Goal: Task Accomplishment & Management: Complete application form

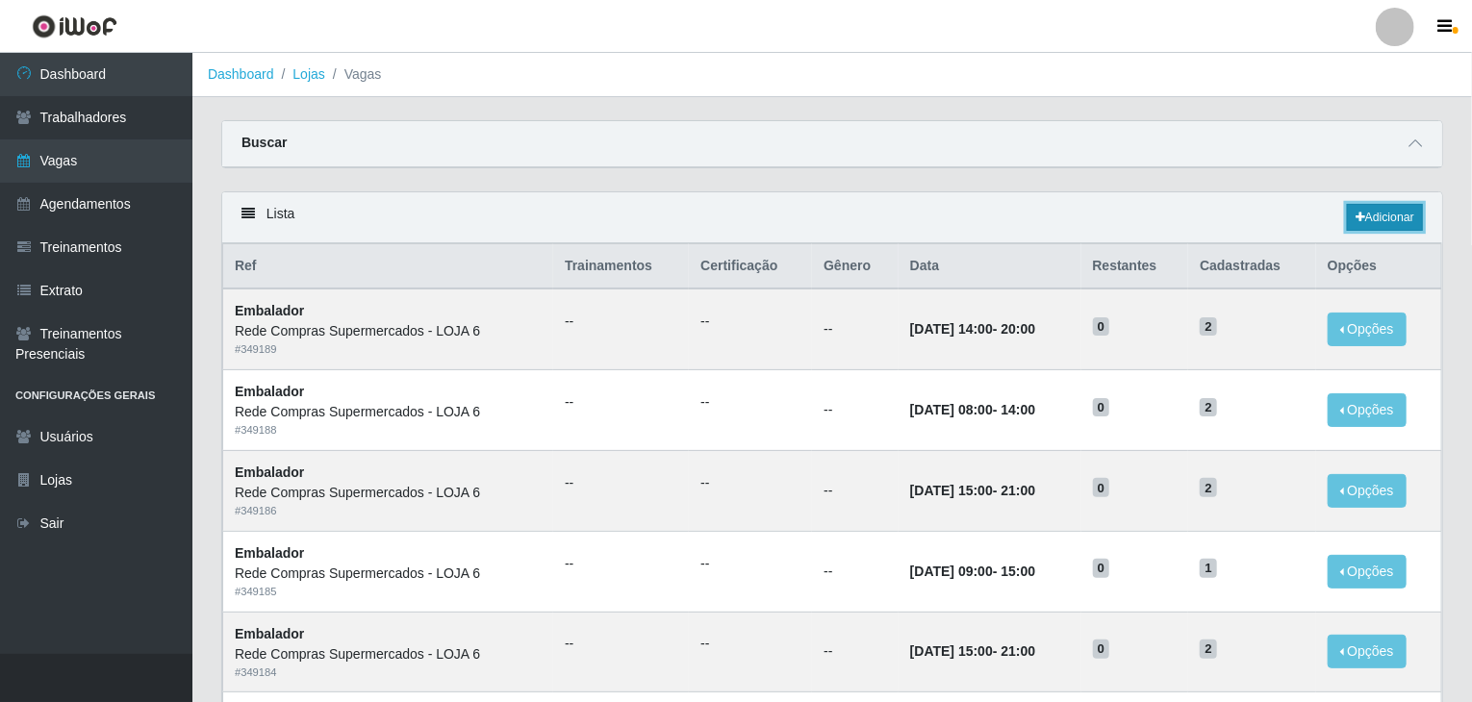
click at [1363, 220] on link "Adicionar" at bounding box center [1385, 217] width 76 height 27
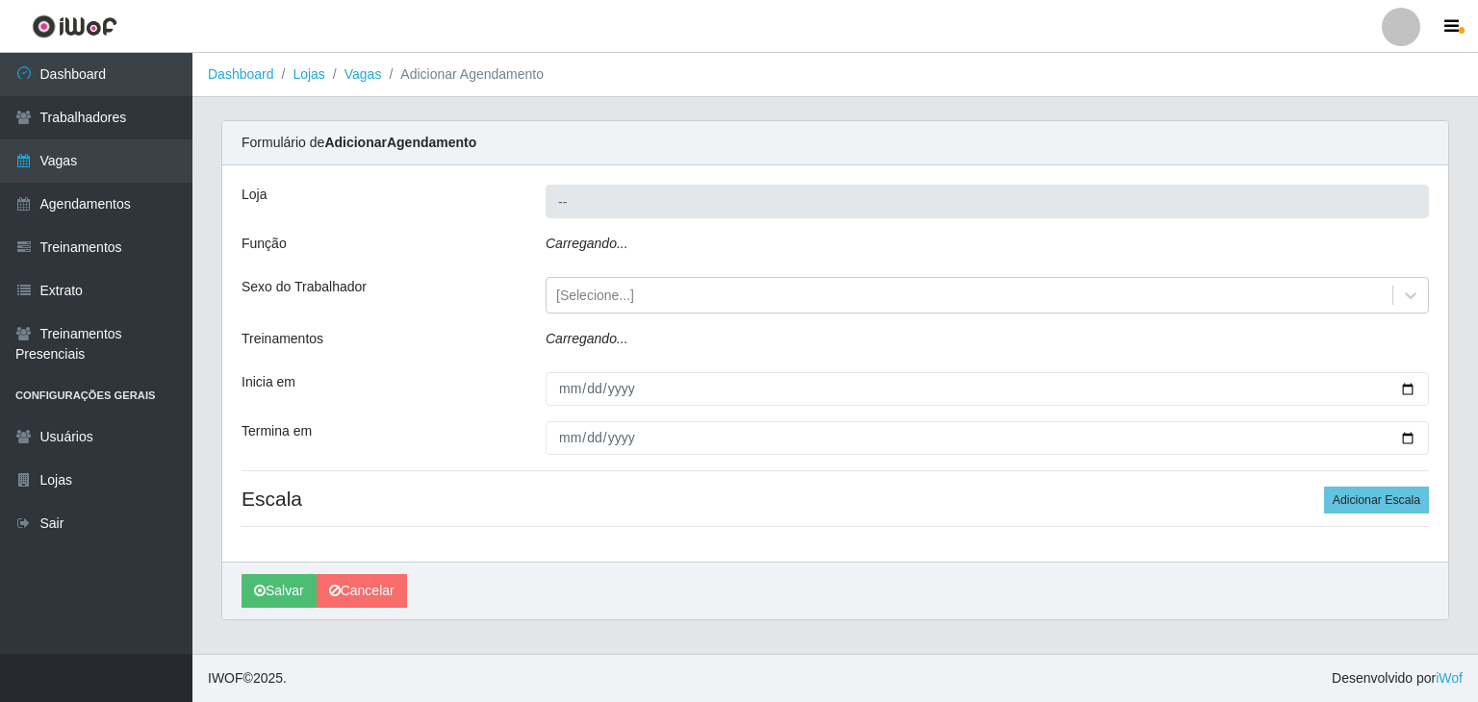
type input "Rede Compras Supermercados - LOJA 6"
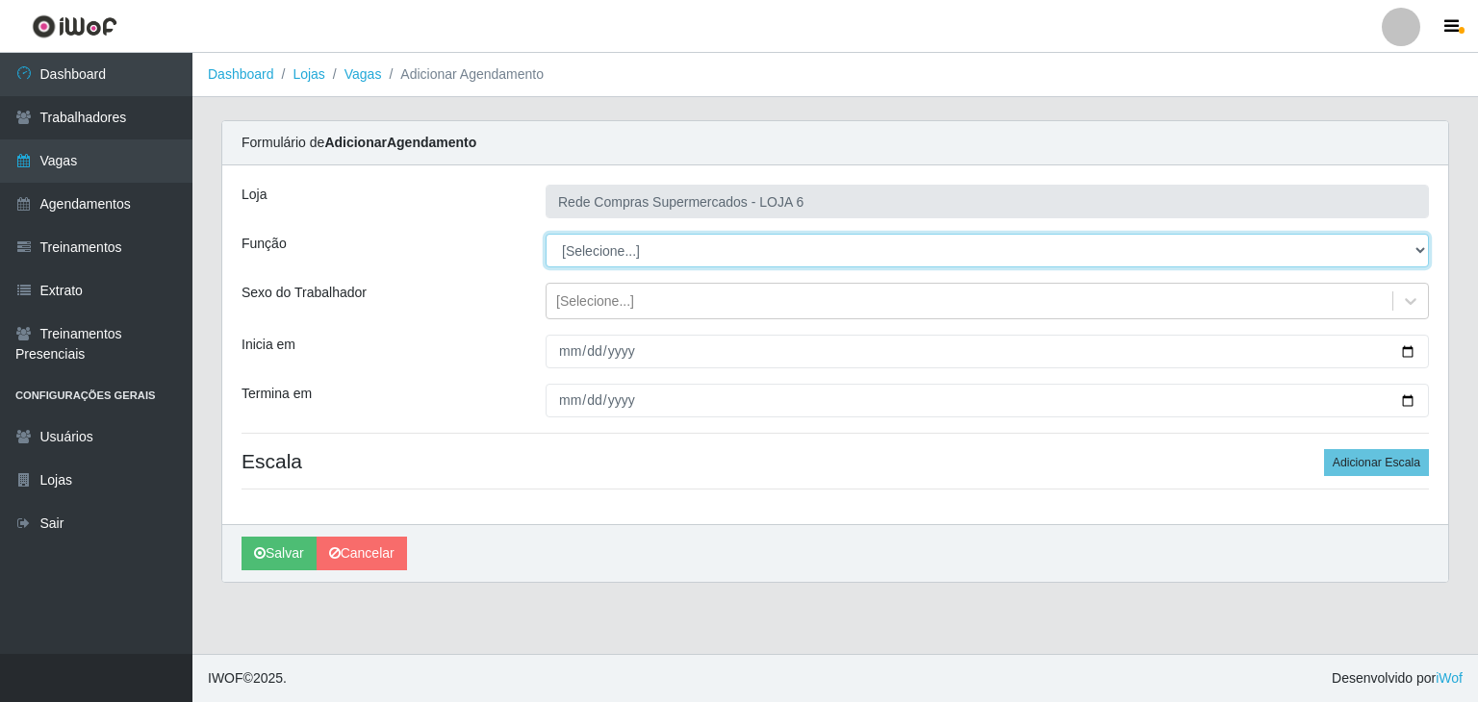
click at [632, 251] on select "[Selecione...] ASG ASG + ASG ++ Embalador Embalador + Embalador ++ Operador de …" at bounding box center [986, 251] width 883 height 34
select select "1"
click at [545, 234] on select "[Selecione...] ASG ASG + ASG ++ Embalador Embalador + Embalador ++ Operador de …" at bounding box center [986, 251] width 883 height 34
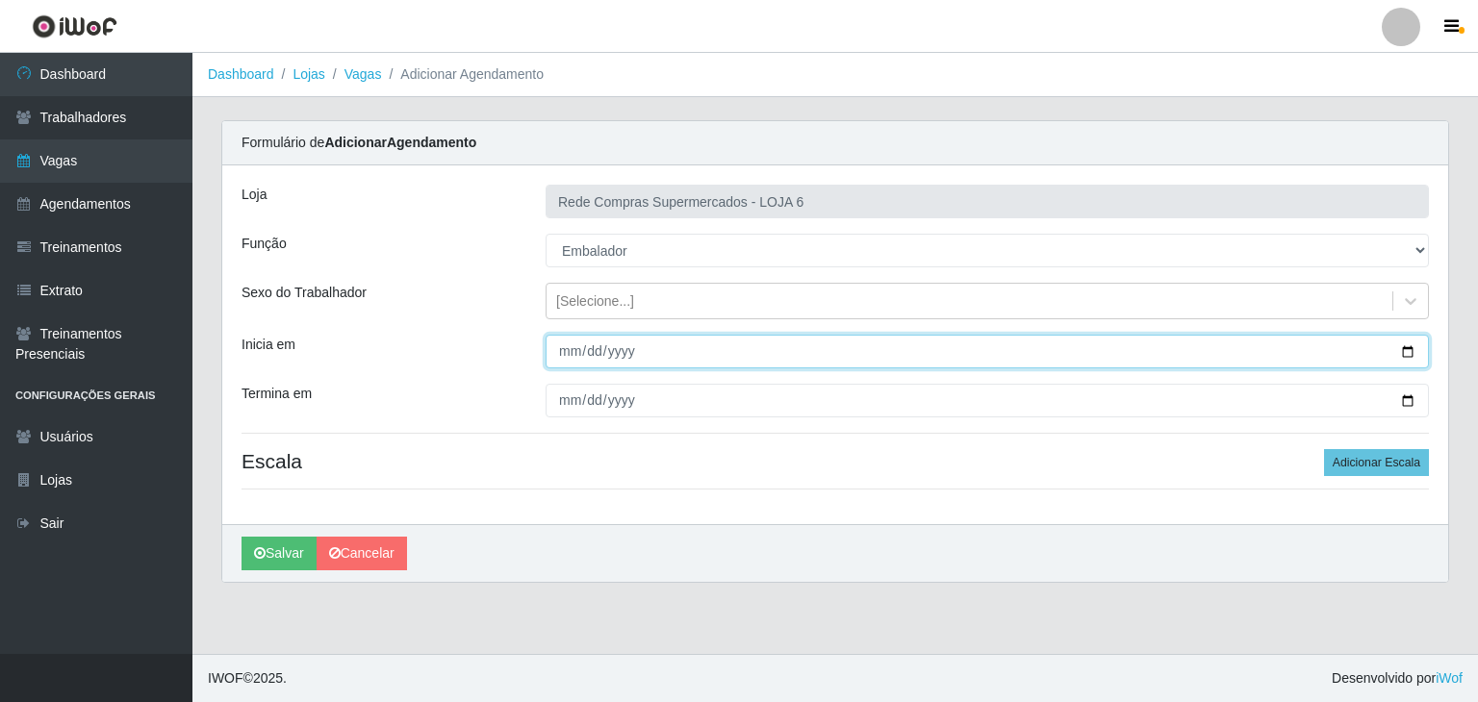
click at [1408, 355] on input "Inicia em" at bounding box center [986, 352] width 883 height 34
type input "[DATE]"
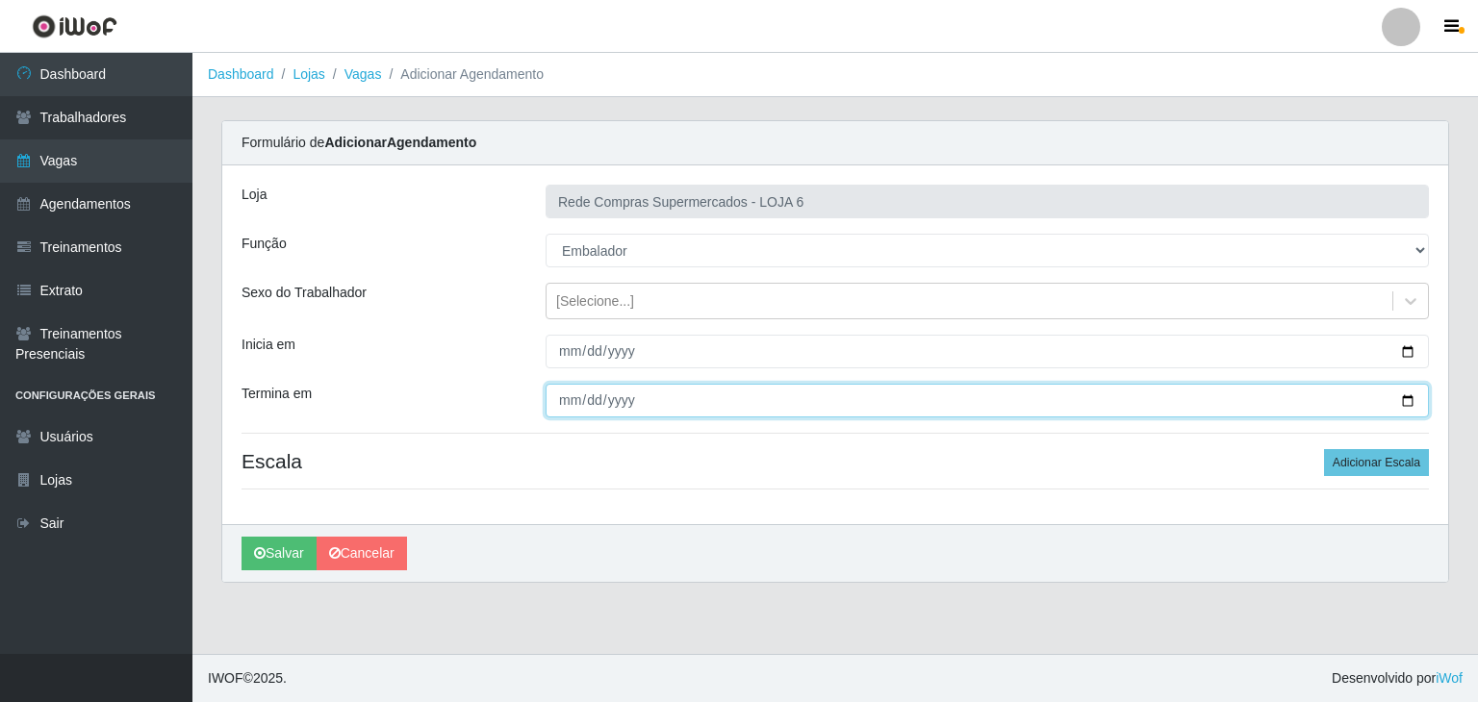
click at [1408, 402] on input "Termina em" at bounding box center [986, 401] width 883 height 34
type input "[DATE]"
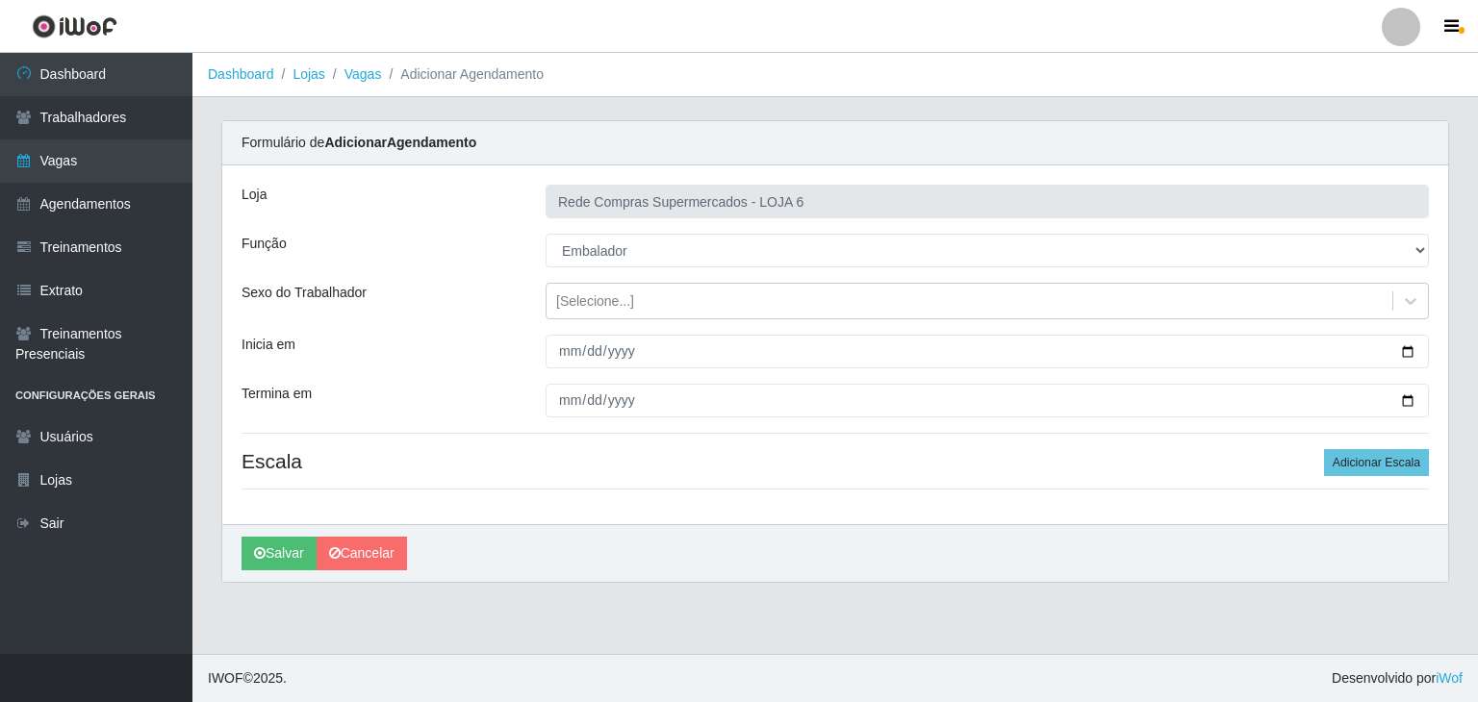
click at [1388, 478] on div "Loja Rede Compras Supermercados - LOJA 6 Função [Selecione...] ASG ASG + ASG ++…" at bounding box center [834, 344] width 1225 height 359
click at [1385, 469] on button "Adicionar Escala" at bounding box center [1376, 462] width 105 height 27
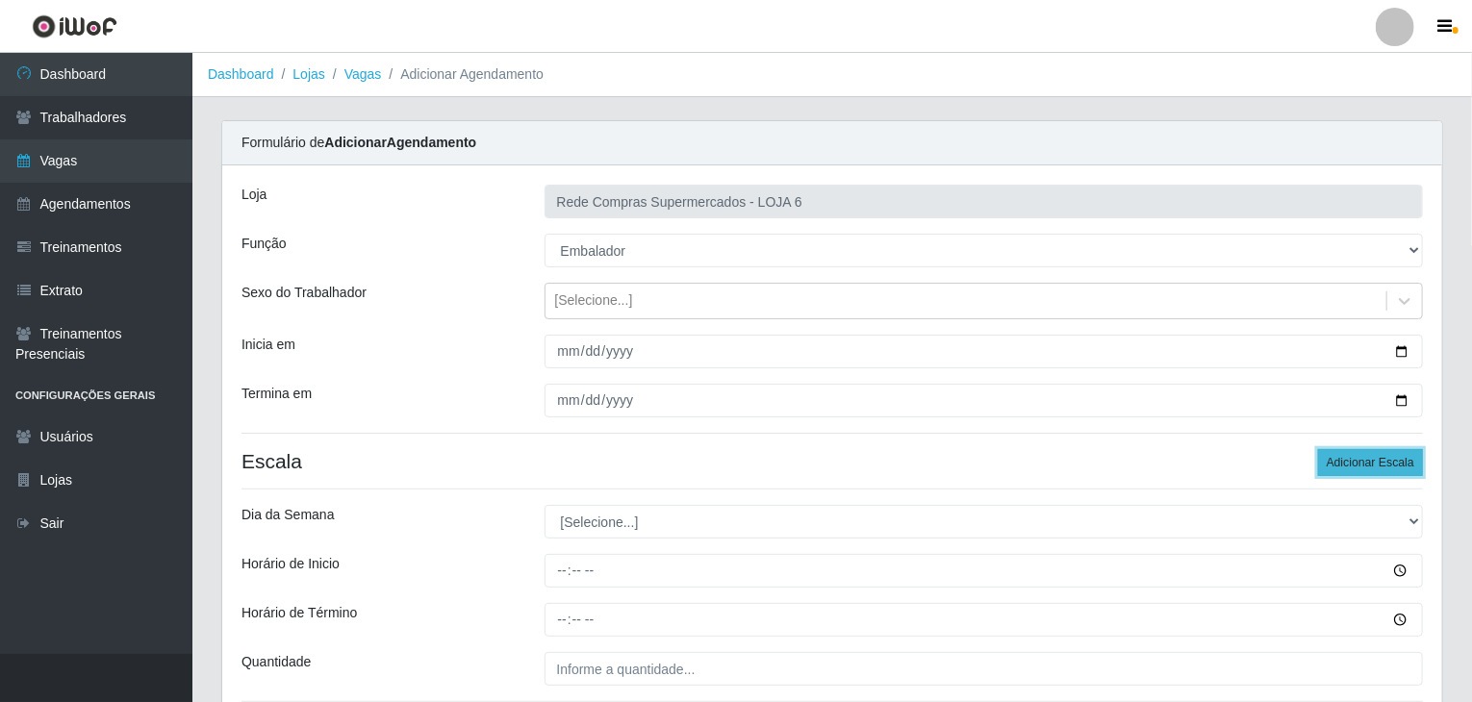
click at [1385, 469] on button "Adicionar Escala" at bounding box center [1370, 462] width 105 height 27
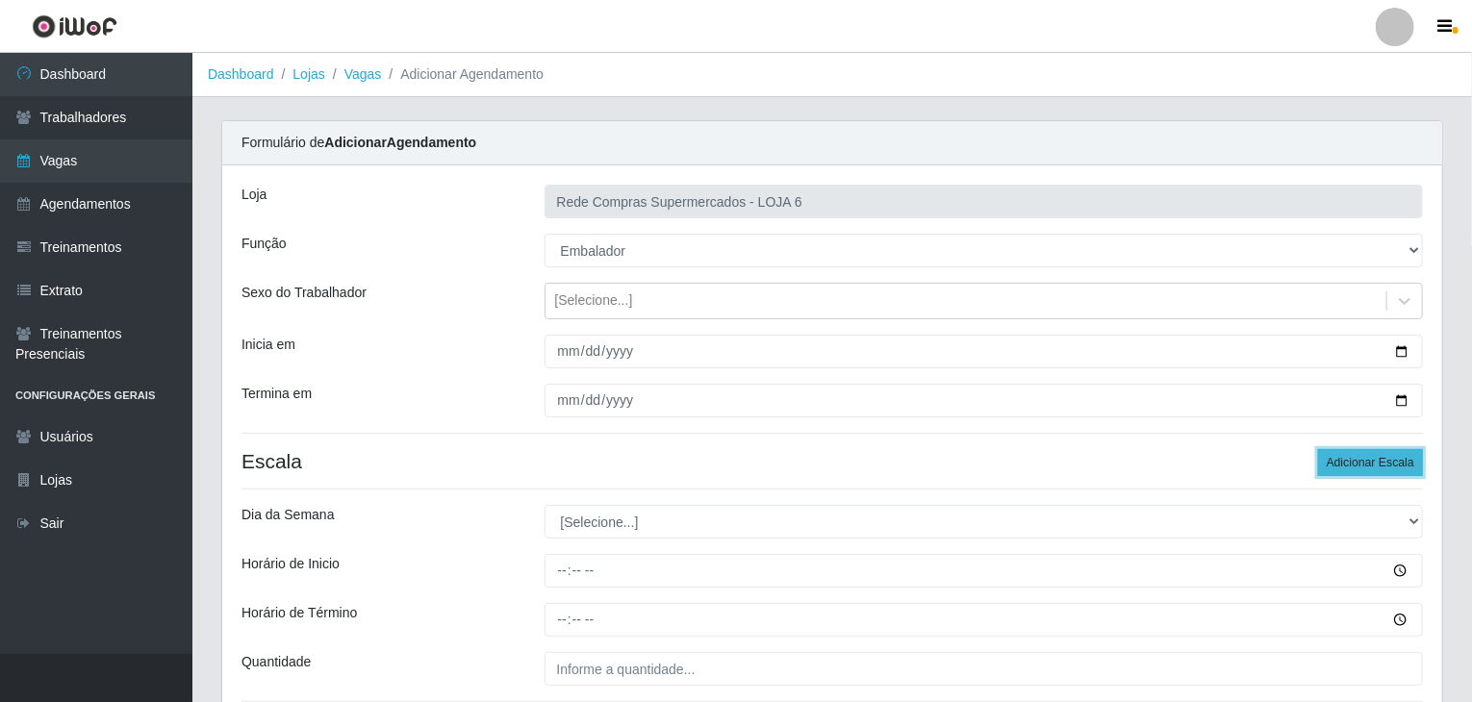
click at [1385, 469] on button "Adicionar Escala" at bounding box center [1370, 462] width 105 height 27
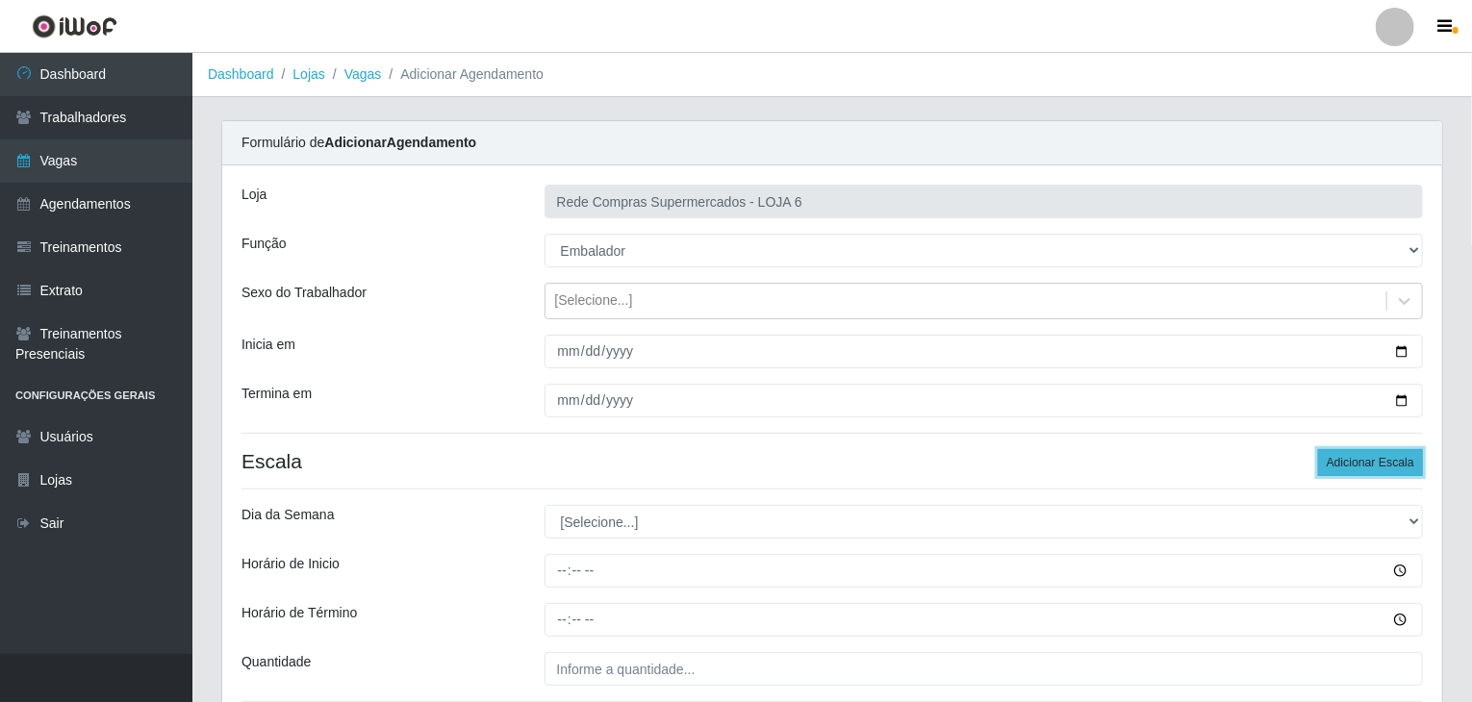
click at [1385, 469] on button "Adicionar Escala" at bounding box center [1370, 462] width 105 height 27
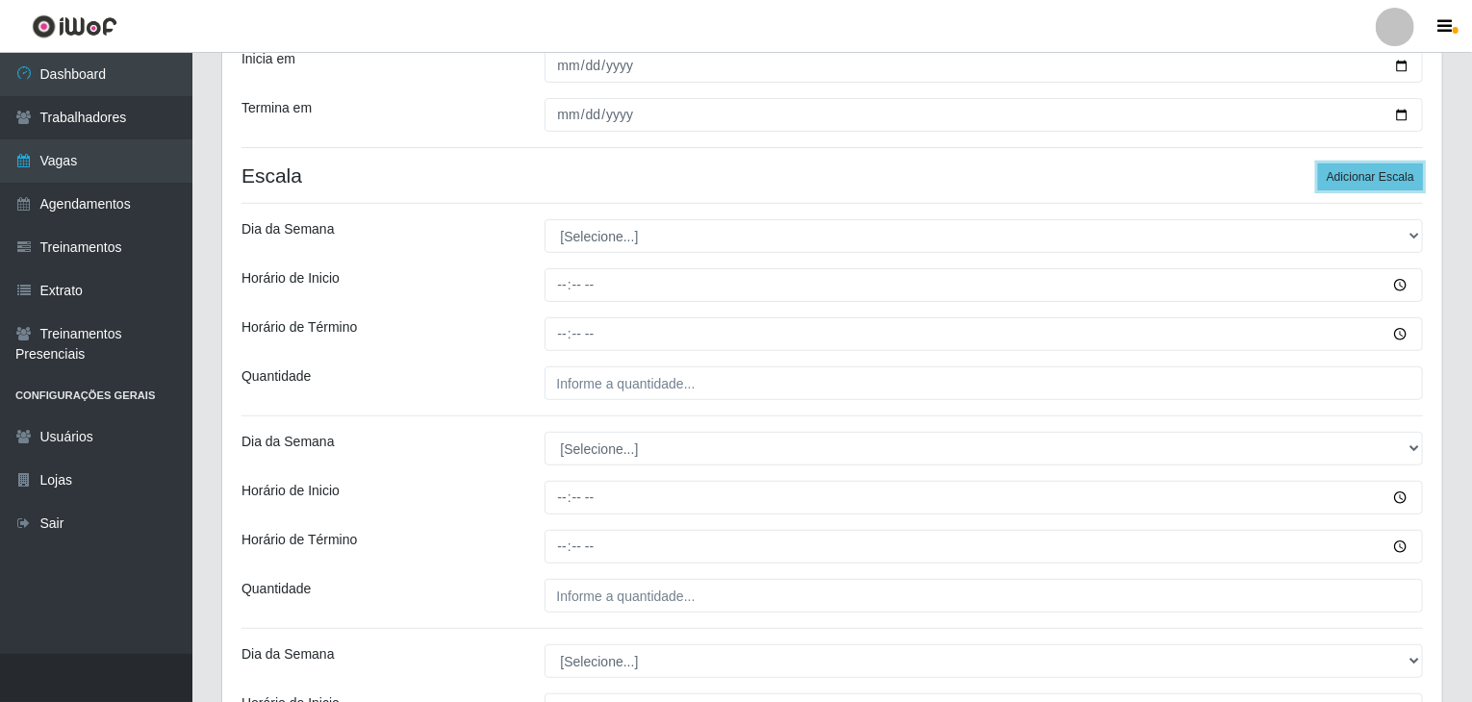
scroll to position [385, 0]
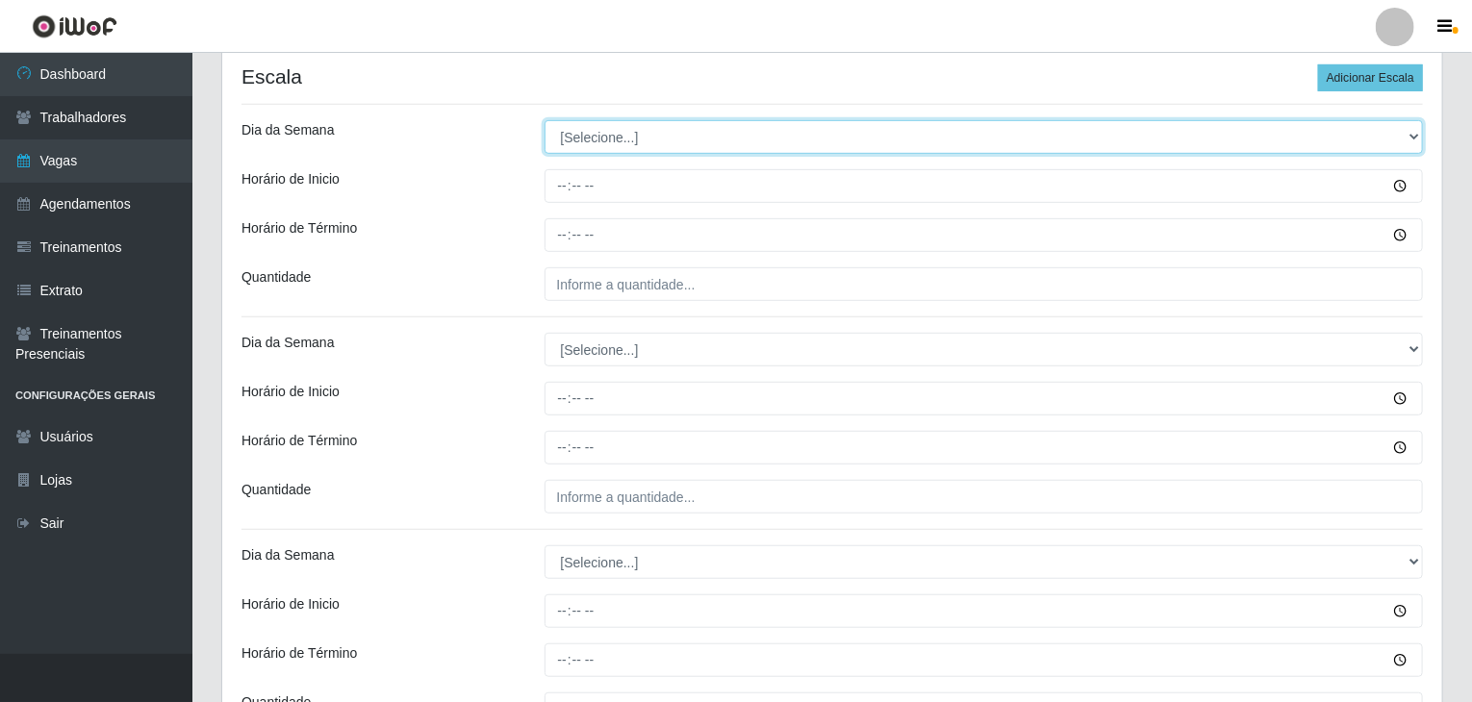
click at [646, 138] on select "[Selecione...] Segunda Terça Quarta Quinta Sexta Sábado Domingo" at bounding box center [983, 137] width 879 height 34
select select "1"
click at [544, 120] on select "[Selecione...] Segunda Terça Quarta Quinta Sexta Sábado Domingo" at bounding box center [983, 137] width 879 height 34
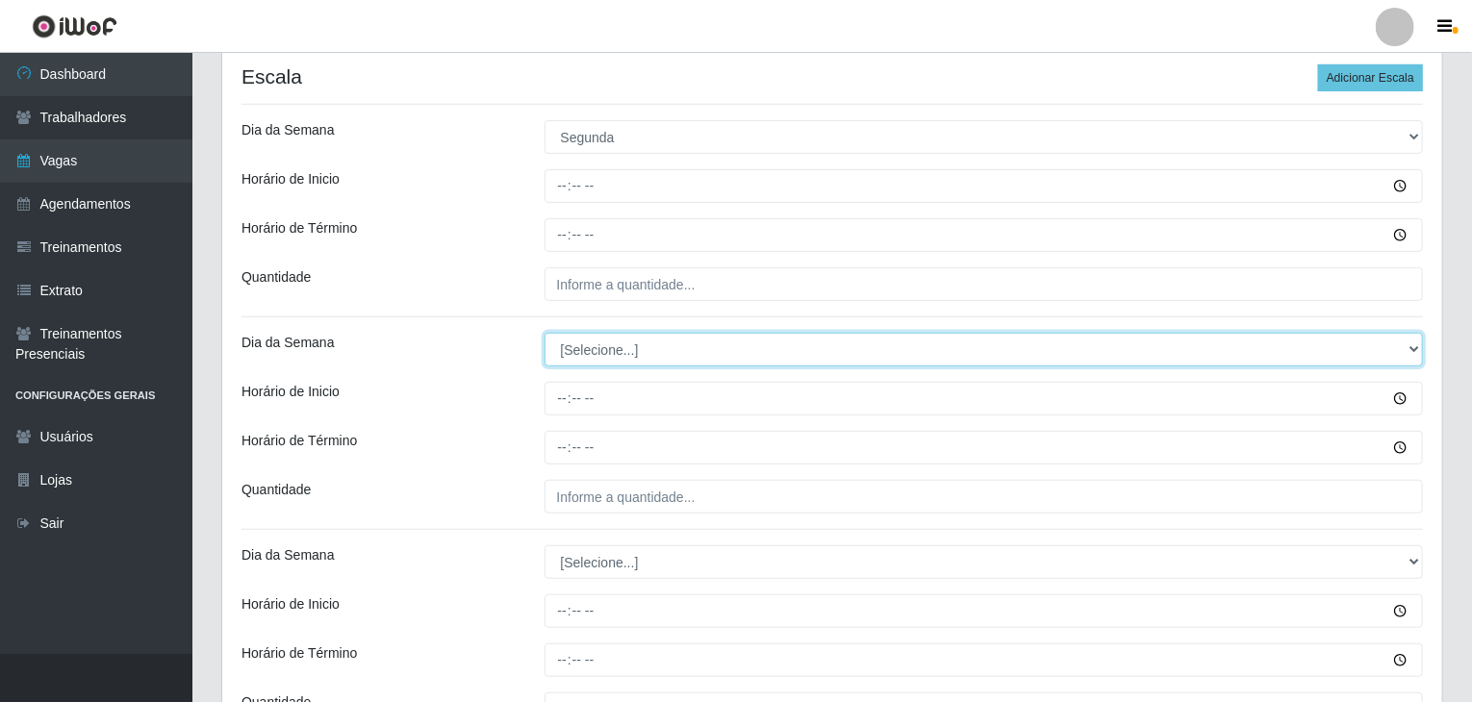
click at [621, 348] on select "[Selecione...] Segunda Terça Quarta Quinta Sexta Sábado Domingo" at bounding box center [983, 350] width 879 height 34
select select "1"
click at [544, 333] on select "[Selecione...] Segunda Terça Quarta Quinta Sexta Sábado Domingo" at bounding box center [983, 350] width 879 height 34
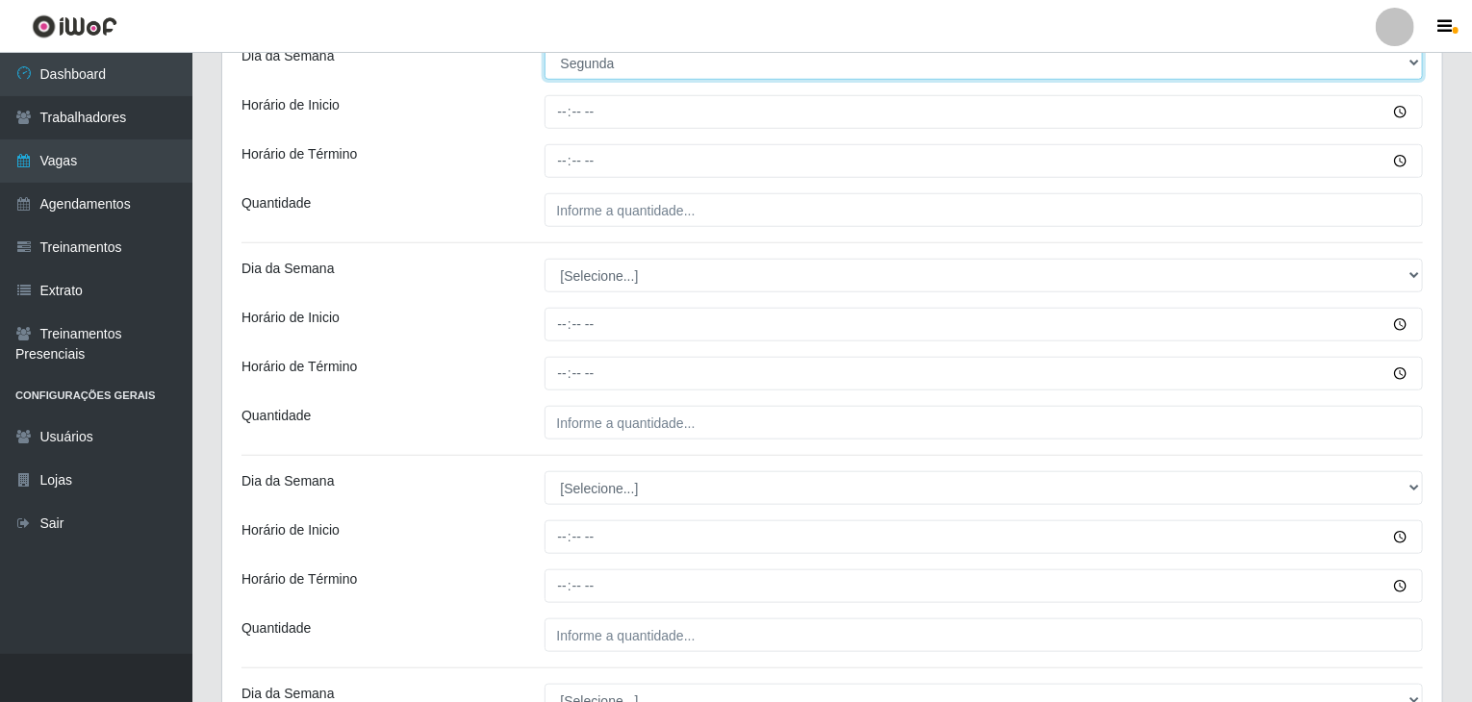
scroll to position [673, 0]
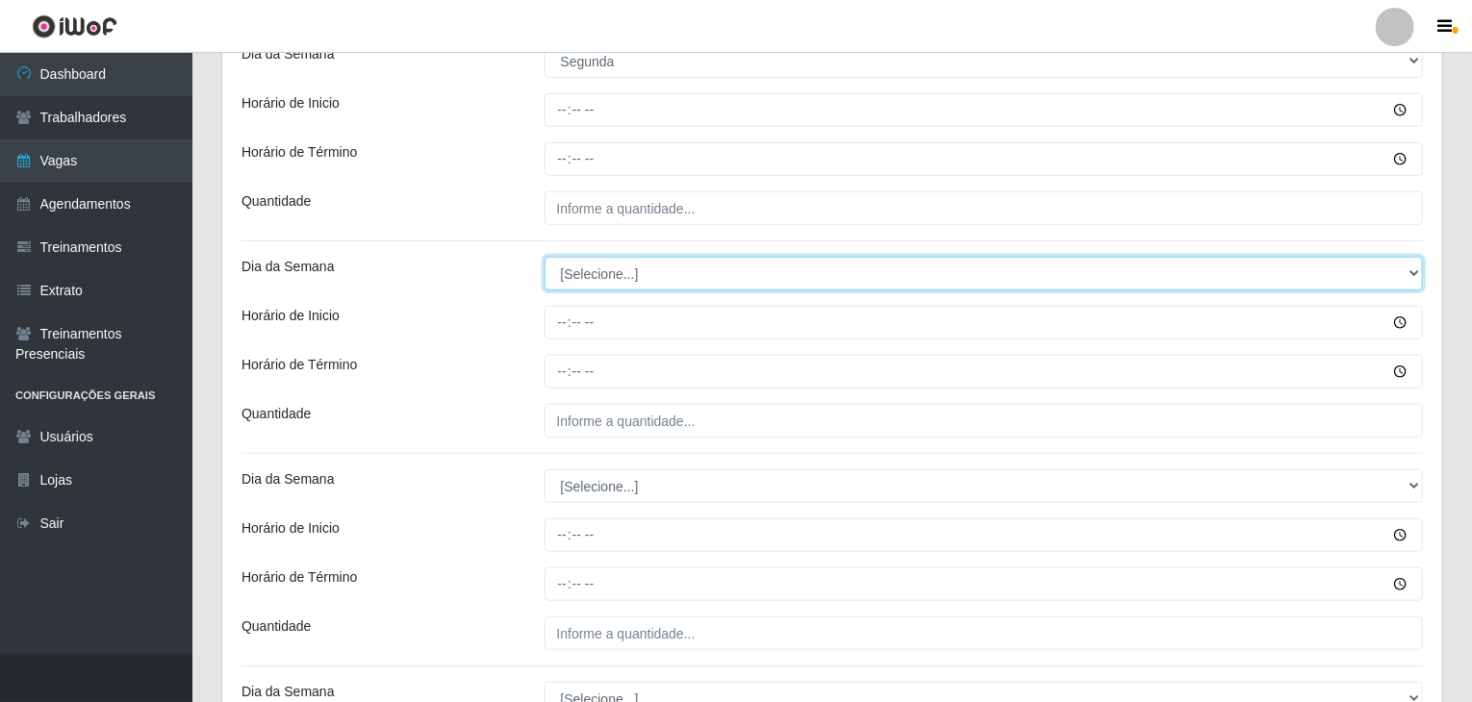
click at [646, 265] on select "[Selecione...] Segunda Terça Quarta Quinta Sexta Sábado Domingo" at bounding box center [983, 274] width 879 height 34
select select "2"
click at [544, 257] on select "[Selecione...] Segunda Terça Quarta Quinta Sexta Sábado Domingo" at bounding box center [983, 274] width 879 height 34
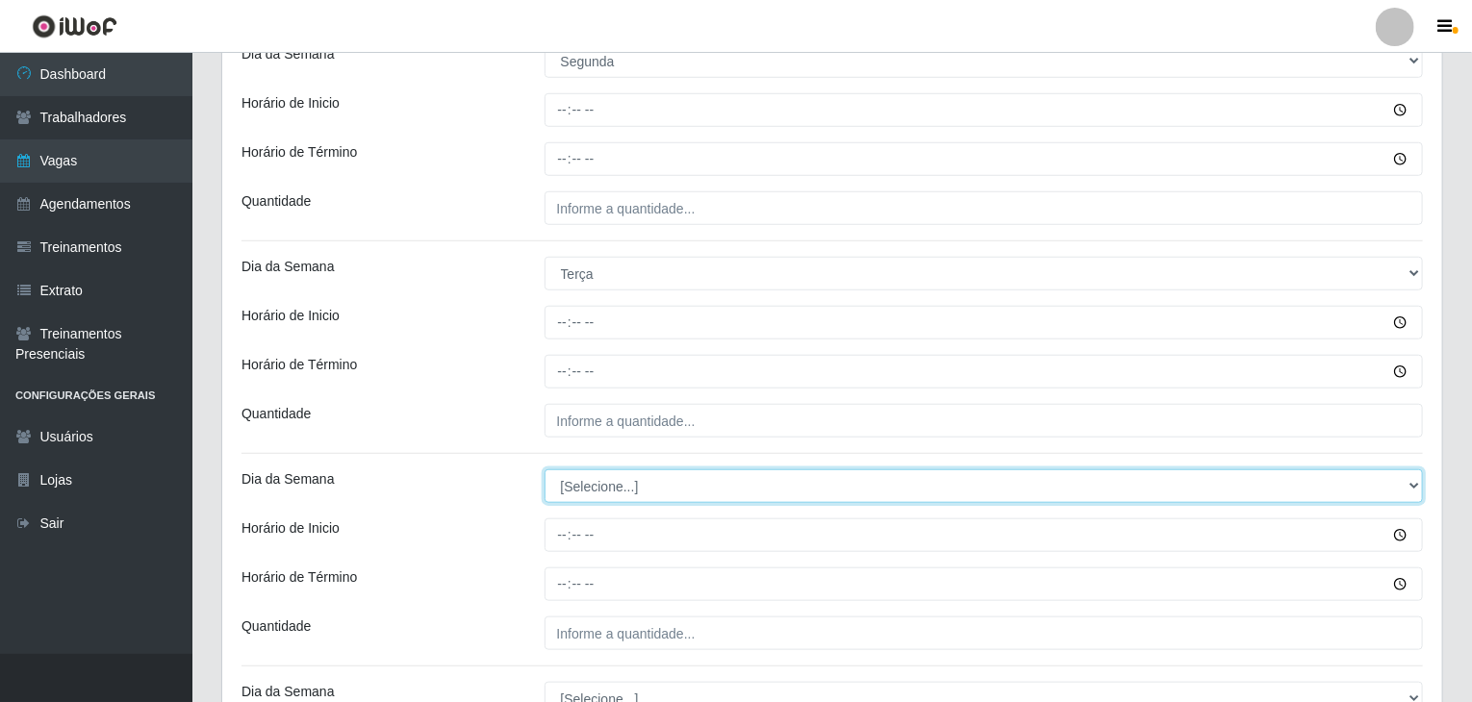
click at [630, 488] on select "[Selecione...] Segunda Terça Quarta Quinta Sexta Sábado Domingo" at bounding box center [983, 486] width 879 height 34
select select "2"
click at [544, 469] on select "[Selecione...] Segunda Terça Quarta Quinta Sexta Sábado Domingo" at bounding box center [983, 486] width 879 height 34
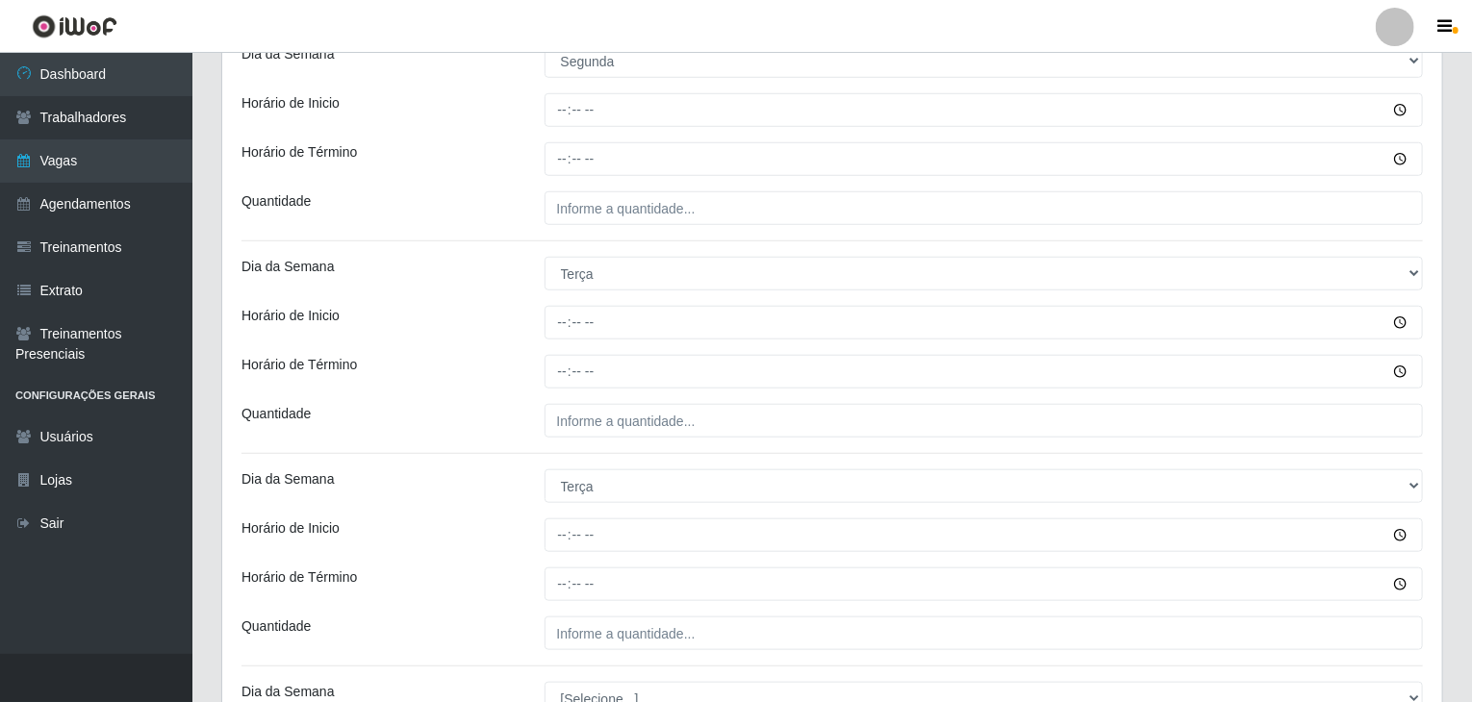
click at [490, 310] on div "Horário de Inicio" at bounding box center [378, 323] width 303 height 34
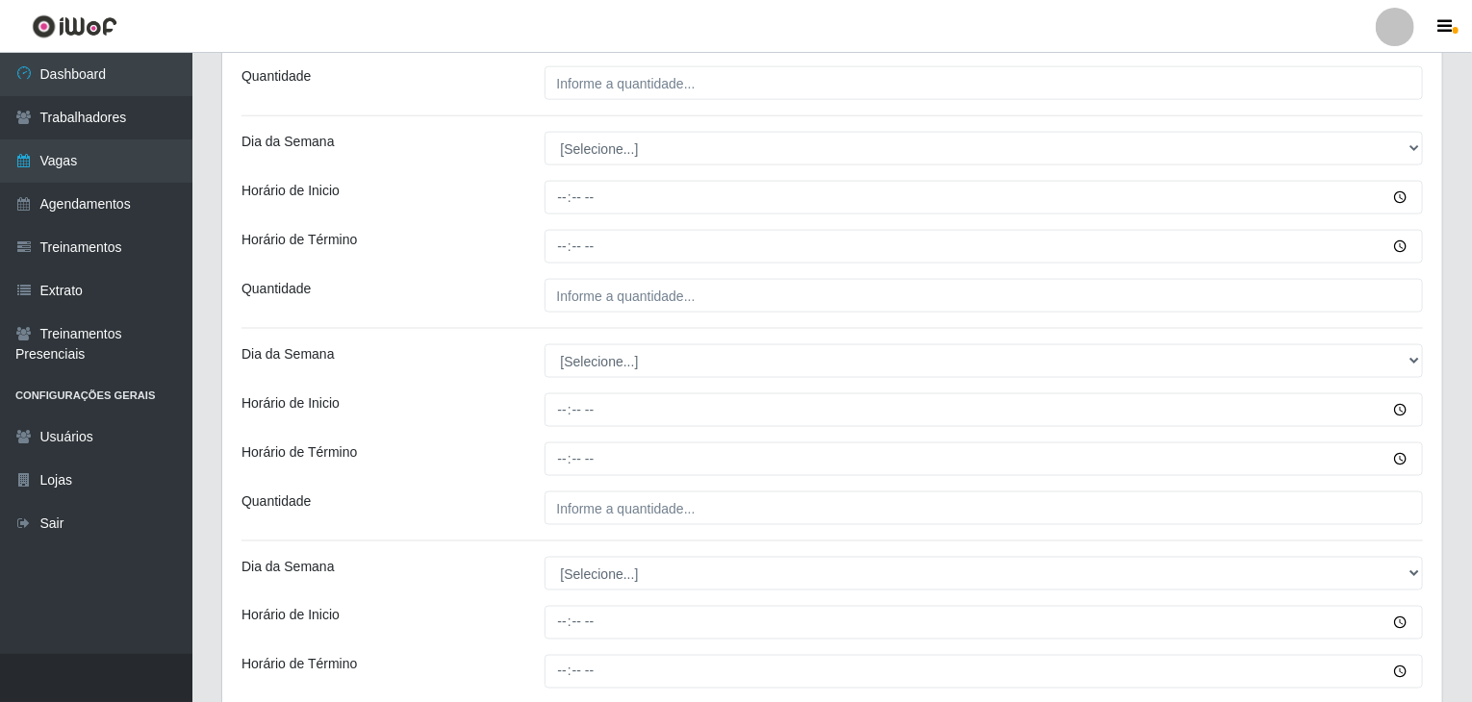
scroll to position [1251, 0]
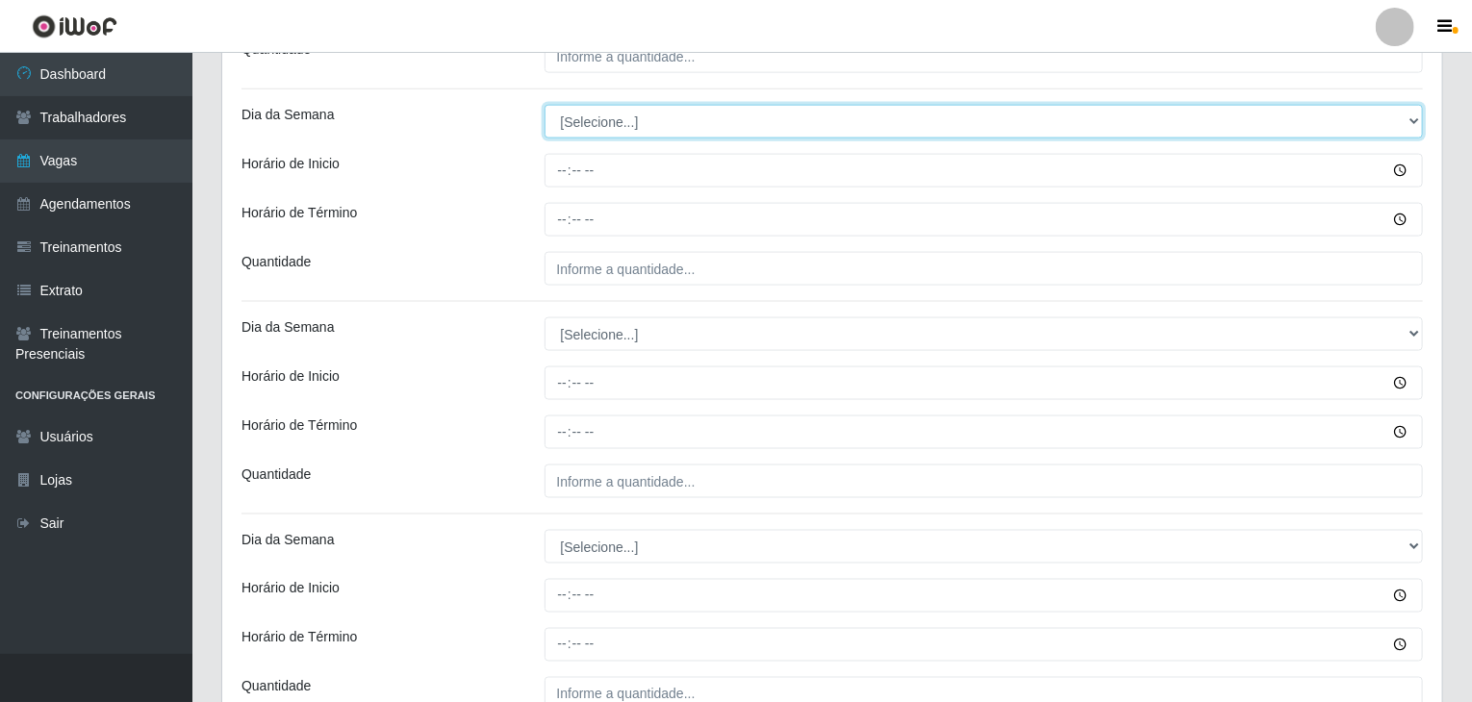
click at [593, 132] on select "[Selecione...] Segunda Terça Quarta Quinta Sexta Sábado Domingo" at bounding box center [983, 122] width 879 height 34
select select "3"
click at [544, 105] on select "[Selecione...] Segunda Terça Quarta Quinta Sexta Sábado Domingo" at bounding box center [983, 122] width 879 height 34
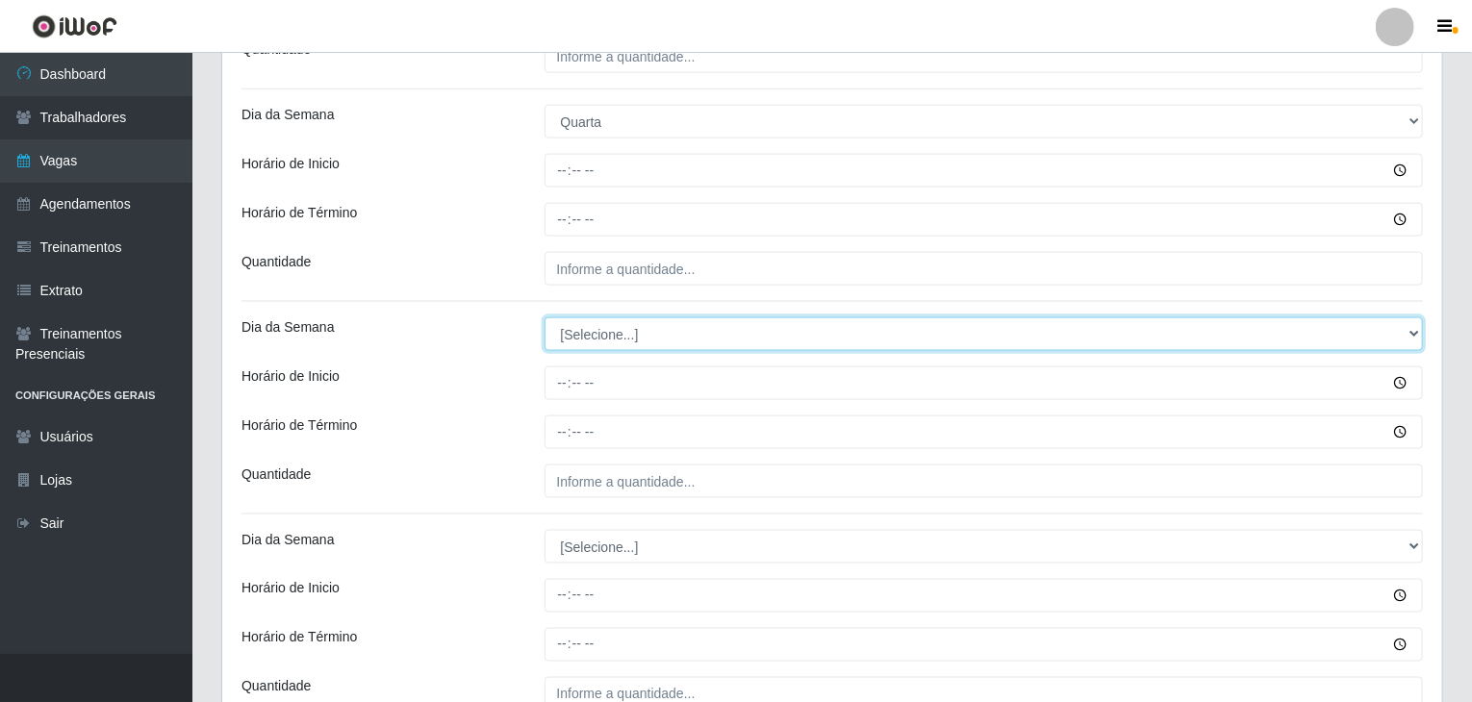
click at [617, 338] on select "[Selecione...] Segunda Terça Quarta Quinta Sexta Sábado Domingo" at bounding box center [983, 334] width 879 height 34
select select "3"
click at [544, 317] on select "[Selecione...] Segunda Terça Quarta Quinta Sexta Sábado Domingo" at bounding box center [983, 334] width 879 height 34
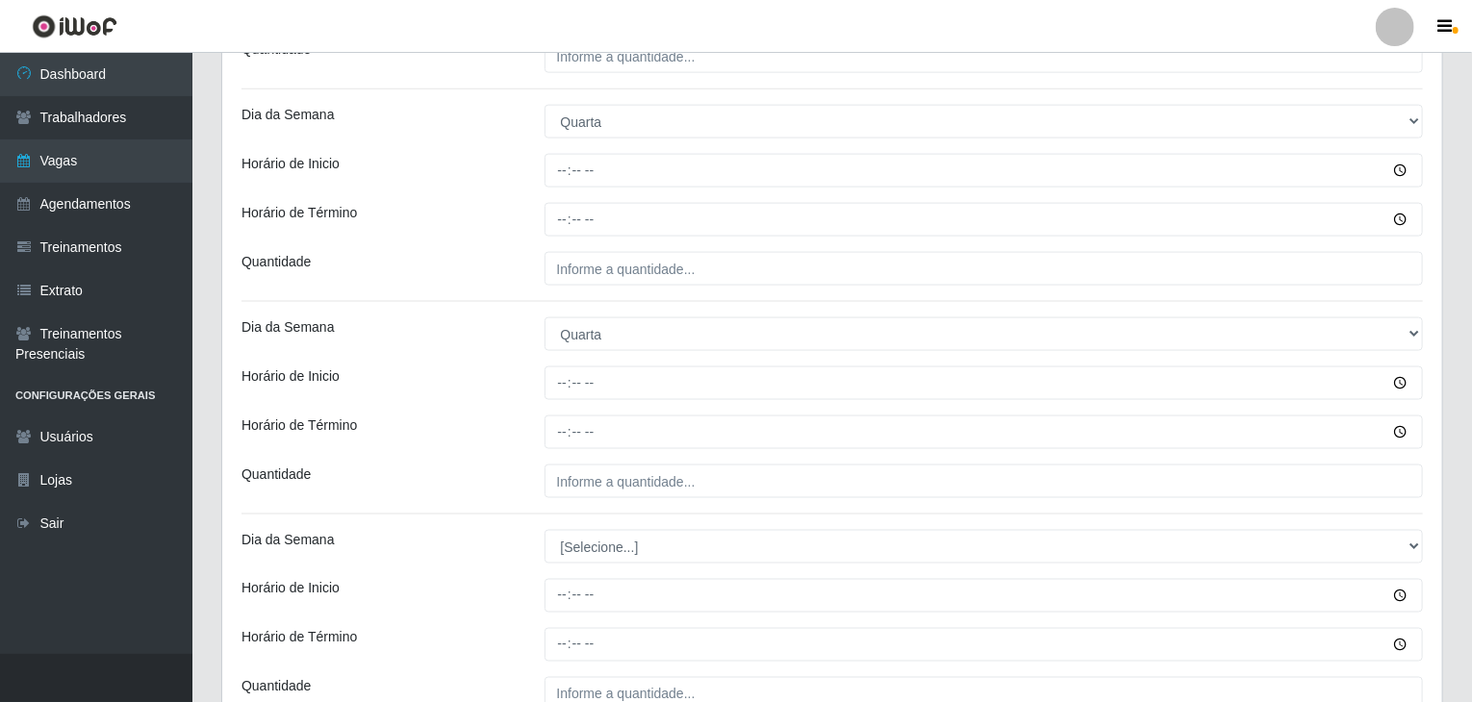
click at [503, 374] on div "Horário de Inicio" at bounding box center [378, 383] width 303 height 34
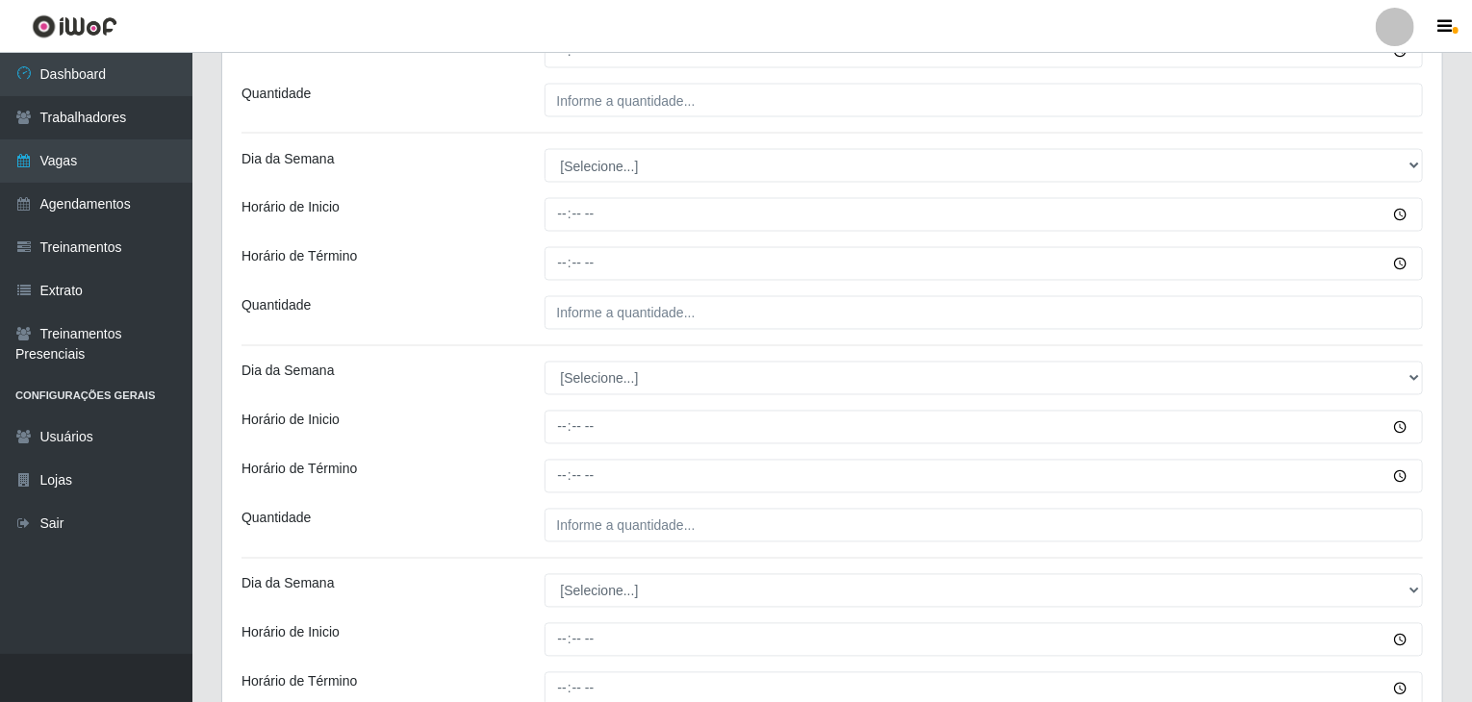
scroll to position [1635, 0]
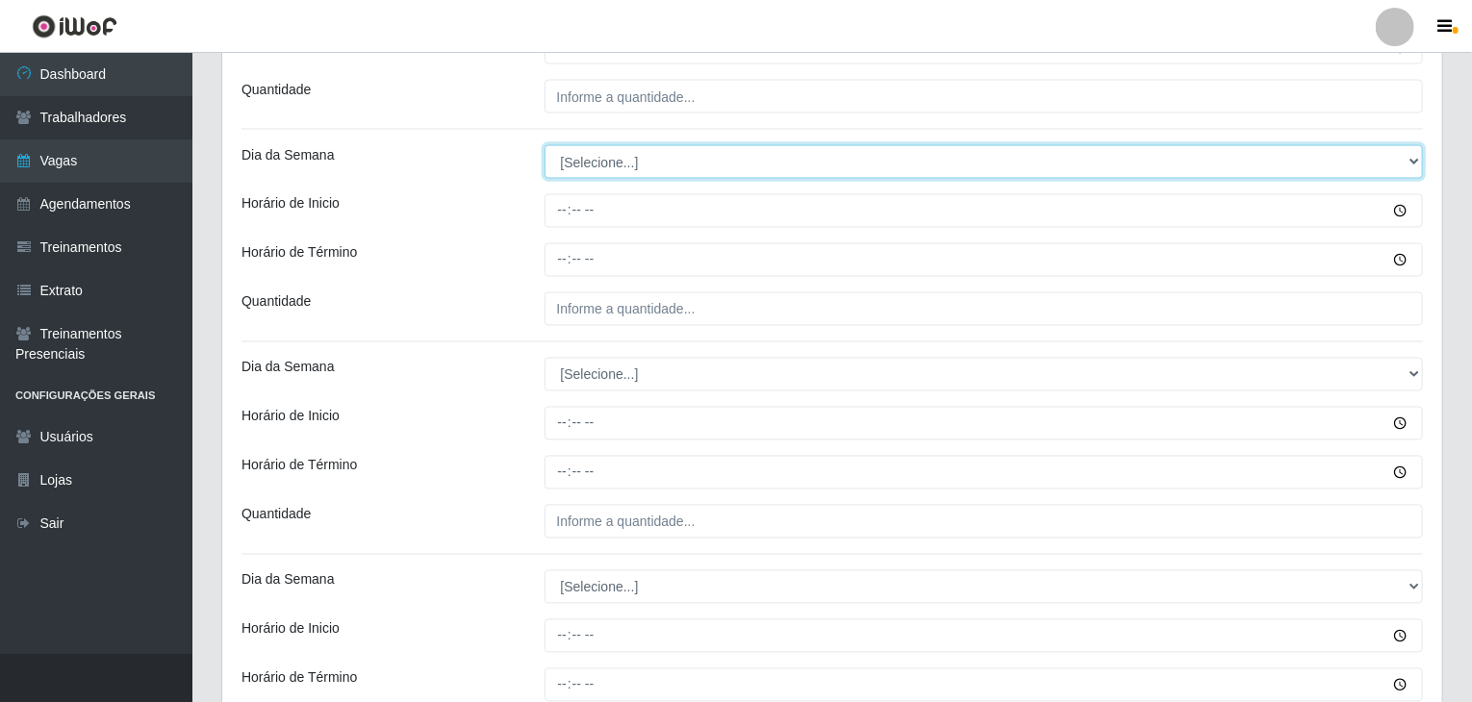
click at [596, 164] on select "[Selecione...] Segunda Terça Quarta Quinta Sexta Sábado Domingo" at bounding box center [983, 162] width 879 height 34
select select "4"
click at [544, 145] on select "[Selecione...] Segunda Terça Quarta Quinta Sexta Sábado Domingo" at bounding box center [983, 162] width 879 height 34
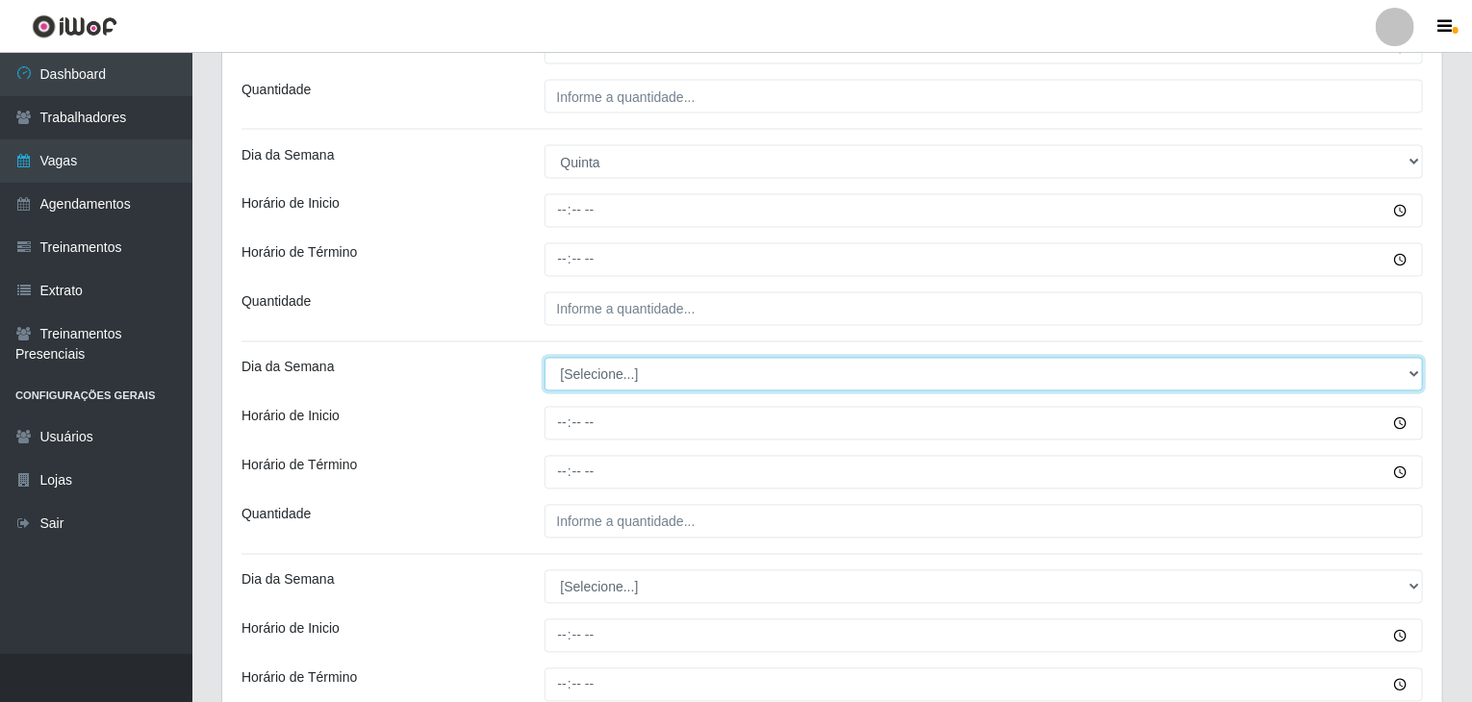
click at [601, 386] on select "[Selecione...] Segunda Terça Quarta Quinta Sexta Sábado Domingo" at bounding box center [983, 375] width 879 height 34
select select "4"
click at [544, 358] on select "[Selecione...] Segunda Terça Quarta Quinta Sexta Sábado Domingo" at bounding box center [983, 375] width 879 height 34
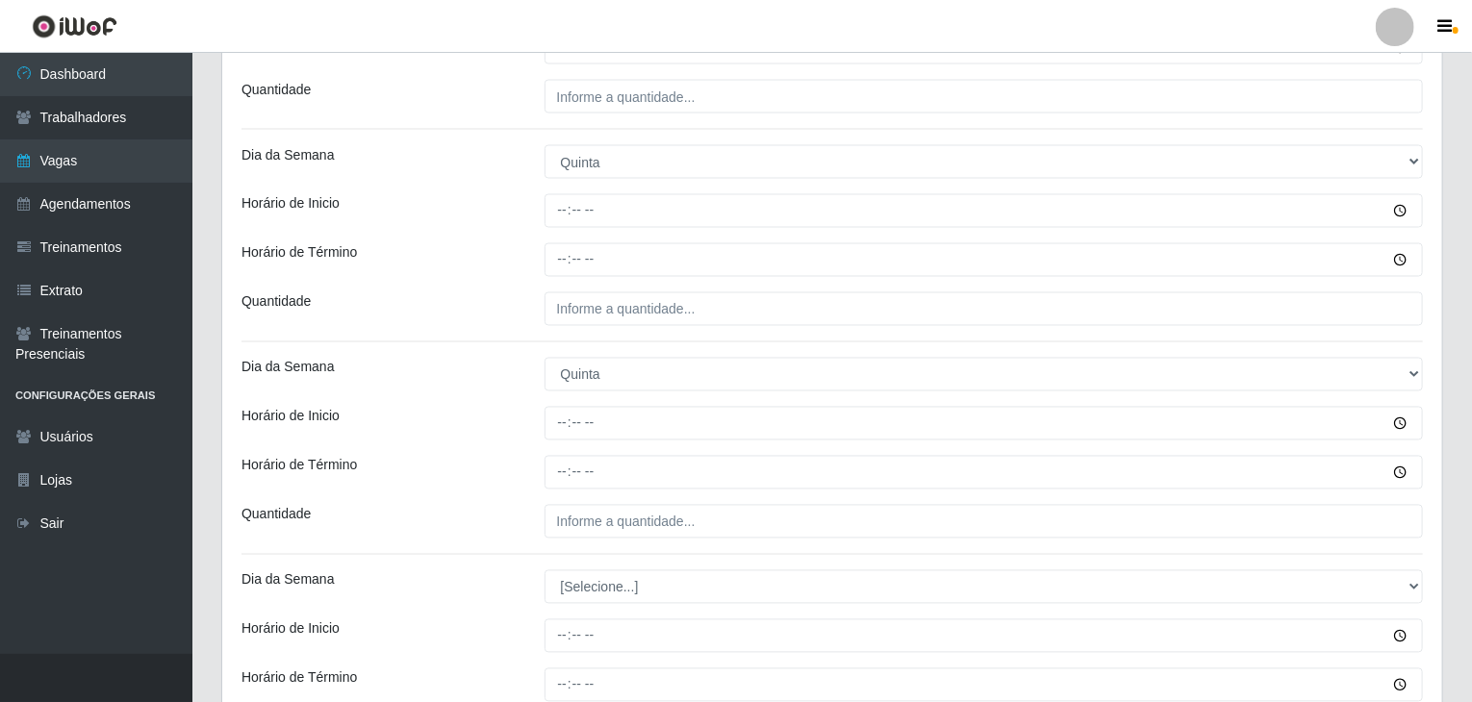
click at [429, 366] on div "Dia da Semana" at bounding box center [378, 375] width 303 height 34
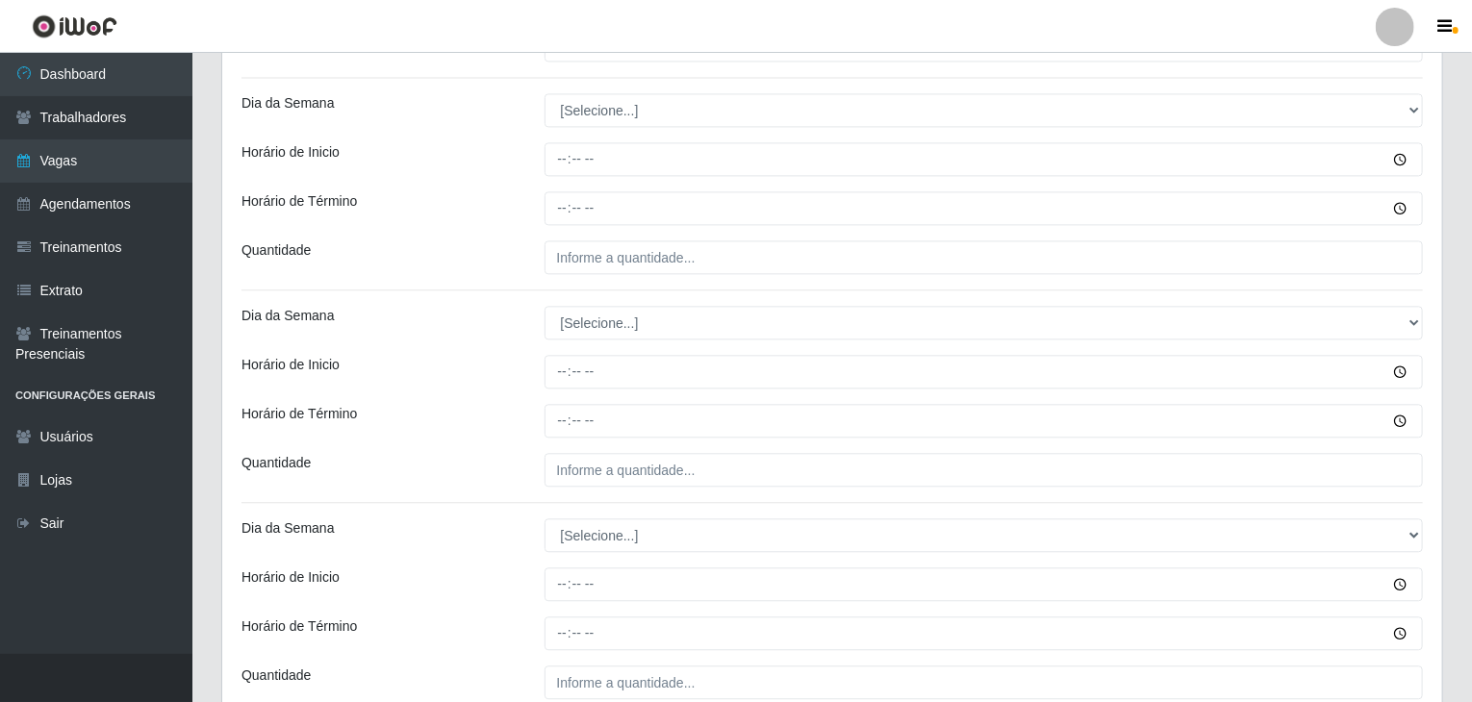
scroll to position [2116, 0]
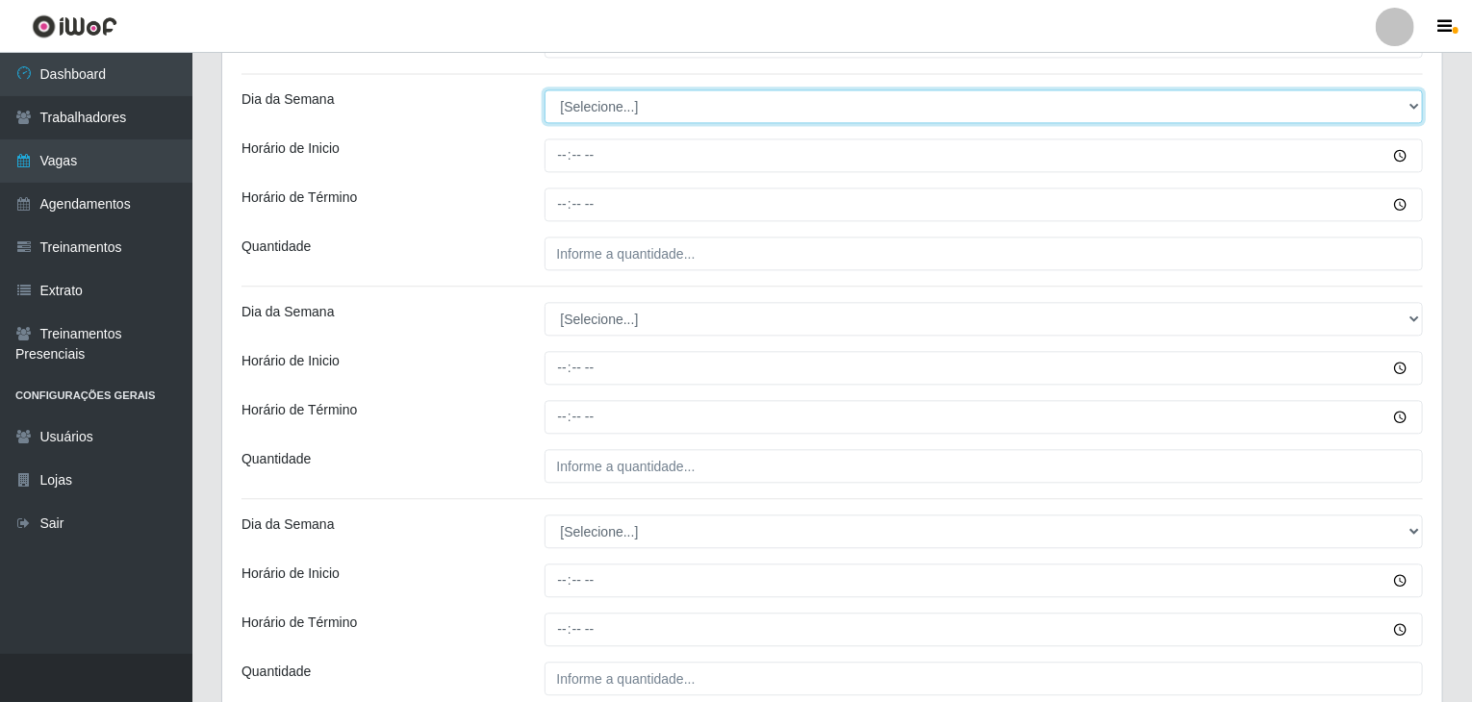
click at [592, 97] on select "[Selecione...] Segunda Terça Quarta Quinta Sexta Sábado Domingo" at bounding box center [983, 106] width 879 height 34
select select "5"
click at [544, 89] on select "[Selecione...] Segunda Terça Quarta Quinta Sexta Sábado Domingo" at bounding box center [983, 106] width 879 height 34
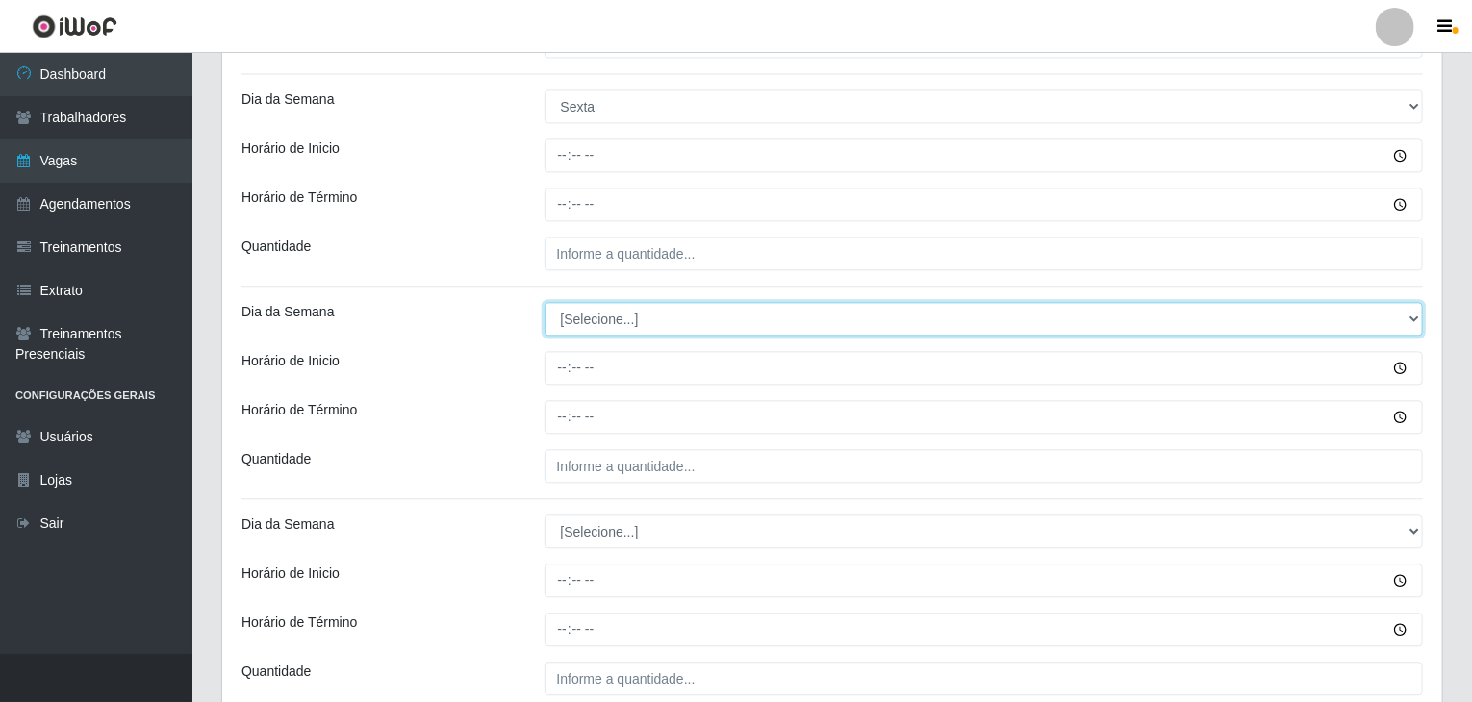
click at [609, 303] on select "[Selecione...] Segunda Terça Quarta Quinta Sexta Sábado Domingo" at bounding box center [983, 319] width 879 height 34
select select "5"
click at [544, 302] on select "[Selecione...] Segunda Terça Quarta Quinta Sexta Sábado Domingo" at bounding box center [983, 319] width 879 height 34
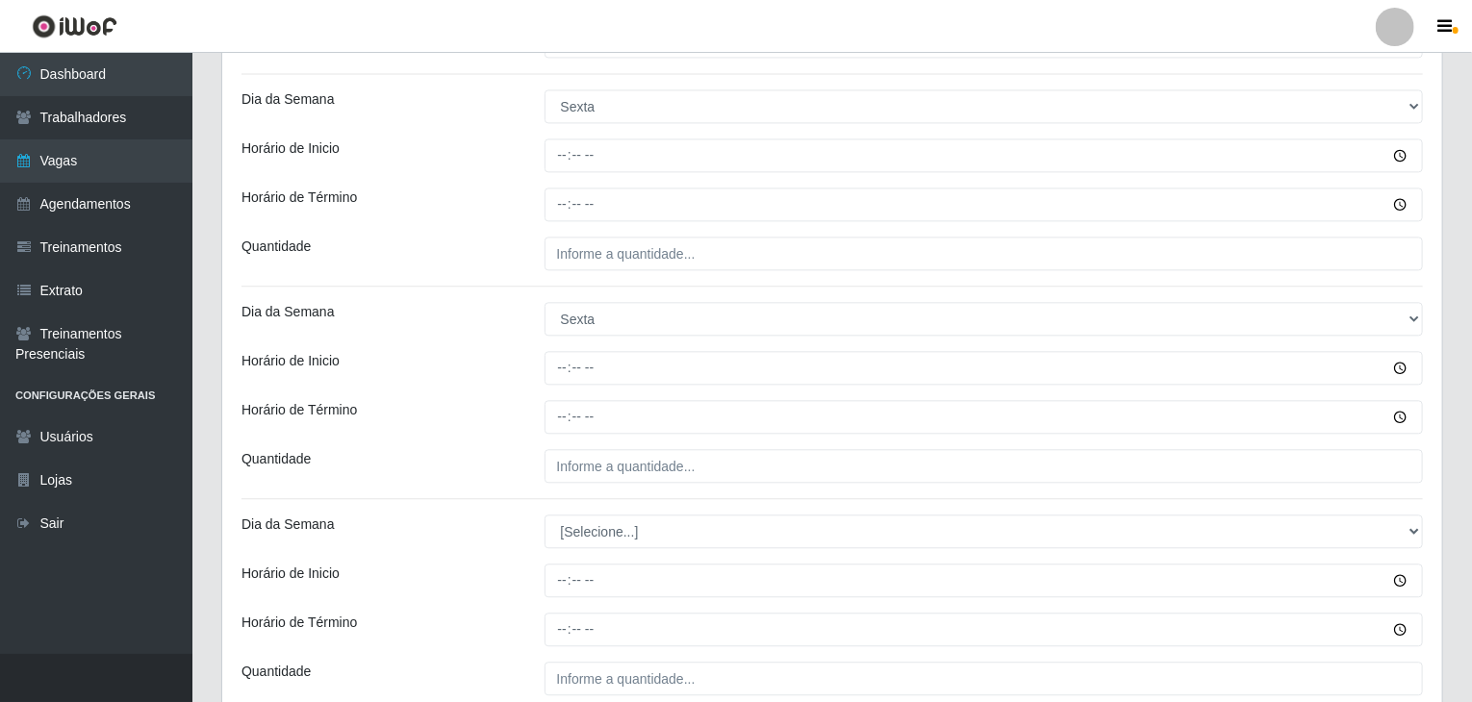
click at [521, 363] on div "Horário de Inicio" at bounding box center [378, 368] width 303 height 34
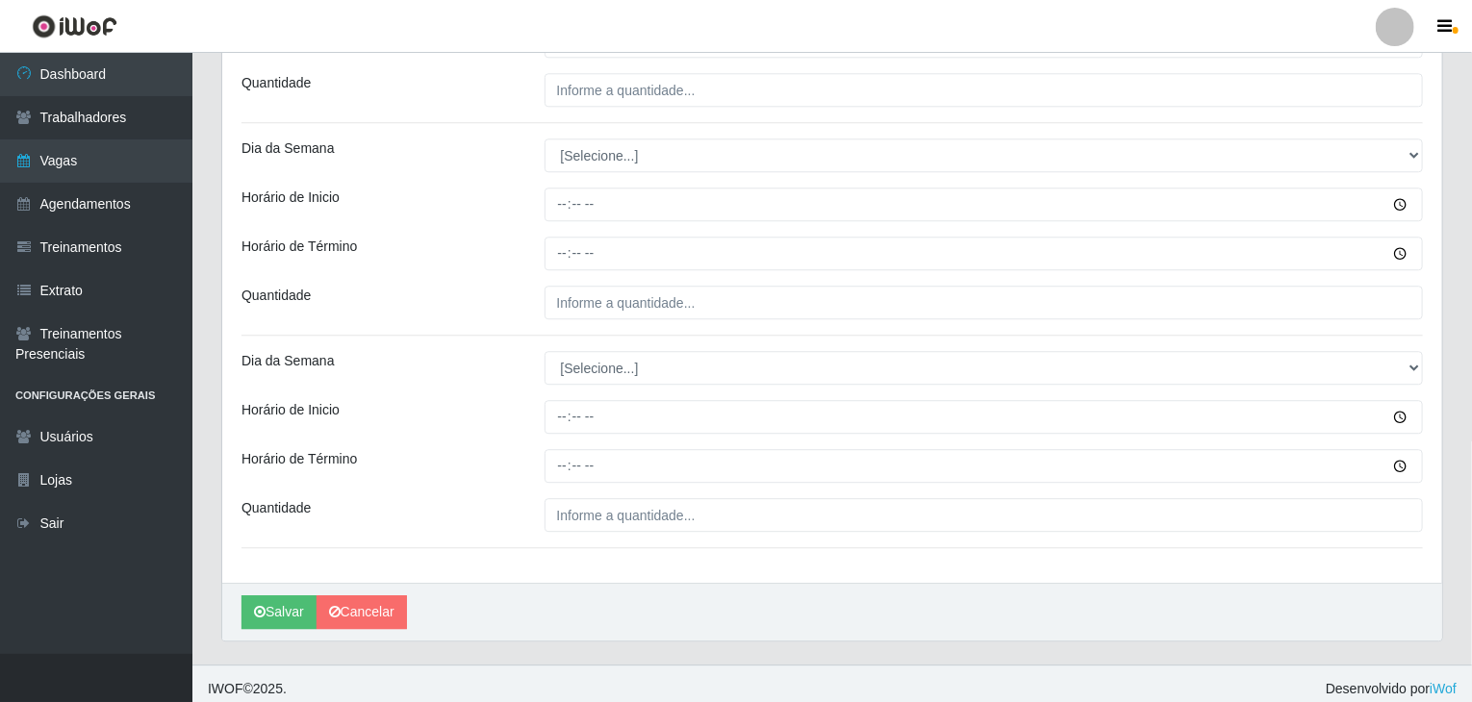
scroll to position [2499, 0]
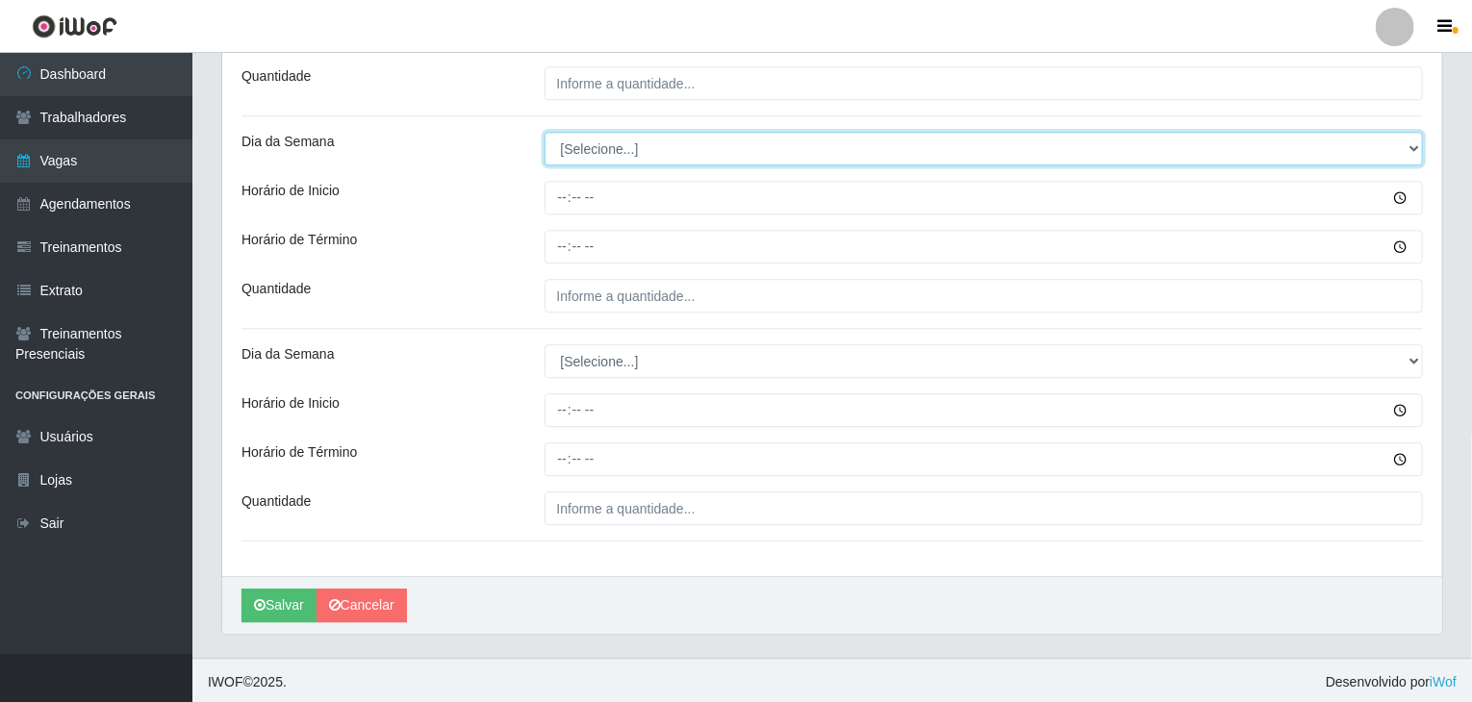
click at [641, 151] on select "[Selecione...] Segunda Terça Quarta Quinta Sexta Sábado Domingo" at bounding box center [983, 149] width 879 height 34
select select "6"
click at [544, 132] on select "[Selecione...] Segunda Terça Quarta Quinta Sexta Sábado Domingo" at bounding box center [983, 149] width 879 height 34
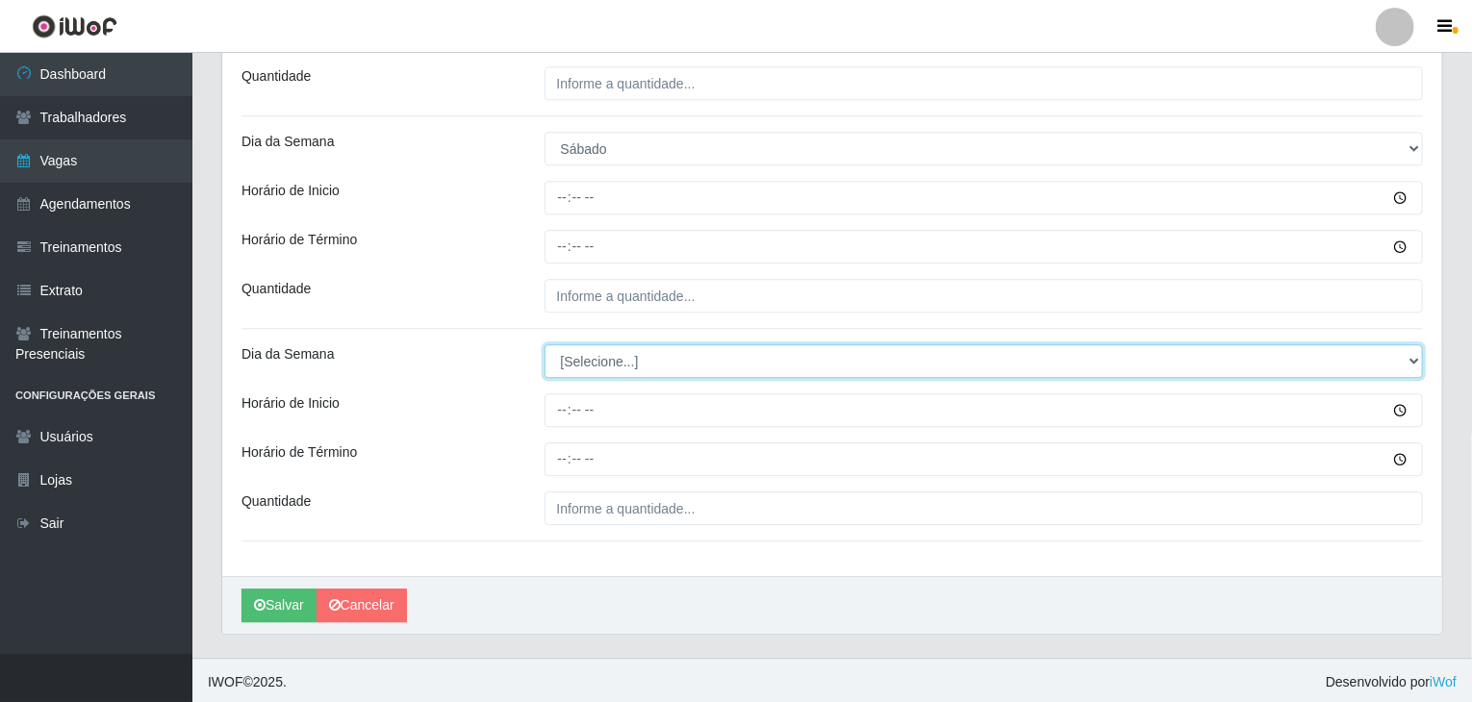
click at [641, 356] on select "[Selecione...] Segunda Terça Quarta Quinta Sexta Sábado Domingo" at bounding box center [983, 361] width 879 height 34
select select "6"
click at [544, 344] on select "[Selecione...] Segunda Terça Quarta Quinta Sexta Sábado Domingo" at bounding box center [983, 361] width 879 height 34
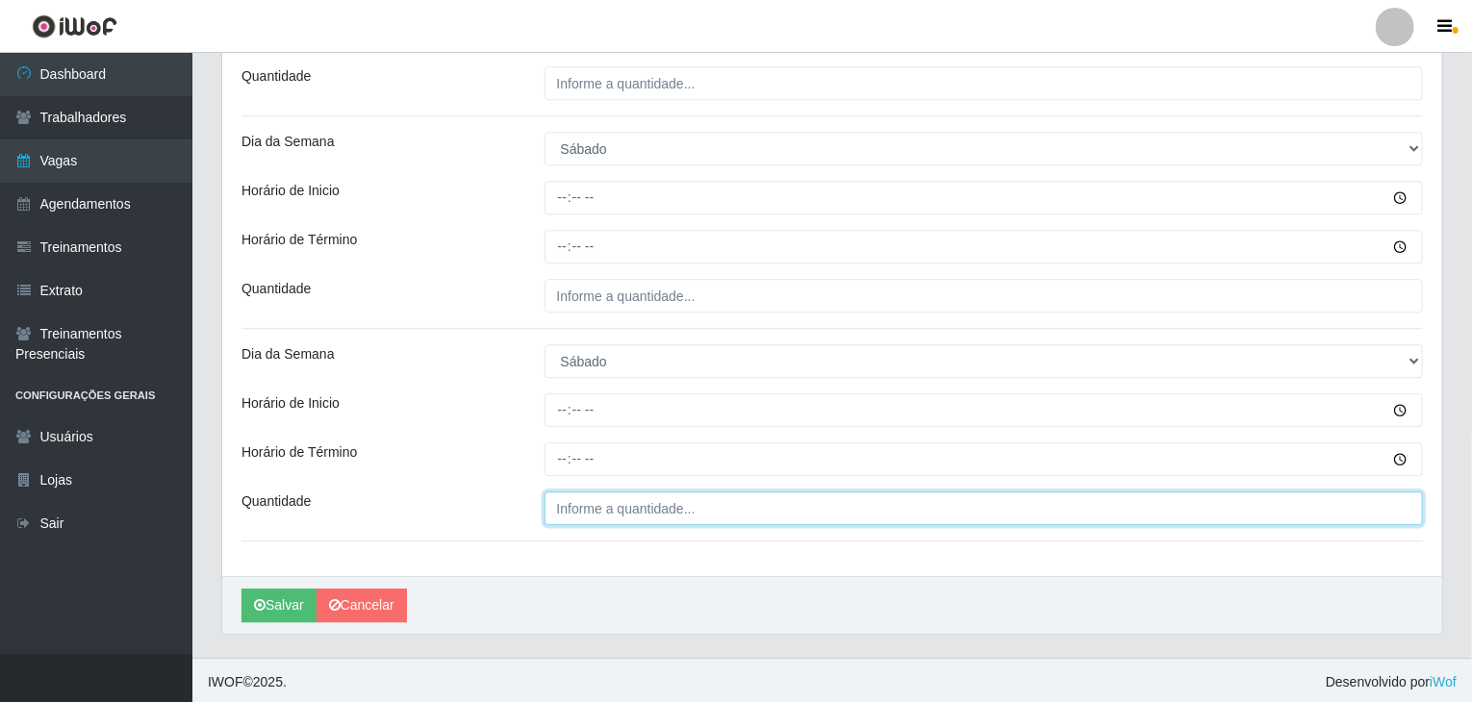
type input "___"
click at [677, 510] on input "___" at bounding box center [983, 509] width 879 height 34
type input "2__"
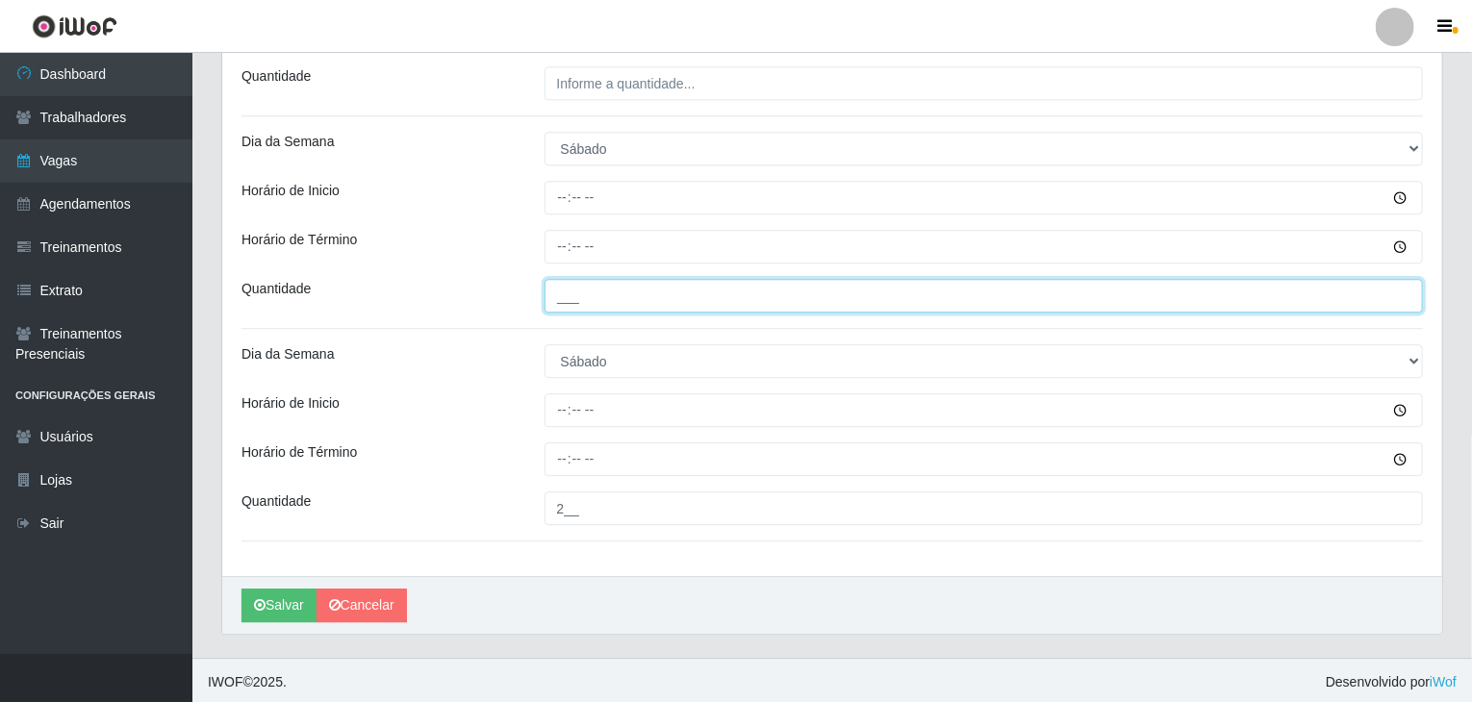
click at [706, 301] on input "___" at bounding box center [983, 296] width 879 height 34
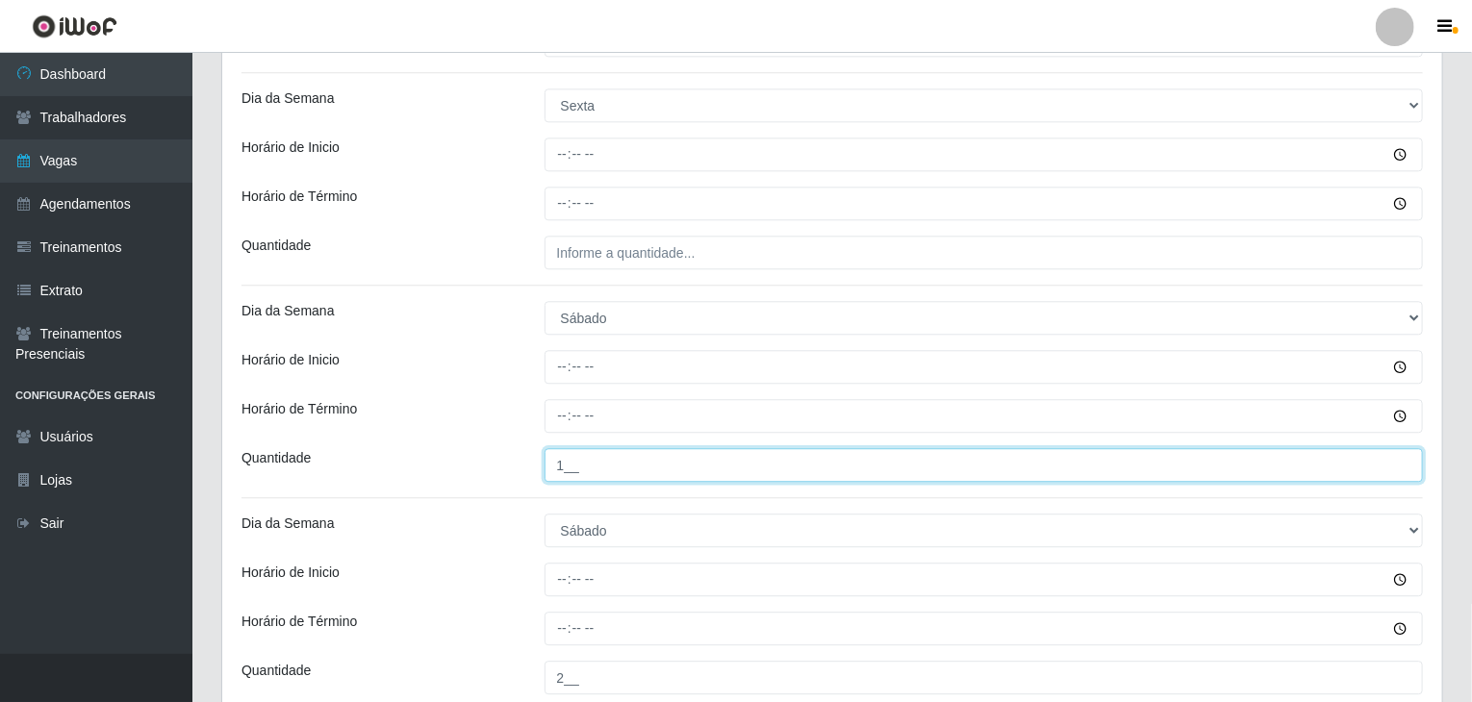
scroll to position [2307, 0]
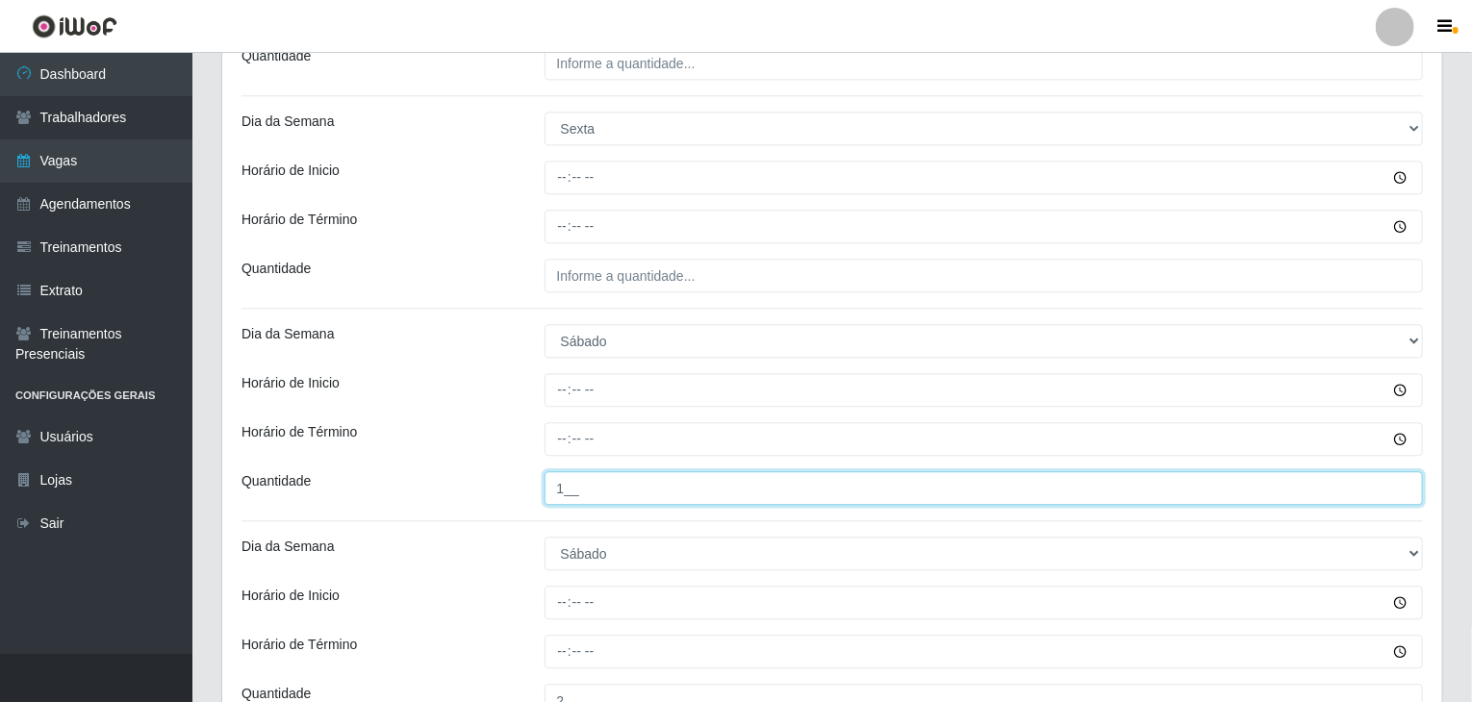
type input "1__"
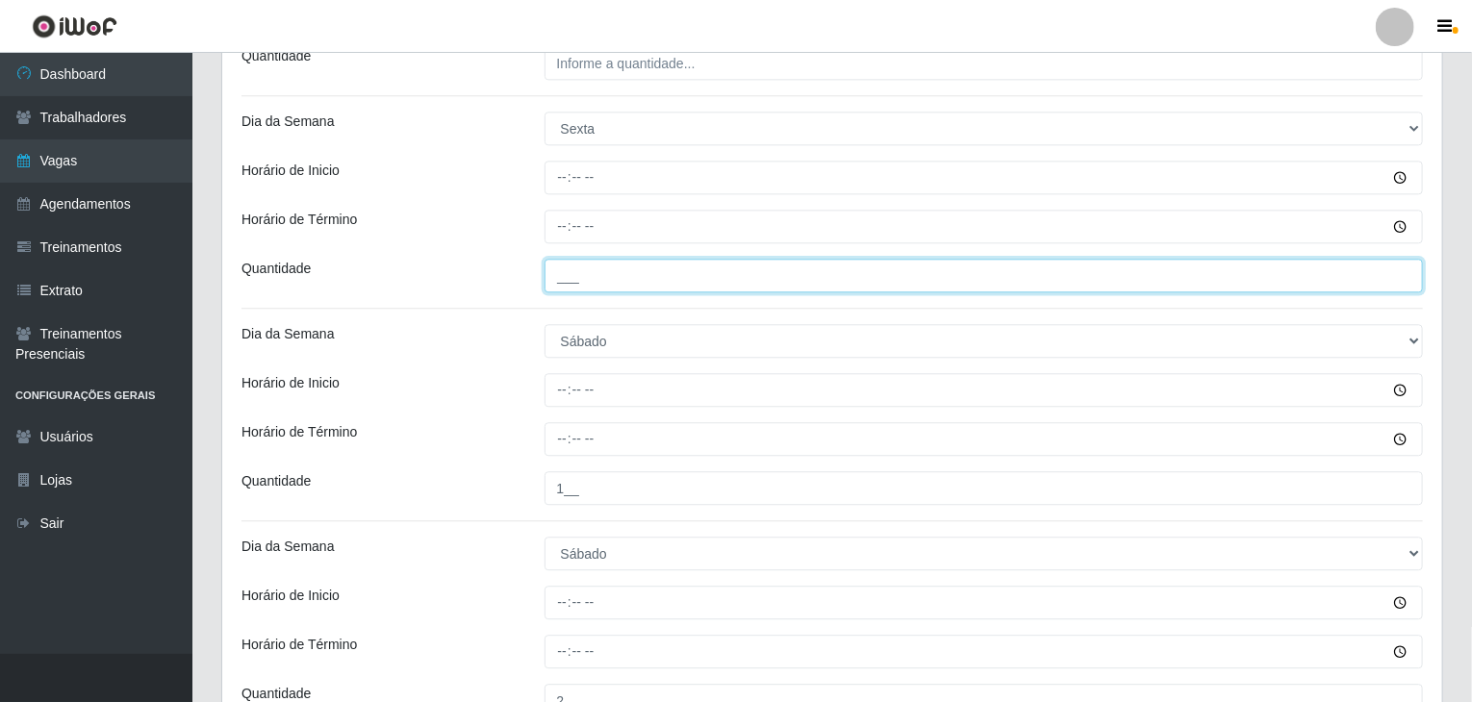
click at [676, 270] on input "___" at bounding box center [983, 276] width 879 height 34
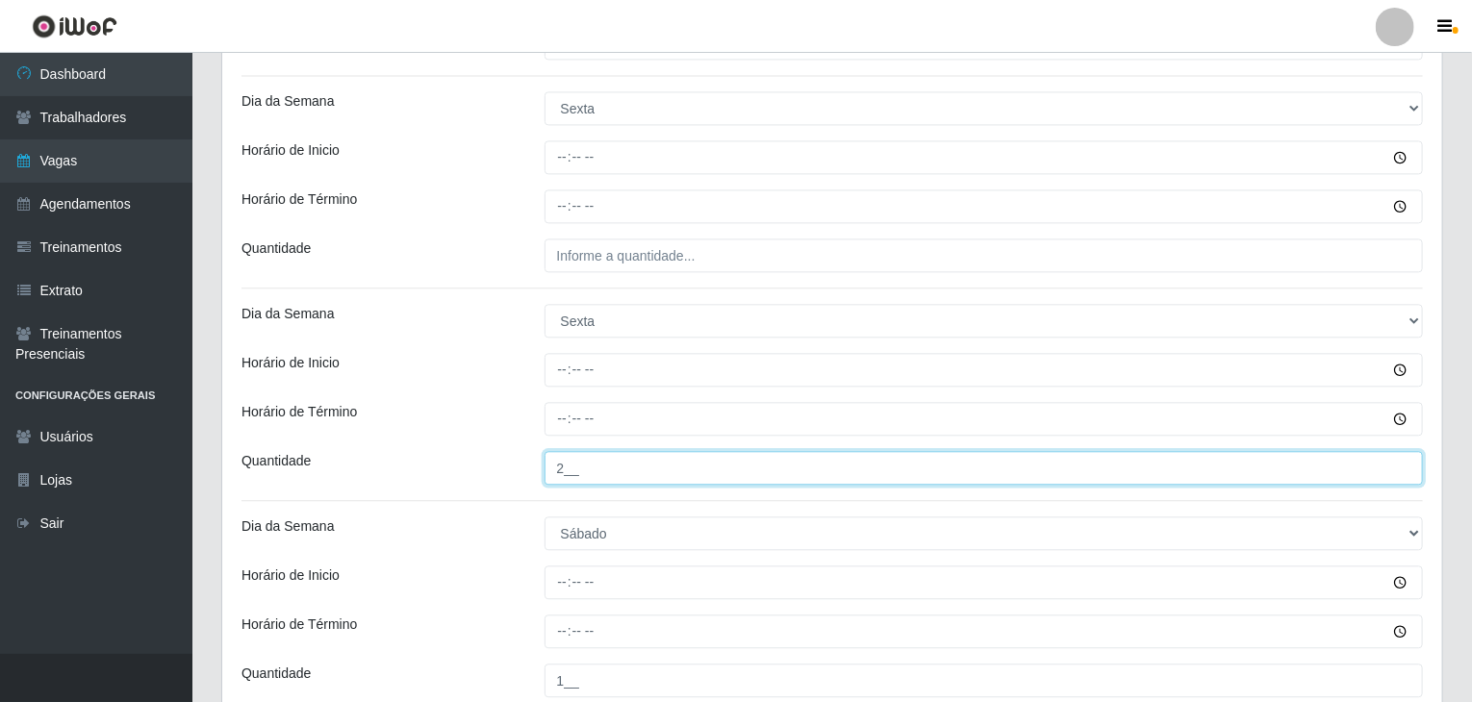
type input "2__"
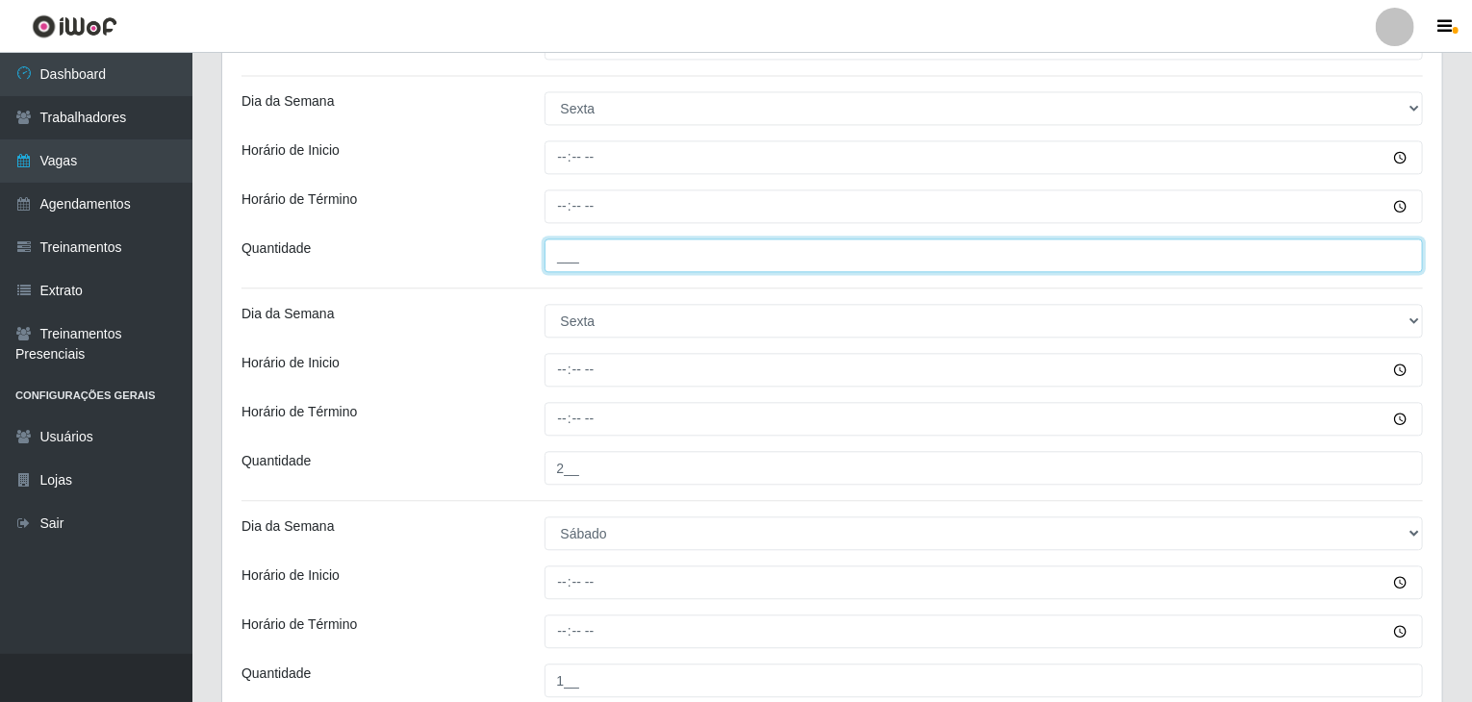
click at [648, 260] on input "___" at bounding box center [983, 256] width 879 height 34
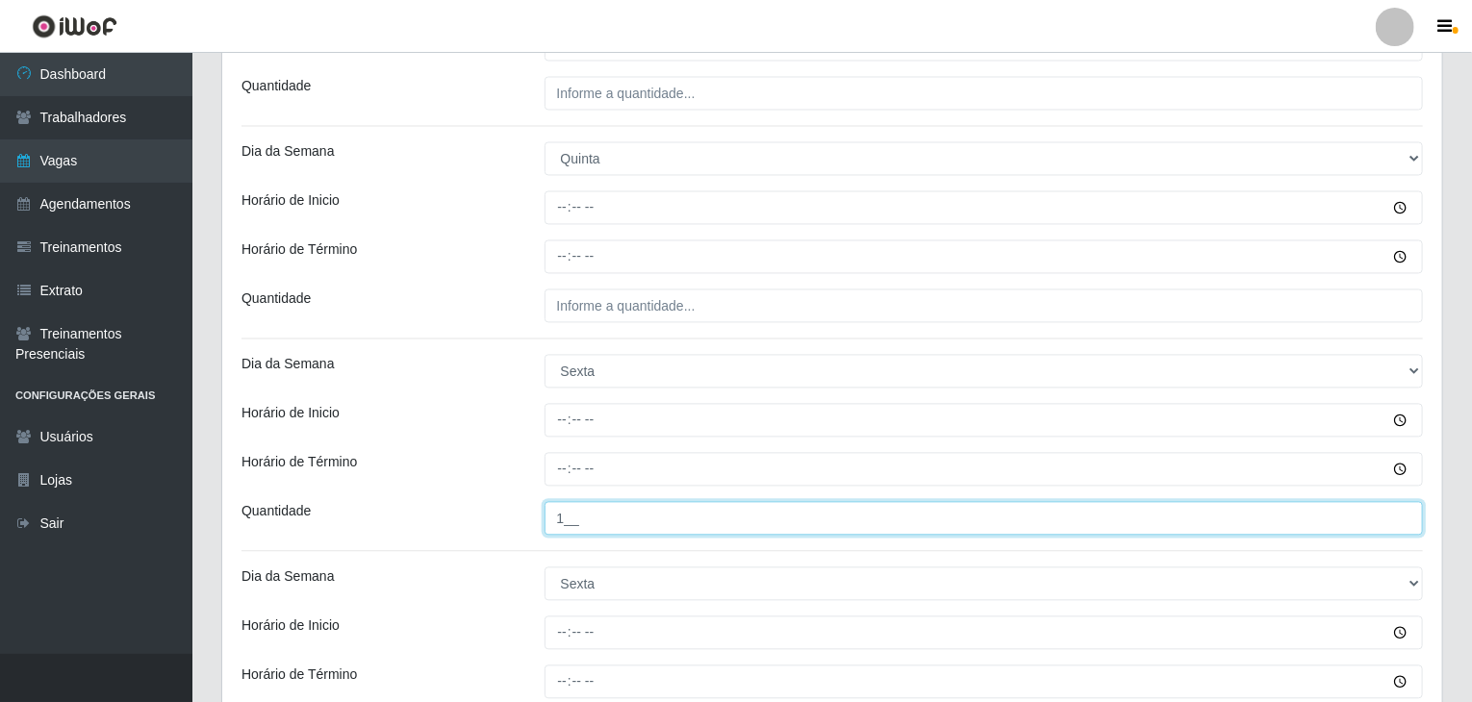
scroll to position [1826, 0]
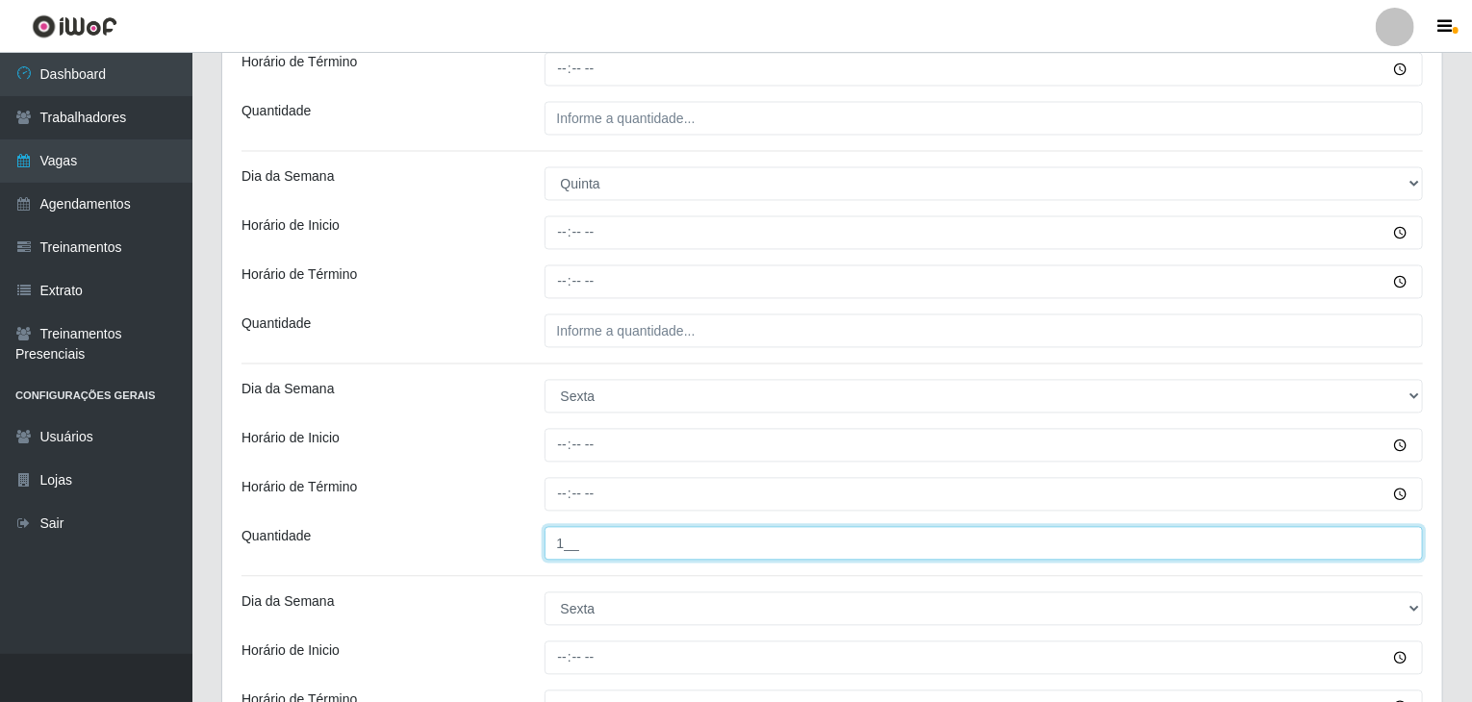
type input "1__"
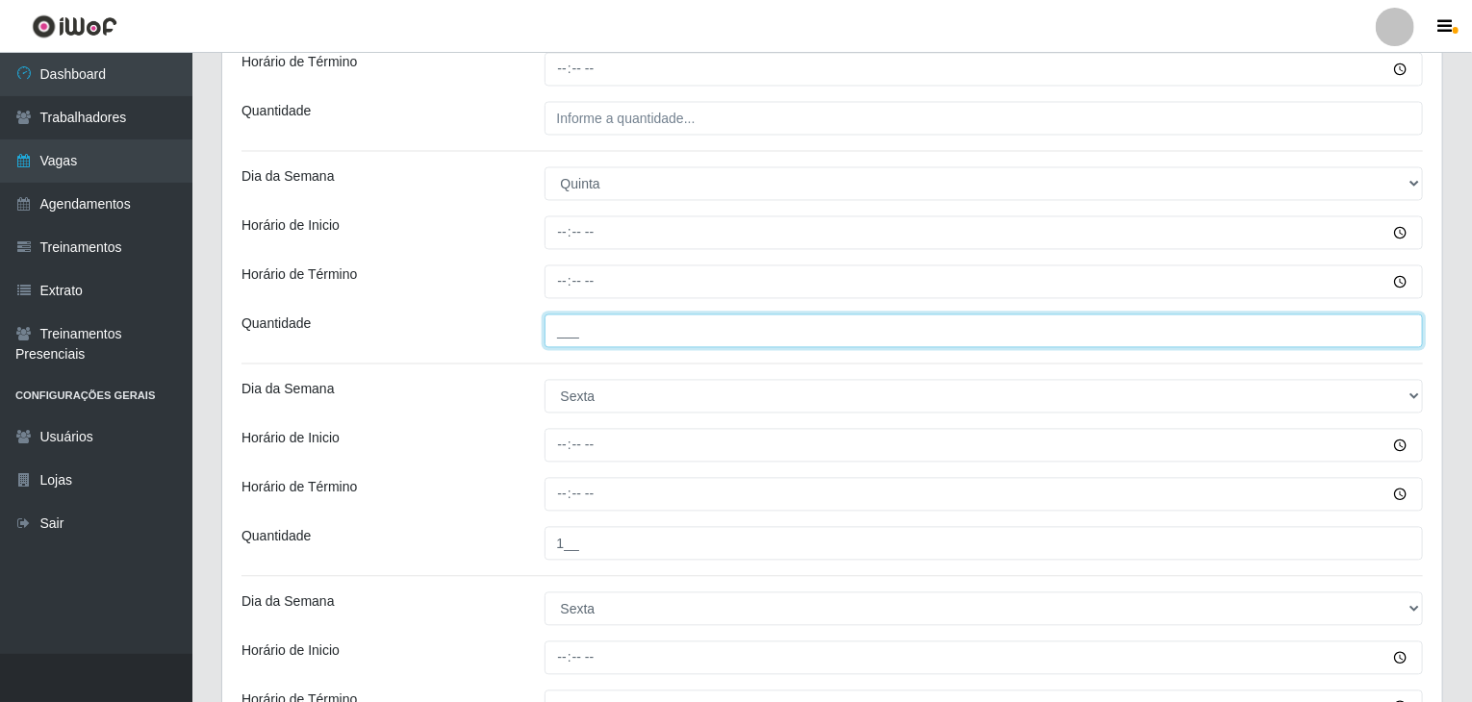
click at [665, 332] on input "___" at bounding box center [983, 332] width 879 height 34
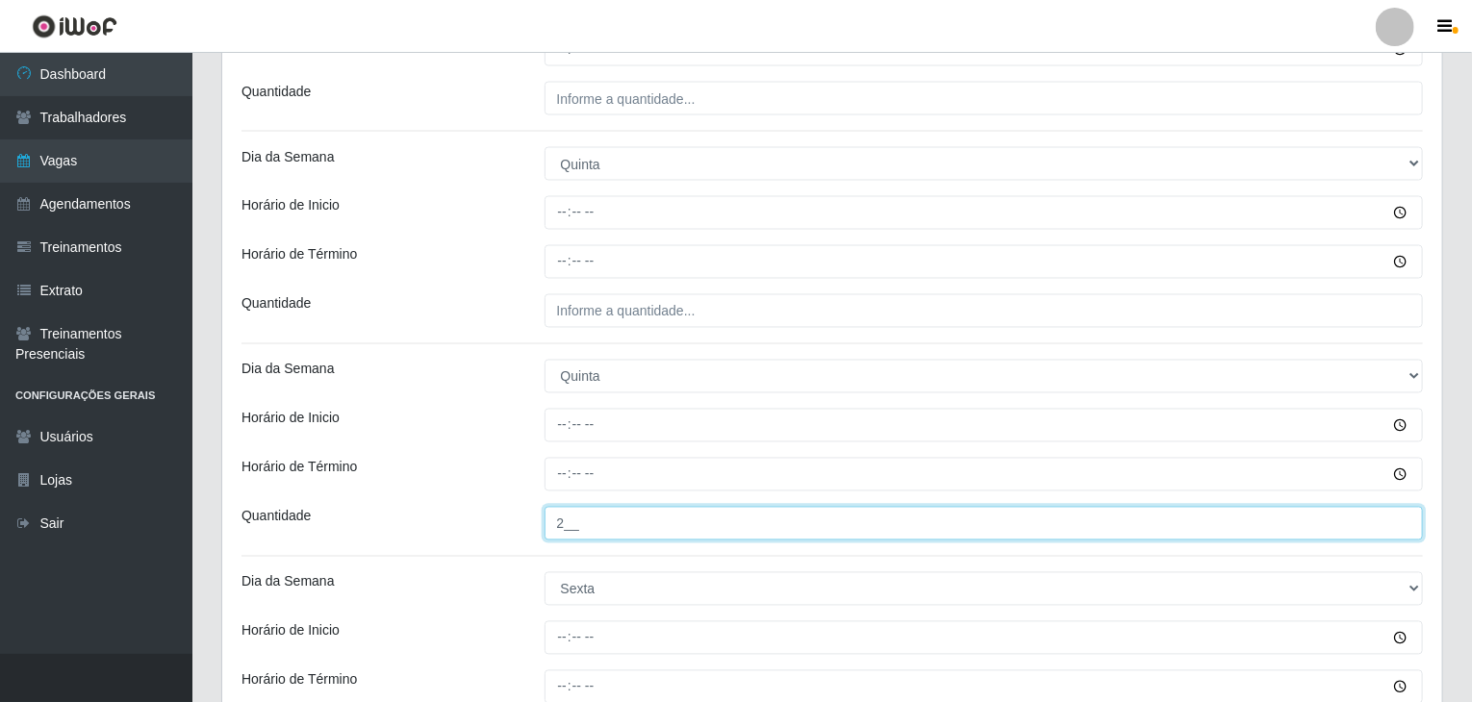
type input "2__"
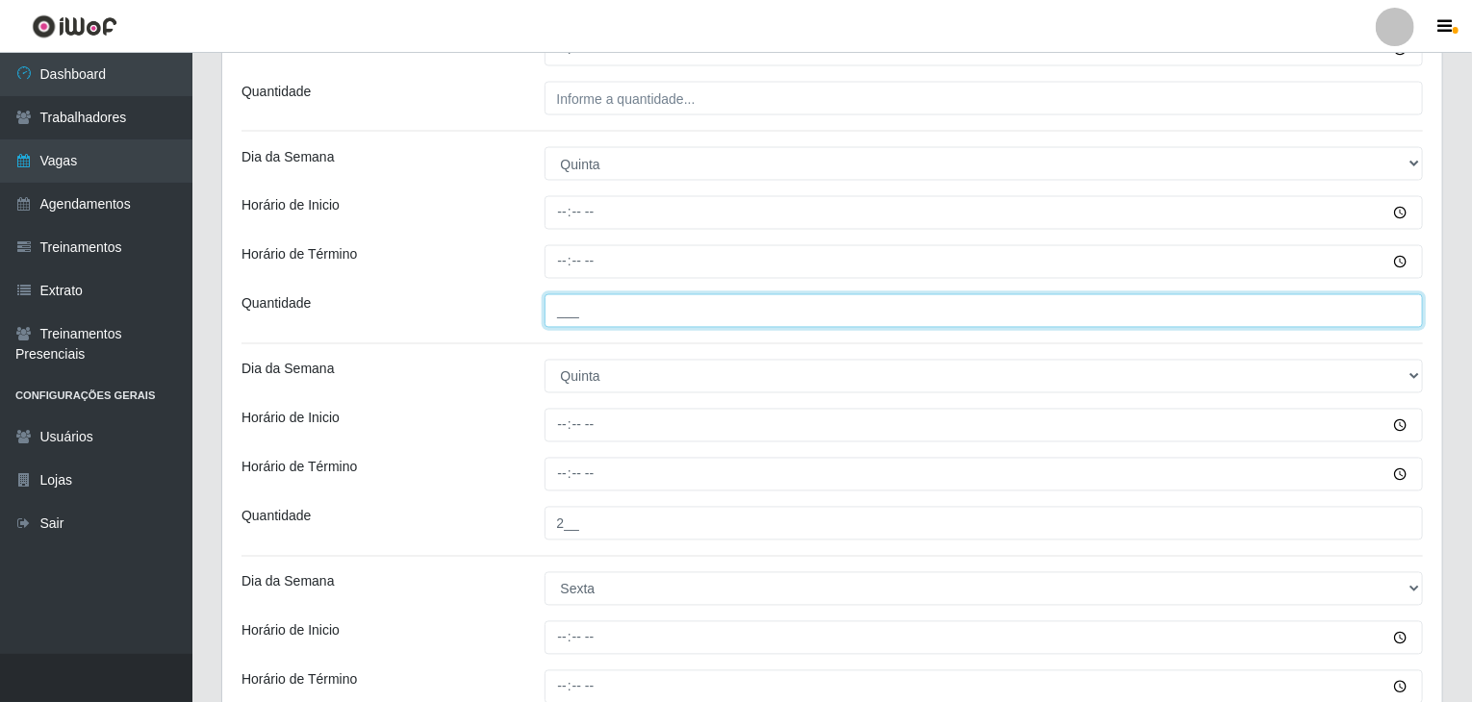
click at [677, 299] on input "___" at bounding box center [983, 311] width 879 height 34
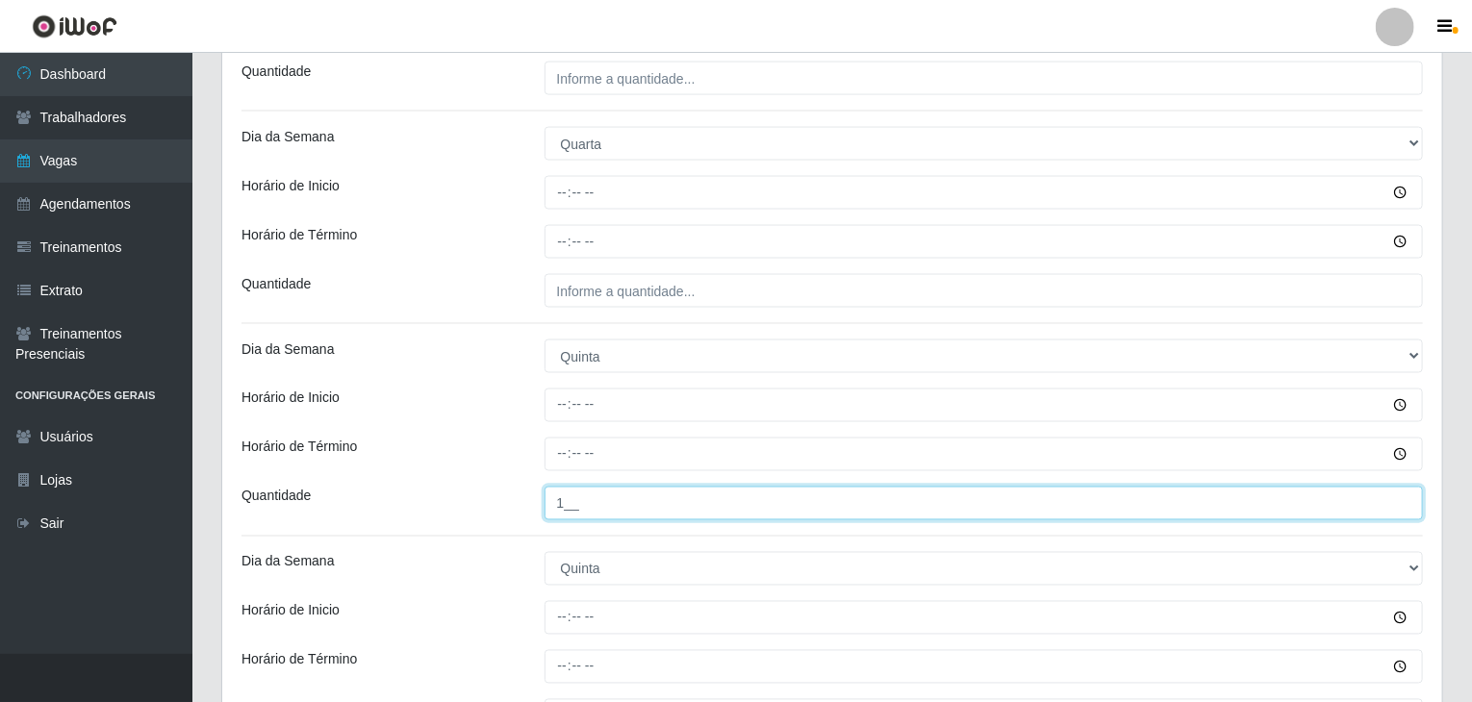
type input "1__"
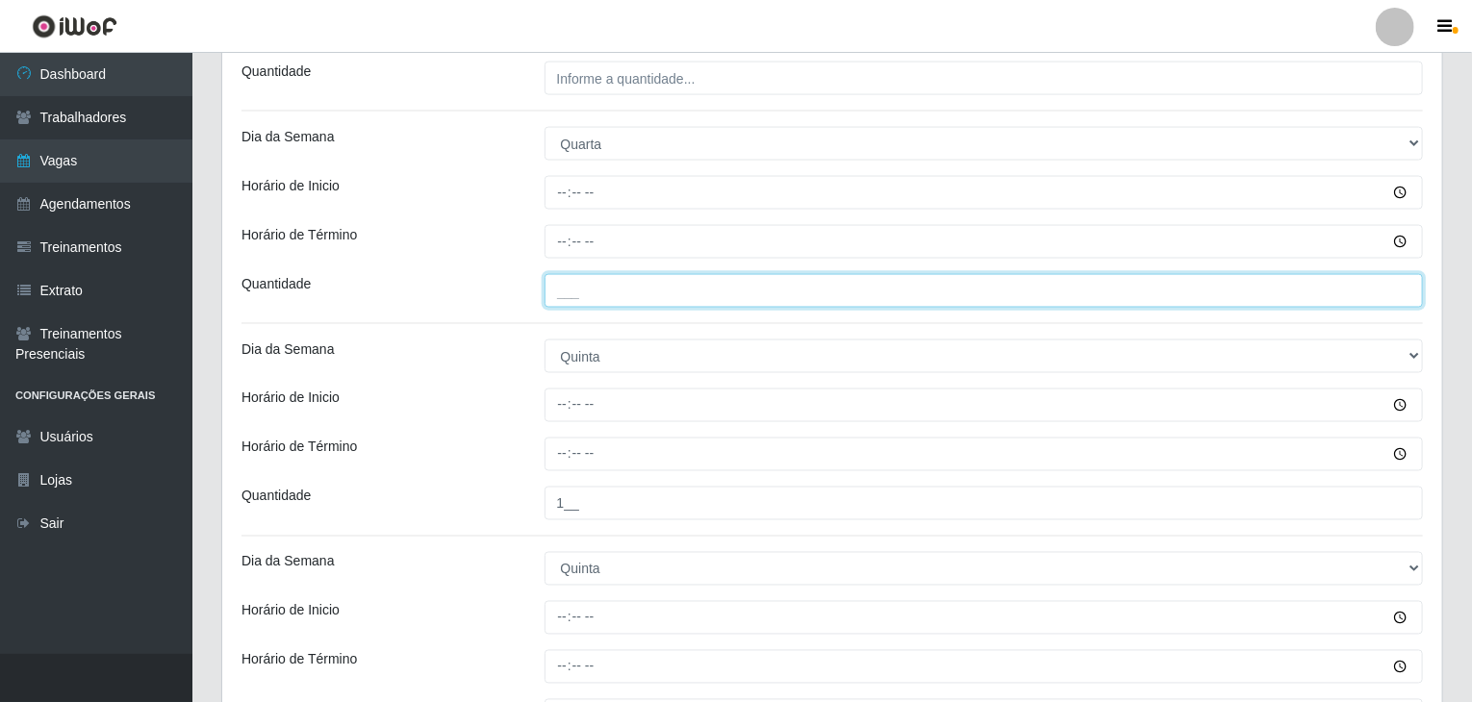
click at [671, 297] on input "___" at bounding box center [983, 291] width 879 height 34
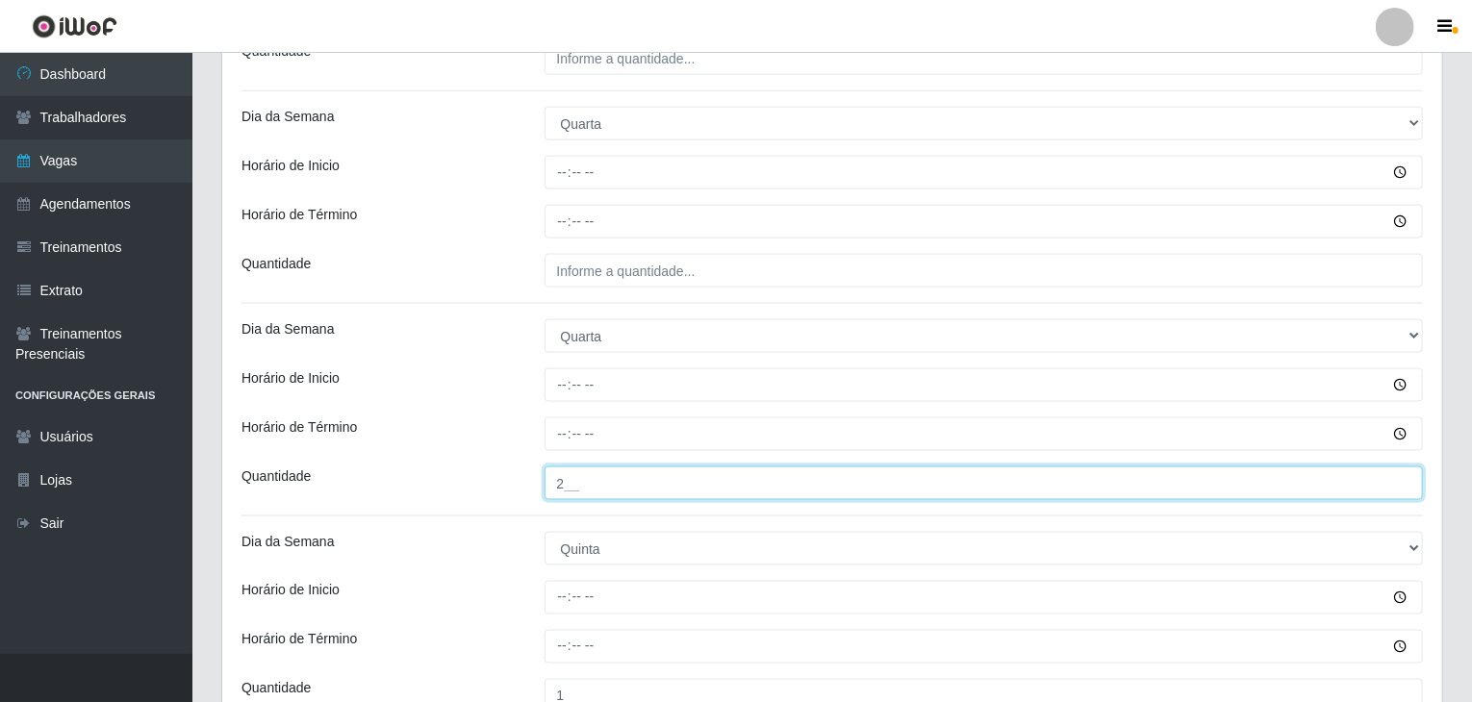
type input "2__"
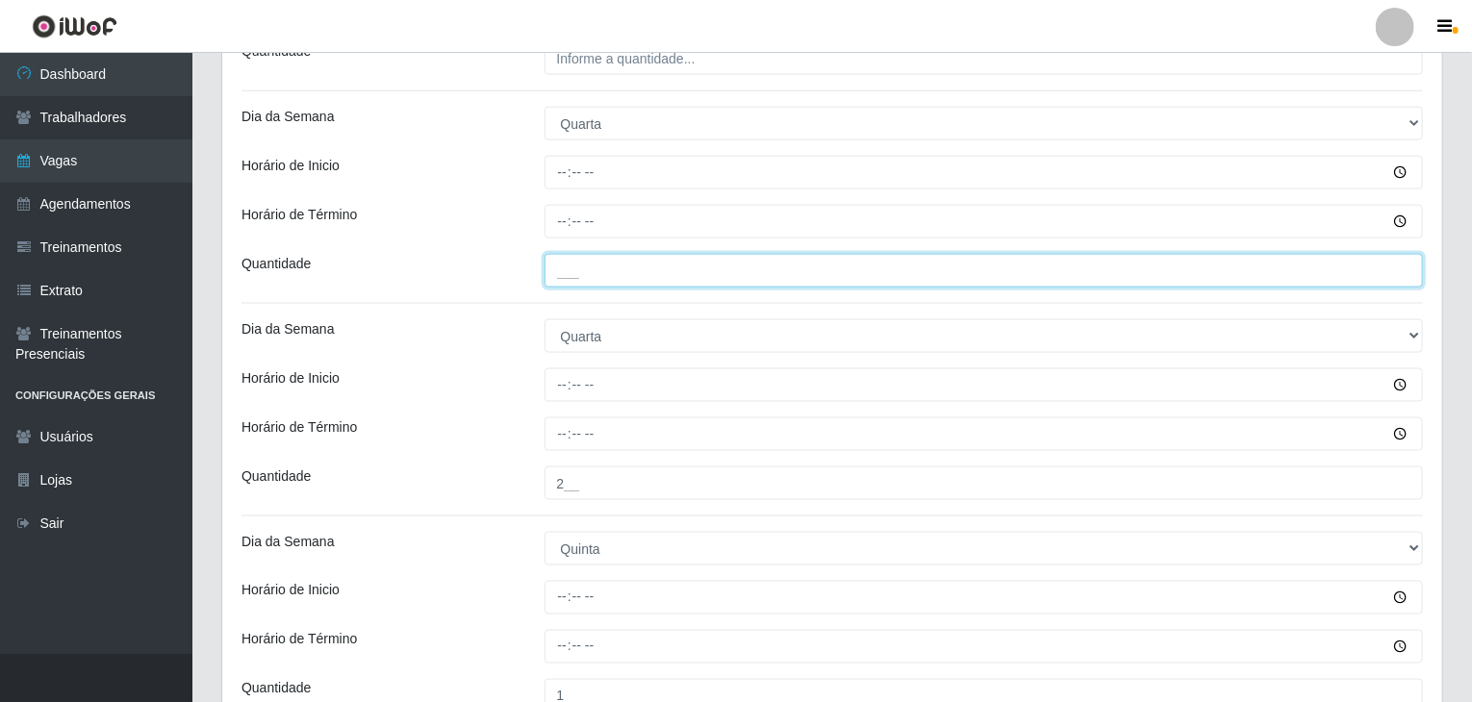
click at [649, 273] on input "___" at bounding box center [983, 271] width 879 height 34
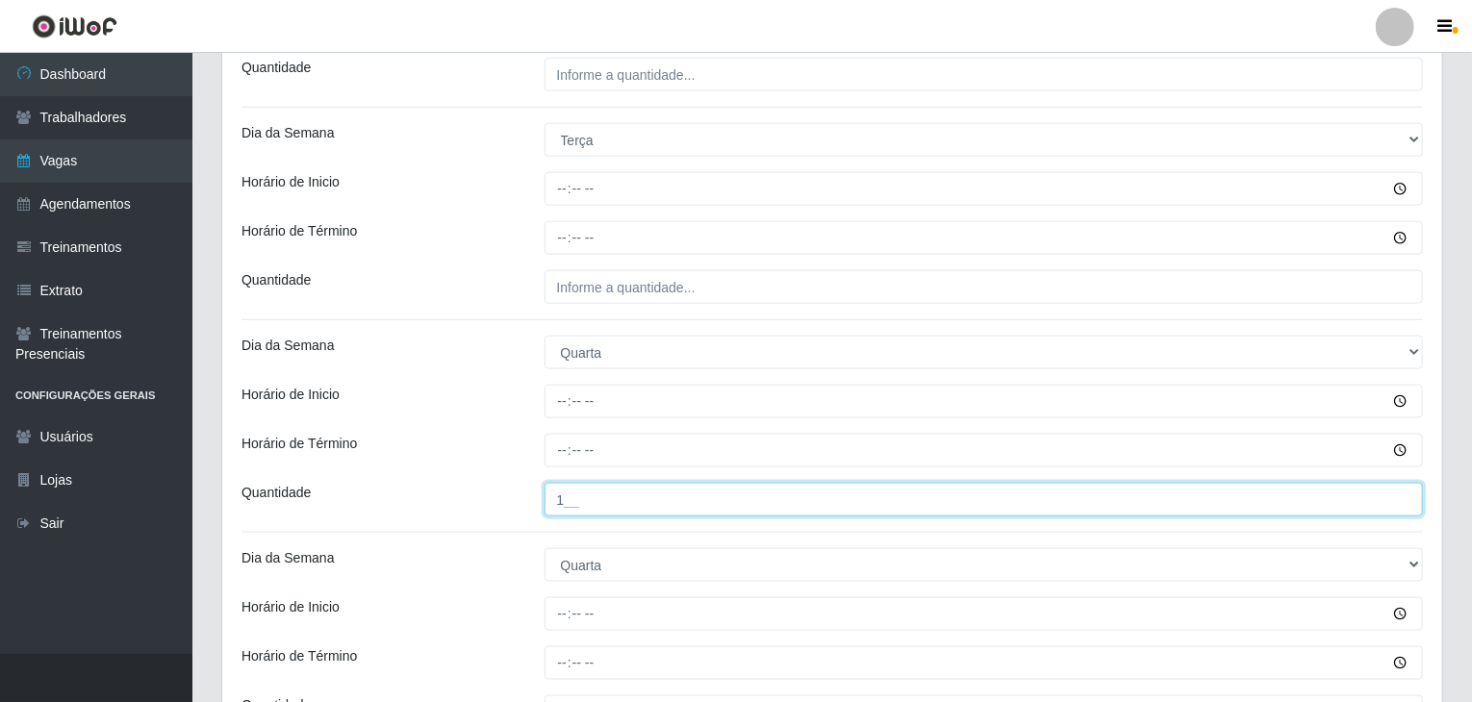
scroll to position [960, 0]
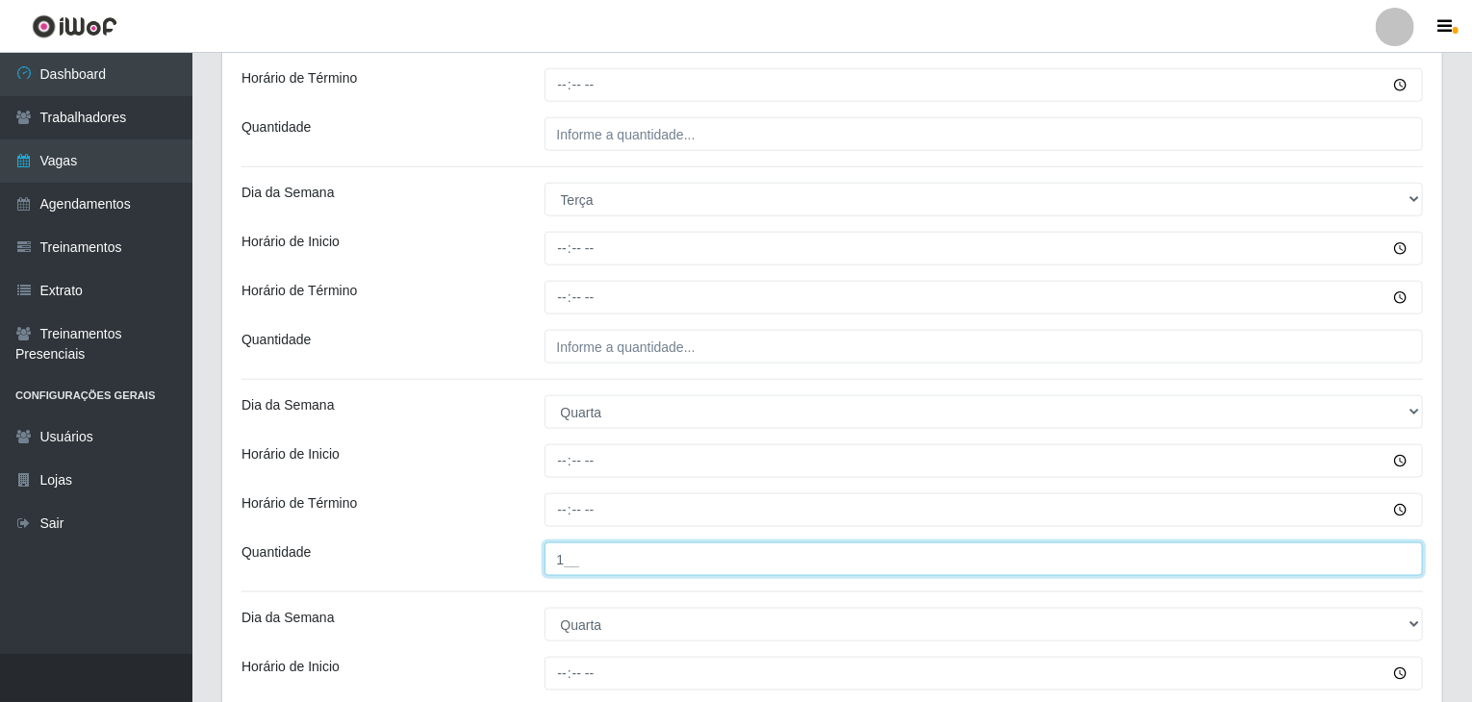
type input "1__"
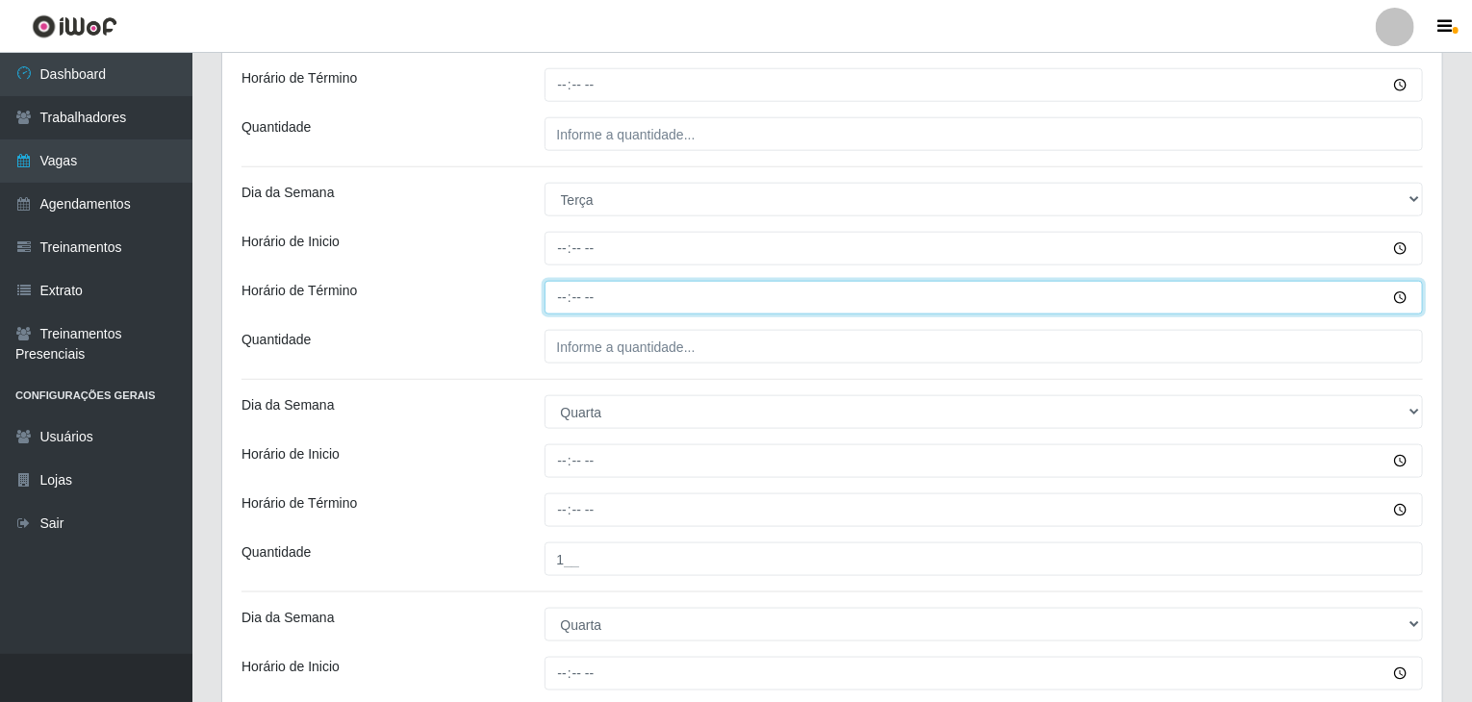
drag, startPoint x: 693, startPoint y: 281, endPoint x: 697, endPoint y: 294, distance: 14.3
click at [695, 290] on input "Horário de Término" at bounding box center [983, 298] width 879 height 34
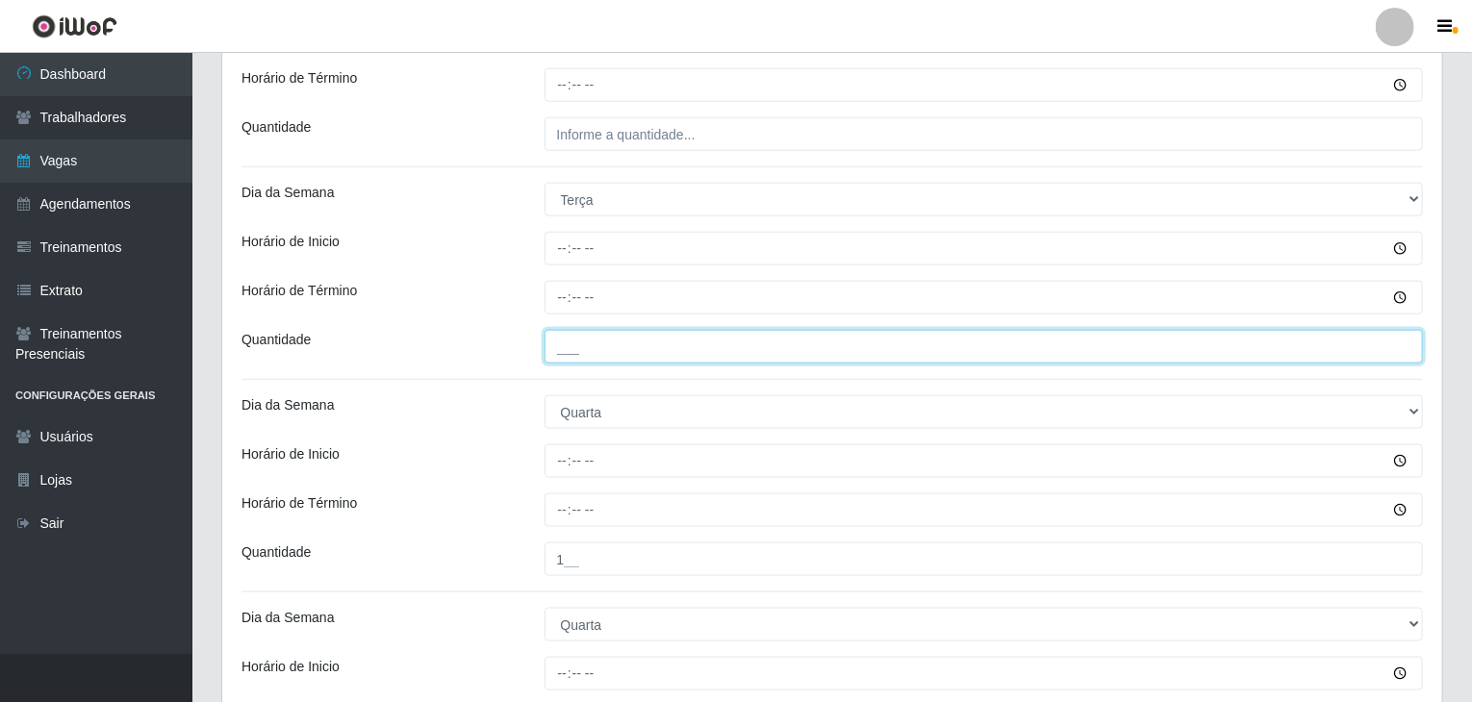
click at [700, 354] on input "___" at bounding box center [983, 347] width 879 height 34
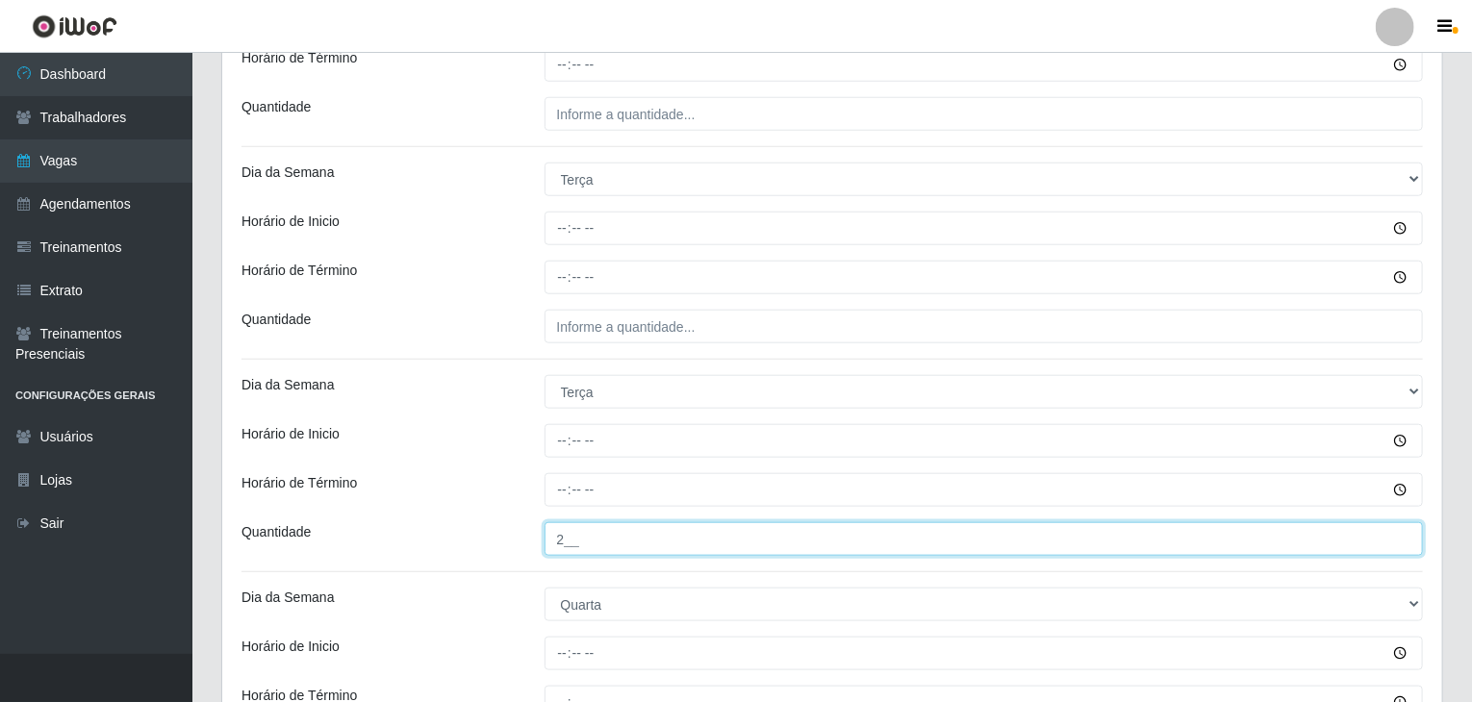
type input "2__"
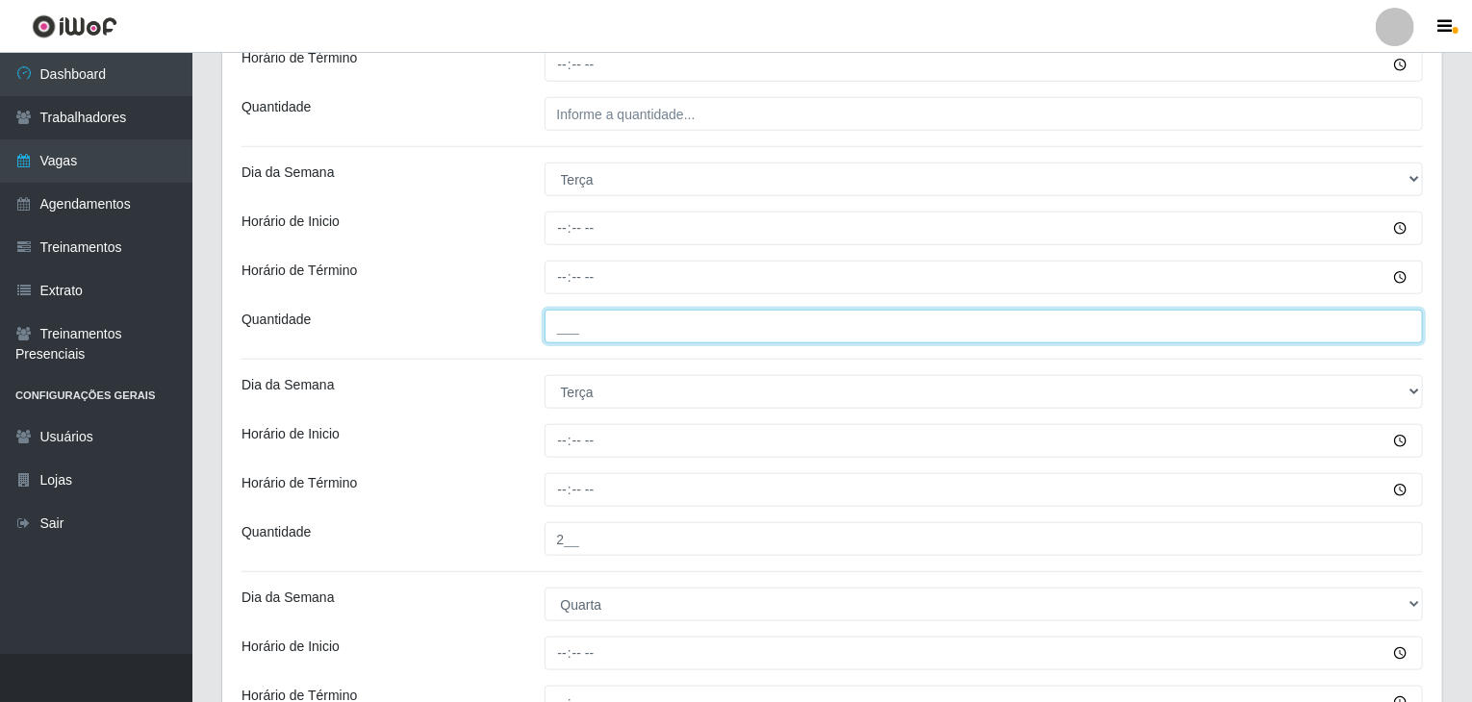
click at [676, 319] on input "___" at bounding box center [983, 327] width 879 height 34
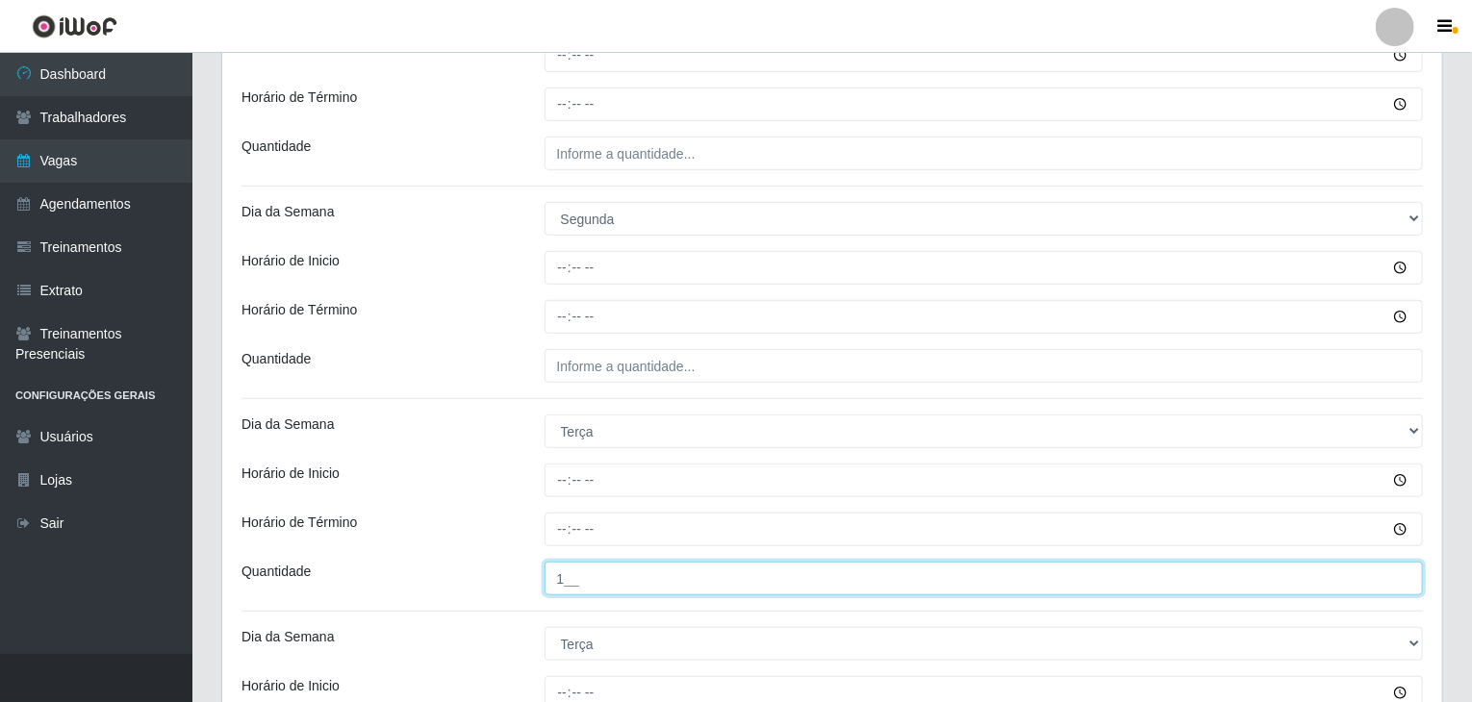
scroll to position [479, 0]
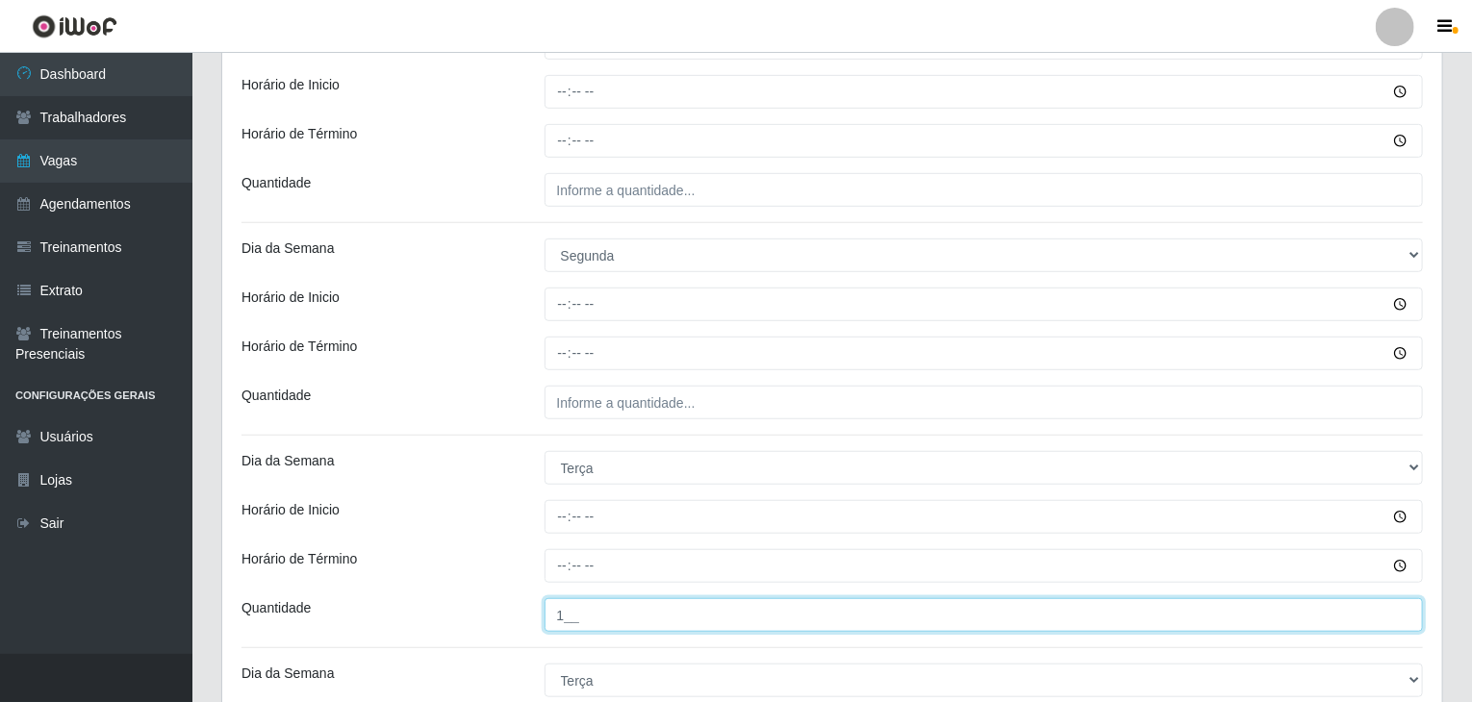
type input "1__"
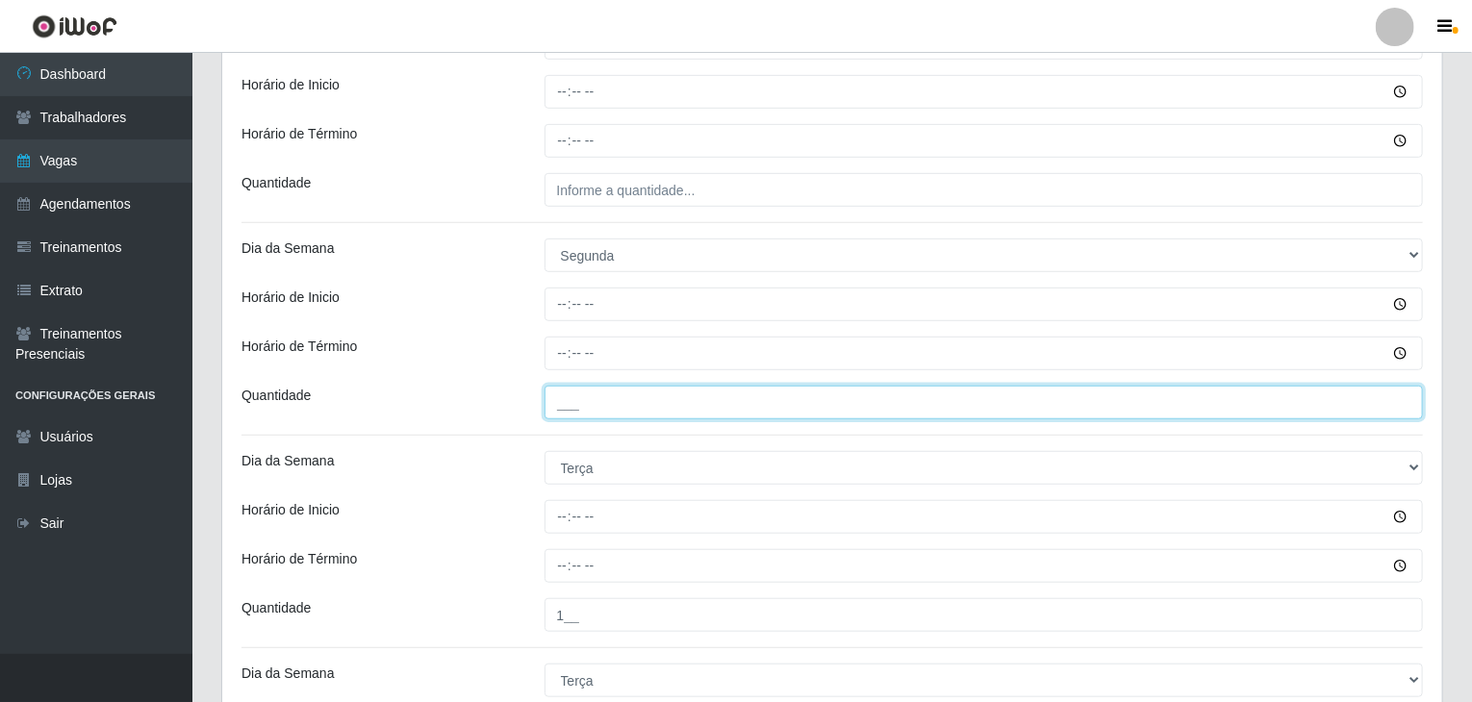
click at [690, 392] on input "___" at bounding box center [983, 403] width 879 height 34
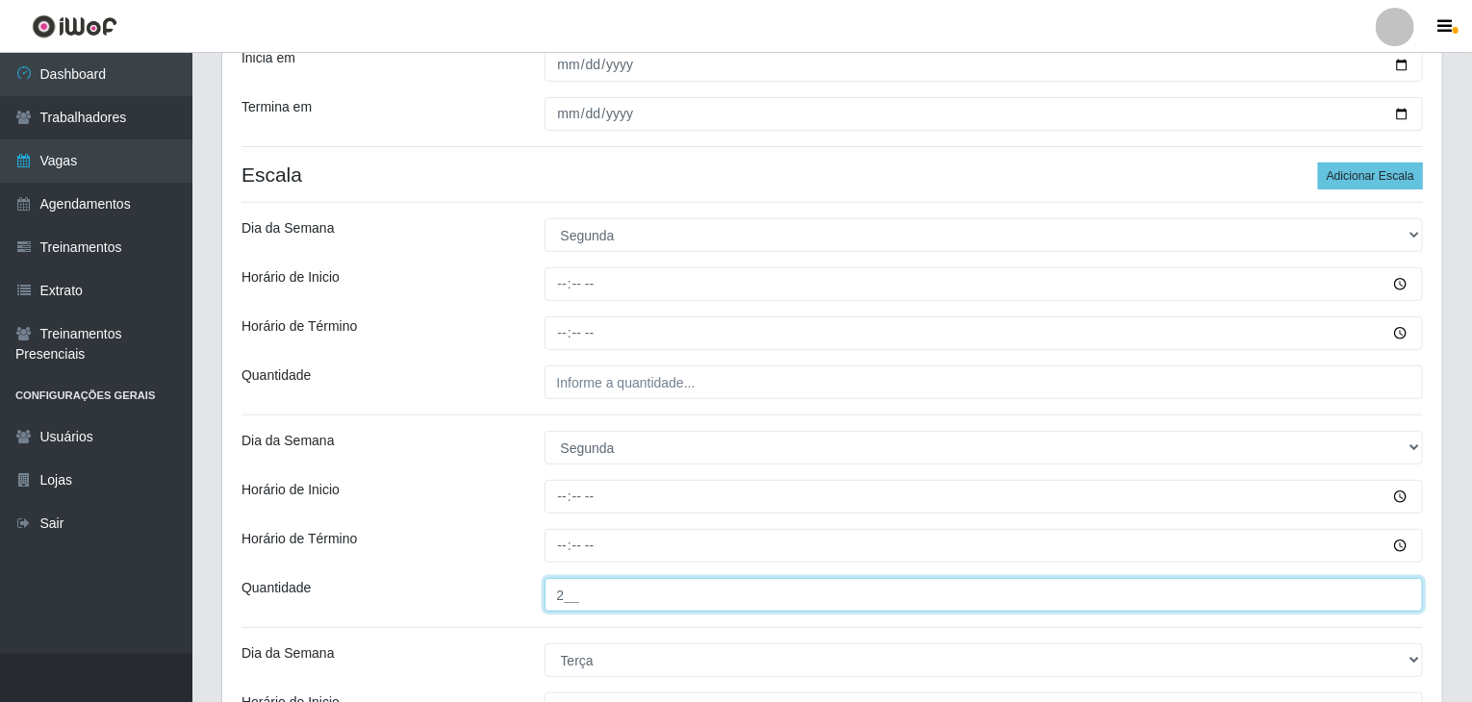
type input "2__"
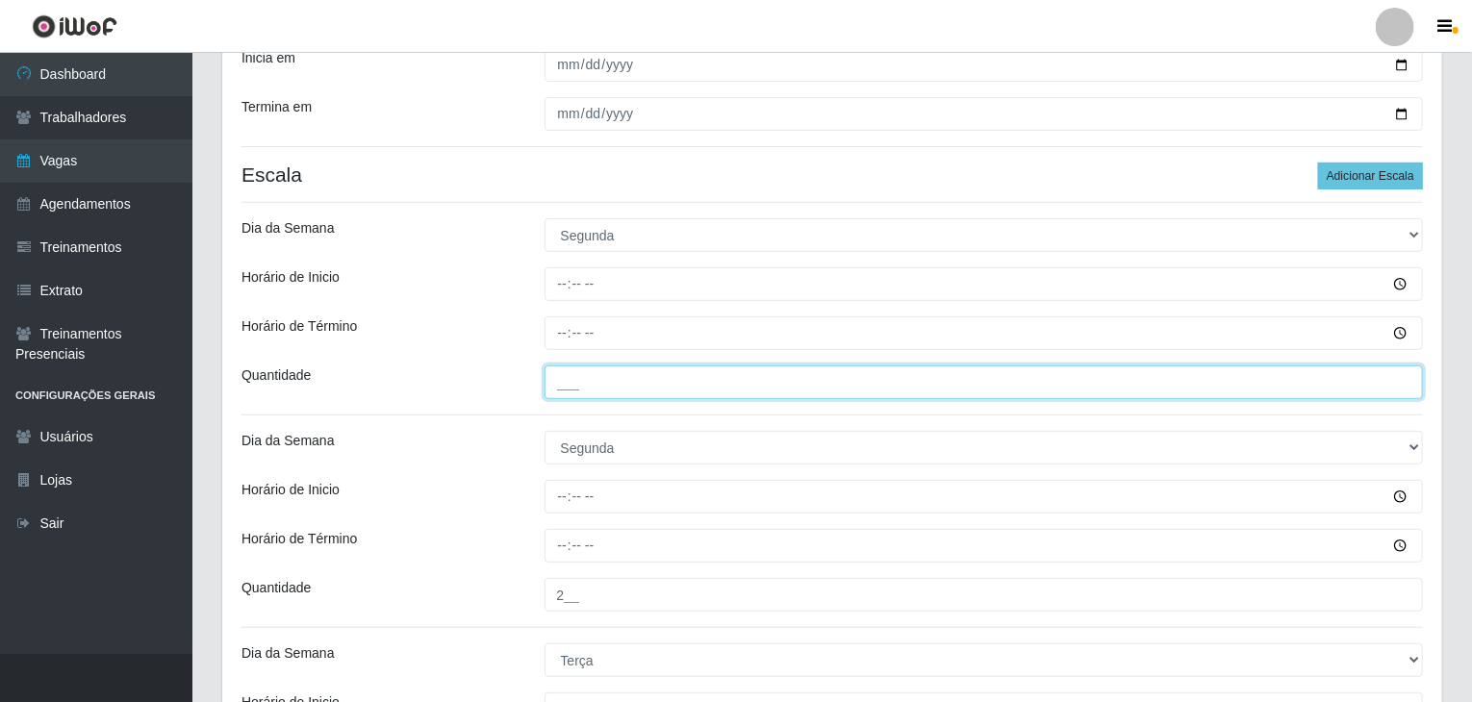
click at [685, 374] on input "___" at bounding box center [983, 383] width 879 height 34
type input "1__"
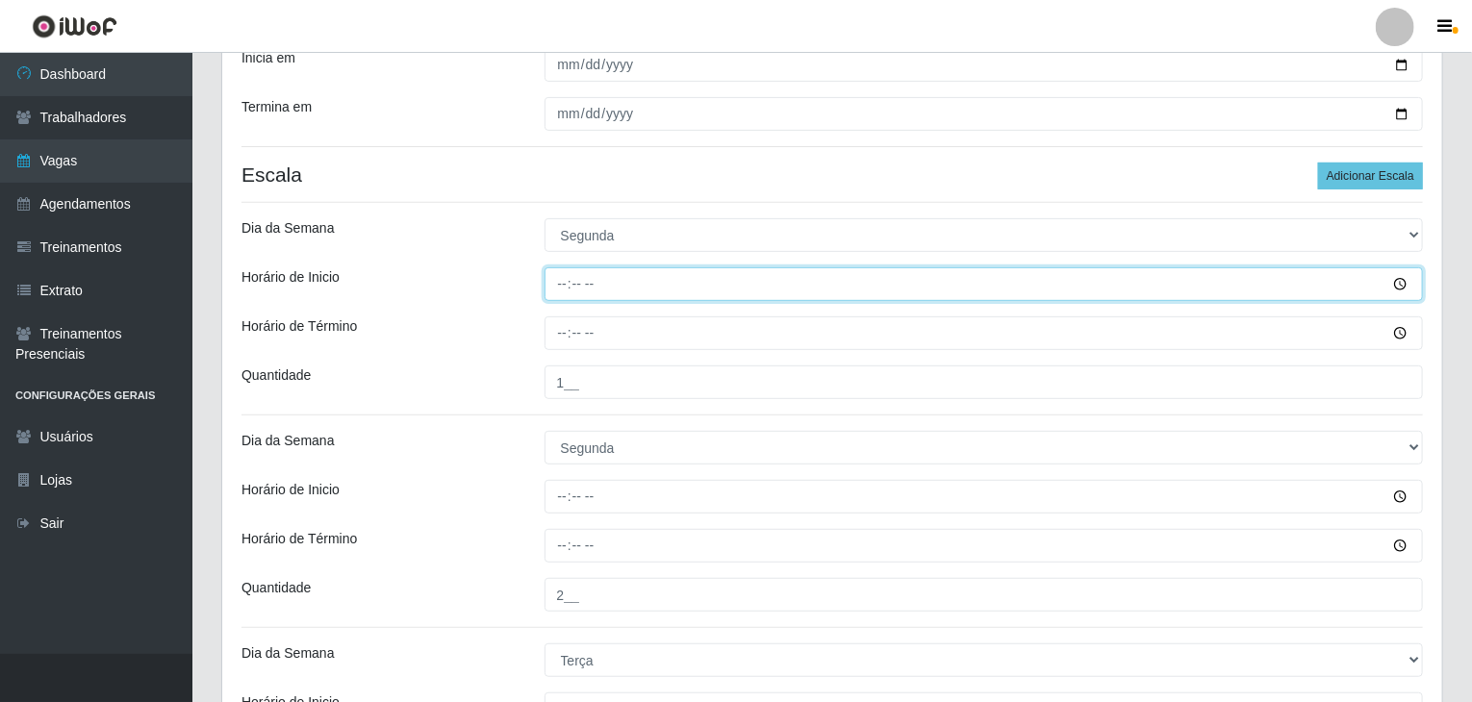
click at [566, 285] on input "Horário de Inicio" at bounding box center [983, 284] width 879 height 34
type input "09:00"
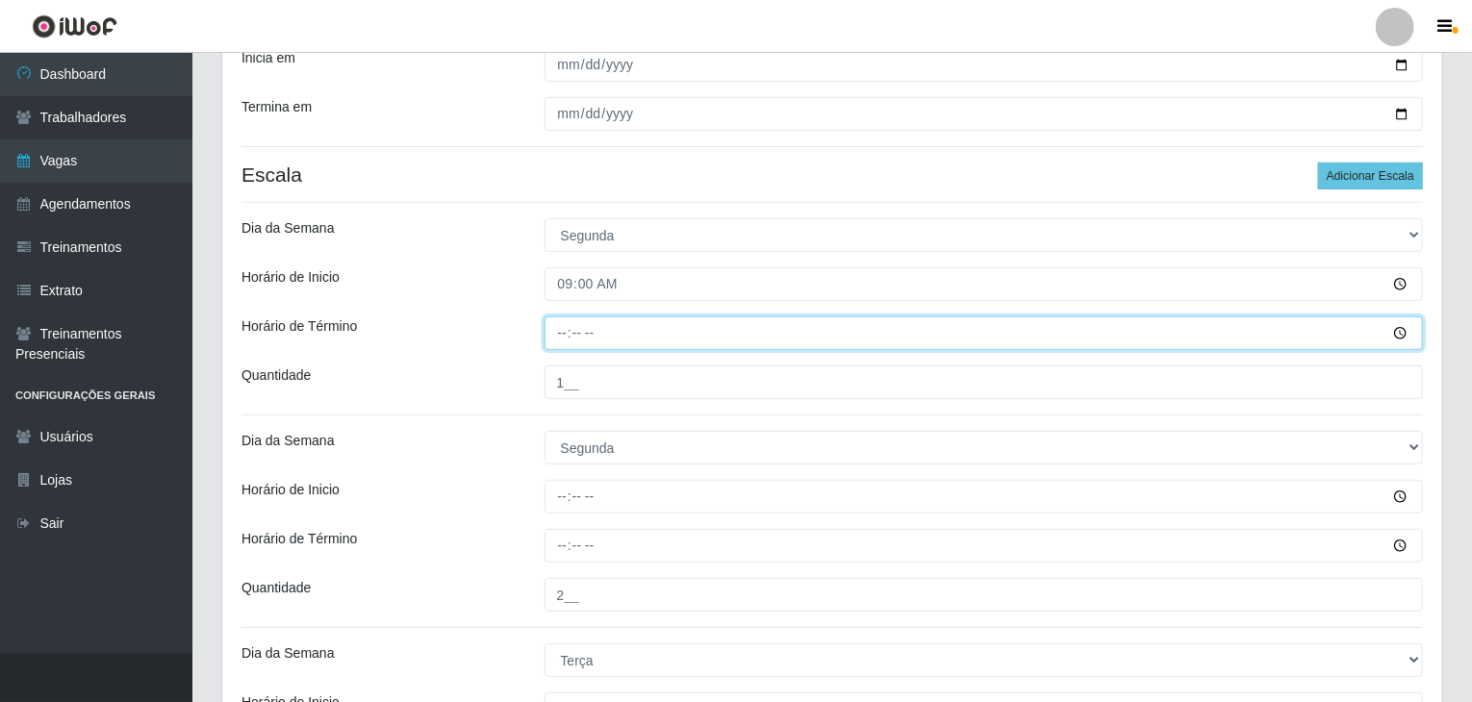
click at [558, 339] on input "Horário de Término" at bounding box center [983, 333] width 879 height 34
type input "15:00"
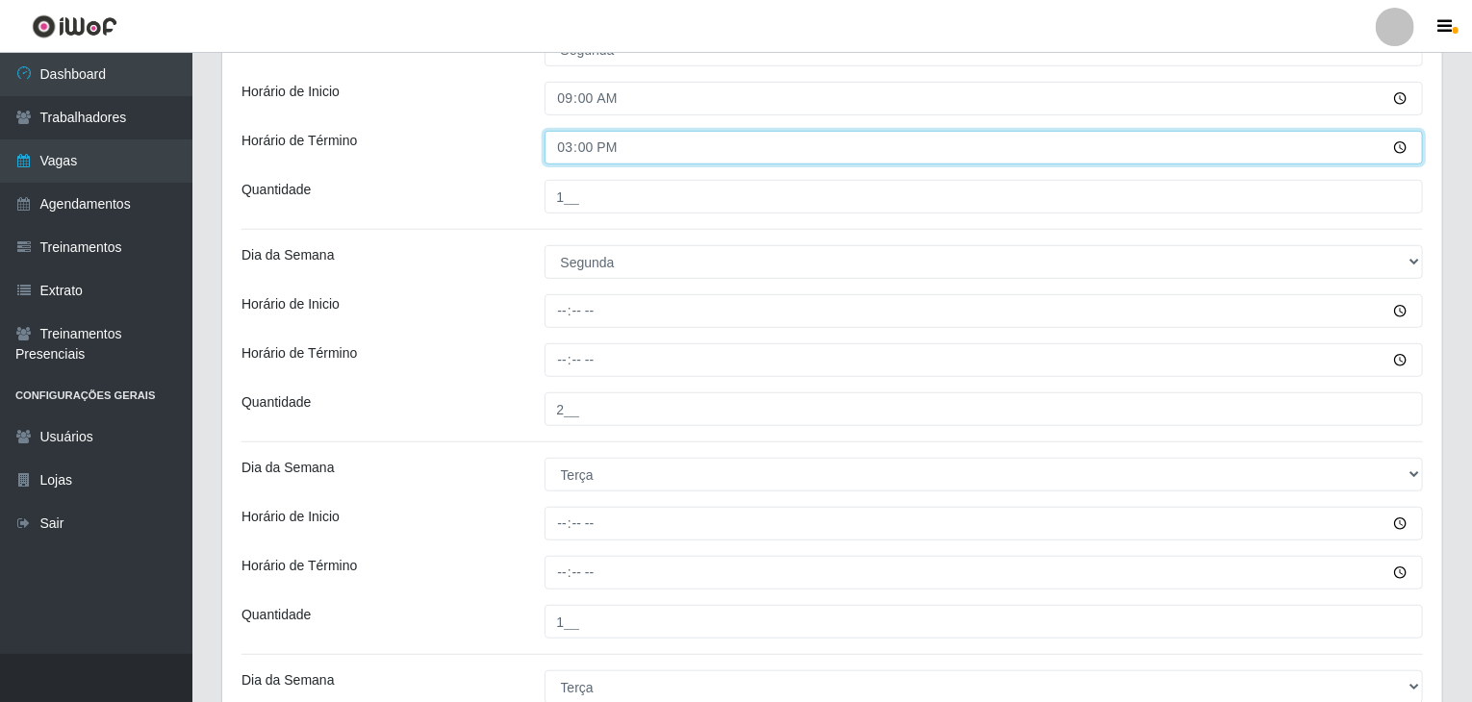
scroll to position [479, 0]
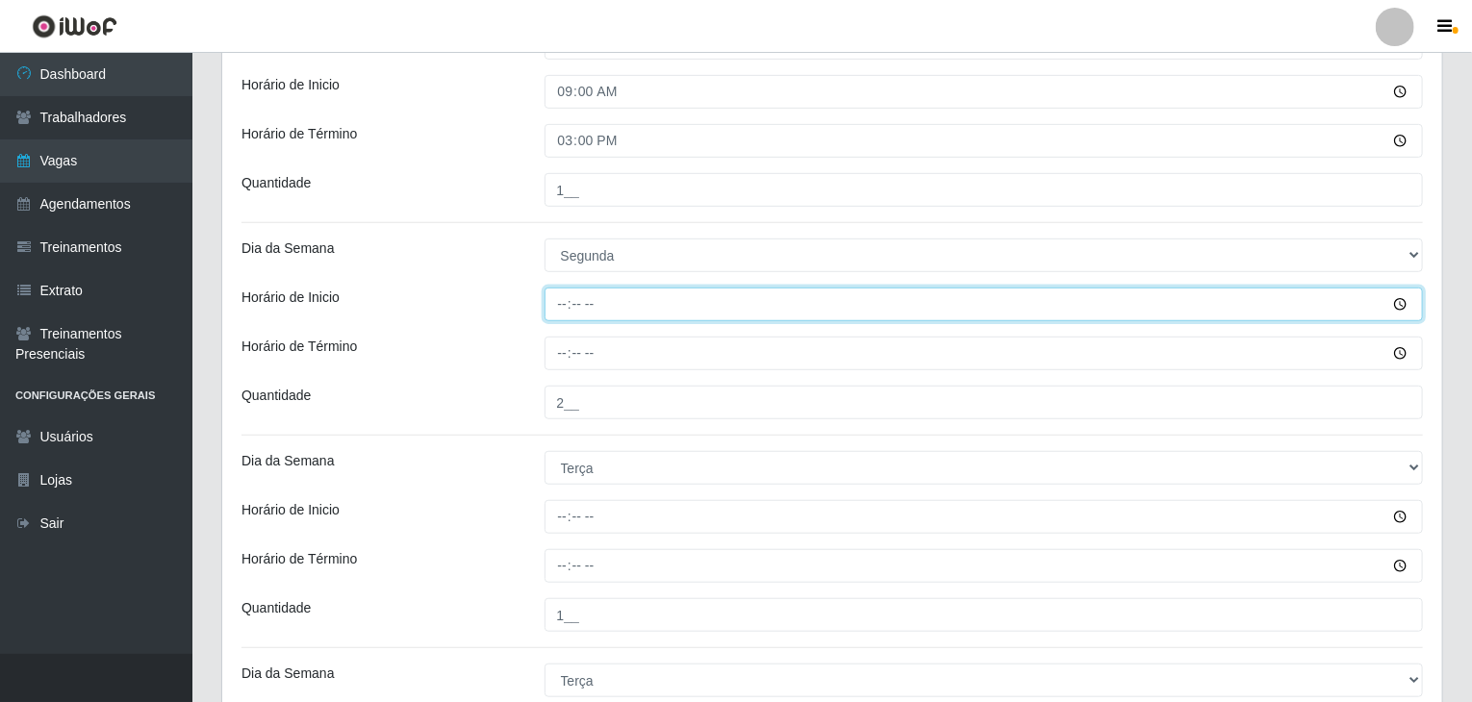
click at [559, 303] on input "Horário de Inicio" at bounding box center [983, 305] width 879 height 34
type input "15:00"
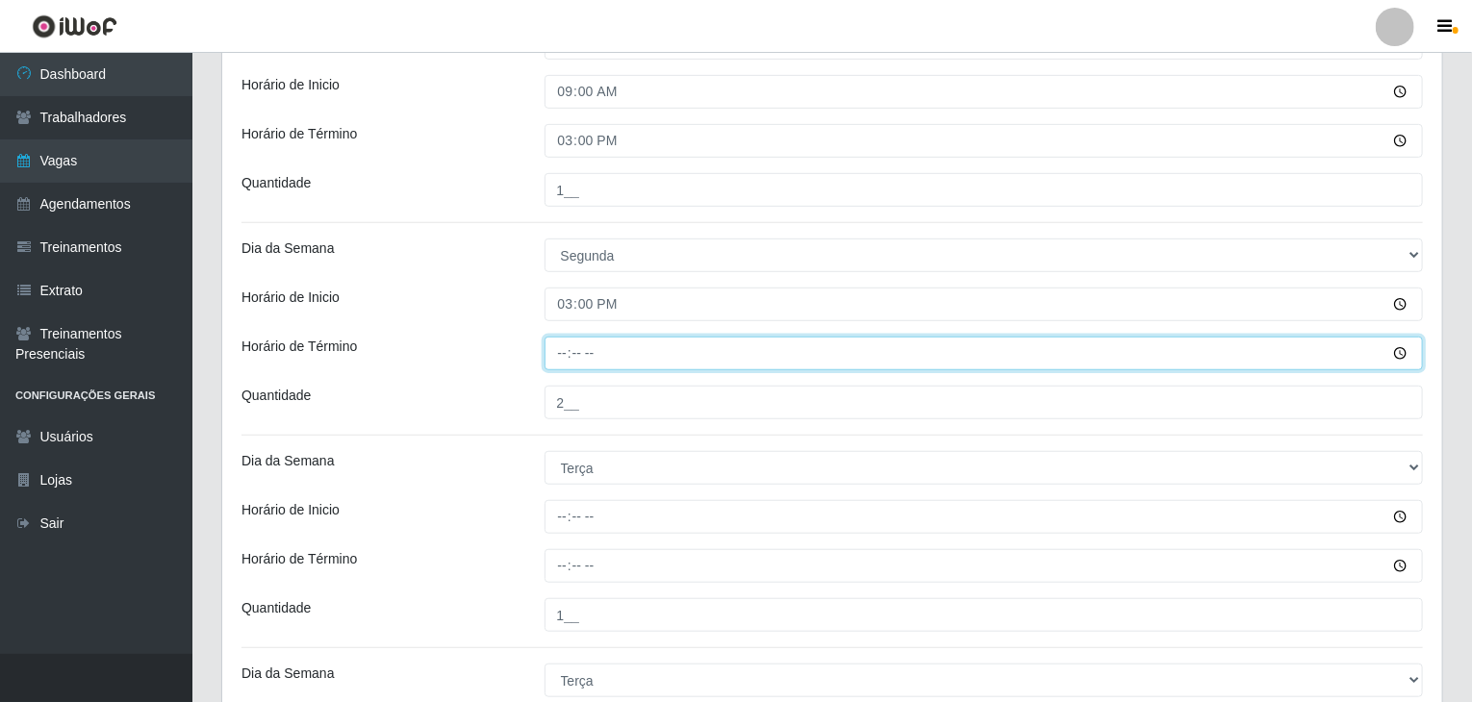
click at [558, 338] on input "Horário de Término" at bounding box center [983, 354] width 879 height 34
type input "21:00"
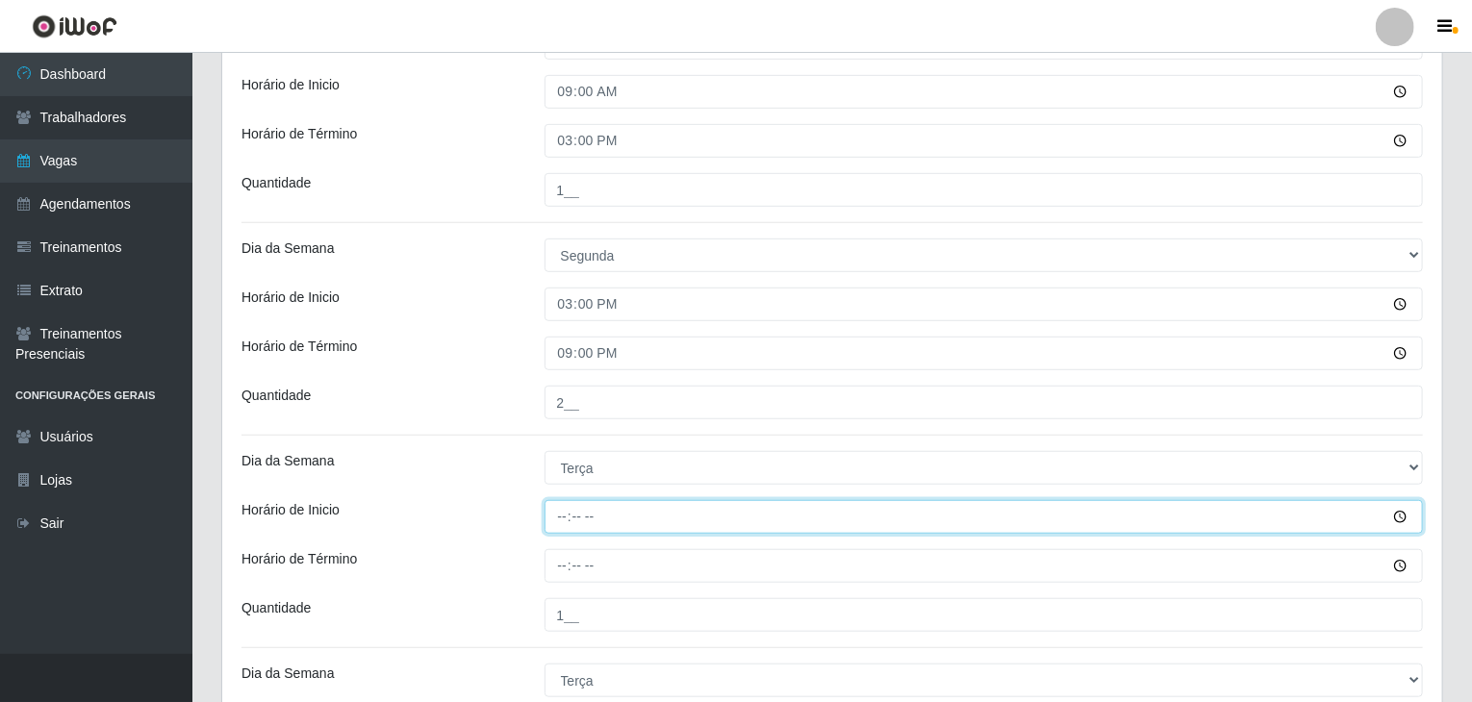
click at [547, 519] on input "Horário de Inicio" at bounding box center [983, 517] width 879 height 34
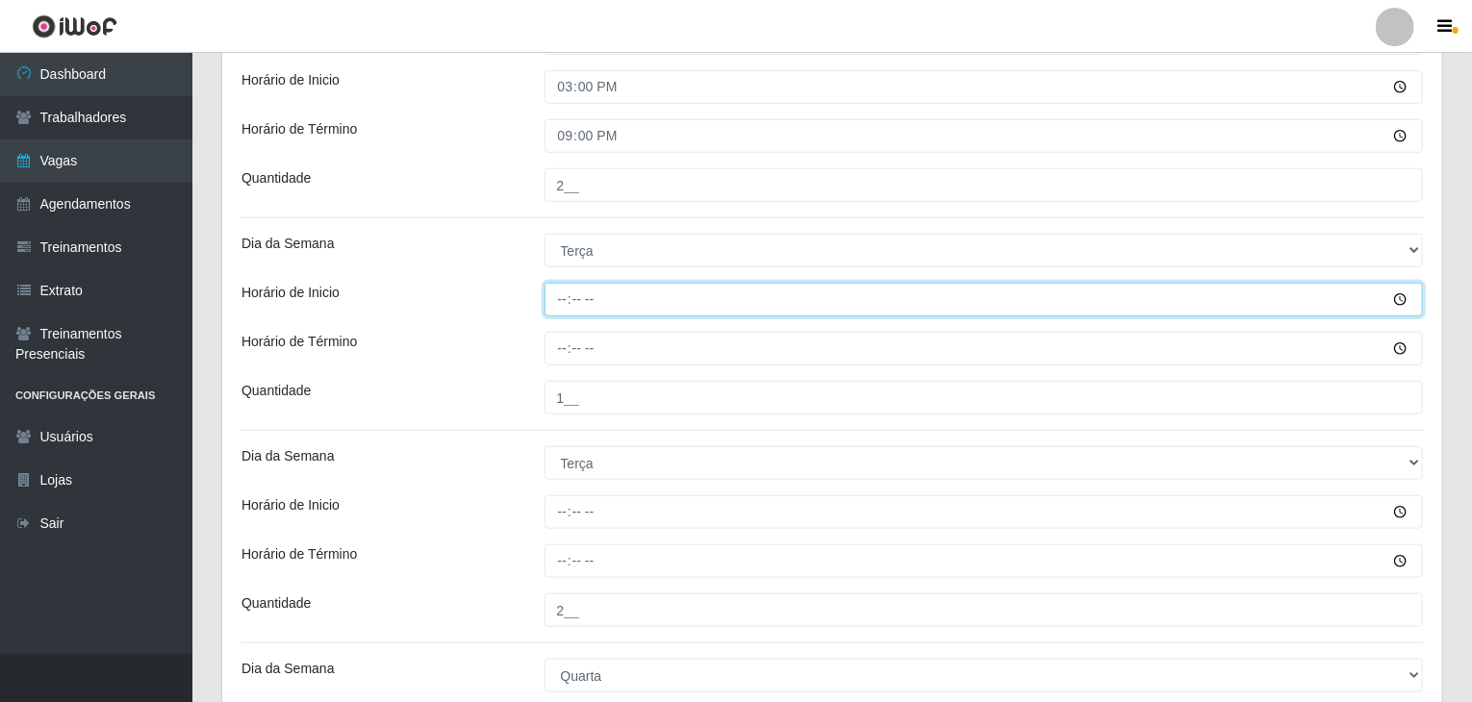
scroll to position [768, 0]
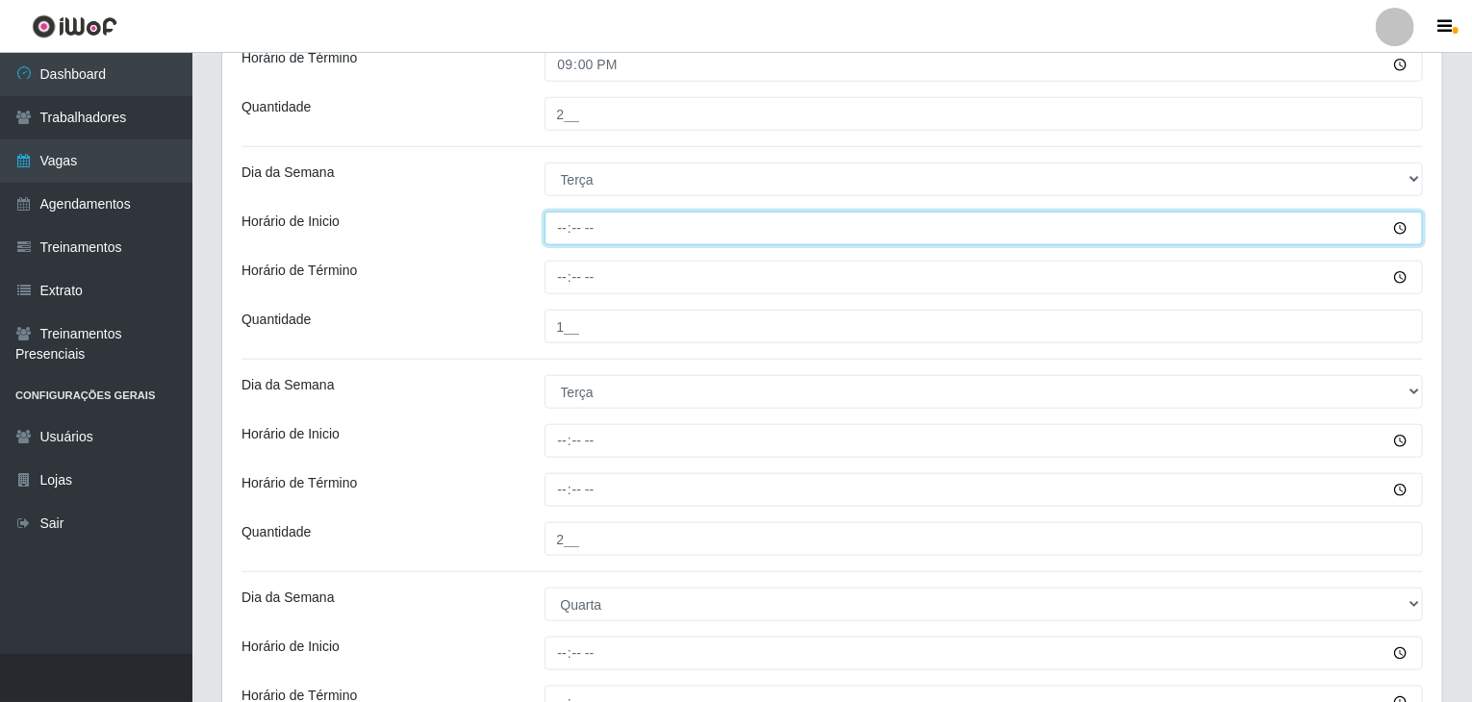
type input "09:00"
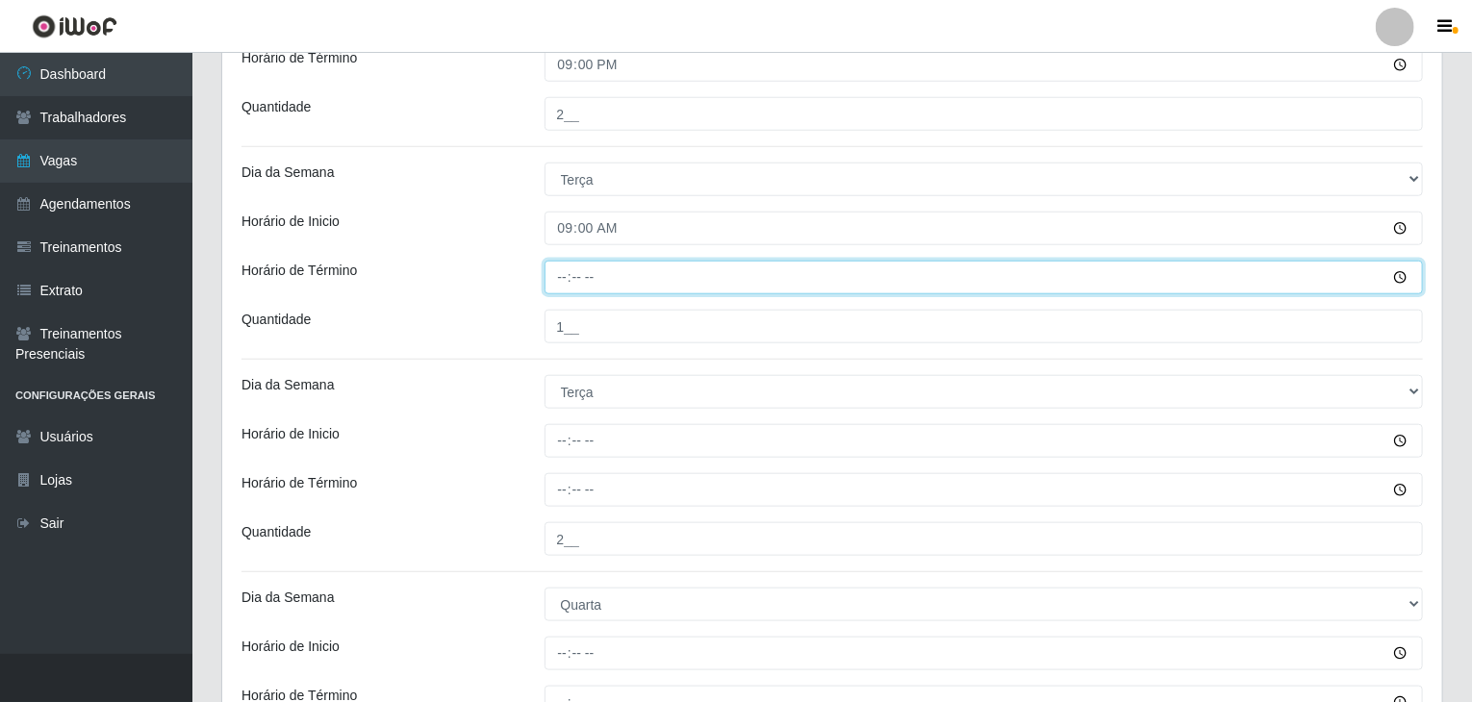
click at [559, 273] on input "Horário de Término" at bounding box center [983, 278] width 879 height 34
type input "15:00"
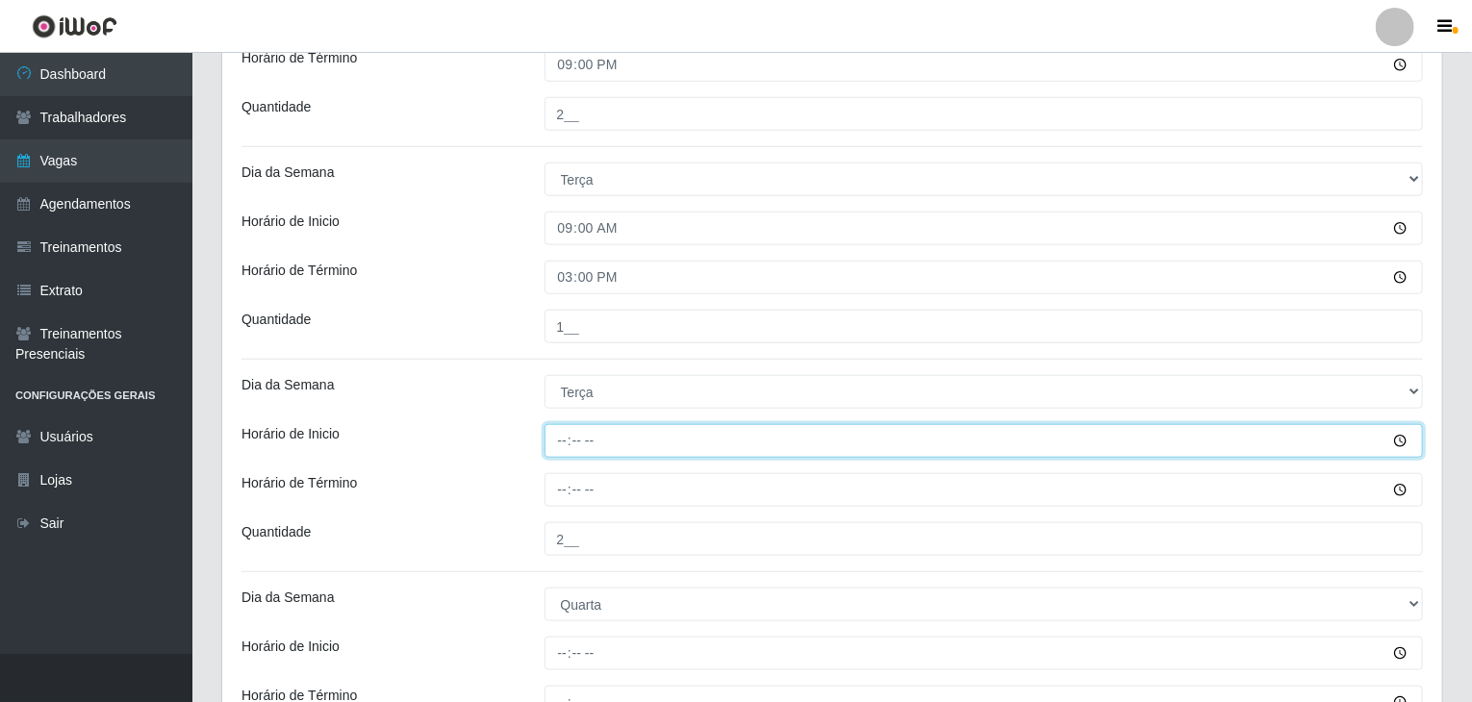
click at [561, 437] on input "Horário de Inicio" at bounding box center [983, 441] width 879 height 34
type input "15:00"
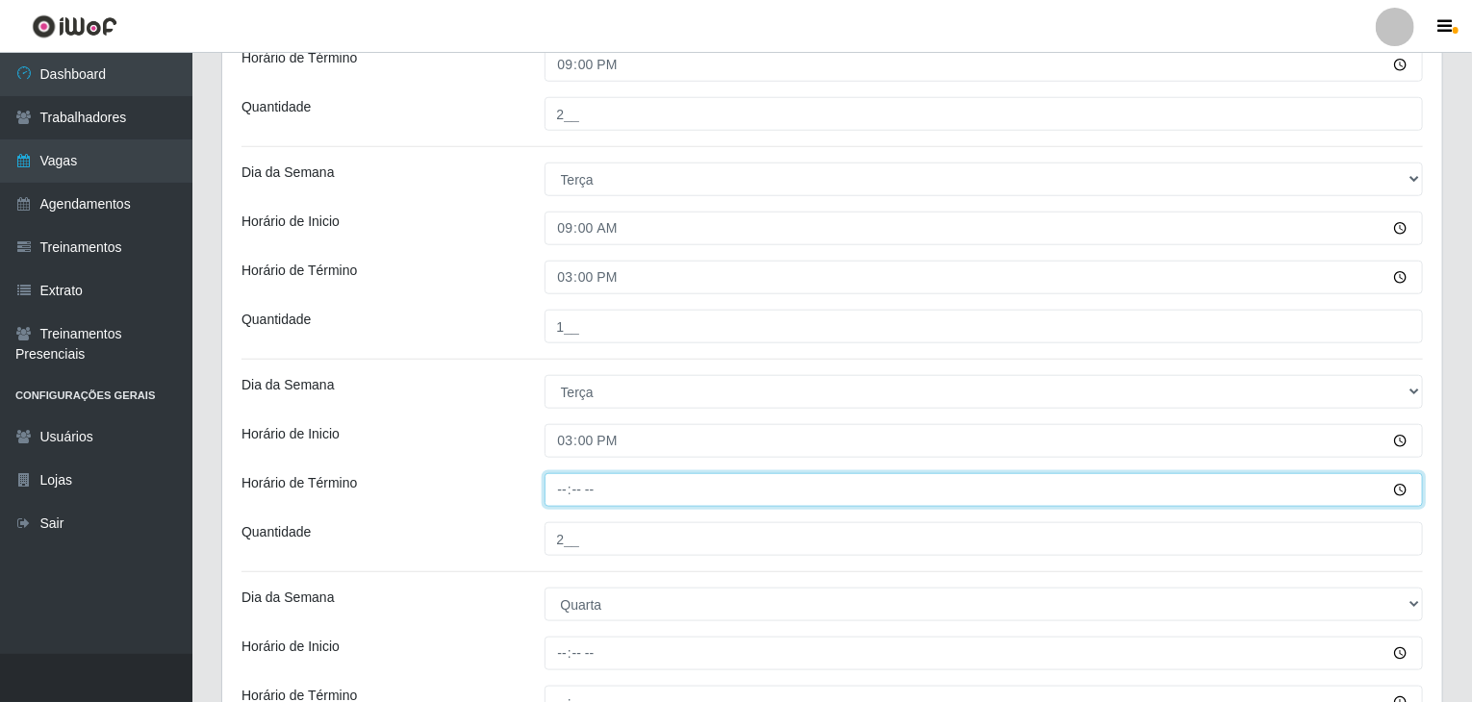
click at [554, 501] on input "Horário de Término" at bounding box center [983, 490] width 879 height 34
type input "21:00"
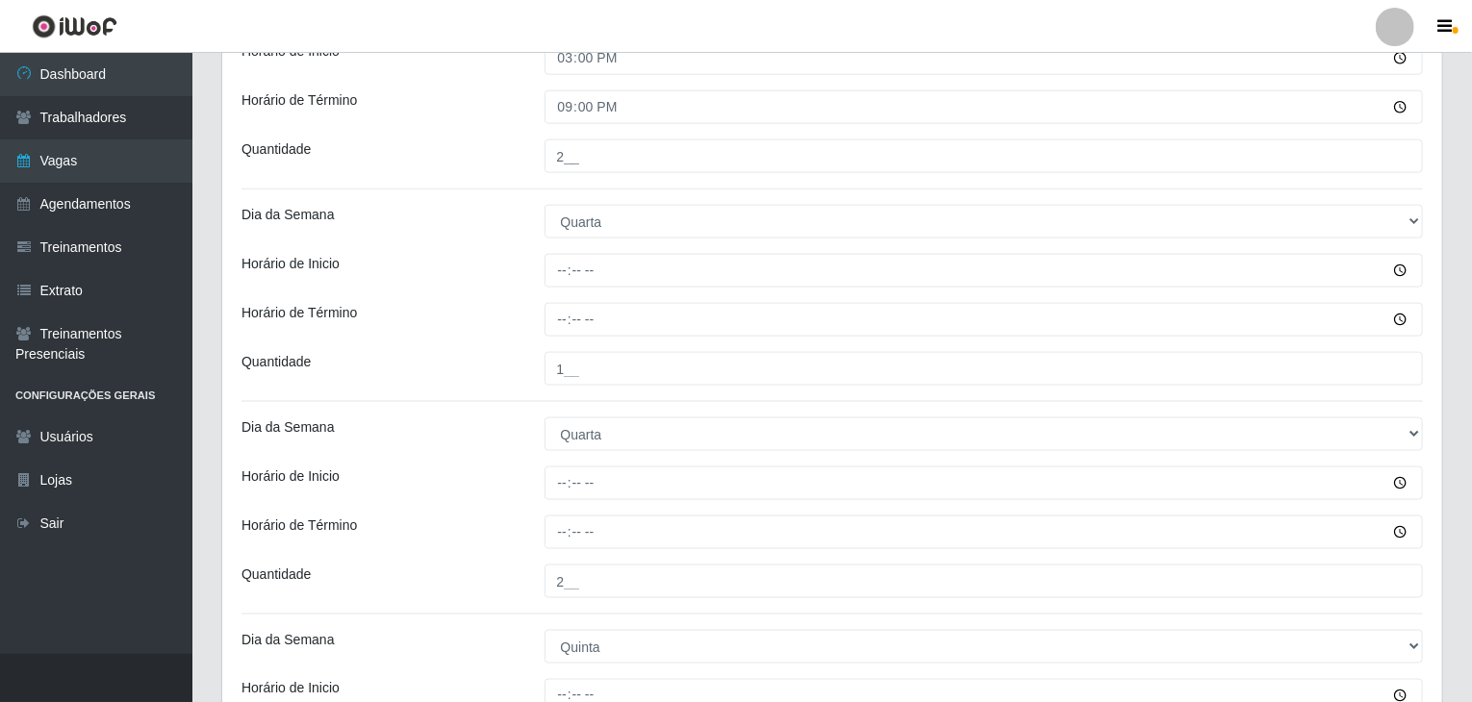
scroll to position [1152, 0]
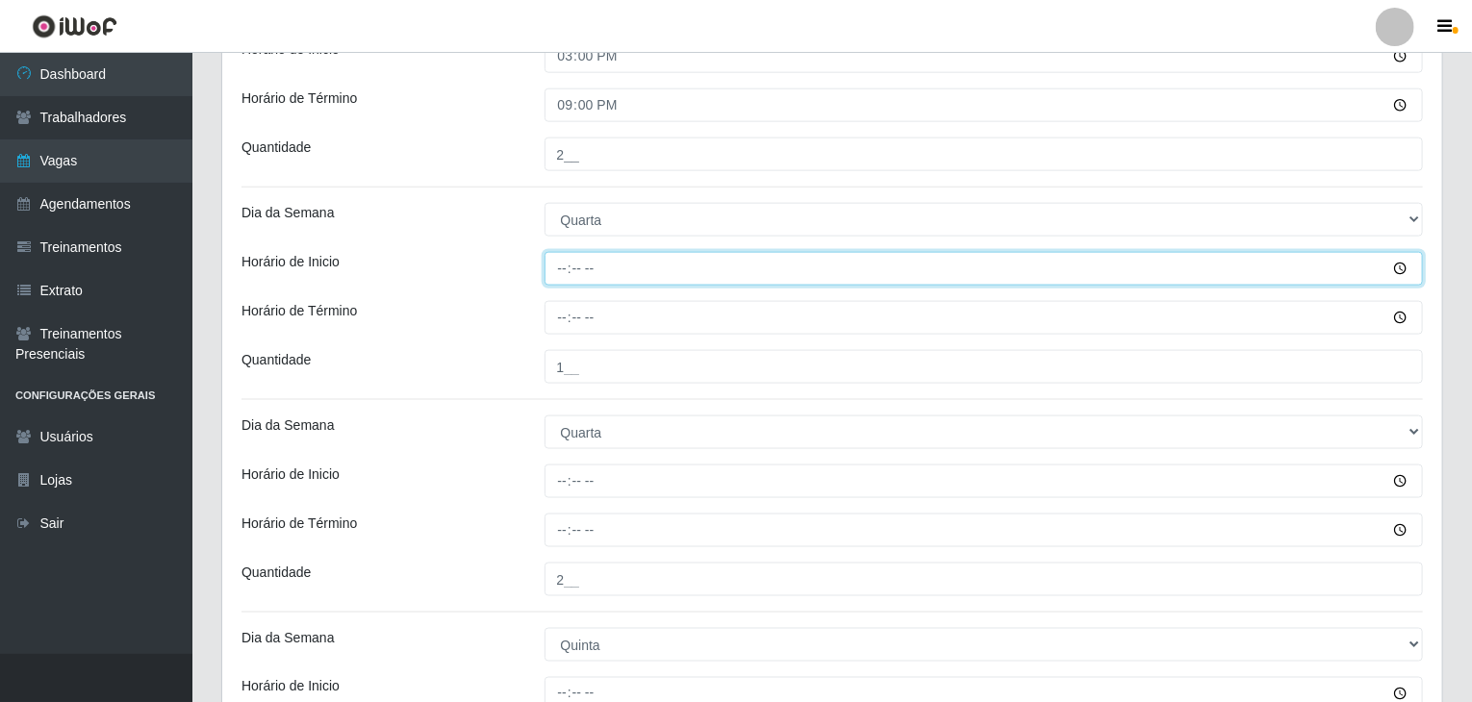
click at [554, 262] on input "Horário de Inicio" at bounding box center [983, 269] width 879 height 34
type input "09:00"
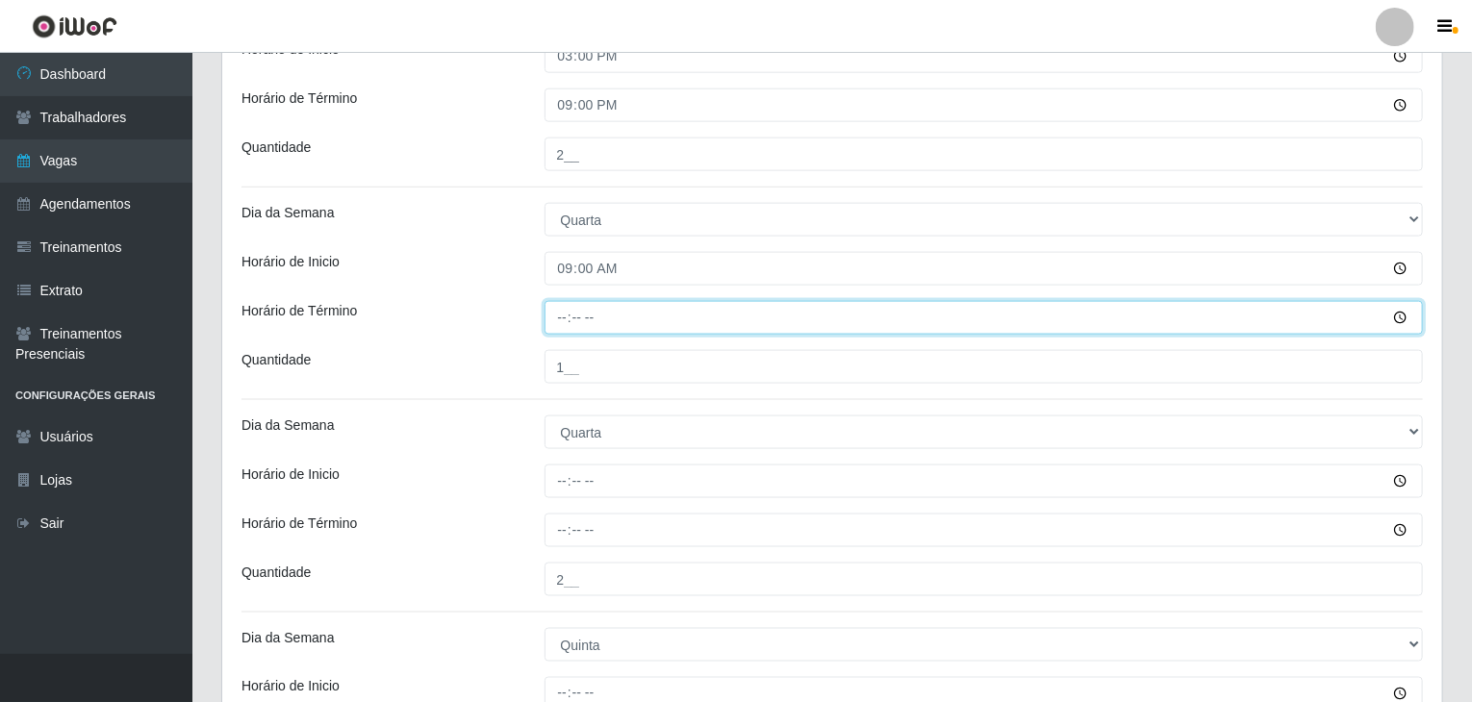
click at [562, 319] on input "Horário de Término" at bounding box center [983, 318] width 879 height 34
type input "15:00"
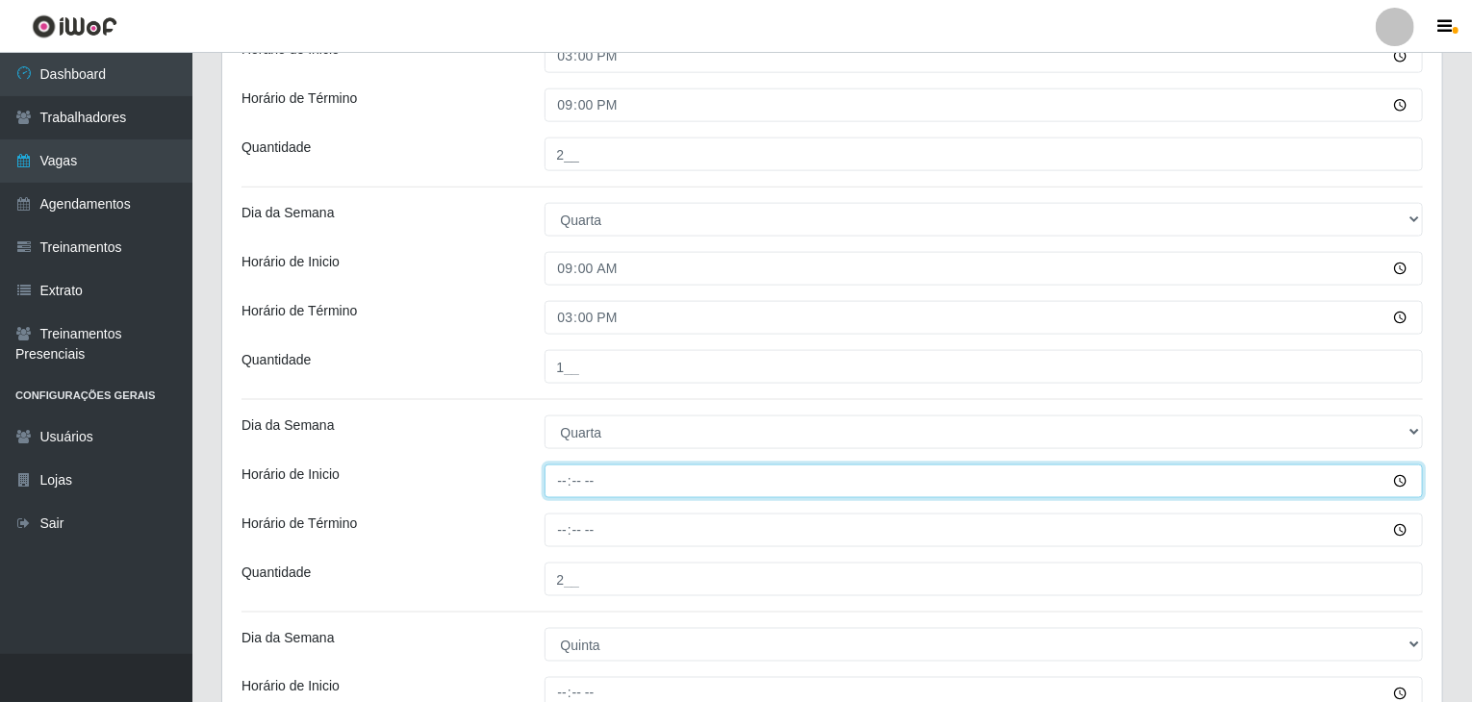
click at [562, 467] on input "Horário de Inicio" at bounding box center [983, 482] width 879 height 34
type input "15:00"
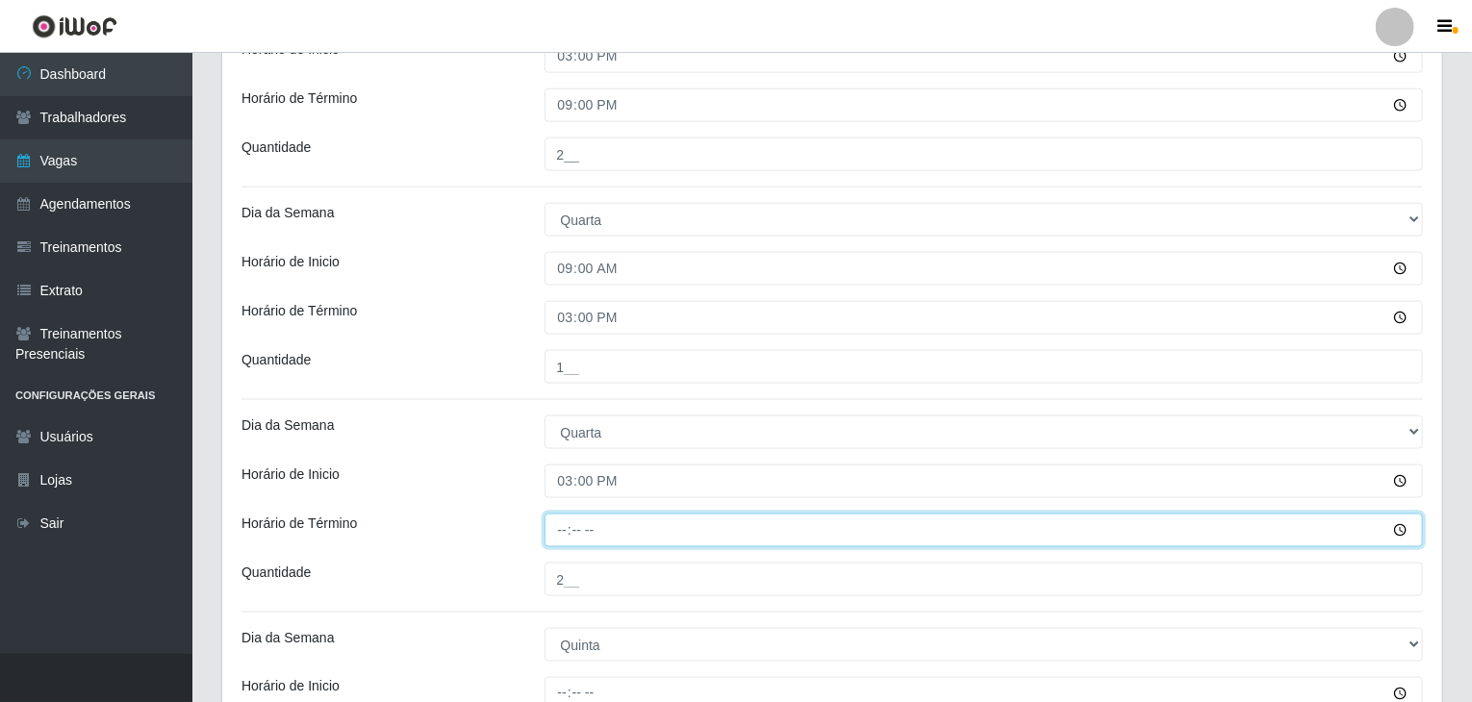
click at [562, 527] on input "Horário de Término" at bounding box center [983, 531] width 879 height 34
type input "21:00"
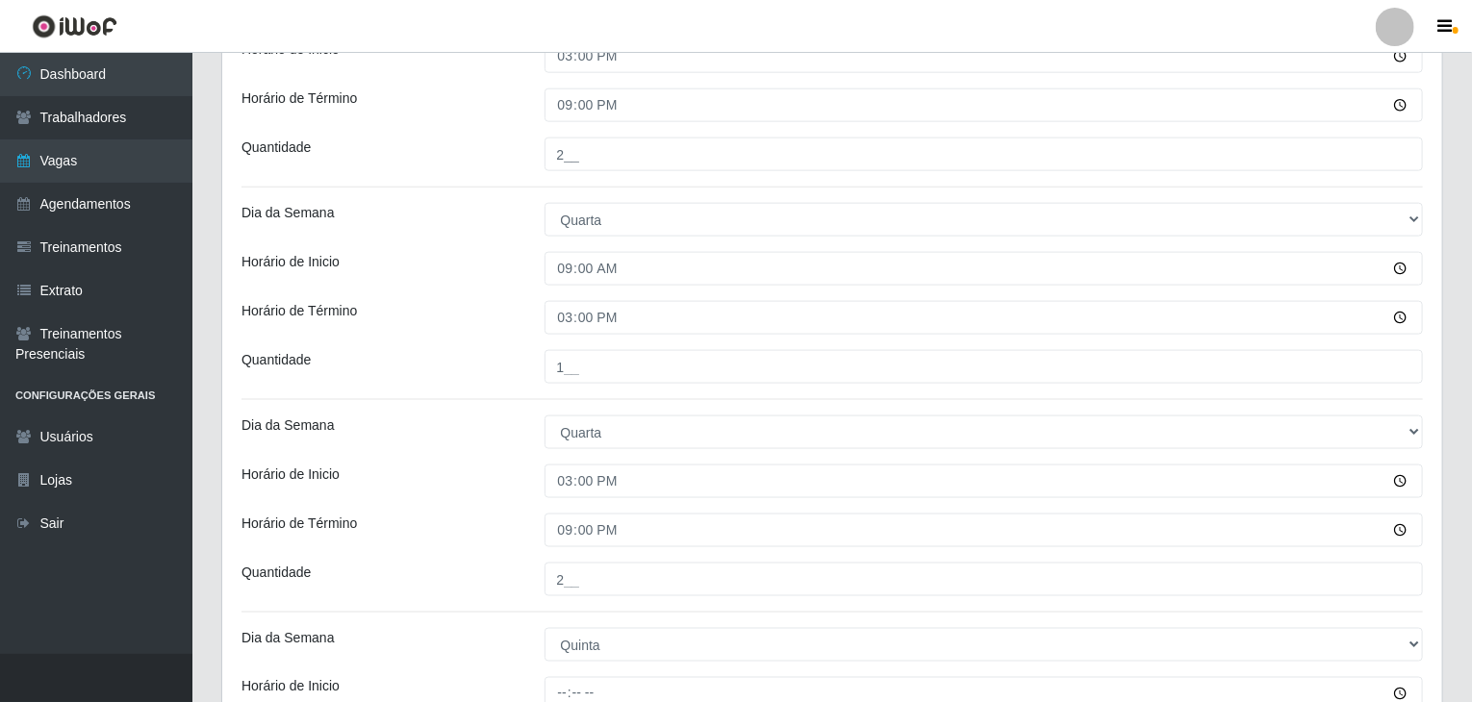
click at [391, 502] on div "Loja Rede Compras Supermercados - LOJA 6 Função [Selecione...] ASG ASG + ASG ++…" at bounding box center [832, 468] width 1220 height 2910
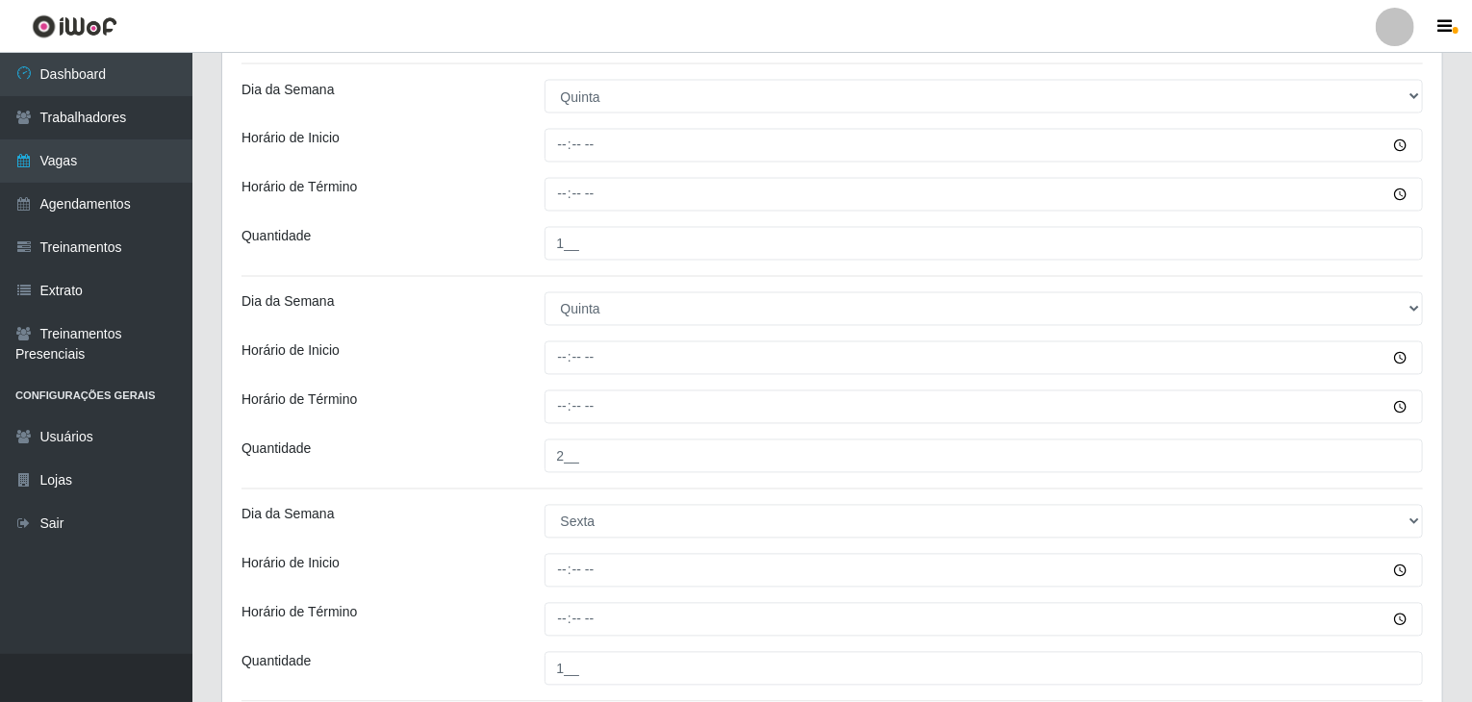
scroll to position [1730, 0]
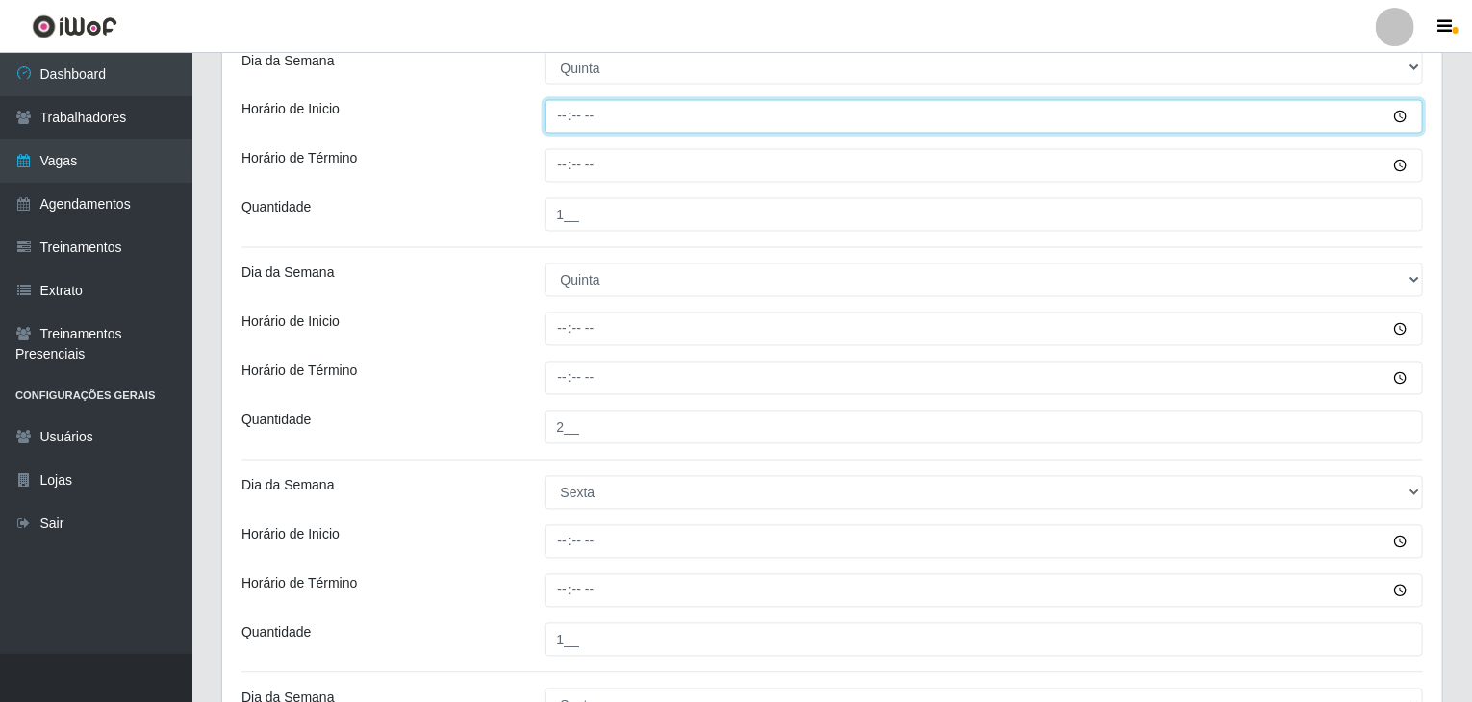
click at [558, 109] on input "Horário de Inicio" at bounding box center [983, 117] width 879 height 34
type input "09:00"
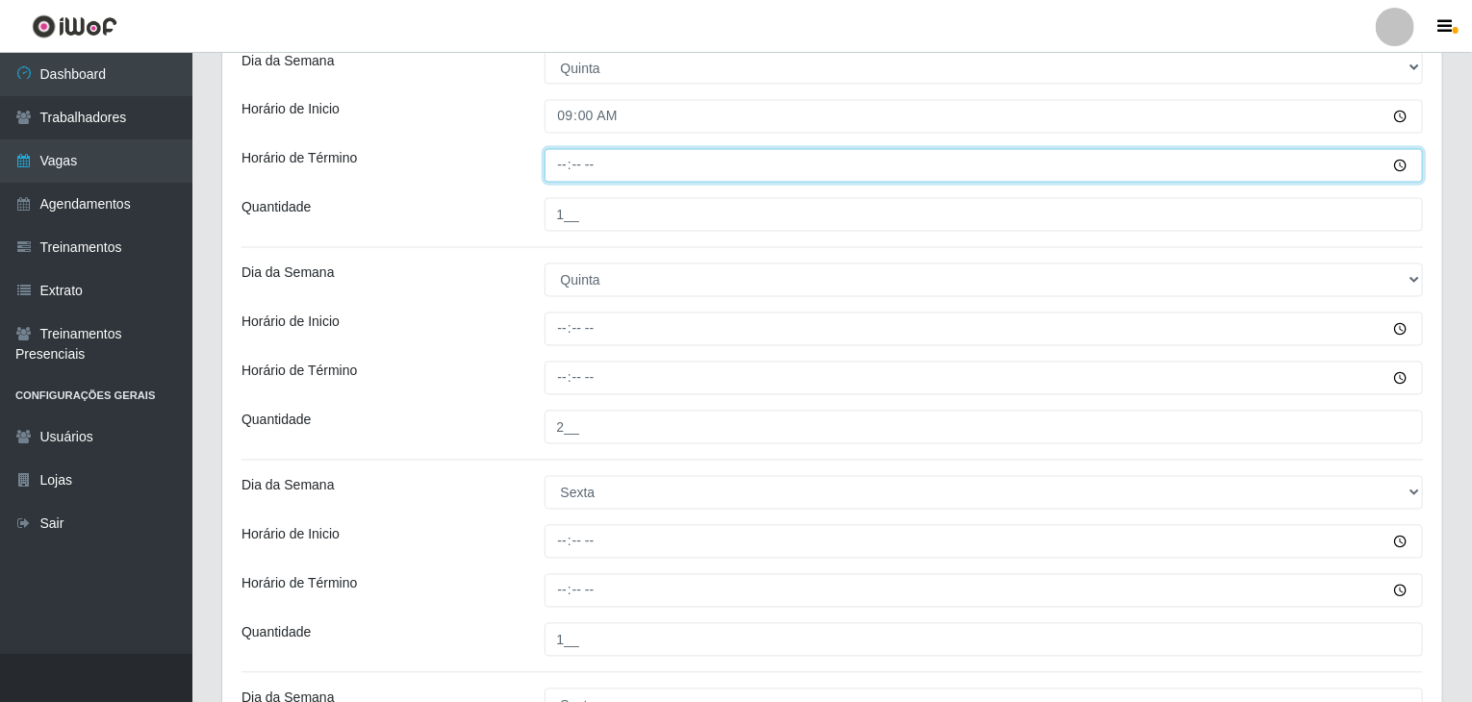
click at [568, 170] on input "Horário de Término" at bounding box center [983, 166] width 879 height 34
type input "15:00"
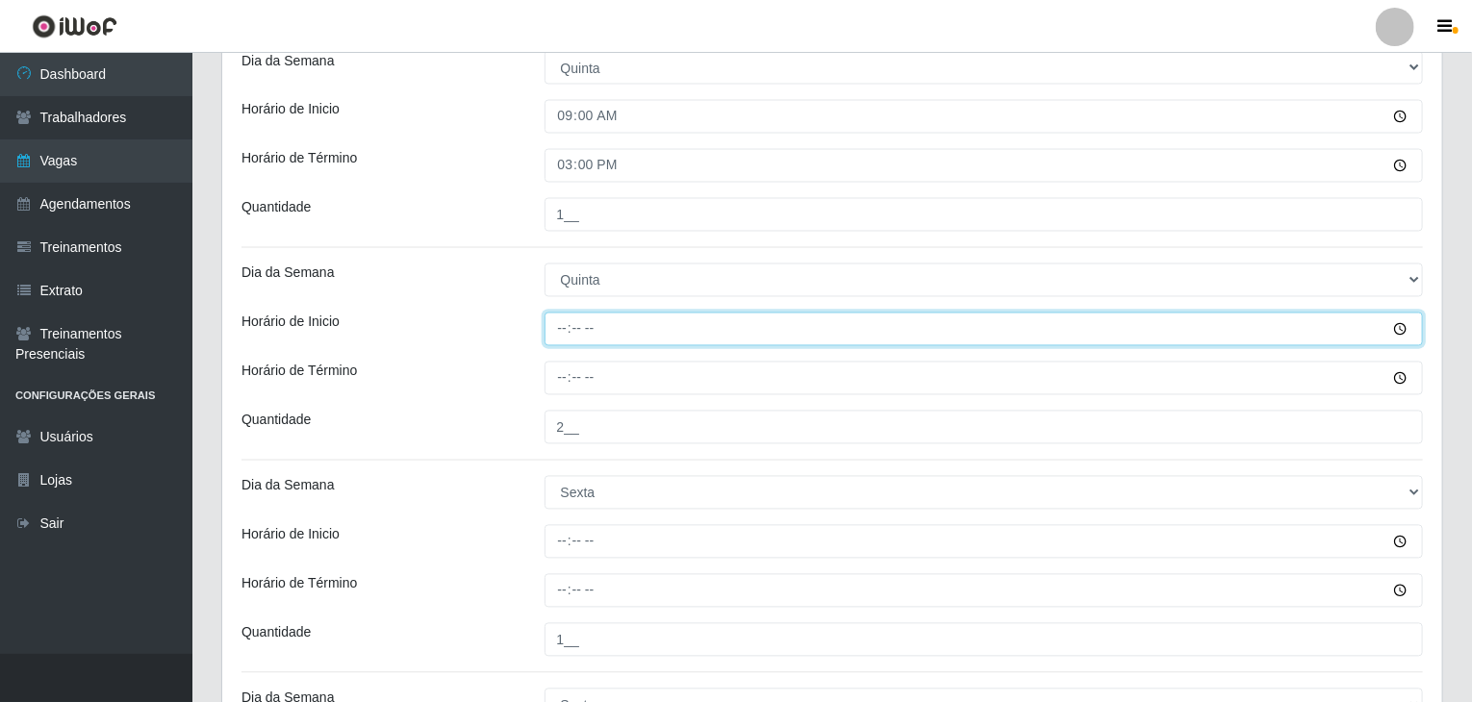
click at [569, 313] on input "Horário de Inicio" at bounding box center [983, 330] width 879 height 34
type input "15:00"
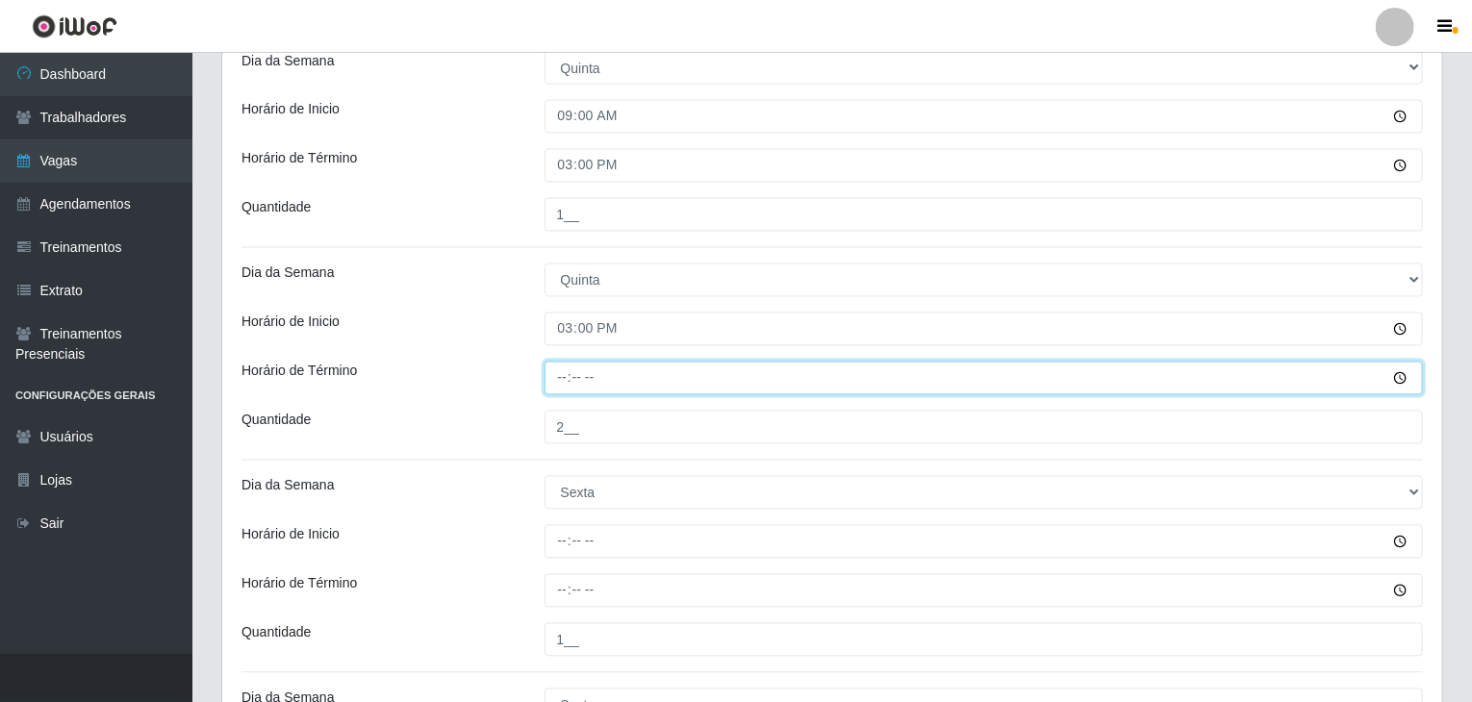
click at [563, 368] on input "Horário de Término" at bounding box center [983, 379] width 879 height 34
type input "21:00"
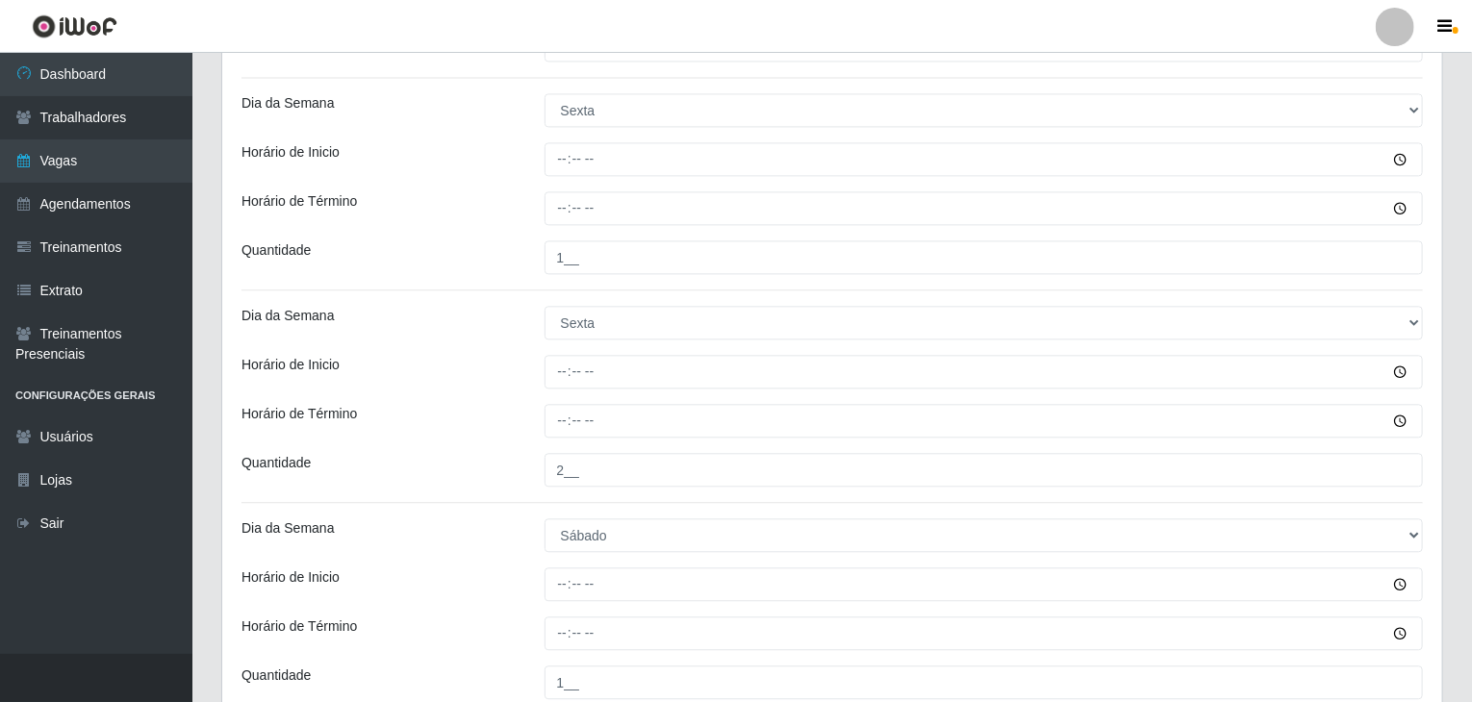
scroll to position [2114, 0]
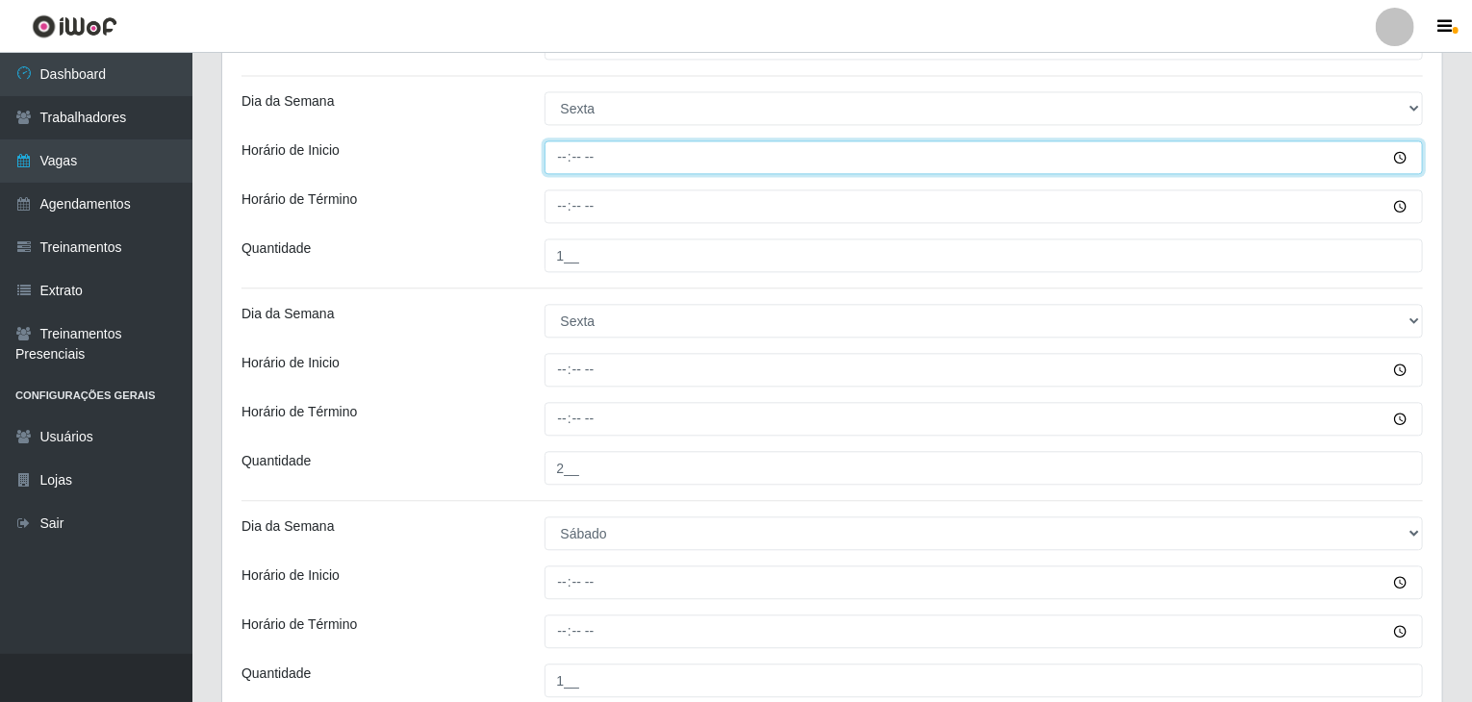
click at [558, 161] on input "Horário de Inicio" at bounding box center [983, 157] width 879 height 34
type input "09:00"
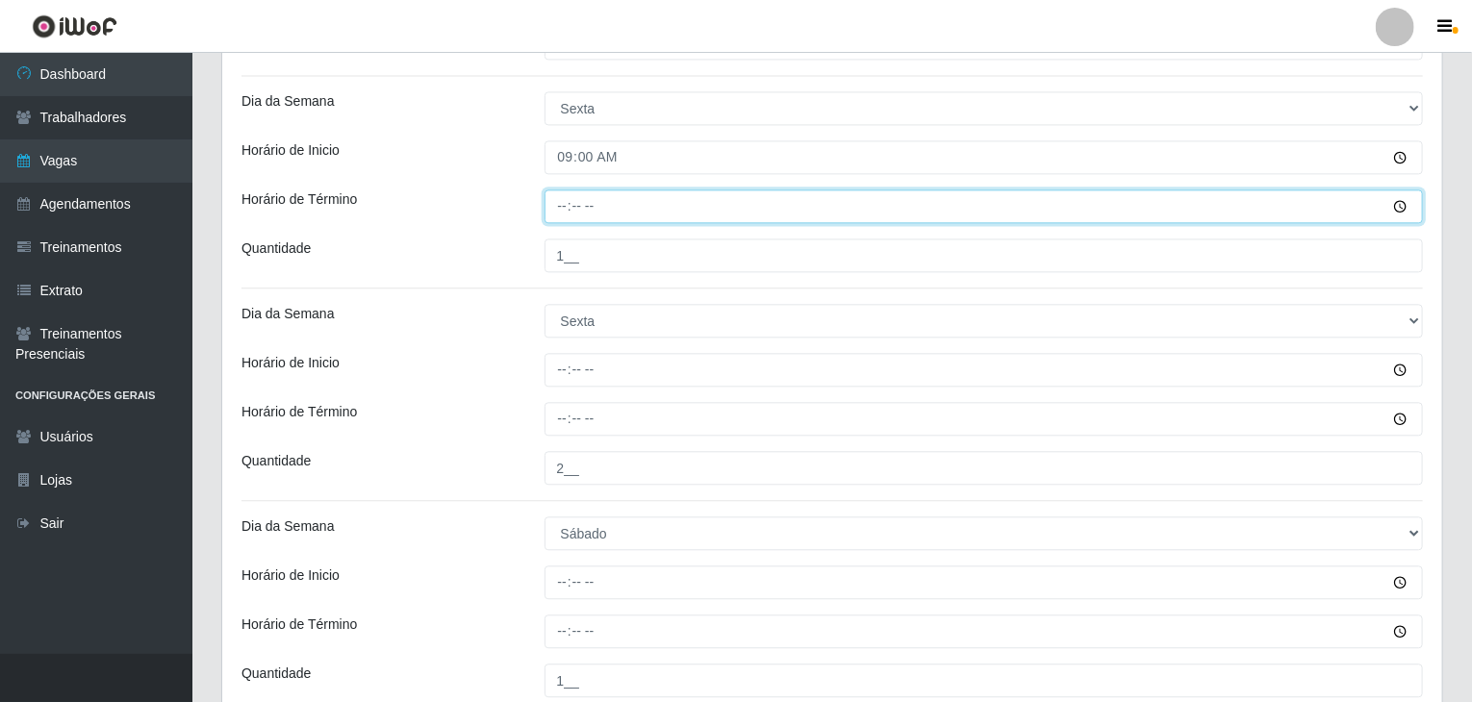
click at [559, 207] on input "Horário de Término" at bounding box center [983, 206] width 879 height 34
type input "15:00"
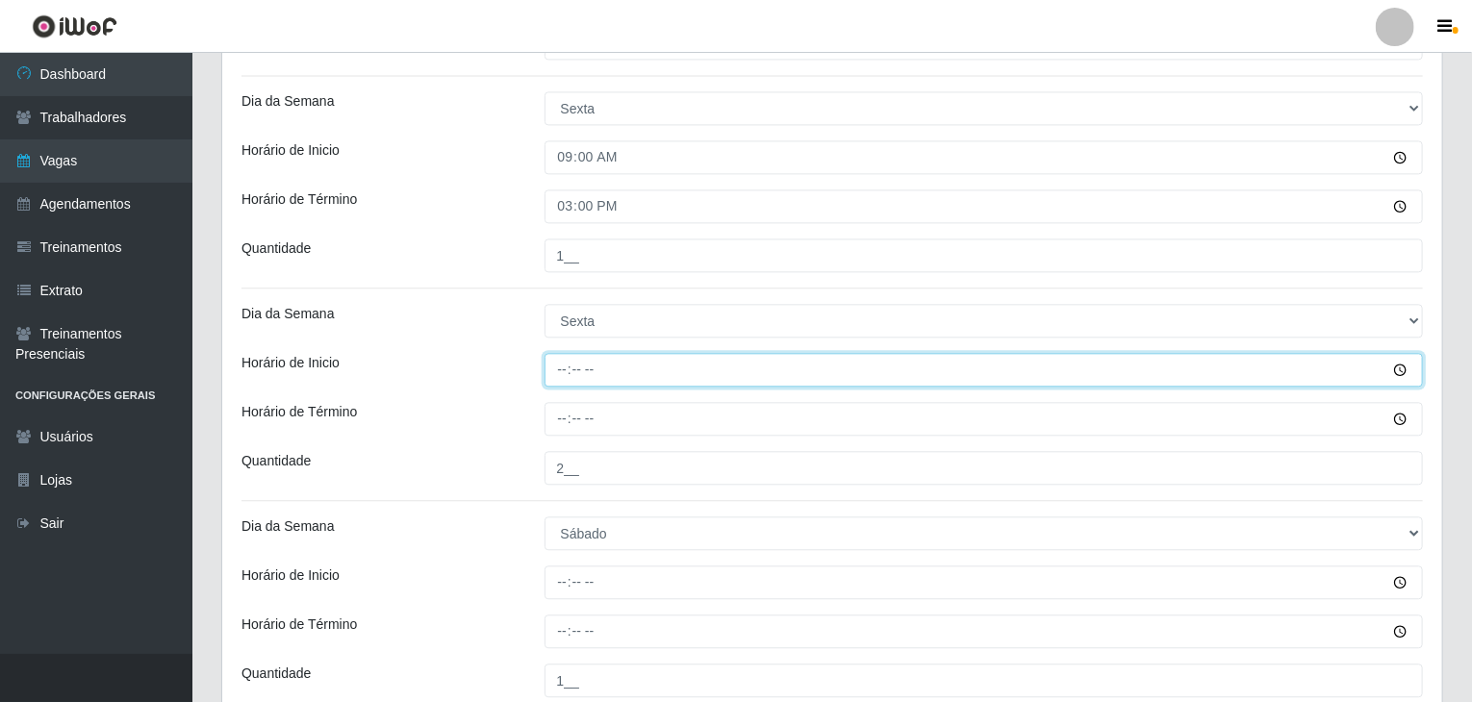
click at [550, 366] on input "Horário de Inicio" at bounding box center [983, 370] width 879 height 34
type input "15:00"
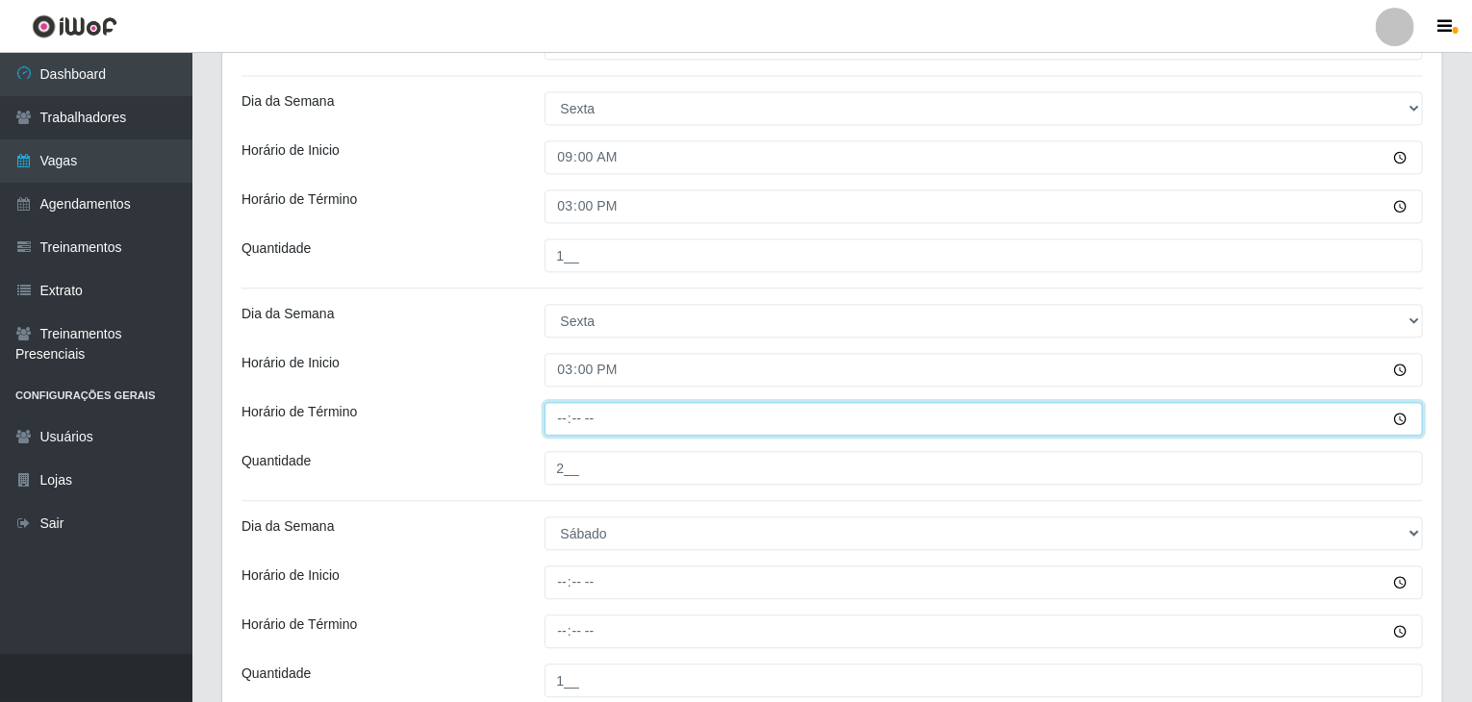
click at [557, 413] on input "Horário de Término" at bounding box center [983, 419] width 879 height 34
type input "21:00"
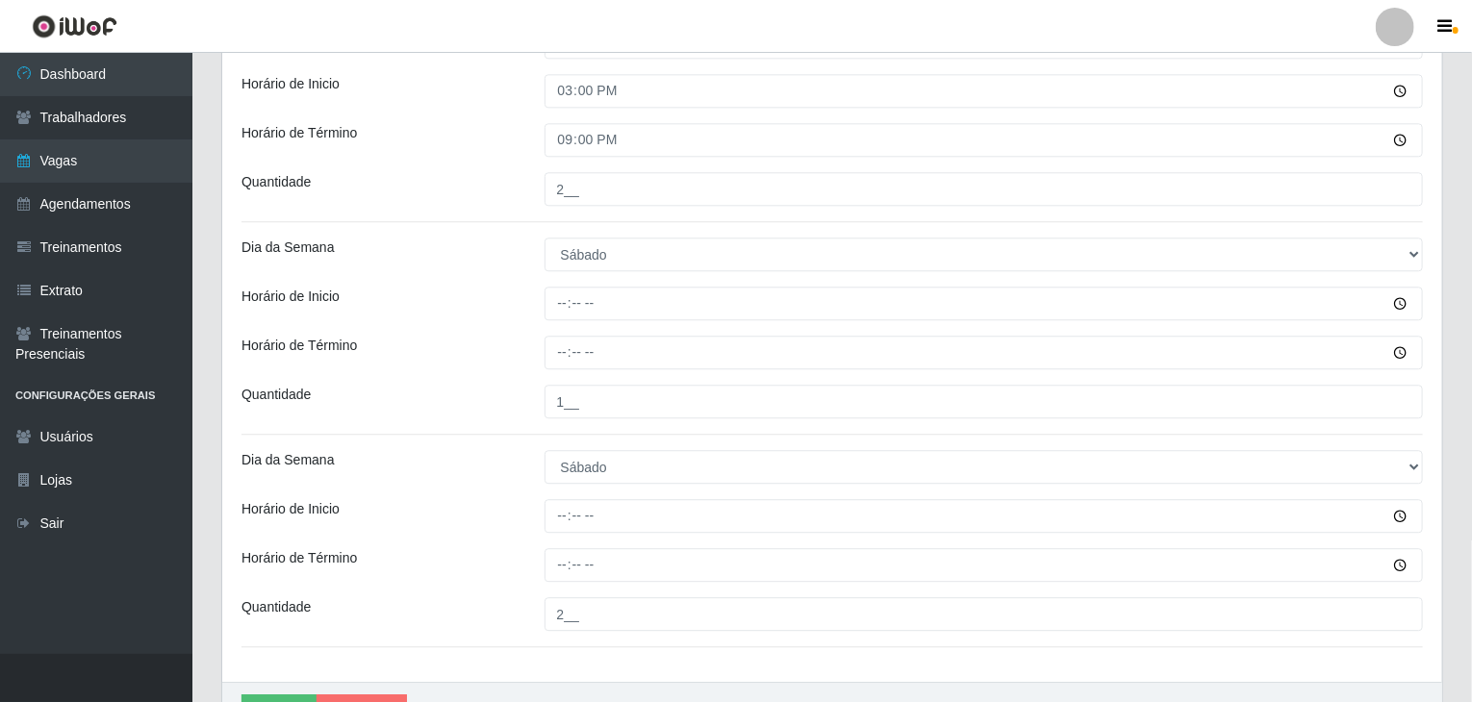
scroll to position [2499, 0]
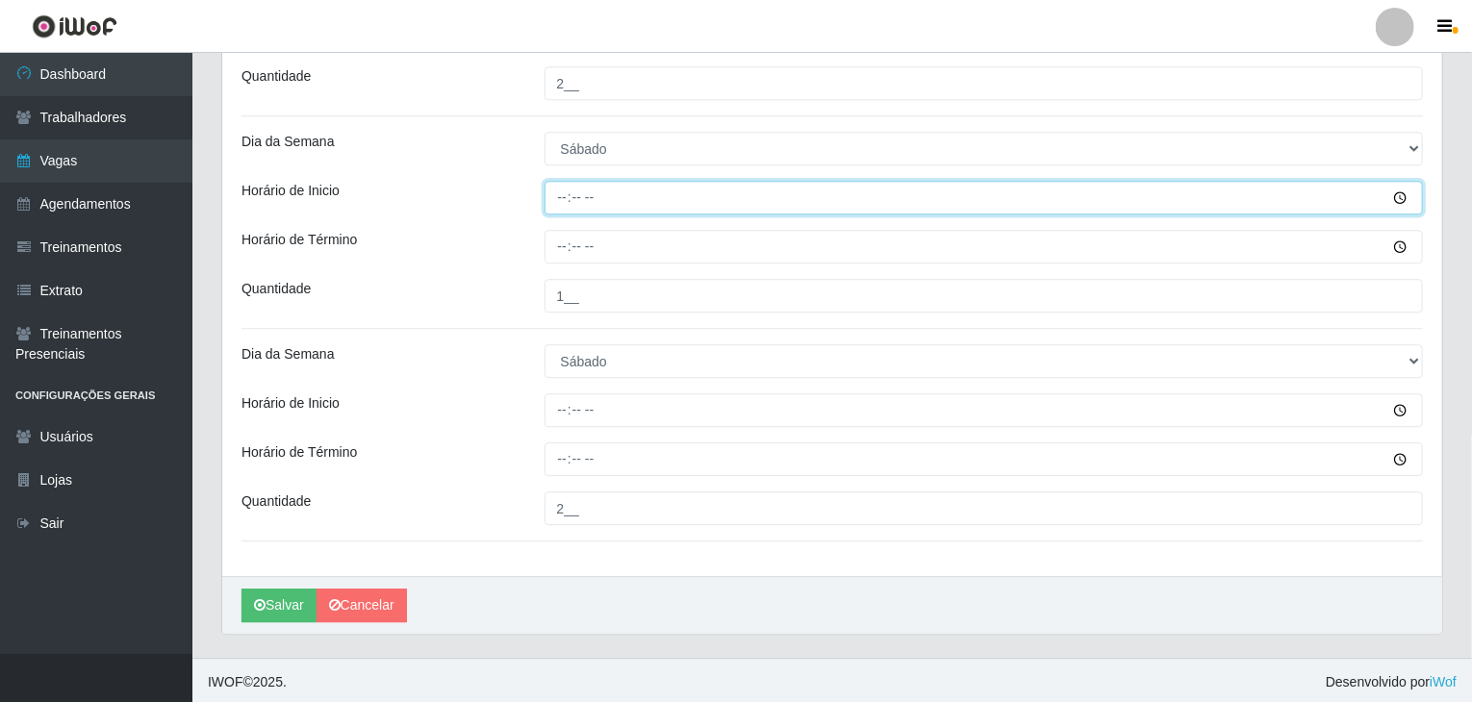
click at [558, 197] on input "Horário de Inicio" at bounding box center [983, 198] width 879 height 34
type input "09:00"
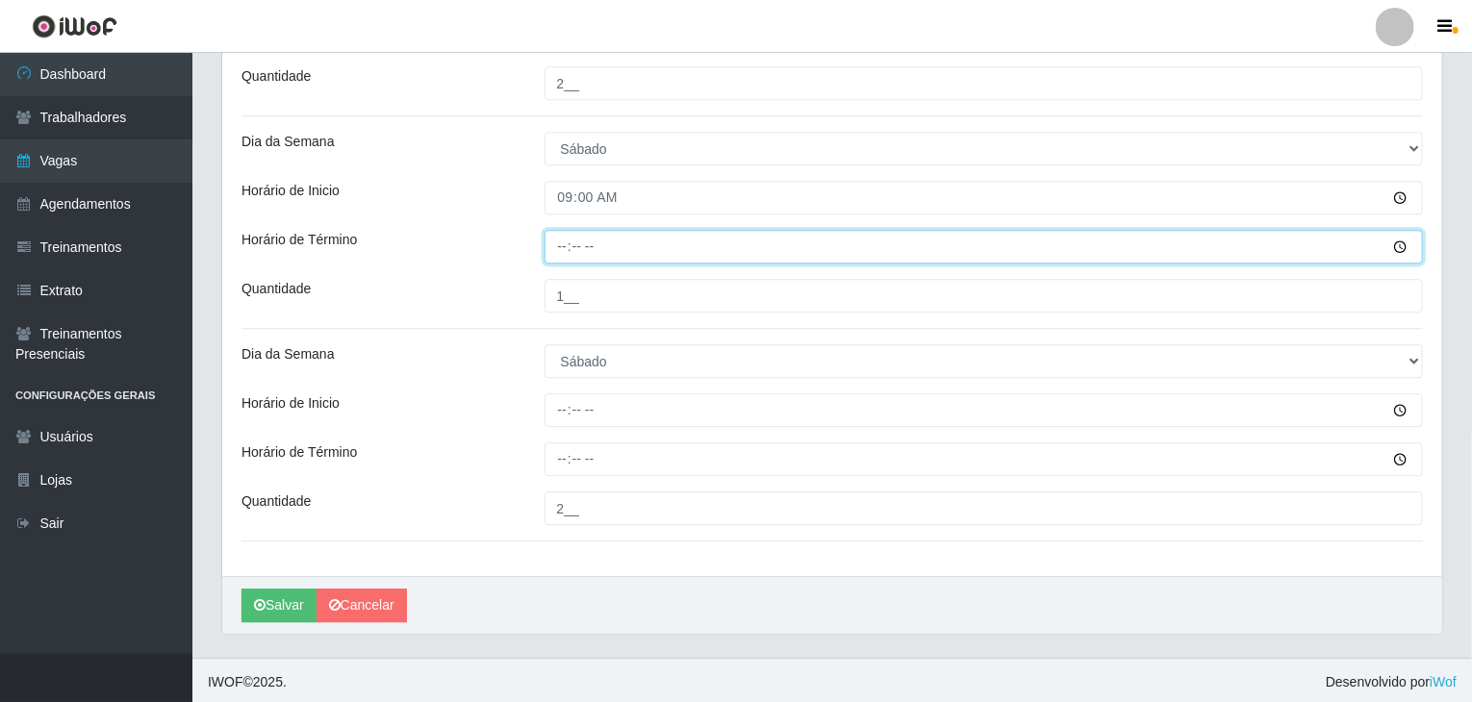
click at [567, 243] on input "Horário de Término" at bounding box center [983, 247] width 879 height 34
type input "15:00"
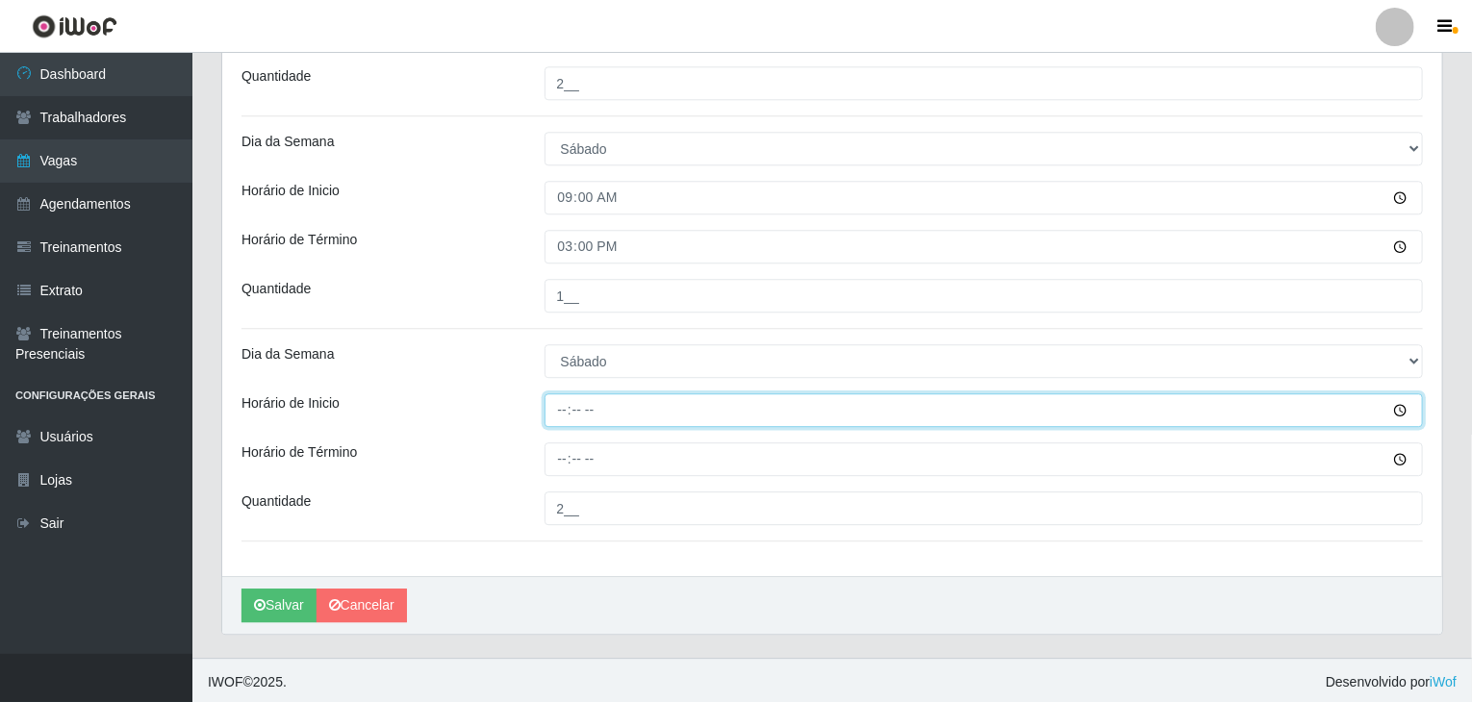
click at [562, 410] on input "Horário de Inicio" at bounding box center [983, 410] width 879 height 34
type input "15:00"
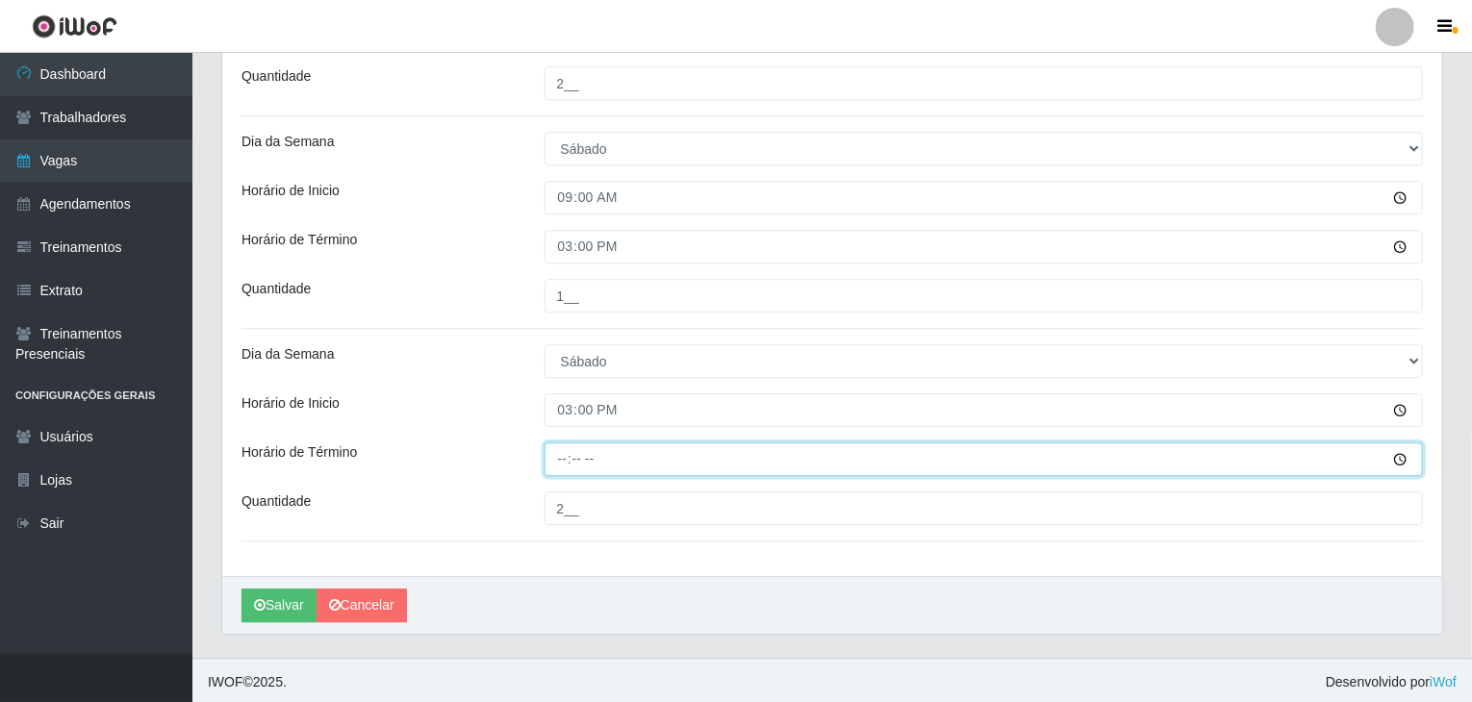
click at [565, 455] on input "Horário de Término" at bounding box center [983, 459] width 879 height 34
type input "21:00"
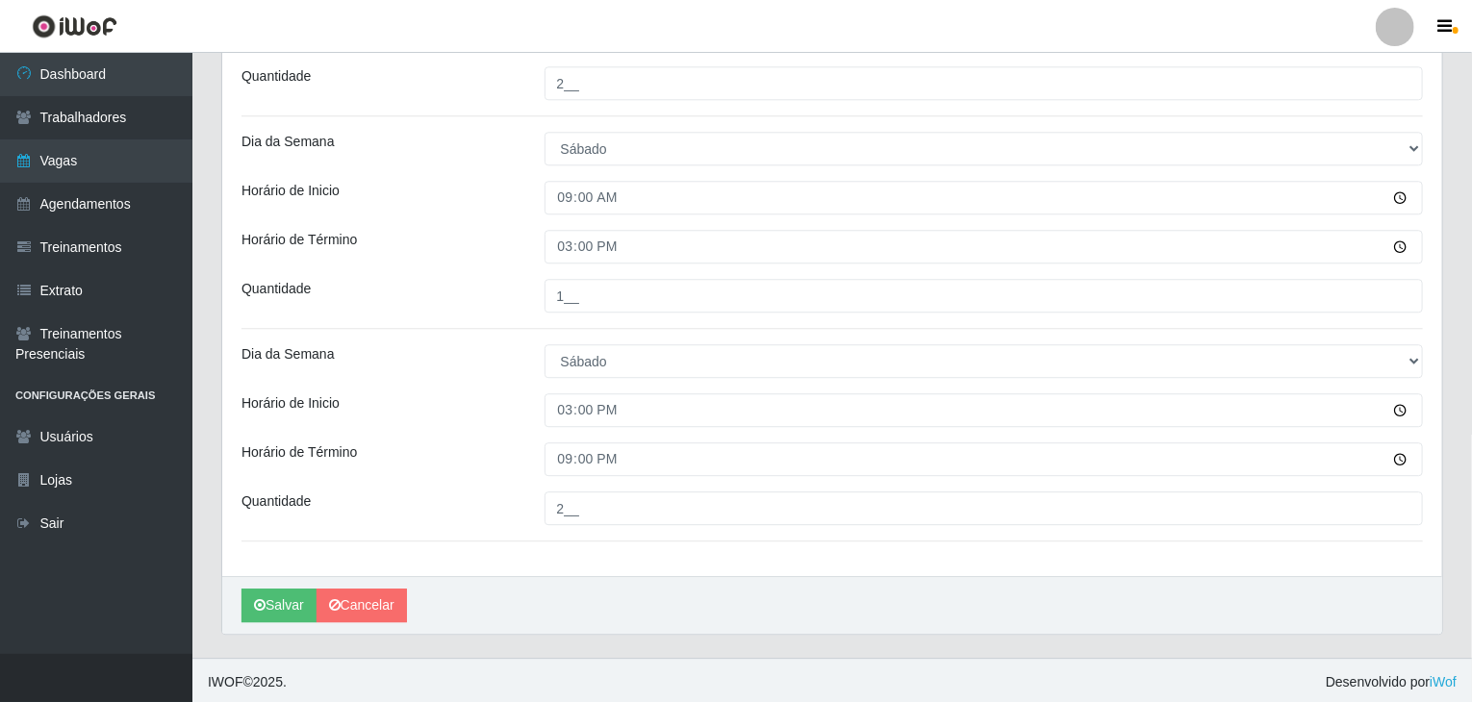
click at [473, 416] on div "Horário de Inicio" at bounding box center [378, 410] width 303 height 34
click at [282, 590] on button "Salvar" at bounding box center [278, 606] width 75 height 34
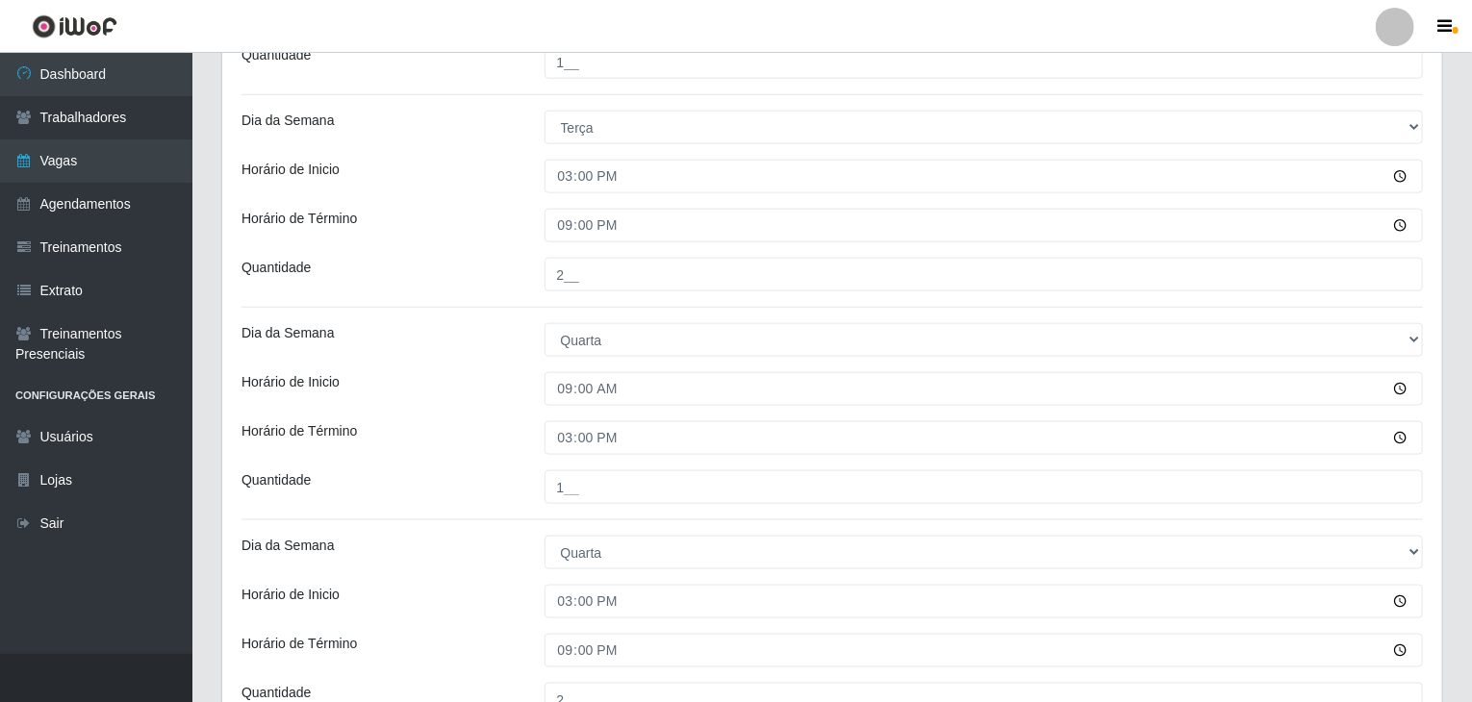
scroll to position [575, 0]
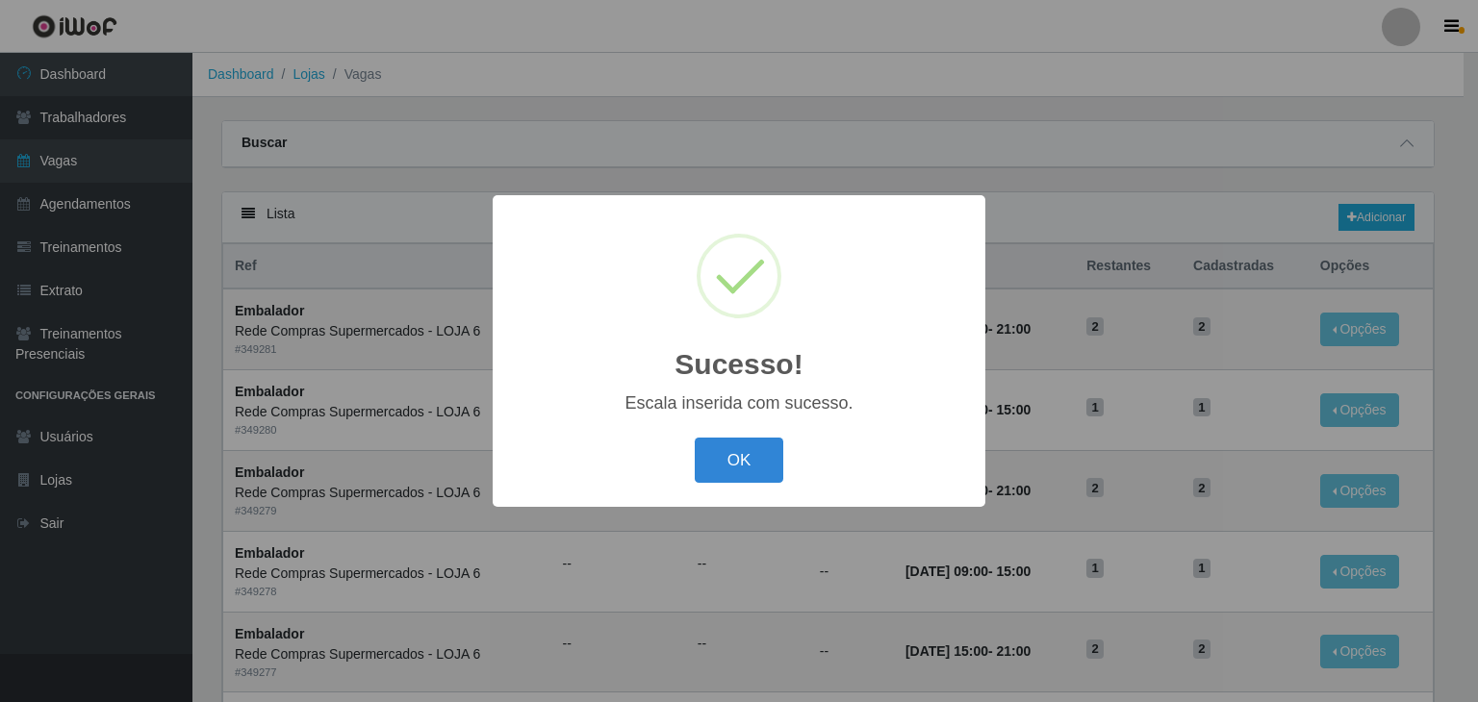
click at [761, 486] on div "OK Cancel" at bounding box center [739, 460] width 454 height 55
click at [723, 465] on button "OK" at bounding box center [739, 460] width 89 height 45
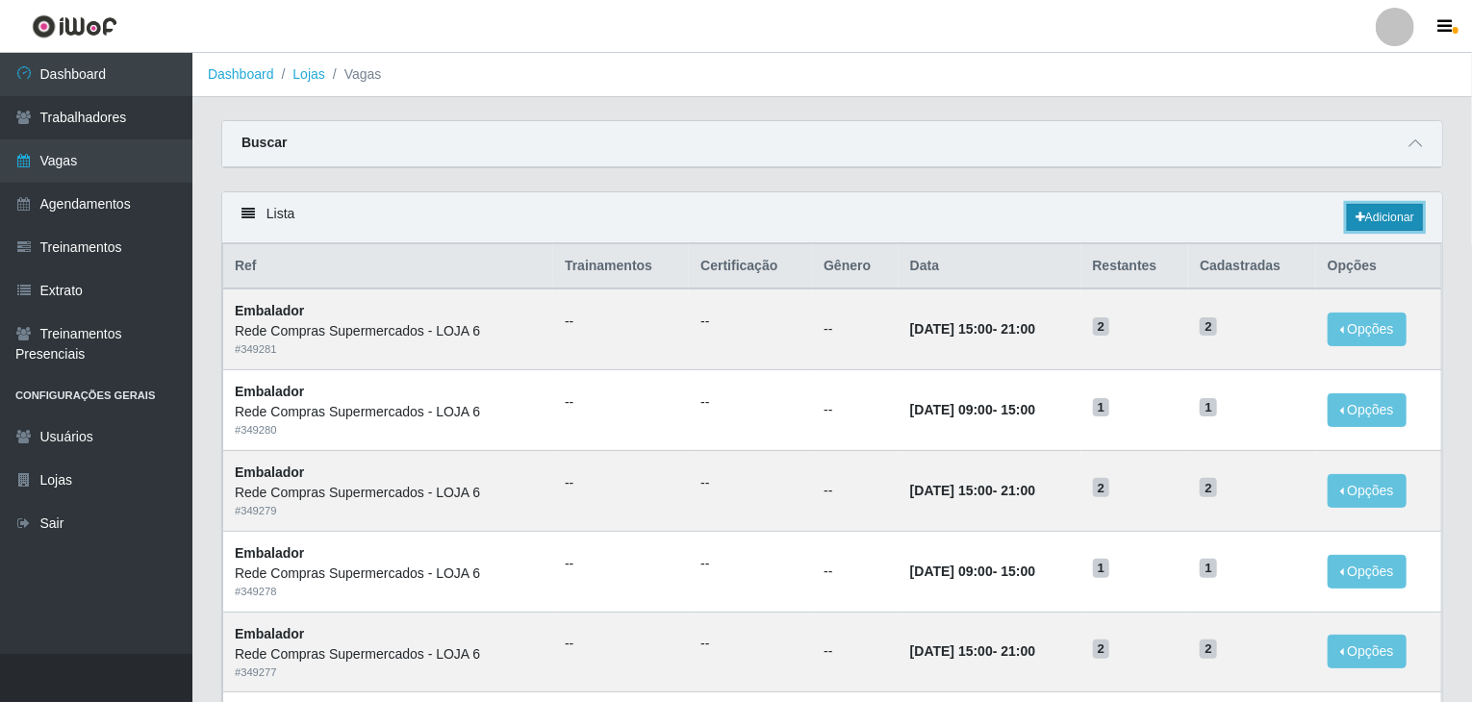
click at [1386, 212] on link "Adicionar" at bounding box center [1385, 217] width 76 height 27
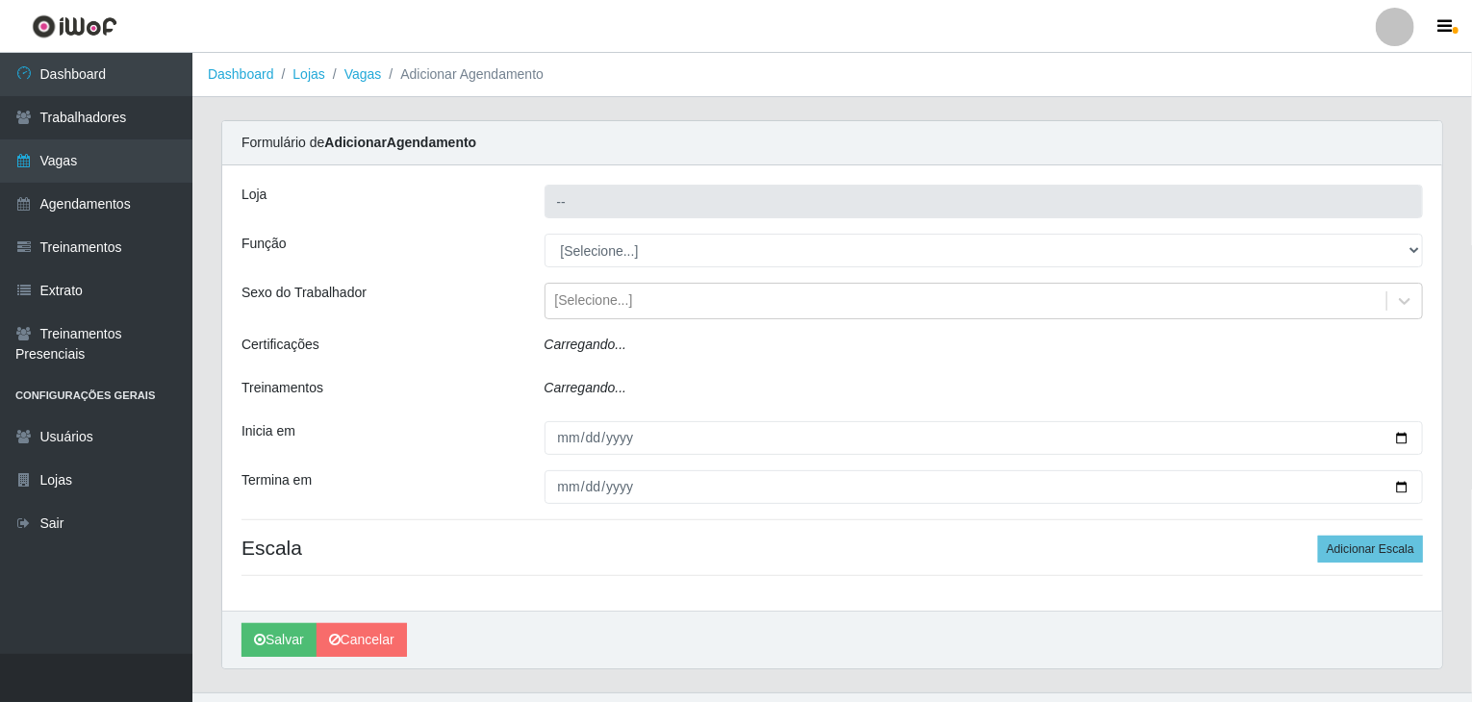
type input "Rede Compras Supermercados - LOJA 6"
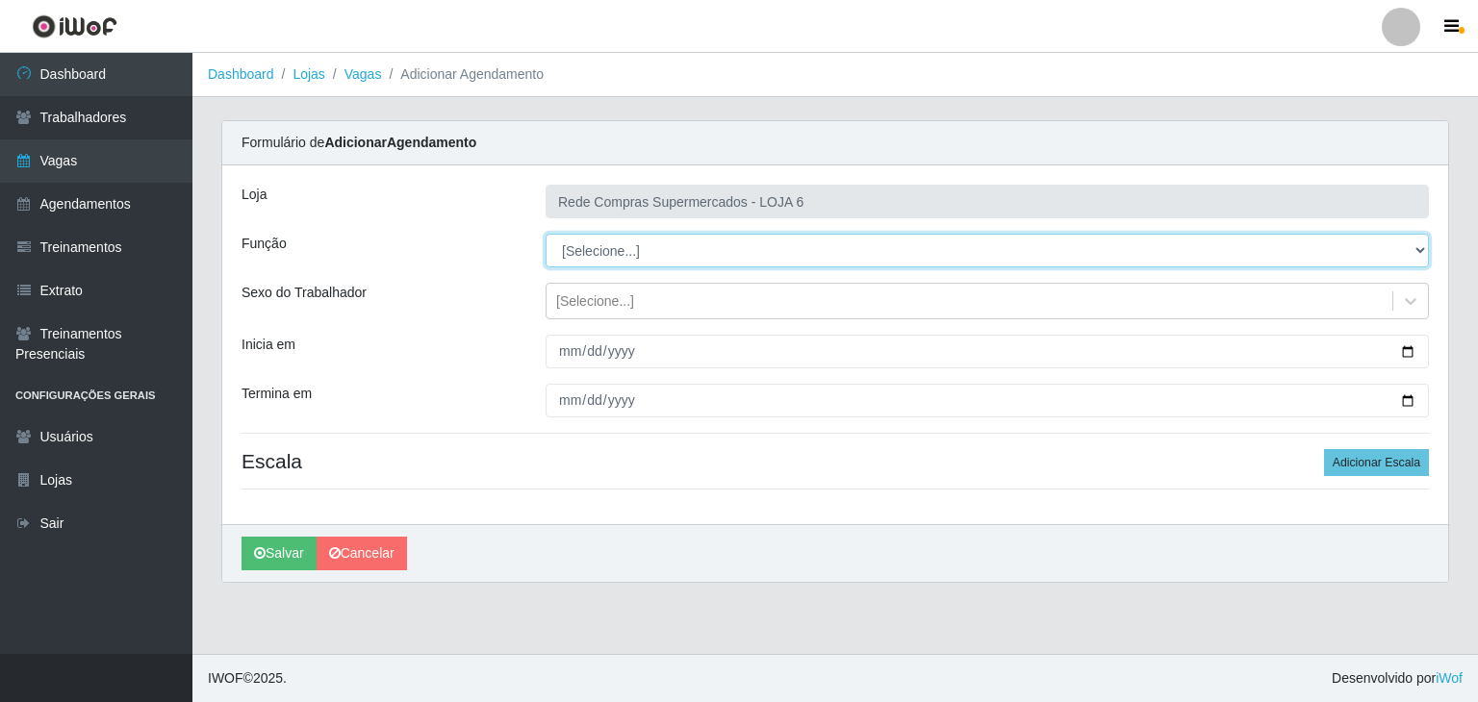
click at [621, 254] on select "[Selecione...] ASG ASG + ASG ++ Embalador Embalador + Embalador ++ Operador de …" at bounding box center [986, 251] width 883 height 34
select select "1"
click at [545, 234] on select "[Selecione...] ASG ASG + ASG ++ Embalador Embalador + Embalador ++ Operador de …" at bounding box center [986, 251] width 883 height 34
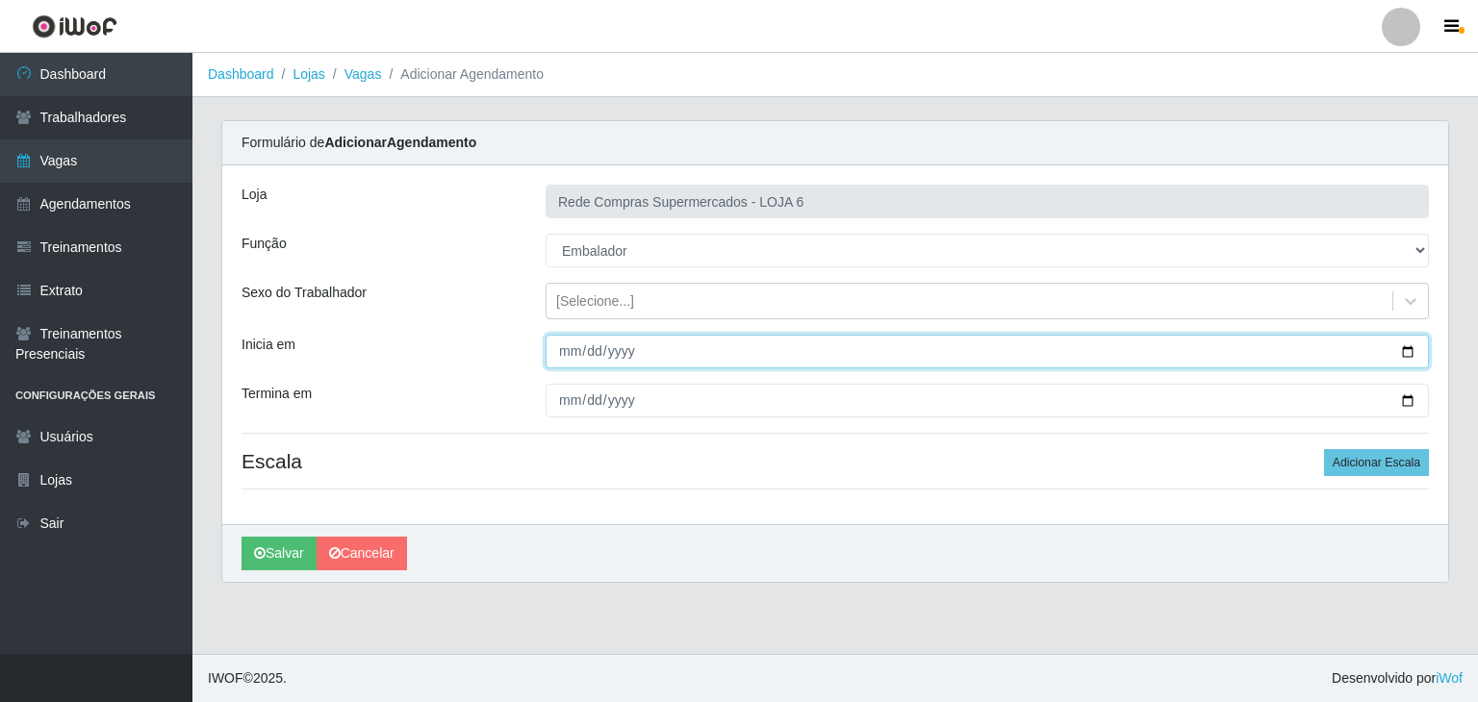
click at [1408, 340] on input "Inicia em" at bounding box center [986, 352] width 883 height 34
click at [1413, 347] on input "Inicia em" at bounding box center [986, 352] width 883 height 34
type input "[DATE]"
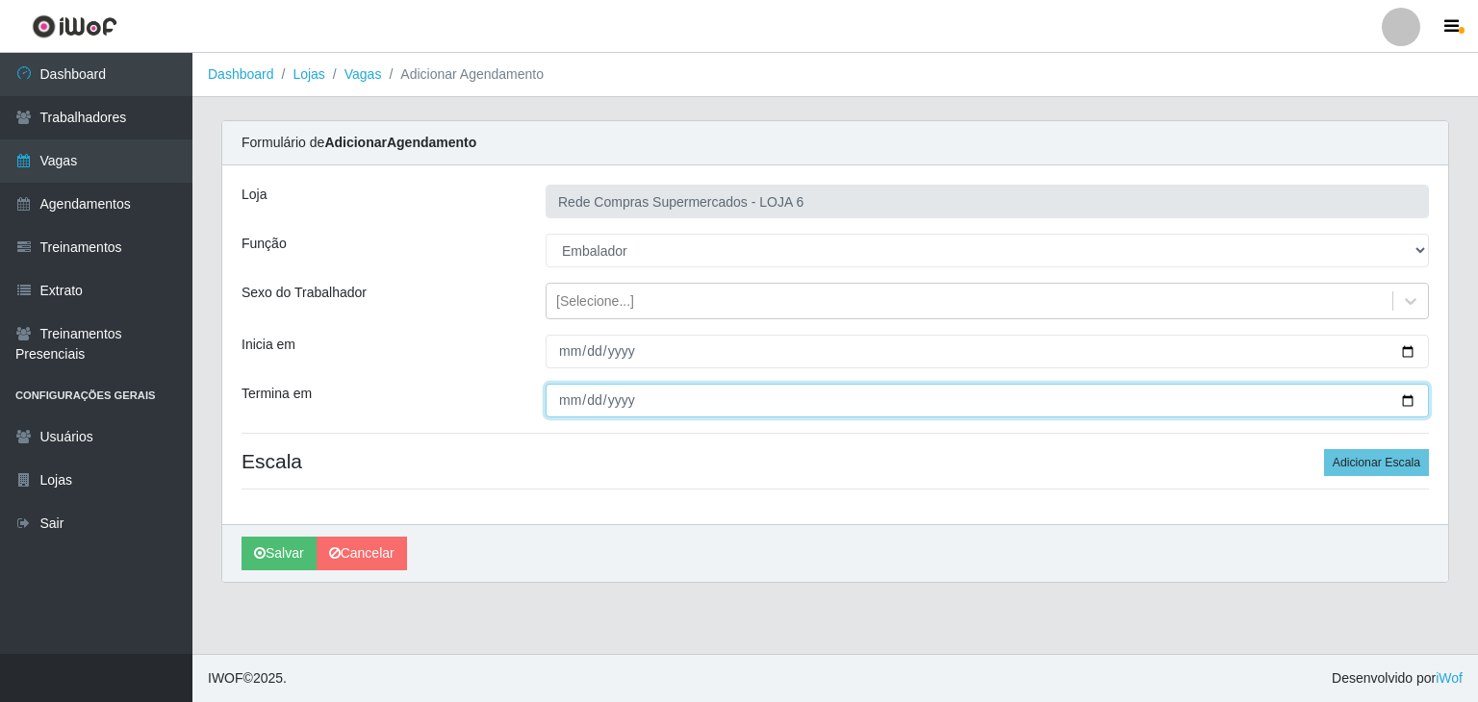
click at [1399, 400] on input "Termina em" at bounding box center [986, 401] width 883 height 34
type input "[DATE]"
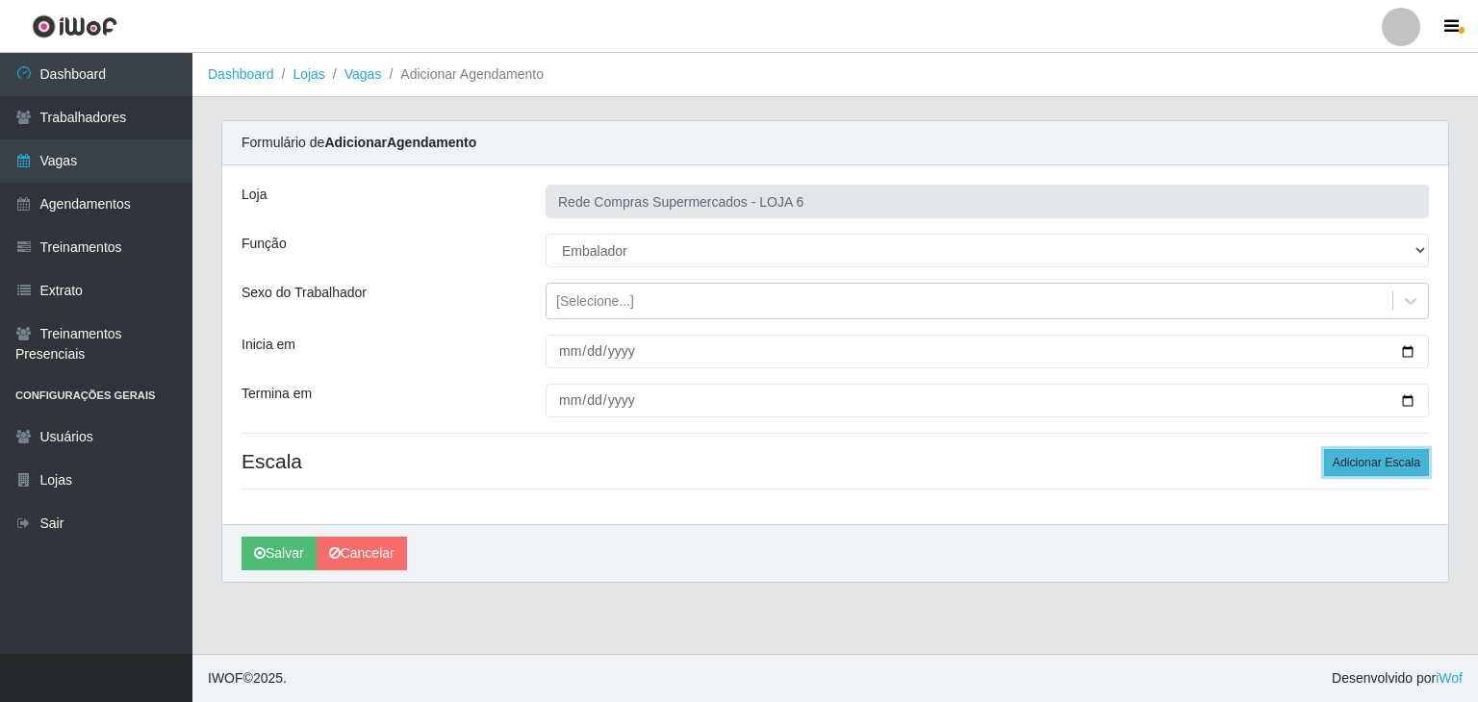
click at [1361, 463] on button "Adicionar Escala" at bounding box center [1376, 462] width 105 height 27
click at [1361, 463] on button "Adicionar Escala" at bounding box center [1370, 462] width 105 height 27
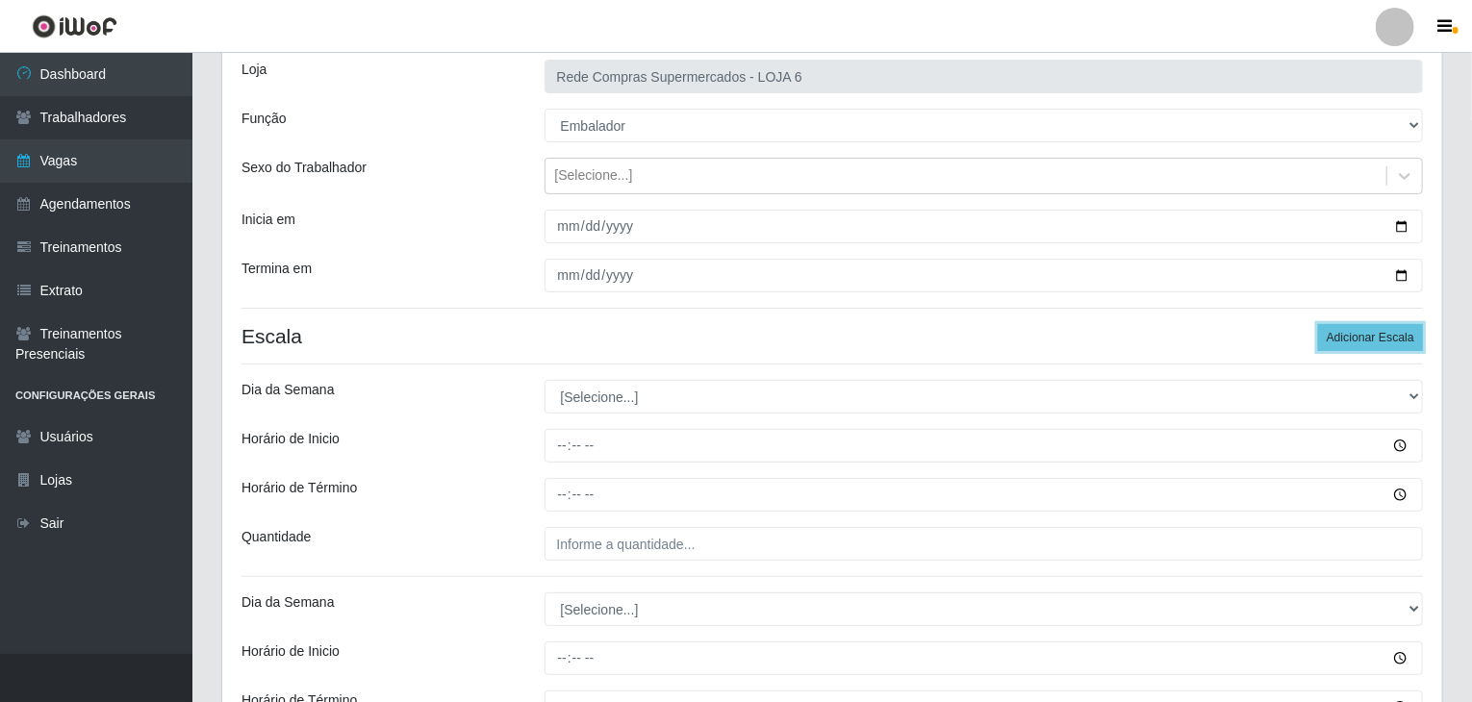
scroll to position [375, 0]
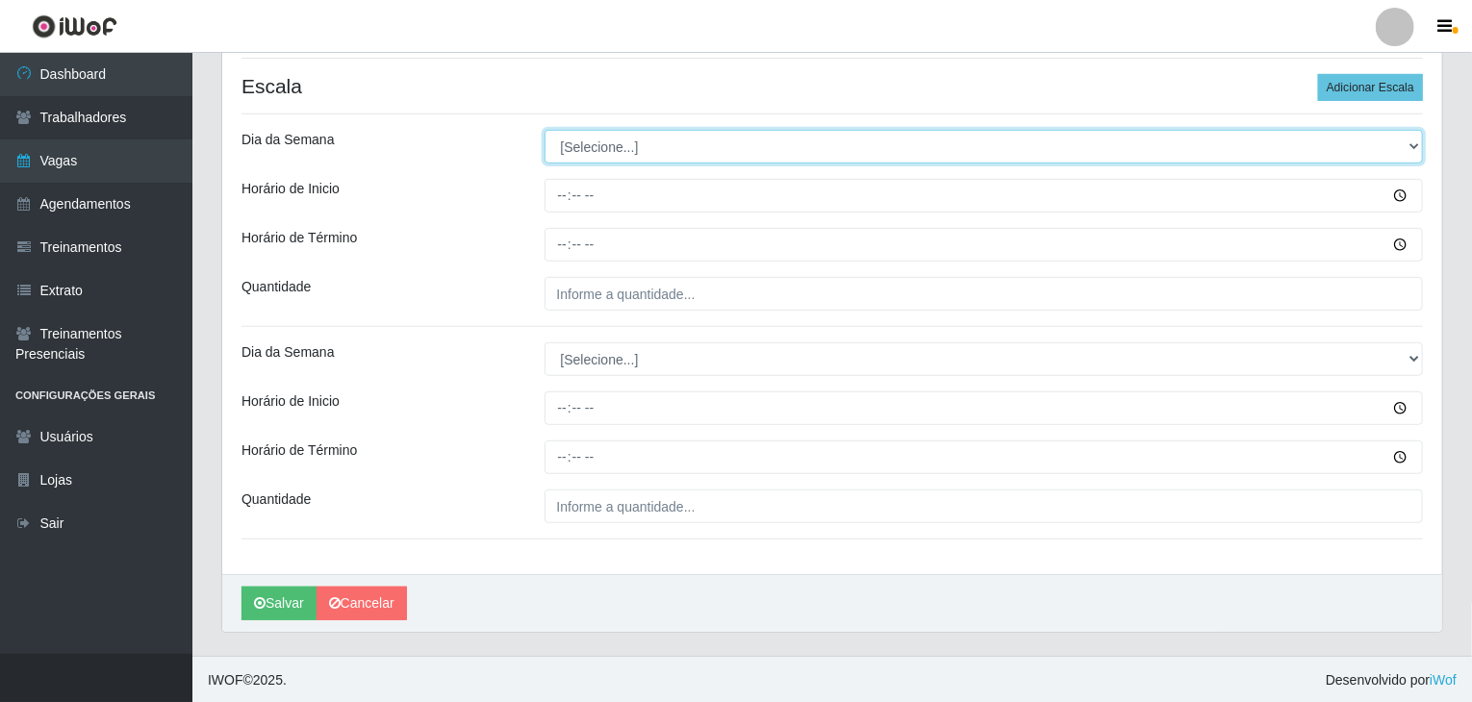
click at [618, 141] on select "[Selecione...] Segunda Terça Quarta Quinta Sexta Sábado Domingo" at bounding box center [983, 147] width 879 height 34
select select "0"
click at [544, 130] on select "[Selecione...] Segunda Terça Quarta Quinta Sexta Sábado Domingo" at bounding box center [983, 147] width 879 height 34
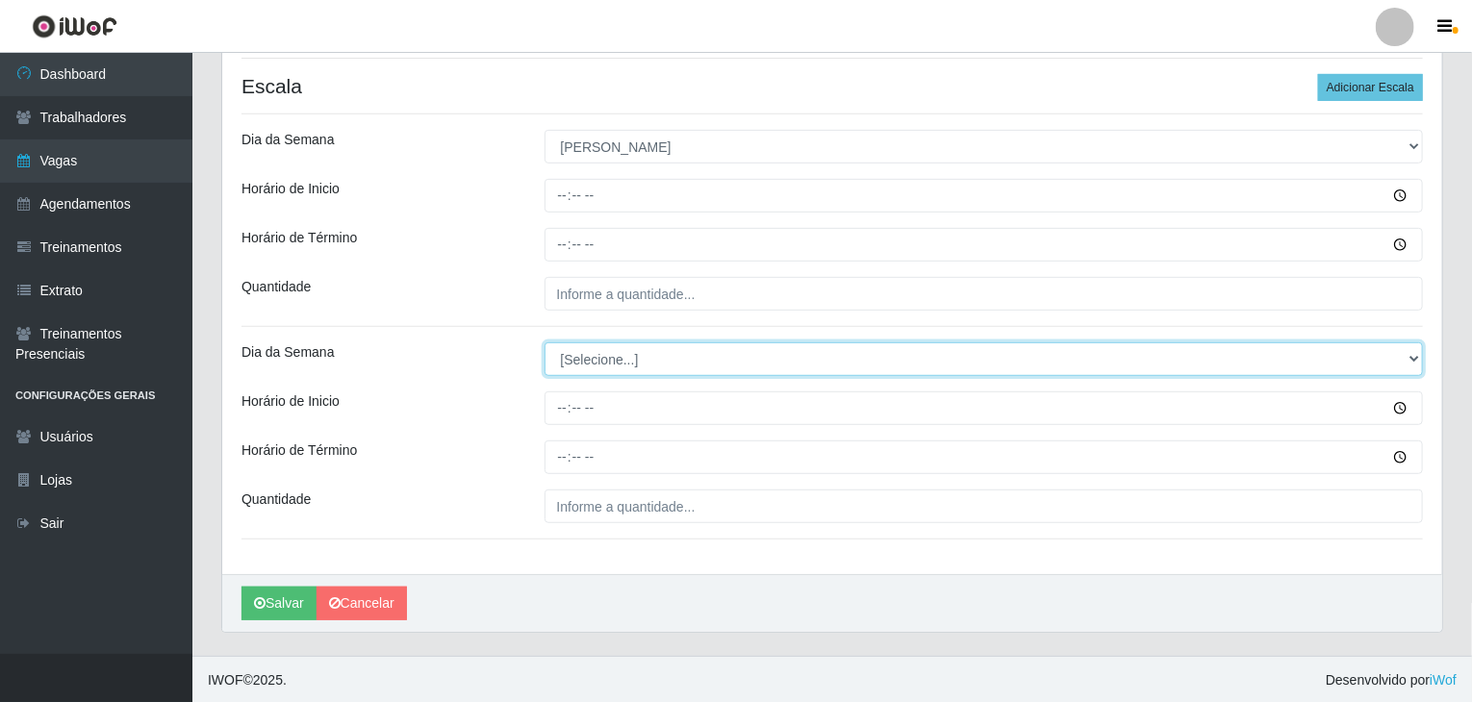
click at [608, 360] on select "[Selecione...] Segunda Terça Quarta Quinta Sexta Sábado Domingo" at bounding box center [983, 359] width 879 height 34
select select "0"
click at [544, 342] on select "[Selecione...] Segunda Terça Quarta Quinta Sexta Sábado Domingo" at bounding box center [983, 359] width 879 height 34
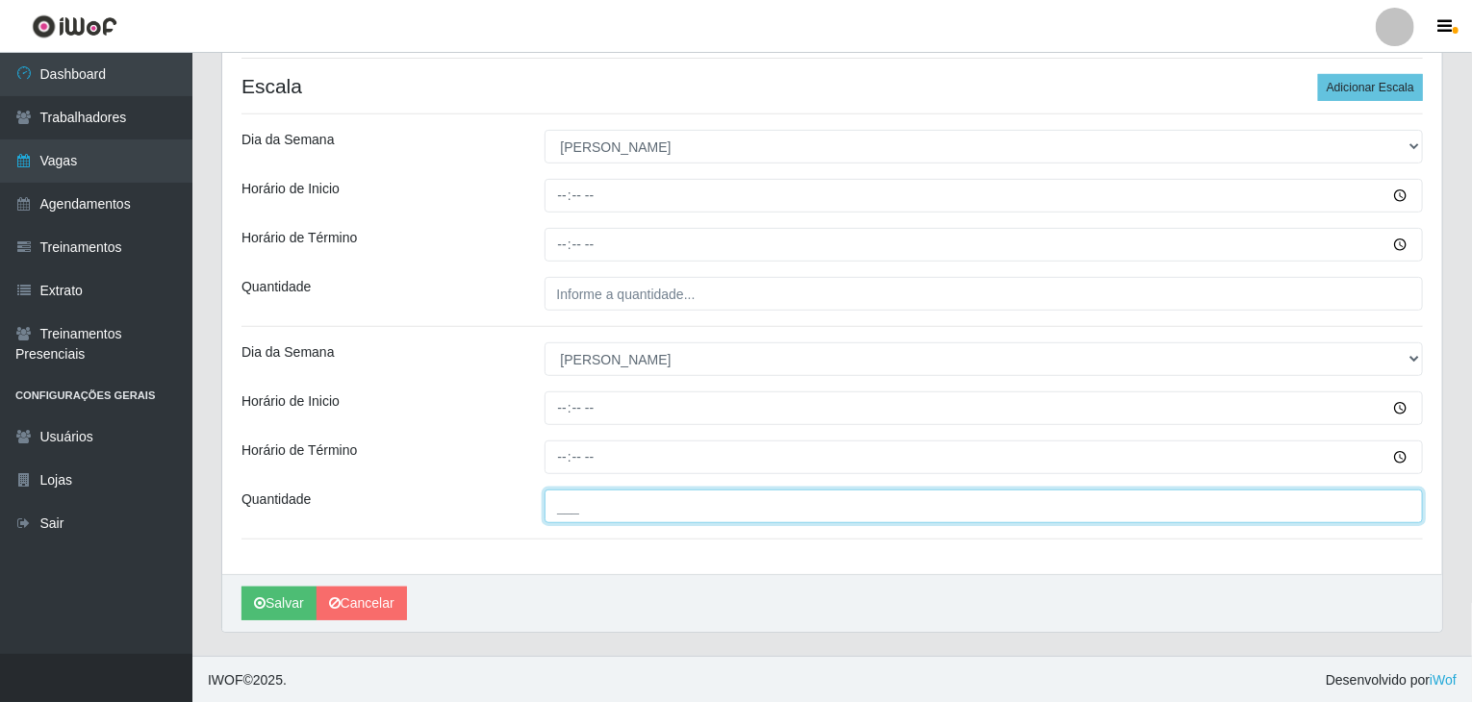
click at [631, 508] on input "___" at bounding box center [983, 507] width 879 height 34
type input "2__"
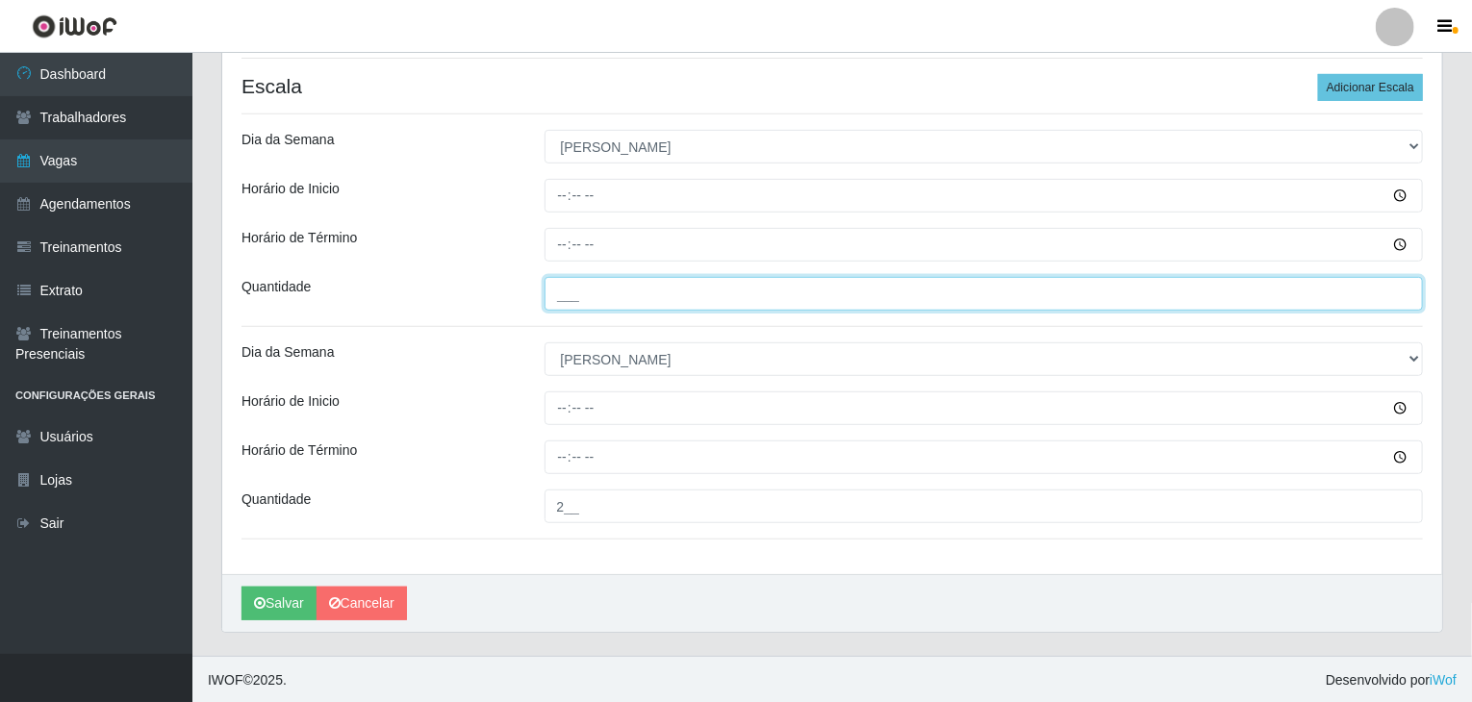
click at [612, 297] on input "___" at bounding box center [983, 294] width 879 height 34
type input "2__"
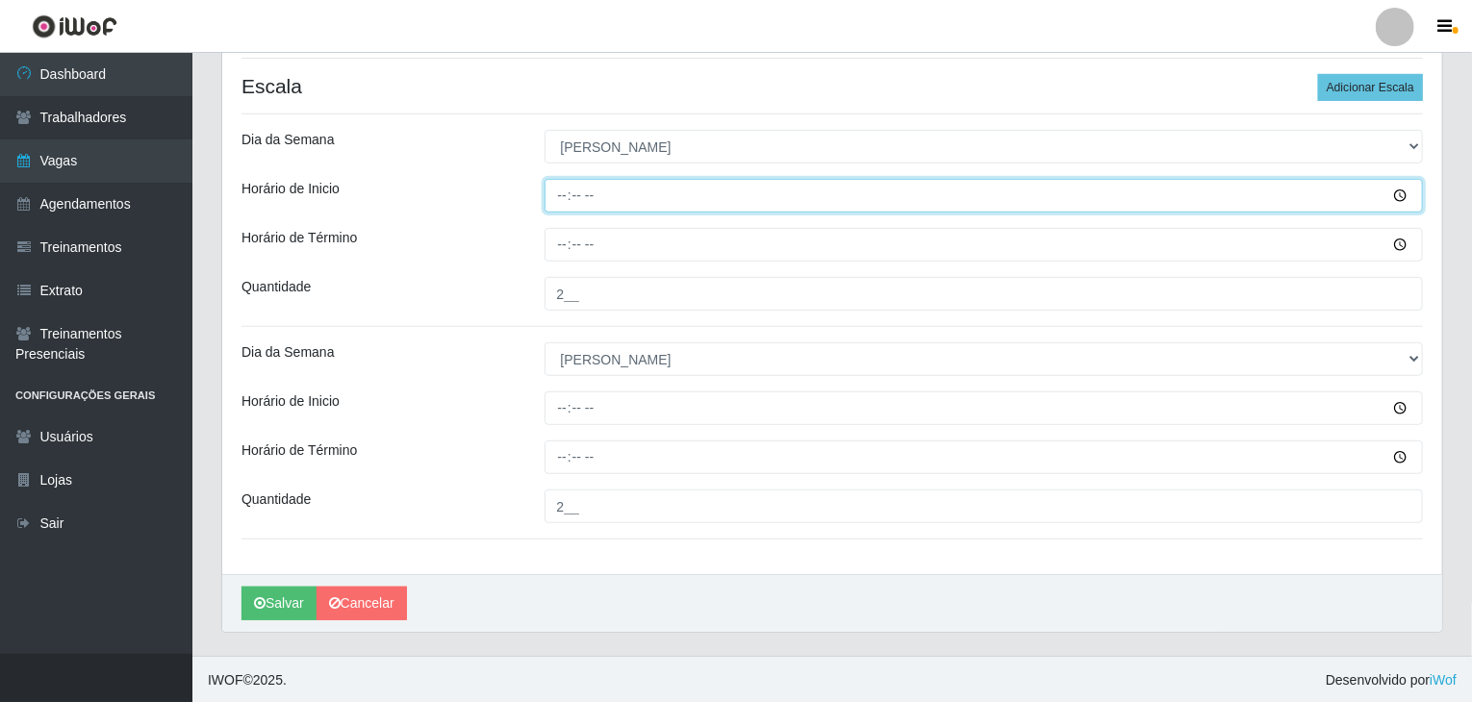
click at [555, 179] on input "Horário de Inicio" at bounding box center [983, 196] width 879 height 34
type input "08:00"
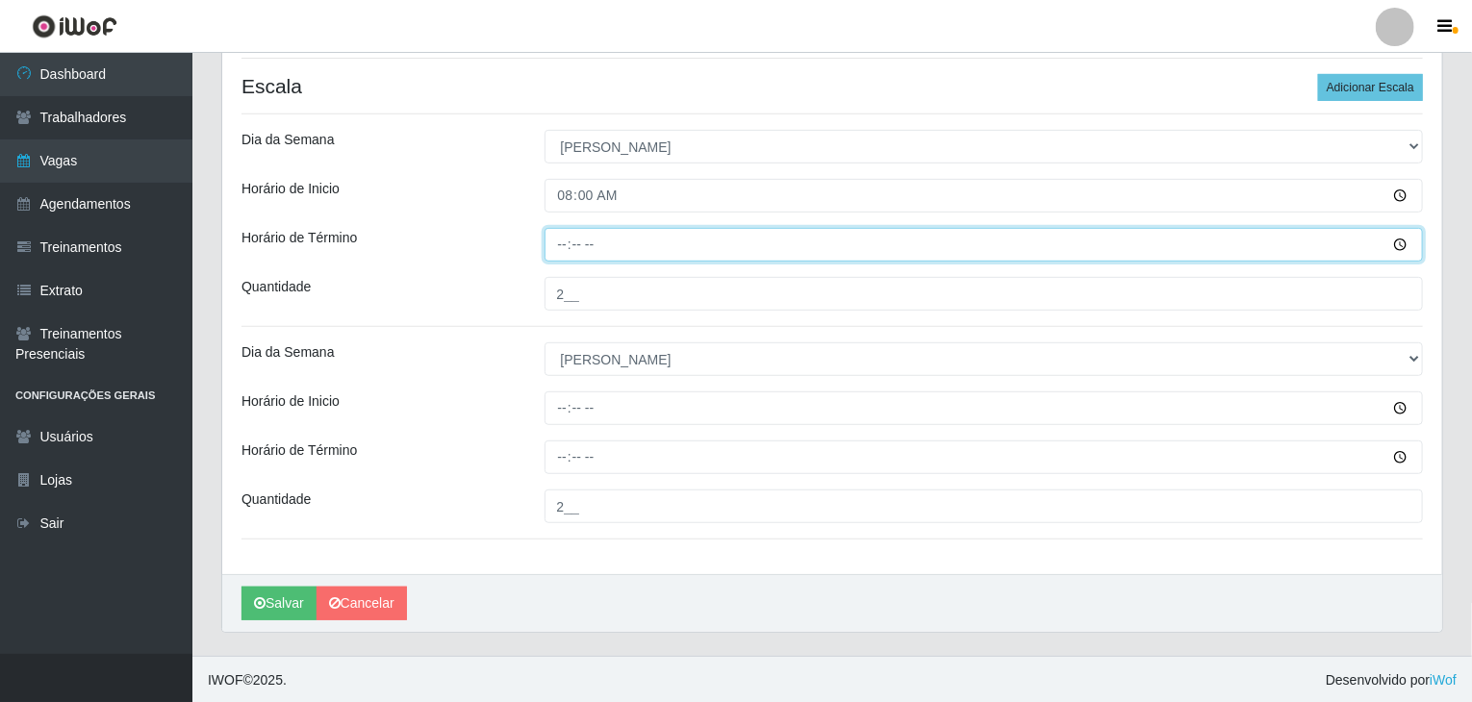
click at [554, 247] on input "Horário de Término" at bounding box center [983, 245] width 879 height 34
type input "14:00"
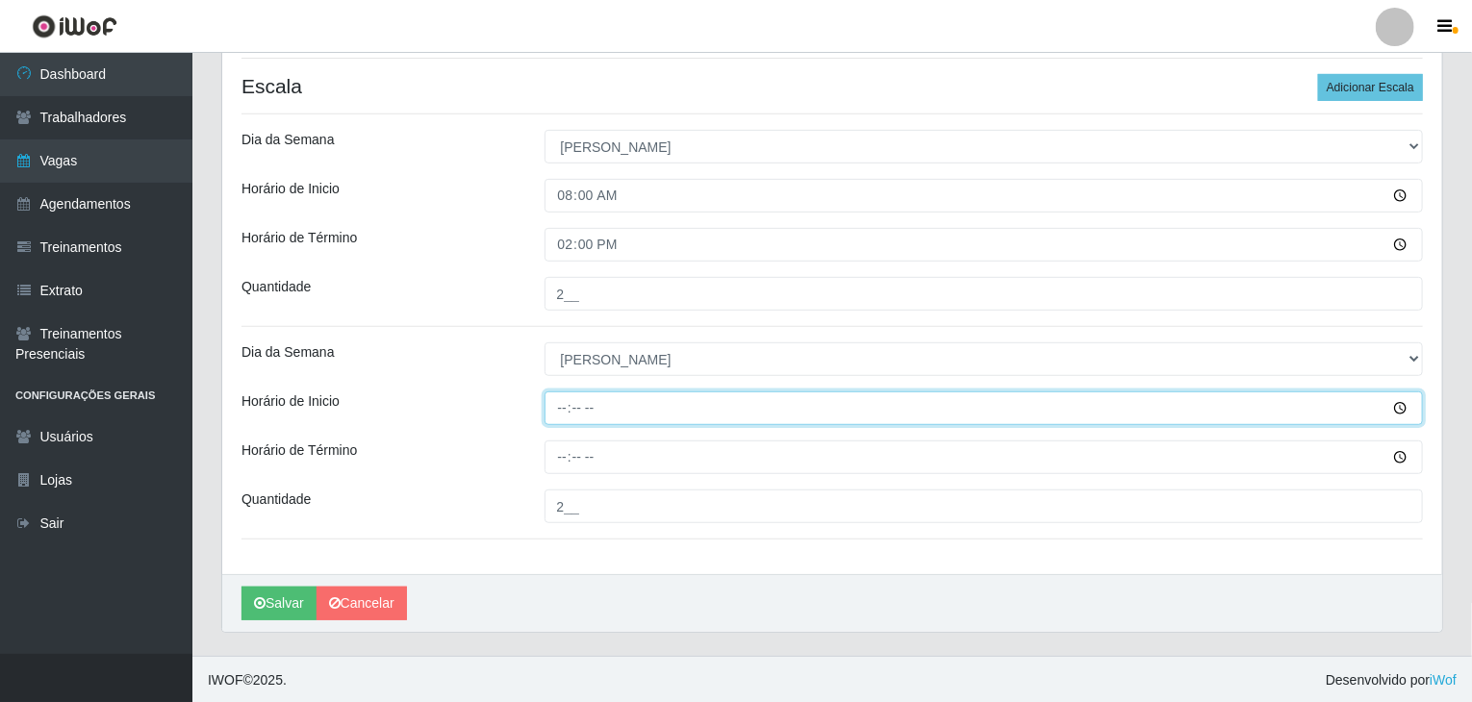
click at [564, 409] on input "Horário de Inicio" at bounding box center [983, 409] width 879 height 34
type input "14:00"
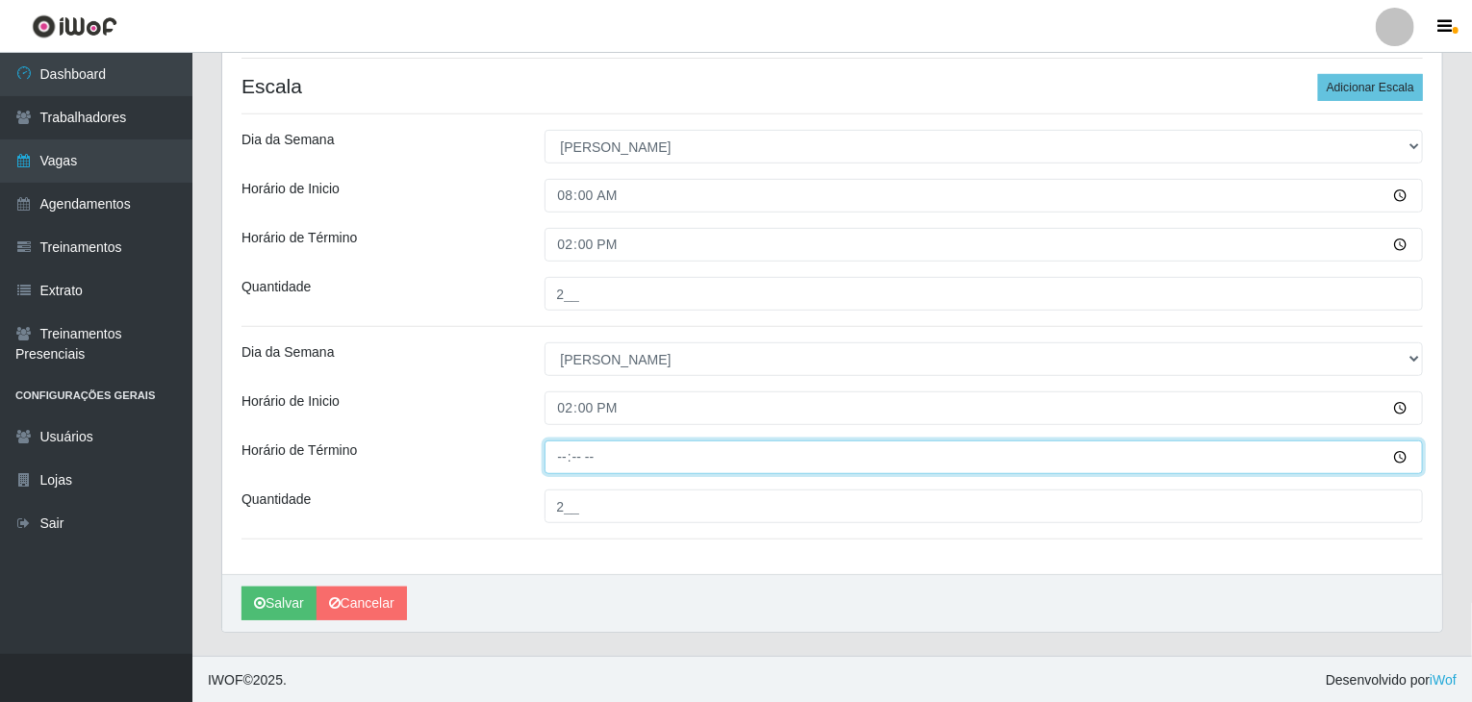
click at [569, 445] on input "Horário de Término" at bounding box center [983, 458] width 879 height 34
type input "20:00"
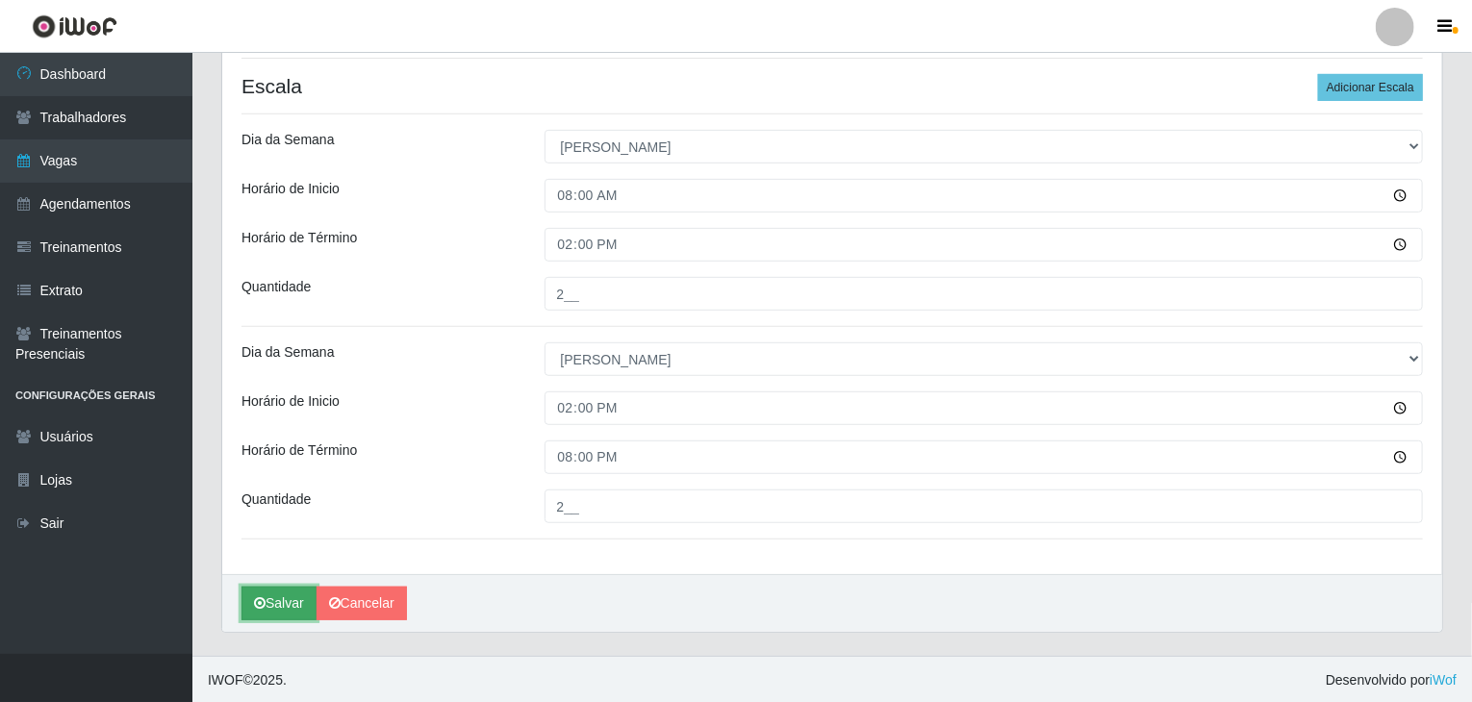
click at [291, 597] on button "Salvar" at bounding box center [278, 604] width 75 height 34
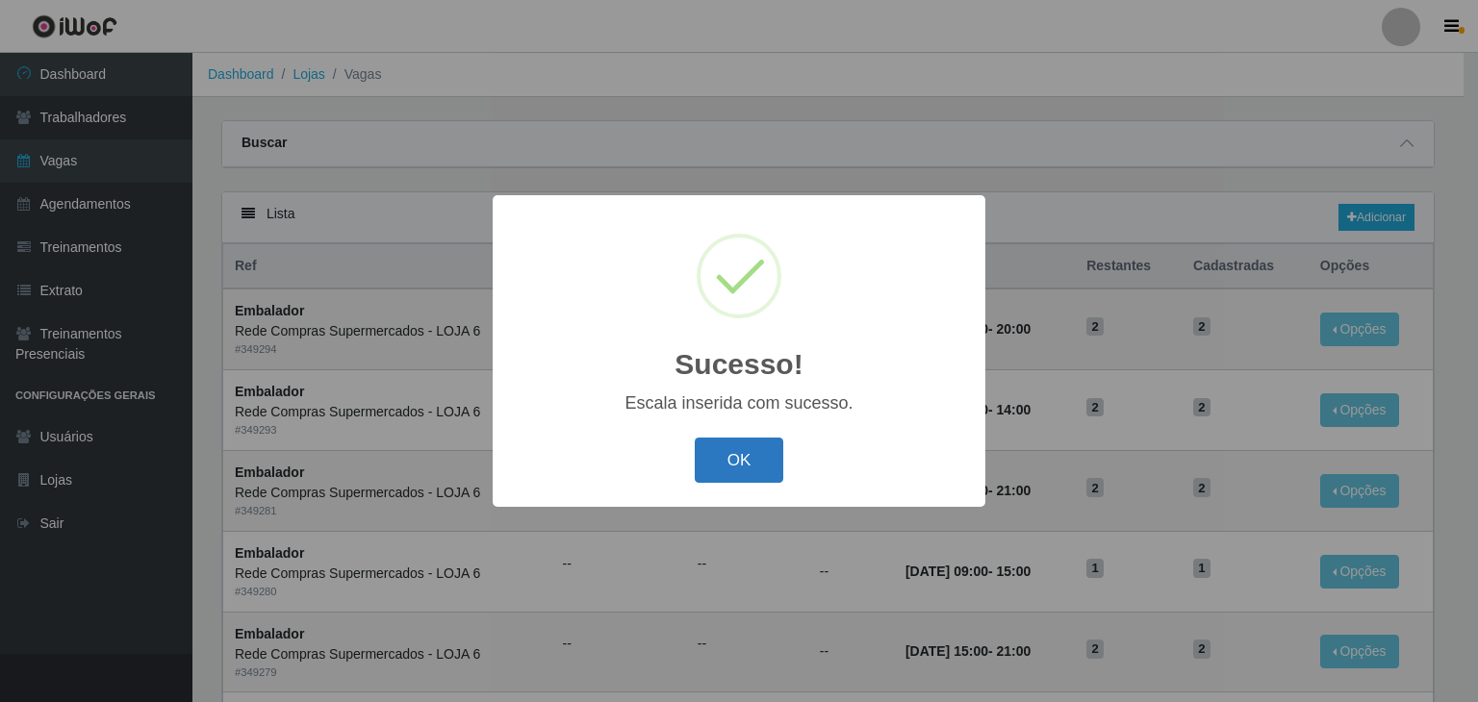
click at [754, 451] on button "OK" at bounding box center [739, 460] width 89 height 45
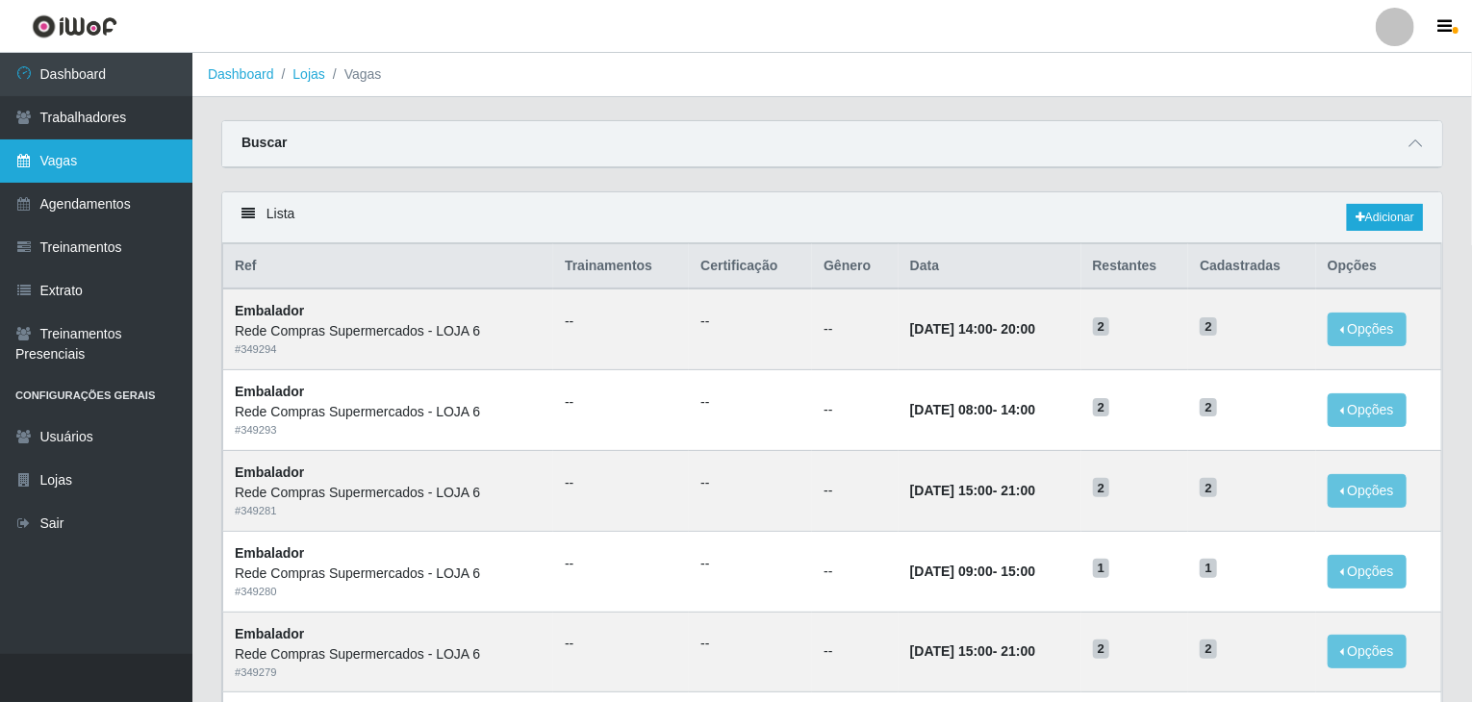
click at [84, 173] on link "Vagas" at bounding box center [96, 160] width 192 height 43
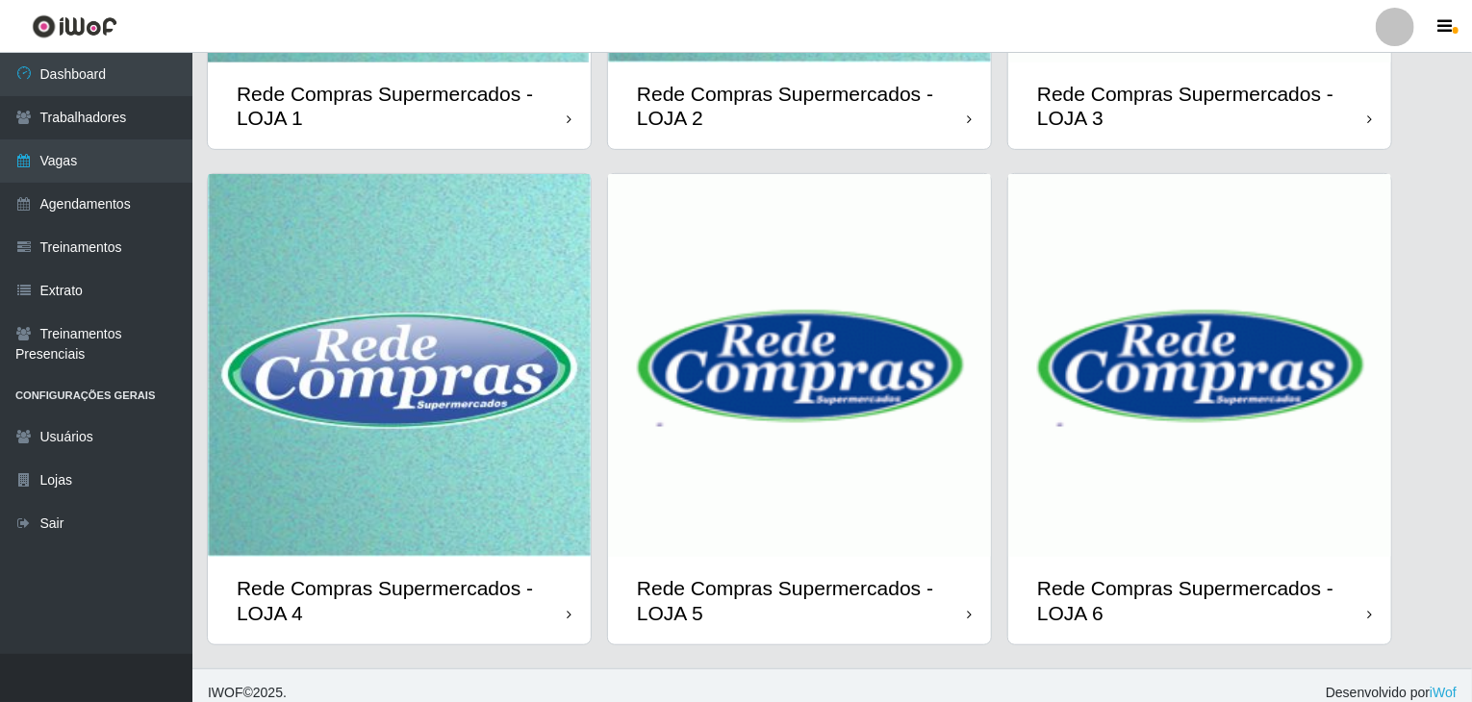
scroll to position [456, 0]
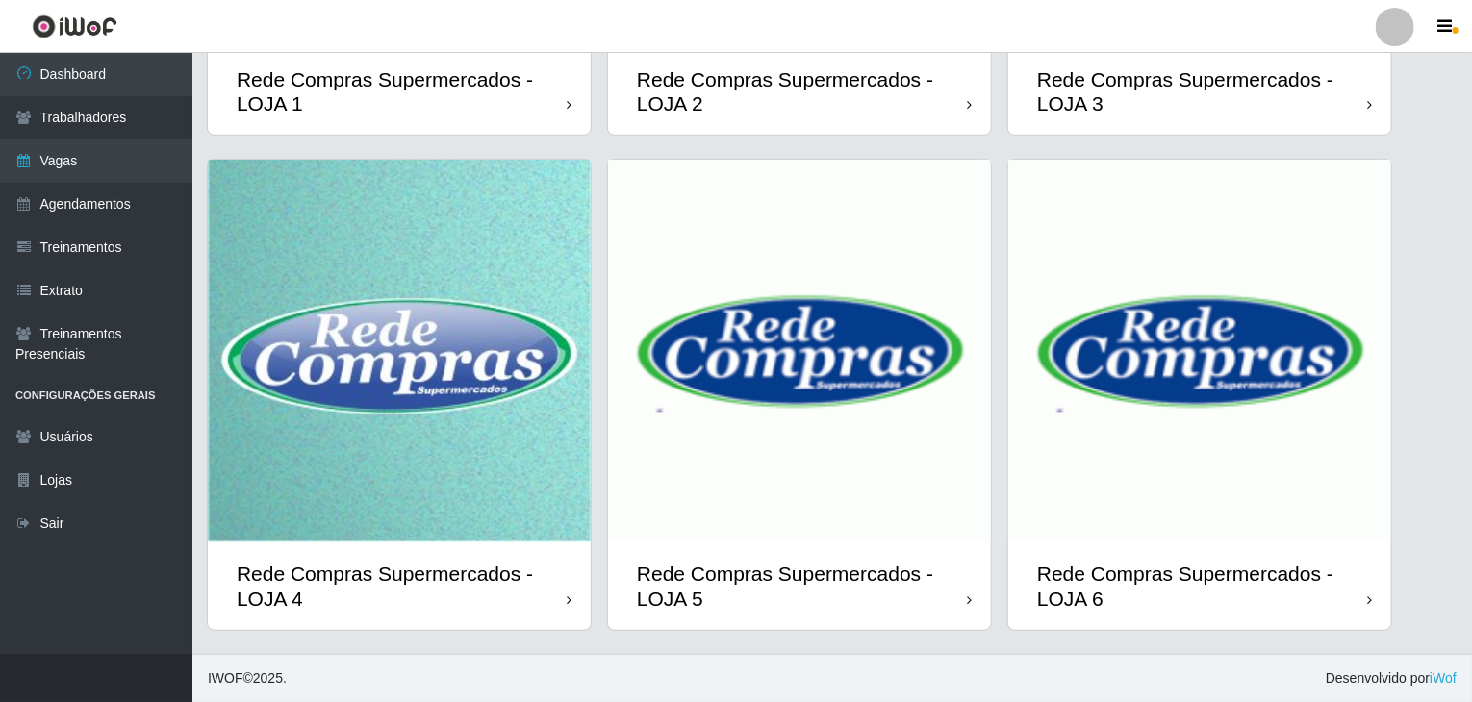
click at [820, 454] on img at bounding box center [799, 351] width 383 height 383
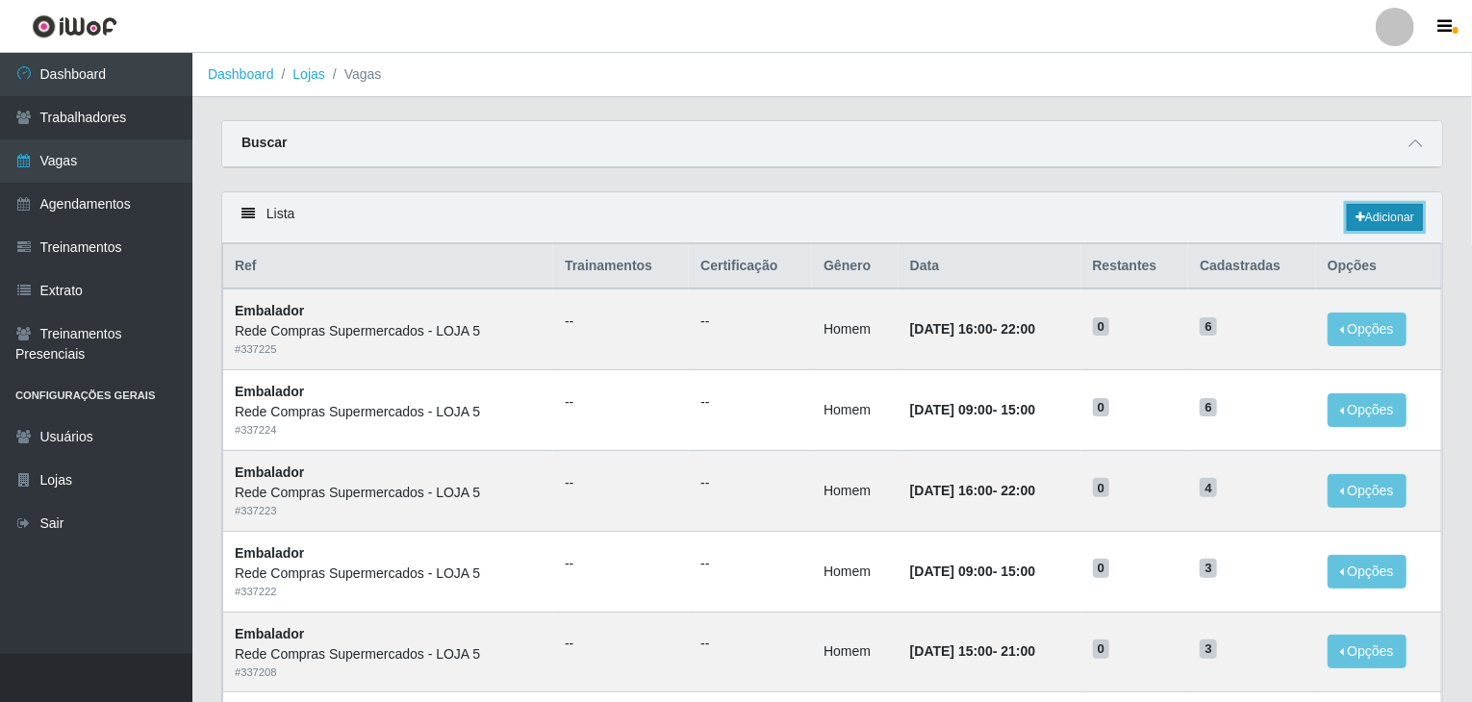
click at [1397, 205] on link "Adicionar" at bounding box center [1385, 217] width 76 height 27
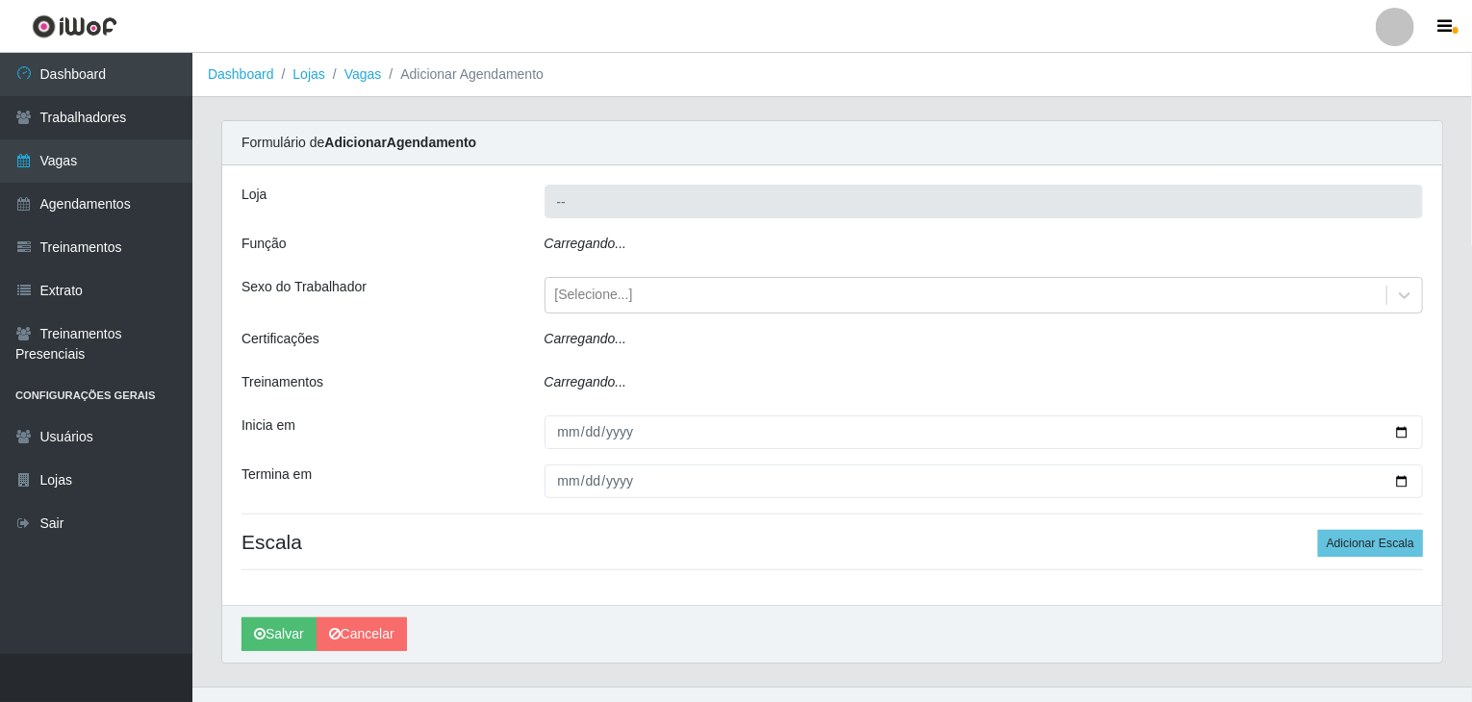
type input "Rede Compras Supermercados - LOJA 5"
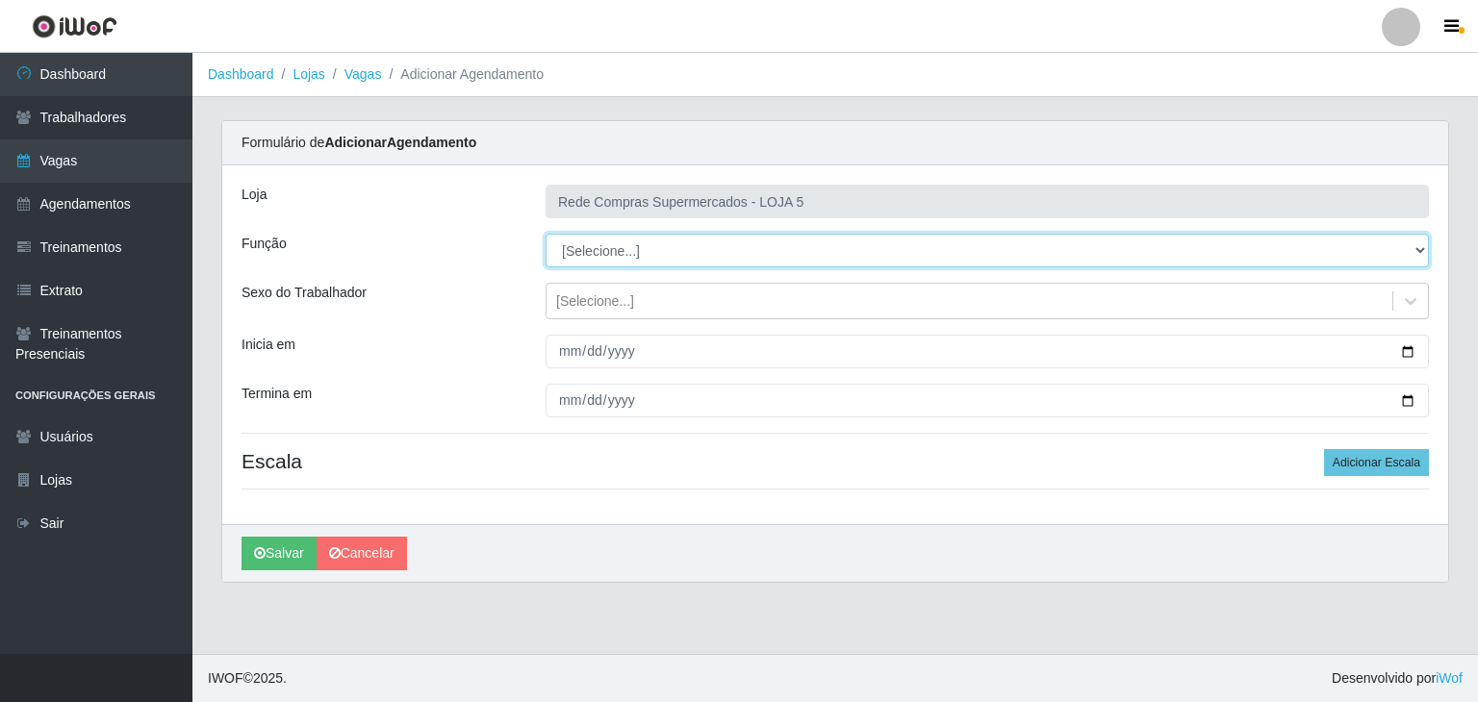
click at [618, 250] on select "[Selecione...] ASG ASG + ASG ++ Auxiliar de Depósito Auxiliar de Depósito + Aux…" at bounding box center [986, 251] width 883 height 34
select select "1"
click at [545, 234] on select "[Selecione...] ASG ASG + ASG ++ Auxiliar de Depósito Auxiliar de Depósito + Aux…" at bounding box center [986, 251] width 883 height 34
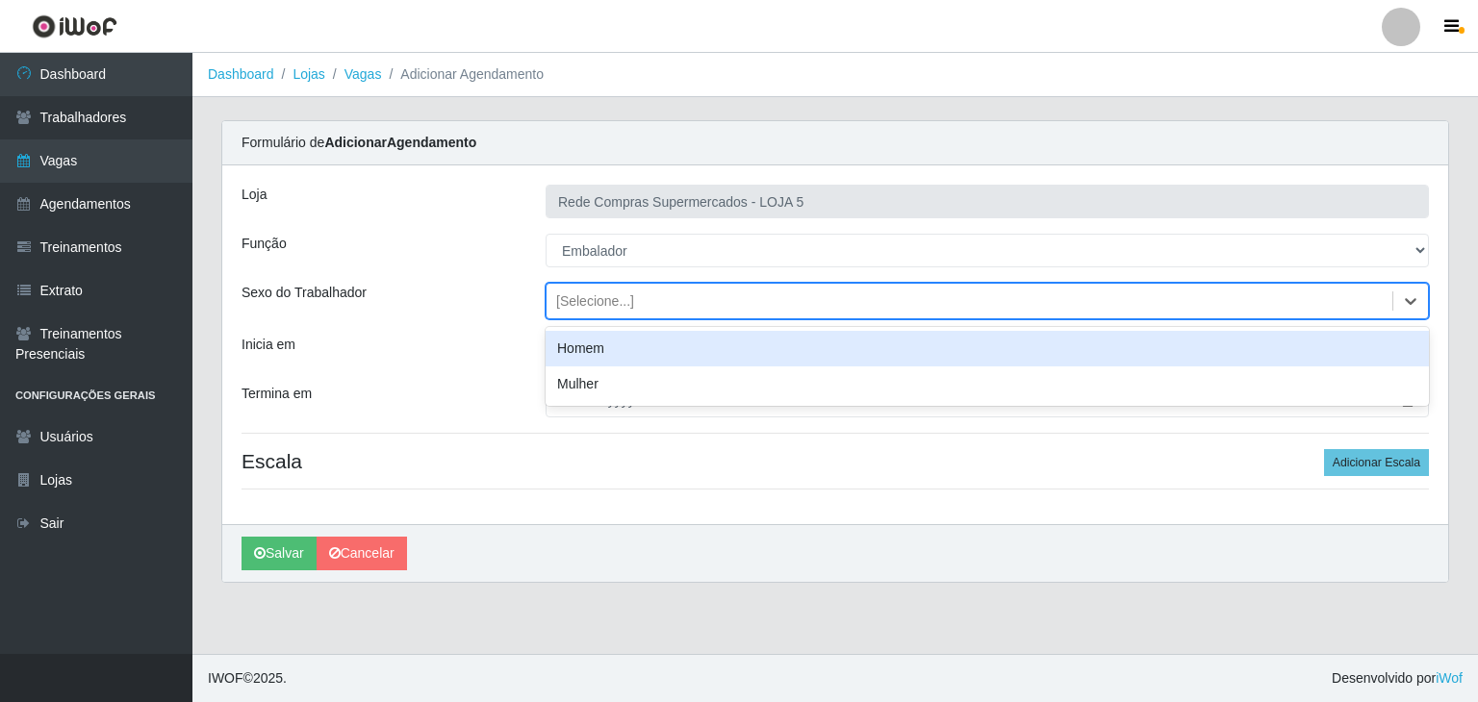
click at [594, 301] on div "[Selecione...]" at bounding box center [595, 301] width 78 height 20
drag, startPoint x: 606, startPoint y: 348, endPoint x: 683, endPoint y: 363, distance: 78.3
click at [607, 348] on div "Homem" at bounding box center [986, 349] width 883 height 36
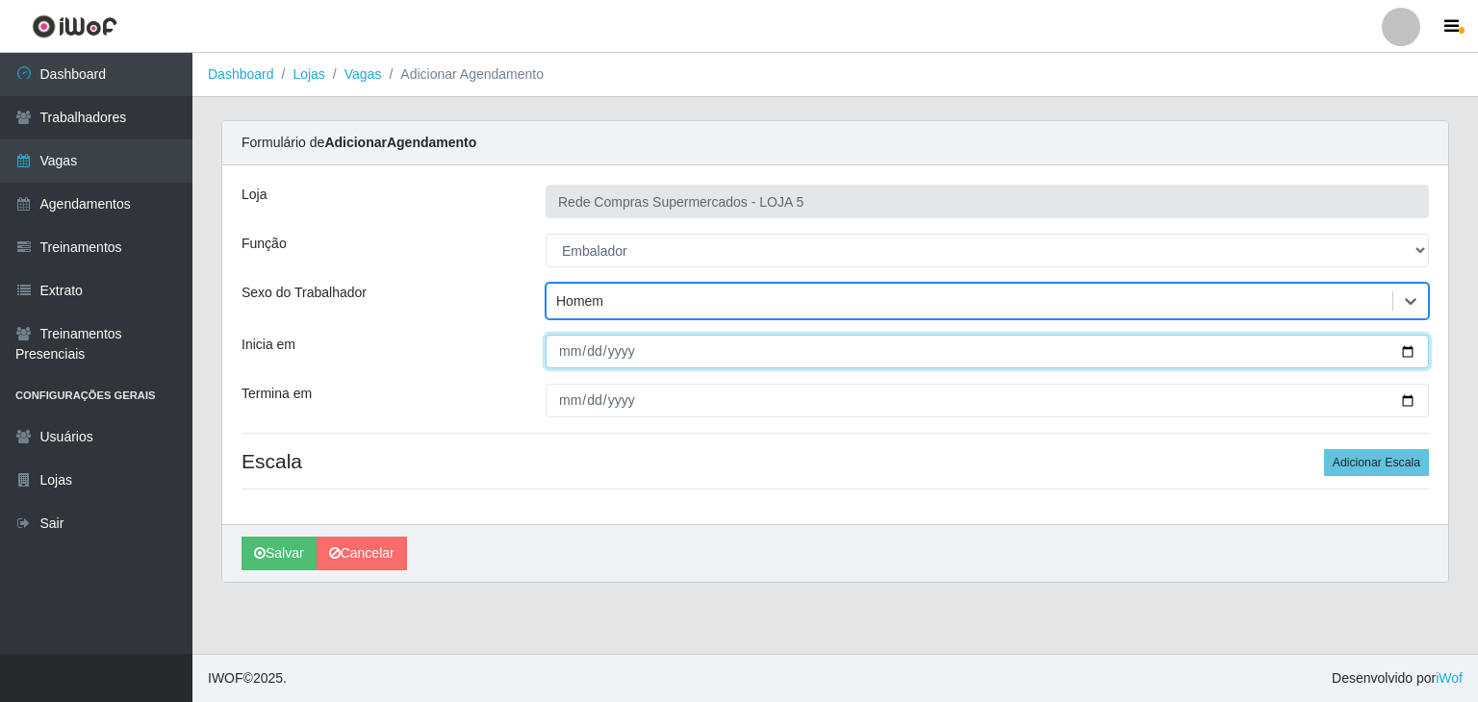
click at [1408, 356] on input "Inicia em" at bounding box center [986, 352] width 883 height 34
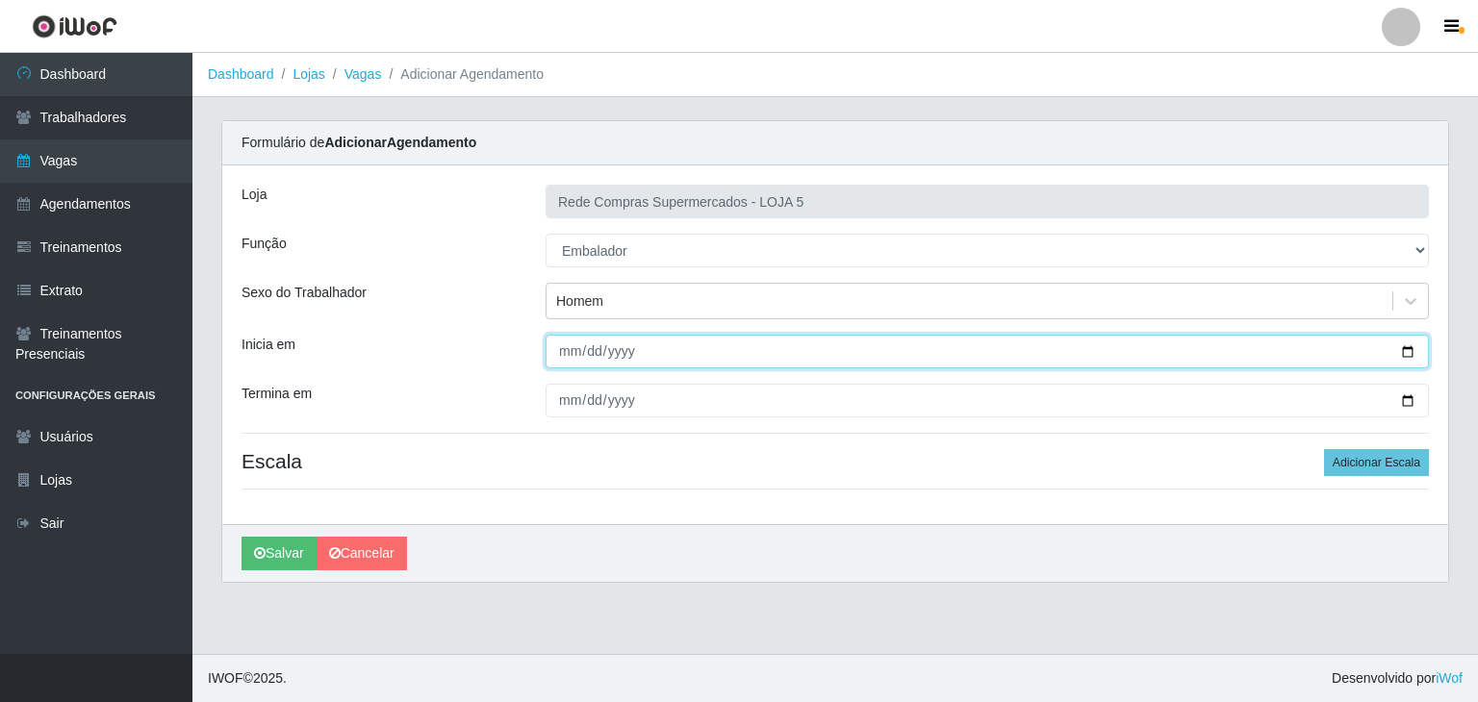
type input "2025-10-01"
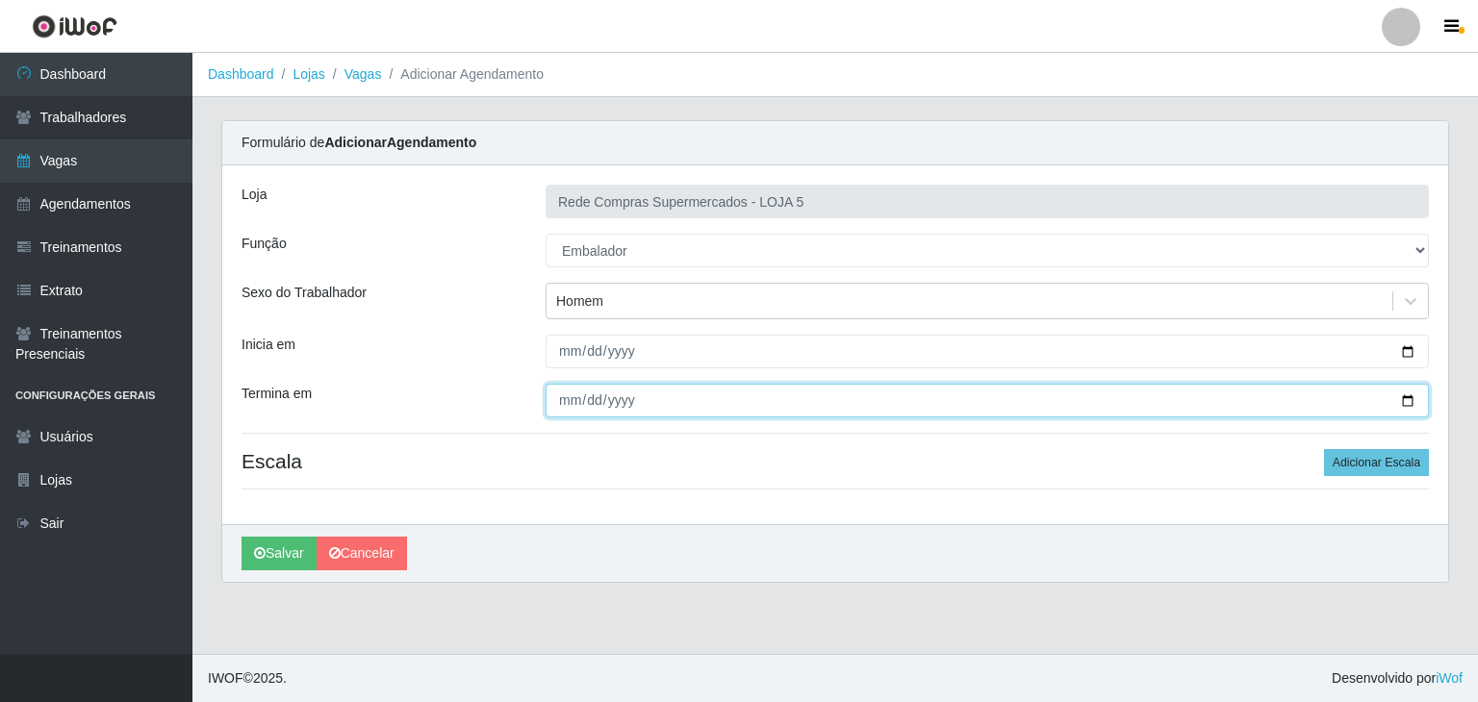
click at [1405, 400] on input "Termina em" at bounding box center [986, 401] width 883 height 34
type input "2025-10-04"
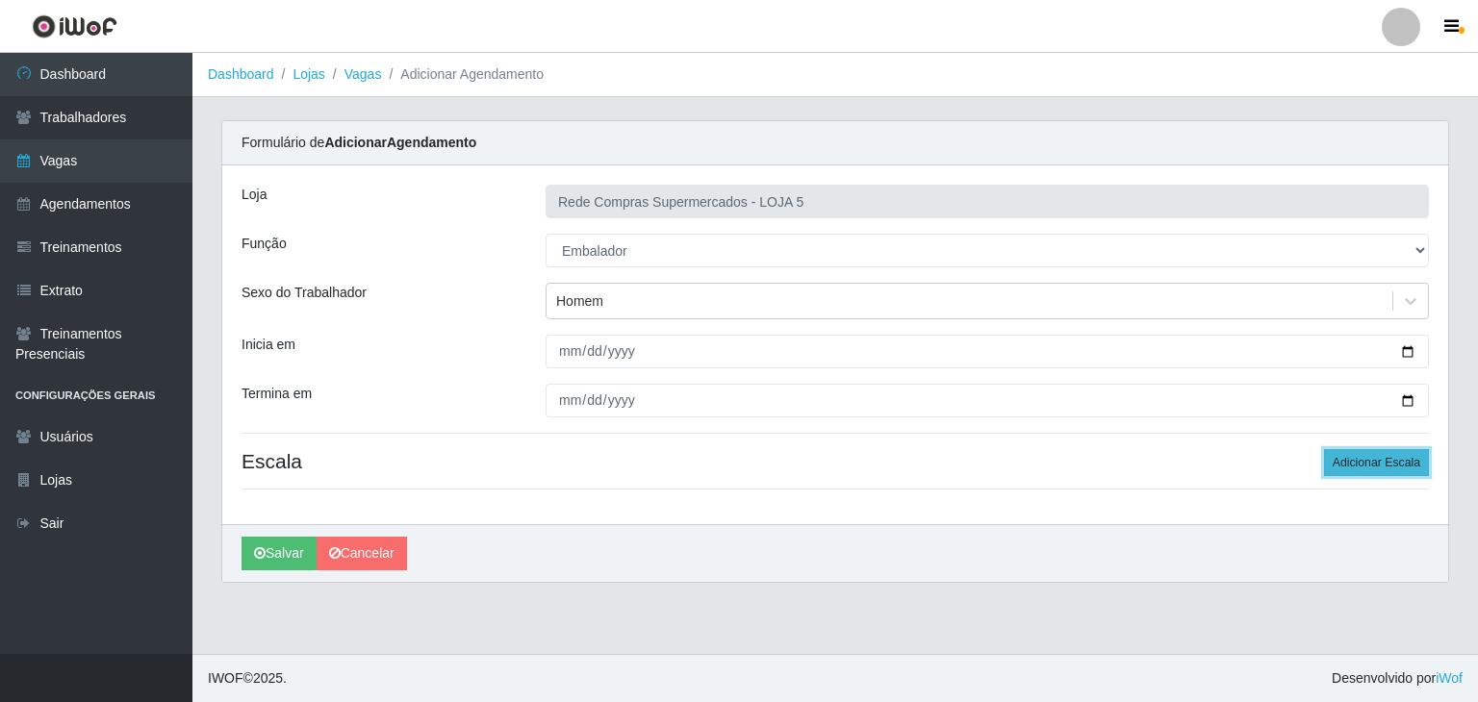
click at [1412, 459] on button "Adicionar Escala" at bounding box center [1376, 462] width 105 height 27
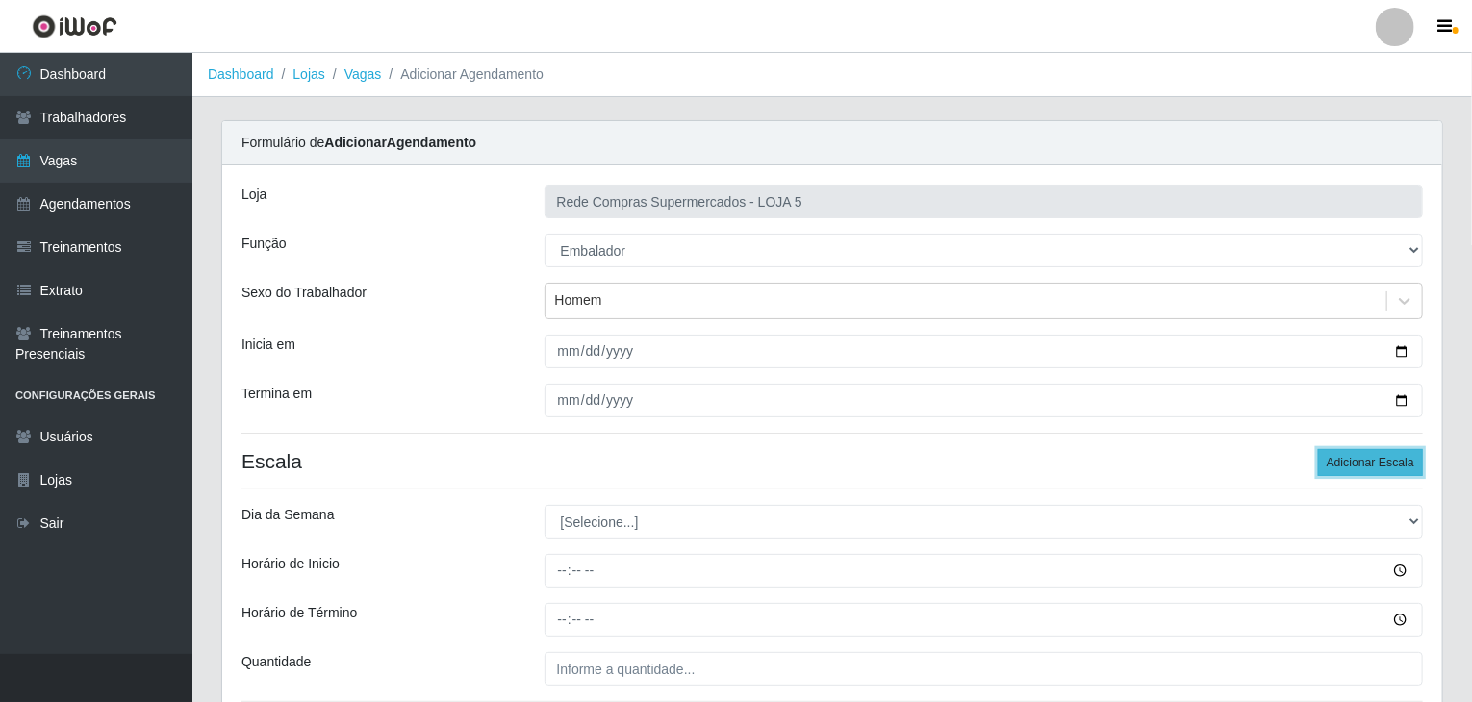
click at [1412, 459] on button "Adicionar Escala" at bounding box center [1370, 462] width 105 height 27
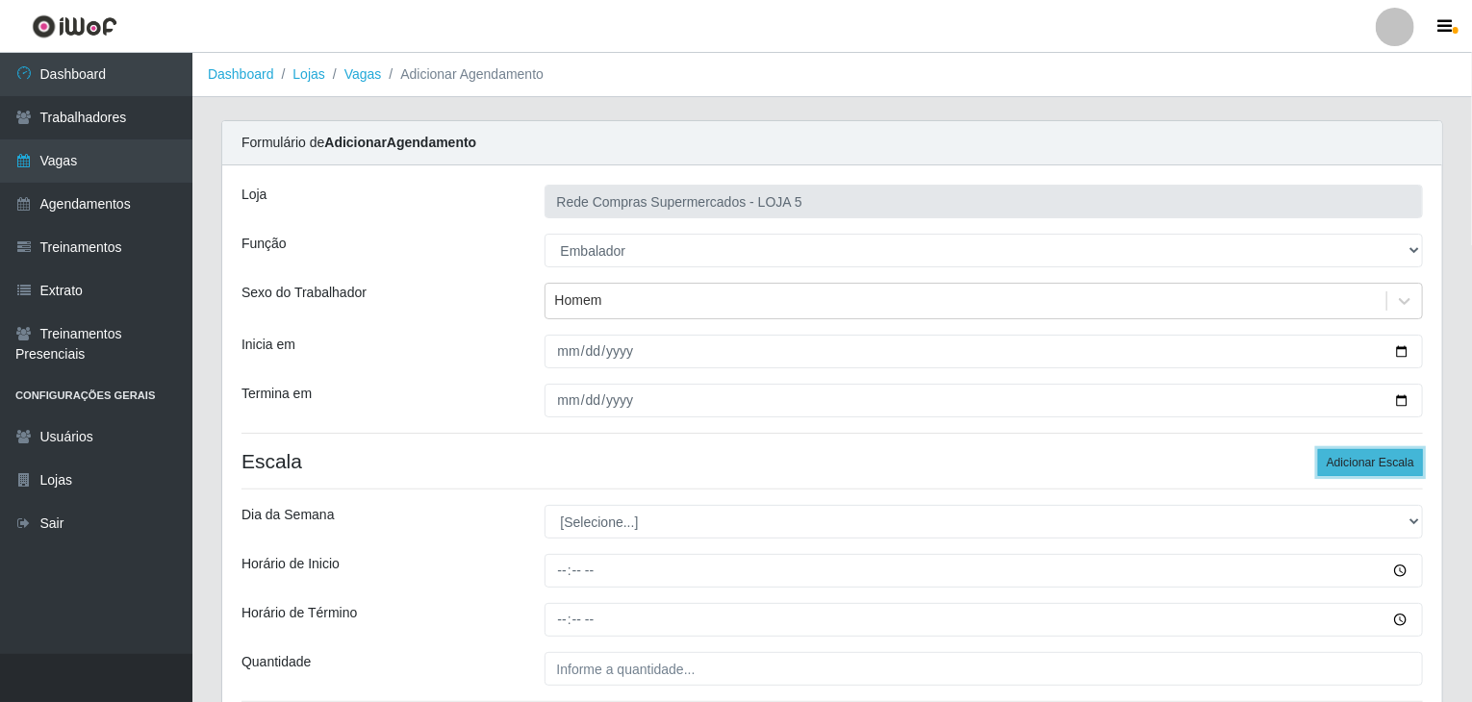
click at [1412, 459] on button "Adicionar Escala" at bounding box center [1370, 462] width 105 height 27
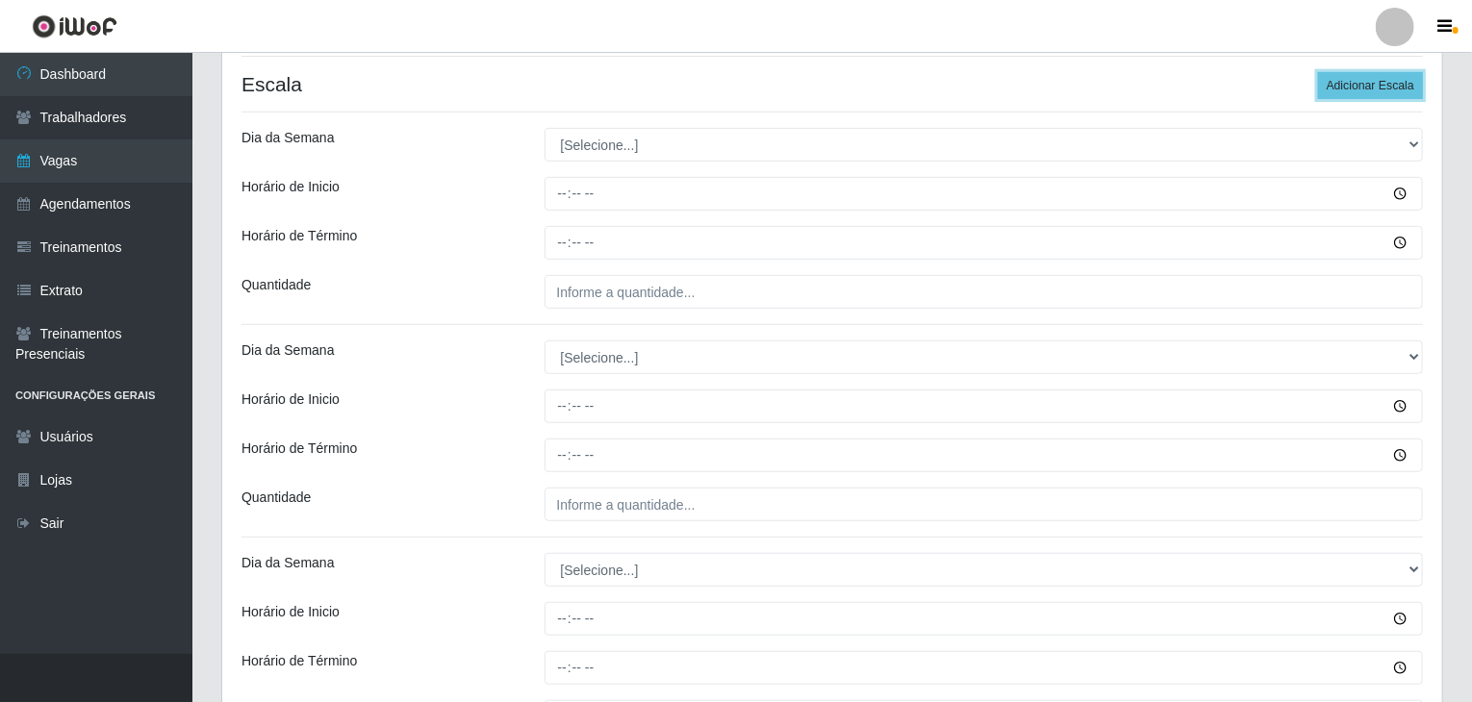
scroll to position [385, 0]
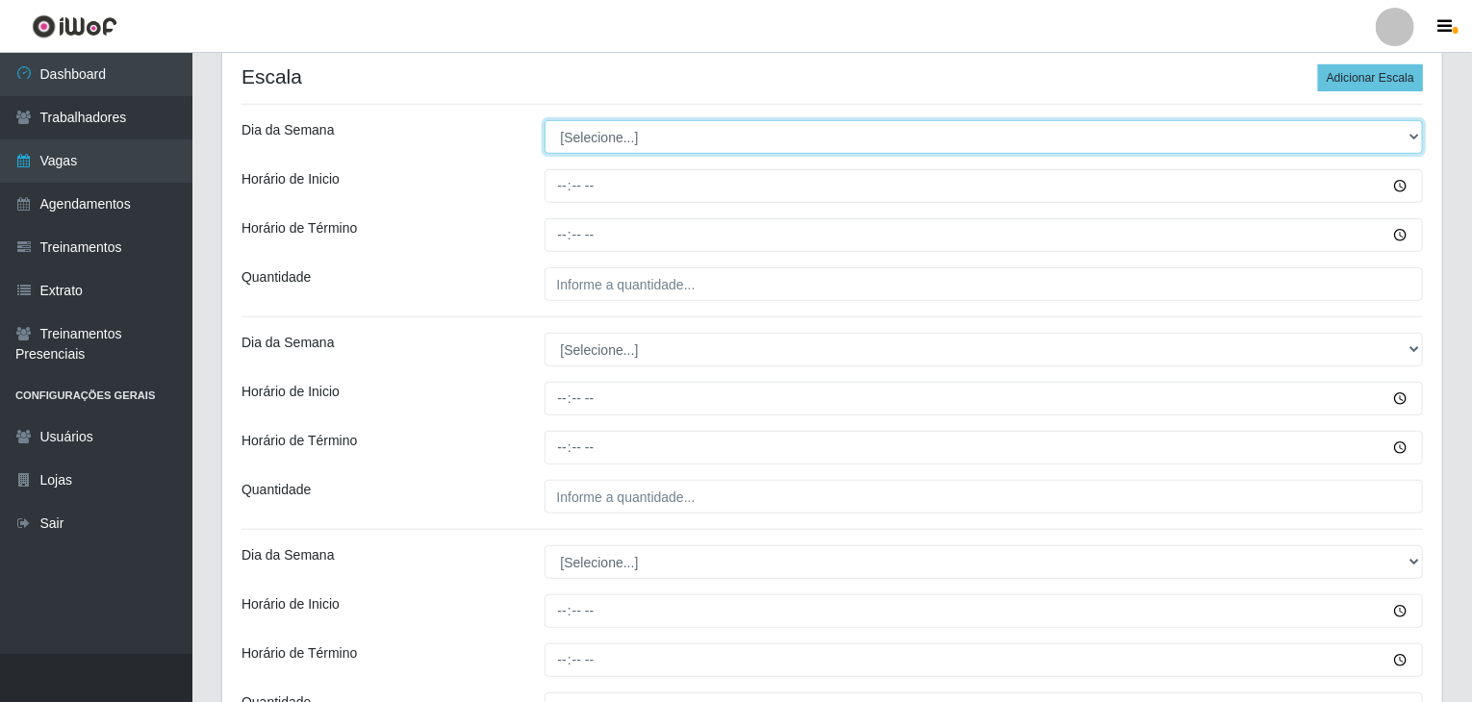
click at [666, 124] on select "[Selecione...] Segunda Terça Quarta Quinta Sexta Sábado Domingo" at bounding box center [983, 137] width 879 height 34
select select "3"
click at [544, 120] on select "[Selecione...] Segunda Terça Quarta Quinta Sexta Sábado Domingo" at bounding box center [983, 137] width 879 height 34
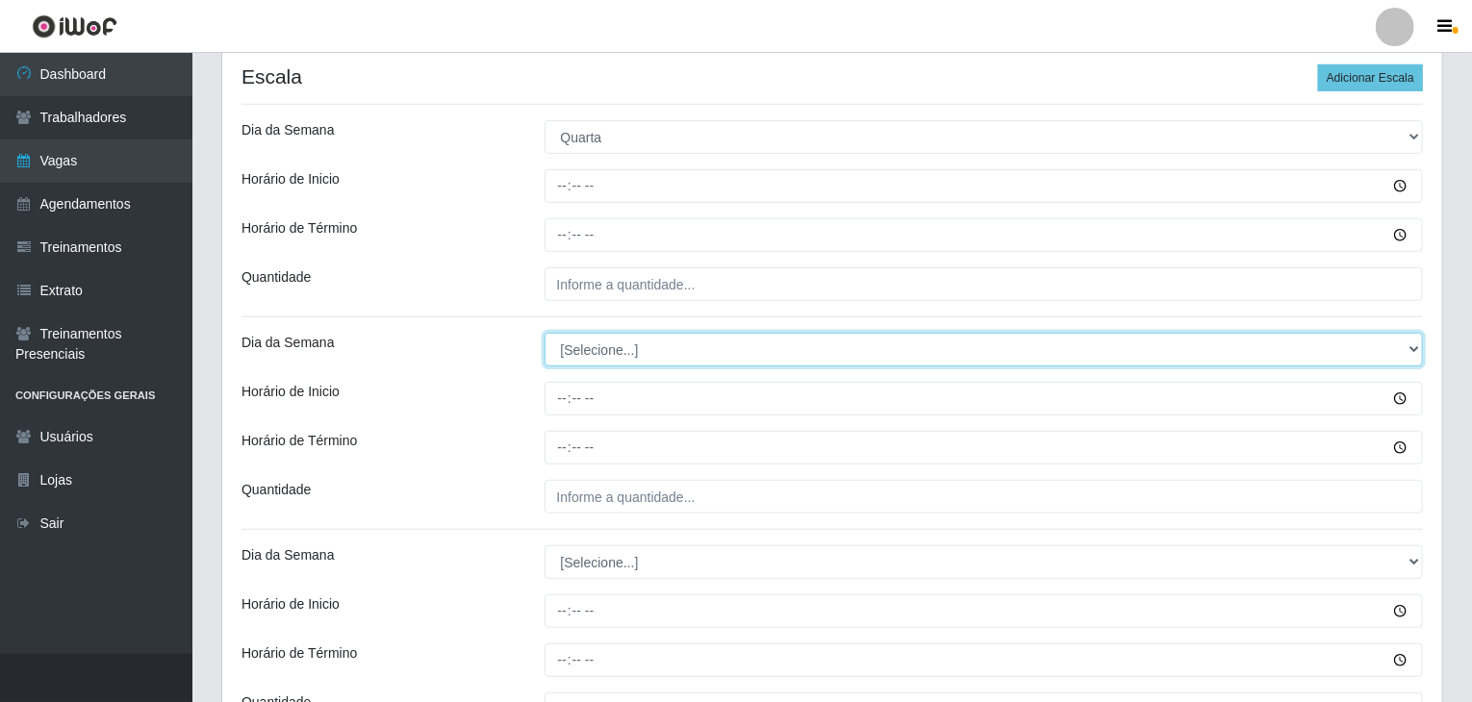
click at [610, 358] on select "[Selecione...] Segunda Terça Quarta Quinta Sexta Sábado Domingo" at bounding box center [983, 350] width 879 height 34
click at [544, 333] on select "[Selecione...] Segunda Terça Quarta Quinta Sexta Sábado Domingo" at bounding box center [983, 350] width 879 height 34
select select "3"
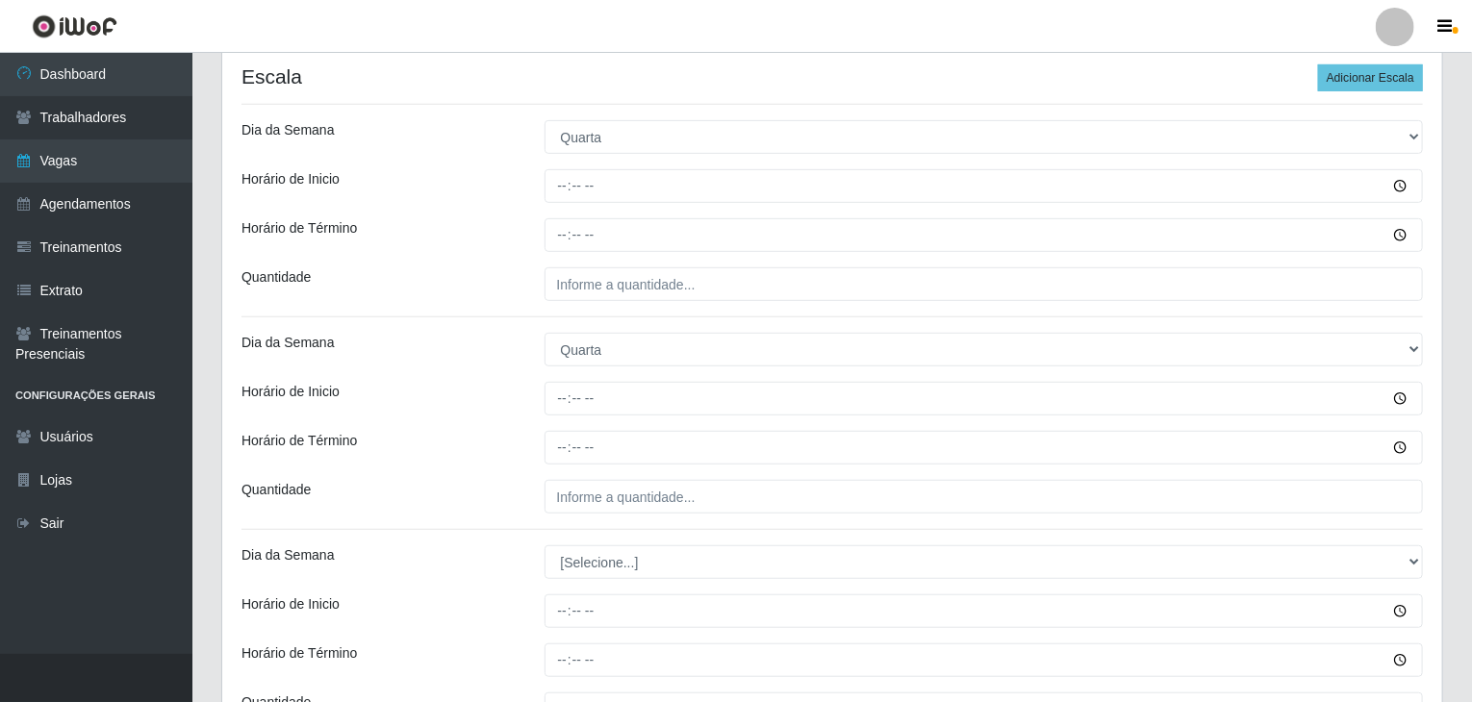
click at [494, 357] on div "Dia da Semana" at bounding box center [378, 350] width 303 height 34
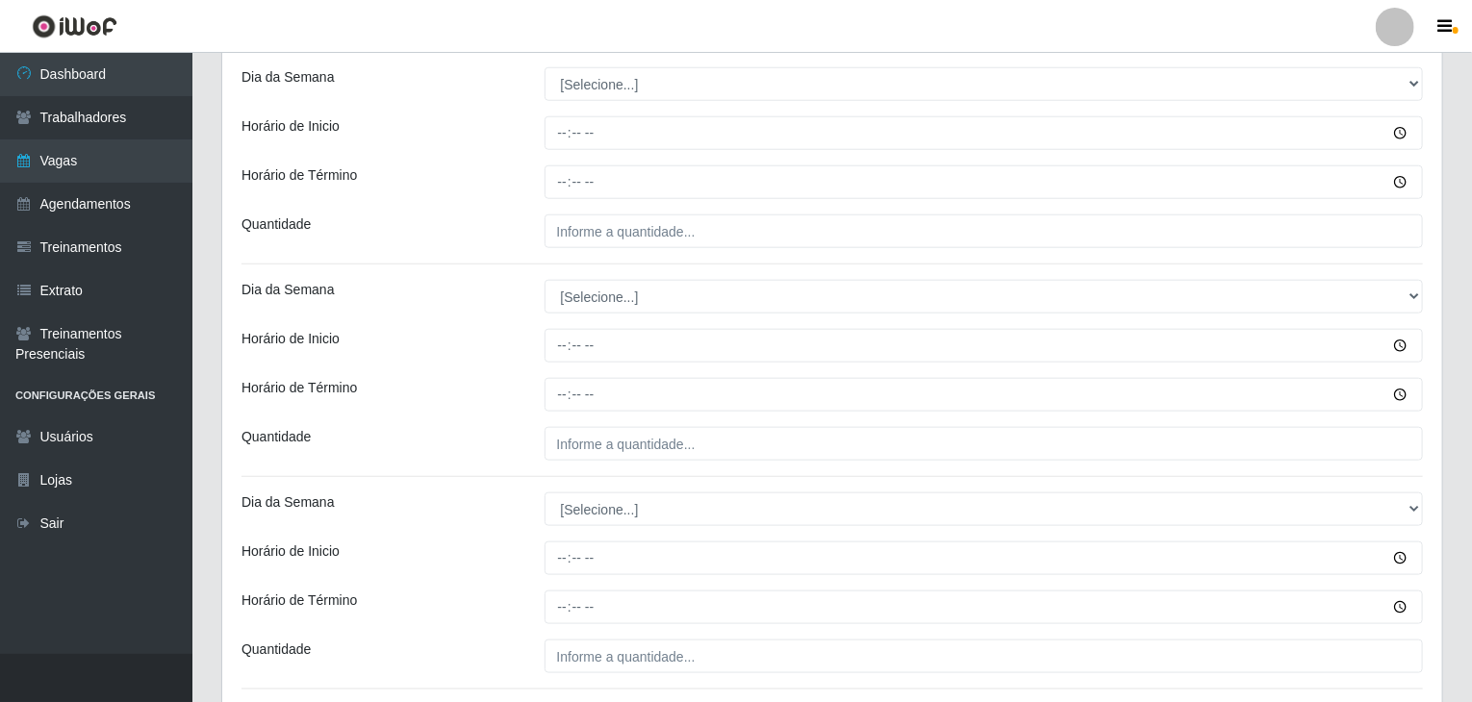
scroll to position [866, 0]
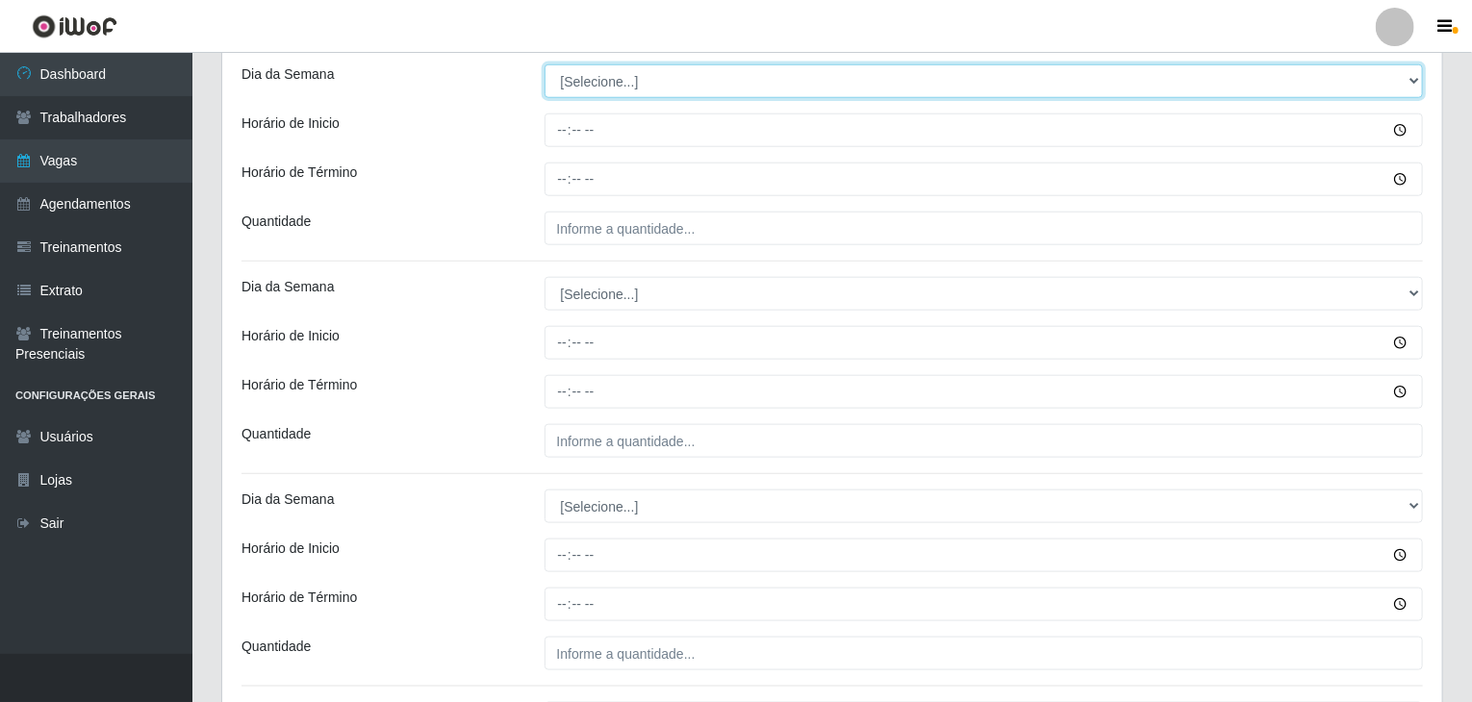
click at [619, 86] on select "[Selecione...] Segunda Terça Quarta Quinta Sexta Sábado Domingo" at bounding box center [983, 81] width 879 height 34
select select "4"
click at [544, 64] on select "[Selecione...] Segunda Terça Quarta Quinta Sexta Sábado Domingo" at bounding box center [983, 81] width 879 height 34
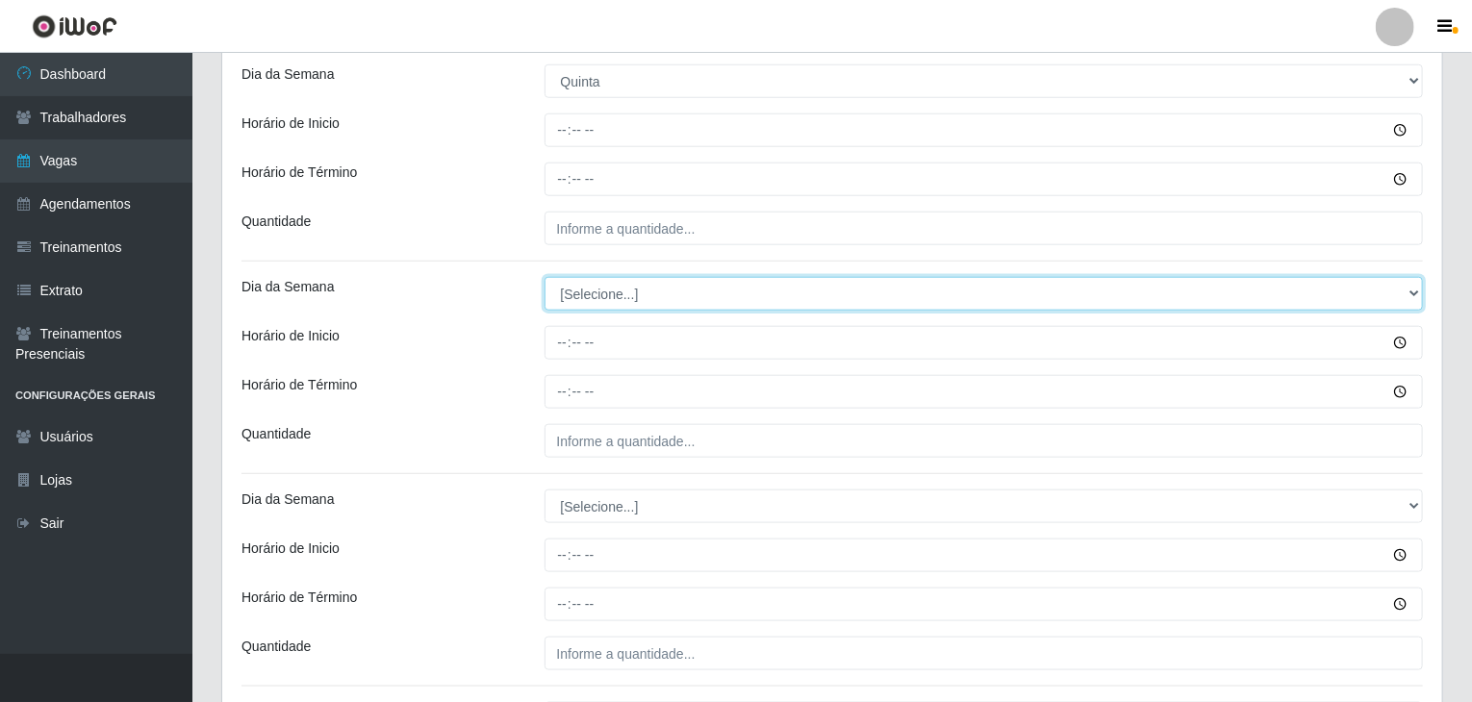
click at [587, 286] on select "[Selecione...] Segunda Terça Quarta Quinta Sexta Sábado Domingo" at bounding box center [983, 294] width 879 height 34
select select "4"
click at [544, 277] on select "[Selecione...] Segunda Terça Quarta Quinta Sexta Sábado Domingo" at bounding box center [983, 294] width 879 height 34
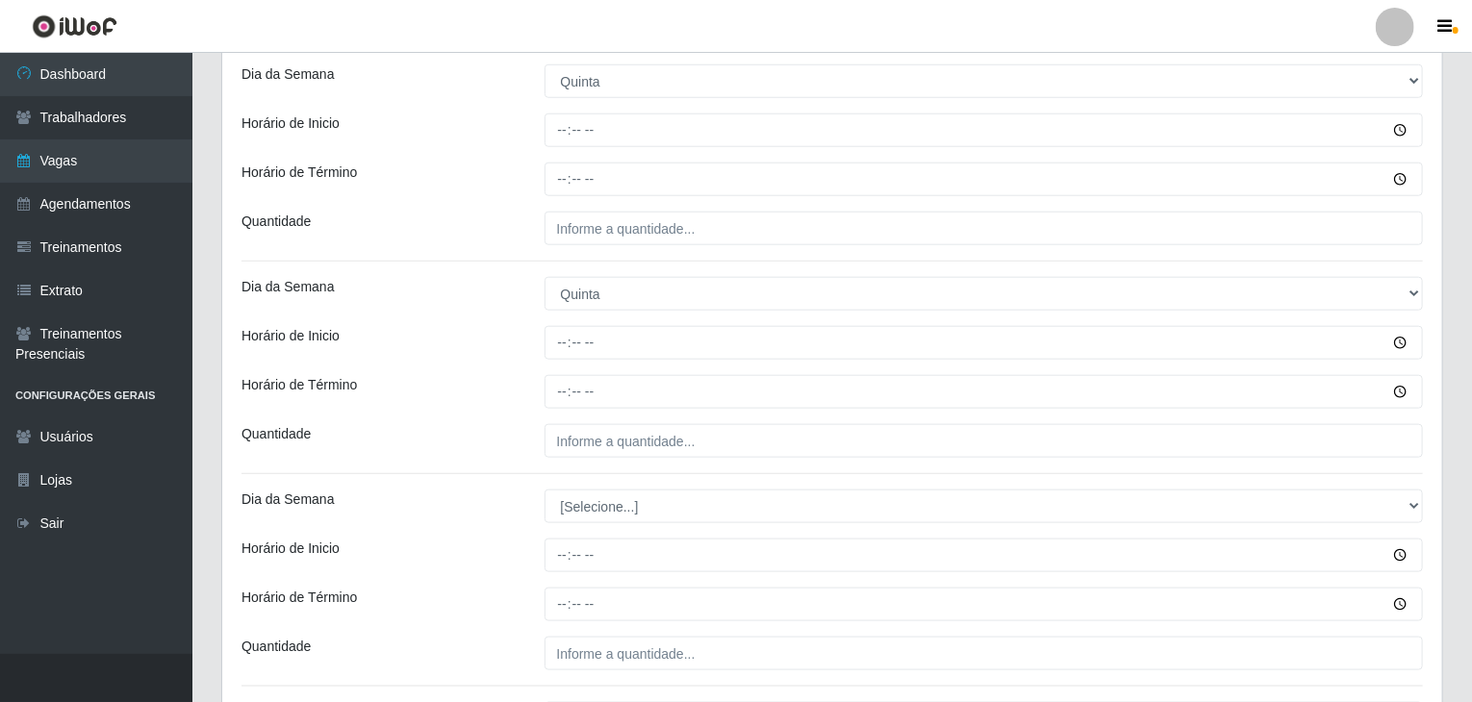
click at [481, 332] on div "Horário de Inicio" at bounding box center [378, 343] width 303 height 34
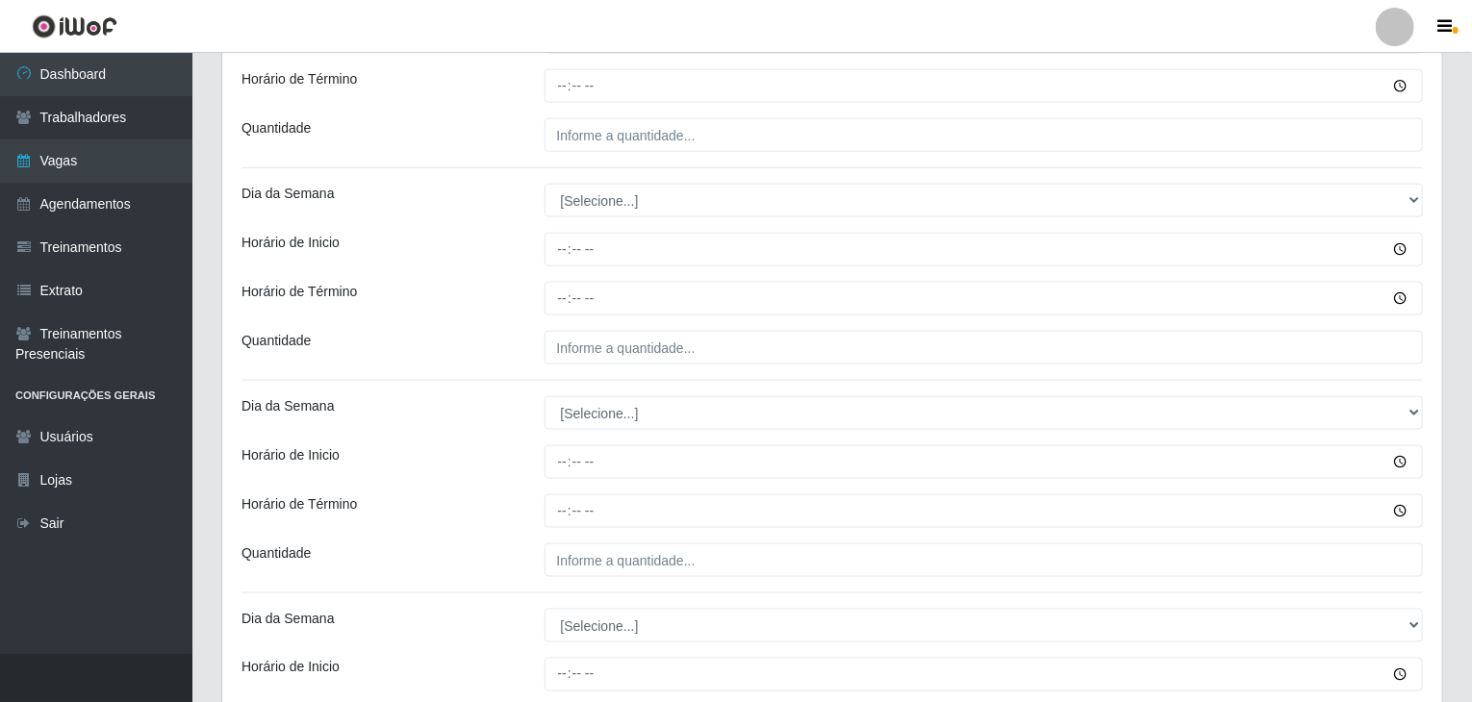
scroll to position [1251, 0]
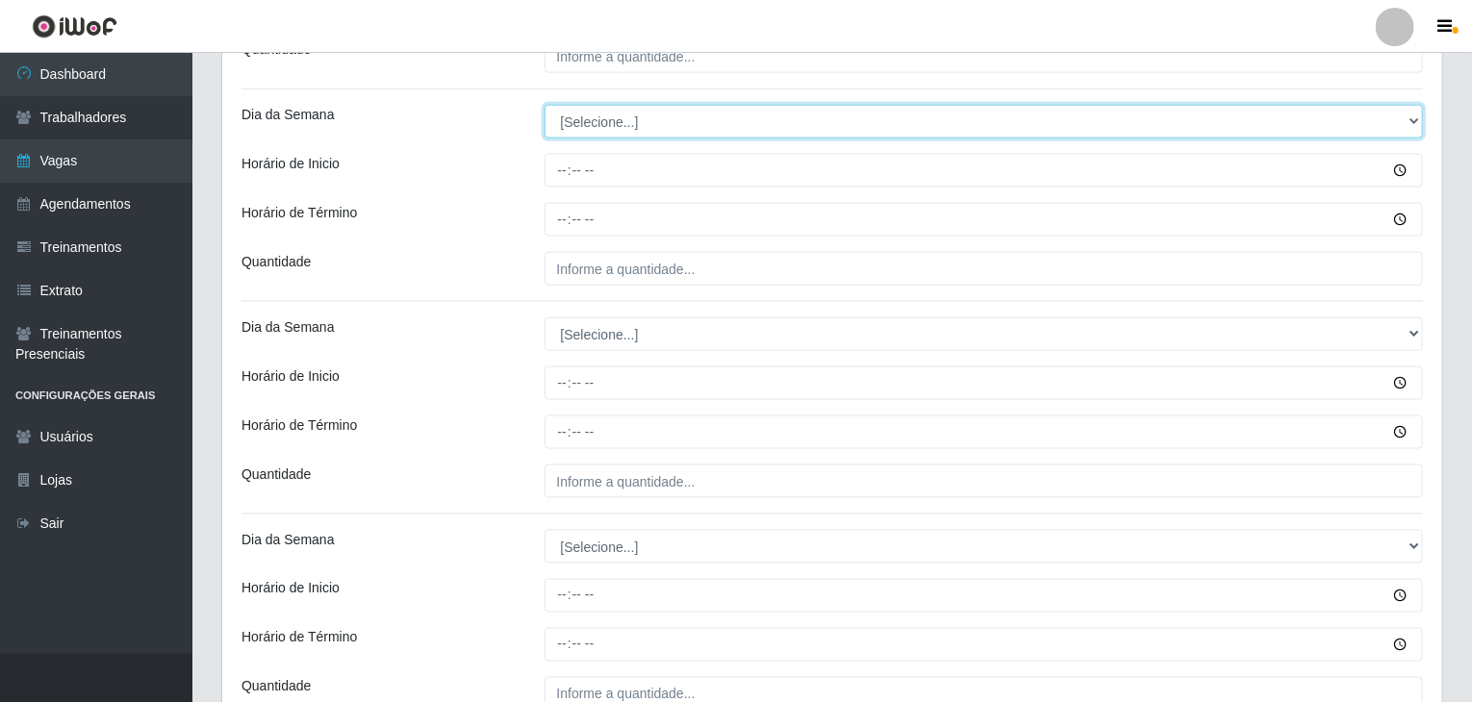
click at [587, 132] on select "[Selecione...] Segunda Terça Quarta Quinta Sexta Sábado Domingo" at bounding box center [983, 122] width 879 height 34
select select "5"
click at [544, 105] on select "[Selecione...] Segunda Terça Quarta Quinta Sexta Sábado Domingo" at bounding box center [983, 122] width 879 height 34
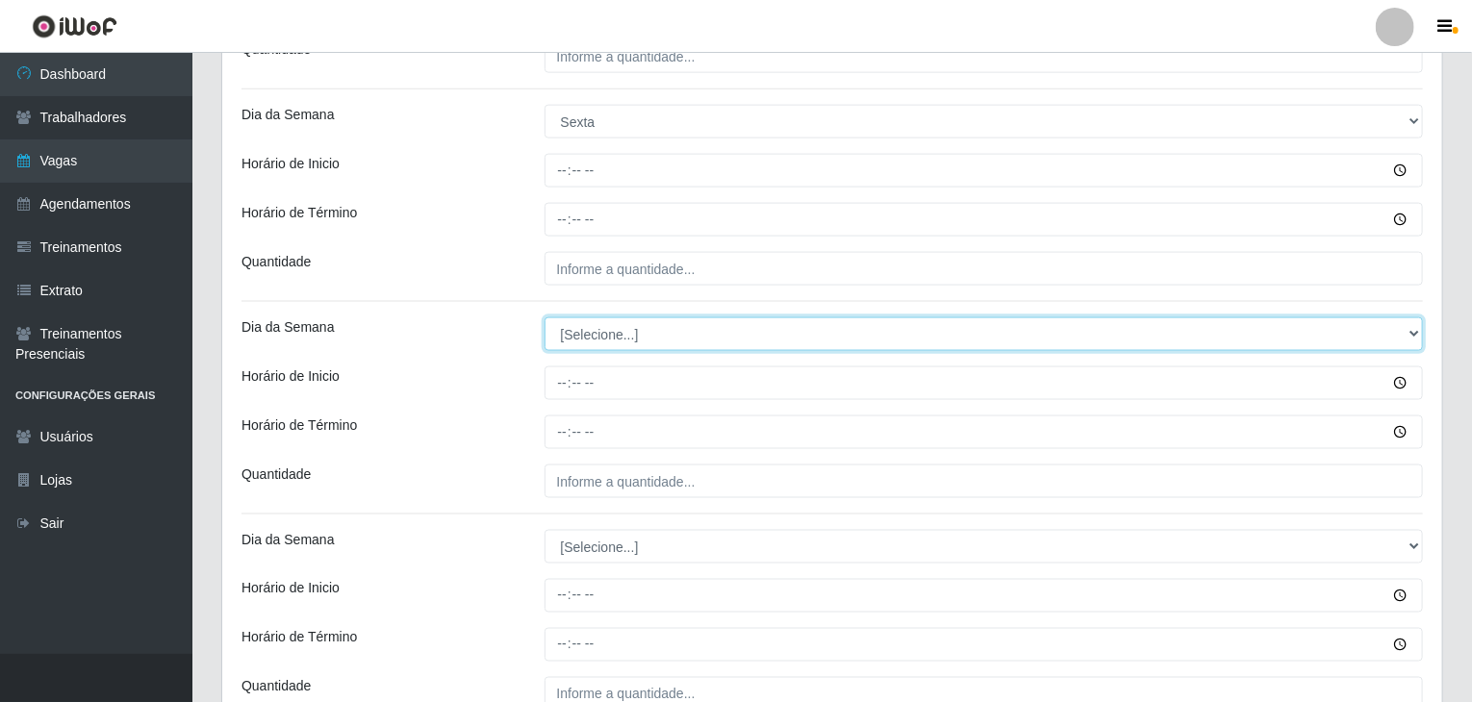
click at [600, 334] on select "[Selecione...] Segunda Terça Quarta Quinta Sexta Sábado Domingo" at bounding box center [983, 334] width 879 height 34
select select "4"
click at [544, 317] on select "[Selecione...] Segunda Terça Quarta Quinta Sexta Sábado Domingo" at bounding box center [983, 334] width 879 height 34
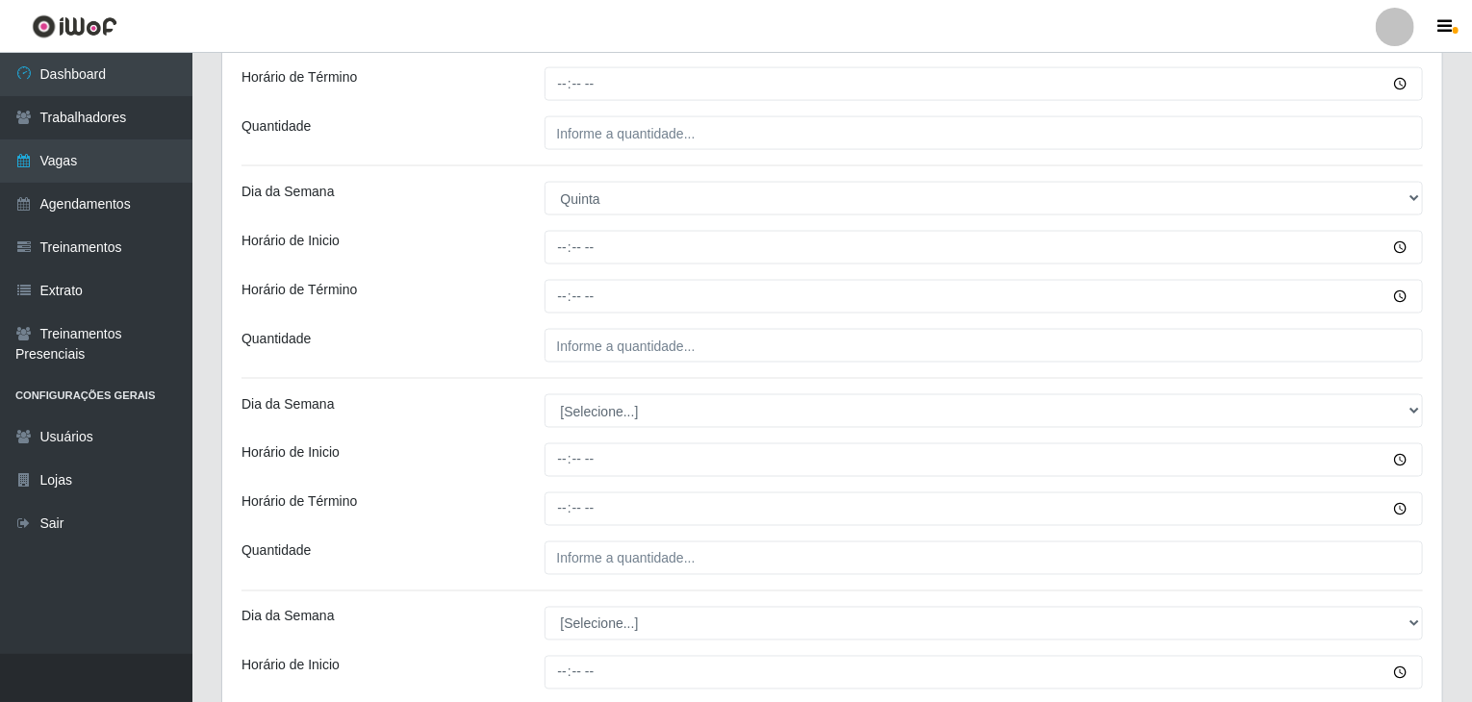
scroll to position [1635, 0]
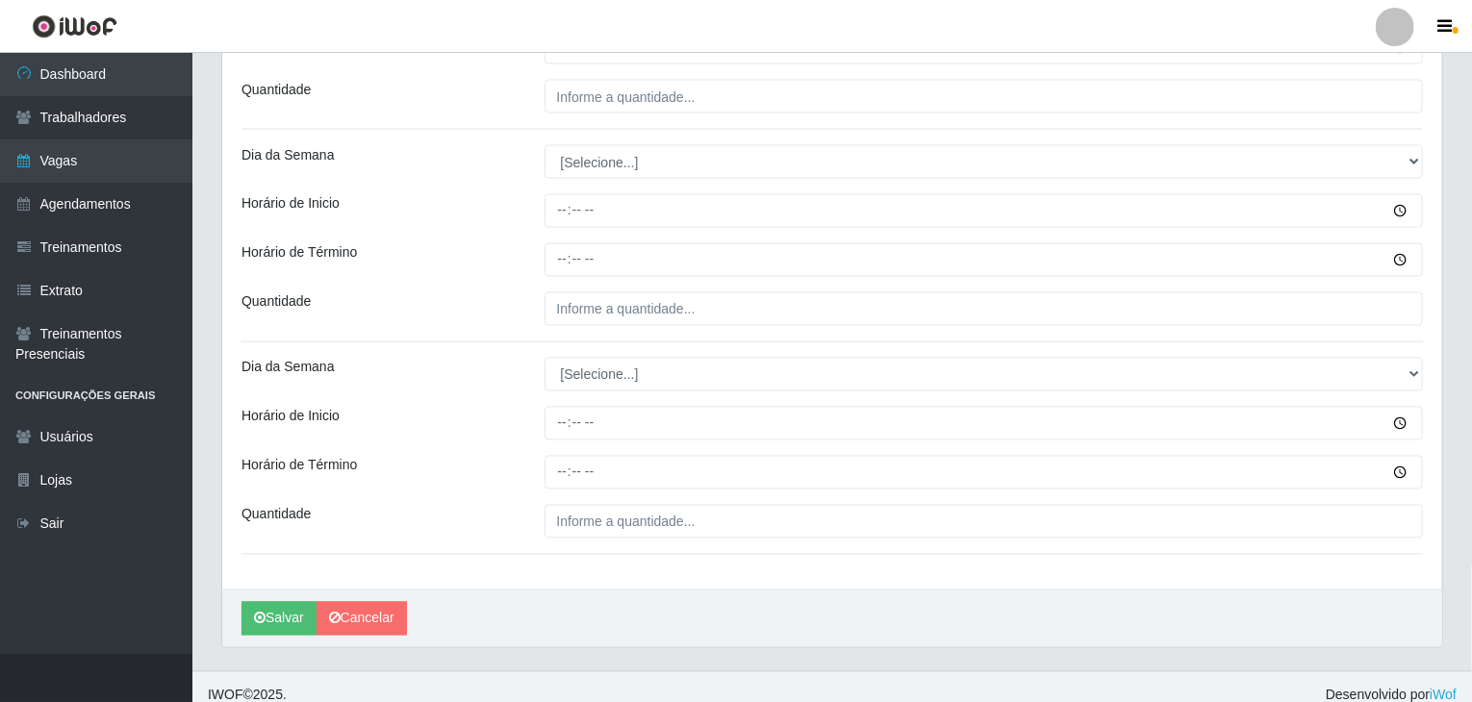
drag, startPoint x: 633, startPoint y: 123, endPoint x: 619, endPoint y: 162, distance: 41.1
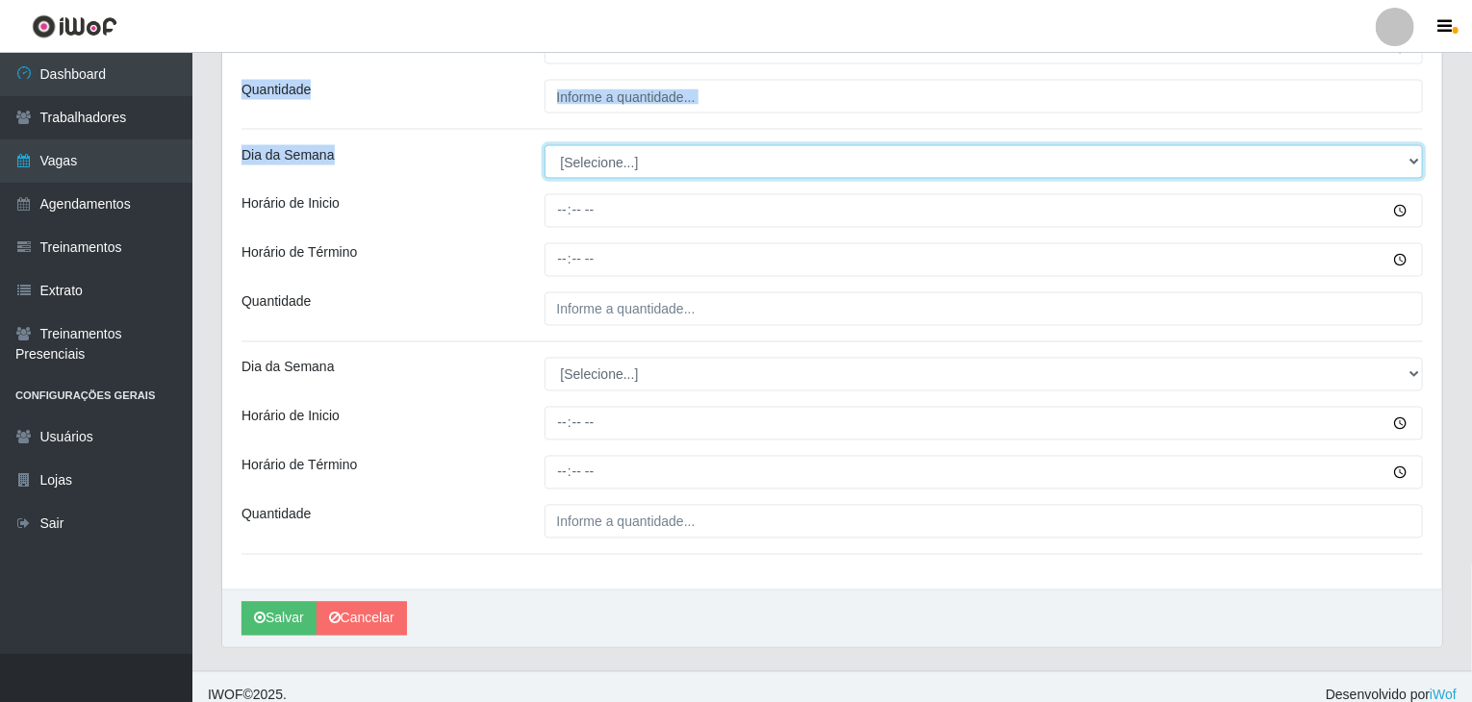
click at [619, 162] on select "[Selecione...] Segunda Terça Quarta Quinta Sexta Sábado Domingo" at bounding box center [983, 162] width 879 height 34
select select "6"
click at [544, 145] on select "[Selecione...] Segunda Terça Quarta Quinta Sexta Sábado Domingo" at bounding box center [983, 162] width 879 height 34
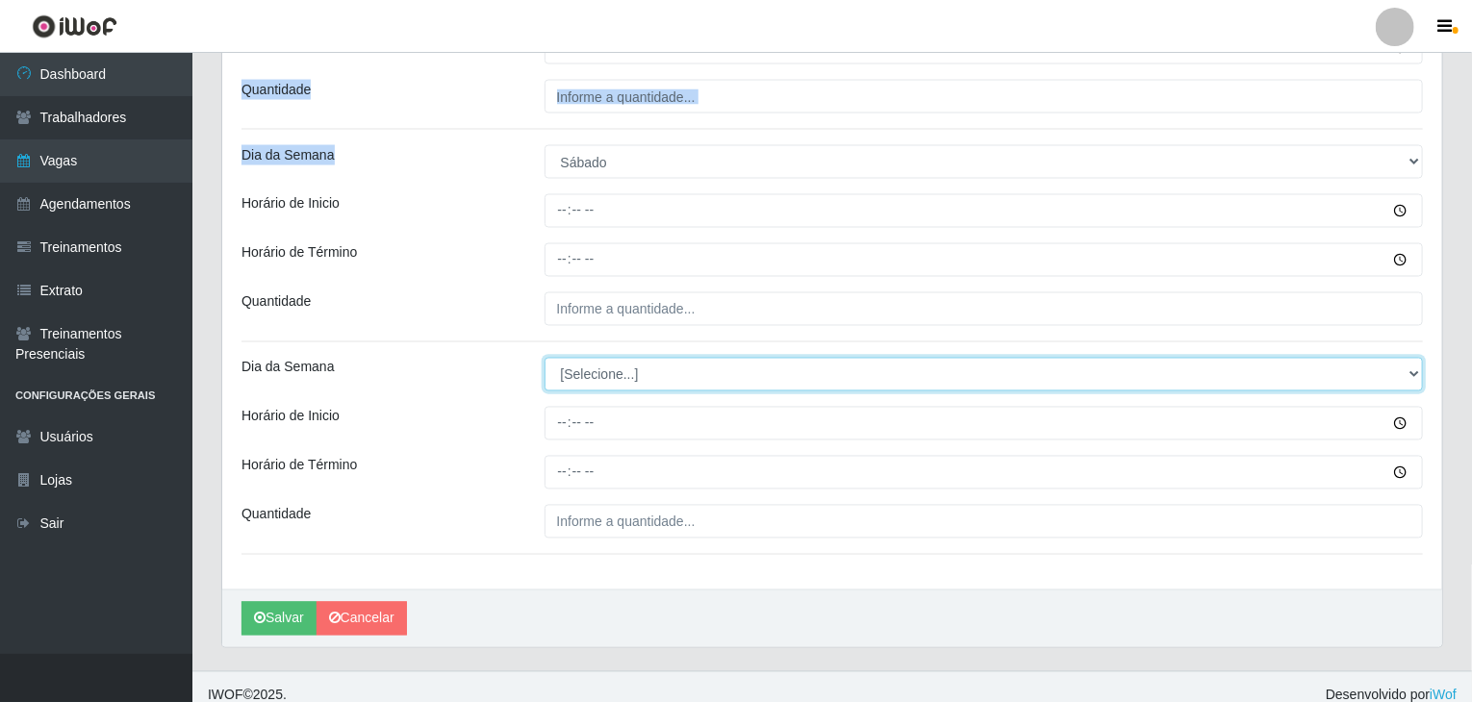
drag, startPoint x: 628, startPoint y: 377, endPoint x: 629, endPoint y: 387, distance: 9.7
click at [629, 380] on select "[Selecione...] Segunda Terça Quarta Quinta Sexta Sábado Domingo" at bounding box center [983, 375] width 879 height 34
select select "6"
click at [544, 358] on select "[Selecione...] Segunda Terça Quarta Quinta Sexta Sábado Domingo" at bounding box center [983, 375] width 879 height 34
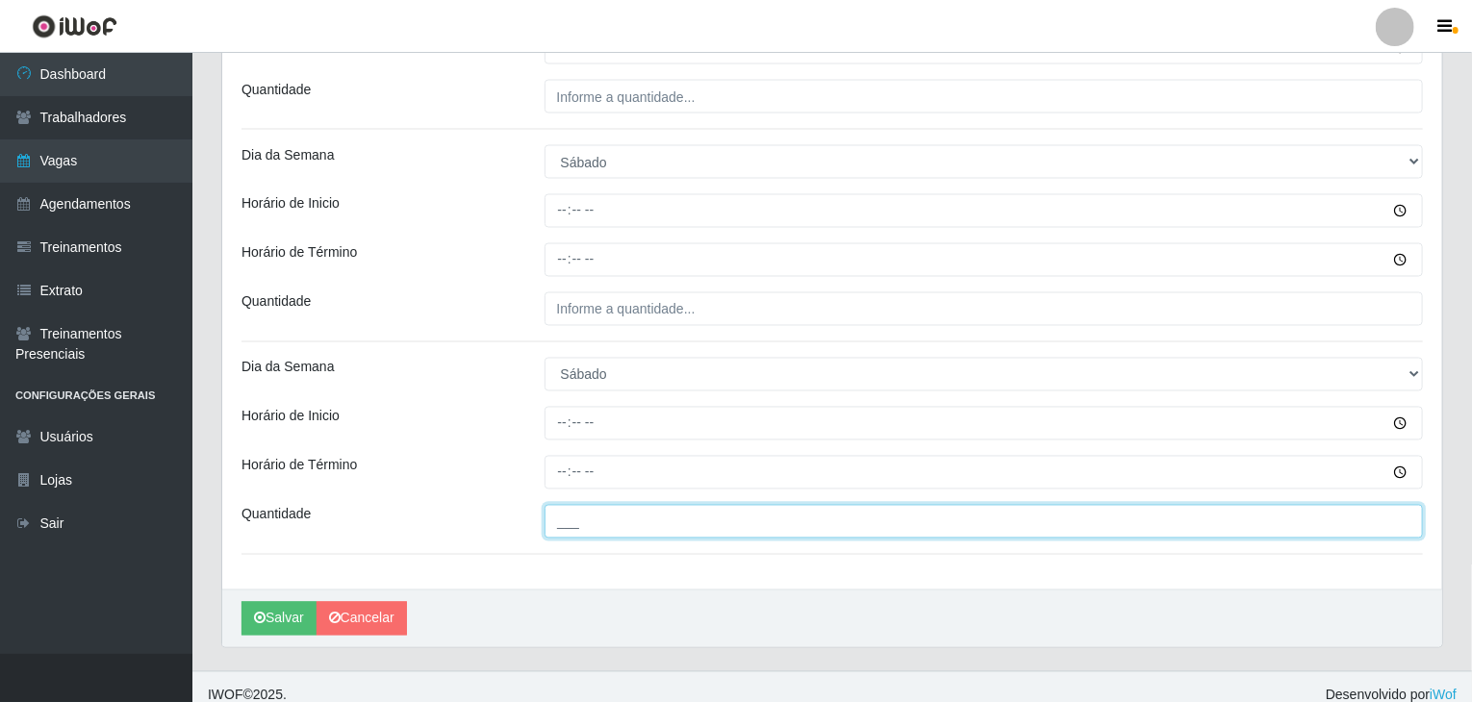
click at [597, 519] on input "___" at bounding box center [983, 522] width 879 height 34
type input "6__"
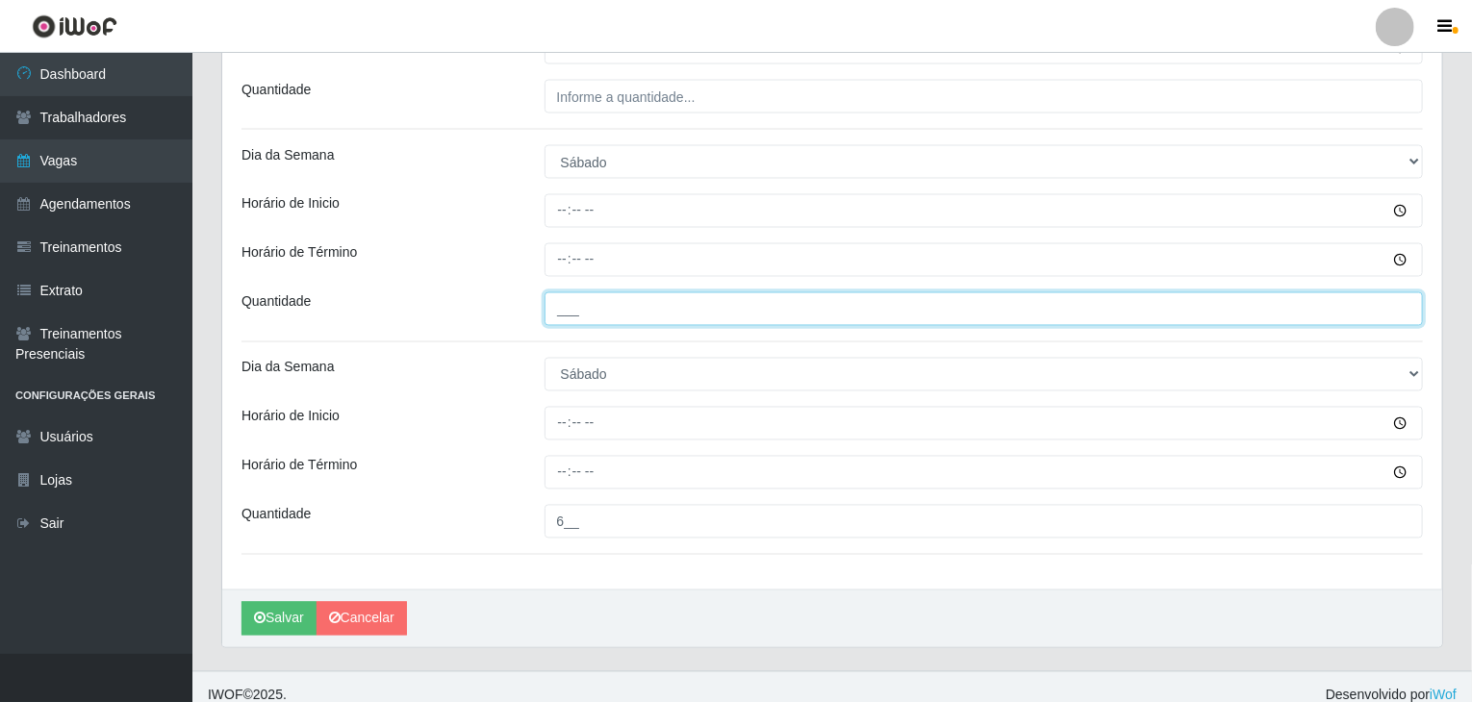
click at [593, 311] on input "___" at bounding box center [983, 309] width 879 height 34
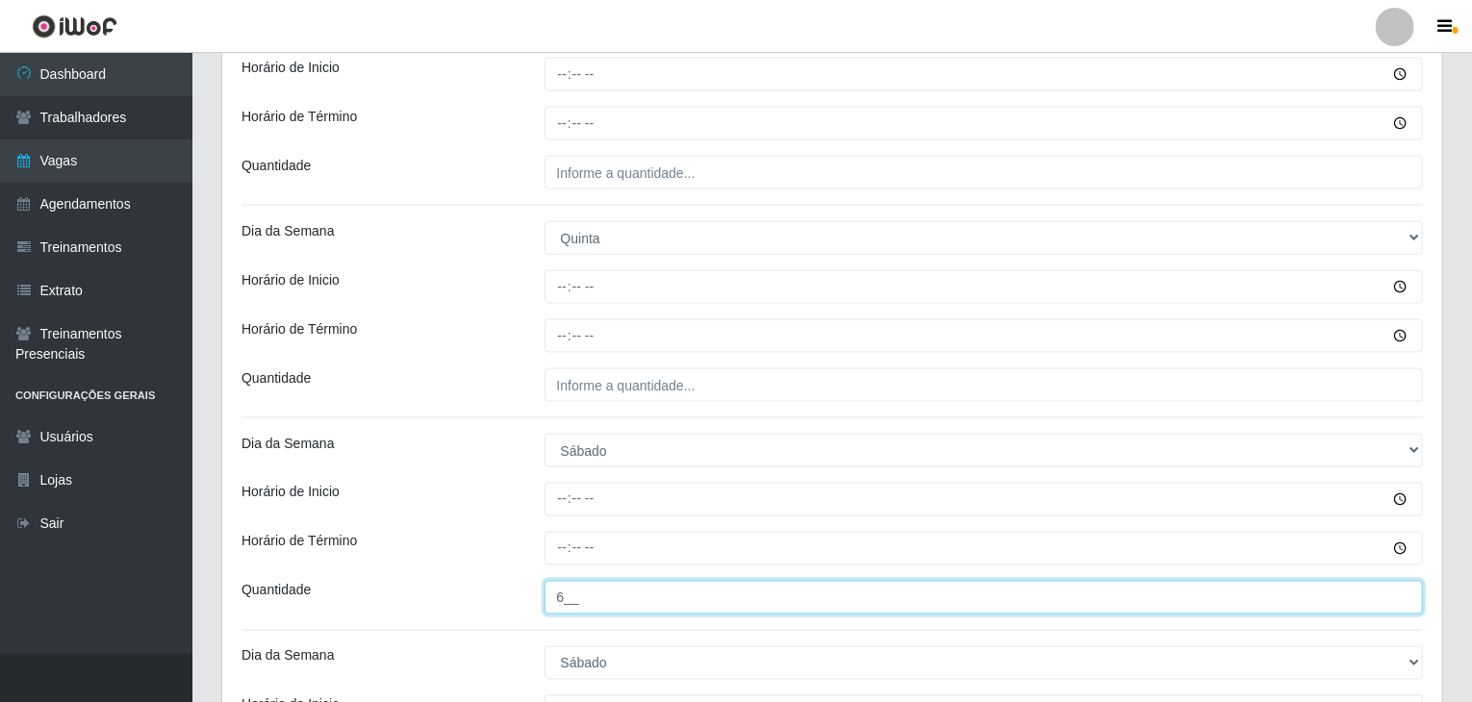
type input "6__"
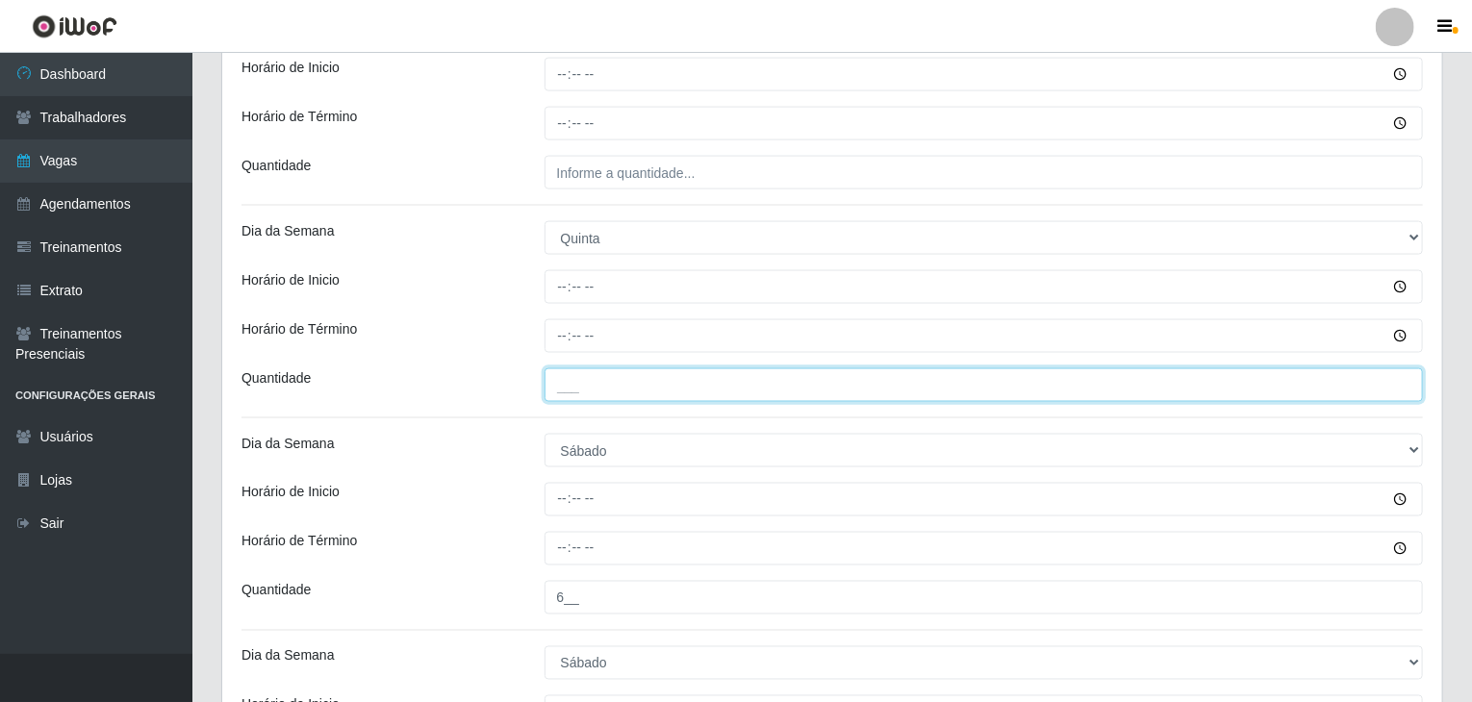
click at [689, 392] on input "___" at bounding box center [983, 385] width 879 height 34
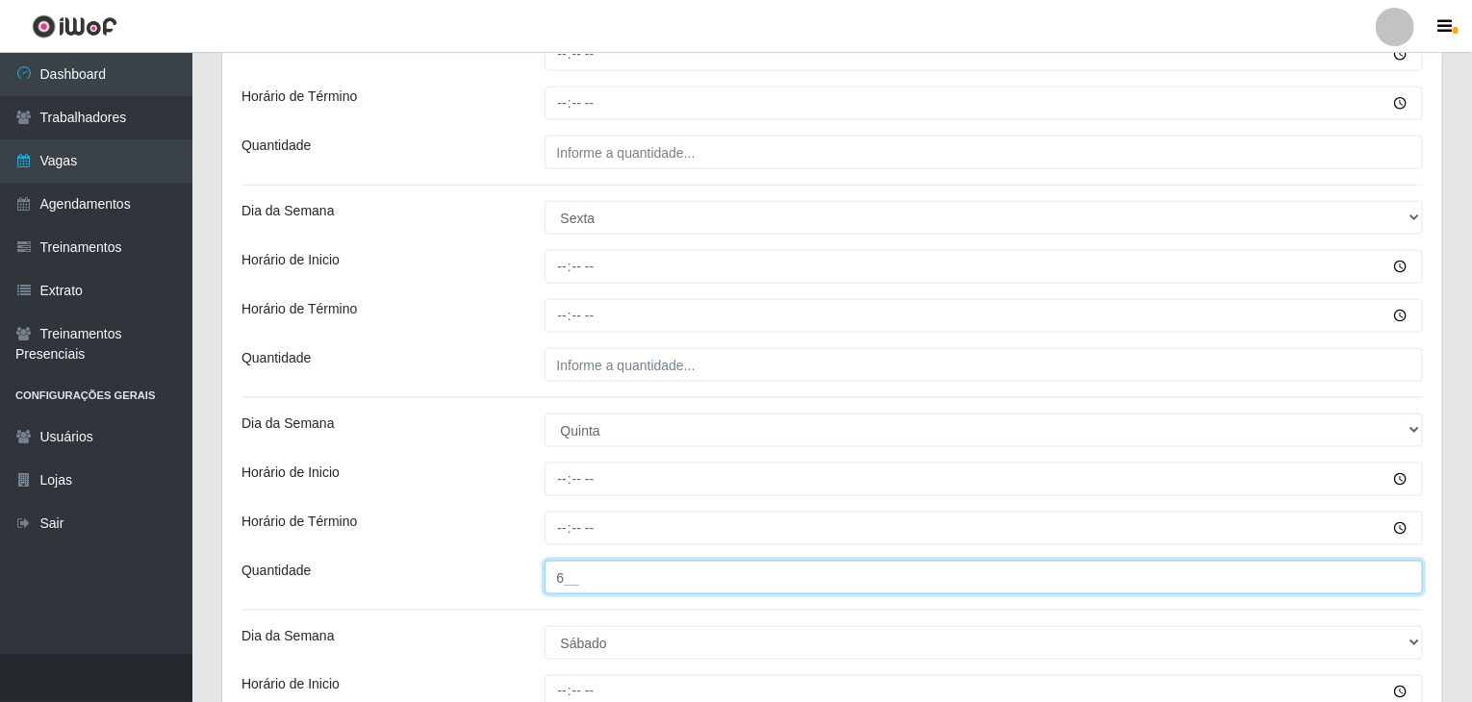
type input "6__"
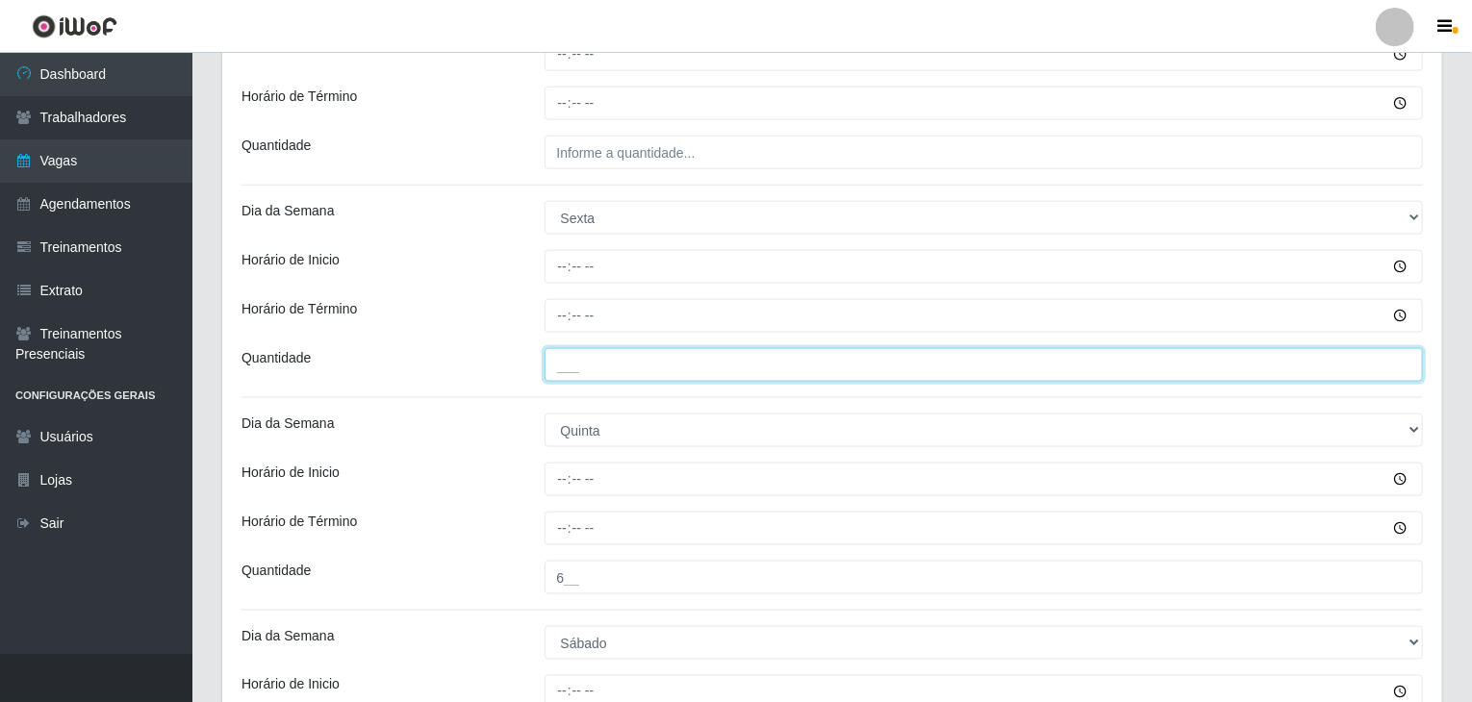
click at [743, 378] on input "___" at bounding box center [983, 365] width 879 height 34
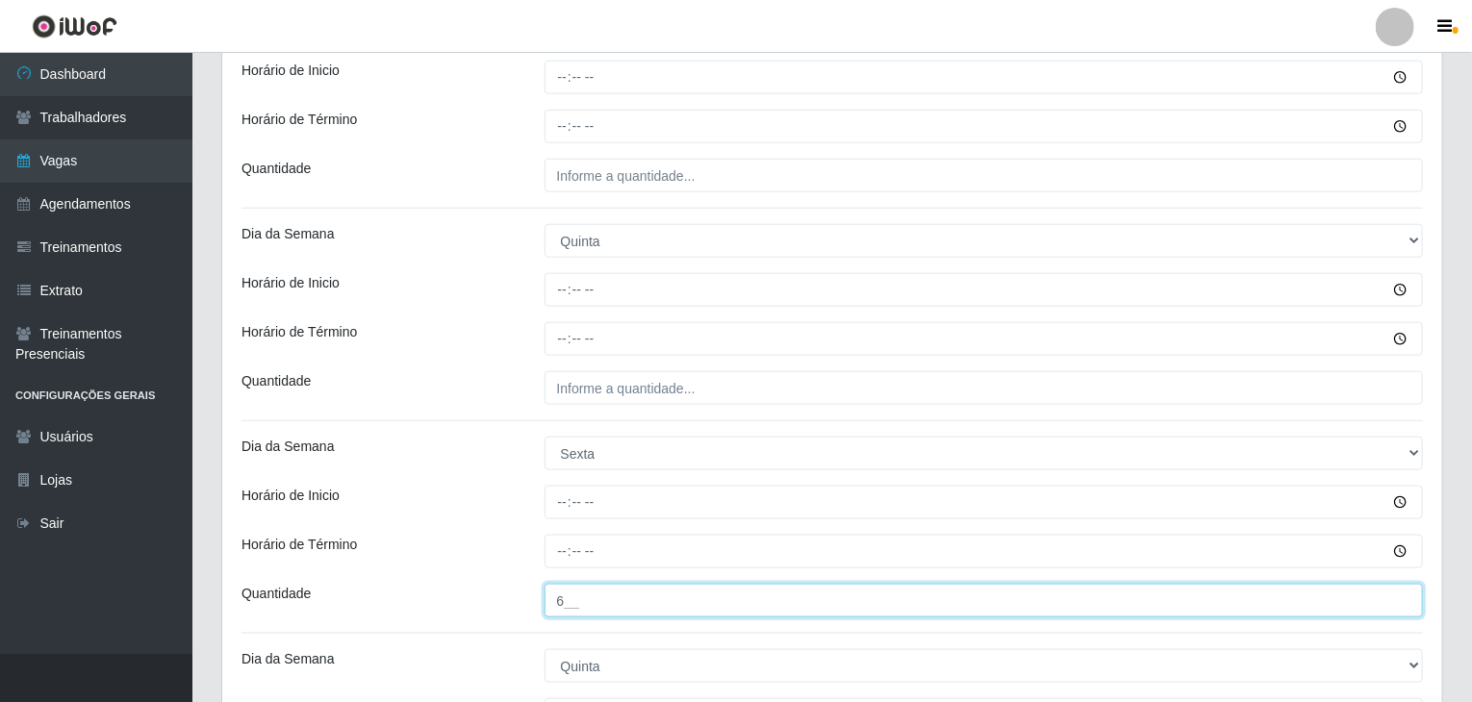
scroll to position [866, 0]
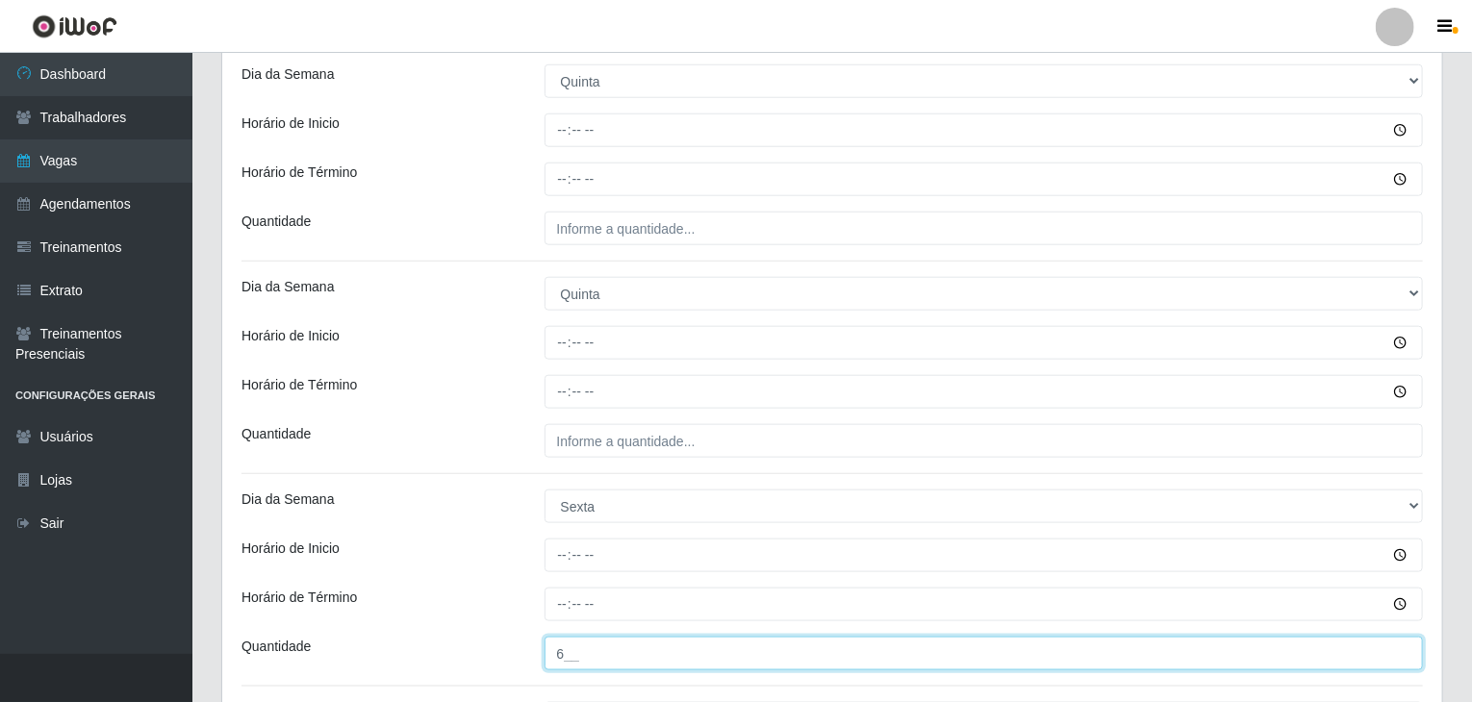
type input "6__"
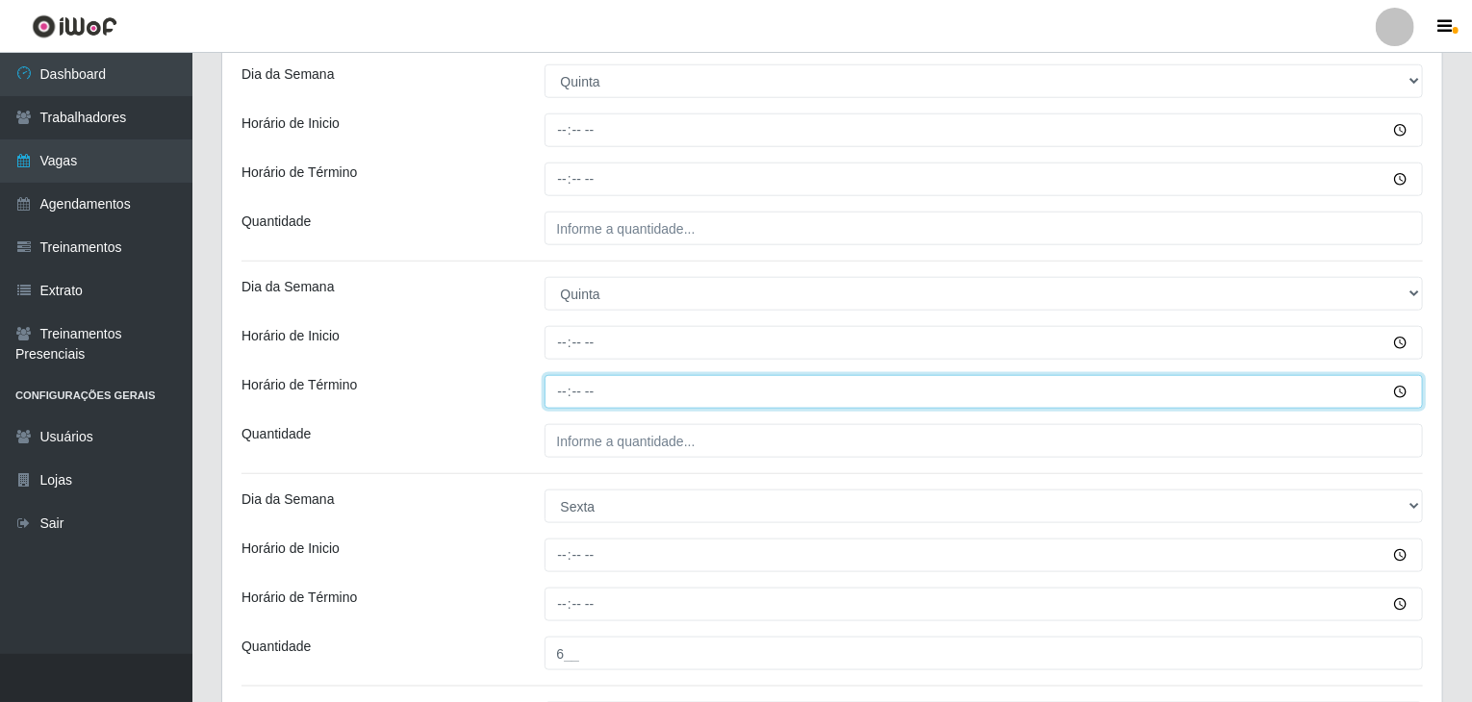
click at [751, 392] on input "Horário de Término" at bounding box center [983, 392] width 879 height 34
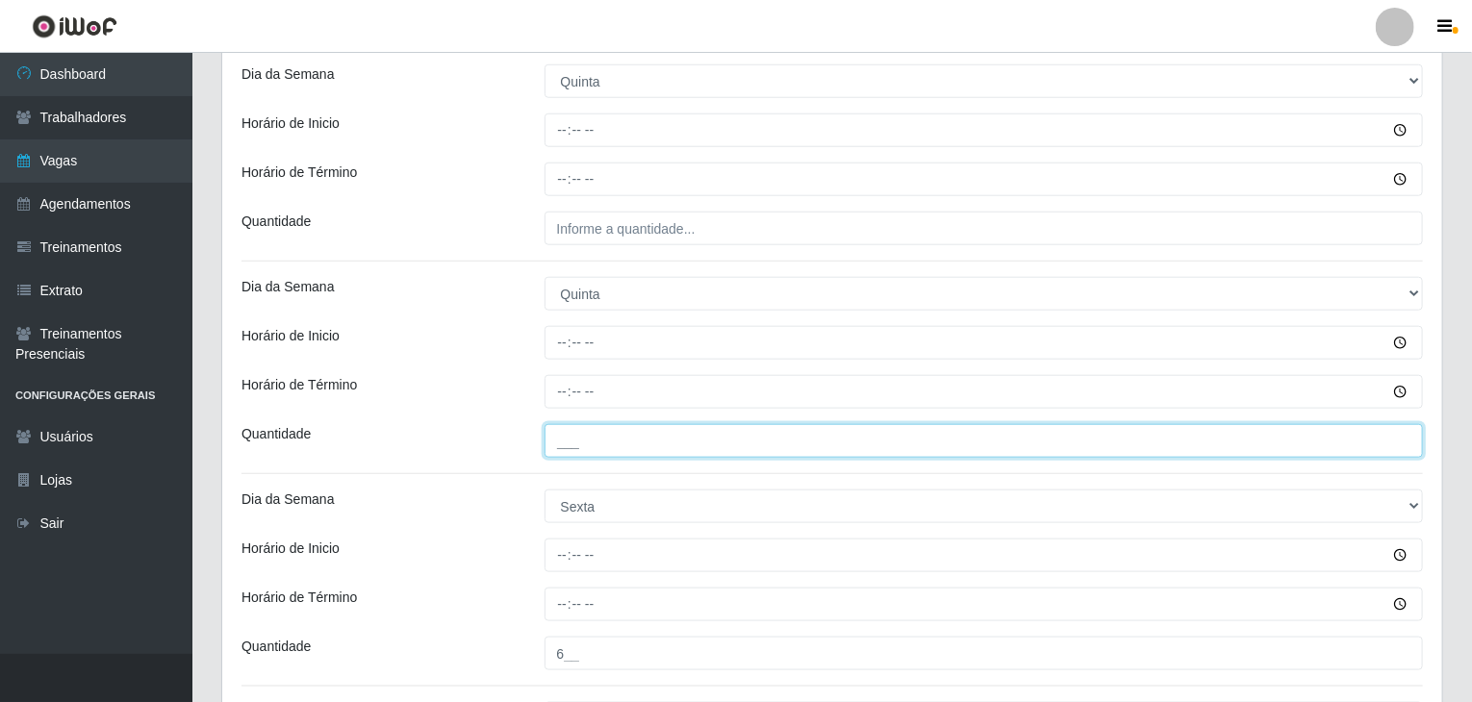
click at [739, 436] on input "___" at bounding box center [983, 441] width 879 height 34
type input "6__"
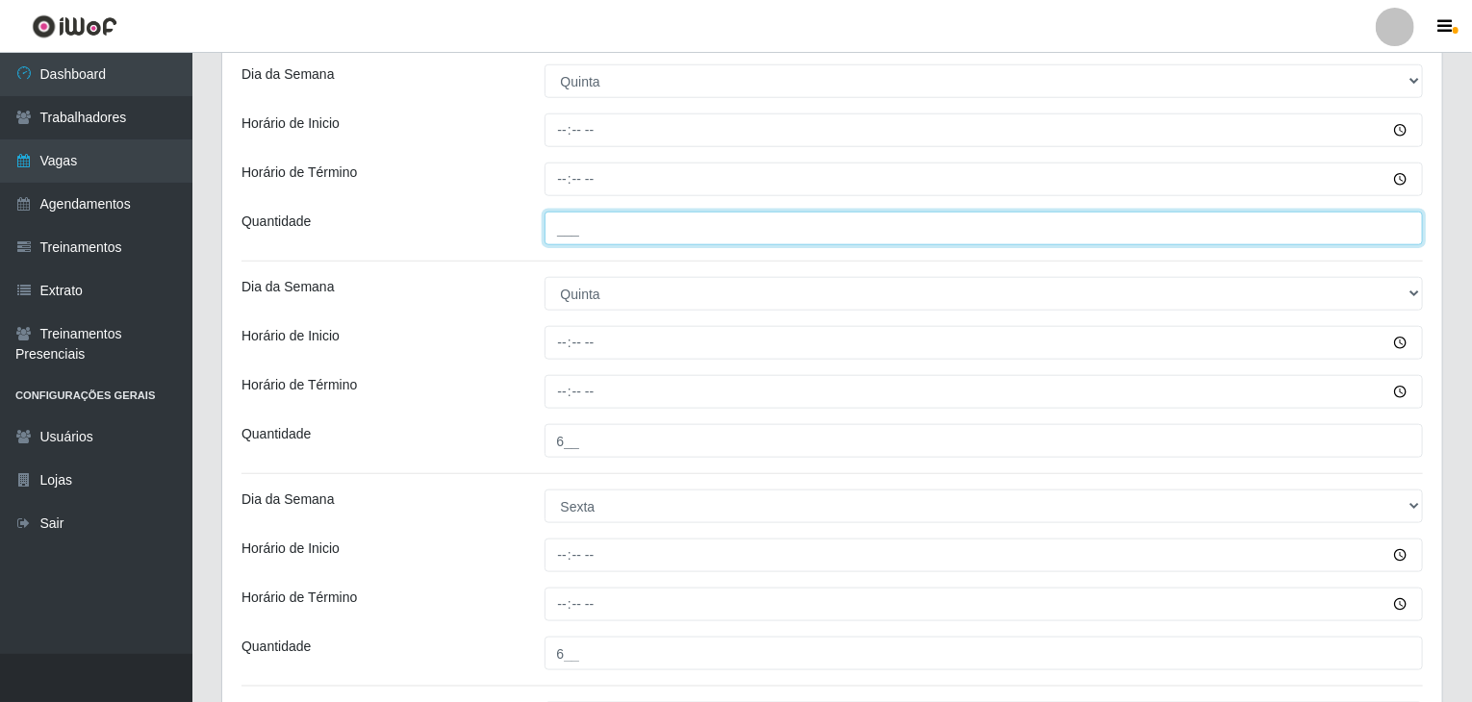
click at [657, 228] on input "___" at bounding box center [983, 229] width 879 height 34
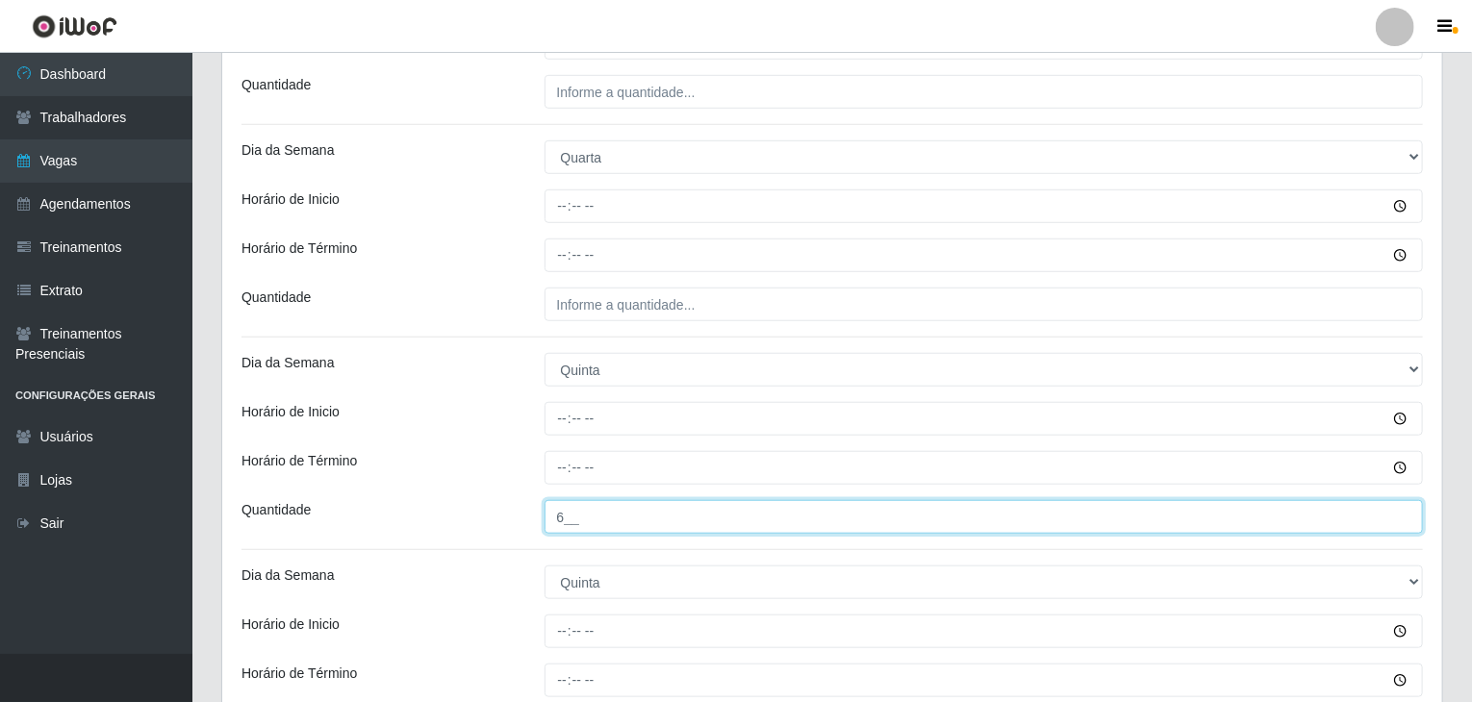
type input "6__"
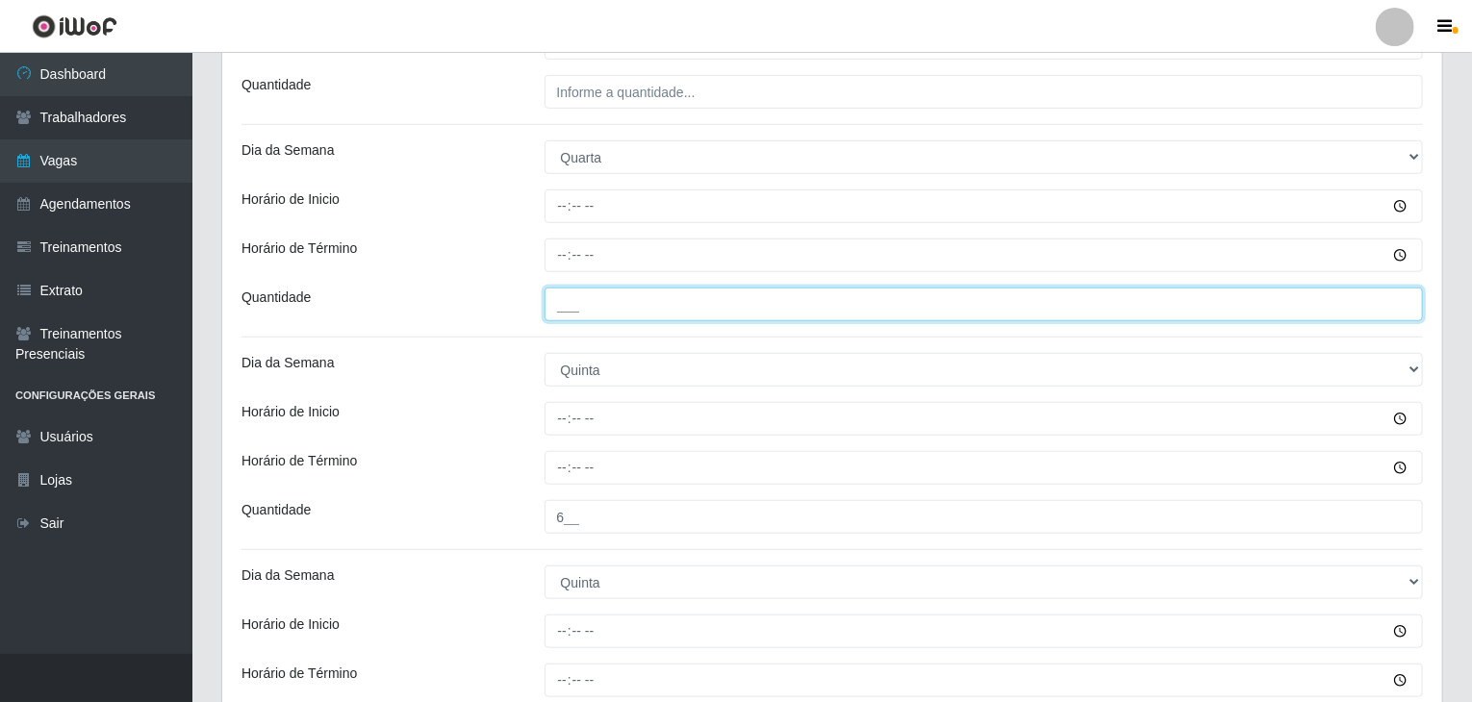
click at [664, 310] on input "___" at bounding box center [983, 305] width 879 height 34
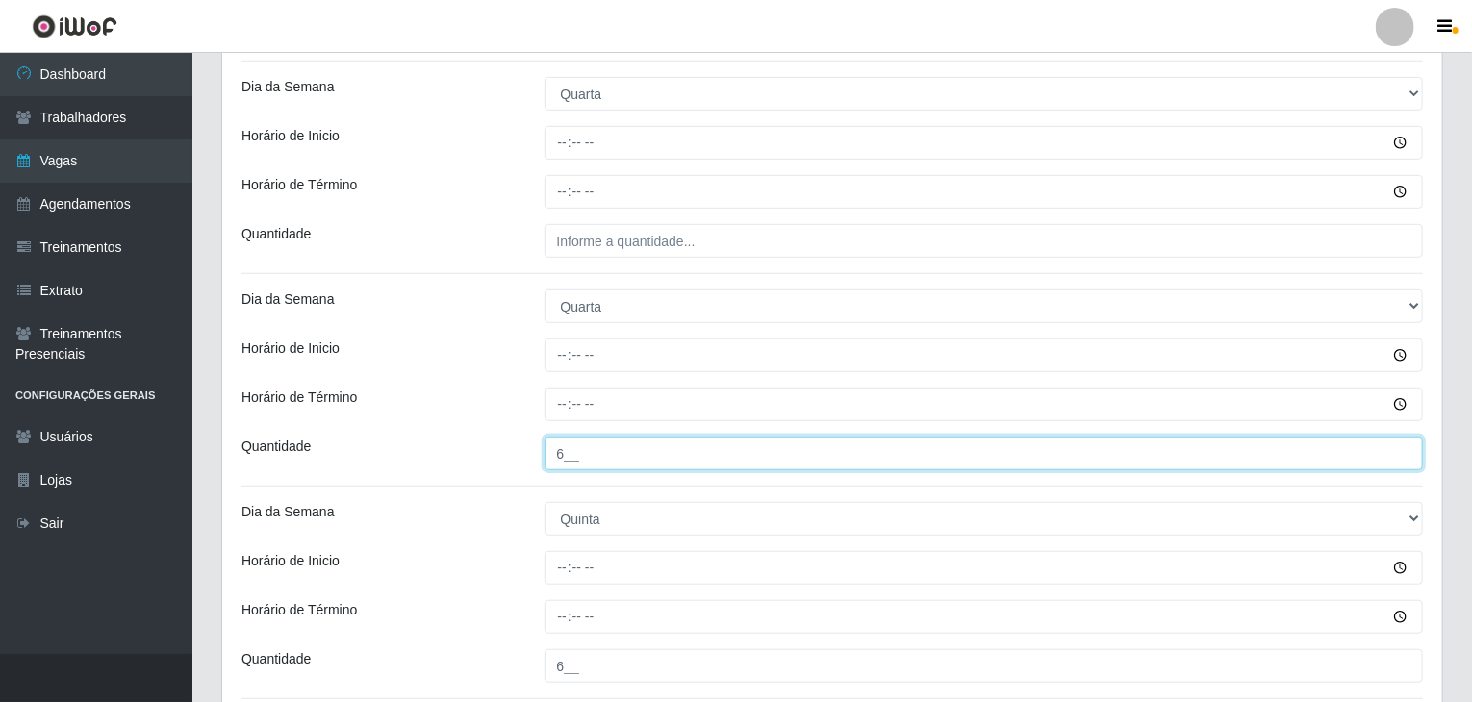
scroll to position [289, 0]
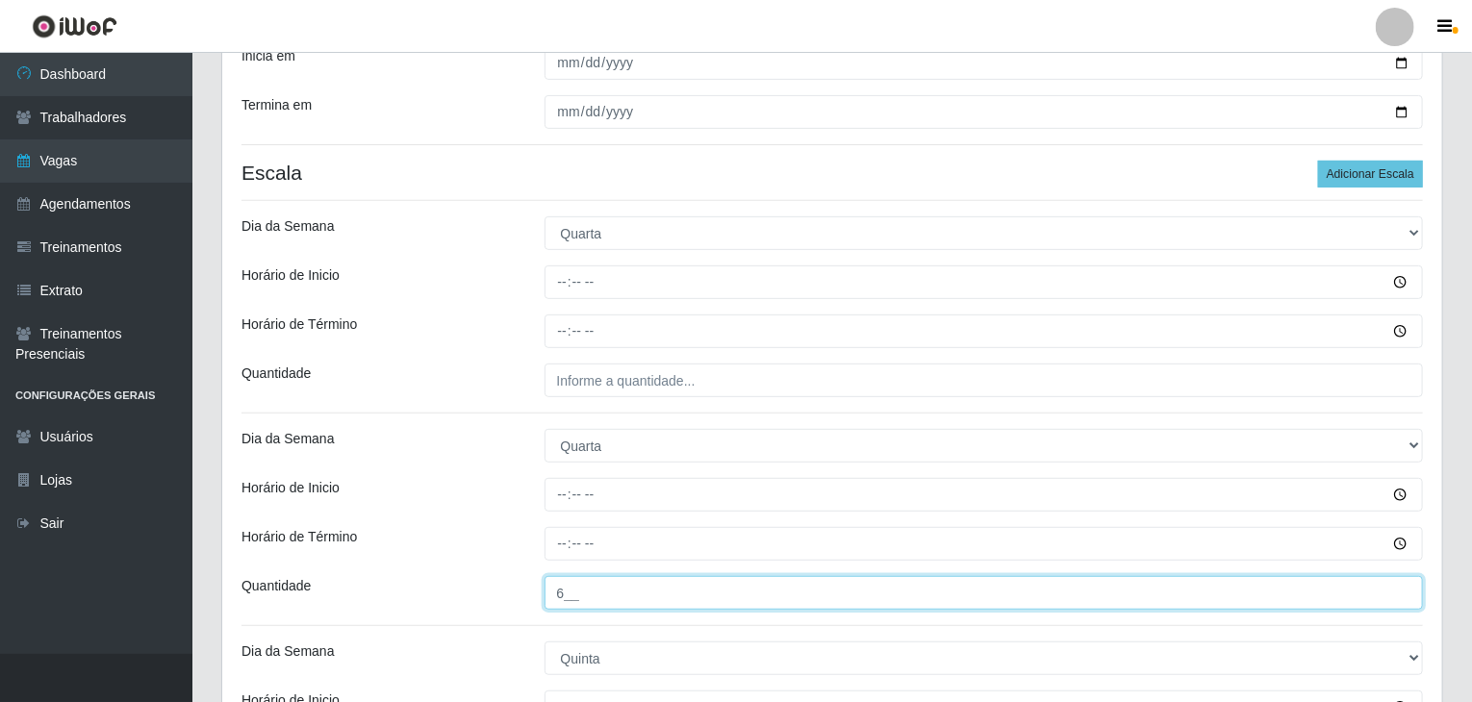
type input "6__"
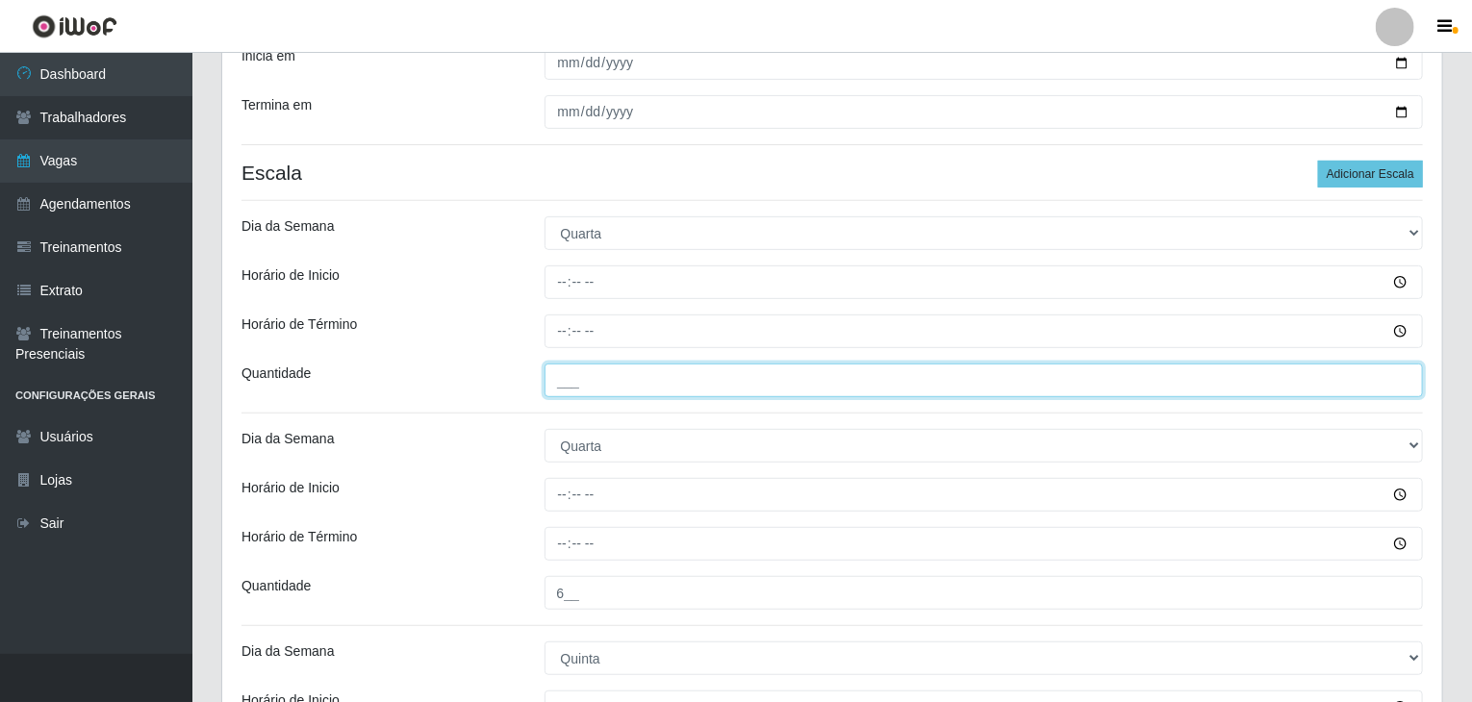
click at [645, 392] on input "___" at bounding box center [983, 381] width 879 height 34
type input "6__"
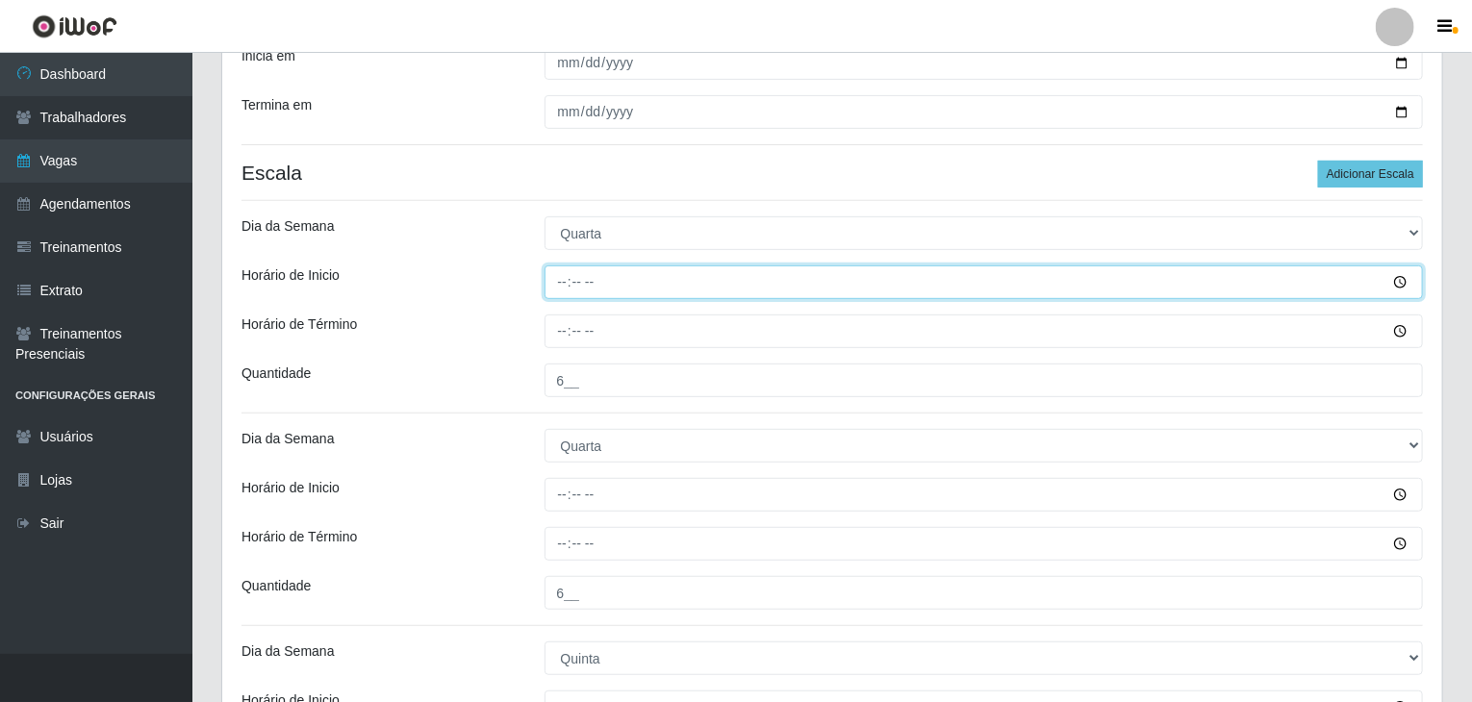
click at [550, 290] on input "Horário de Inicio" at bounding box center [983, 282] width 879 height 34
type input "09:00"
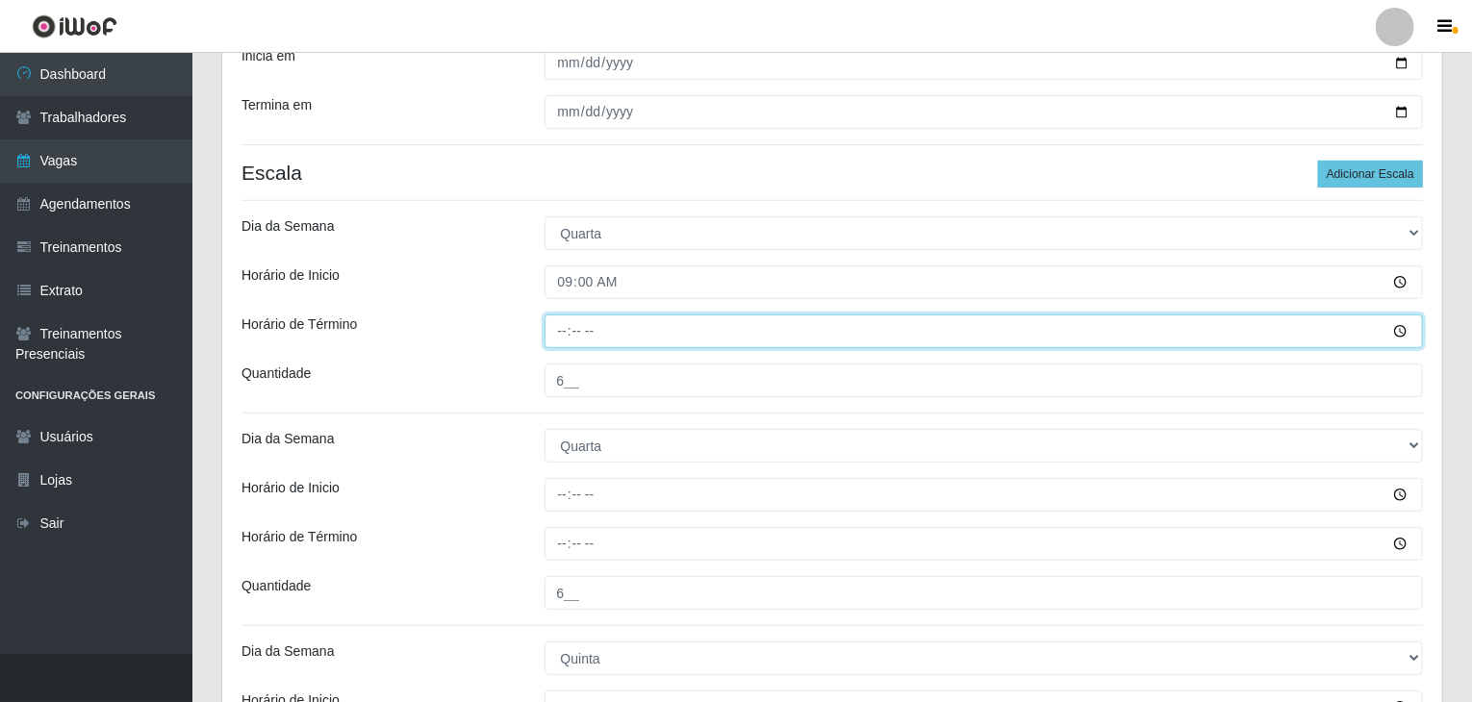
click at [552, 319] on input "Horário de Término" at bounding box center [983, 332] width 879 height 34
type input "15:00"
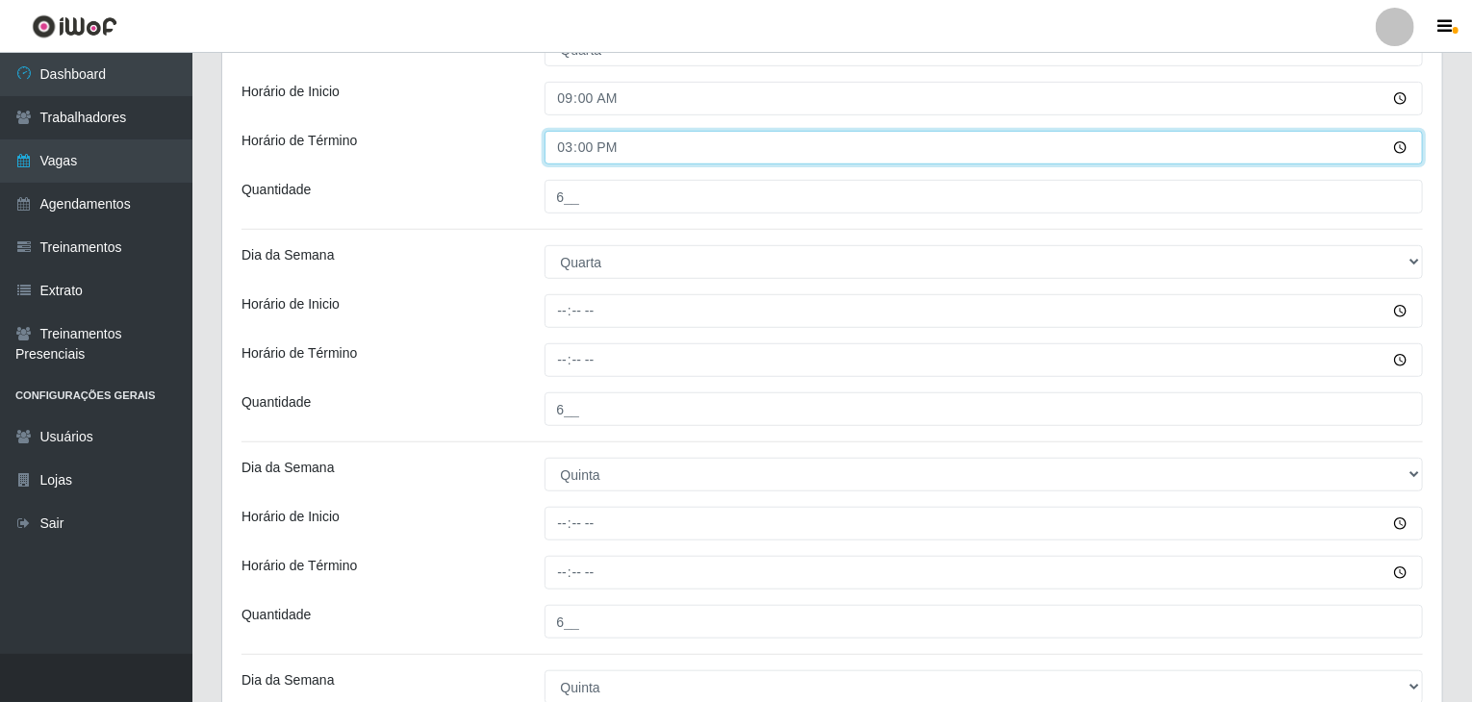
scroll to position [481, 0]
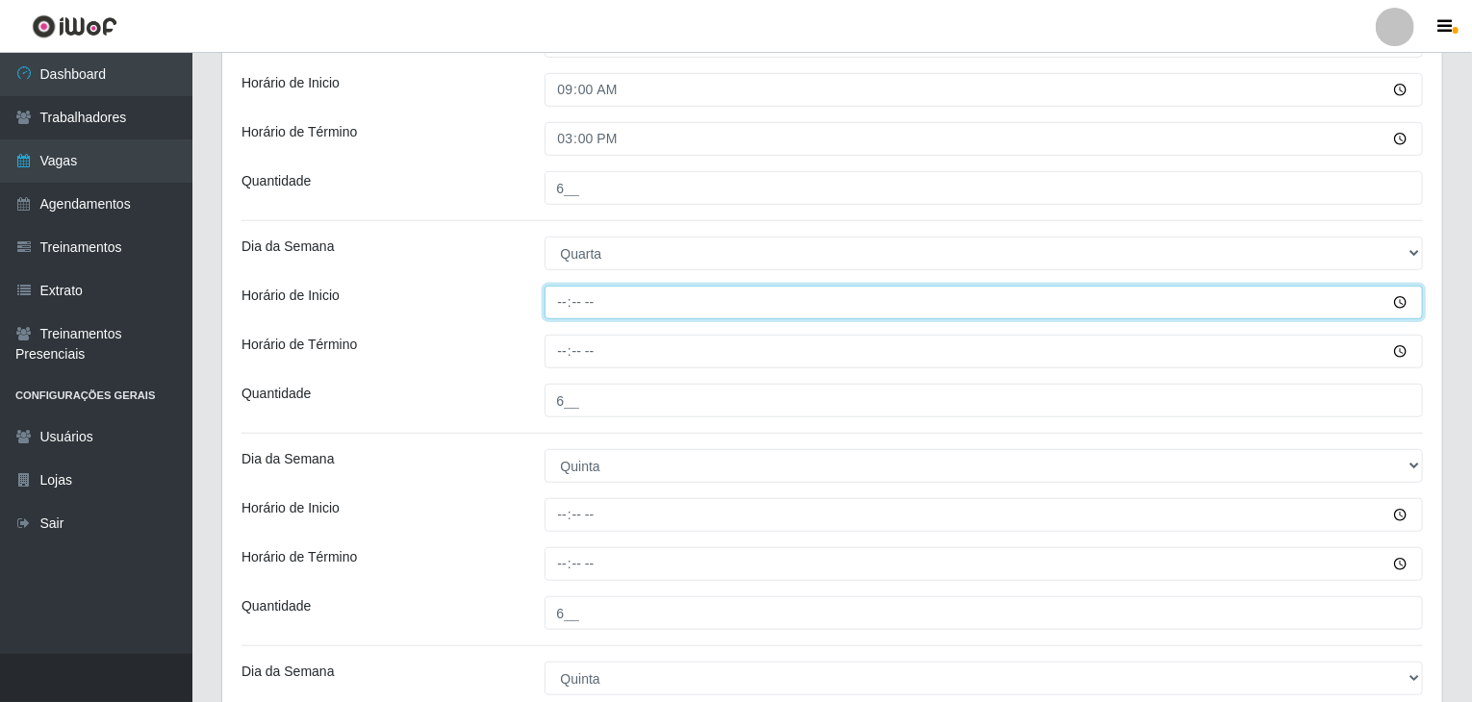
click at [558, 312] on input "Horário de Inicio" at bounding box center [983, 303] width 879 height 34
type input "16:00"
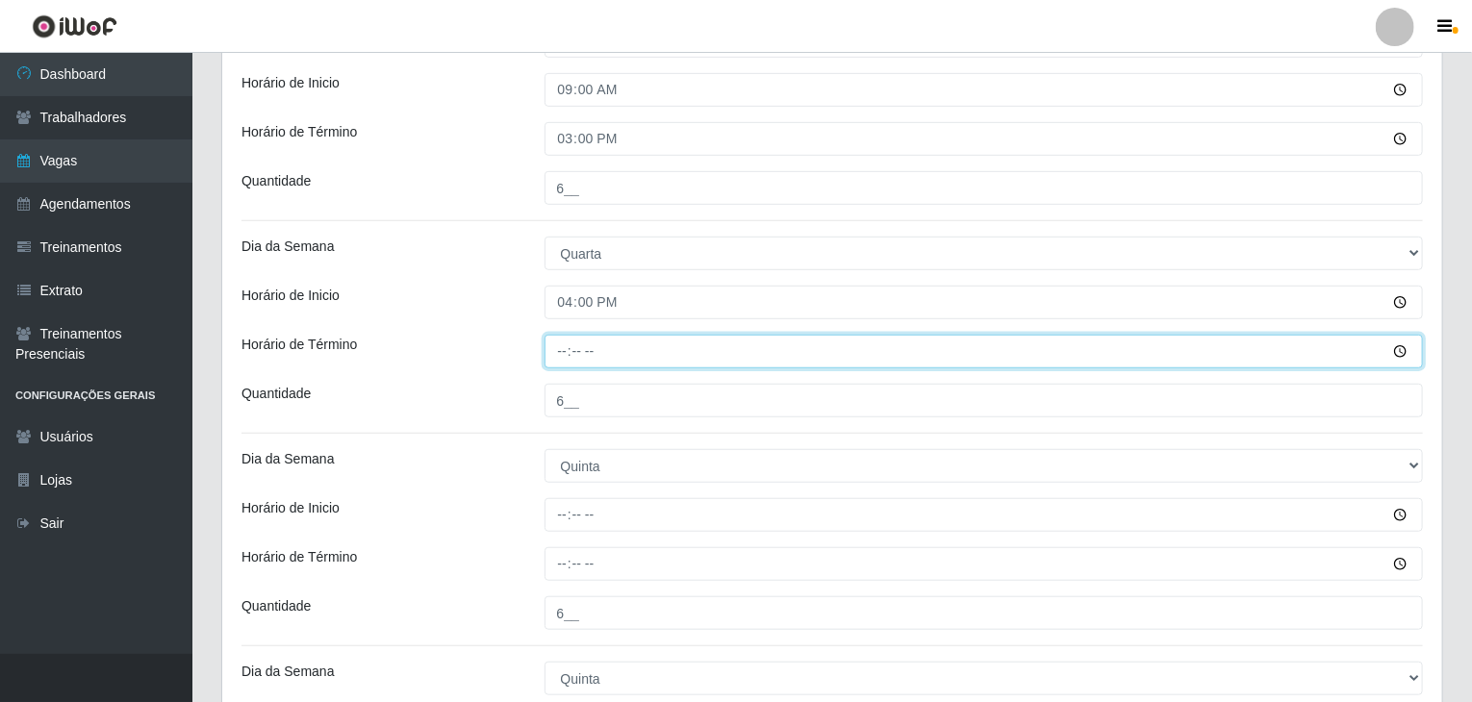
click at [546, 359] on input "Horário de Término" at bounding box center [983, 352] width 879 height 34
type input "22:00"
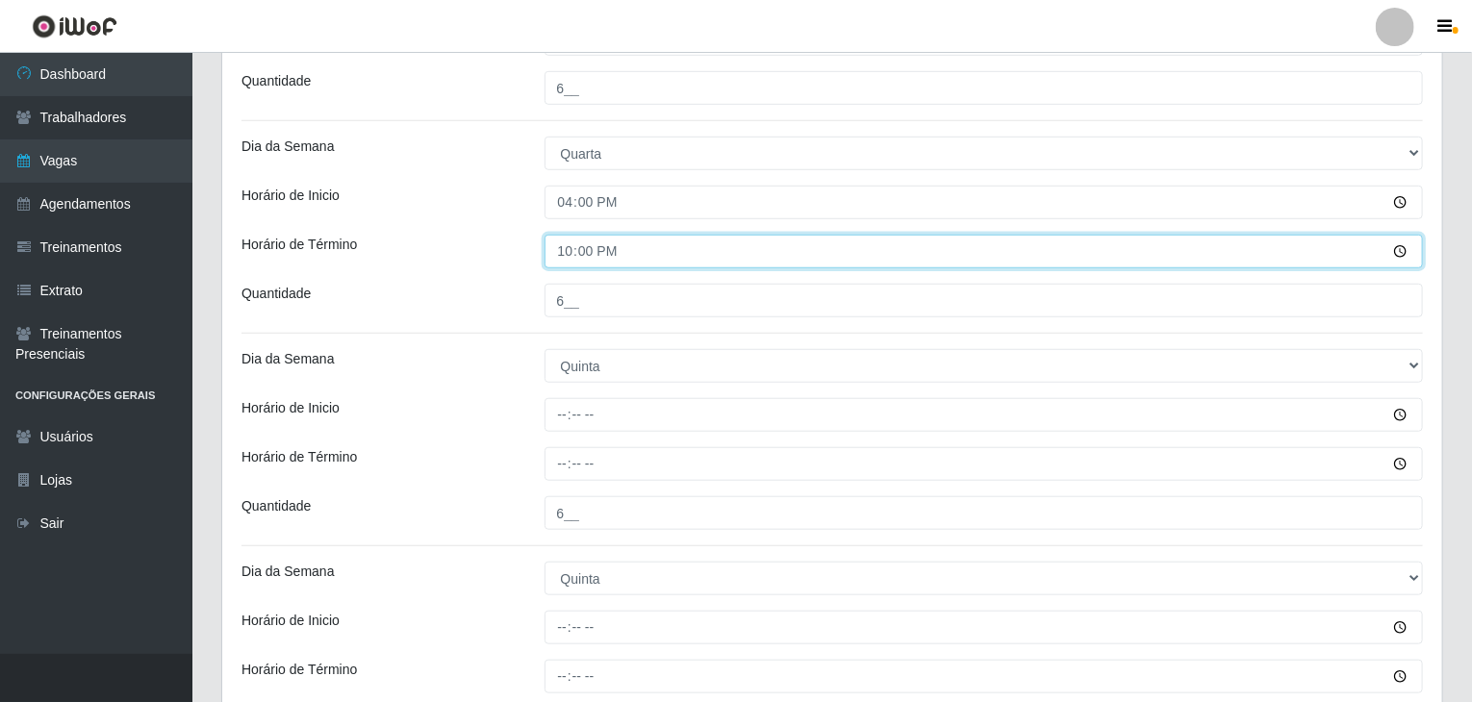
scroll to position [673, 0]
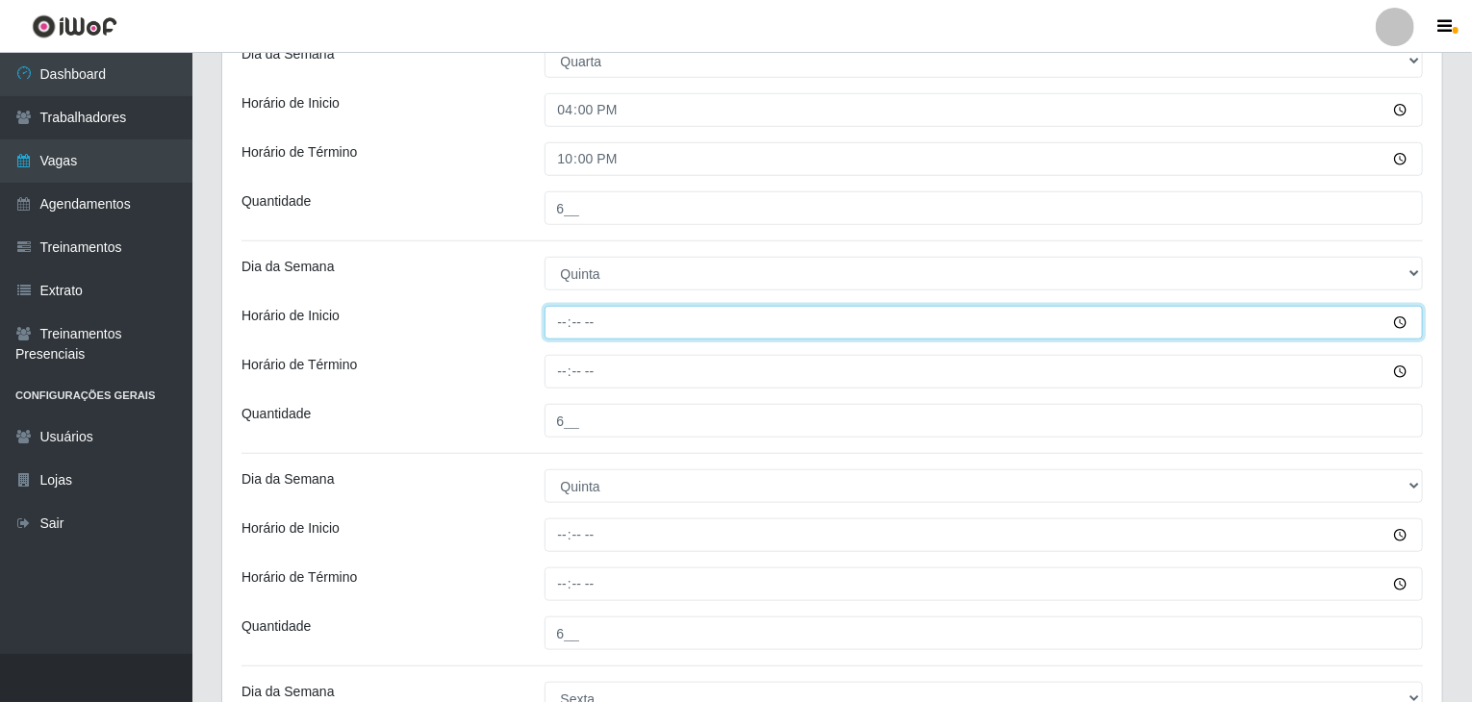
click at [566, 324] on input "Horário de Inicio" at bounding box center [983, 323] width 879 height 34
type input "09:00"
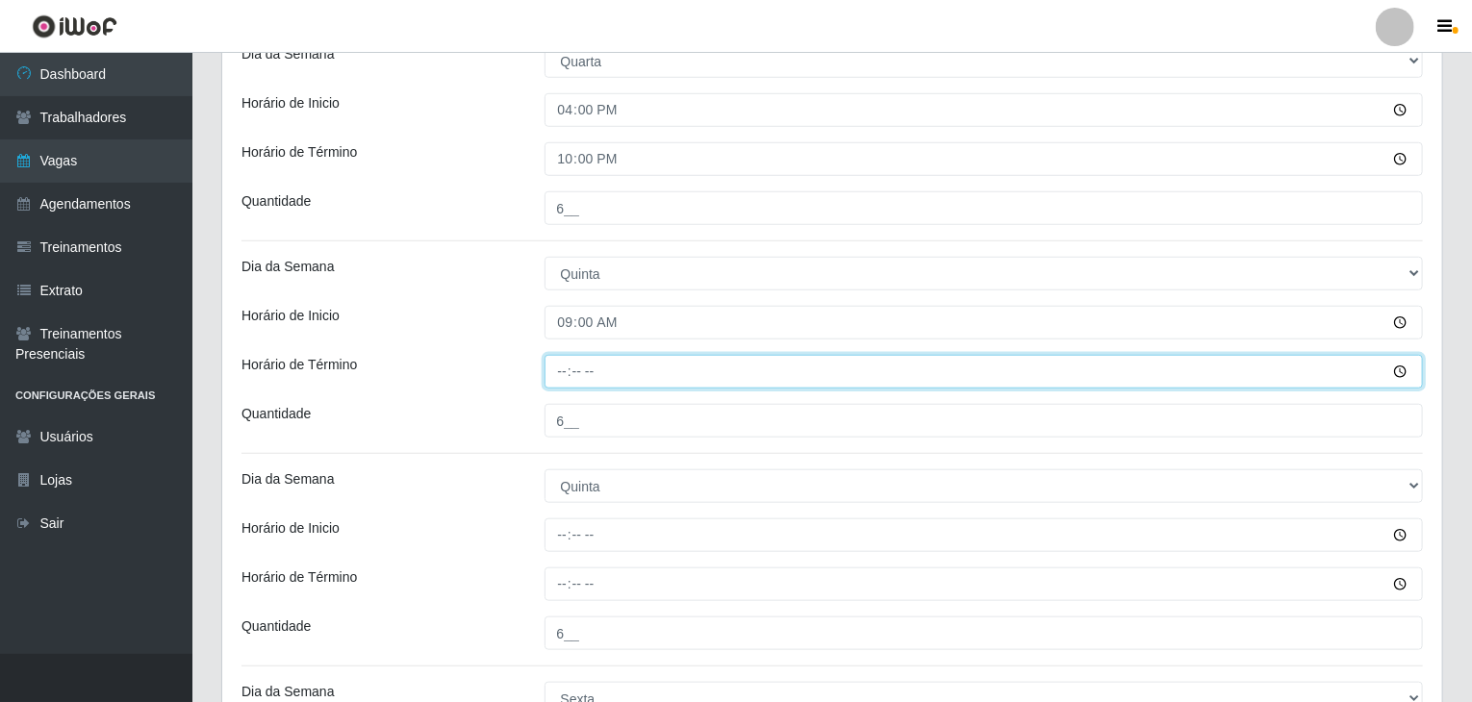
click at [568, 369] on input "Horário de Término" at bounding box center [983, 372] width 879 height 34
type input "15:00"
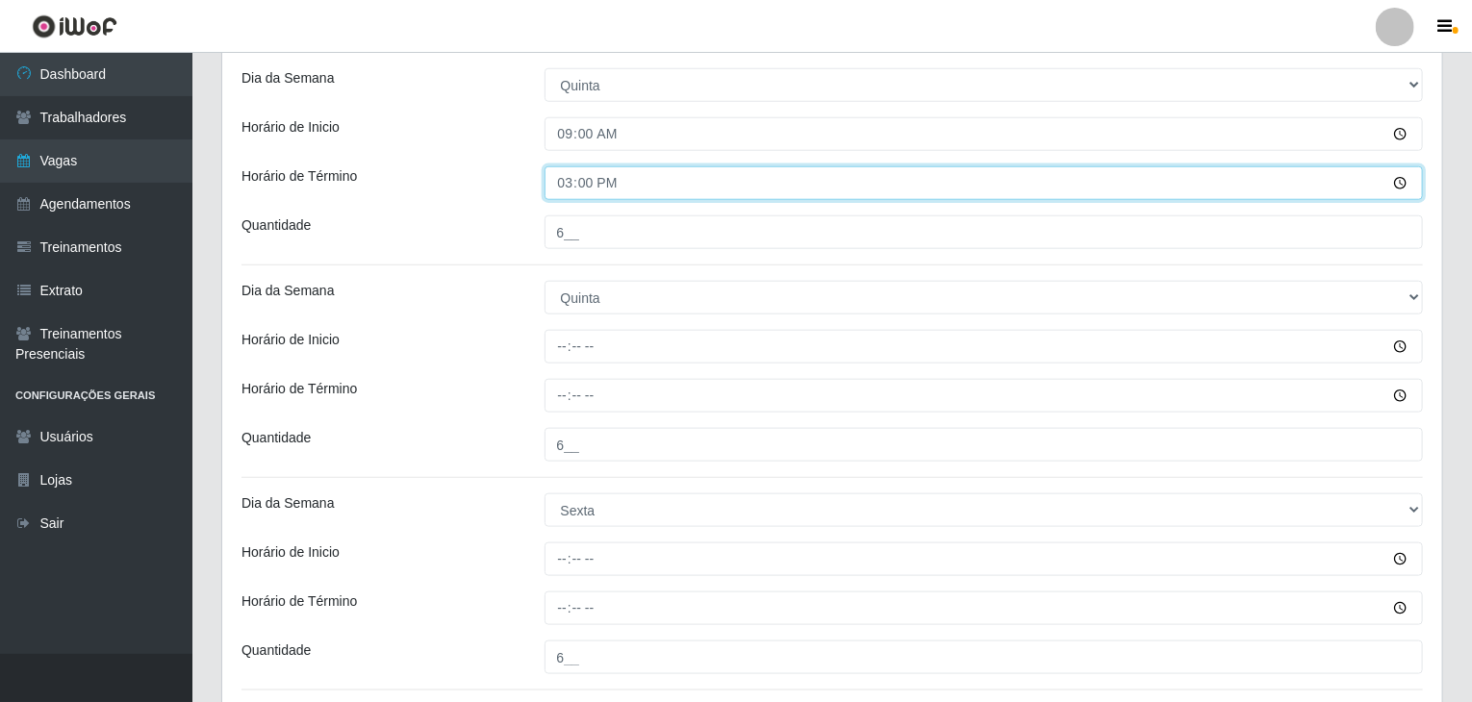
scroll to position [866, 0]
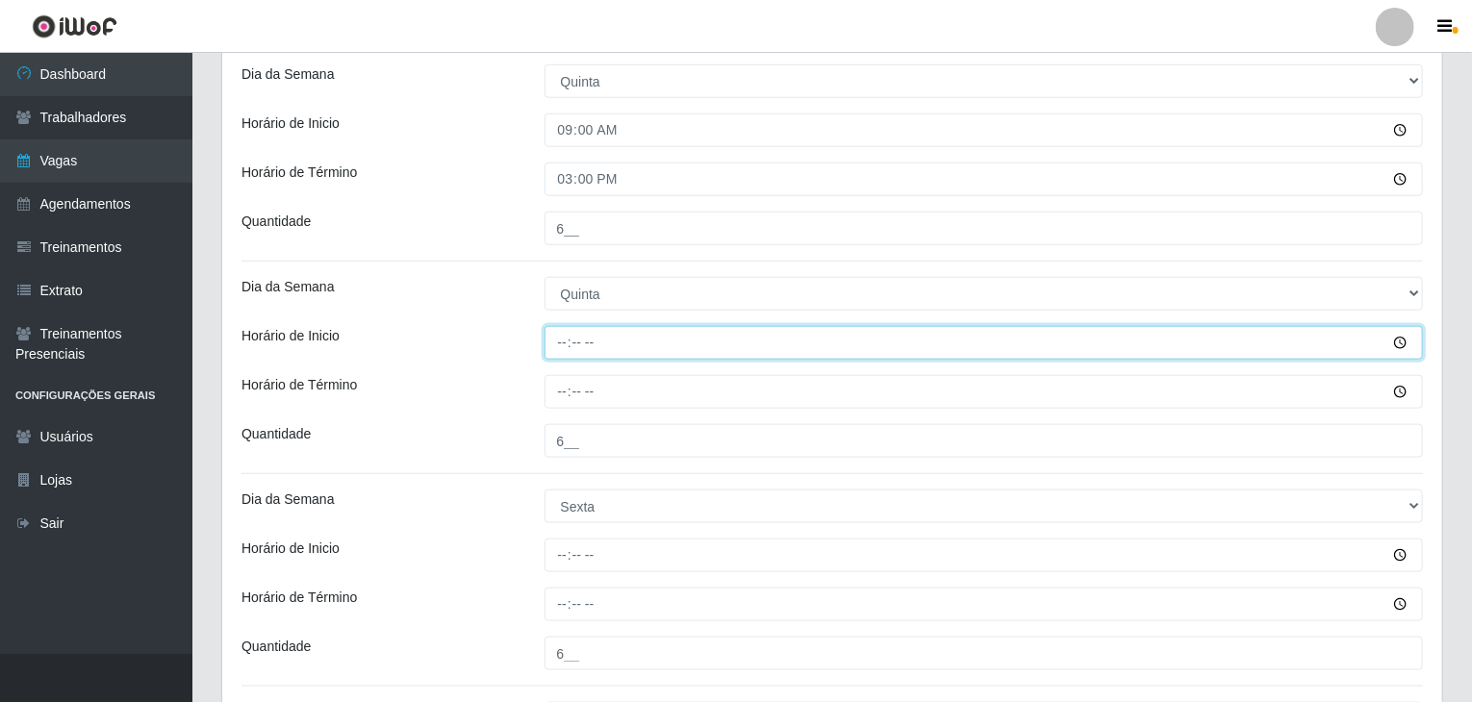
click at [547, 336] on input "Horário de Inicio" at bounding box center [983, 343] width 879 height 34
type input "16:00"
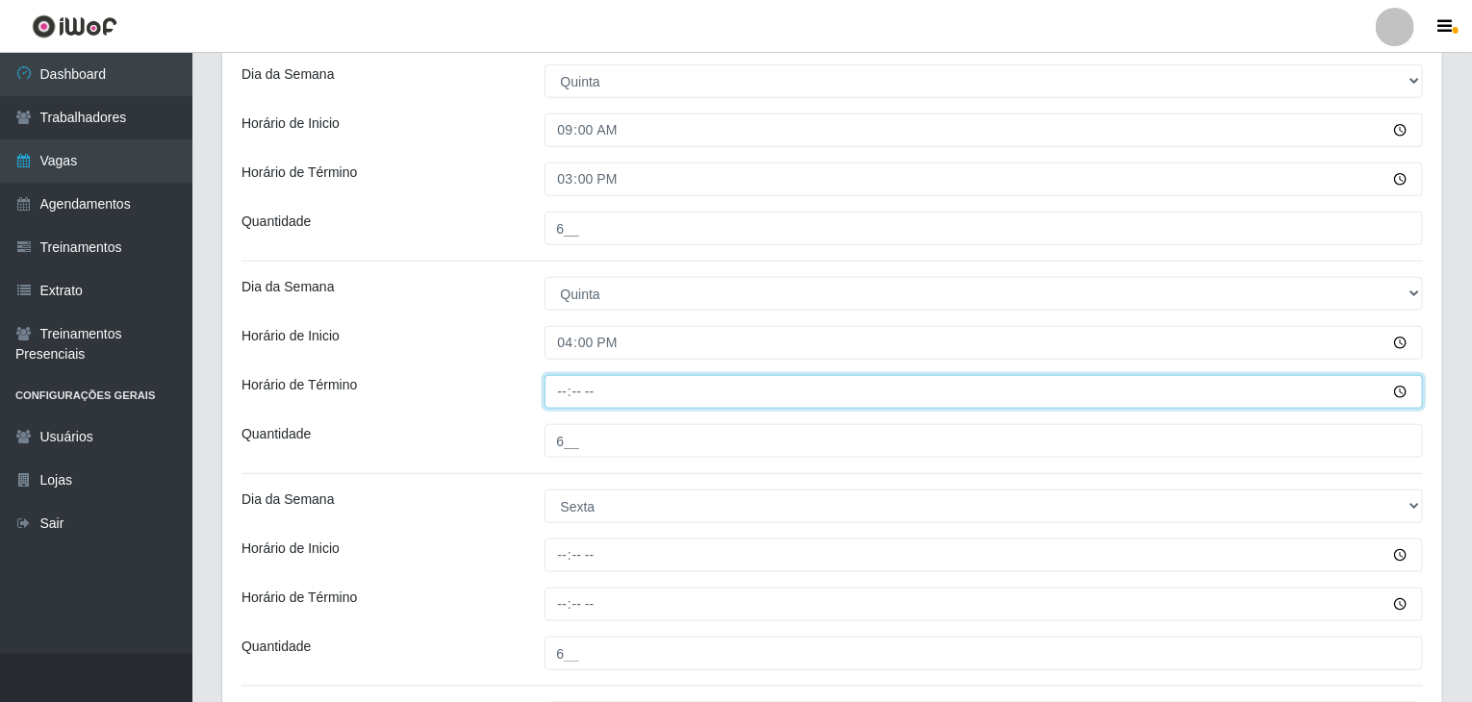
click at [557, 385] on input "Horário de Término" at bounding box center [983, 392] width 879 height 34
type input "22:00"
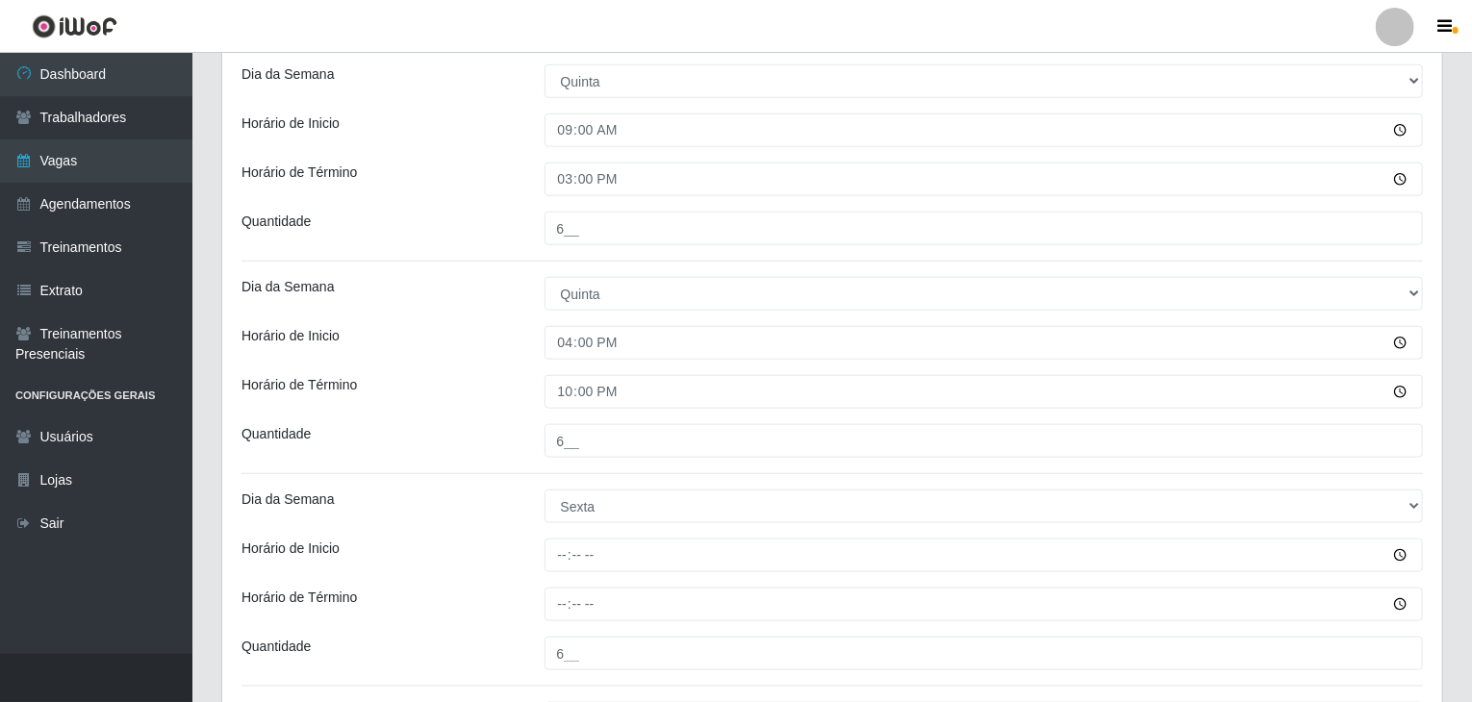
click at [474, 352] on div "Horário de Inicio" at bounding box center [378, 343] width 303 height 34
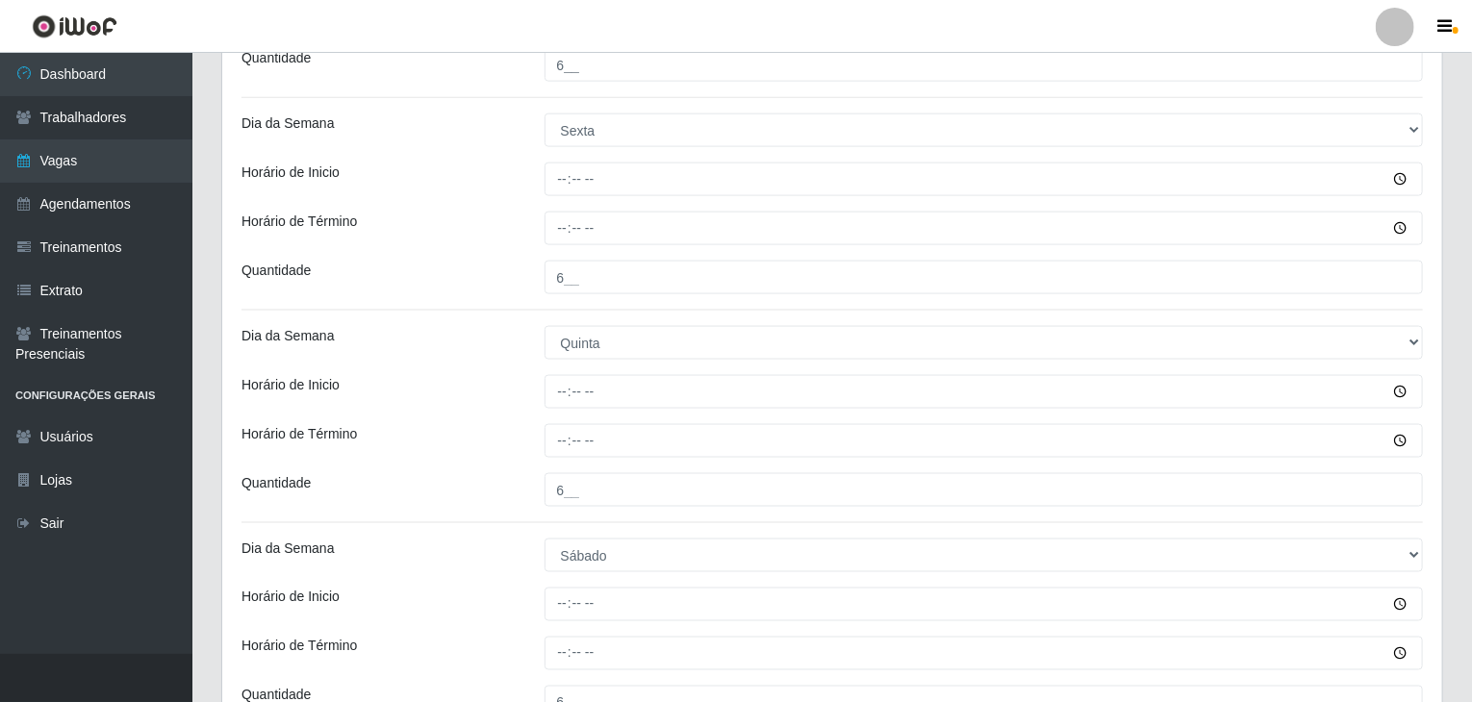
scroll to position [1251, 0]
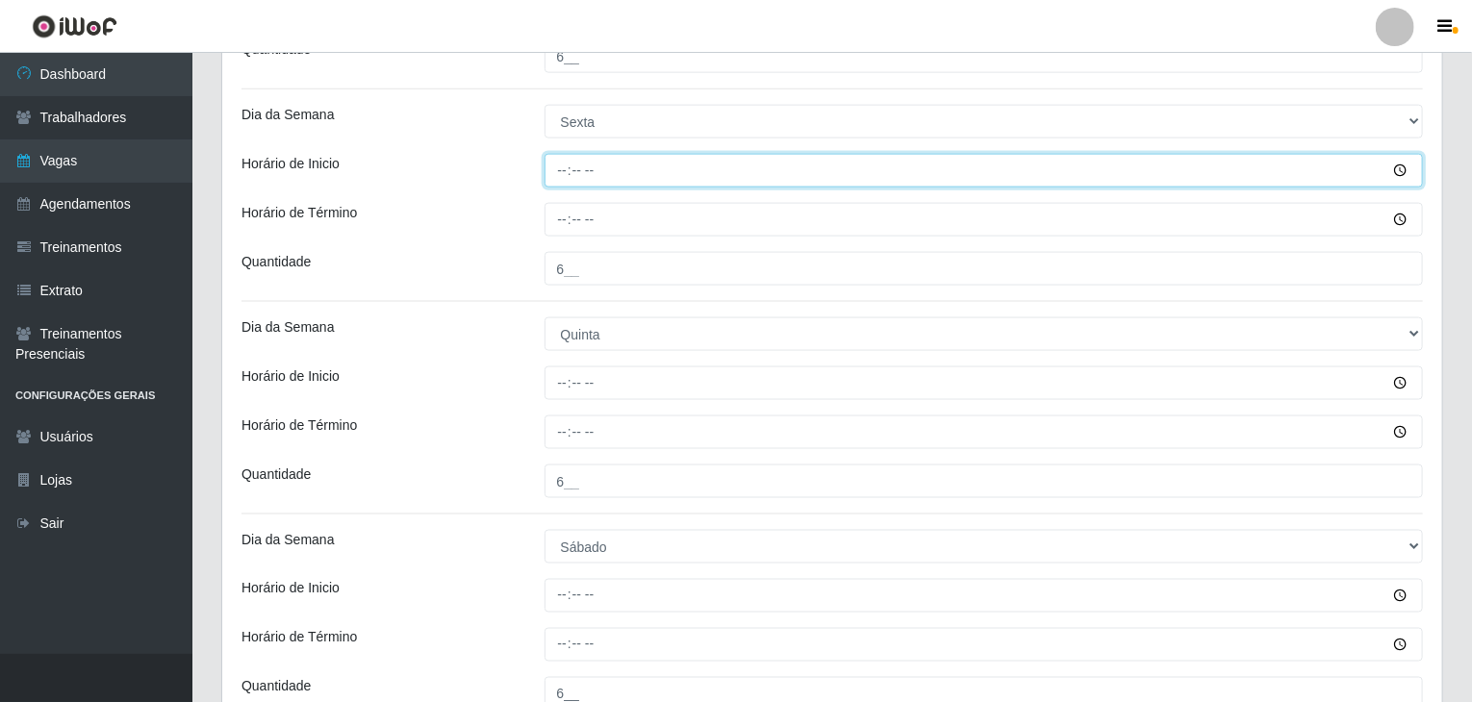
click at [568, 163] on input "Horário de Inicio" at bounding box center [983, 171] width 879 height 34
type input "09:00"
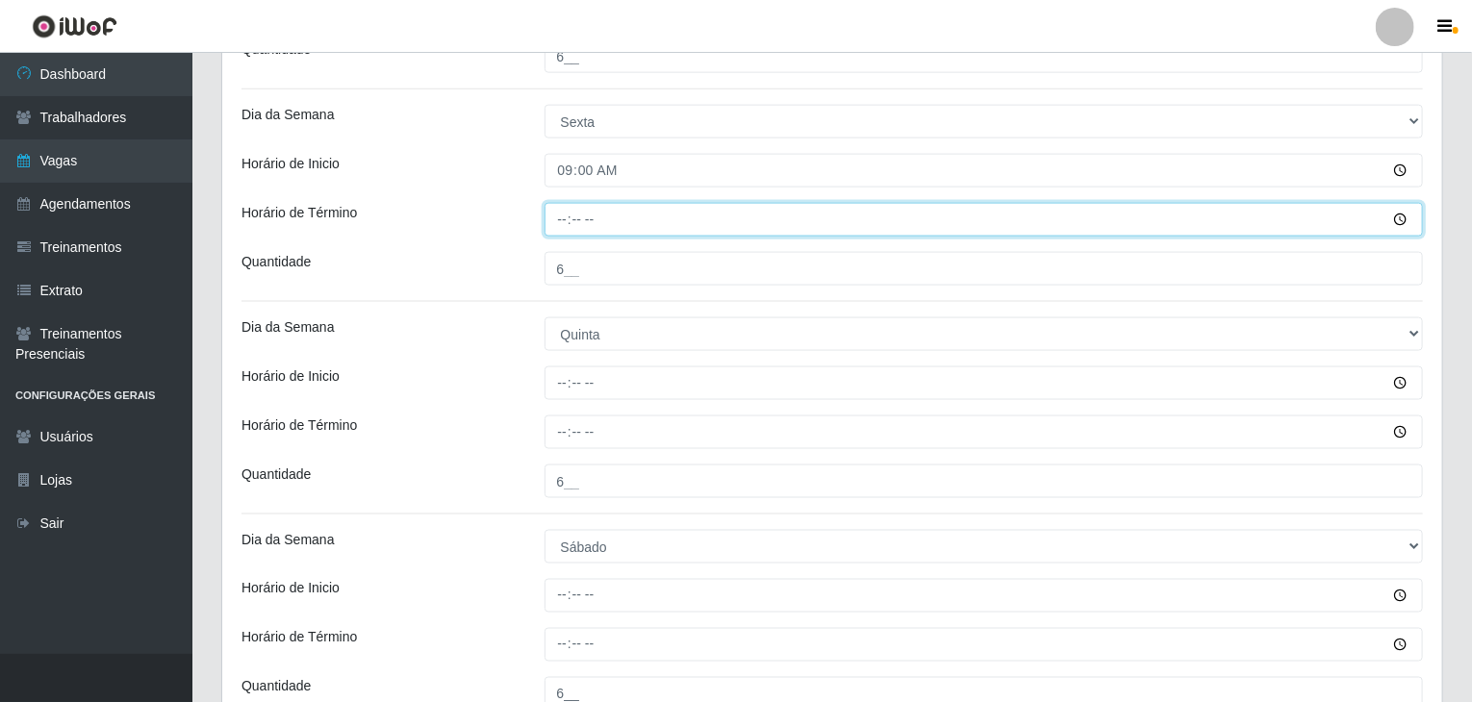
click at [565, 207] on input "Horário de Término" at bounding box center [983, 220] width 879 height 34
type input "16:00"
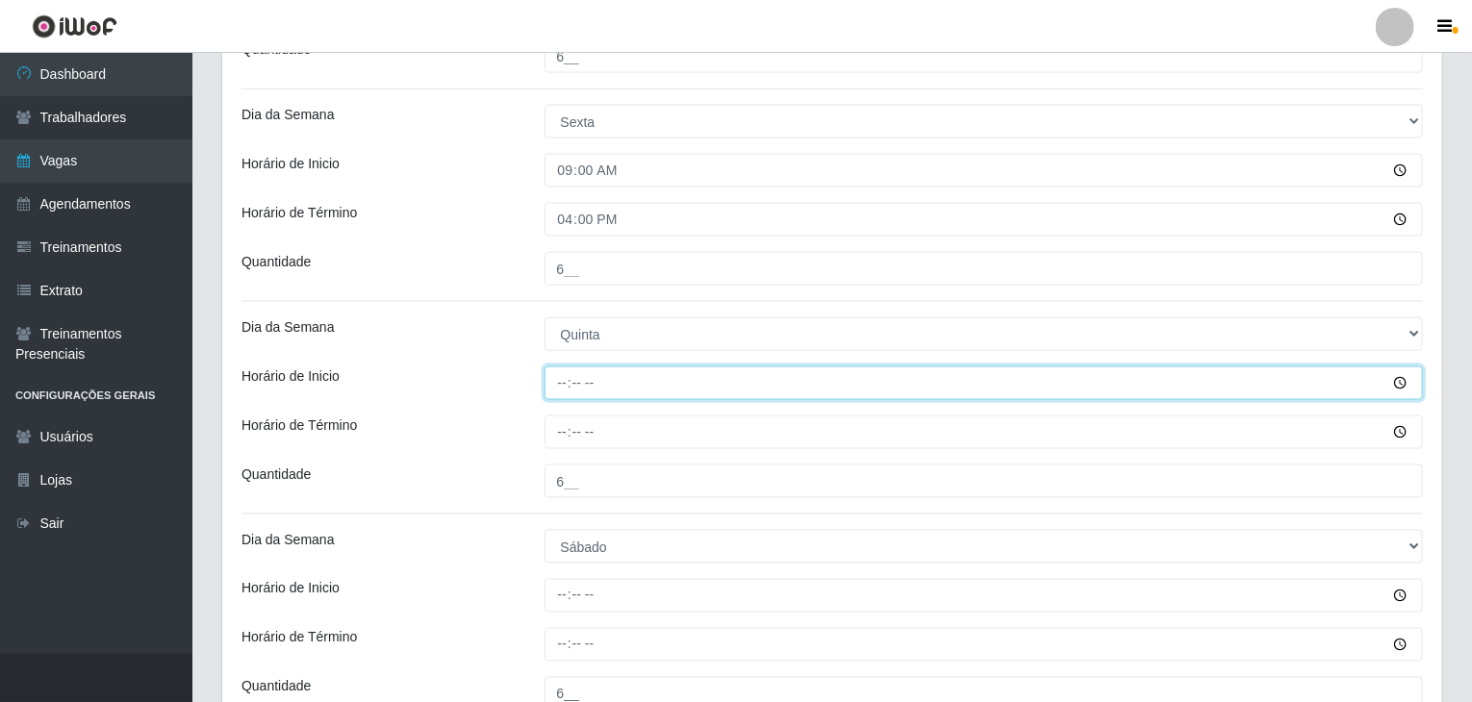
click at [558, 385] on input "Horário de Inicio" at bounding box center [983, 383] width 879 height 34
type input "16:00"
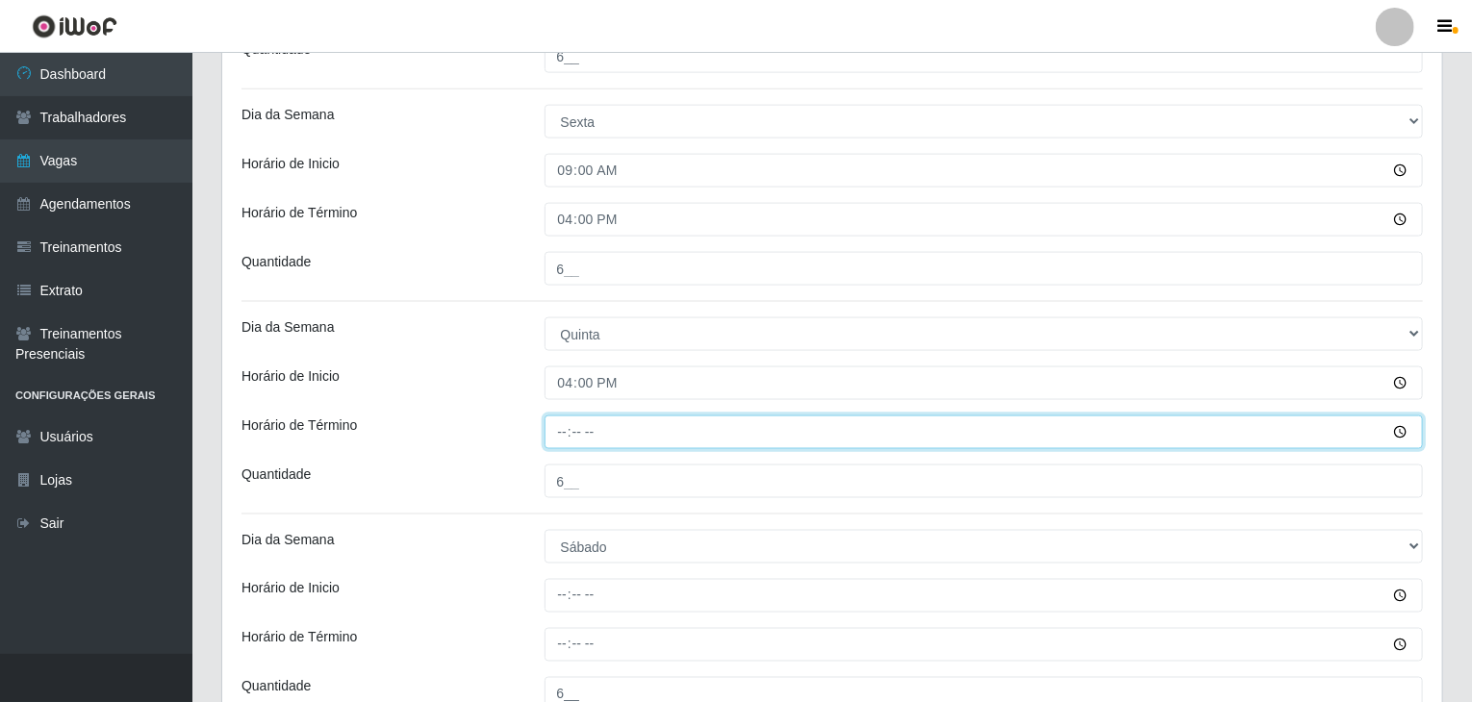
click at [560, 423] on input "Horário de Término" at bounding box center [983, 433] width 879 height 34
type input "22:00"
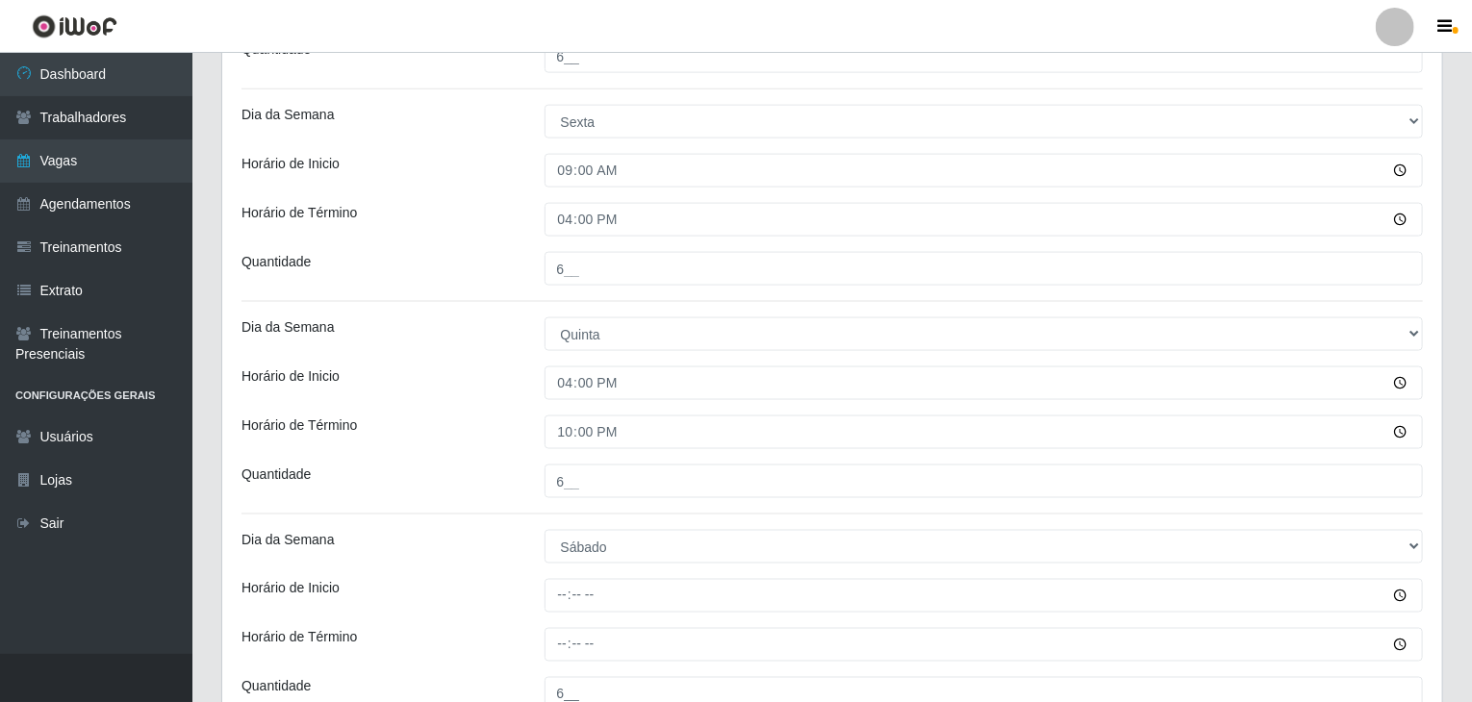
click at [475, 388] on div "Horário de Inicio" at bounding box center [378, 383] width 303 height 34
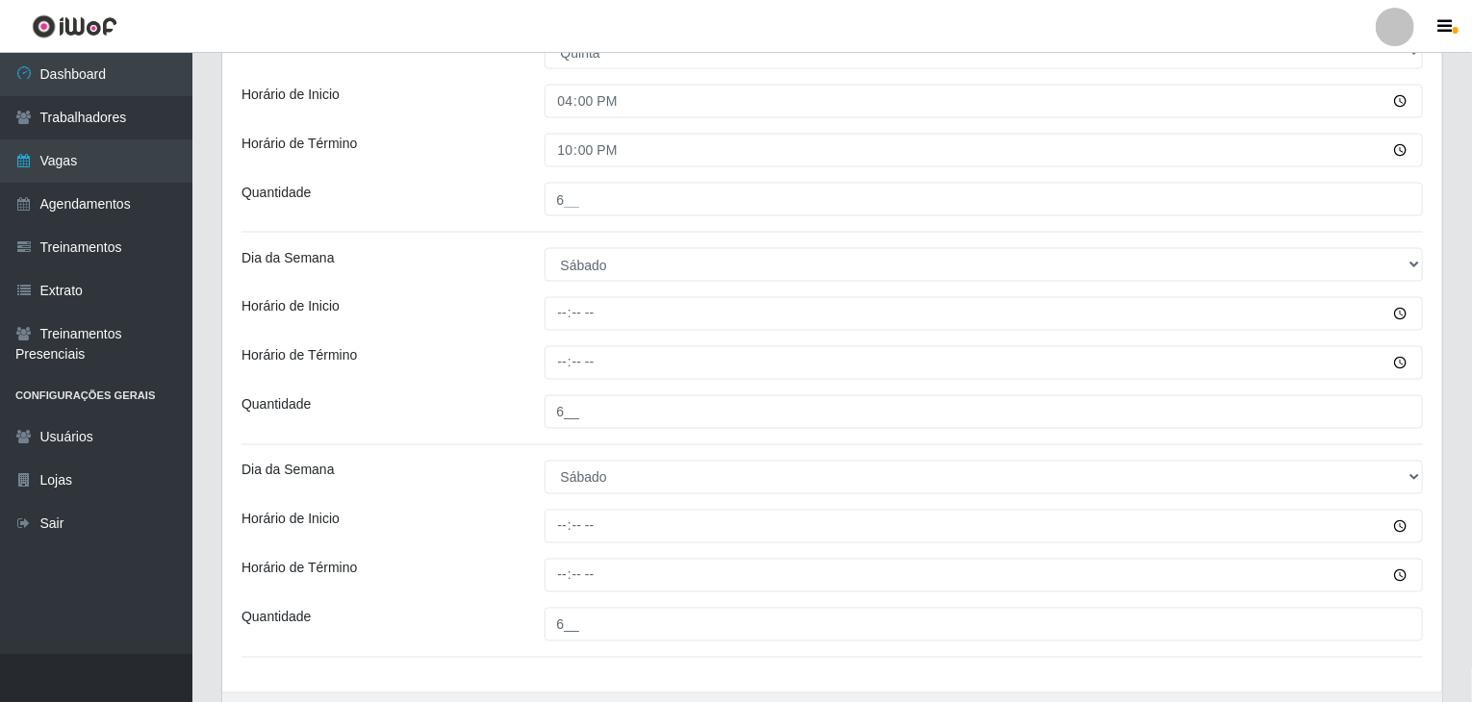
scroll to position [1539, 0]
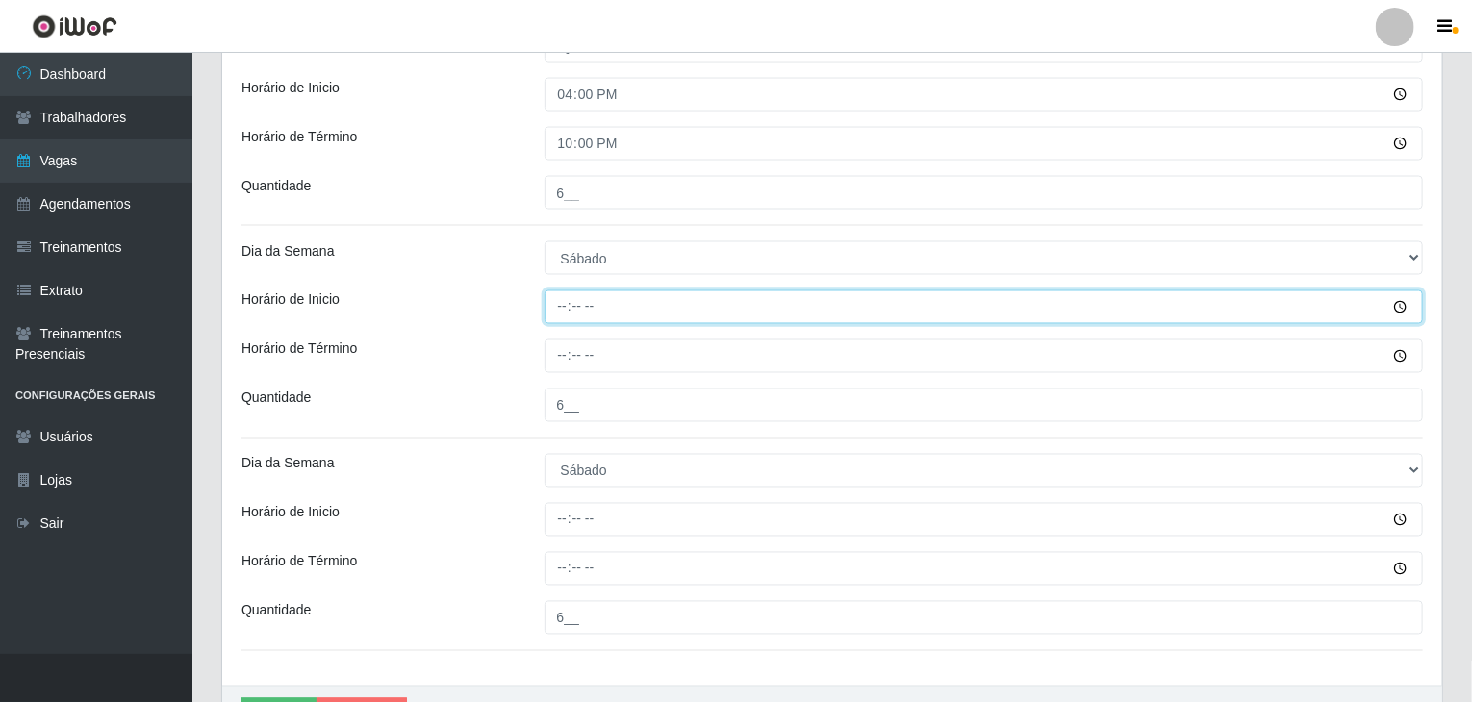
click at [558, 307] on input "Horário de Inicio" at bounding box center [983, 308] width 879 height 34
type input "09:00"
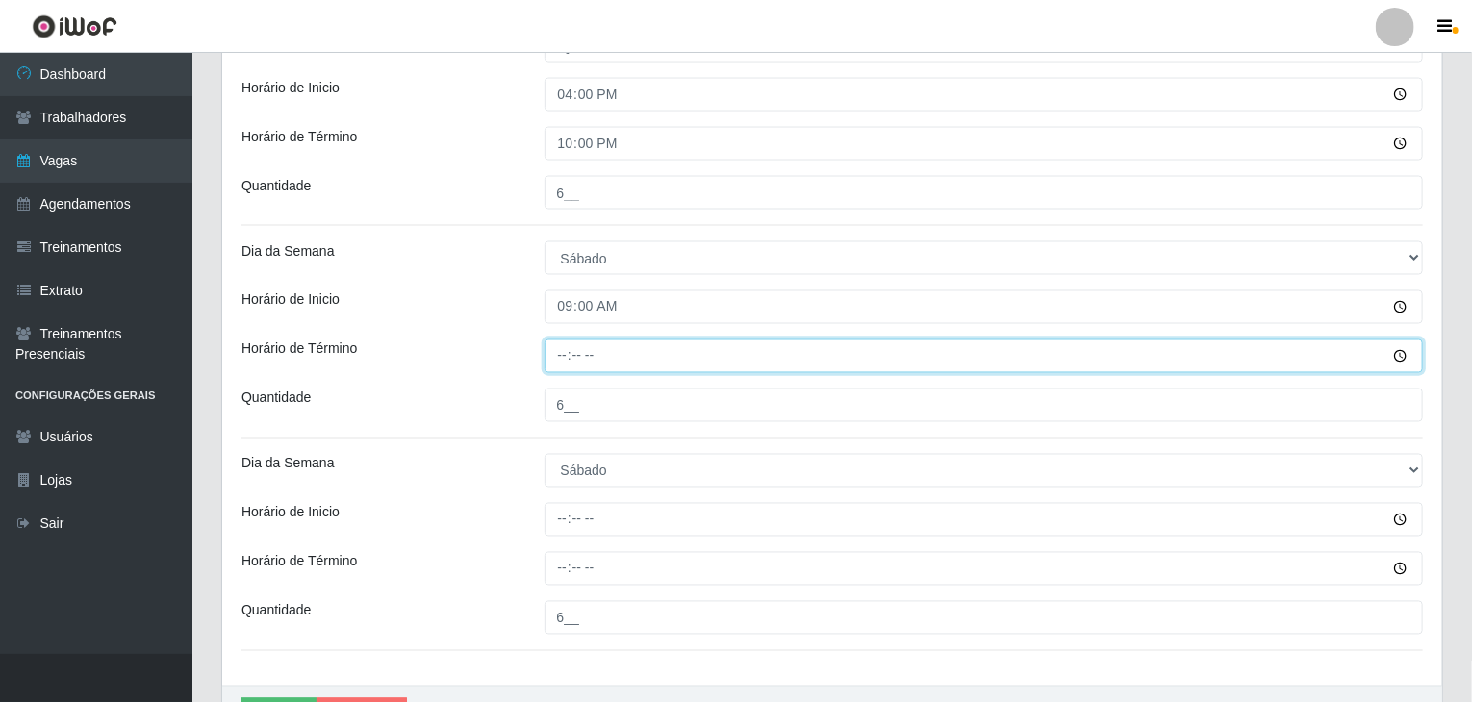
click at [564, 359] on input "Horário de Término" at bounding box center [983, 357] width 879 height 34
type input "15:00"
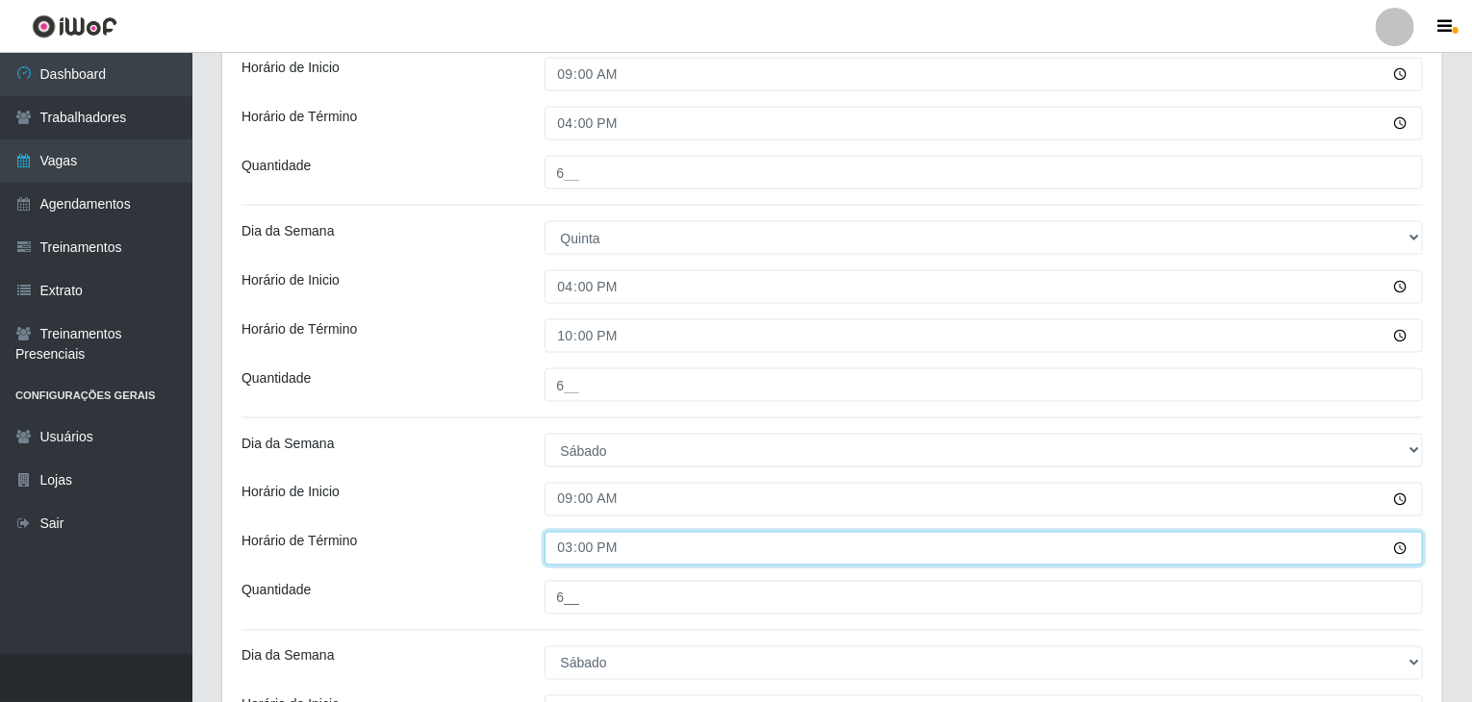
scroll to position [1154, 0]
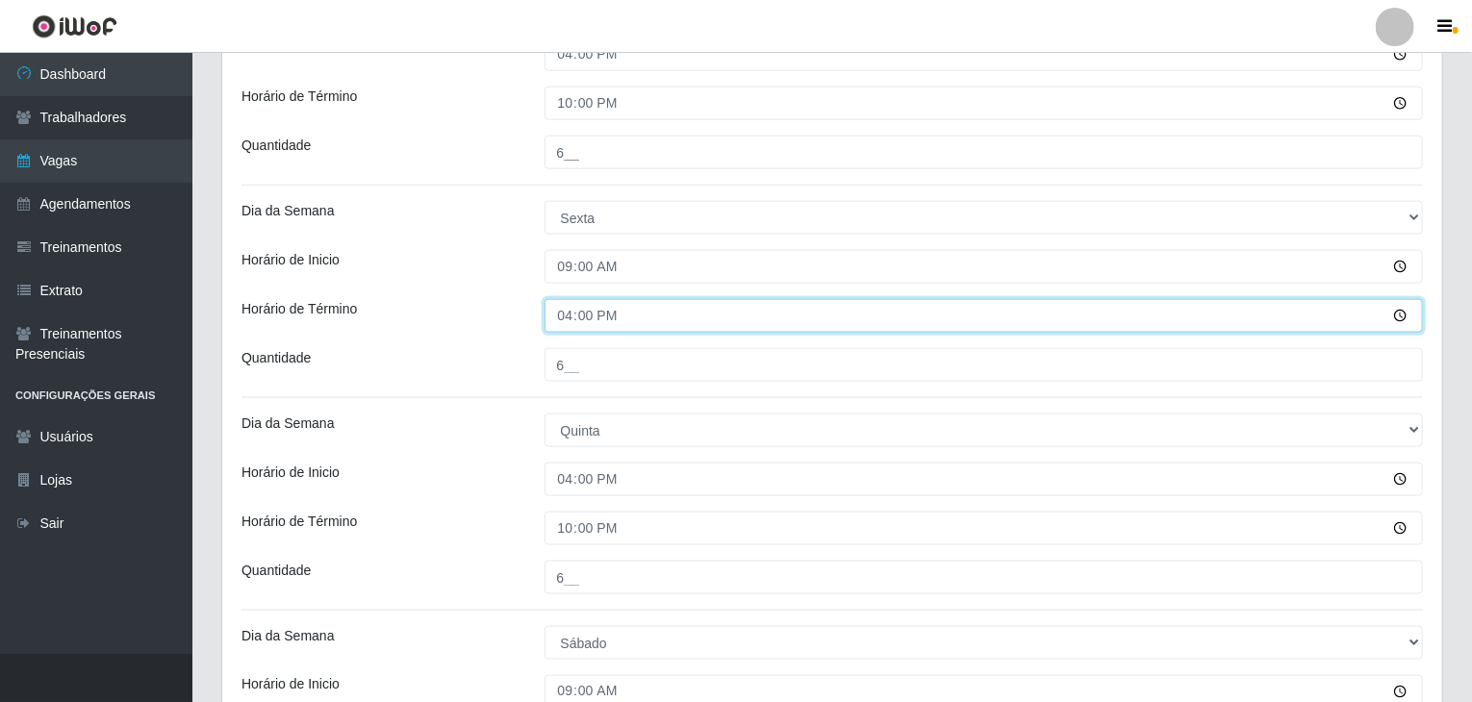
click at [559, 318] on input "16:00" at bounding box center [983, 316] width 879 height 34
type input "15:00"
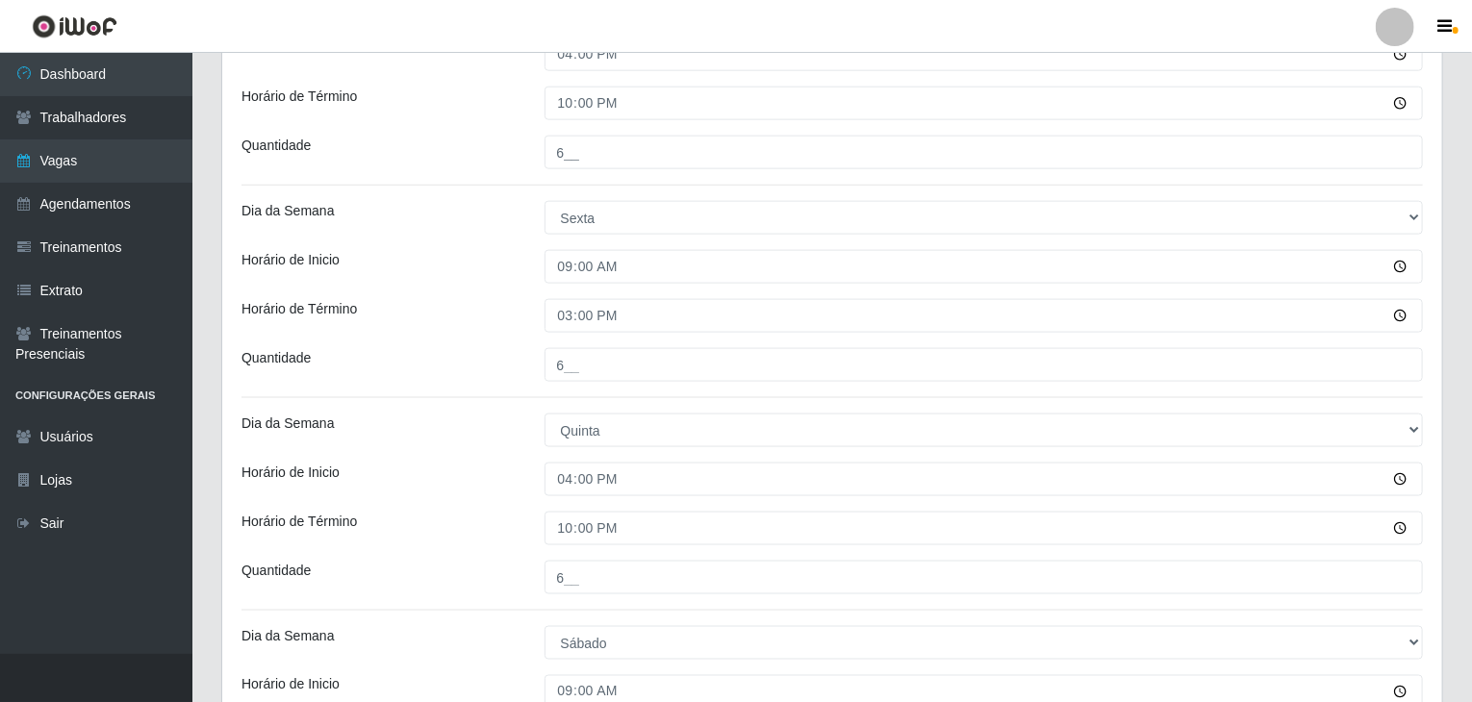
click at [448, 352] on div "Quantidade" at bounding box center [378, 365] width 303 height 34
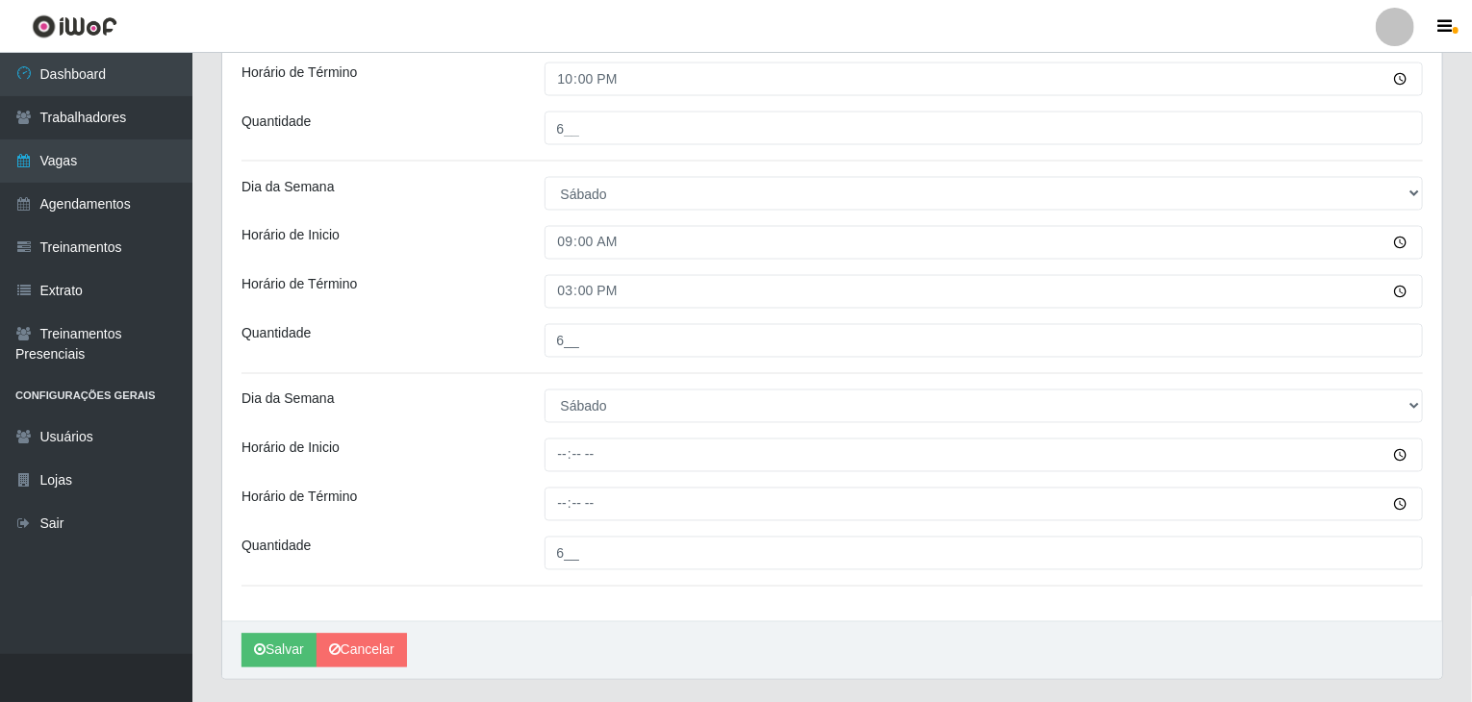
scroll to position [1650, 0]
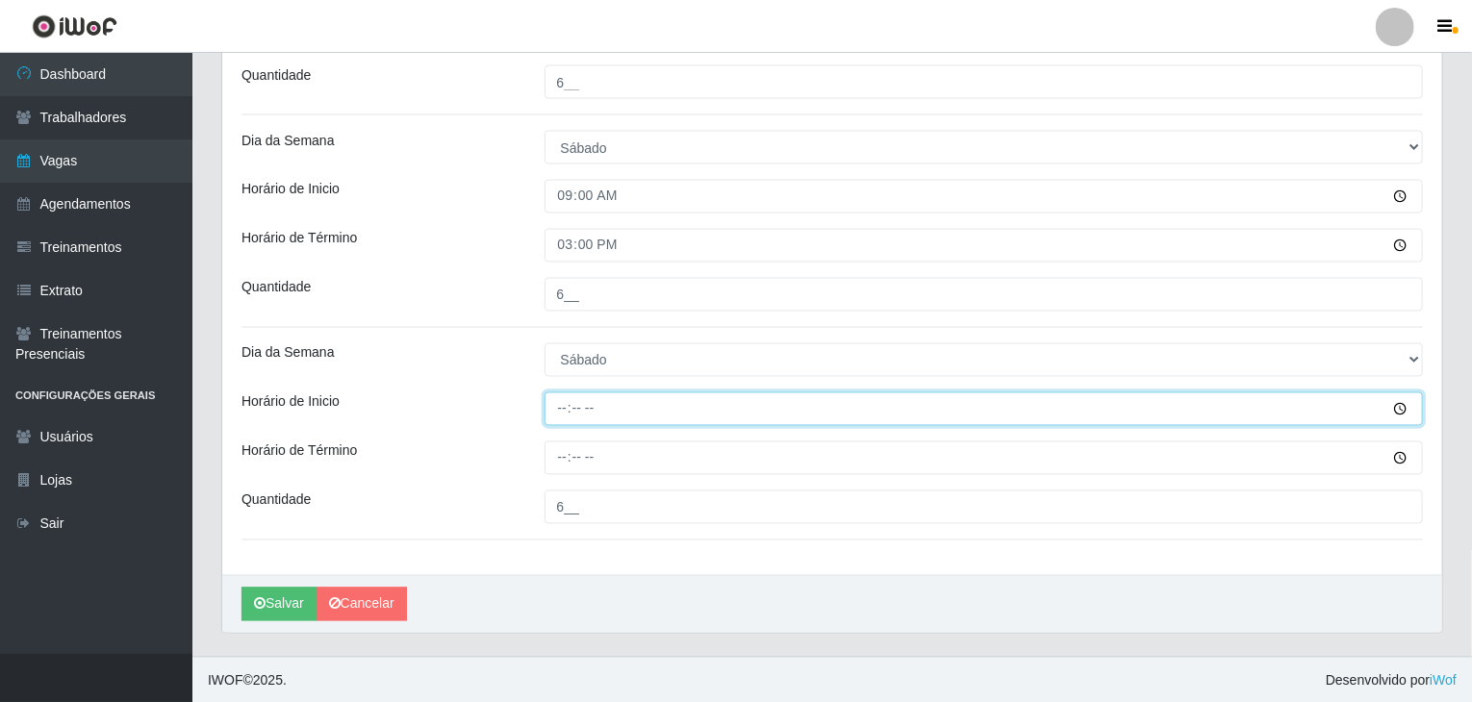
click at [583, 410] on input "Horário de Inicio" at bounding box center [983, 409] width 879 height 34
click at [563, 402] on input "Horário de Inicio" at bounding box center [983, 409] width 879 height 34
type input "16:00"
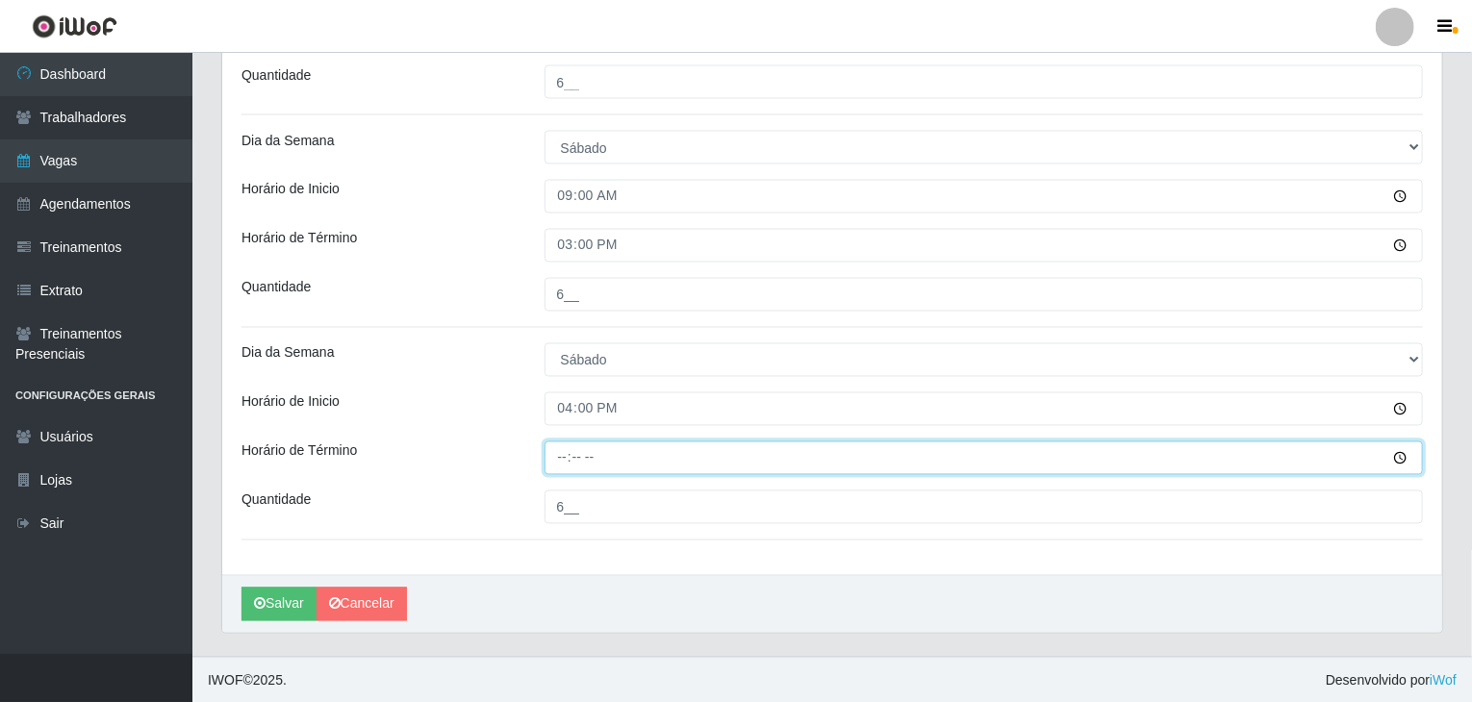
click at [561, 454] on input "Horário de Término" at bounding box center [983, 459] width 879 height 34
type input "22:00"
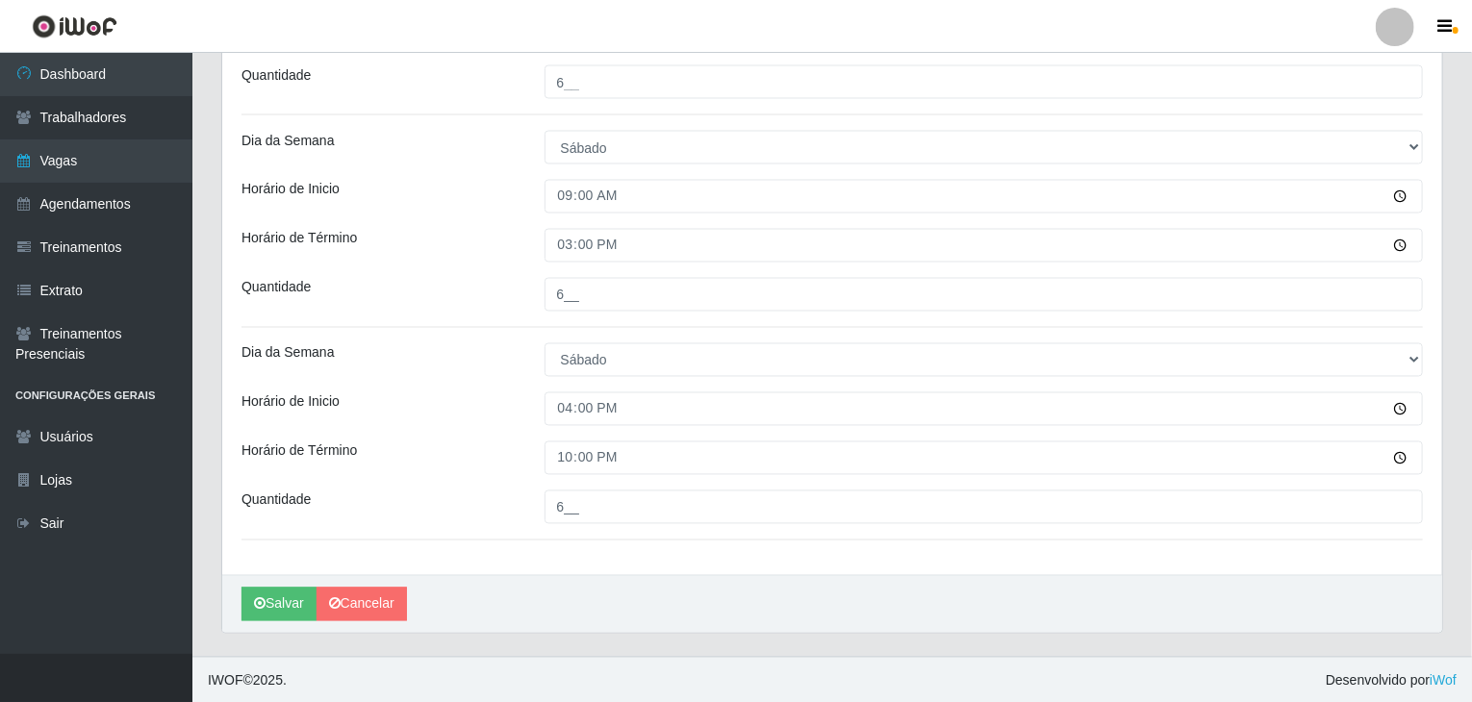
click at [273, 605] on button "Salvar" at bounding box center [278, 605] width 75 height 34
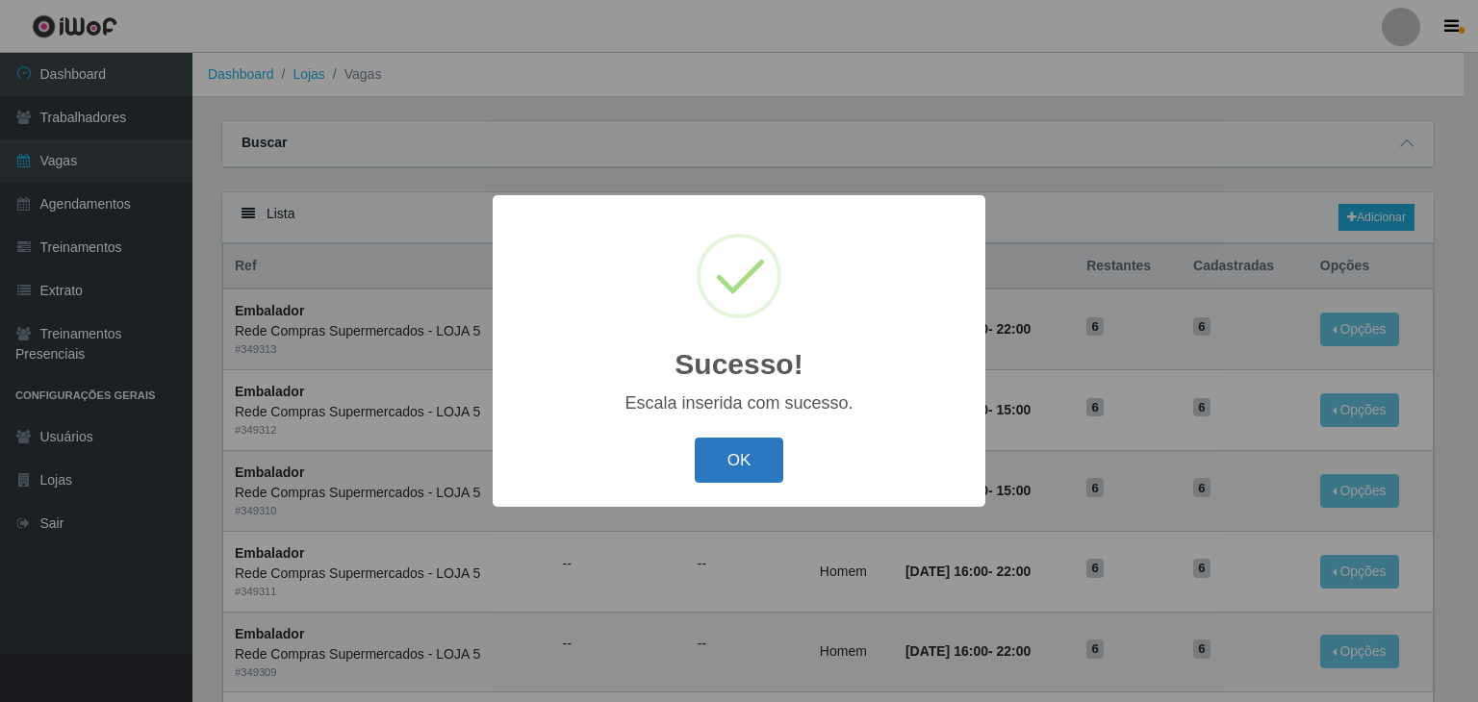
click at [743, 453] on button "OK" at bounding box center [739, 460] width 89 height 45
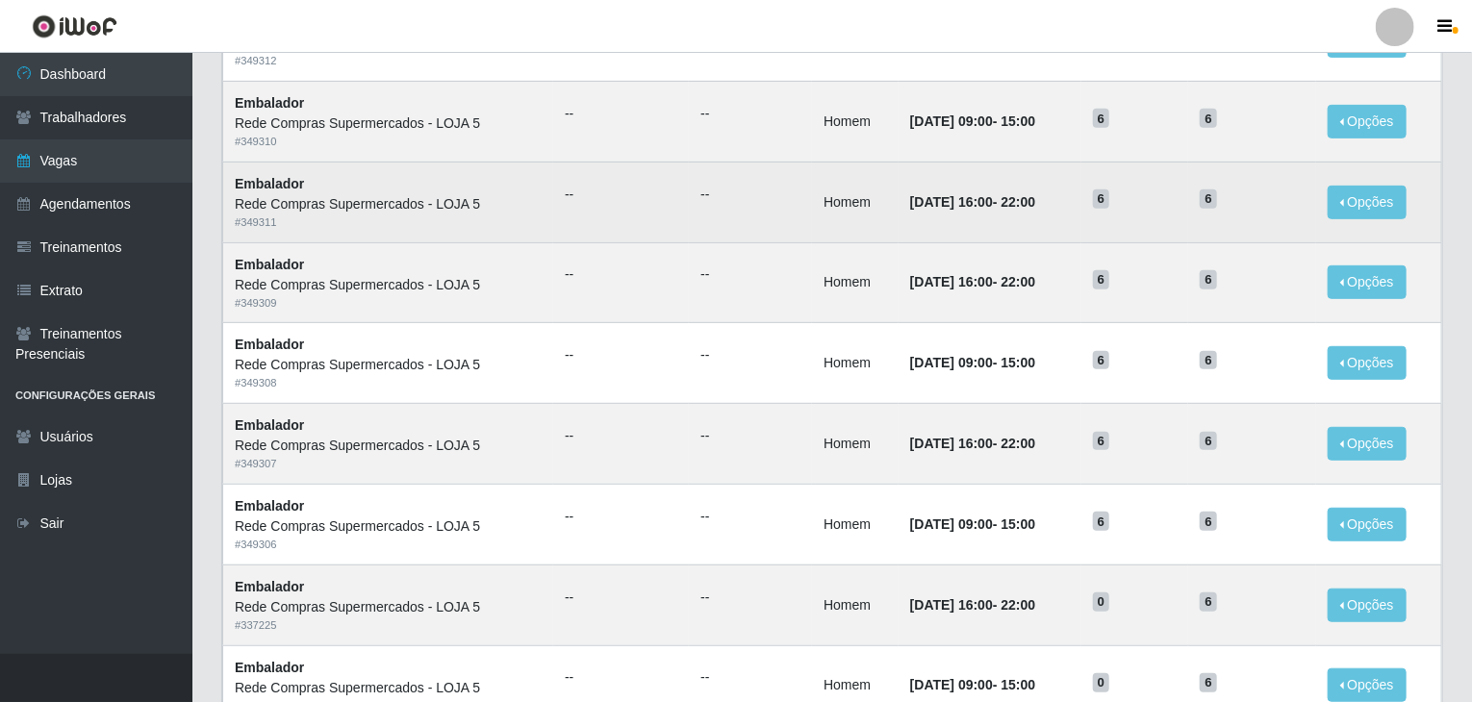
scroll to position [385, 0]
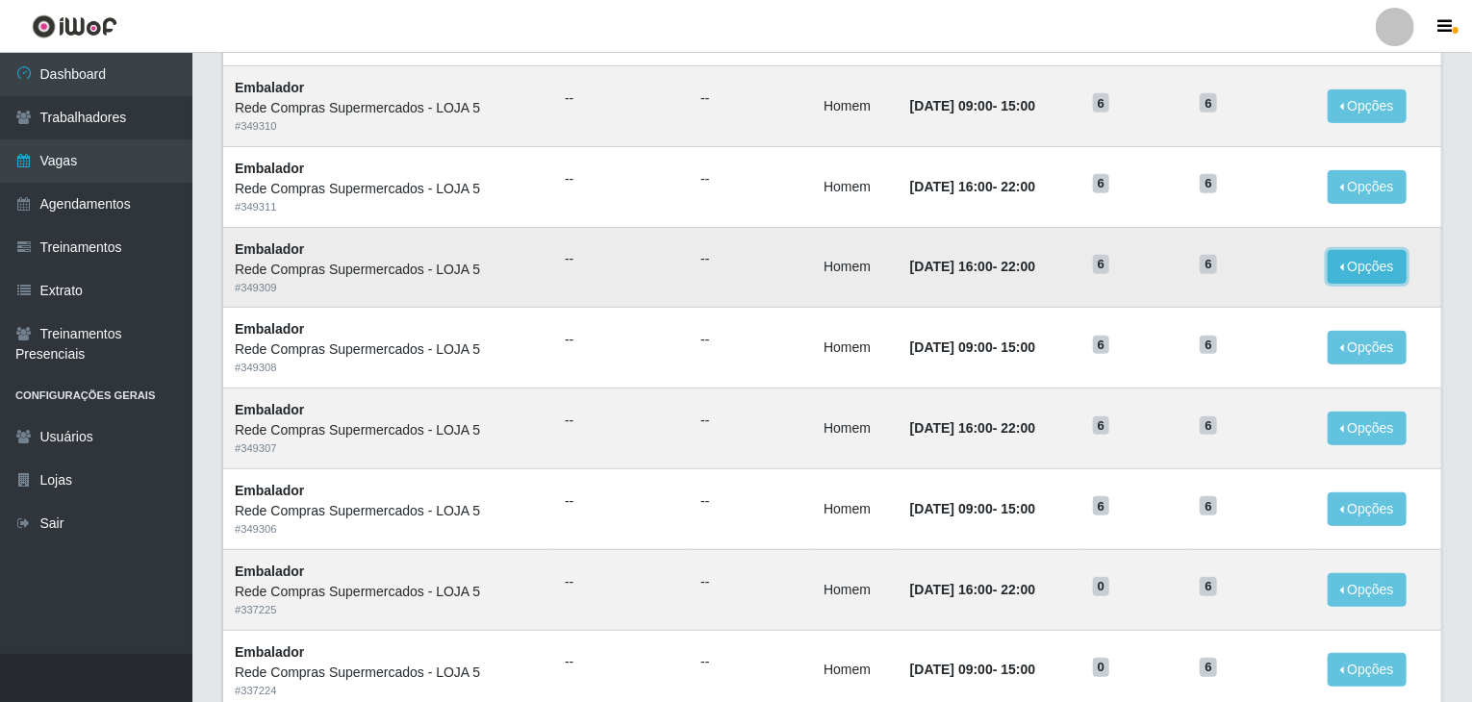
click at [1354, 261] on button "Opções" at bounding box center [1366, 267] width 79 height 34
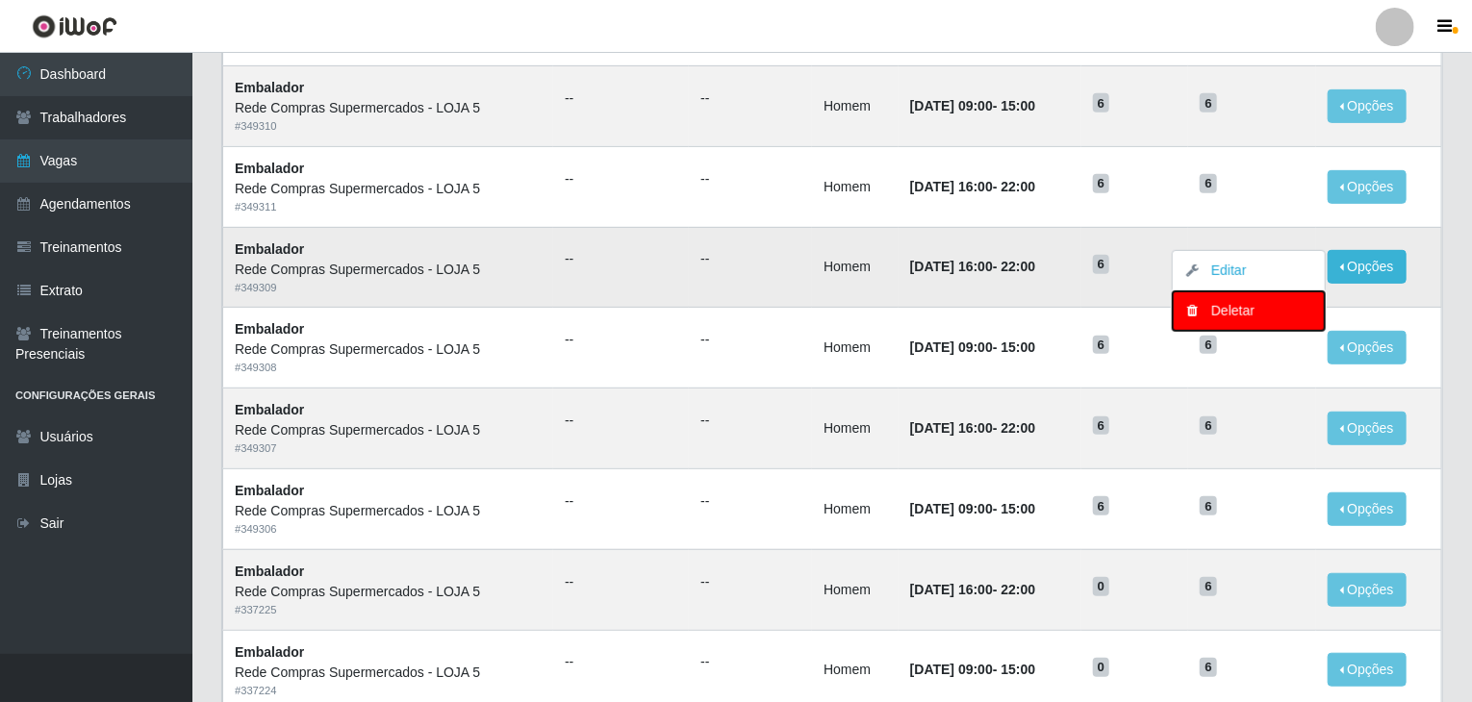
click at [1246, 312] on div "Deletar" at bounding box center [1249, 311] width 114 height 20
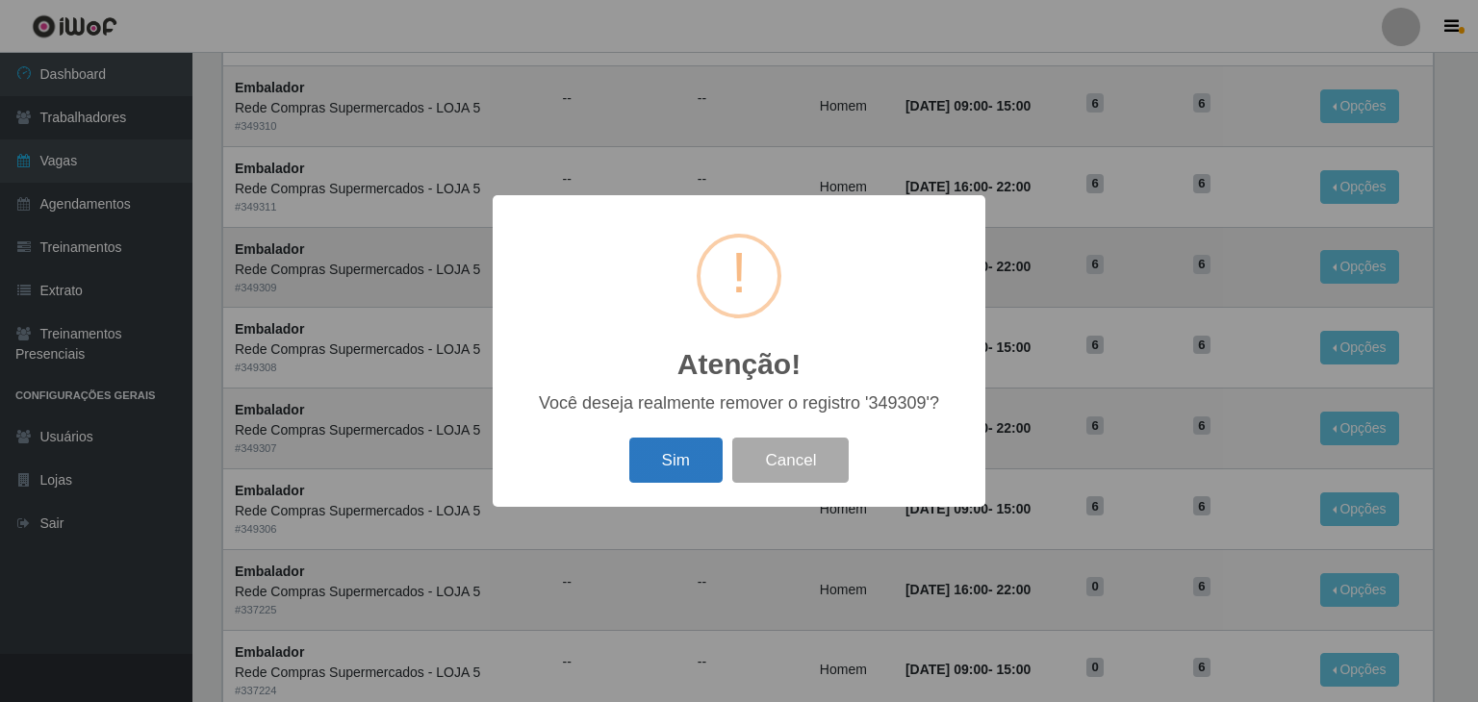
click at [674, 464] on button "Sim" at bounding box center [675, 460] width 93 height 45
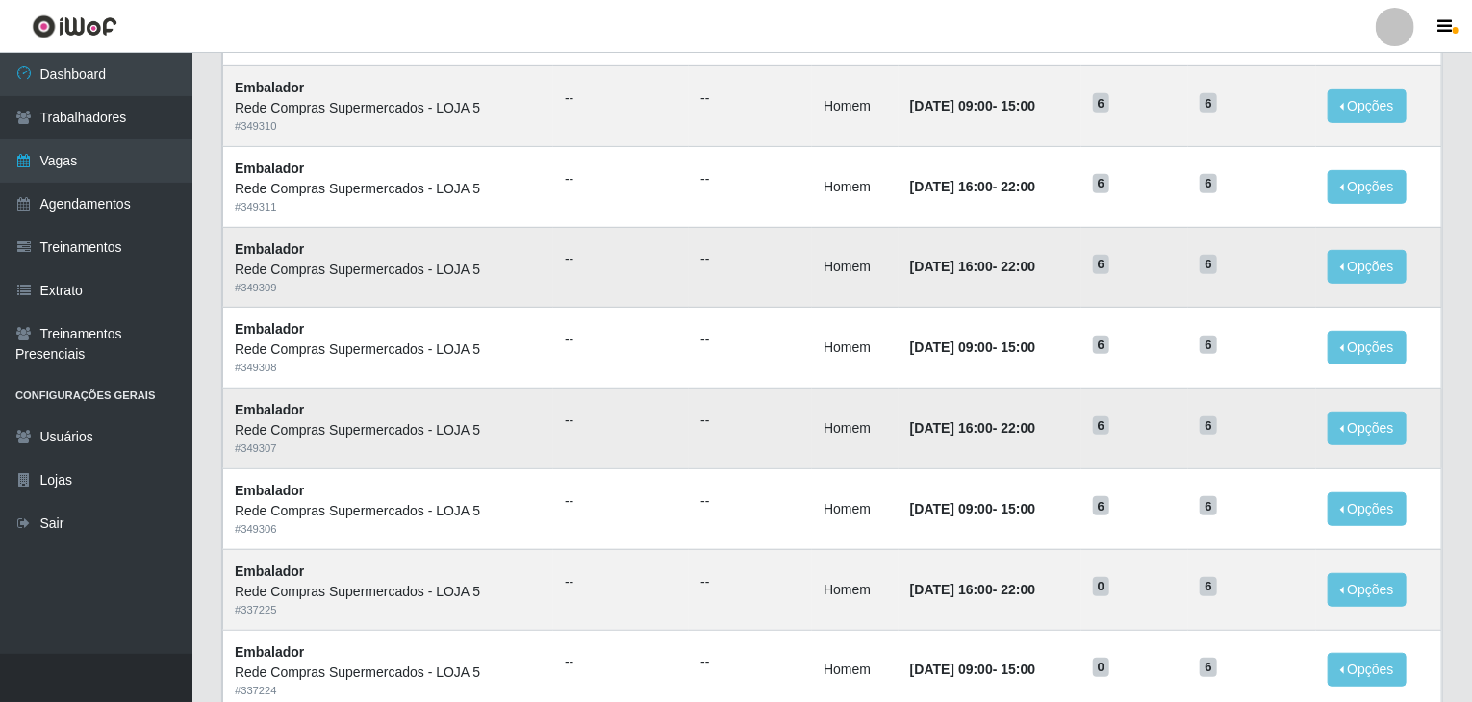
scroll to position [0, 0]
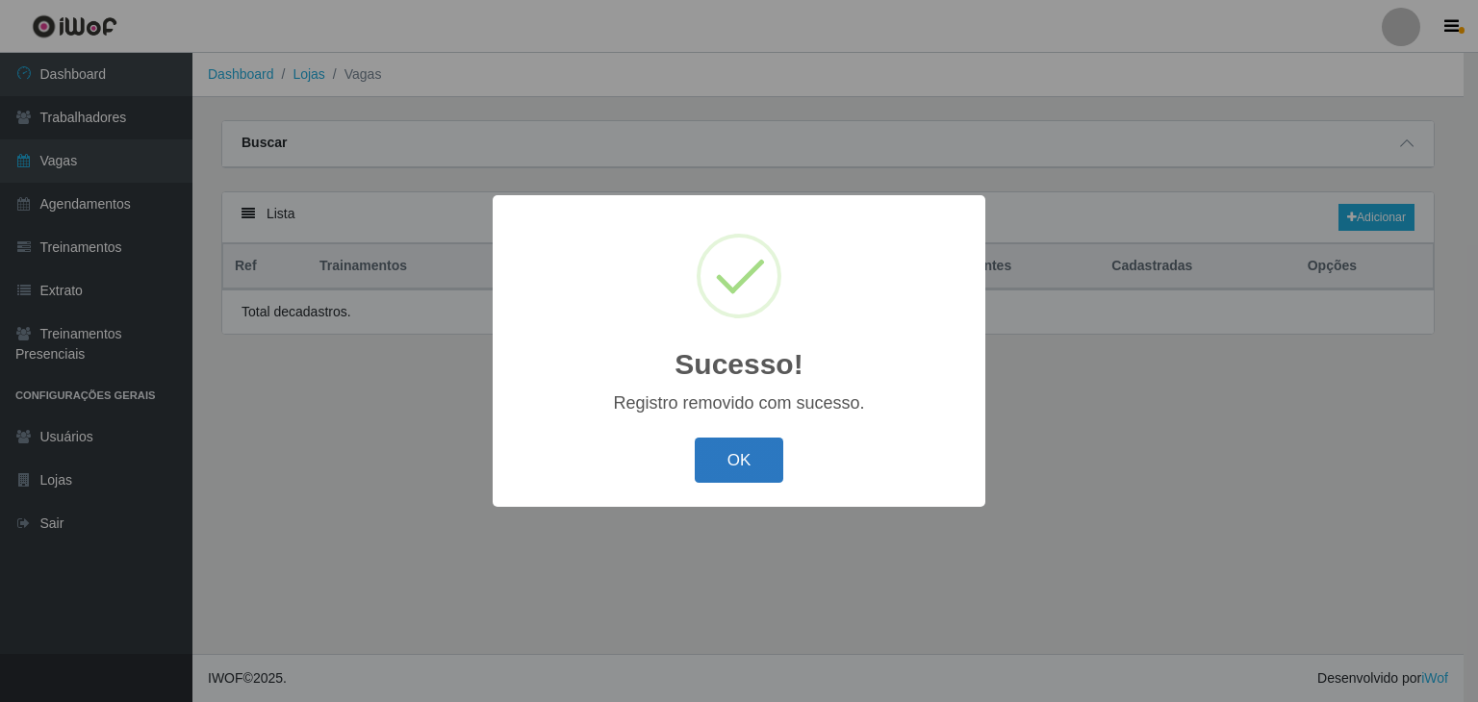
click at [737, 467] on button "OK" at bounding box center [739, 460] width 89 height 45
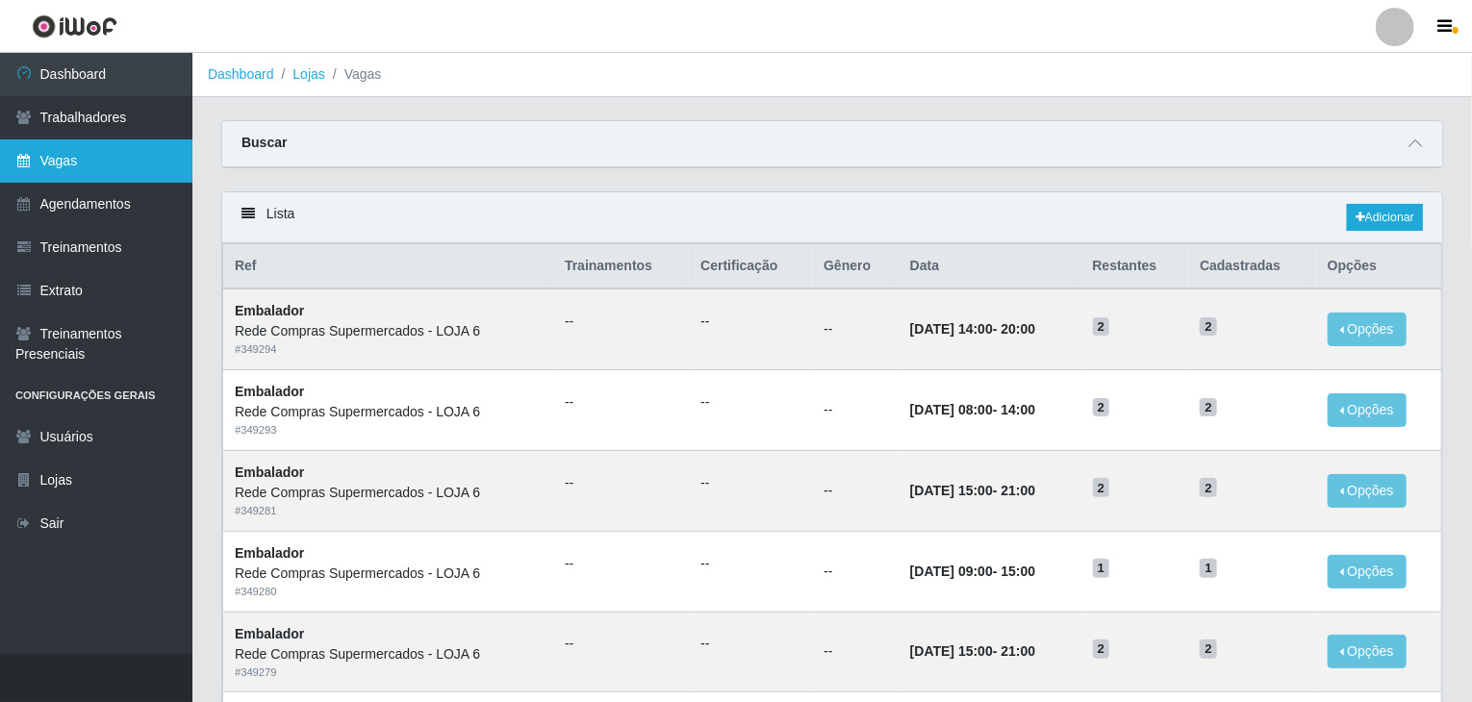
click at [73, 164] on link "Vagas" at bounding box center [96, 160] width 192 height 43
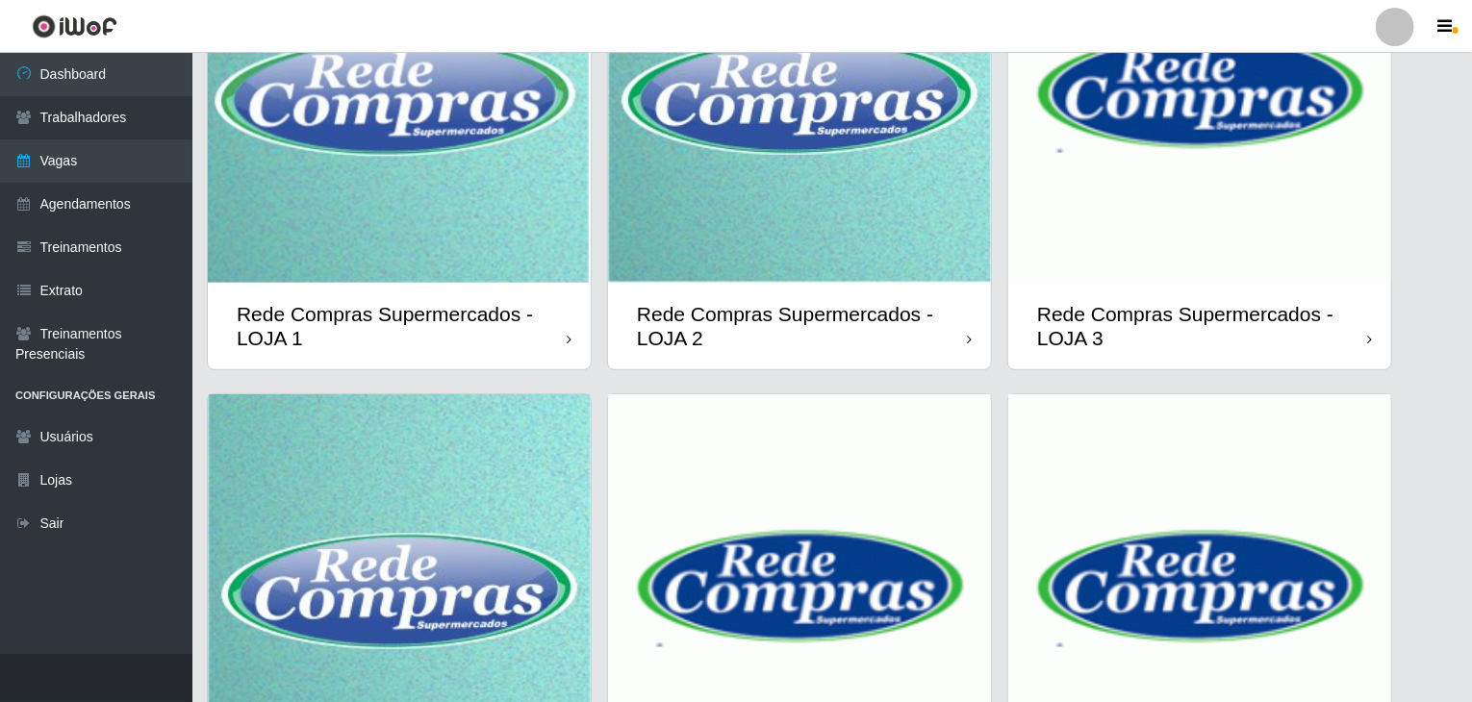
scroll to position [456, 0]
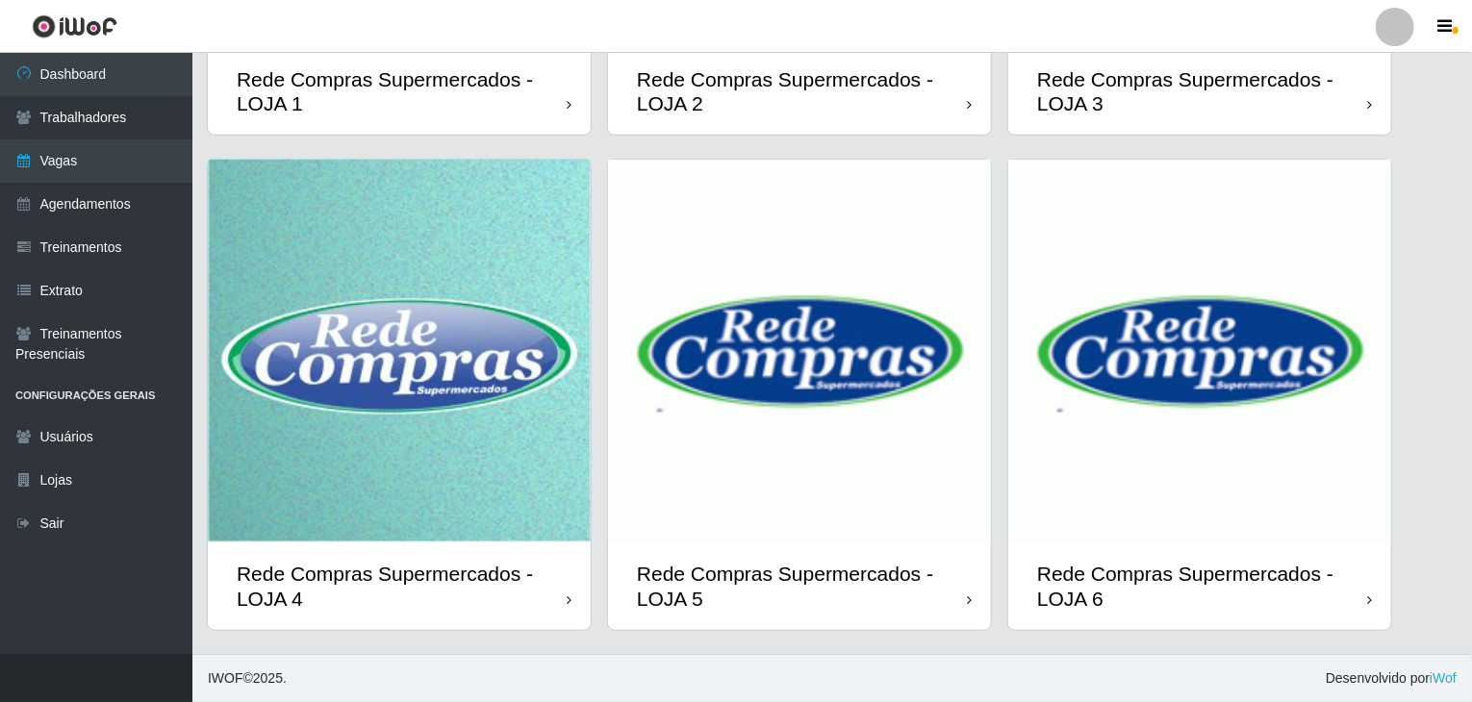
click at [925, 328] on img at bounding box center [799, 351] width 383 height 383
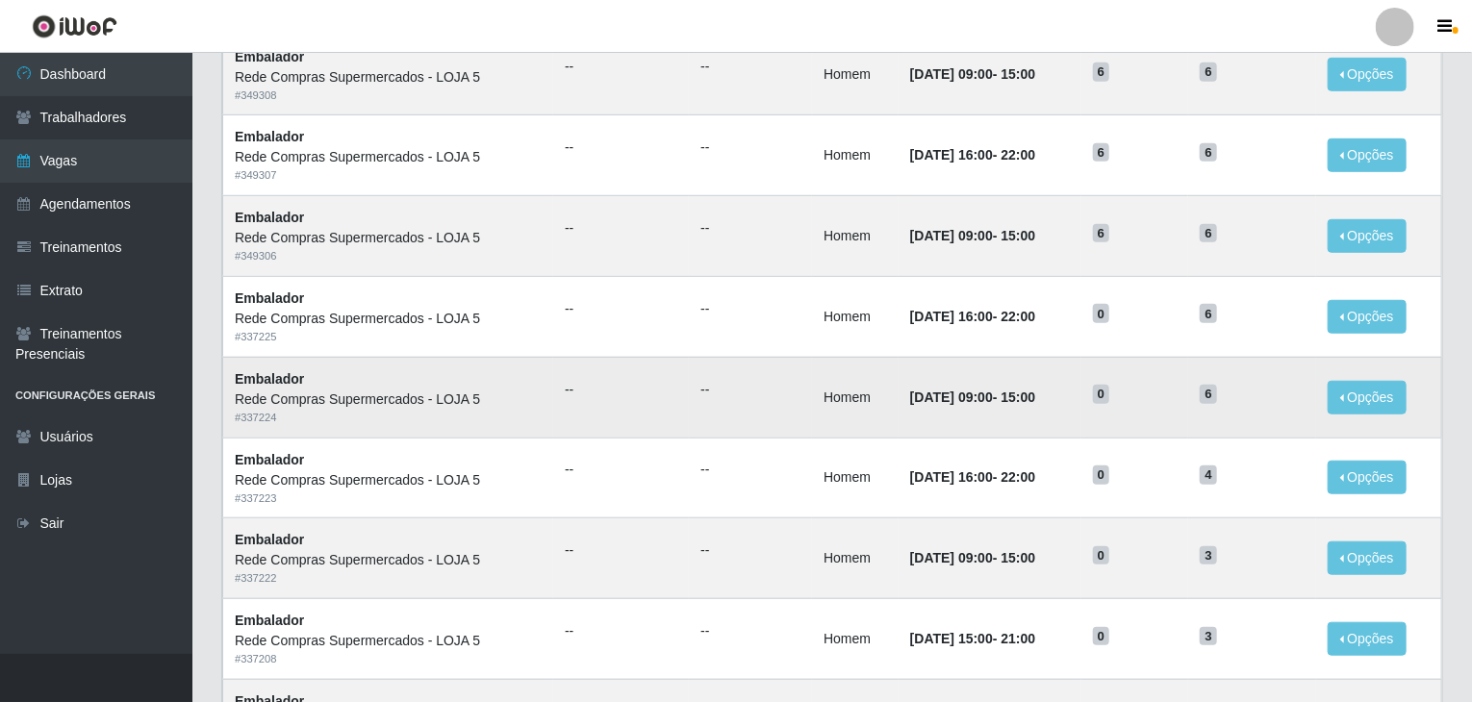
scroll to position [922, 0]
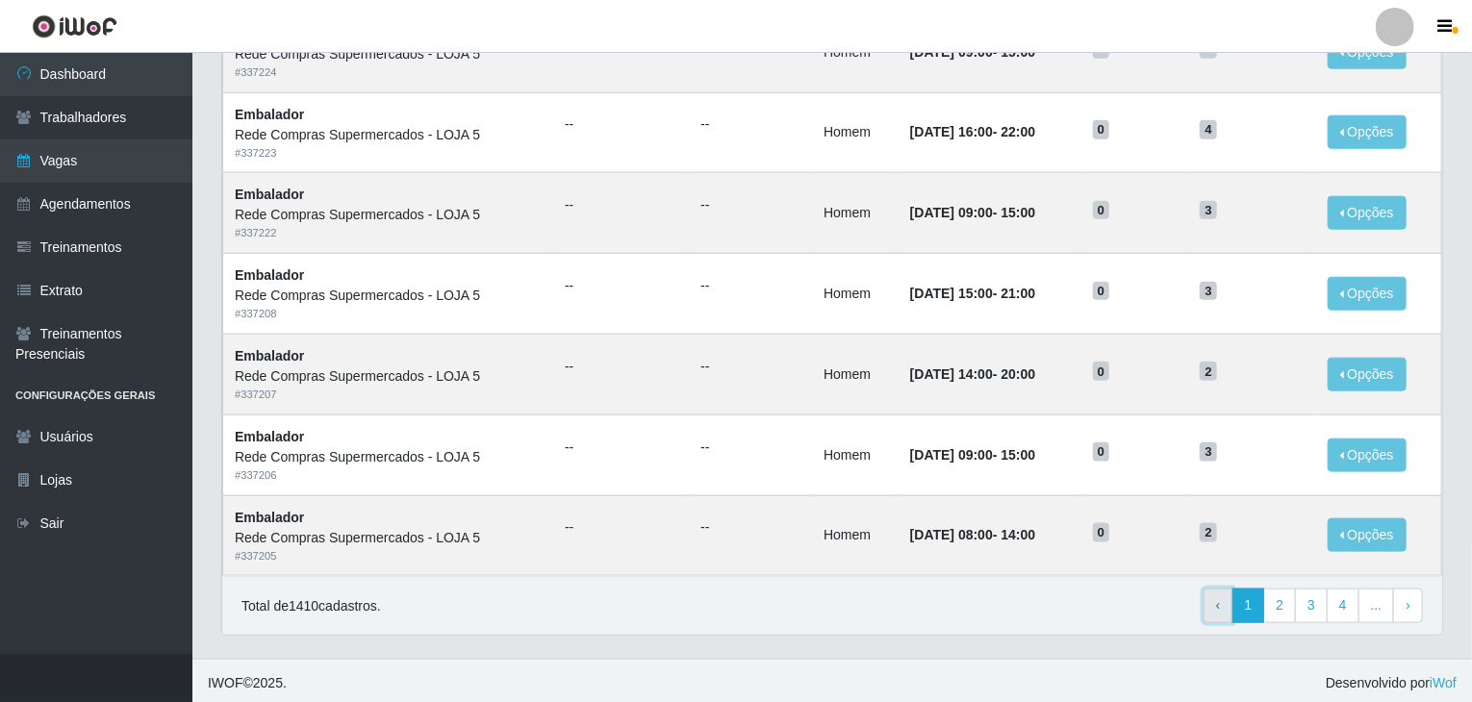
click at [1224, 589] on link "‹ Previous" at bounding box center [1218, 606] width 30 height 35
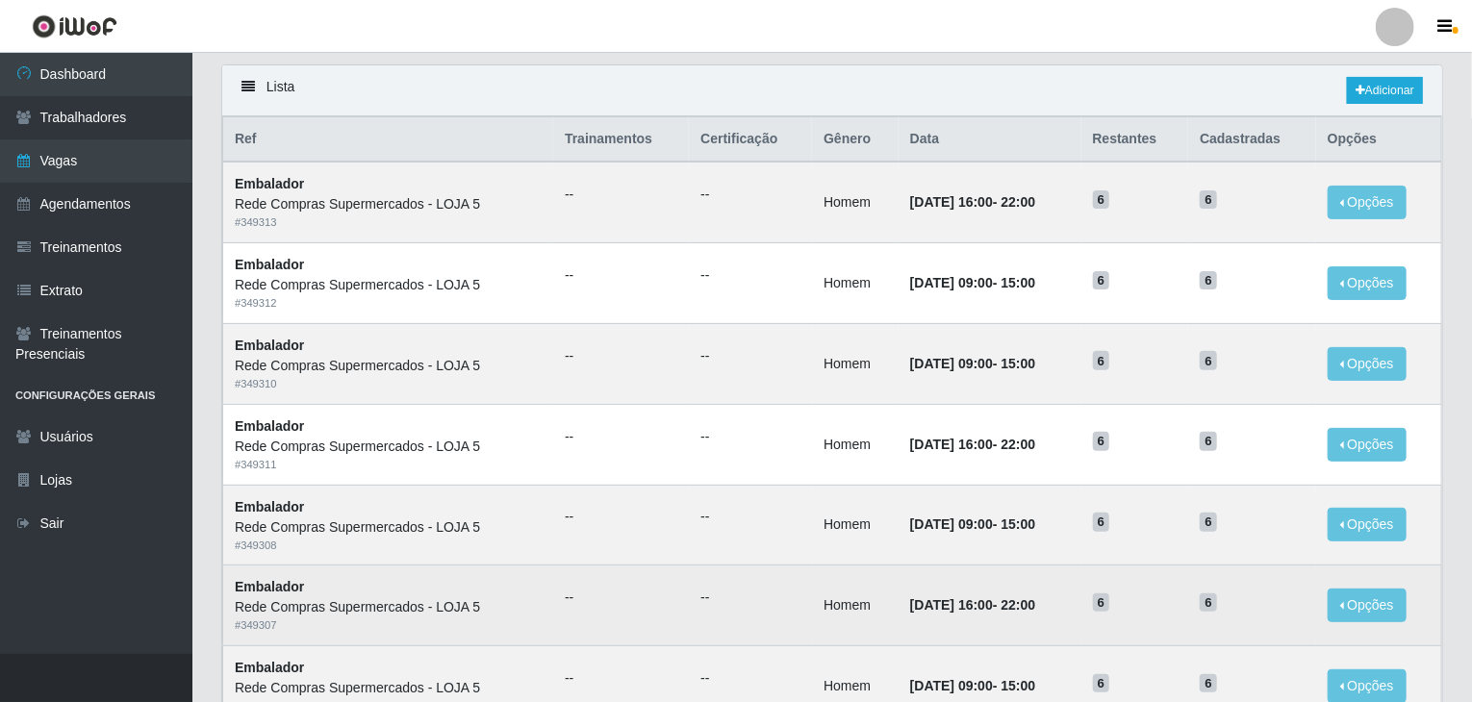
scroll to position [96, 0]
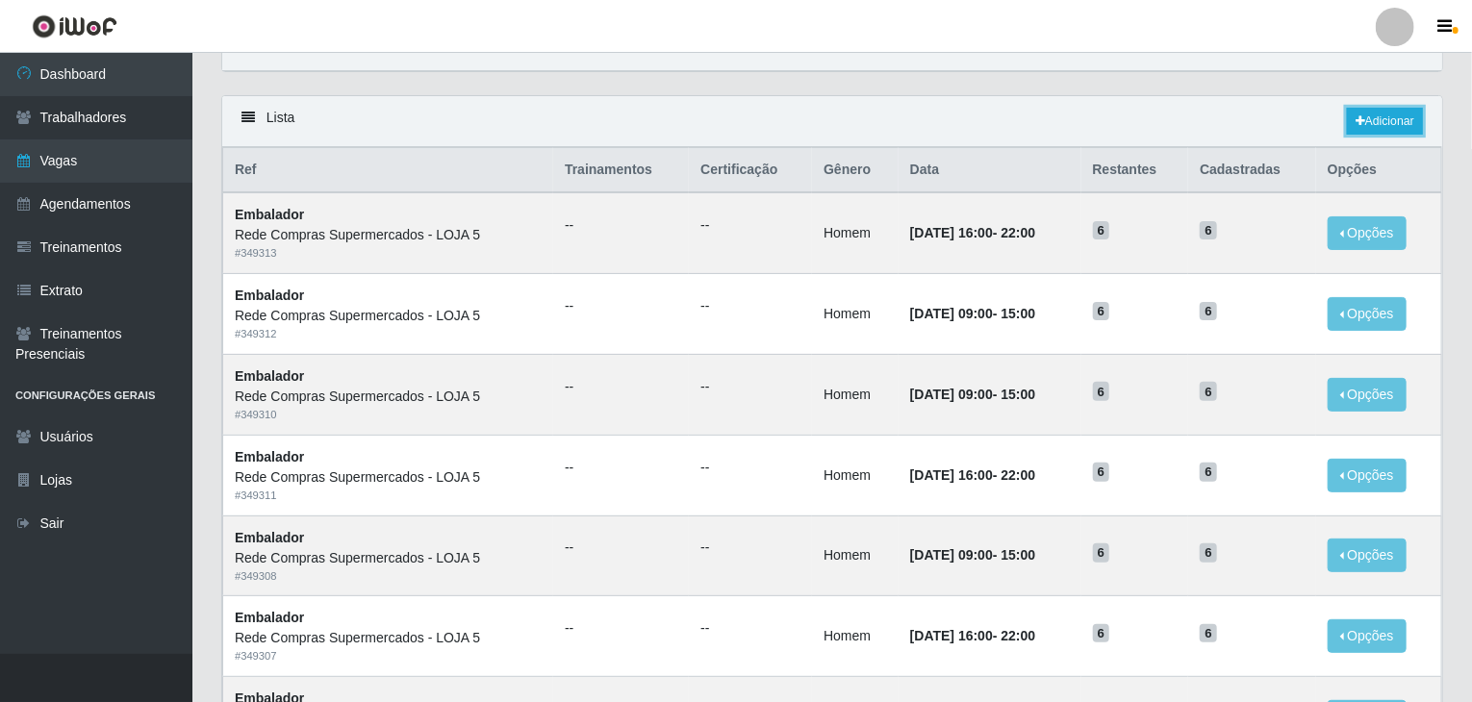
click at [1389, 114] on link "Adicionar" at bounding box center [1385, 121] width 76 height 27
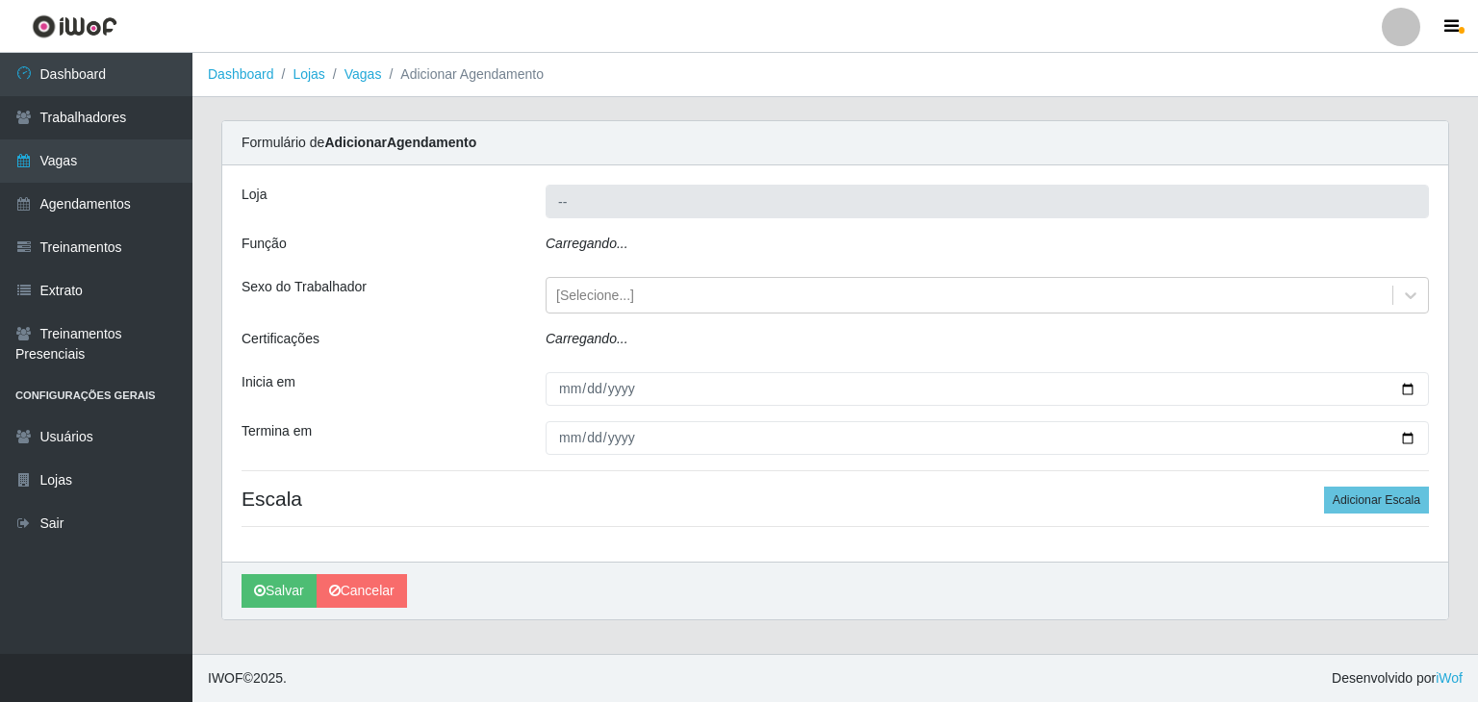
type input "Rede Compras Supermercados - LOJA 5"
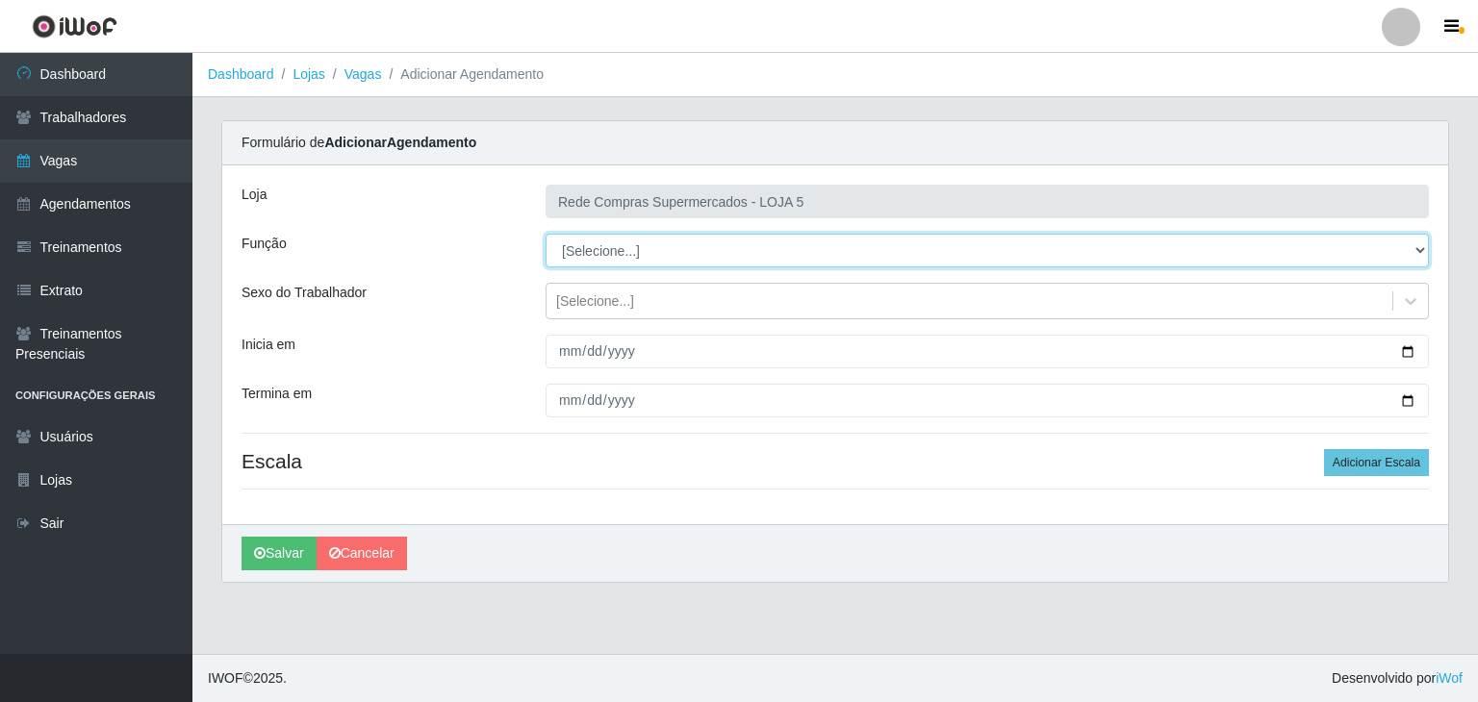
click at [628, 259] on select "[Selecione...] ASG ASG + ASG ++ Auxiliar de Depósito Auxiliar de Depósito + Aux…" at bounding box center [986, 251] width 883 height 34
select select "1"
click at [545, 234] on select "[Selecione...] ASG ASG + ASG ++ Auxiliar de Depósito Auxiliar de Depósito + Aux…" at bounding box center [986, 251] width 883 height 34
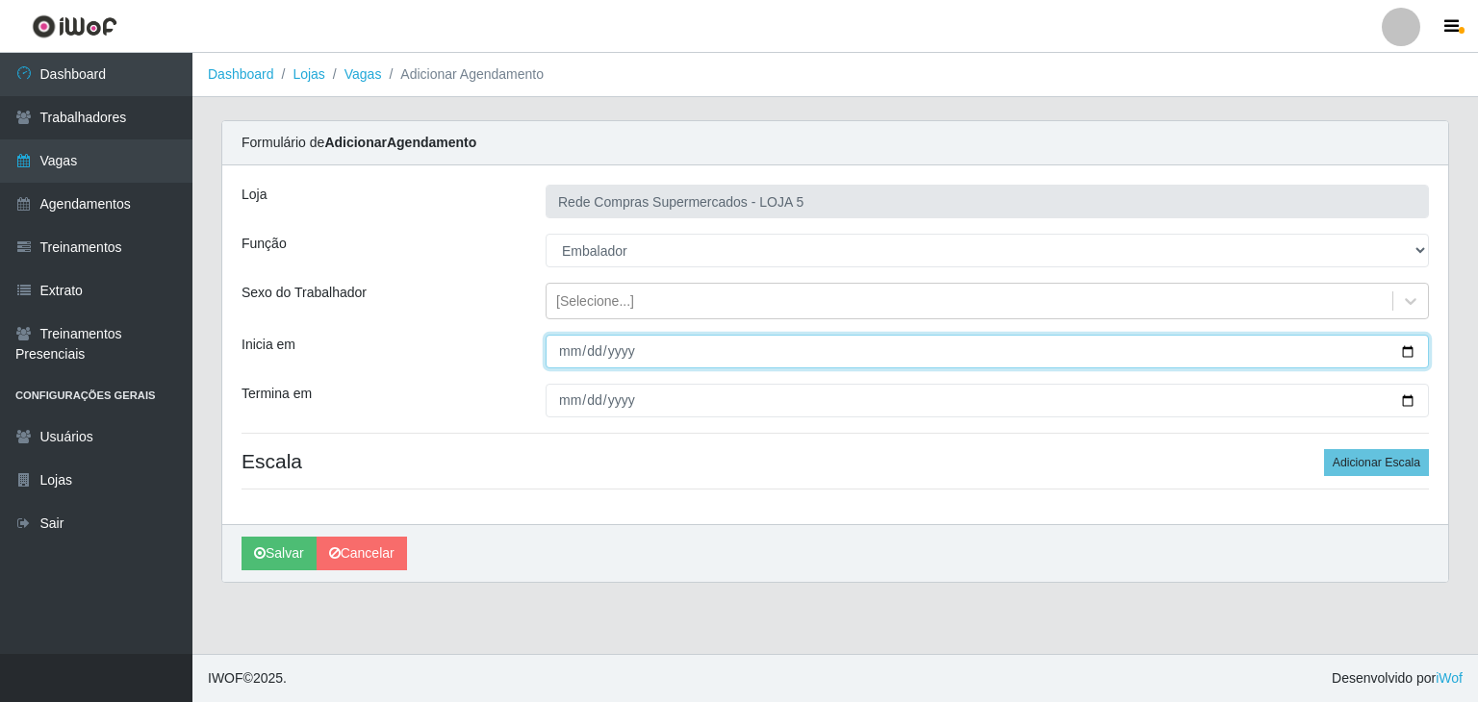
click at [1409, 347] on input "Inicia em" at bounding box center [986, 352] width 883 height 34
type input "2025-10-03"
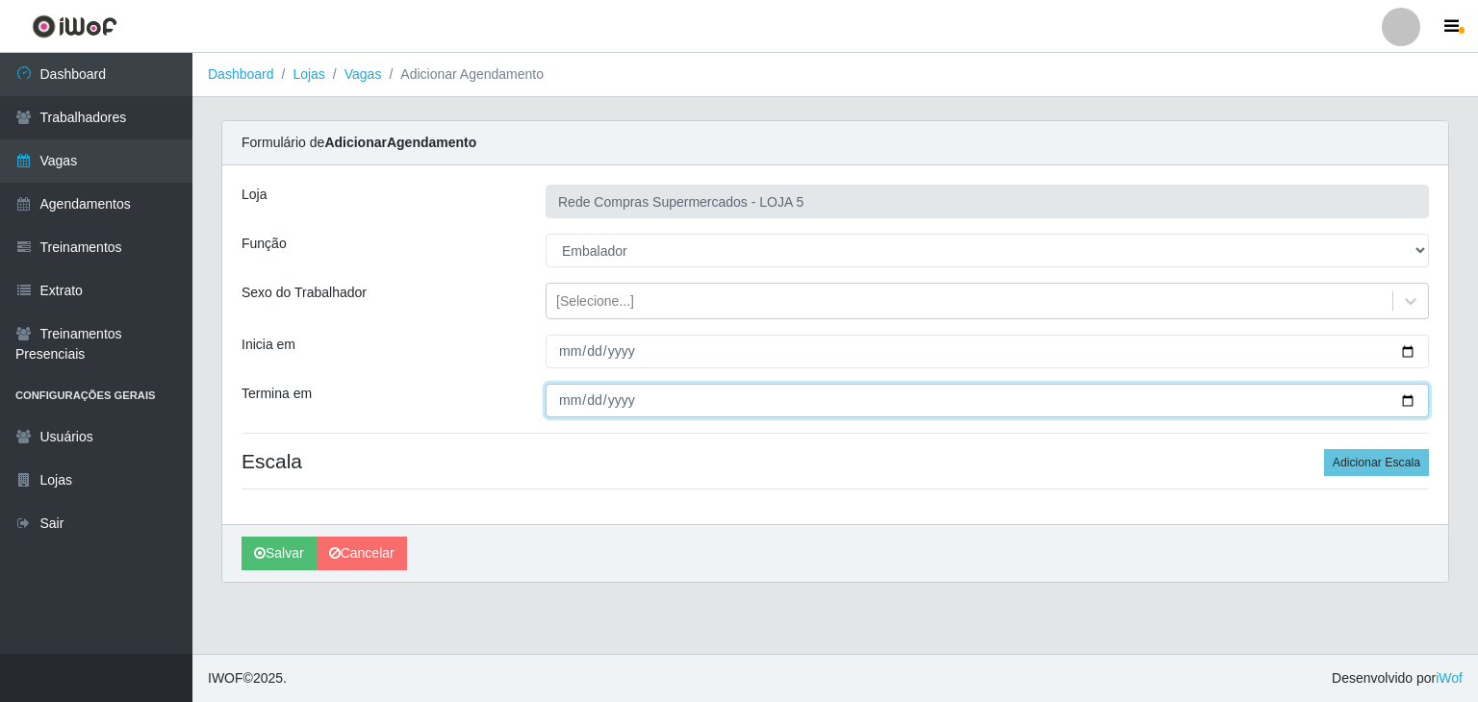
click at [1416, 401] on input "Termina em" at bounding box center [986, 401] width 883 height 34
click at [1406, 401] on input "Termina em" at bounding box center [986, 401] width 883 height 34
type input "2025-10-03"
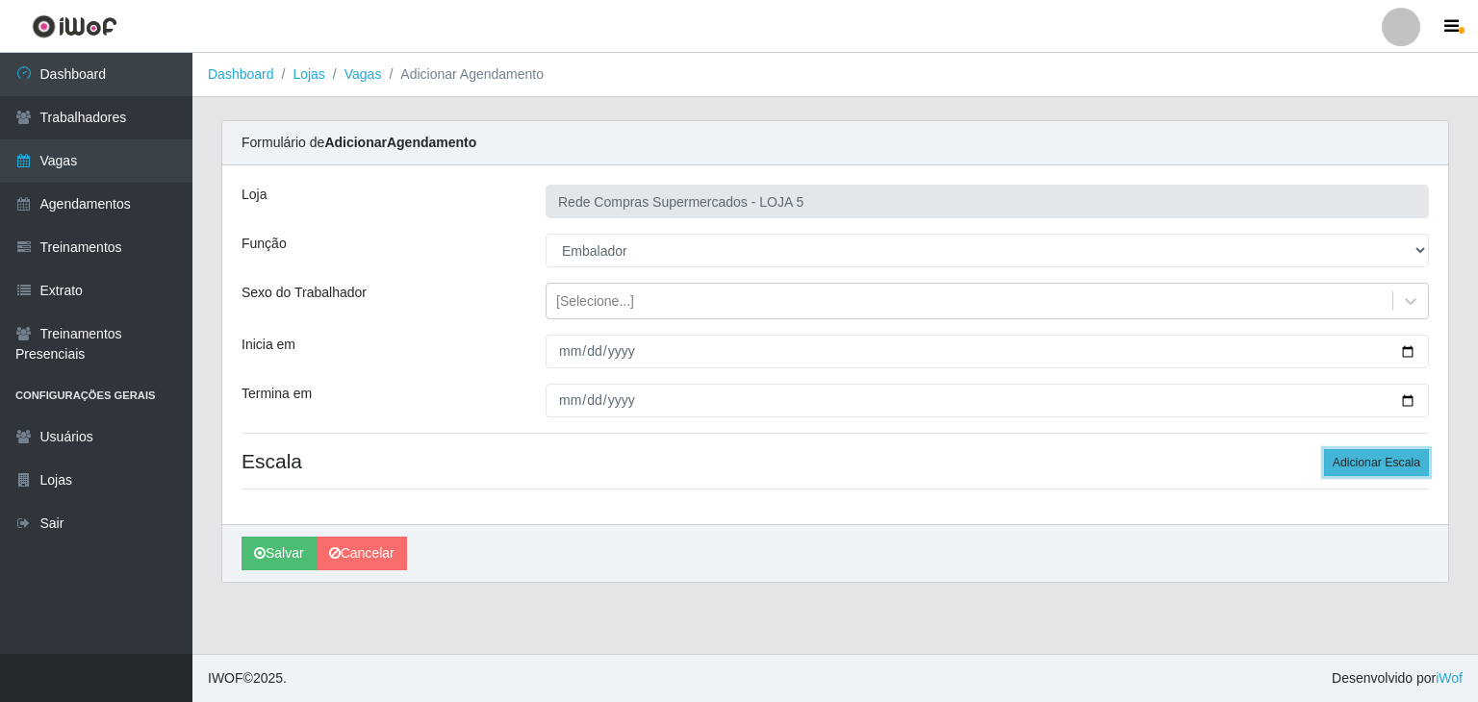
click at [1347, 457] on button "Adicionar Escala" at bounding box center [1376, 462] width 105 height 27
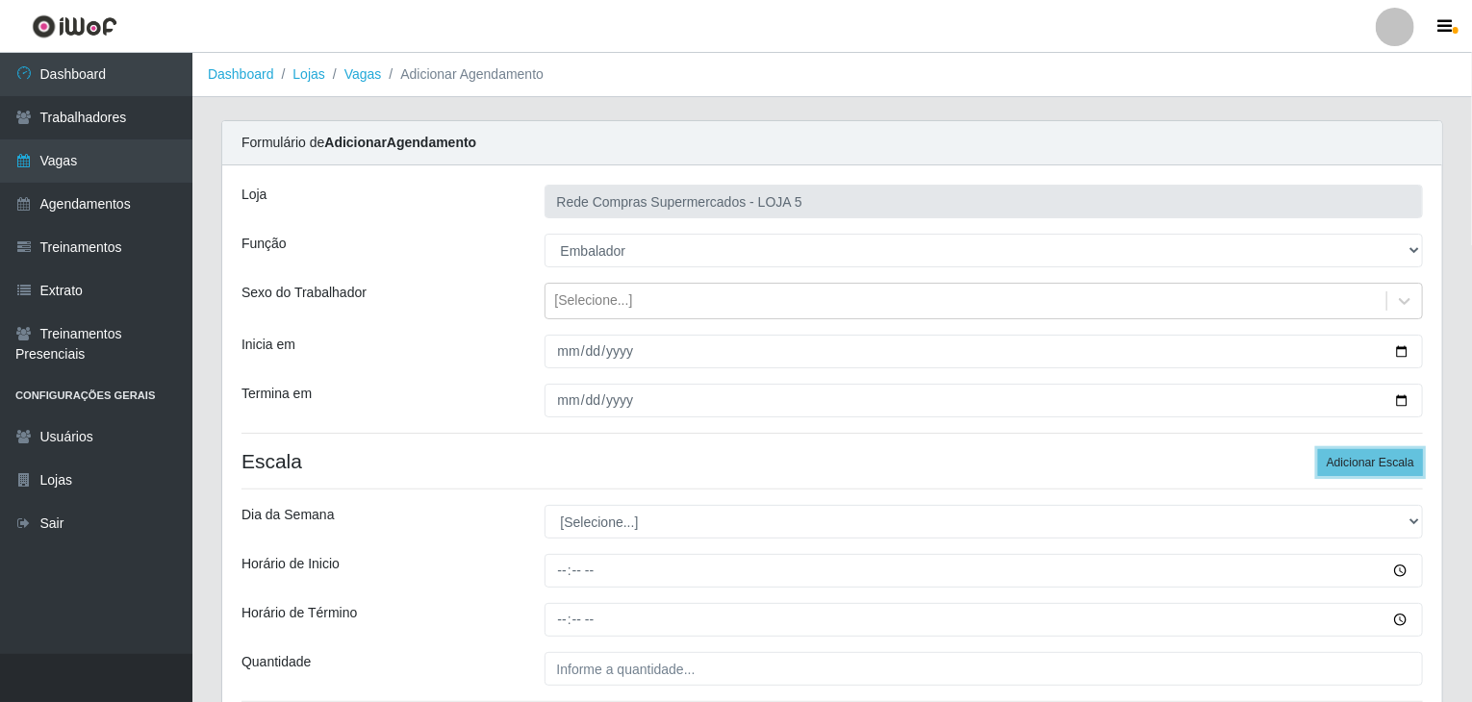
scroll to position [163, 0]
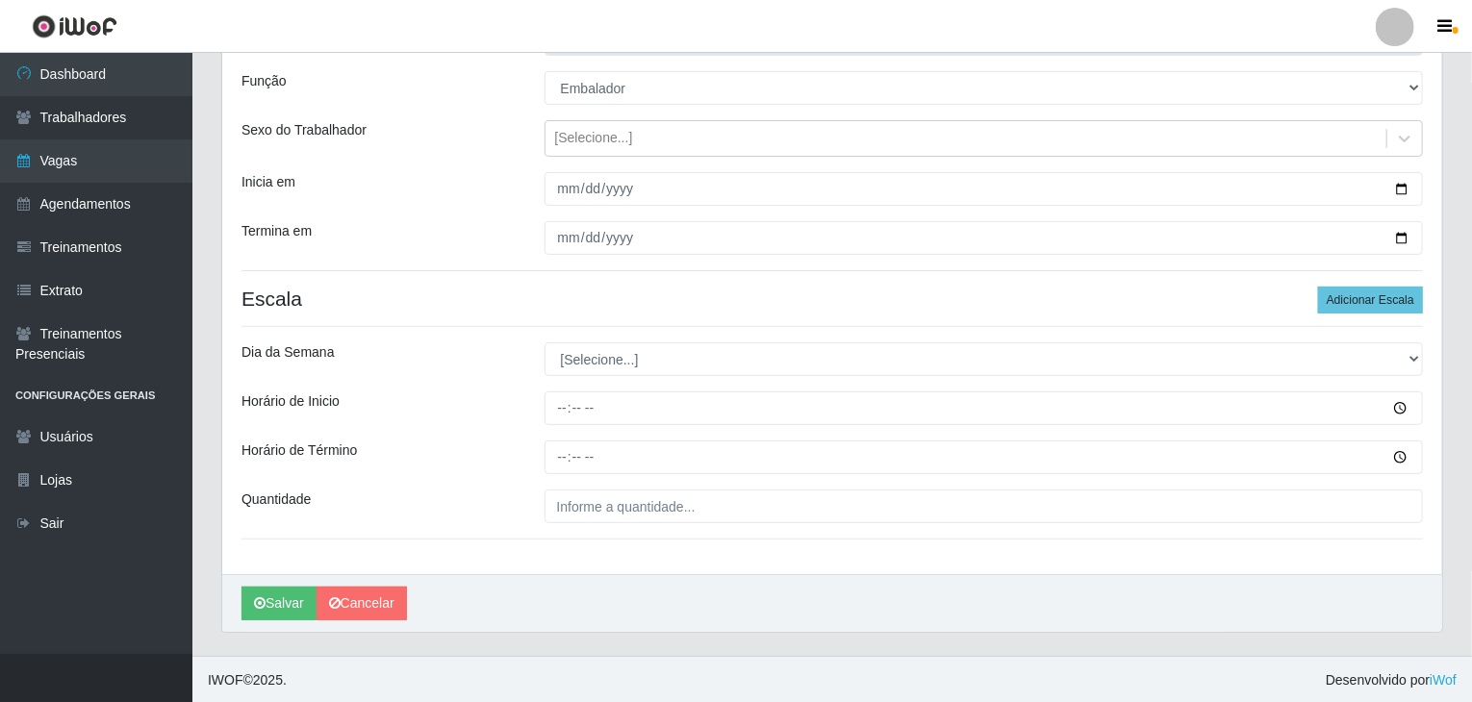
click at [606, 378] on div "Loja Rede Compras Supermercados - LOJA 5 Função [Selecione...] ASG ASG + ASG ++…" at bounding box center [832, 288] width 1220 height 571
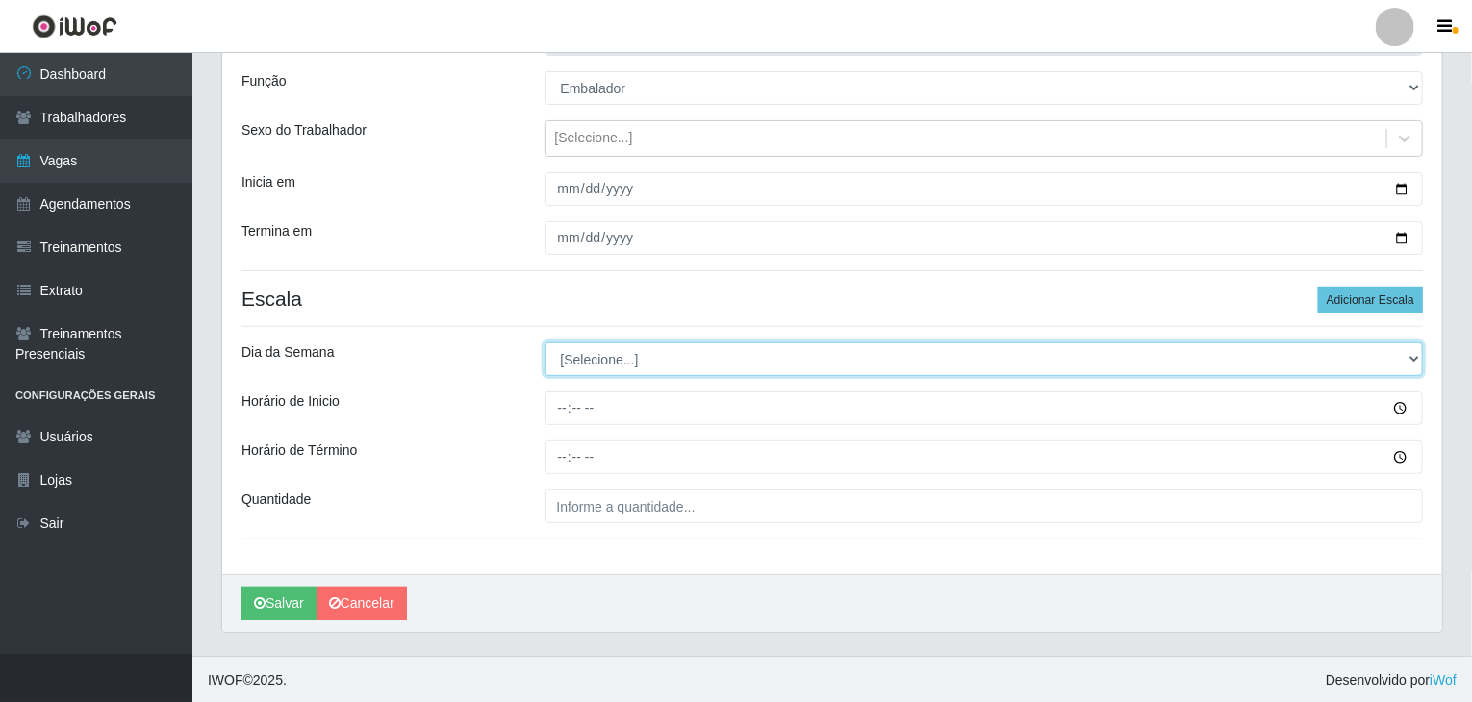
click at [598, 350] on select "[Selecione...] Segunda Terça Quarta Quinta Sexta Sábado Domingo" at bounding box center [983, 359] width 879 height 34
select select "5"
click at [544, 342] on select "[Selecione...] Segunda Terça Quarta Quinta Sexta Sábado Domingo" at bounding box center [983, 359] width 879 height 34
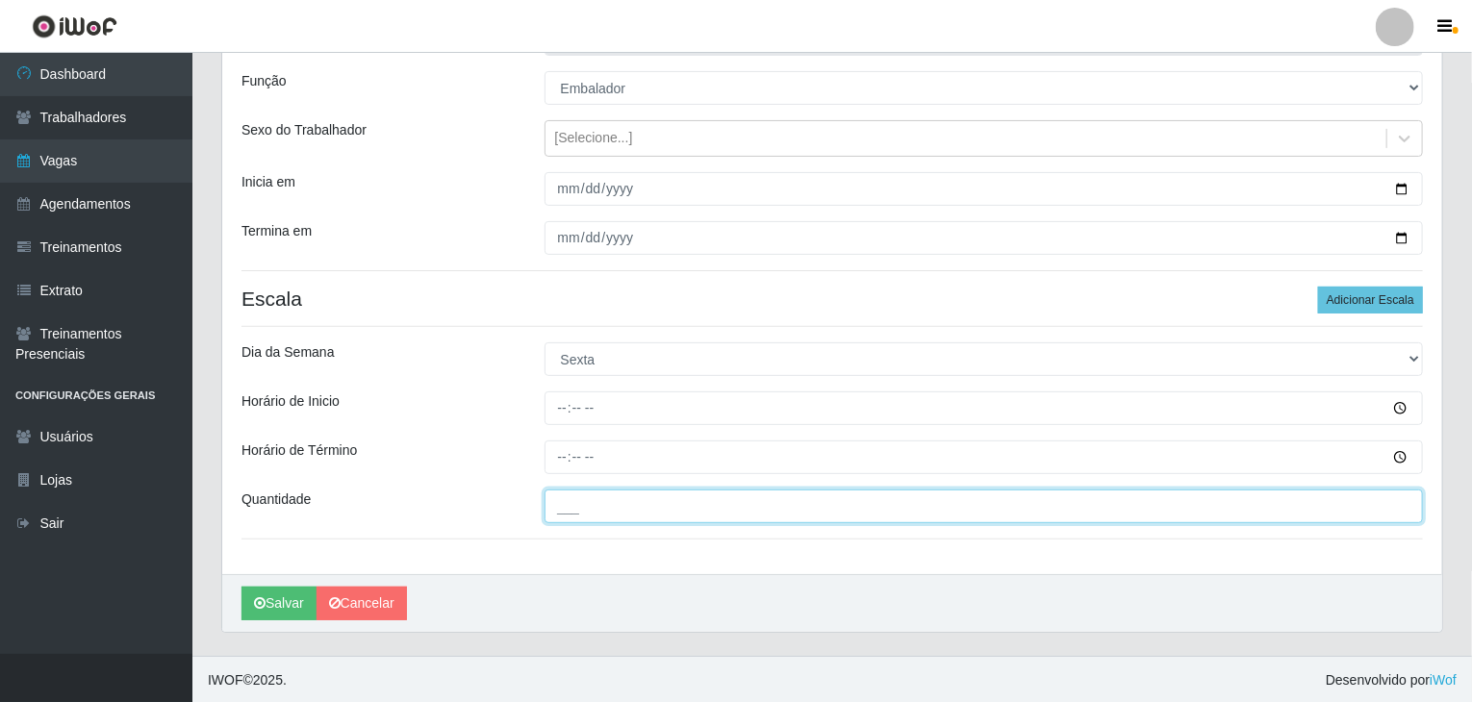
click at [632, 501] on input "___" at bounding box center [983, 507] width 879 height 34
type input "6__"
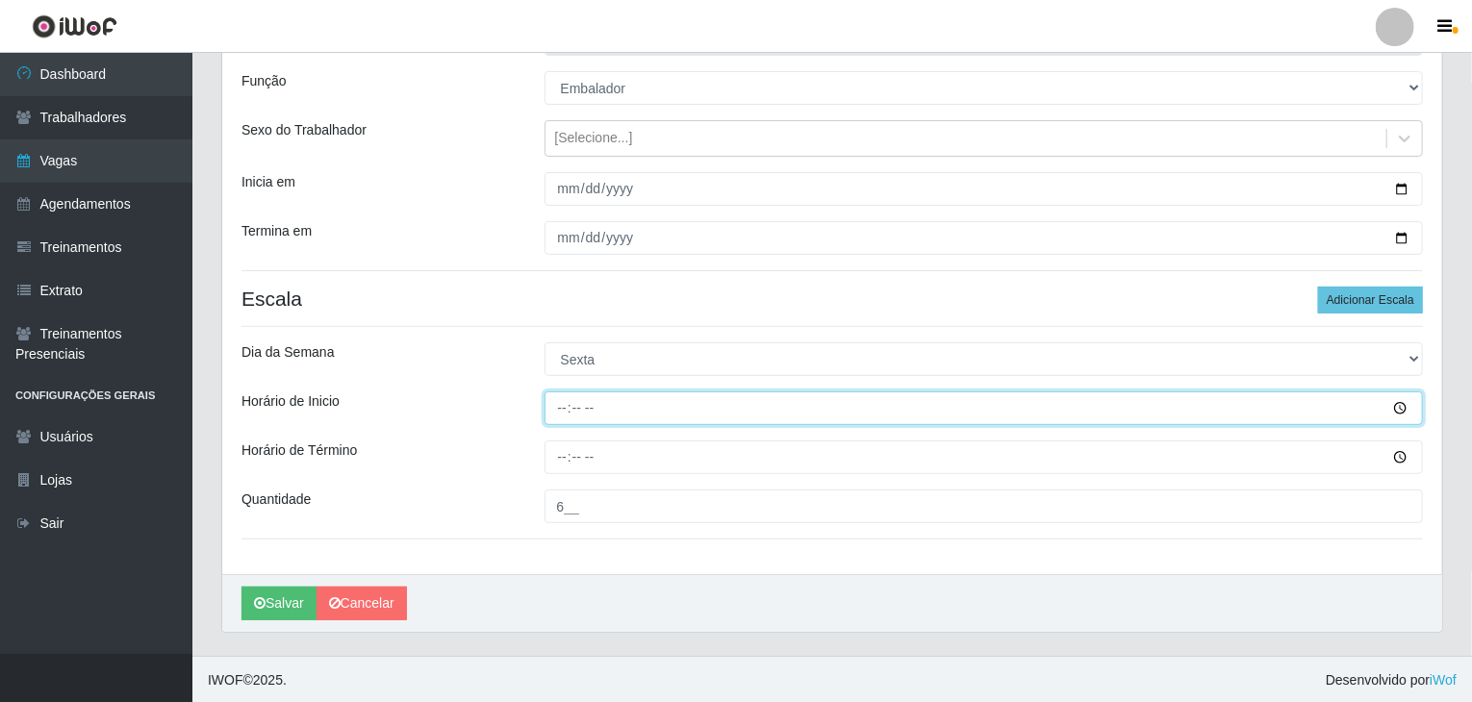
click at [545, 413] on input "Horário de Inicio" at bounding box center [983, 409] width 879 height 34
type input "16:00"
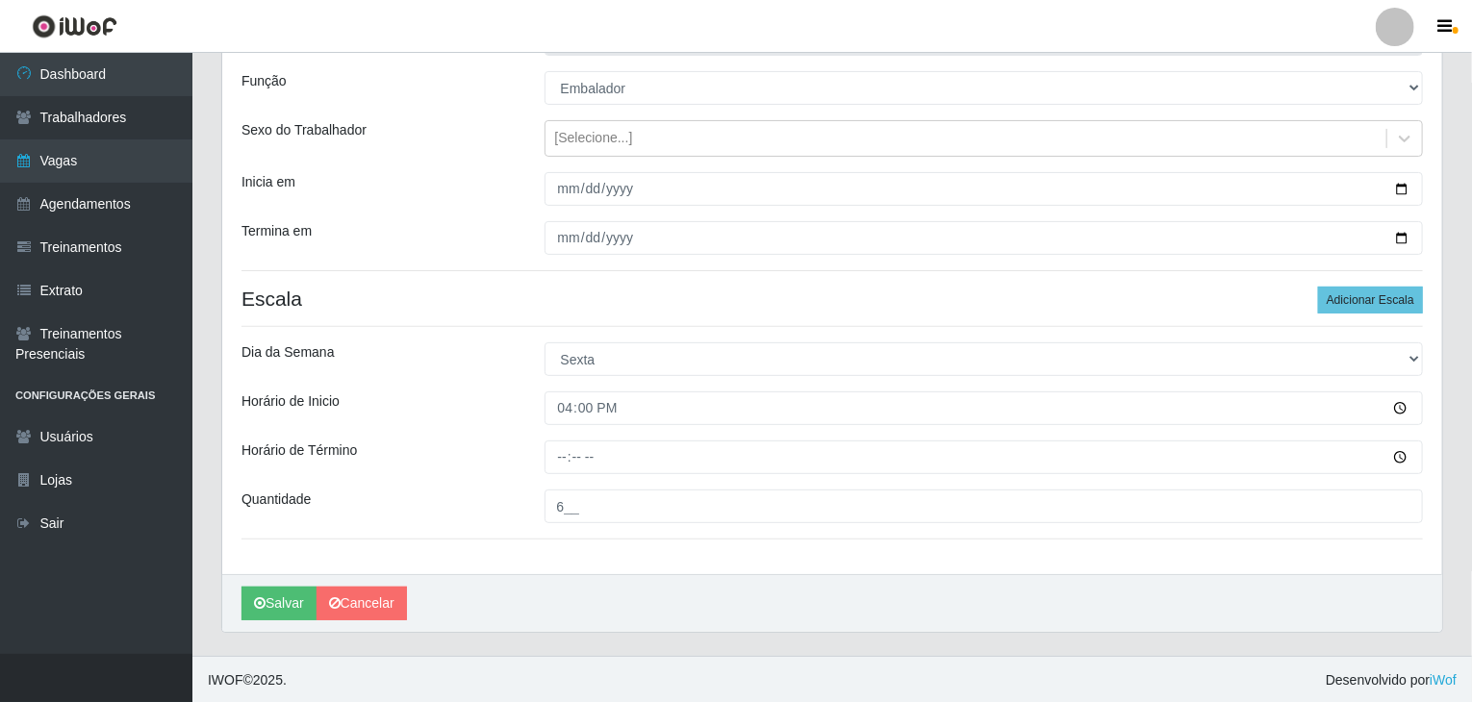
click at [556, 439] on div "Loja Rede Compras Supermercados - LOJA 5 Função [Selecione...] ASG ASG + ASG ++…" at bounding box center [832, 288] width 1220 height 571
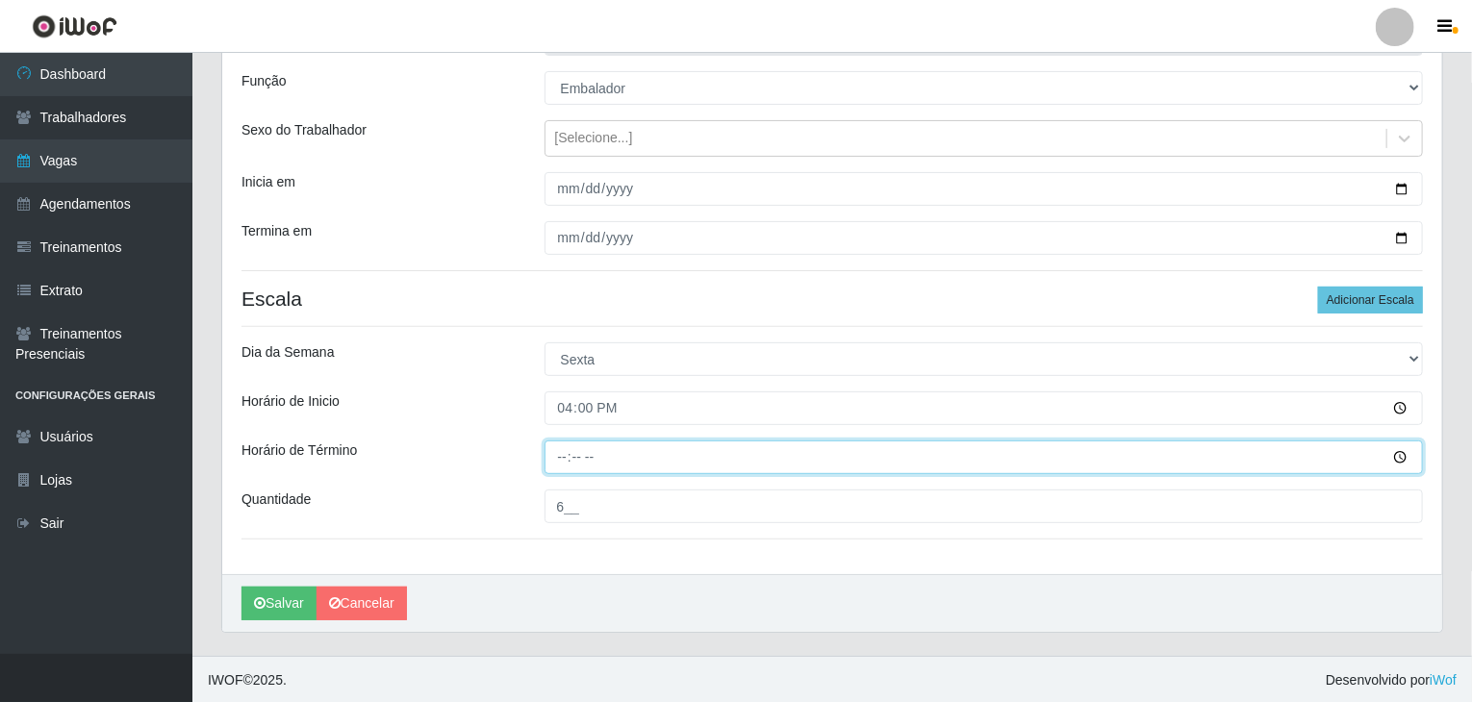
click at [562, 447] on input "Horário de Término" at bounding box center [983, 458] width 879 height 34
type input "22:00"
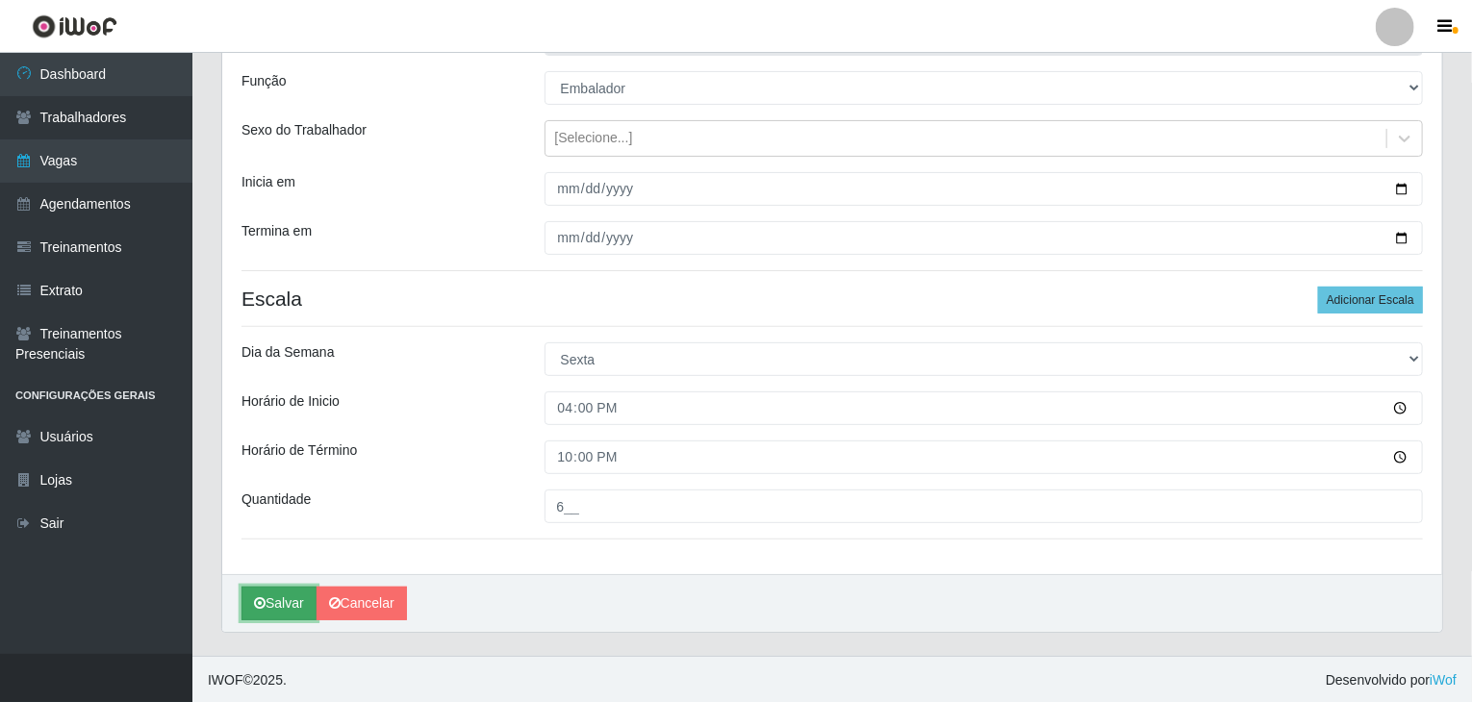
click at [265, 603] on button "Salvar" at bounding box center [278, 604] width 75 height 34
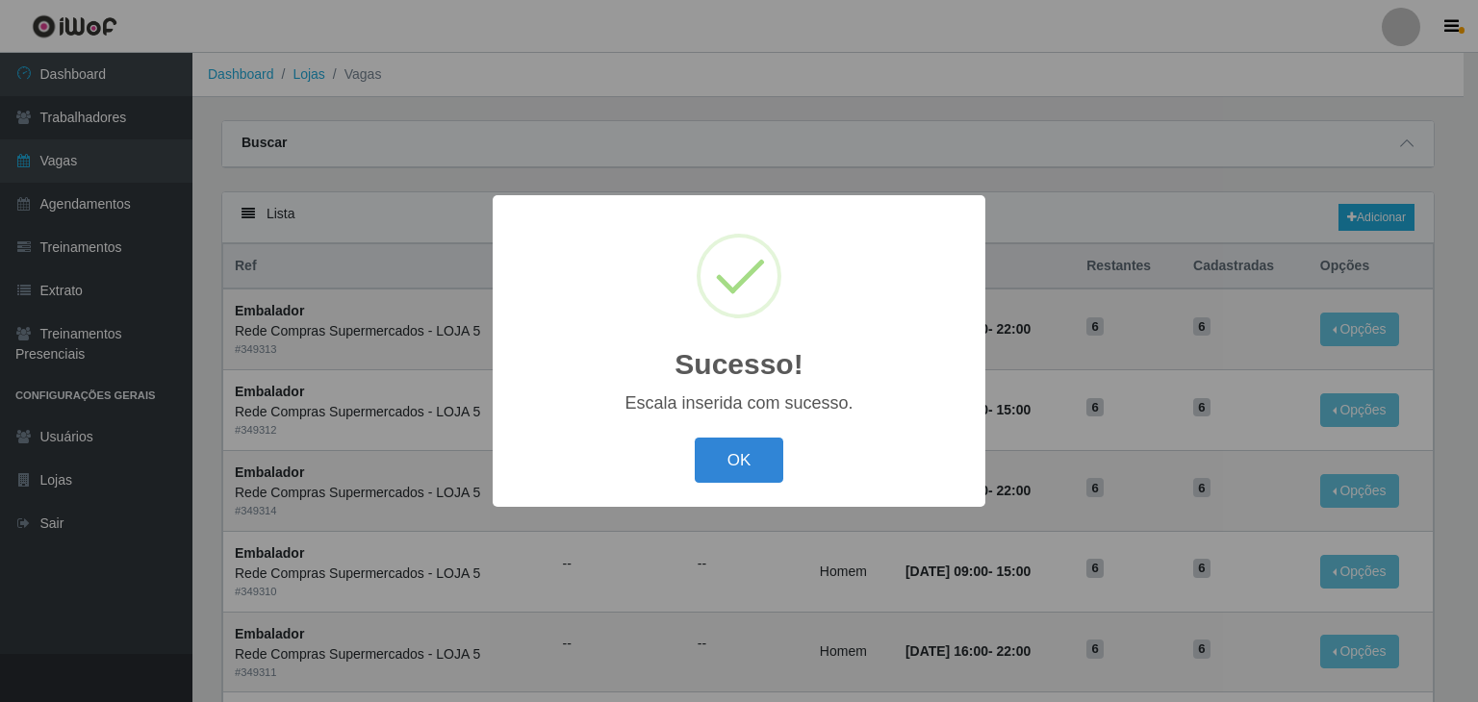
click at [718, 436] on div "OK Cancel" at bounding box center [739, 460] width 454 height 55
click at [727, 446] on button "OK" at bounding box center [739, 460] width 89 height 45
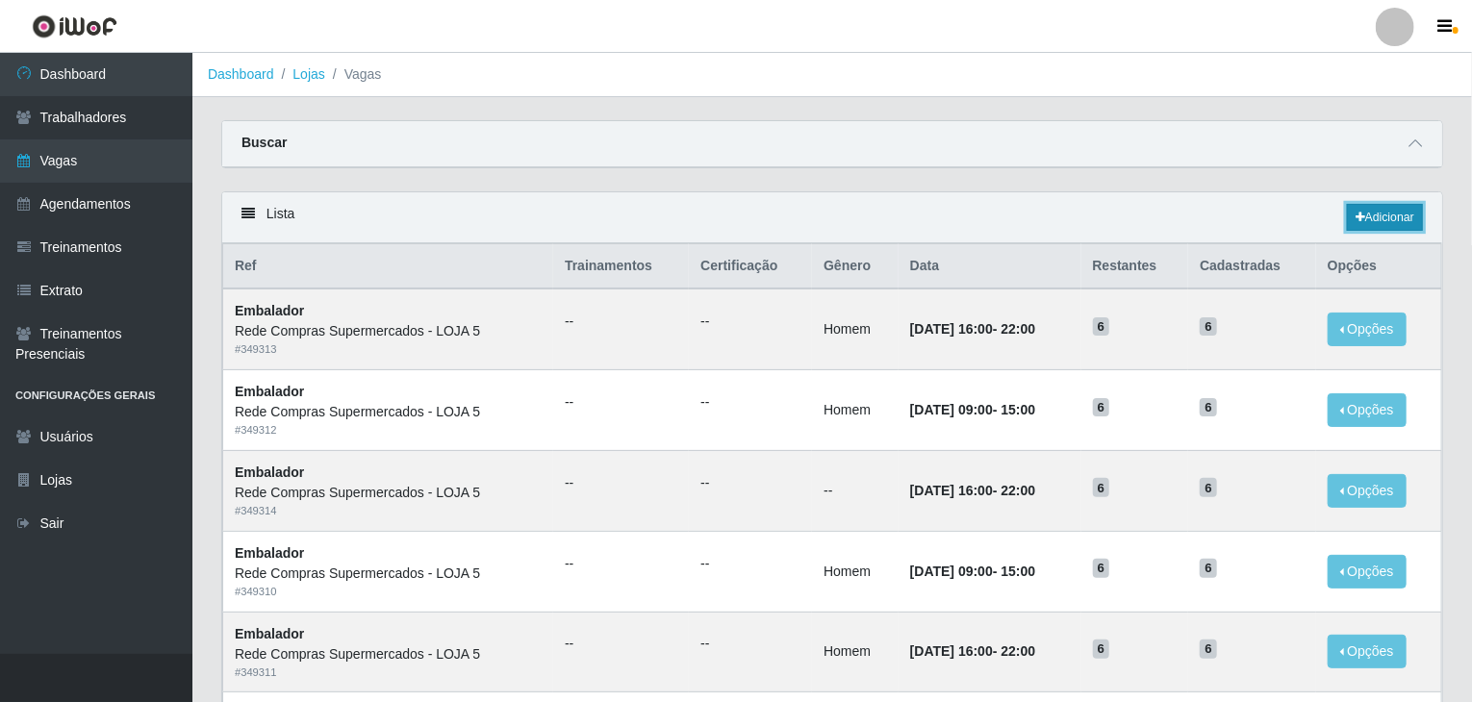
click at [1361, 224] on link "Adicionar" at bounding box center [1385, 217] width 76 height 27
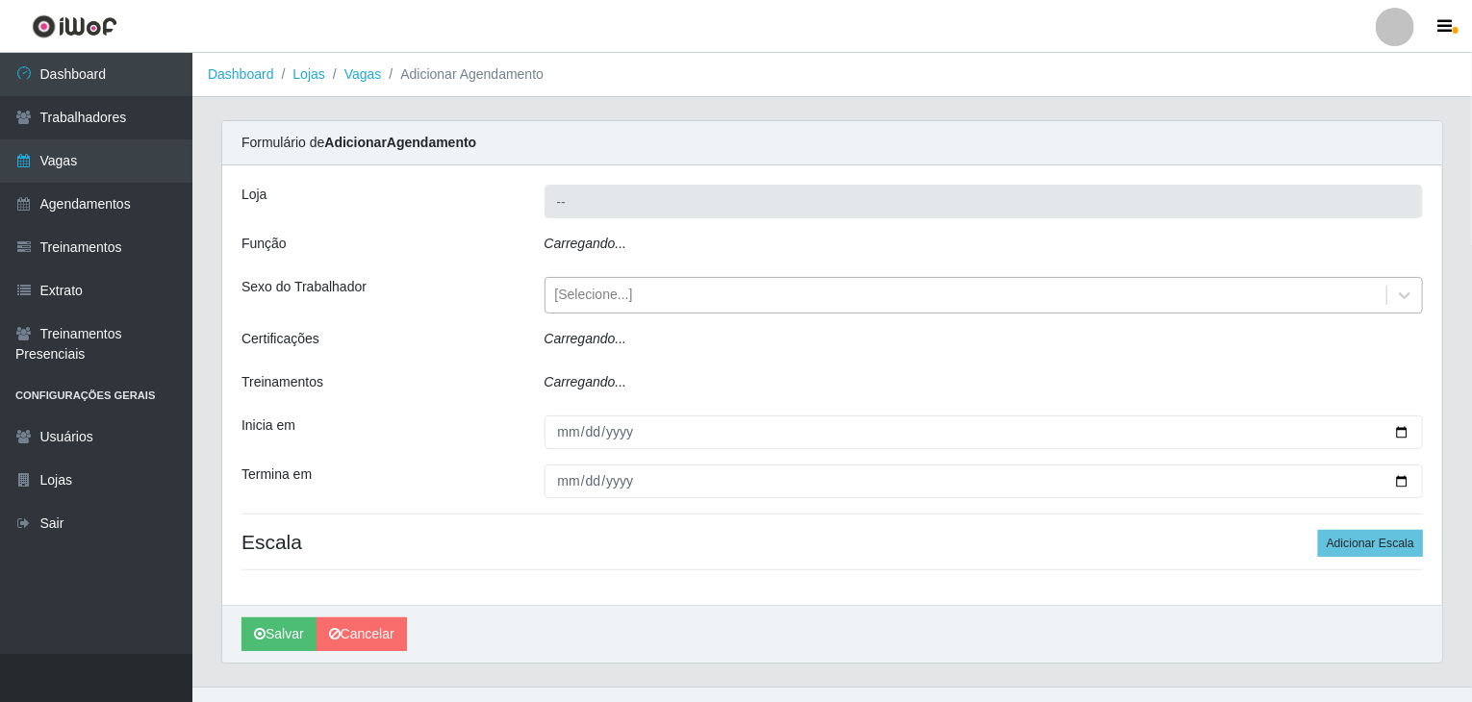
type input "Rede Compras Supermercados - LOJA 5"
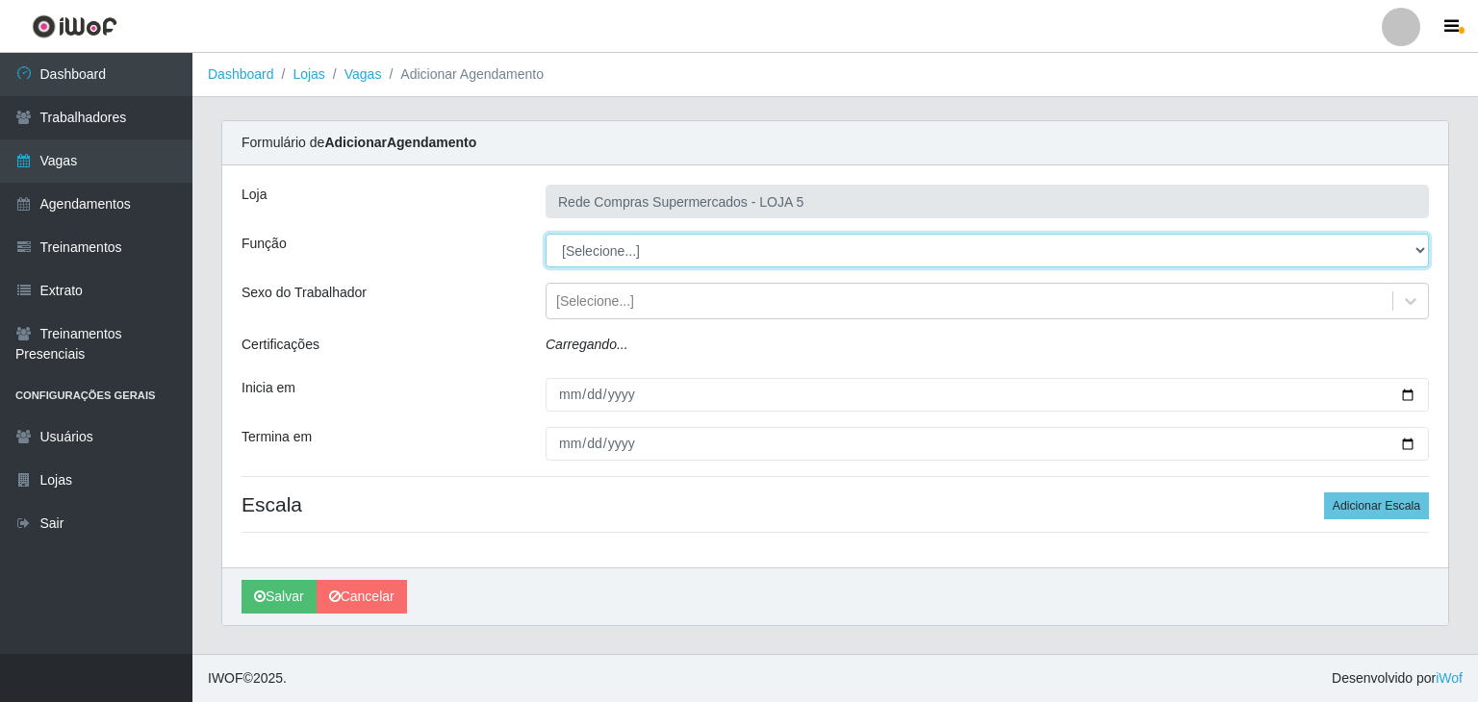
click at [608, 256] on select "[Selecione...] ASG ASG + ASG ++ Auxiliar de Depósito Auxiliar de Depósito + Aux…" at bounding box center [986, 251] width 883 height 34
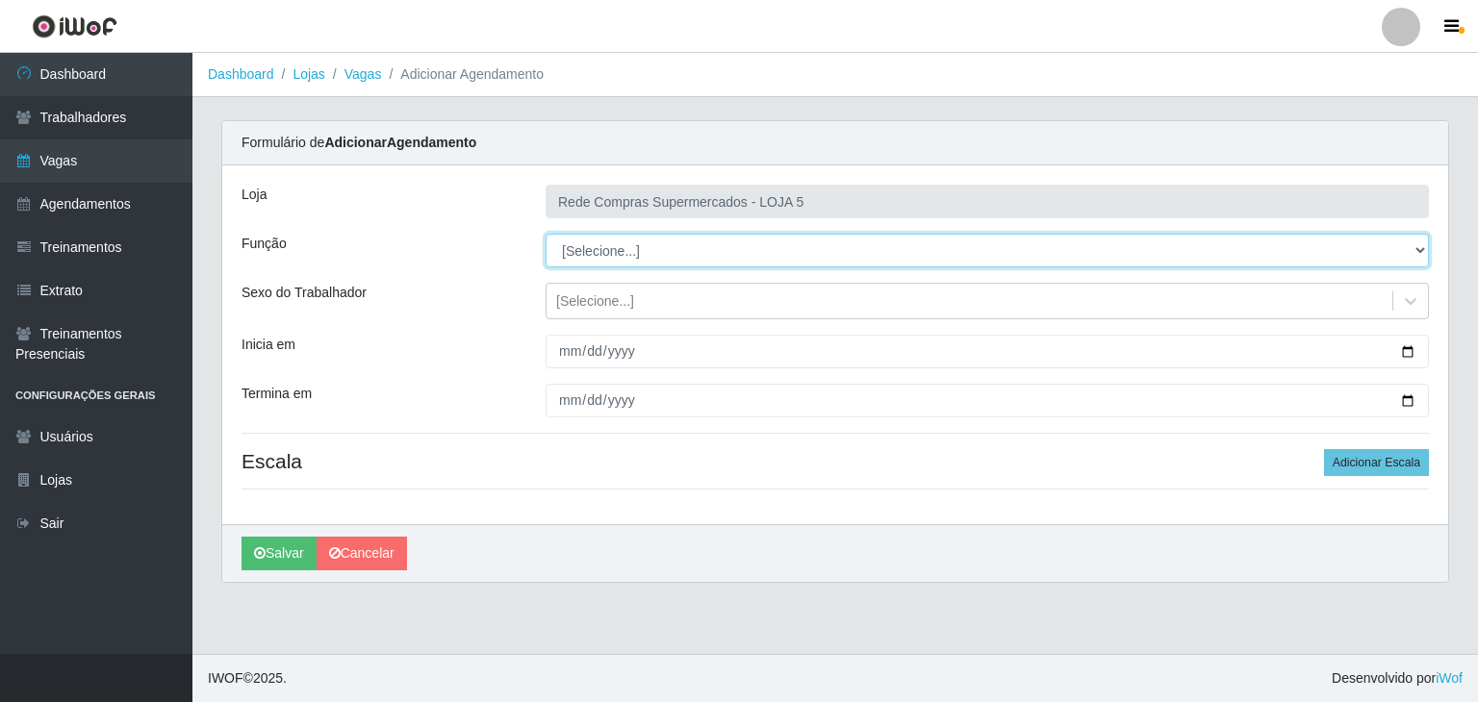
select select "1"
click at [545, 234] on select "[Selecione...] ASG ASG + ASG ++ Auxiliar de Depósito Auxiliar de Depósito + Aux…" at bounding box center [986, 251] width 883 height 34
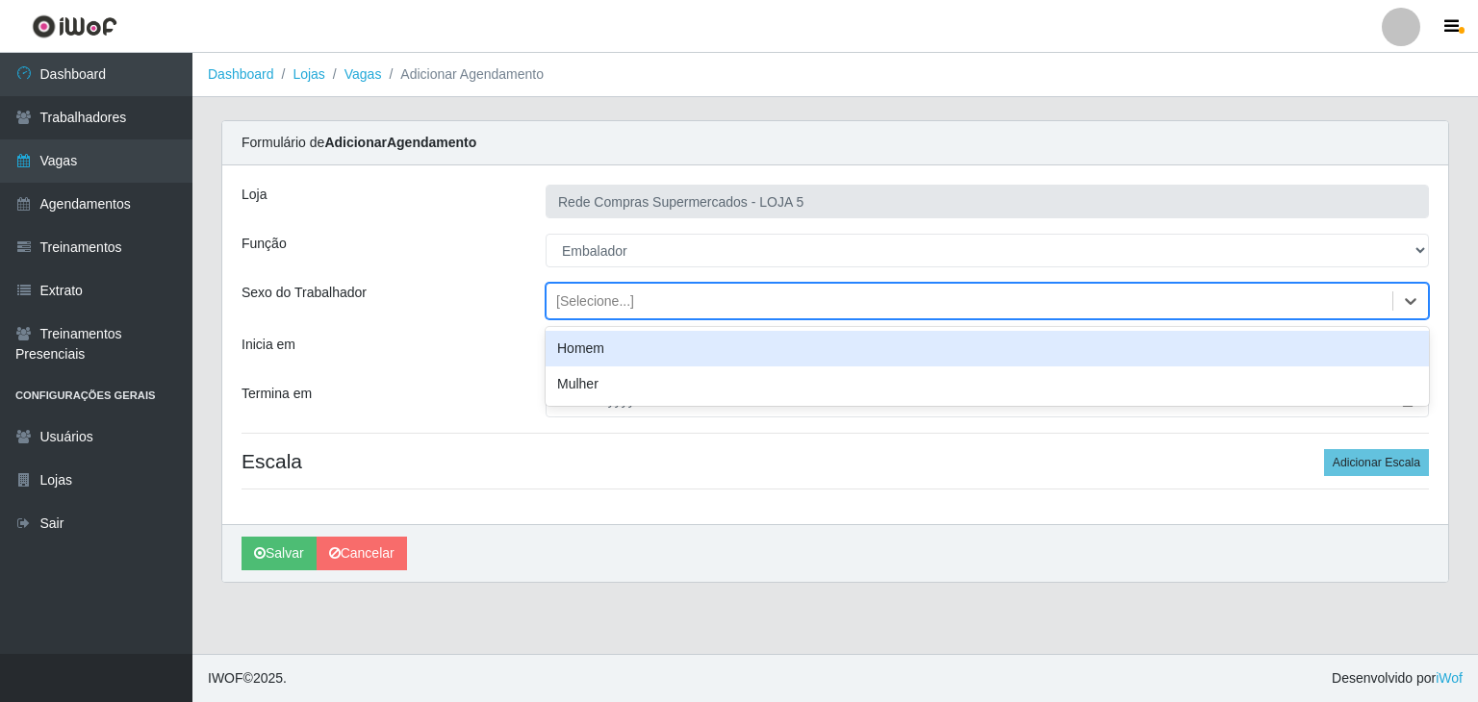
click at [1147, 297] on div "[Selecione...]" at bounding box center [969, 302] width 846 height 32
click at [1086, 363] on div "Homem" at bounding box center [986, 349] width 883 height 36
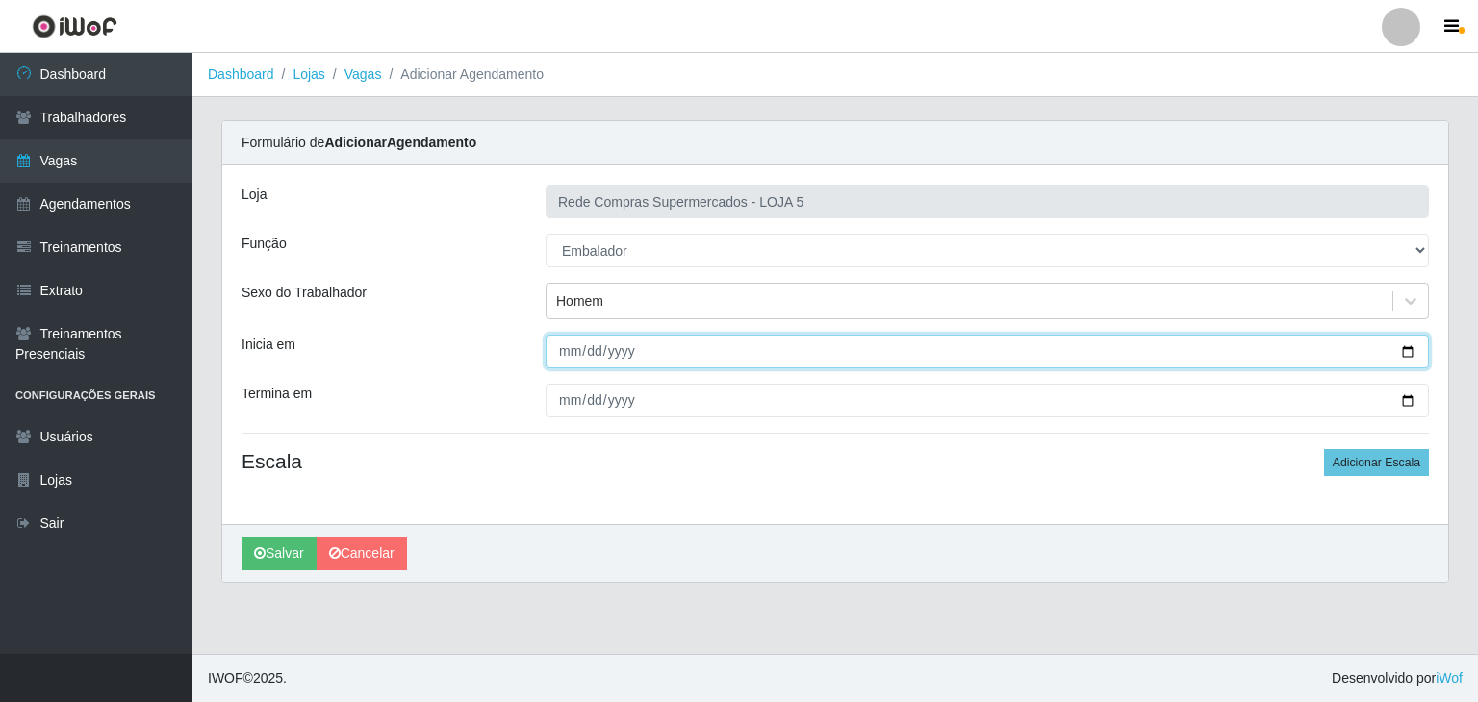
click at [1412, 347] on input "Inicia em" at bounding box center [986, 352] width 883 height 34
type input "2025-10-05"
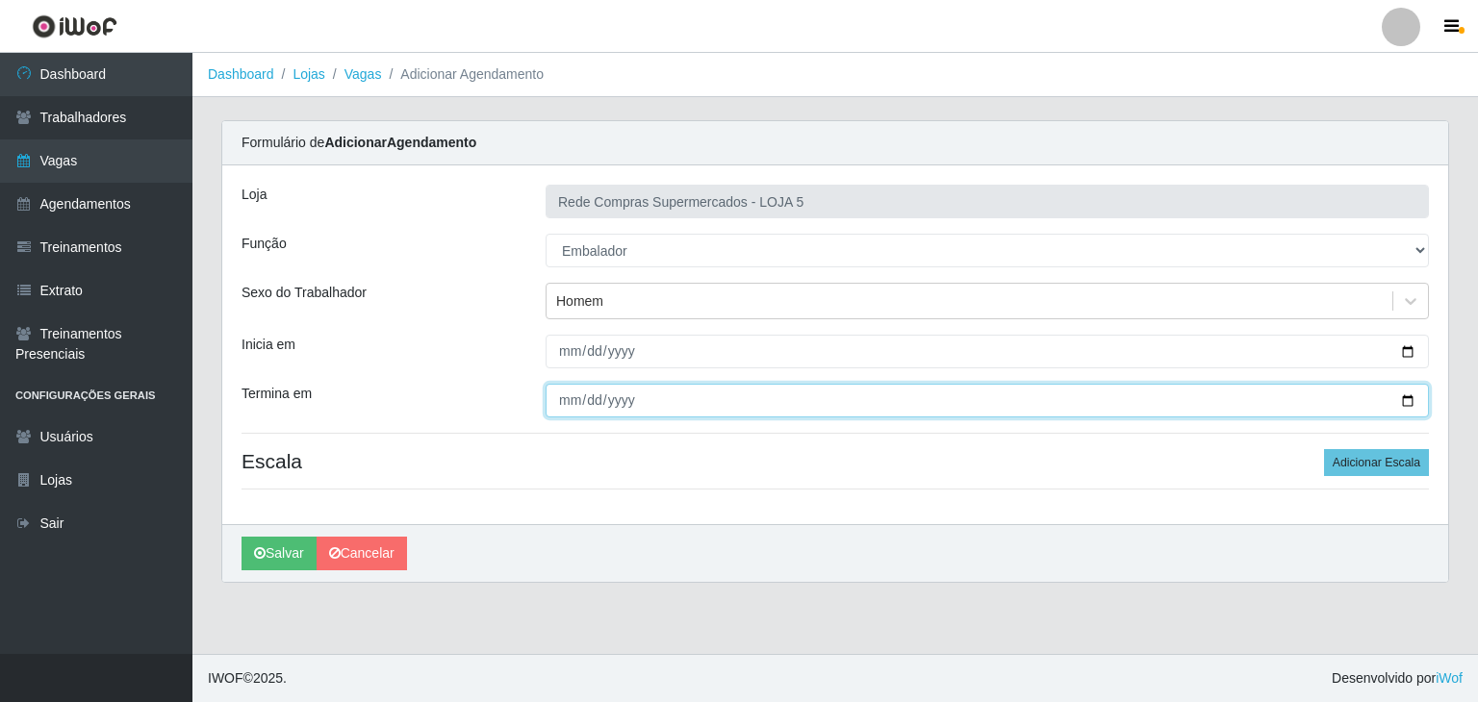
click at [1415, 397] on input "Termina em" at bounding box center [986, 401] width 883 height 34
type input "2025-10-05"
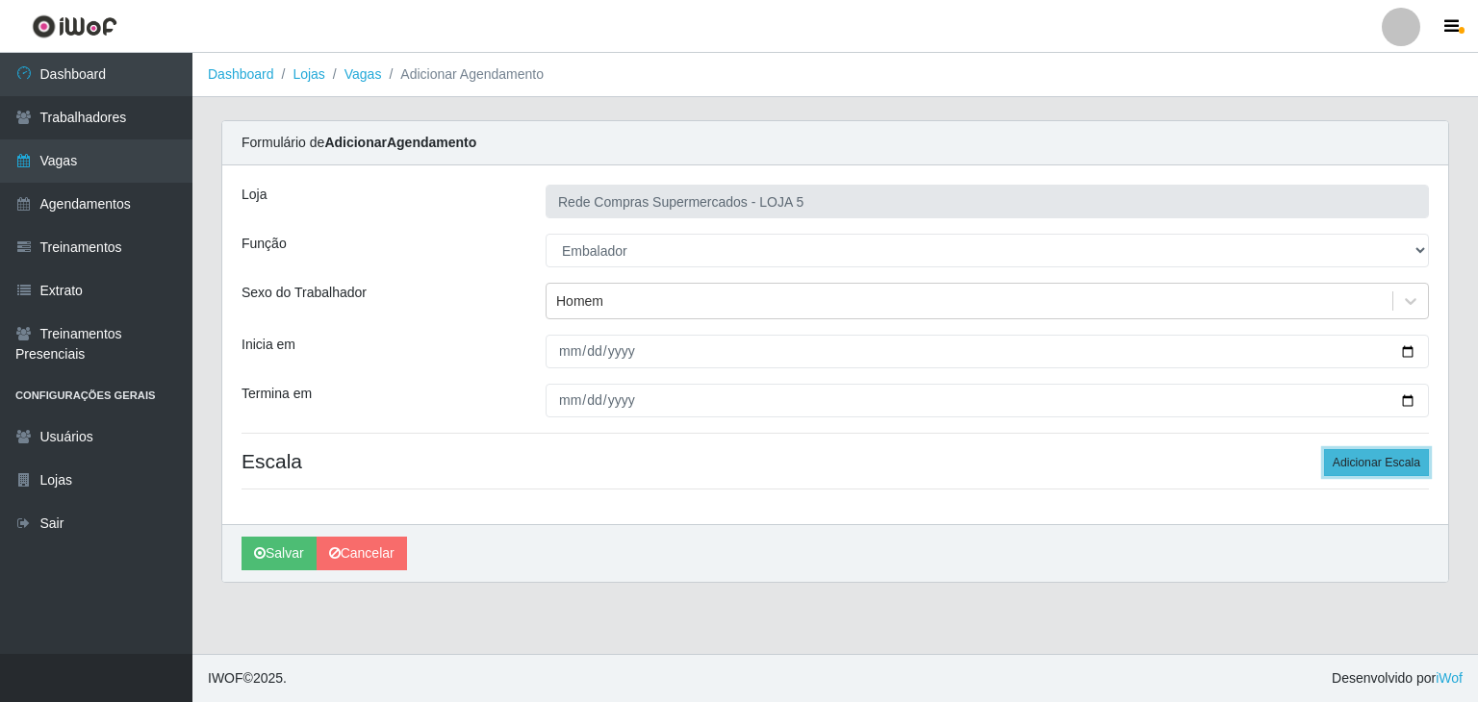
click at [1400, 463] on button "Adicionar Escala" at bounding box center [1376, 462] width 105 height 27
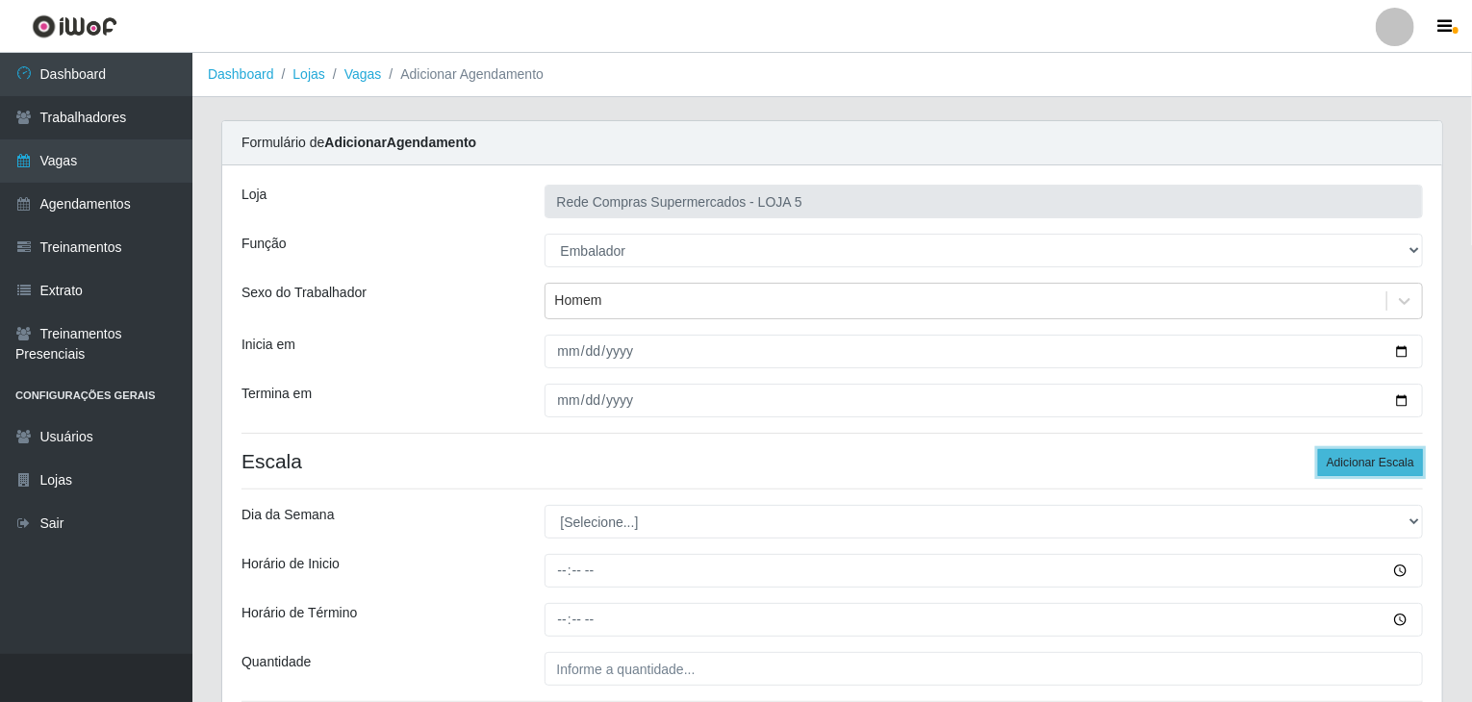
click at [1400, 463] on button "Adicionar Escala" at bounding box center [1370, 462] width 105 height 27
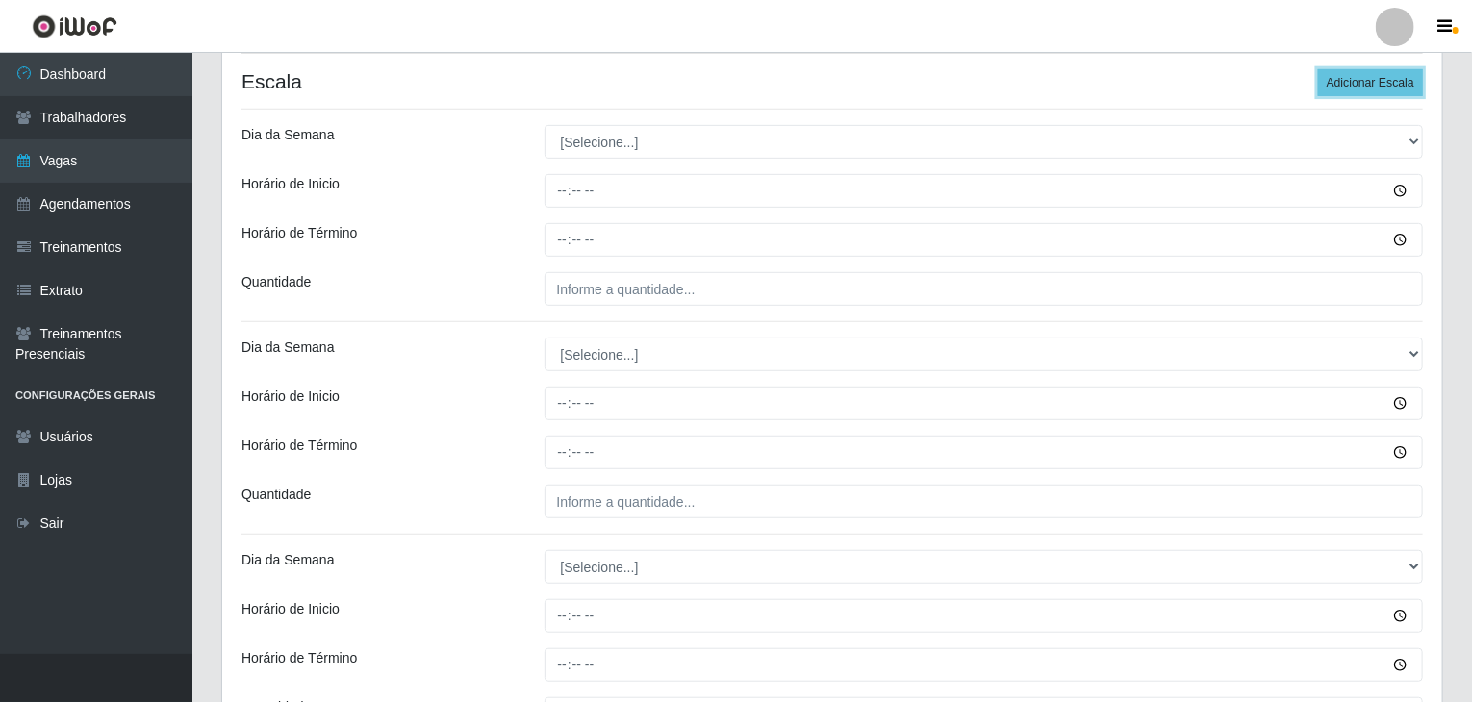
scroll to position [385, 0]
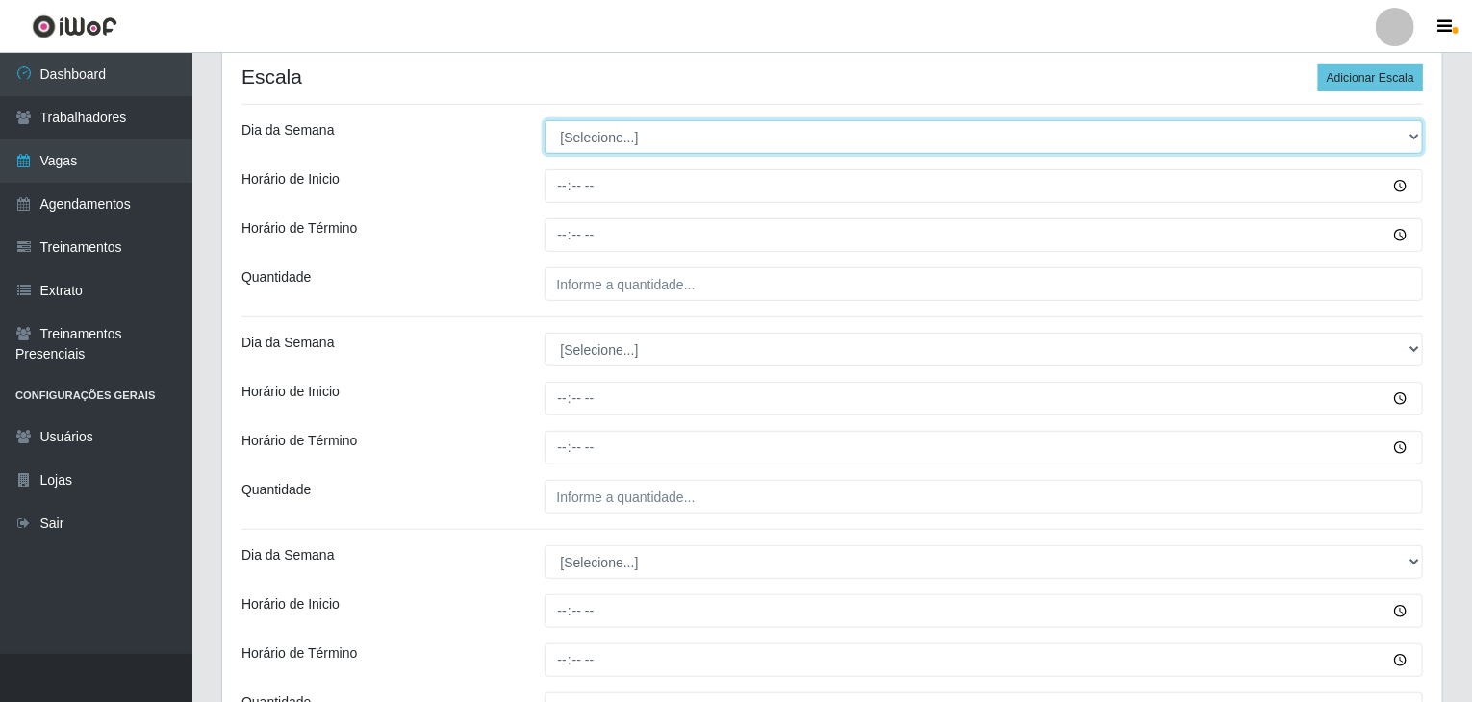
click at [585, 139] on select "[Selecione...] Segunda Terça Quarta Quinta Sexta Sábado Domingo" at bounding box center [983, 137] width 879 height 34
select select "0"
click at [544, 120] on select "[Selecione...] Segunda Terça Quarta Quinta Sexta Sábado Domingo" at bounding box center [983, 137] width 879 height 34
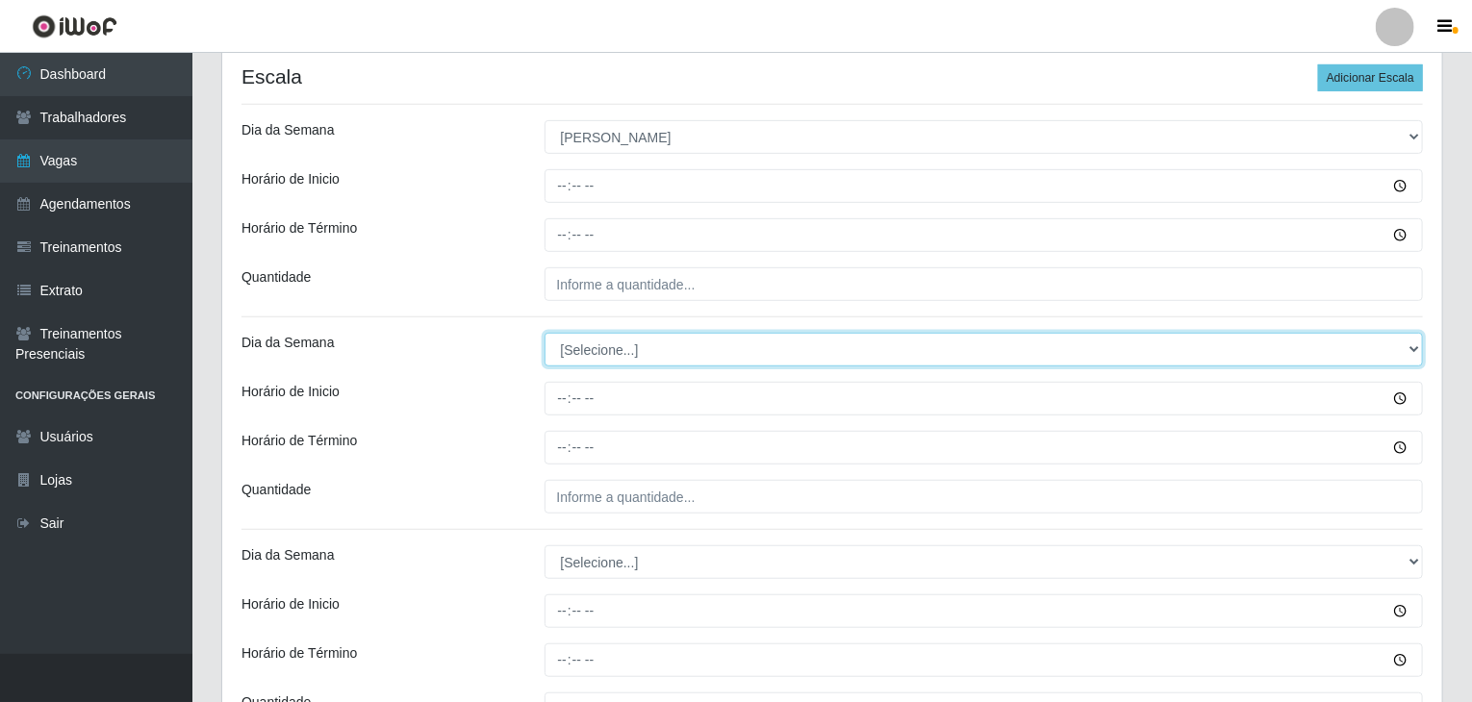
click at [598, 349] on select "[Selecione...] Segunda Terça Quarta Quinta Sexta Sábado Domingo" at bounding box center [983, 350] width 879 height 34
select select "0"
click at [544, 333] on select "[Selecione...] Segunda Terça Quarta Quinta Sexta Sábado Domingo" at bounding box center [983, 350] width 879 height 34
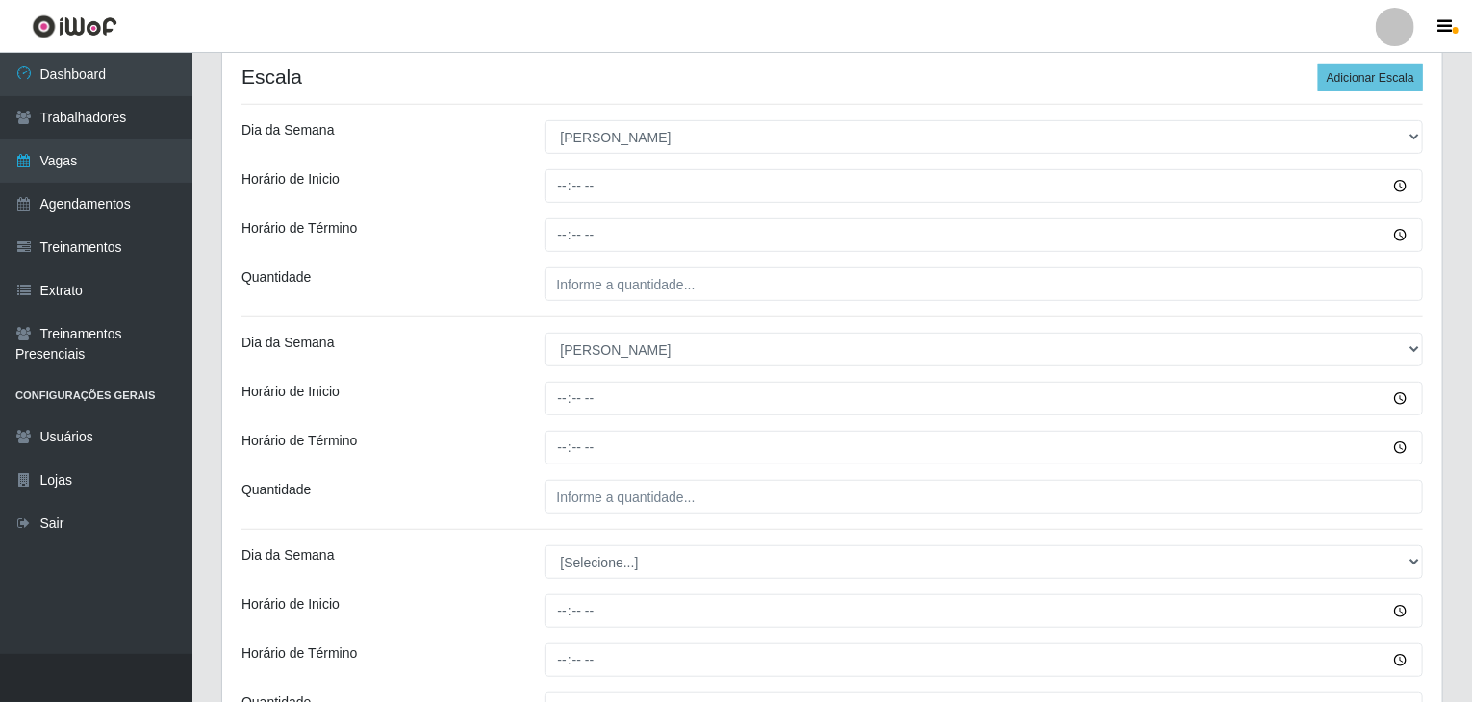
click at [477, 489] on div "Quantidade" at bounding box center [378, 497] width 303 height 34
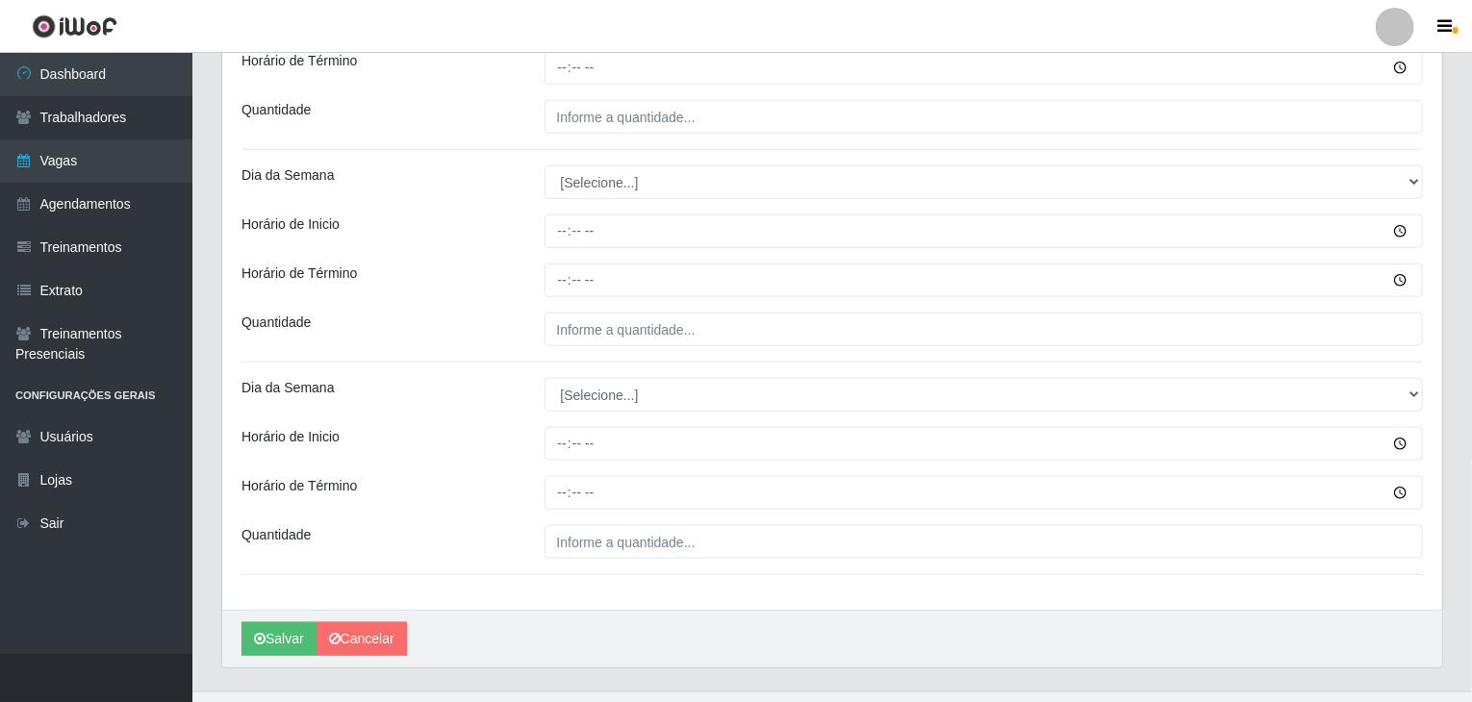
scroll to position [770, 0]
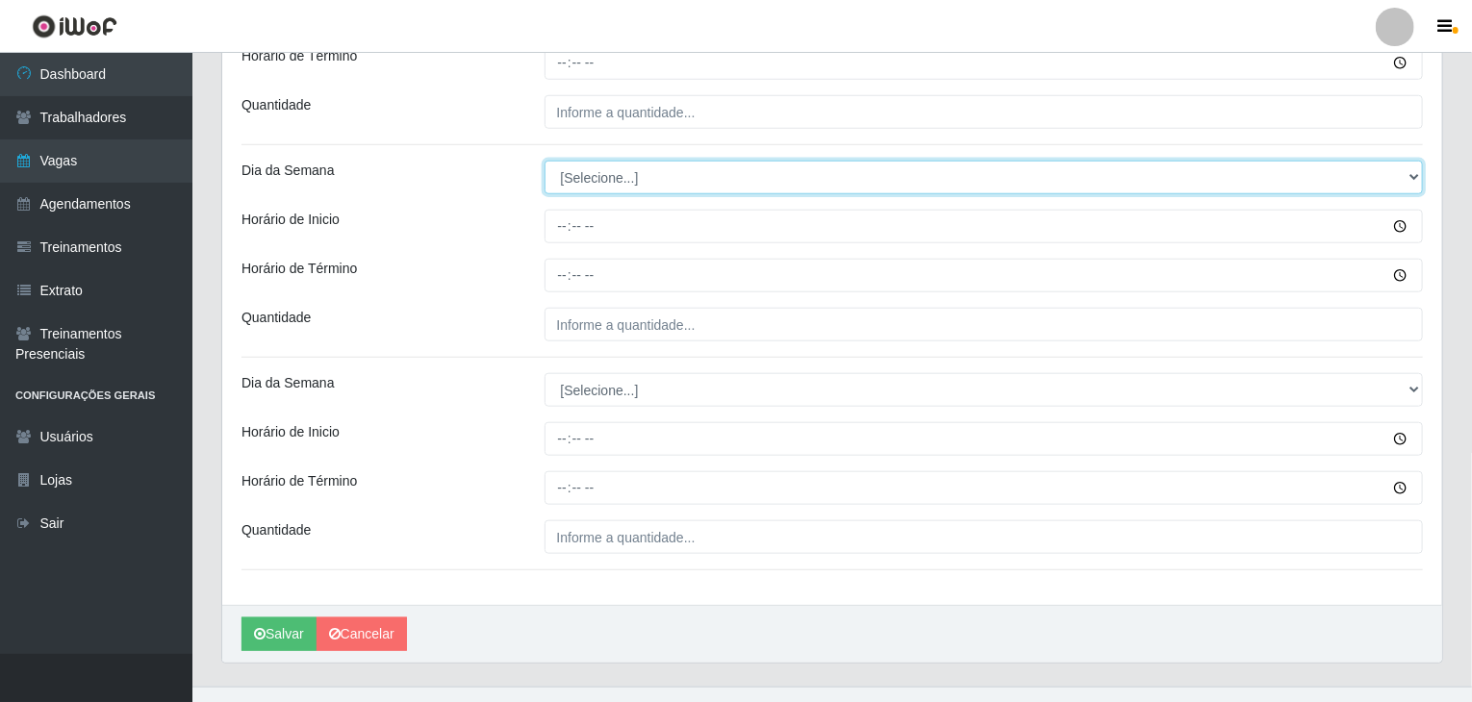
click at [601, 175] on select "[Selecione...] Segunda Terça Quarta Quinta Sexta Sábado Domingo" at bounding box center [983, 178] width 879 height 34
select select "0"
click at [544, 161] on select "[Selecione...] Segunda Terça Quarta Quinta Sexta Sábado Domingo" at bounding box center [983, 178] width 879 height 34
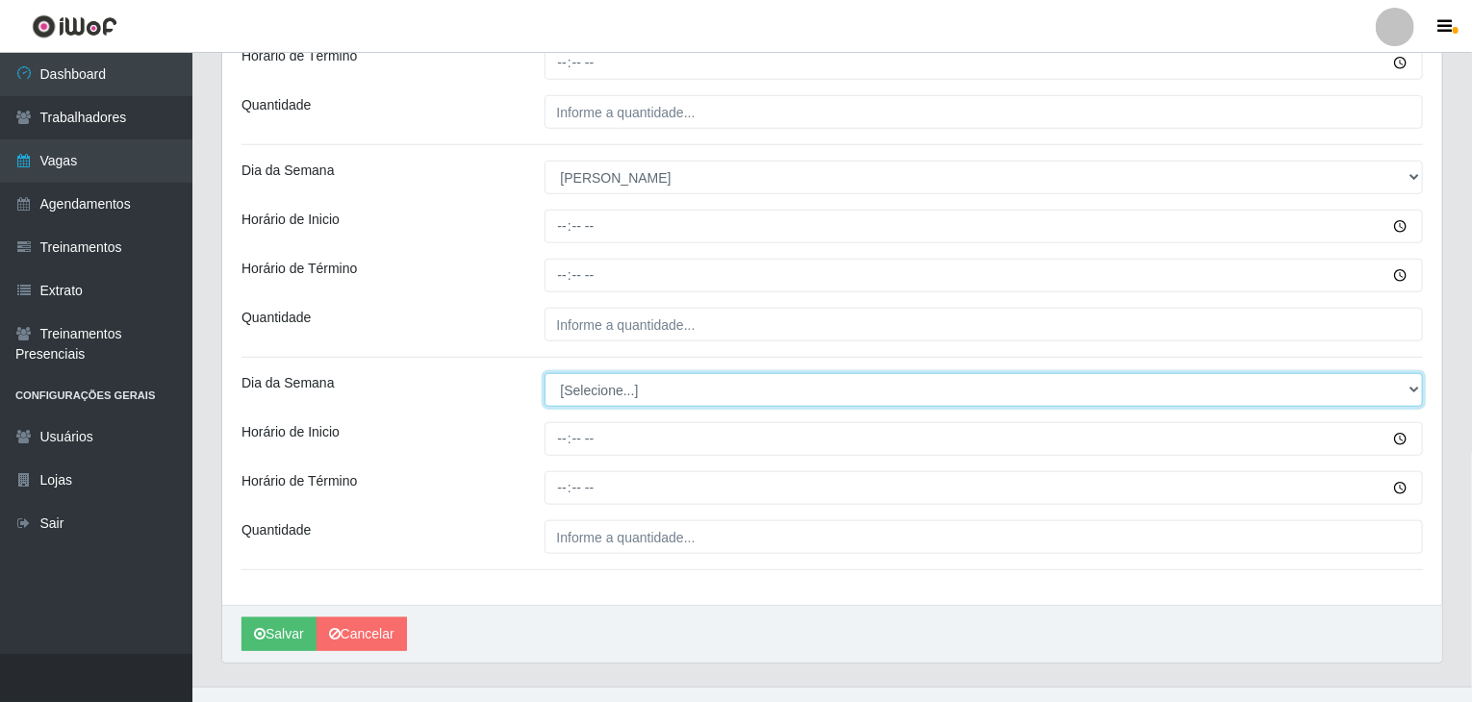
click at [594, 392] on select "[Selecione...] Segunda Terça Quarta Quinta Sexta Sábado Domingo" at bounding box center [983, 390] width 879 height 34
select select "0"
click at [544, 373] on select "[Selecione...] Segunda Terça Quarta Quinta Sexta Sábado Domingo" at bounding box center [983, 390] width 879 height 34
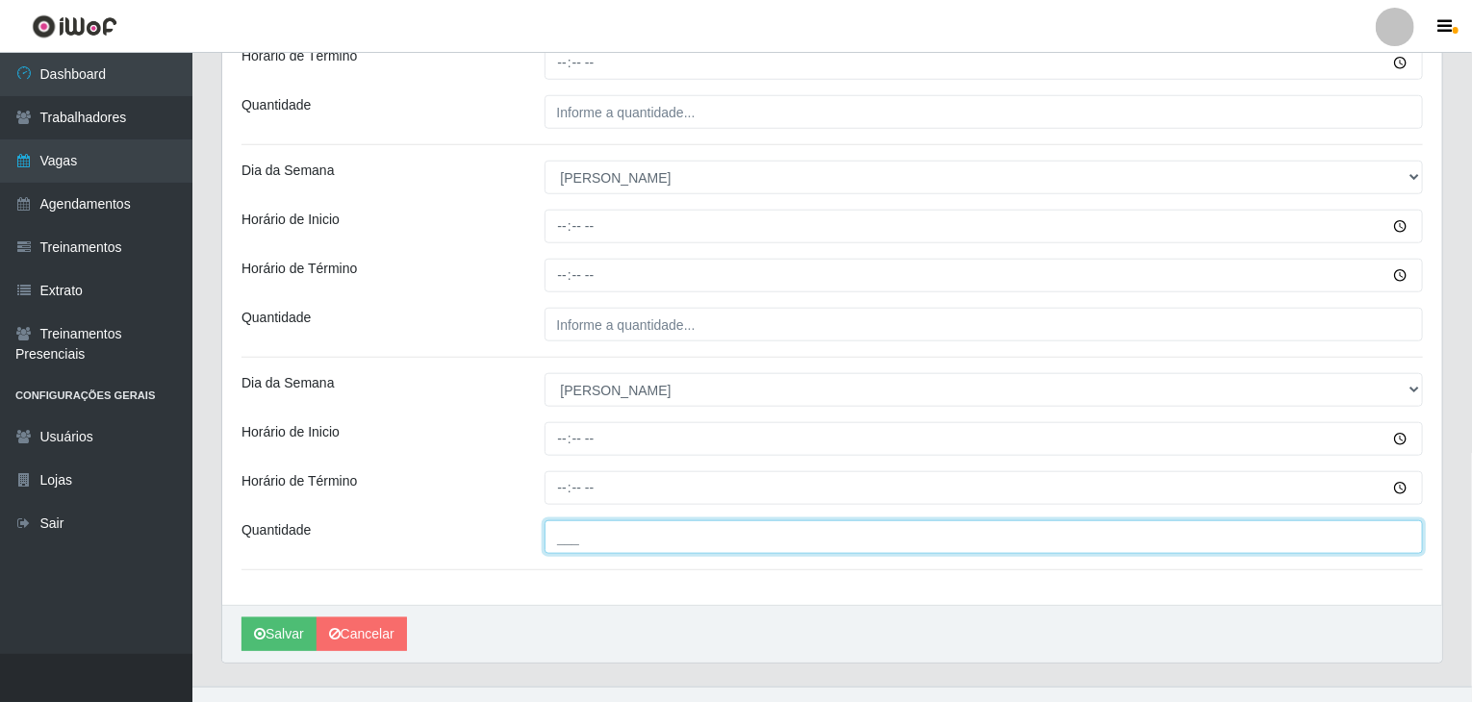
click at [633, 527] on input "___" at bounding box center [983, 537] width 879 height 34
type input "3__"
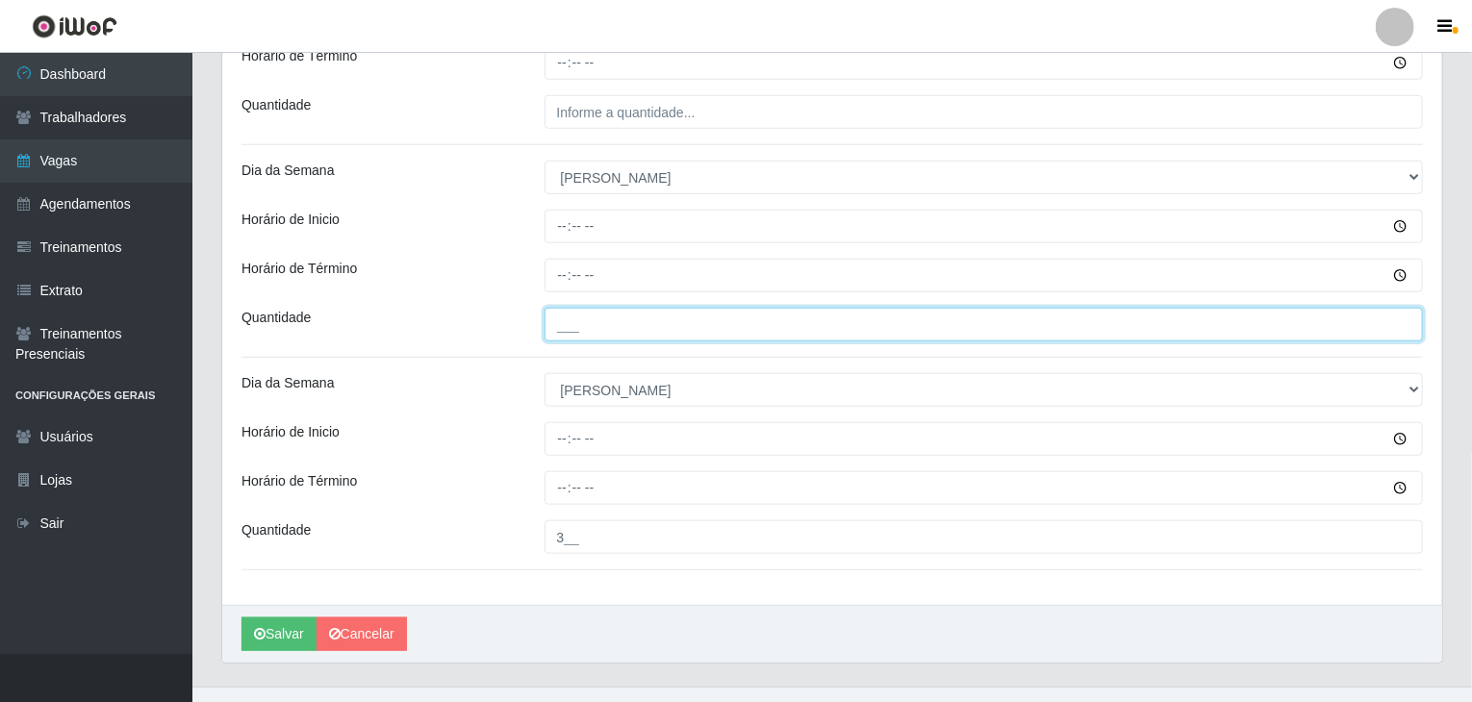
click at [589, 318] on input "___" at bounding box center [983, 325] width 879 height 34
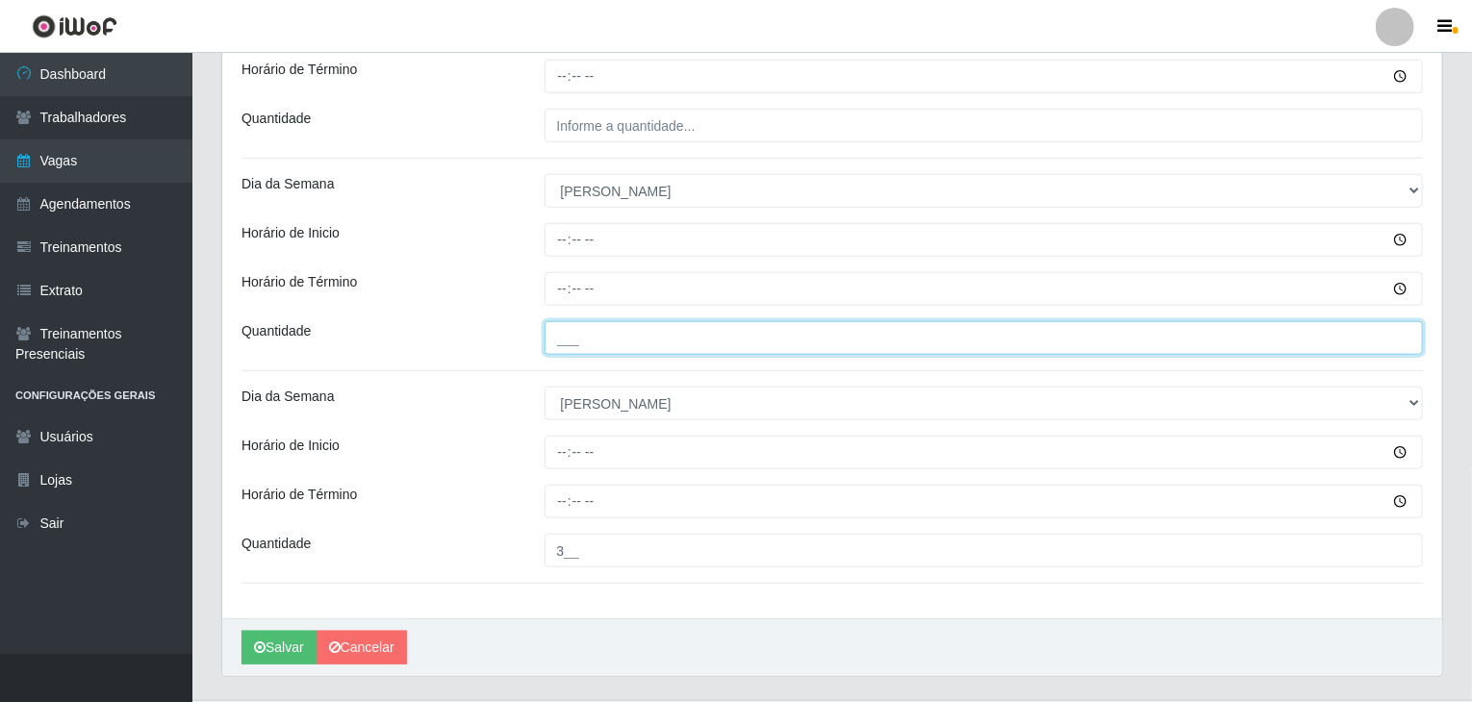
scroll to position [673, 0]
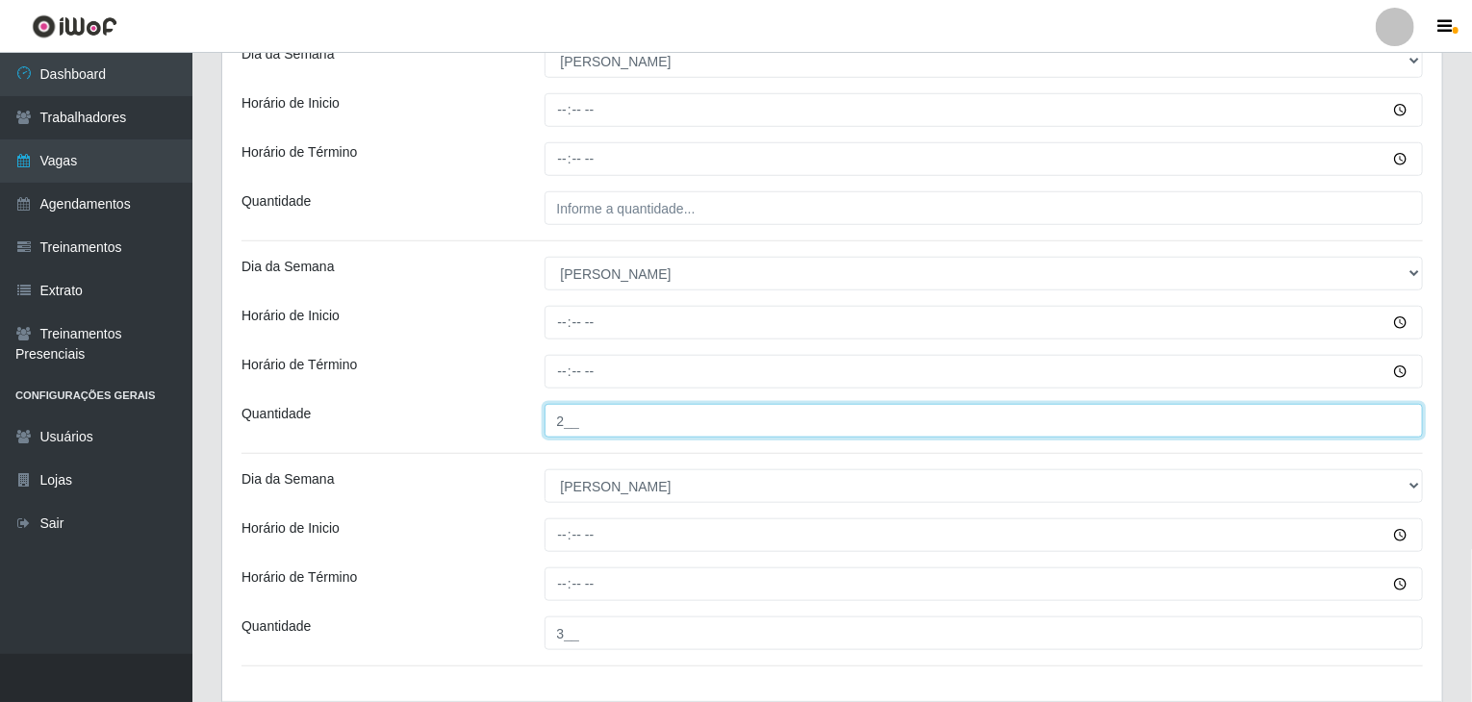
type input "2__"
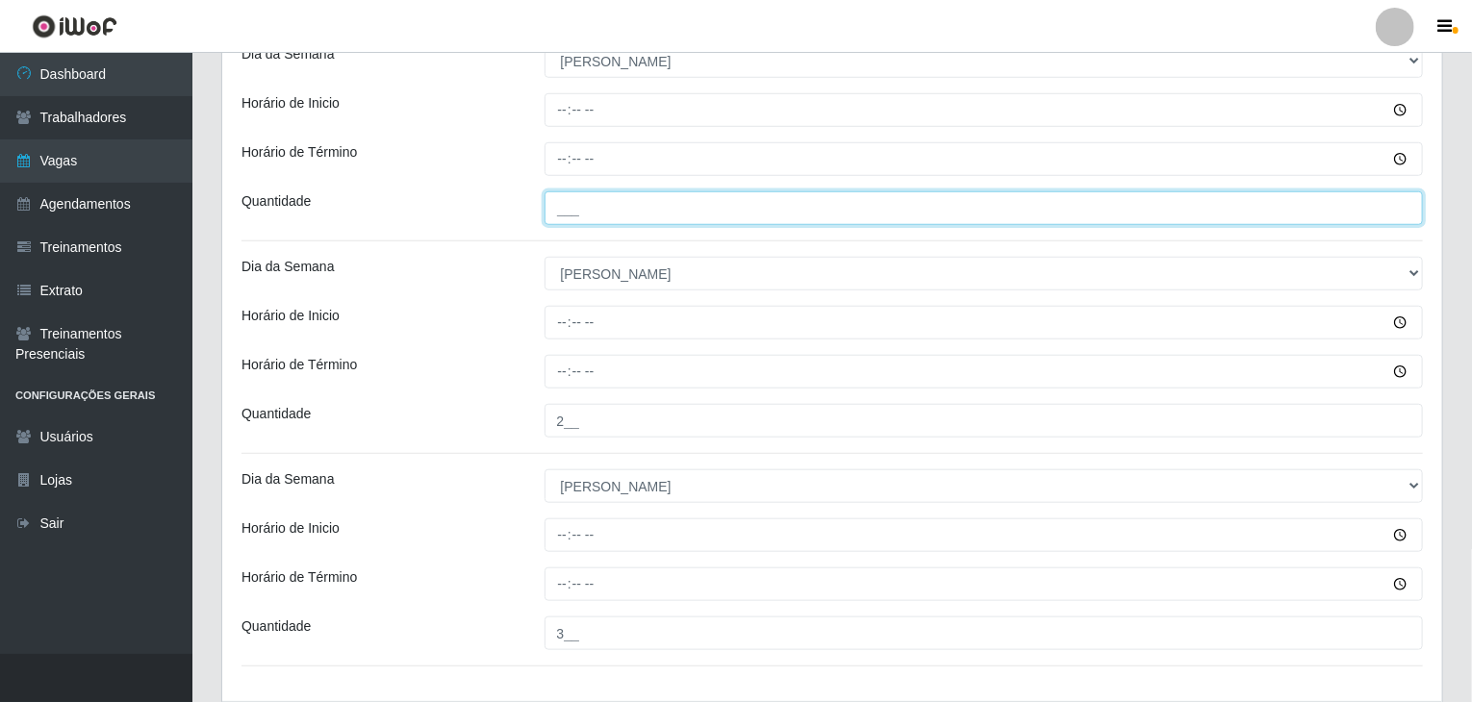
click at [602, 199] on input "___" at bounding box center [983, 208] width 879 height 34
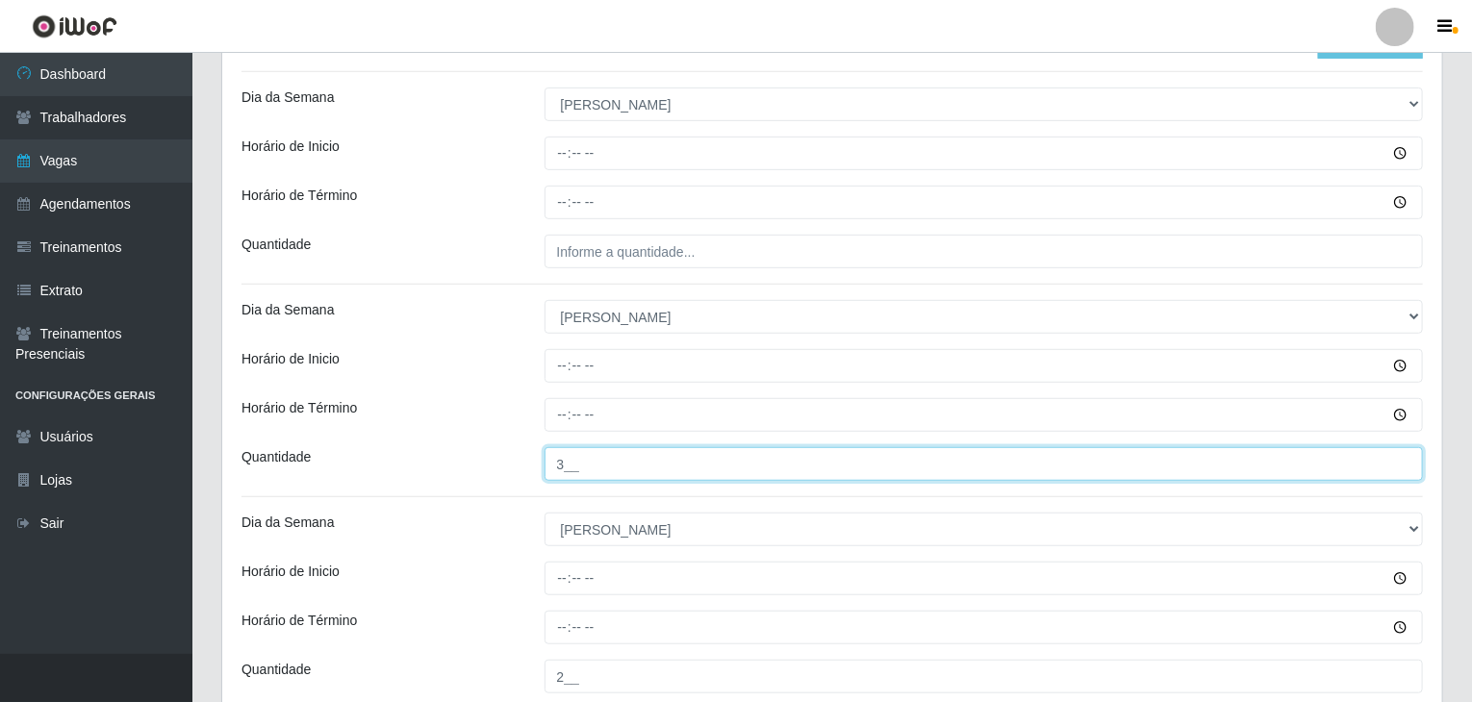
scroll to position [385, 0]
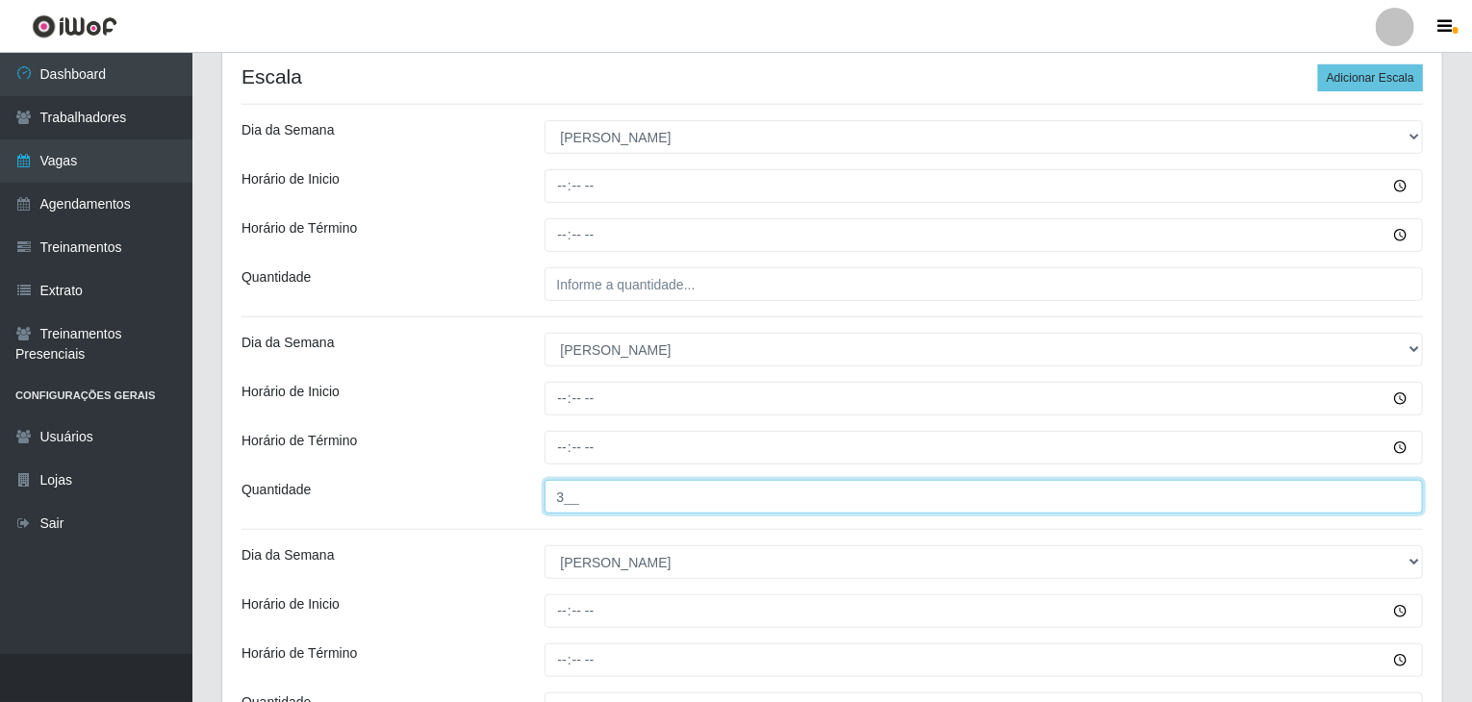
type input "3__"
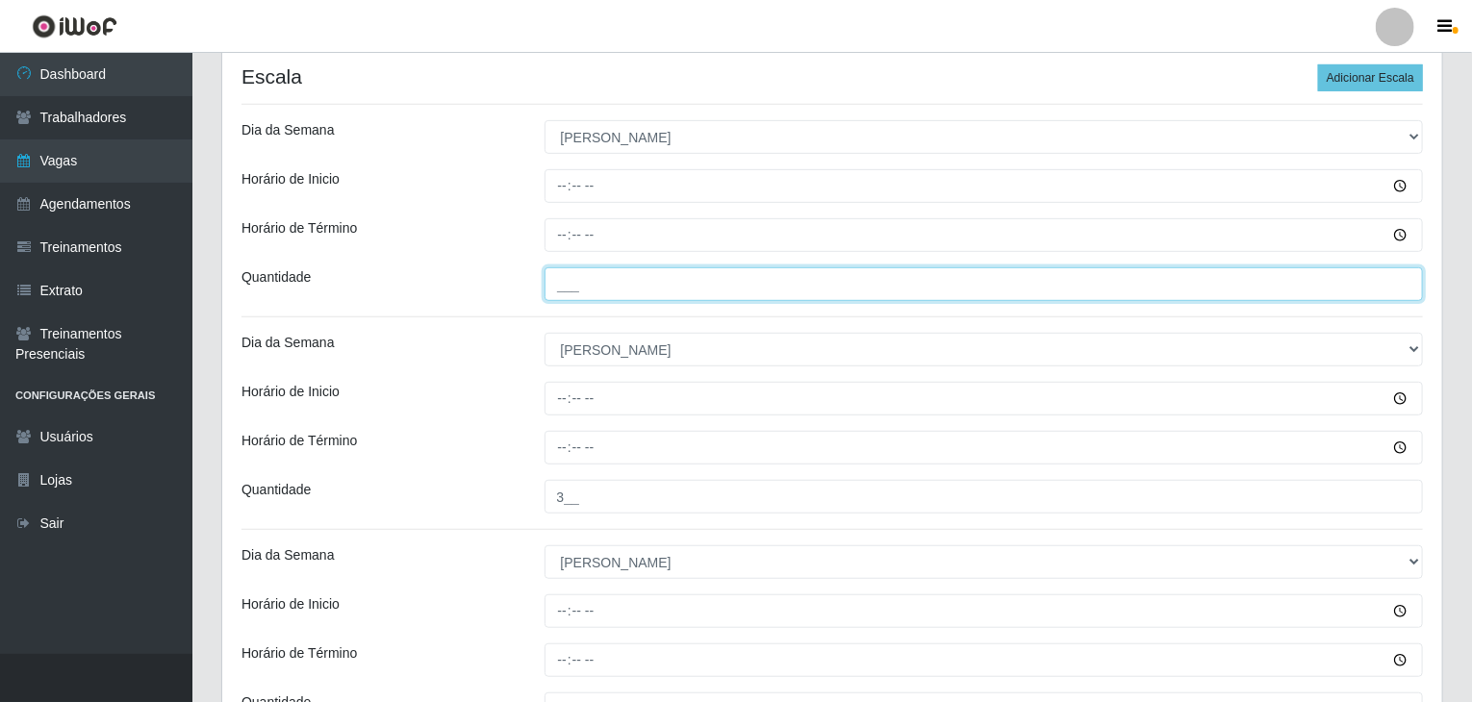
click at [641, 290] on input "___" at bounding box center [983, 284] width 879 height 34
type input "2__"
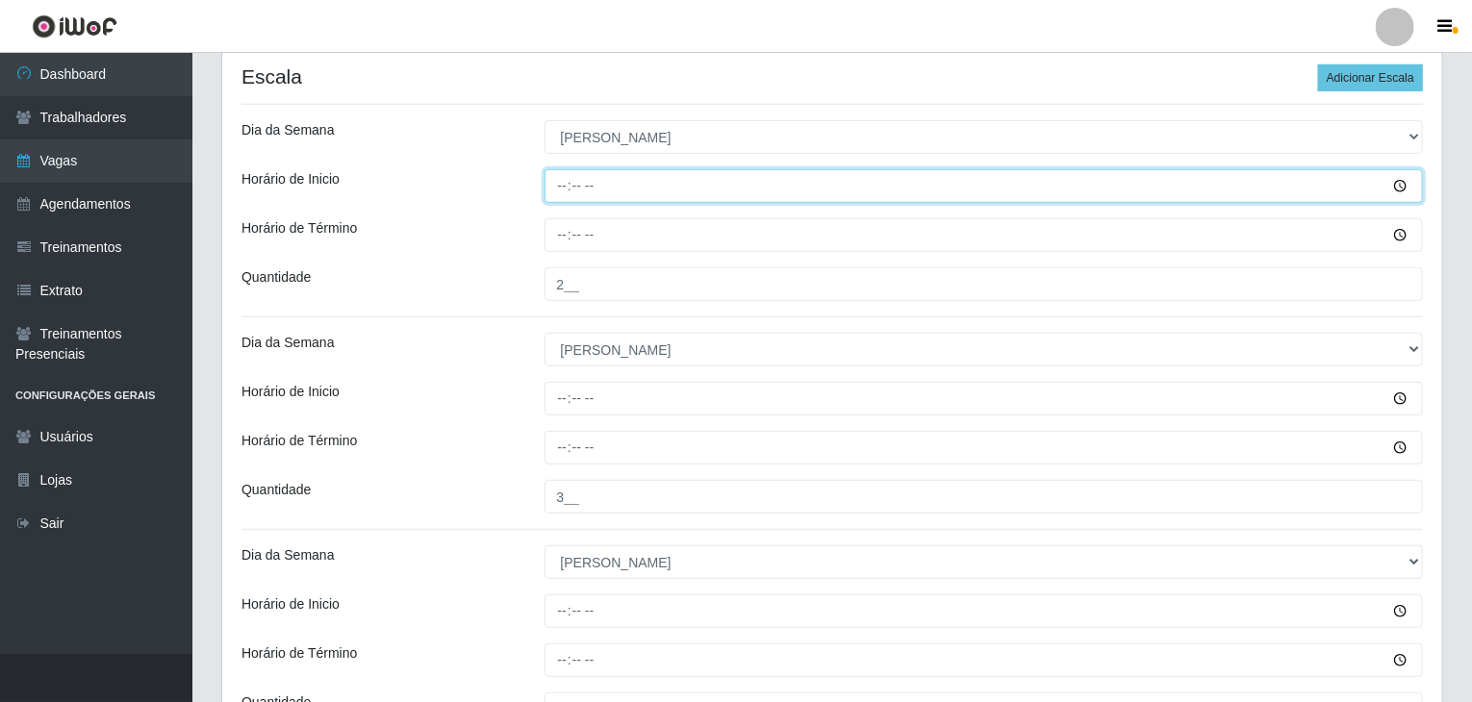
click at [565, 189] on input "Horário de Inicio" at bounding box center [983, 186] width 879 height 34
type input "08:00"
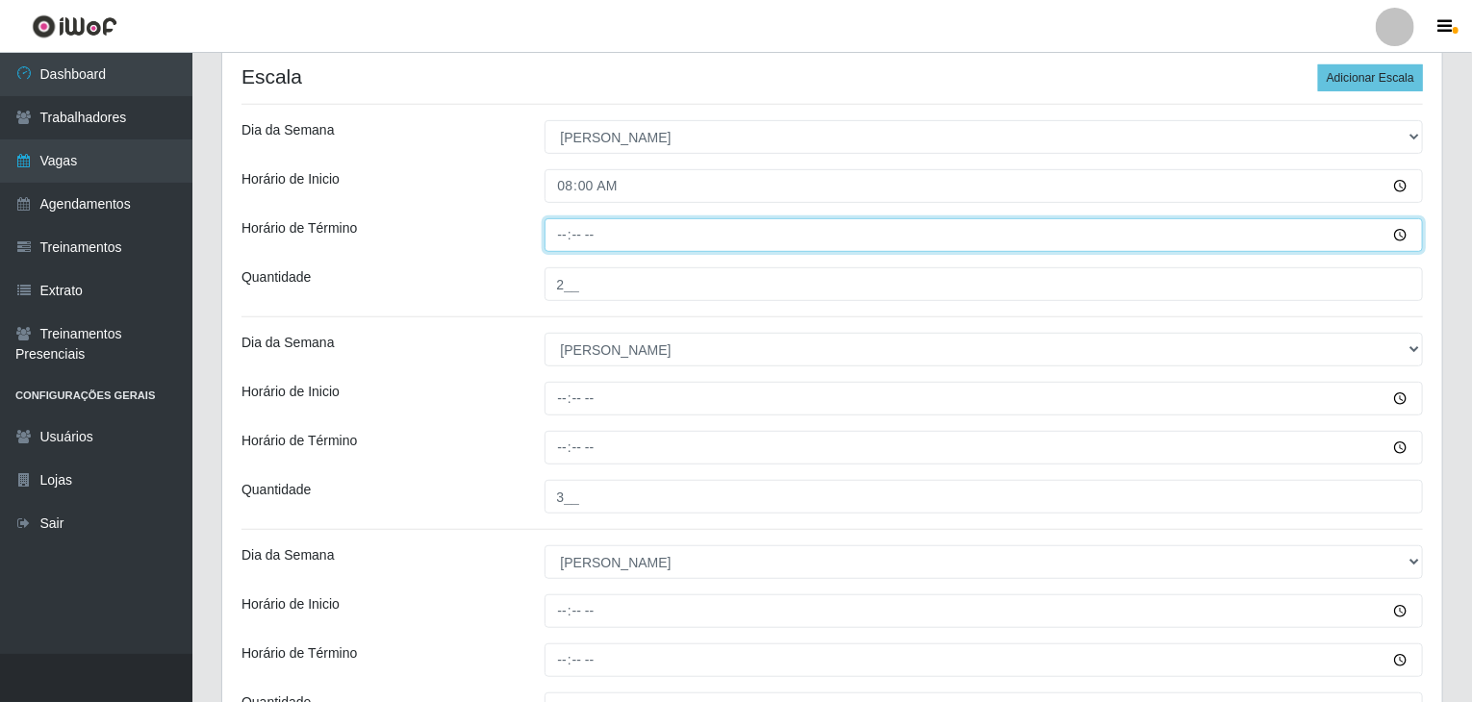
click at [562, 227] on input "Horário de Término" at bounding box center [983, 235] width 879 height 34
type input "14:00"
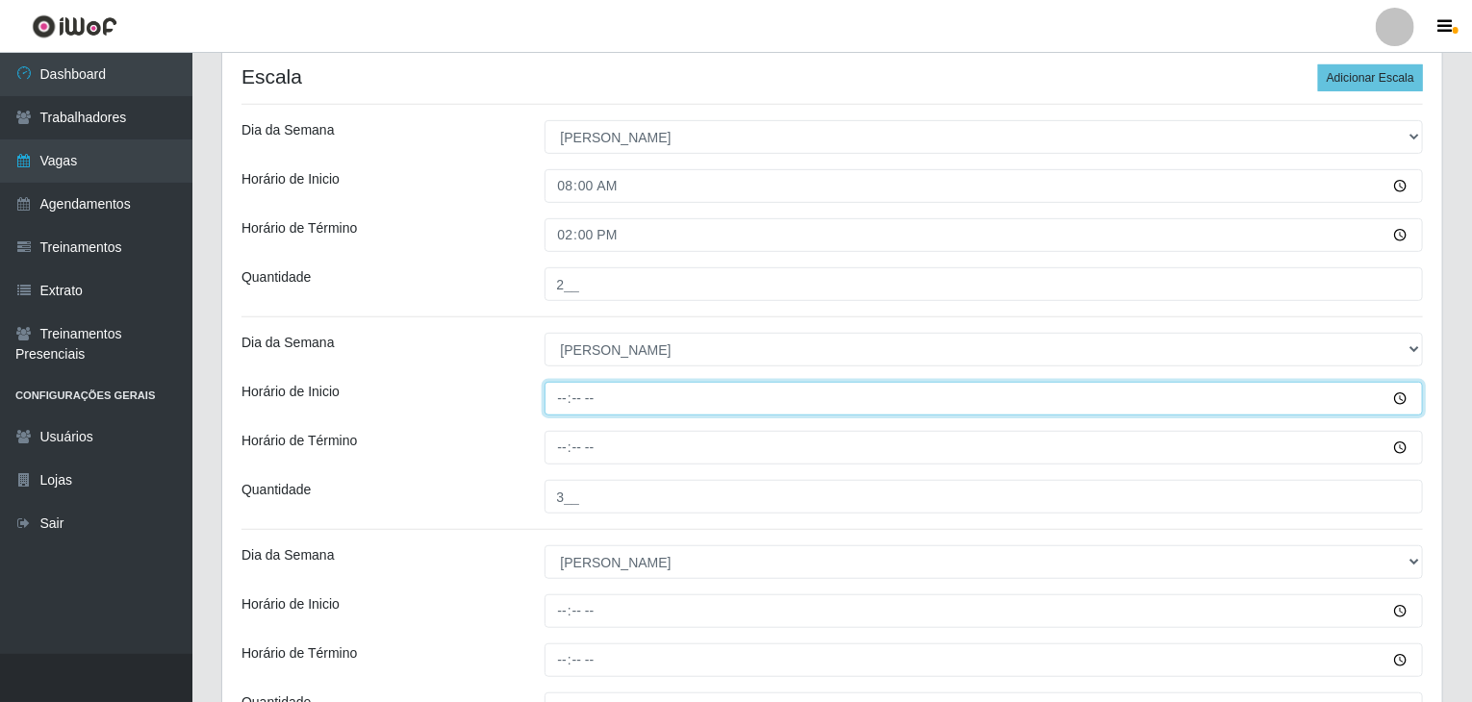
click at [554, 393] on input "Horário de Inicio" at bounding box center [983, 399] width 879 height 34
type input "09:00"
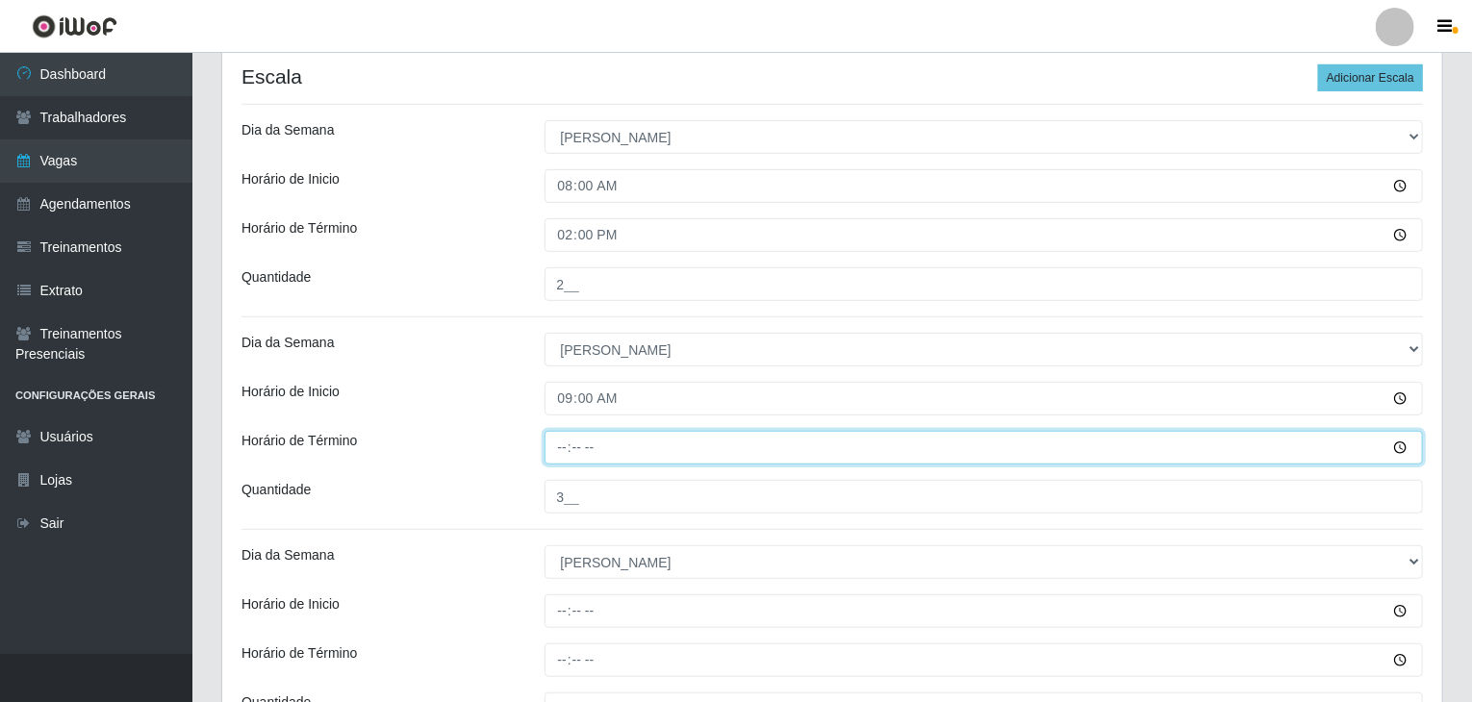
click at [566, 443] on input "Horário de Término" at bounding box center [983, 448] width 879 height 34
type input "15:00"
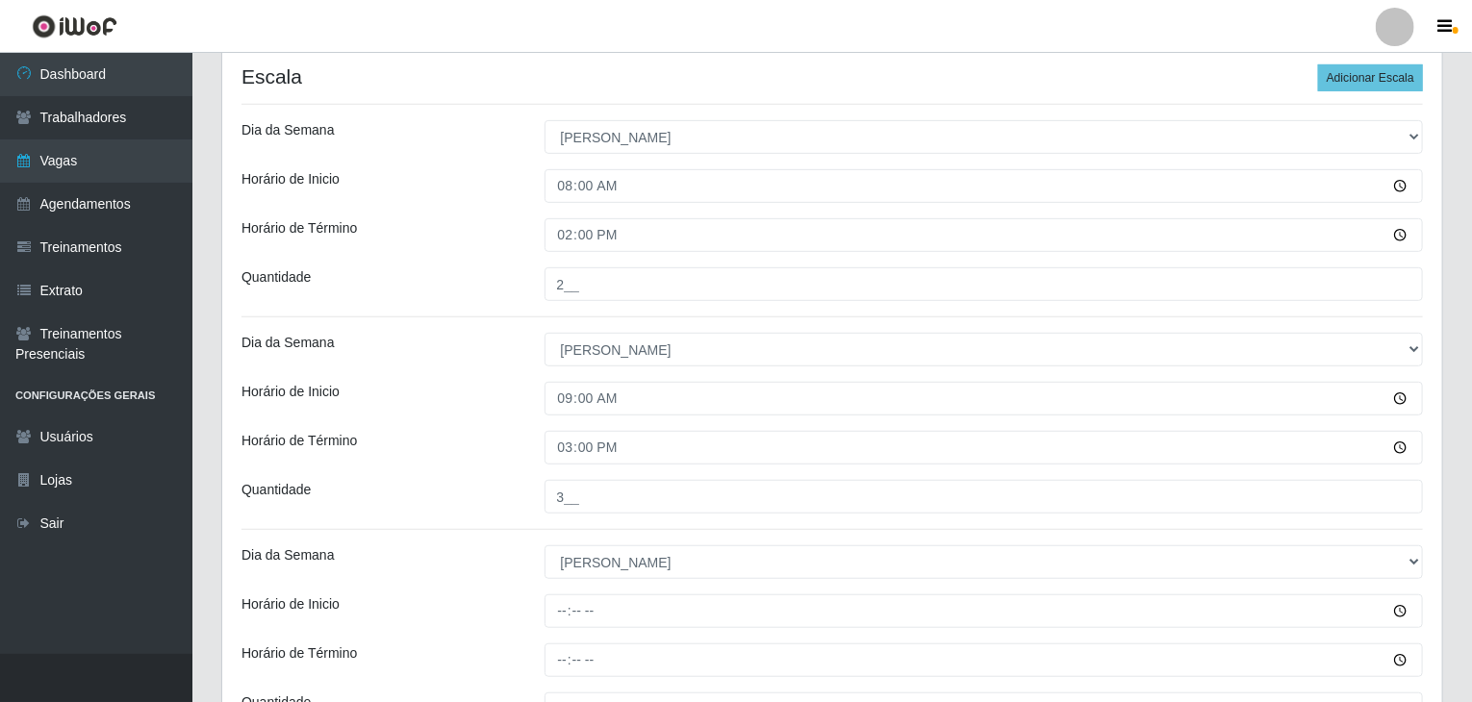
click at [420, 521] on div "Loja Rede Compras Supermercados - LOJA 5 Função [Selecione...] ASG ASG + ASG ++…" at bounding box center [832, 385] width 1220 height 1209
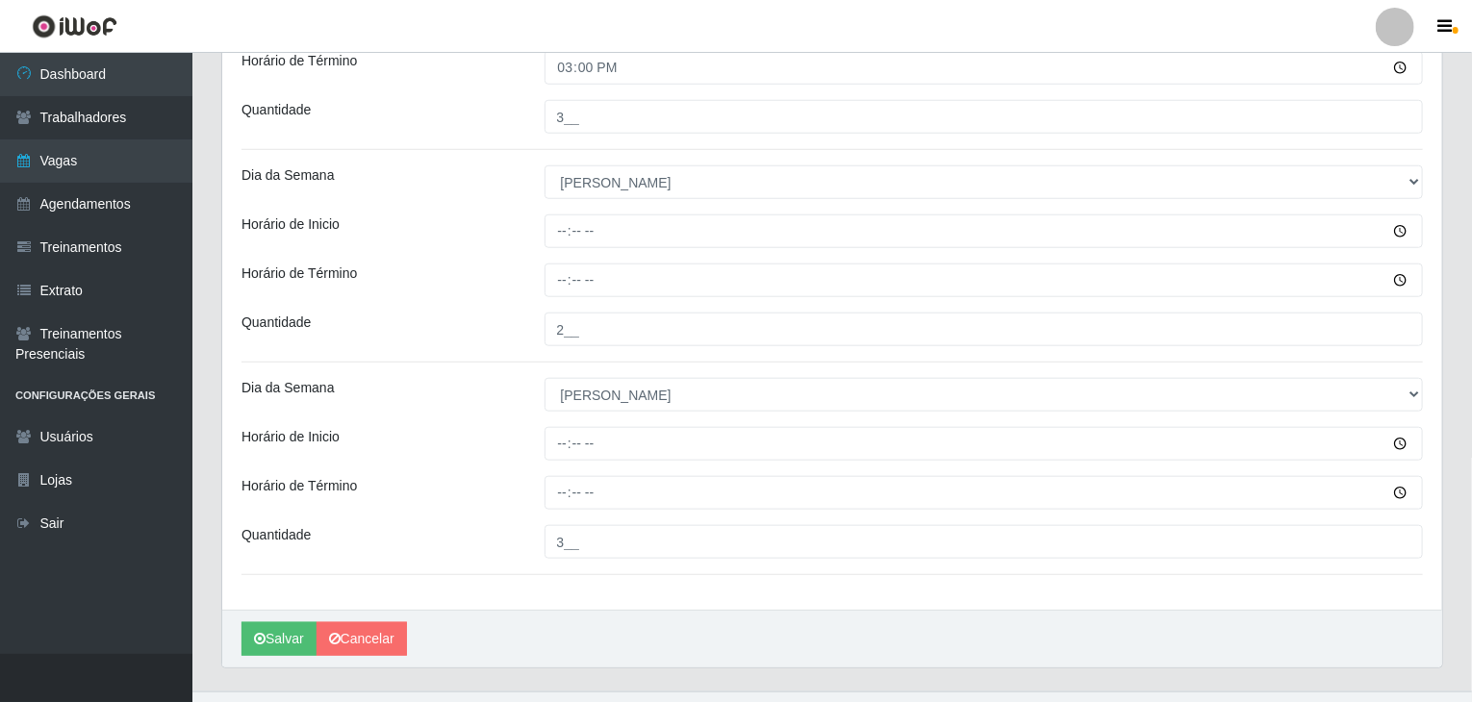
scroll to position [770, 0]
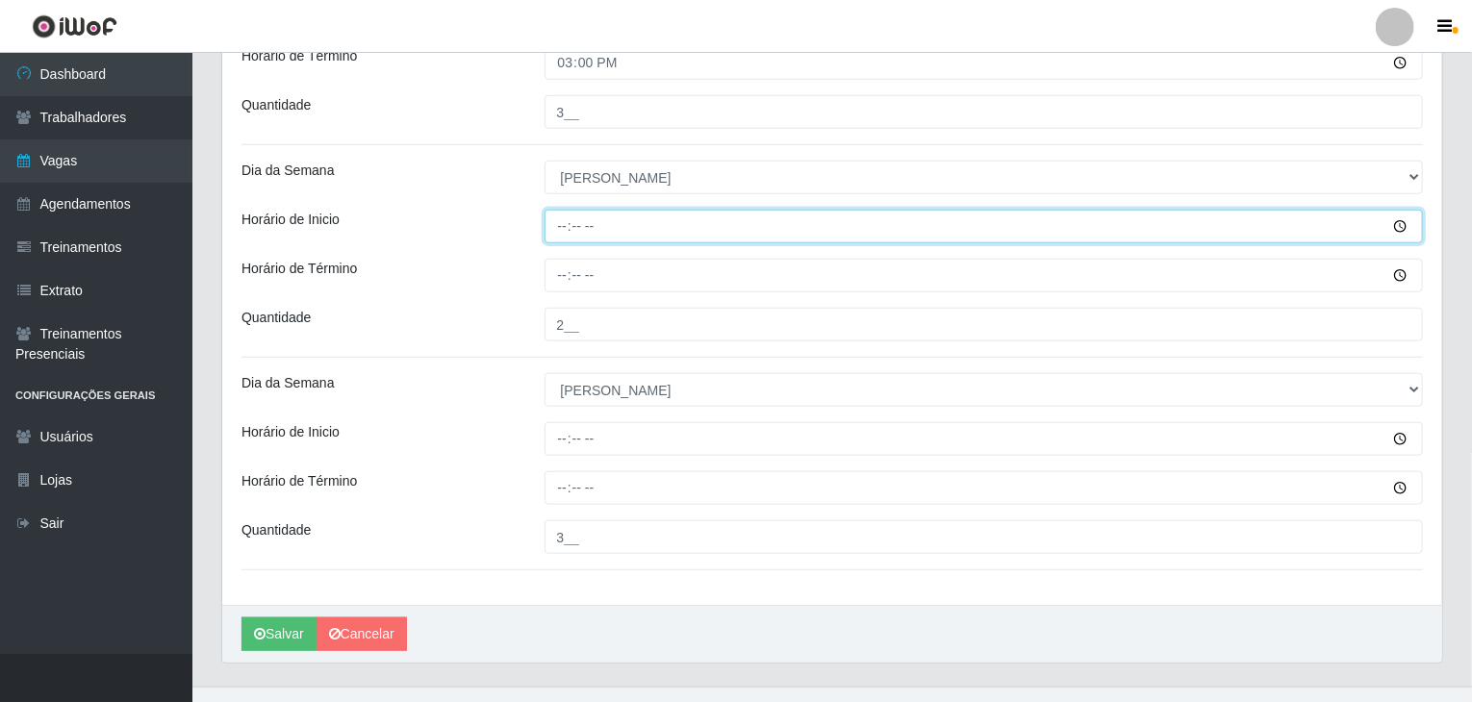
click at [566, 228] on input "Horário de Inicio" at bounding box center [983, 227] width 879 height 34
type input "14:00"
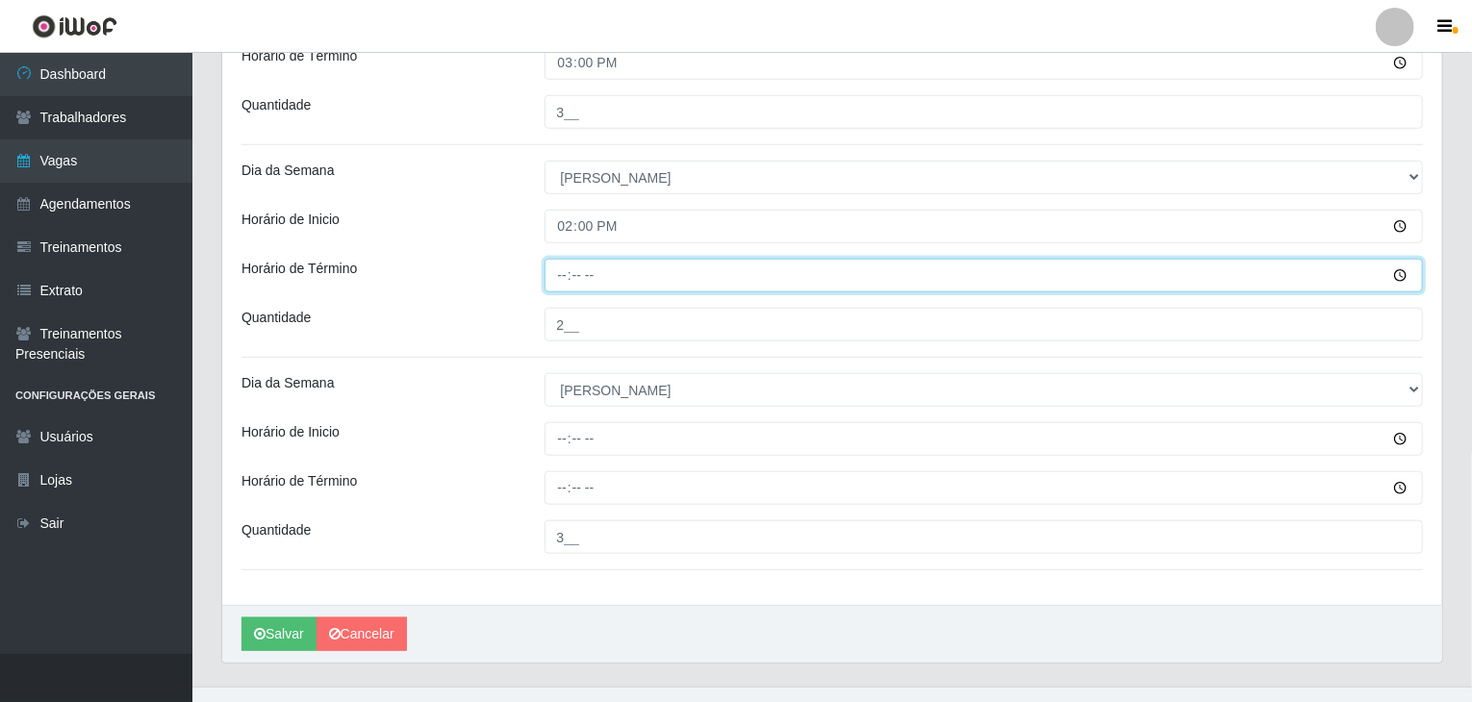
click at [561, 283] on input "Horário de Término" at bounding box center [983, 276] width 879 height 34
type input "20:00"
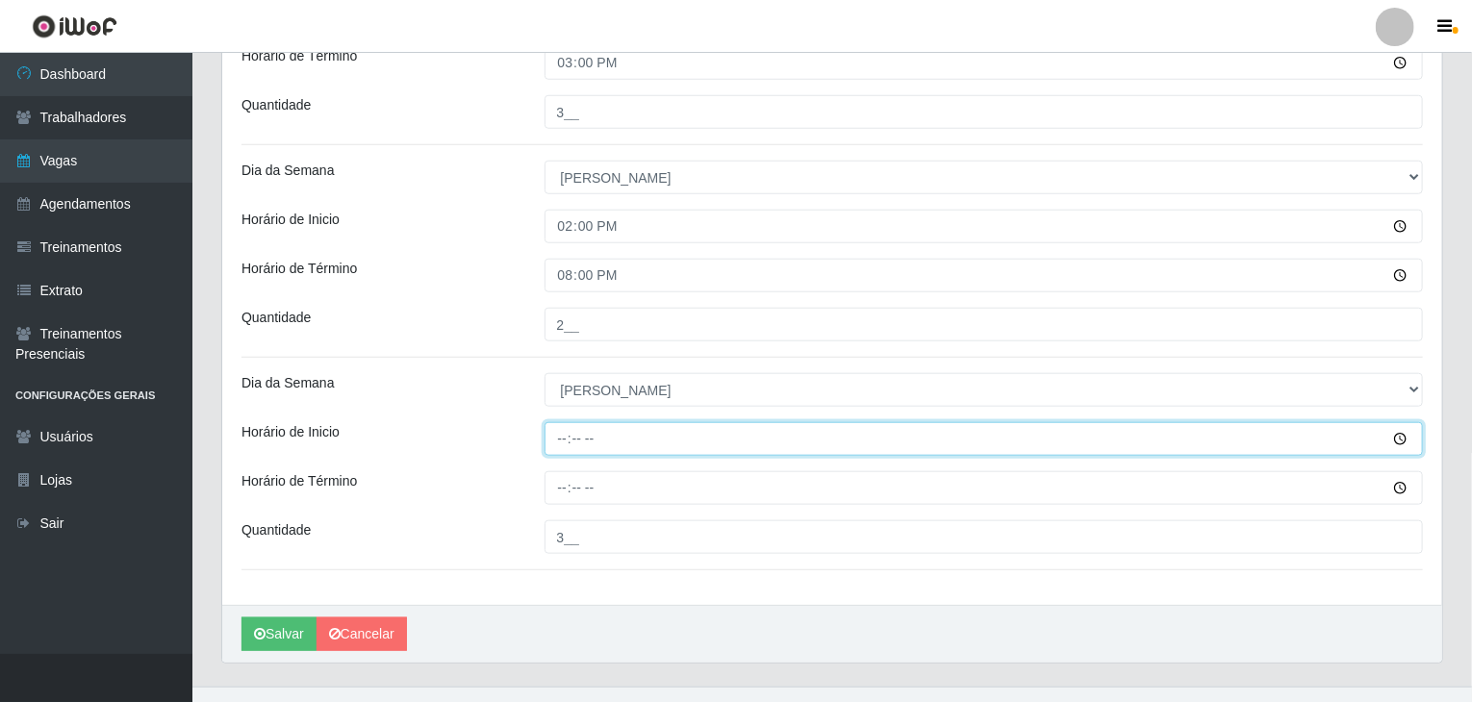
click at [551, 448] on input "Horário de Inicio" at bounding box center [983, 439] width 879 height 34
type input "14:30"
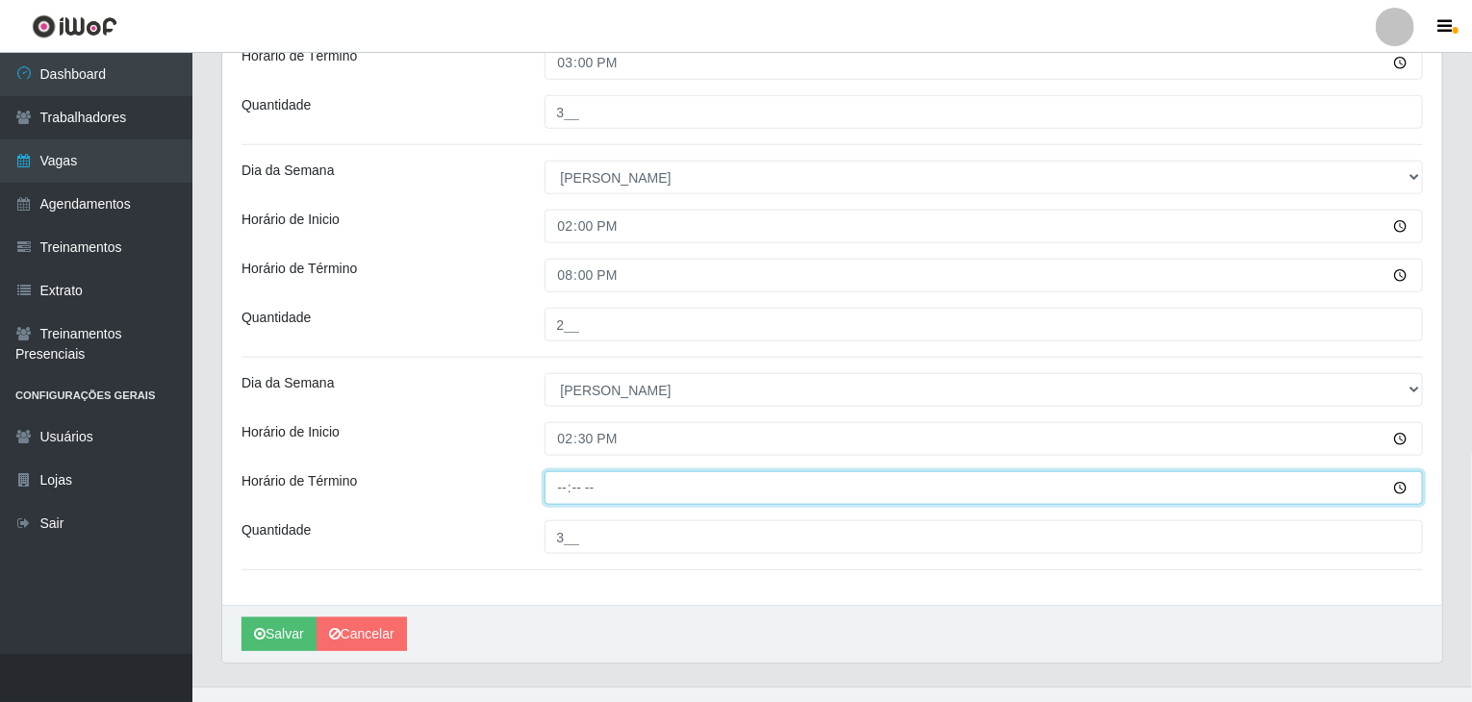
click at [566, 479] on input "Horário de Término" at bounding box center [983, 488] width 879 height 34
type input "20:30"
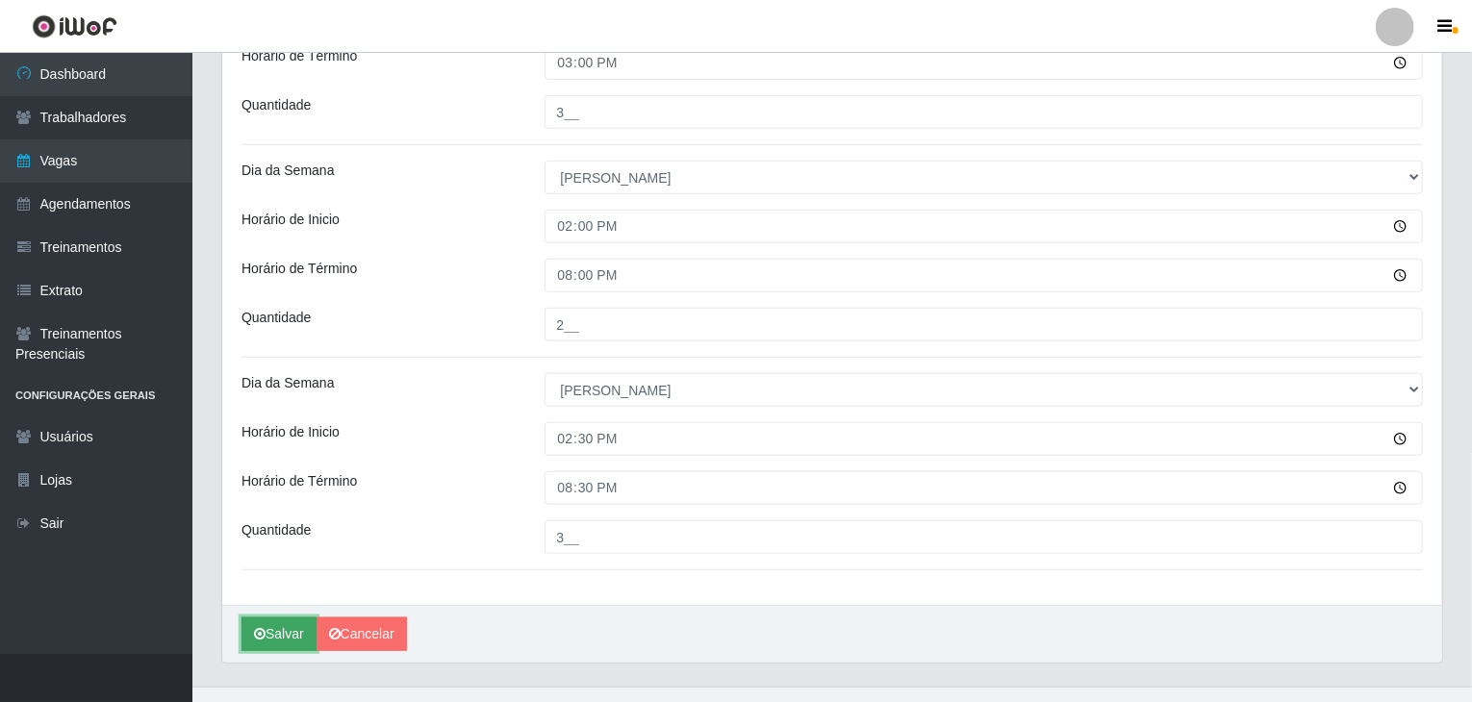
click at [259, 632] on icon "submit" at bounding box center [260, 633] width 12 height 13
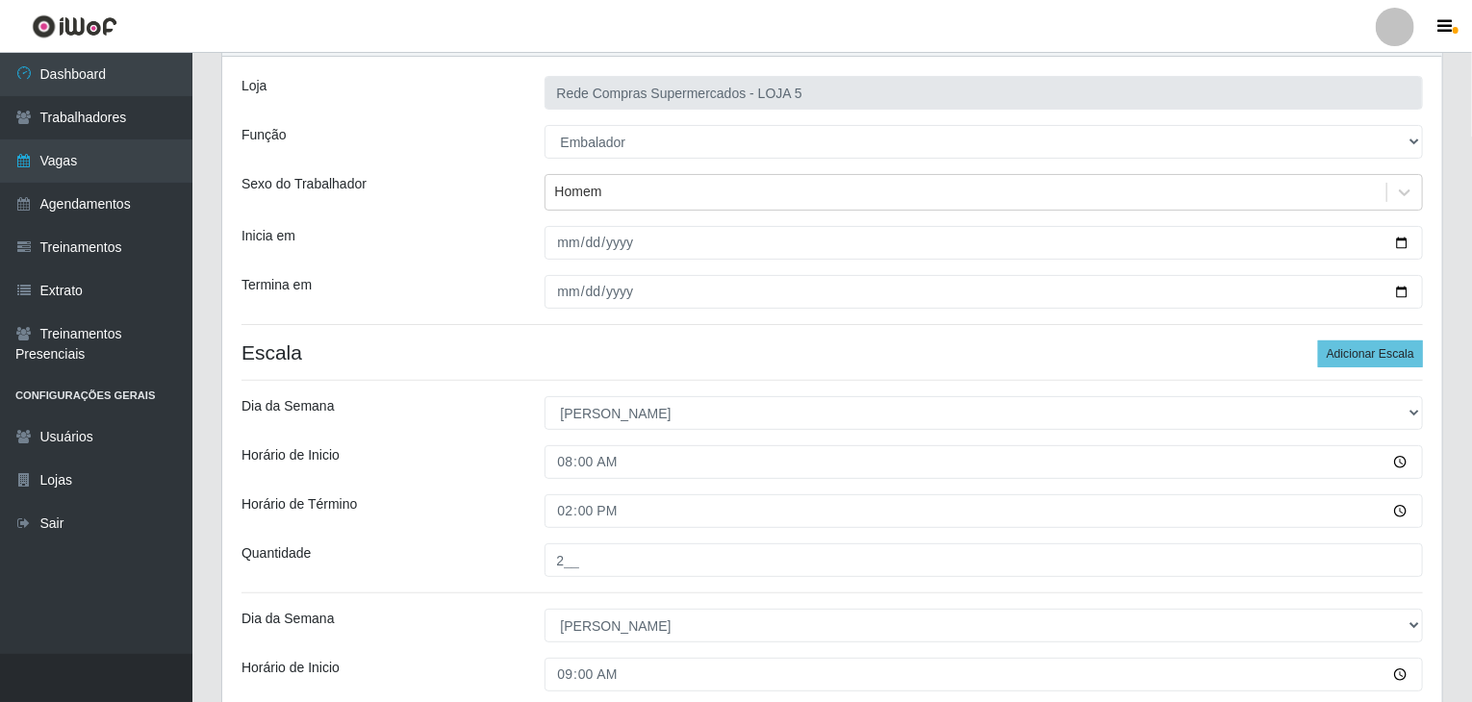
scroll to position [0, 0]
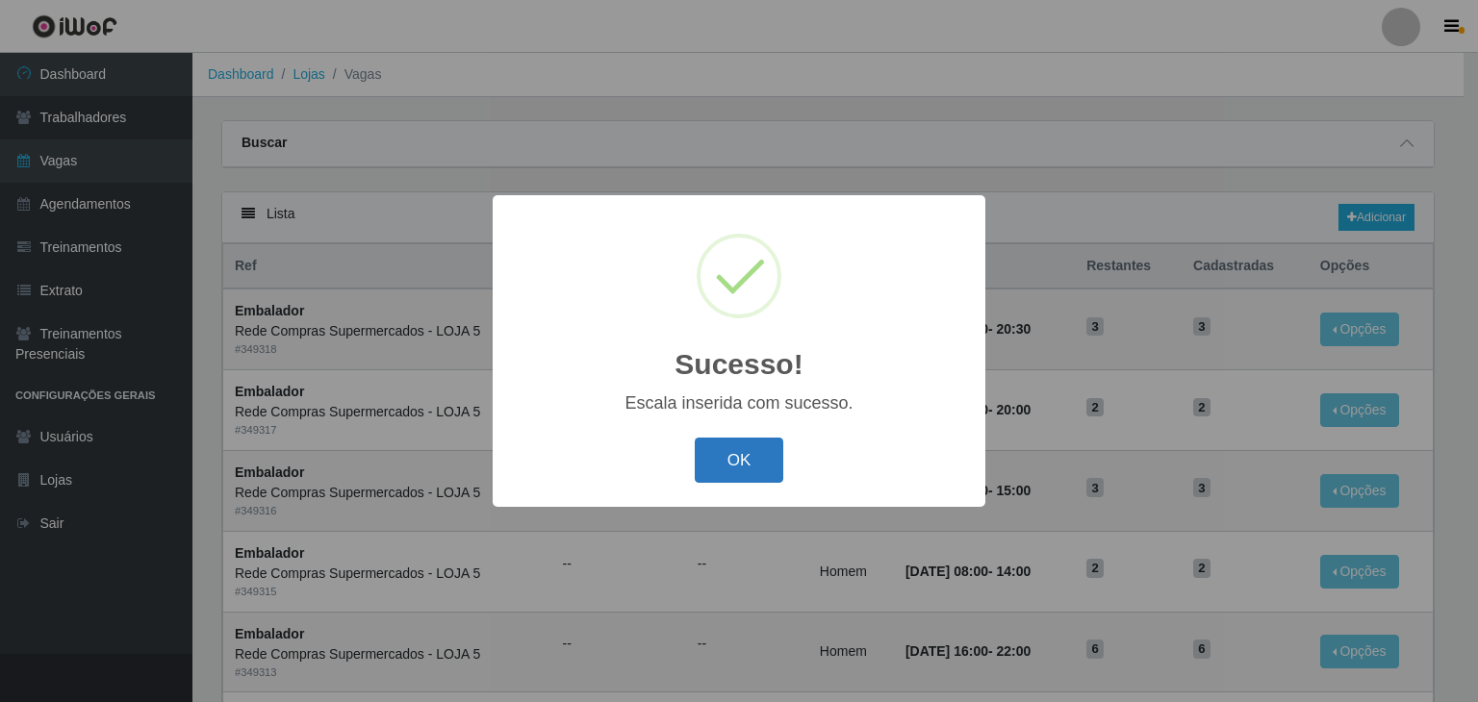
click at [745, 459] on button "OK" at bounding box center [739, 460] width 89 height 45
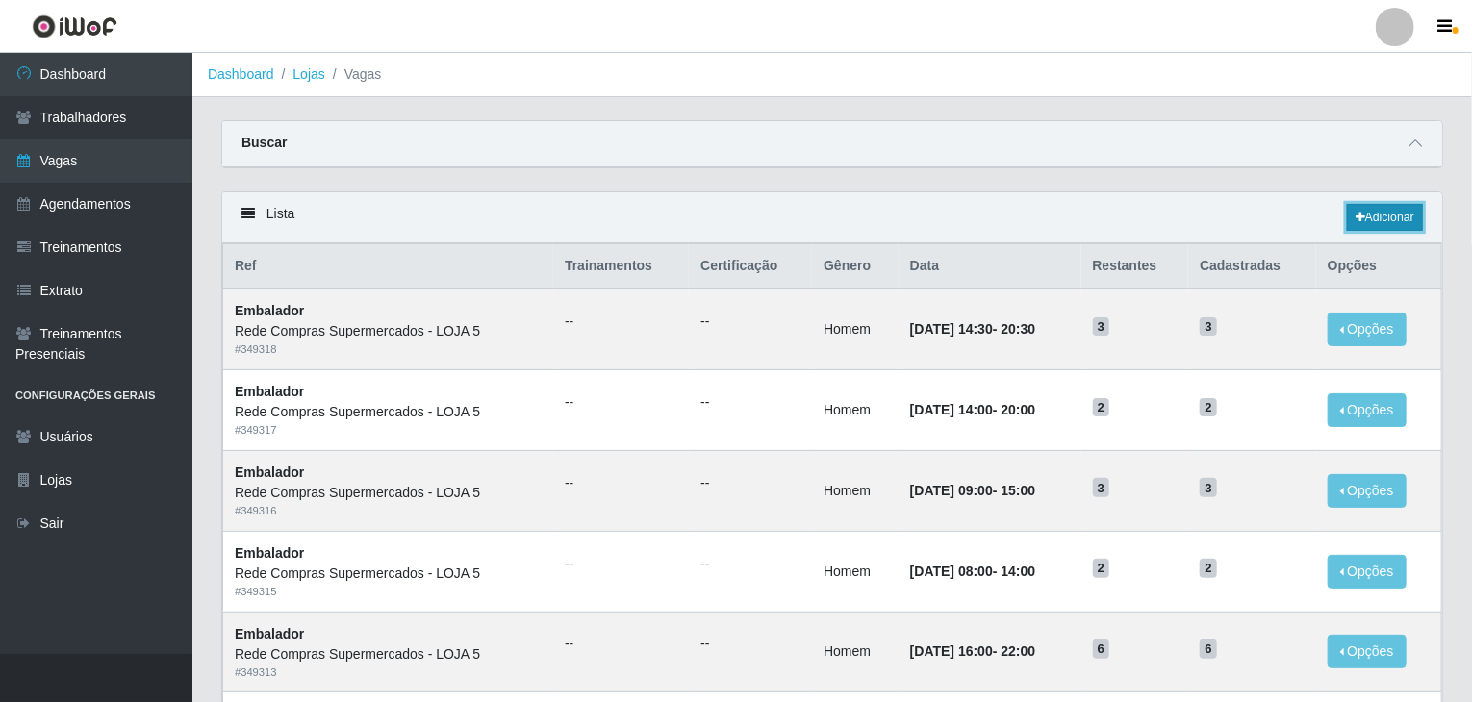
click at [1384, 219] on link "Adicionar" at bounding box center [1385, 217] width 76 height 27
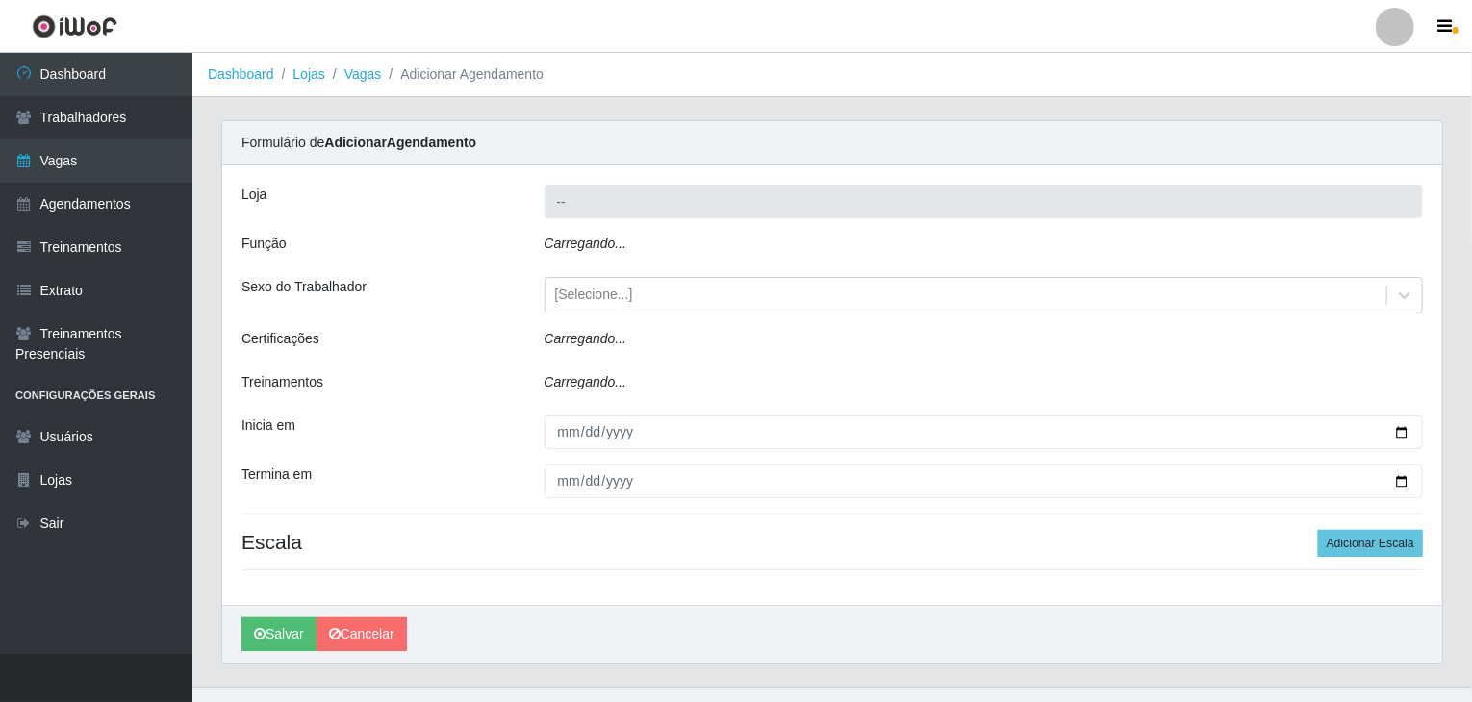
type input "Rede Compras Supermercados - LOJA 5"
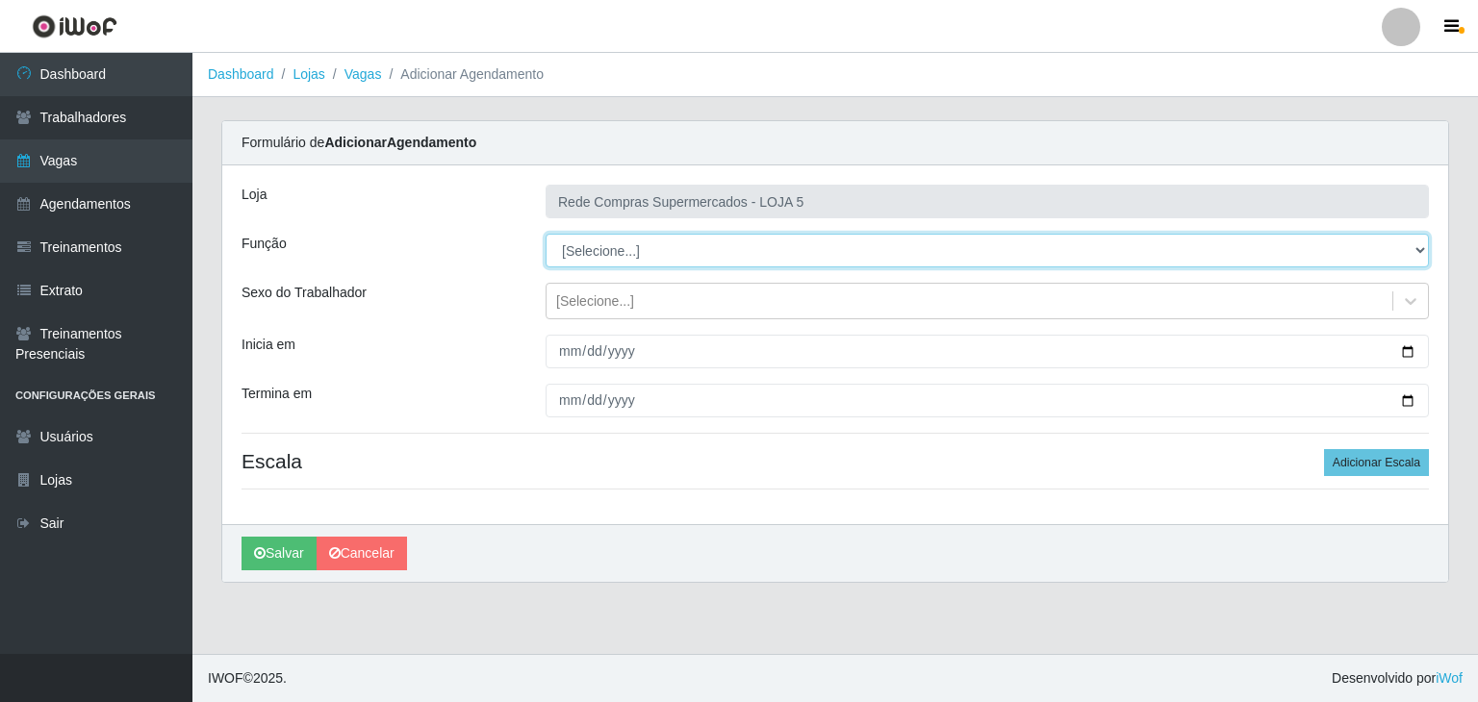
click at [624, 251] on select "[Selecione...] ASG ASG + ASG ++ Auxiliar de Depósito Auxiliar de Depósito + Aux…" at bounding box center [986, 251] width 883 height 34
click at [545, 234] on select "[Selecione...] ASG ASG + ASG ++ Auxiliar de Depósito Auxiliar de Depósito + Aux…" at bounding box center [986, 251] width 883 height 34
select select "1"
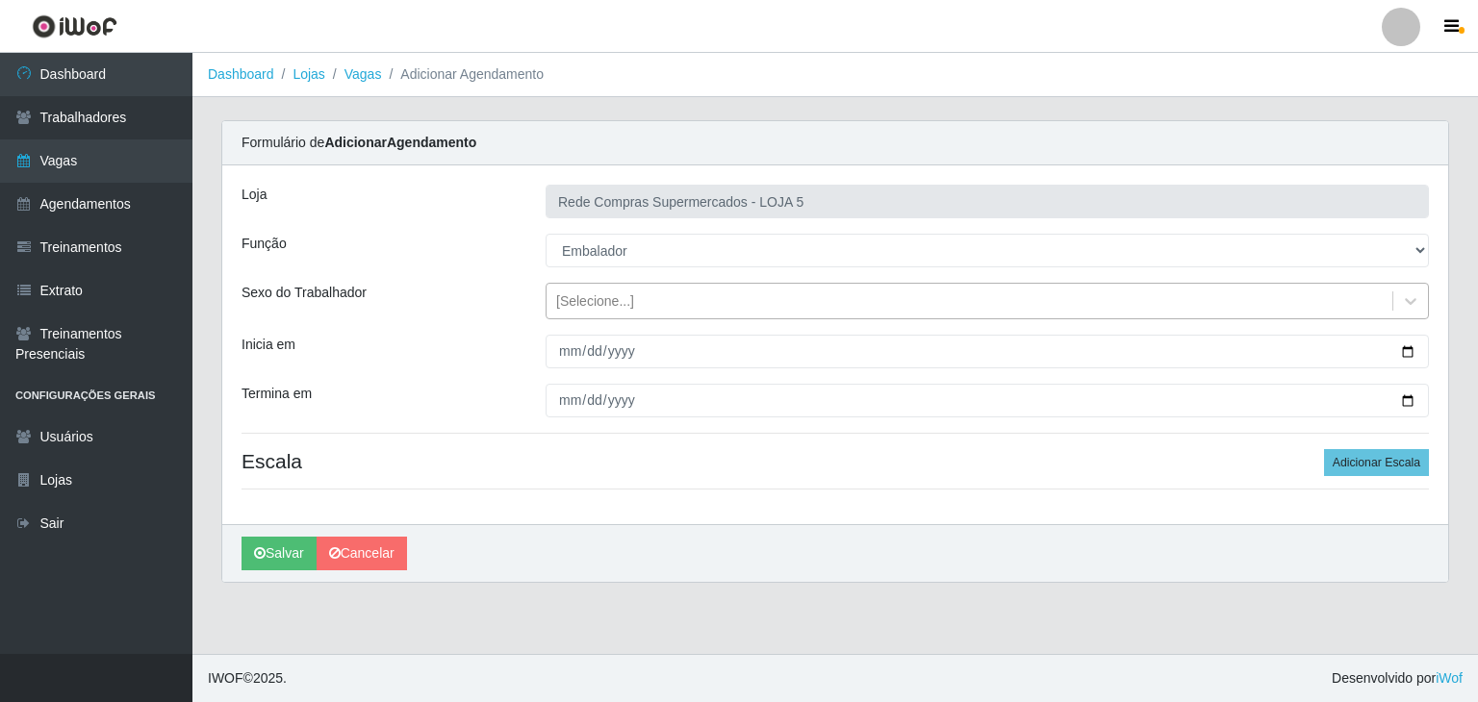
click at [630, 301] on div "[Selecione...]" at bounding box center [969, 302] width 846 height 32
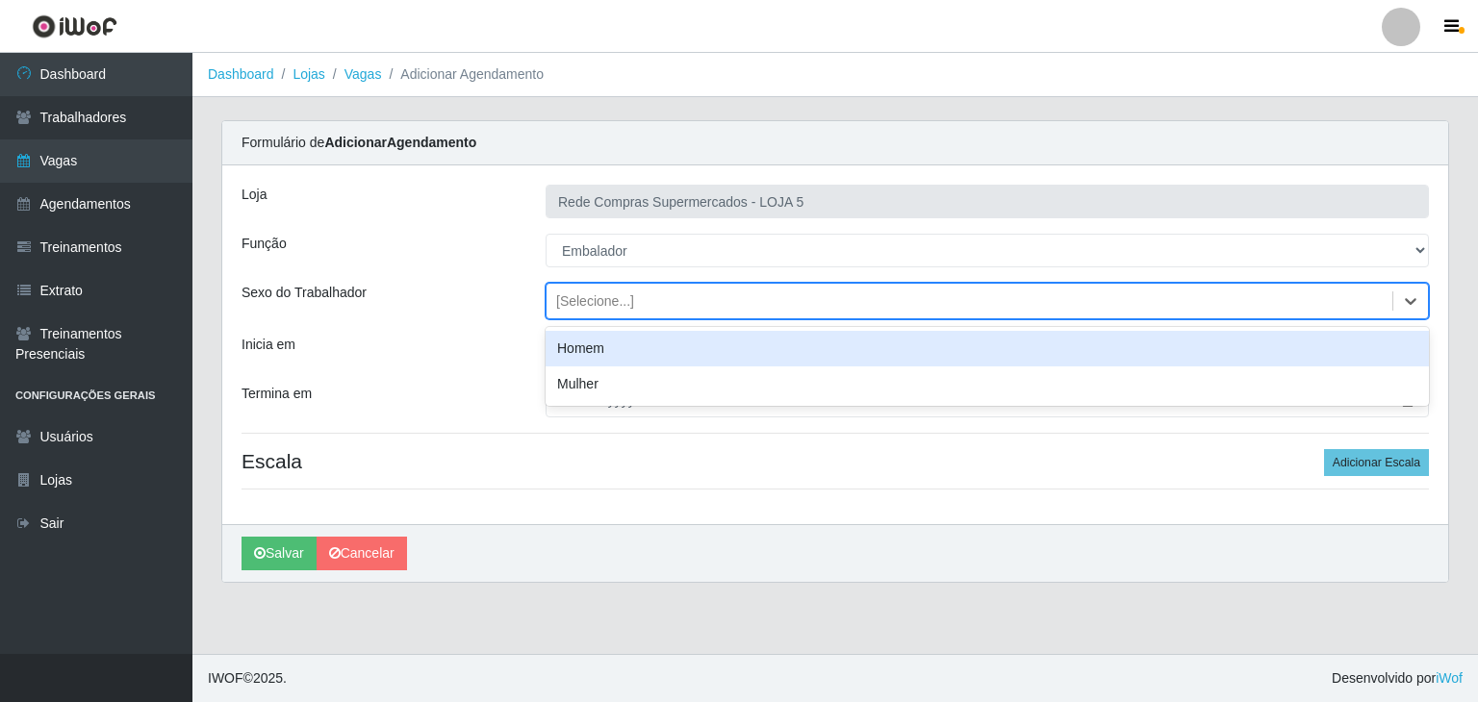
click at [615, 355] on div "Homem" at bounding box center [986, 349] width 883 height 36
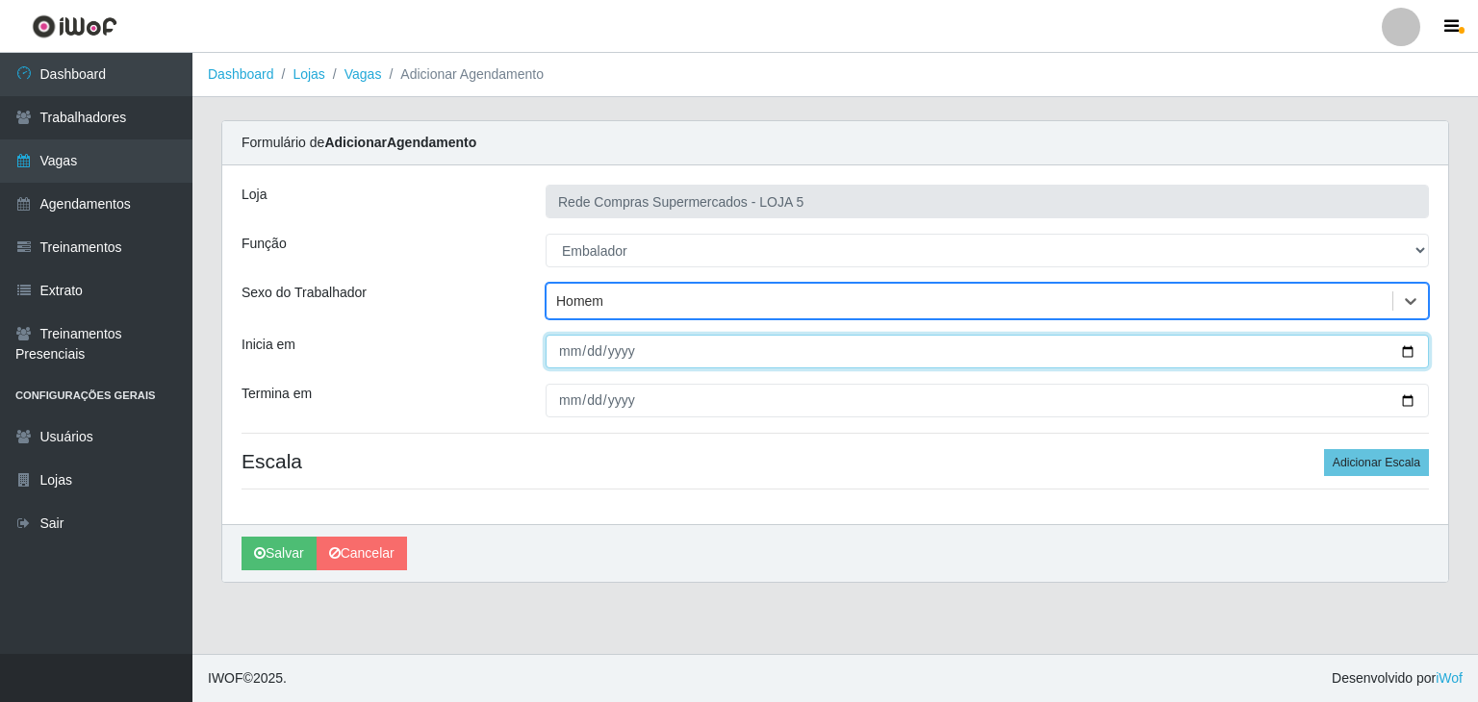
click at [1407, 353] on input "Inicia em" at bounding box center [986, 352] width 883 height 34
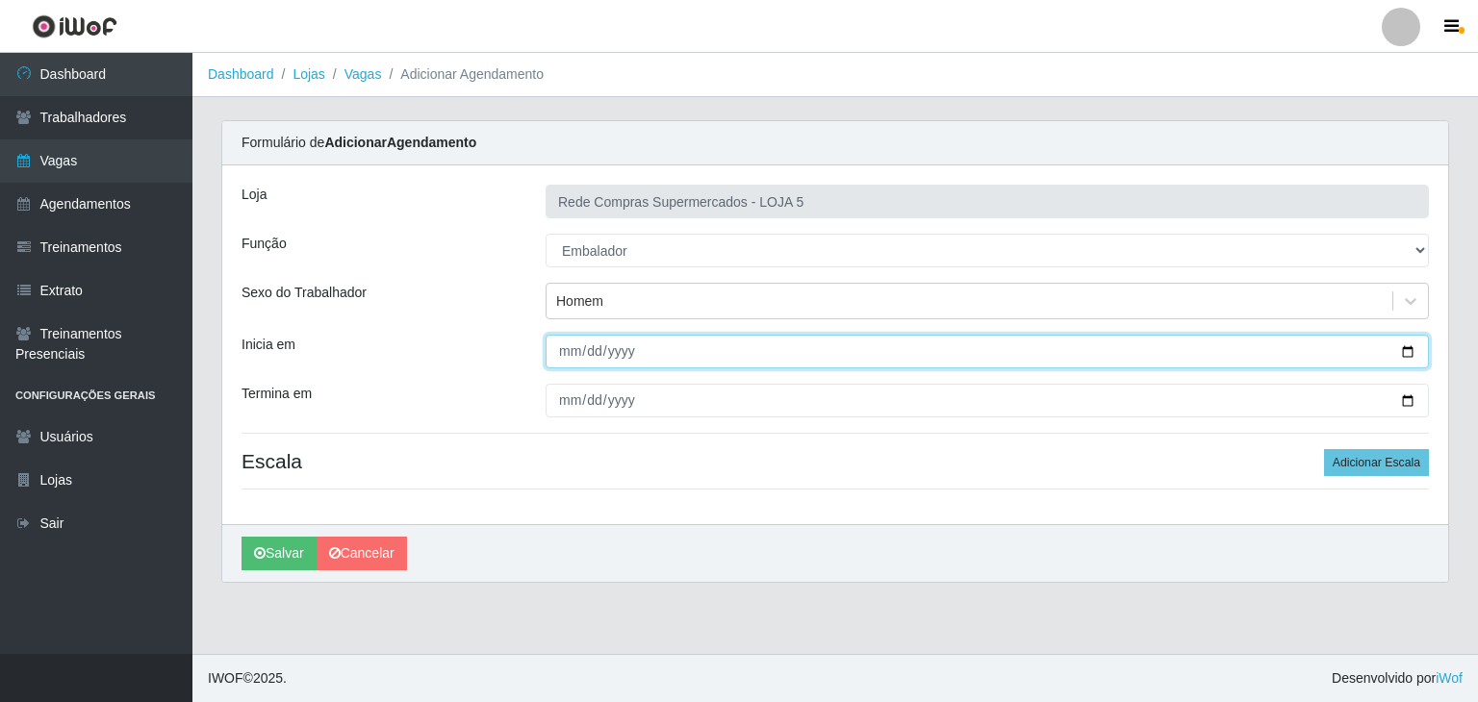
type input "[DATE]"
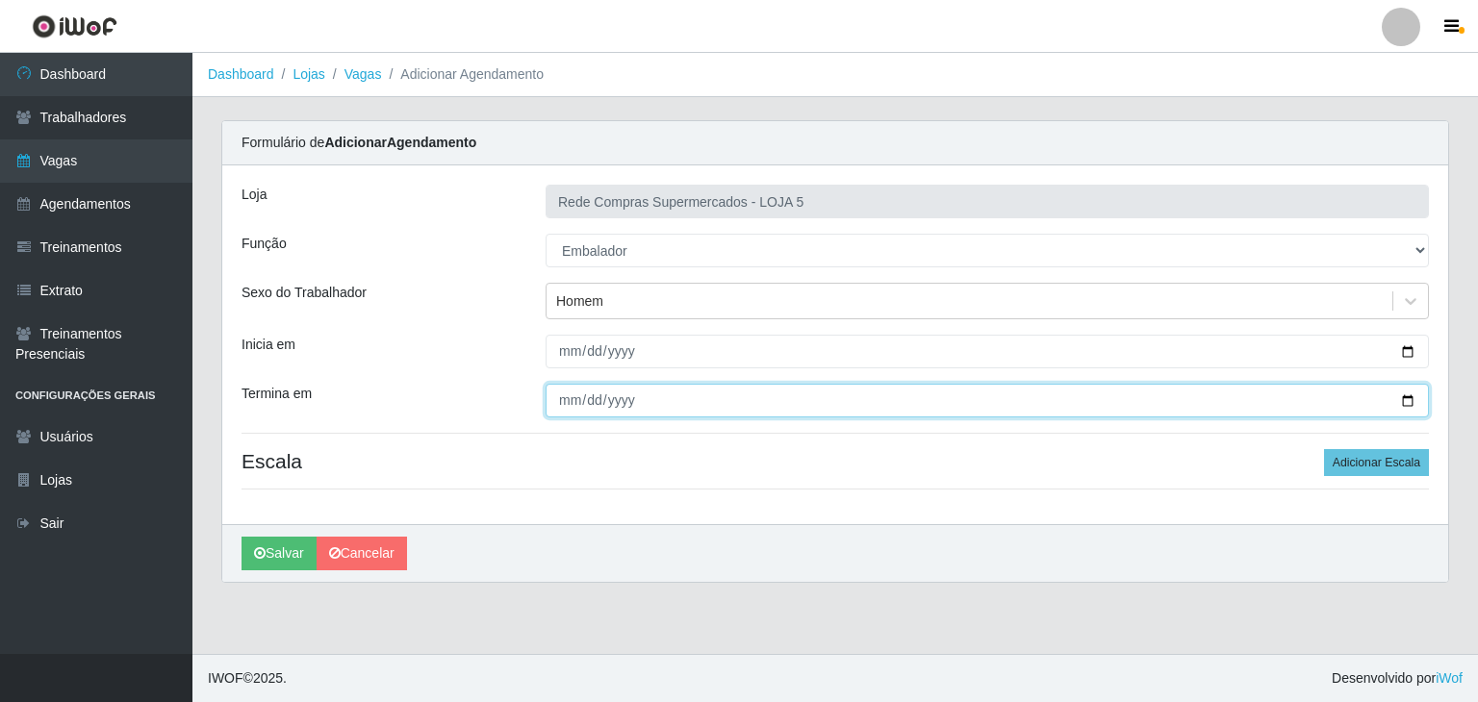
drag, startPoint x: 1403, startPoint y: 399, endPoint x: 966, endPoint y: 419, distance: 438.1
click at [1403, 398] on input "Termina em" at bounding box center [986, 401] width 883 height 34
type input "[DATE]"
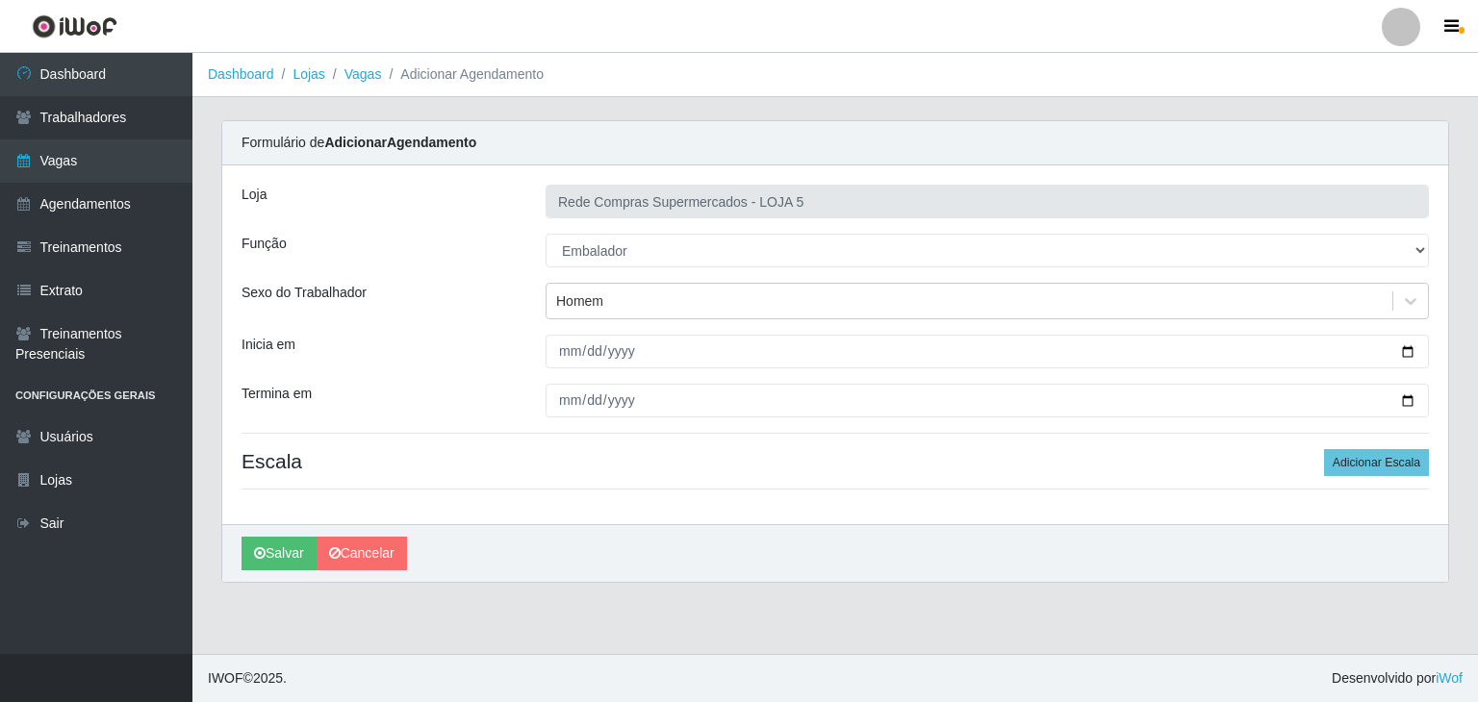
click at [1354, 478] on div "Loja Rede Compras Supermercados - LOJA 5 Função [Selecione...] ASG ASG + ASG ++…" at bounding box center [834, 344] width 1225 height 359
click at [1351, 470] on button "Adicionar Escala" at bounding box center [1376, 462] width 105 height 27
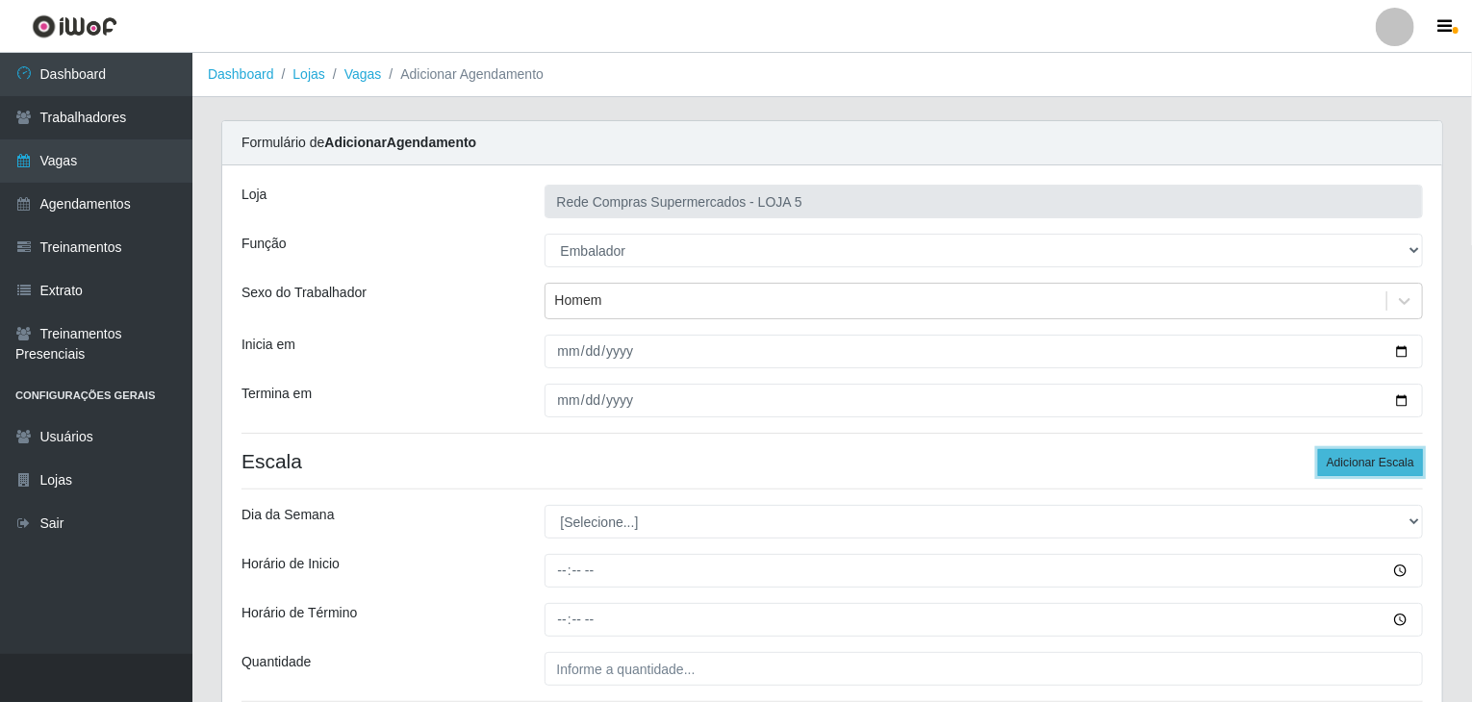
click at [1351, 468] on button "Adicionar Escala" at bounding box center [1370, 462] width 105 height 27
click at [1348, 468] on button "Adicionar Escala" at bounding box center [1370, 462] width 105 height 27
click at [1347, 468] on button "Adicionar Escala" at bounding box center [1370, 462] width 105 height 27
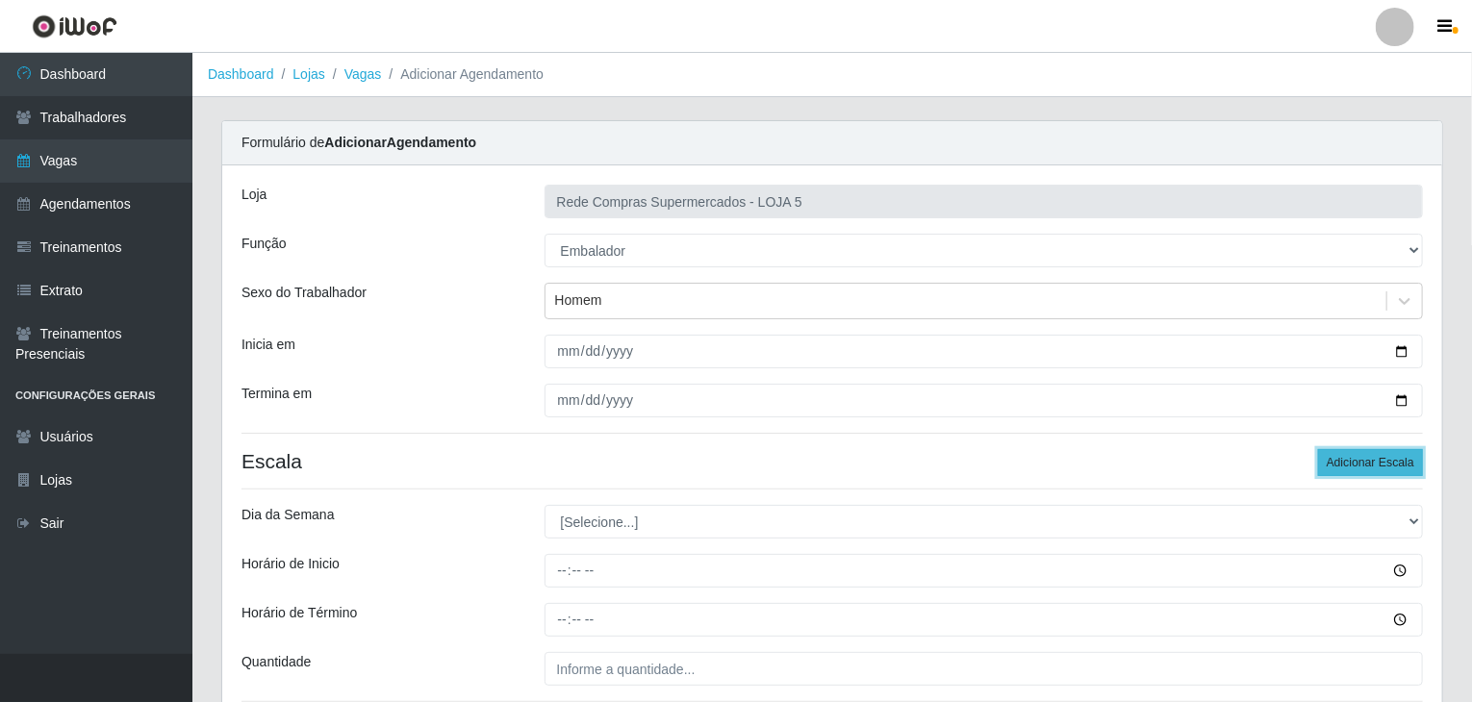
click at [1347, 468] on button "Adicionar Escala" at bounding box center [1370, 462] width 105 height 27
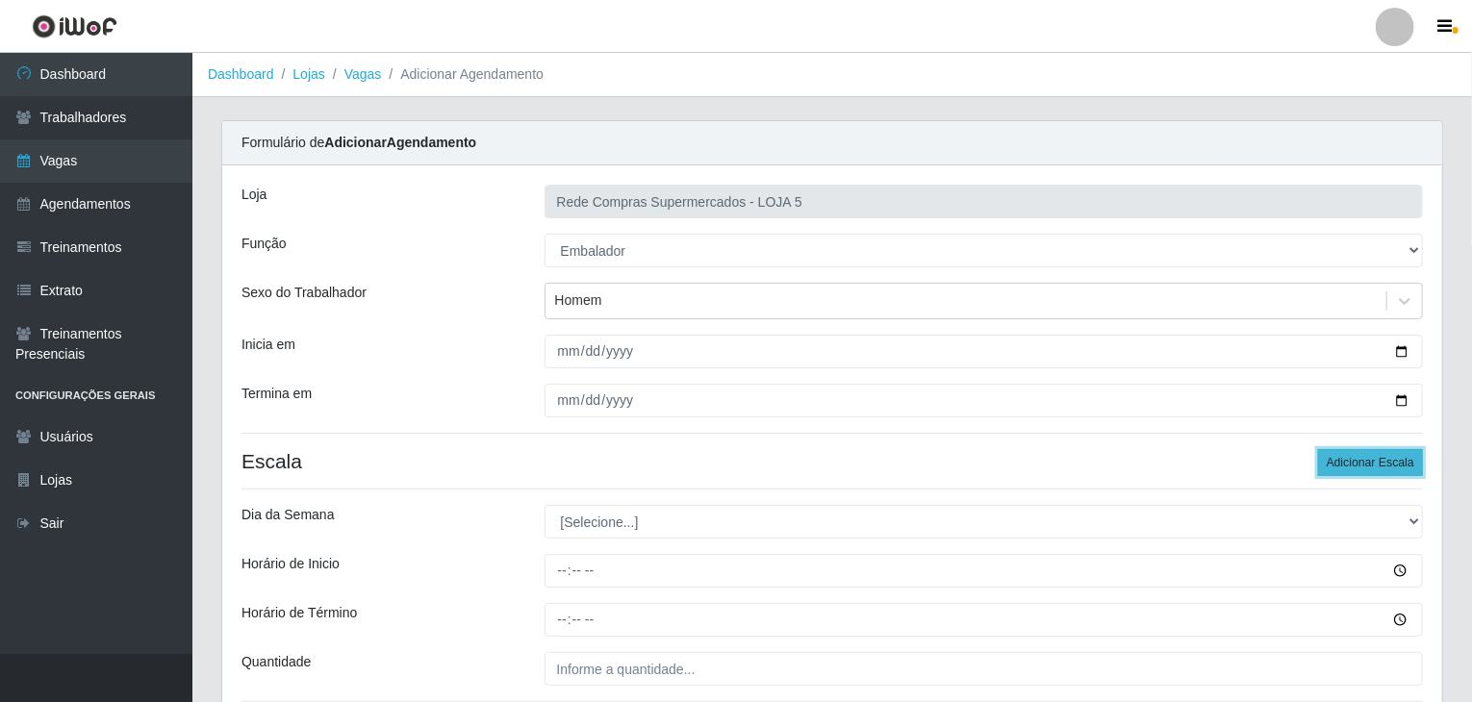
click at [1347, 468] on button "Adicionar Escala" at bounding box center [1370, 462] width 105 height 27
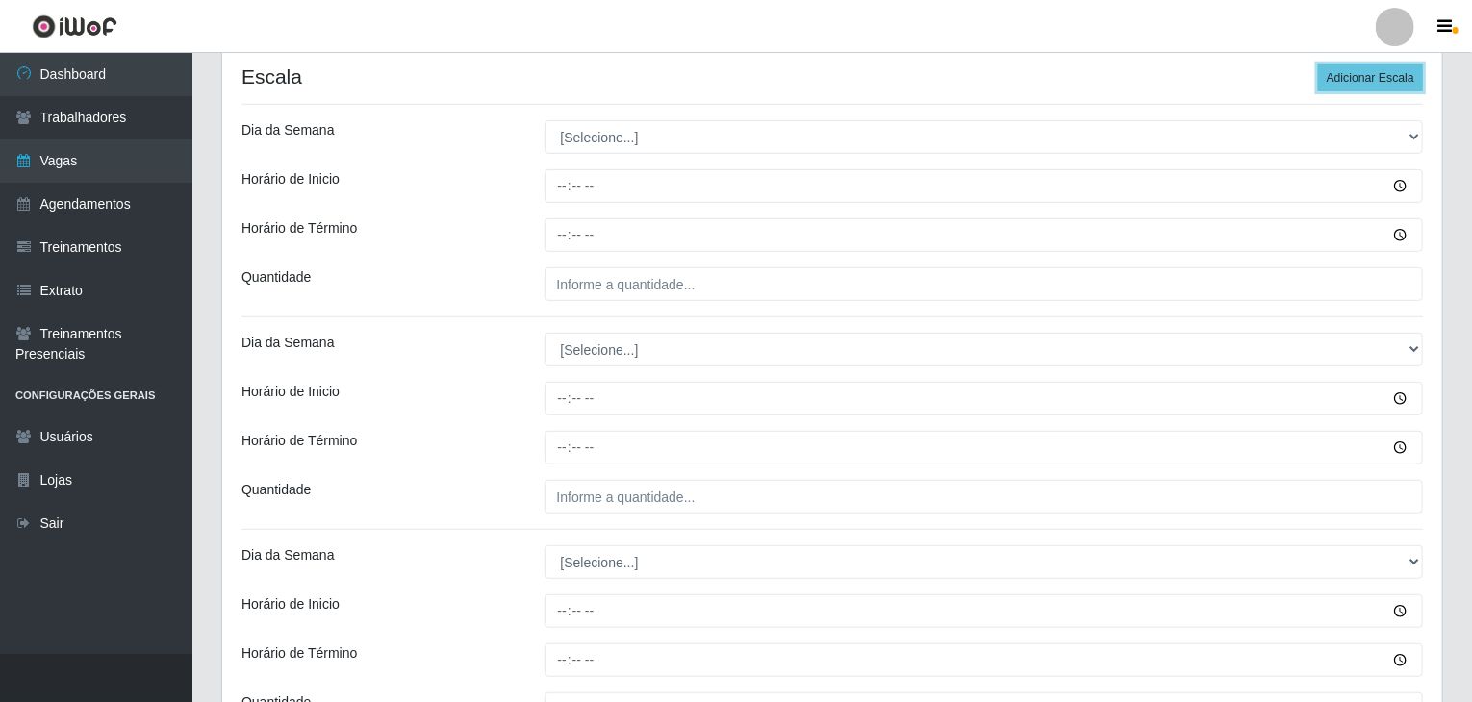
scroll to position [385, 0]
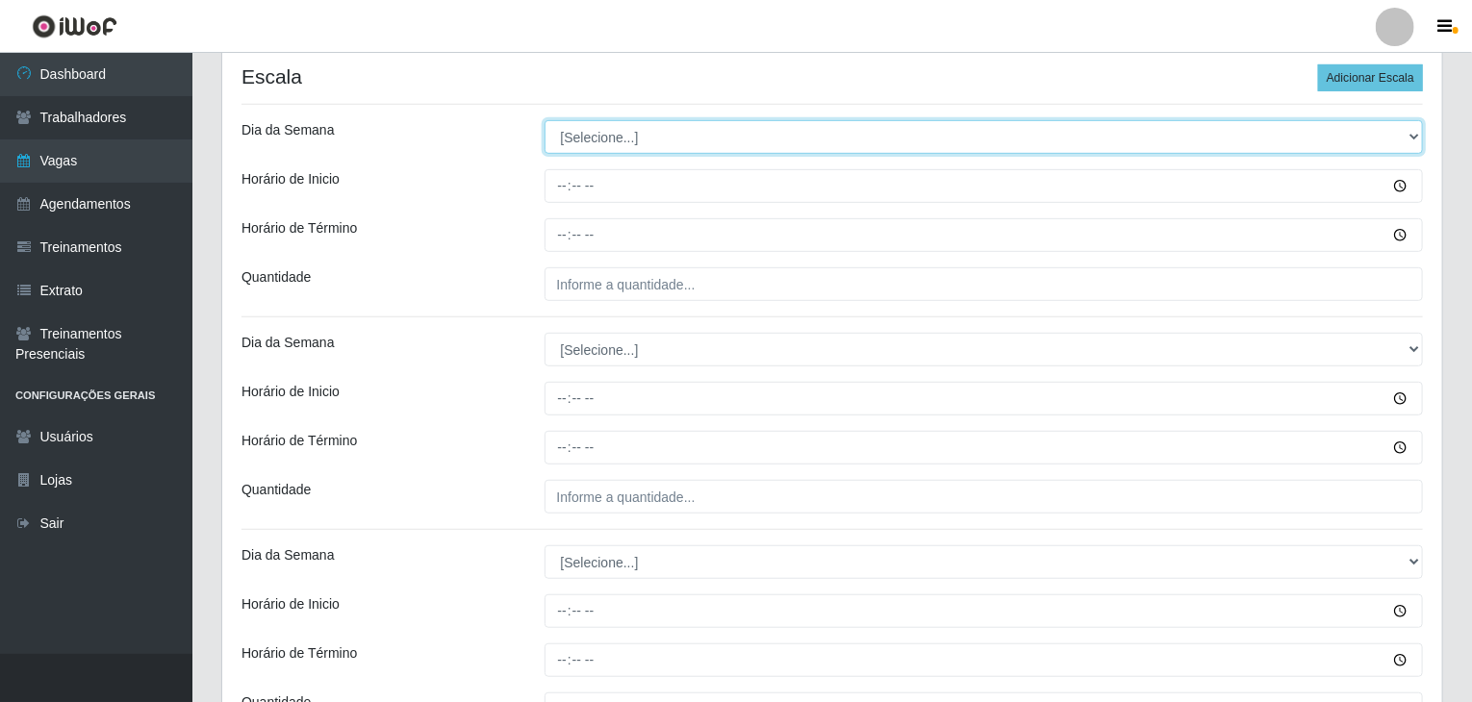
click at [599, 146] on select "[Selecione...] Segunda Terça Quarta Quinta Sexta Sábado Domingo" at bounding box center [983, 137] width 879 height 34
select select "1"
click at [544, 120] on select "[Selecione...] Segunda Terça Quarta Quinta Sexta Sábado Domingo" at bounding box center [983, 137] width 879 height 34
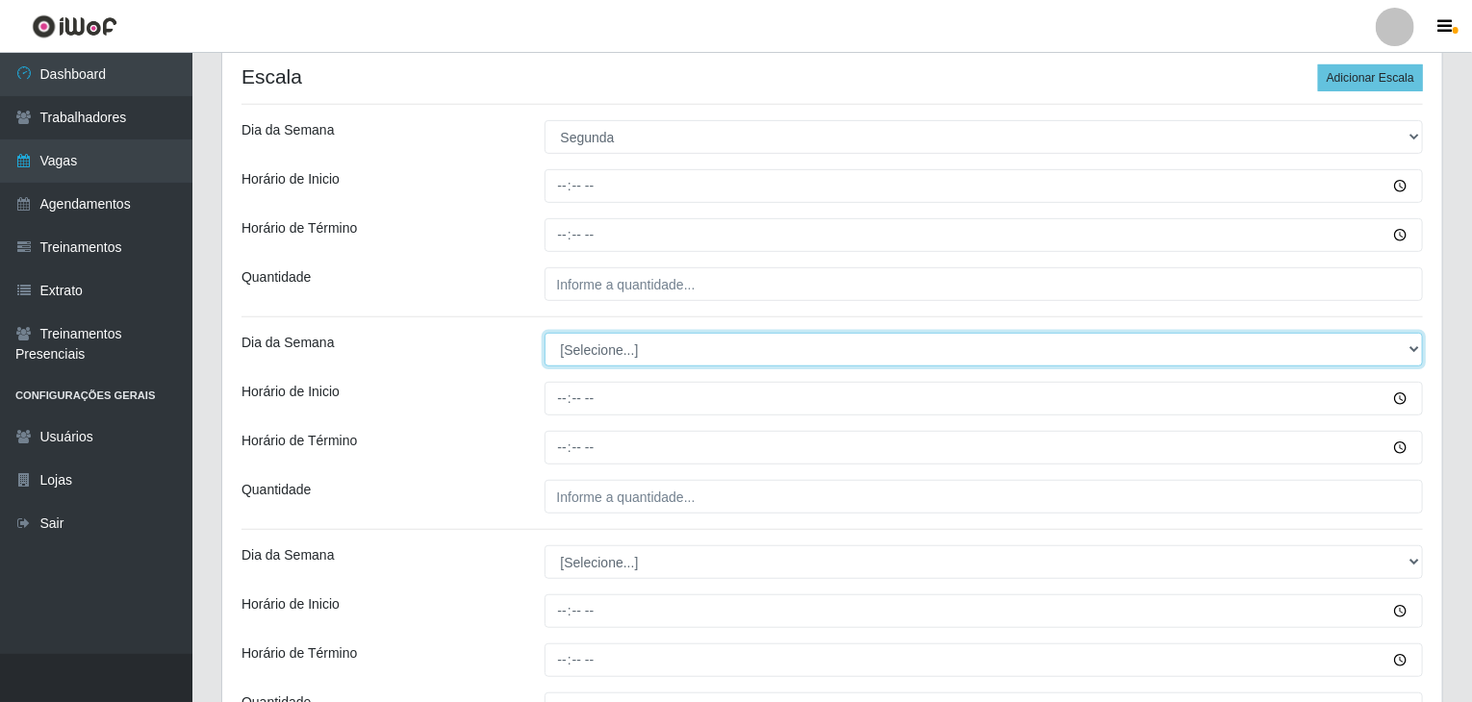
click at [612, 355] on select "[Selecione...] Segunda Terça Quarta Quinta Sexta Sábado Domingo" at bounding box center [983, 350] width 879 height 34
click at [544, 333] on select "[Selecione...] Segunda Terça Quarta Quinta Sexta Sábado Domingo" at bounding box center [983, 350] width 879 height 34
select select "1"
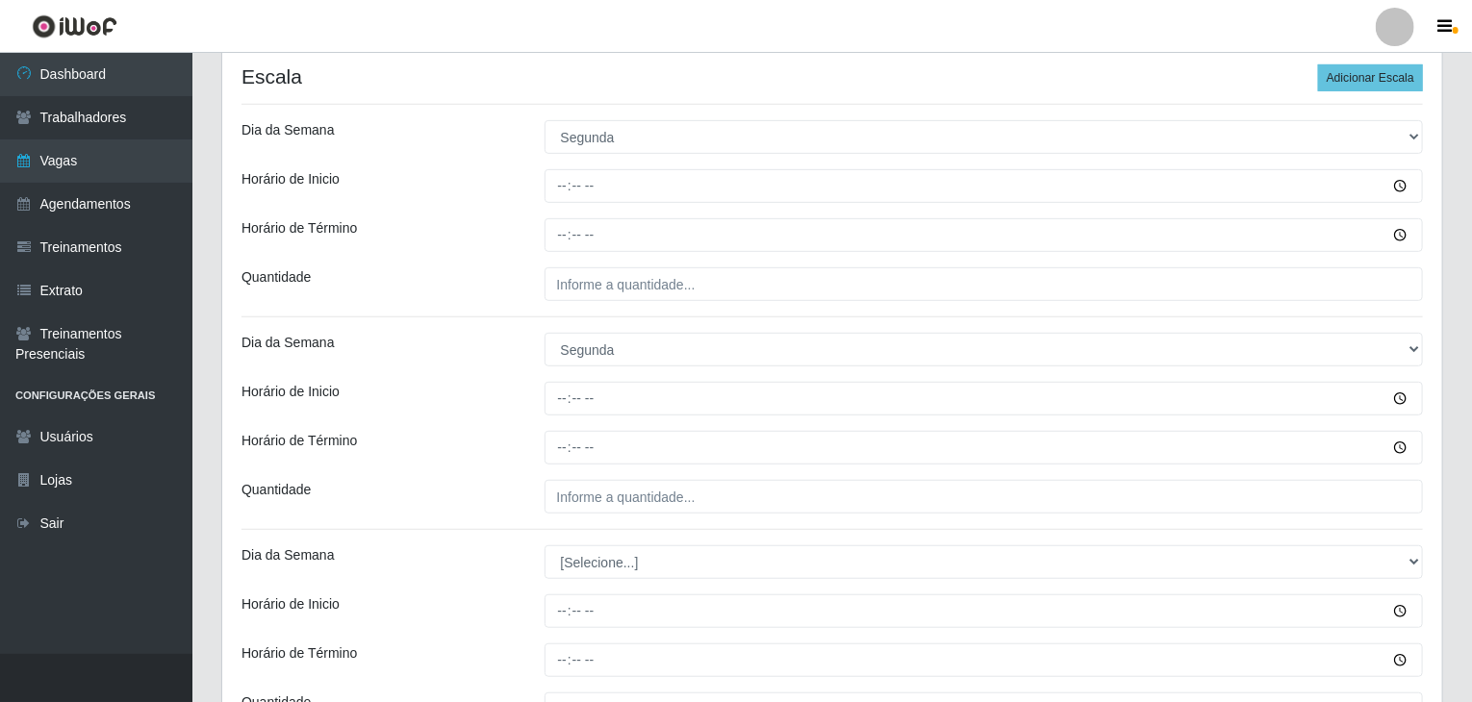
click at [402, 336] on div "Dia da Semana" at bounding box center [378, 350] width 303 height 34
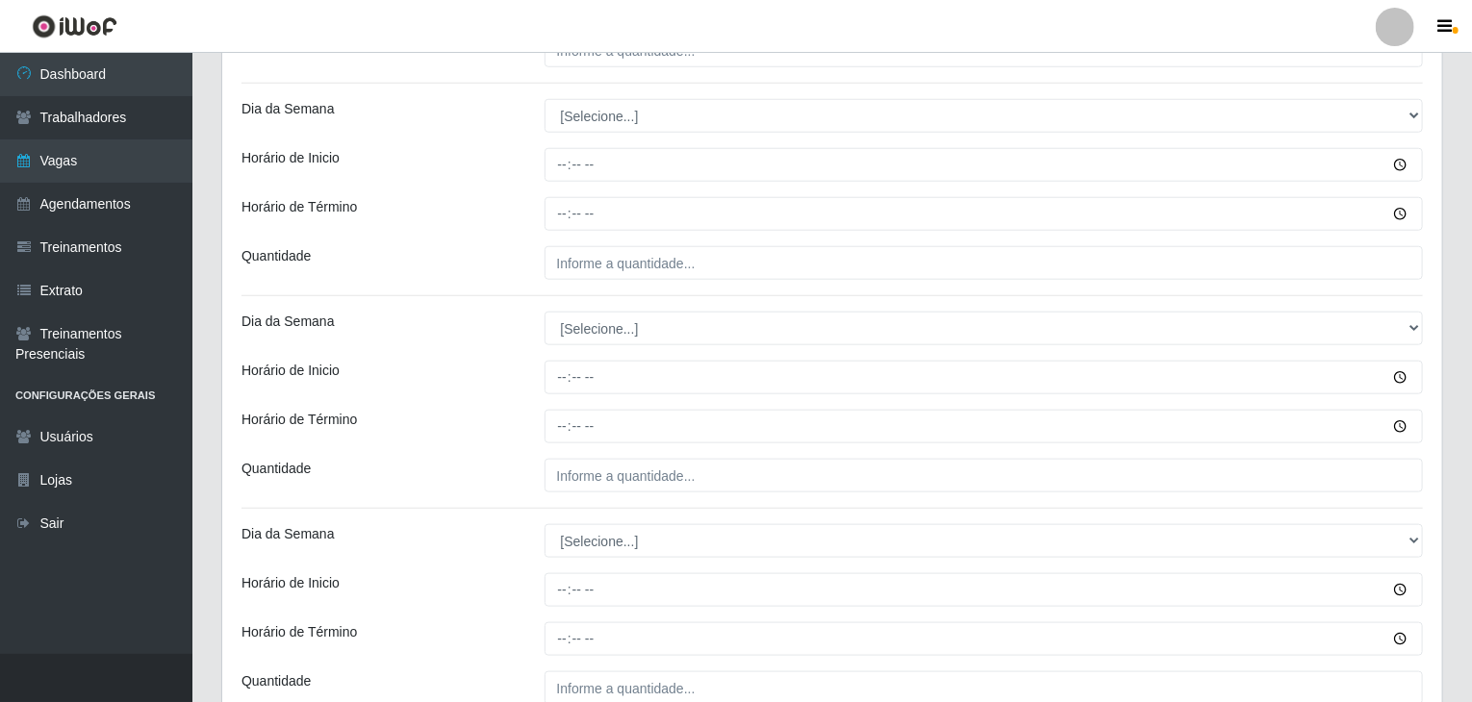
scroll to position [866, 0]
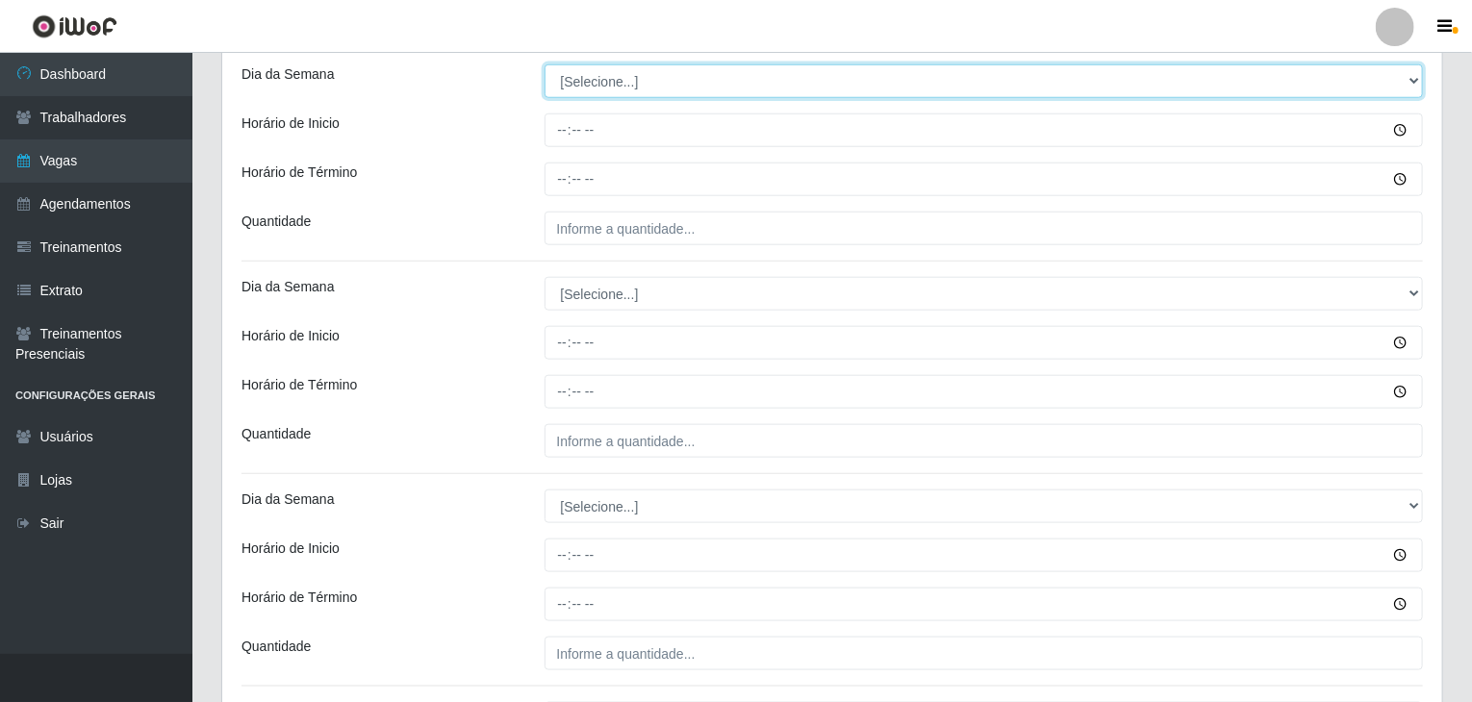
click at [620, 82] on select "[Selecione...] Segunda Terça Quarta Quinta Sexta Sábado Domingo" at bounding box center [983, 81] width 879 height 34
select select "2"
click at [544, 64] on select "[Selecione...] Segunda Terça Quarta Quinta Sexta Sábado Domingo" at bounding box center [983, 81] width 879 height 34
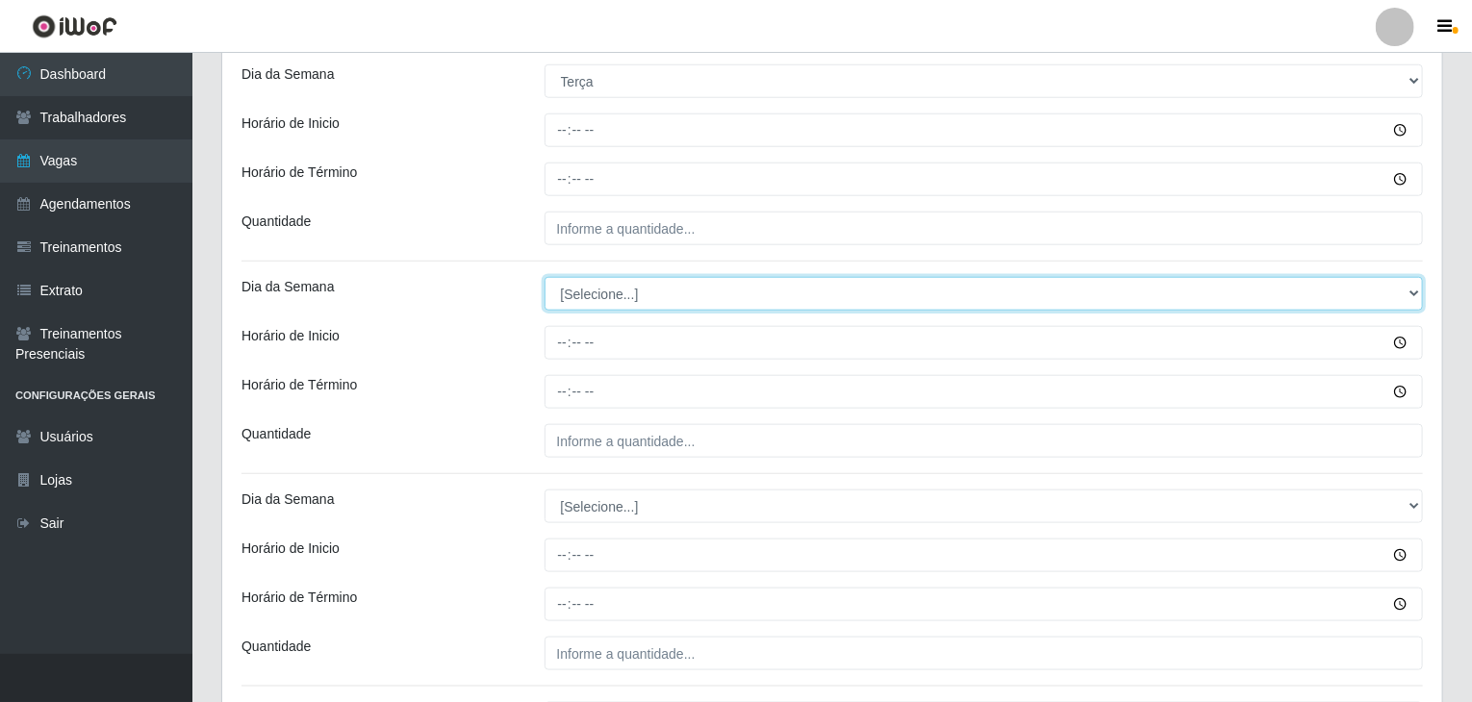
click at [623, 289] on select "[Selecione...] Segunda Terça Quarta Quinta Sexta Sábado Domingo" at bounding box center [983, 294] width 879 height 34
select select "2"
click at [544, 277] on select "[Selecione...] Segunda Terça Quarta Quinta Sexta Sábado Domingo" at bounding box center [983, 294] width 879 height 34
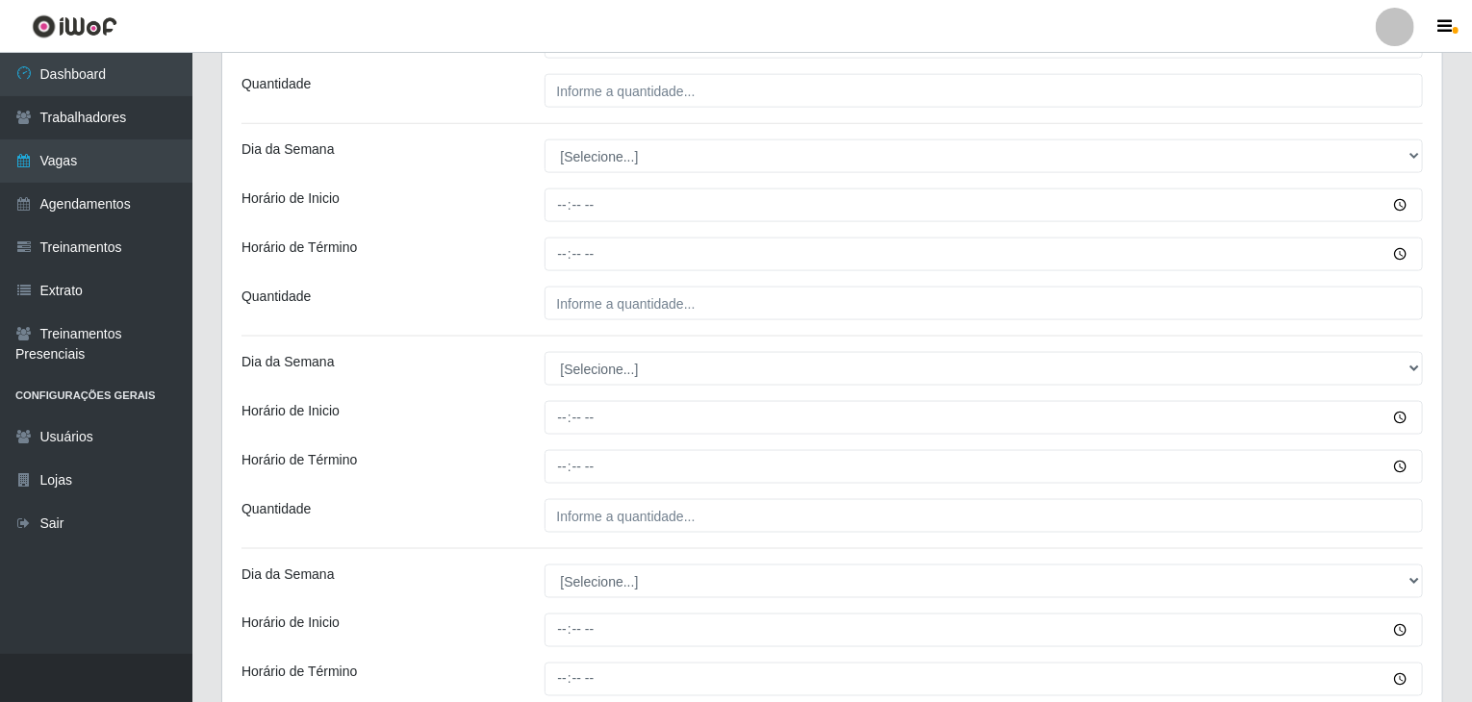
scroll to position [1251, 0]
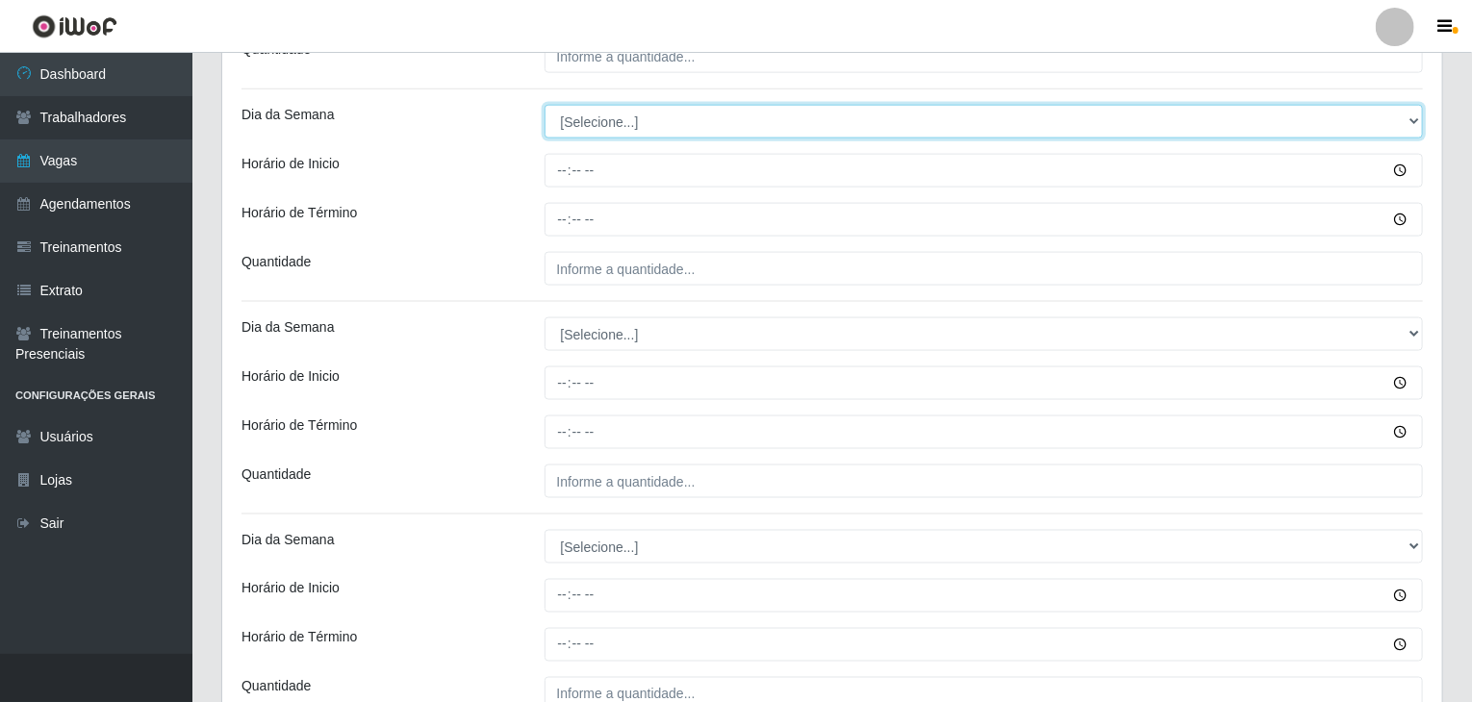
click at [589, 117] on select "[Selecione...] Segunda Terça Quarta Quinta Sexta Sábado Domingo" at bounding box center [983, 122] width 879 height 34
select select "3"
click at [544, 105] on select "[Selecione...] Segunda Terça Quarta Quinta Sexta Sábado Domingo" at bounding box center [983, 122] width 879 height 34
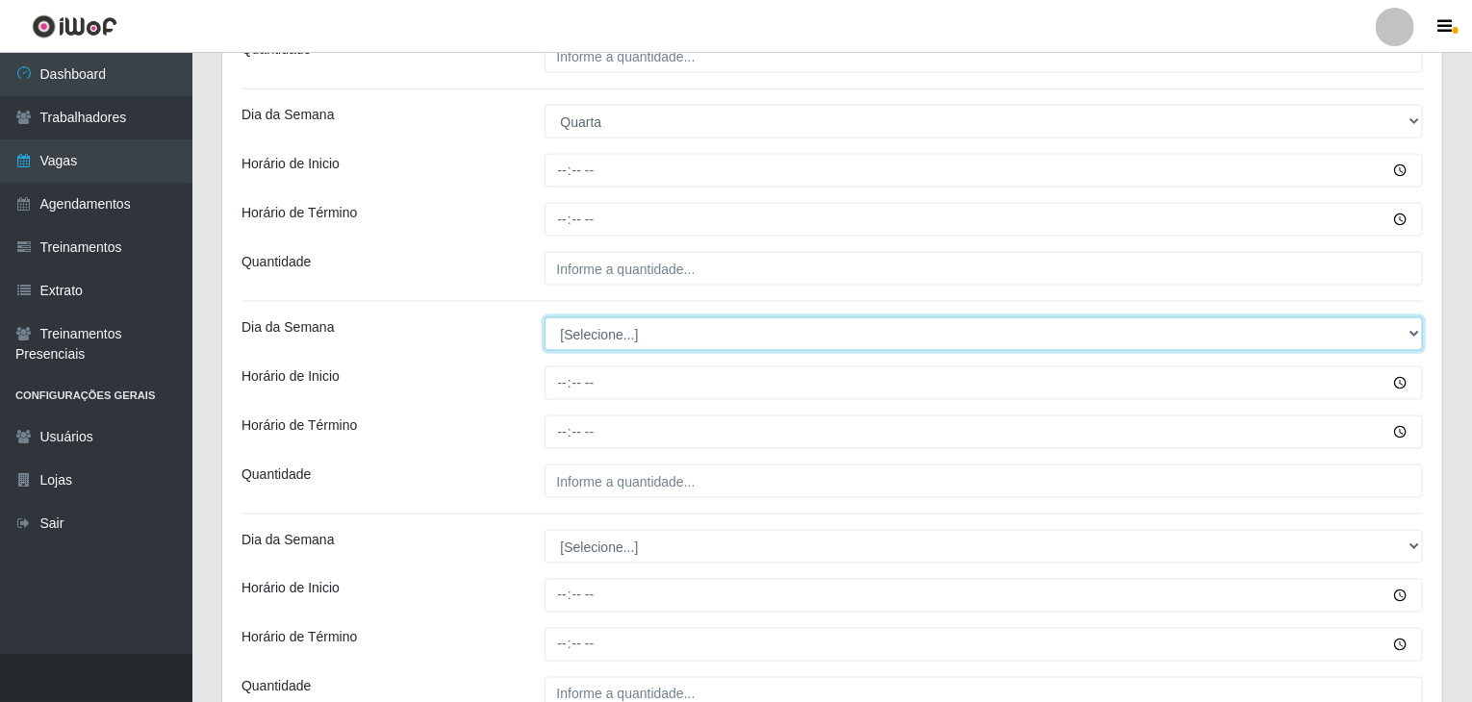
click at [592, 335] on select "[Selecione...] Segunda Terça Quarta Quinta Sexta Sábado Domingo" at bounding box center [983, 334] width 879 height 34
select select "3"
click at [544, 317] on select "[Selecione...] Segunda Terça Quarta Quinta Sexta Sábado Domingo" at bounding box center [983, 334] width 879 height 34
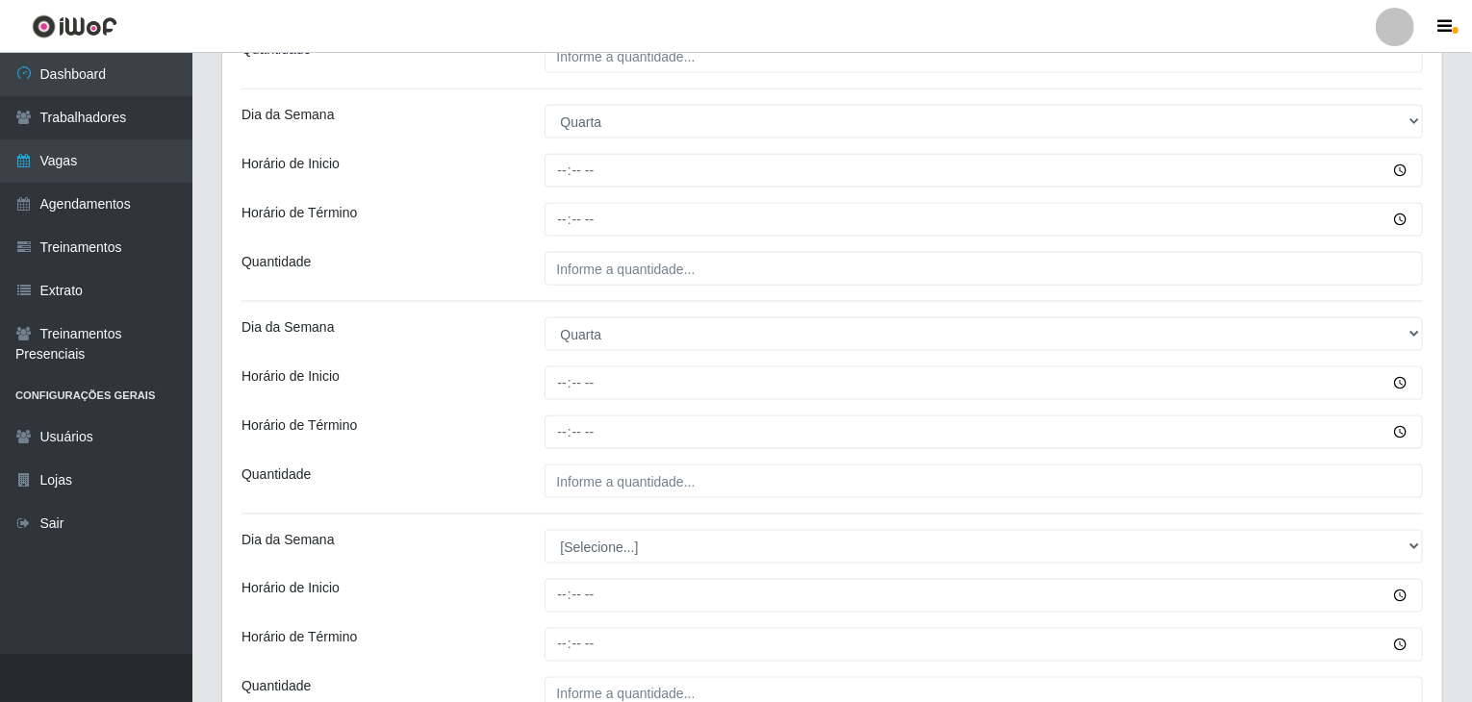
click at [476, 368] on div "Horário de Inicio" at bounding box center [378, 383] width 303 height 34
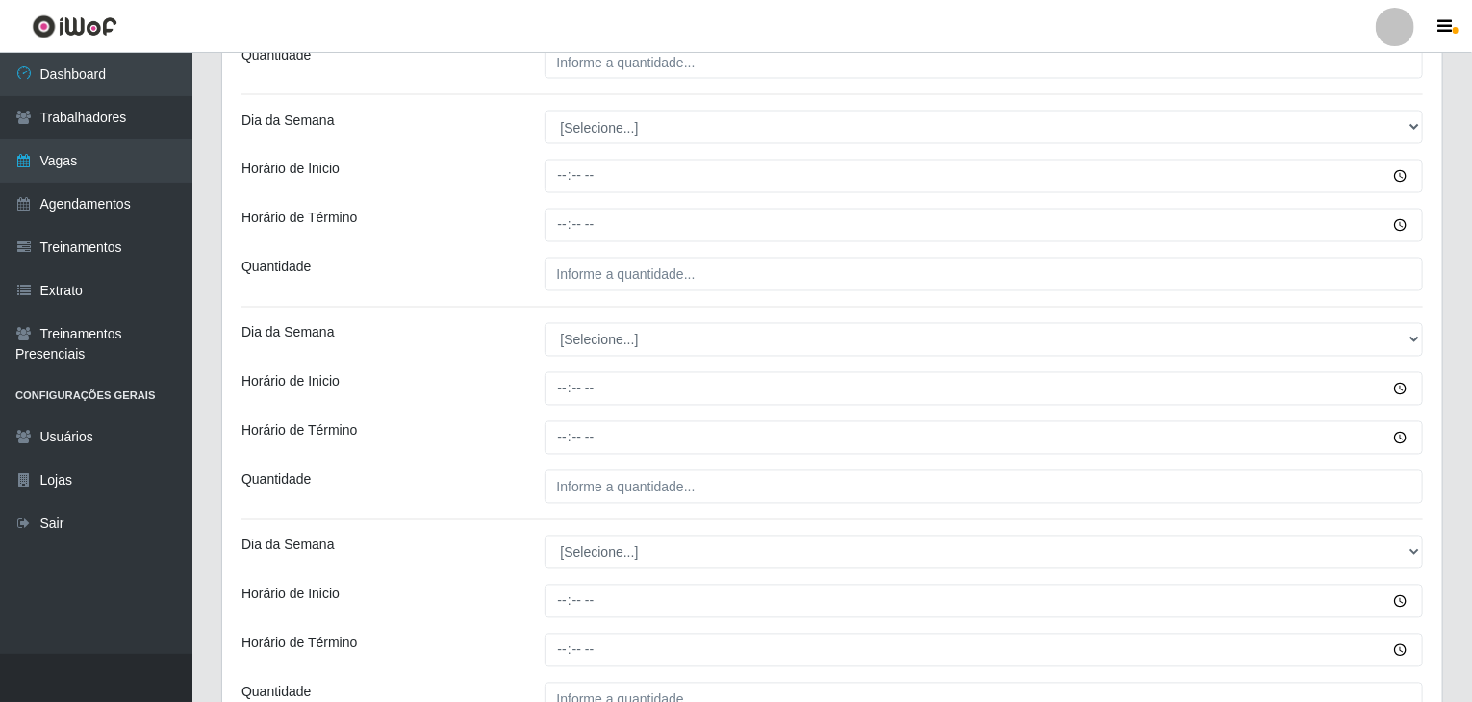
scroll to position [1731, 0]
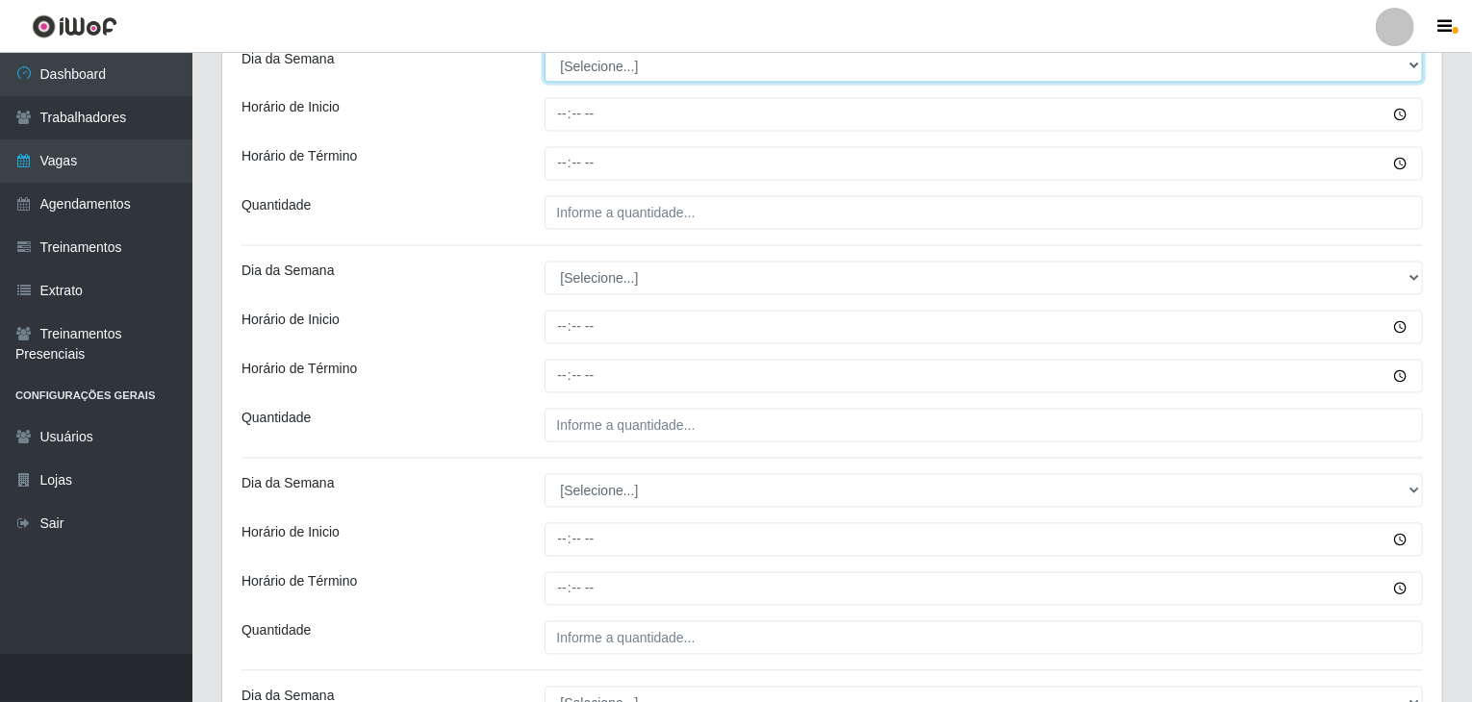
click at [591, 63] on select "[Selecione...] Segunda Terça Quarta Quinta Sexta Sábado Domingo" at bounding box center [983, 66] width 879 height 34
select select "4"
click at [544, 49] on select "[Selecione...] Segunda Terça Quarta Quinta Sexta Sábado Domingo" at bounding box center [983, 66] width 879 height 34
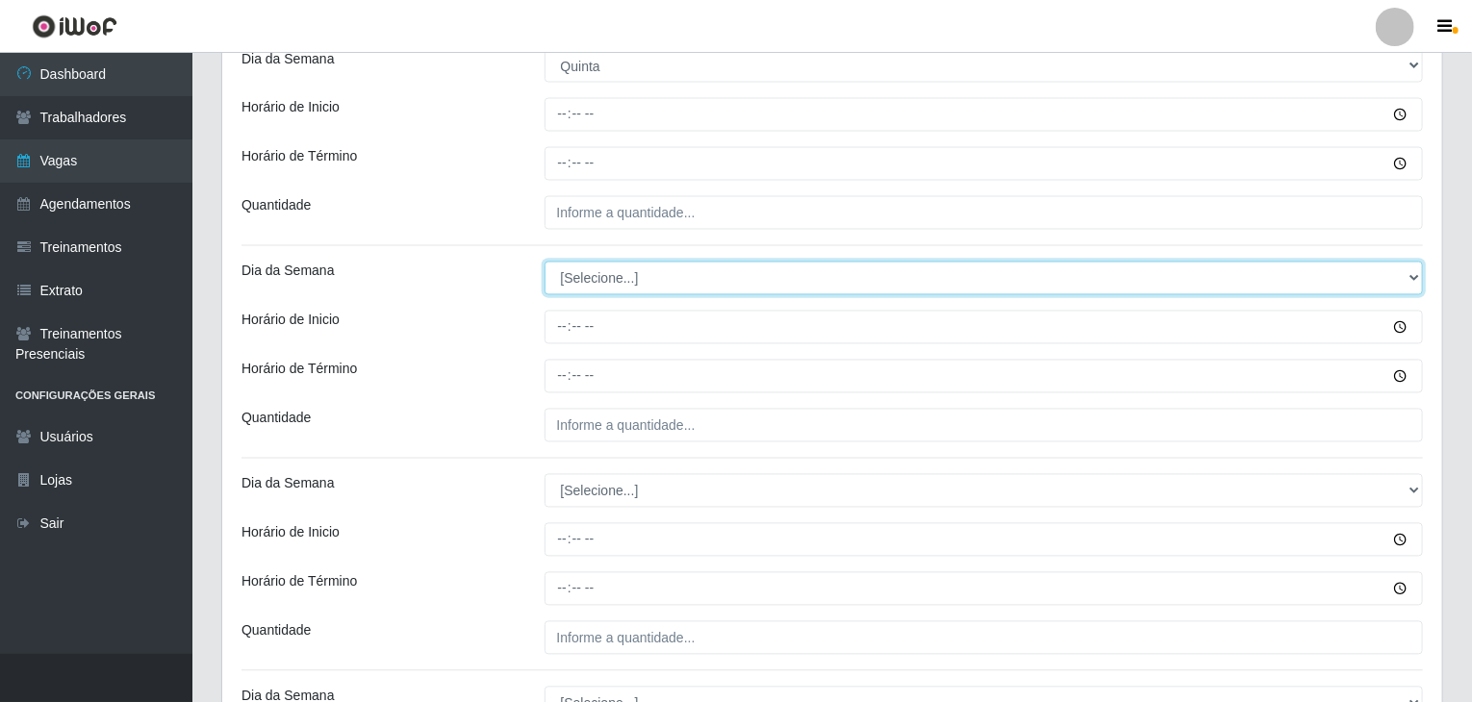
click at [608, 273] on select "[Selecione...] Segunda Terça Quarta Quinta Sexta Sábado Domingo" at bounding box center [983, 279] width 879 height 34
select select "4"
click at [544, 262] on select "[Selecione...] Segunda Terça Quarta Quinta Sexta Sábado Domingo" at bounding box center [983, 279] width 879 height 34
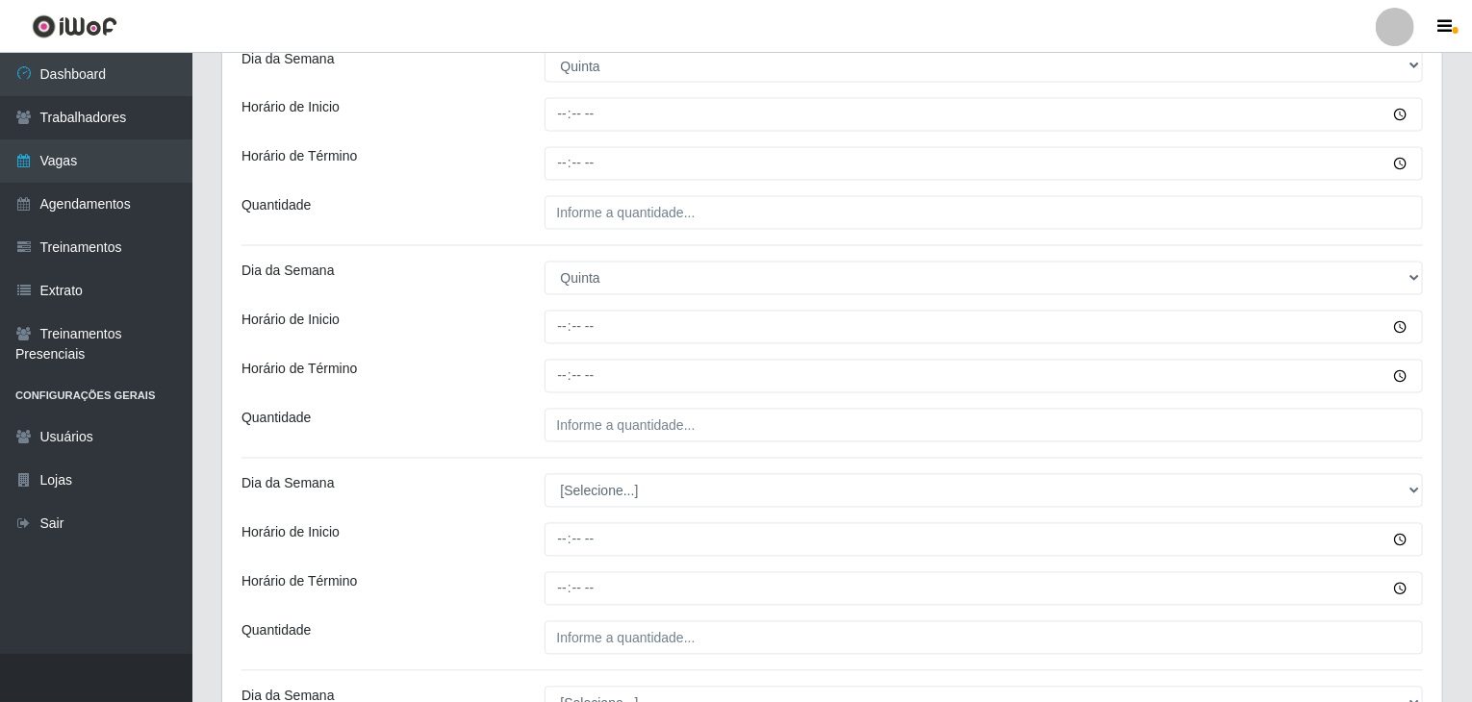
click at [502, 339] on div "Horário de Inicio" at bounding box center [378, 328] width 303 height 34
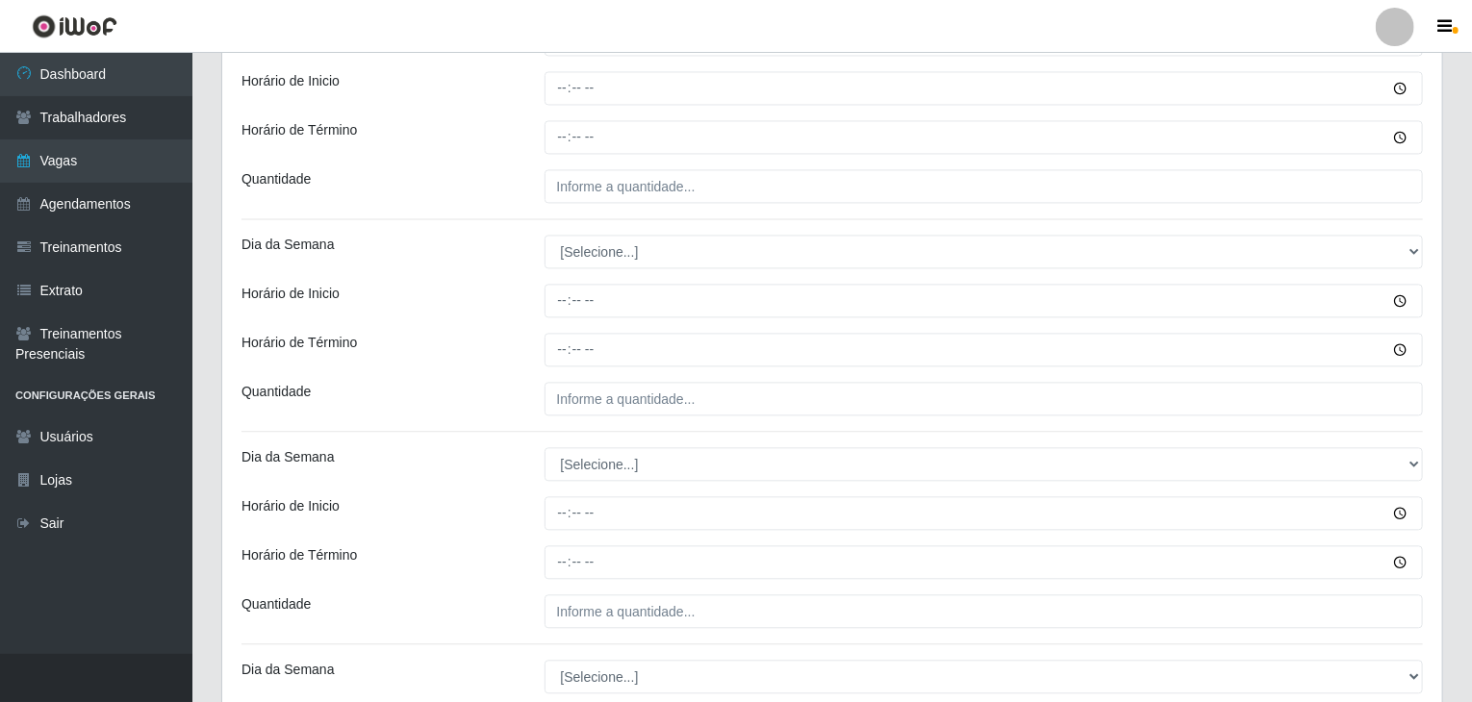
scroll to position [2116, 0]
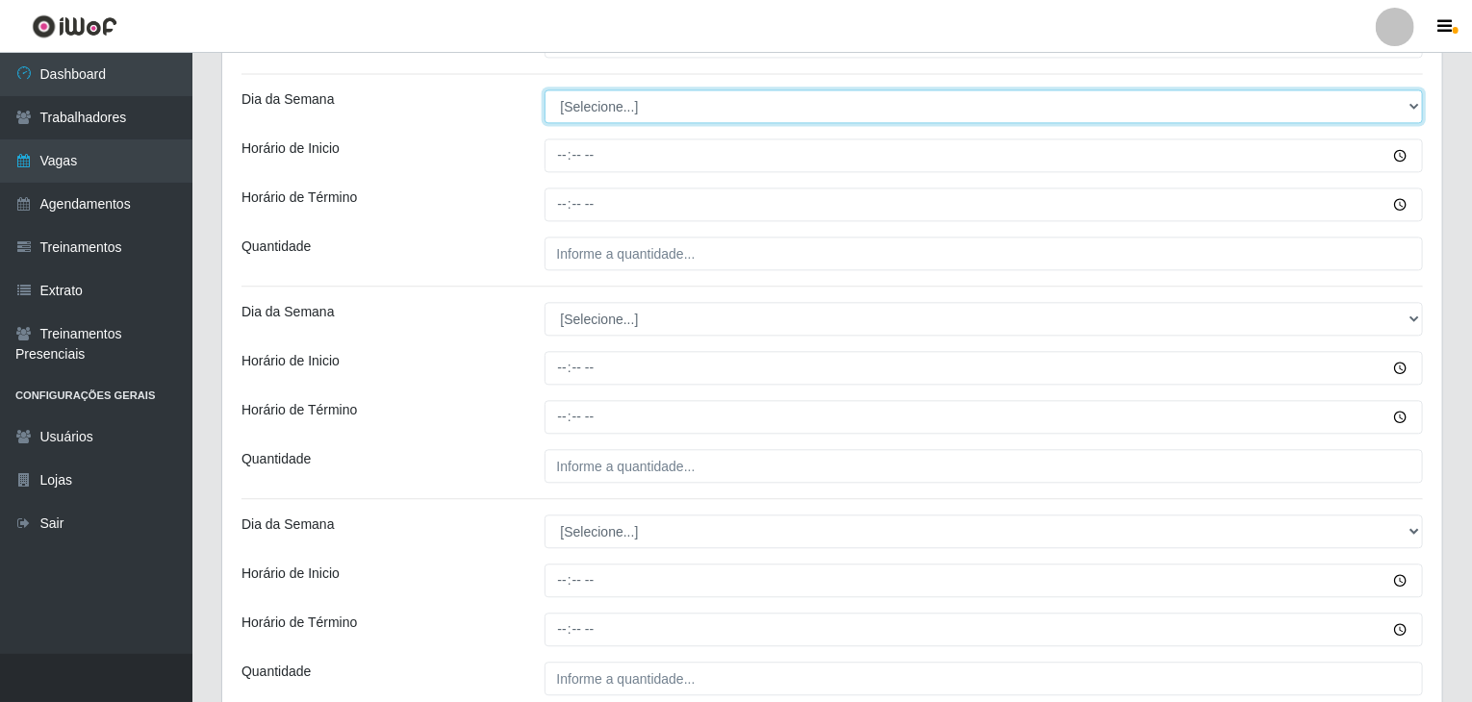
click at [619, 114] on select "[Selecione...] Segunda Terça Quarta Quinta Sexta Sábado Domingo" at bounding box center [983, 106] width 879 height 34
select select "5"
click at [544, 89] on select "[Selecione...] Segunda Terça Quarta Quinta Sexta Sábado Domingo" at bounding box center [983, 106] width 879 height 34
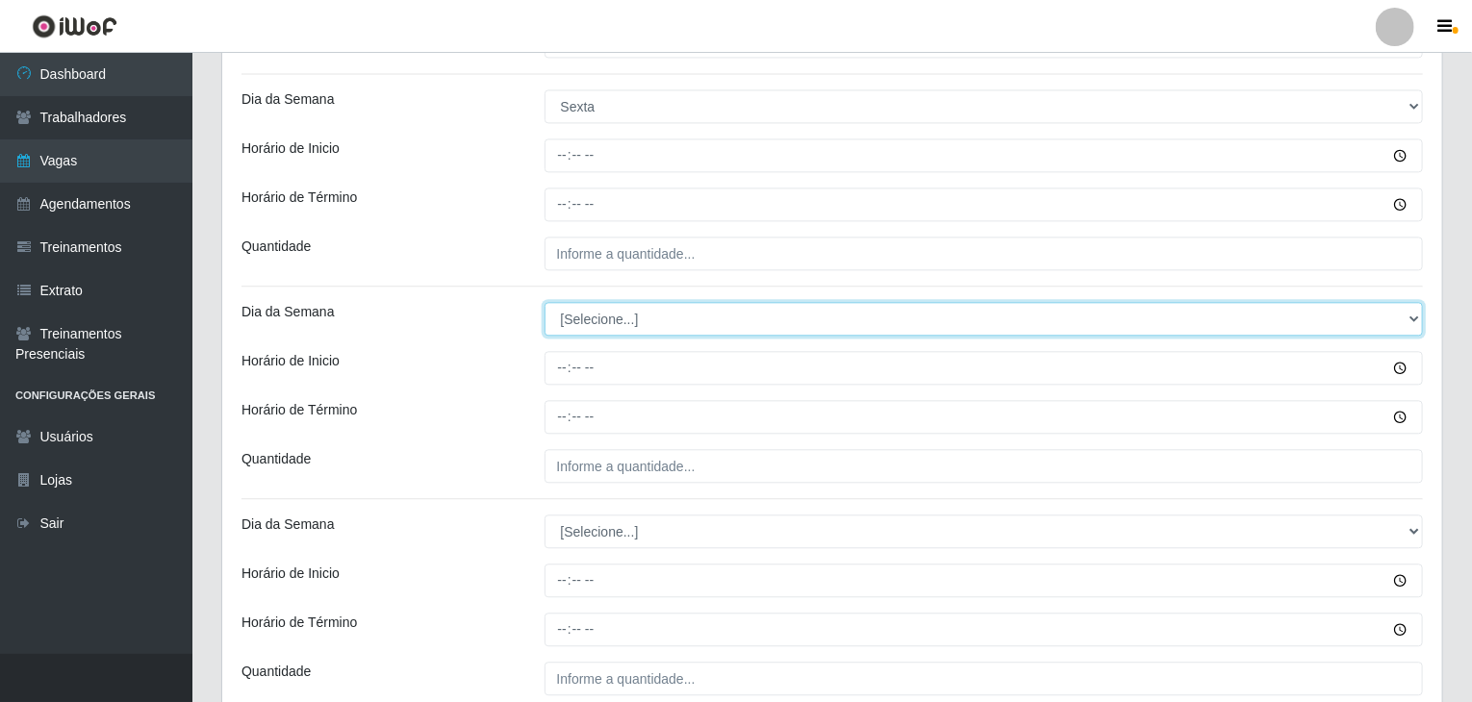
drag, startPoint x: 612, startPoint y: 309, endPoint x: 611, endPoint y: 324, distance: 15.4
click at [612, 310] on select "[Selecione...] Segunda Terça Quarta Quinta Sexta Sábado Domingo" at bounding box center [983, 319] width 879 height 34
select select "5"
click at [544, 302] on select "[Selecione...] Segunda Terça Quarta Quinta Sexta Sábado Domingo" at bounding box center [983, 319] width 879 height 34
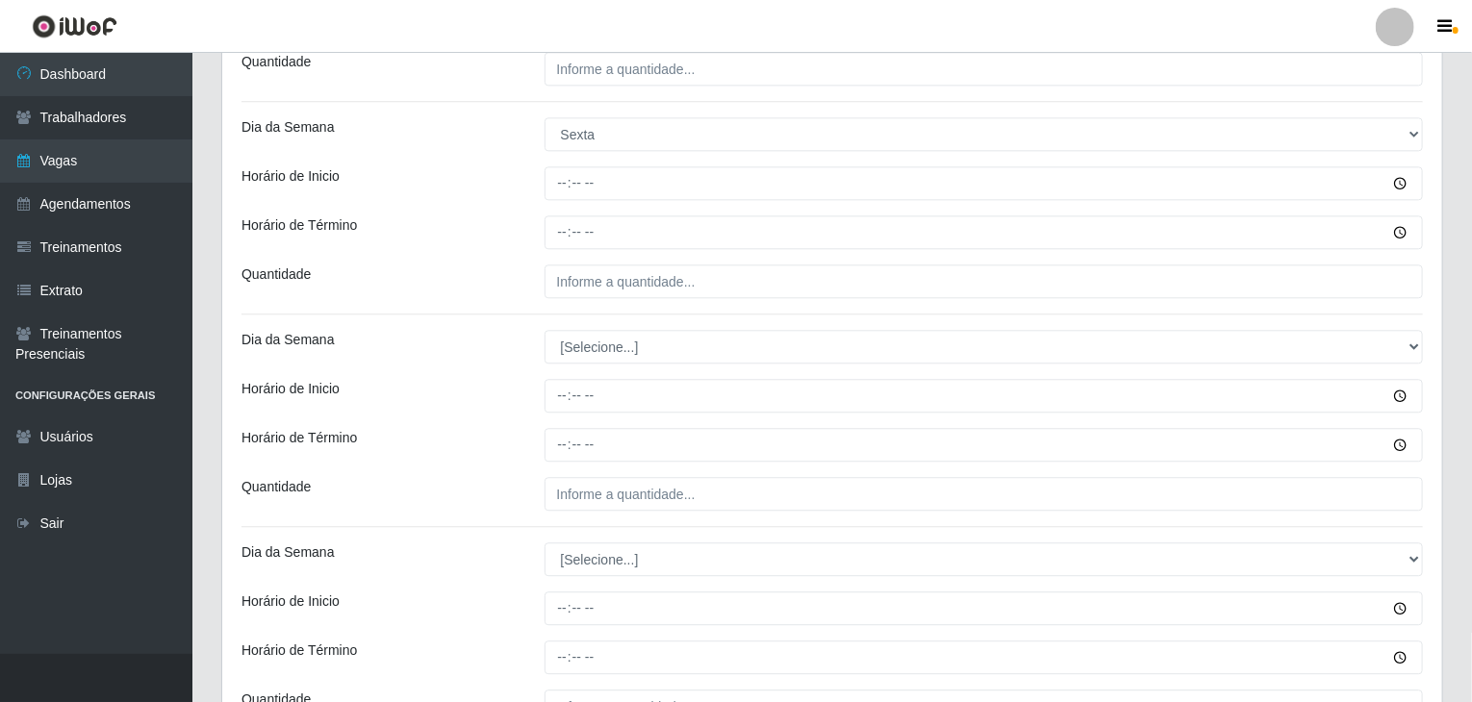
scroll to position [2499, 0]
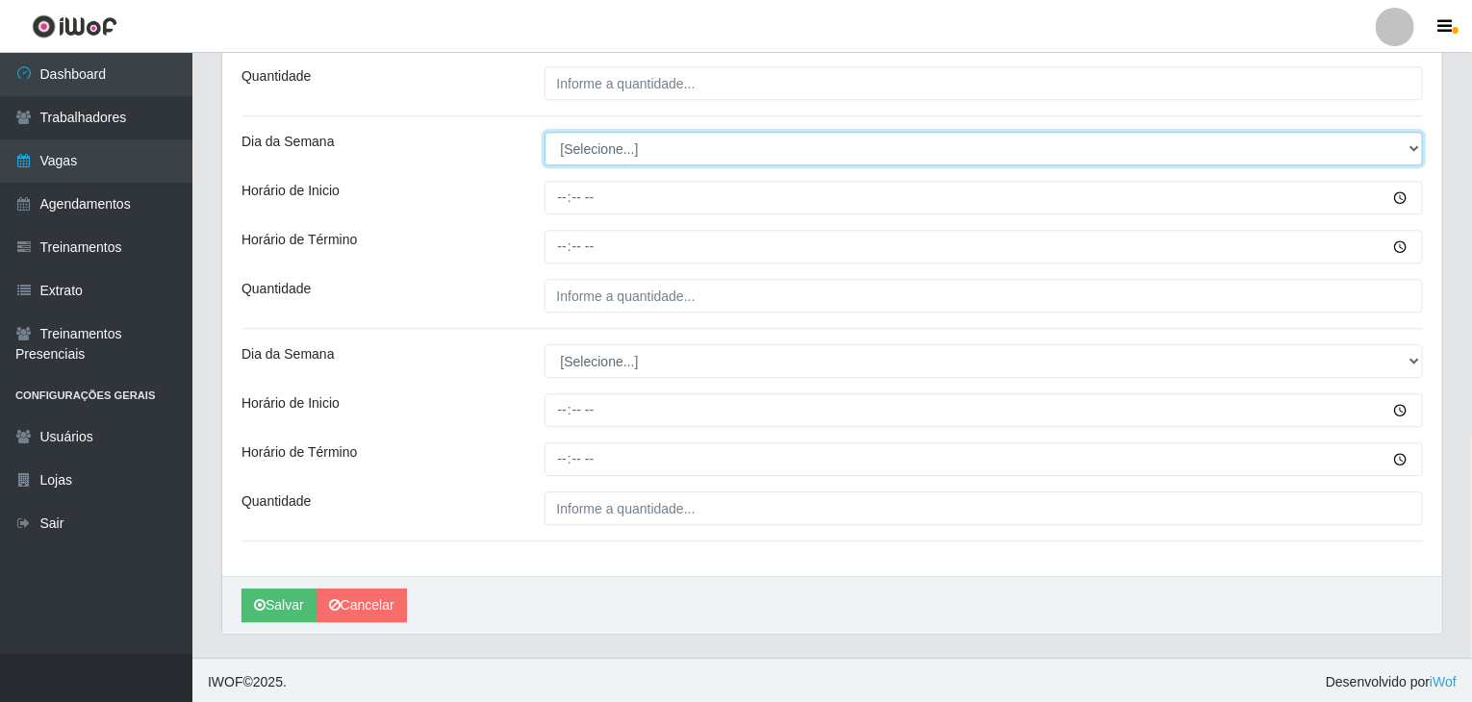
click at [601, 143] on select "[Selecione...] Segunda Terça Quarta Quinta Sexta Sábado Domingo" at bounding box center [983, 149] width 879 height 34
select select "6"
click at [544, 132] on select "[Selecione...] Segunda Terça Quarta Quinta Sexta Sábado Domingo" at bounding box center [983, 149] width 879 height 34
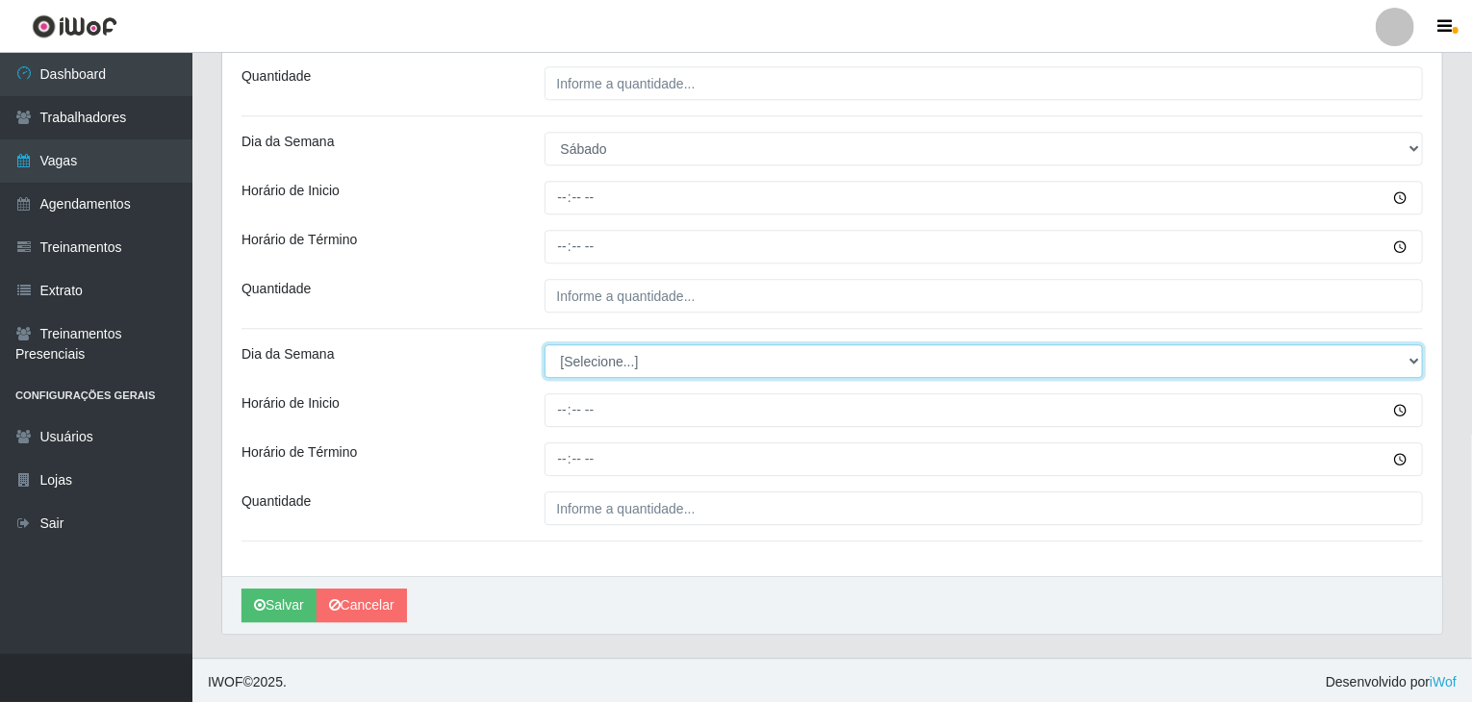
click at [587, 358] on select "[Selecione...] Segunda Terça Quarta Quinta Sexta Sábado Domingo" at bounding box center [983, 361] width 879 height 34
select select "6"
click at [544, 344] on select "[Selecione...] Segunda Terça Quarta Quinta Sexta Sábado Domingo" at bounding box center [983, 361] width 879 height 34
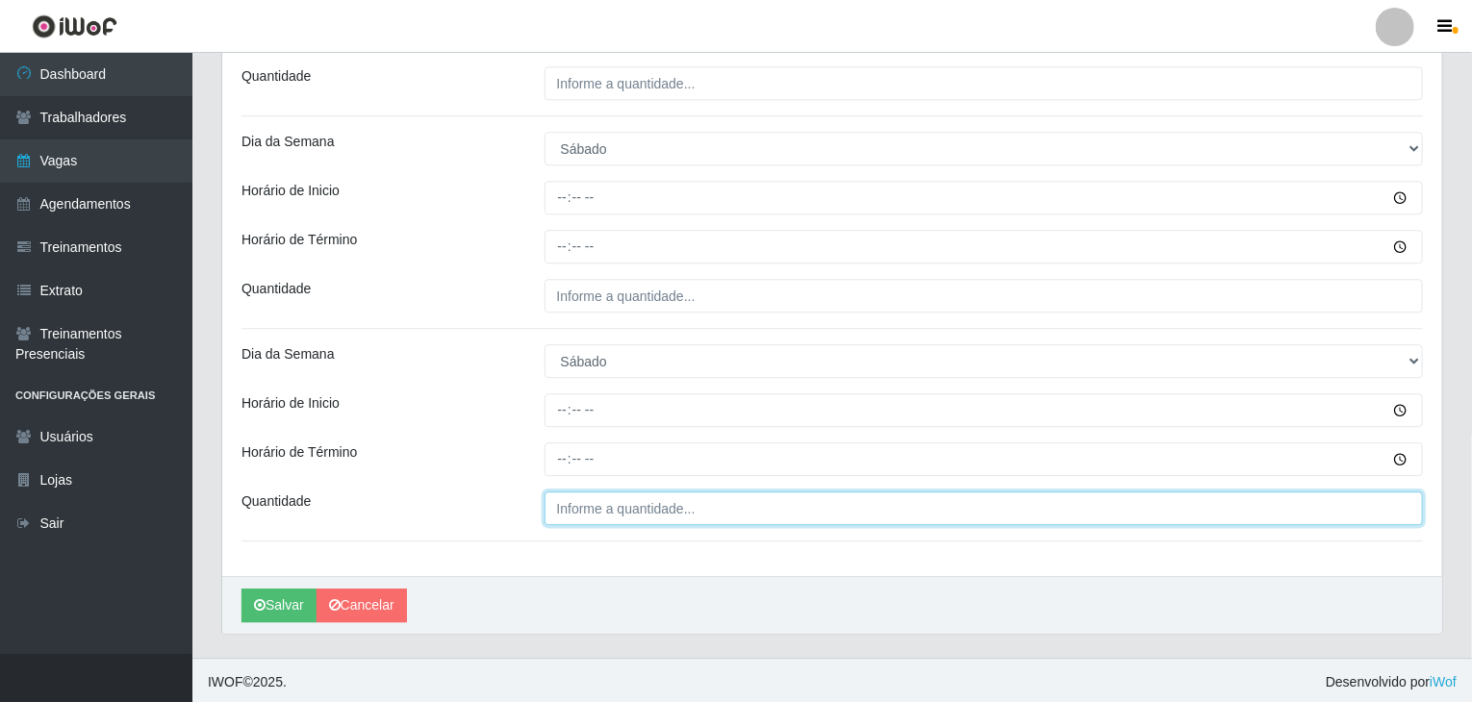
type input "___"
click at [612, 509] on input "___" at bounding box center [983, 509] width 879 height 34
type input "4__"
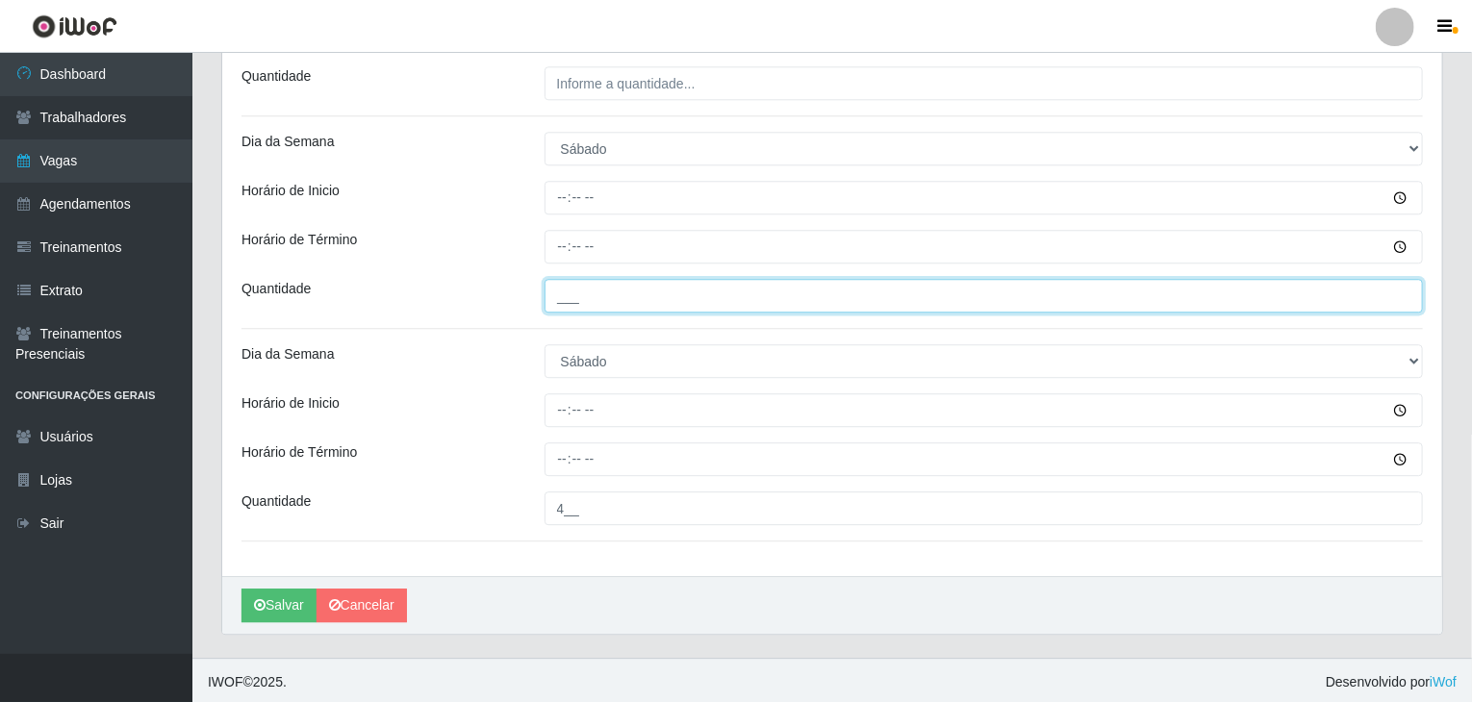
click at [619, 292] on input "___" at bounding box center [983, 296] width 879 height 34
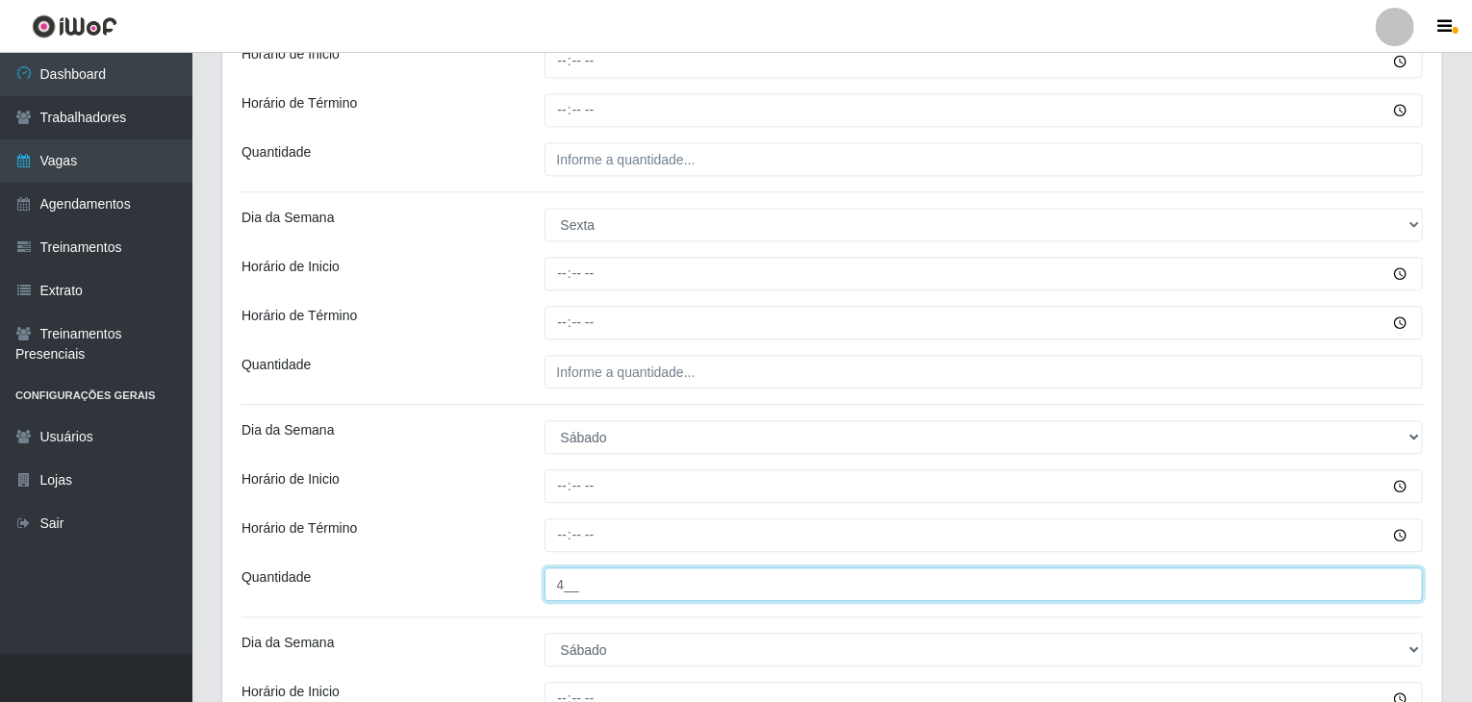
type input "4__"
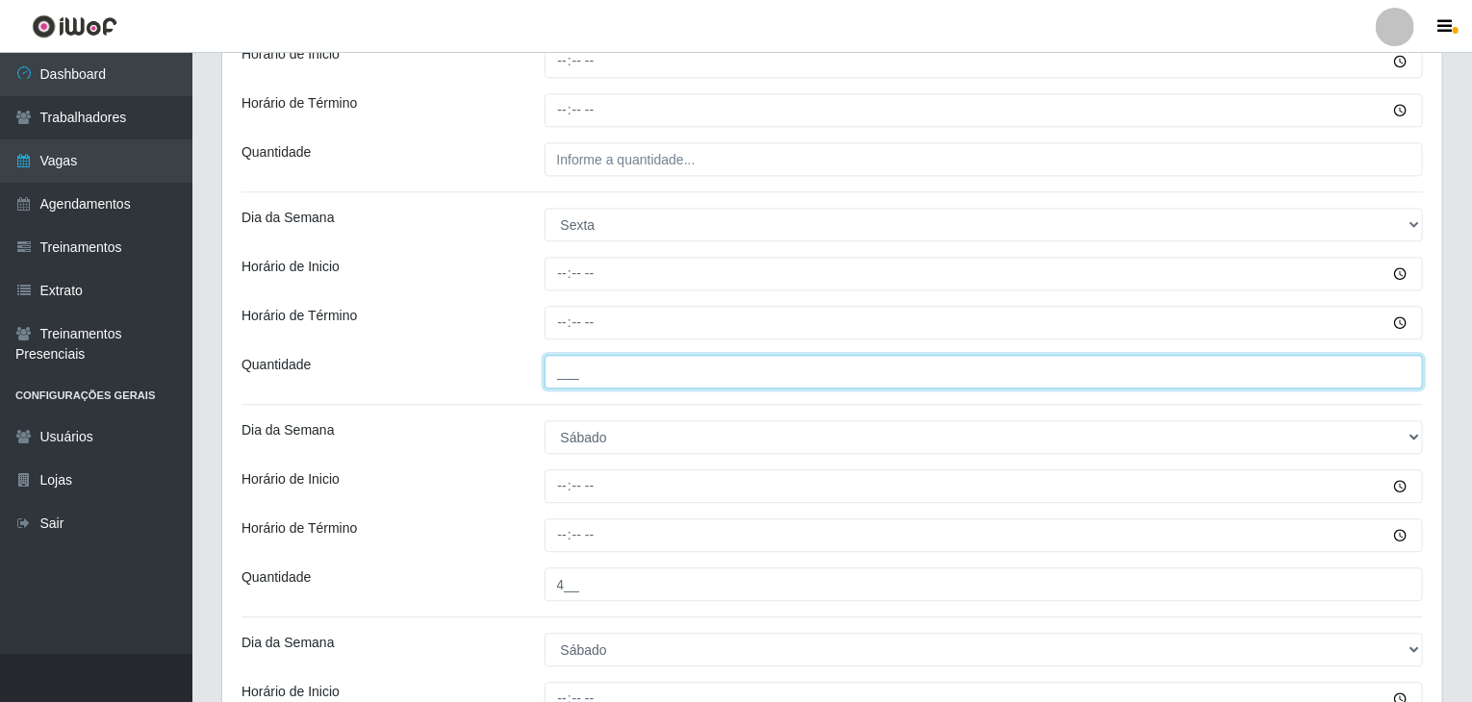
click at [682, 375] on input "___" at bounding box center [983, 372] width 879 height 34
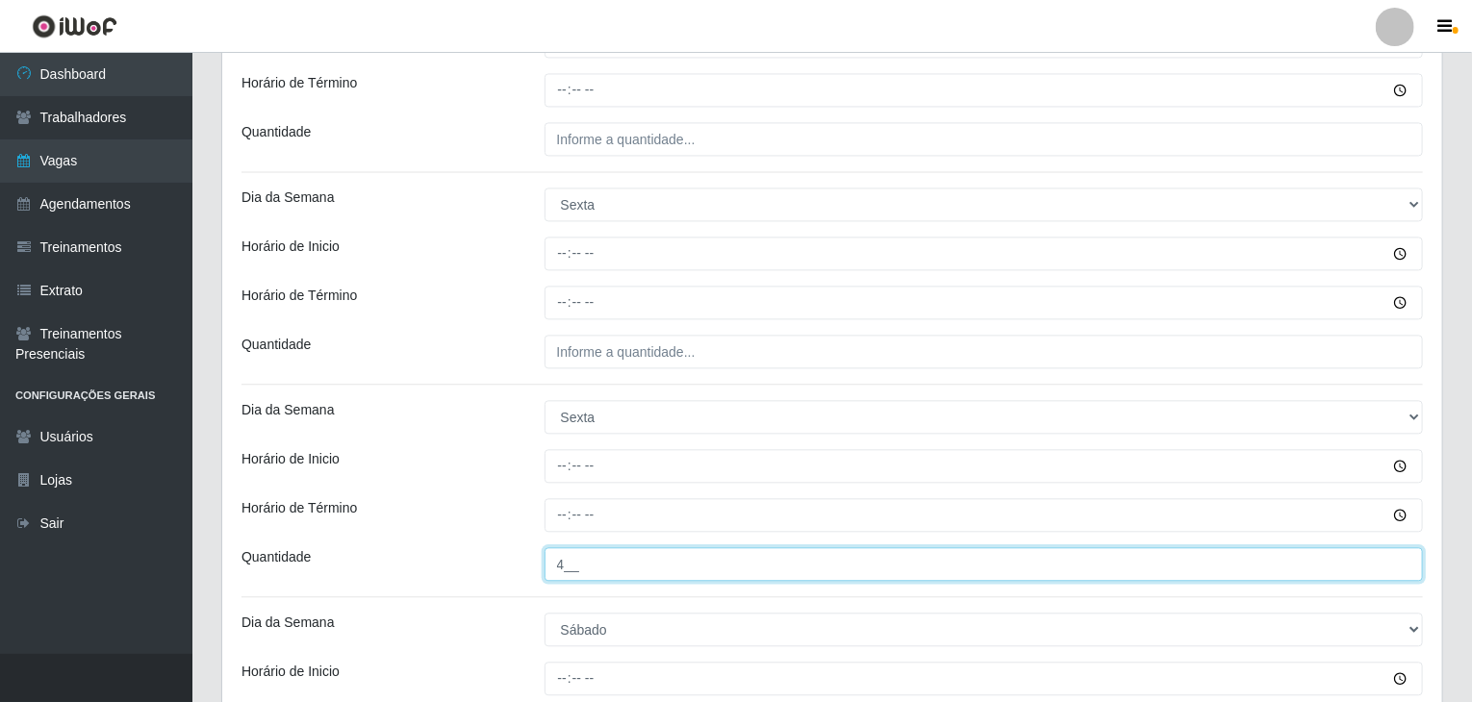
type input "4__"
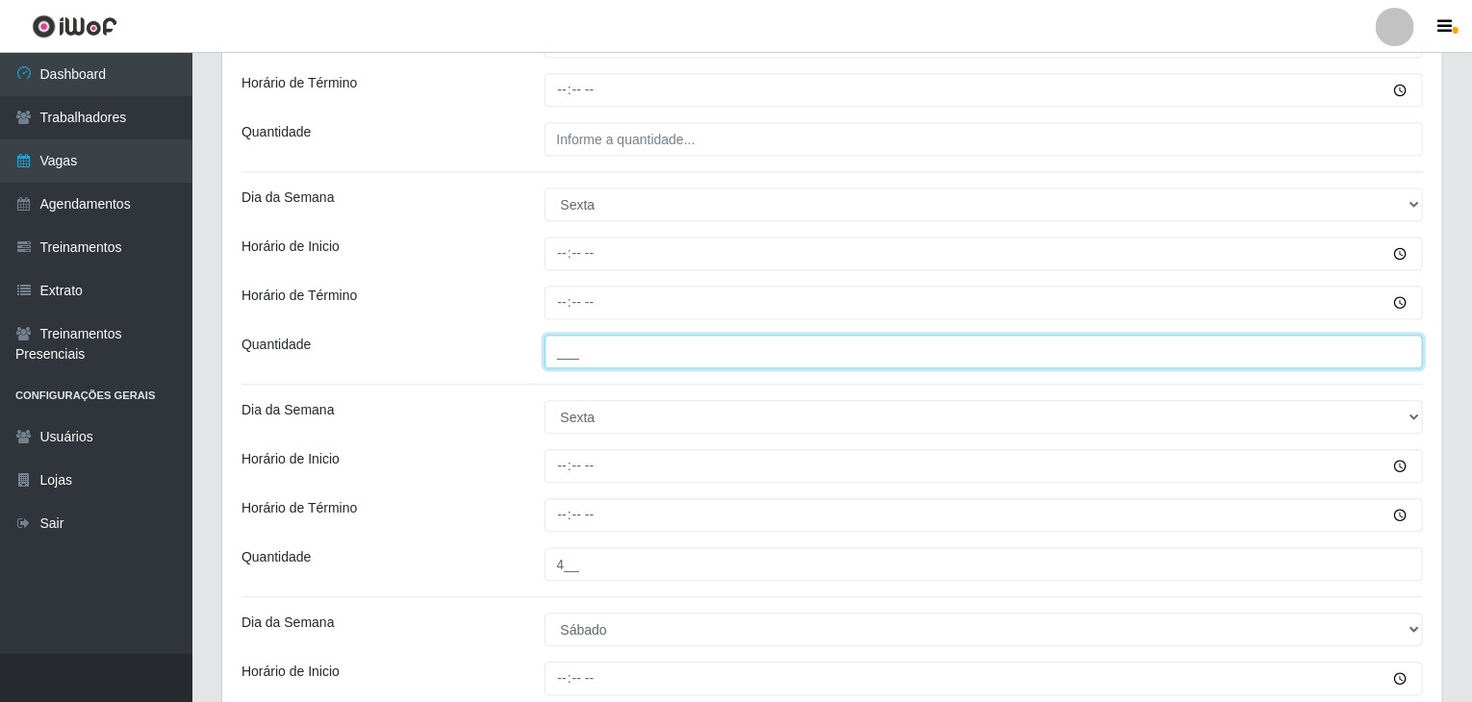
click at [659, 352] on input "___" at bounding box center [983, 352] width 879 height 34
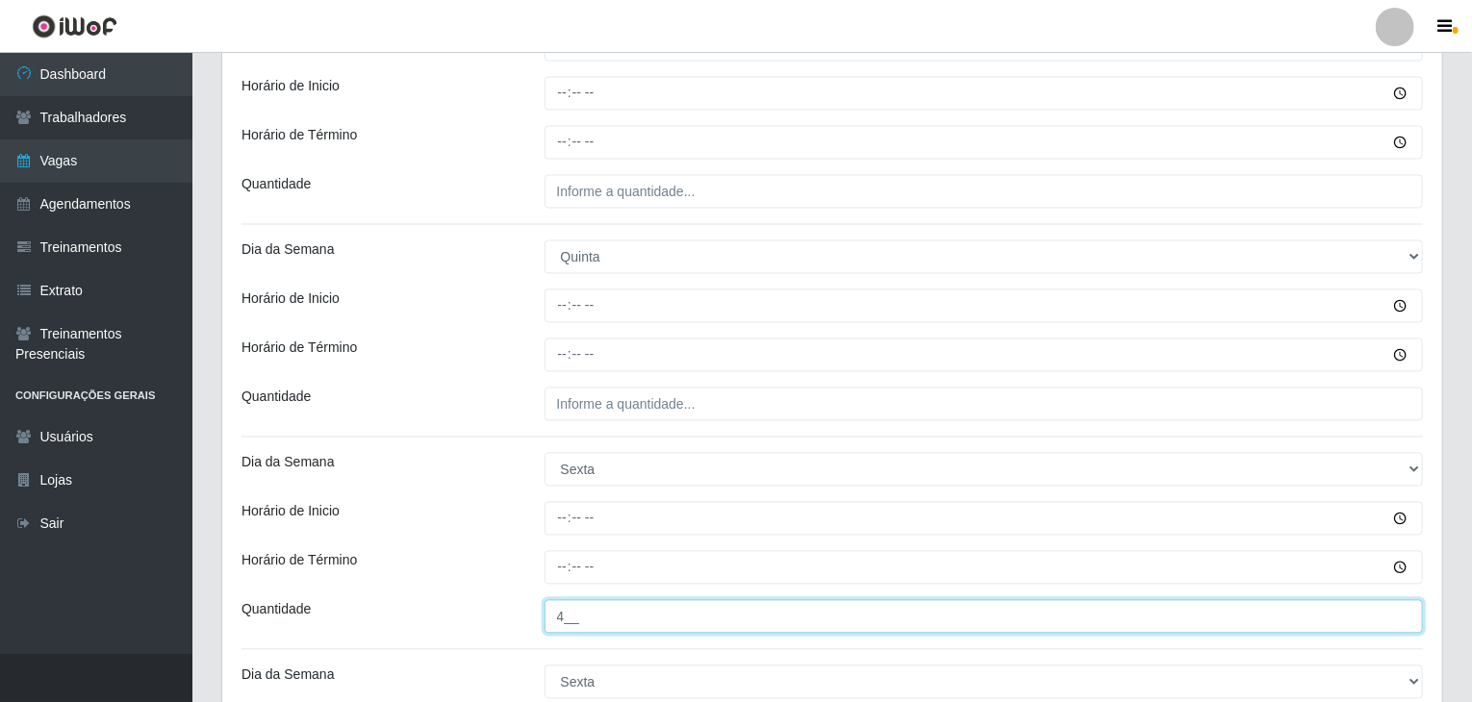
scroll to position [1730, 0]
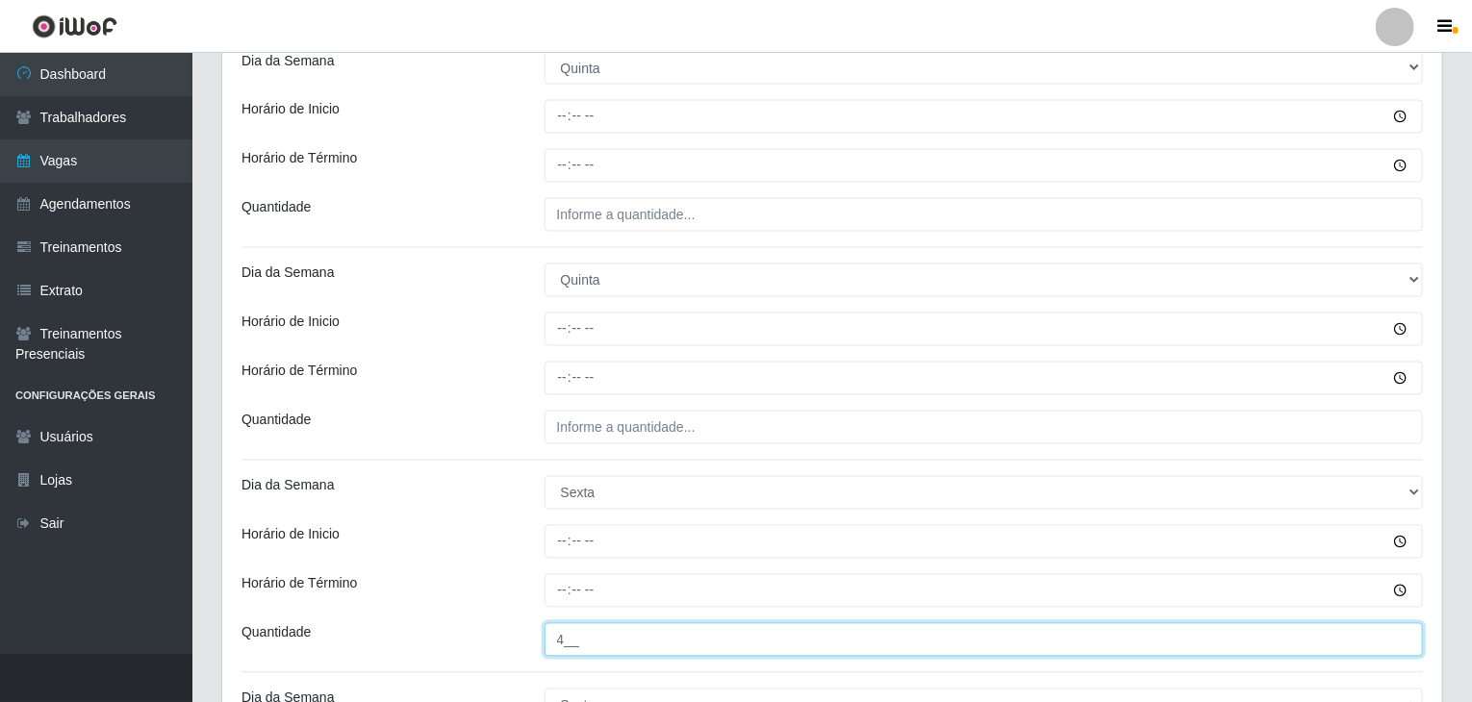
type input "4__"
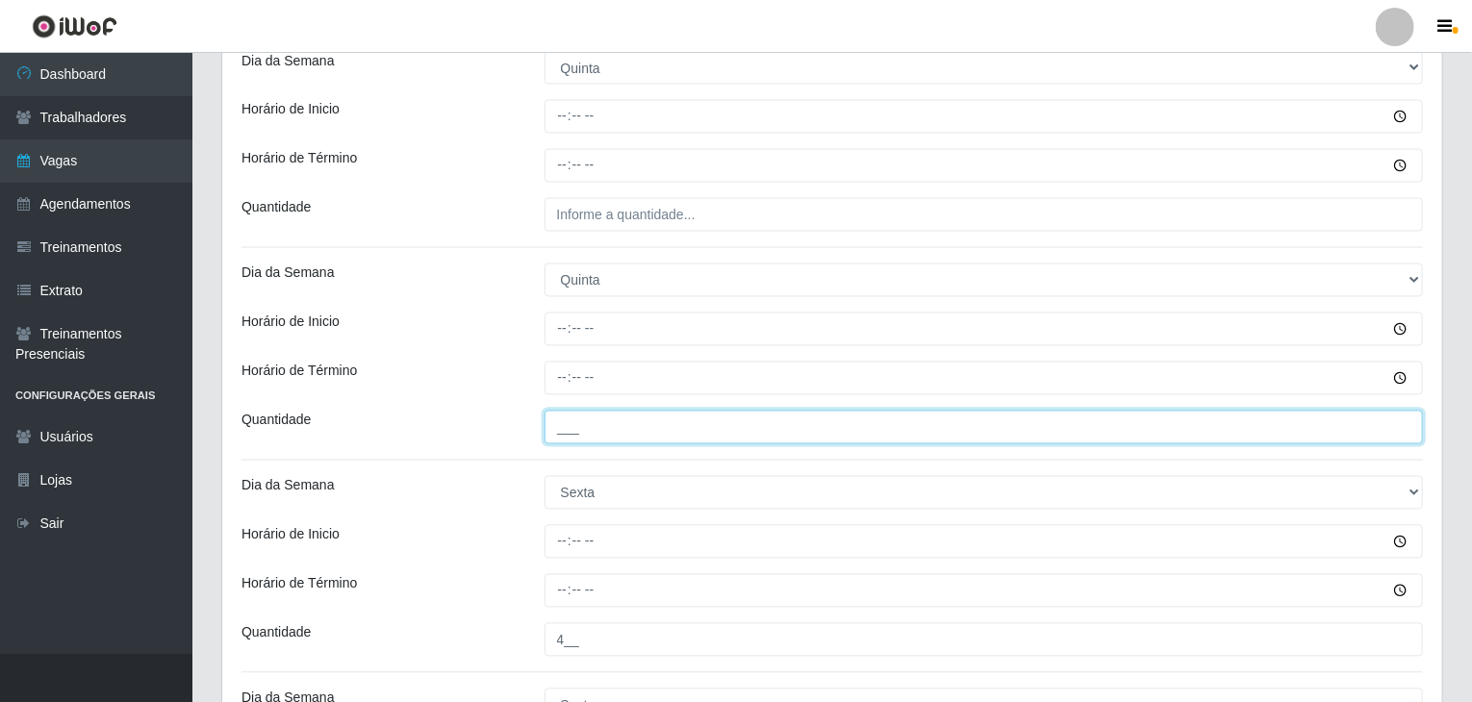
click at [686, 426] on input "___" at bounding box center [983, 428] width 879 height 34
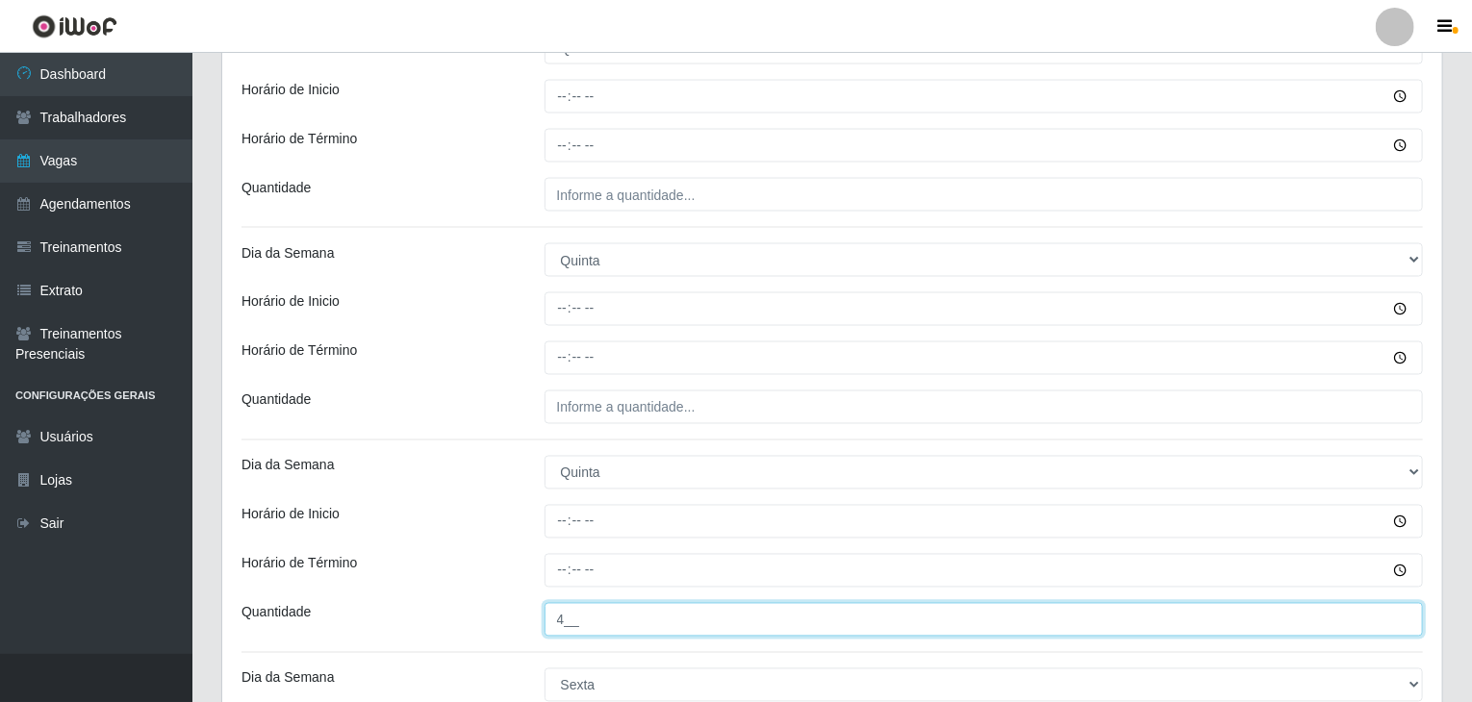
type input "4__"
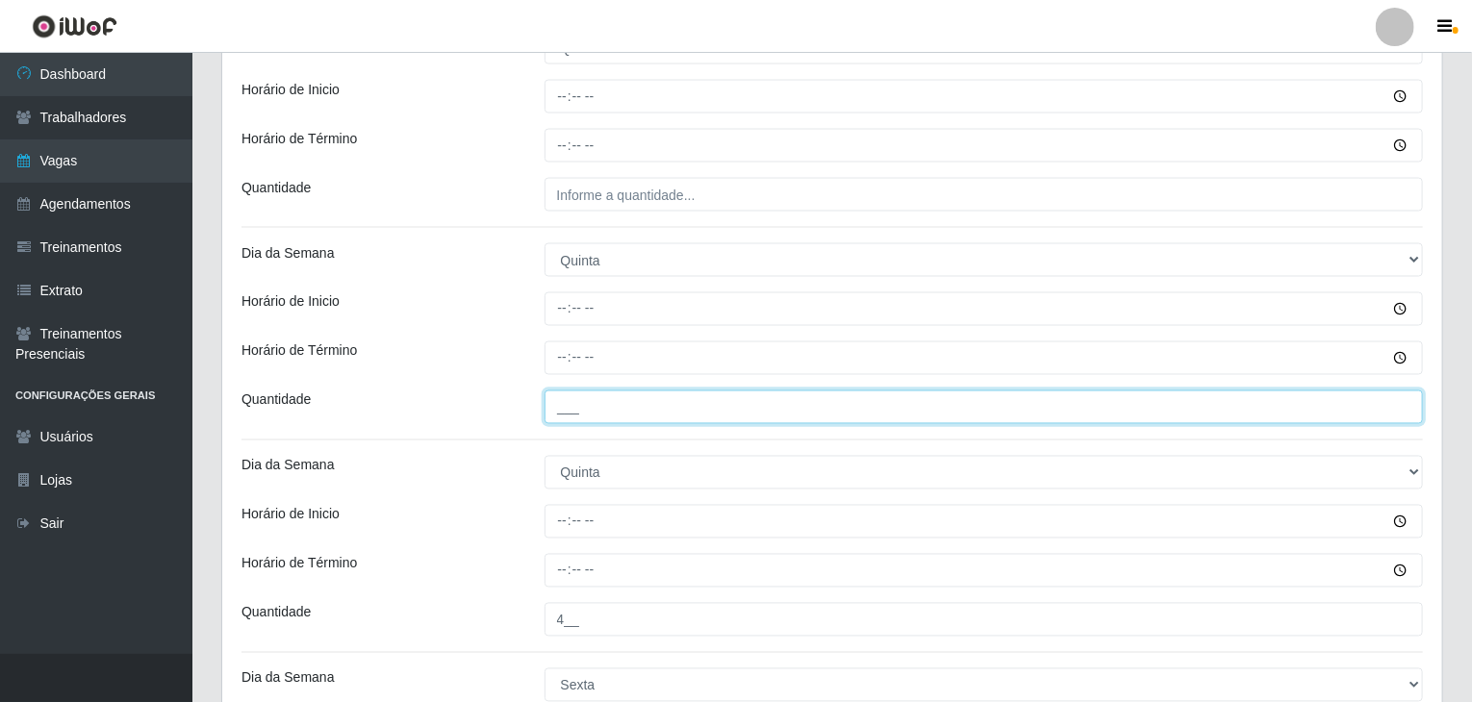
click at [709, 407] on input "___" at bounding box center [983, 408] width 879 height 34
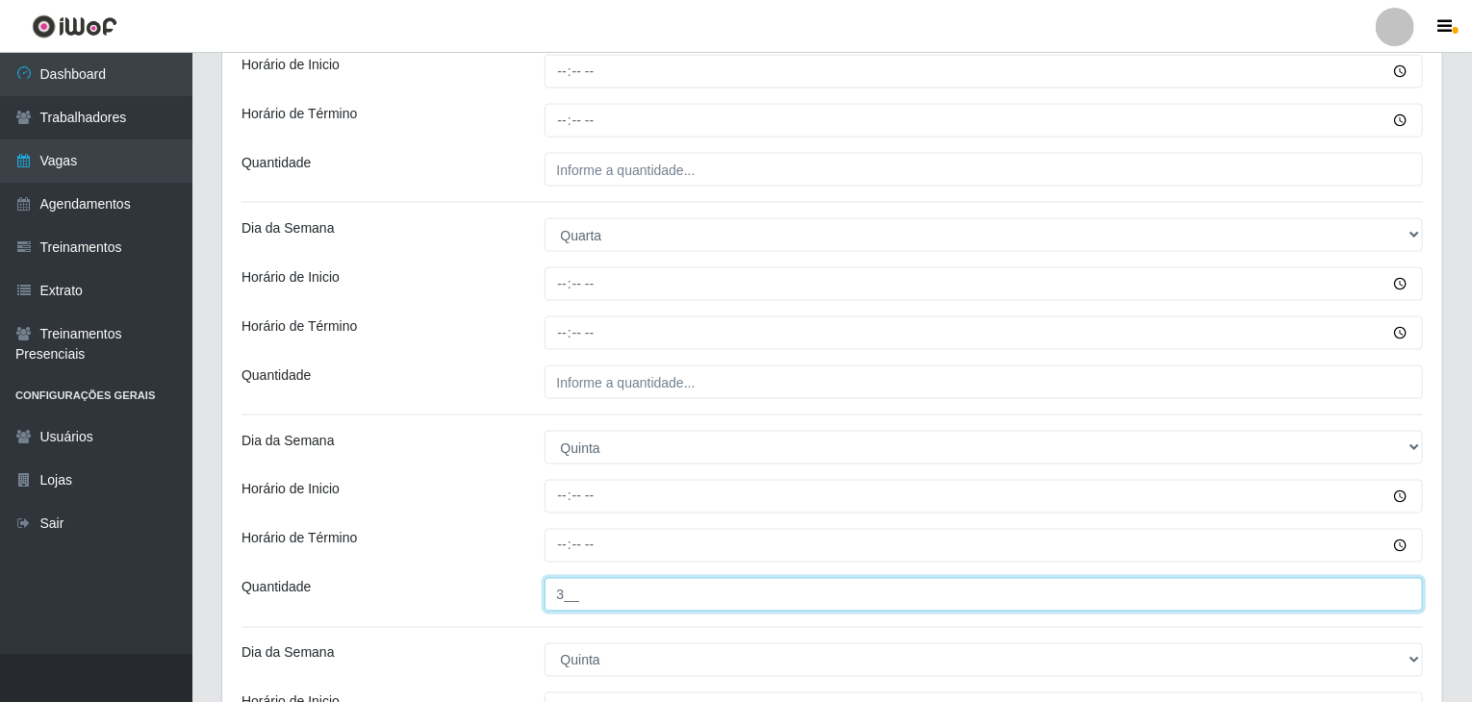
scroll to position [1345, 0]
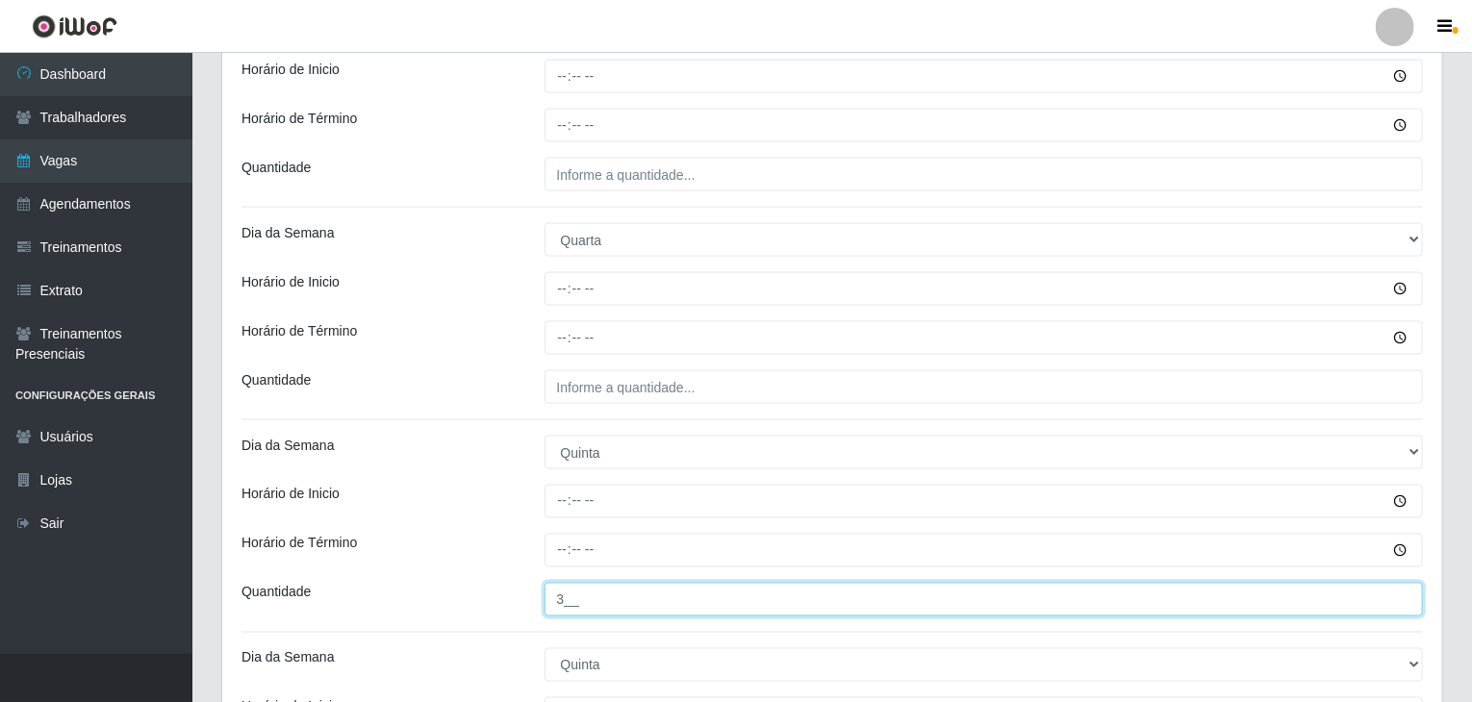
type input "3__"
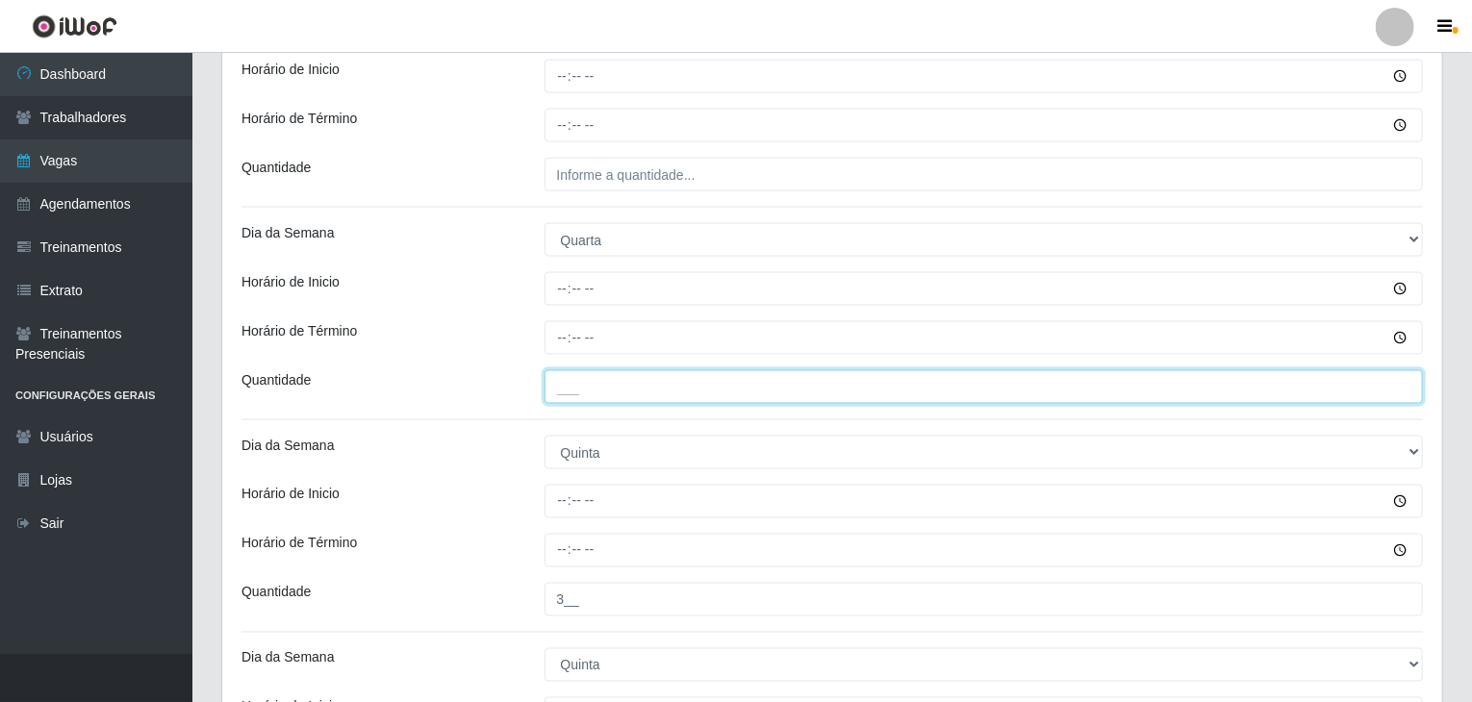
click at [689, 391] on input "___" at bounding box center [983, 387] width 879 height 34
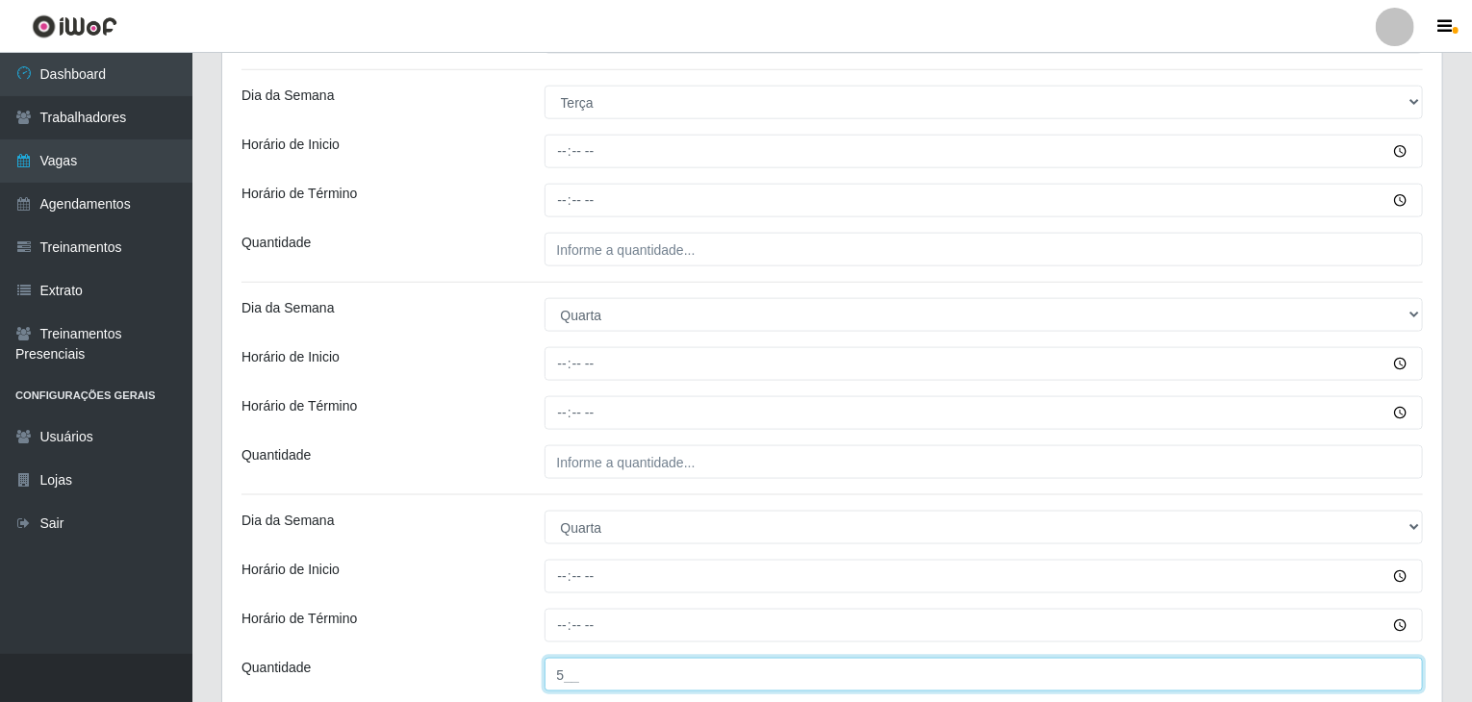
scroll to position [1056, 0]
type input "5__"
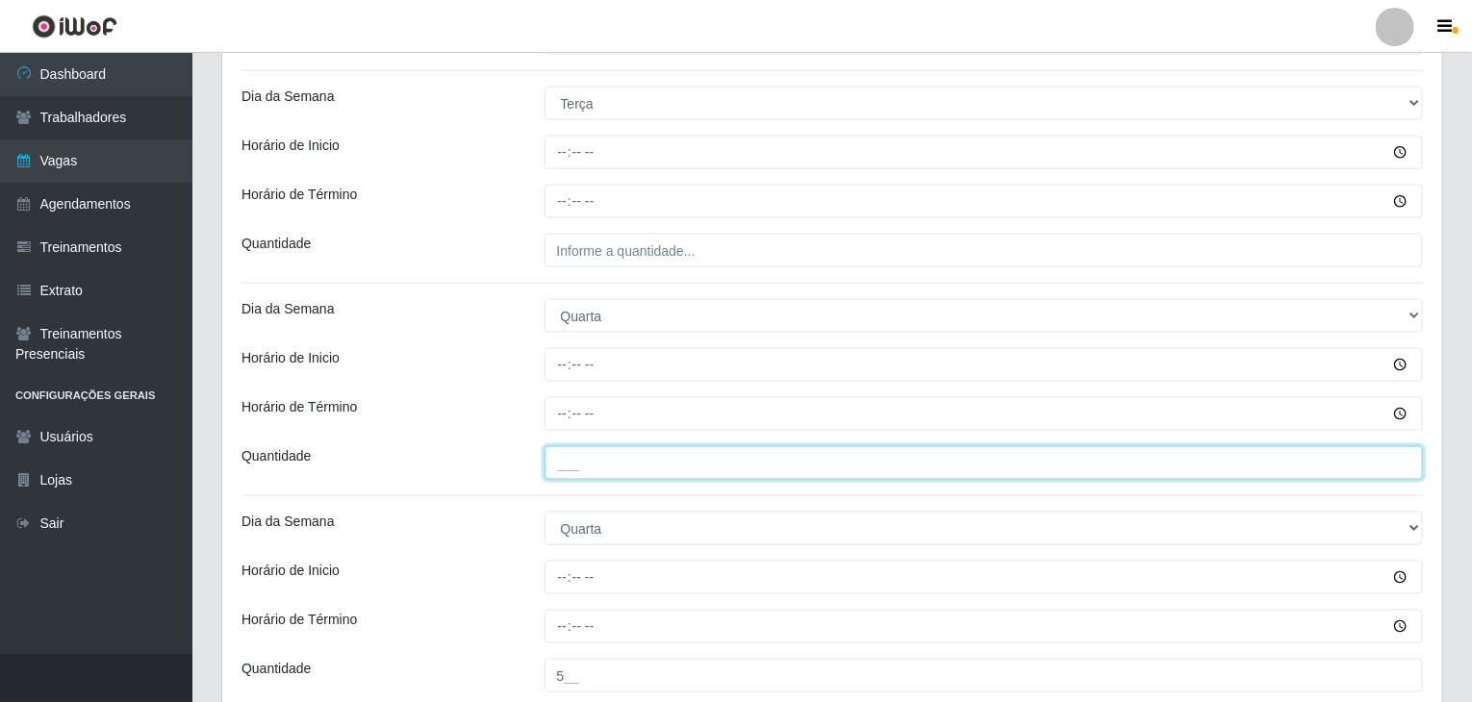
click at [691, 460] on input "___" at bounding box center [983, 463] width 879 height 34
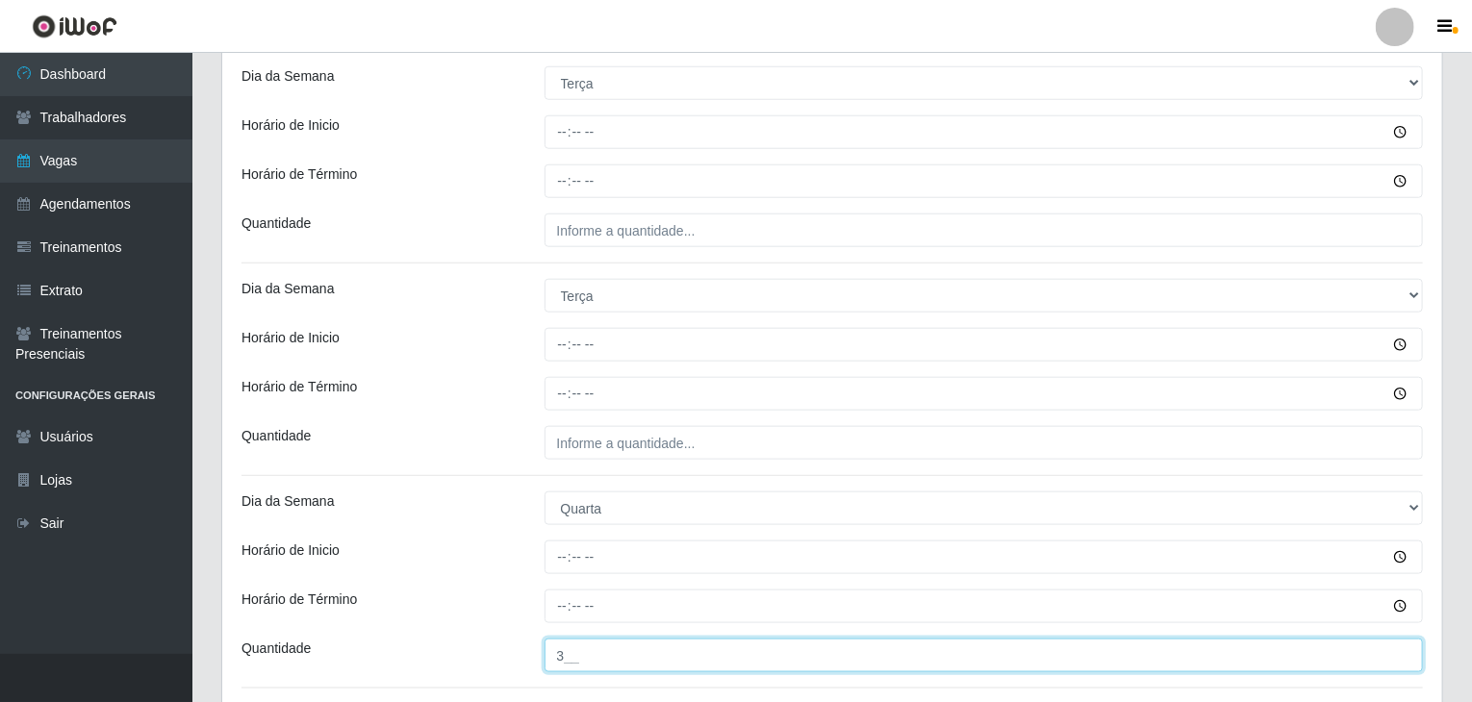
type input "3__"
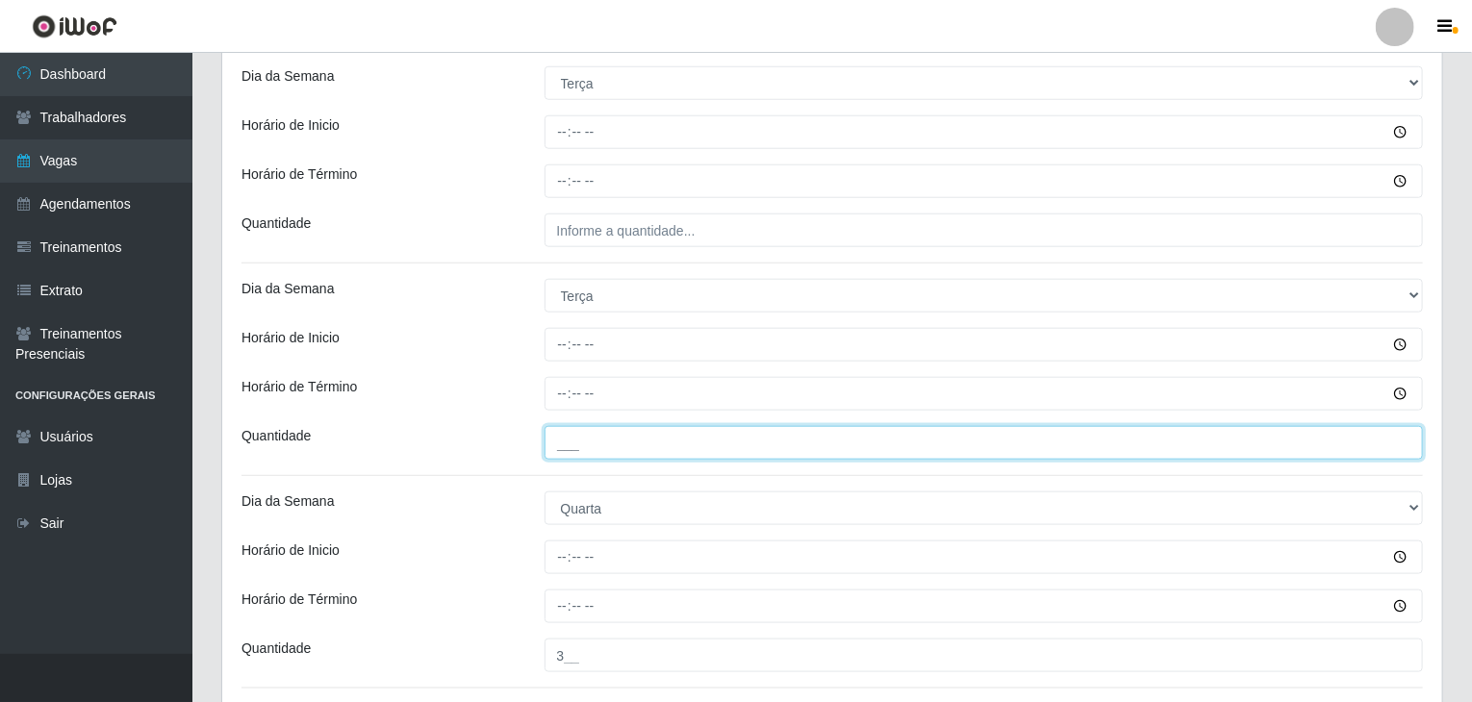
click at [671, 440] on input "___" at bounding box center [983, 443] width 879 height 34
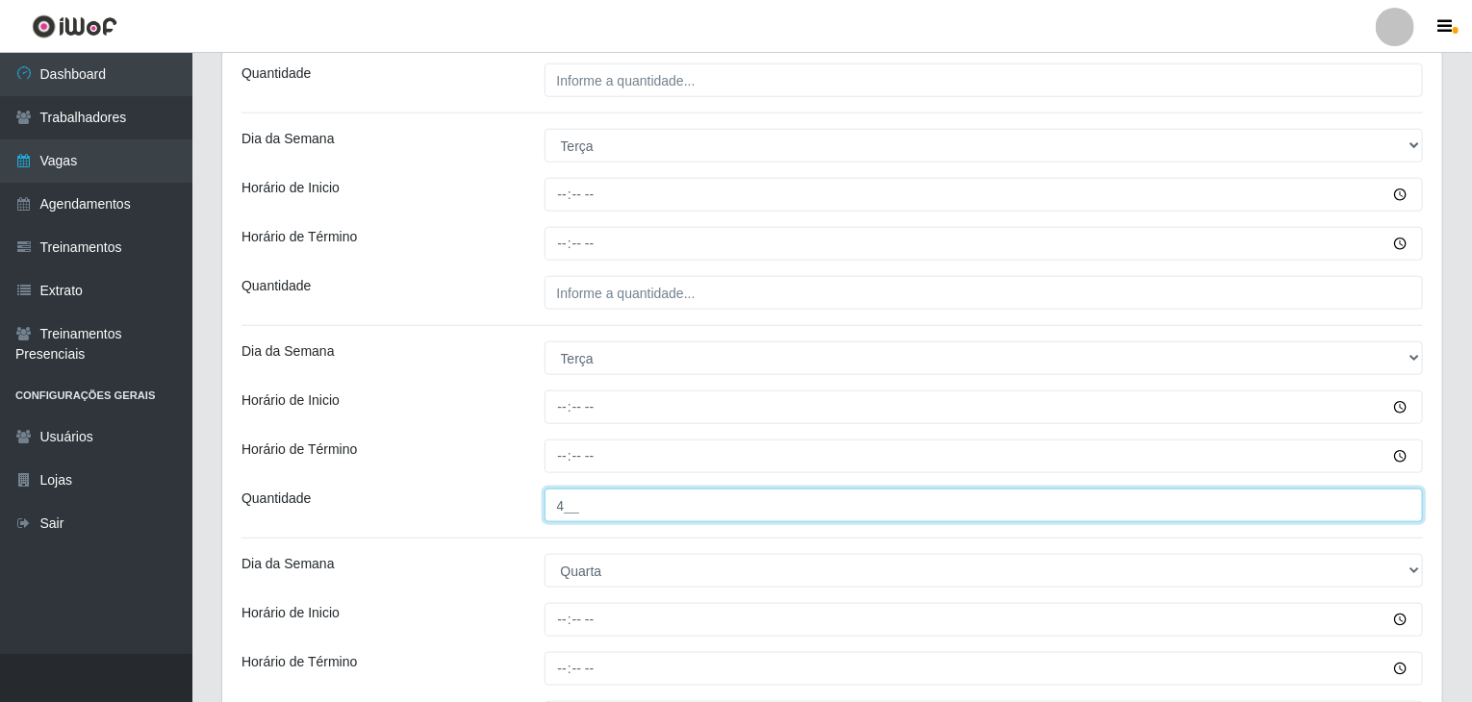
scroll to position [671, 0]
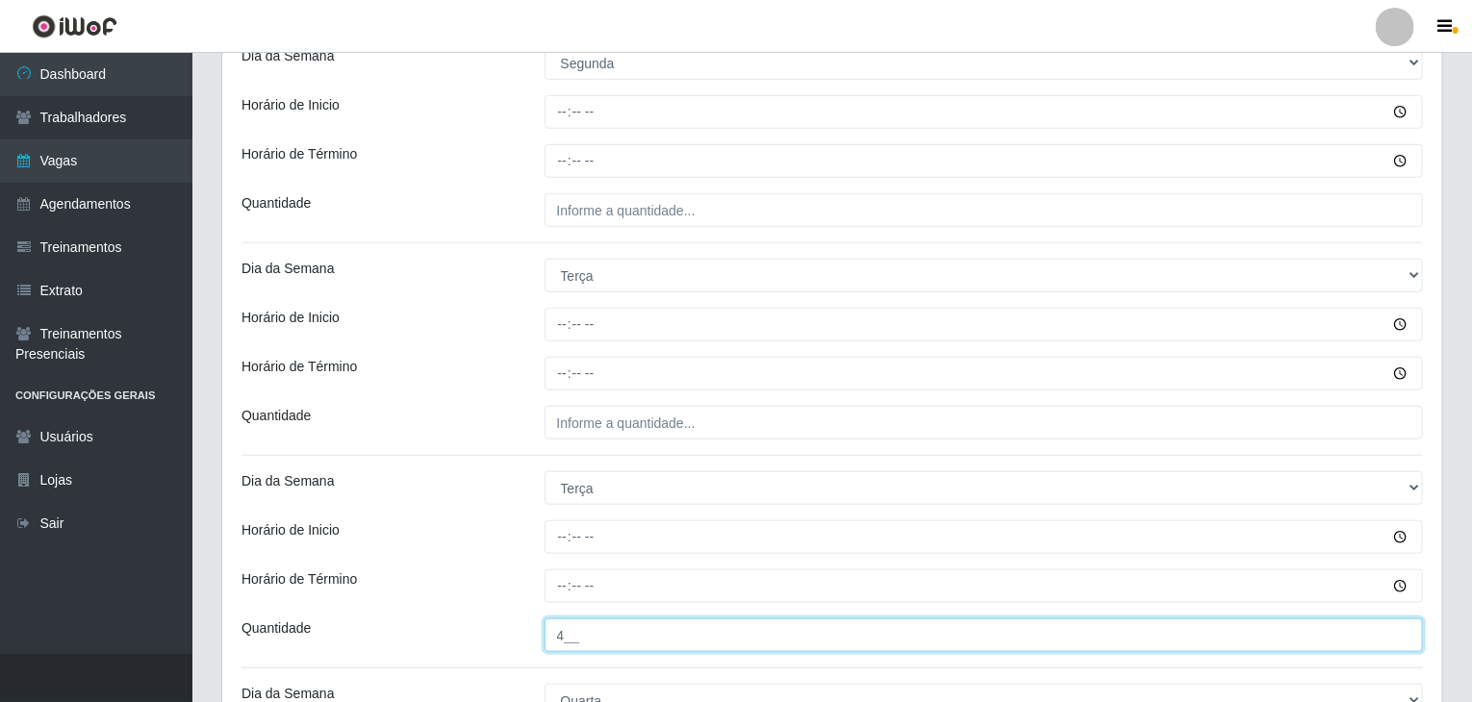
type input "4__"
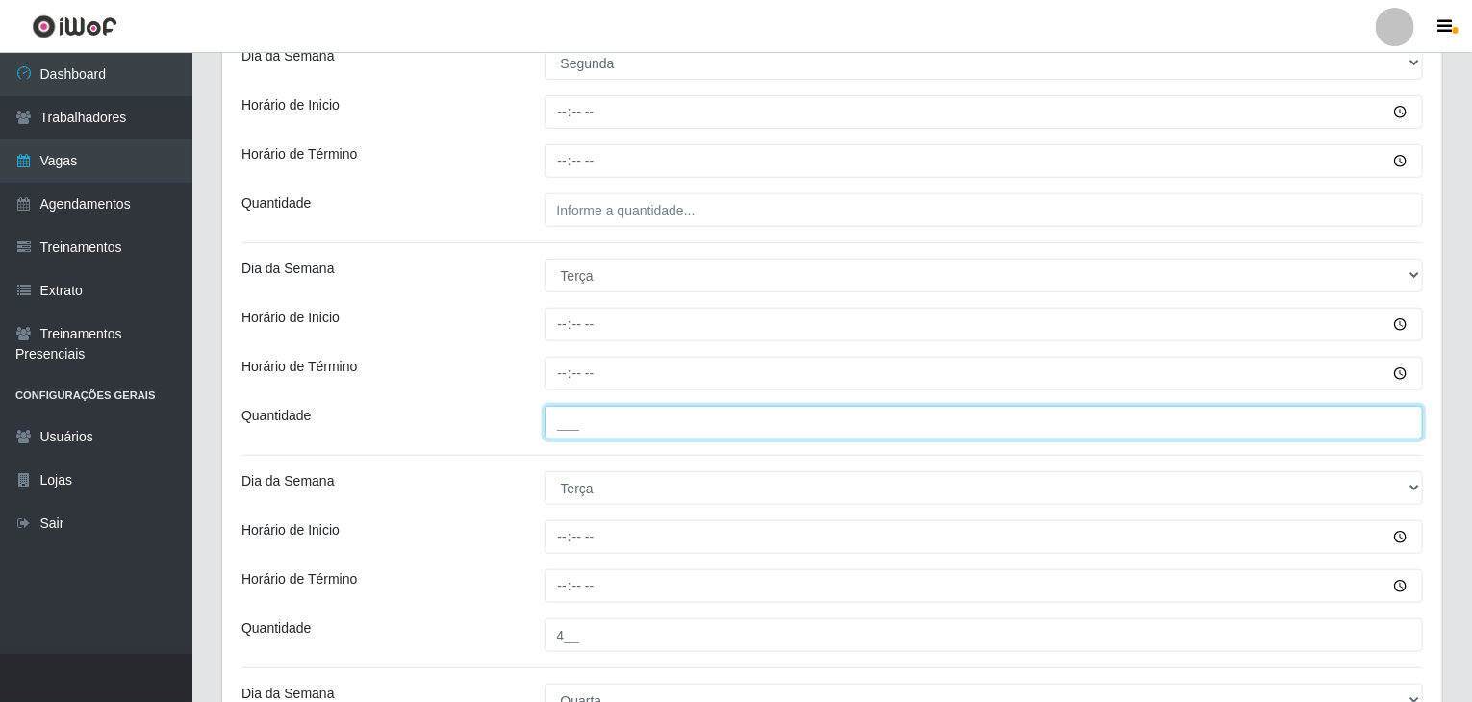
click at [666, 435] on input "___" at bounding box center [983, 423] width 879 height 34
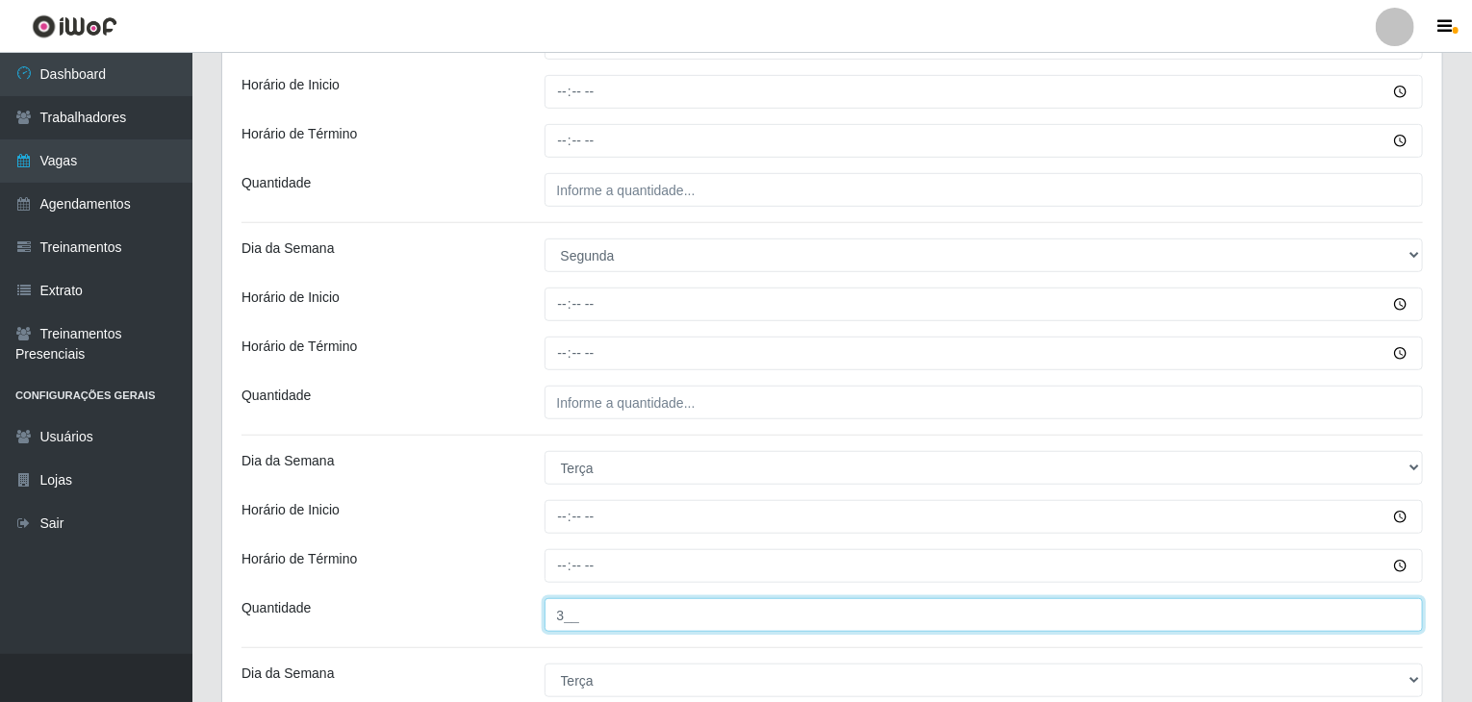
type input "3__"
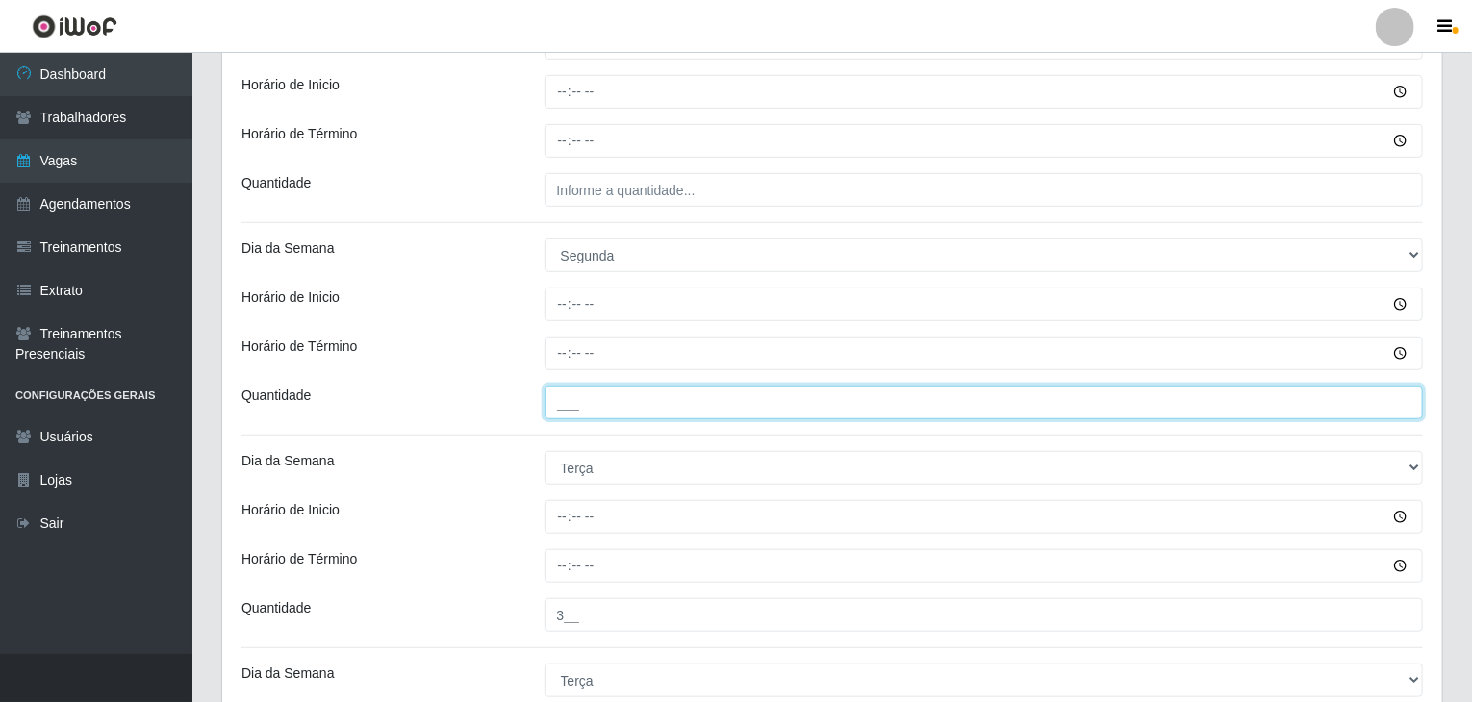
click at [647, 397] on input "___" at bounding box center [983, 403] width 879 height 34
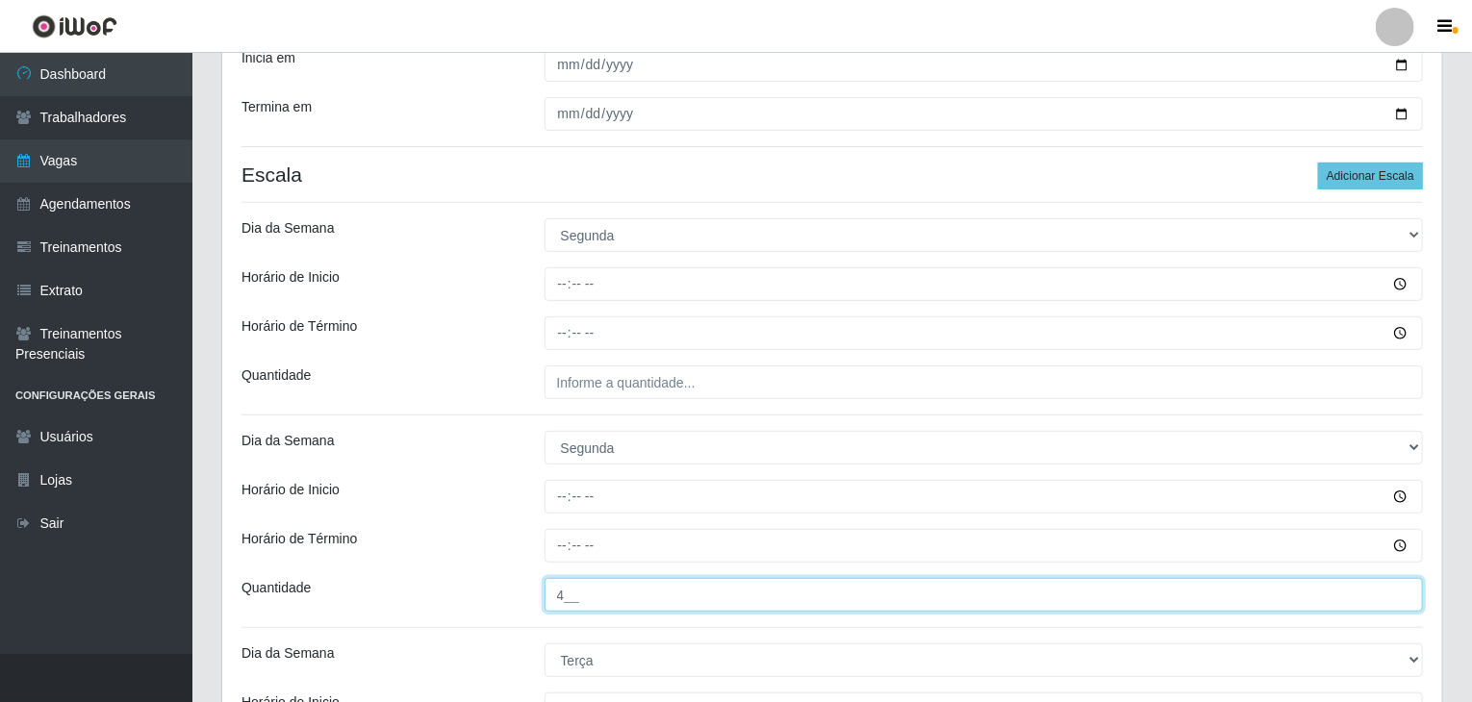
type input "4__"
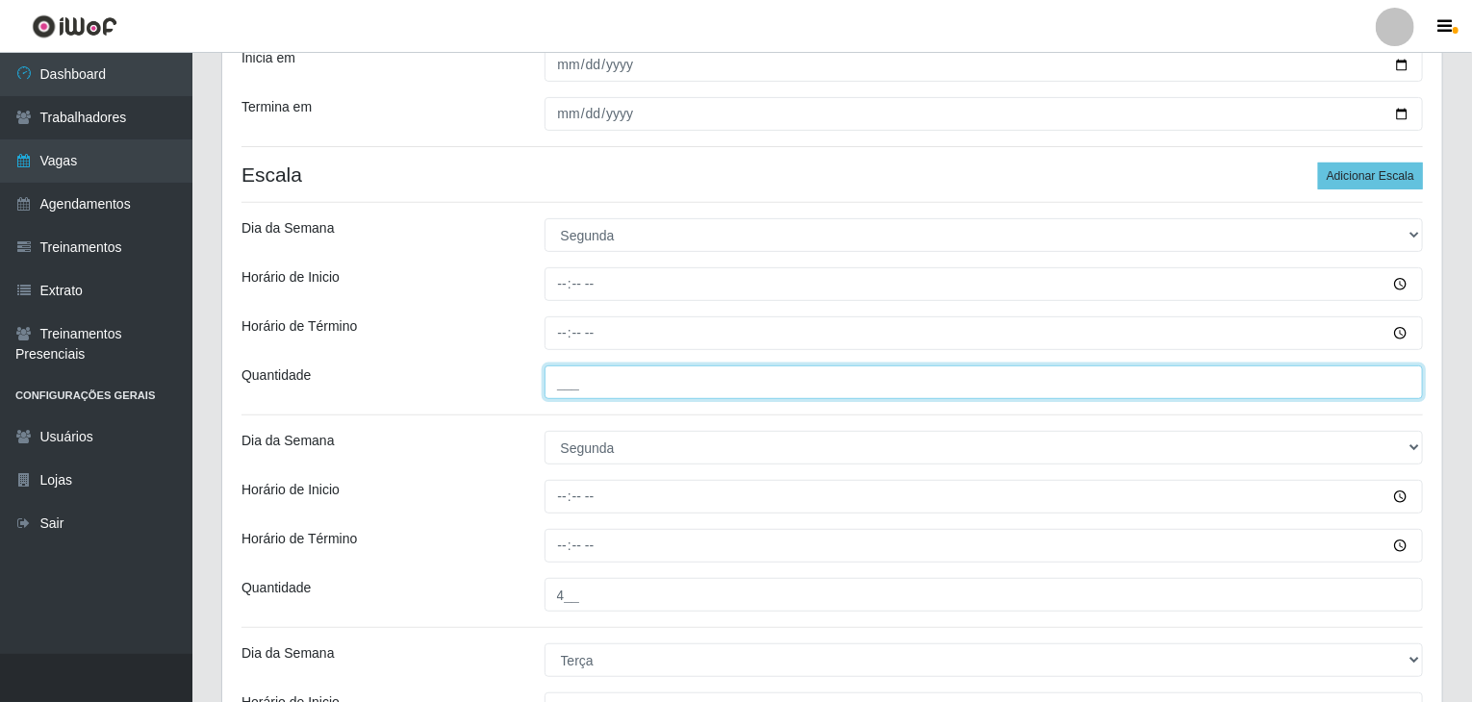
click at [657, 382] on input "___" at bounding box center [983, 383] width 879 height 34
type input "3__"
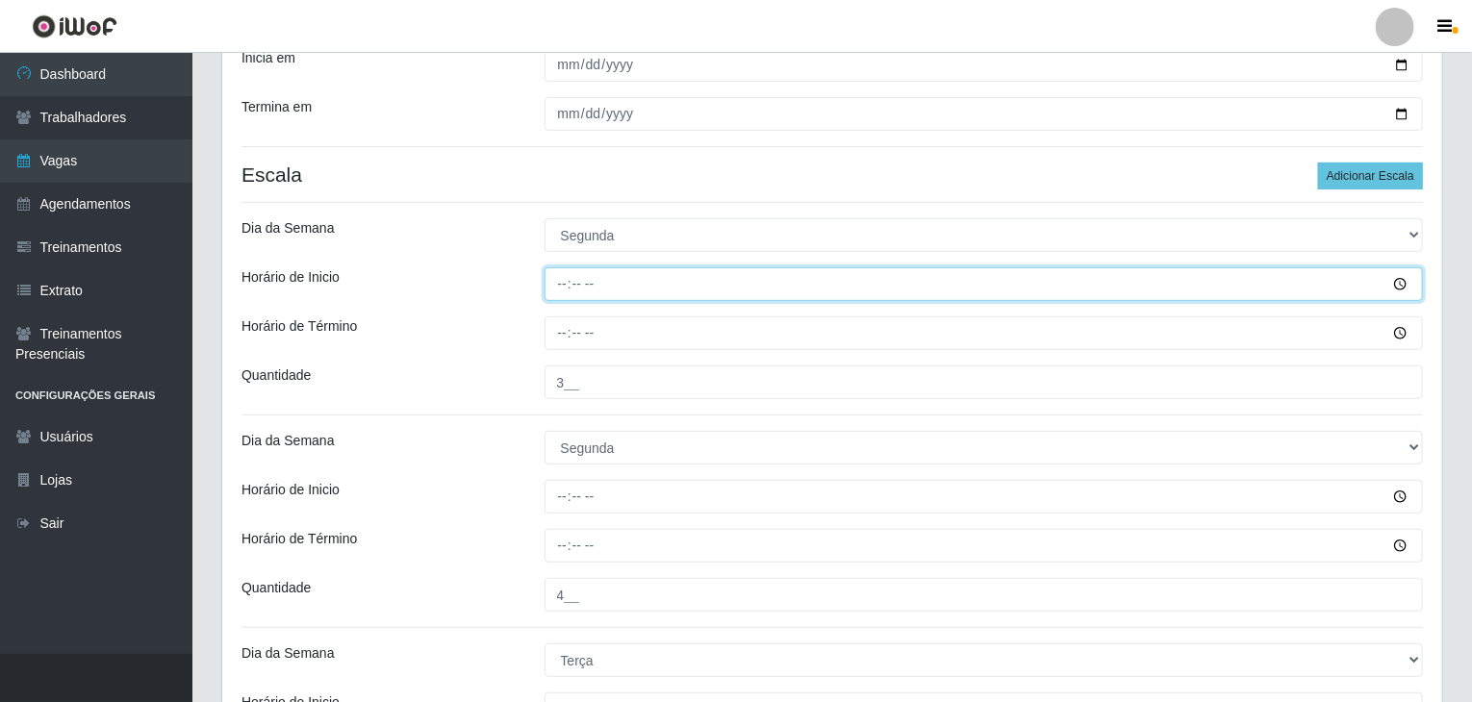
click at [545, 274] on input "Horário de Inicio" at bounding box center [983, 284] width 879 height 34
type input "09:00"
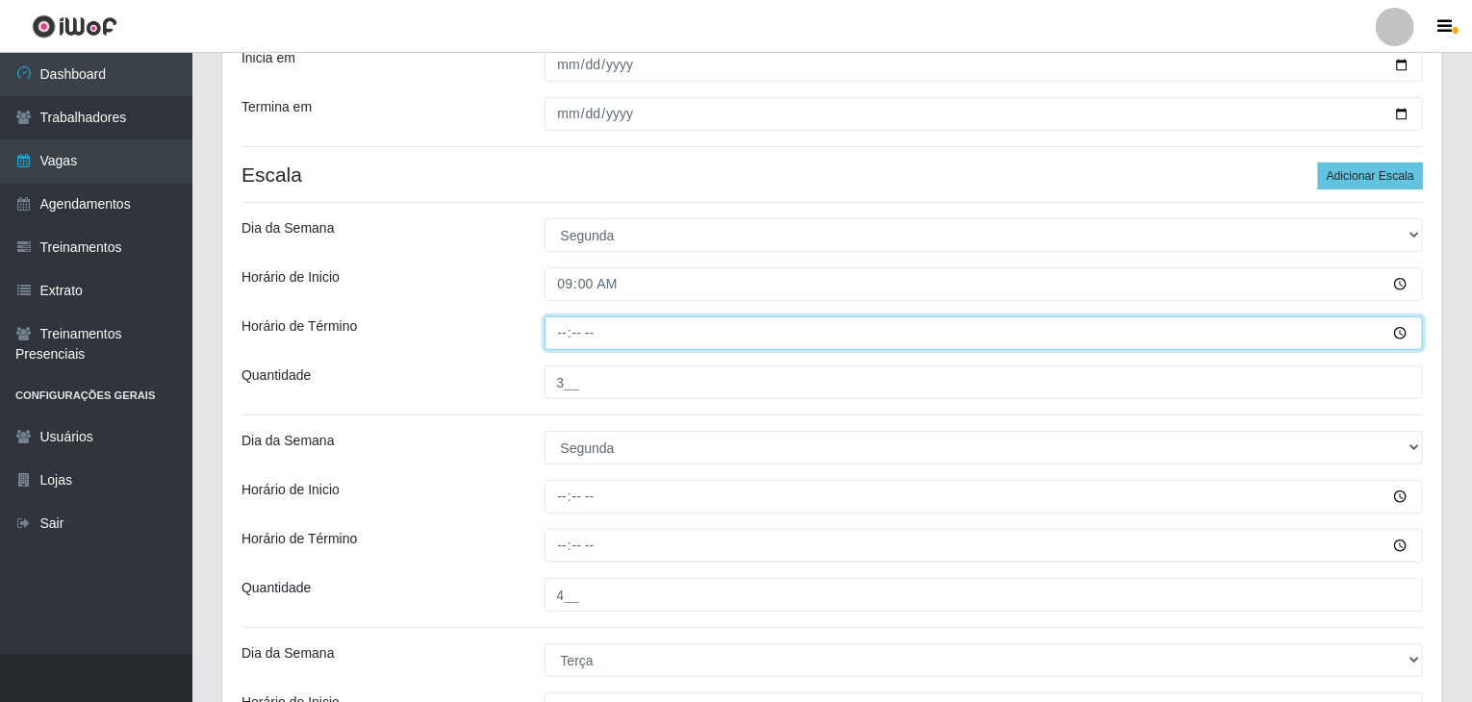
click at [571, 333] on input "Horário de Término" at bounding box center [983, 333] width 879 height 34
type input "15:00"
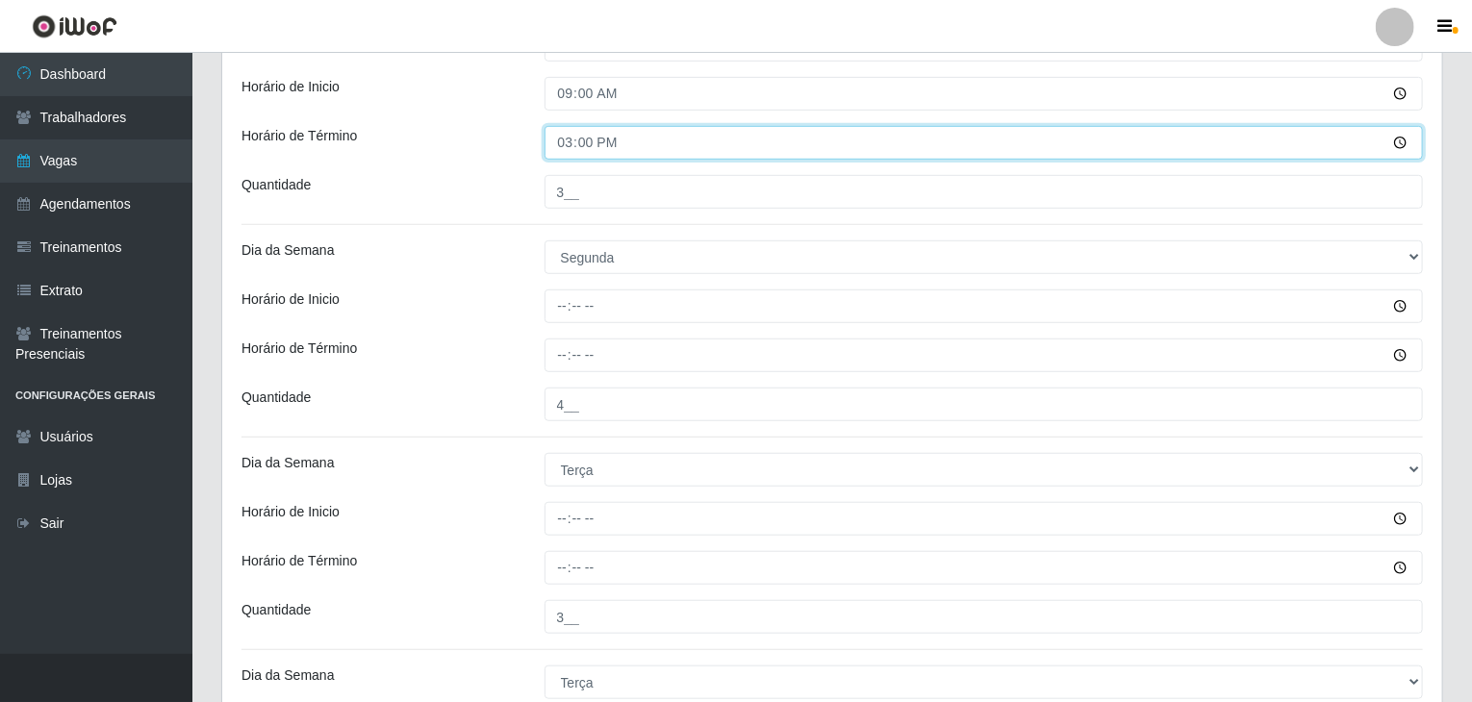
scroll to position [479, 0]
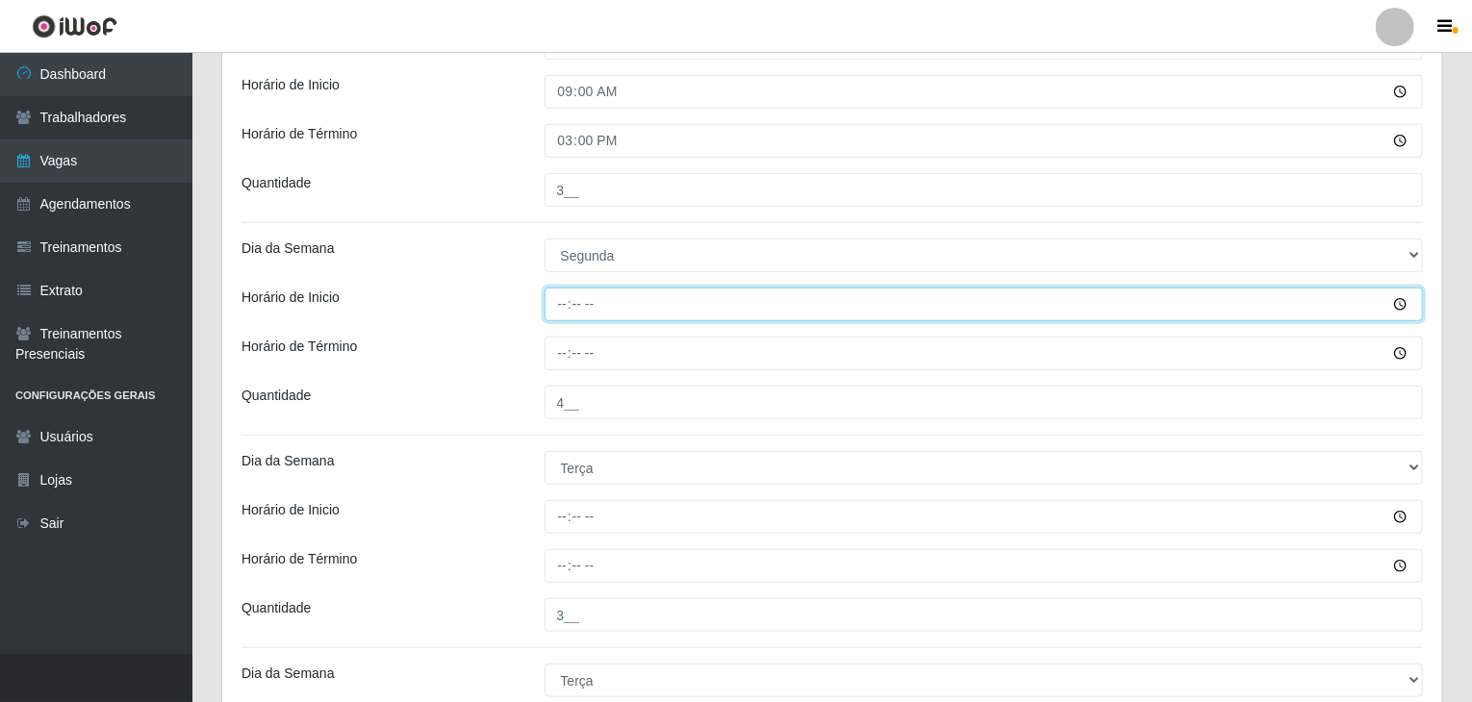
click at [562, 299] on input "Horário de Inicio" at bounding box center [983, 305] width 879 height 34
type input "16:00"
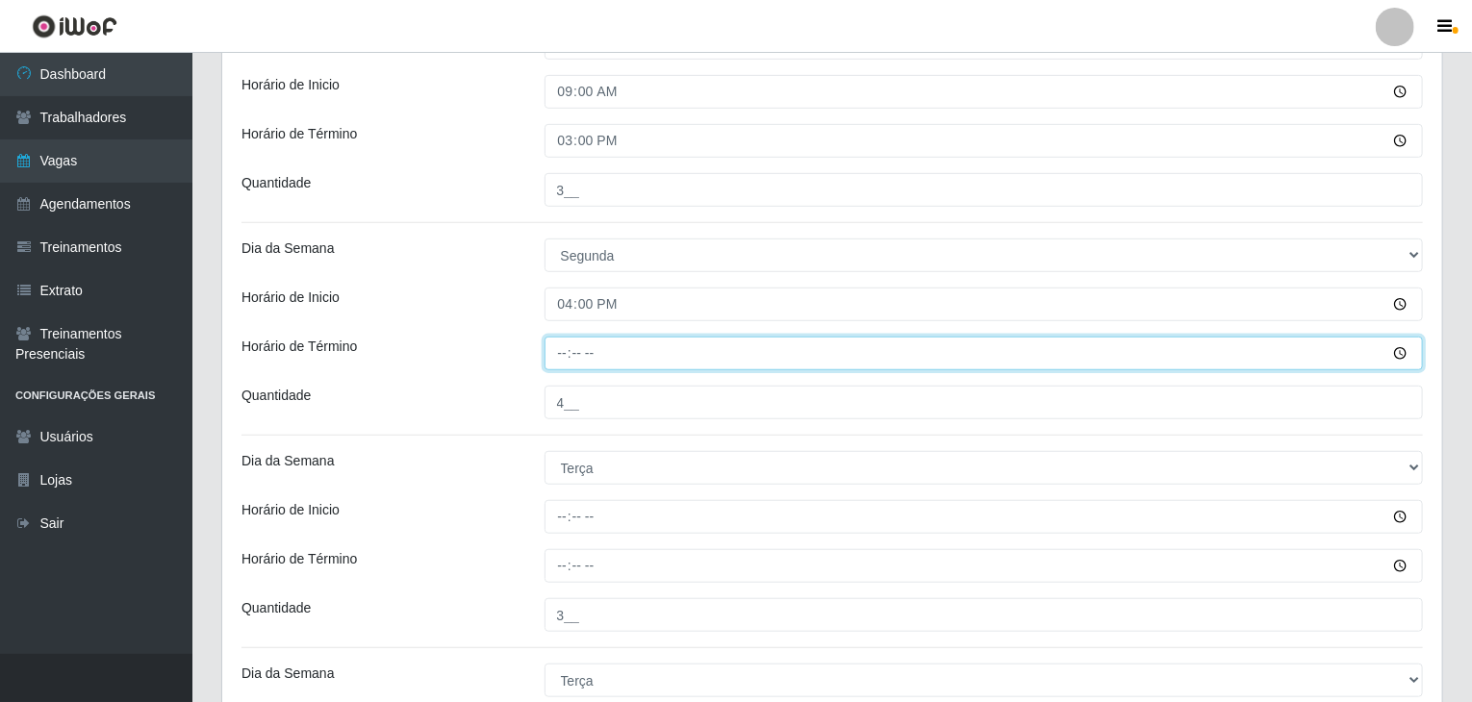
click at [568, 347] on input "Horário de Término" at bounding box center [983, 354] width 879 height 34
type input "22:00"
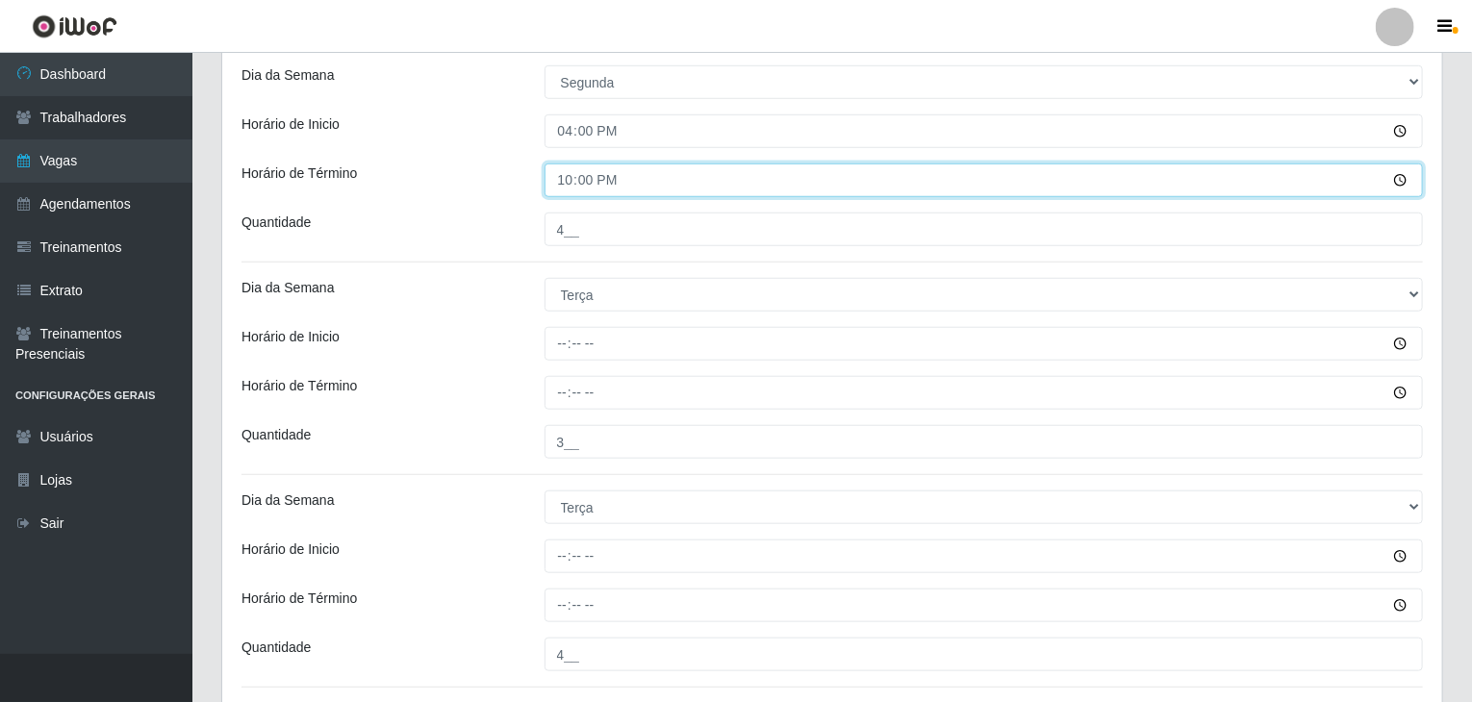
scroll to position [671, 0]
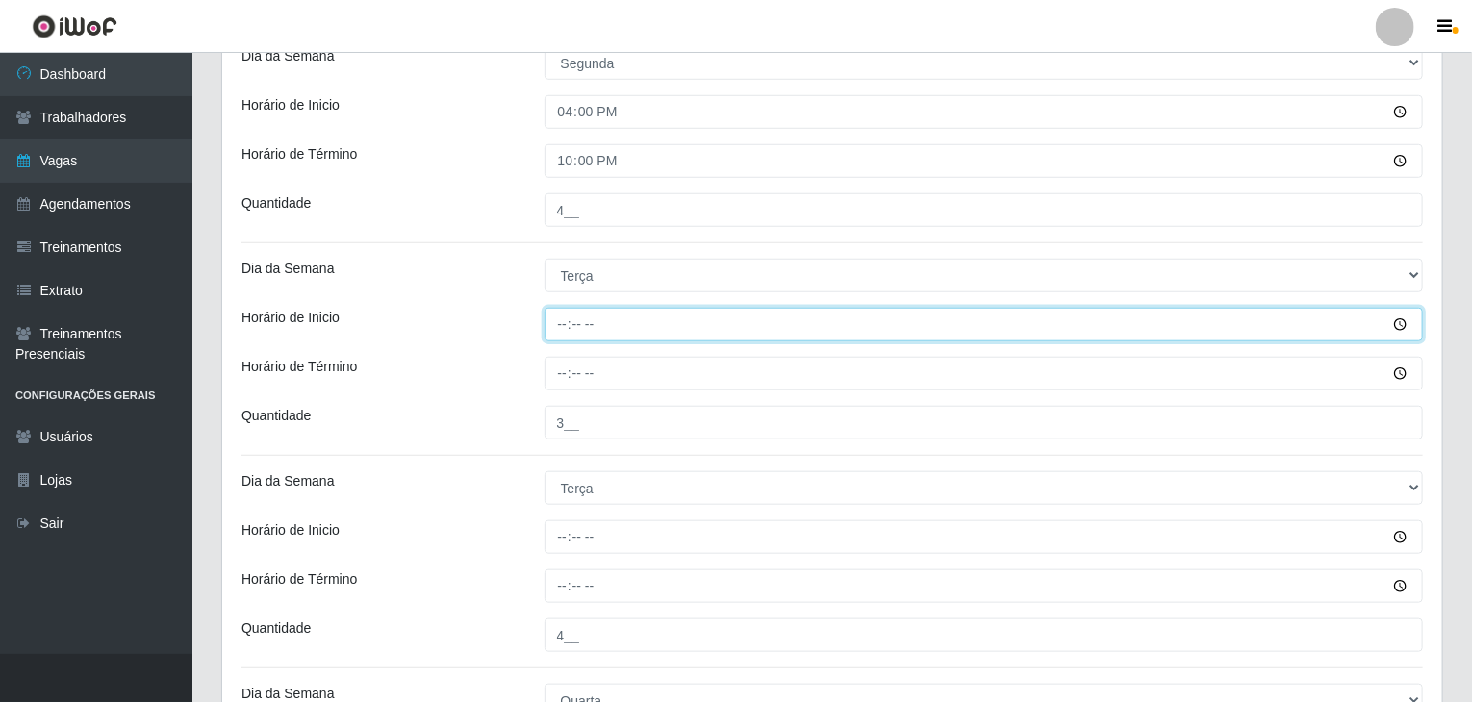
click at [552, 319] on input "Horário de Inicio" at bounding box center [983, 325] width 879 height 34
type input "09:00"
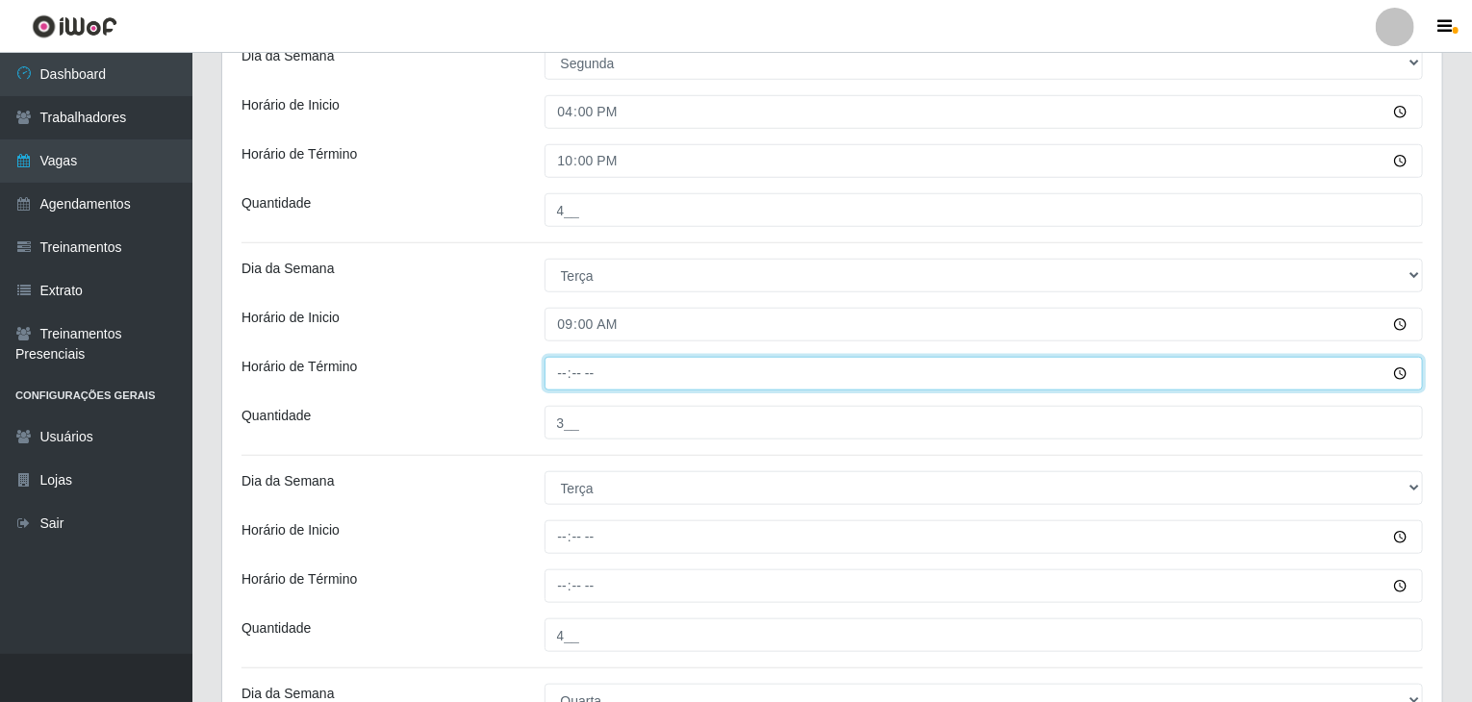
click at [555, 378] on input "Horário de Término" at bounding box center [983, 374] width 879 height 34
type input "15:00"
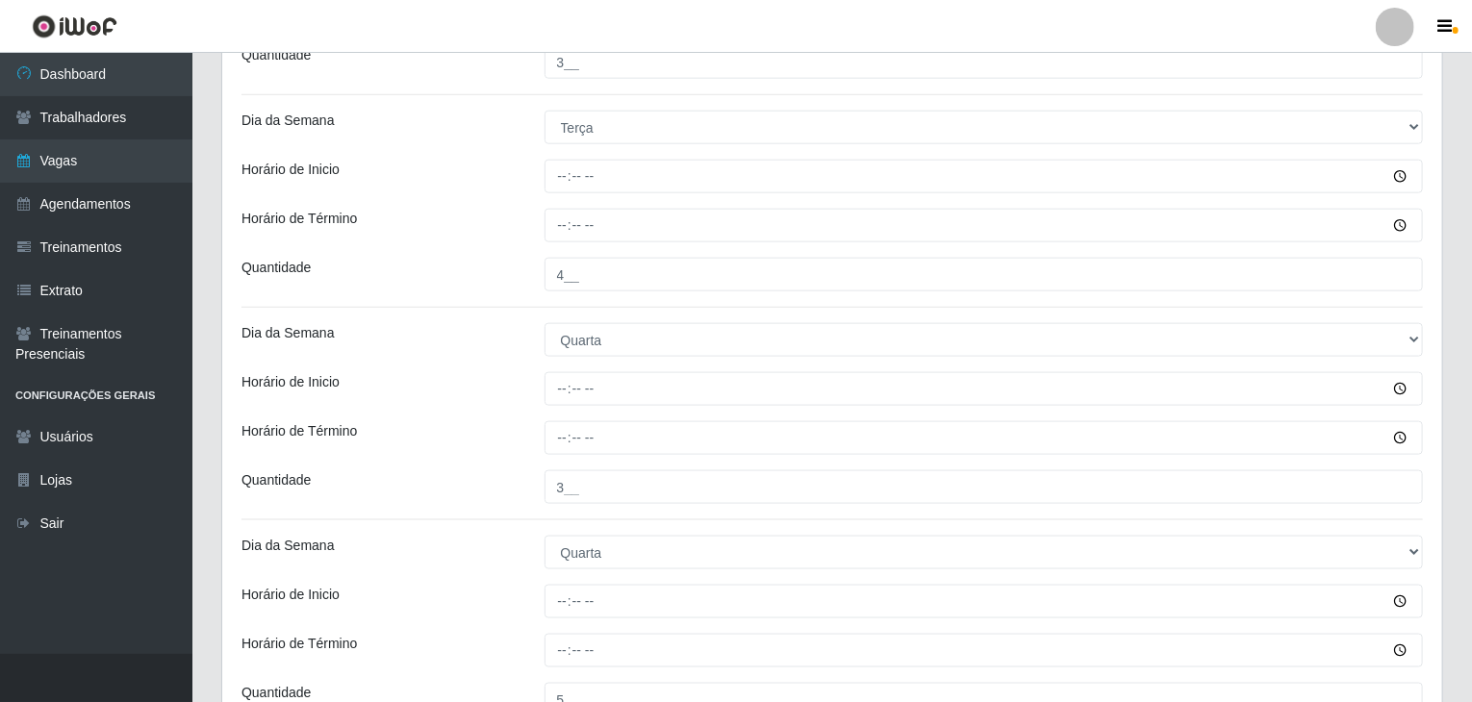
scroll to position [1056, 0]
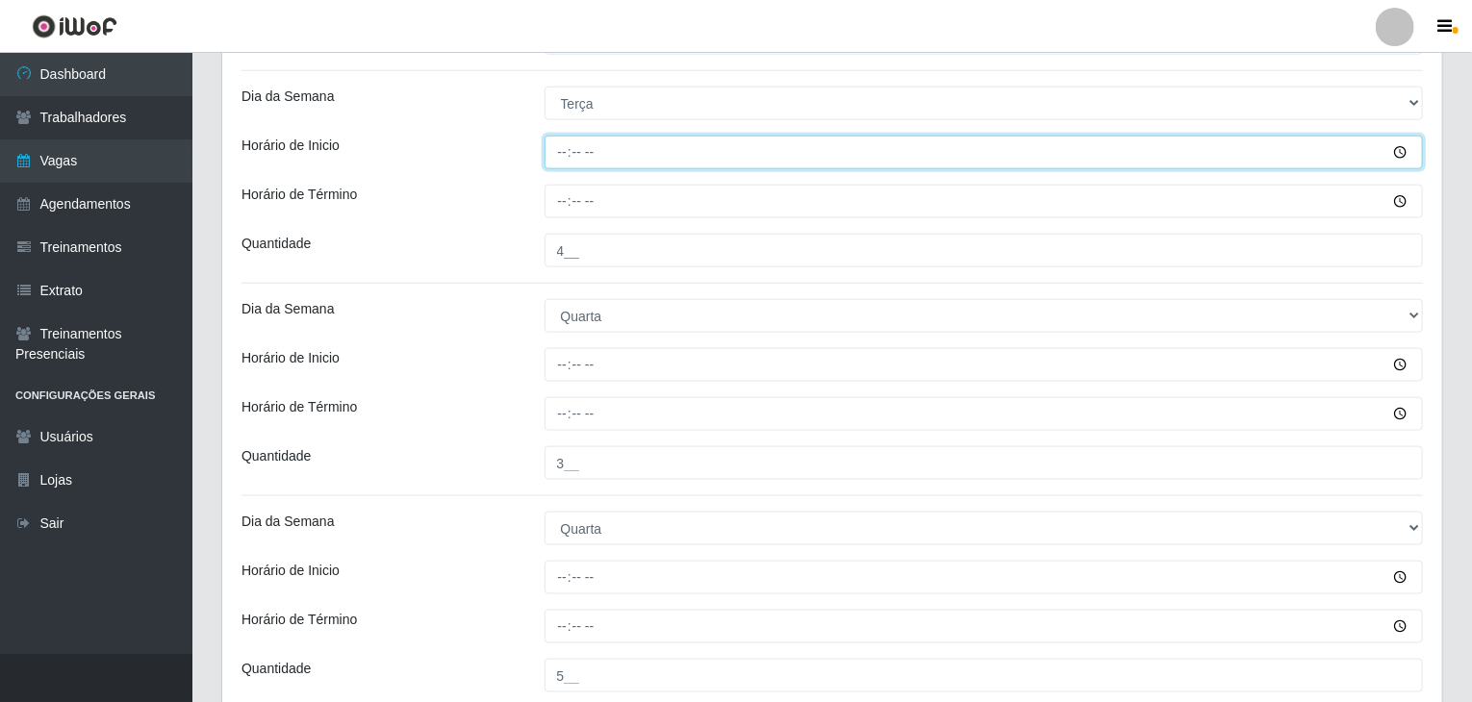
click at [563, 164] on input "Horário de Inicio" at bounding box center [983, 153] width 879 height 34
type input "16:00"
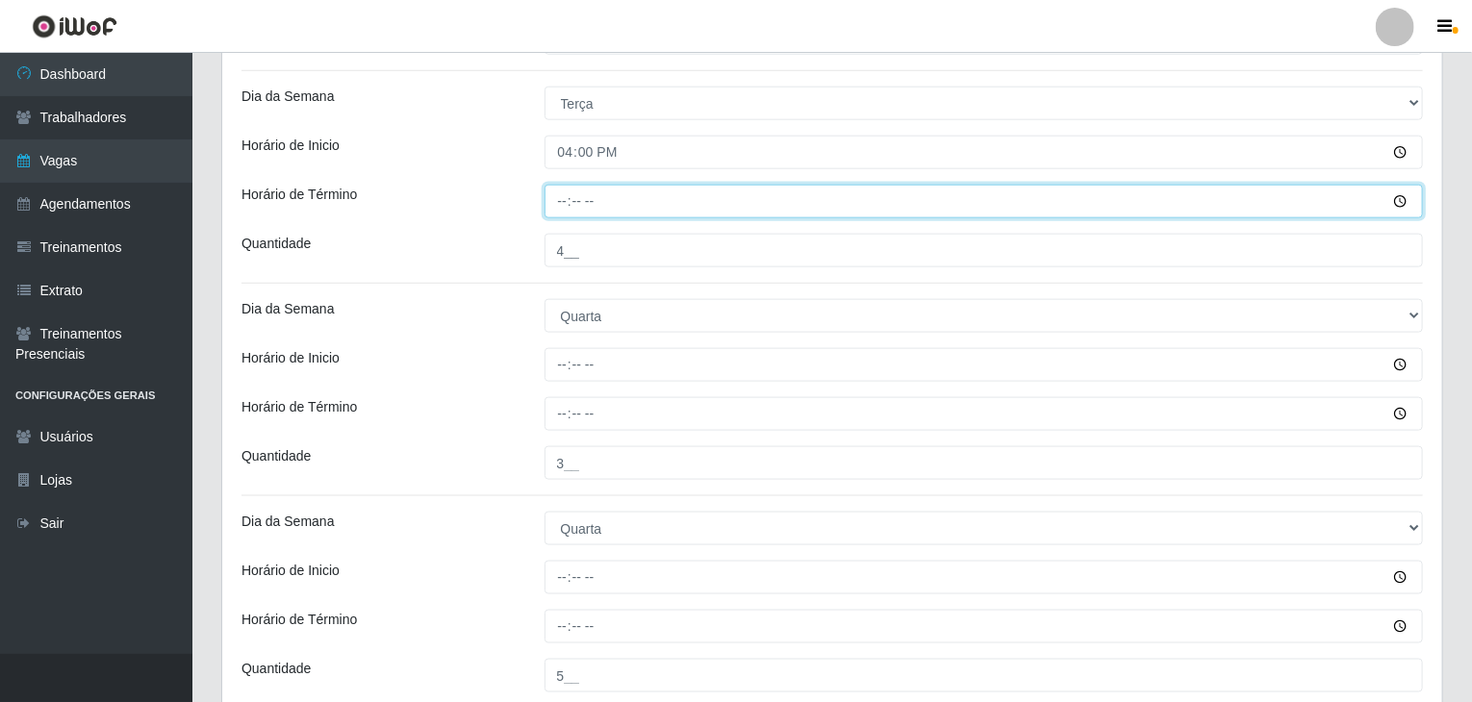
click at [561, 189] on input "Horário de Término" at bounding box center [983, 202] width 879 height 34
type input "22:00"
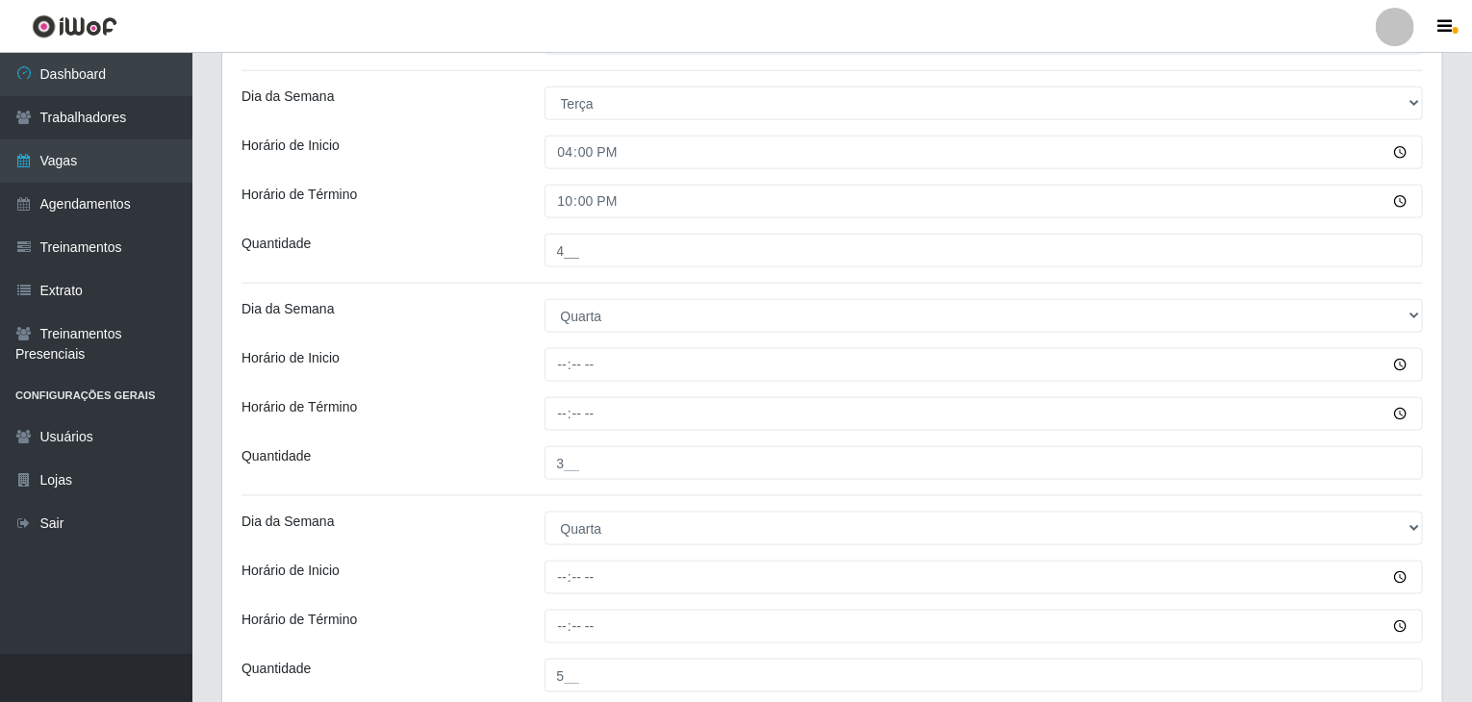
click at [508, 220] on div "Loja Rede Compras Supermercados - LOJA 5 Função [Selecione...] ASG ASG + ASG ++…" at bounding box center [832, 564] width 1220 height 2910
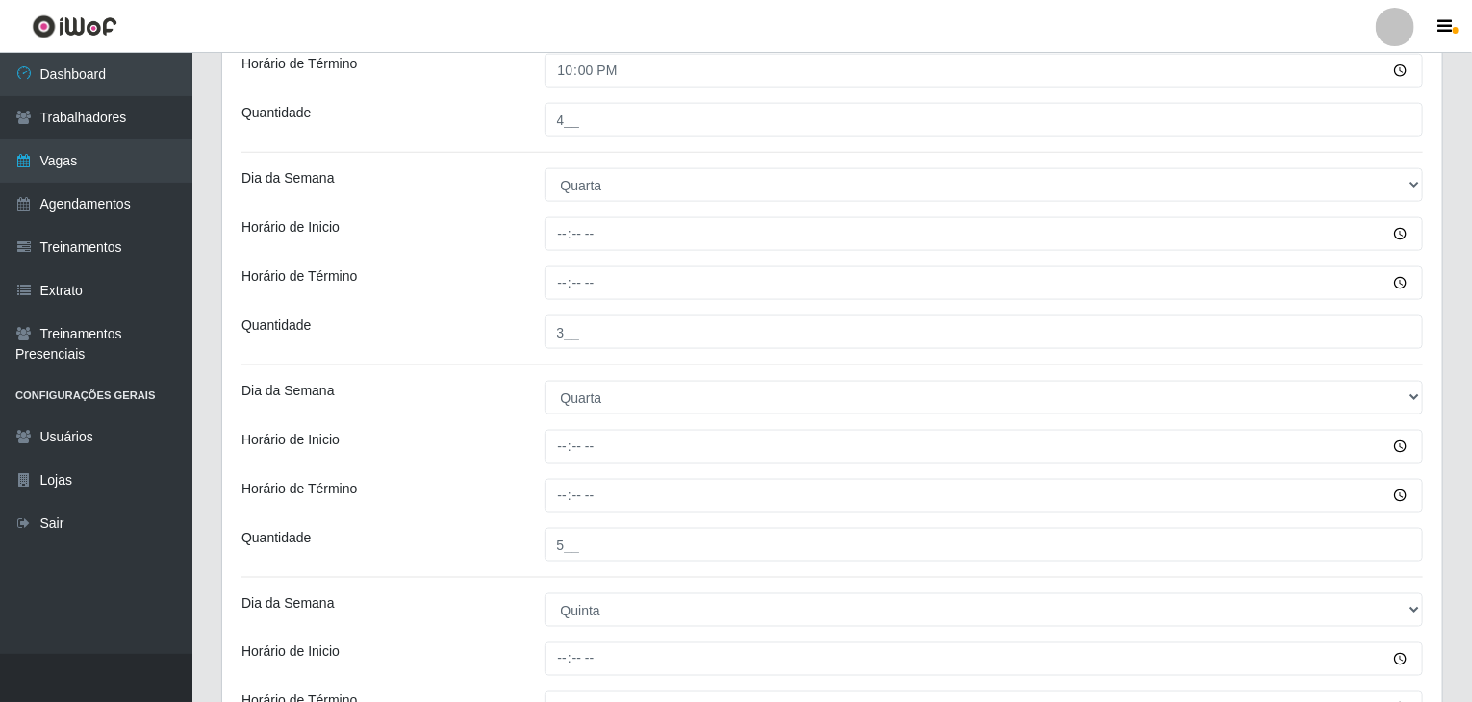
scroll to position [1249, 0]
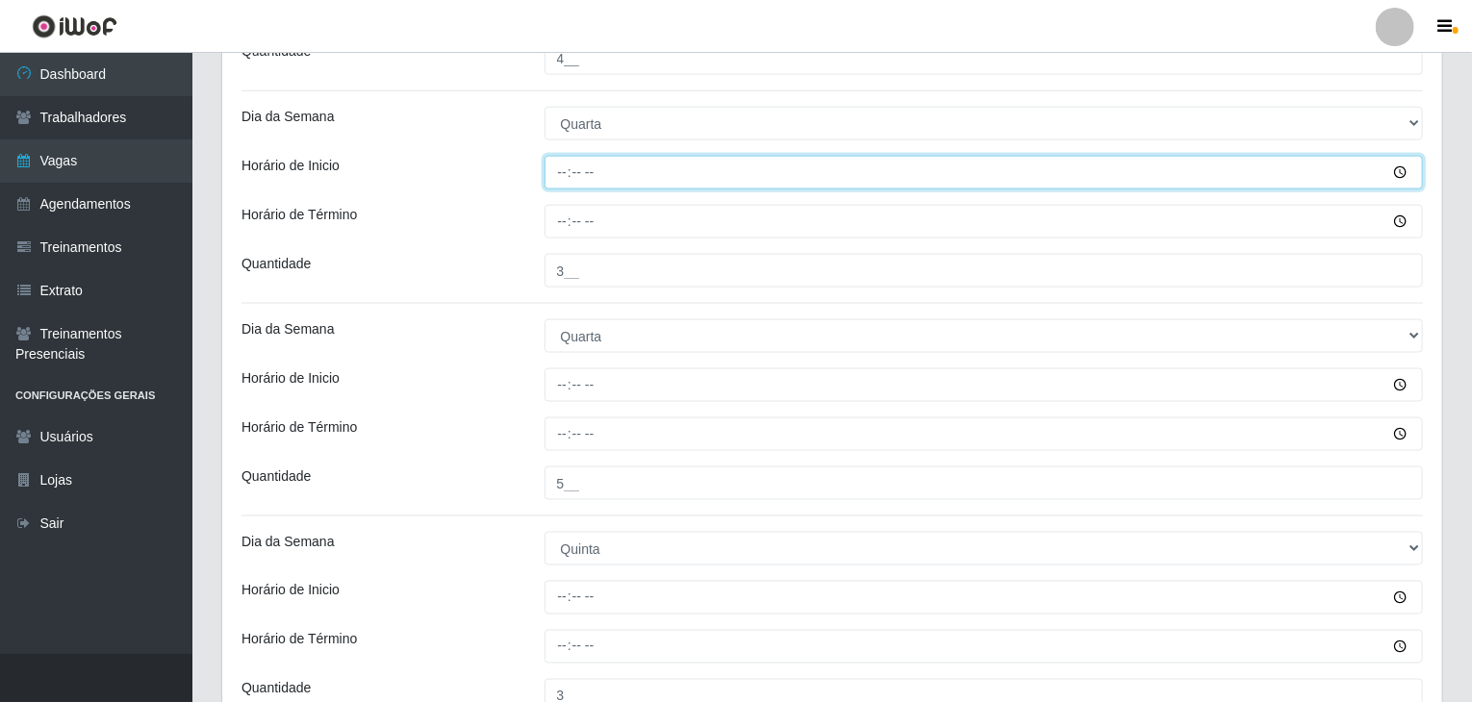
click at [561, 174] on input "Horário de Inicio" at bounding box center [983, 173] width 879 height 34
type input "09:00"
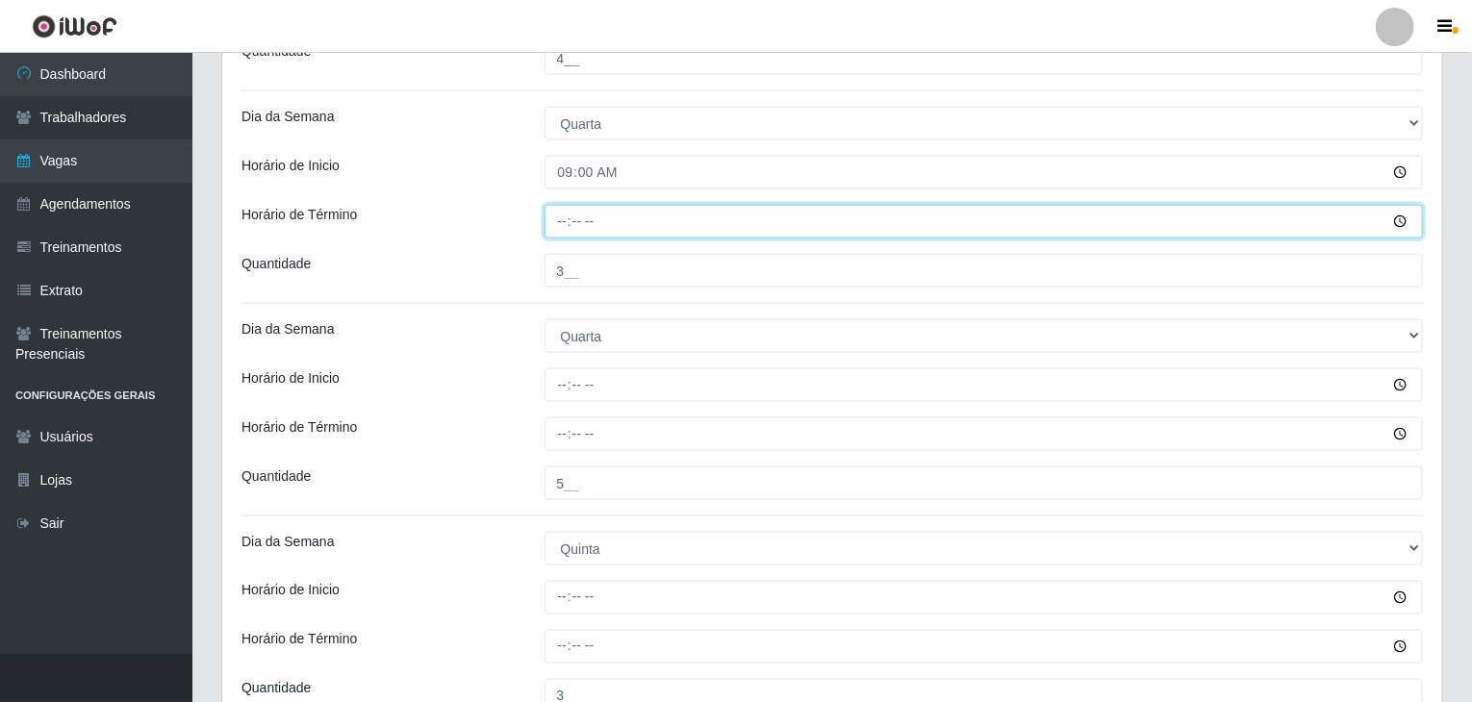
click at [560, 217] on input "Horário de Término" at bounding box center [983, 222] width 879 height 34
type input "15:00"
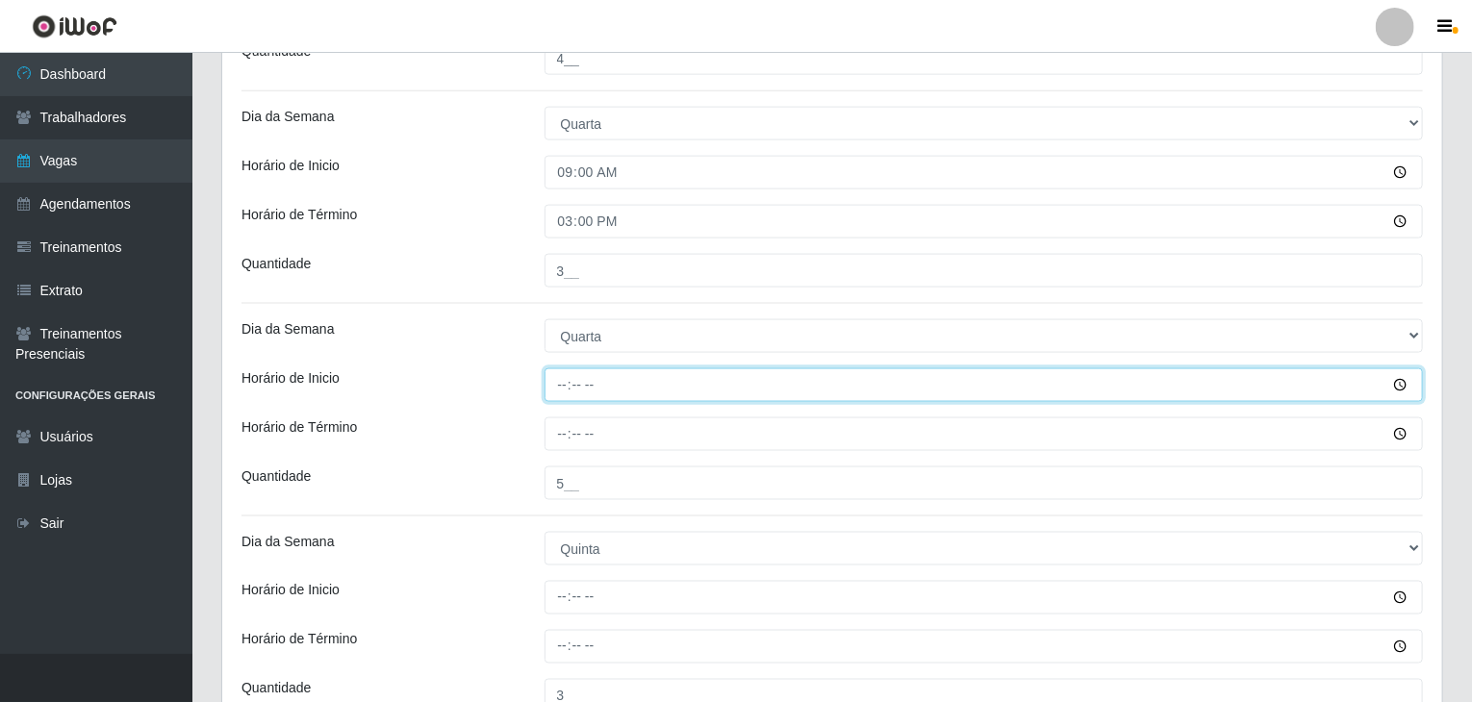
click at [571, 385] on input "Horário de Inicio" at bounding box center [983, 385] width 879 height 34
type input "16:00"
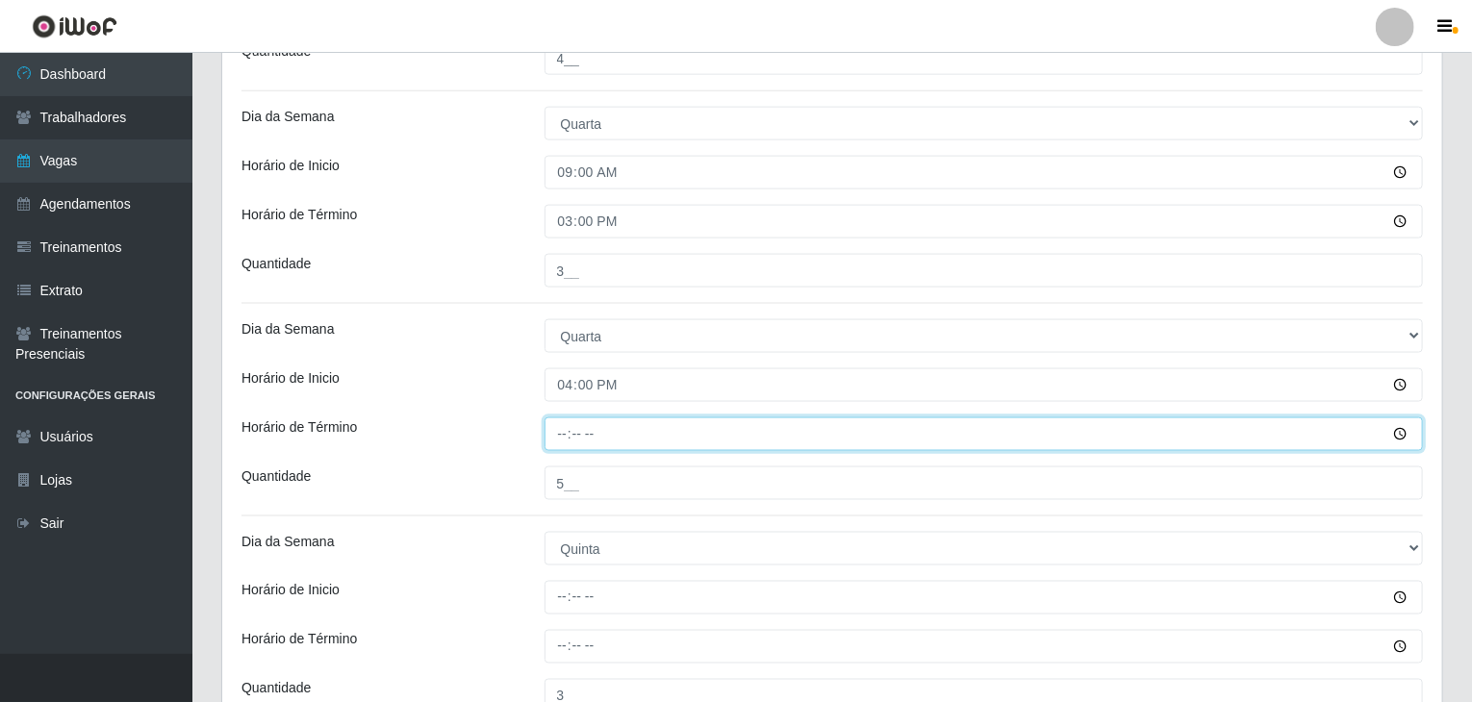
click at [550, 441] on input "Horário de Término" at bounding box center [983, 434] width 879 height 34
type input "22:00"
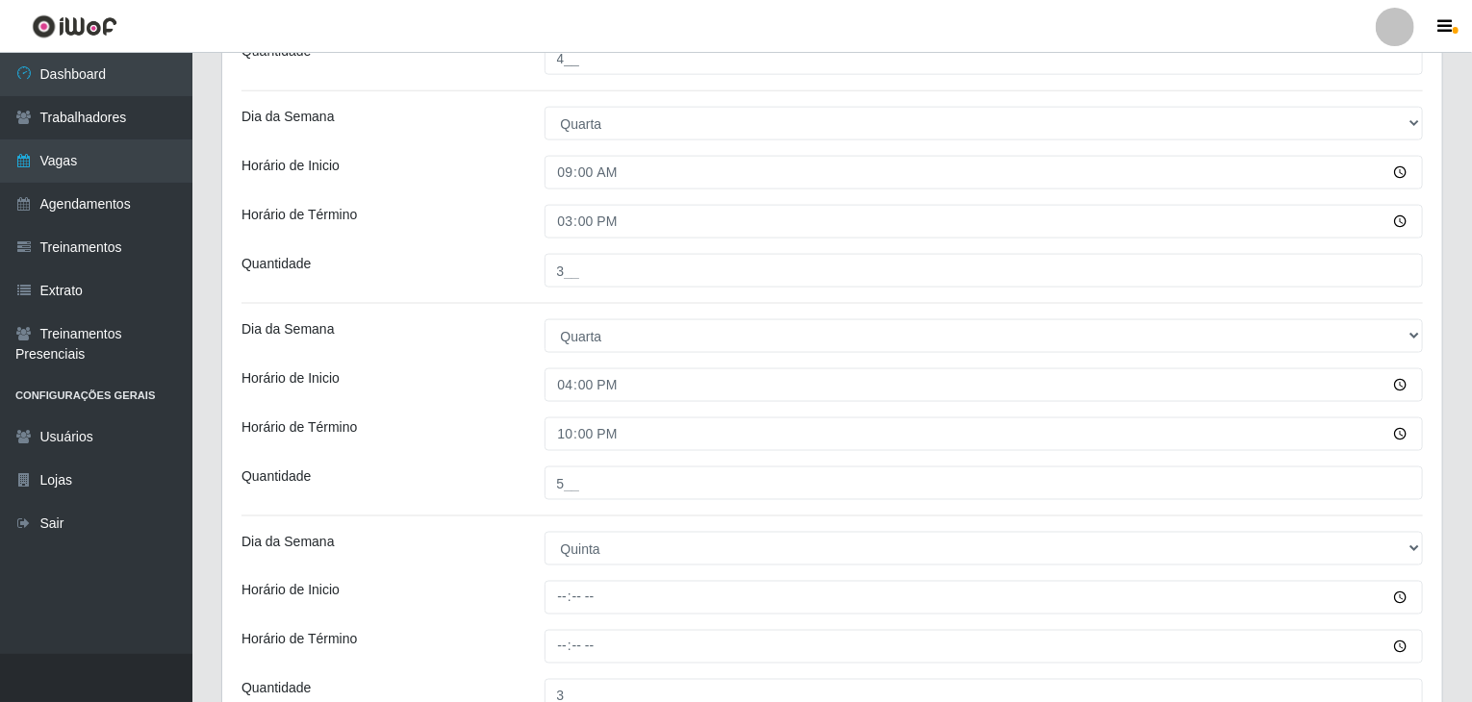
click at [535, 431] on div "22:00" at bounding box center [984, 434] width 908 height 34
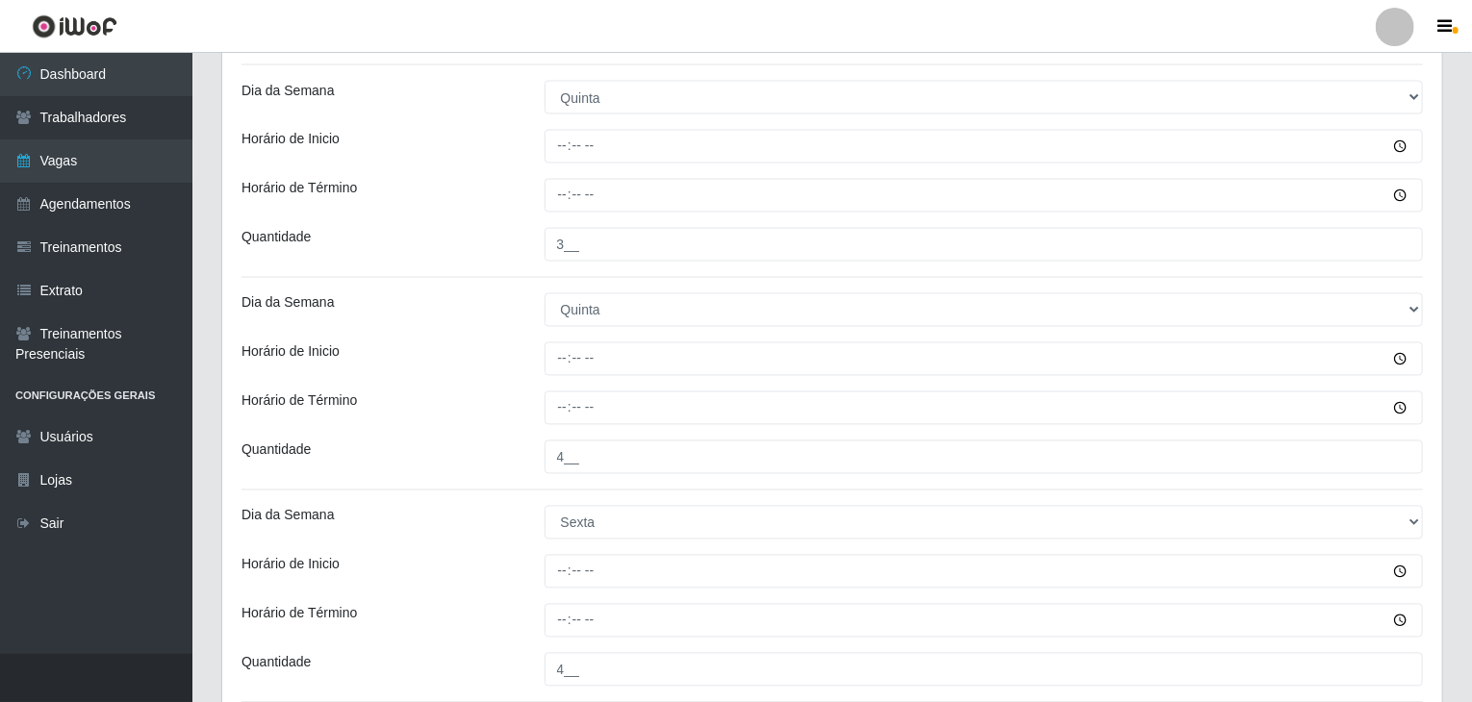
scroll to position [1730, 0]
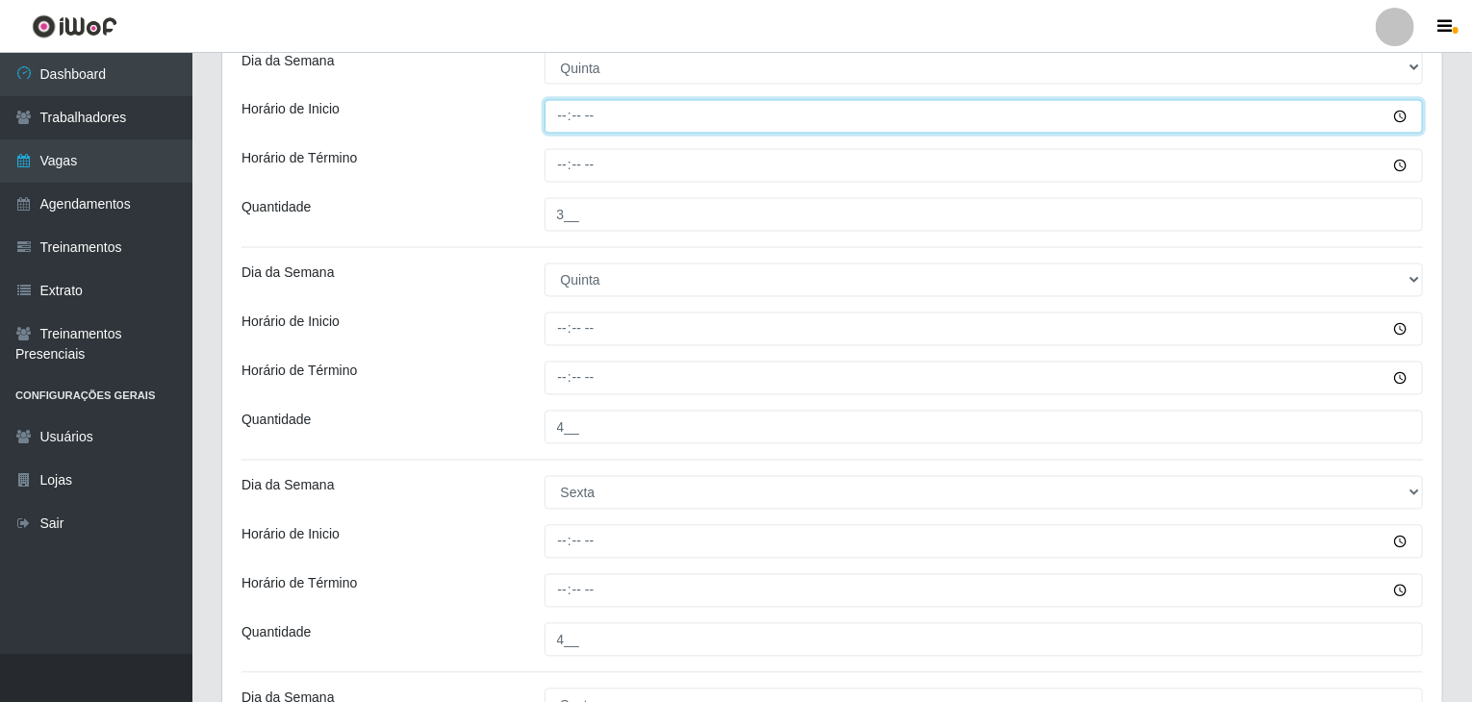
click at [568, 121] on input "Horário de Inicio" at bounding box center [983, 117] width 879 height 34
type input "09:00"
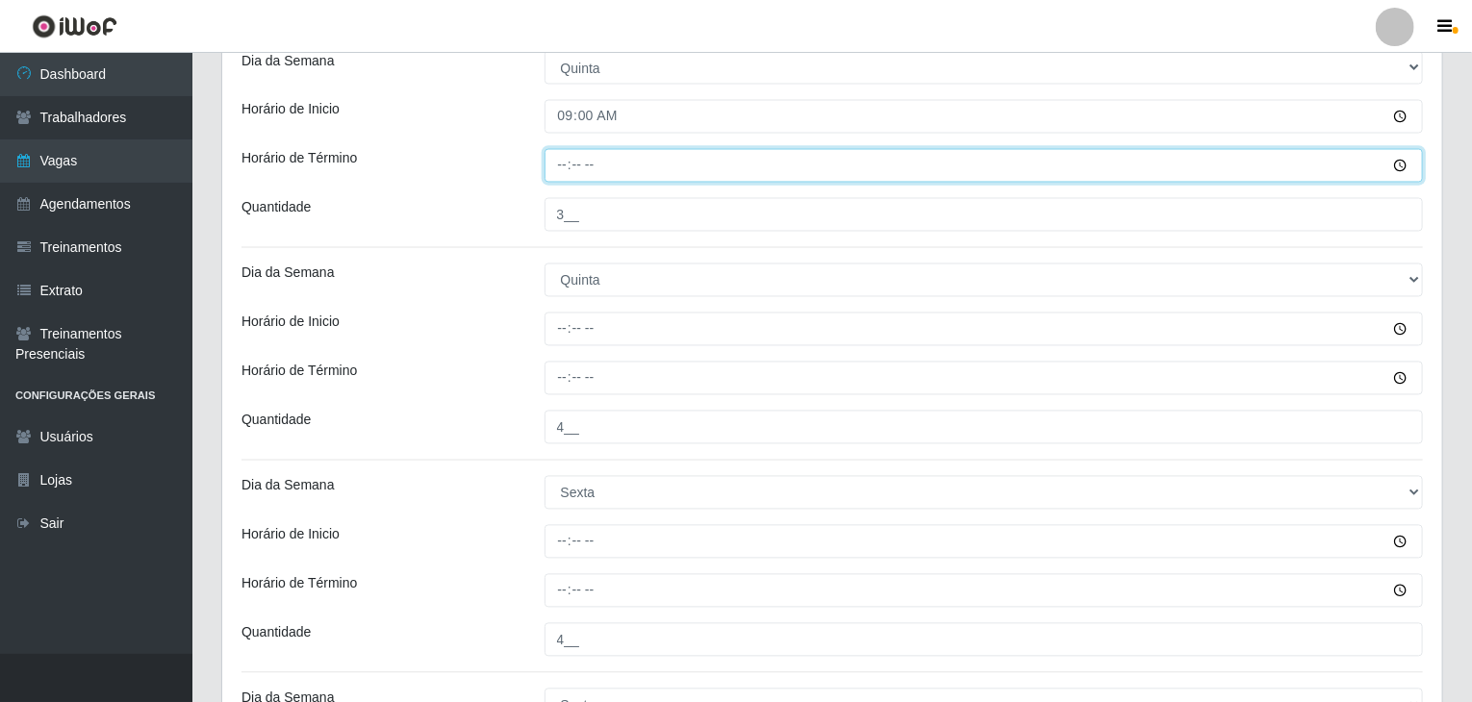
click at [553, 165] on input "Horário de Término" at bounding box center [983, 166] width 879 height 34
type input "15:00"
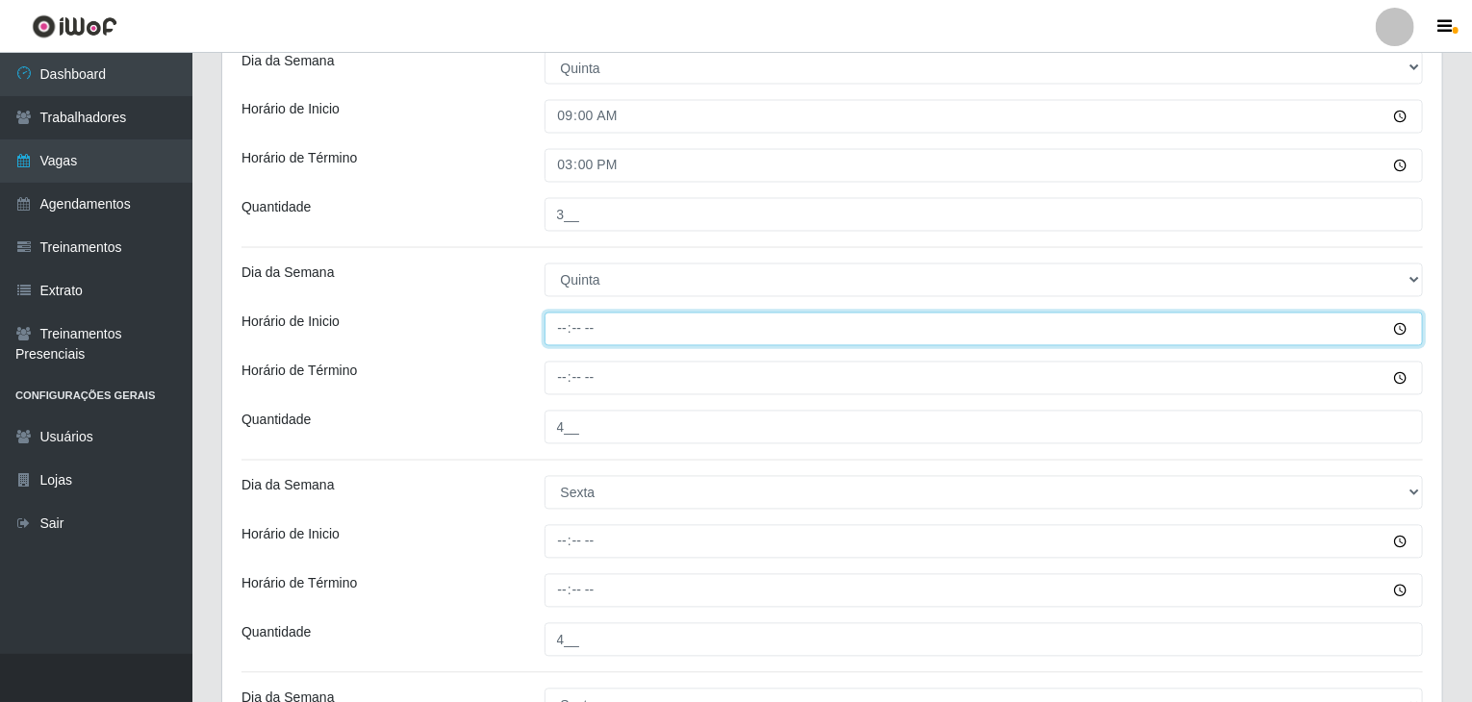
click at [562, 324] on input "Horário de Inicio" at bounding box center [983, 330] width 879 height 34
type input "16:00"
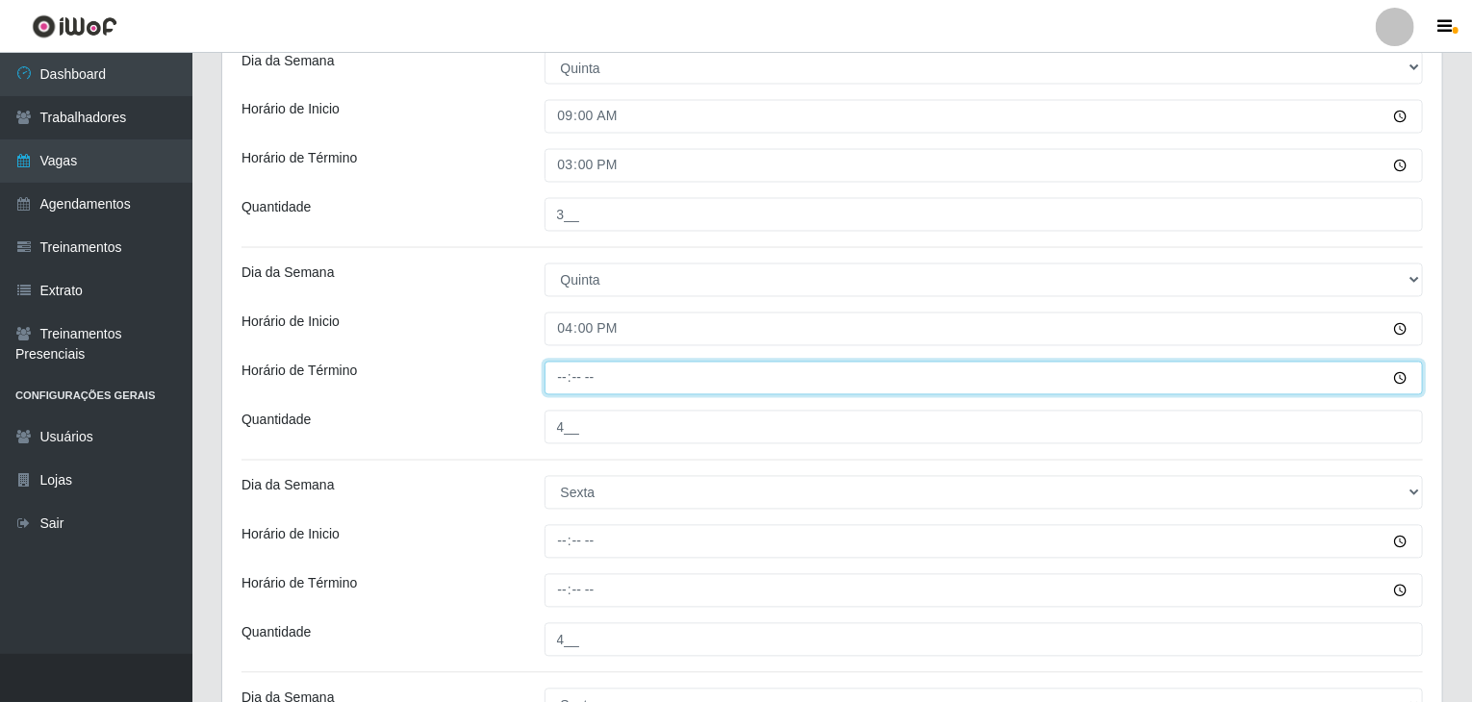
click at [562, 373] on input "Horário de Término" at bounding box center [983, 379] width 879 height 34
type input "22:00"
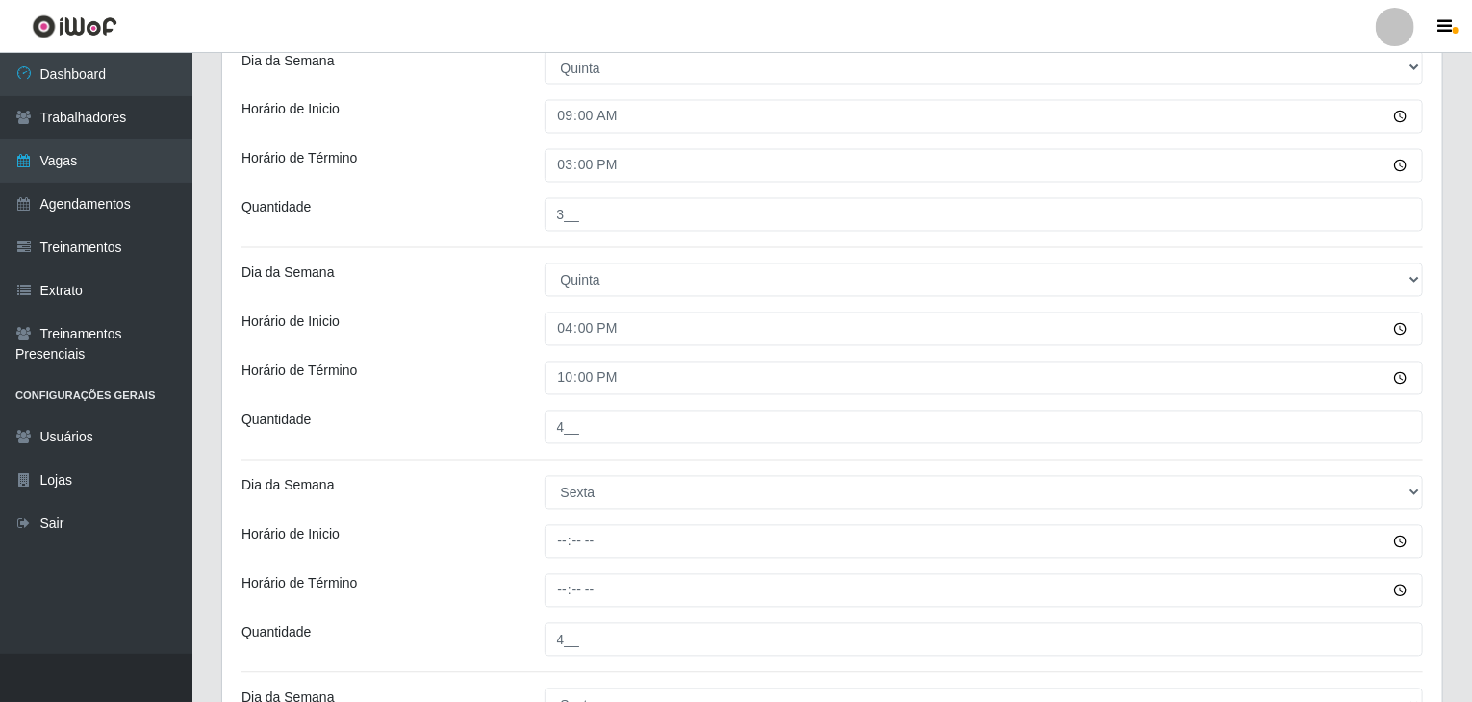
click at [493, 323] on div "Horário de Inicio" at bounding box center [378, 330] width 303 height 34
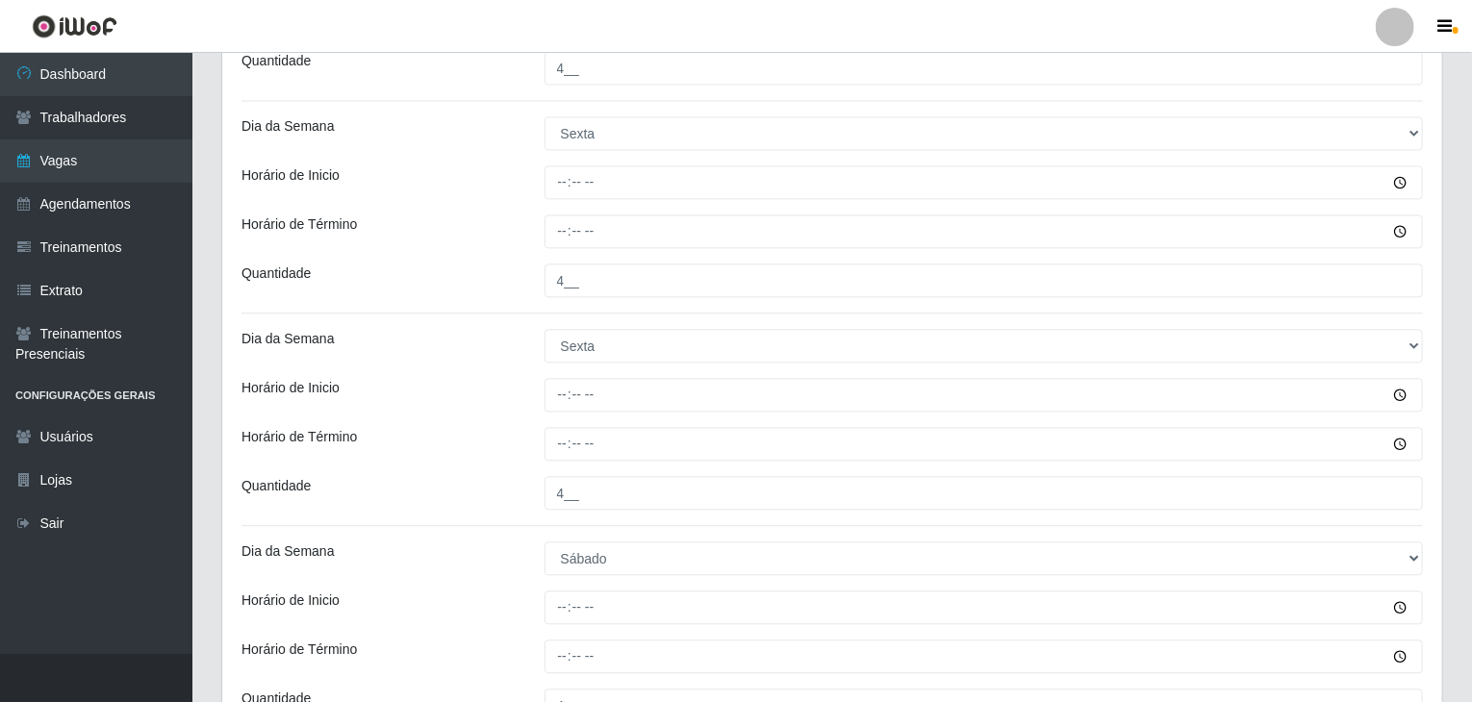
scroll to position [2114, 0]
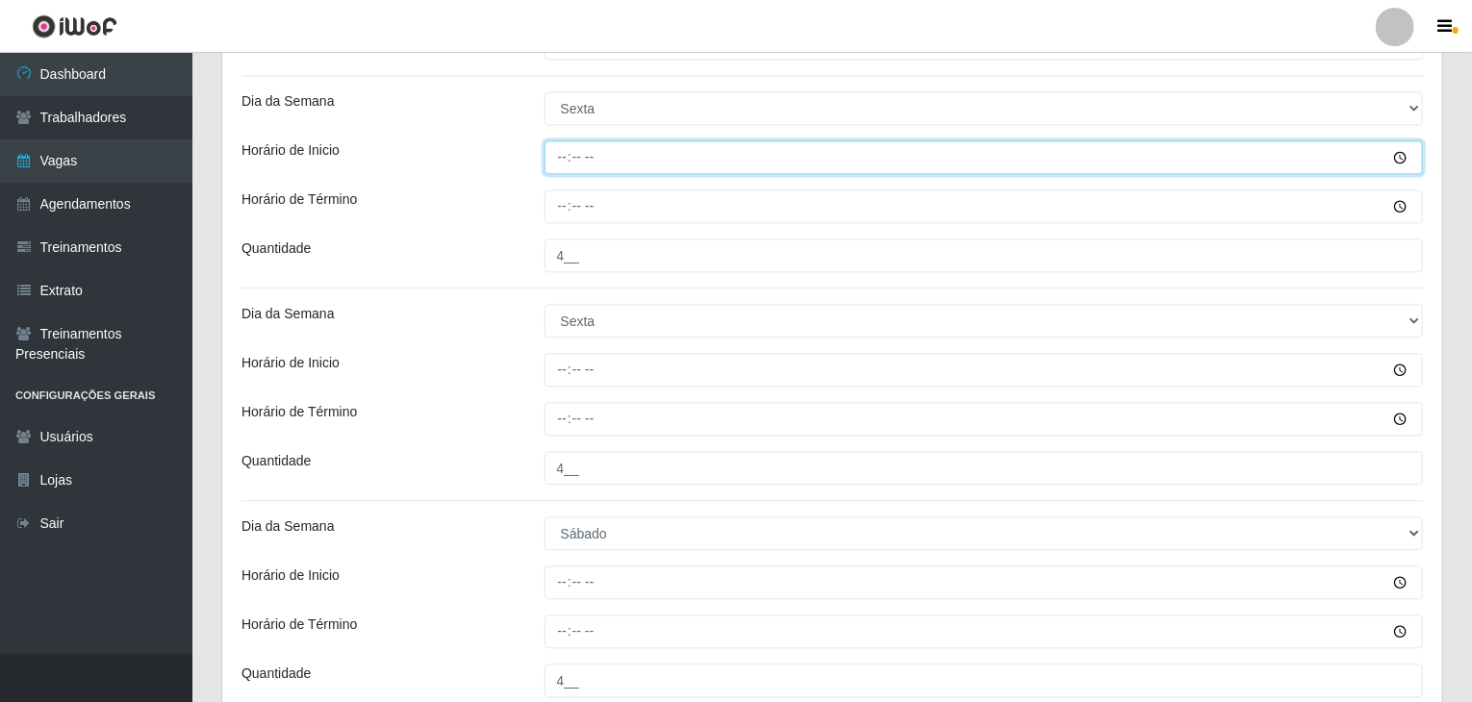
click at [558, 163] on input "Horário de Inicio" at bounding box center [983, 157] width 879 height 34
type input "09:00"
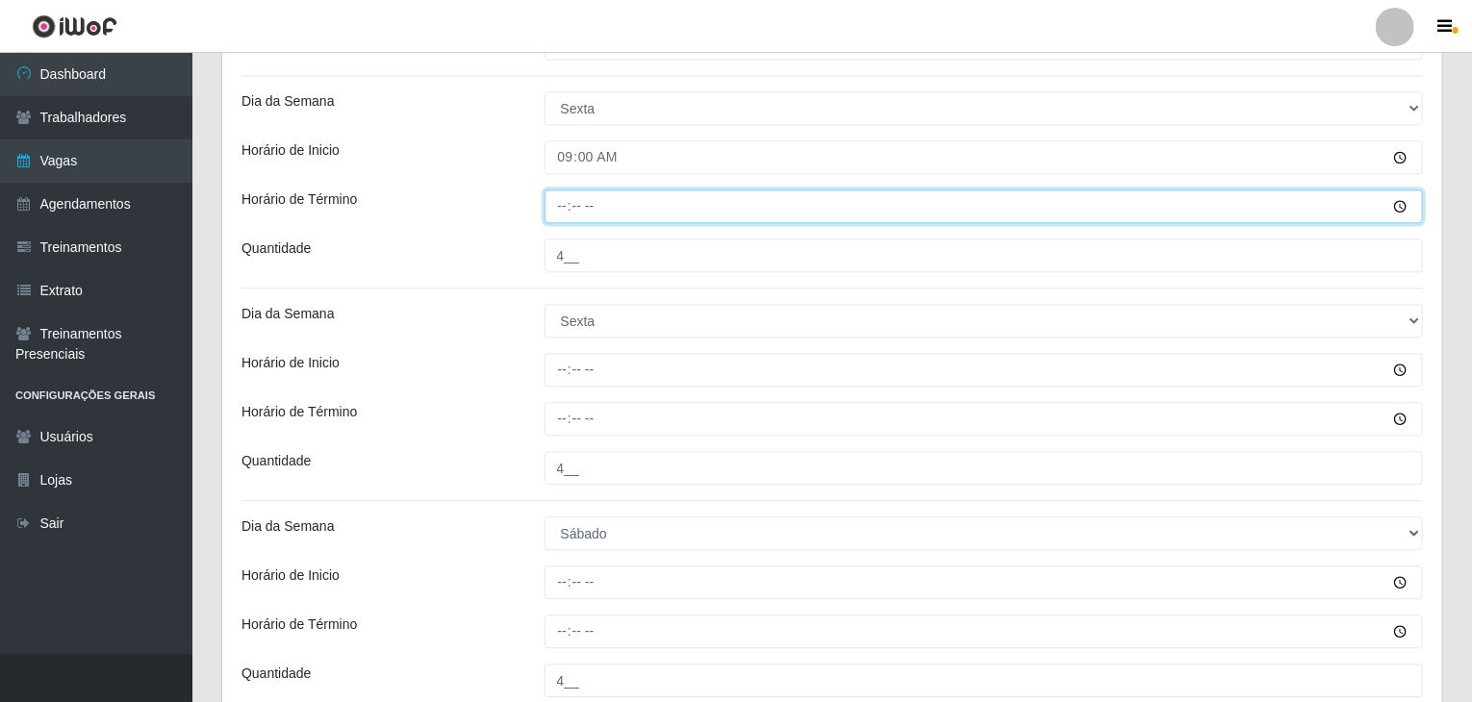
click at [565, 199] on input "Horário de Término" at bounding box center [983, 206] width 879 height 34
type input "15:00"
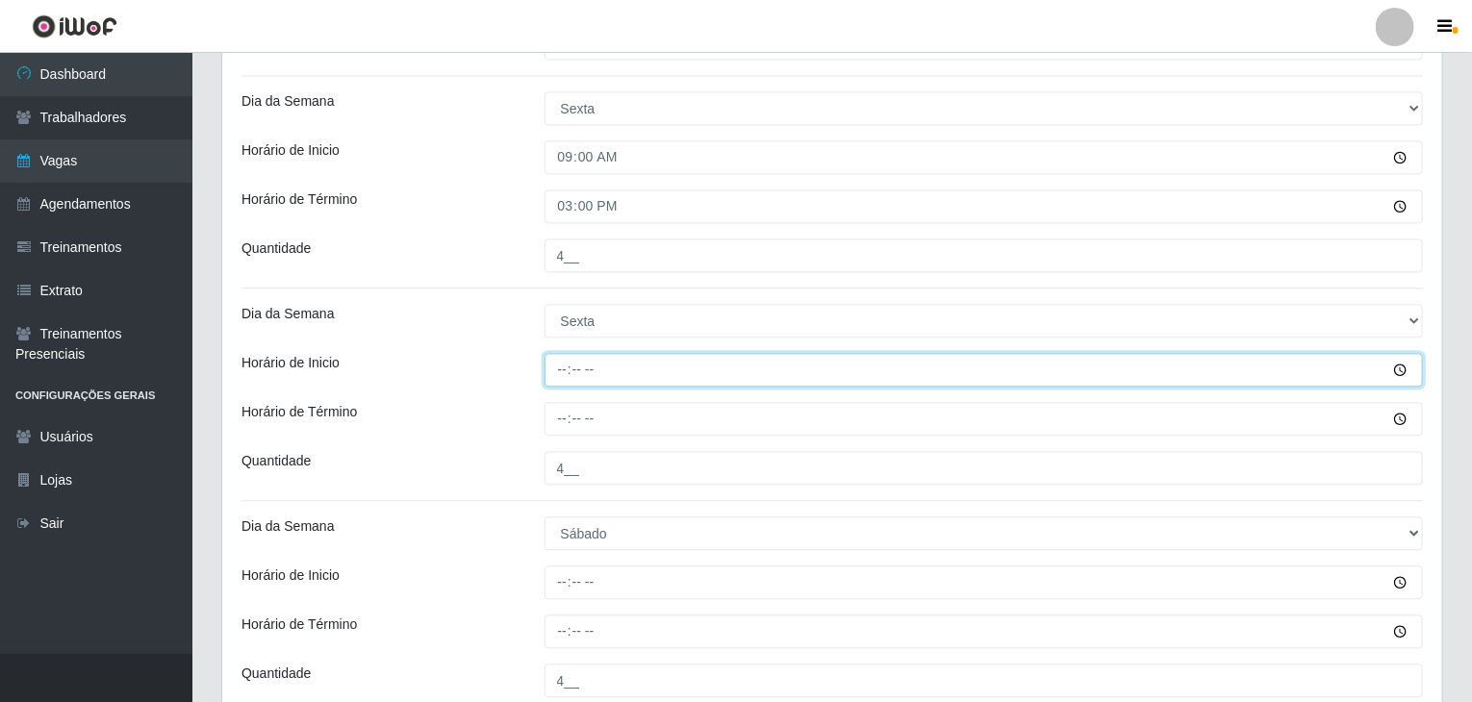
click at [560, 366] on input "Horário de Inicio" at bounding box center [983, 370] width 879 height 34
type input "16:00"
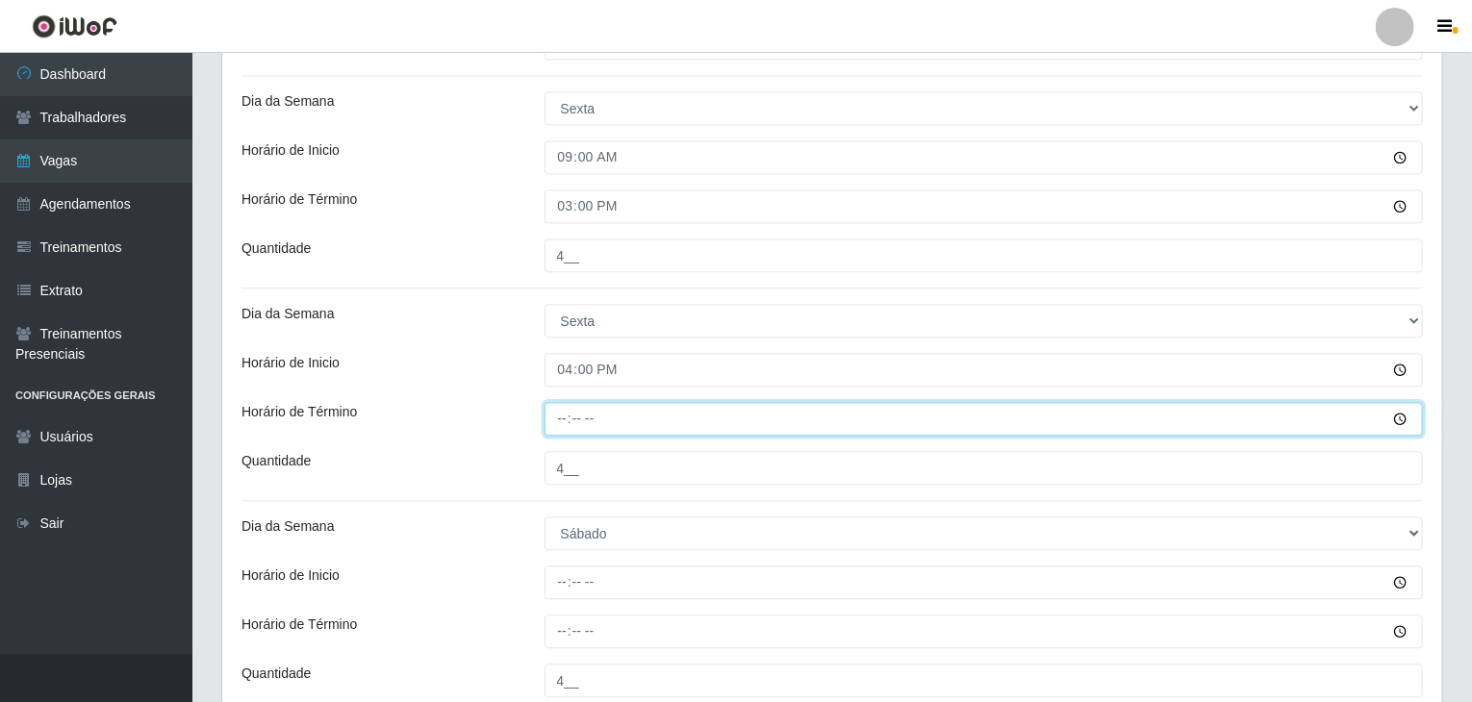
click at [563, 416] on input "Horário de Término" at bounding box center [983, 419] width 879 height 34
type input "22:00"
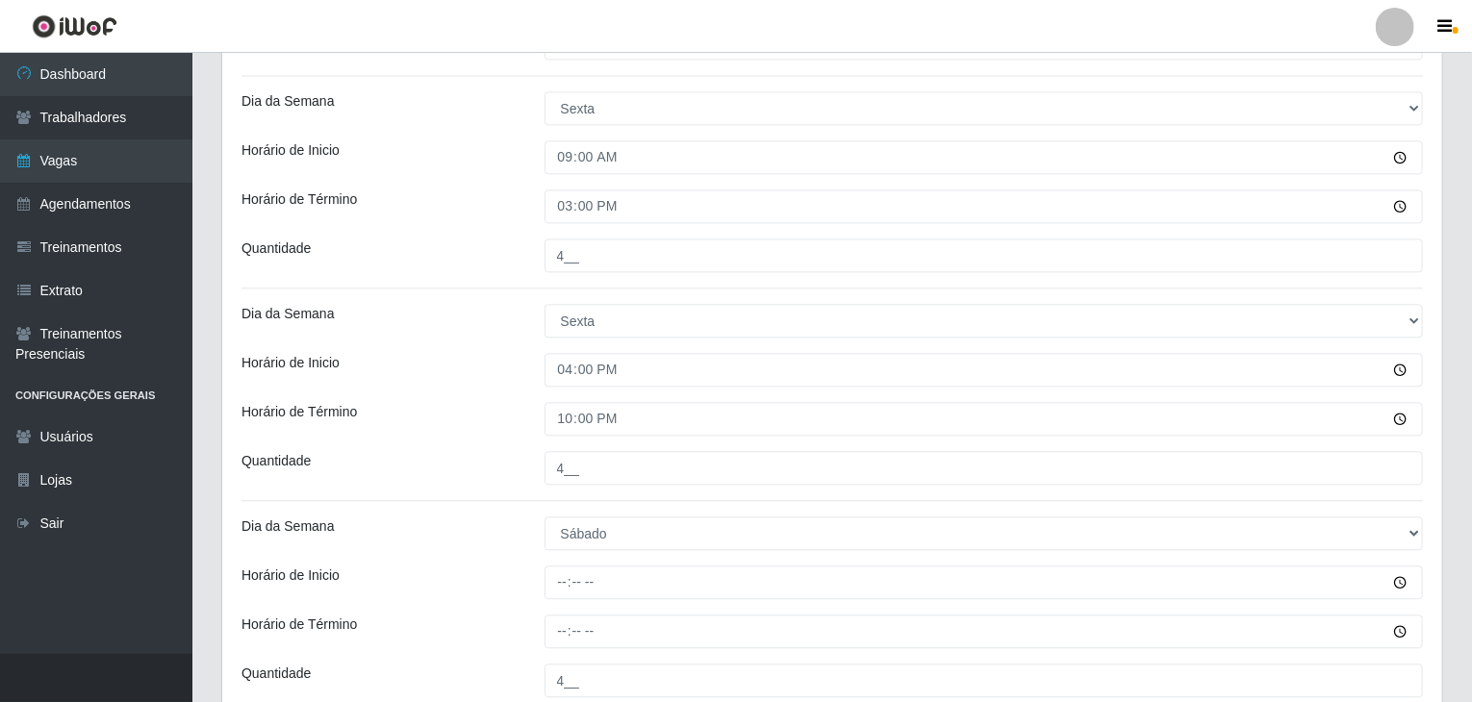
click at [409, 375] on div "Horário de Inicio" at bounding box center [378, 370] width 303 height 34
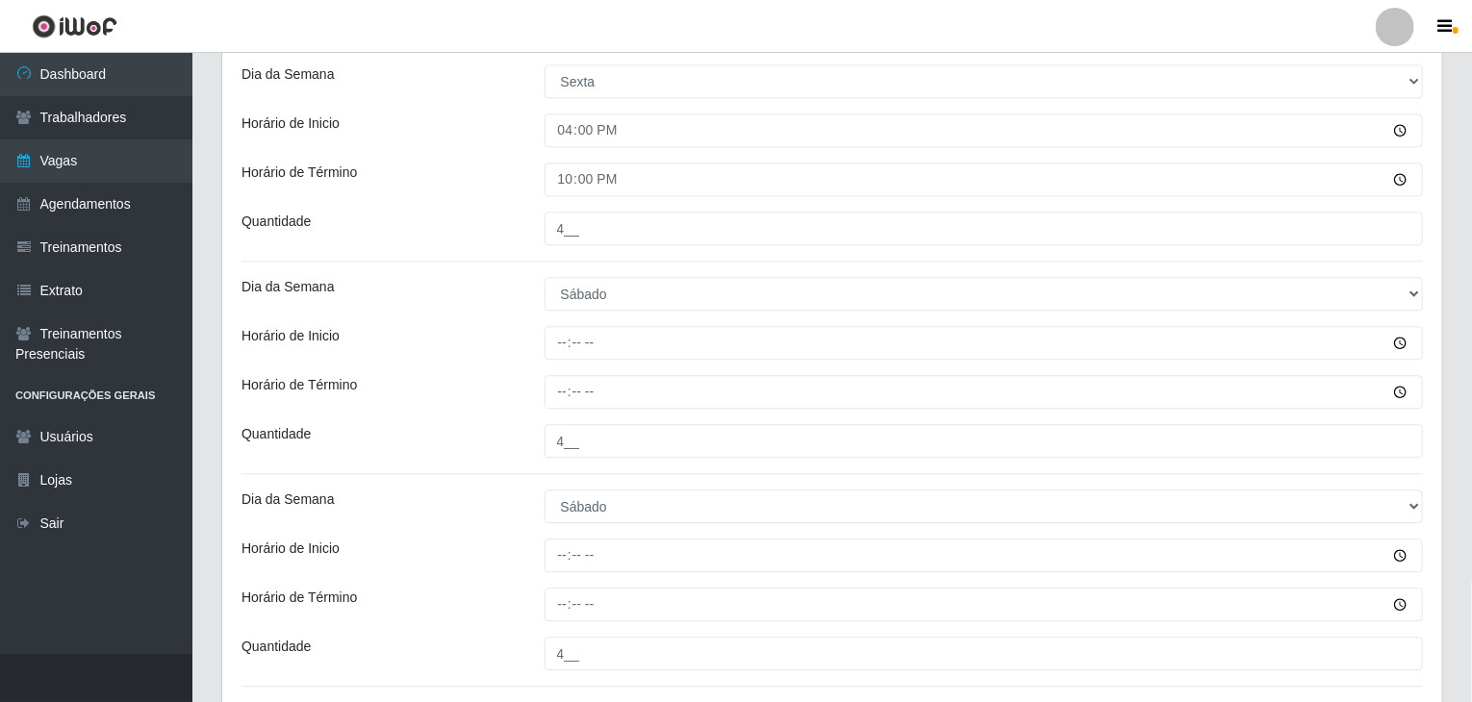
scroll to position [2499, 0]
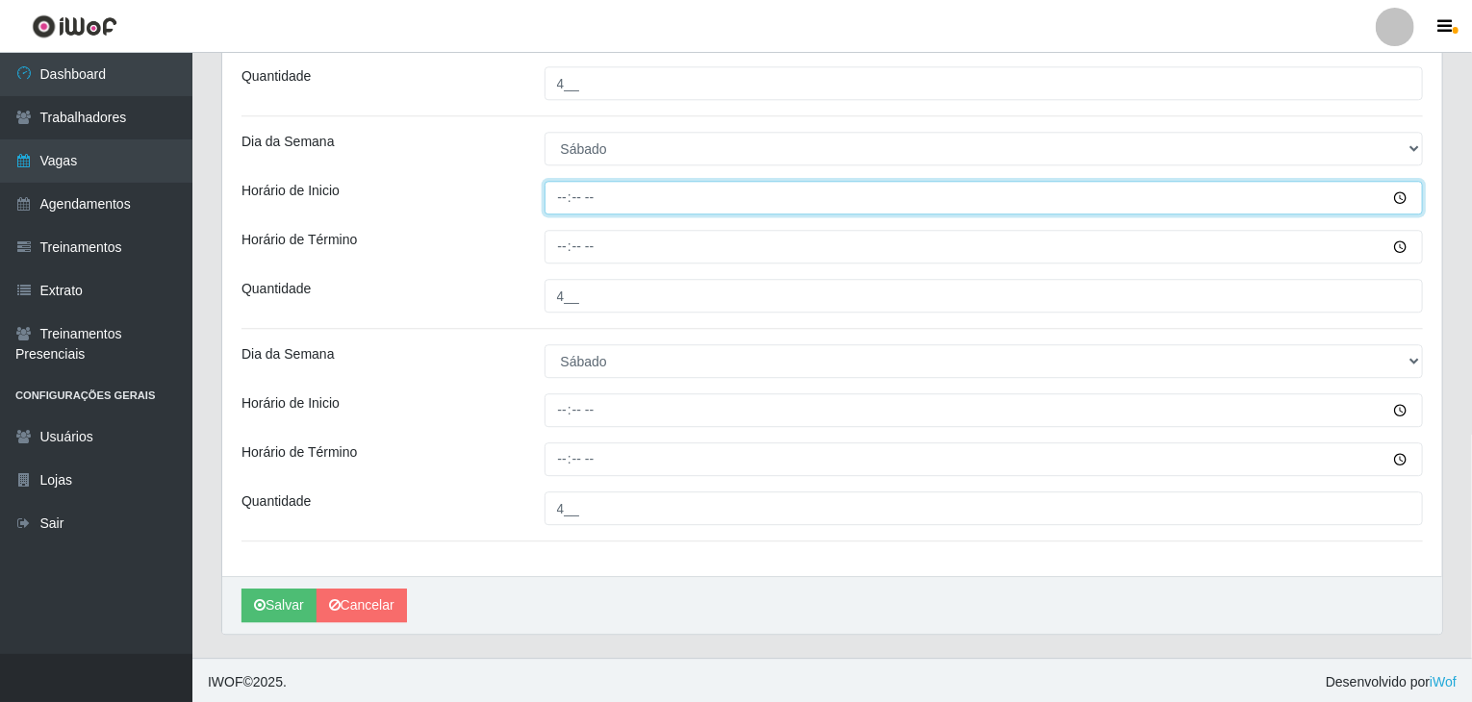
drag, startPoint x: 548, startPoint y: 178, endPoint x: 564, endPoint y: 189, distance: 19.2
click at [558, 184] on input "Horário de Inicio" at bounding box center [983, 198] width 879 height 34
type input "09:00"
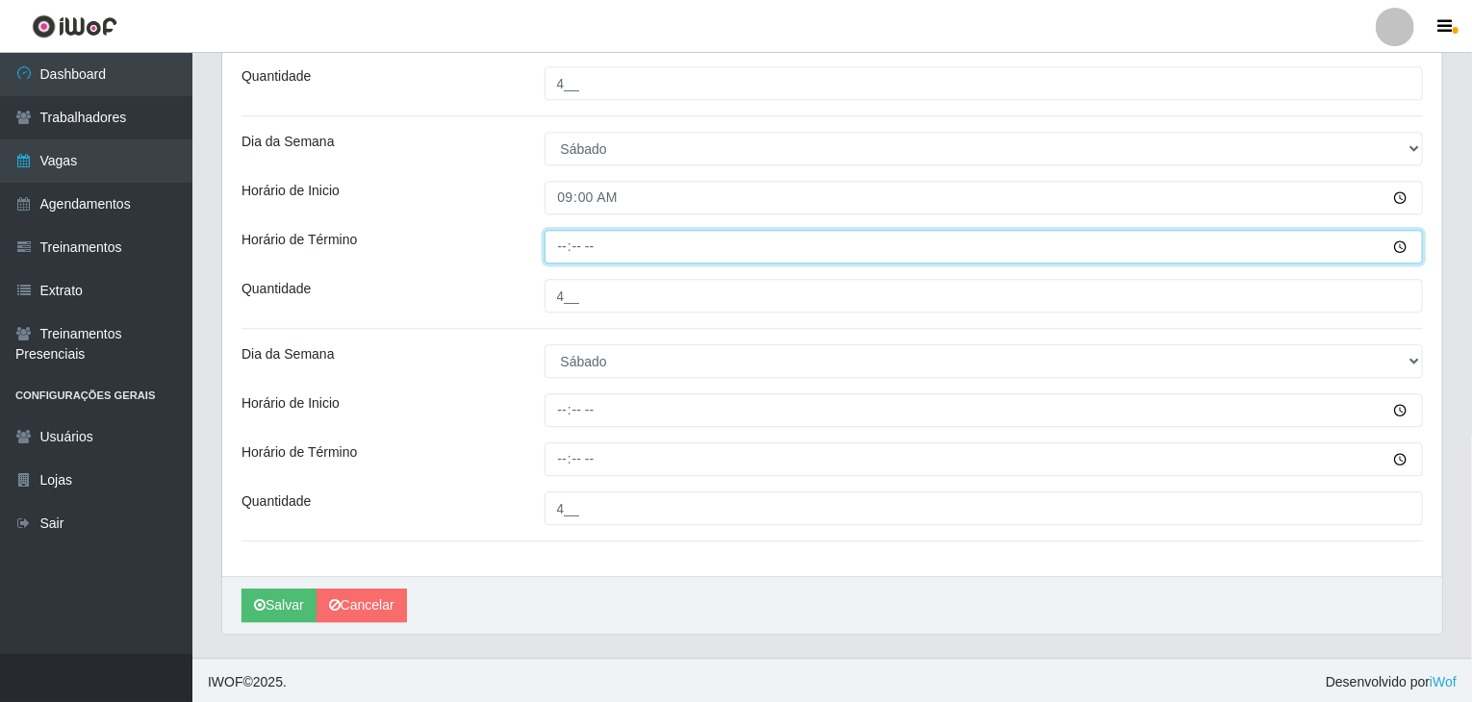
click at [564, 241] on input "Horário de Término" at bounding box center [983, 247] width 879 height 34
type input "15:00"
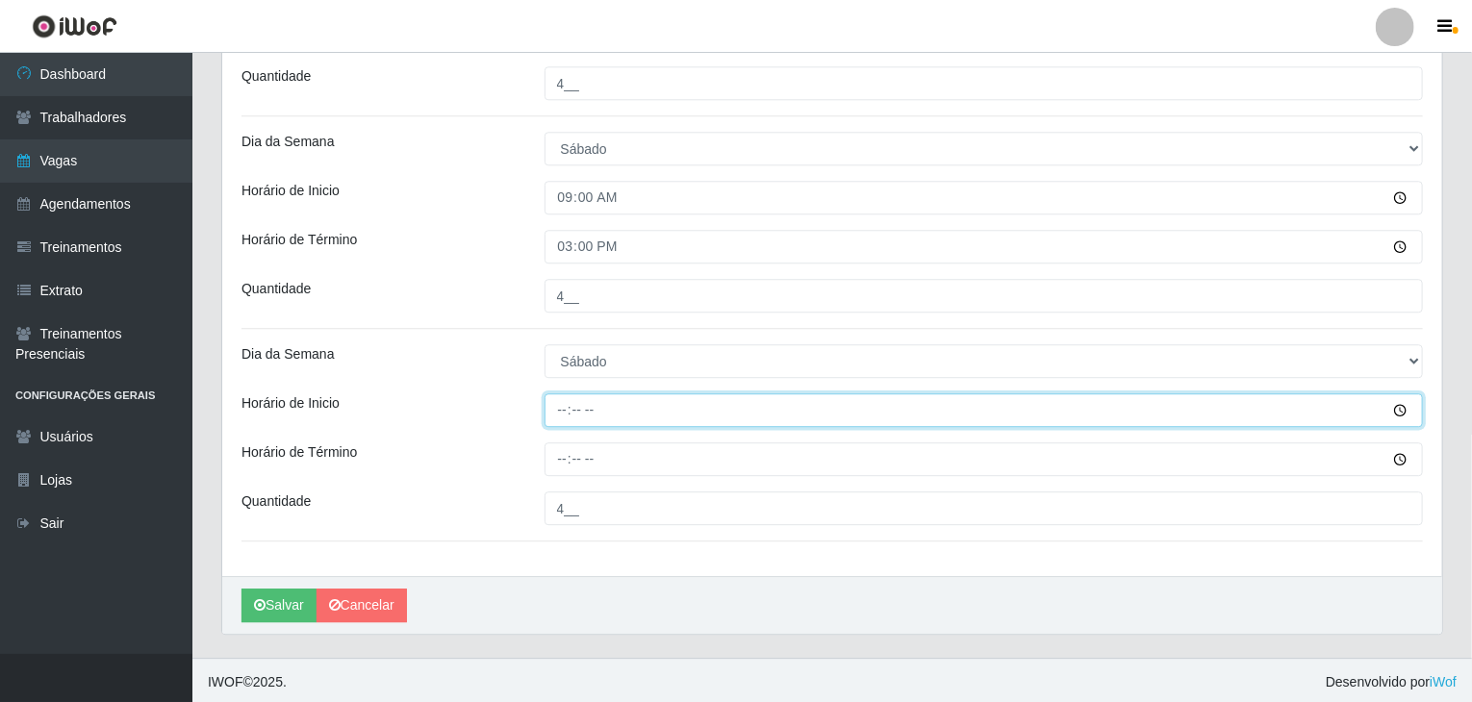
click at [570, 405] on input "Horário de Inicio" at bounding box center [983, 410] width 879 height 34
type input "16:00"
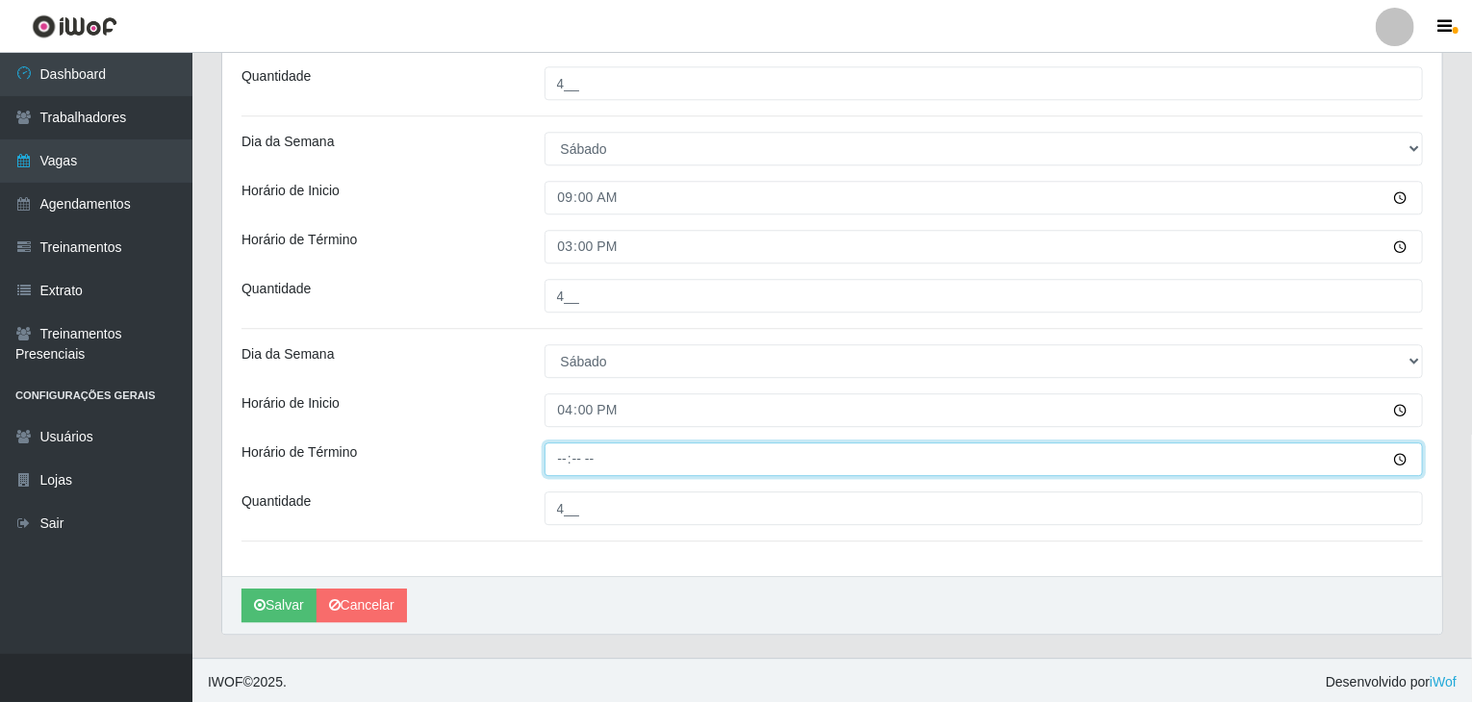
click at [569, 456] on input "Horário de Término" at bounding box center [983, 459] width 879 height 34
type input "22:00"
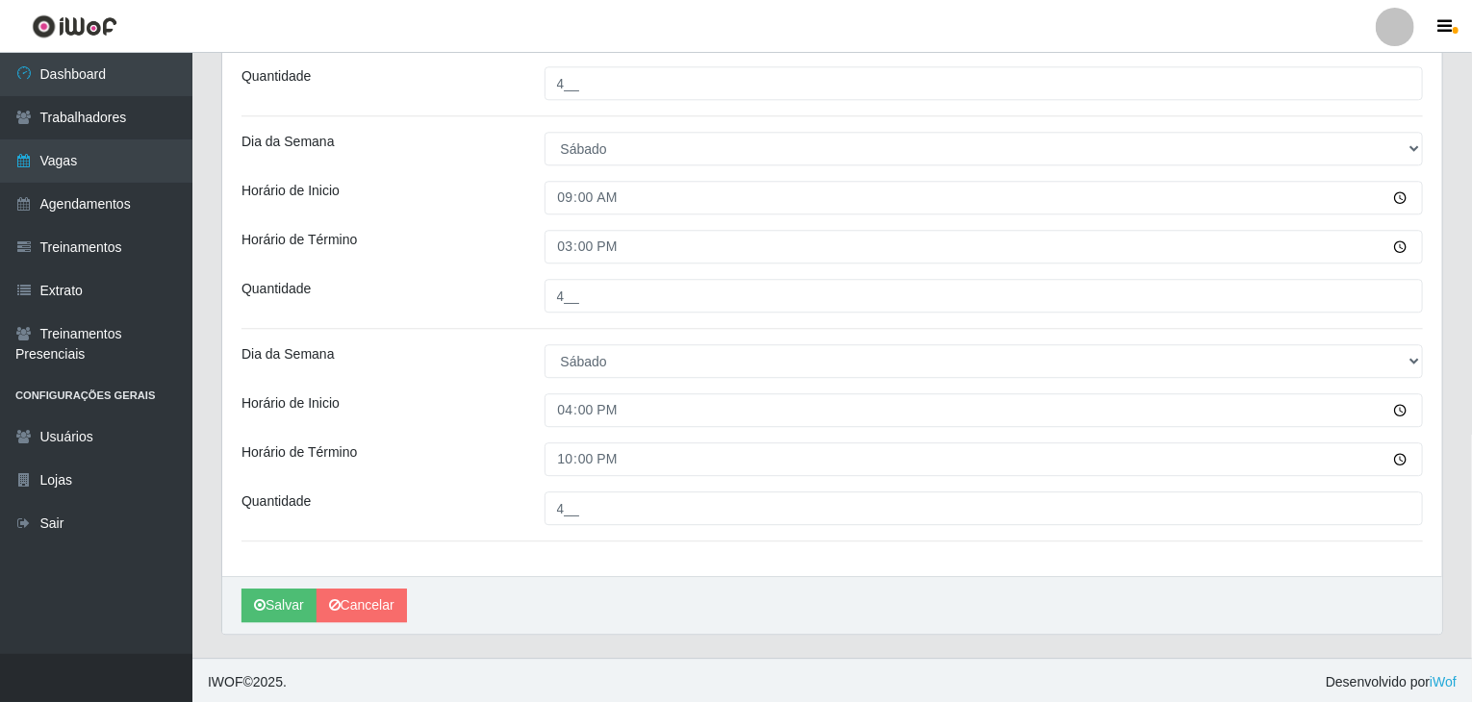
click at [298, 594] on button "Salvar" at bounding box center [278, 606] width 75 height 34
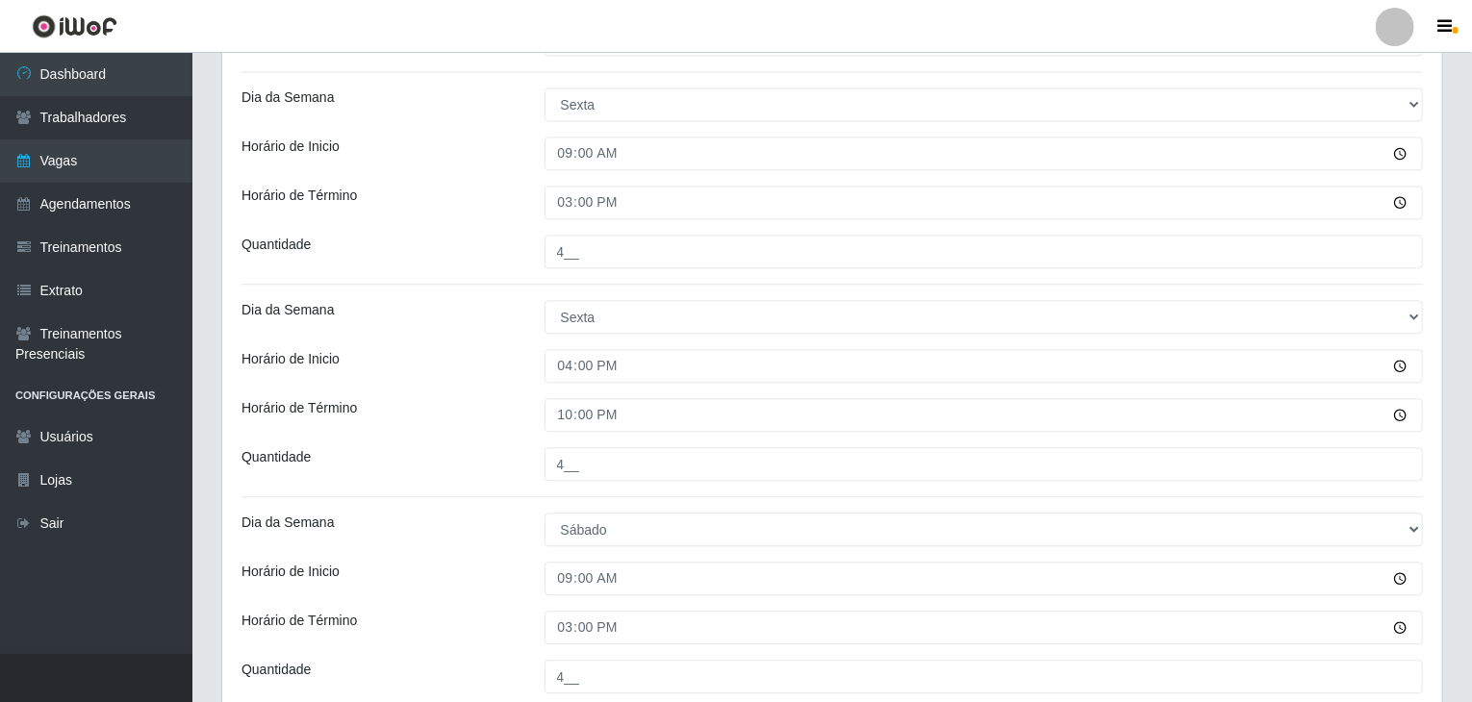
scroll to position [1826, 0]
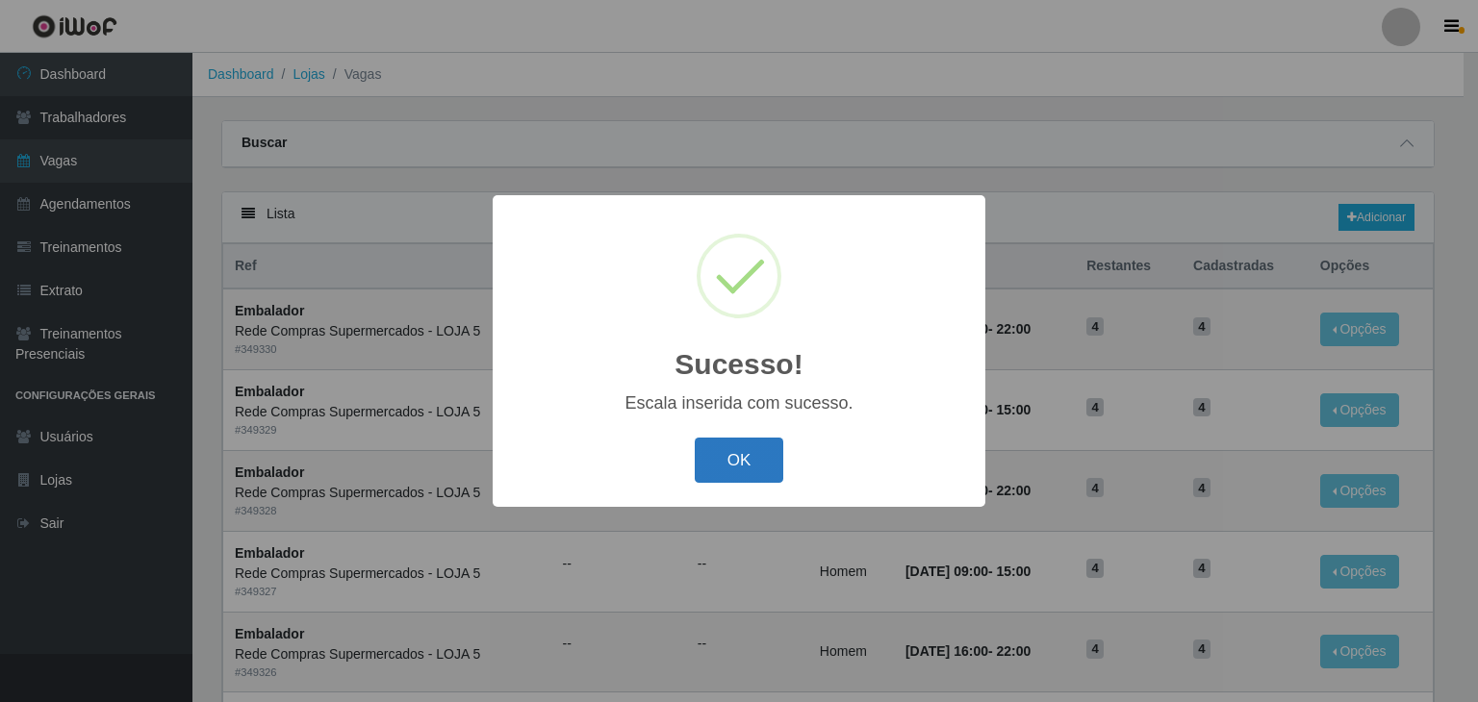
click at [740, 481] on button "OK" at bounding box center [739, 460] width 89 height 45
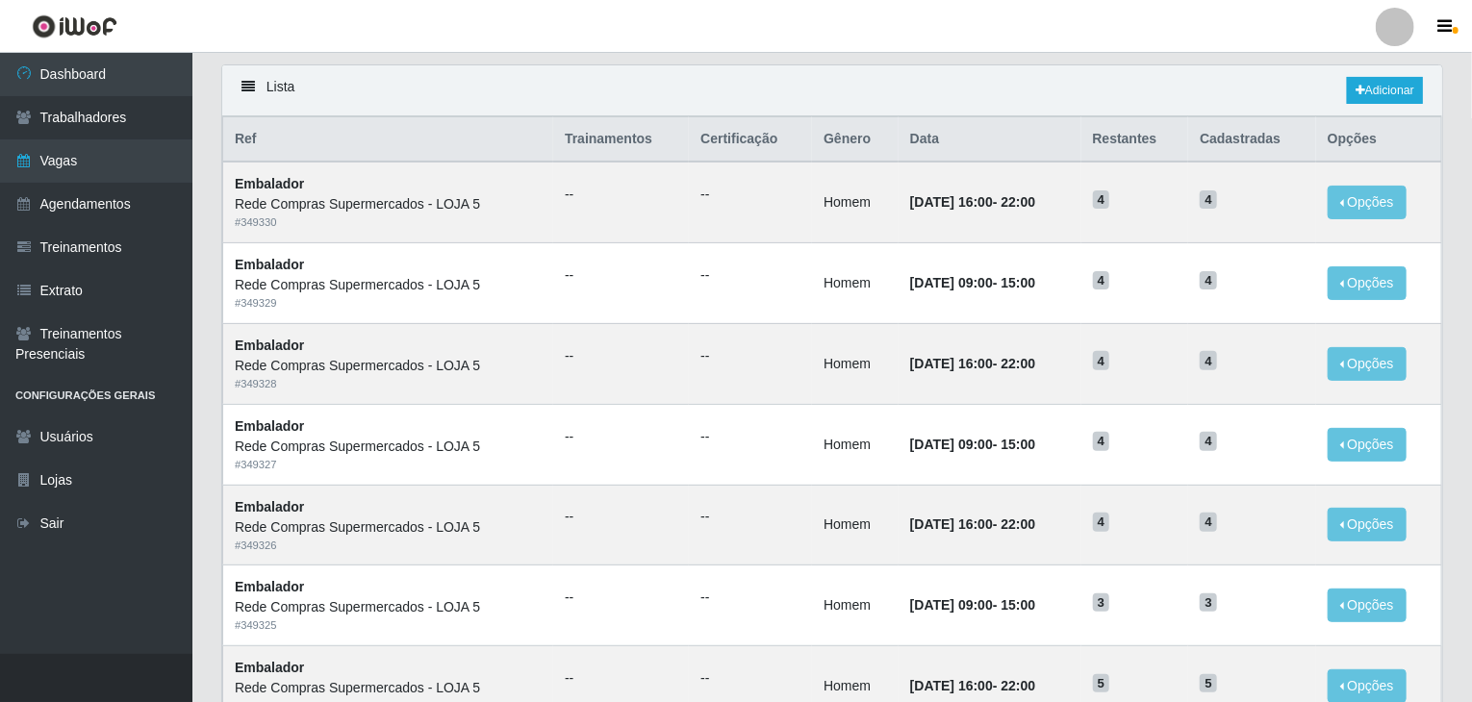
scroll to position [96, 0]
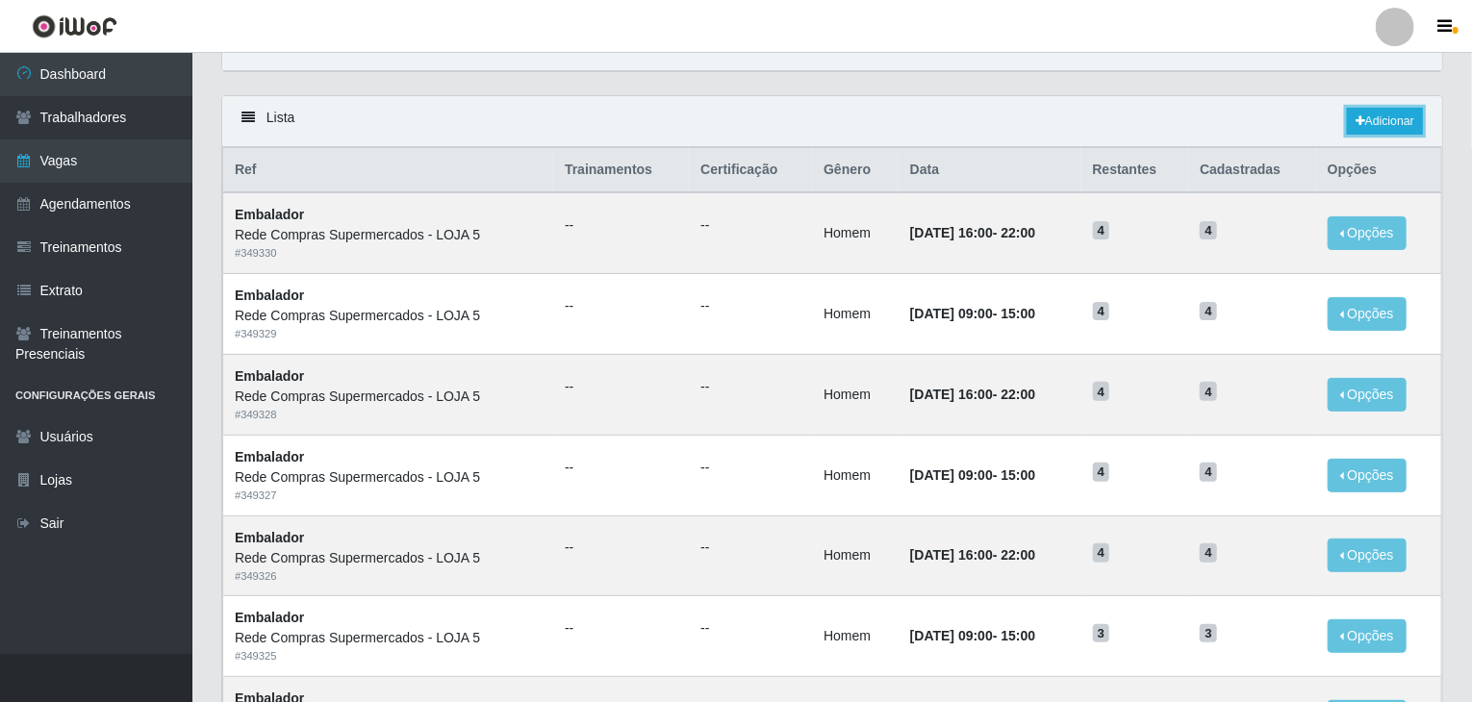
click at [1366, 114] on link "Adicionar" at bounding box center [1385, 121] width 76 height 27
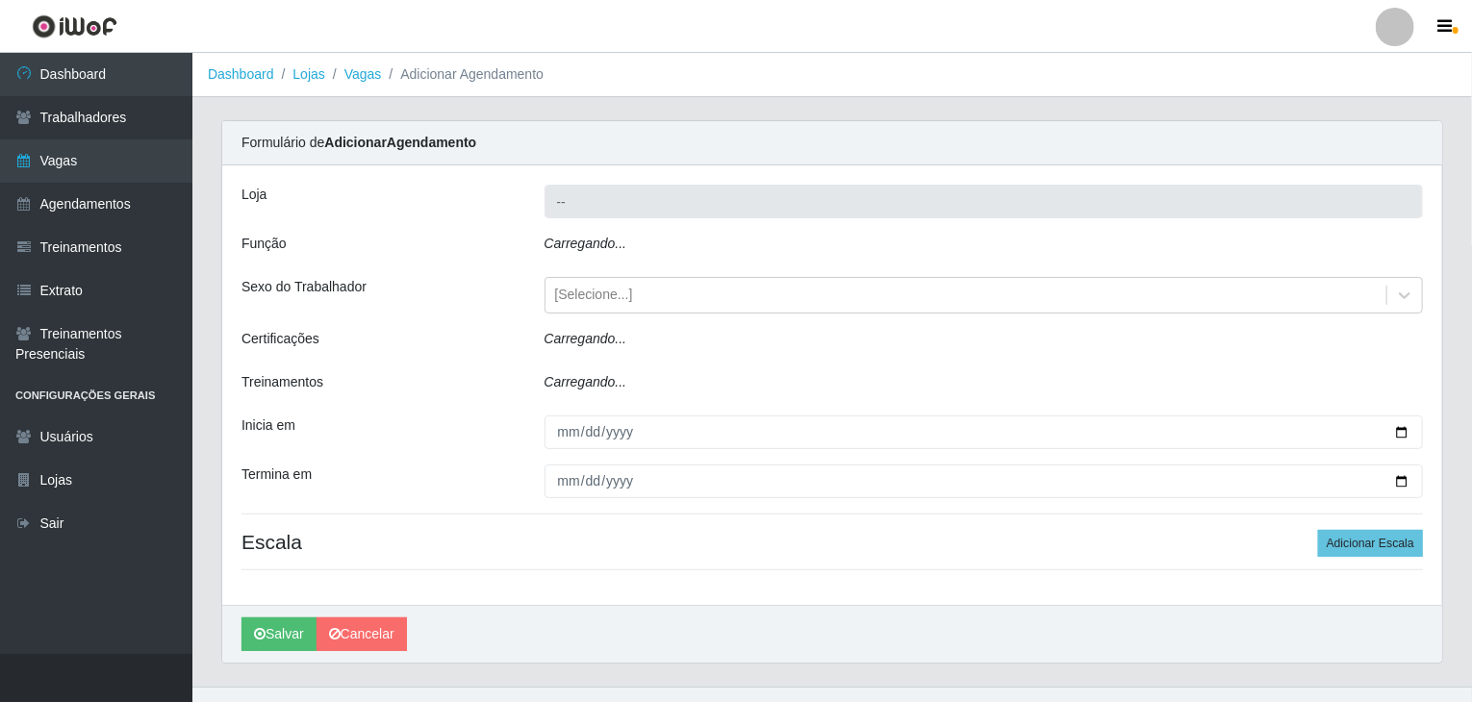
type input "Rede Compras Supermercados - LOJA 5"
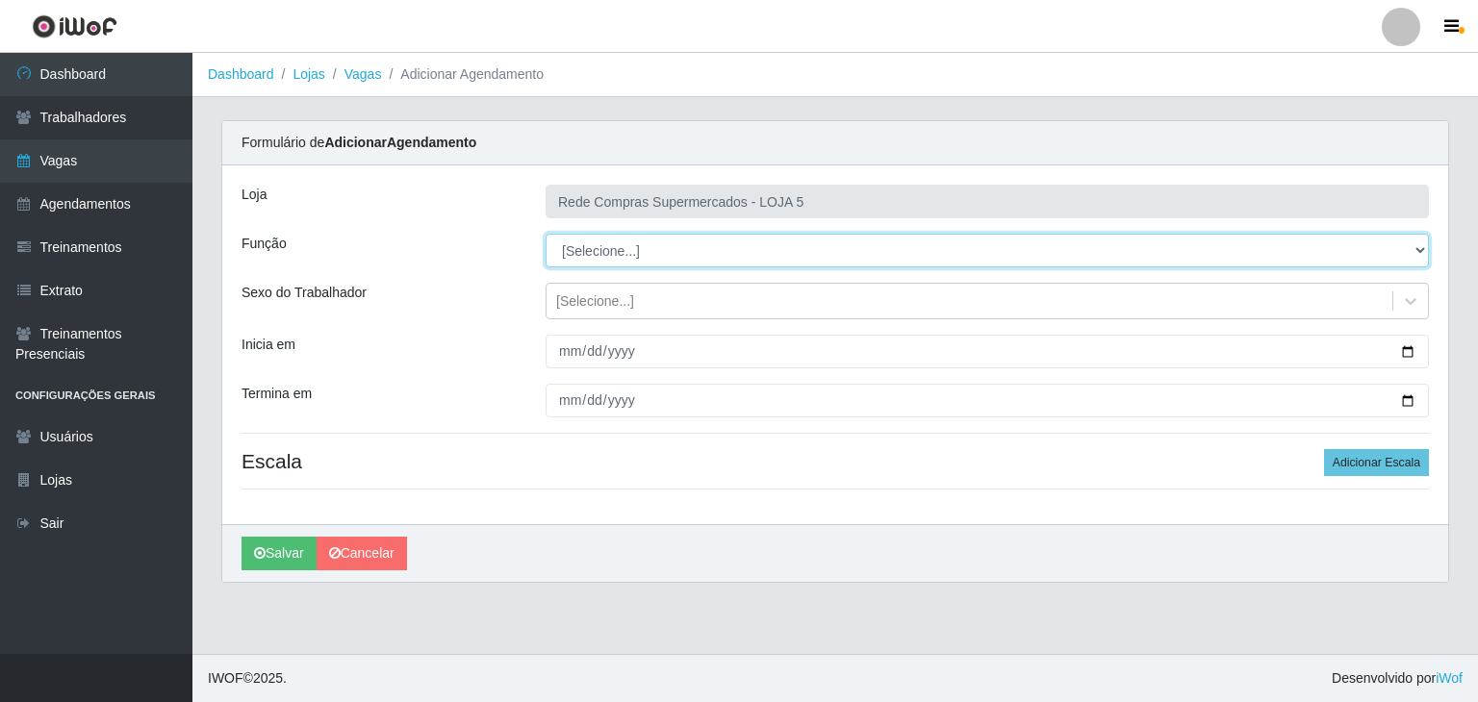
click at [589, 255] on select "[Selecione...] ASG ASG + ASG ++ Auxiliar de Depósito Auxiliar de Depósito + Aux…" at bounding box center [986, 251] width 883 height 34
select select "1"
click at [545, 234] on select "[Selecione...] ASG ASG + ASG ++ Auxiliar de Depósito Auxiliar de Depósito + Aux…" at bounding box center [986, 251] width 883 height 34
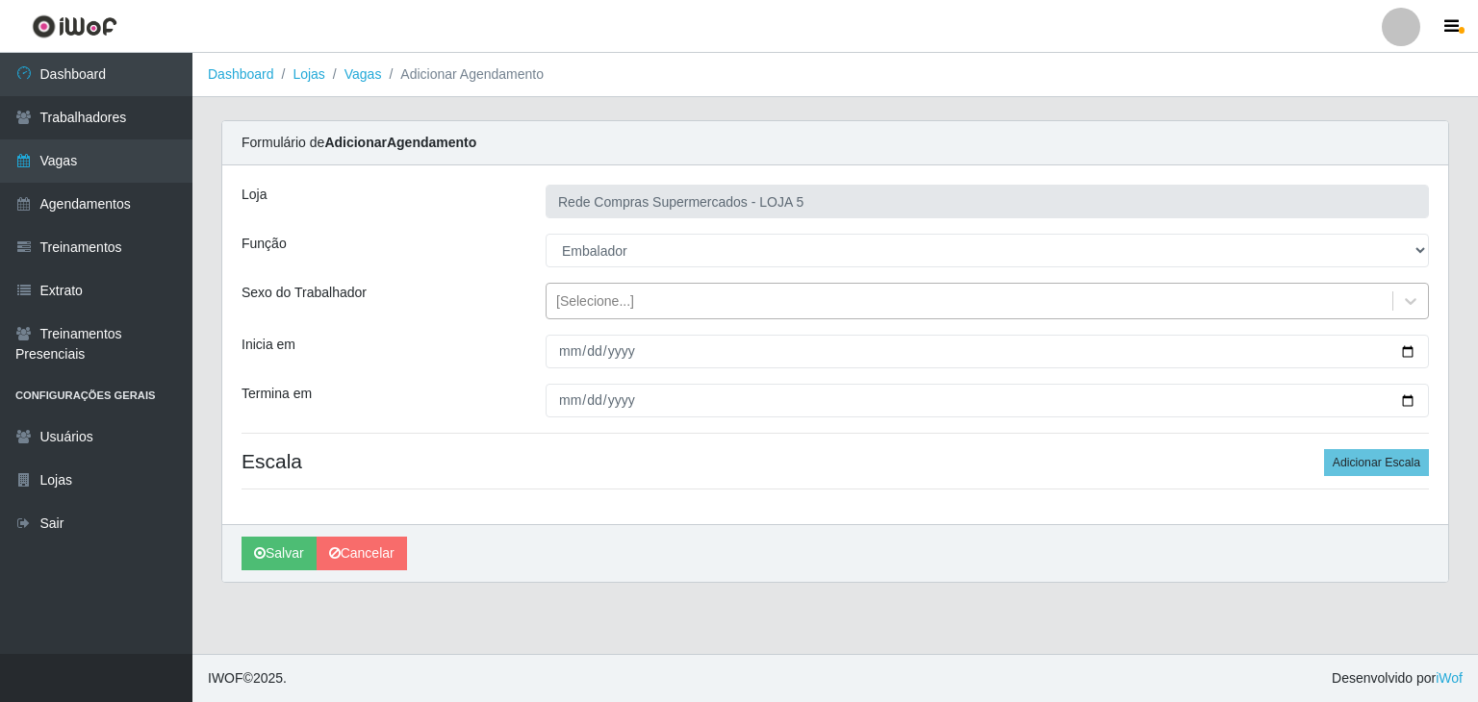
click at [1301, 305] on div "[Selecione...]" at bounding box center [969, 302] width 846 height 32
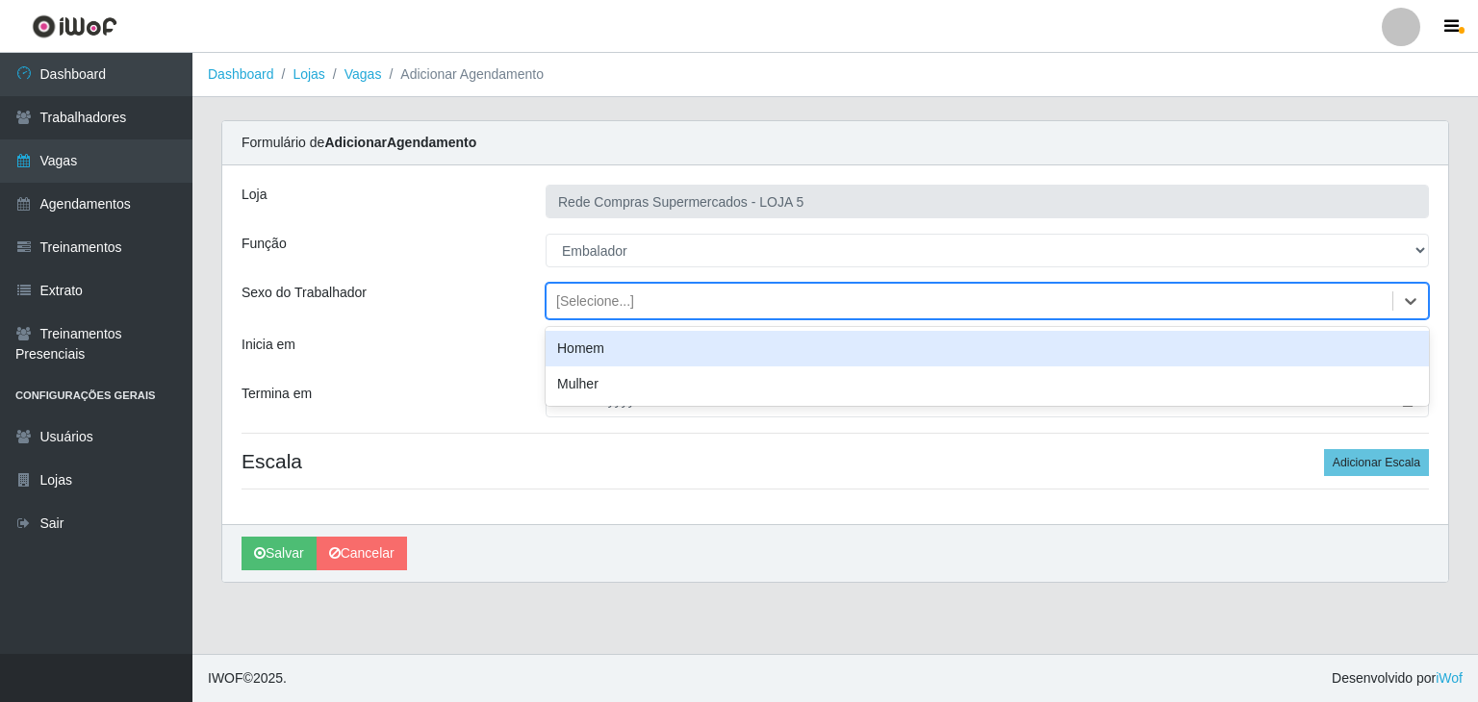
click at [1272, 351] on div "Homem" at bounding box center [986, 349] width 883 height 36
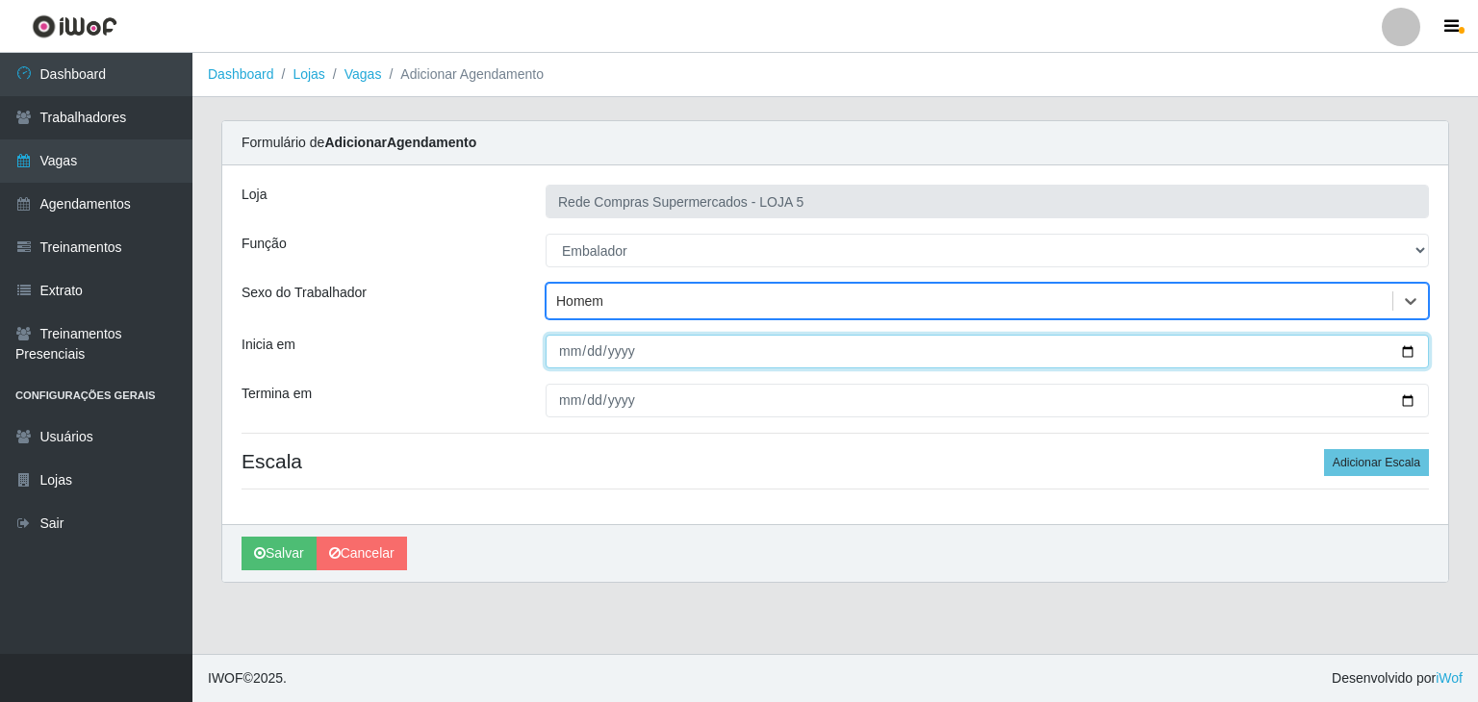
click at [1406, 348] on input "Inicia em" at bounding box center [986, 352] width 883 height 34
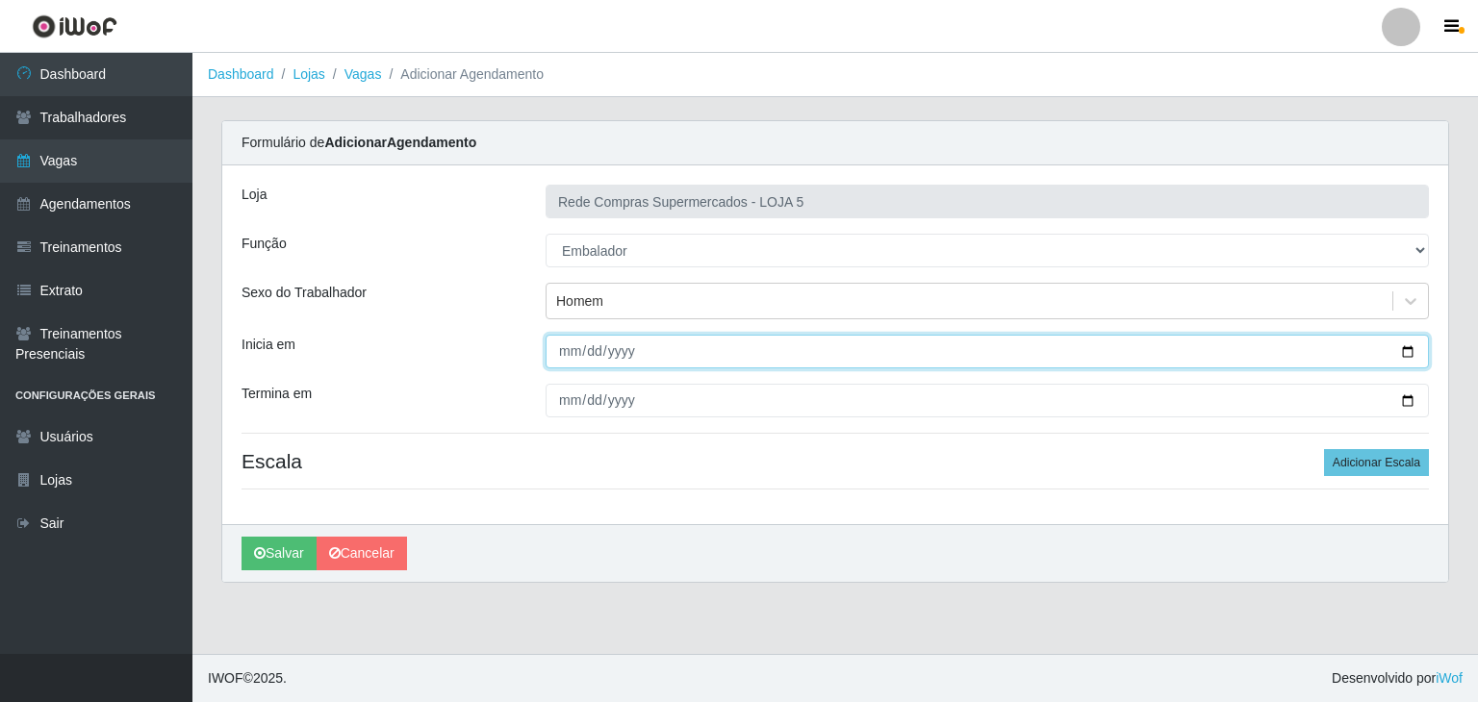
type input "2025-10-12"
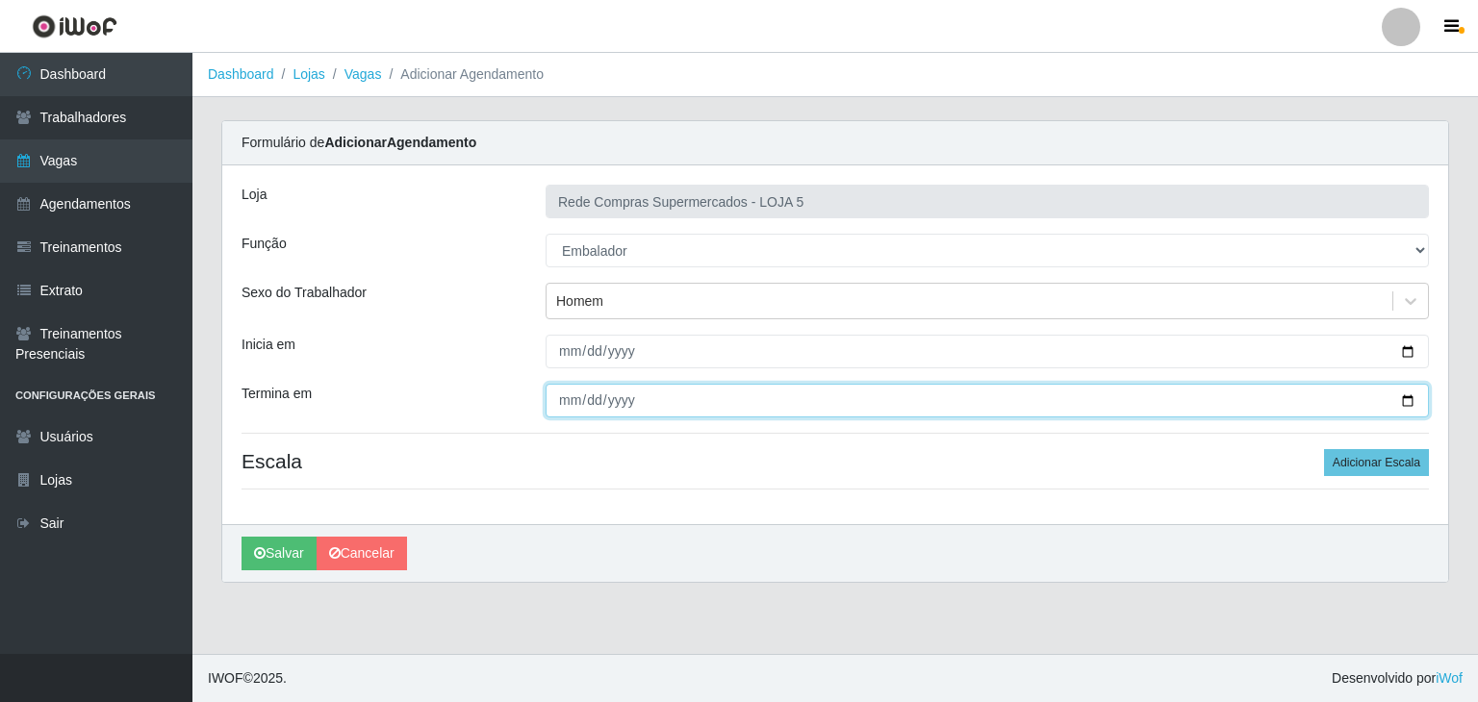
click at [1407, 391] on input "Termina em" at bounding box center [986, 401] width 883 height 34
type input "2025-10-12"
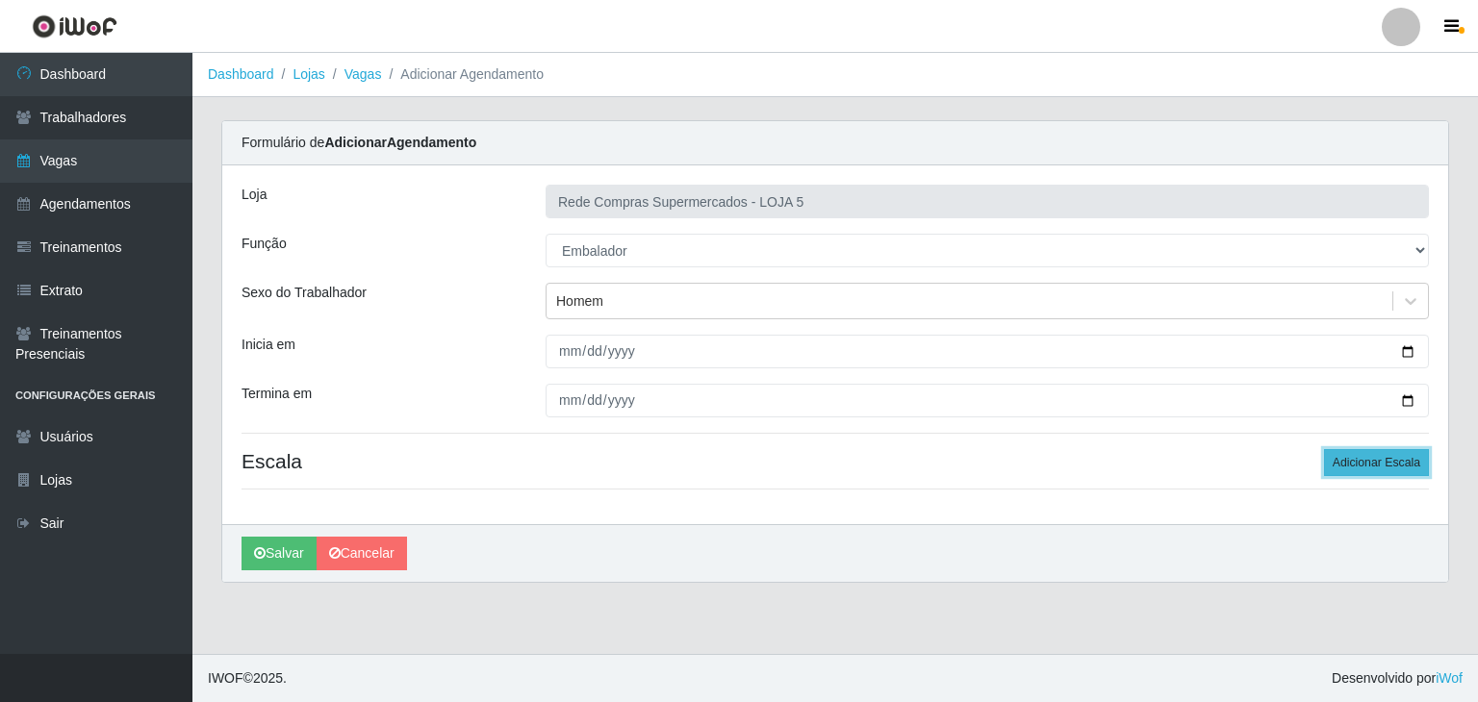
click at [1368, 467] on button "Adicionar Escala" at bounding box center [1376, 462] width 105 height 27
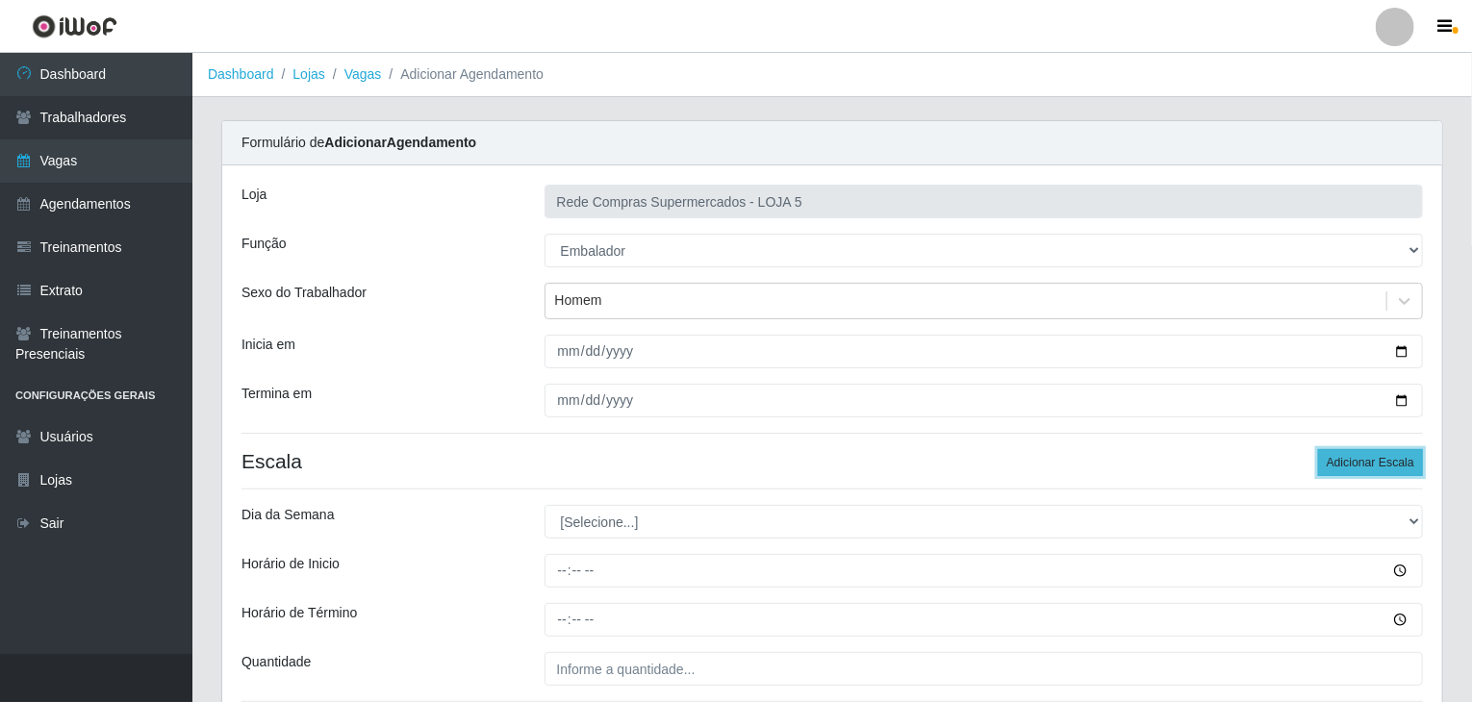
click at [1367, 467] on button "Adicionar Escala" at bounding box center [1370, 462] width 105 height 27
click at [1366, 467] on button "Adicionar Escala" at bounding box center [1370, 462] width 105 height 27
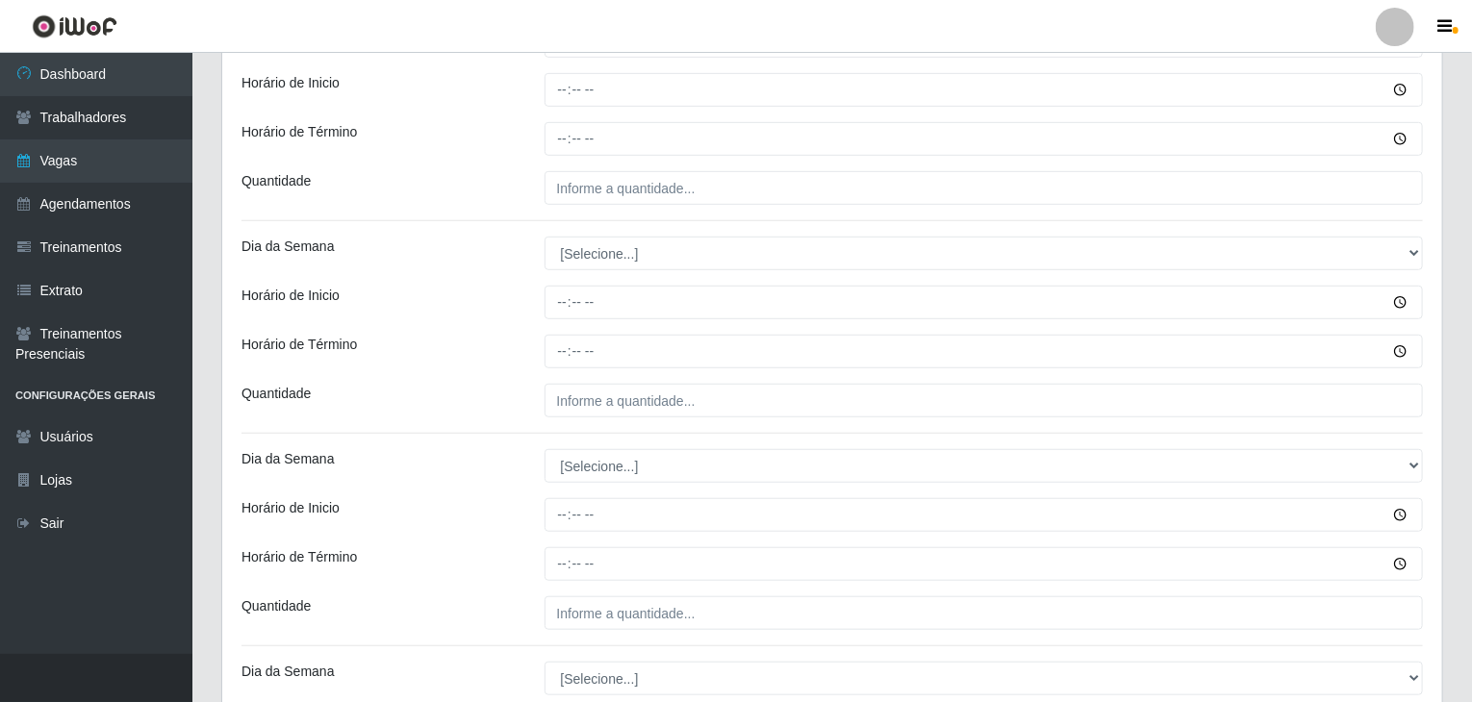
scroll to position [385, 0]
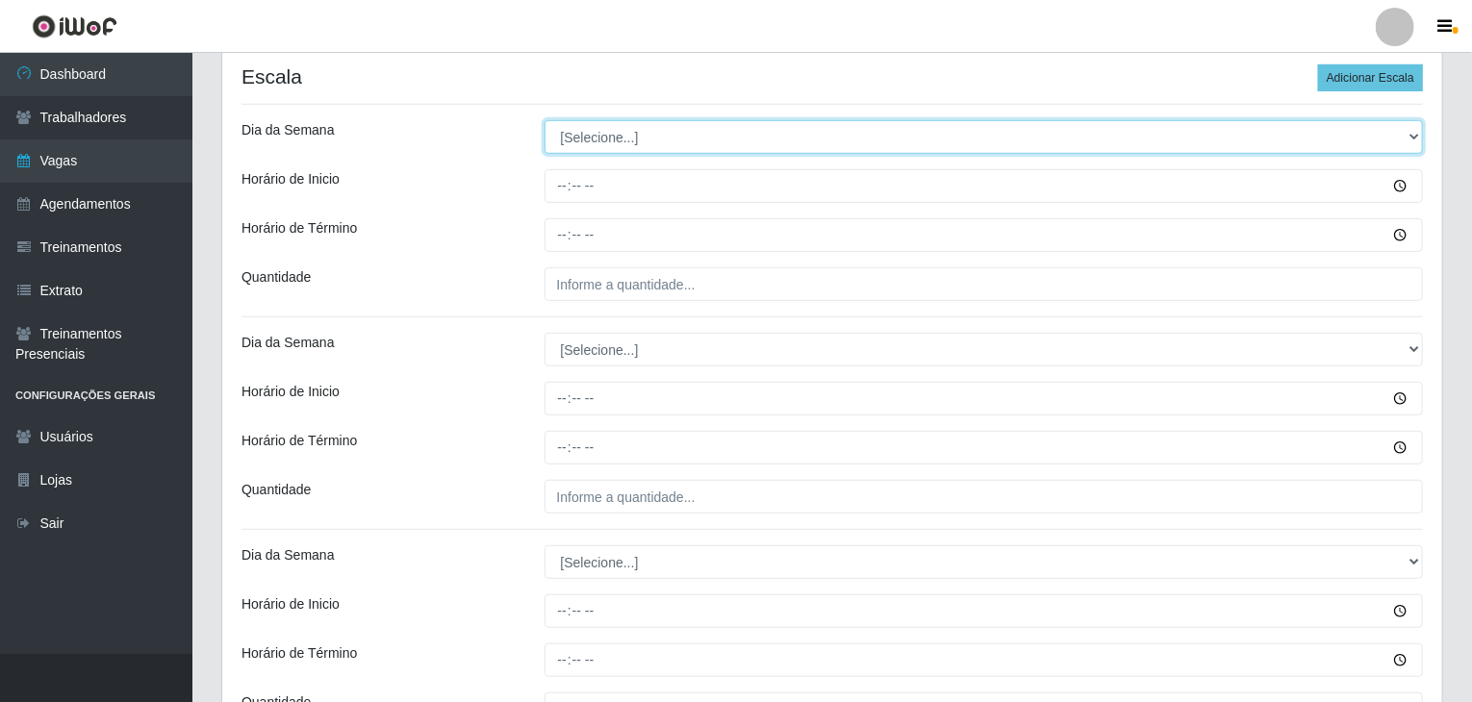
click at [611, 138] on select "[Selecione...] Segunda Terça Quarta Quinta Sexta Sábado Domingo" at bounding box center [983, 137] width 879 height 34
select select "0"
click at [544, 120] on select "[Selecione...] Segunda Terça Quarta Quinta Sexta Sábado Domingo" at bounding box center [983, 137] width 879 height 34
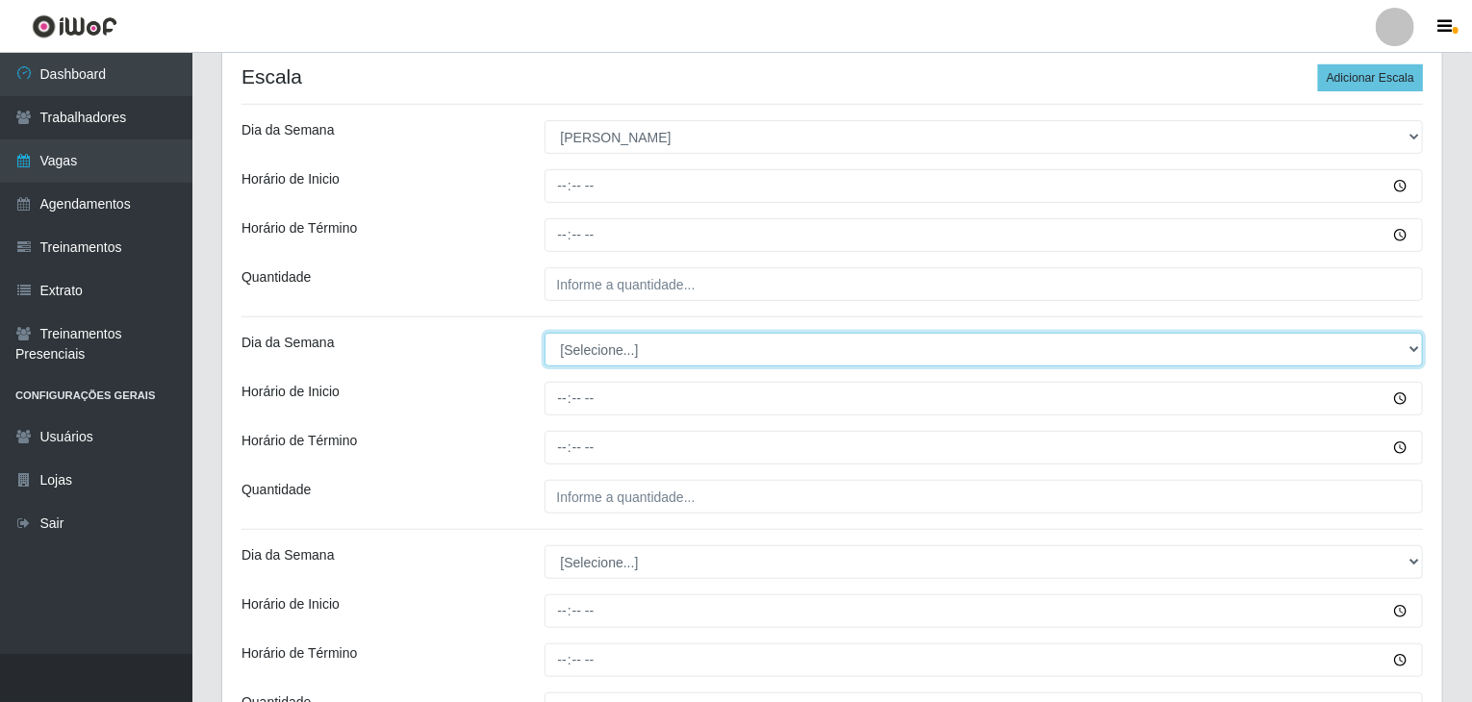
click at [624, 357] on select "[Selecione...] Segunda Terça Quarta Quinta Sexta Sábado Domingo" at bounding box center [983, 350] width 879 height 34
select select "0"
click at [544, 333] on select "[Selecione...] Segunda Terça Quarta Quinta Sexta Sábado Domingo" at bounding box center [983, 350] width 879 height 34
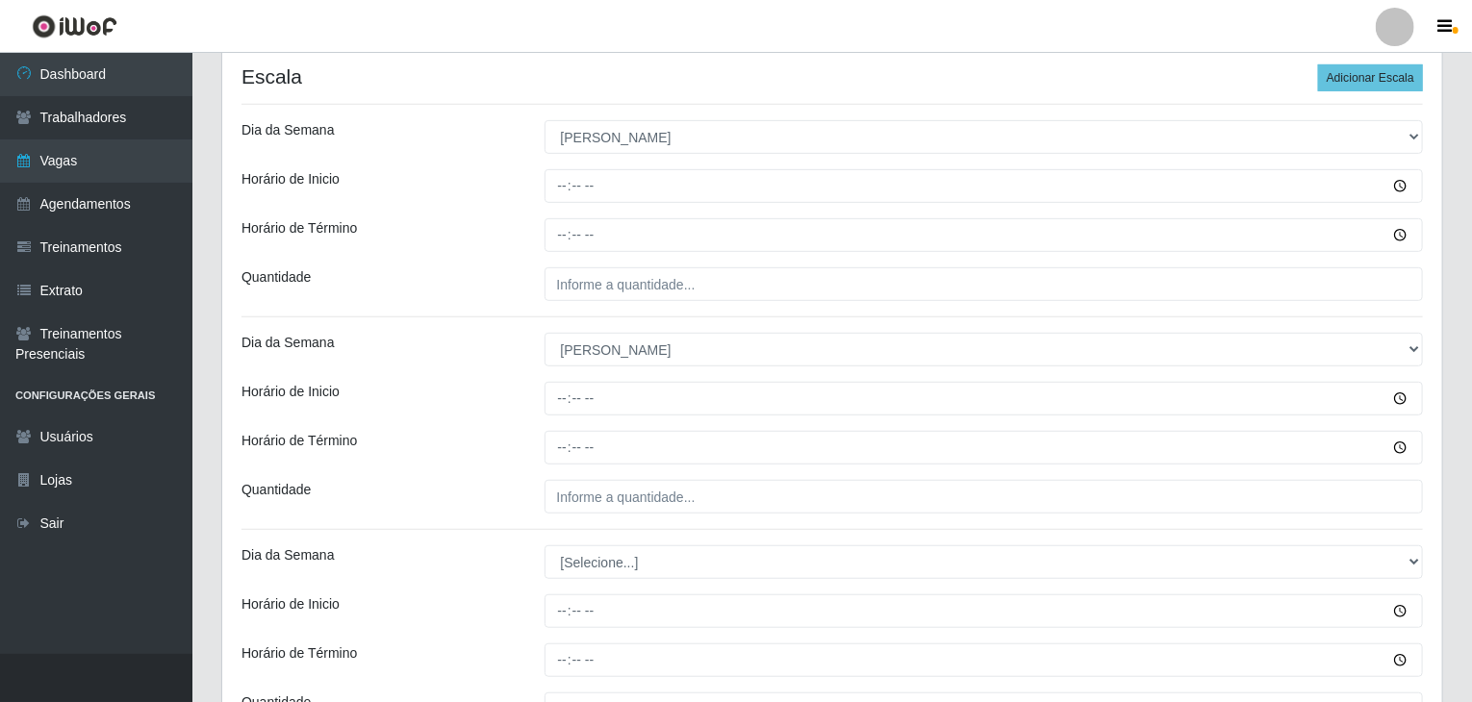
click at [516, 467] on div "Loja Rede Compras Supermercados - LOJA 5 Função [Selecione...] ASG ASG + ASG ++…" at bounding box center [832, 385] width 1220 height 1209
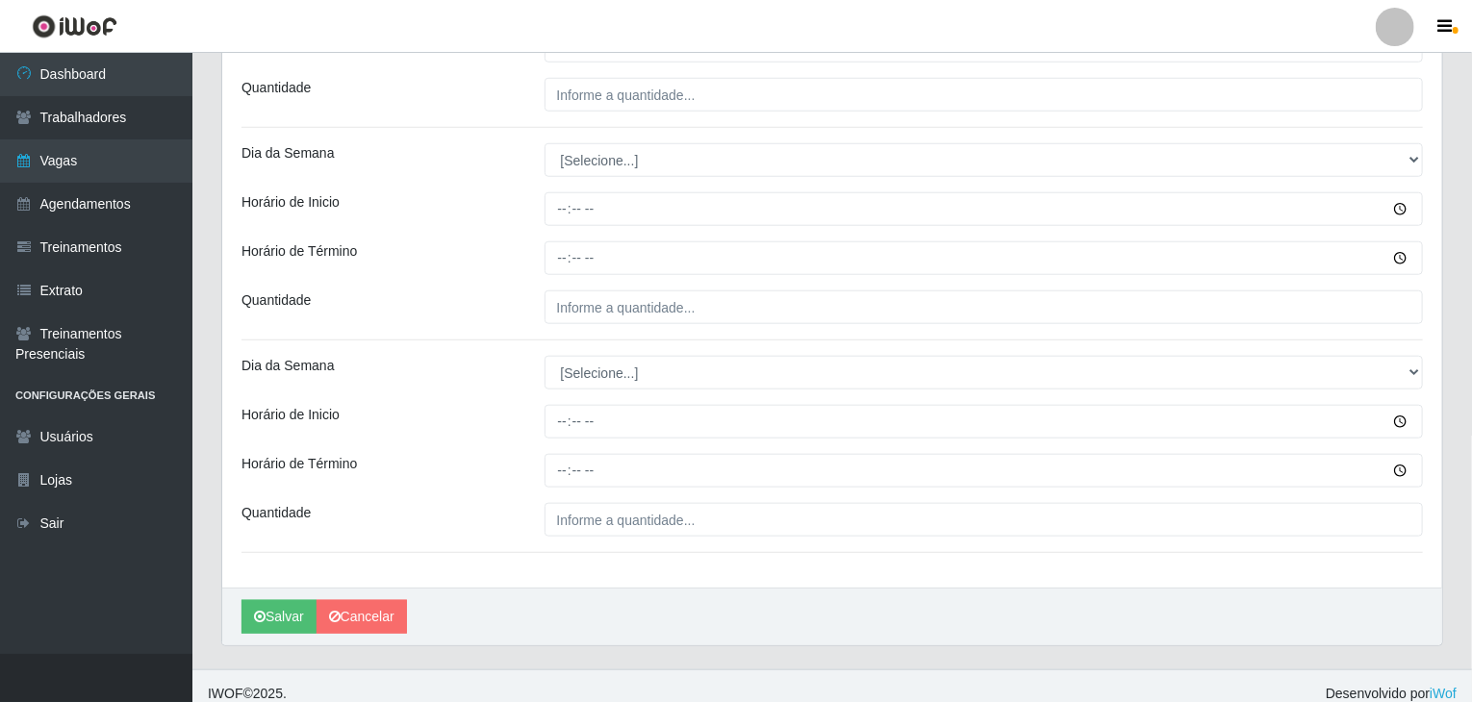
scroll to position [800, 0]
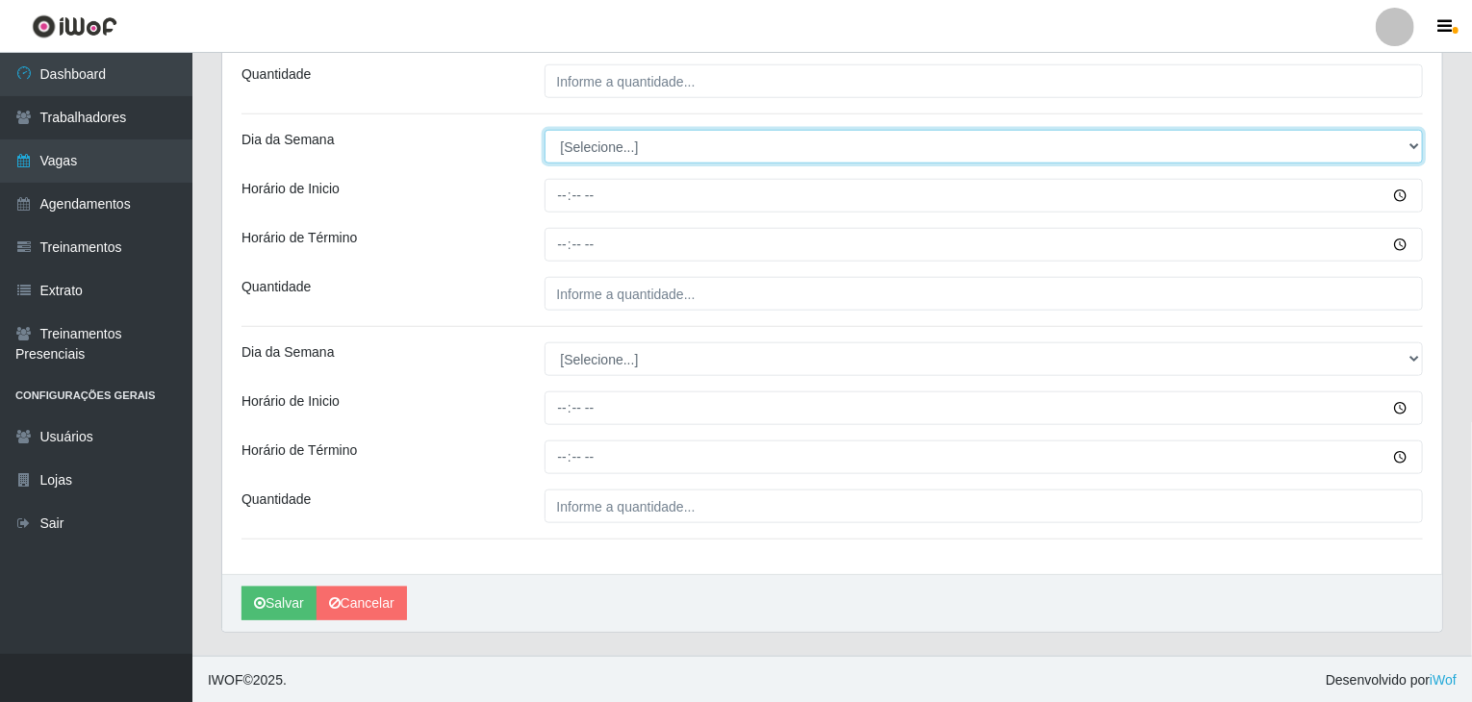
click at [610, 146] on select "[Selecione...] Segunda Terça Quarta Quinta Sexta Sábado Domingo" at bounding box center [983, 147] width 879 height 34
select select "0"
click at [544, 130] on select "[Selecione...] Segunda Terça Quarta Quinta Sexta Sábado Domingo" at bounding box center [983, 147] width 879 height 34
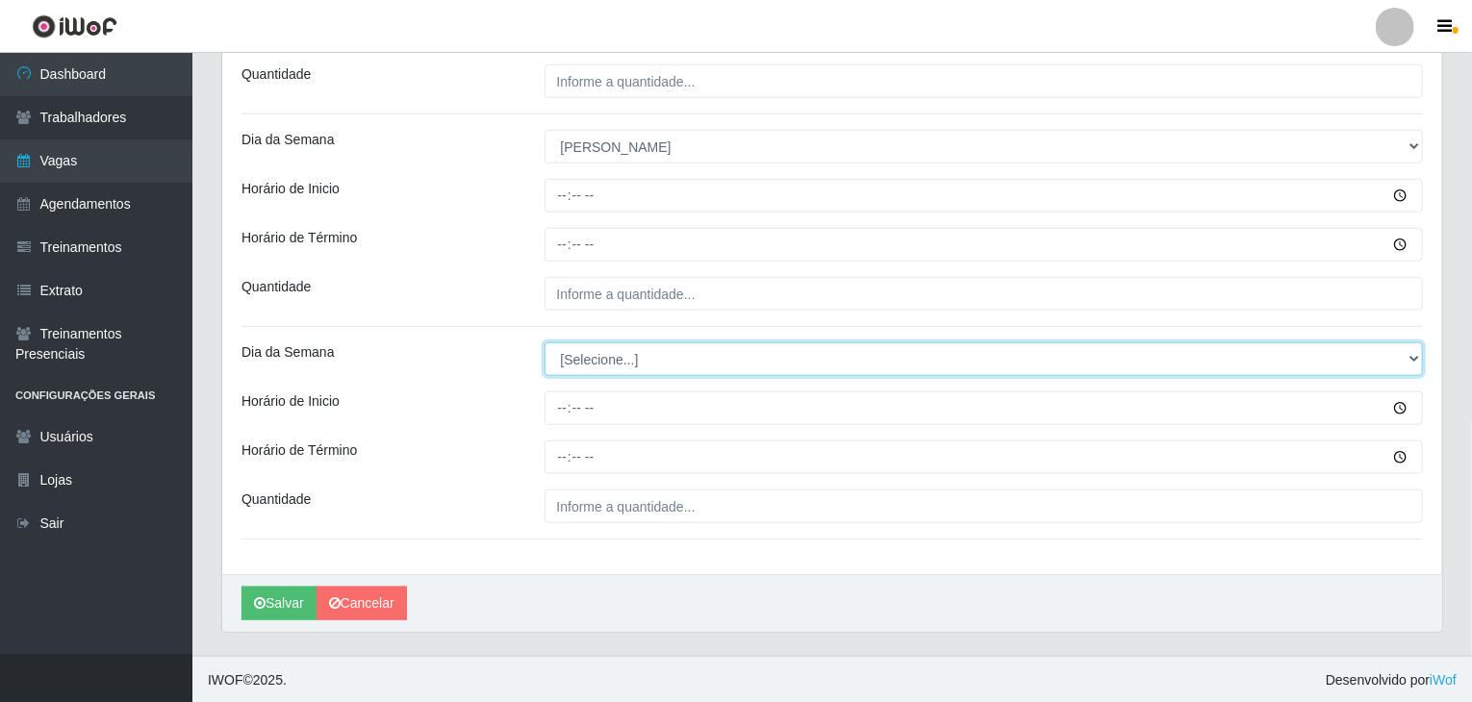
click at [605, 356] on select "[Selecione...] Segunda Terça Quarta Quinta Sexta Sábado Domingo" at bounding box center [983, 359] width 879 height 34
select select "0"
click at [544, 342] on select "[Selecione...] Segunda Terça Quarta Quinta Sexta Sábado Domingo" at bounding box center [983, 359] width 879 height 34
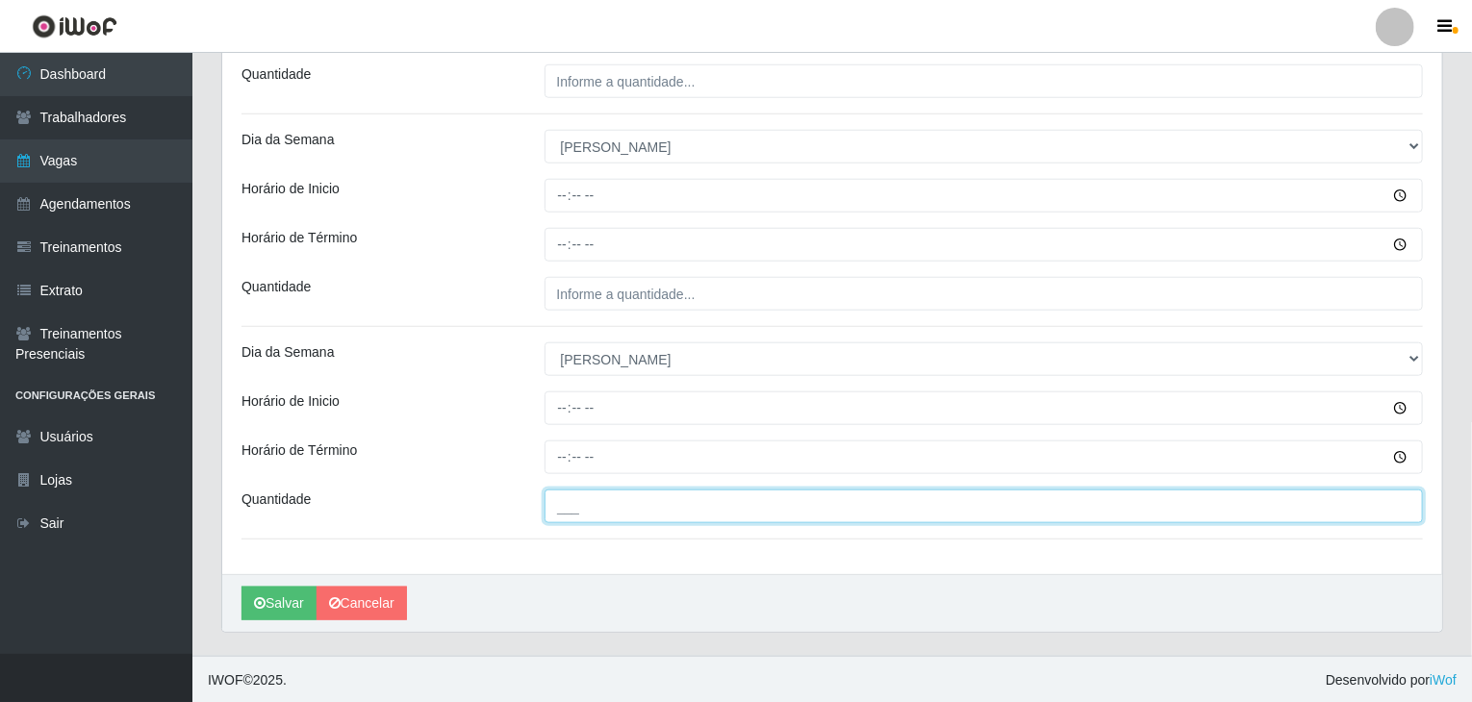
click at [634, 509] on input "___" at bounding box center [983, 507] width 879 height 34
type input "3__"
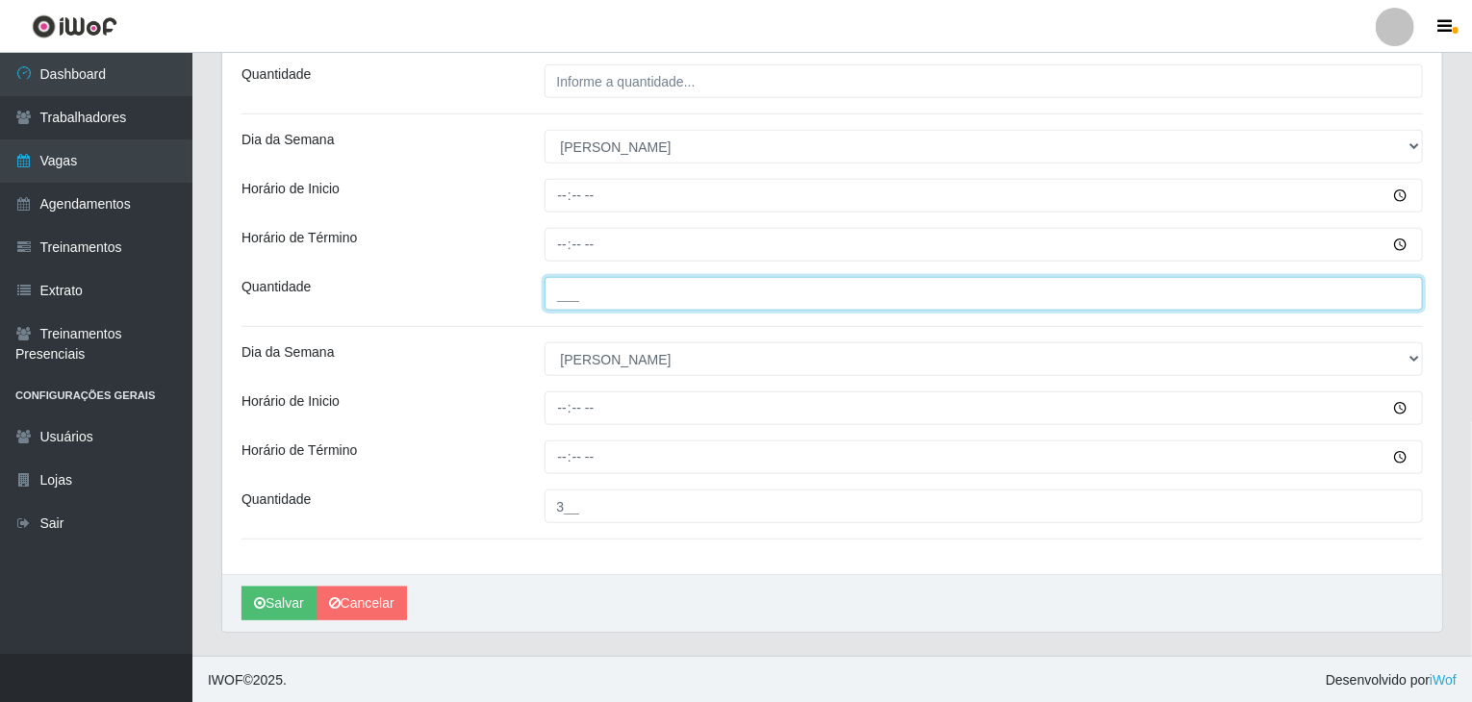
click at [604, 282] on input "___" at bounding box center [983, 294] width 879 height 34
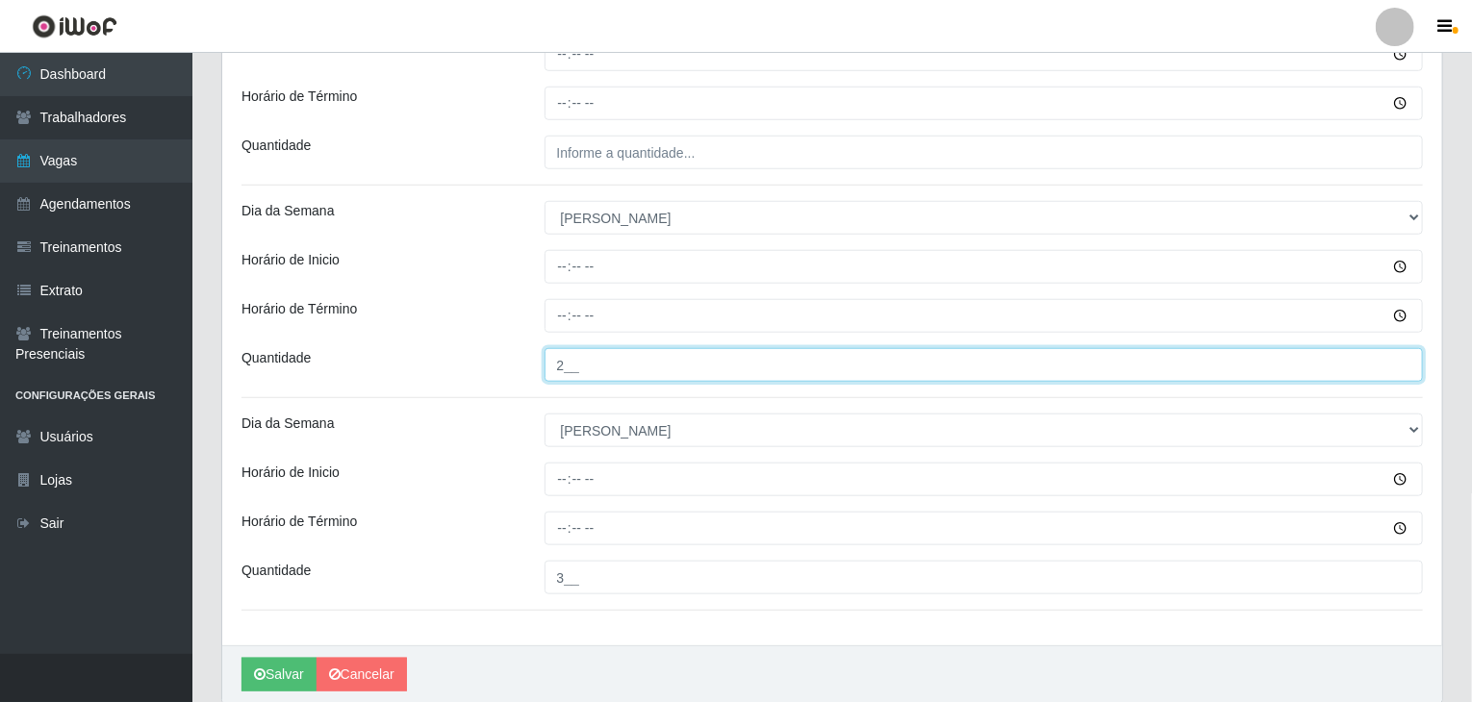
scroll to position [608, 0]
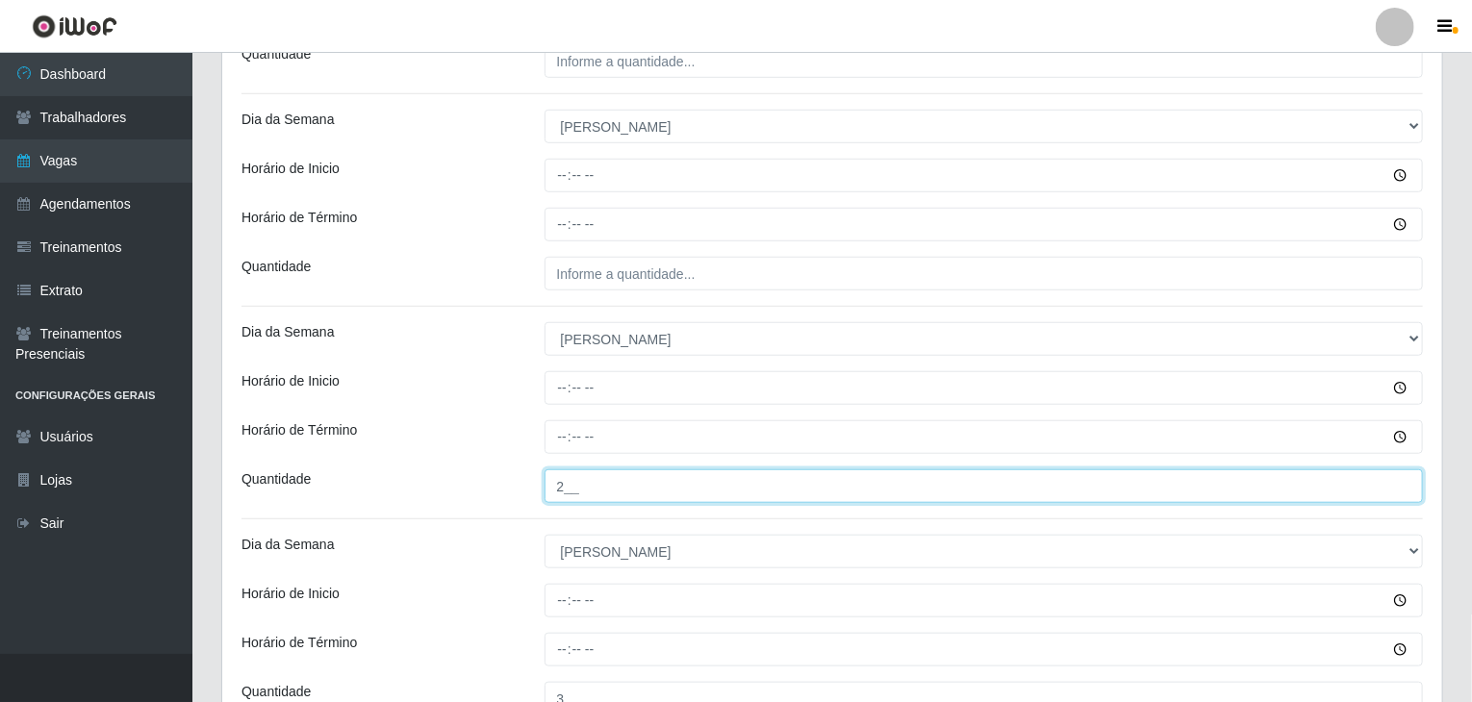
type input "2__"
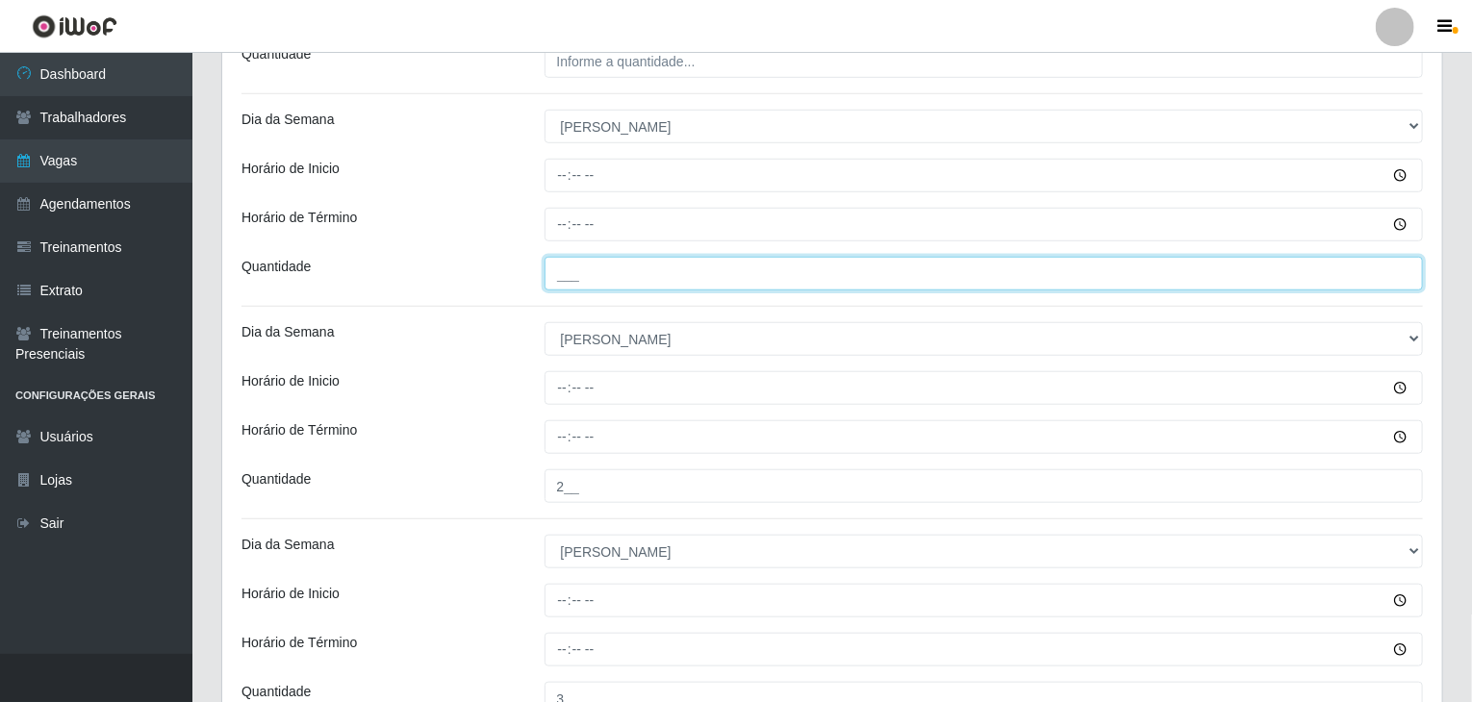
click at [639, 281] on input "___" at bounding box center [983, 274] width 879 height 34
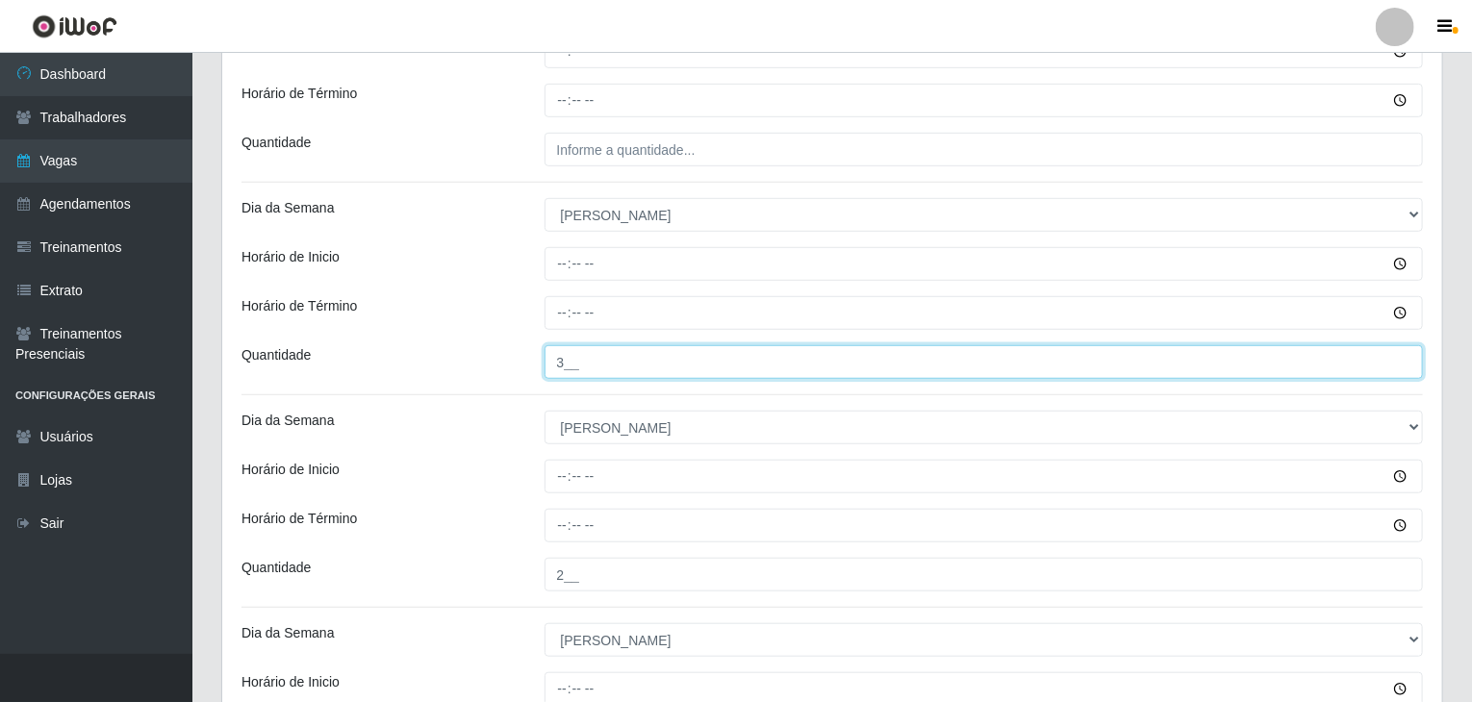
scroll to position [416, 0]
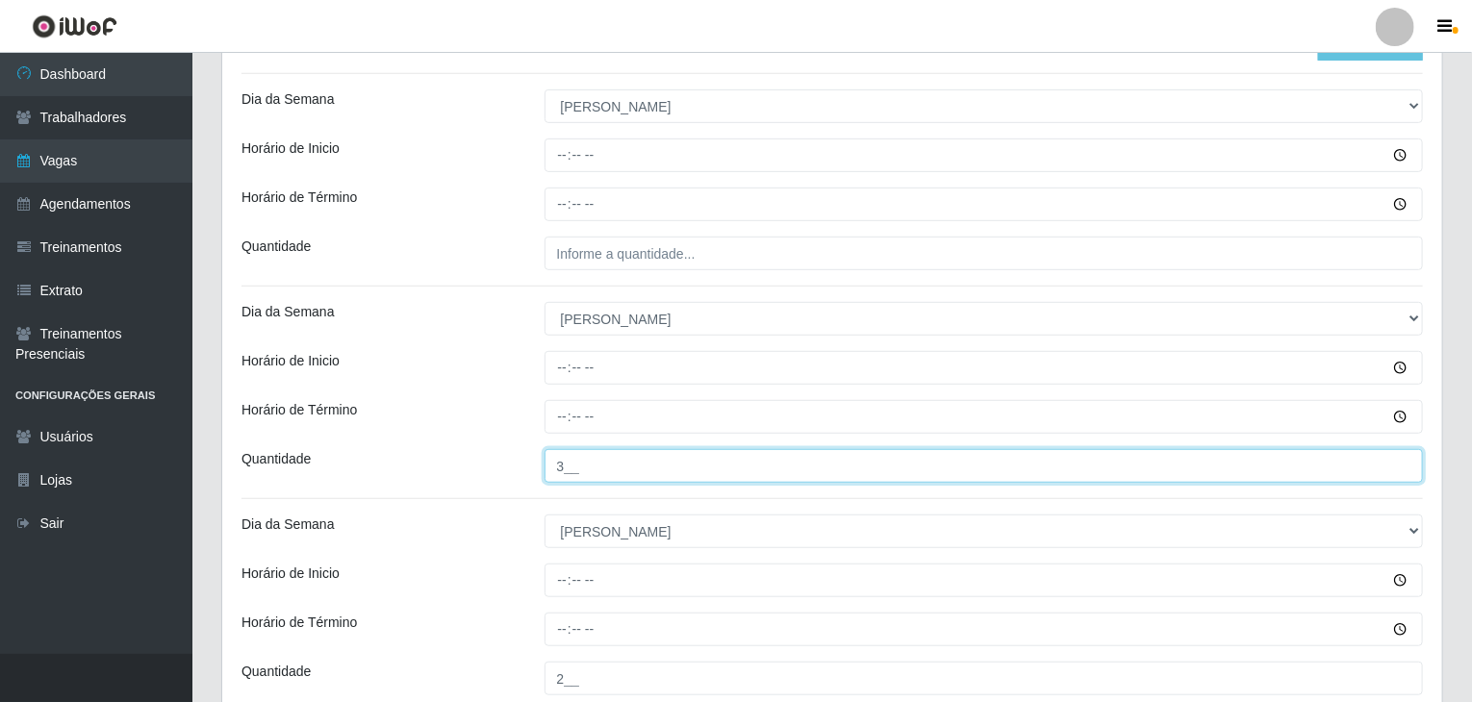
type input "3__"
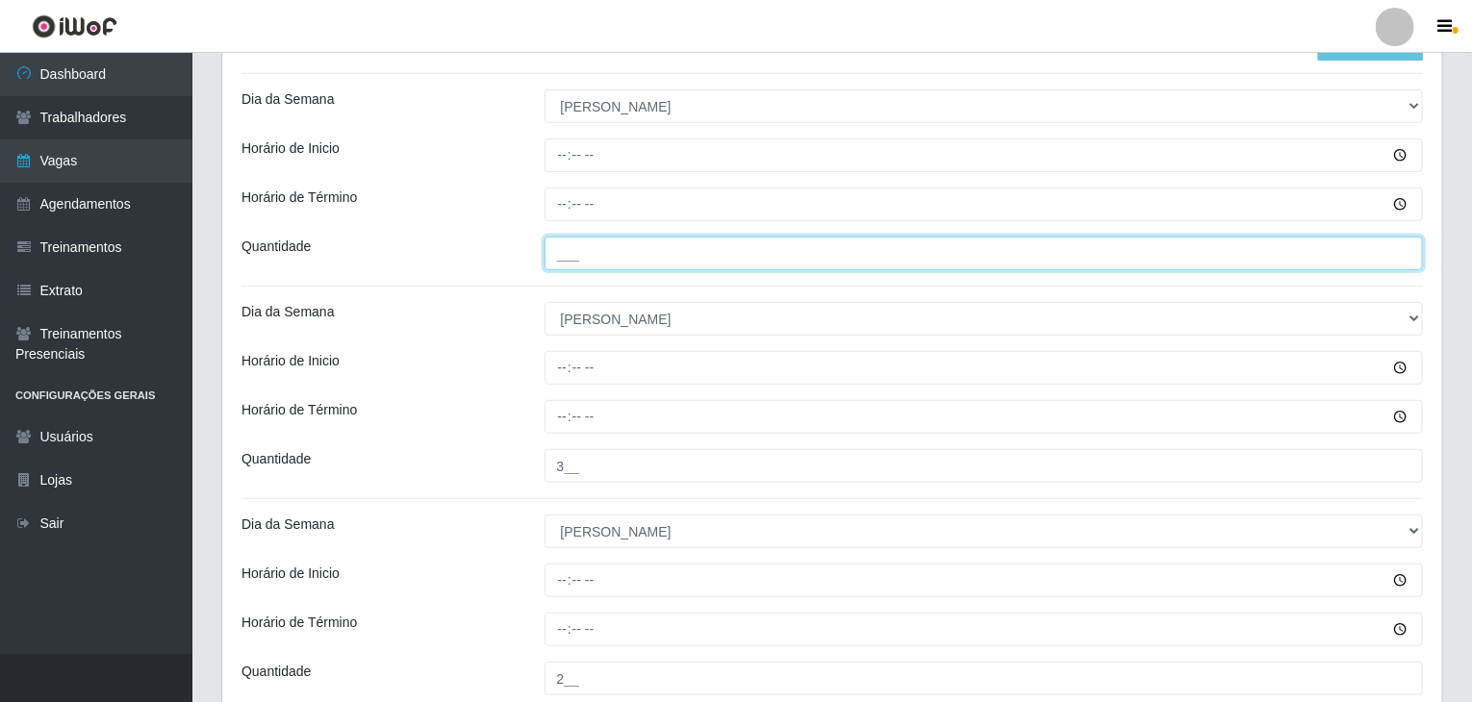
click at [623, 254] on input "___" at bounding box center [983, 254] width 879 height 34
type input "2__"
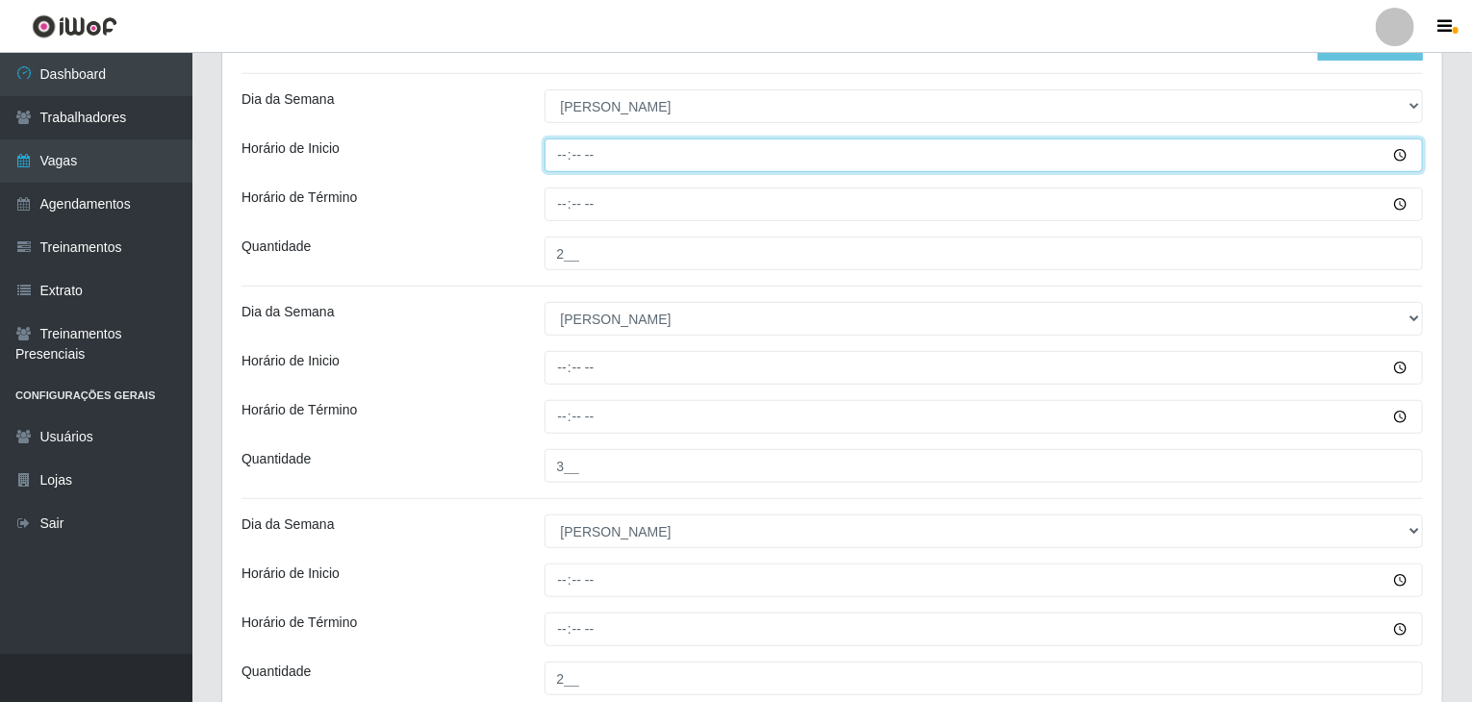
click at [560, 159] on input "Horário de Inicio" at bounding box center [983, 156] width 879 height 34
type input "08:00"
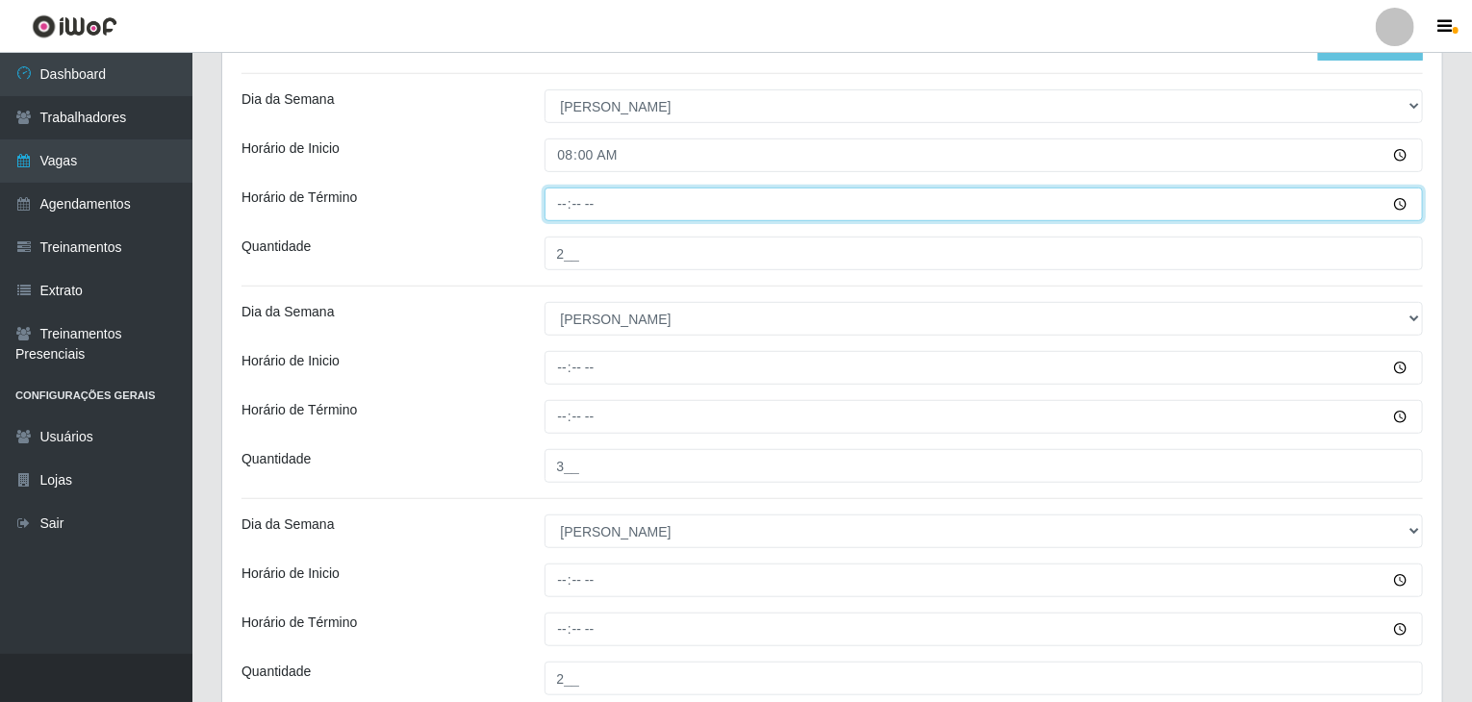
click at [566, 200] on input "Horário de Término" at bounding box center [983, 205] width 879 height 34
type input "14:00"
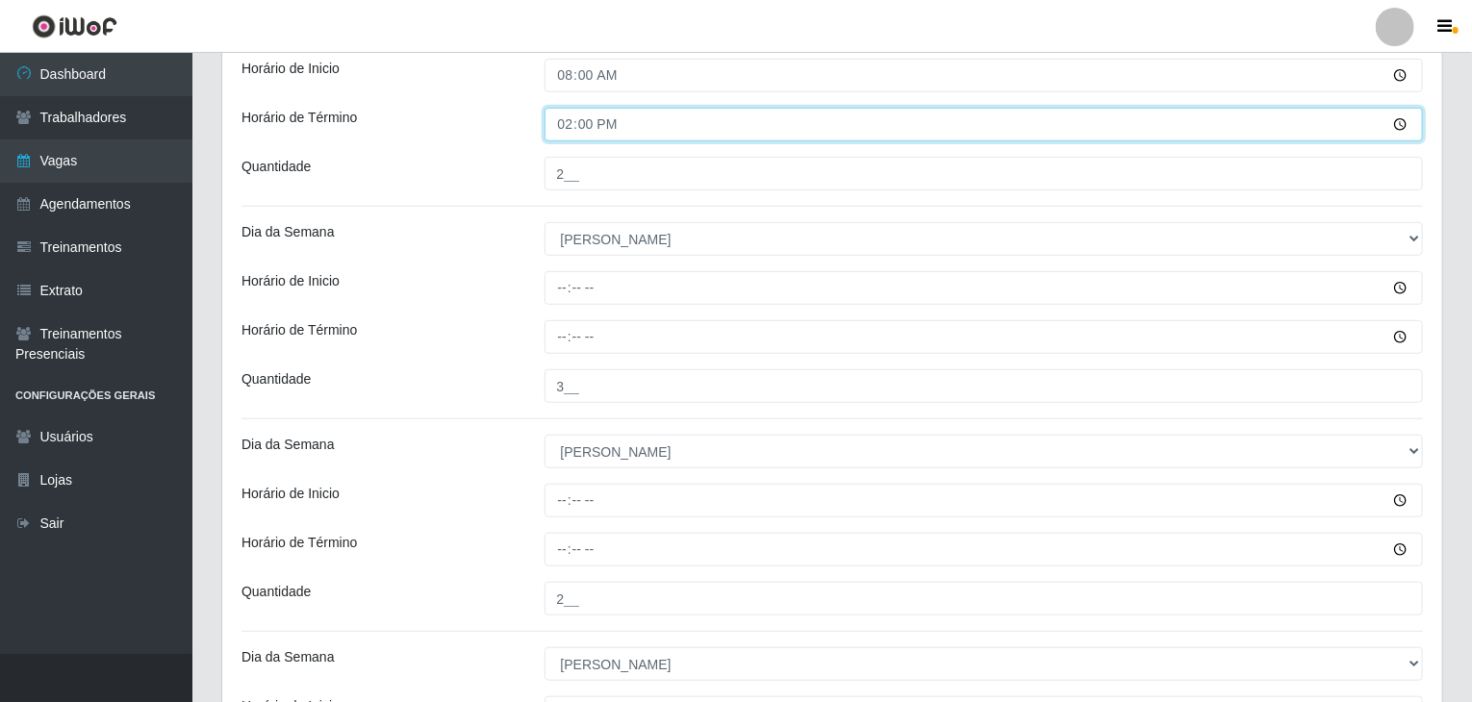
scroll to position [608, 0]
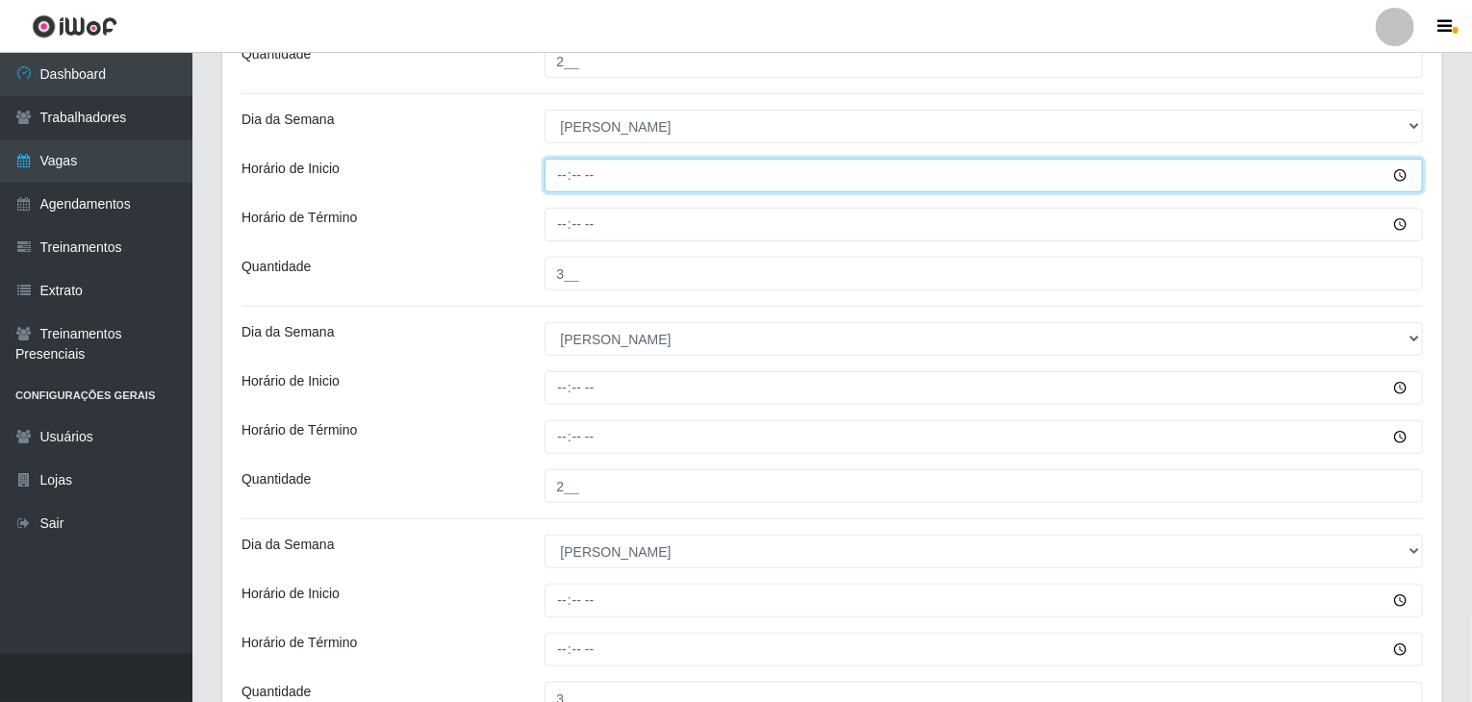
click at [558, 186] on input "Horário de Inicio" at bounding box center [983, 176] width 879 height 34
type input "09:00"
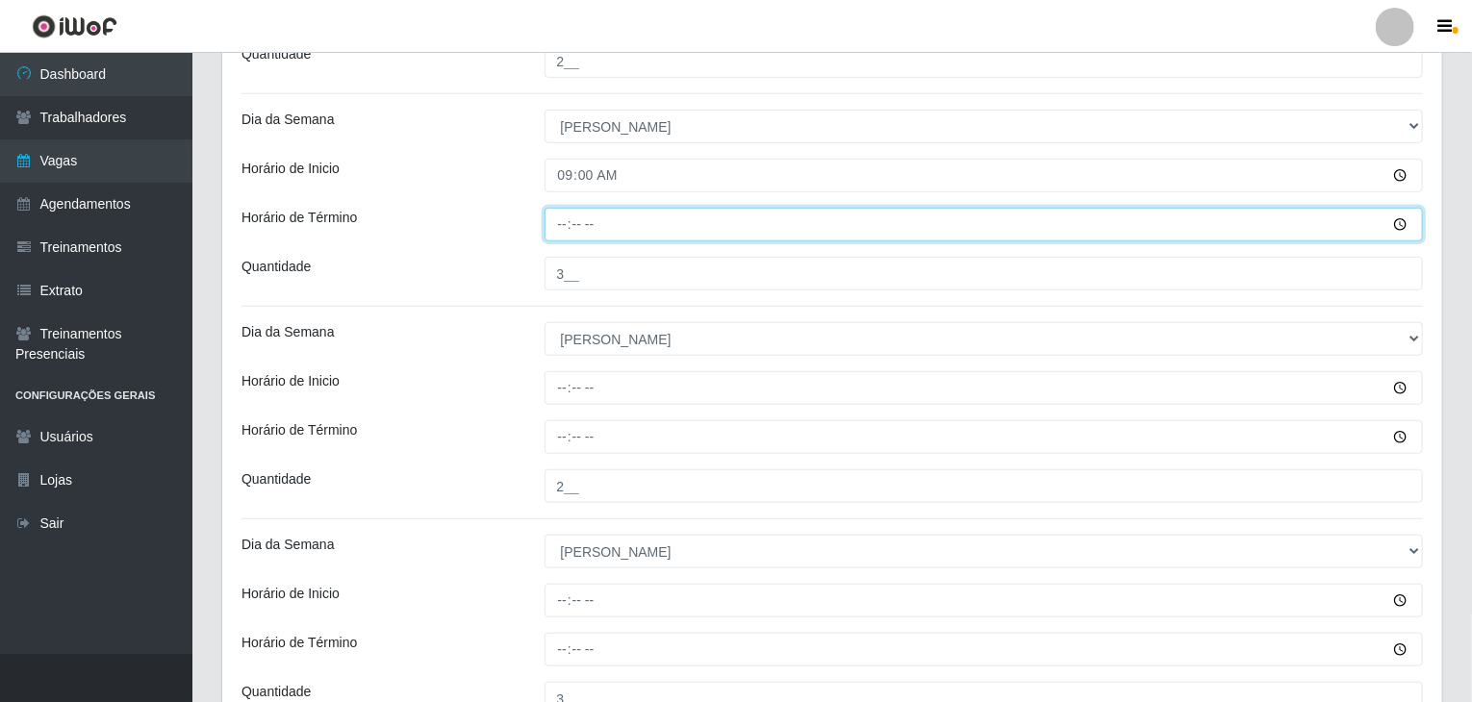
click at [570, 222] on input "Horário de Término" at bounding box center [983, 225] width 879 height 34
click at [554, 210] on input "Horário de Término" at bounding box center [983, 225] width 879 height 34
click at [563, 220] on input "Horário de Término" at bounding box center [983, 225] width 879 height 34
type input "15:00"
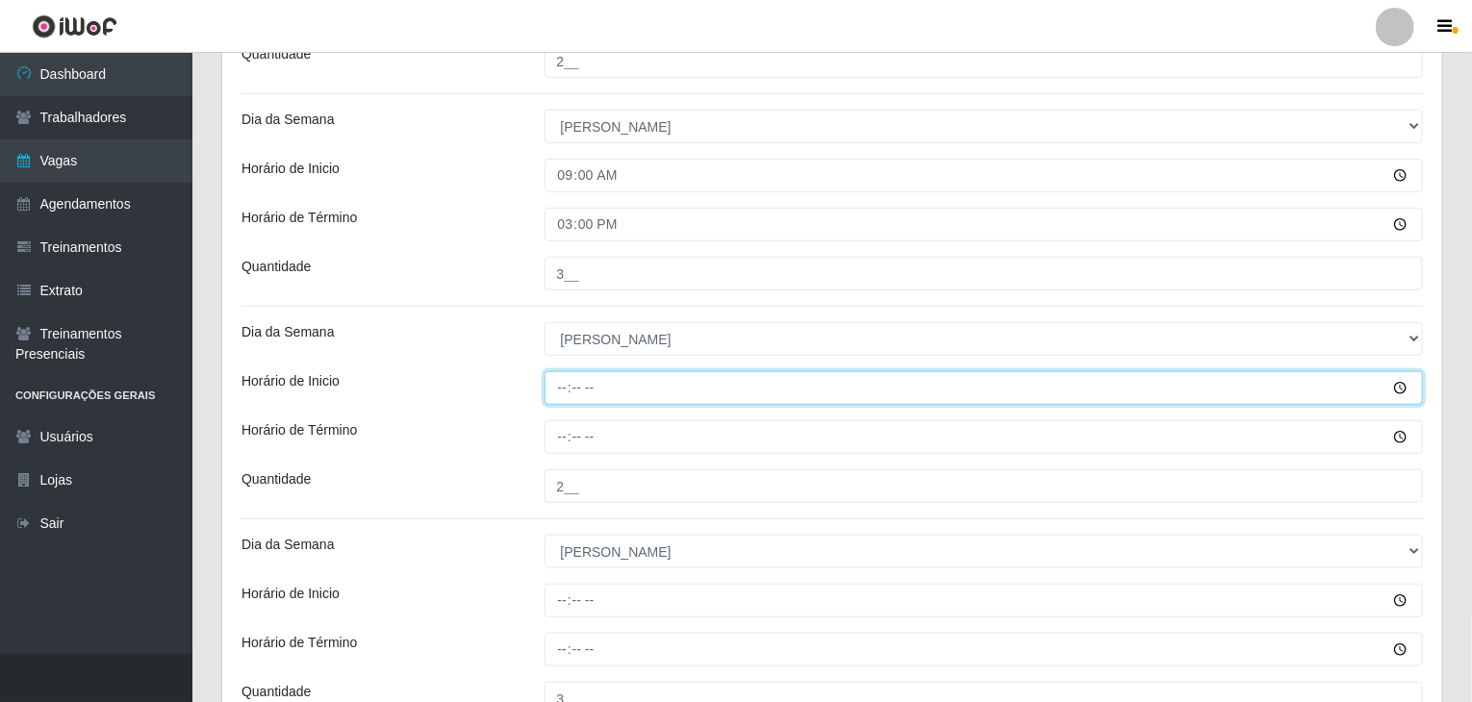
click at [562, 385] on input "Horário de Inicio" at bounding box center [983, 388] width 879 height 34
type input "14:00"
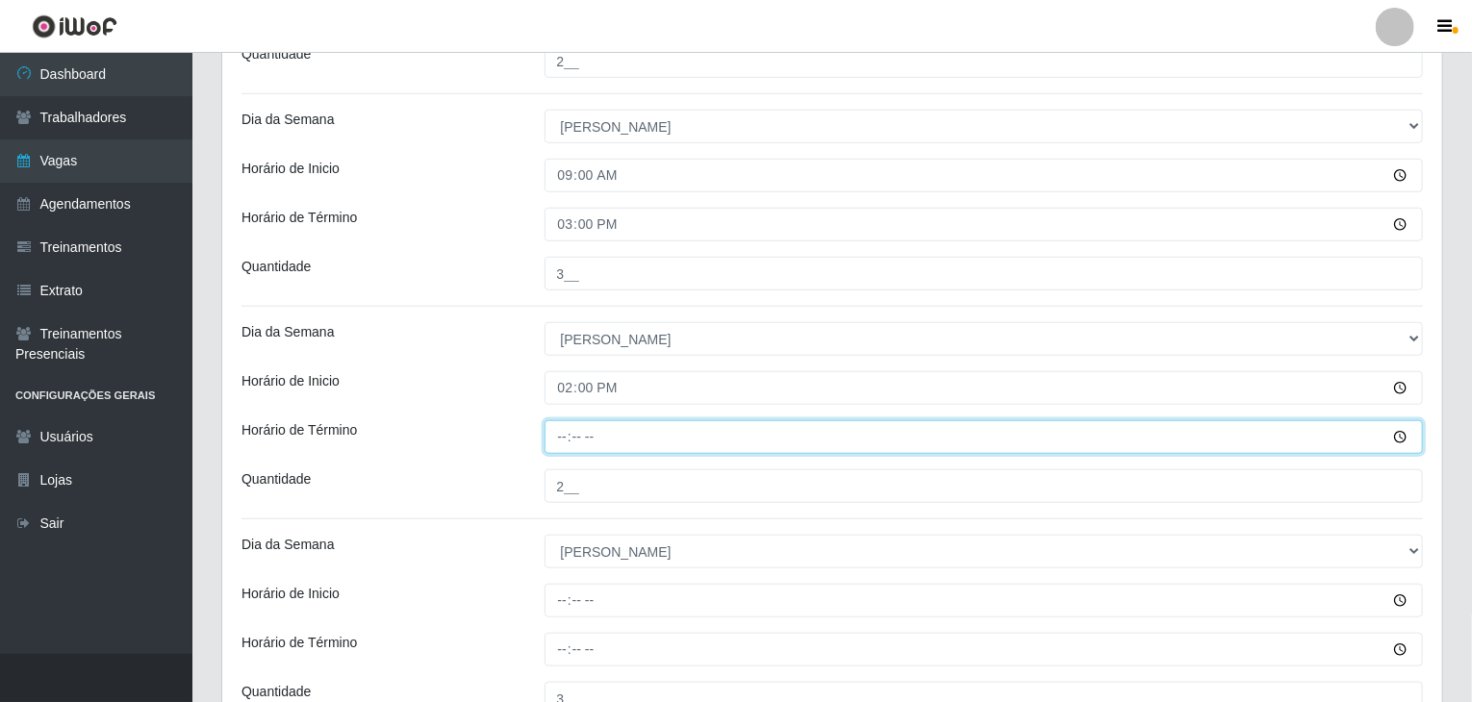
click at [569, 427] on input "Horário de Término" at bounding box center [983, 437] width 879 height 34
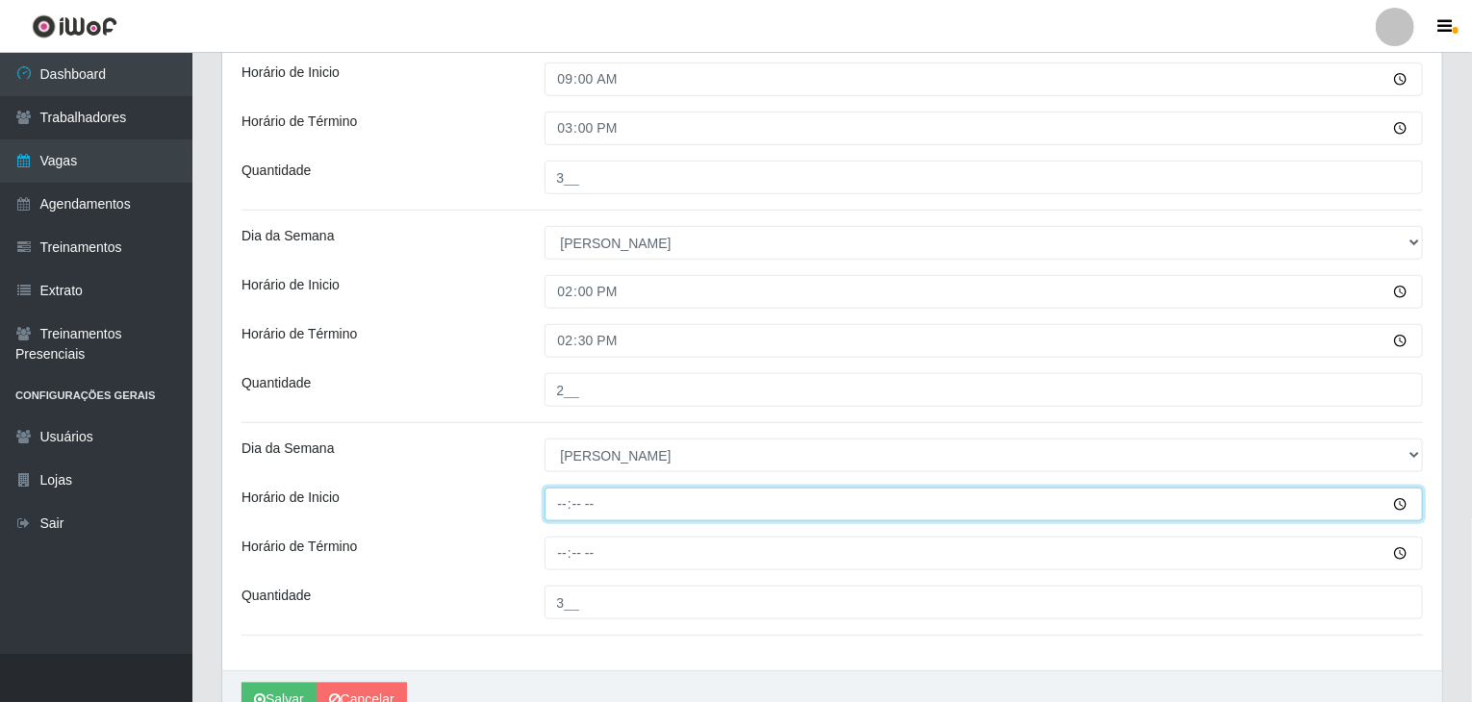
click at [562, 505] on input "Horário de Inicio" at bounding box center [983, 505] width 879 height 34
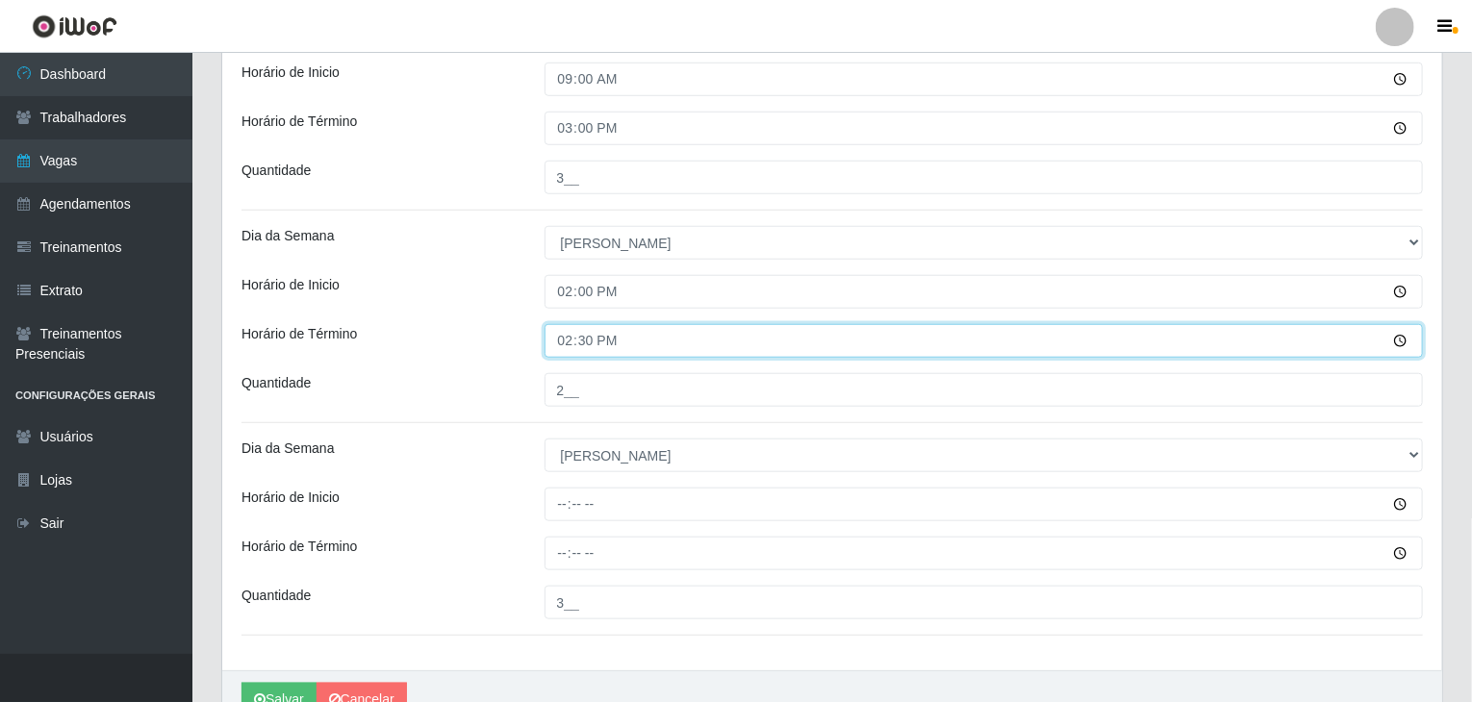
click at [557, 345] on input "14:30" at bounding box center [983, 341] width 879 height 34
type input "20:00"
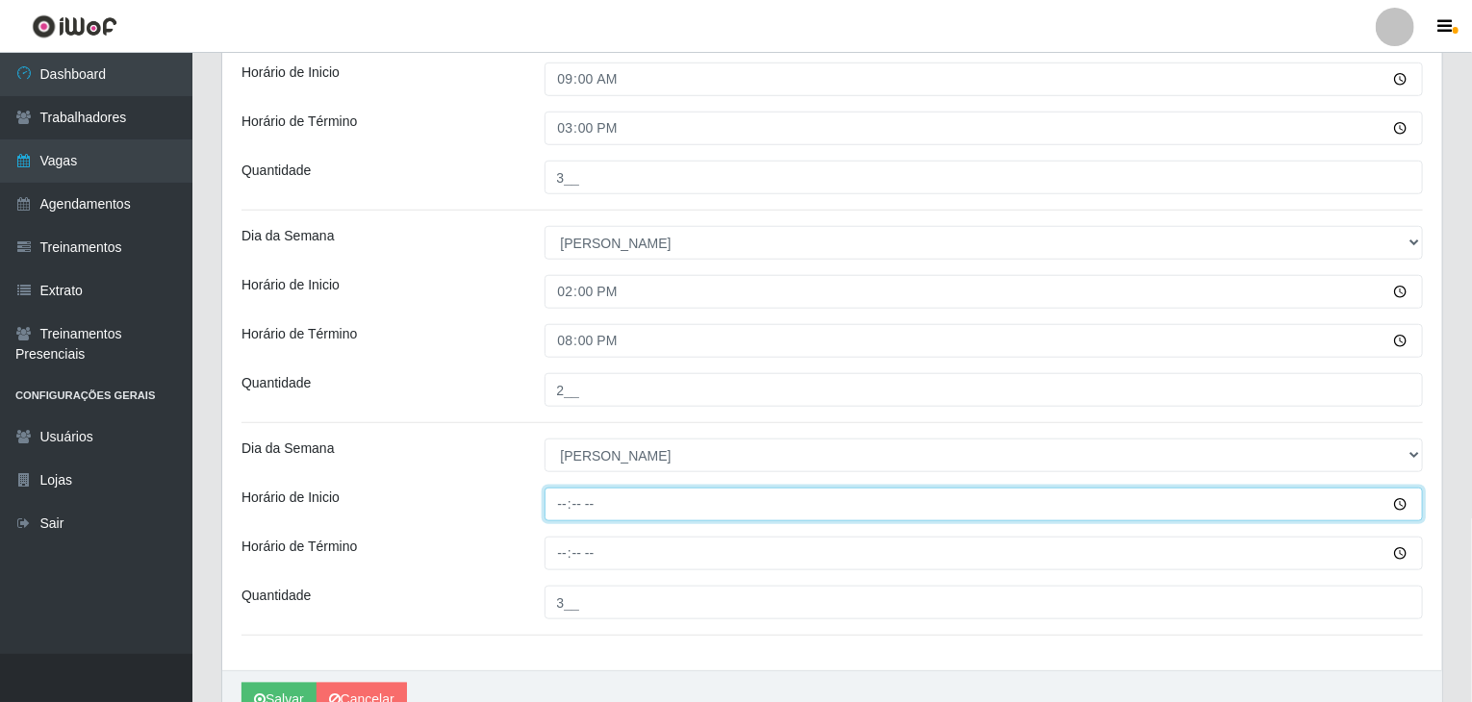
click at [564, 506] on input "Horário de Inicio" at bounding box center [983, 505] width 879 height 34
type input "14:30"
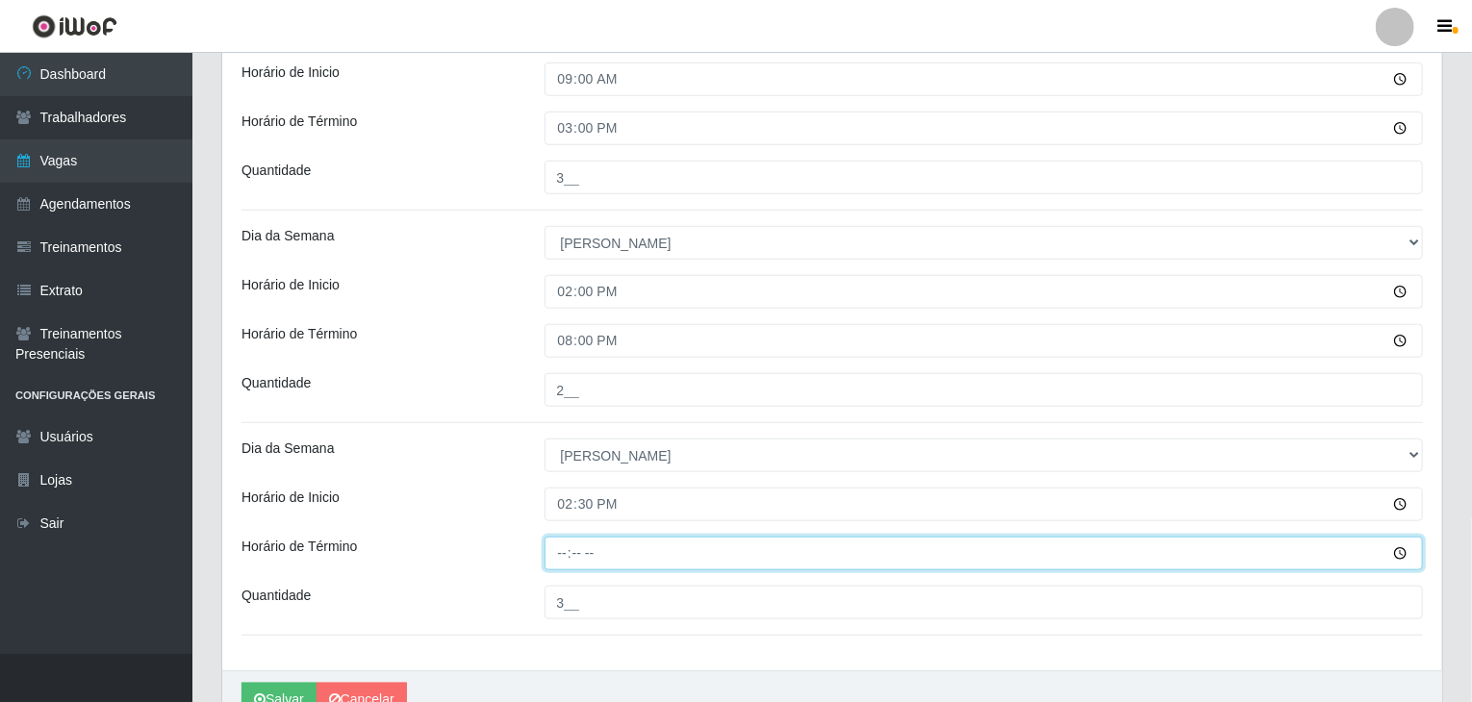
click at [562, 560] on input "Horário de Término" at bounding box center [983, 554] width 879 height 34
type input "20:30"
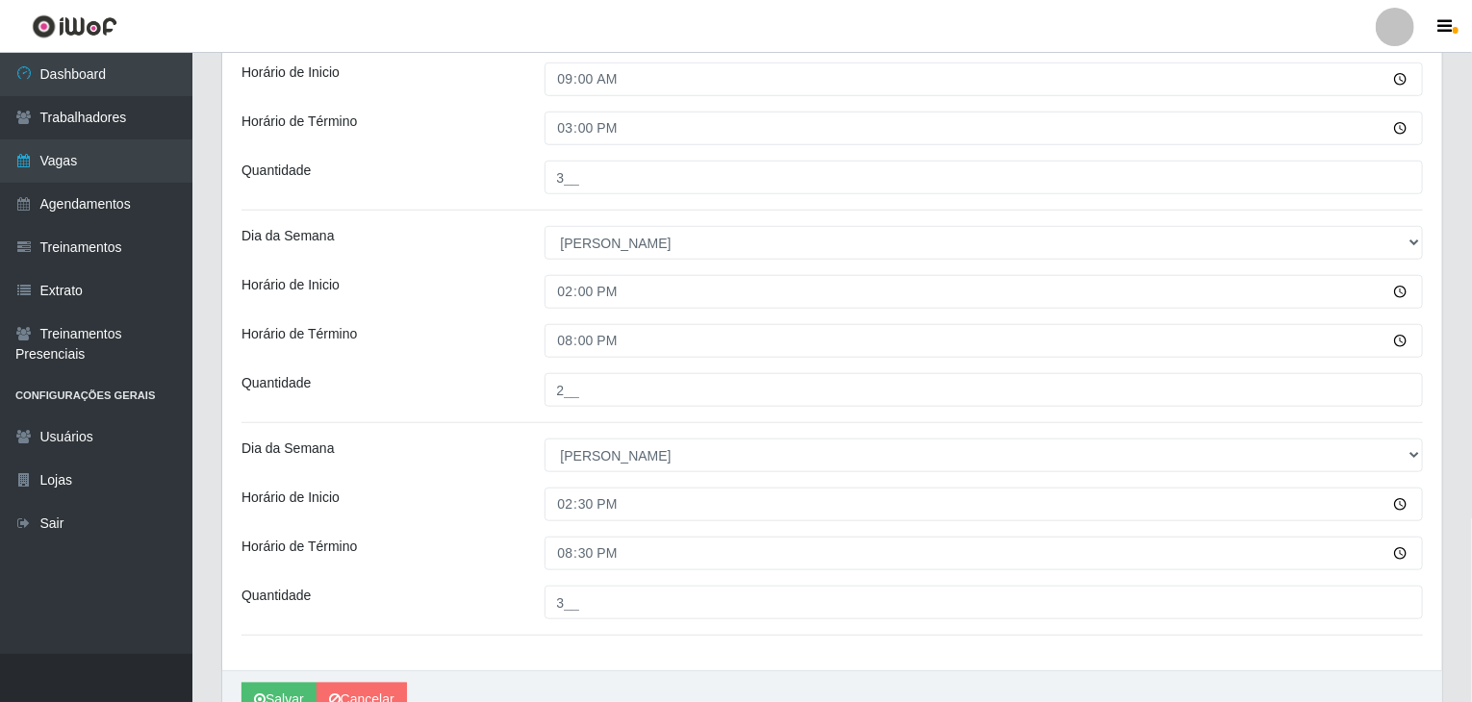
click at [527, 504] on div "Horário de Inicio" at bounding box center [378, 505] width 303 height 34
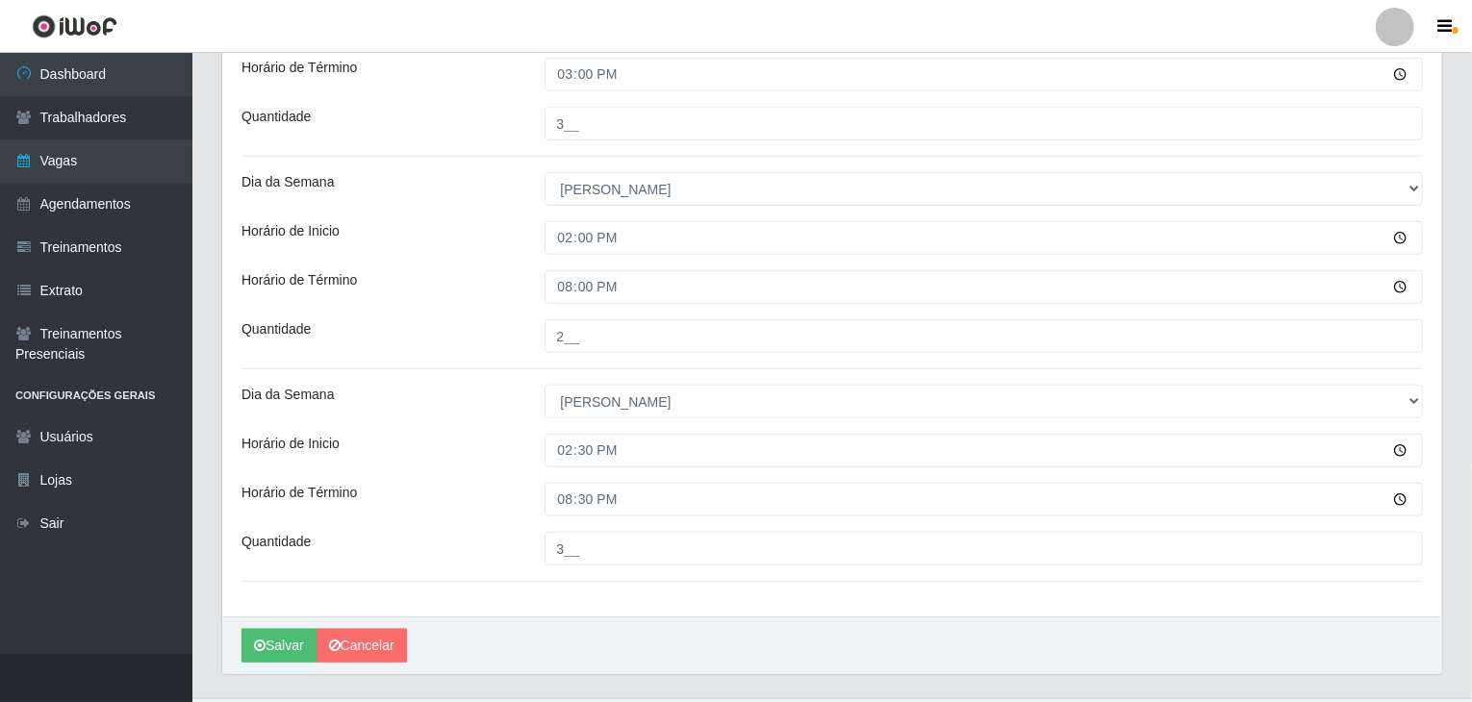
scroll to position [800, 0]
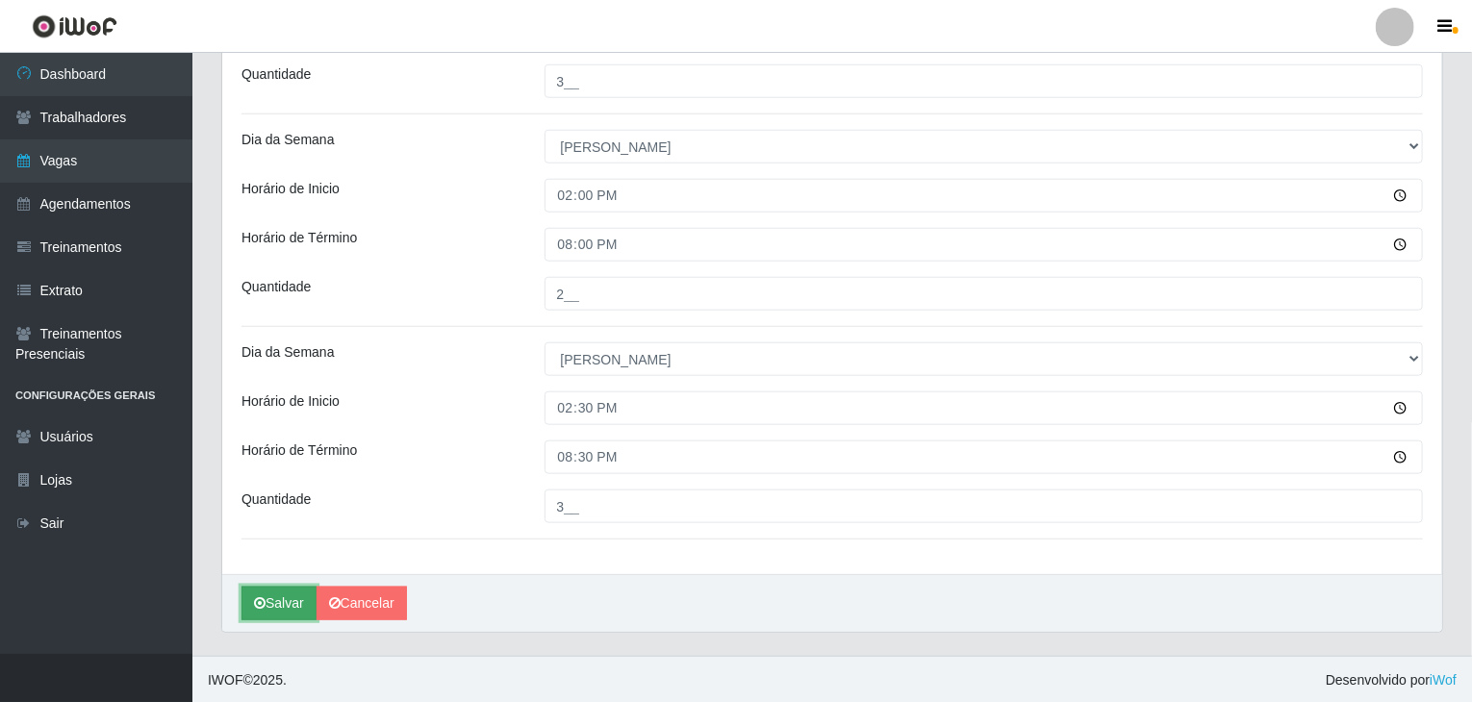
click at [285, 591] on button "Salvar" at bounding box center [278, 604] width 75 height 34
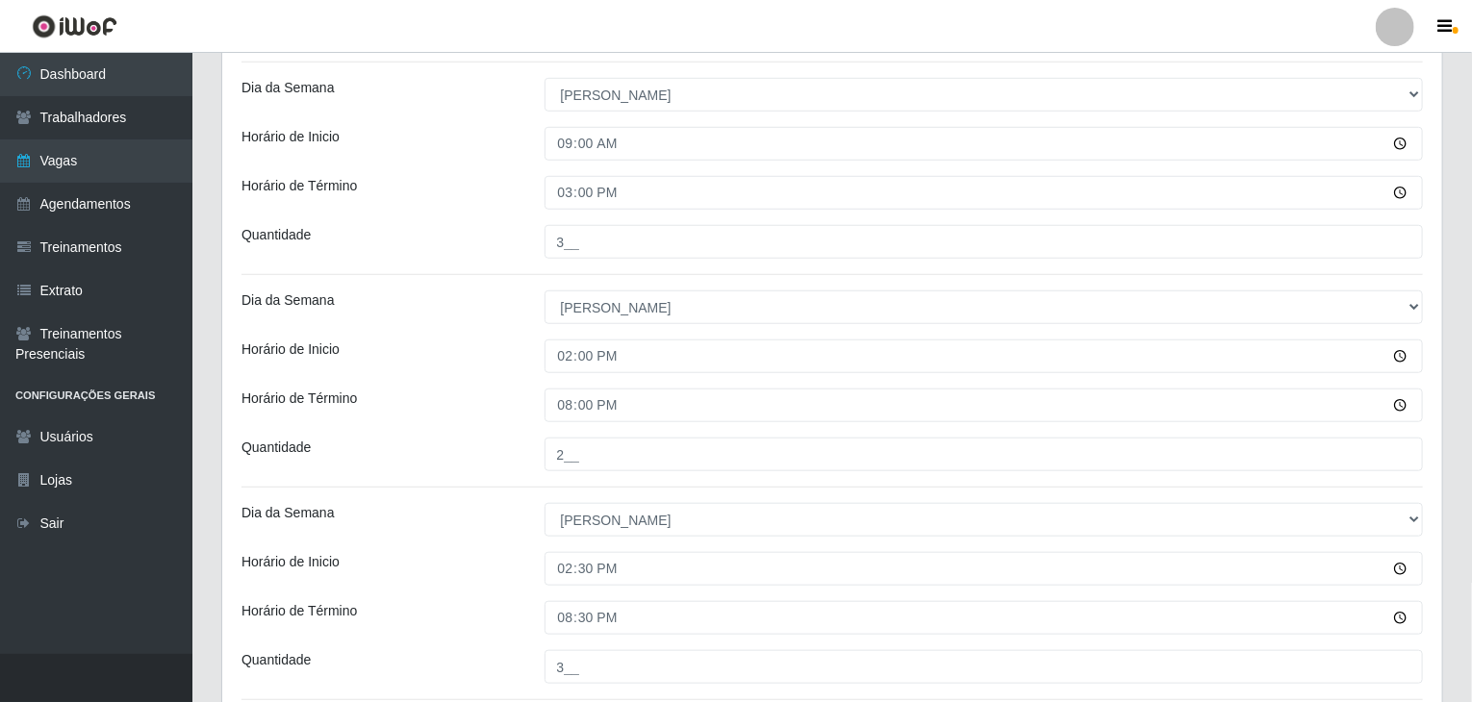
scroll to position [512, 0]
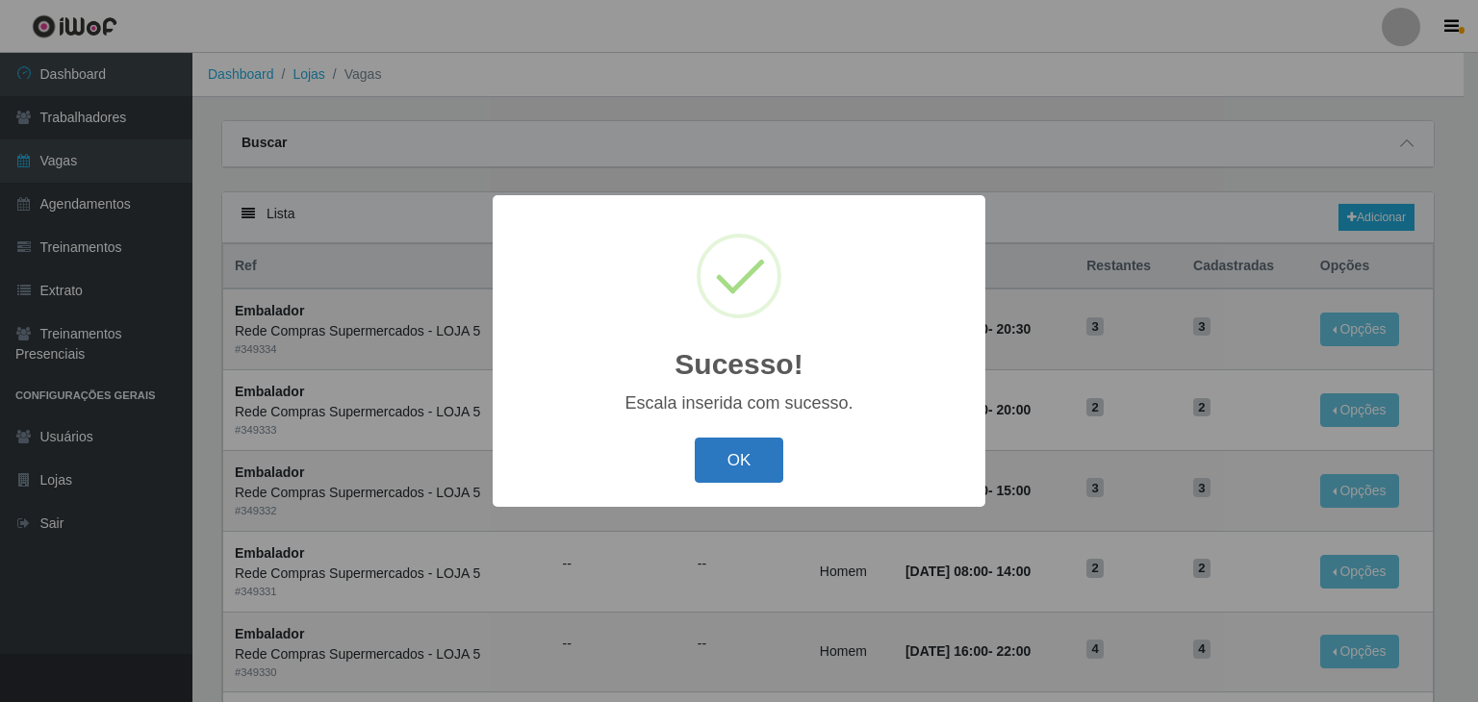
click at [769, 453] on button "OK" at bounding box center [739, 460] width 89 height 45
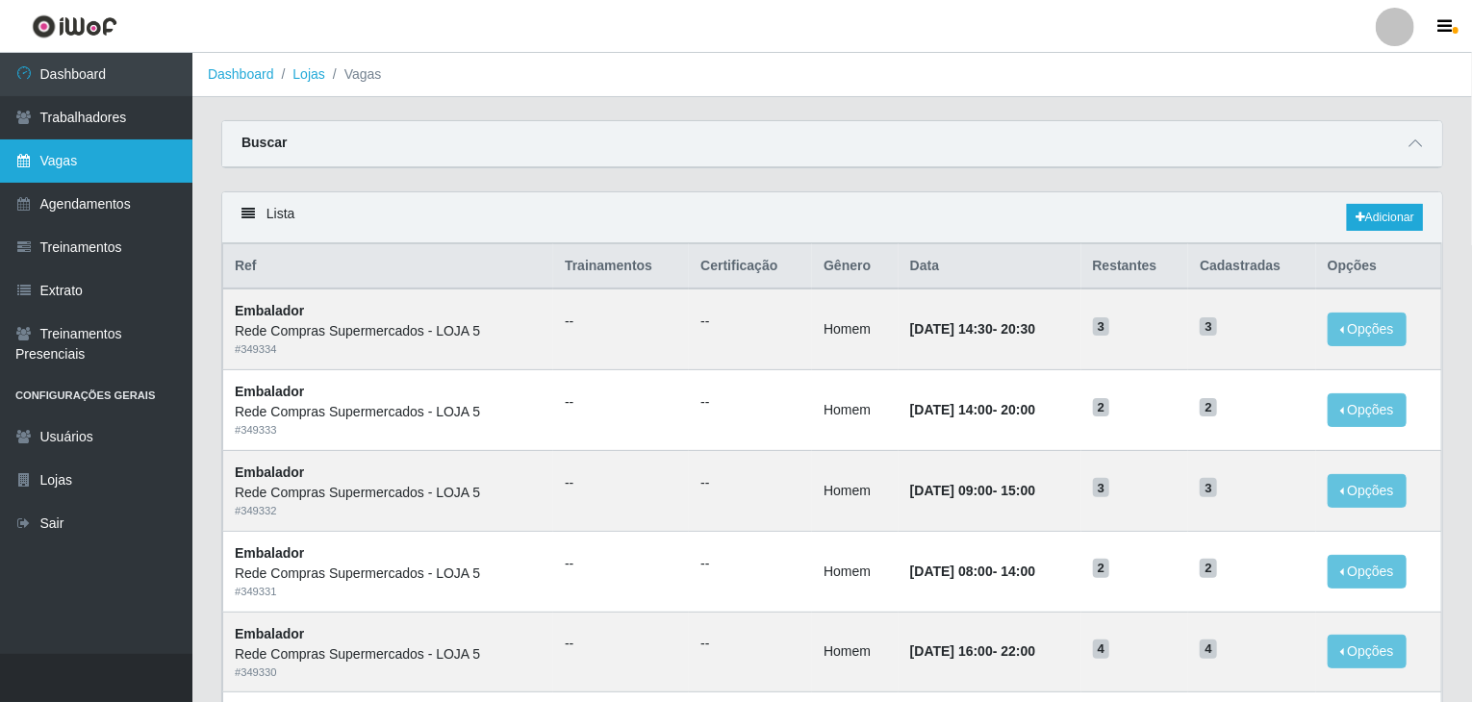
click at [90, 150] on link "Vagas" at bounding box center [96, 160] width 192 height 43
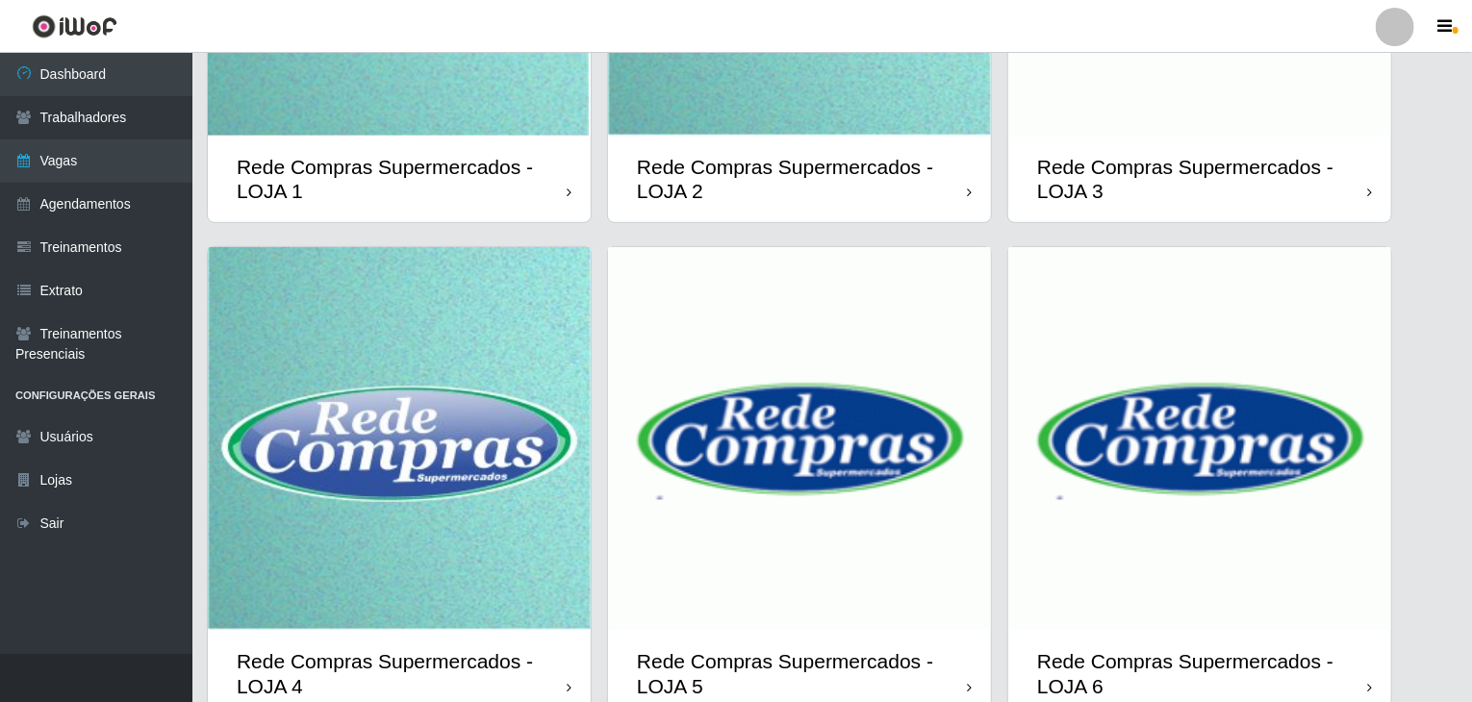
scroll to position [456, 0]
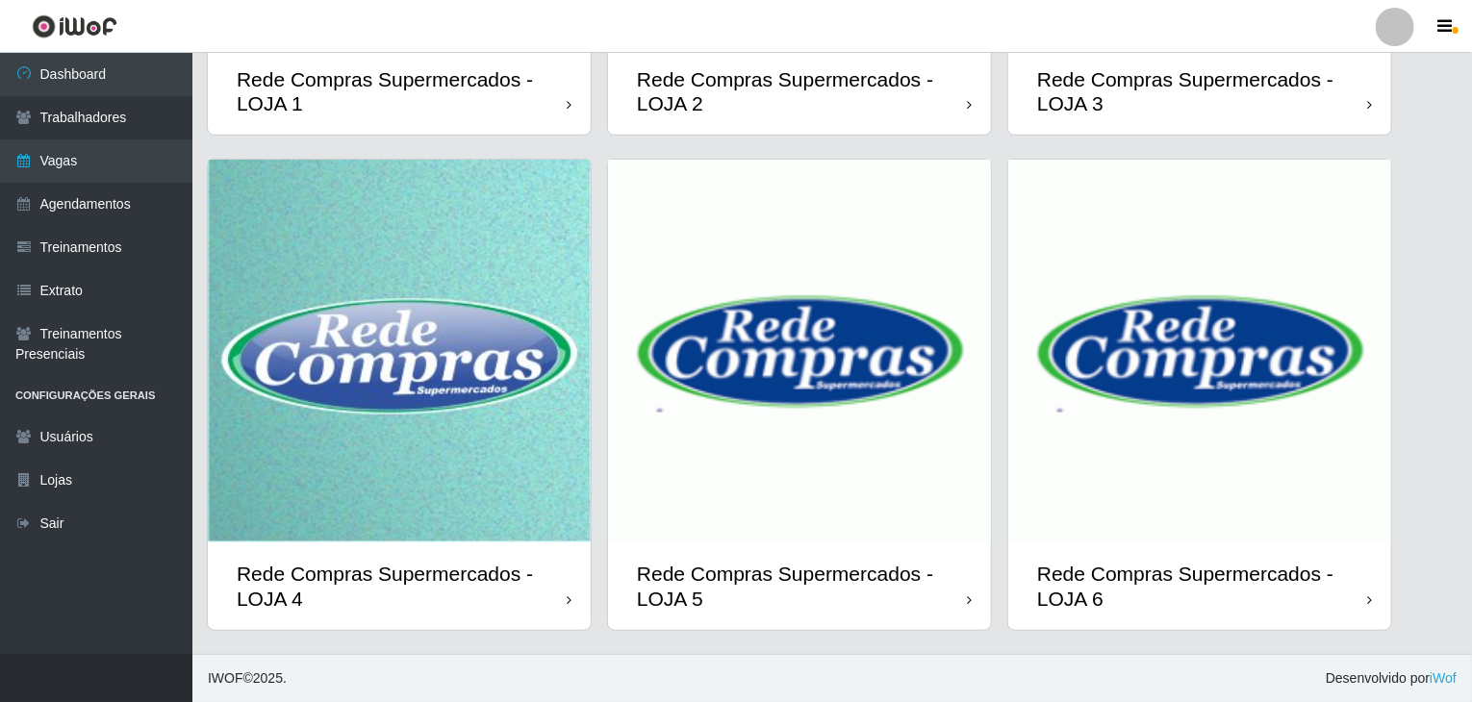
click at [391, 351] on img at bounding box center [399, 351] width 383 height 383
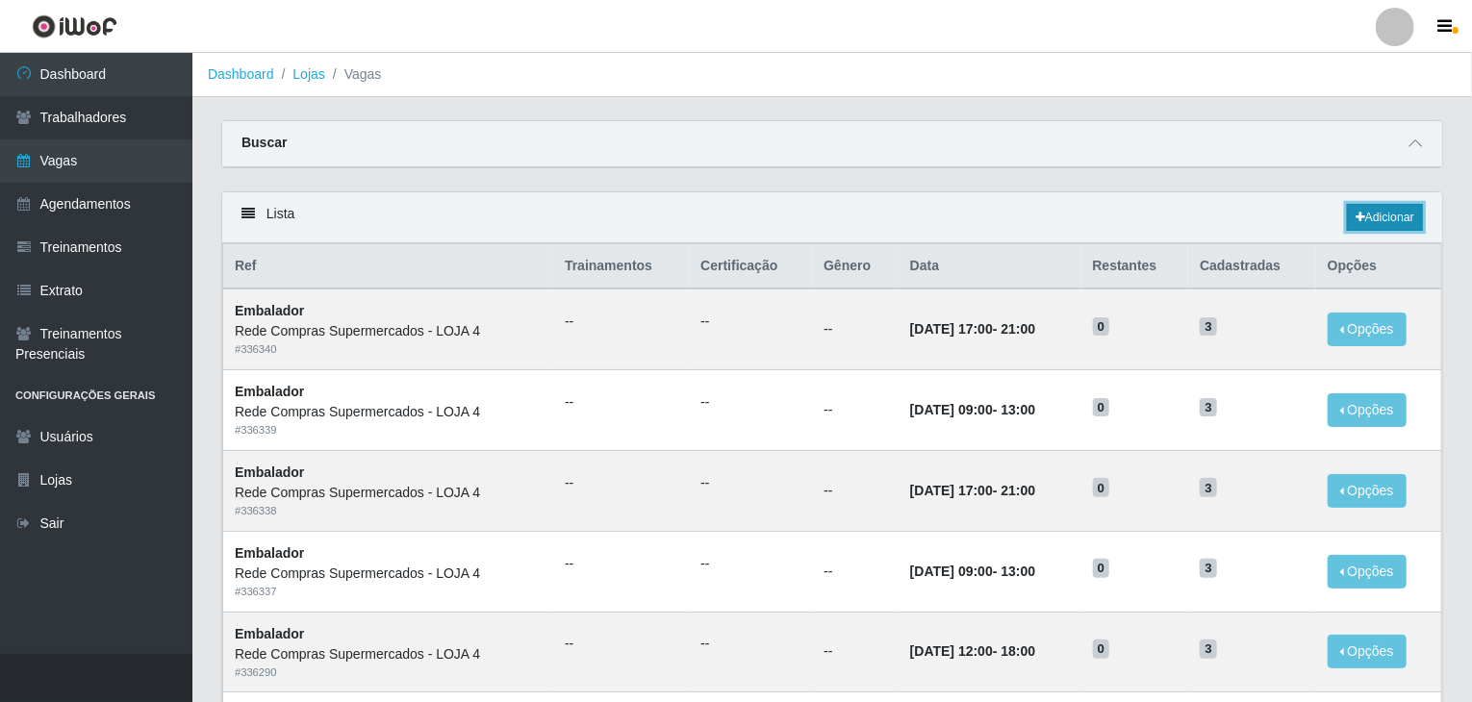
click at [1347, 212] on link "Adicionar" at bounding box center [1385, 217] width 76 height 27
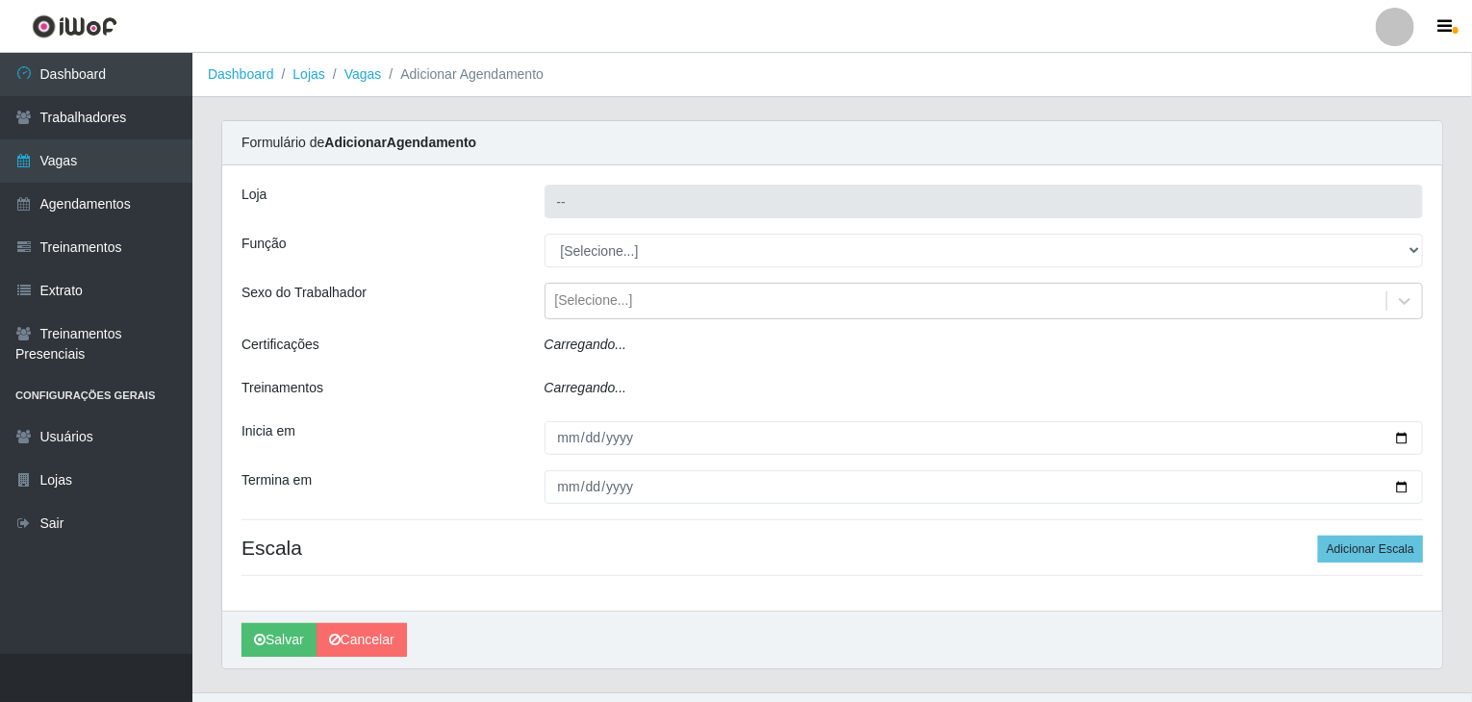
type input "Rede Compras Supermercados - LOJA 4"
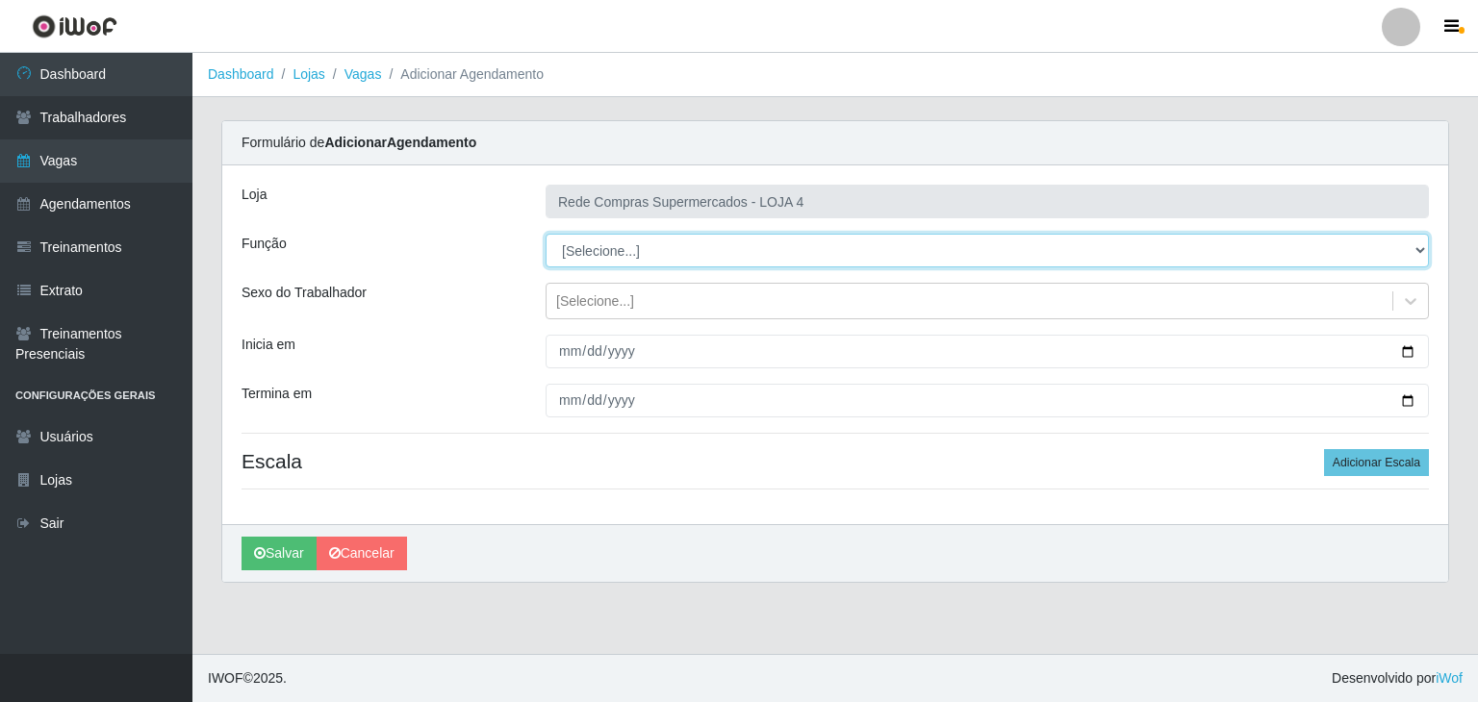
click at [596, 262] on select "[Selecione...] ASG ASG + ASG ++ Balconista Balconista + Balconista ++ Embalador…" at bounding box center [986, 251] width 883 height 34
click at [596, 261] on select "[Selecione...] ASG ASG + ASG ++ Balconista Balconista + Balconista ++ Embalador…" at bounding box center [986, 251] width 883 height 34
select select "1"
click at [545, 234] on select "[Selecione...] ASG ASG + ASG ++ Balconista Balconista + Balconista ++ Embalador…" at bounding box center [986, 251] width 883 height 34
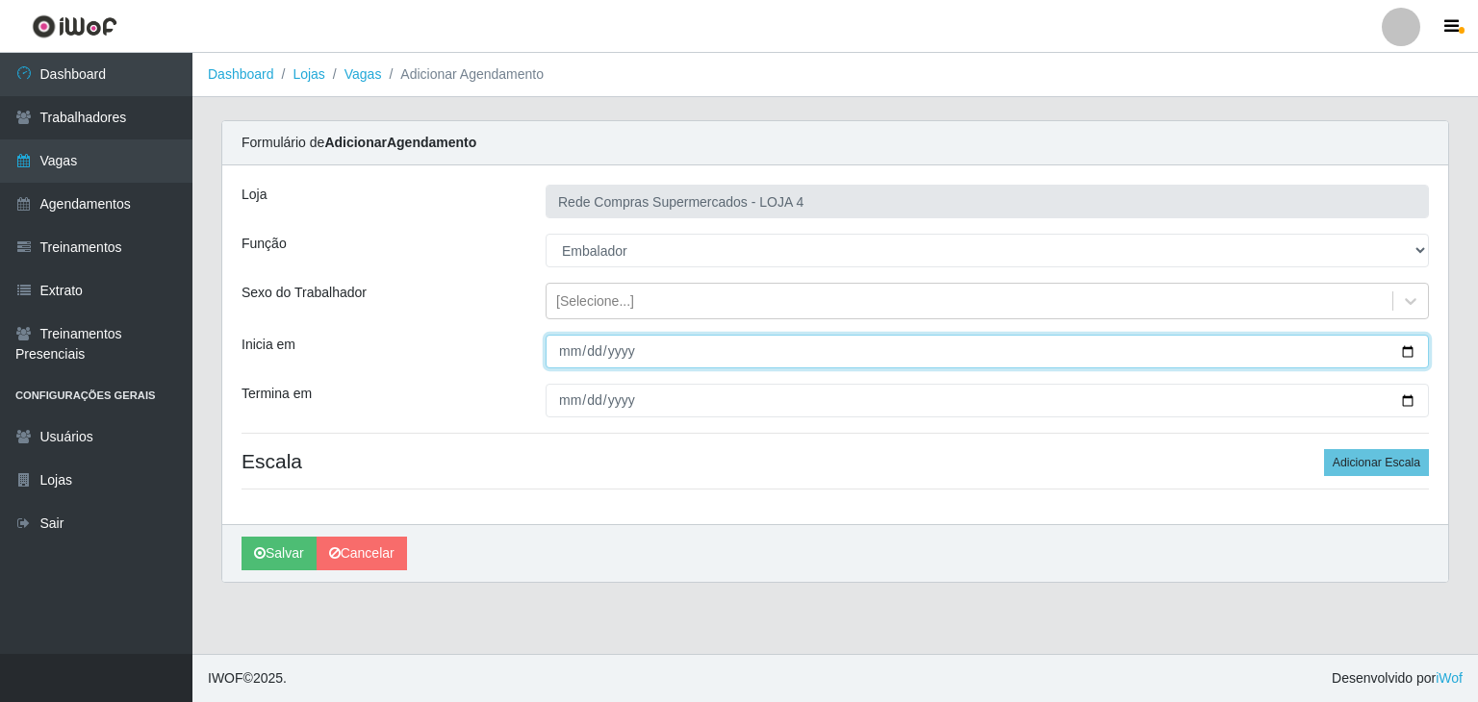
click at [1405, 345] on input "Inicia em" at bounding box center [986, 352] width 883 height 34
type input "2025-10-01"
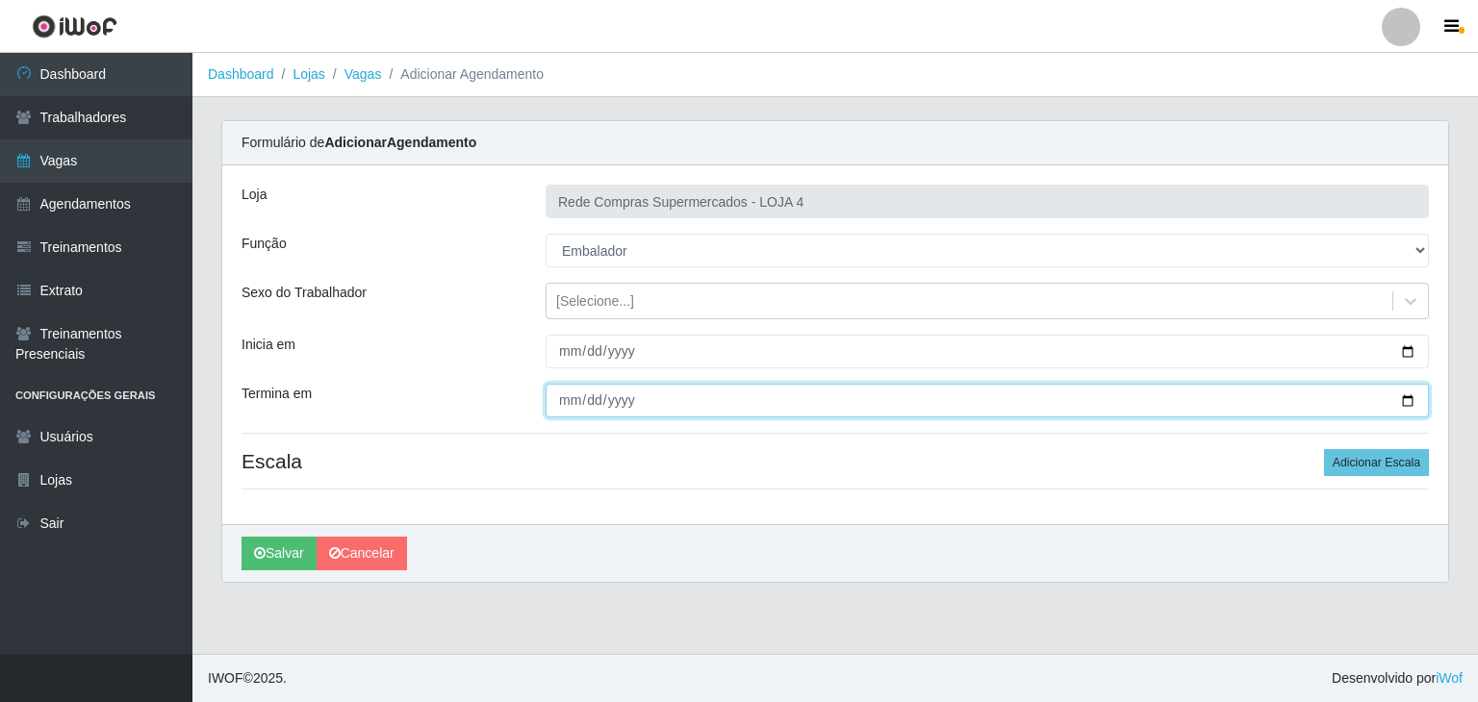
drag, startPoint x: 1408, startPoint y: 392, endPoint x: 1358, endPoint y: 386, distance: 50.5
click at [1403, 392] on input "Termina em" at bounding box center [986, 401] width 883 height 34
type input "2025-10-04"
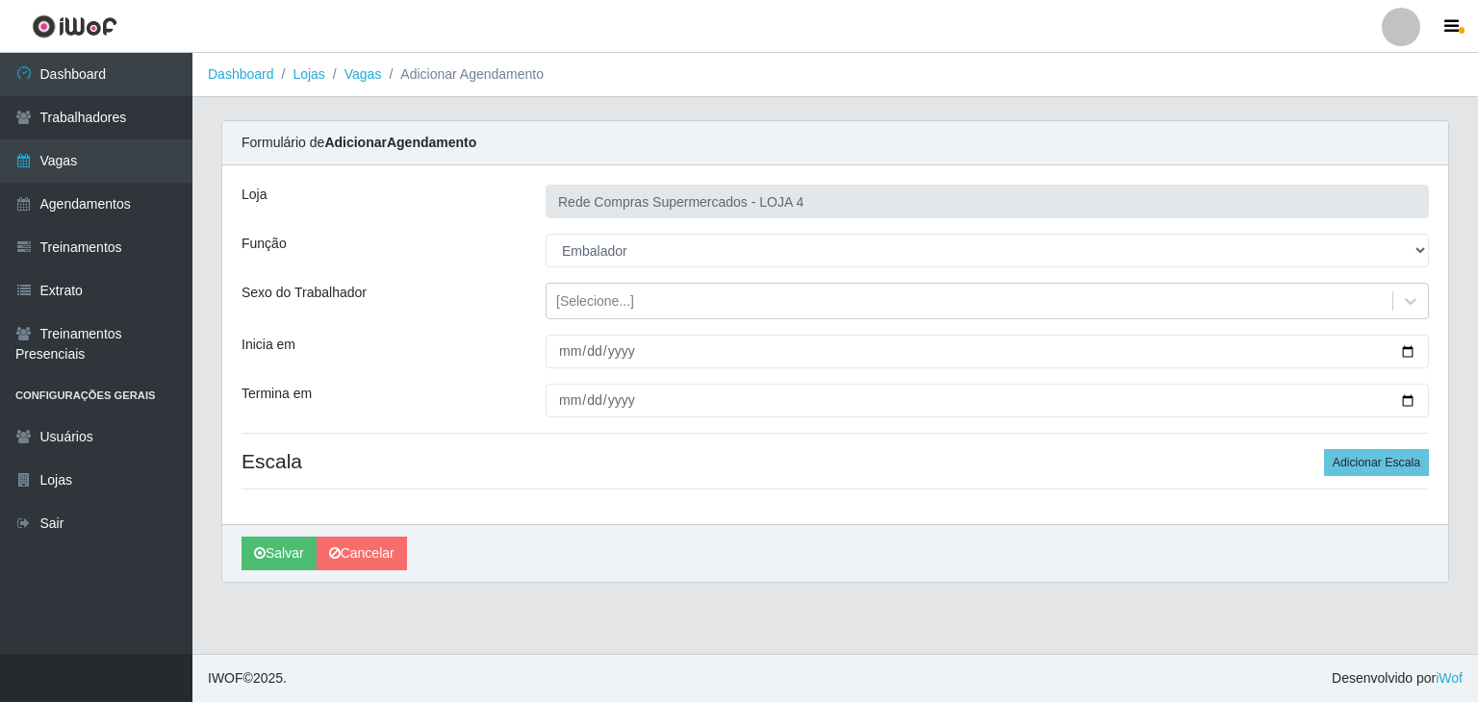
click at [1398, 446] on div "Loja Rede Compras Supermercados - LOJA 4 Função [Selecione...] ASG ASG + ASG ++…" at bounding box center [834, 344] width 1225 height 359
click at [1402, 456] on button "Adicionar Escala" at bounding box center [1376, 462] width 105 height 27
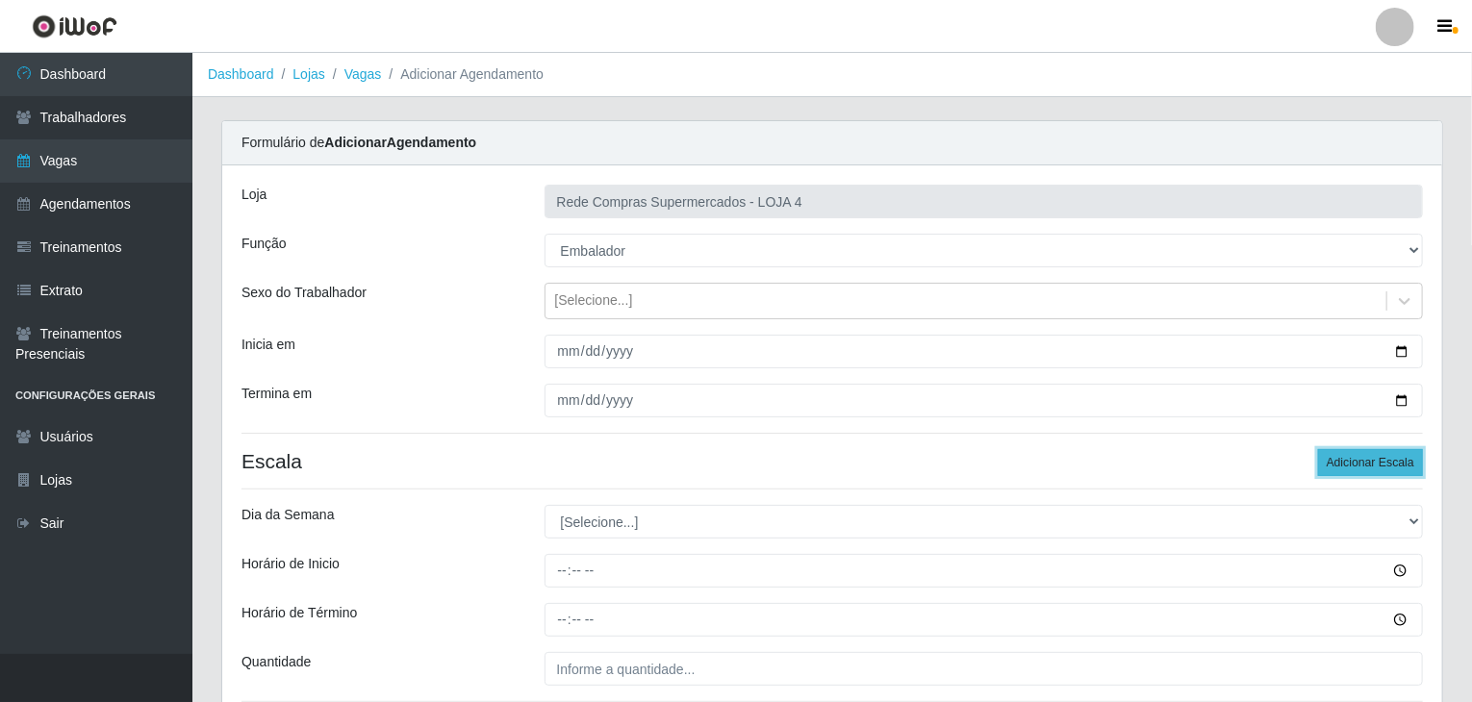
click at [1402, 456] on button "Adicionar Escala" at bounding box center [1370, 462] width 105 height 27
click at [1401, 456] on button "Adicionar Escala" at bounding box center [1370, 462] width 105 height 27
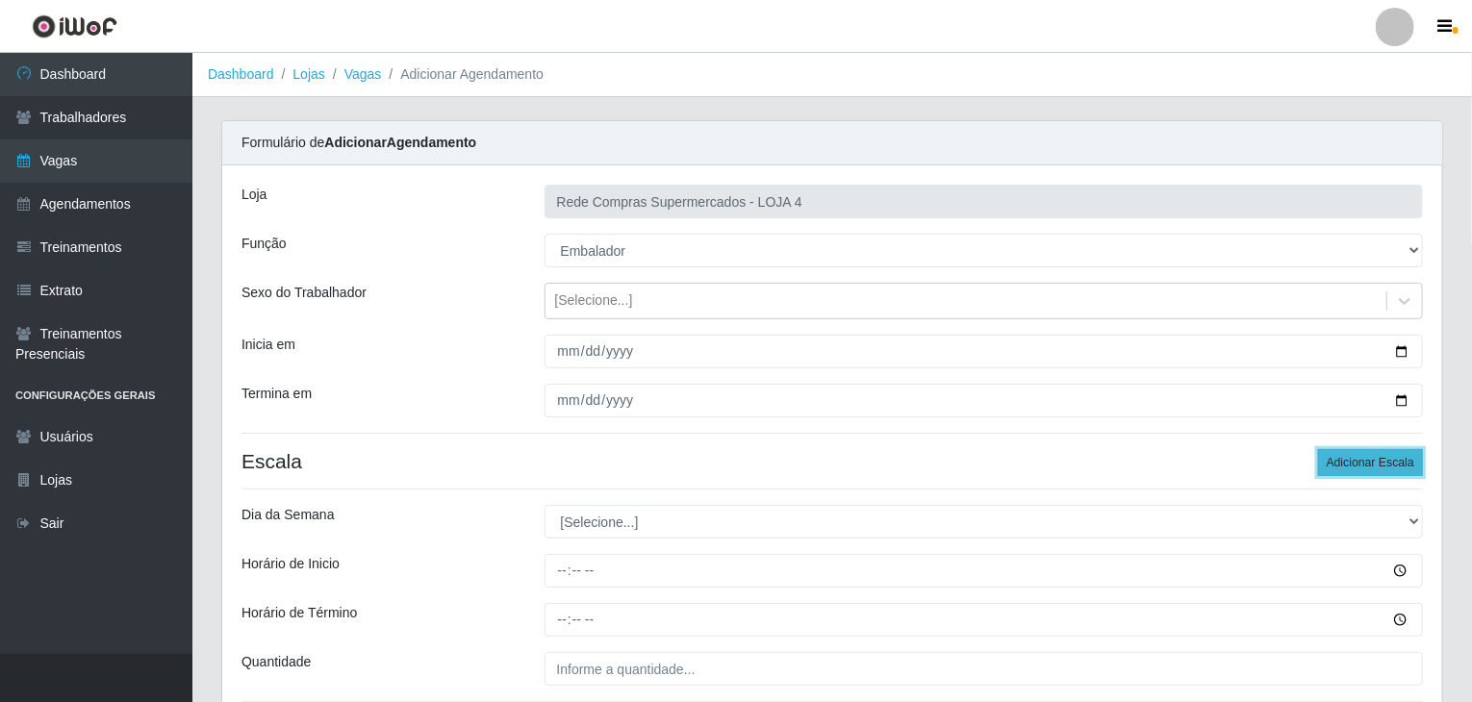
click at [1401, 456] on button "Adicionar Escala" at bounding box center [1370, 462] width 105 height 27
click at [1402, 456] on button "Adicionar Escala" at bounding box center [1370, 462] width 105 height 27
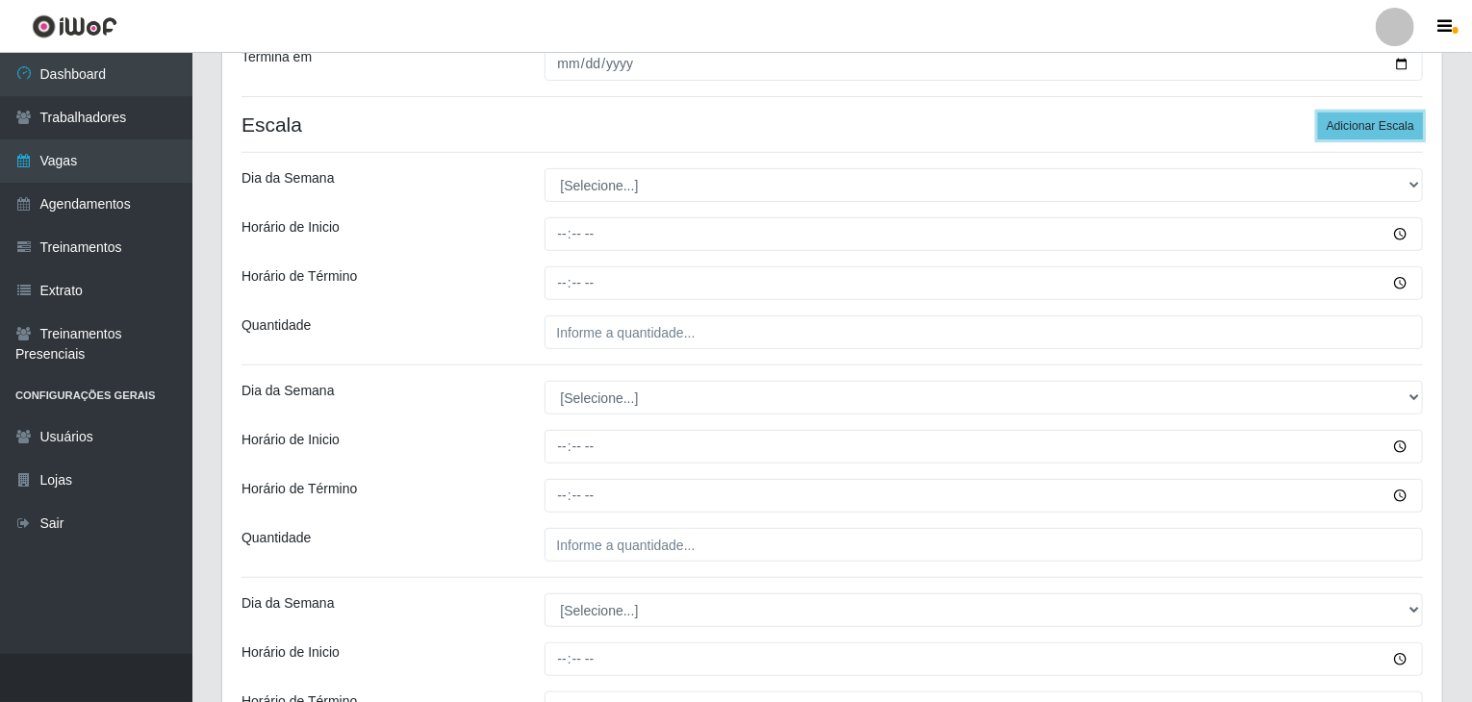
scroll to position [385, 0]
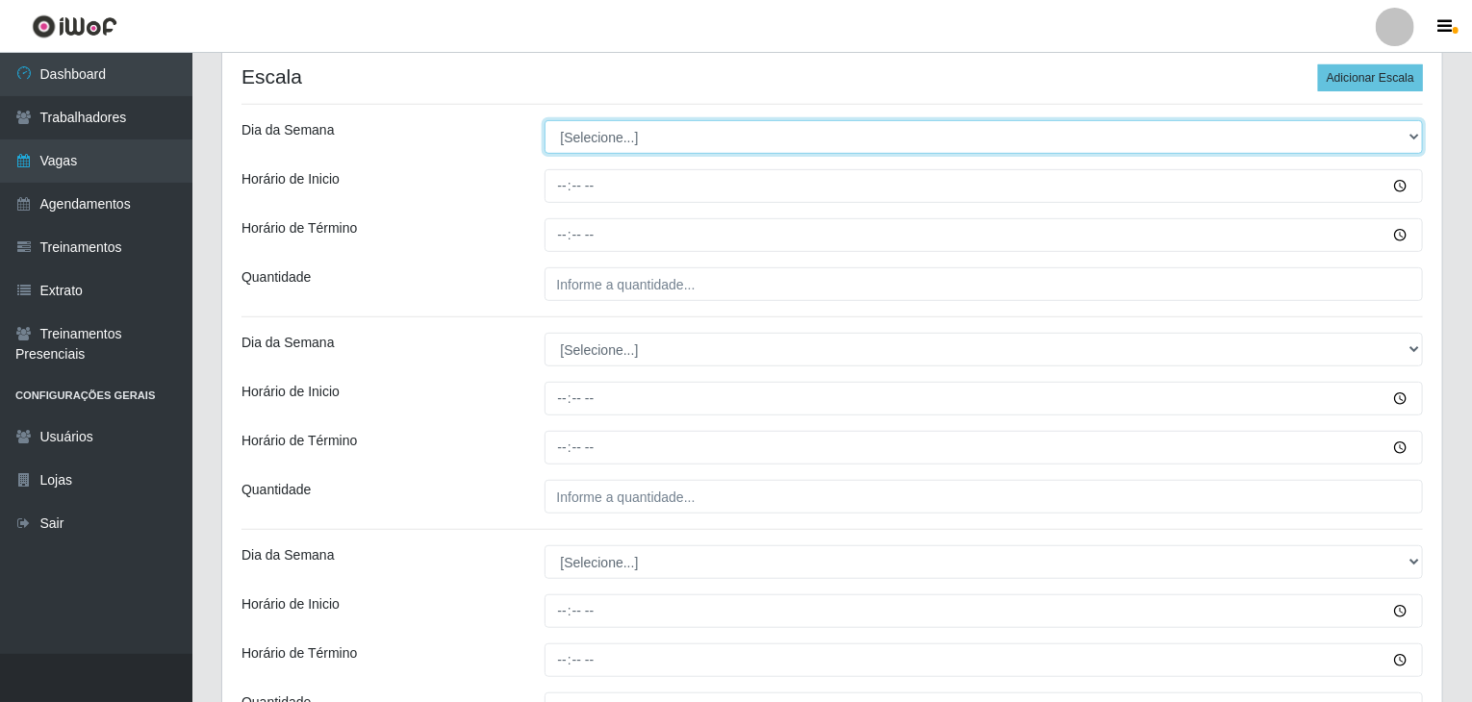
click at [649, 136] on select "[Selecione...] Segunda Terça Quarta Quinta Sexta Sábado Domingo" at bounding box center [983, 137] width 879 height 34
select select "3"
click at [544, 120] on select "[Selecione...] Segunda Terça Quarta Quinta Sexta Sábado Domingo" at bounding box center [983, 137] width 879 height 34
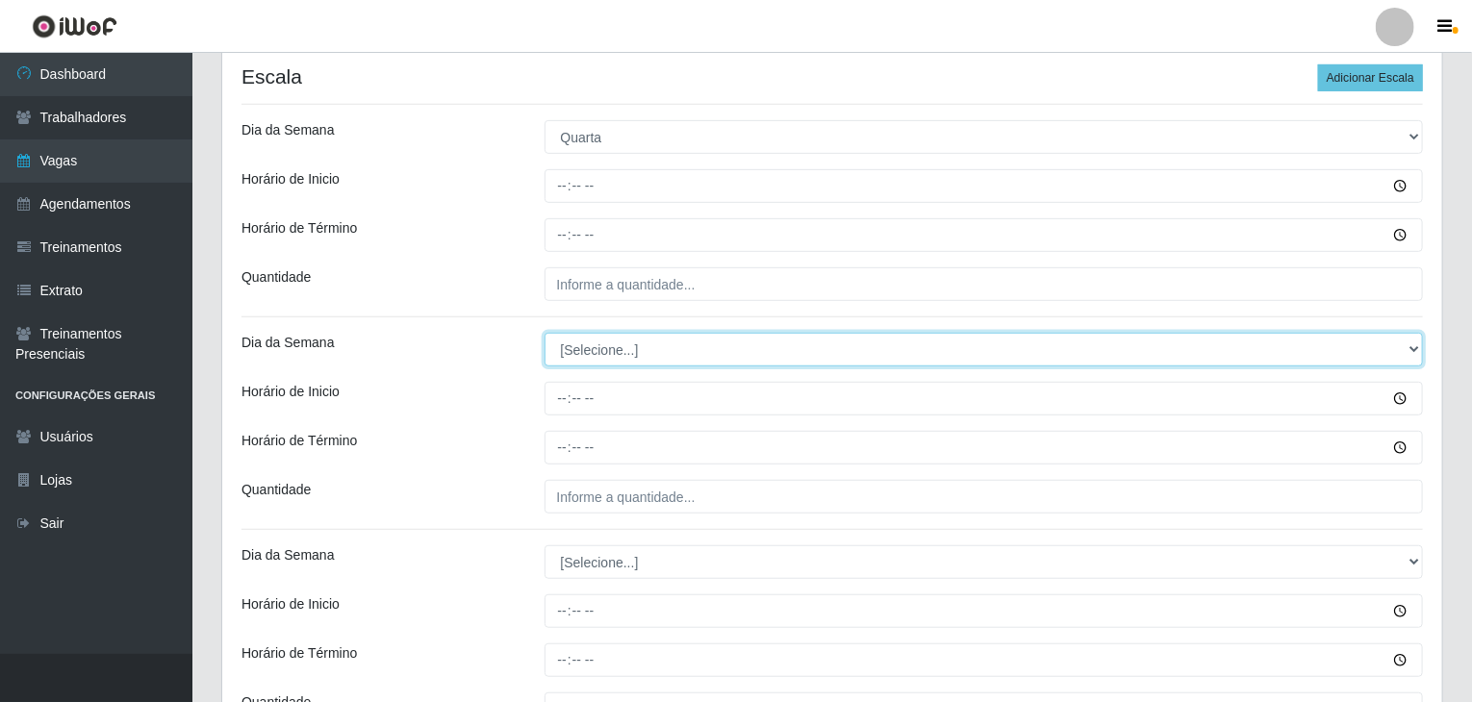
drag, startPoint x: 648, startPoint y: 341, endPoint x: 645, endPoint y: 355, distance: 14.7
click at [648, 341] on select "[Selecione...] Segunda Terça Quarta Quinta Sexta Sábado Domingo" at bounding box center [983, 350] width 879 height 34
select select "3"
click at [544, 333] on select "[Selecione...] Segunda Terça Quarta Quinta Sexta Sábado Domingo" at bounding box center [983, 350] width 879 height 34
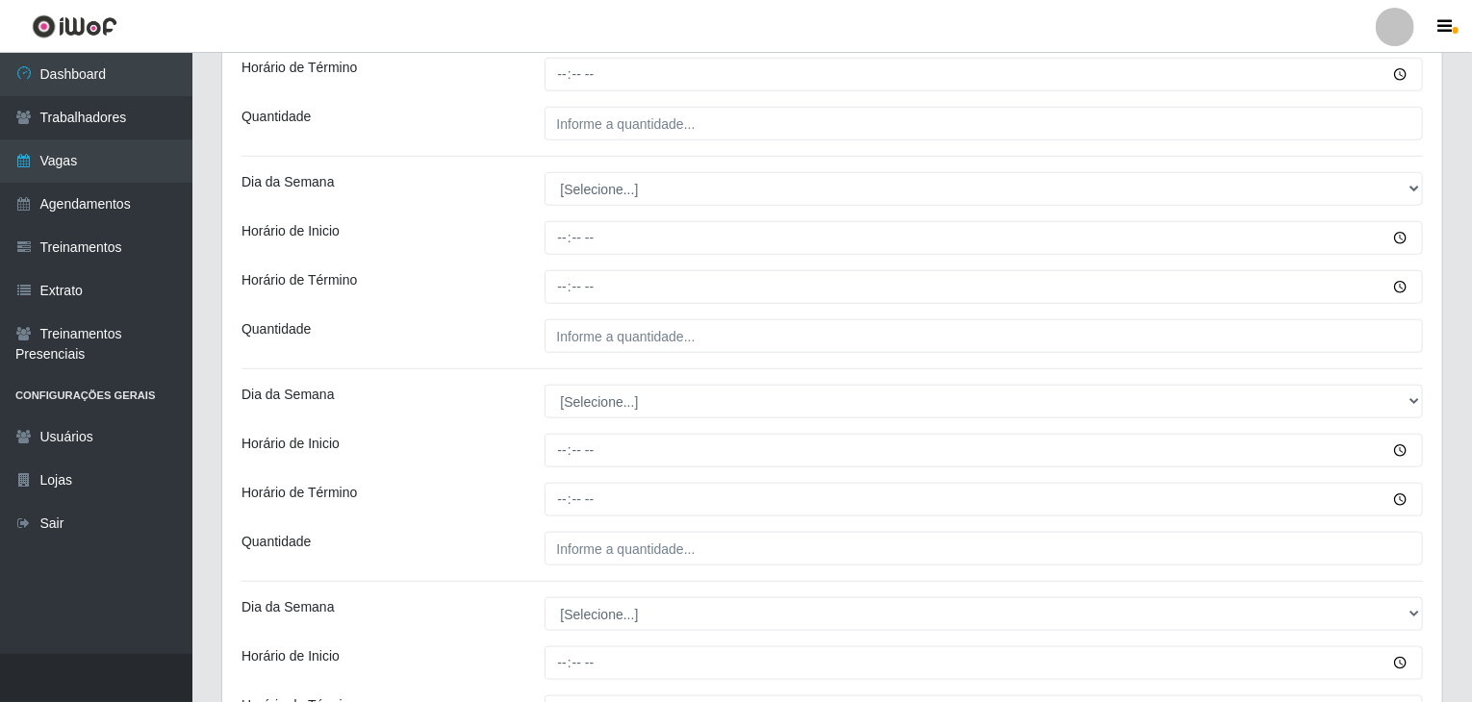
scroll to position [770, 0]
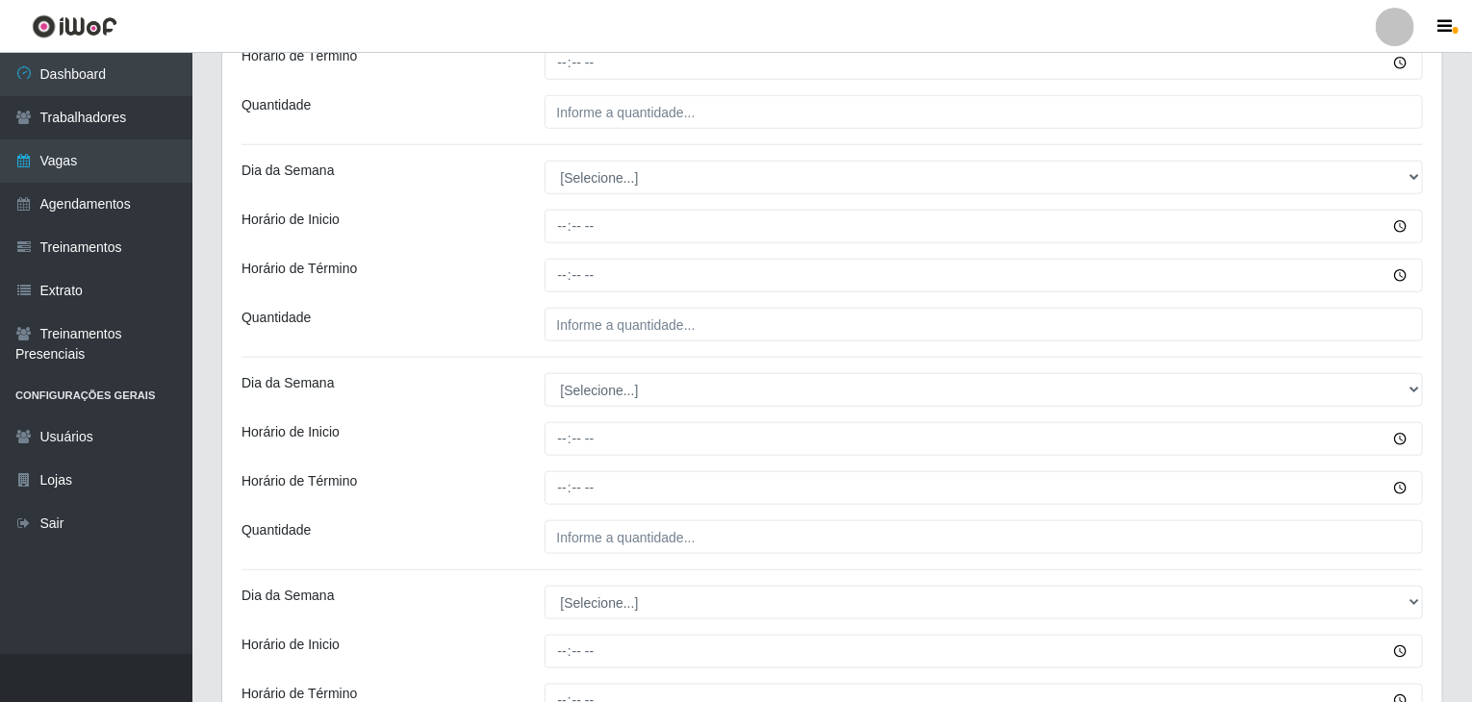
drag, startPoint x: 597, startPoint y: 155, endPoint x: 612, endPoint y: 178, distance: 27.2
click at [600, 160] on div "Loja Rede Compras Supermercados - LOJA 4 Função [Selecione...] ASG ASG + ASG ++…" at bounding box center [832, 425] width 1220 height 2059
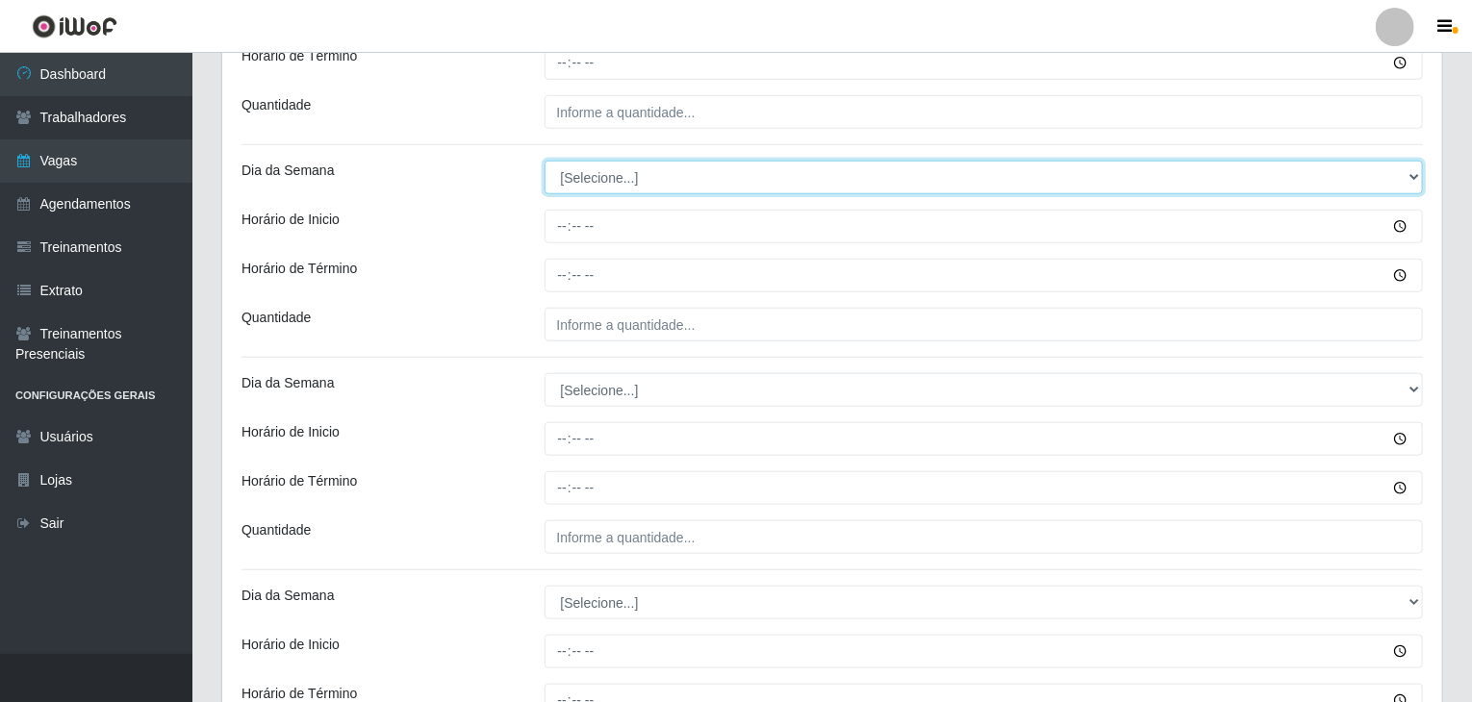
click at [613, 179] on select "[Selecione...] Segunda Terça Quarta Quinta Sexta Sábado Domingo" at bounding box center [983, 178] width 879 height 34
select select "4"
click at [544, 161] on select "[Selecione...] Segunda Terça Quarta Quinta Sexta Sábado Domingo" at bounding box center [983, 178] width 879 height 34
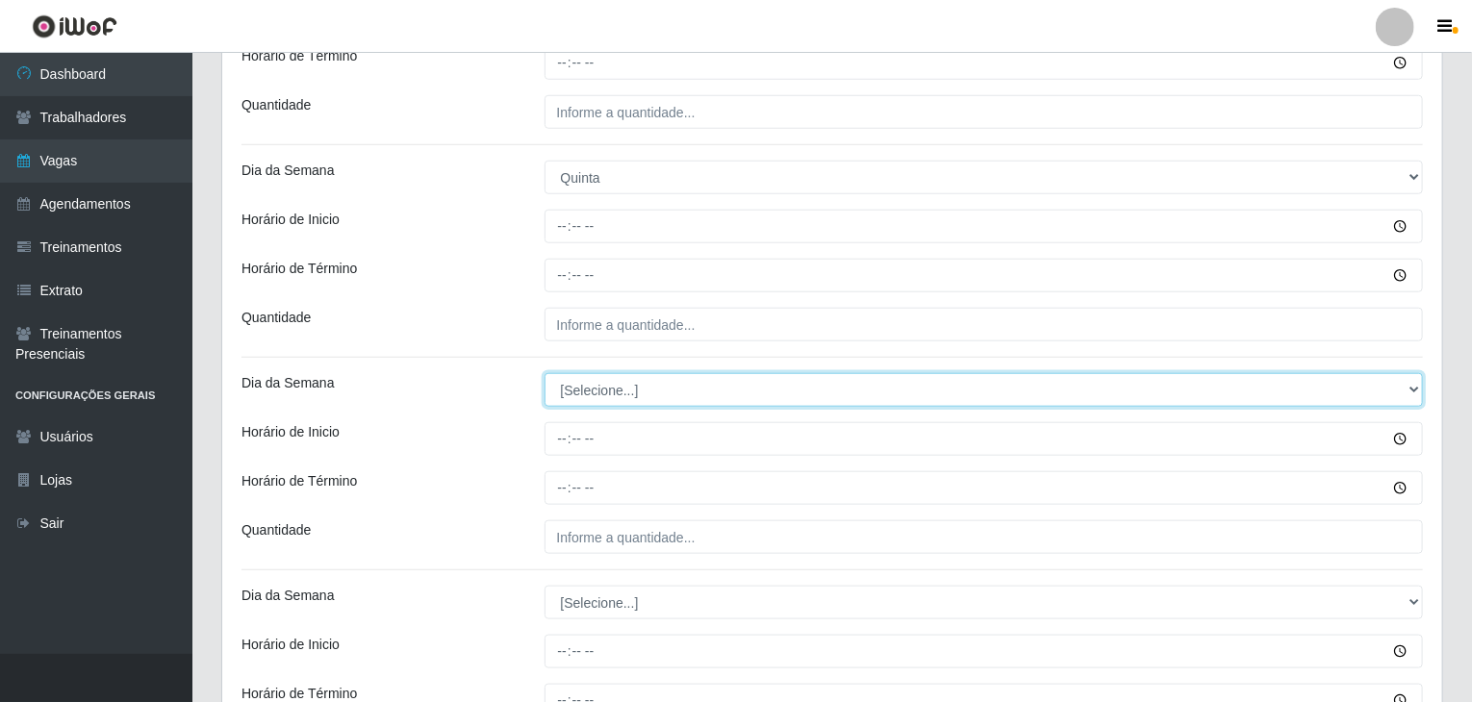
click at [611, 398] on select "[Selecione...] Segunda Terça Quarta Quinta Sexta Sábado Domingo" at bounding box center [983, 390] width 879 height 34
select select "4"
click at [544, 373] on select "[Selecione...] Segunda Terça Quarta Quinta Sexta Sábado Domingo" at bounding box center [983, 390] width 879 height 34
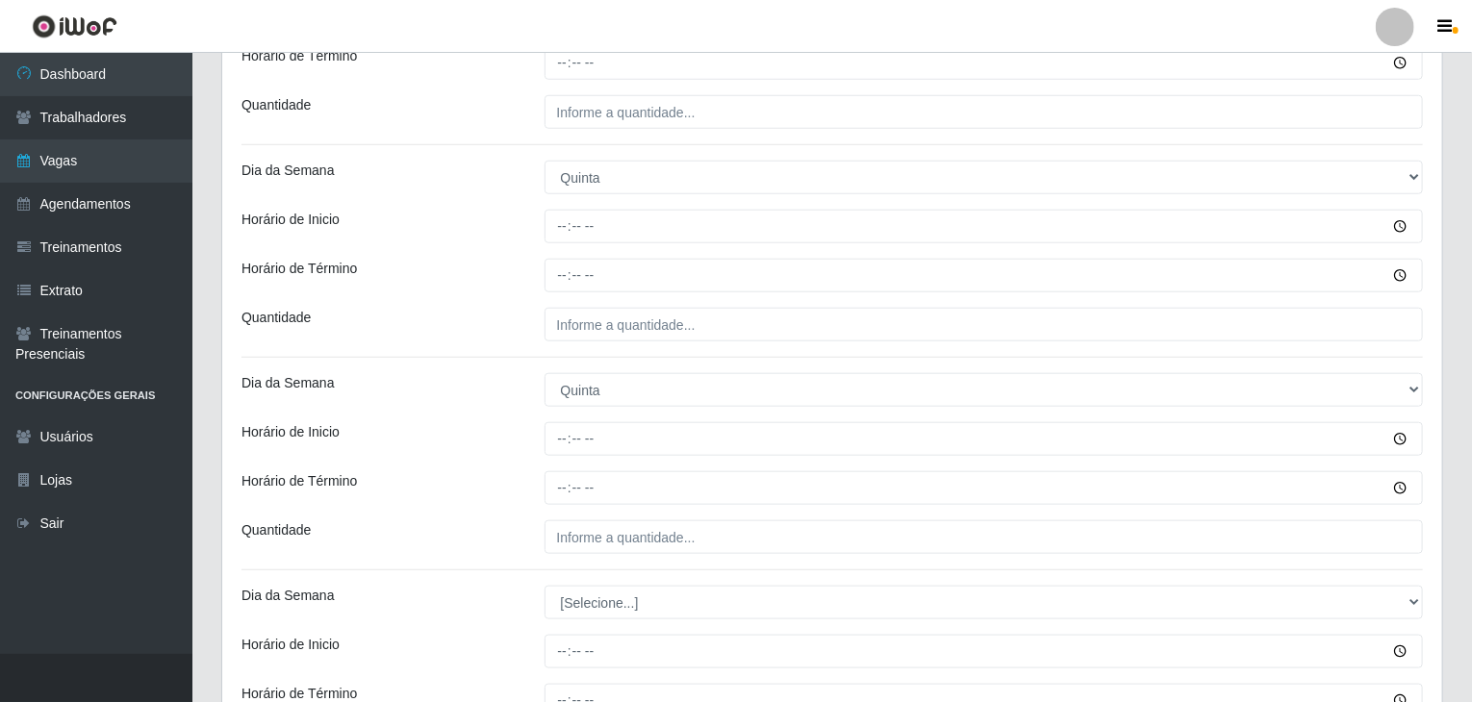
click at [536, 487] on div at bounding box center [984, 488] width 908 height 34
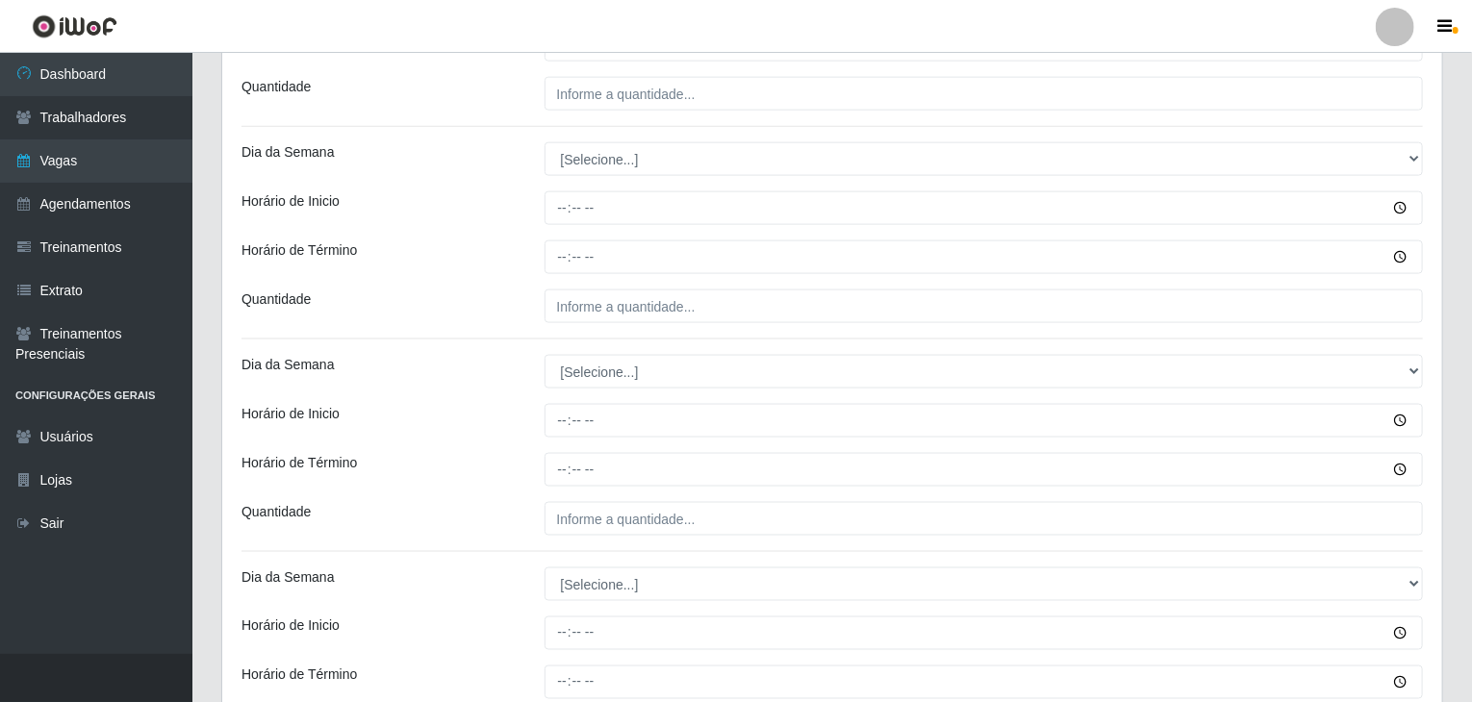
scroll to position [1251, 0]
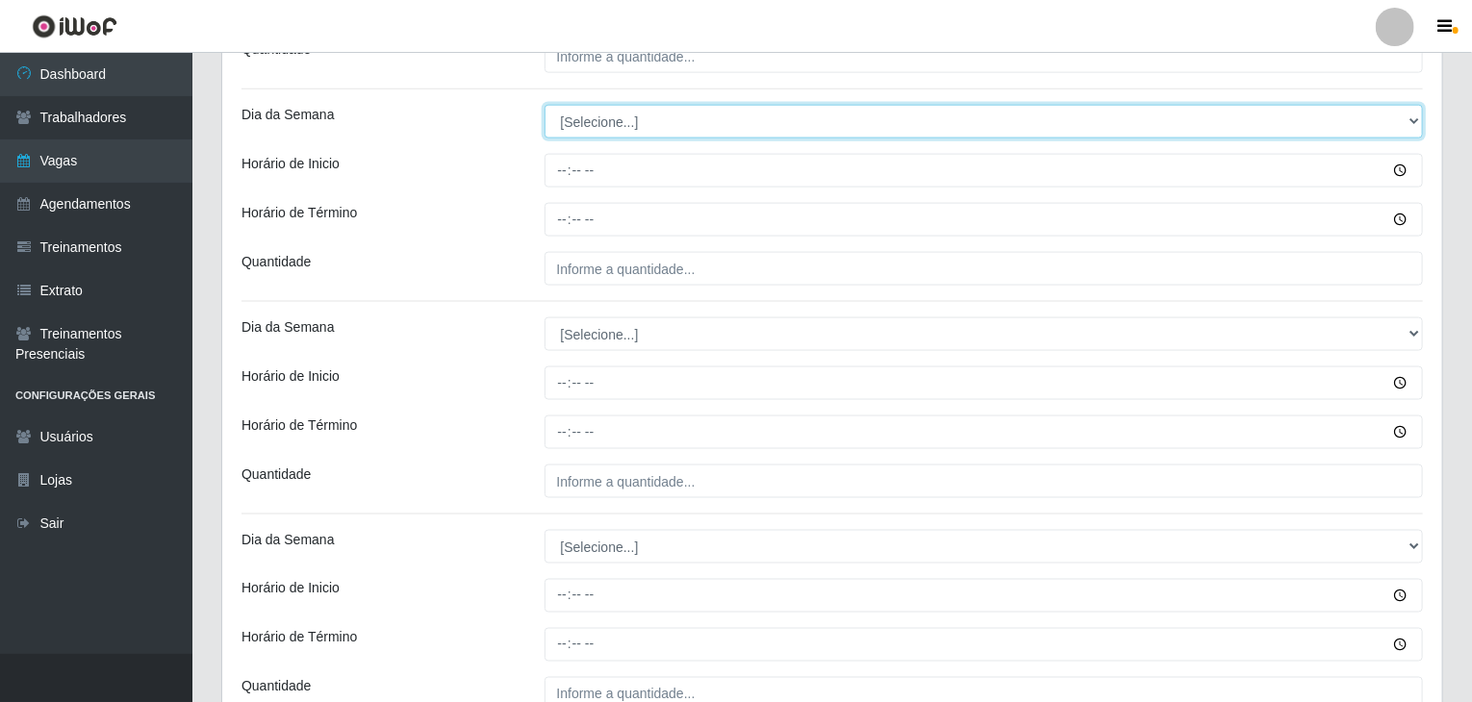
click at [632, 112] on select "[Selecione...] Segunda Terça Quarta Quinta Sexta Sábado Domingo" at bounding box center [983, 122] width 879 height 34
select select "5"
click at [544, 105] on select "[Selecione...] Segunda Terça Quarta Quinta Sexta Sábado Domingo" at bounding box center [983, 122] width 879 height 34
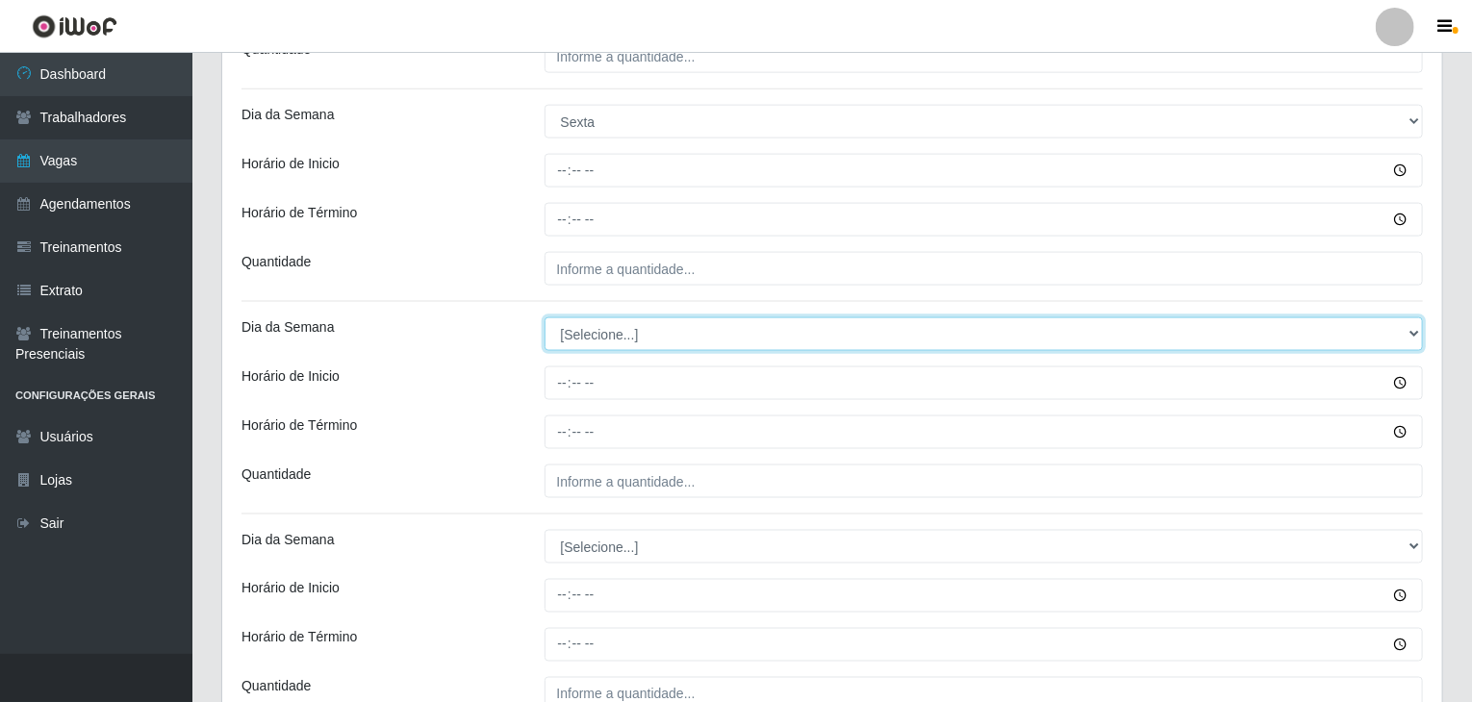
click at [608, 324] on select "[Selecione...] Segunda Terça Quarta Quinta Sexta Sábado Domingo" at bounding box center [983, 334] width 879 height 34
select select "5"
click at [544, 317] on select "[Selecione...] Segunda Terça Quarta Quinta Sexta Sábado Domingo" at bounding box center [983, 334] width 879 height 34
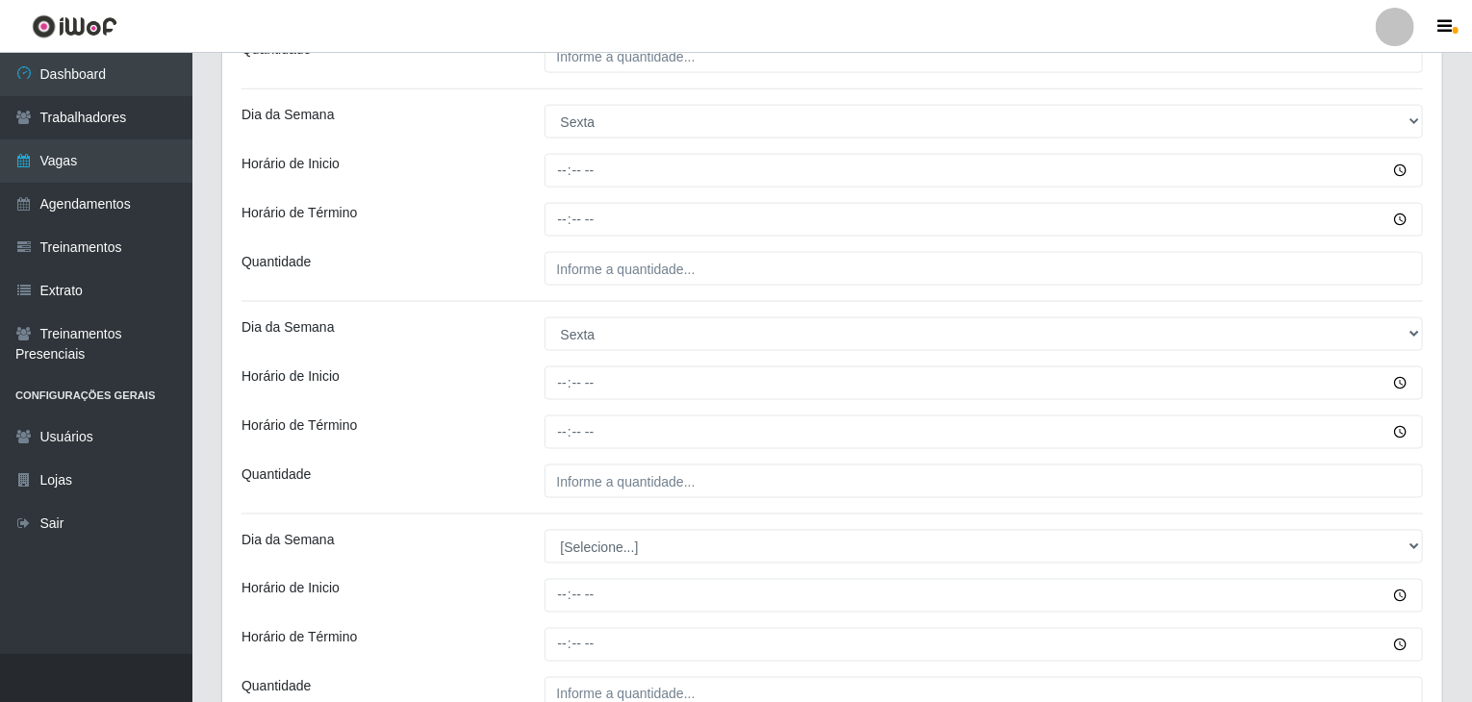
click at [515, 416] on div "Horário de Término" at bounding box center [378, 433] width 303 height 34
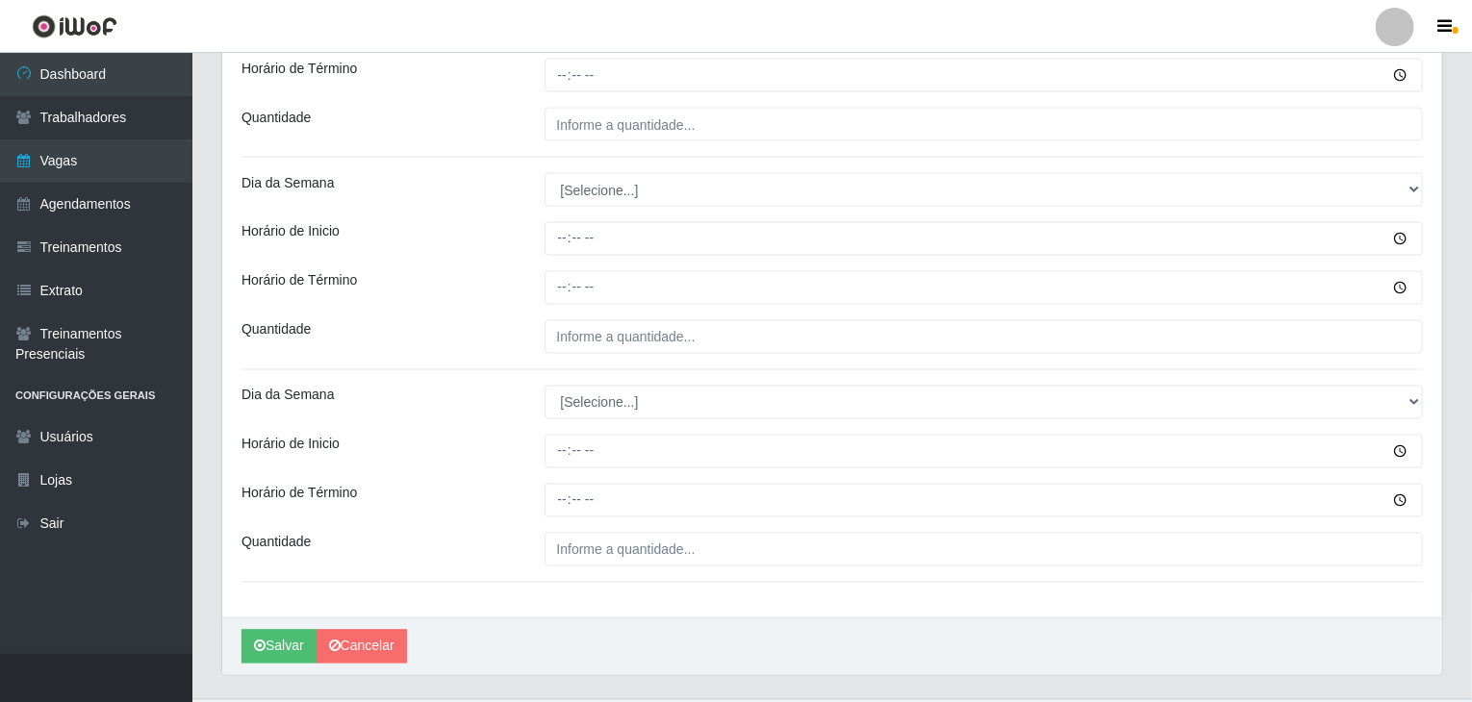
scroll to position [1650, 0]
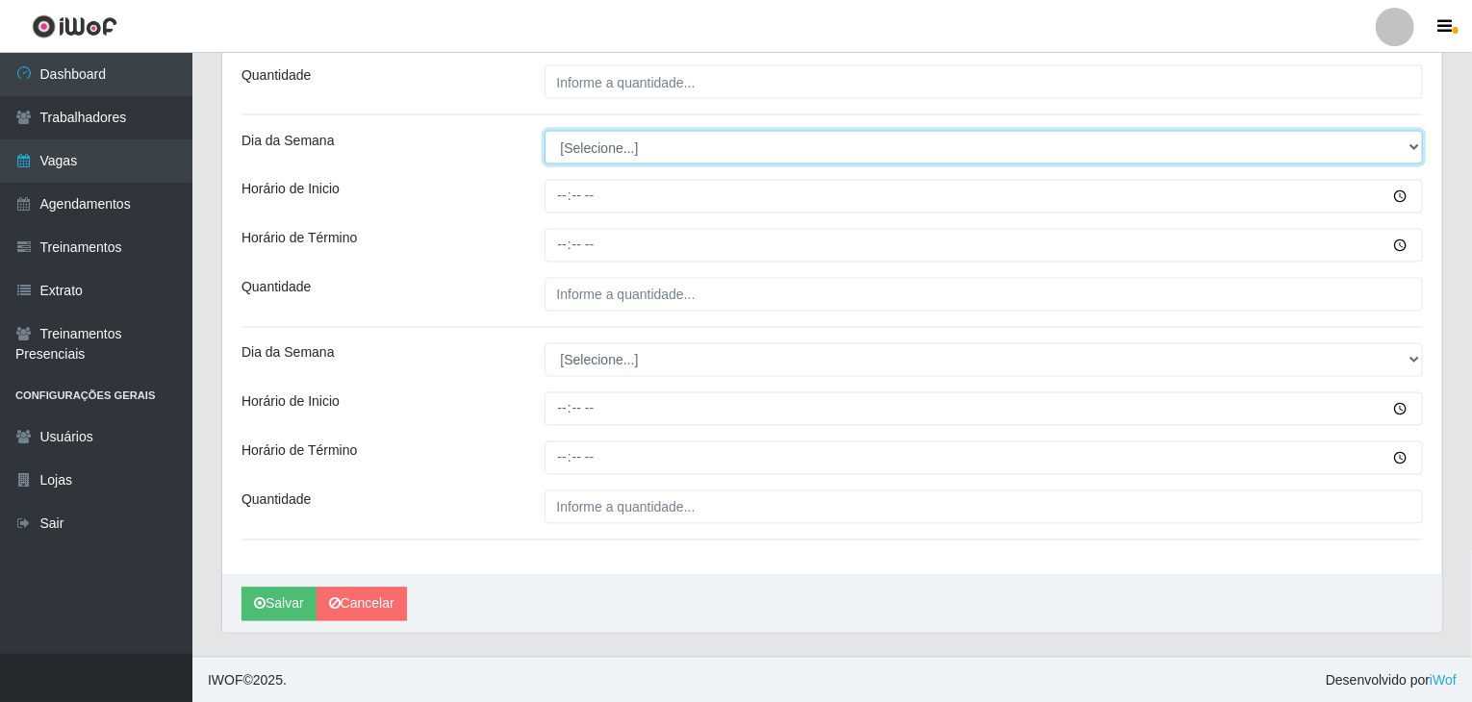
click at [587, 148] on select "[Selecione...] Segunda Terça Quarta Quinta Sexta Sábado Domingo" at bounding box center [983, 148] width 879 height 34
select select "6"
click at [544, 131] on select "[Selecione...] Segunda Terça Quarta Quinta Sexta Sábado Domingo" at bounding box center [983, 148] width 879 height 34
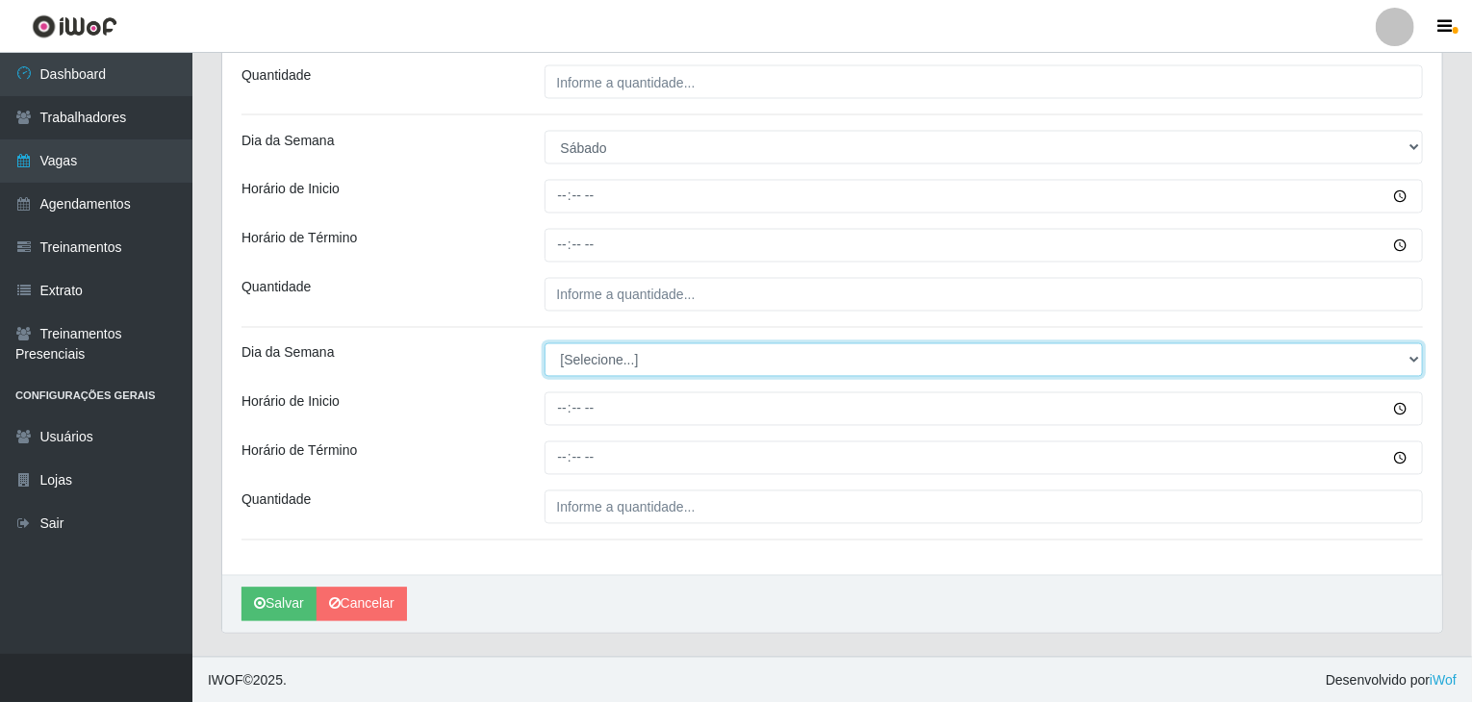
click at [622, 363] on select "[Selecione...] Segunda Terça Quarta Quinta Sexta Sábado Domingo" at bounding box center [983, 360] width 879 height 34
select select "6"
click at [544, 343] on select "[Selecione...] Segunda Terça Quarta Quinta Sexta Sábado Domingo" at bounding box center [983, 360] width 879 height 34
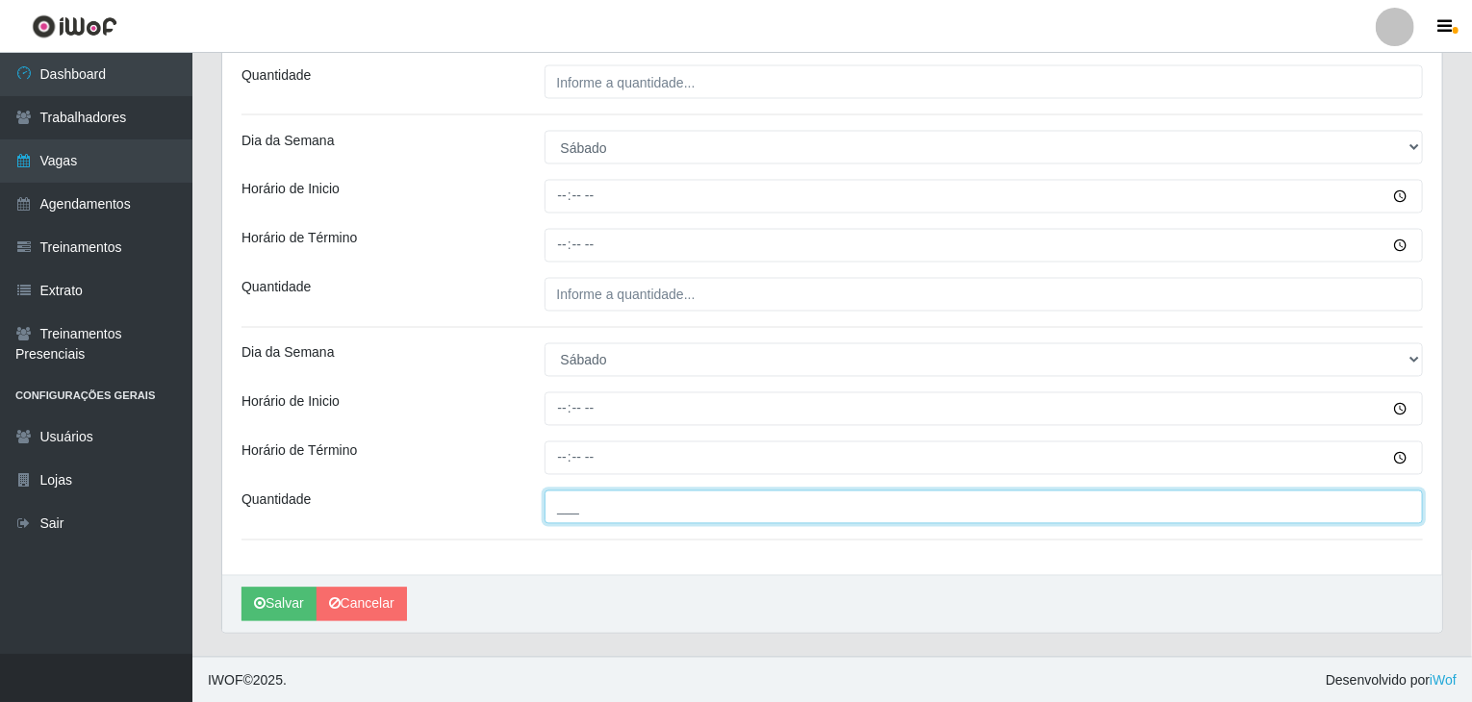
click at [635, 506] on input "___" at bounding box center [983, 508] width 879 height 34
type input "4__"
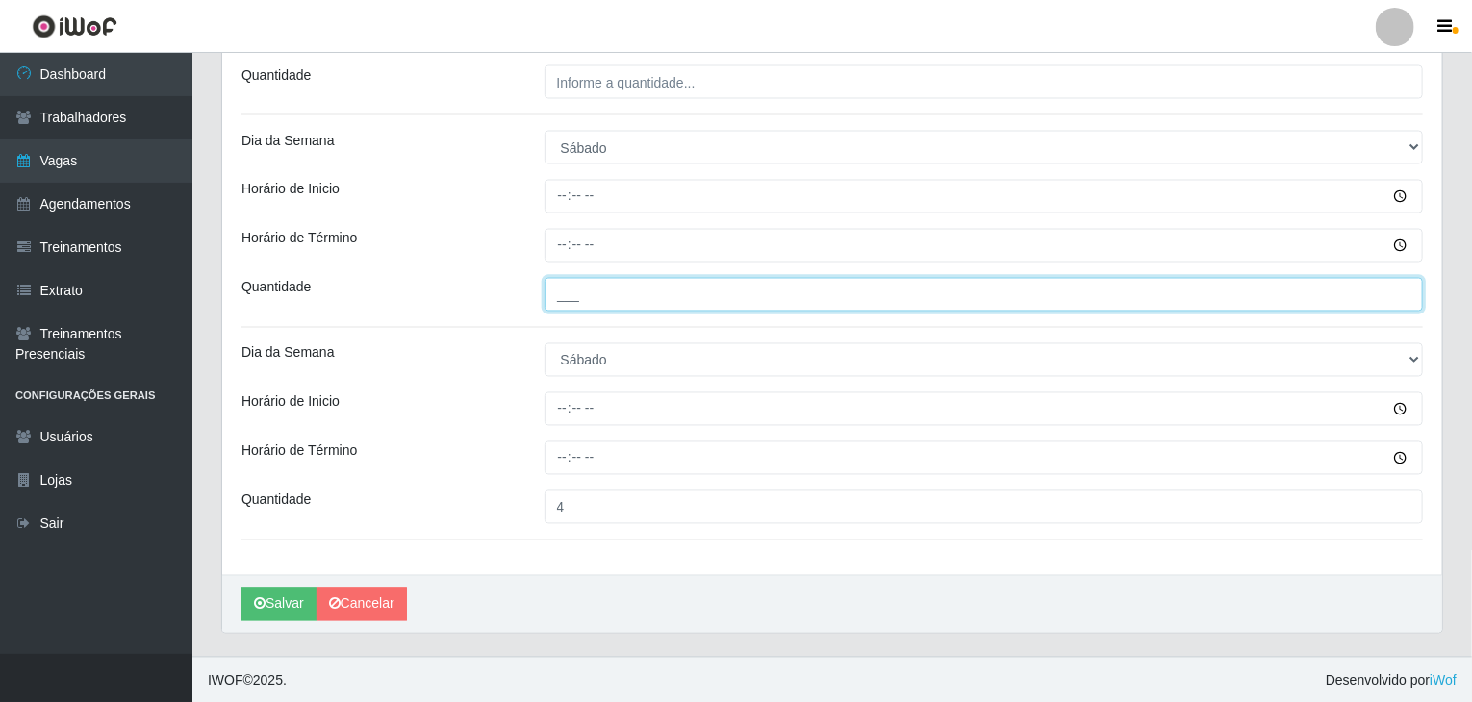
click at [593, 300] on input "___" at bounding box center [983, 295] width 879 height 34
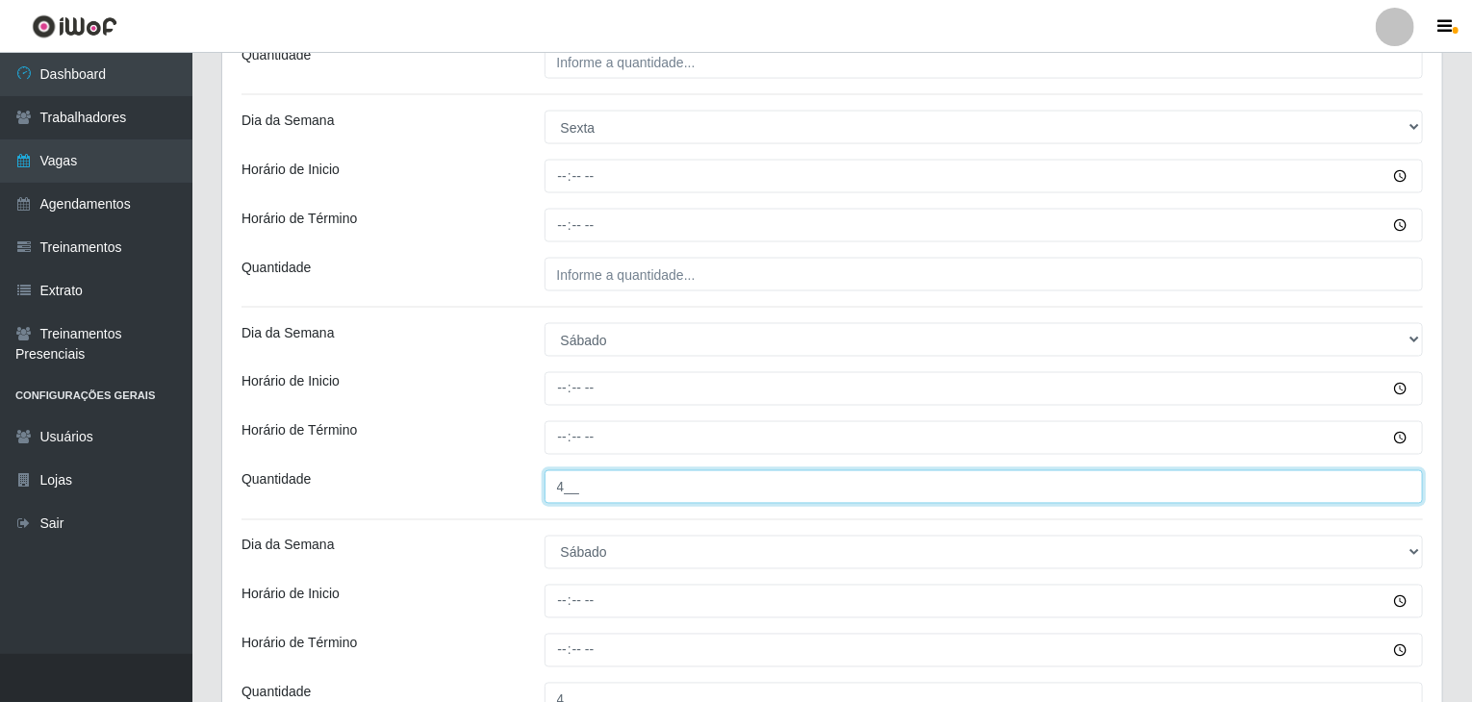
type input "4__"
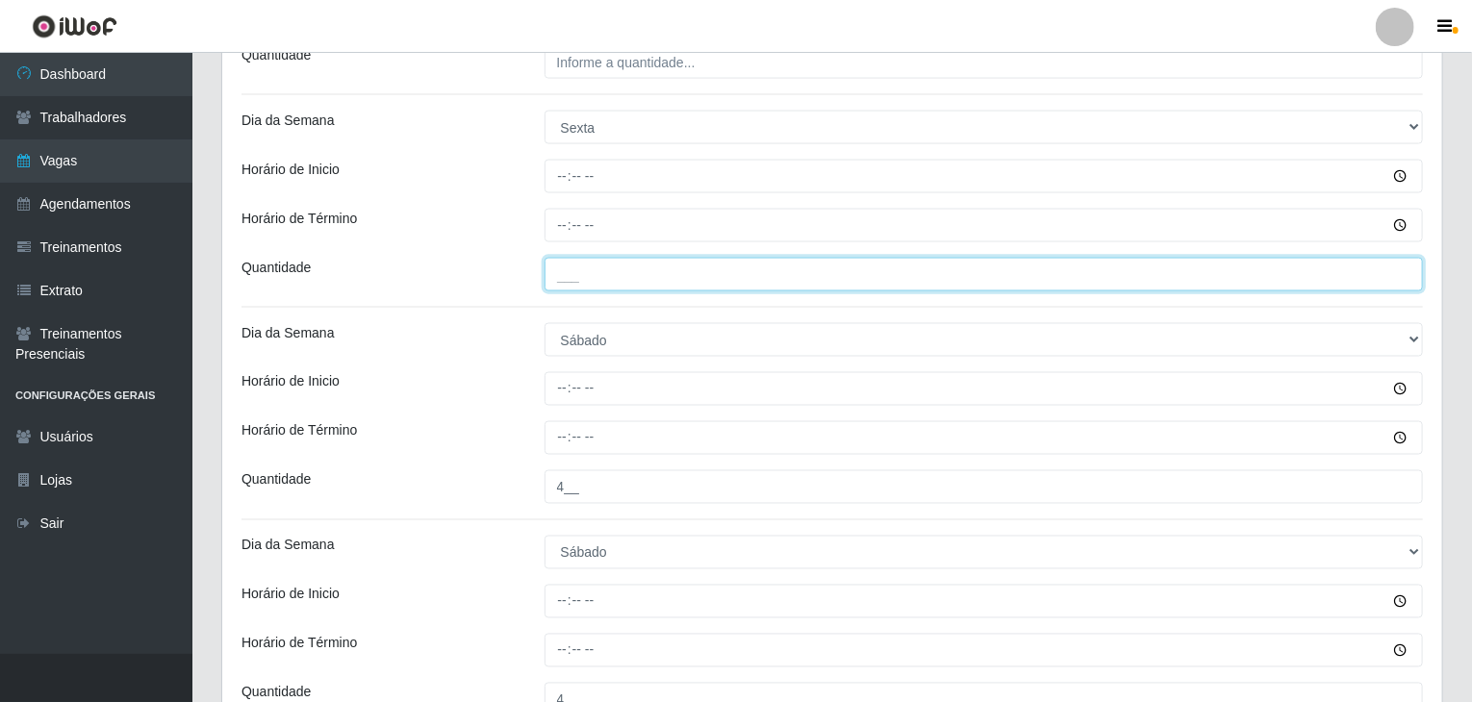
click at [646, 270] on input "___" at bounding box center [983, 275] width 879 height 34
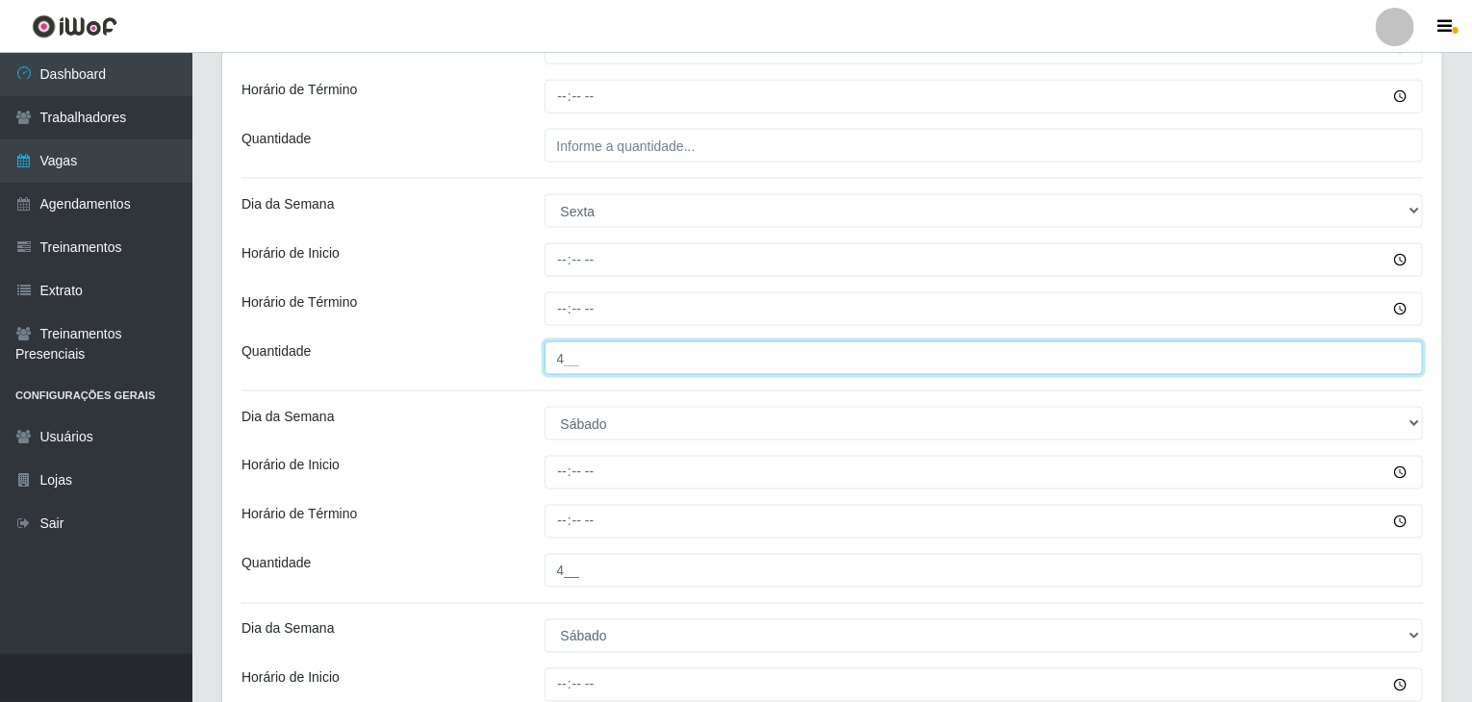
scroll to position [1265, 0]
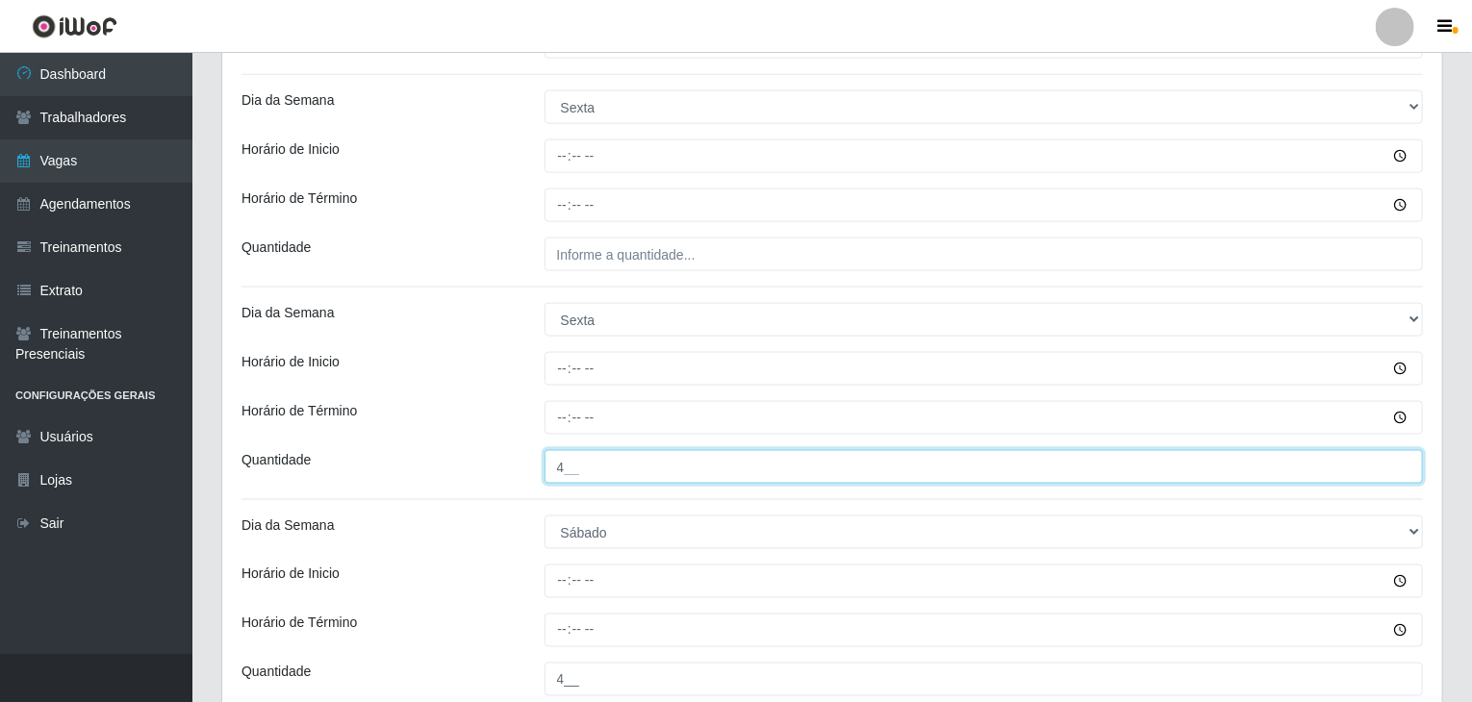
type input "4__"
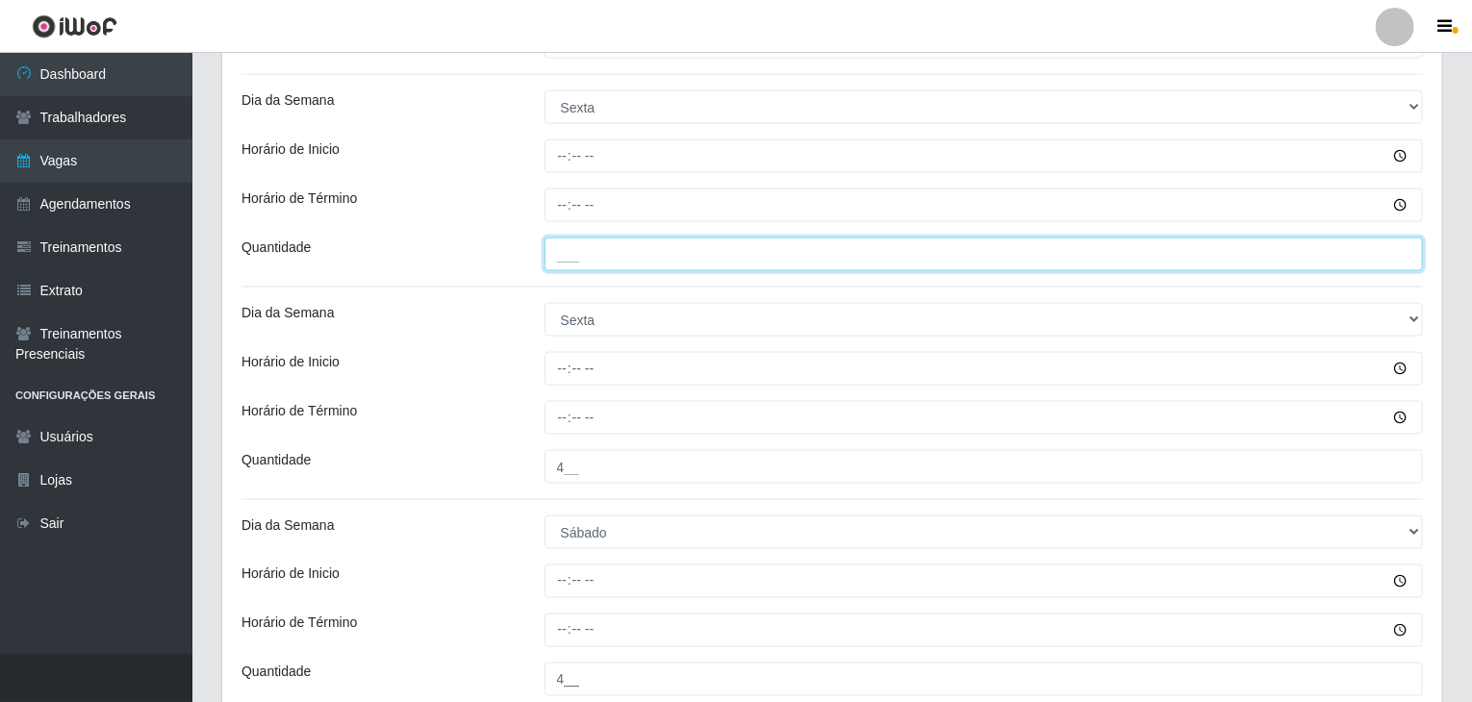
click at [663, 265] on input "___" at bounding box center [983, 255] width 879 height 34
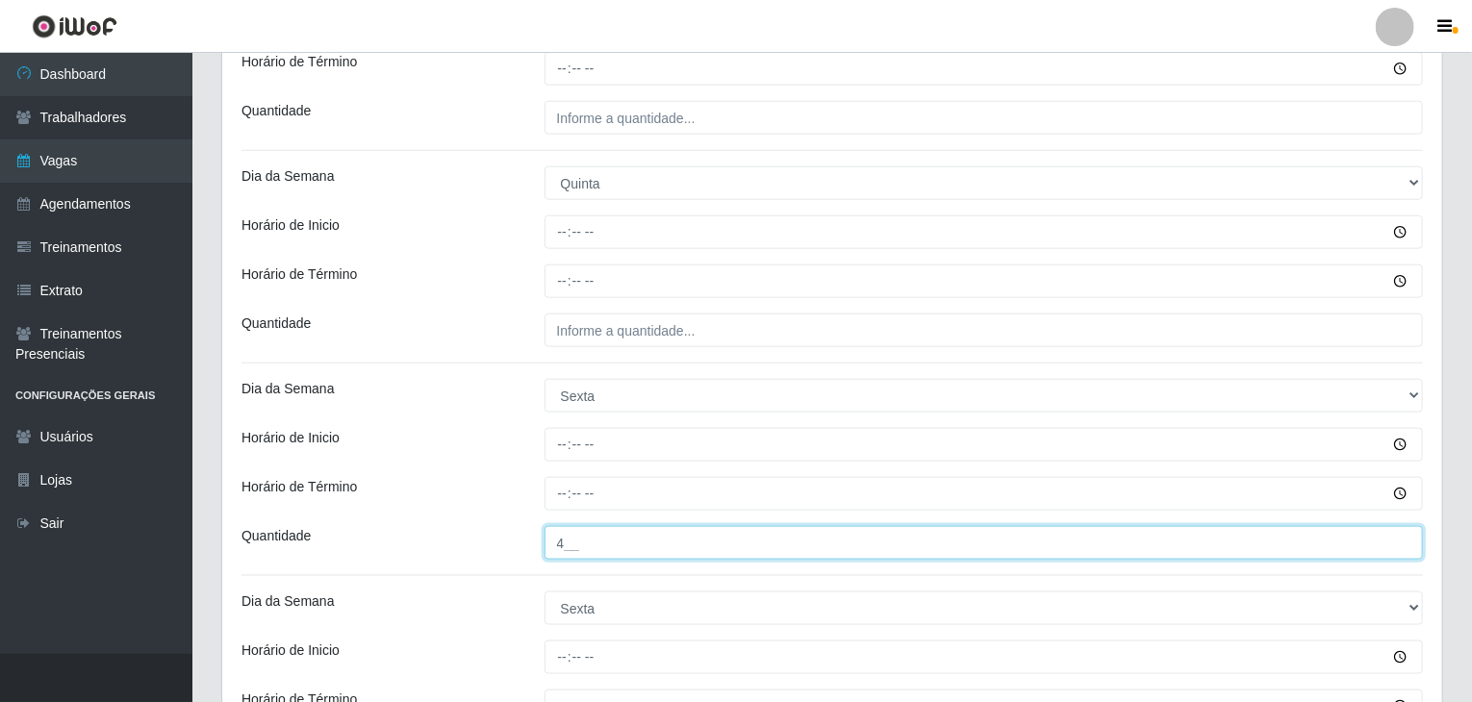
type input "4__"
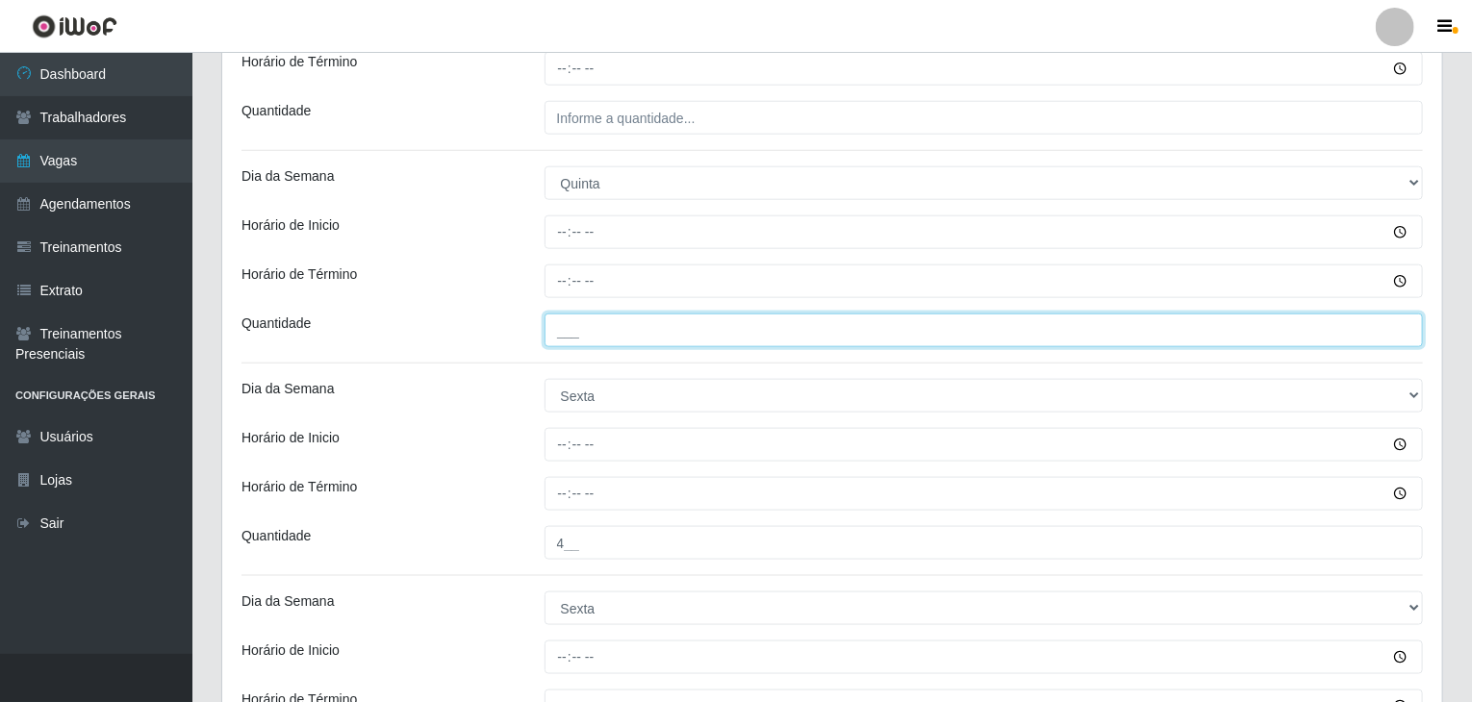
click at [721, 326] on input "___" at bounding box center [983, 331] width 879 height 34
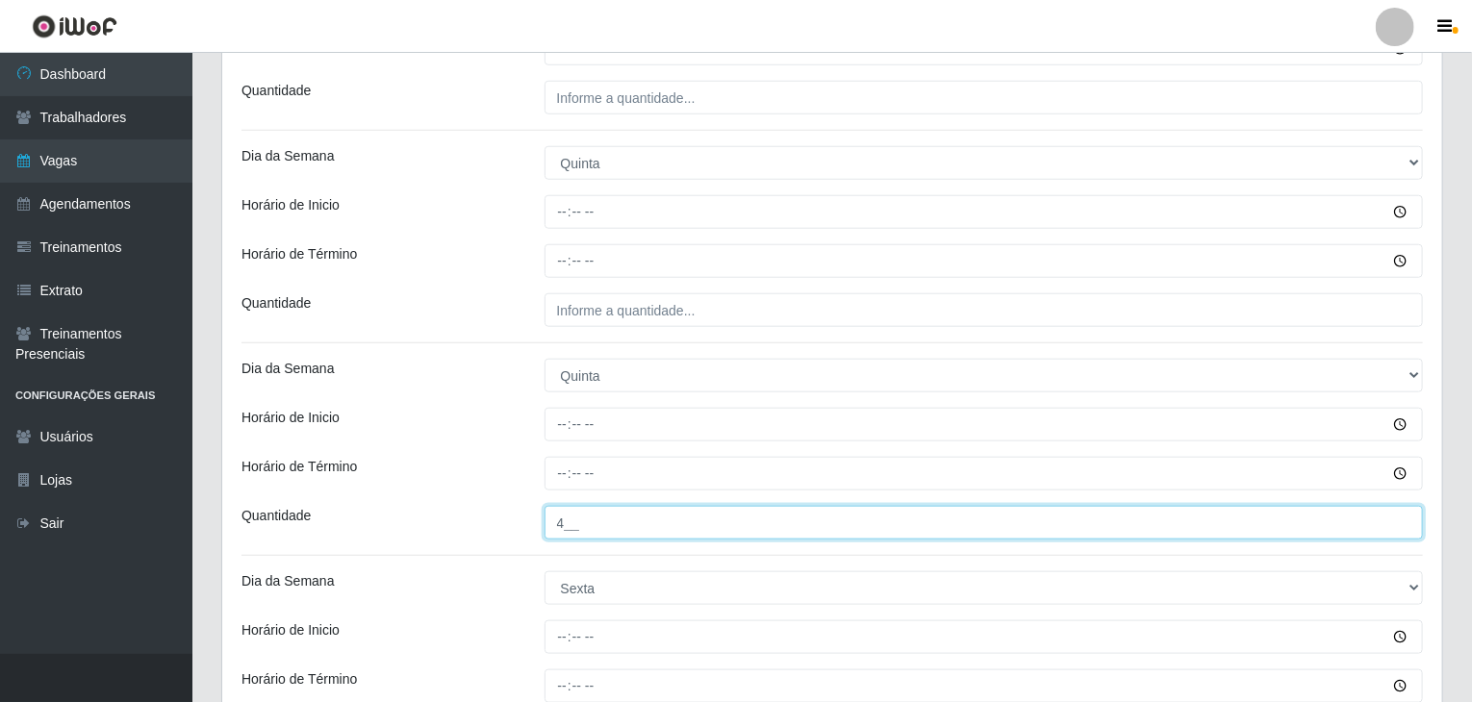
type input "4__"
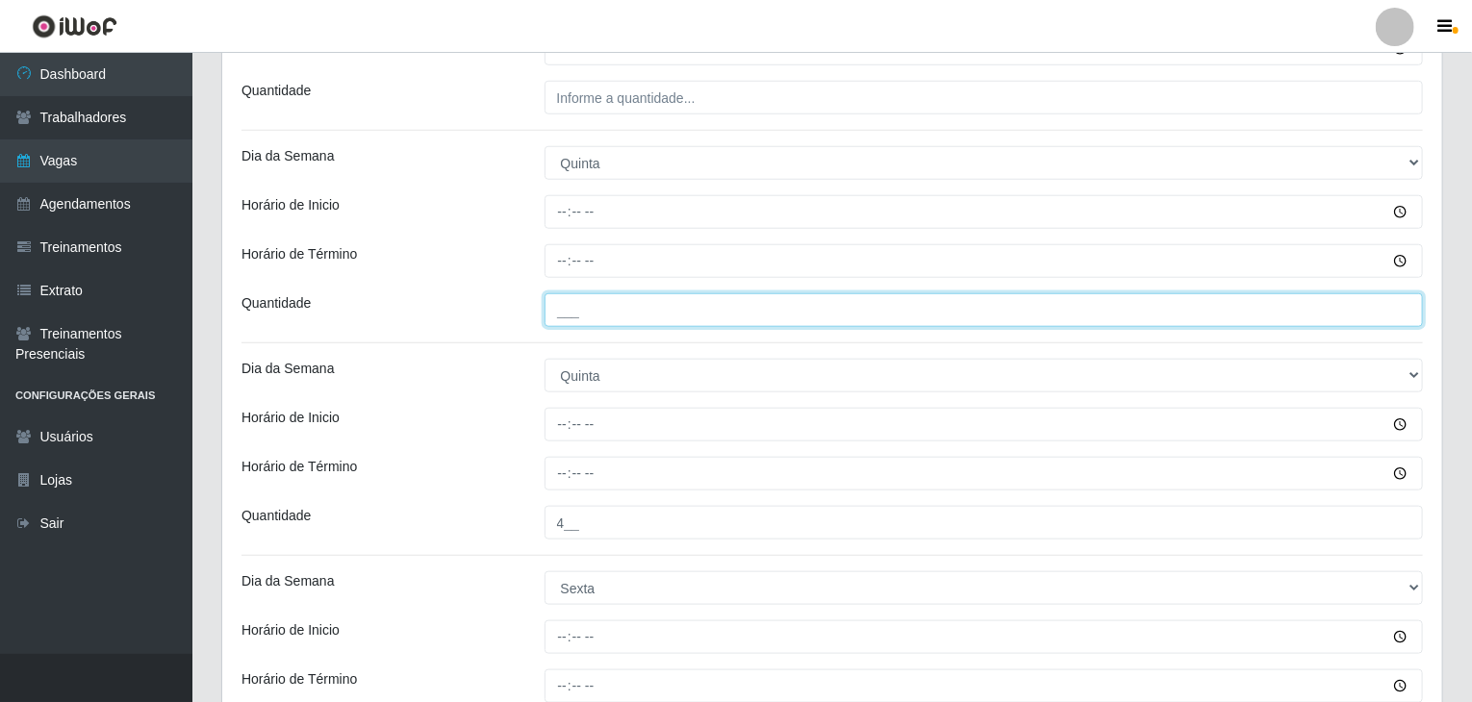
click at [711, 316] on input "___" at bounding box center [983, 310] width 879 height 34
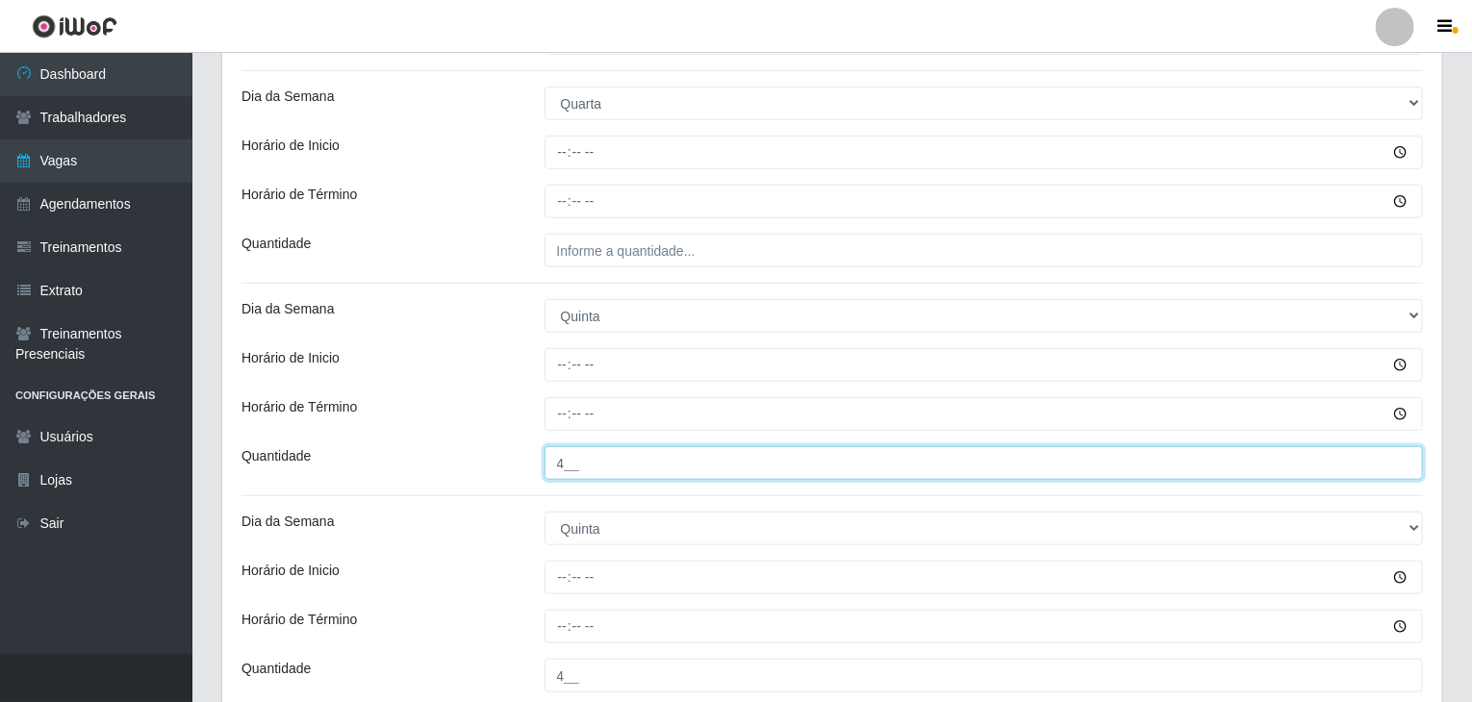
scroll to position [592, 0]
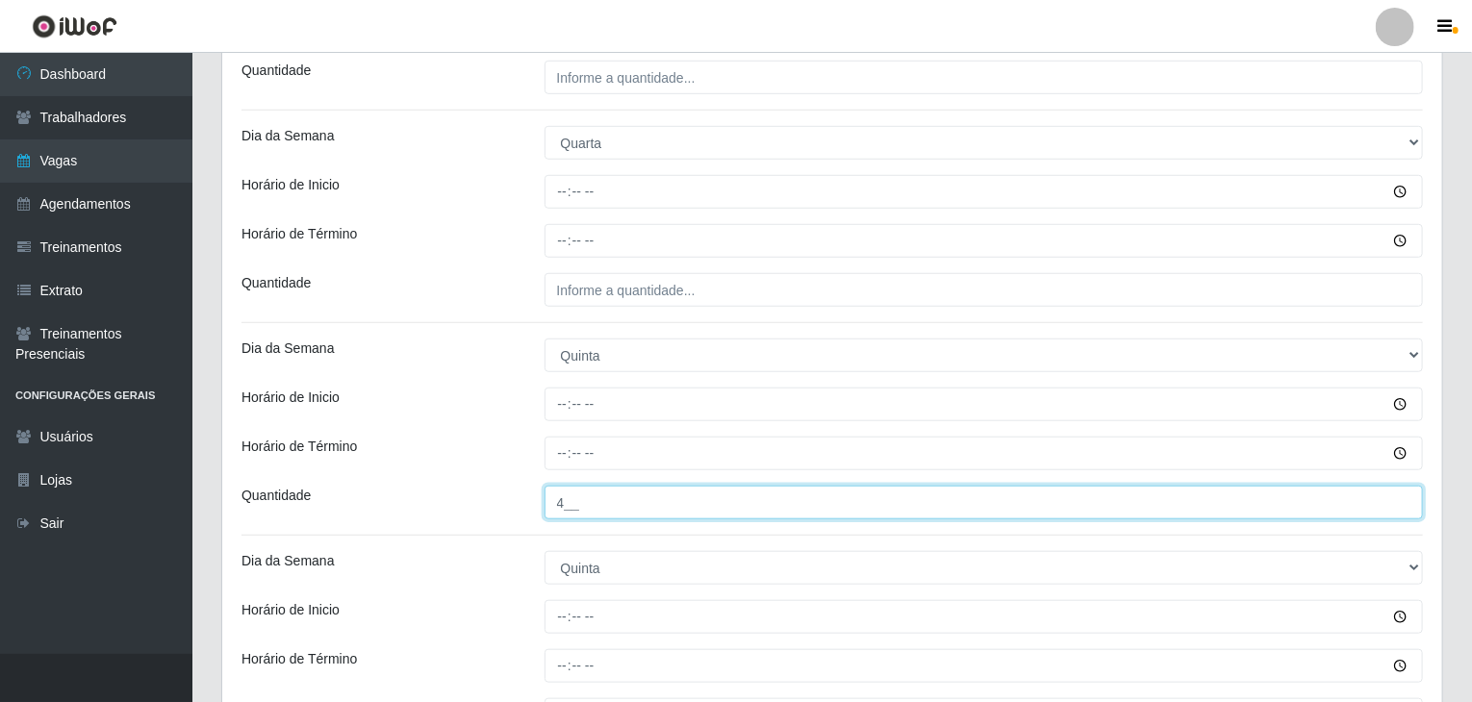
type input "4__"
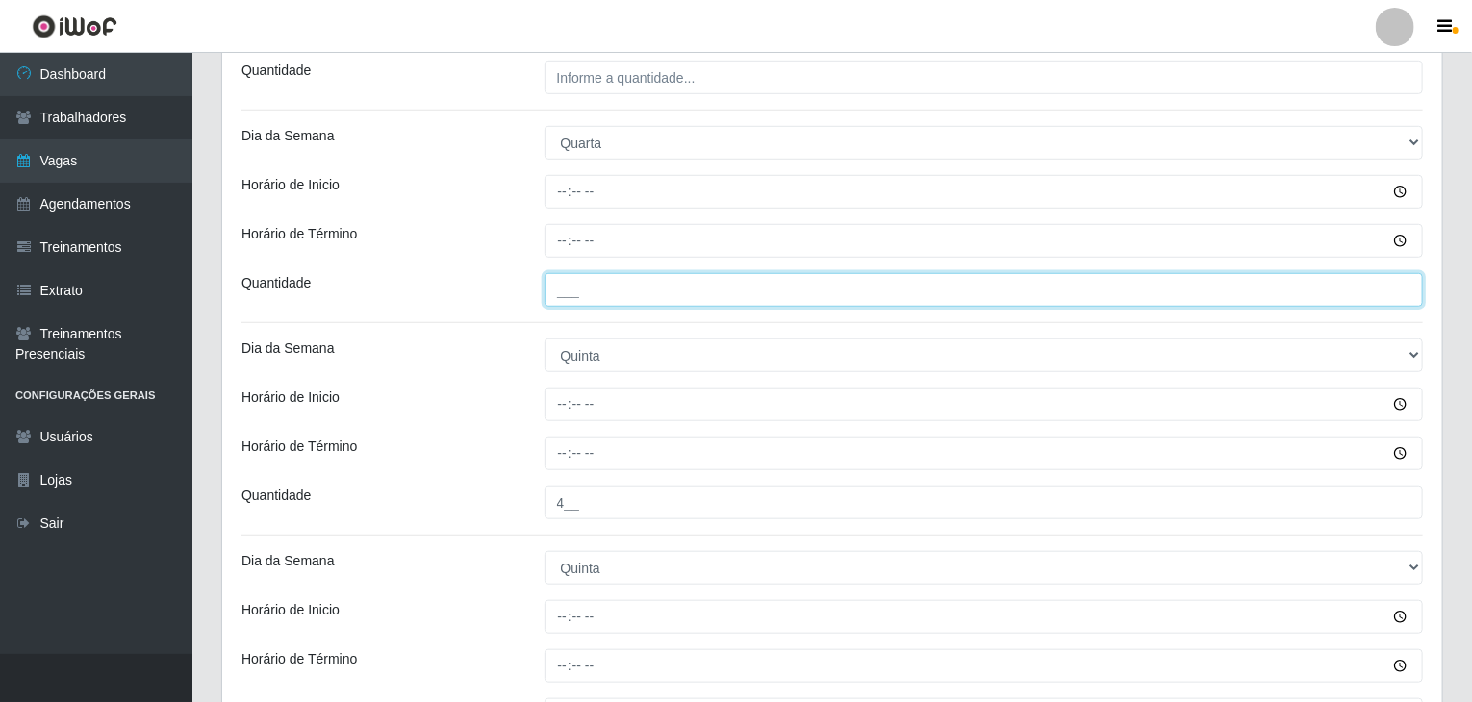
click at [687, 283] on input "___" at bounding box center [983, 290] width 879 height 34
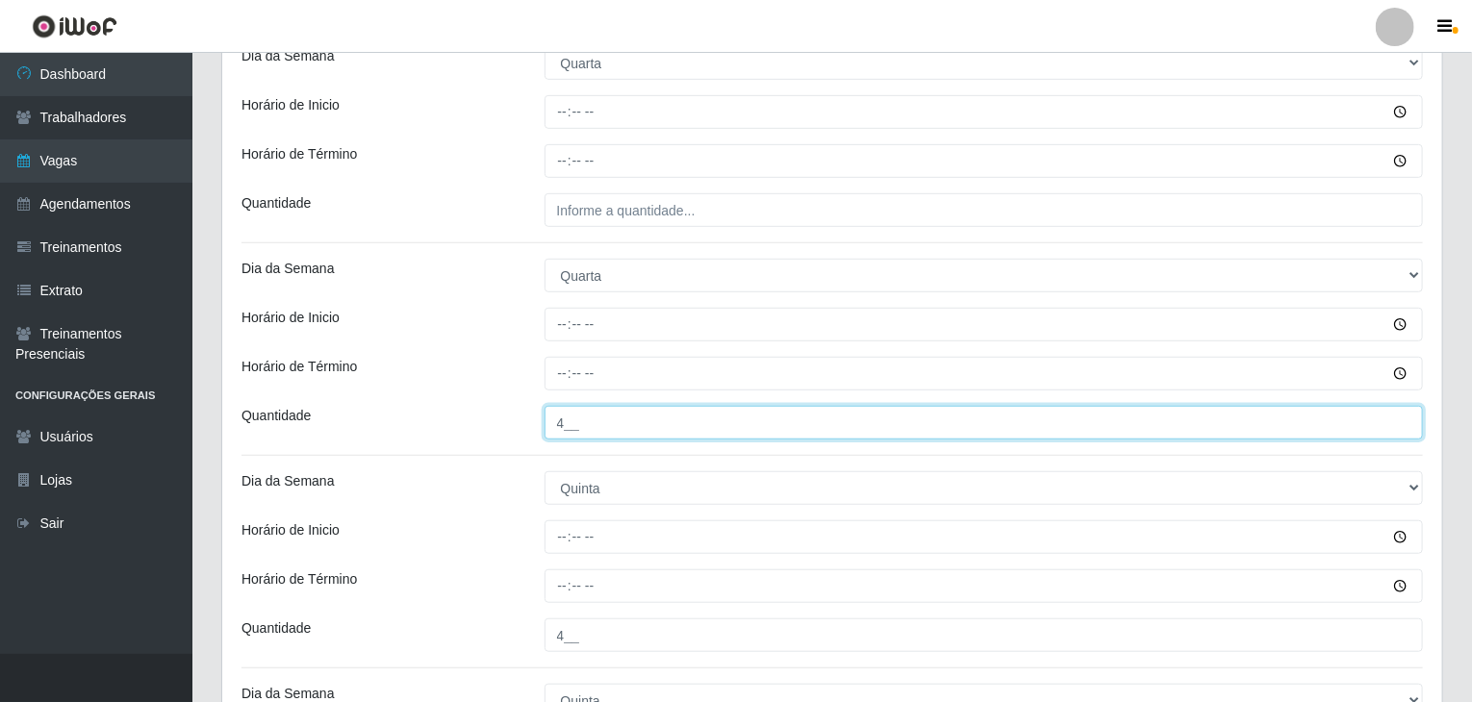
scroll to position [399, 0]
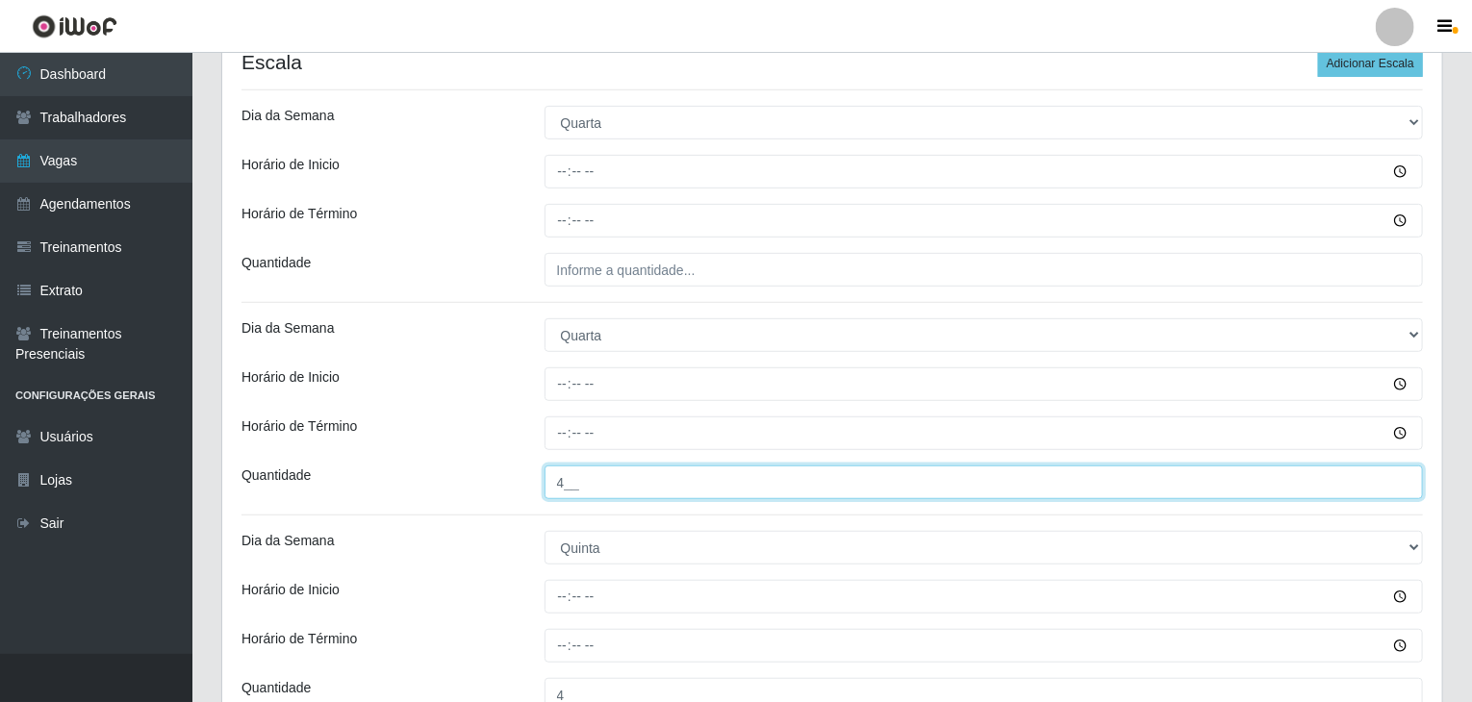
type input "4__"
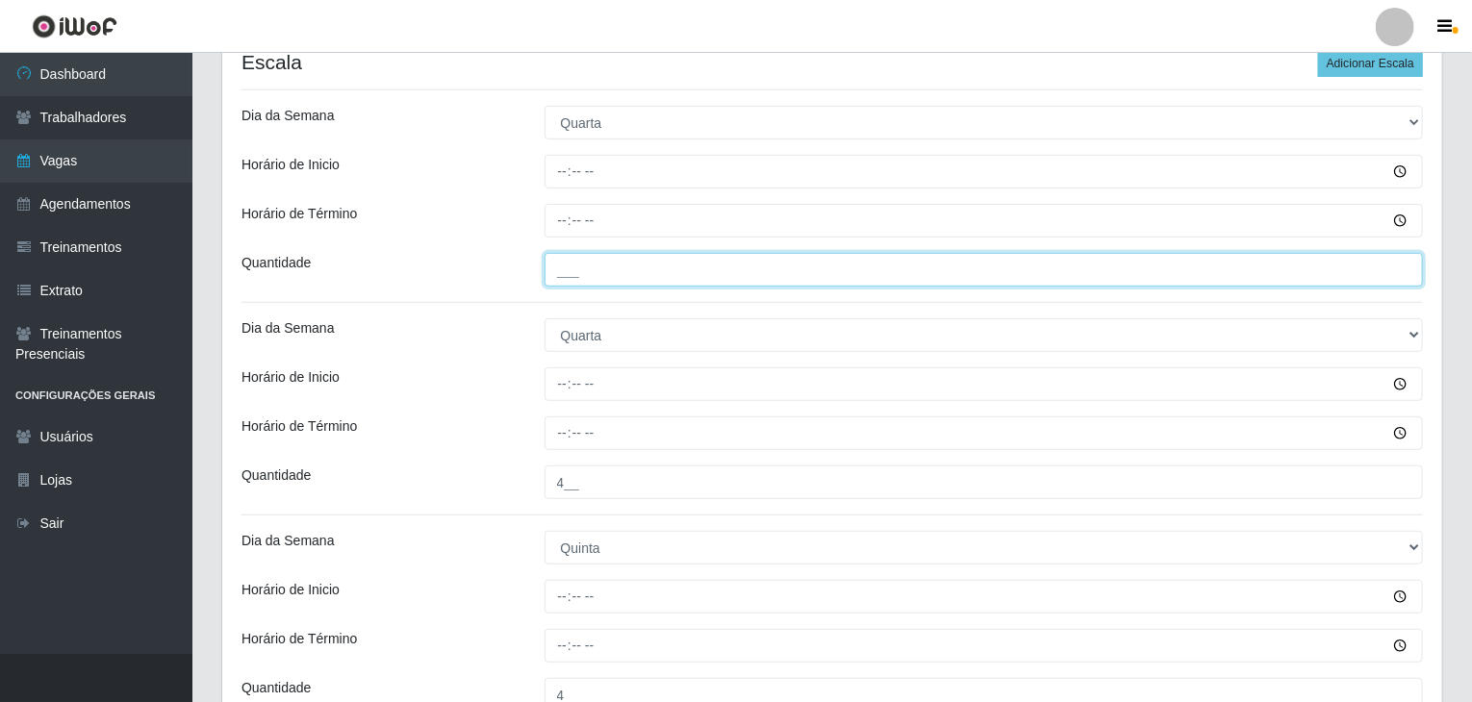
click at [666, 266] on input "___" at bounding box center [983, 270] width 879 height 34
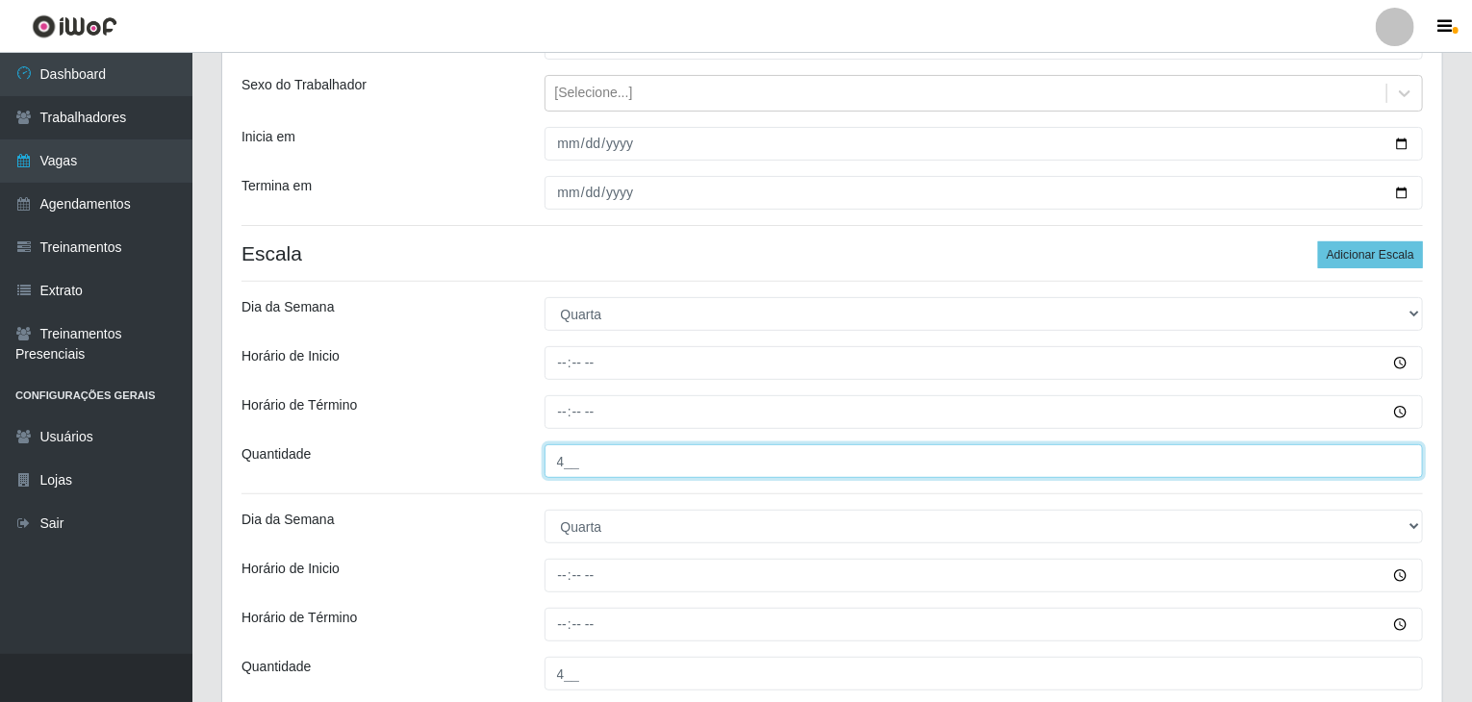
scroll to position [207, 0]
type input "4__"
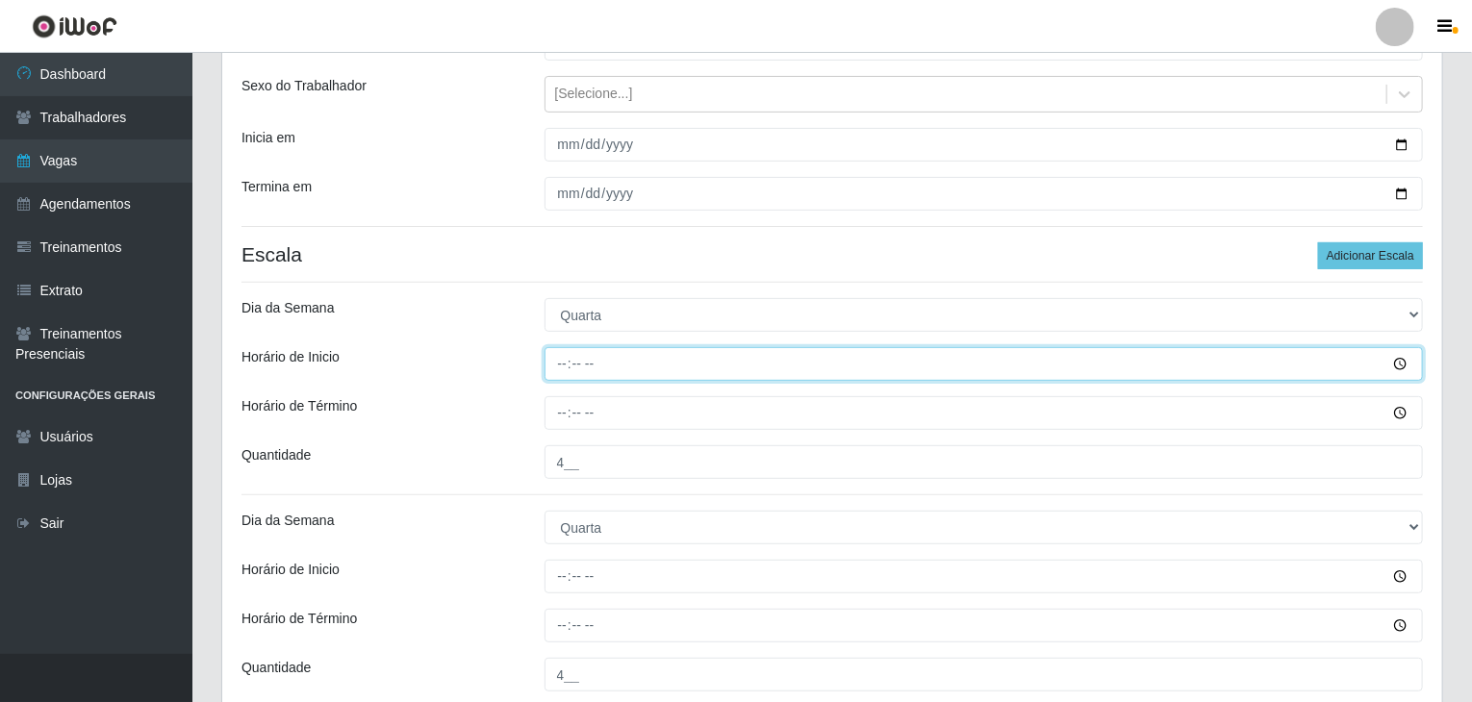
click at [567, 359] on input "Horário de Inicio" at bounding box center [983, 364] width 879 height 34
type input "09:00"
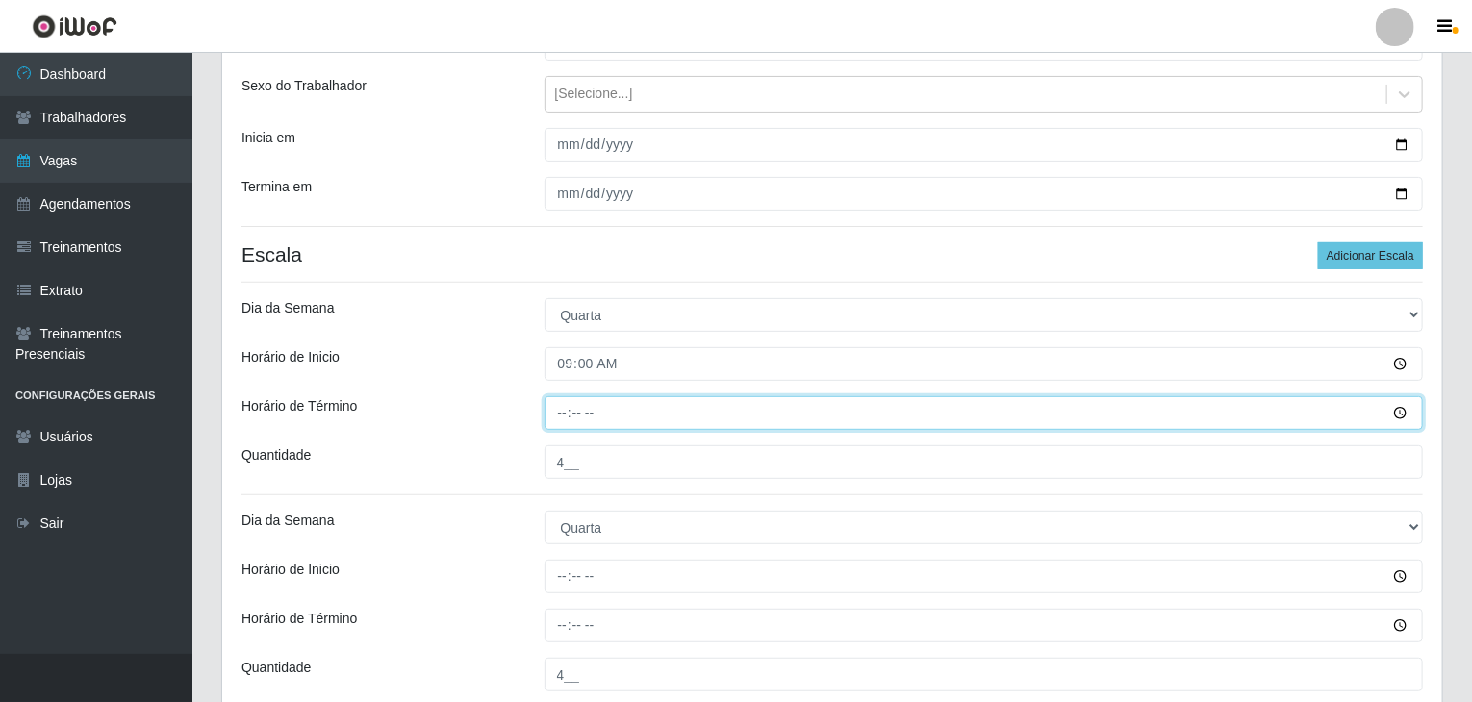
click at [558, 408] on input "Horário de Término" at bounding box center [983, 413] width 879 height 34
click at [569, 416] on input "Horário de Término" at bounding box center [983, 413] width 879 height 34
type input "13:00"
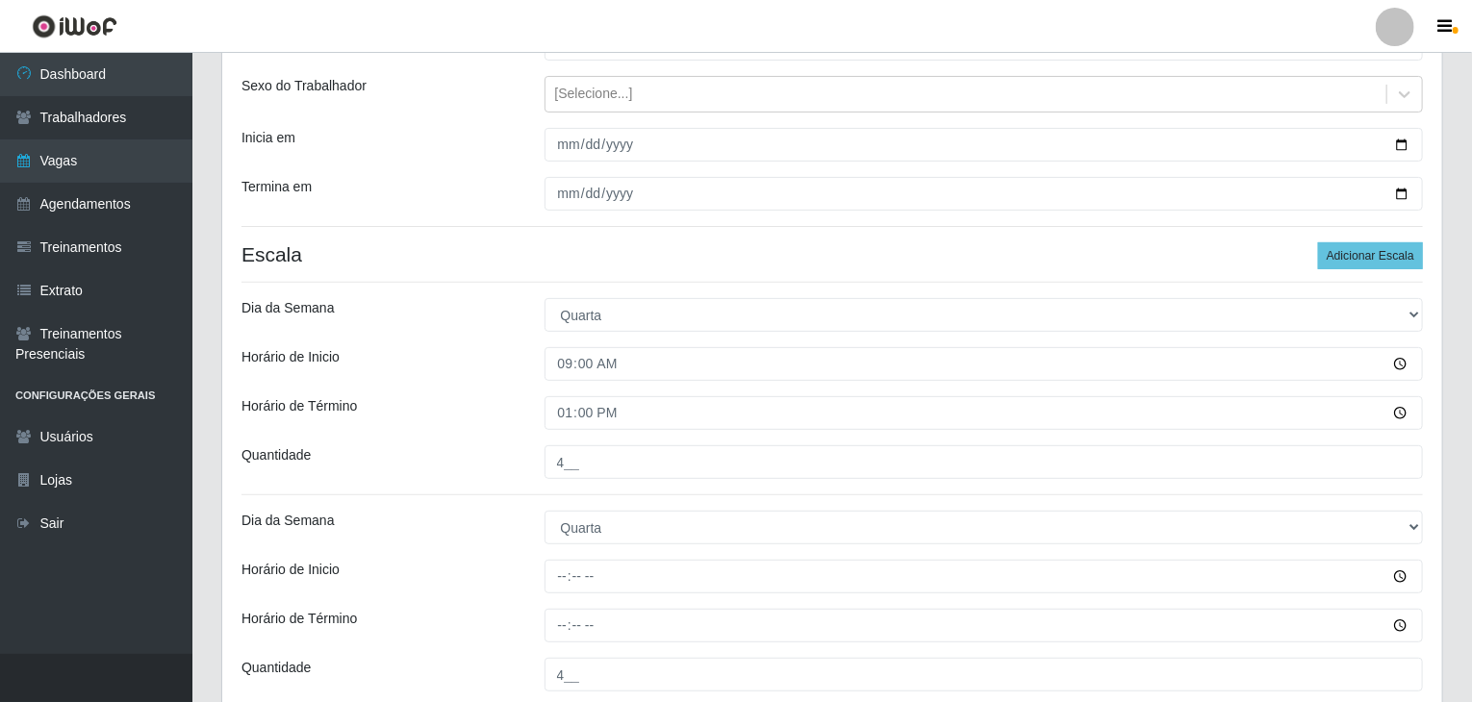
click at [491, 409] on div "Horário de Término" at bounding box center [378, 413] width 303 height 34
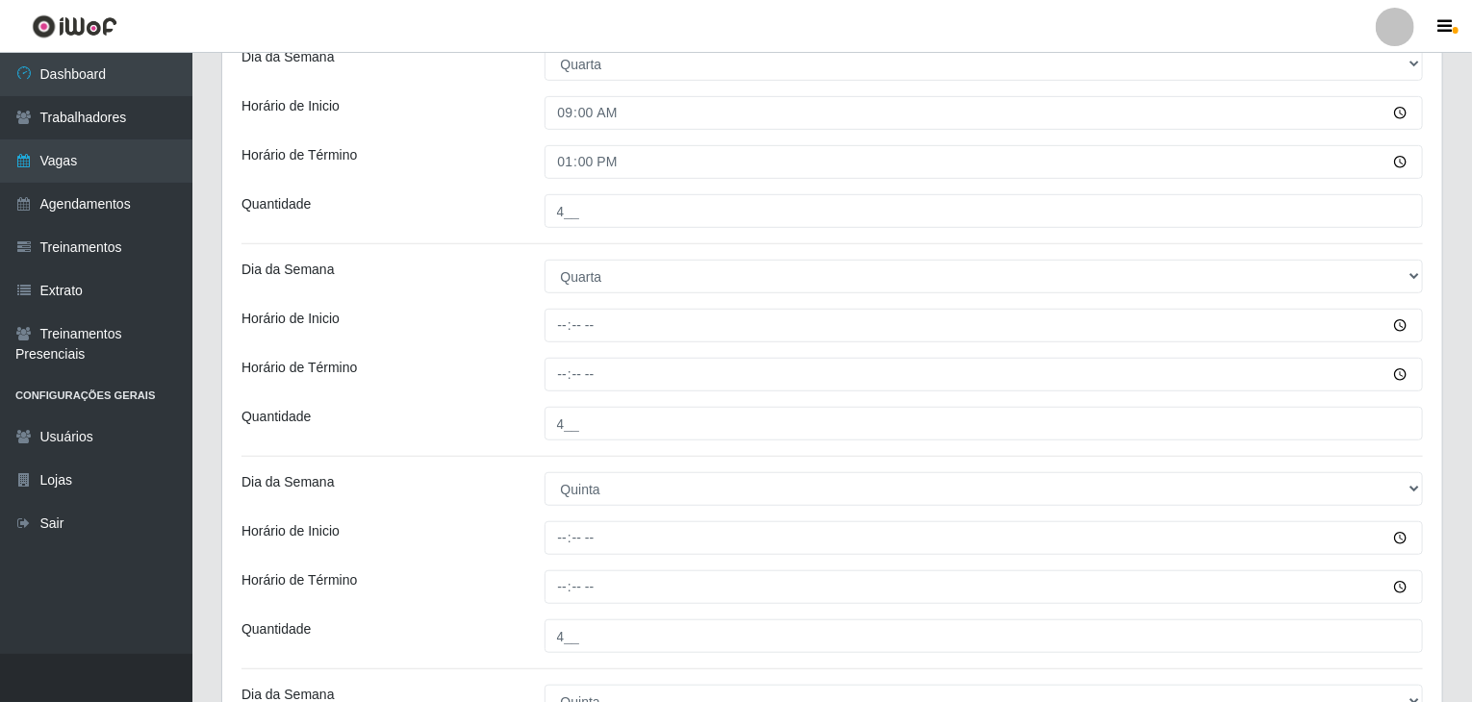
scroll to position [592, 0]
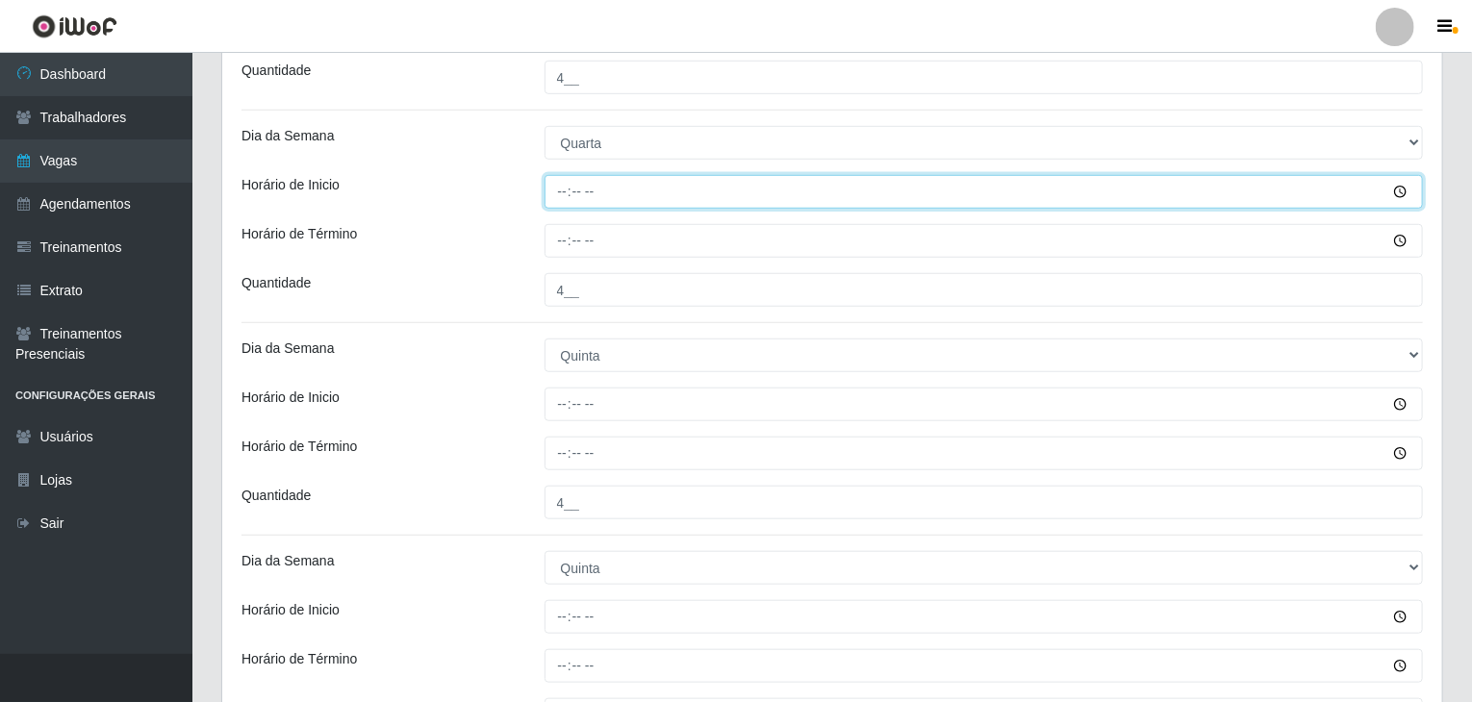
click at [561, 197] on input "Horário de Inicio" at bounding box center [983, 192] width 879 height 34
type input "17:00"
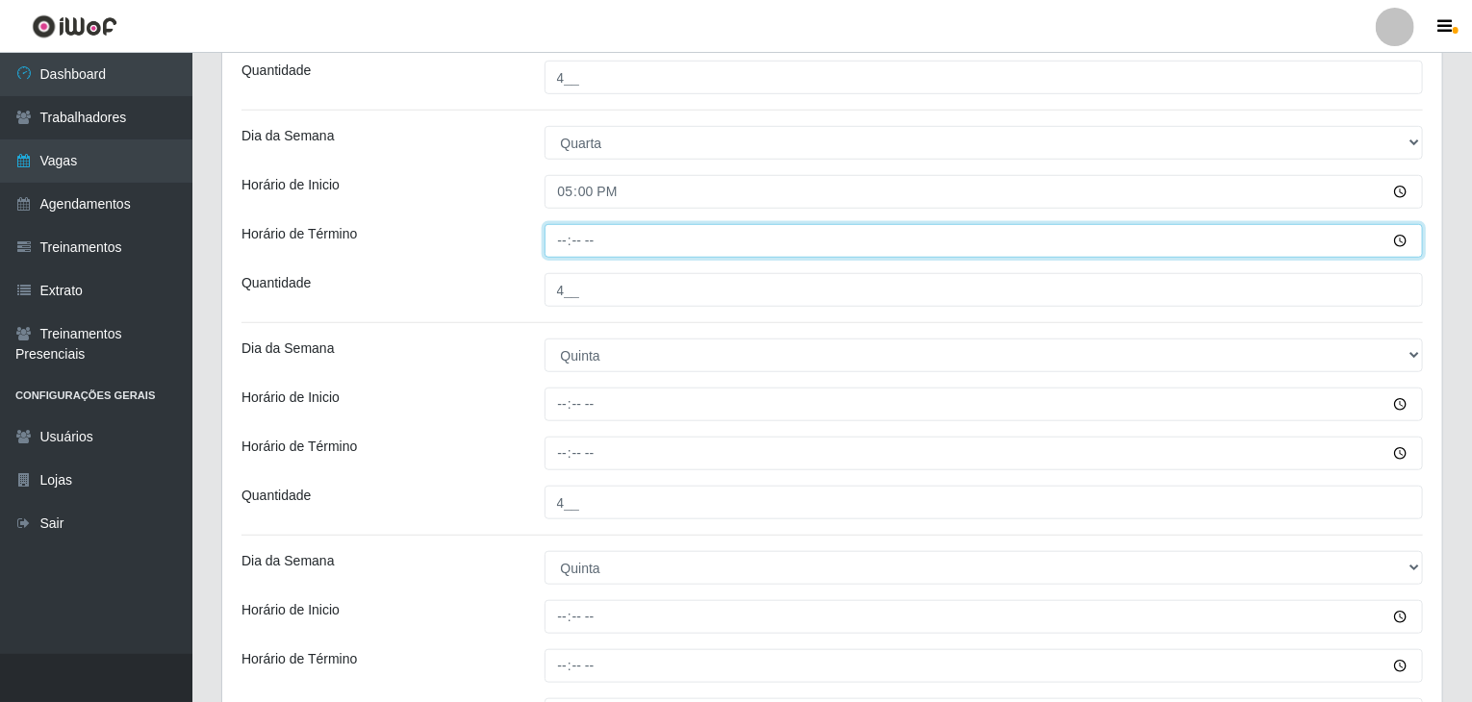
click at [565, 252] on input "Horário de Término" at bounding box center [983, 241] width 879 height 34
type input "21:00"
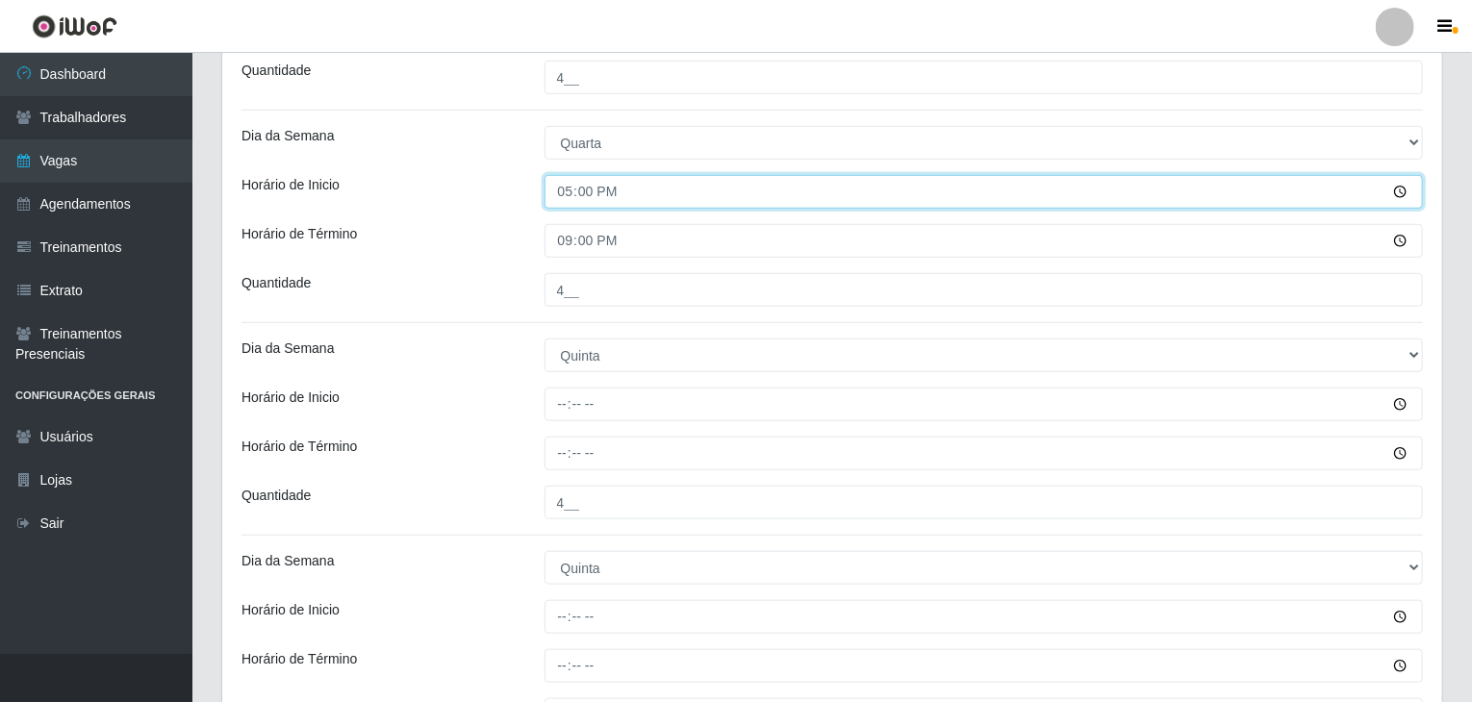
click at [559, 195] on input "17:00" at bounding box center [983, 192] width 879 height 34
type input "16:00"
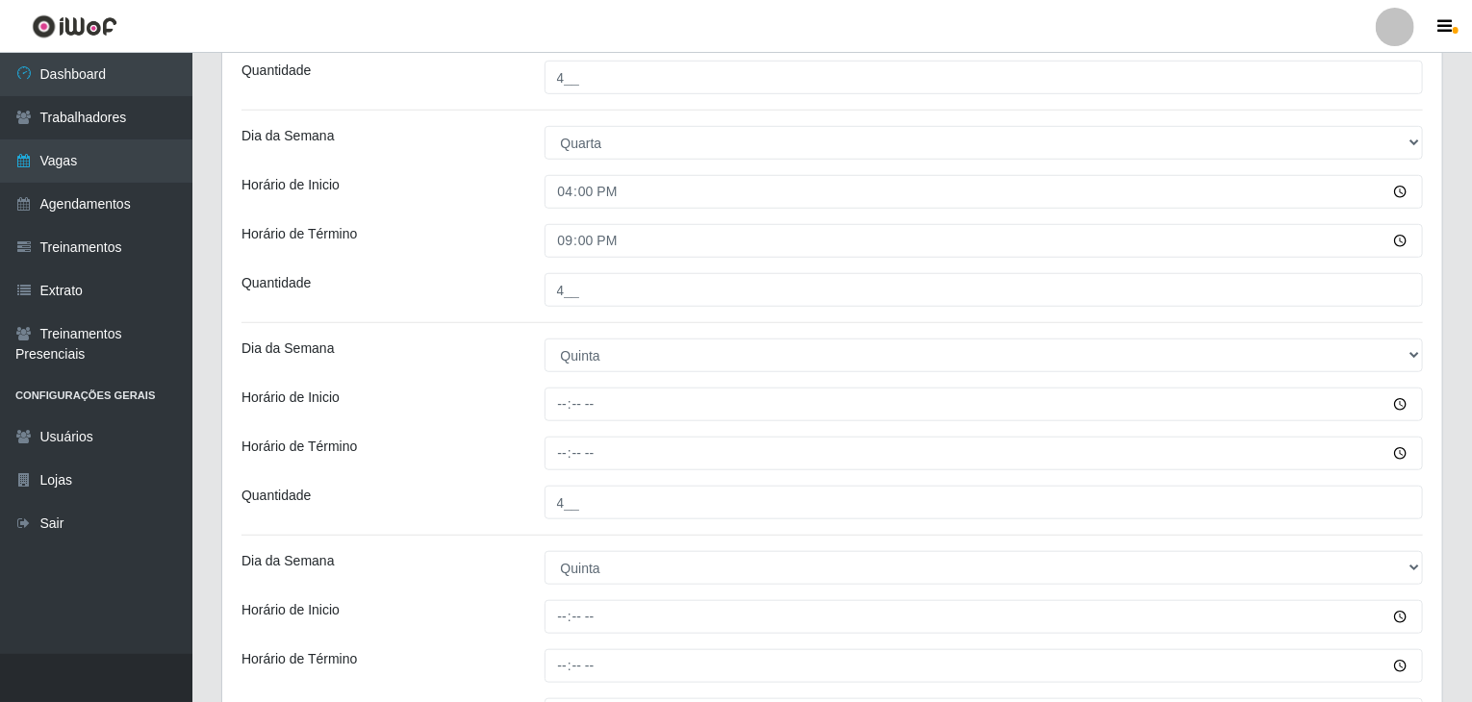
click at [482, 182] on div "Horário de Inicio" at bounding box center [378, 192] width 303 height 34
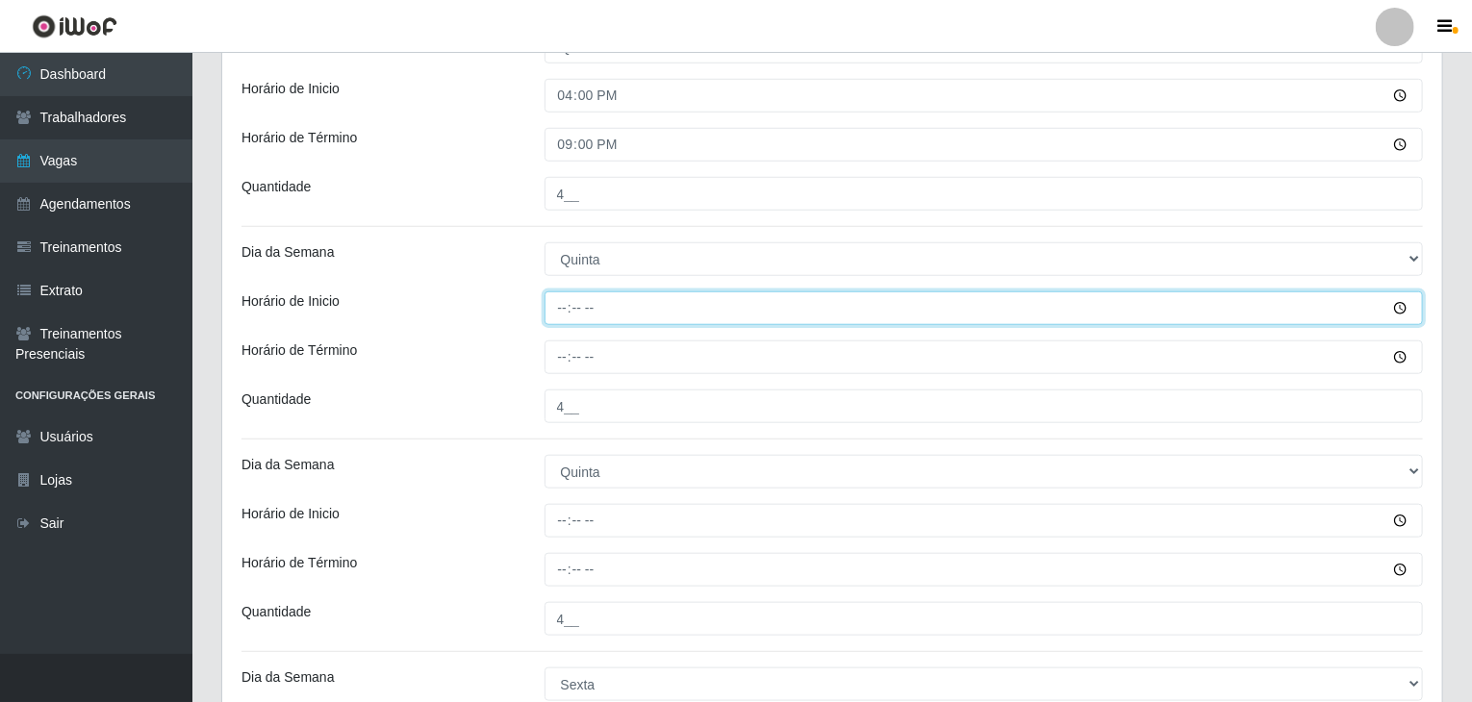
click at [559, 305] on input "Horário de Inicio" at bounding box center [983, 308] width 879 height 34
type input "09:00"
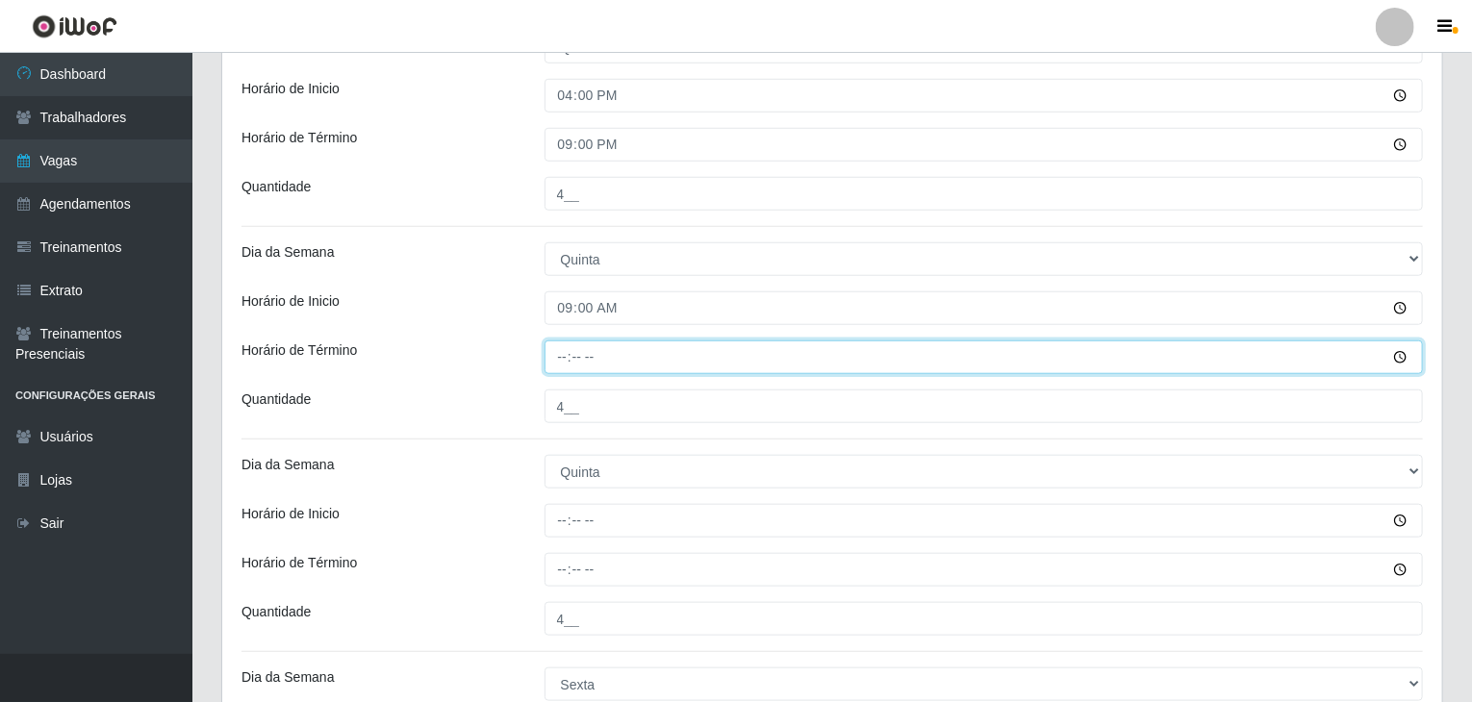
click at [550, 363] on input "Horário de Término" at bounding box center [983, 358] width 879 height 34
type input "13:00"
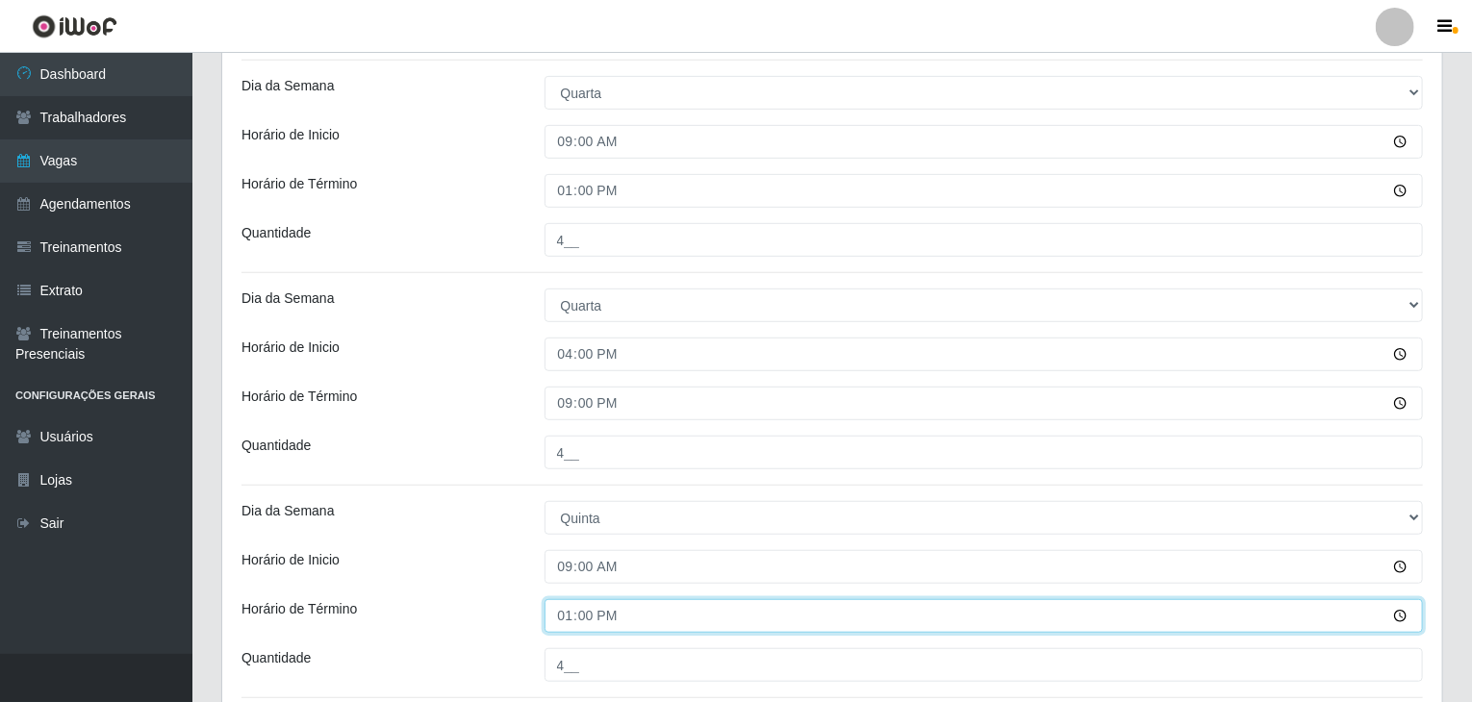
scroll to position [399, 0]
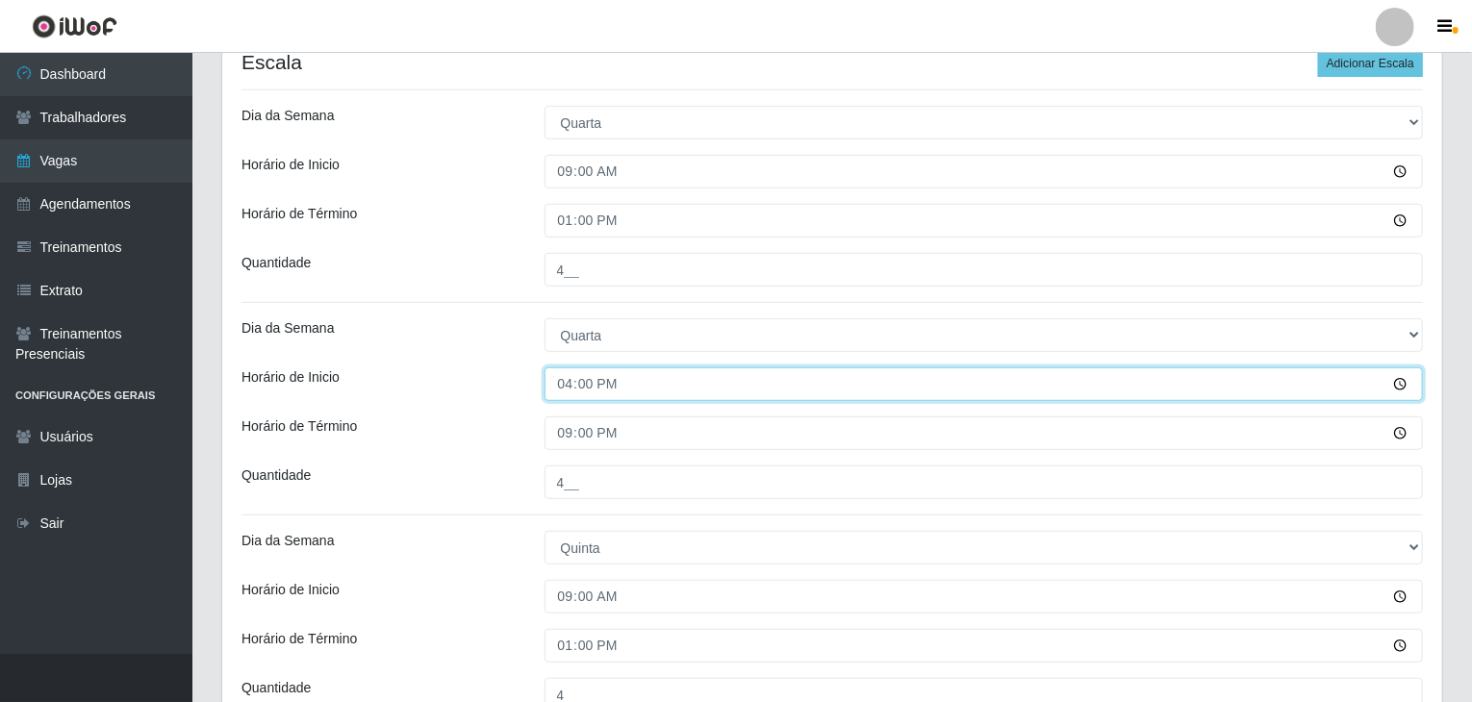
click at [566, 386] on input "16:00" at bounding box center [983, 384] width 879 height 34
type input "15:00"
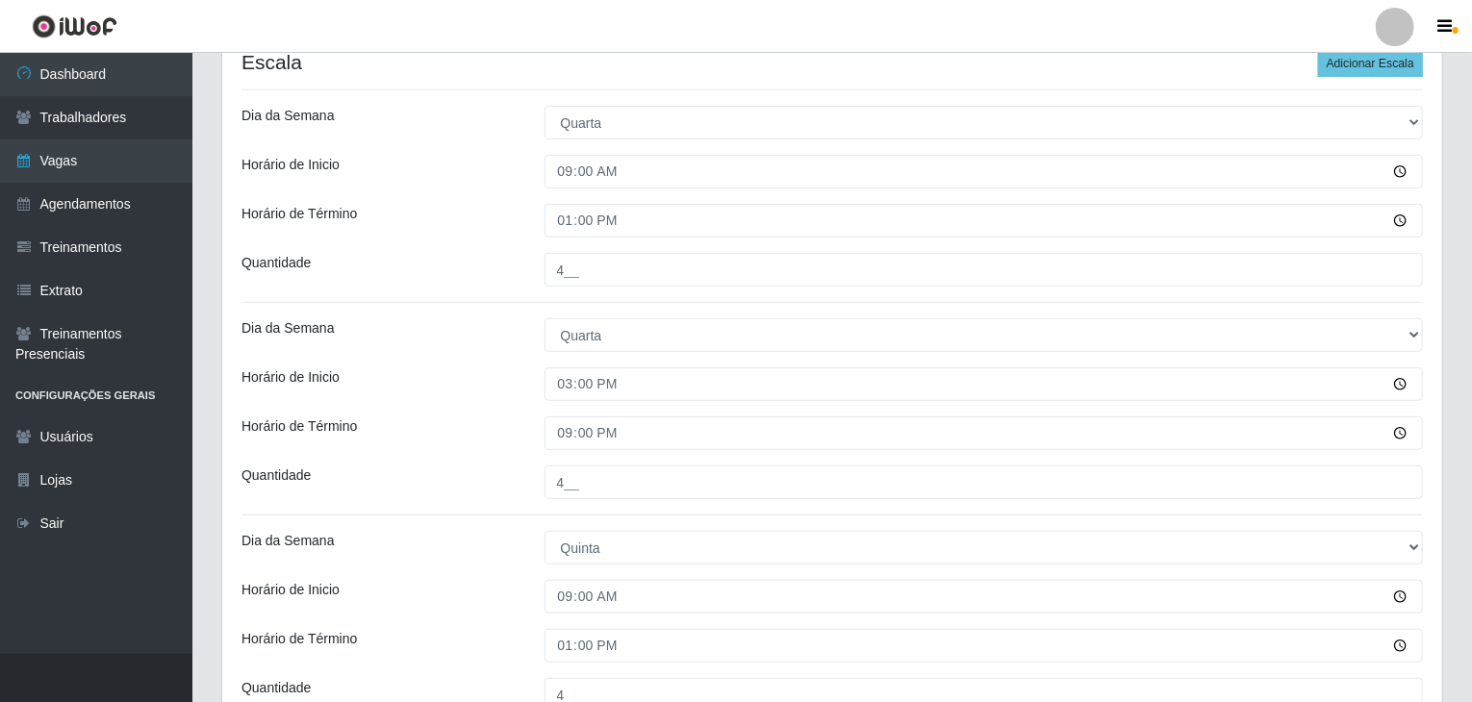
click at [526, 368] on div "Horário de Inicio" at bounding box center [378, 384] width 303 height 34
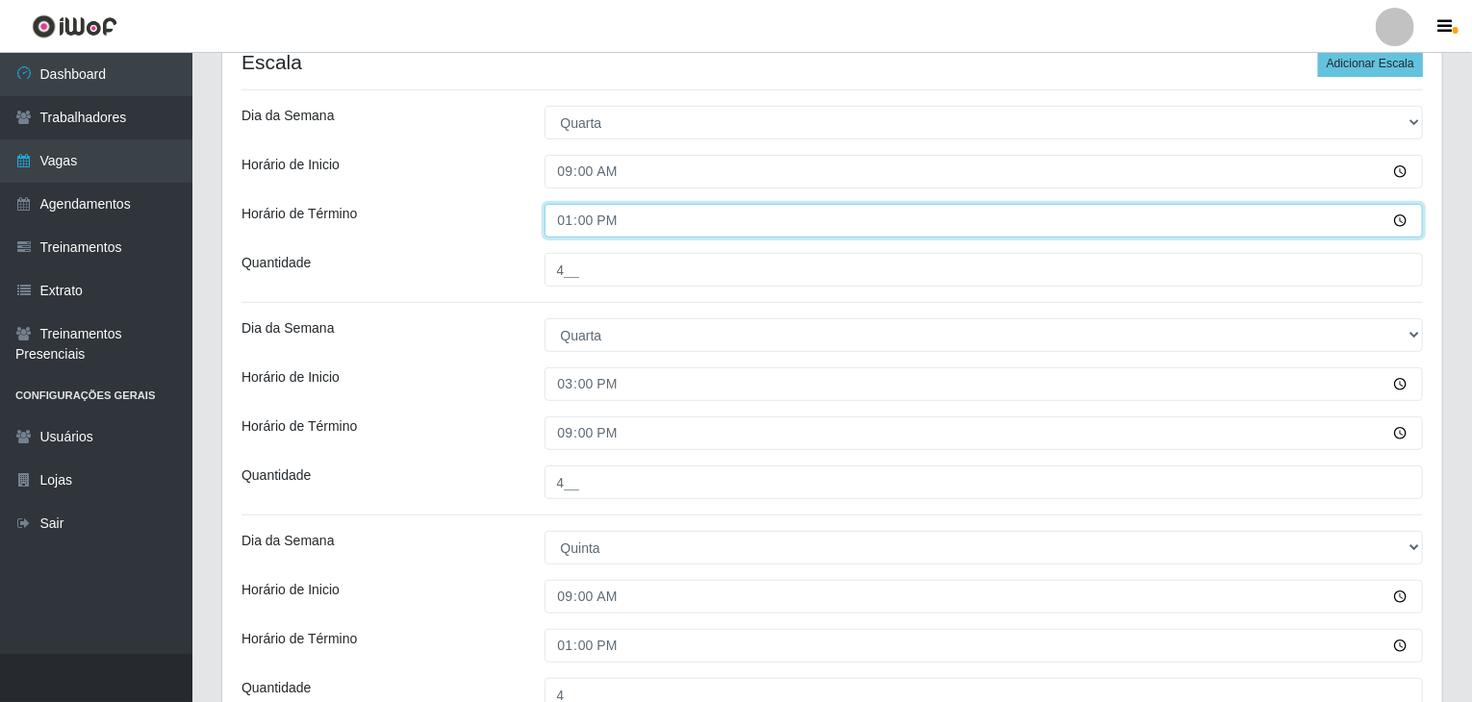
click at [564, 228] on input "13:00" at bounding box center [983, 221] width 879 height 34
type input "15:00"
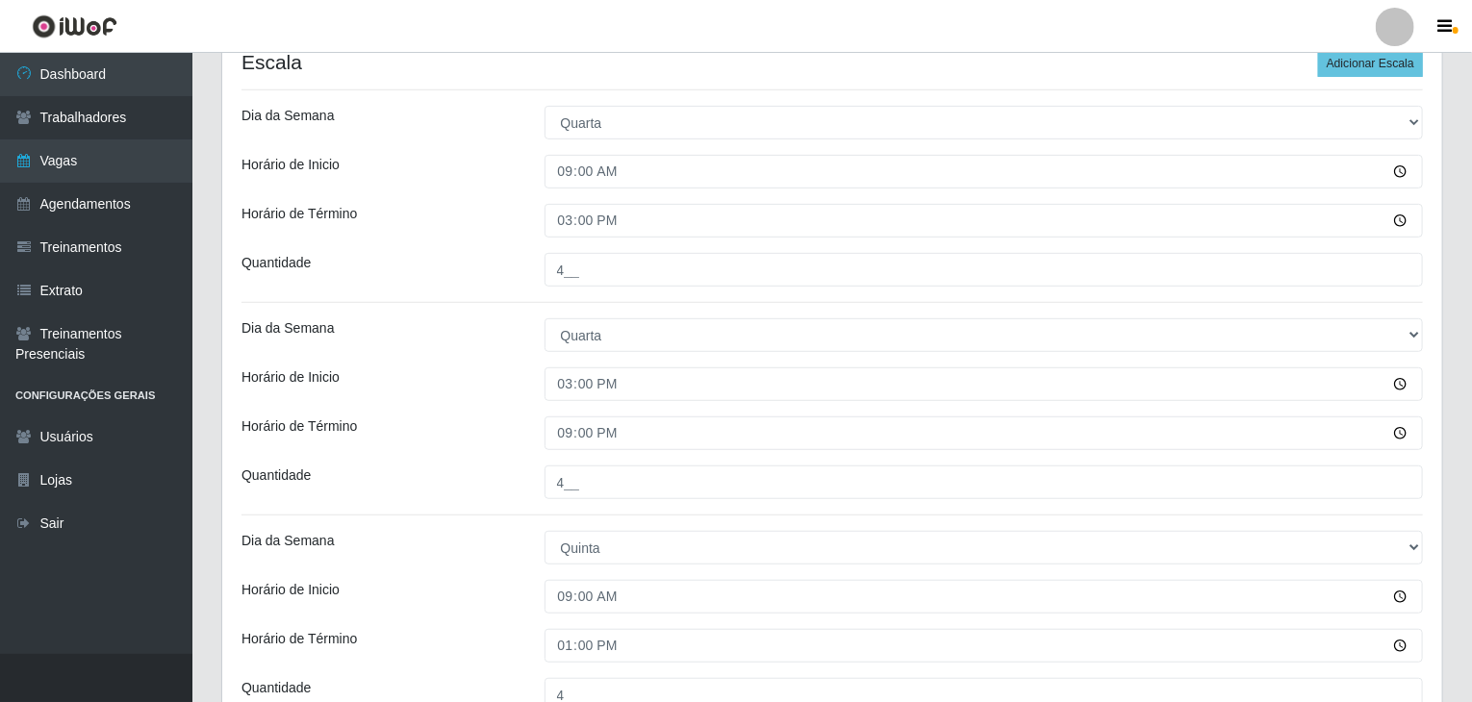
click at [515, 216] on div "Horário de Término" at bounding box center [378, 221] width 303 height 34
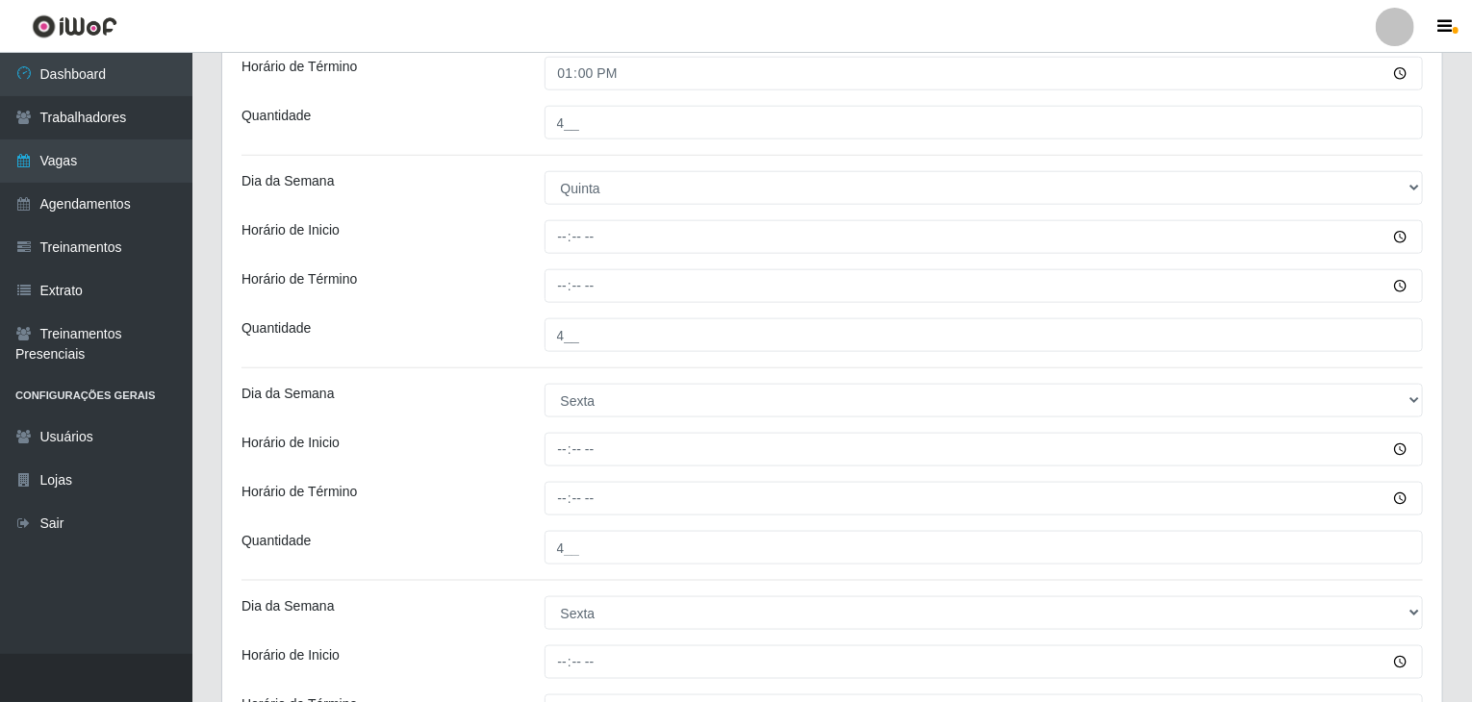
scroll to position [976, 0]
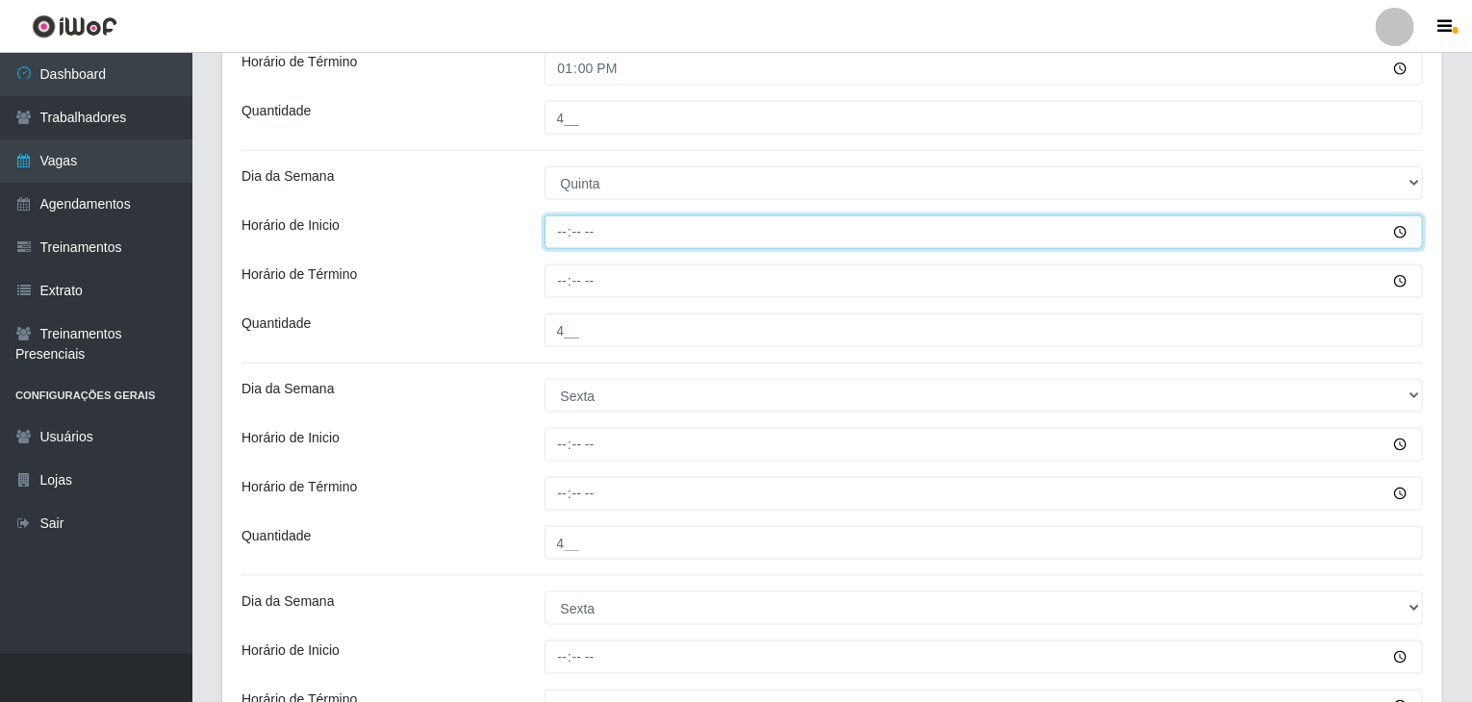
click at [568, 220] on input "Horário de Inicio" at bounding box center [983, 232] width 879 height 34
type input "17:00"
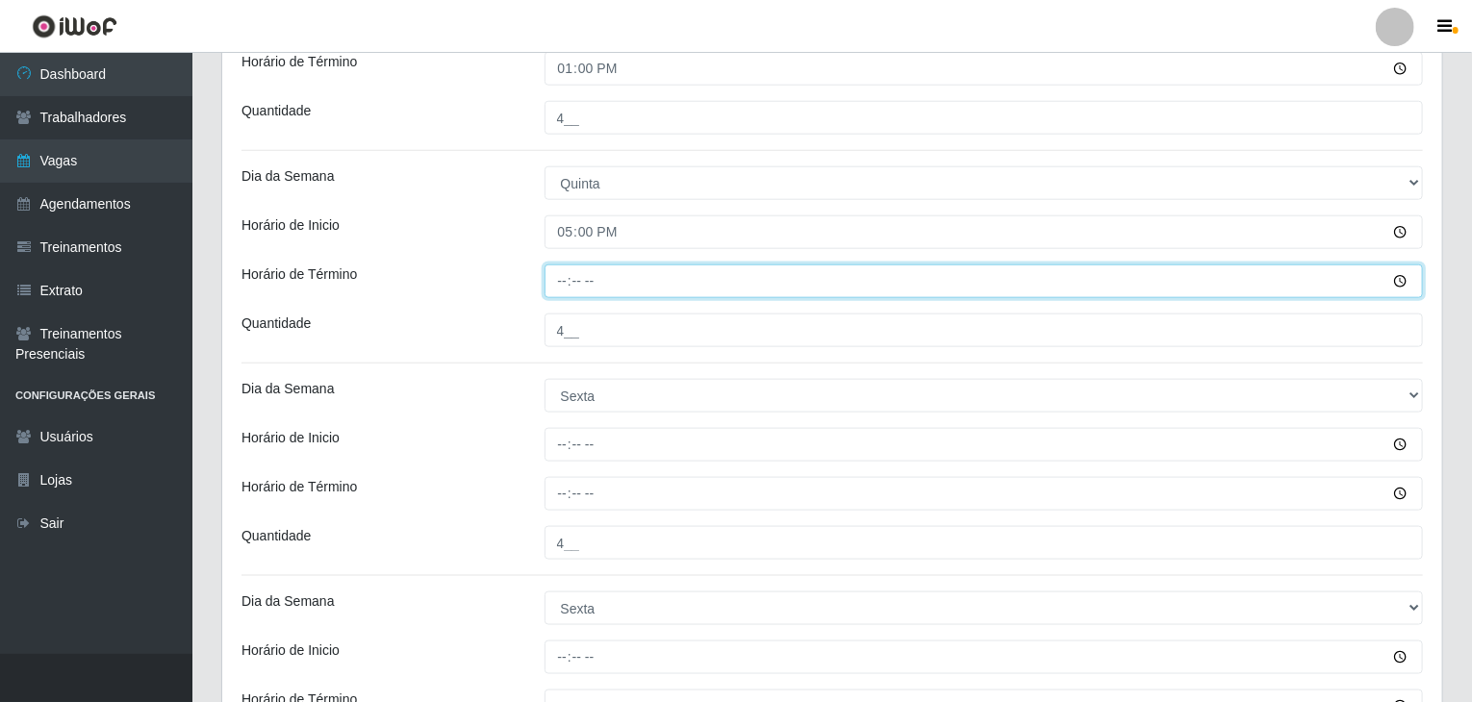
click at [554, 278] on input "Horário de Término" at bounding box center [983, 282] width 879 height 34
type input "21:00"
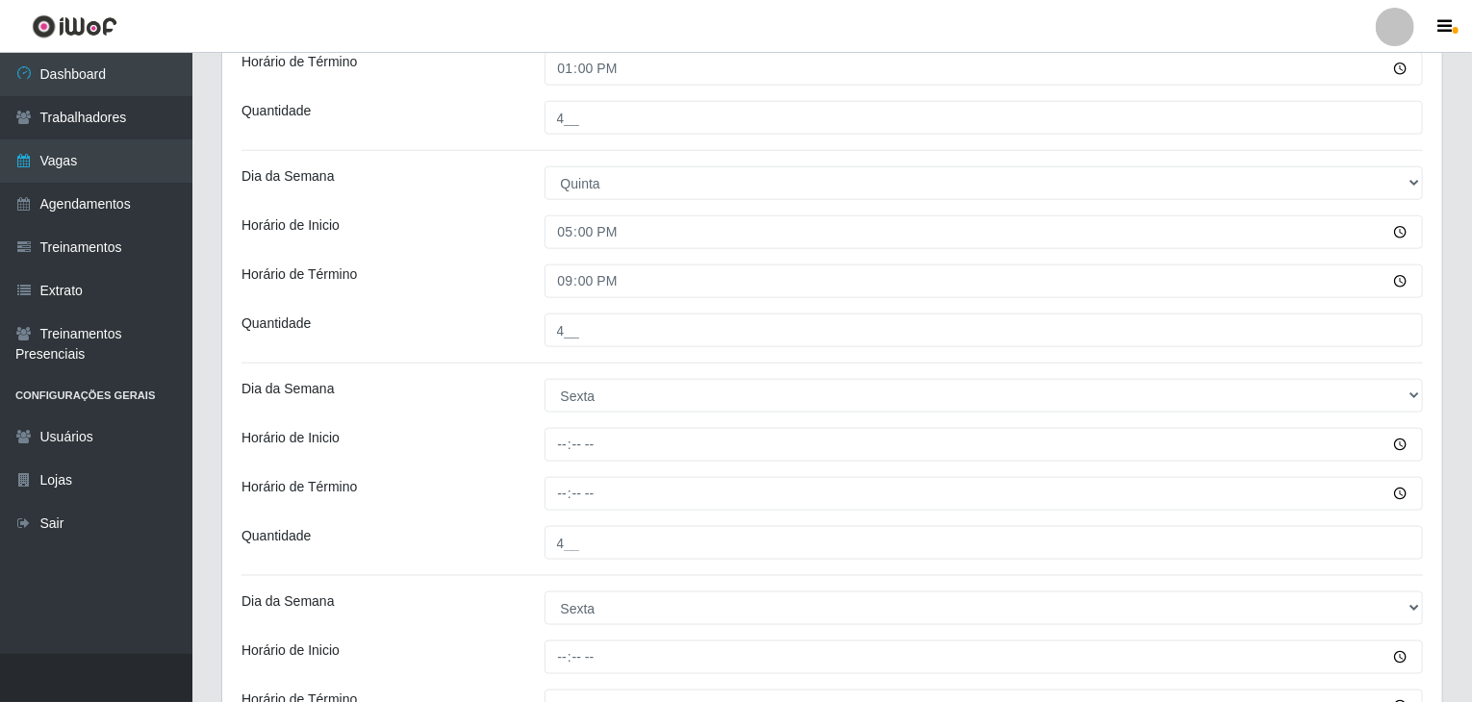
click at [476, 240] on div "Horário de Inicio" at bounding box center [378, 232] width 303 height 34
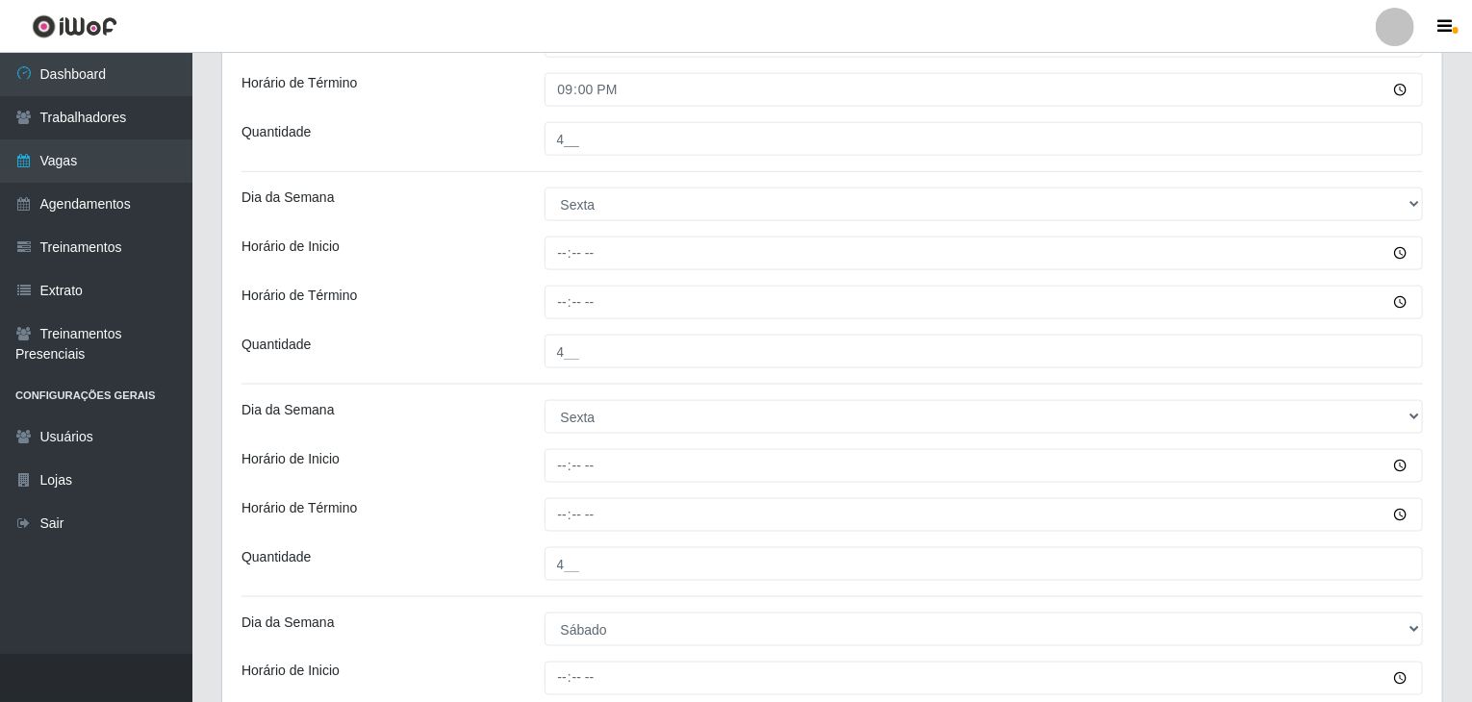
scroll to position [1169, 0]
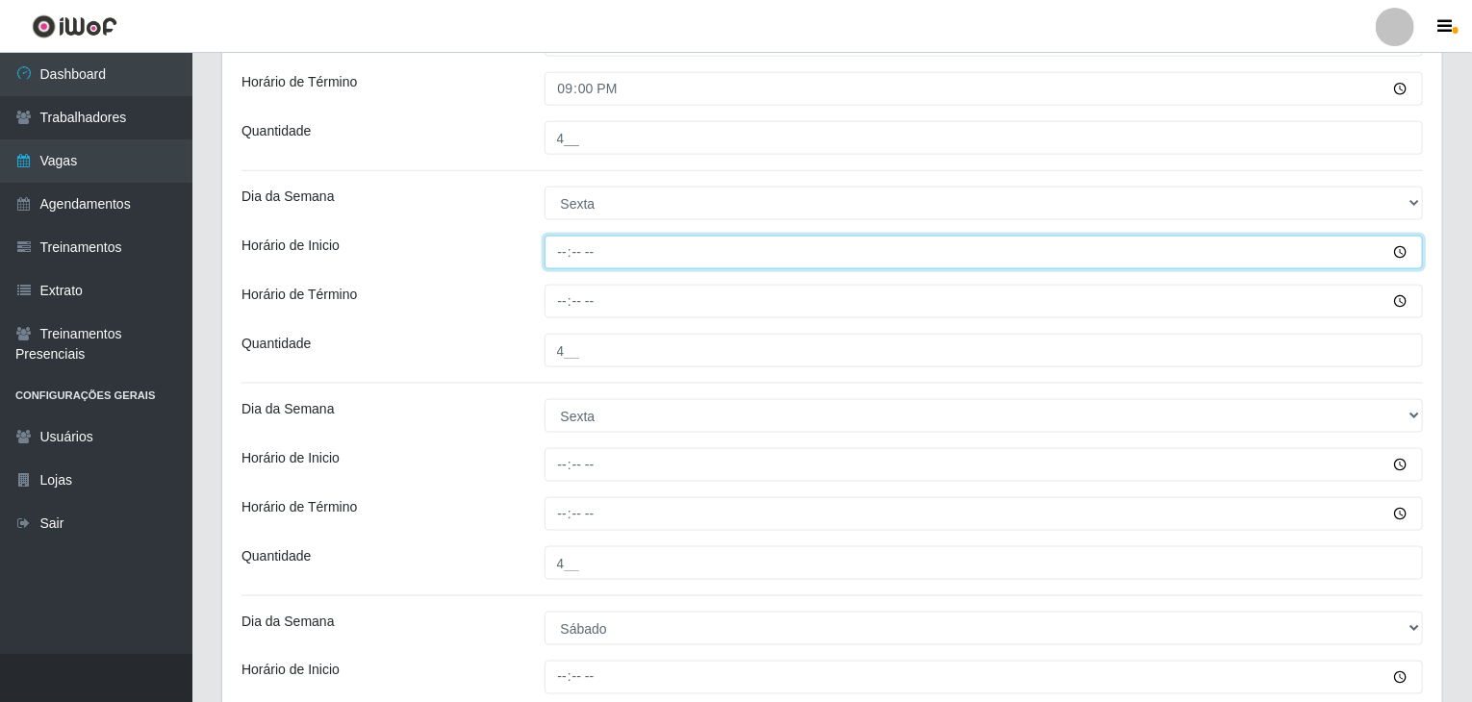
click at [562, 266] on input "Horário de Inicio" at bounding box center [983, 253] width 879 height 34
type input "09:00"
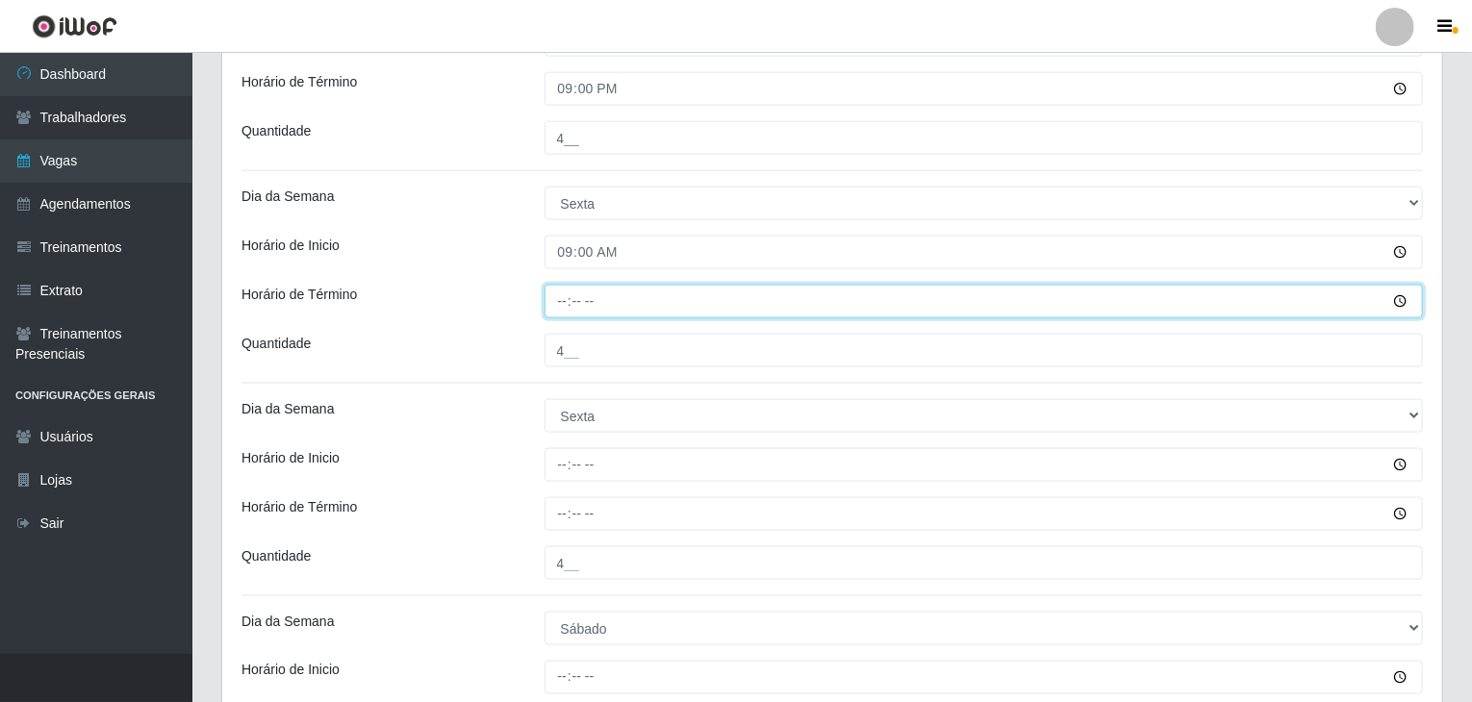
click at [567, 305] on input "Horário de Término" at bounding box center [983, 302] width 879 height 34
type input "13:00"
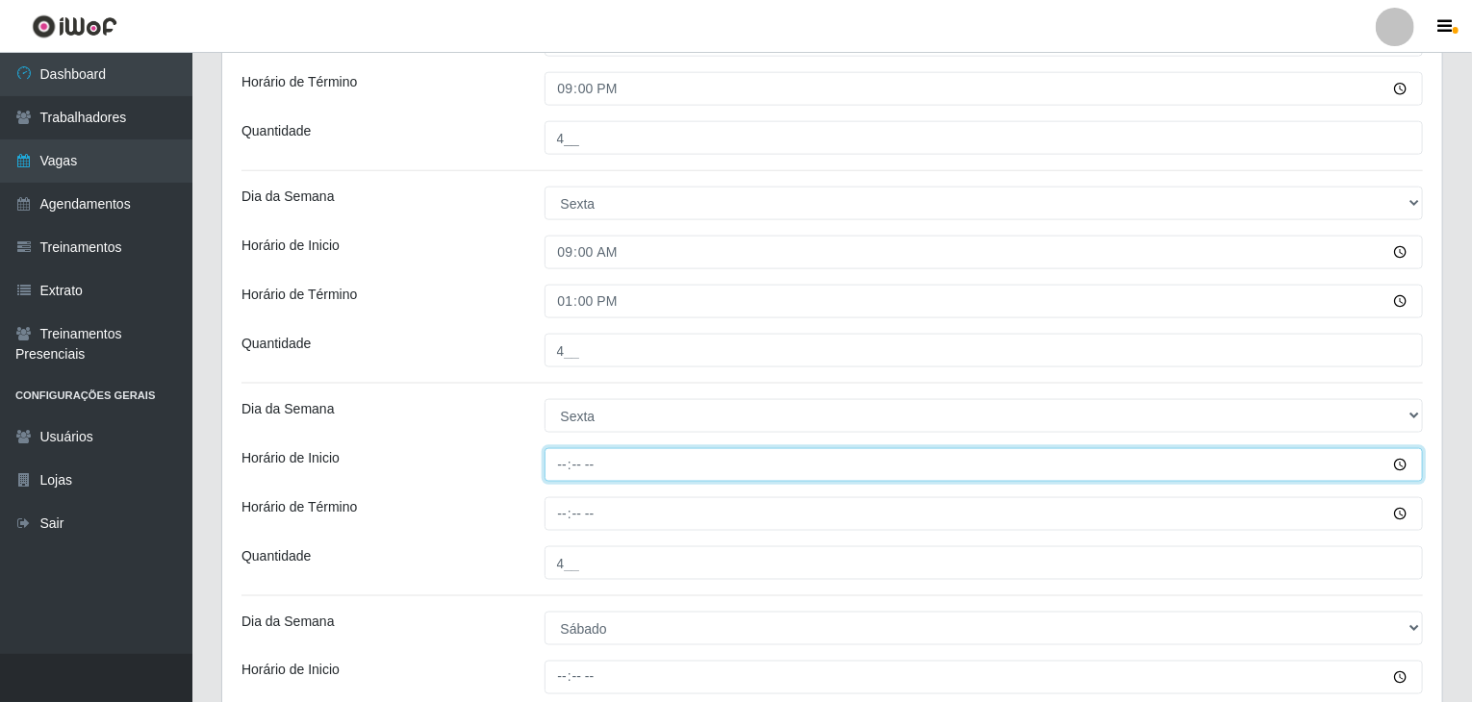
click at [564, 468] on input "Horário de Inicio" at bounding box center [983, 465] width 879 height 34
type input "17:00"
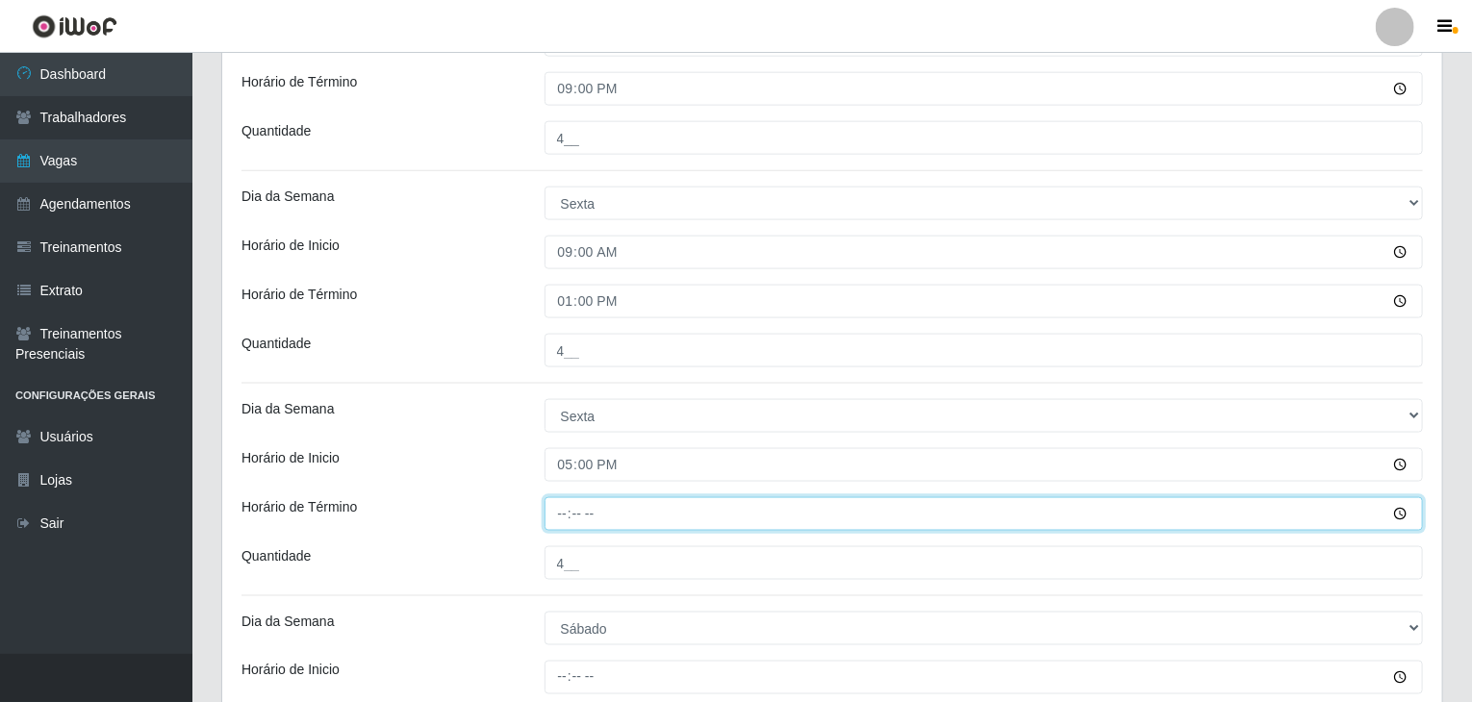
click at [559, 504] on input "Horário de Término" at bounding box center [983, 514] width 879 height 34
type input "21:00"
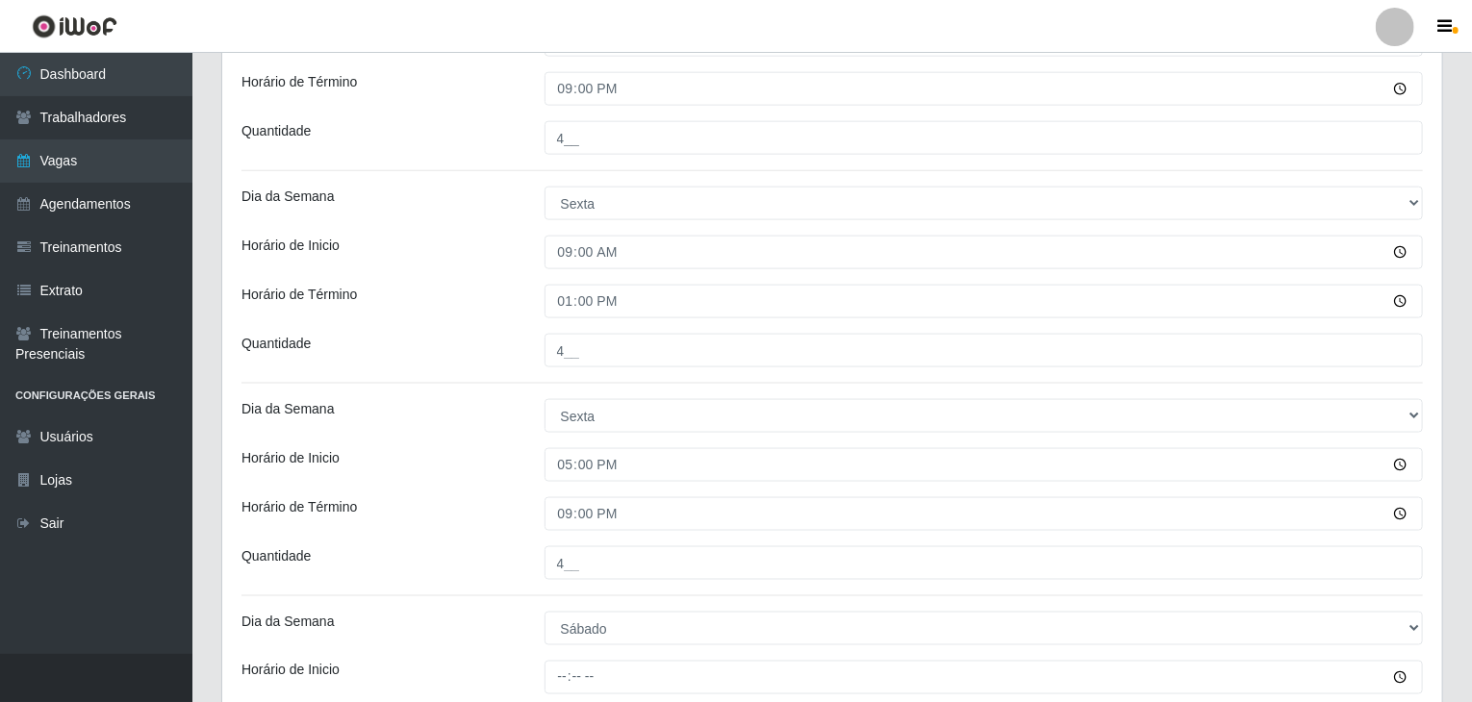
click at [439, 467] on div "Horário de Inicio" at bounding box center [378, 465] width 303 height 34
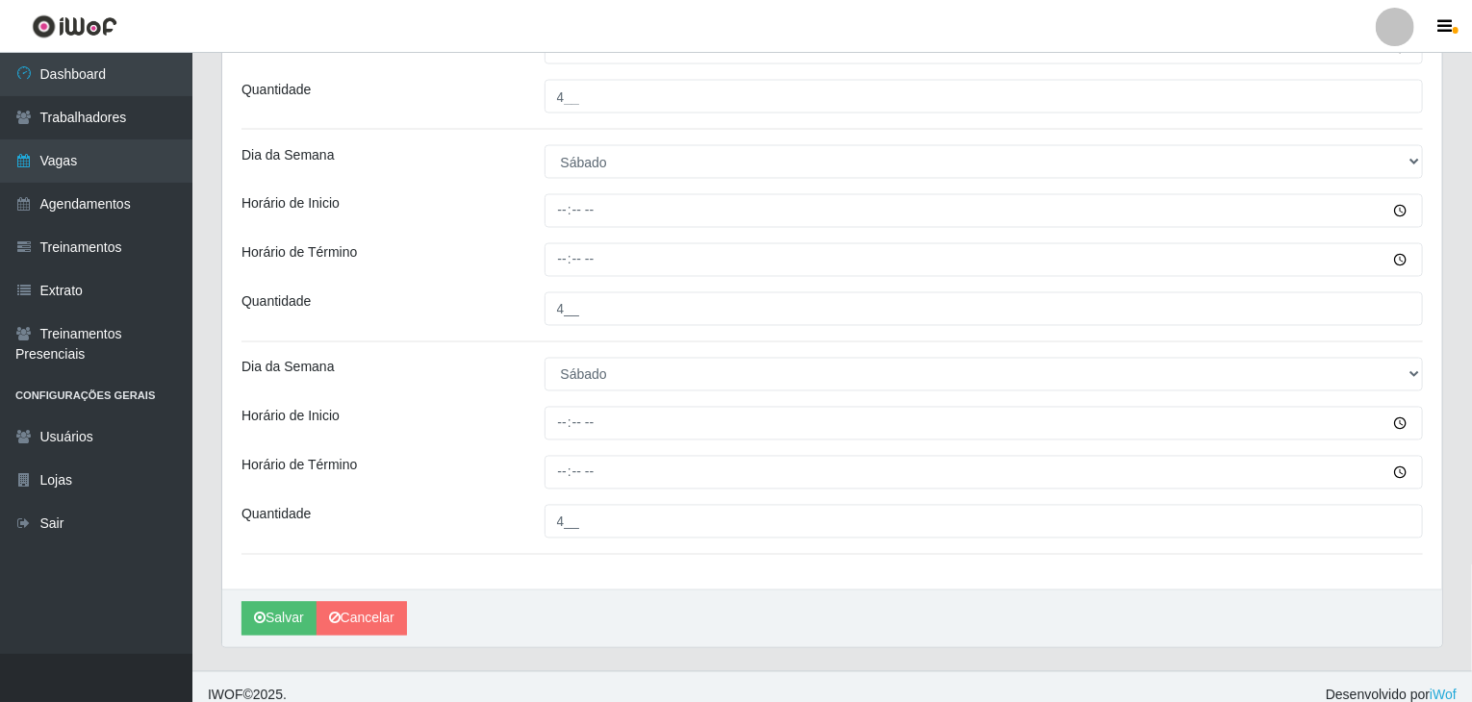
scroll to position [1650, 0]
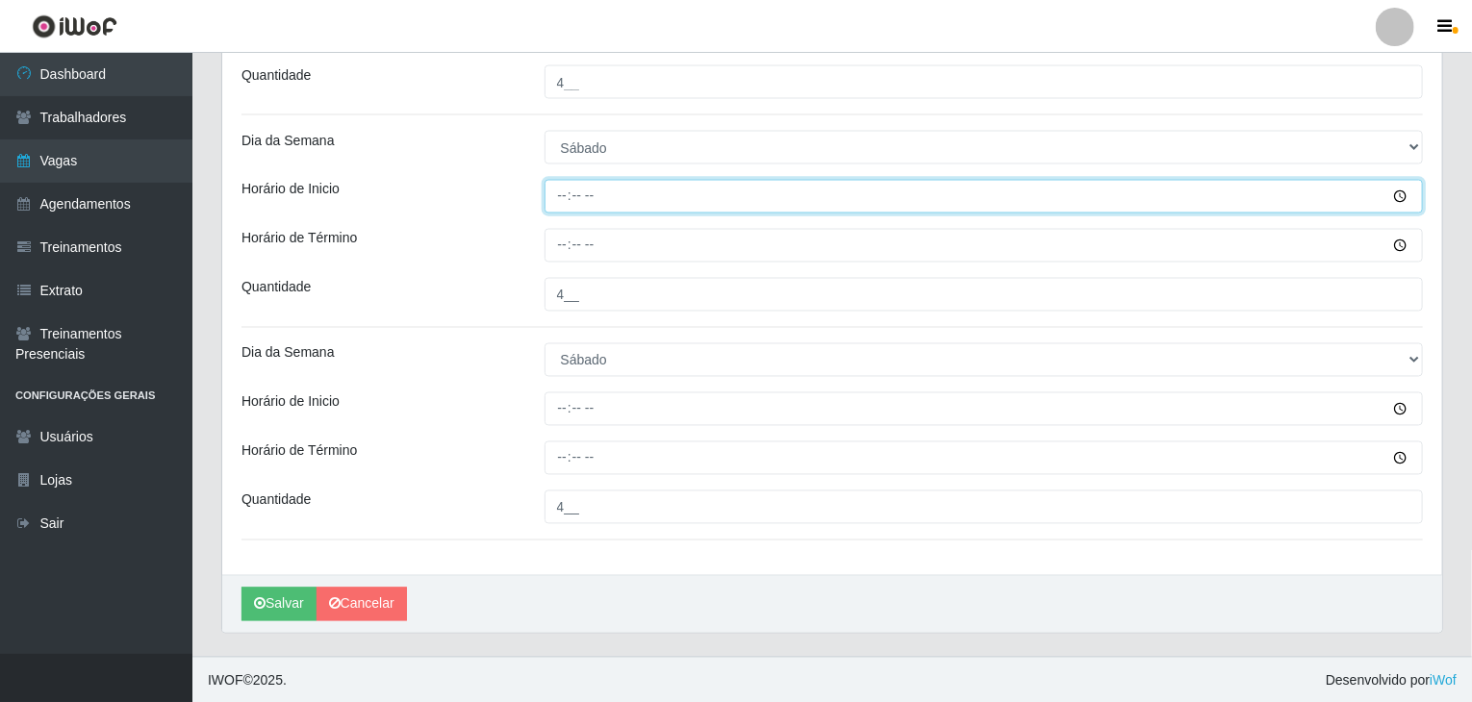
click at [567, 197] on input "Horário de Inicio" at bounding box center [983, 197] width 879 height 34
type input "09:00"
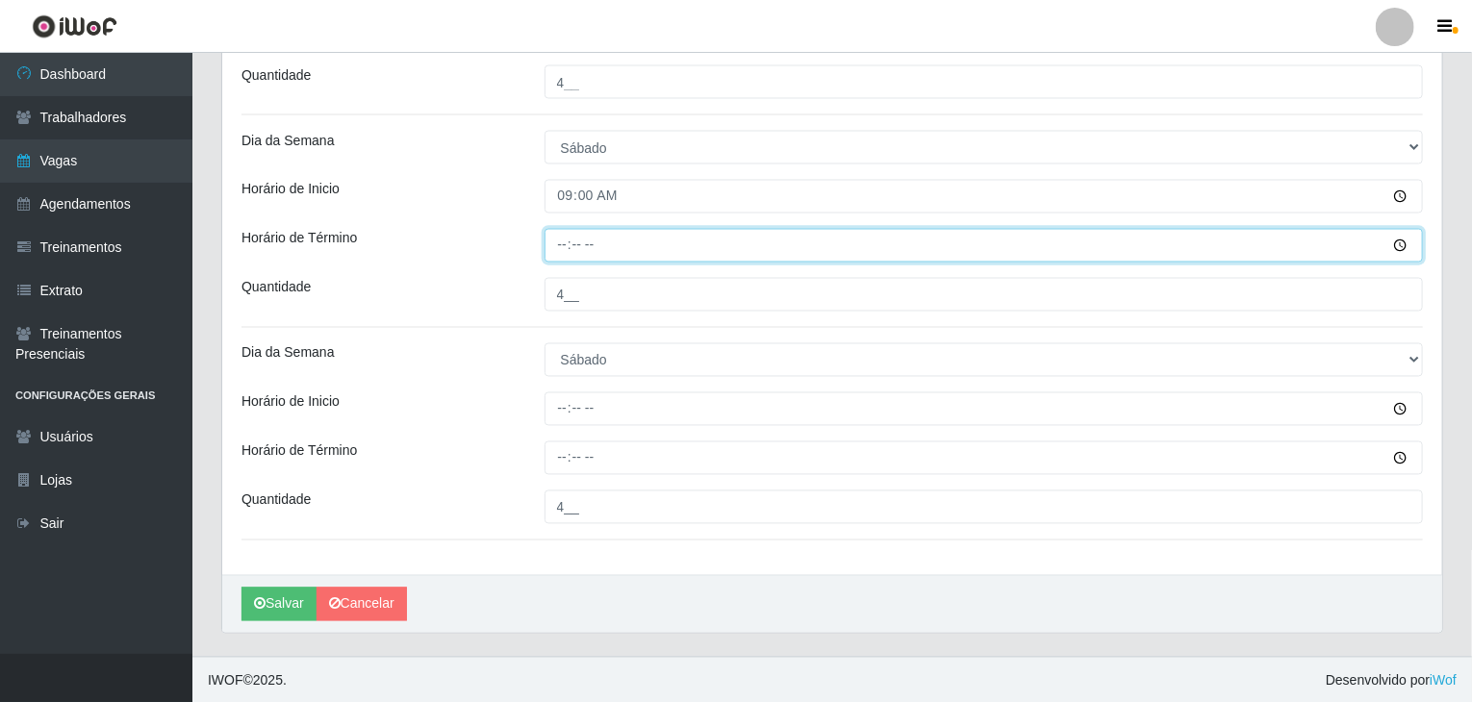
click at [557, 243] on input "Horário de Término" at bounding box center [983, 246] width 879 height 34
type input "13:00"
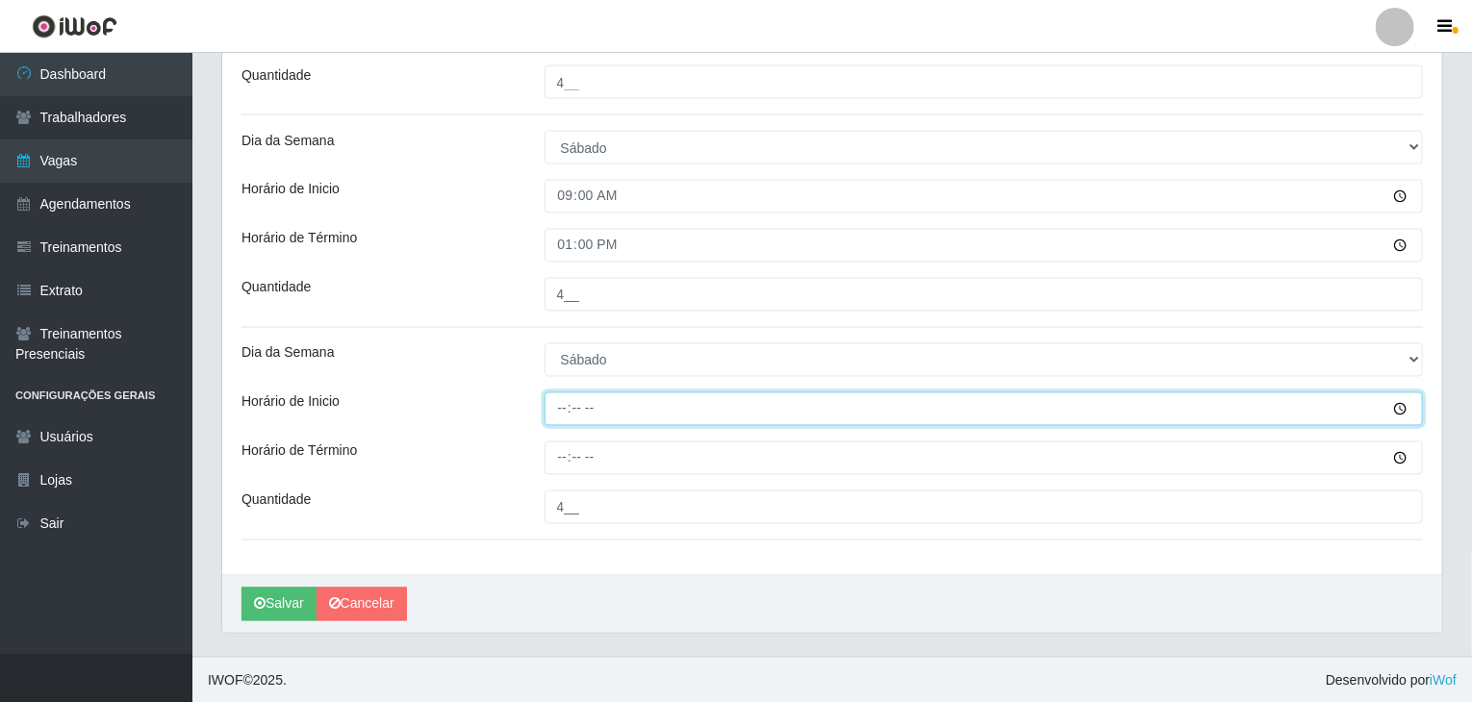
click at [563, 414] on input "Horário de Inicio" at bounding box center [983, 409] width 879 height 34
type input "17:00"
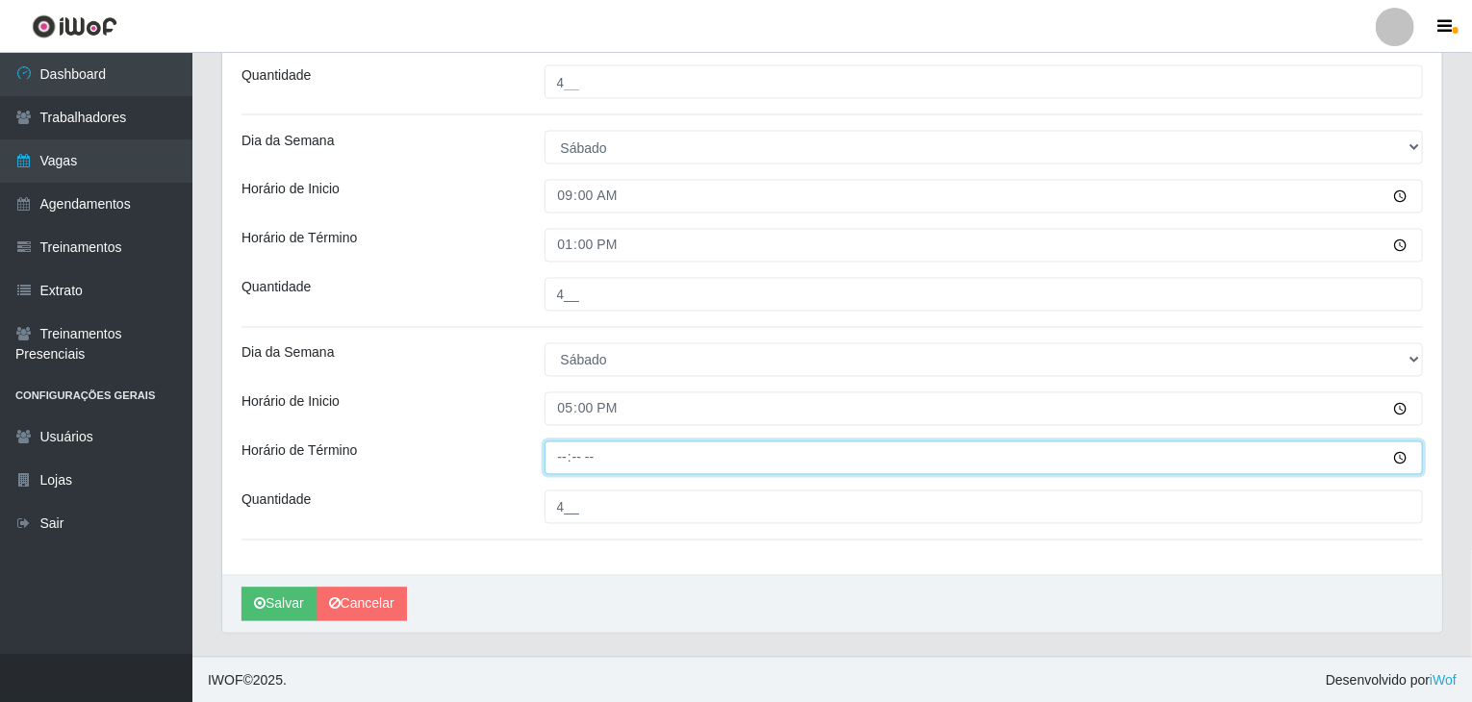
click at [559, 459] on input "Horário de Término" at bounding box center [983, 459] width 879 height 34
type input "21:00"
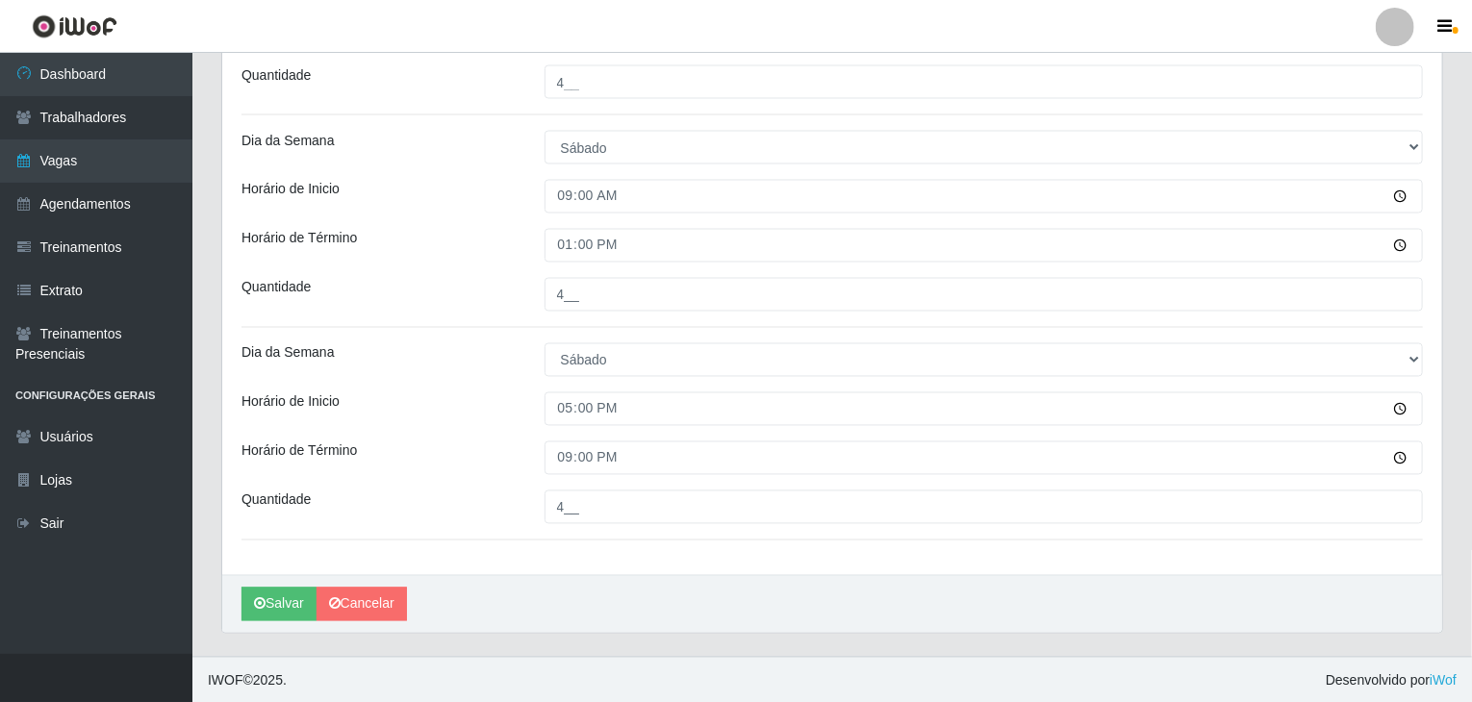
click at [495, 451] on div "Horário de Término" at bounding box center [378, 459] width 303 height 34
click at [295, 602] on button "Salvar" at bounding box center [278, 605] width 75 height 34
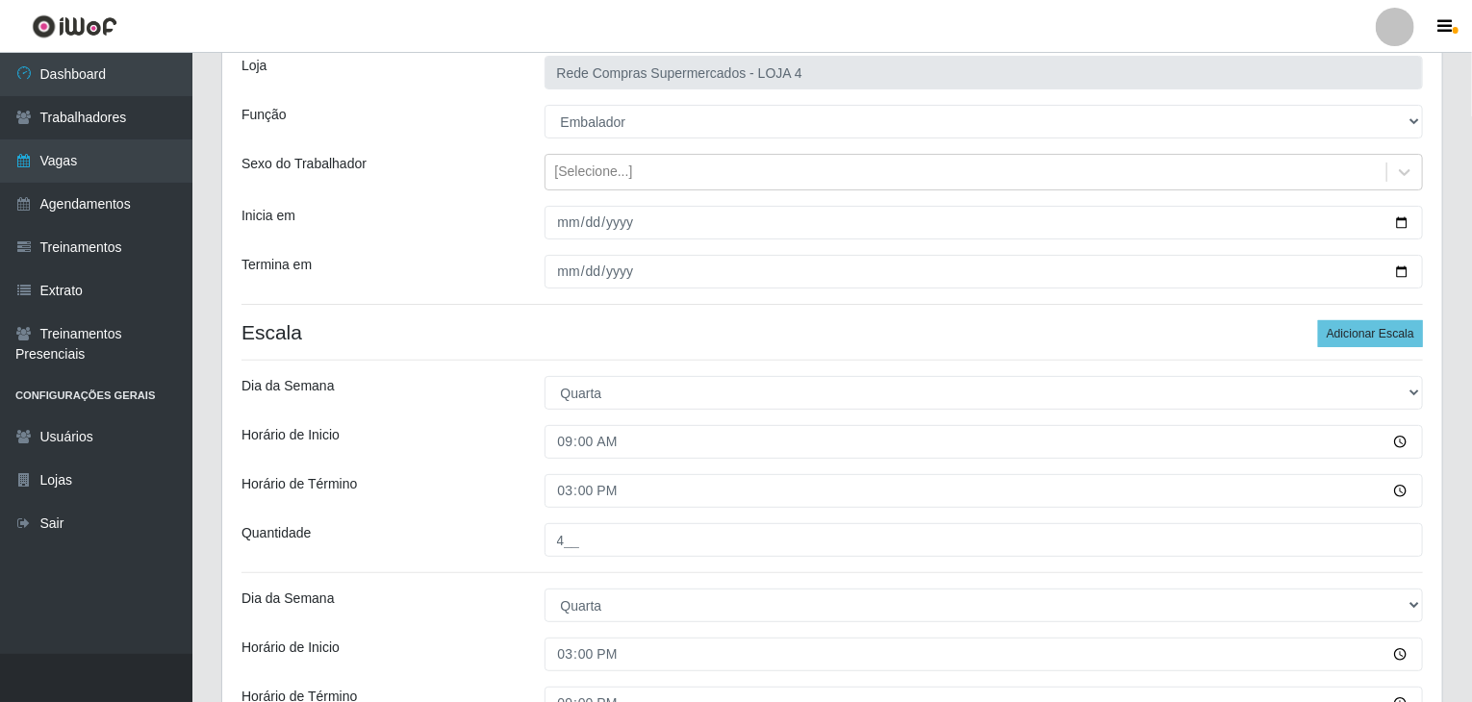
scroll to position [0, 0]
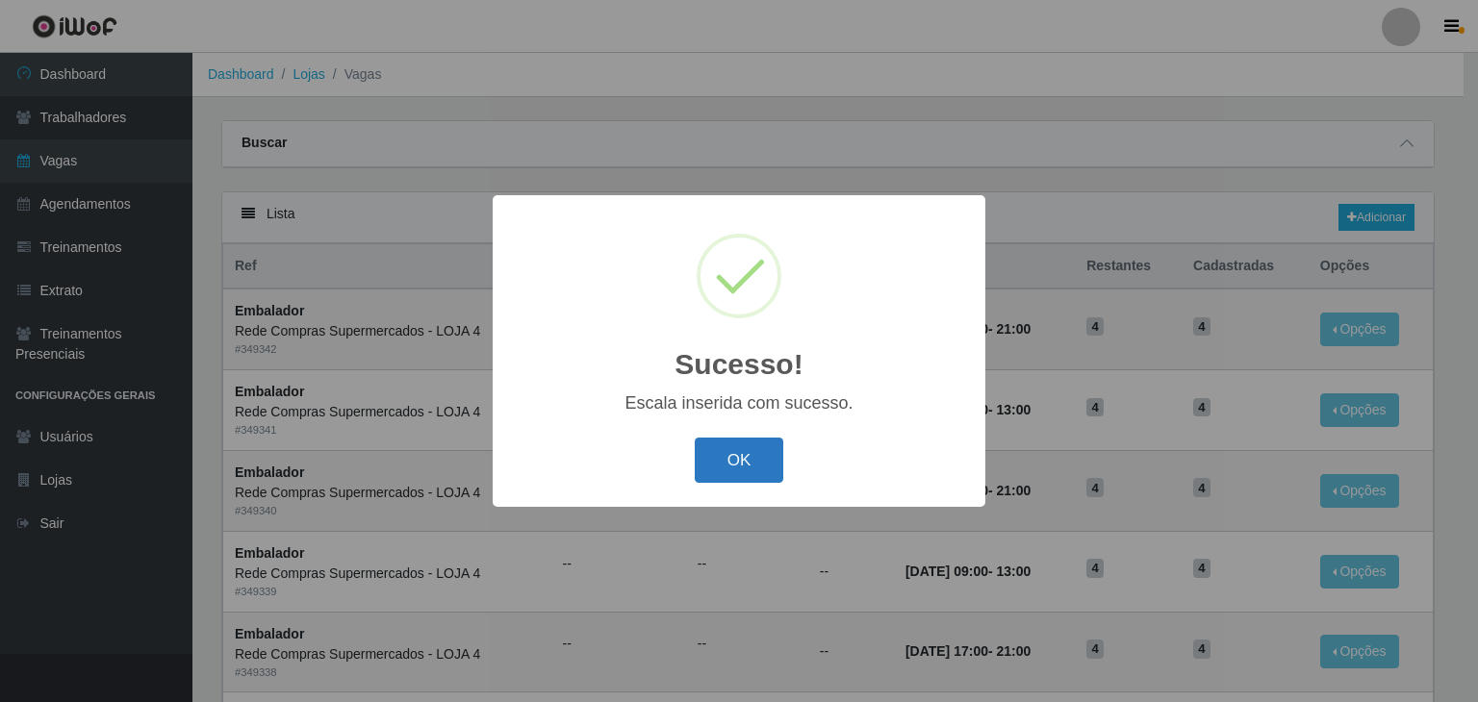
click at [768, 440] on button "OK" at bounding box center [739, 460] width 89 height 45
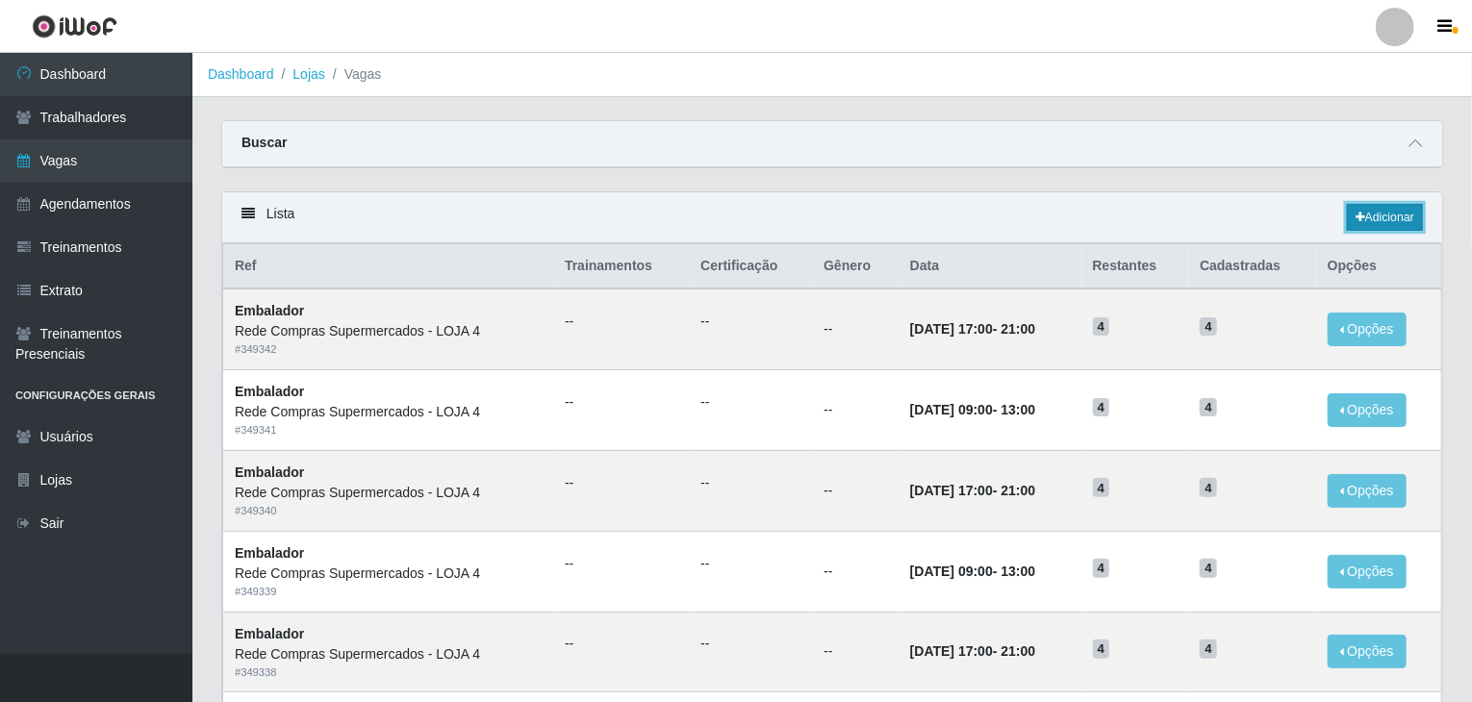
click at [1374, 220] on link "Adicionar" at bounding box center [1385, 217] width 76 height 27
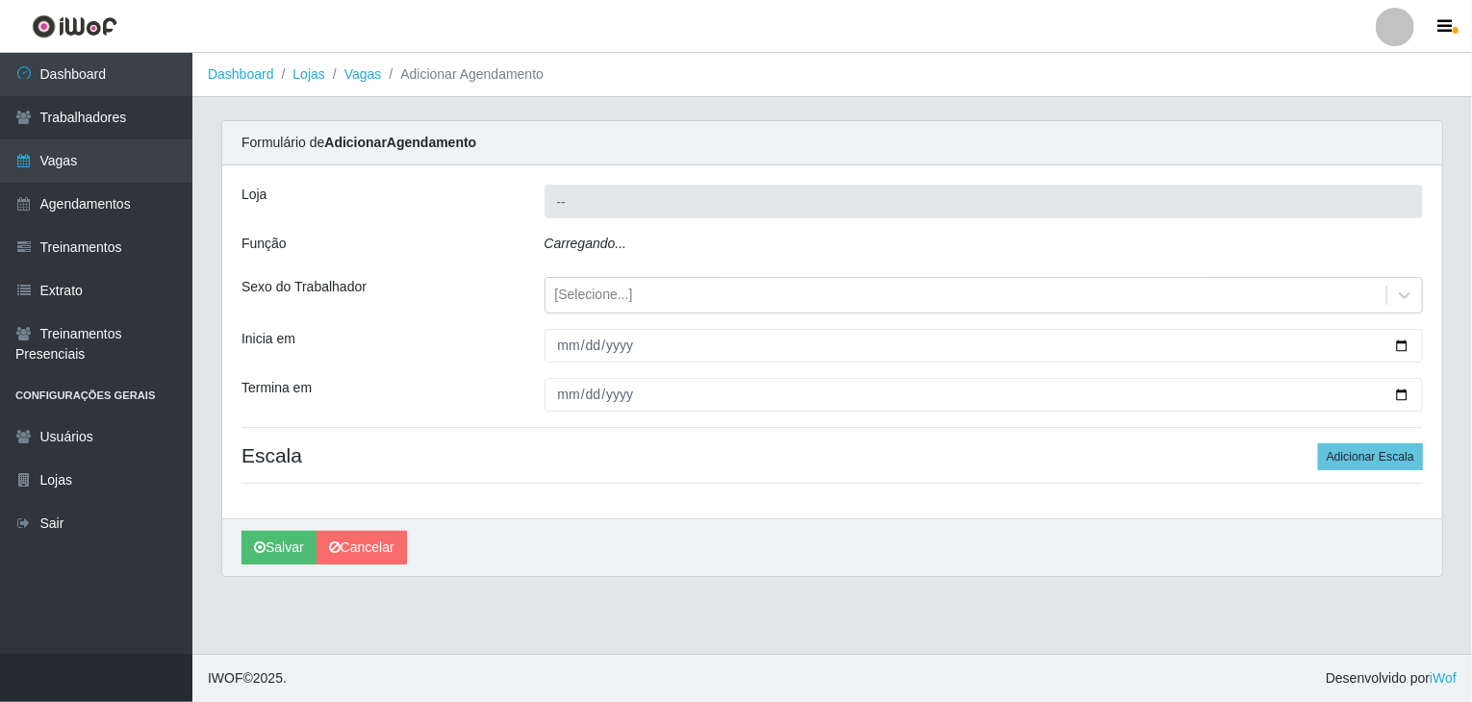
type input "Rede Compras Supermercados - LOJA 4"
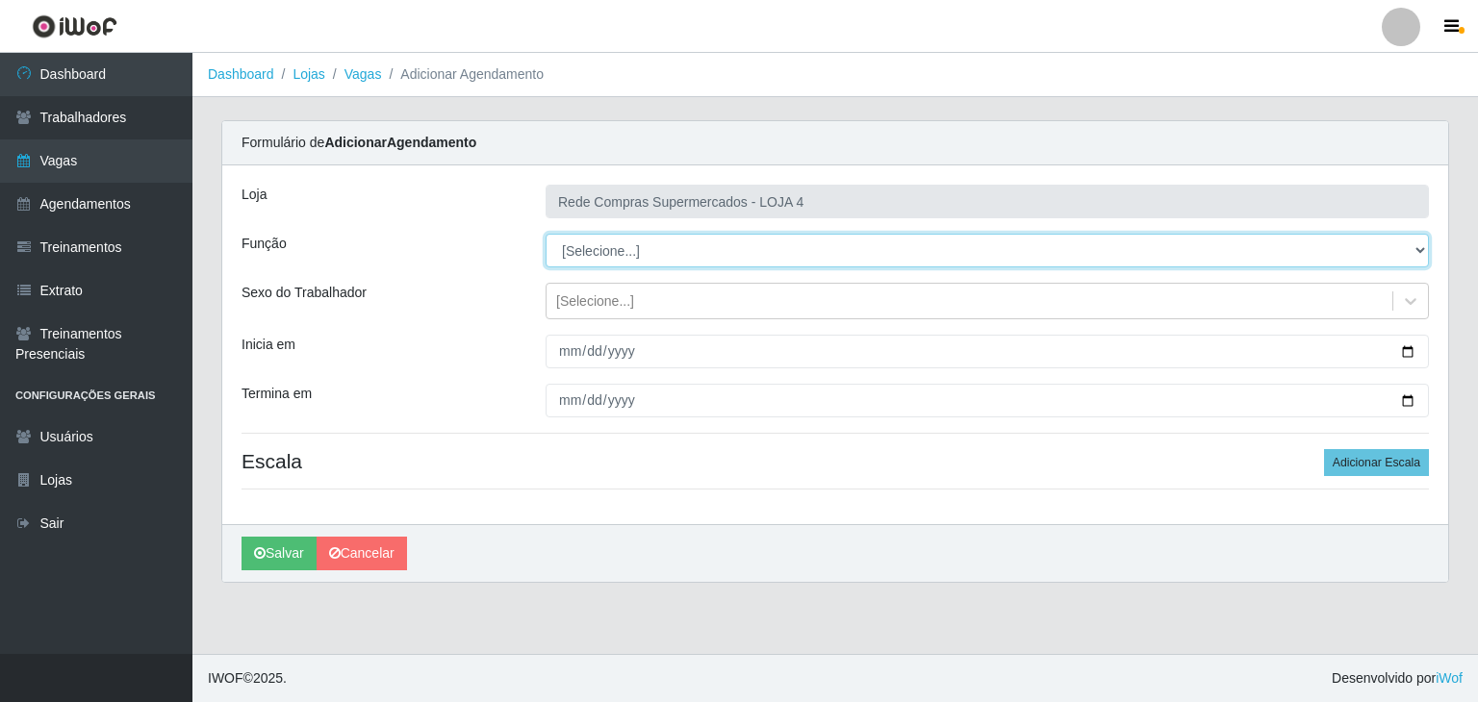
click at [647, 253] on select "[Selecione...] ASG ASG + ASG ++ Balconista Balconista + Balconista ++ Embalador…" at bounding box center [986, 251] width 883 height 34
select select "1"
click at [545, 234] on select "[Selecione...] ASG ASG + ASG ++ Balconista Balconista + Balconista ++ Embalador…" at bounding box center [986, 251] width 883 height 34
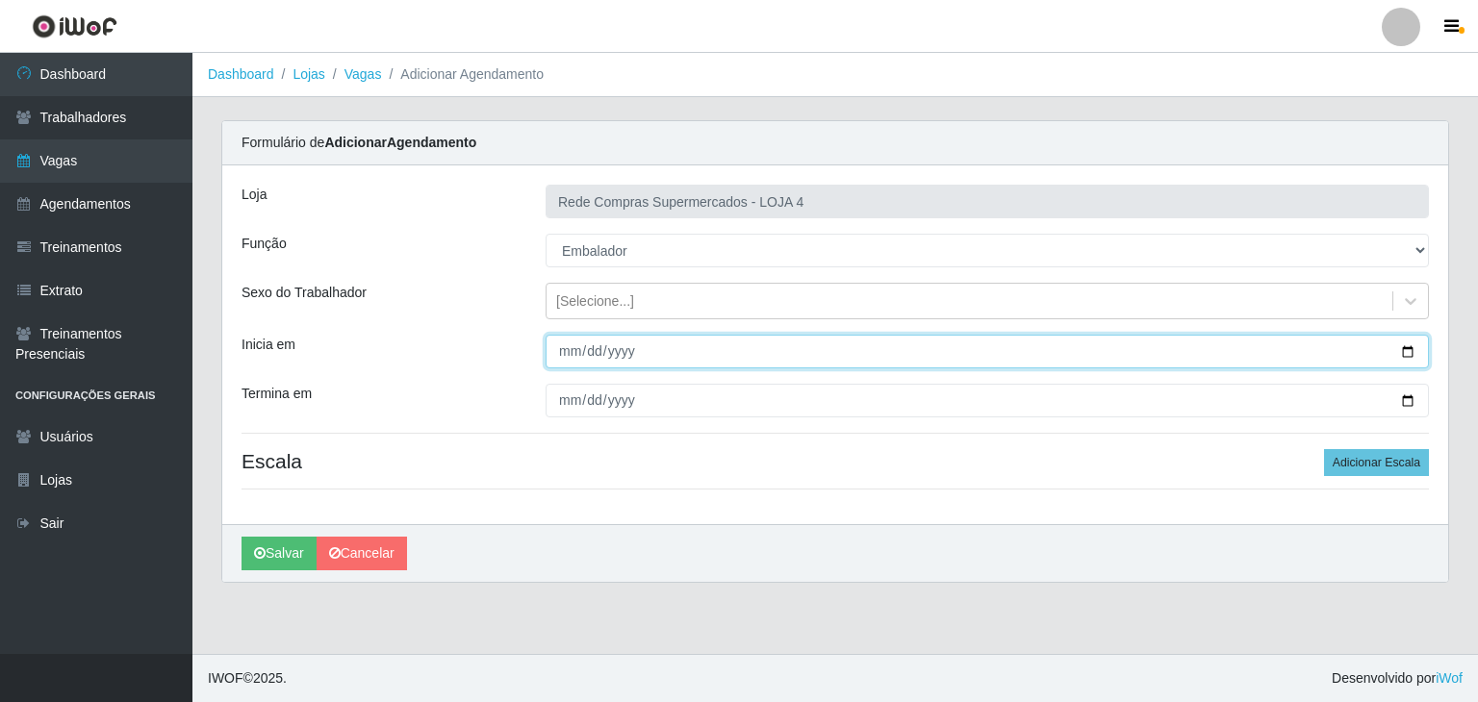
click at [1408, 350] on input "Inicia em" at bounding box center [986, 352] width 883 height 34
type input "2025-10-05"
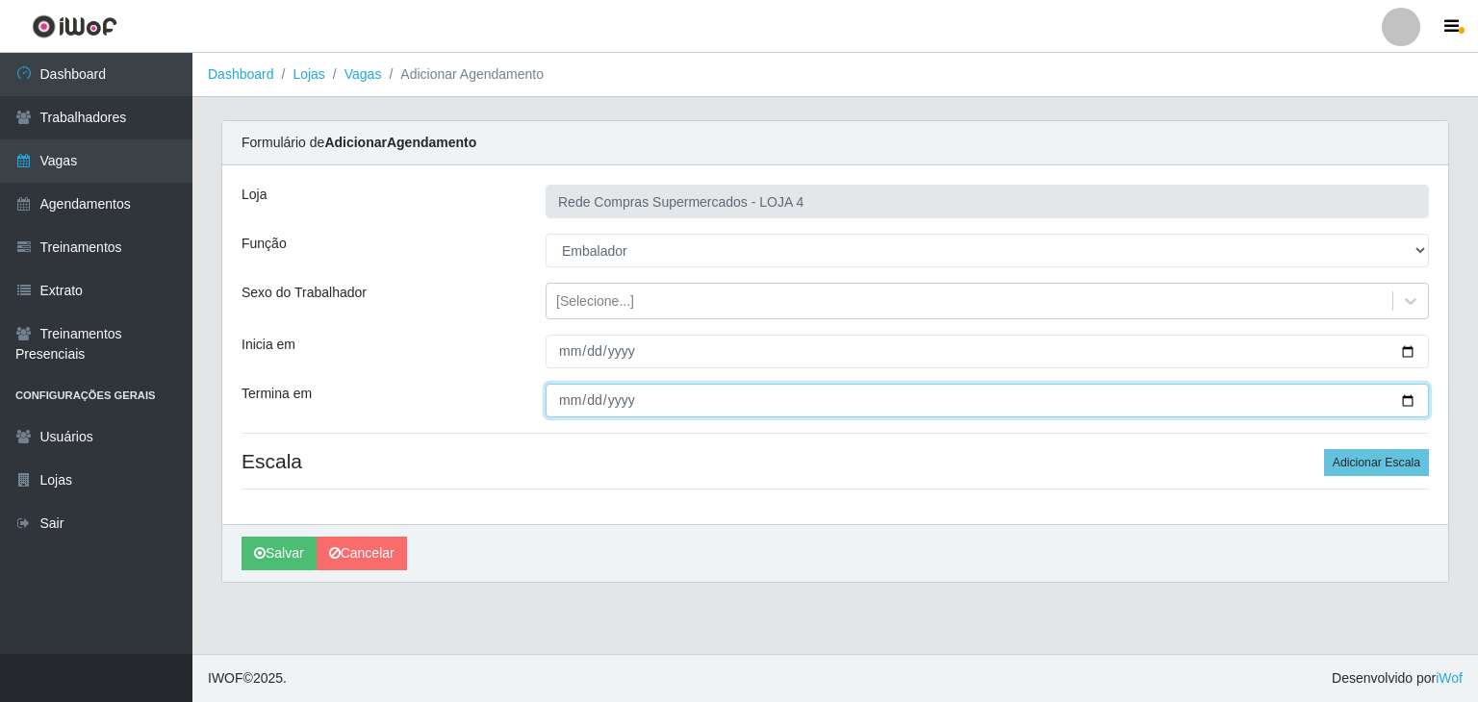
click at [1408, 396] on input "Termina em" at bounding box center [986, 401] width 883 height 34
type input "2025-10-05"
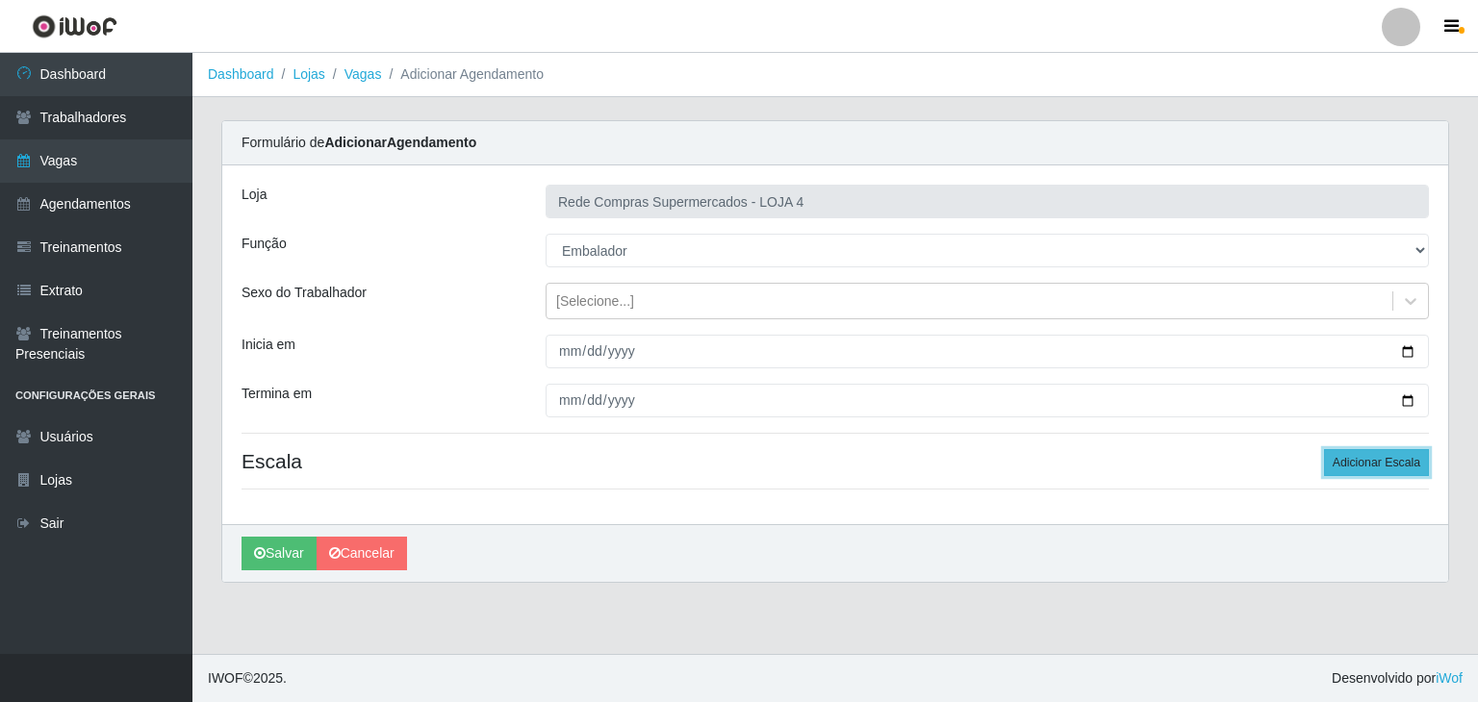
click at [1383, 451] on button "Adicionar Escala" at bounding box center [1376, 462] width 105 height 27
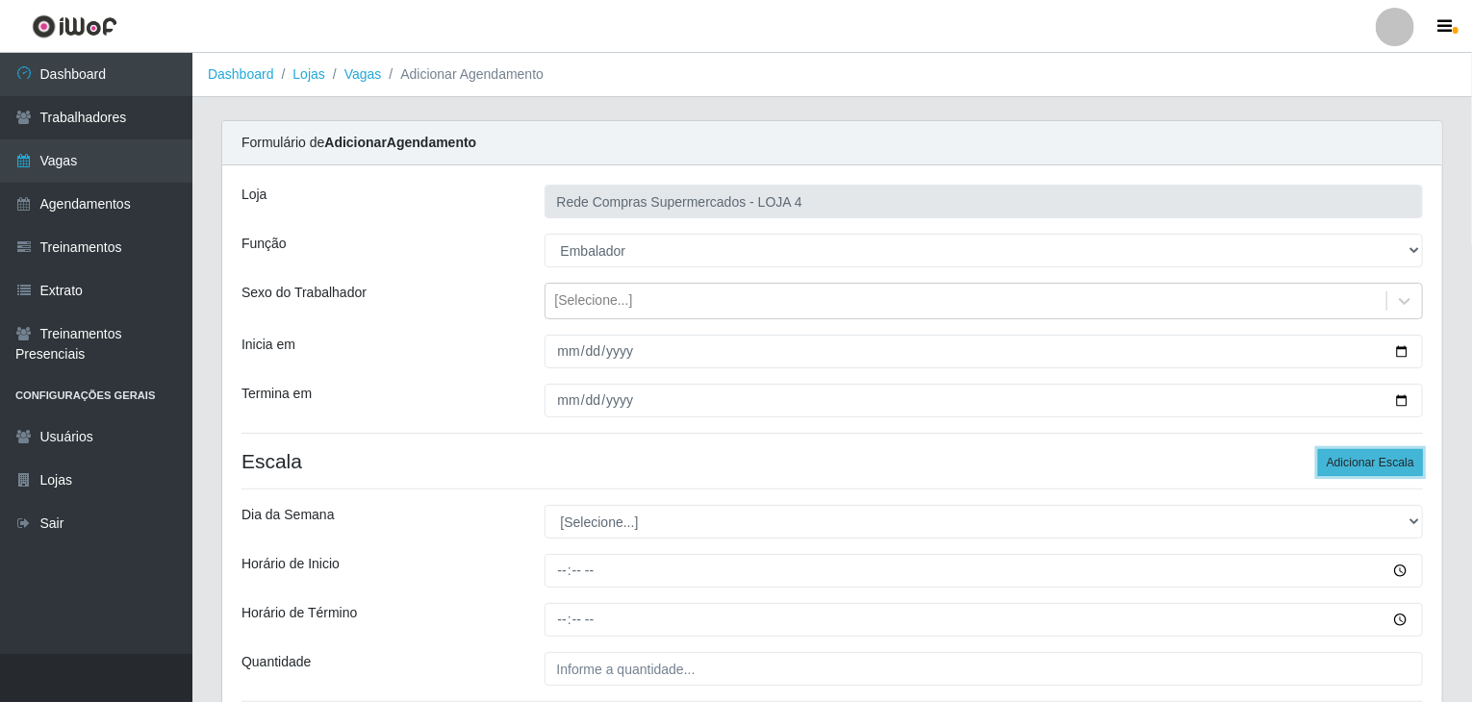
click at [1383, 451] on button "Adicionar Escala" at bounding box center [1370, 462] width 105 height 27
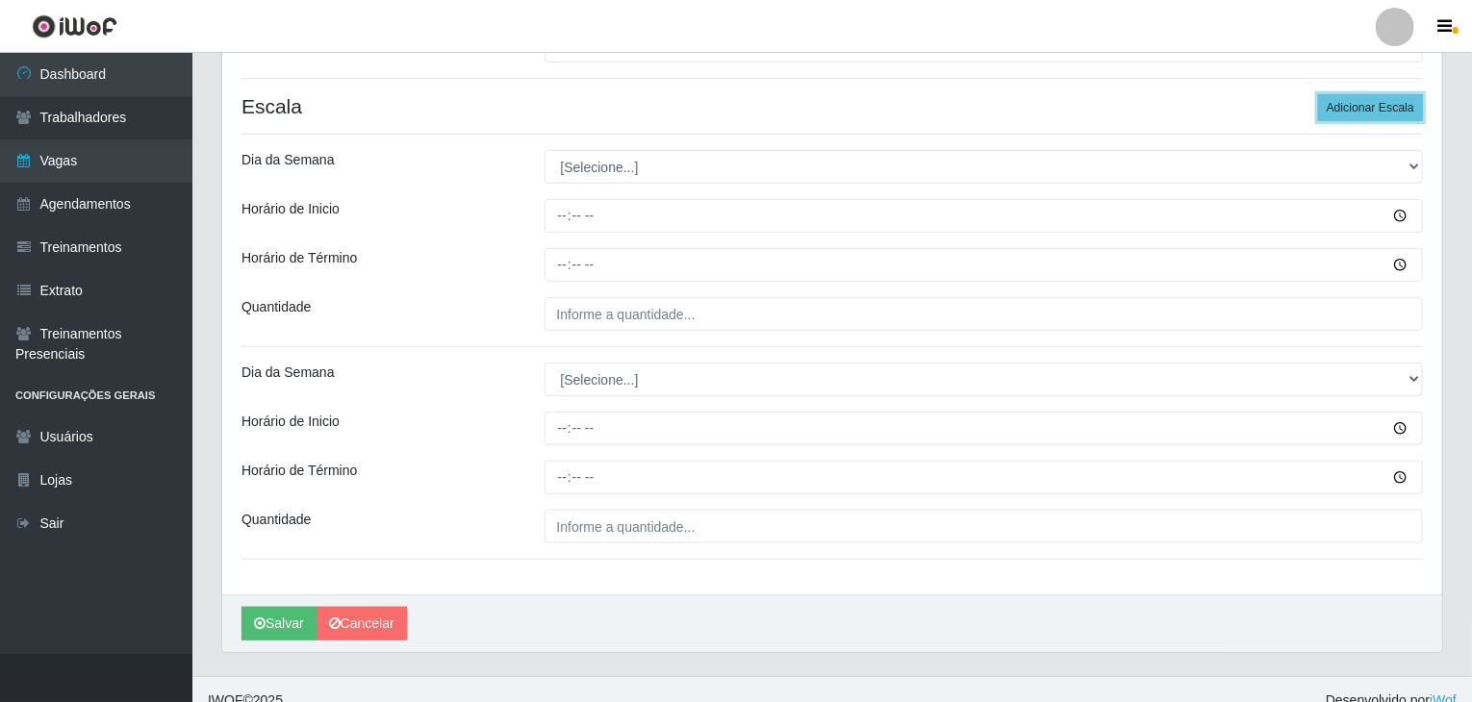
scroll to position [375, 0]
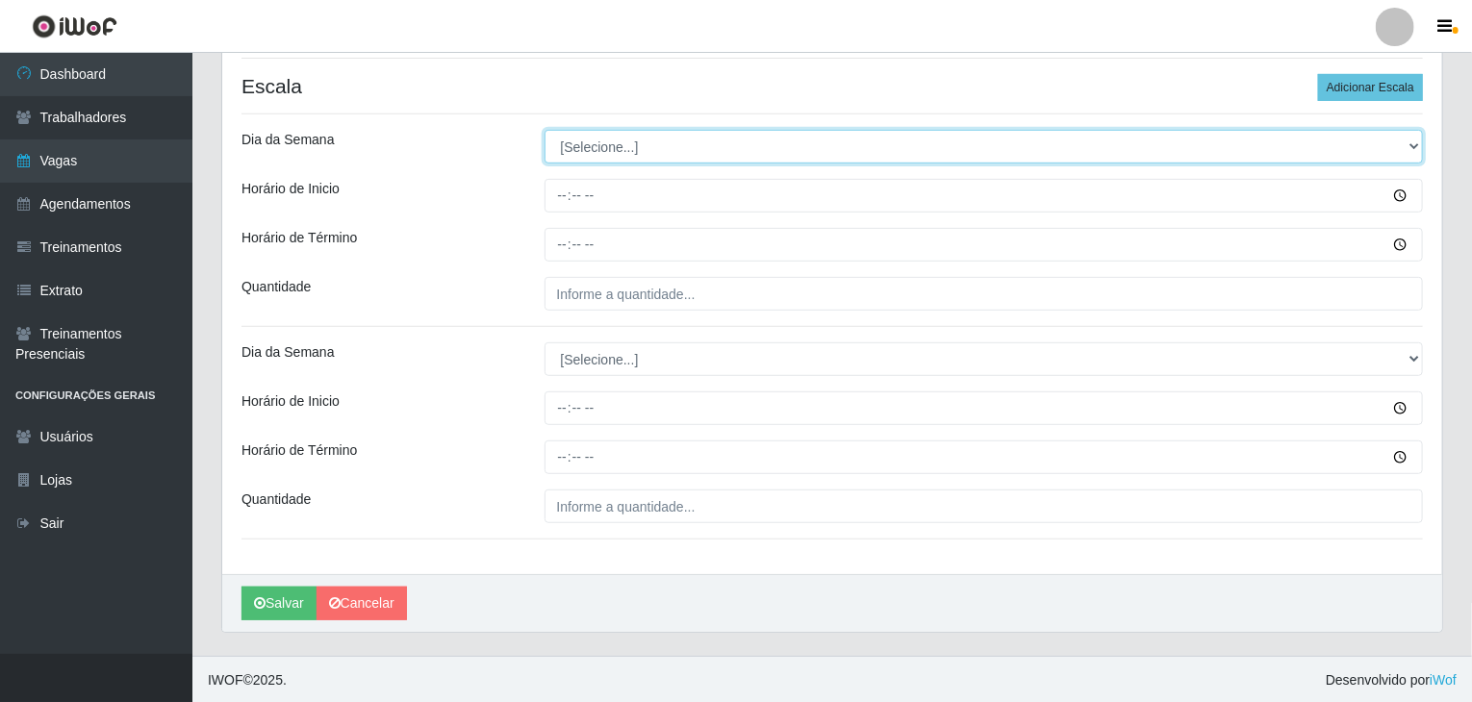
click at [626, 139] on select "[Selecione...] Segunda Terça Quarta Quinta Sexta Sábado Domingo" at bounding box center [983, 147] width 879 height 34
select select "0"
click at [544, 130] on select "[Selecione...] Segunda Terça Quarta Quinta Sexta Sábado Domingo" at bounding box center [983, 147] width 879 height 34
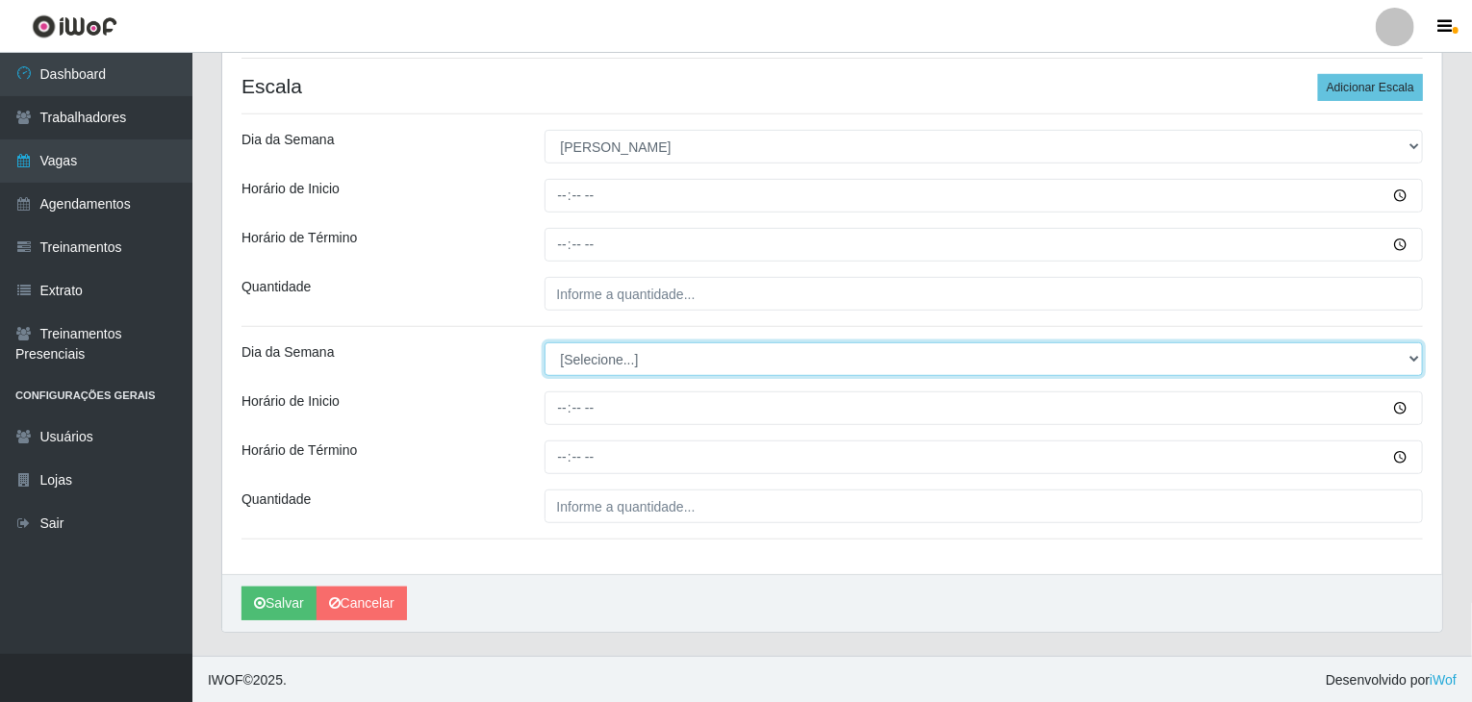
click at [646, 362] on select "[Selecione...] Segunda Terça Quarta Quinta Sexta Sábado Domingo" at bounding box center [983, 359] width 879 height 34
select select "0"
click at [544, 342] on select "[Selecione...] Segunda Terça Quarta Quinta Sexta Sábado Domingo" at bounding box center [983, 359] width 879 height 34
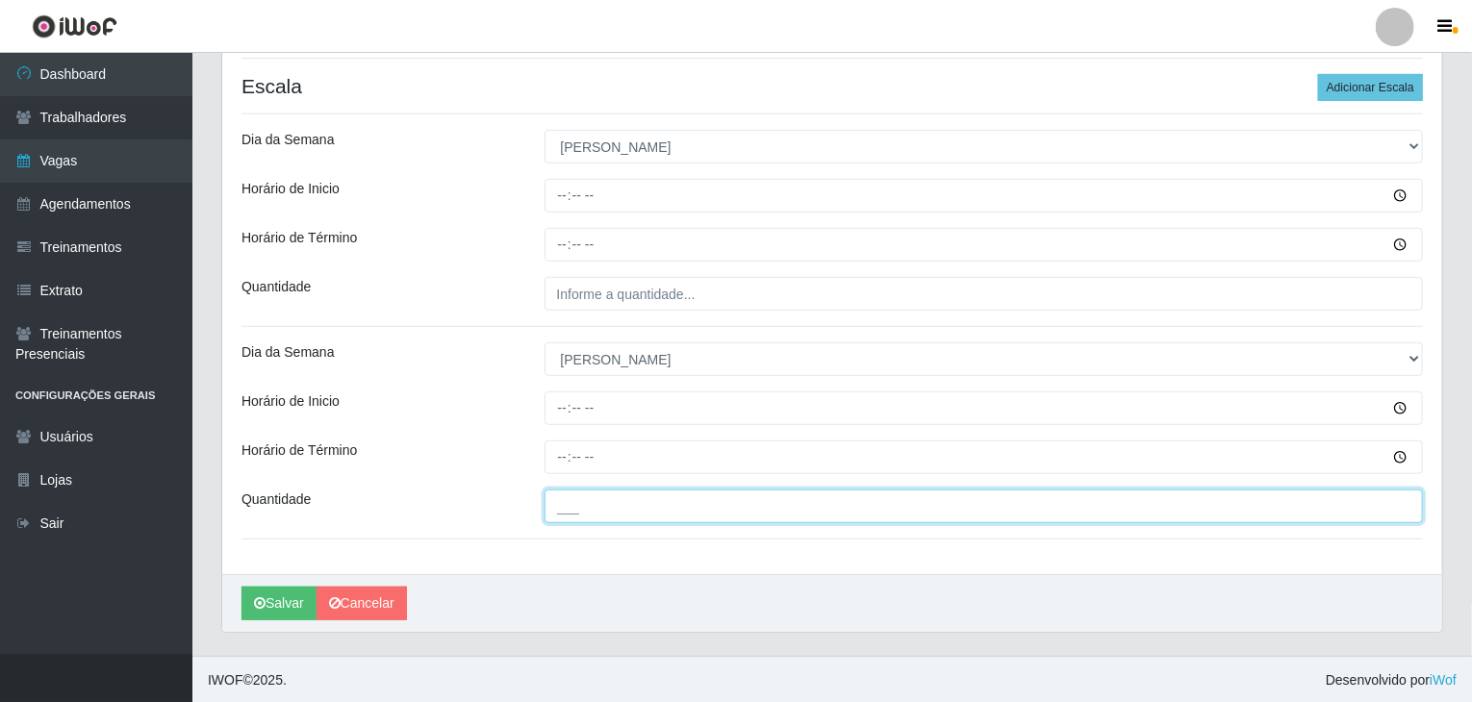
click at [653, 493] on input "___" at bounding box center [983, 507] width 879 height 34
type input "3__"
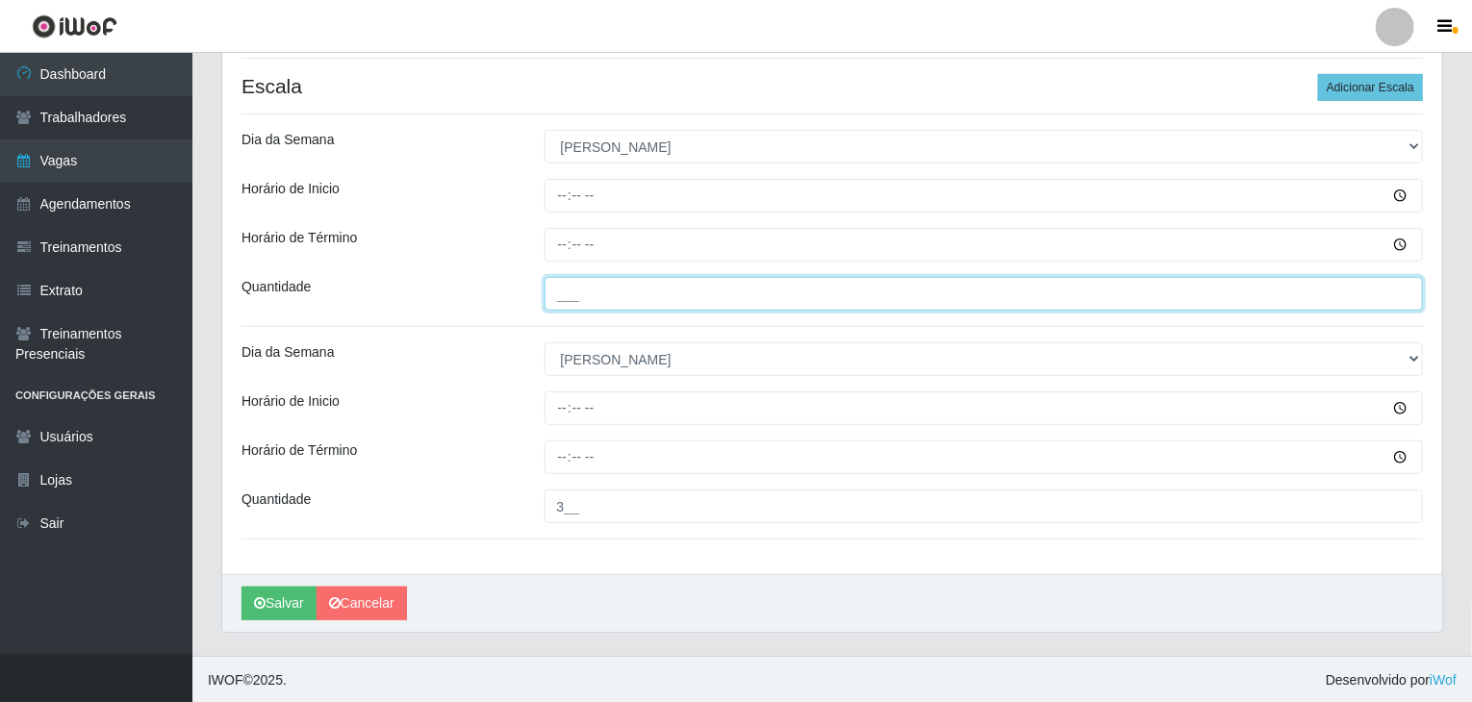
click at [557, 289] on input "___" at bounding box center [983, 294] width 879 height 34
type input "3__"
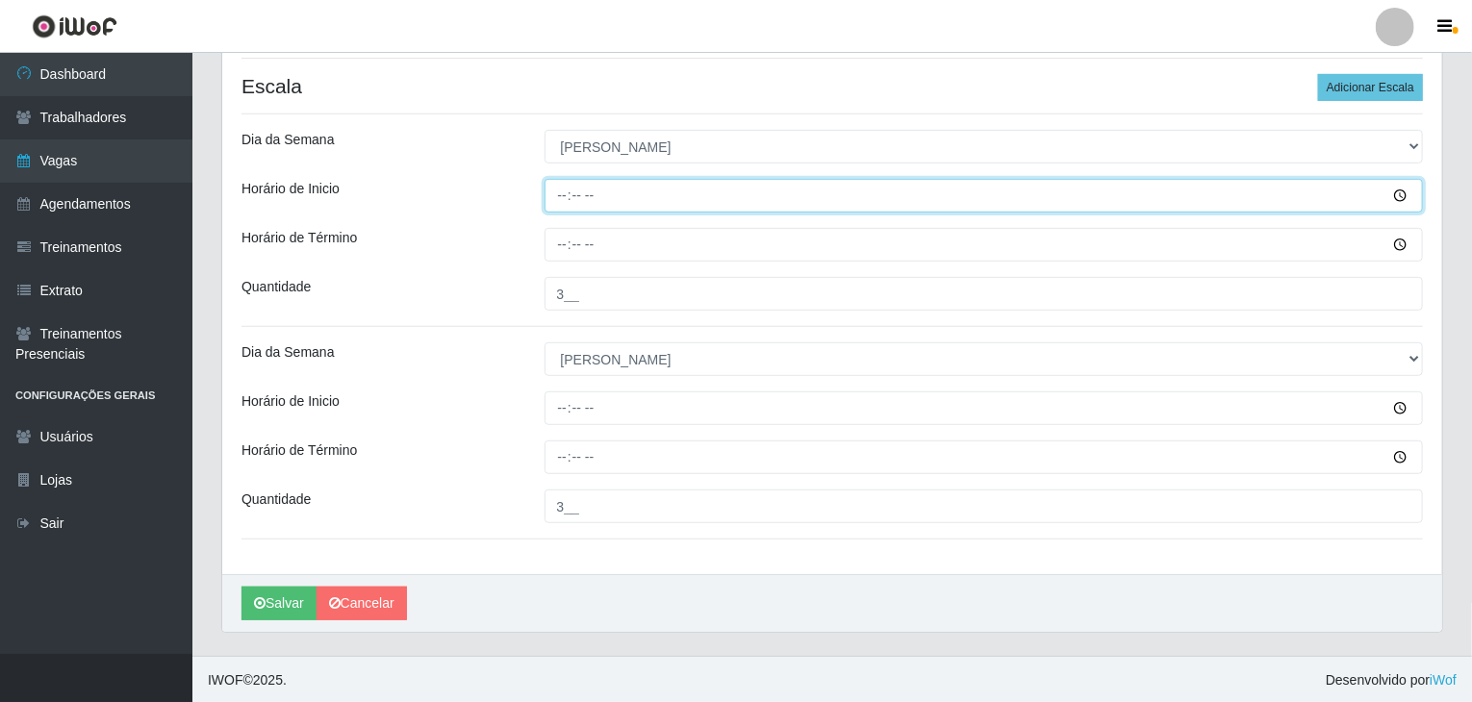
click at [558, 189] on input "Horário de Inicio" at bounding box center [983, 196] width 879 height 34
type input "08:00"
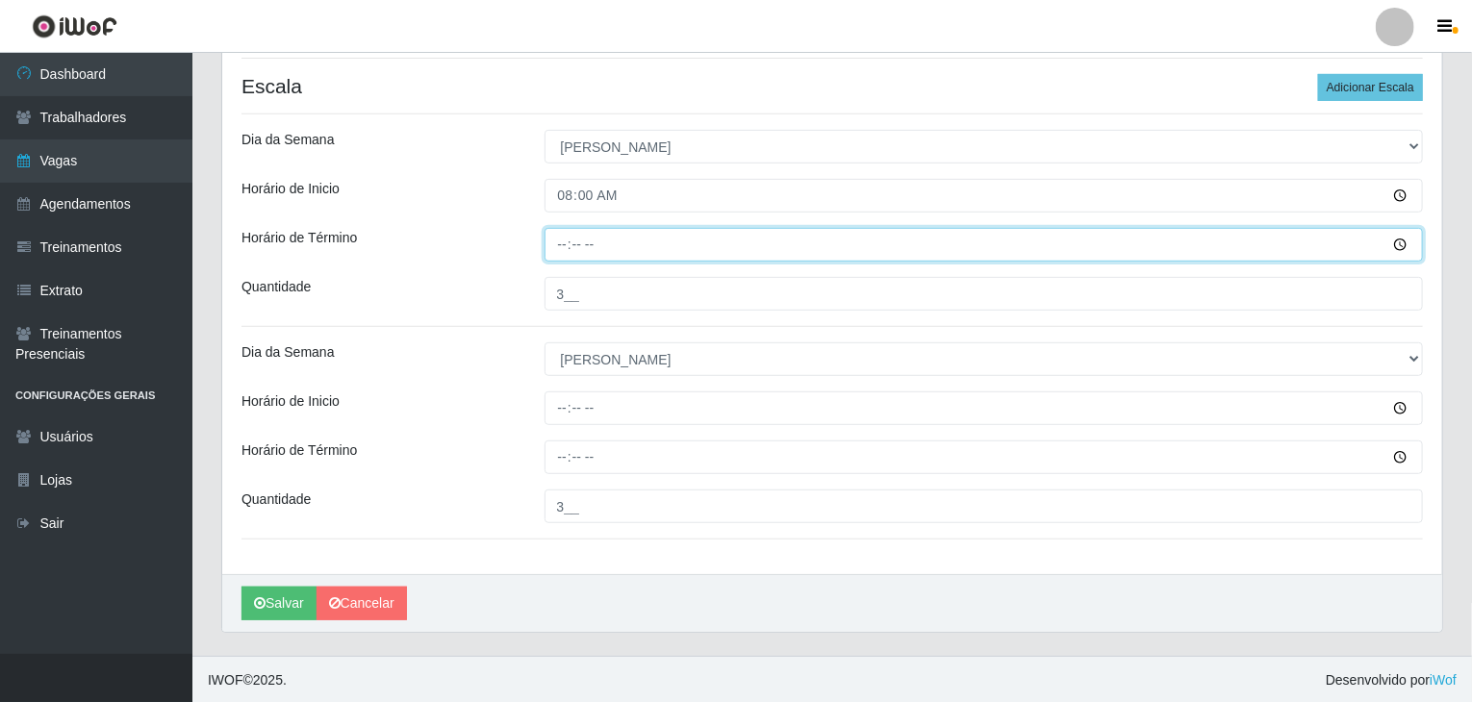
click at [570, 245] on input "Horário de Término" at bounding box center [983, 245] width 879 height 34
type input "12:00"
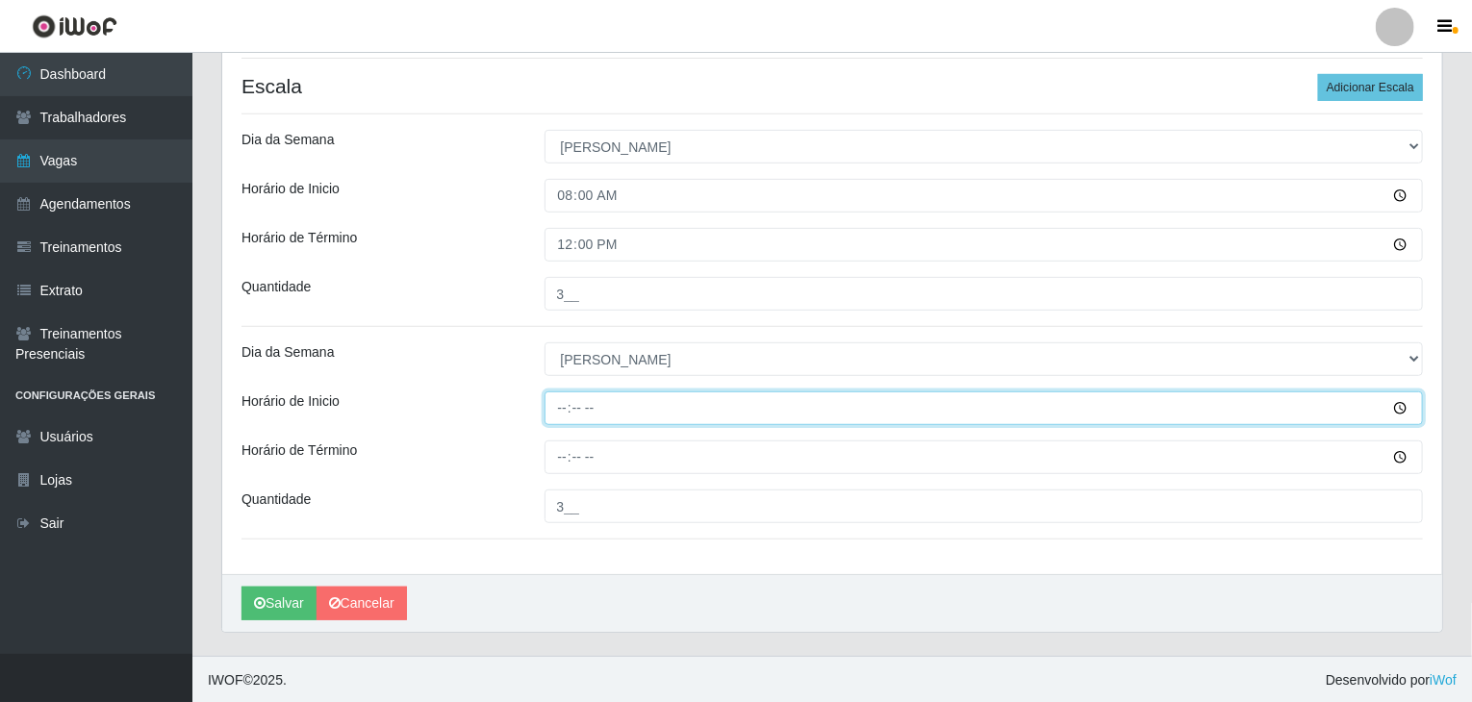
click at [558, 410] on input "Horário de Inicio" at bounding box center [983, 409] width 879 height 34
type input "12:00"
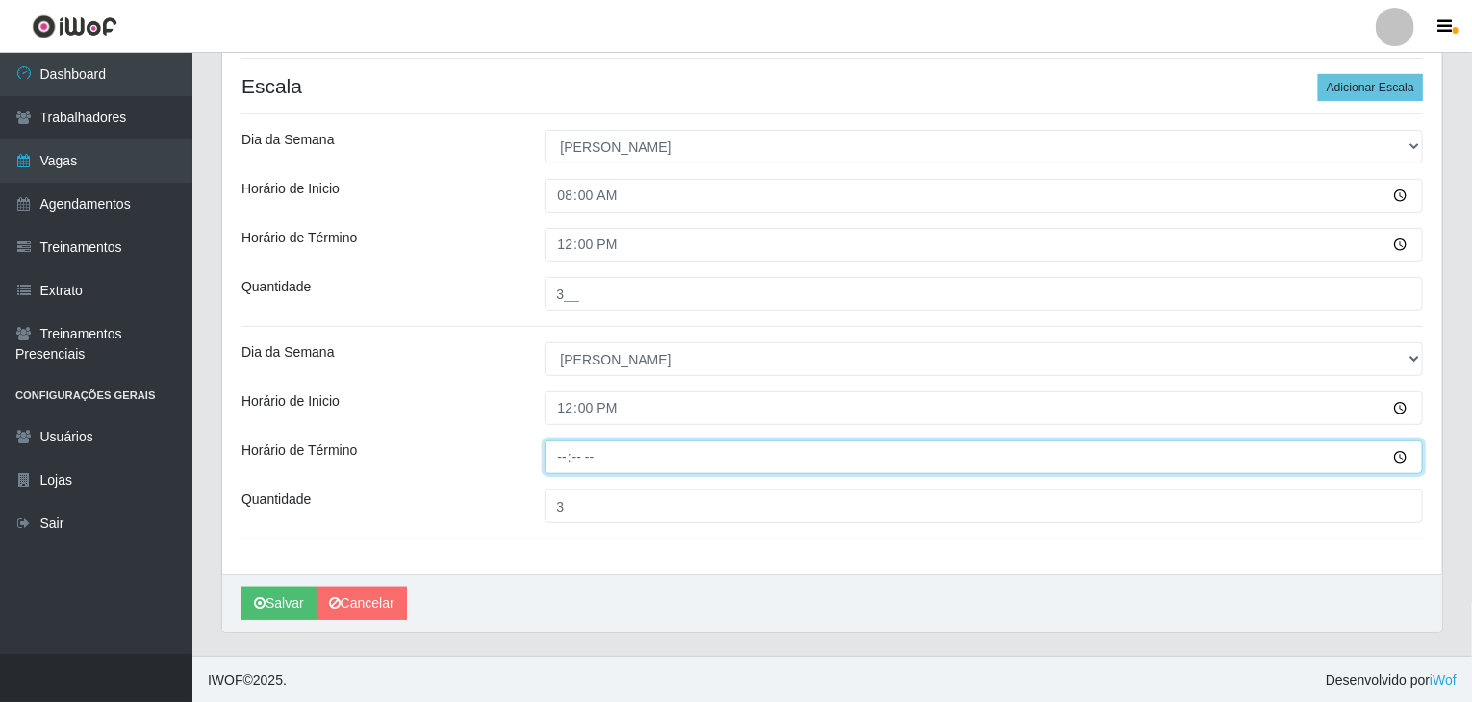
click at [554, 451] on input "Horário de Término" at bounding box center [983, 458] width 879 height 34
type input "18:00"
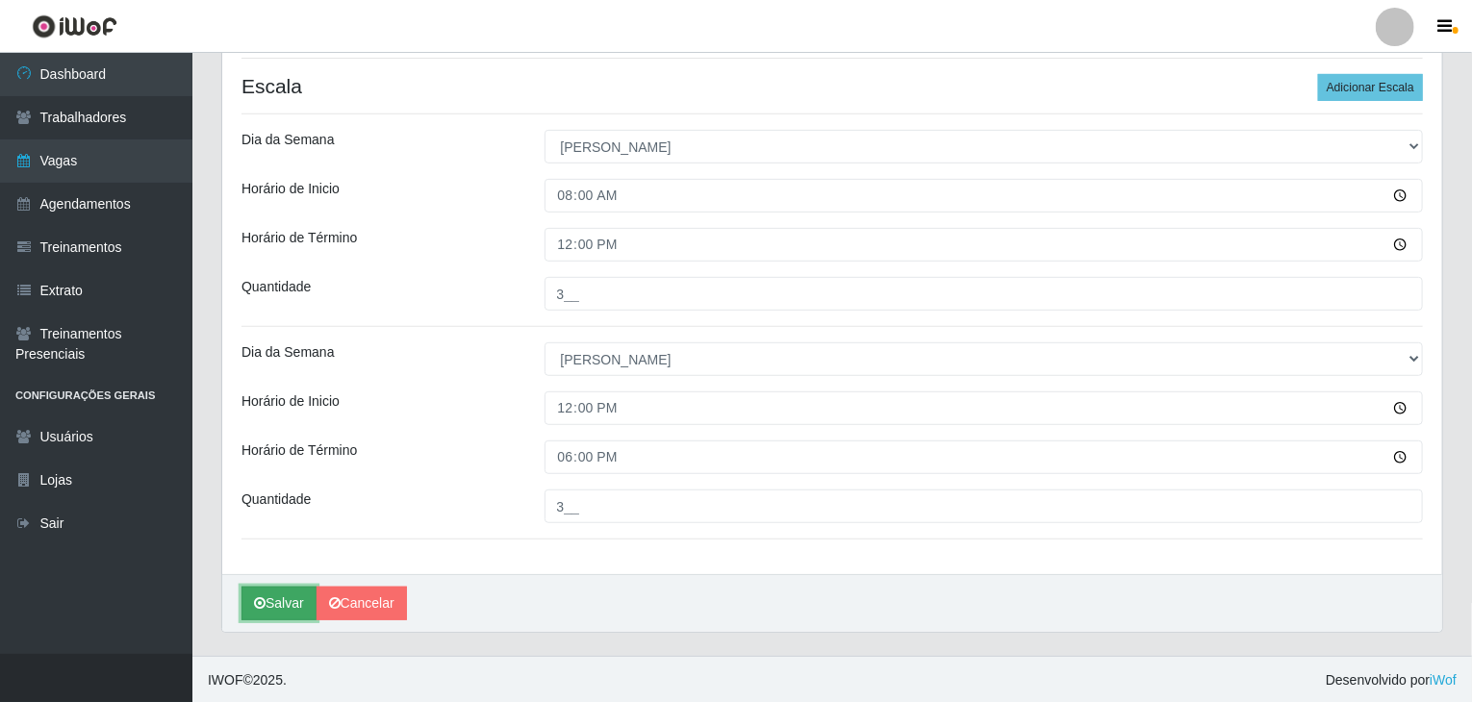
click at [273, 601] on button "Salvar" at bounding box center [278, 604] width 75 height 34
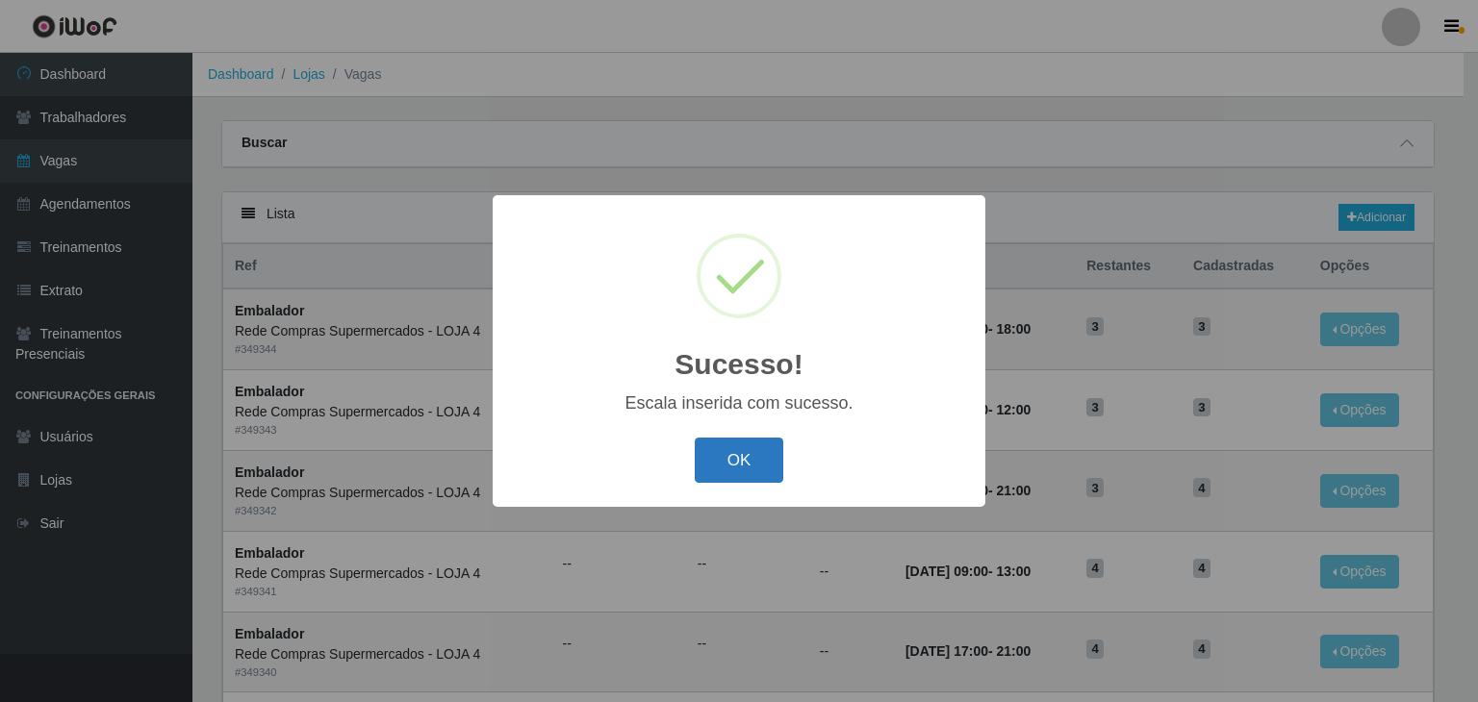
click at [720, 467] on button "OK" at bounding box center [739, 460] width 89 height 45
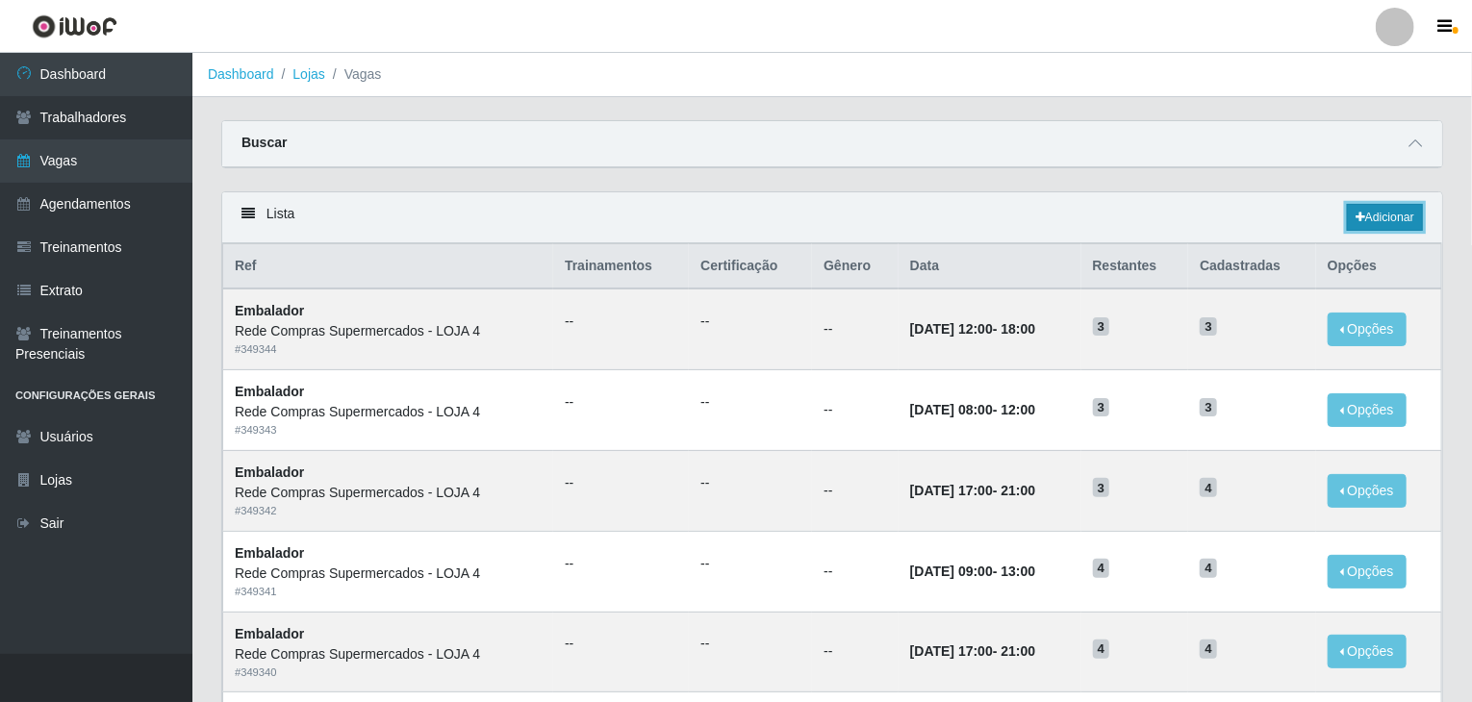
click at [1373, 210] on link "Adicionar" at bounding box center [1385, 217] width 76 height 27
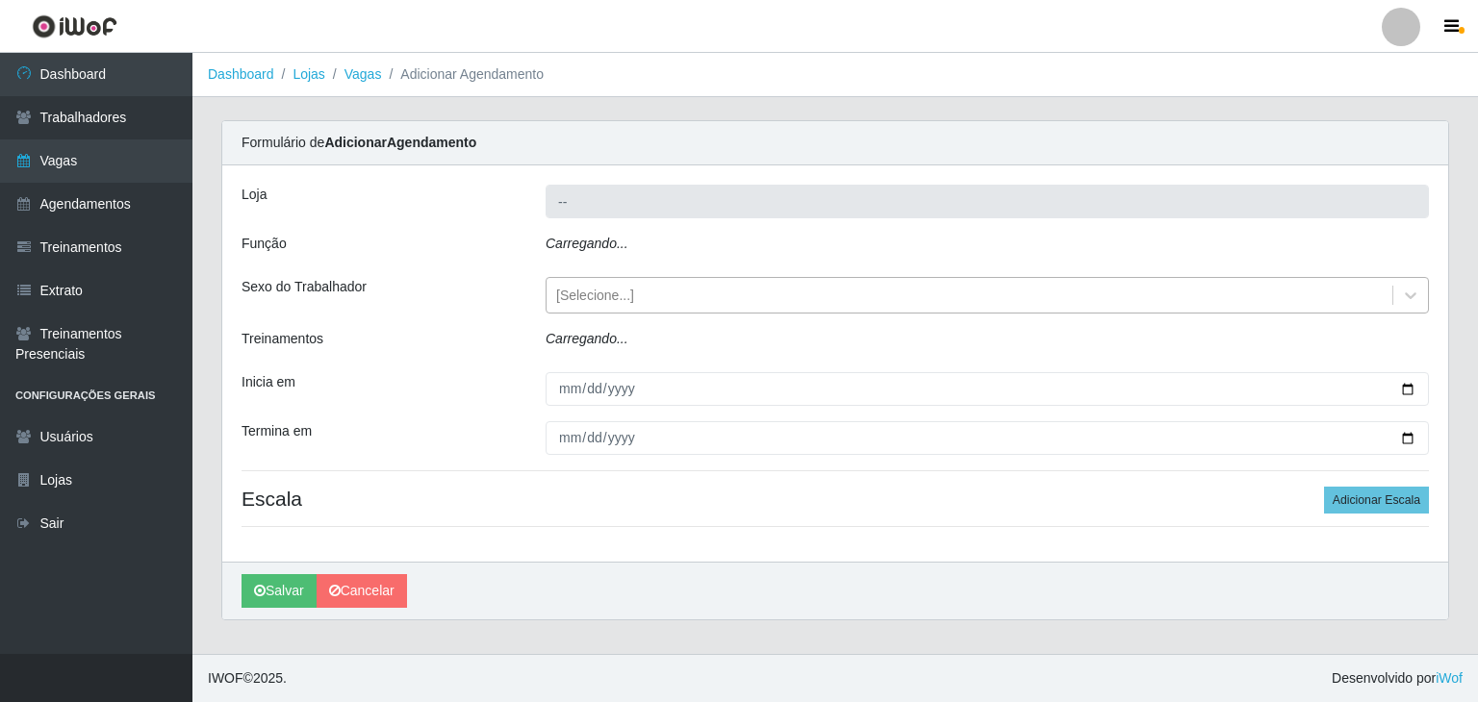
type input "Rede Compras Supermercados - LOJA 4"
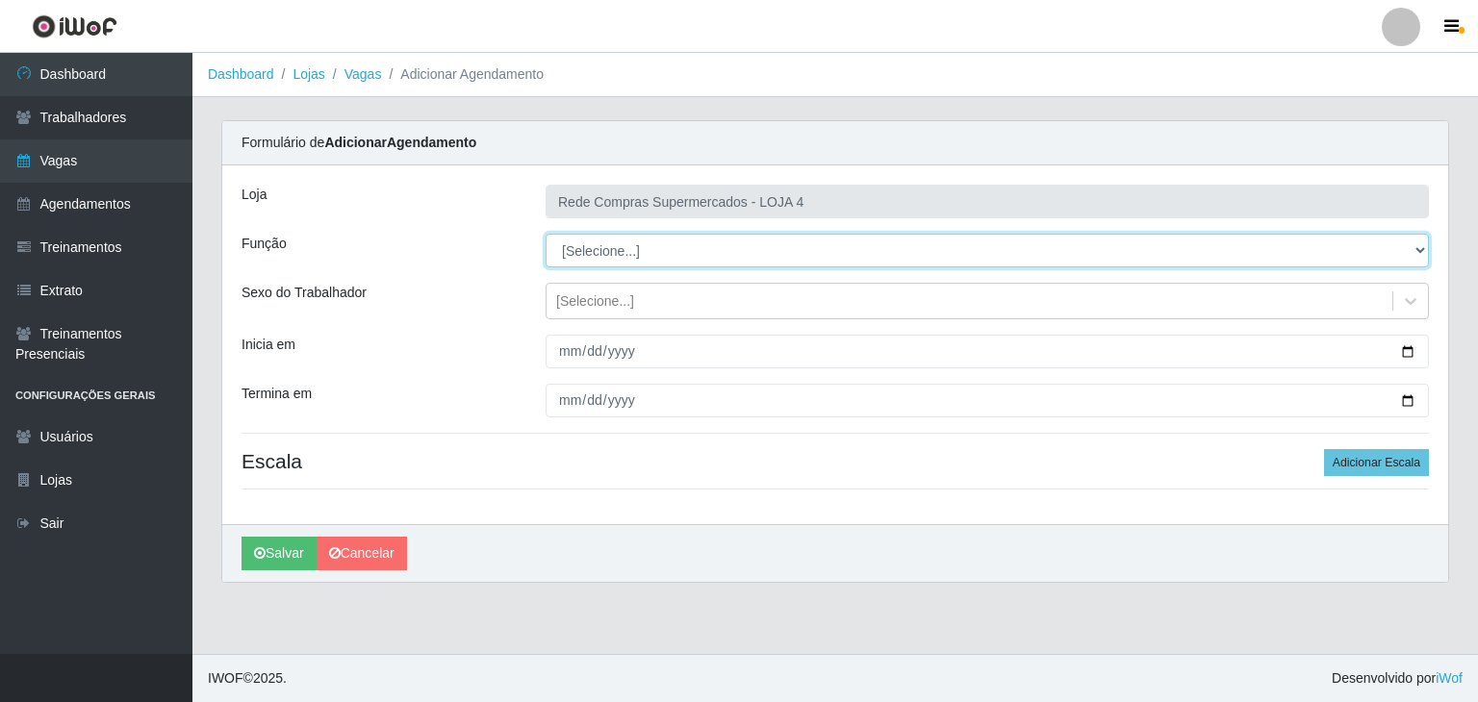
click at [609, 260] on select "[Selecione...] ASG ASG + ASG ++ Balconista Balconista + Balconista ++ Embalador…" at bounding box center [986, 251] width 883 height 34
select select "1"
click at [545, 234] on select "[Selecione...] ASG ASG + ASG ++ Balconista Balconista + Balconista ++ Embalador…" at bounding box center [986, 251] width 883 height 34
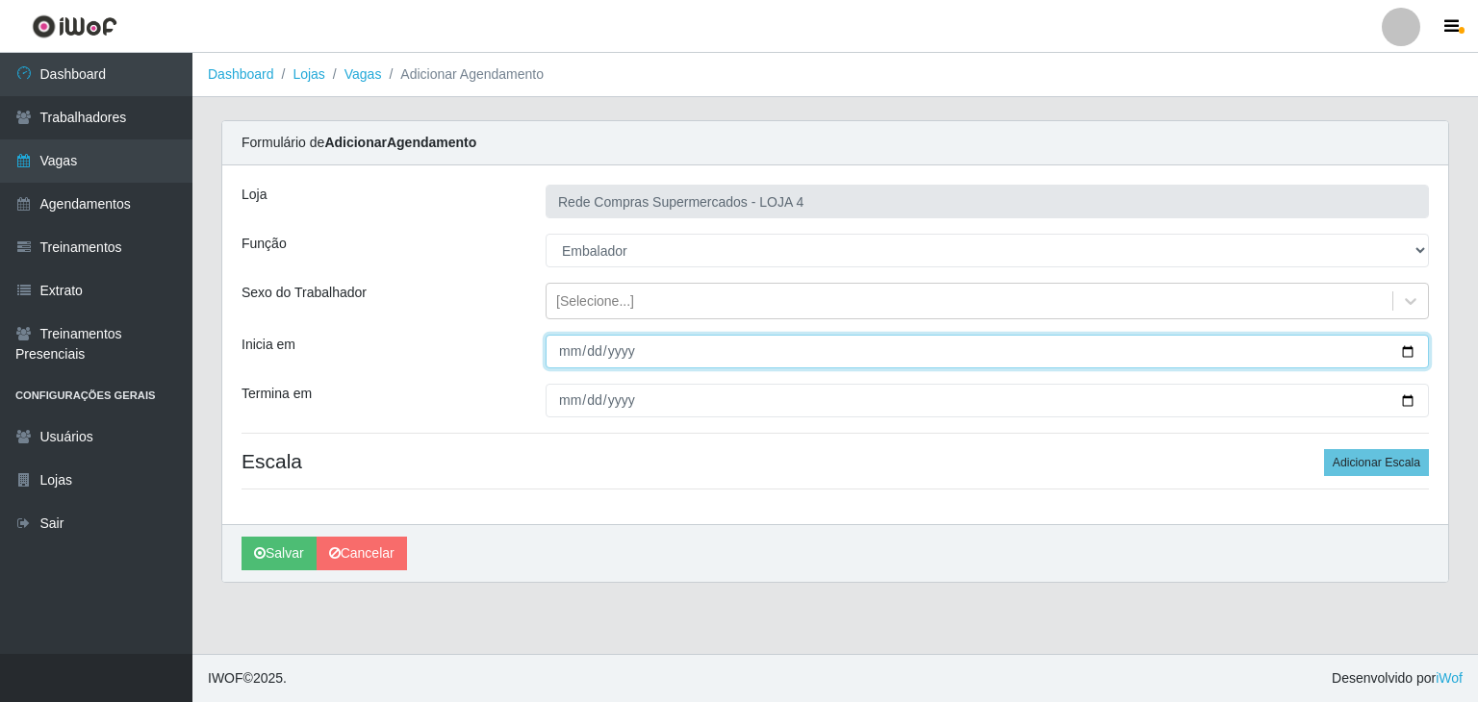
drag, startPoint x: 1405, startPoint y: 345, endPoint x: 1300, endPoint y: 347, distance: 105.8
click at [1405, 344] on input "Inicia em" at bounding box center [986, 352] width 883 height 34
type input "2025-10-06"
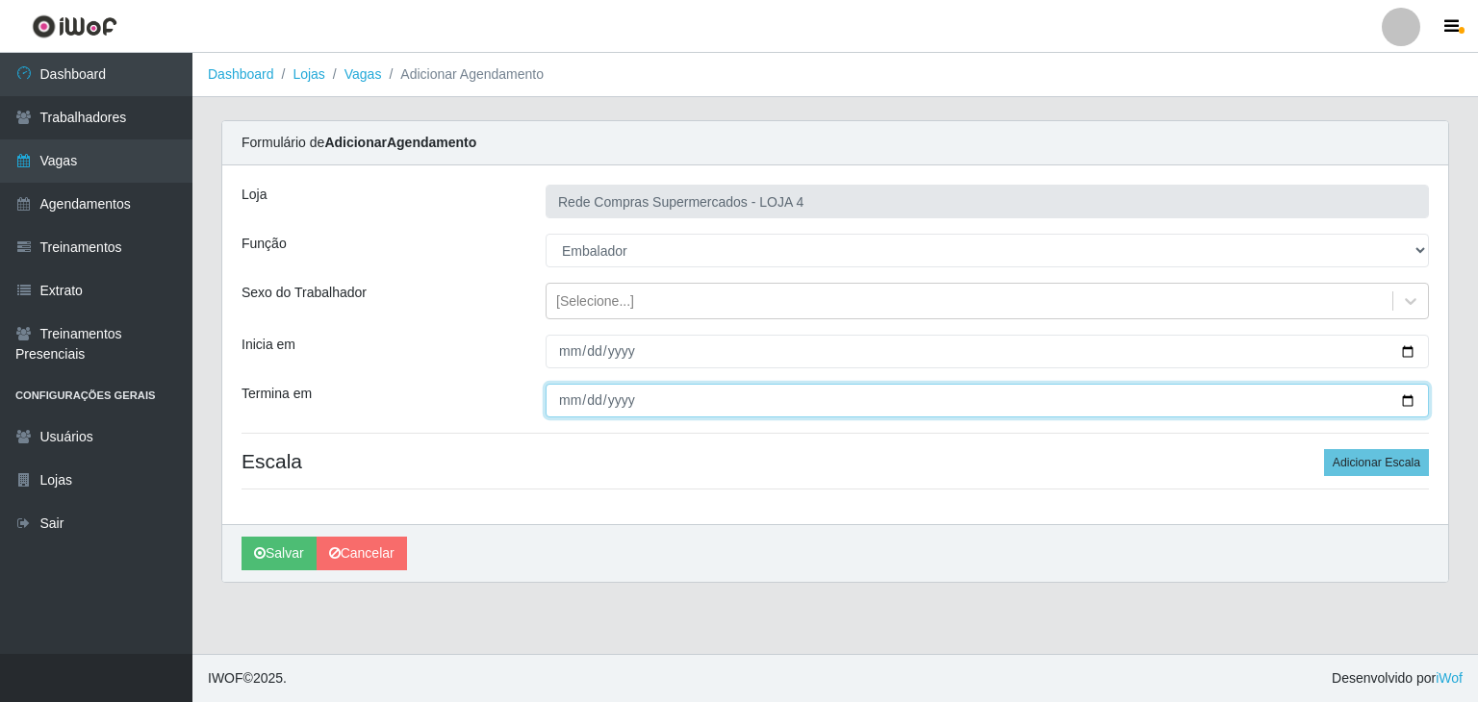
click at [1409, 395] on input "Termina em" at bounding box center [986, 401] width 883 height 34
type input "2025-10-11"
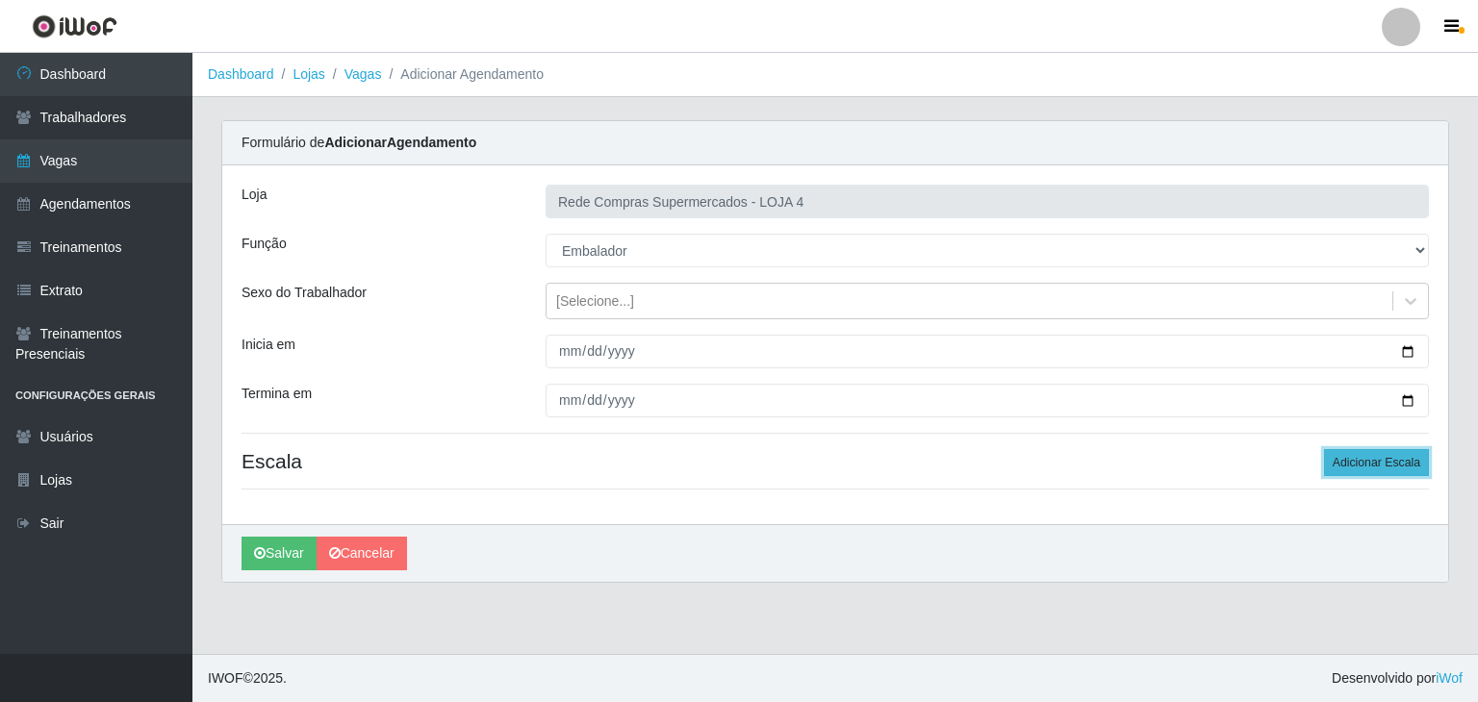
click at [1365, 462] on button "Adicionar Escala" at bounding box center [1376, 462] width 105 height 27
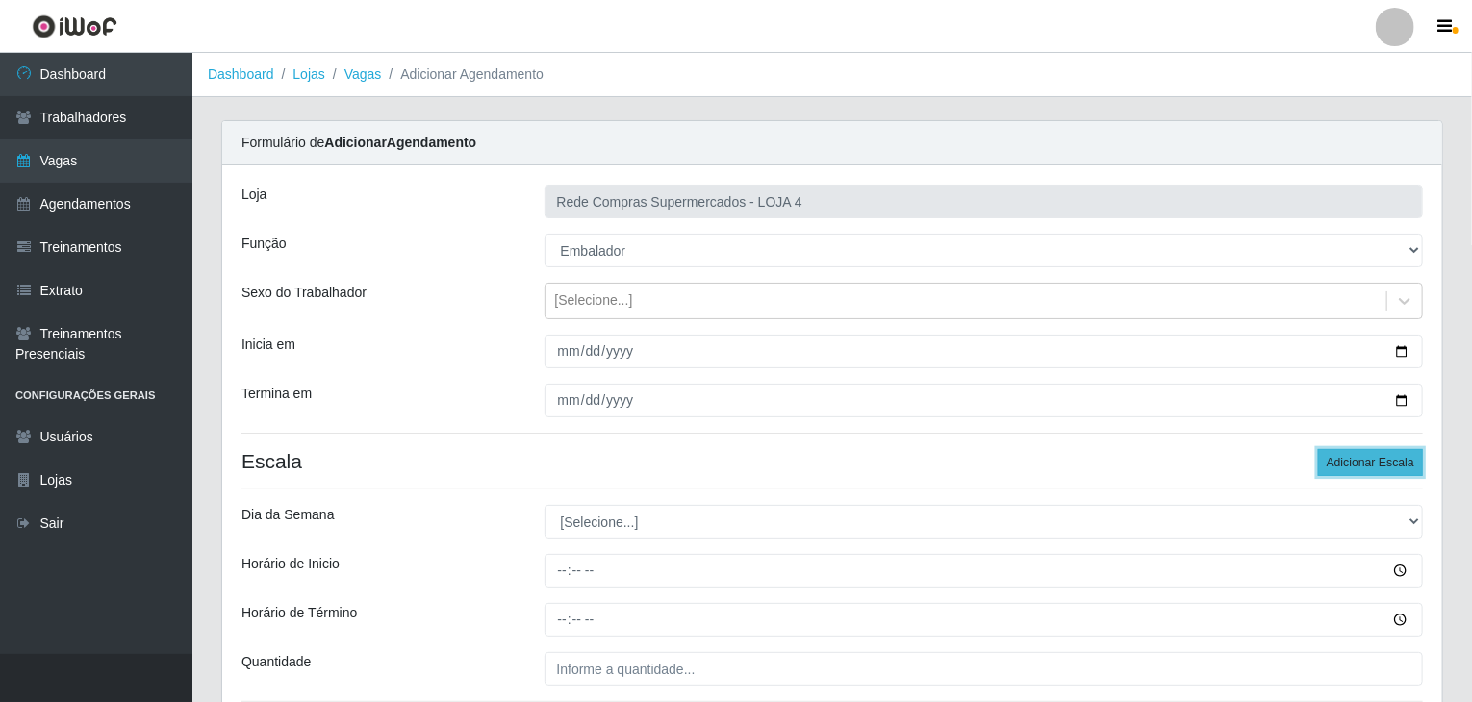
click at [1365, 462] on button "Adicionar Escala" at bounding box center [1370, 462] width 105 height 27
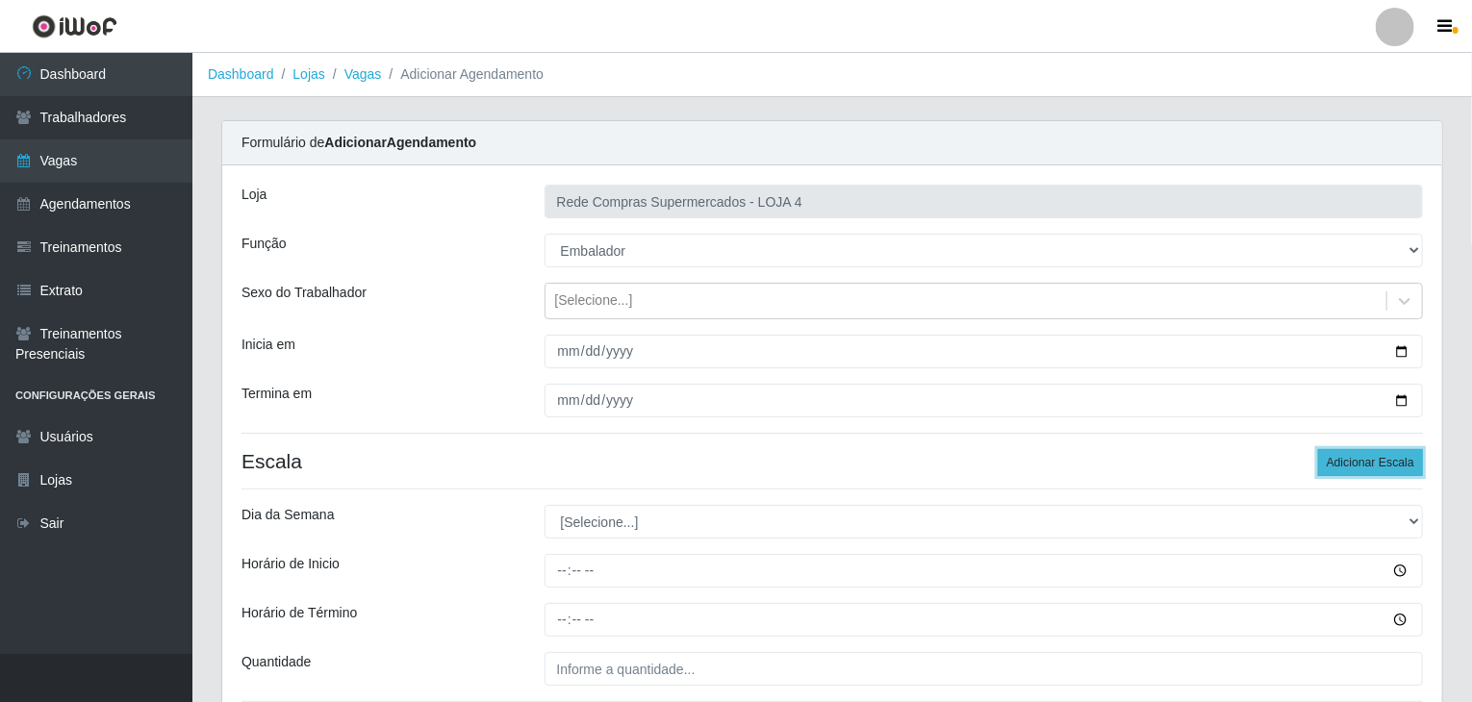
click at [1365, 462] on button "Adicionar Escala" at bounding box center [1370, 462] width 105 height 27
click at [1362, 461] on button "Adicionar Escala" at bounding box center [1370, 462] width 105 height 27
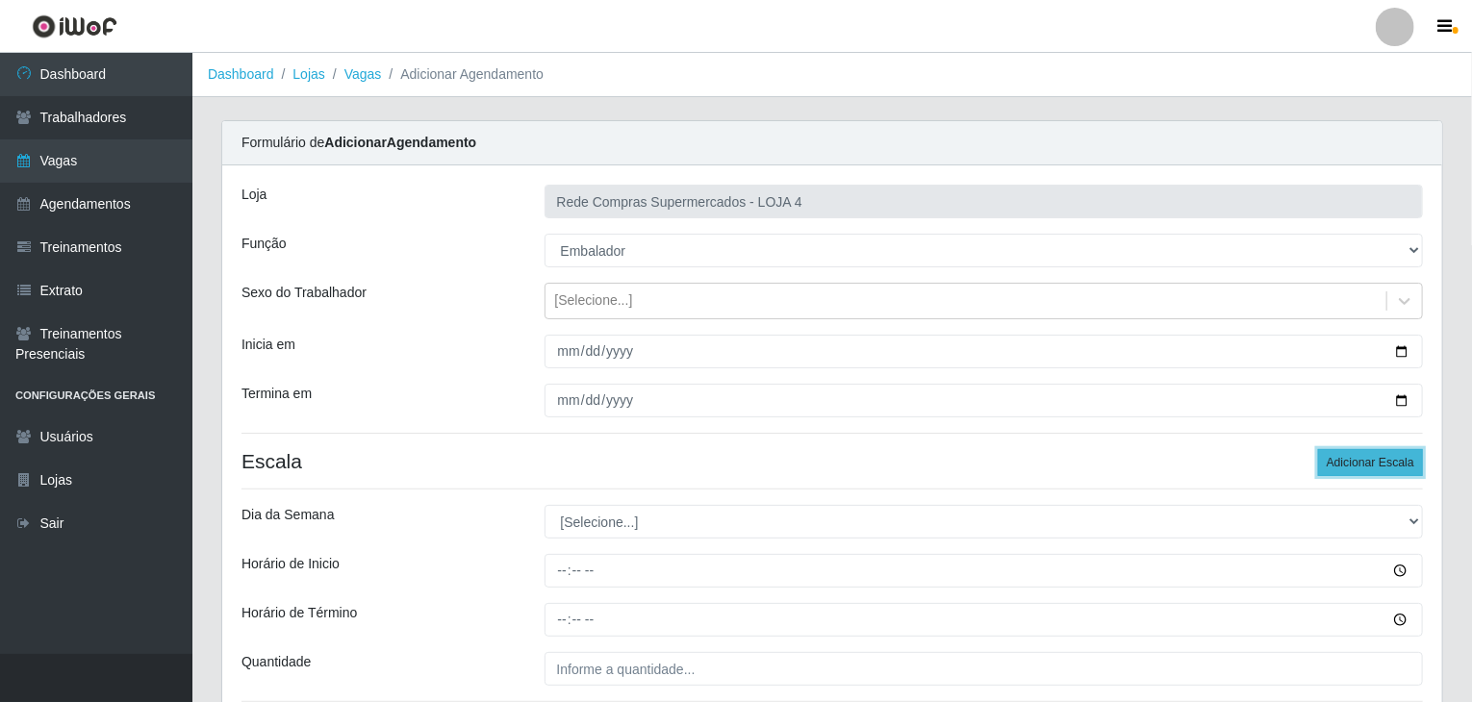
click at [1362, 461] on button "Adicionar Escala" at bounding box center [1370, 462] width 105 height 27
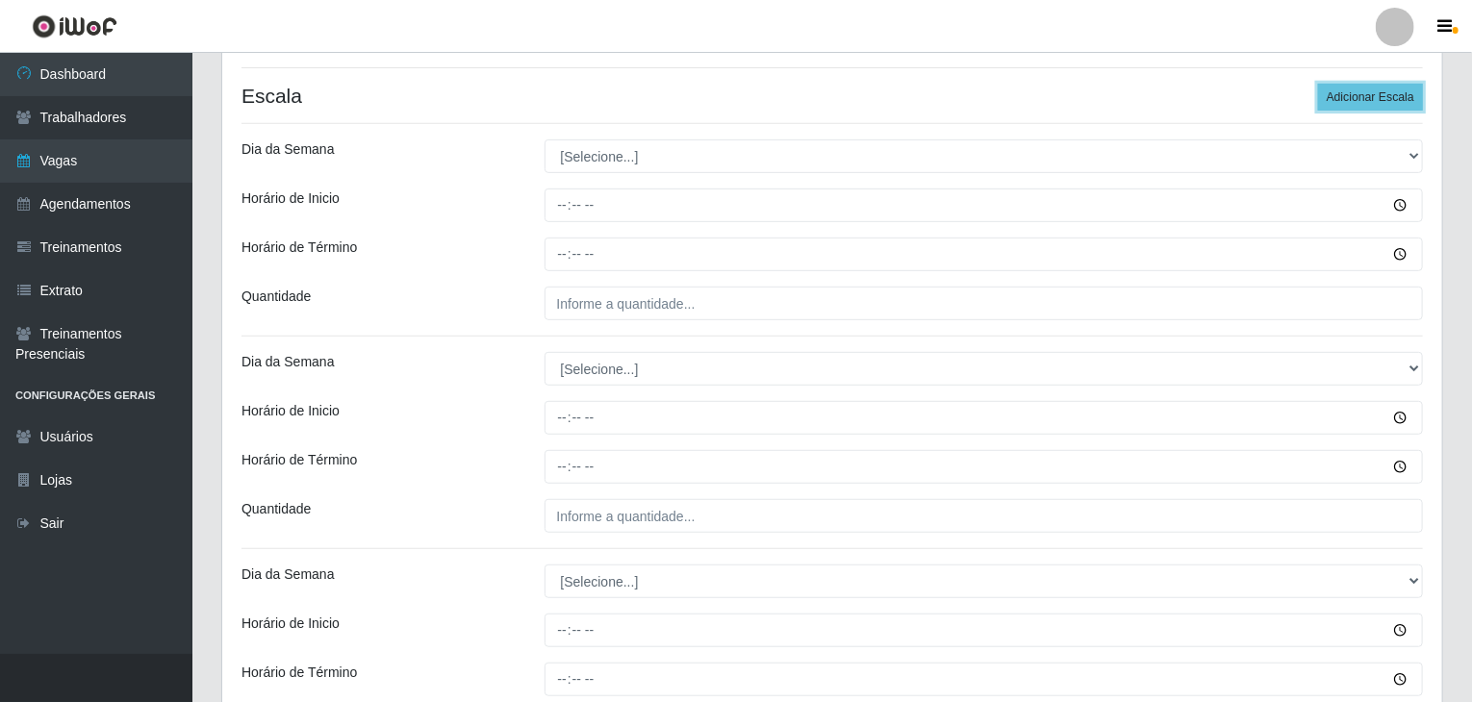
scroll to position [385, 0]
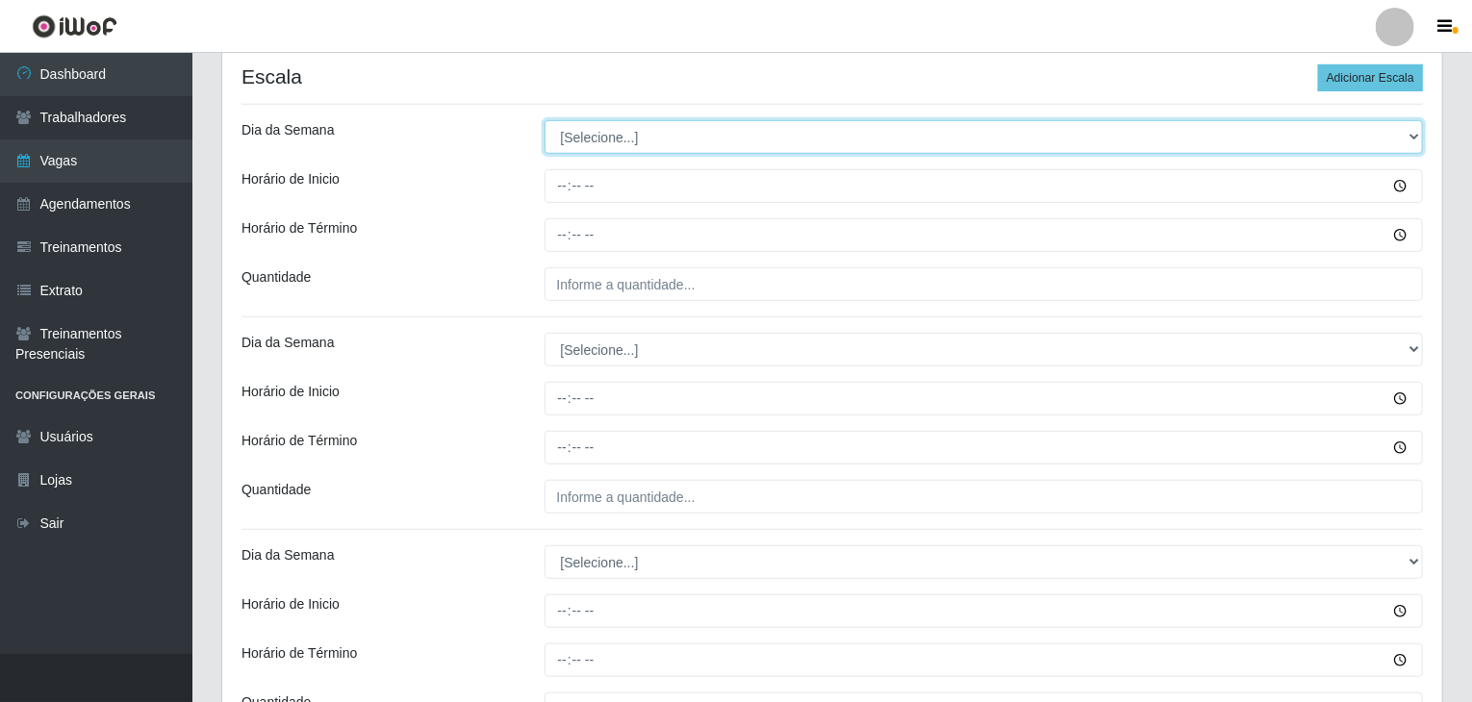
click at [615, 137] on select "[Selecione...] Segunda Terça Quarta Quinta Sexta Sábado Domingo" at bounding box center [983, 137] width 879 height 34
select select "1"
click at [544, 120] on select "[Selecione...] Segunda Terça Quarta Quinta Sexta Sábado Domingo" at bounding box center [983, 137] width 879 height 34
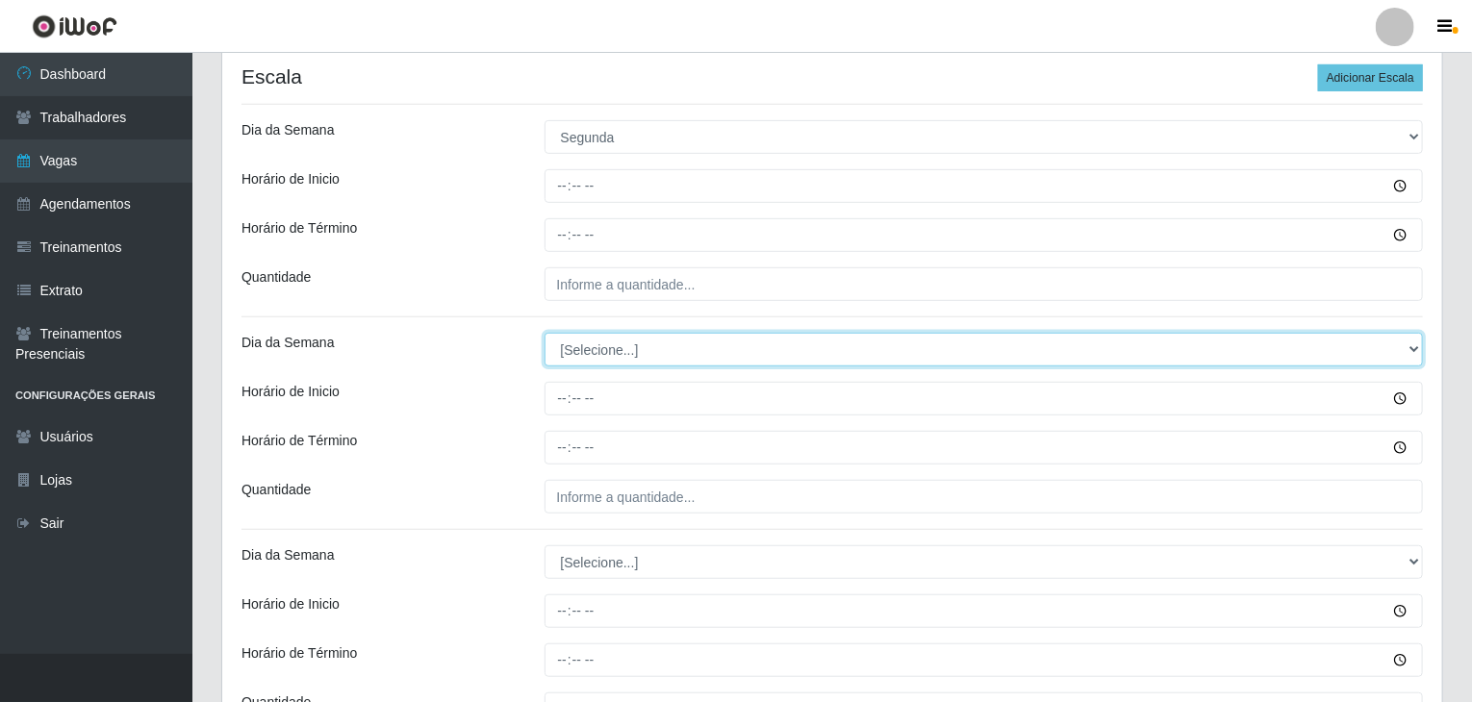
click at [641, 357] on select "[Selecione...] Segunda Terça Quarta Quinta Sexta Sábado Domingo" at bounding box center [983, 350] width 879 height 34
select select "1"
click at [544, 333] on select "[Selecione...] Segunda Terça Quarta Quinta Sexta Sábado Domingo" at bounding box center [983, 350] width 879 height 34
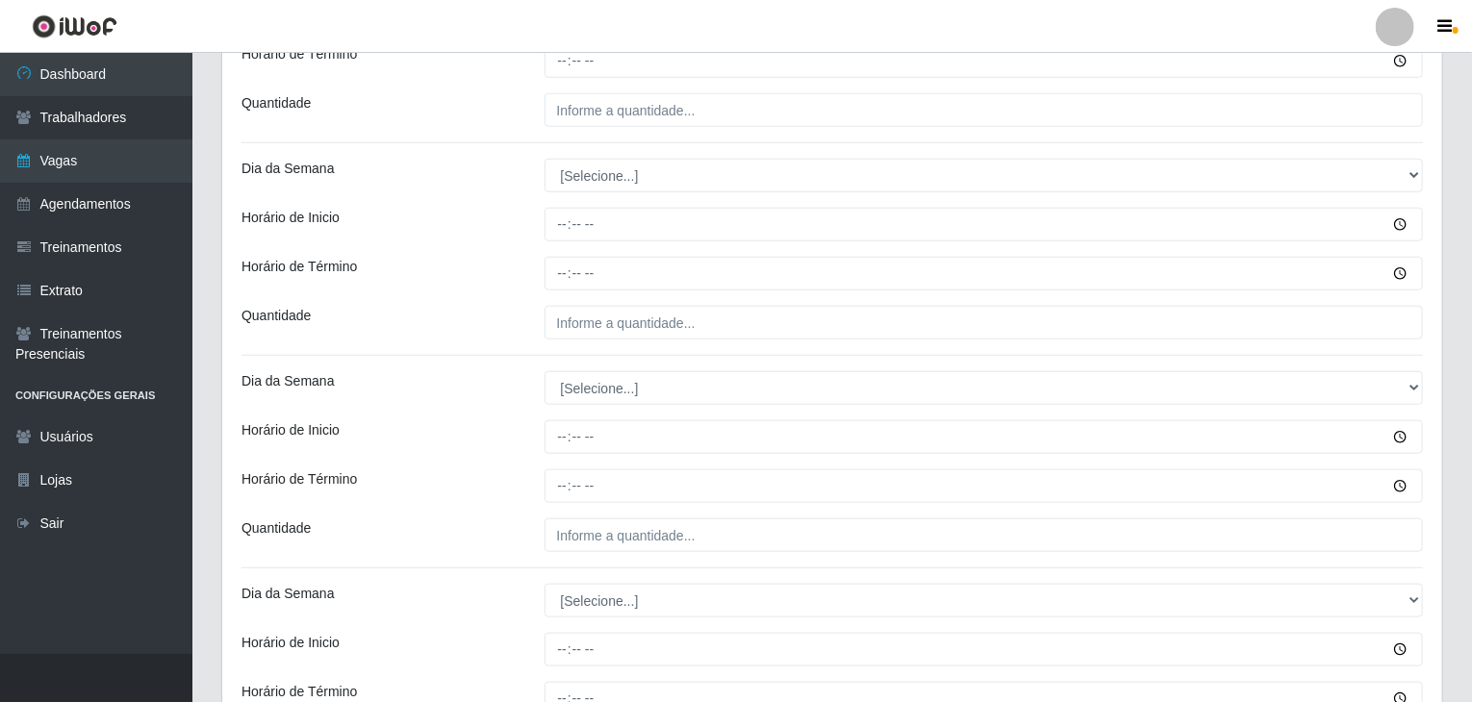
scroll to position [866, 0]
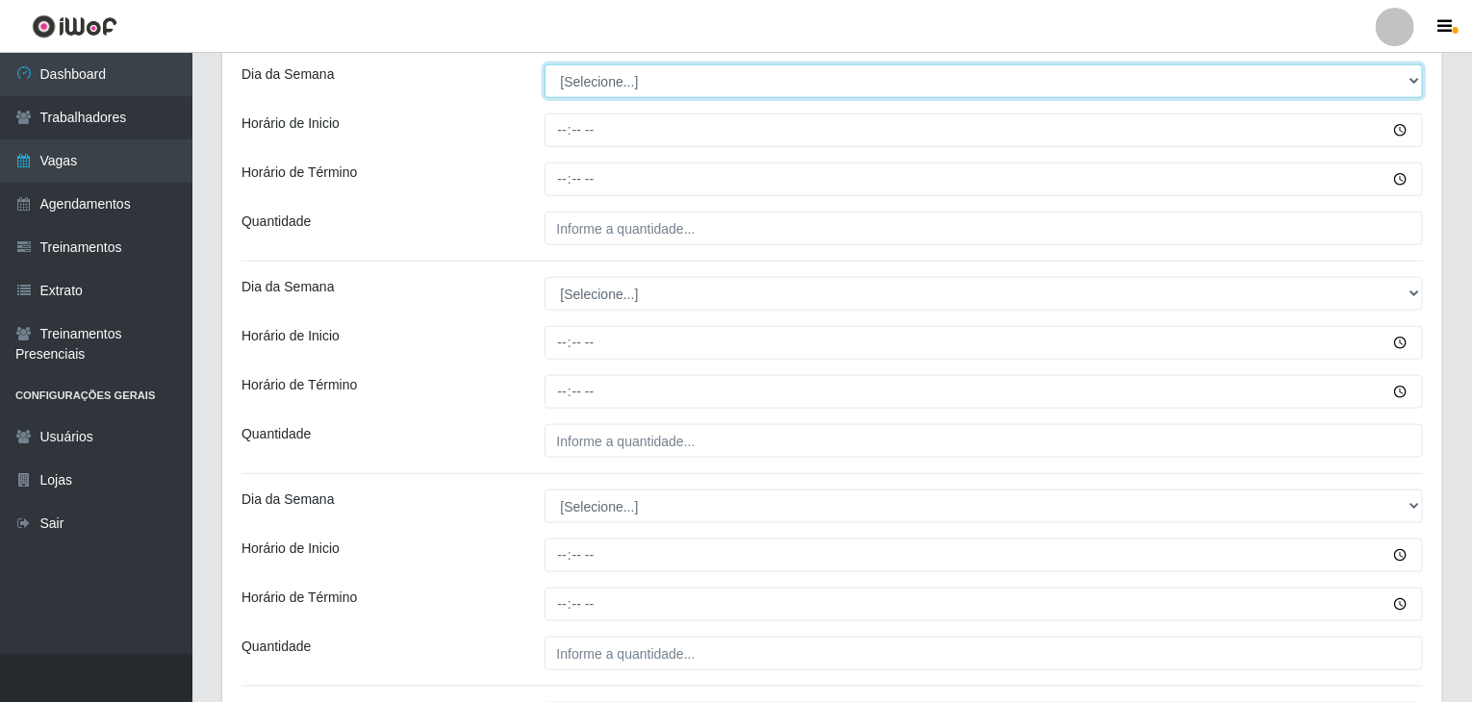
click at [608, 82] on select "[Selecione...] Segunda Terça Quarta Quinta Sexta Sábado Domingo" at bounding box center [983, 81] width 879 height 34
select select "2"
click at [544, 64] on select "[Selecione...] Segunda Terça Quarta Quinta Sexta Sábado Domingo" at bounding box center [983, 81] width 879 height 34
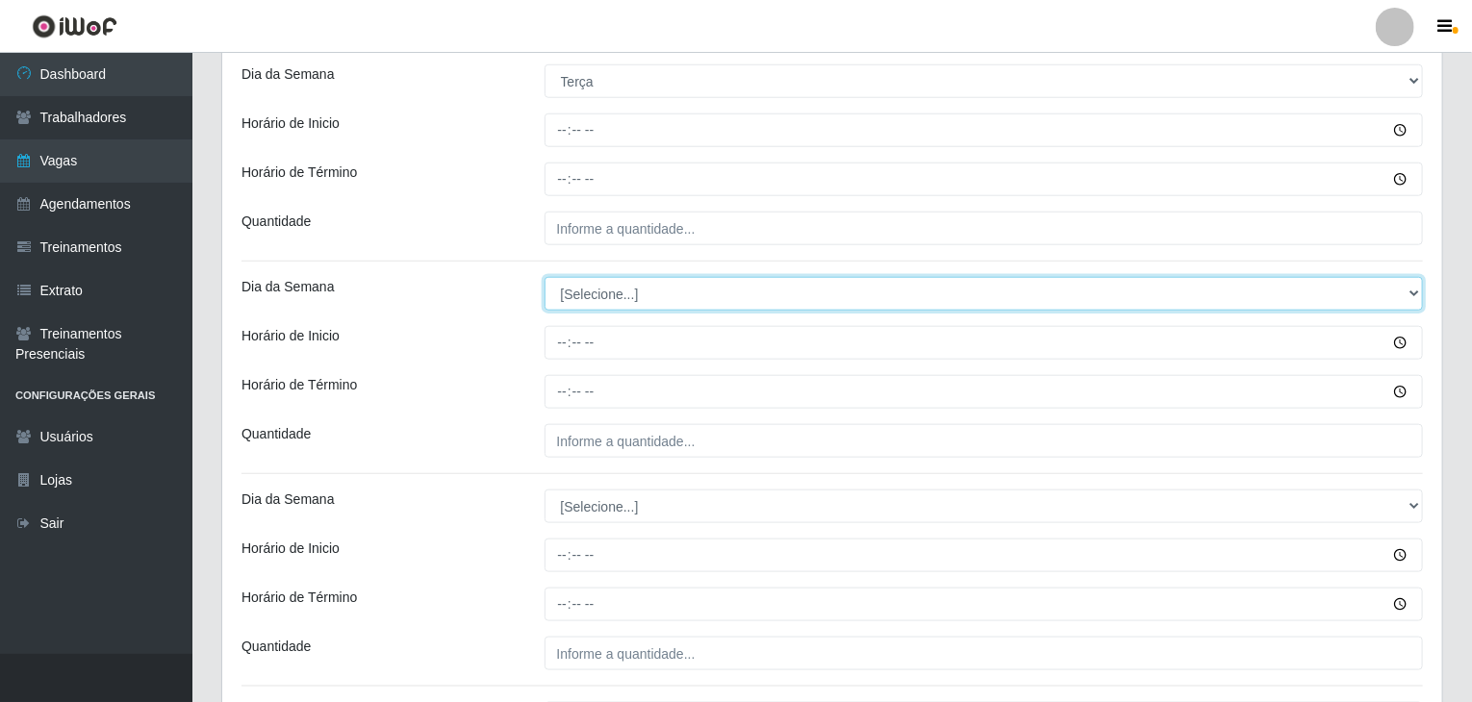
click at [632, 294] on select "[Selecione...] Segunda Terça Quarta Quinta Sexta Sábado Domingo" at bounding box center [983, 294] width 879 height 34
select select "2"
click at [544, 277] on select "[Selecione...] Segunda Terça Quarta Quinta Sexta Sábado Domingo" at bounding box center [983, 294] width 879 height 34
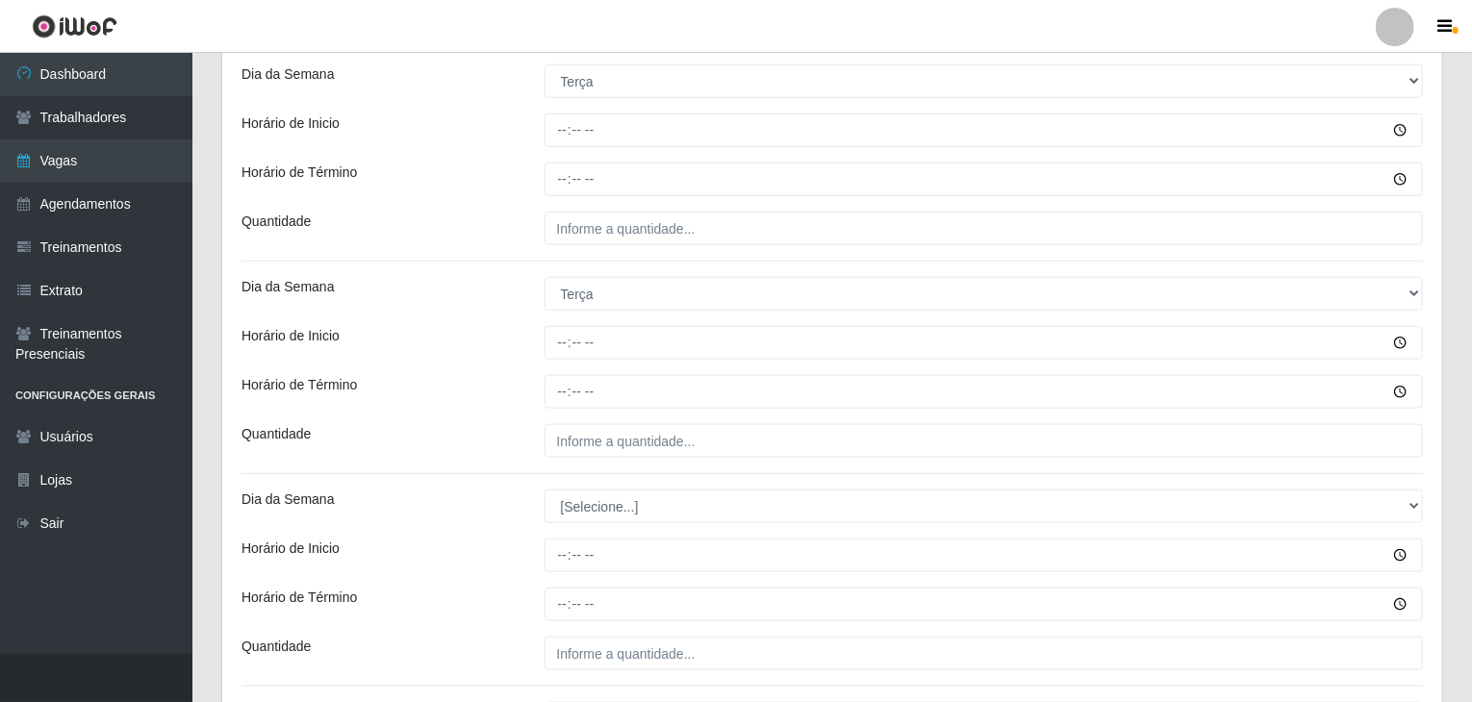
click at [521, 343] on div "Horário de Inicio" at bounding box center [378, 343] width 303 height 34
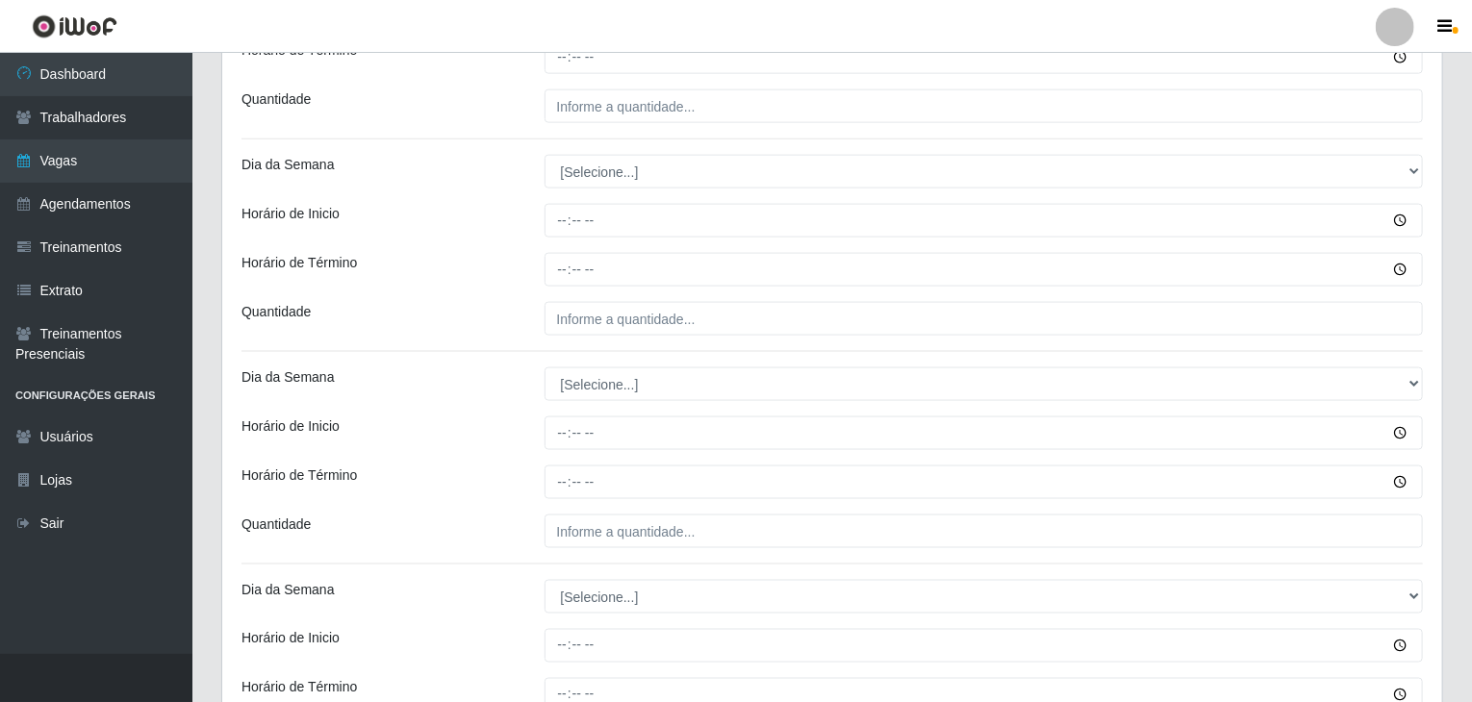
scroll to position [1251, 0]
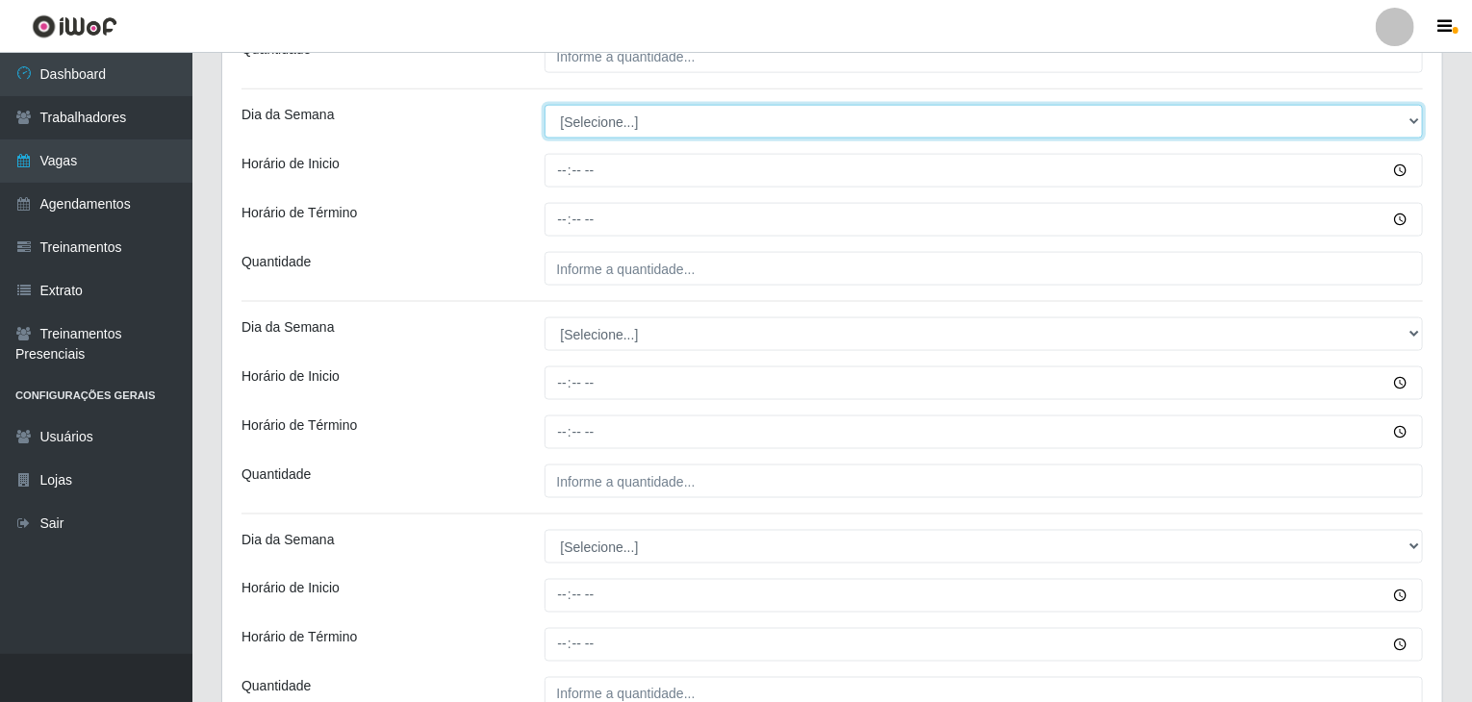
click at [596, 109] on select "[Selecione...] Segunda Terça Quarta Quinta Sexta Sábado Domingo" at bounding box center [983, 122] width 879 height 34
click at [600, 120] on select "[Selecione...] Segunda Terça Quarta Quinta Sexta Sábado Domingo" at bounding box center [983, 122] width 879 height 34
select select "3"
click at [544, 105] on select "[Selecione...] Segunda Terça Quarta Quinta Sexta Sábado Domingo" at bounding box center [983, 122] width 879 height 34
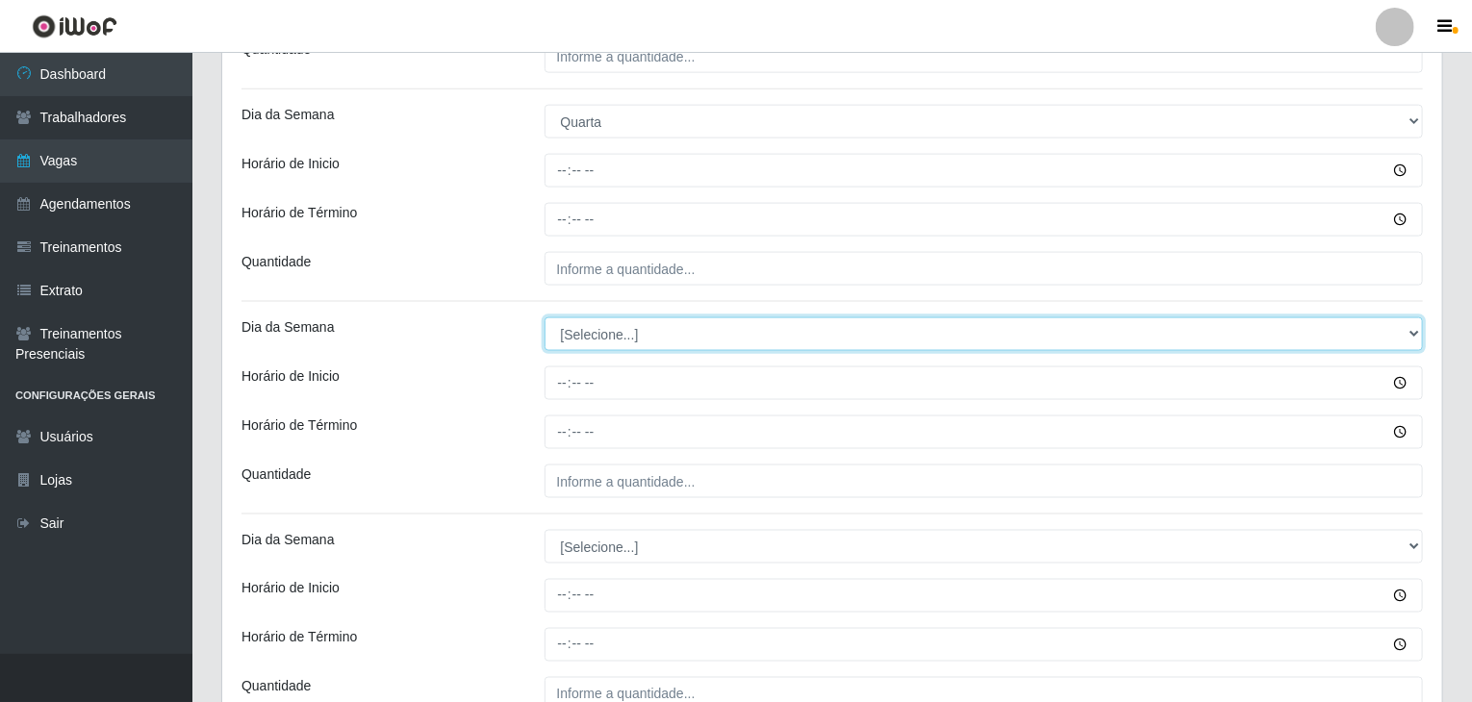
click at [619, 339] on select "[Selecione...] Segunda Terça Quarta Quinta Sexta Sábado Domingo" at bounding box center [983, 334] width 879 height 34
click at [544, 317] on select "[Selecione...] Segunda Terça Quarta Quinta Sexta Sábado Domingo" at bounding box center [983, 334] width 879 height 34
select select "3"
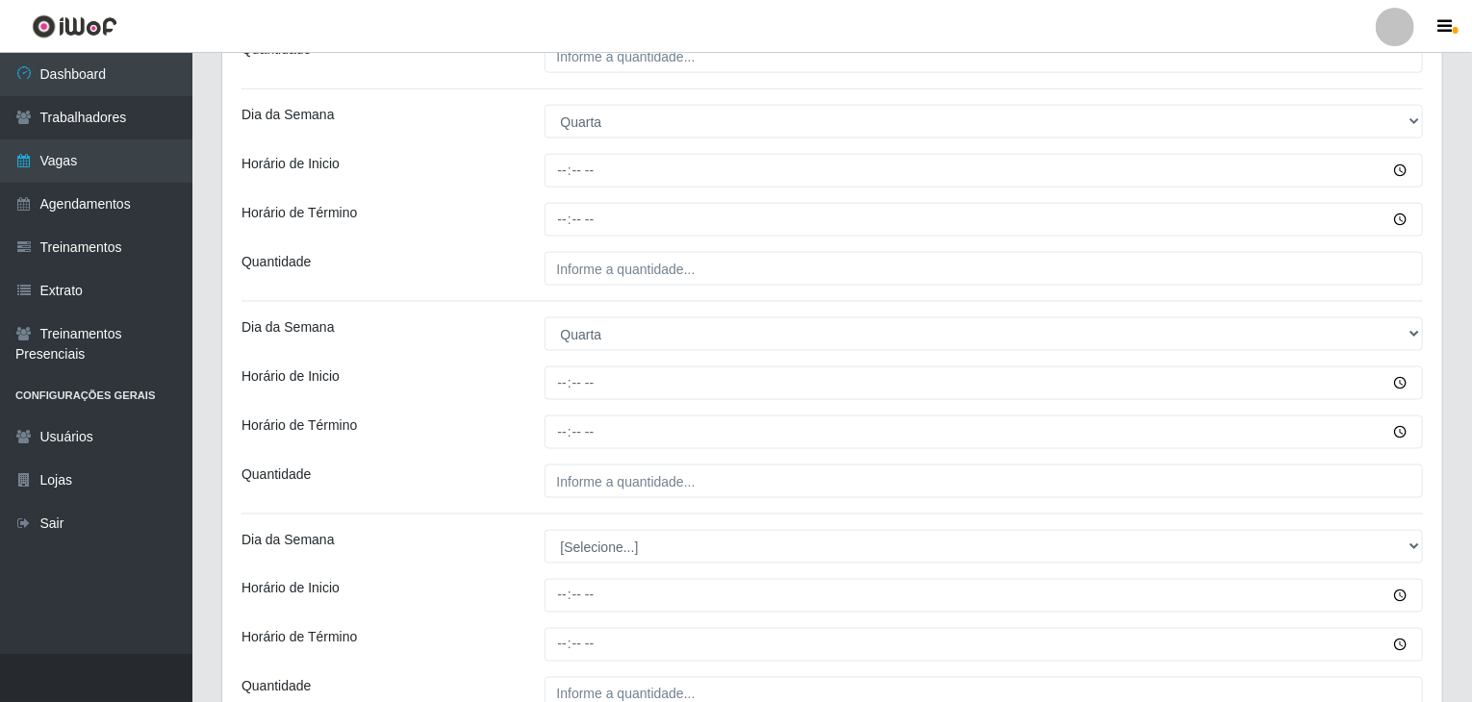
click at [501, 353] on div "Loja Rede Compras Supermercados - LOJA 4 Função [Selecione...] ASG ASG + ASG ++…" at bounding box center [832, 370] width 1220 height 2910
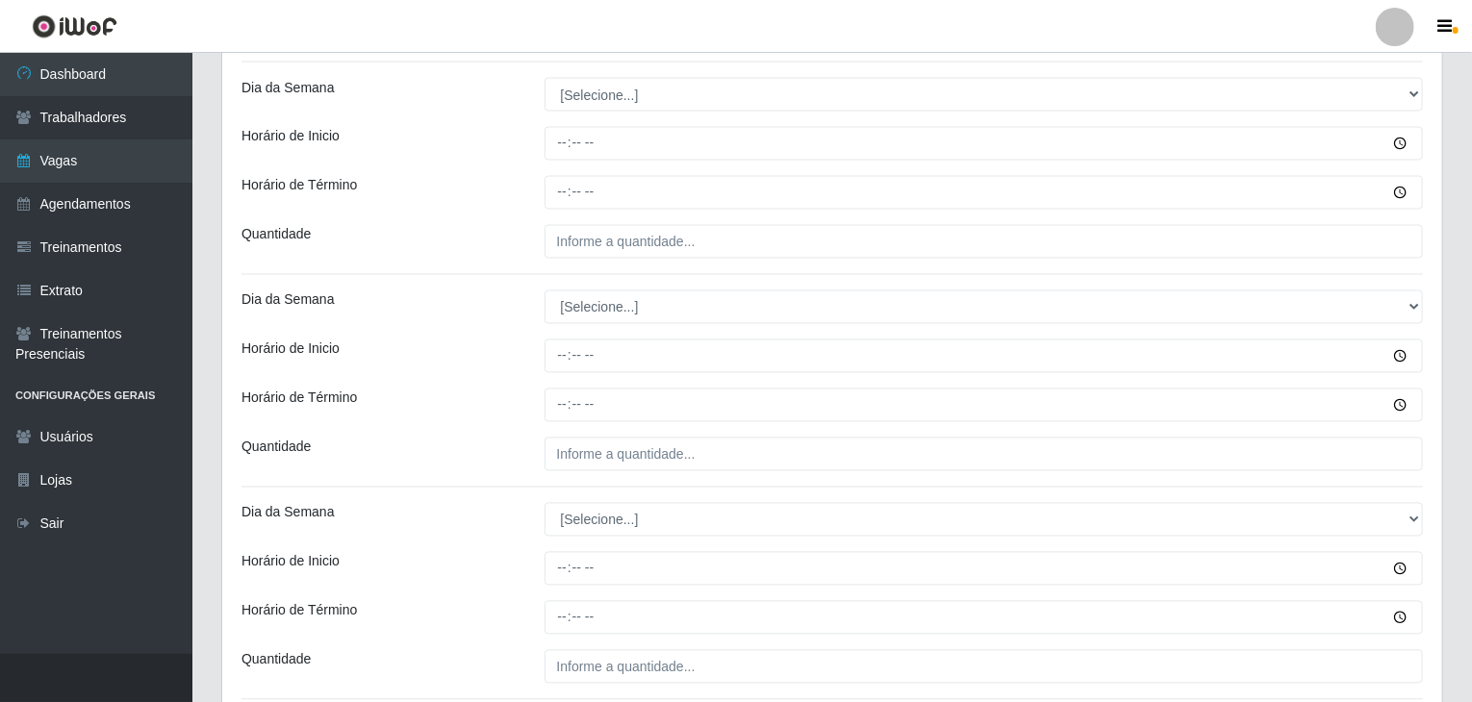
scroll to position [1731, 0]
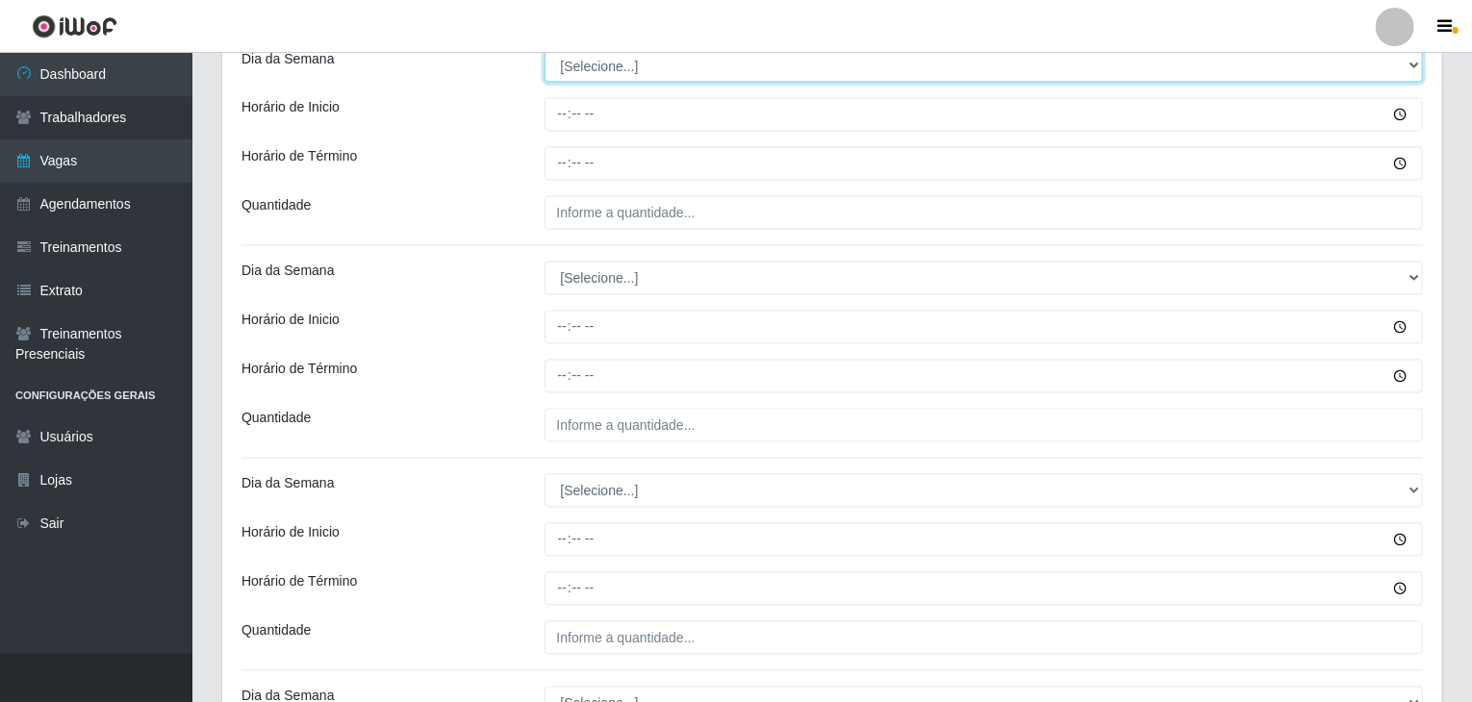
click at [590, 64] on select "[Selecione...] Segunda Terça Quarta Quinta Sexta Sábado Domingo" at bounding box center [983, 66] width 879 height 34
select select "4"
click at [544, 49] on select "[Selecione...] Segunda Terça Quarta Quinta Sexta Sábado Domingo" at bounding box center [983, 66] width 879 height 34
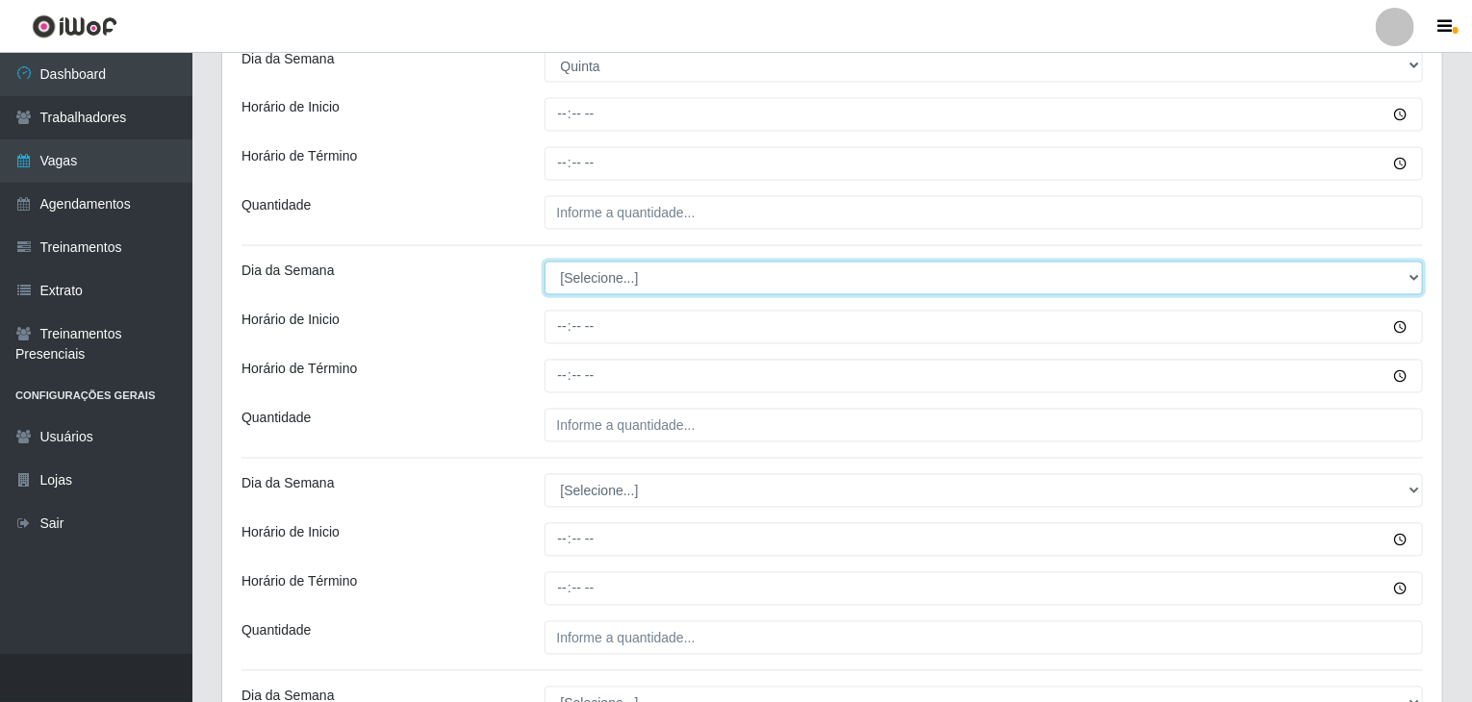
click at [612, 282] on select "[Selecione...] Segunda Terça Quarta Quinta Sexta Sábado Domingo" at bounding box center [983, 279] width 879 height 34
select select "4"
click at [544, 262] on select "[Selecione...] Segunda Terça Quarta Quinta Sexta Sábado Domingo" at bounding box center [983, 279] width 879 height 34
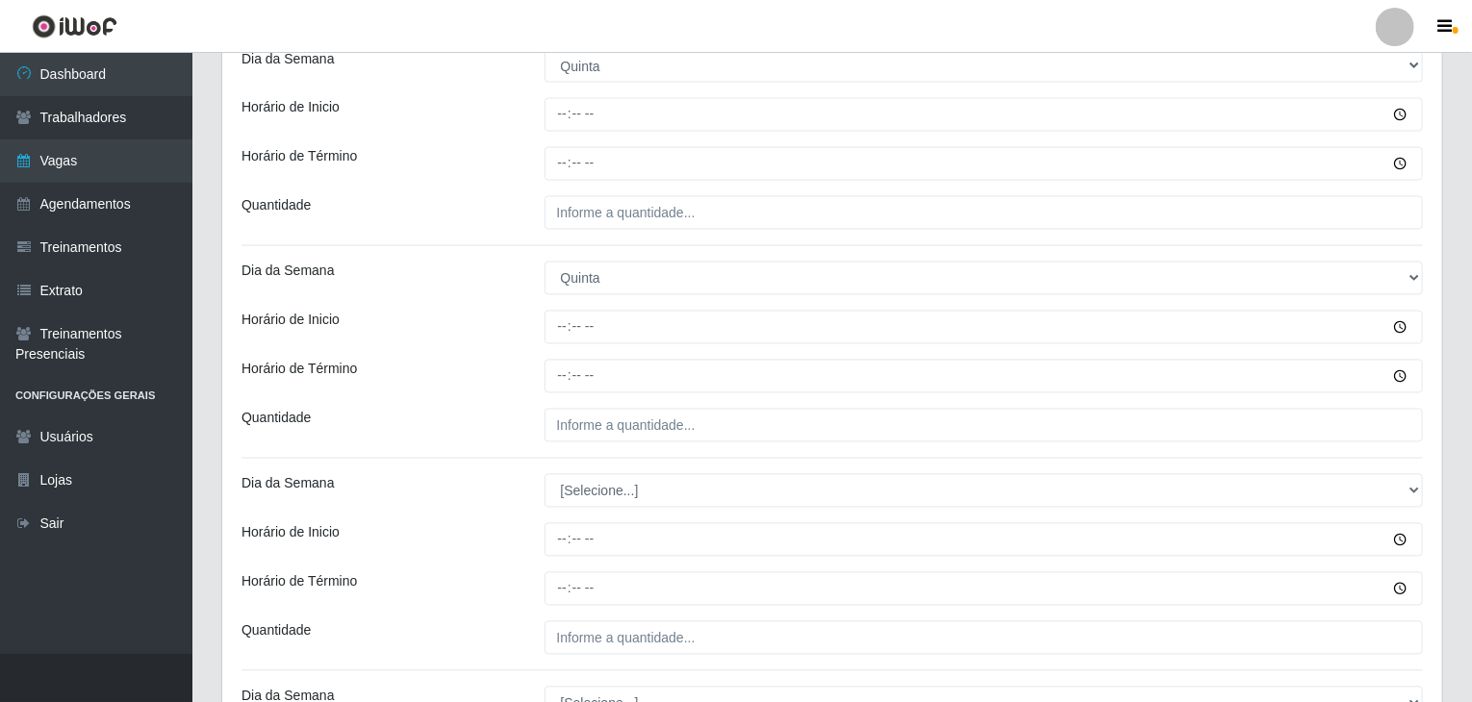
click at [477, 322] on div "Horário de Inicio" at bounding box center [378, 328] width 303 height 34
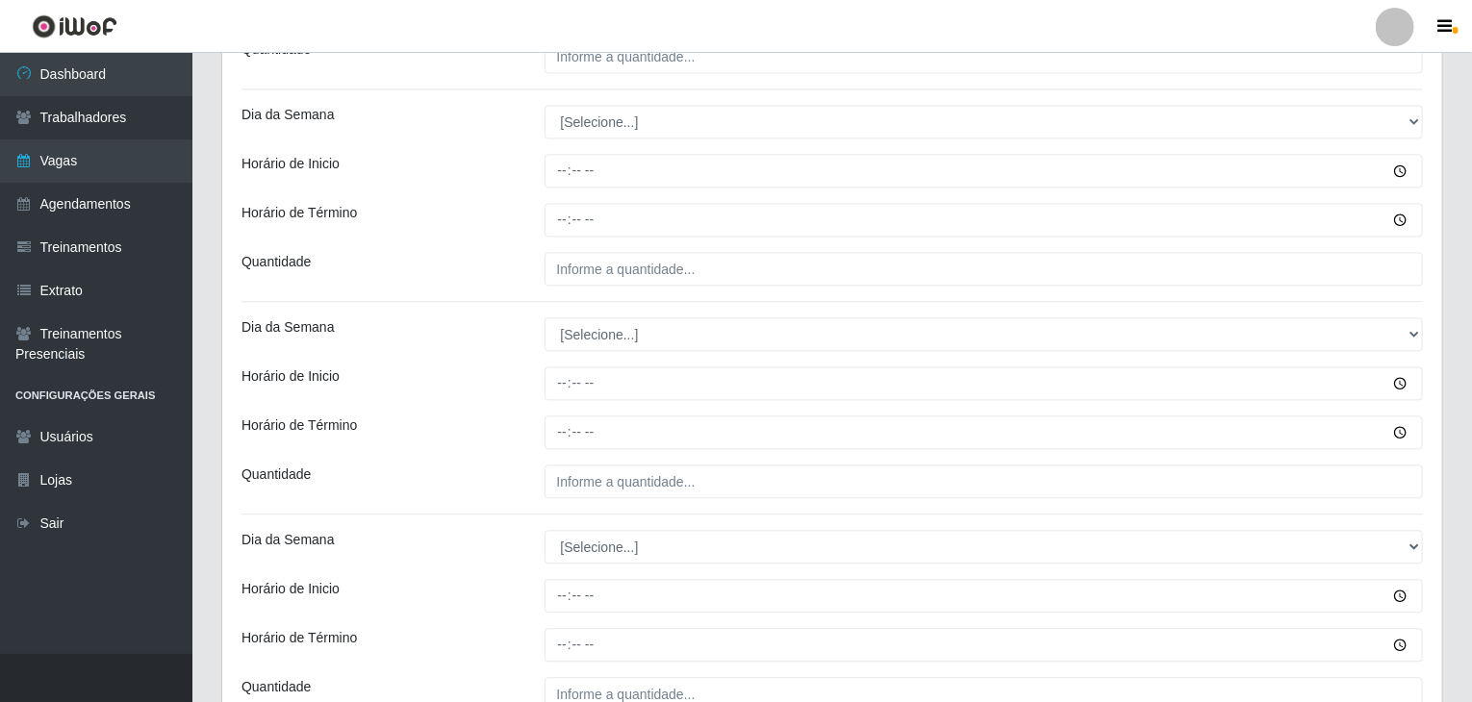
scroll to position [2116, 0]
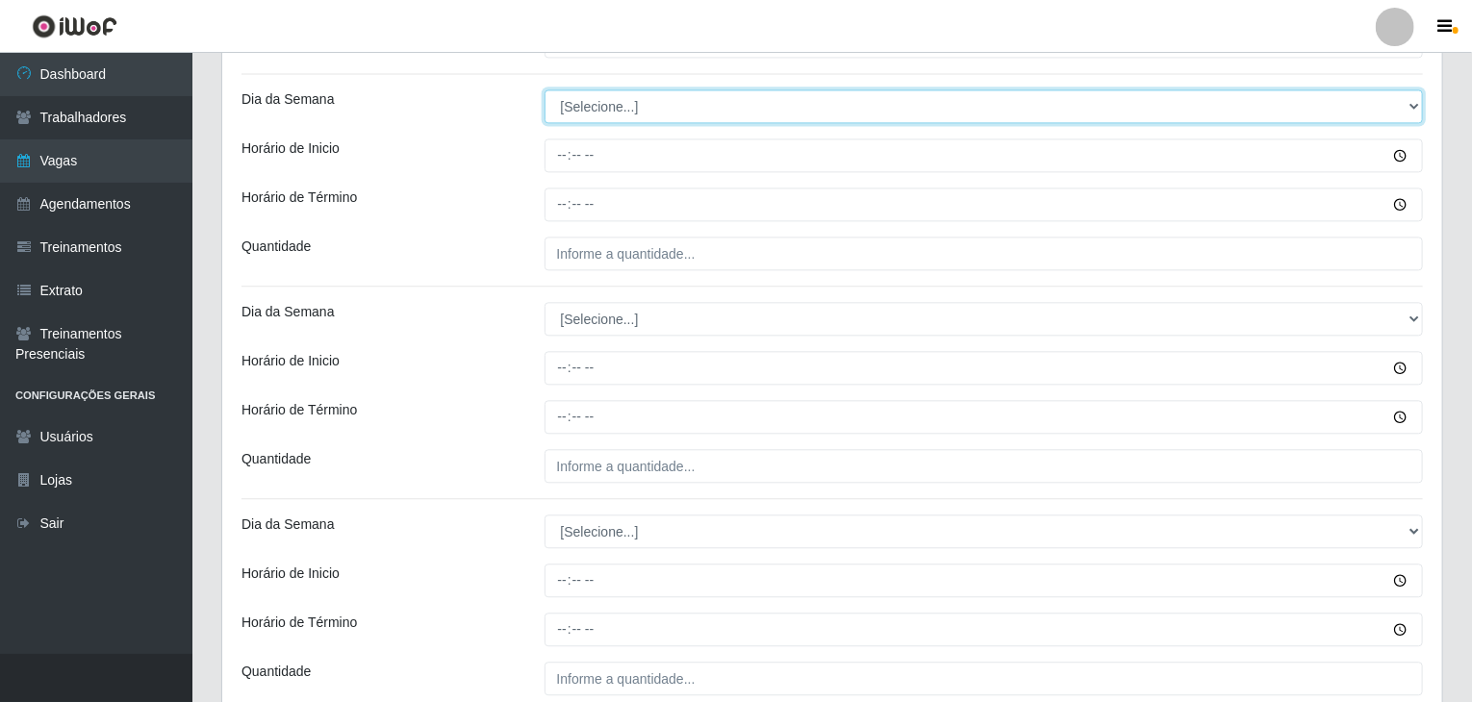
click at [618, 101] on select "[Selecione...] Segunda Terça Quarta Quinta Sexta Sábado Domingo" at bounding box center [983, 106] width 879 height 34
select select "5"
click at [544, 89] on select "[Selecione...] Segunda Terça Quarta Quinta Sexta Sábado Domingo" at bounding box center [983, 106] width 879 height 34
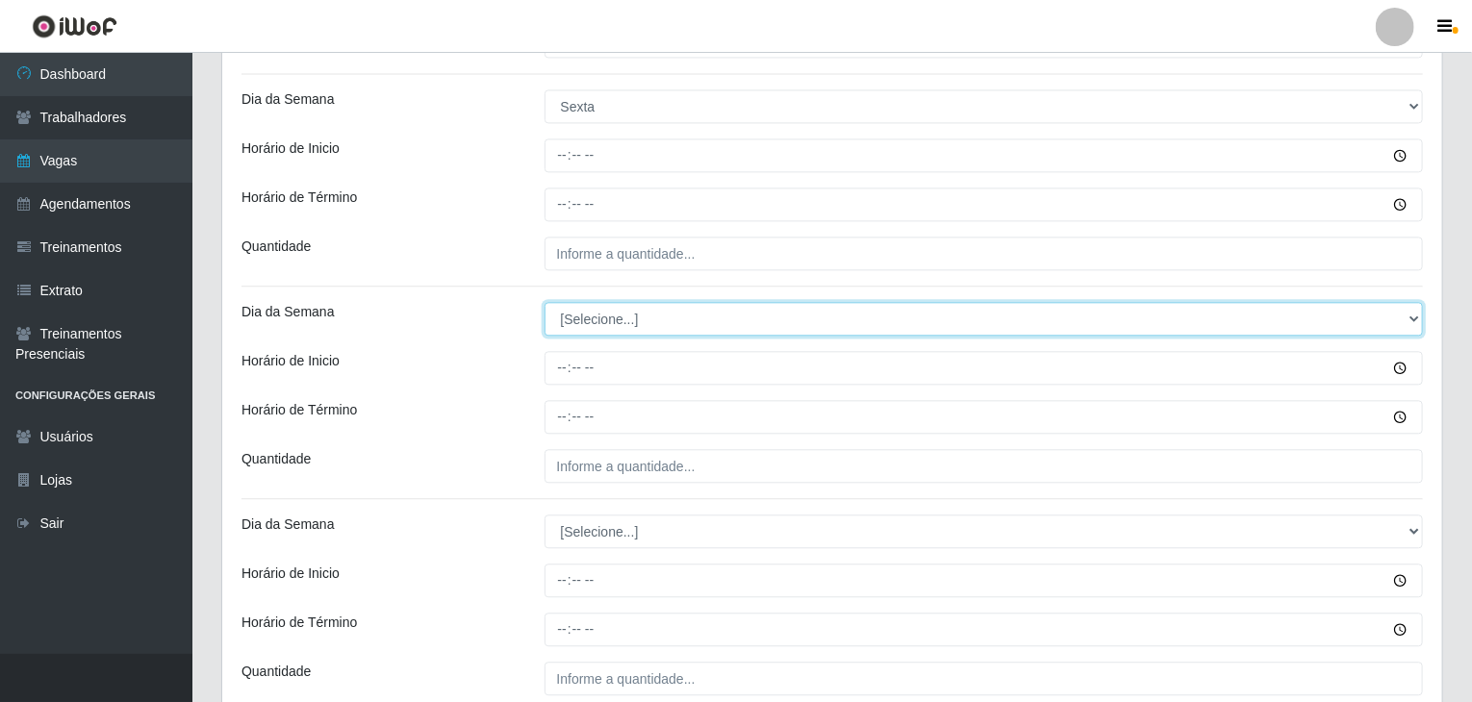
click at [598, 313] on select "[Selecione...] Segunda Terça Quarta Quinta Sexta Sábado Domingo" at bounding box center [983, 319] width 879 height 34
select select "5"
click at [544, 302] on select "[Selecione...] Segunda Terça Quarta Quinta Sexta Sábado Domingo" at bounding box center [983, 319] width 879 height 34
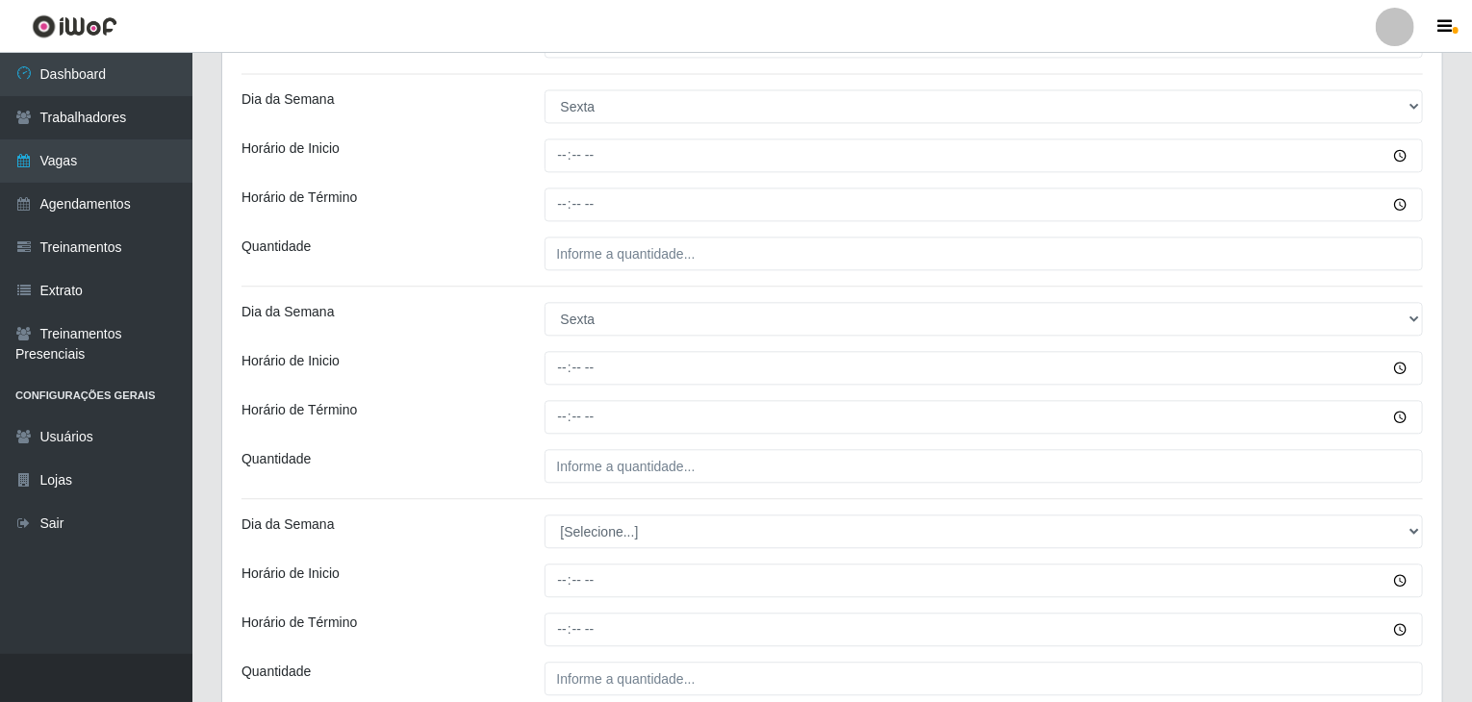
click at [500, 366] on div "Horário de Inicio" at bounding box center [378, 368] width 303 height 34
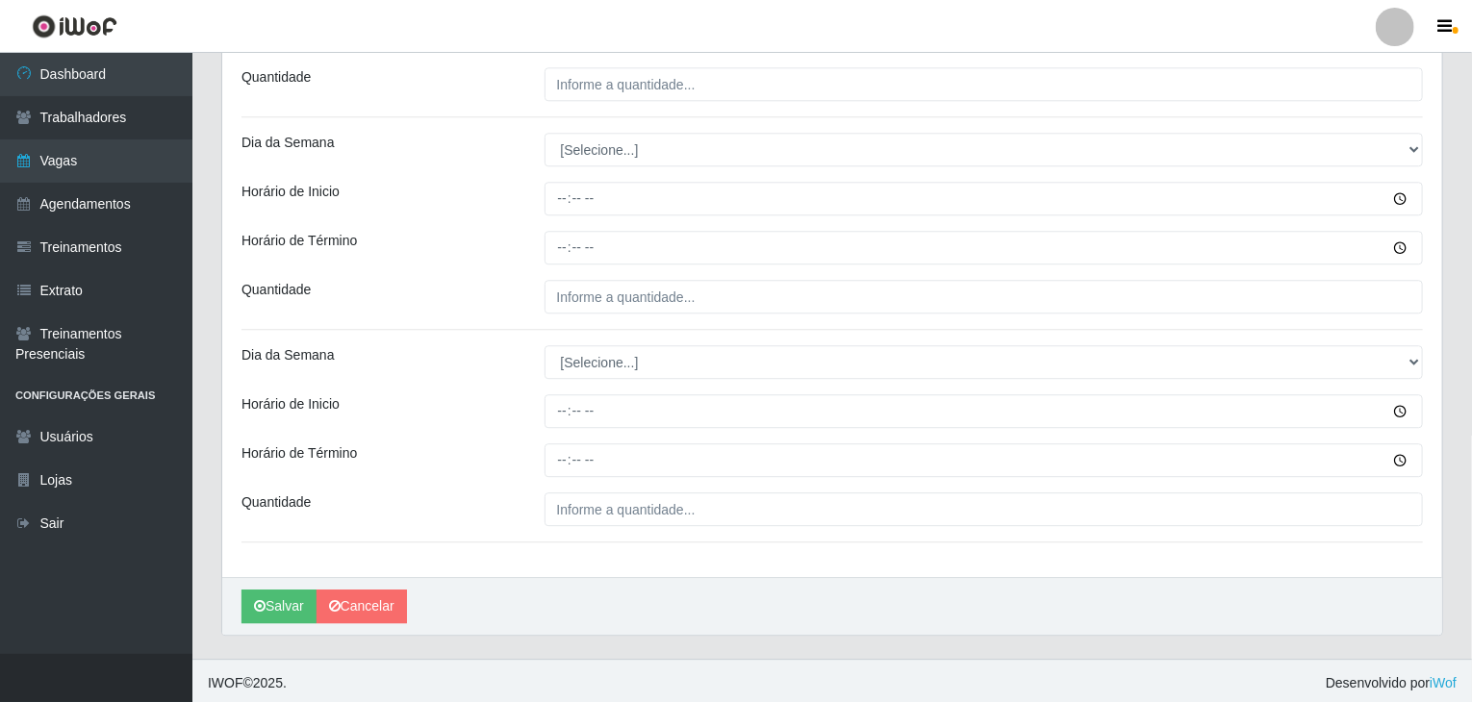
scroll to position [2499, 0]
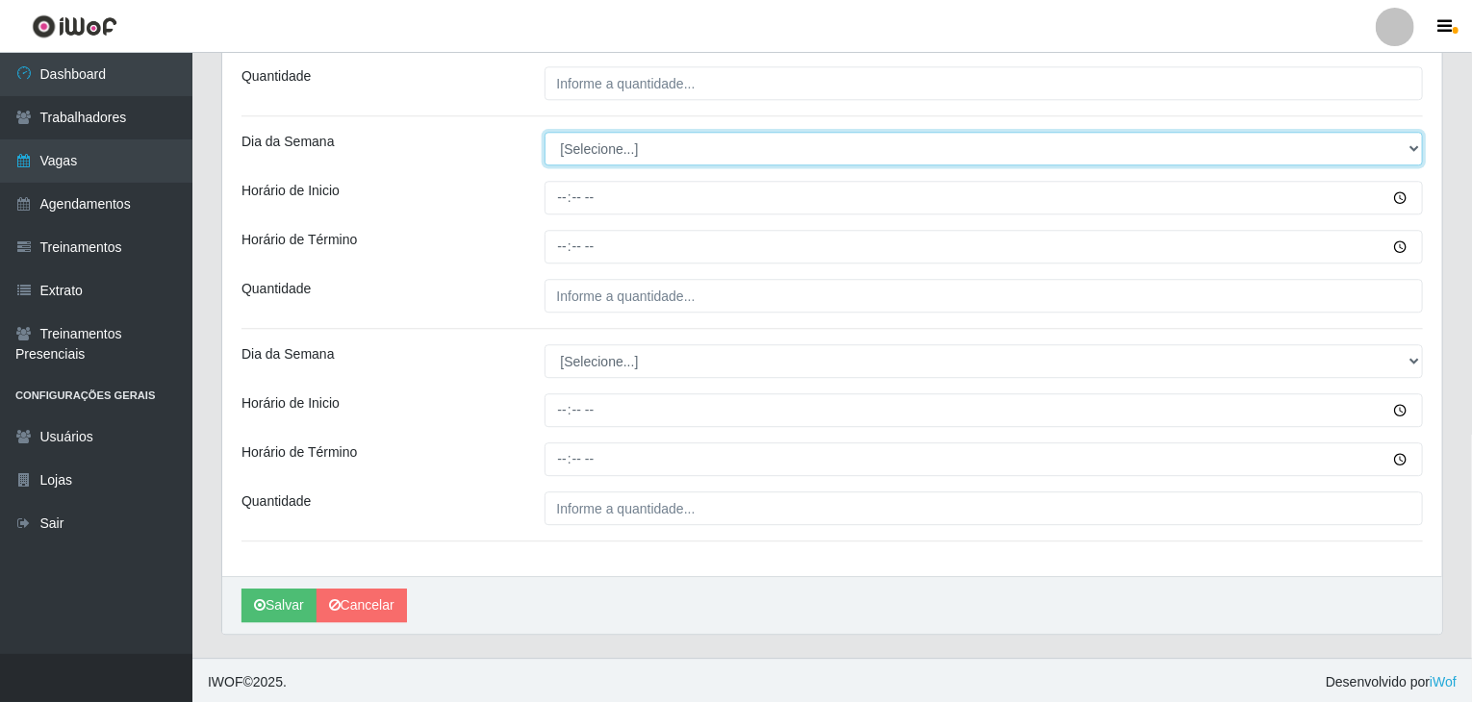
click at [604, 144] on select "[Selecione...] Segunda Terça Quarta Quinta Sexta Sábado Domingo" at bounding box center [983, 149] width 879 height 34
select select "6"
click at [544, 132] on select "[Selecione...] Segunda Terça Quarta Quinta Sexta Sábado Domingo" at bounding box center [983, 149] width 879 height 34
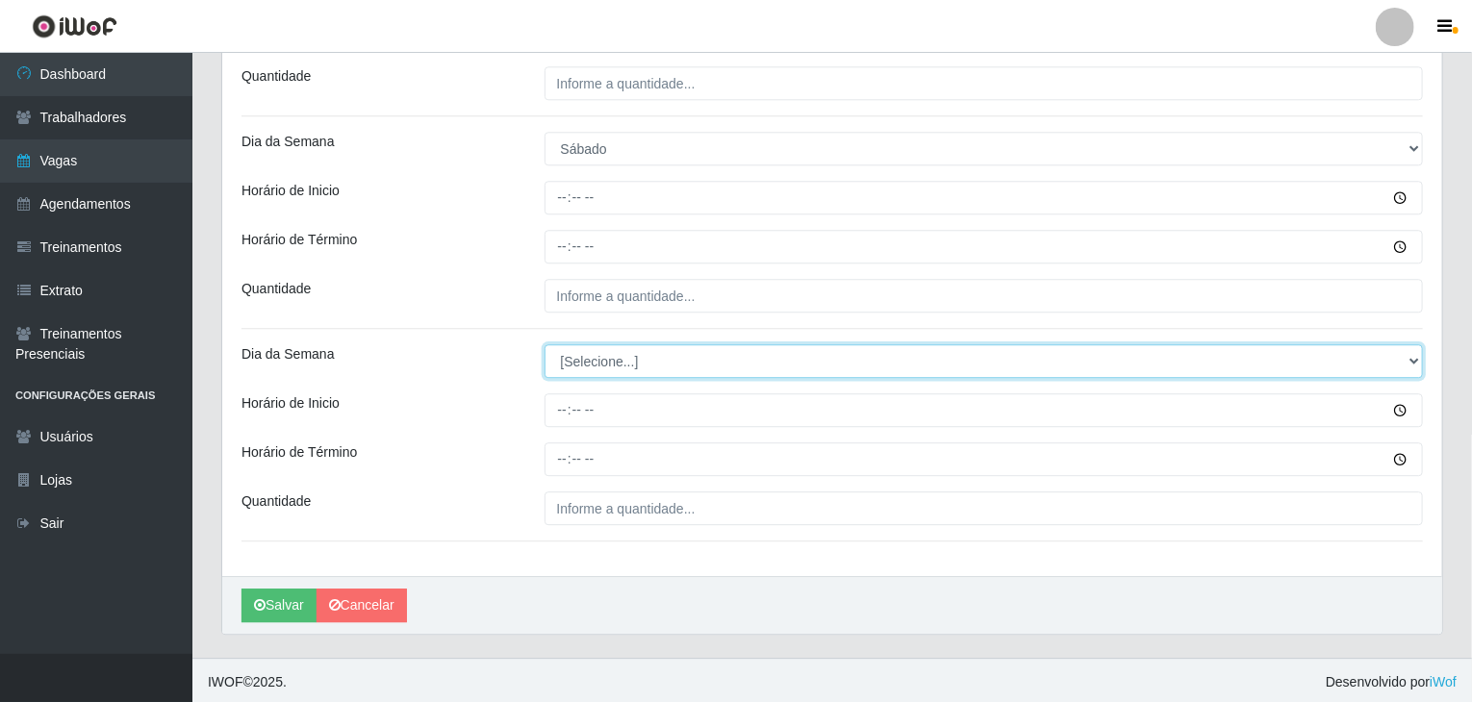
click at [593, 354] on select "[Selecione...] Segunda Terça Quarta Quinta Sexta Sábado Domingo" at bounding box center [983, 361] width 879 height 34
select select "6"
click at [544, 344] on select "[Selecione...] Segunda Terça Quarta Quinta Sexta Sábado Domingo" at bounding box center [983, 361] width 879 height 34
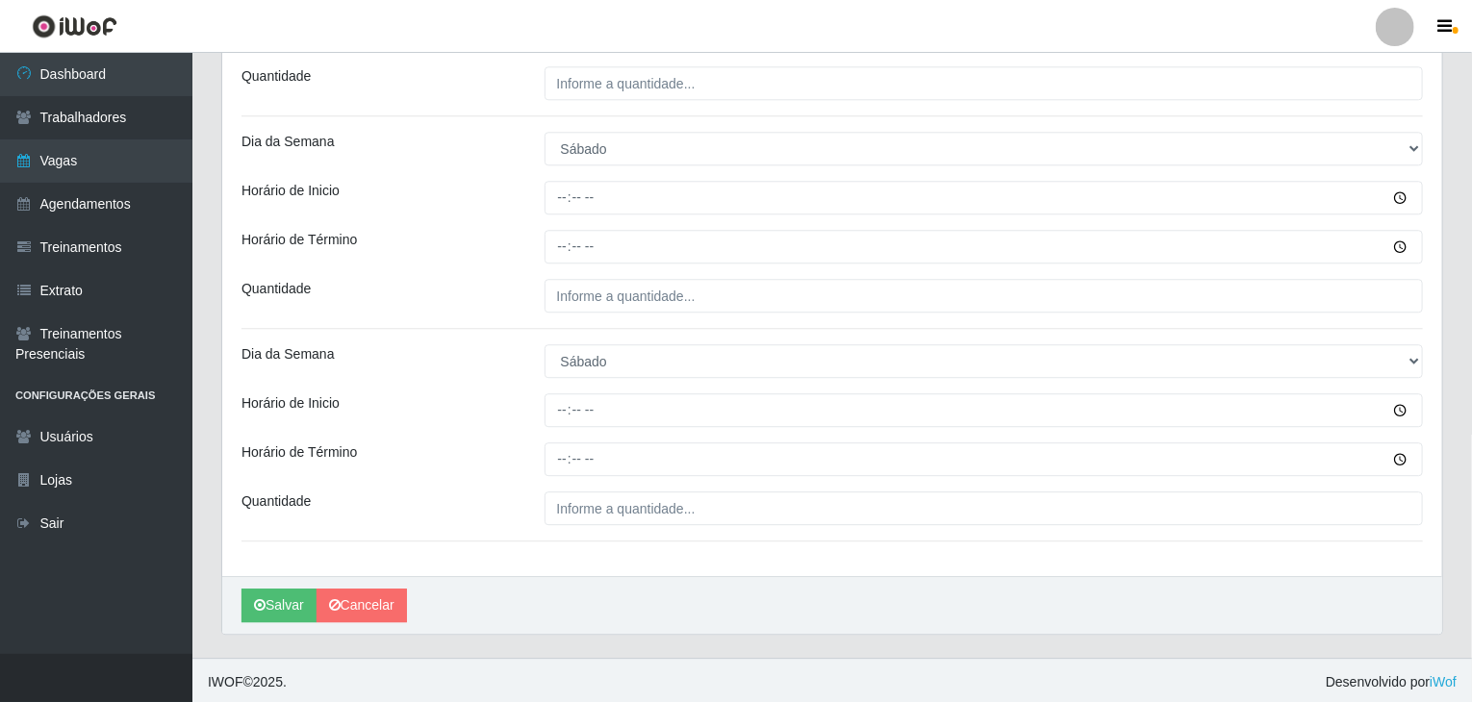
click at [506, 442] on div "Horário de Término" at bounding box center [378, 459] width 303 height 34
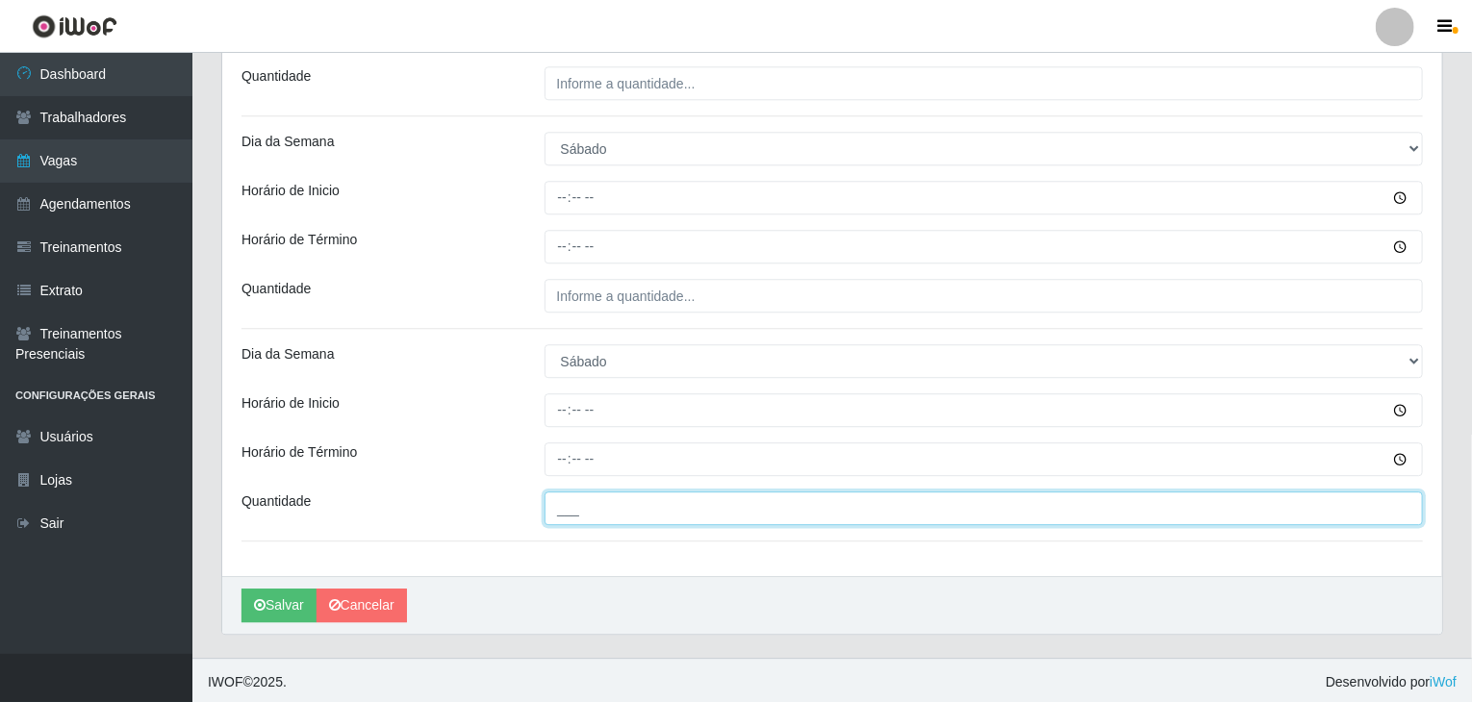
click at [641, 501] on input "___" at bounding box center [983, 509] width 879 height 34
type input "4__"
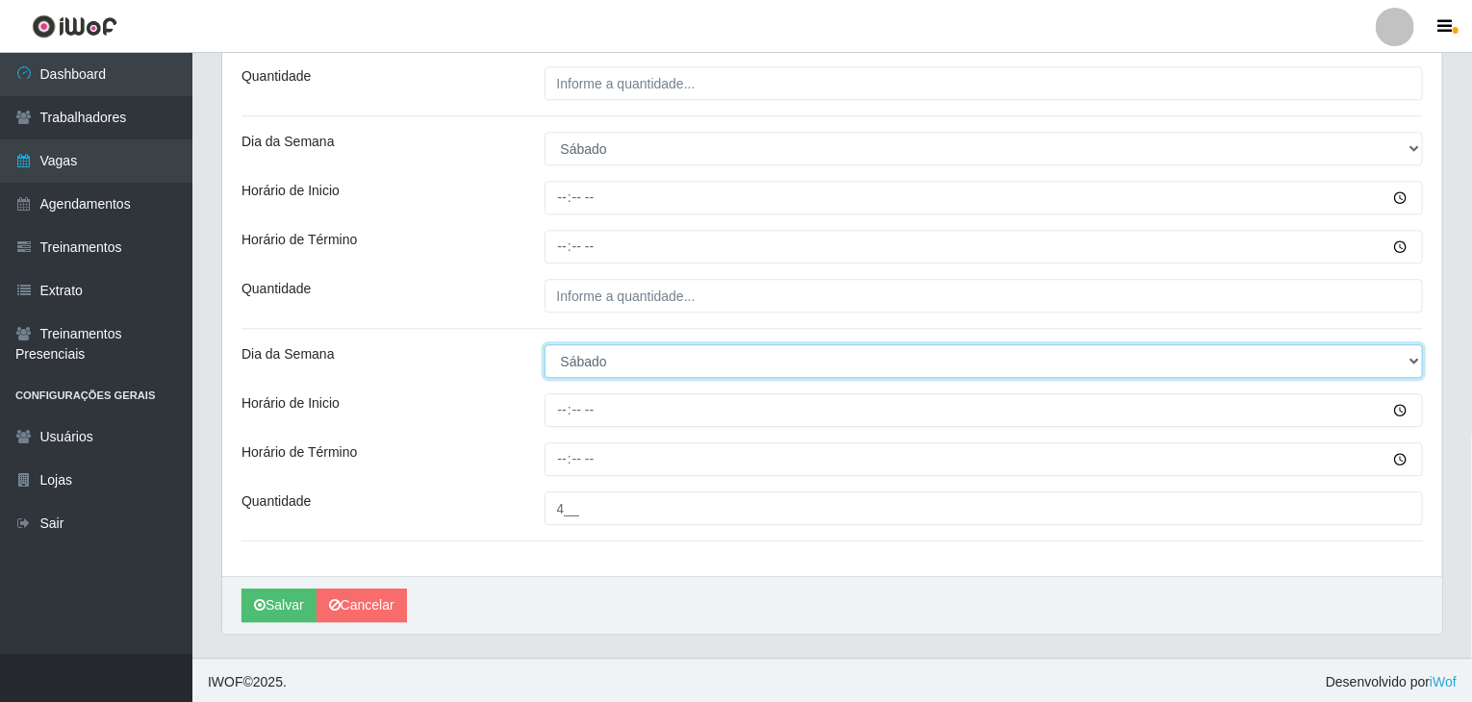
click at [644, 345] on select "[Selecione...] Segunda Terça Quarta Quinta Sexta Sábado Domingo" at bounding box center [983, 361] width 879 height 34
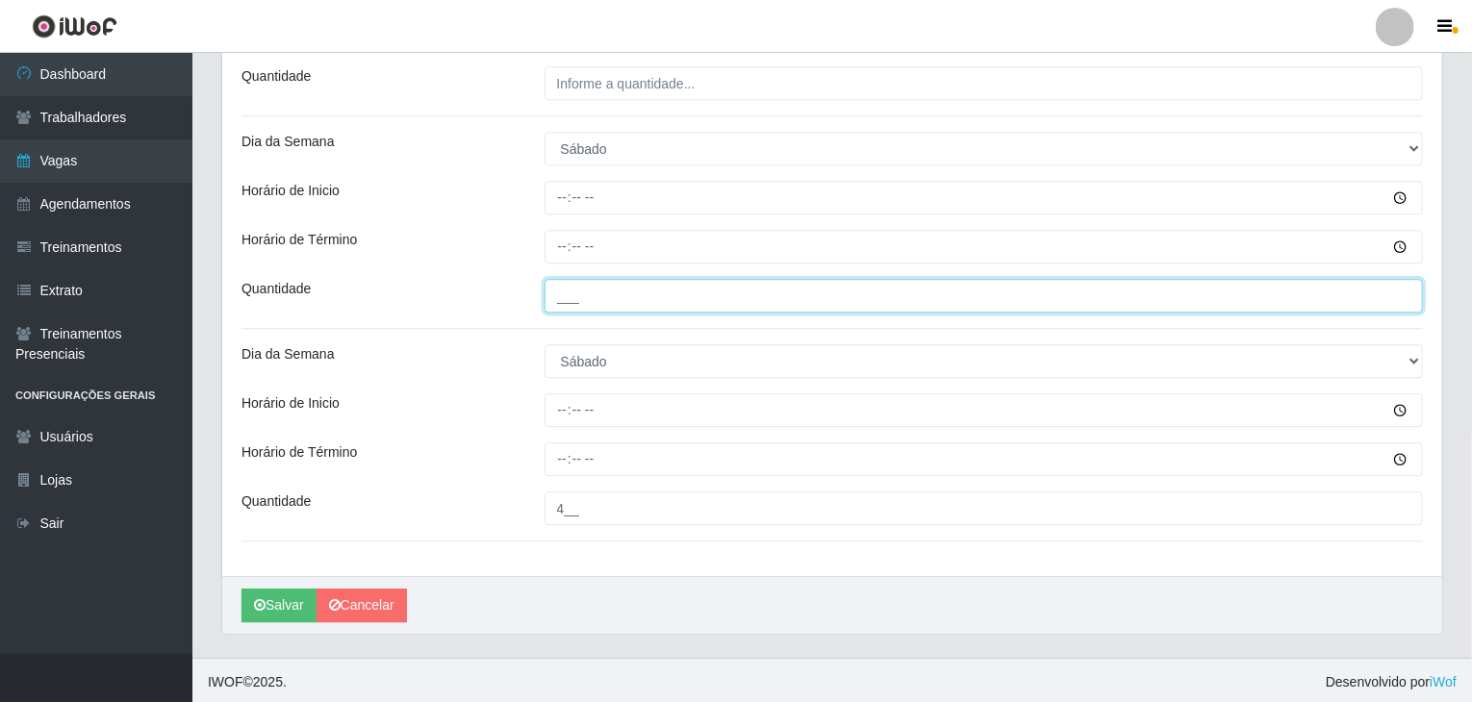
click at [598, 290] on input "___" at bounding box center [983, 296] width 879 height 34
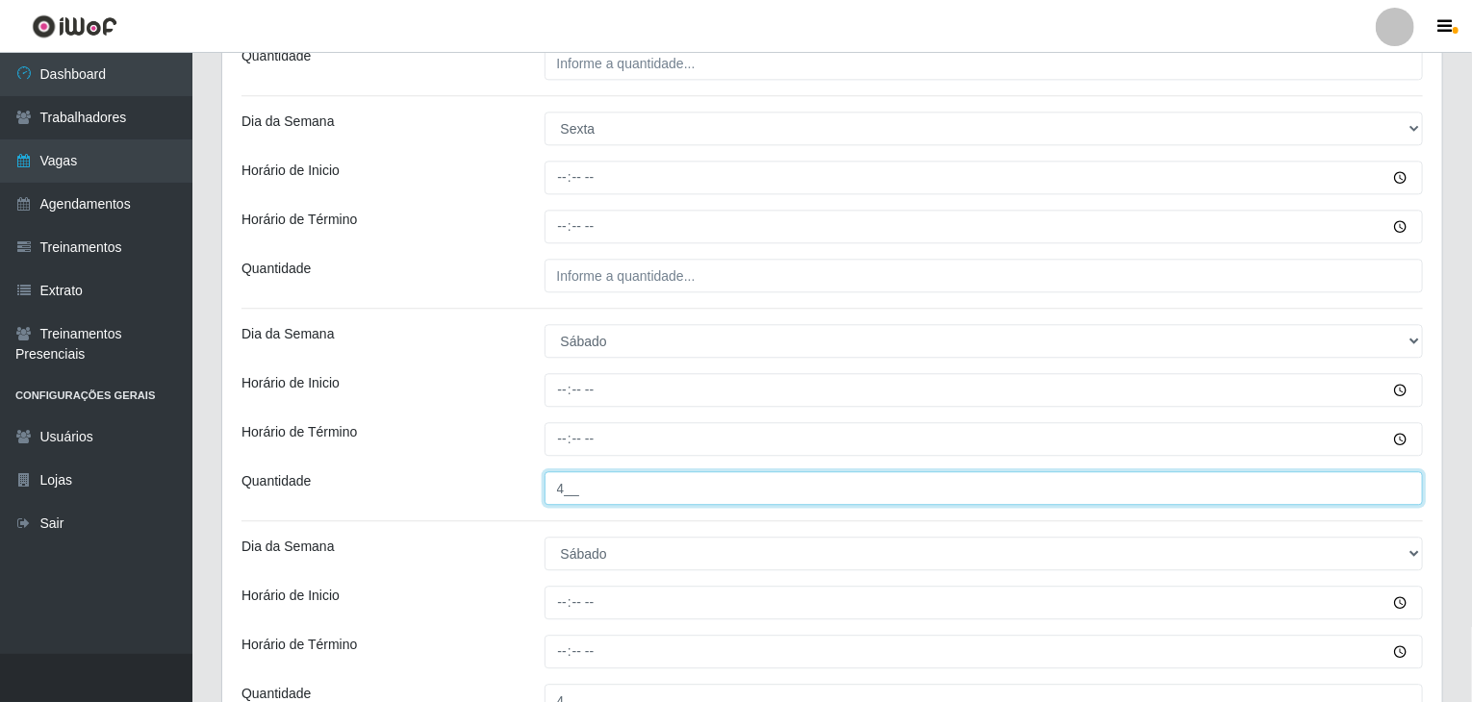
type input "4__"
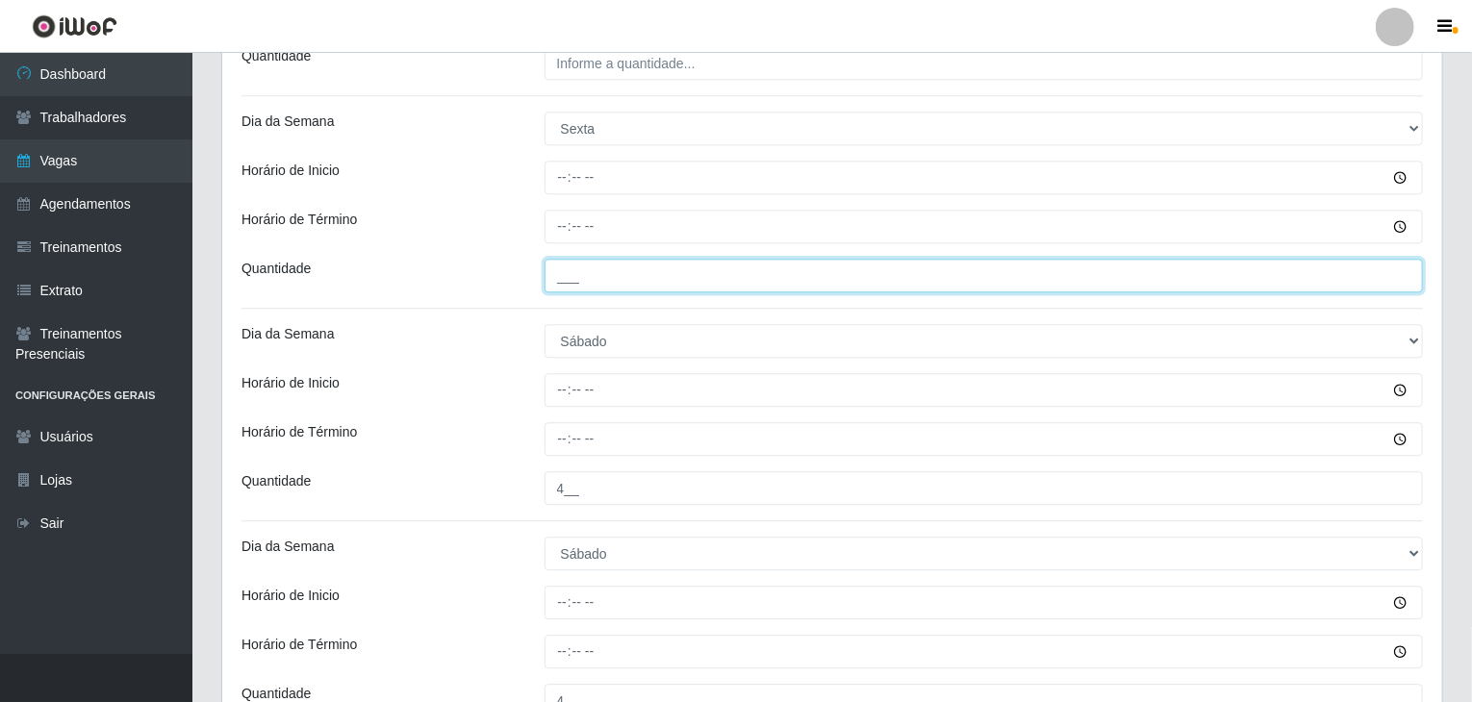
click at [658, 279] on input "___" at bounding box center [983, 276] width 879 height 34
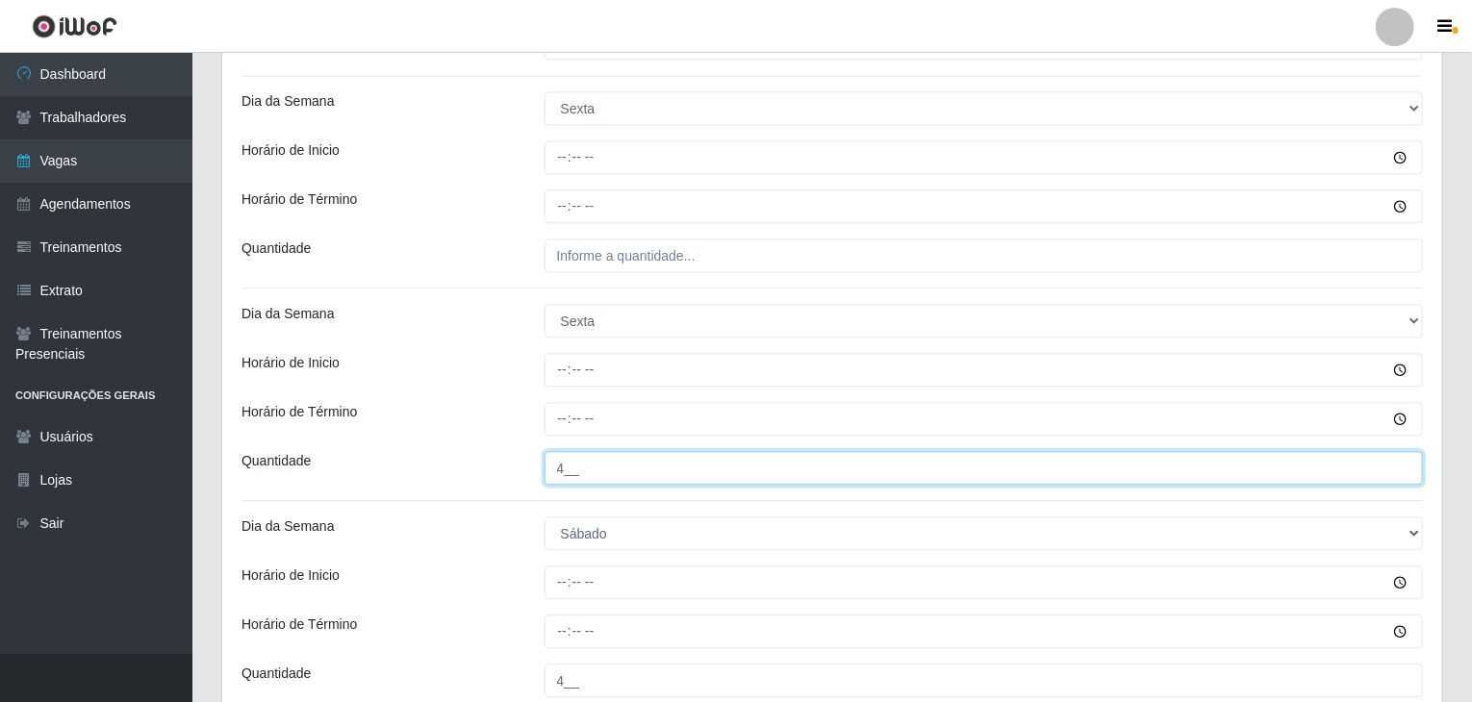
type input "4__"
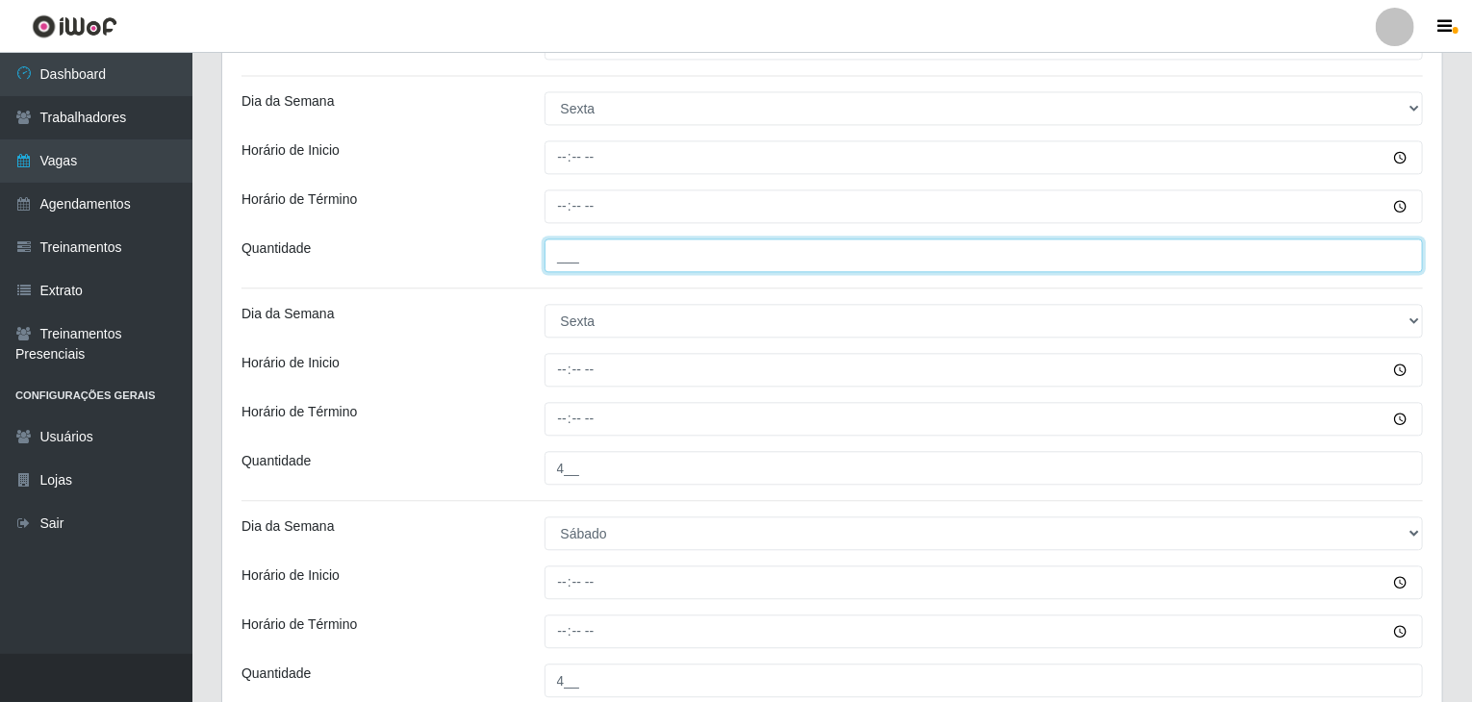
click at [657, 255] on input "___" at bounding box center [983, 256] width 879 height 34
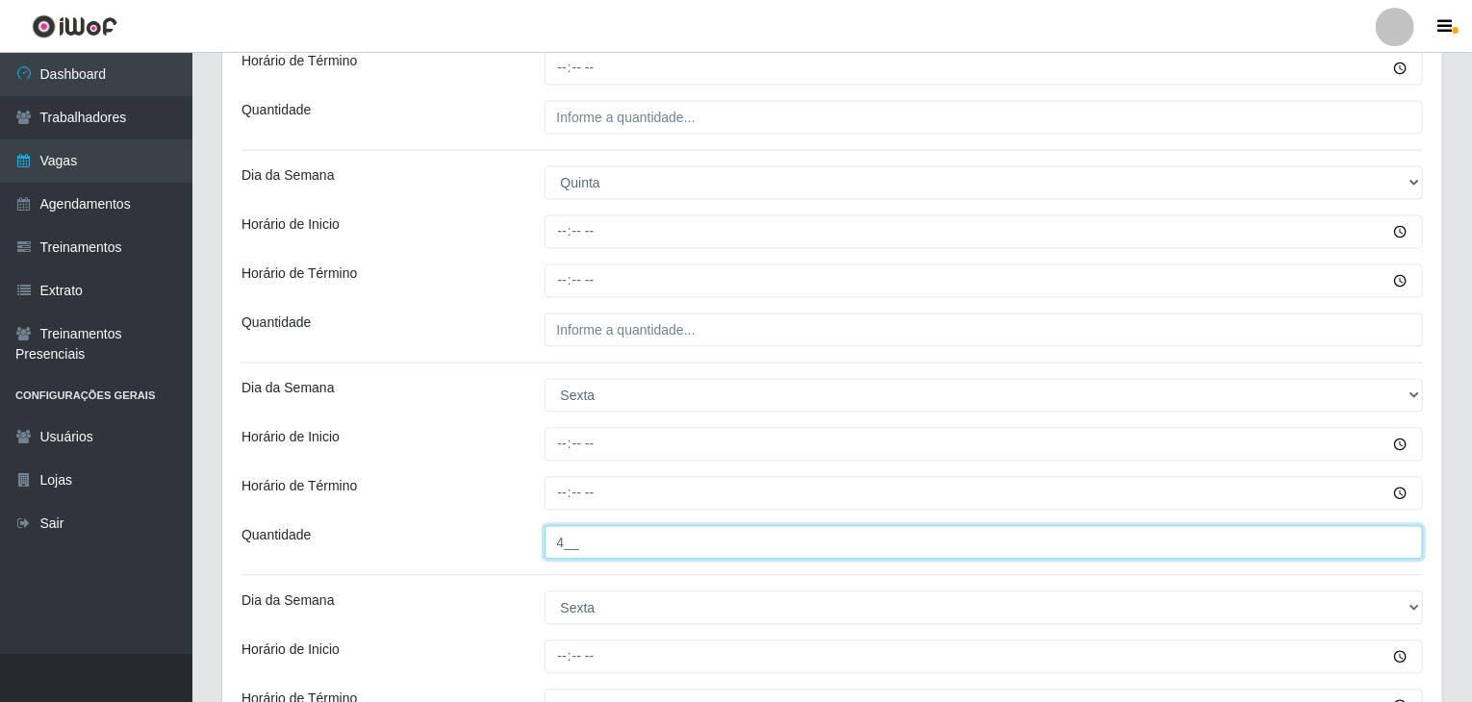
scroll to position [1826, 0]
type input "4__"
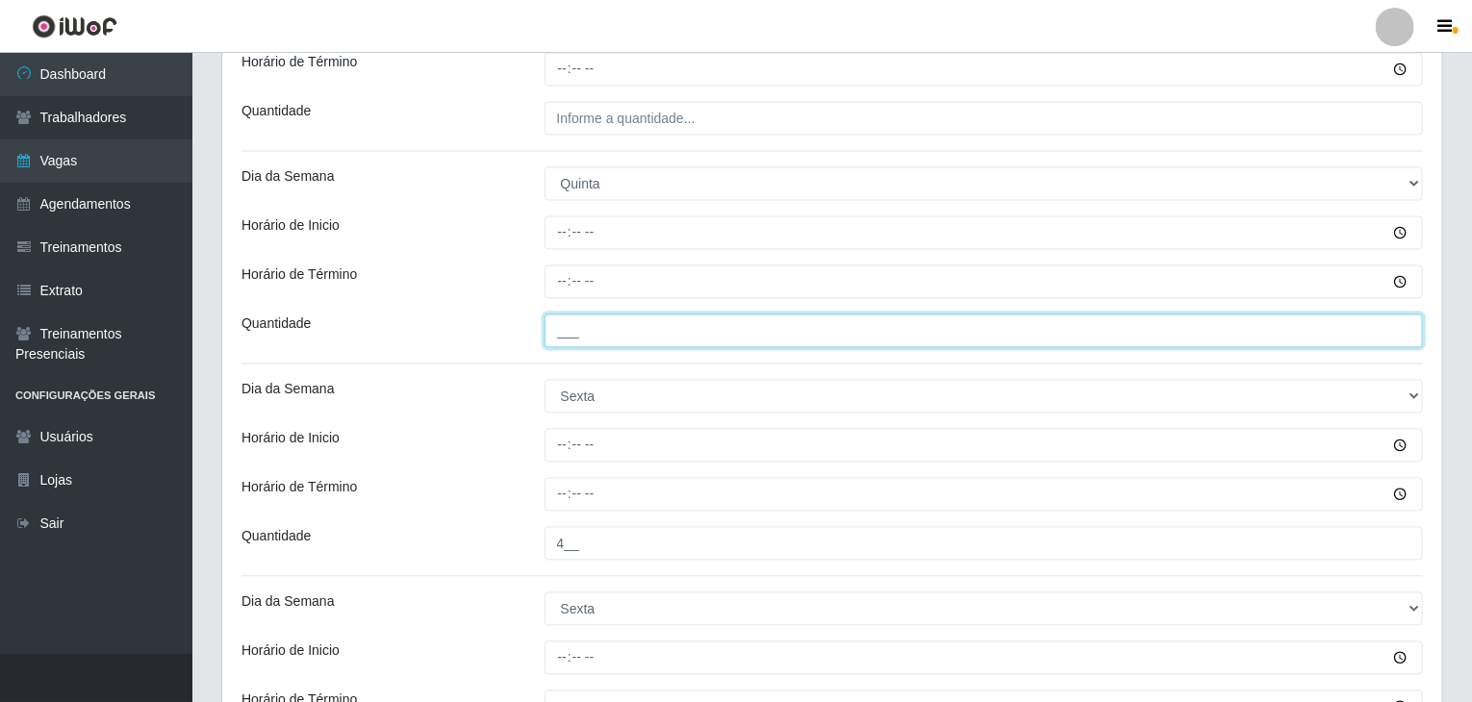
click at [716, 317] on input "___" at bounding box center [983, 332] width 879 height 34
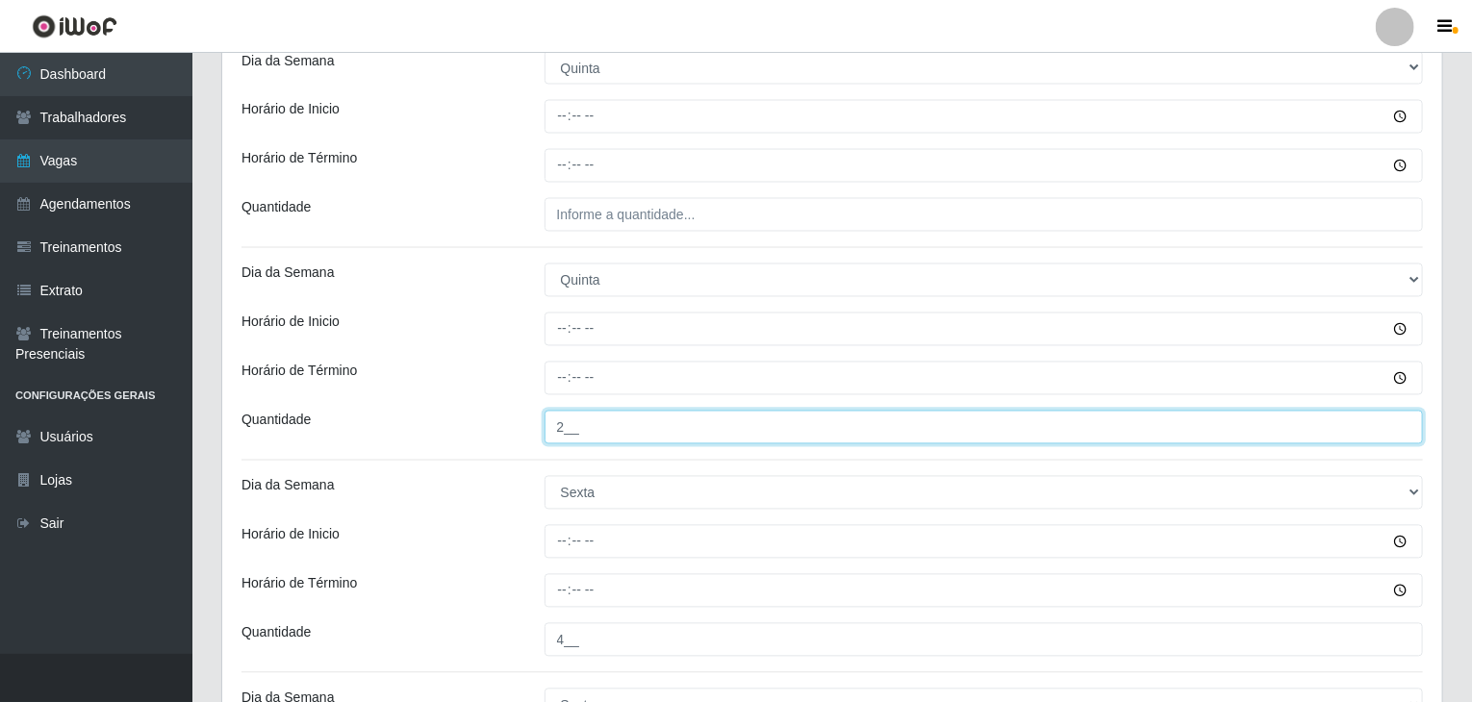
type input "2__"
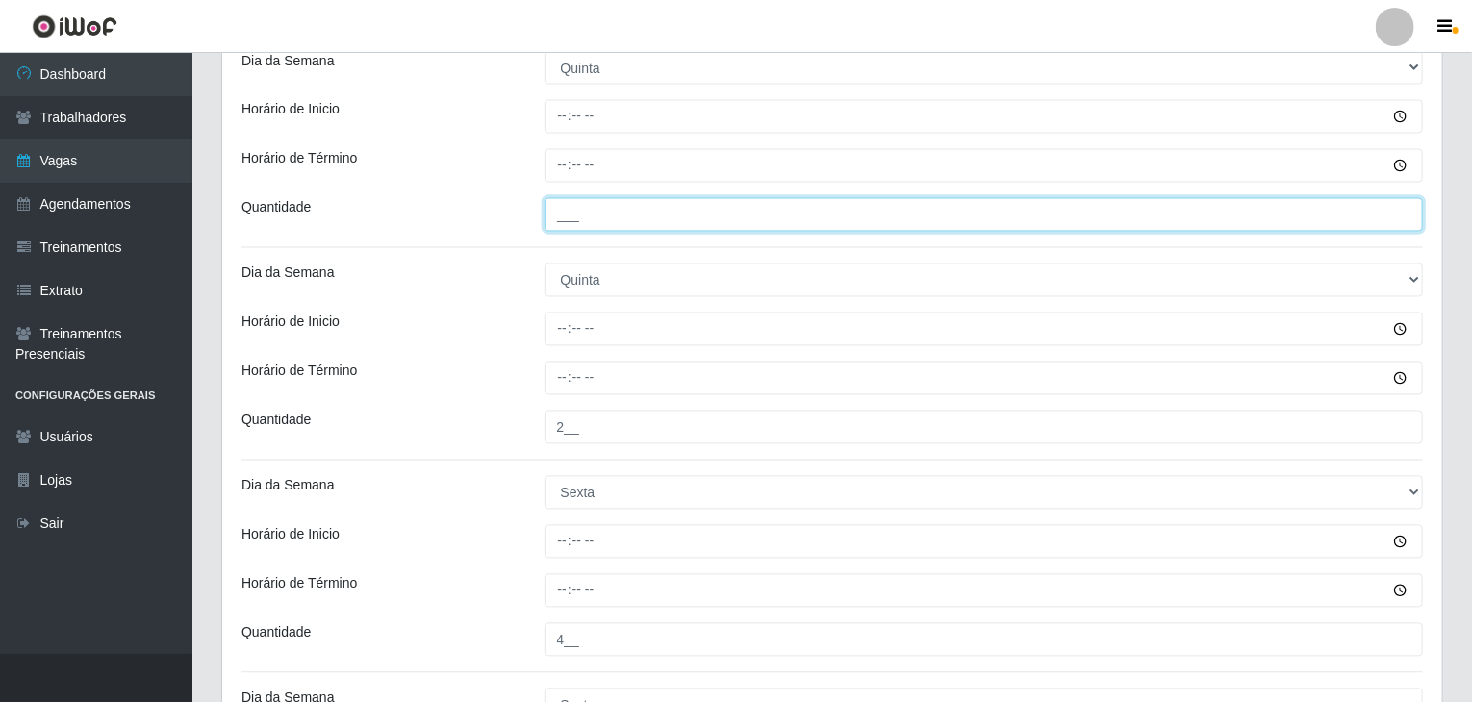
click at [631, 201] on input "___" at bounding box center [983, 215] width 879 height 34
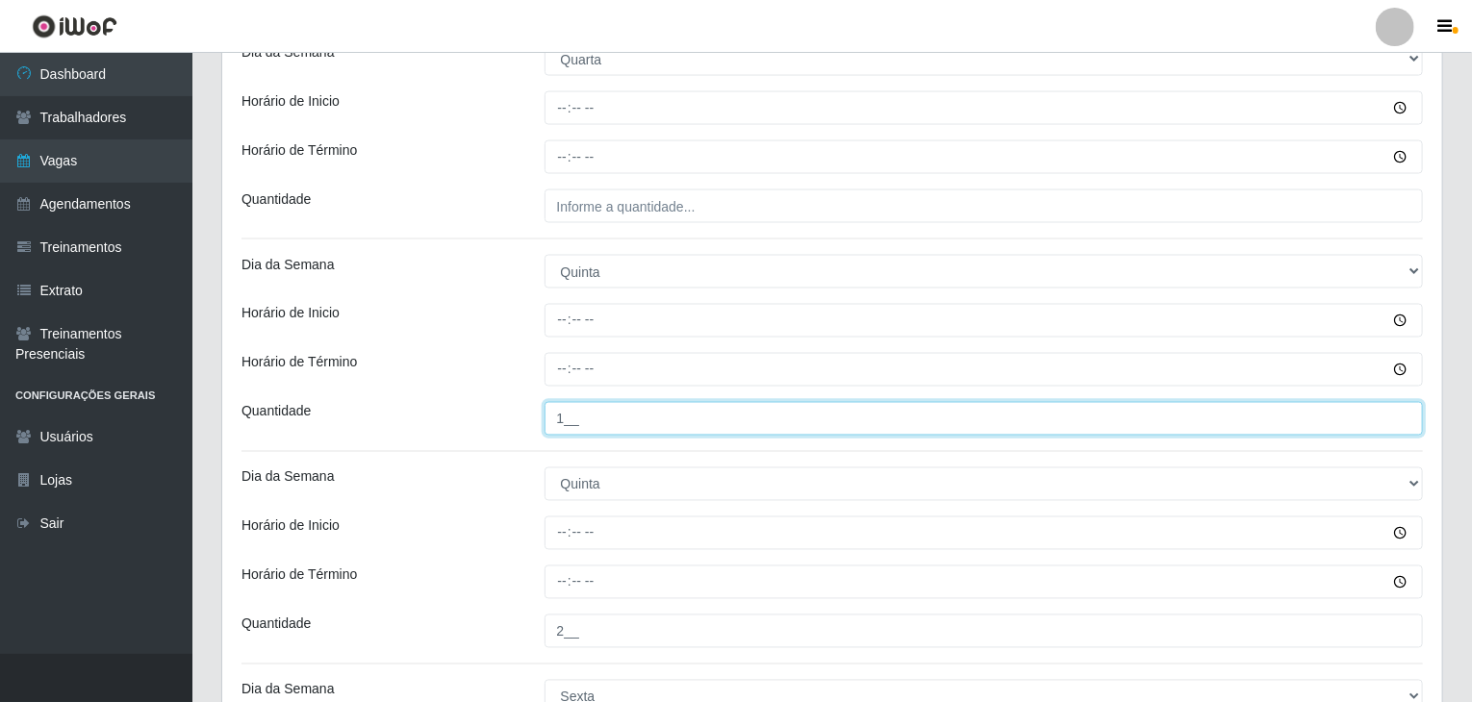
scroll to position [1441, 0]
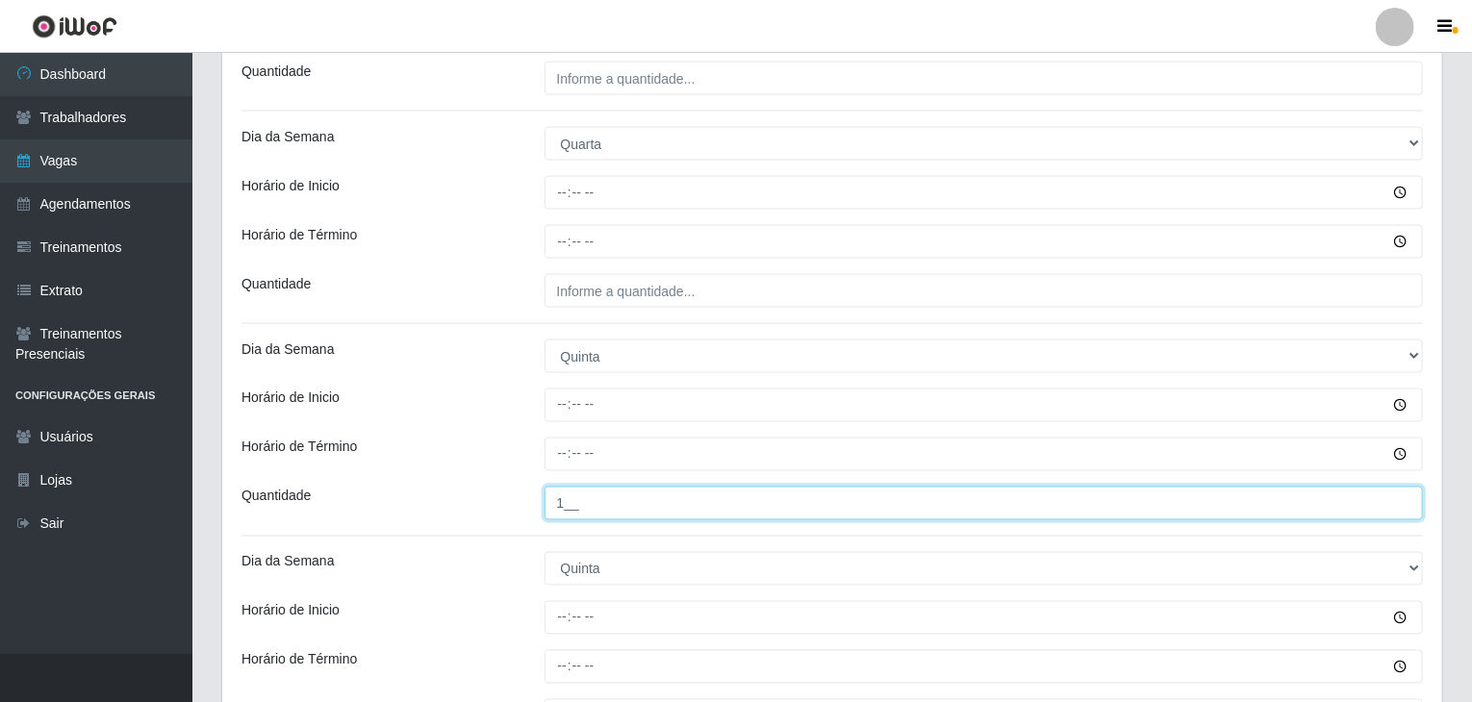
type input "1__"
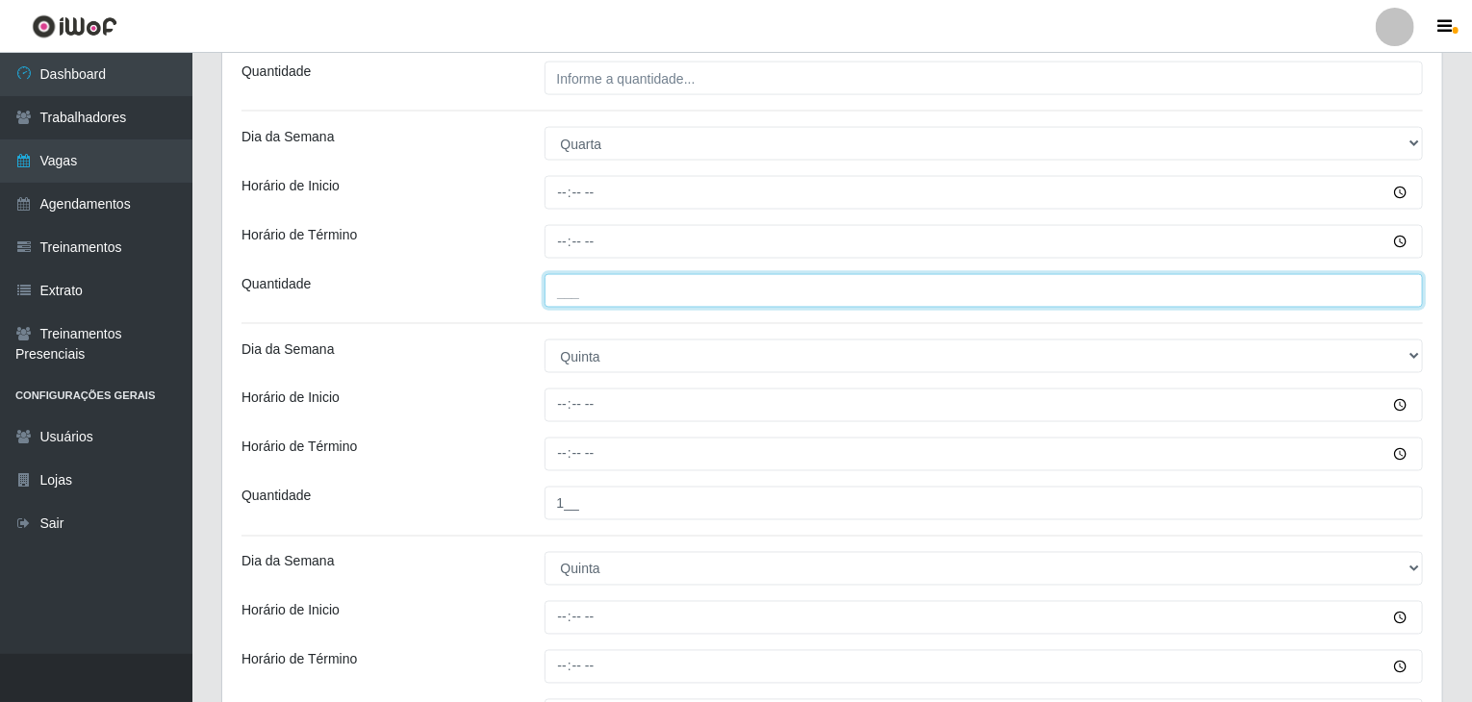
click at [670, 289] on input "___" at bounding box center [983, 291] width 879 height 34
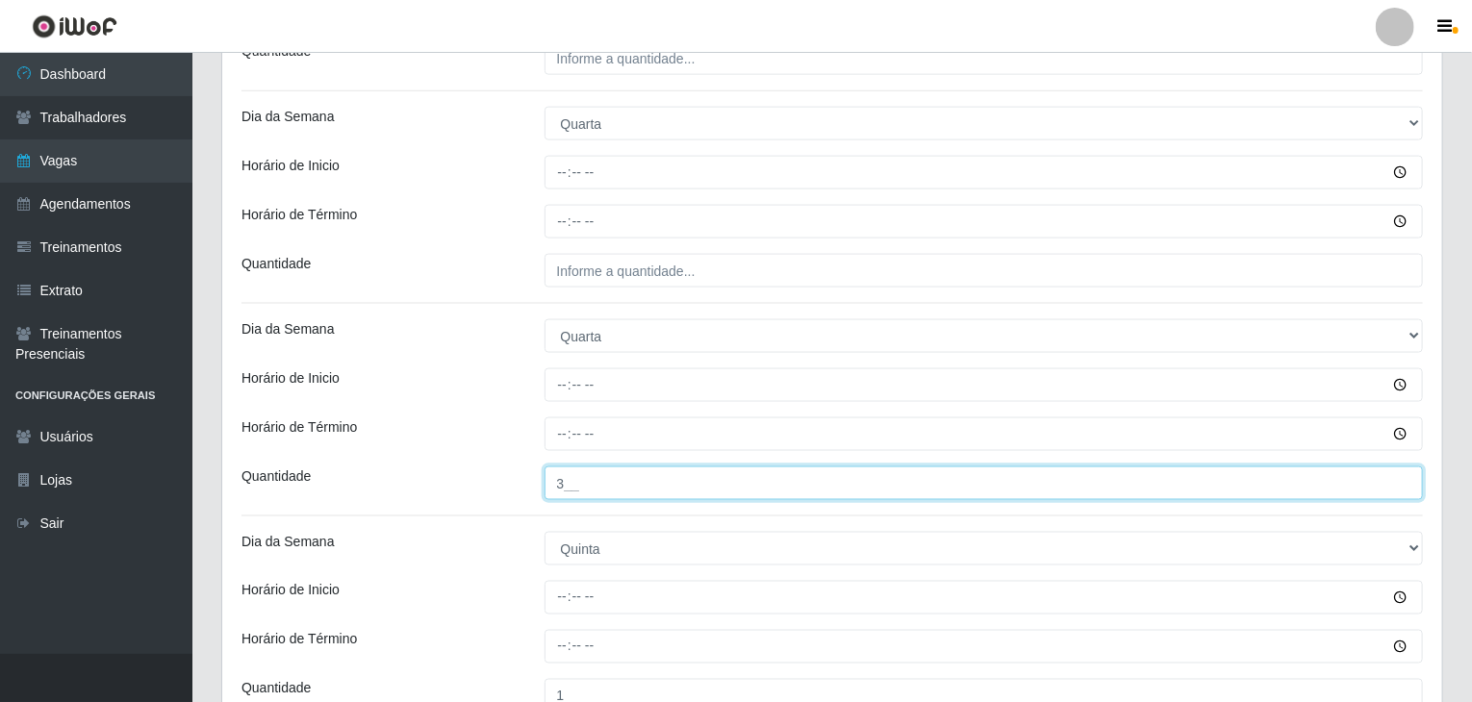
type input "3__"
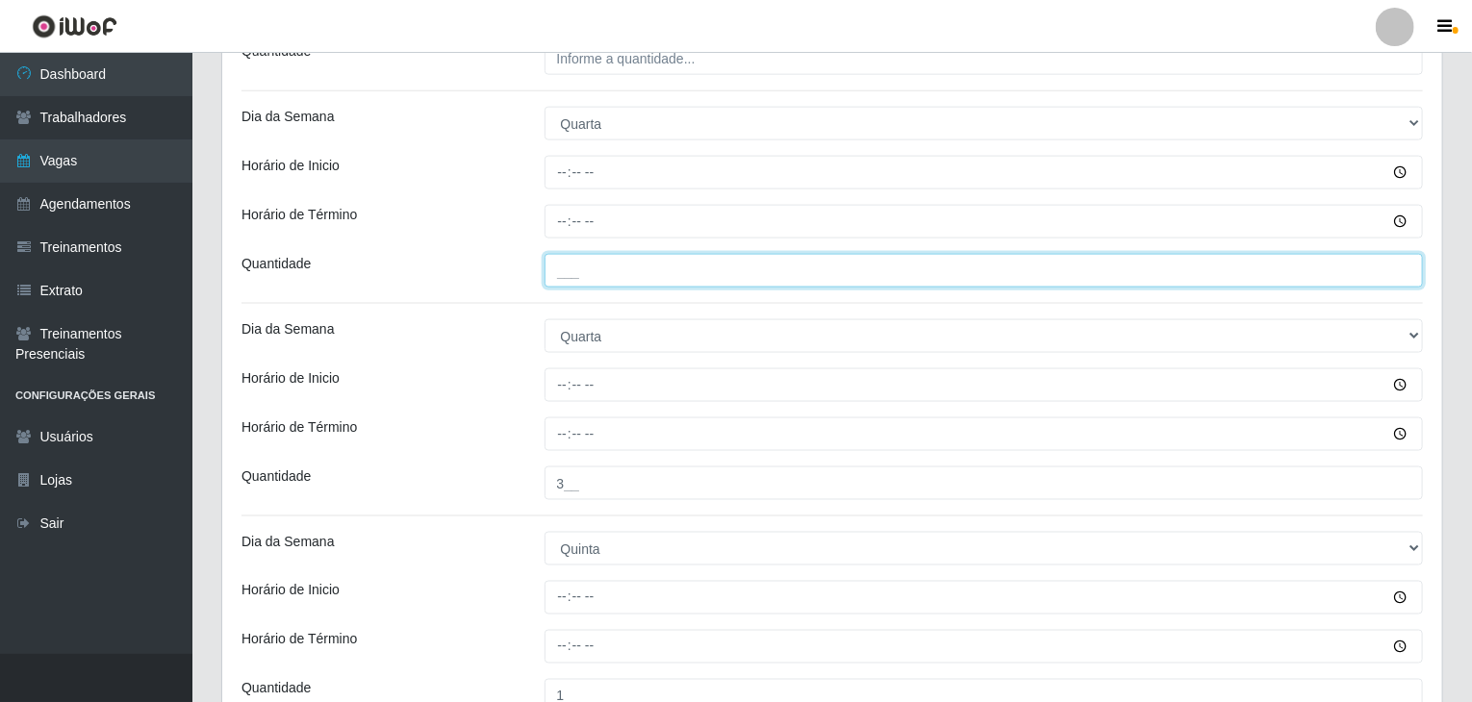
click at [652, 263] on input "___" at bounding box center [983, 271] width 879 height 34
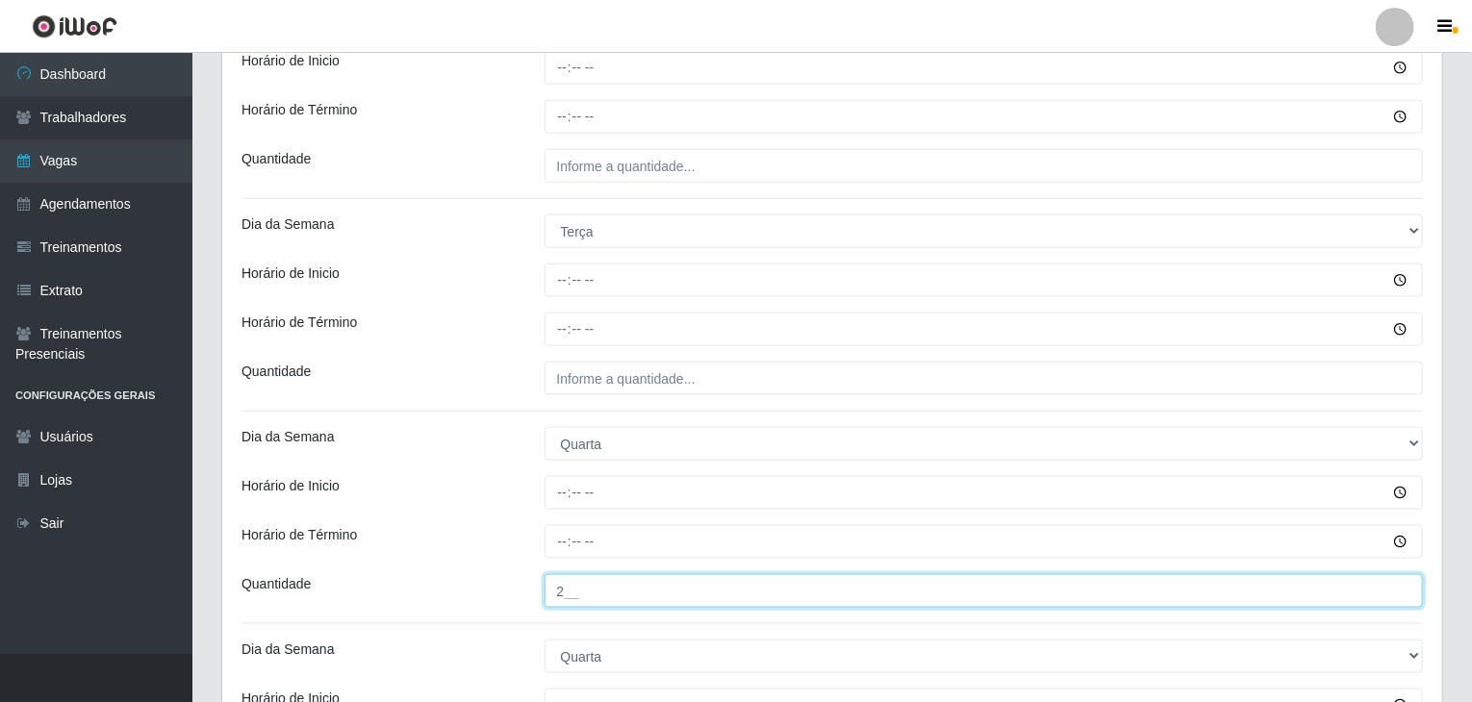
scroll to position [864, 0]
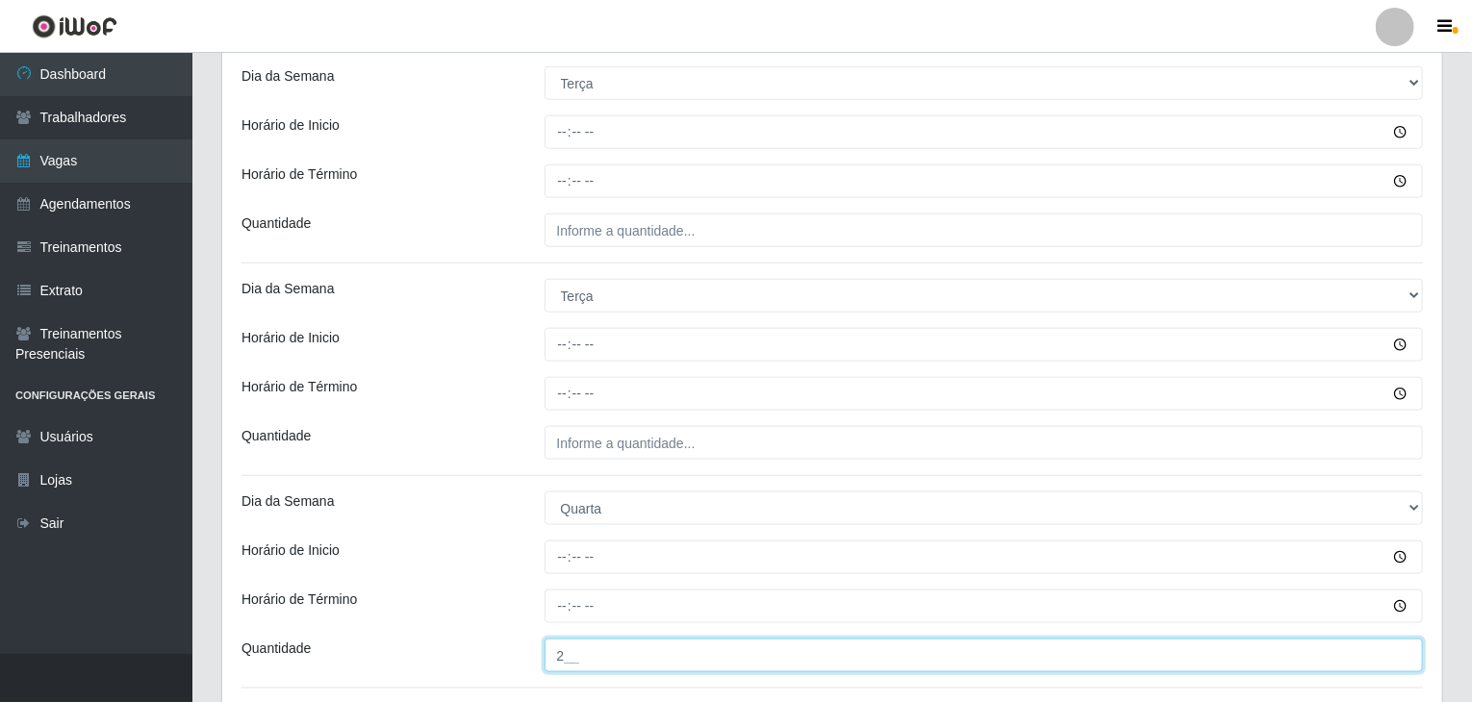
type input "2__"
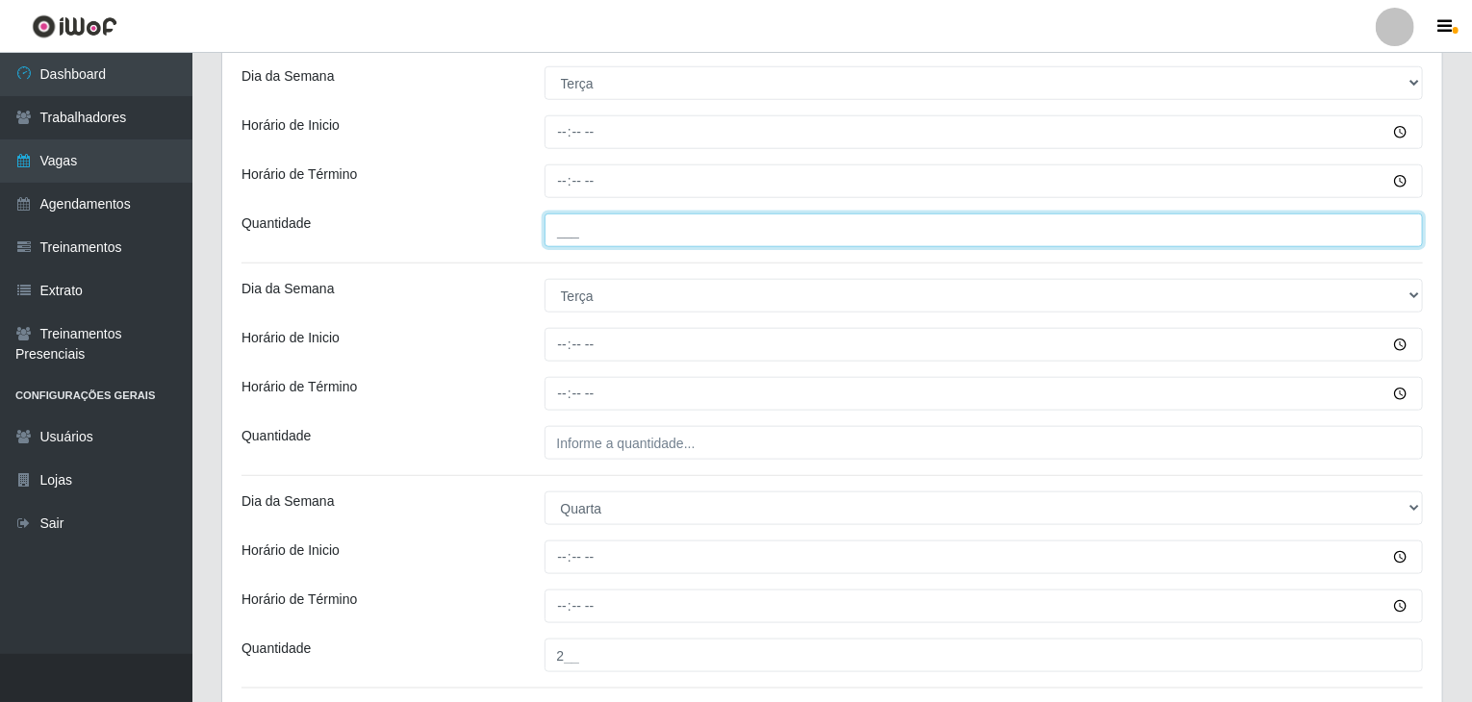
click at [616, 224] on input "___" at bounding box center [983, 231] width 879 height 34
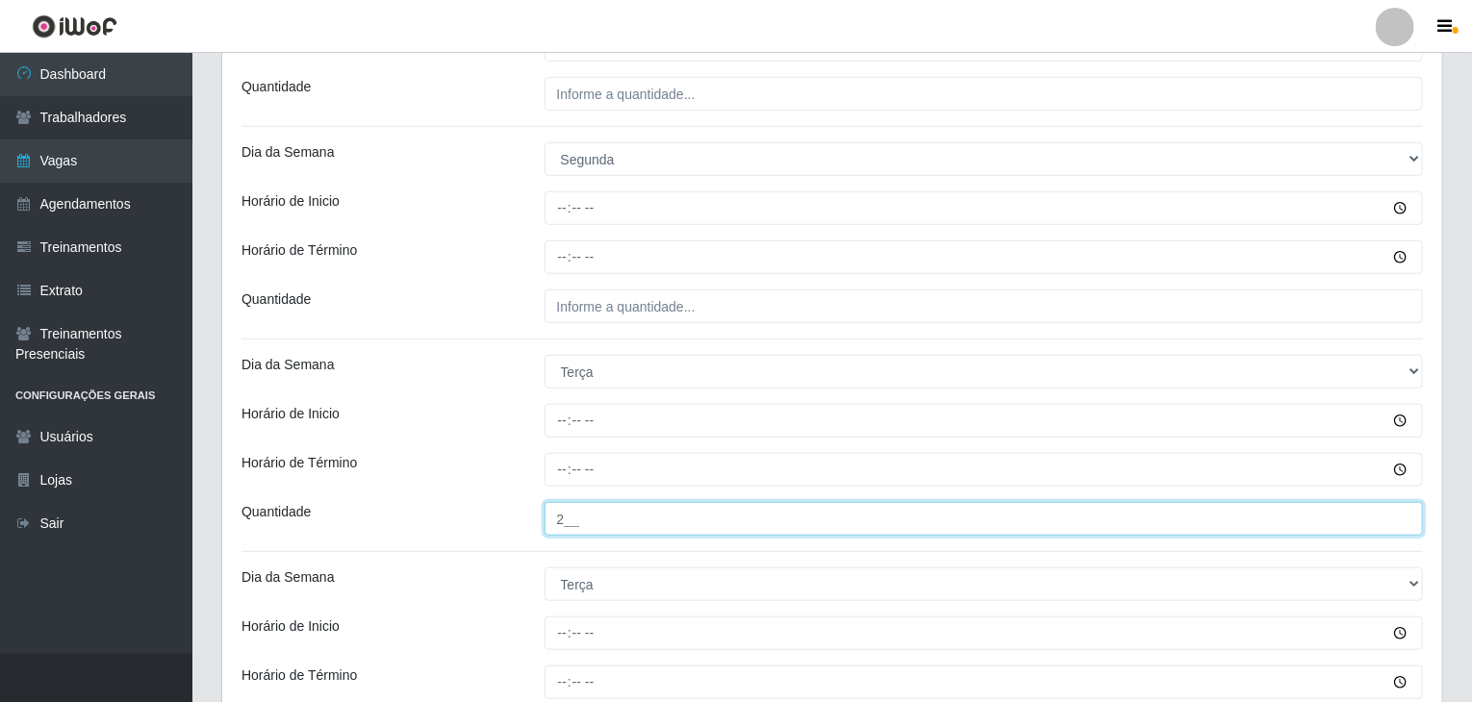
type input "2__"
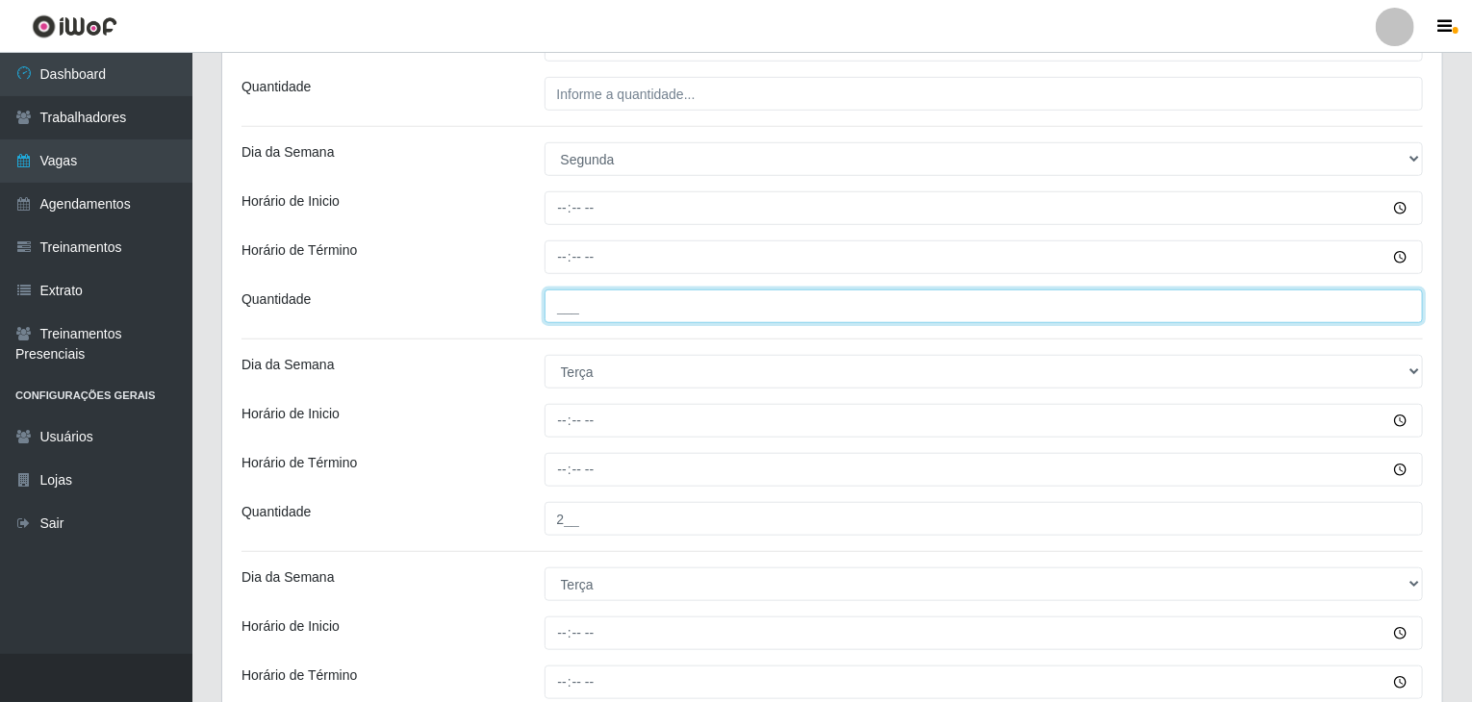
click at [646, 297] on input "___" at bounding box center [983, 307] width 879 height 34
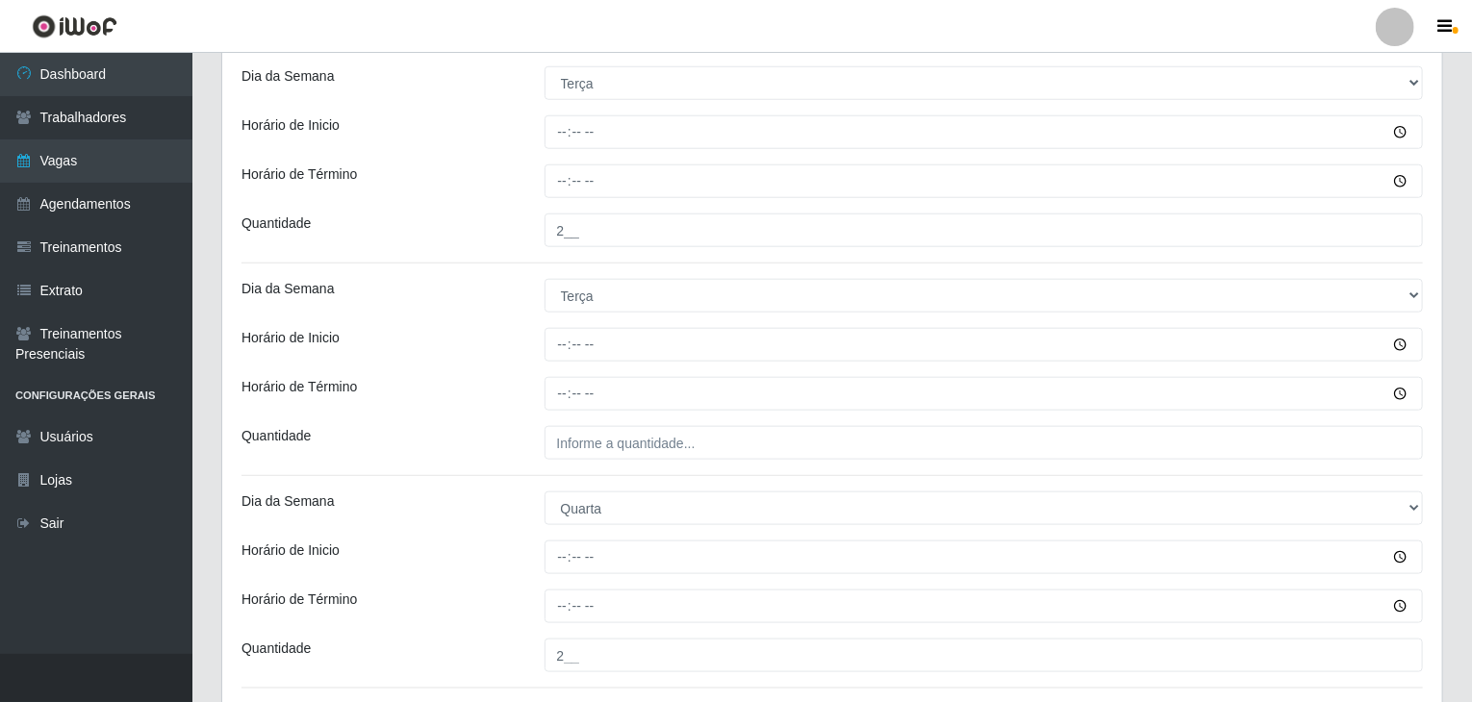
type input "1__"
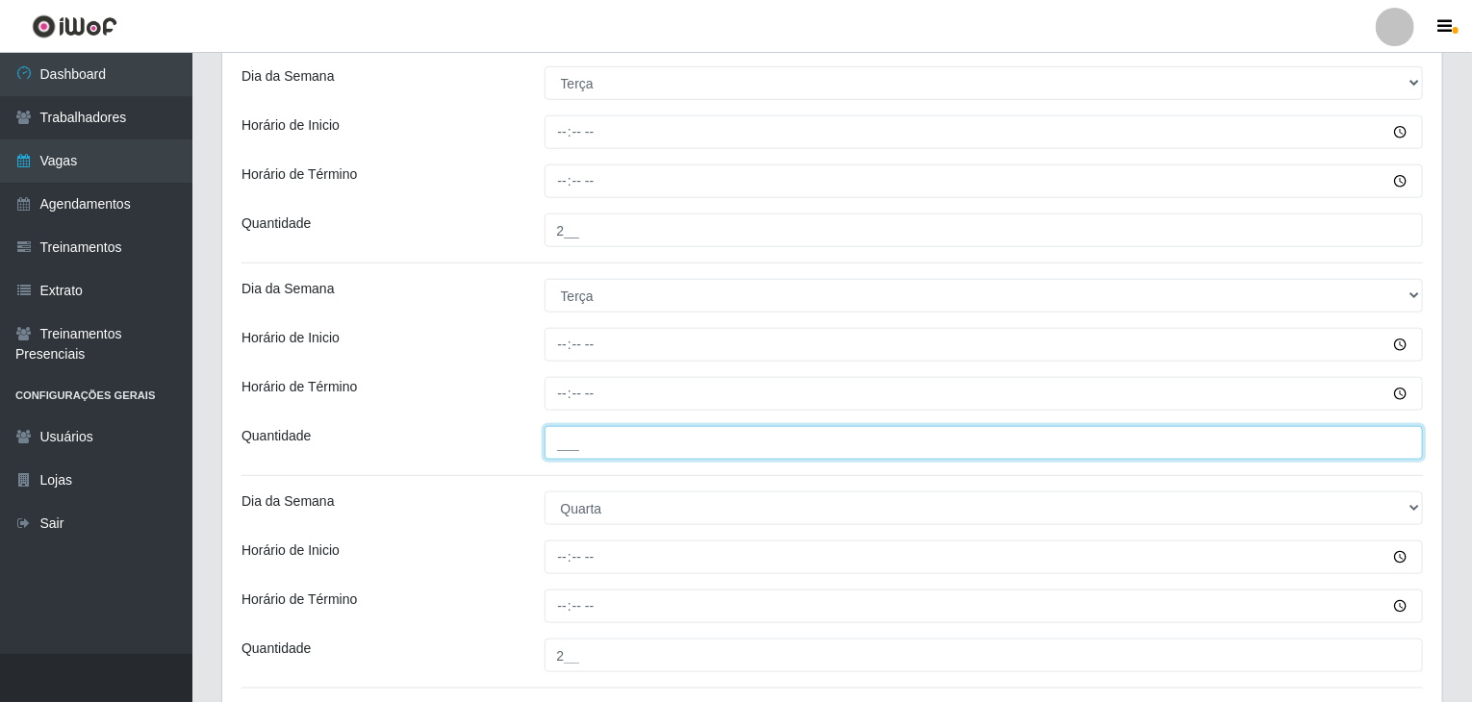
click at [622, 435] on input "___" at bounding box center [983, 443] width 879 height 34
type input "2__"
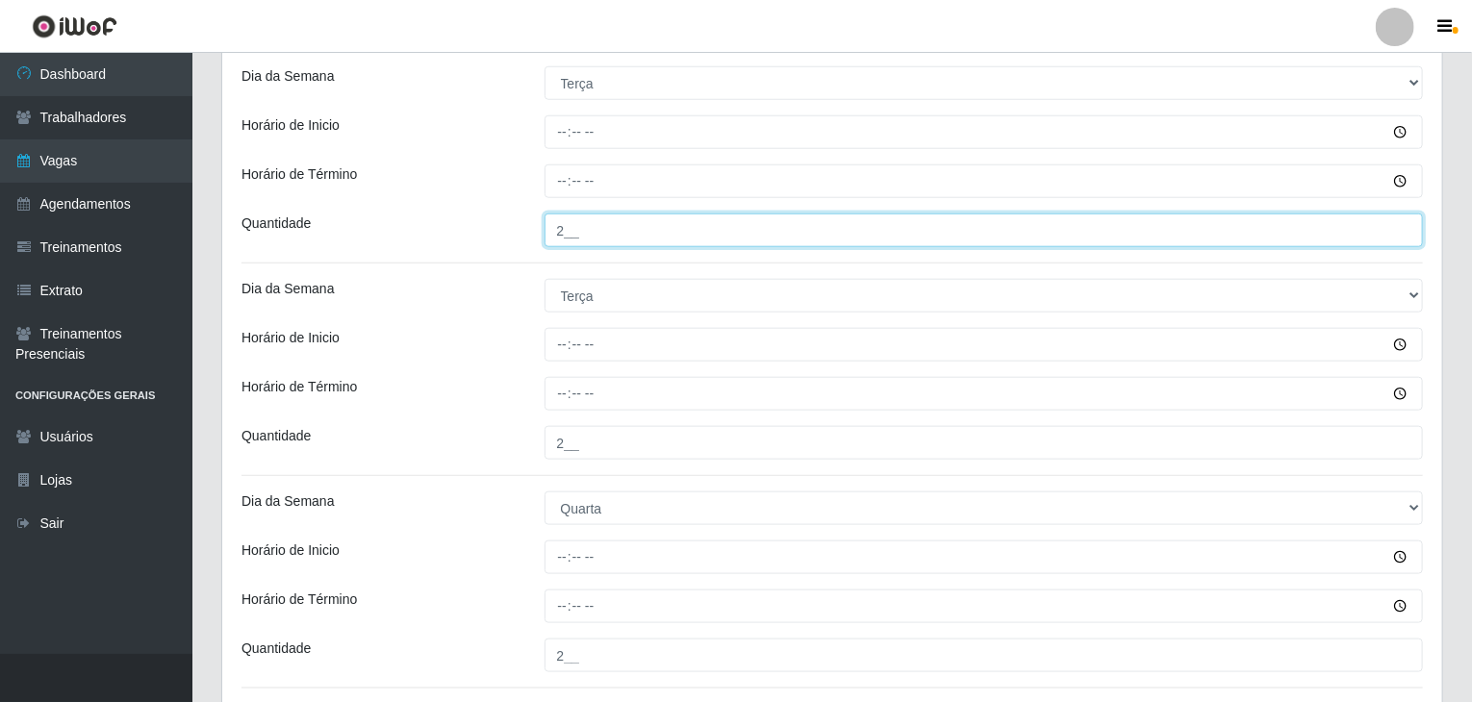
drag, startPoint x: 567, startPoint y: 227, endPoint x: 536, endPoint y: 215, distance: 33.2
click at [536, 215] on div "2__" at bounding box center [984, 231] width 908 height 34
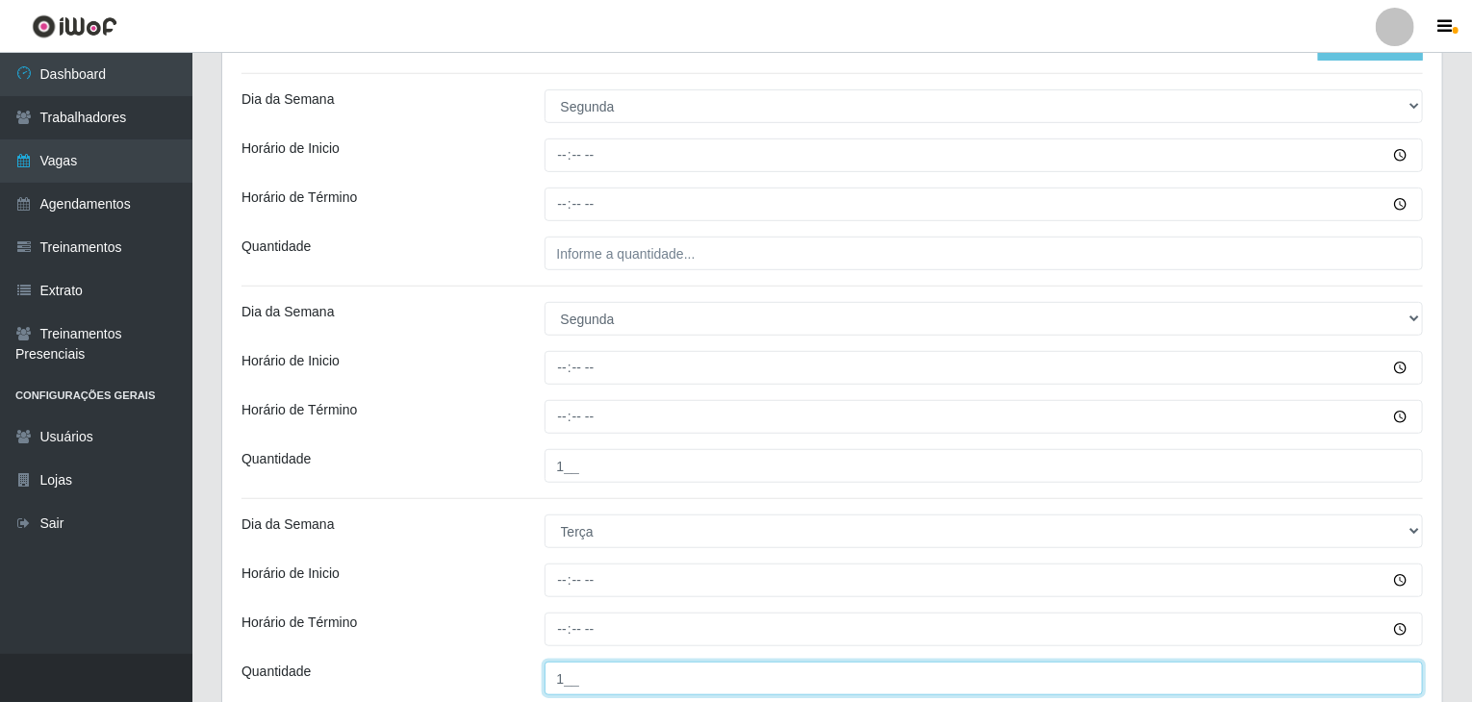
scroll to position [383, 0]
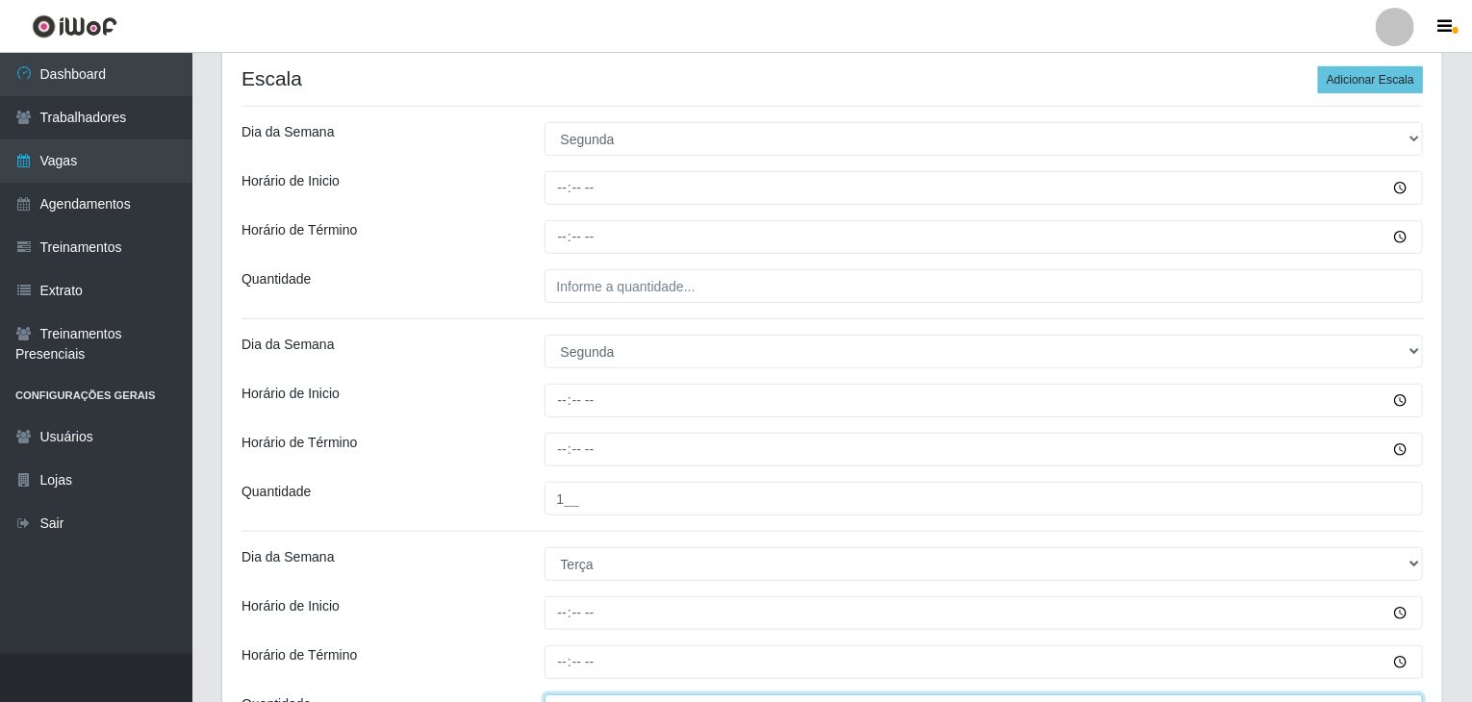
type input "1__"
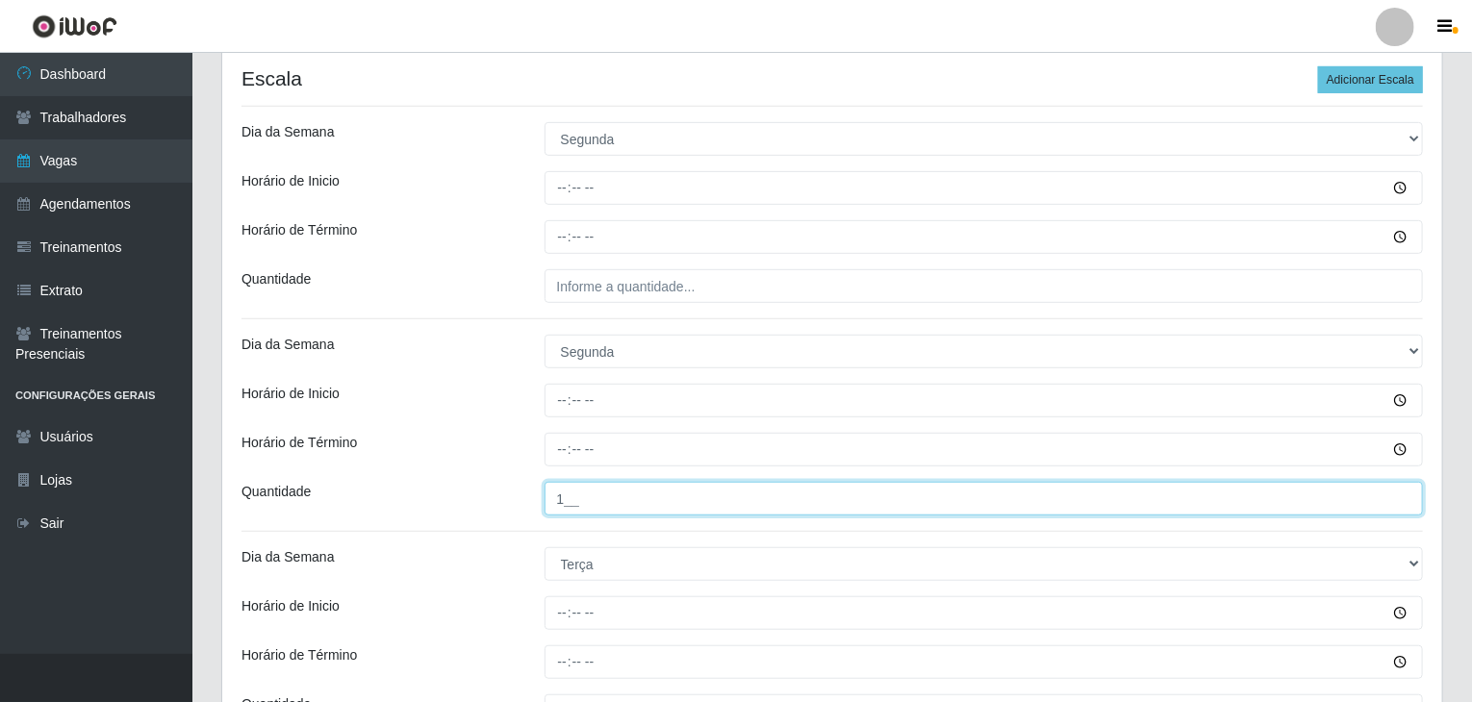
click at [612, 482] on input "1__" at bounding box center [983, 499] width 879 height 34
type input "2__"
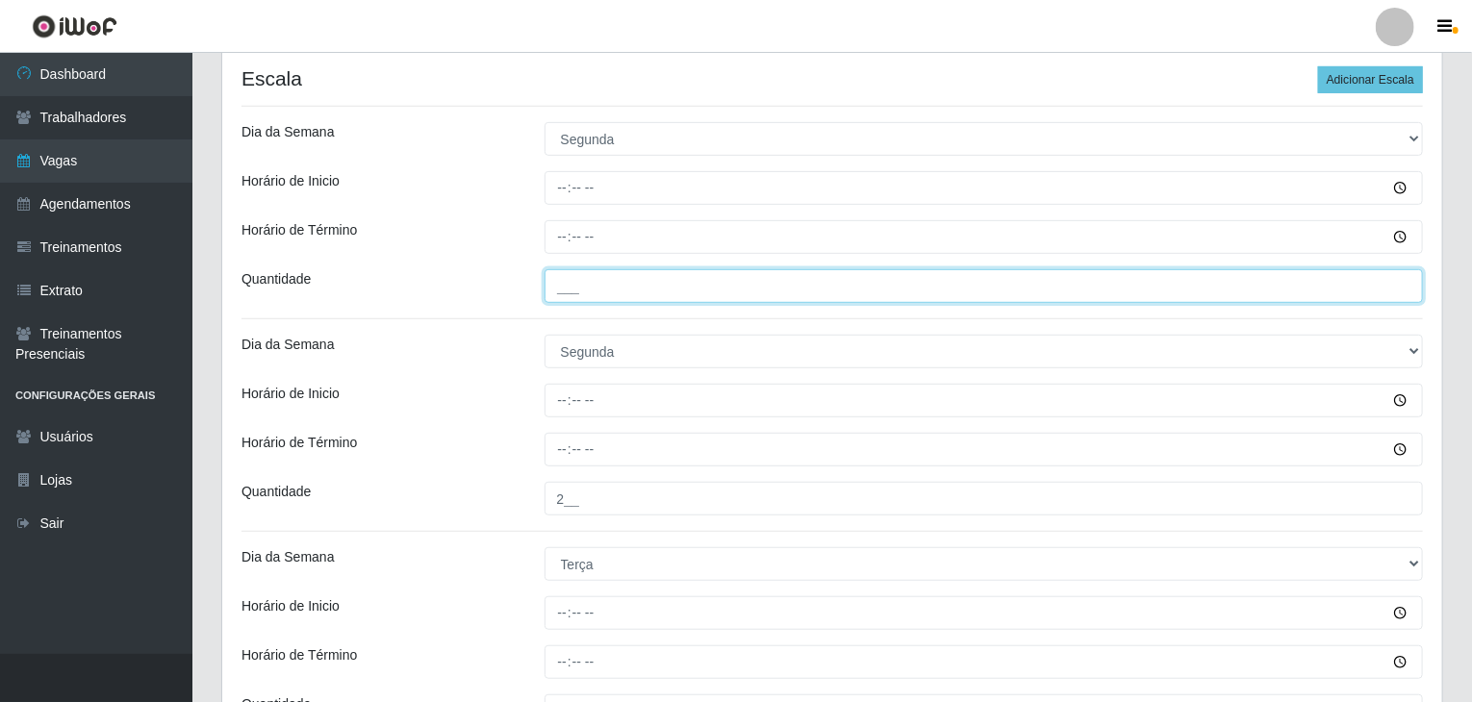
click at [610, 282] on input "___" at bounding box center [983, 286] width 879 height 34
type input "1__"
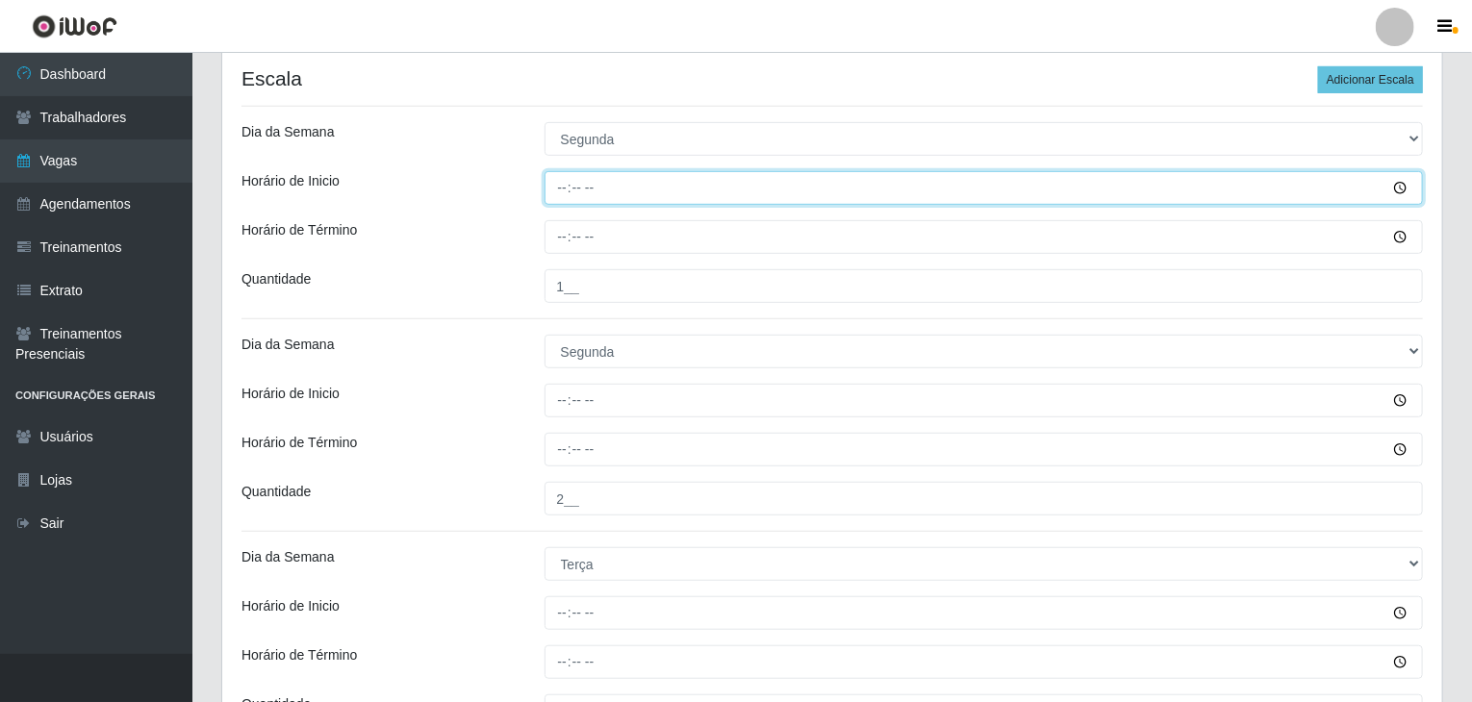
click at [571, 189] on input "Horário de Inicio" at bounding box center [983, 188] width 879 height 34
type input "09:00"
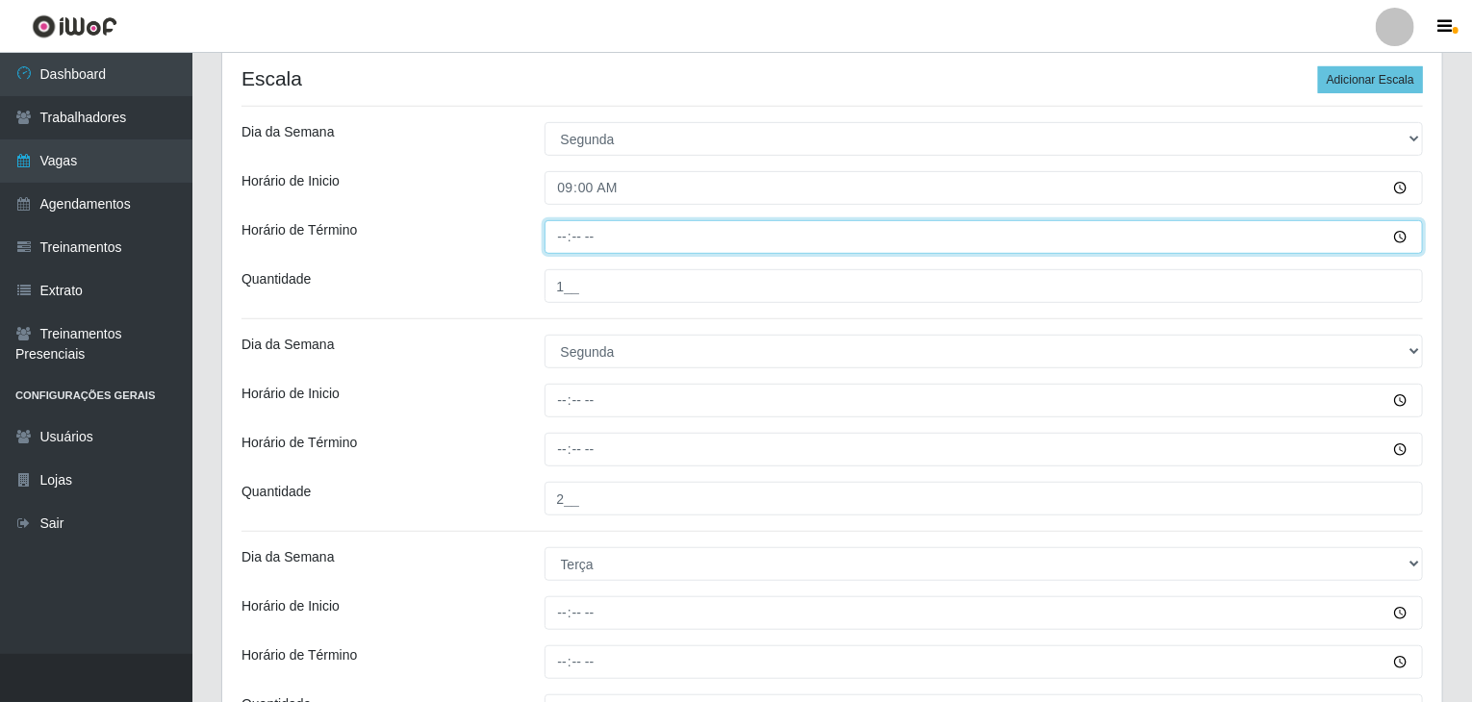
click at [563, 239] on input "Horário de Término" at bounding box center [983, 237] width 879 height 34
type input "13:00"
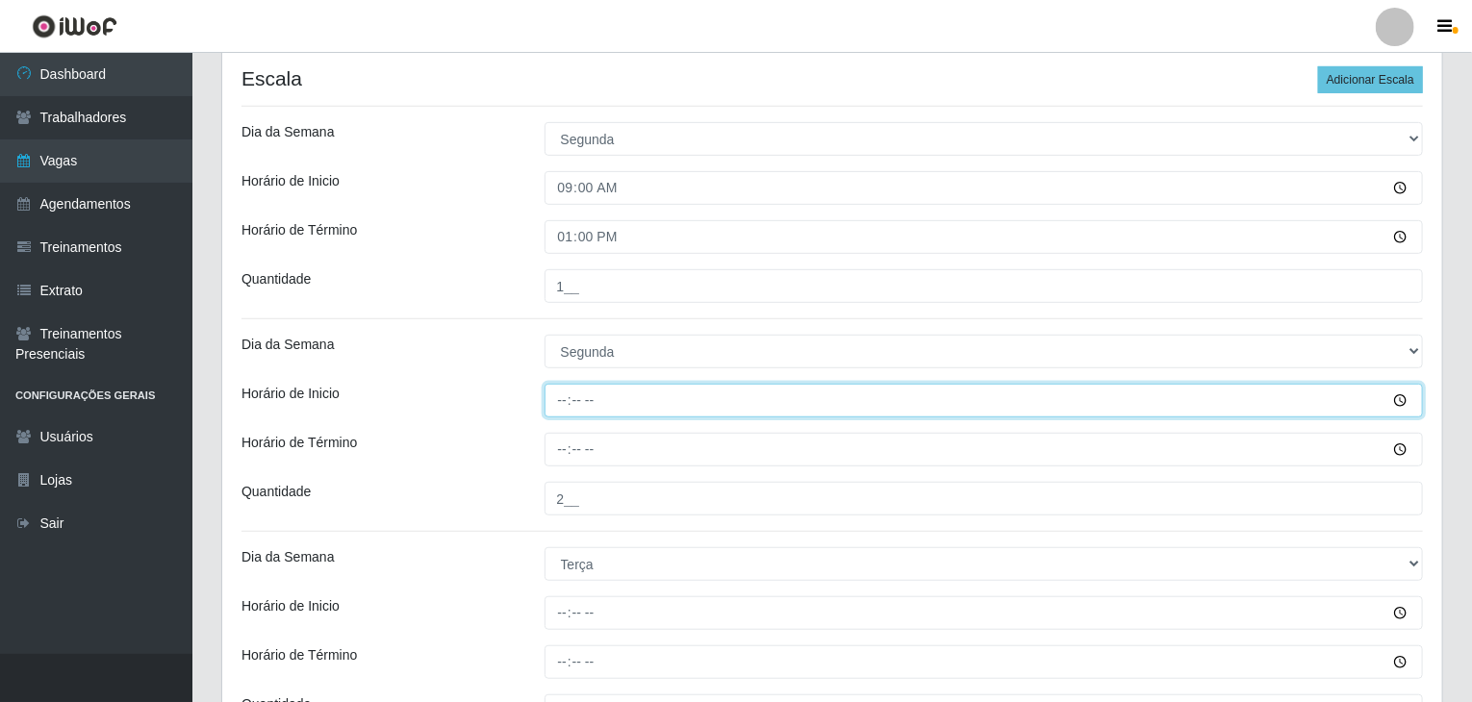
click at [554, 397] on input "Horário de Inicio" at bounding box center [983, 401] width 879 height 34
type input "17:00"
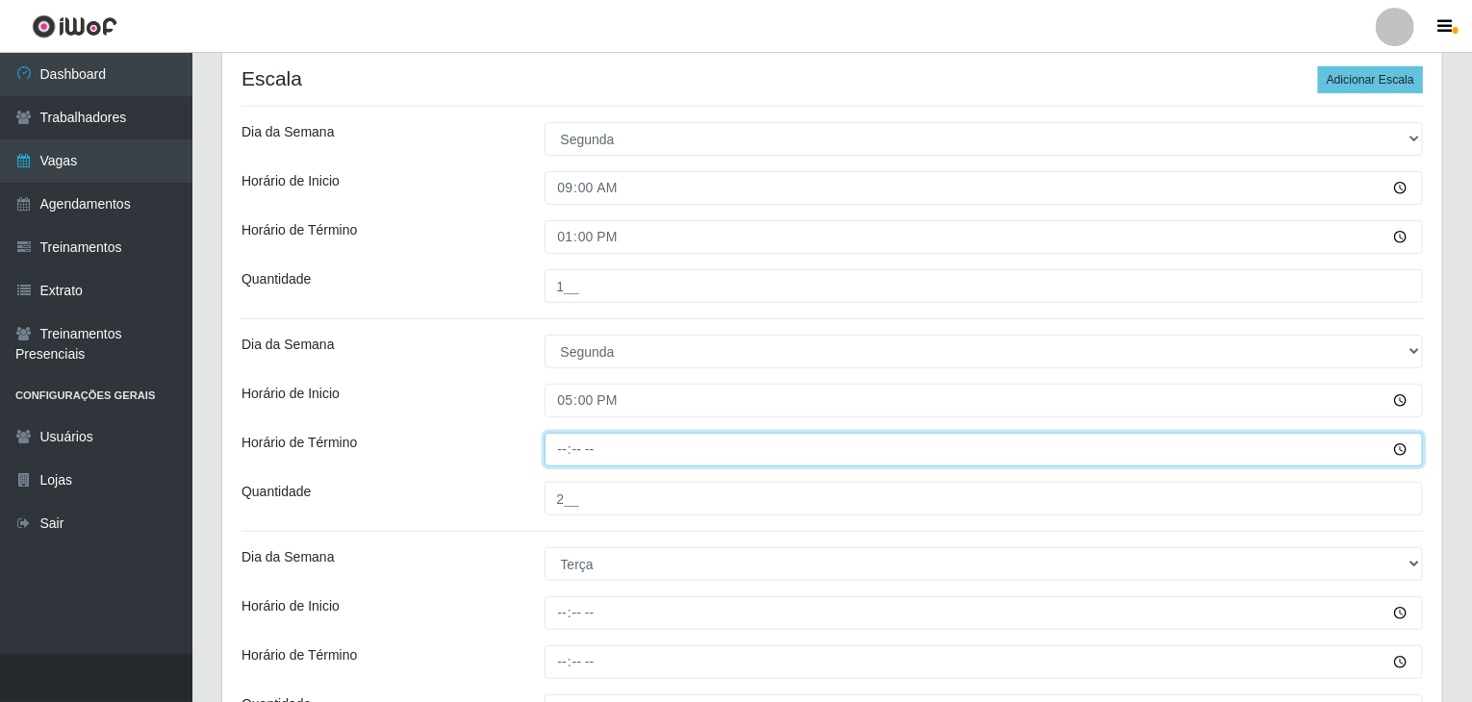
click at [560, 447] on input "Horário de Término" at bounding box center [983, 450] width 879 height 34
type input "21:00"
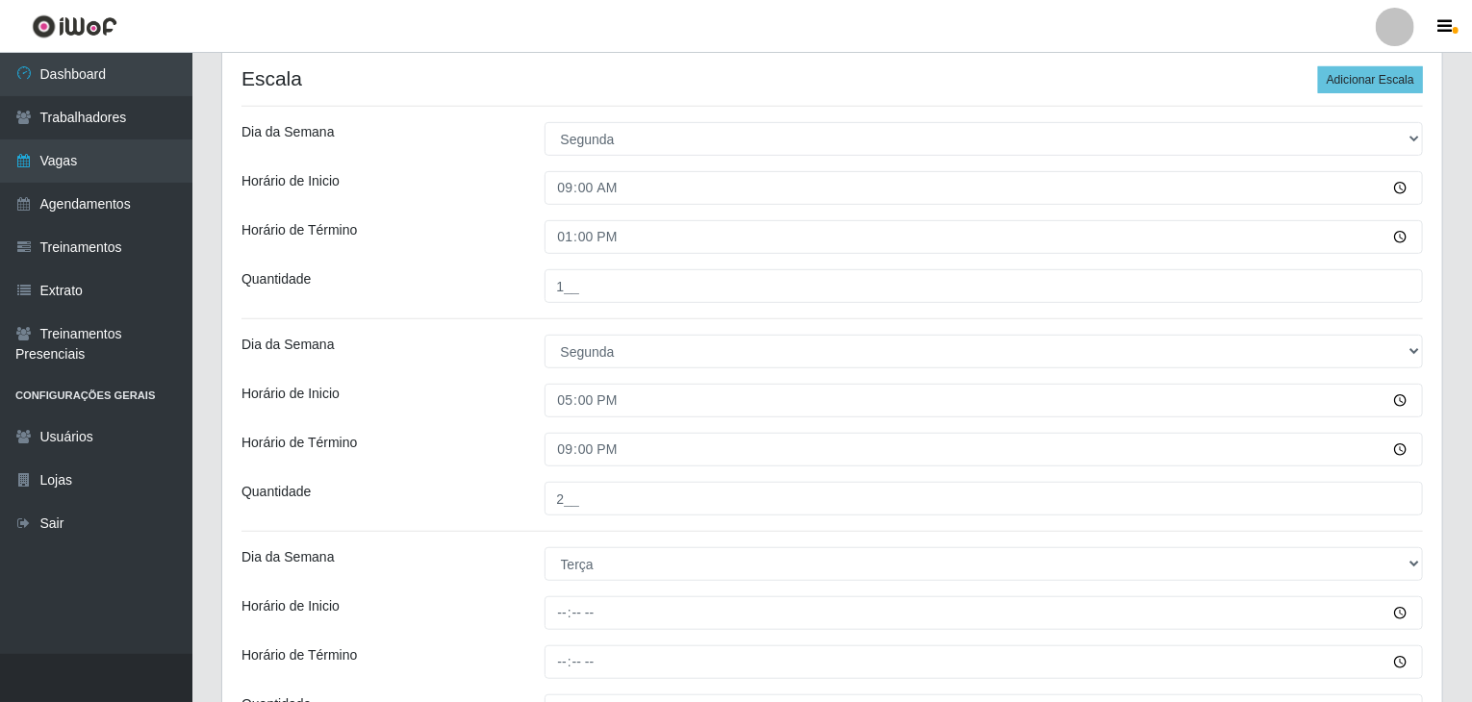
drag, startPoint x: 419, startPoint y: 399, endPoint x: 477, endPoint y: 378, distance: 61.5
click at [421, 399] on div "Horário de Inicio" at bounding box center [378, 401] width 303 height 34
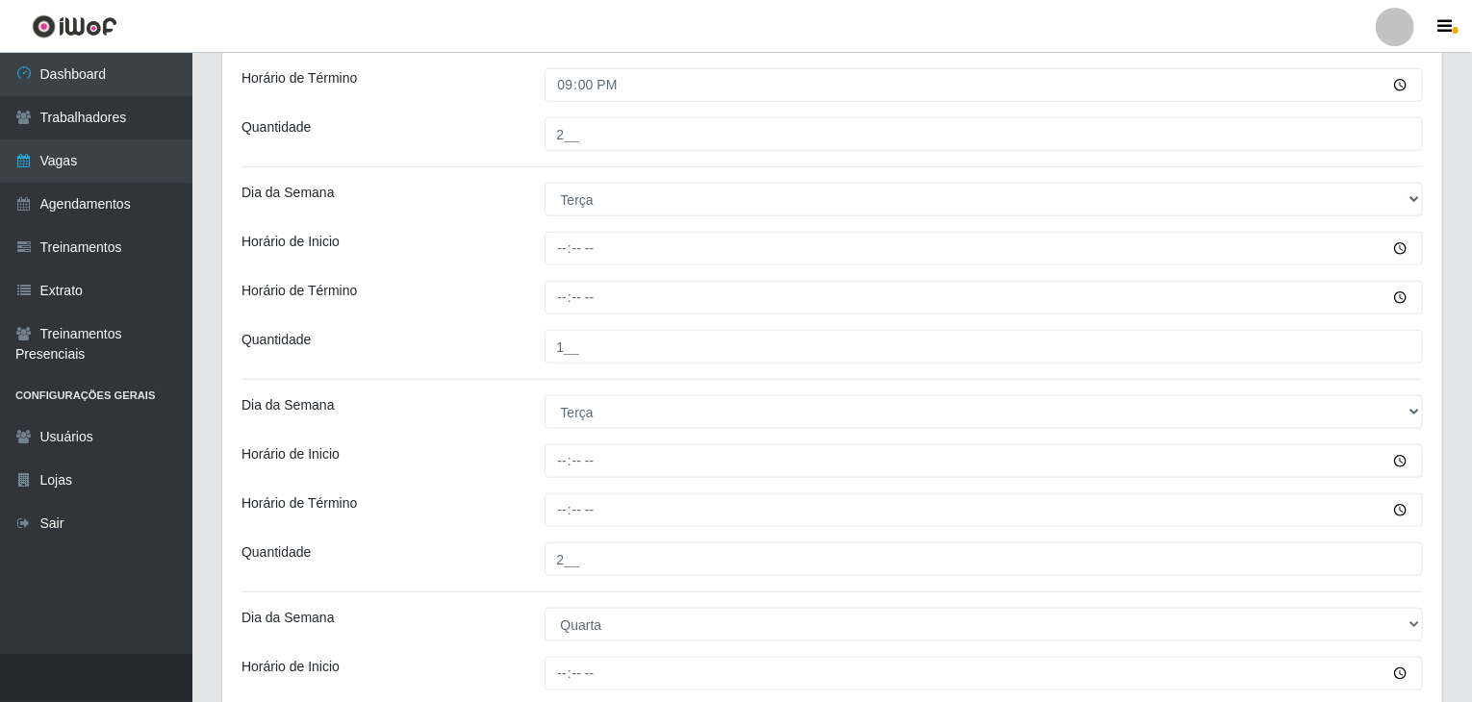
scroll to position [768, 0]
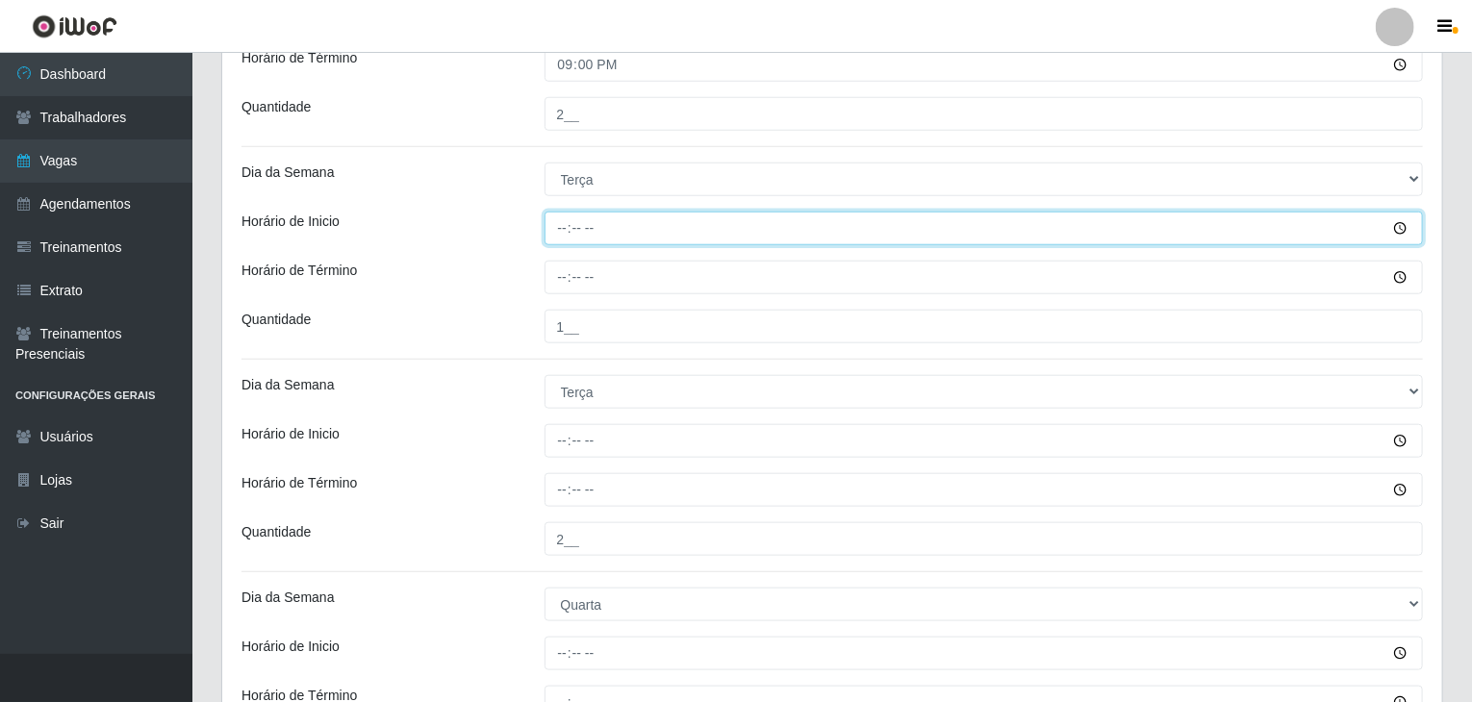
click at [559, 236] on input "Horário de Inicio" at bounding box center [983, 229] width 879 height 34
type input "09:00"
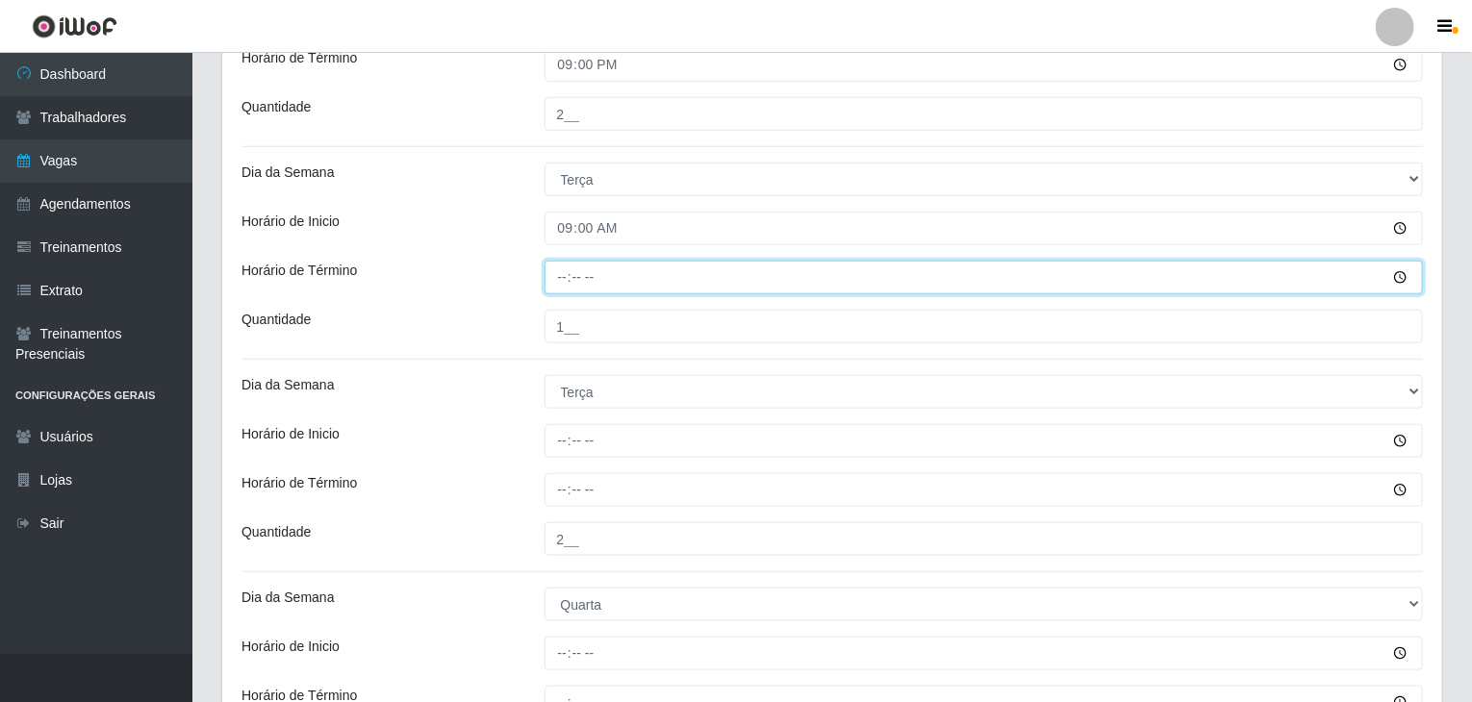
click at [566, 274] on input "Horário de Término" at bounding box center [983, 278] width 879 height 34
type input "13:00"
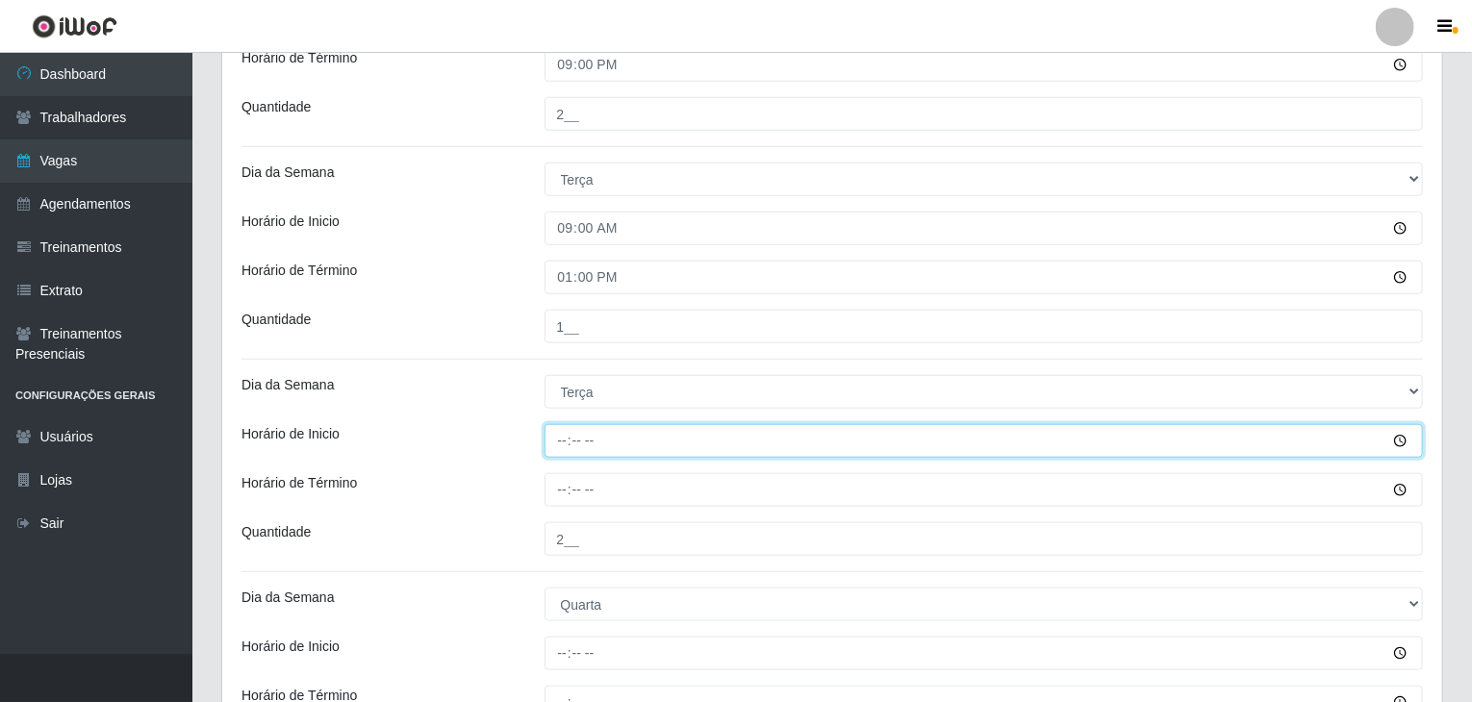
click at [561, 442] on input "Horário de Inicio" at bounding box center [983, 441] width 879 height 34
type input "17:00"
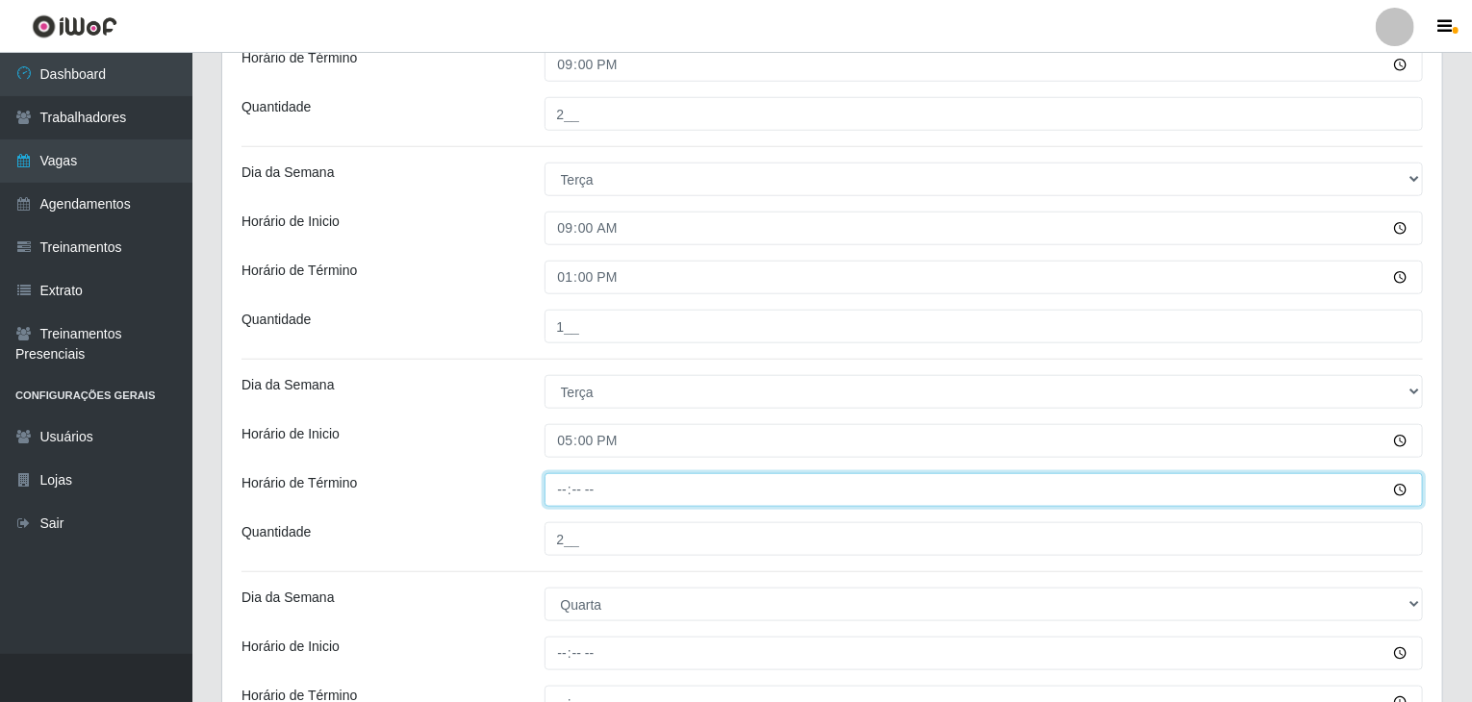
click at [554, 490] on input "Horário de Término" at bounding box center [983, 490] width 879 height 34
type input "21:00"
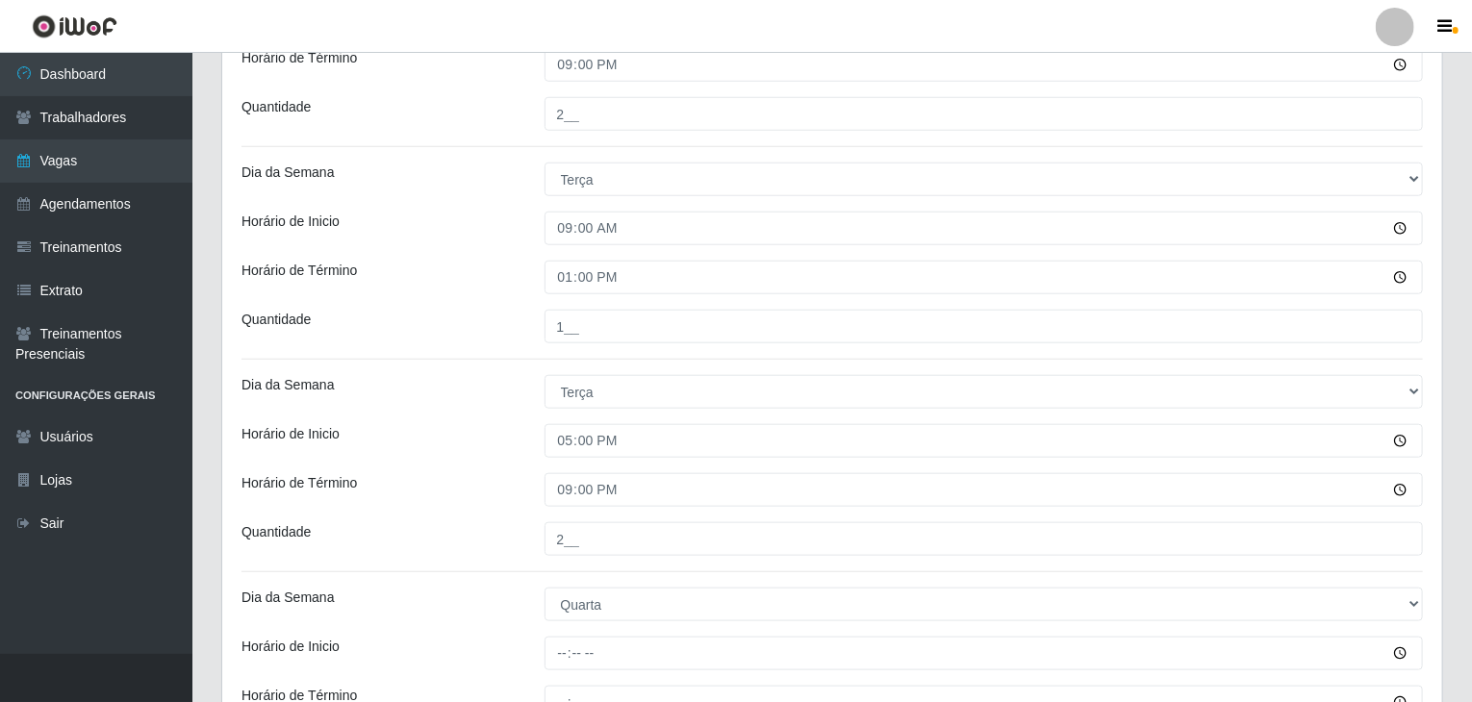
click at [488, 455] on div "Horário de Inicio" at bounding box center [378, 441] width 303 height 34
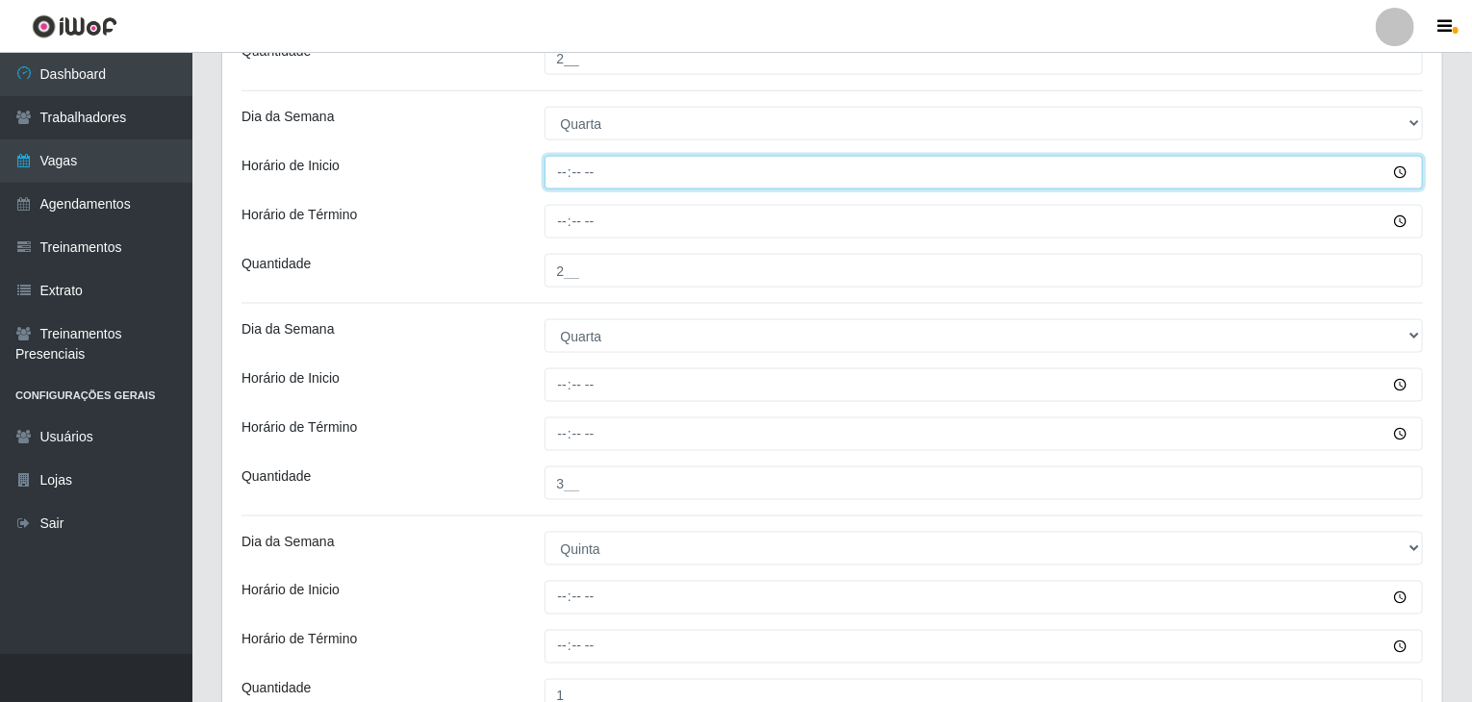
click at [559, 174] on input "Horário de Inicio" at bounding box center [983, 173] width 879 height 34
type input "09:00"
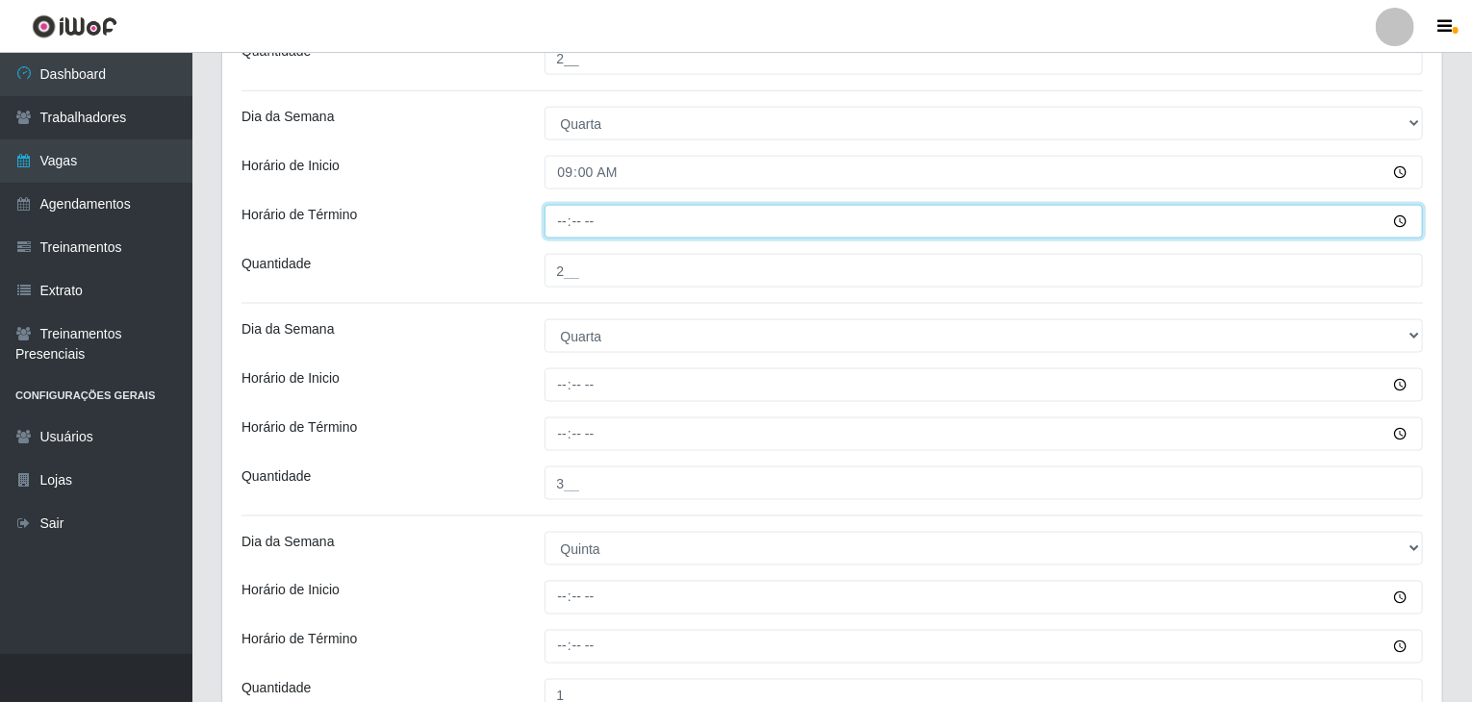
click at [557, 216] on input "Horário de Término" at bounding box center [983, 222] width 879 height 34
type input "15:00"
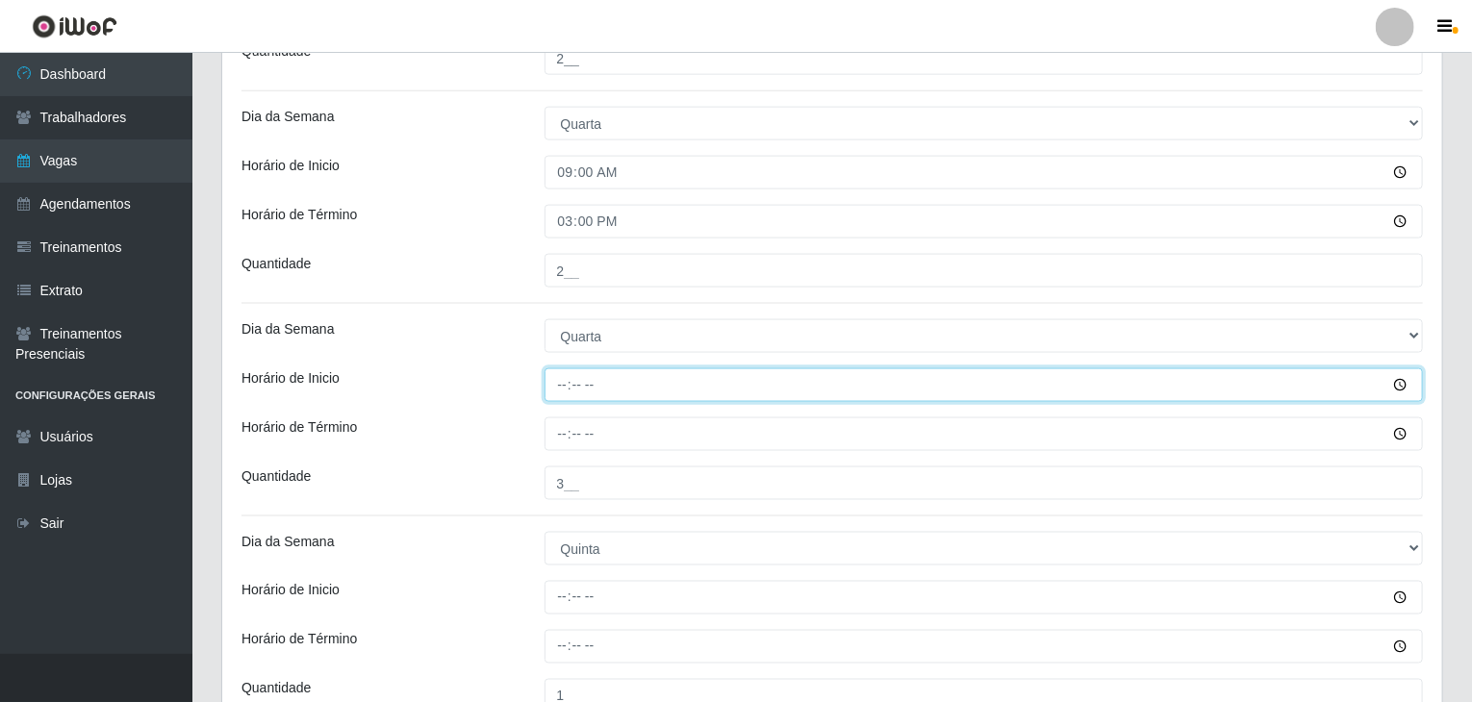
click at [564, 379] on input "Horário de Inicio" at bounding box center [983, 385] width 879 height 34
type input "15:00"
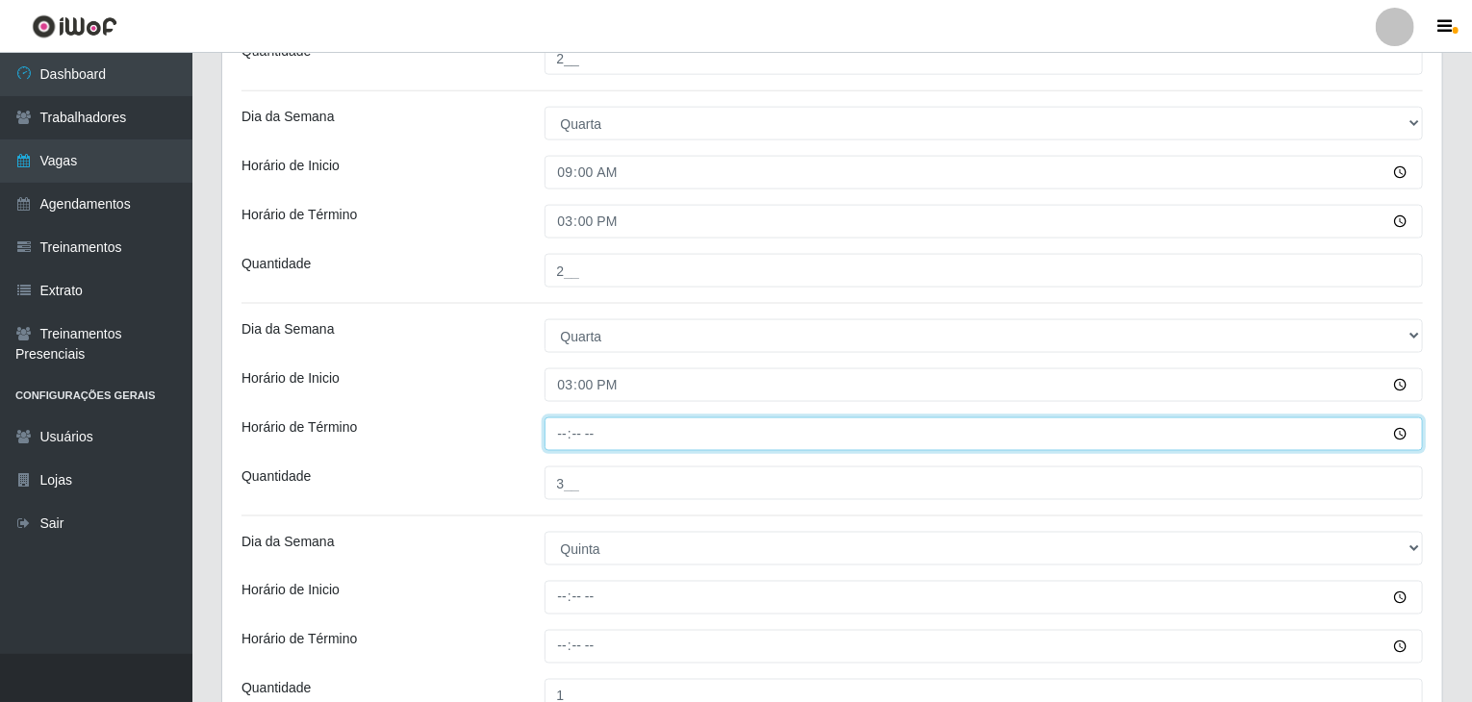
click at [561, 433] on input "Horário de Término" at bounding box center [983, 434] width 879 height 34
type input "21:00"
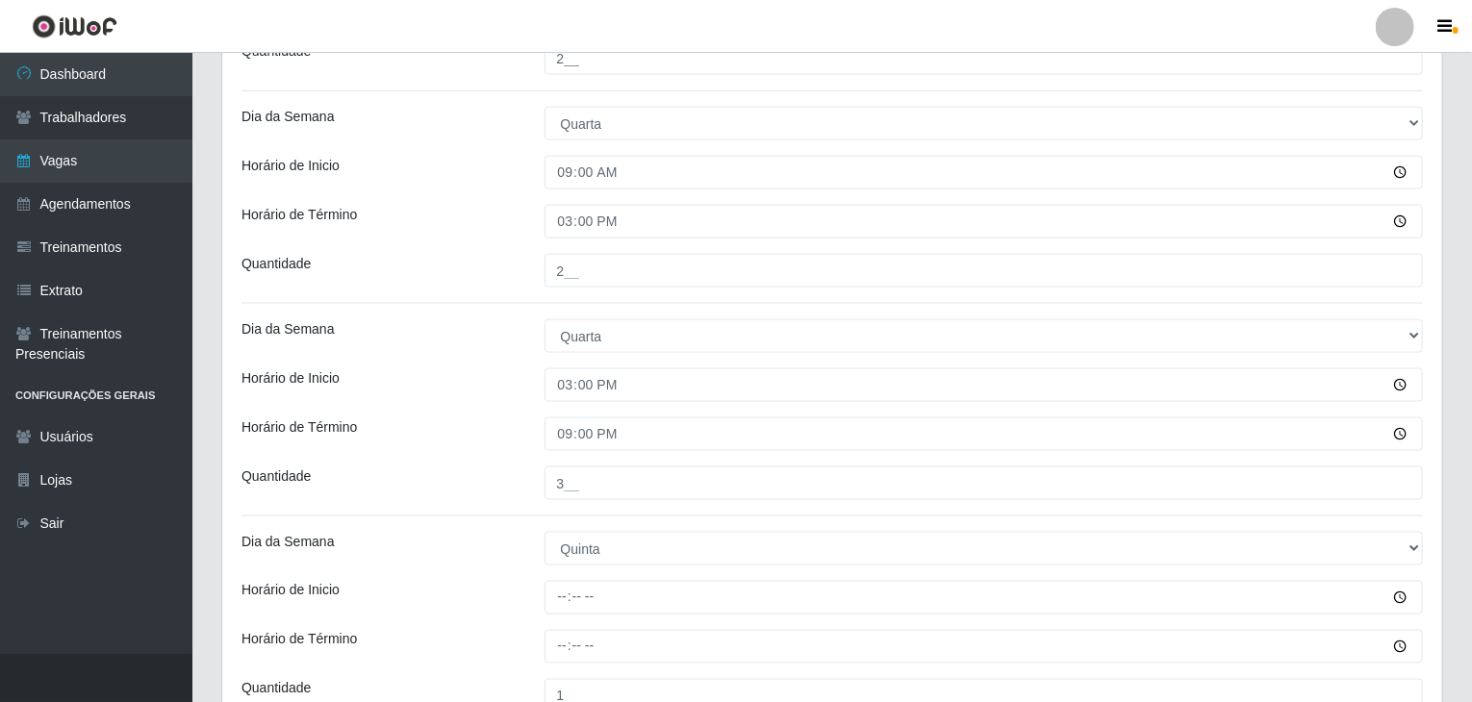
click at [534, 322] on div "[Selecione...] Segunda Terça Quarta Quinta Sexta Sábado Domingo" at bounding box center [984, 336] width 908 height 34
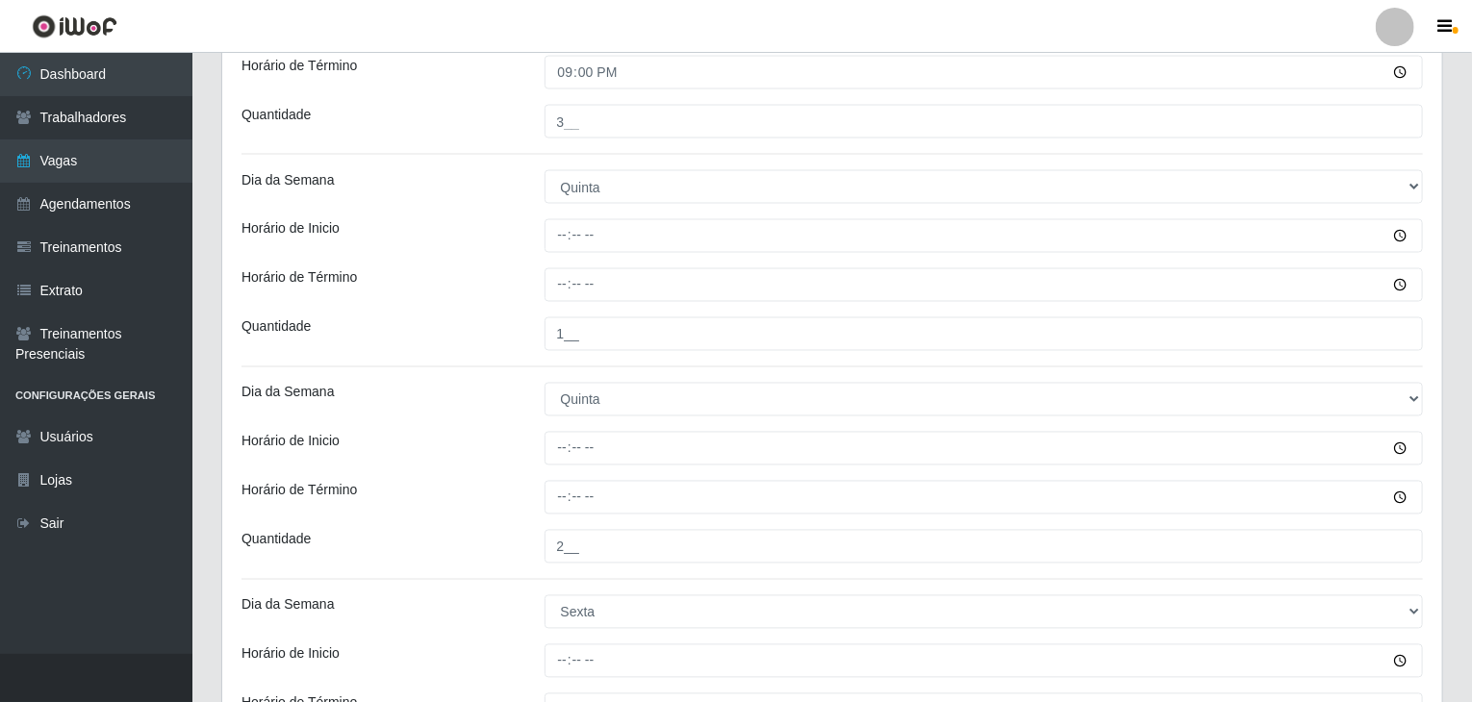
scroll to position [1633, 0]
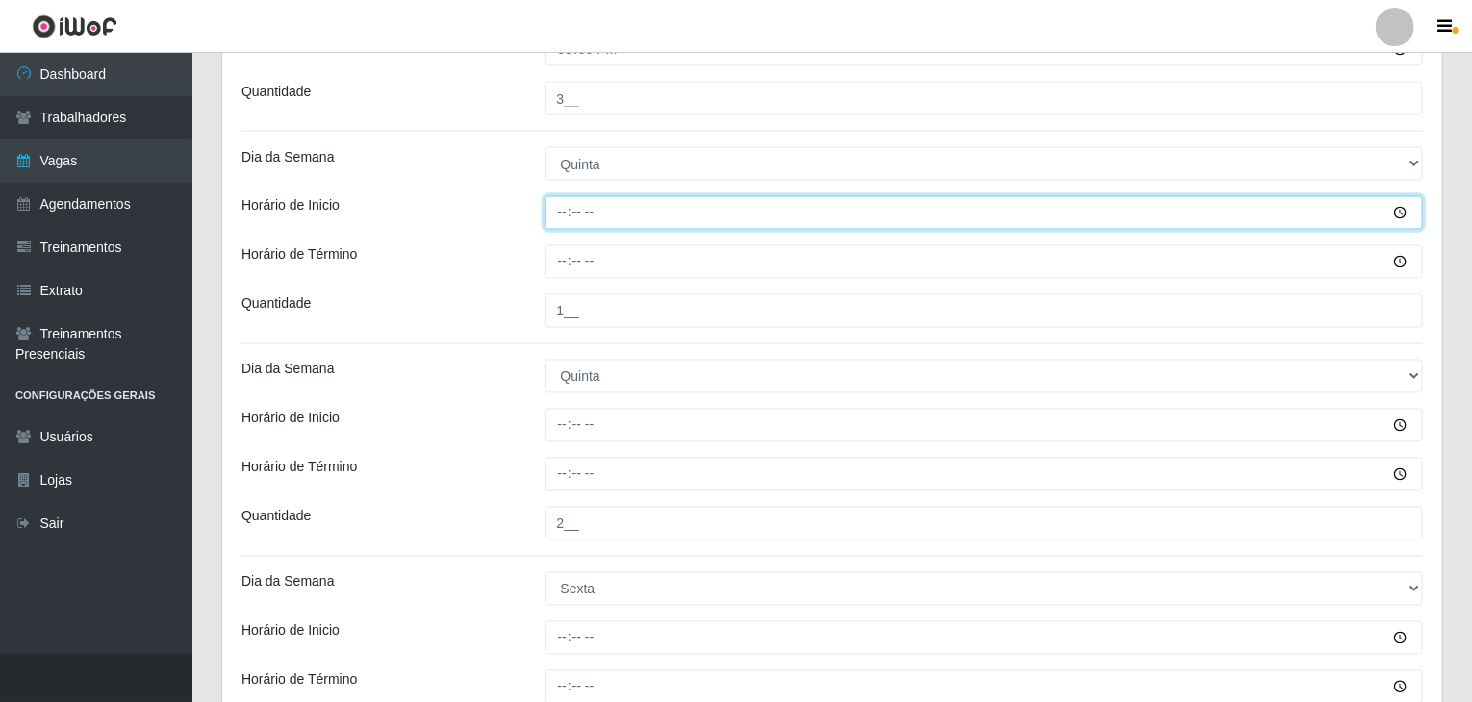
click at [562, 212] on input "Horário de Inicio" at bounding box center [983, 213] width 879 height 34
type input "09:00"
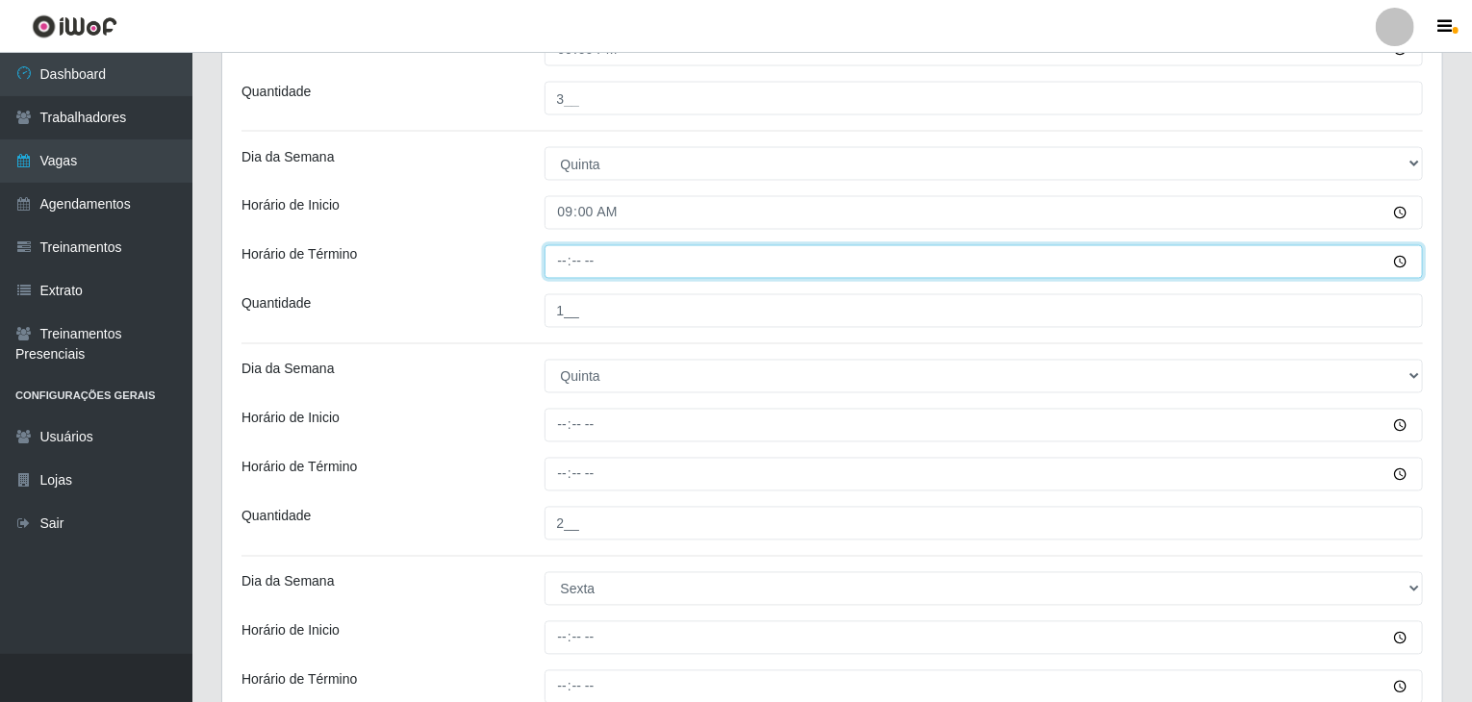
click at [564, 257] on input "Horário de Término" at bounding box center [983, 262] width 879 height 34
type input "13:00"
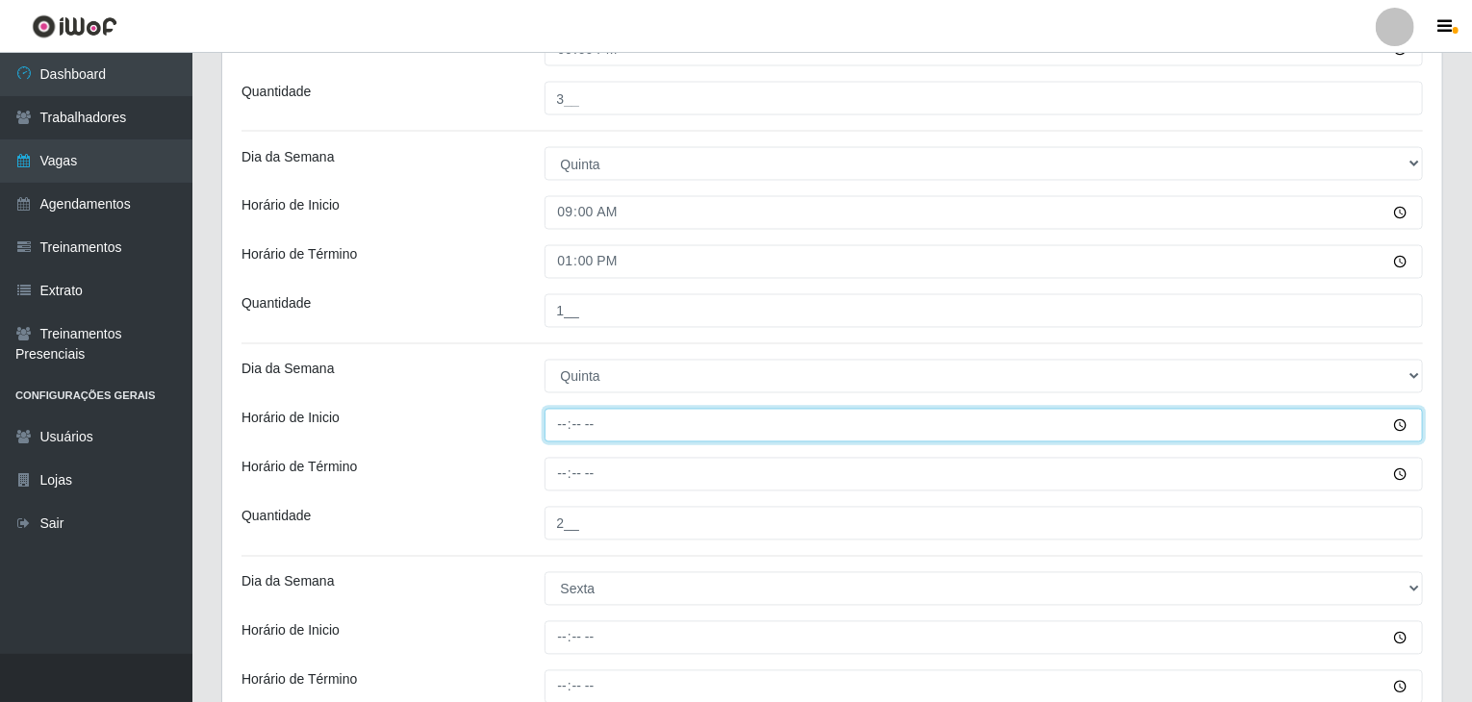
click at [556, 427] on input "Horário de Inicio" at bounding box center [983, 426] width 879 height 34
type input "17:00"
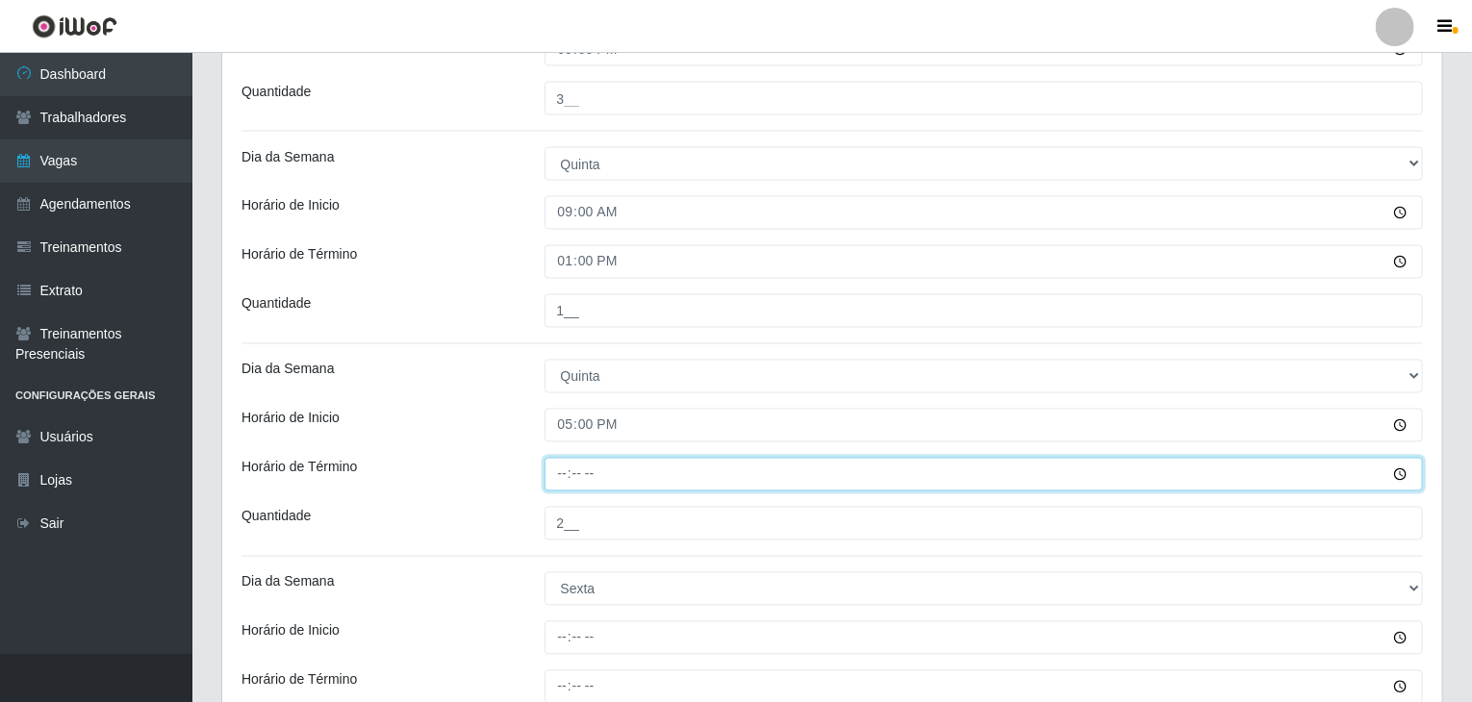
click at [566, 467] on input "Horário de Término" at bounding box center [983, 475] width 879 height 34
type input "21:00"
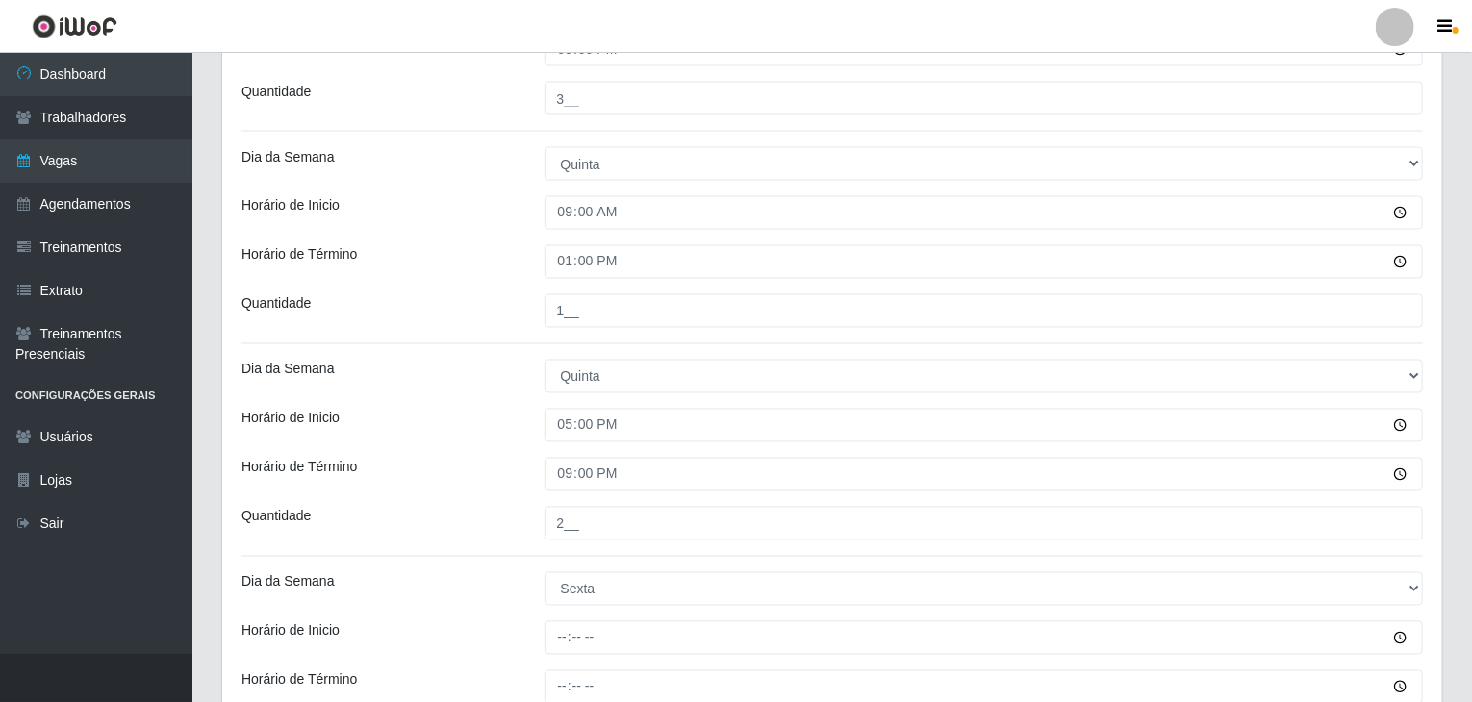
click at [487, 409] on div "Horário de Inicio" at bounding box center [378, 426] width 303 height 34
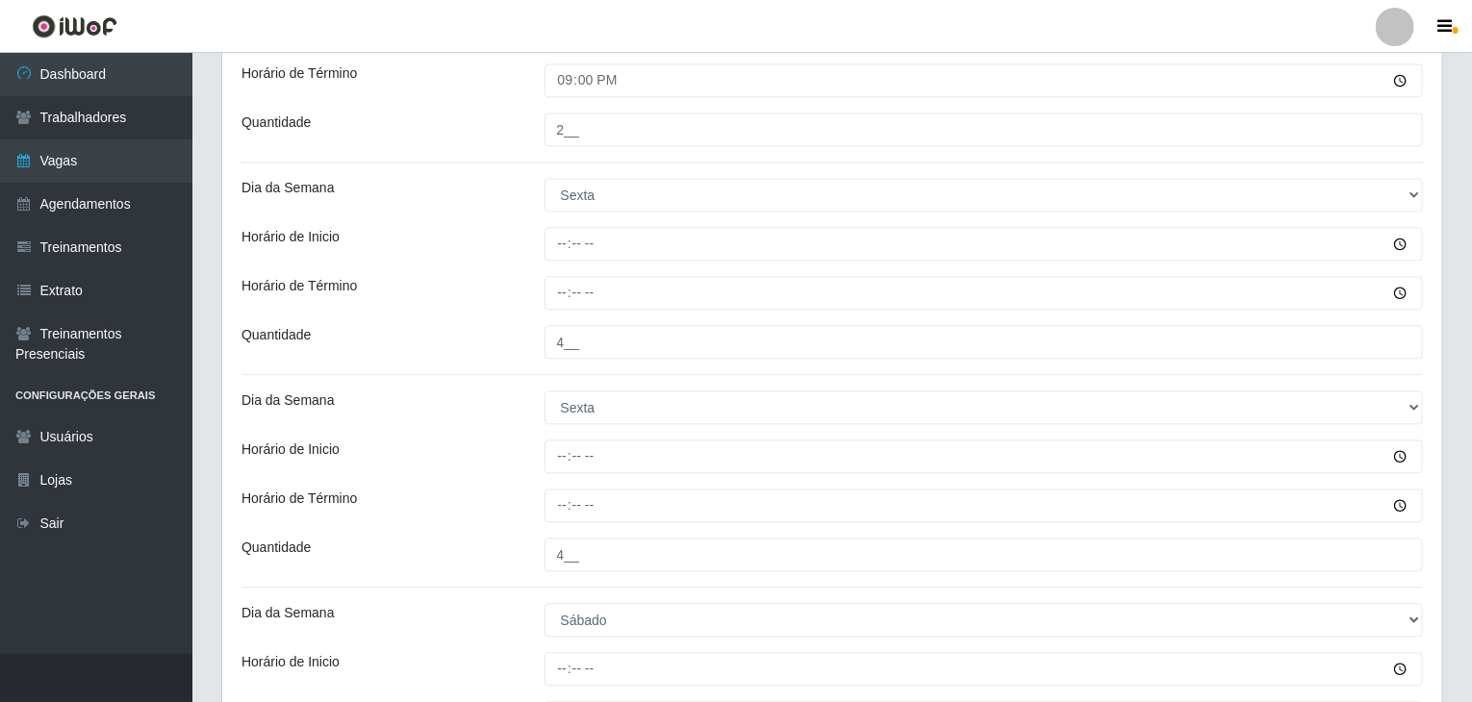
scroll to position [2114, 0]
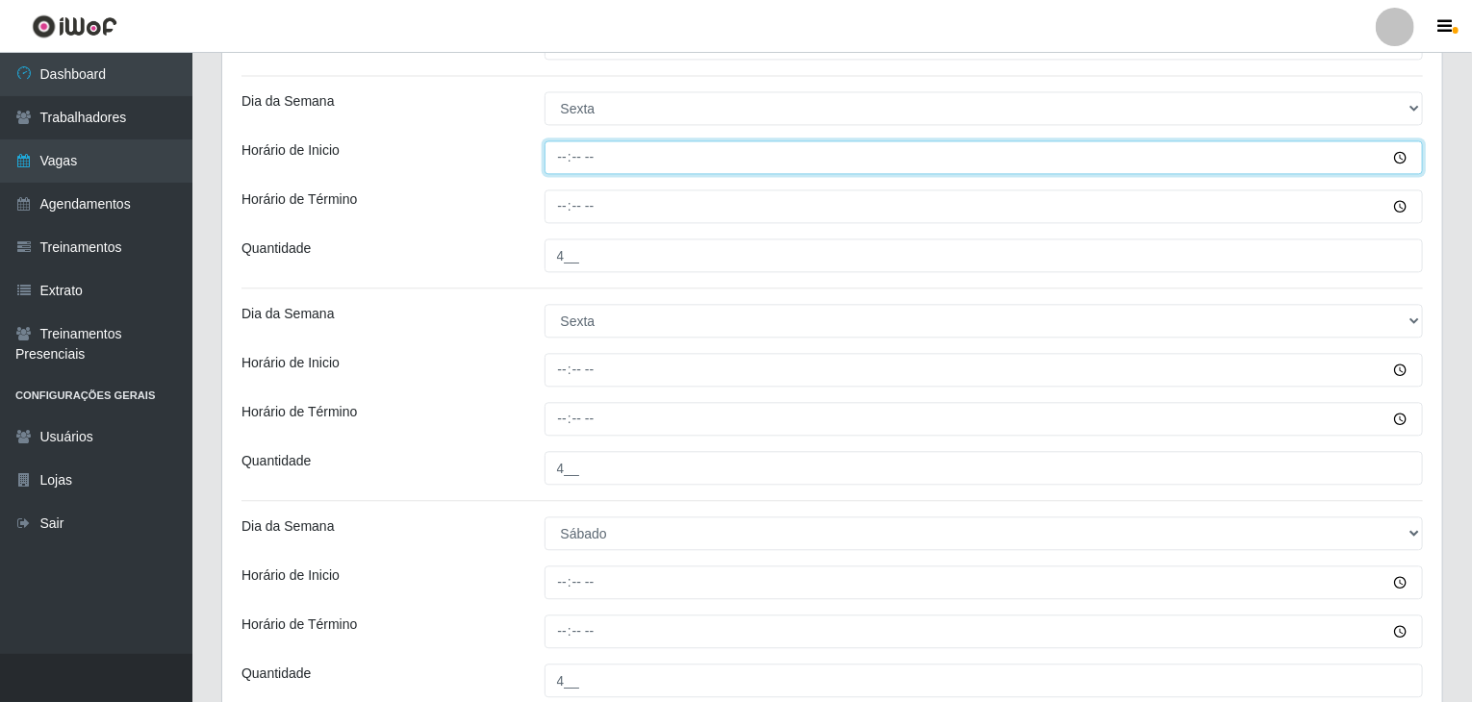
click at [558, 158] on input "Horário de Inicio" at bounding box center [983, 157] width 879 height 34
type input "09:00"
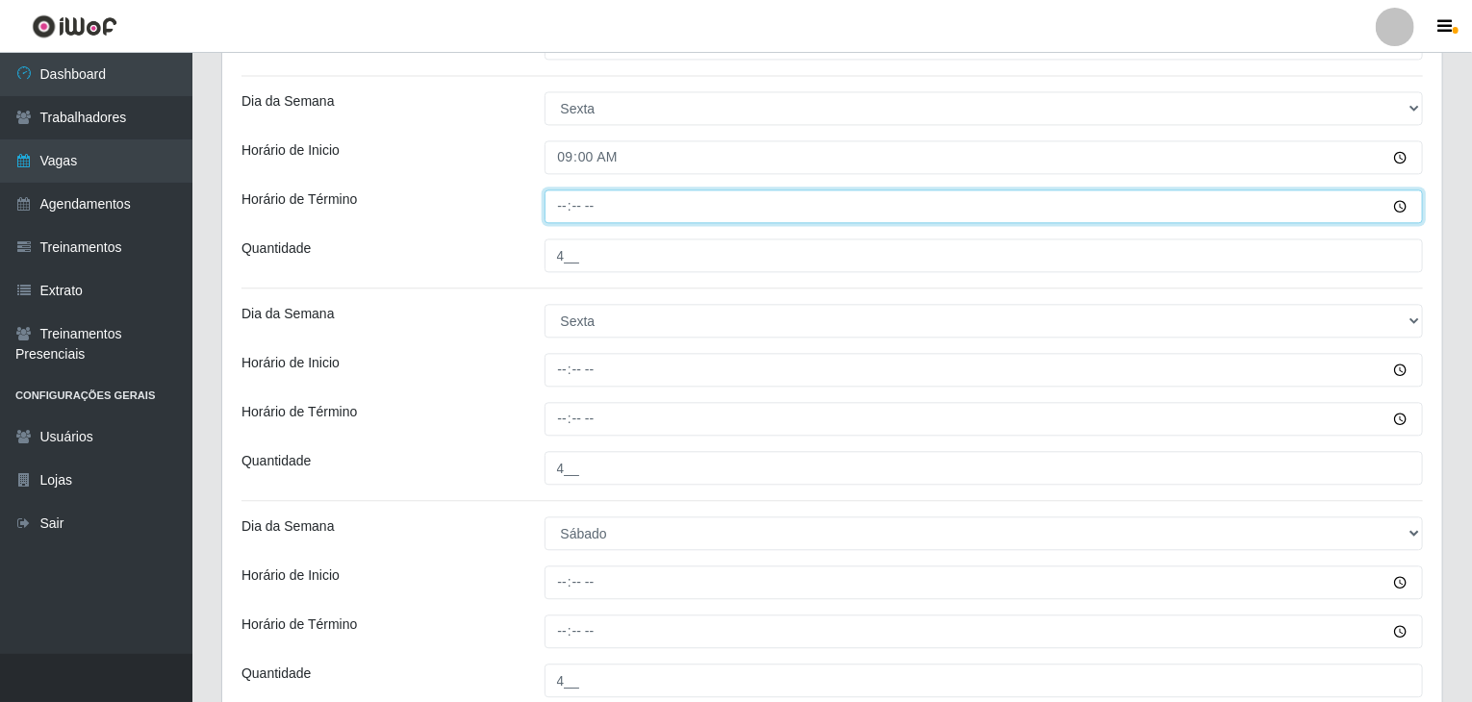
click at [569, 196] on input "Horário de Término" at bounding box center [983, 206] width 879 height 34
type input "13:00"
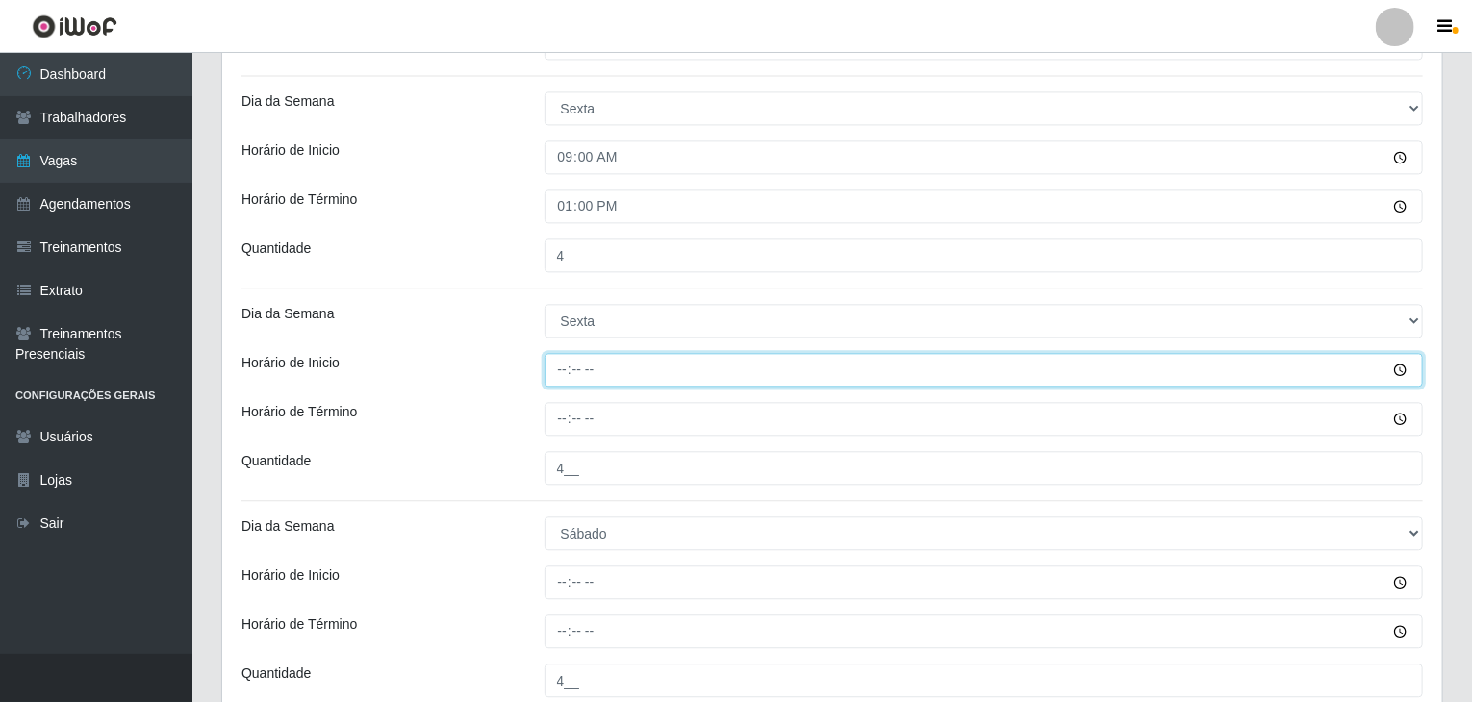
click at [567, 355] on input "Horário de Inicio" at bounding box center [983, 370] width 879 height 34
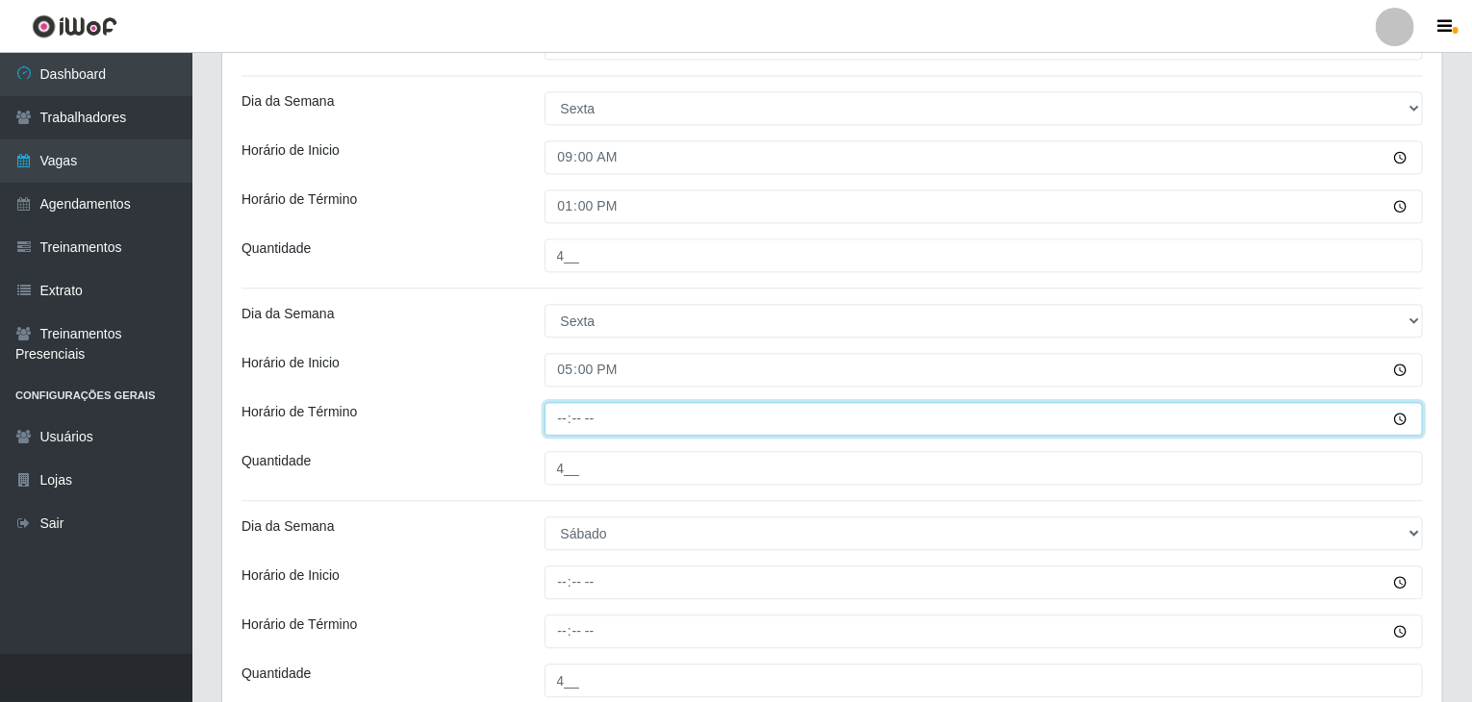
click at [567, 417] on input "Horário de Término" at bounding box center [983, 419] width 879 height 34
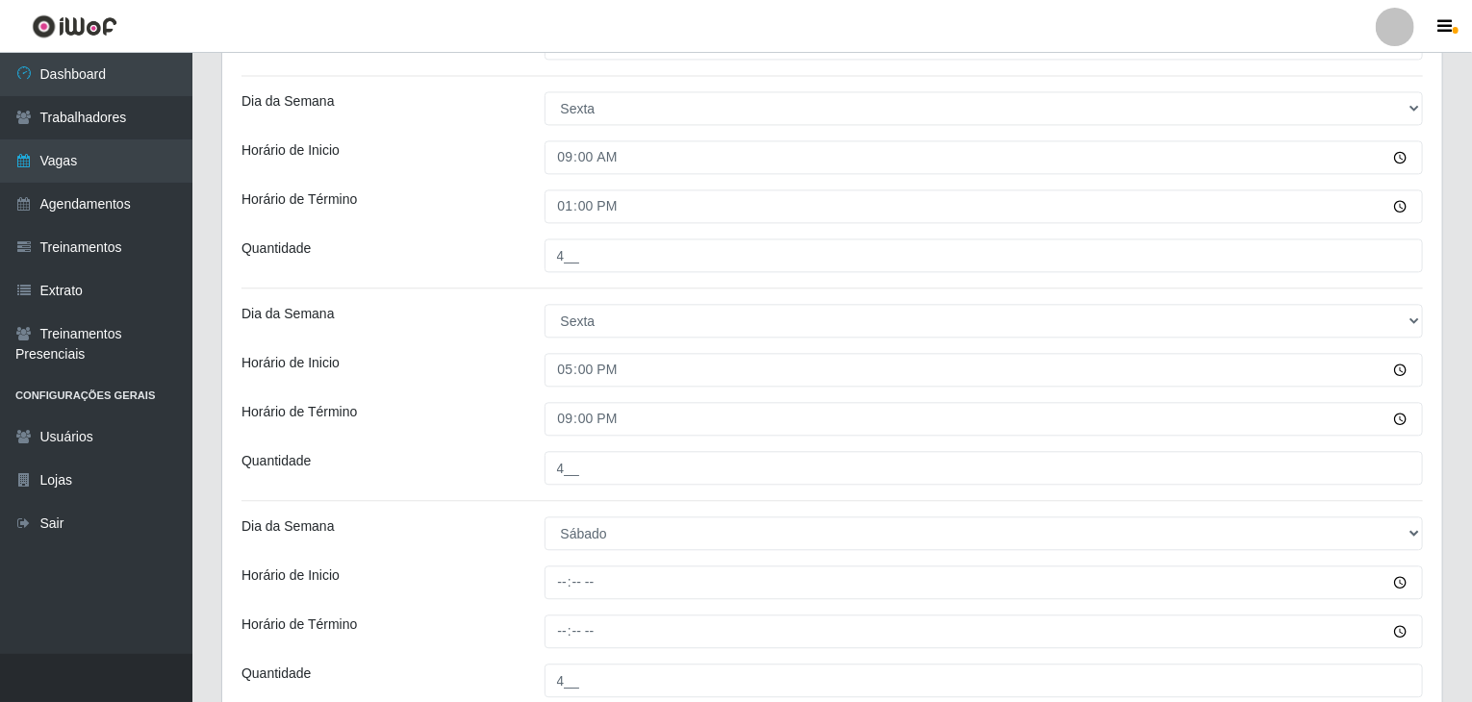
click at [444, 371] on div "Horário de Inicio" at bounding box center [378, 370] width 303 height 34
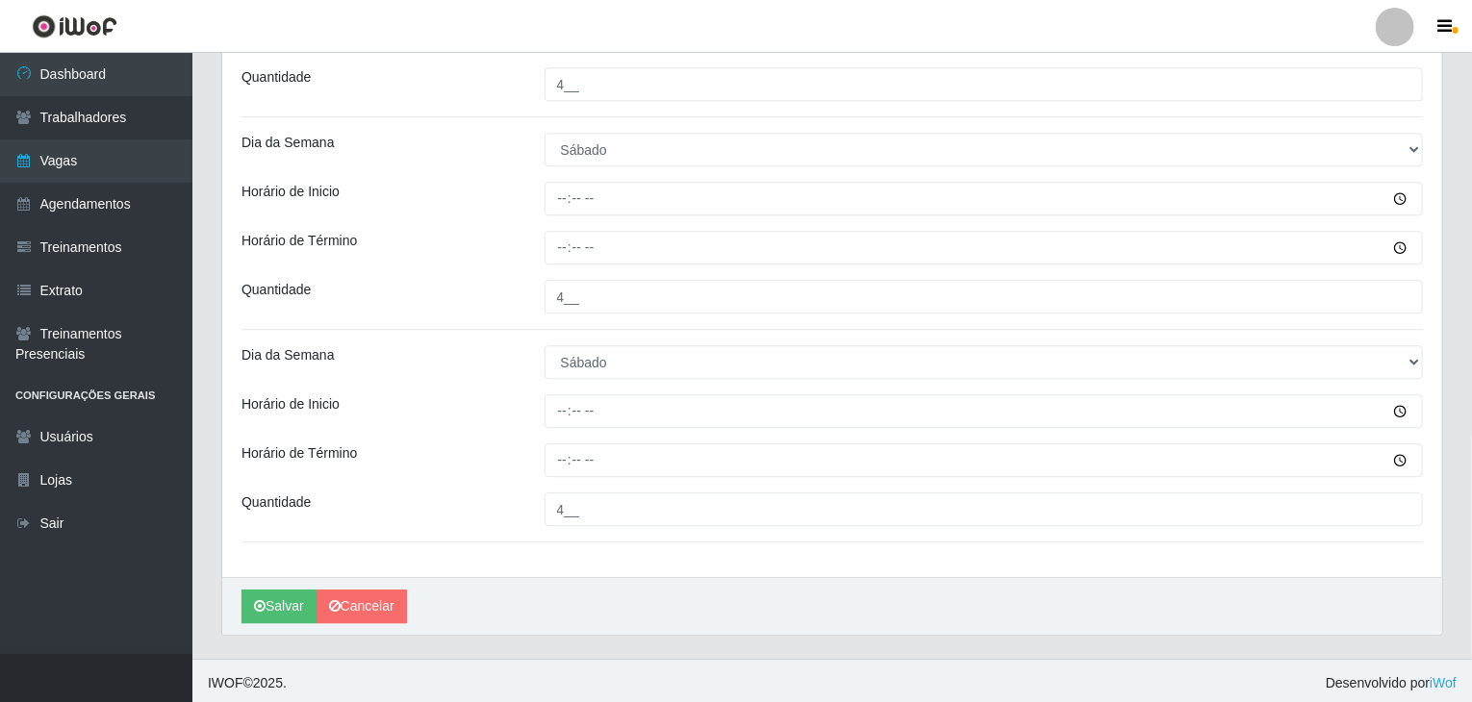
scroll to position [2499, 0]
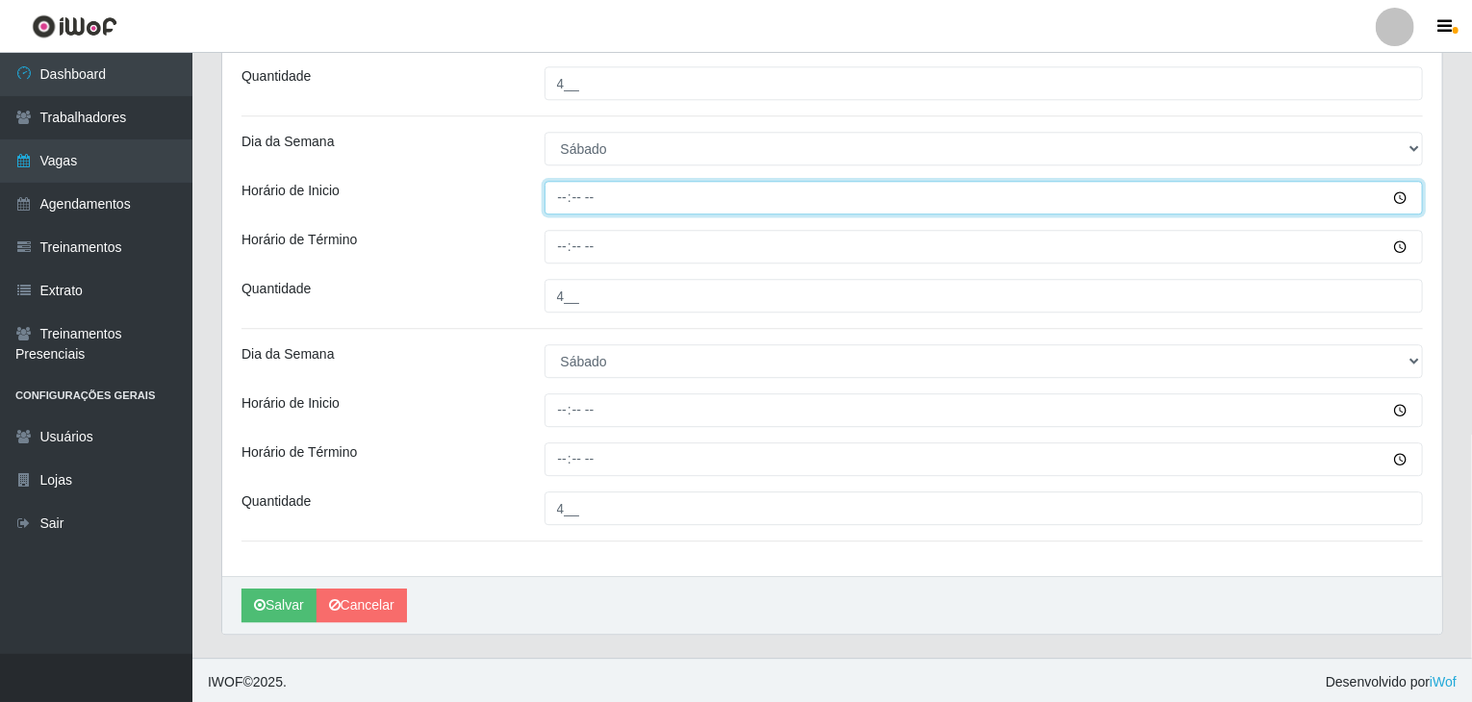
click at [559, 189] on input "Horário de Inicio" at bounding box center [983, 198] width 879 height 34
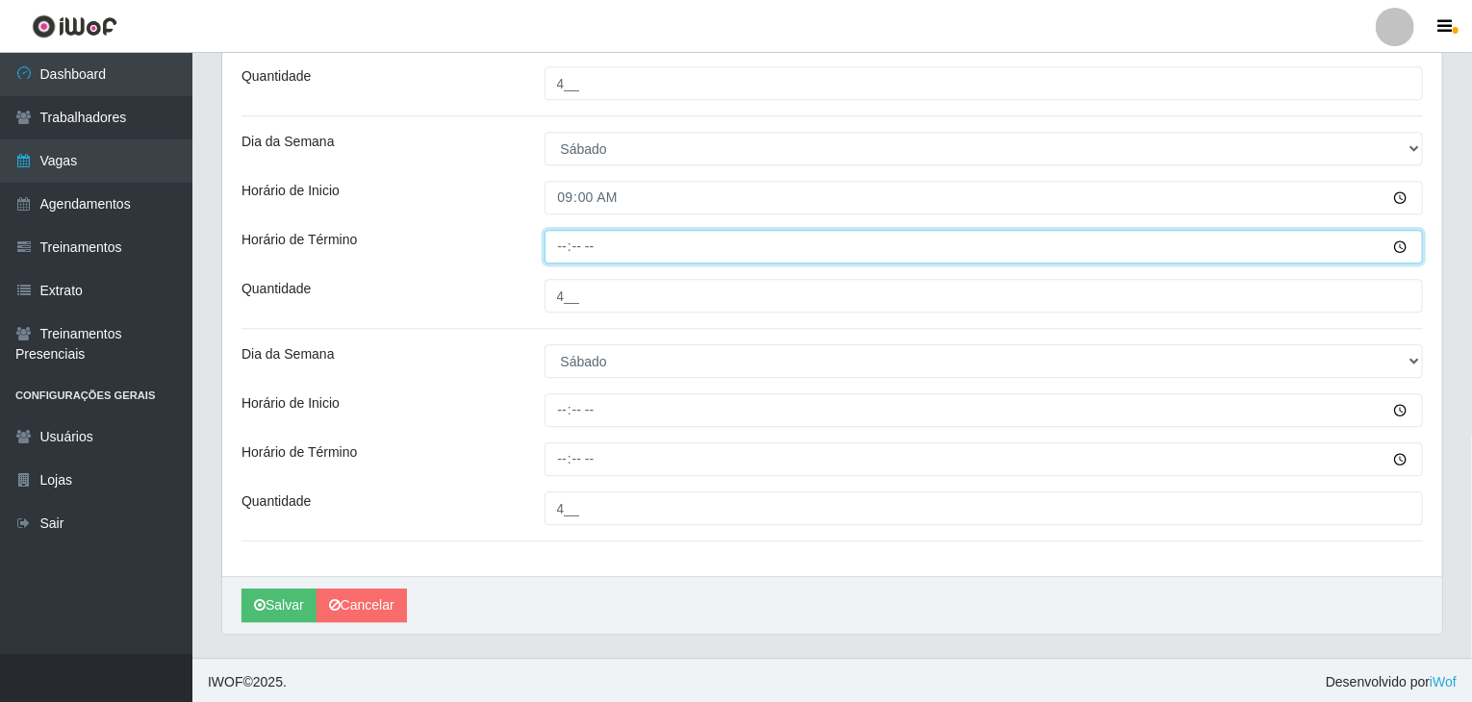
click at [572, 236] on input "Horário de Término" at bounding box center [983, 247] width 879 height 34
click at [564, 242] on input "Horário de Término" at bounding box center [983, 247] width 879 height 34
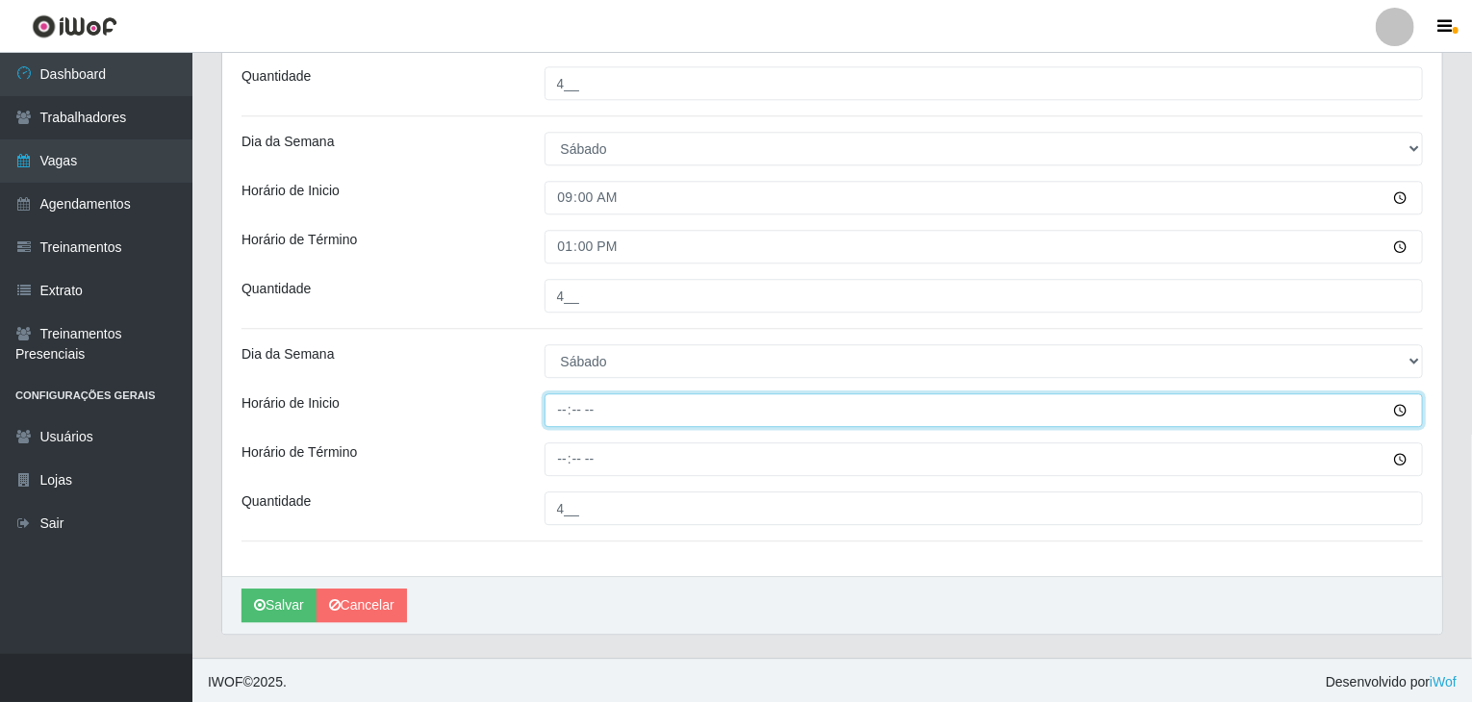
click at [564, 403] on input "Horário de Inicio" at bounding box center [983, 410] width 879 height 34
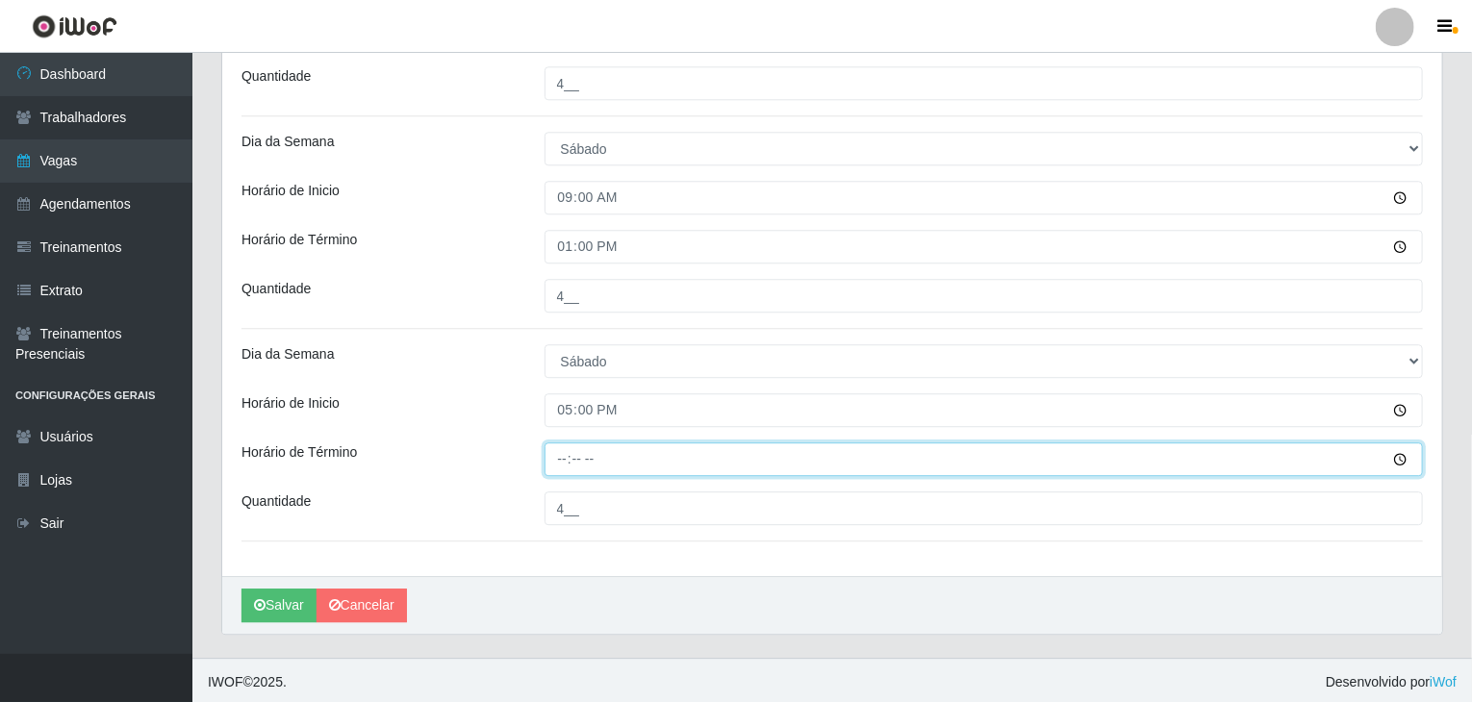
click at [553, 452] on input "Horário de Término" at bounding box center [983, 459] width 879 height 34
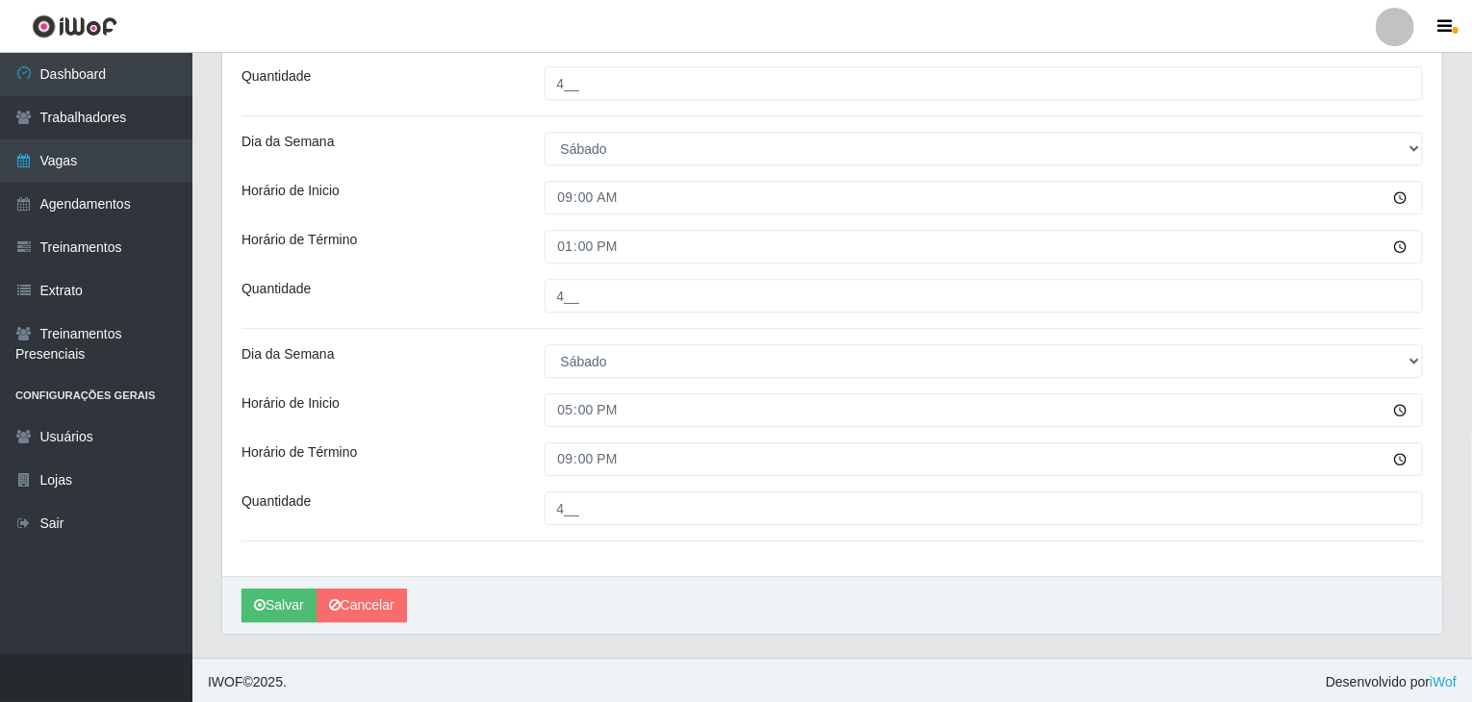
click at [289, 613] on button "Salvar" at bounding box center [278, 606] width 75 height 34
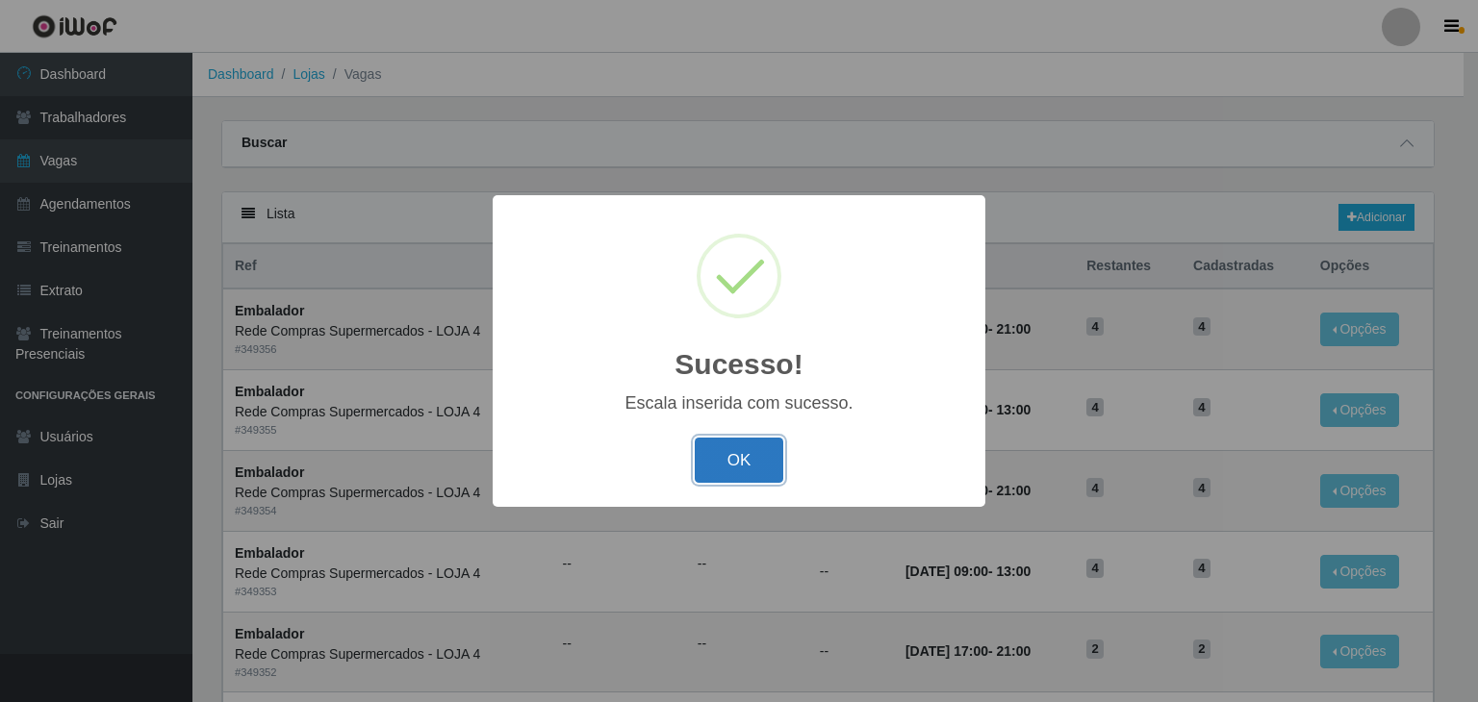
click at [742, 439] on button "OK" at bounding box center [739, 460] width 89 height 45
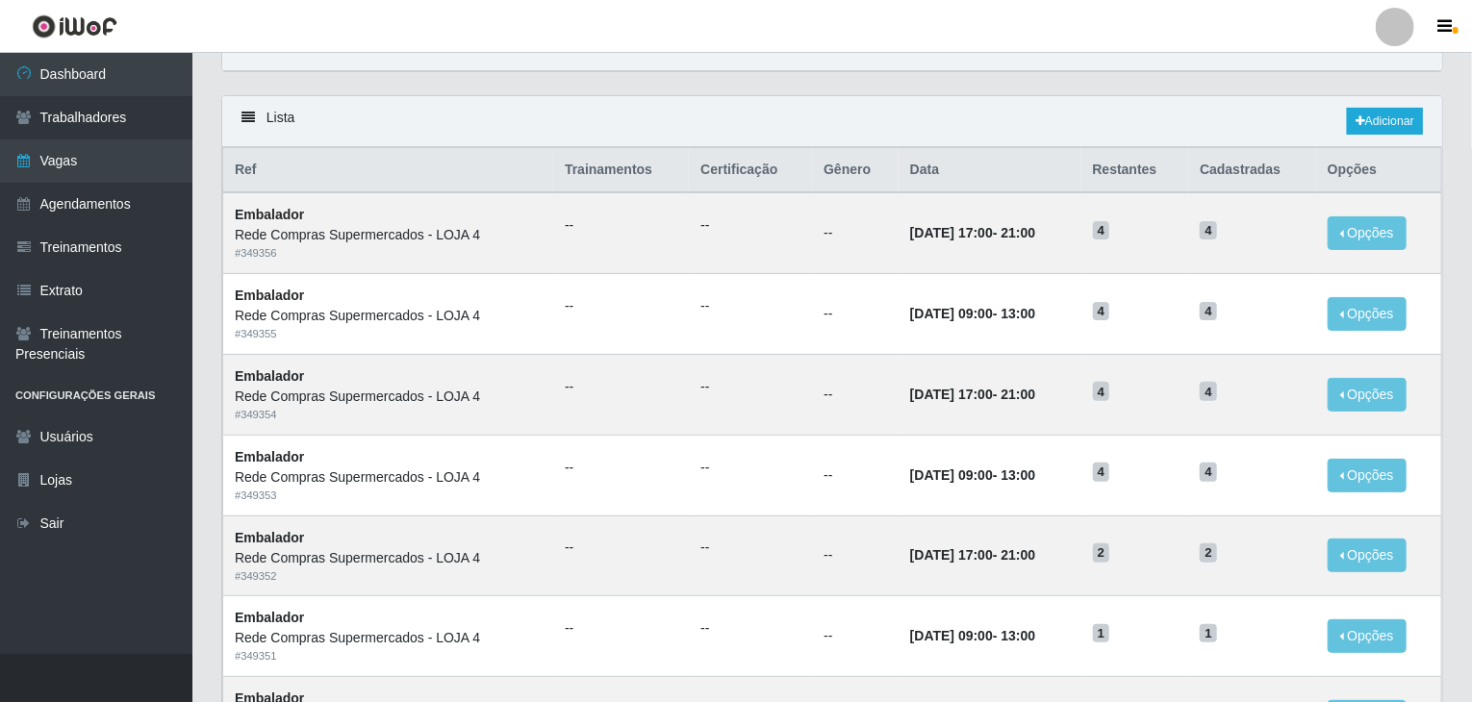
scroll to position [96, 0]
click at [1376, 127] on link "Adicionar" at bounding box center [1385, 121] width 76 height 27
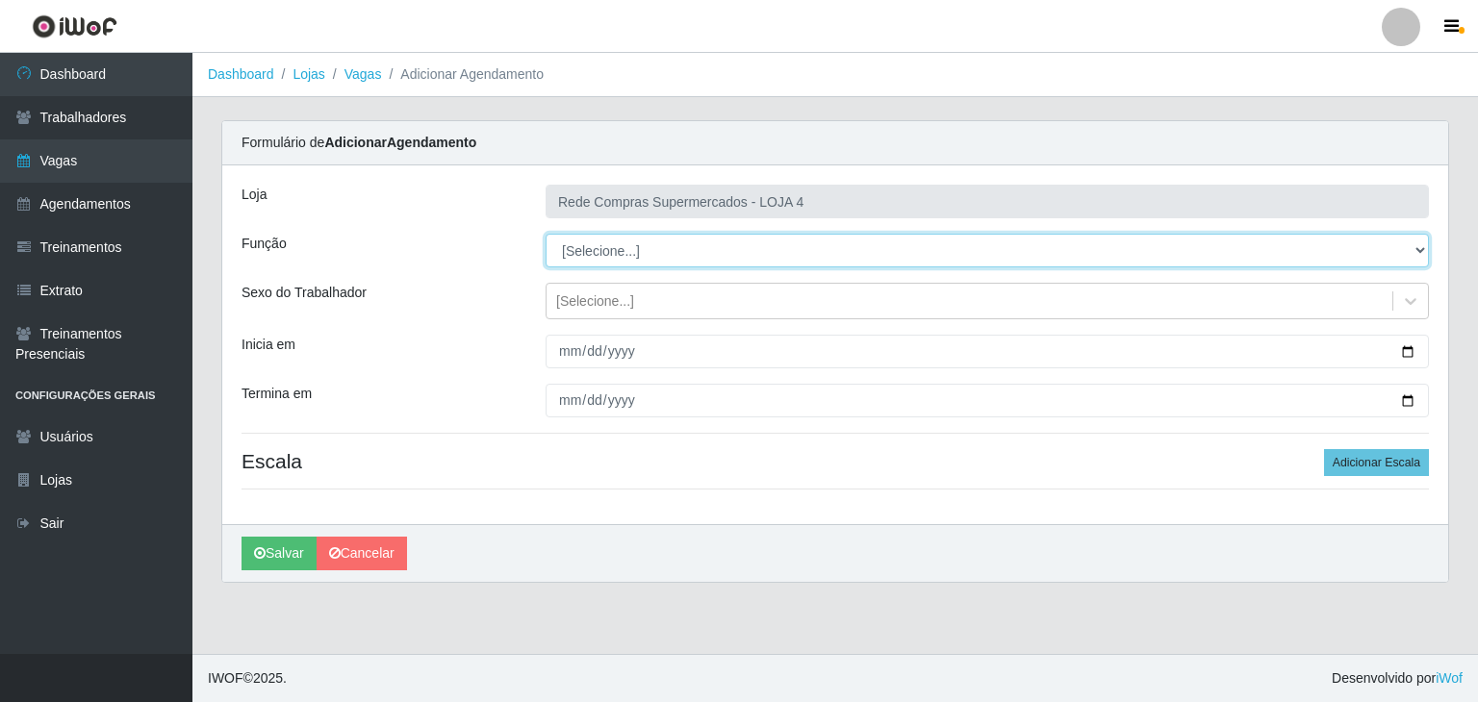
click at [660, 240] on select "[Selecione...] ASG ASG + ASG ++ Balconista Balconista + Balconista ++ Embalador…" at bounding box center [986, 251] width 883 height 34
click at [545, 234] on select "[Selecione...] ASG ASG + ASG ++ Balconista Balconista + Balconista ++ Embalador…" at bounding box center [986, 251] width 883 height 34
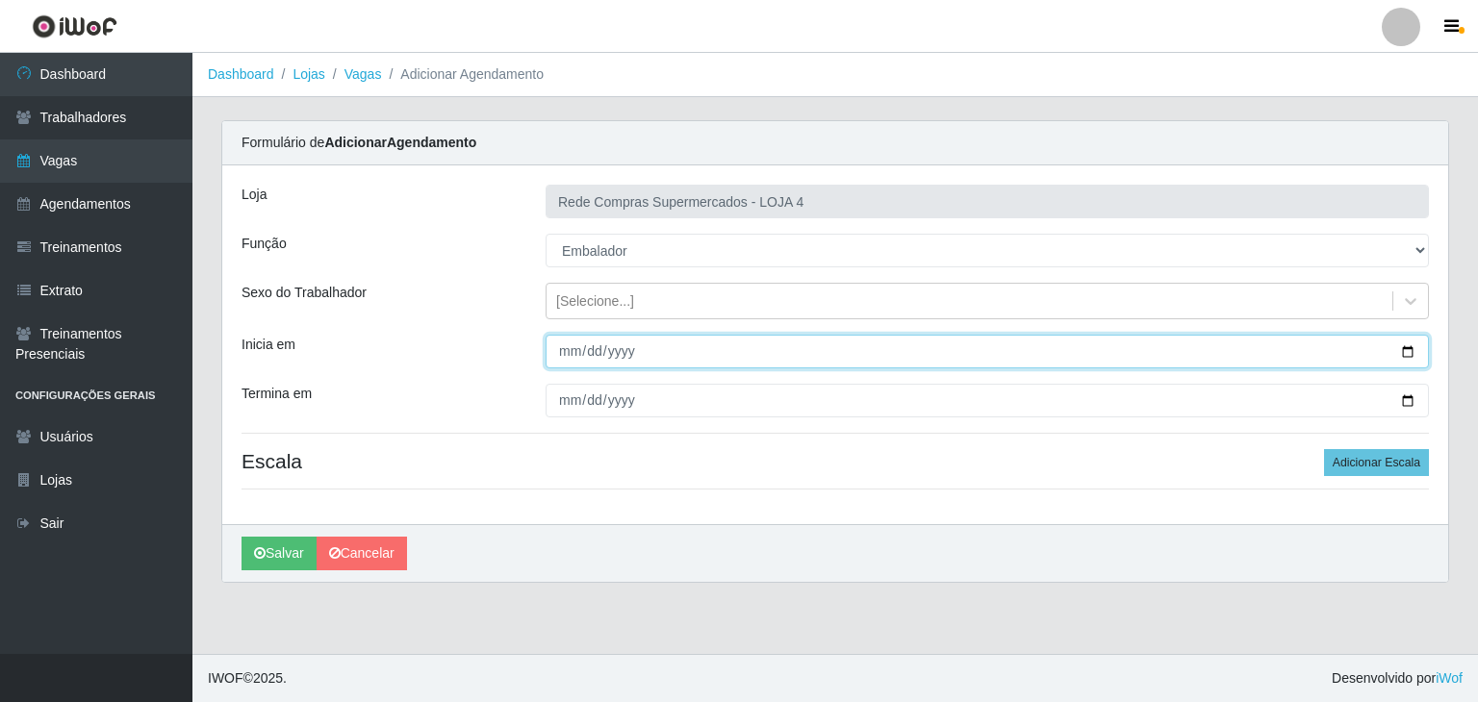
click at [1410, 348] on input "Inicia em" at bounding box center [986, 352] width 883 height 34
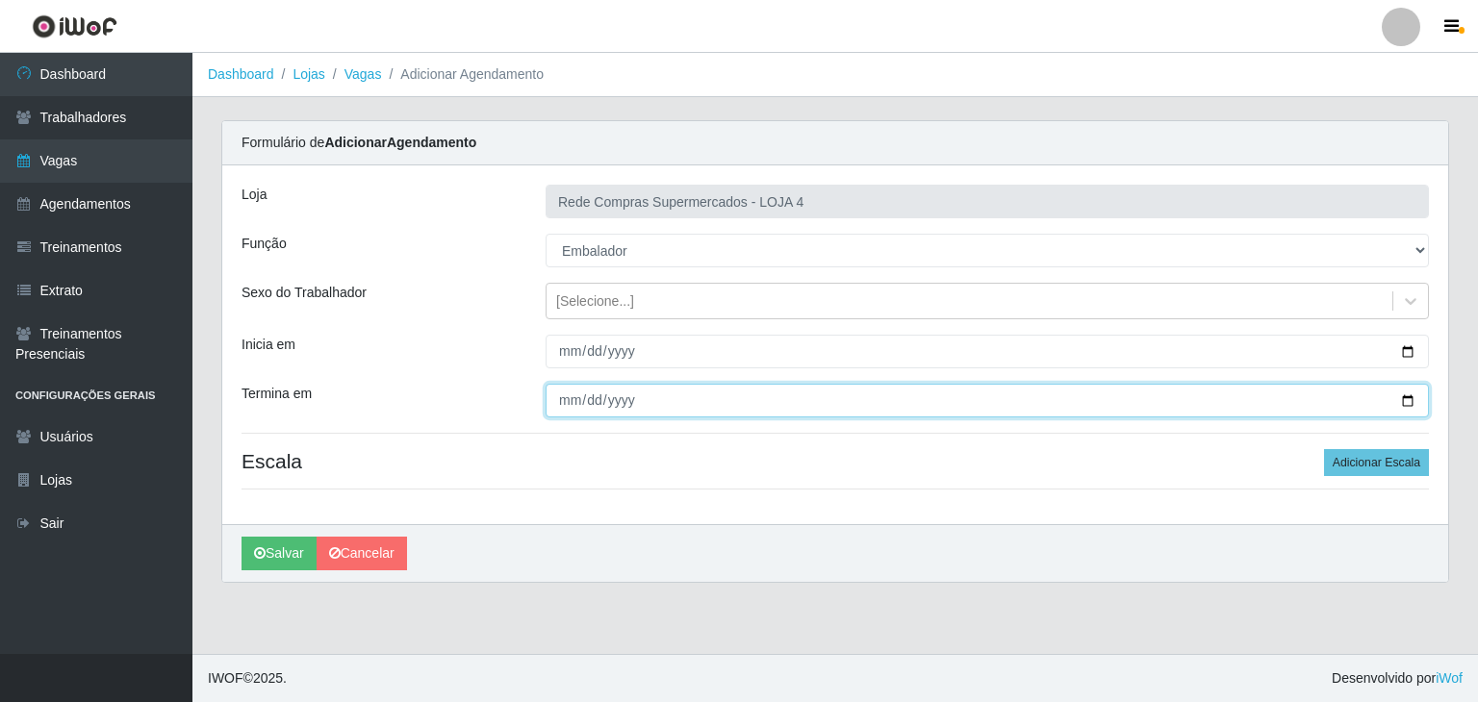
drag, startPoint x: 1408, startPoint y: 398, endPoint x: 1152, endPoint y: 400, distance: 255.9
click at [1407, 398] on input "Termina em" at bounding box center [986, 401] width 883 height 34
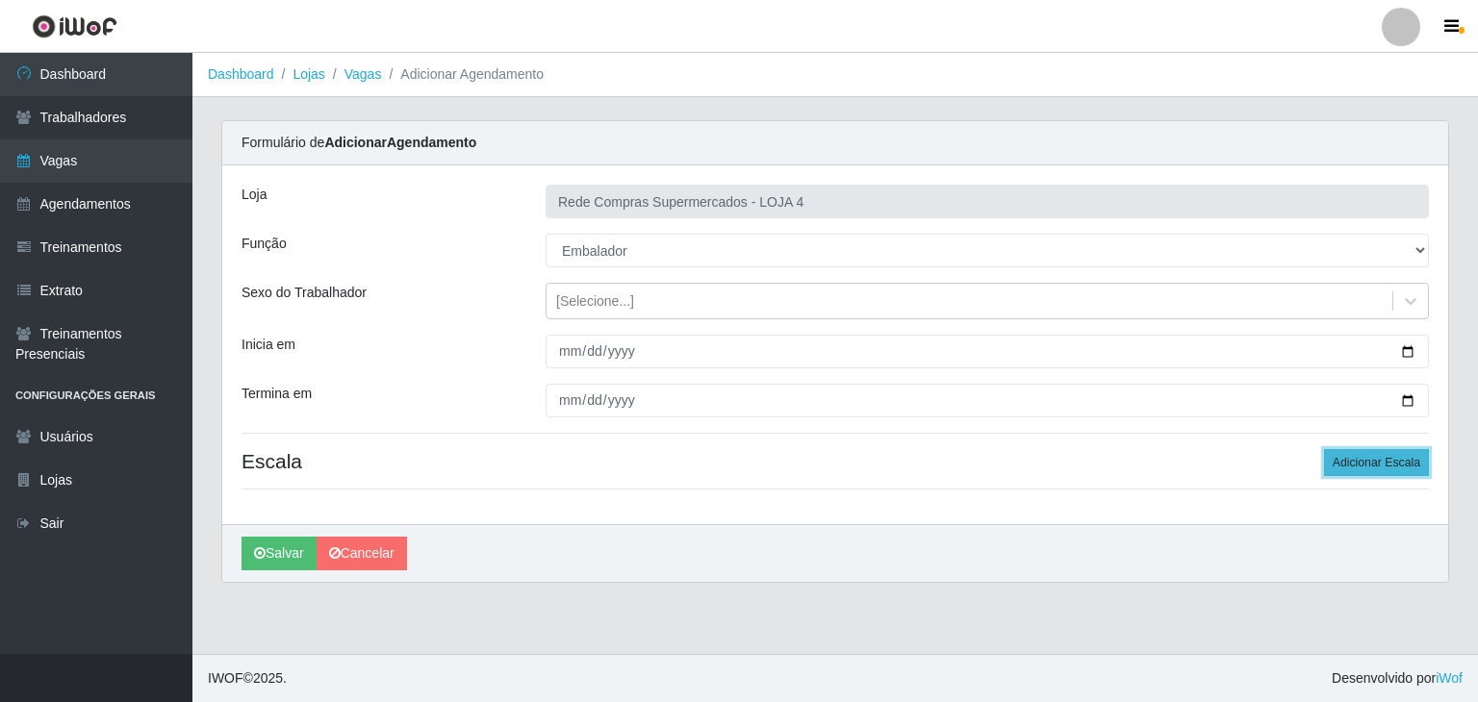
click at [1399, 457] on button "Adicionar Escala" at bounding box center [1376, 462] width 105 height 27
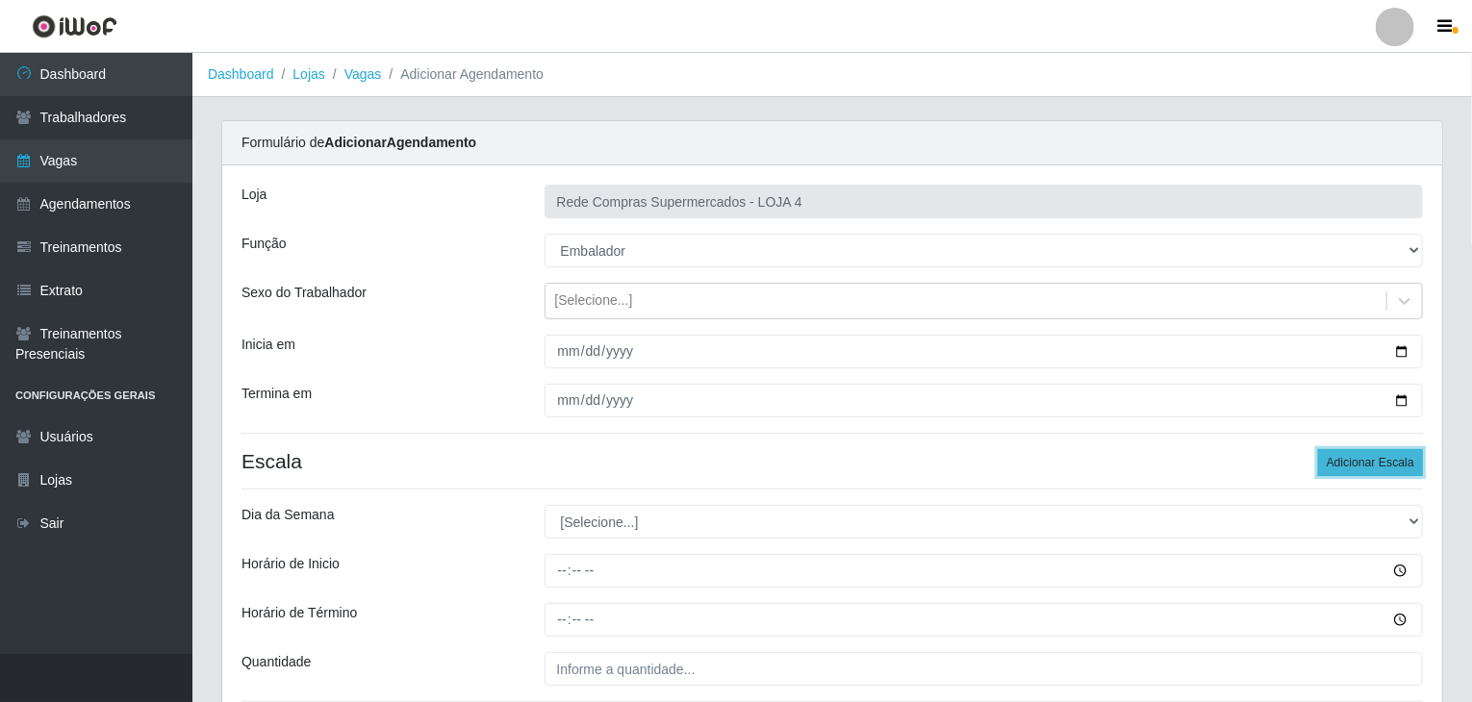
click at [1399, 457] on button "Adicionar Escala" at bounding box center [1370, 462] width 105 height 27
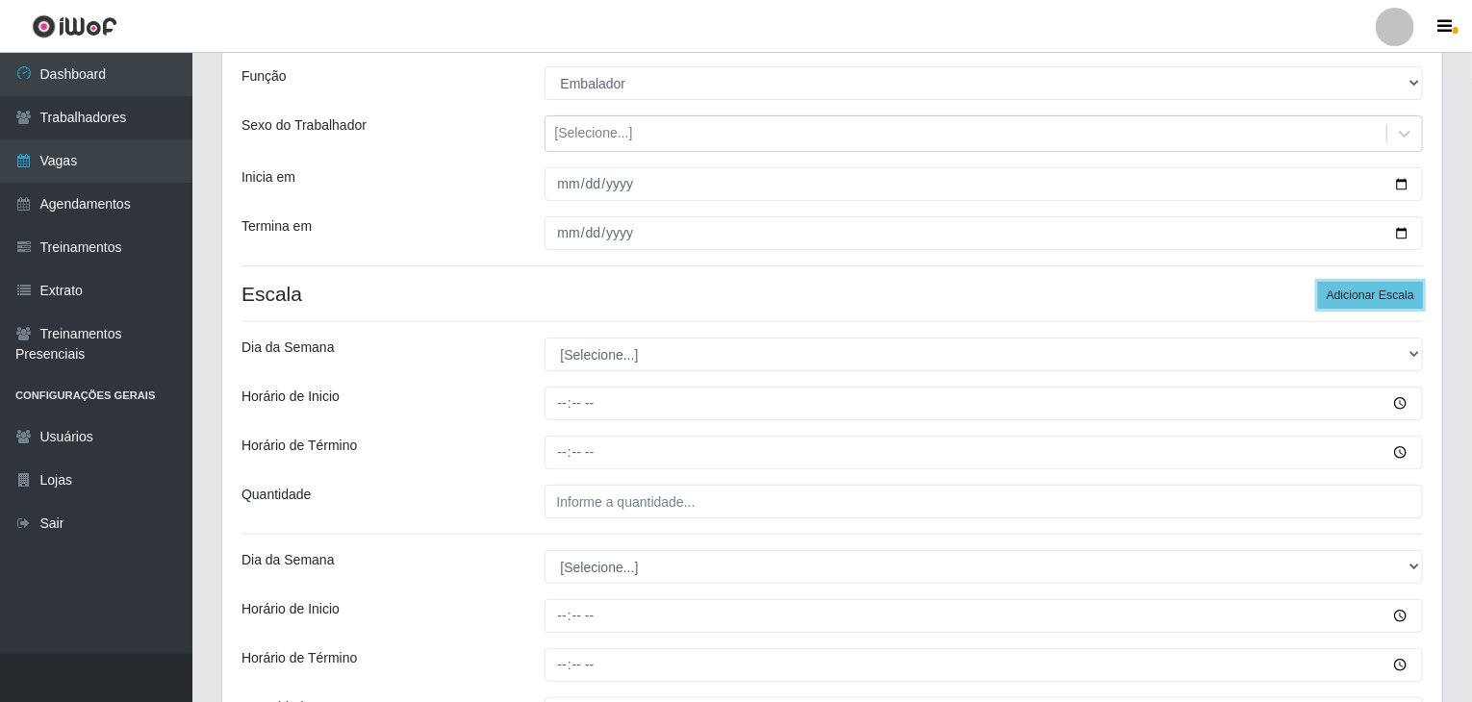
scroll to position [375, 0]
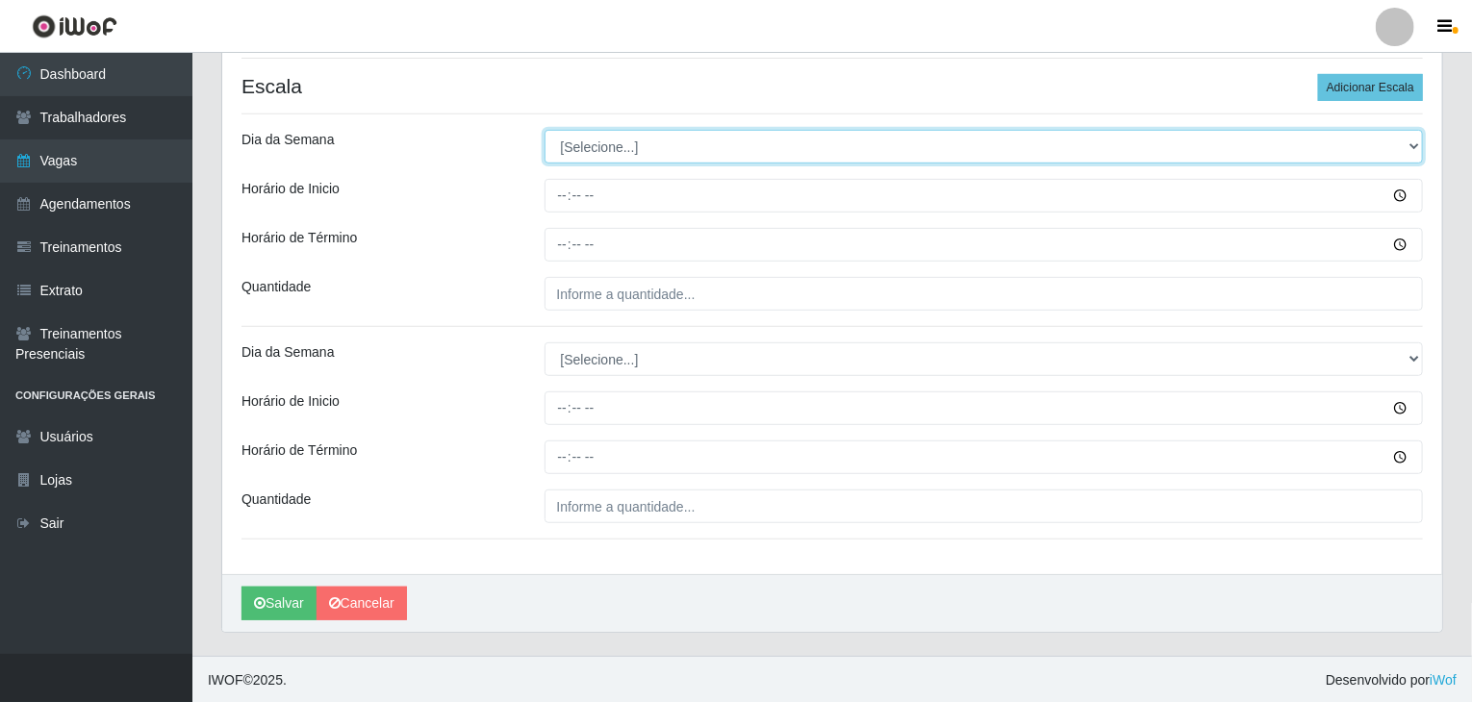
click at [671, 146] on select "[Selecione...] Segunda Terça Quarta Quinta Sexta Sábado Domingo" at bounding box center [983, 147] width 879 height 34
click at [544, 130] on select "[Selecione...] Segunda Terça Quarta Quinta Sexta Sábado Domingo" at bounding box center [983, 147] width 879 height 34
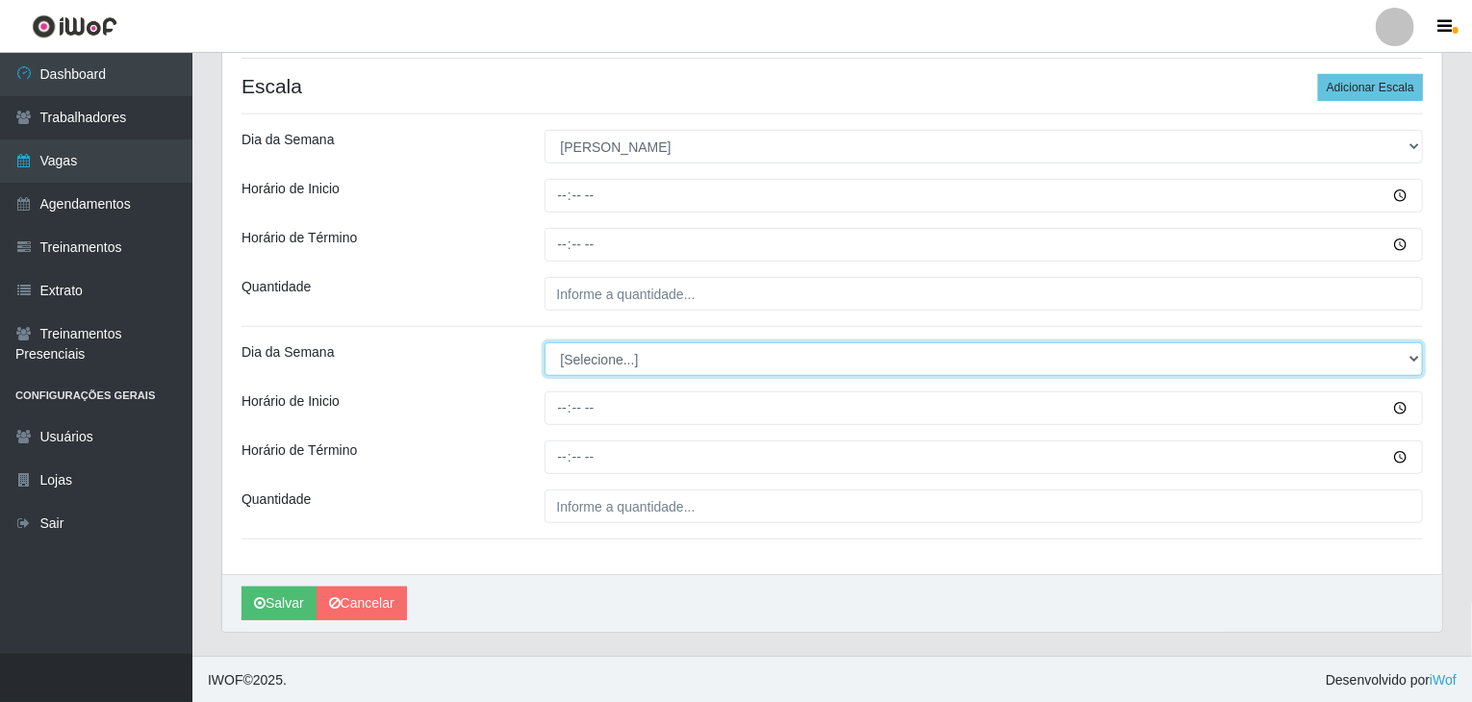
click at [622, 359] on select "[Selecione...] Segunda Terça Quarta Quinta Sexta Sábado Domingo" at bounding box center [983, 359] width 879 height 34
click at [544, 342] on select "[Selecione...] Segunda Terça Quarta Quinta Sexta Sábado Domingo" at bounding box center [983, 359] width 879 height 34
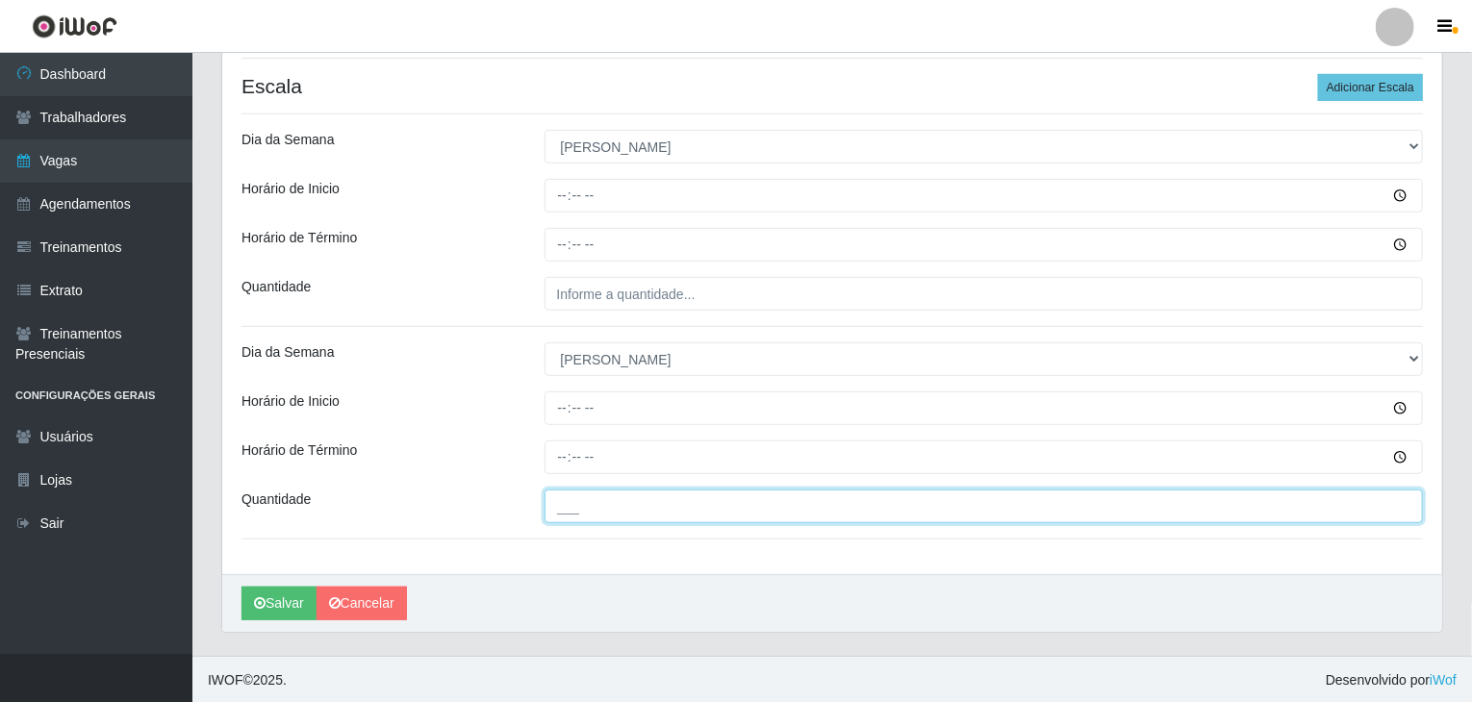
click at [627, 520] on input "___" at bounding box center [983, 507] width 879 height 34
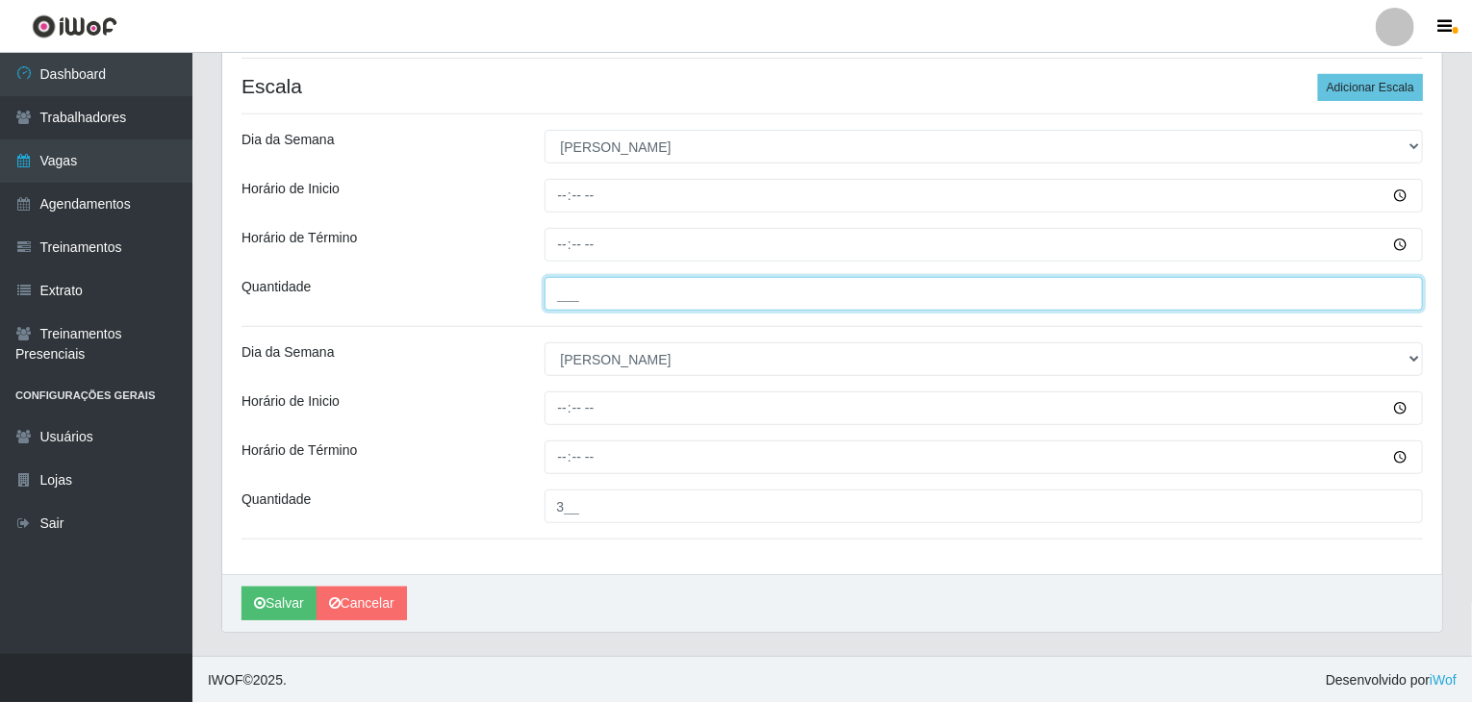
click at [654, 307] on input "___" at bounding box center [983, 294] width 879 height 34
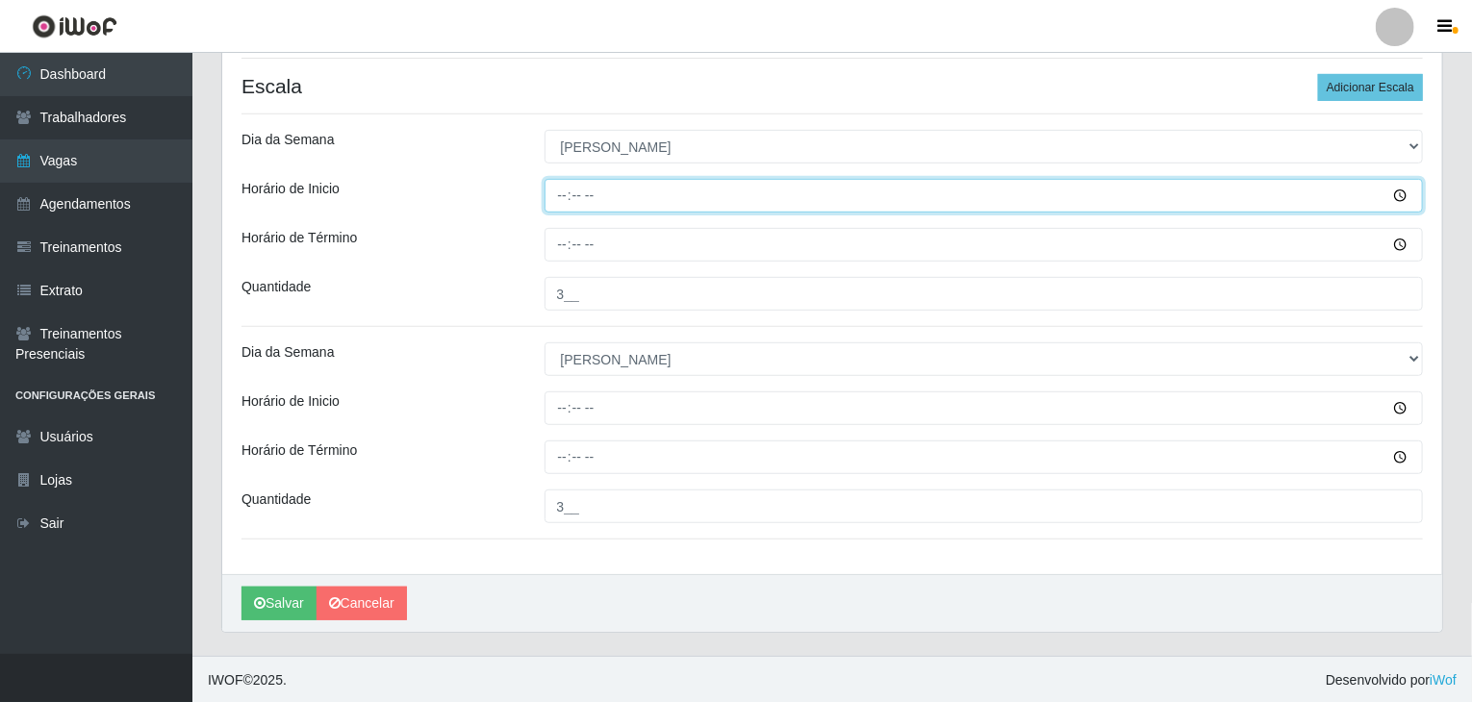
click at [569, 199] on input "Horário de Inicio" at bounding box center [983, 196] width 879 height 34
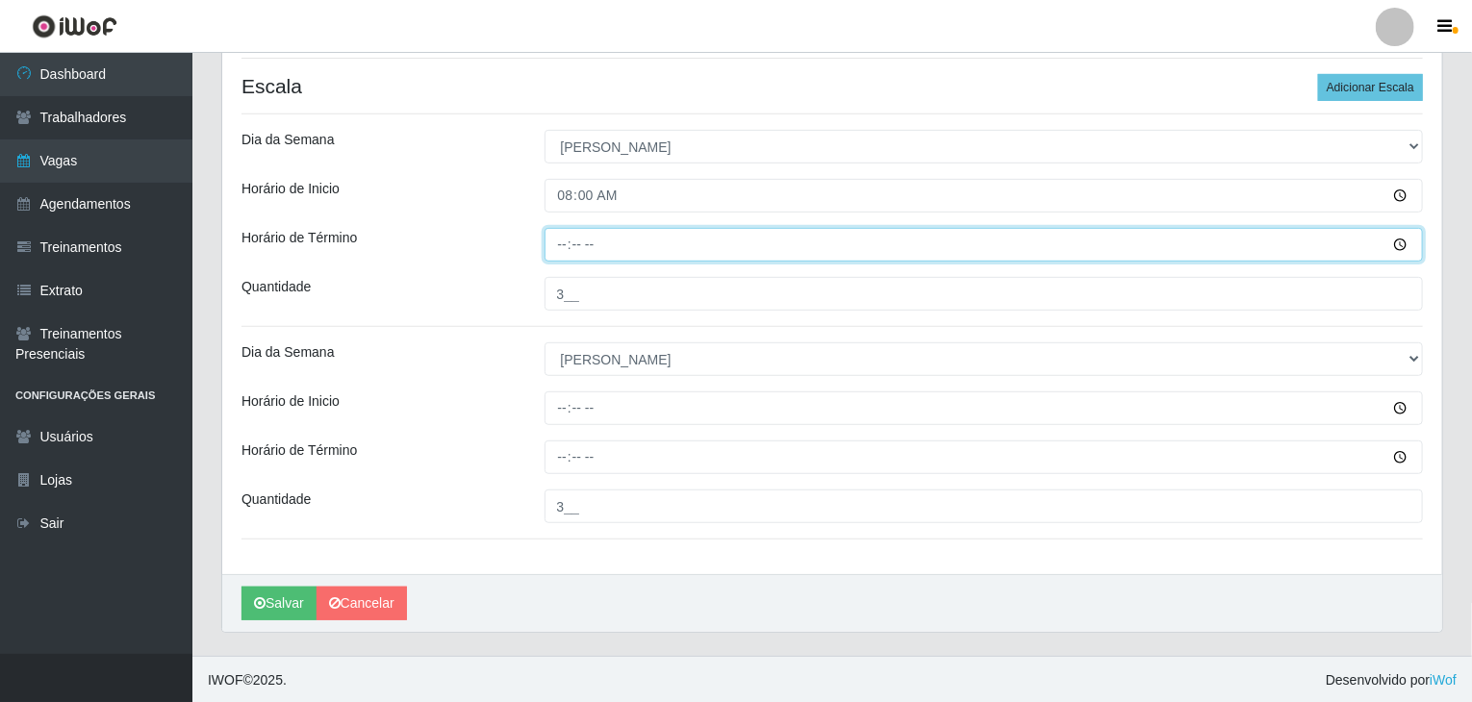
click at [566, 249] on input "Horário de Término" at bounding box center [983, 245] width 879 height 34
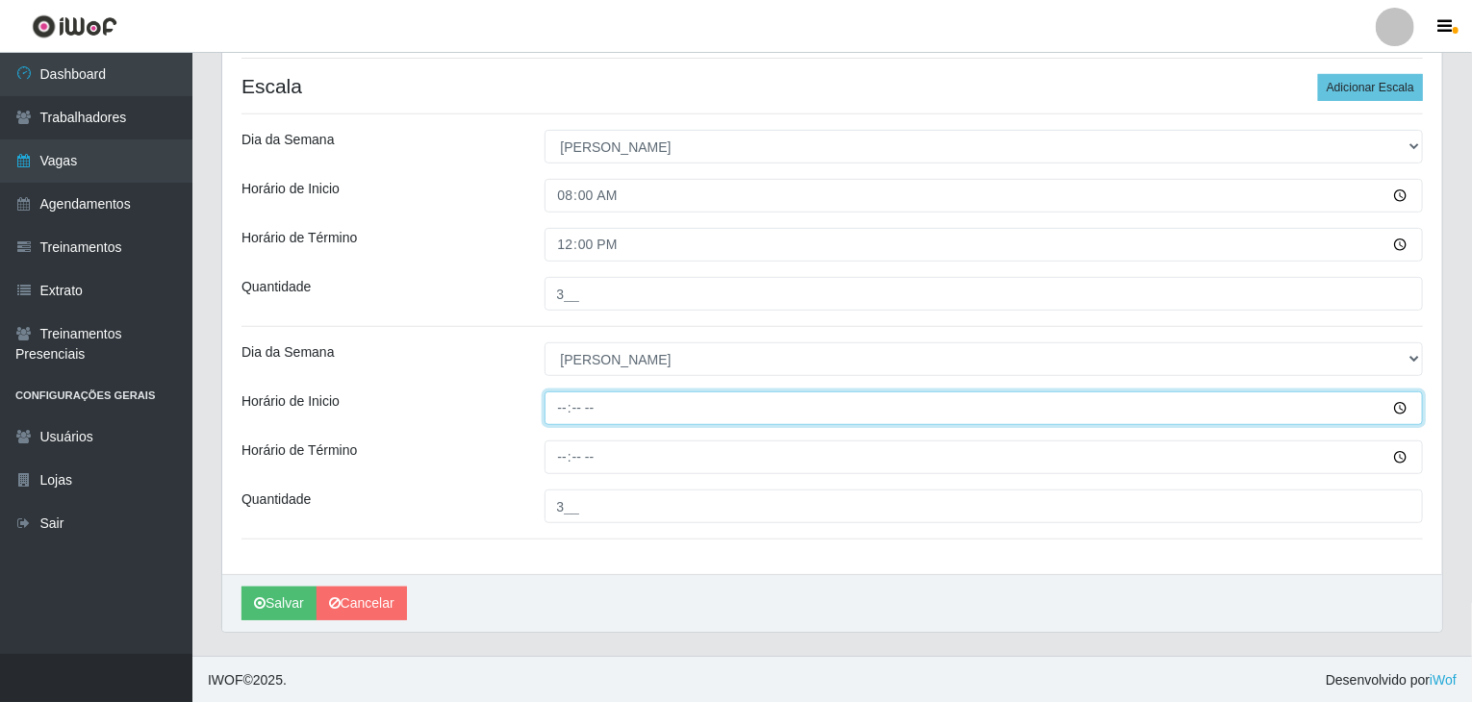
click at [555, 422] on input "Horário de Inicio" at bounding box center [983, 409] width 879 height 34
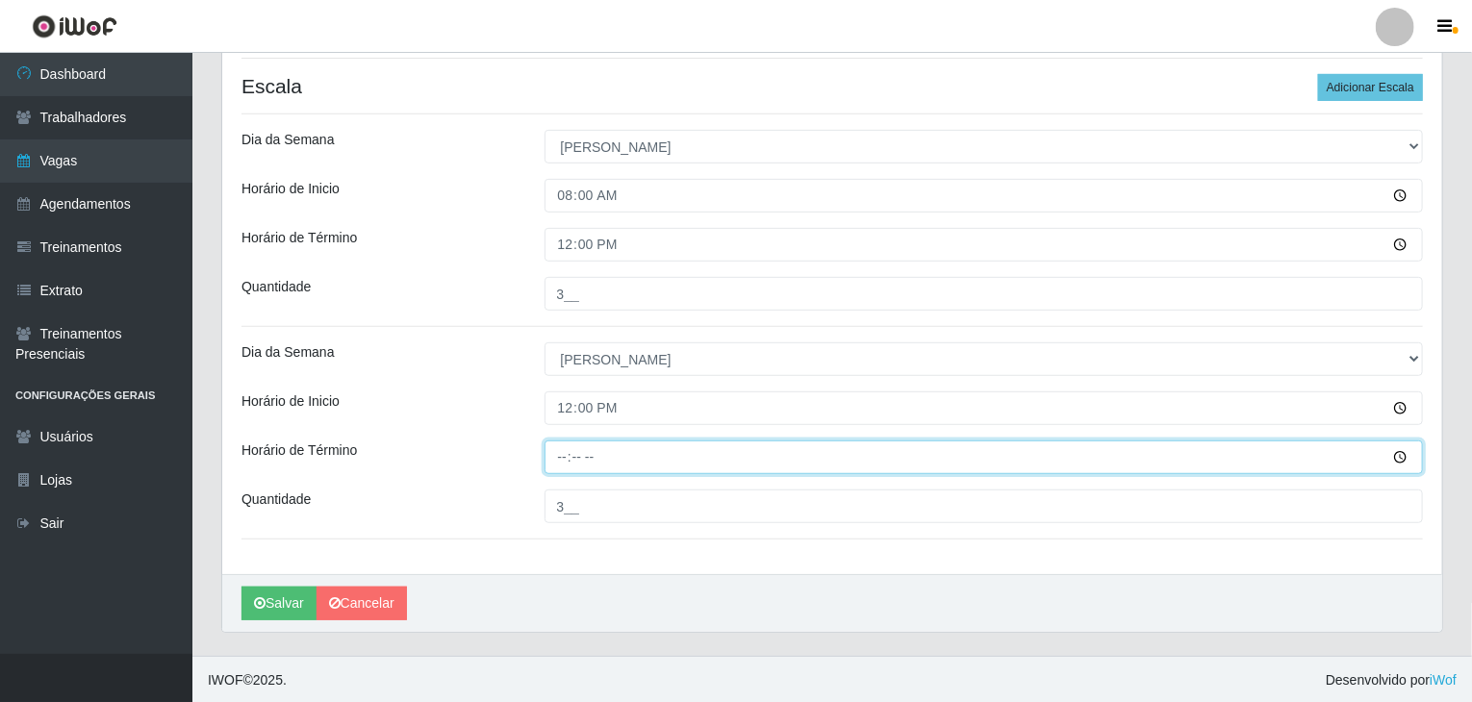
click at [558, 446] on input "Horário de Término" at bounding box center [983, 458] width 879 height 34
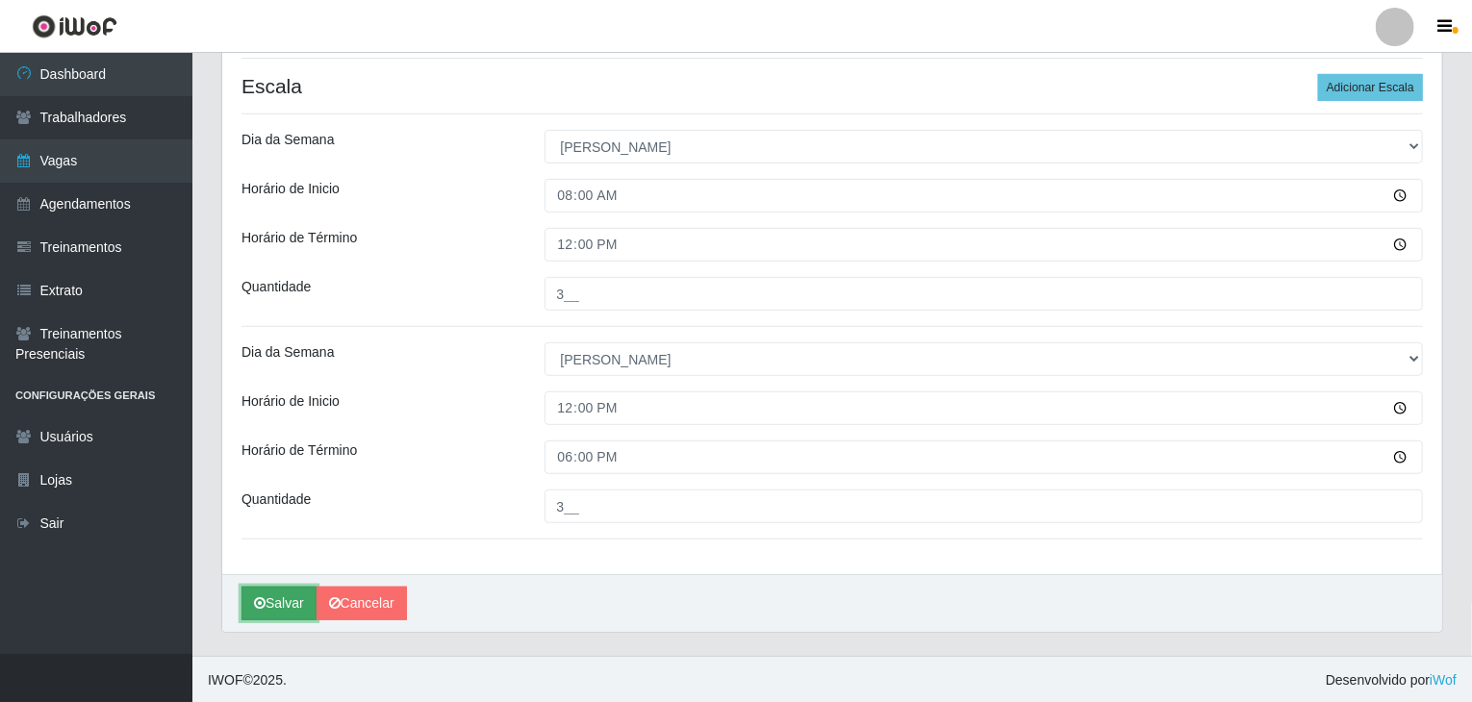
click at [270, 603] on button "Salvar" at bounding box center [278, 604] width 75 height 34
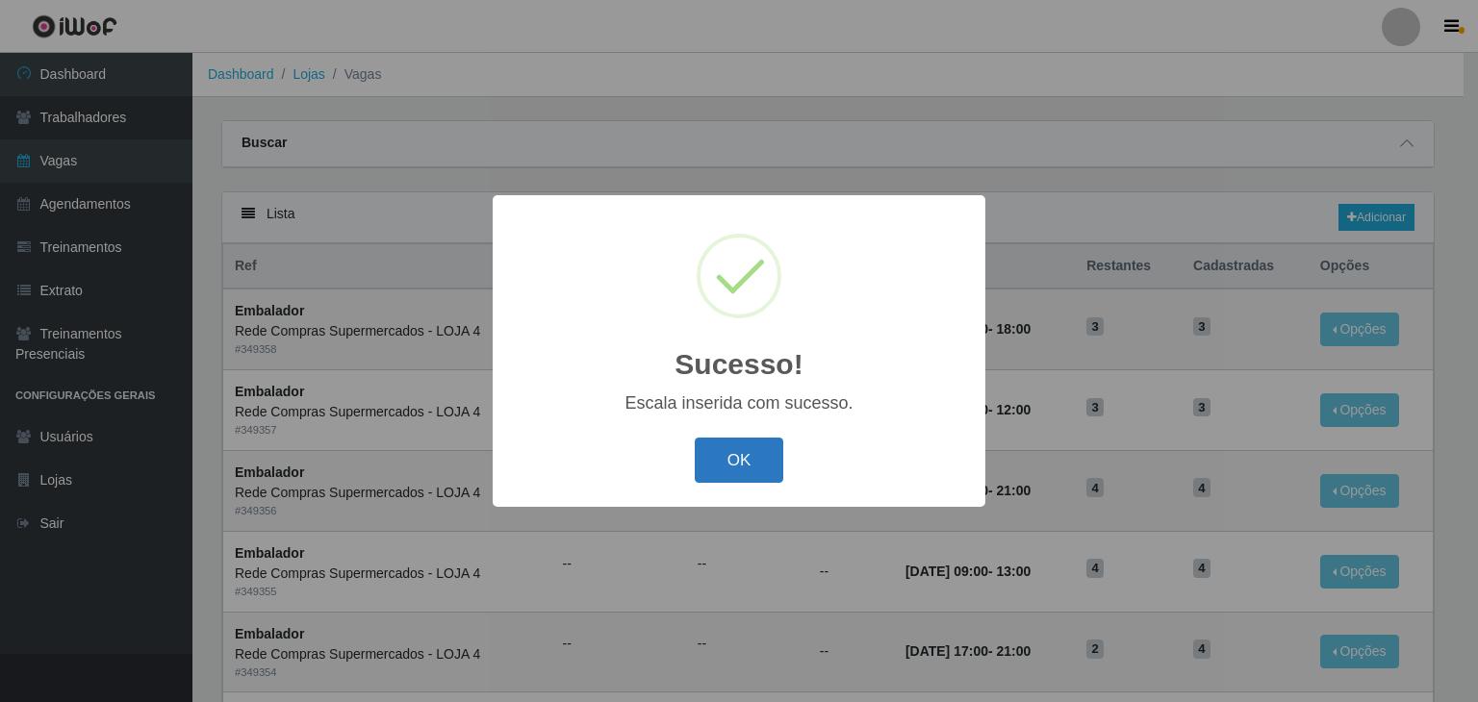
click at [761, 447] on button "OK" at bounding box center [739, 460] width 89 height 45
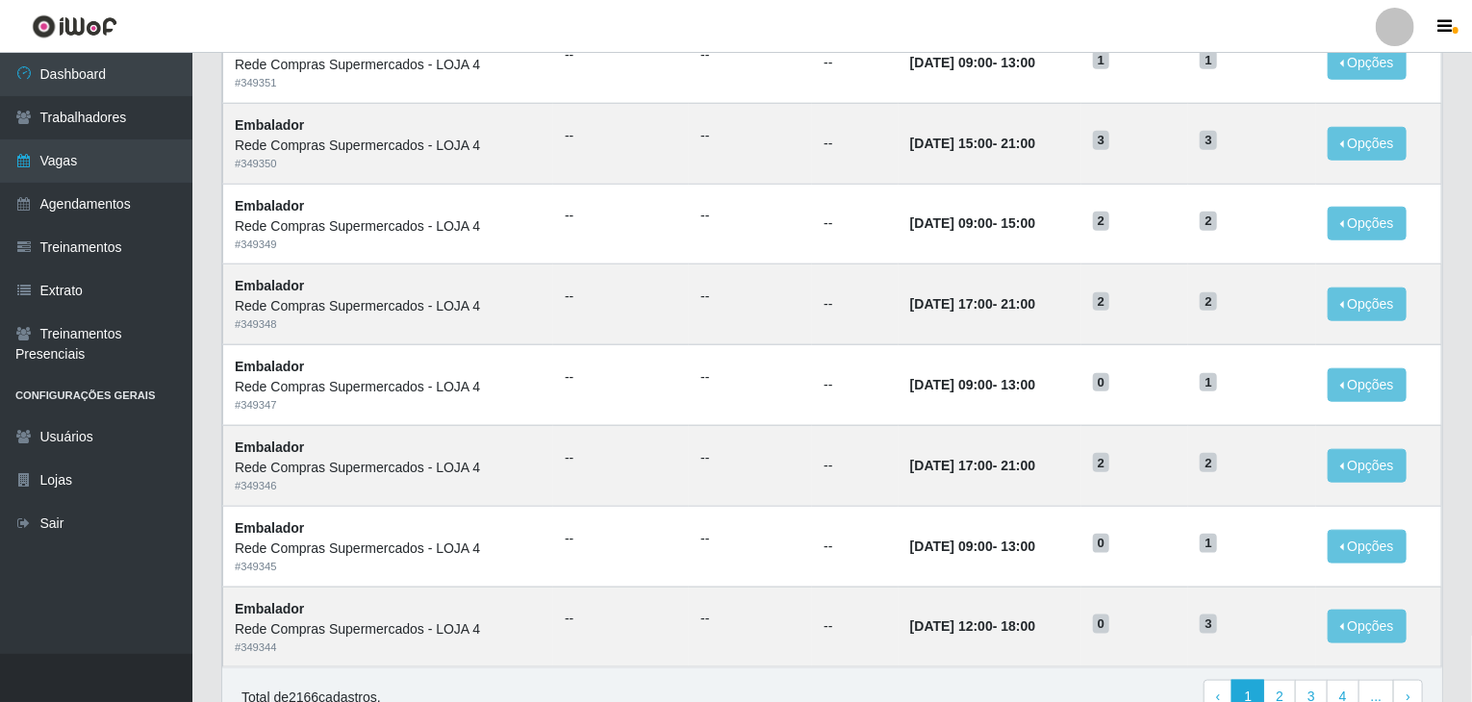
scroll to position [866, 0]
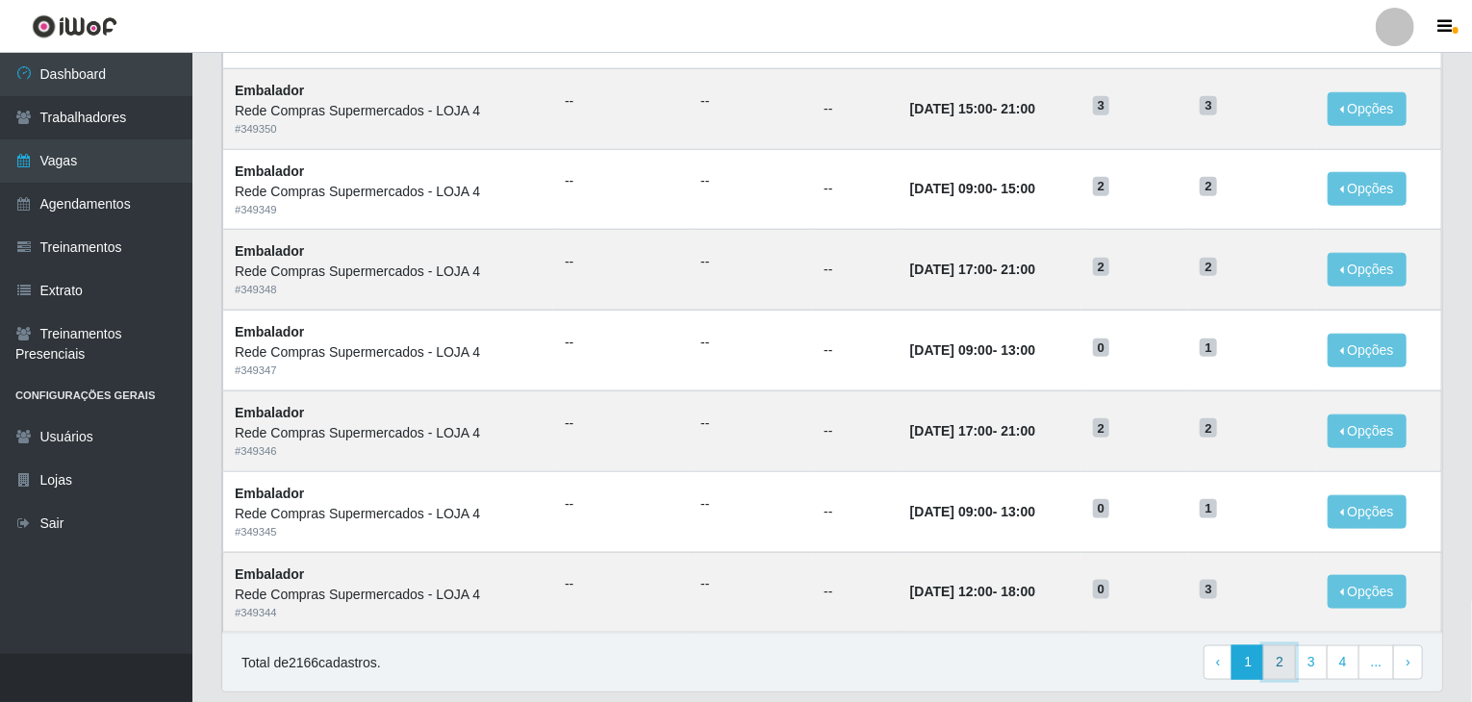
click at [1289, 670] on link "2" at bounding box center [1279, 662] width 33 height 35
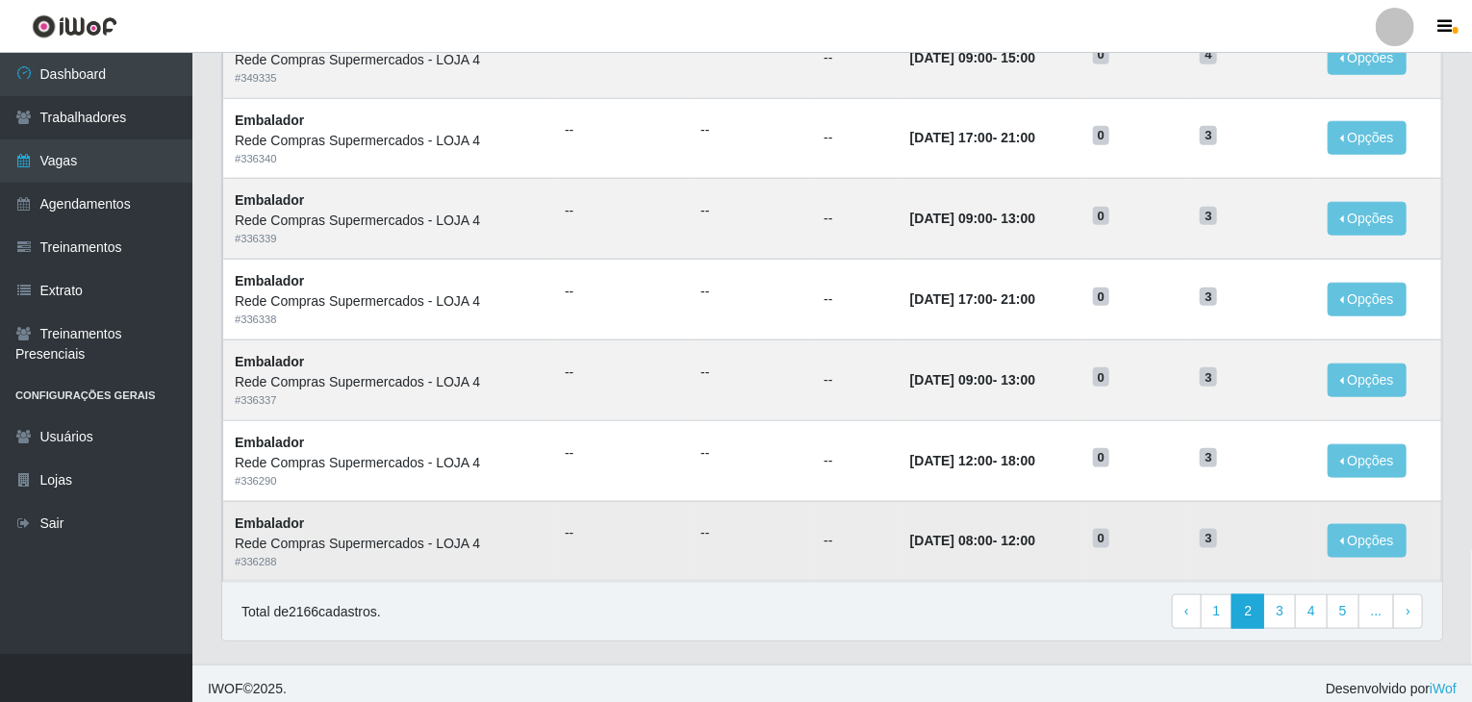
scroll to position [922, 0]
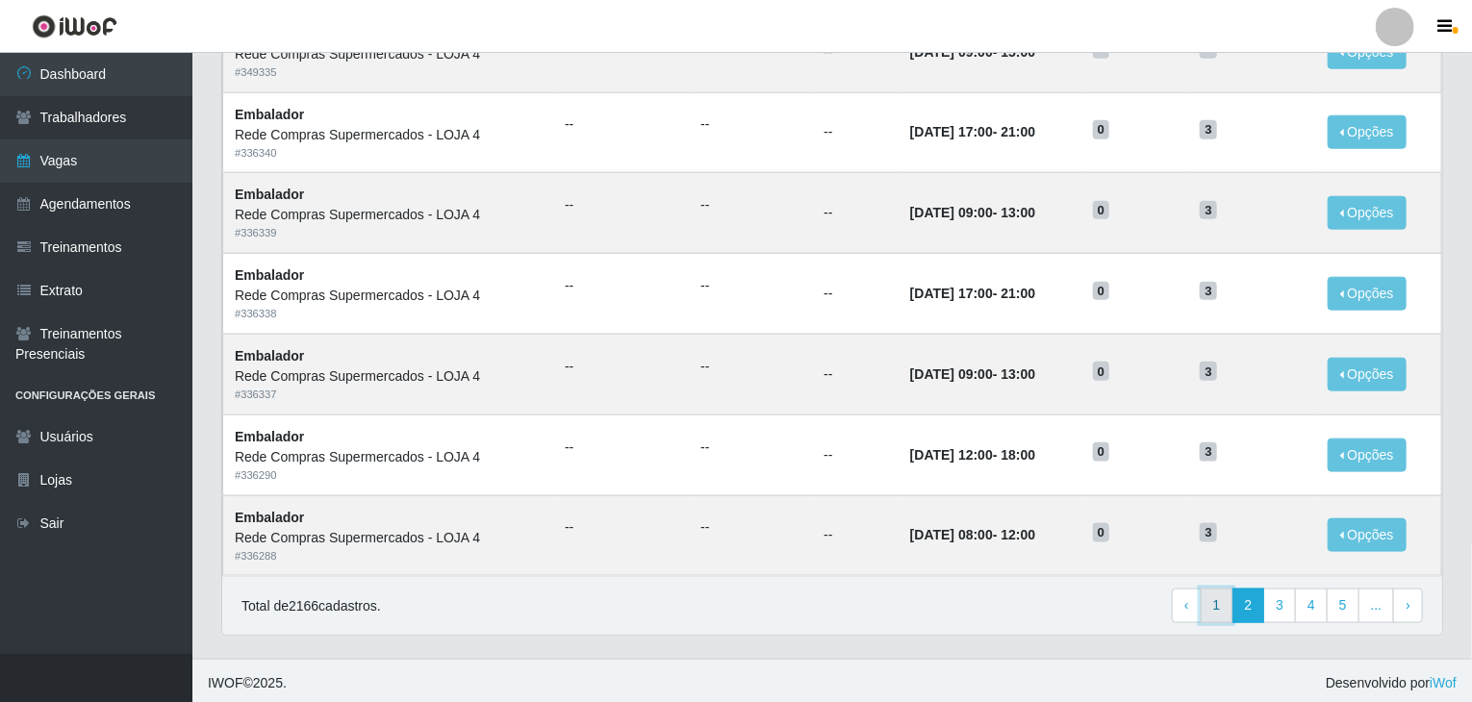
click at [1221, 606] on link "1" at bounding box center [1216, 606] width 33 height 35
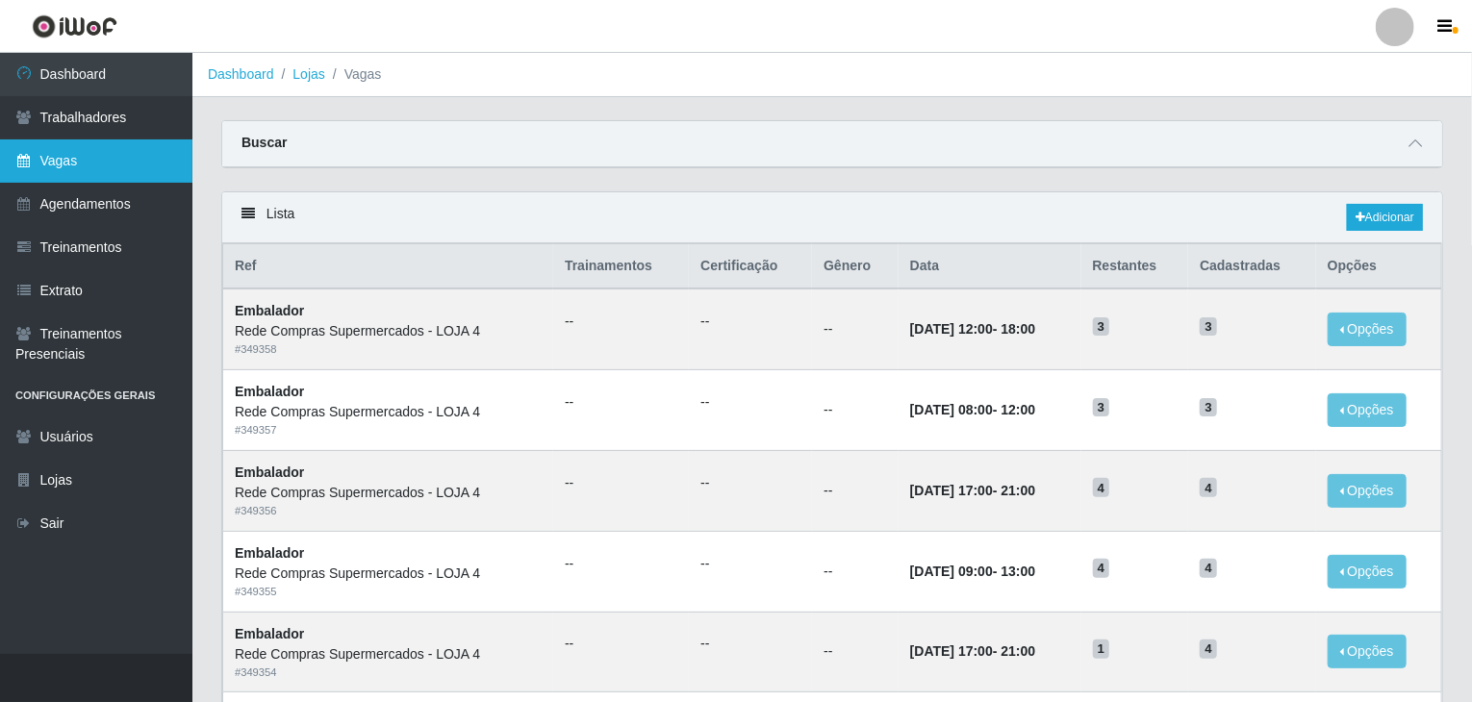
click at [68, 172] on link "Vagas" at bounding box center [96, 160] width 192 height 43
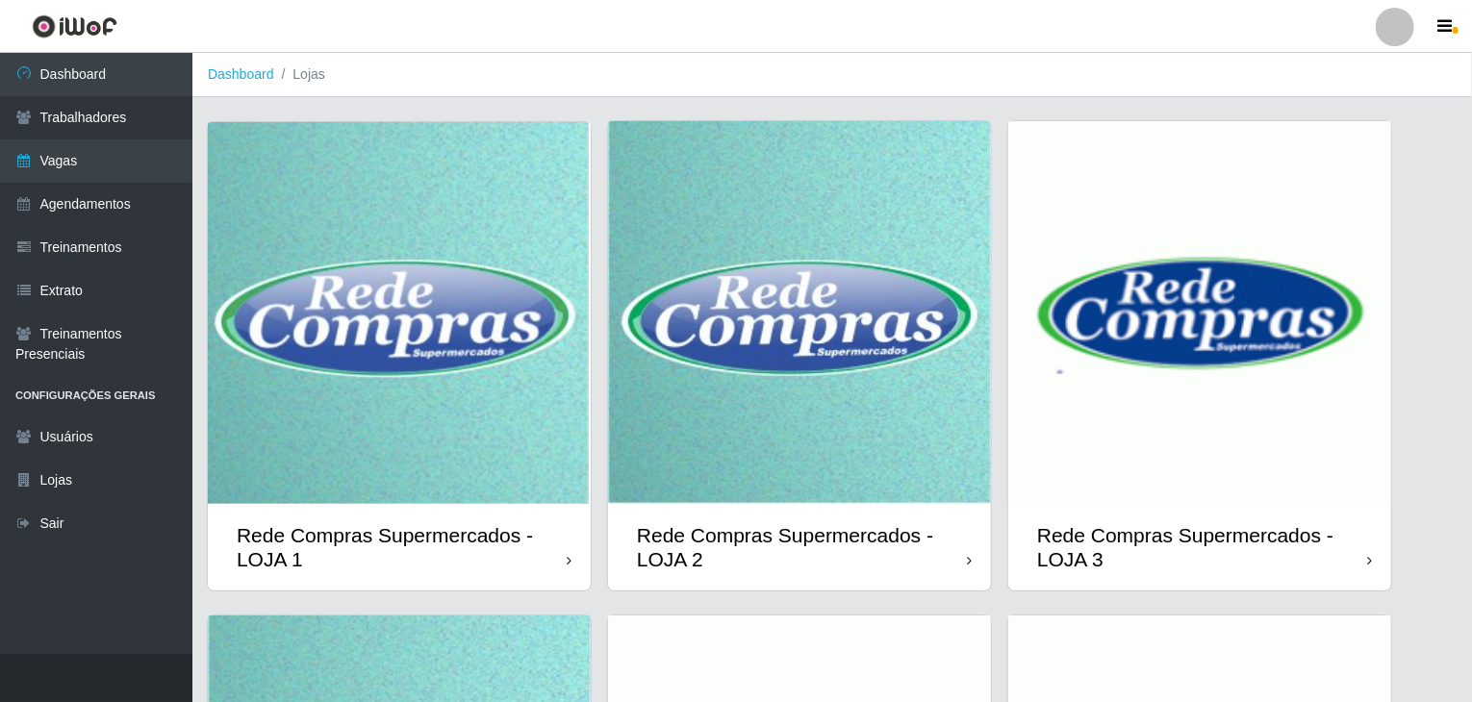
click at [1183, 259] on img at bounding box center [1199, 312] width 383 height 383
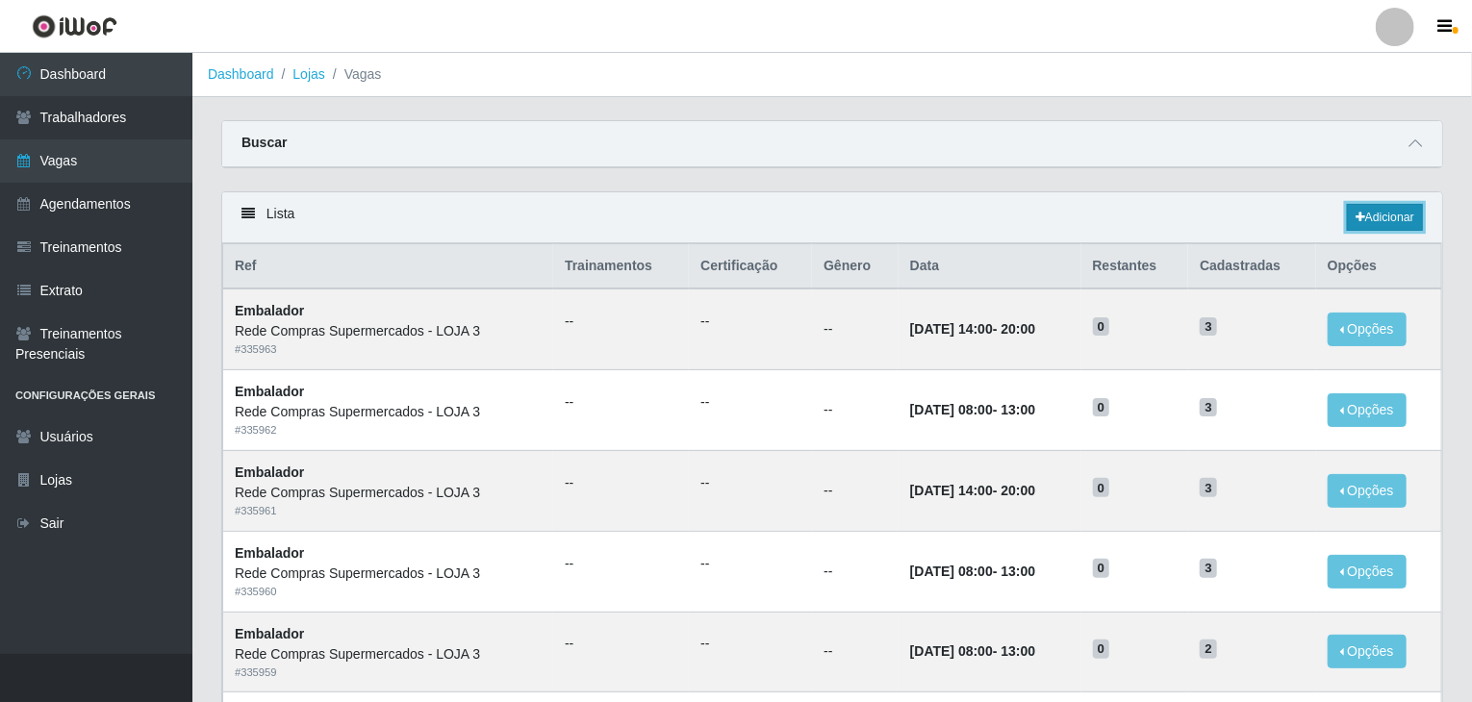
click at [1355, 213] on icon at bounding box center [1360, 218] width 10 height 12
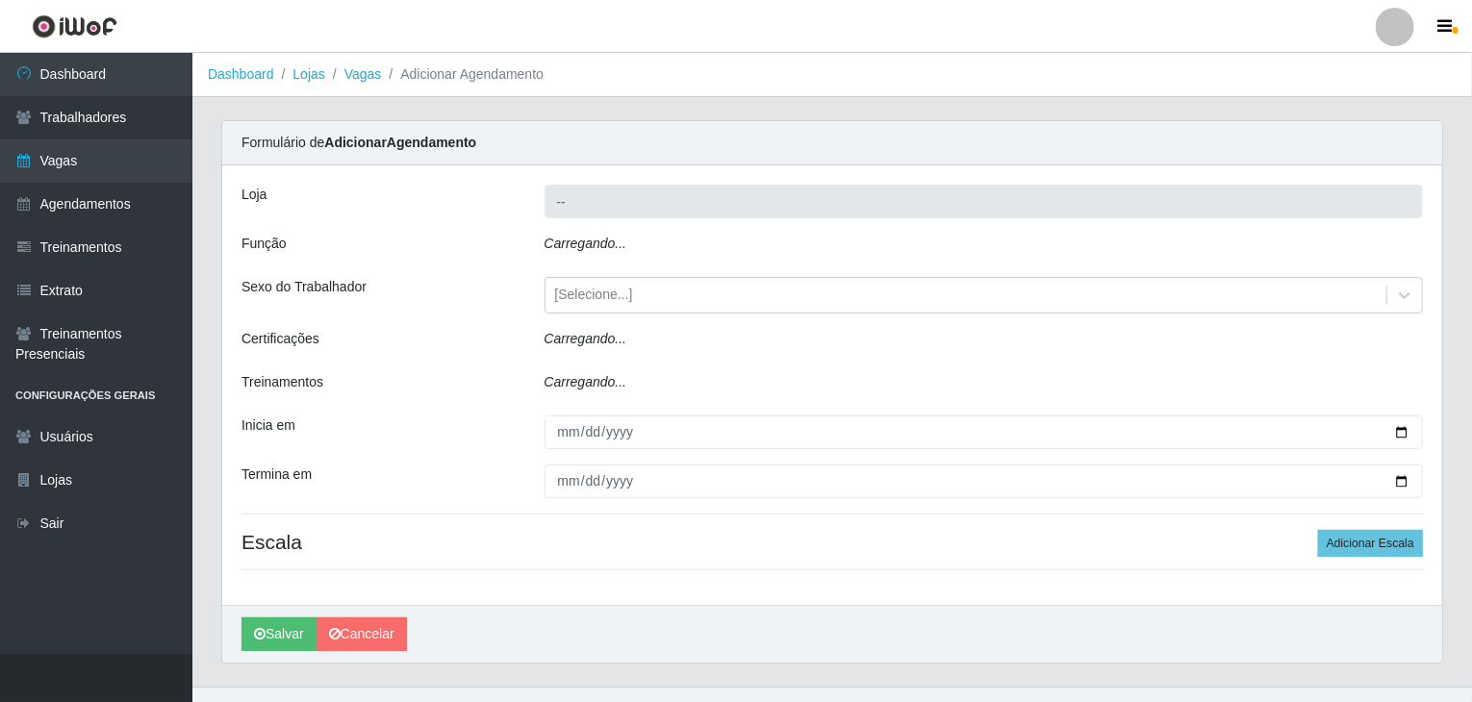
type input "Rede Compras Supermercados - LOJA 3"
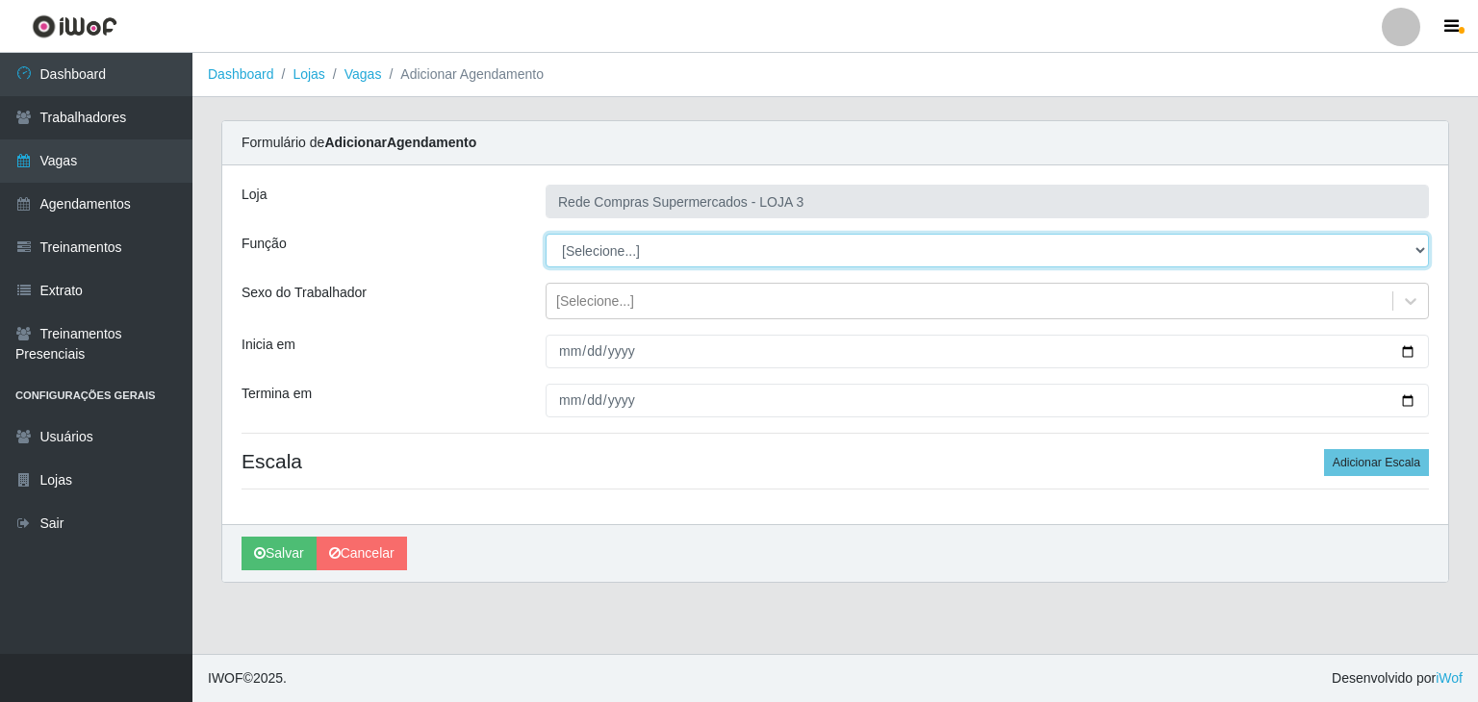
click at [643, 250] on select "[Selecione...] ASG ASG + ASG ++ Balconista Balconista + Balconista ++ Embalador…" at bounding box center [986, 251] width 883 height 34
select select "1"
click at [545, 234] on select "[Selecione...] ASG ASG + ASG ++ Balconista Balconista + Balconista ++ Embalador…" at bounding box center [986, 251] width 883 height 34
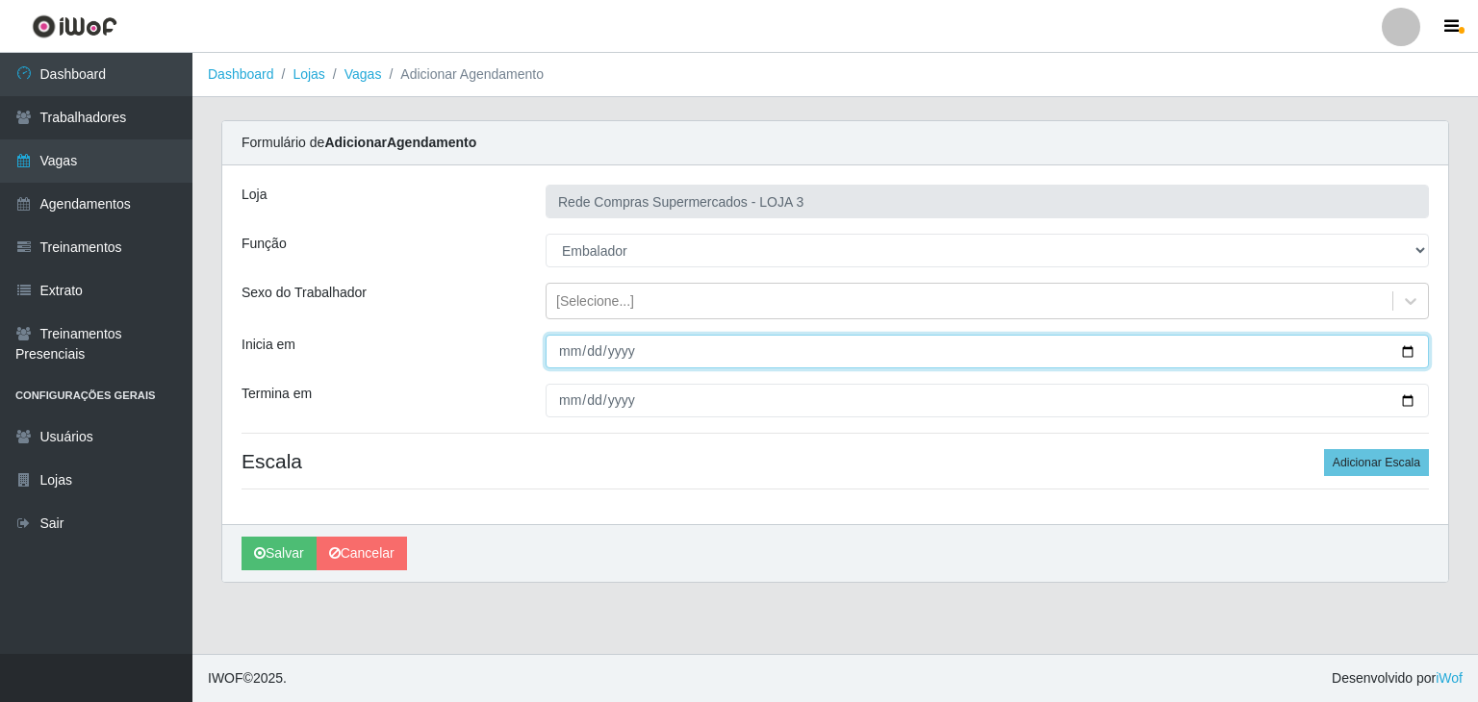
drag, startPoint x: 1404, startPoint y: 347, endPoint x: 1380, endPoint y: 355, distance: 25.2
click at [1405, 347] on input "Inicia em" at bounding box center [986, 352] width 883 height 34
type input "[DATE]"
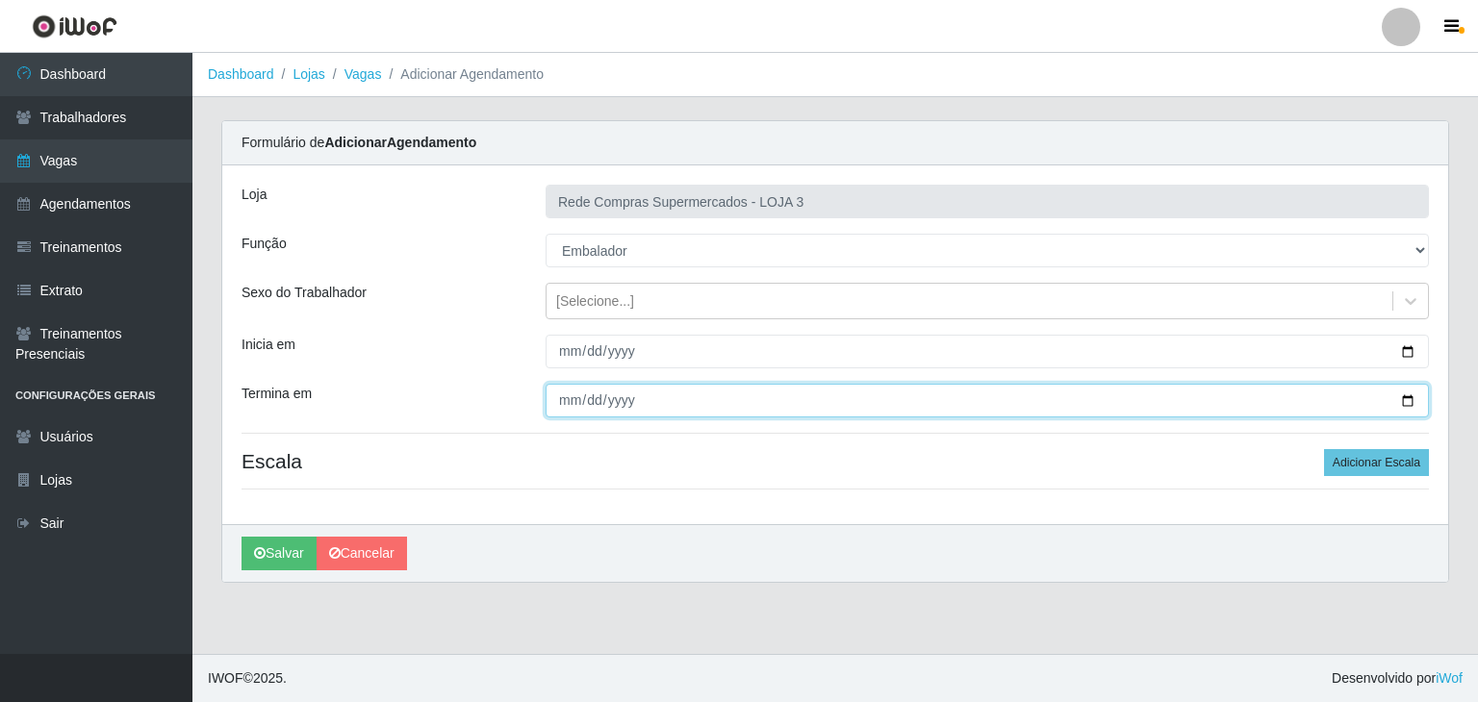
click at [1405, 396] on input "Termina em" at bounding box center [986, 401] width 883 height 34
type input "[DATE]"
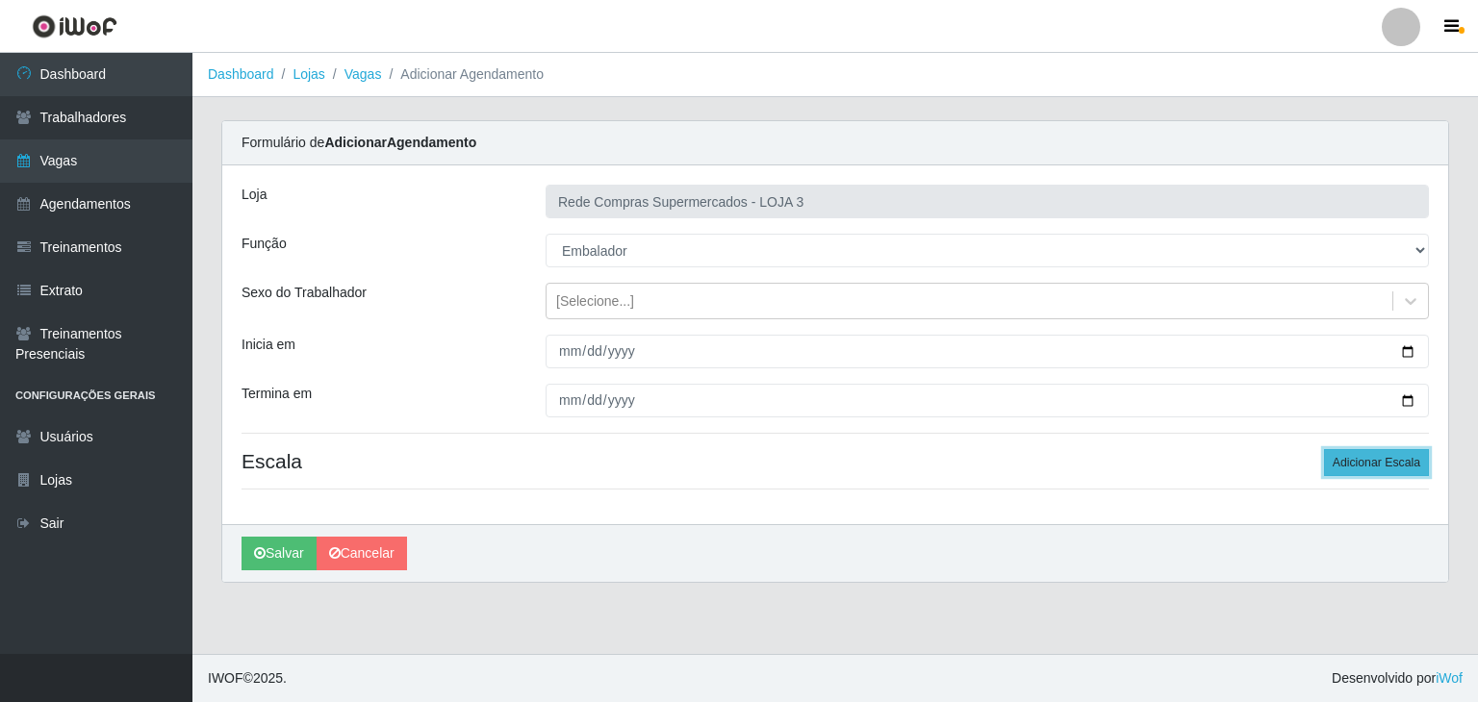
click at [1361, 462] on button "Adicionar Escala" at bounding box center [1376, 462] width 105 height 27
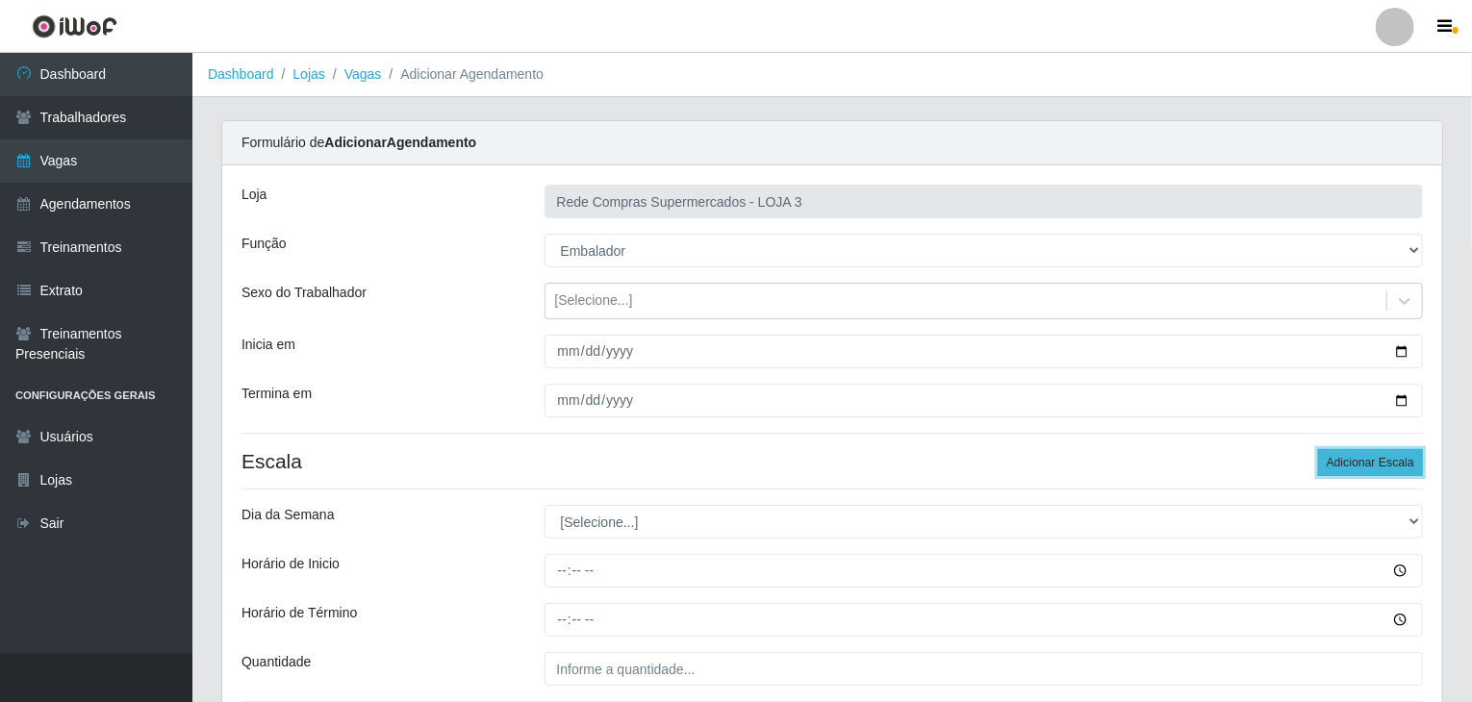
click at [1361, 462] on button "Adicionar Escala" at bounding box center [1370, 462] width 105 height 27
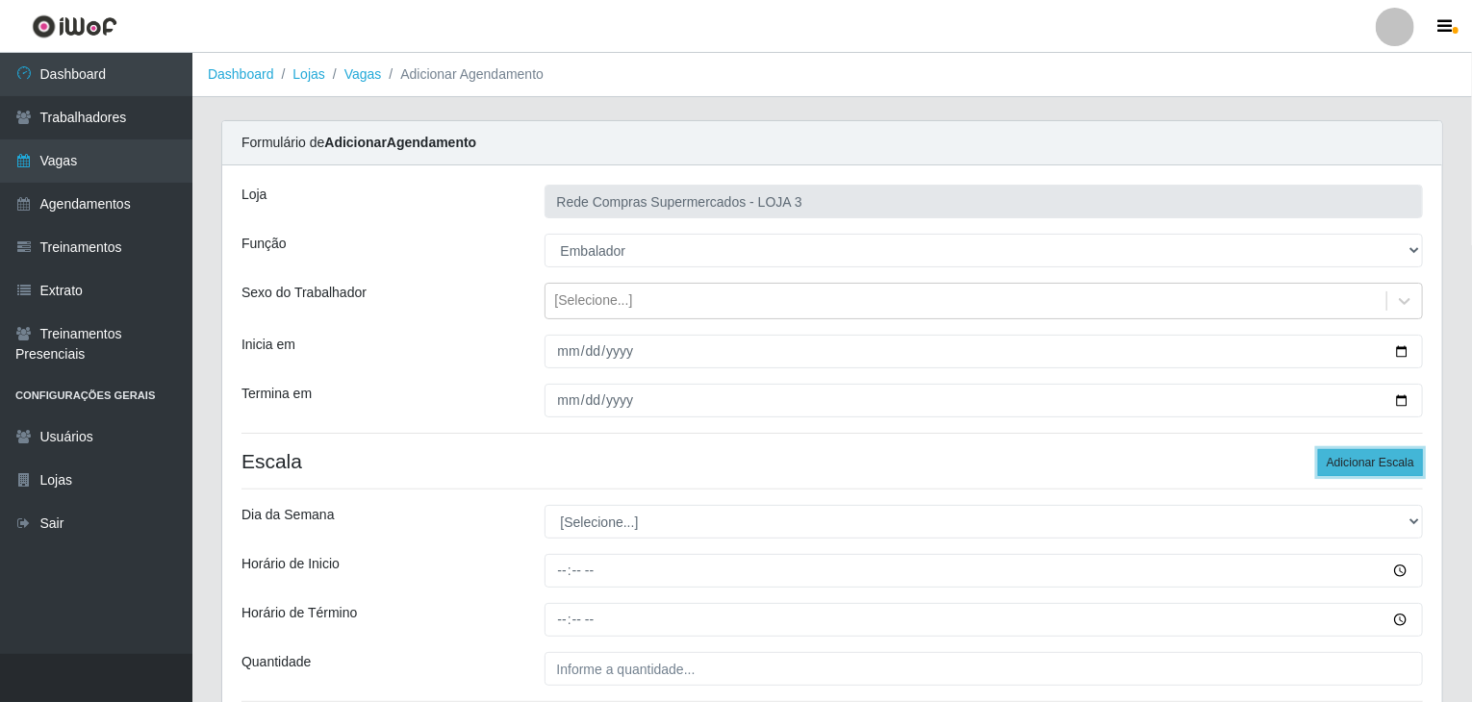
click at [1361, 462] on button "Adicionar Escala" at bounding box center [1370, 462] width 105 height 27
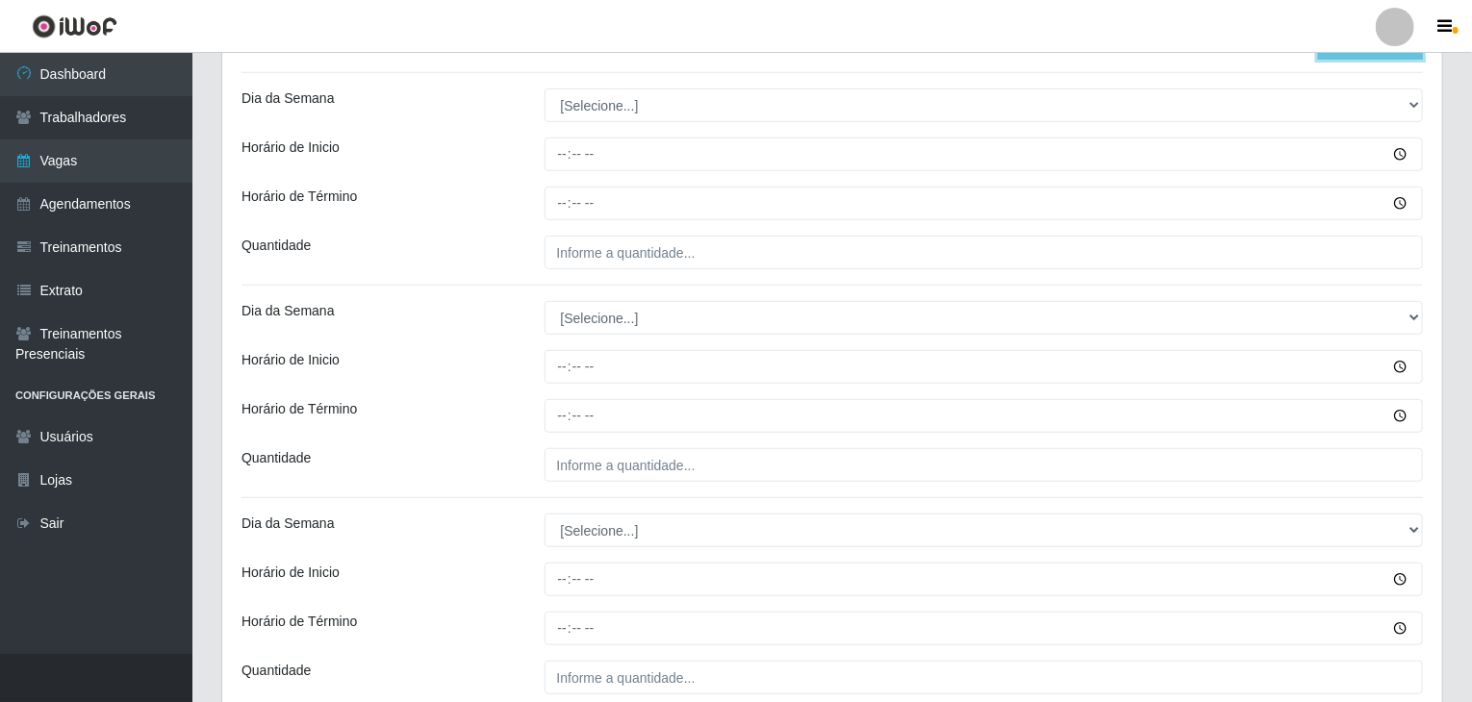
scroll to position [385, 0]
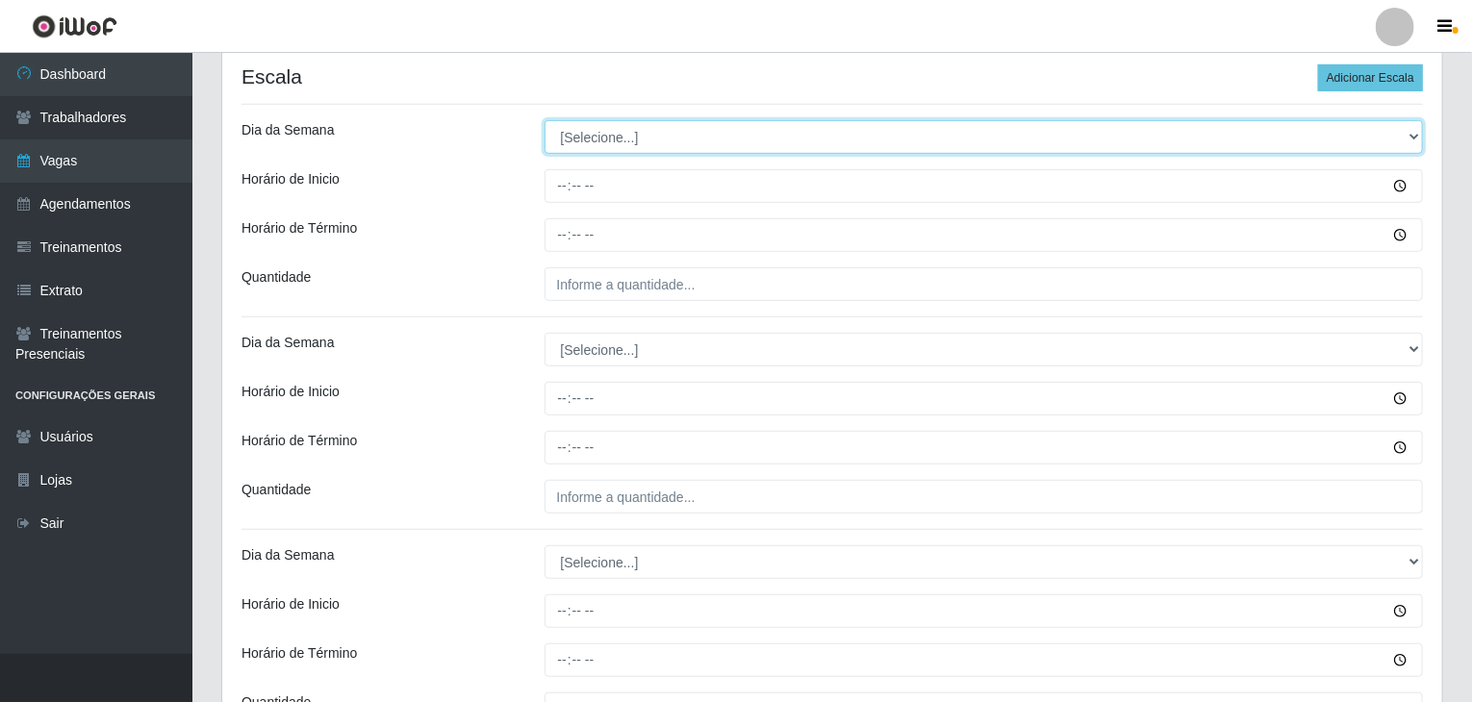
click at [613, 132] on select "[Selecione...] Segunda Terça Quarta Quinta Sexta Sábado Domingo" at bounding box center [983, 137] width 879 height 34
click at [614, 147] on select "[Selecione...] Segunda Terça Quarta Quinta Sexta Sábado Domingo" at bounding box center [983, 137] width 879 height 34
select select "1"
click at [544, 120] on select "[Selecione...] Segunda Terça Quarta Quinta Sexta Sábado Domingo" at bounding box center [983, 137] width 879 height 34
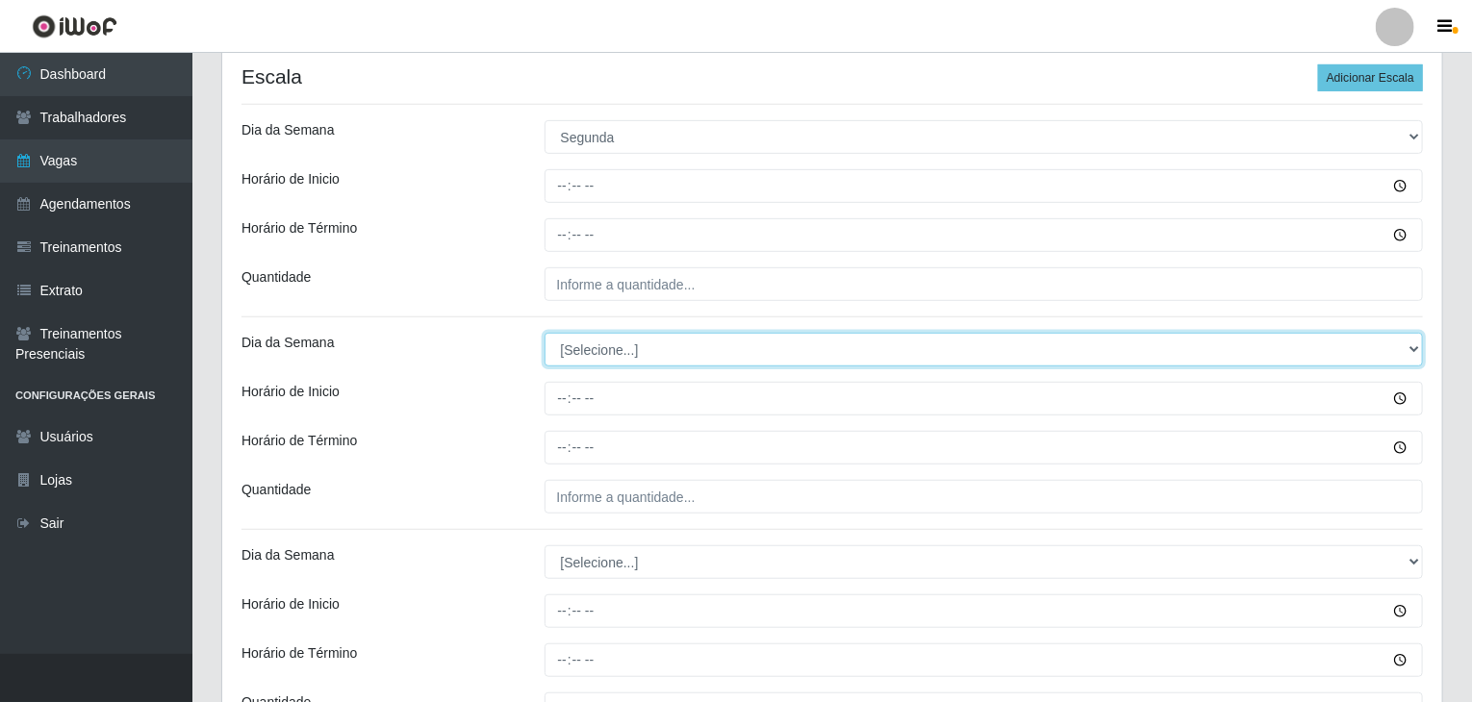
click at [631, 359] on select "[Selecione...] Segunda Terça Quarta Quinta Sexta Sábado Domingo" at bounding box center [983, 350] width 879 height 34
select select "1"
click at [544, 333] on select "[Selecione...] Segunda Terça Quarta Quinta Sexta Sábado Domingo" at bounding box center [983, 350] width 879 height 34
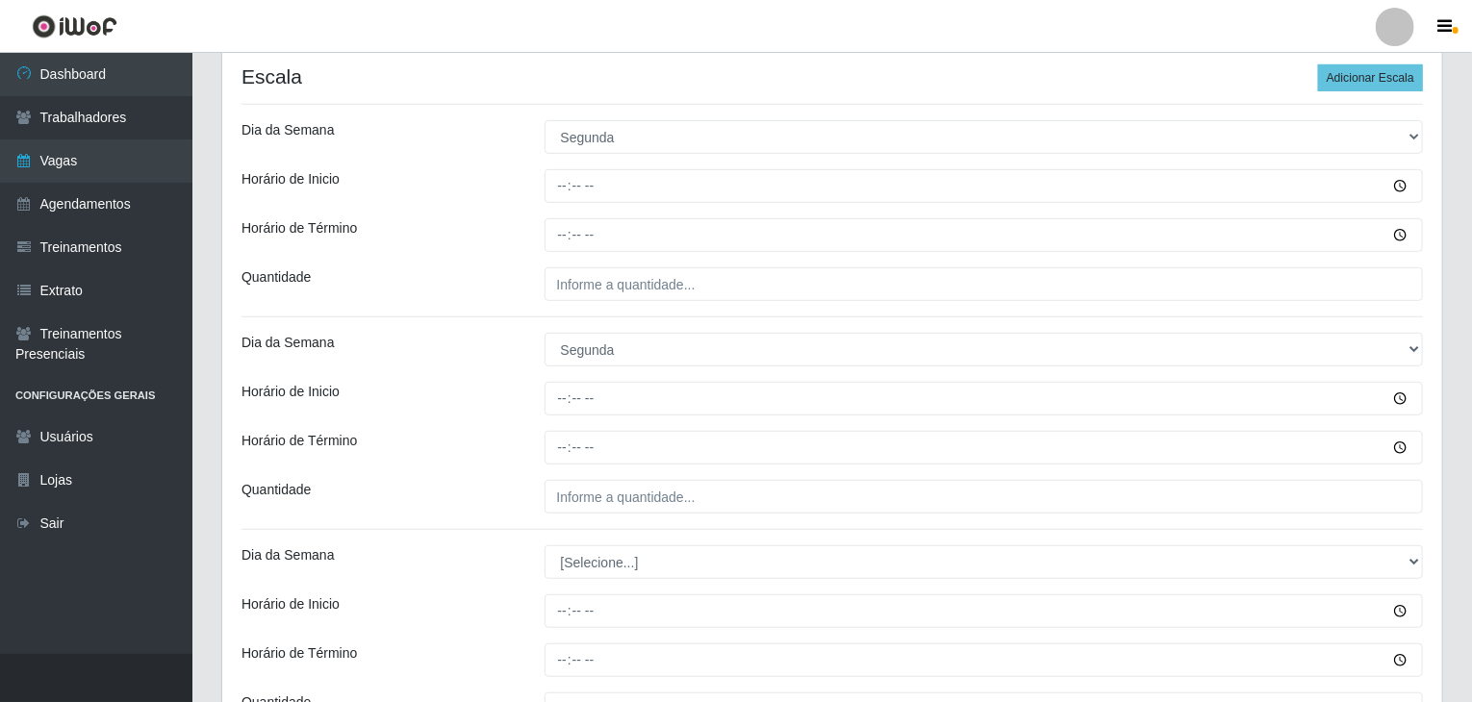
click at [537, 354] on div "[Selecione...] Segunda Terça Quarta Quinta Sexta Sábado Domingo" at bounding box center [984, 350] width 908 height 34
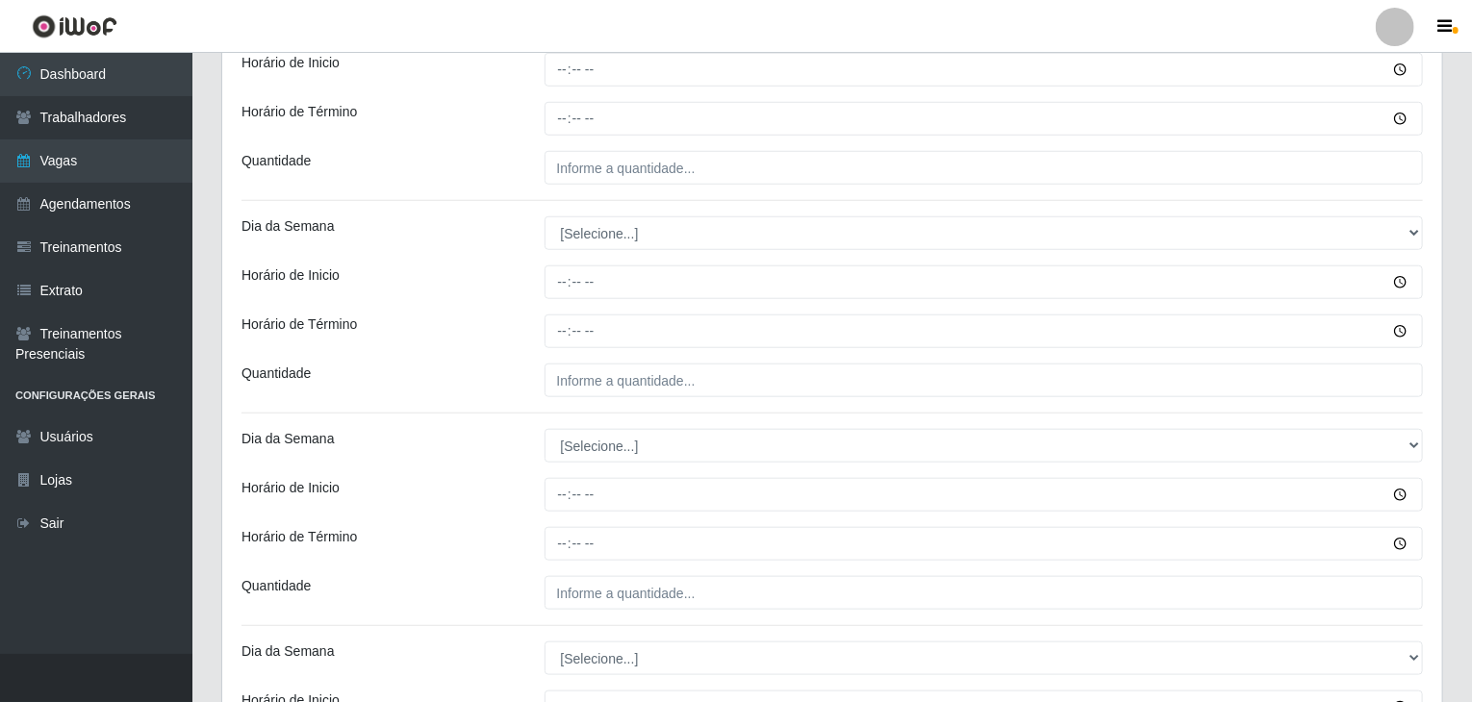
scroll to position [770, 0]
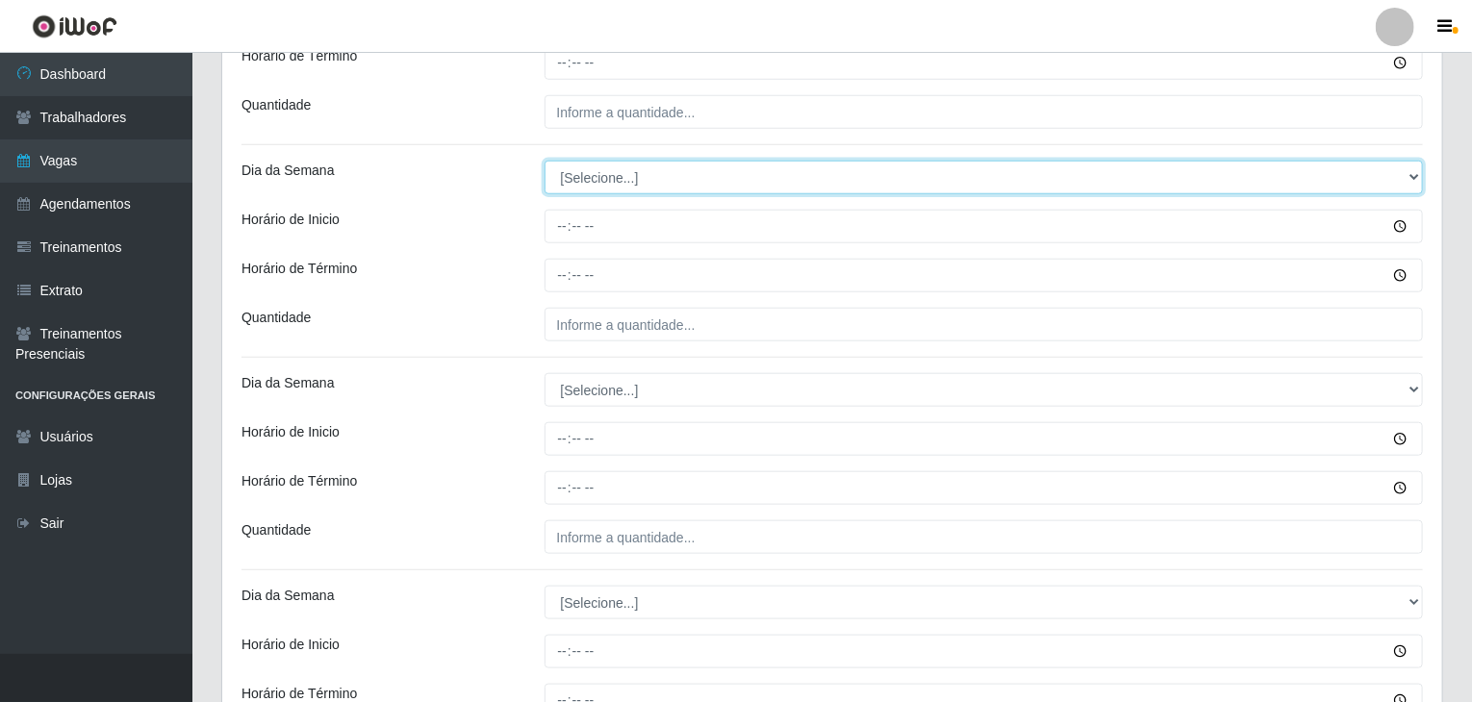
click at [593, 165] on select "[Selecione...] Segunda Terça Quarta Quinta Sexta Sábado Domingo" at bounding box center [983, 178] width 879 height 34
select select "2"
click at [544, 161] on select "[Selecione...] Segunda Terça Quarta Quinta Sexta Sábado Domingo" at bounding box center [983, 178] width 879 height 34
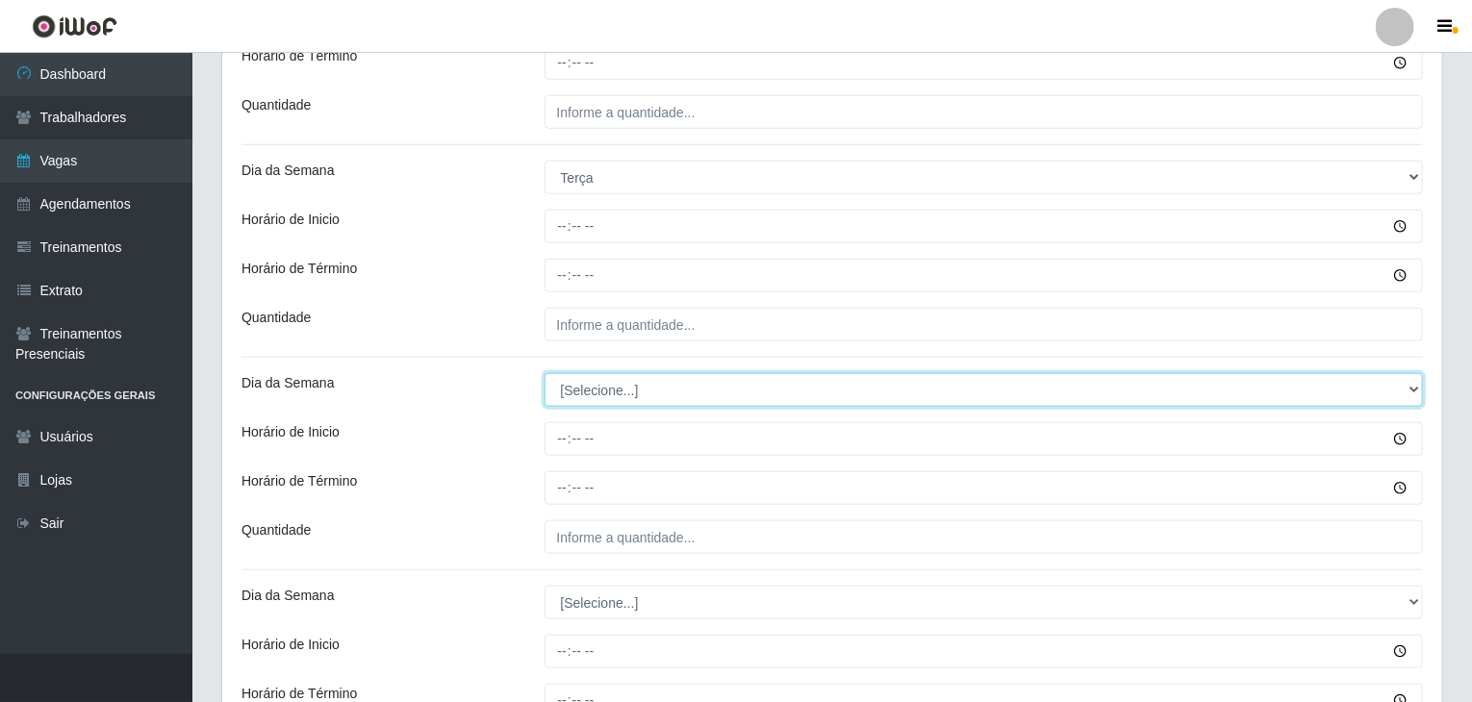
click at [608, 383] on select "[Selecione...] Segunda Terça Quarta Quinta Sexta Sábado Domingo" at bounding box center [983, 390] width 879 height 34
select select "2"
click at [544, 373] on select "[Selecione...] Segunda Terça Quarta Quinta Sexta Sábado Domingo" at bounding box center [983, 390] width 879 height 34
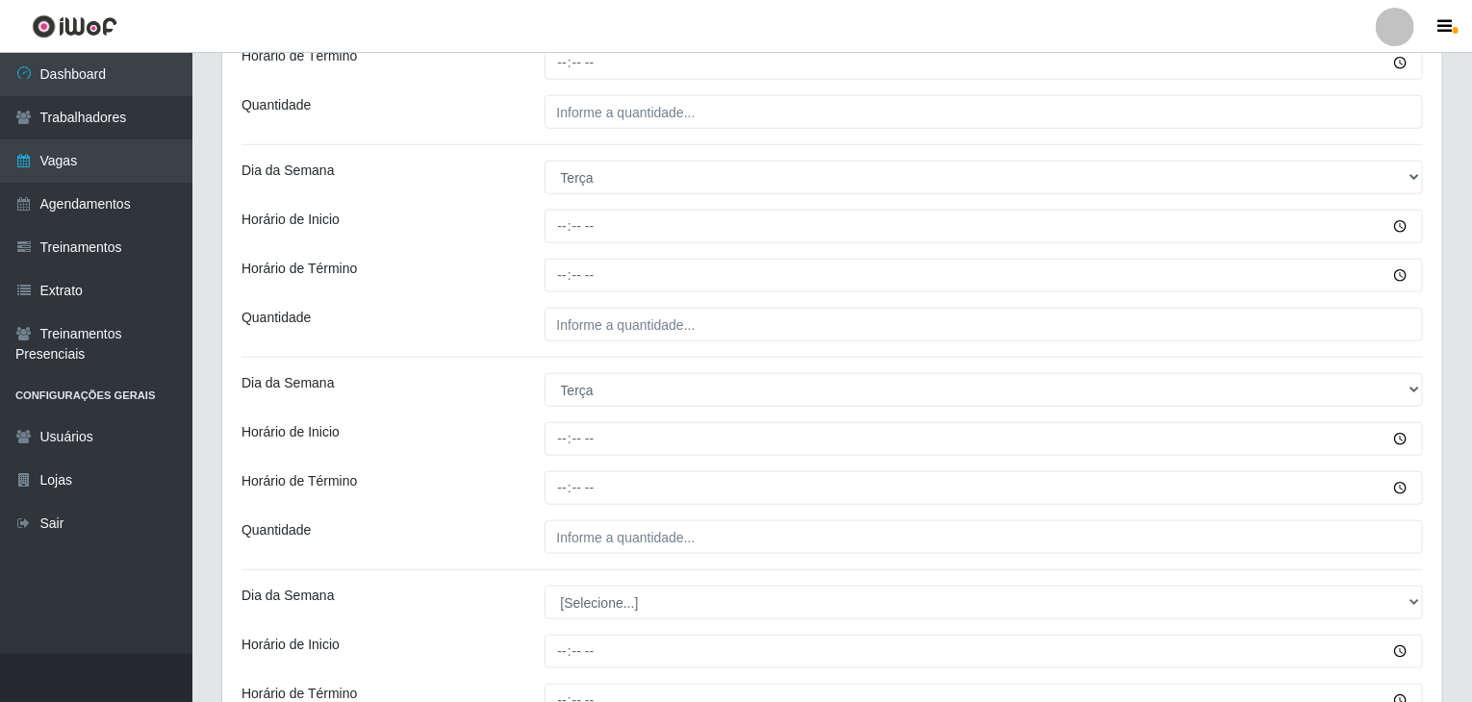
click at [520, 396] on div "Dia da Semana" at bounding box center [378, 390] width 303 height 34
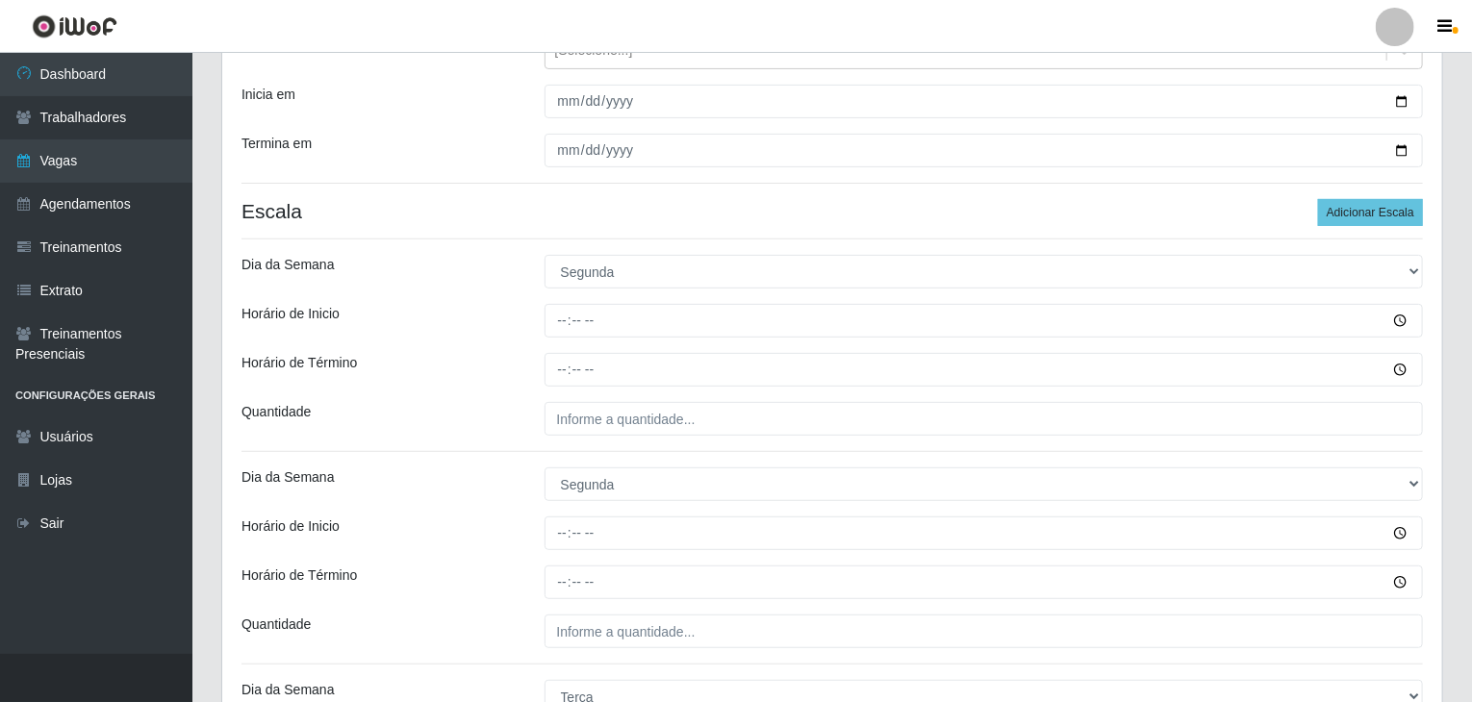
scroll to position [192, 0]
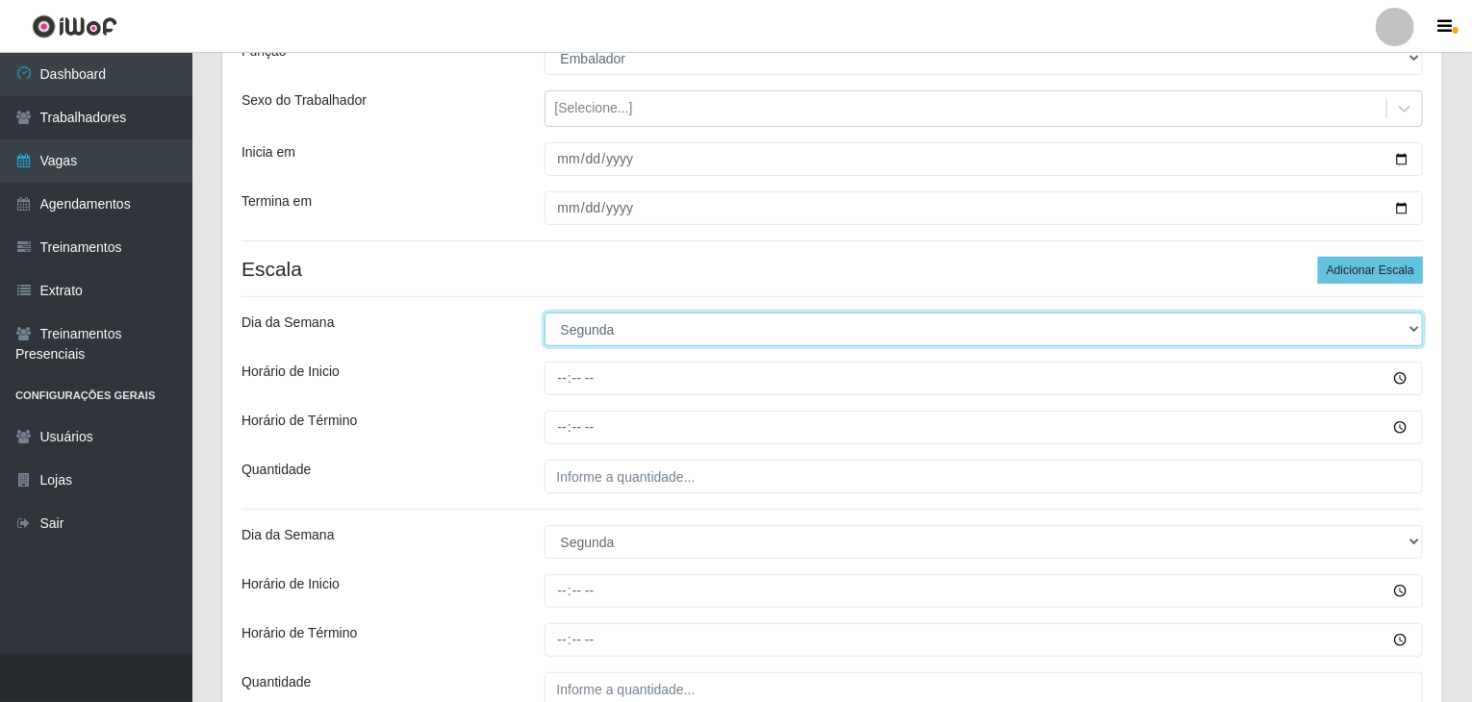
click at [595, 333] on select "[Selecione...] Segunda Terça Quarta Quinta Sexta Sábado Domingo" at bounding box center [983, 330] width 879 height 34
select select "3"
click at [544, 313] on select "[Selecione...] Segunda Terça Quarta Quinta Sexta Sábado Domingo" at bounding box center [983, 330] width 879 height 34
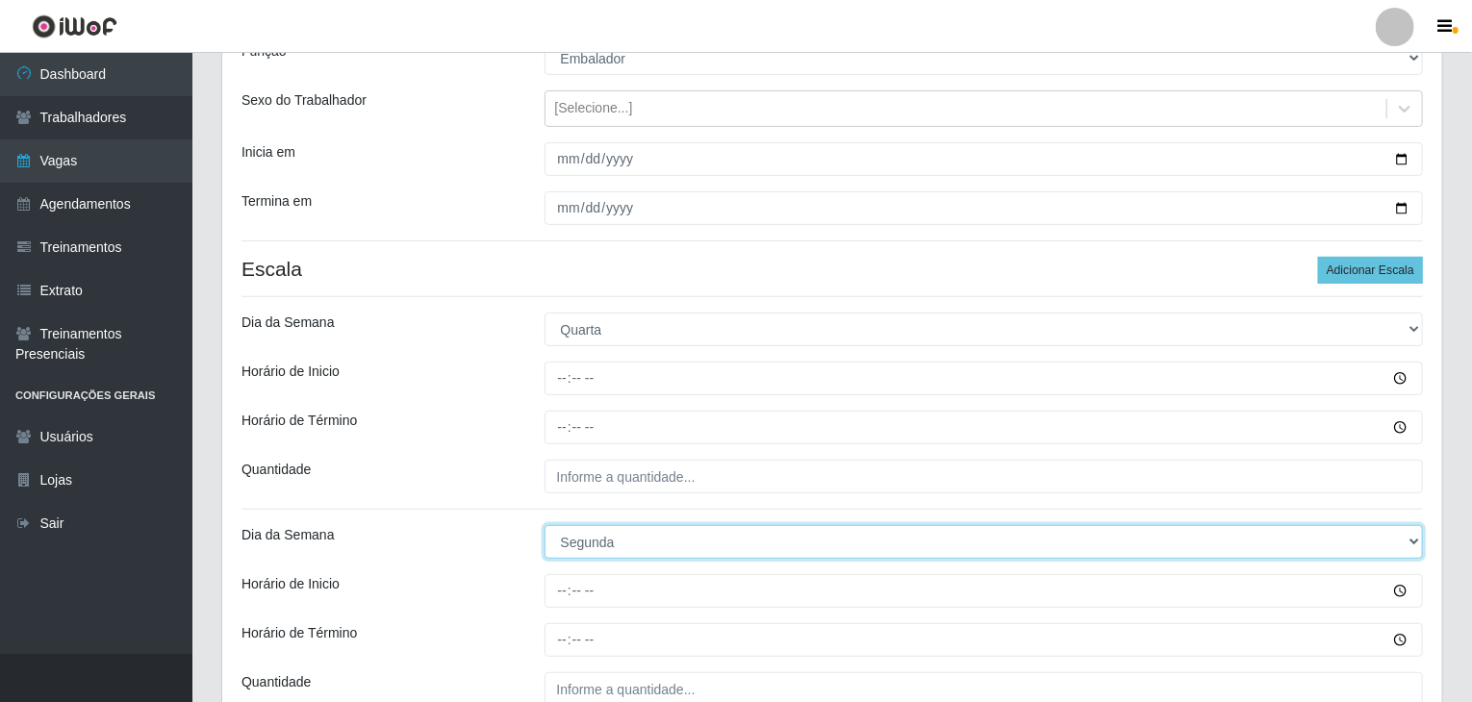
click at [635, 534] on select "[Selecione...] Segunda Terça Quarta Quinta Sexta Sábado Domingo" at bounding box center [983, 542] width 879 height 34
select select "3"
click at [544, 525] on select "[Selecione...] Segunda Terça Quarta Quinta Sexta Sábado Domingo" at bounding box center [983, 542] width 879 height 34
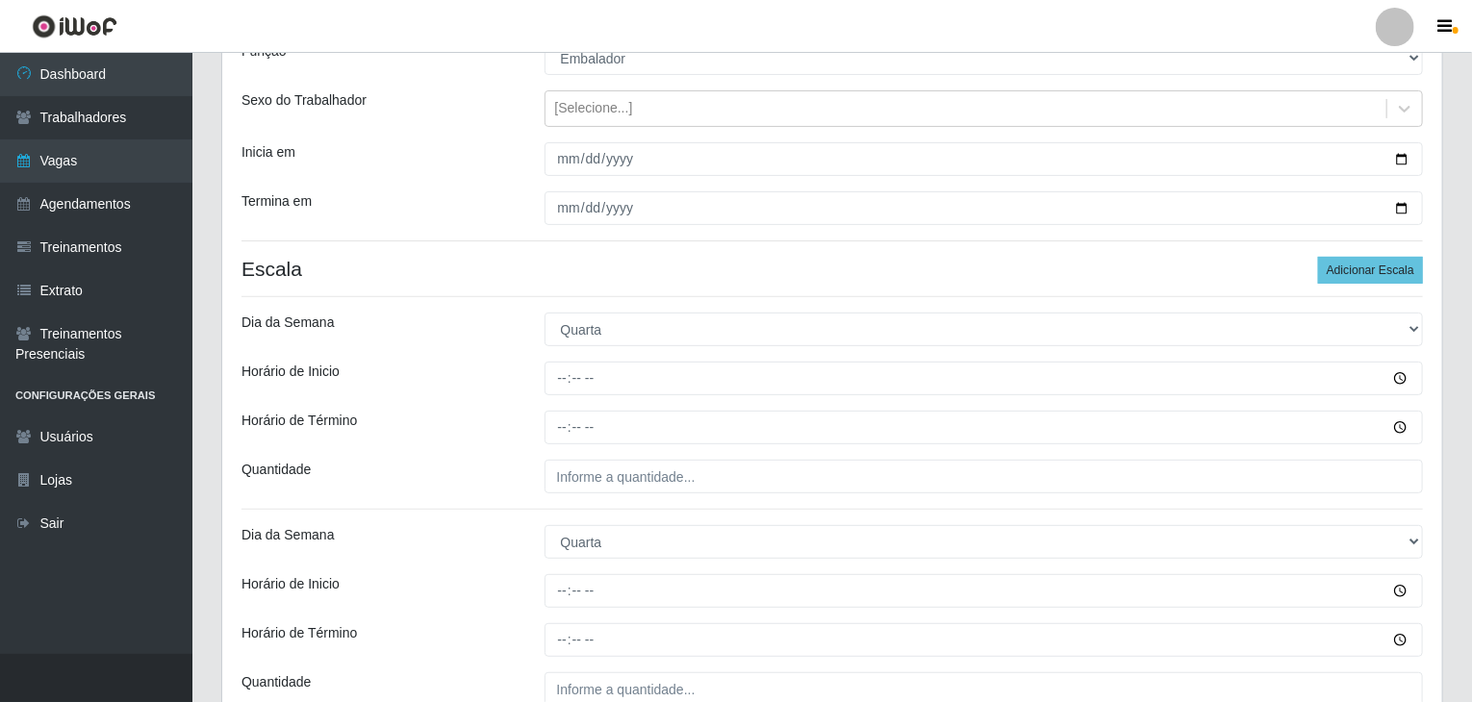
click at [489, 378] on div "Horário de Inicio" at bounding box center [378, 379] width 303 height 34
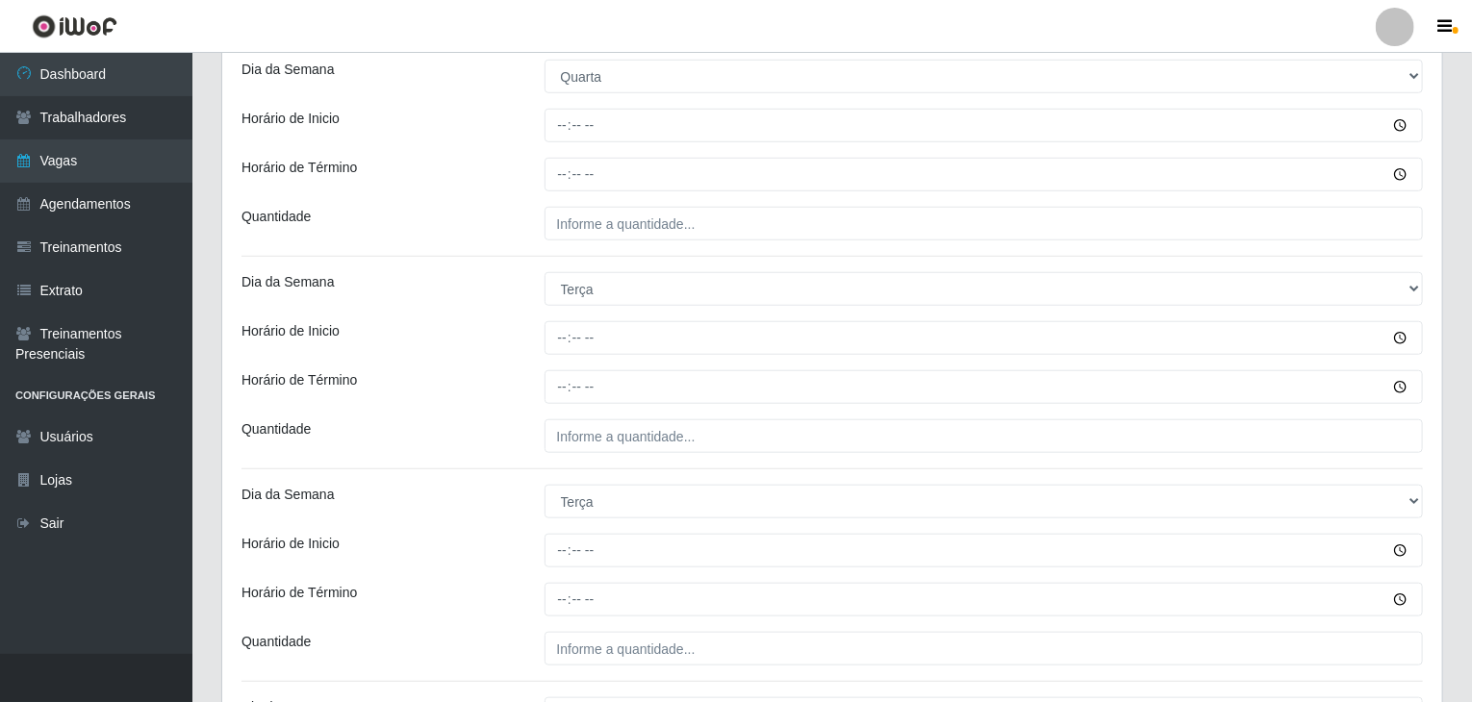
scroll to position [770, 0]
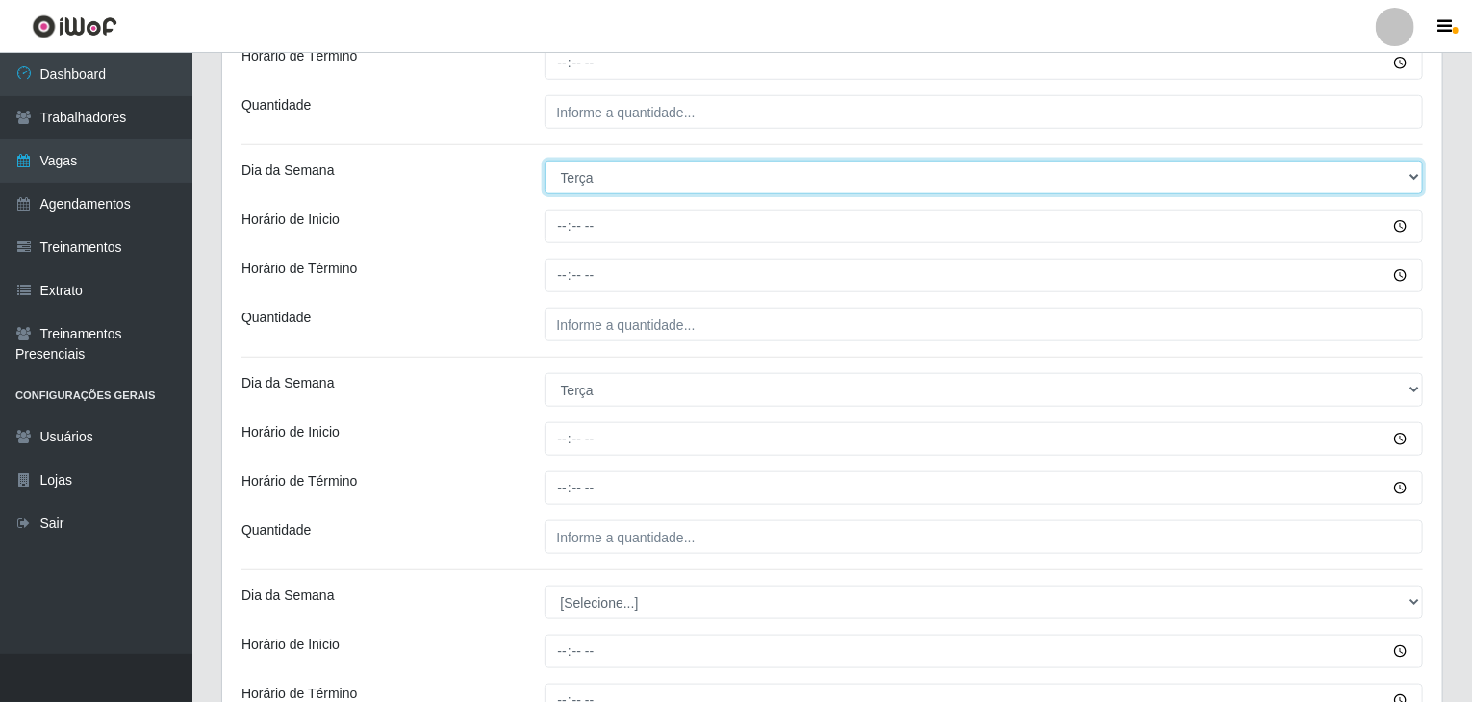
click at [589, 164] on select "[Selecione...] Segunda Terça Quarta Quinta Sexta Sábado Domingo" at bounding box center [983, 178] width 879 height 34
select select "4"
click at [544, 161] on select "[Selecione...] Segunda Terça Quarta Quinta Sexta Sábado Domingo" at bounding box center [983, 178] width 879 height 34
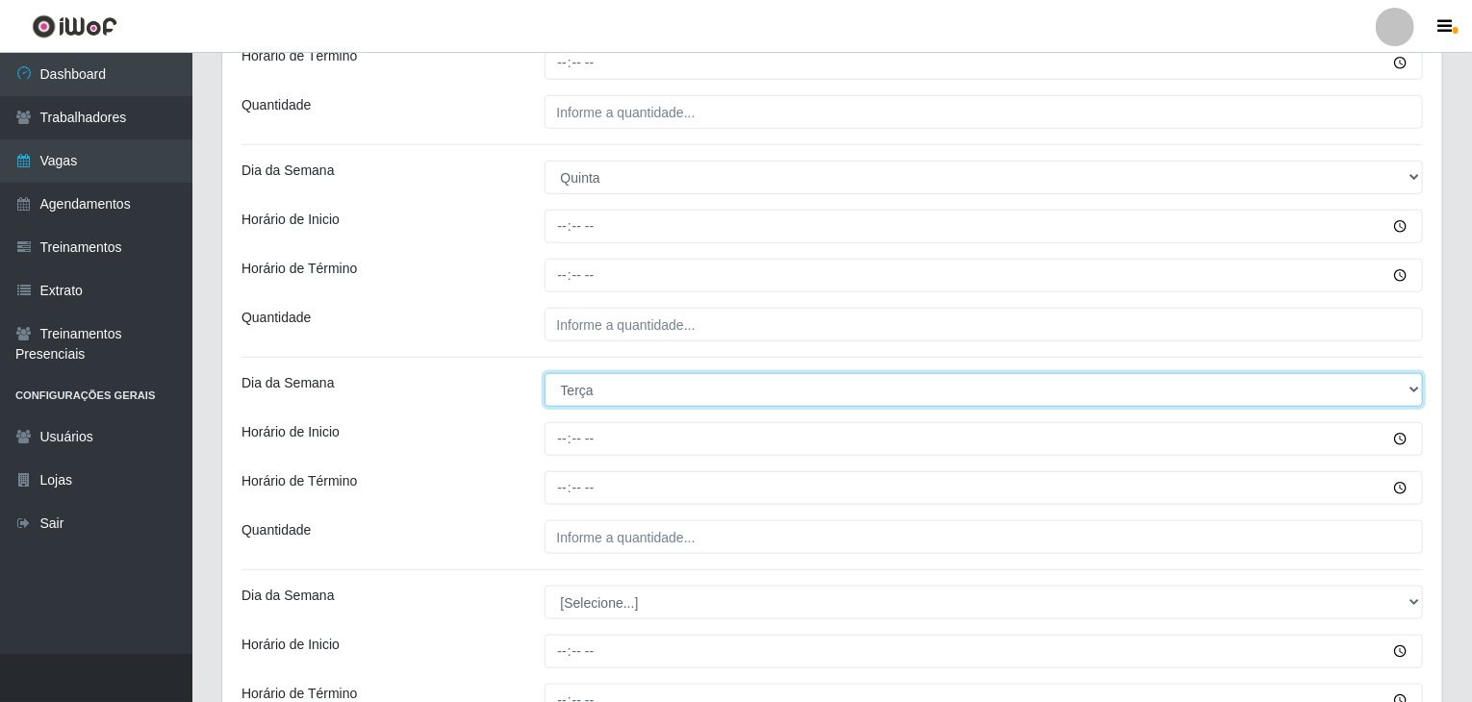
click at [598, 392] on select "[Selecione...] Segunda Terça Quarta Quinta Sexta Sábado Domingo" at bounding box center [983, 390] width 879 height 34
select select "4"
click at [544, 373] on select "[Selecione...] Segunda Terça Quarta Quinta Sexta Sábado Domingo" at bounding box center [983, 390] width 879 height 34
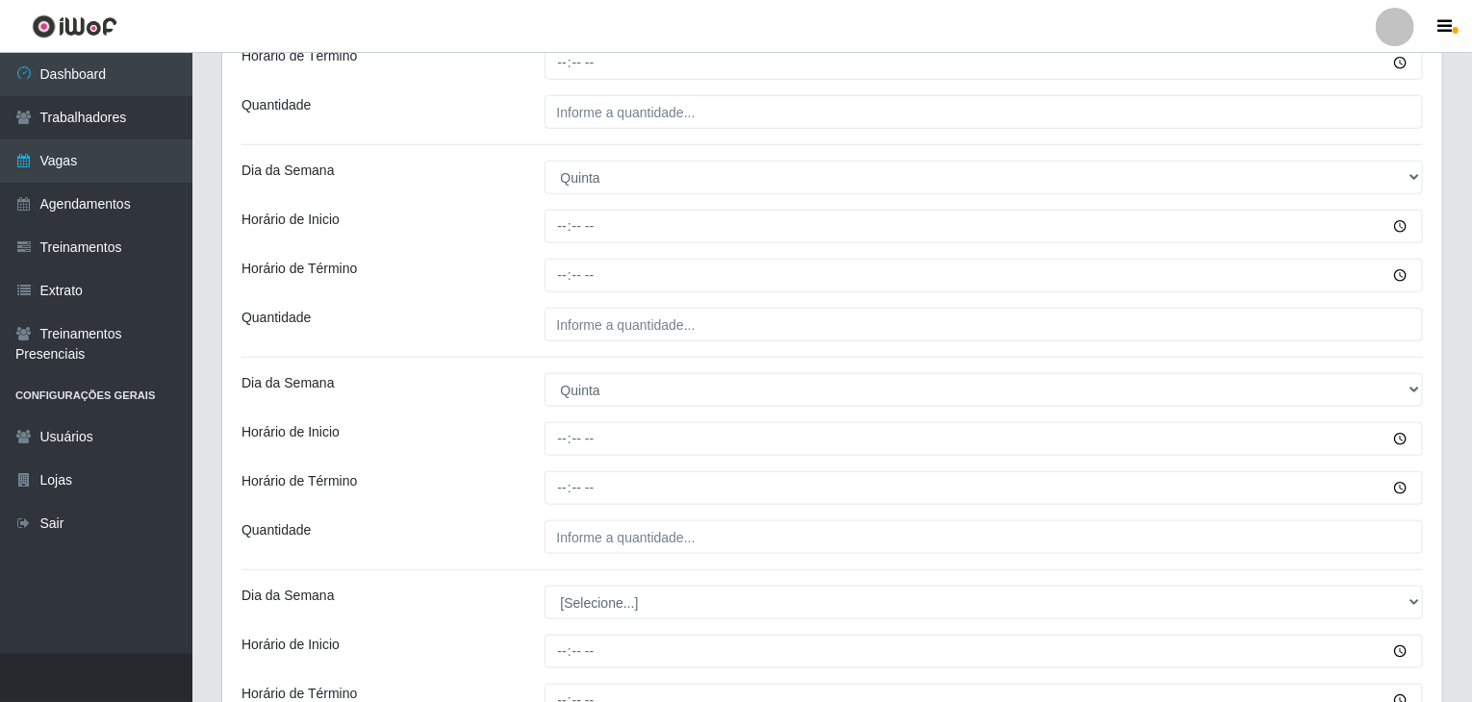
click at [489, 442] on div "Horário de Inicio" at bounding box center [378, 439] width 303 height 34
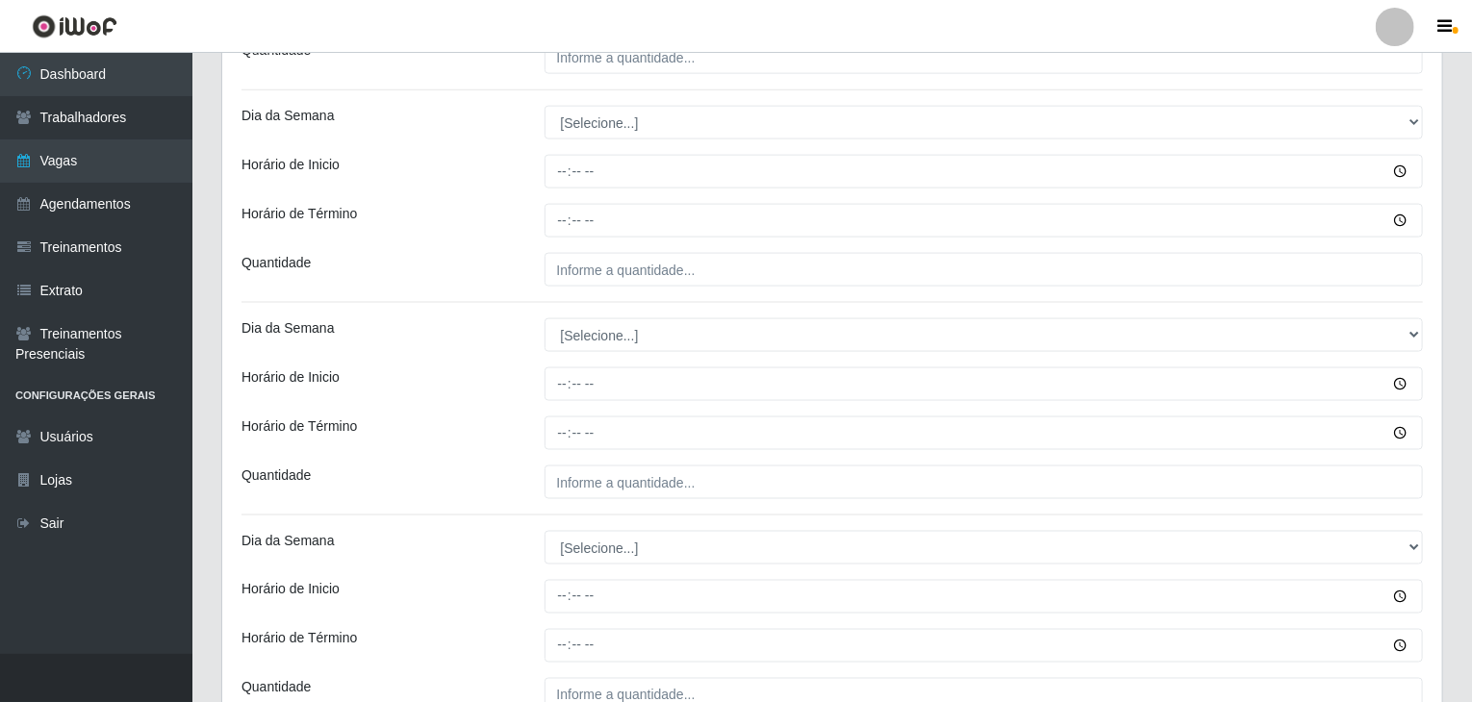
scroll to position [1251, 0]
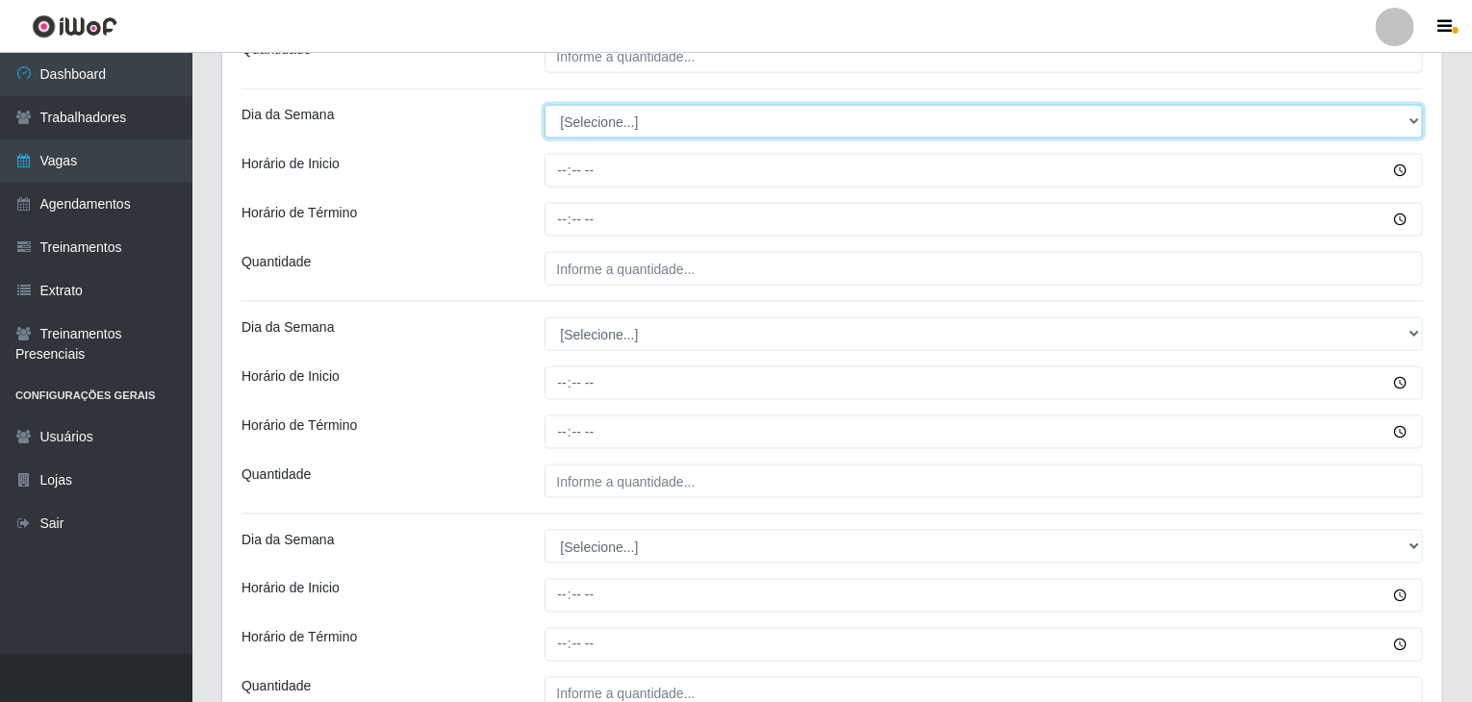
click at [597, 124] on select "[Selecione...] Segunda Terça Quarta Quinta Sexta Sábado Domingo" at bounding box center [983, 122] width 879 height 34
select select "5"
click at [544, 105] on select "[Selecione...] Segunda Terça Quarta Quinta Sexta Sábado Domingo" at bounding box center [983, 122] width 879 height 34
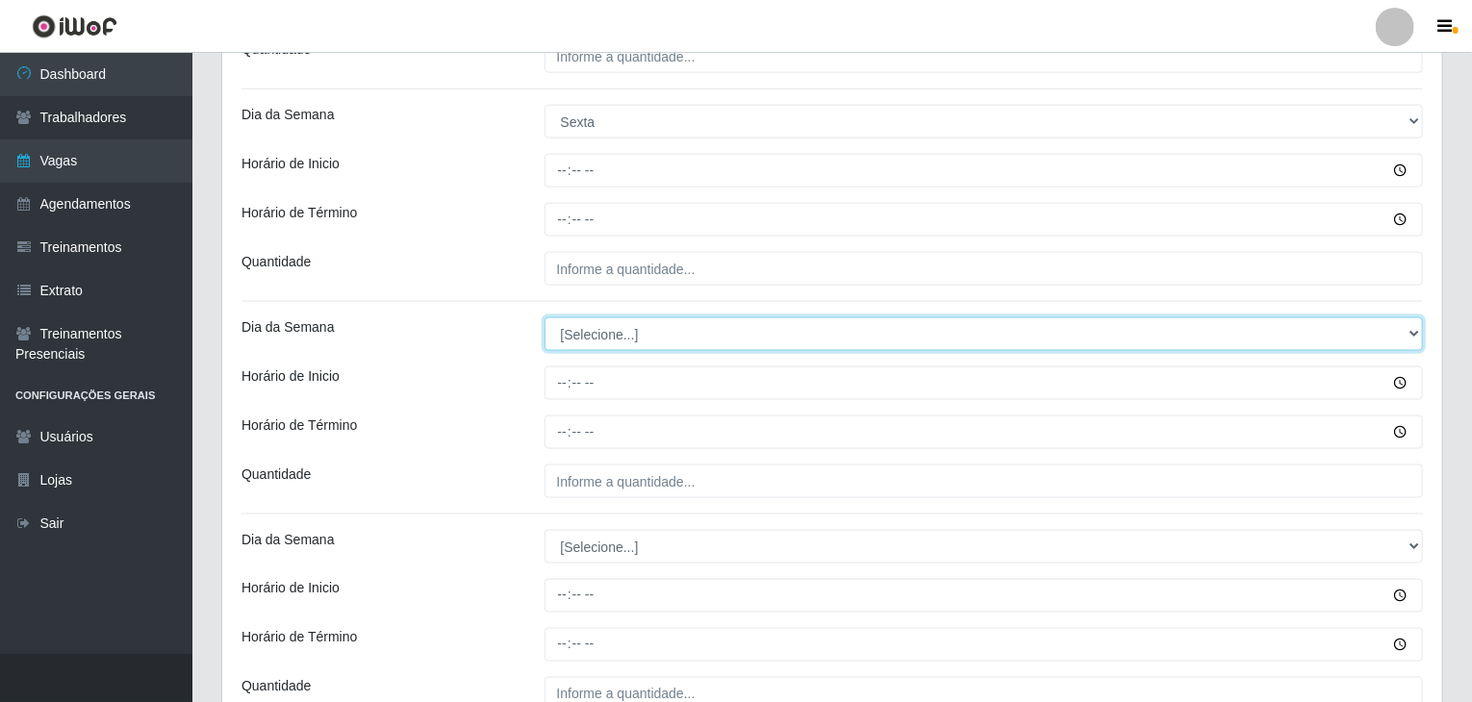
click at [612, 340] on select "[Selecione...] Segunda Terça Quarta Quinta Sexta Sábado Domingo" at bounding box center [983, 334] width 879 height 34
select select "5"
click at [544, 317] on select "[Selecione...] Segunda Terça Quarta Quinta Sexta Sábado Domingo" at bounding box center [983, 334] width 879 height 34
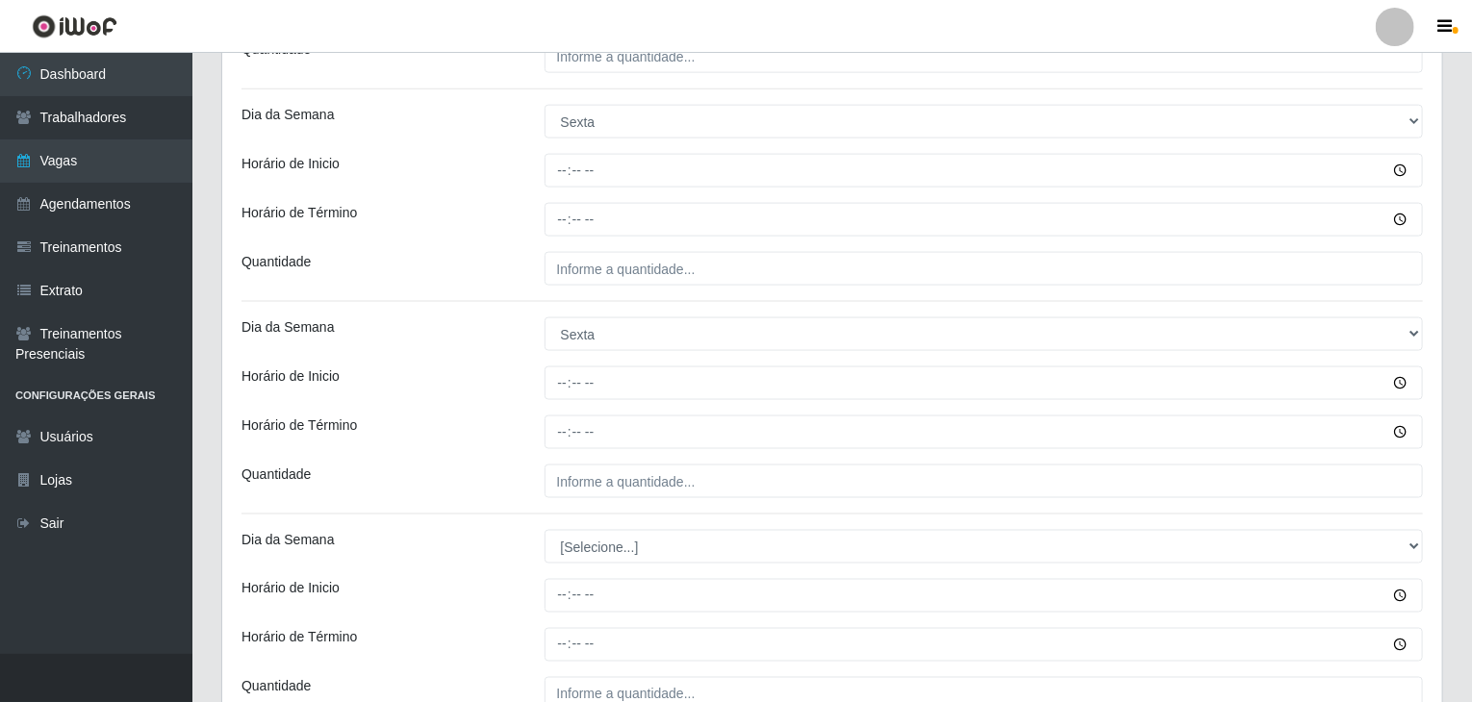
click at [504, 372] on div "Horário de Inicio" at bounding box center [378, 383] width 303 height 34
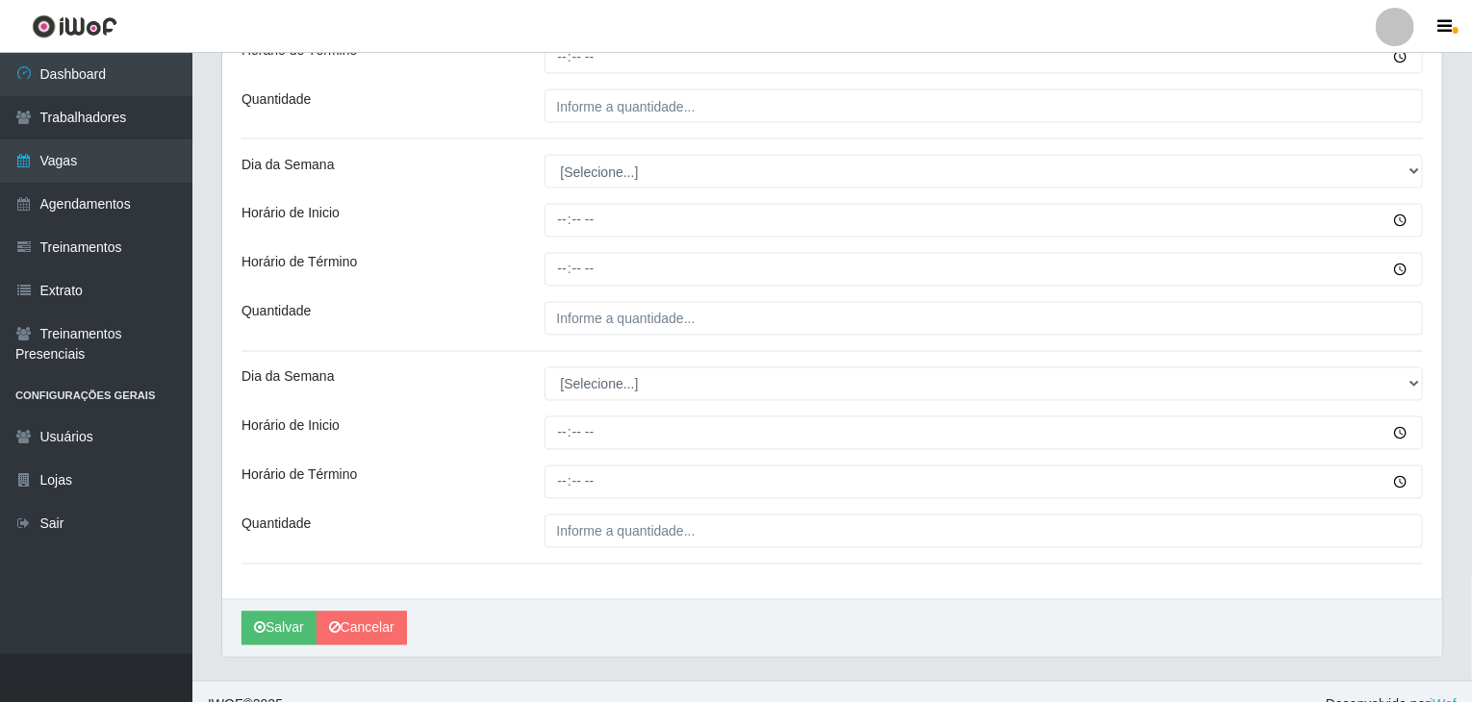
scroll to position [1635, 0]
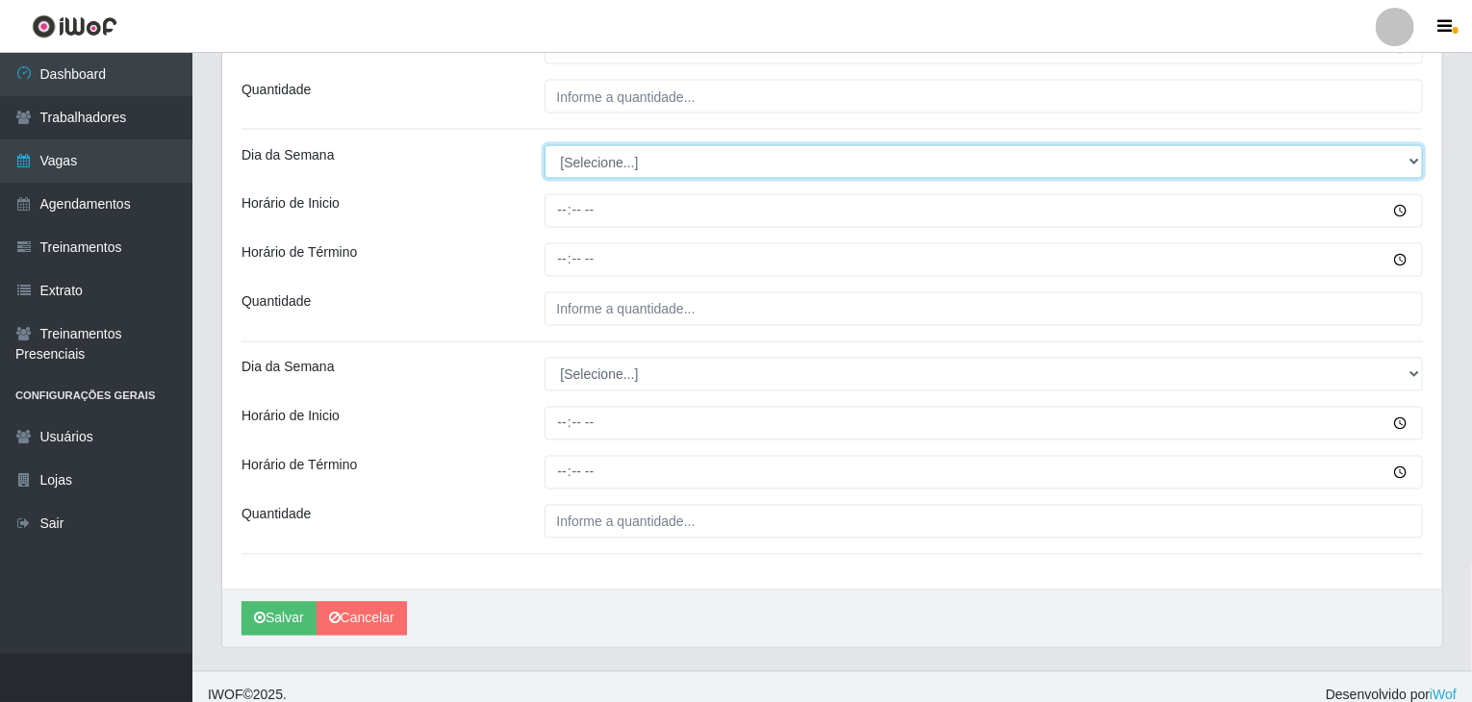
click at [615, 162] on select "[Selecione...] Segunda Terça Quarta Quinta Sexta Sábado Domingo" at bounding box center [983, 162] width 879 height 34
select select "6"
click at [544, 145] on select "[Selecione...] Segunda Terça Quarta Quinta Sexta Sábado Domingo" at bounding box center [983, 162] width 879 height 34
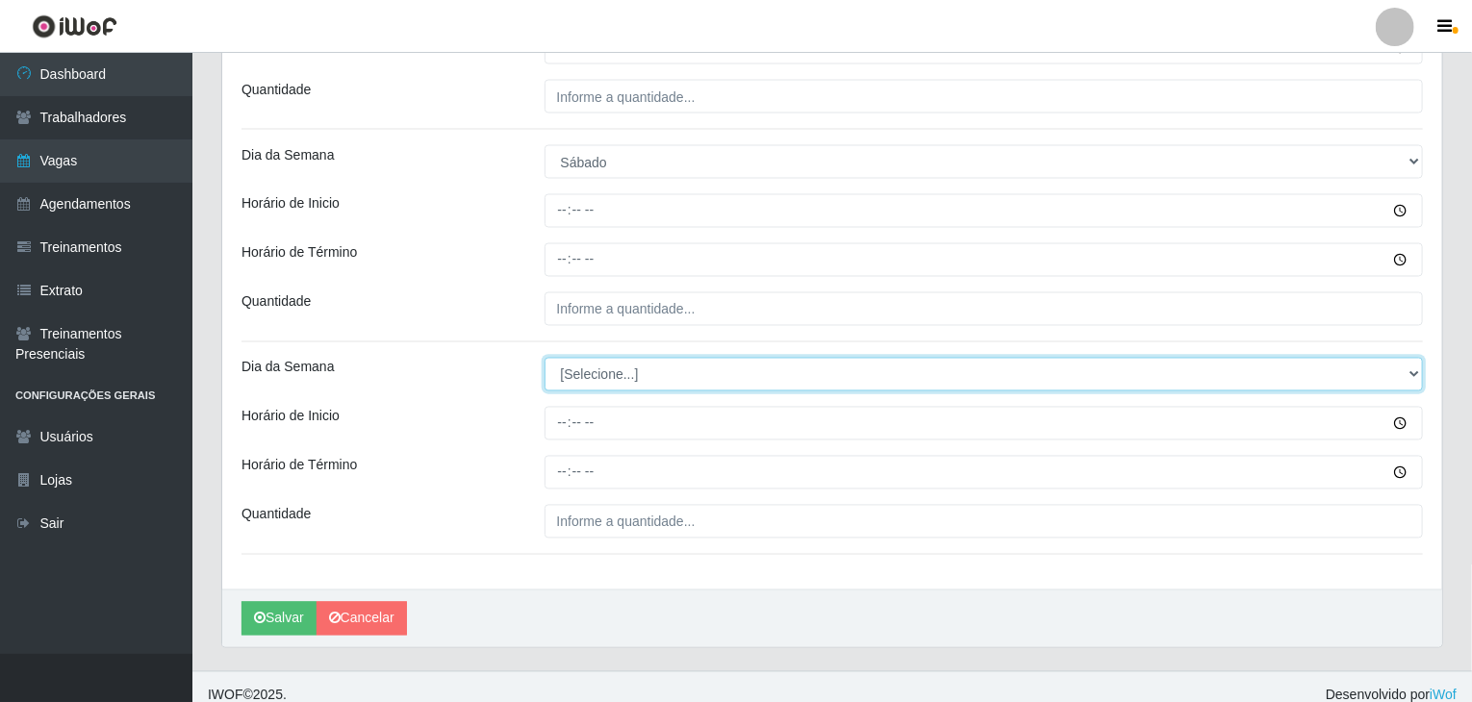
drag, startPoint x: 616, startPoint y: 366, endPoint x: 627, endPoint y: 386, distance: 22.4
click at [616, 366] on select "[Selecione...] Segunda Terça Quarta Quinta Sexta Sábado Domingo" at bounding box center [983, 375] width 879 height 34
select select "6"
click at [544, 358] on select "[Selecione...] Segunda Terça Quarta Quinta Sexta Sábado Domingo" at bounding box center [983, 375] width 879 height 34
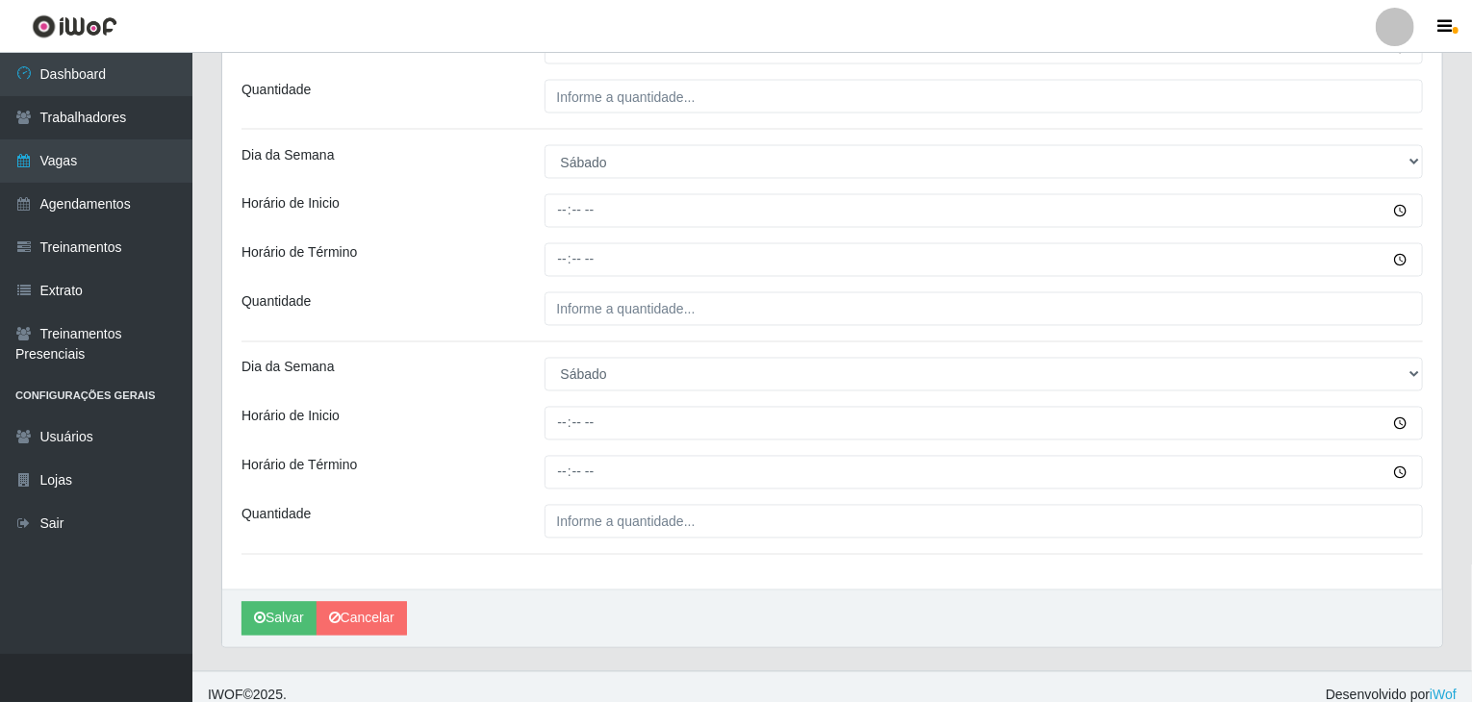
click at [496, 408] on div "Horário de Inicio" at bounding box center [378, 424] width 303 height 34
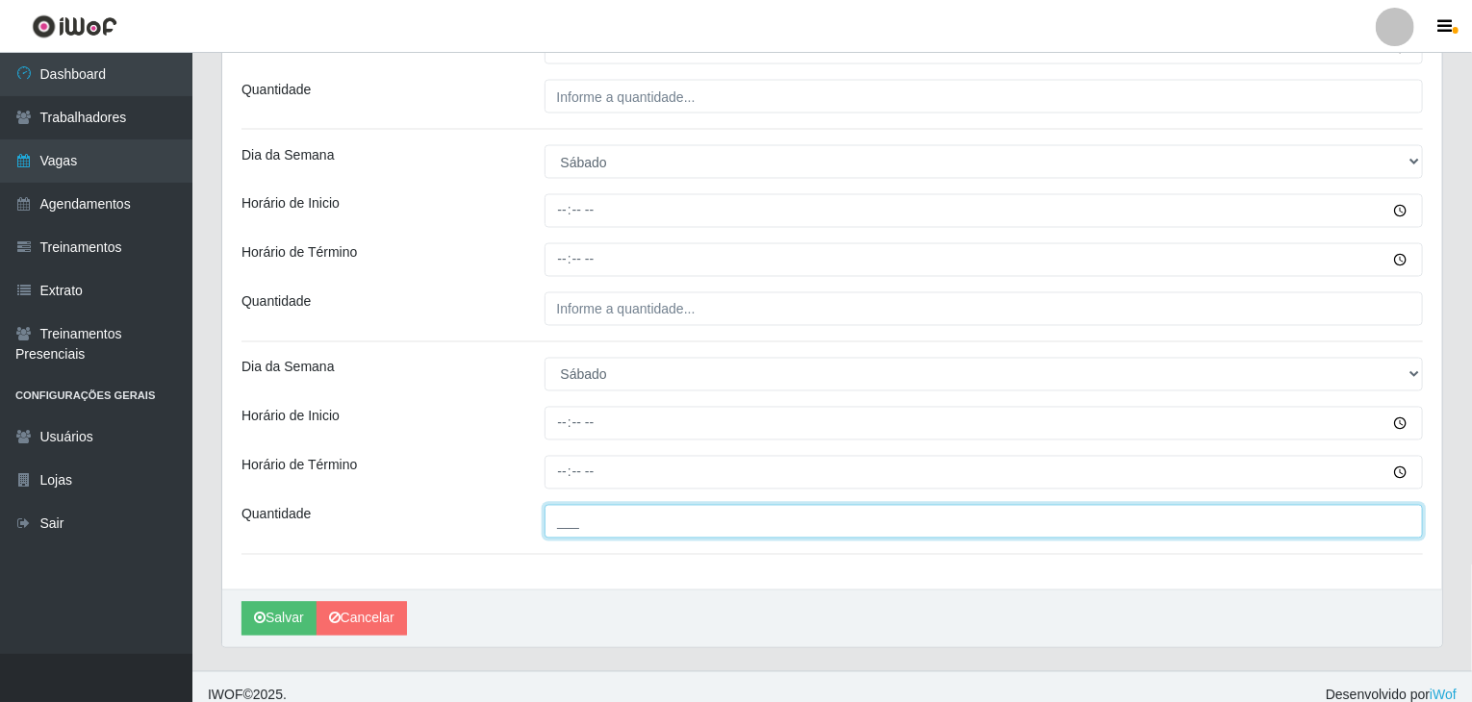
click at [612, 520] on input "___" at bounding box center [983, 522] width 879 height 34
type input "3__"
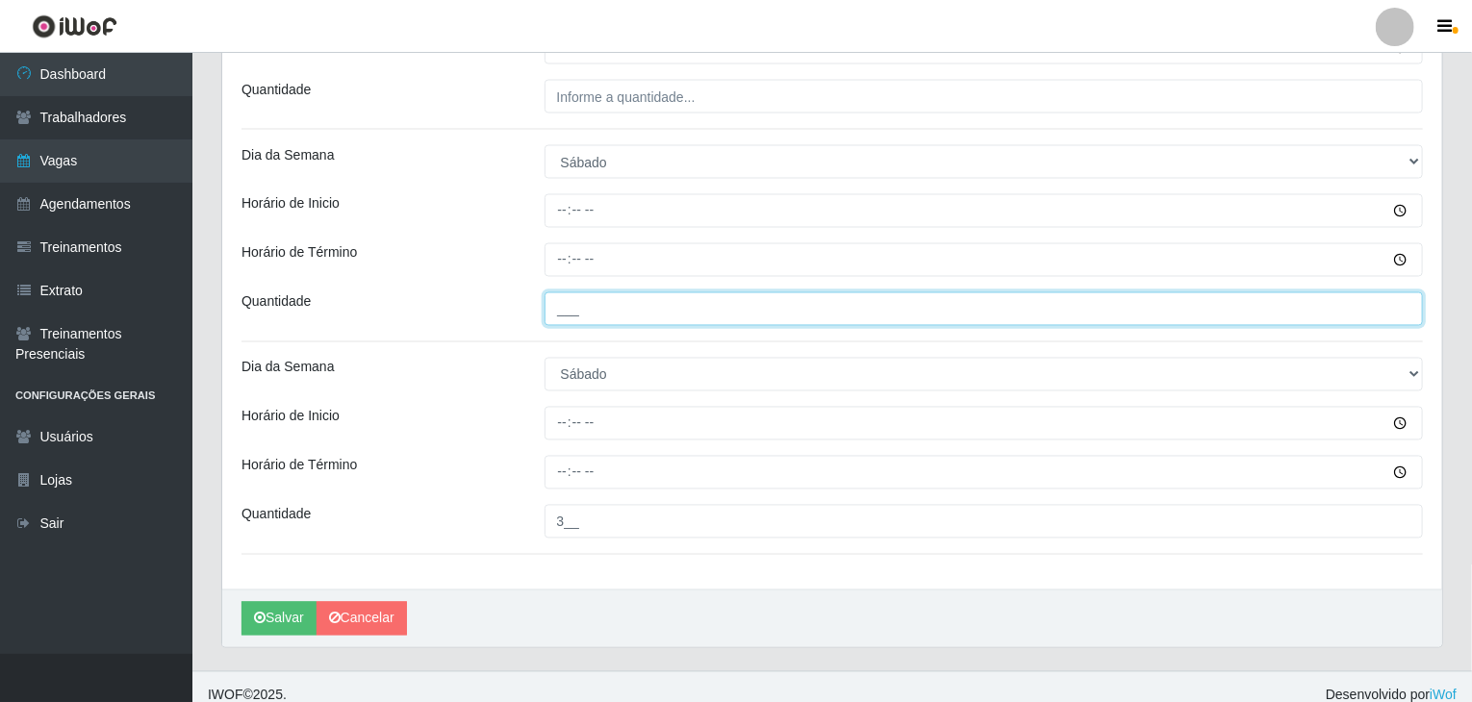
click at [594, 313] on input "___" at bounding box center [983, 309] width 879 height 34
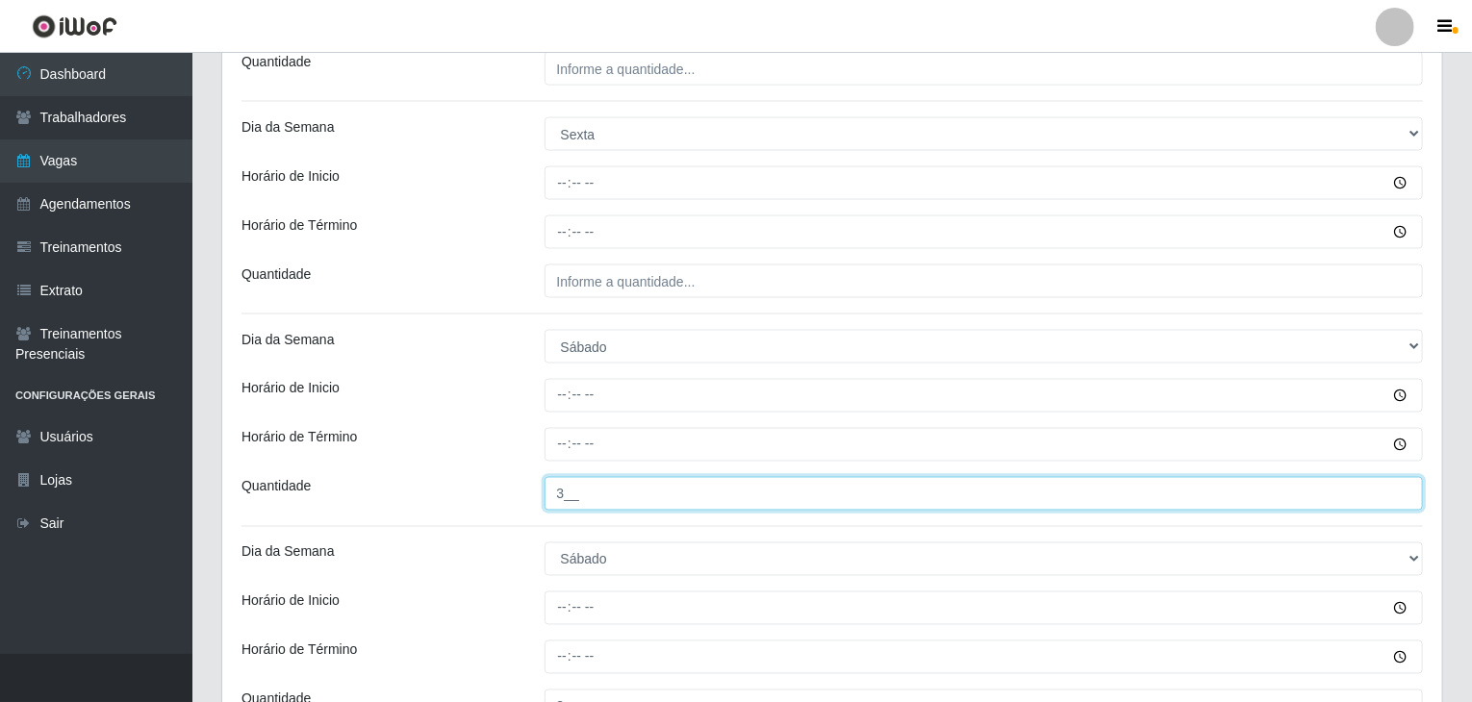
scroll to position [1443, 0]
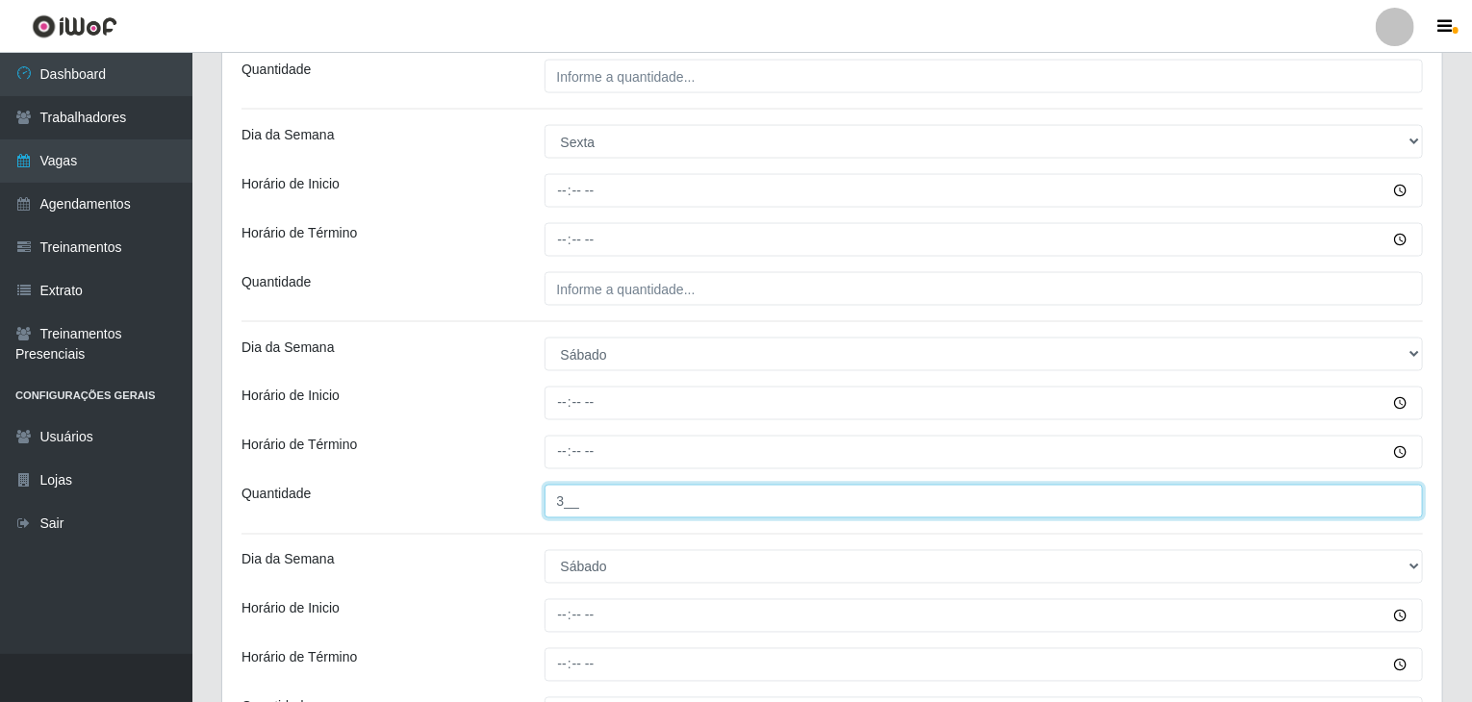
type input "3__"
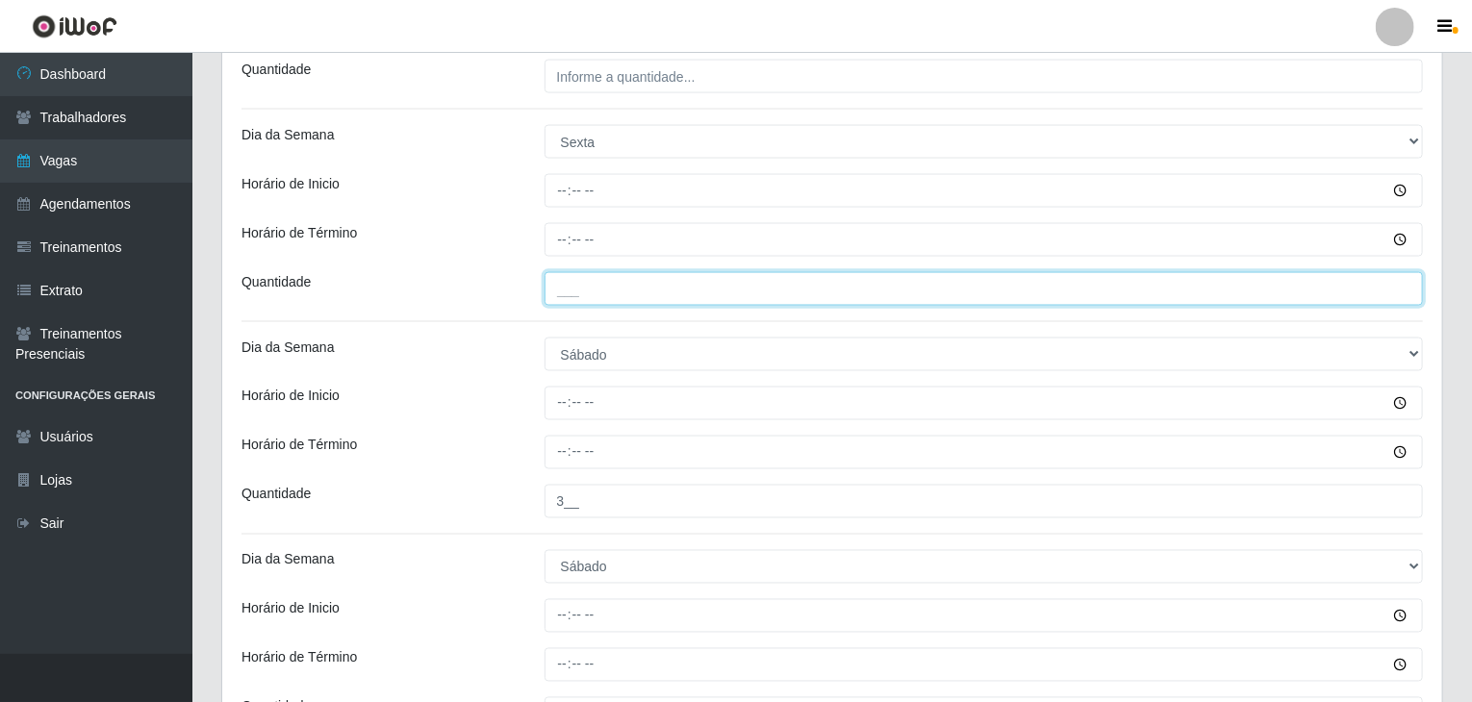
click at [683, 292] on input "___" at bounding box center [983, 289] width 879 height 34
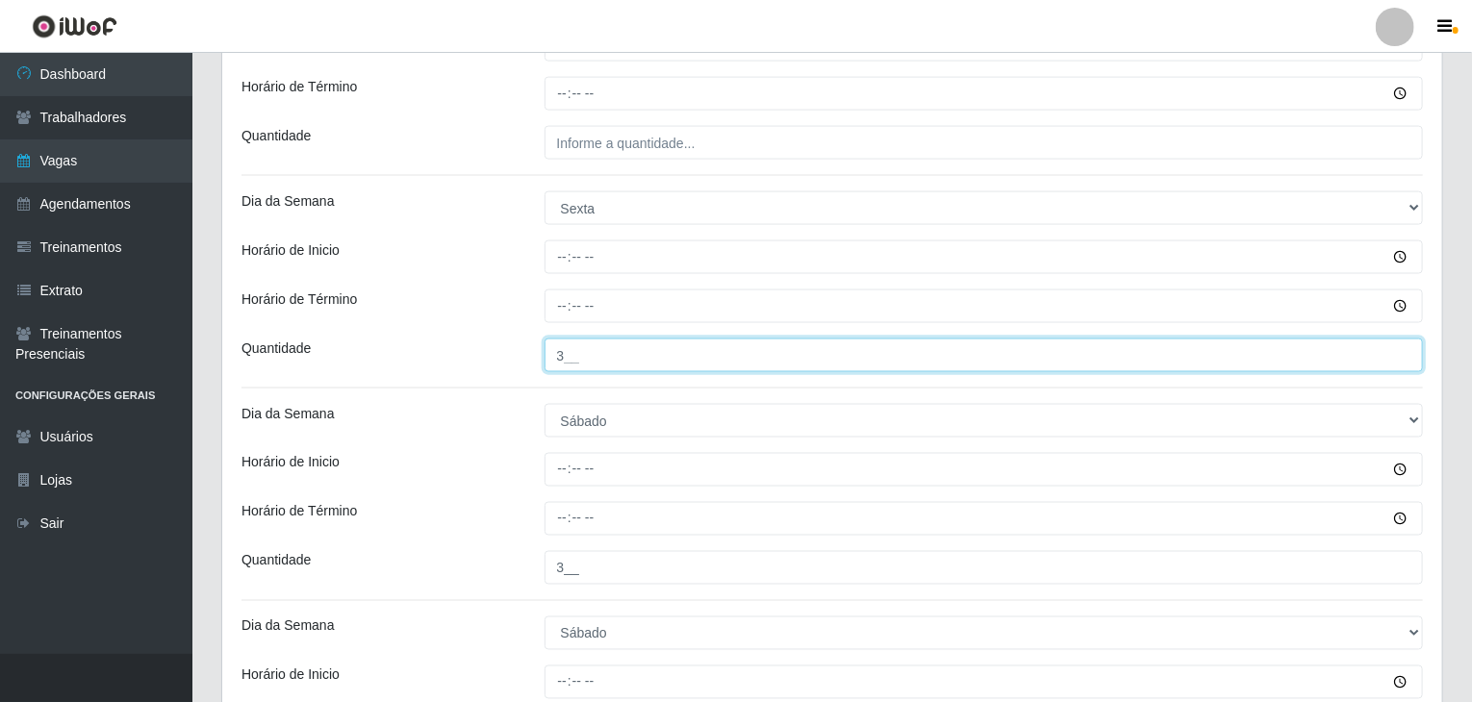
scroll to position [1347, 0]
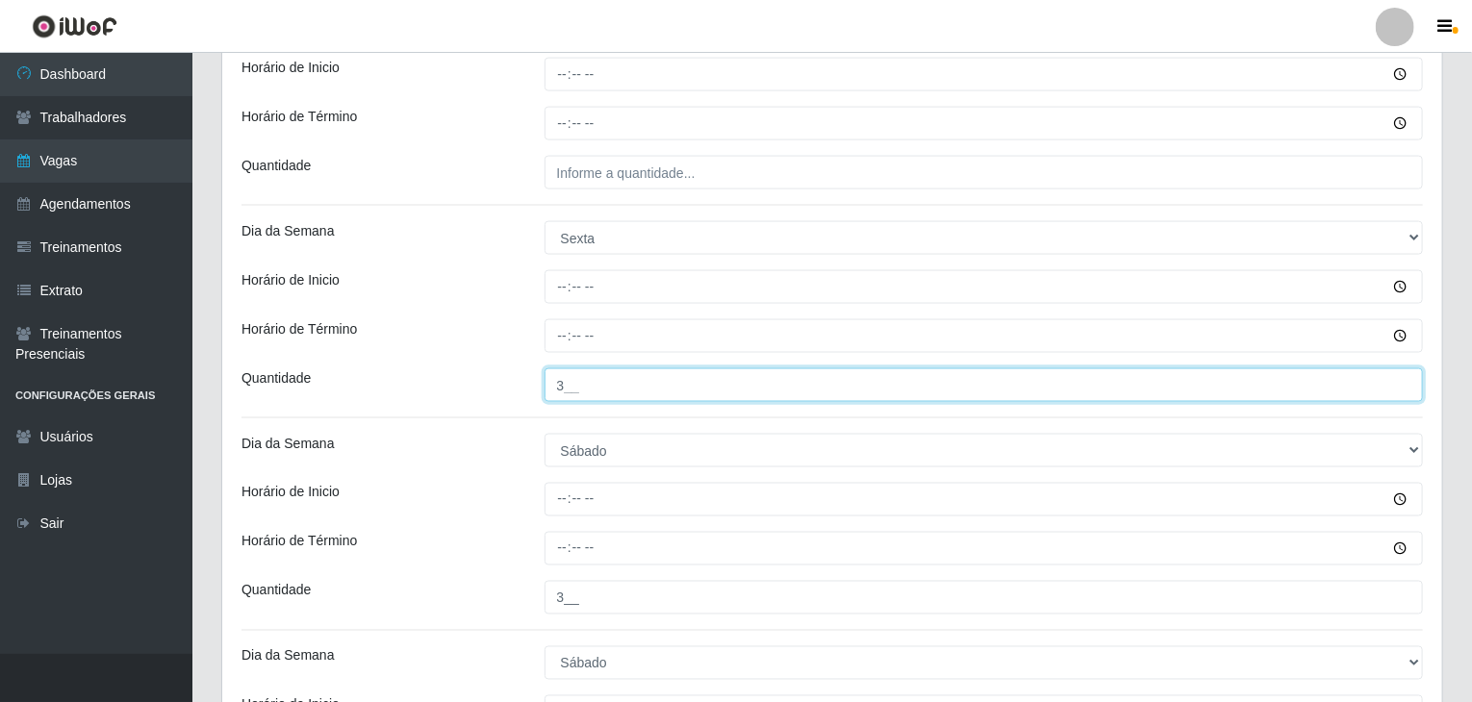
type input "3__"
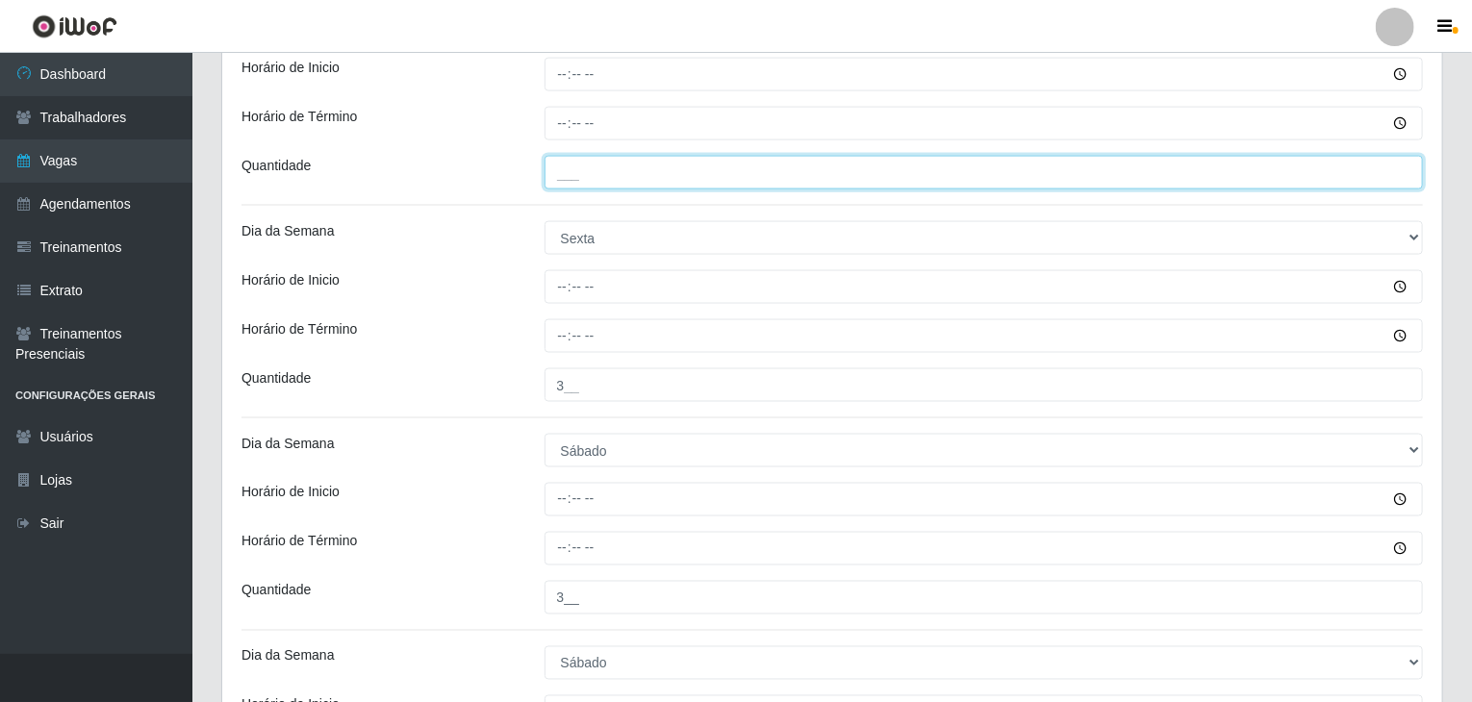
click at [643, 174] on input "___" at bounding box center [983, 173] width 879 height 34
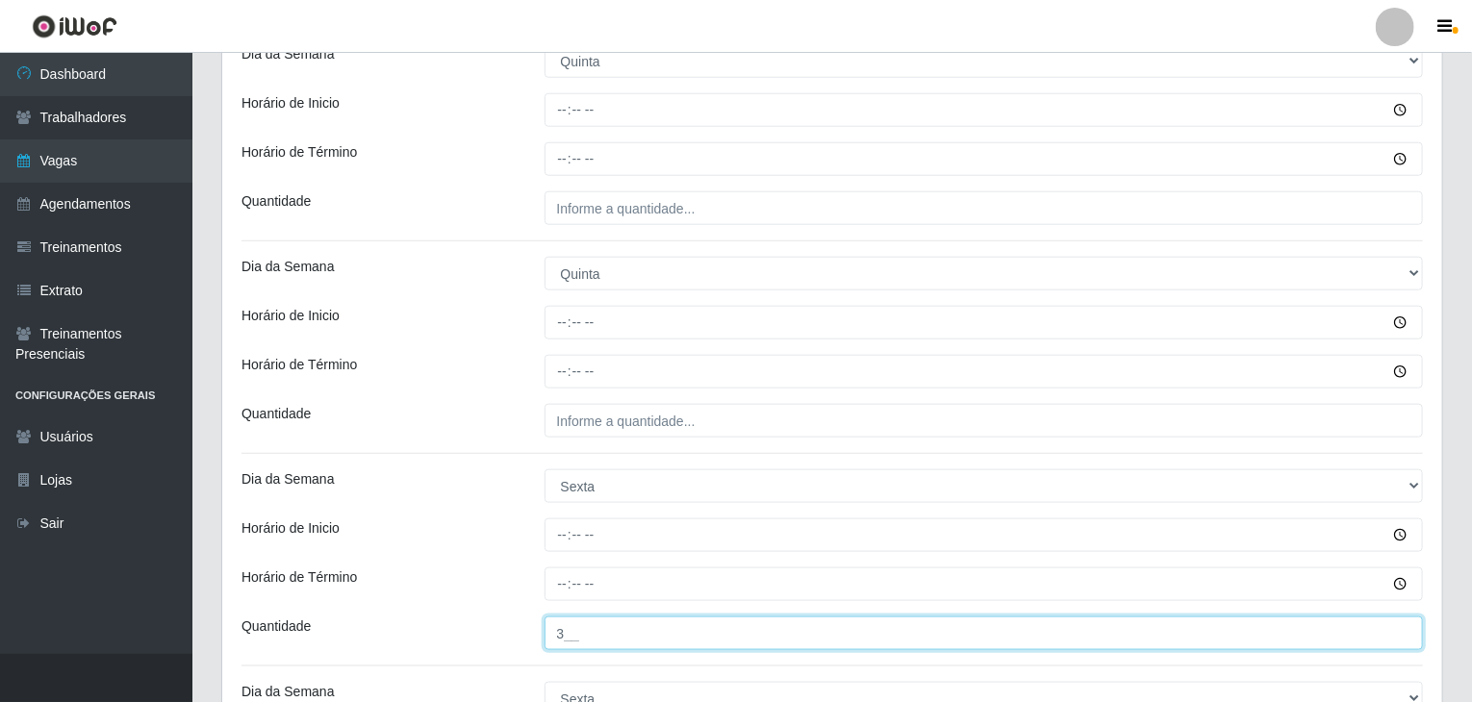
scroll to position [866, 0]
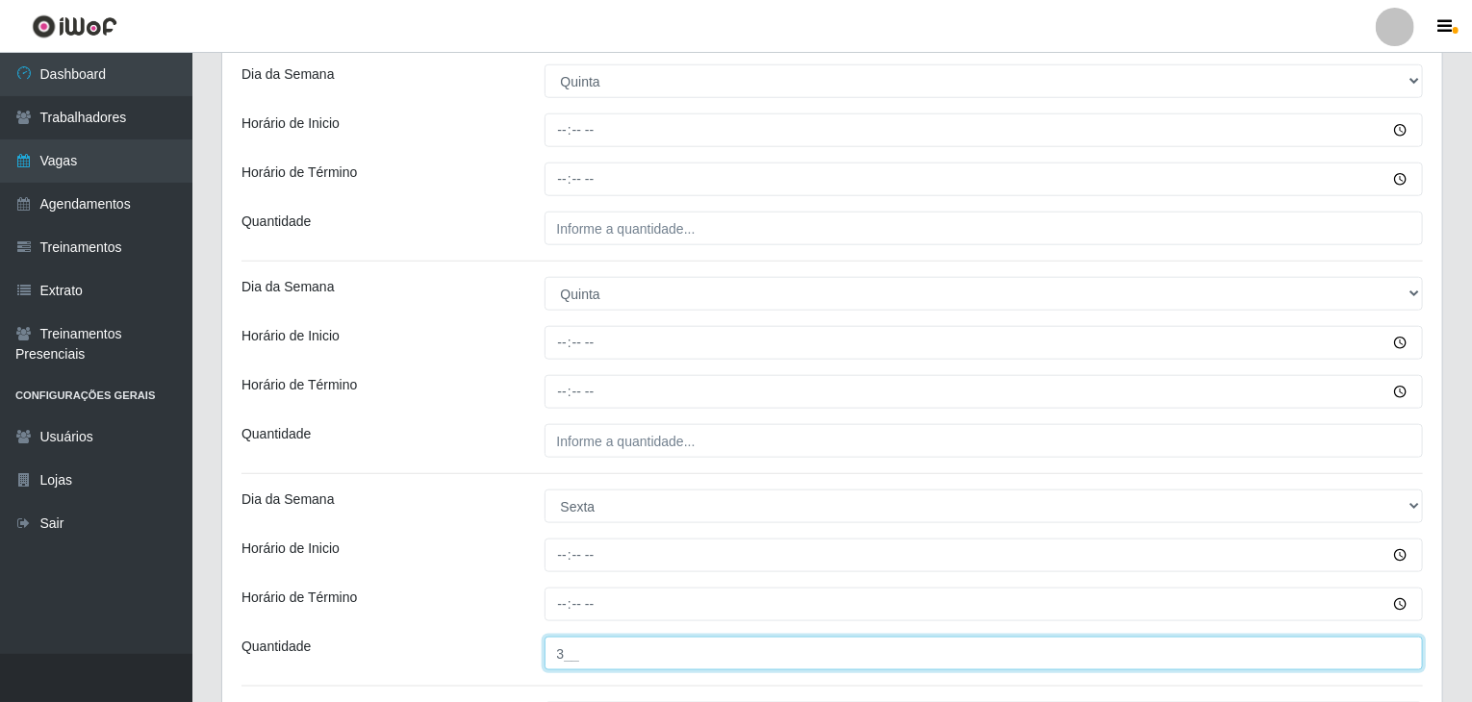
type input "3__"
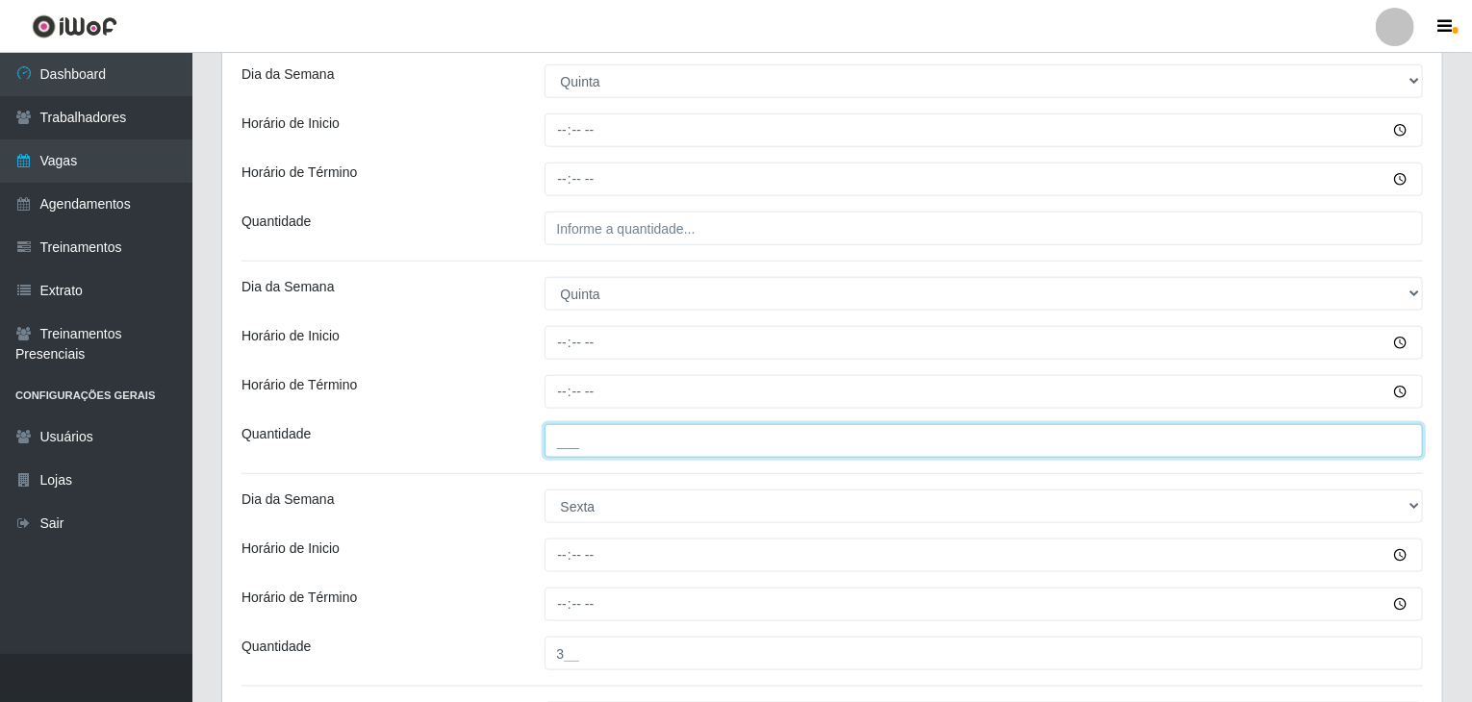
click at [637, 443] on input "___" at bounding box center [983, 441] width 879 height 34
type input "3__"
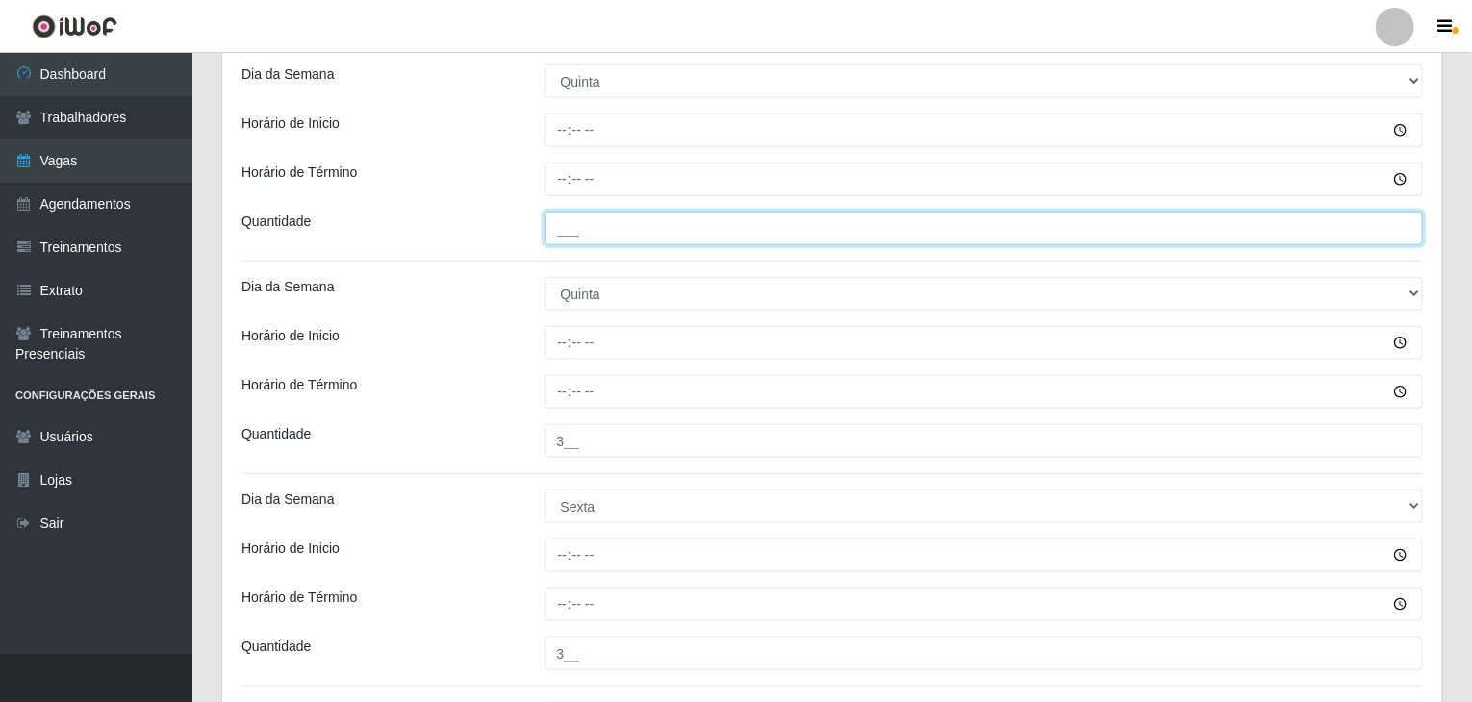
click at [595, 218] on input "___" at bounding box center [983, 229] width 879 height 34
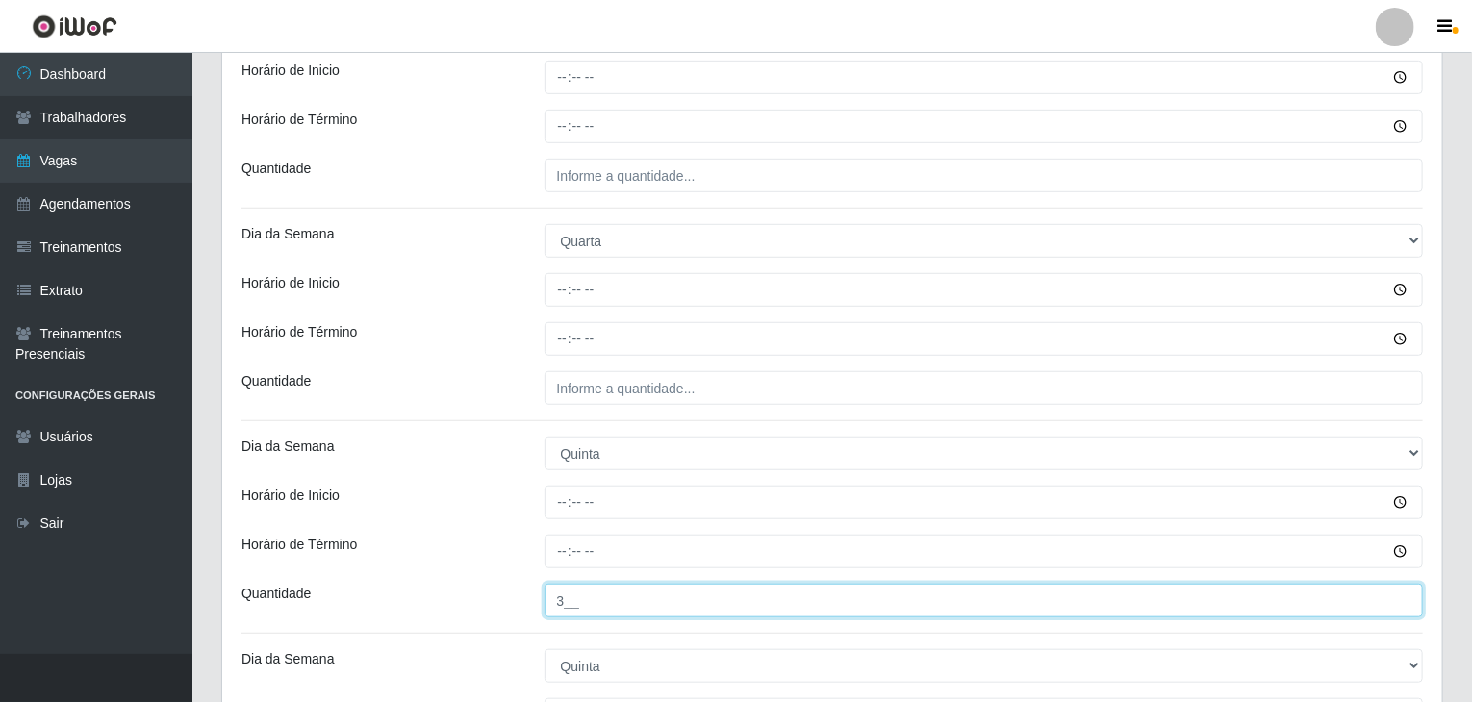
scroll to position [481, 0]
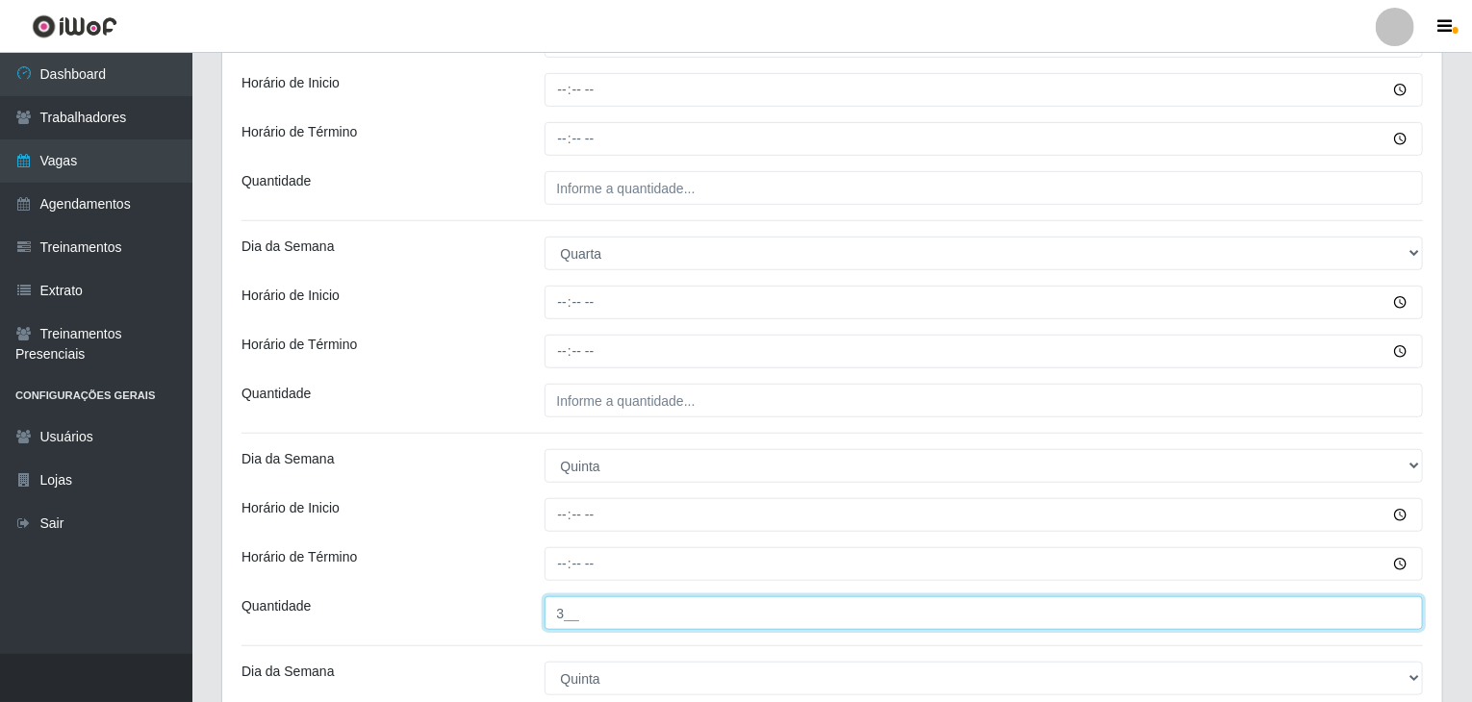
type input "3__"
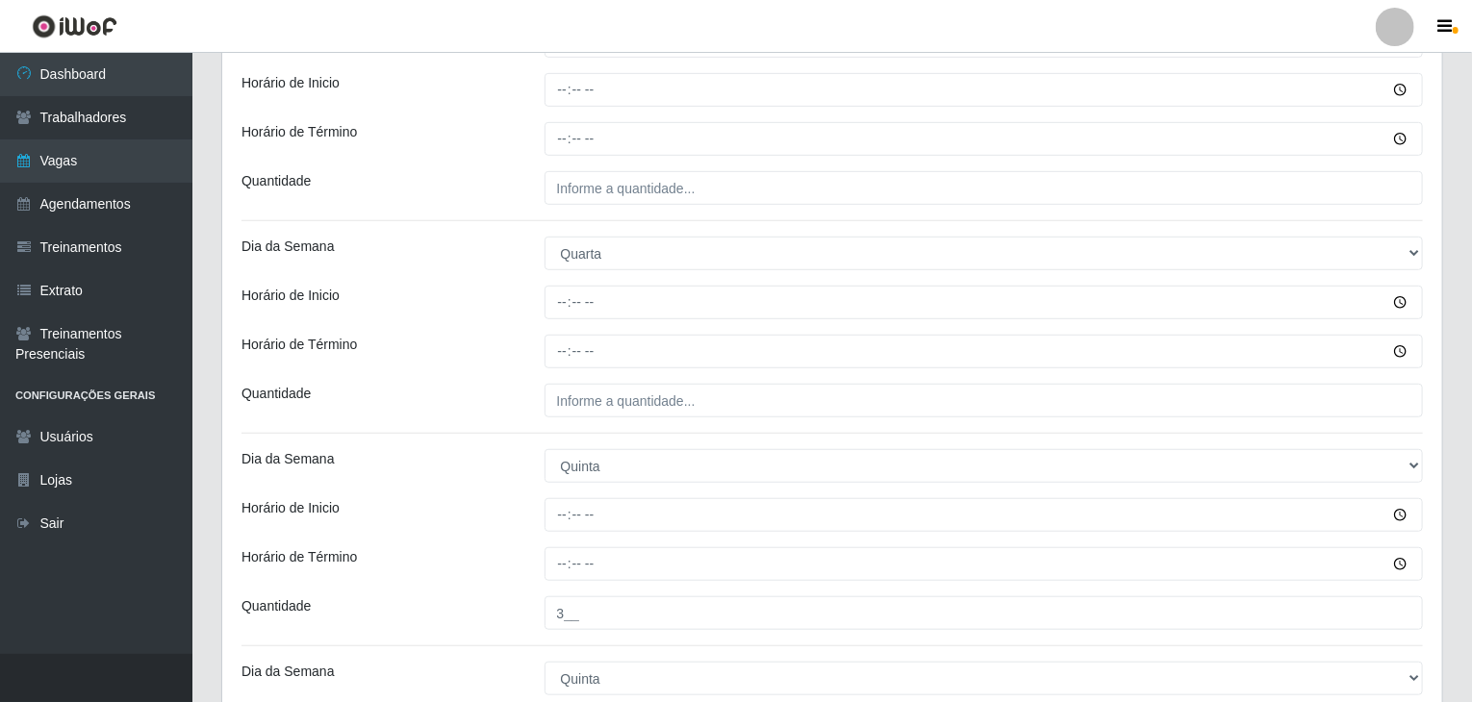
click at [692, 428] on div "Loja Rede Compras Supermercados - LOJA 3 Função [Selecione...] ASG ASG + ASG ++…" at bounding box center [832, 713] width 1220 height 2059
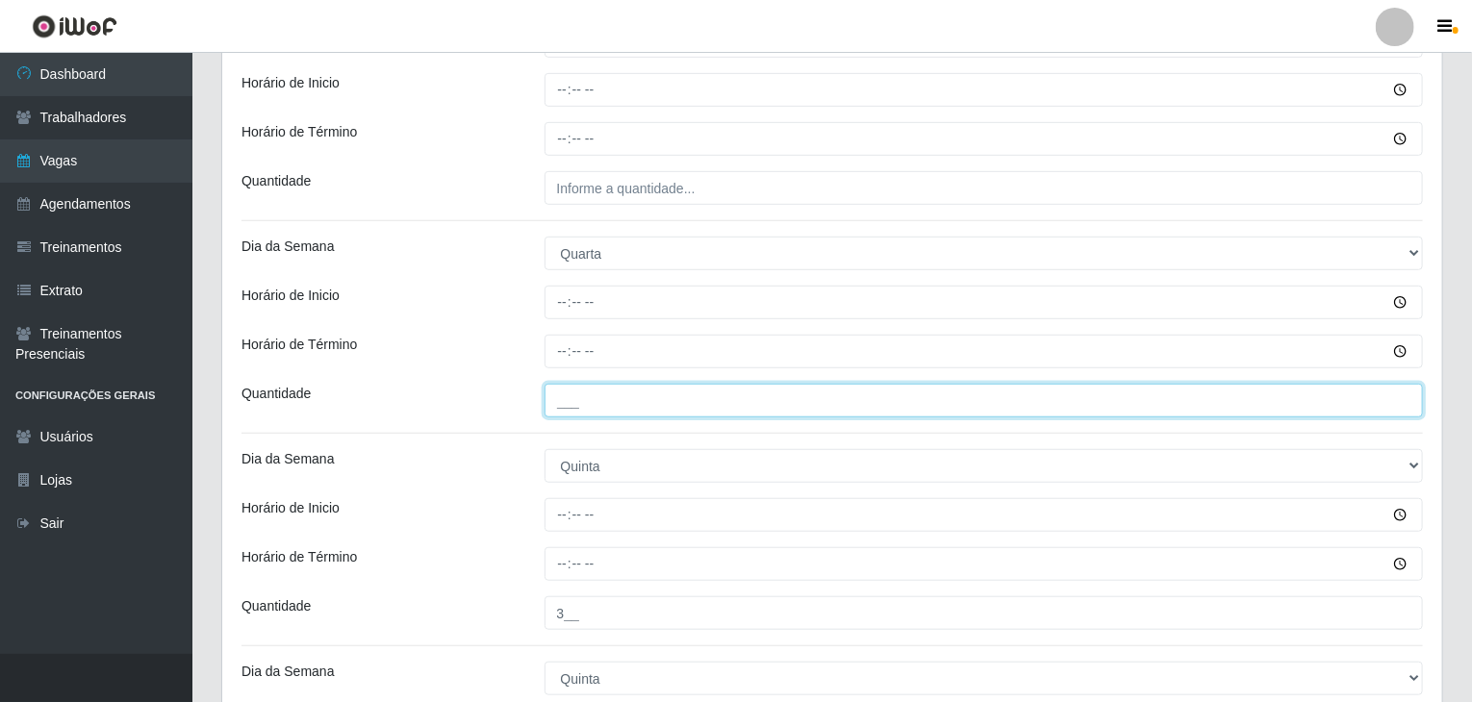
click at [678, 396] on input "___" at bounding box center [983, 401] width 879 height 34
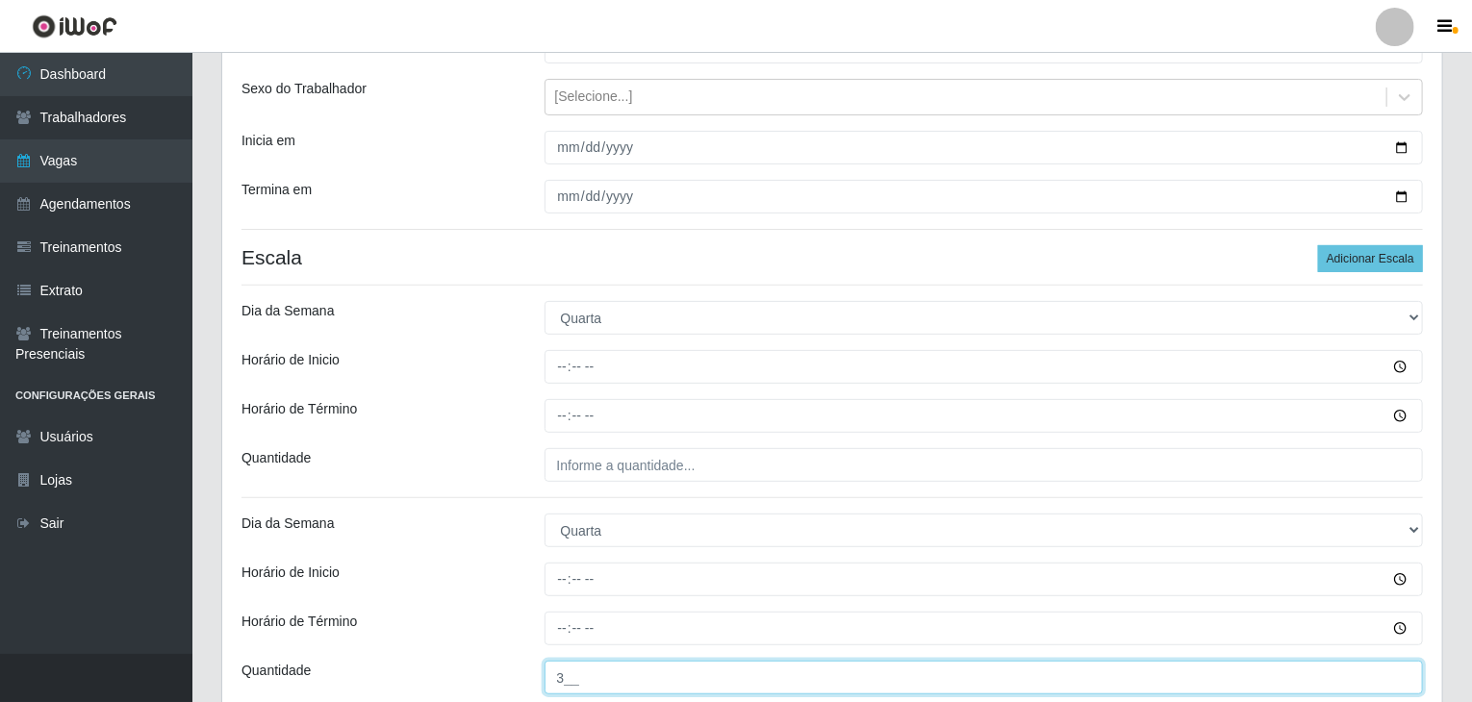
scroll to position [192, 0]
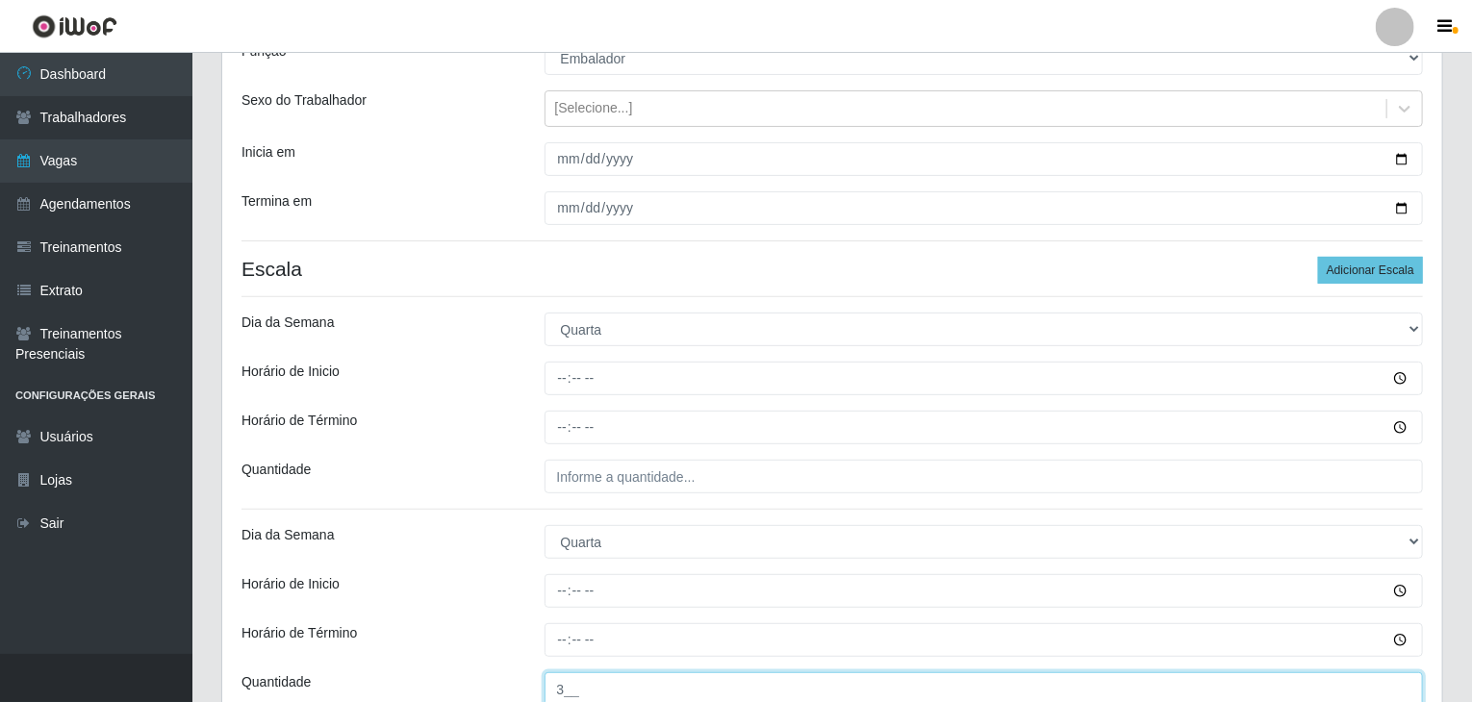
type input "3__"
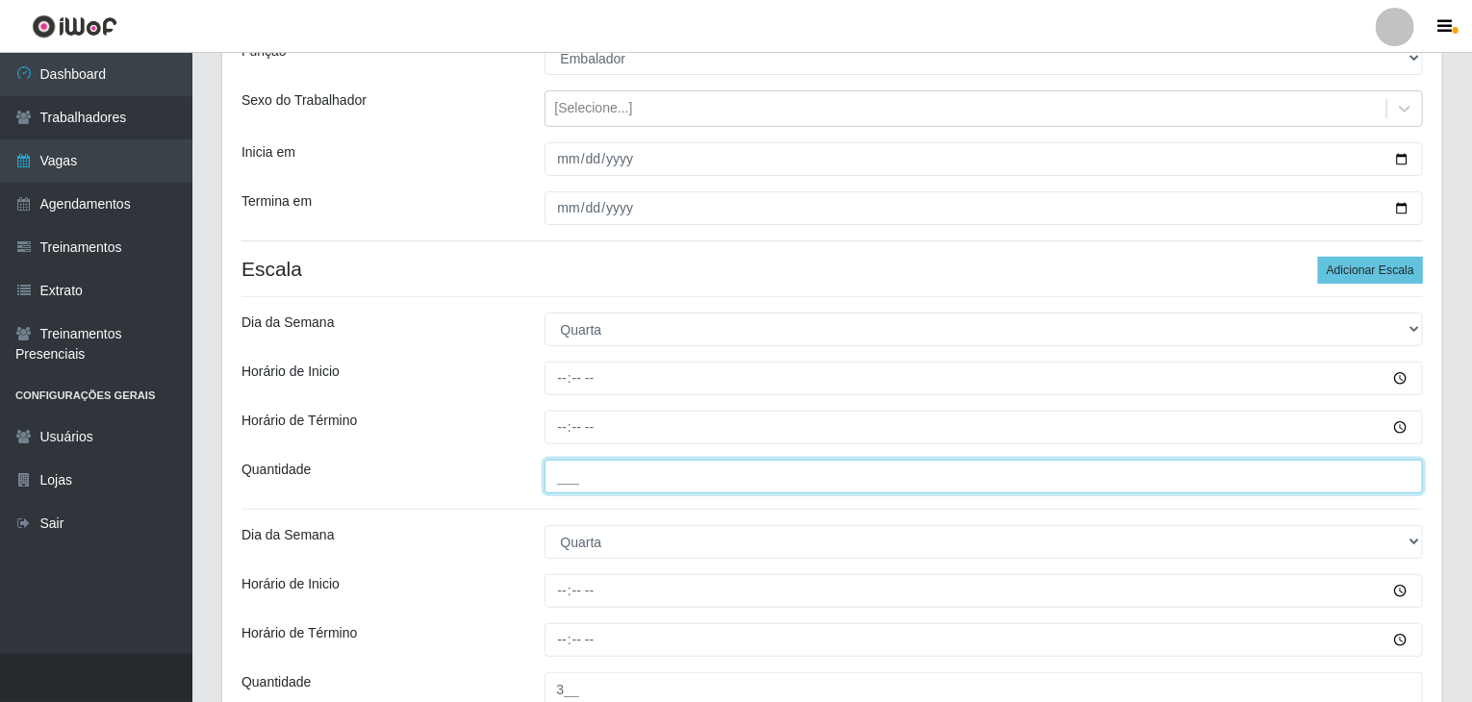
click at [689, 473] on input "___" at bounding box center [983, 477] width 879 height 34
type input "3__"
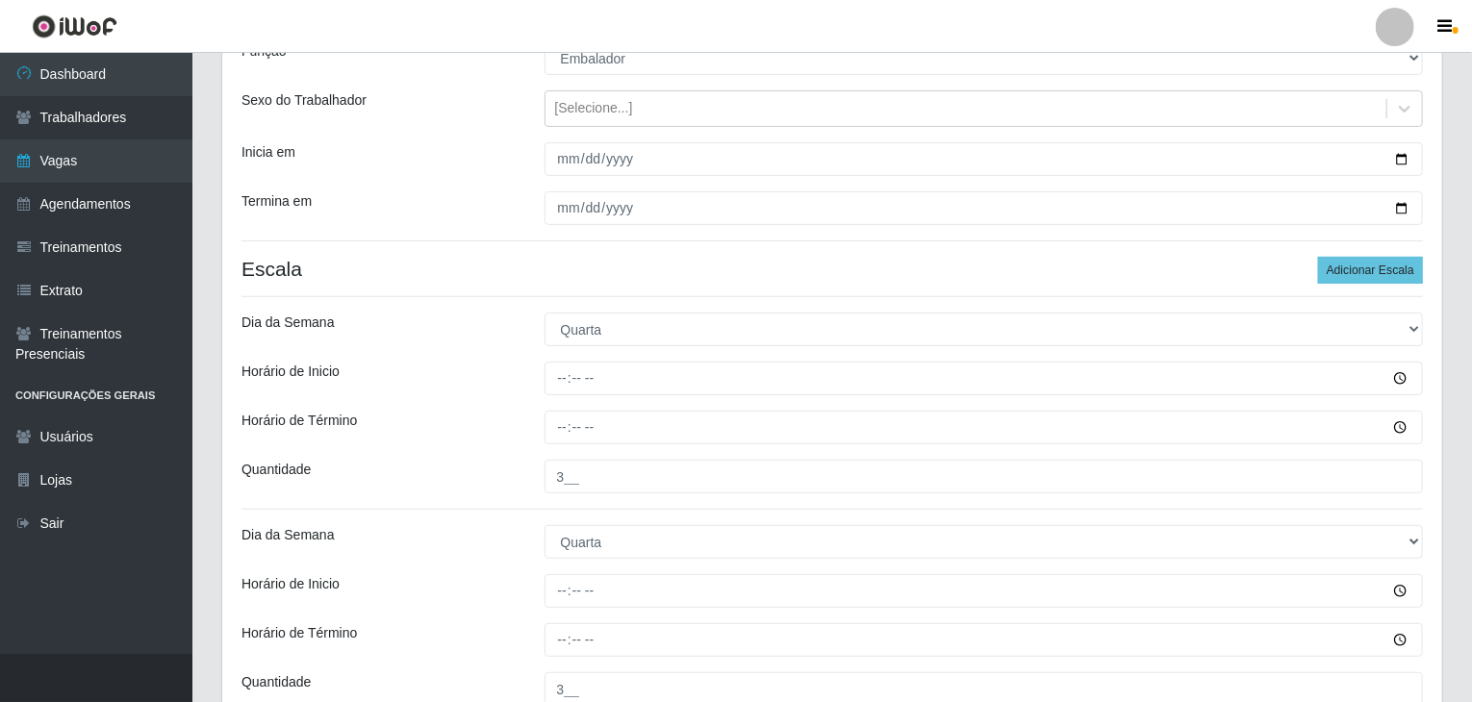
drag, startPoint x: 575, startPoint y: 354, endPoint x: 555, endPoint y: 375, distance: 29.3
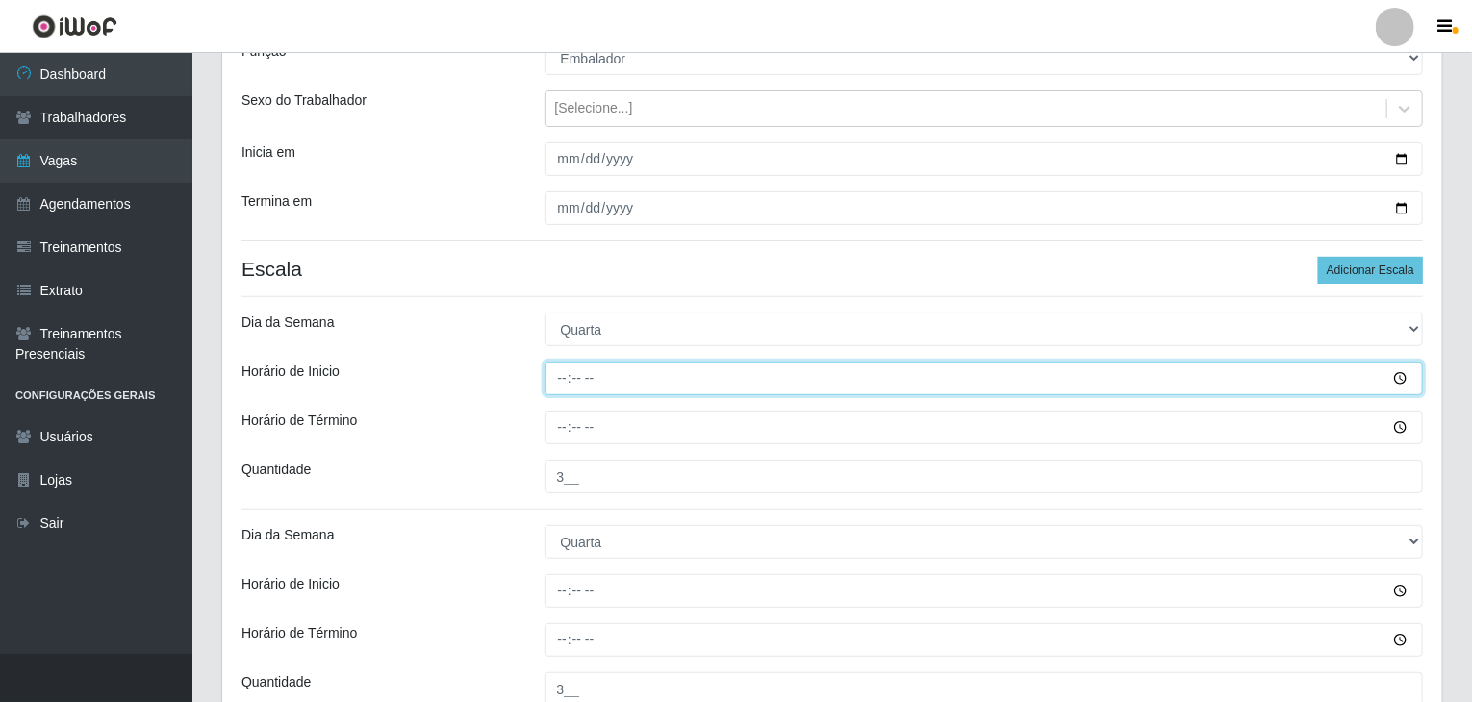
click at [555, 376] on input "Horário de Inicio" at bounding box center [983, 379] width 879 height 34
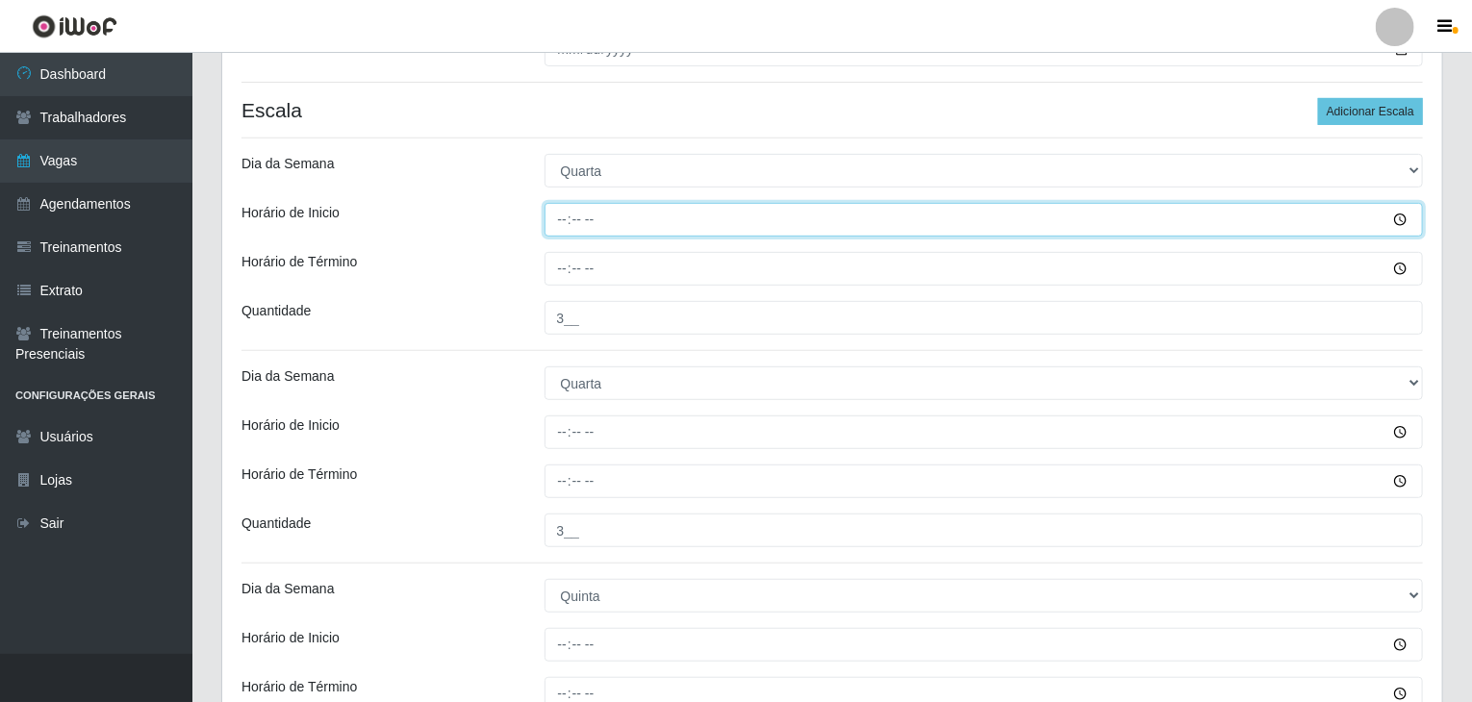
scroll to position [385, 0]
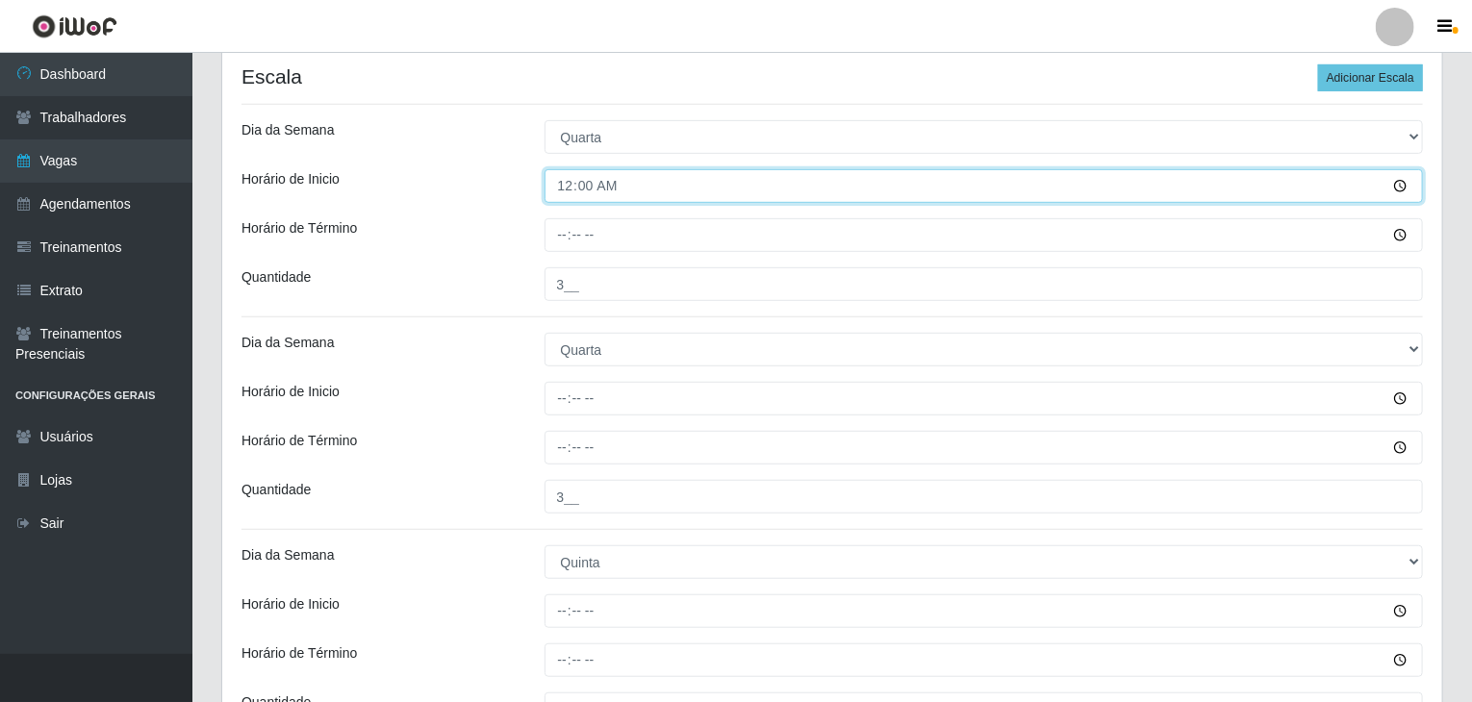
type input "08:00"
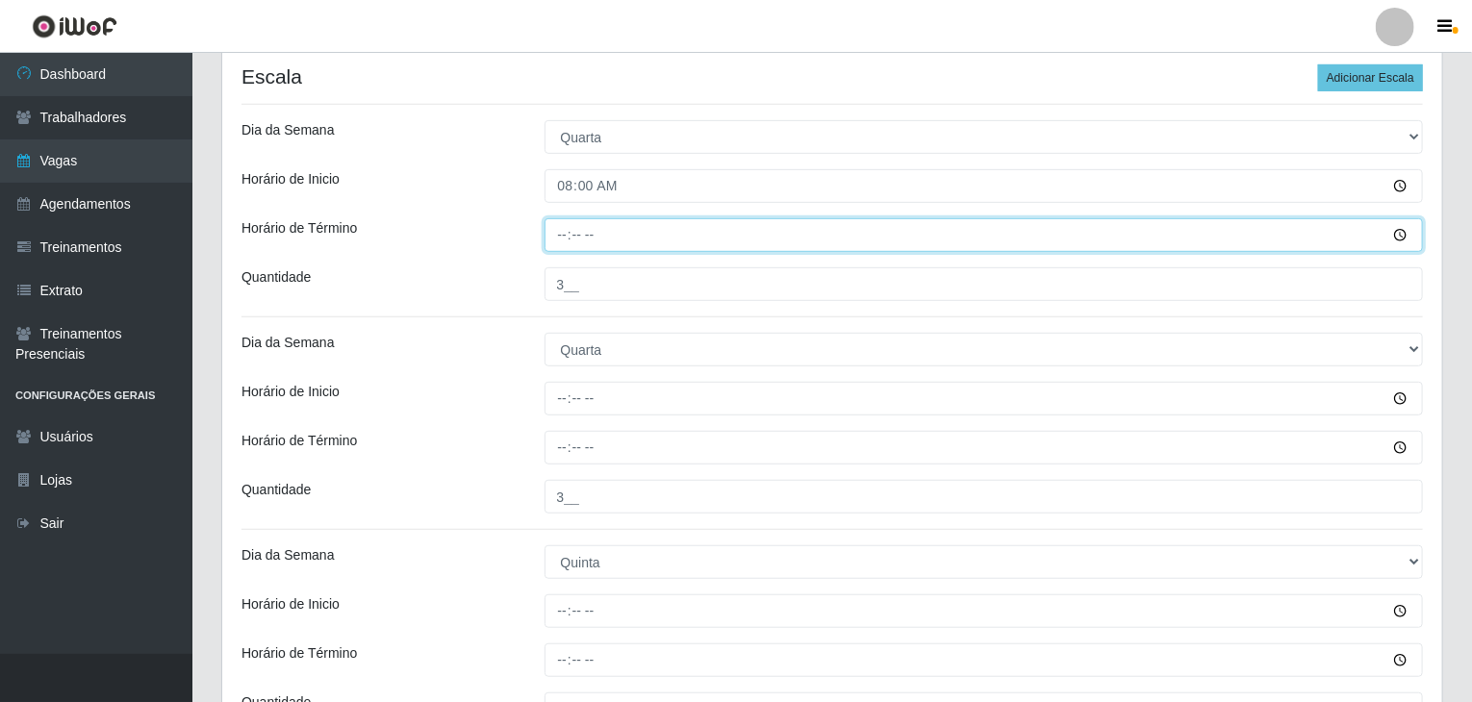
click at [567, 228] on input "Horário de Término" at bounding box center [983, 235] width 879 height 34
type input "13:00"
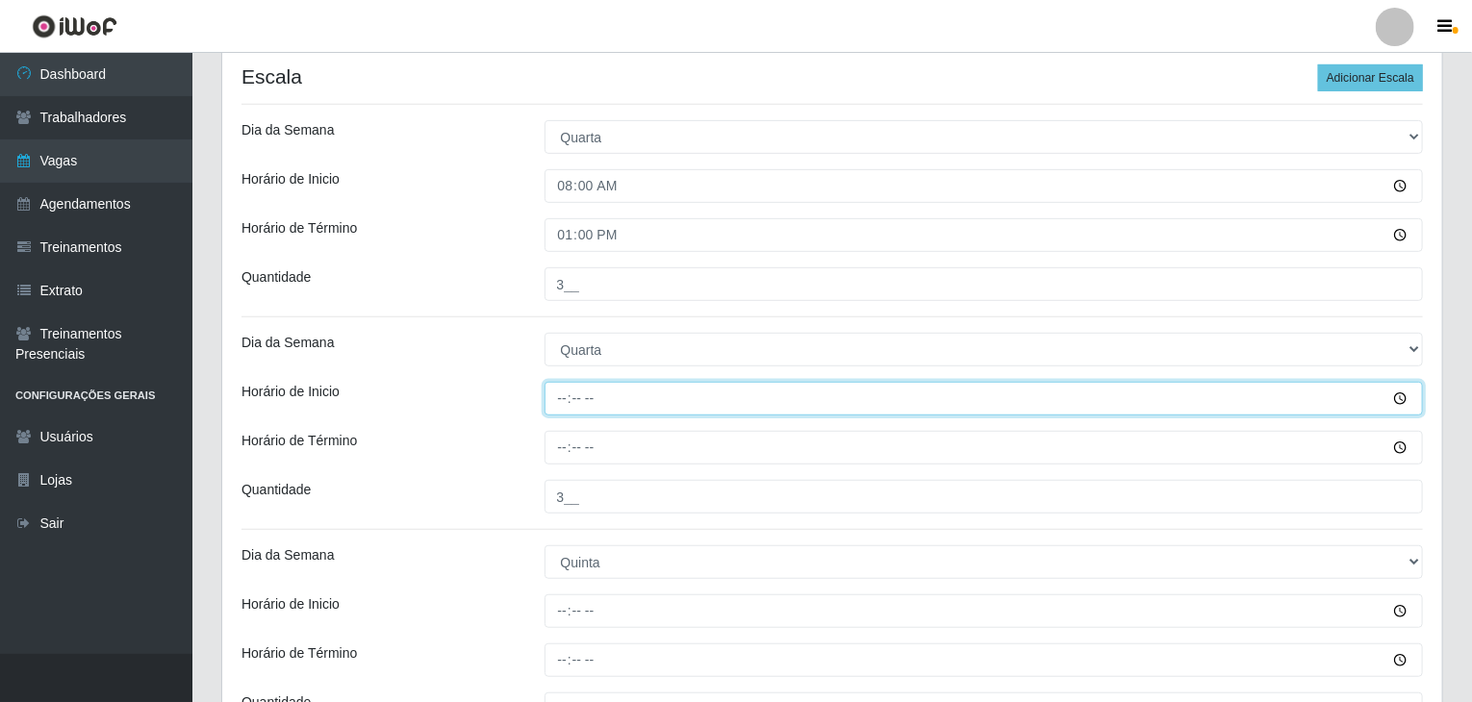
click at [557, 405] on input "Horário de Inicio" at bounding box center [983, 399] width 879 height 34
type input "14:00"
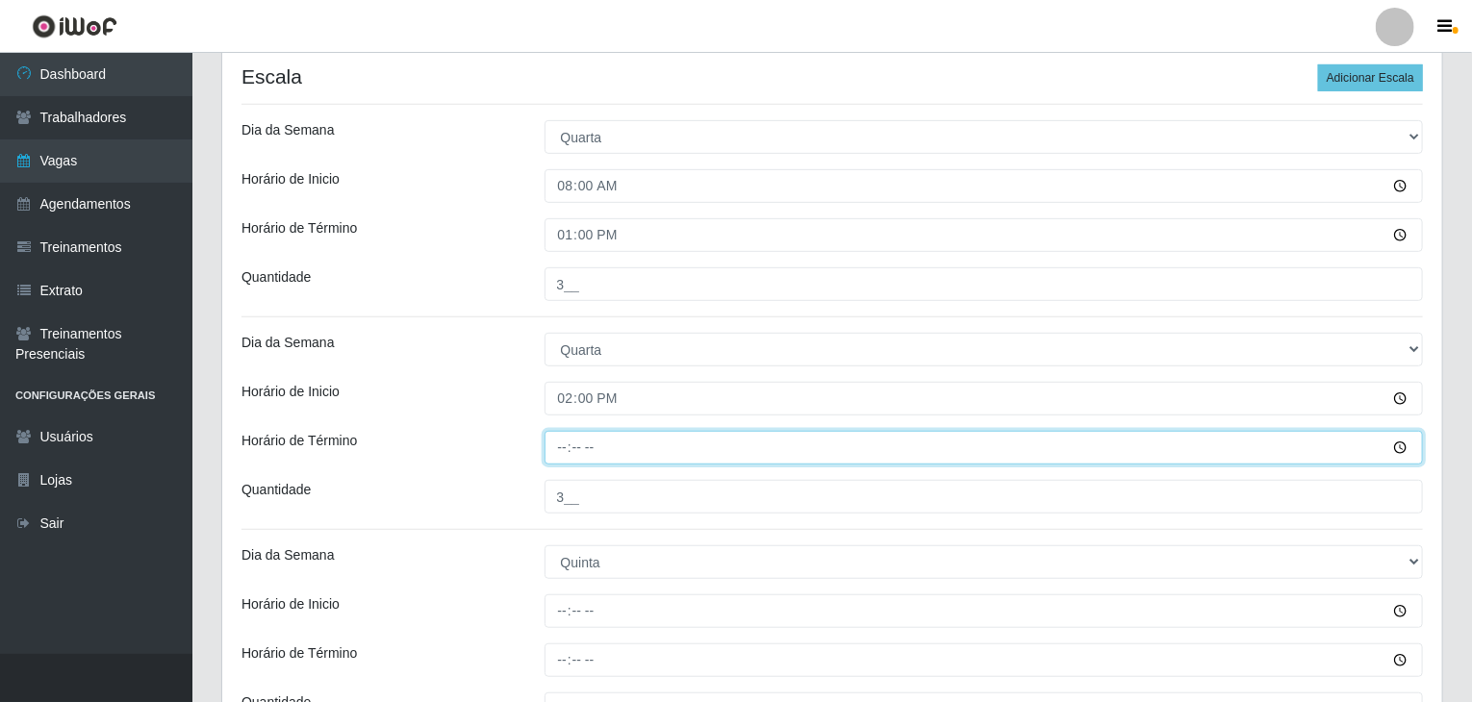
click at [559, 445] on input "Horário de Término" at bounding box center [983, 448] width 879 height 34
type input "20:00"
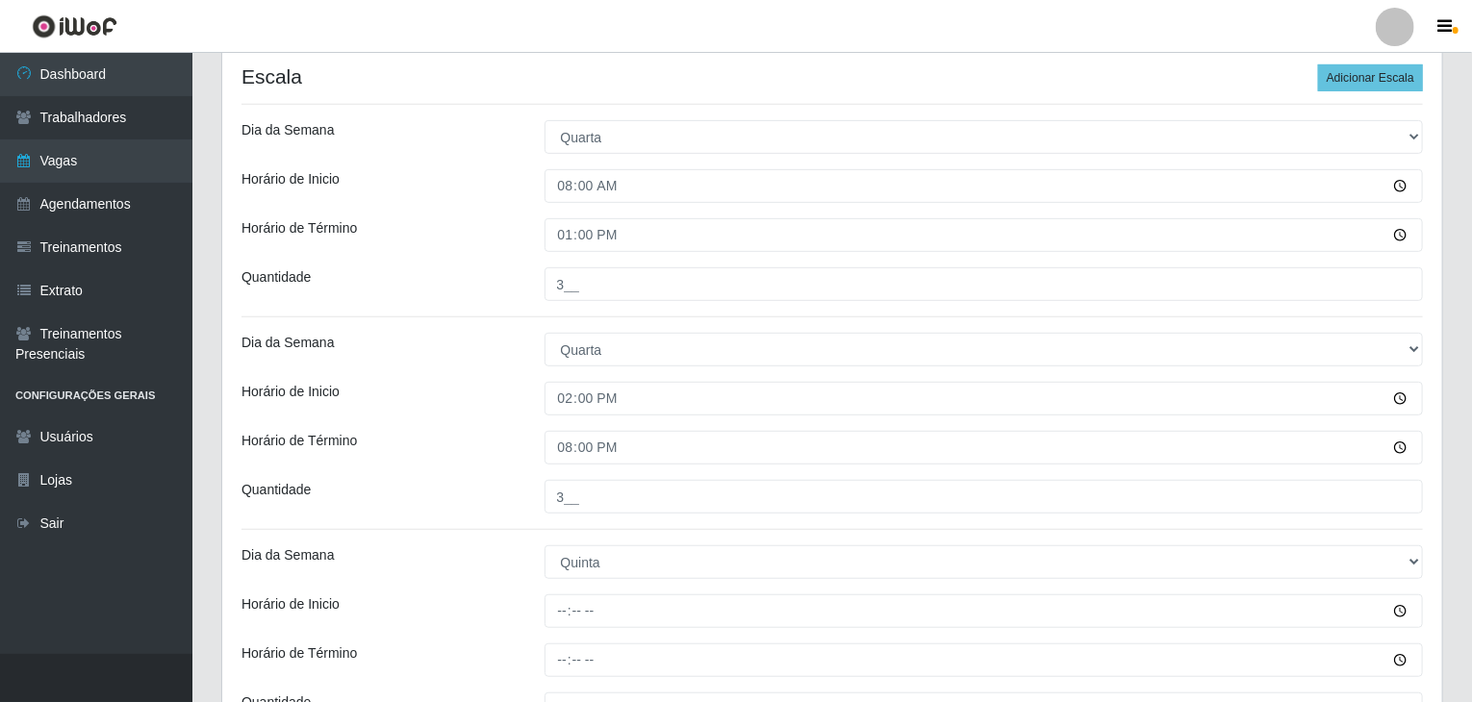
click at [494, 398] on div "Horário de Inicio" at bounding box center [378, 399] width 303 height 34
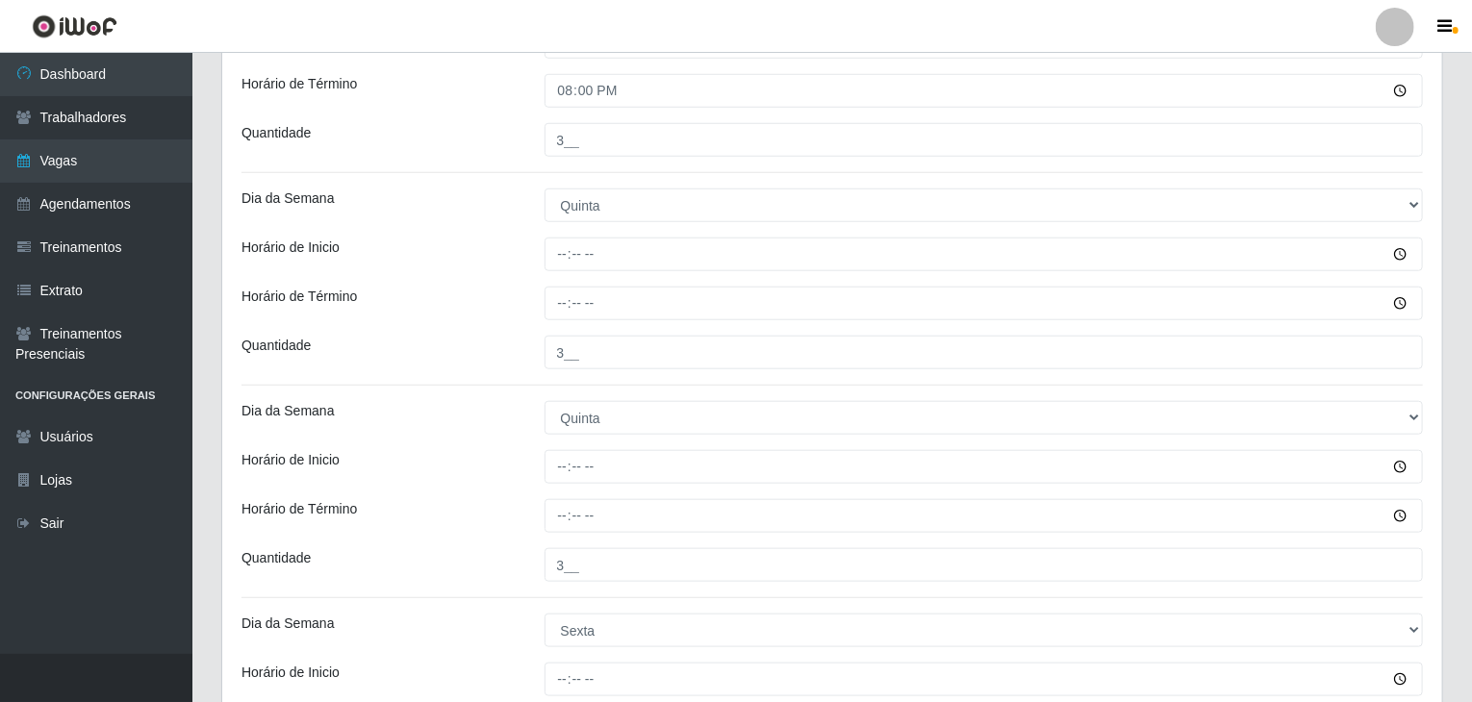
scroll to position [770, 0]
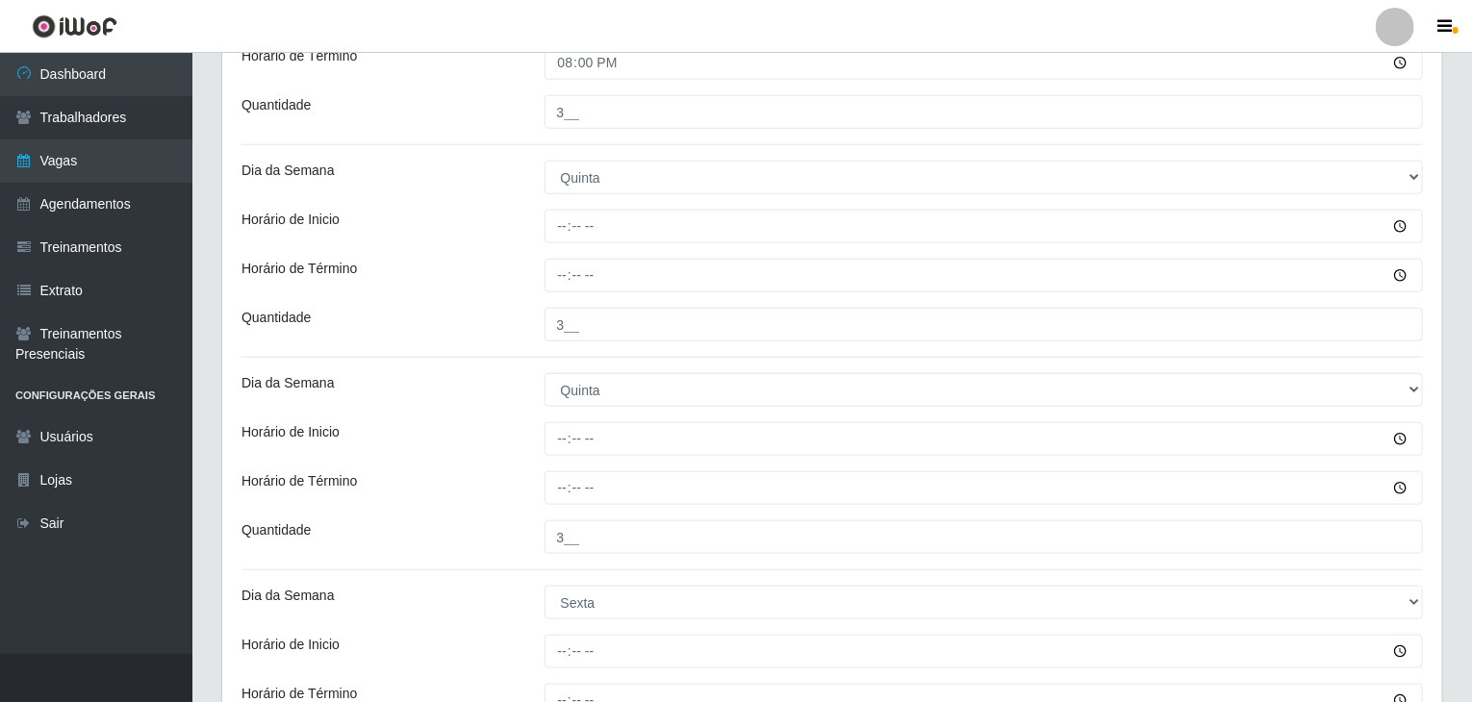
click at [554, 243] on div "Loja Rede Compras Supermercados - LOJA 3 Função [Selecione...] ASG ASG + ASG ++…" at bounding box center [832, 425] width 1220 height 2059
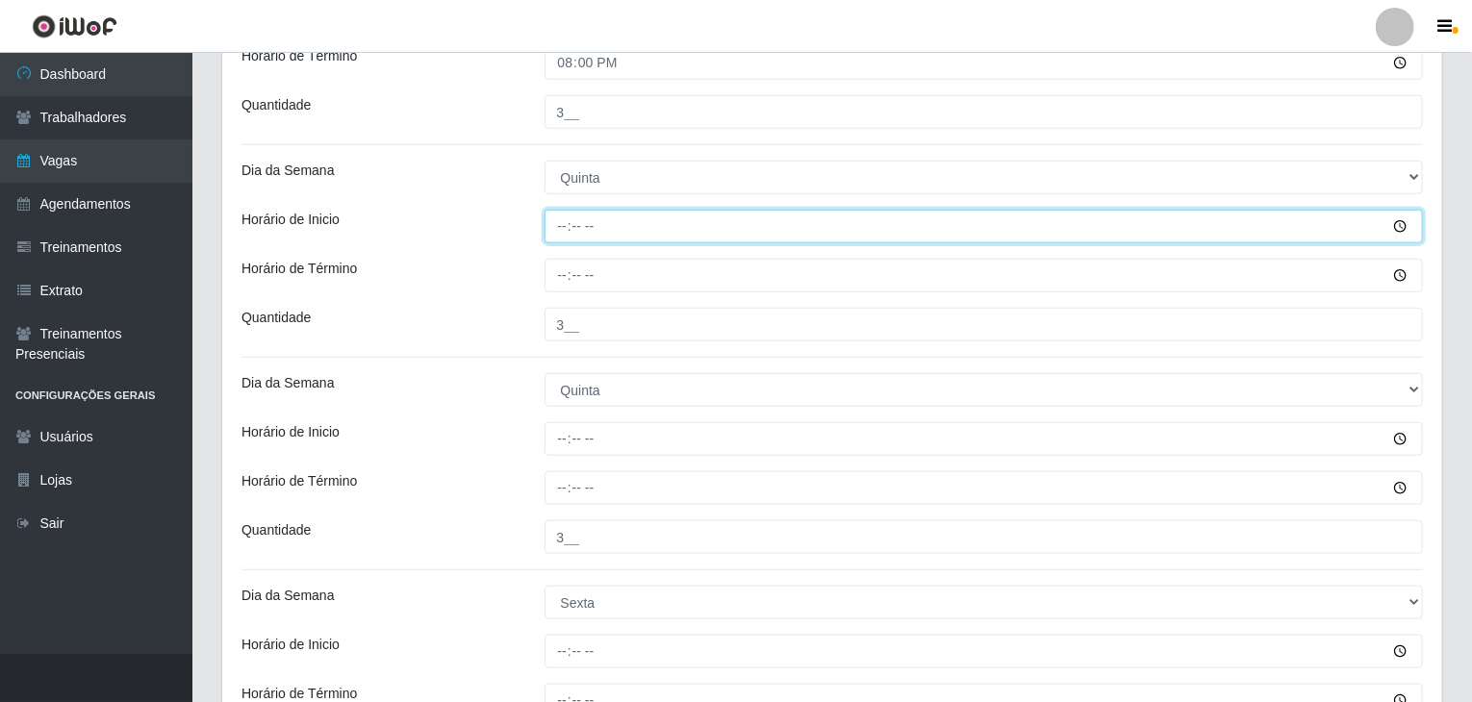
click at [566, 226] on input "Horário de Inicio" at bounding box center [983, 227] width 879 height 34
type input "08:00"
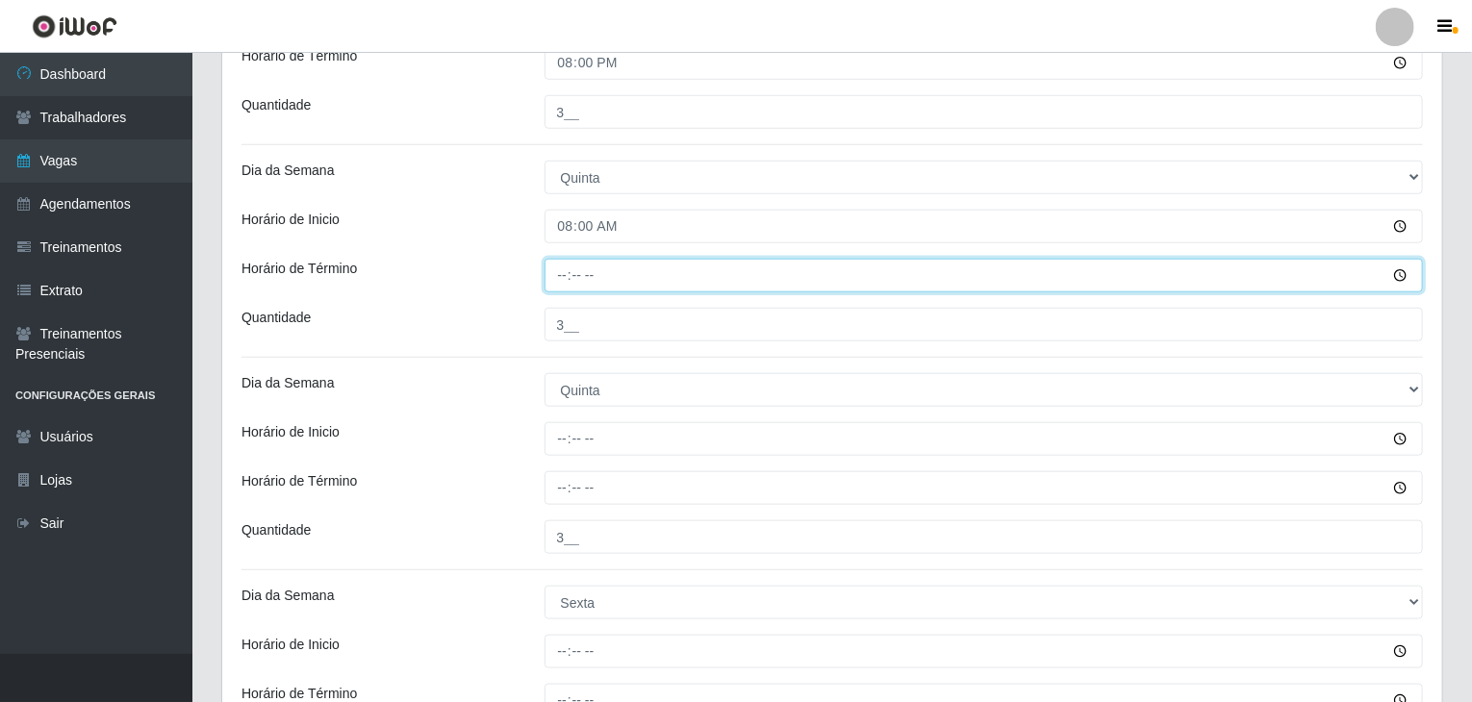
click at [568, 274] on input "Horário de Término" at bounding box center [983, 276] width 879 height 34
type input "13:00"
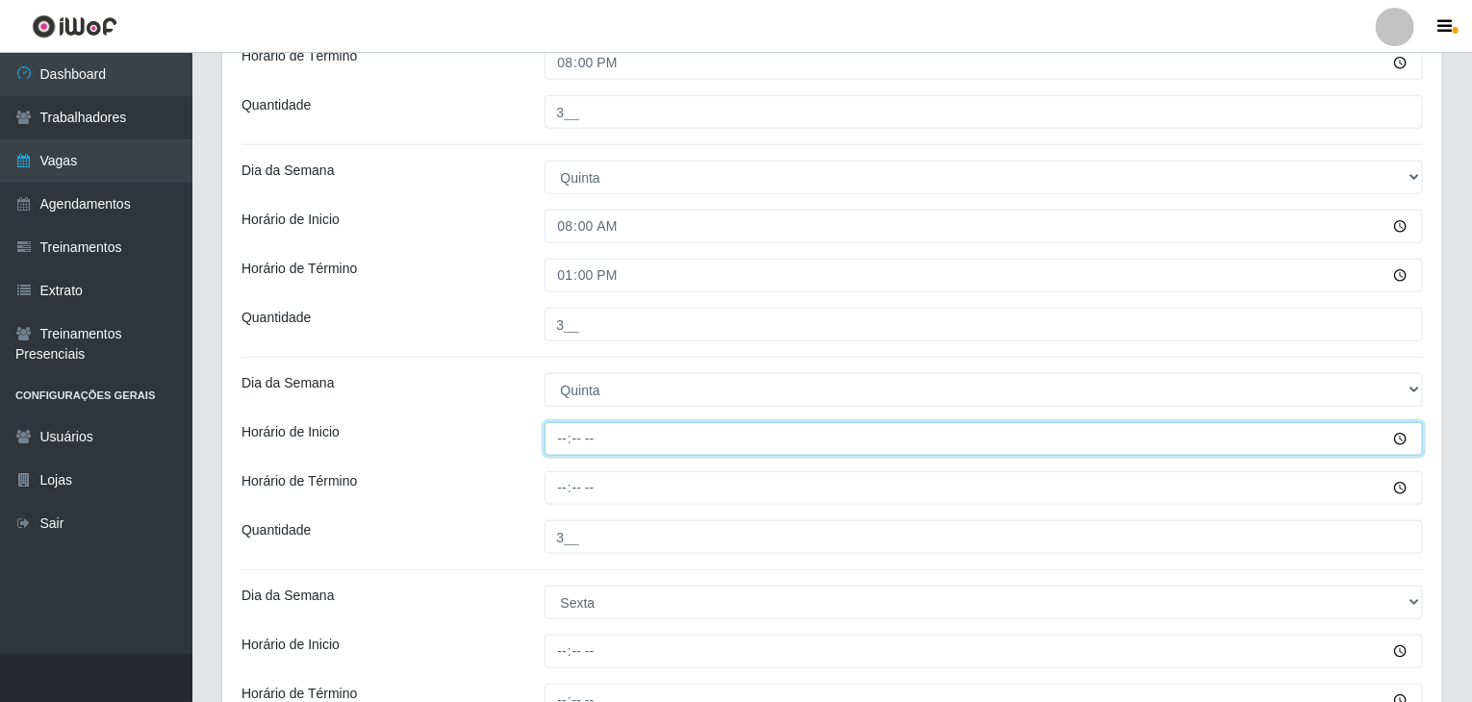
click at [561, 449] on input "Horário de Inicio" at bounding box center [983, 439] width 879 height 34
type input "14:00"
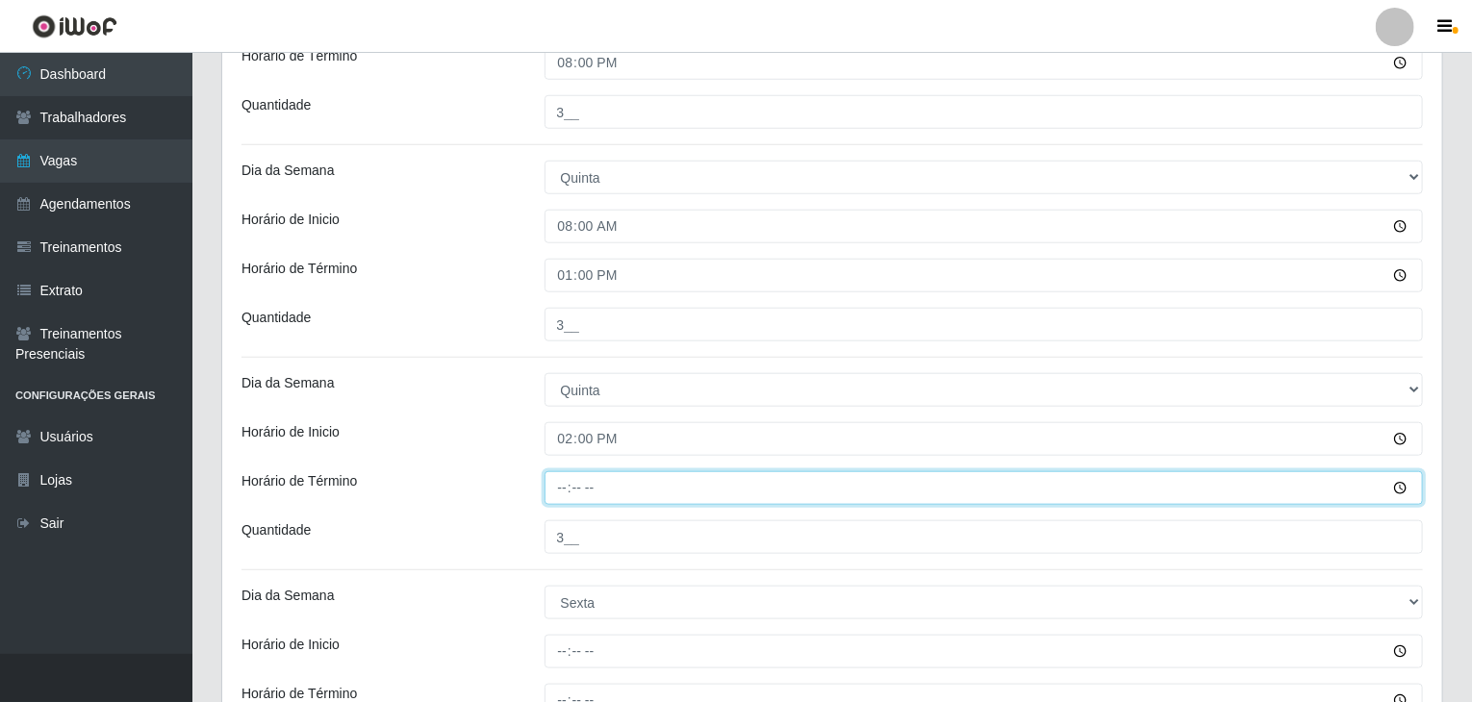
click at [551, 487] on input "Horário de Término" at bounding box center [983, 488] width 879 height 34
type input "20:00"
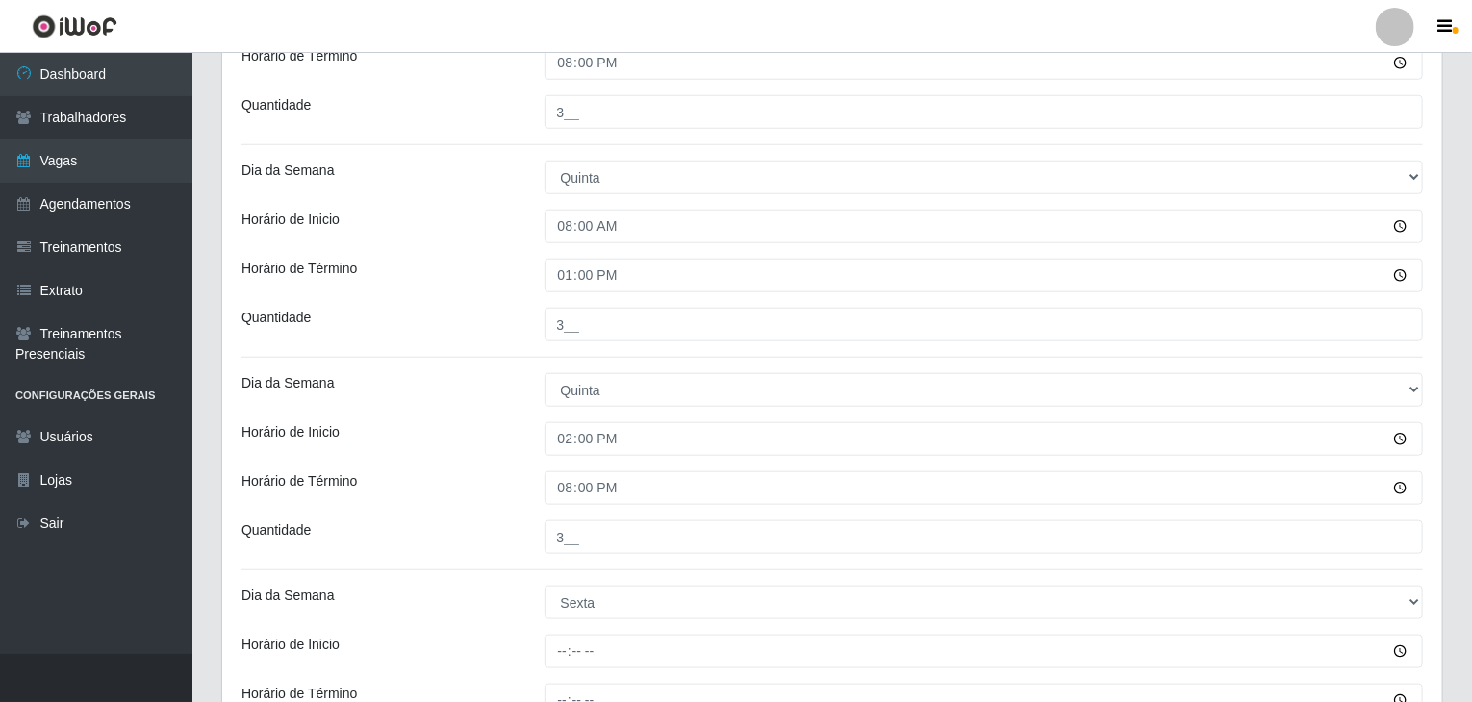
click at [511, 446] on div "Horário de Inicio" at bounding box center [378, 439] width 303 height 34
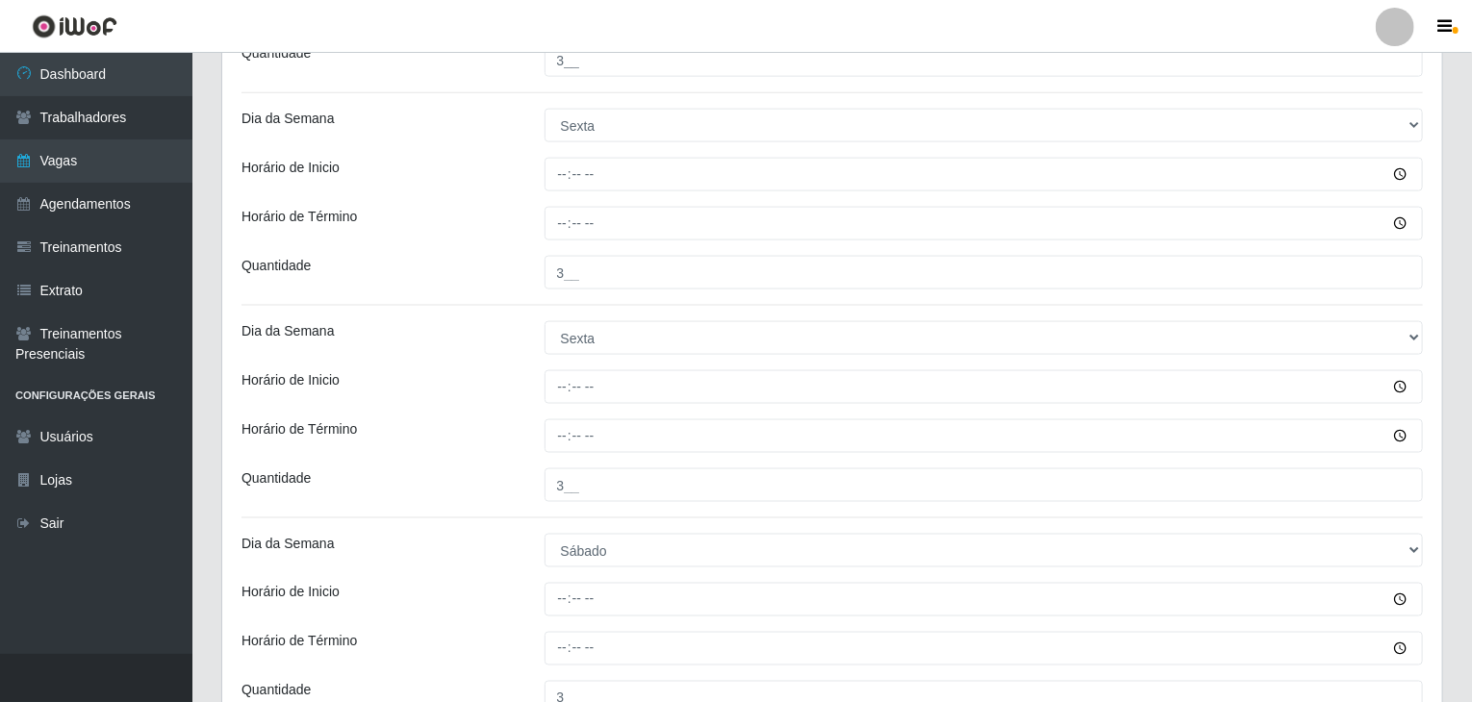
scroll to position [1251, 0]
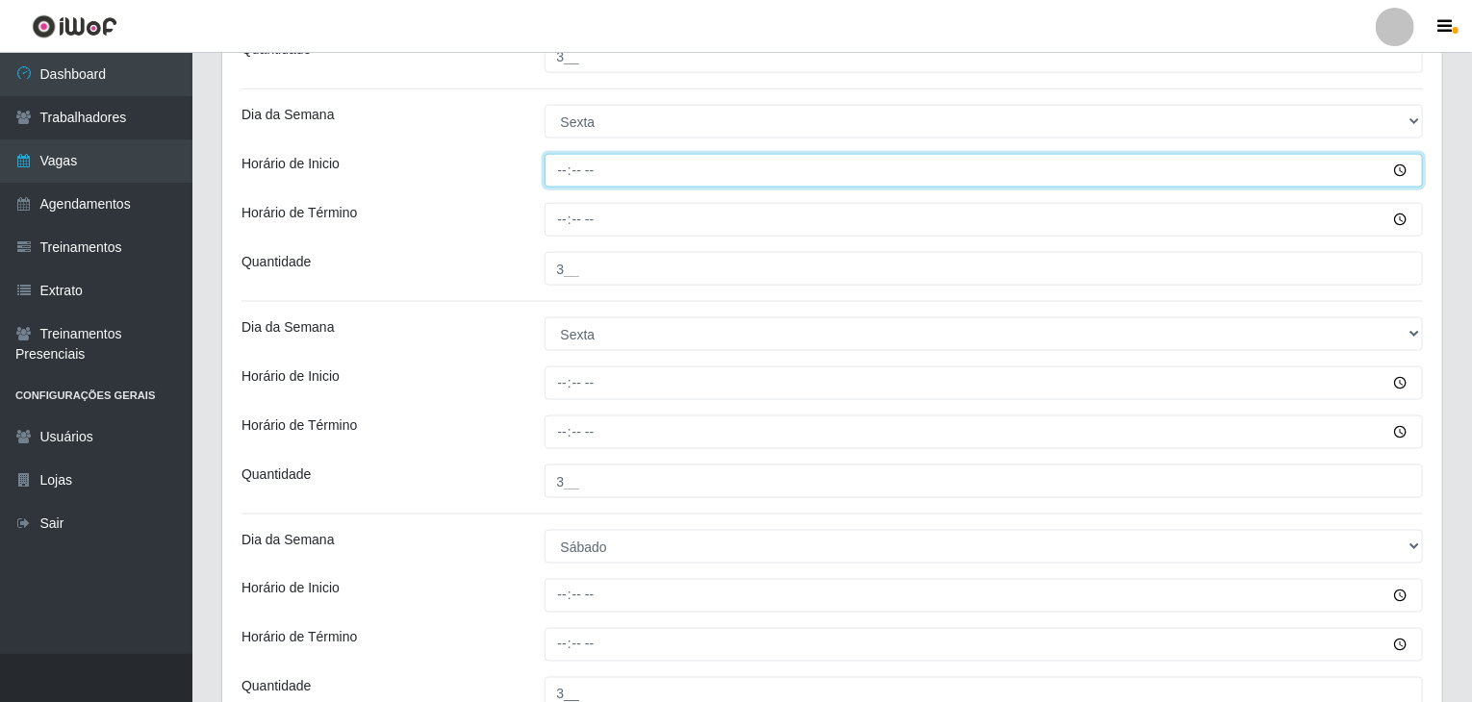
click at [550, 174] on input "Horário de Inicio" at bounding box center [983, 171] width 879 height 34
type input "08:00"
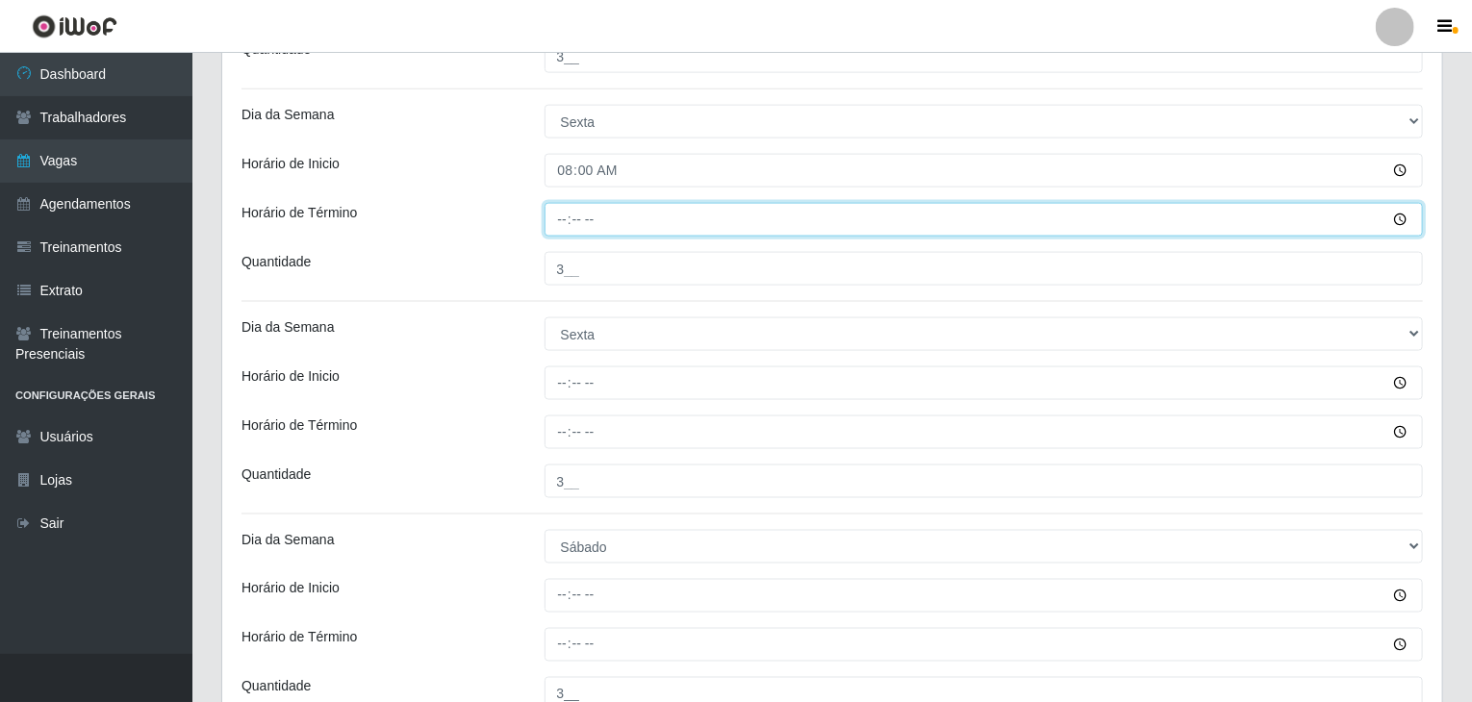
click at [561, 216] on input "Horário de Término" at bounding box center [983, 220] width 879 height 34
type input "13:00"
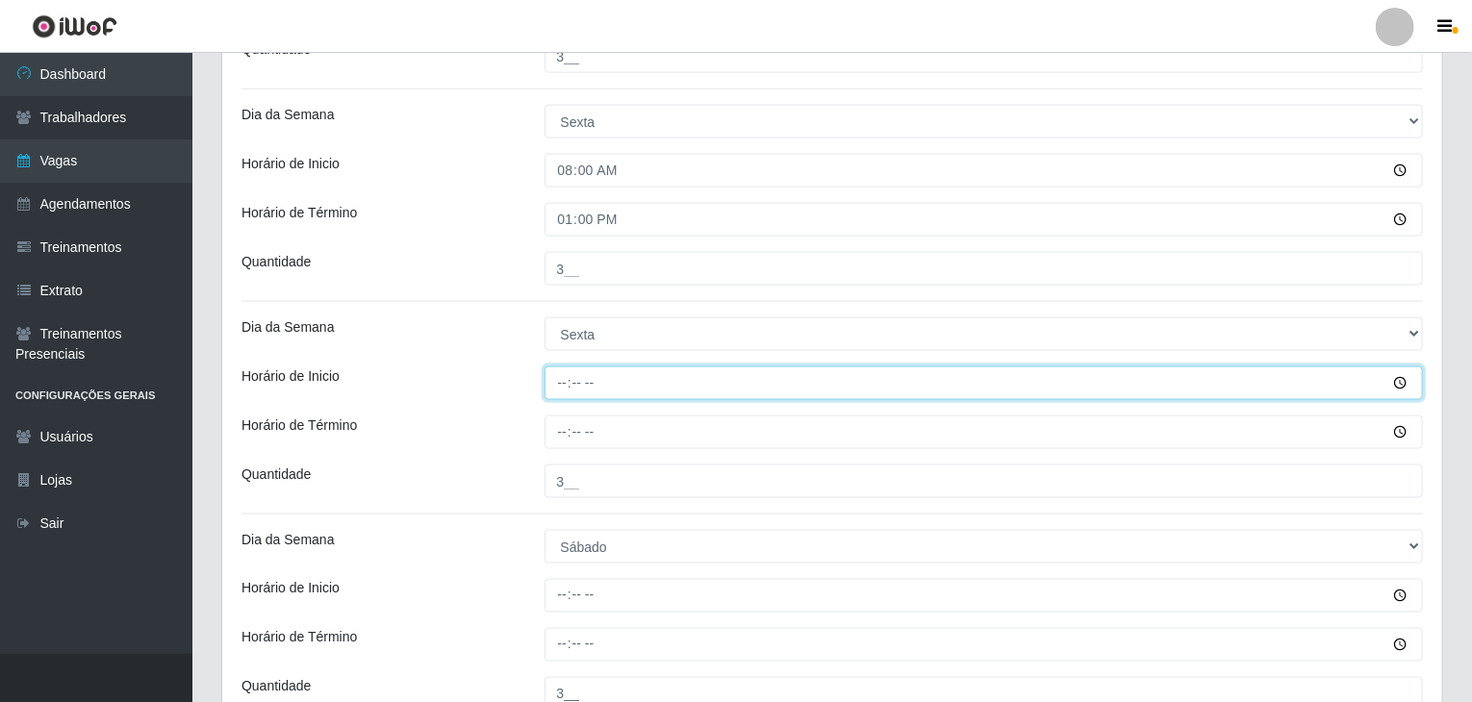
click at [558, 384] on input "Horário de Inicio" at bounding box center [983, 383] width 879 height 34
type input "14:00"
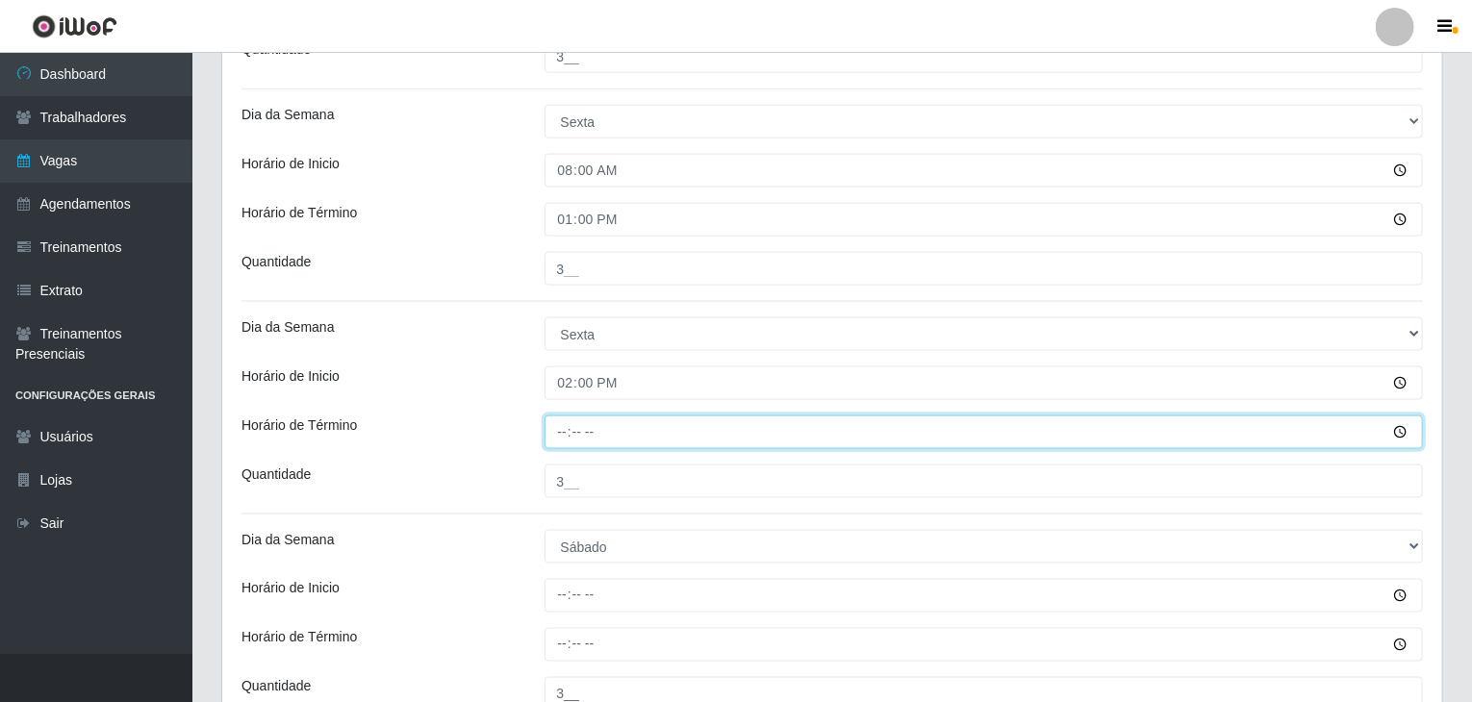
click at [554, 436] on input "Horário de Término" at bounding box center [983, 433] width 879 height 34
type input "20:00"
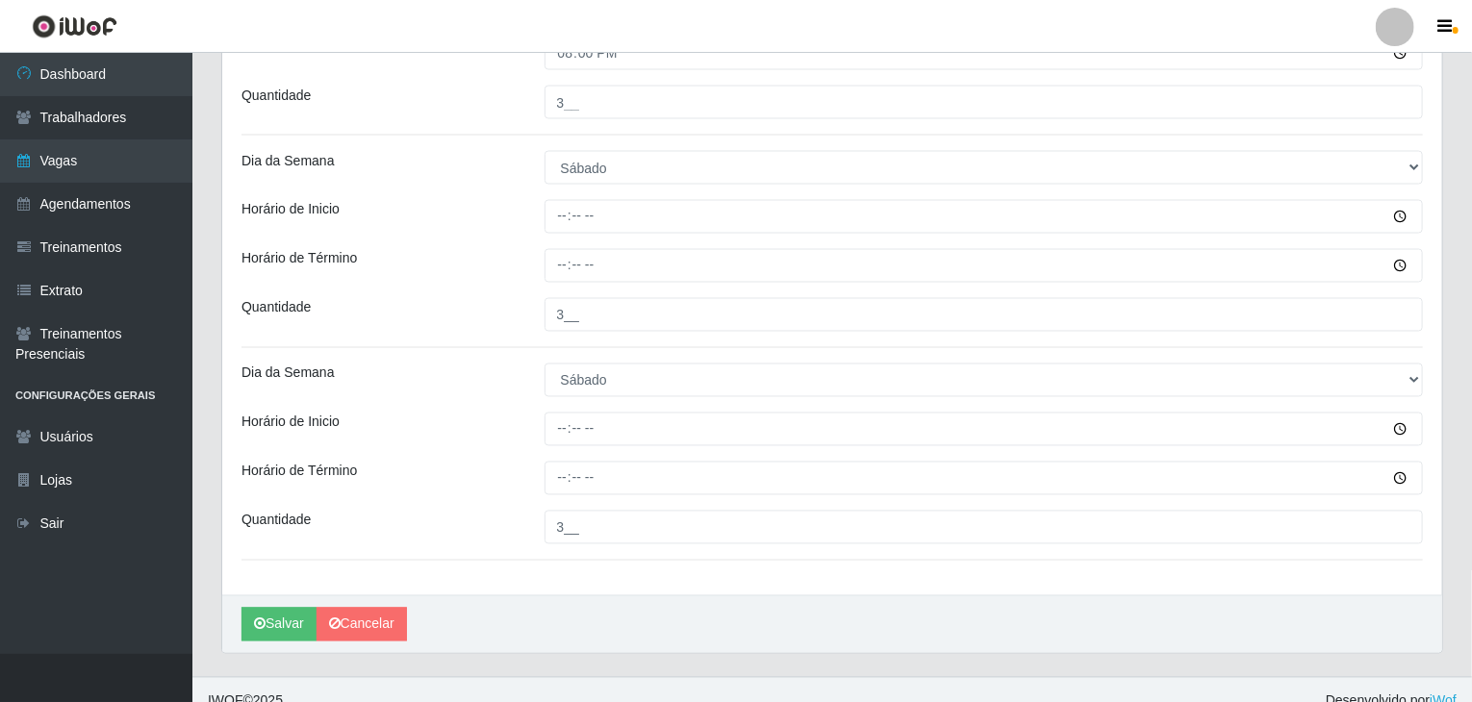
scroll to position [1635, 0]
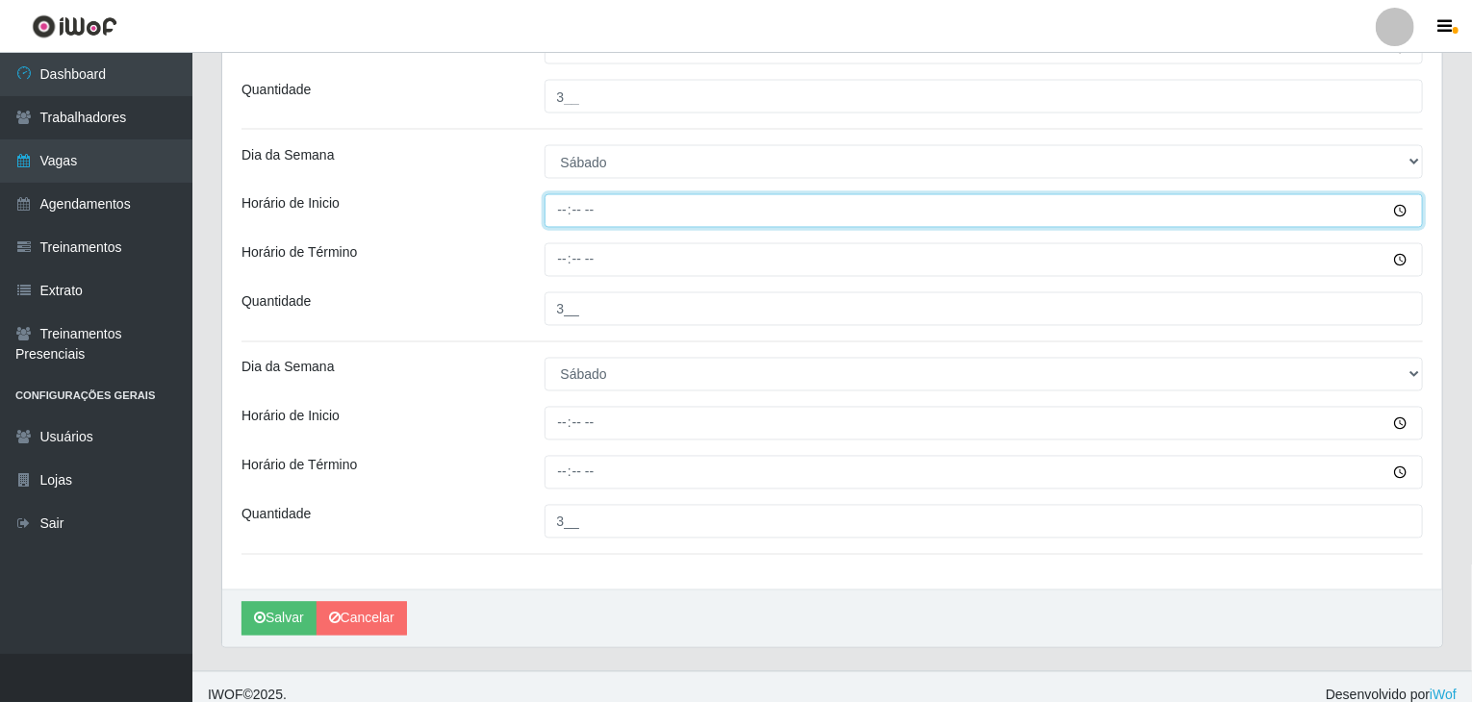
click at [557, 195] on input "Horário de Inicio" at bounding box center [983, 211] width 879 height 34
type input "08:00"
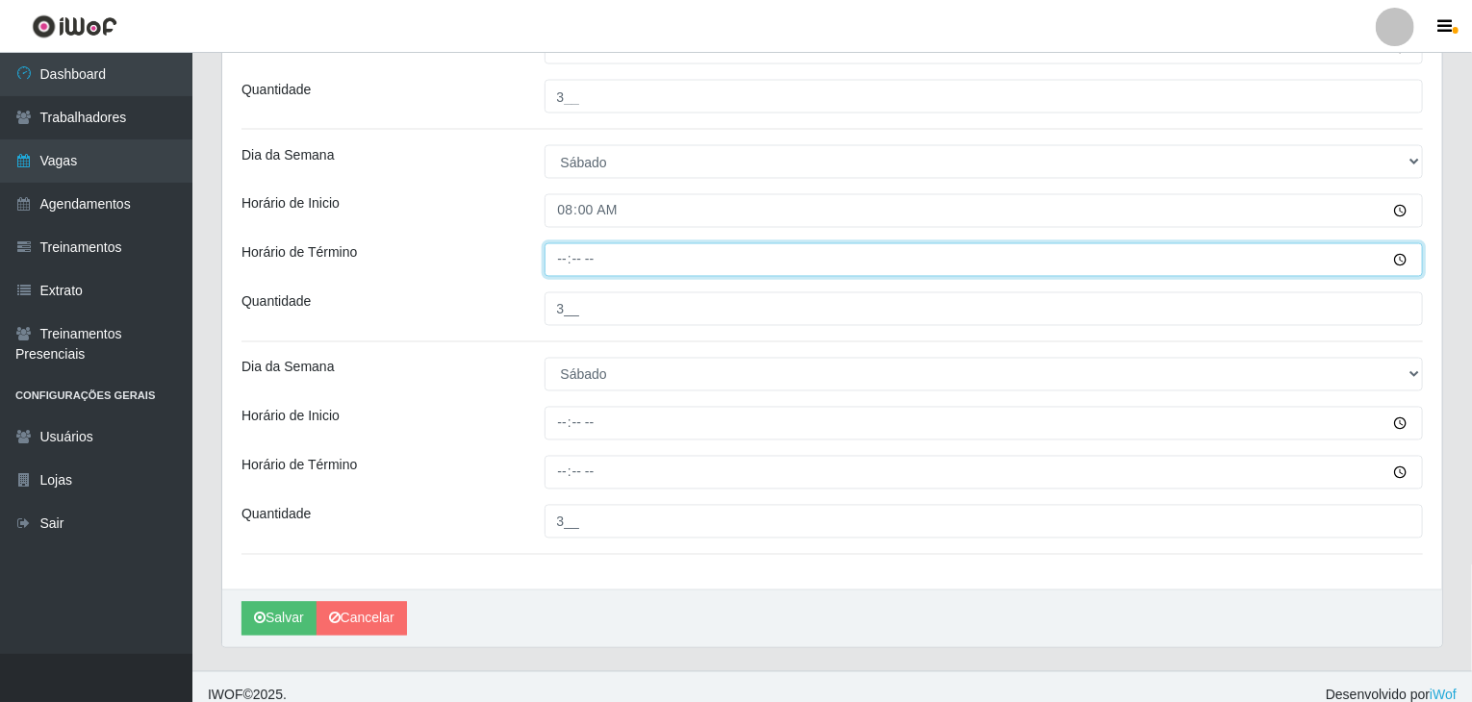
click at [561, 251] on input "Horário de Término" at bounding box center [983, 260] width 879 height 34
type input "13:00"
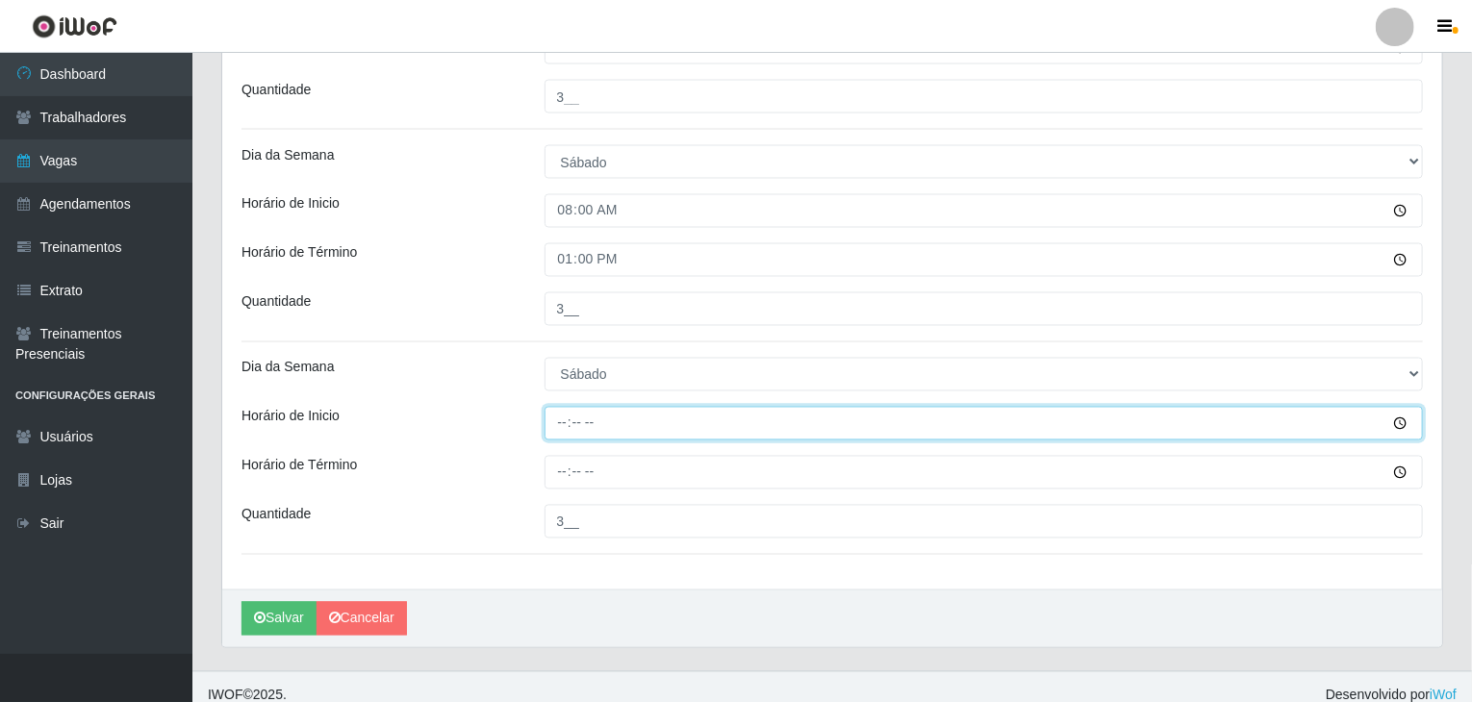
click at [567, 420] on input "Horário de Inicio" at bounding box center [983, 424] width 879 height 34
type input "14:00"
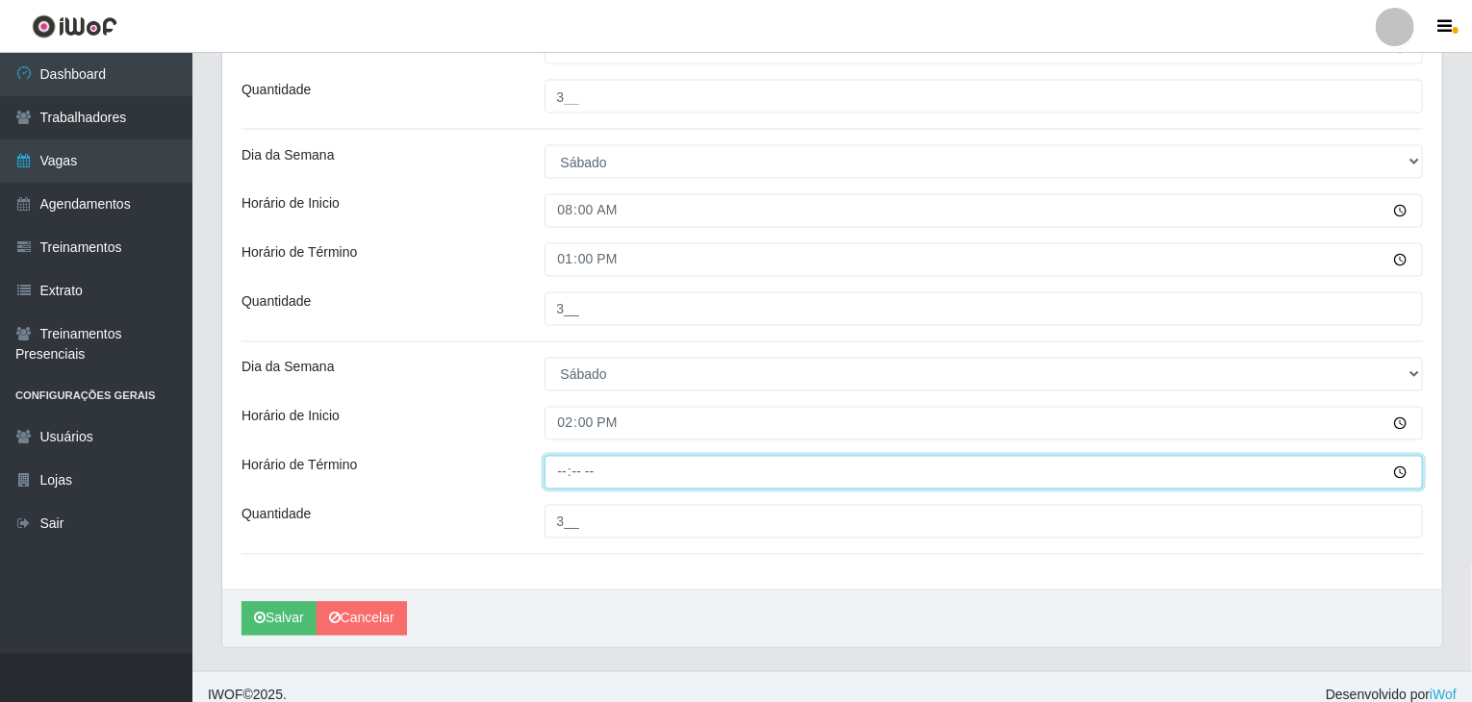
click at [568, 468] on input "Horário de Término" at bounding box center [983, 473] width 879 height 34
type input "20:00"
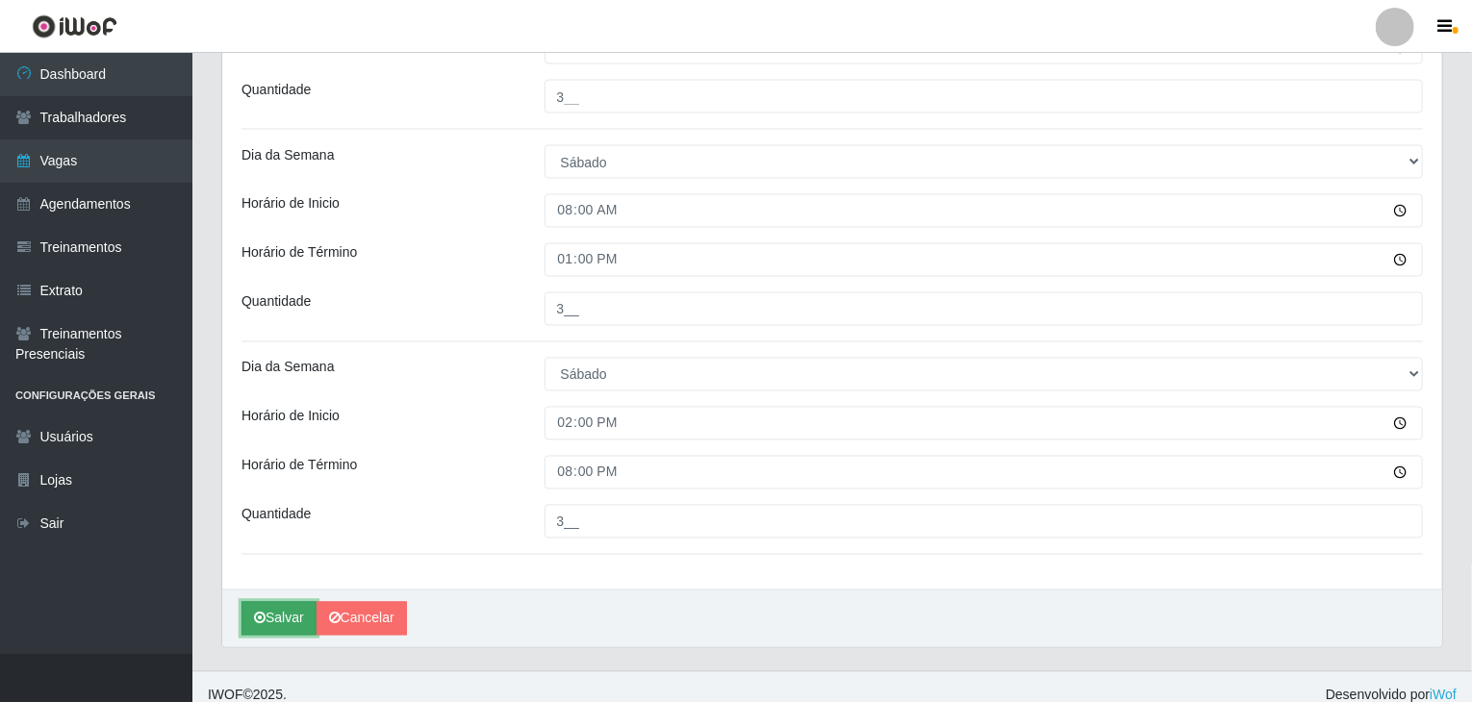
click at [281, 602] on button "Salvar" at bounding box center [278, 619] width 75 height 34
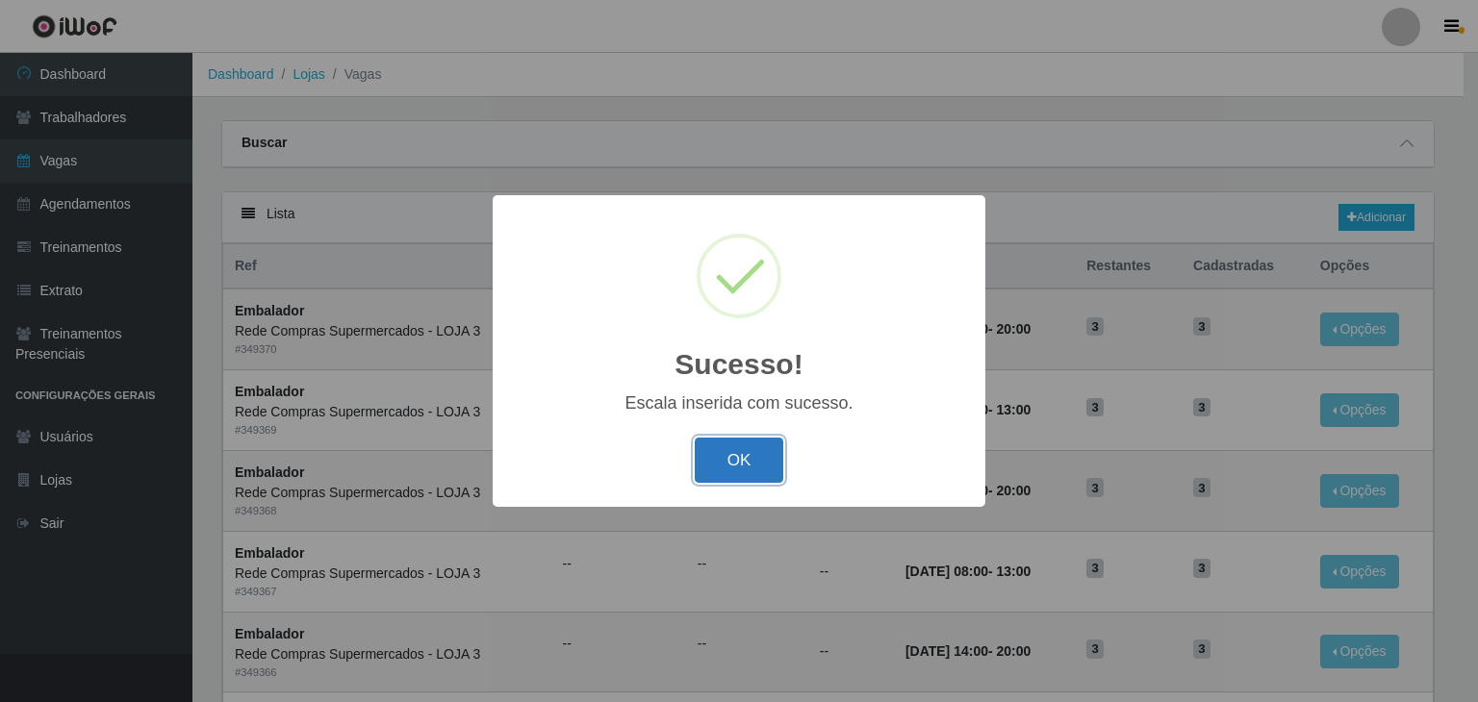
click at [740, 473] on button "OK" at bounding box center [739, 460] width 89 height 45
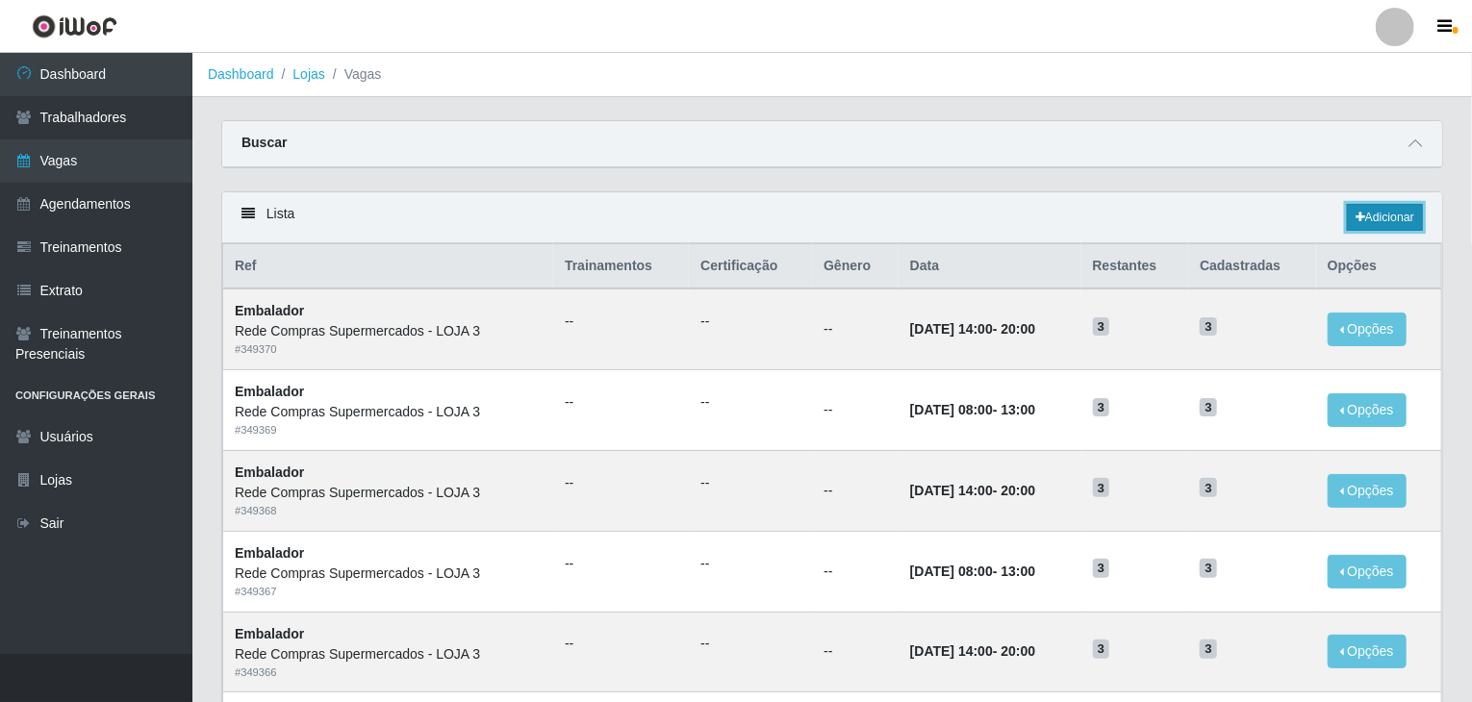
click at [1373, 216] on link "Adicionar" at bounding box center [1385, 217] width 76 height 27
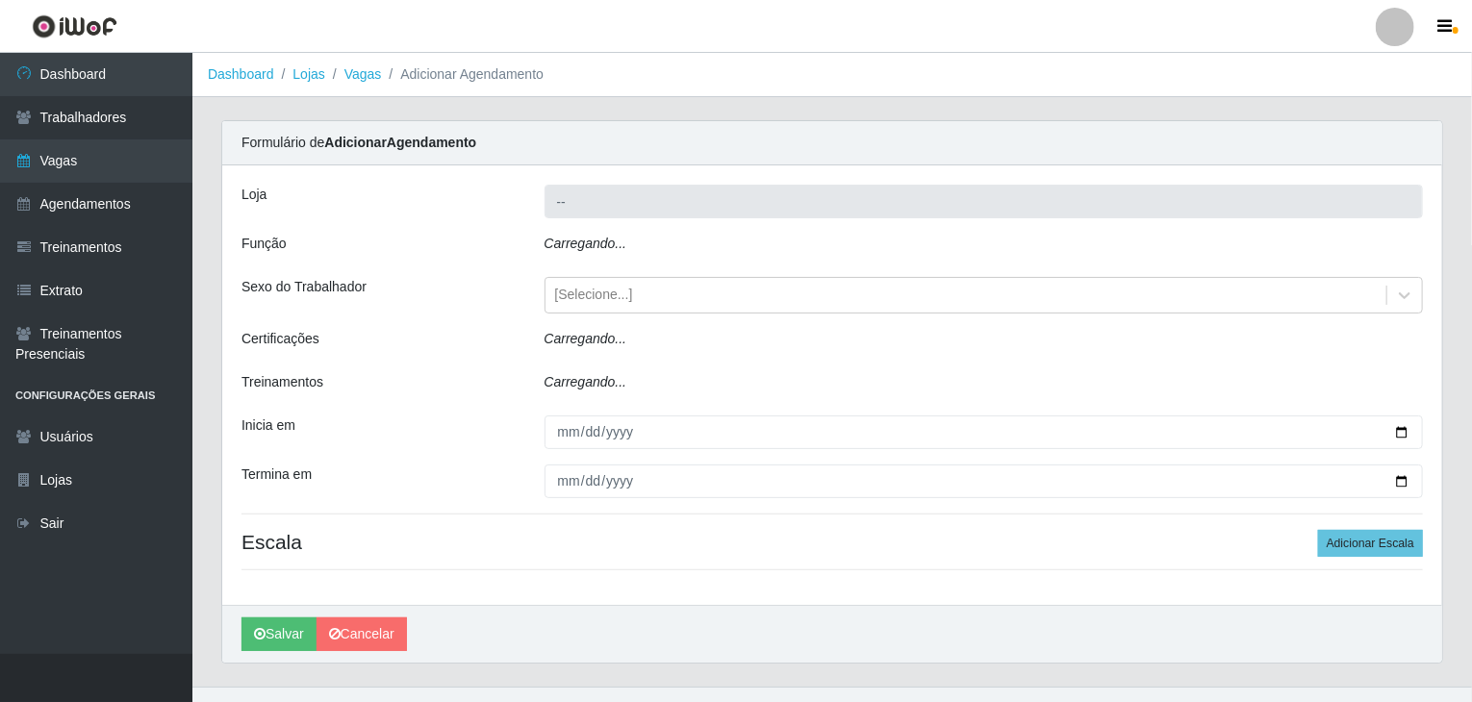
type input "Rede Compras Supermercados - LOJA 3"
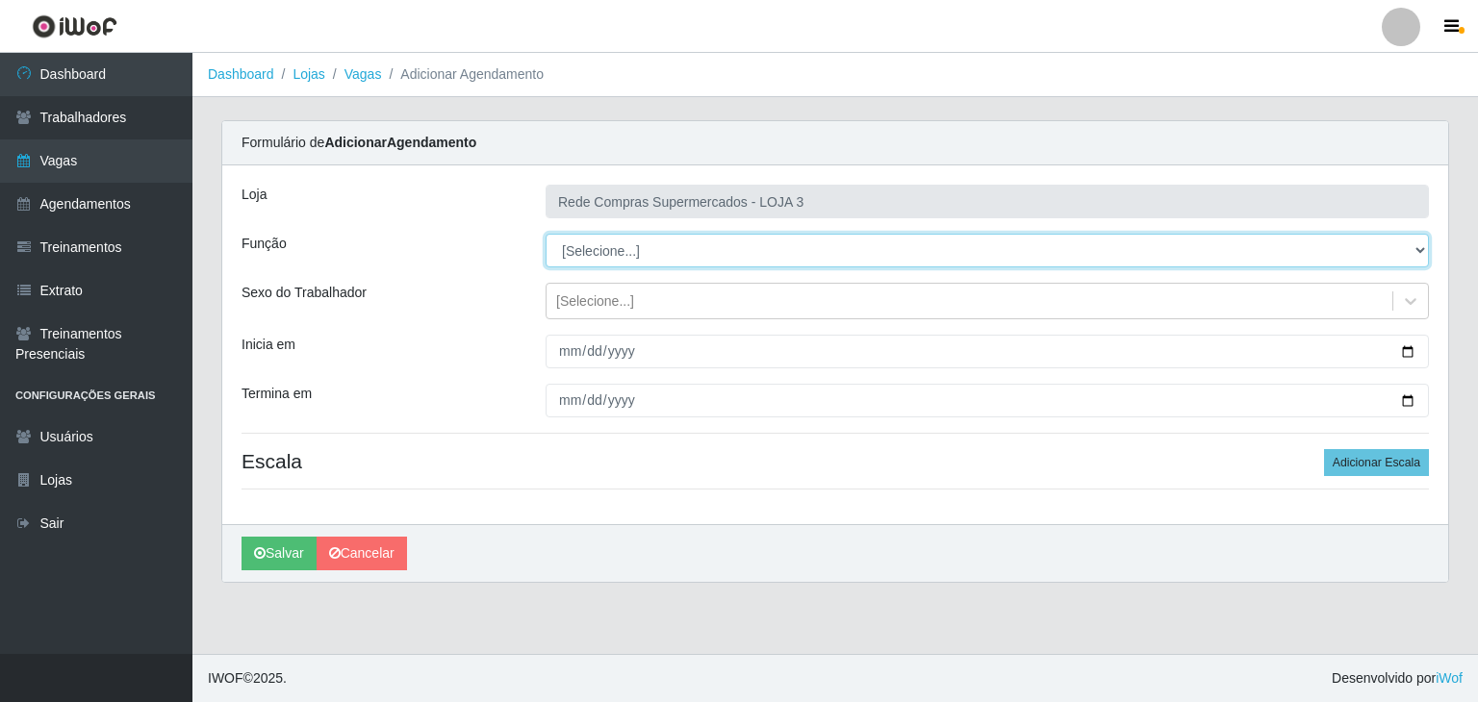
click at [666, 240] on select "[Selecione...] ASG ASG + ASG ++ Balconista Balconista + Balconista ++ Embalador…" at bounding box center [986, 251] width 883 height 34
select select "1"
click at [545, 234] on select "[Selecione...] ASG ASG + ASG ++ Balconista Balconista + Balconista ++ Embalador…" at bounding box center [986, 251] width 883 height 34
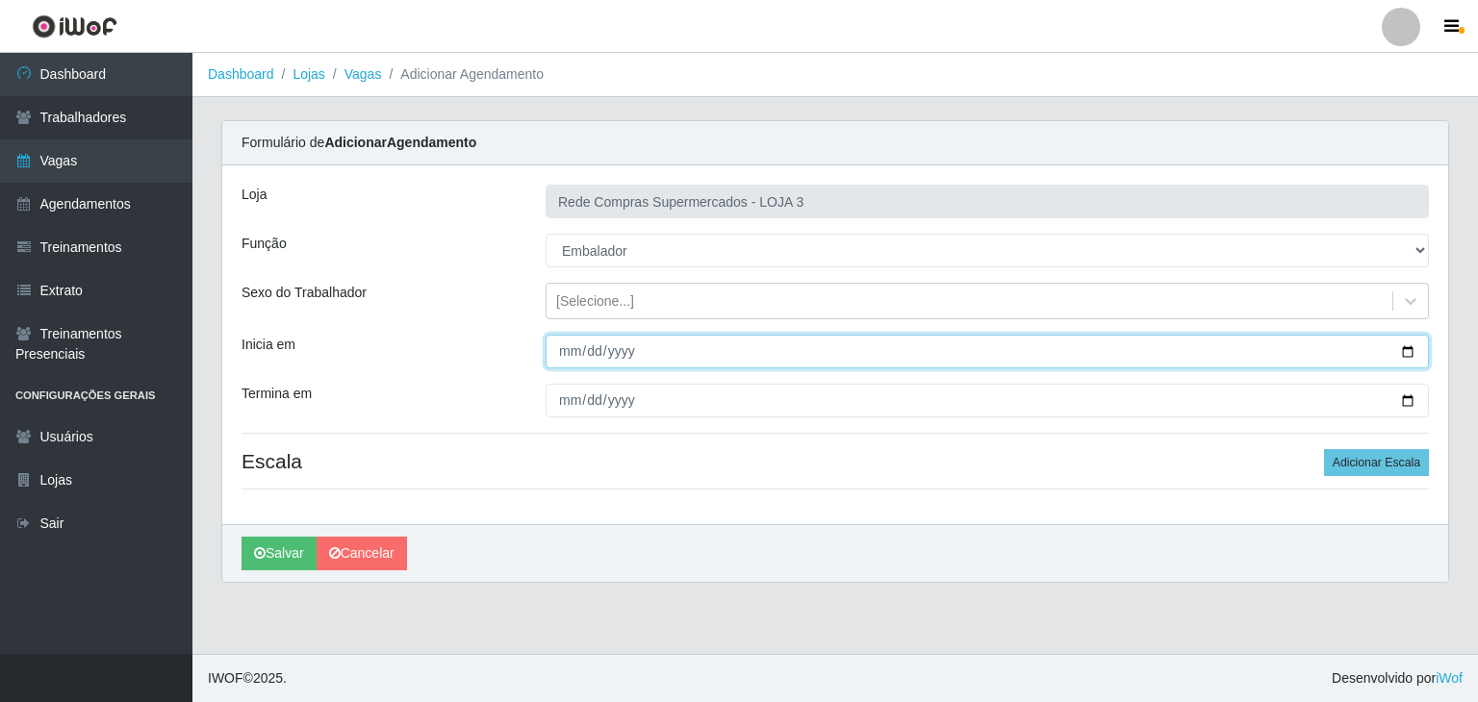
click at [1404, 344] on input "Inicia em" at bounding box center [986, 352] width 883 height 34
type input "2025-10-05"
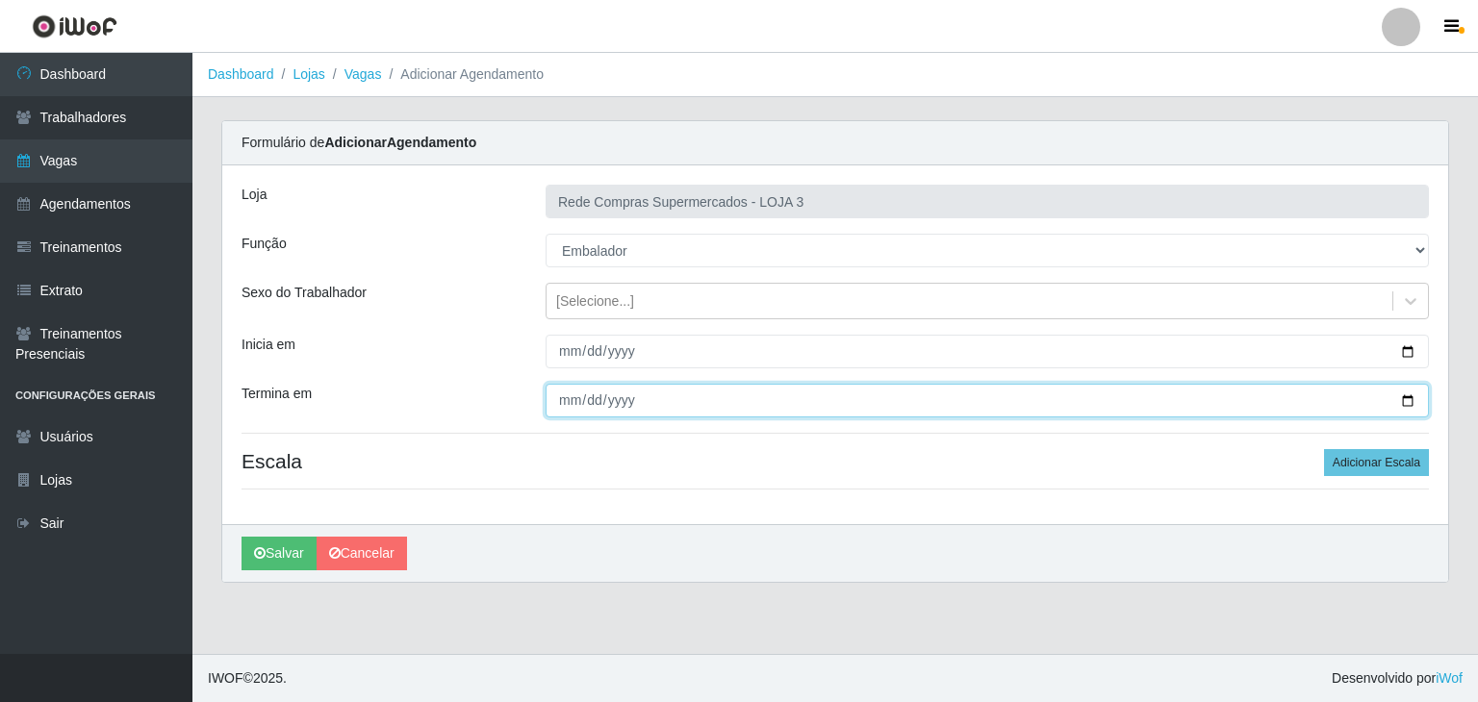
click at [1404, 395] on input "Termina em" at bounding box center [986, 401] width 883 height 34
type input "2025-10-05"
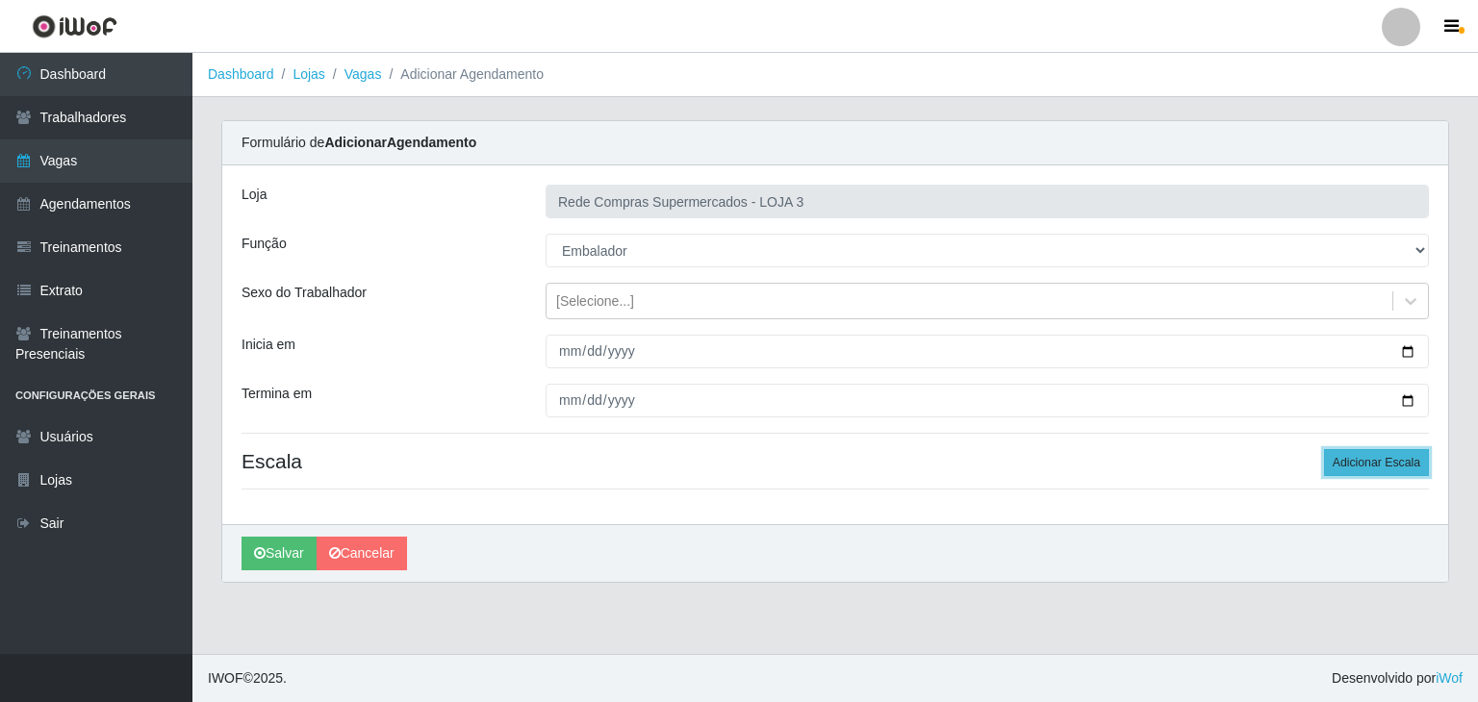
click at [1338, 467] on button "Adicionar Escala" at bounding box center [1376, 462] width 105 height 27
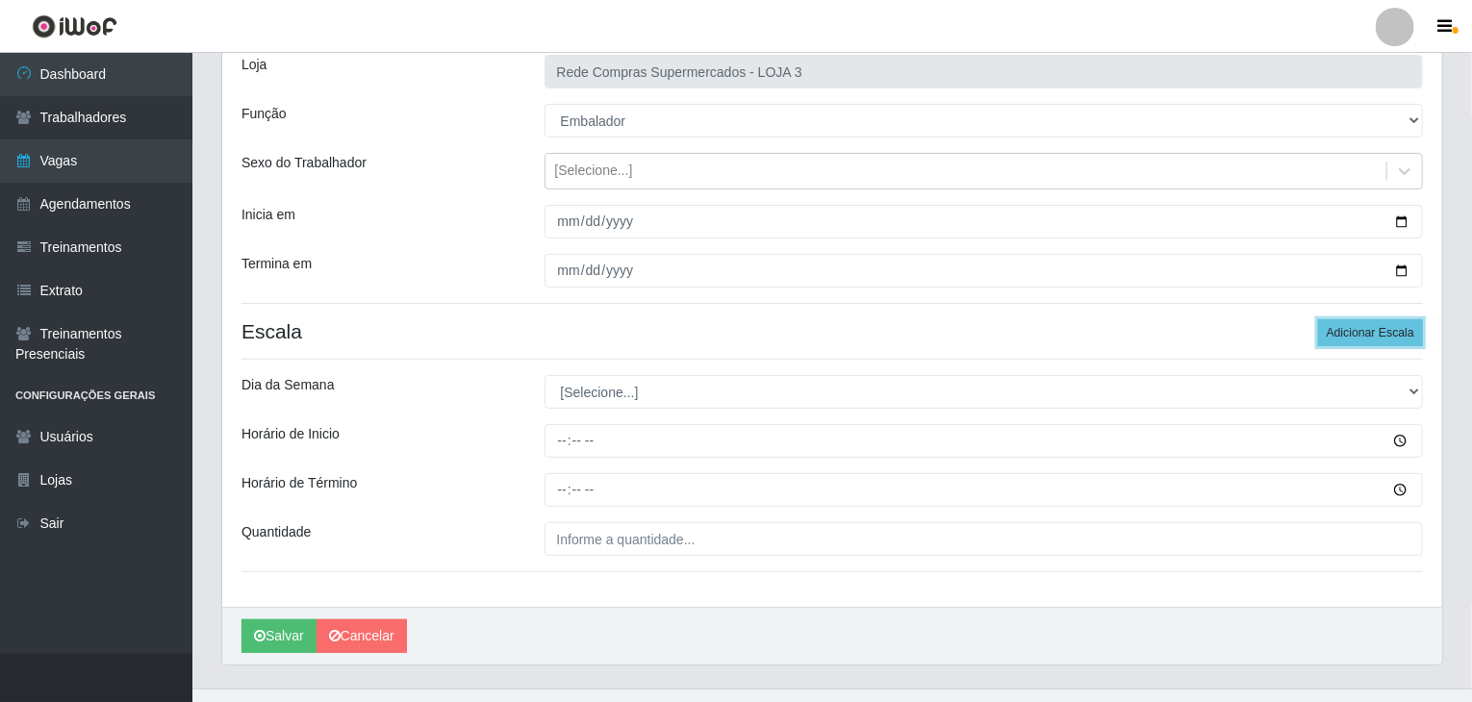
scroll to position [163, 0]
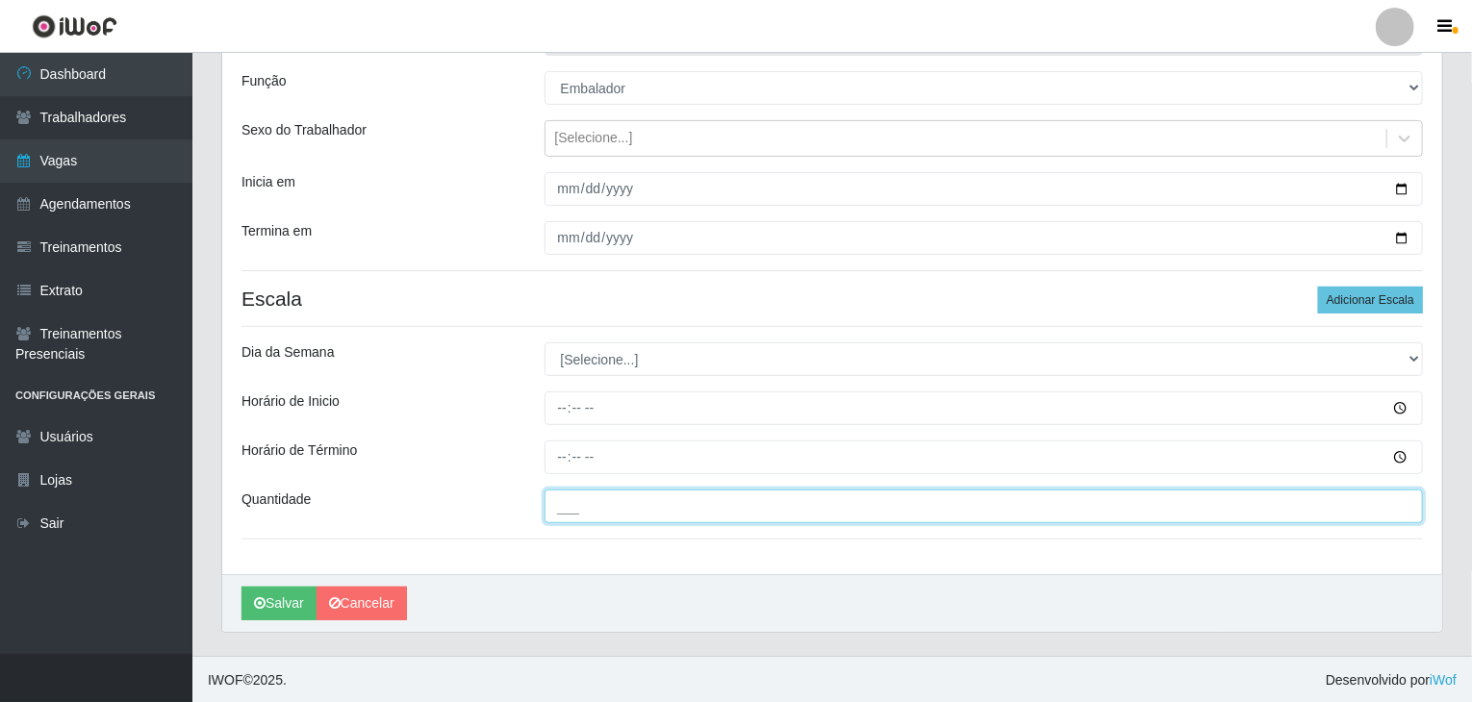
click at [708, 517] on input "___" at bounding box center [983, 507] width 879 height 34
type input "3__"
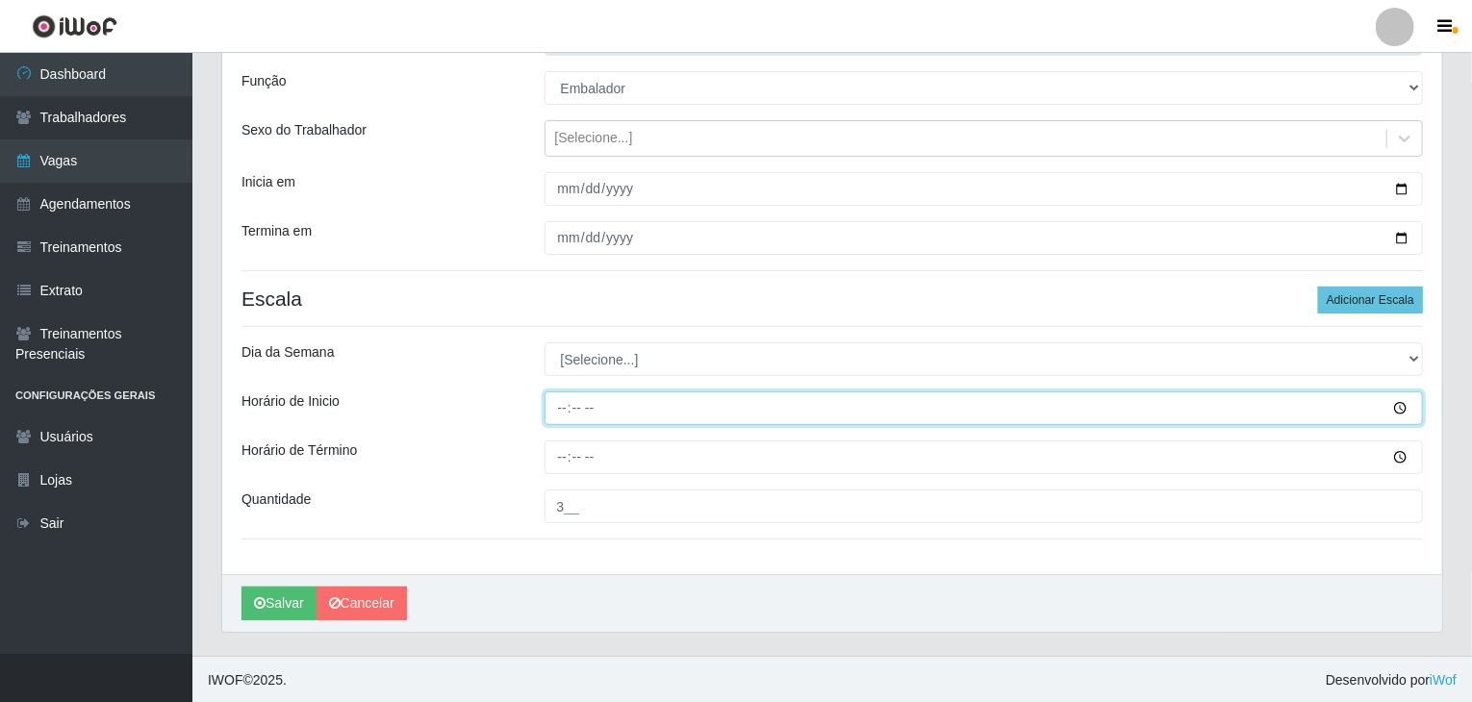
click at [568, 403] on input "Horário de Inicio" at bounding box center [983, 409] width 879 height 34
type input "08:00"
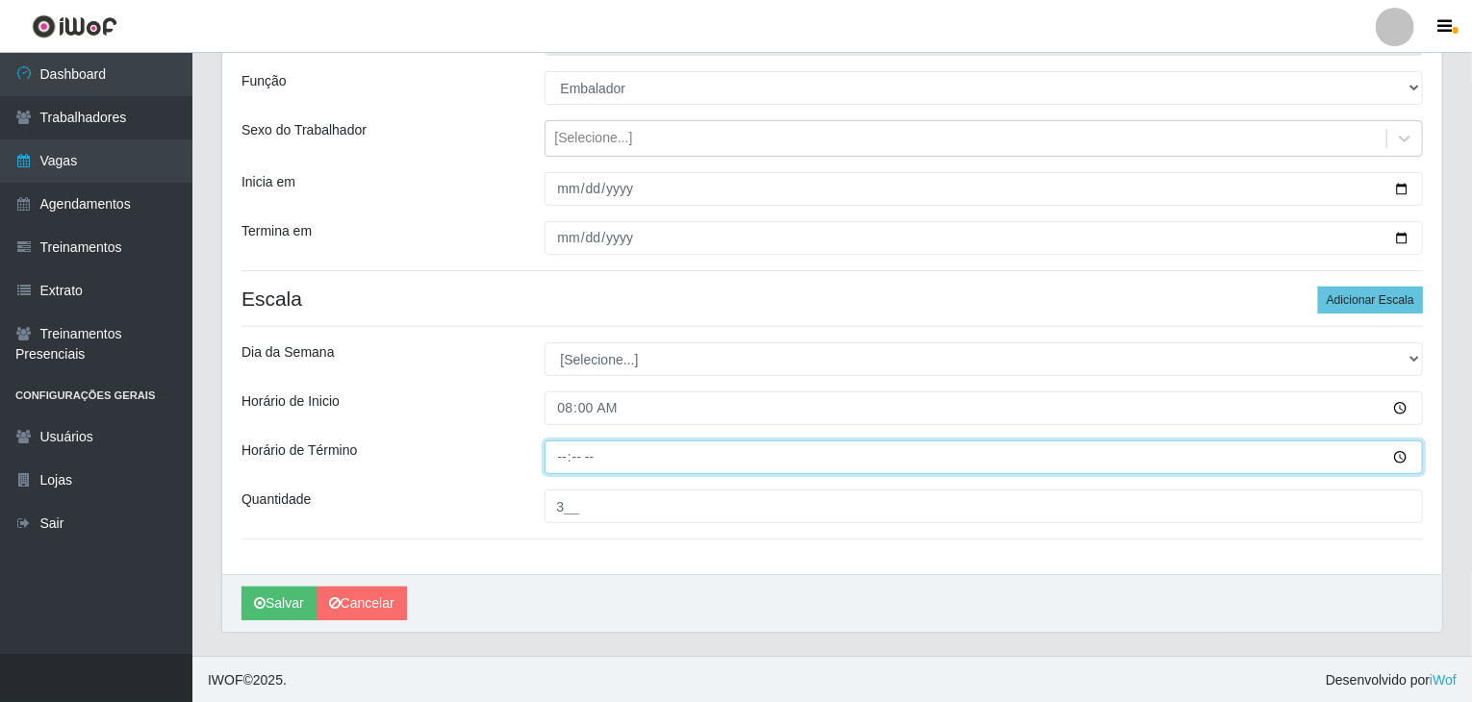
click at [567, 449] on input "Horário de Término" at bounding box center [983, 458] width 879 height 34
type input "13:00"
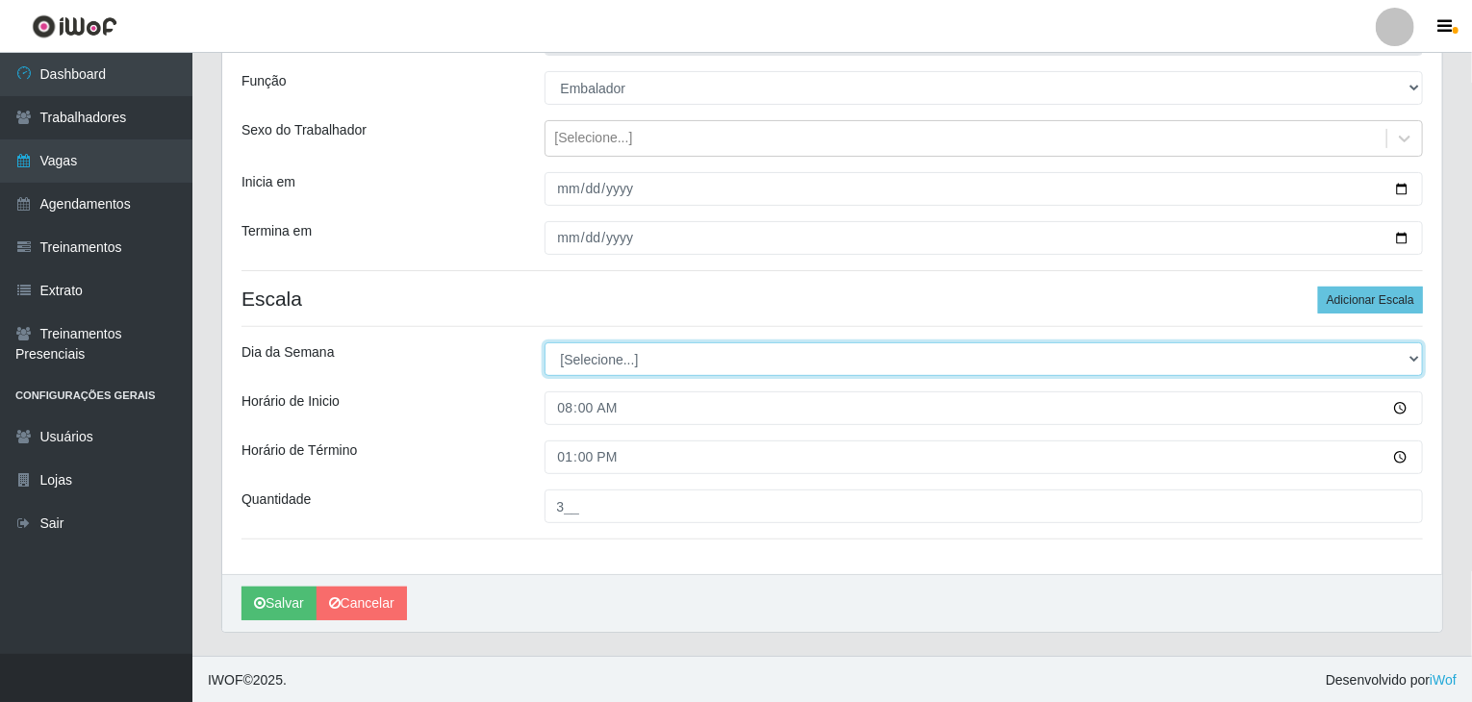
click at [581, 370] on select "[Selecione...] Segunda Terça Quarta Quinta Sexta Sábado Domingo" at bounding box center [983, 359] width 879 height 34
select select "0"
click at [544, 342] on select "[Selecione...] Segunda Terça Quarta Quinta Sexta Sábado Domingo" at bounding box center [983, 359] width 879 height 34
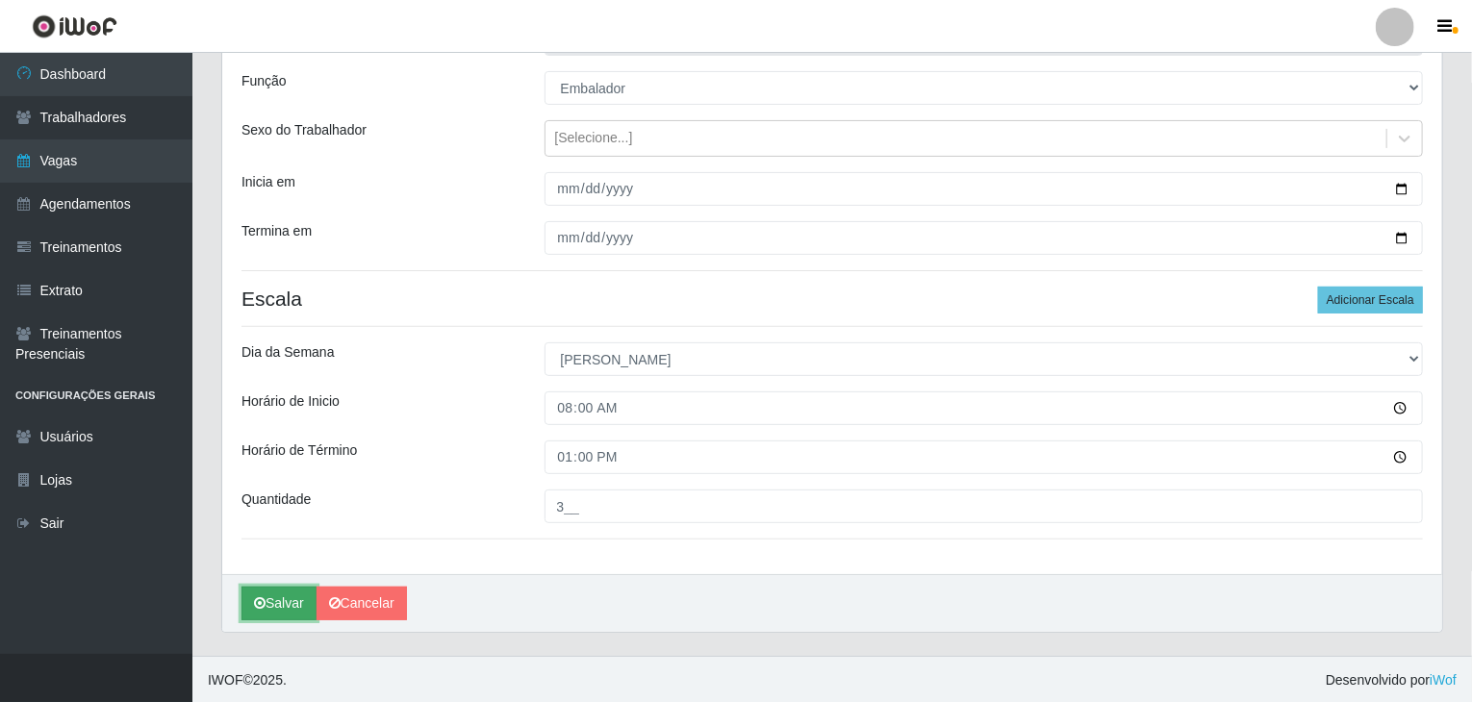
click at [282, 611] on button "Salvar" at bounding box center [278, 604] width 75 height 34
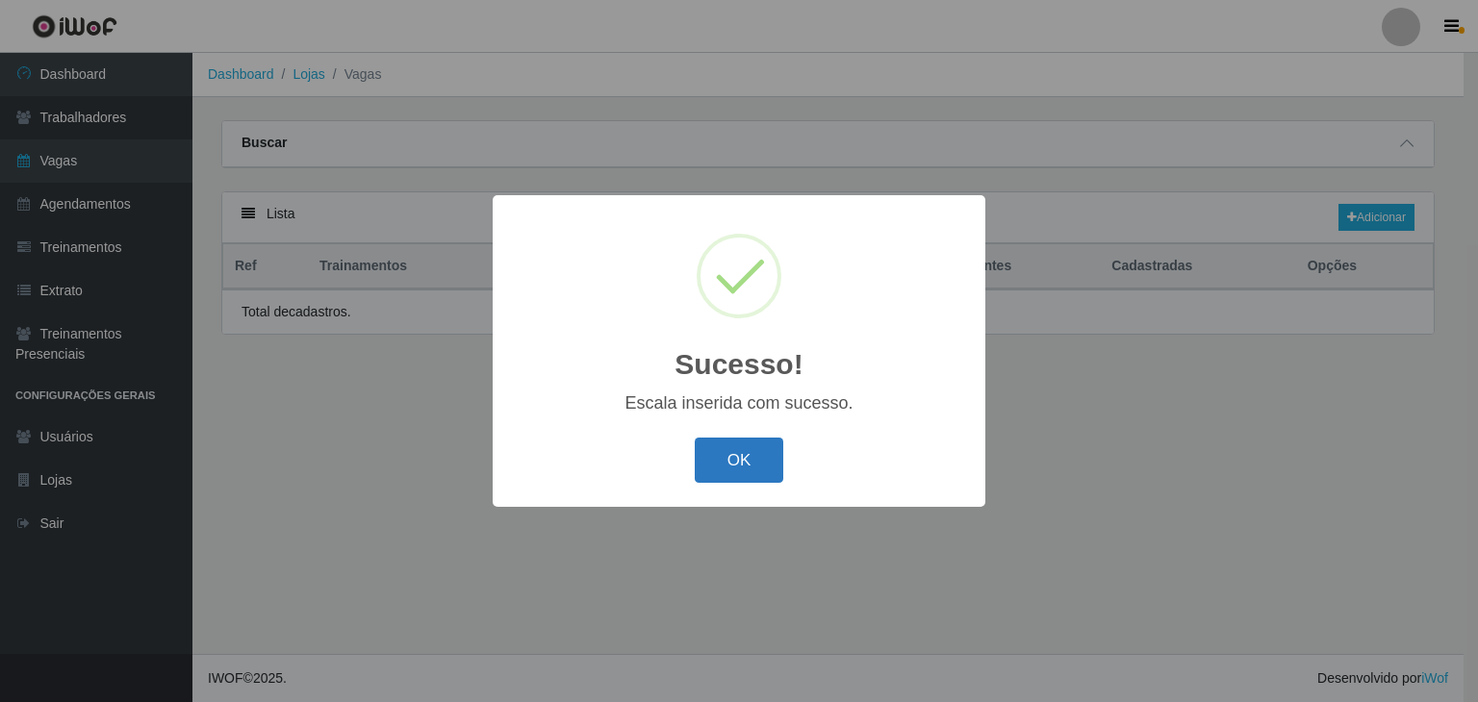
click at [731, 448] on button "OK" at bounding box center [739, 460] width 89 height 45
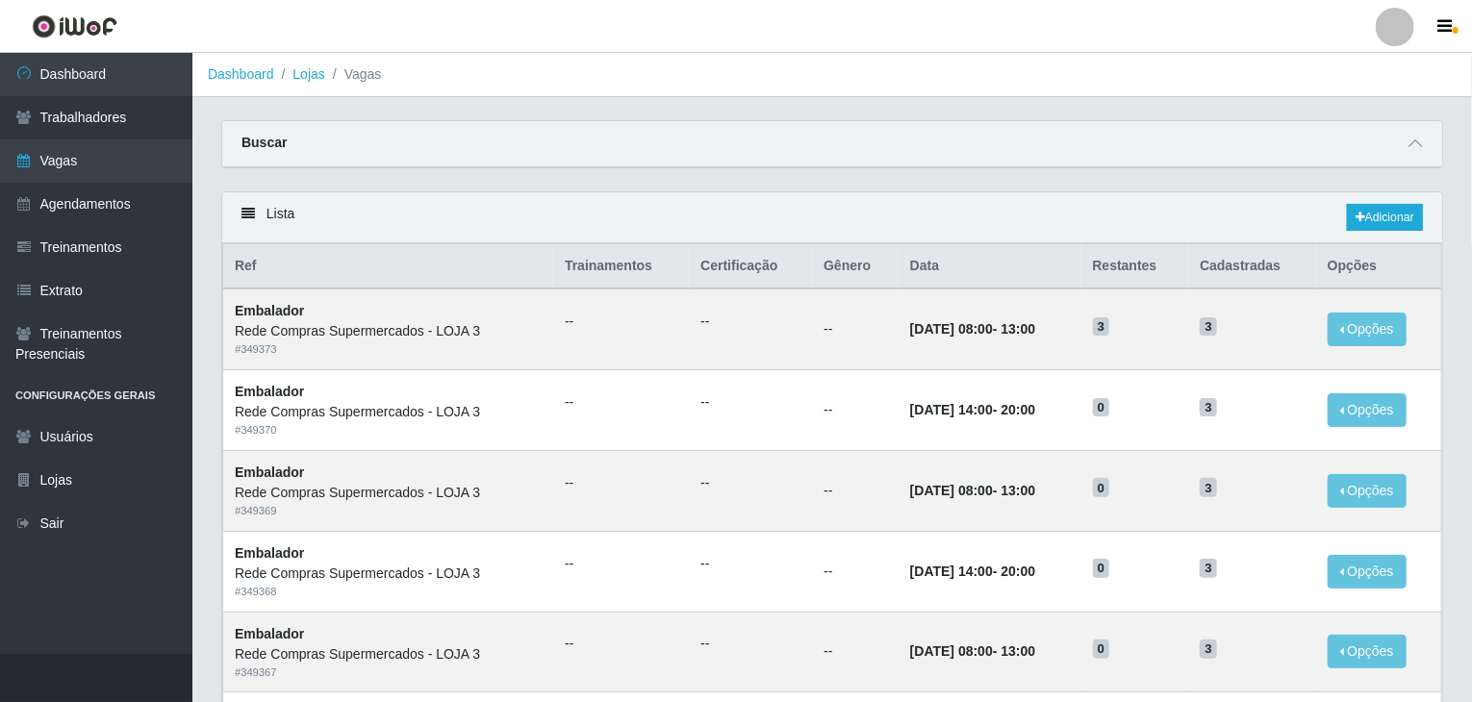
click at [1347, 240] on div "Lista Adicionar" at bounding box center [832, 217] width 1220 height 51
click at [1359, 214] on icon at bounding box center [1360, 218] width 10 height 12
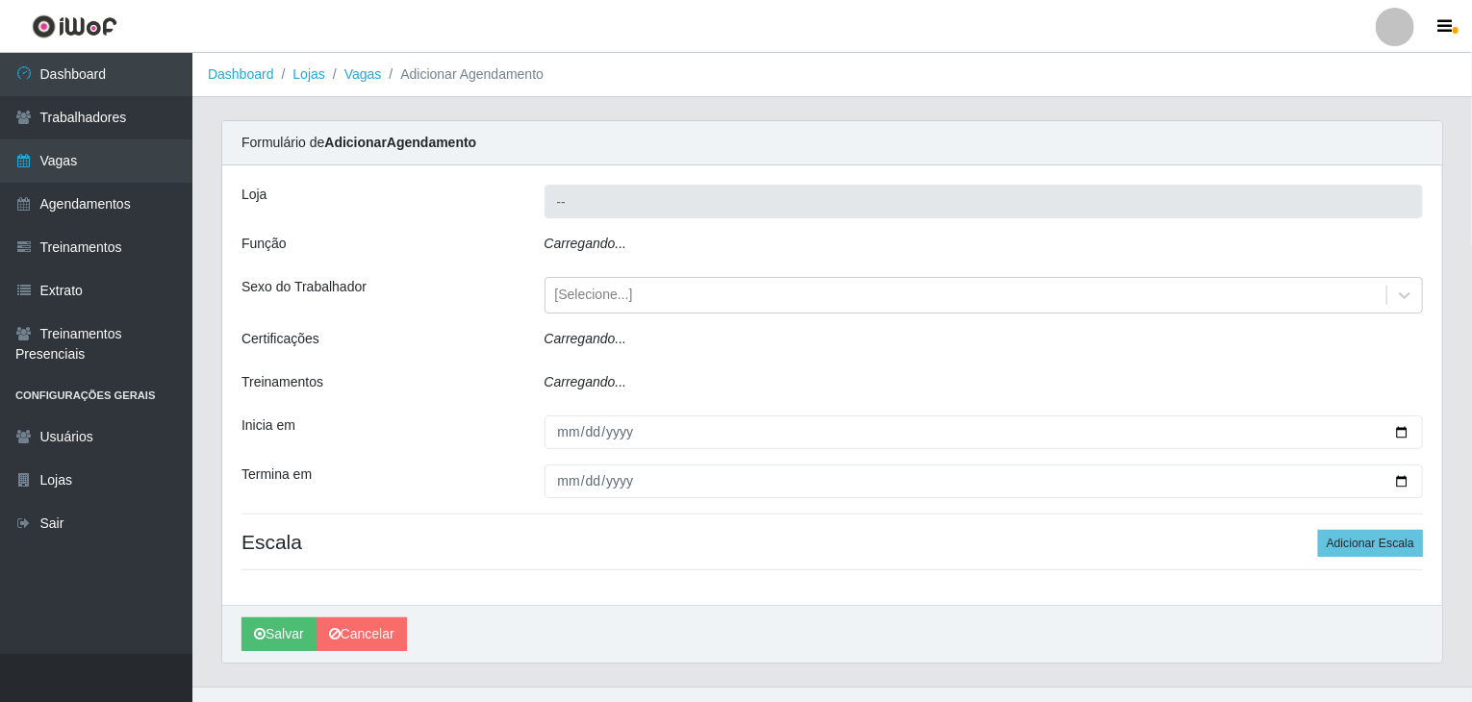
type input "Rede Compras Supermercados - LOJA 3"
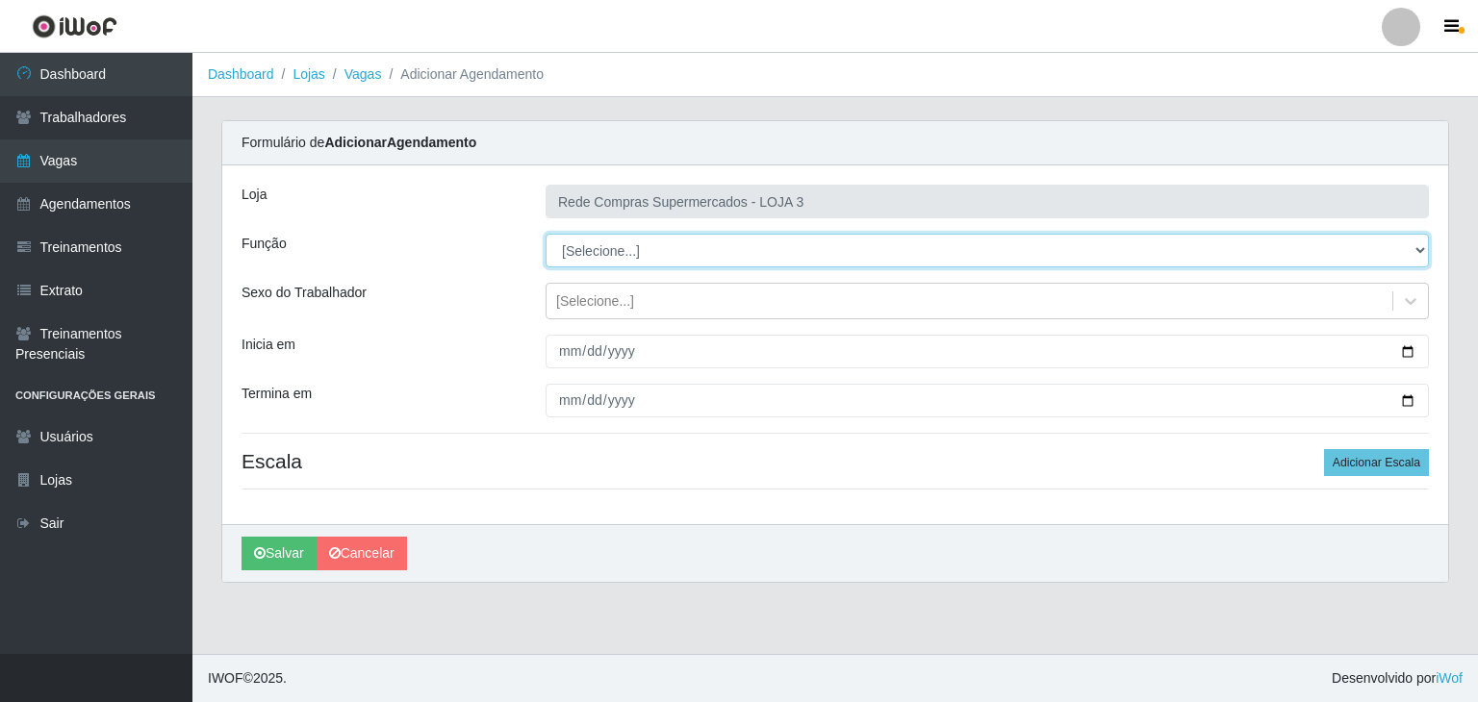
click at [605, 252] on select "[Selecione...] ASG ASG + ASG ++ Balconista Balconista + Balconista ++ Embalador…" at bounding box center [986, 251] width 883 height 34
select select "1"
click at [545, 234] on select "[Selecione...] ASG ASG + ASG ++ Balconista Balconista + Balconista ++ Embalador…" at bounding box center [986, 251] width 883 height 34
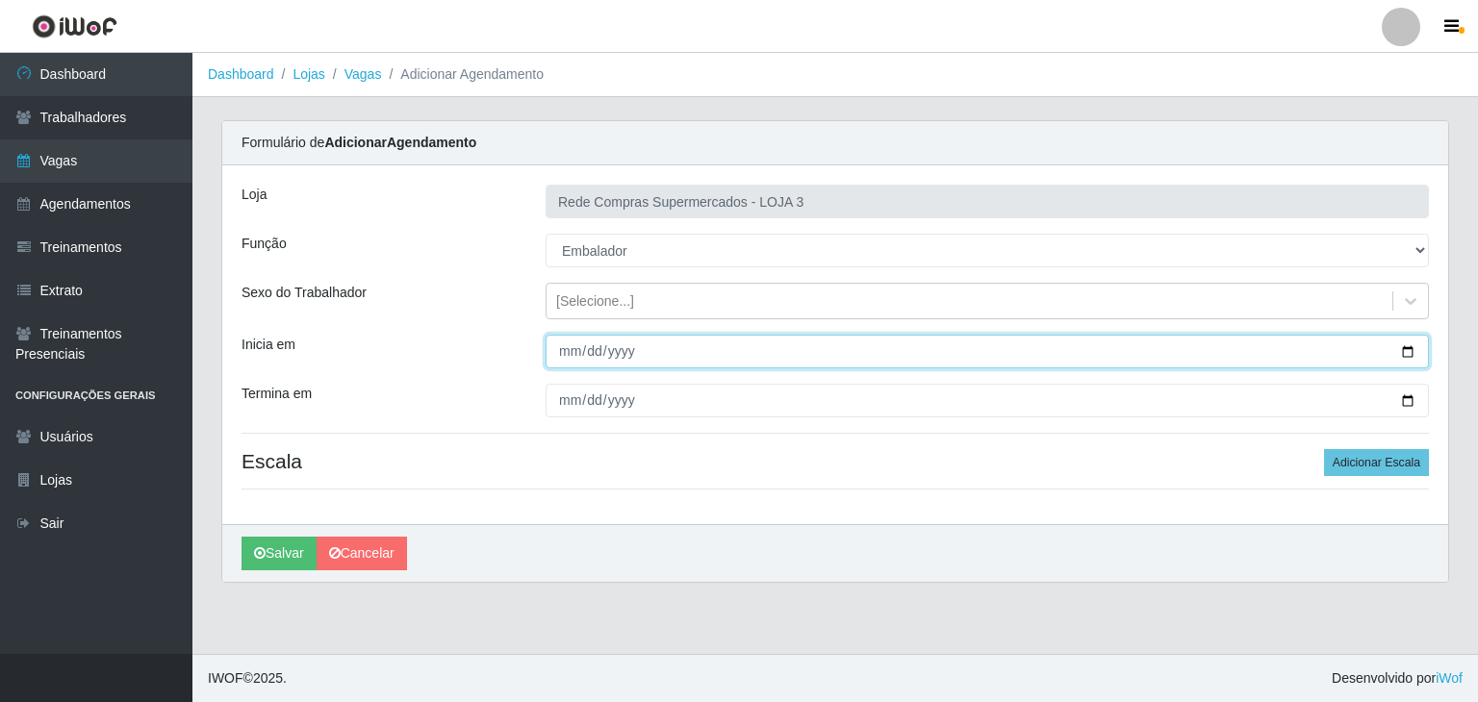
click at [1413, 351] on input "Inicia em" at bounding box center [986, 352] width 883 height 34
type input "2025-10-06"
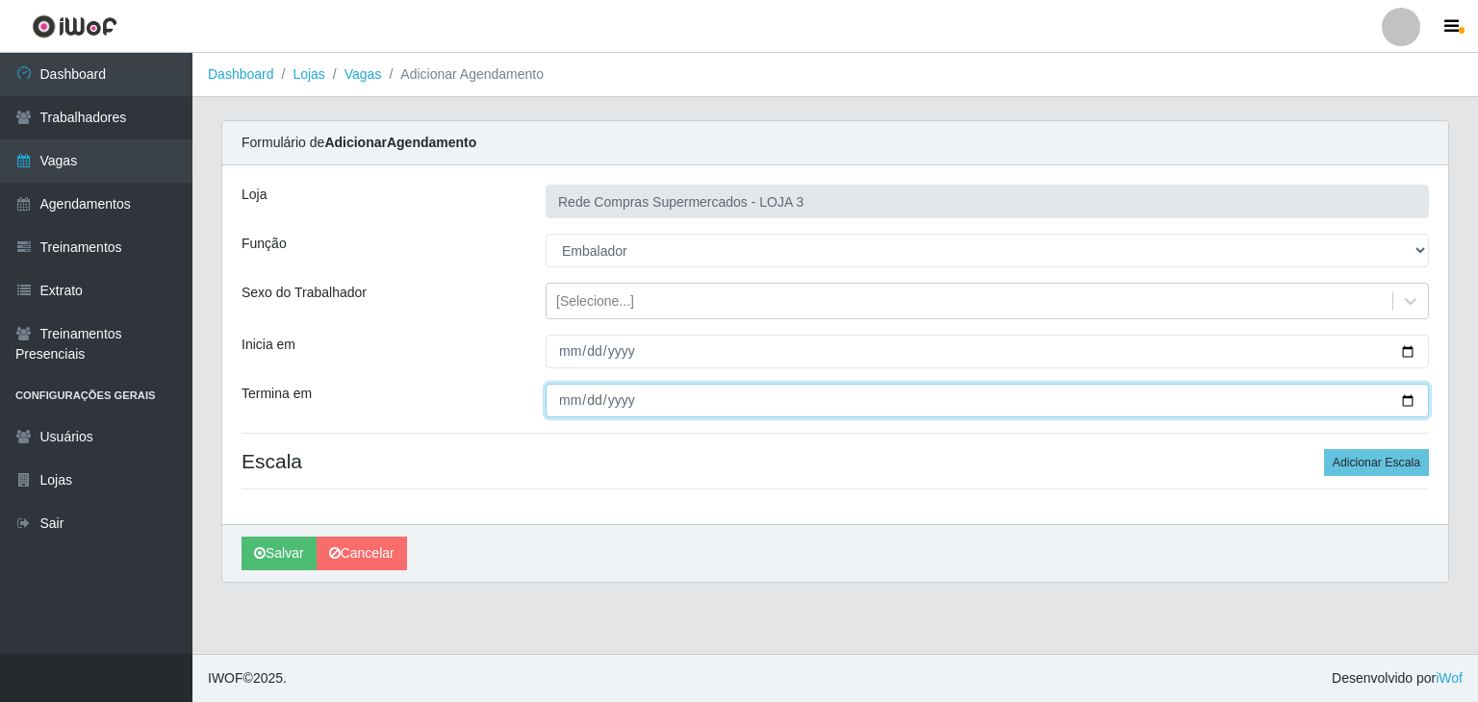
click at [1410, 396] on input "Termina em" at bounding box center [986, 401] width 883 height 34
type input "2025-10-11"
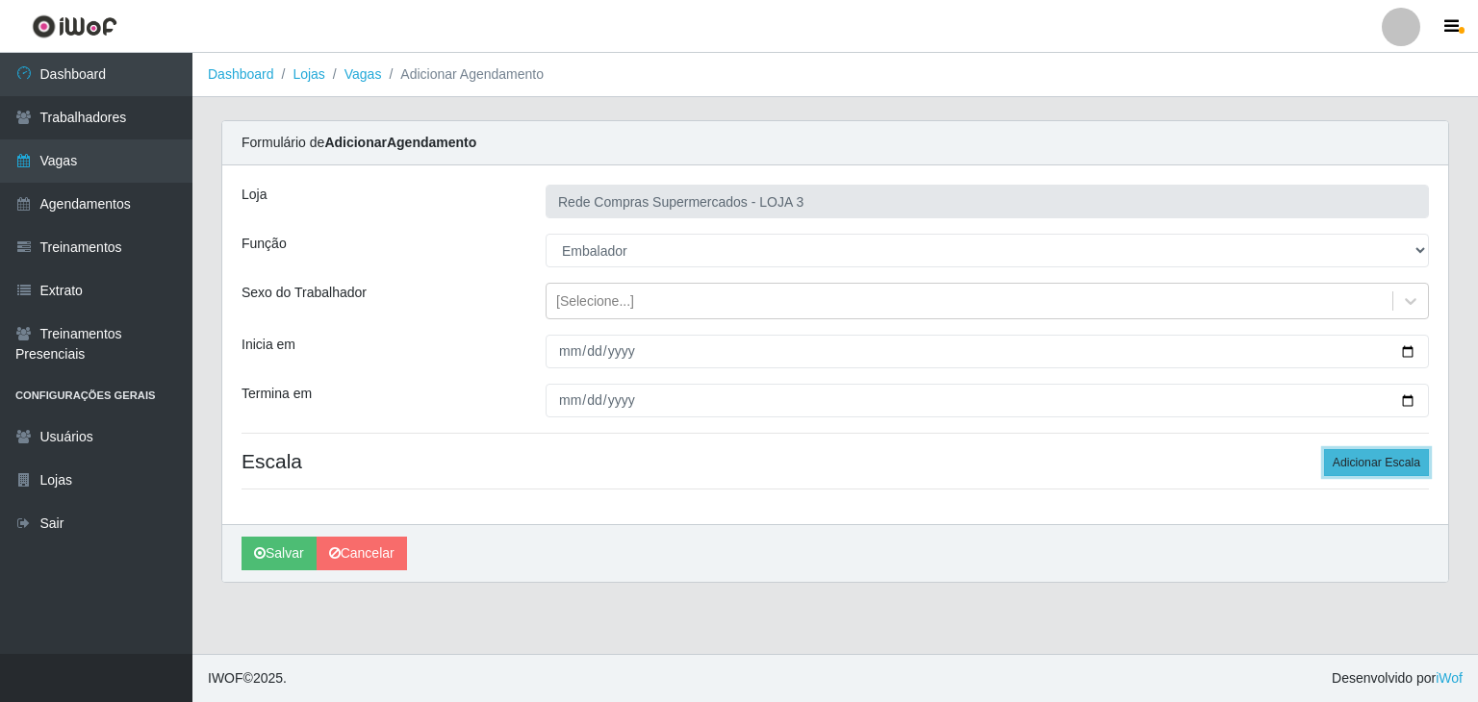
click at [1379, 467] on button "Adicionar Escala" at bounding box center [1376, 462] width 105 height 27
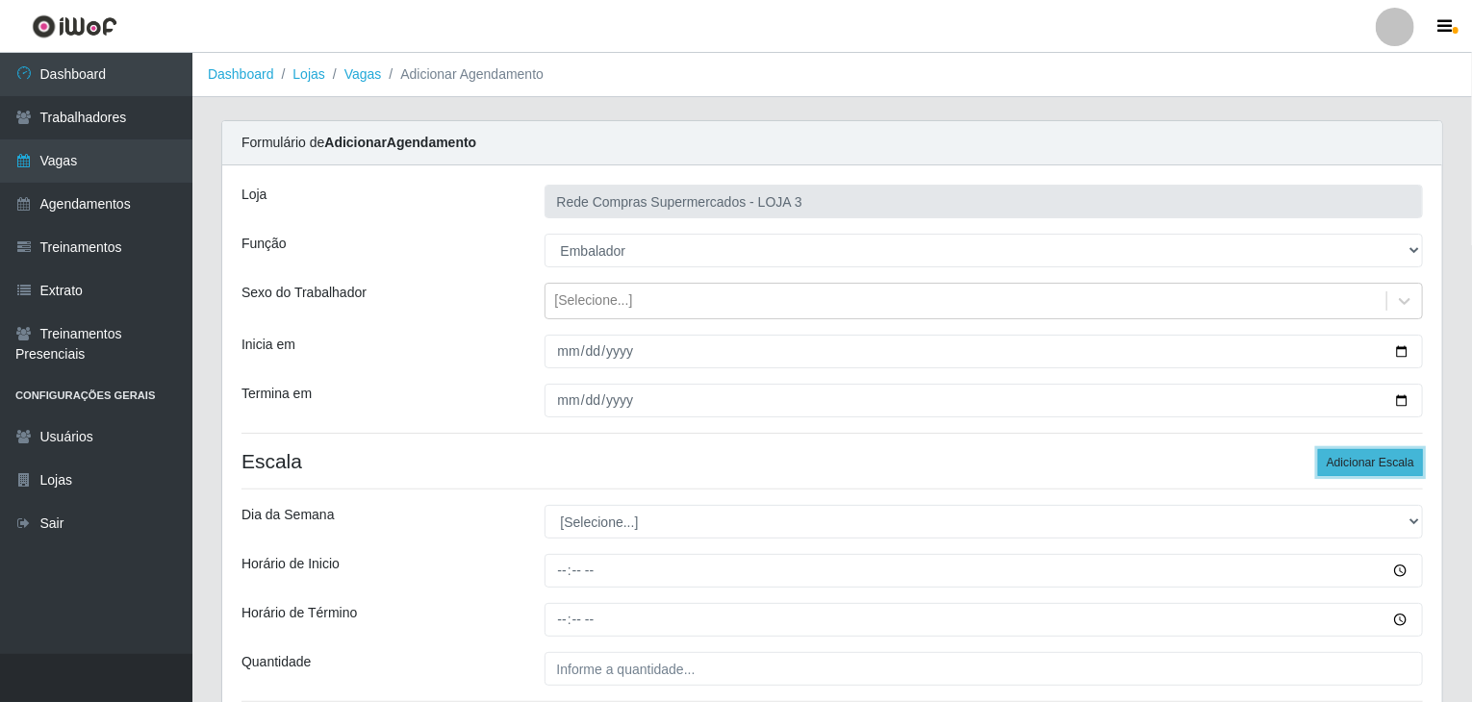
click at [1379, 467] on button "Adicionar Escala" at bounding box center [1370, 462] width 105 height 27
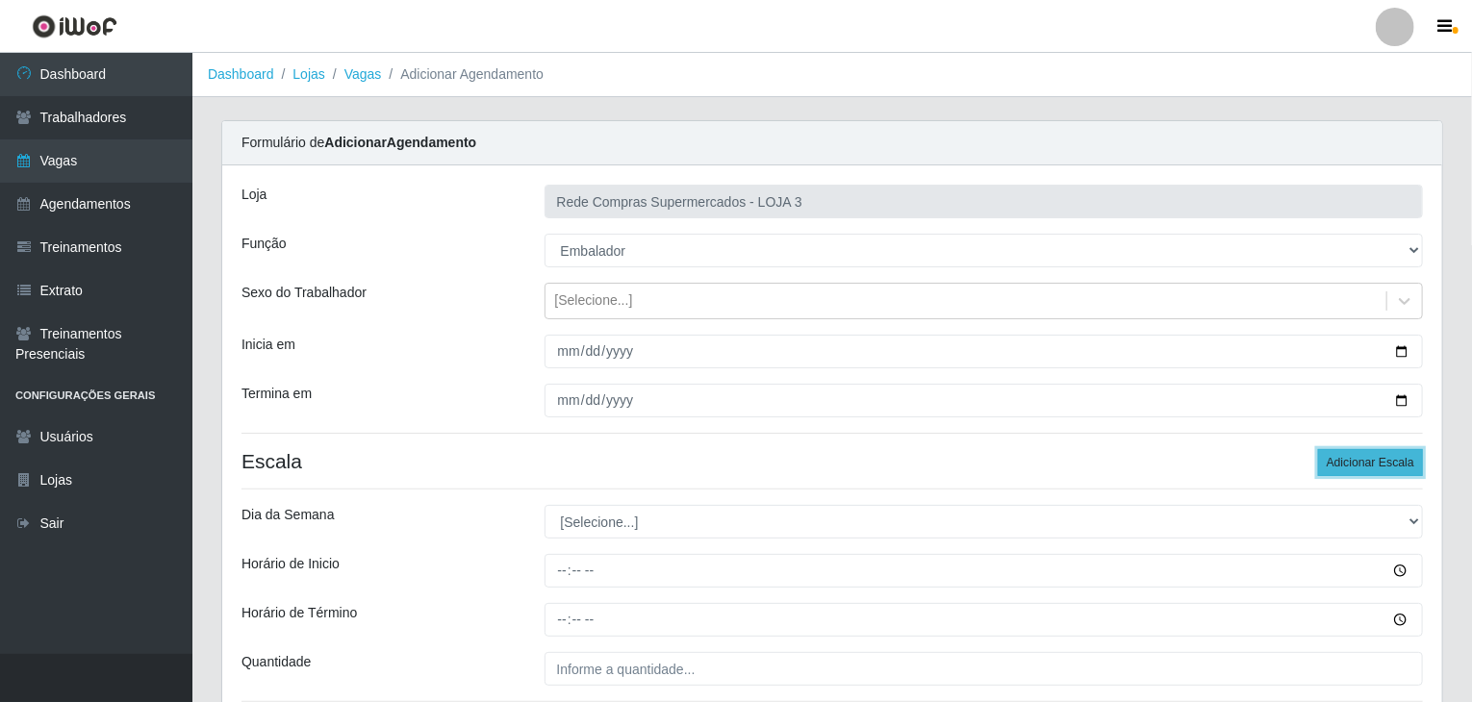
click at [1379, 467] on button "Adicionar Escala" at bounding box center [1370, 462] width 105 height 27
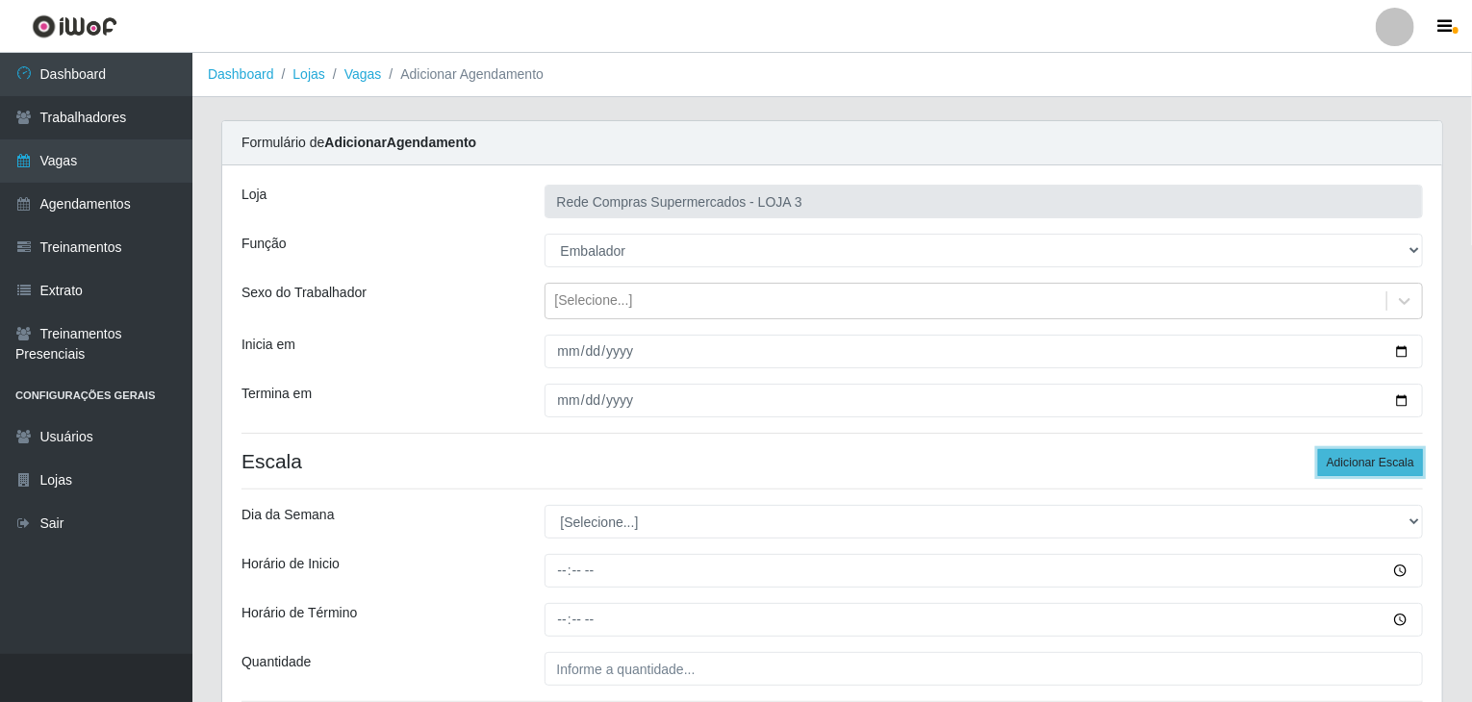
click at [1379, 467] on button "Adicionar Escala" at bounding box center [1370, 462] width 105 height 27
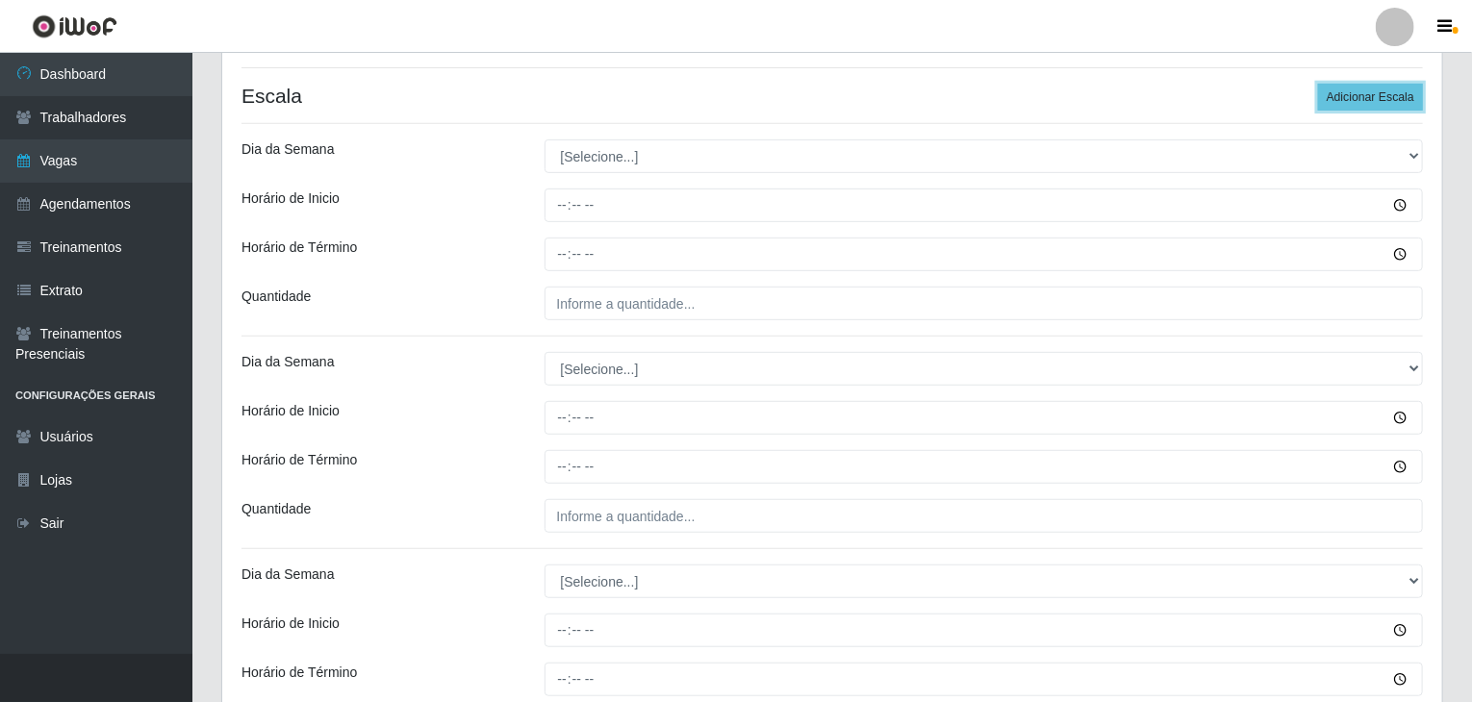
scroll to position [385, 0]
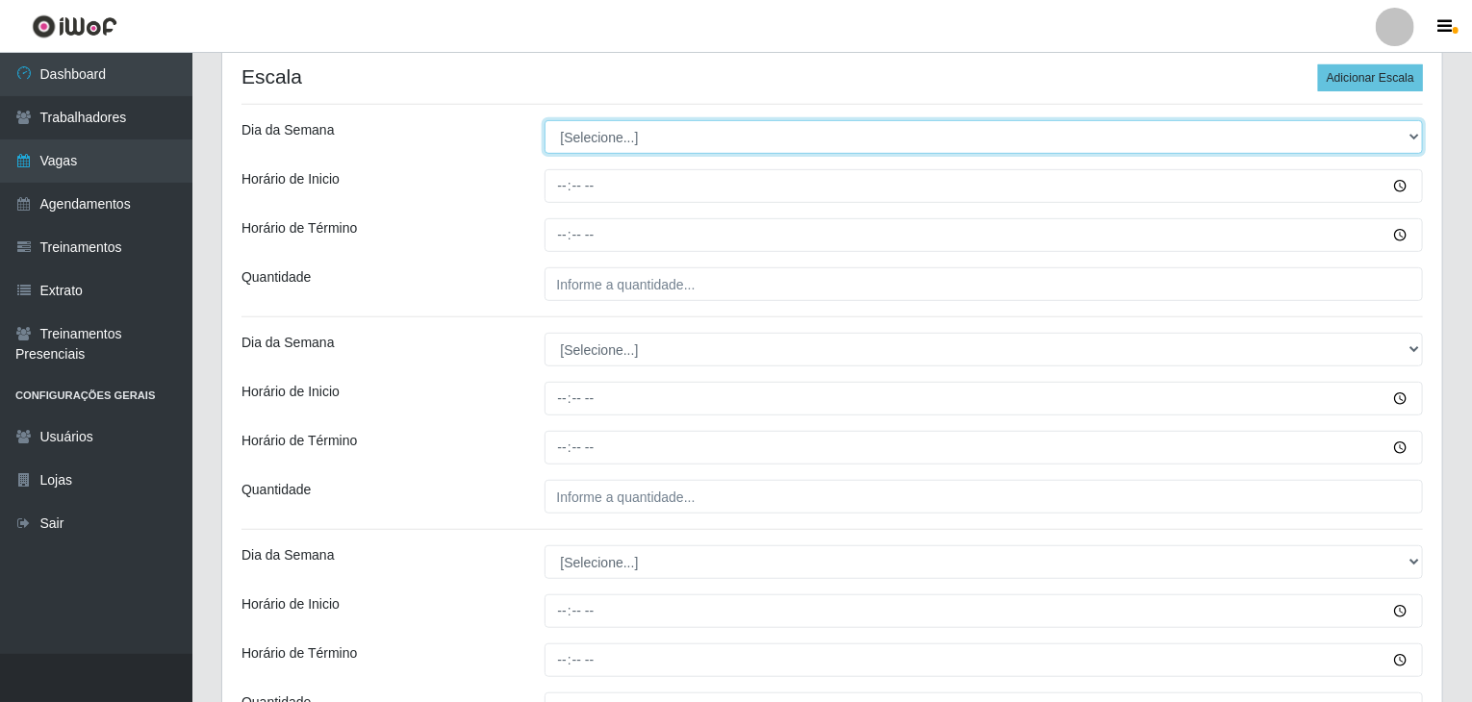
click at [600, 125] on select "[Selecione...] Segunda Terça Quarta Quinta Sexta Sábado Domingo" at bounding box center [983, 137] width 879 height 34
select select "1"
click at [544, 120] on select "[Selecione...] Segunda Terça Quarta Quinta Sexta Sábado Domingo" at bounding box center [983, 137] width 879 height 34
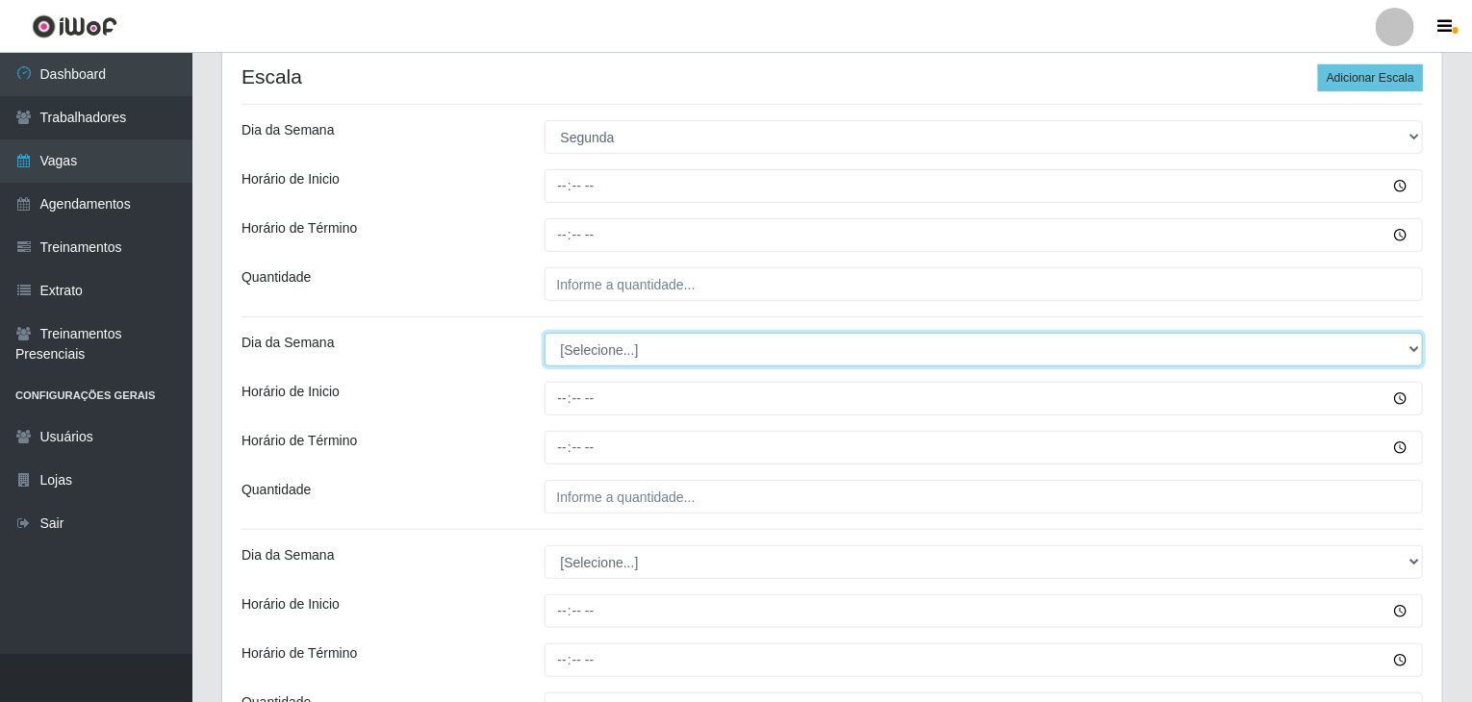
click at [615, 365] on select "[Selecione...] Segunda Terça Quarta Quinta Sexta Sábado Domingo" at bounding box center [983, 350] width 879 height 34
select select "1"
click at [544, 333] on select "[Selecione...] Segunda Terça Quarta Quinta Sexta Sábado Domingo" at bounding box center [983, 350] width 879 height 34
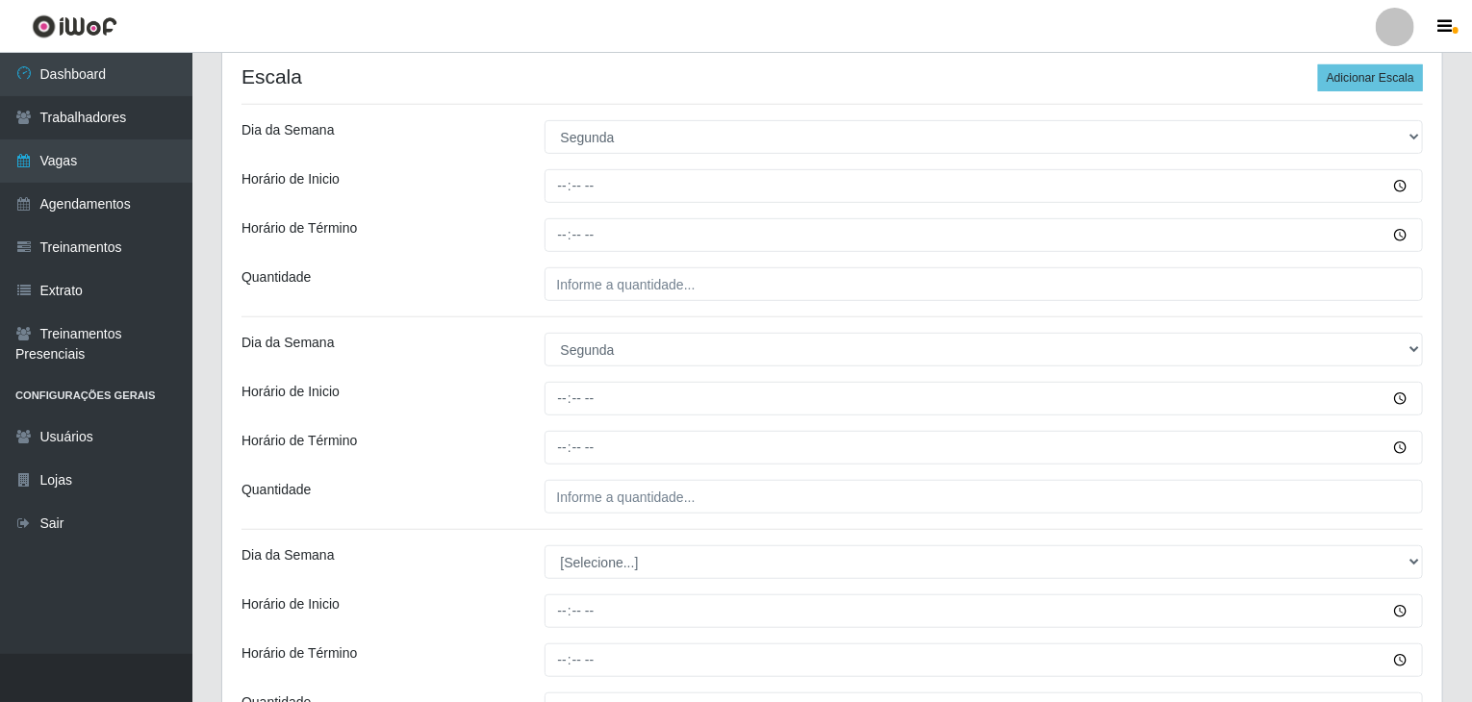
click at [527, 382] on div "Horário de Inicio" at bounding box center [378, 399] width 303 height 34
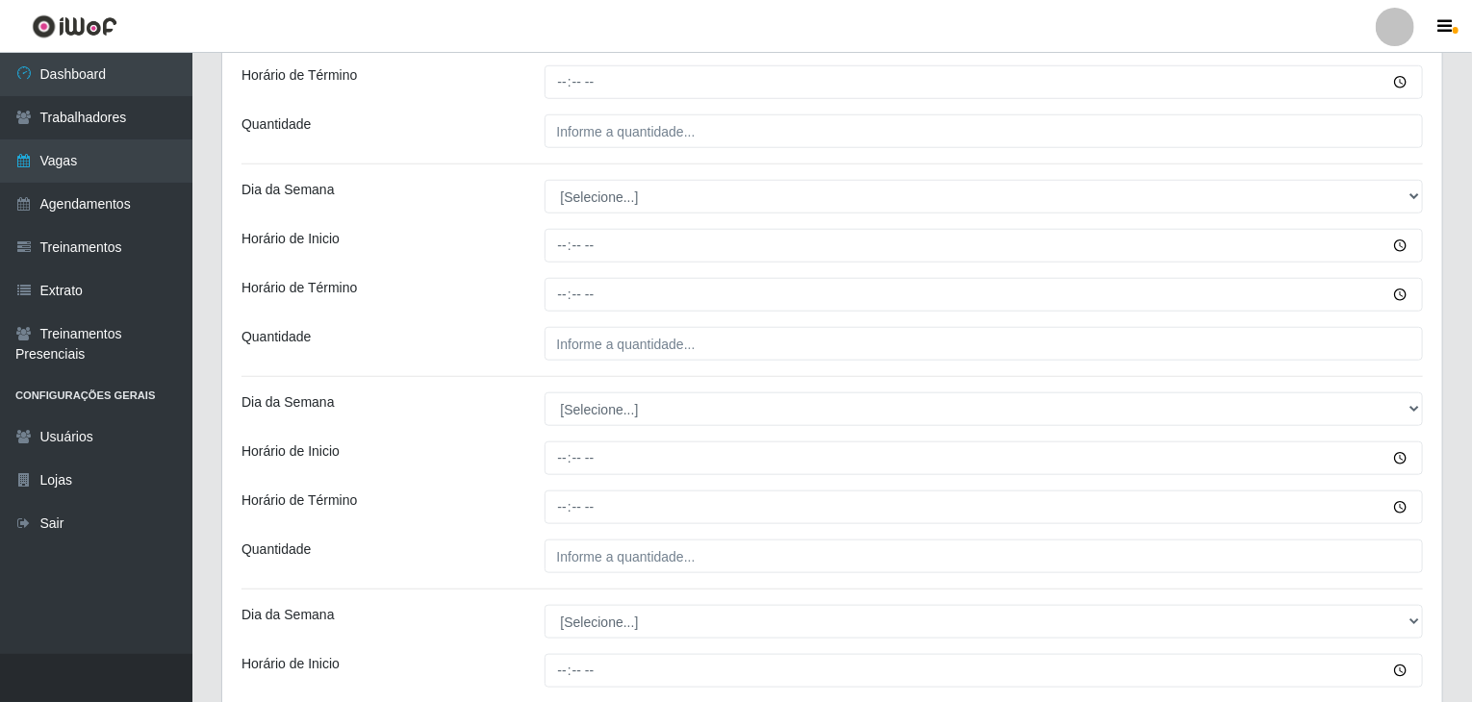
scroll to position [770, 0]
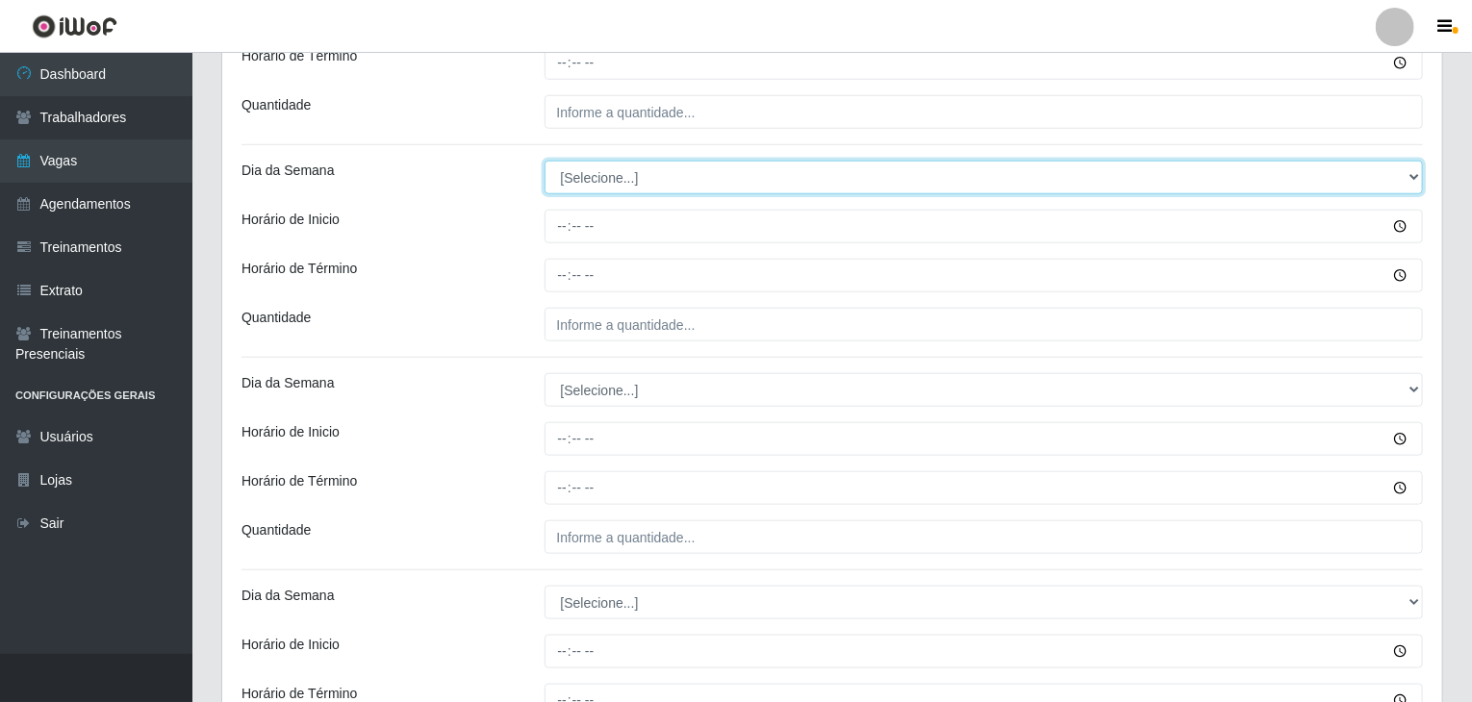
click at [607, 174] on select "[Selecione...] Segunda Terça Quarta Quinta Sexta Sábado Domingo" at bounding box center [983, 178] width 879 height 34
select select "2"
click at [544, 161] on select "[Selecione...] Segunda Terça Quarta Quinta Sexta Sábado Domingo" at bounding box center [983, 178] width 879 height 34
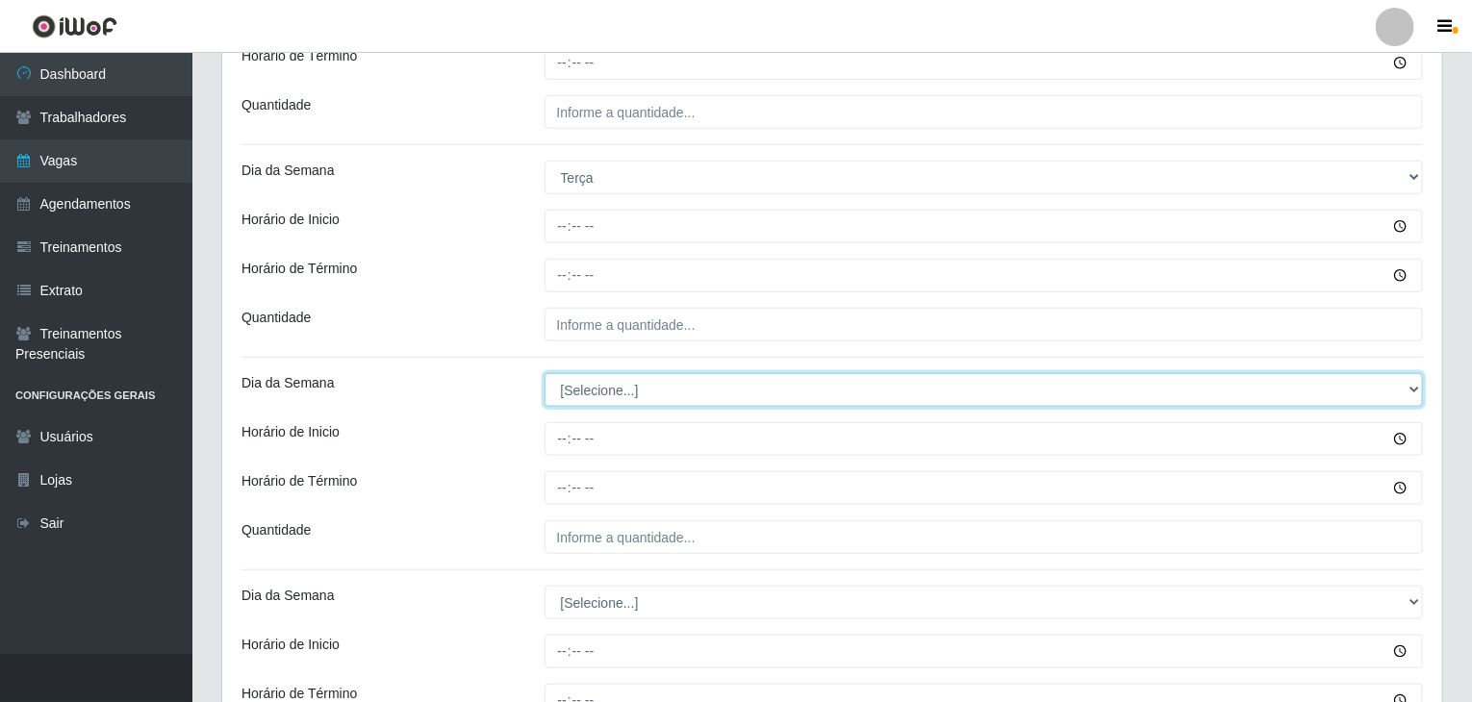
click at [608, 380] on select "[Selecione...] Segunda Terça Quarta Quinta Sexta Sábado Domingo" at bounding box center [983, 390] width 879 height 34
select select "2"
click at [544, 373] on select "[Selecione...] Segunda Terça Quarta Quinta Sexta Sábado Domingo" at bounding box center [983, 390] width 879 height 34
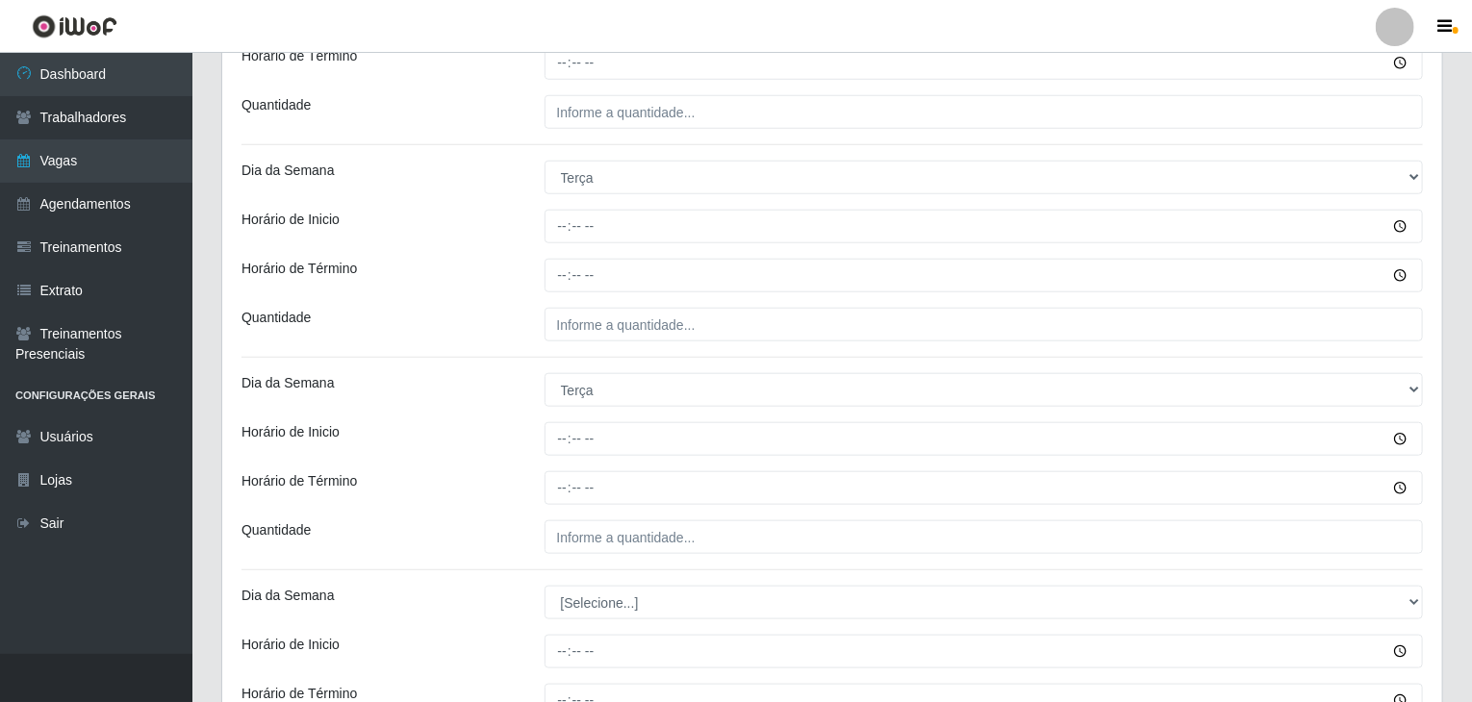
click at [514, 388] on div "Dia da Semana" at bounding box center [378, 390] width 303 height 34
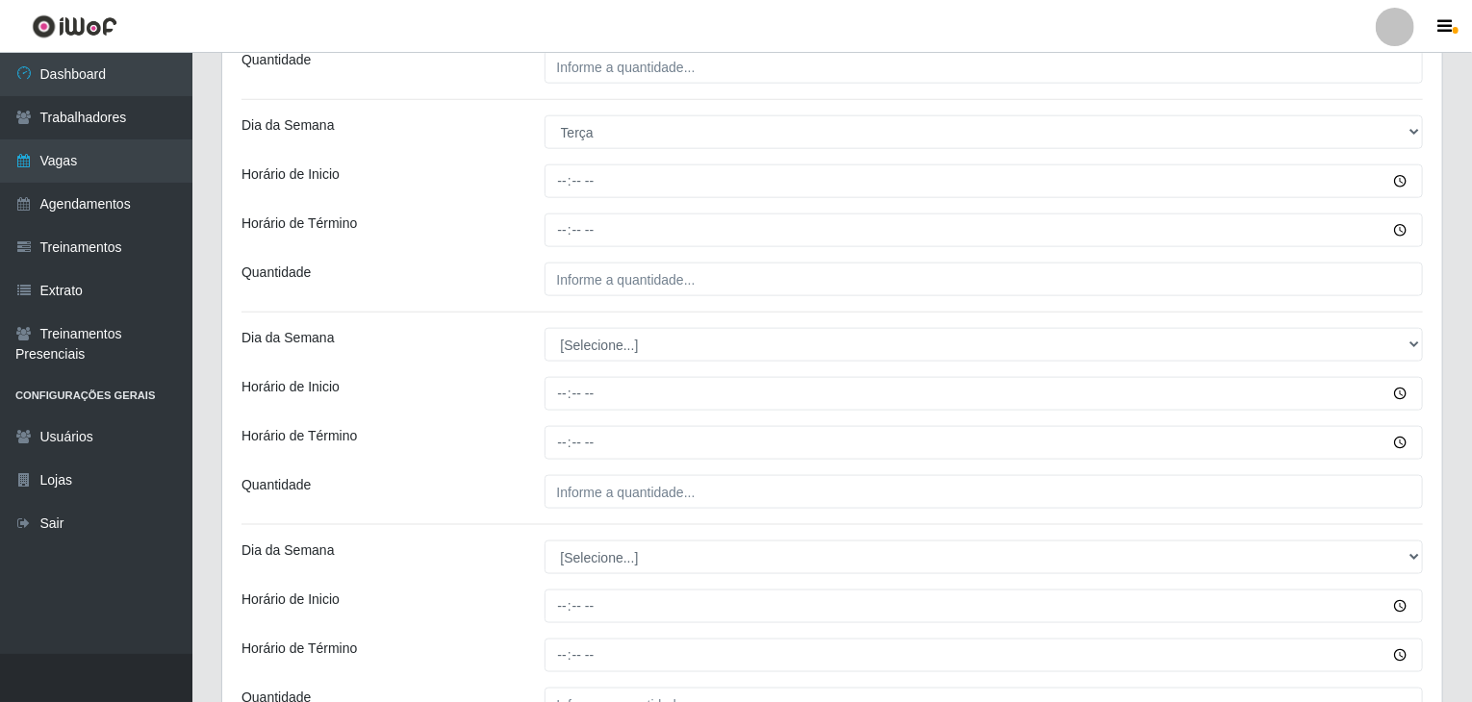
scroll to position [1154, 0]
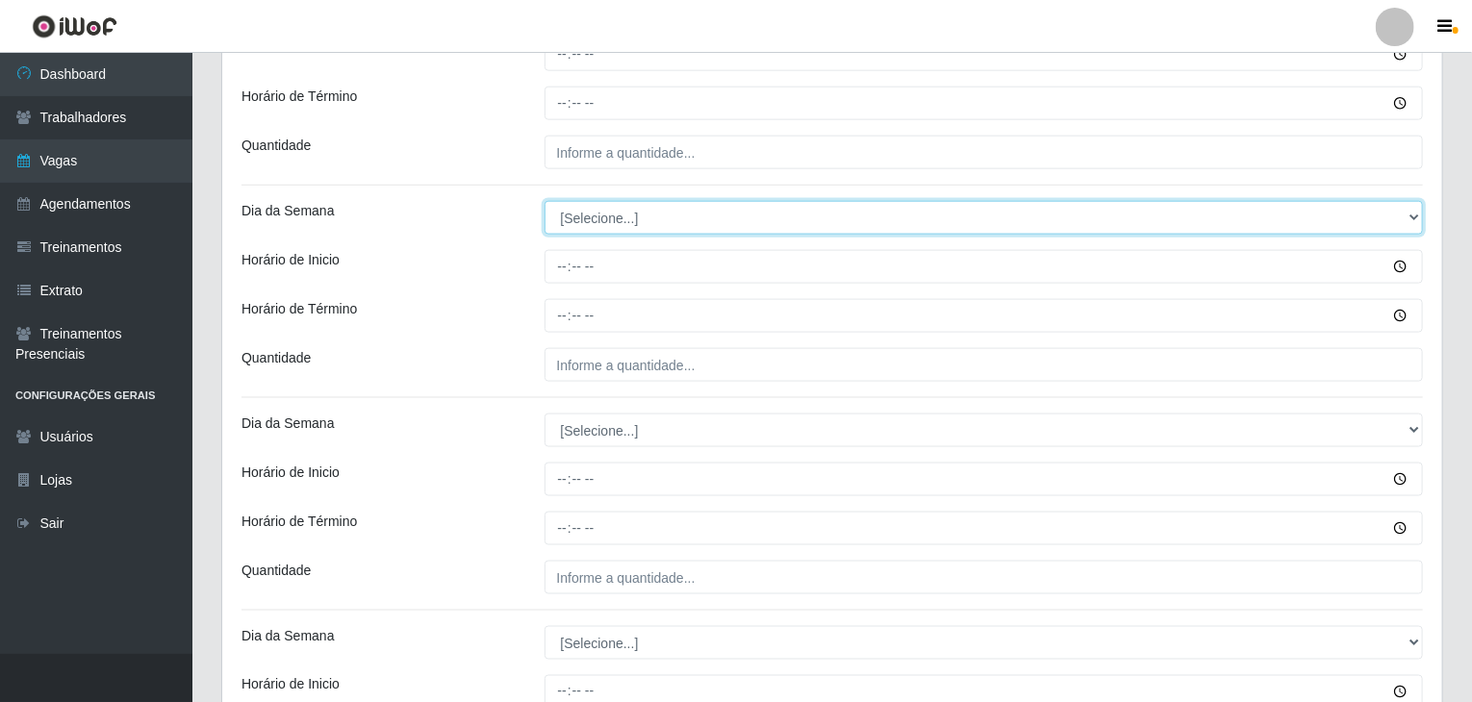
click at [590, 209] on select "[Selecione...] Segunda Terça Quarta Quinta Sexta Sábado Domingo" at bounding box center [983, 218] width 879 height 34
select select "3"
click at [544, 201] on select "[Selecione...] Segunda Terça Quarta Quinta Sexta Sábado Domingo" at bounding box center [983, 218] width 879 height 34
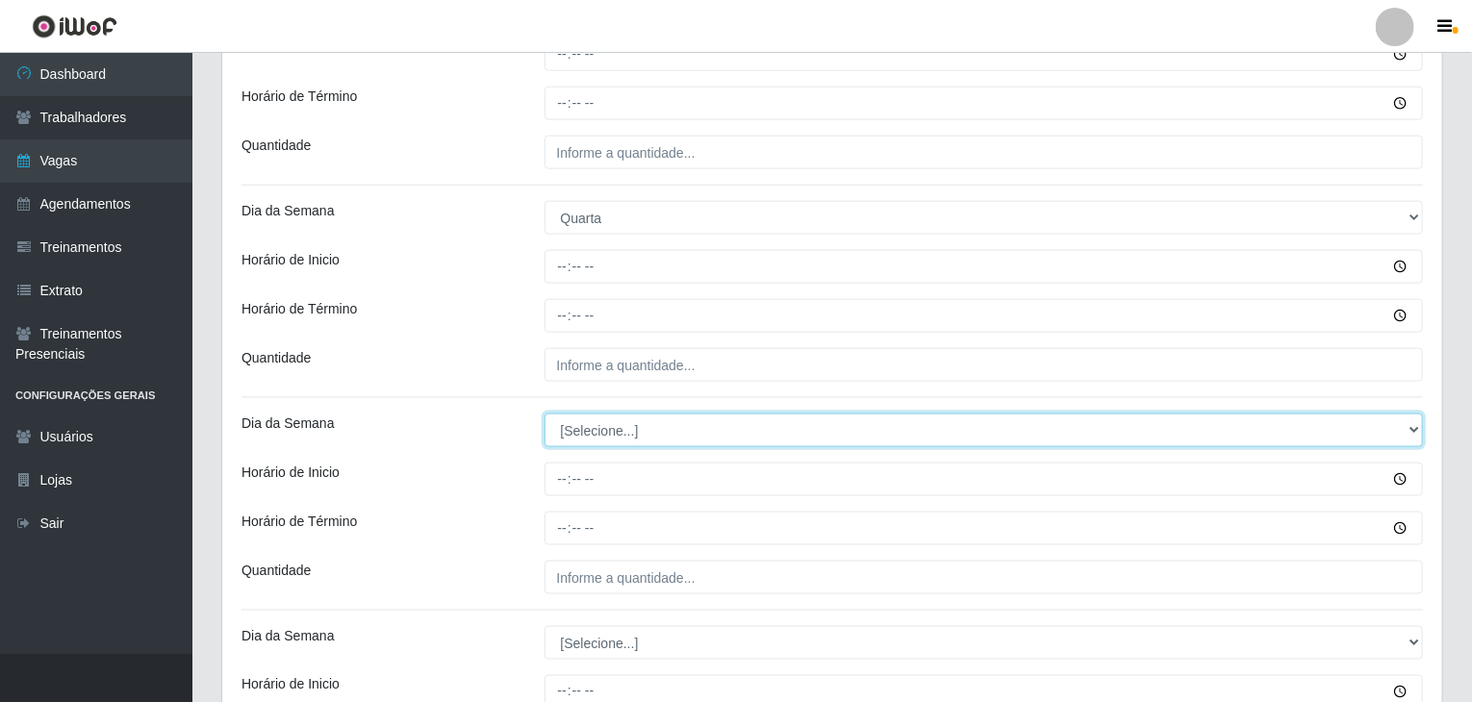
click at [623, 426] on select "[Selecione...] Segunda Terça Quarta Quinta Sexta Sábado Domingo" at bounding box center [983, 431] width 879 height 34
select select "3"
click at [544, 414] on select "[Selecione...] Segunda Terça Quarta Quinta Sexta Sábado Domingo" at bounding box center [983, 431] width 879 height 34
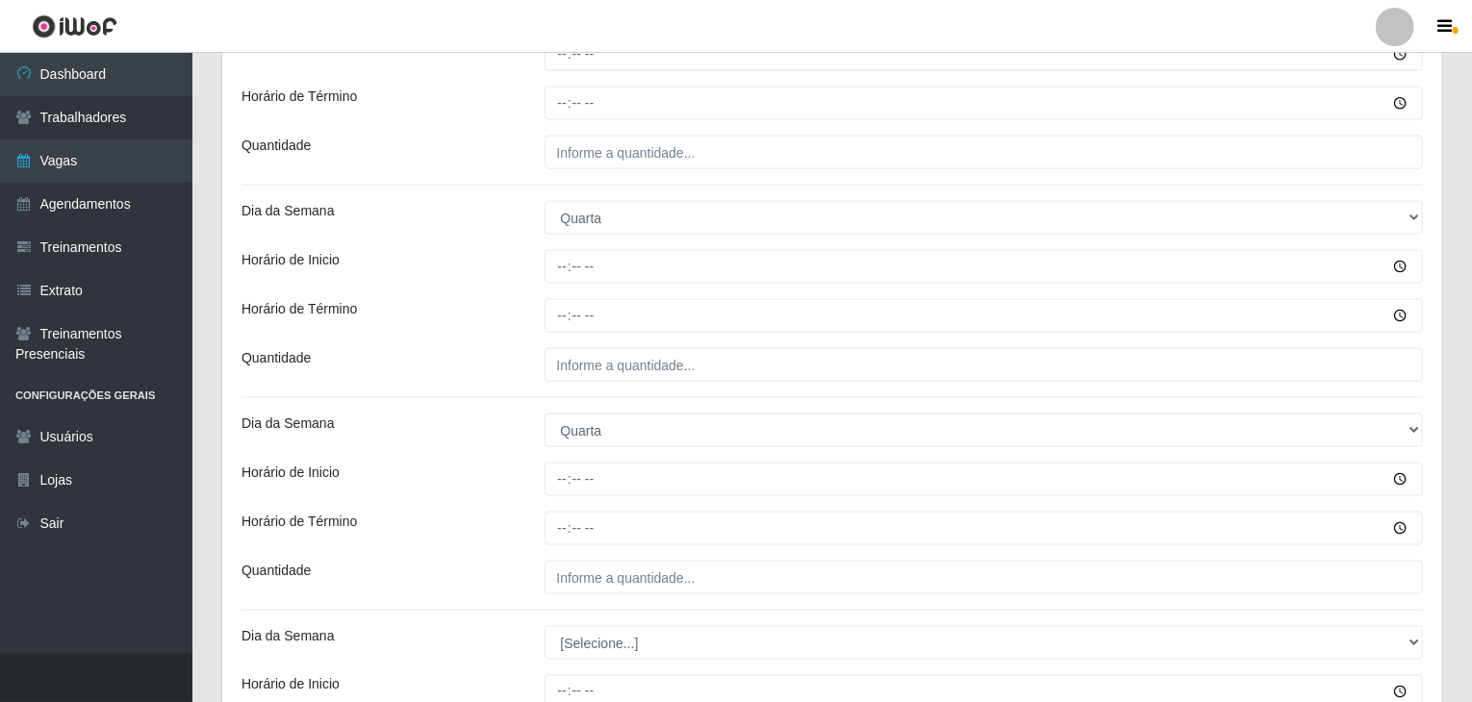
click at [518, 443] on div "Dia da Semana" at bounding box center [378, 431] width 303 height 34
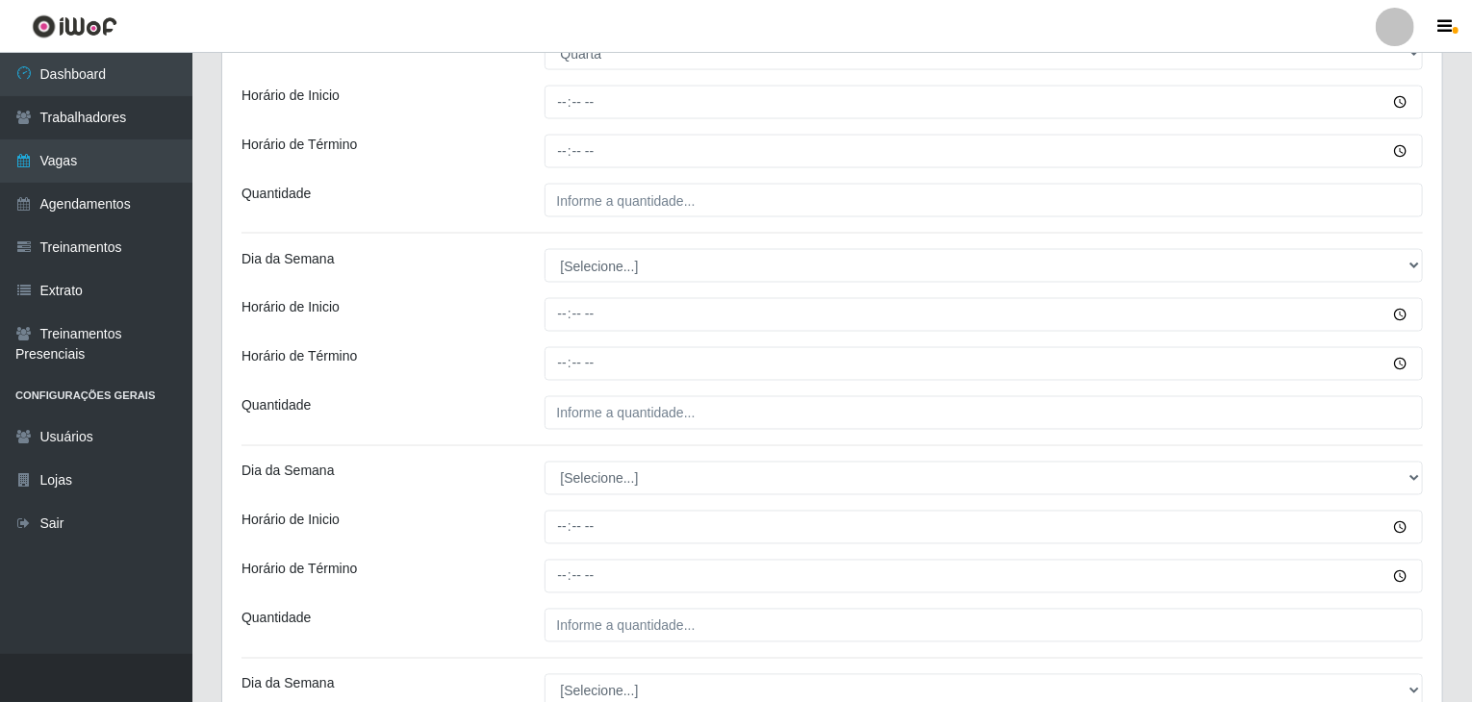
scroll to position [1635, 0]
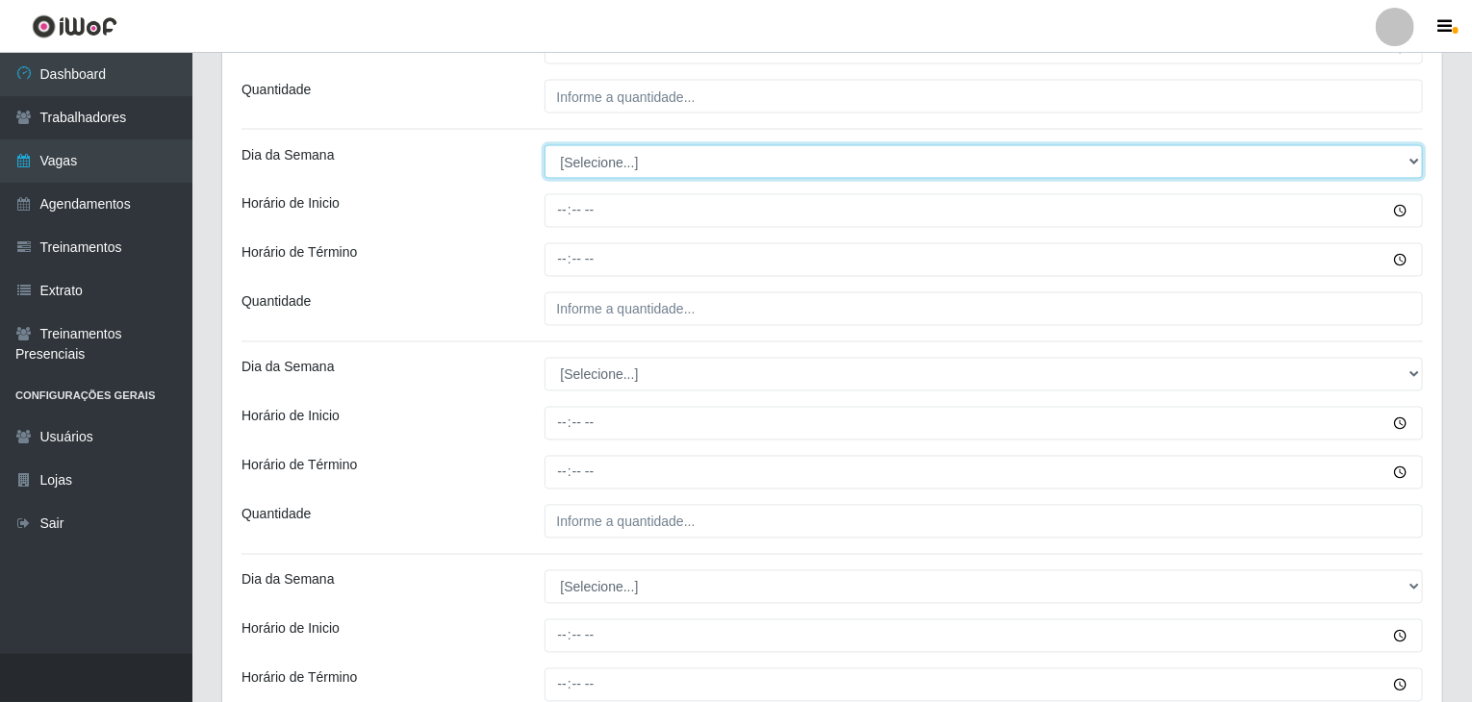
click at [619, 145] on select "[Selecione...] Segunda Terça Quarta Quinta Sexta Sábado Domingo" at bounding box center [983, 162] width 879 height 34
select select "4"
click at [544, 145] on select "[Selecione...] Segunda Terça Quarta Quinta Sexta Sábado Domingo" at bounding box center [983, 162] width 879 height 34
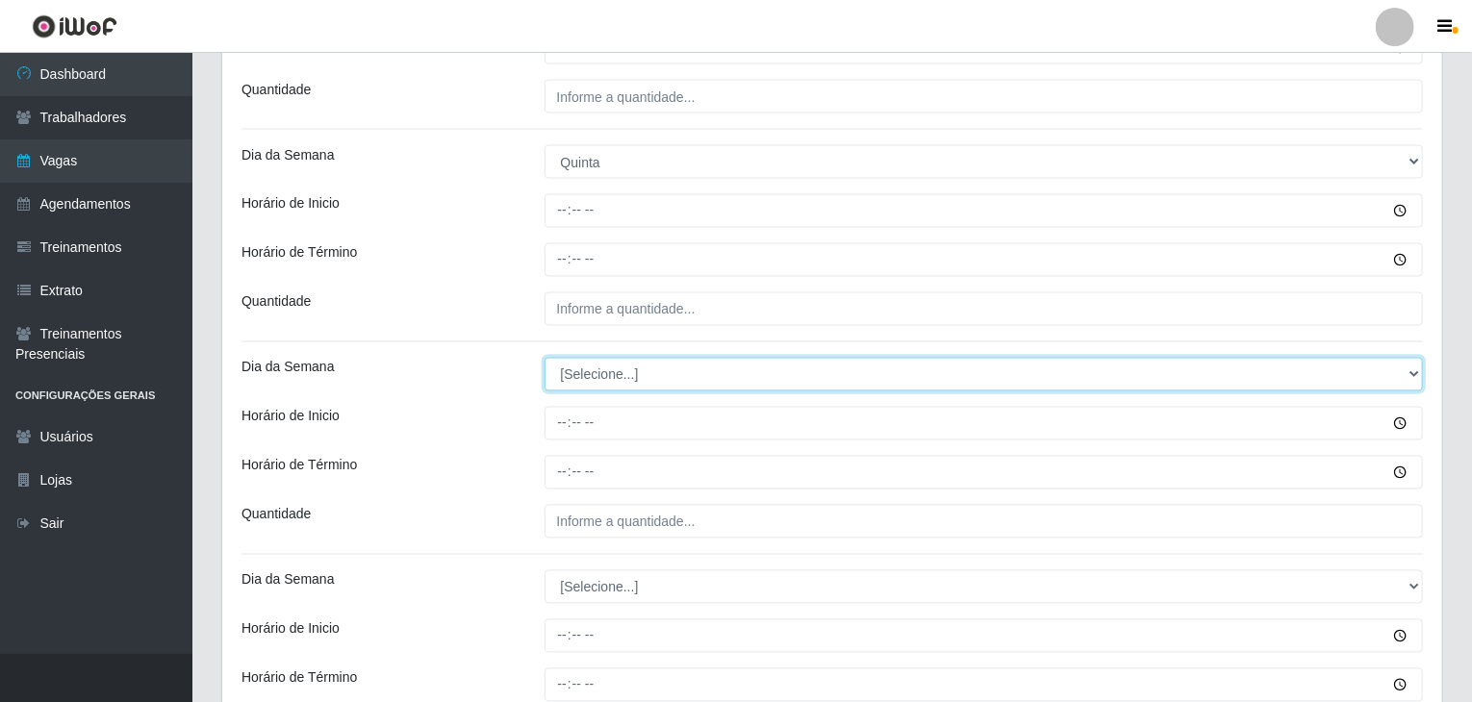
click at [621, 374] on select "[Selecione...] Segunda Terça Quarta Quinta Sexta Sábado Domingo" at bounding box center [983, 375] width 879 height 34
select select "4"
click at [544, 358] on select "[Selecione...] Segunda Terça Quarta Quinta Sexta Sábado Domingo" at bounding box center [983, 375] width 879 height 34
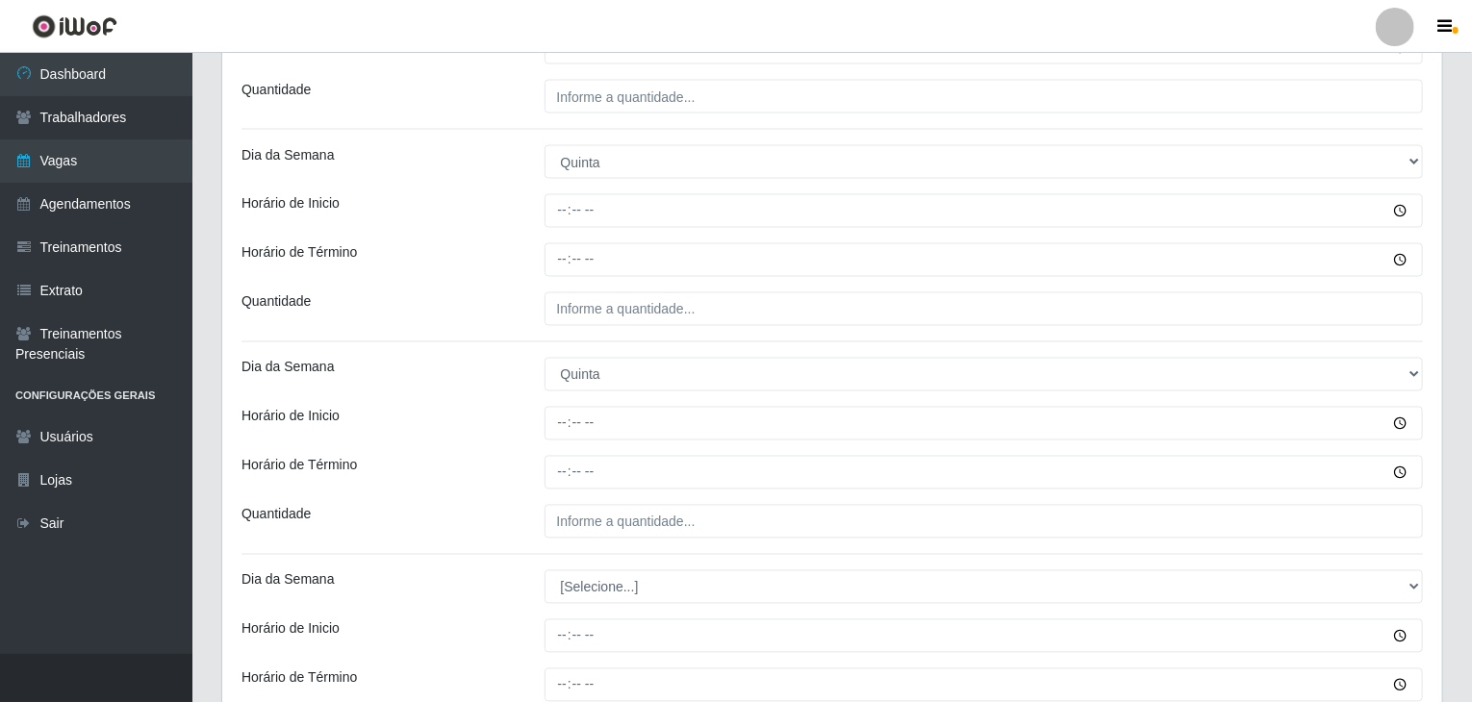
click at [525, 424] on div "Horário de Inicio" at bounding box center [378, 424] width 303 height 34
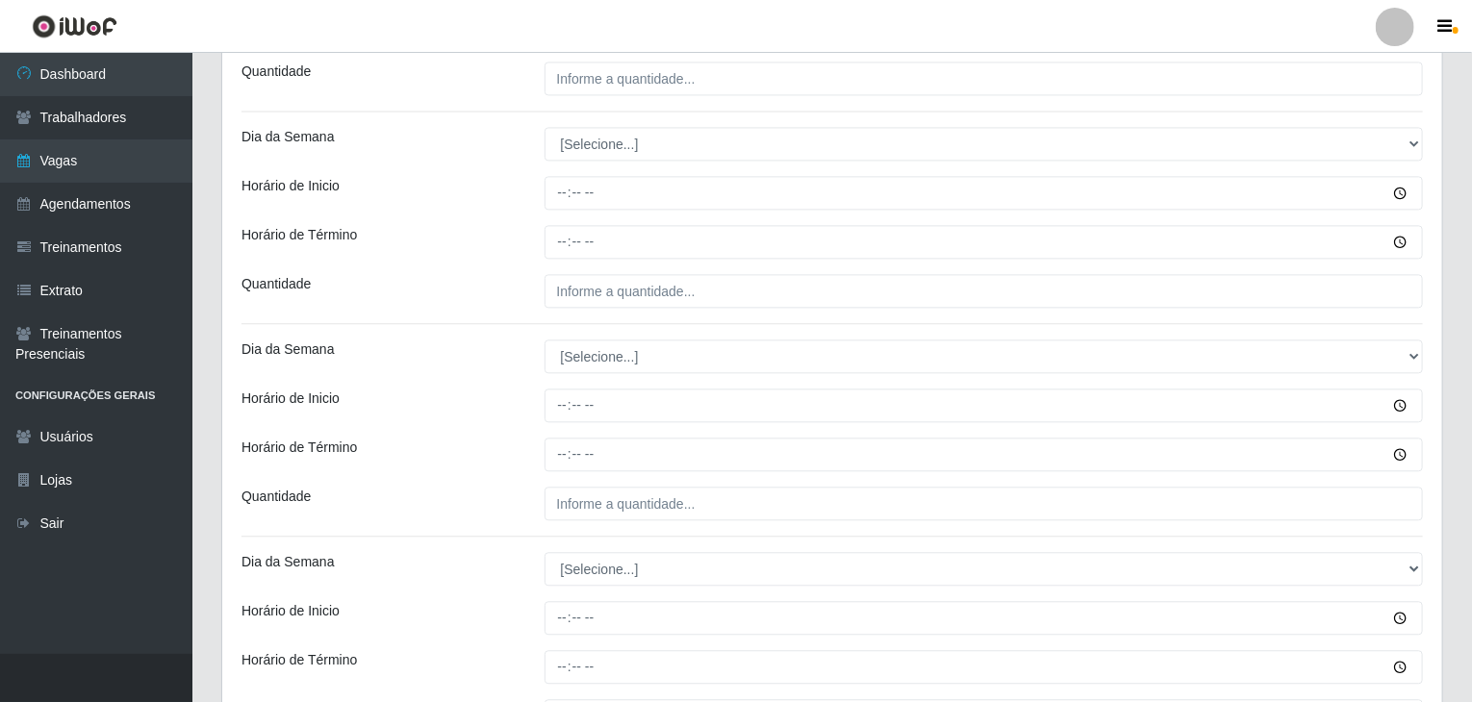
scroll to position [2116, 0]
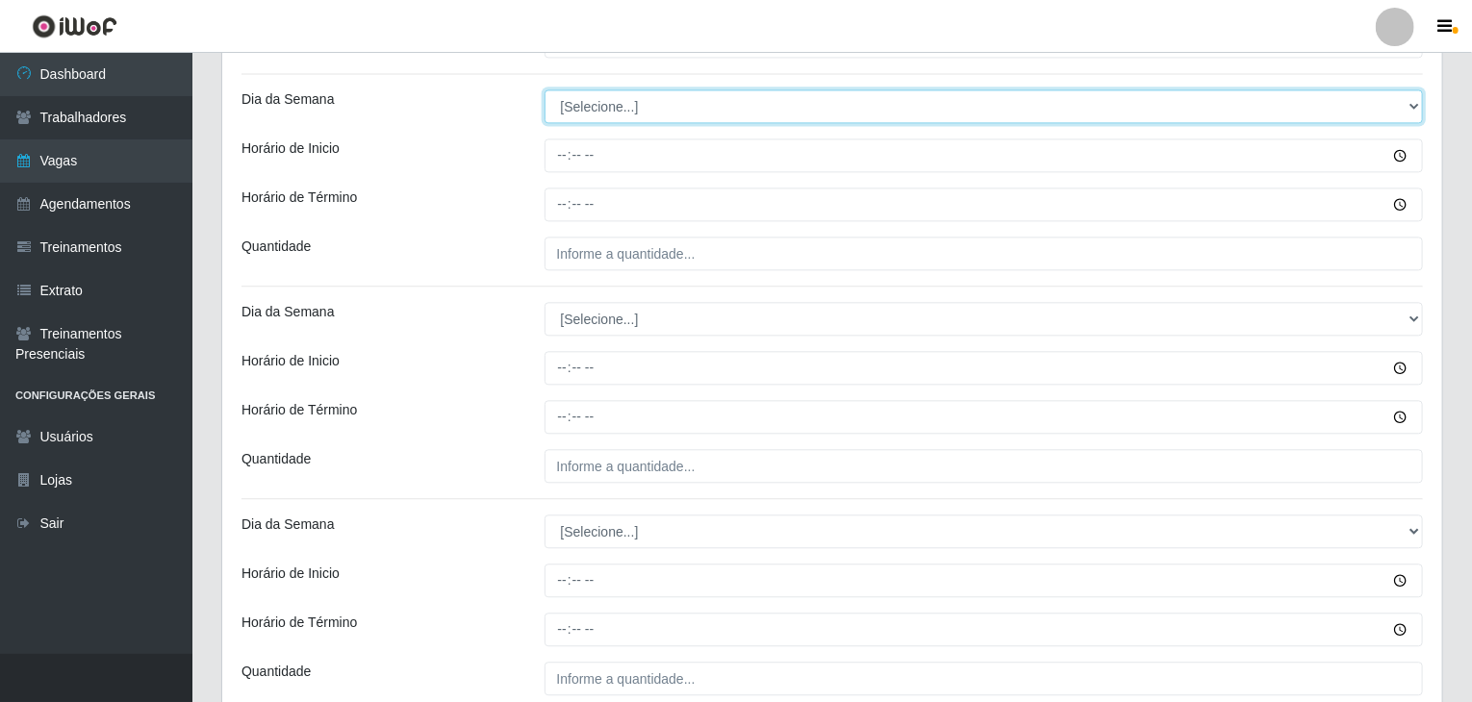
click at [582, 110] on select "[Selecione...] Segunda Terça Quarta Quinta Sexta Sábado Domingo" at bounding box center [983, 106] width 879 height 34
select select "5"
click at [544, 89] on select "[Selecione...] Segunda Terça Quarta Quinta Sexta Sábado Domingo" at bounding box center [983, 106] width 879 height 34
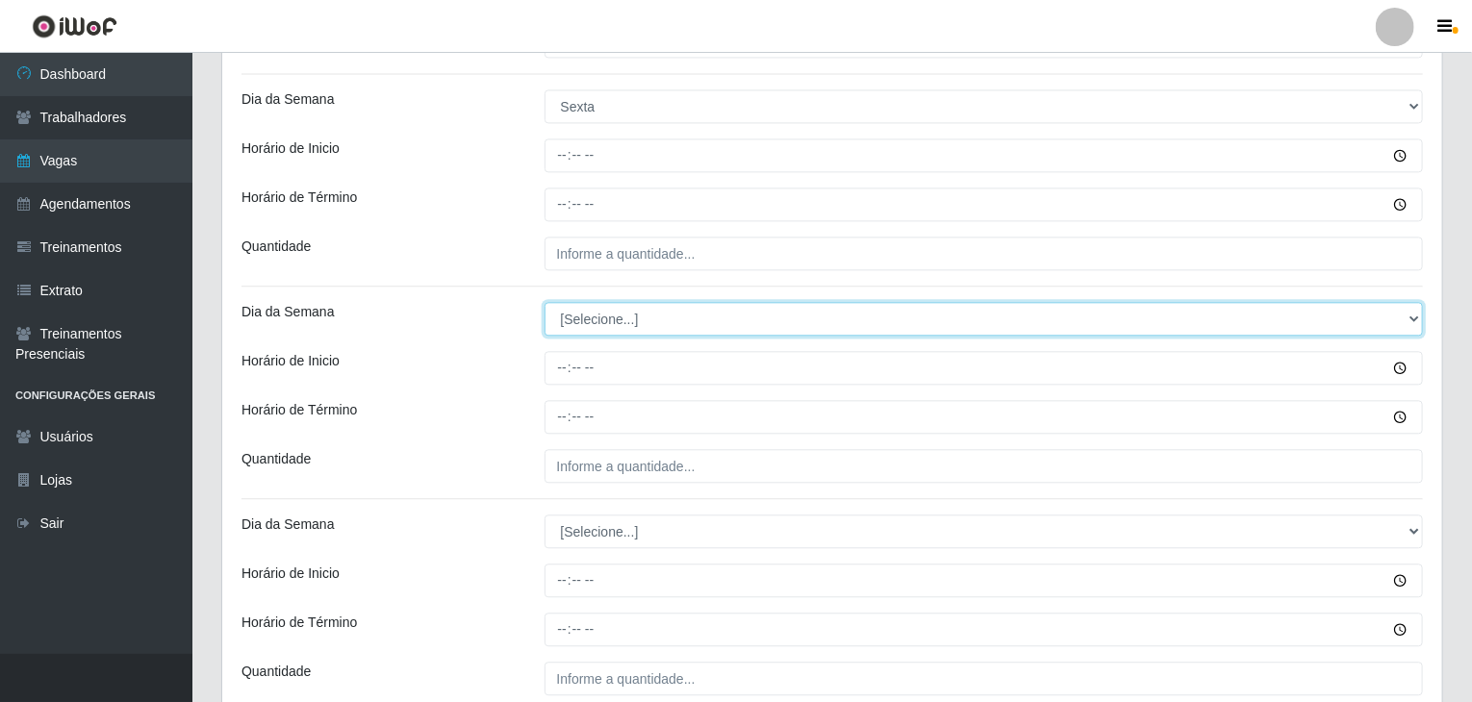
click at [612, 308] on select "[Selecione...] Segunda Terça Quarta Quinta Sexta Sábado Domingo" at bounding box center [983, 319] width 879 height 34
select select "5"
click at [544, 302] on select "[Selecione...] Segunda Terça Quarta Quinta Sexta Sábado Domingo" at bounding box center [983, 319] width 879 height 34
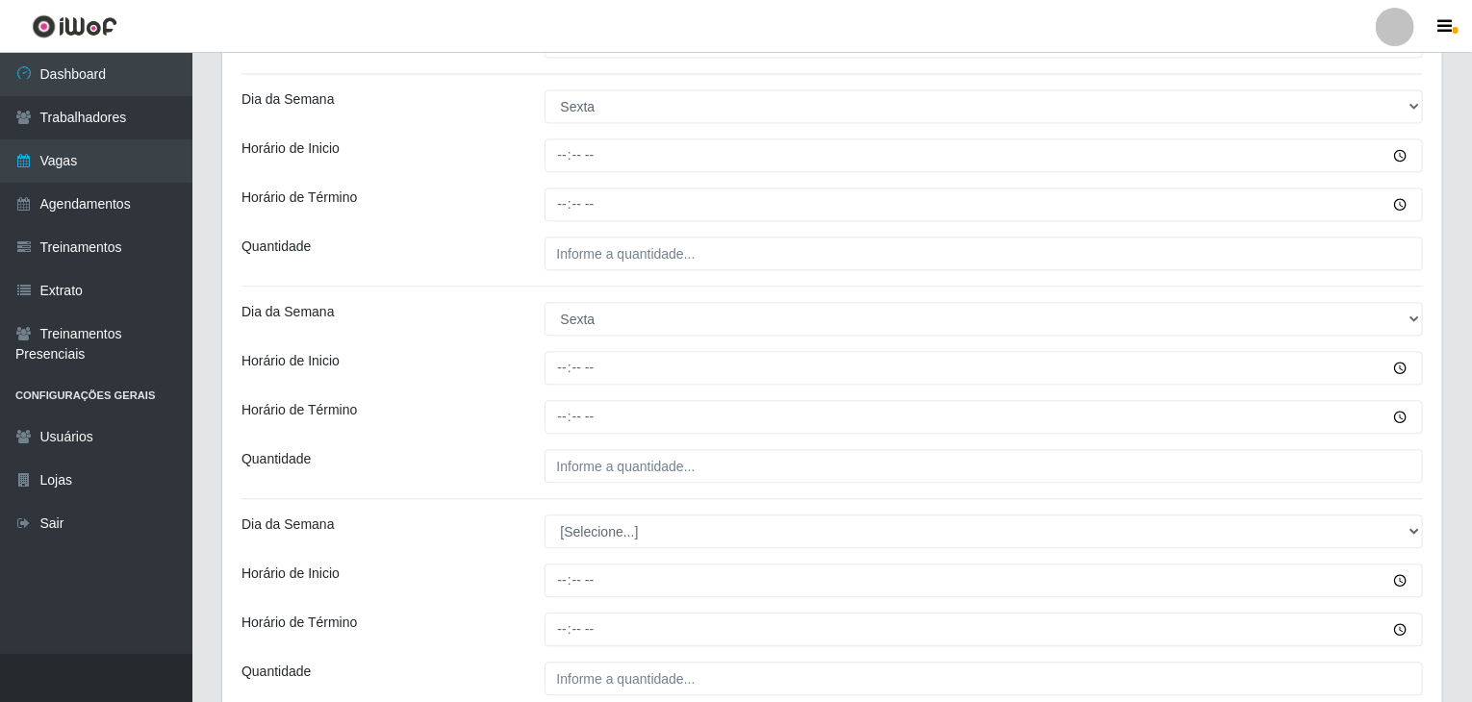
click at [531, 403] on div at bounding box center [984, 417] width 908 height 34
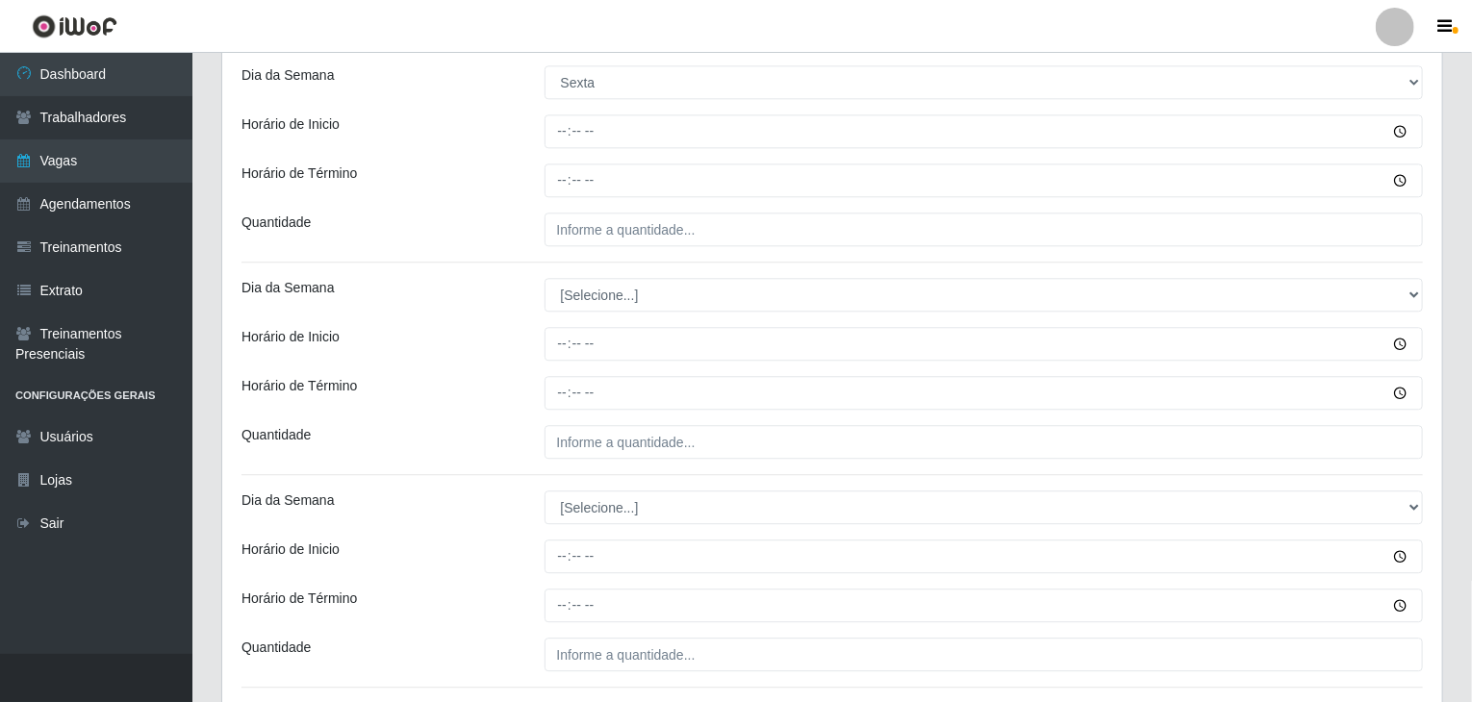
scroll to position [2499, 0]
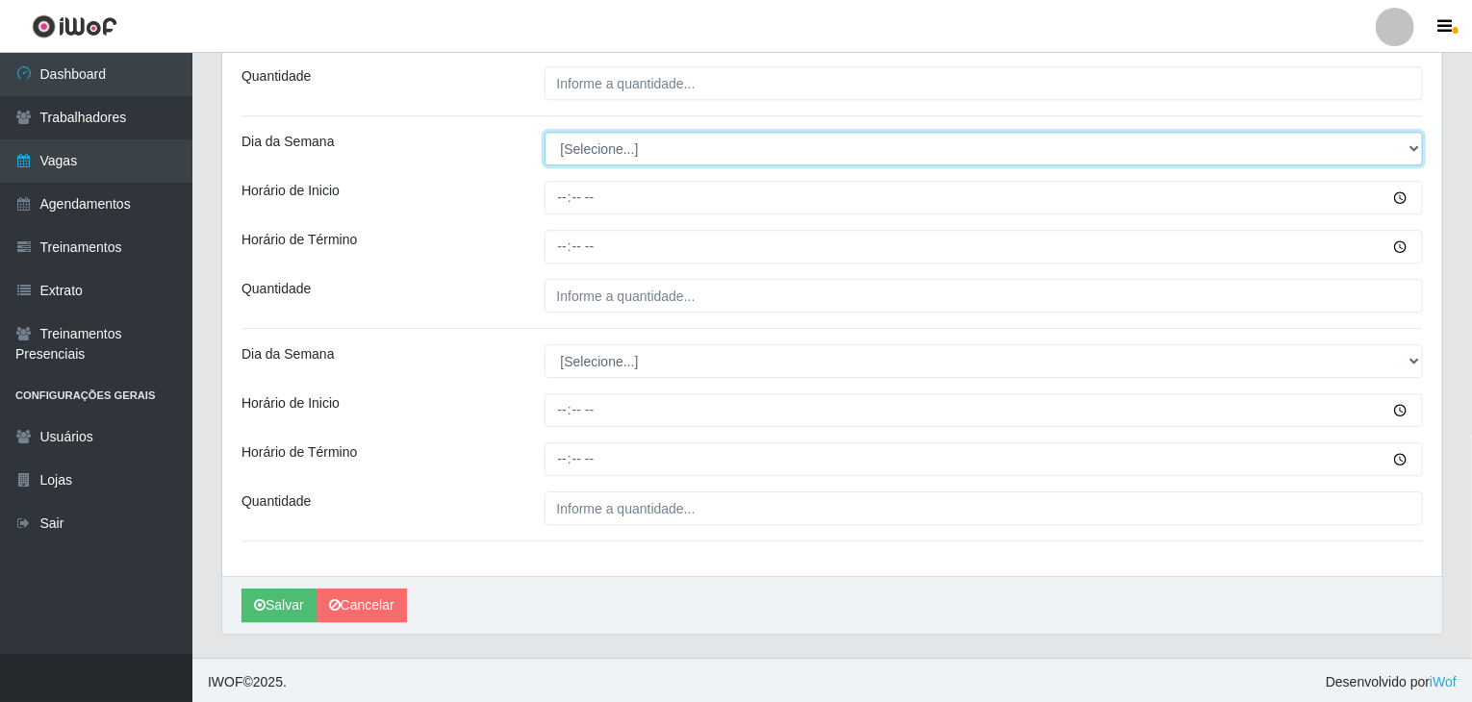
click at [579, 140] on select "[Selecione...] Segunda Terça Quarta Quinta Sexta Sábado Domingo" at bounding box center [983, 149] width 879 height 34
select select "6"
click at [544, 132] on select "[Selecione...] Segunda Terça Quarta Quinta Sexta Sábado Domingo" at bounding box center [983, 149] width 879 height 34
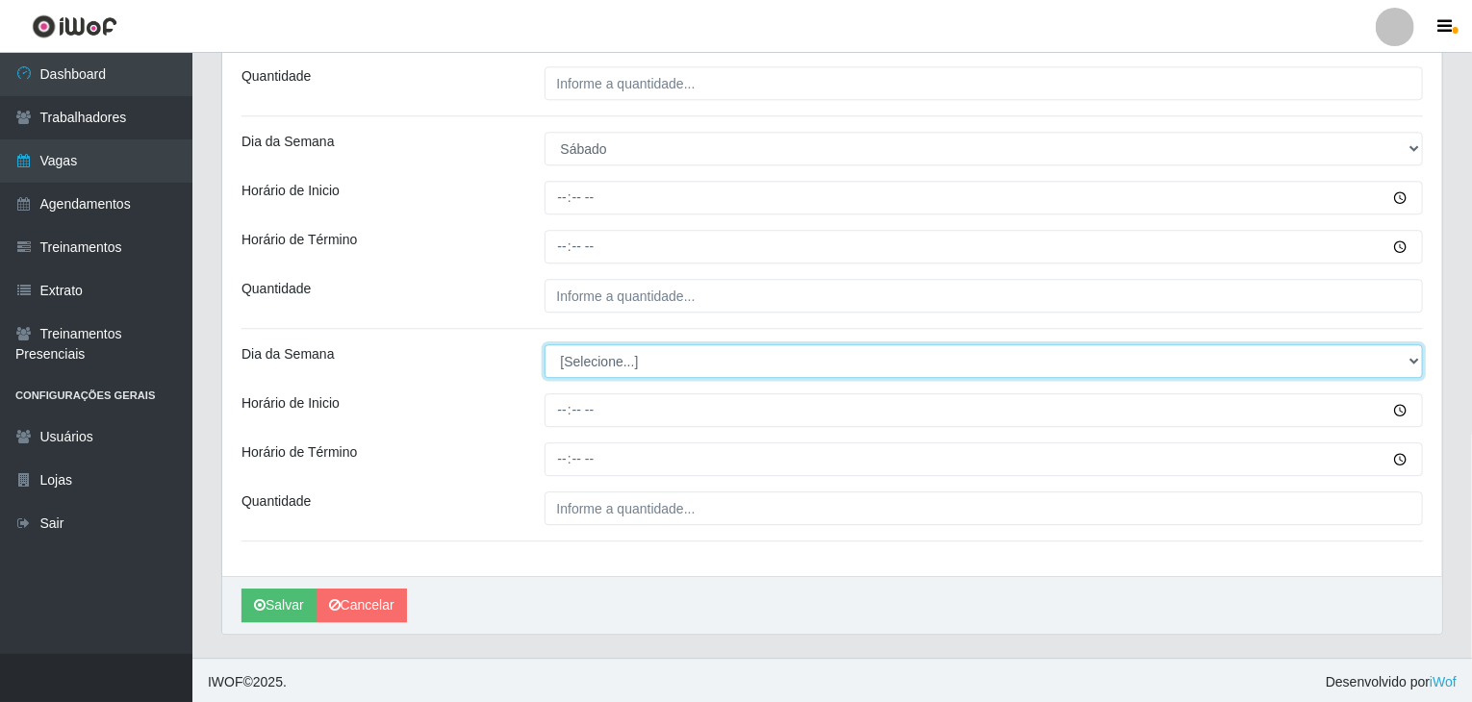
drag, startPoint x: 613, startPoint y: 358, endPoint x: 616, endPoint y: 371, distance: 13.8
click at [613, 358] on select "[Selecione...] Segunda Terça Quarta Quinta Sexta Sábado Domingo" at bounding box center [983, 361] width 879 height 34
select select "6"
click at [544, 344] on select "[Selecione...] Segunda Terça Quarta Quinta Sexta Sábado Domingo" at bounding box center [983, 361] width 879 height 34
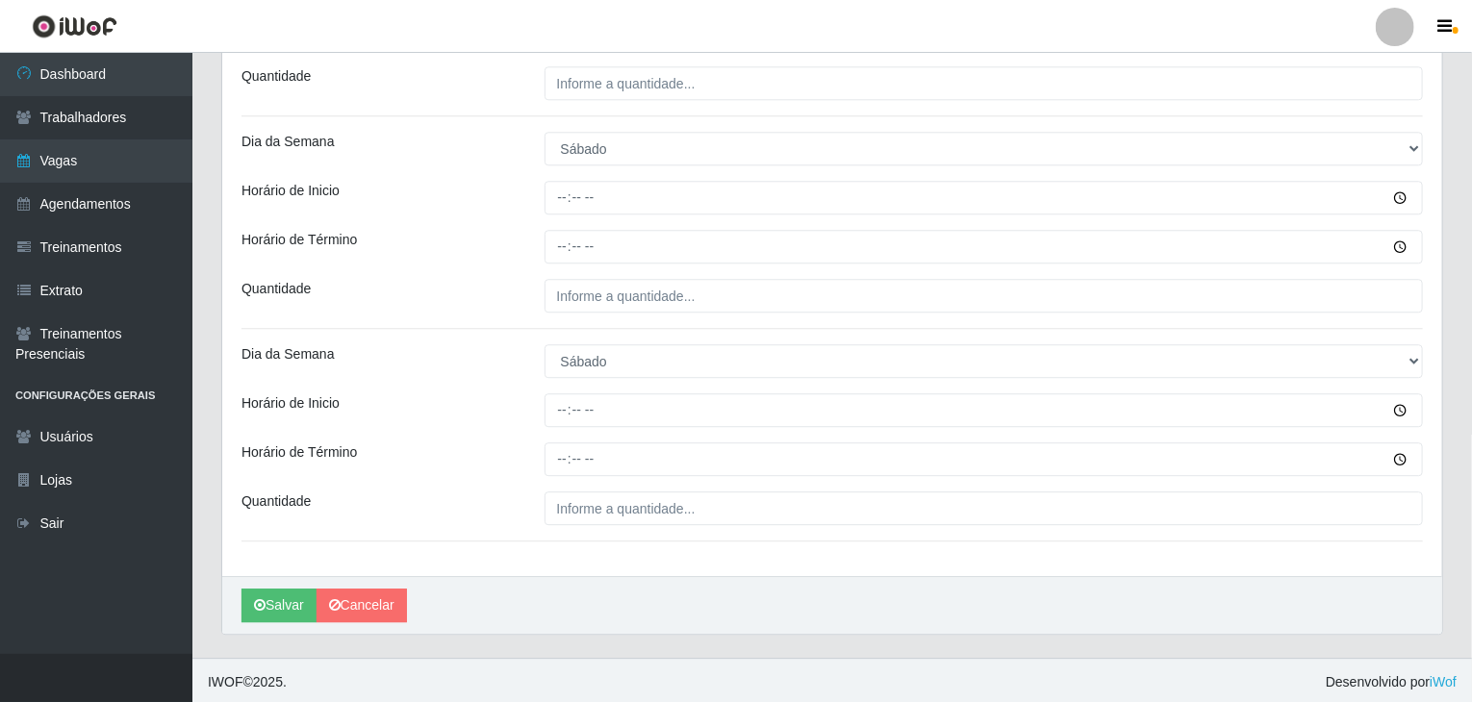
click at [498, 417] on div "Horário de Inicio" at bounding box center [378, 410] width 303 height 34
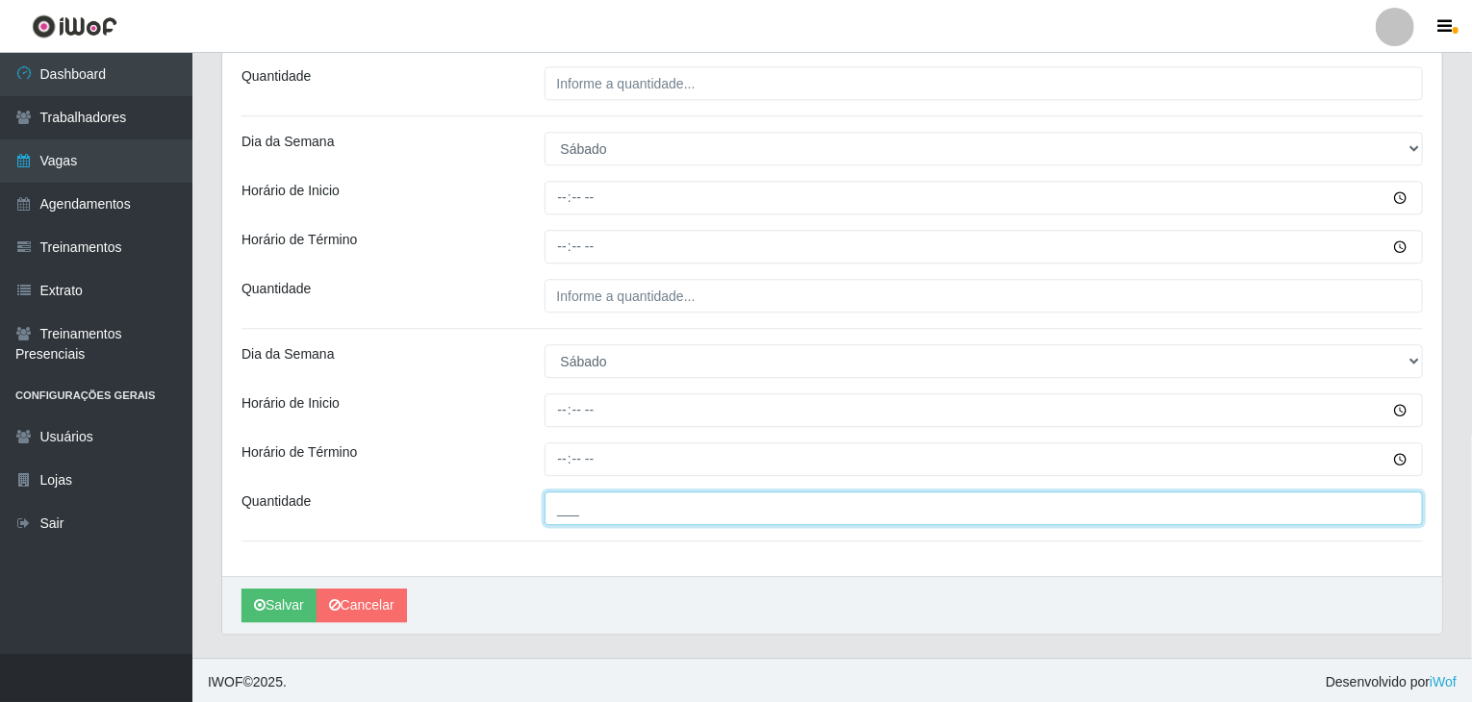
click at [664, 520] on input "___" at bounding box center [983, 509] width 879 height 34
type input "3__"
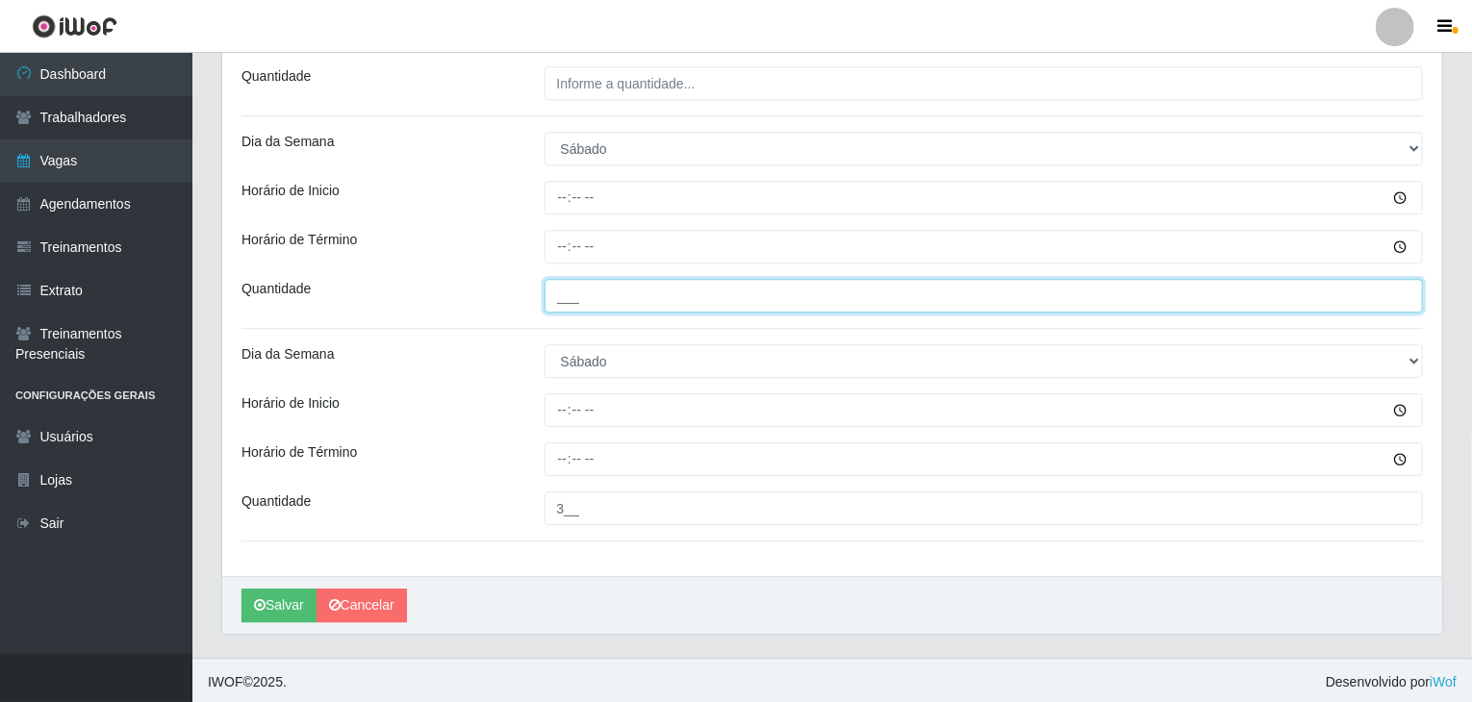
click at [589, 297] on input "___" at bounding box center [983, 296] width 879 height 34
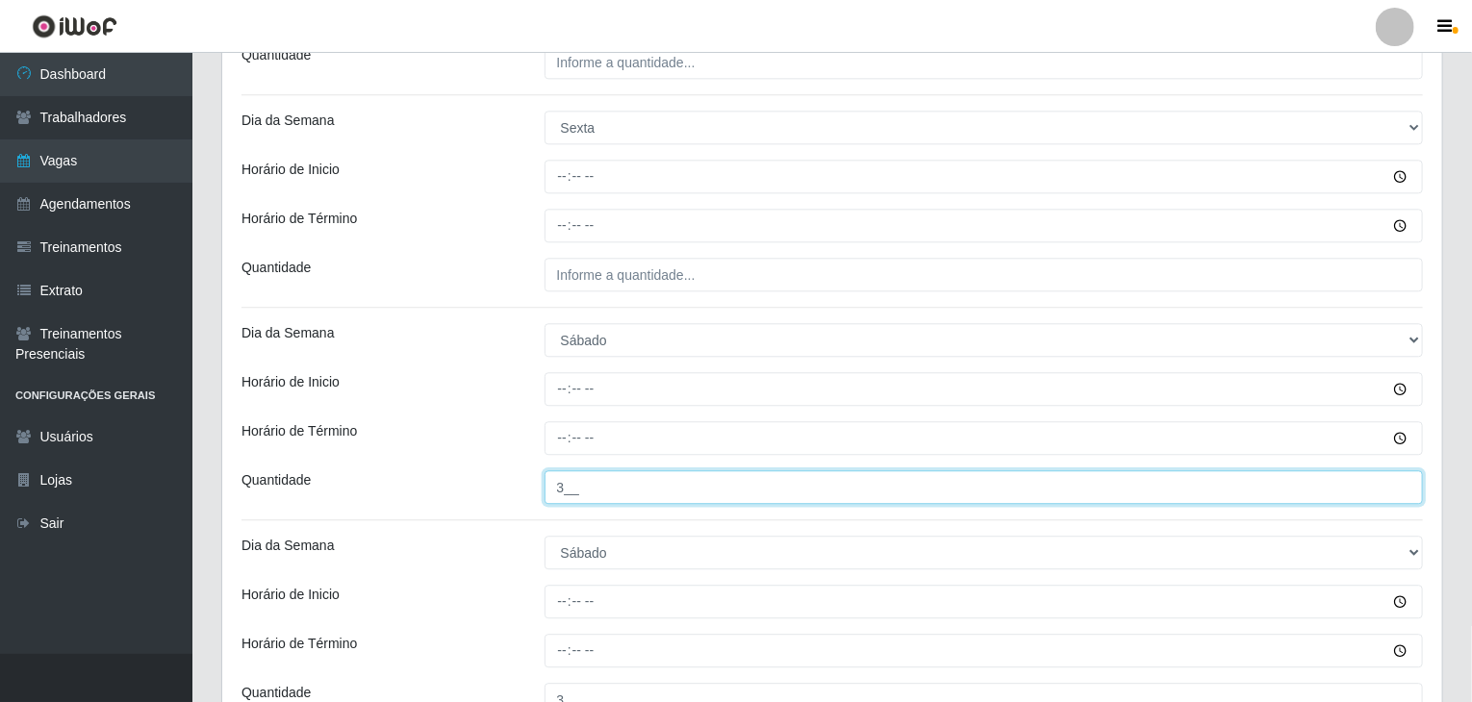
scroll to position [2307, 0]
type input "3__"
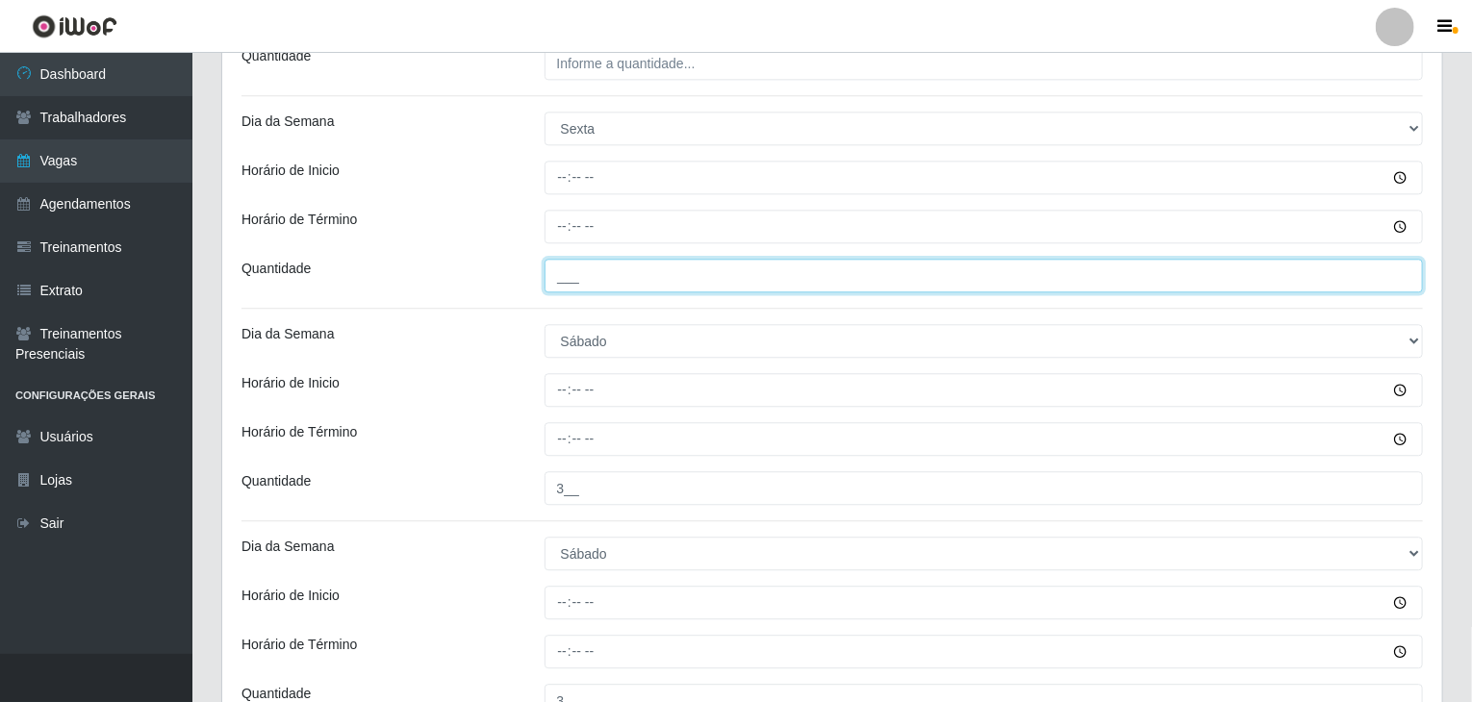
click at [632, 280] on input "___" at bounding box center [983, 276] width 879 height 34
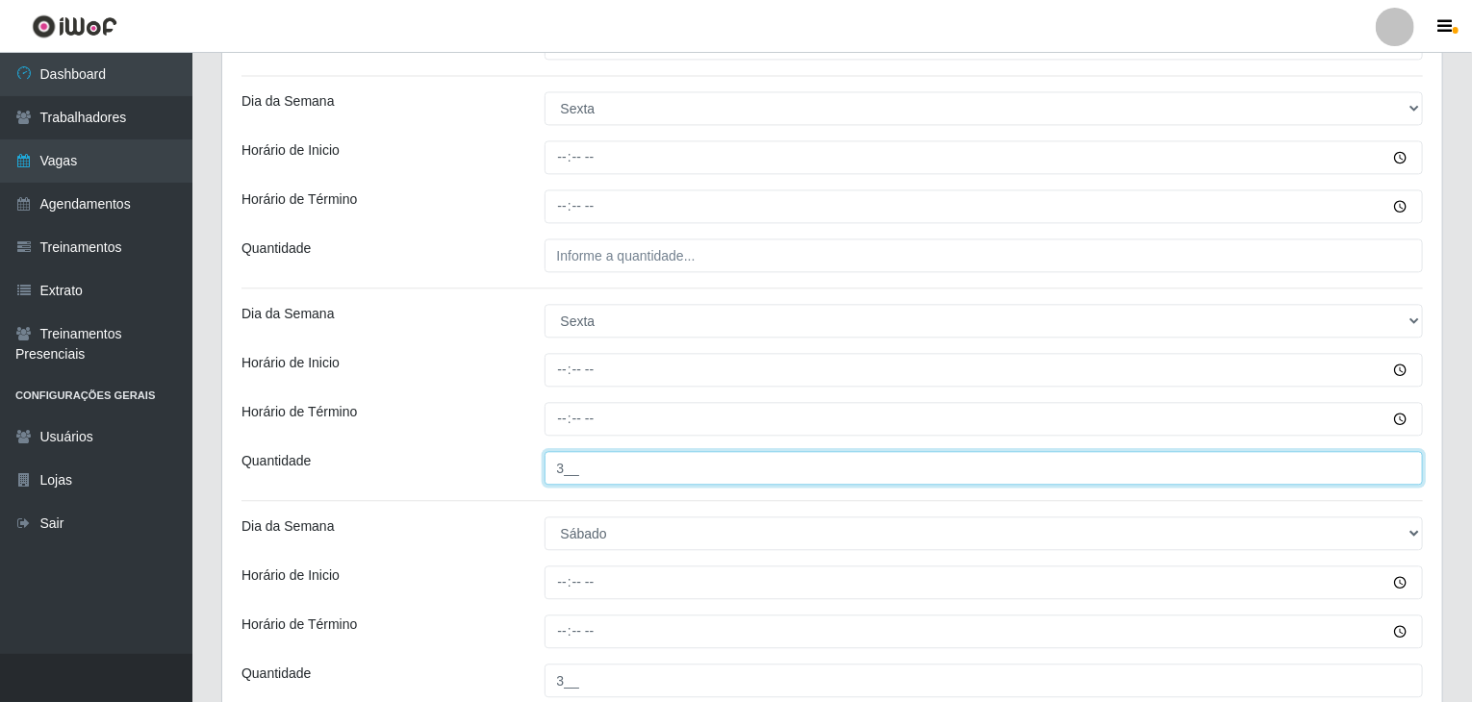
type input "3__"
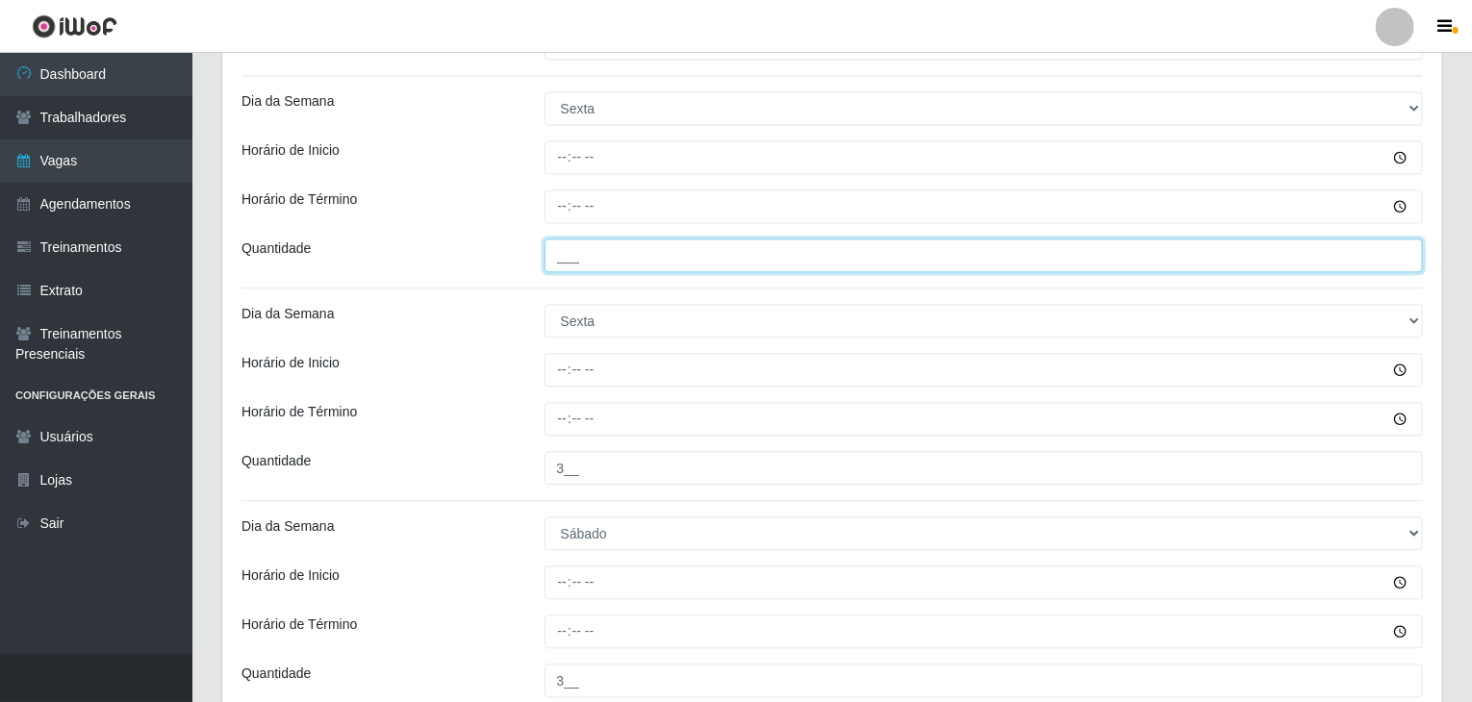
click at [673, 259] on input "___" at bounding box center [983, 256] width 879 height 34
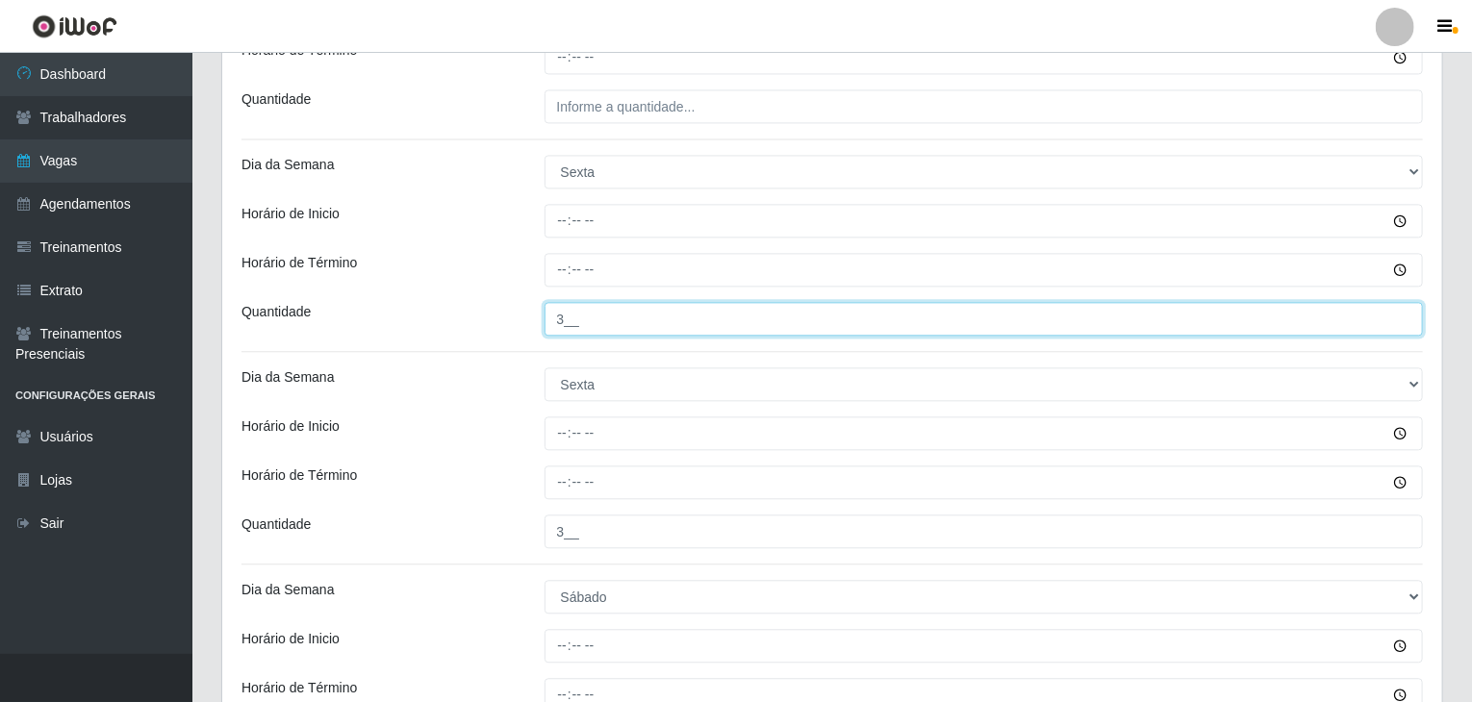
scroll to position [1922, 0]
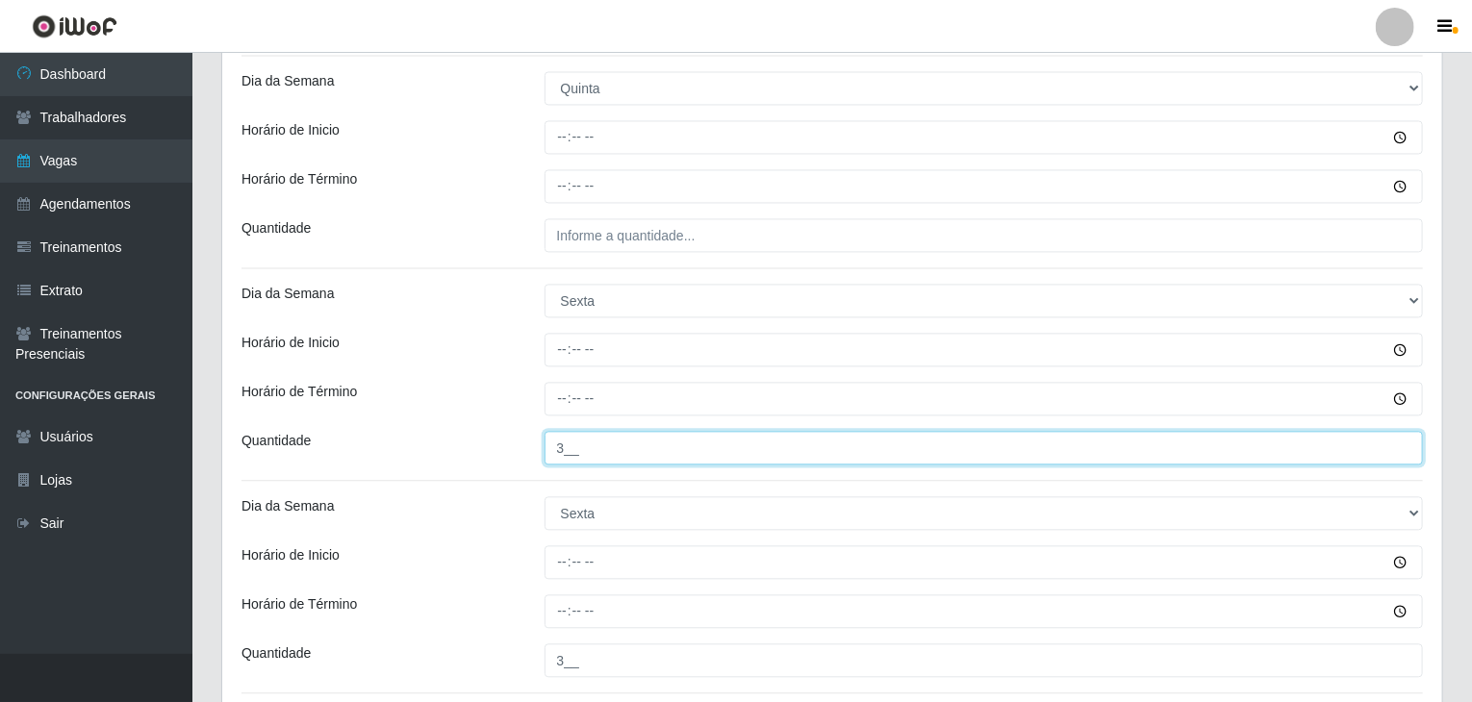
type input "3__"
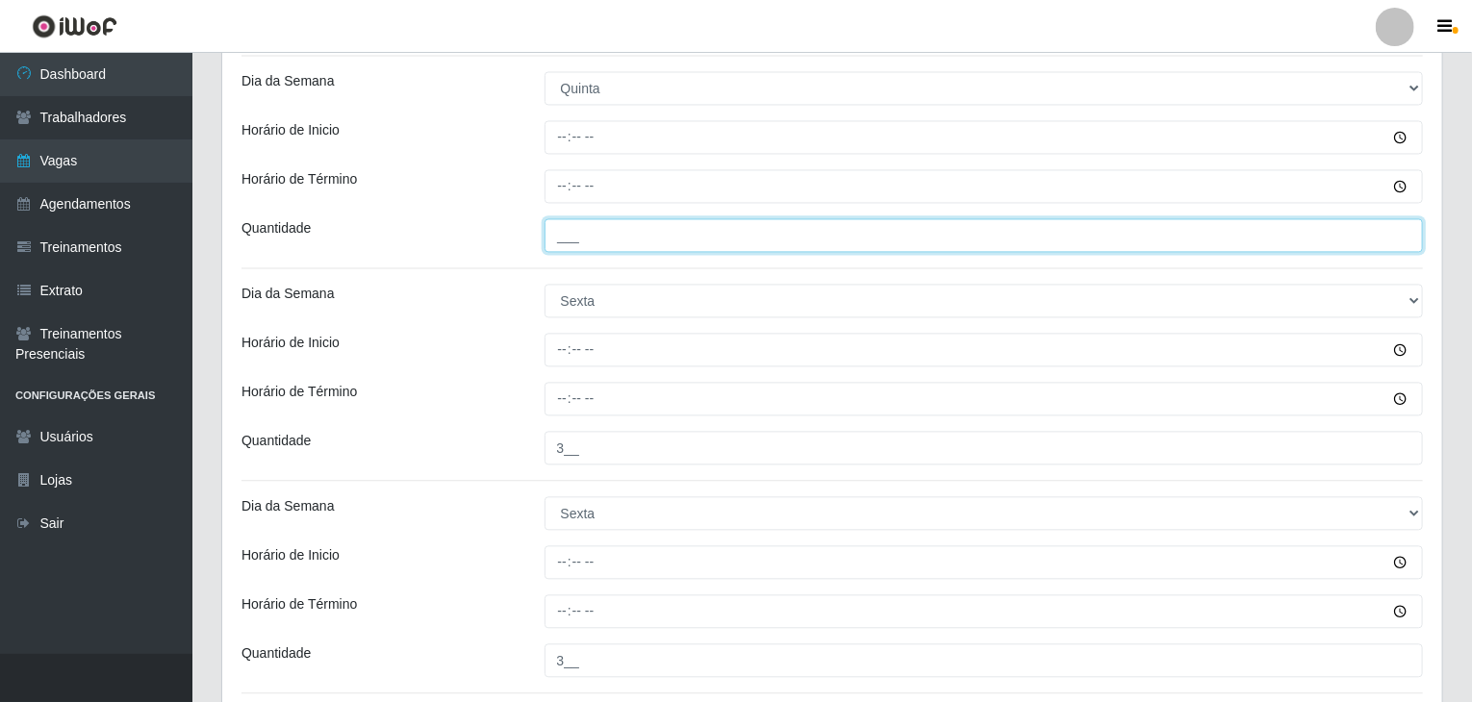
click at [677, 231] on input "___" at bounding box center [983, 235] width 879 height 34
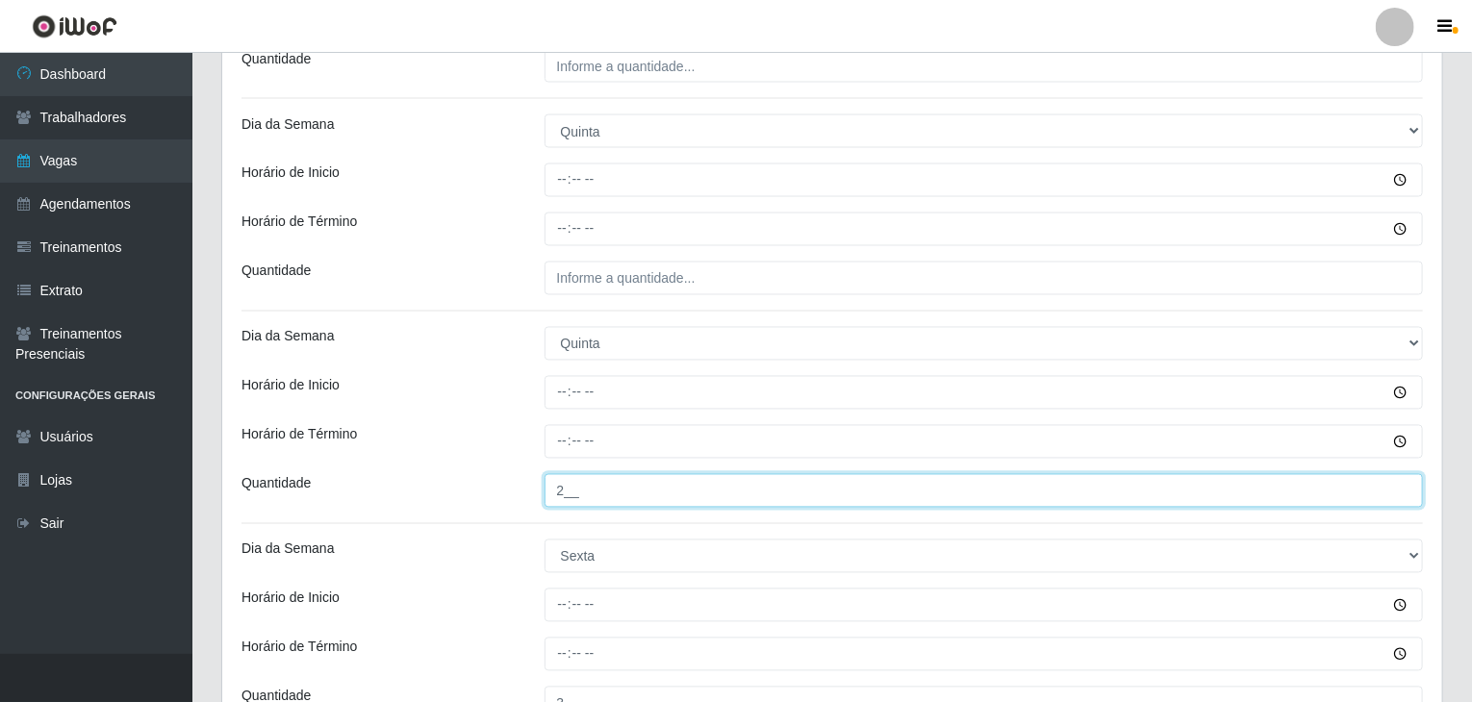
scroll to position [1633, 0]
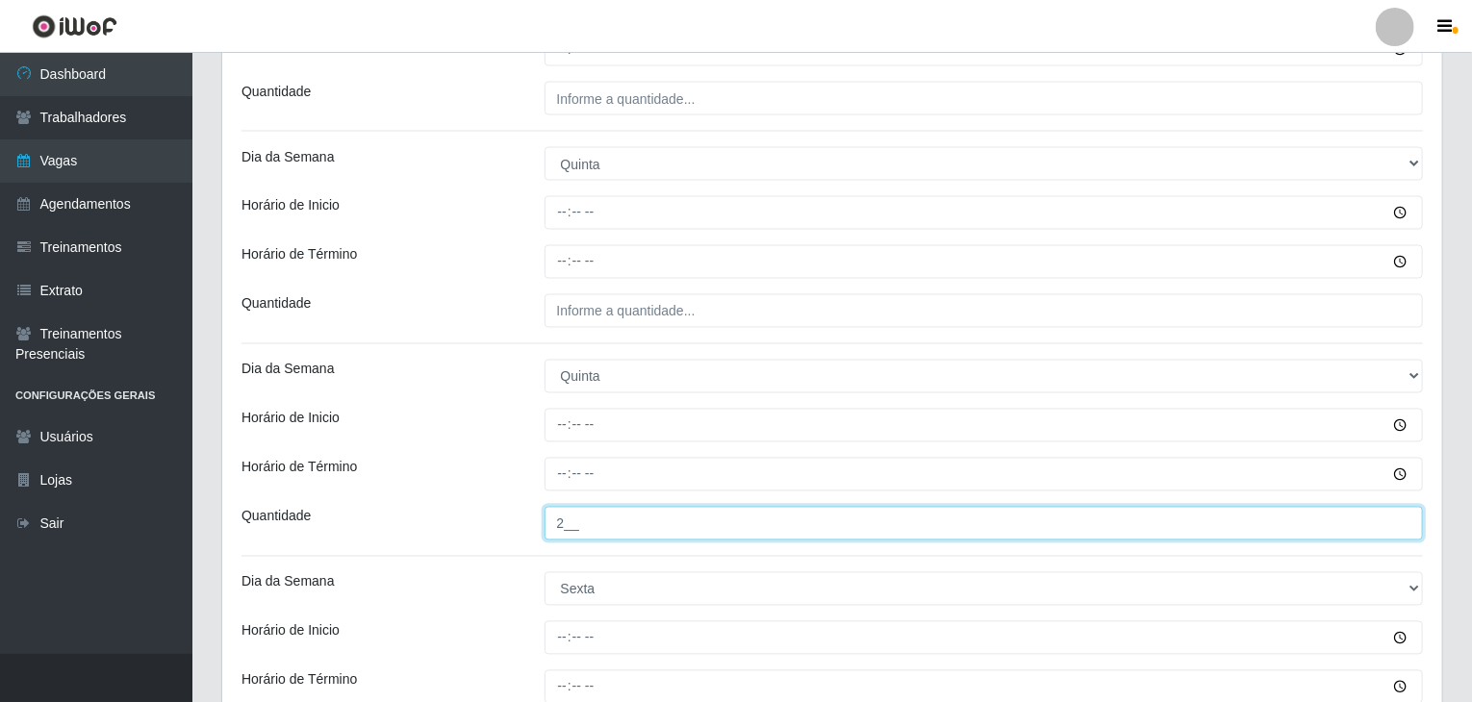
type input "2__"
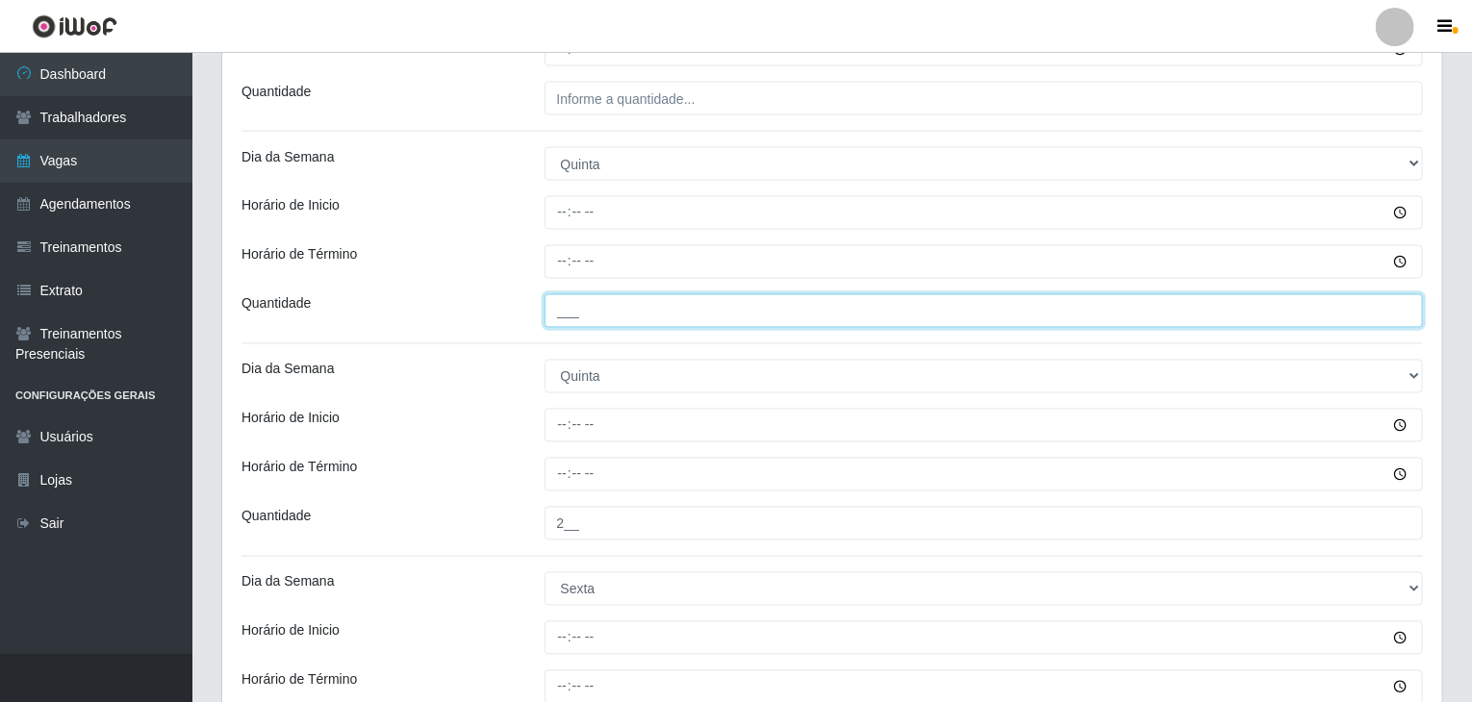
click at [648, 320] on input "___" at bounding box center [983, 311] width 879 height 34
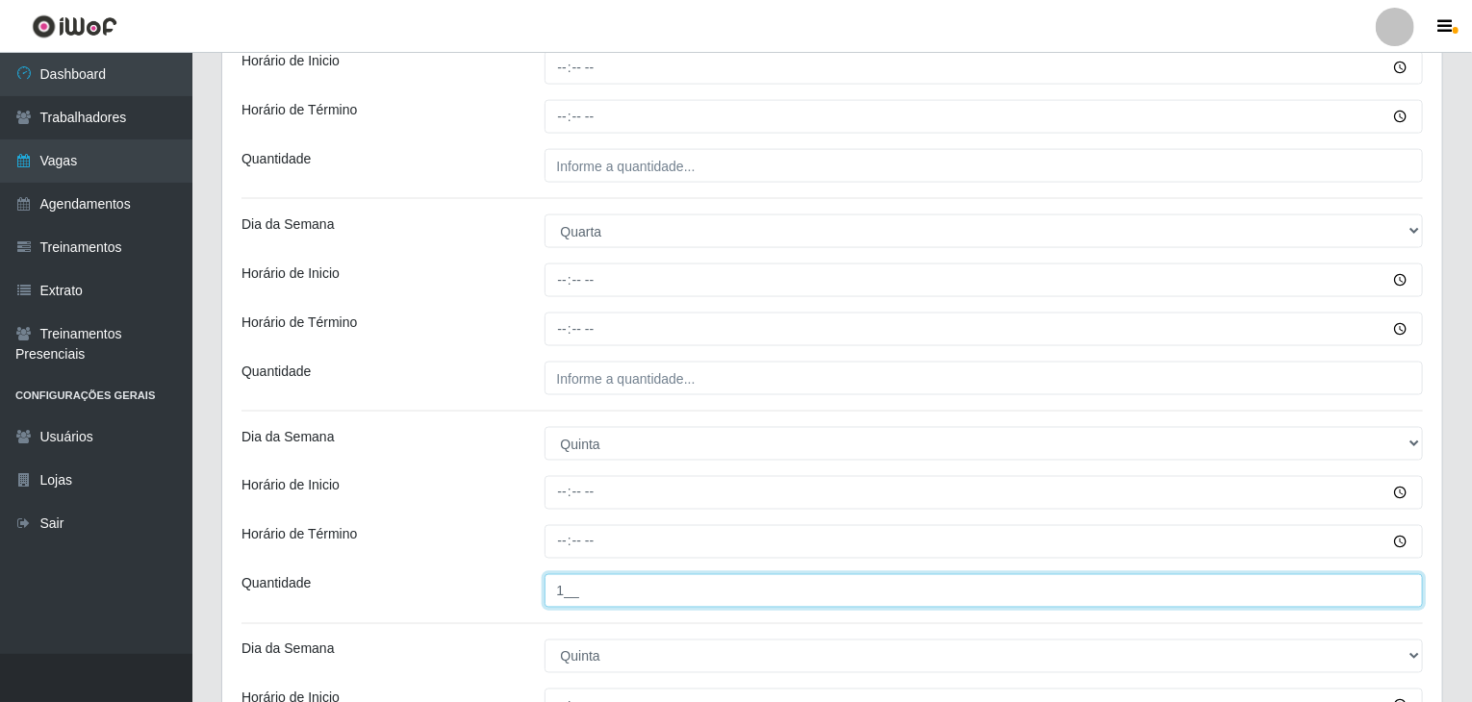
scroll to position [1345, 0]
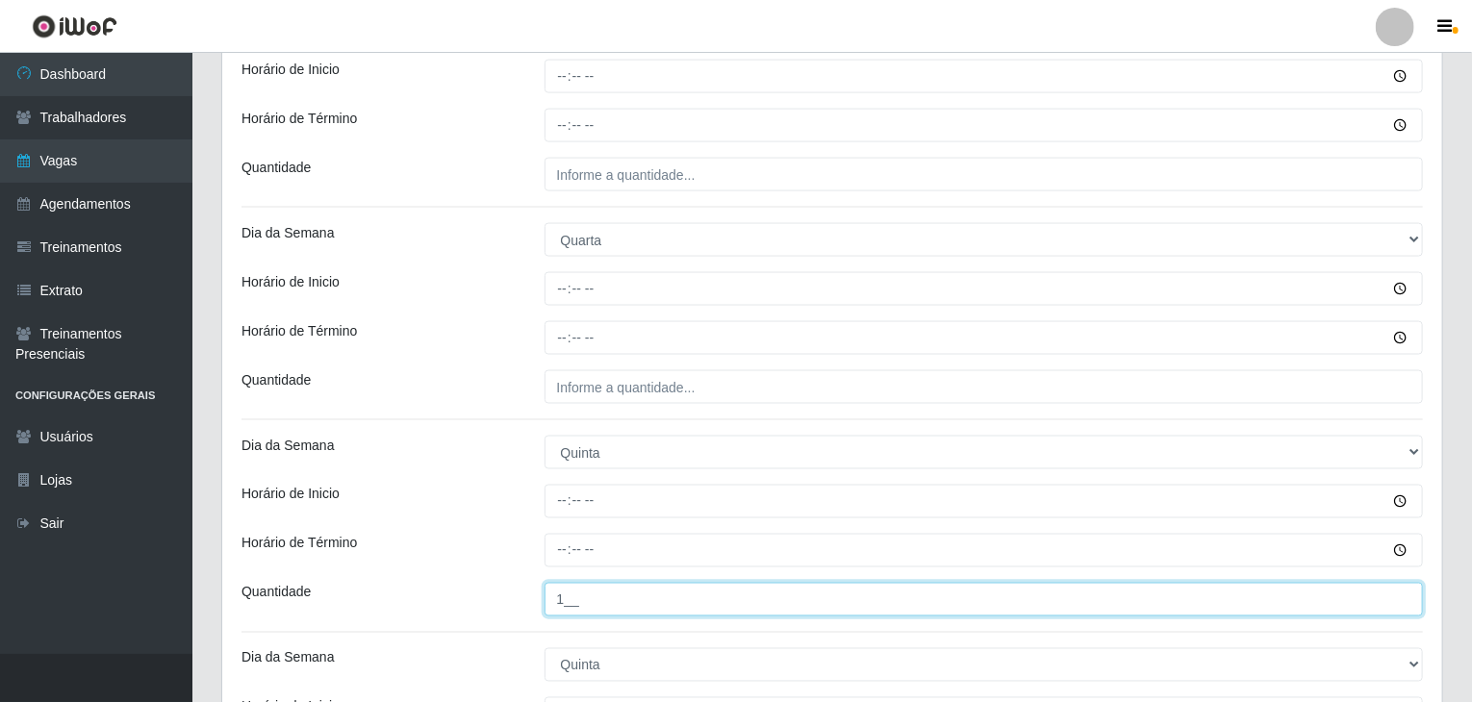
type input "1__"
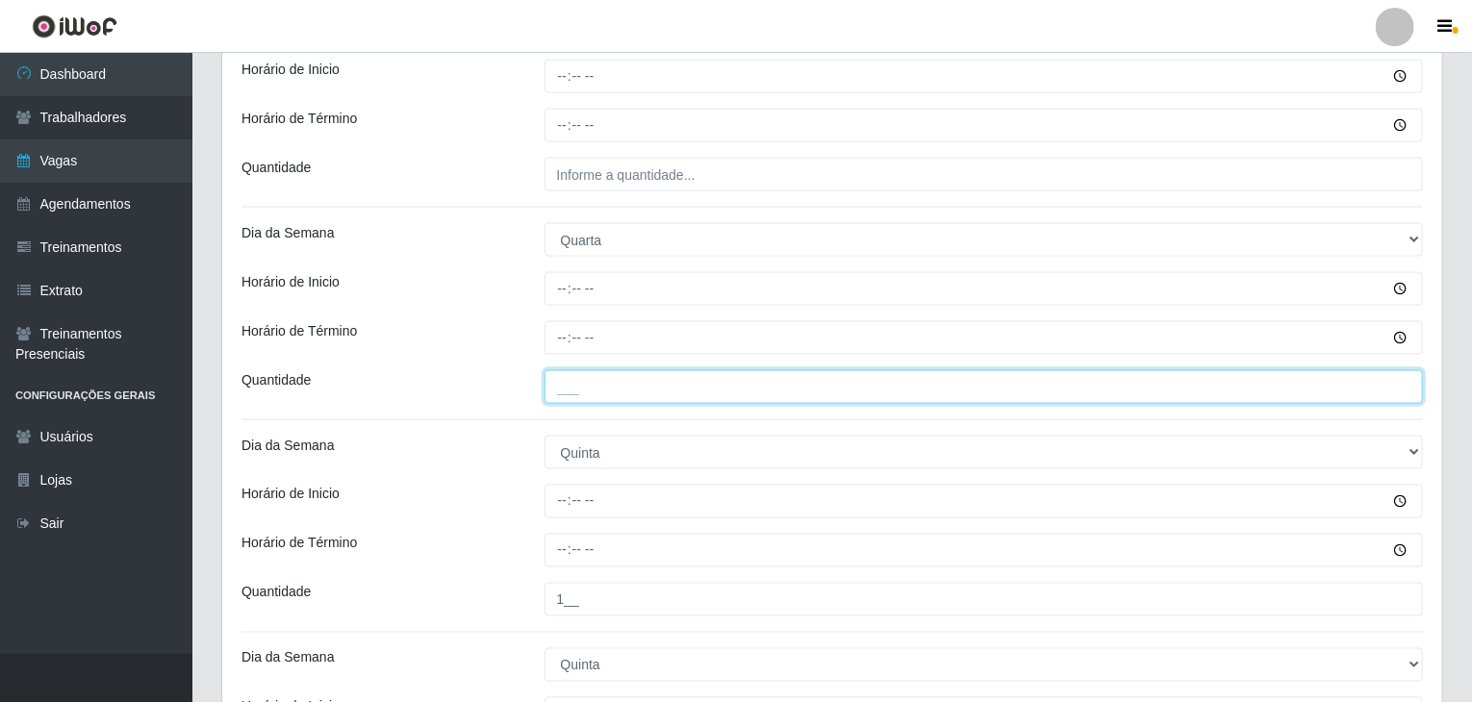
click at [646, 396] on input "___" at bounding box center [983, 387] width 879 height 34
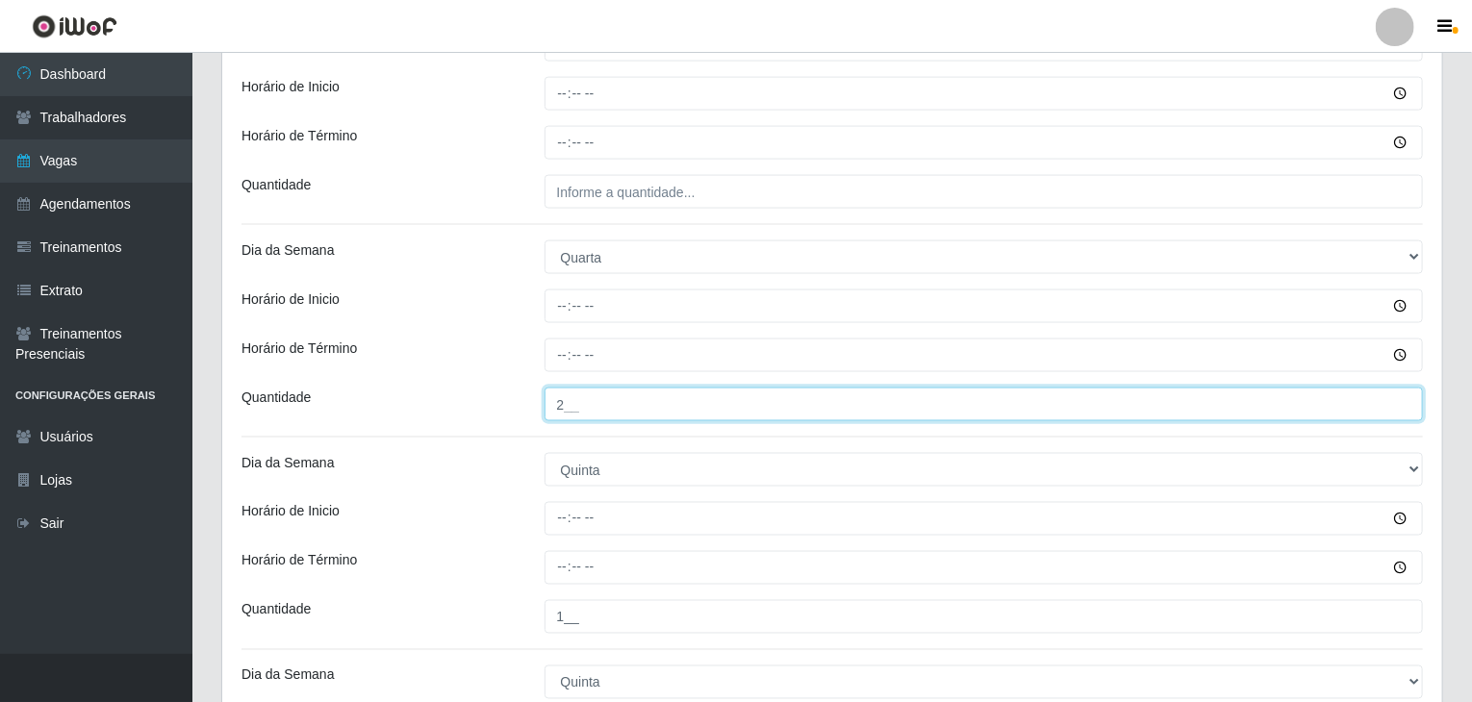
scroll to position [1056, 0]
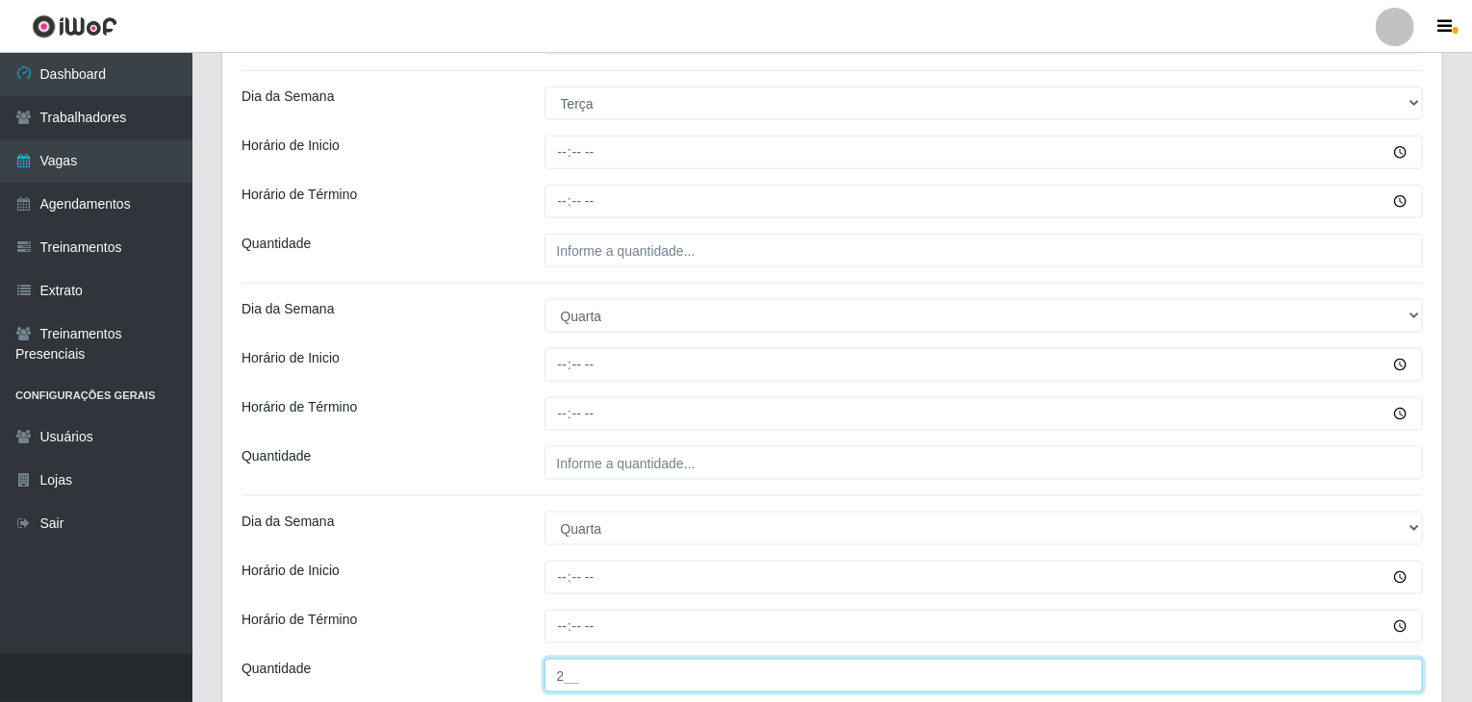
type input "2__"
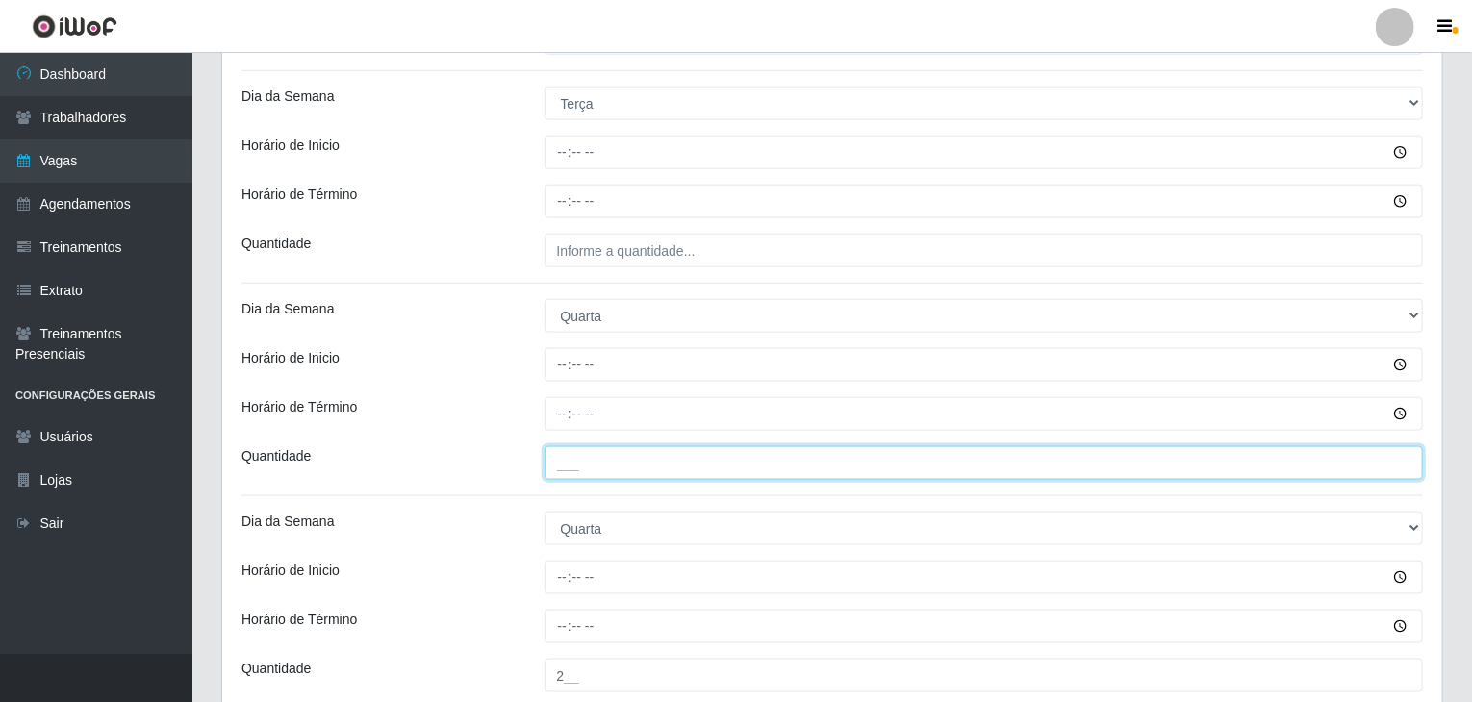
click at [630, 463] on input "___" at bounding box center [983, 463] width 879 height 34
type input "1__"
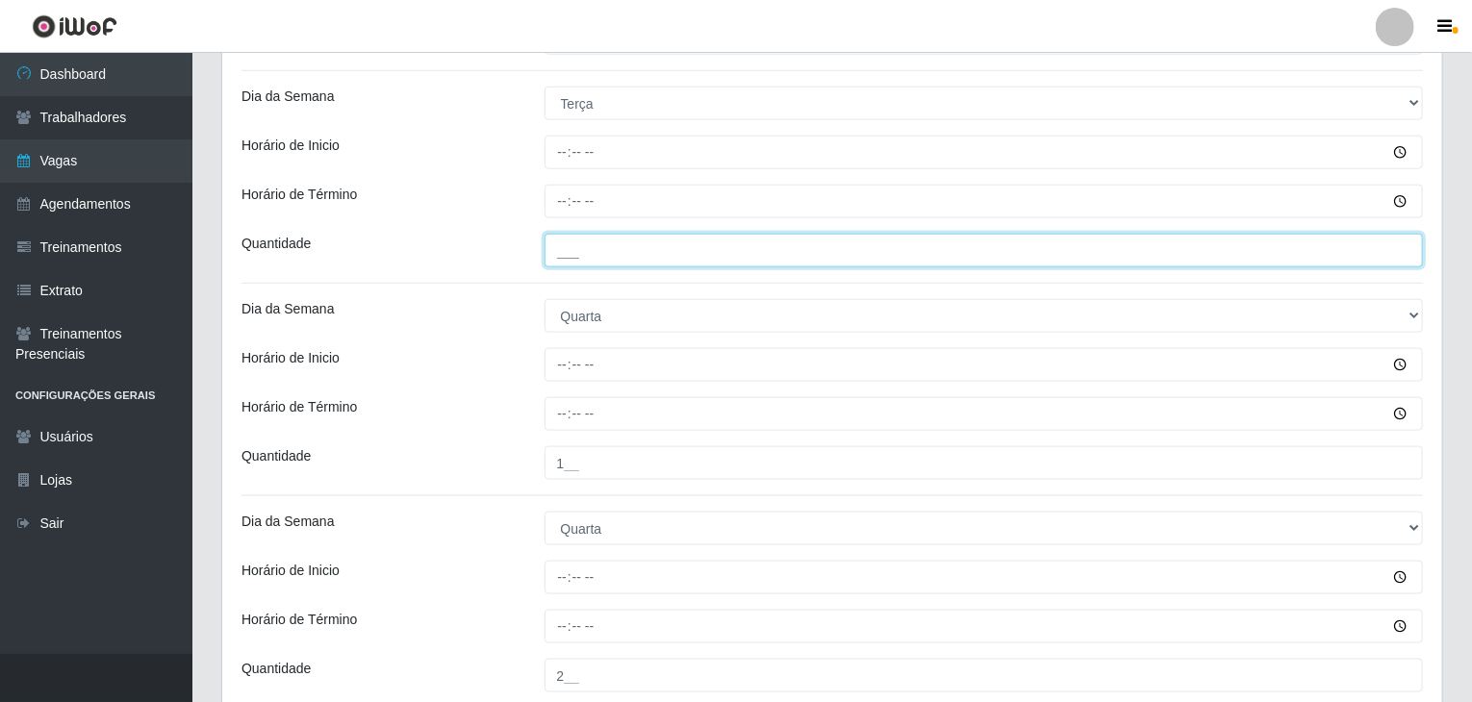
click at [579, 251] on input "___" at bounding box center [983, 251] width 879 height 34
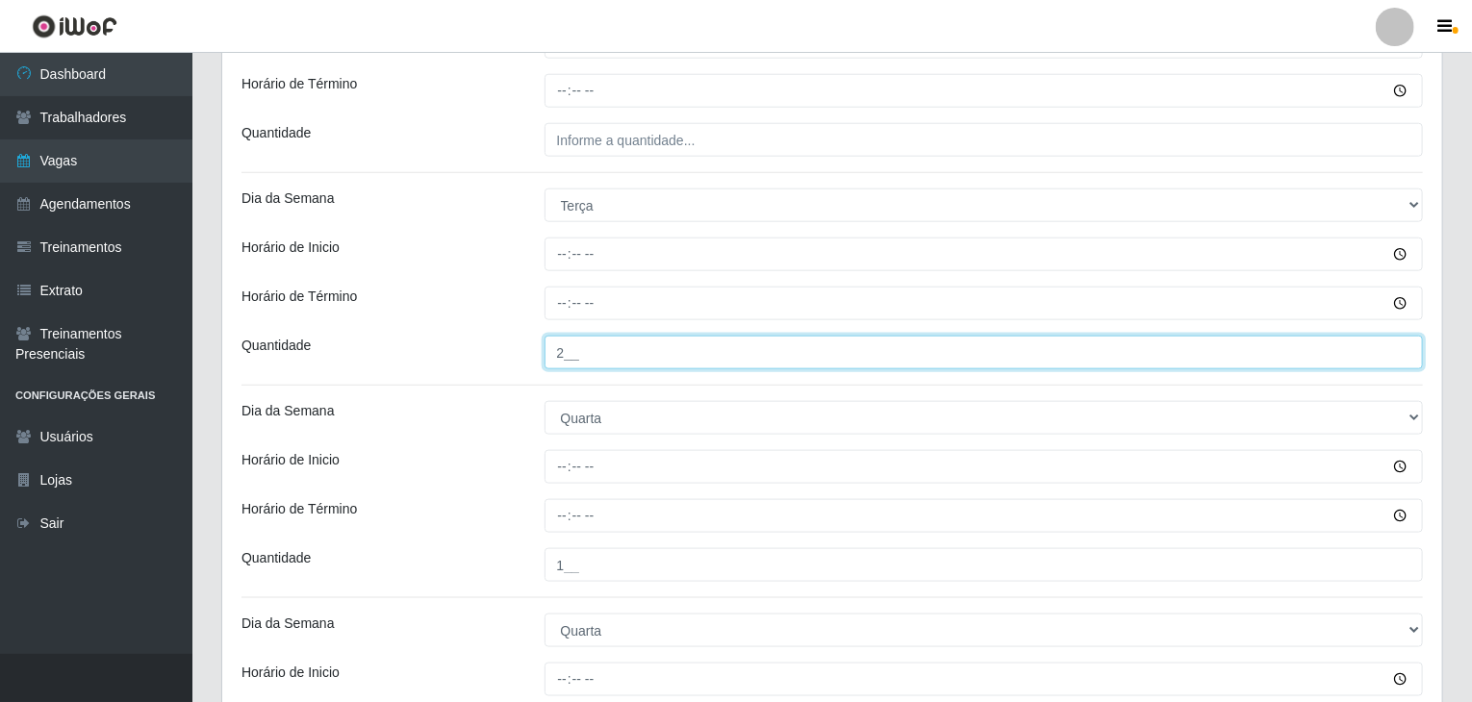
scroll to position [864, 0]
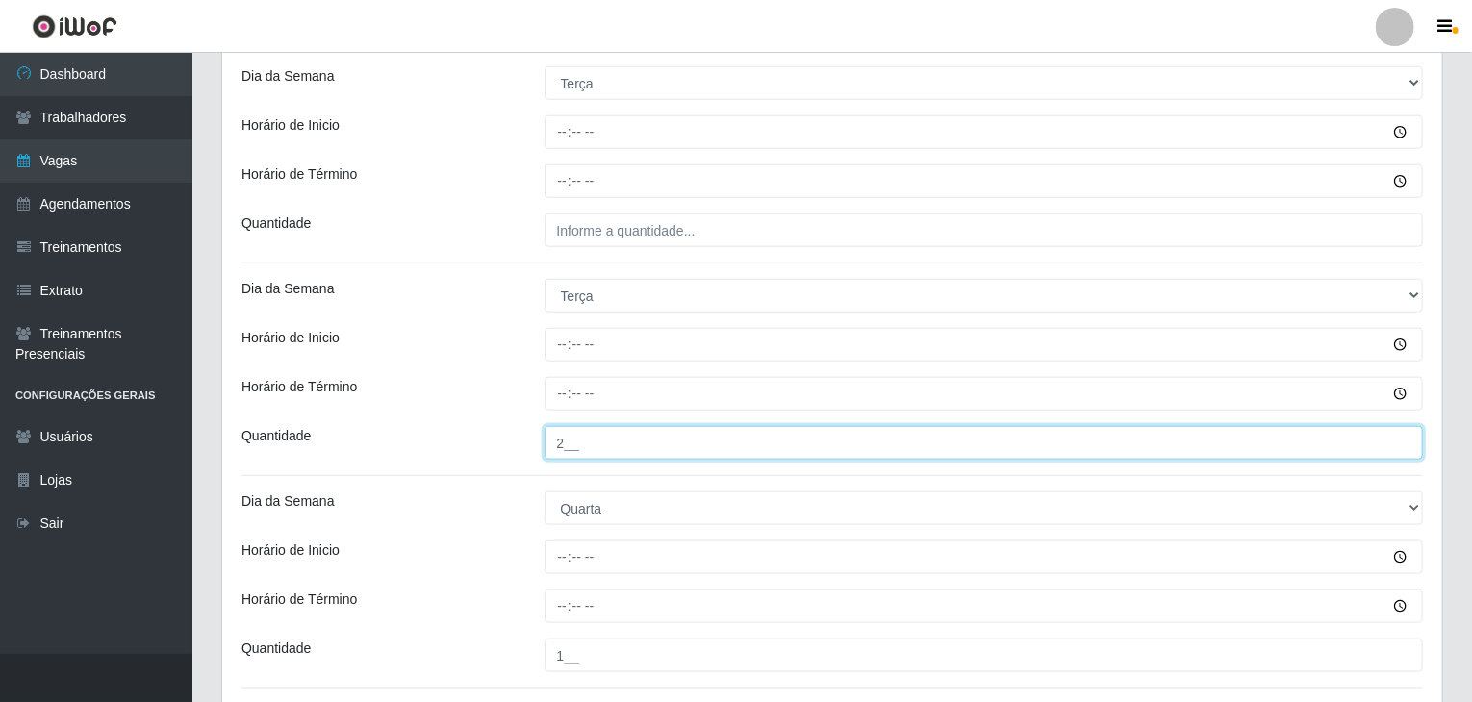
type input "2__"
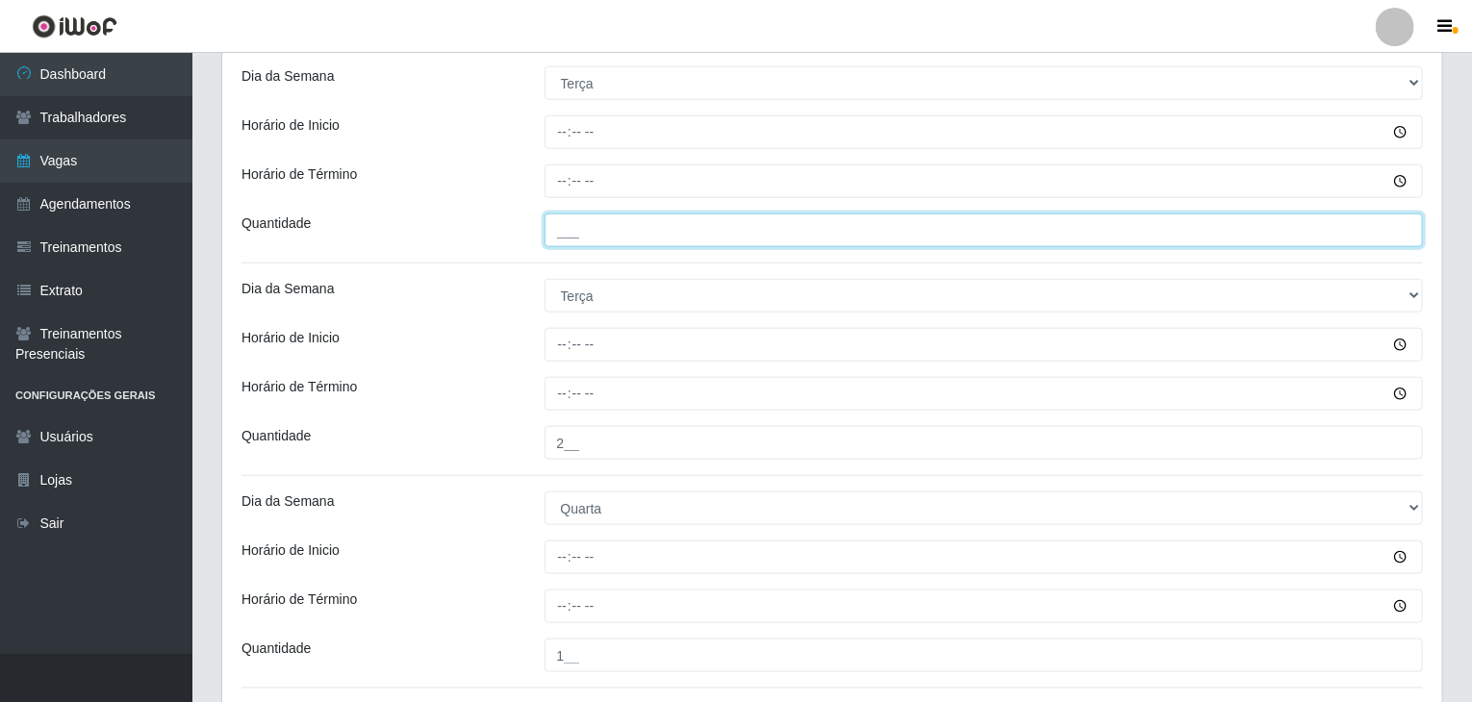
click at [597, 227] on input "___" at bounding box center [983, 231] width 879 height 34
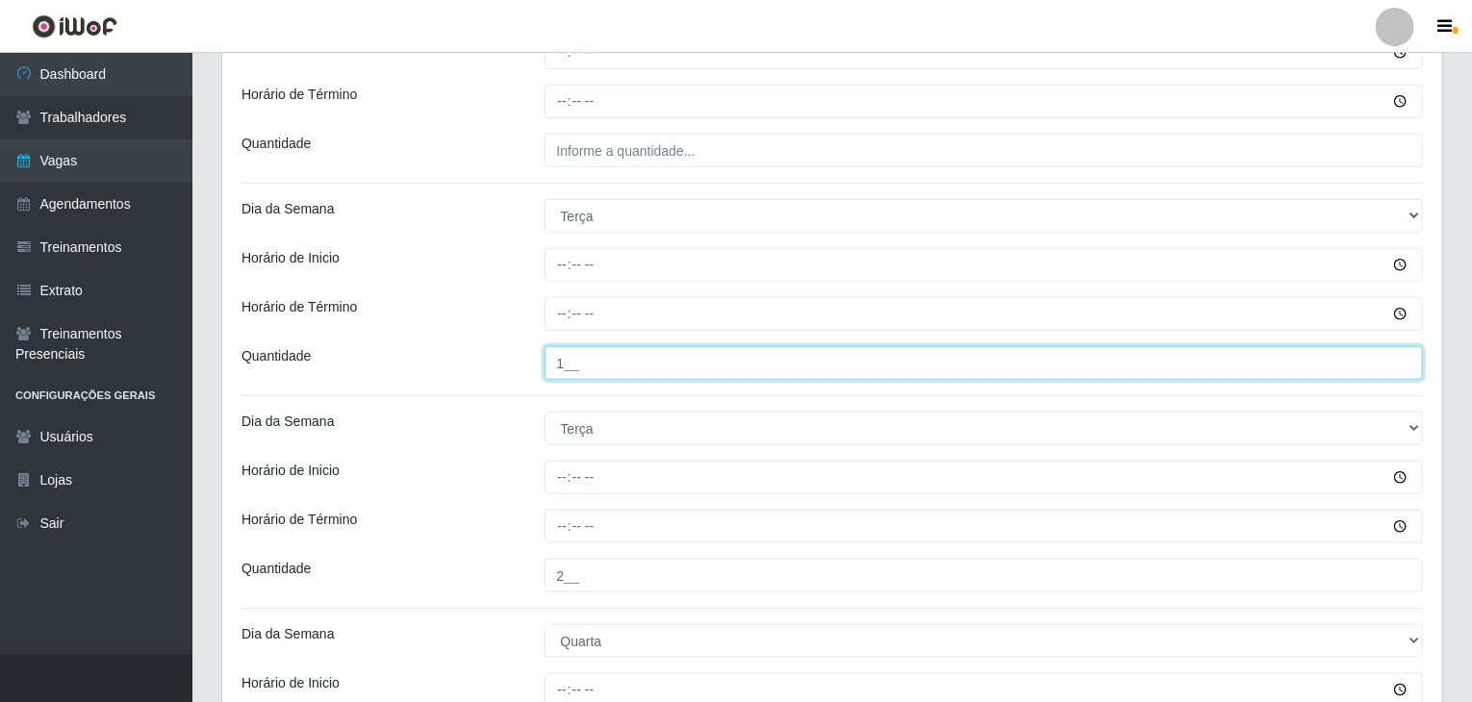
scroll to position [479, 0]
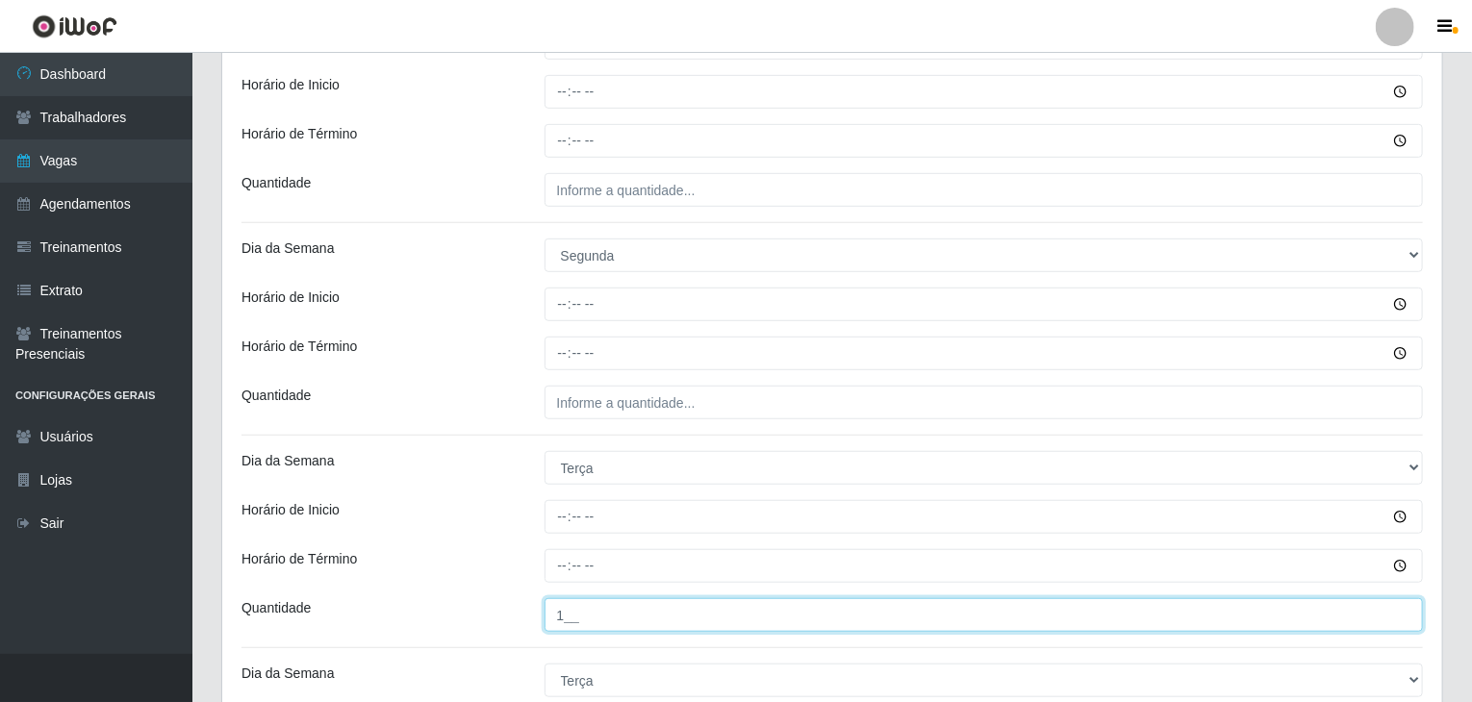
type input "1__"
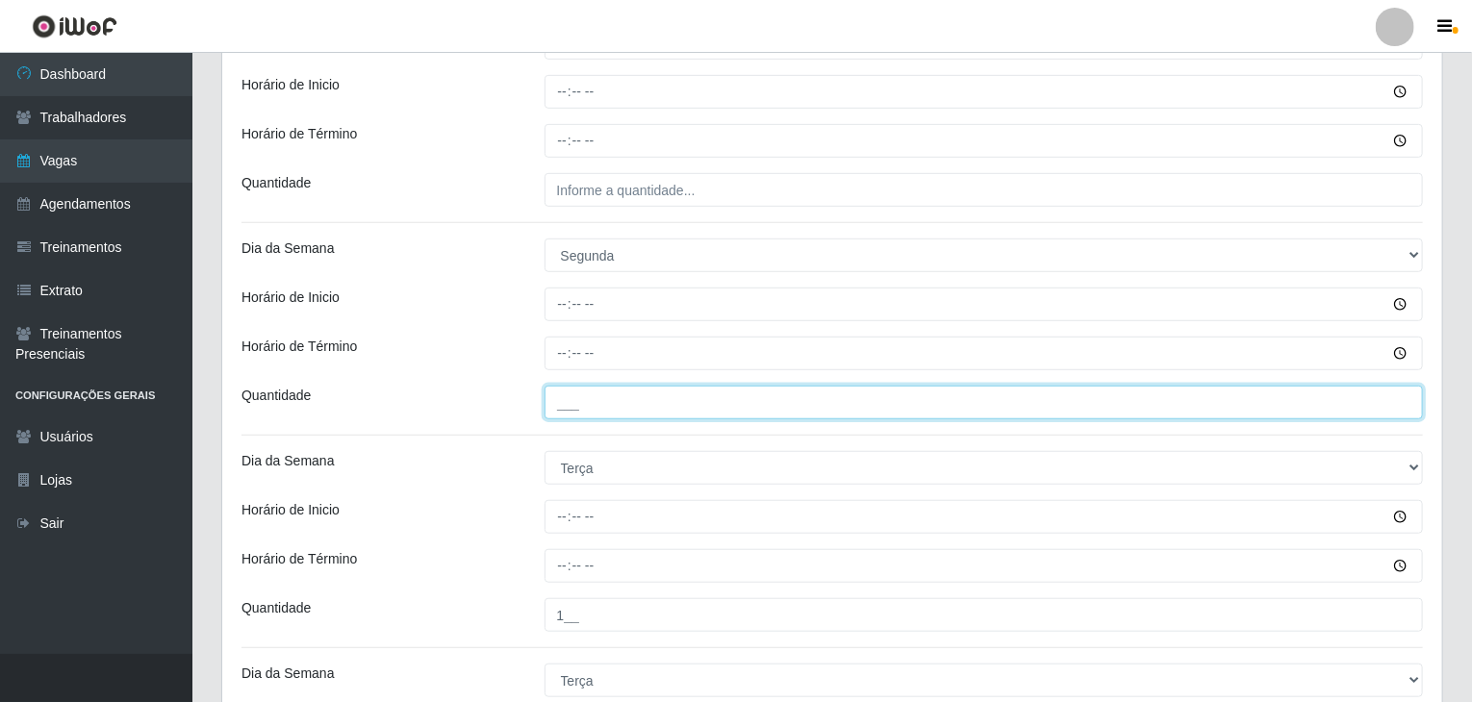
click at [675, 413] on input "___" at bounding box center [983, 403] width 879 height 34
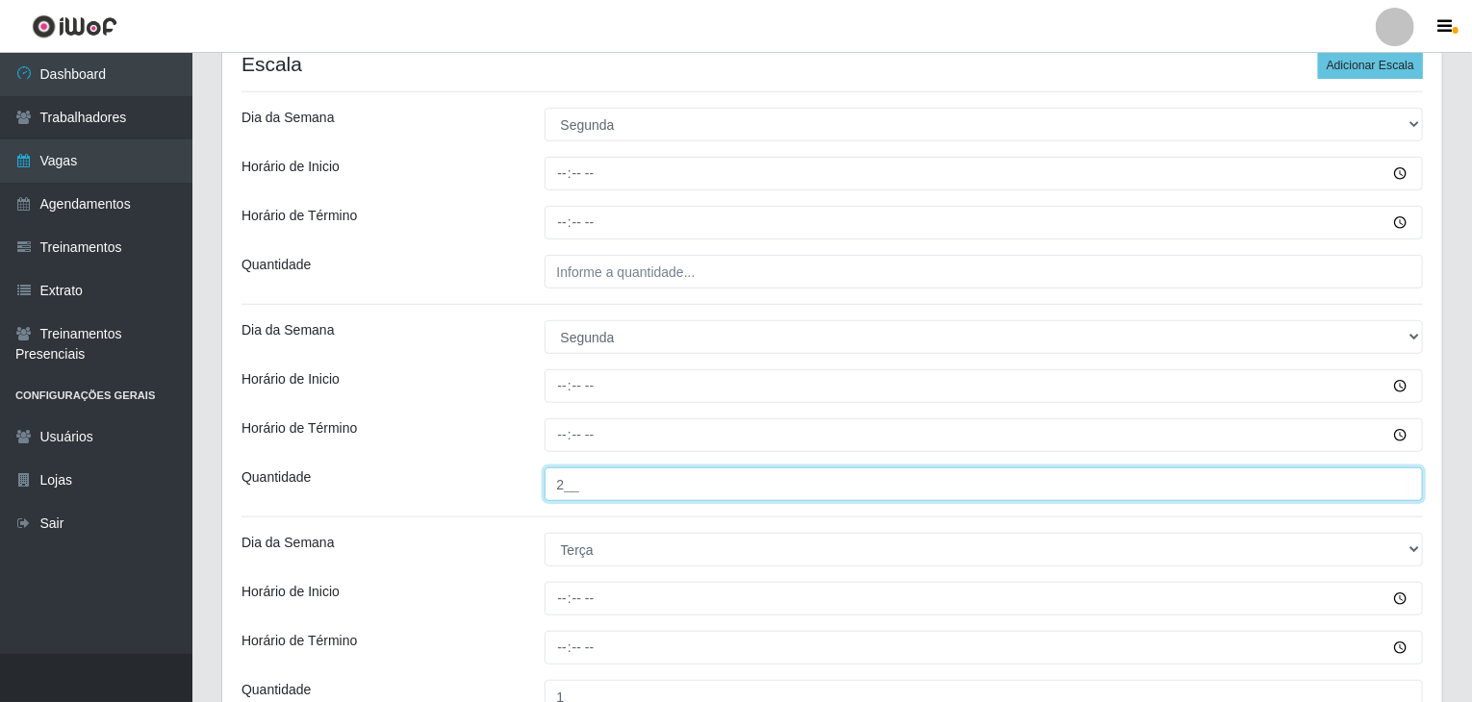
scroll to position [287, 0]
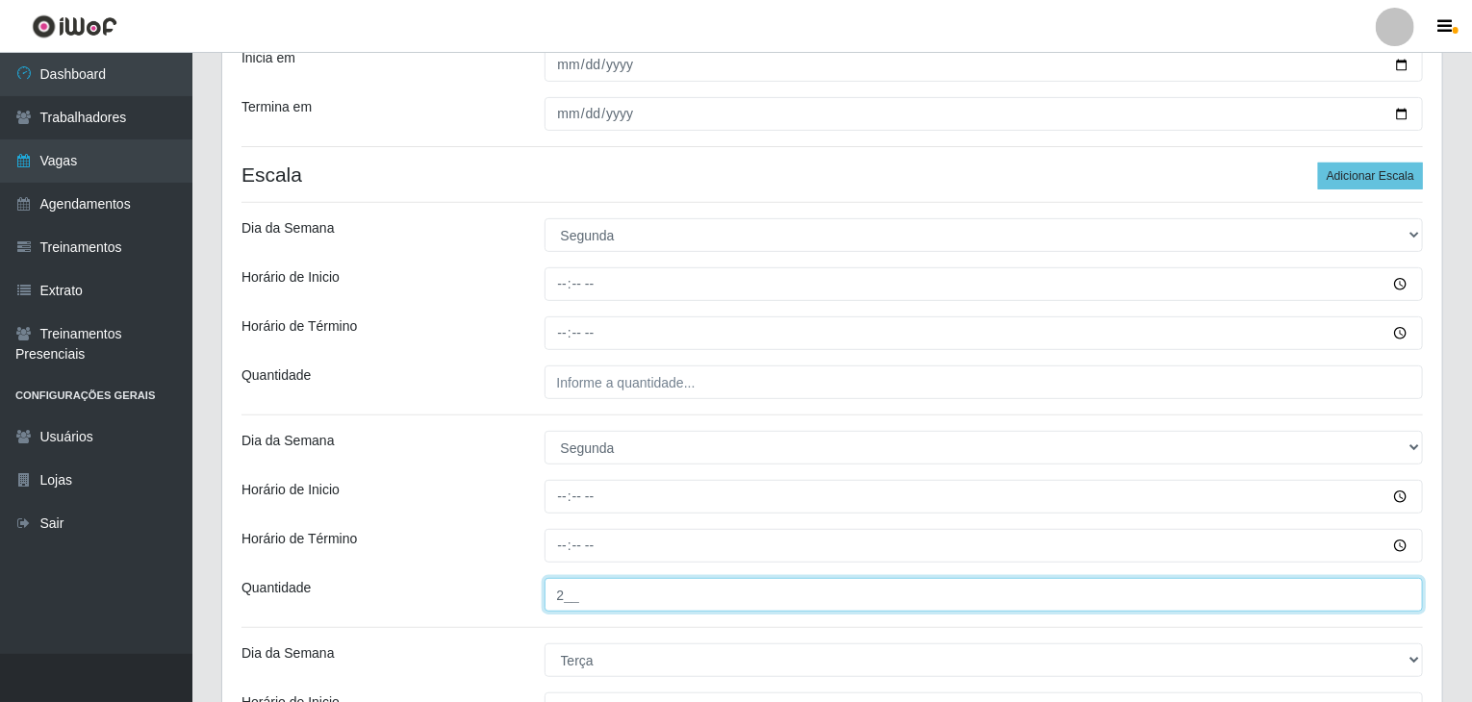
type input "2__"
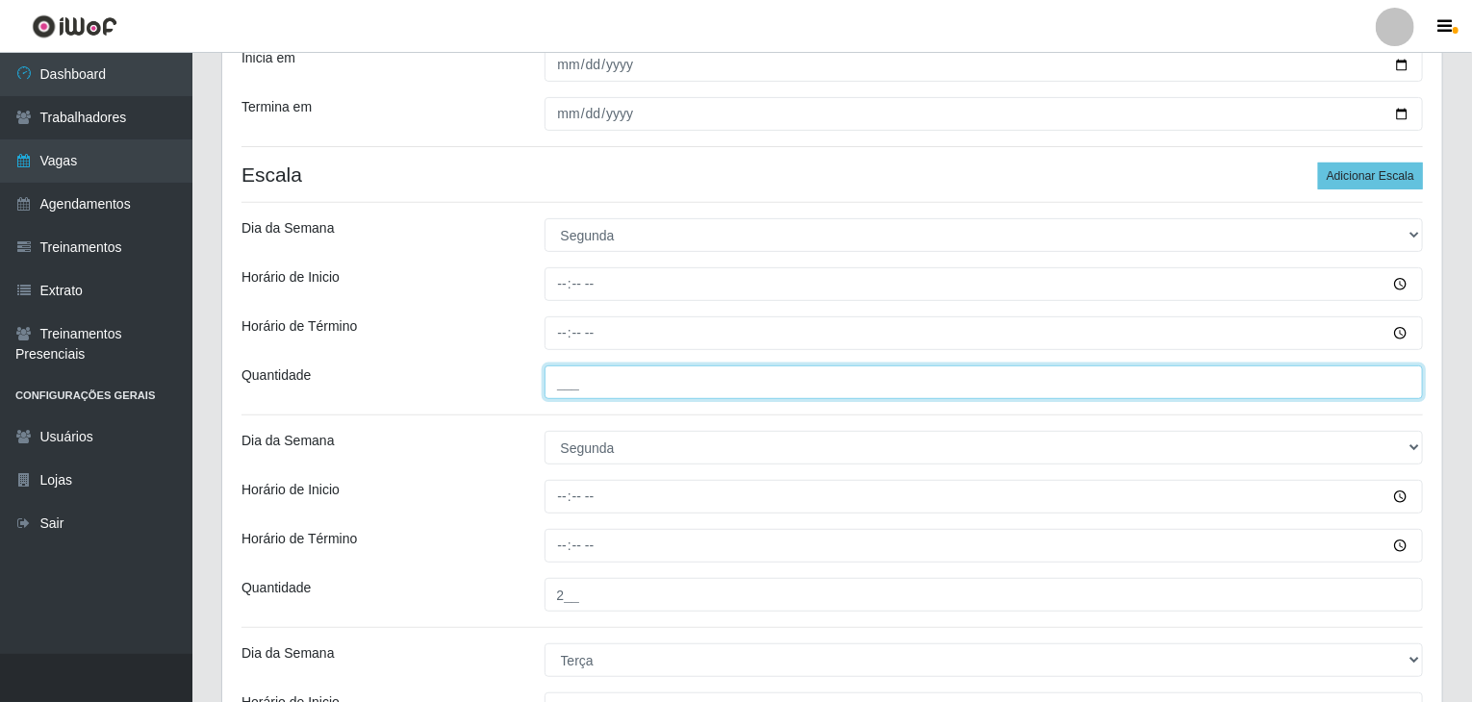
click at [655, 373] on input "___" at bounding box center [983, 383] width 879 height 34
type input "1__"
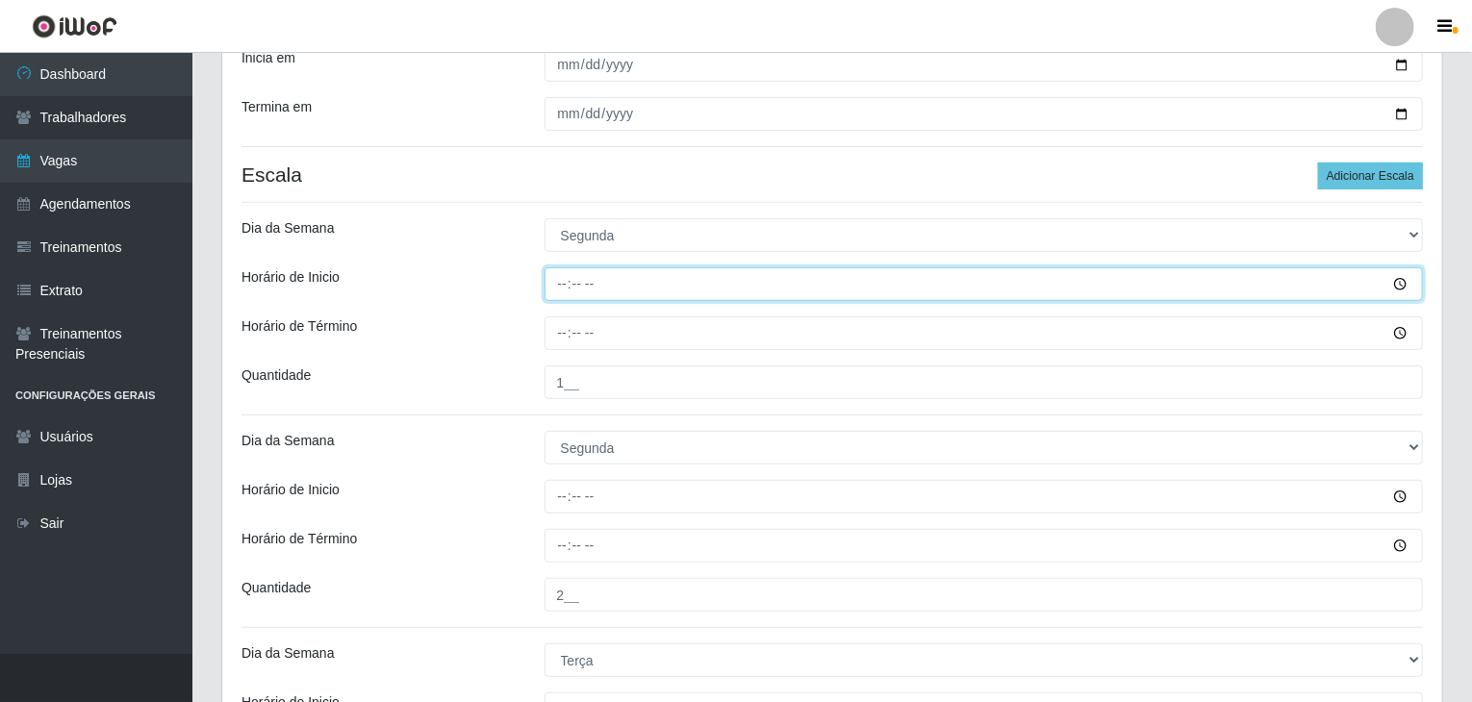
click at [557, 279] on input "Horário de Inicio" at bounding box center [983, 284] width 879 height 34
type input "08:00"
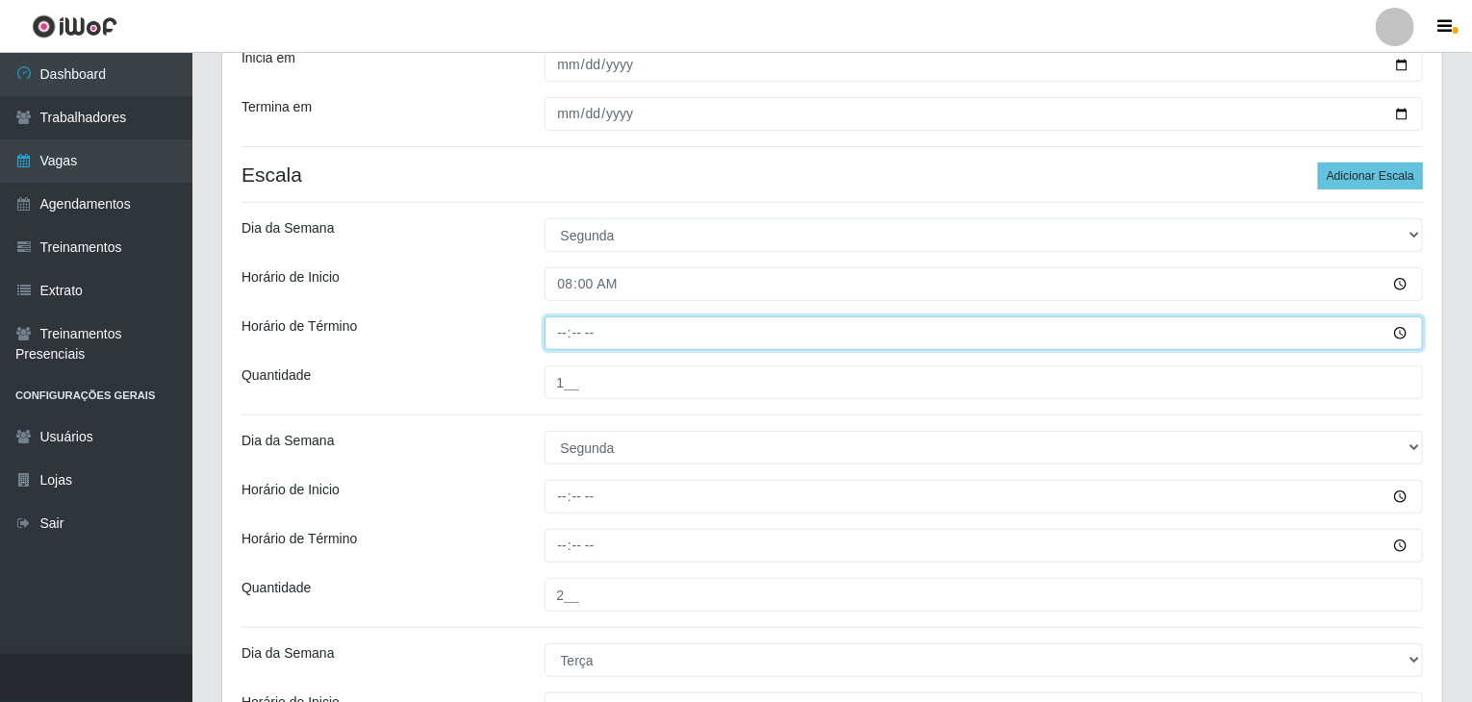
click at [570, 326] on input "Horário de Término" at bounding box center [983, 333] width 879 height 34
type input "13:00"
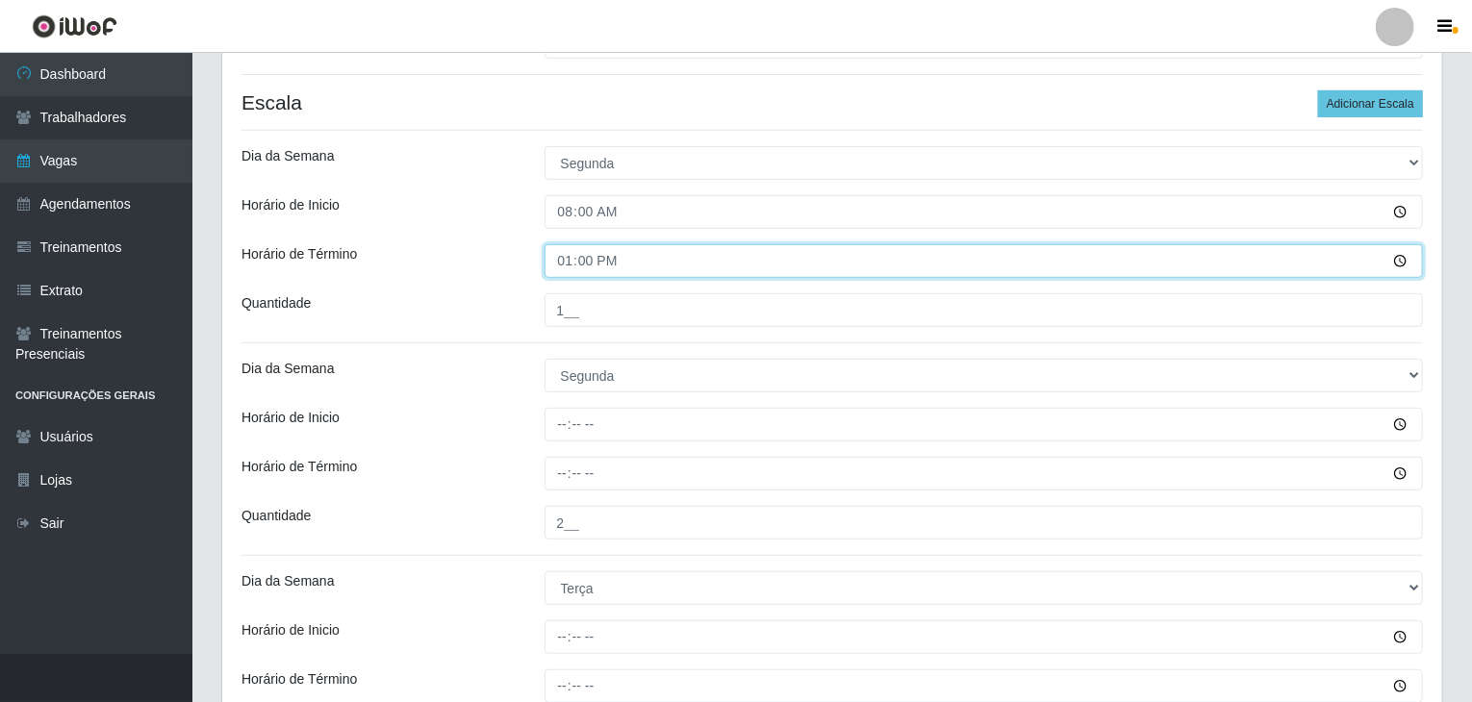
scroll to position [479, 0]
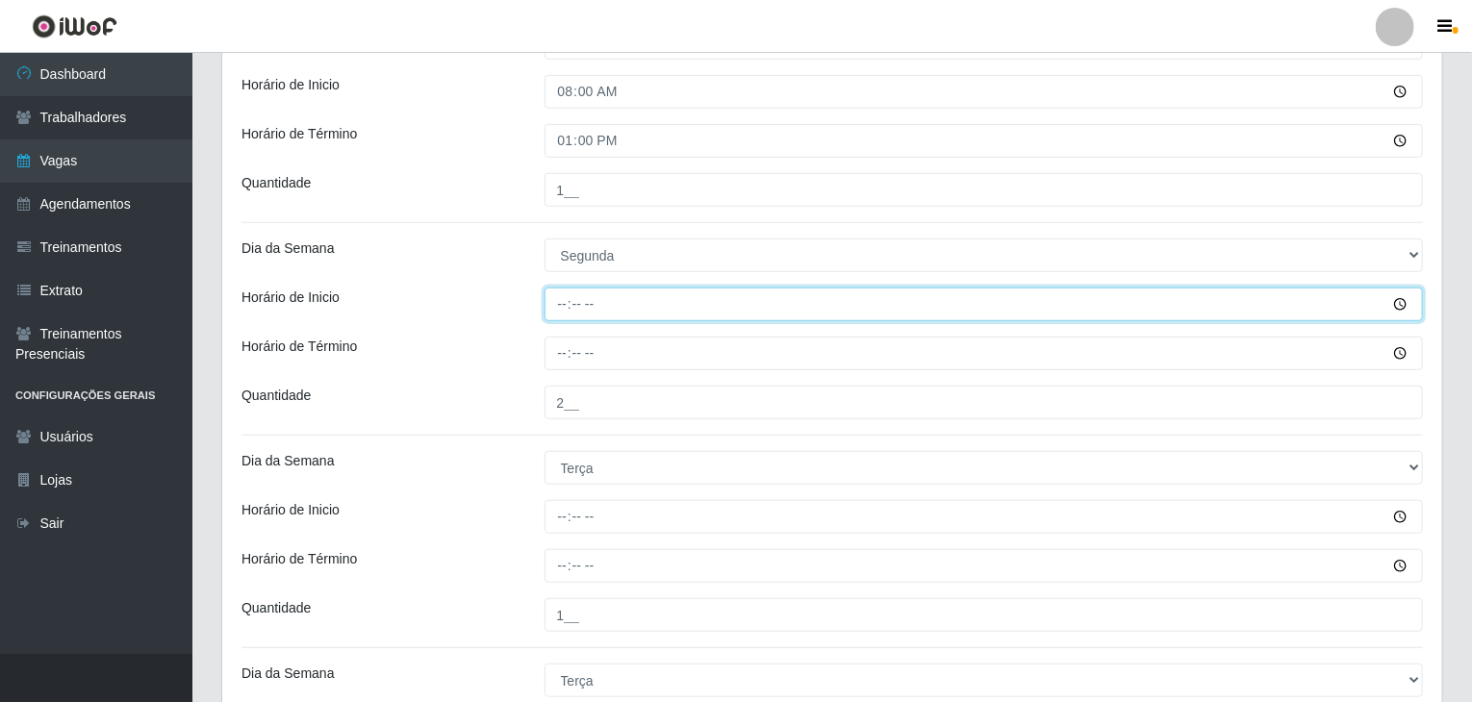
click at [552, 312] on input "Horário de Inicio" at bounding box center [983, 305] width 879 height 34
type input "14:00"
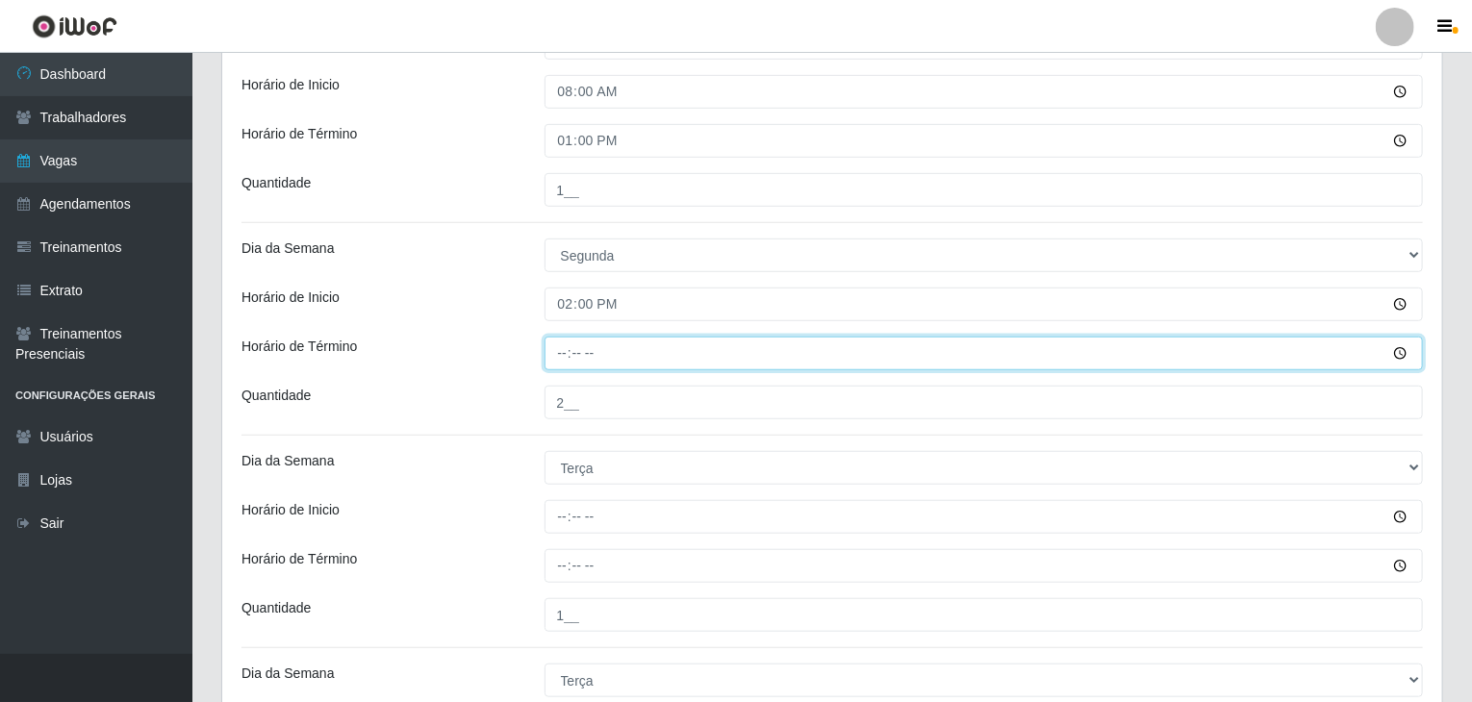
click at [560, 343] on input "Horário de Término" at bounding box center [983, 354] width 879 height 34
type input "20:00"
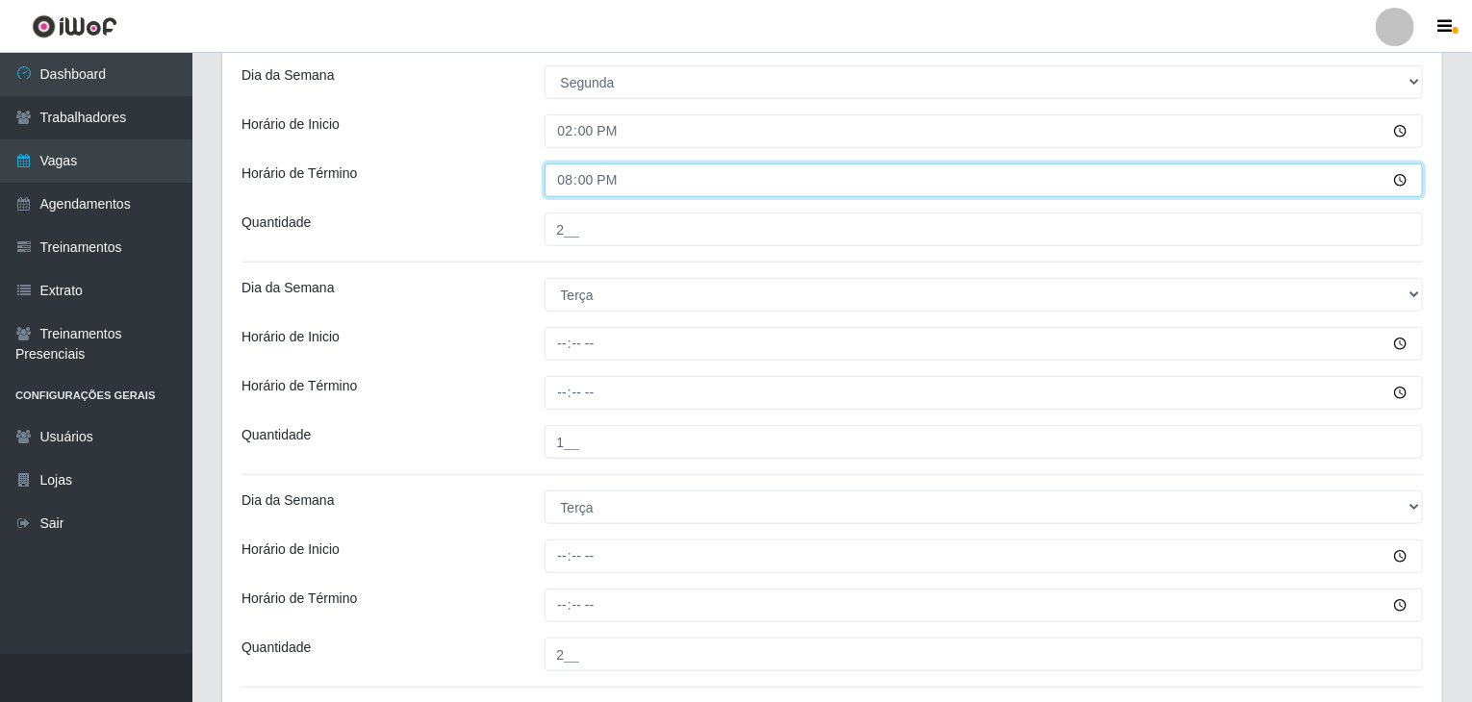
scroll to position [671, 0]
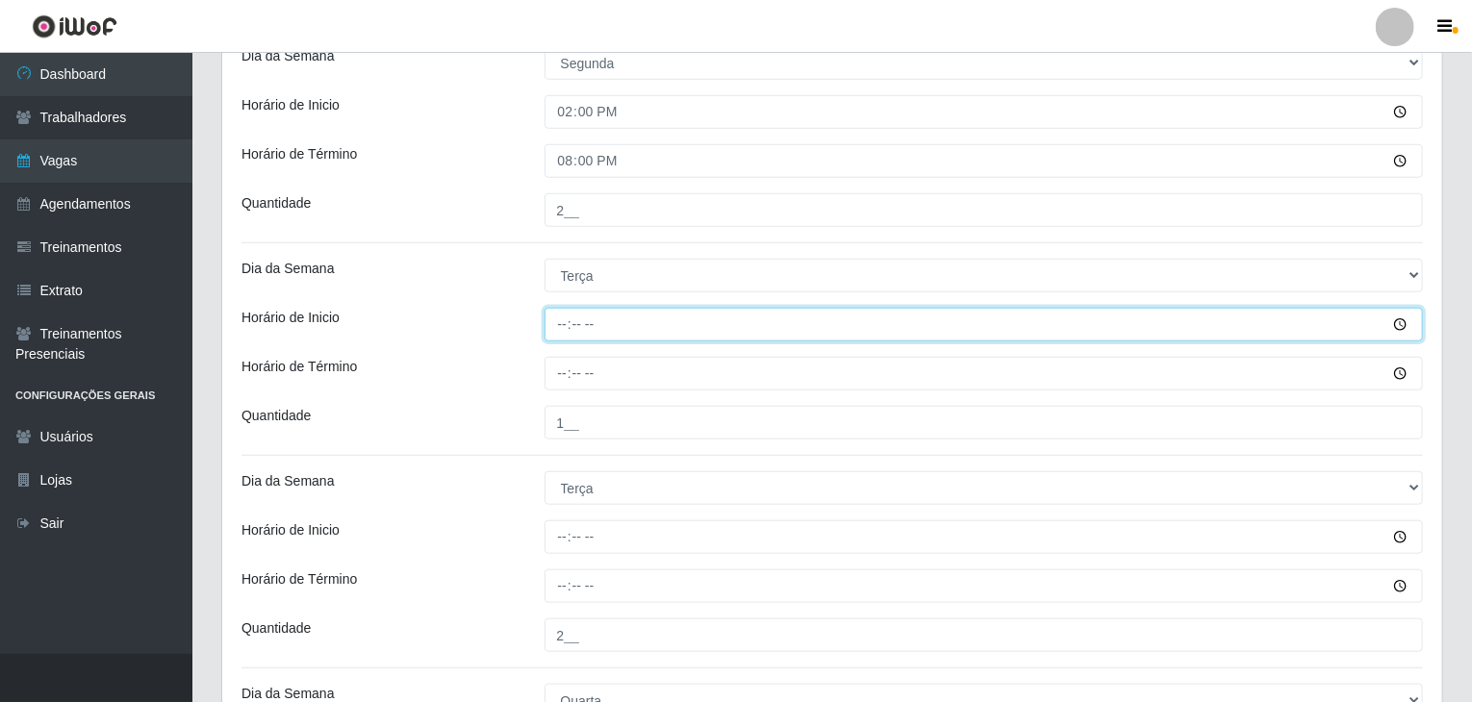
click at [556, 328] on input "Horário de Inicio" at bounding box center [983, 325] width 879 height 34
type input "08:00"
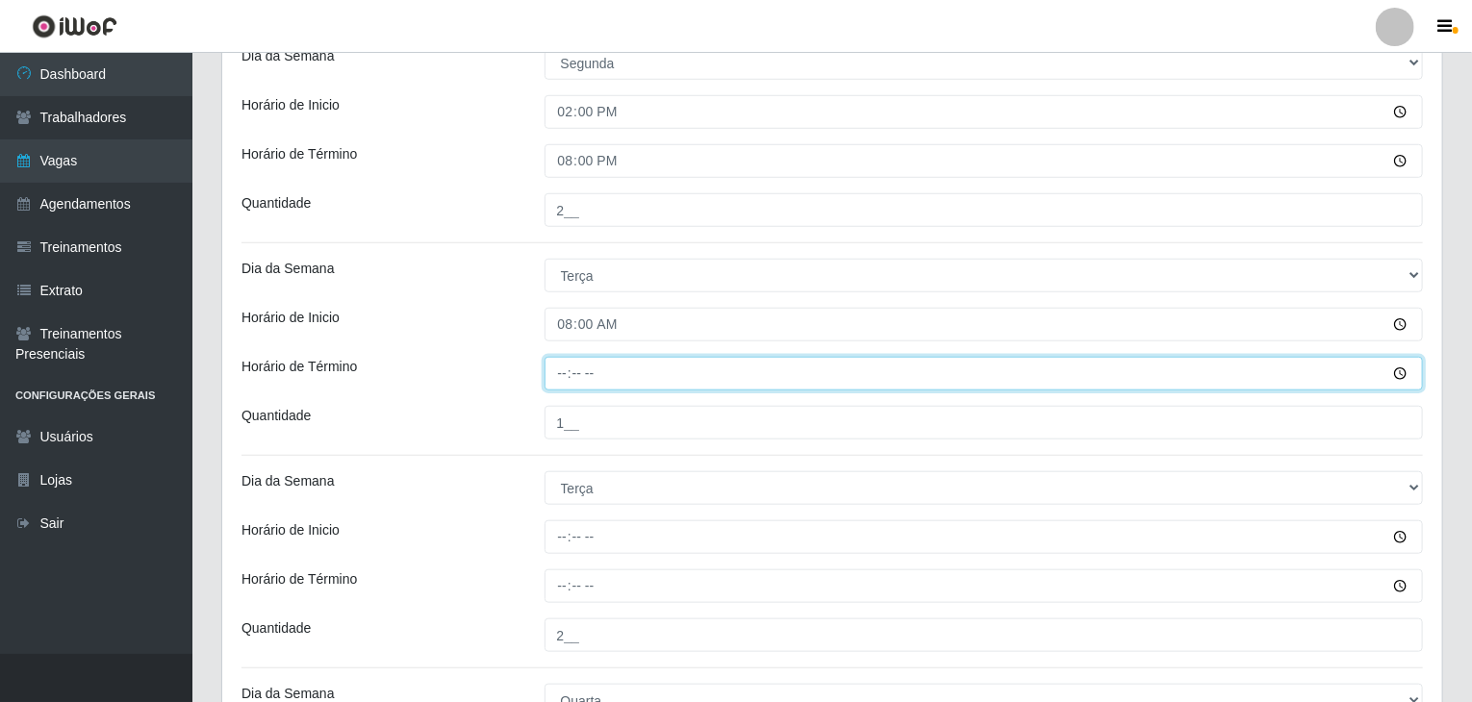
click at [562, 368] on input "Horário de Término" at bounding box center [983, 374] width 879 height 34
type input "13:00"
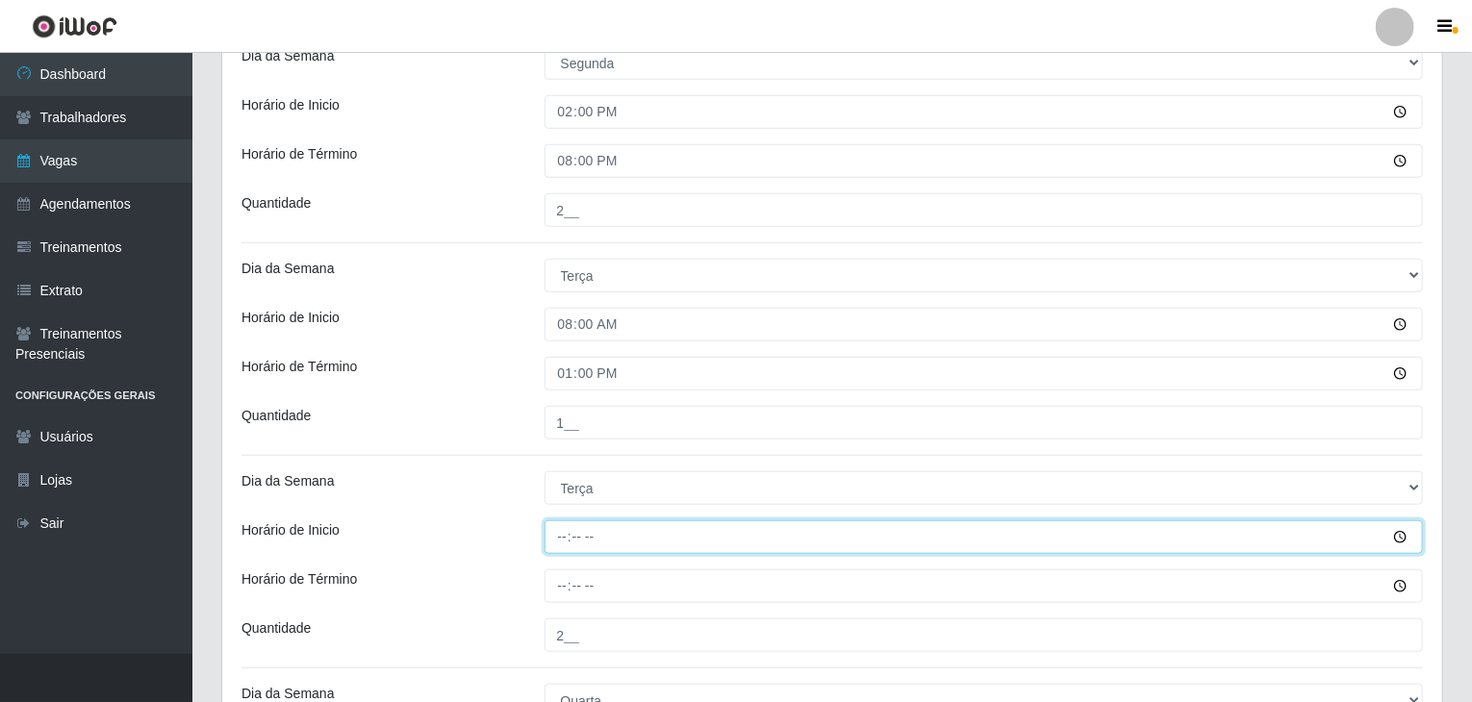
click at [561, 536] on input "Horário de Inicio" at bounding box center [983, 537] width 879 height 34
type input "14:00"
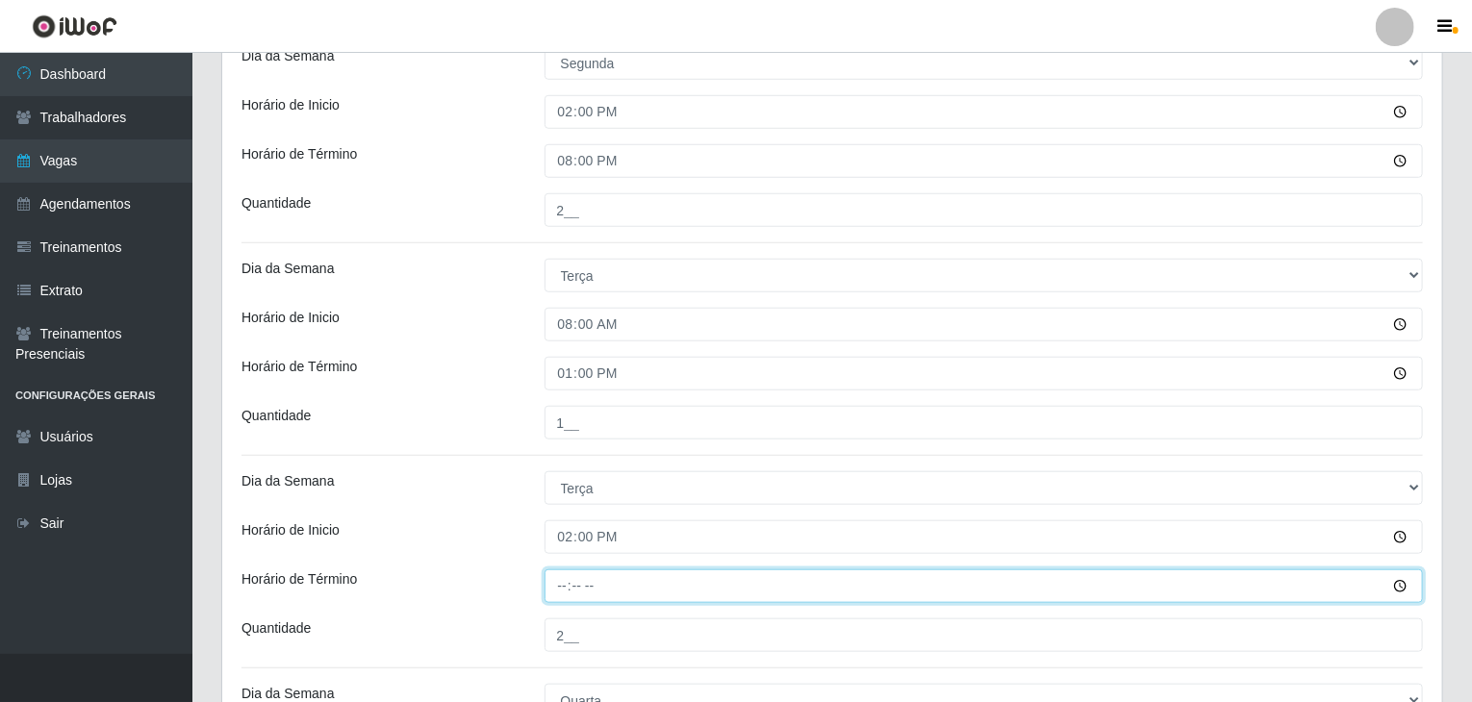
click at [561, 586] on input "Horário de Término" at bounding box center [983, 586] width 879 height 34
type input "20:00"
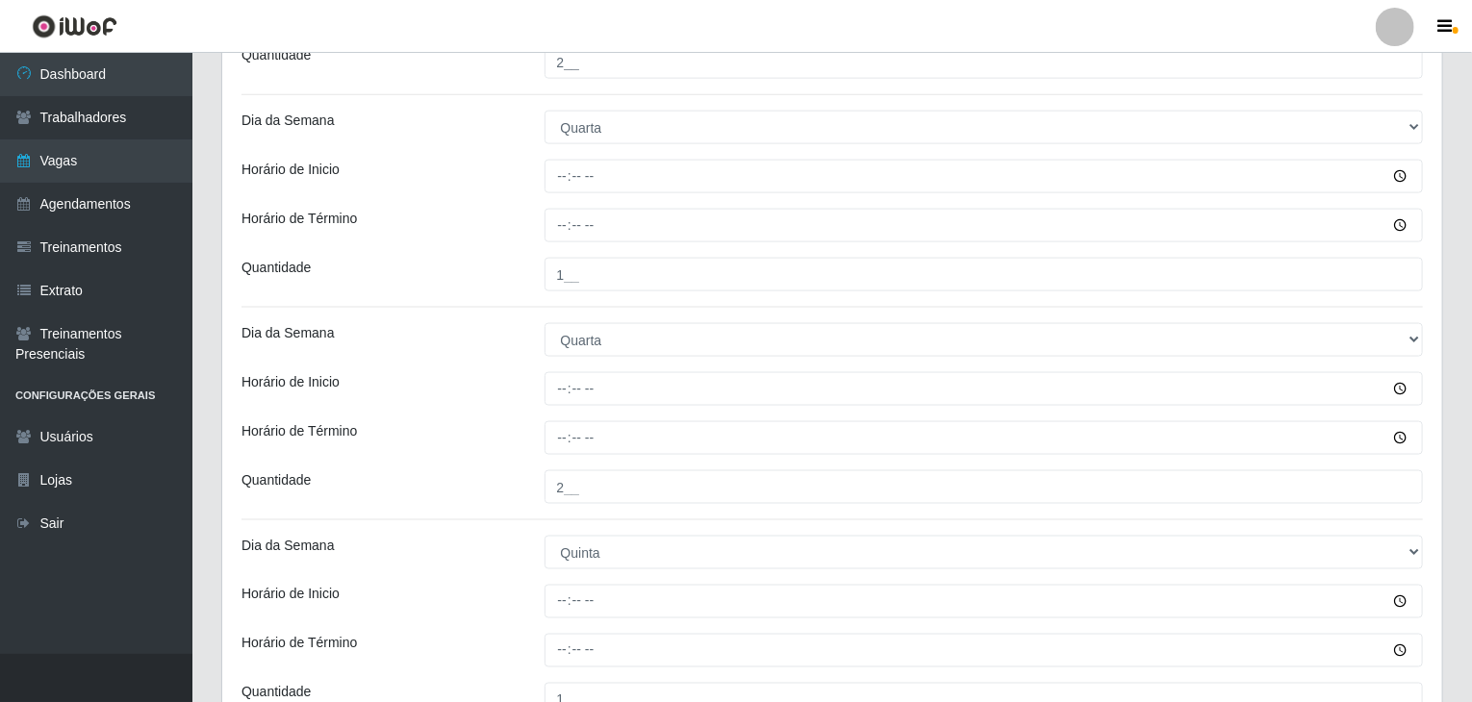
scroll to position [1249, 0]
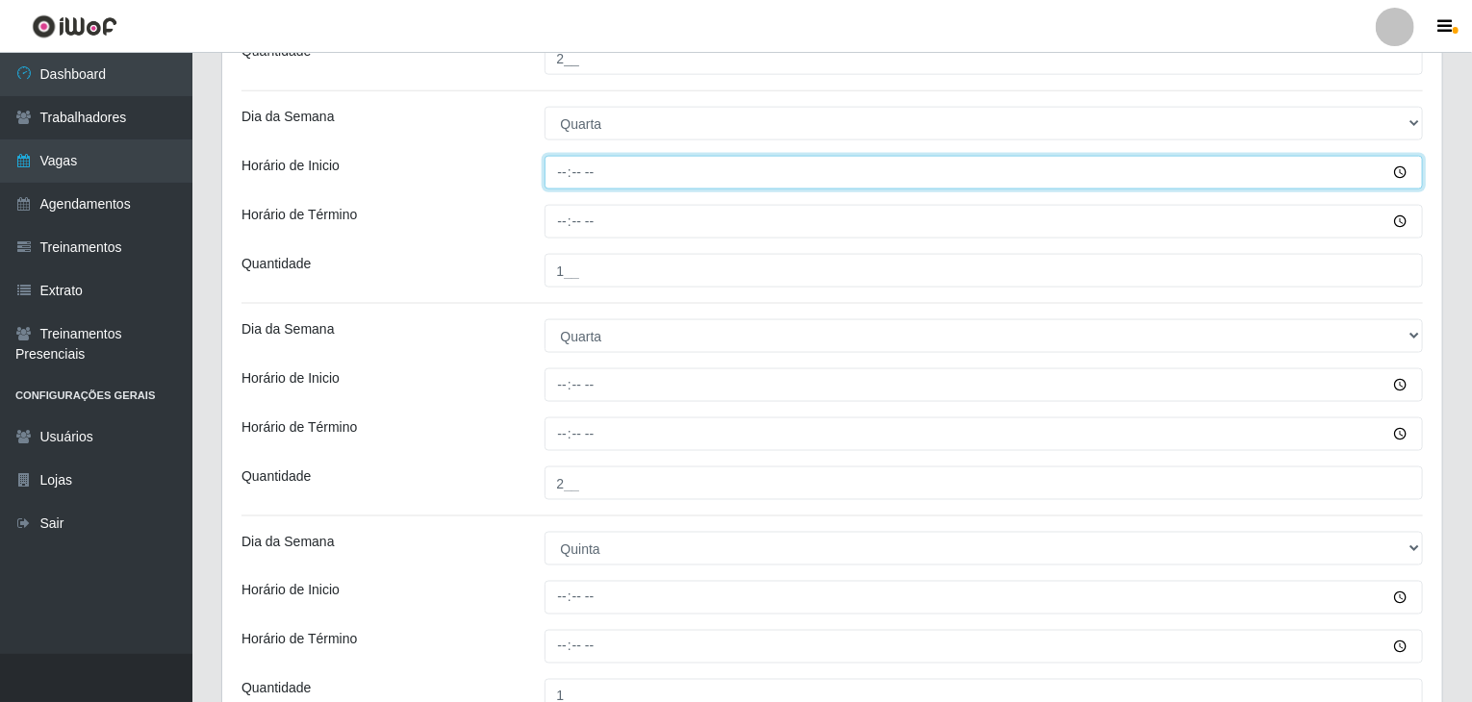
click at [554, 165] on input "Horário de Inicio" at bounding box center [983, 173] width 879 height 34
type input "08:00"
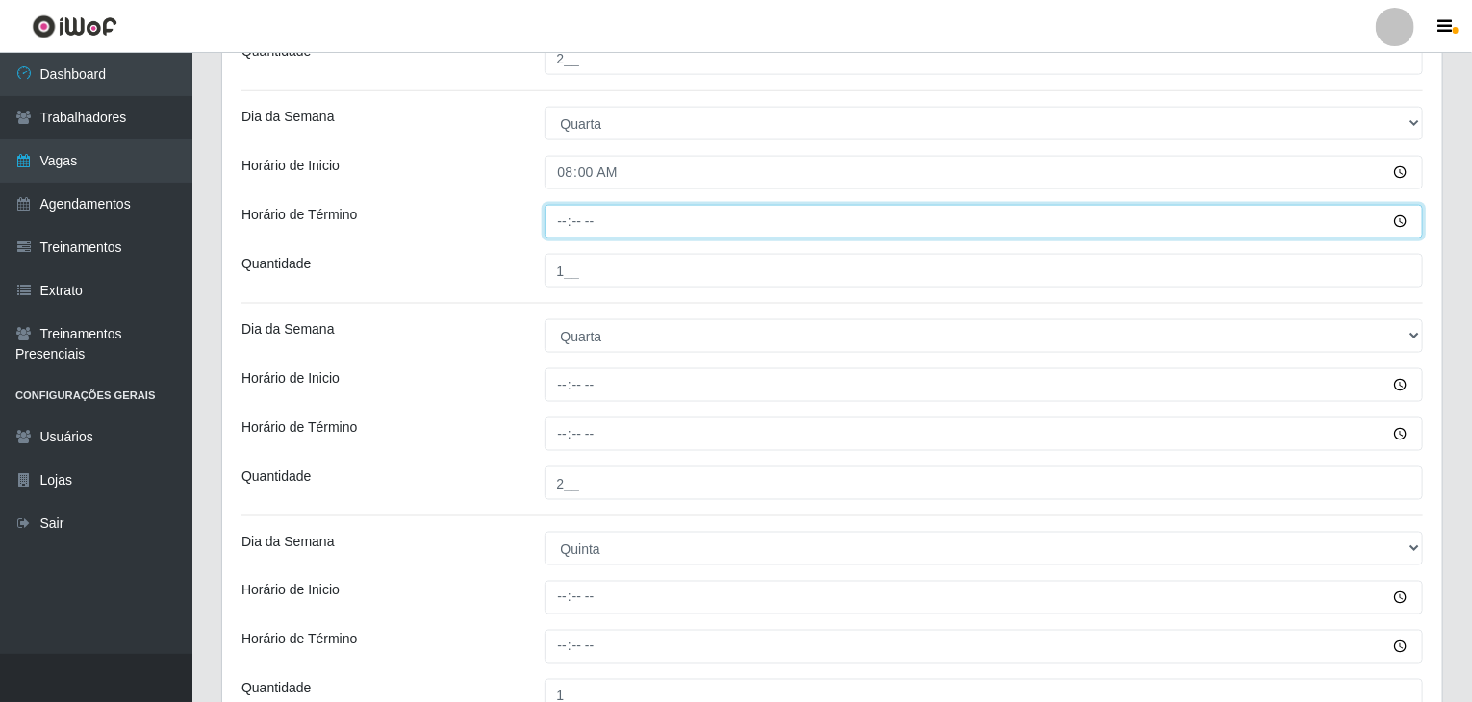
click at [562, 214] on input "Horário de Término" at bounding box center [983, 222] width 879 height 34
type input "13:00"
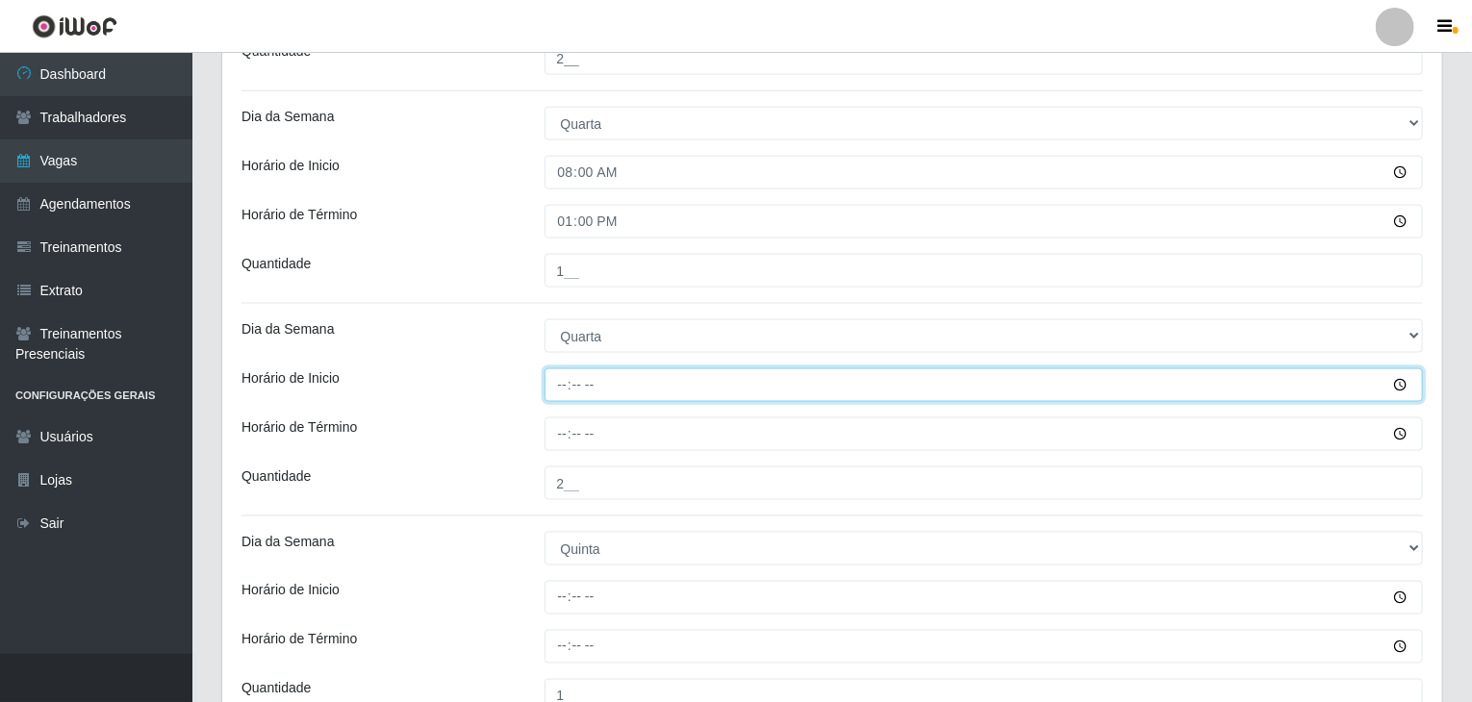
click at [561, 383] on input "Horário de Inicio" at bounding box center [983, 385] width 879 height 34
type input "14:00"
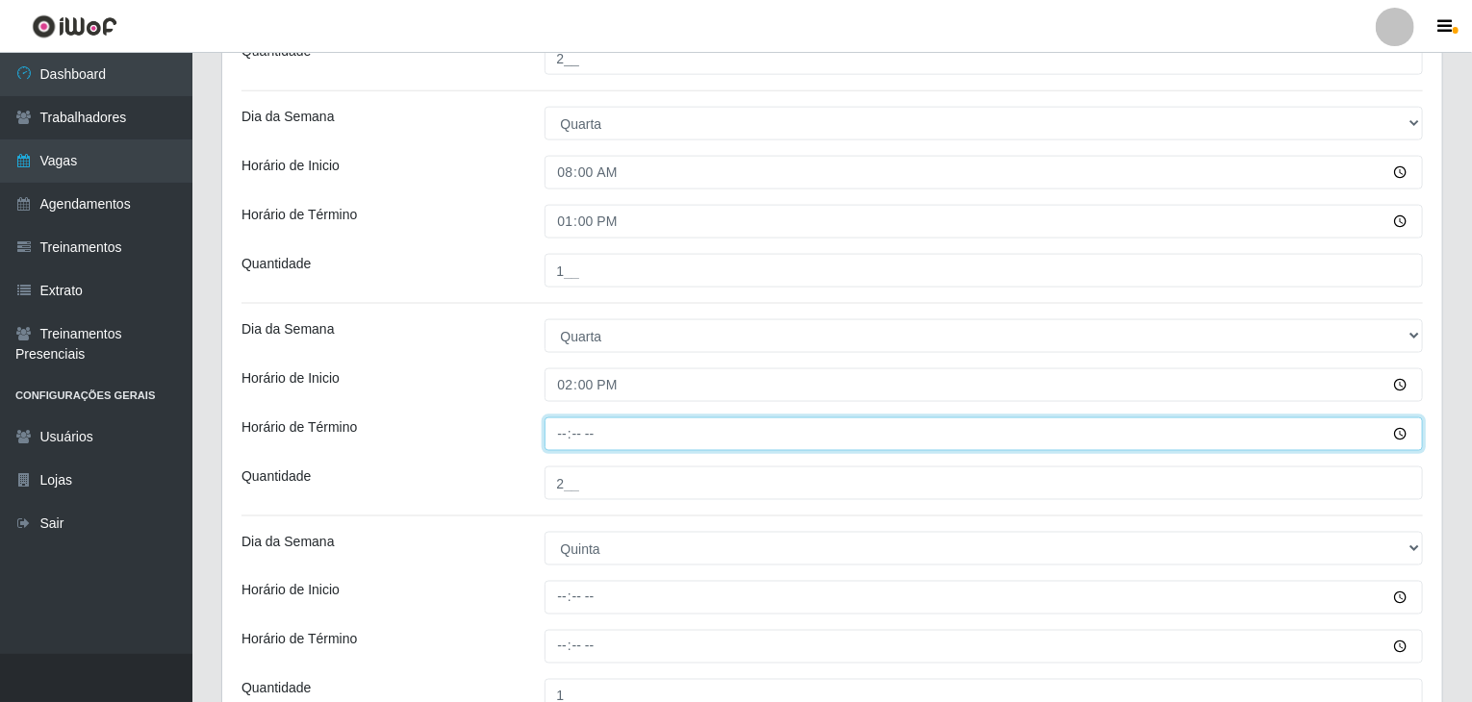
click at [549, 433] on input "Horário de Término" at bounding box center [983, 434] width 879 height 34
type input "20:00"
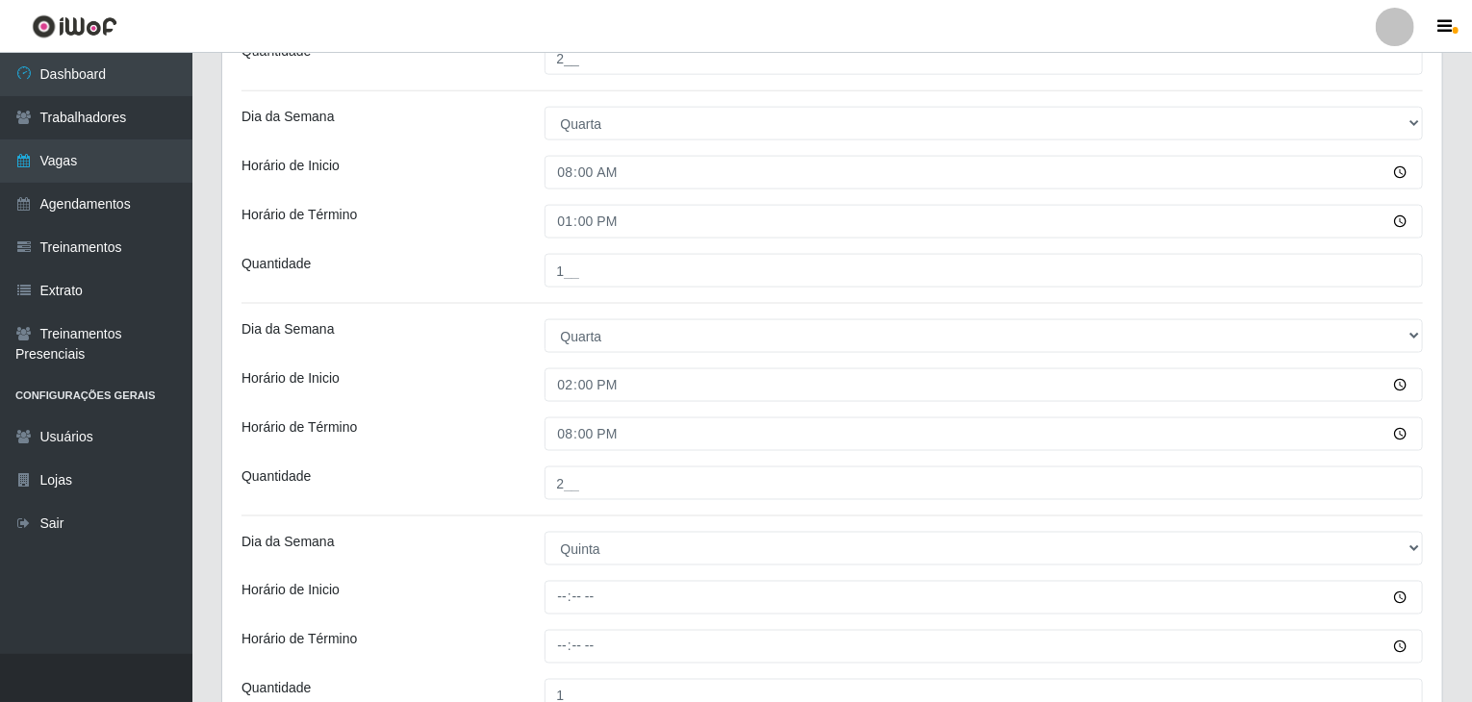
click at [532, 395] on div "14:00" at bounding box center [984, 385] width 908 height 34
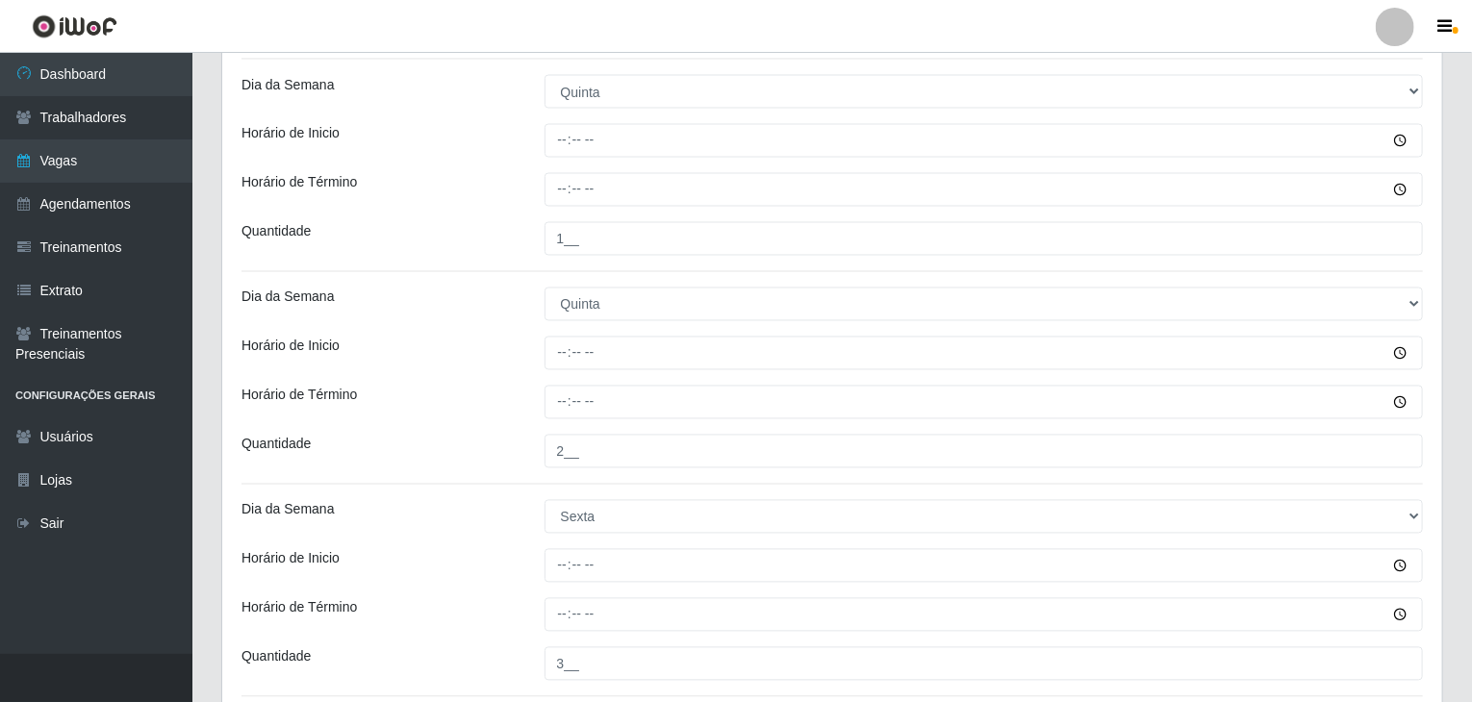
scroll to position [1730, 0]
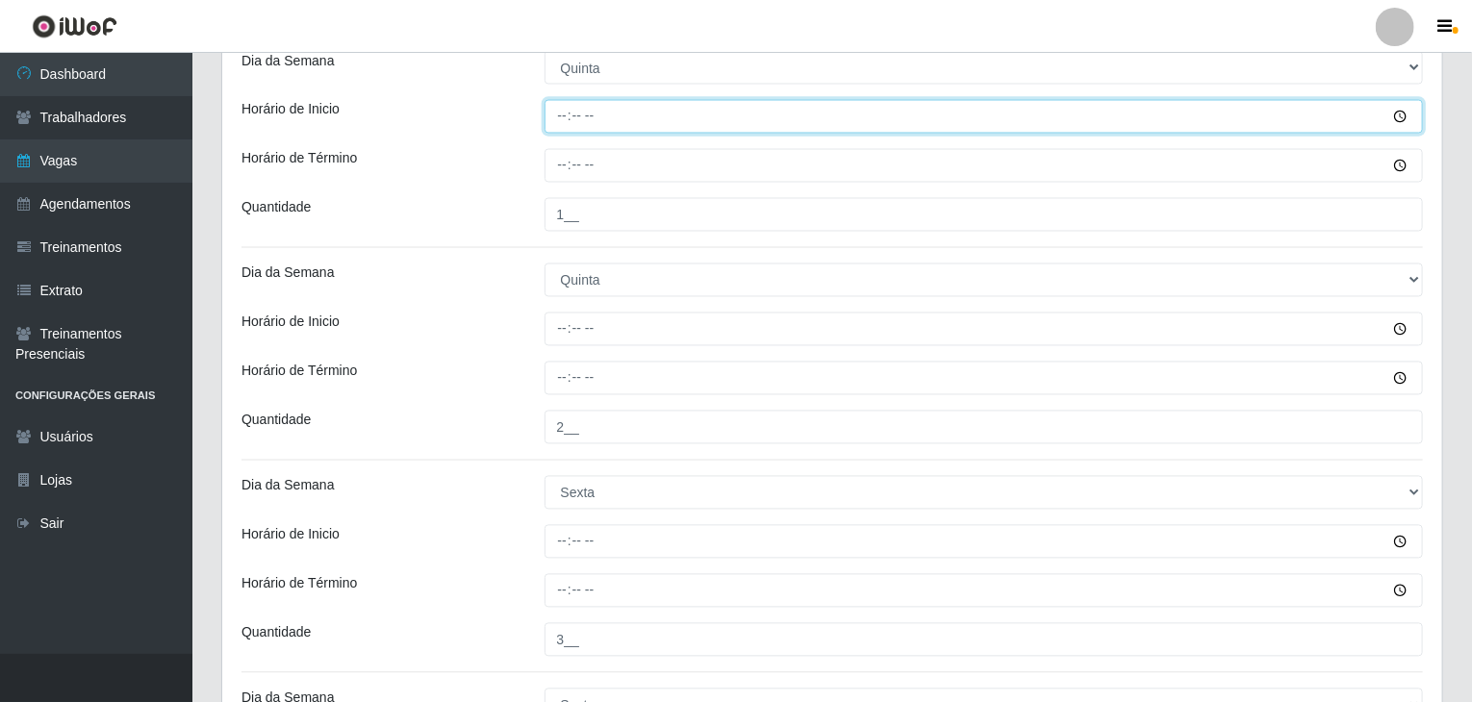
click at [563, 109] on input "Horário de Inicio" at bounding box center [983, 117] width 879 height 34
type input "08:00"
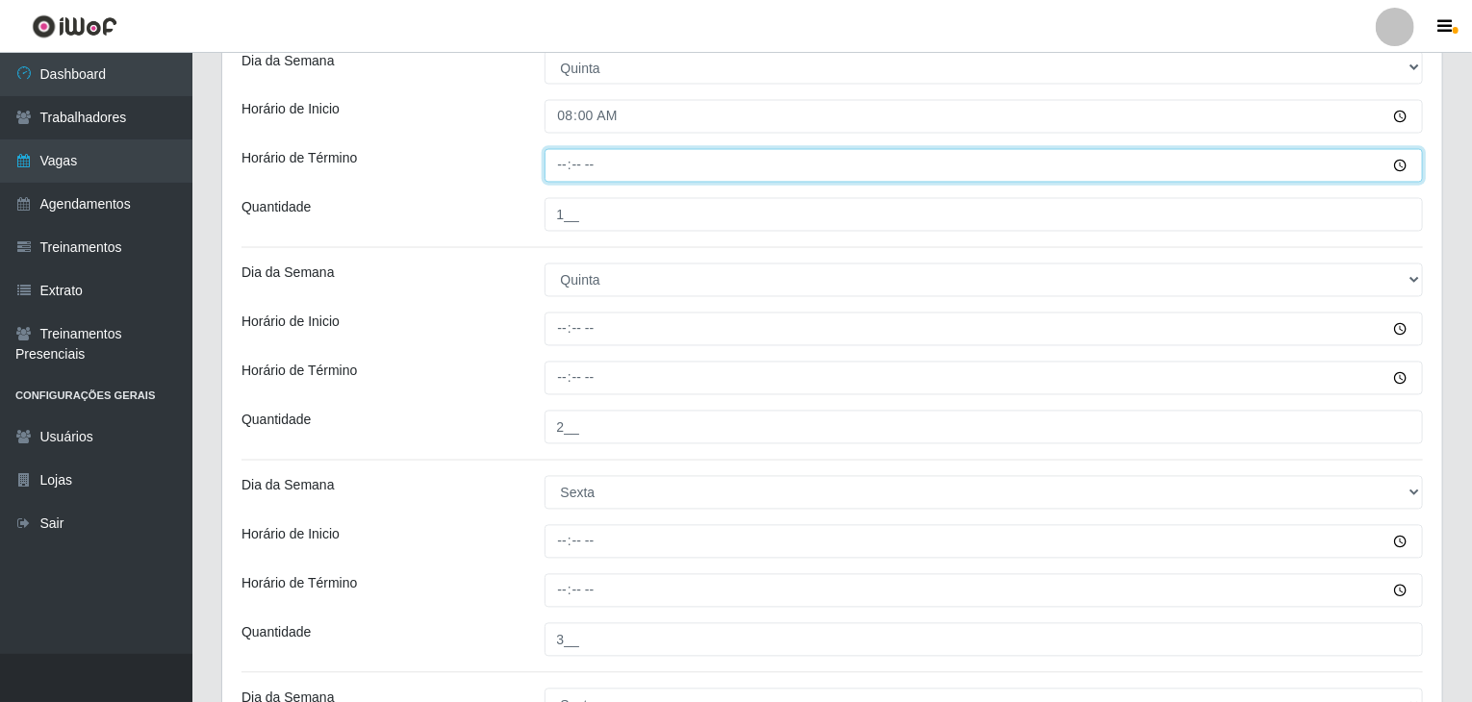
click at [562, 159] on input "Horário de Término" at bounding box center [983, 166] width 879 height 34
type input "13:00"
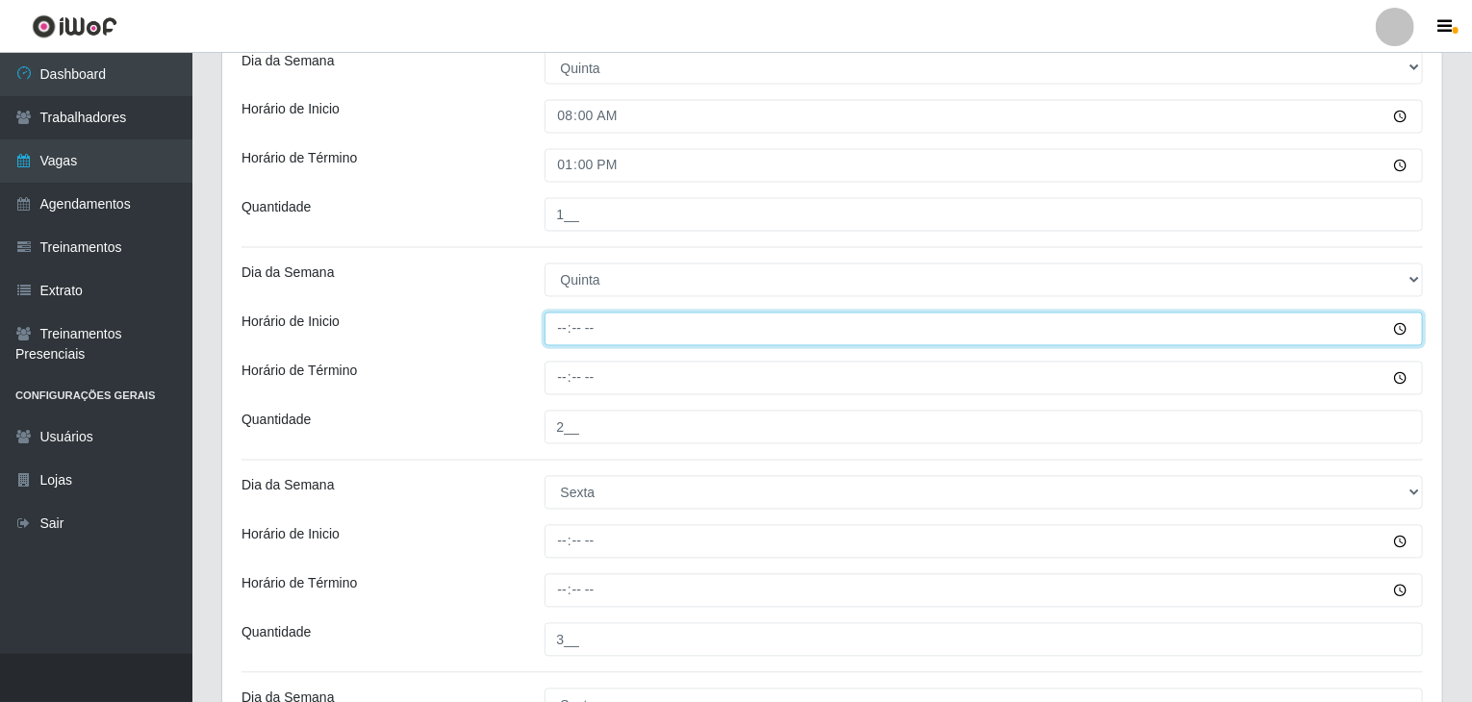
click at [560, 323] on input "Horário de Inicio" at bounding box center [983, 330] width 879 height 34
type input "14:00"
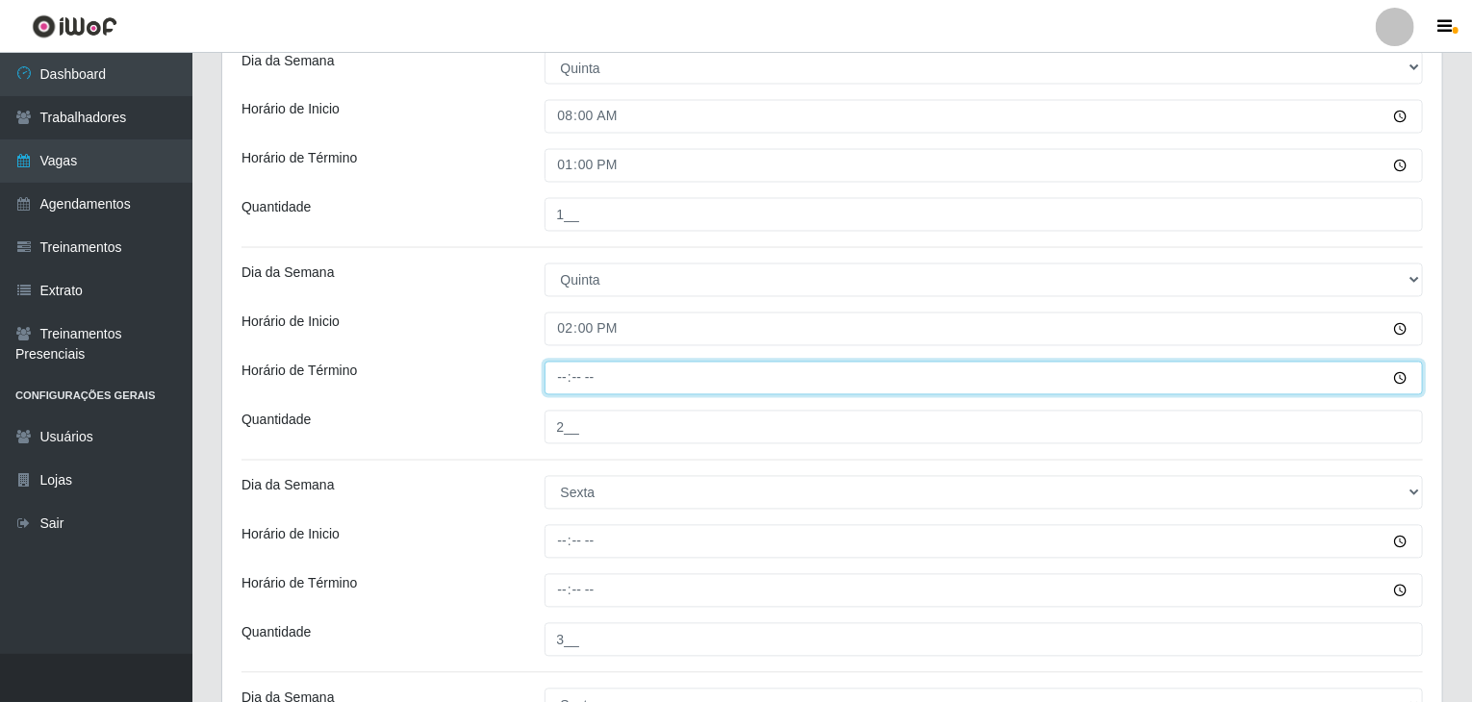
click at [562, 380] on input "Horário de Término" at bounding box center [983, 379] width 879 height 34
type input "20:00"
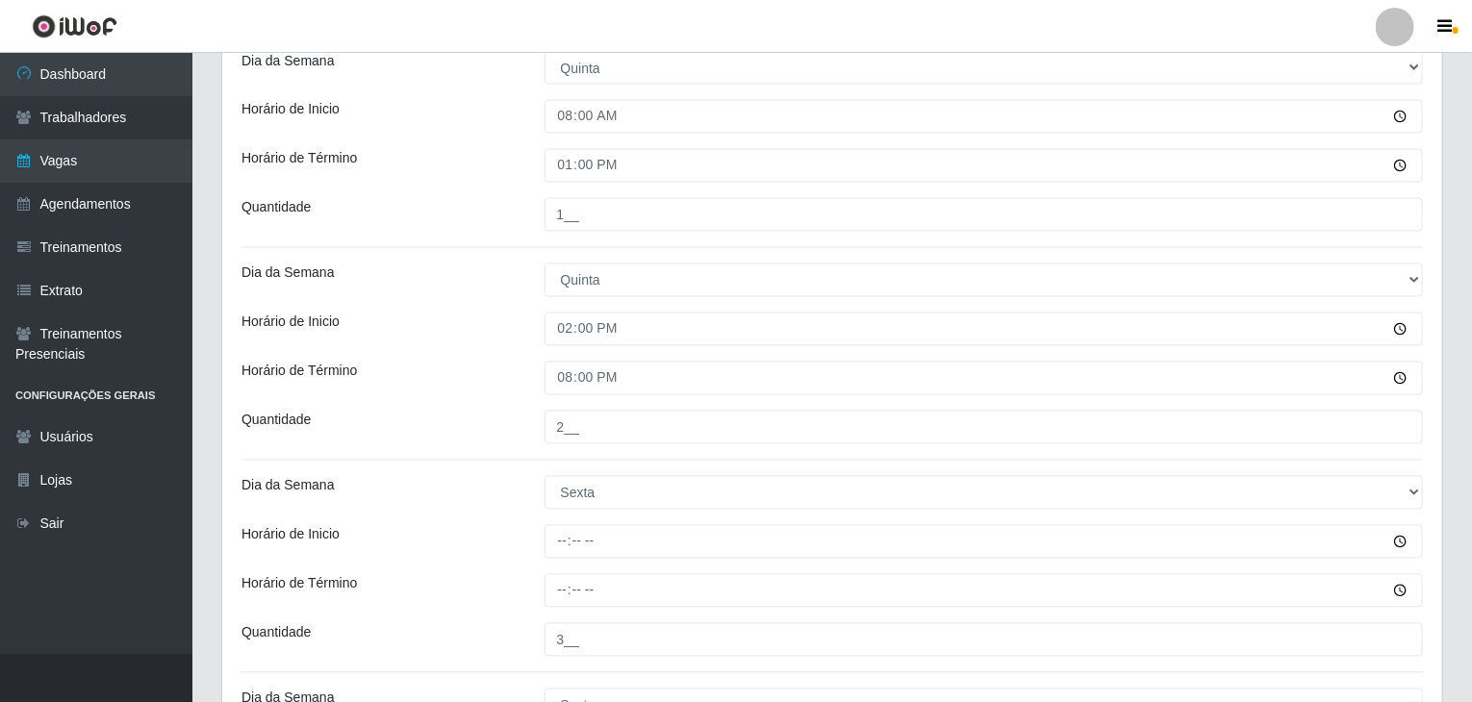
click at [482, 333] on div "Horário de Inicio" at bounding box center [378, 330] width 303 height 34
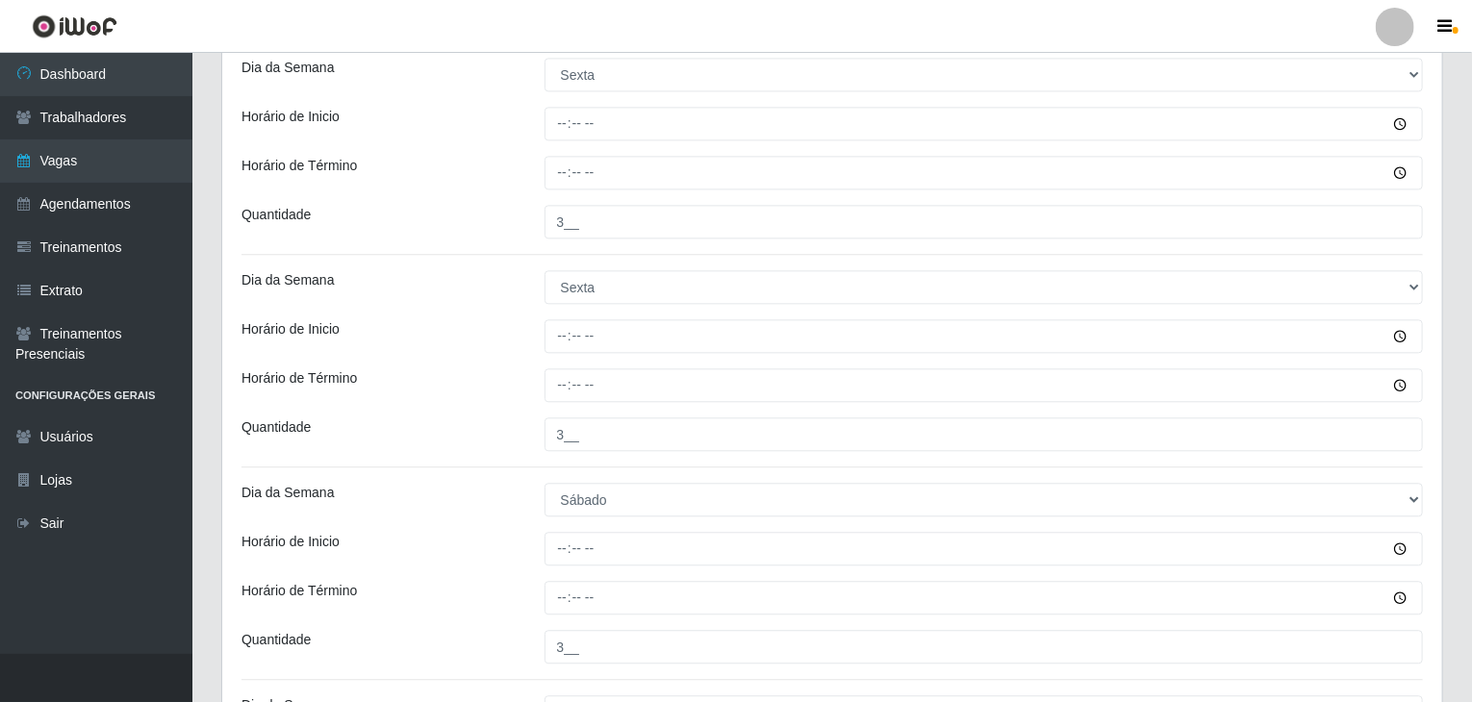
scroll to position [2114, 0]
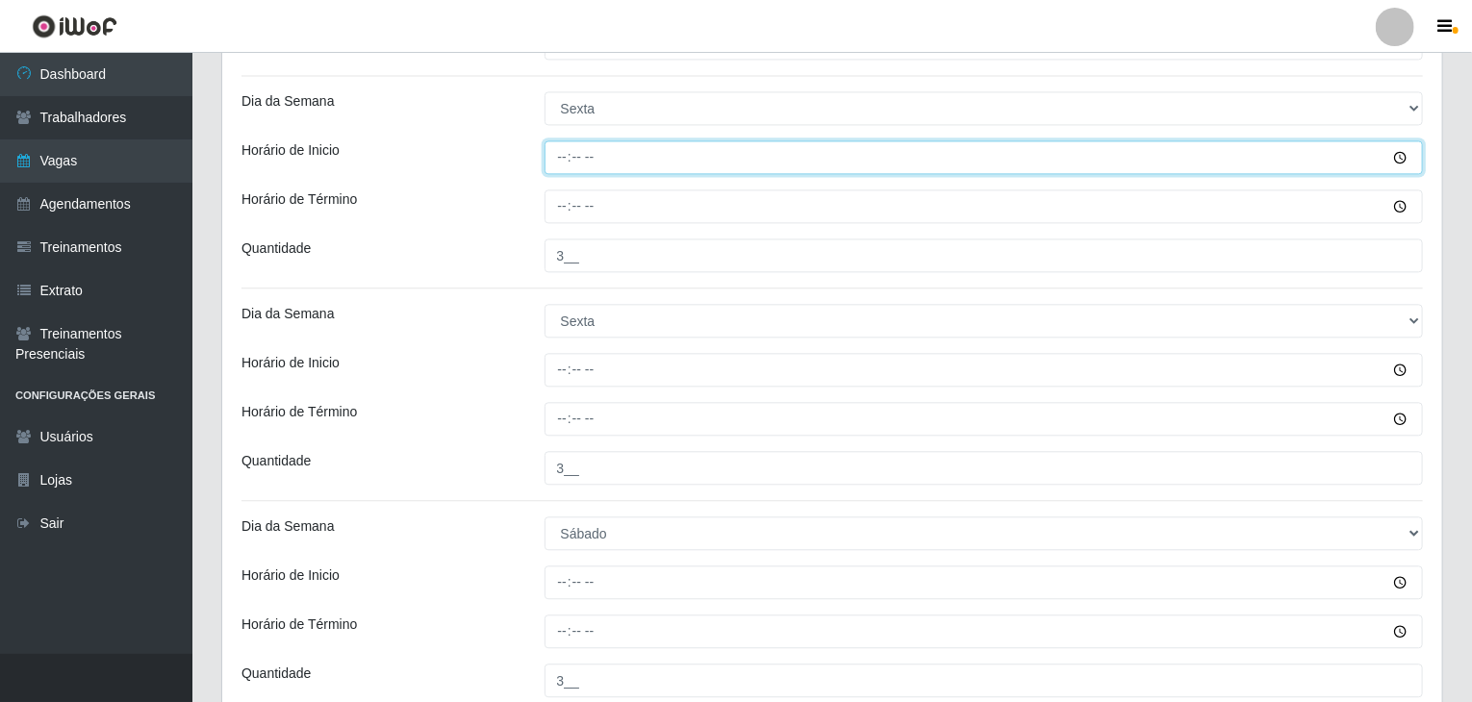
click at [556, 164] on input "Horário de Inicio" at bounding box center [983, 157] width 879 height 34
type input "08:00"
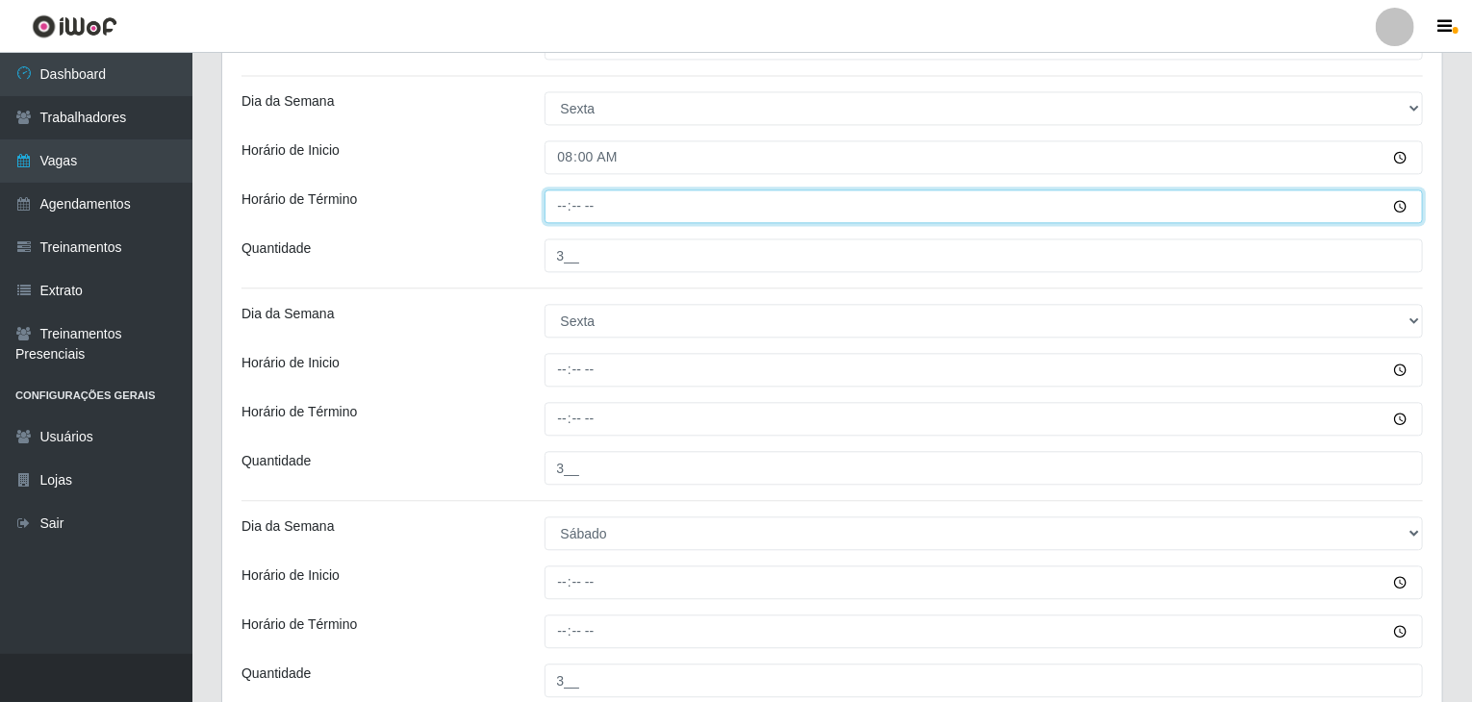
click at [562, 218] on input "Horário de Término" at bounding box center [983, 206] width 879 height 34
type input "13:00"
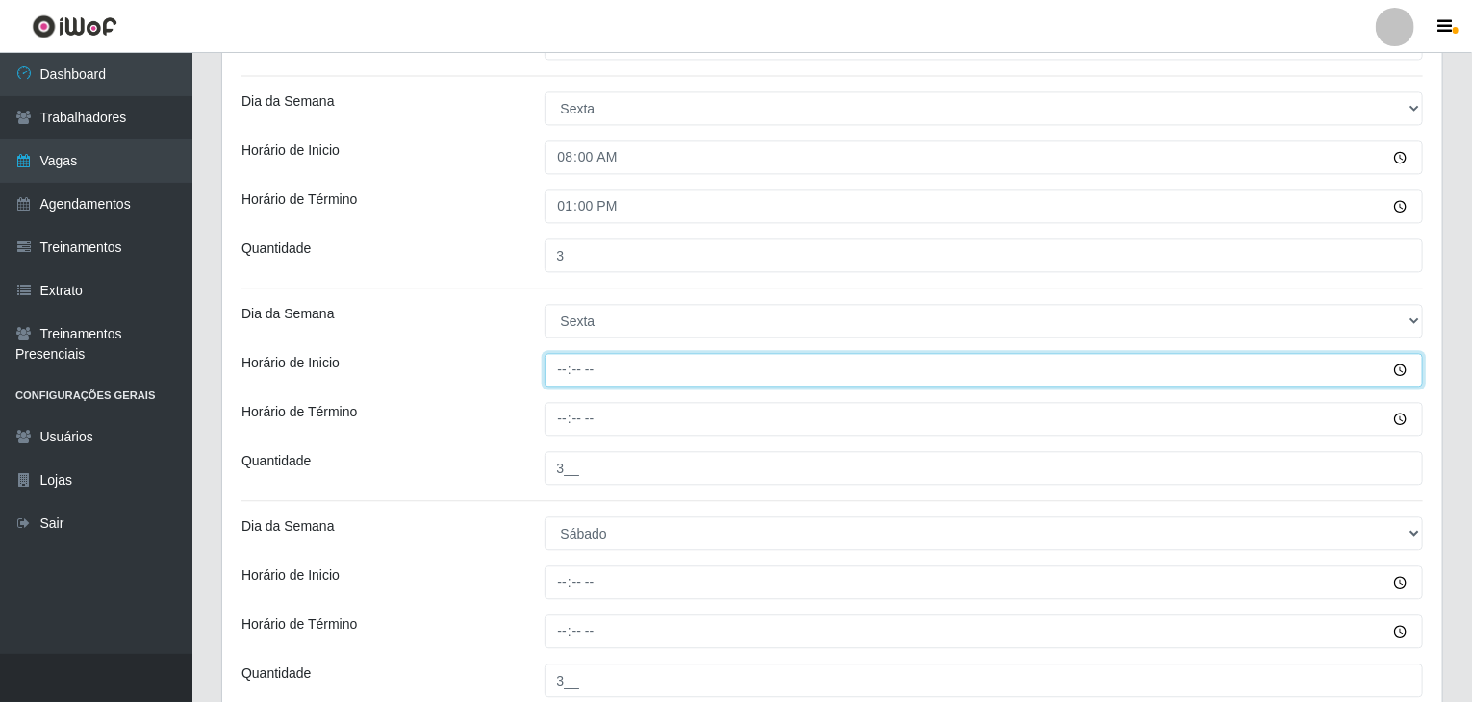
click at [555, 365] on input "Horário de Inicio" at bounding box center [983, 370] width 879 height 34
type input "14:00"
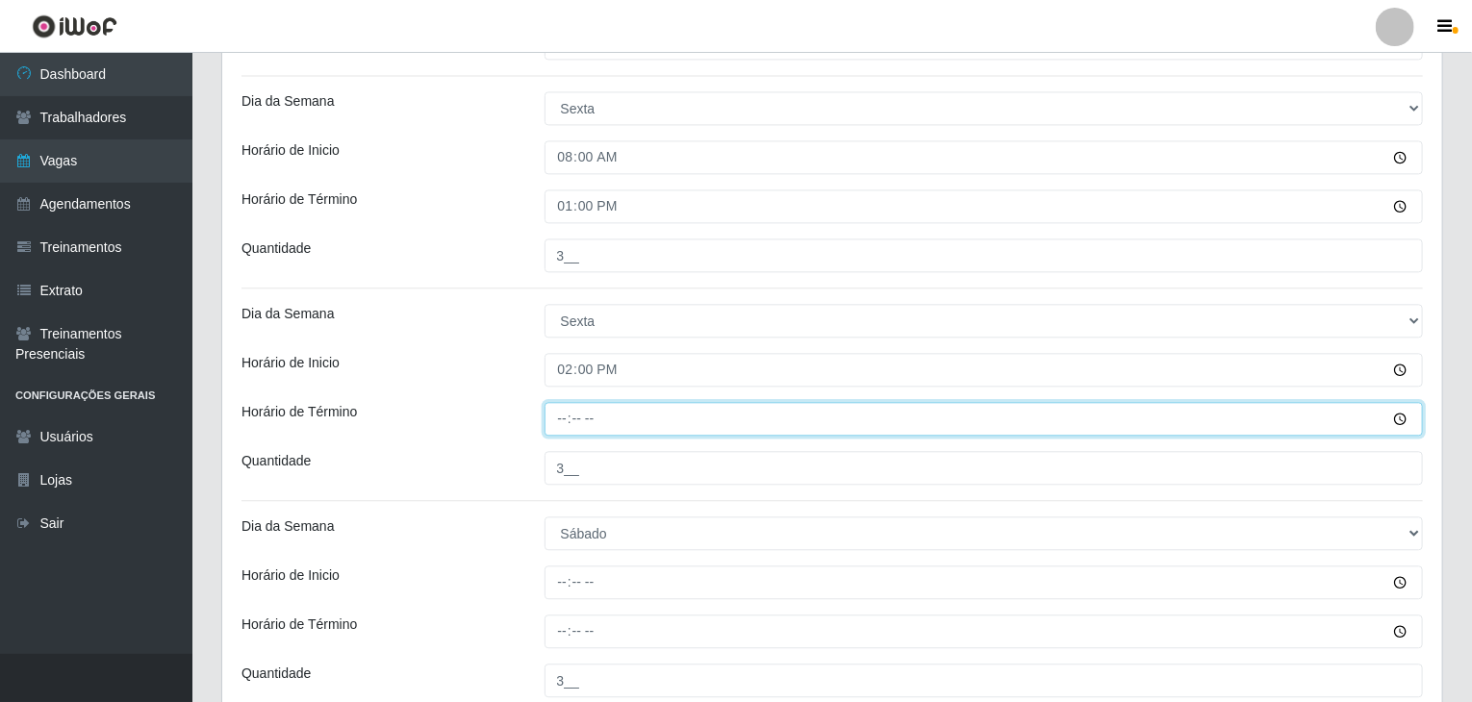
click at [555, 425] on input "Horário de Término" at bounding box center [983, 419] width 879 height 34
type input "20:00"
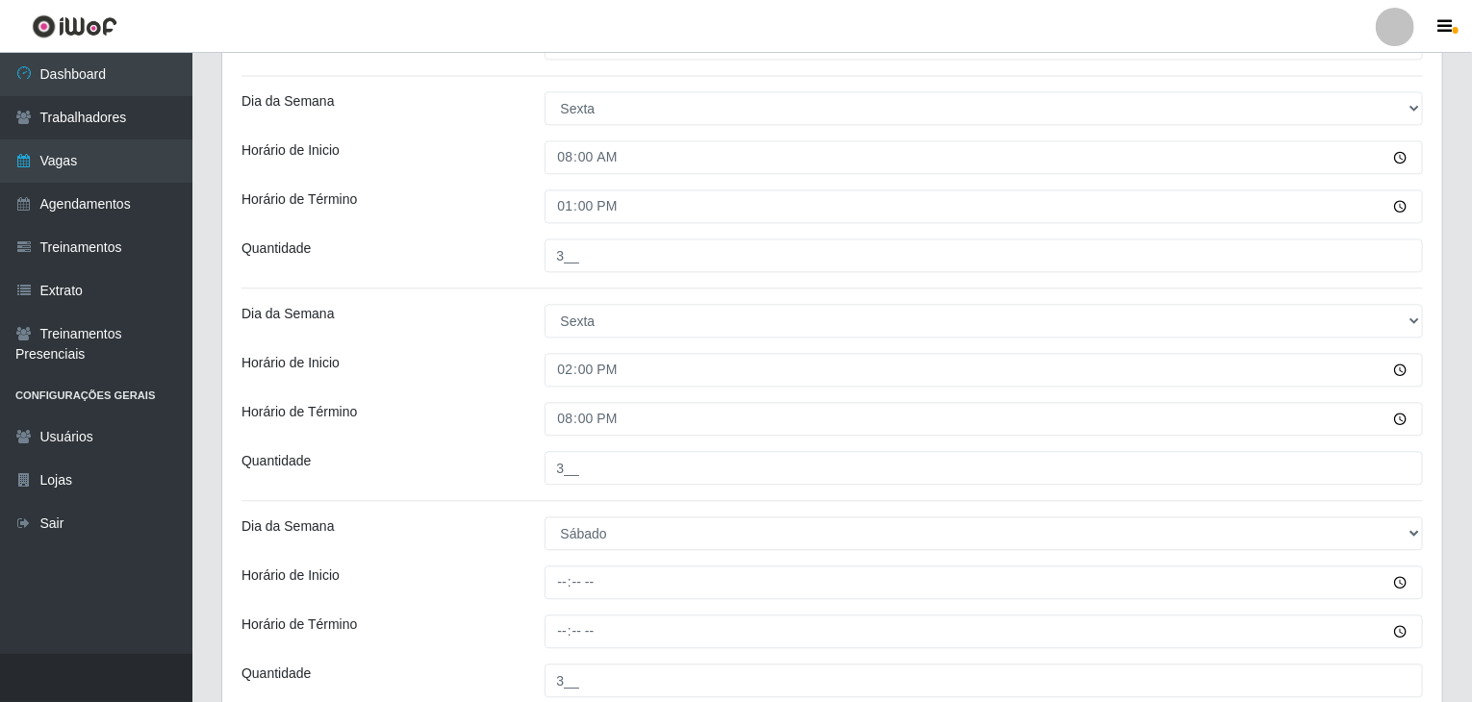
click at [514, 355] on div "Horário de Inicio" at bounding box center [378, 370] width 303 height 34
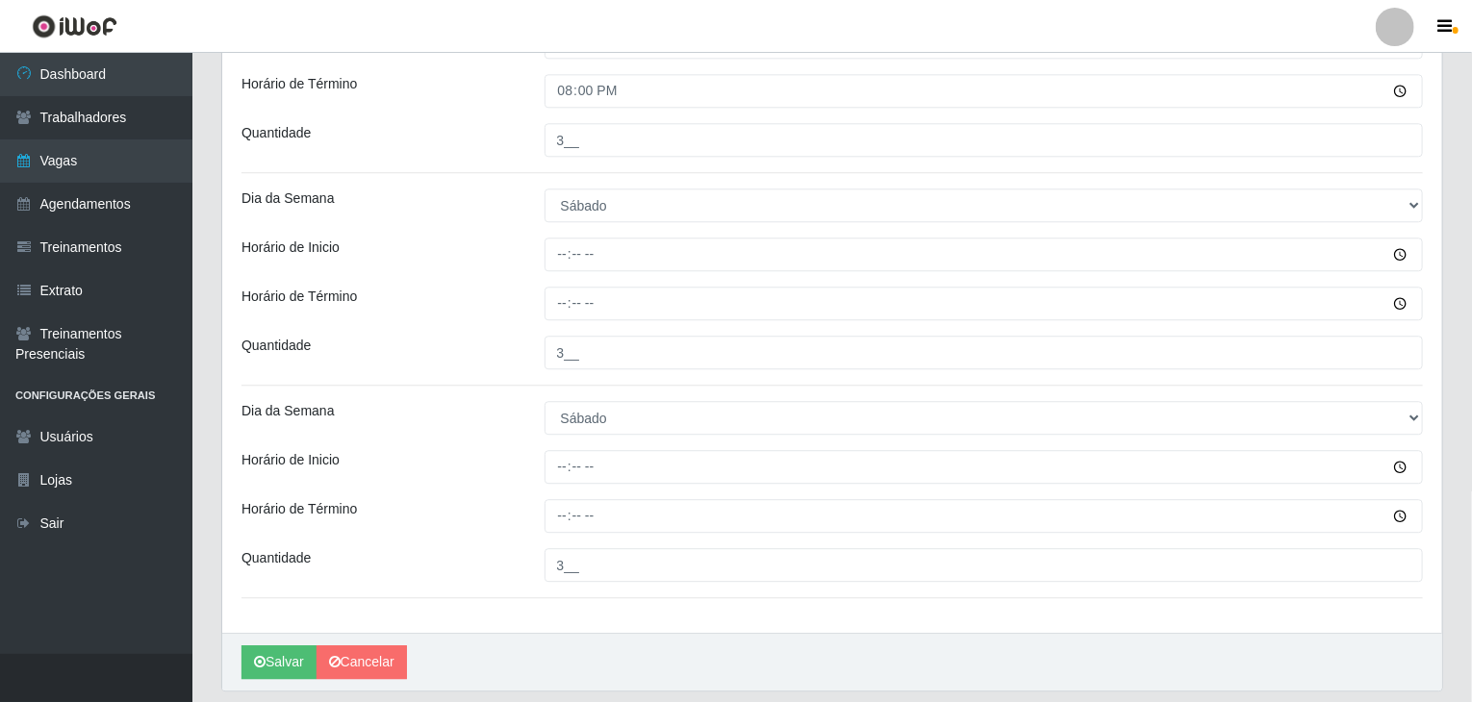
scroll to position [2499, 0]
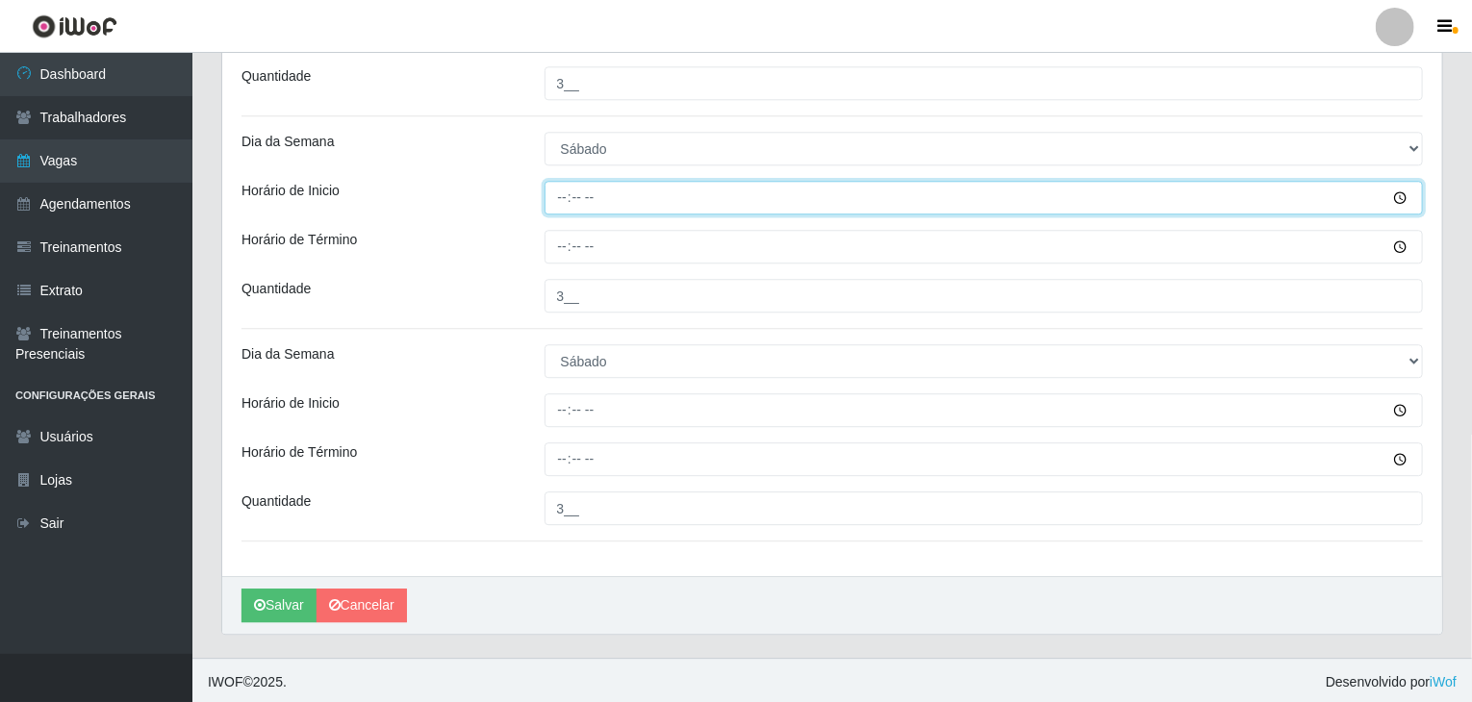
click at [569, 189] on input "Horário de Inicio" at bounding box center [983, 198] width 879 height 34
click at [568, 189] on input "Horário de Inicio" at bounding box center [983, 198] width 879 height 34
type input "08:00"
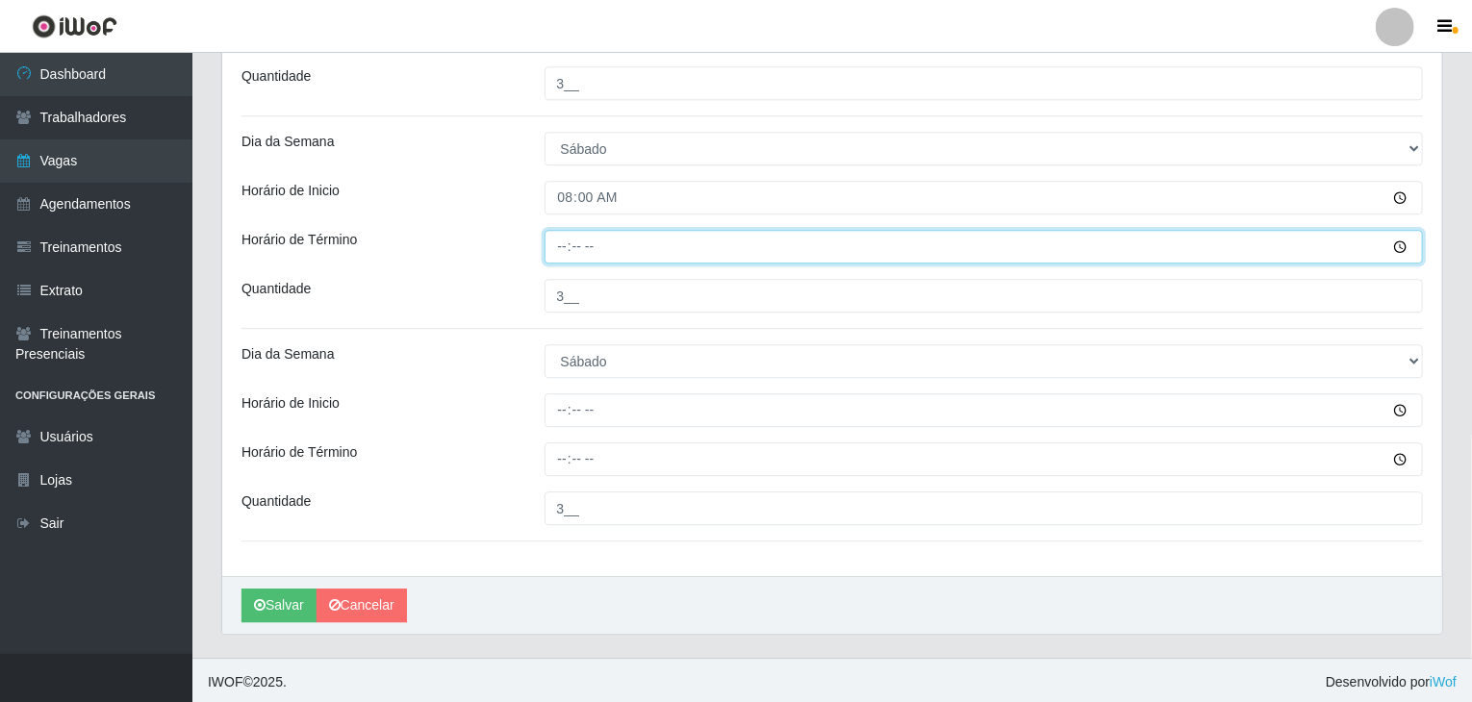
click at [555, 251] on input "Horário de Término" at bounding box center [983, 247] width 879 height 34
type input "13:00"
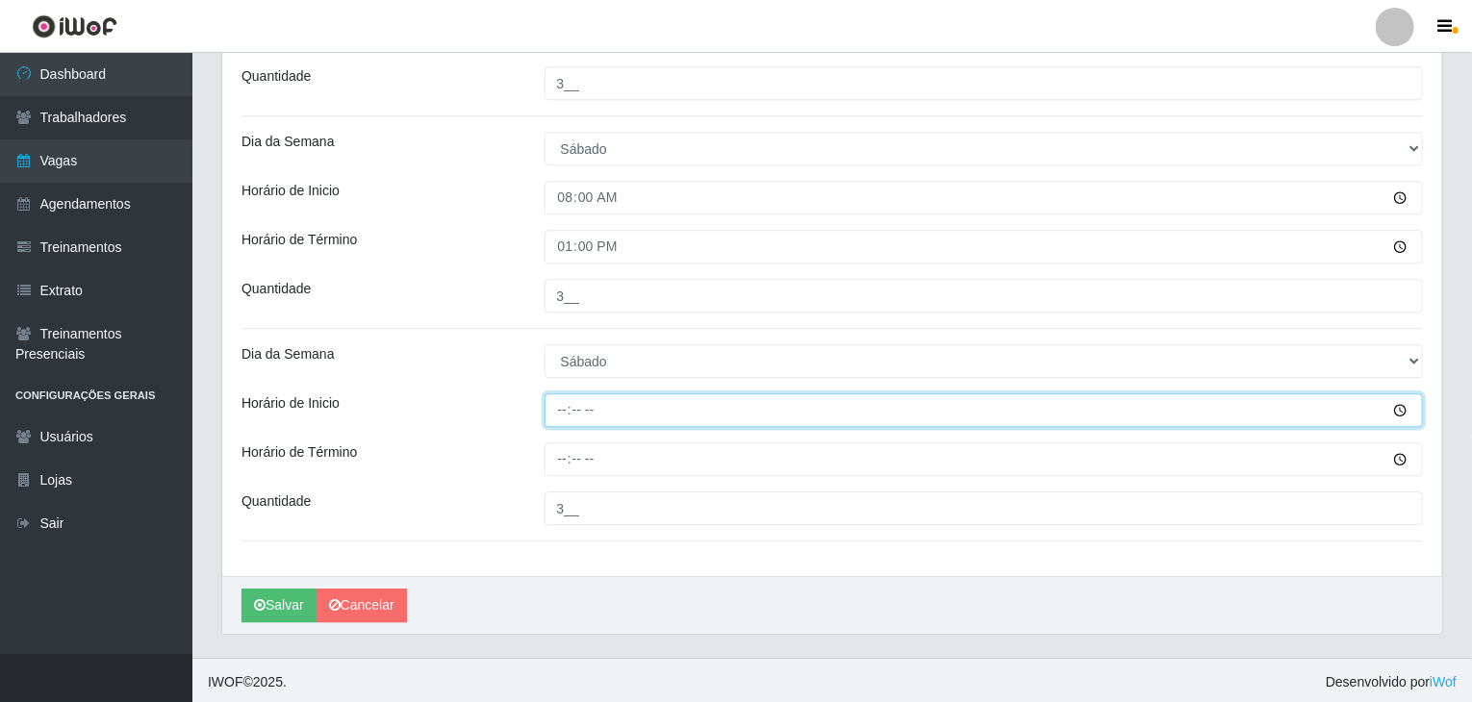
click at [565, 406] on input "Horário de Inicio" at bounding box center [983, 410] width 879 height 34
type input "14:00"
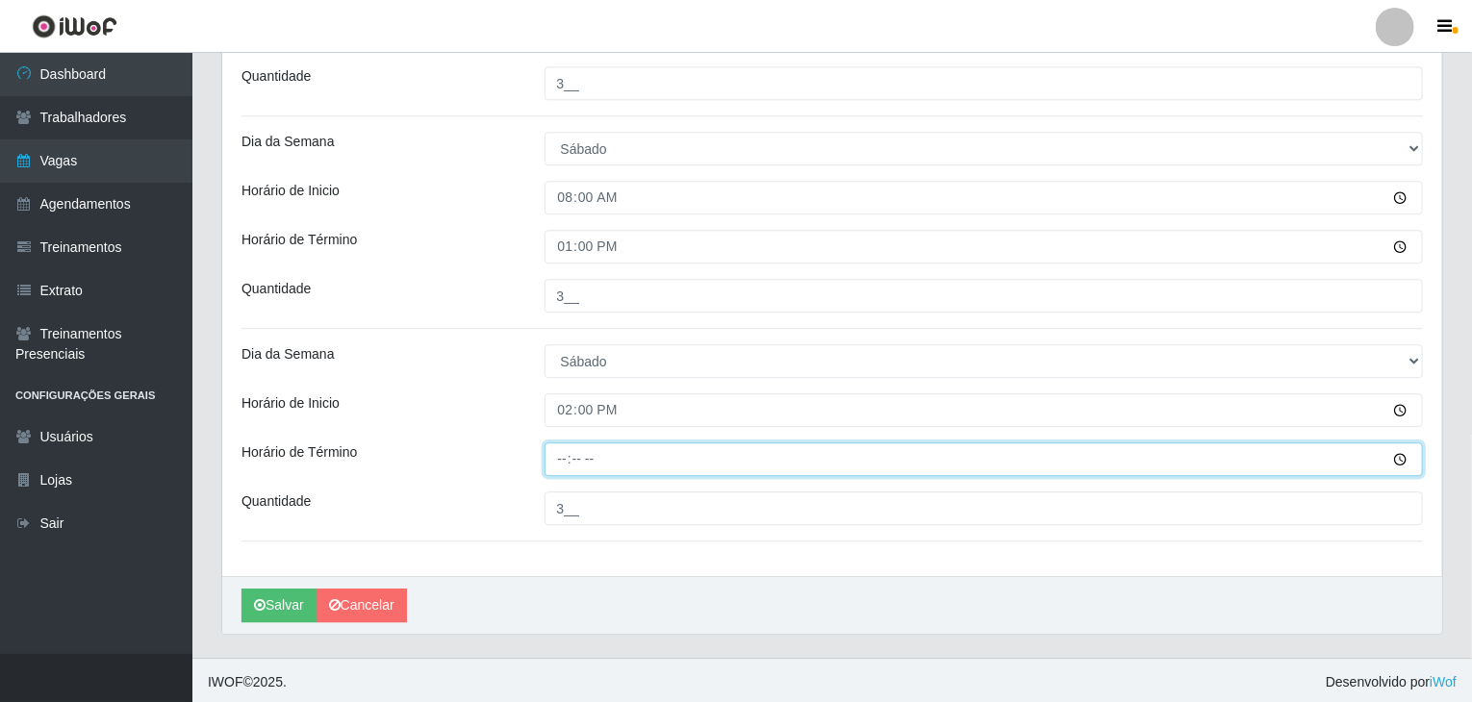
click at [563, 448] on input "Horário de Término" at bounding box center [983, 459] width 879 height 34
type input "20:00"
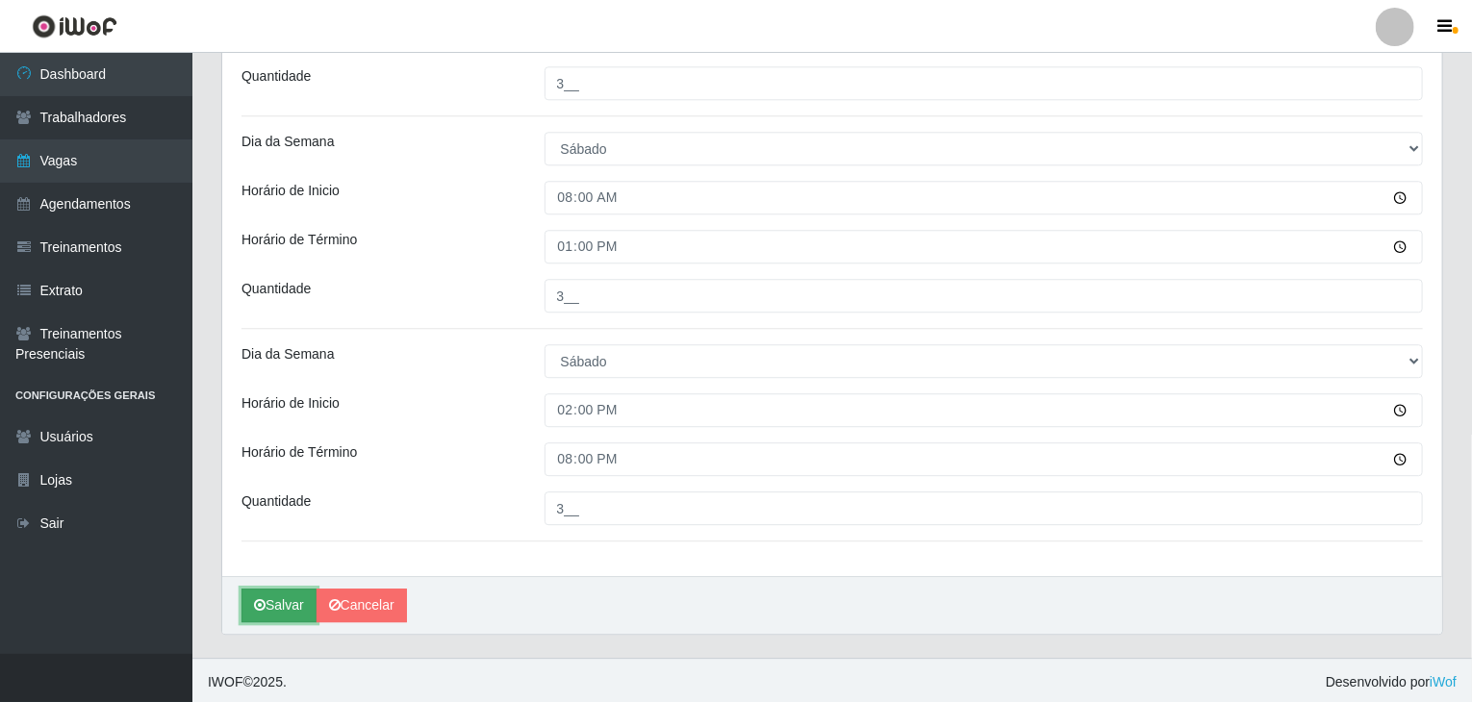
click at [294, 597] on button "Salvar" at bounding box center [278, 606] width 75 height 34
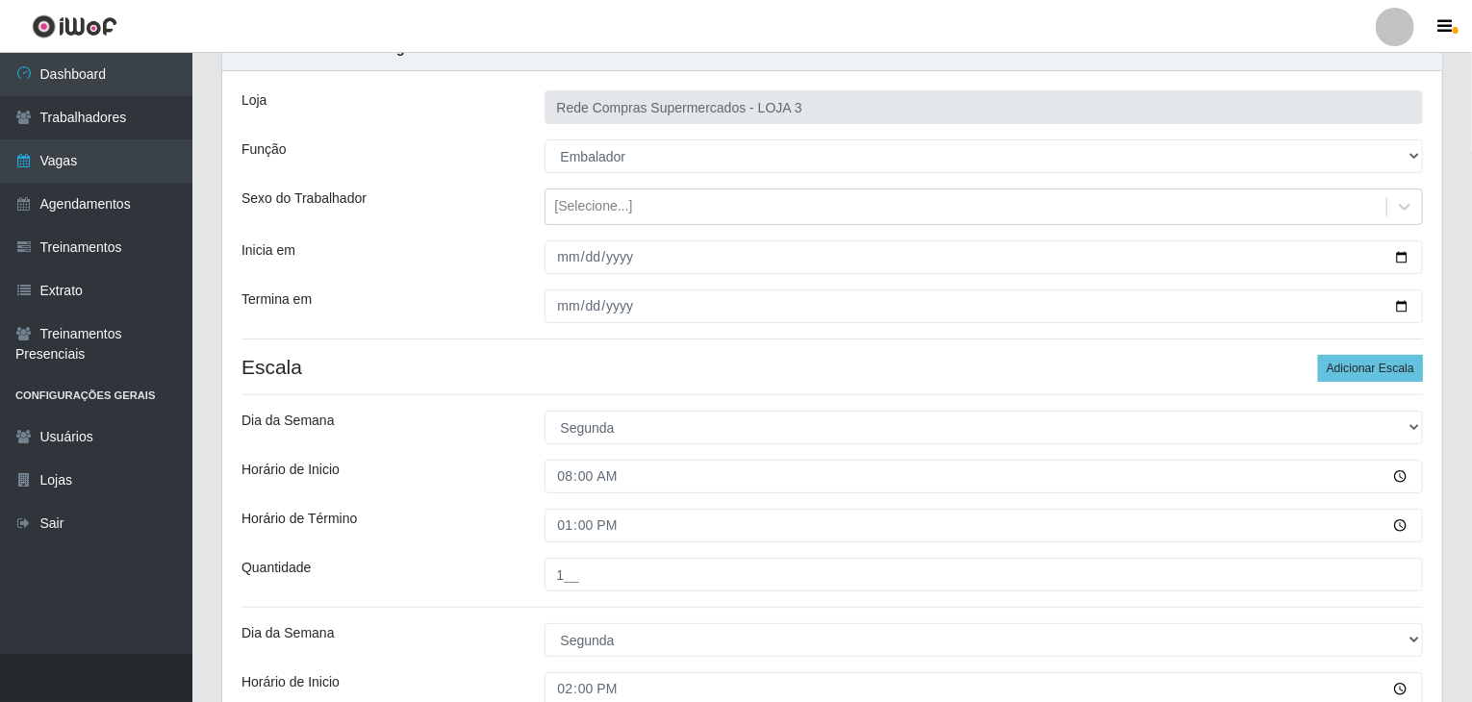
scroll to position [0, 0]
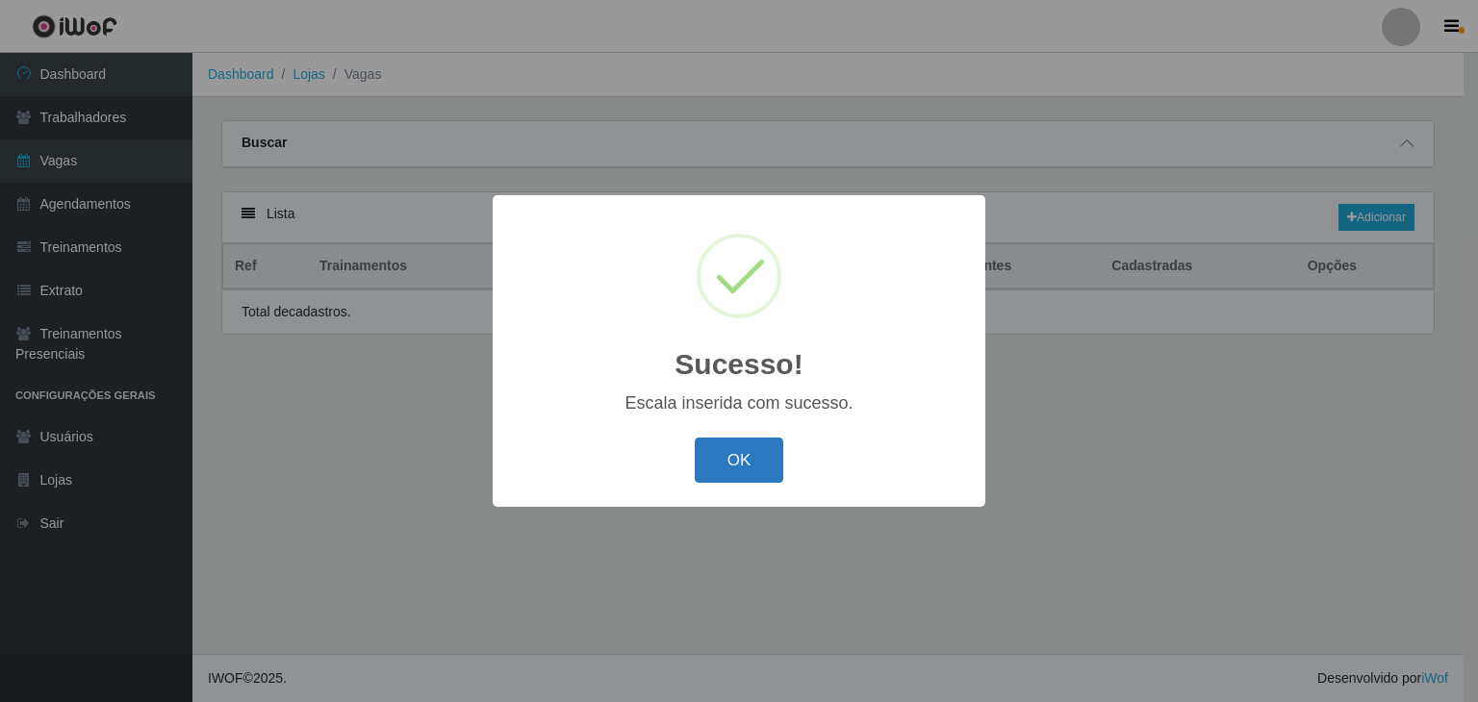
click at [745, 455] on button "OK" at bounding box center [739, 460] width 89 height 45
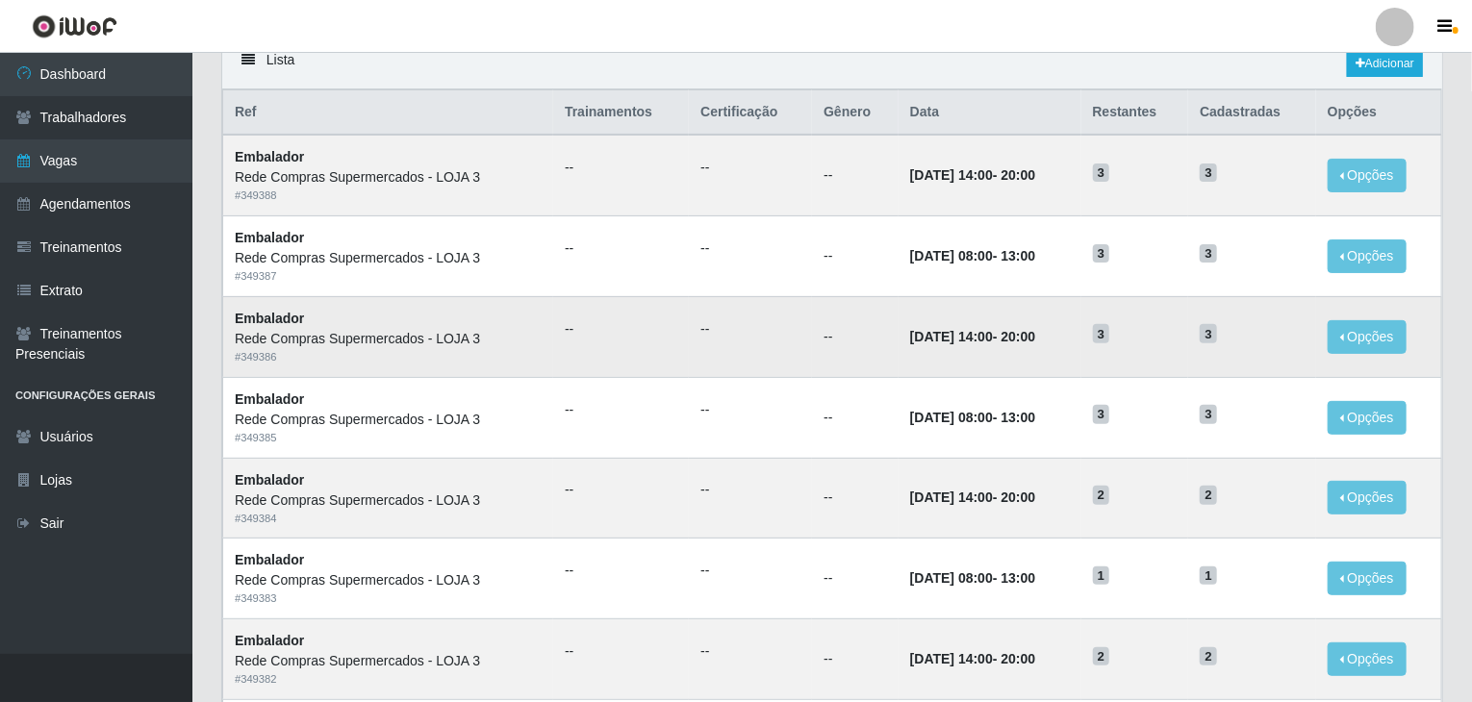
scroll to position [96, 0]
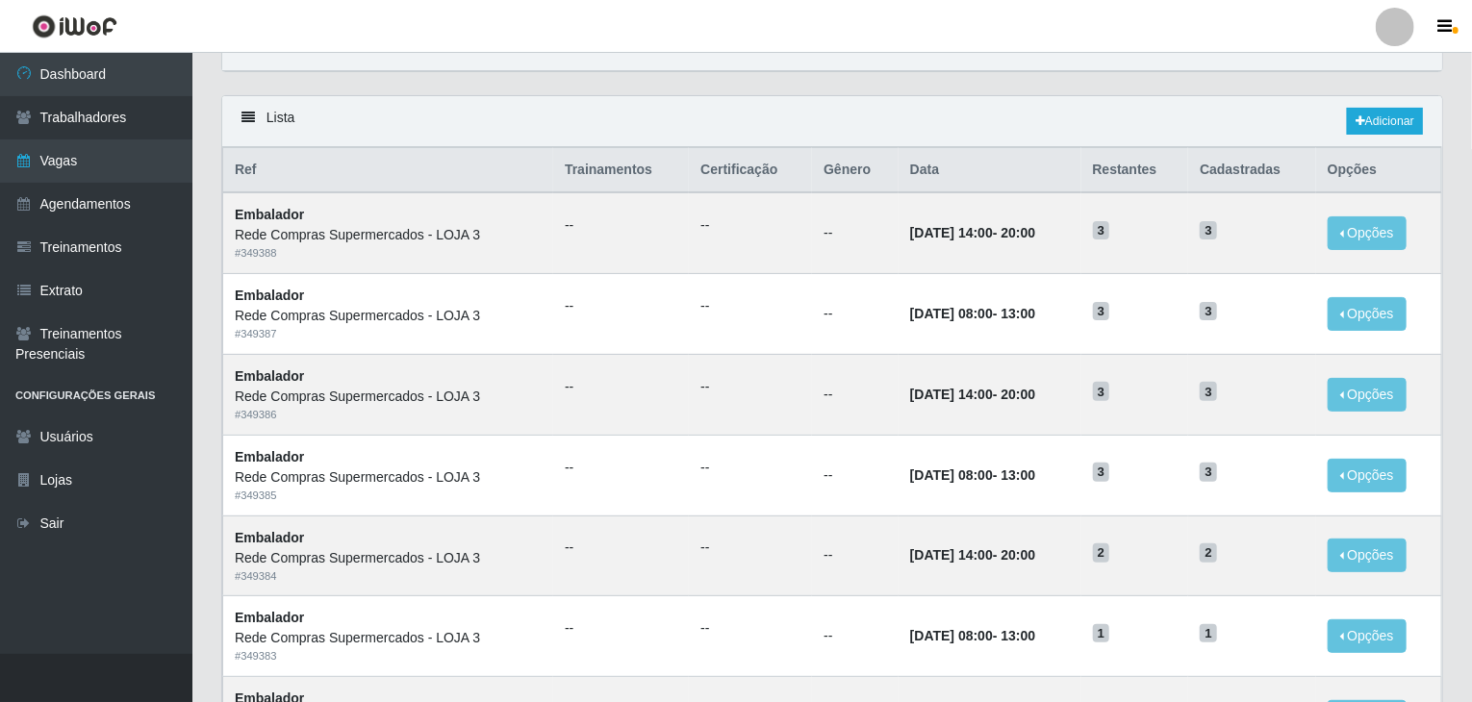
click at [1375, 103] on div "Lista Adicionar" at bounding box center [832, 121] width 1220 height 51
click at [1381, 123] on link "Adicionar" at bounding box center [1385, 121] width 76 height 27
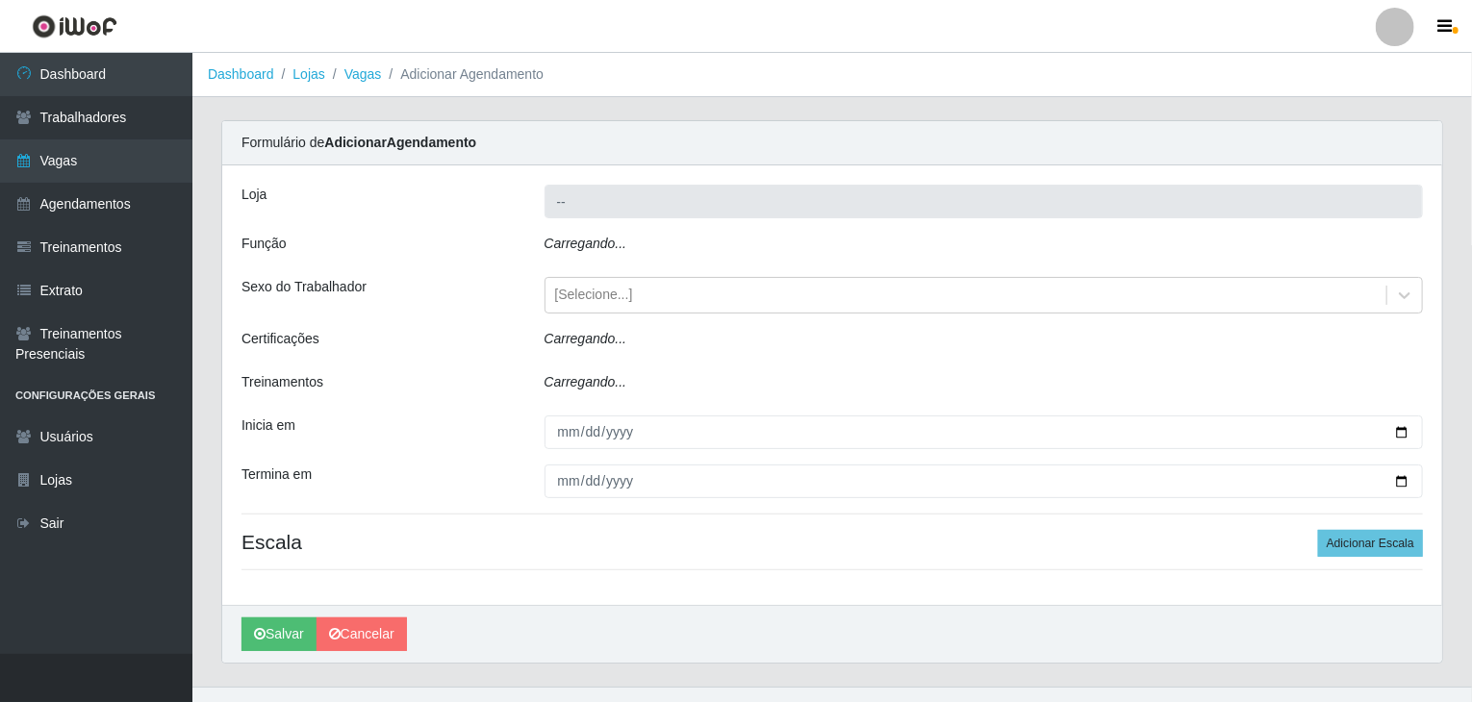
type input "Rede Compras Supermercados - LOJA 3"
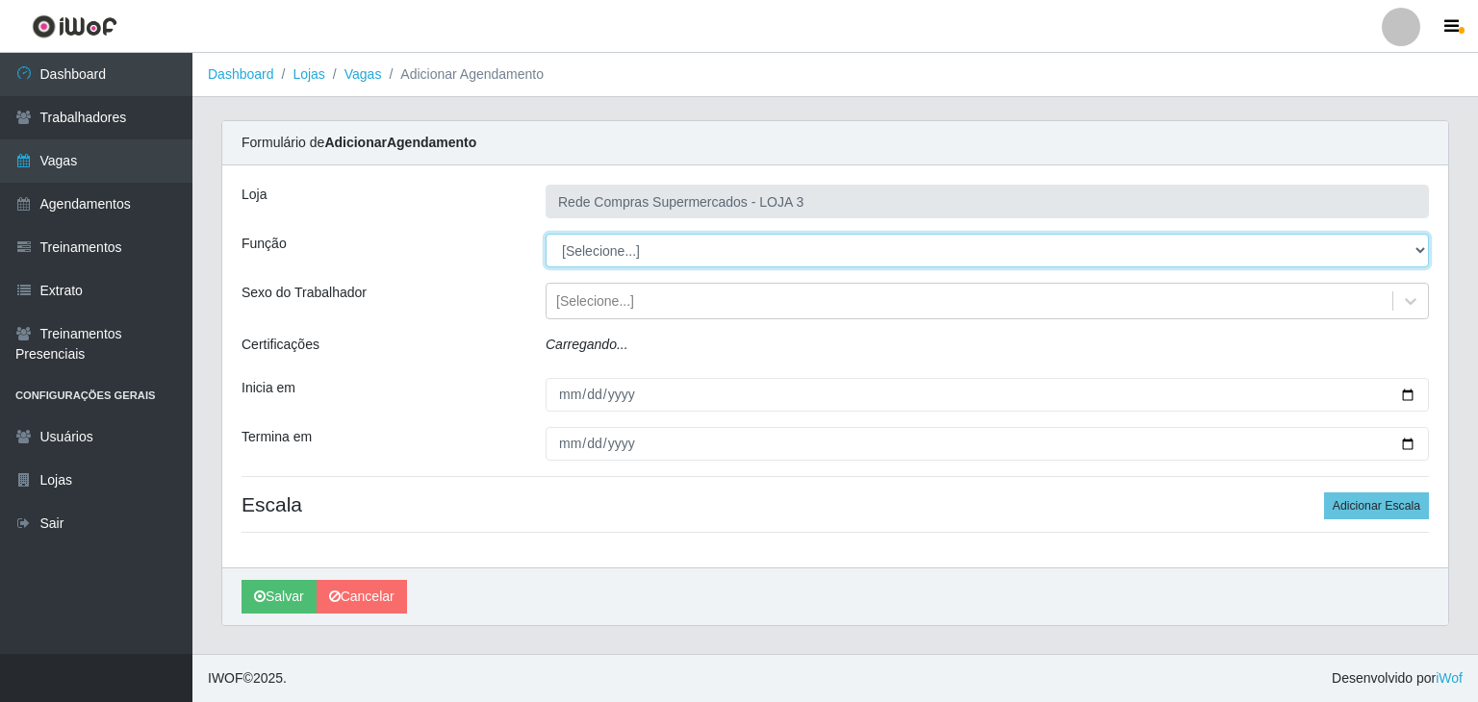
click at [638, 265] on select "[Selecione...] ASG ASG + ASG ++ Balconista Balconista + Balconista ++ Embalador…" at bounding box center [986, 251] width 883 height 34
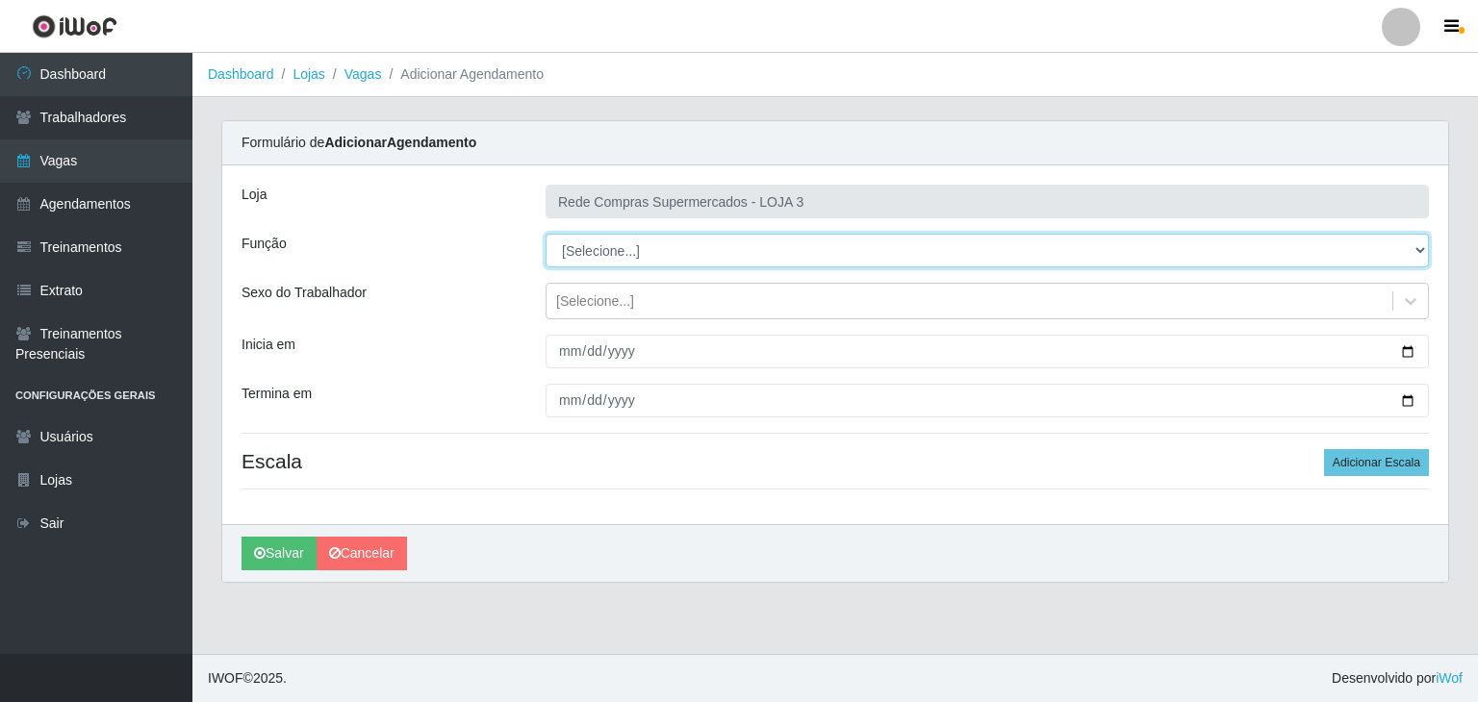
select select "1"
click at [545, 234] on select "[Selecione...] ASG ASG + ASG ++ Balconista Balconista + Balconista ++ Embalador…" at bounding box center [986, 251] width 883 height 34
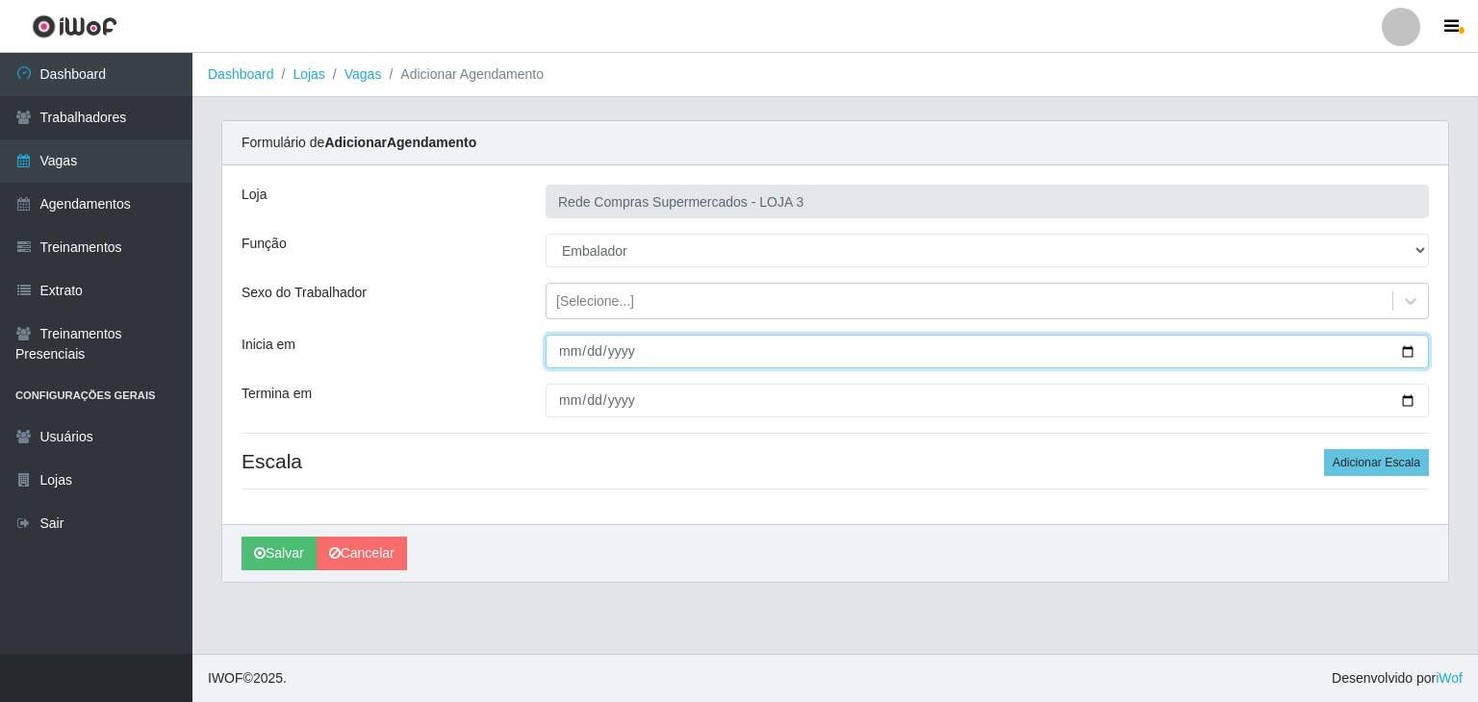
click at [1400, 358] on input "Inicia em" at bounding box center [986, 352] width 883 height 34
click at [1406, 347] on input "Inicia em" at bounding box center [986, 352] width 883 height 34
type input "2025-10-12"
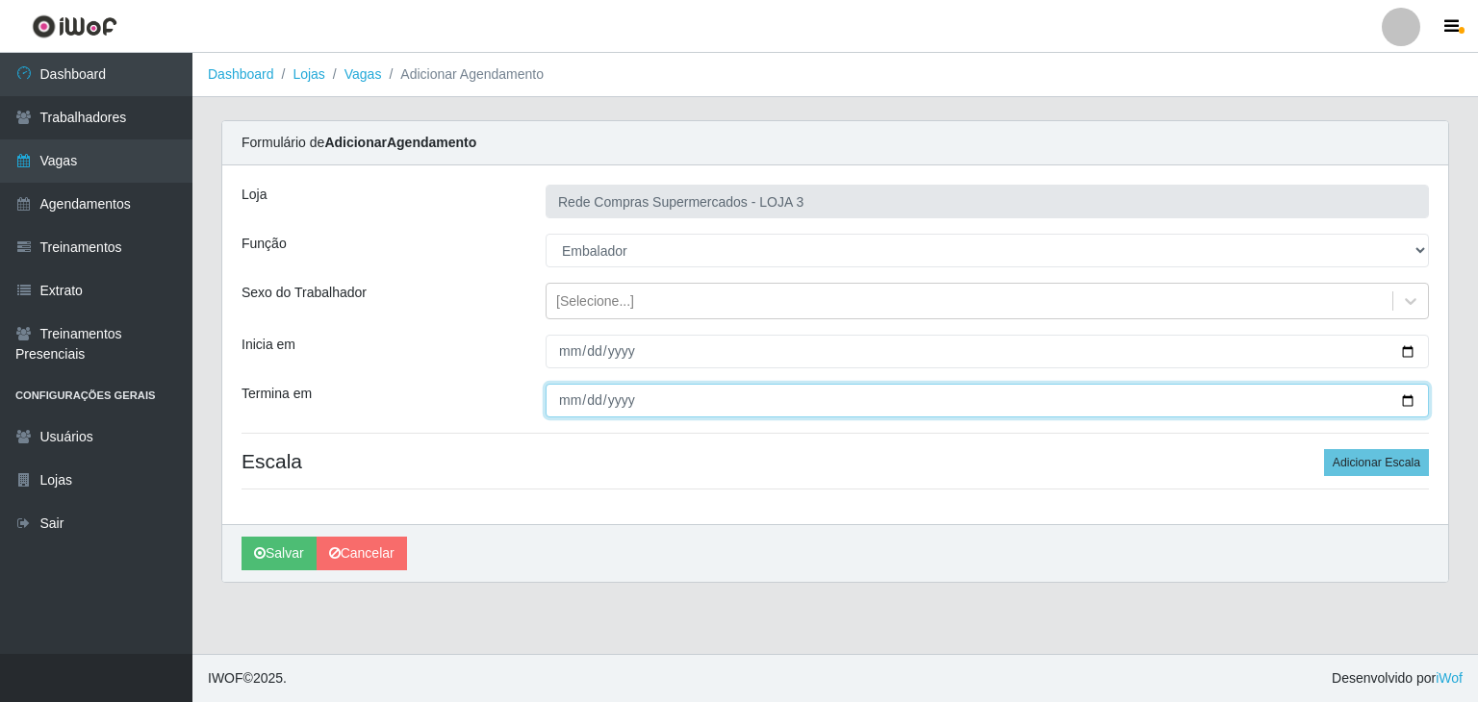
click at [1412, 399] on input "Termina em" at bounding box center [986, 401] width 883 height 34
type input "2025-10-12"
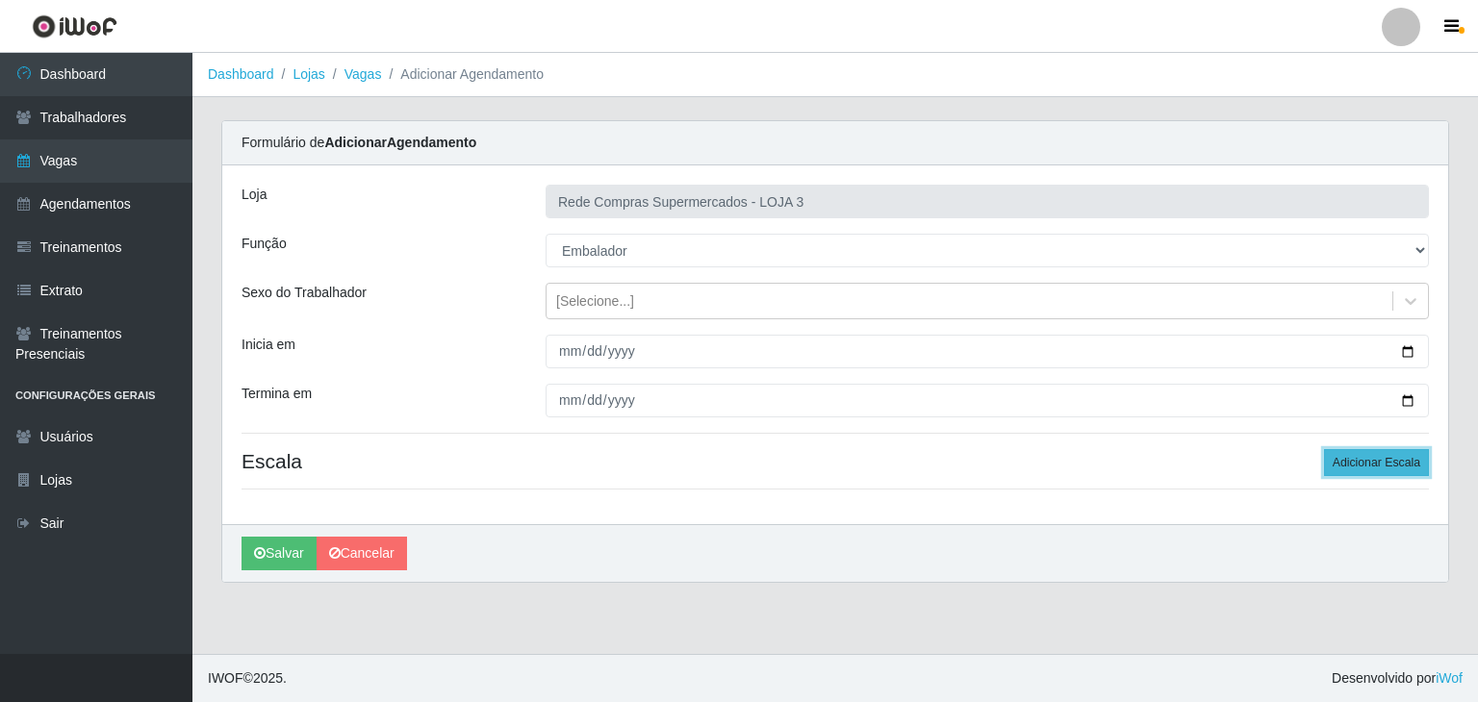
click at [1370, 450] on button "Adicionar Escala" at bounding box center [1376, 462] width 105 height 27
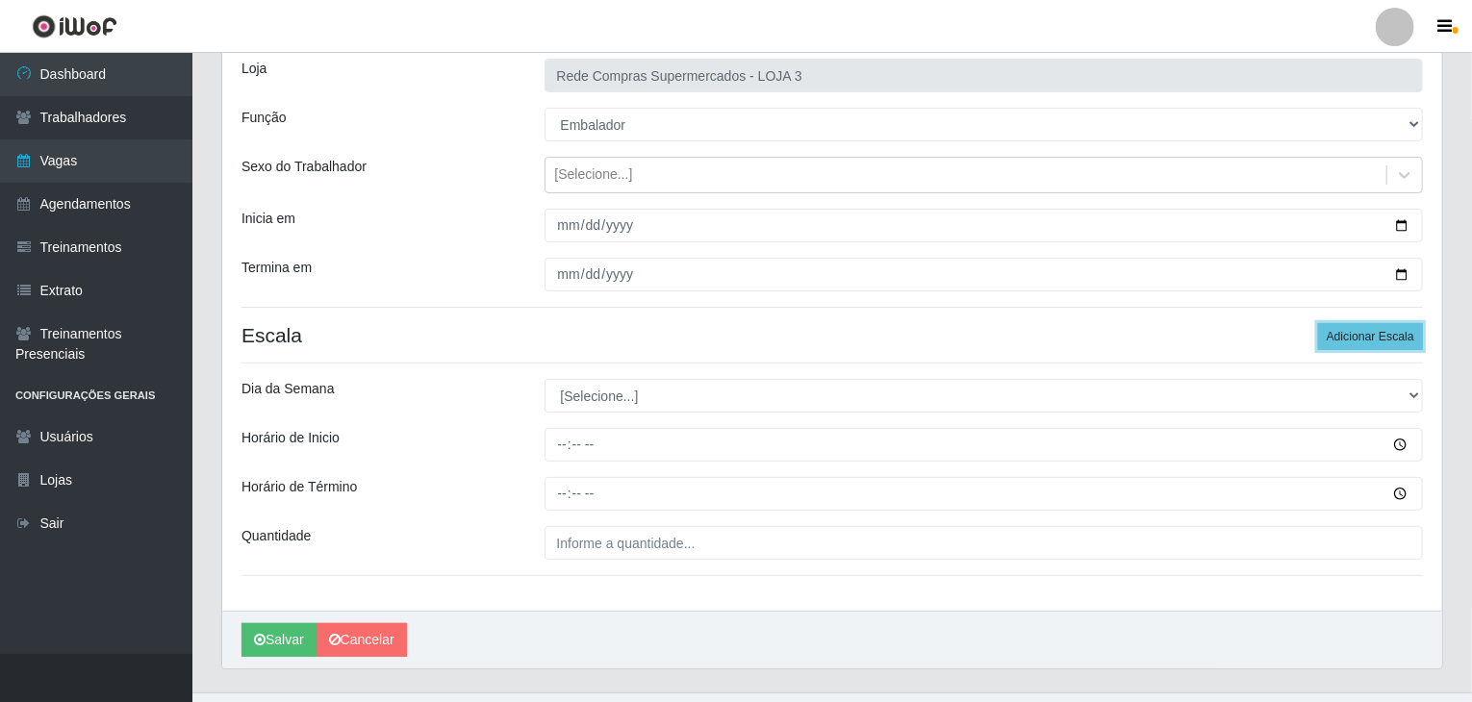
scroll to position [163, 0]
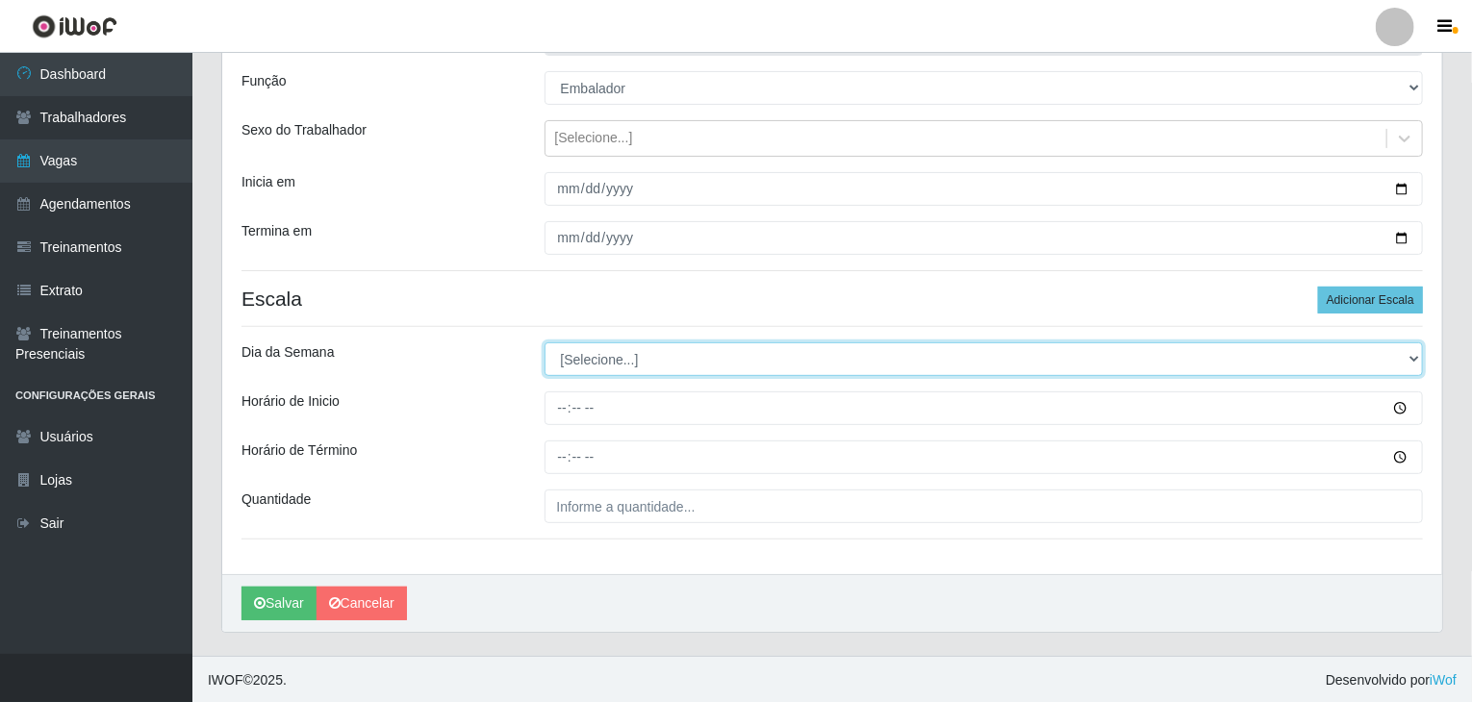
click at [645, 359] on select "[Selecione...] Segunda Terça Quarta Quinta Sexta Sábado Domingo" at bounding box center [983, 359] width 879 height 34
select select "0"
click at [544, 342] on select "[Selecione...] Segunda Terça Quarta Quinta Sexta Sábado Domingo" at bounding box center [983, 359] width 879 height 34
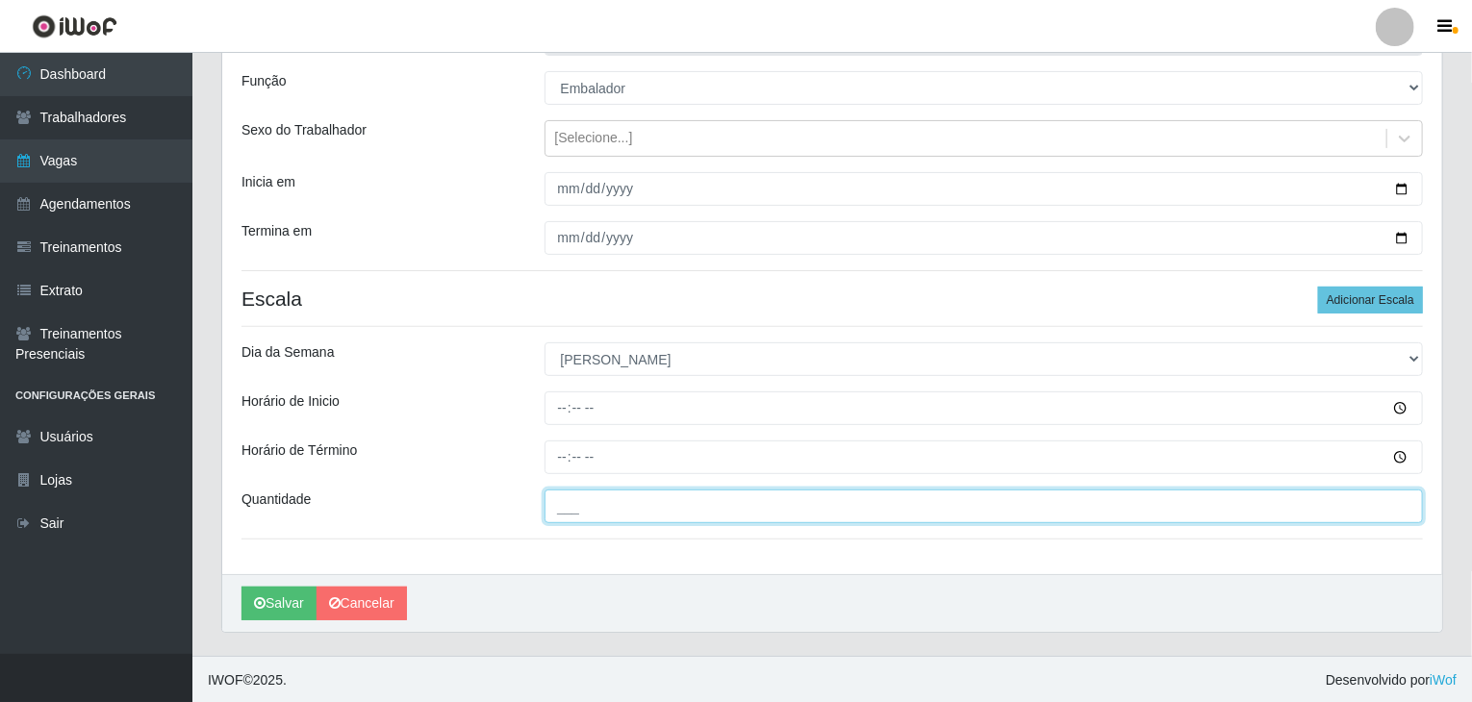
click at [609, 519] on input "___" at bounding box center [983, 507] width 879 height 34
type input "2__"
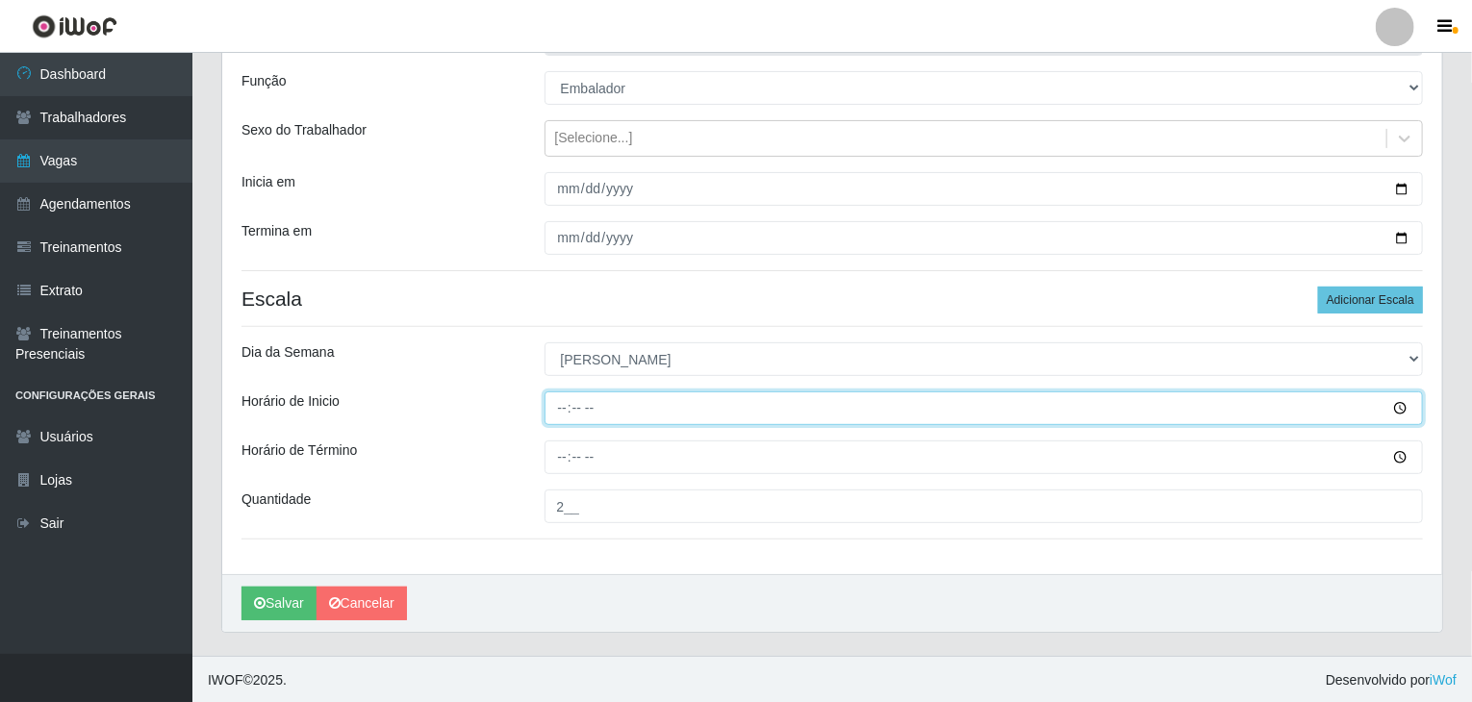
click at [558, 400] on input "Horário de Inicio" at bounding box center [983, 409] width 879 height 34
type input "08:00"
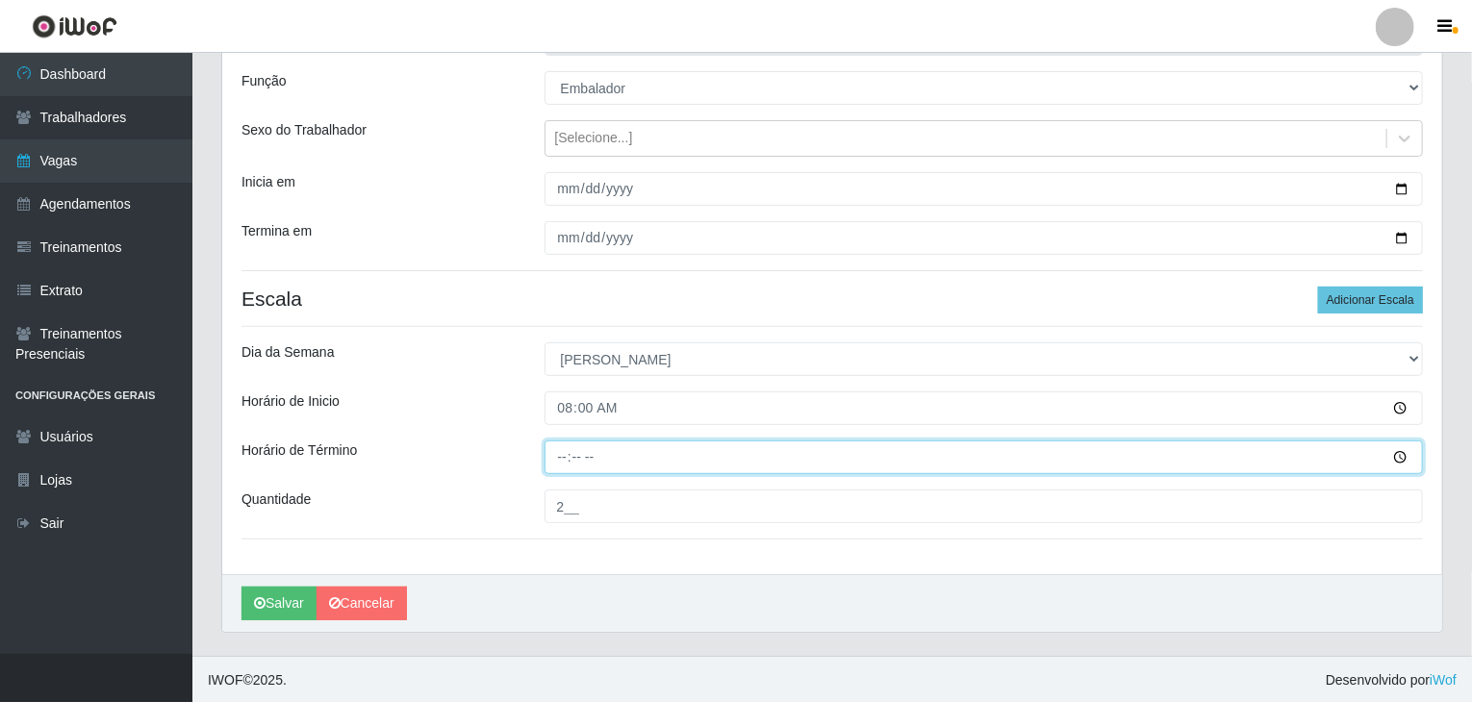
click at [561, 444] on input "Horário de Término" at bounding box center [983, 458] width 879 height 34
type input "13:00"
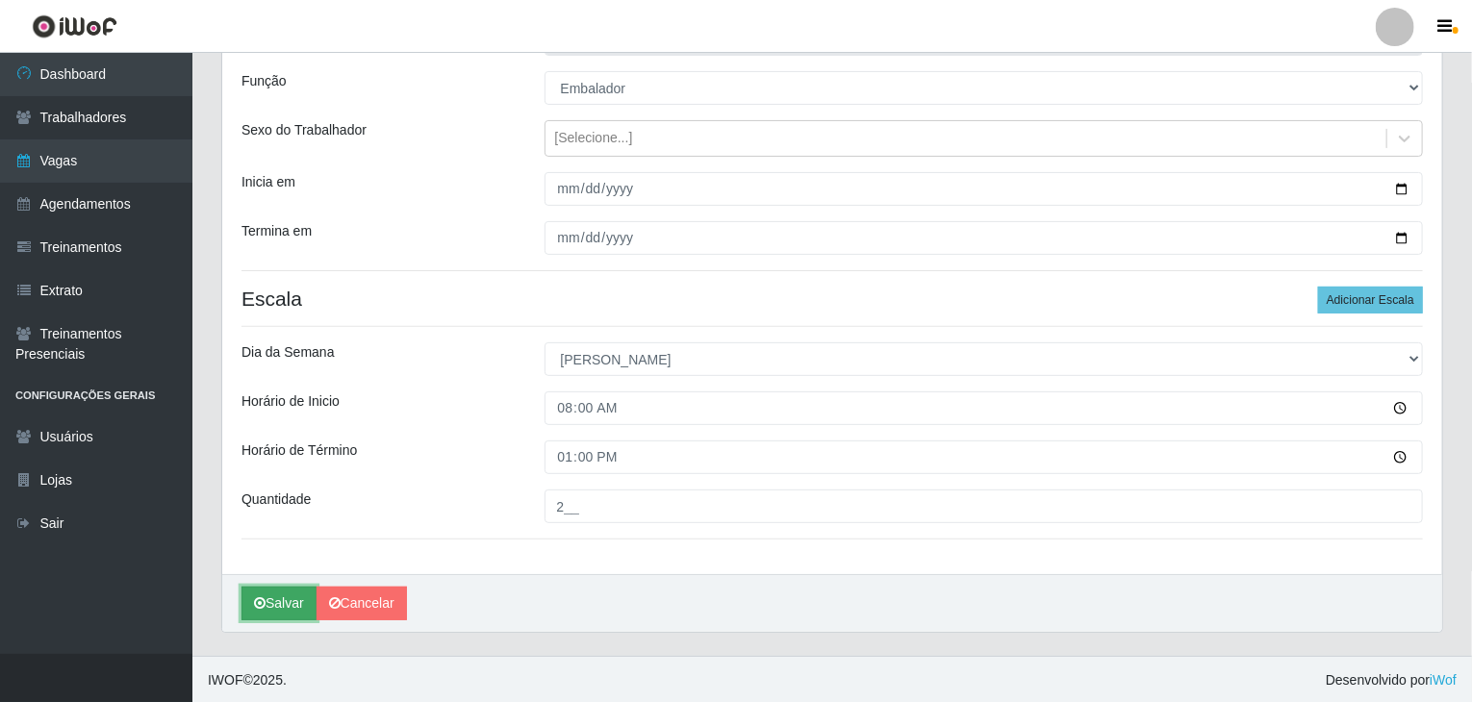
click at [277, 603] on button "Salvar" at bounding box center [278, 604] width 75 height 34
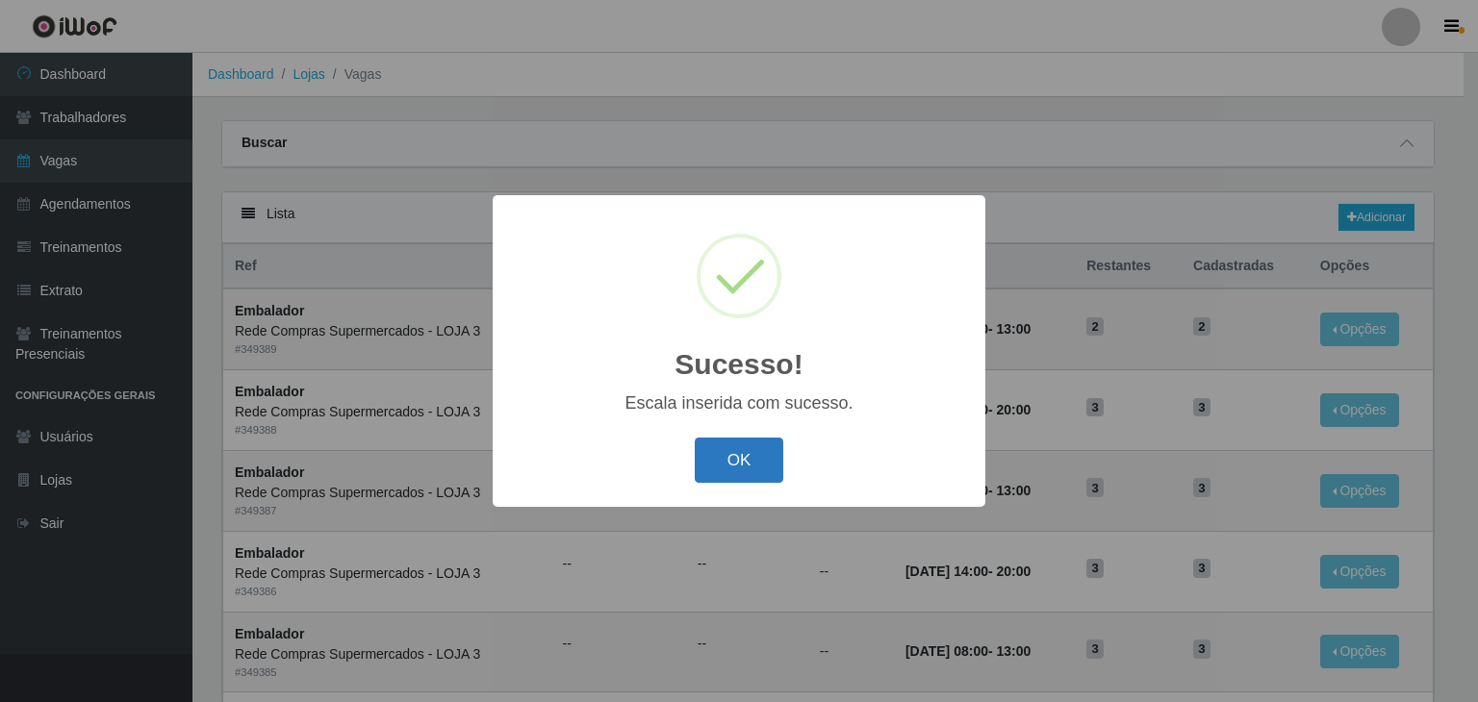
click at [754, 440] on button "OK" at bounding box center [739, 460] width 89 height 45
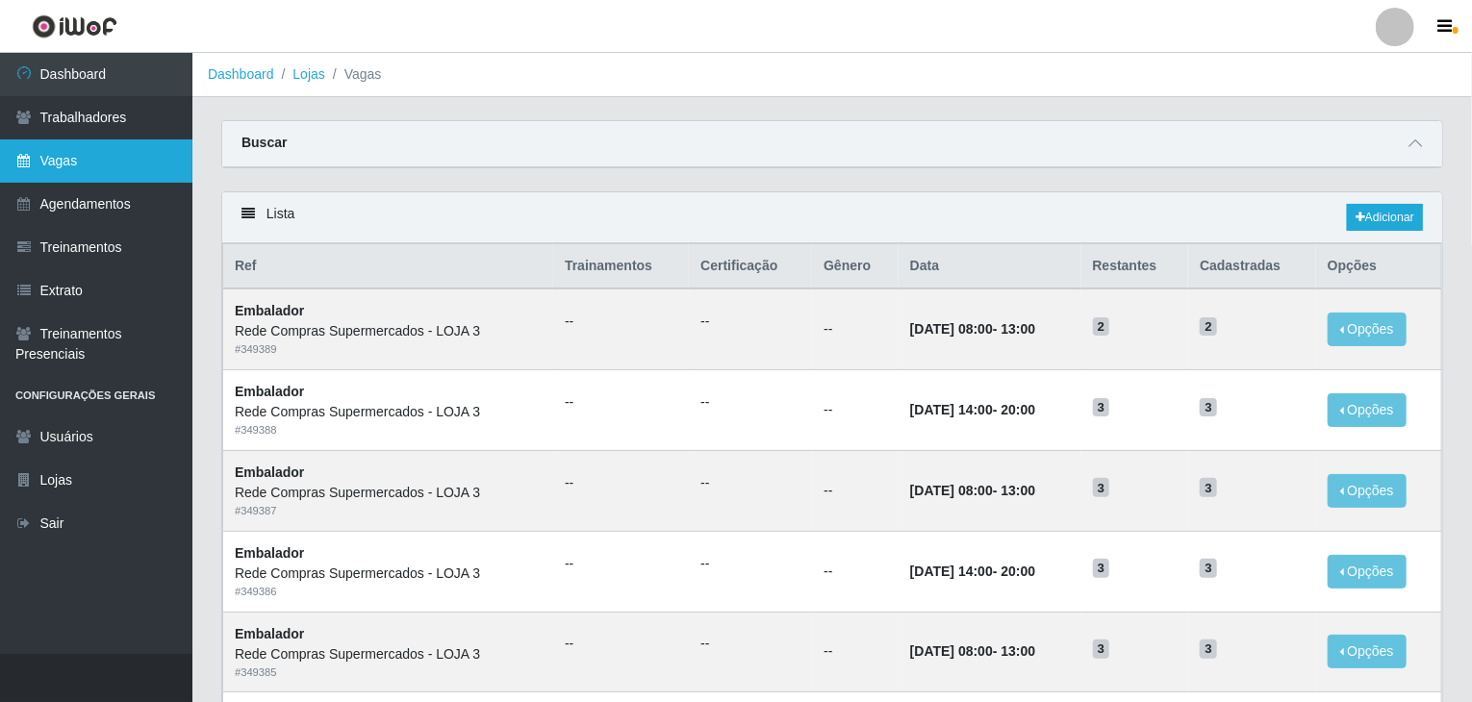
click at [62, 166] on link "Vagas" at bounding box center [96, 160] width 192 height 43
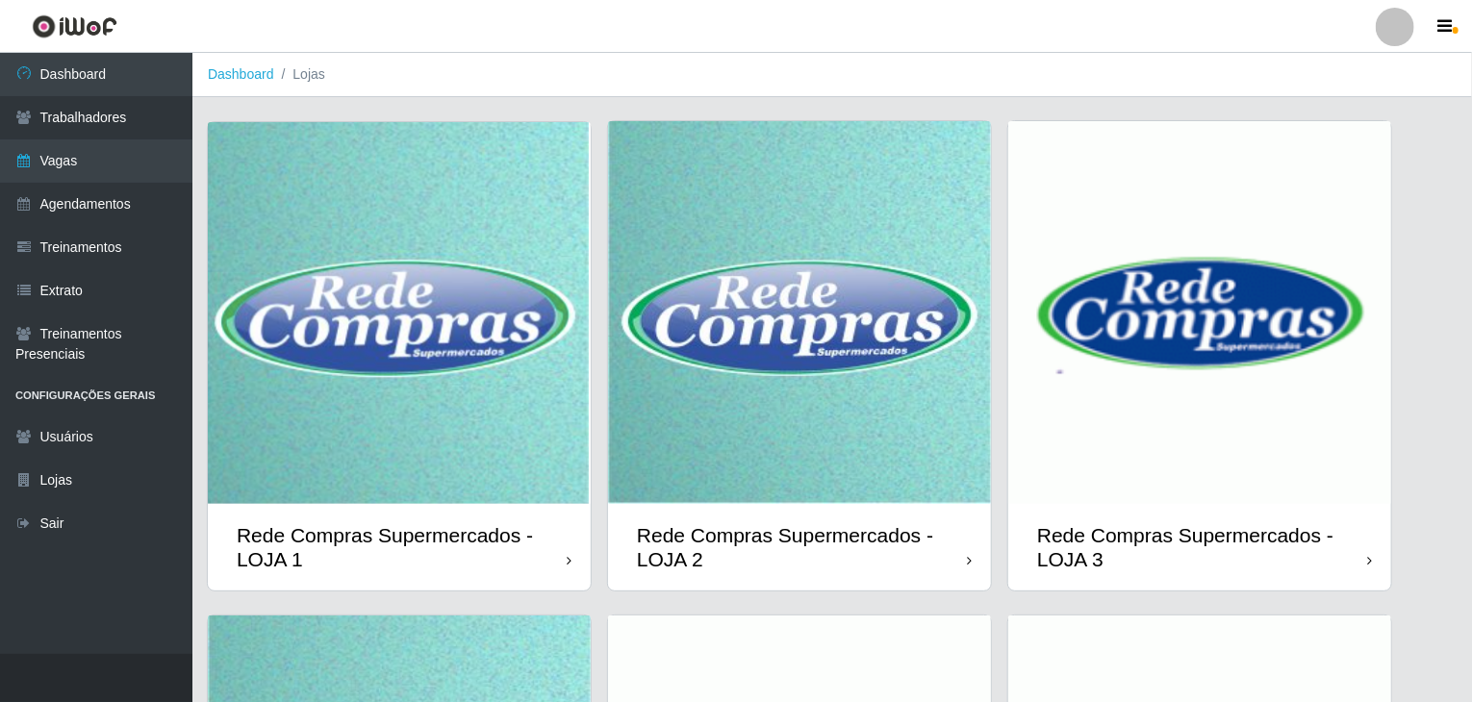
click at [808, 336] on img at bounding box center [799, 312] width 383 height 383
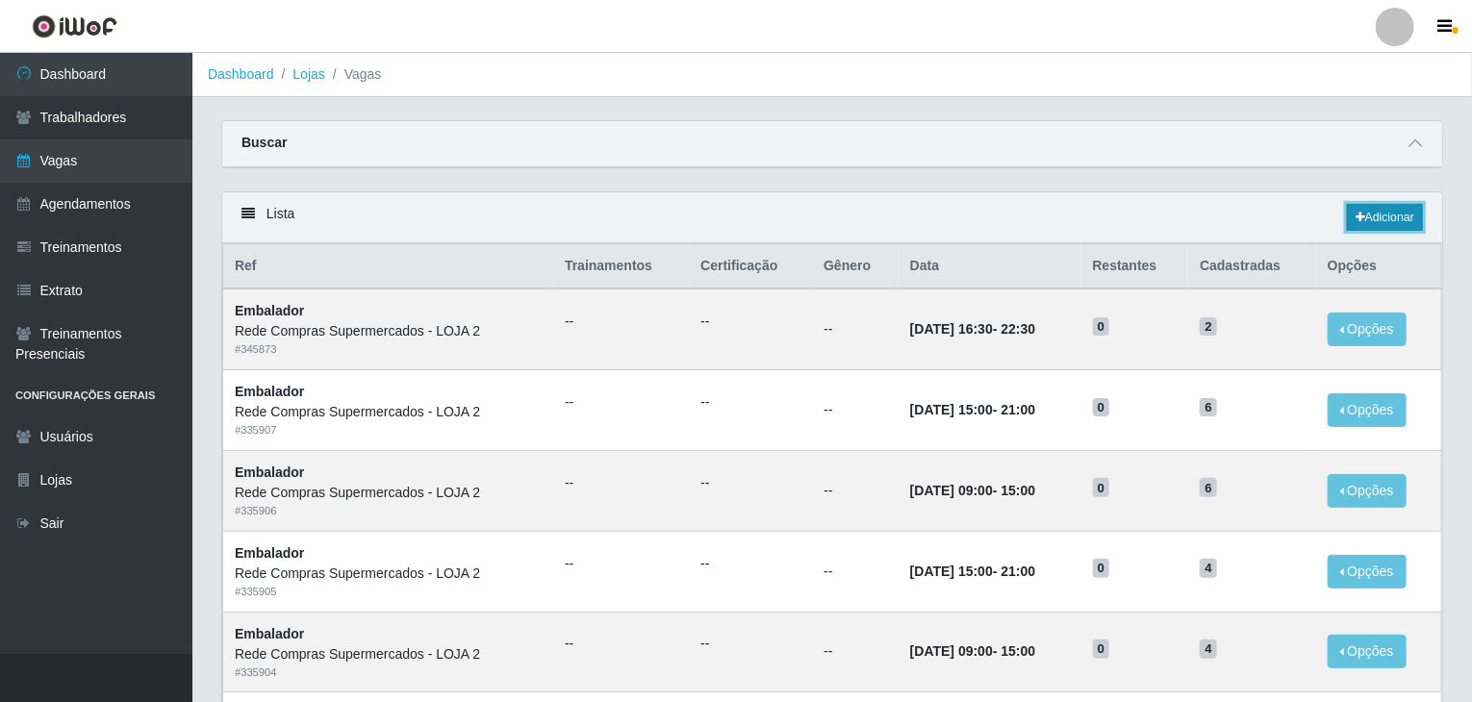
click at [1358, 209] on link "Adicionar" at bounding box center [1385, 217] width 76 height 27
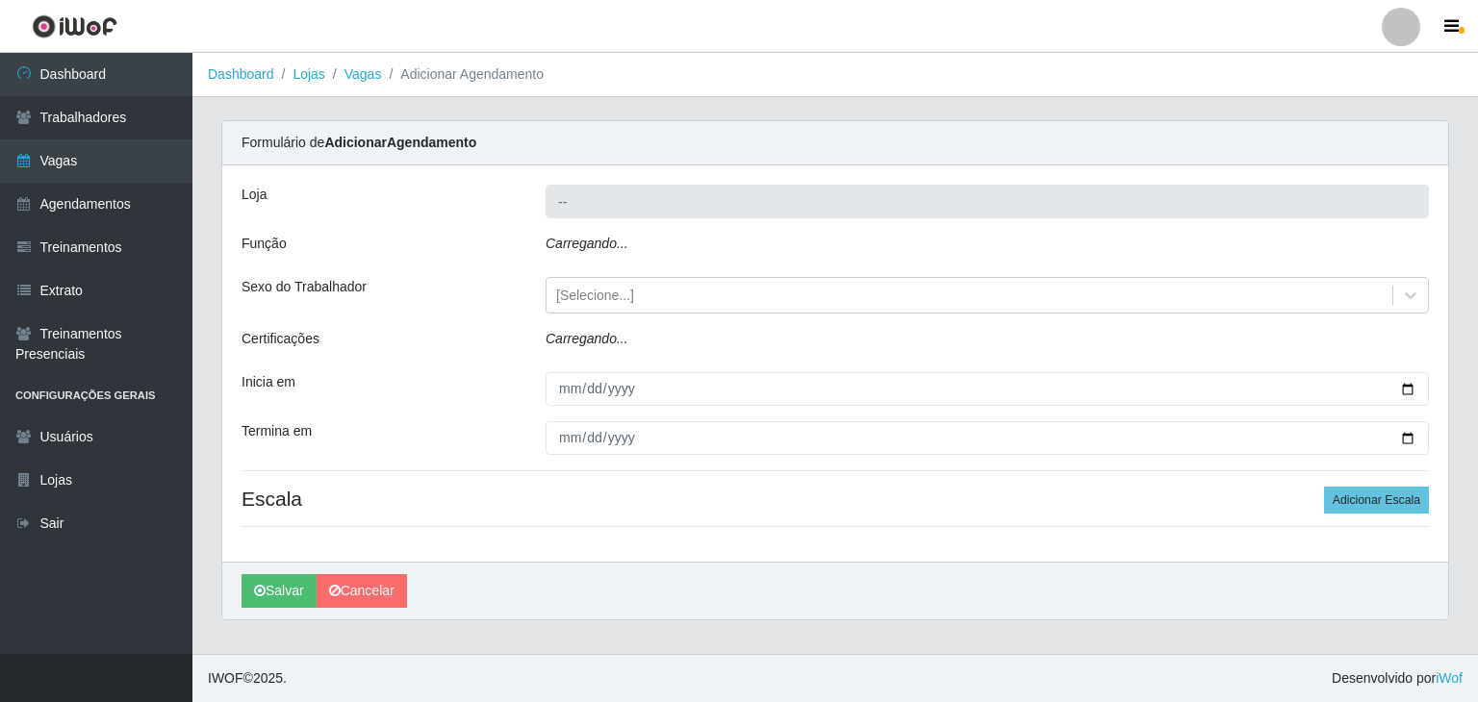
type input "Rede Compras Supermercados - LOJA 2"
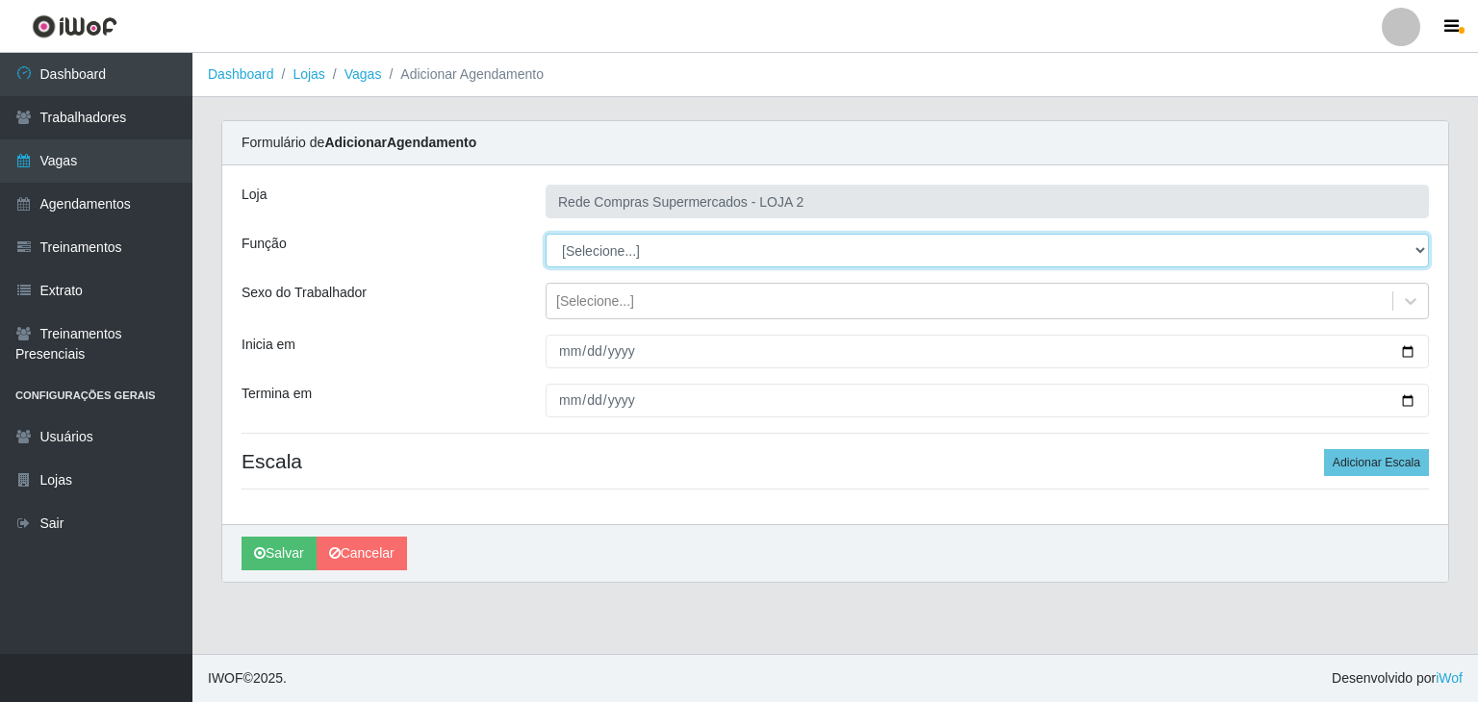
click at [642, 247] on select "[Selecione...] ASG ASG + ASG ++ Balconista Balconista + Balconista ++ Embalador…" at bounding box center [986, 251] width 883 height 34
select select "1"
click at [545, 234] on select "[Selecione...] ASG ASG + ASG ++ Balconista Balconista + Balconista ++ Embalador…" at bounding box center [986, 251] width 883 height 34
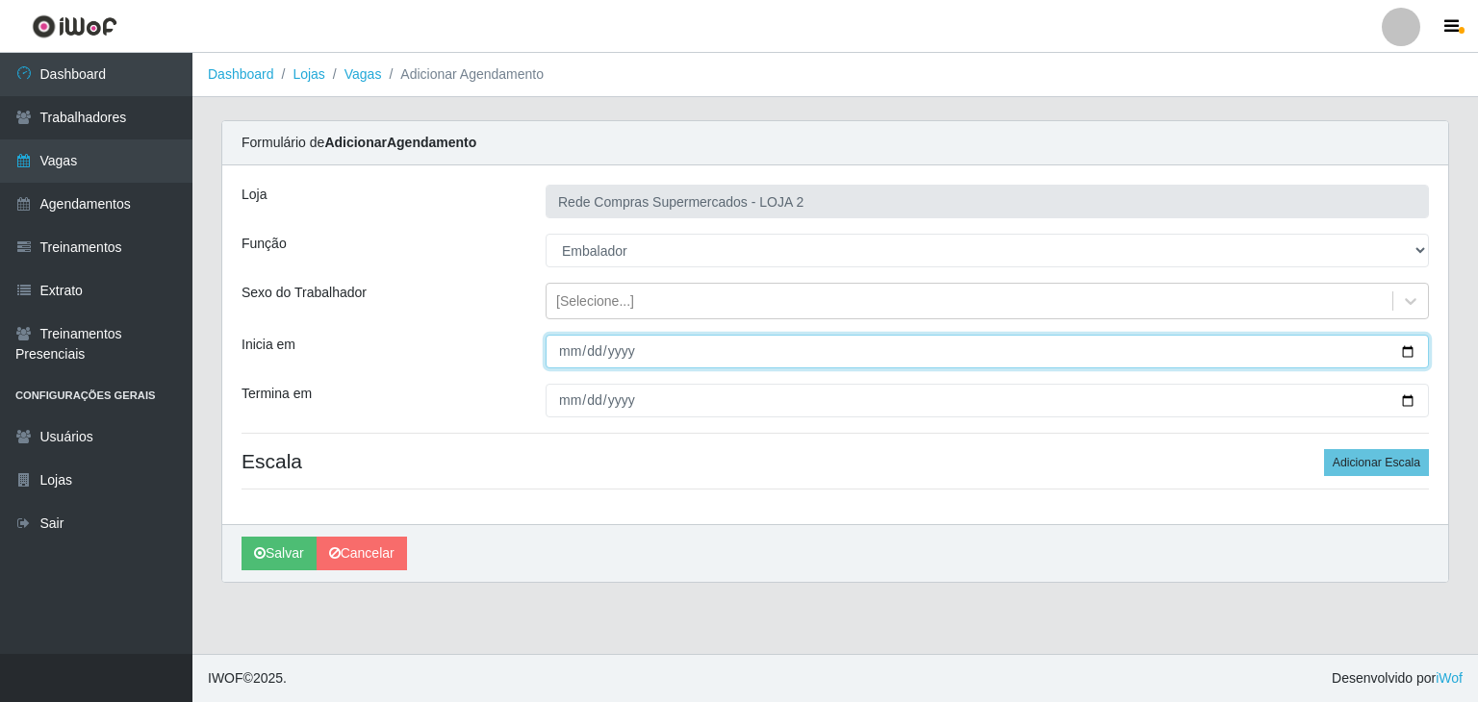
click at [1412, 348] on input "Inicia em" at bounding box center [986, 352] width 883 height 34
type input "2025-10-02"
click at [571, 357] on input "2025-10-02" at bounding box center [986, 352] width 883 height 34
type input "2025-10-01"
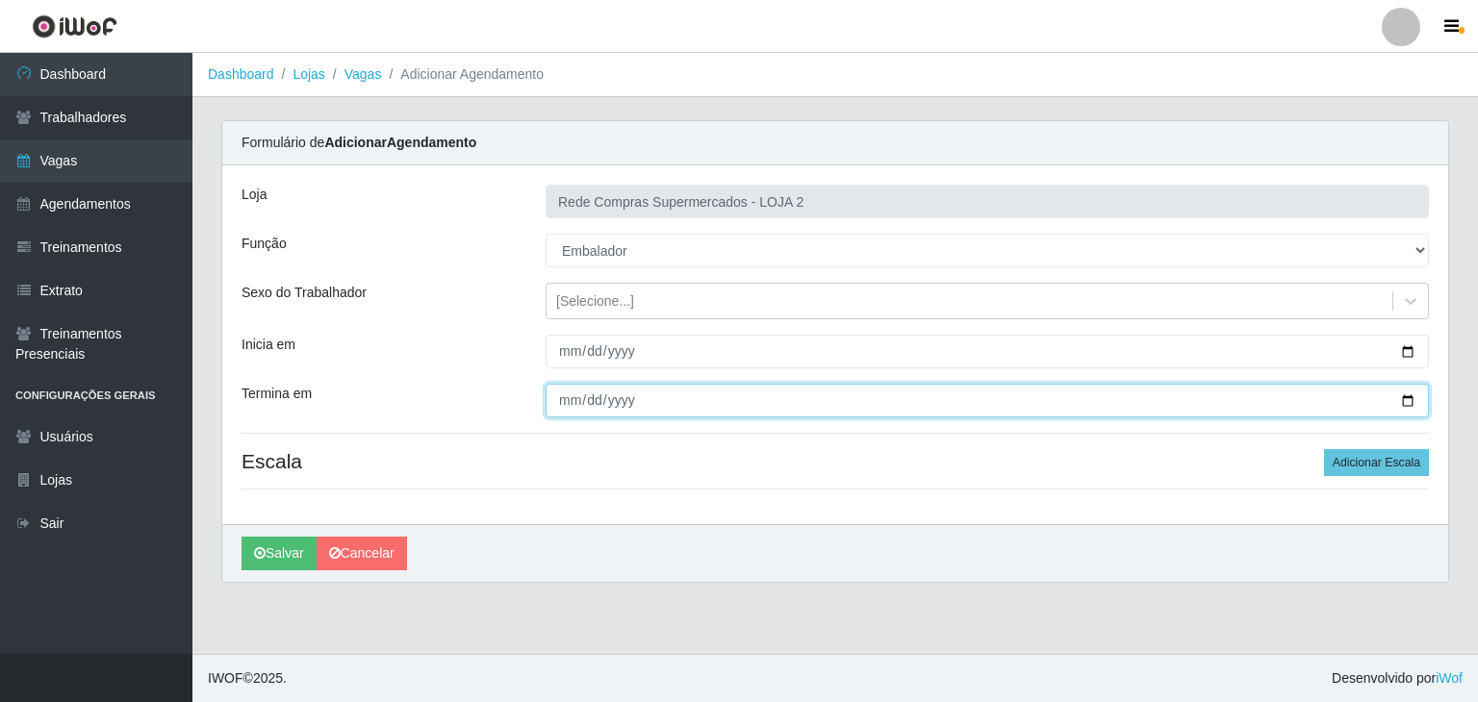
click at [1409, 400] on input "Termina em" at bounding box center [986, 401] width 883 height 34
type input "2025-10-04"
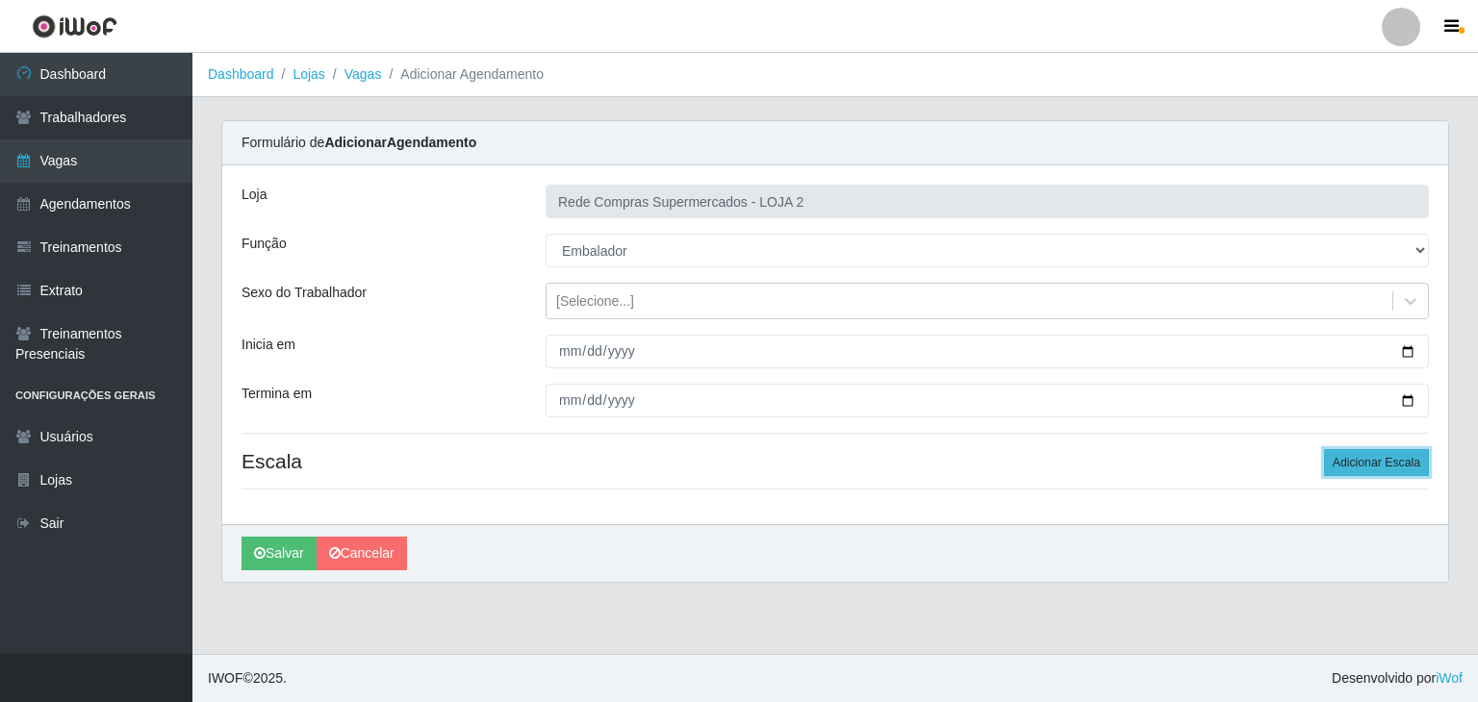
click at [1357, 470] on button "Adicionar Escala" at bounding box center [1376, 462] width 105 height 27
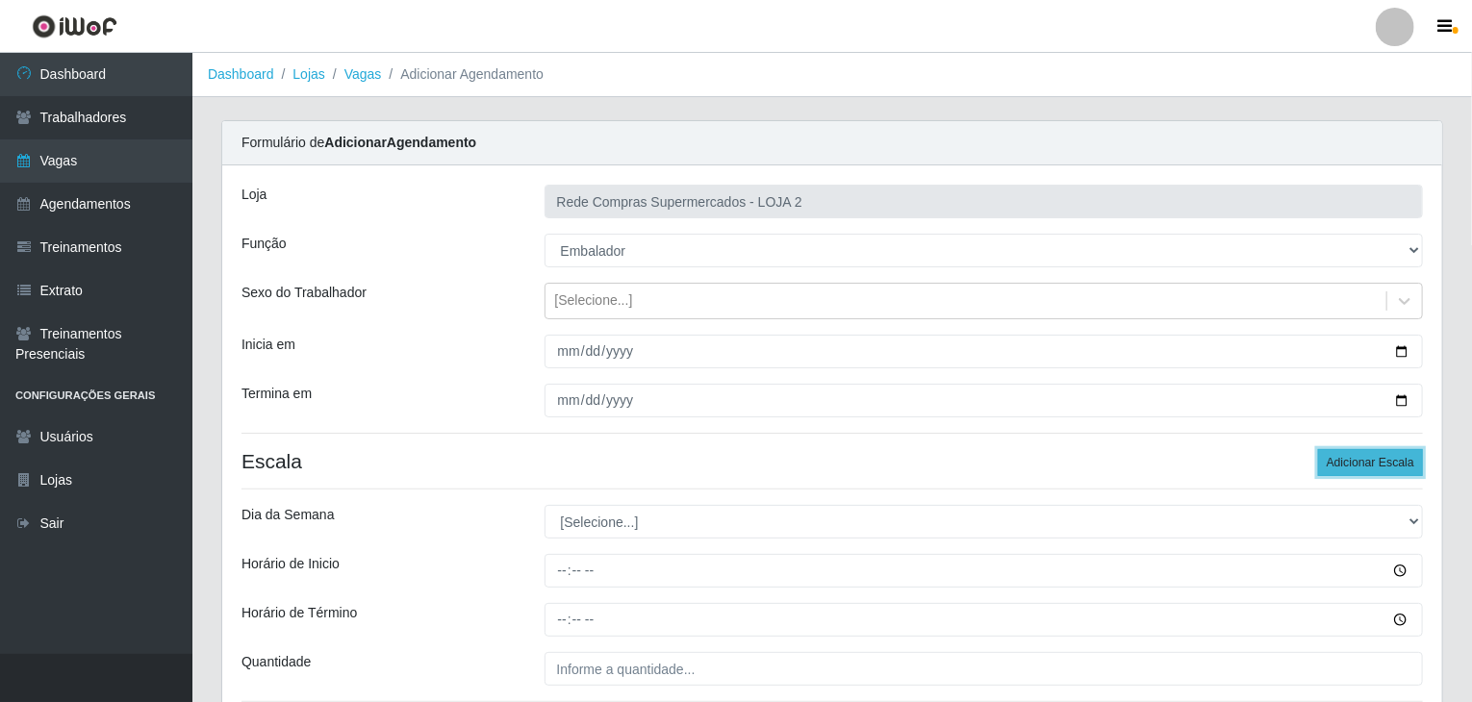
click at [1357, 470] on button "Adicionar Escala" at bounding box center [1370, 462] width 105 height 27
click at [1357, 469] on button "Adicionar Escala" at bounding box center [1370, 462] width 105 height 27
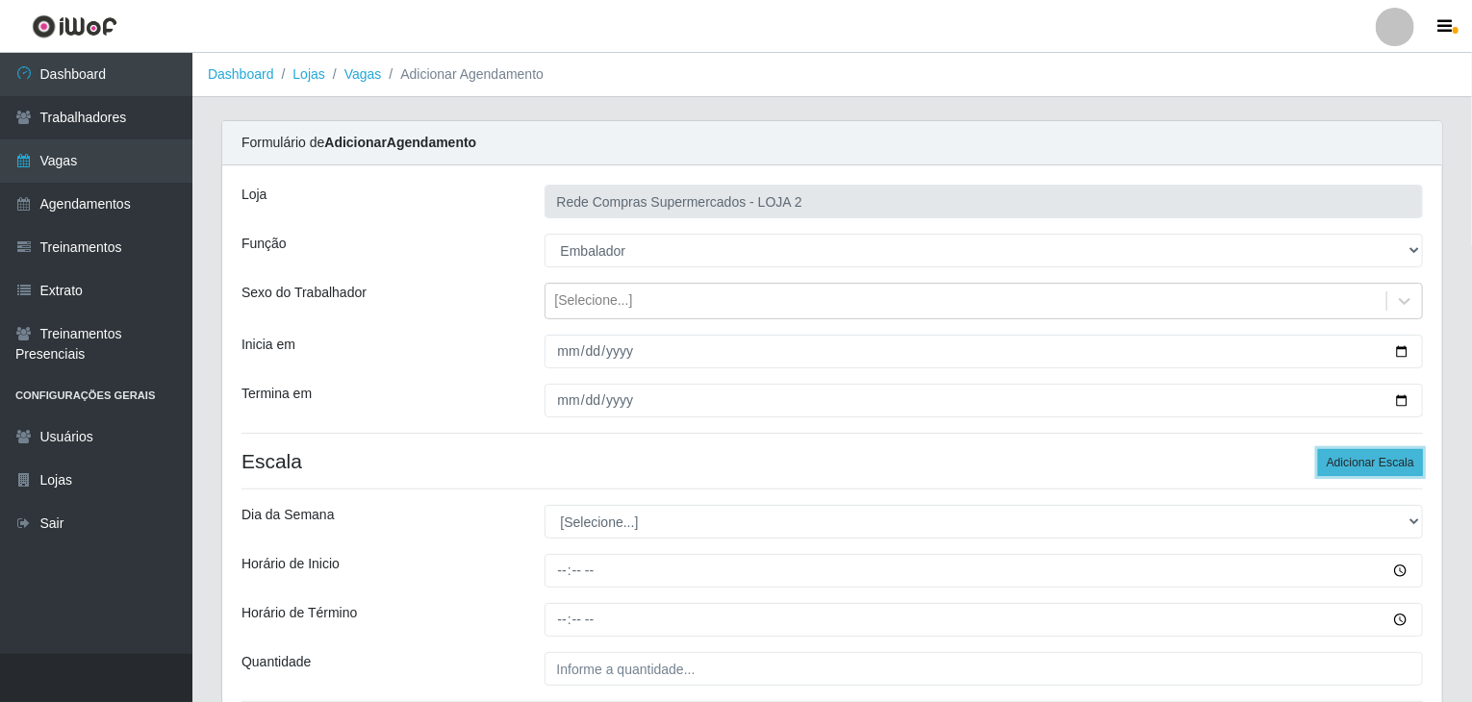
click at [1357, 469] on button "Adicionar Escala" at bounding box center [1370, 462] width 105 height 27
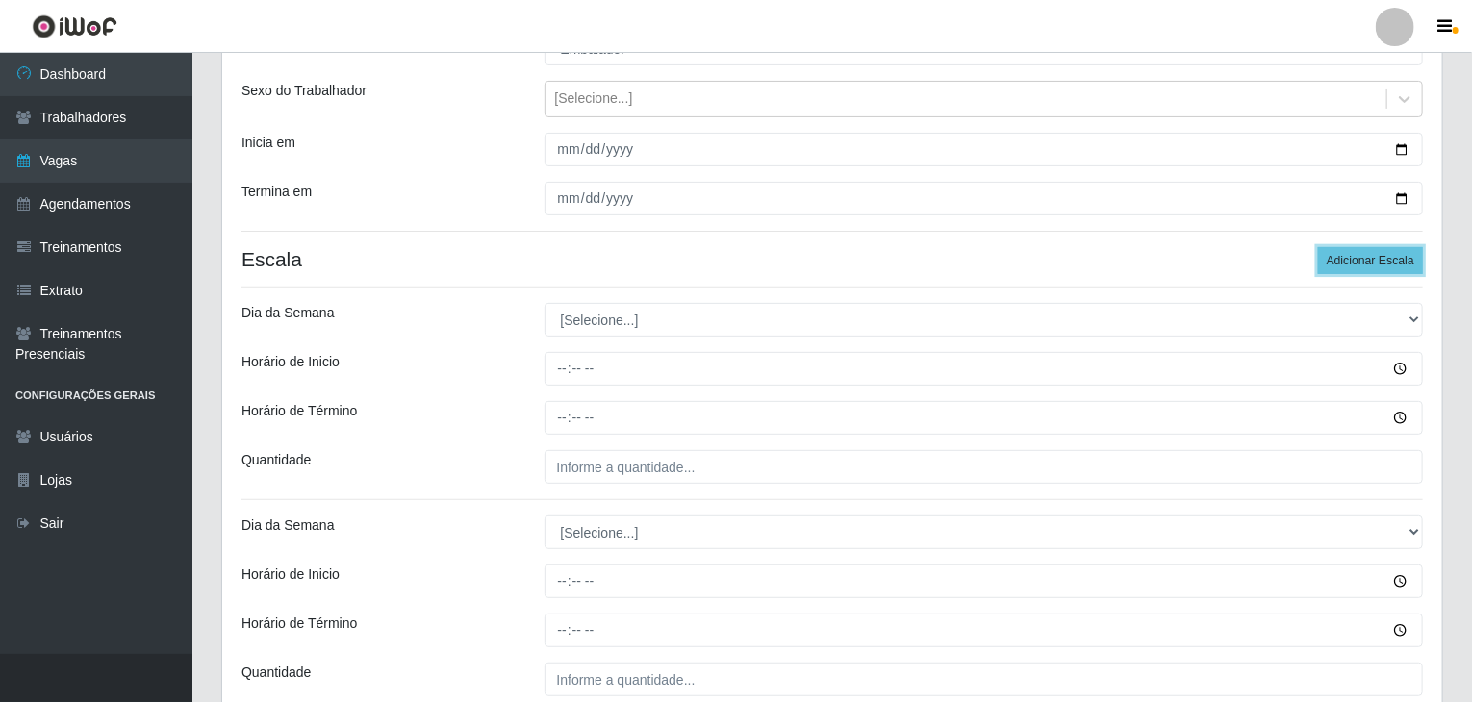
scroll to position [385, 0]
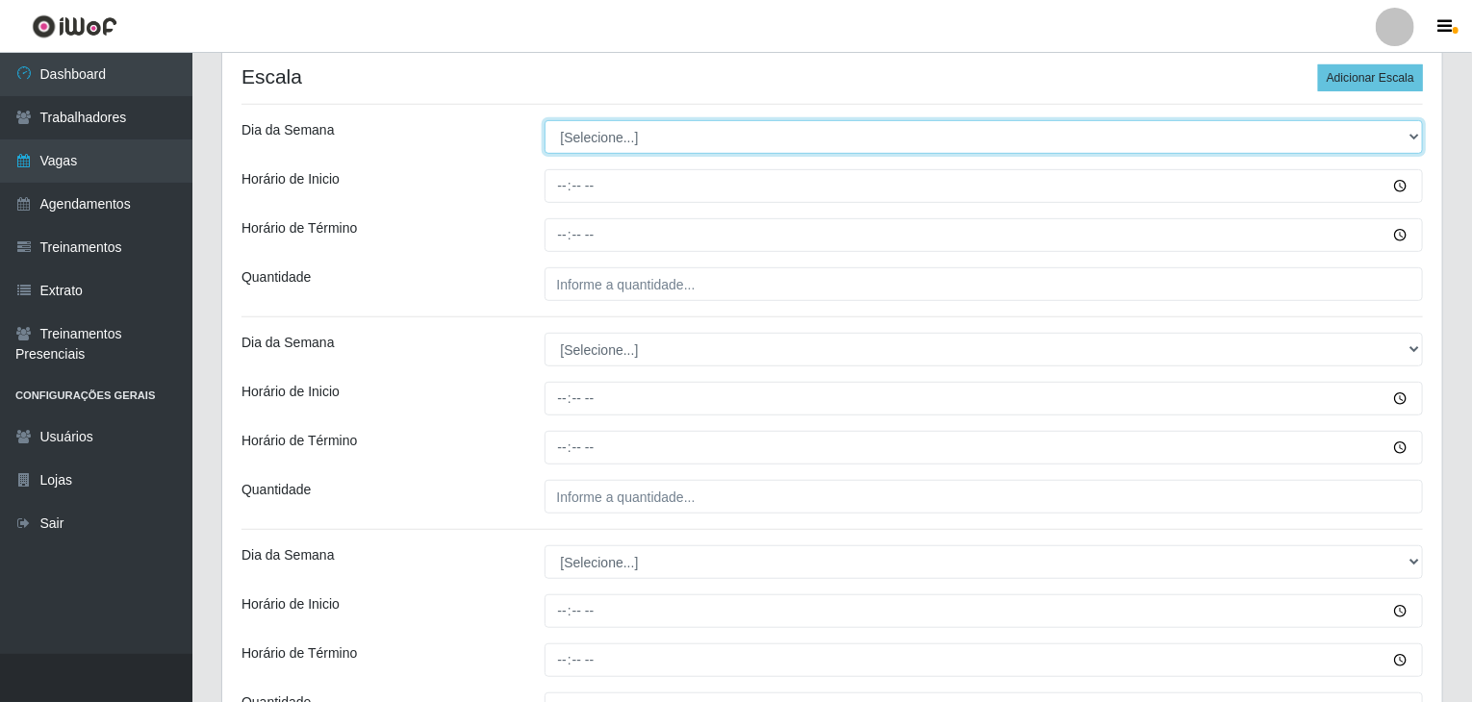
click at [592, 145] on select "[Selecione...] Segunda Terça Quarta Quinta Sexta Sábado Domingo" at bounding box center [983, 137] width 879 height 34
select select "3"
click at [544, 120] on select "[Selecione...] Segunda Terça Quarta Quinta Sexta Sábado Domingo" at bounding box center [983, 137] width 879 height 34
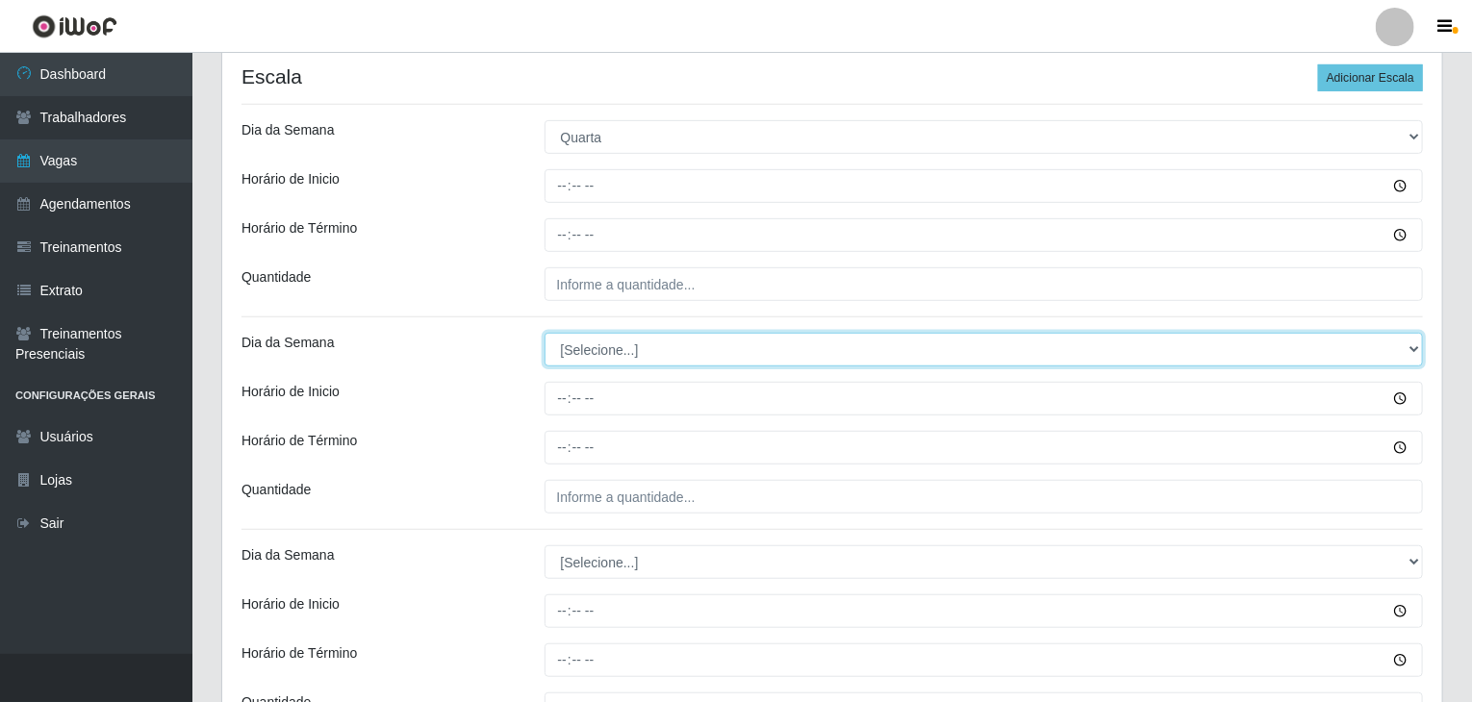
click at [612, 350] on select "[Selecione...] Segunda Terça Quarta Quinta Sexta Sábado Domingo" at bounding box center [983, 350] width 879 height 34
select select "3"
click at [544, 333] on select "[Selecione...] Segunda Terça Quarta Quinta Sexta Sábado Domingo" at bounding box center [983, 350] width 879 height 34
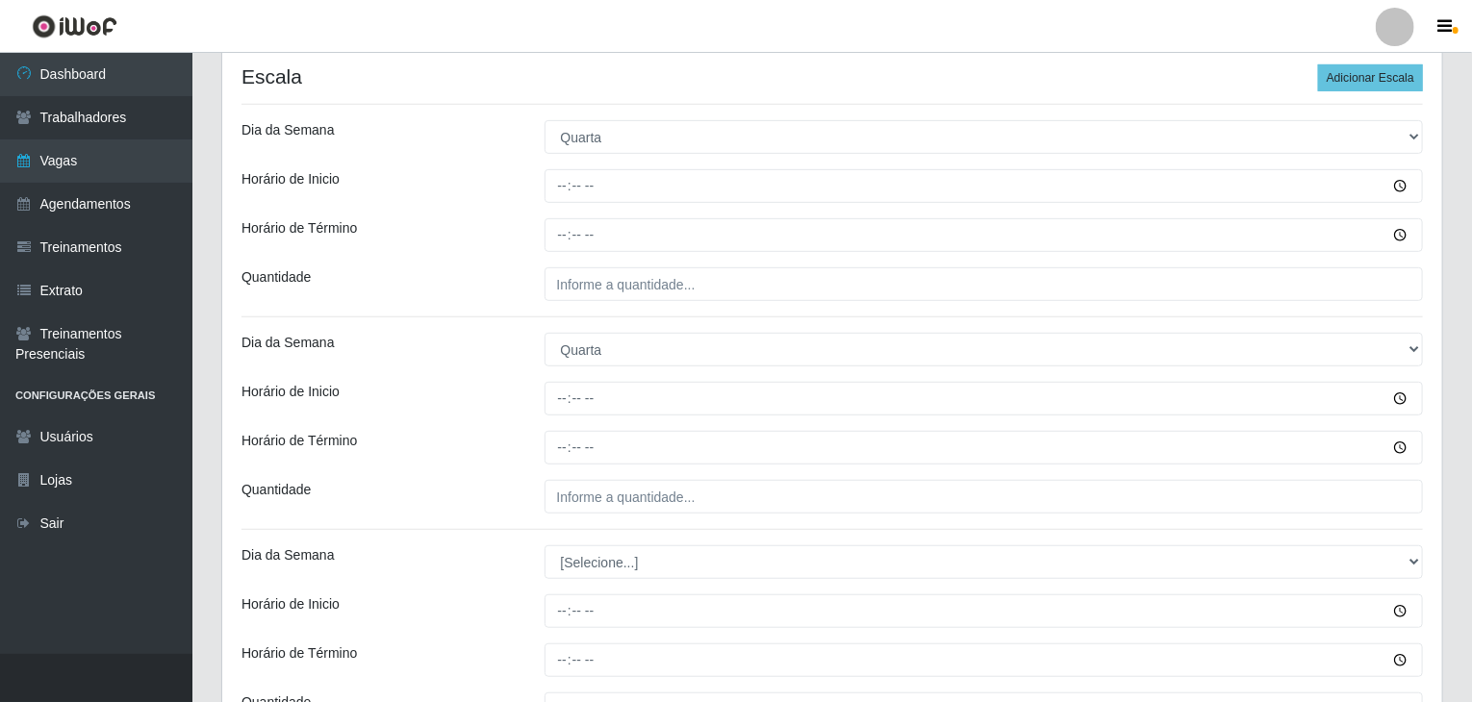
click at [499, 436] on div "Horário de Término" at bounding box center [378, 448] width 303 height 34
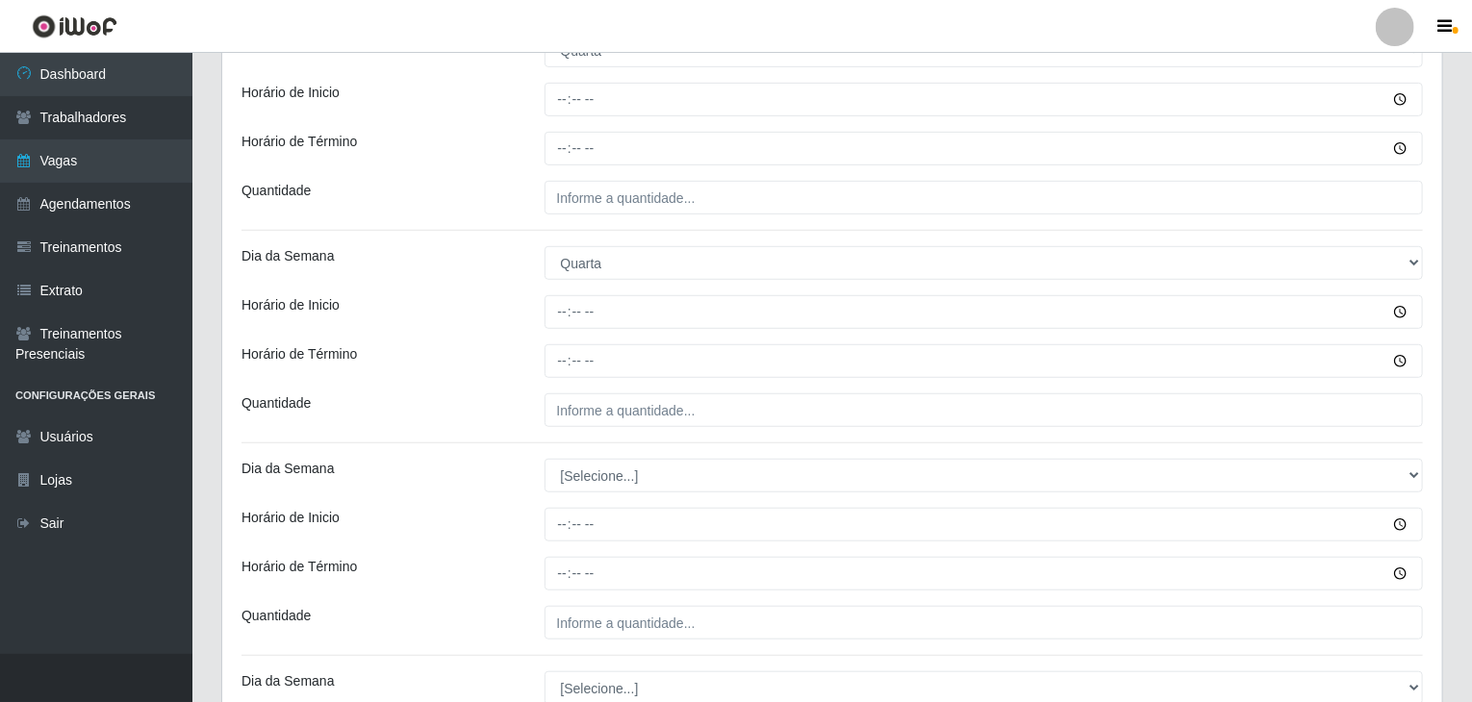
scroll to position [770, 0]
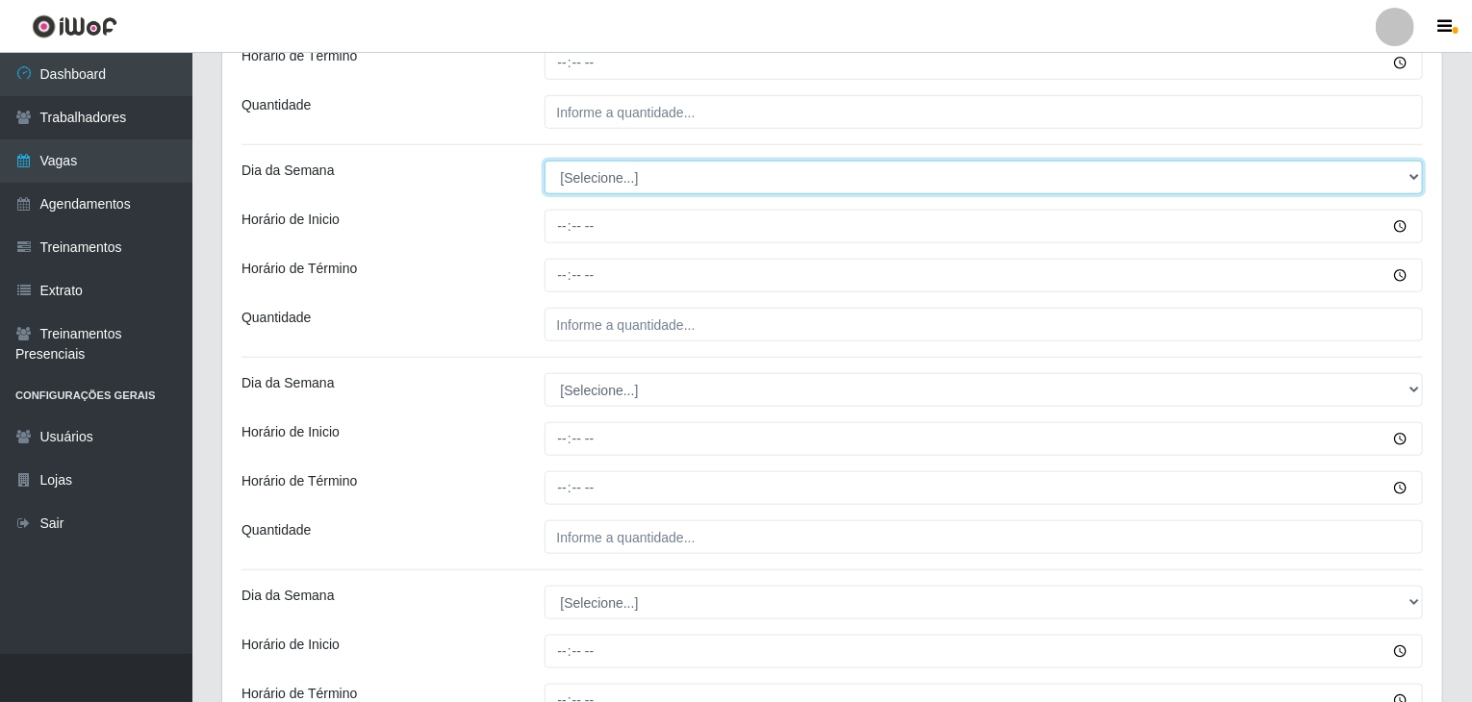
click at [592, 181] on select "[Selecione...] Segunda Terça Quarta Quinta Sexta Sábado Domingo" at bounding box center [983, 178] width 879 height 34
select select "4"
click at [544, 161] on select "[Selecione...] Segunda Terça Quarta Quinta Sexta Sábado Domingo" at bounding box center [983, 178] width 879 height 34
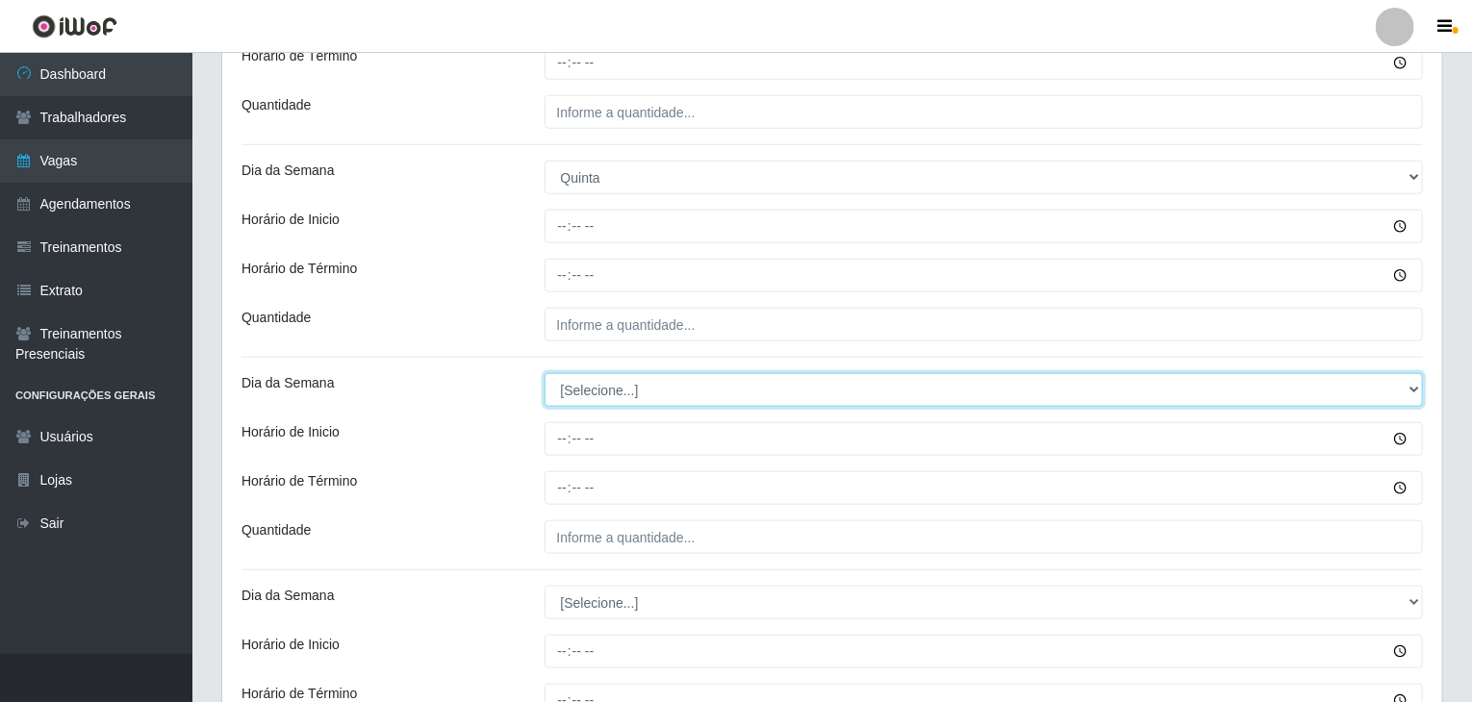
click at [617, 392] on select "[Selecione...] Segunda Terça Quarta Quinta Sexta Sábado Domingo" at bounding box center [983, 390] width 879 height 34
select select "3"
click at [544, 373] on select "[Selecione...] Segunda Terça Quarta Quinta Sexta Sábado Domingo" at bounding box center [983, 390] width 879 height 34
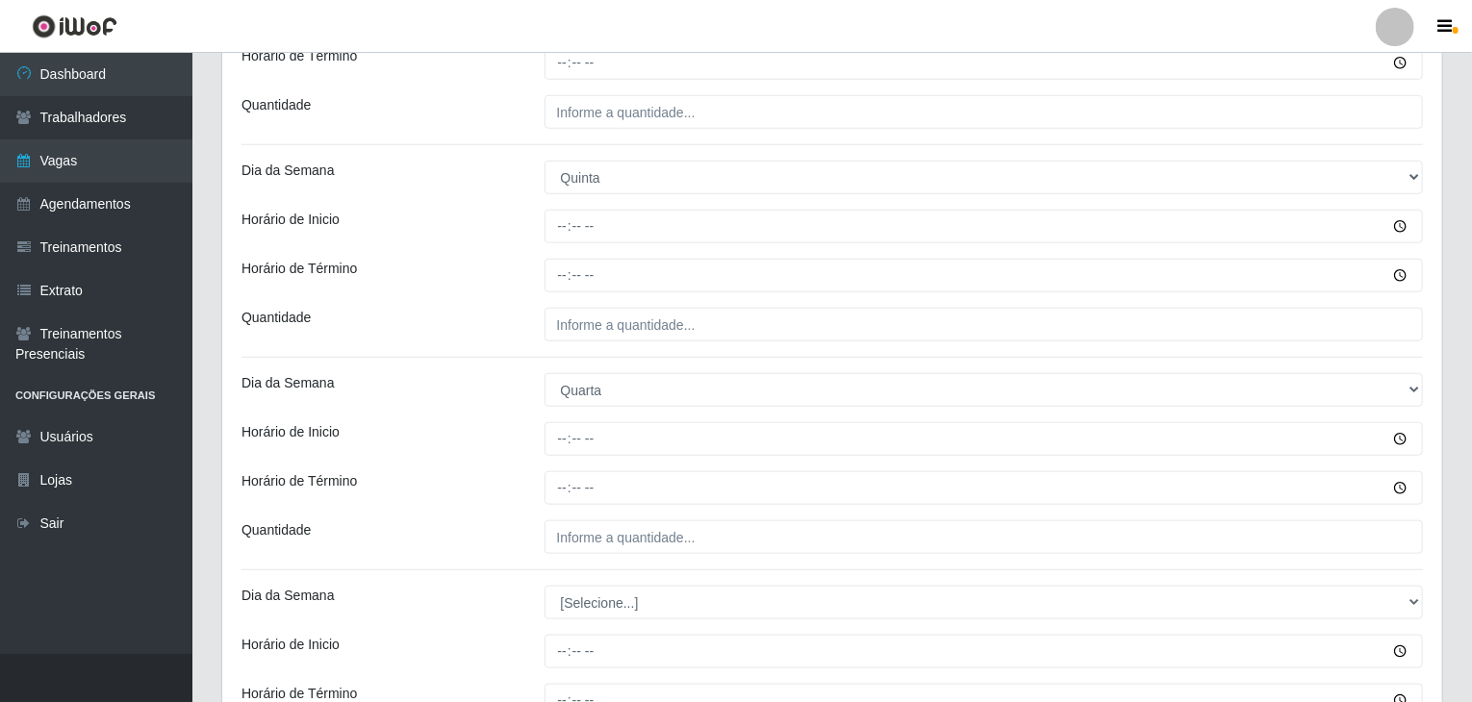
click at [500, 443] on div "Horário de Inicio" at bounding box center [378, 439] width 303 height 34
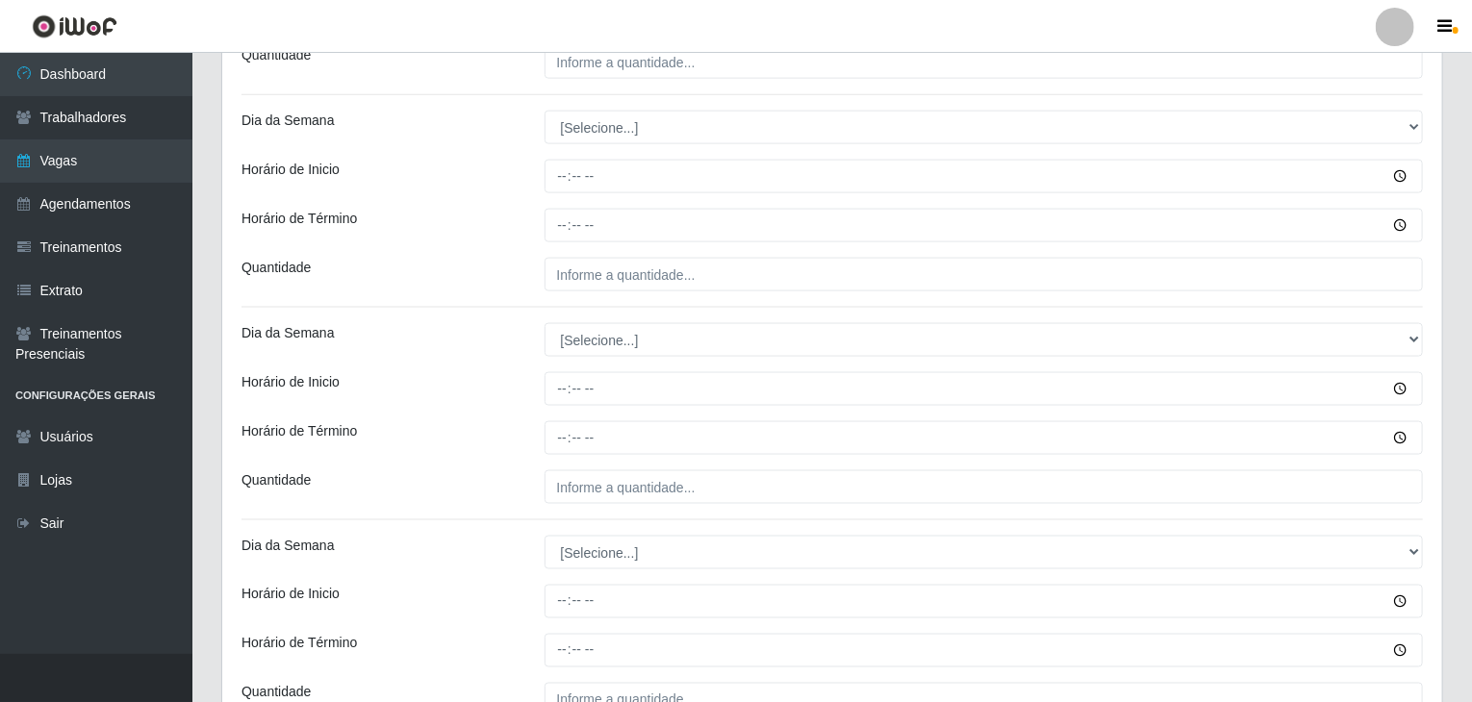
scroll to position [1251, 0]
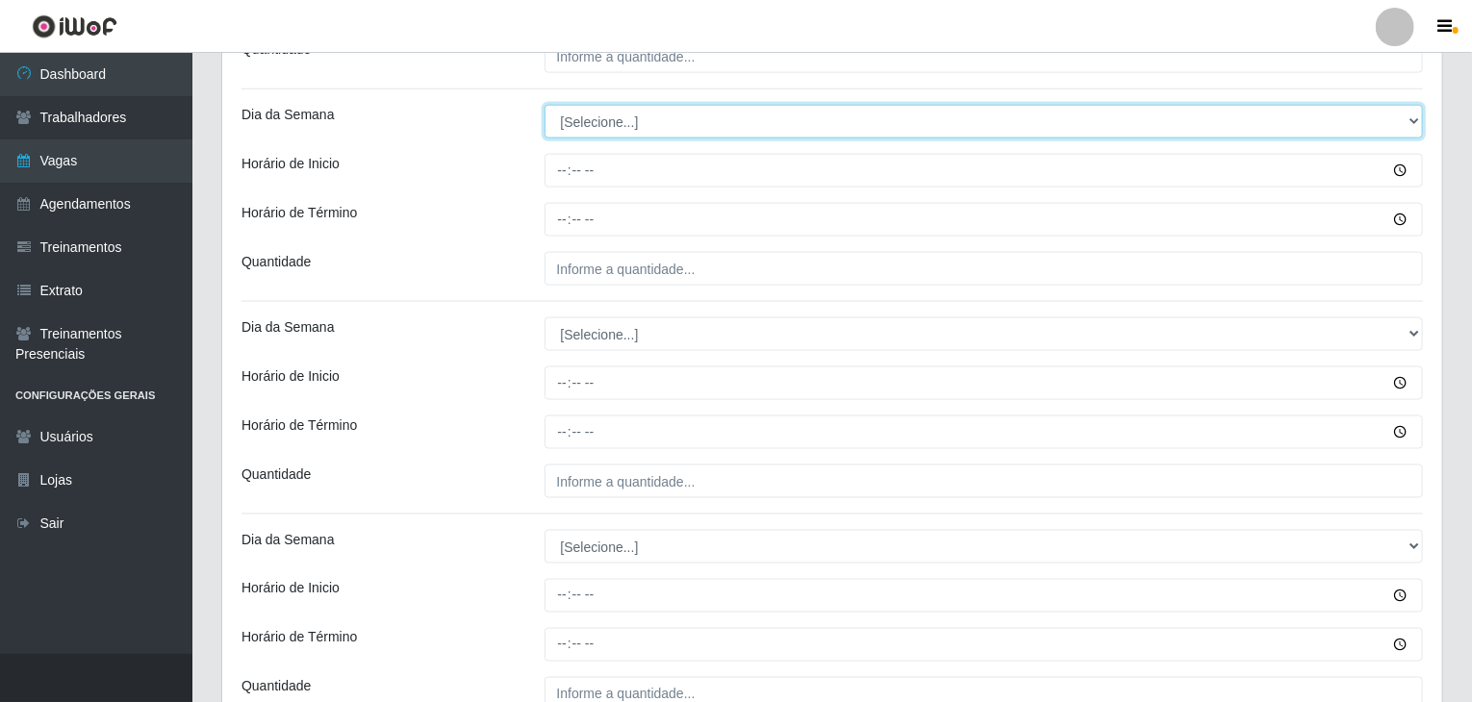
click at [598, 130] on select "[Selecione...] Segunda Terça Quarta Quinta Sexta Sábado Domingo" at bounding box center [983, 122] width 879 height 34
select select "4"
click at [544, 105] on select "[Selecione...] Segunda Terça Quarta Quinta Sexta Sábado Domingo" at bounding box center [983, 122] width 879 height 34
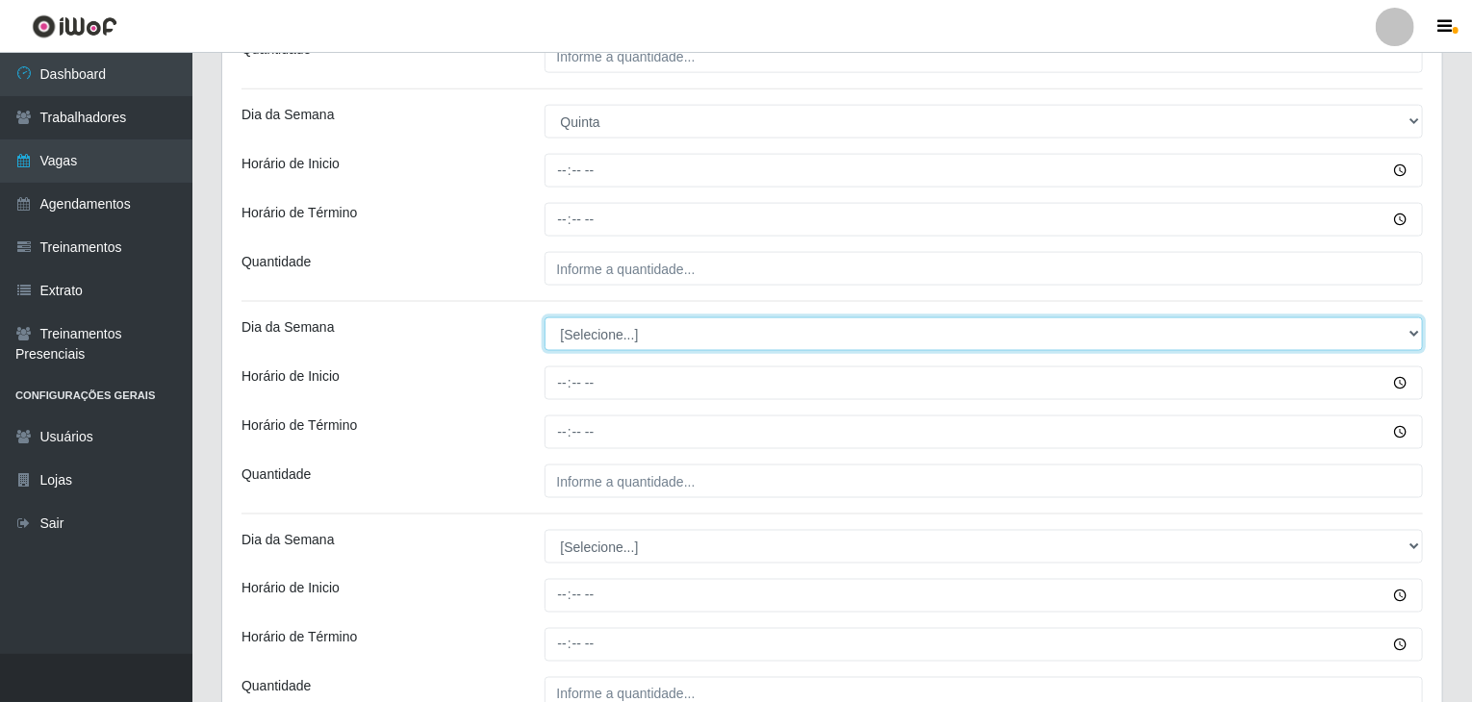
click at [601, 337] on select "[Selecione...] Segunda Terça Quarta Quinta Sexta Sábado Domingo" at bounding box center [983, 334] width 879 height 34
select select "5"
click at [544, 317] on select "[Selecione...] Segunda Terça Quarta Quinta Sexta Sábado Domingo" at bounding box center [983, 334] width 879 height 34
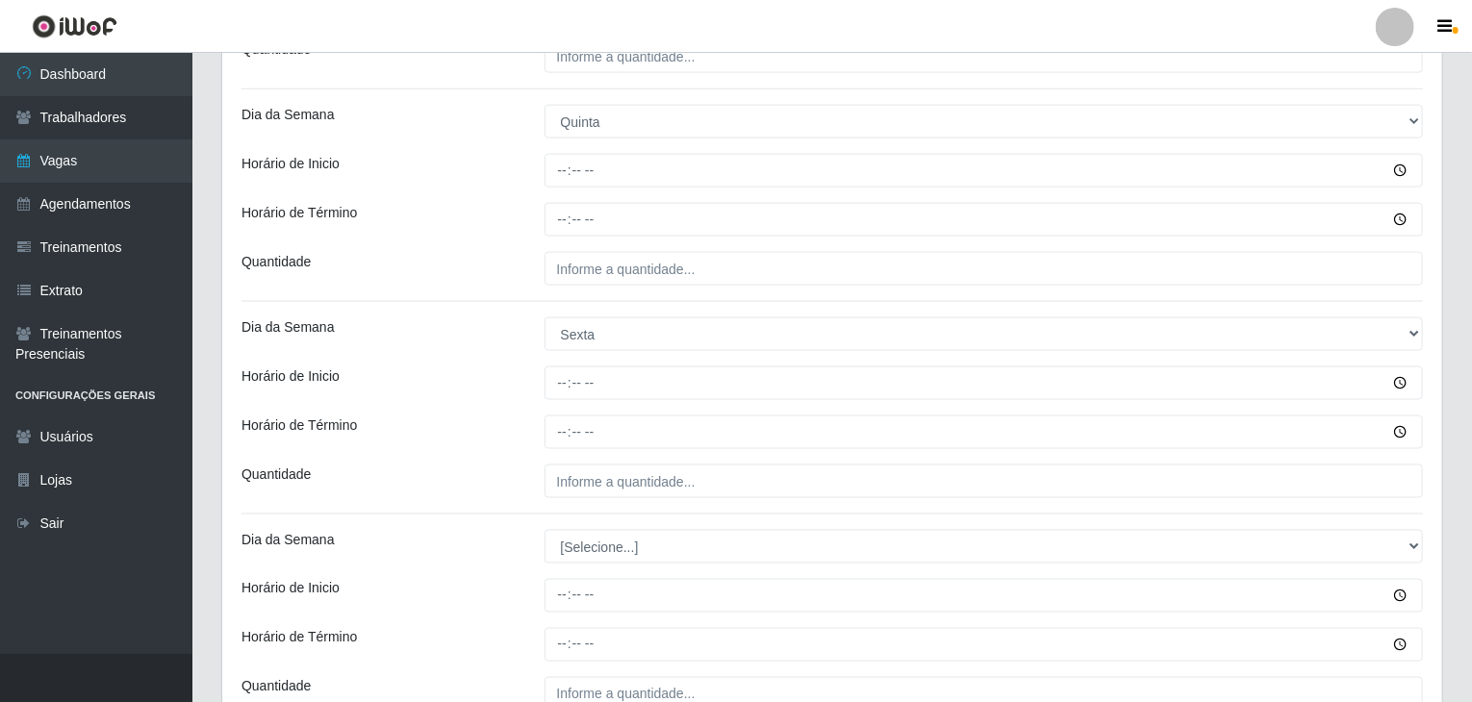
click at [509, 417] on div "Horário de Término" at bounding box center [378, 433] width 303 height 34
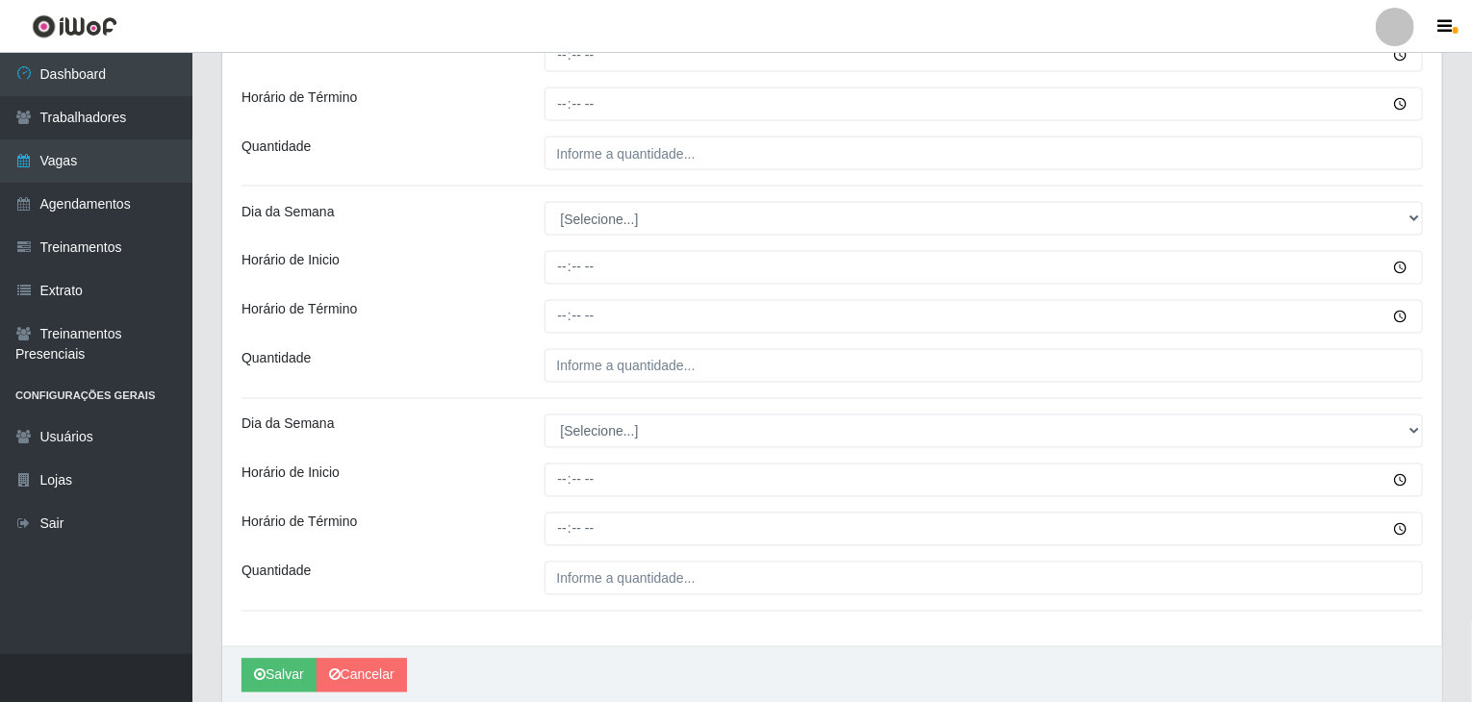
scroll to position [1635, 0]
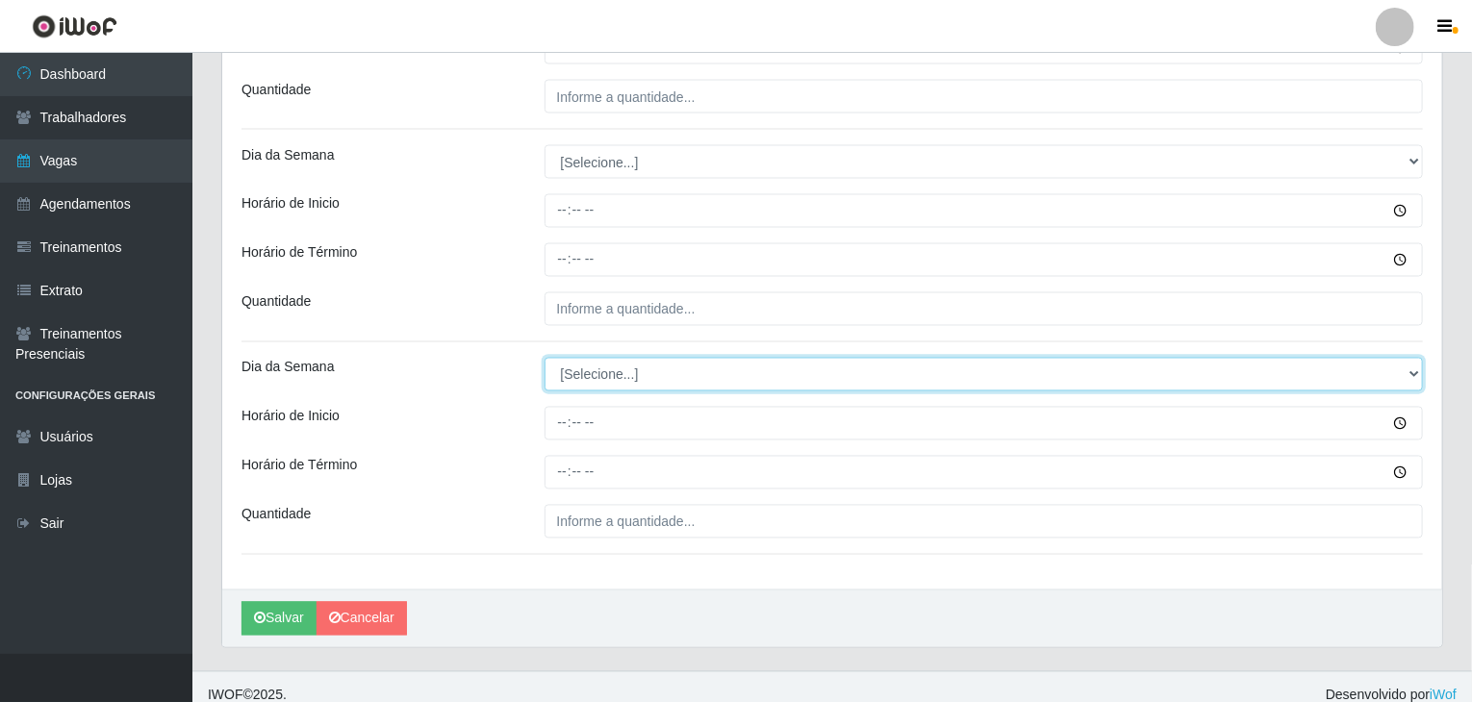
click at [598, 377] on select "[Selecione...] Segunda Terça Quarta Quinta Sexta Sábado Domingo" at bounding box center [983, 375] width 879 height 34
select select "6"
click at [544, 358] on select "[Selecione...] Segunda Terça Quarta Quinta Sexta Sábado Domingo" at bounding box center [983, 375] width 879 height 34
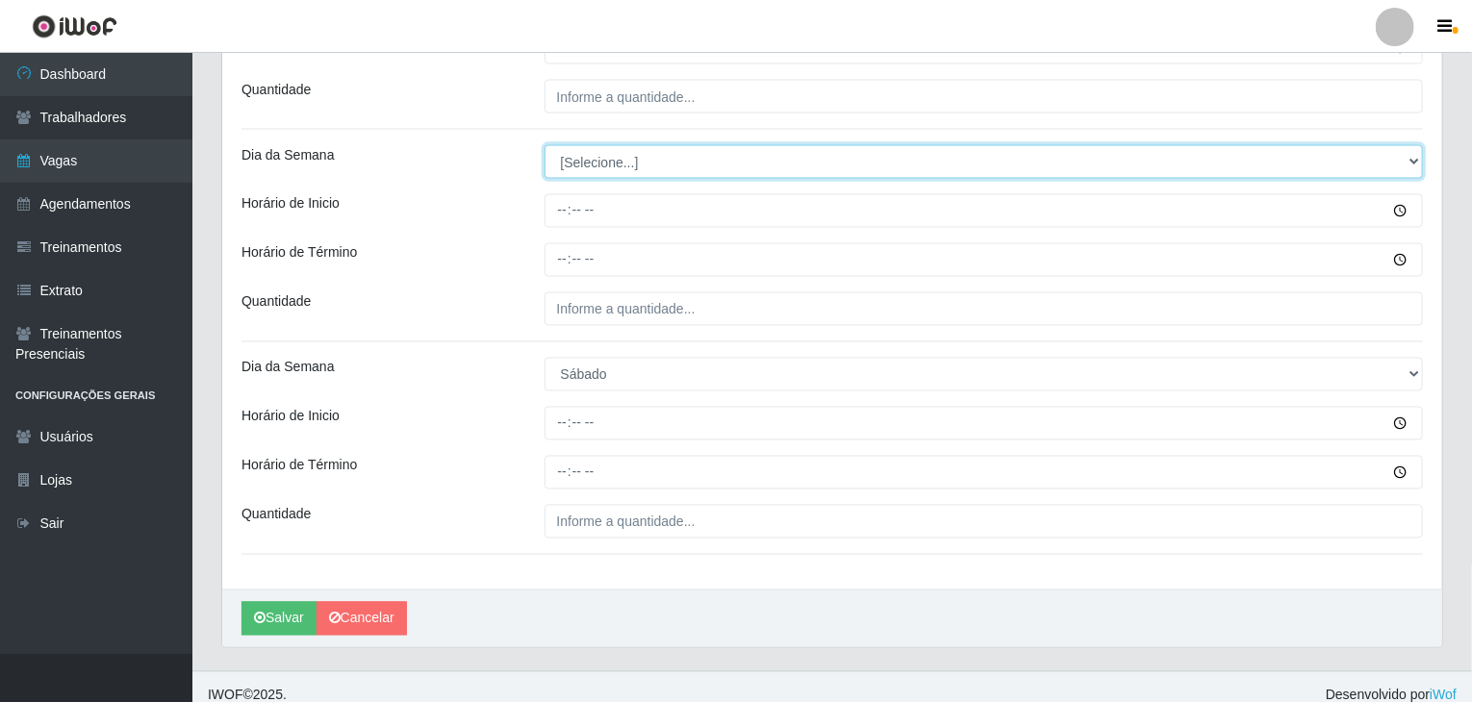
click at [619, 165] on select "[Selecione...] Segunda Terça Quarta Quinta Sexta Sábado Domingo" at bounding box center [983, 162] width 879 height 34
select select "6"
click at [544, 145] on select "[Selecione...] Segunda Terça Quarta Quinta Sexta Sábado Domingo" at bounding box center [983, 162] width 879 height 34
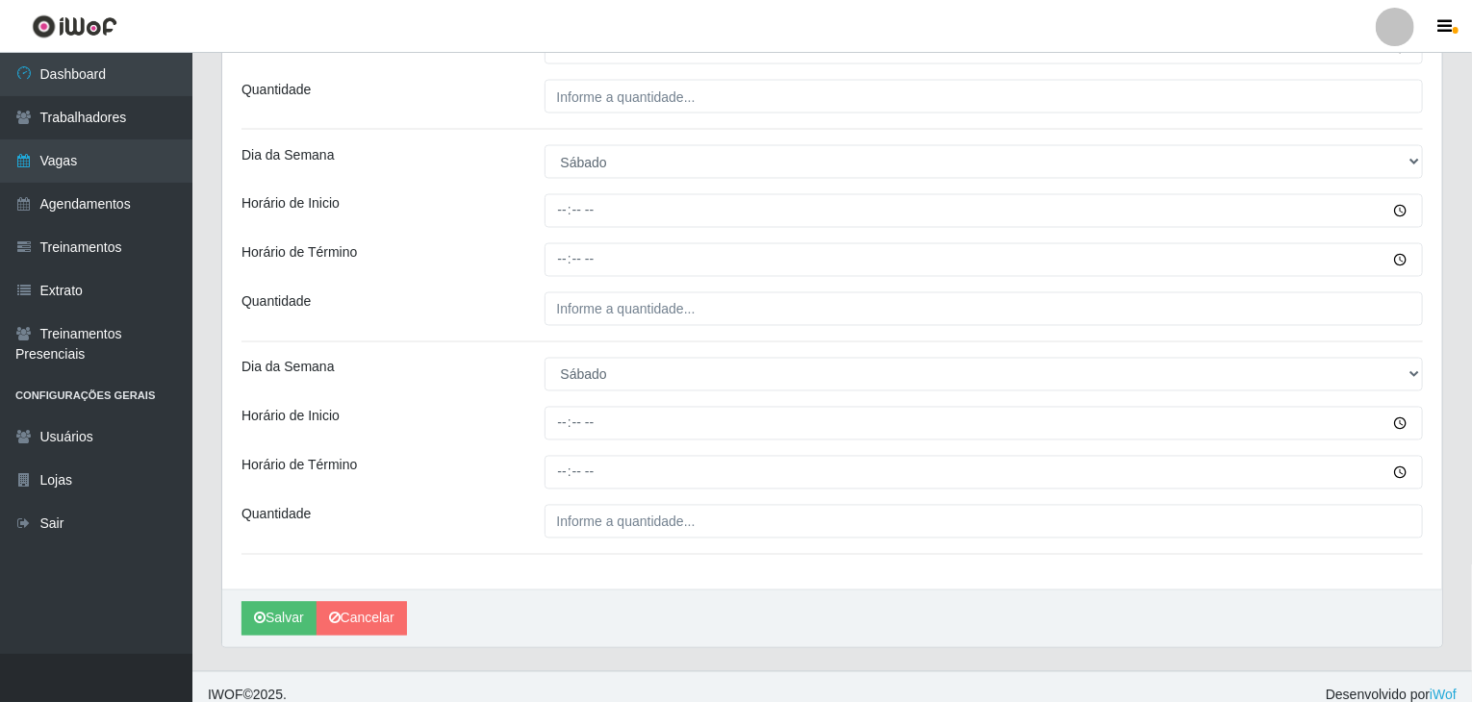
click at [526, 296] on div "Quantidade" at bounding box center [378, 309] width 303 height 34
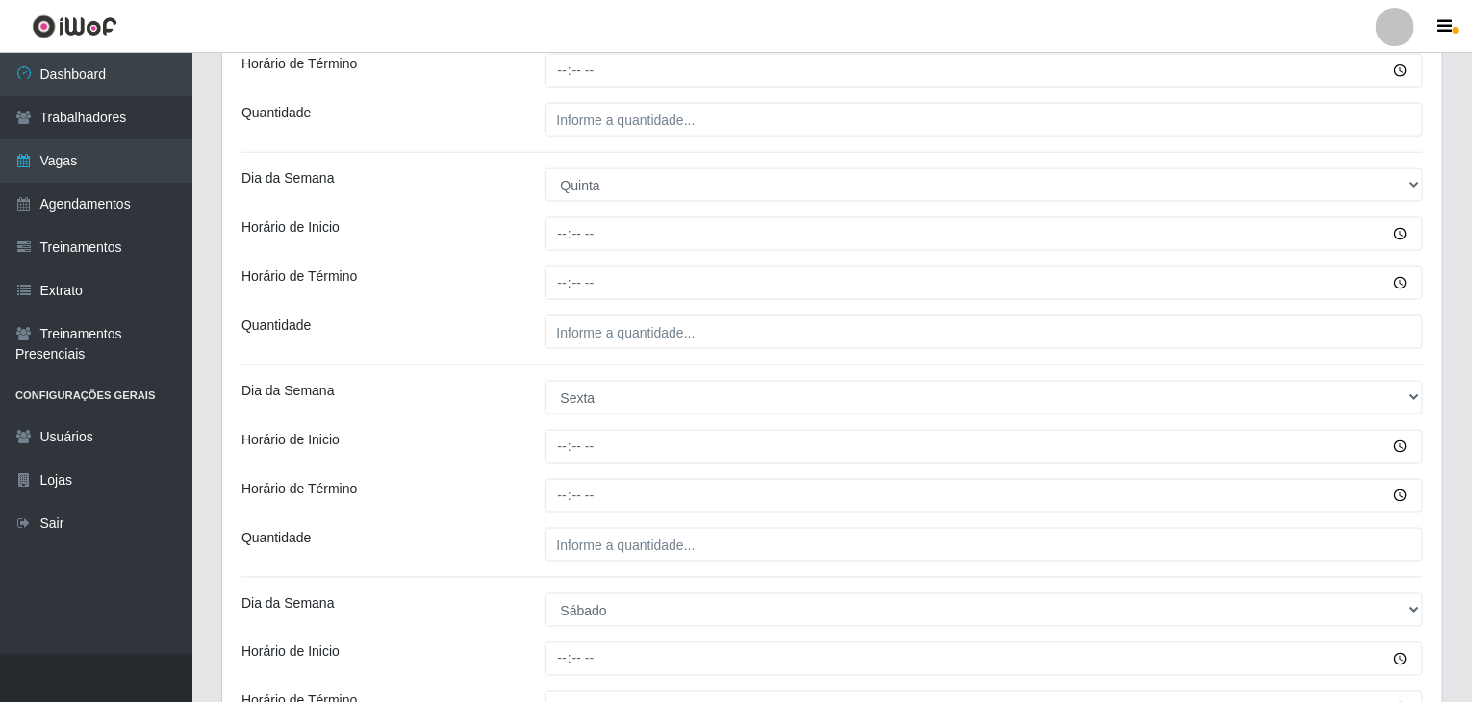
scroll to position [1154, 0]
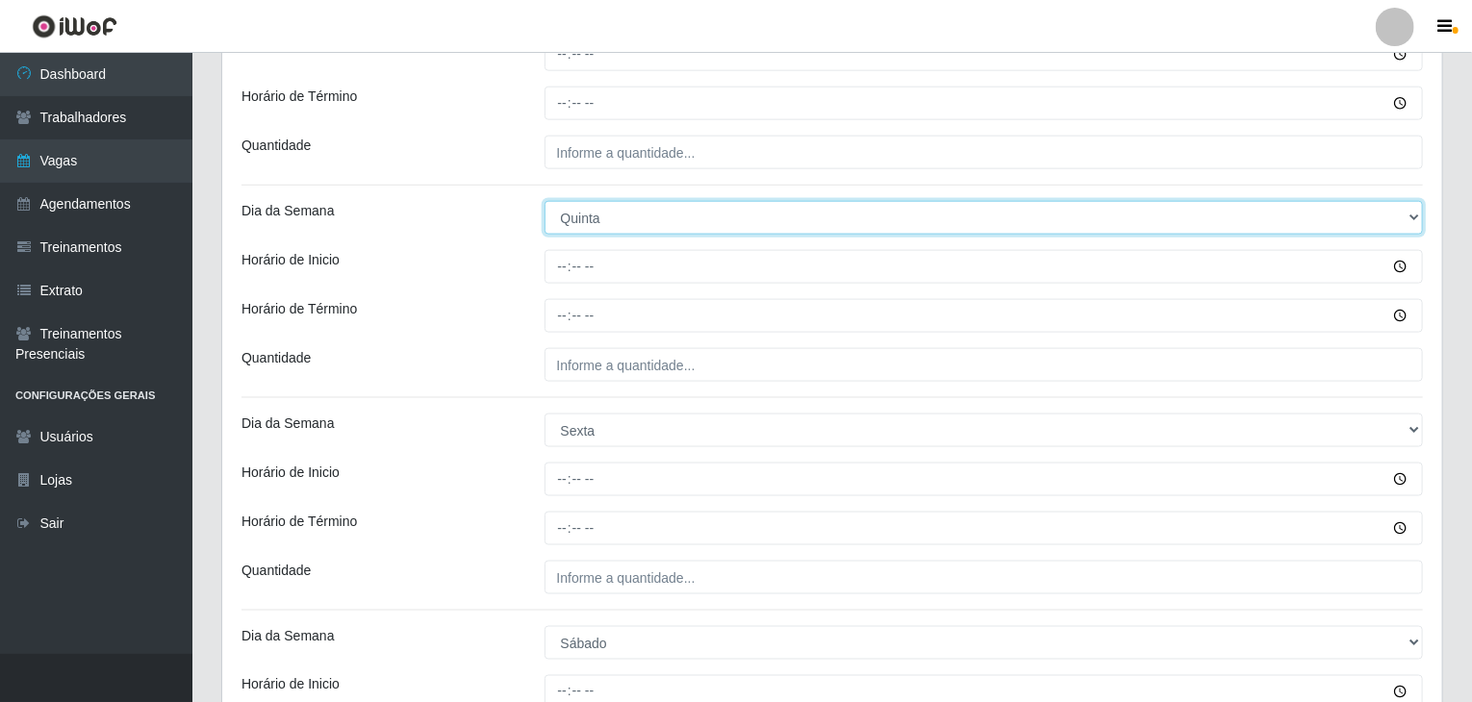
click at [610, 211] on select "[Selecione...] Segunda Terça Quarta Quinta Sexta Sábado Domingo" at bounding box center [983, 218] width 879 height 34
select select "5"
click at [544, 201] on select "[Selecione...] Segunda Terça Quarta Quinta Sexta Sábado Domingo" at bounding box center [983, 218] width 879 height 34
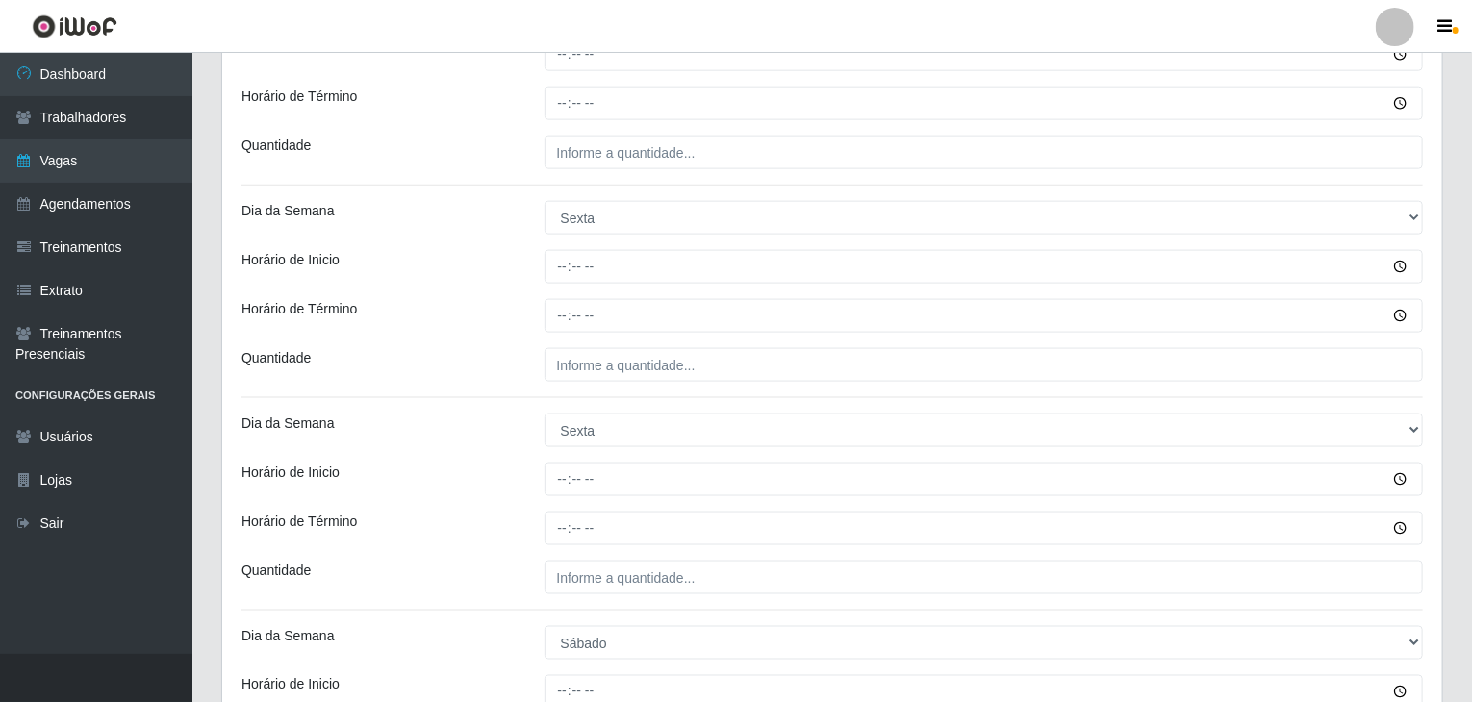
click at [516, 286] on div "Loja Rede Compras Supermercados - LOJA 2 Função [Selecione...] ASG ASG + ASG ++…" at bounding box center [832, 40] width 1220 height 2059
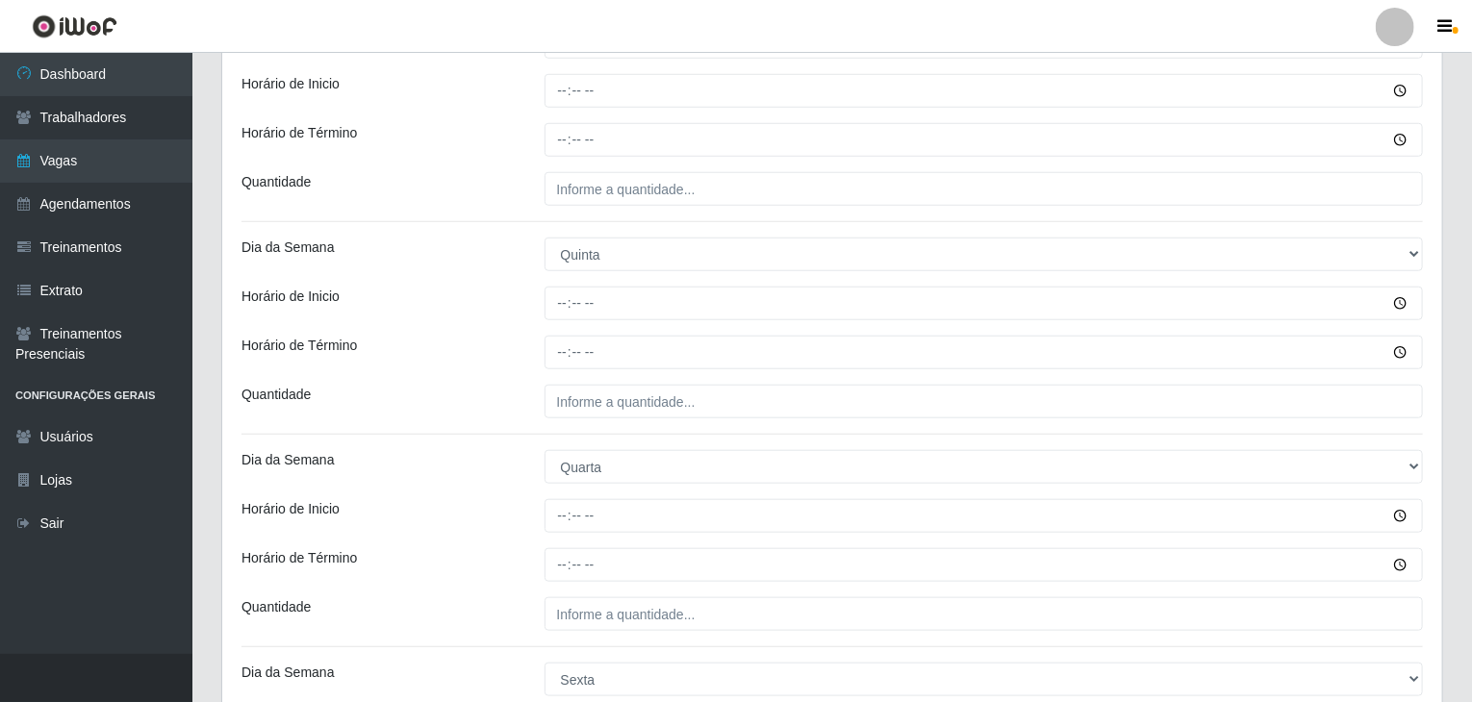
scroll to position [673, 0]
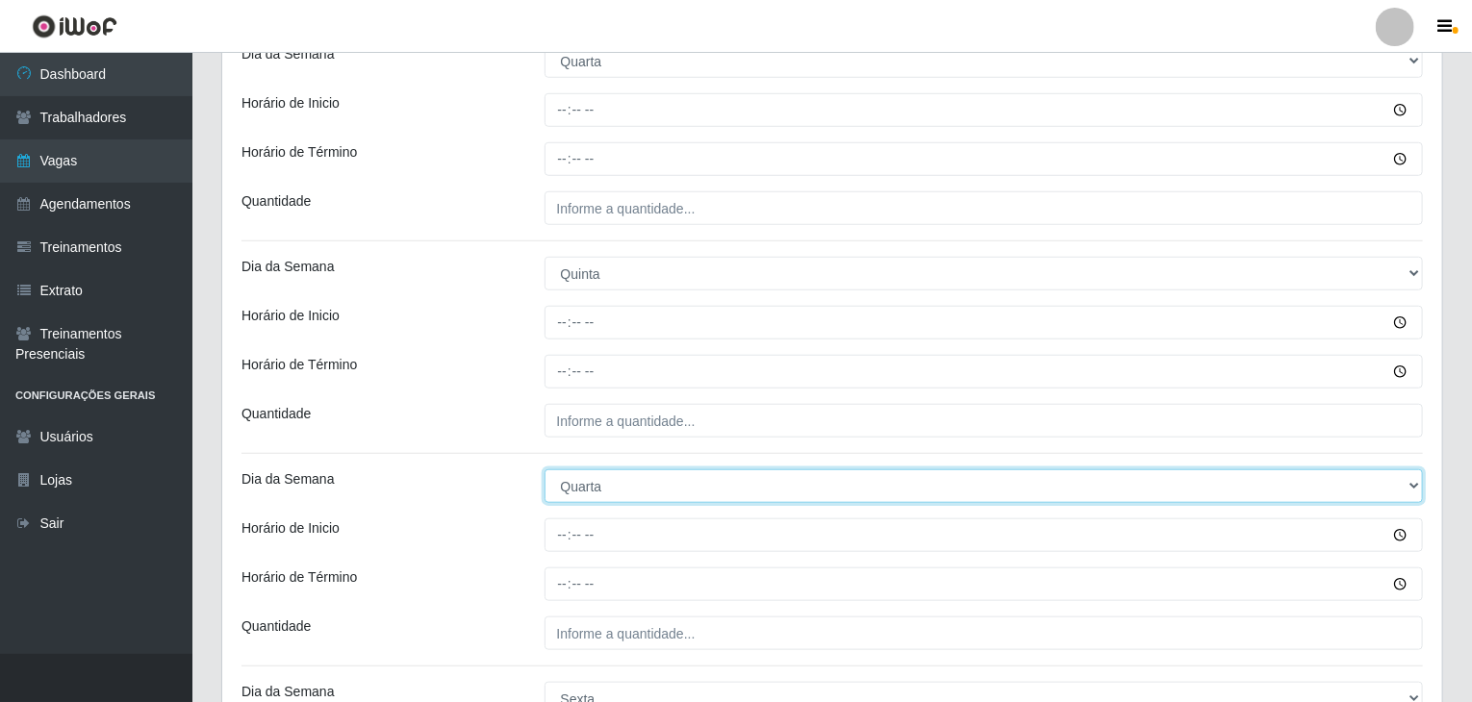
drag, startPoint x: 581, startPoint y: 481, endPoint x: 593, endPoint y: 494, distance: 17.7
click at [582, 482] on select "[Selecione...] Segunda Terça Quarta Quinta Sexta Sábado Domingo" at bounding box center [983, 486] width 879 height 34
select select "4"
click at [544, 469] on select "[Selecione...] Segunda Terça Quarta Quinta Sexta Sábado Domingo" at bounding box center [983, 486] width 879 height 34
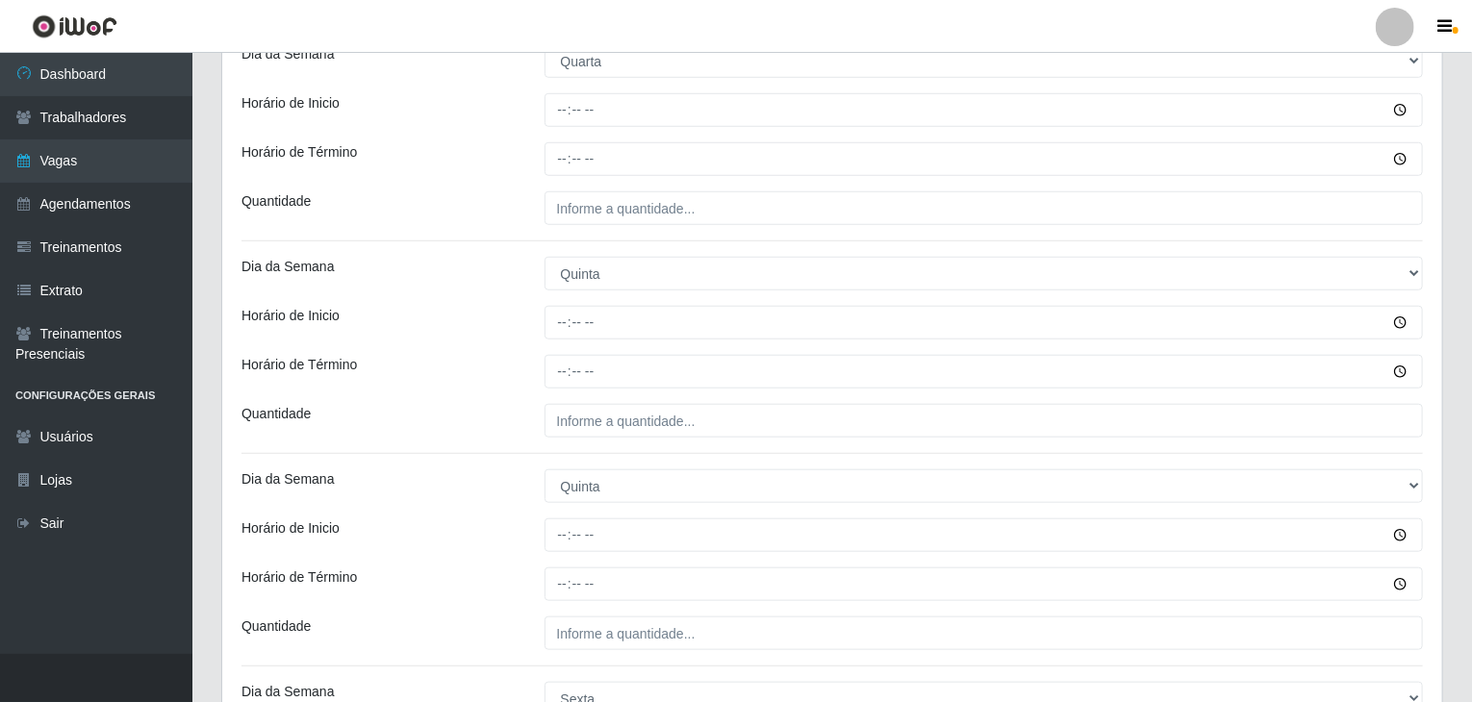
click at [516, 347] on div "Loja Rede Compras Supermercados - LOJA 2 Função [Selecione...] ASG ASG + ASG ++…" at bounding box center [832, 521] width 1220 height 2059
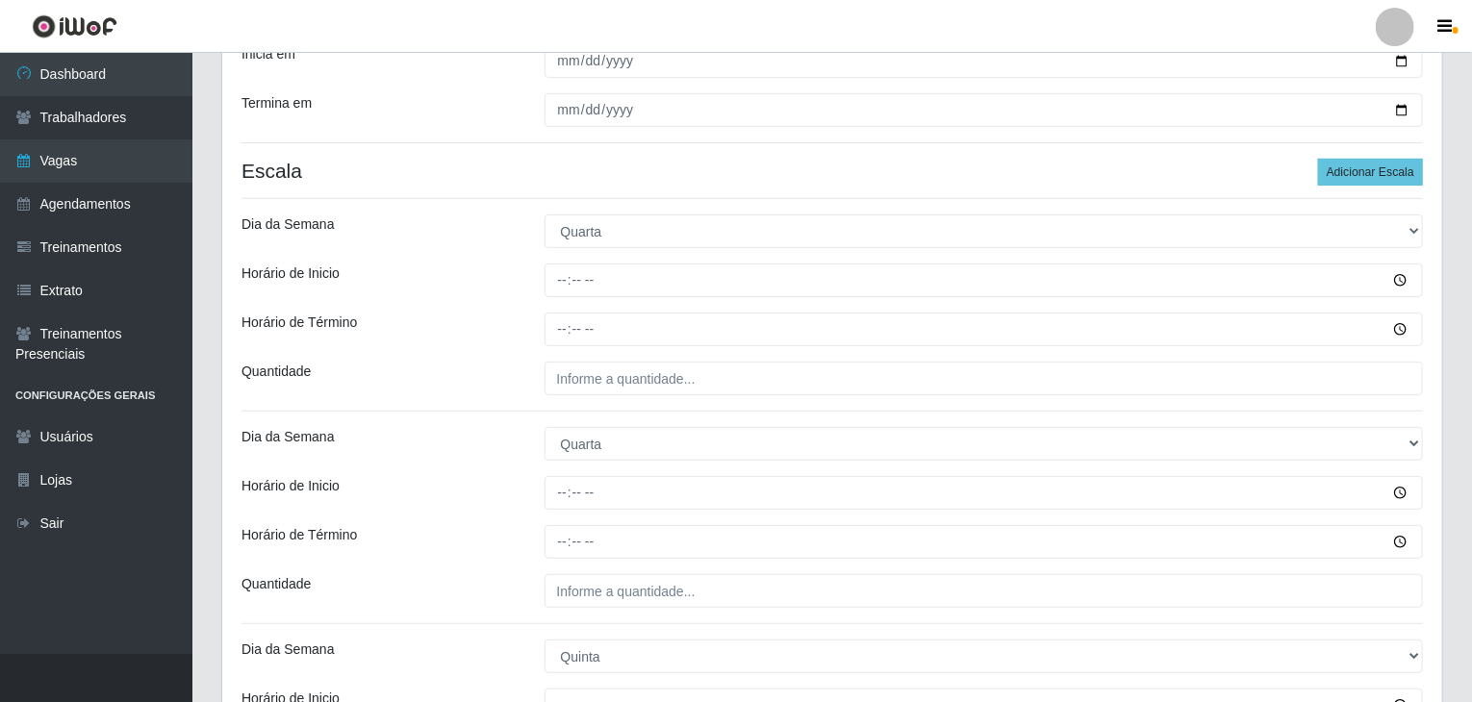
scroll to position [289, 0]
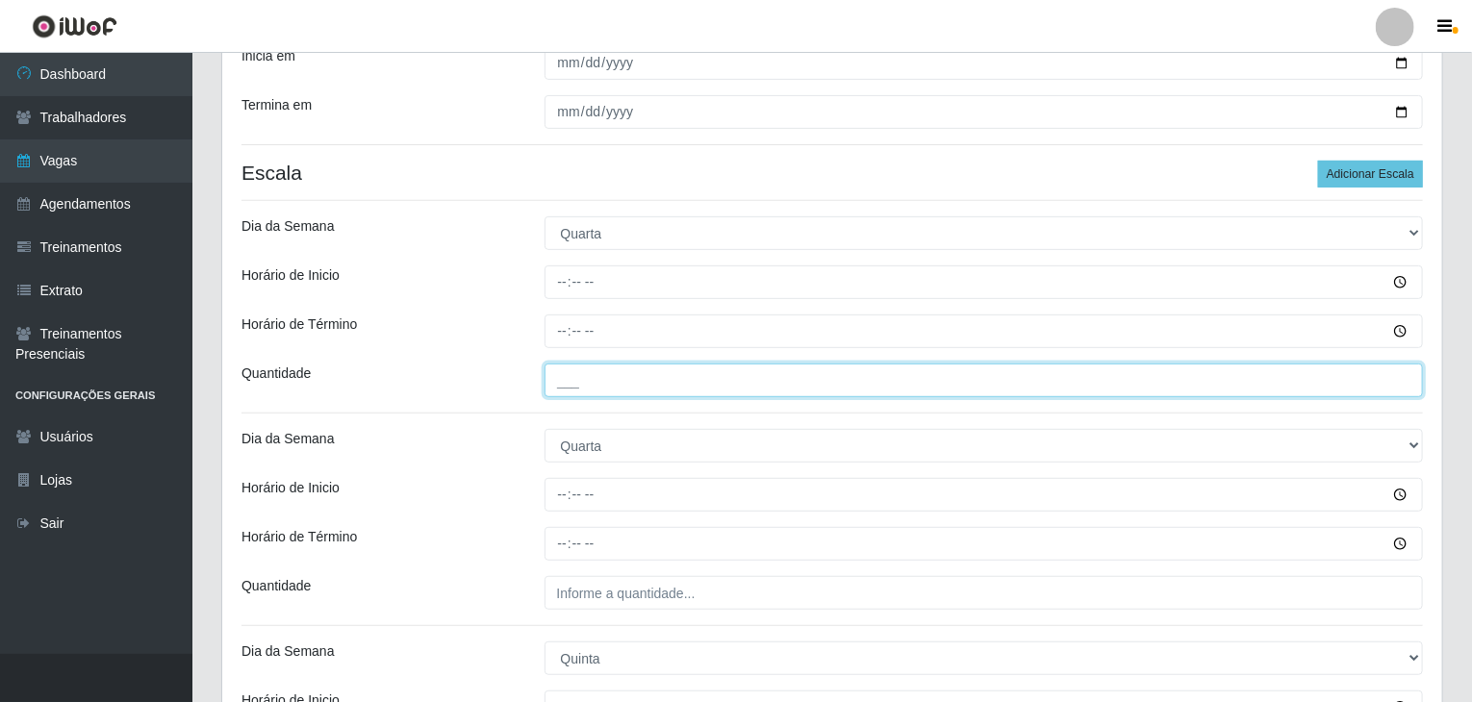
click at [608, 382] on input "___" at bounding box center [983, 381] width 879 height 34
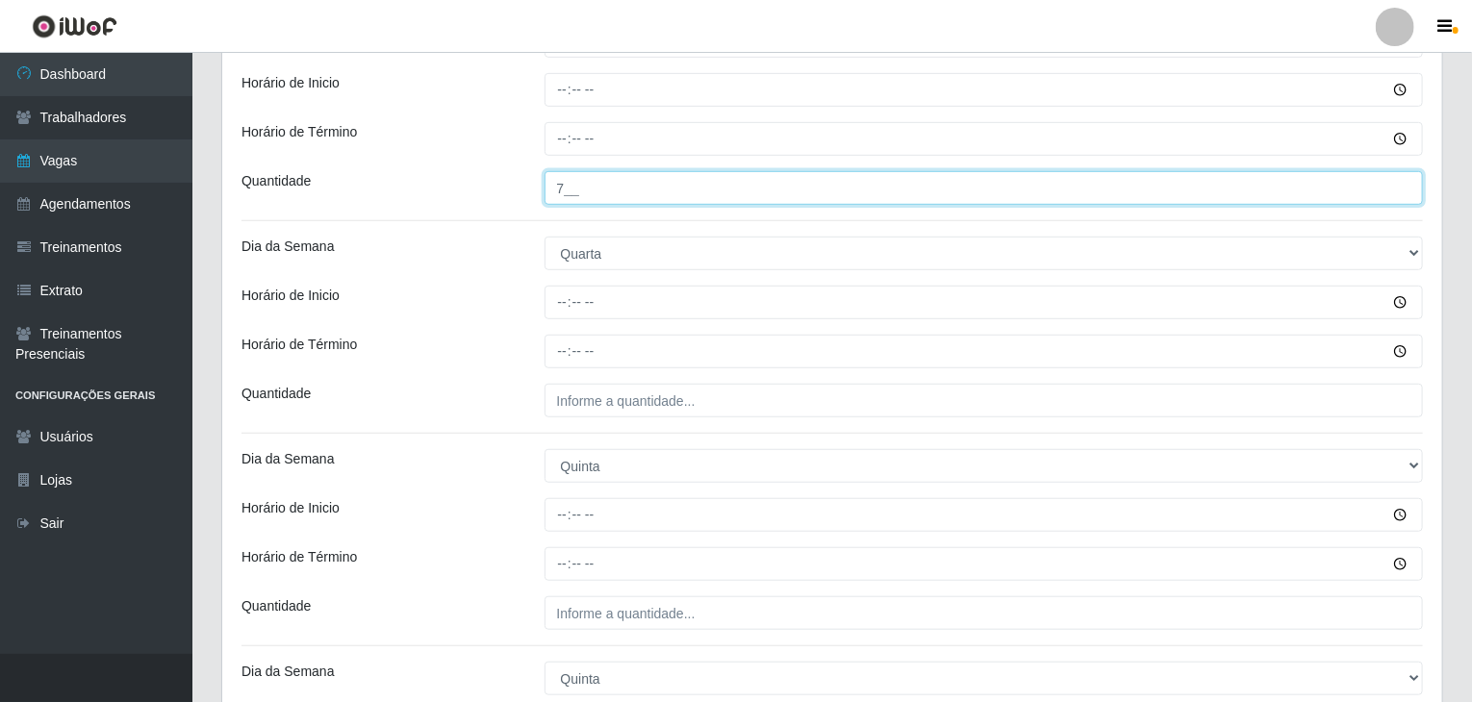
type input "7__"
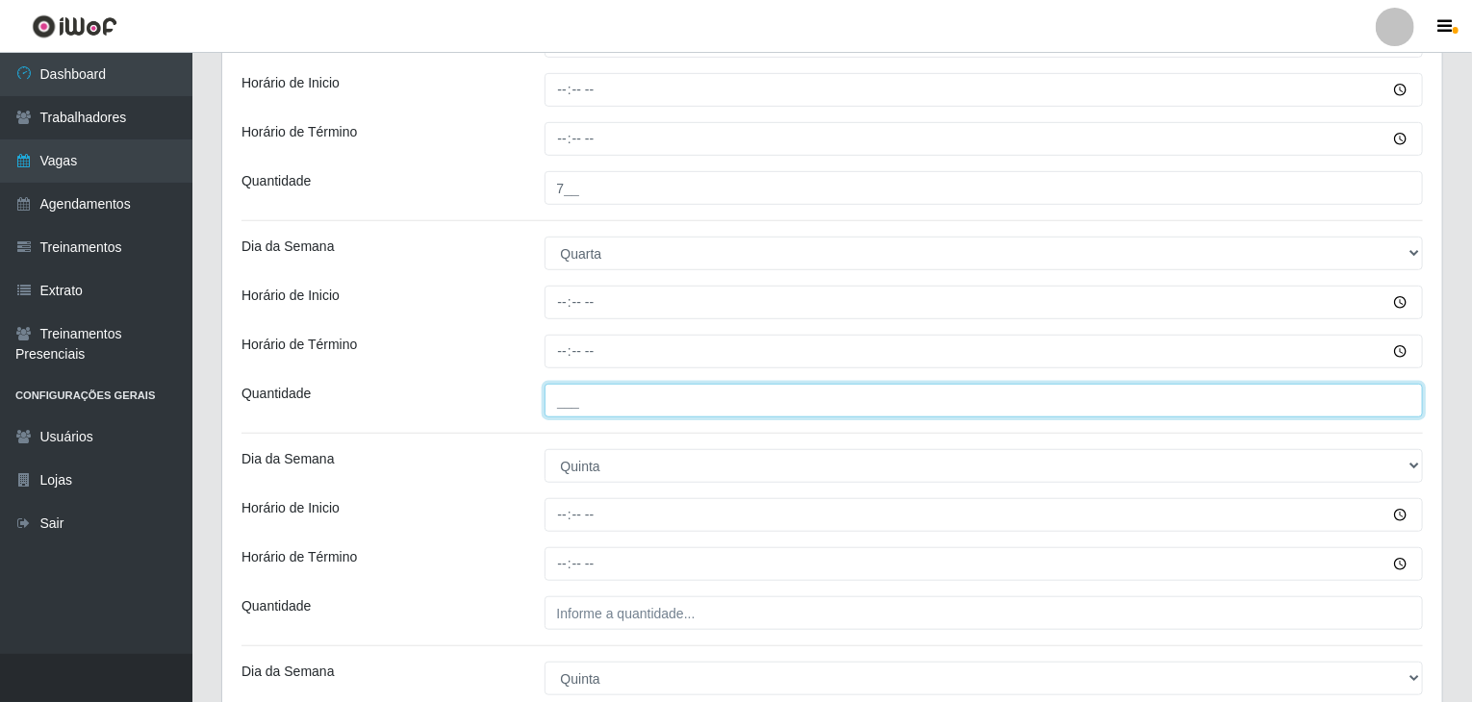
click at [613, 403] on input "___" at bounding box center [983, 401] width 879 height 34
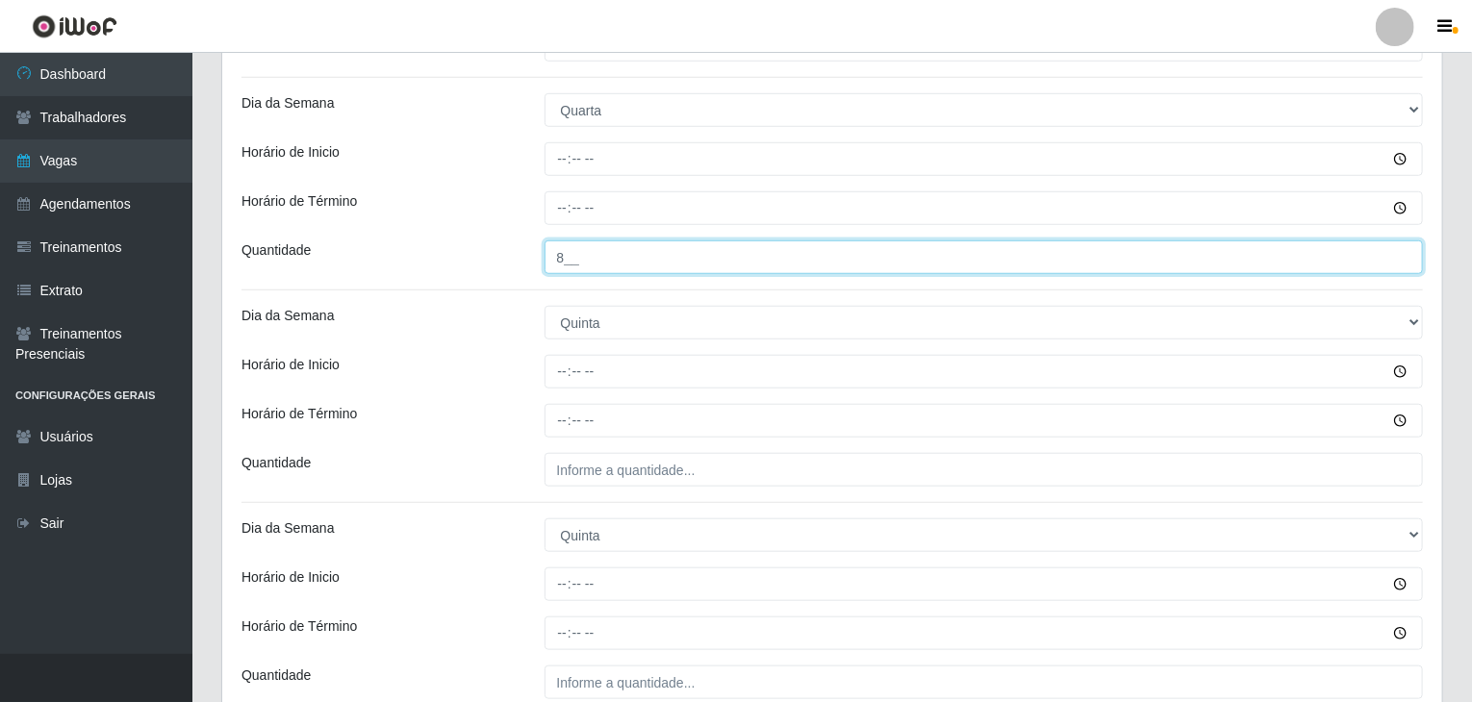
scroll to position [673, 0]
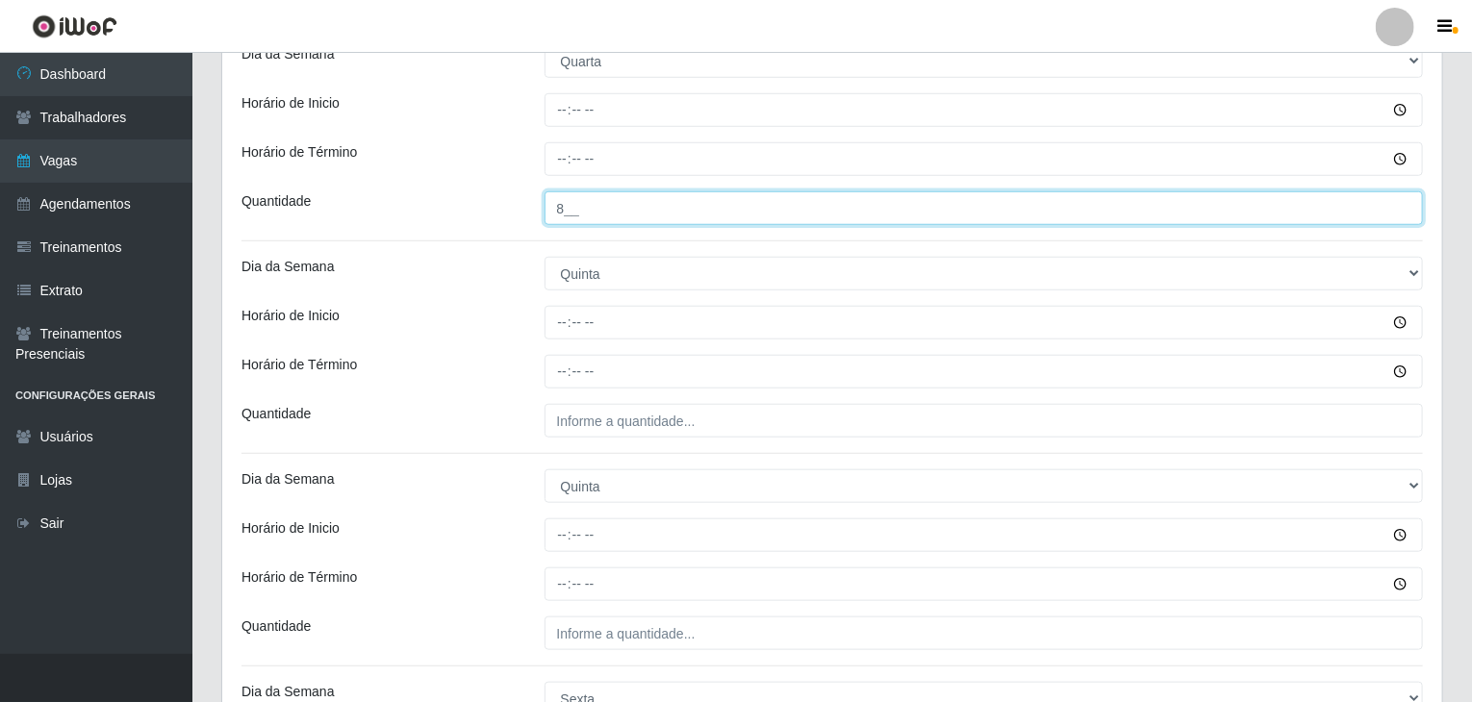
type input "8__"
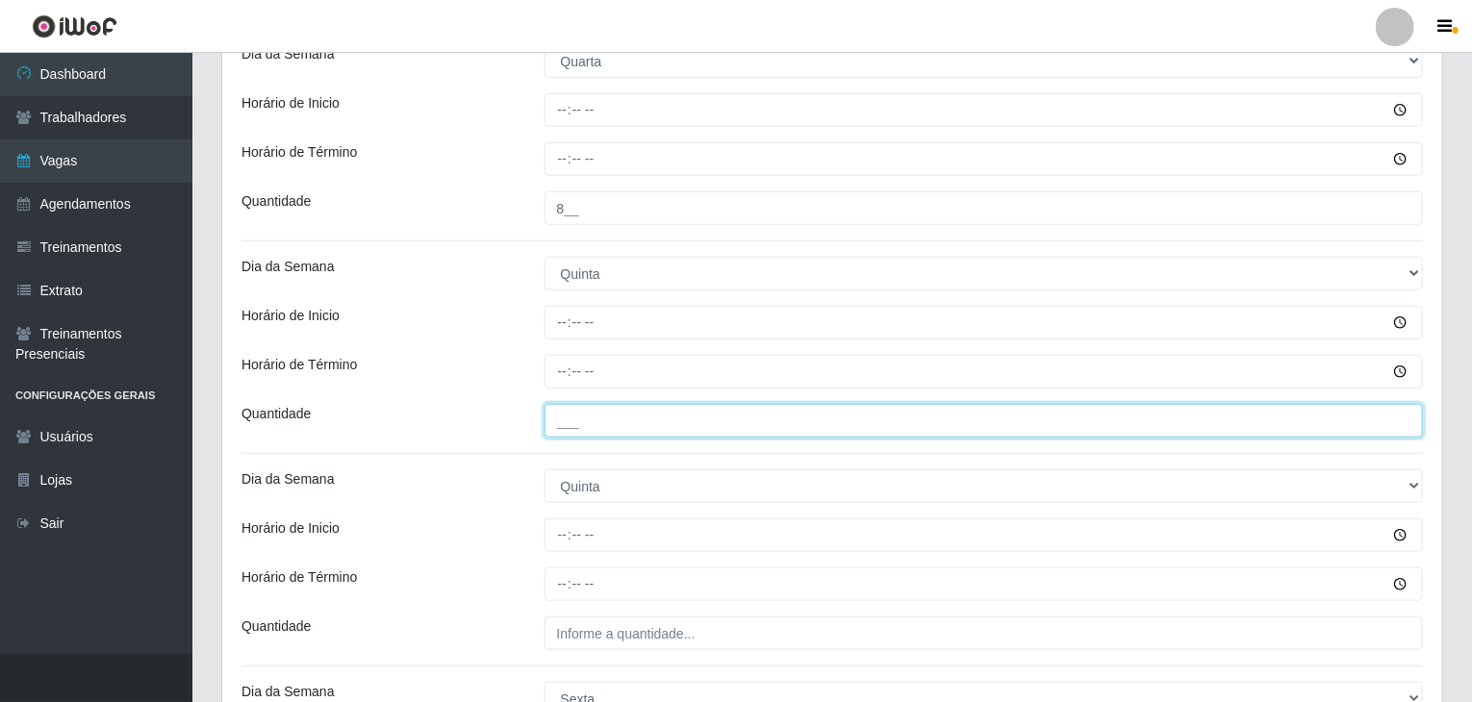
click at [623, 424] on input "___" at bounding box center [983, 421] width 879 height 34
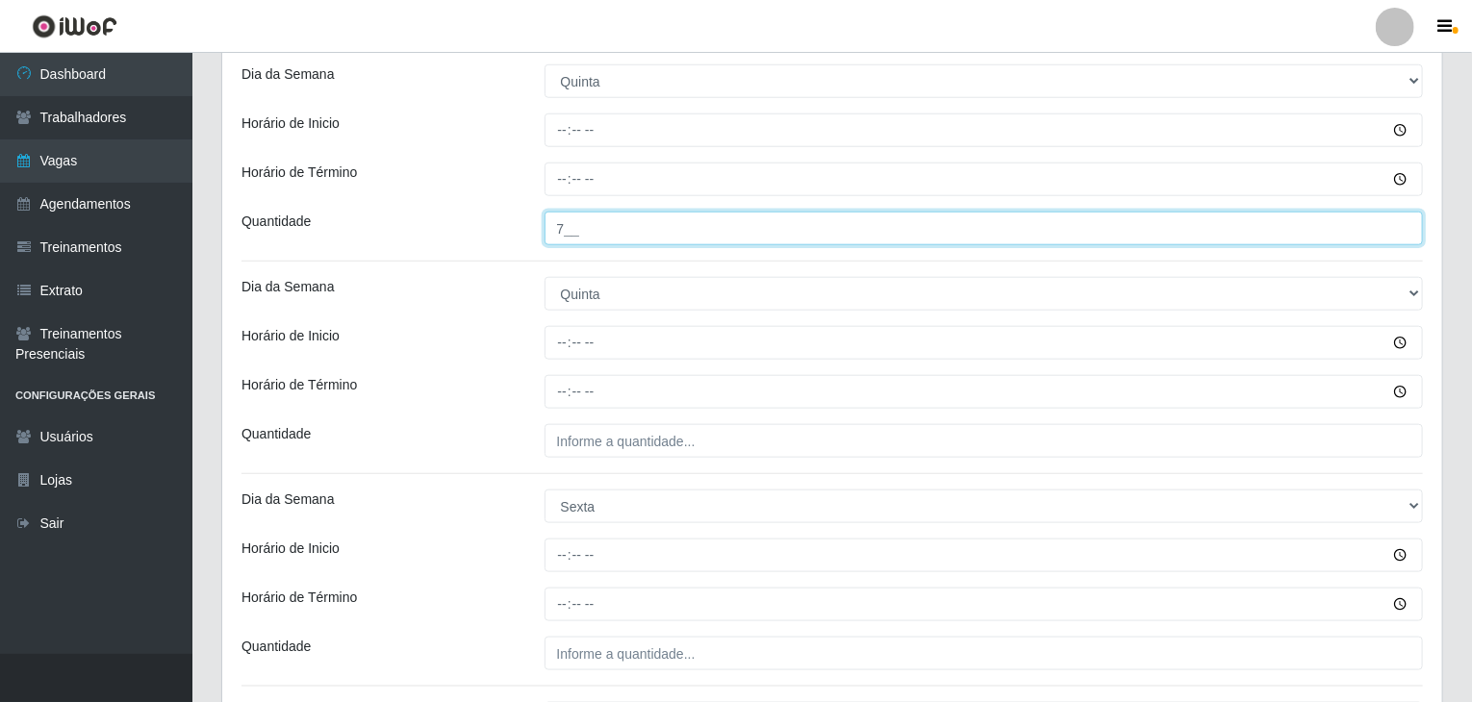
type input "7__"
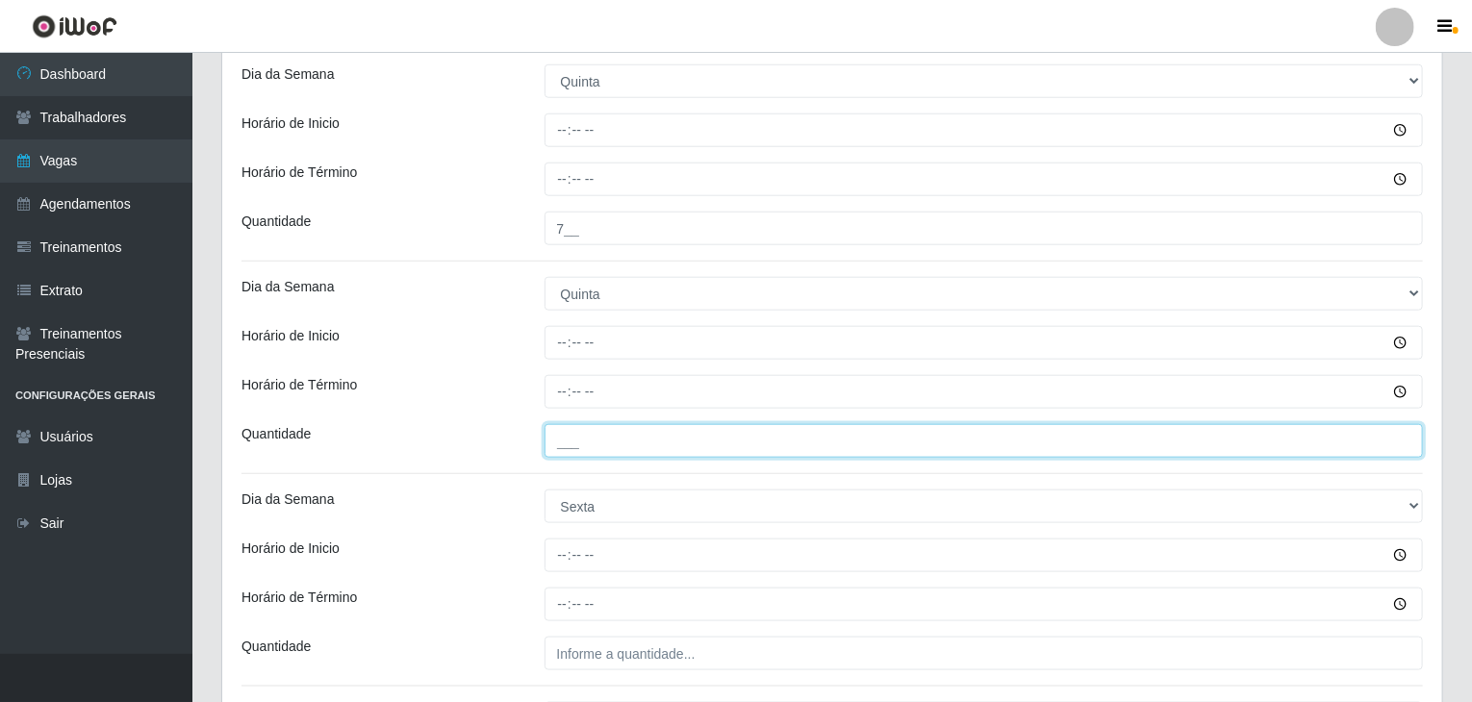
click at [628, 442] on input "___" at bounding box center [983, 441] width 879 height 34
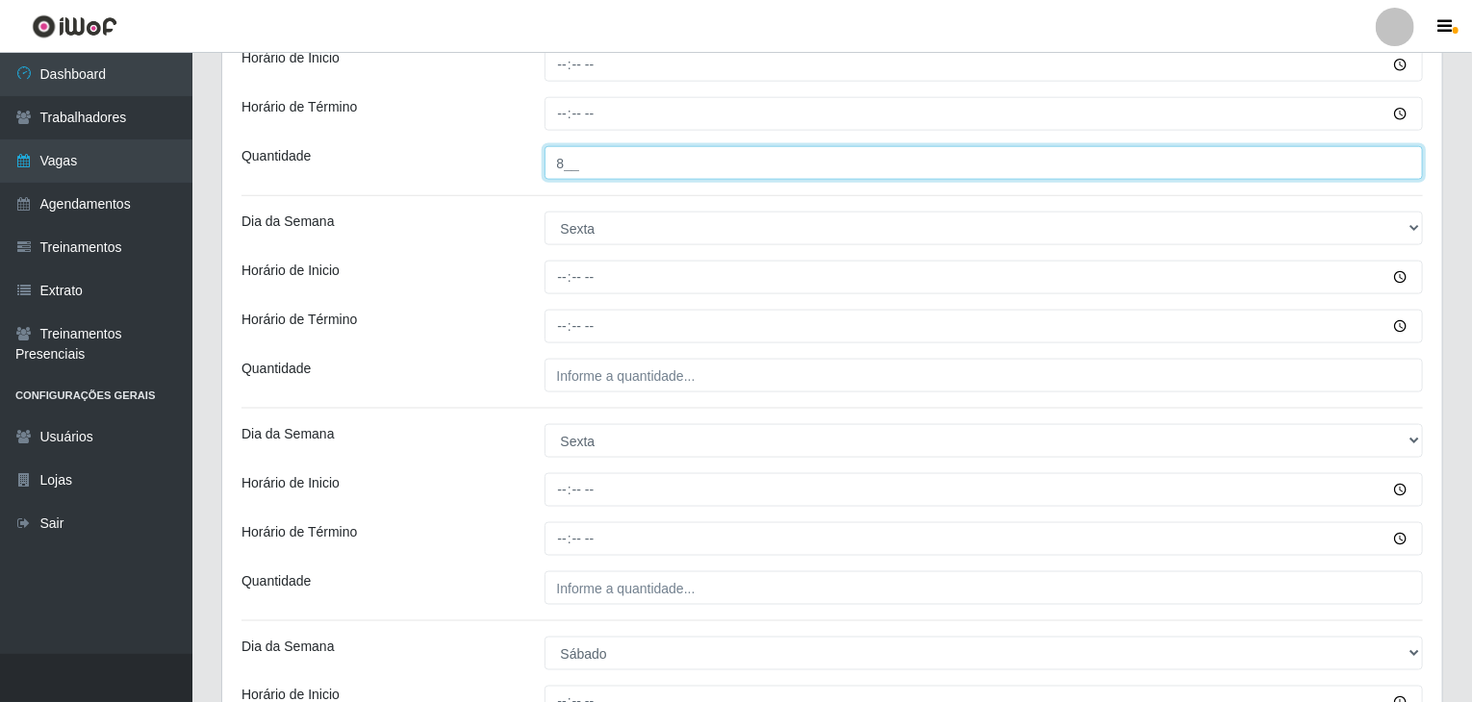
scroll to position [1154, 0]
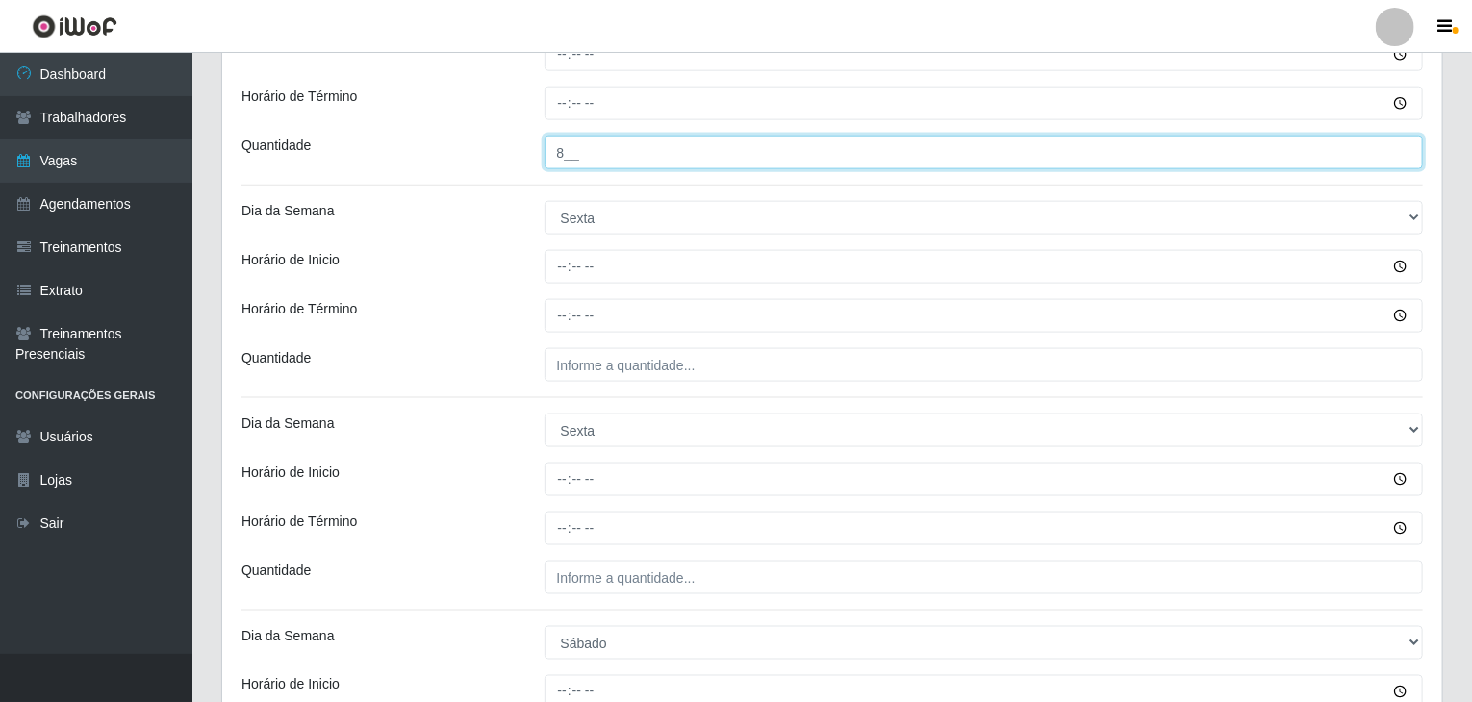
type input "8__"
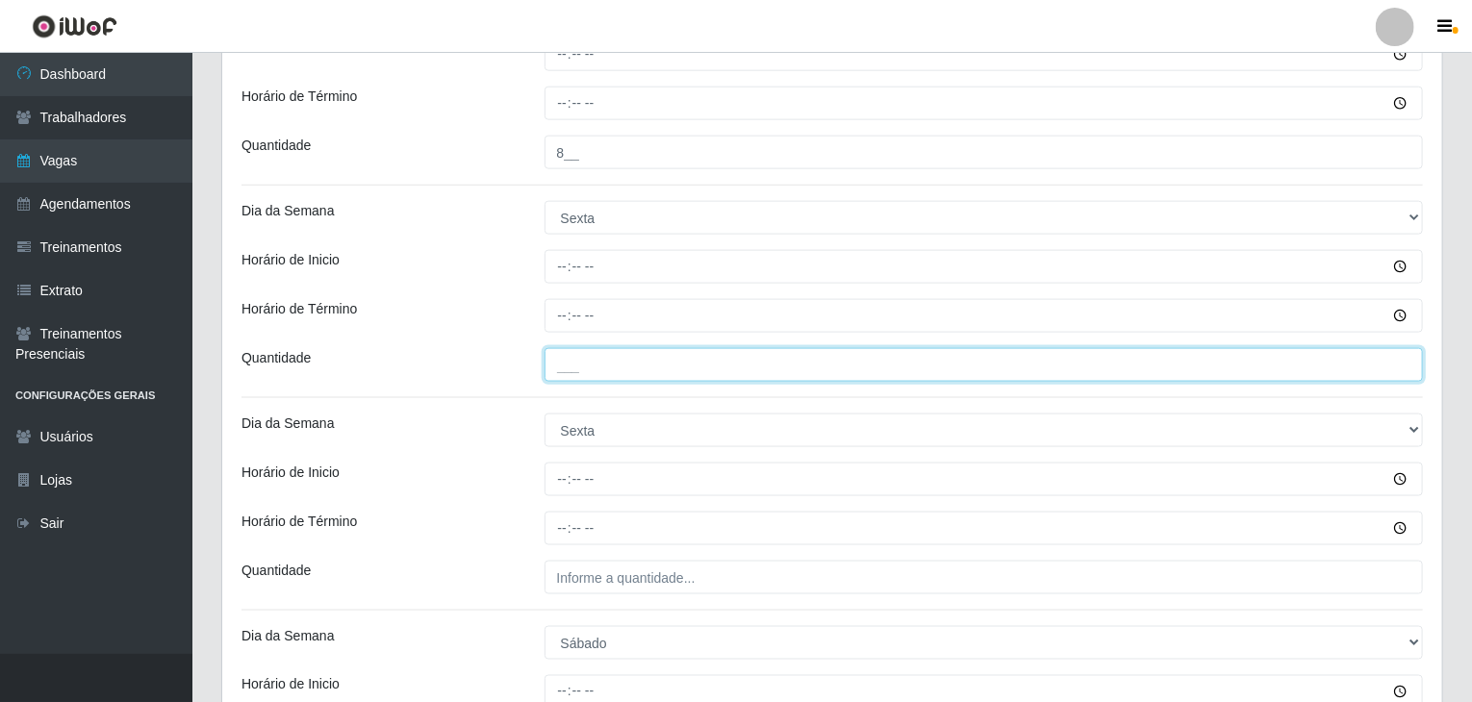
click at [606, 363] on input "___" at bounding box center [983, 365] width 879 height 34
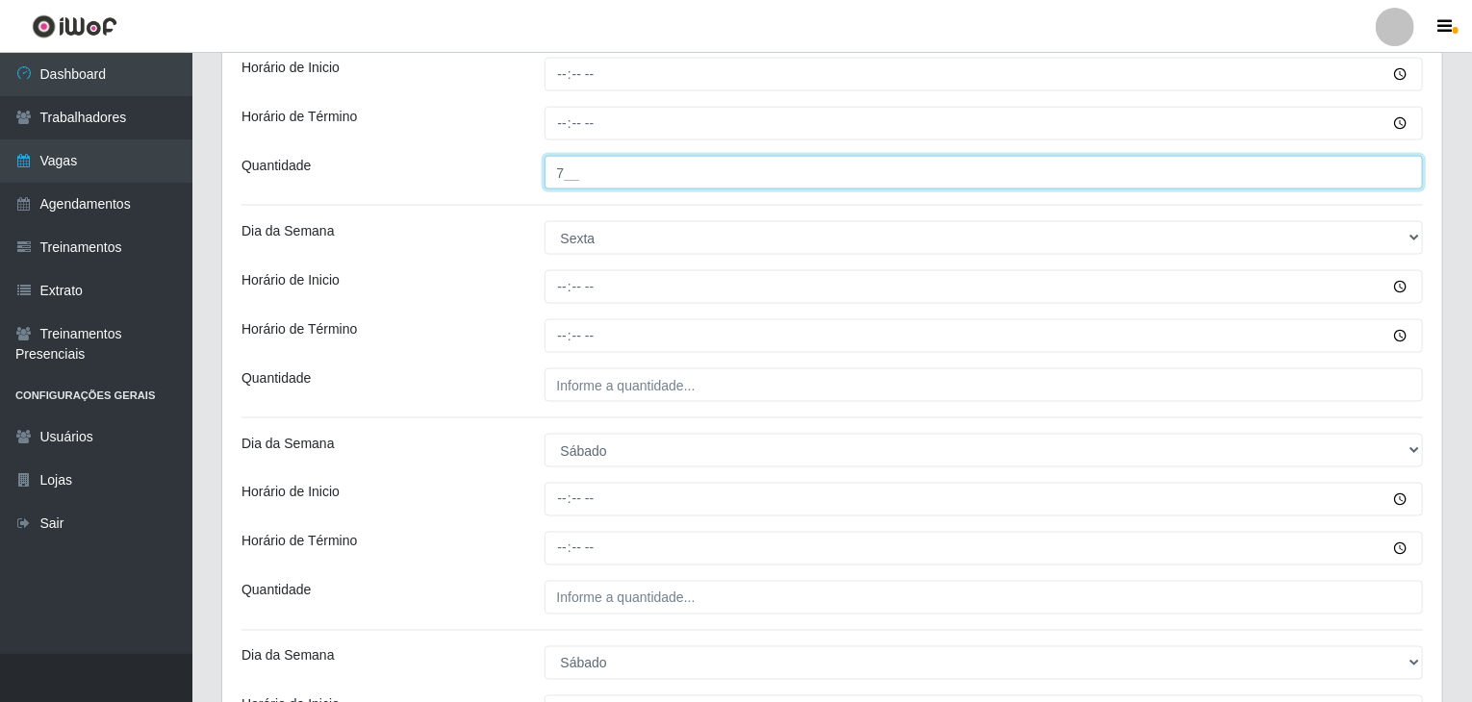
type input "7__"
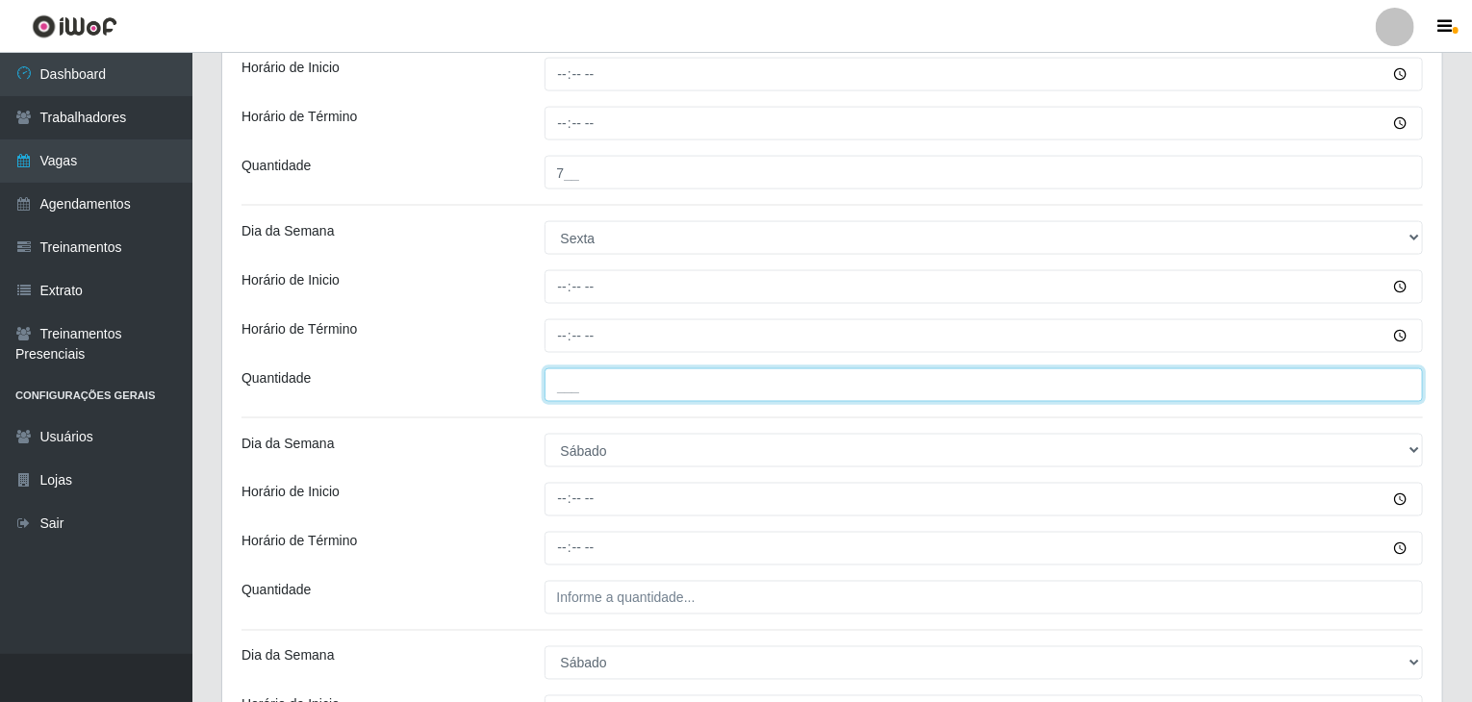
click at [630, 393] on input "___" at bounding box center [983, 385] width 879 height 34
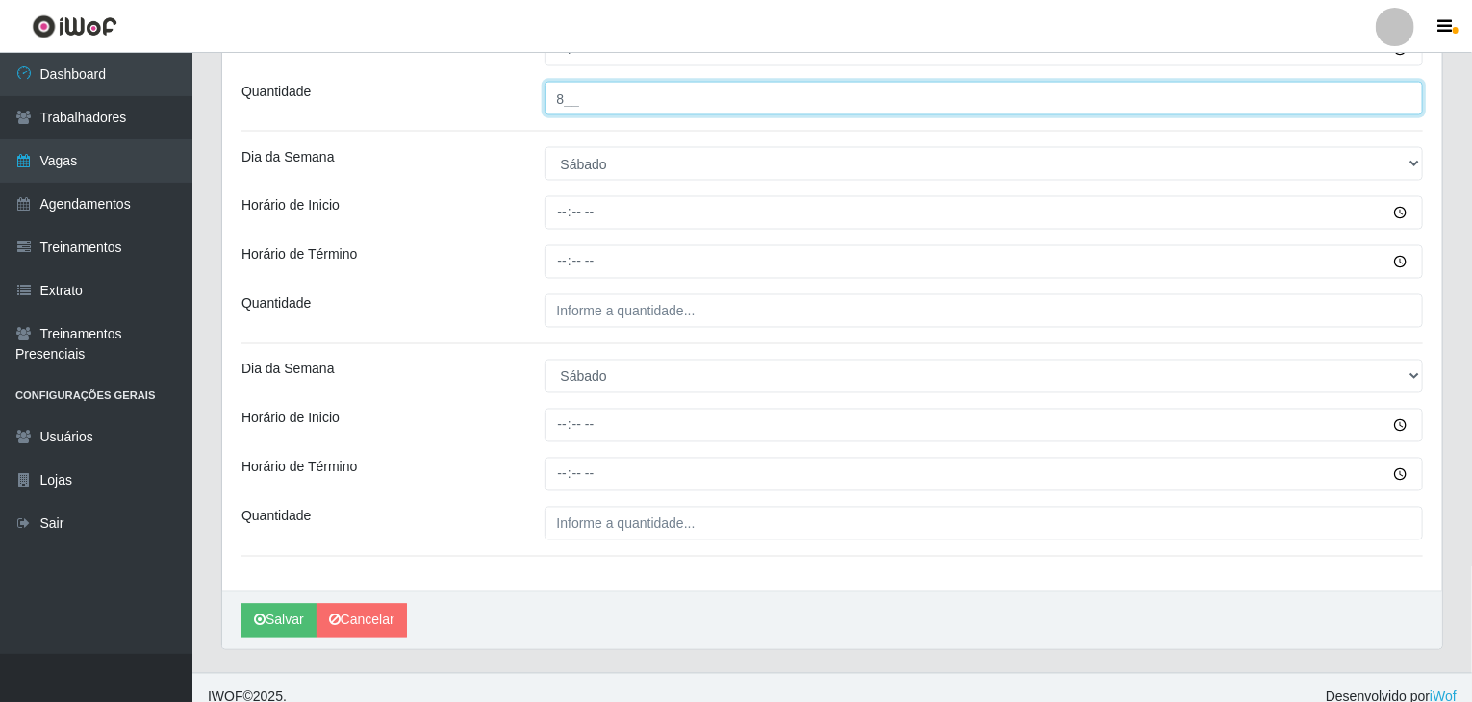
scroll to position [1635, 0]
type input "8__"
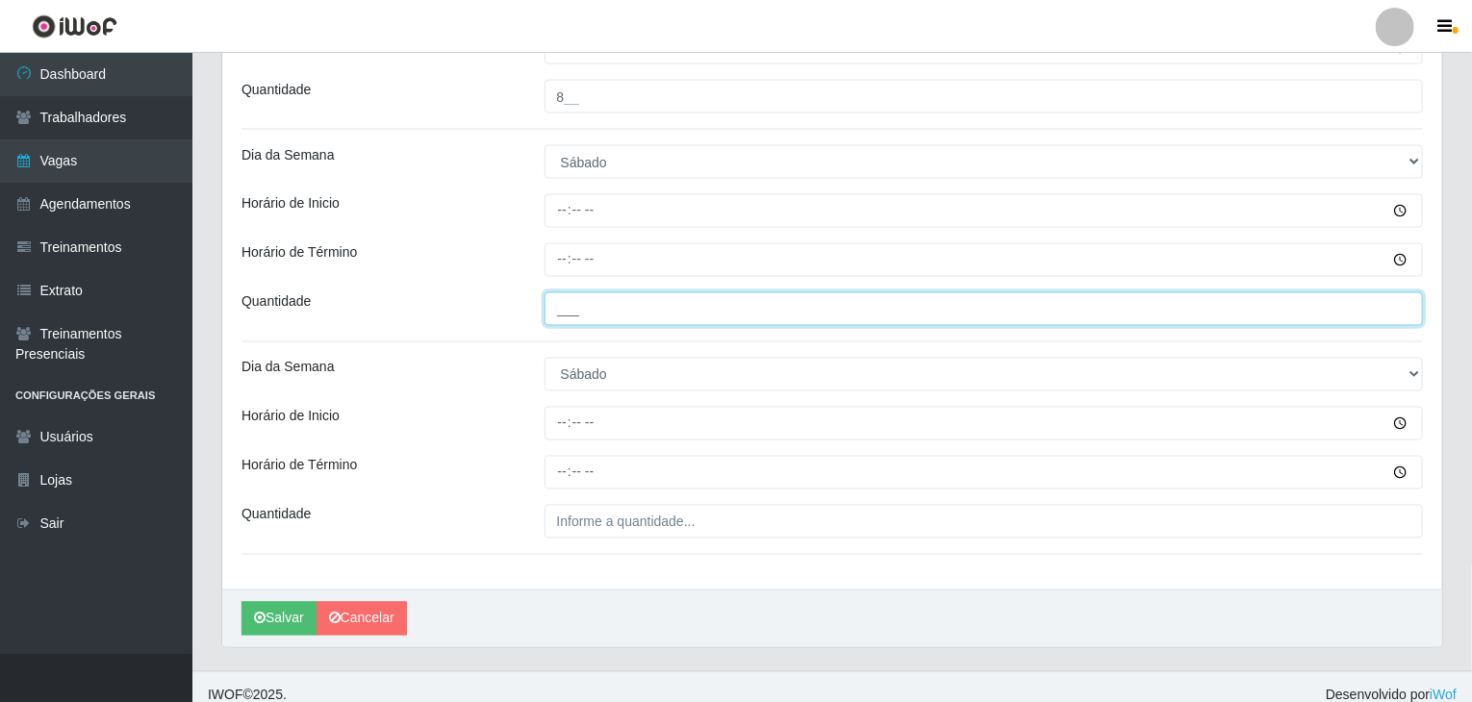
click at [604, 293] on input "___" at bounding box center [983, 309] width 879 height 34
type input "7__"
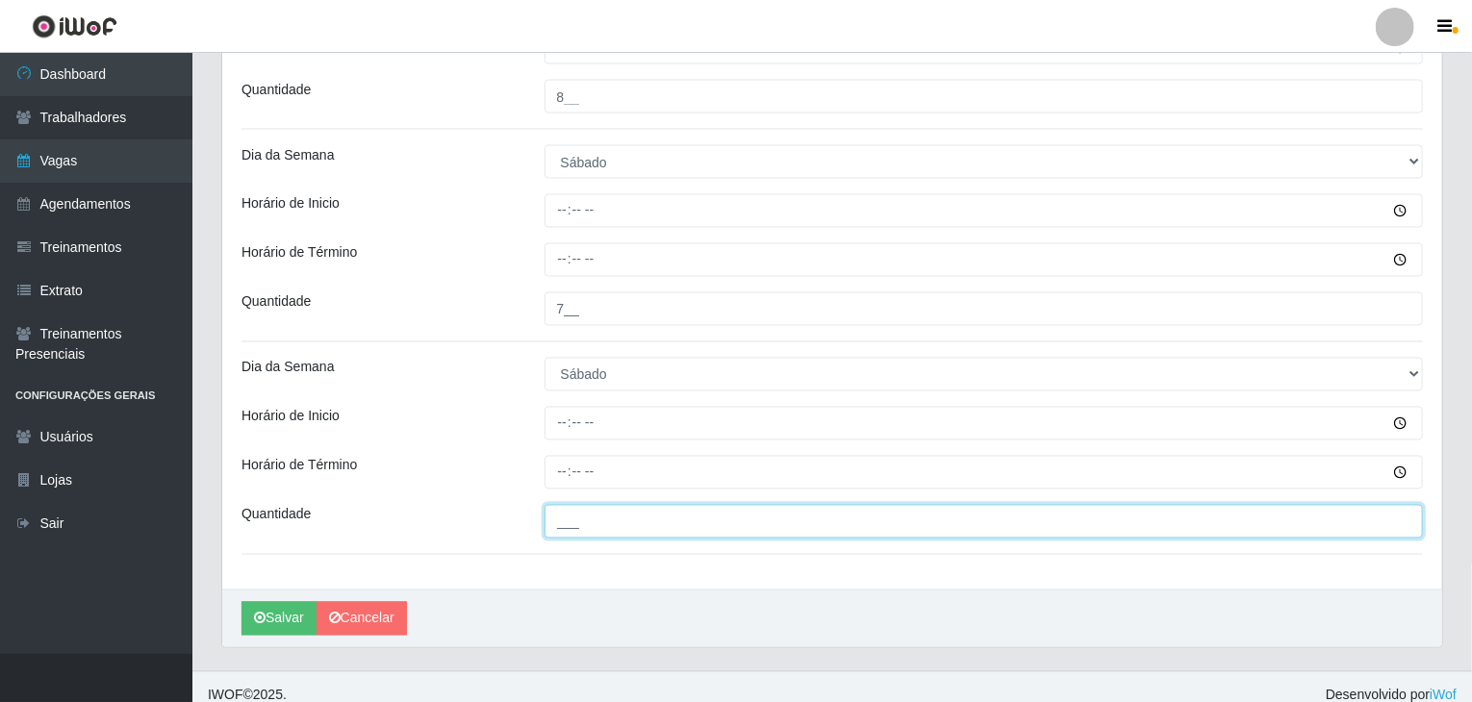
click at [639, 513] on input "___" at bounding box center [983, 522] width 879 height 34
type input "8__"
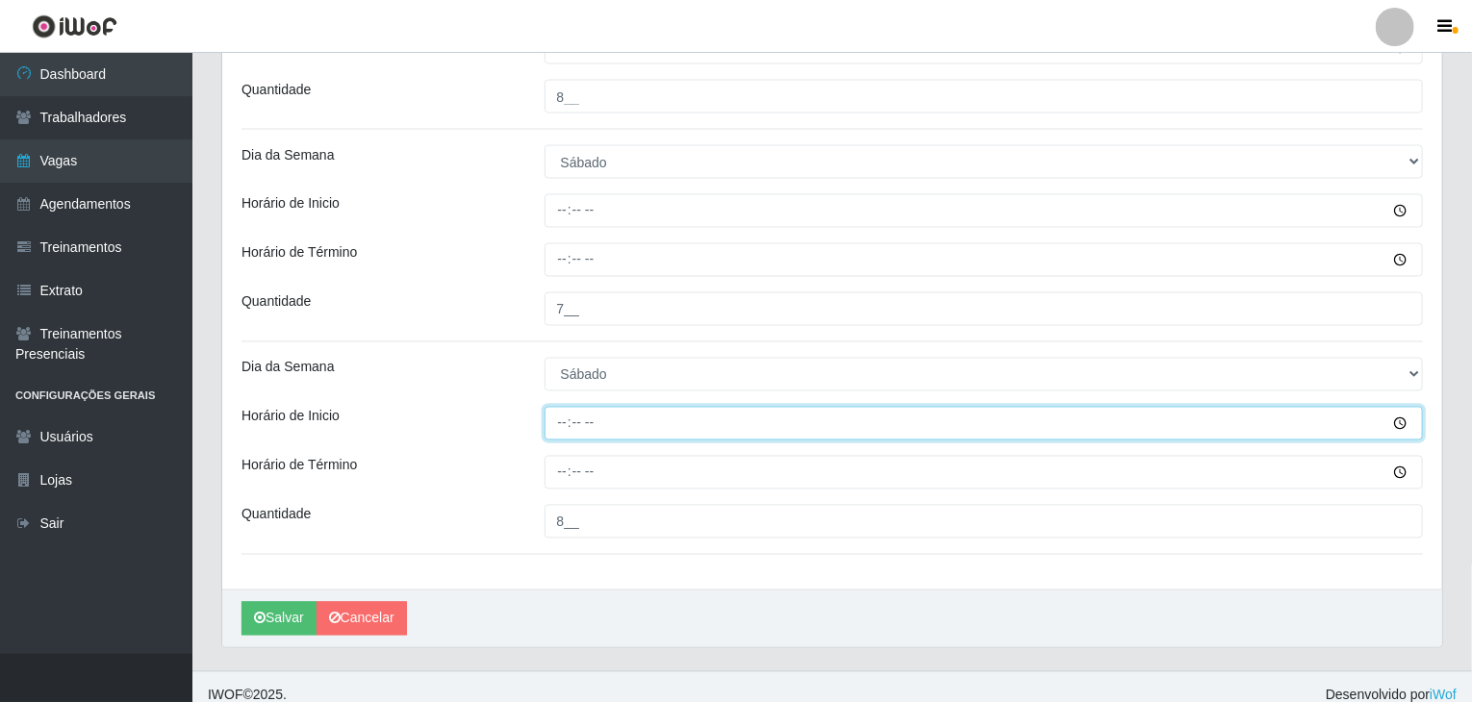
click at [554, 425] on input "Horário de Inicio" at bounding box center [983, 424] width 879 height 34
type input "16:00"
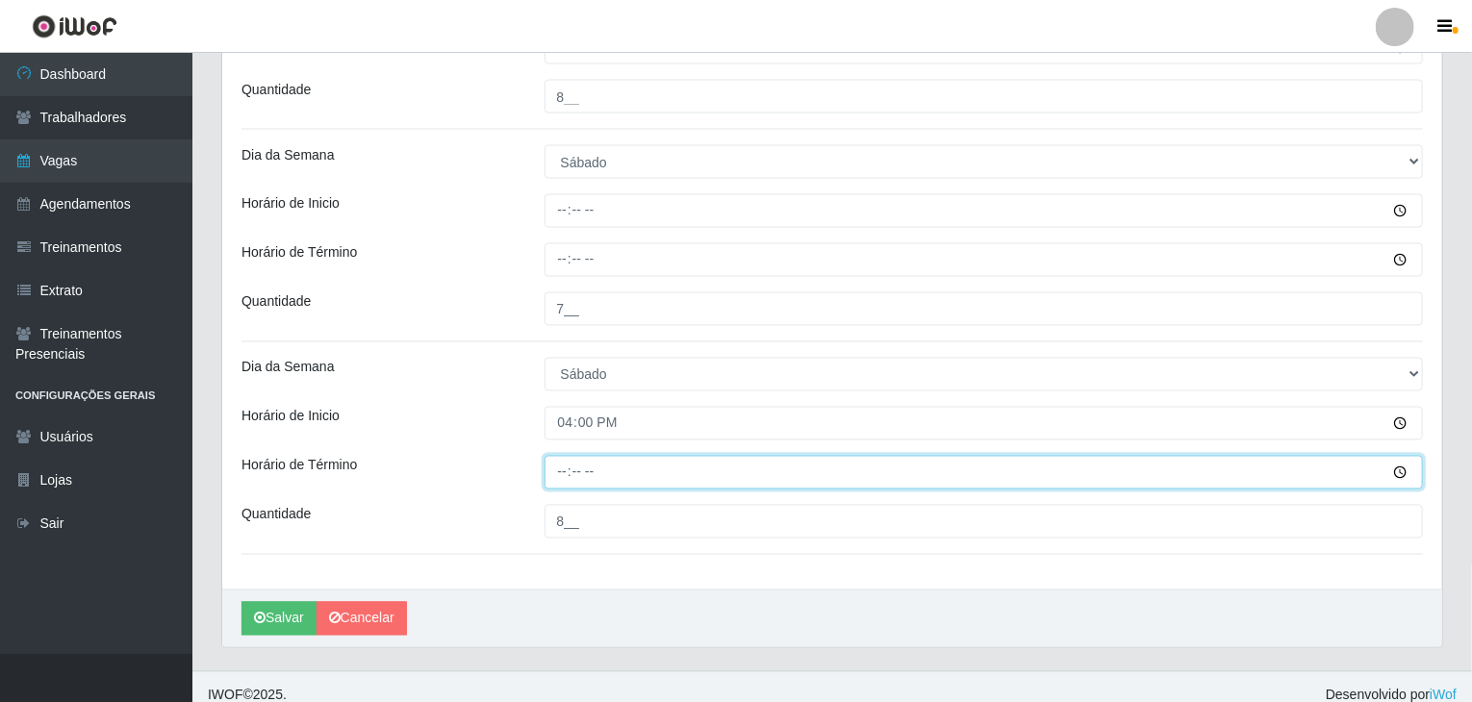
click at [562, 470] on input "Horário de Término" at bounding box center [983, 473] width 879 height 34
type input "22:00"
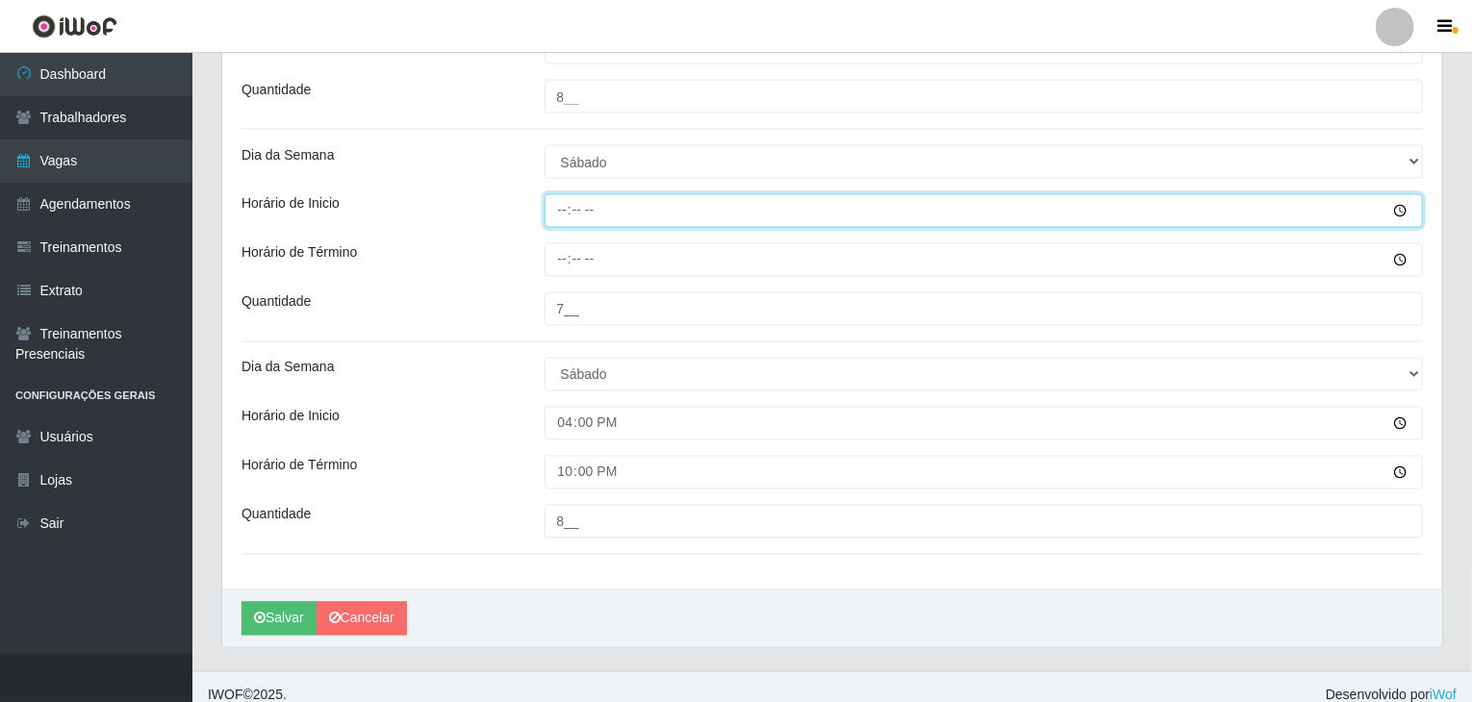
click at [566, 213] on input "Horário de Inicio" at bounding box center [983, 211] width 879 height 34
type input "09:00"
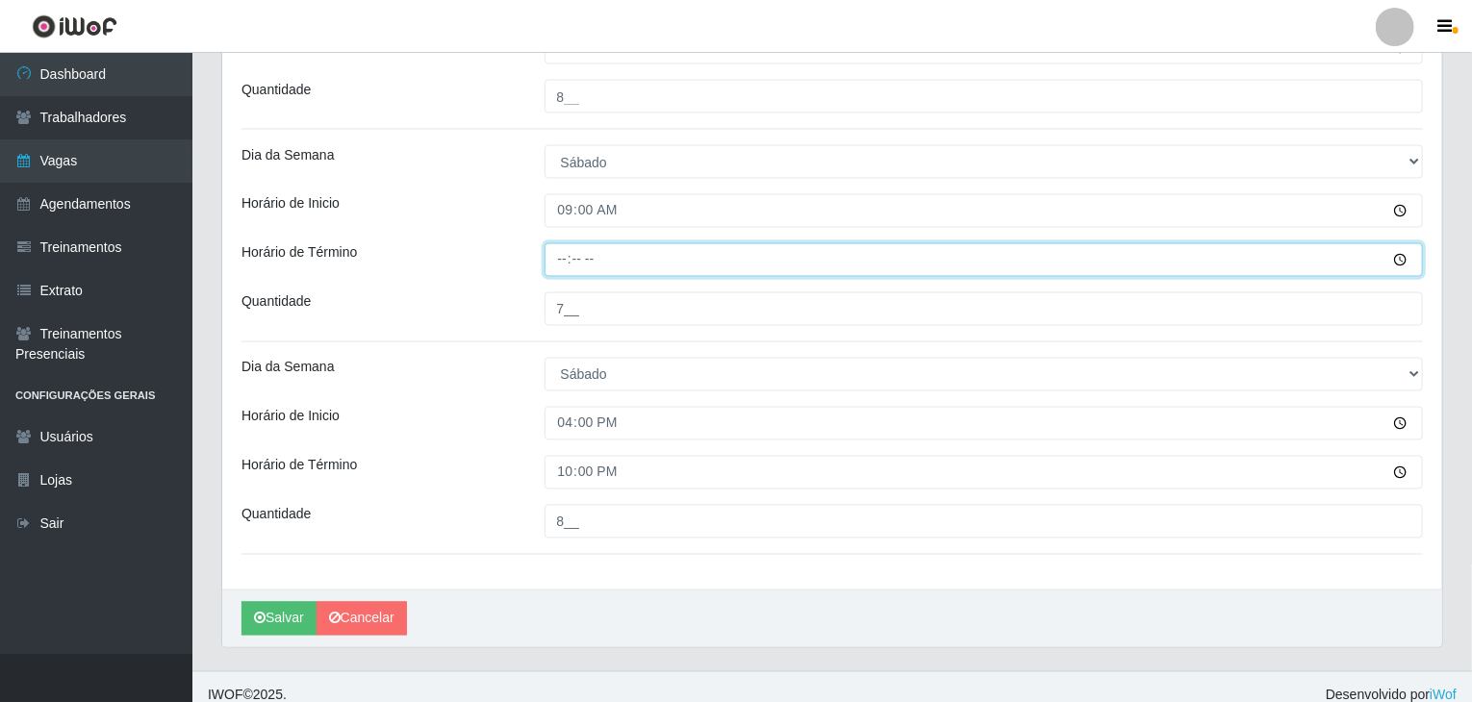
click at [558, 258] on input "Horário de Término" at bounding box center [983, 260] width 879 height 34
type input "15:00"
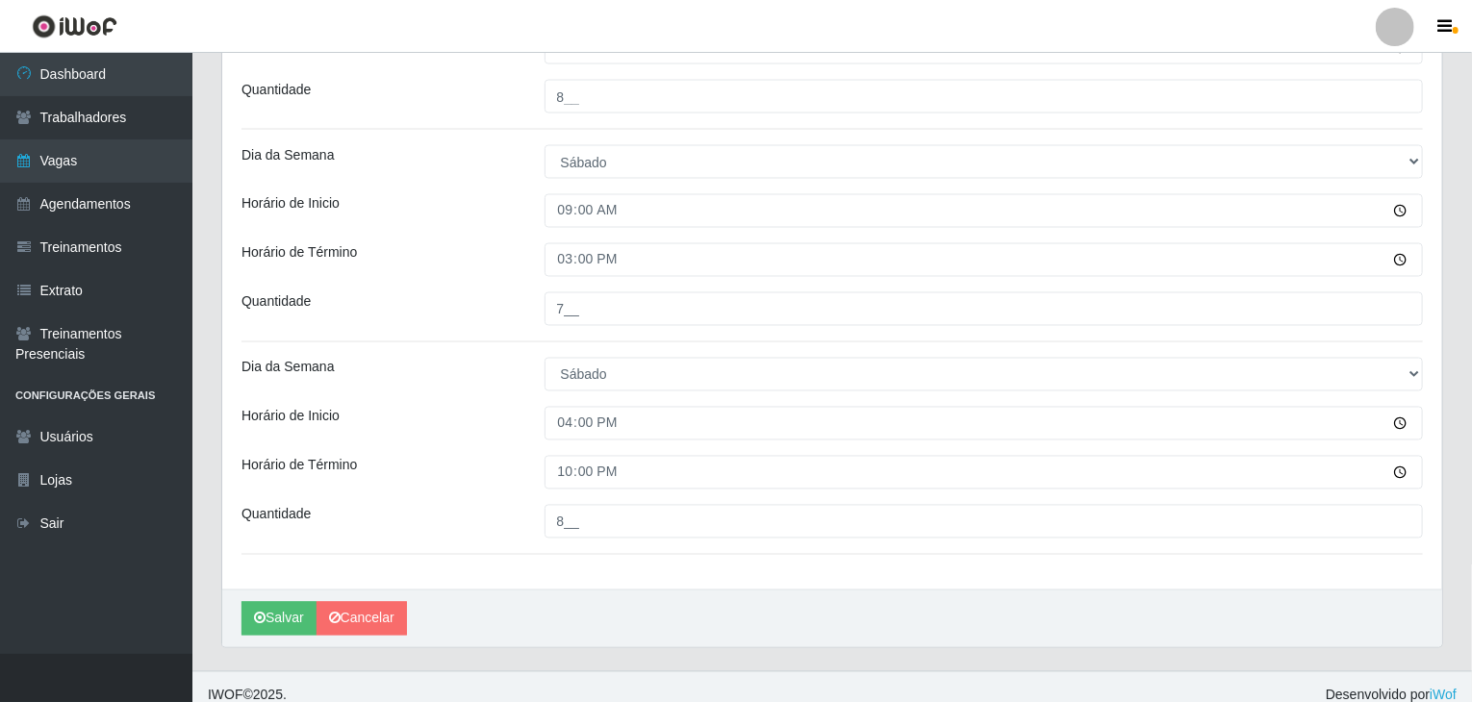
click at [454, 274] on div "Horário de Término" at bounding box center [378, 260] width 303 height 34
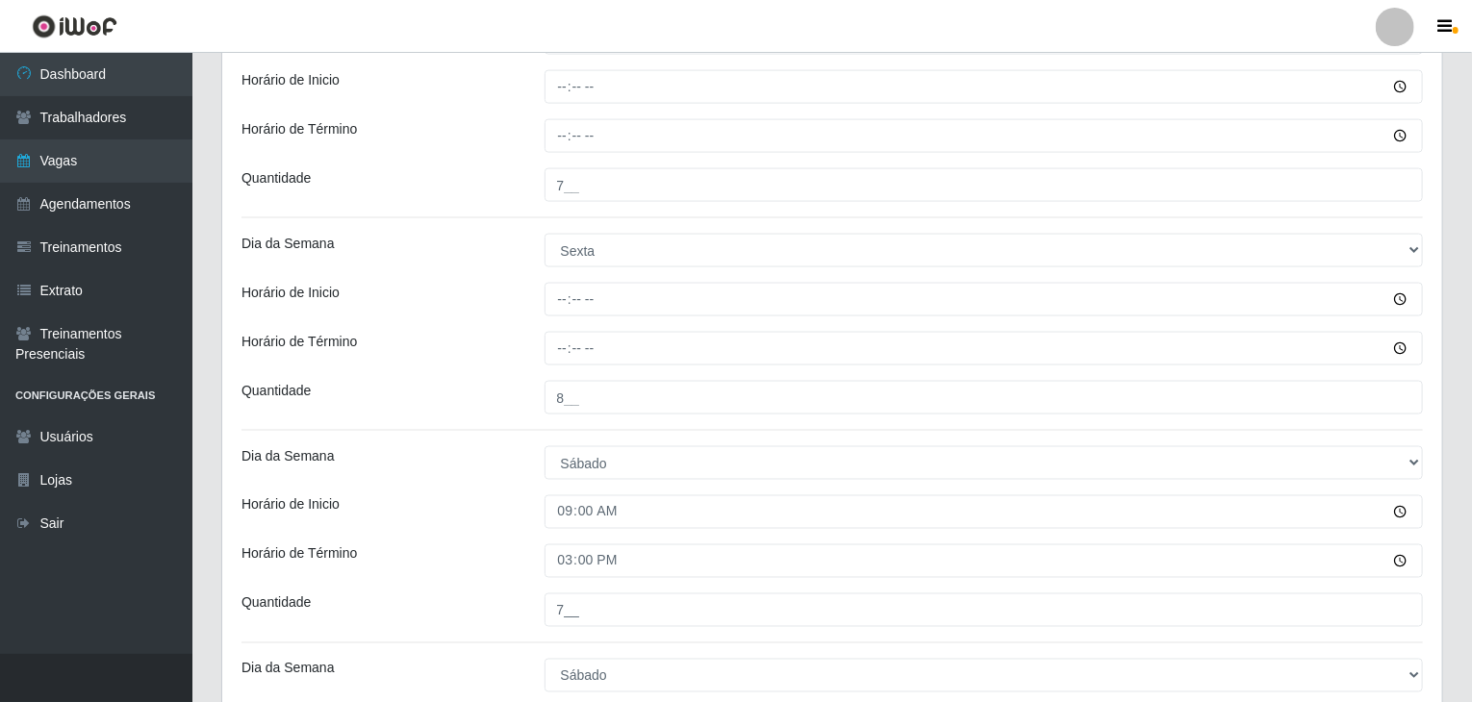
scroll to position [1251, 0]
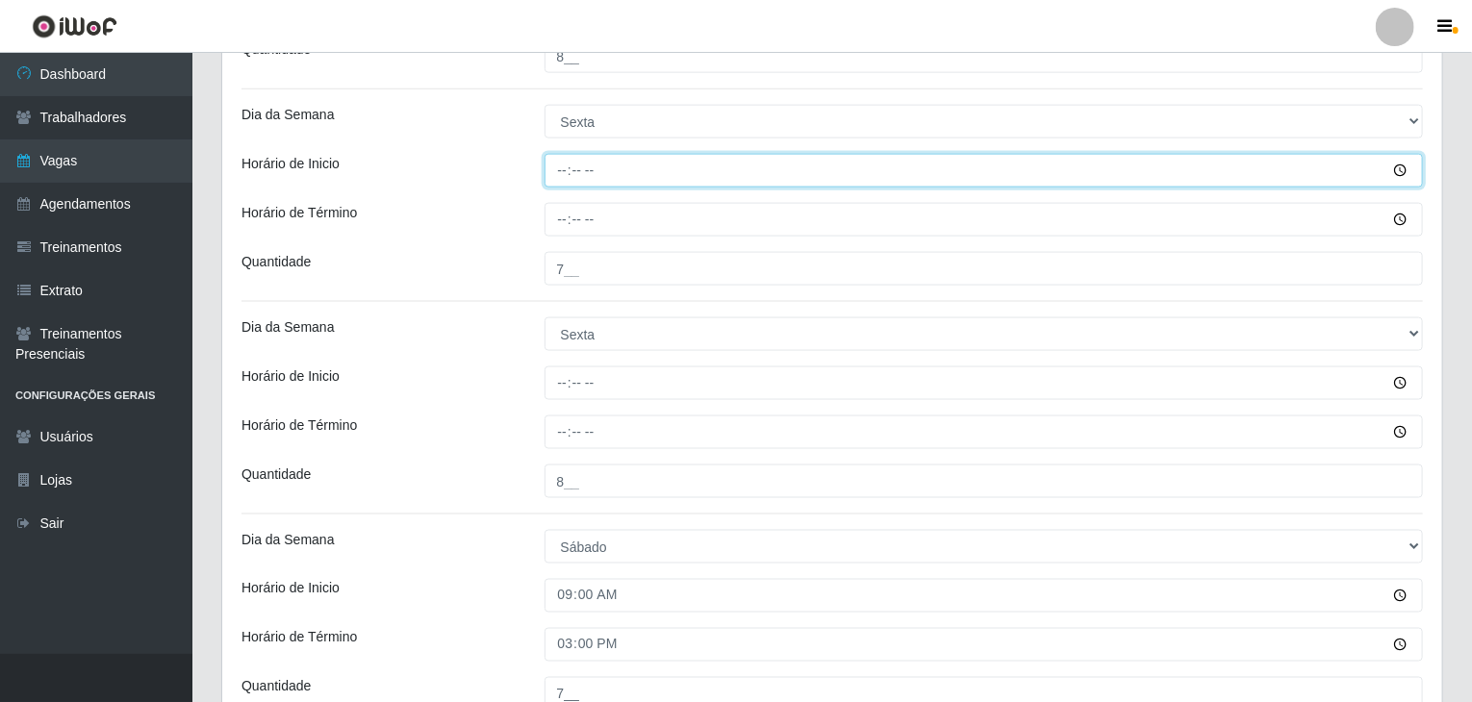
click at [551, 155] on input "Horário de Inicio" at bounding box center [983, 171] width 879 height 34
type input "09:00"
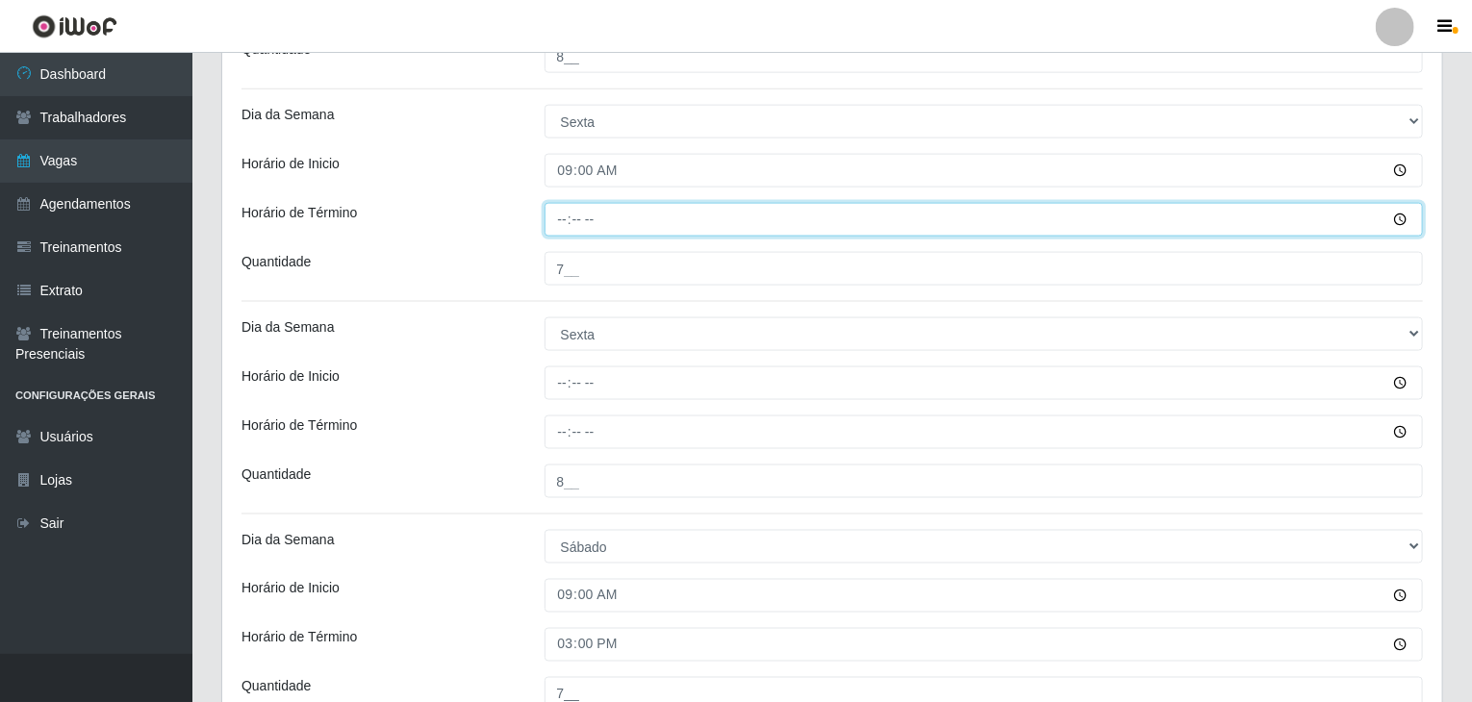
click at [562, 224] on input "Horário de Término" at bounding box center [983, 220] width 879 height 34
type input "15:00"
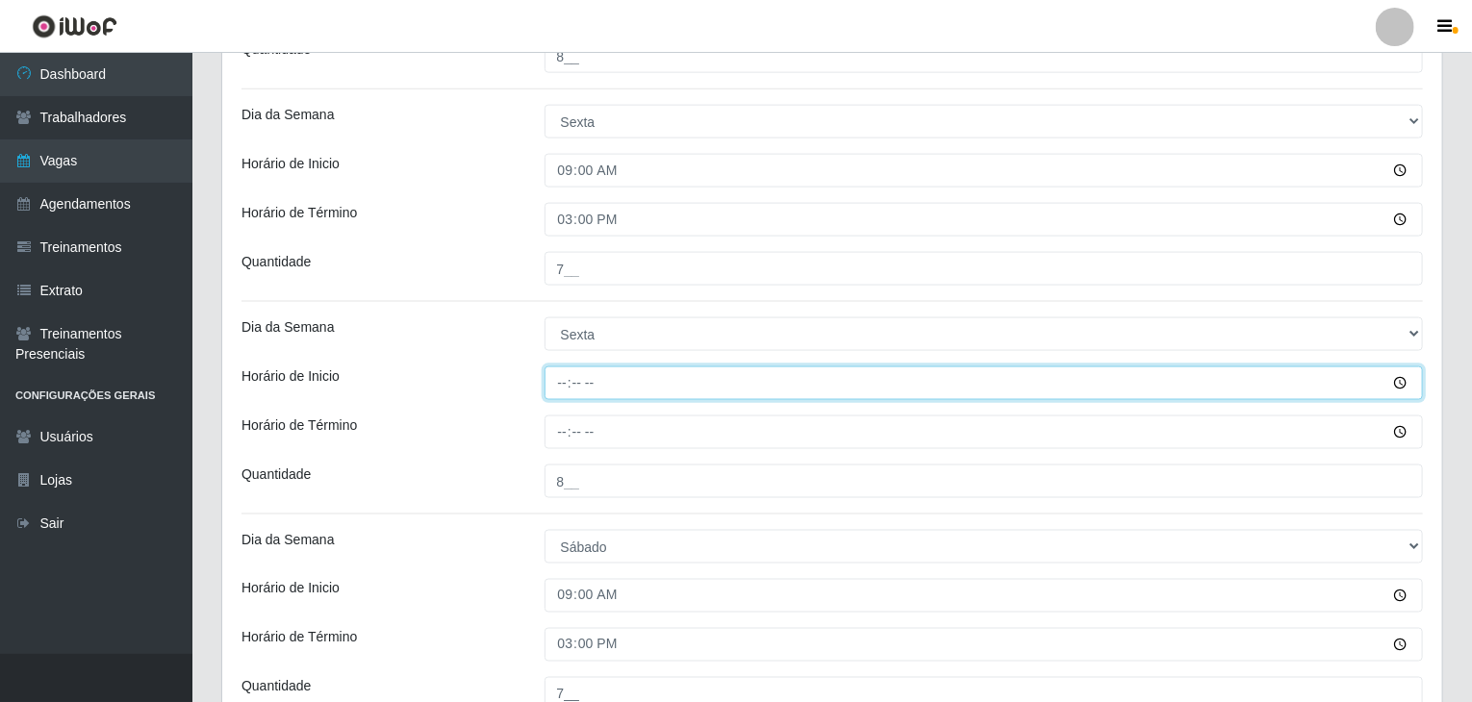
click at [566, 380] on input "Horário de Inicio" at bounding box center [983, 383] width 879 height 34
type input "16:00"
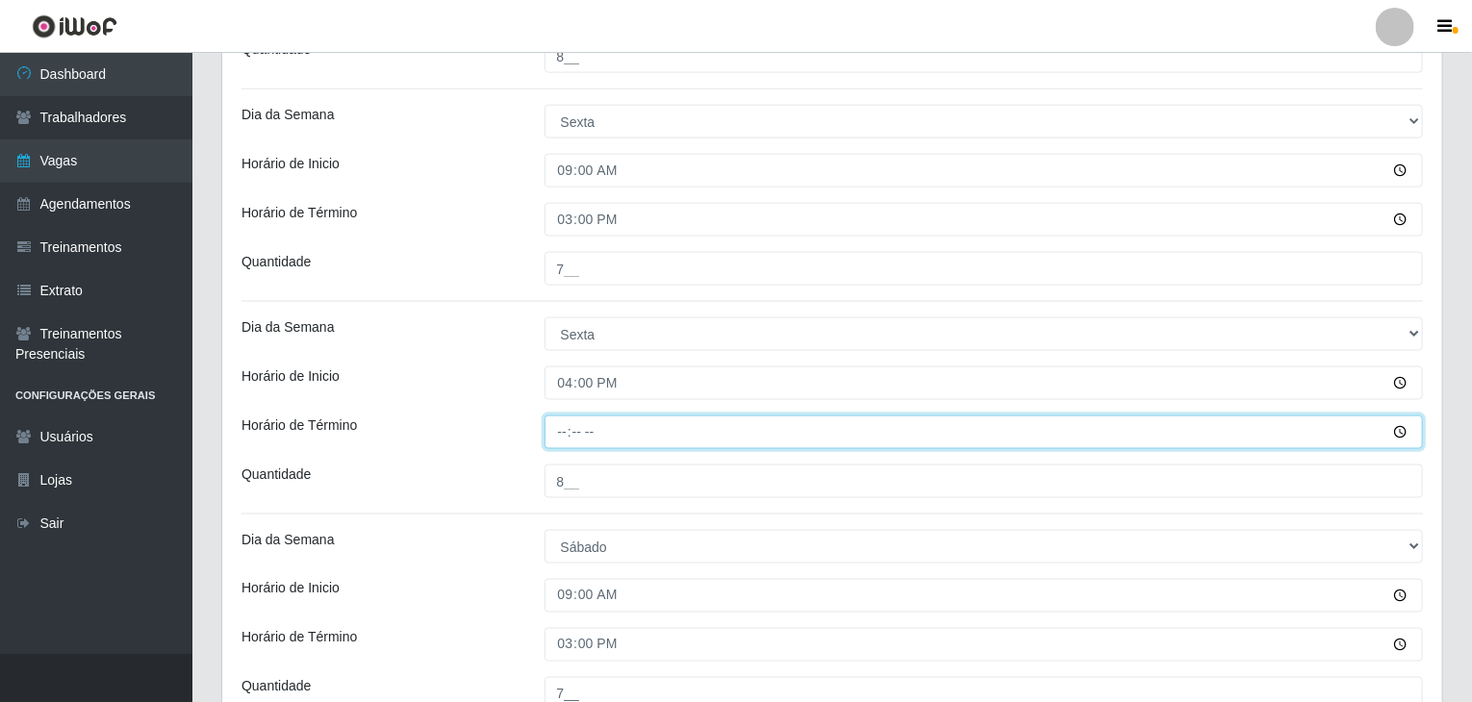
click at [564, 421] on input "Horário de Término" at bounding box center [983, 433] width 879 height 34
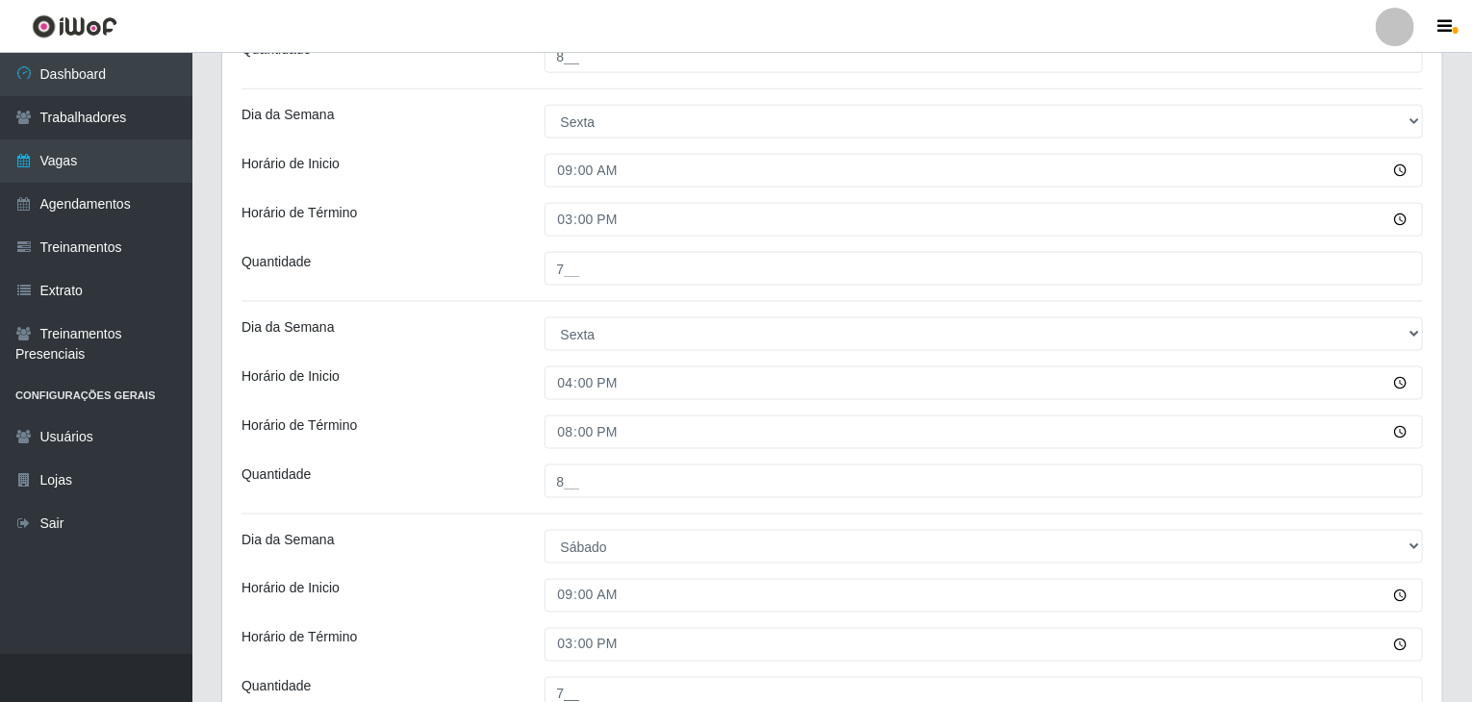
click at [506, 374] on div "Horário de Inicio" at bounding box center [378, 383] width 303 height 34
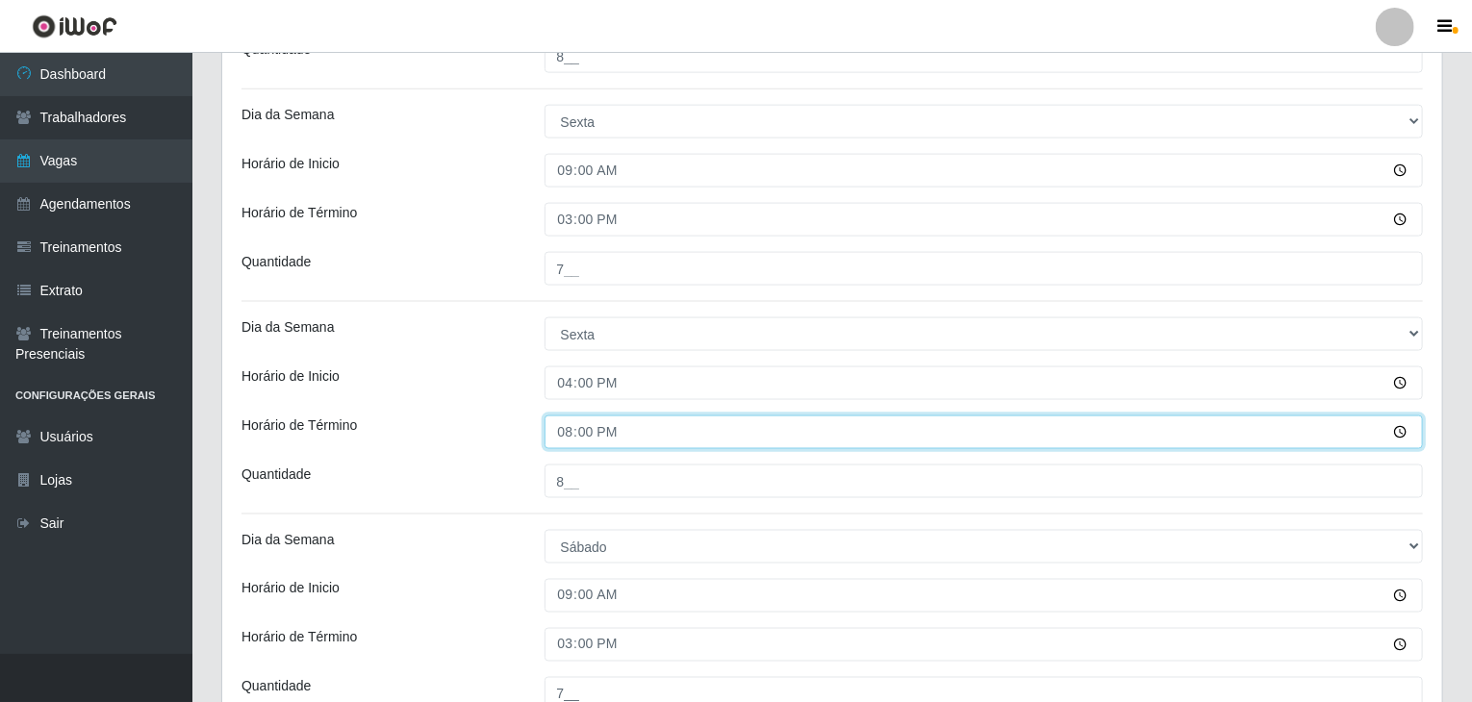
click at [562, 435] on input "20:00" at bounding box center [983, 433] width 879 height 34
type input "22:00"
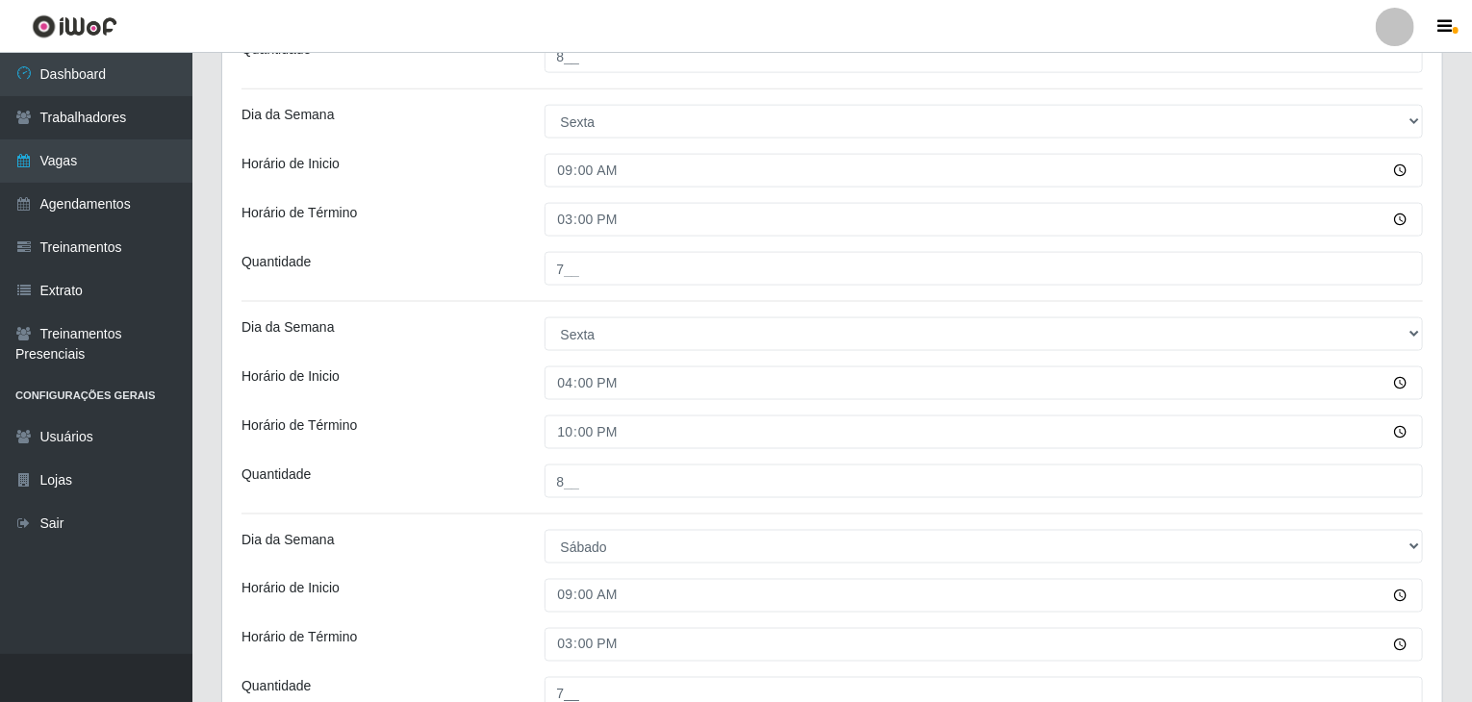
click at [512, 381] on div "Horário de Inicio" at bounding box center [378, 383] width 303 height 34
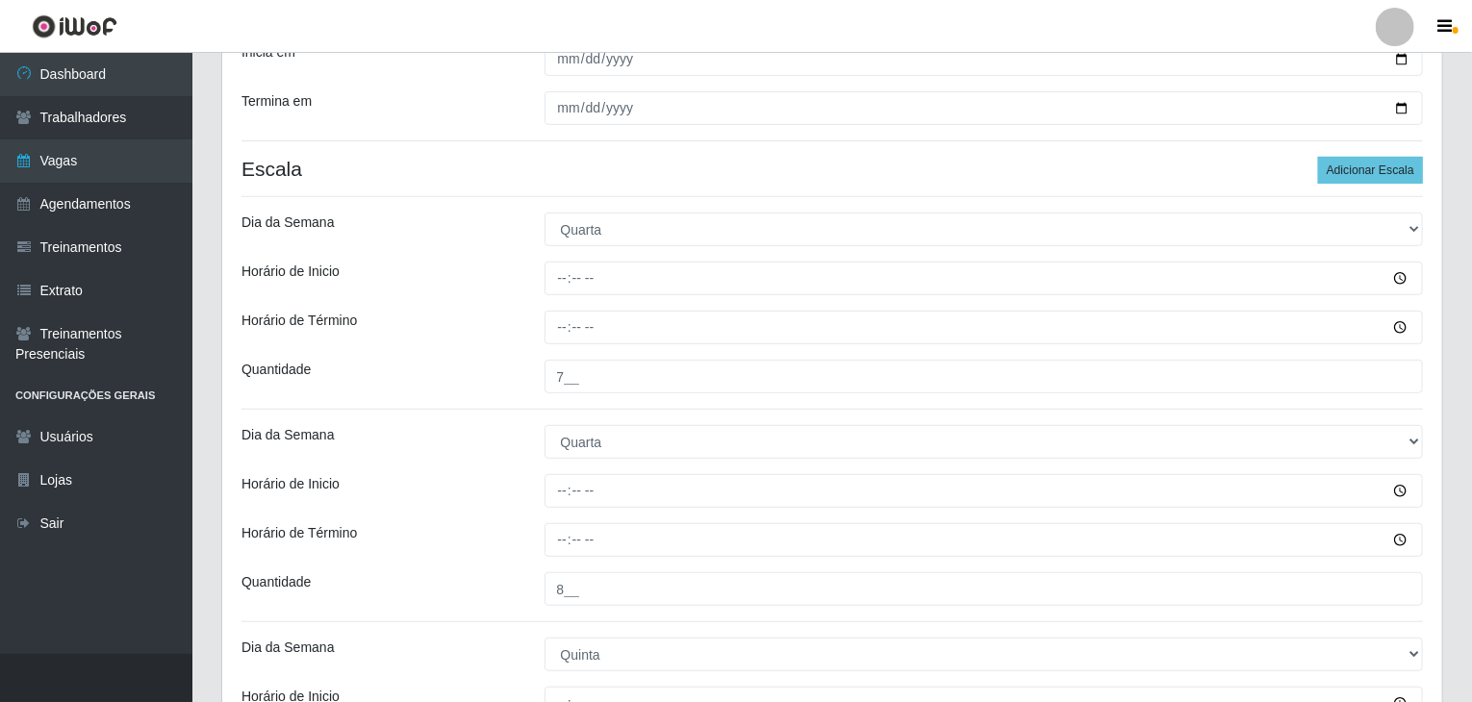
scroll to position [289, 0]
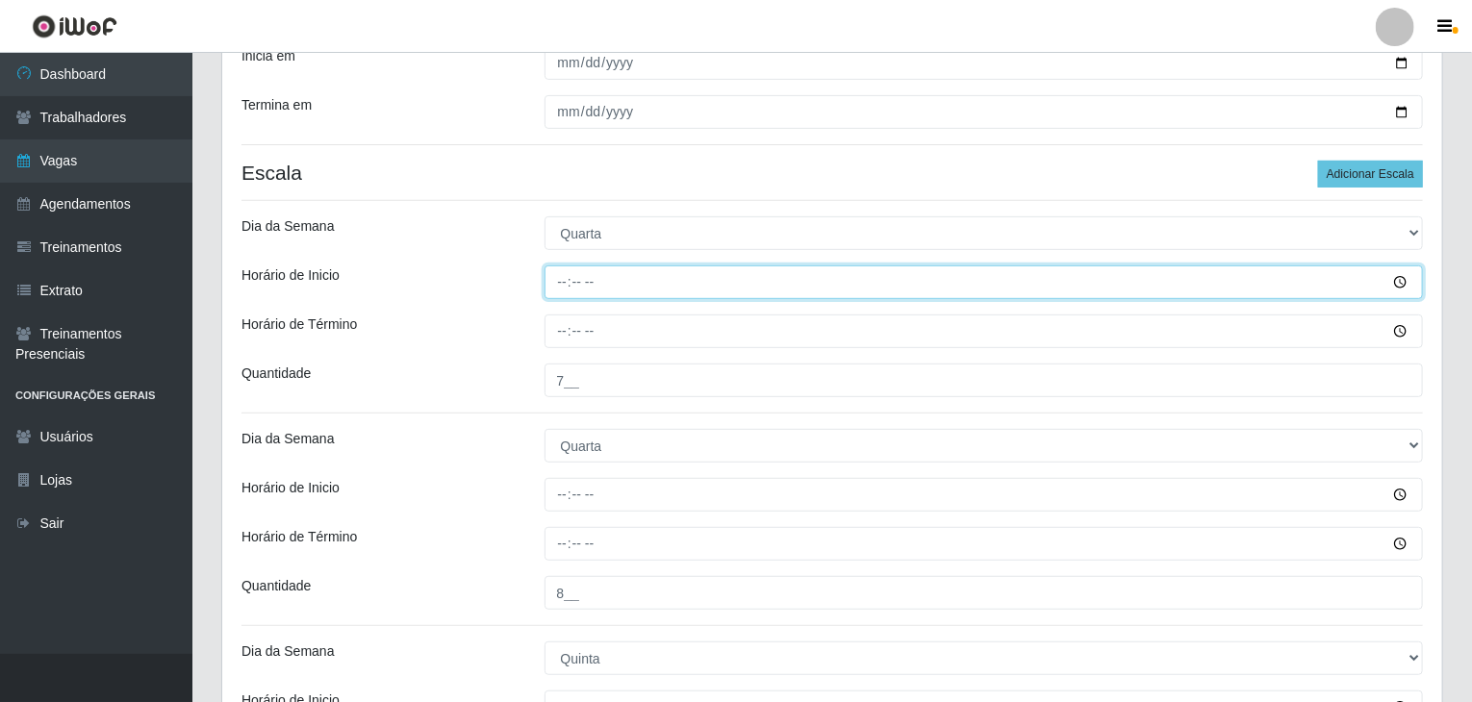
click at [562, 280] on input "Horário de Inicio" at bounding box center [983, 282] width 879 height 34
type input "09:00"
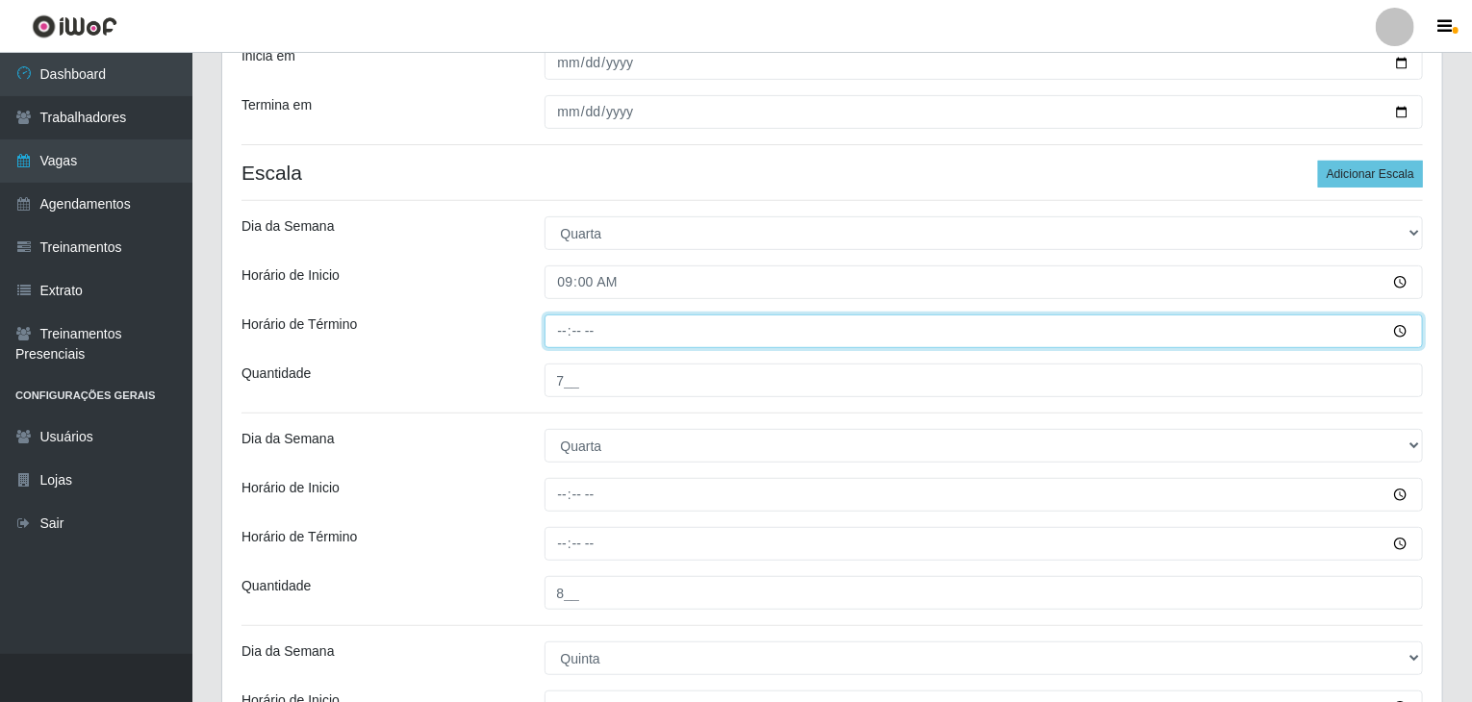
click at [558, 330] on input "Horário de Término" at bounding box center [983, 332] width 879 height 34
type input "15:00"
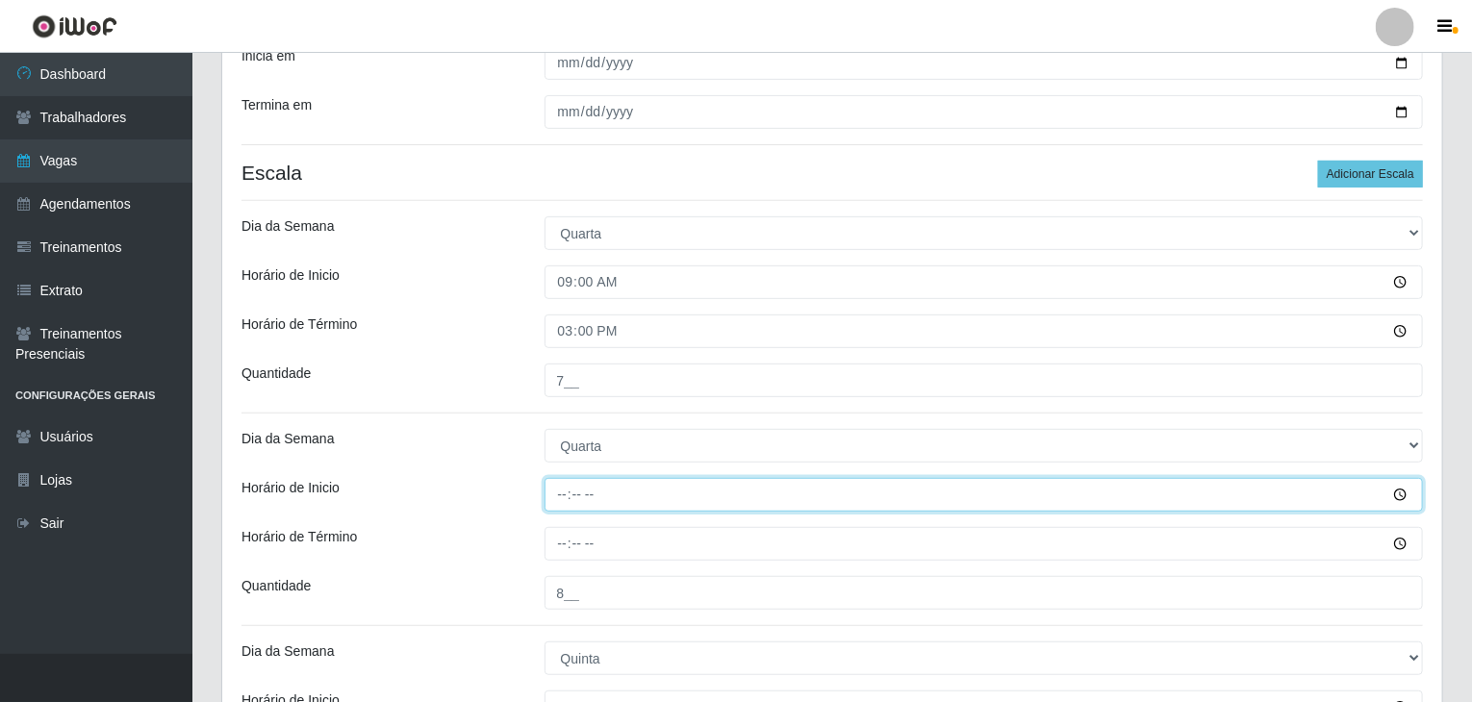
click at [562, 487] on input "Horário de Inicio" at bounding box center [983, 495] width 879 height 34
type input "16:00"
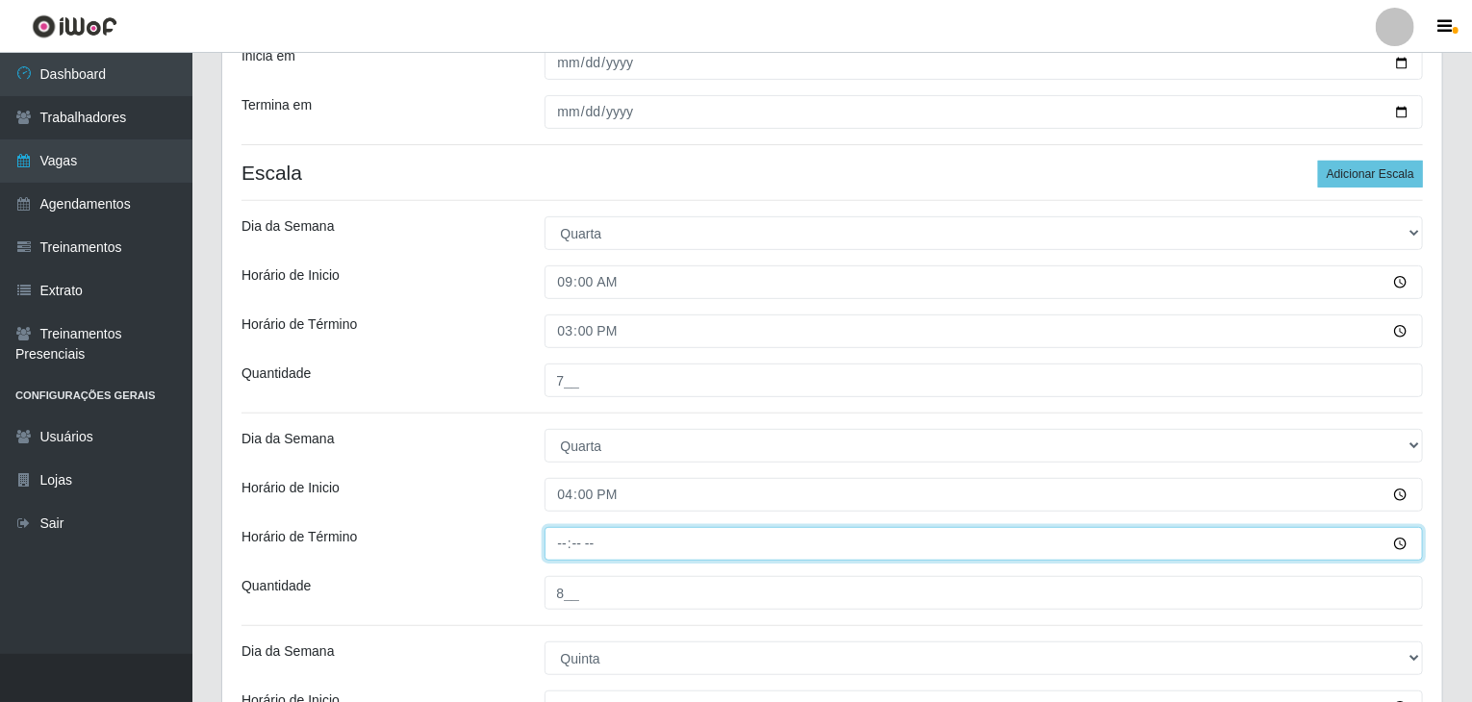
click at [556, 541] on input "Horário de Término" at bounding box center [983, 544] width 879 height 34
type input "22:00"
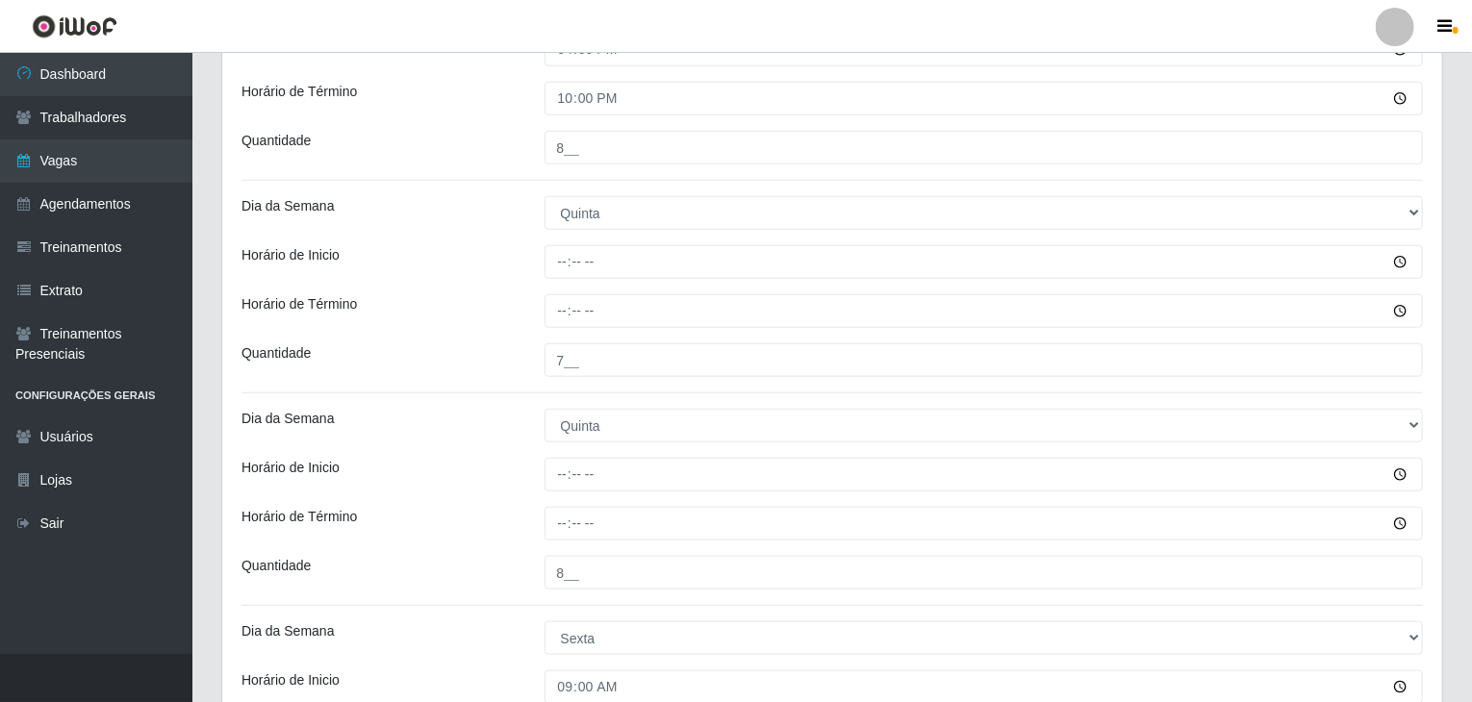
scroll to position [770, 0]
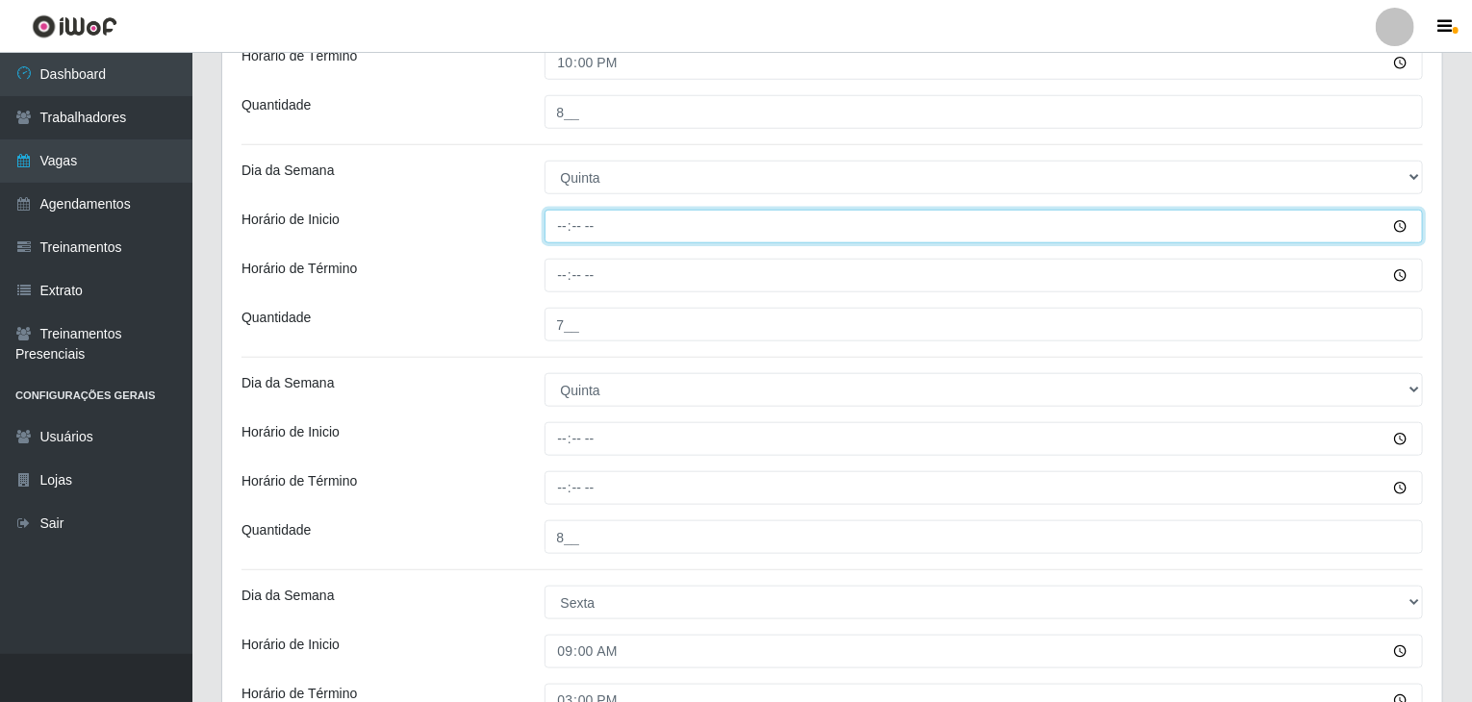
click at [550, 213] on input "Horário de Inicio" at bounding box center [983, 227] width 879 height 34
type input "09:00"
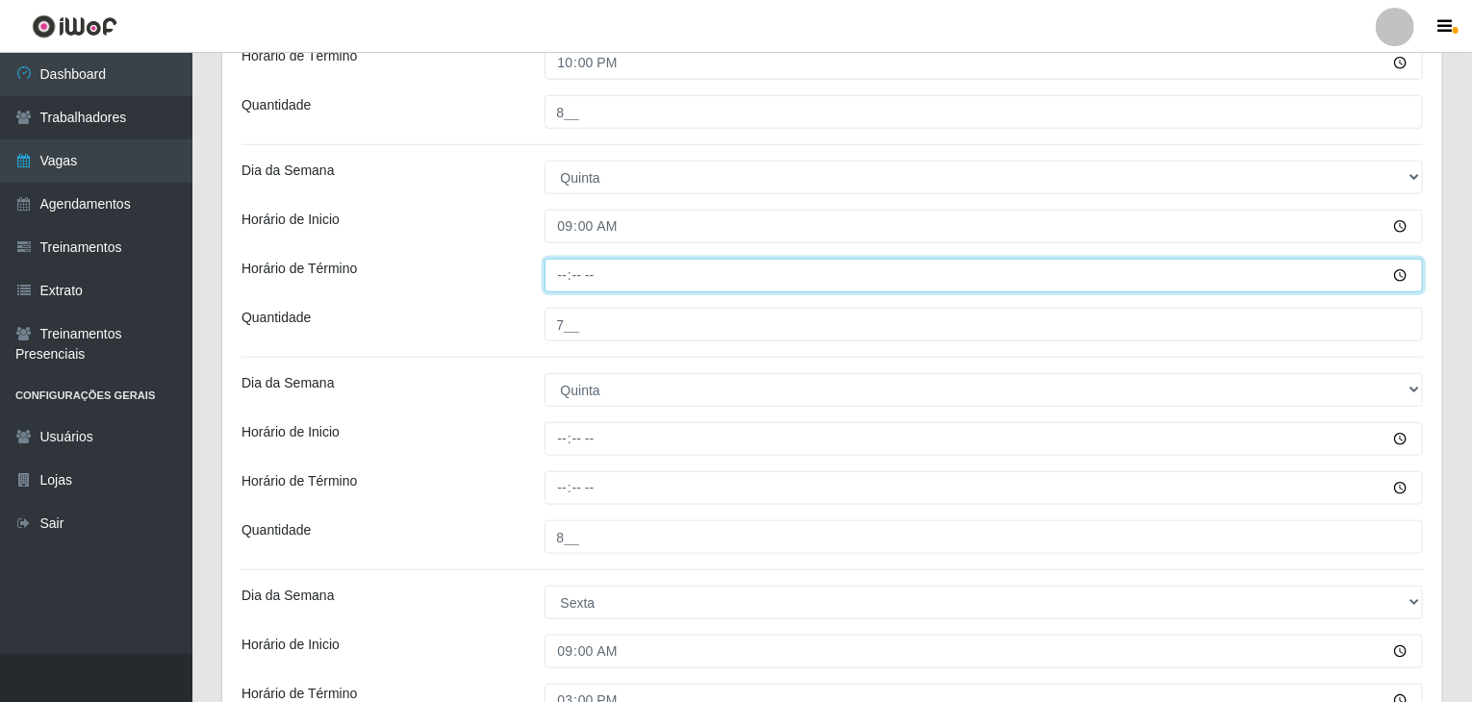
click at [562, 281] on input "Horário de Término" at bounding box center [983, 276] width 879 height 34
type input "15:00"
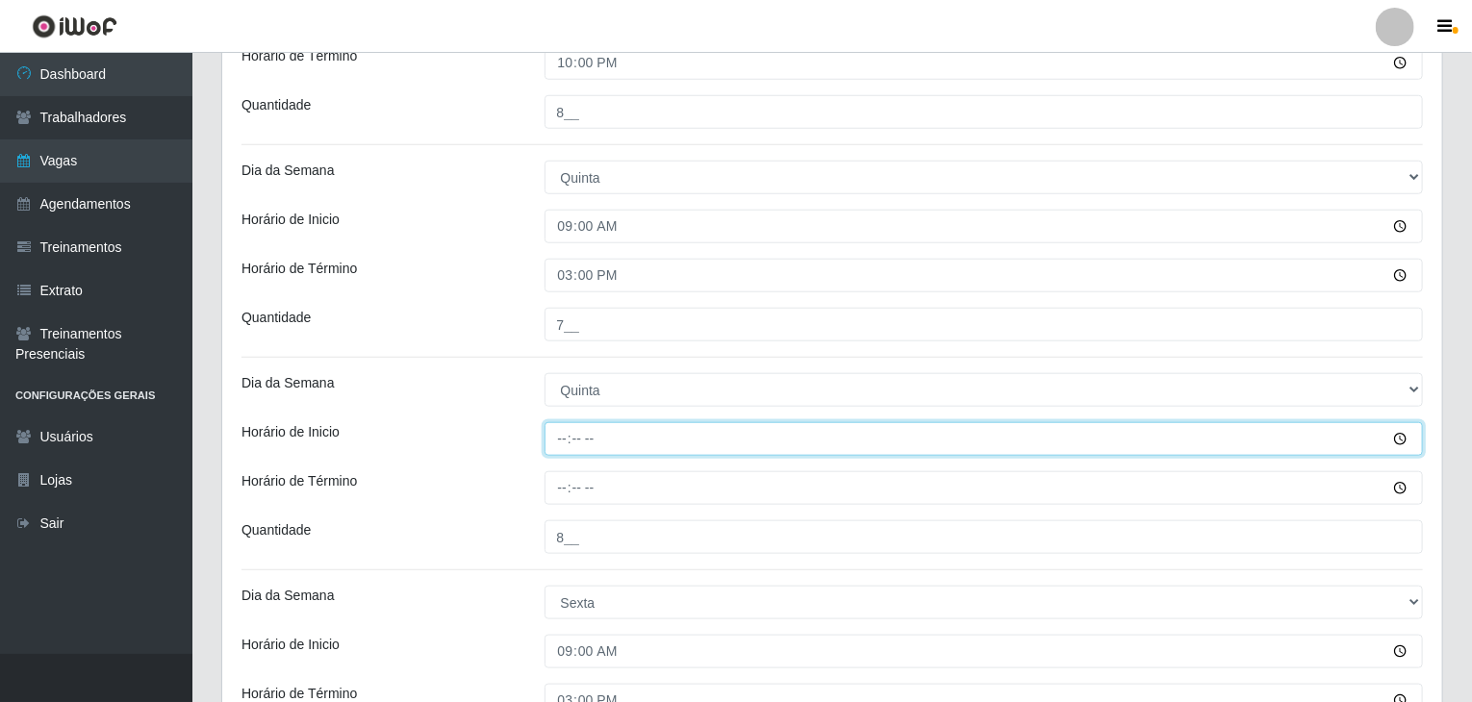
click at [567, 443] on input "Horário de Inicio" at bounding box center [983, 439] width 879 height 34
type input "16:00"
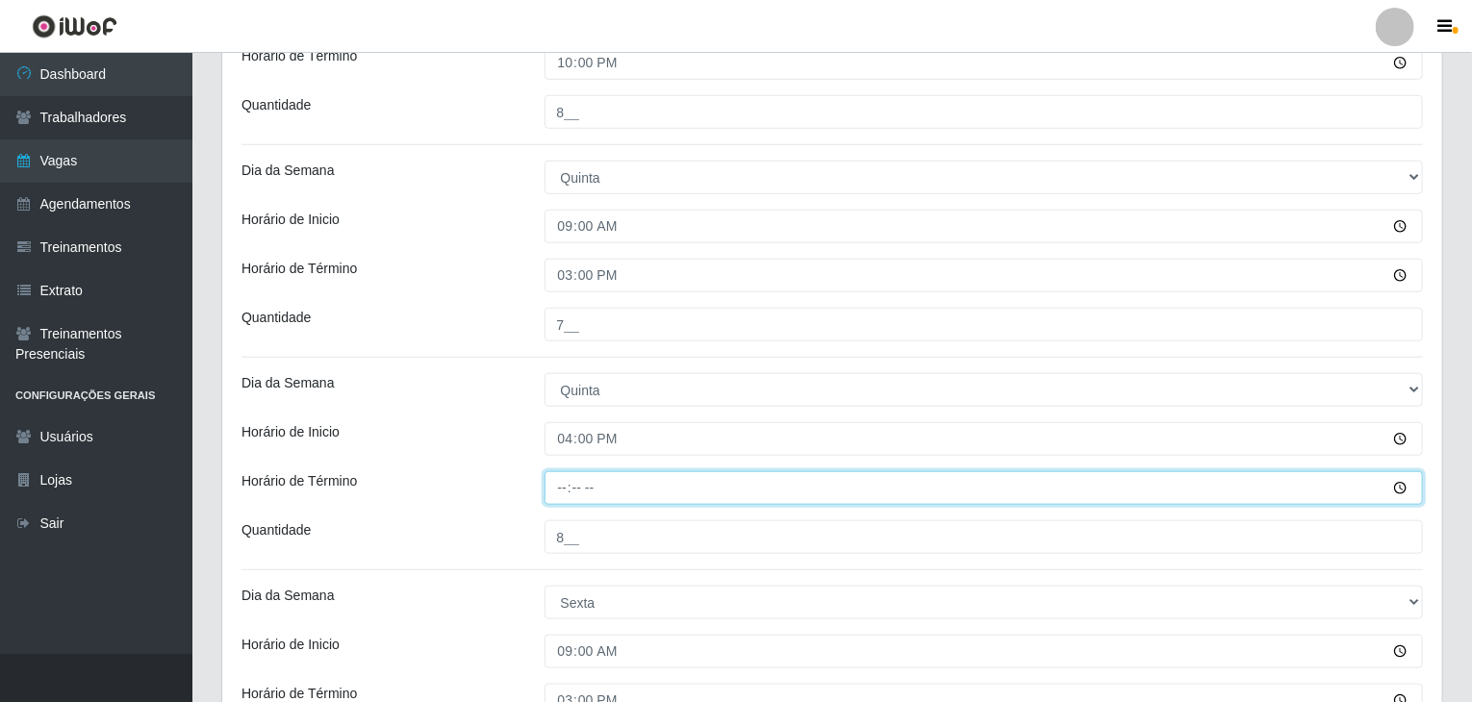
click at [556, 490] on input "Horário de Término" at bounding box center [983, 488] width 879 height 34
type input "22:00"
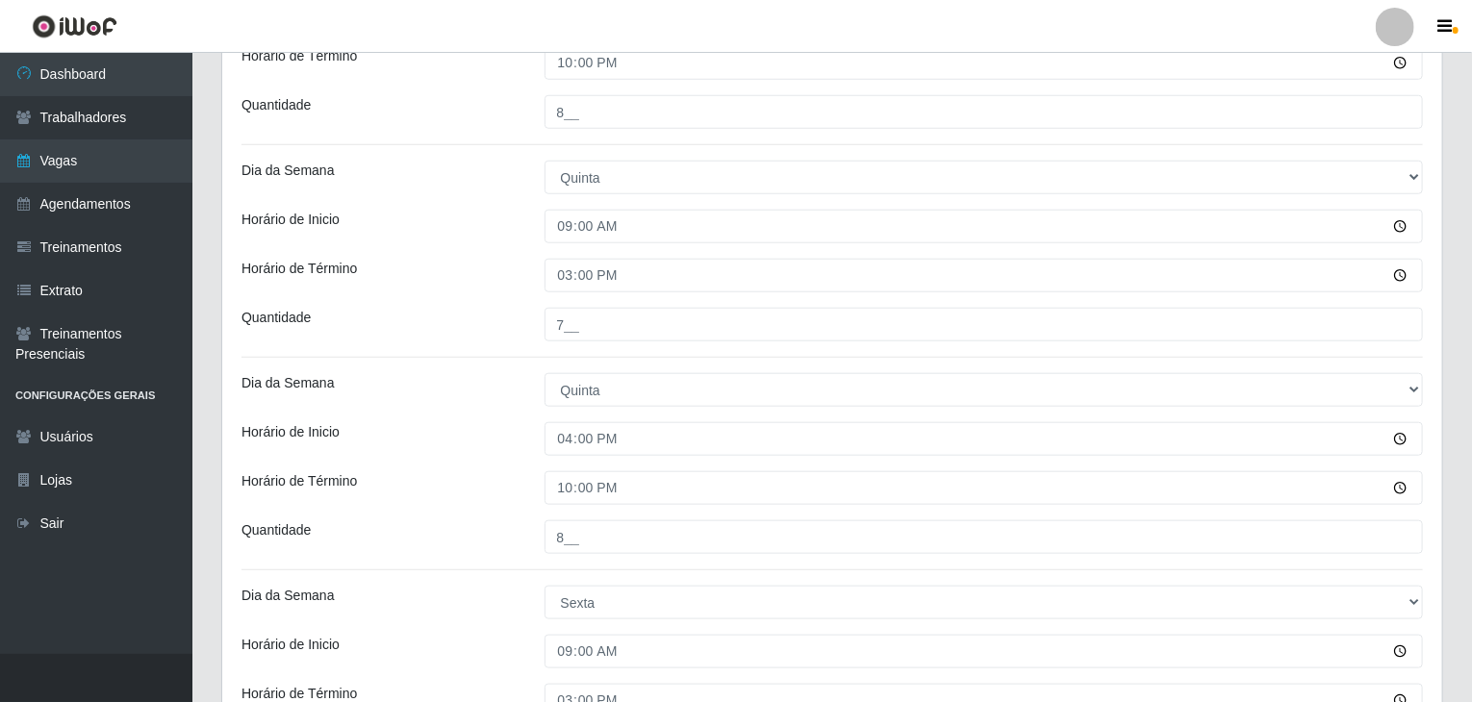
click at [530, 236] on div "09:00" at bounding box center [984, 227] width 908 height 34
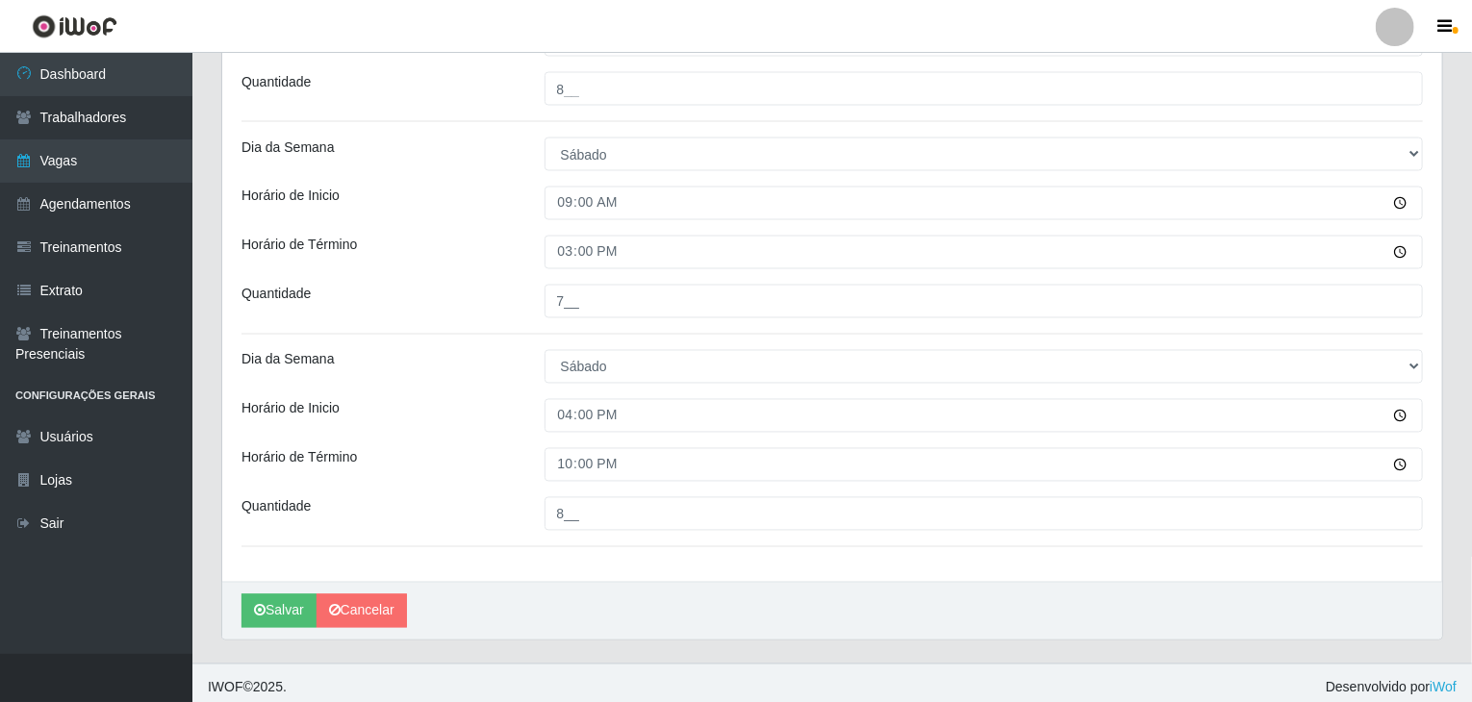
scroll to position [1650, 0]
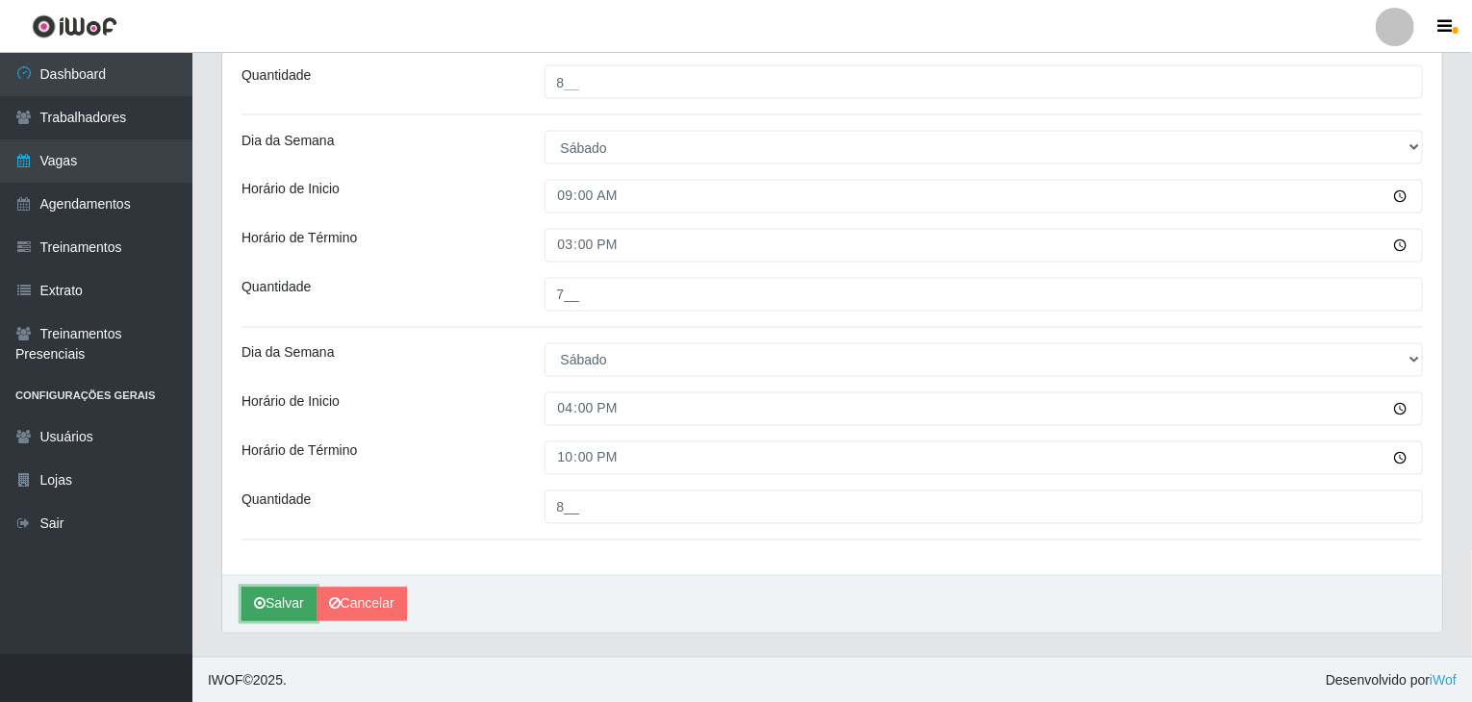
click at [280, 598] on button "Salvar" at bounding box center [278, 605] width 75 height 34
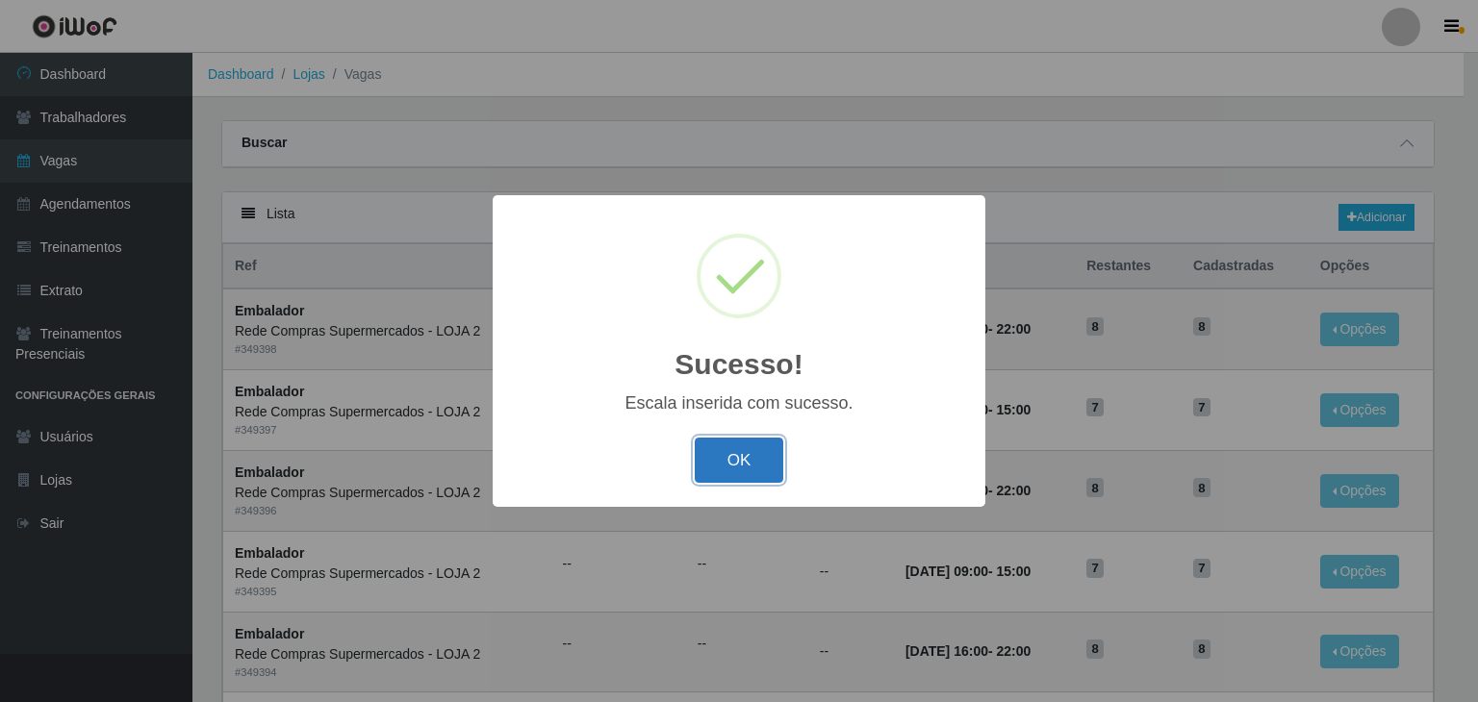
click at [724, 465] on button "OK" at bounding box center [739, 460] width 89 height 45
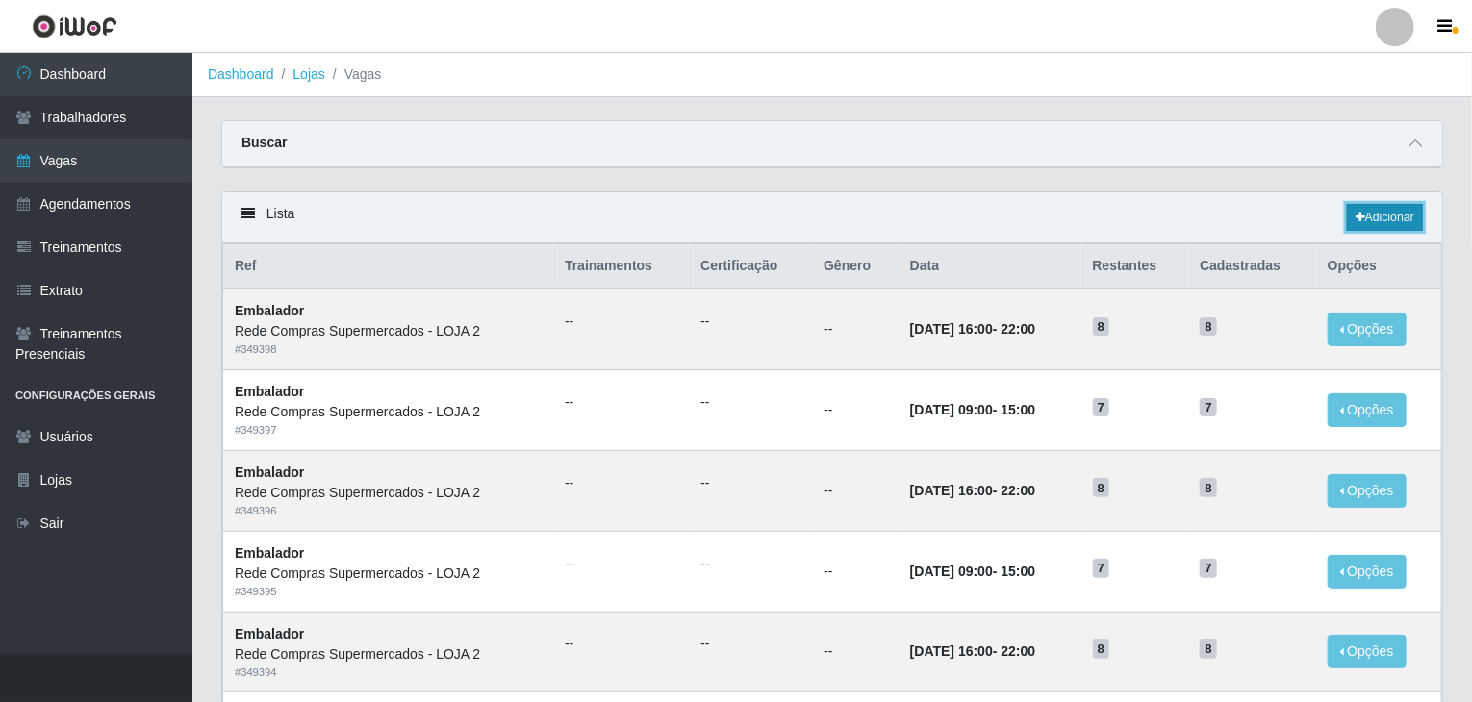
click at [1389, 210] on link "Adicionar" at bounding box center [1385, 217] width 76 height 27
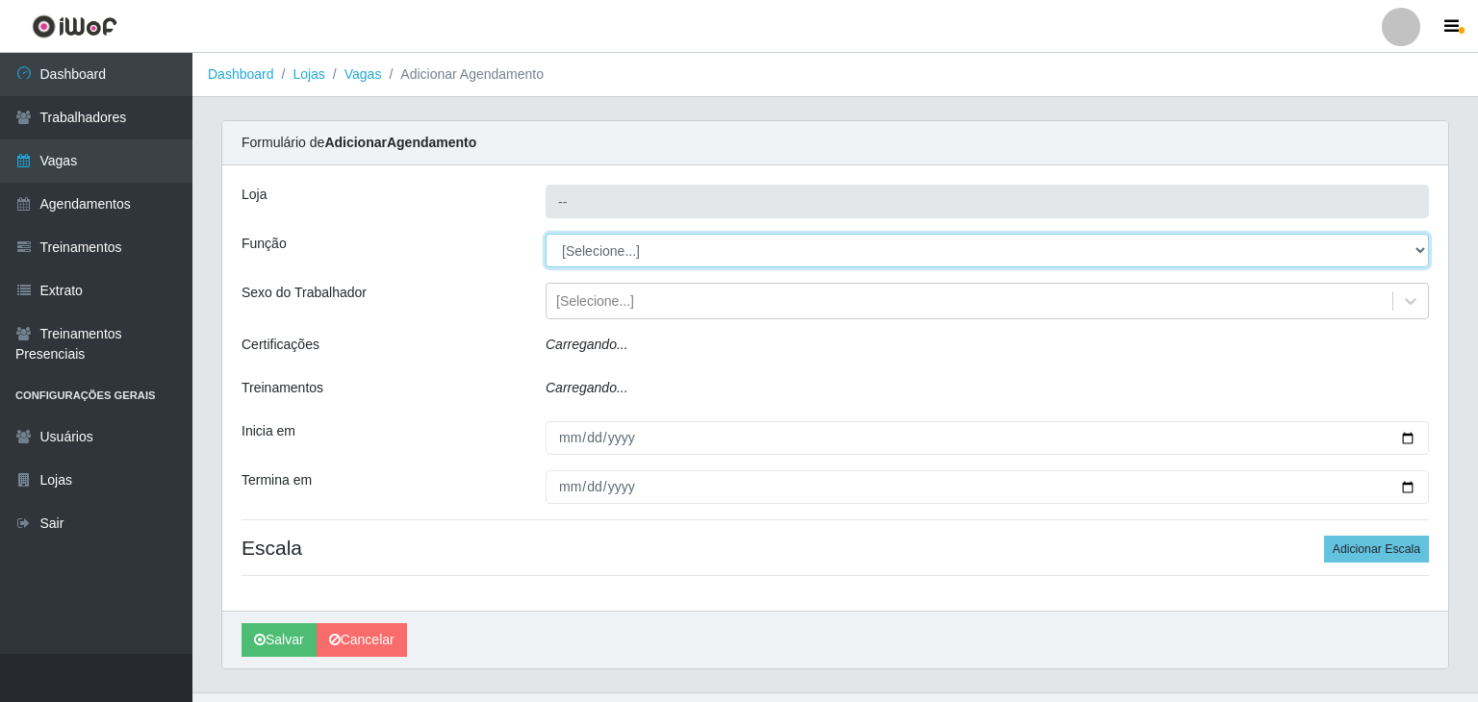
click at [608, 250] on select "[Selecione...] ASG ASG + ASG ++ Balconista Balconista + Balconista ++ Embalador…" at bounding box center [986, 251] width 883 height 34
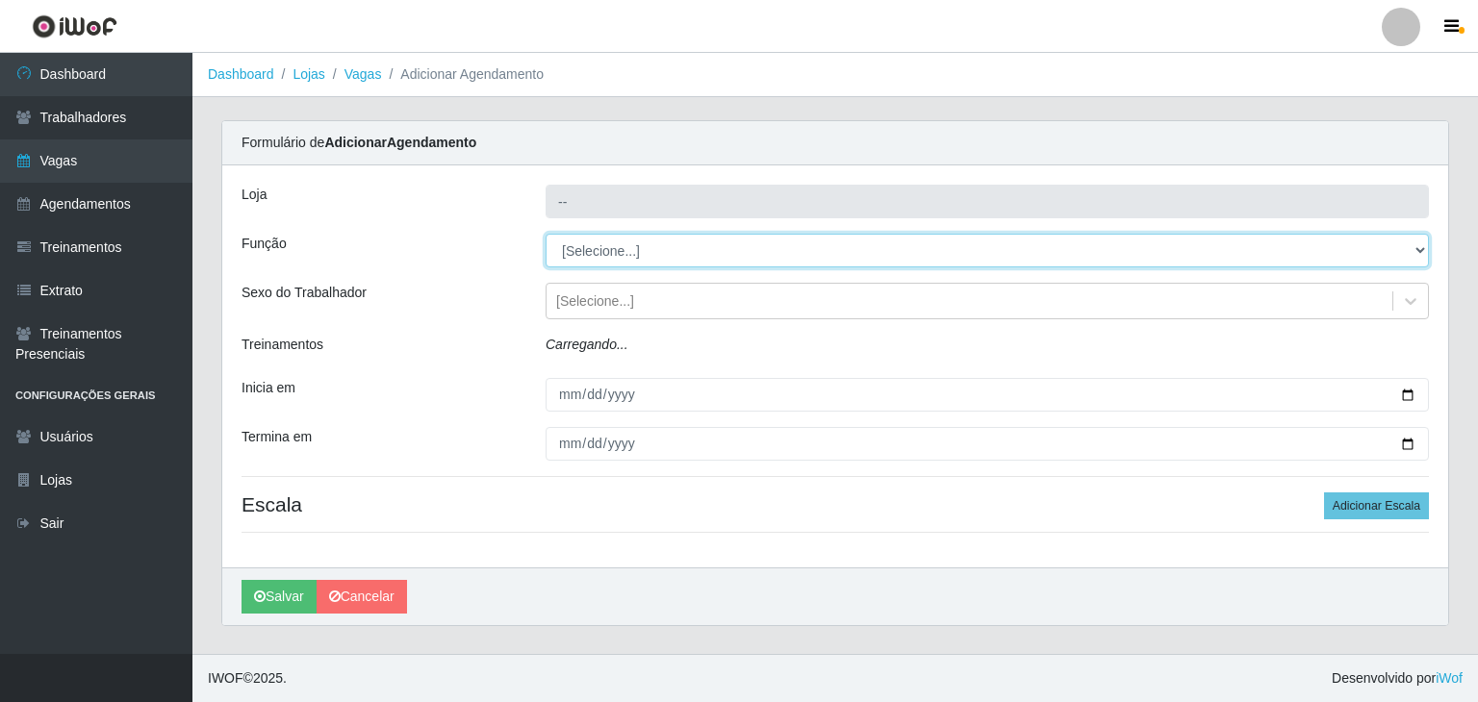
type input "Rede Compras Supermercados - LOJA 2"
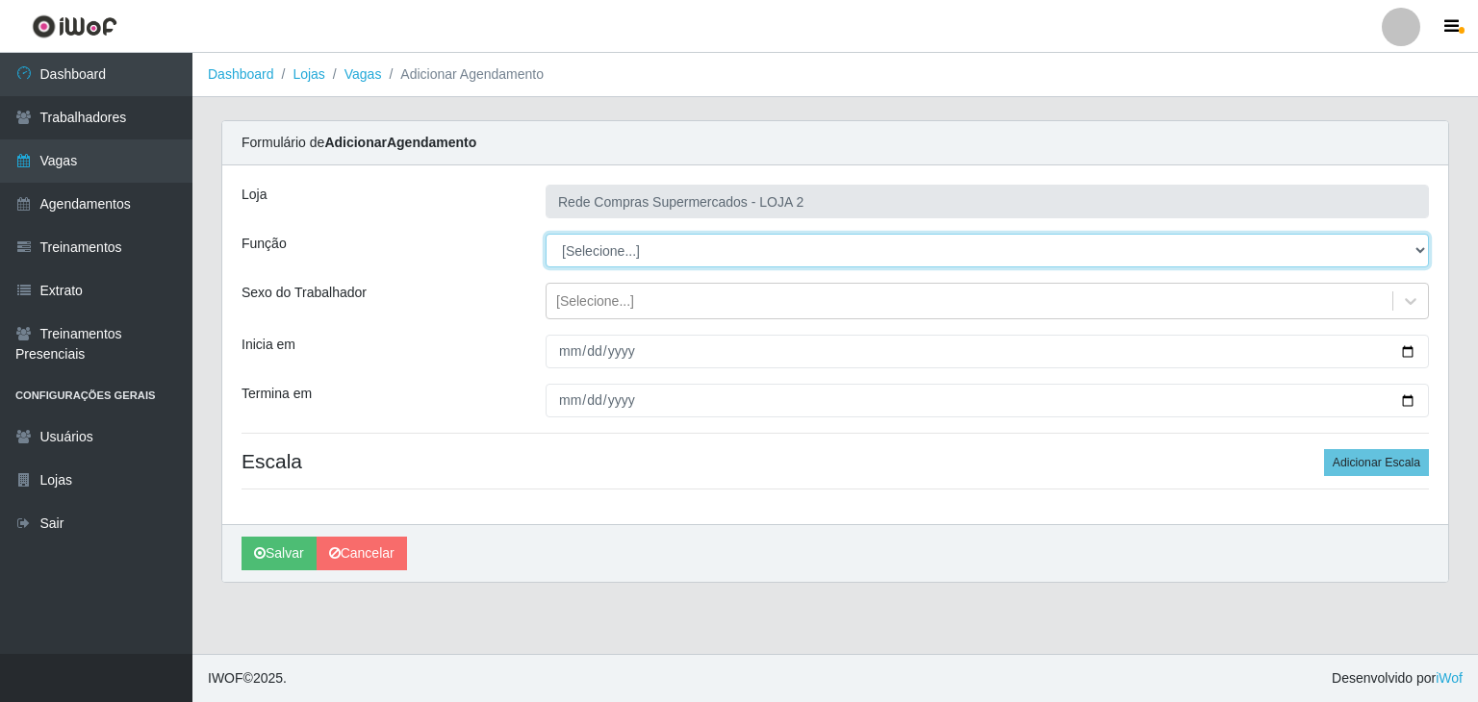
select select "1"
click at [545, 234] on select "[Selecione...] ASG ASG + ASG ++ Balconista Balconista + Balconista ++ Embalador…" at bounding box center [986, 251] width 883 height 34
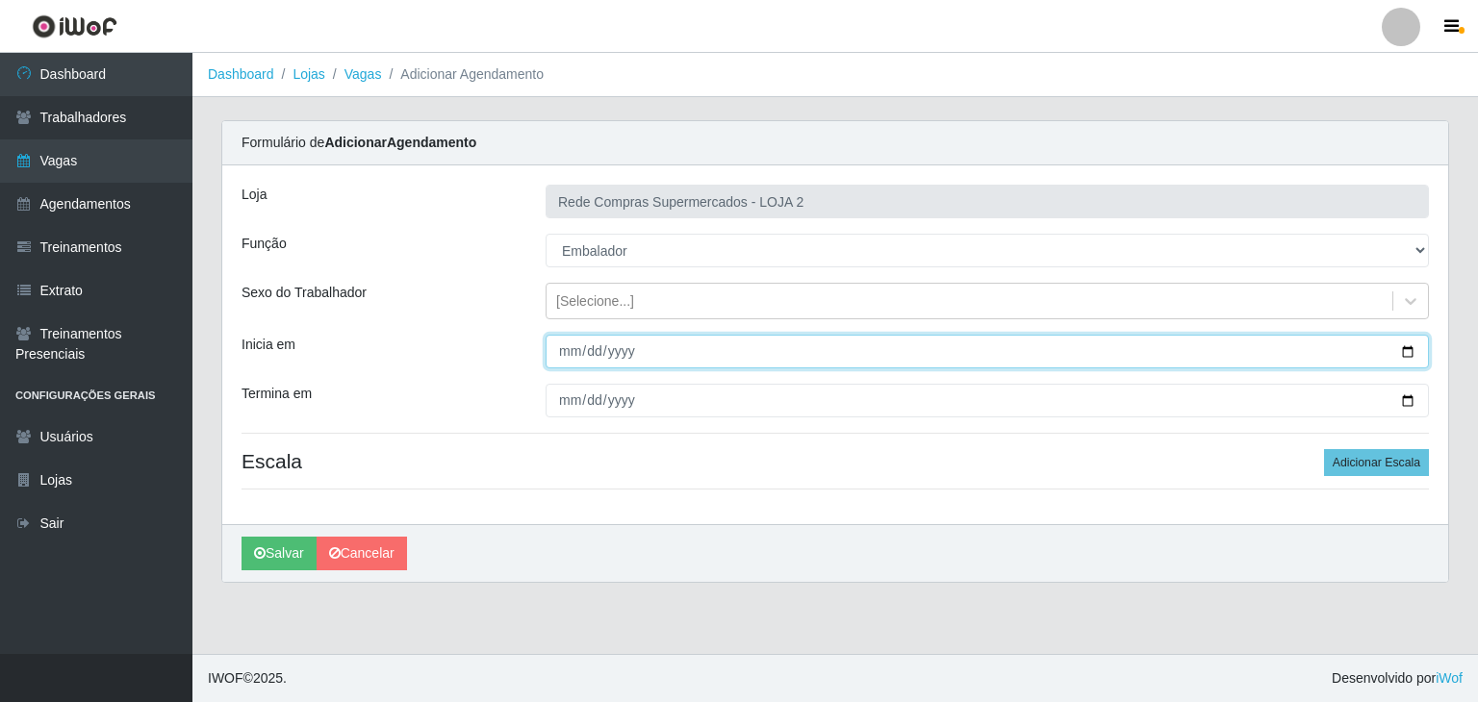
drag, startPoint x: 1416, startPoint y: 339, endPoint x: 1405, endPoint y: 348, distance: 14.3
click at [1409, 343] on input "Inicia em" at bounding box center [986, 352] width 883 height 34
click at [1404, 349] on input "Inicia em" at bounding box center [986, 352] width 883 height 34
type input "2025-10-05"
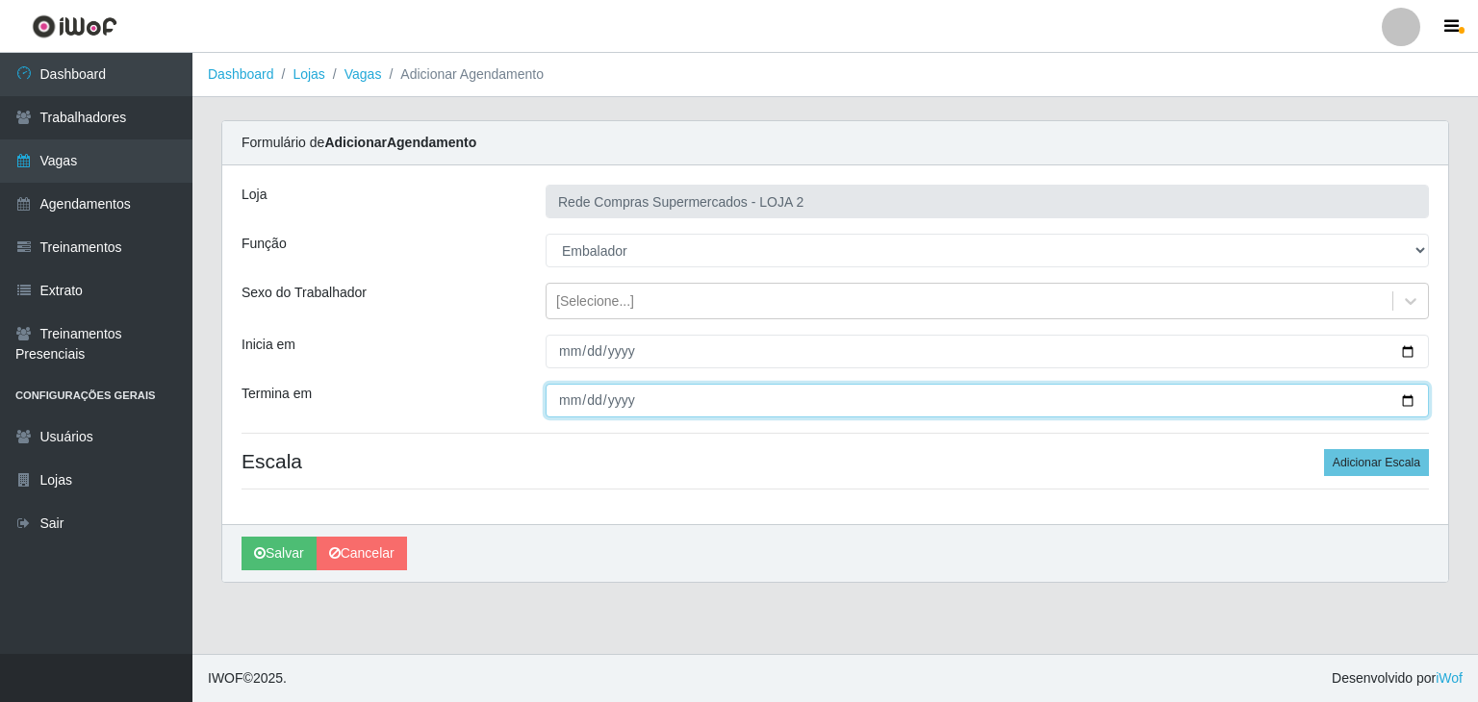
click at [1407, 397] on input "Termina em" at bounding box center [986, 401] width 883 height 34
type input "2025-10-05"
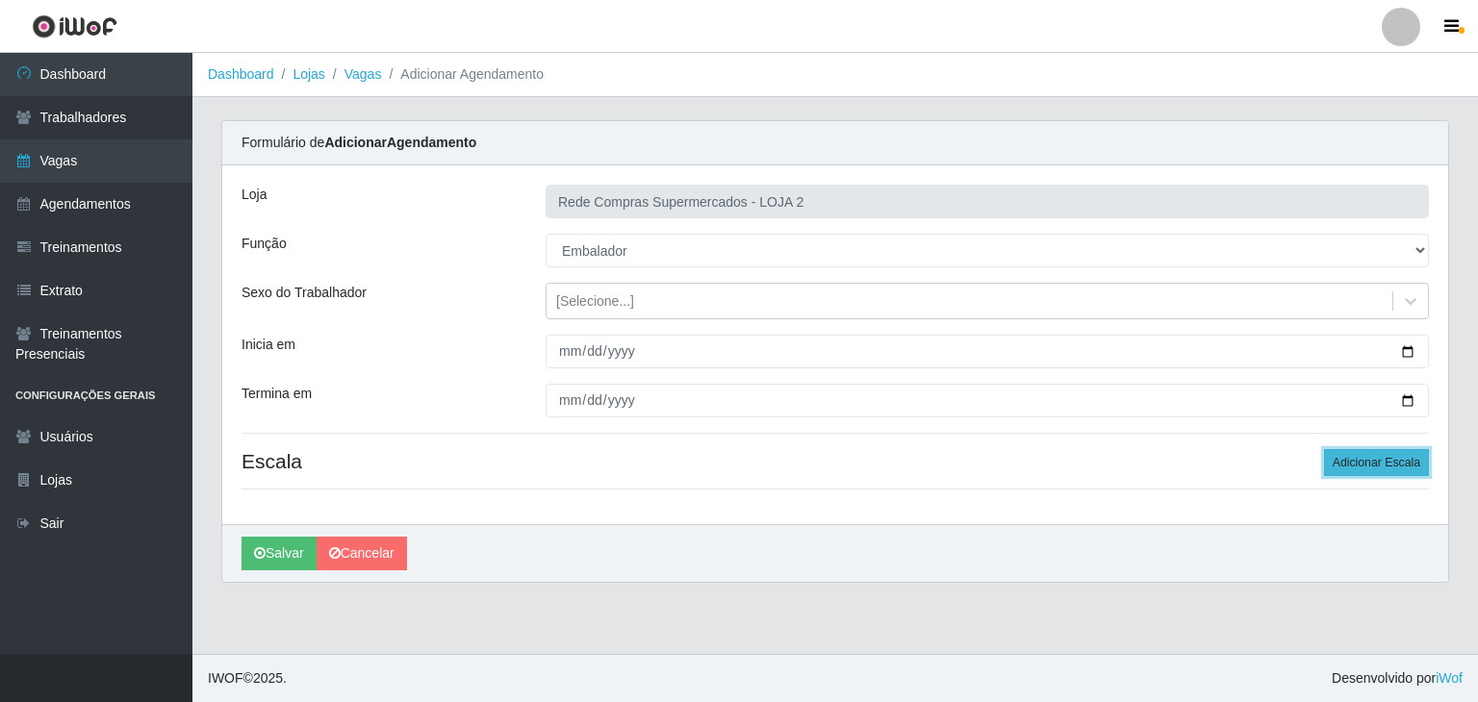
click at [1376, 455] on button "Adicionar Escala" at bounding box center [1376, 462] width 105 height 27
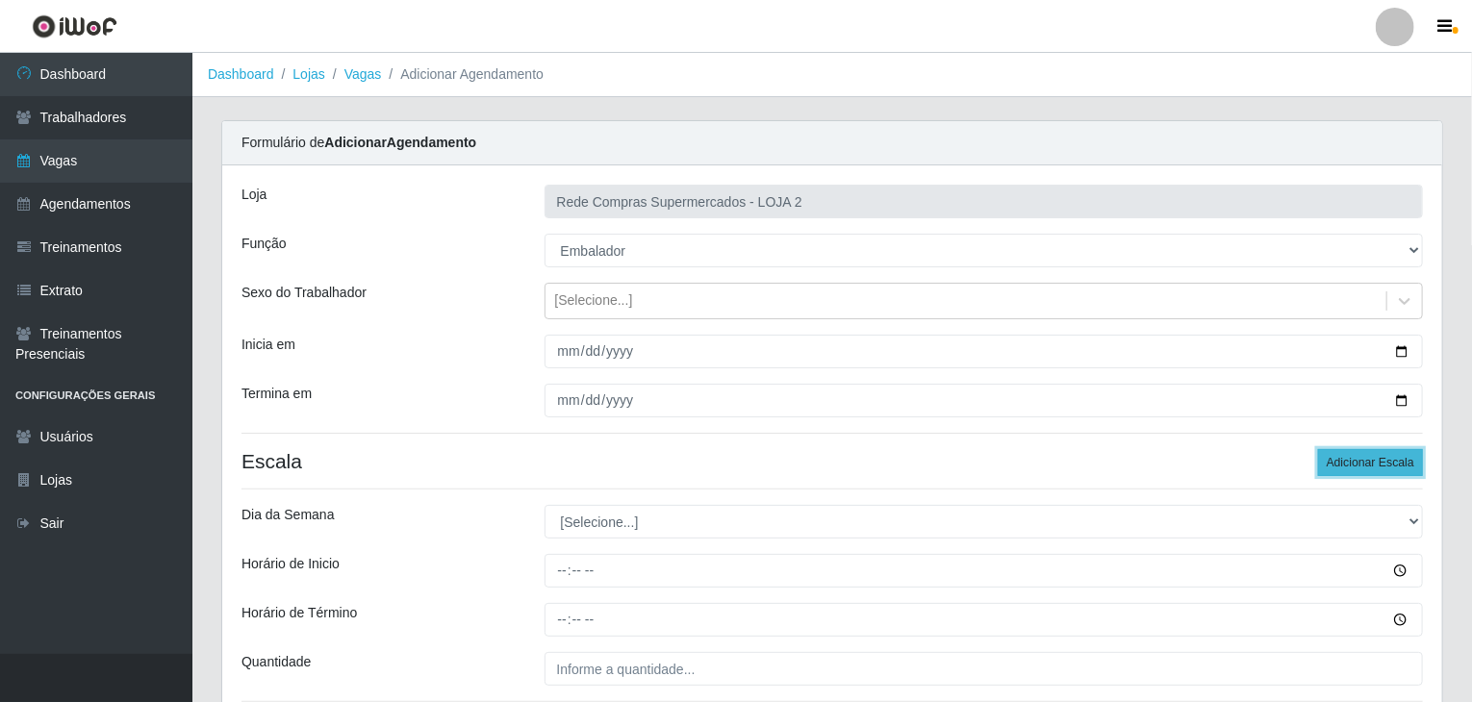
click at [1376, 455] on button "Adicionar Escala" at bounding box center [1370, 462] width 105 height 27
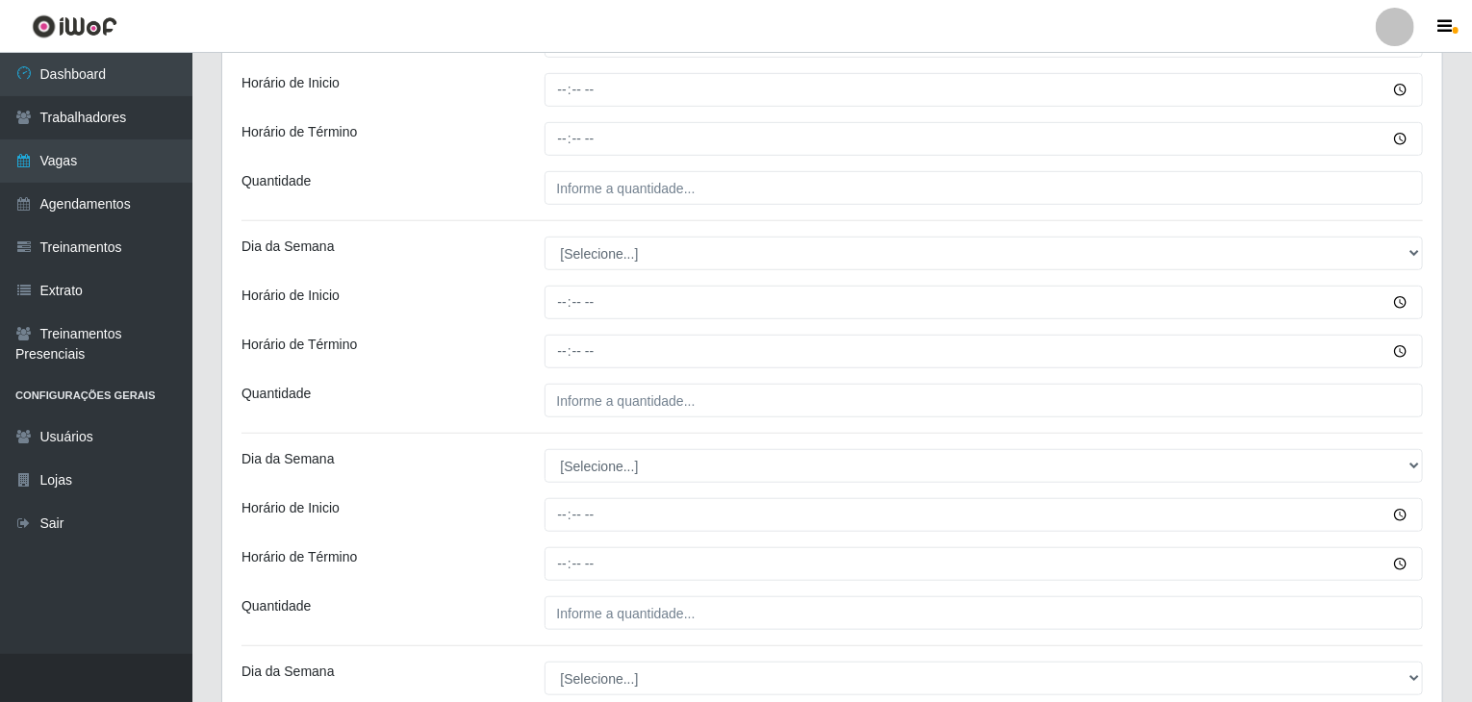
scroll to position [289, 0]
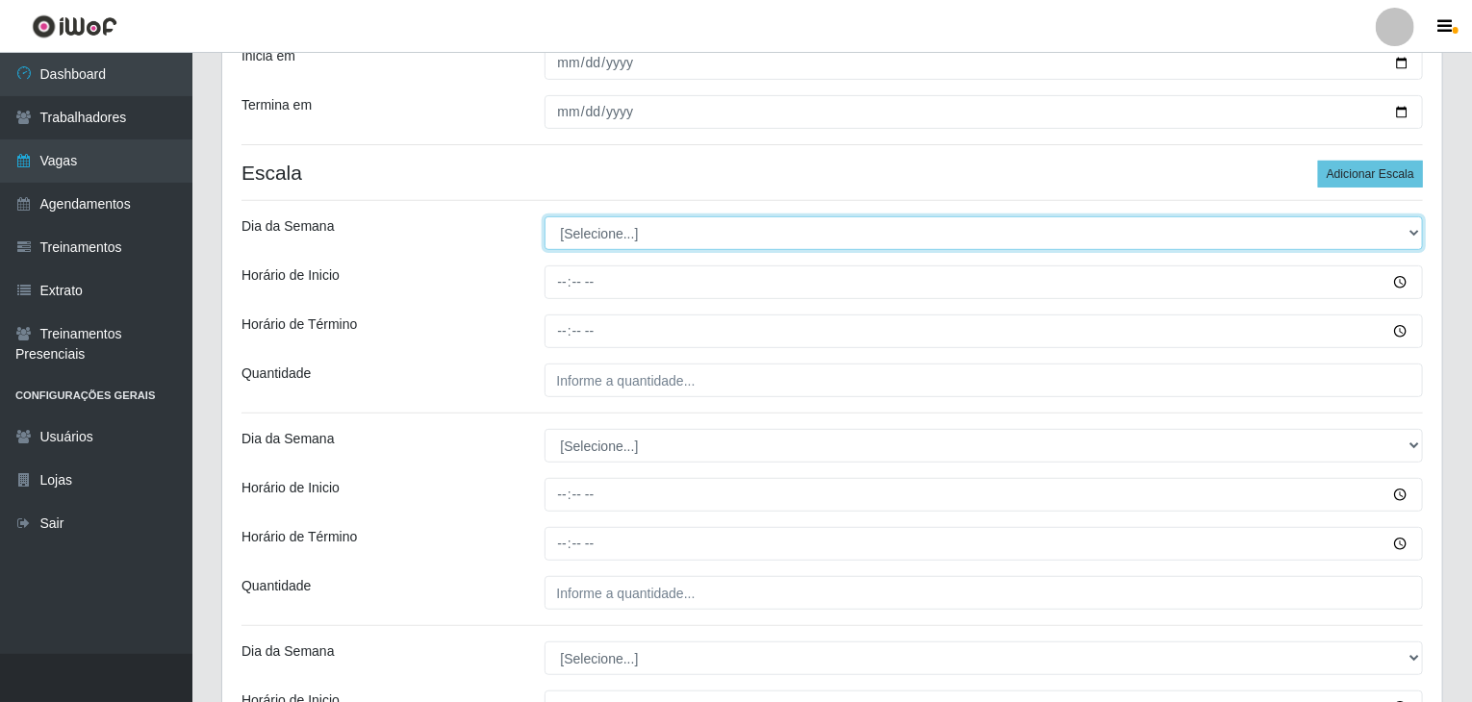
click at [623, 228] on select "[Selecione...] Segunda Terça Quarta Quinta Sexta Sábado Domingo" at bounding box center [983, 233] width 879 height 34
click at [604, 216] on select "[Selecione...] Segunda Terça Quarta Quinta Sexta Sábado Domingo" at bounding box center [983, 233] width 879 height 34
select select "0"
click at [544, 216] on select "[Selecione...] Segunda Terça Quarta Quinta Sexta Sábado Domingo" at bounding box center [983, 233] width 879 height 34
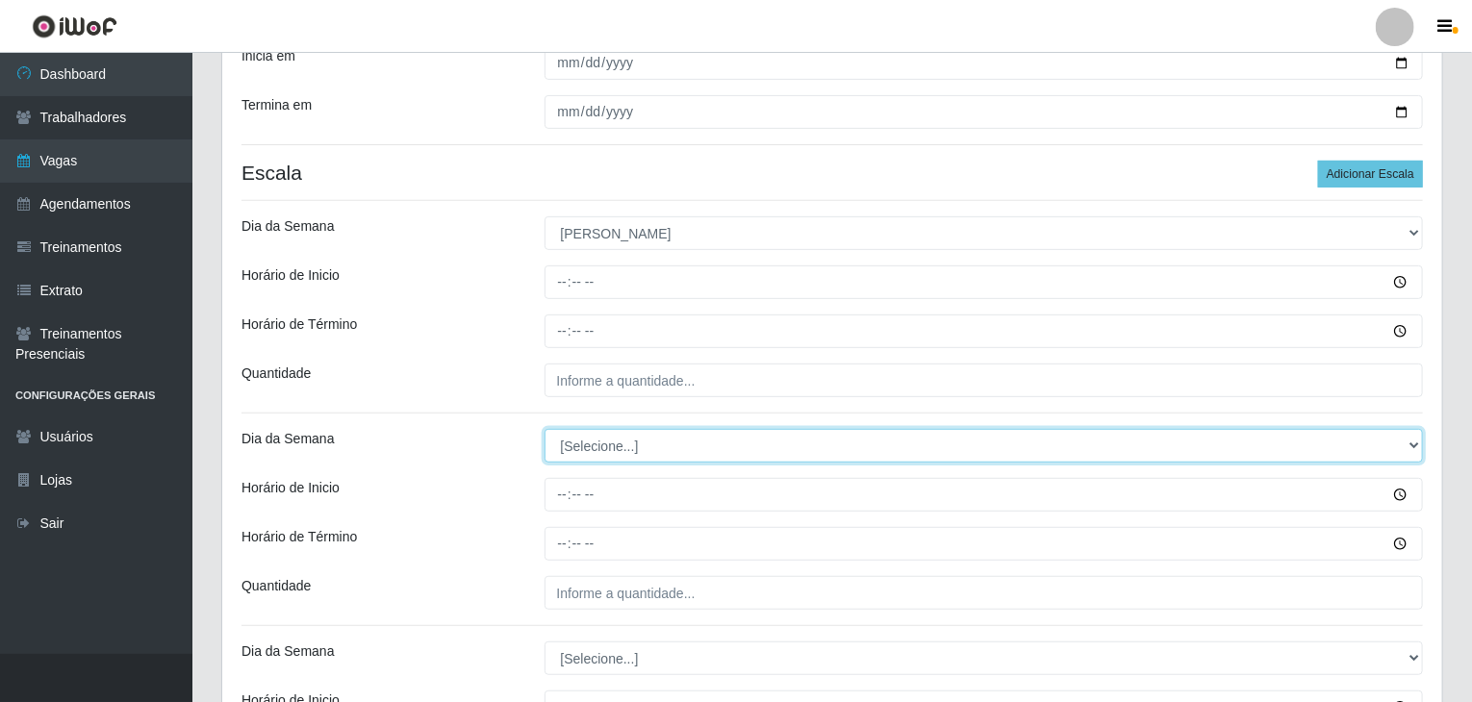
click at [615, 443] on select "[Selecione...] Segunda Terça Quarta Quinta Sexta Sábado Domingo" at bounding box center [983, 446] width 879 height 34
select select "0"
click at [544, 429] on select "[Selecione...] Segunda Terça Quarta Quinta Sexta Sábado Domingo" at bounding box center [983, 446] width 879 height 34
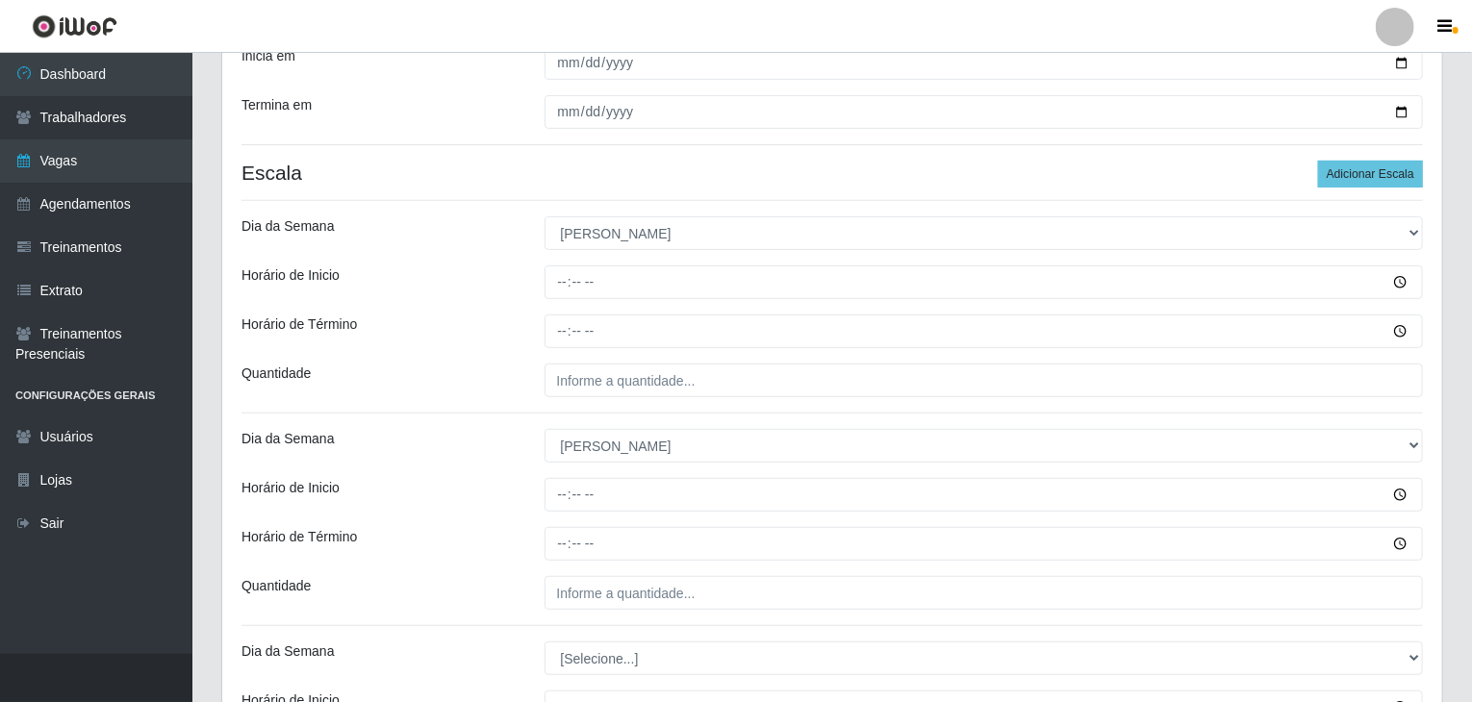
click at [475, 527] on div "Horário de Término" at bounding box center [378, 544] width 303 height 34
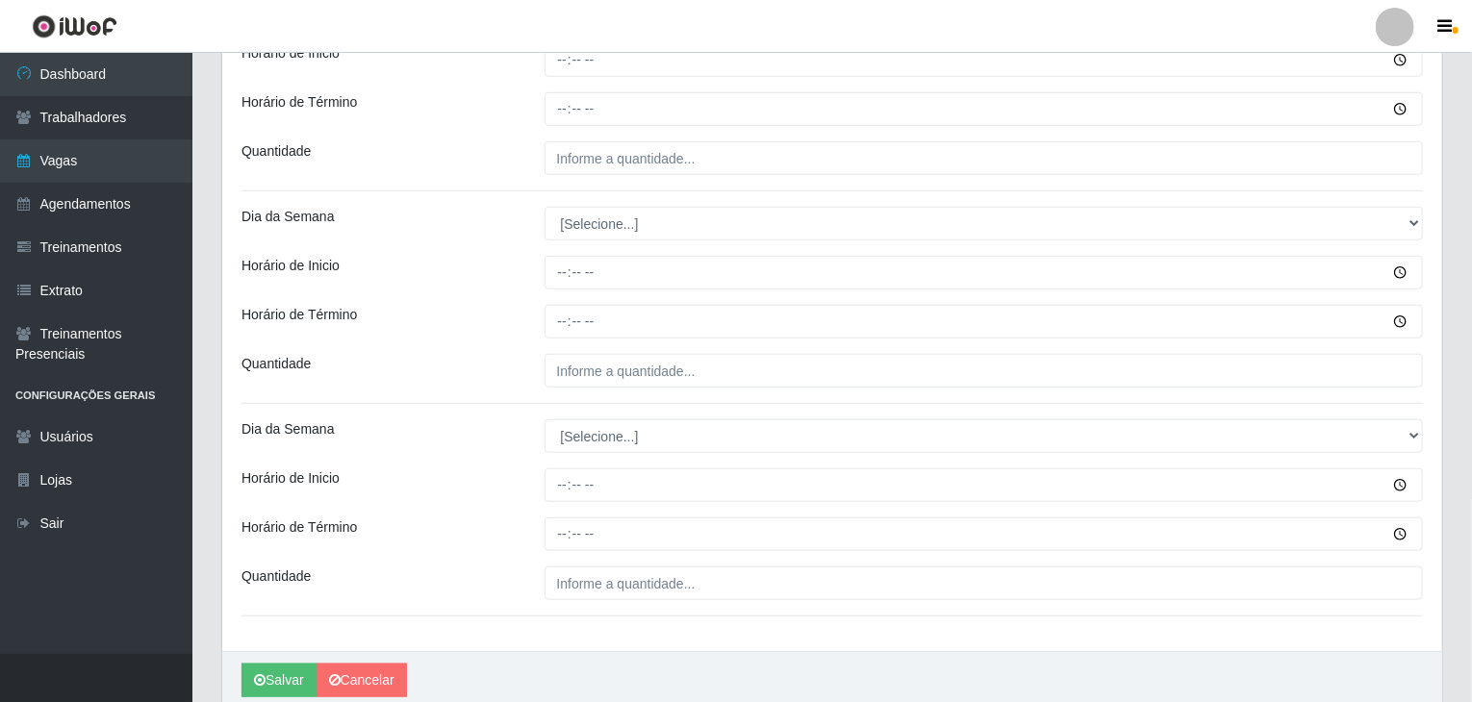
scroll to position [770, 0]
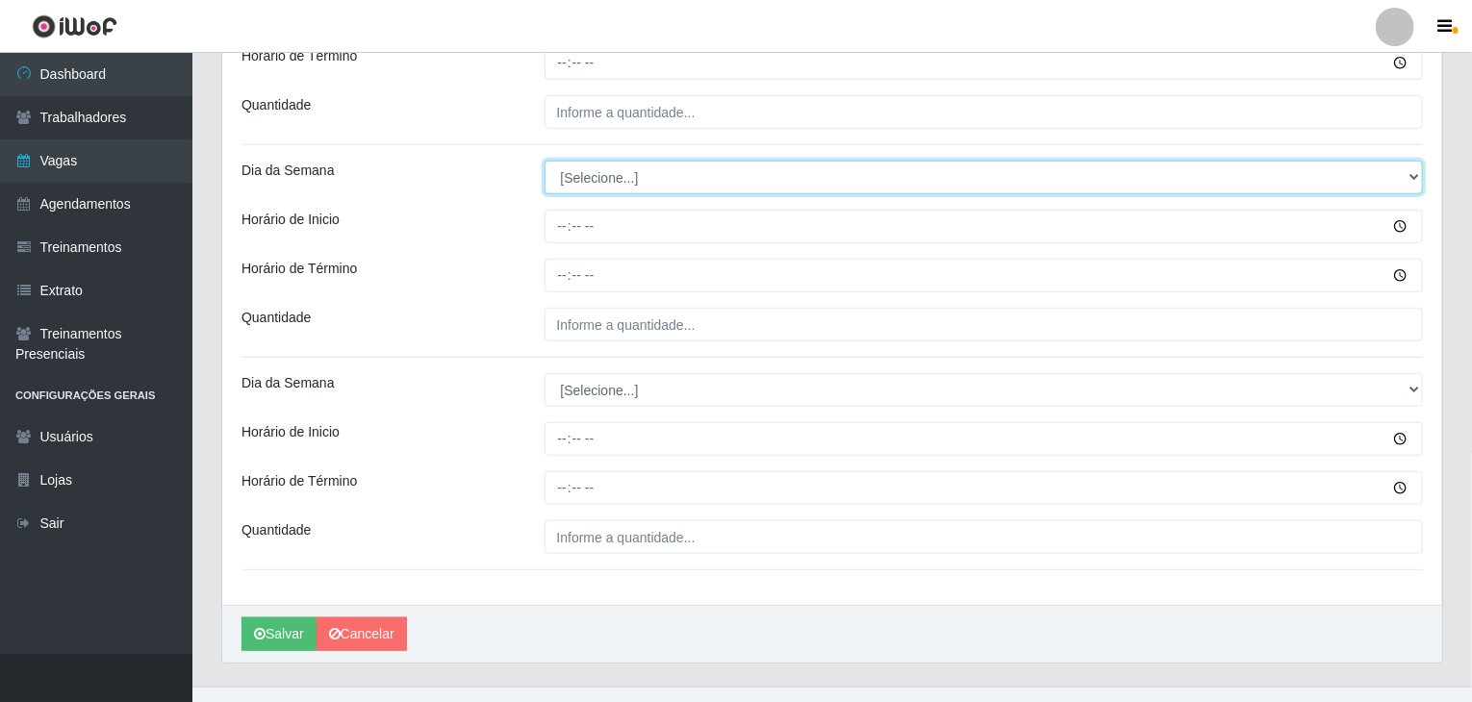
click at [570, 182] on select "[Selecione...] Segunda Terça Quarta Quinta Sexta Sábado Domingo" at bounding box center [983, 178] width 879 height 34
select select "0"
click at [544, 161] on select "[Selecione...] Segunda Terça Quarta Quinta Sexta Sábado Domingo" at bounding box center [983, 178] width 879 height 34
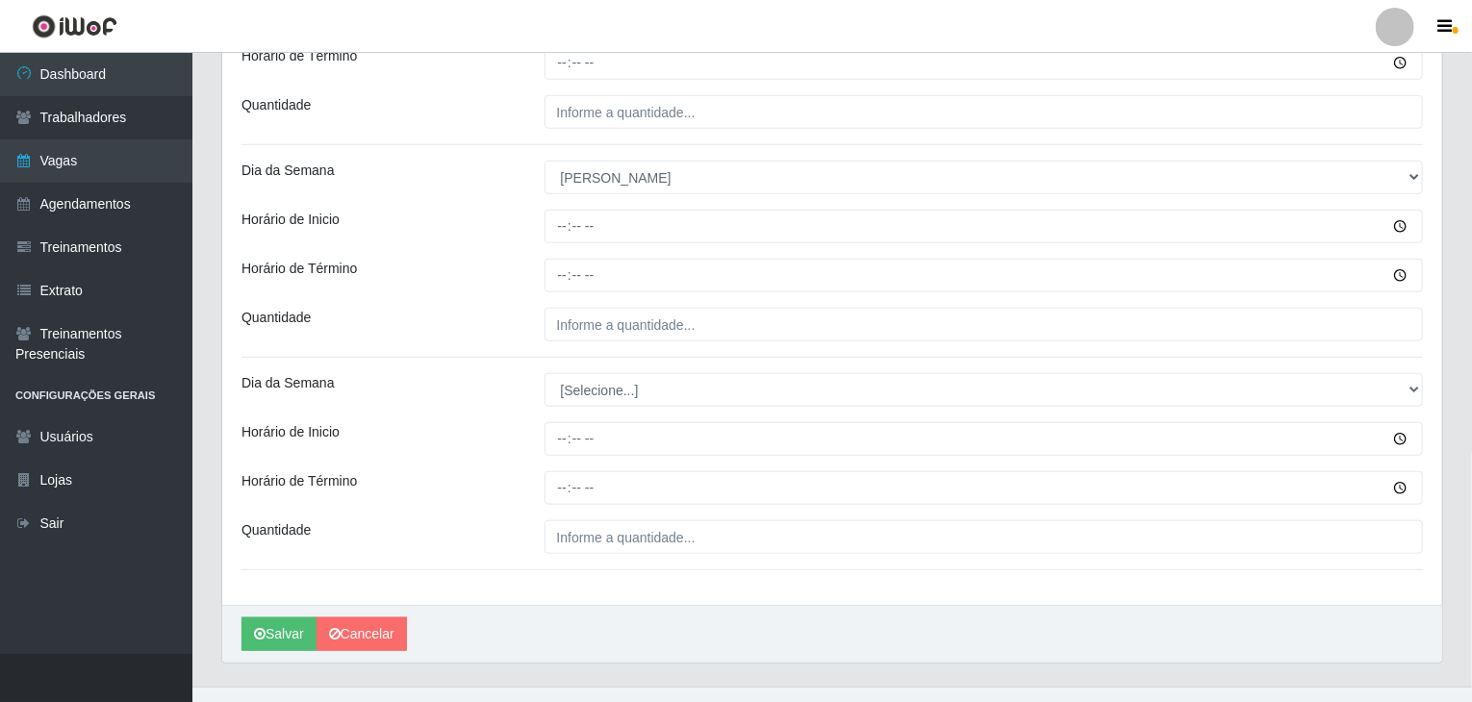
click at [565, 370] on div "Loja Rede Compras Supermercados - LOJA 2 Função [Selecione...] ASG ASG + ASG ++…" at bounding box center [832, 0] width 1220 height 1209
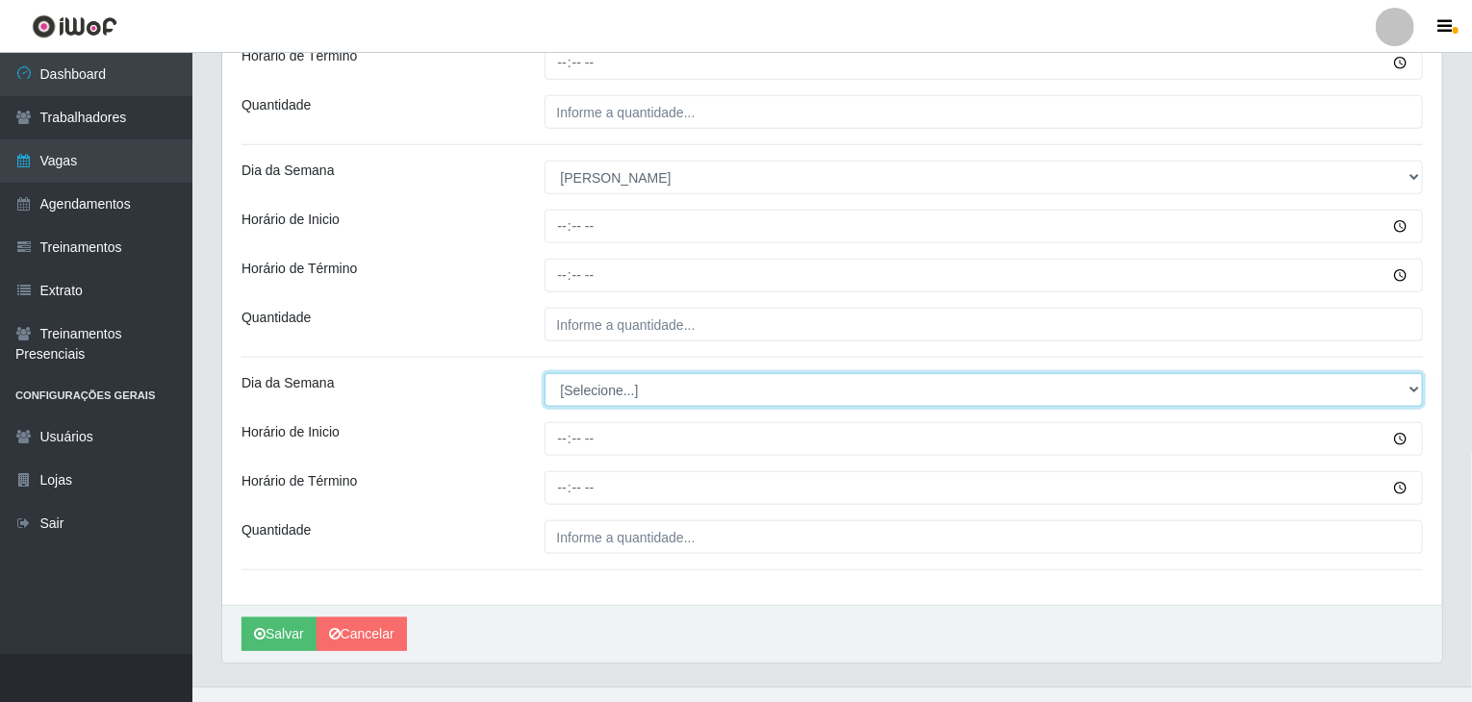
click at [573, 386] on select "[Selecione...] Segunda Terça Quarta Quinta Sexta Sábado Domingo" at bounding box center [983, 390] width 879 height 34
select select "0"
click at [544, 373] on select "[Selecione...] Segunda Terça Quarta Quinta Sexta Sábado Domingo" at bounding box center [983, 390] width 879 height 34
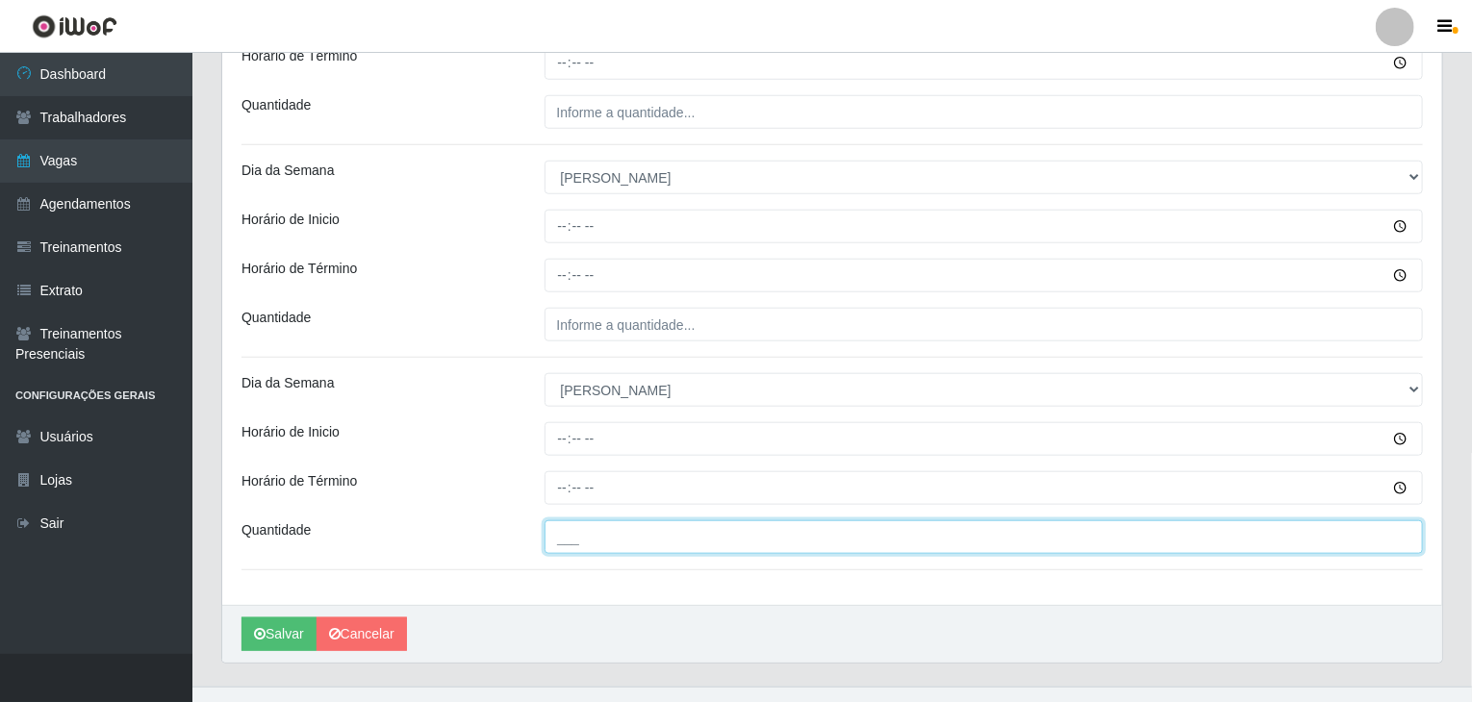
click at [592, 540] on input "___" at bounding box center [983, 537] width 879 height 34
type input "3__"
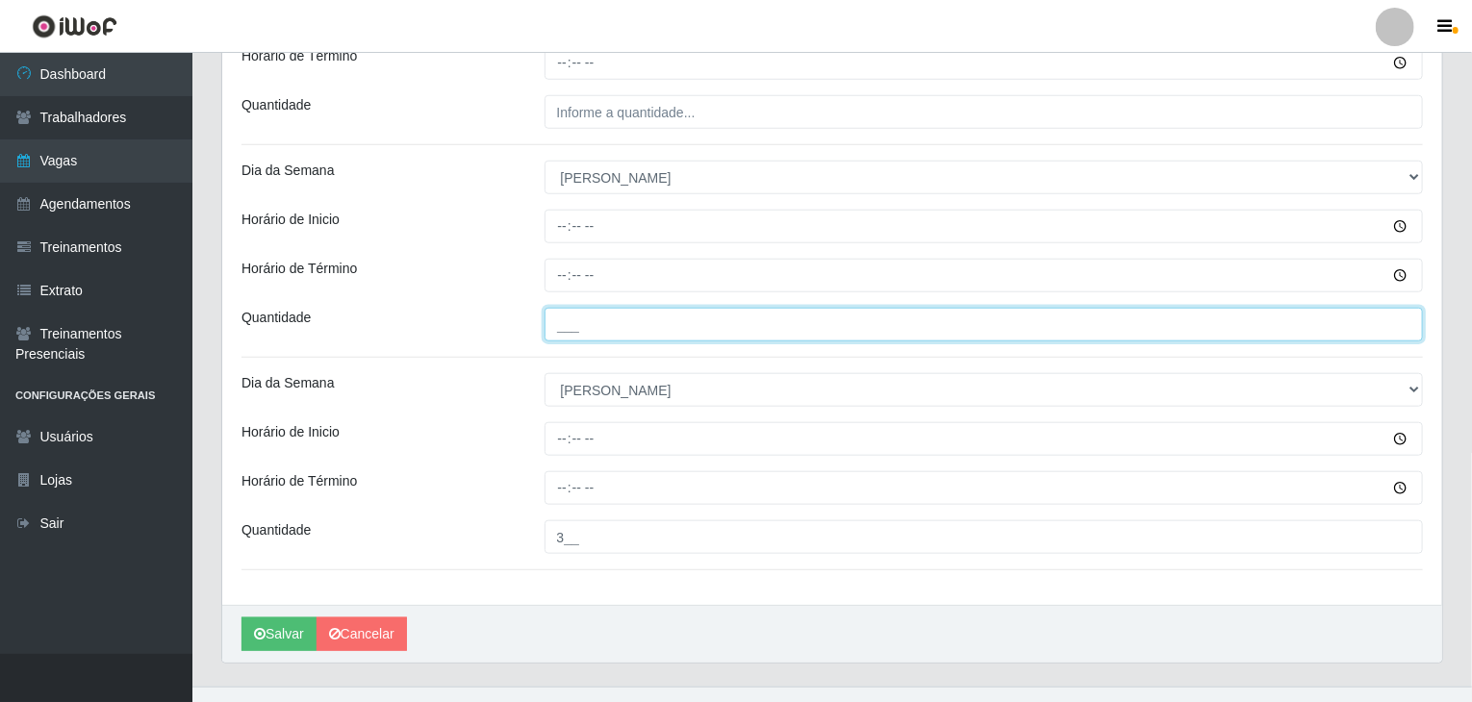
click at [567, 329] on input "___" at bounding box center [983, 325] width 879 height 34
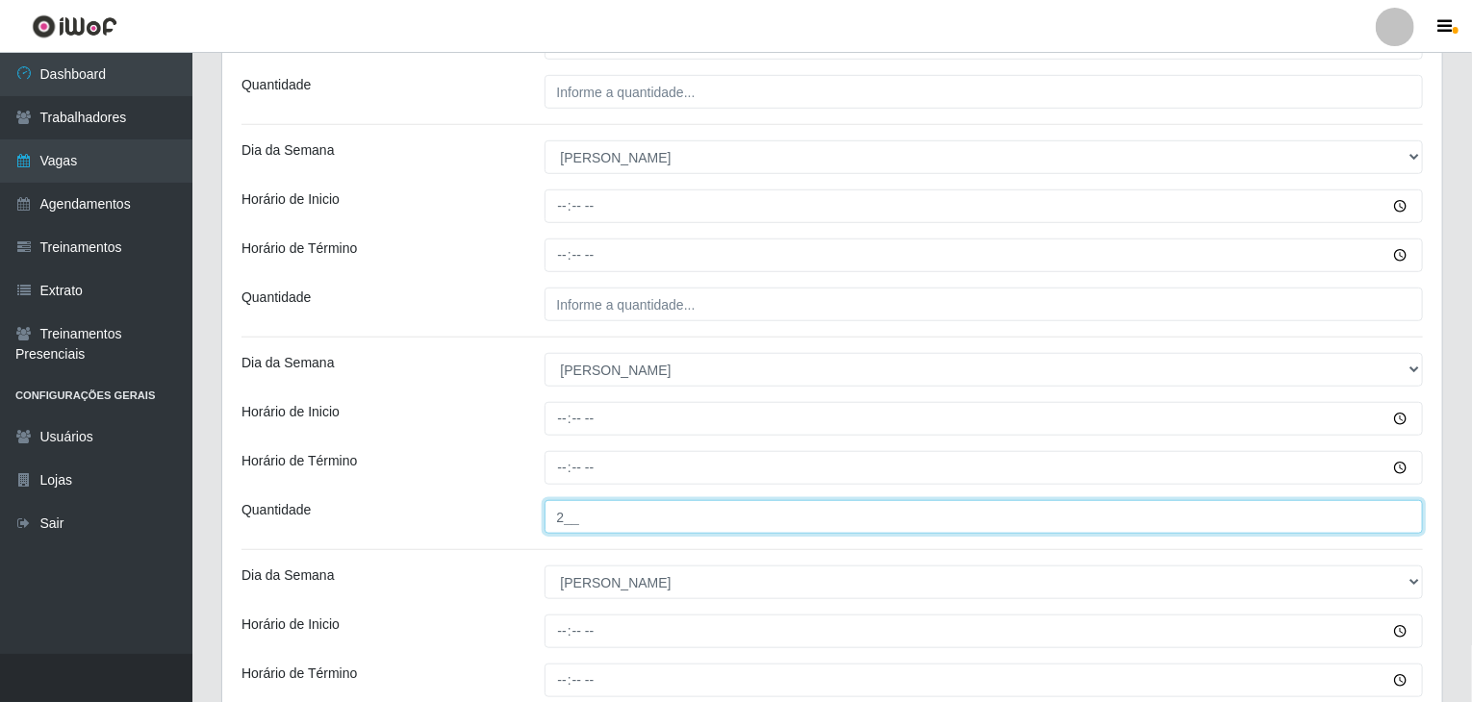
scroll to position [577, 0]
type input "2__"
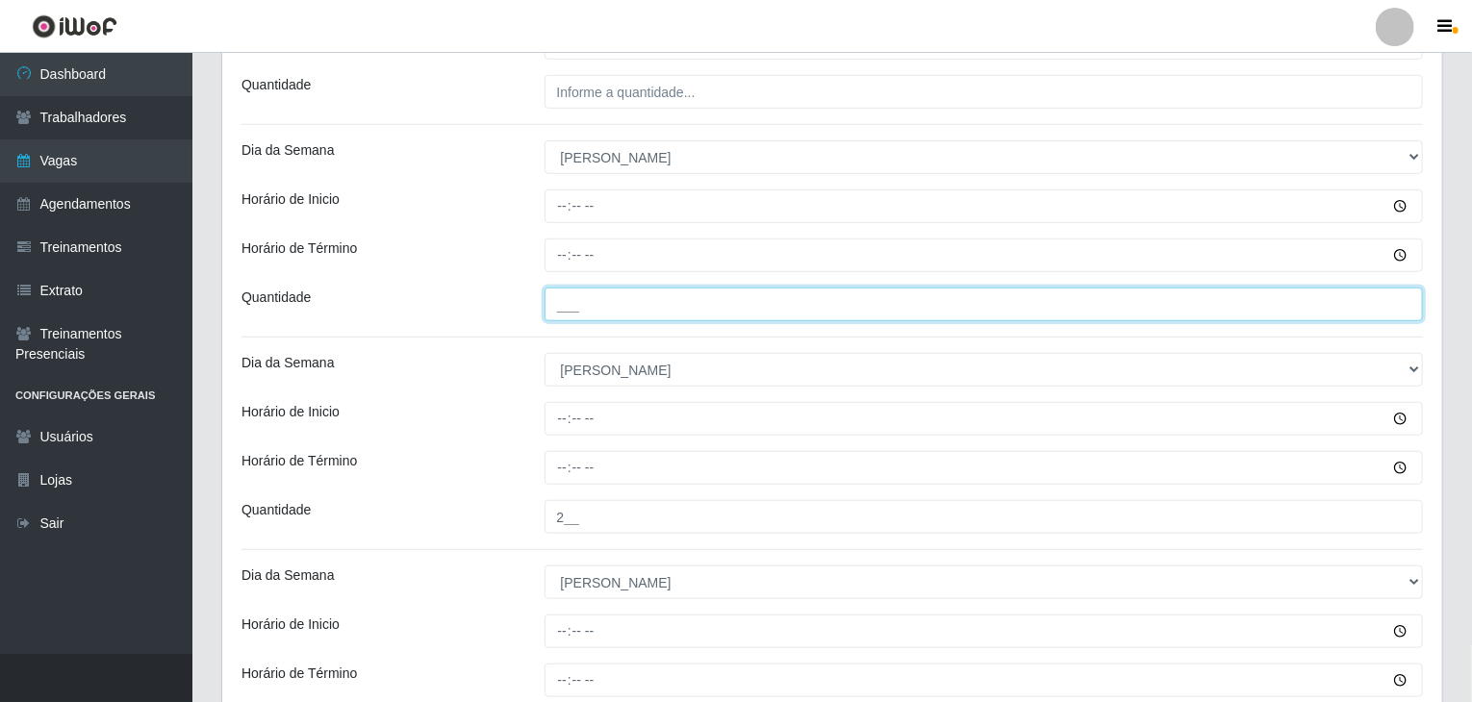
click at [645, 319] on input "___" at bounding box center [983, 305] width 879 height 34
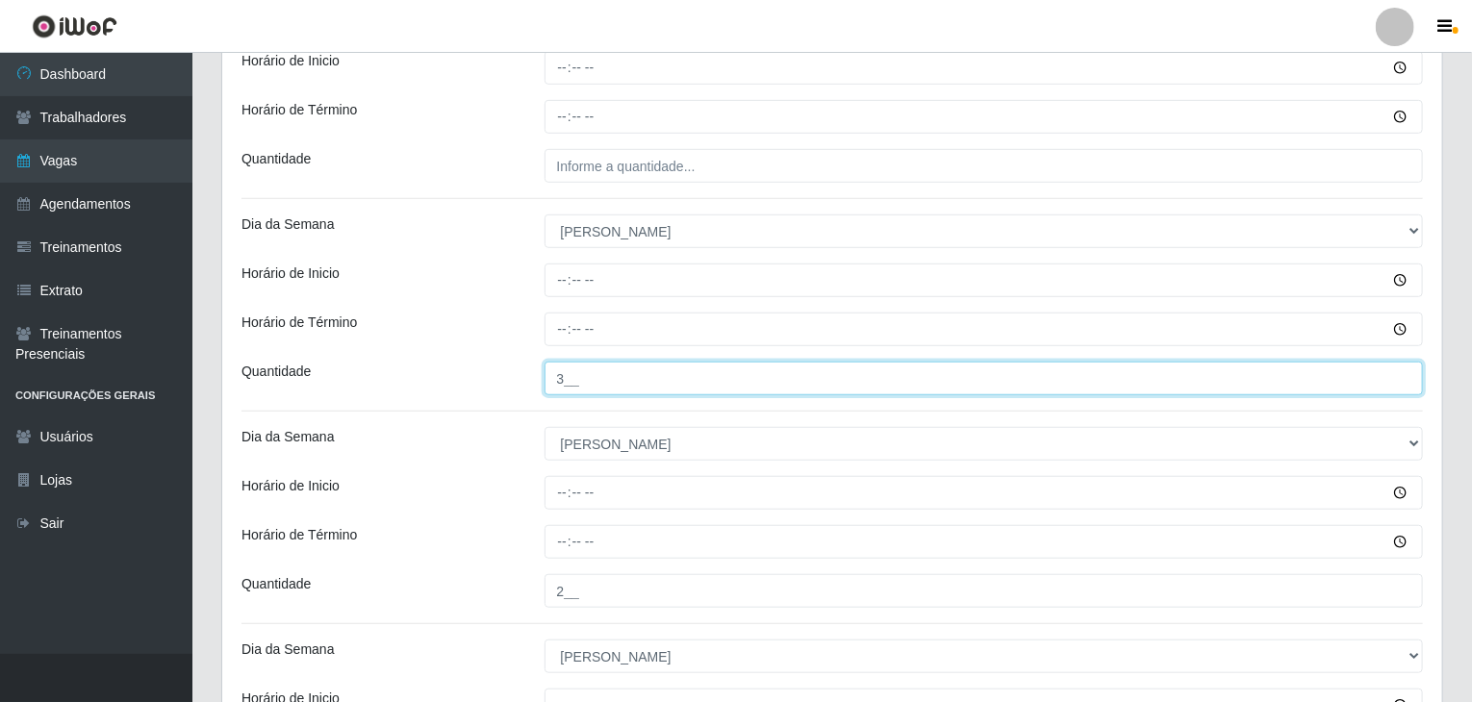
scroll to position [385, 0]
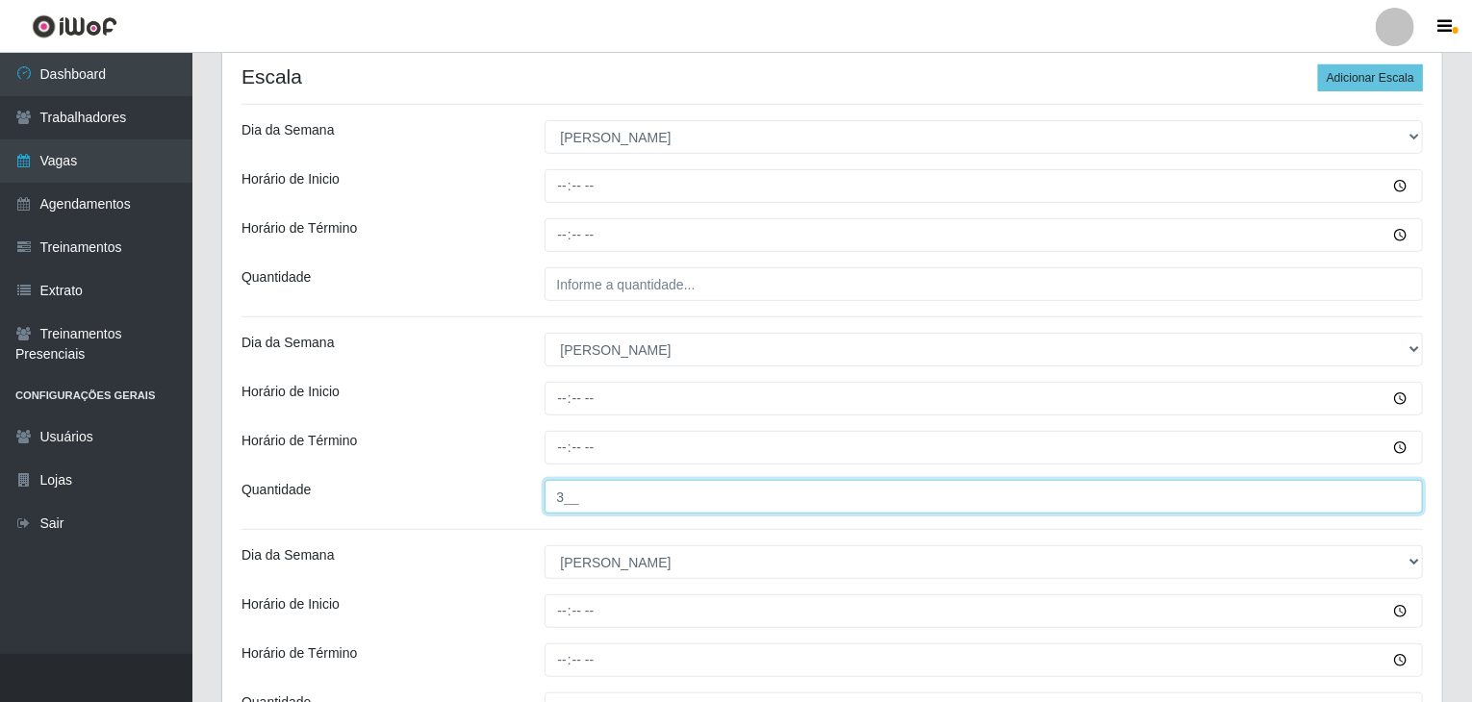
type input "3__"
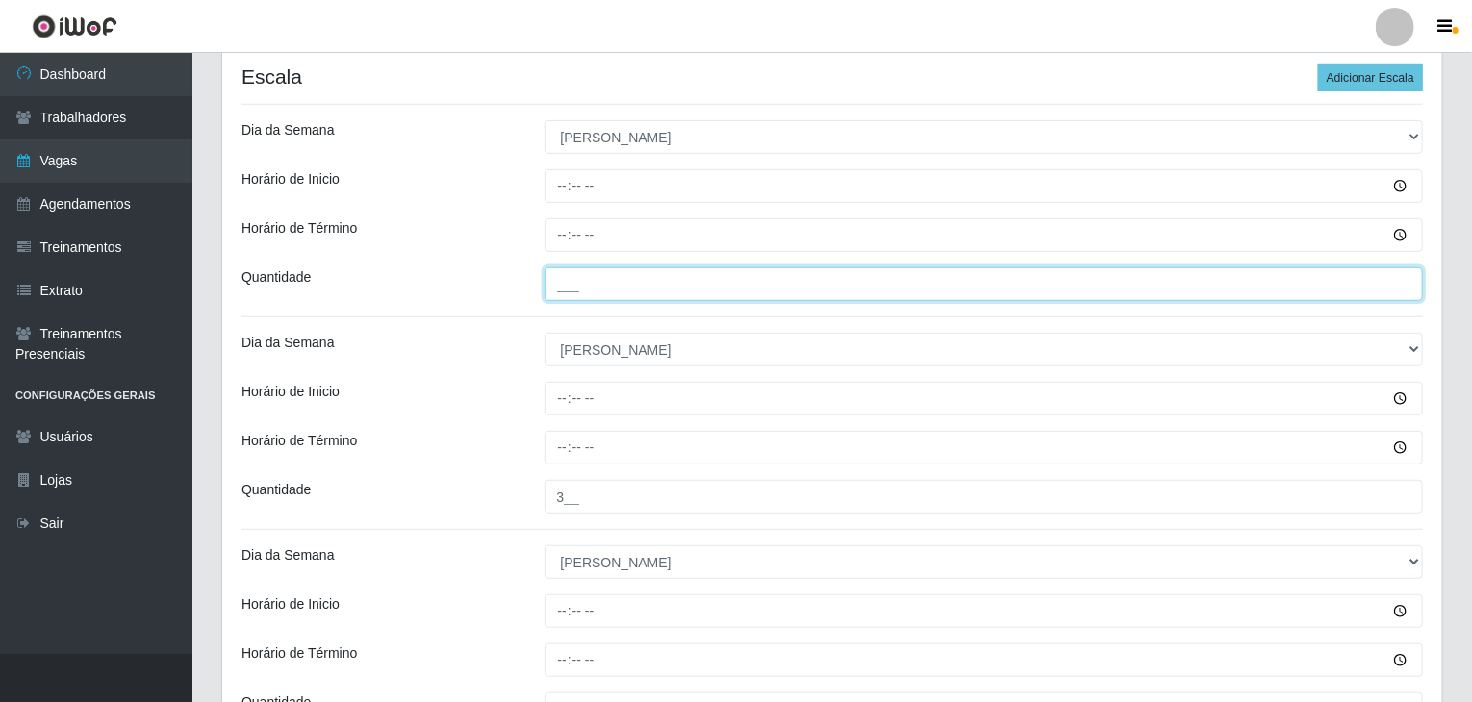
click at [591, 284] on input "___" at bounding box center [983, 284] width 879 height 34
type input "2__"
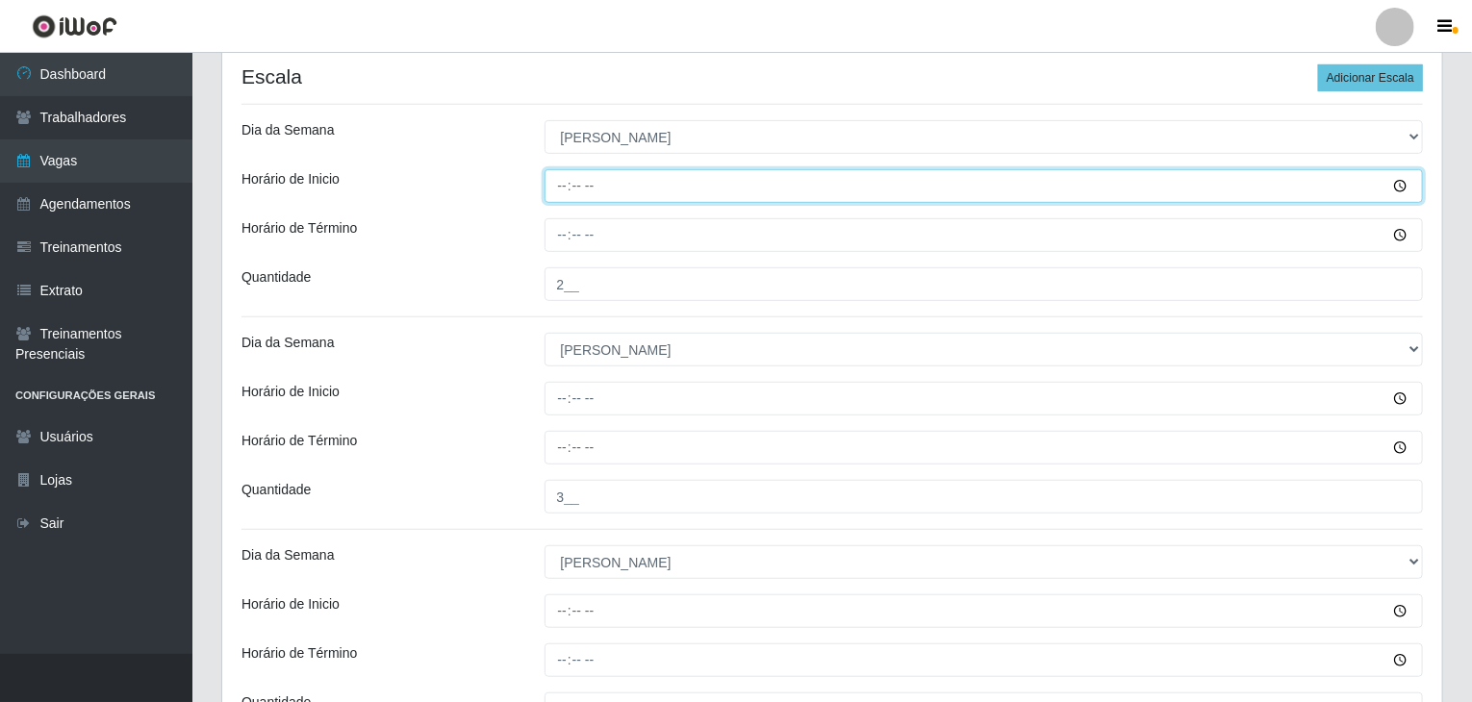
click at [548, 184] on input "Horário de Inicio" at bounding box center [983, 186] width 879 height 34
type input "08:00"
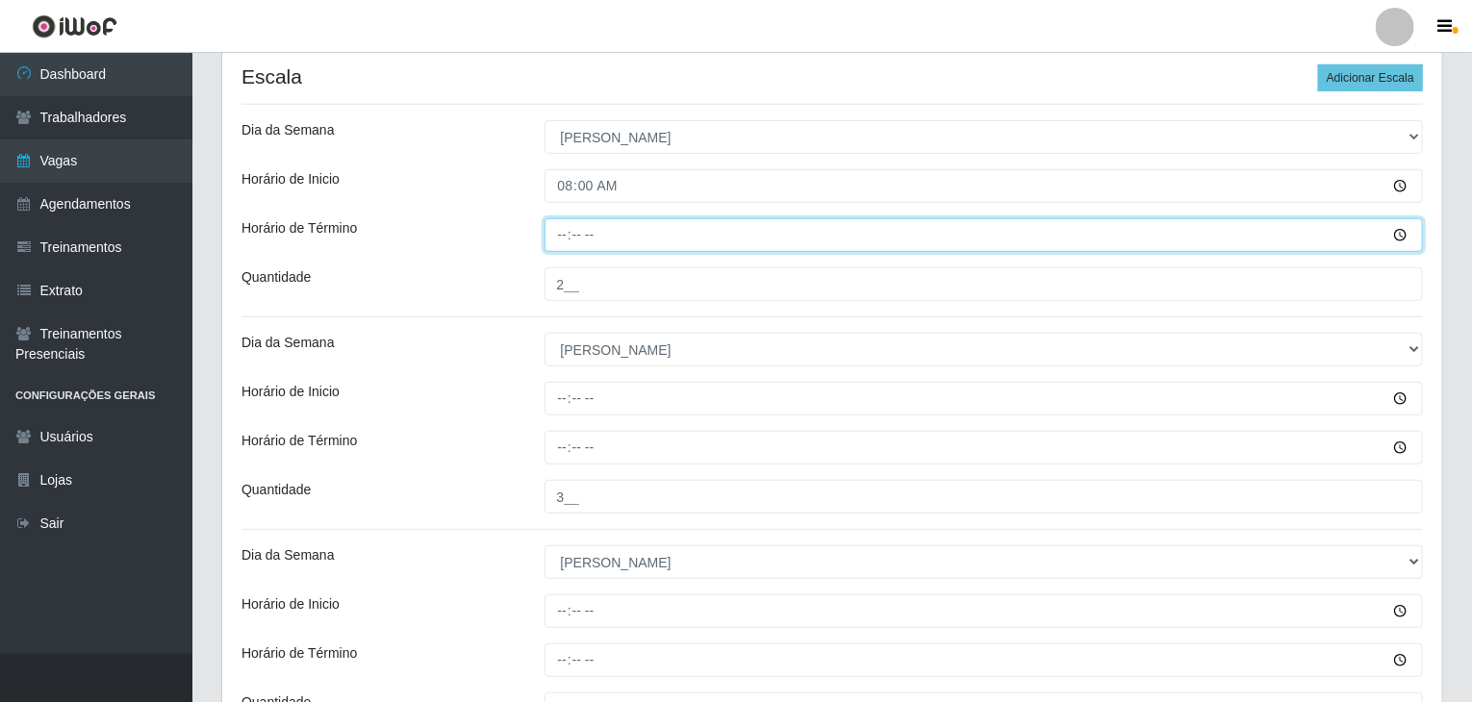
click at [568, 240] on input "Horário de Término" at bounding box center [983, 235] width 879 height 34
type input "14:00"
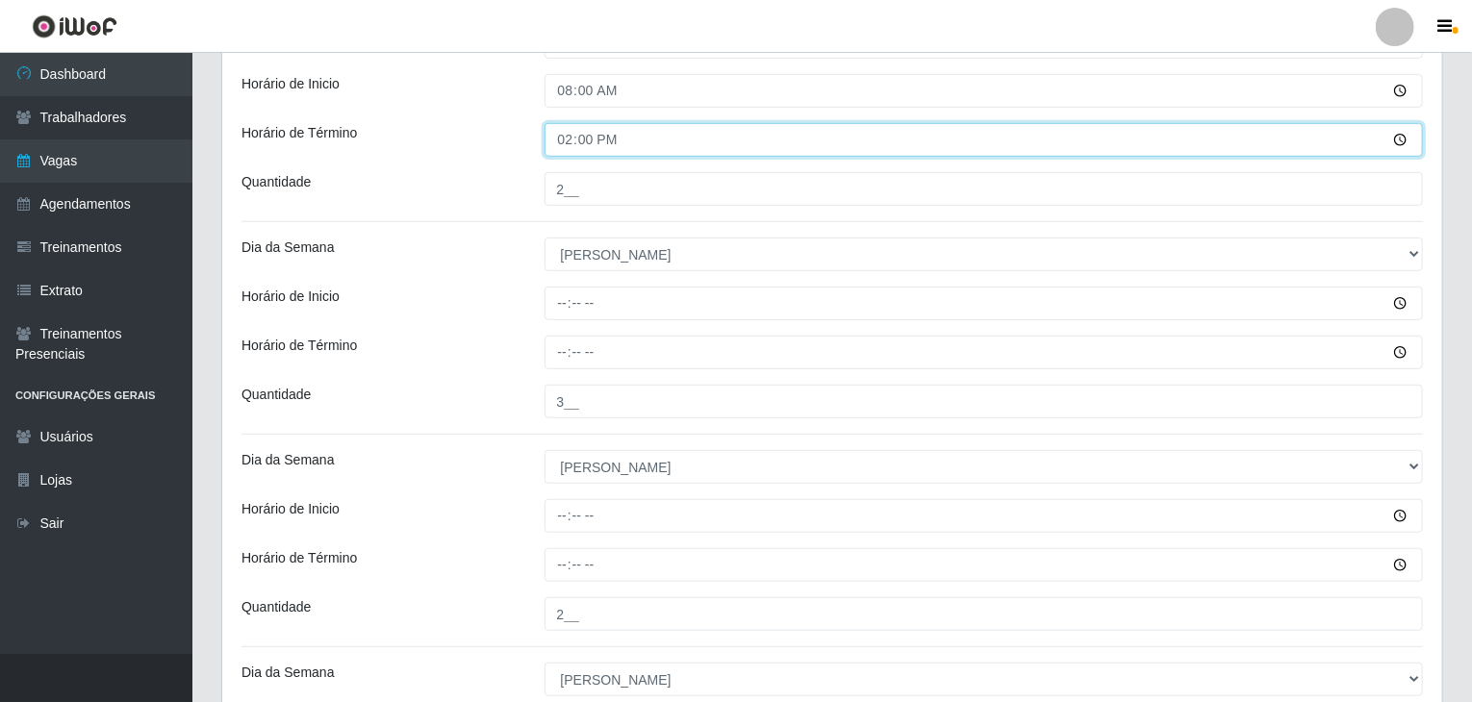
scroll to position [481, 0]
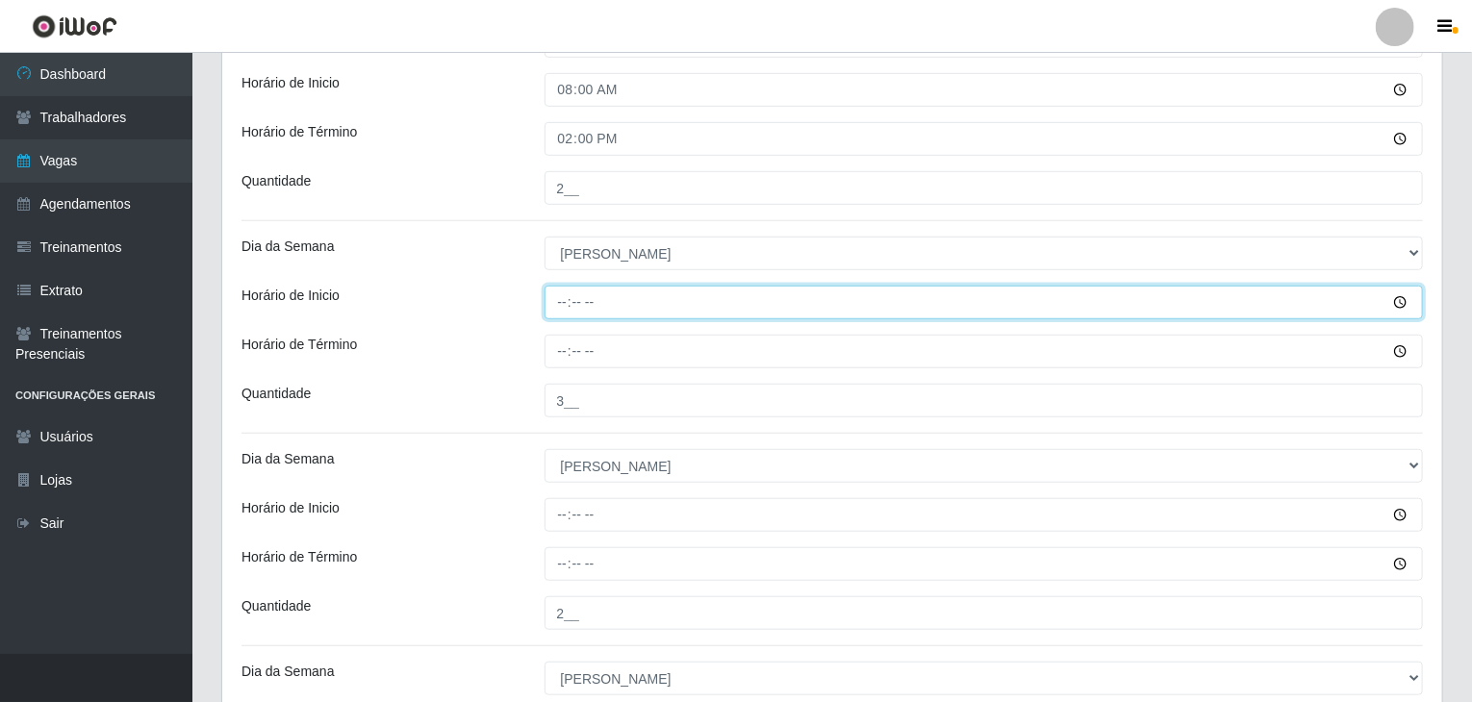
click at [559, 299] on input "Horário de Inicio" at bounding box center [983, 303] width 879 height 34
type input "09:00"
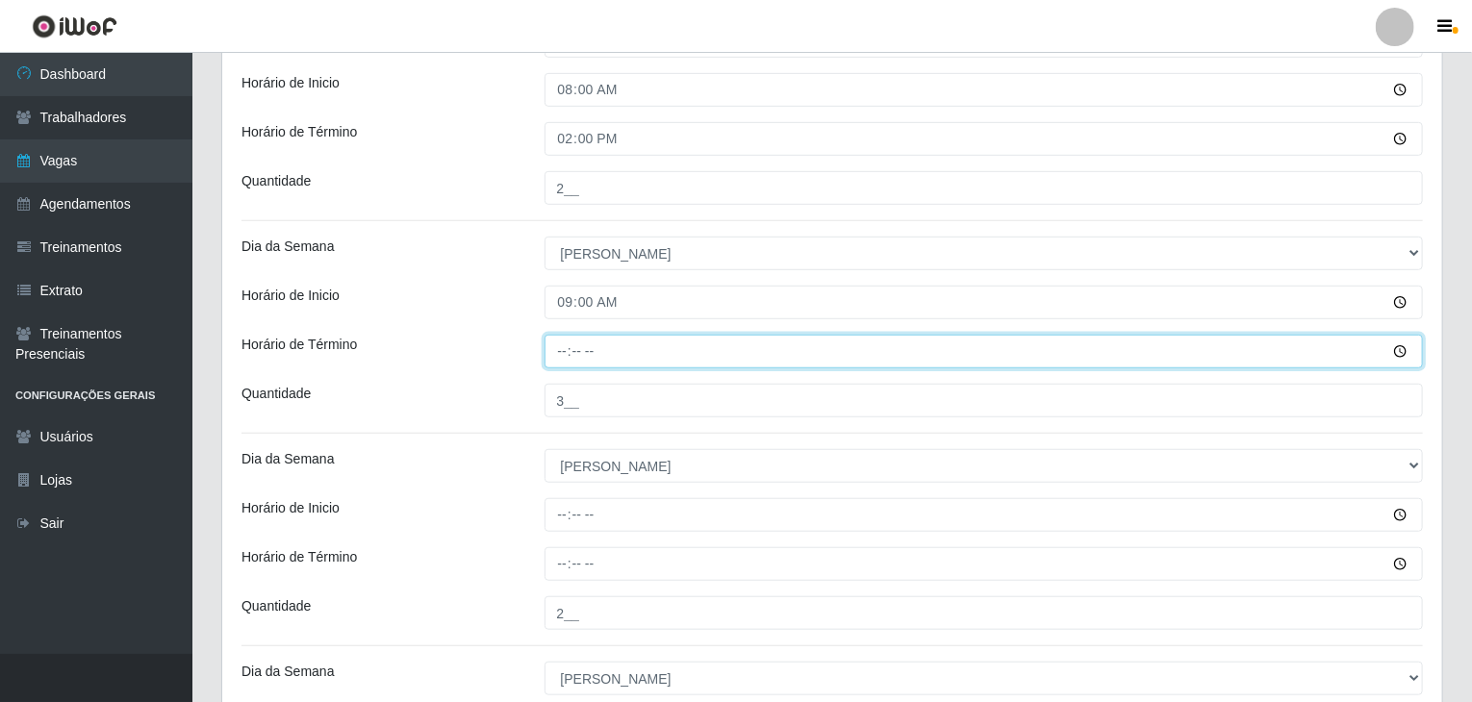
click at [560, 354] on input "Horário de Término" at bounding box center [983, 352] width 879 height 34
type input "15:00"
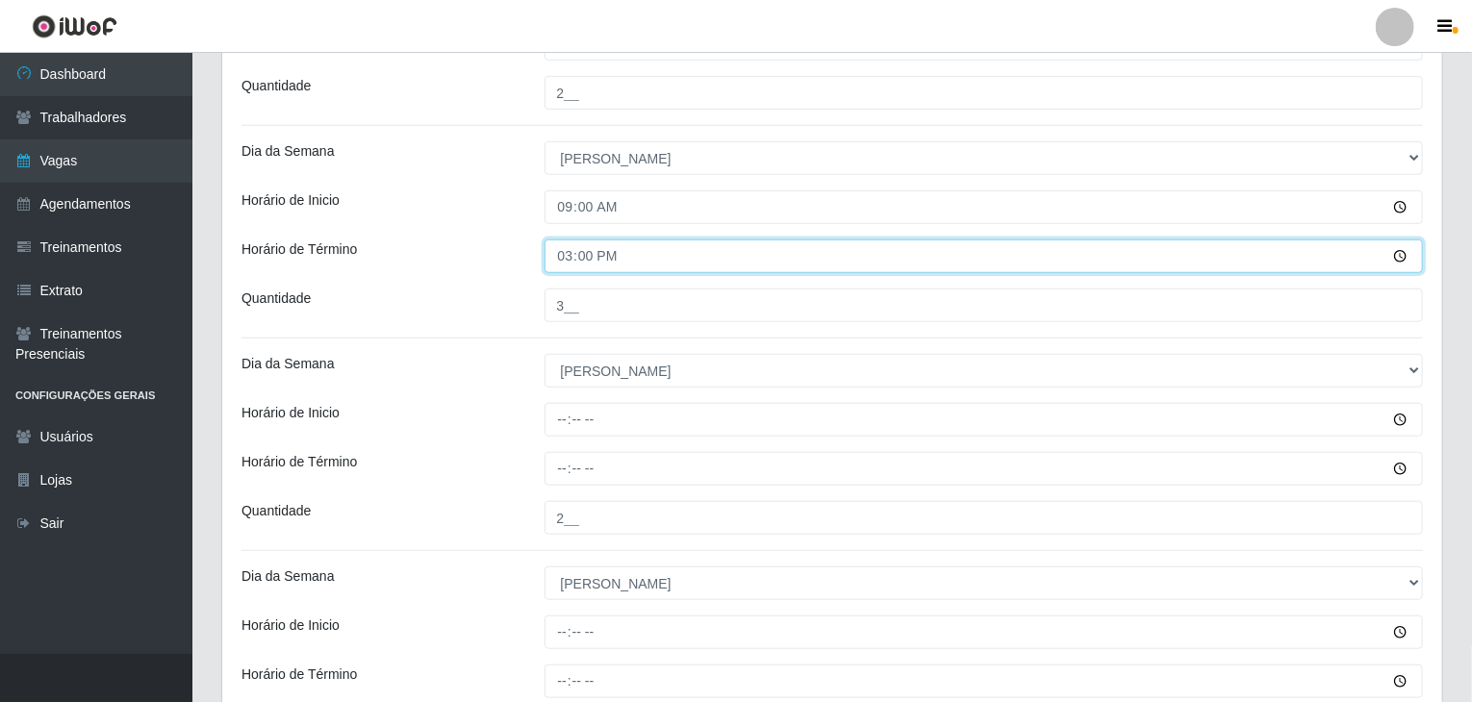
scroll to position [577, 0]
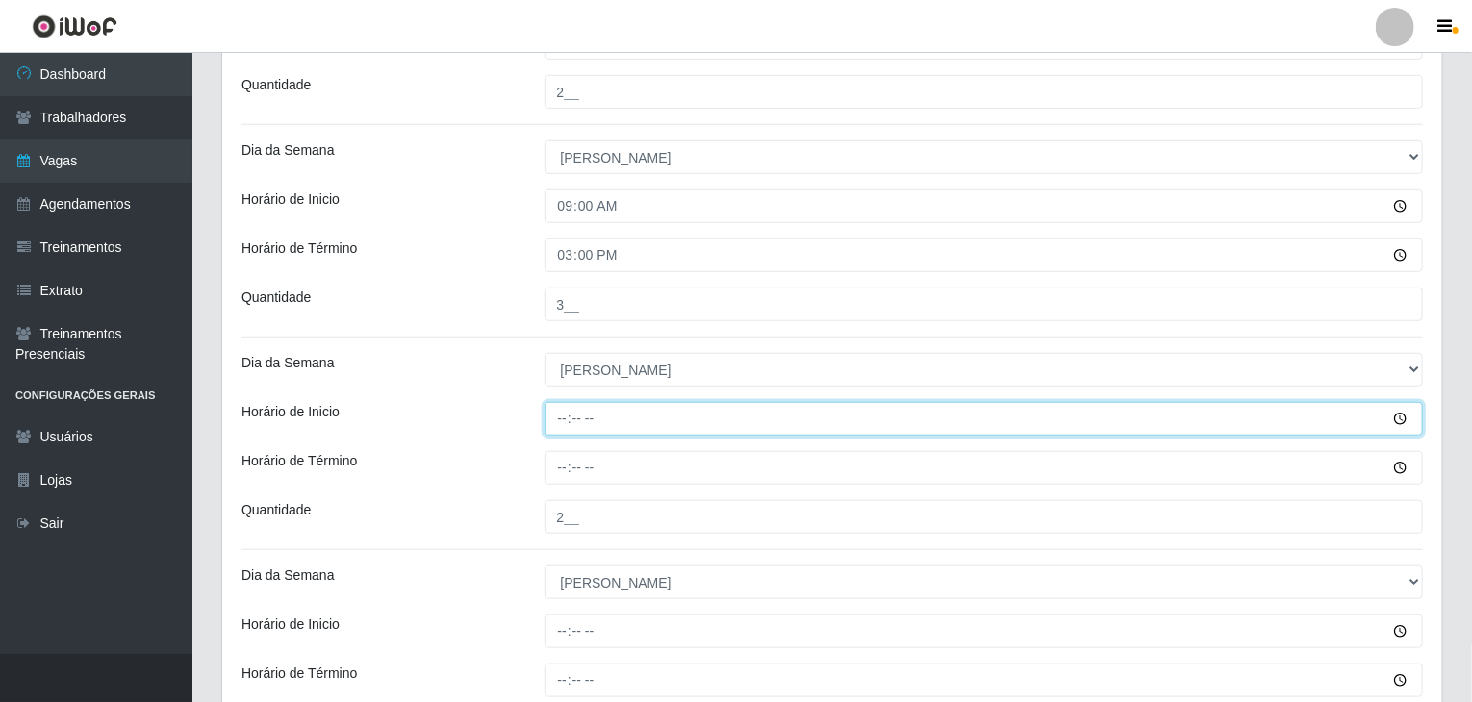
click at [558, 412] on input "Horário de Inicio" at bounding box center [983, 419] width 879 height 34
type input "14:00"
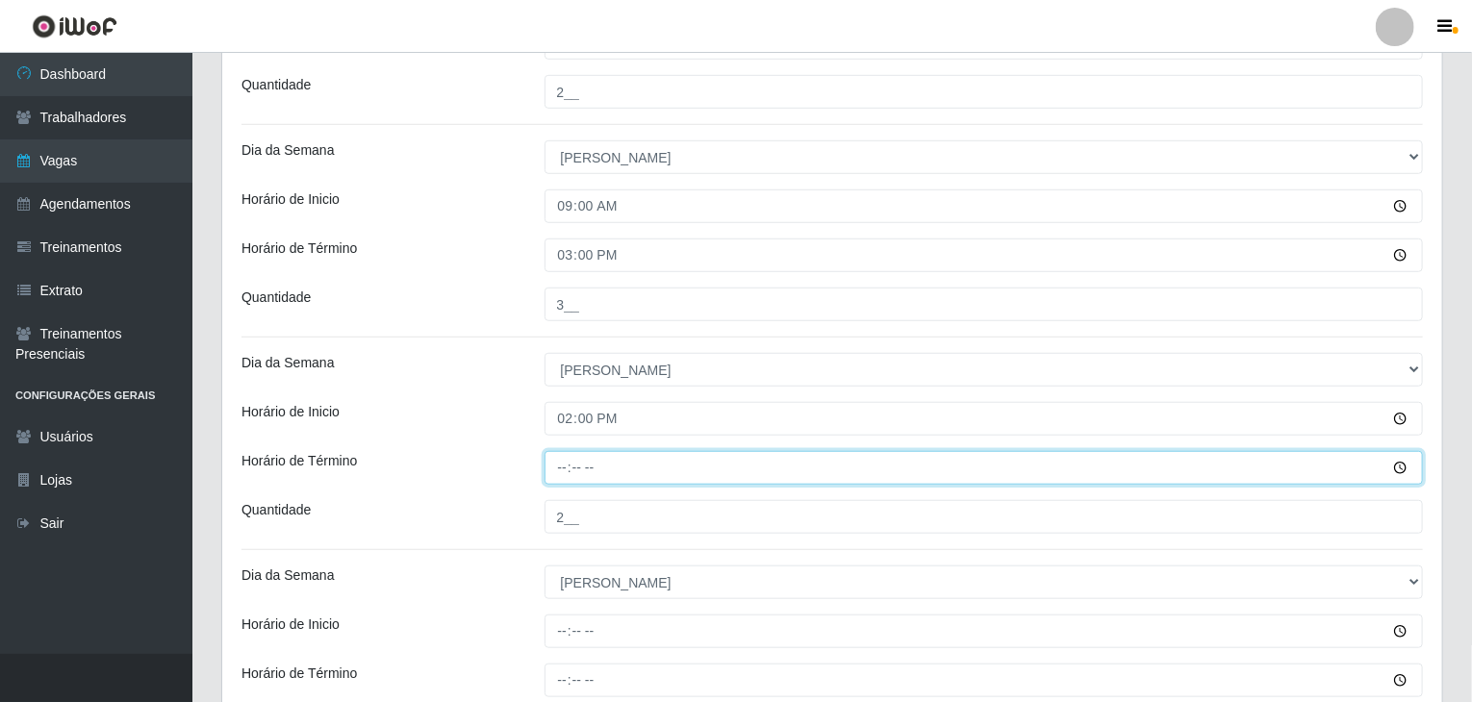
click at [561, 478] on input "Horário de Término" at bounding box center [983, 468] width 879 height 34
type input "20:00"
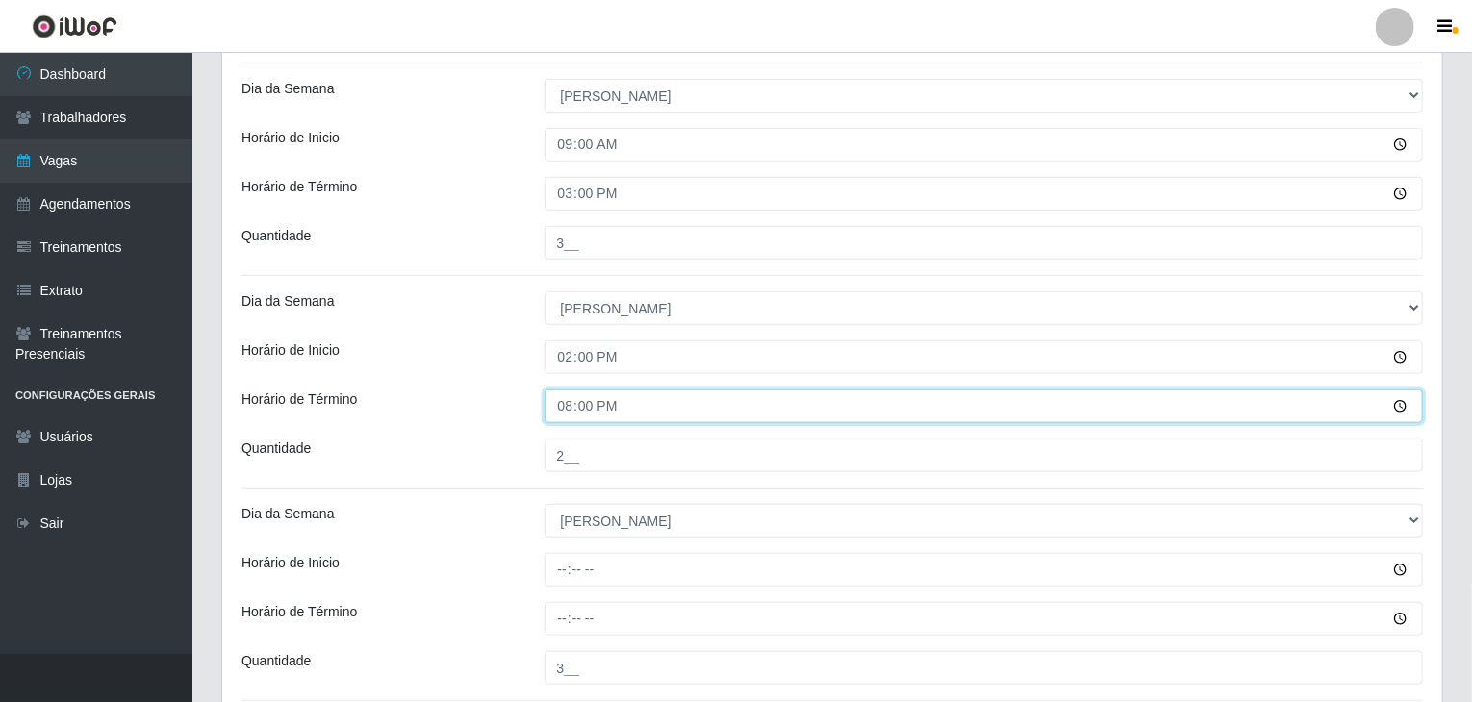
scroll to position [673, 0]
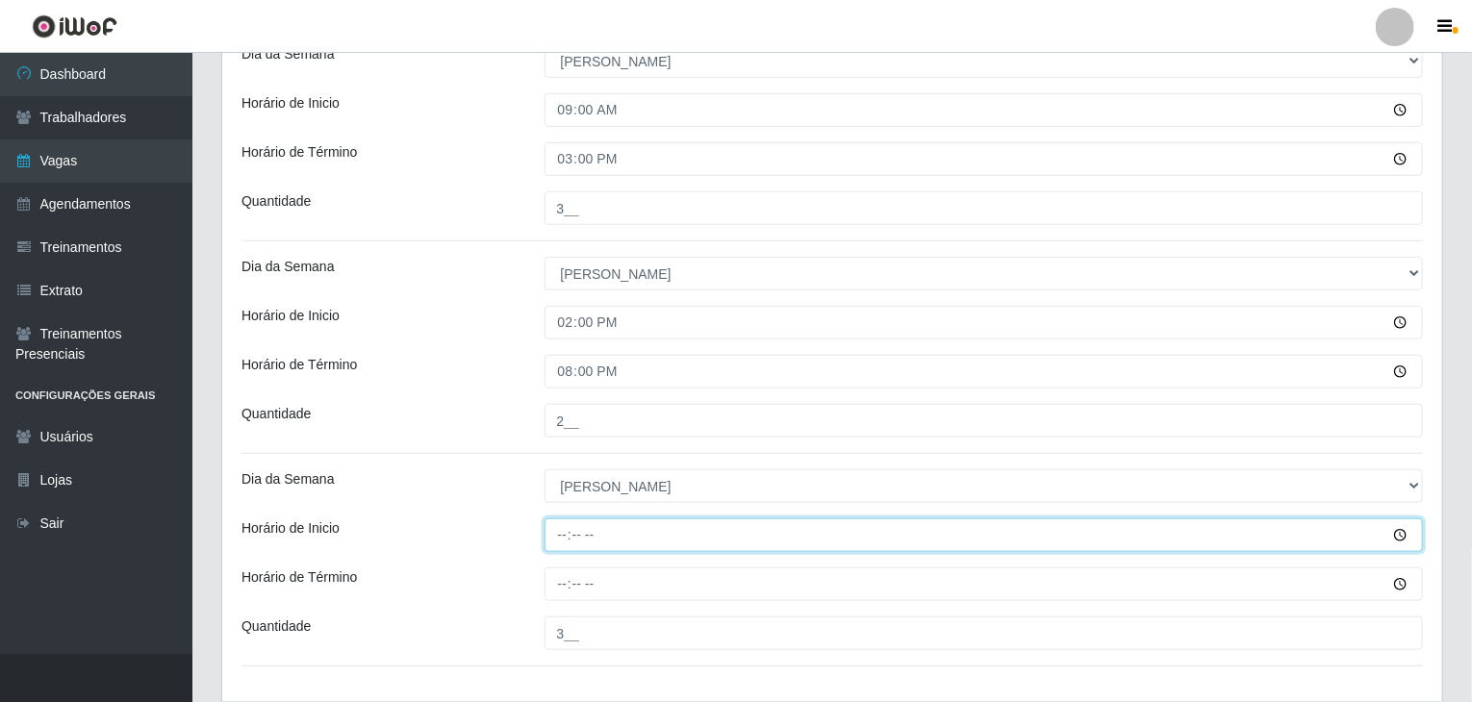
click at [561, 544] on input "Horário de Inicio" at bounding box center [983, 535] width 879 height 34
type input "14:30"
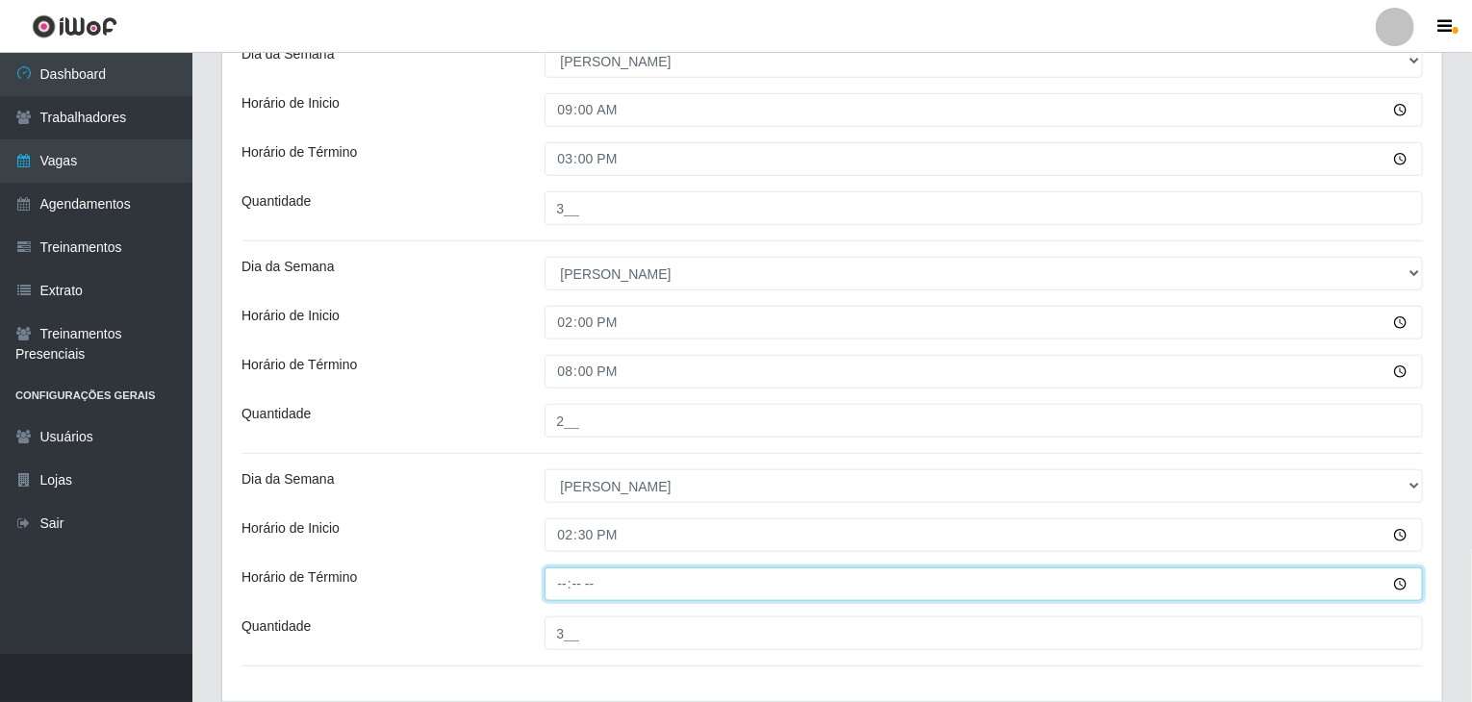
click at [557, 572] on input "Horário de Término" at bounding box center [983, 585] width 879 height 34
type input "20:30"
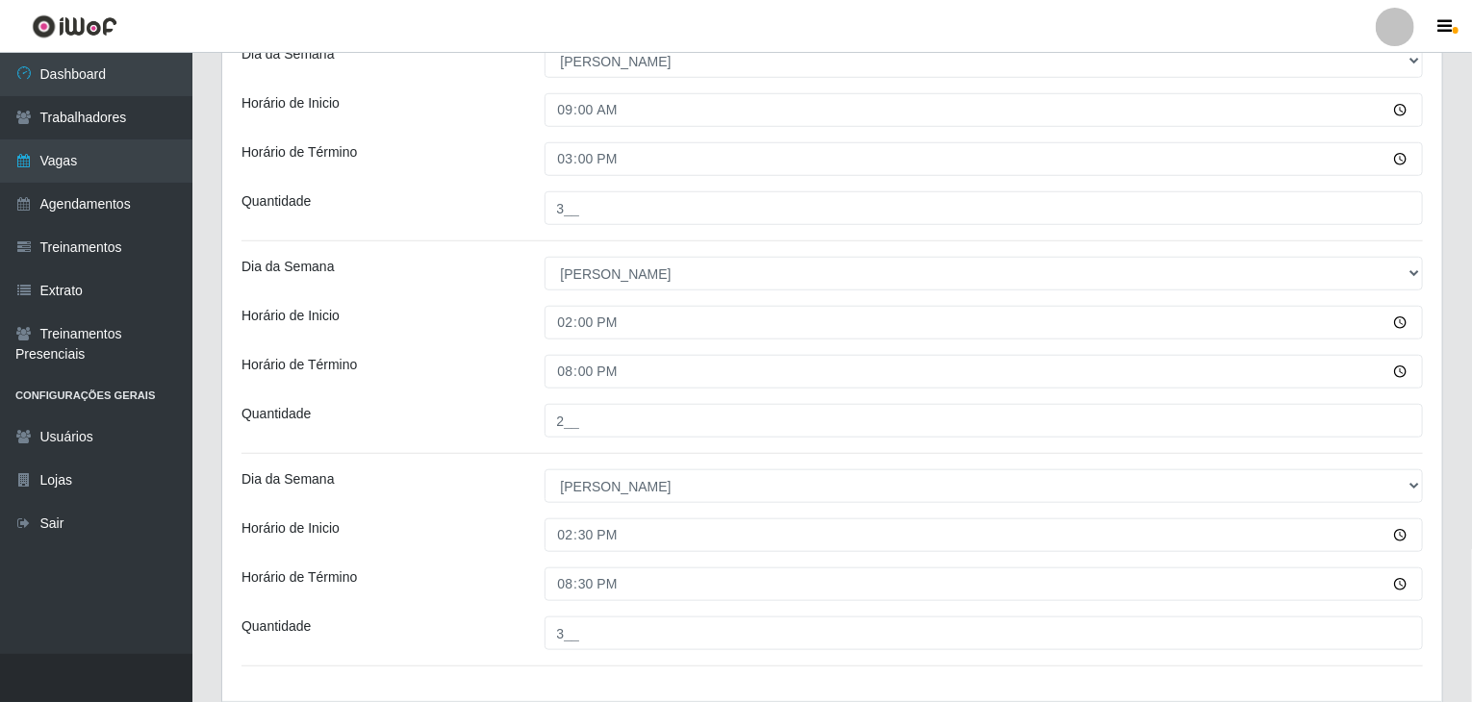
click at [525, 565] on div "Loja Rede Compras Supermercados - LOJA 2 Função [Selecione...] ASG ASG + ASG ++…" at bounding box center [832, 96] width 1220 height 1209
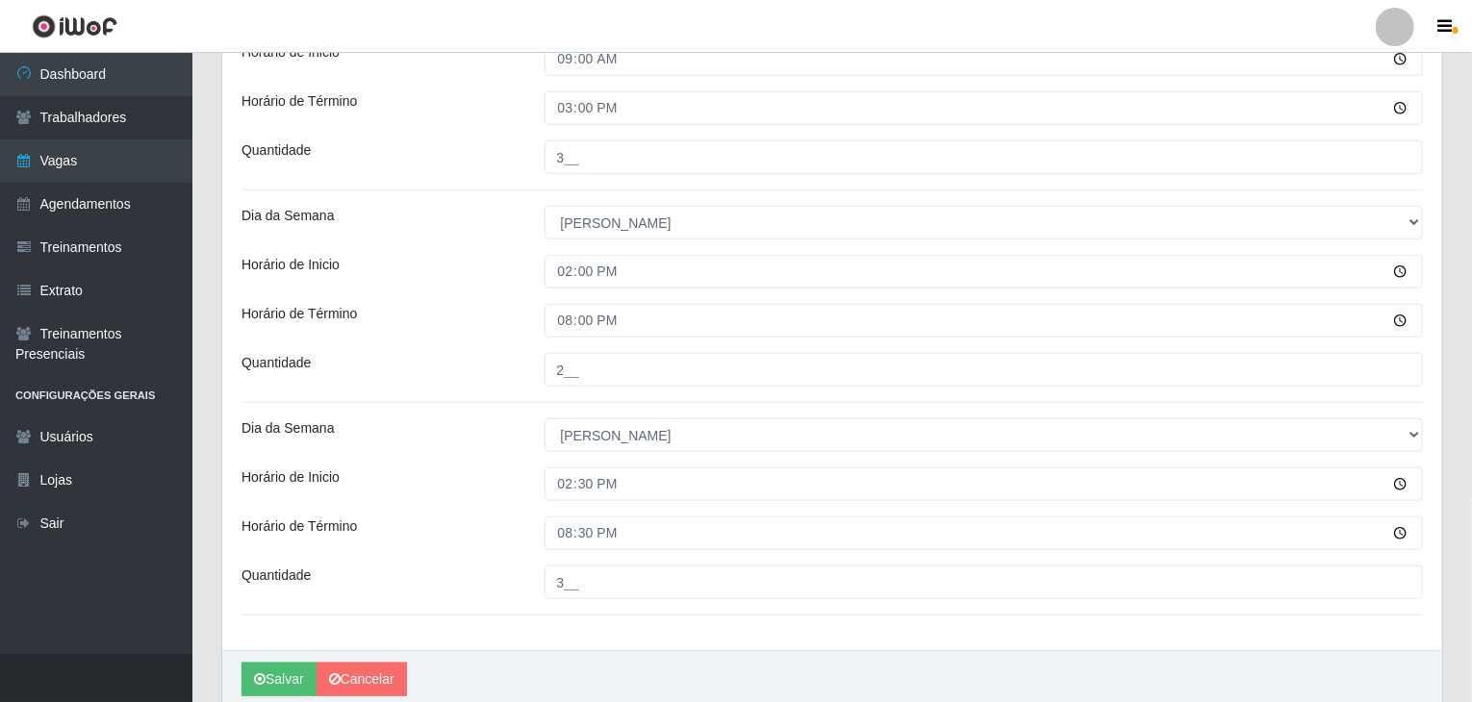
scroll to position [800, 0]
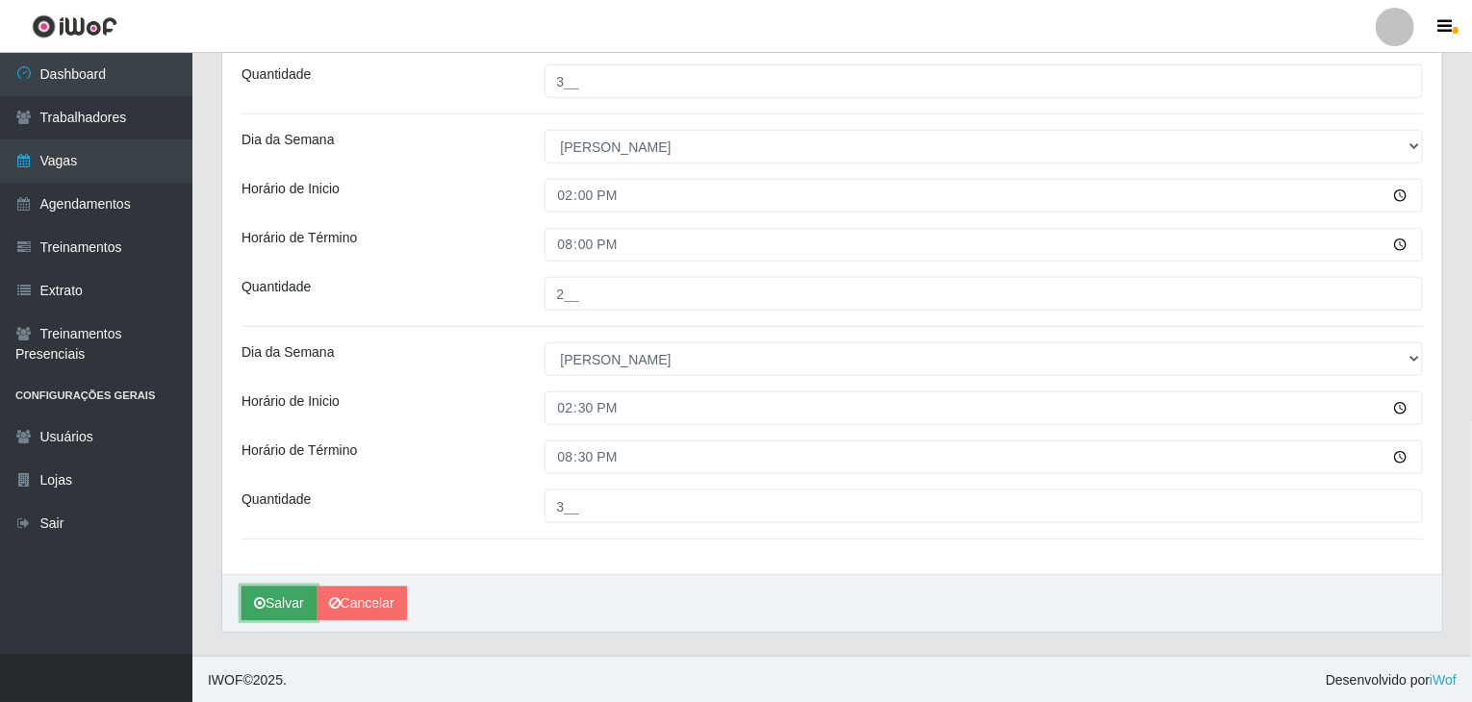
click at [304, 596] on button "Salvar" at bounding box center [278, 604] width 75 height 34
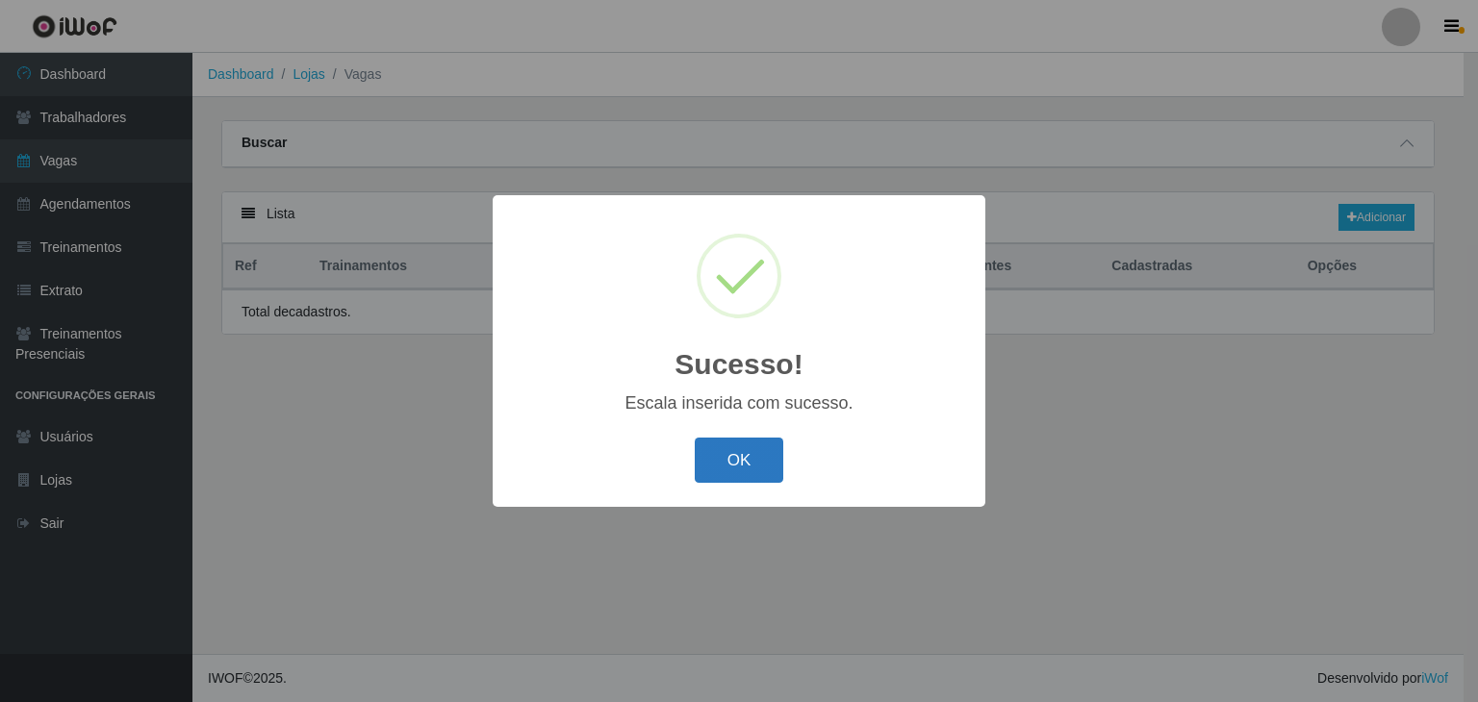
click at [715, 460] on button "OK" at bounding box center [739, 460] width 89 height 45
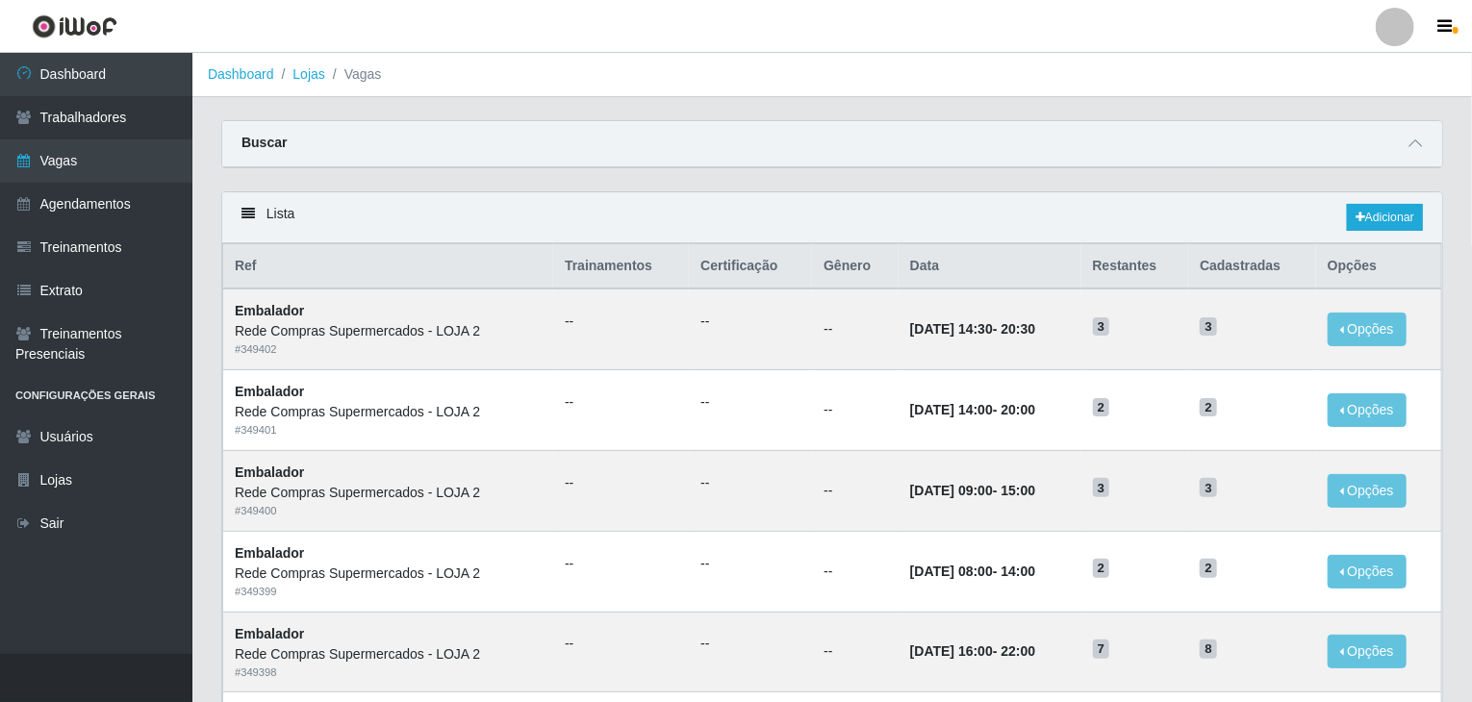
click at [1389, 201] on div "Lista Adicionar" at bounding box center [832, 217] width 1220 height 51
click at [1384, 216] on link "Adicionar" at bounding box center [1385, 217] width 76 height 27
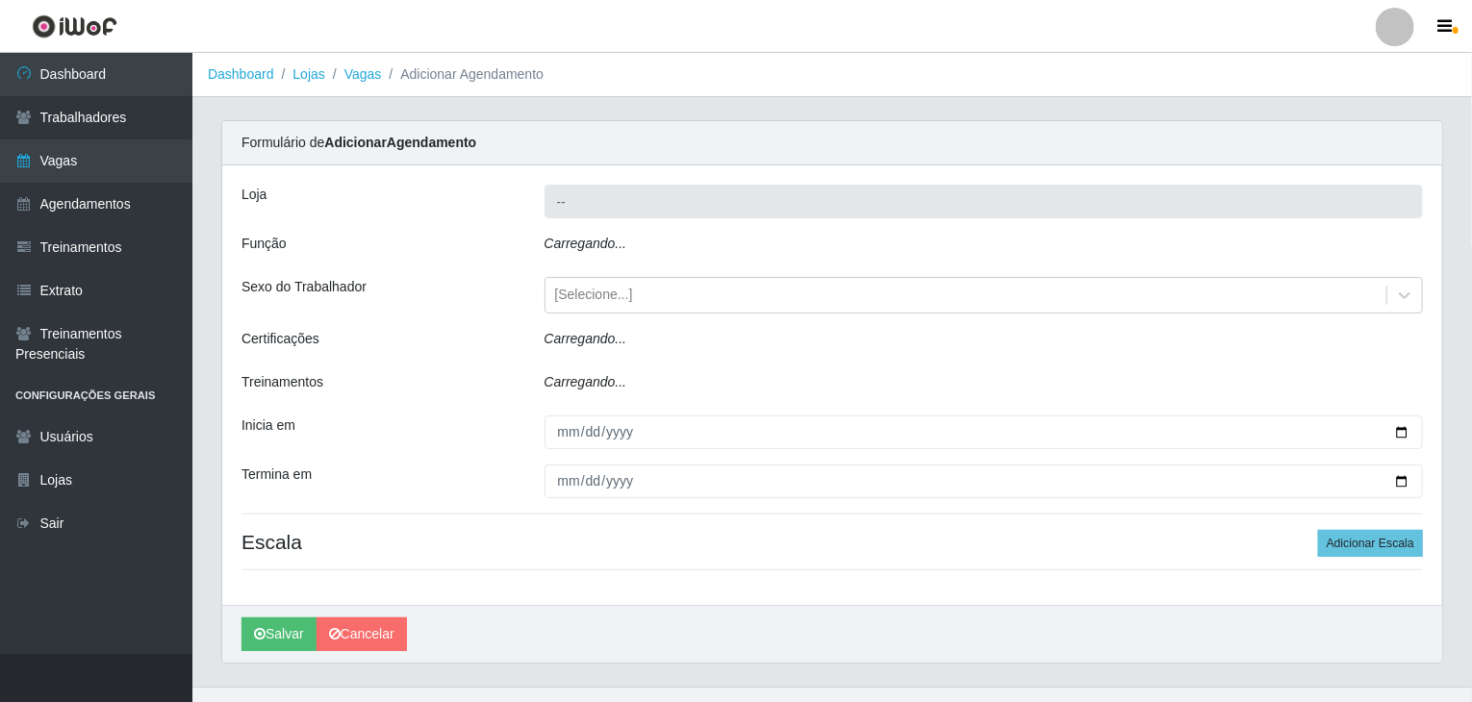
type input "Rede Compras Supermercados - LOJA 2"
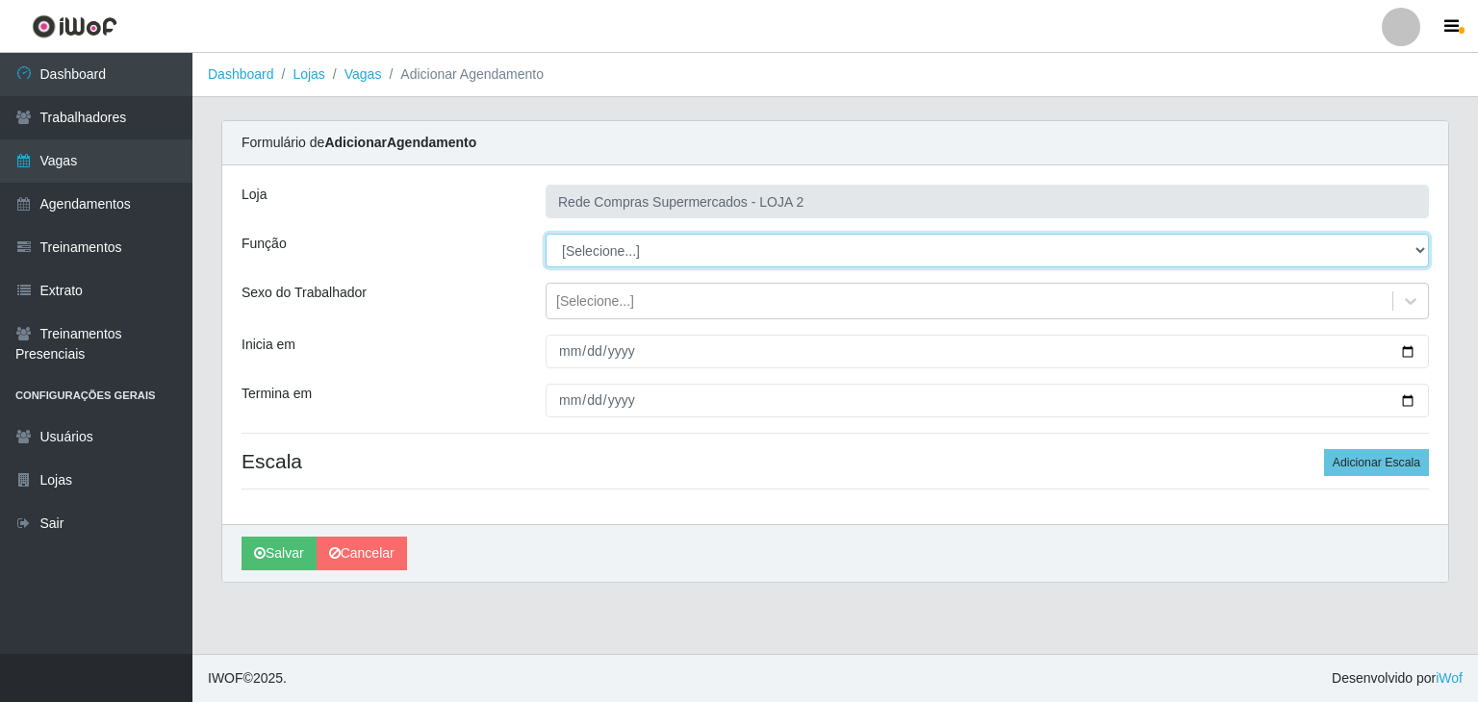
click at [602, 258] on select "[Selecione...] ASG ASG + ASG ++ Balconista Balconista + Balconista ++ Embalador…" at bounding box center [986, 251] width 883 height 34
select select "1"
click at [545, 234] on select "[Selecione...] ASG ASG + ASG ++ Balconista Balconista + Balconista ++ Embalador…" at bounding box center [986, 251] width 883 height 34
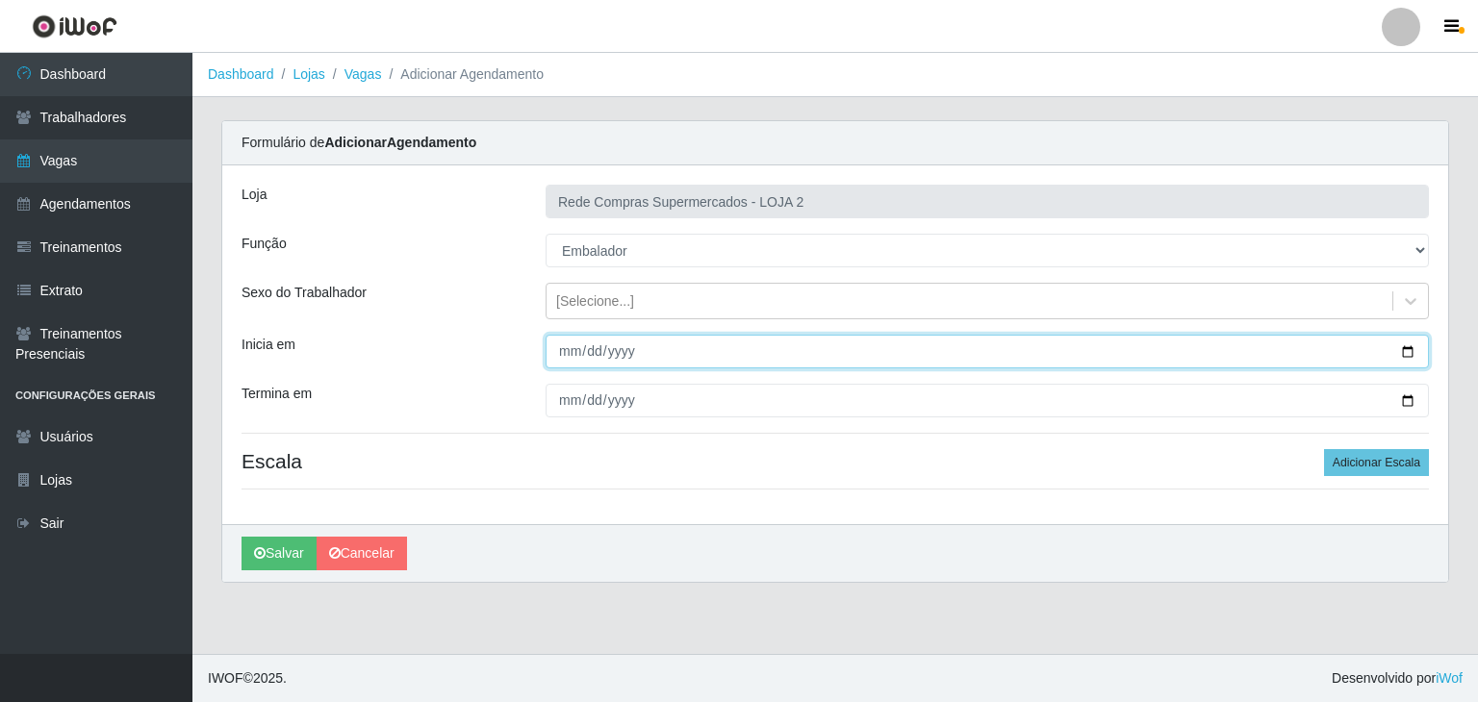
click at [1404, 346] on input "Inicia em" at bounding box center [986, 352] width 883 height 34
type input "2025-10-06"
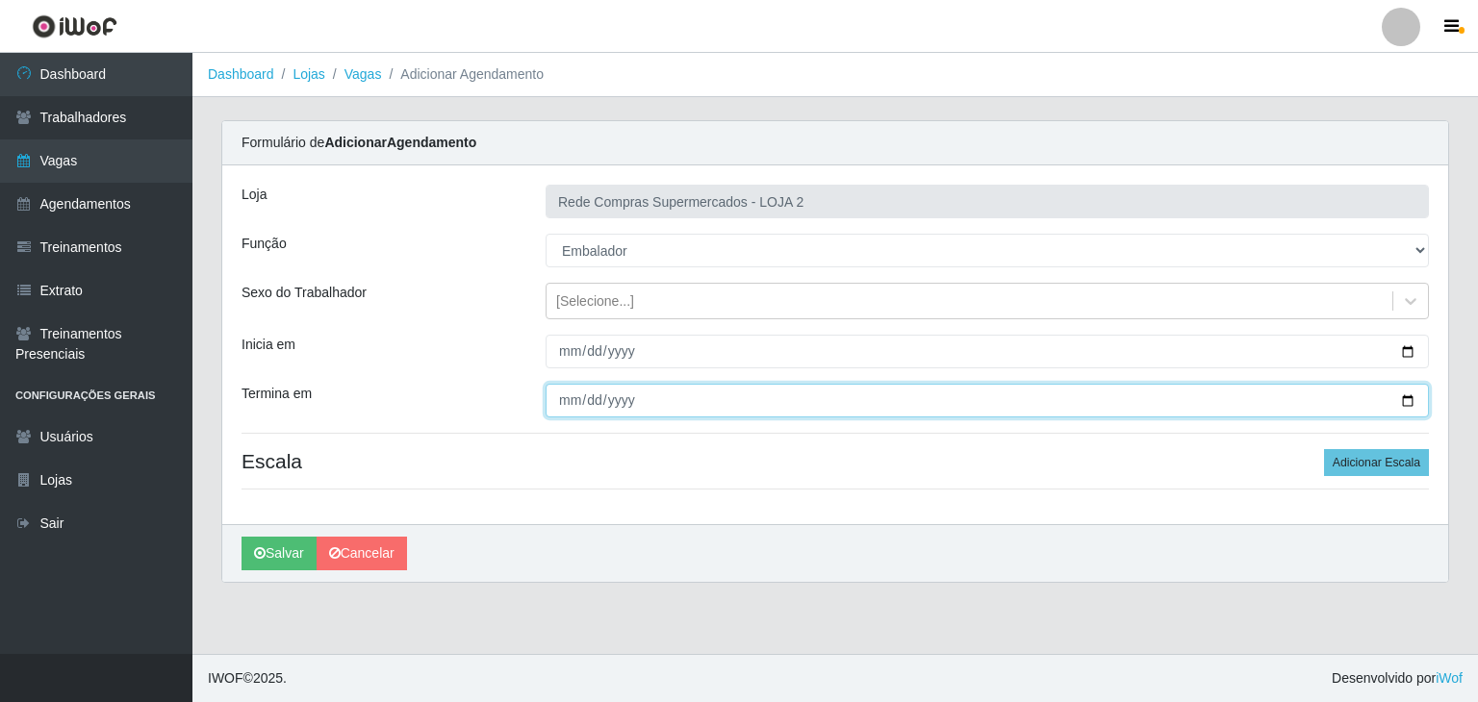
click at [1412, 391] on input "Termina em" at bounding box center [986, 401] width 883 height 34
type input "2025-10-11"
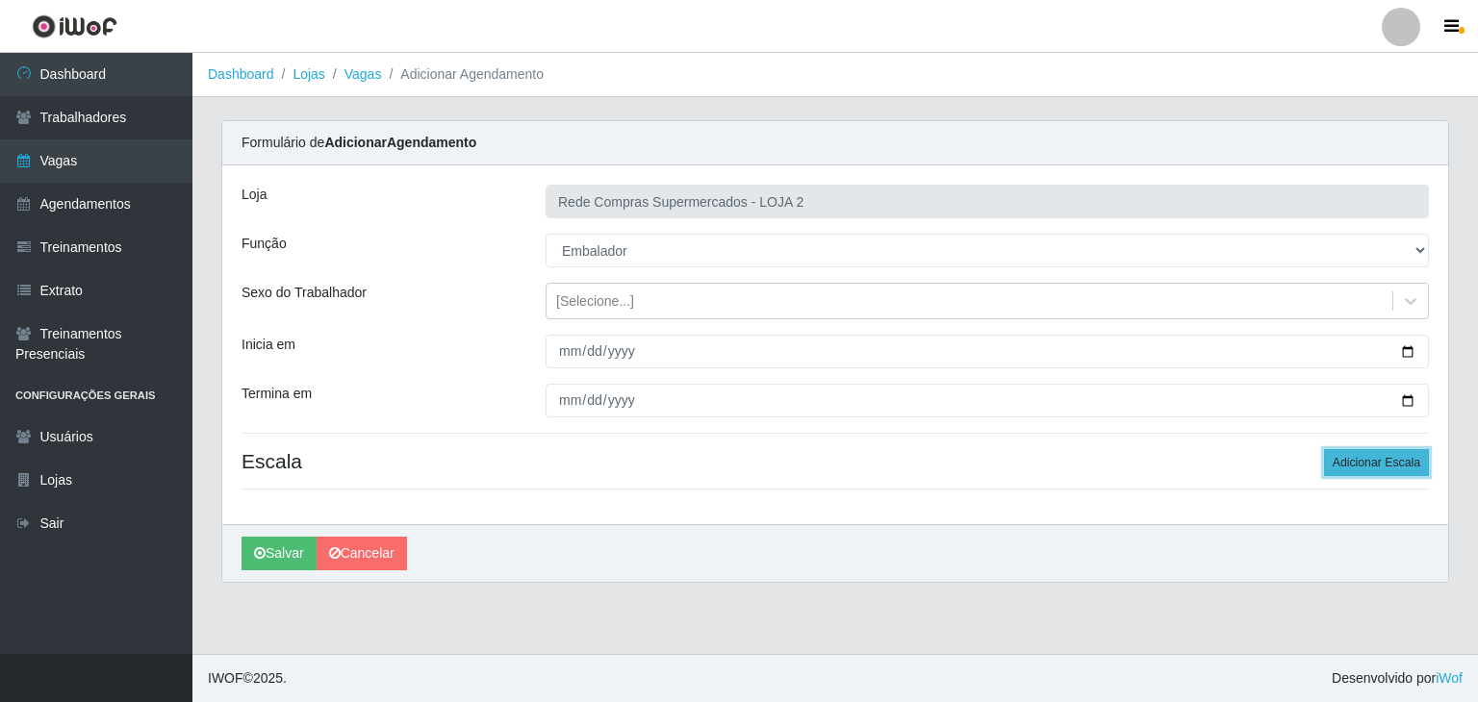
click at [1387, 468] on button "Adicionar Escala" at bounding box center [1376, 462] width 105 height 27
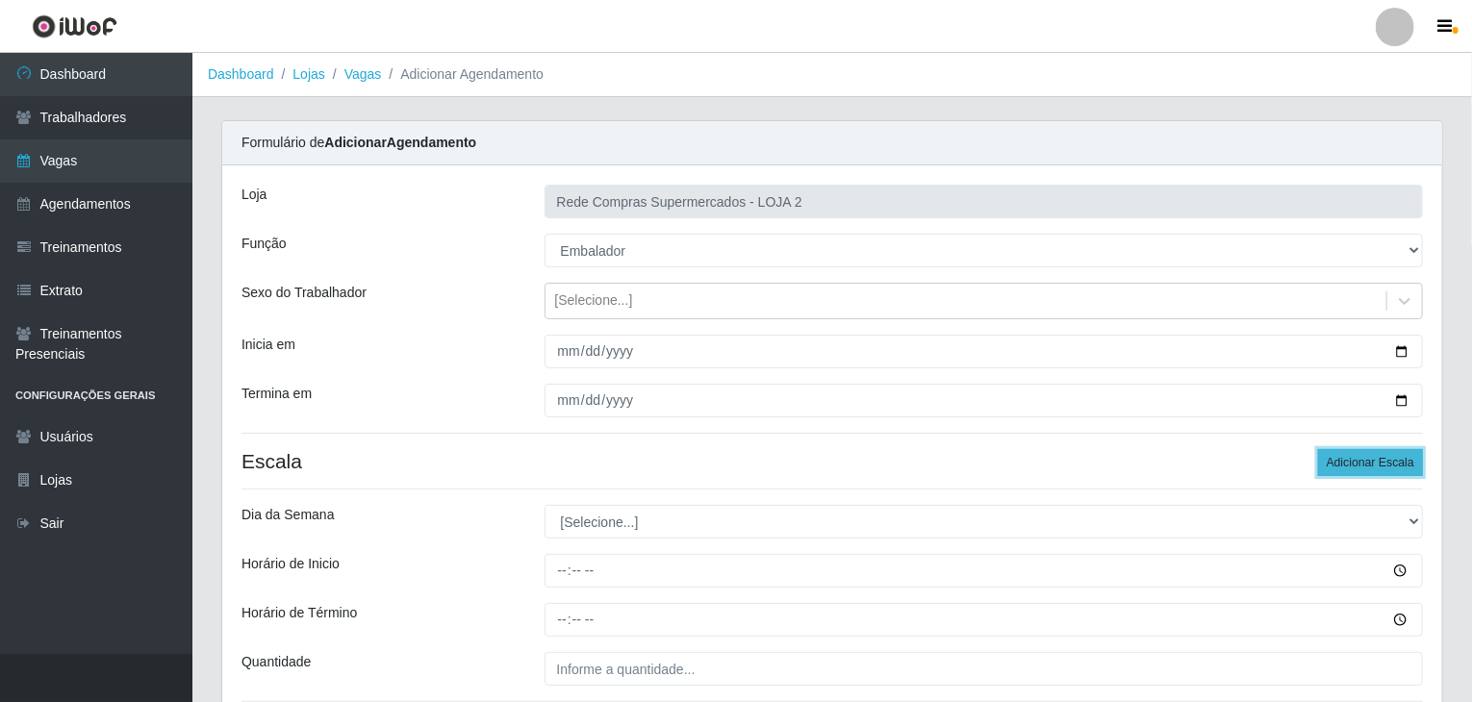
click at [1387, 467] on button "Adicionar Escala" at bounding box center [1370, 462] width 105 height 27
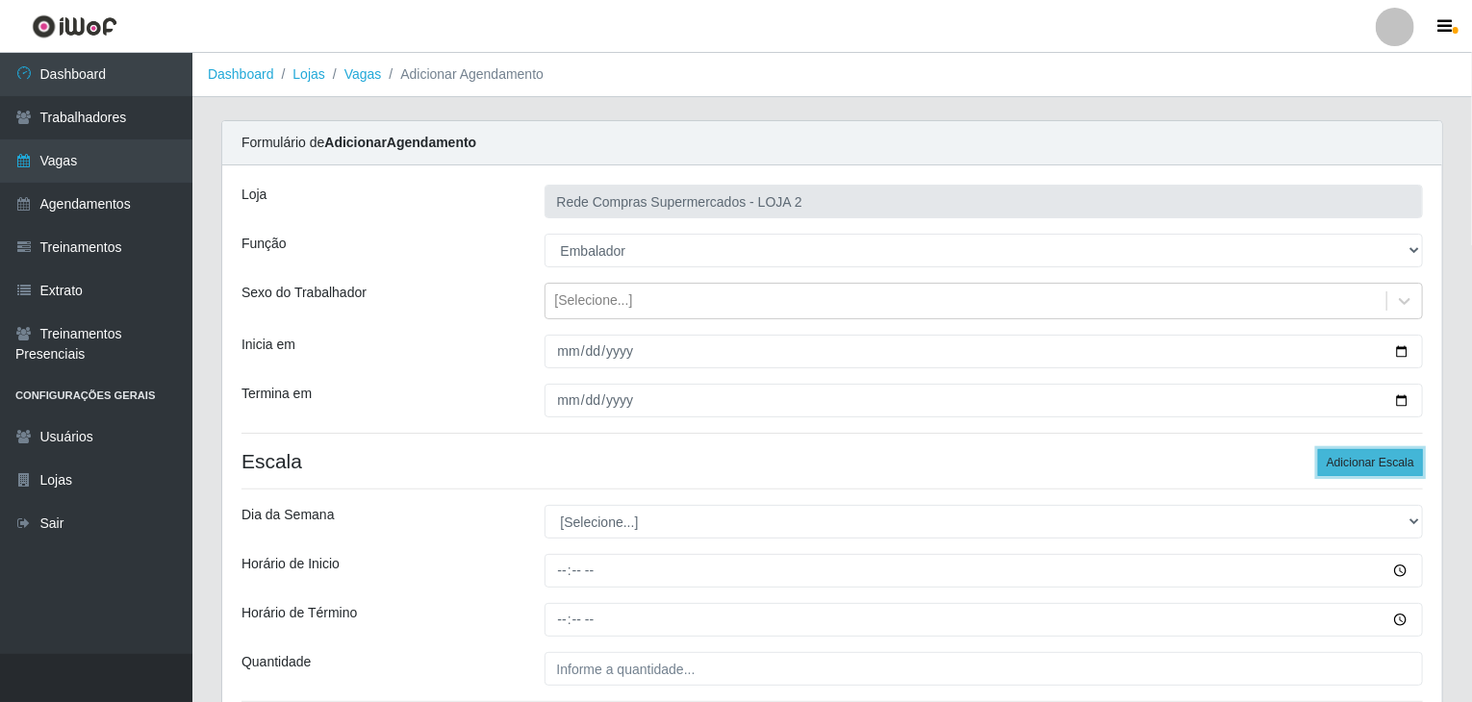
click at [1387, 467] on button "Adicionar Escala" at bounding box center [1370, 462] width 105 height 27
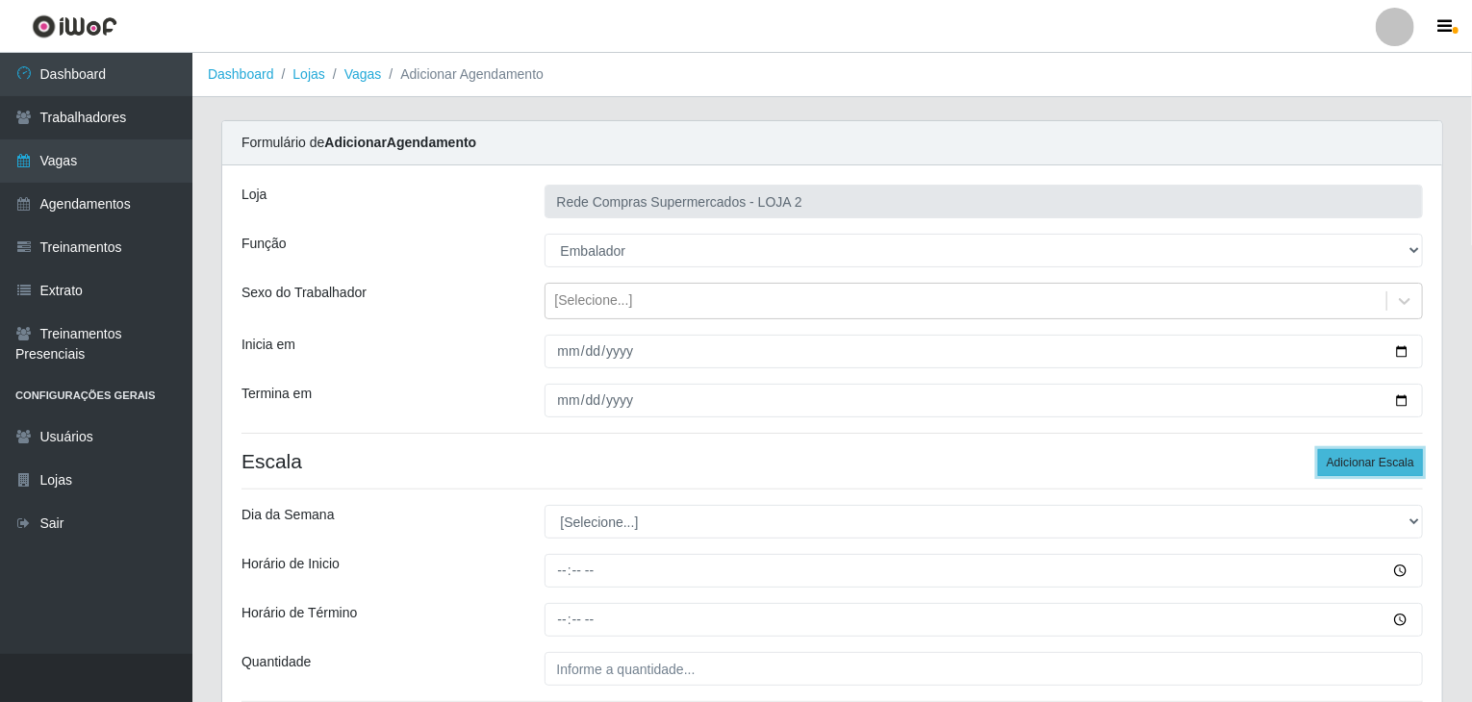
click at [1389, 465] on button "Adicionar Escala" at bounding box center [1370, 462] width 105 height 27
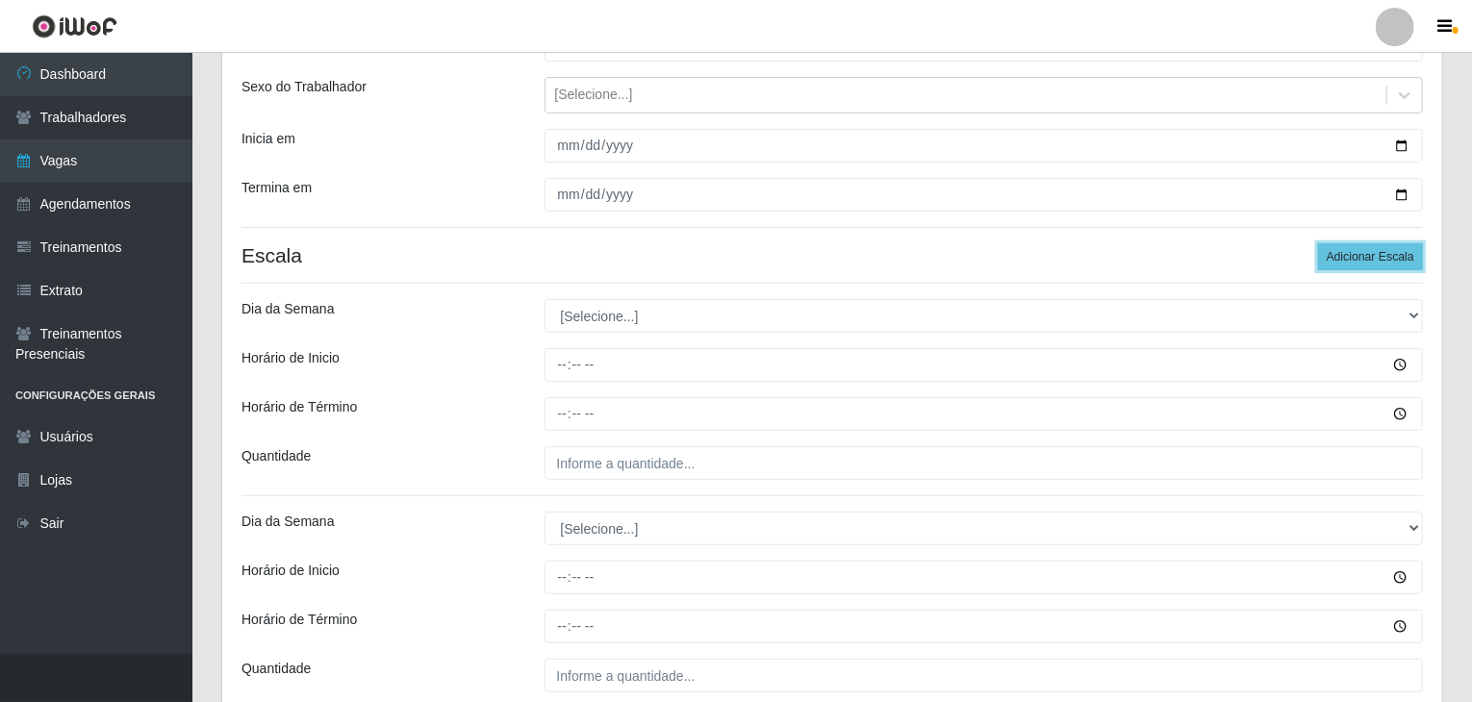
scroll to position [385, 0]
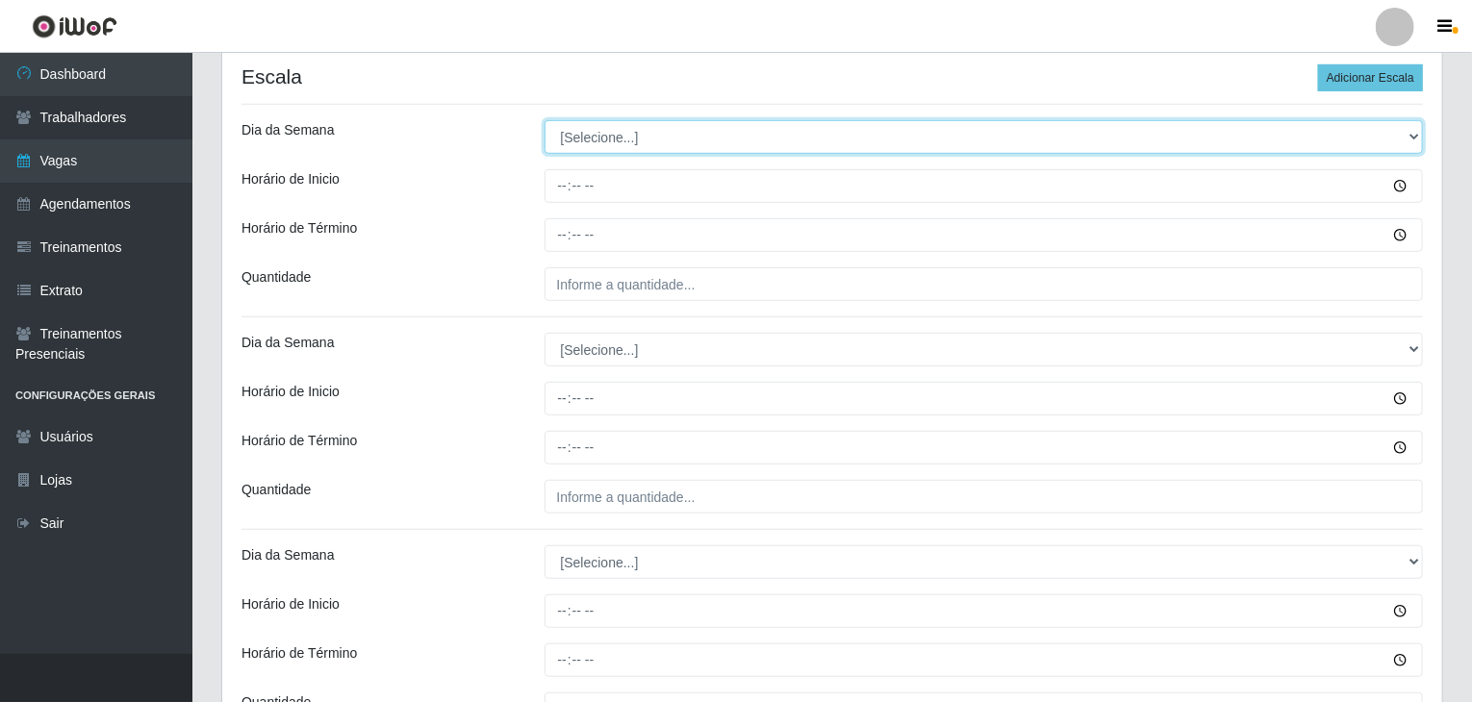
click at [598, 139] on select "[Selecione...] Segunda Terça Quarta Quinta Sexta Sábado Domingo" at bounding box center [983, 137] width 879 height 34
select select "1"
click at [544, 120] on select "[Selecione...] Segunda Terça Quarta Quinta Sexta Sábado Domingo" at bounding box center [983, 137] width 879 height 34
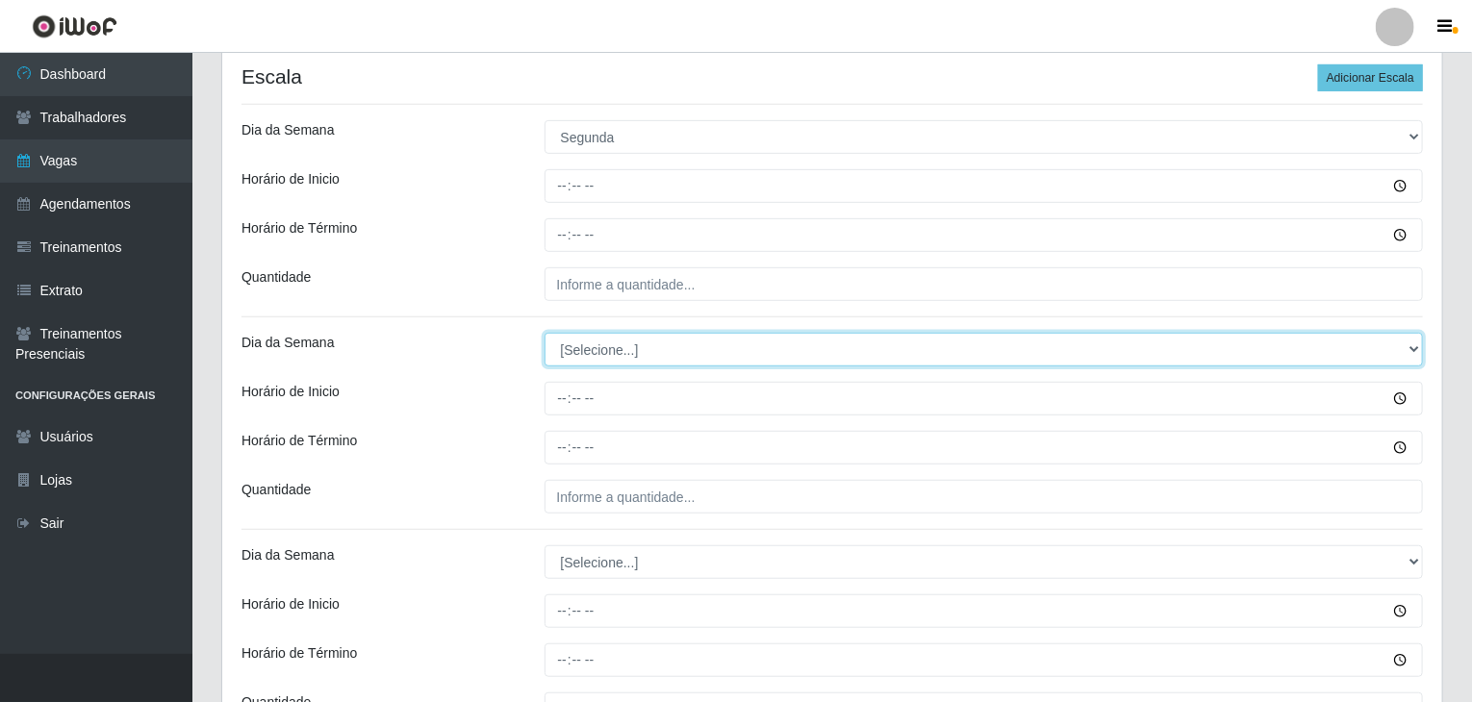
click at [625, 347] on select "[Selecione...] Segunda Terça Quarta Quinta Sexta Sábado Domingo" at bounding box center [983, 350] width 879 height 34
select select "1"
click at [544, 333] on select "[Selecione...] Segunda Terça Quarta Quinta Sexta Sábado Domingo" at bounding box center [983, 350] width 879 height 34
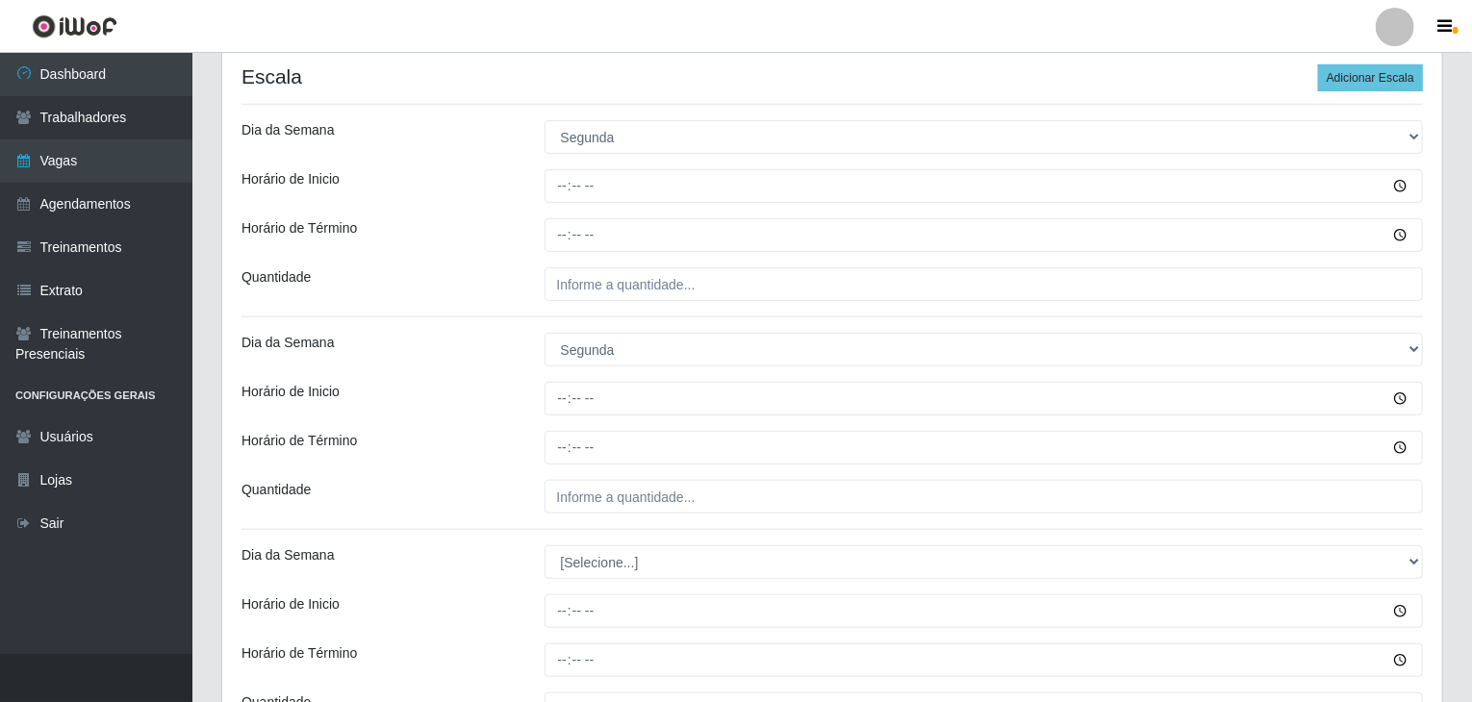
click at [499, 392] on div "Horário de Inicio" at bounding box center [378, 399] width 303 height 34
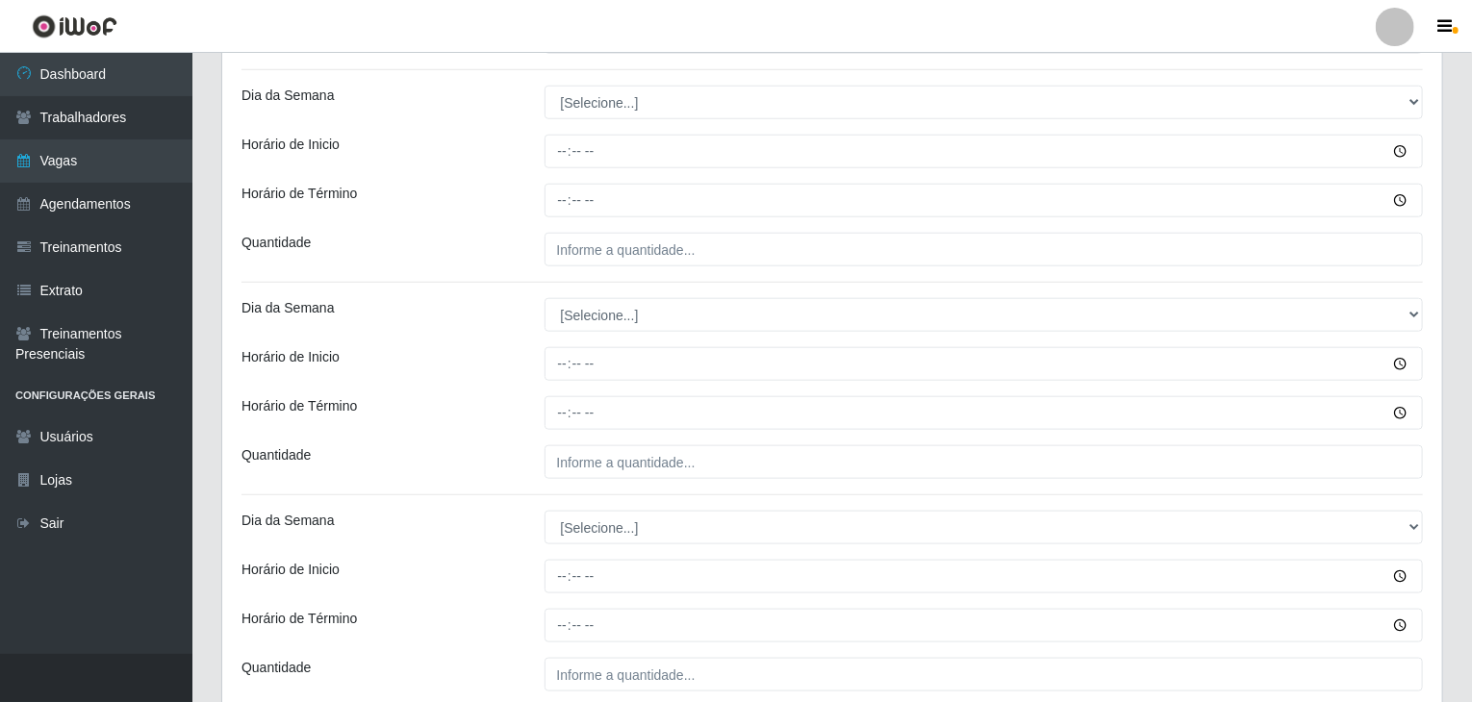
scroll to position [866, 0]
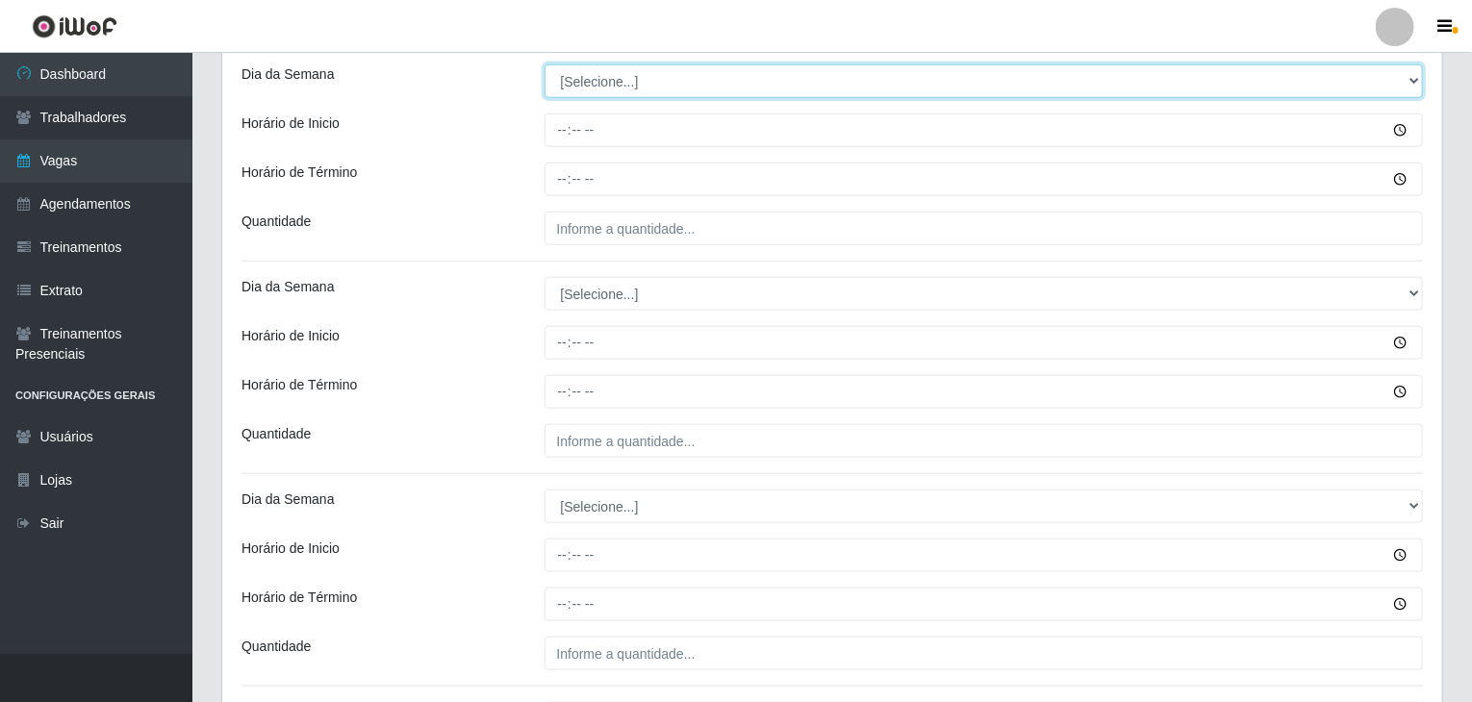
click at [594, 85] on select "[Selecione...] Segunda Terça Quarta Quinta Sexta Sábado Domingo" at bounding box center [983, 81] width 879 height 34
select select "2"
click at [544, 64] on select "[Selecione...] Segunda Terça Quarta Quinta Sexta Sábado Domingo" at bounding box center [983, 81] width 879 height 34
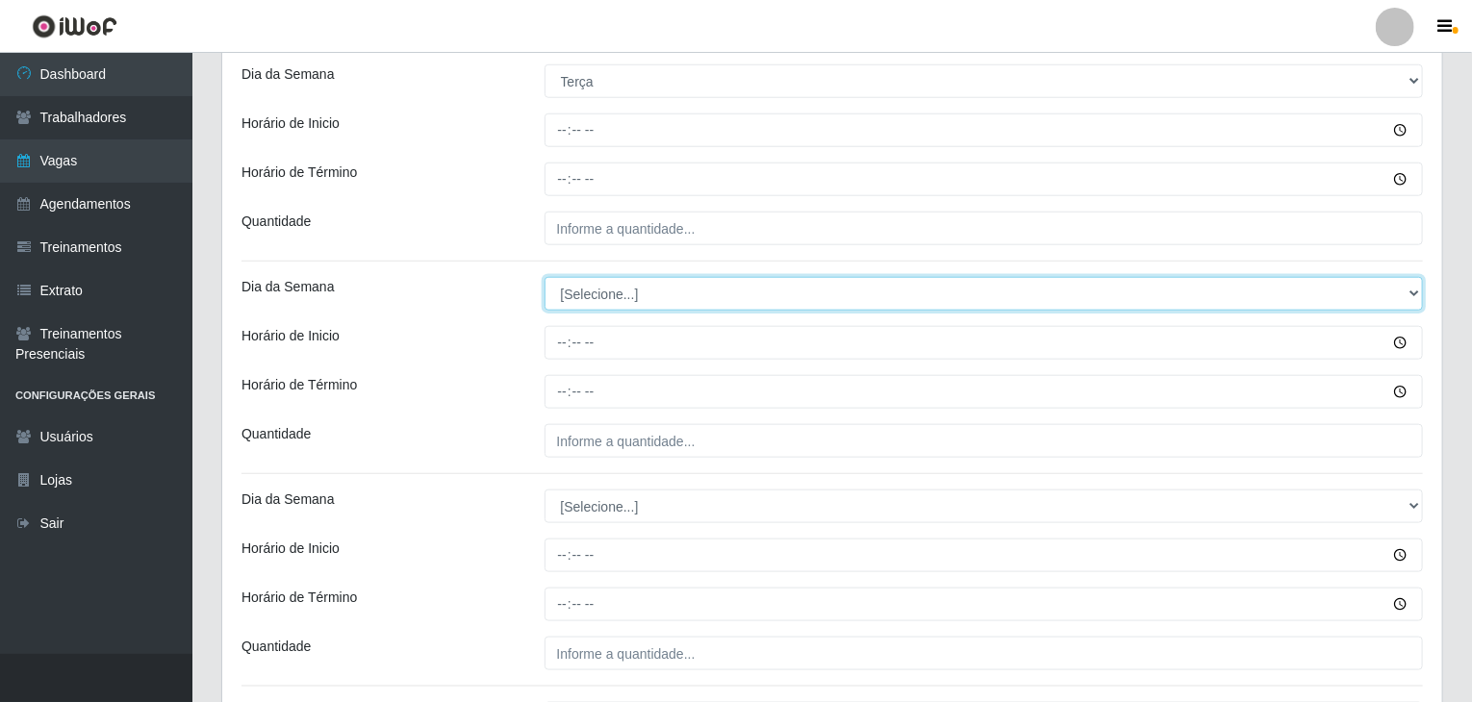
drag, startPoint x: 614, startPoint y: 286, endPoint x: 627, endPoint y: 305, distance: 23.5
click at [614, 287] on select "[Selecione...] Segunda Terça Quarta Quinta Sexta Sábado Domingo" at bounding box center [983, 294] width 879 height 34
select select "2"
click at [544, 277] on select "[Selecione...] Segunda Terça Quarta Quinta Sexta Sábado Domingo" at bounding box center [983, 294] width 879 height 34
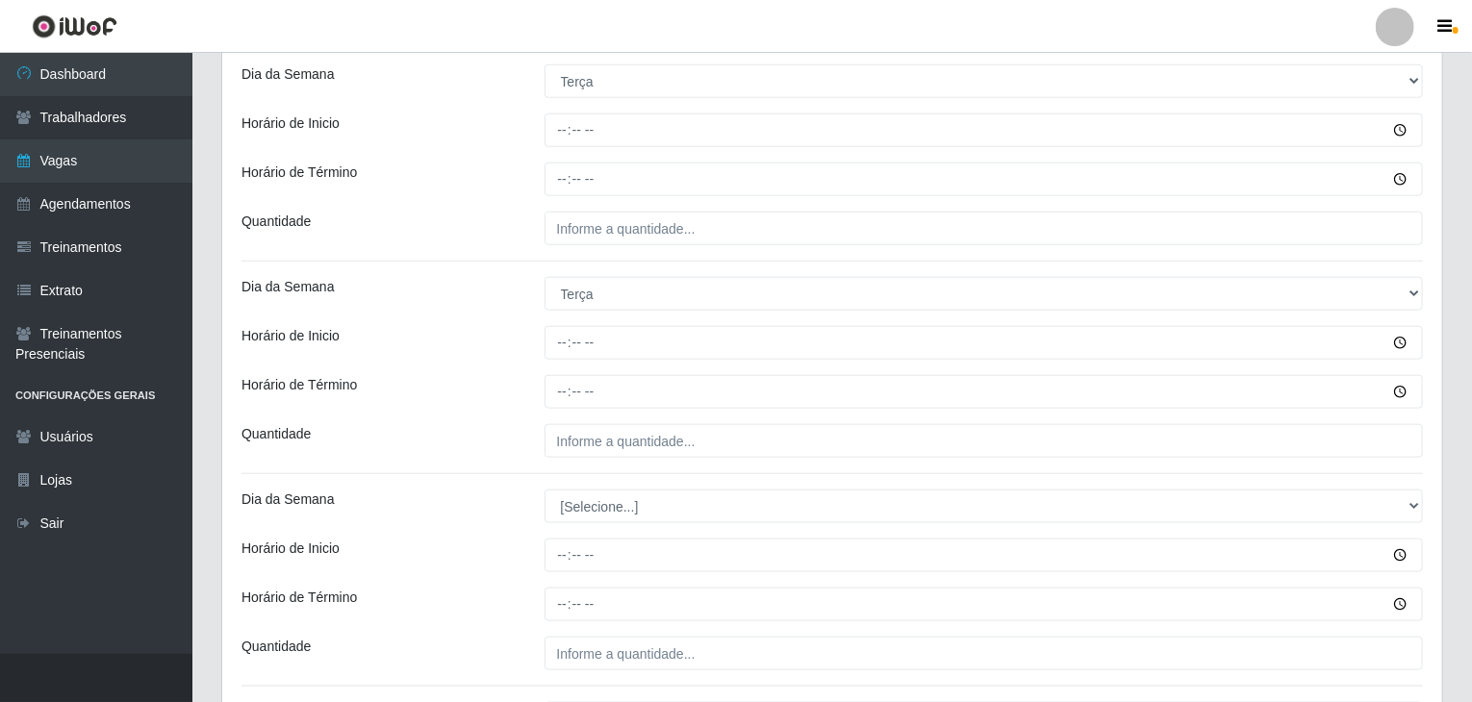
click at [518, 328] on div "Horário de Inicio" at bounding box center [378, 343] width 303 height 34
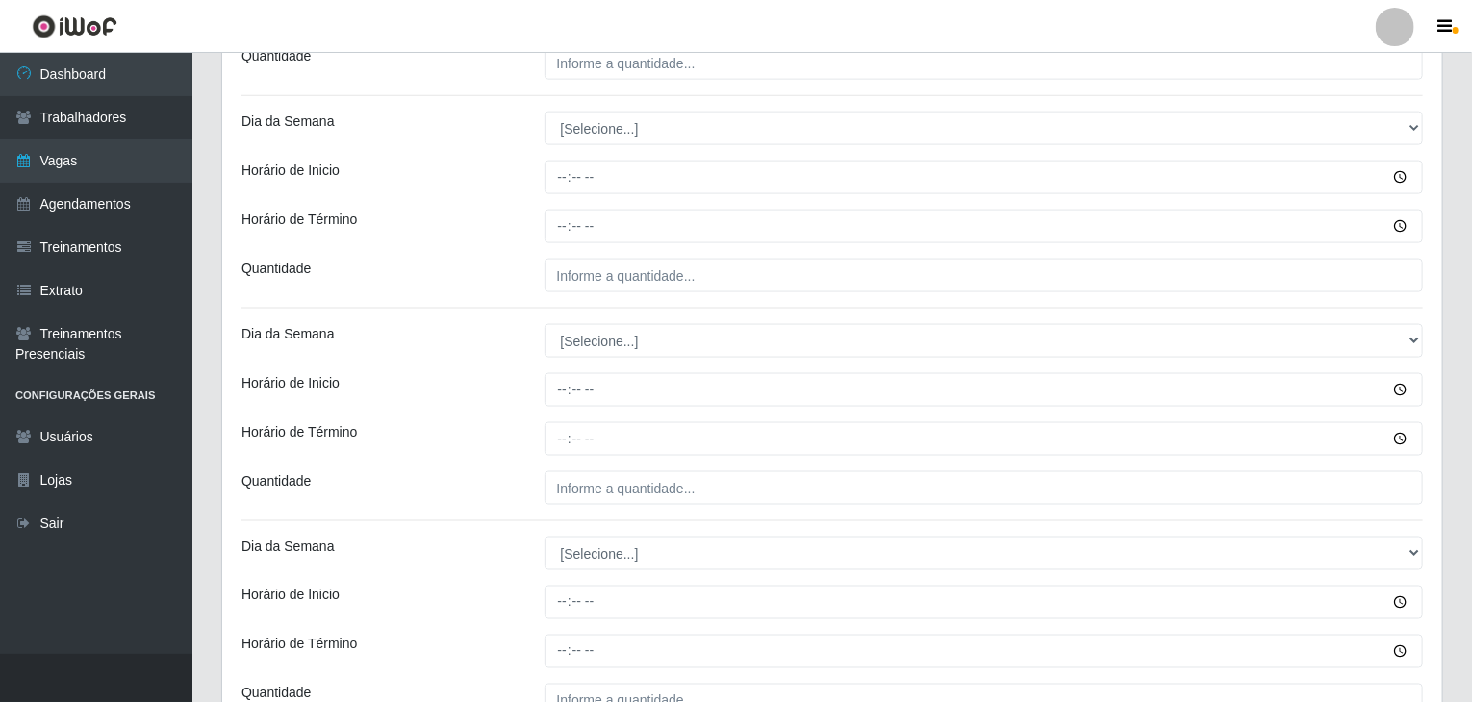
scroll to position [1251, 0]
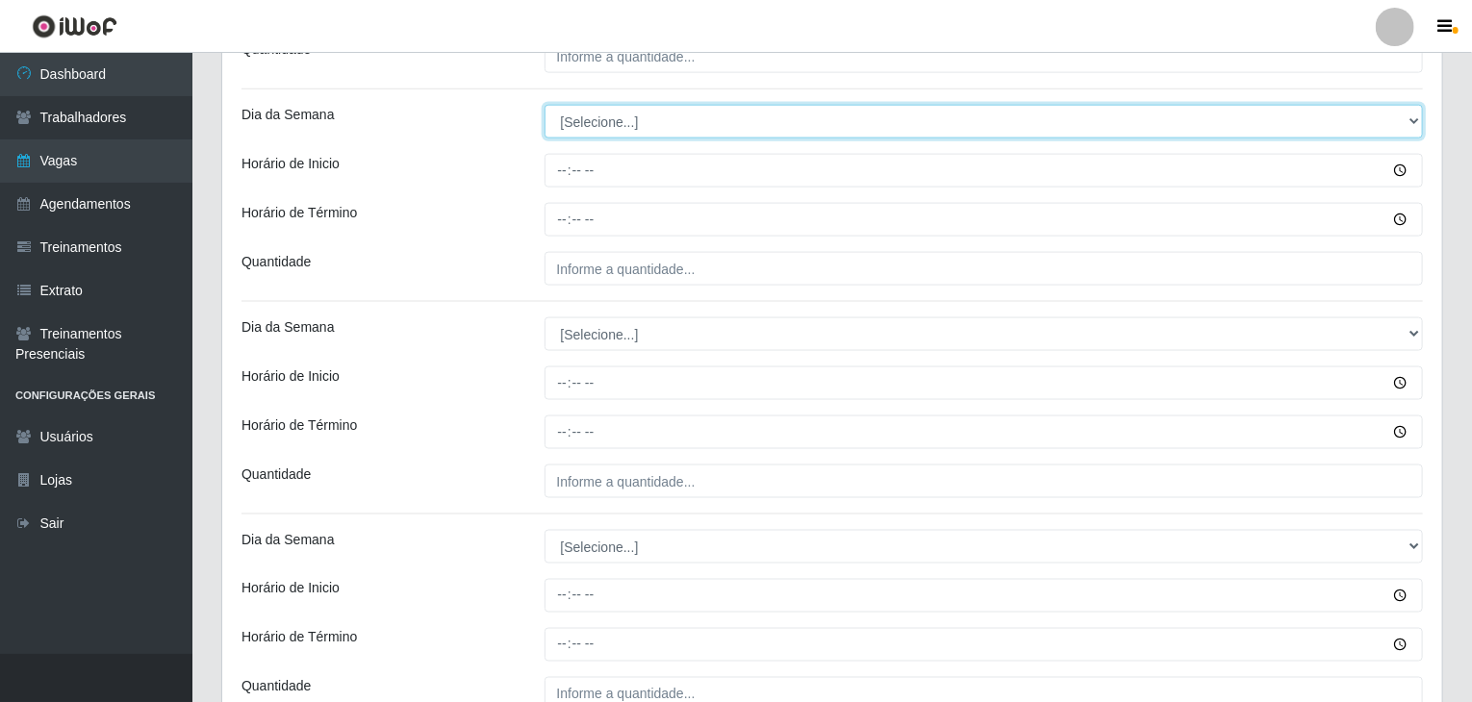
click at [611, 114] on select "[Selecione...] Segunda Terça Quarta Quinta Sexta Sábado Domingo" at bounding box center [983, 122] width 879 height 34
select select "3"
click at [544, 105] on select "[Selecione...] Segunda Terça Quarta Quinta Sexta Sábado Domingo" at bounding box center [983, 122] width 879 height 34
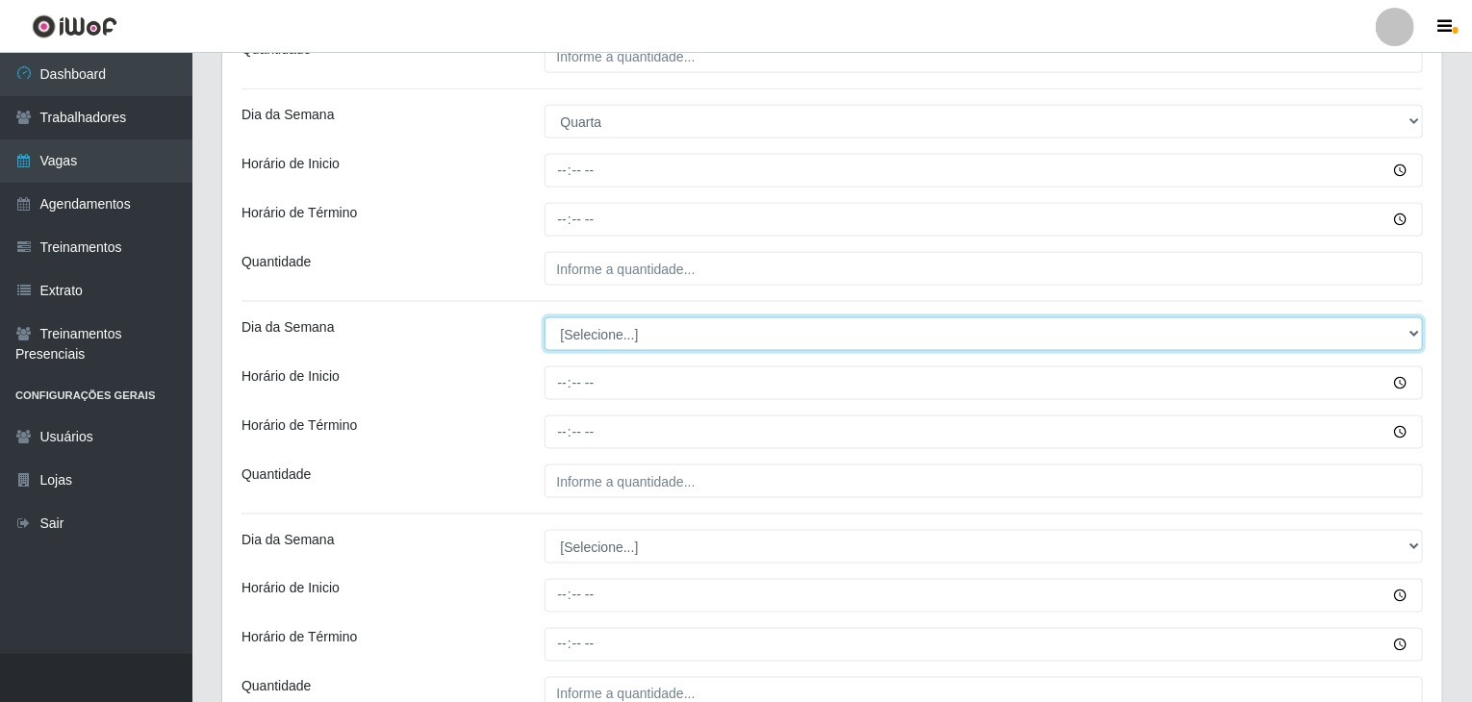
click at [623, 333] on select "[Selecione...] Segunda Terça Quarta Quinta Sexta Sábado Domingo" at bounding box center [983, 334] width 879 height 34
select select "3"
click at [544, 317] on select "[Selecione...] Segunda Terça Quarta Quinta Sexta Sábado Domingo" at bounding box center [983, 334] width 879 height 34
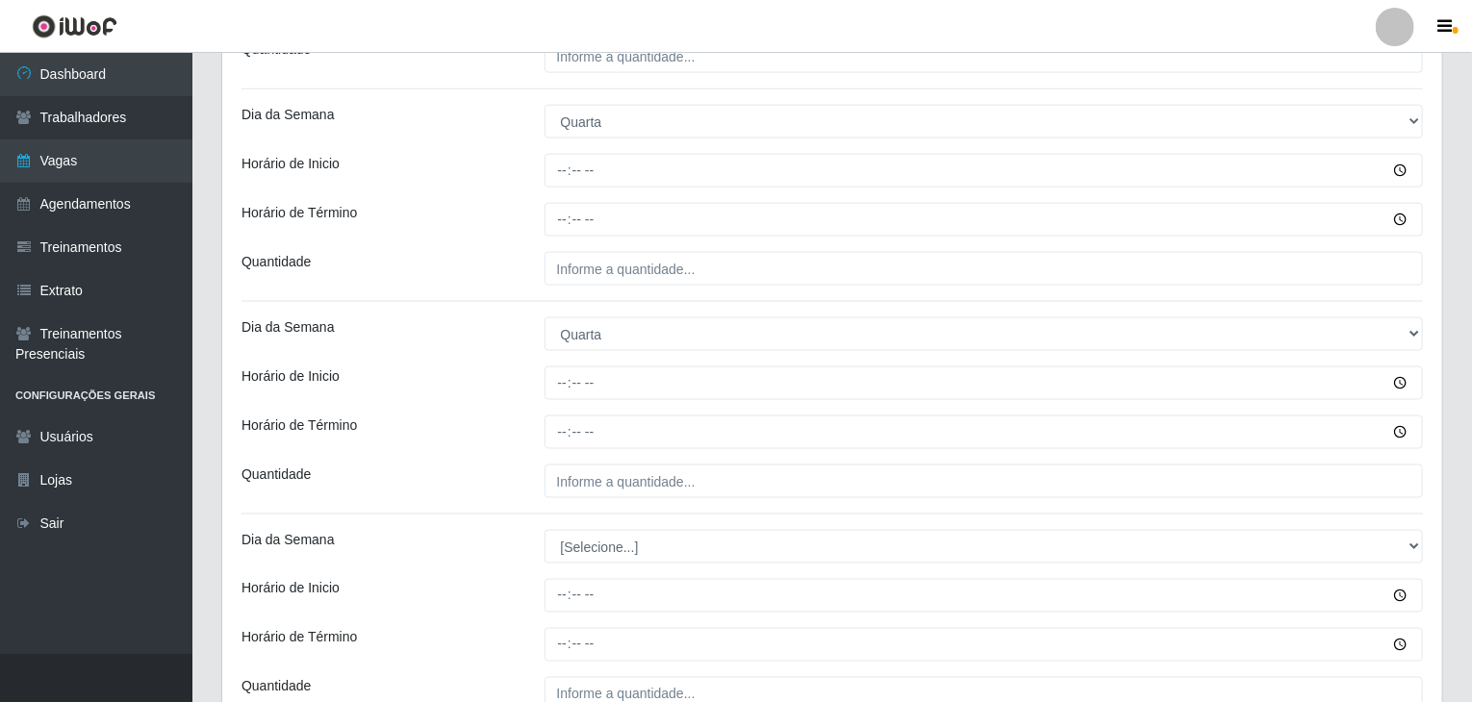
click at [476, 356] on div "Loja Rede Compras Supermercados - LOJA 2 Função [Selecione...] ASG ASG + ASG ++…" at bounding box center [832, 370] width 1220 height 2910
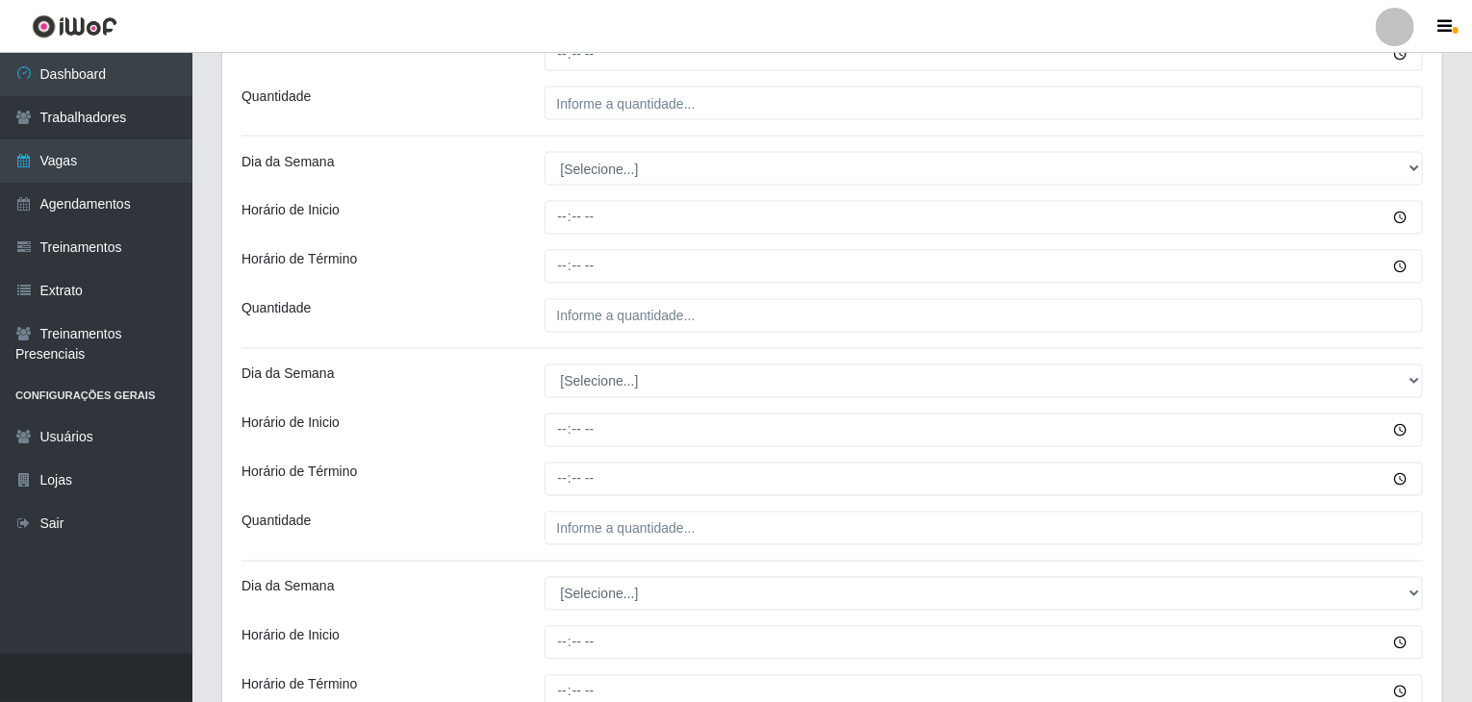
scroll to position [1635, 0]
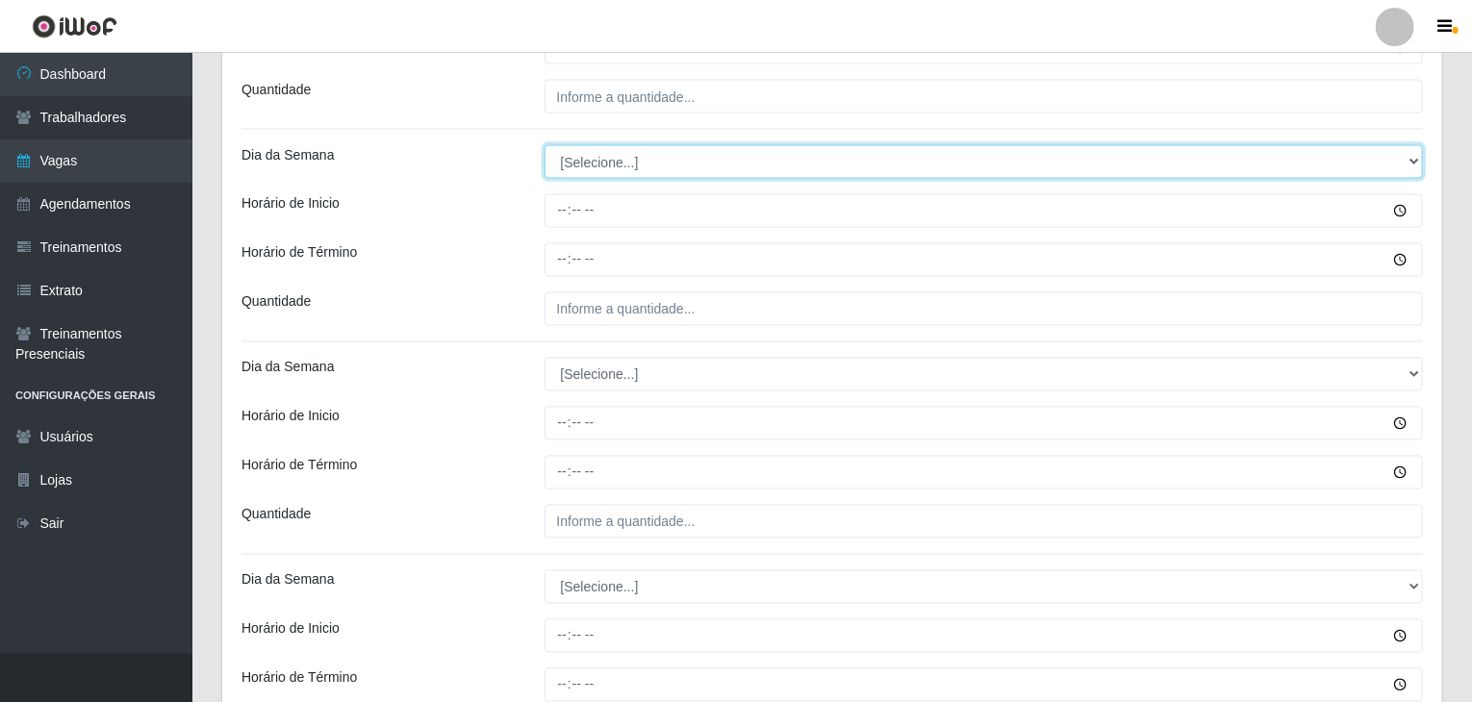
click at [594, 160] on select "[Selecione...] Segunda Terça Quarta Quinta Sexta Sábado Domingo" at bounding box center [983, 162] width 879 height 34
click at [583, 157] on select "[Selecione...] Segunda Terça Quarta Quinta Sexta Sábado Domingo" at bounding box center [983, 162] width 879 height 34
select select "4"
click at [544, 145] on select "[Selecione...] Segunda Terça Quarta Quinta Sexta Sábado Domingo" at bounding box center [983, 162] width 879 height 34
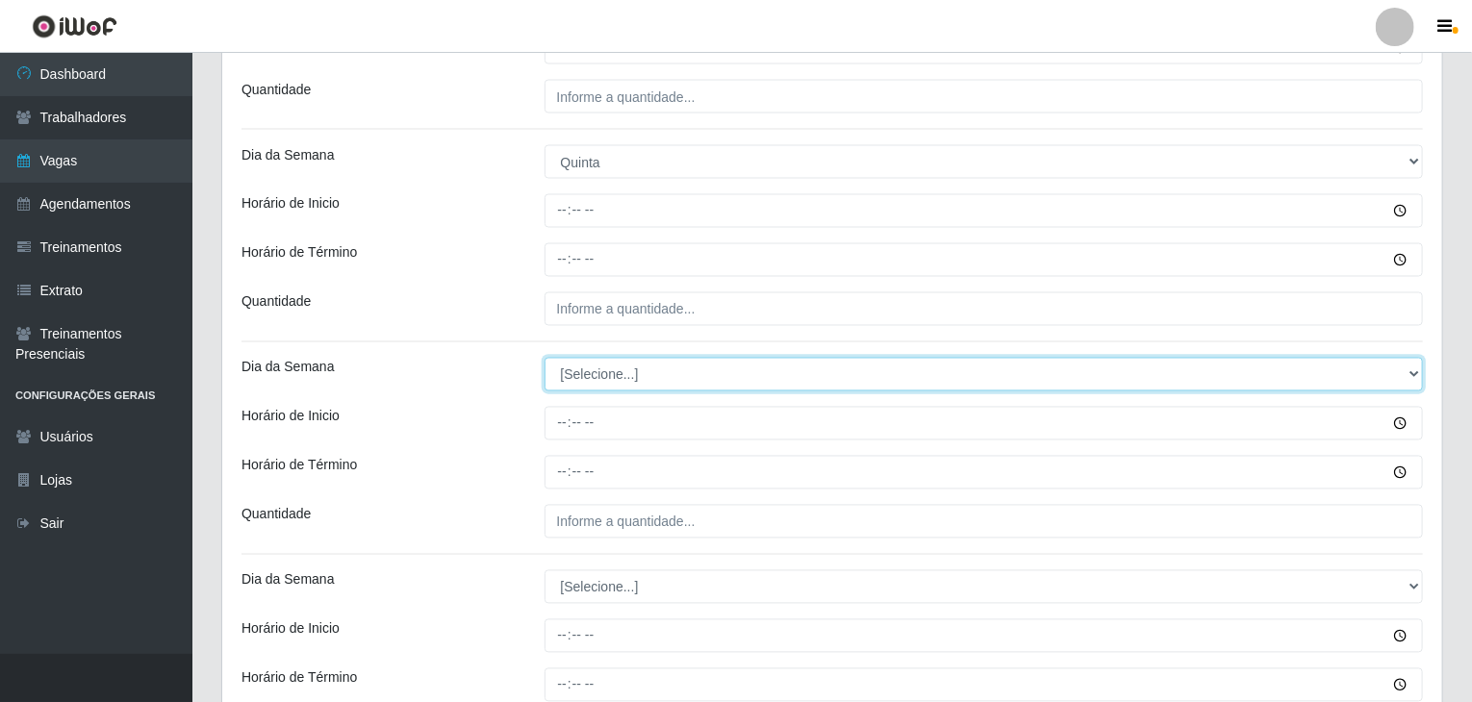
click at [604, 363] on select "[Selecione...] Segunda Terça Quarta Quinta Sexta Sábado Domingo" at bounding box center [983, 375] width 879 height 34
select select "4"
click at [544, 358] on select "[Selecione...] Segunda Terça Quarta Quinta Sexta Sábado Domingo" at bounding box center [983, 375] width 879 height 34
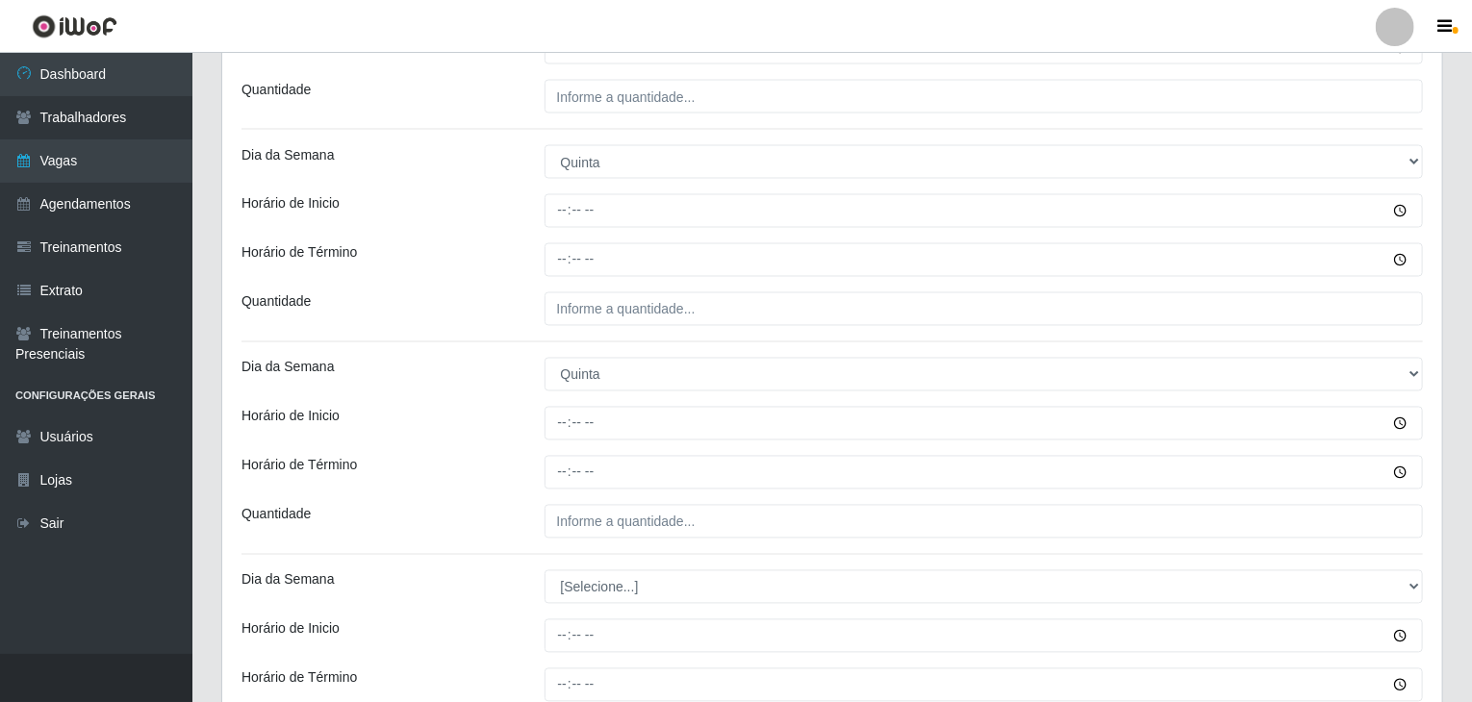
click at [493, 417] on div "Horário de Inicio" at bounding box center [378, 424] width 303 height 34
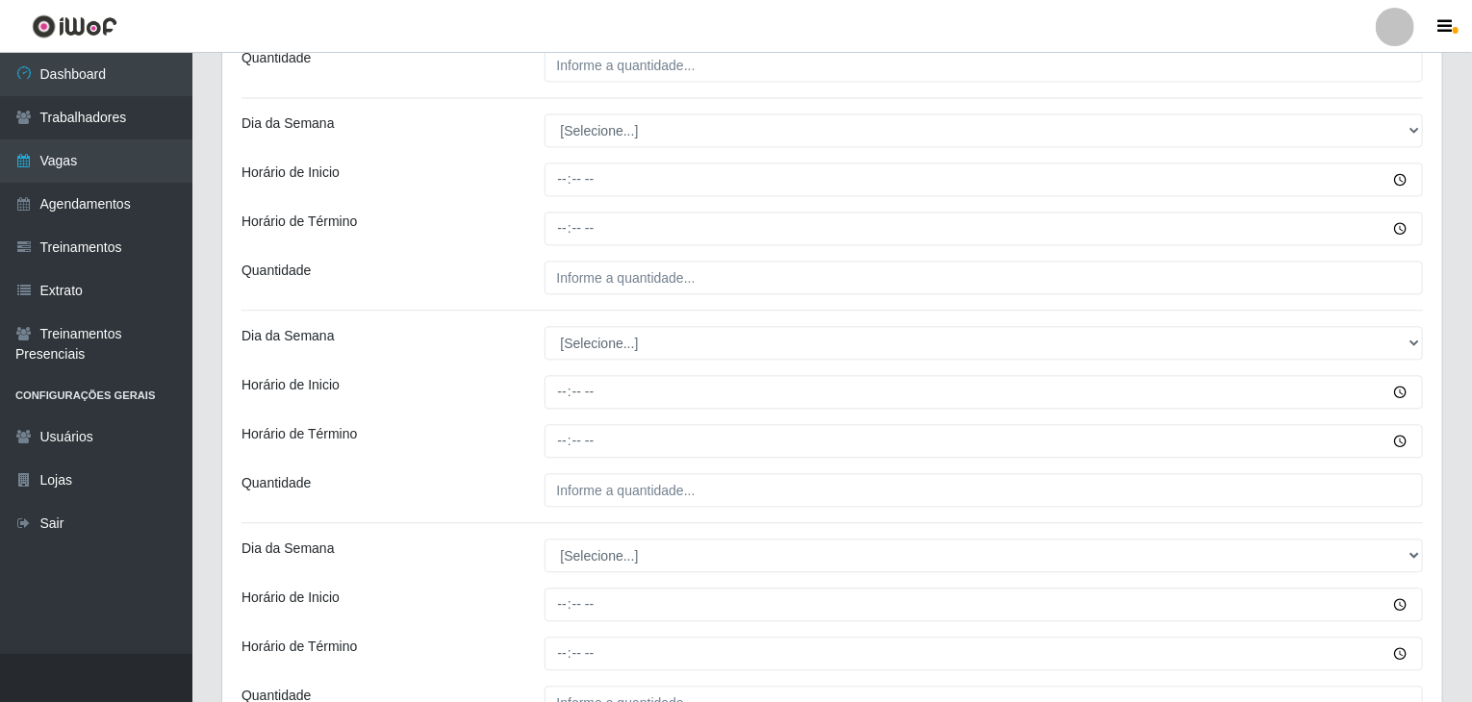
scroll to position [2116, 0]
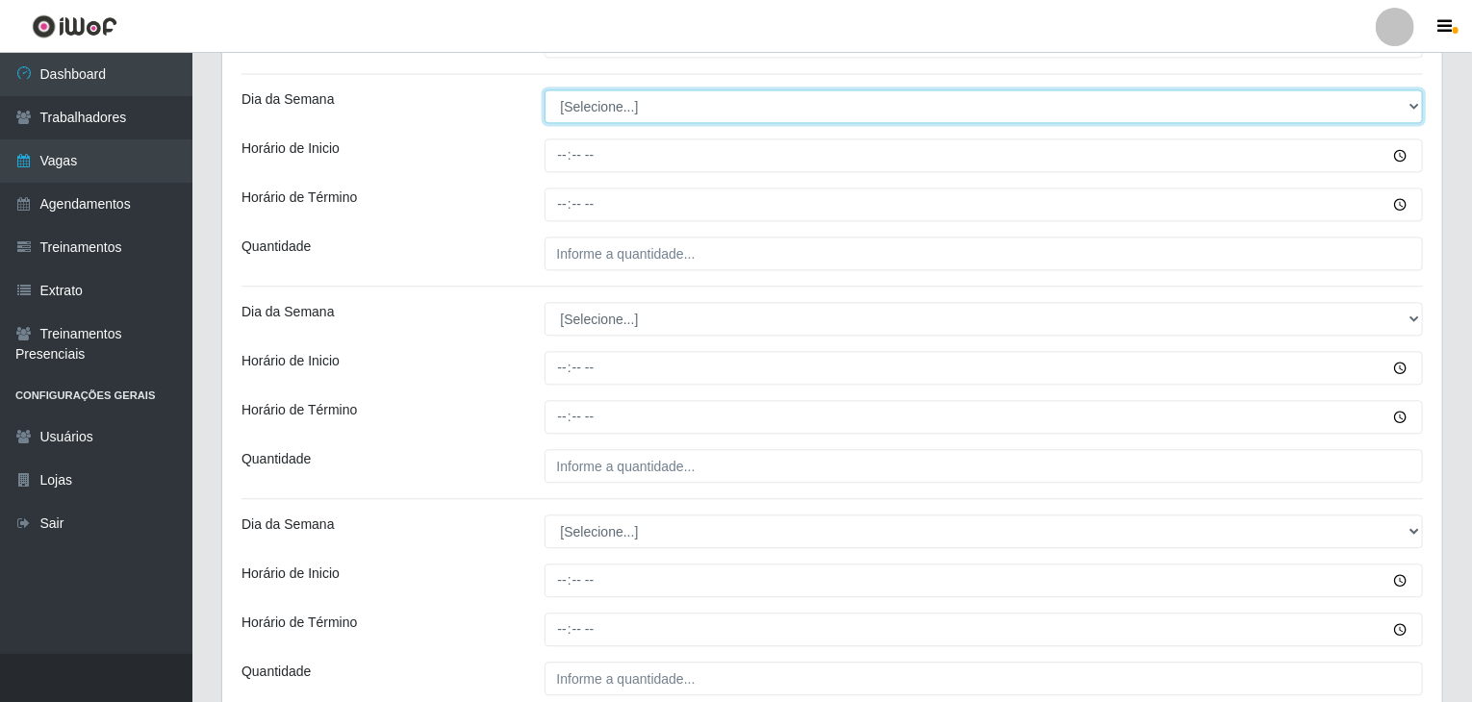
click at [594, 114] on select "[Selecione...] Segunda Terça Quarta Quinta Sexta Sábado Domingo" at bounding box center [983, 106] width 879 height 34
select select "5"
click at [544, 89] on select "[Selecione...] Segunda Terça Quarta Quinta Sexta Sábado Domingo" at bounding box center [983, 106] width 879 height 34
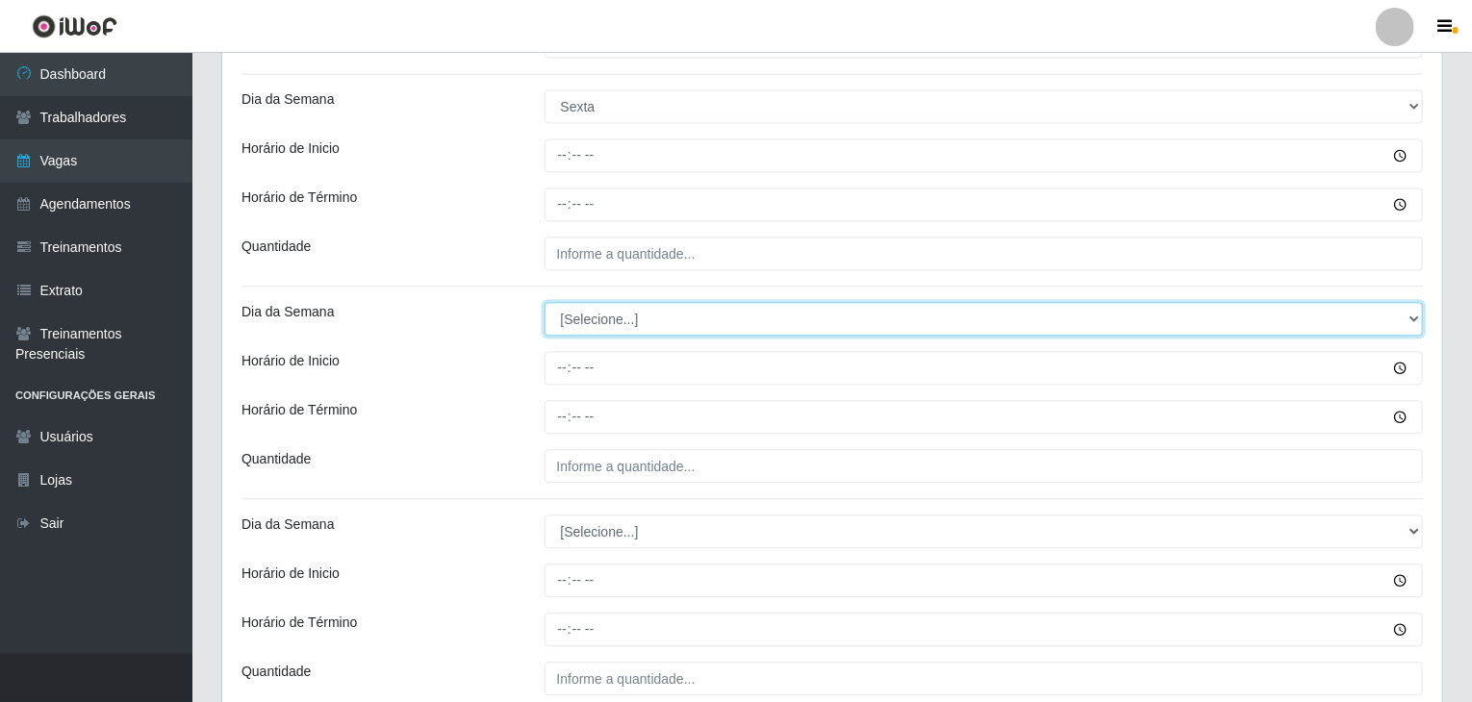
drag, startPoint x: 606, startPoint y: 312, endPoint x: 606, endPoint y: 325, distance: 13.5
click at [606, 313] on select "[Selecione...] Segunda Terça Quarta Quinta Sexta Sábado Domingo" at bounding box center [983, 319] width 879 height 34
select select "5"
click at [544, 302] on select "[Selecione...] Segunda Terça Quarta Quinta Sexta Sábado Domingo" at bounding box center [983, 319] width 879 height 34
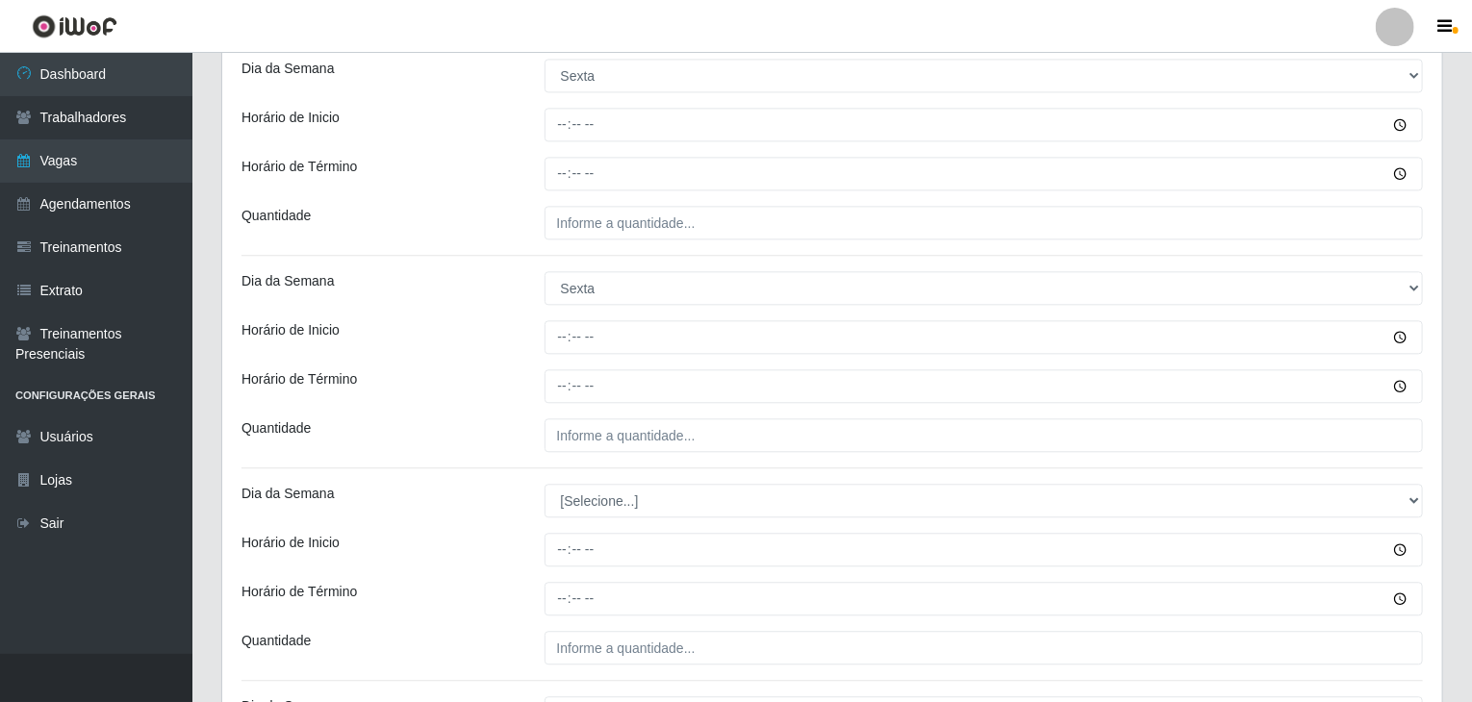
scroll to position [2499, 0]
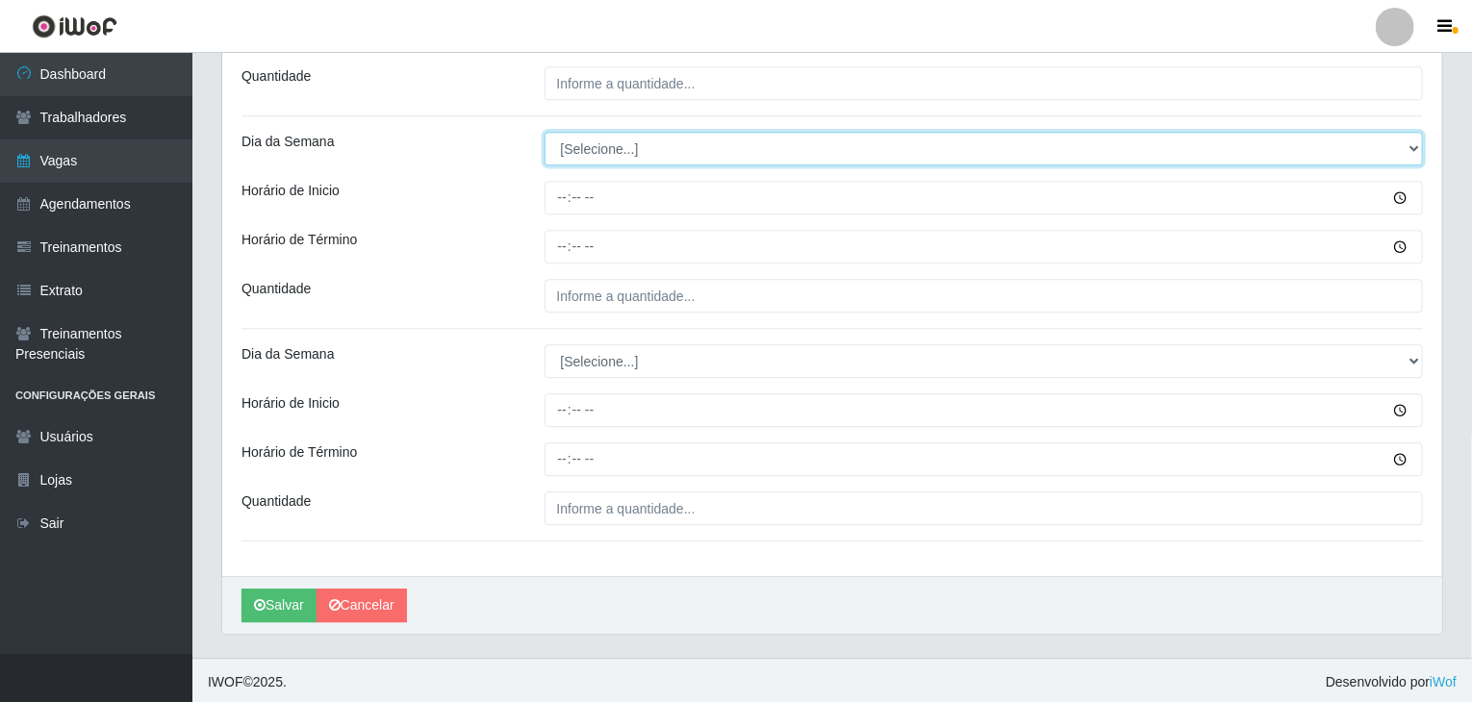
drag, startPoint x: 606, startPoint y: 156, endPoint x: 615, endPoint y: 143, distance: 15.2
click at [611, 151] on select "[Selecione...] Segunda Terça Quarta Quinta Sexta Sábado Domingo" at bounding box center [983, 149] width 879 height 34
select select "6"
click at [544, 132] on select "[Selecione...] Segunda Terça Quarta Quinta Sexta Sábado Domingo" at bounding box center [983, 149] width 879 height 34
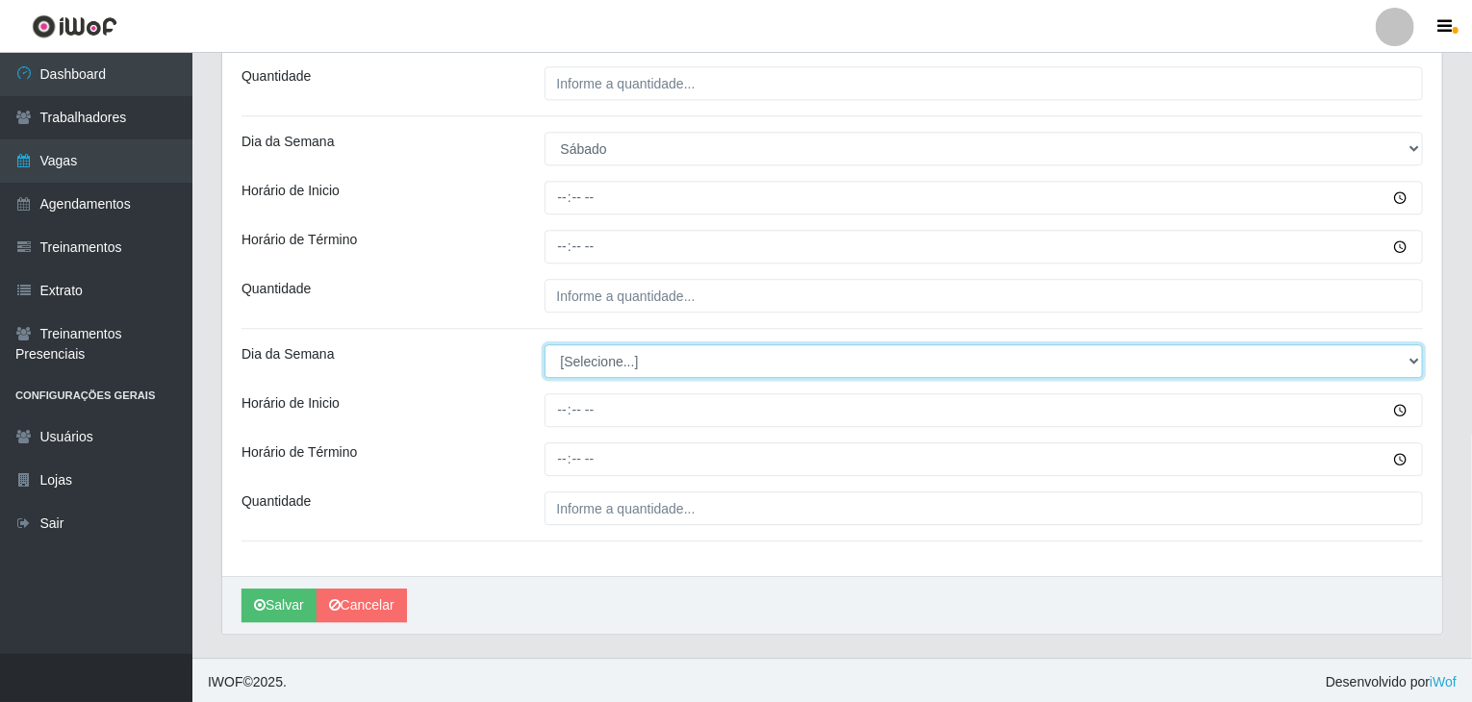
click at [619, 347] on select "[Selecione...] Segunda Terça Quarta Quinta Sexta Sábado Domingo" at bounding box center [983, 361] width 879 height 34
select select "6"
click at [544, 344] on select "[Selecione...] Segunda Terça Quarta Quinta Sexta Sábado Domingo" at bounding box center [983, 361] width 879 height 34
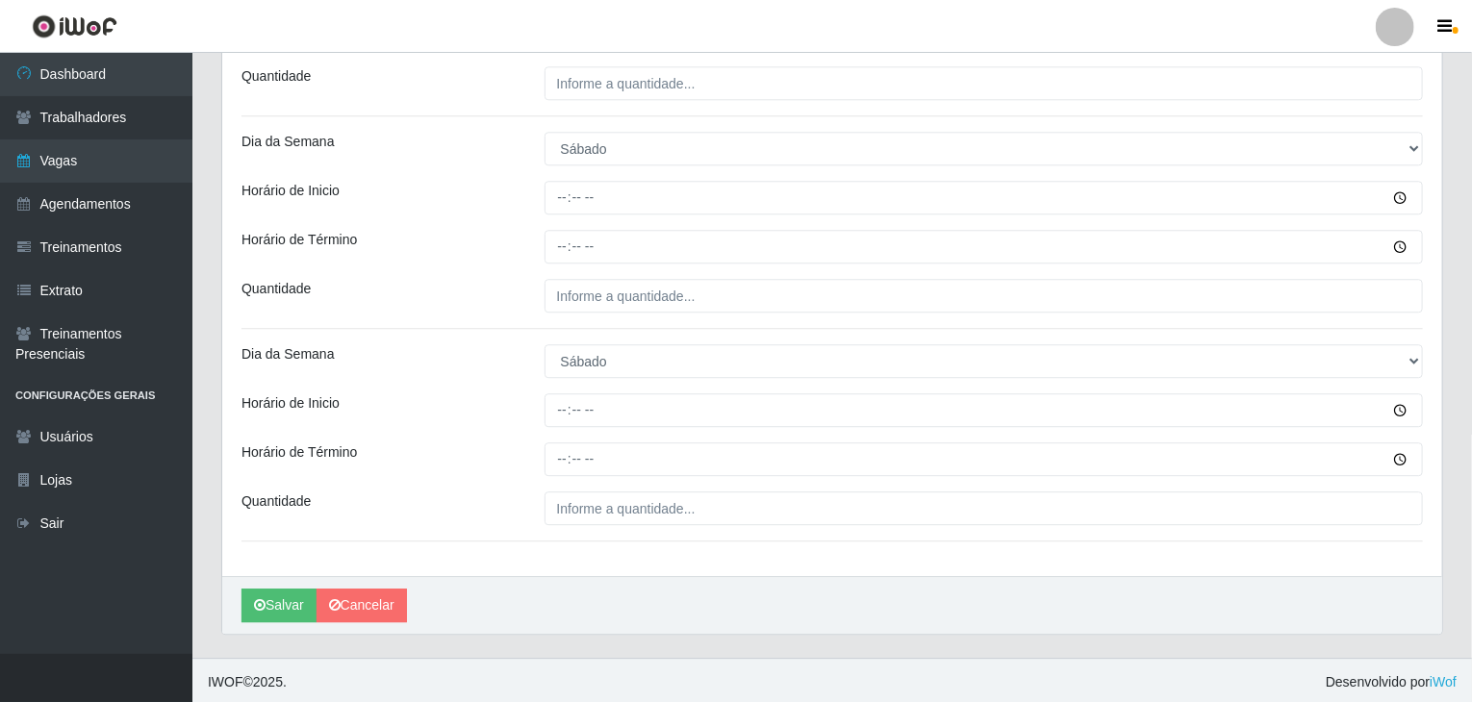
drag, startPoint x: 447, startPoint y: 362, endPoint x: 508, endPoint y: 55, distance: 312.8
click at [448, 362] on div "Dia da Semana" at bounding box center [378, 361] width 303 height 34
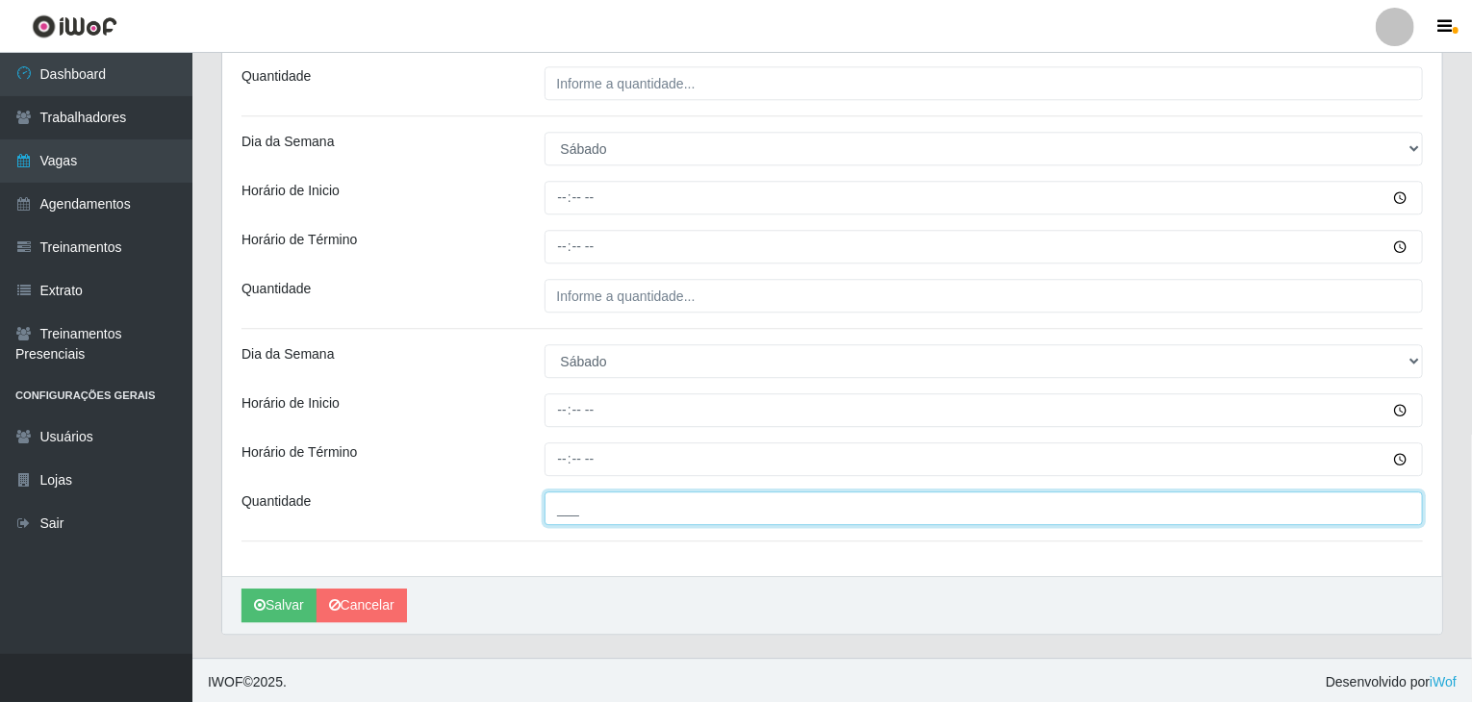
click at [742, 492] on input "___" at bounding box center [983, 509] width 879 height 34
type input "8__"
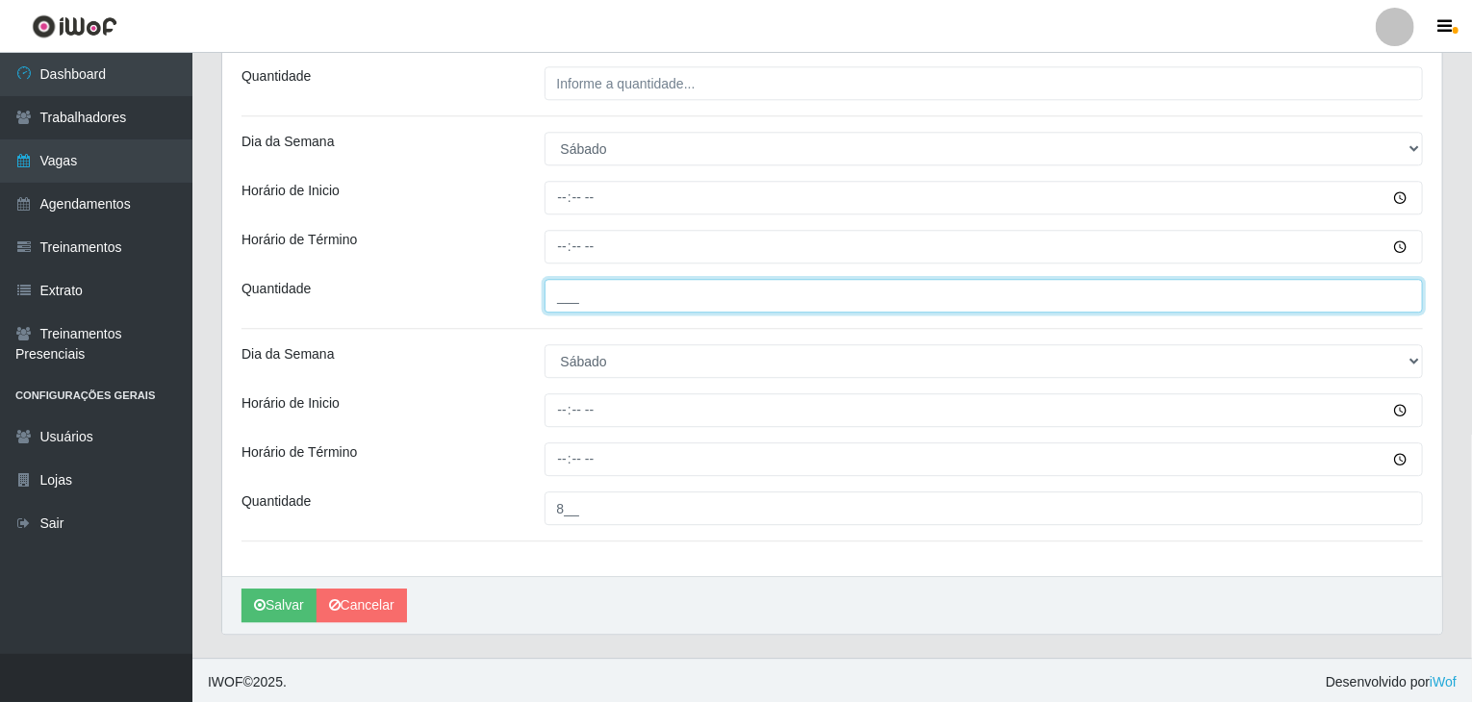
click at [602, 296] on input "___" at bounding box center [983, 296] width 879 height 34
type input "6__"
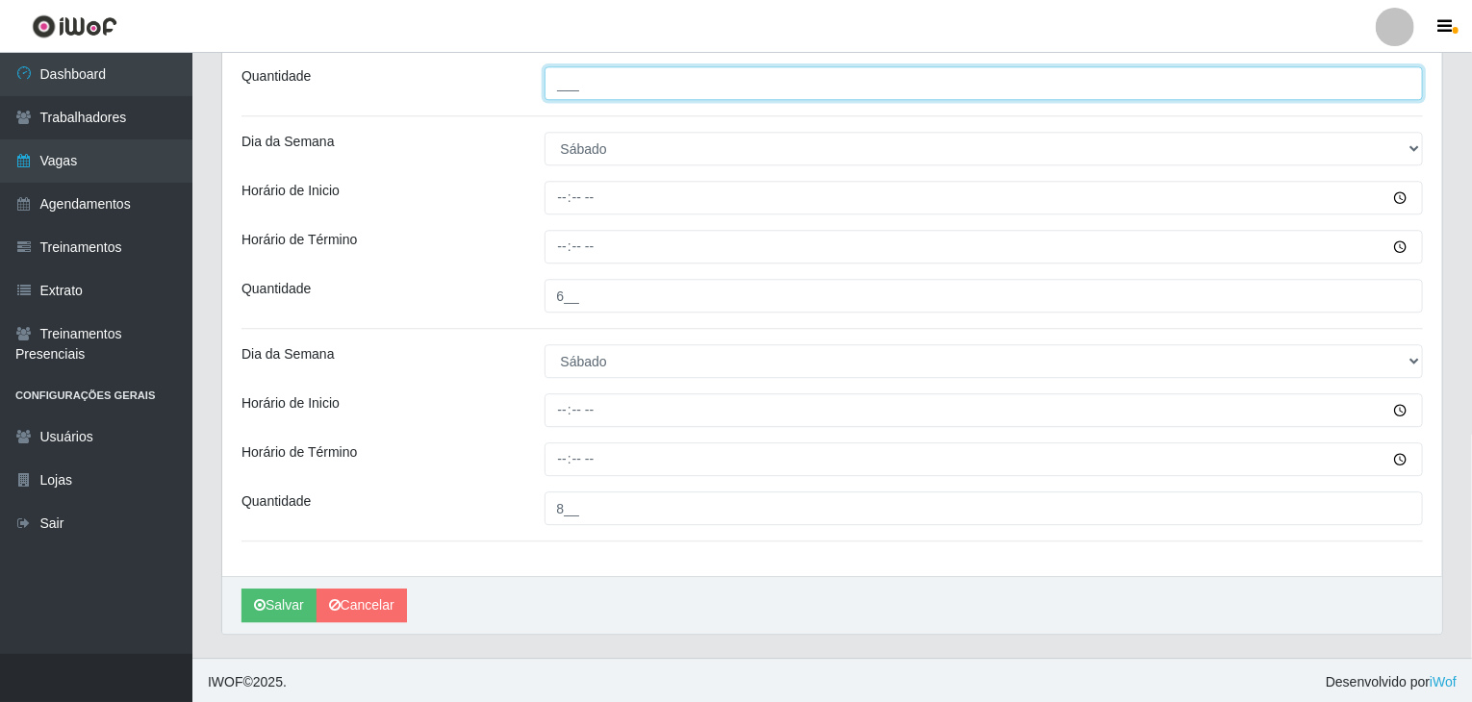
click at [612, 86] on input "___" at bounding box center [983, 83] width 879 height 34
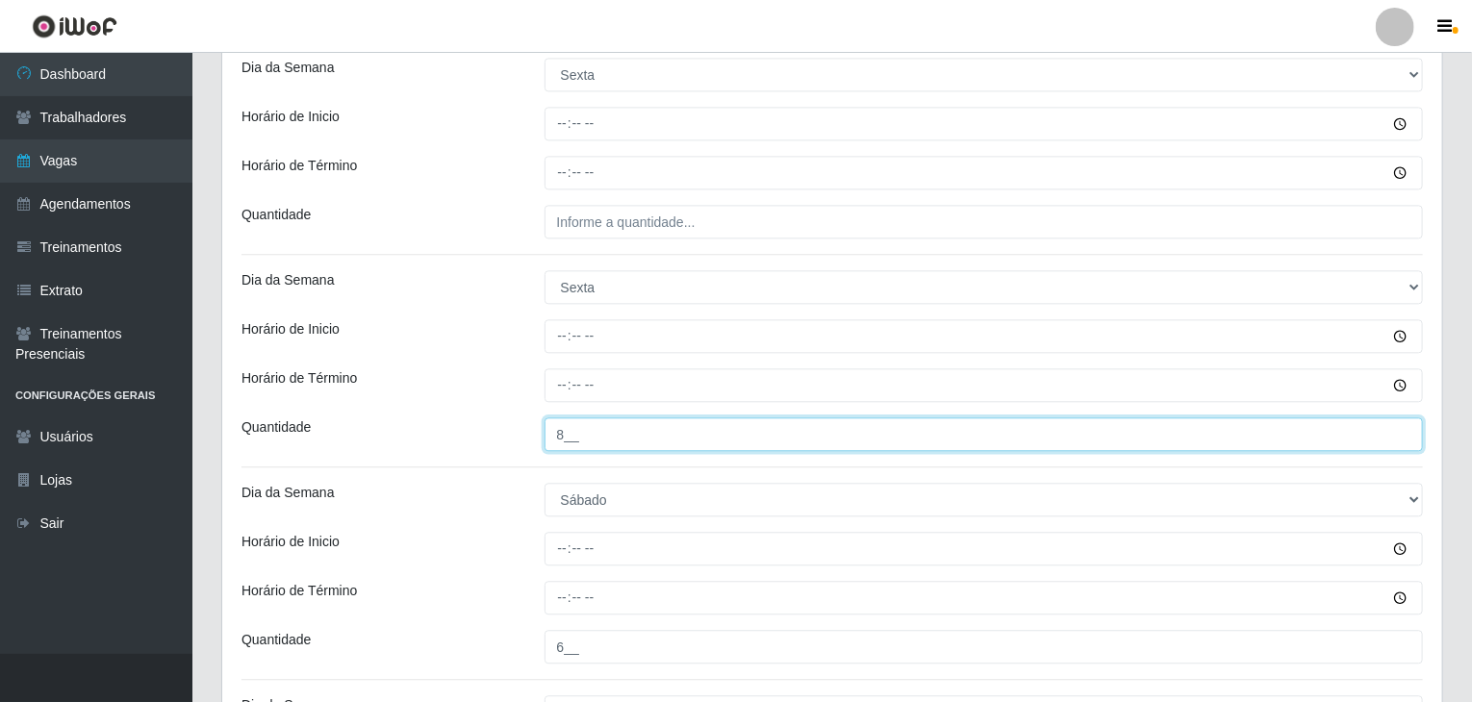
scroll to position [2114, 0]
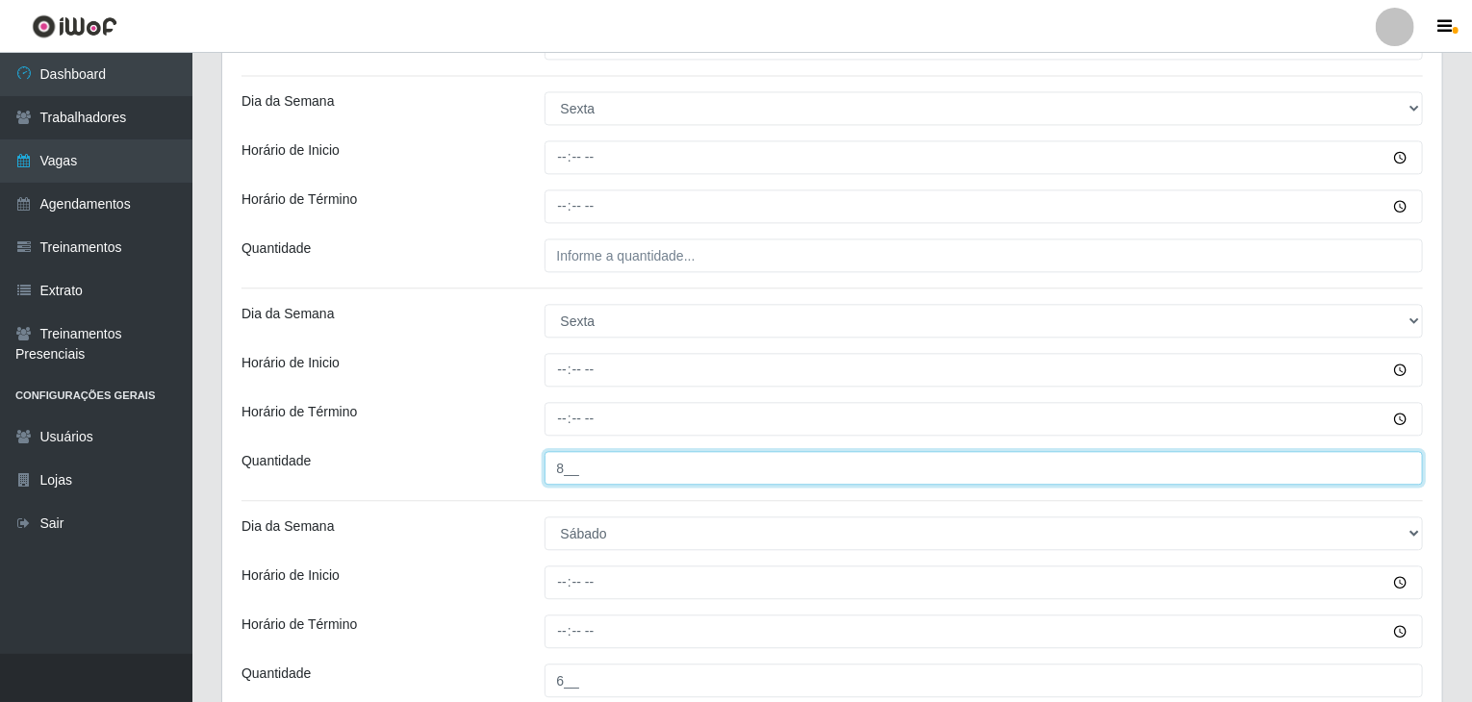
type input "8__"
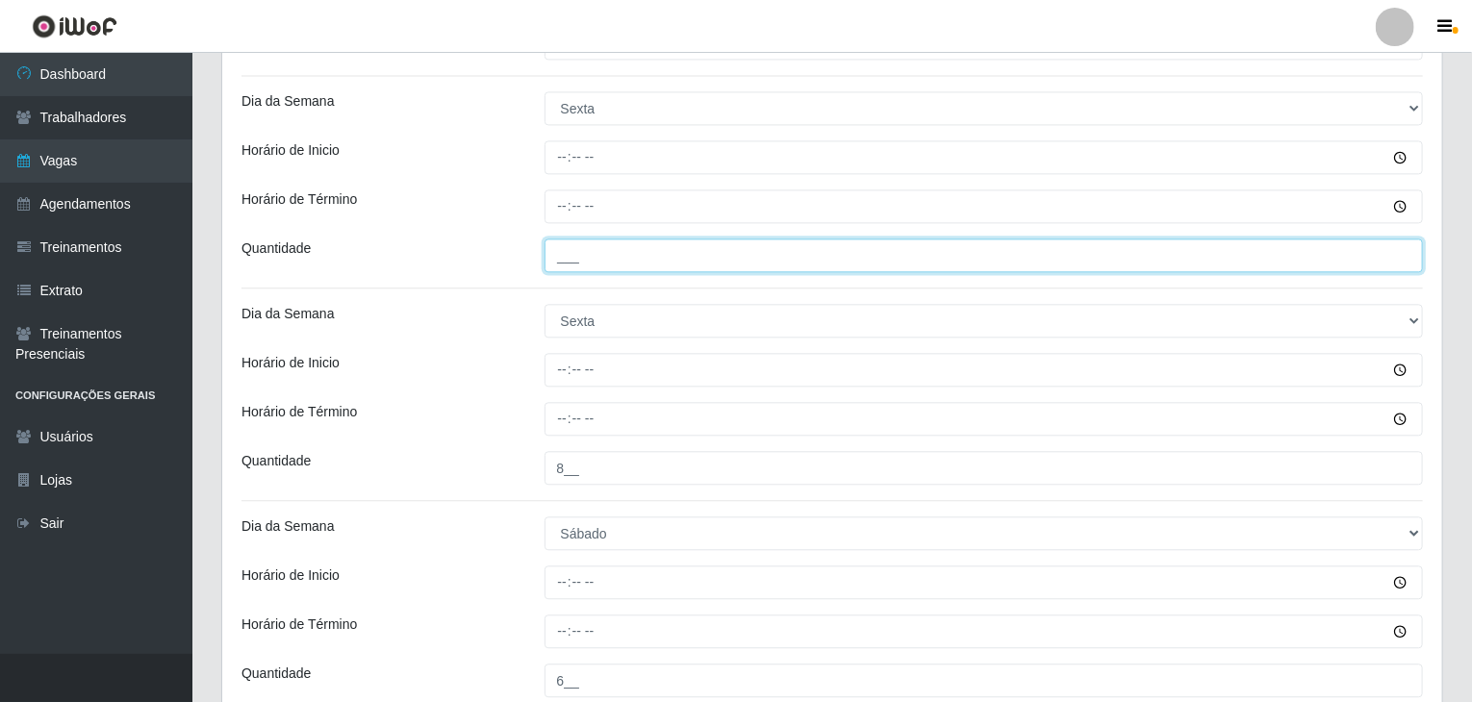
click at [626, 254] on input "___" at bounding box center [983, 256] width 879 height 34
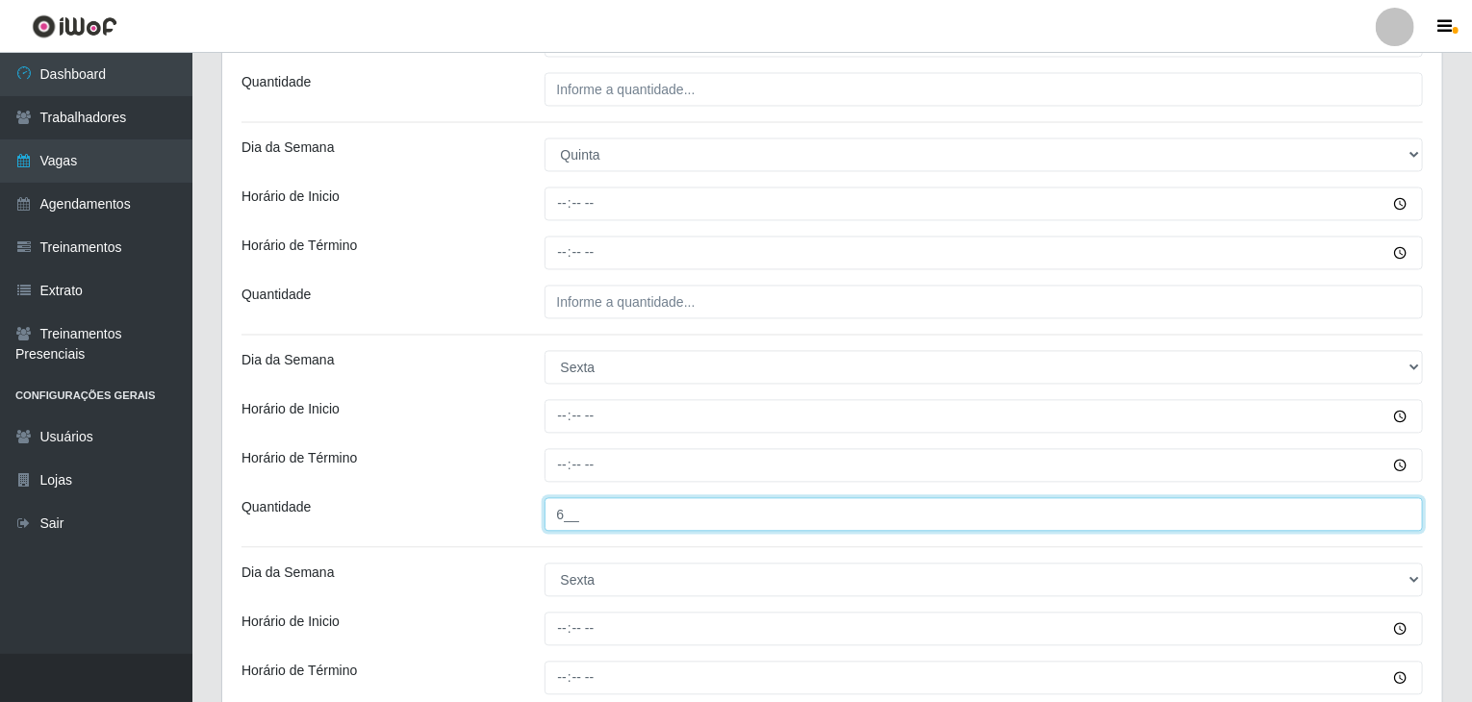
scroll to position [1826, 0]
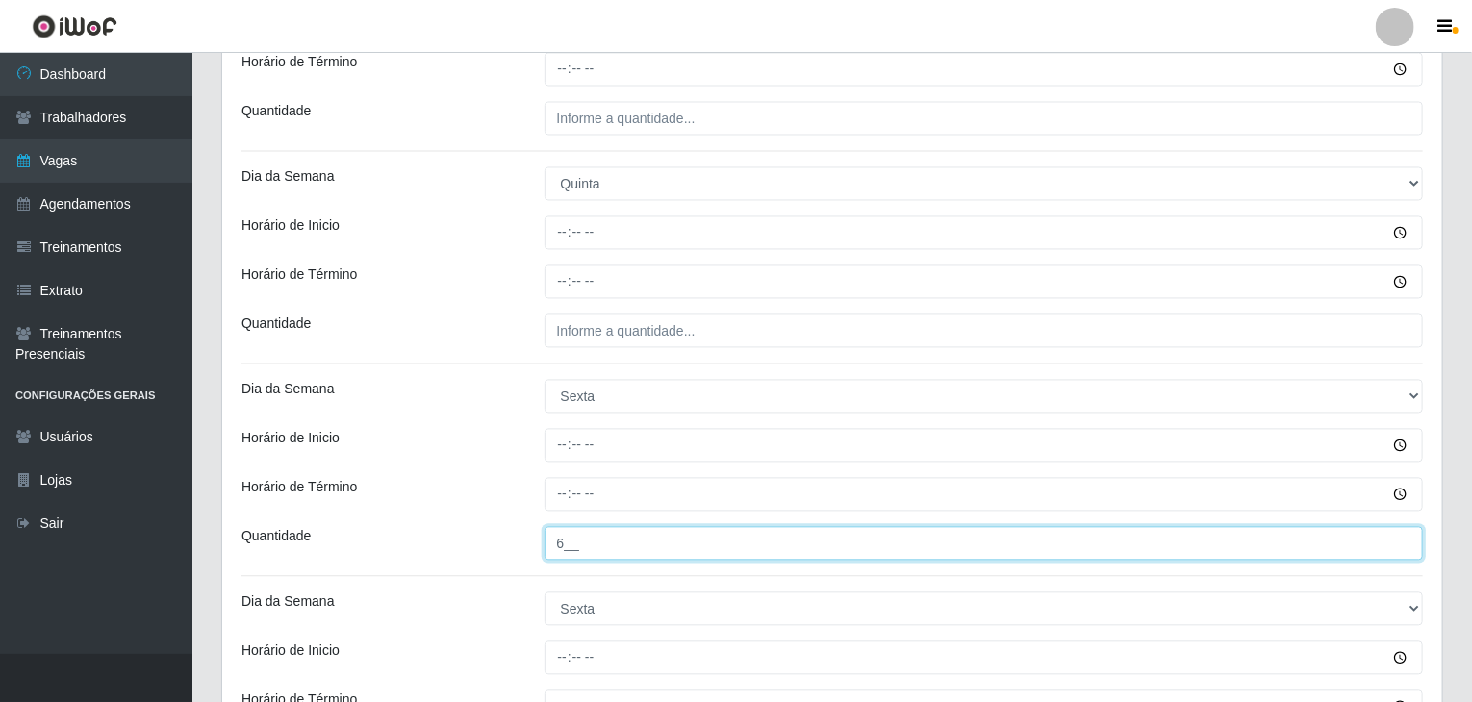
type input "6__"
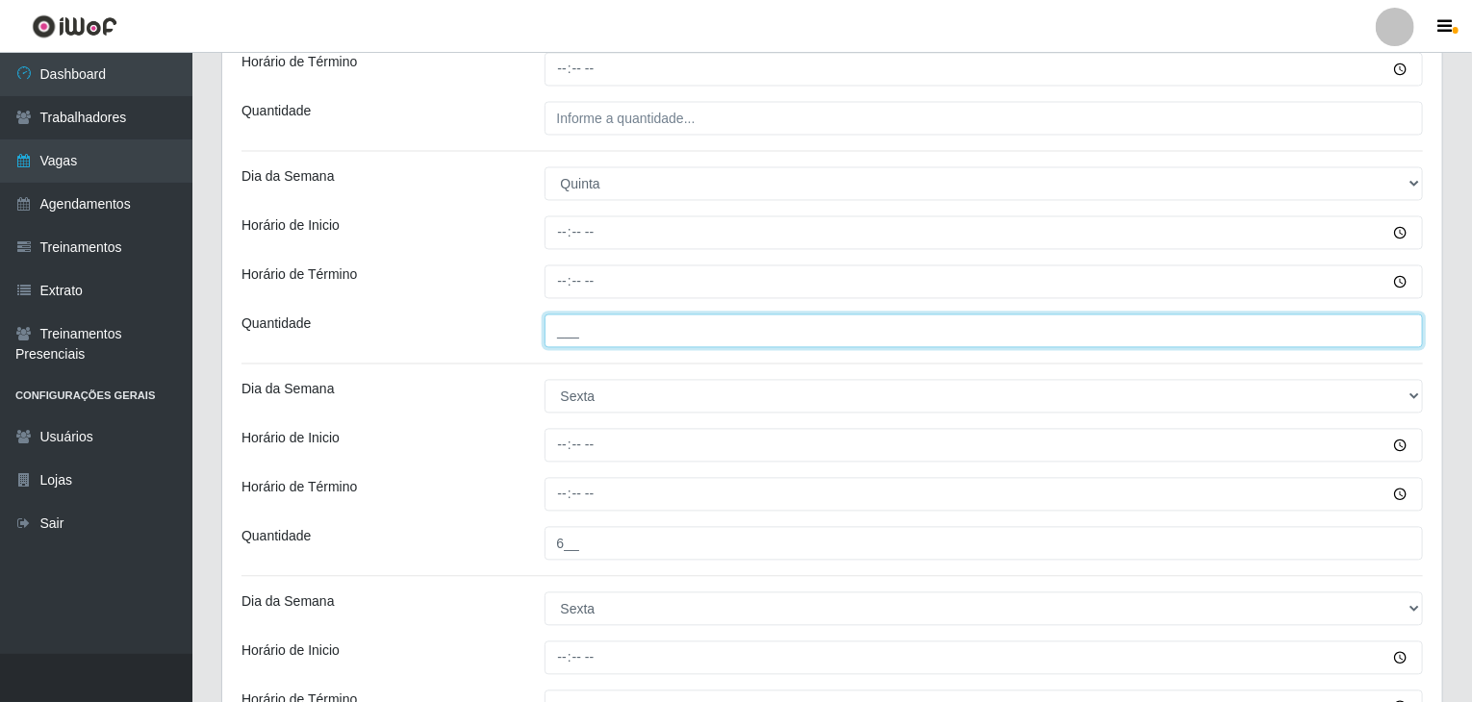
click at [626, 327] on input "___" at bounding box center [983, 332] width 879 height 34
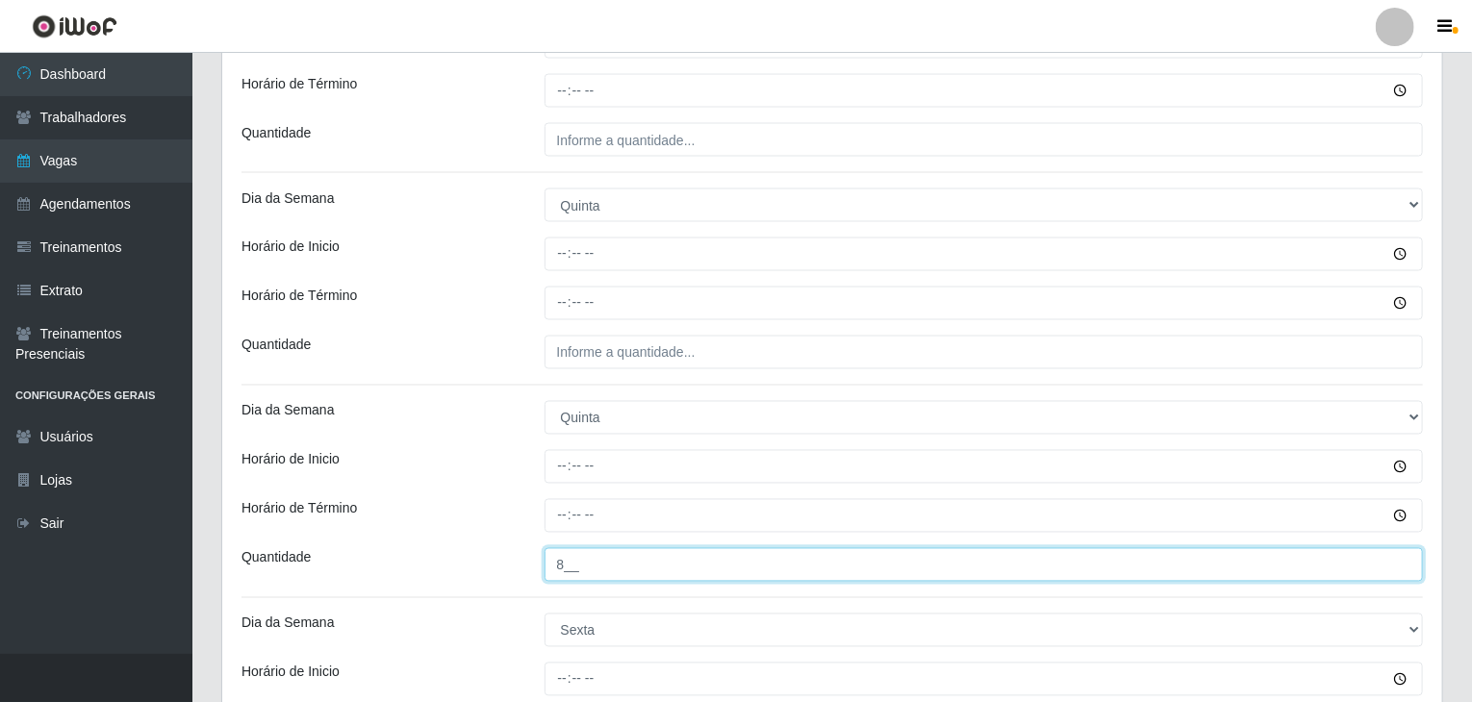
scroll to position [1537, 0]
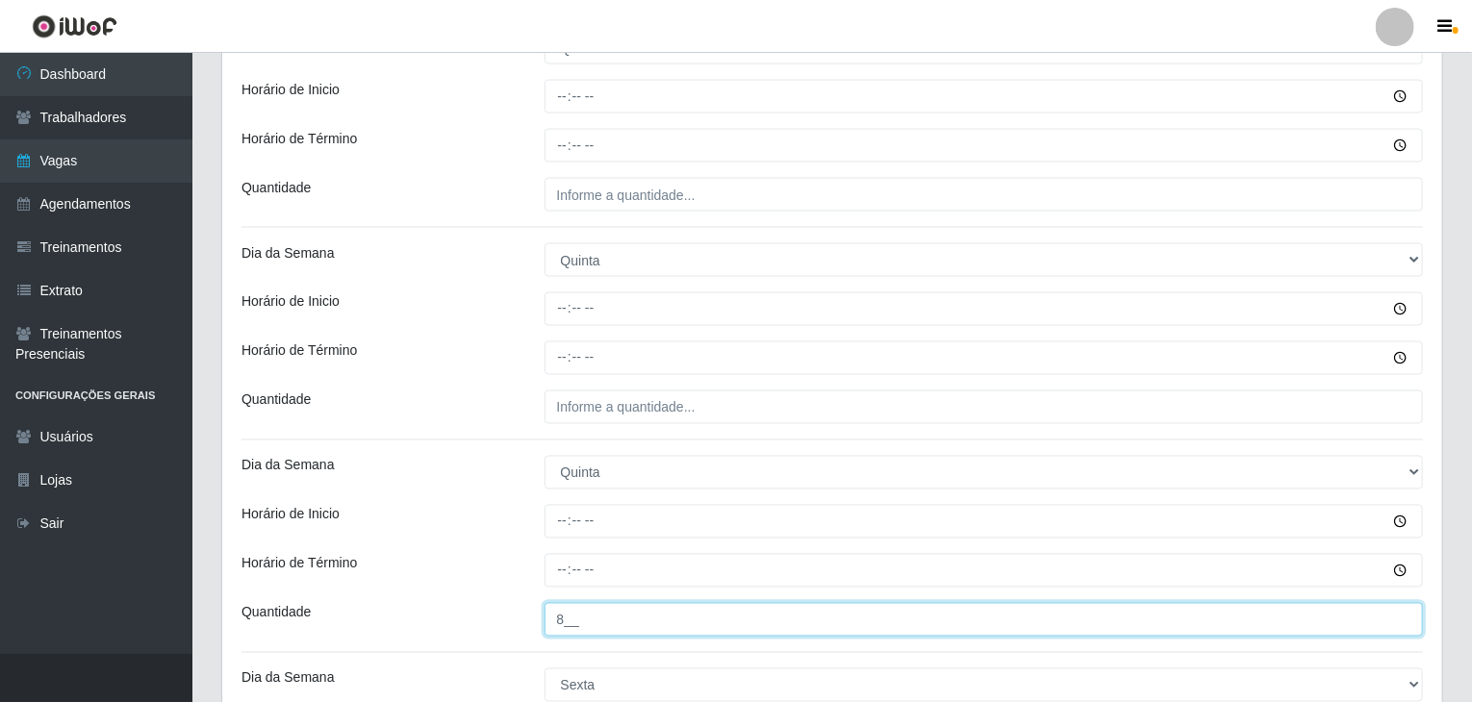
type input "8__"
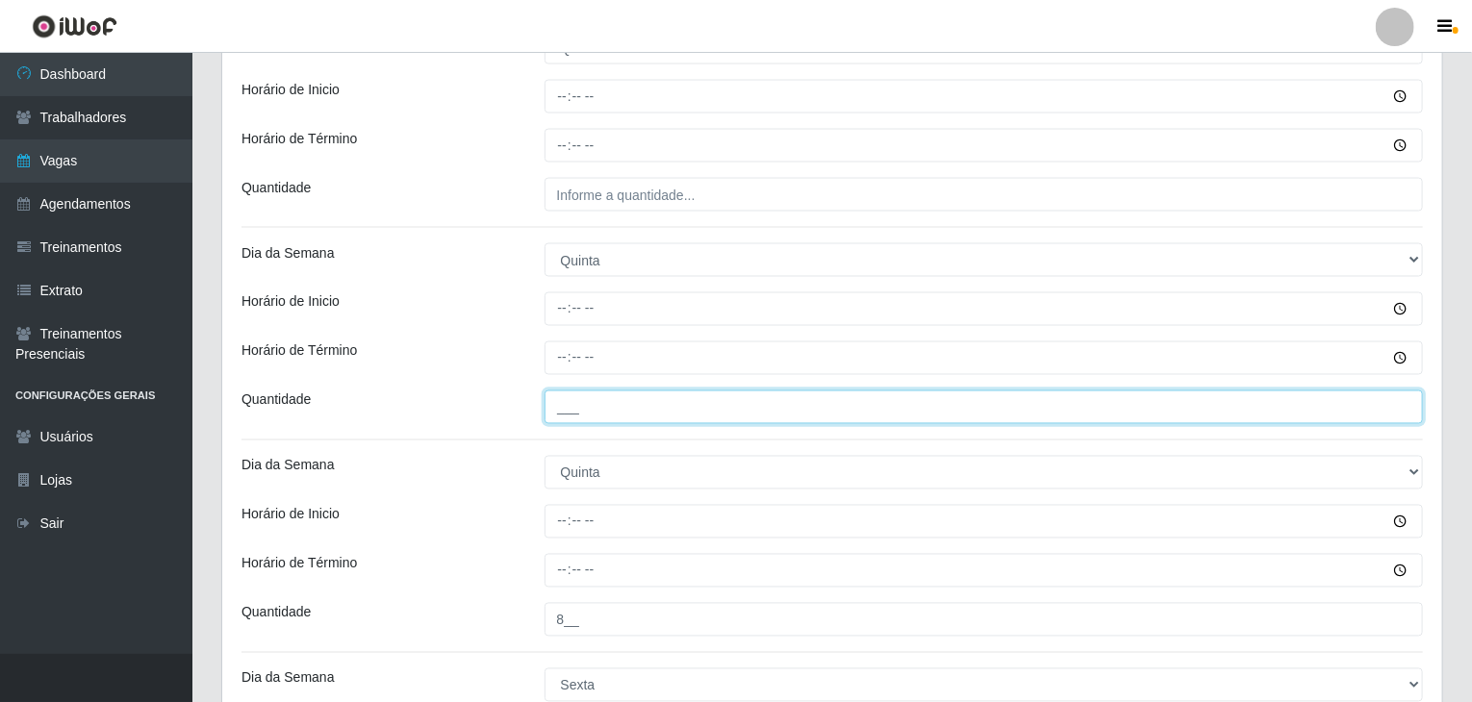
click at [666, 399] on input "___" at bounding box center [983, 408] width 879 height 34
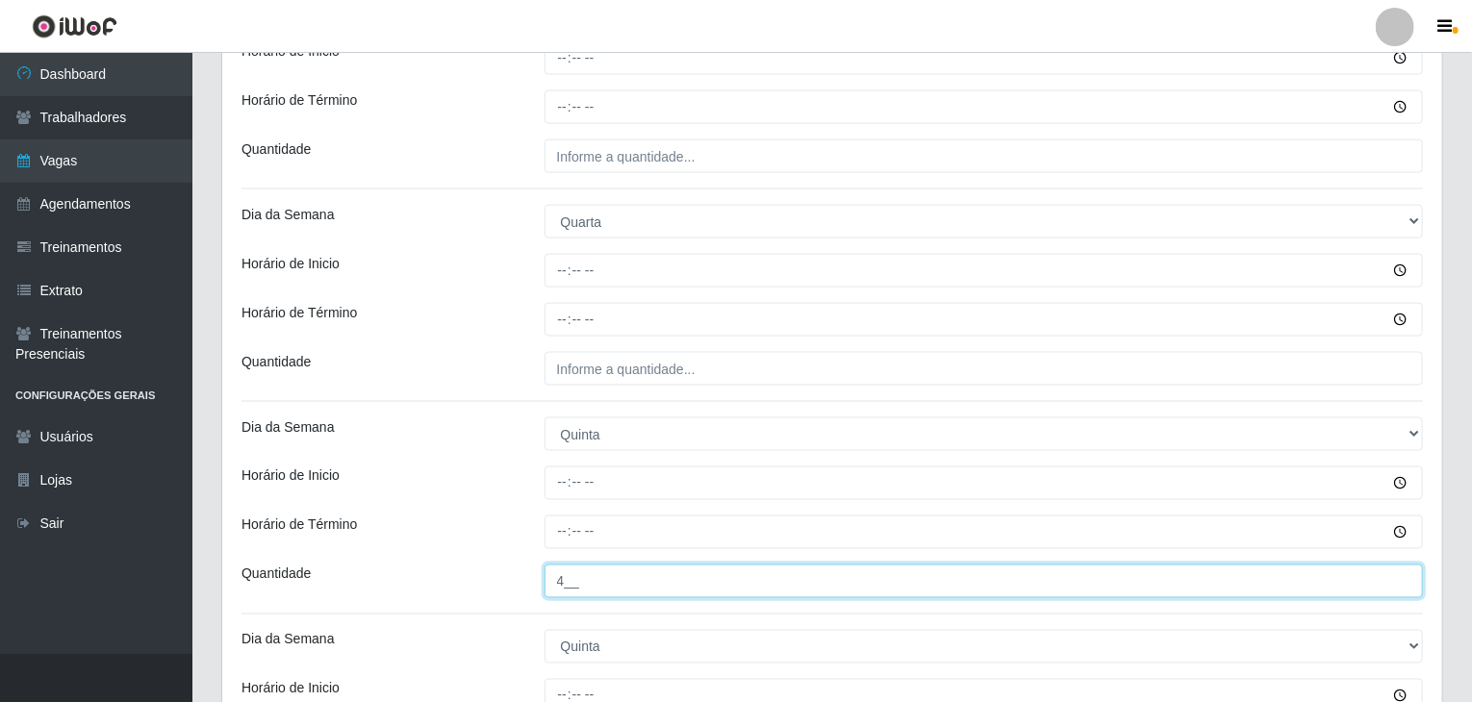
scroll to position [1345, 0]
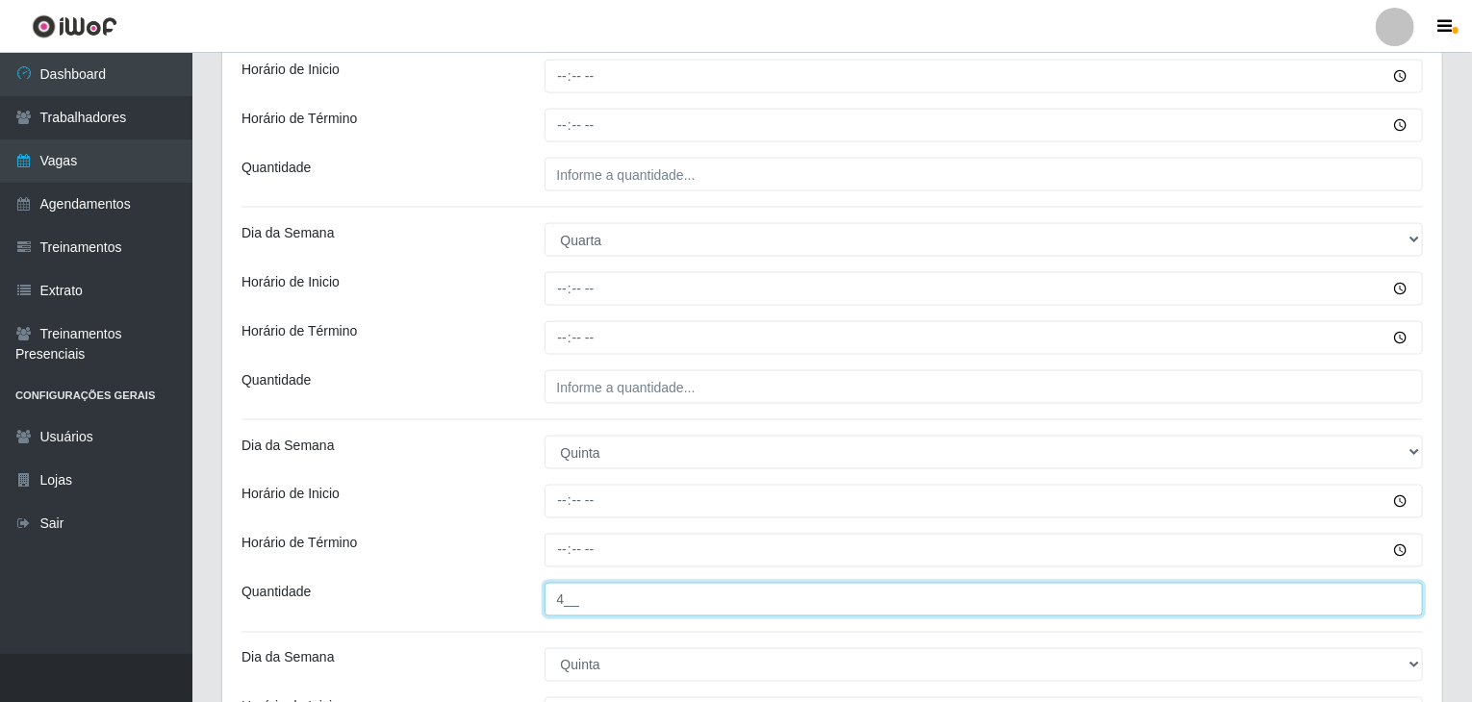
type input "4__"
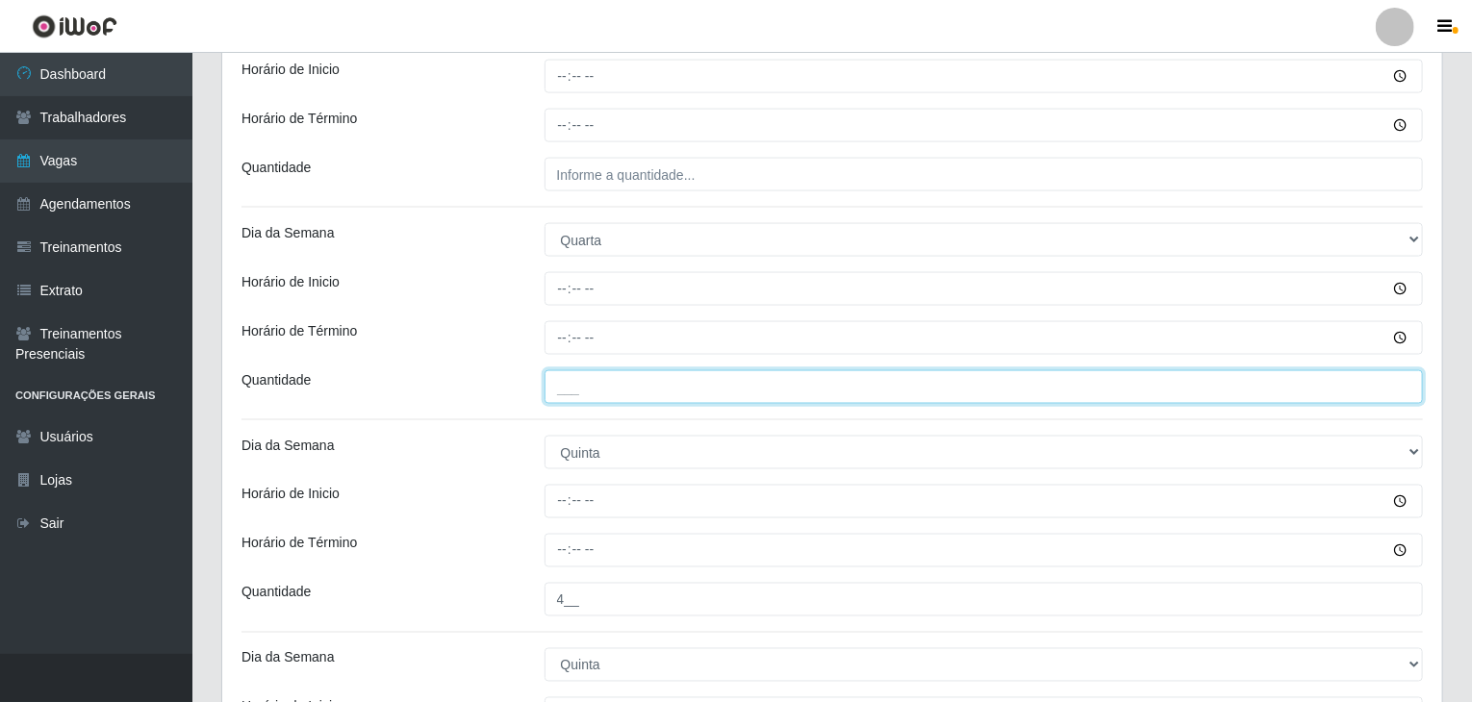
click at [673, 389] on input "___" at bounding box center [983, 387] width 879 height 34
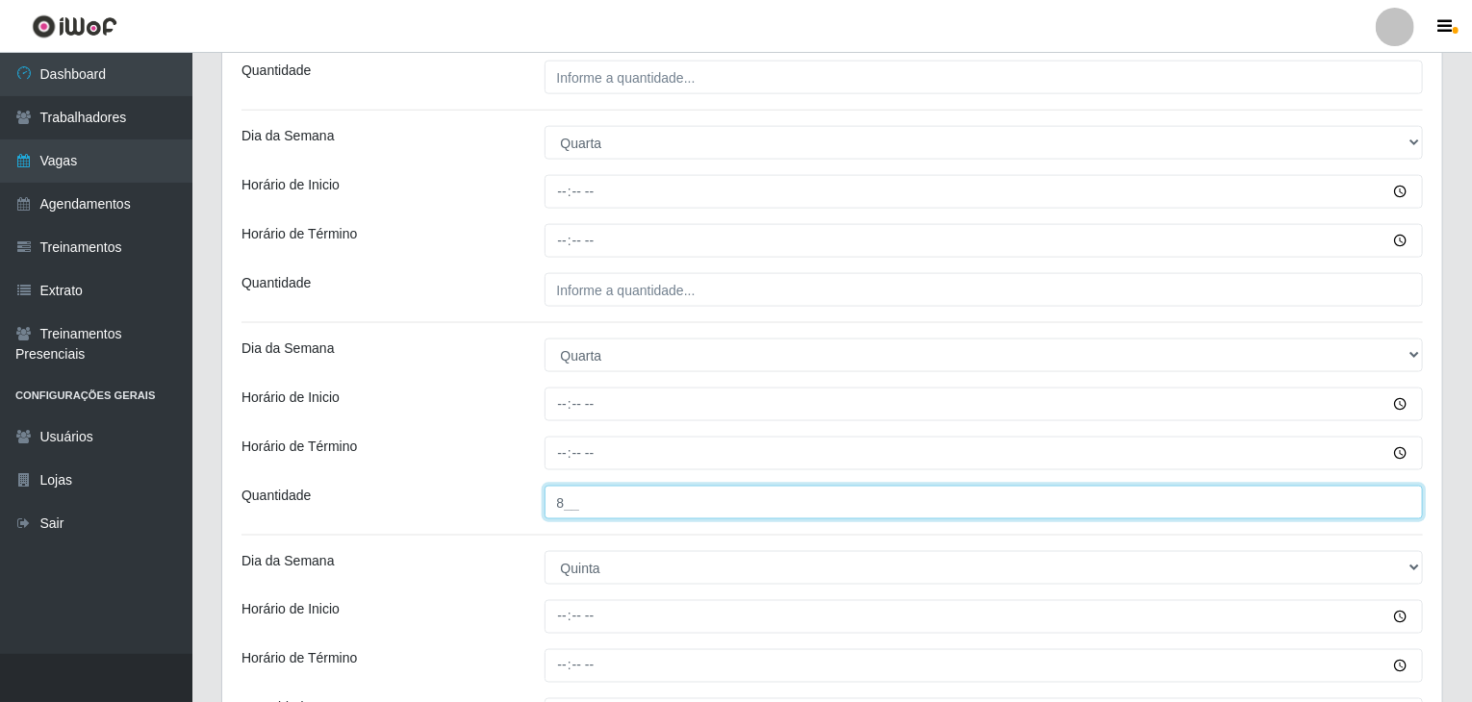
scroll to position [1152, 0]
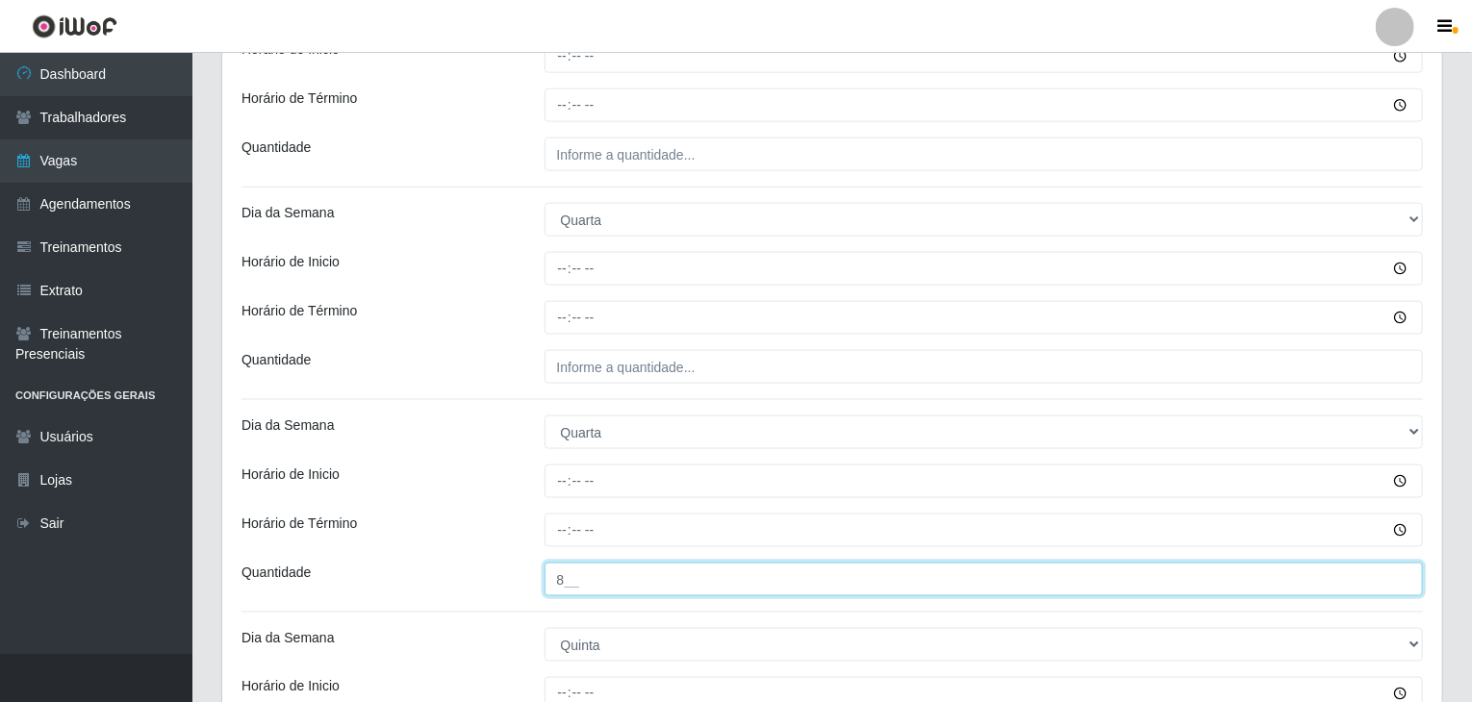
type input "8__"
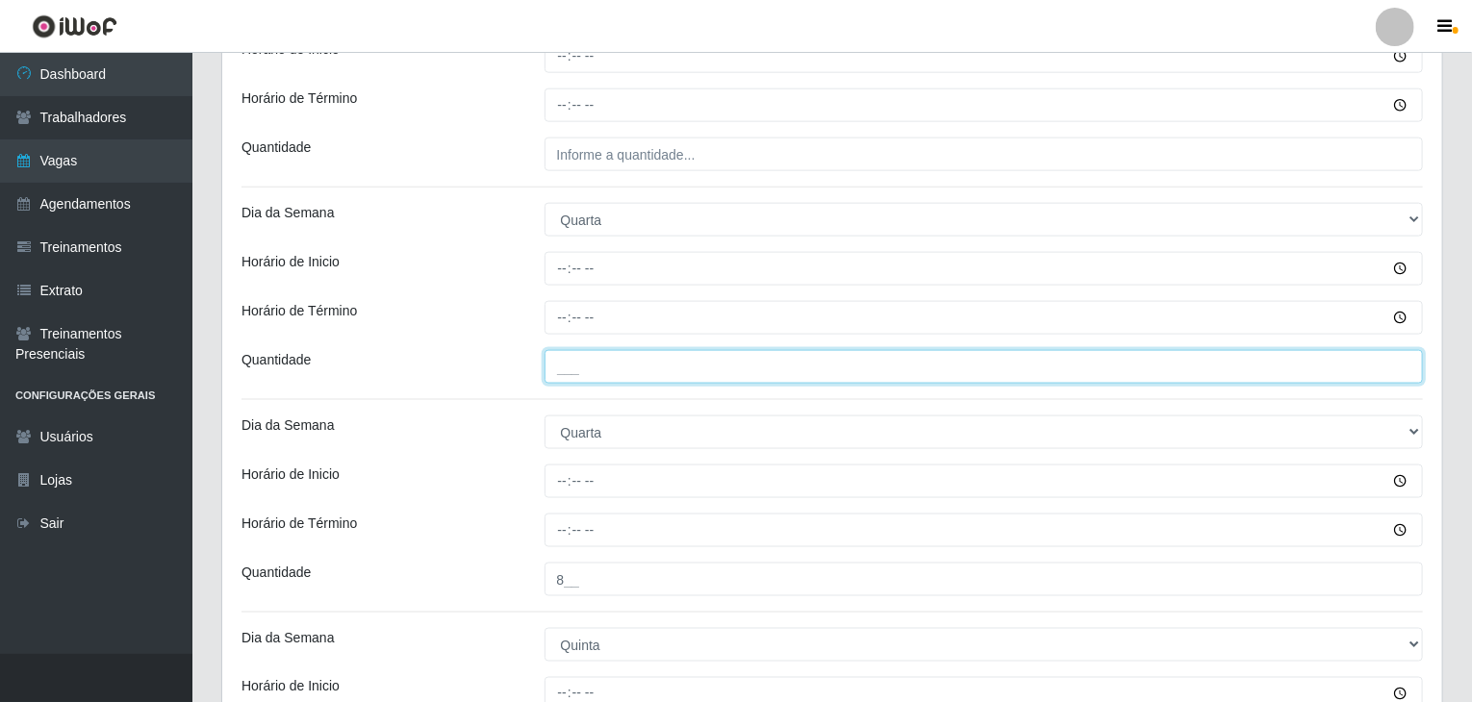
click at [655, 350] on input "___" at bounding box center [983, 367] width 879 height 34
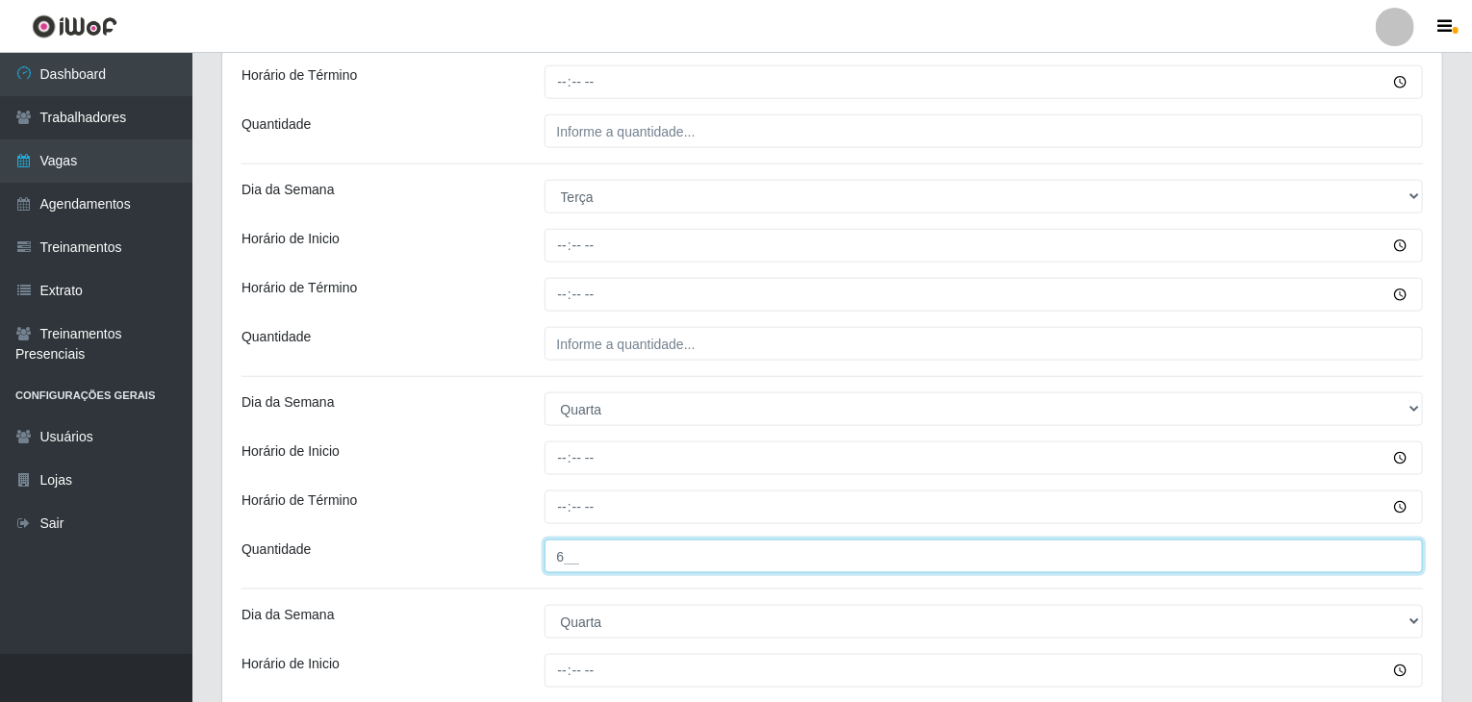
scroll to position [960, 0]
type input "6__"
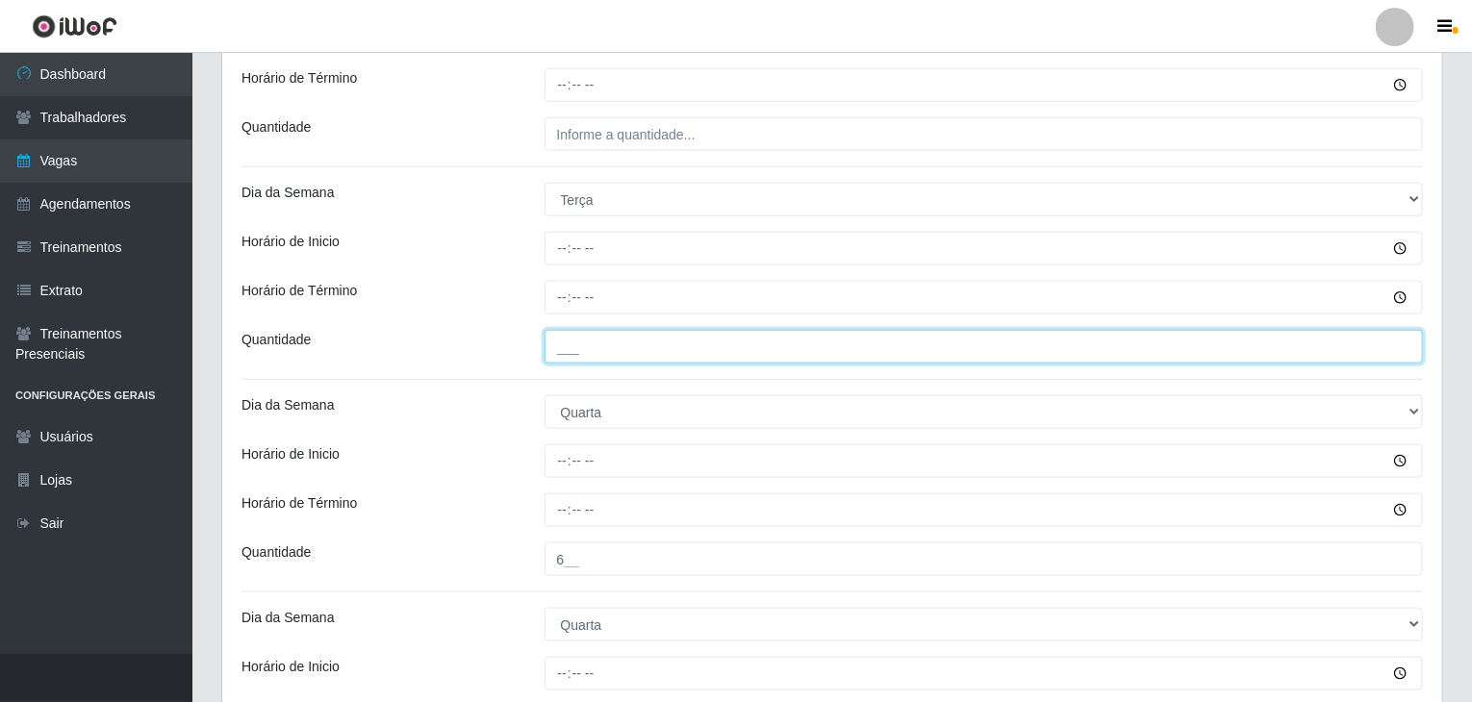
click at [682, 343] on input "___" at bounding box center [983, 347] width 879 height 34
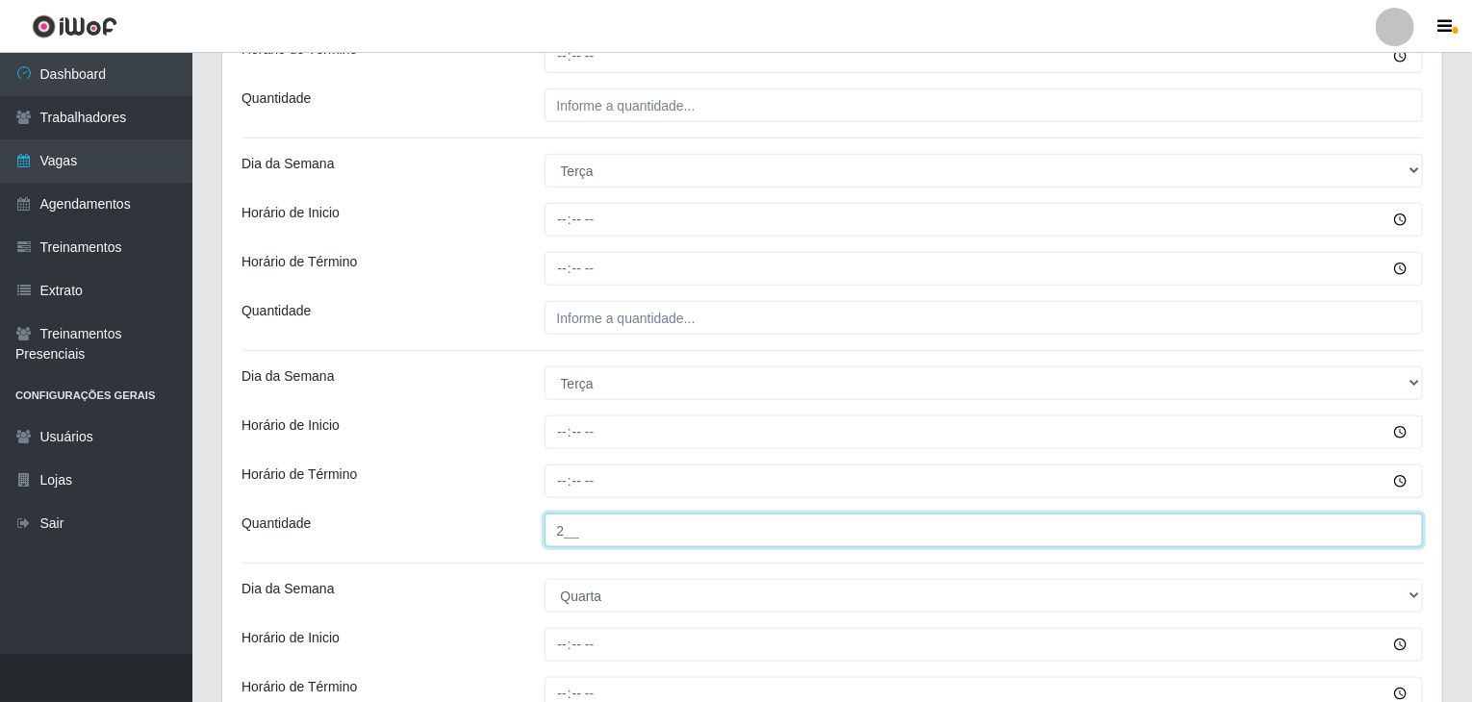
scroll to position [768, 0]
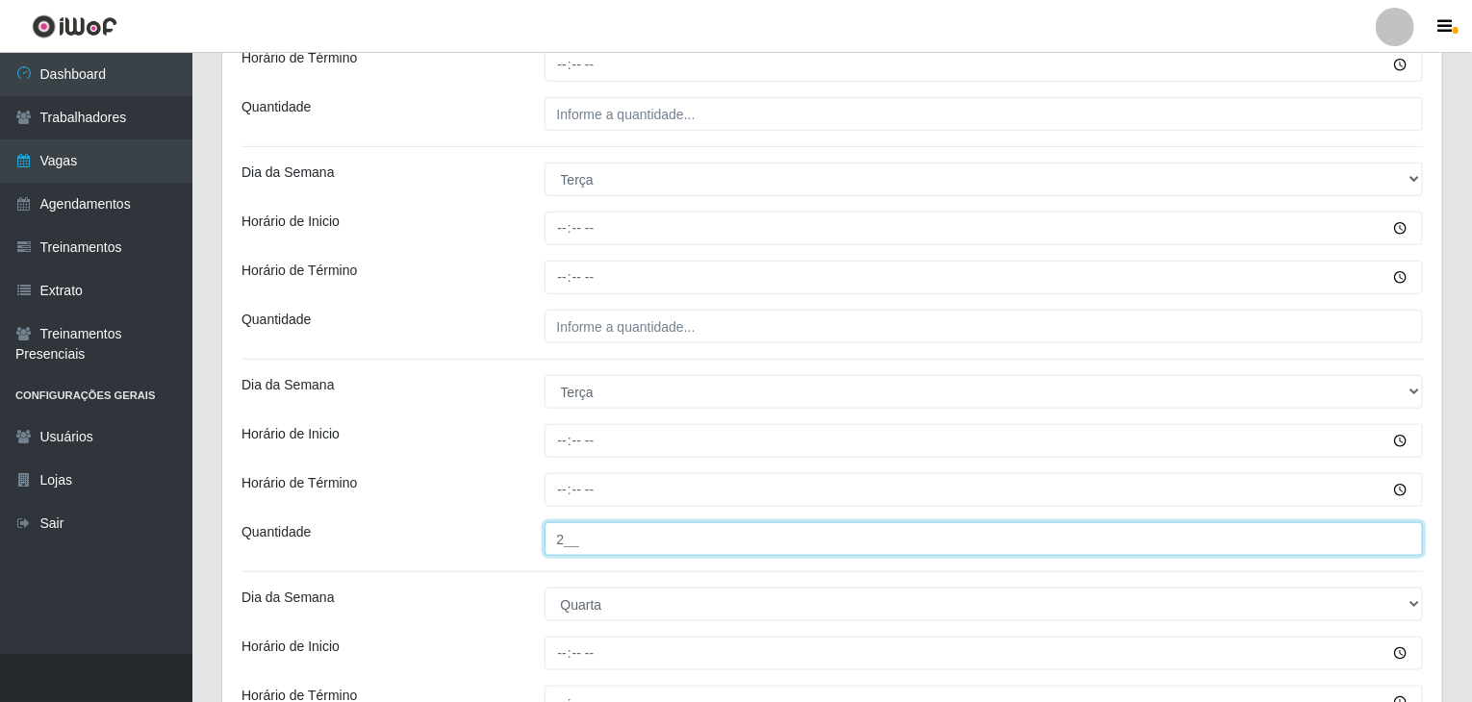
type input "2__"
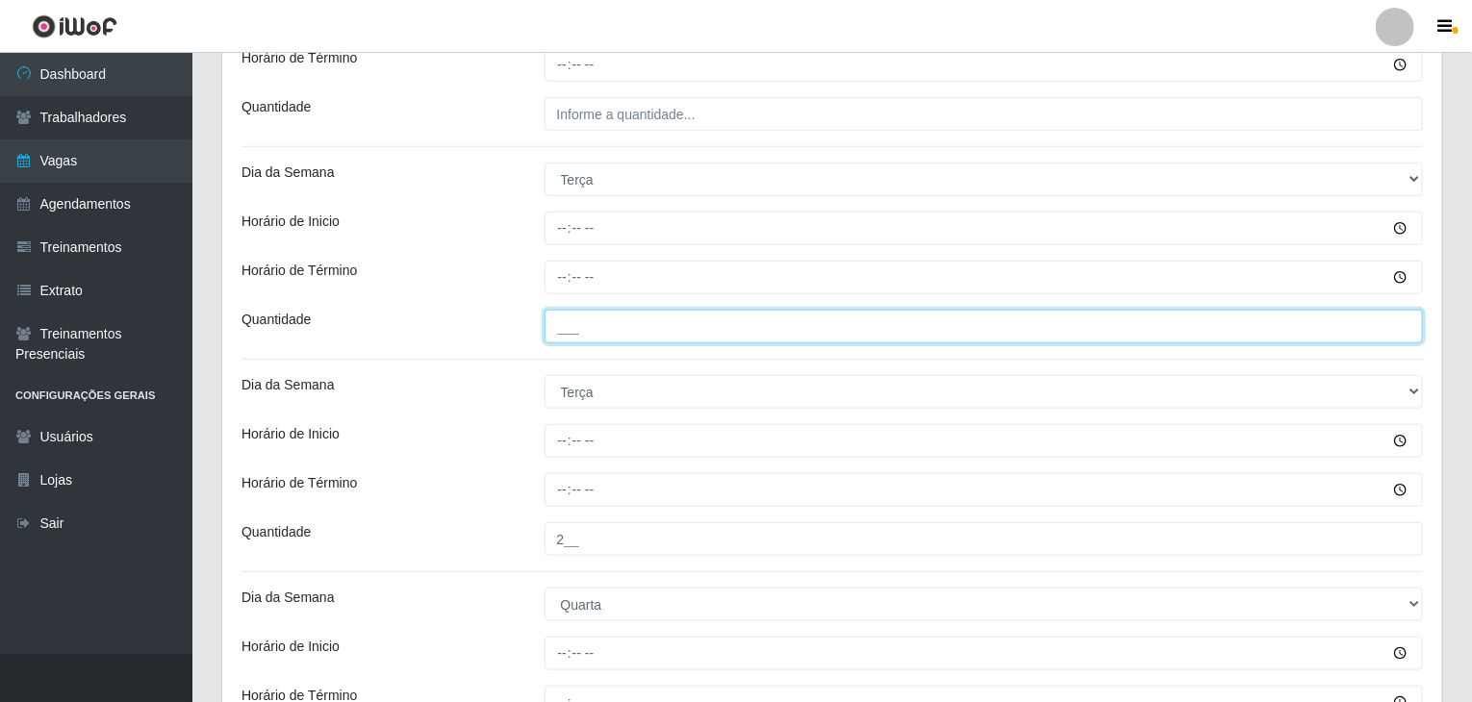
click at [641, 316] on input "___" at bounding box center [983, 327] width 879 height 34
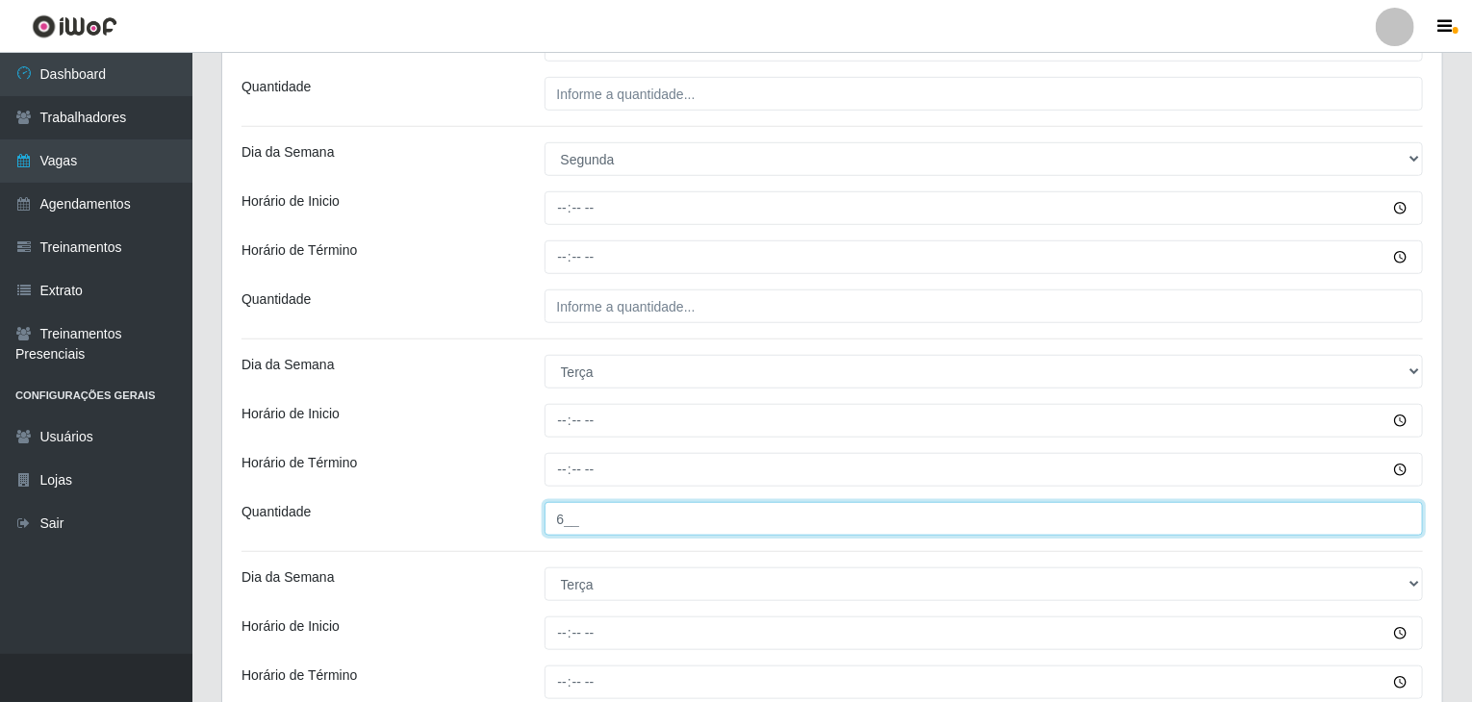
type input "6__"
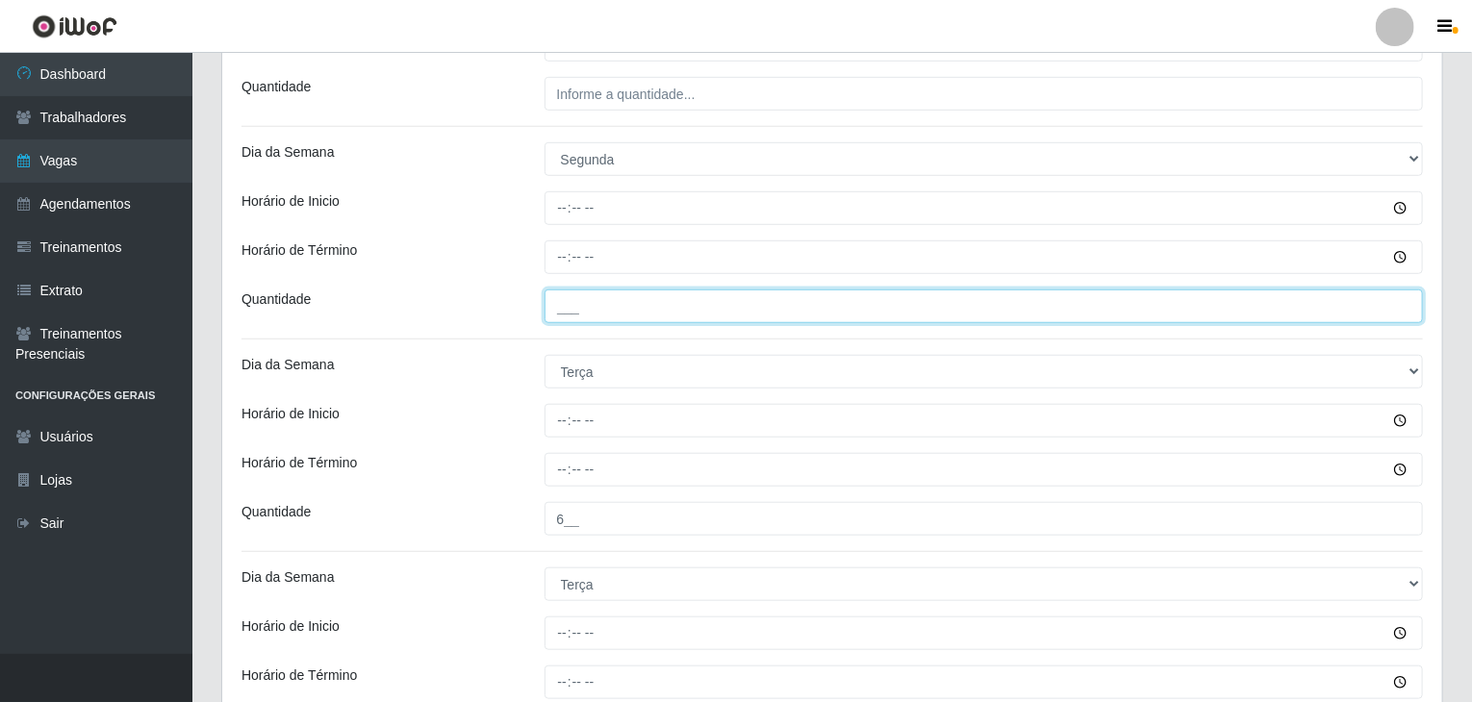
click at [643, 312] on input "___" at bounding box center [983, 307] width 879 height 34
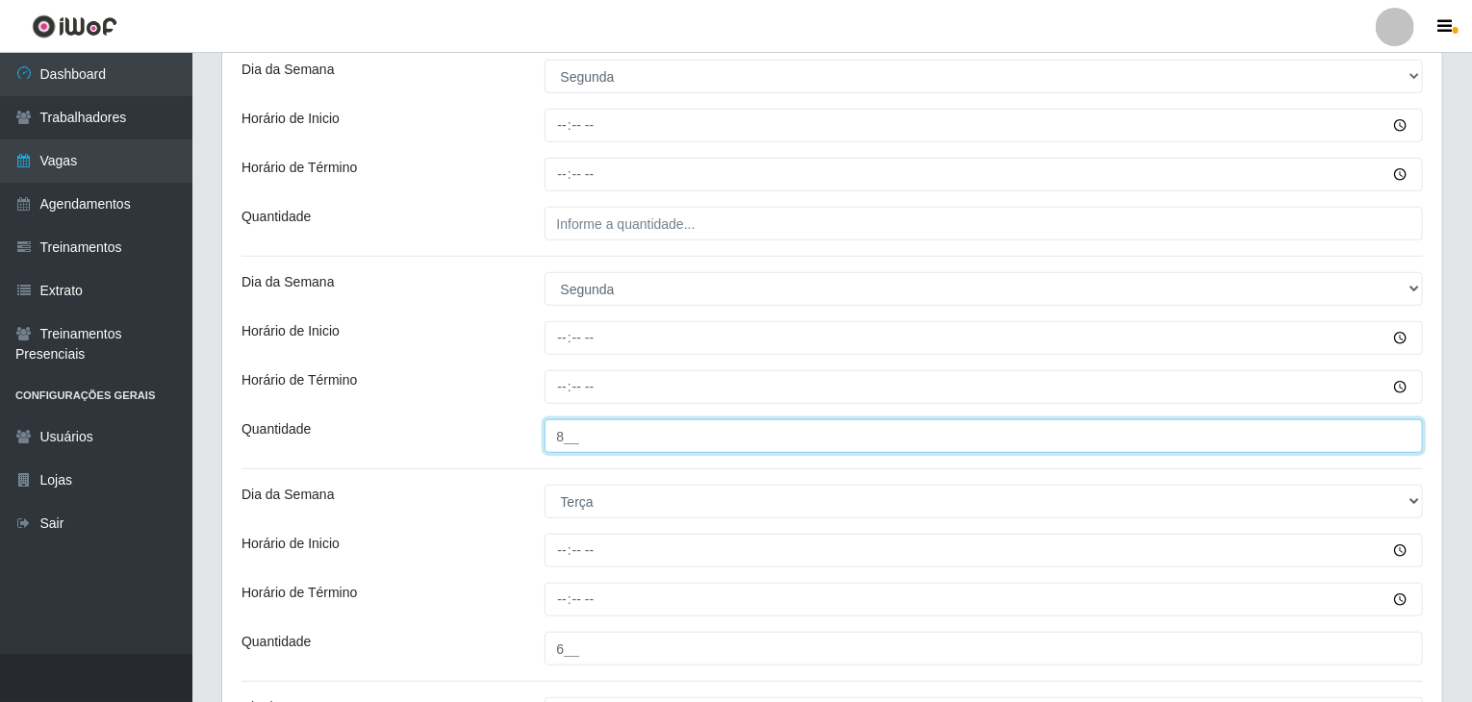
scroll to position [383, 0]
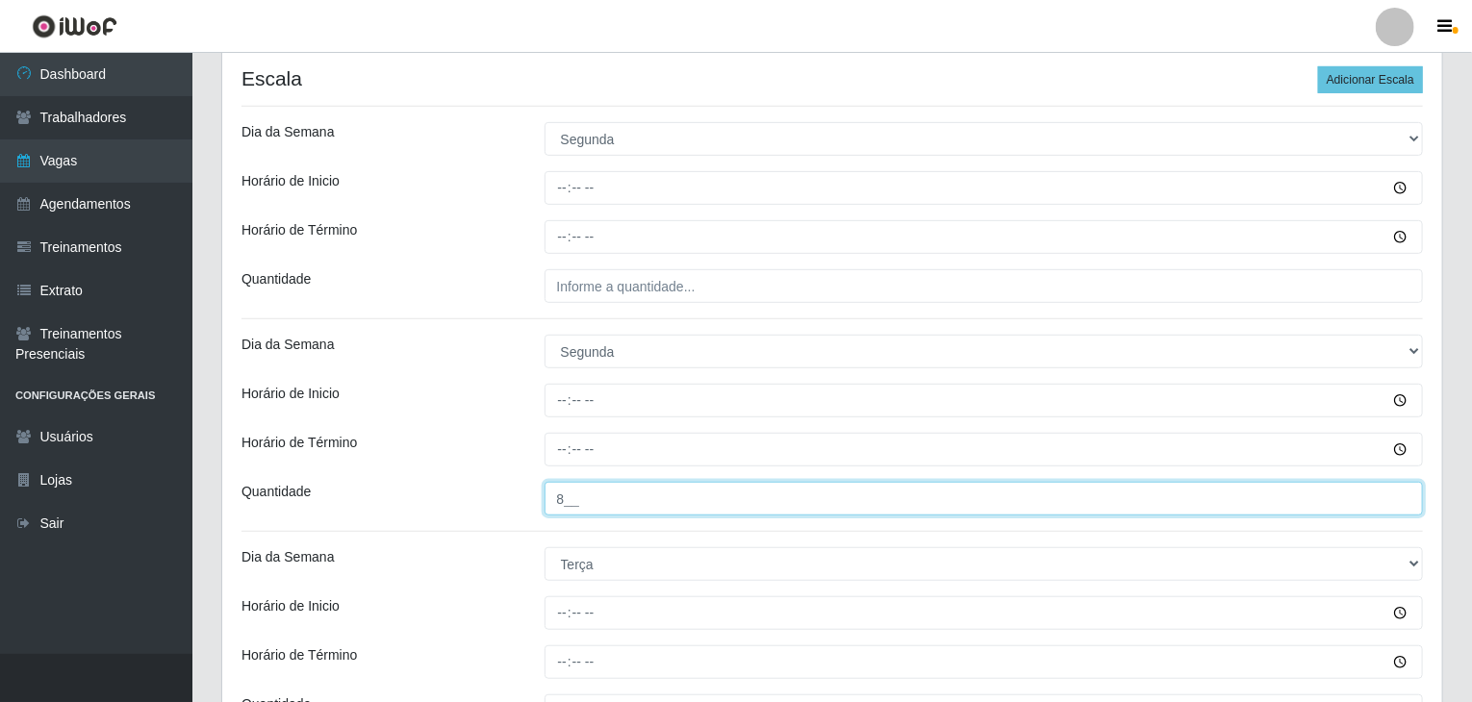
type input "8__"
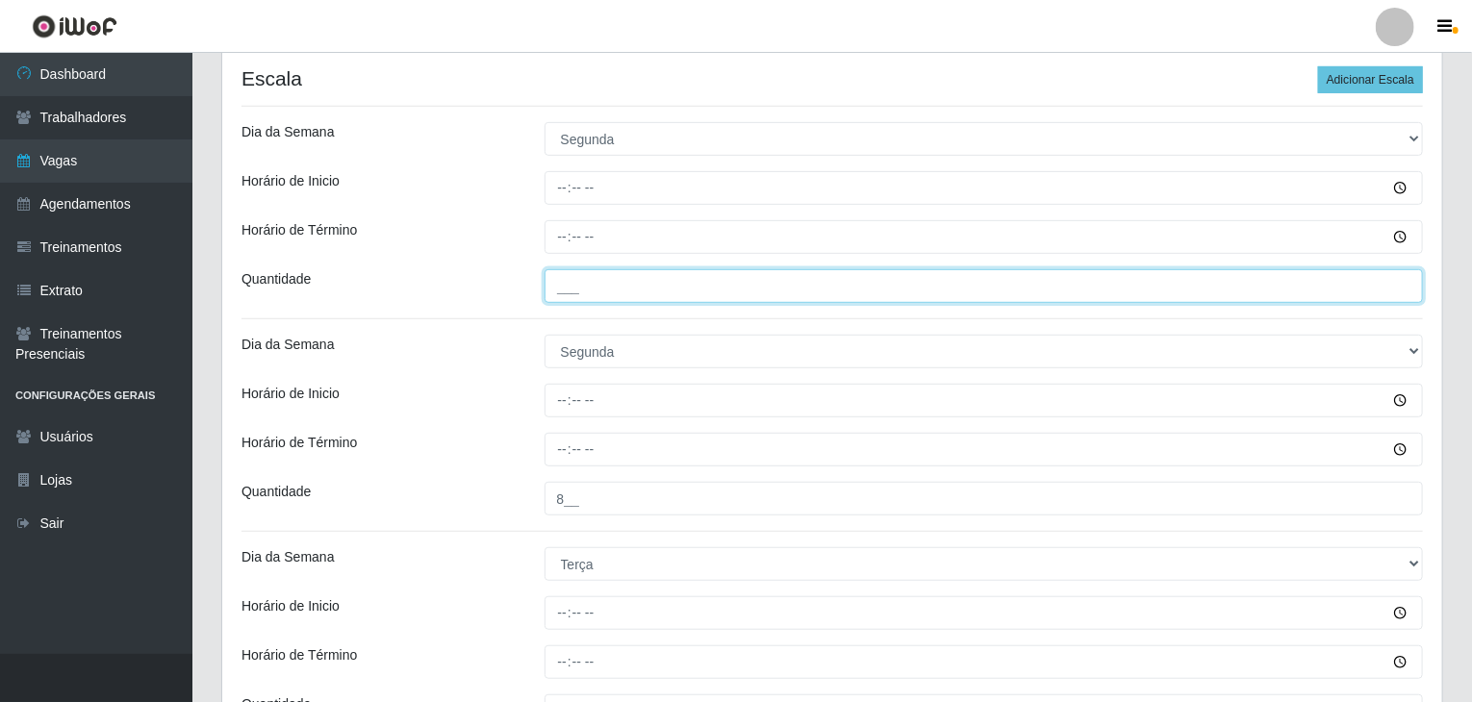
click at [646, 297] on input "___" at bounding box center [983, 286] width 879 height 34
type input "6__"
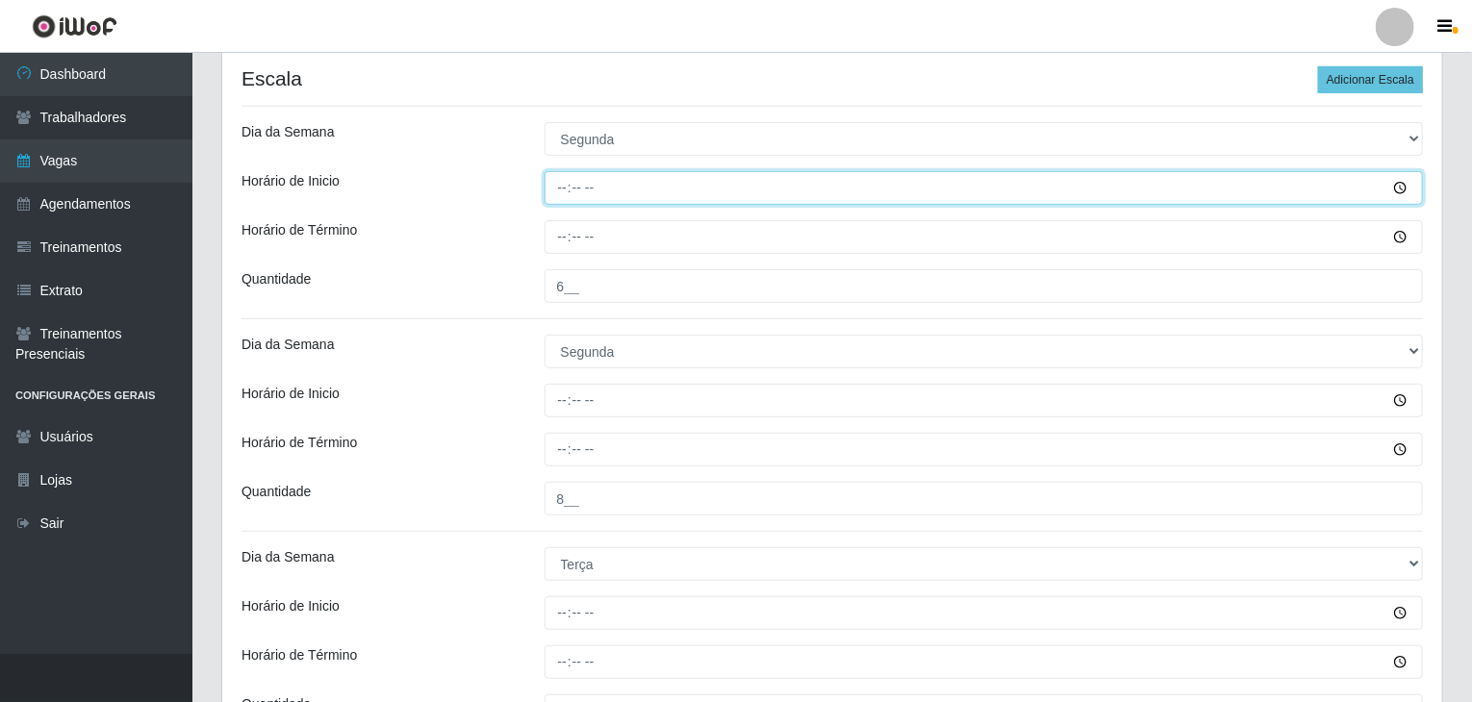
click at [558, 189] on input "Horário de Inicio" at bounding box center [983, 188] width 879 height 34
type input "09:00"
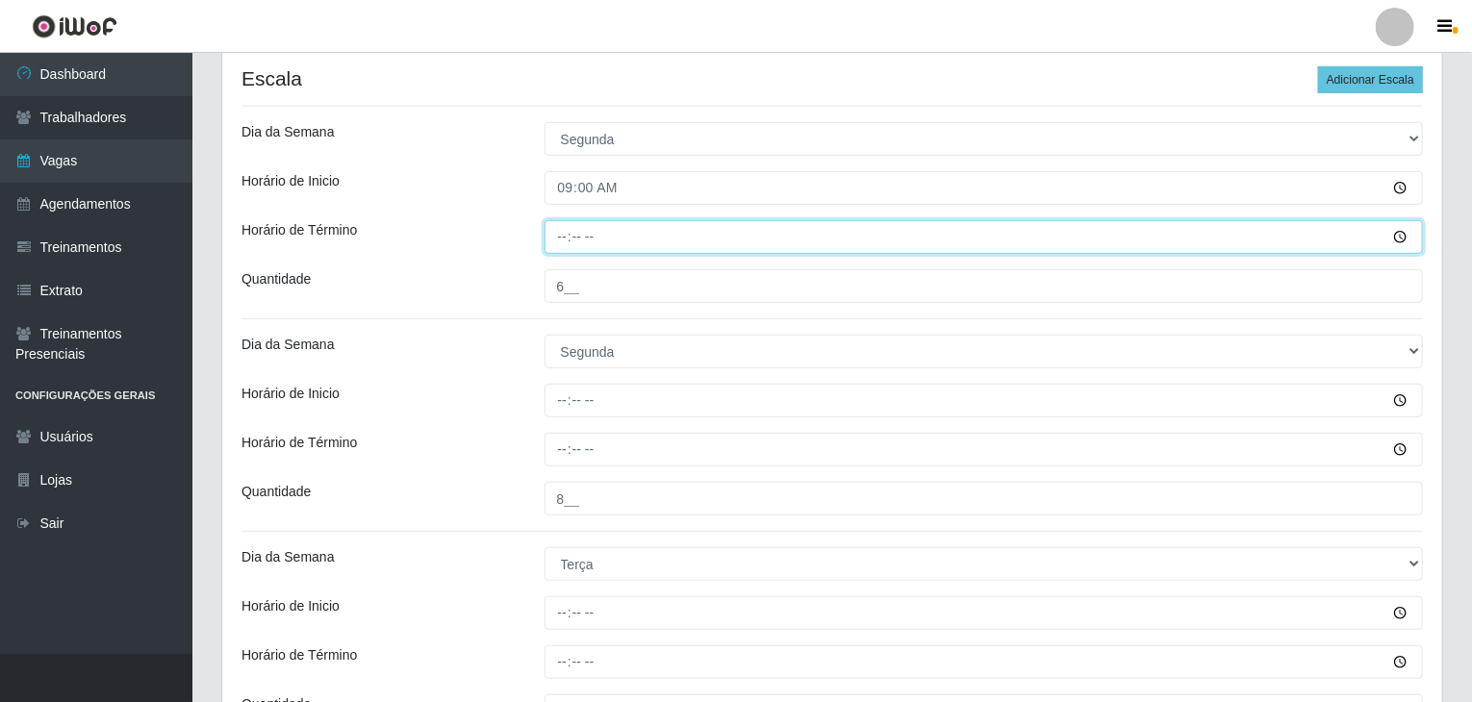
click at [551, 233] on input "Horário de Término" at bounding box center [983, 237] width 879 height 34
type input "15:00"
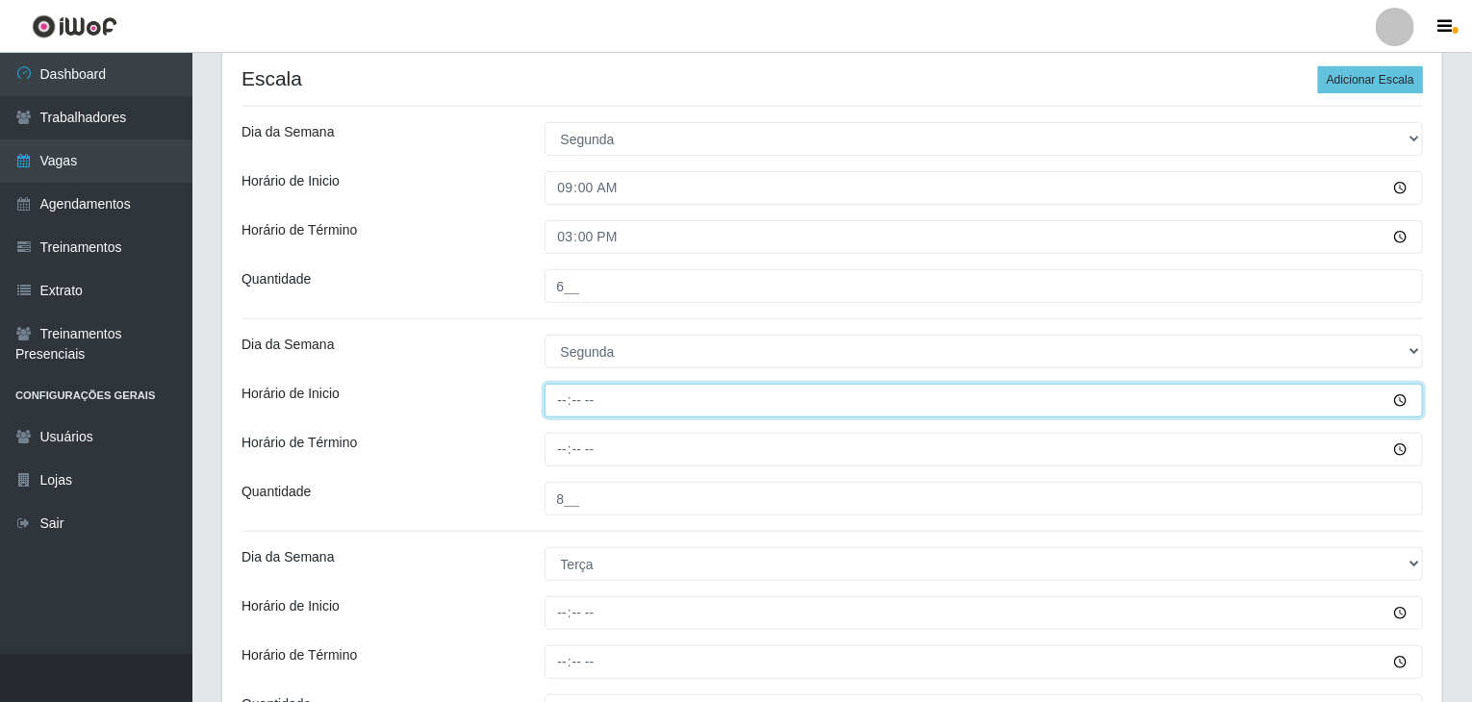
click at [546, 408] on input "Horário de Inicio" at bounding box center [983, 401] width 879 height 34
type input "16:00"
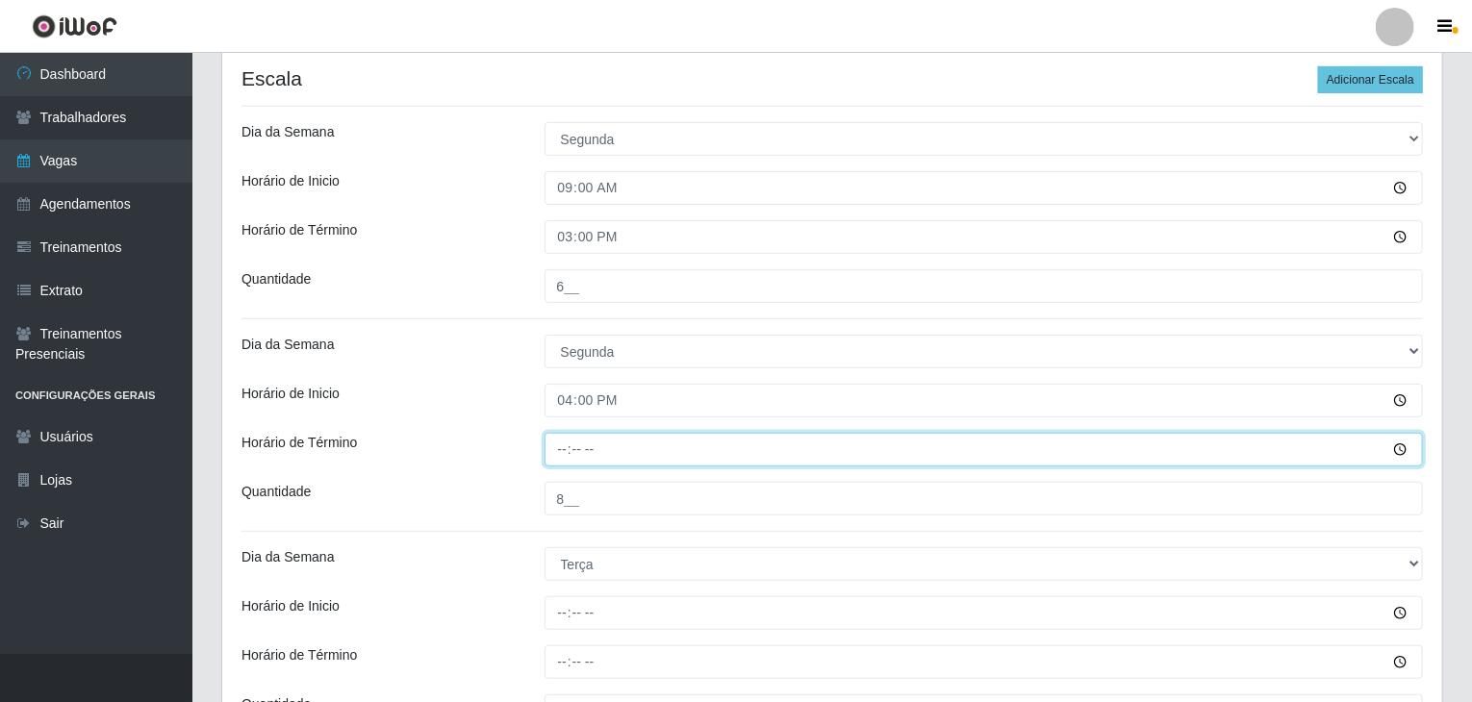
click at [557, 440] on input "Horário de Término" at bounding box center [983, 450] width 879 height 34
type input "22:00"
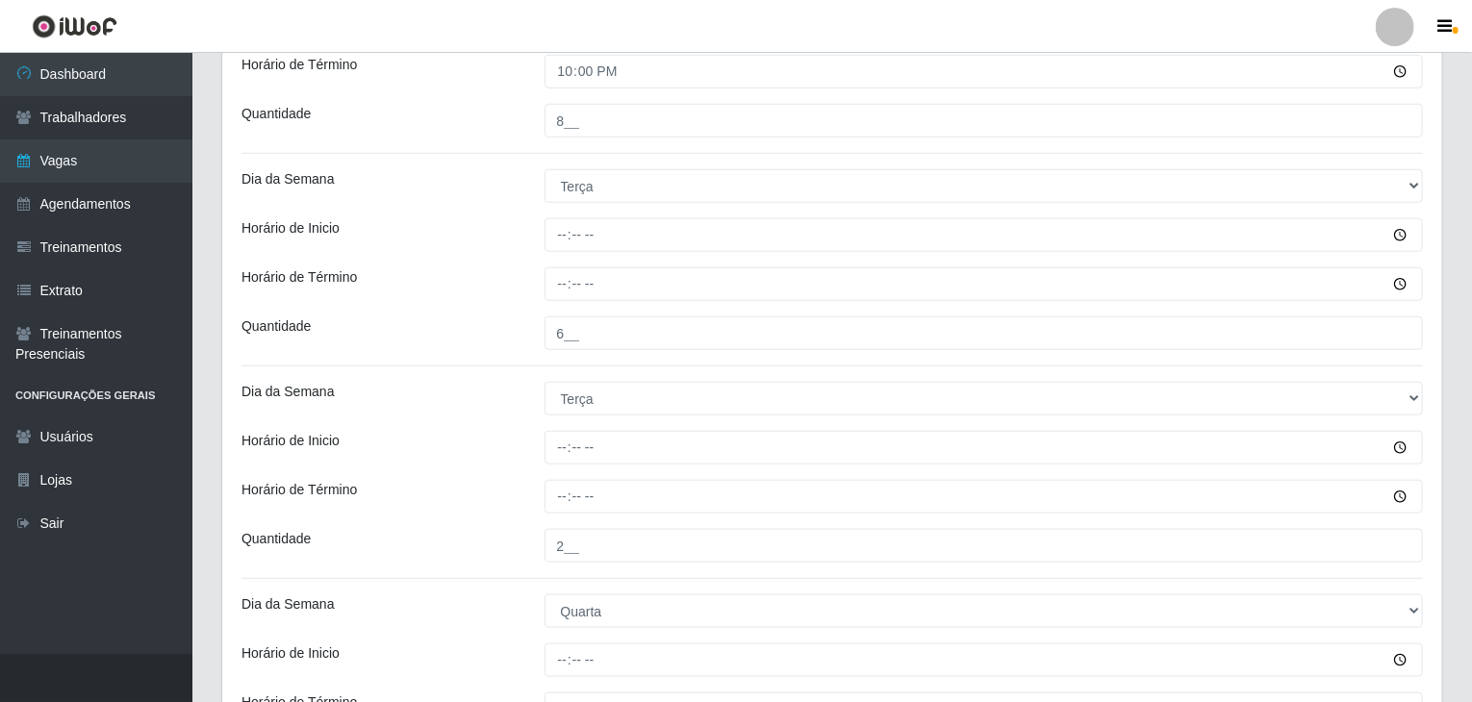
scroll to position [768, 0]
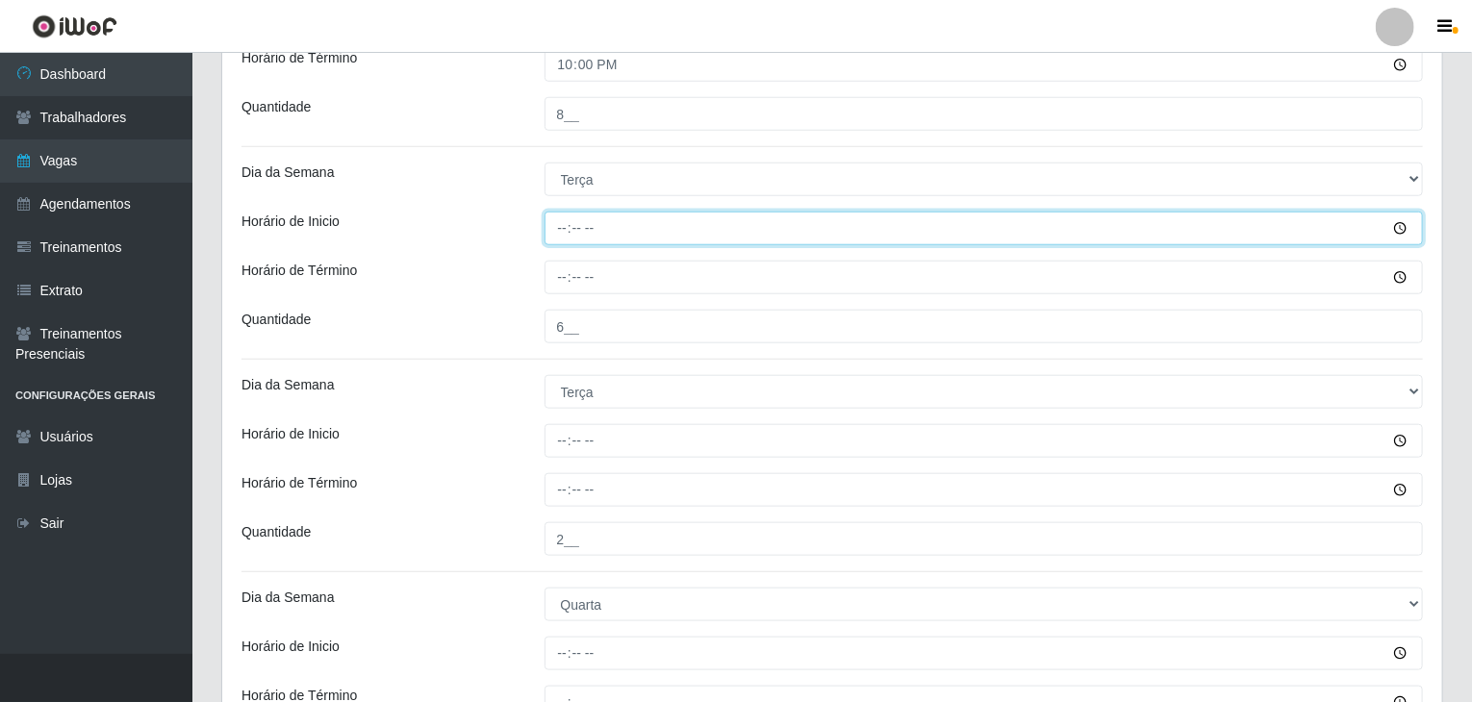
click at [560, 241] on input "Horário de Inicio" at bounding box center [983, 229] width 879 height 34
type input "09:00"
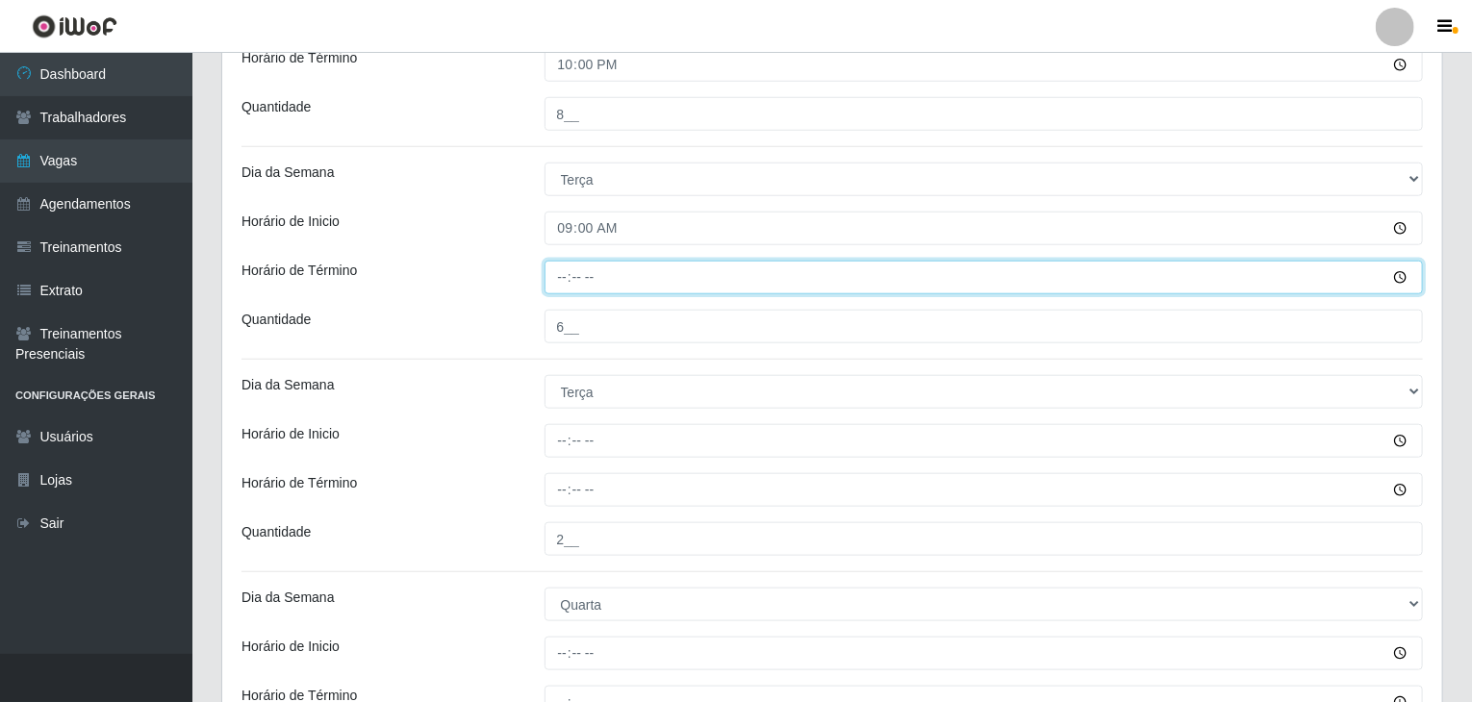
click at [562, 285] on input "Horário de Término" at bounding box center [983, 278] width 879 height 34
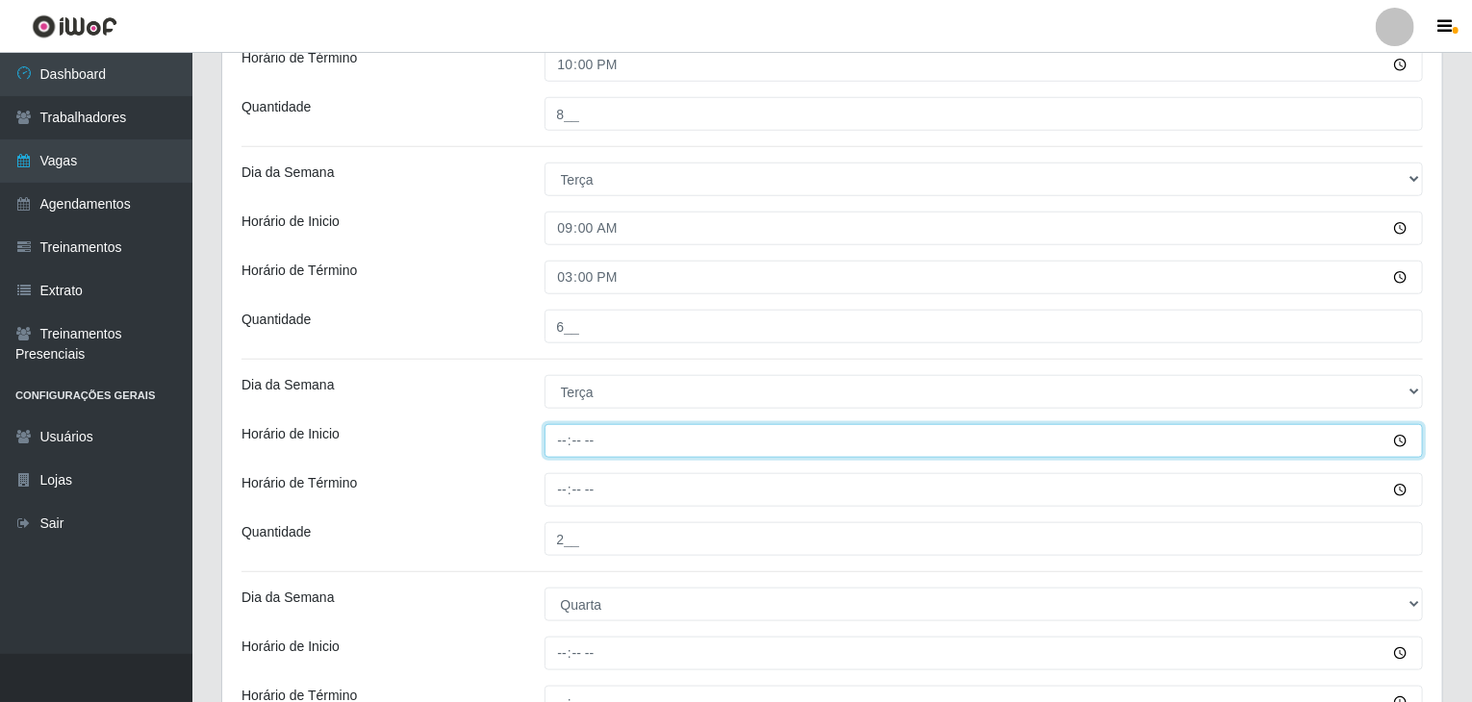
click at [558, 441] on input "Horário de Inicio" at bounding box center [983, 441] width 879 height 34
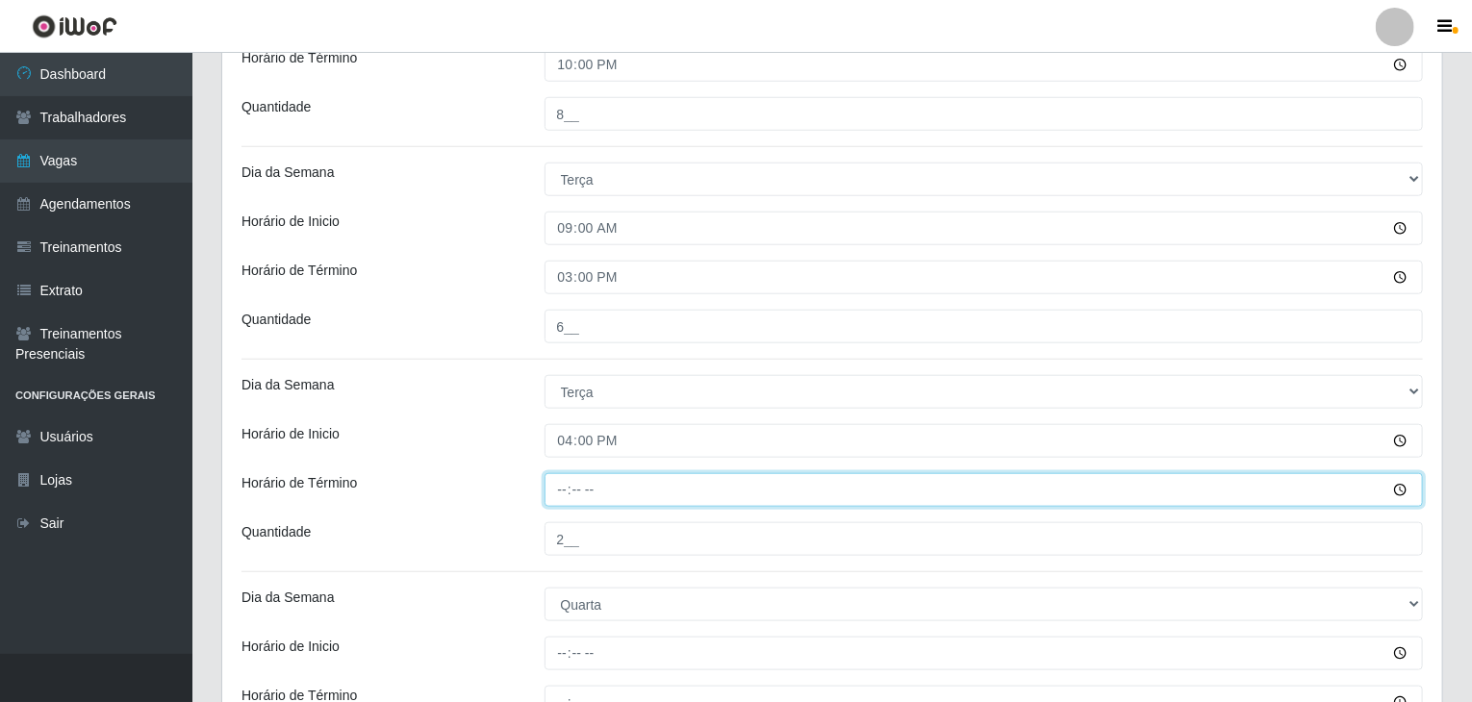
click at [556, 486] on input "Horário de Término" at bounding box center [983, 490] width 879 height 34
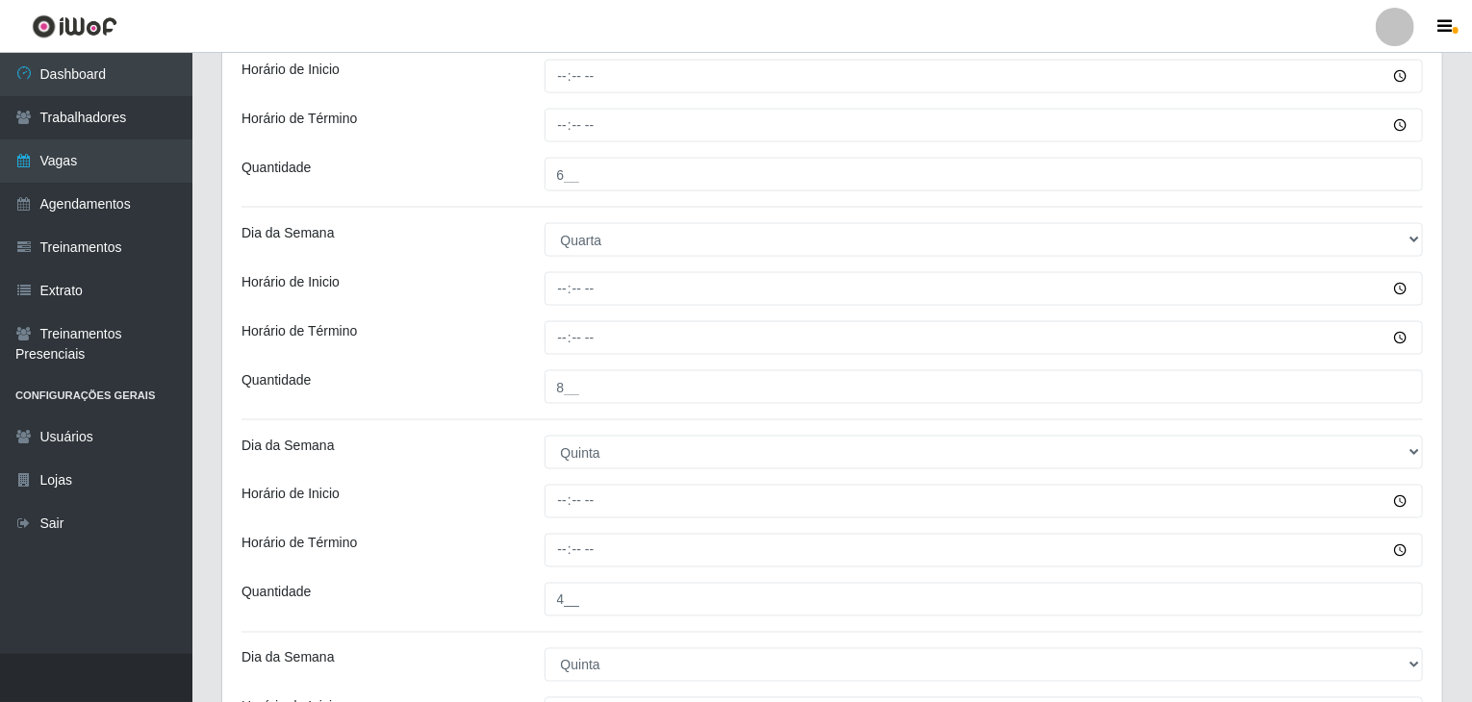
scroll to position [1249, 0]
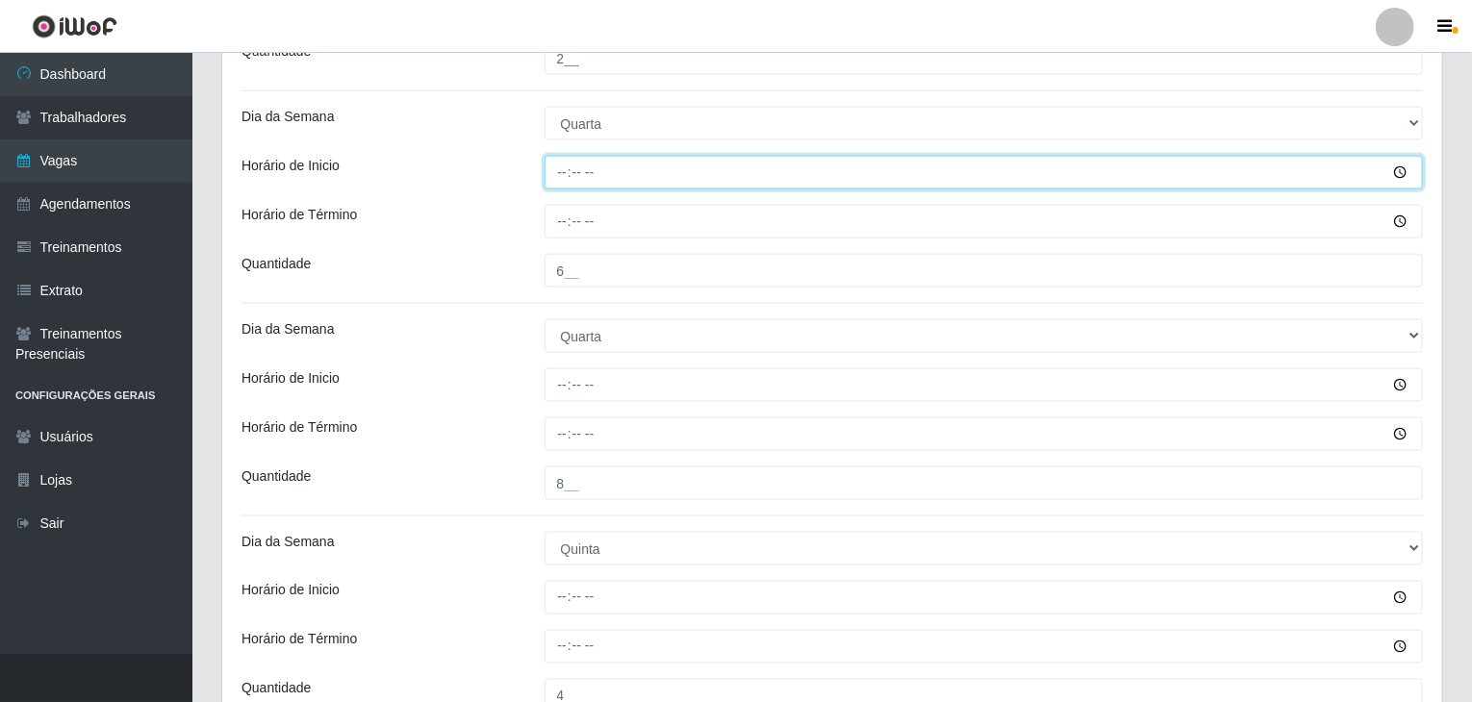
click at [568, 159] on input "Horário de Inicio" at bounding box center [983, 173] width 879 height 34
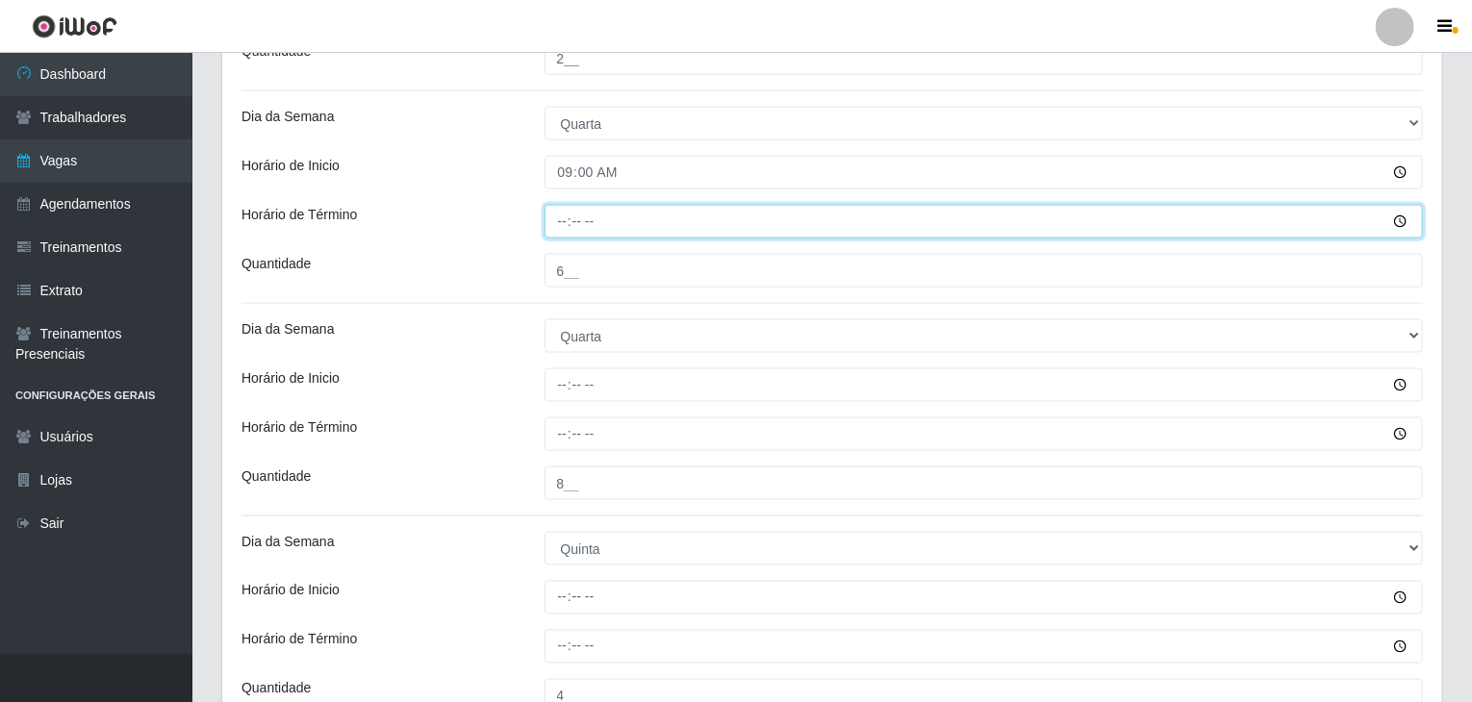
click at [554, 212] on input "Horário de Término" at bounding box center [983, 222] width 879 height 34
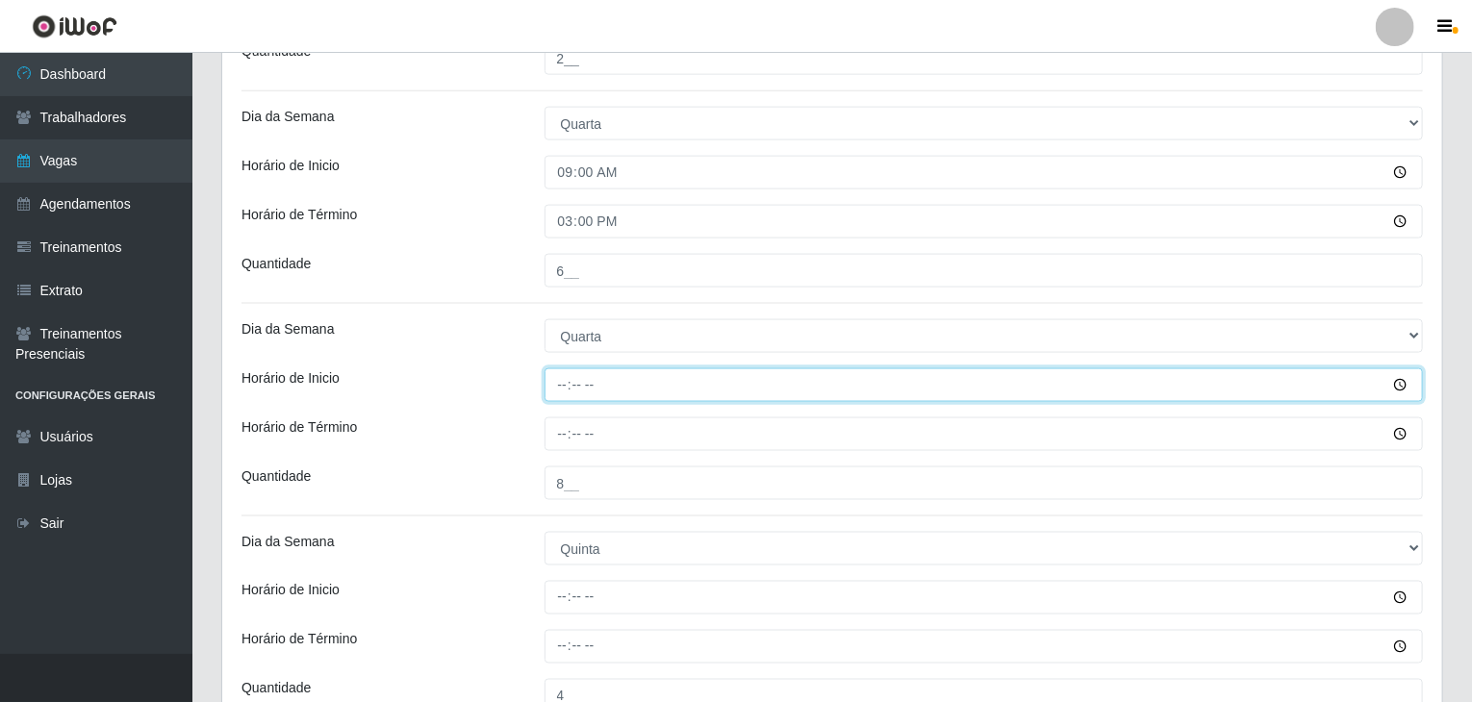
click at [554, 377] on input "Horário de Inicio" at bounding box center [983, 385] width 879 height 34
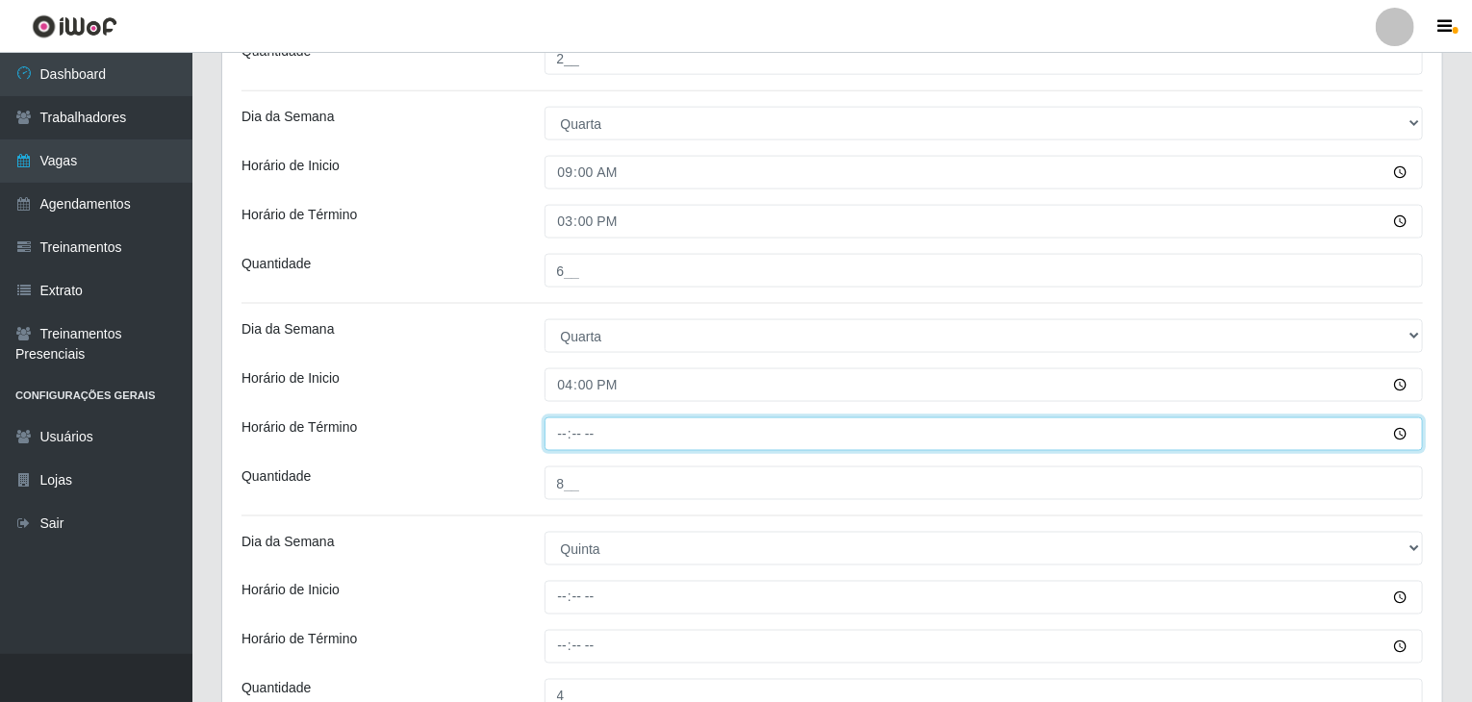
click at [573, 435] on input "Horário de Término" at bounding box center [983, 434] width 879 height 34
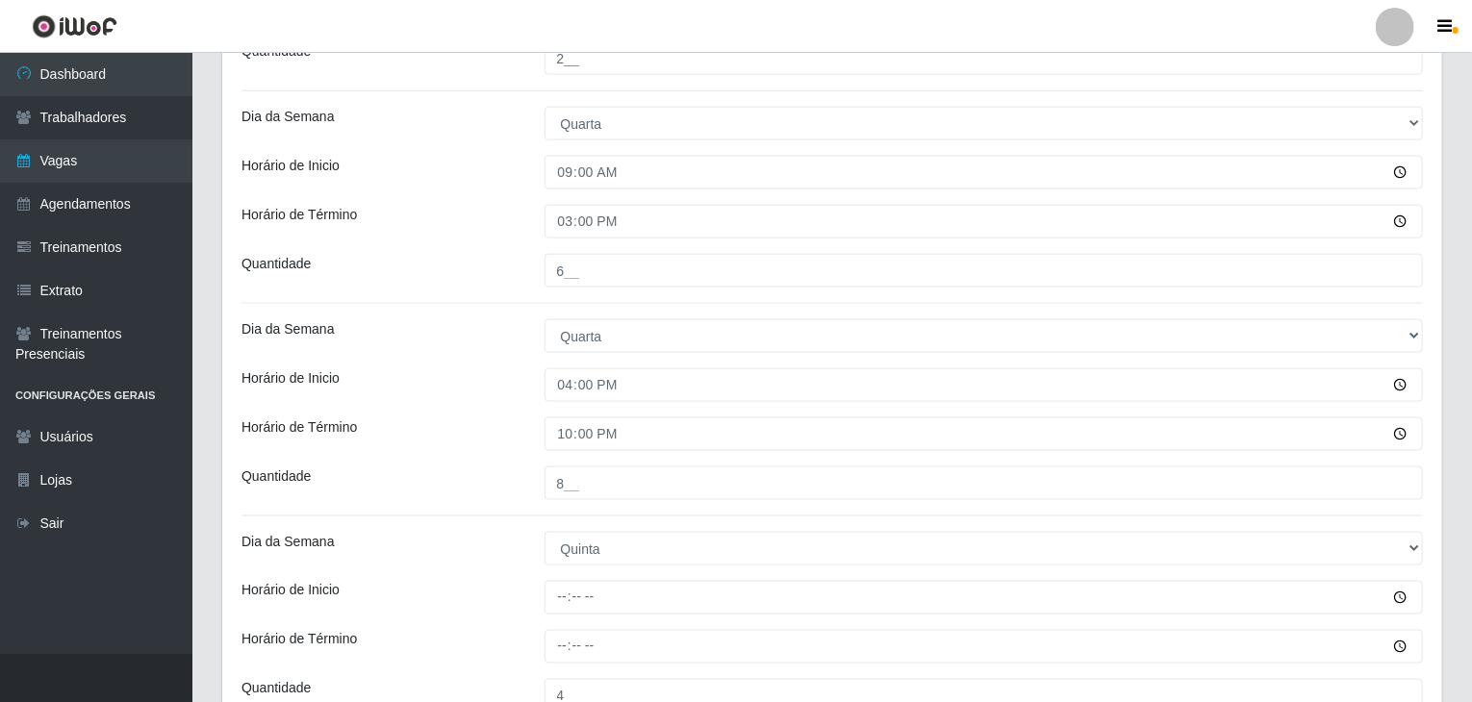
click at [462, 388] on div "Horário de Inicio" at bounding box center [378, 385] width 303 height 34
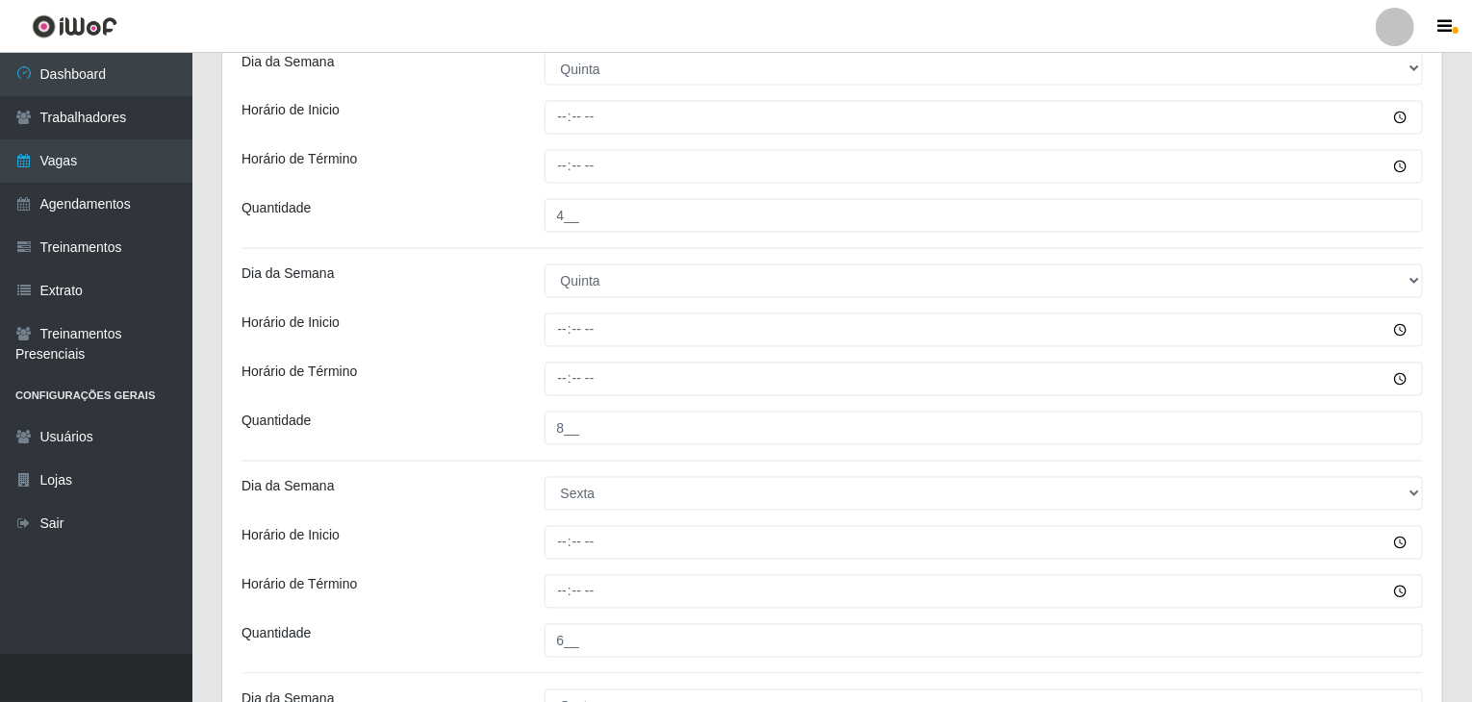
scroll to position [1730, 0]
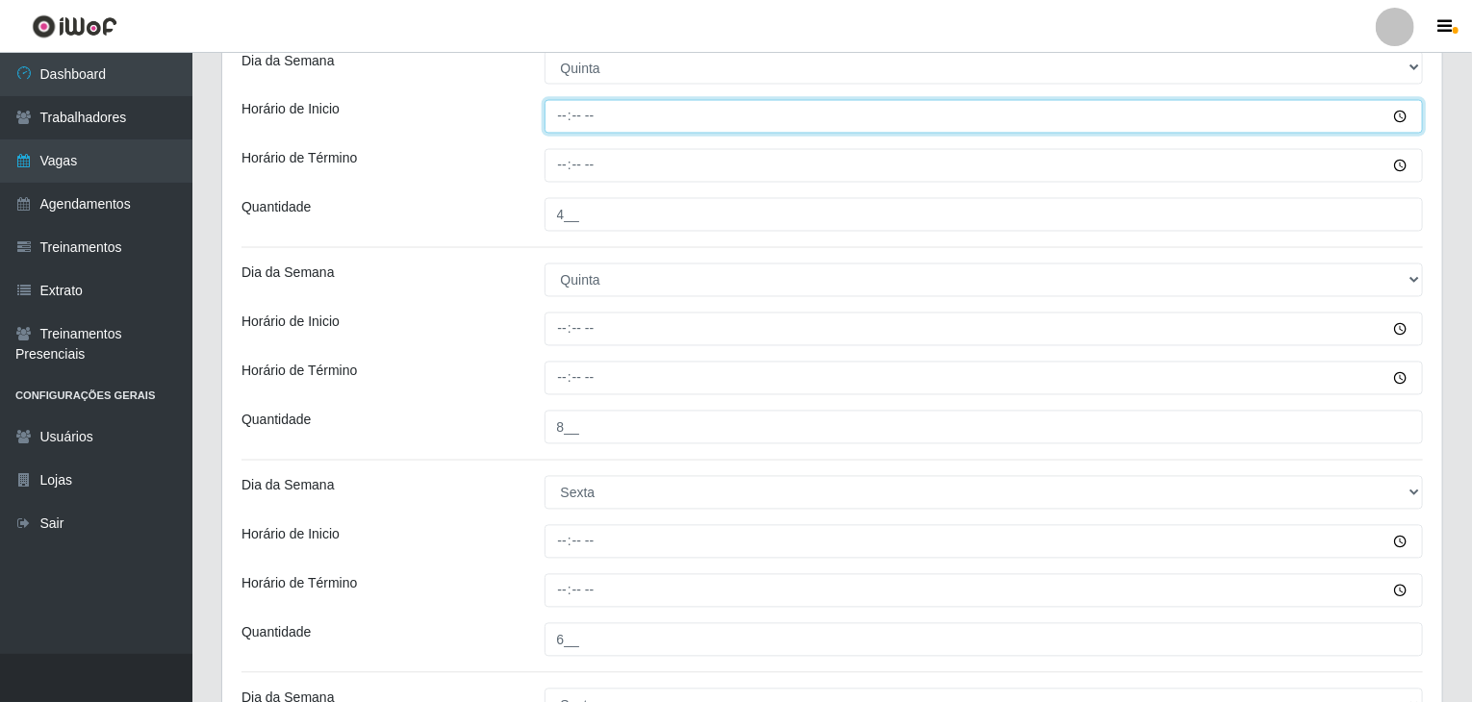
click at [567, 113] on input "Horário de Inicio" at bounding box center [983, 117] width 879 height 34
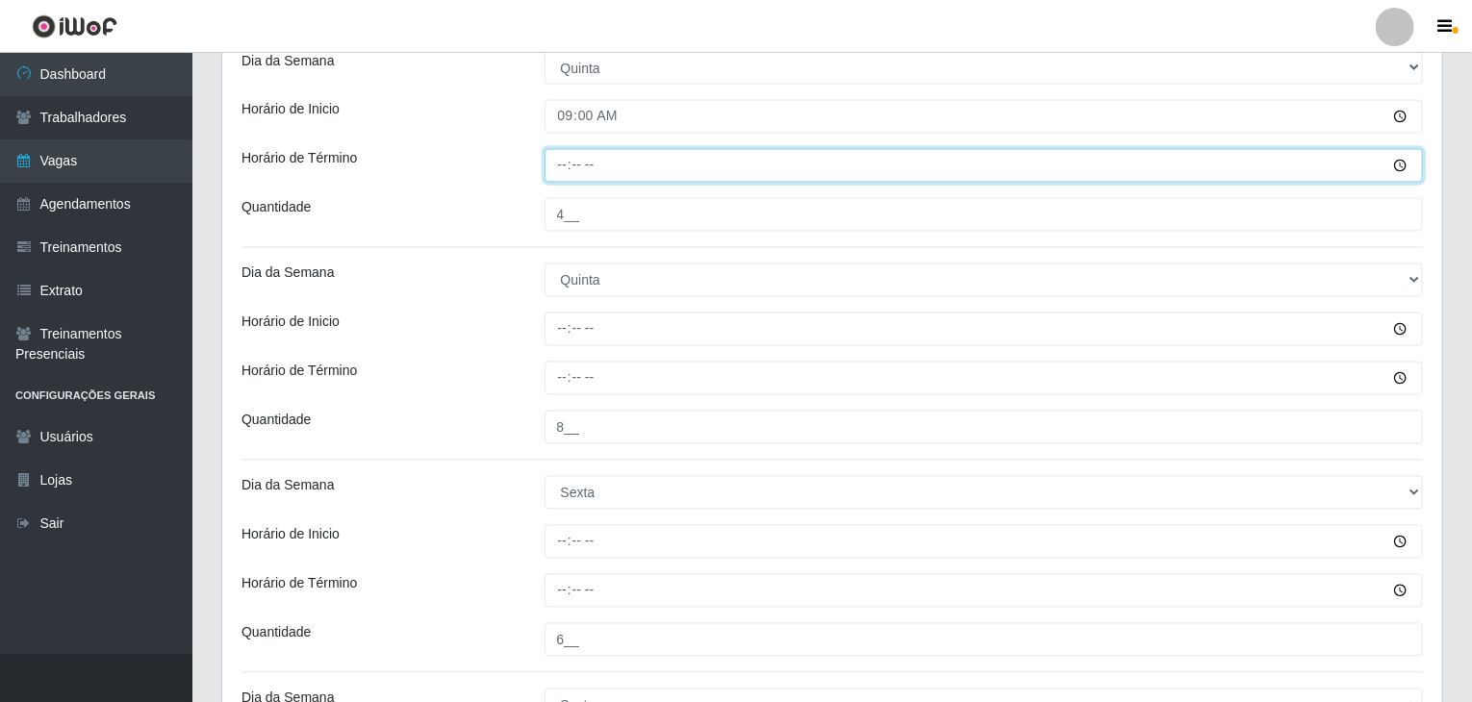
click at [557, 159] on input "Horário de Término" at bounding box center [983, 166] width 879 height 34
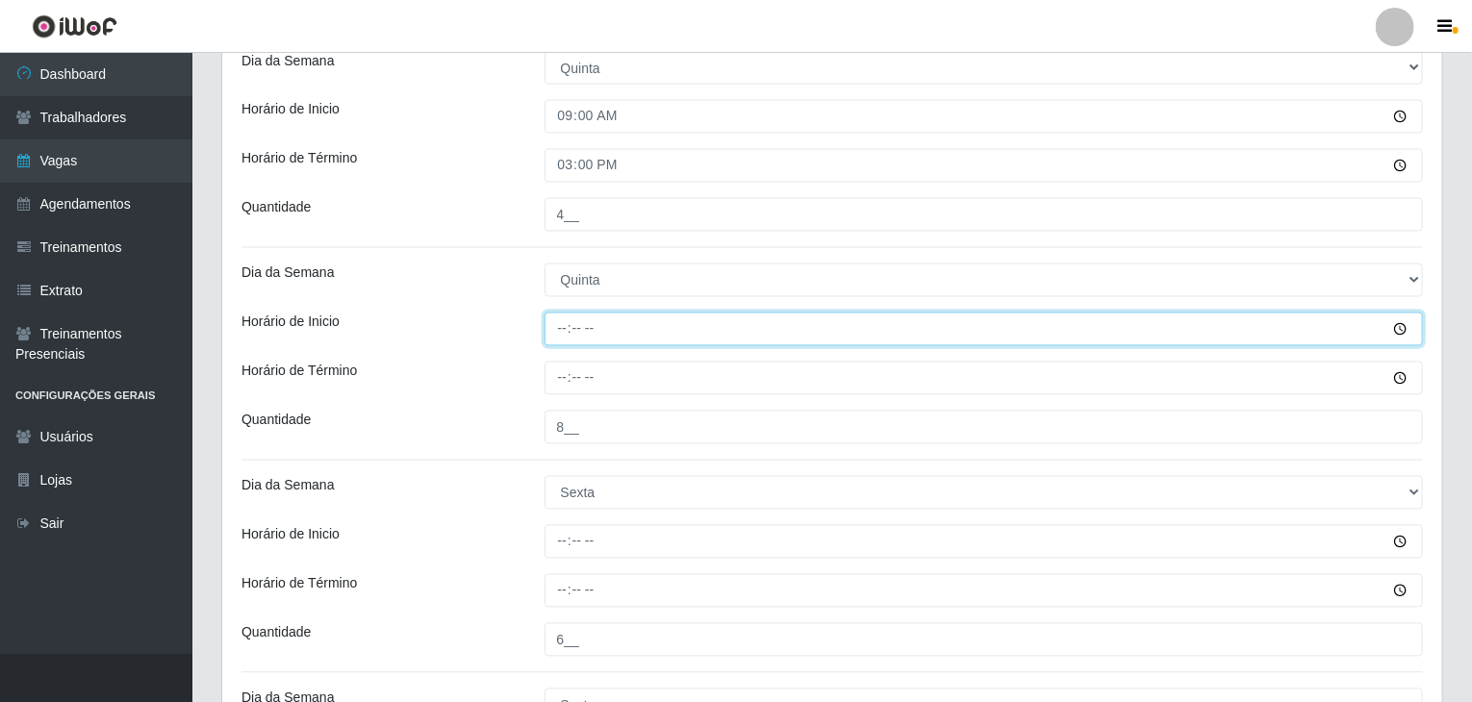
click at [561, 328] on input "Horário de Inicio" at bounding box center [983, 330] width 879 height 34
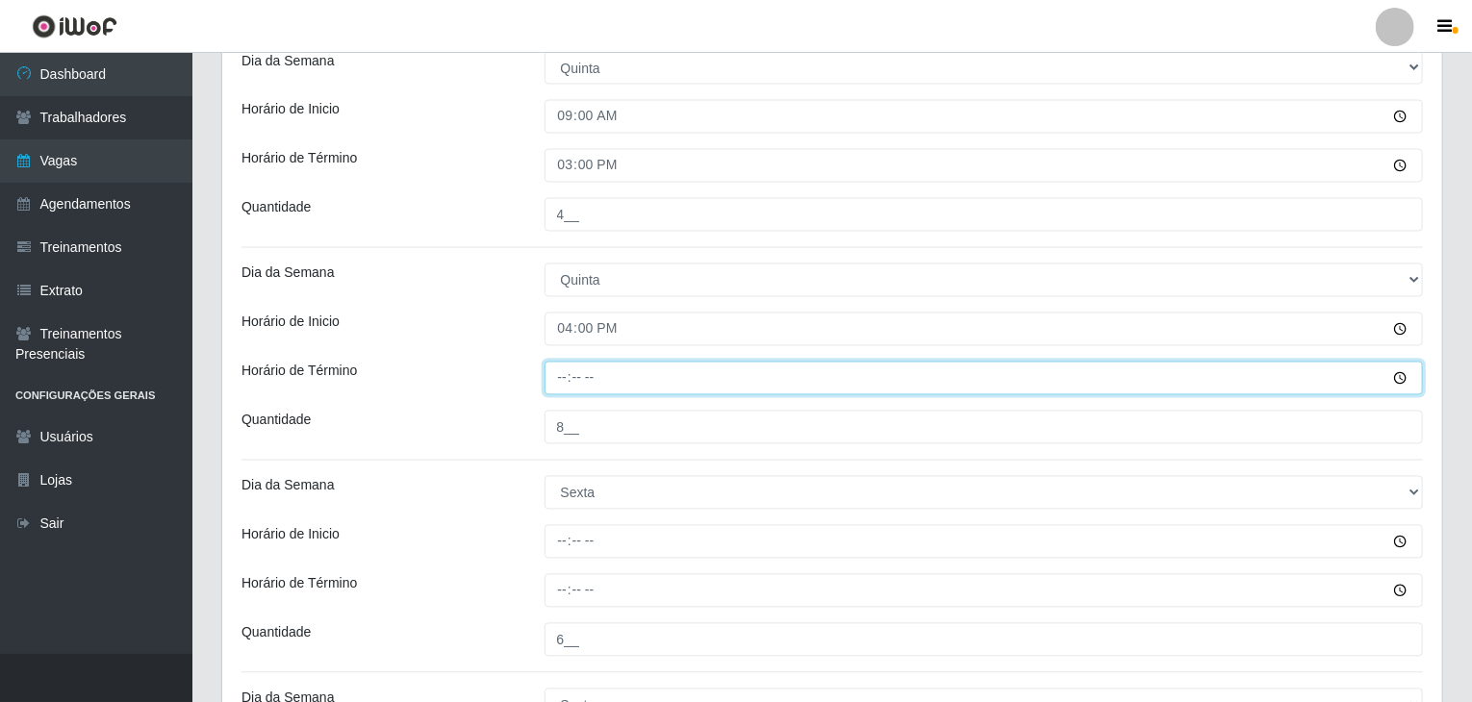
click at [564, 382] on input "Horário de Término" at bounding box center [983, 379] width 879 height 34
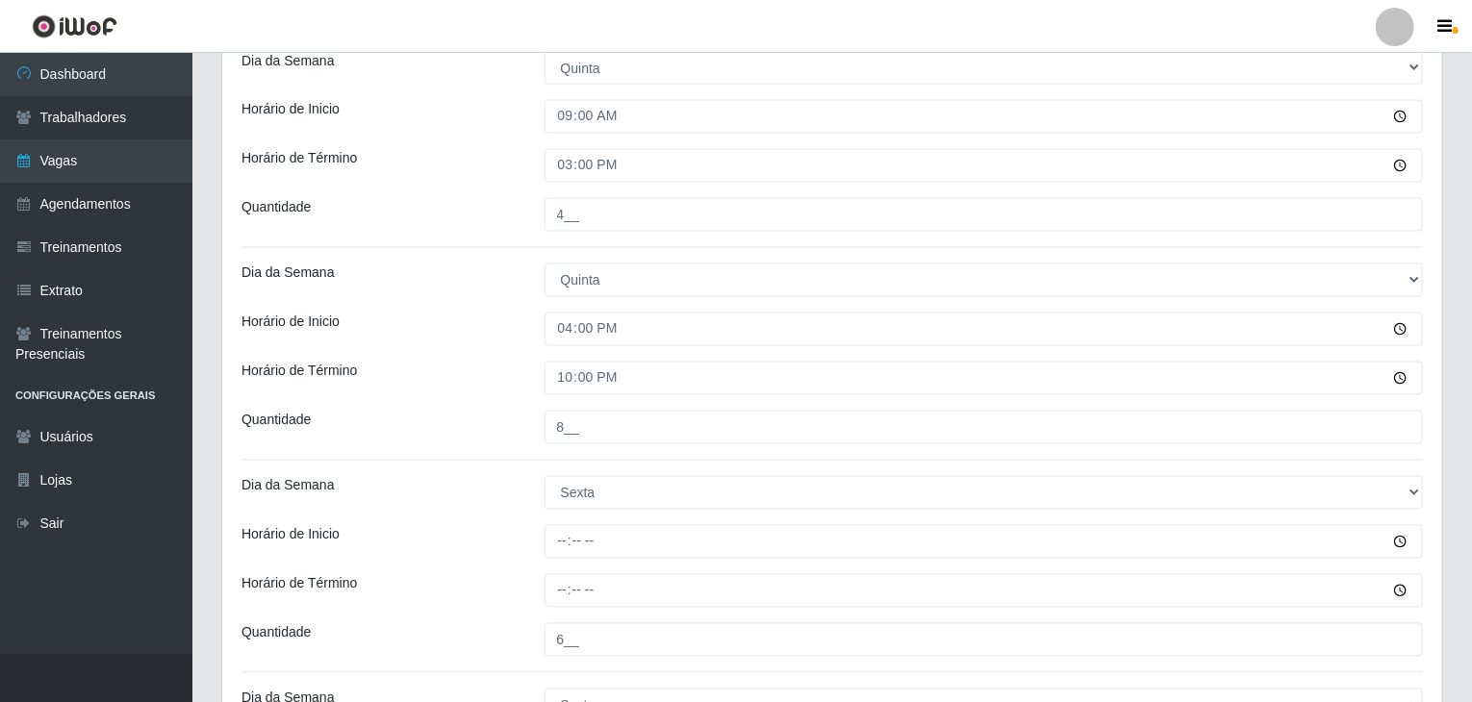
click at [436, 385] on div "Horário de Término" at bounding box center [378, 379] width 303 height 34
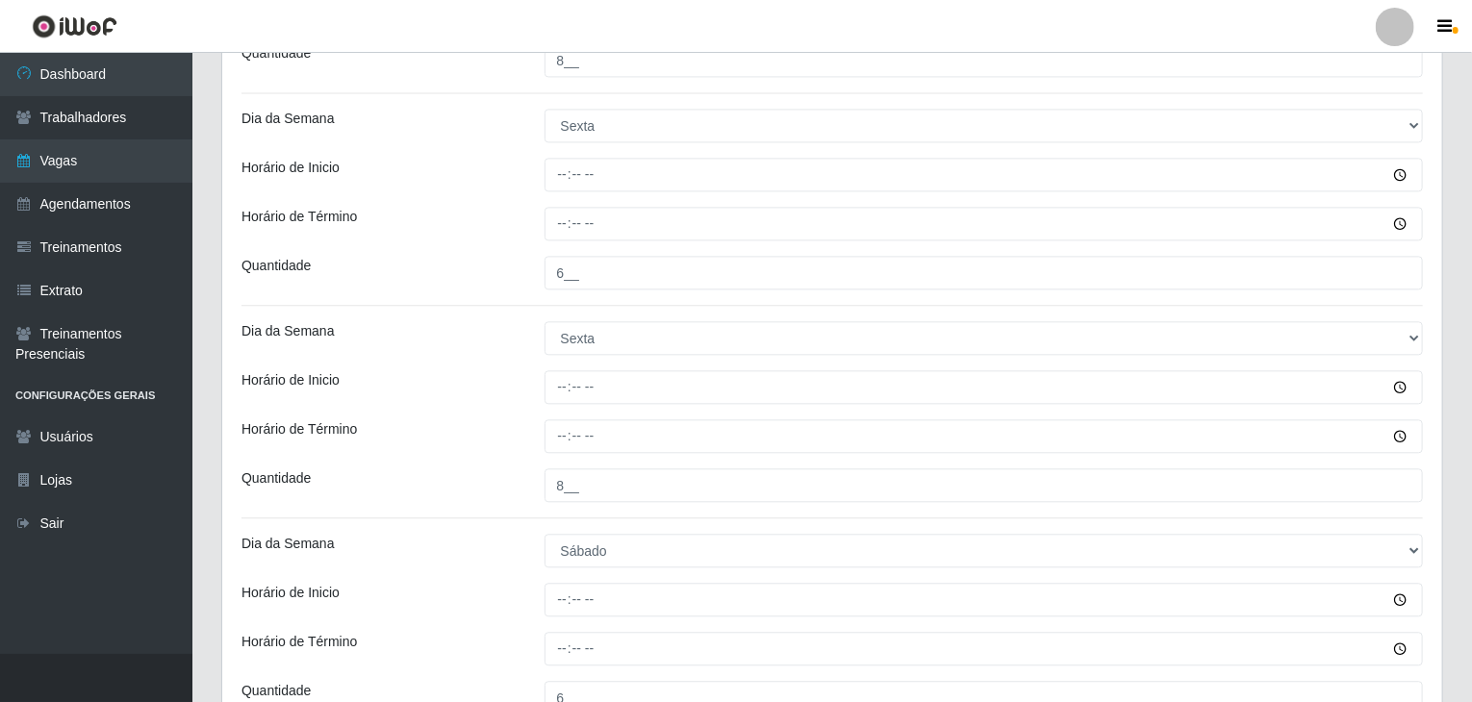
scroll to position [2114, 0]
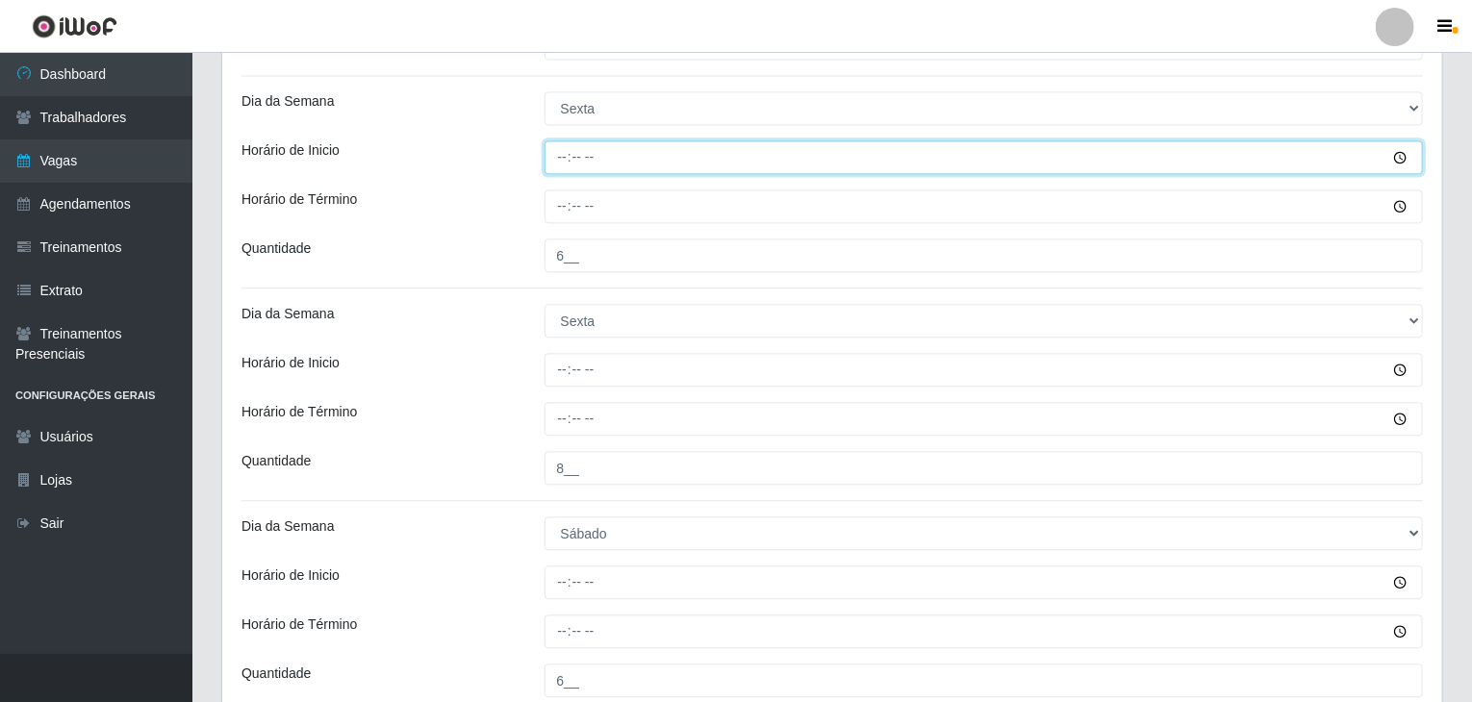
click at [559, 152] on input "Horário de Inicio" at bounding box center [983, 157] width 879 height 34
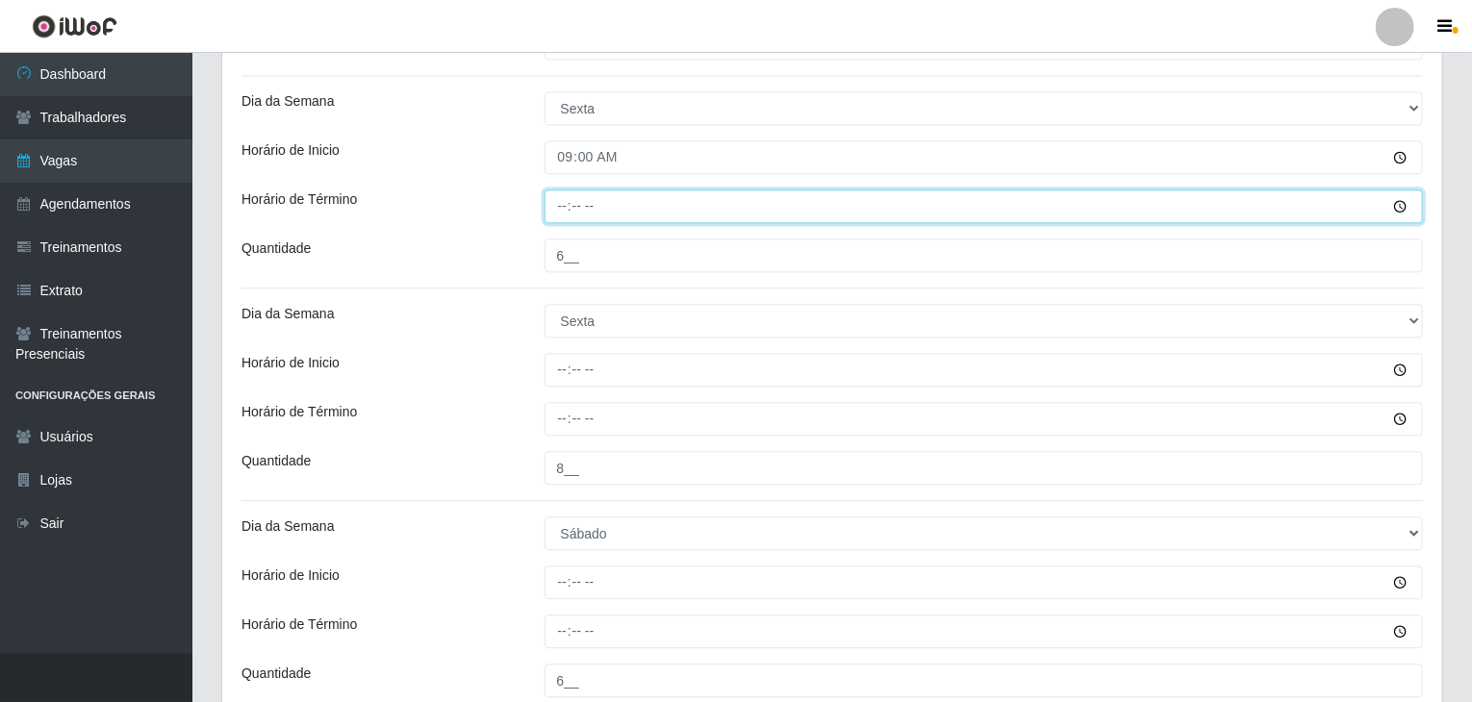
click at [558, 199] on input "Horário de Término" at bounding box center [983, 206] width 879 height 34
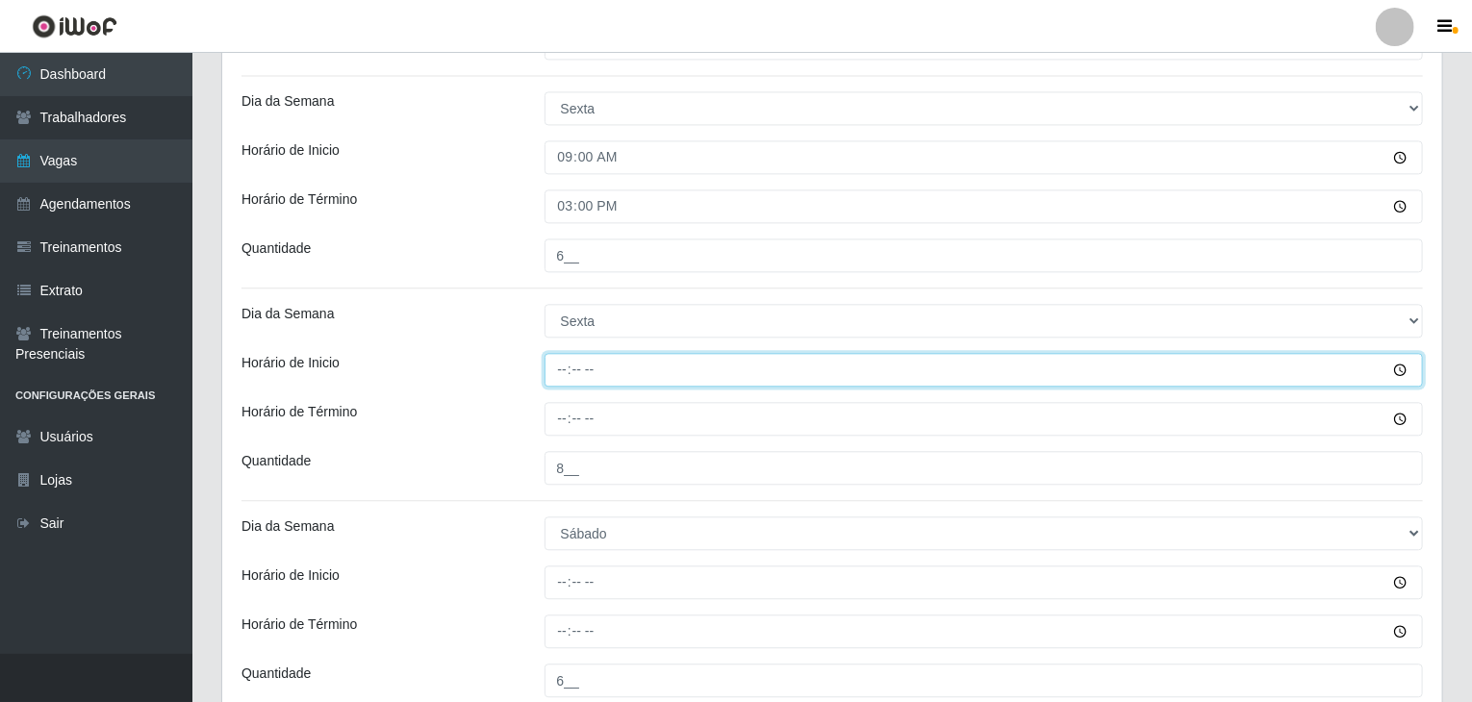
click at [556, 381] on input "Horário de Inicio" at bounding box center [983, 370] width 879 height 34
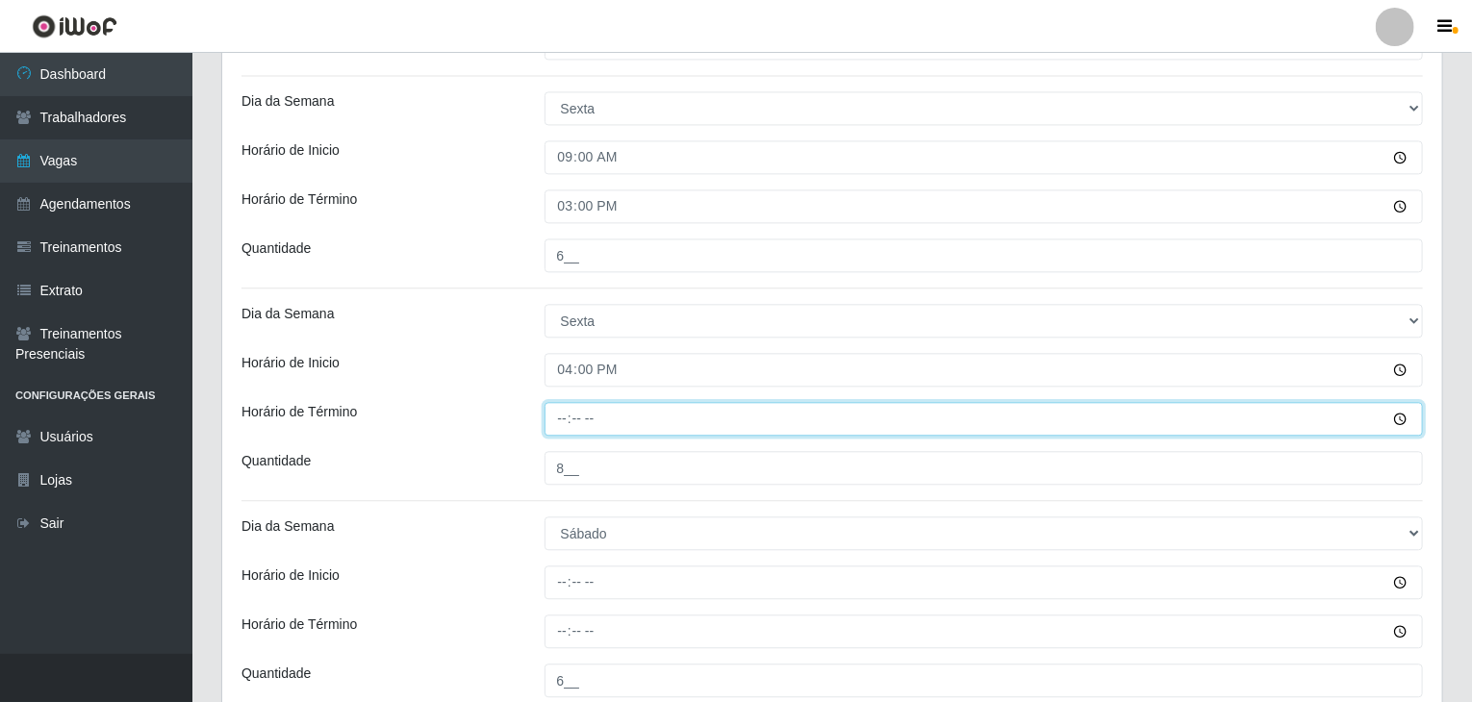
click at [558, 423] on input "Horário de Término" at bounding box center [983, 419] width 879 height 34
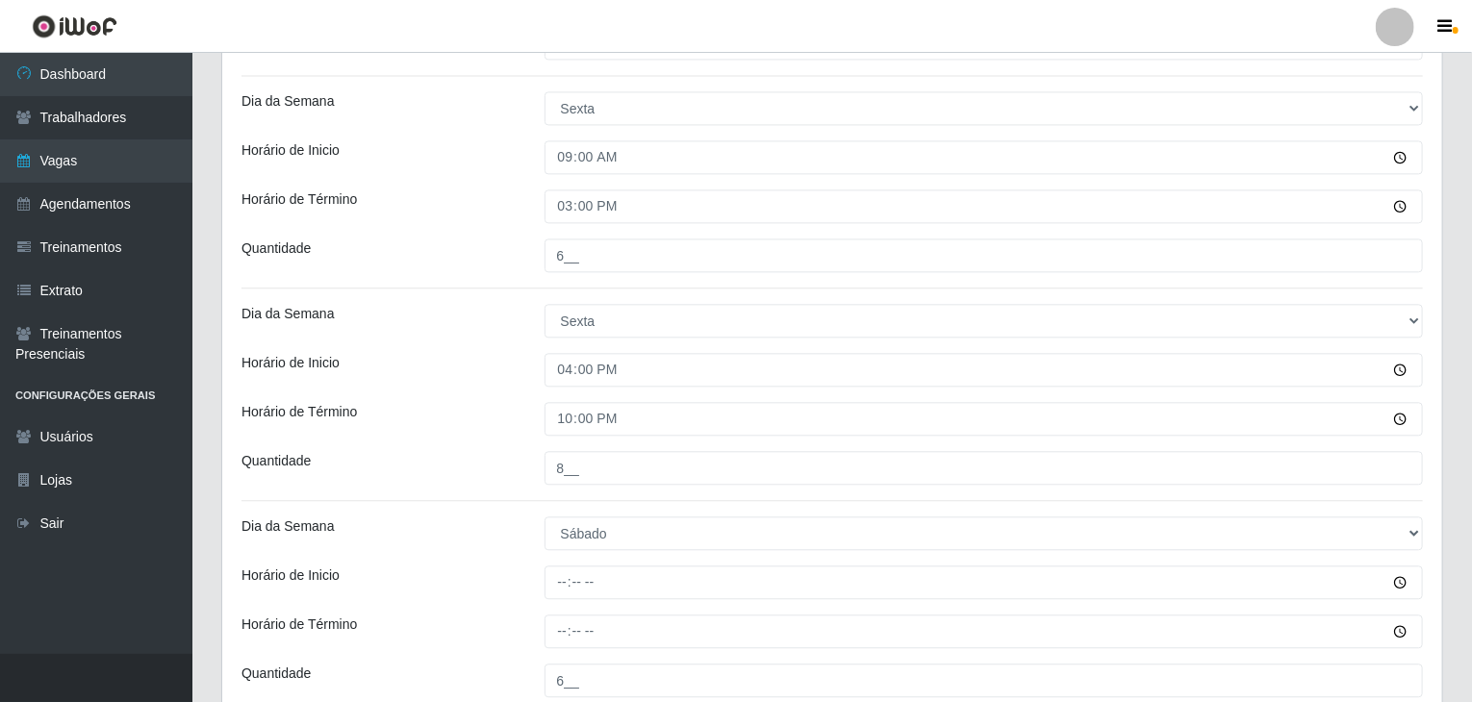
click at [516, 374] on div "Horário de Inicio" at bounding box center [378, 370] width 303 height 34
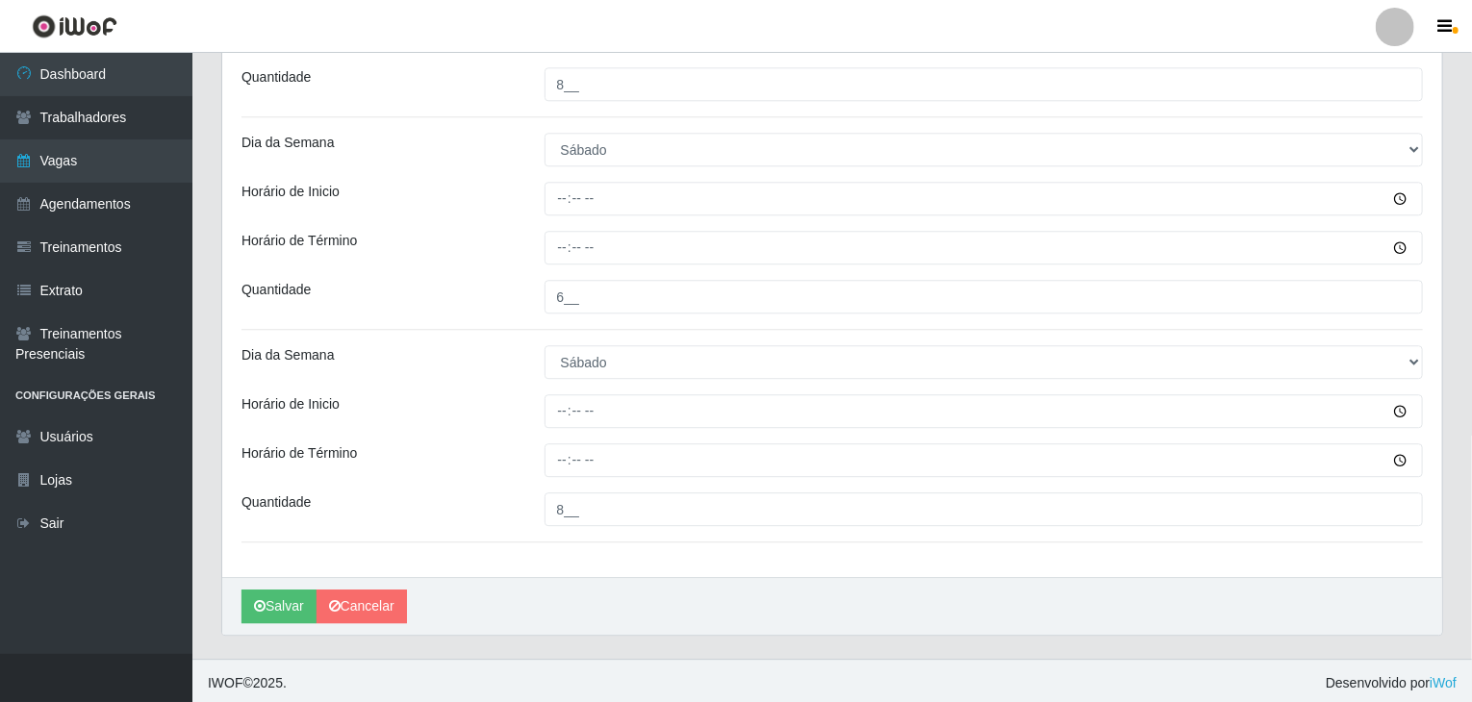
scroll to position [2499, 0]
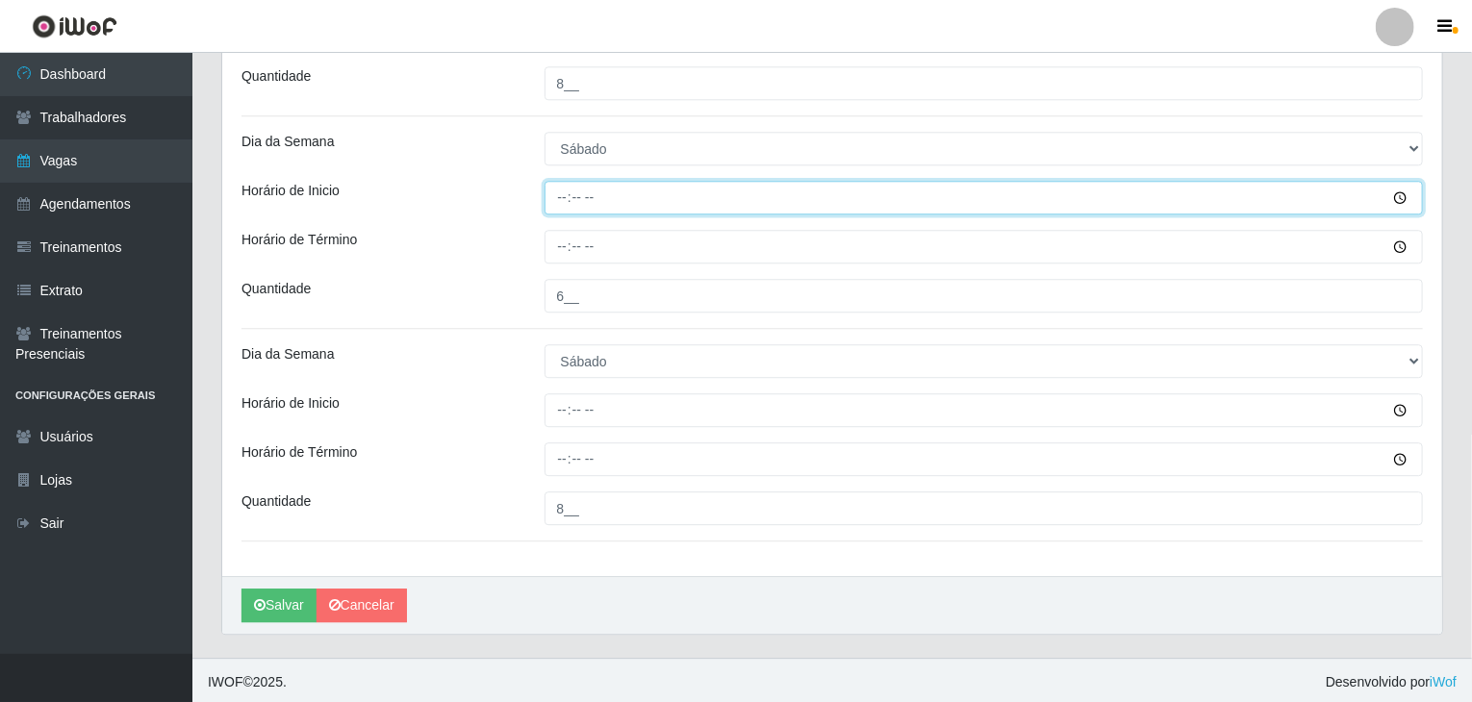
click at [567, 205] on input "Horário de Inicio" at bounding box center [983, 198] width 879 height 34
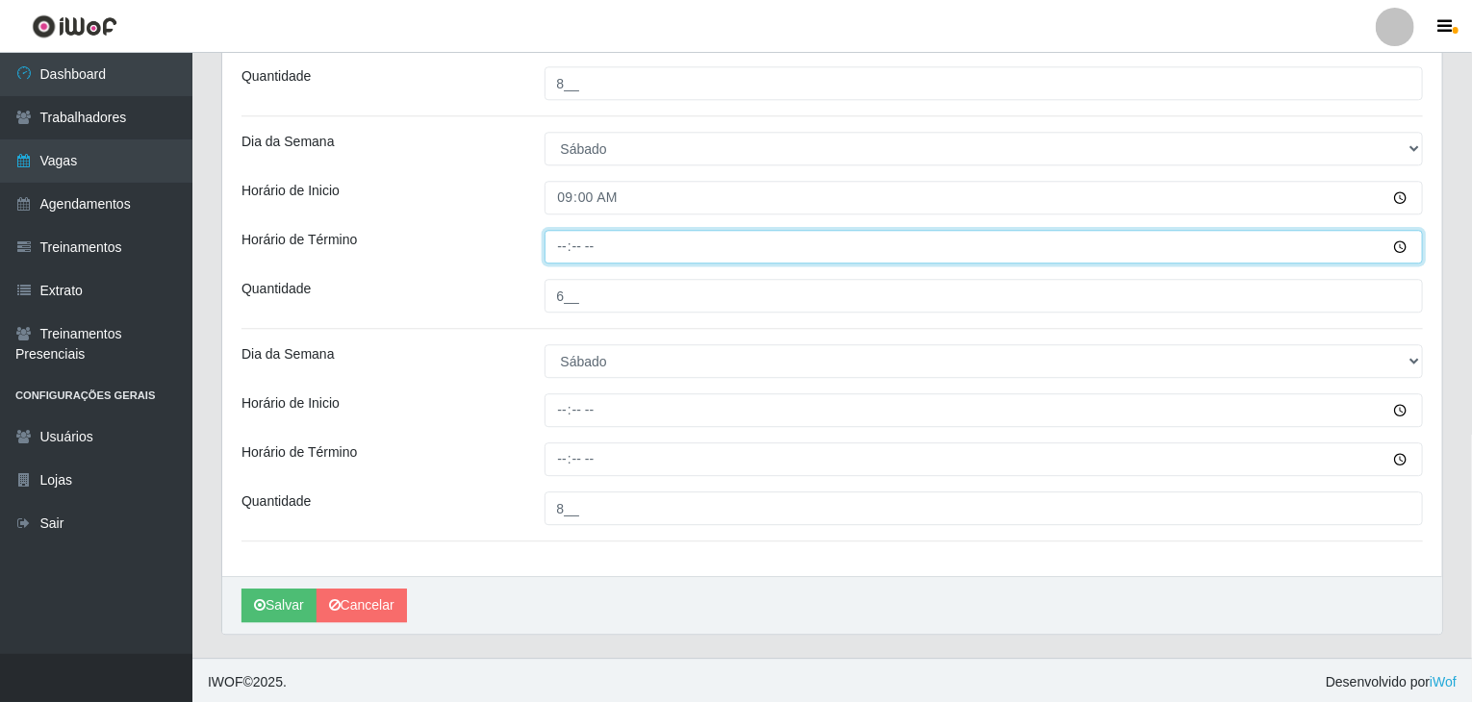
click at [562, 240] on input "Horário de Término" at bounding box center [983, 247] width 879 height 34
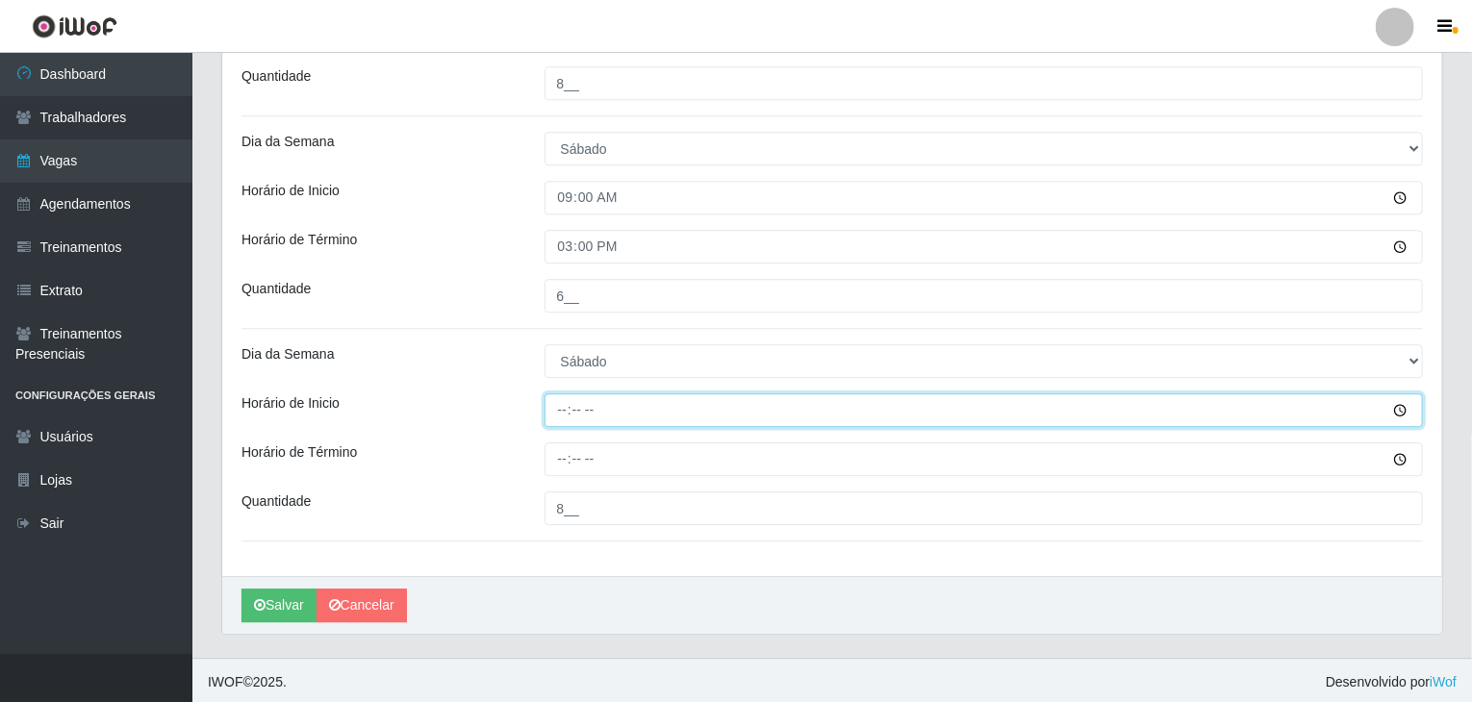
click at [560, 405] on input "Horário de Inicio" at bounding box center [983, 410] width 879 height 34
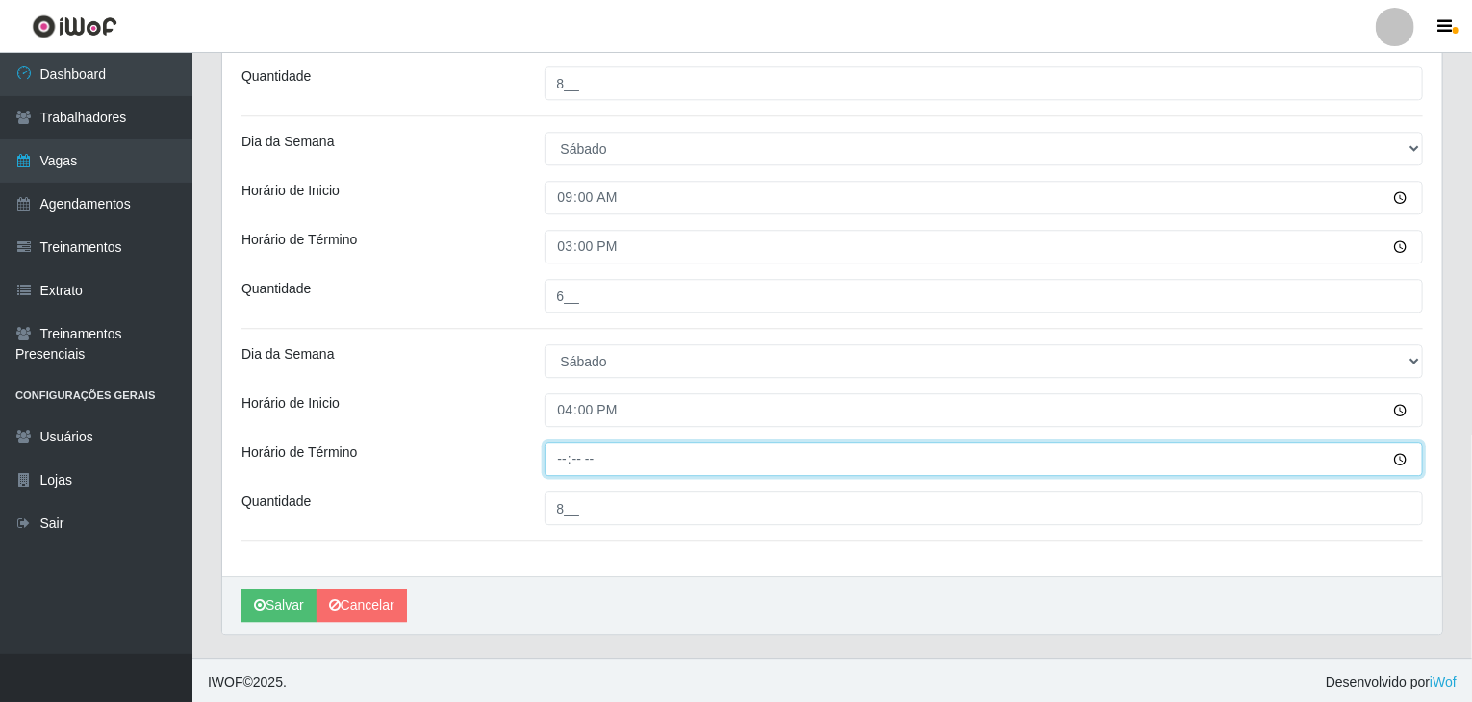
click at [547, 466] on input "Horário de Término" at bounding box center [983, 459] width 879 height 34
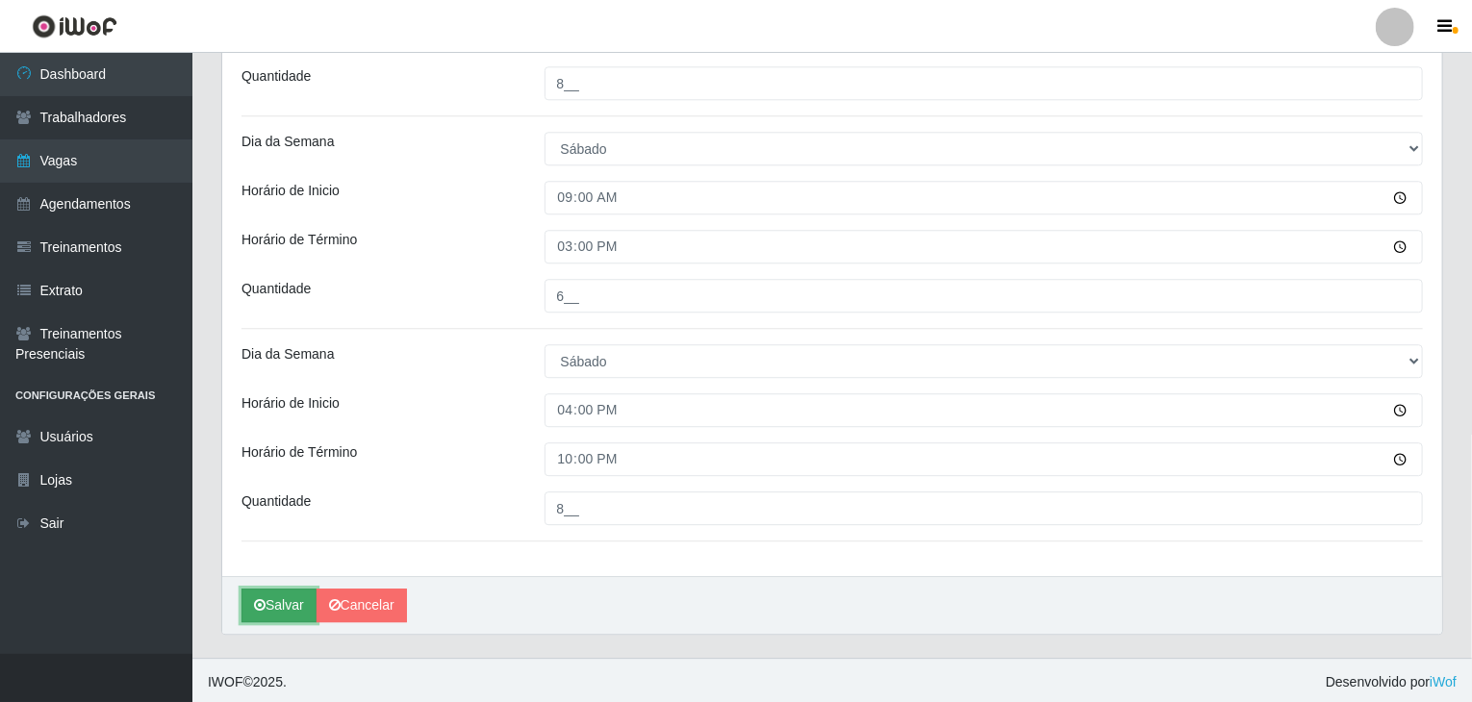
click at [292, 599] on button "Salvar" at bounding box center [278, 606] width 75 height 34
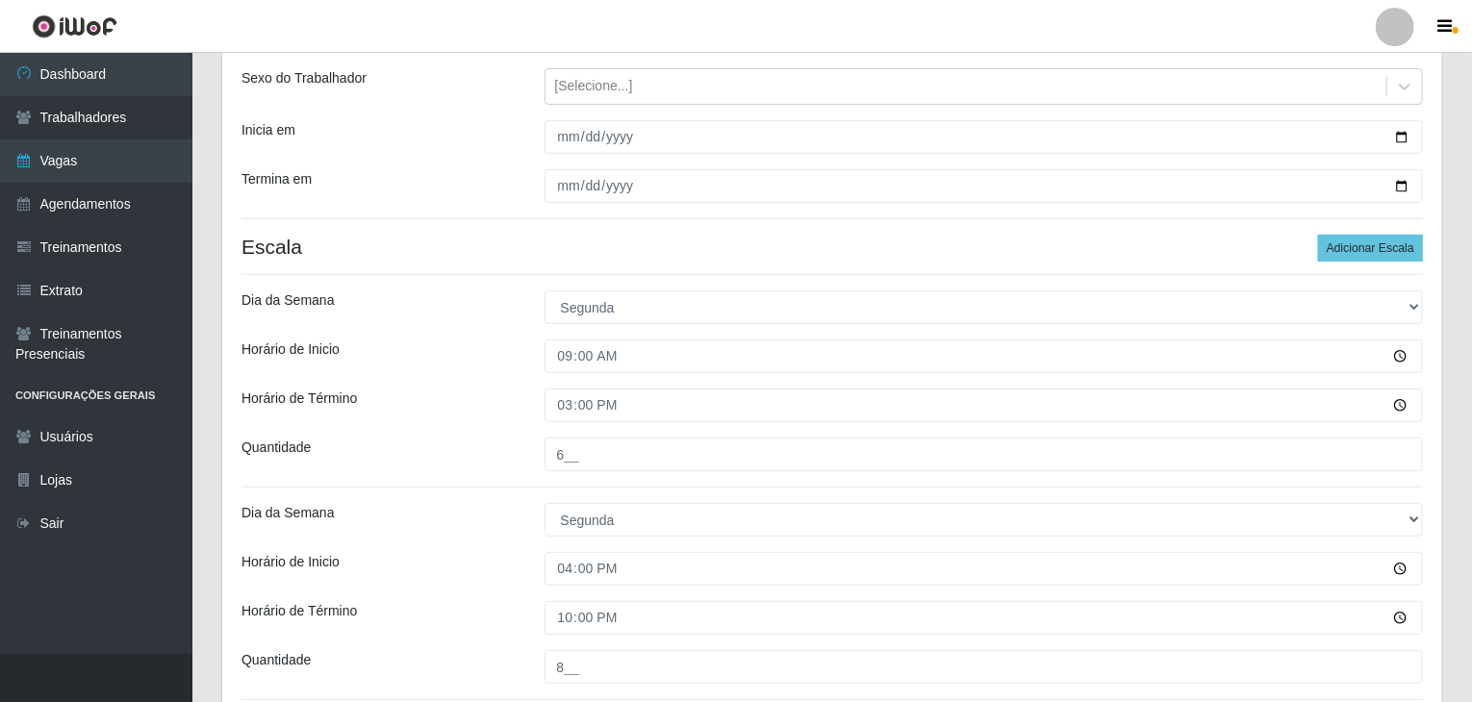
scroll to position [0, 0]
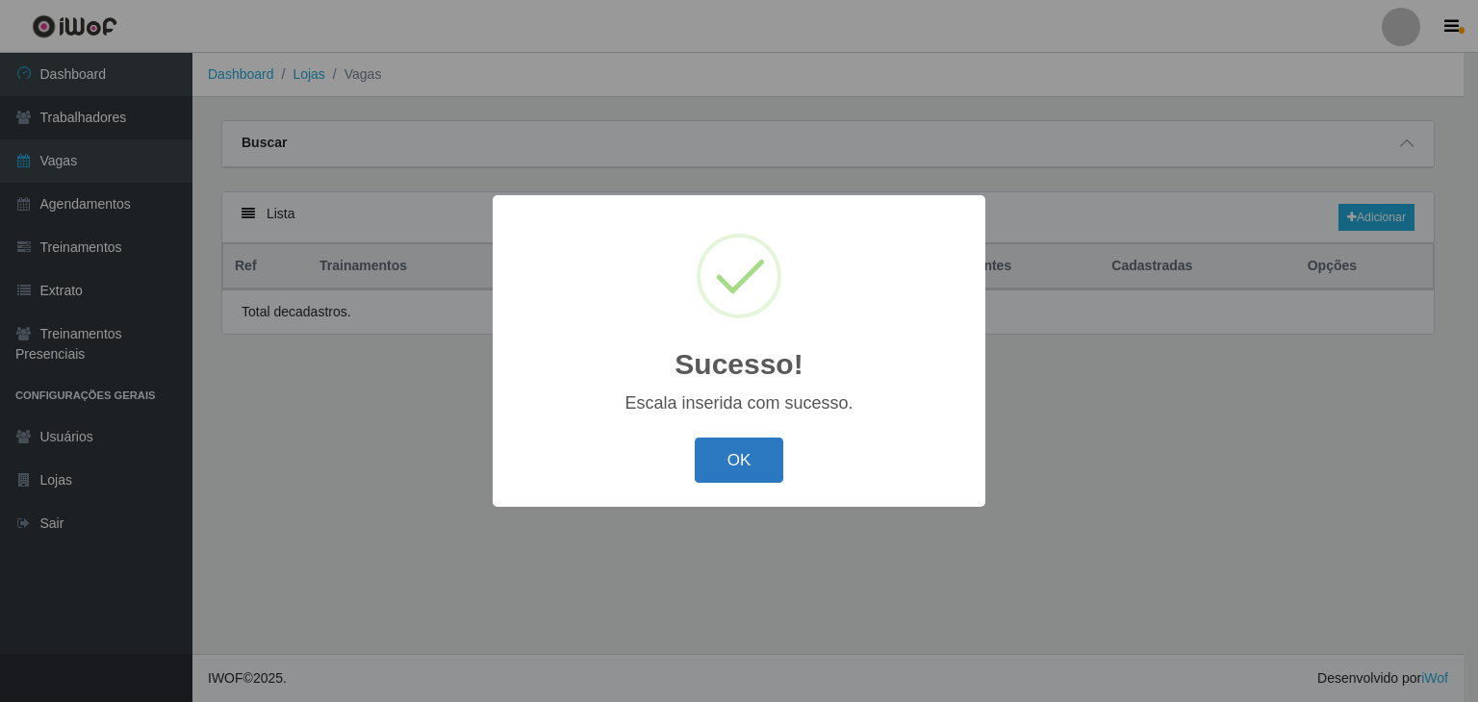
click at [750, 463] on button "OK" at bounding box center [739, 460] width 89 height 45
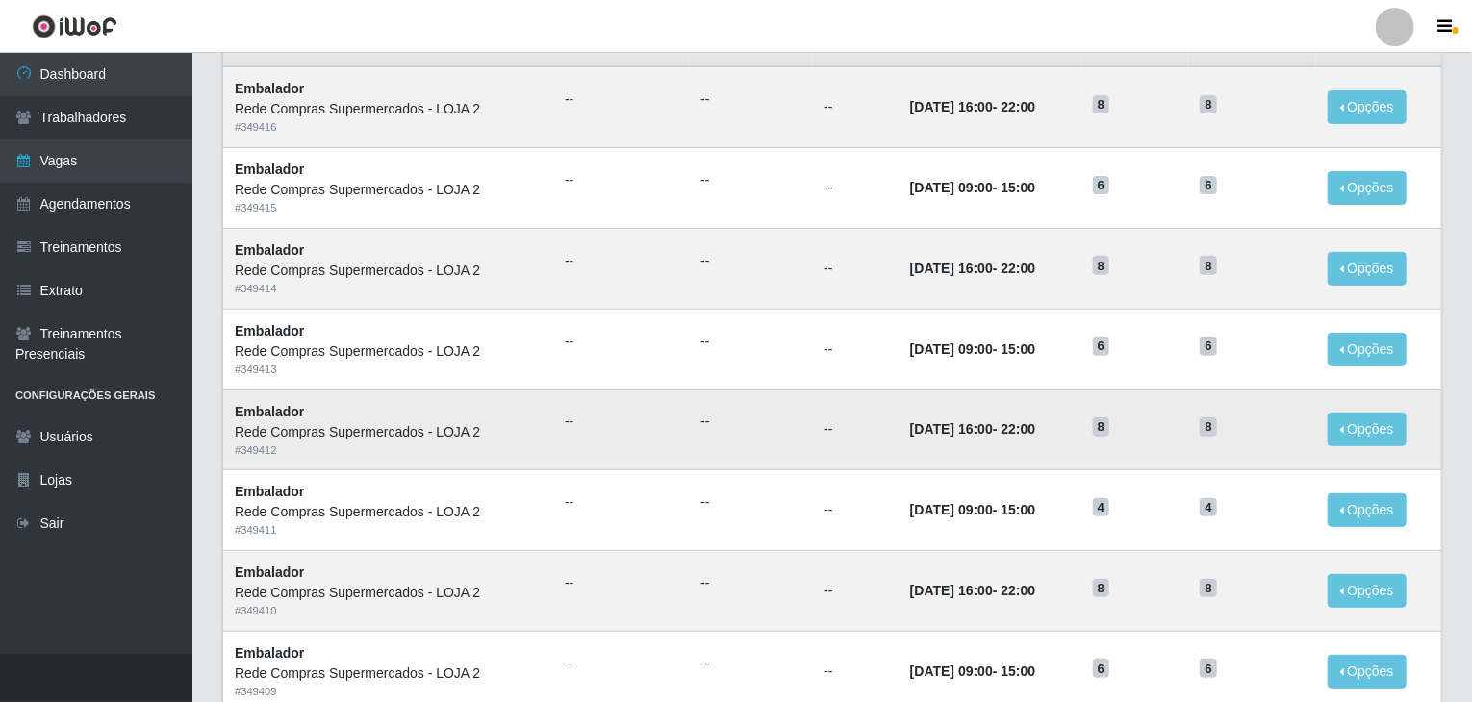
scroll to position [96, 0]
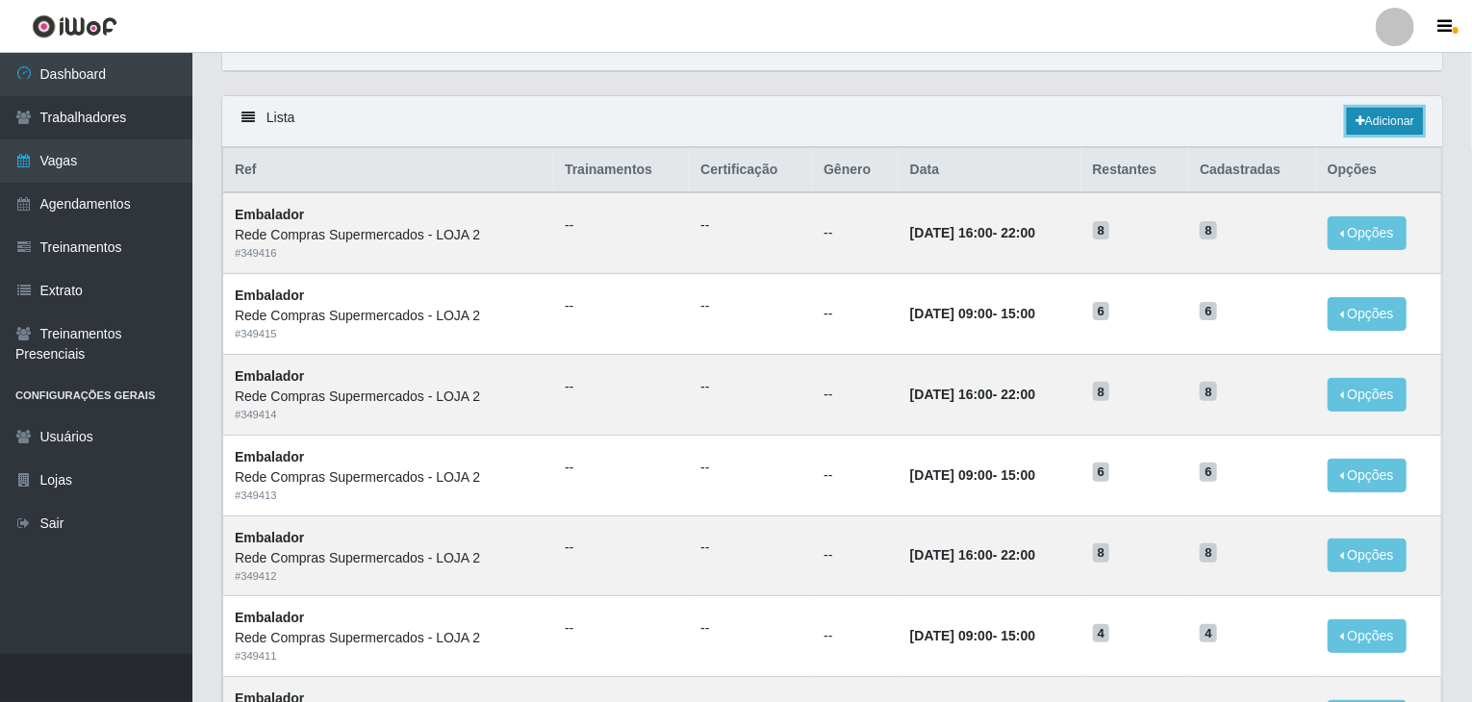
click at [1377, 131] on link "Adicionar" at bounding box center [1385, 121] width 76 height 27
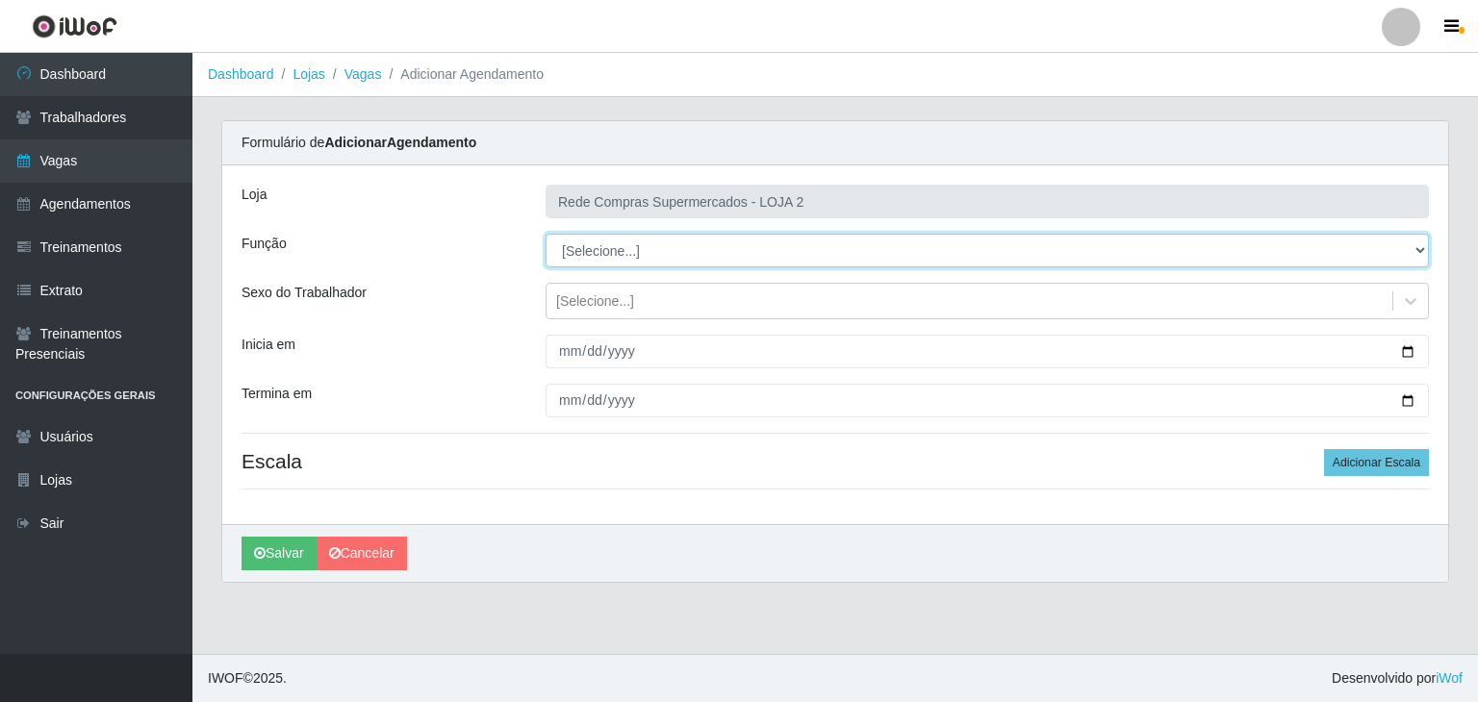
drag, startPoint x: 643, startPoint y: 246, endPoint x: 631, endPoint y: 240, distance: 12.9
click at [631, 240] on select "[Selecione...] ASG ASG + ASG ++ Balconista Balconista + Balconista ++ Embalador…" at bounding box center [986, 251] width 883 height 34
click at [545, 234] on select "[Selecione...] ASG ASG + ASG ++ Balconista Balconista + Balconista ++ Embalador…" at bounding box center [986, 251] width 883 height 34
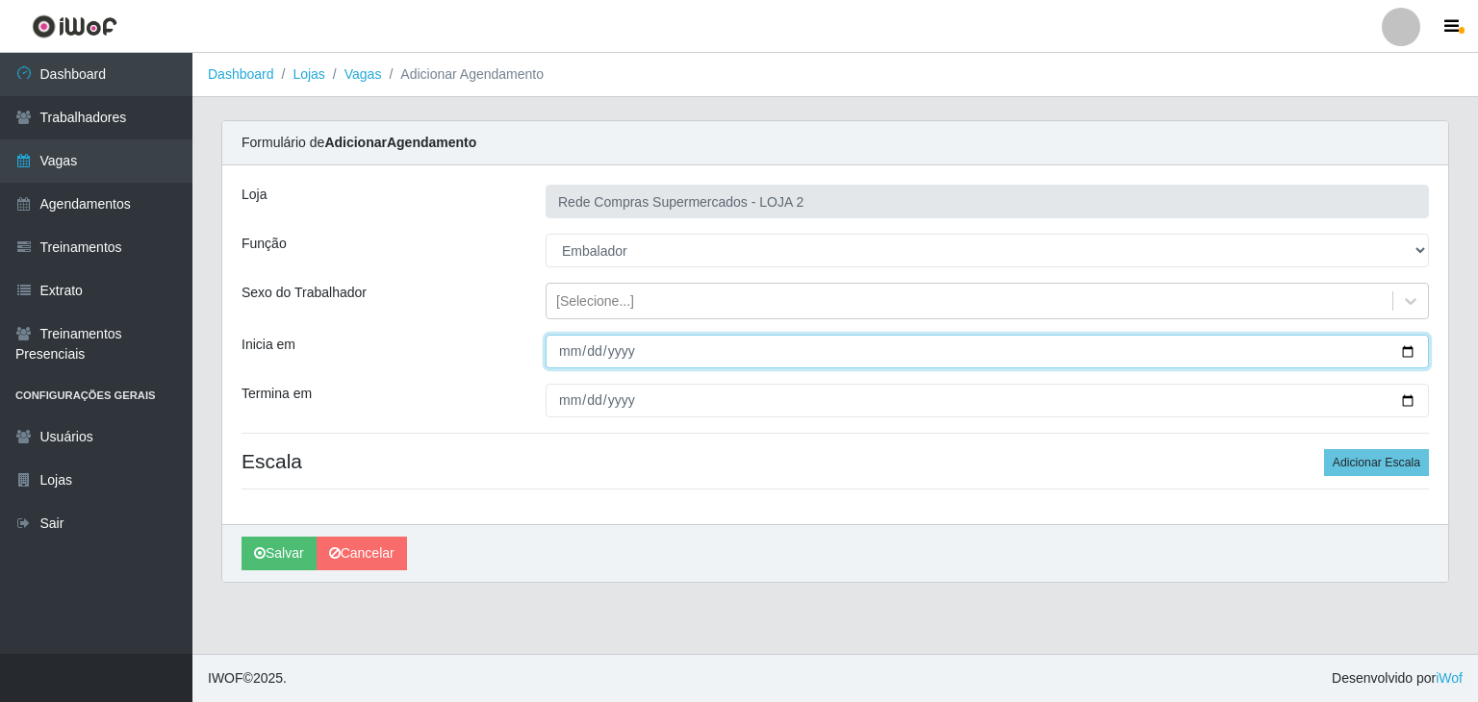
click at [1412, 354] on input "Inicia em" at bounding box center [986, 352] width 883 height 34
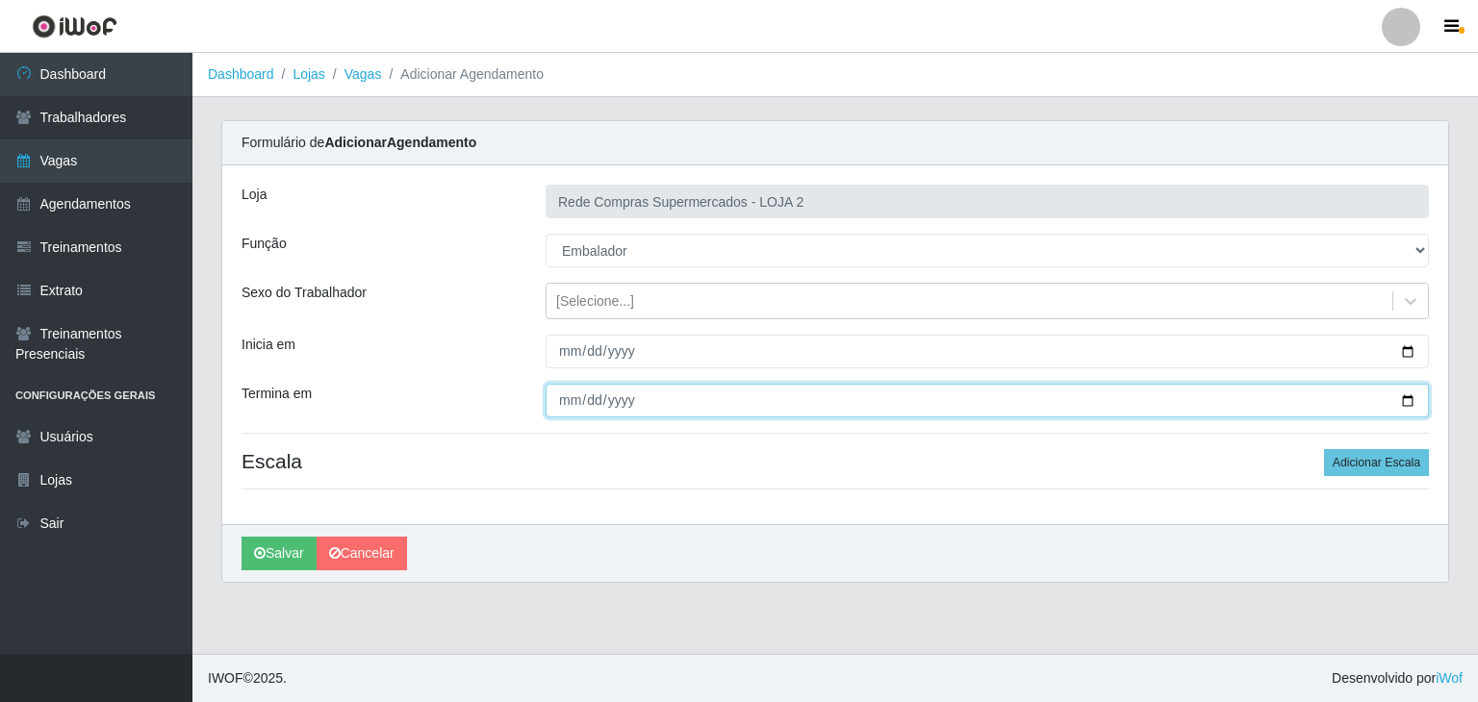
click at [1412, 395] on input "Termina em" at bounding box center [986, 401] width 883 height 34
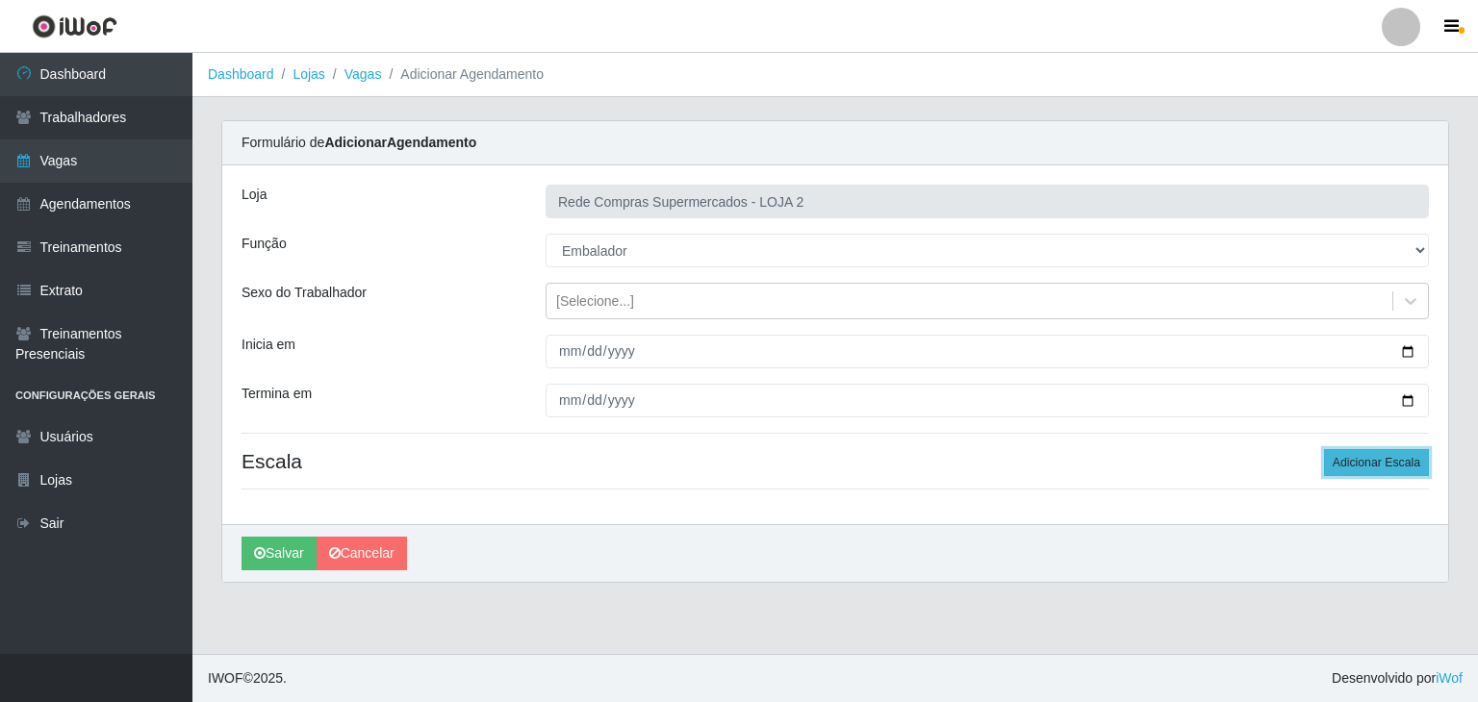
click at [1416, 464] on button "Adicionar Escala" at bounding box center [1376, 462] width 105 height 27
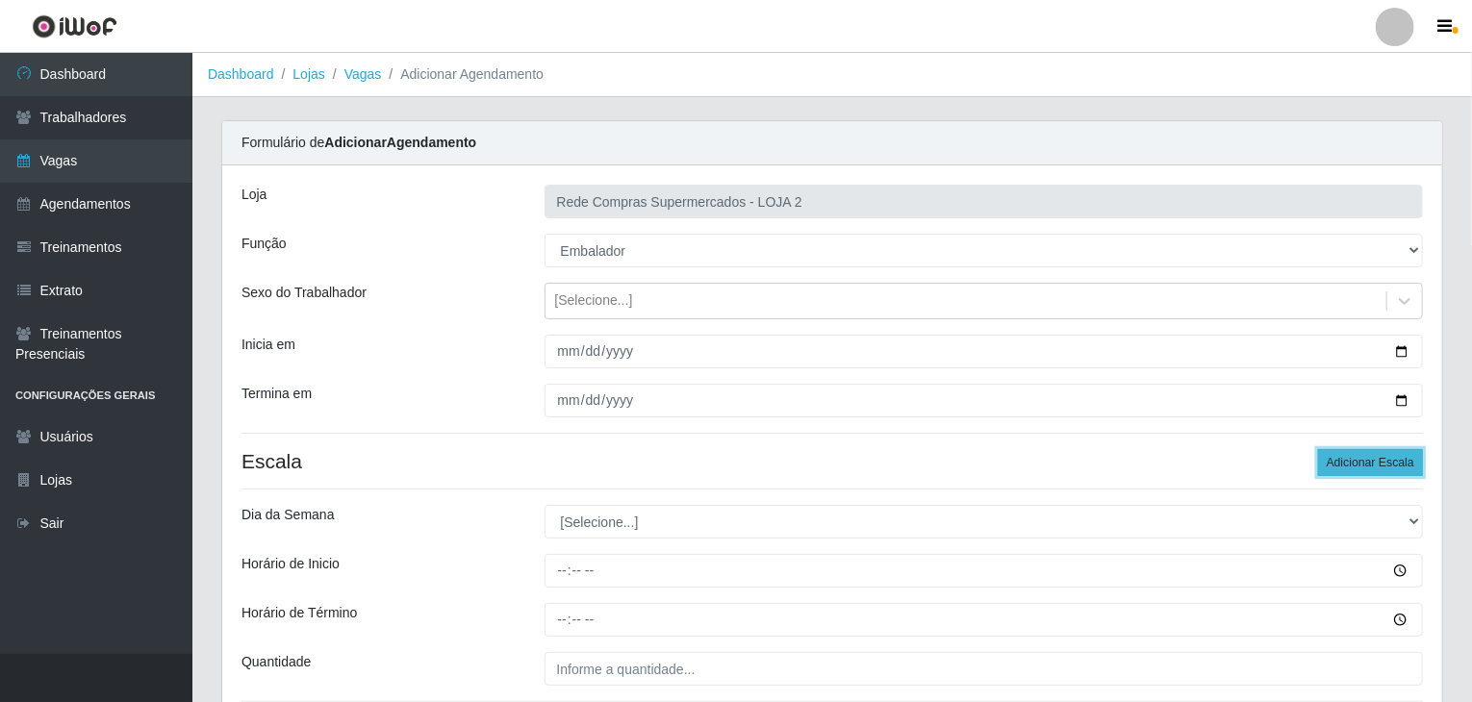
click at [1416, 464] on button "Adicionar Escala" at bounding box center [1370, 462] width 105 height 27
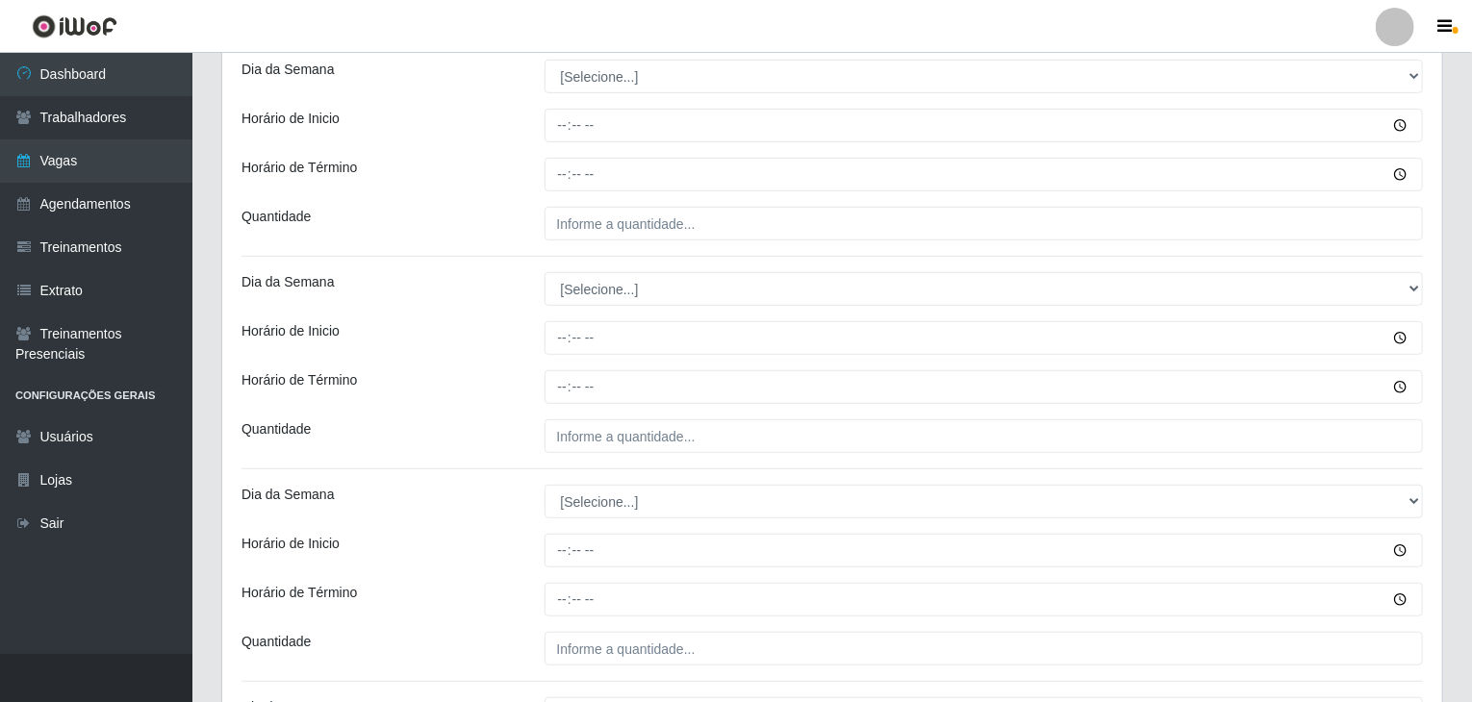
scroll to position [385, 0]
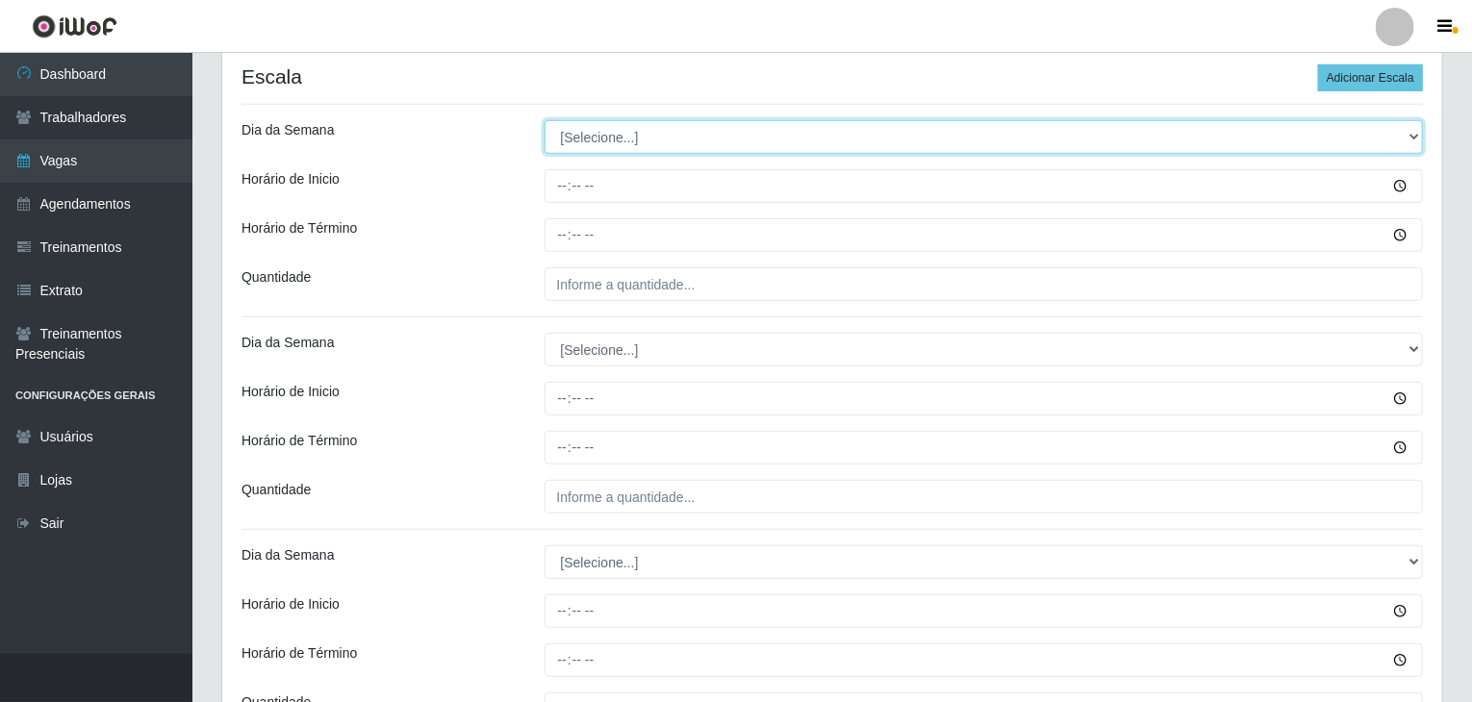
click at [616, 135] on select "[Selecione...] Segunda Terça Quarta Quinta Sexta Sábado Domingo" at bounding box center [983, 137] width 879 height 34
click at [544, 120] on select "[Selecione...] Segunda Terça Quarta Quinta Sexta Sábado Domingo" at bounding box center [983, 137] width 879 height 34
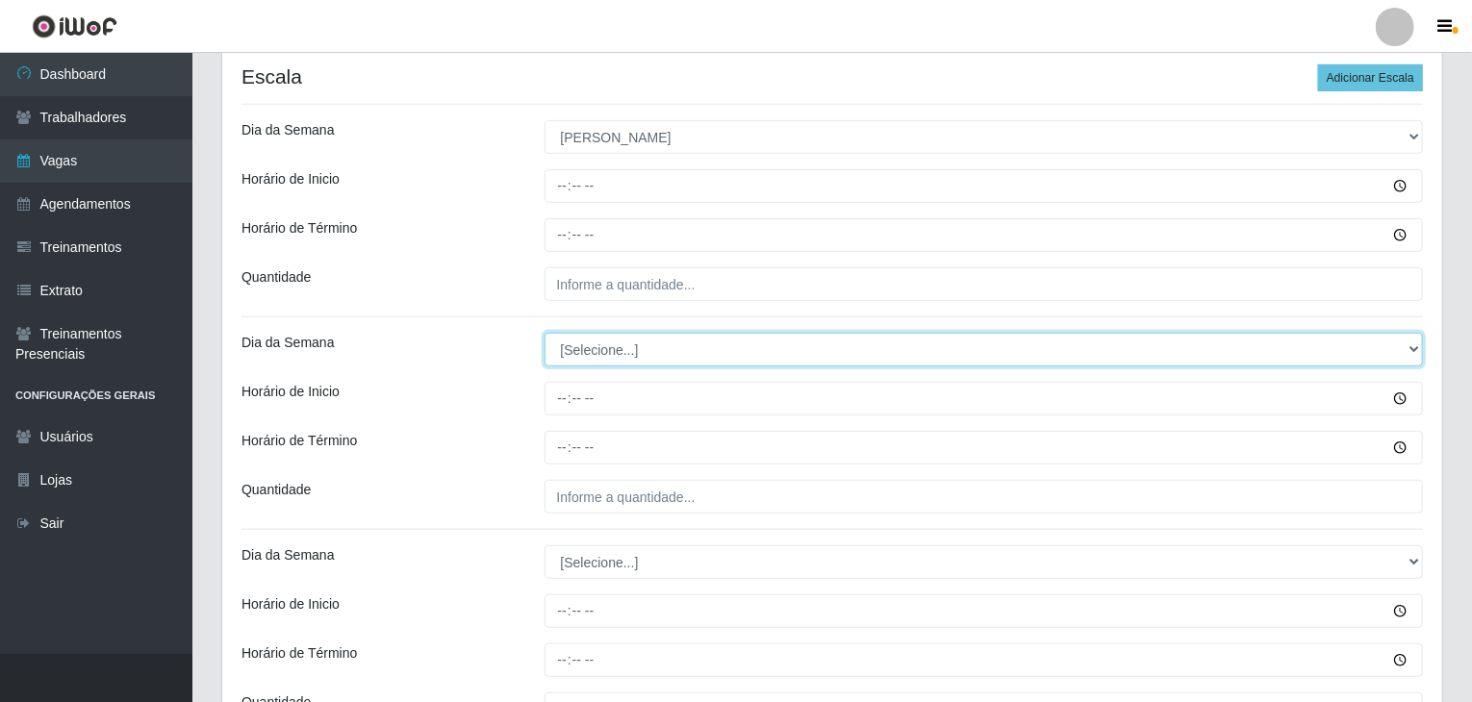
click at [661, 353] on select "[Selecione...] Segunda Terça Quarta Quinta Sexta Sábado Domingo" at bounding box center [983, 350] width 879 height 34
click at [544, 333] on select "[Selecione...] Segunda Terça Quarta Quinta Sexta Sábado Domingo" at bounding box center [983, 350] width 879 height 34
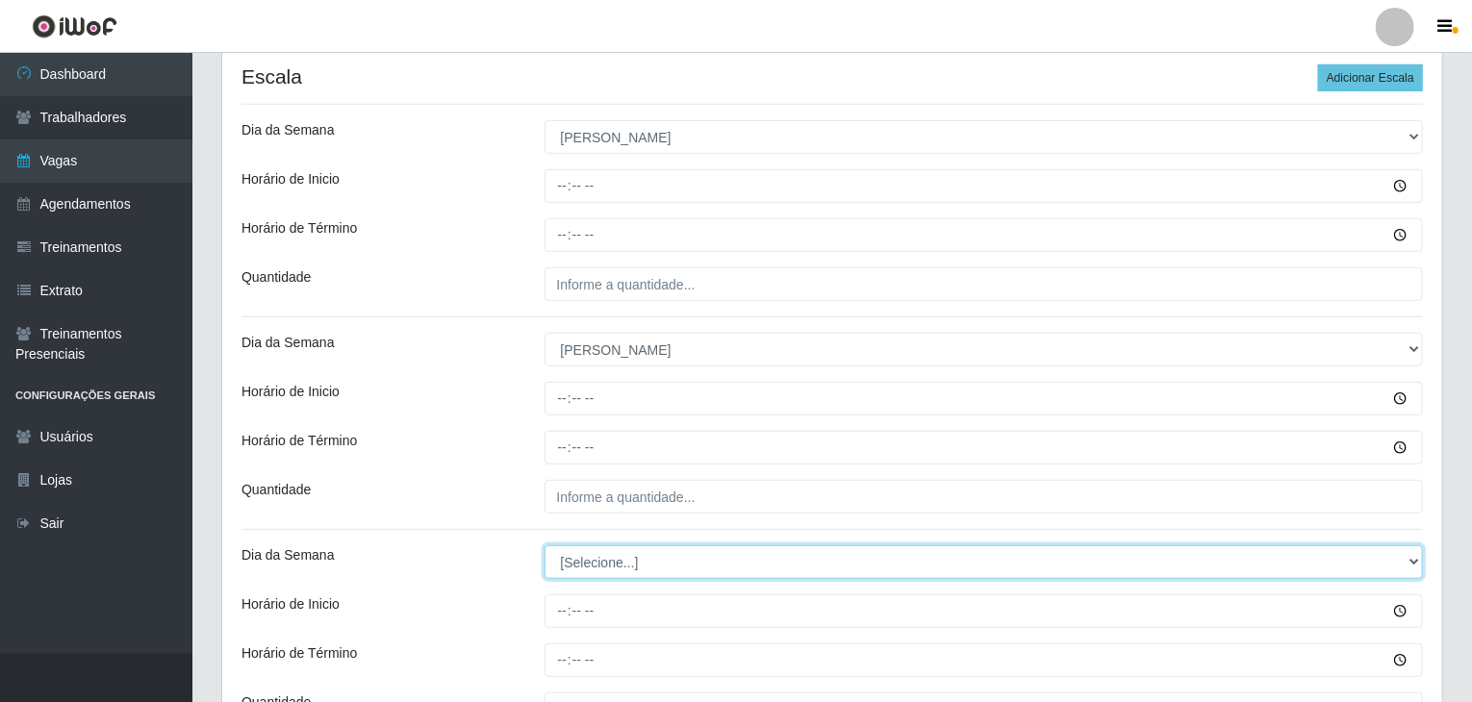
click at [647, 555] on select "[Selecione...] Segunda Terça Quarta Quinta Sexta Sábado Domingo" at bounding box center [983, 562] width 879 height 34
click at [544, 545] on select "[Selecione...] Segunda Terça Quarta Quinta Sexta Sábado Domingo" at bounding box center [983, 562] width 879 height 34
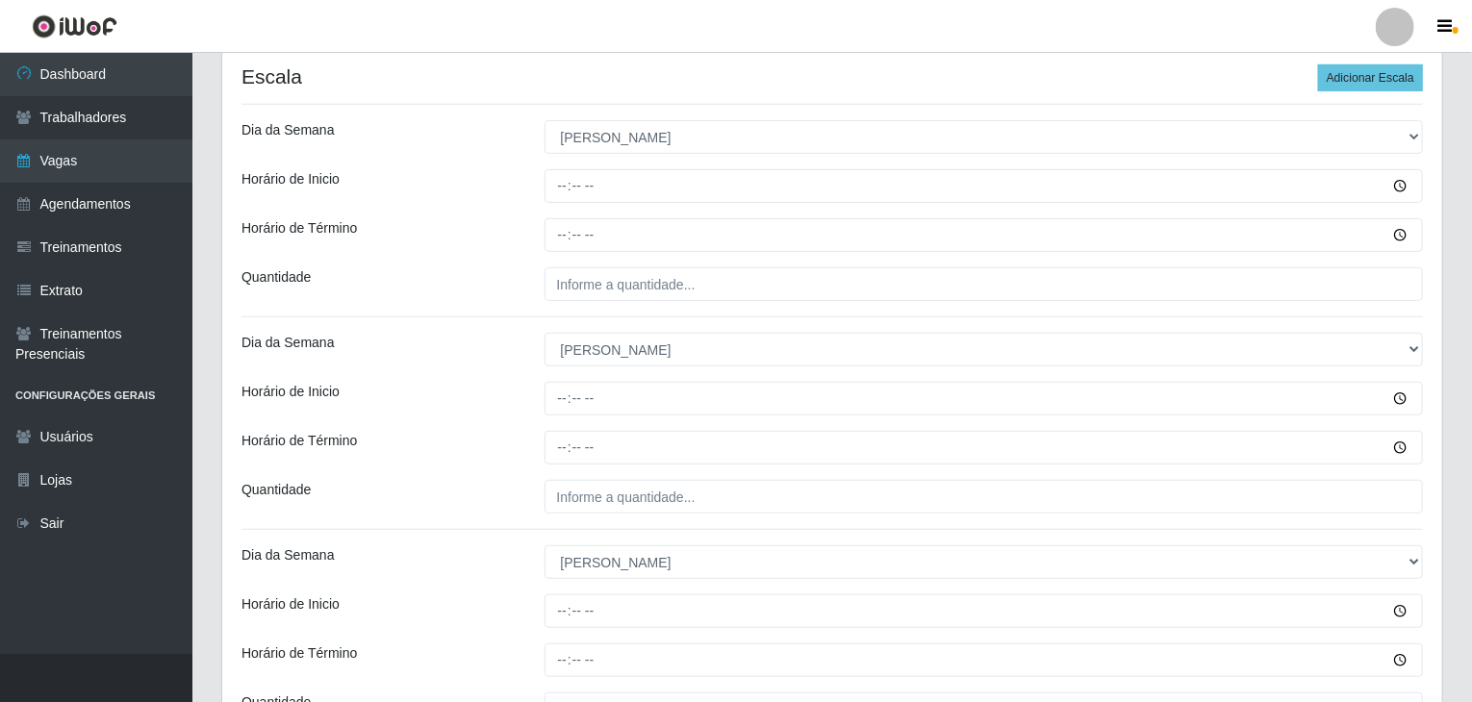
click at [504, 459] on div "Horário de Término" at bounding box center [378, 448] width 303 height 34
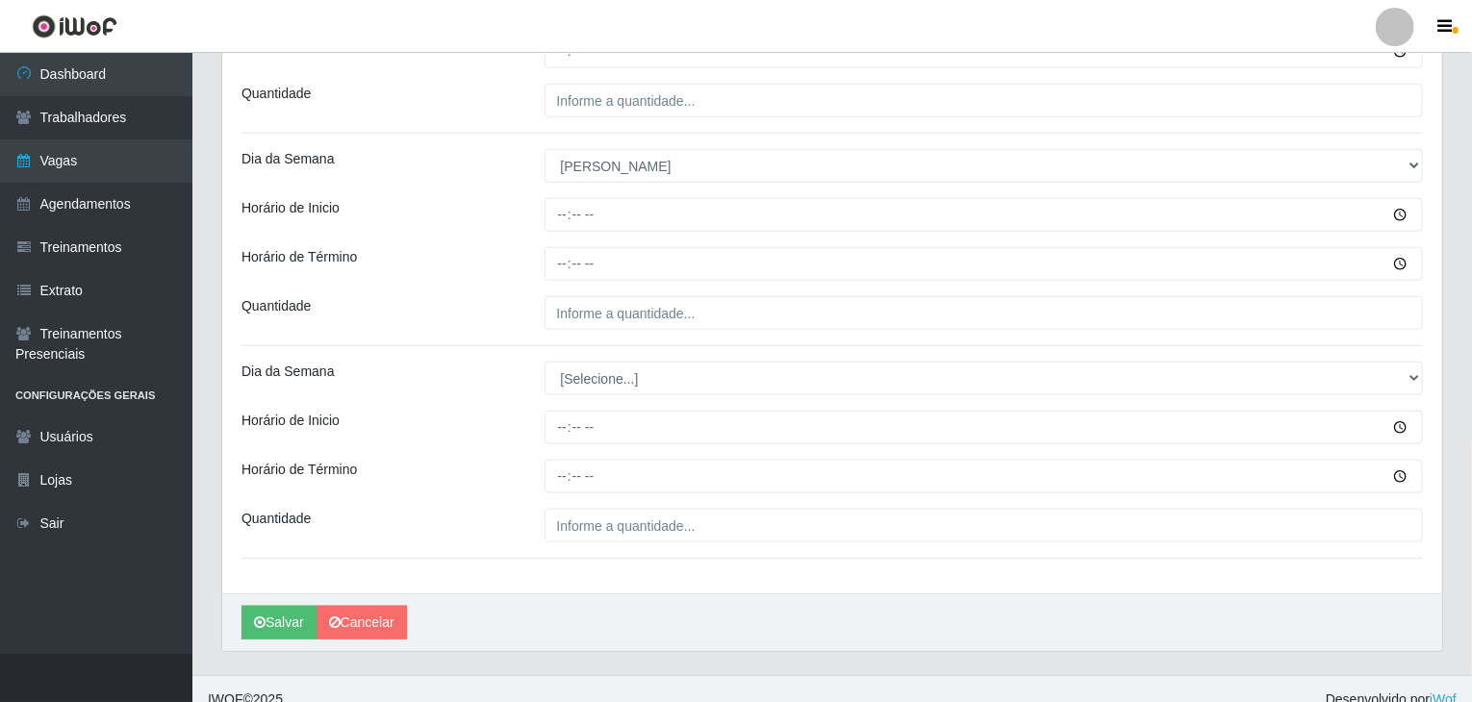
scroll to position [800, 0]
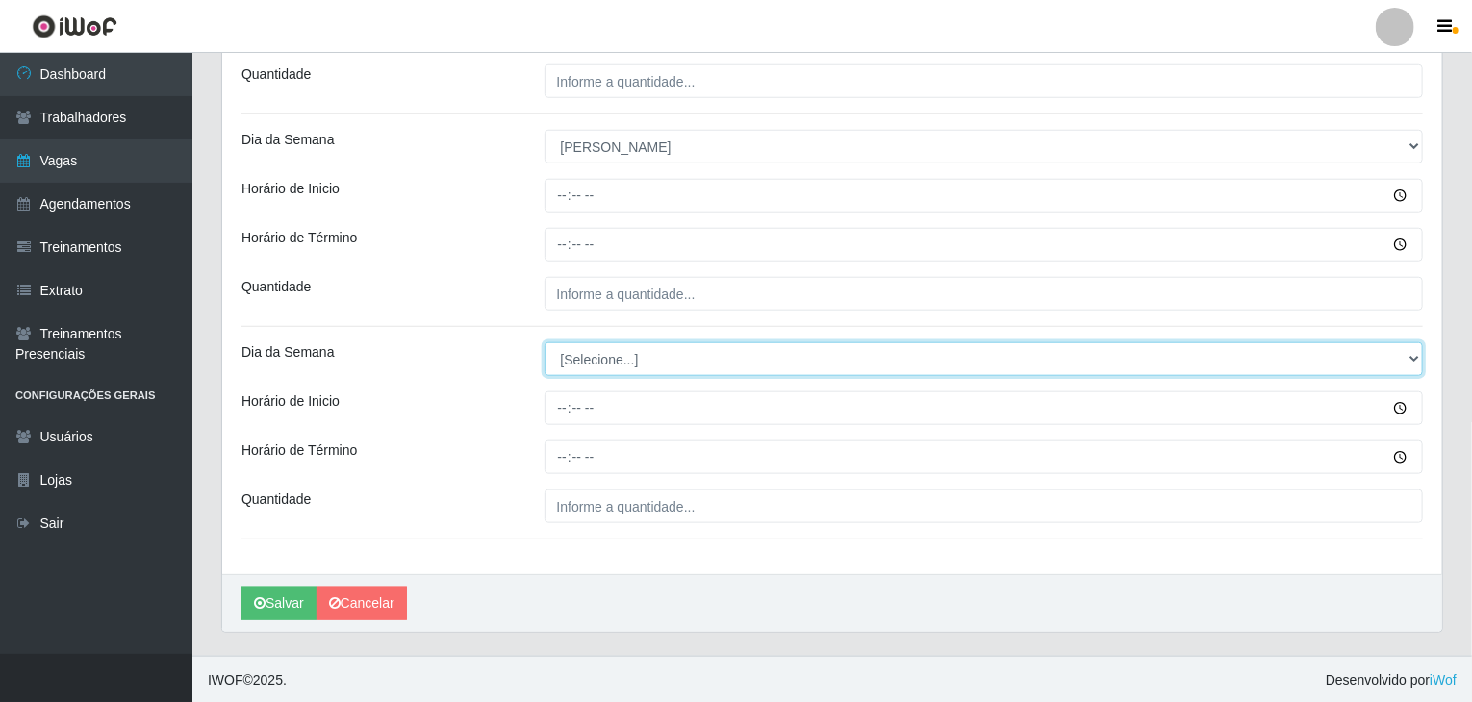
click at [585, 355] on select "[Selecione...] Segunda Terça Quarta Quinta Sexta Sábado Domingo" at bounding box center [983, 359] width 879 height 34
click at [544, 342] on select "[Selecione...] Segunda Terça Quarta Quinta Sexta Sábado Domingo" at bounding box center [983, 359] width 879 height 34
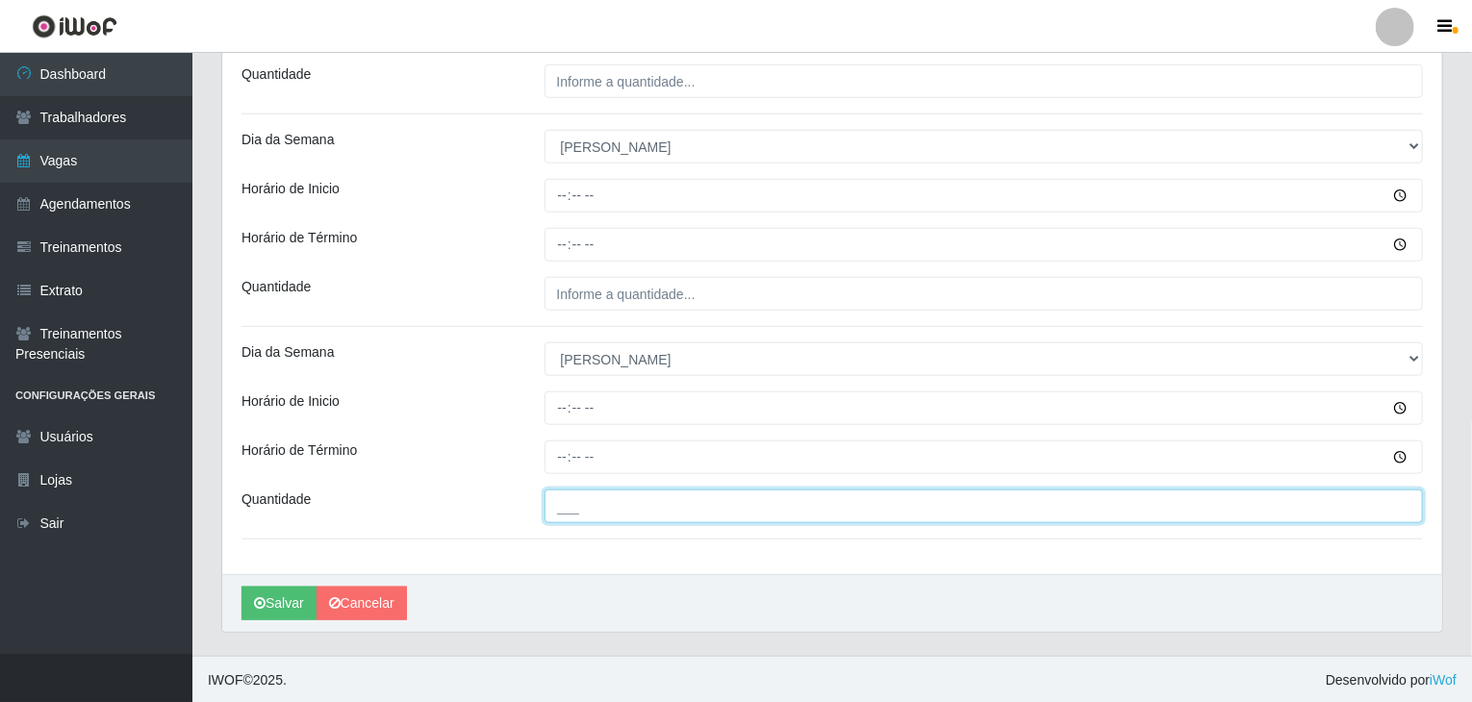
click at [619, 516] on input "___" at bounding box center [983, 507] width 879 height 34
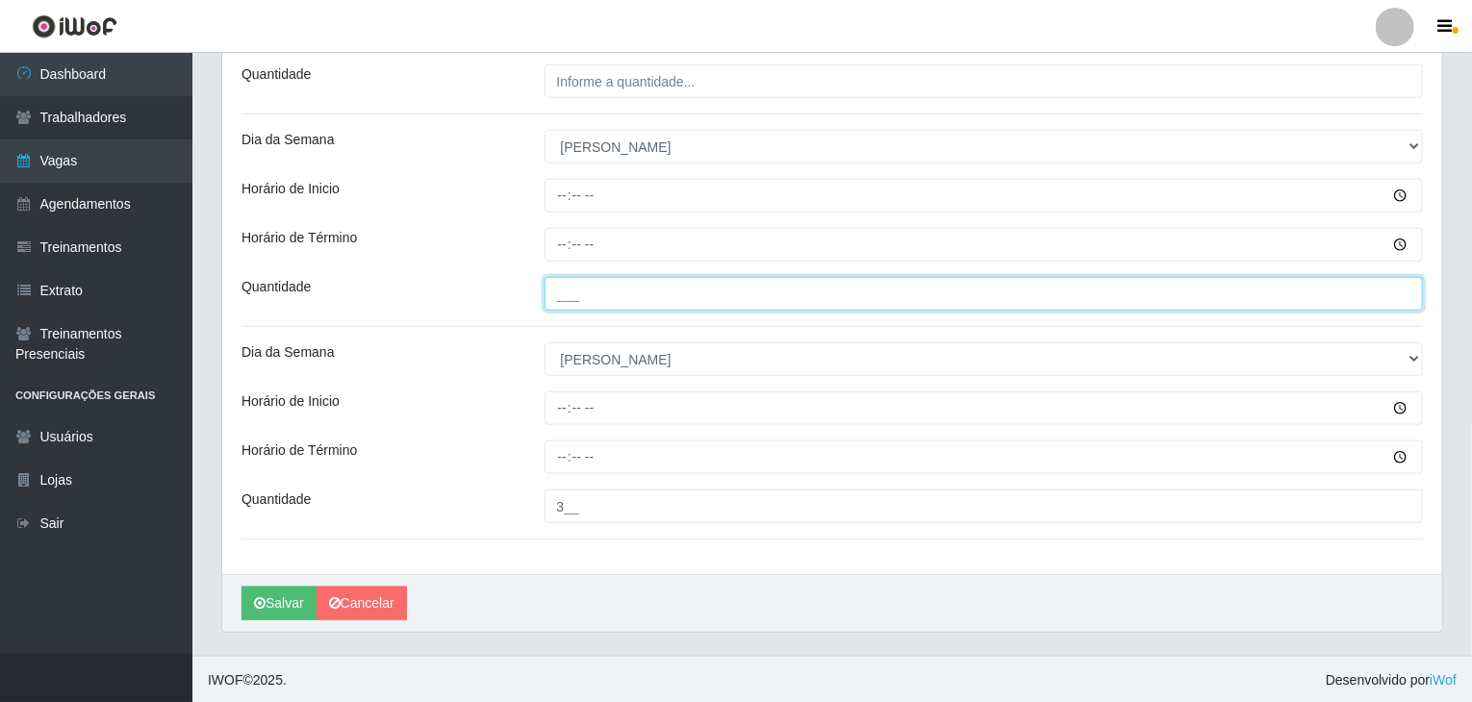
click at [623, 280] on input "___" at bounding box center [983, 294] width 879 height 34
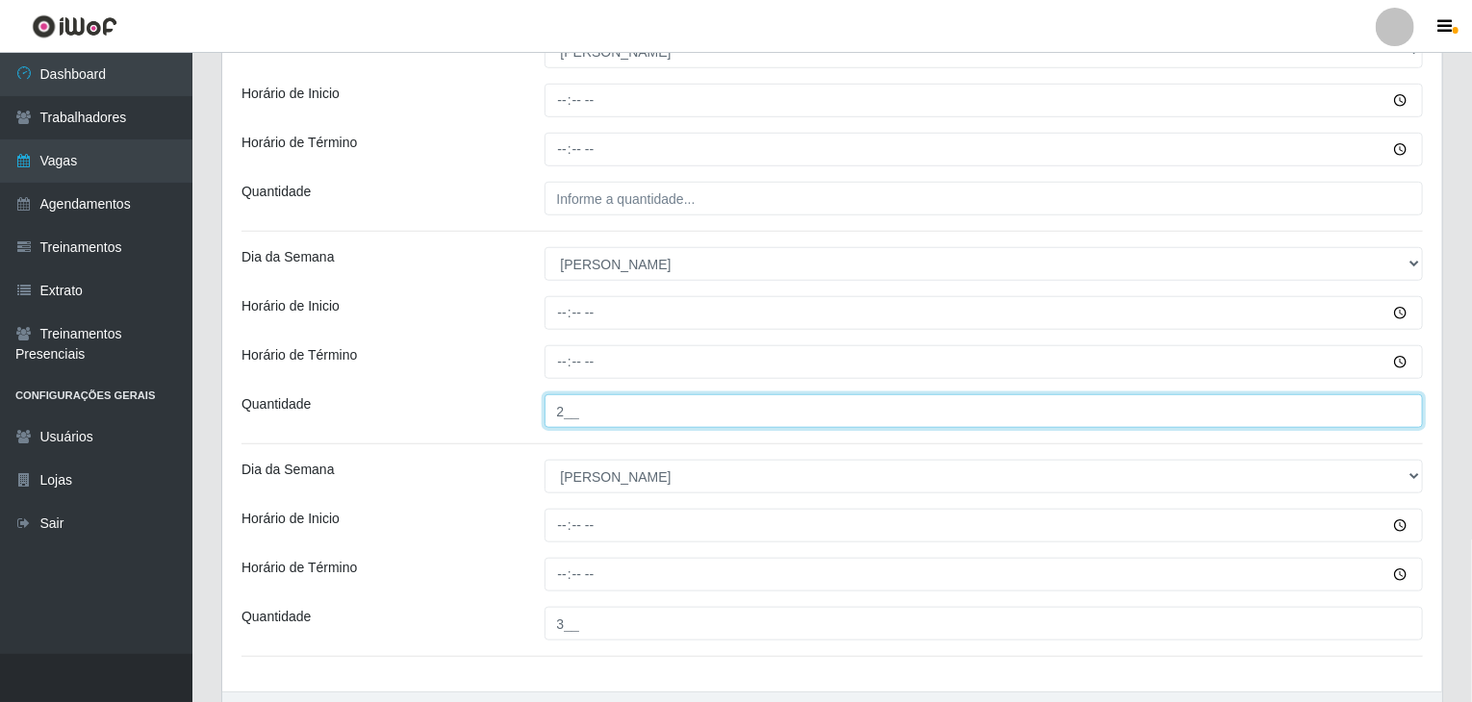
scroll to position [512, 0]
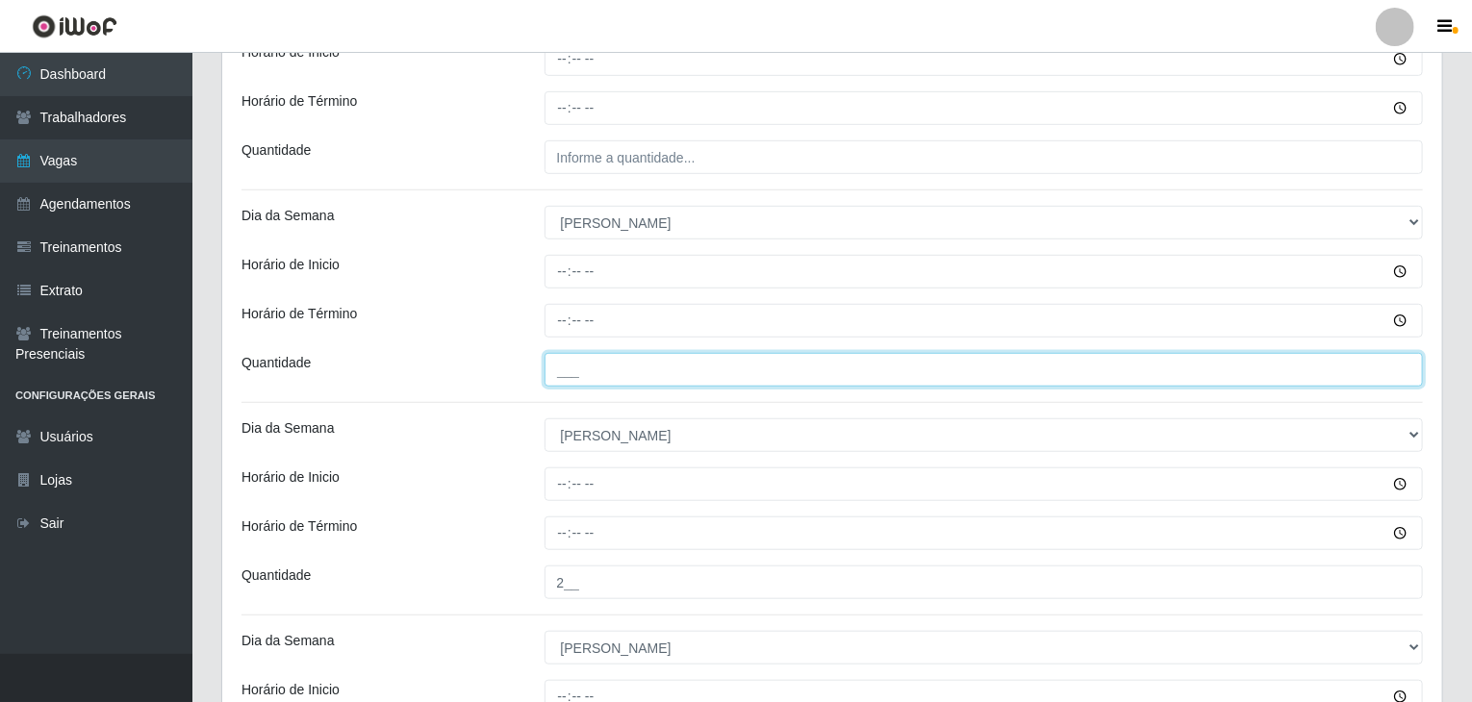
click at [654, 384] on input "___" at bounding box center [983, 370] width 879 height 34
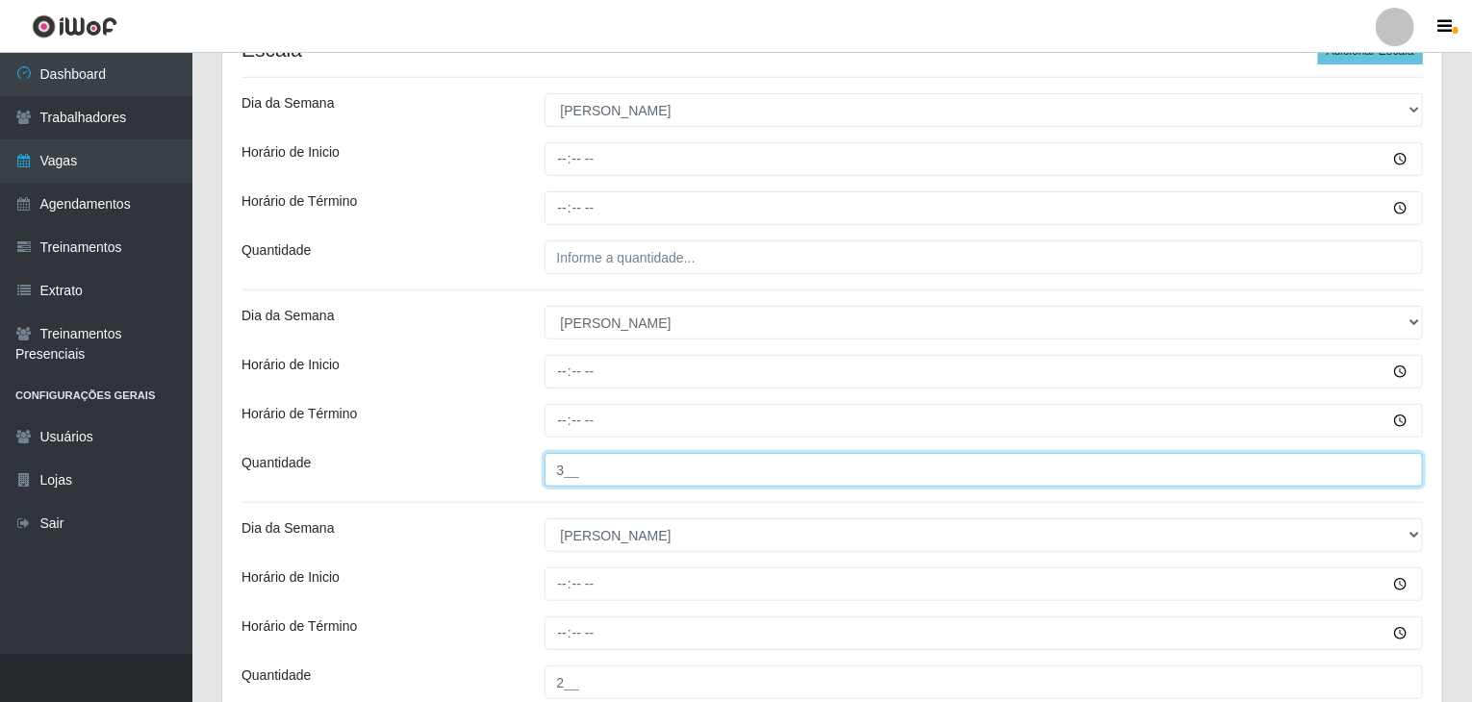
scroll to position [319, 0]
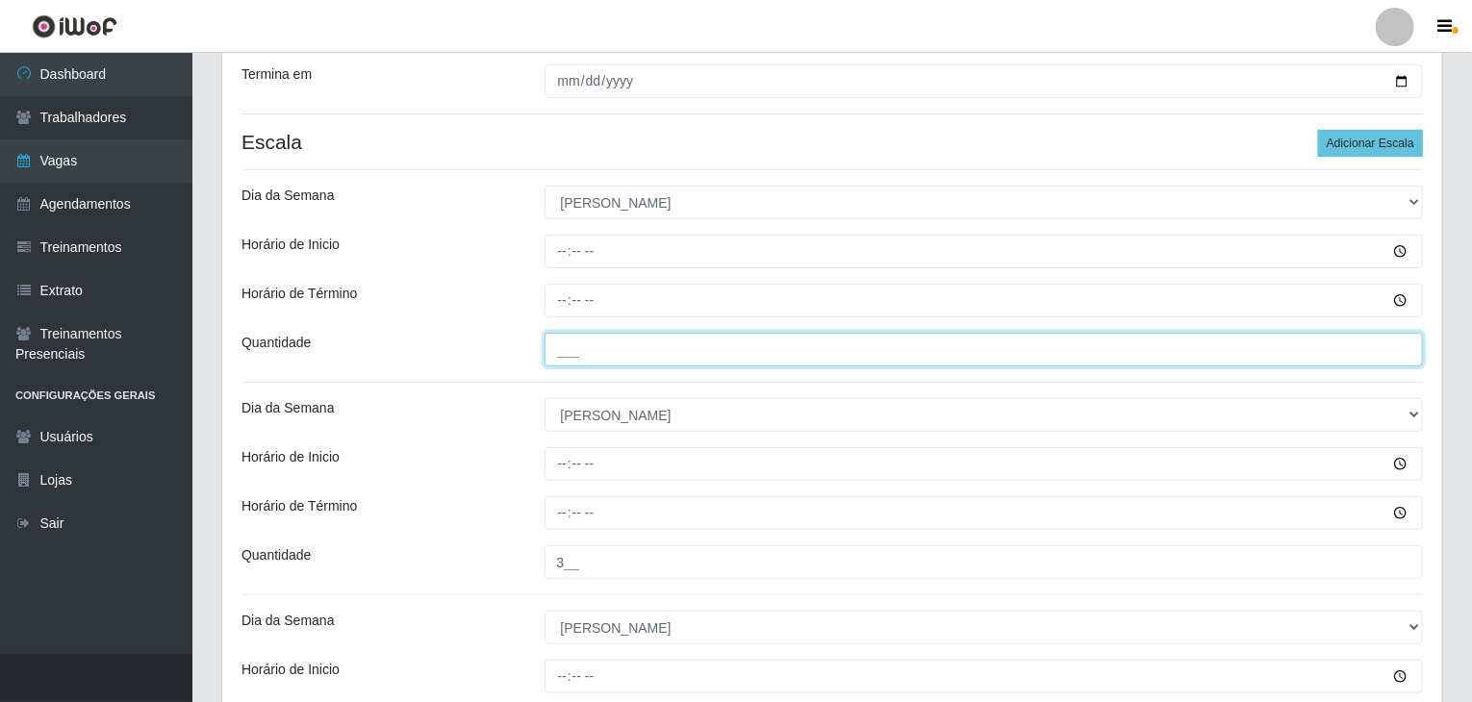
click at [622, 349] on input "___" at bounding box center [983, 350] width 879 height 34
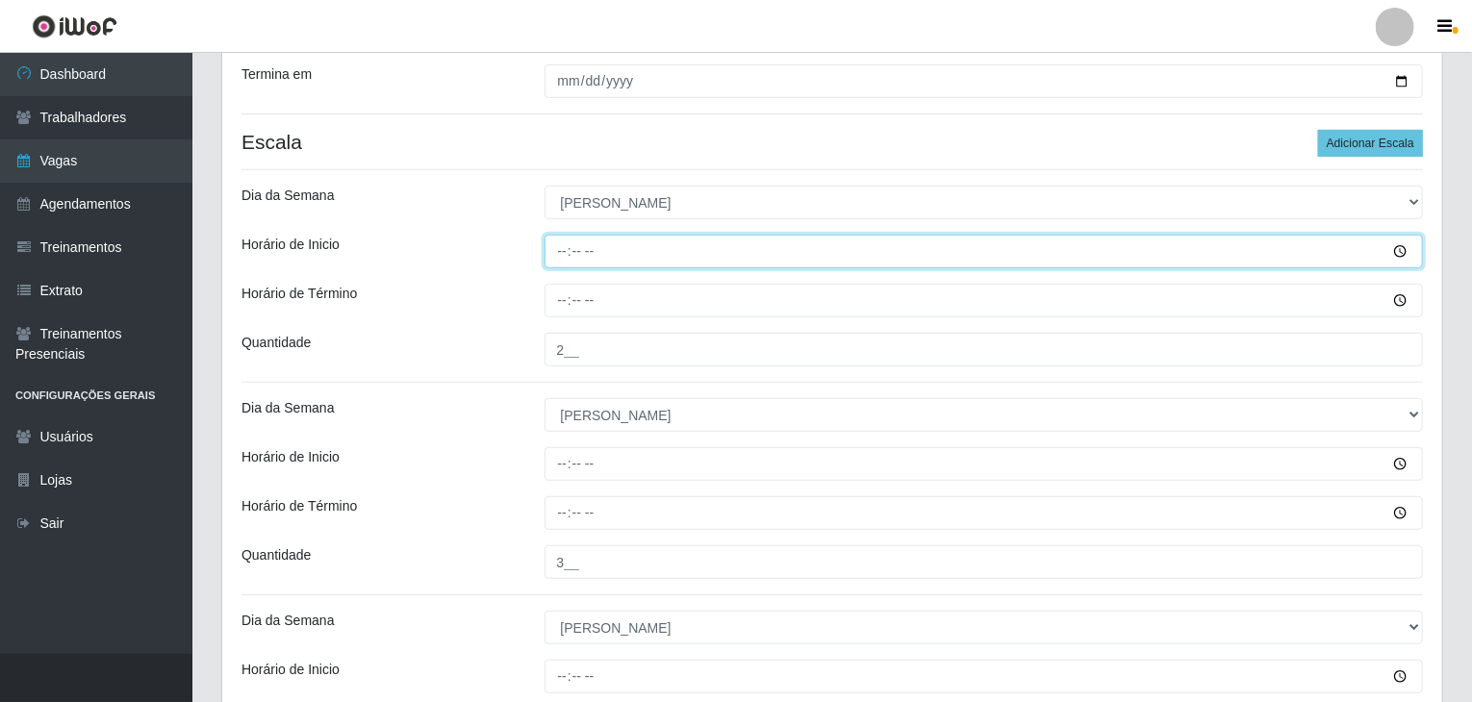
click at [553, 248] on input "Horário de Inicio" at bounding box center [983, 252] width 879 height 34
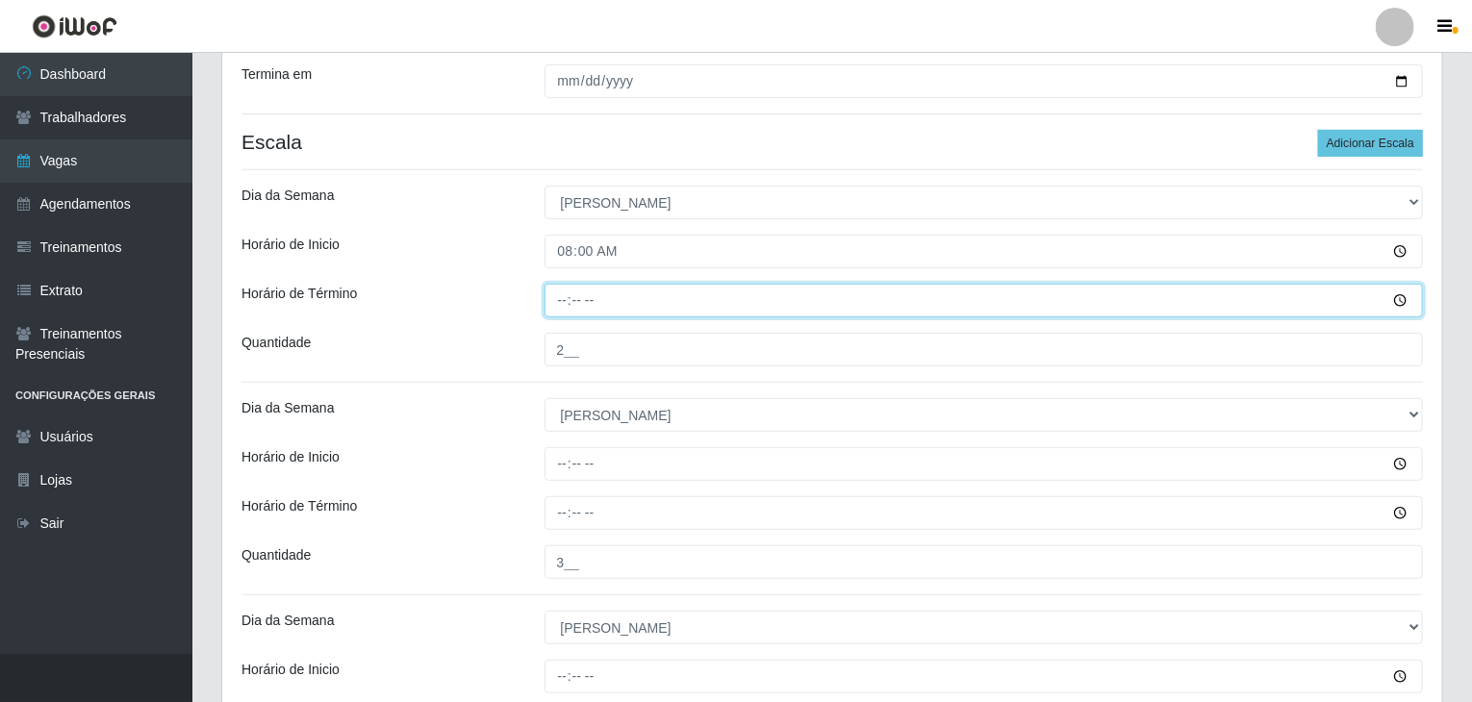
click at [558, 298] on input "Horário de Término" at bounding box center [983, 301] width 879 height 34
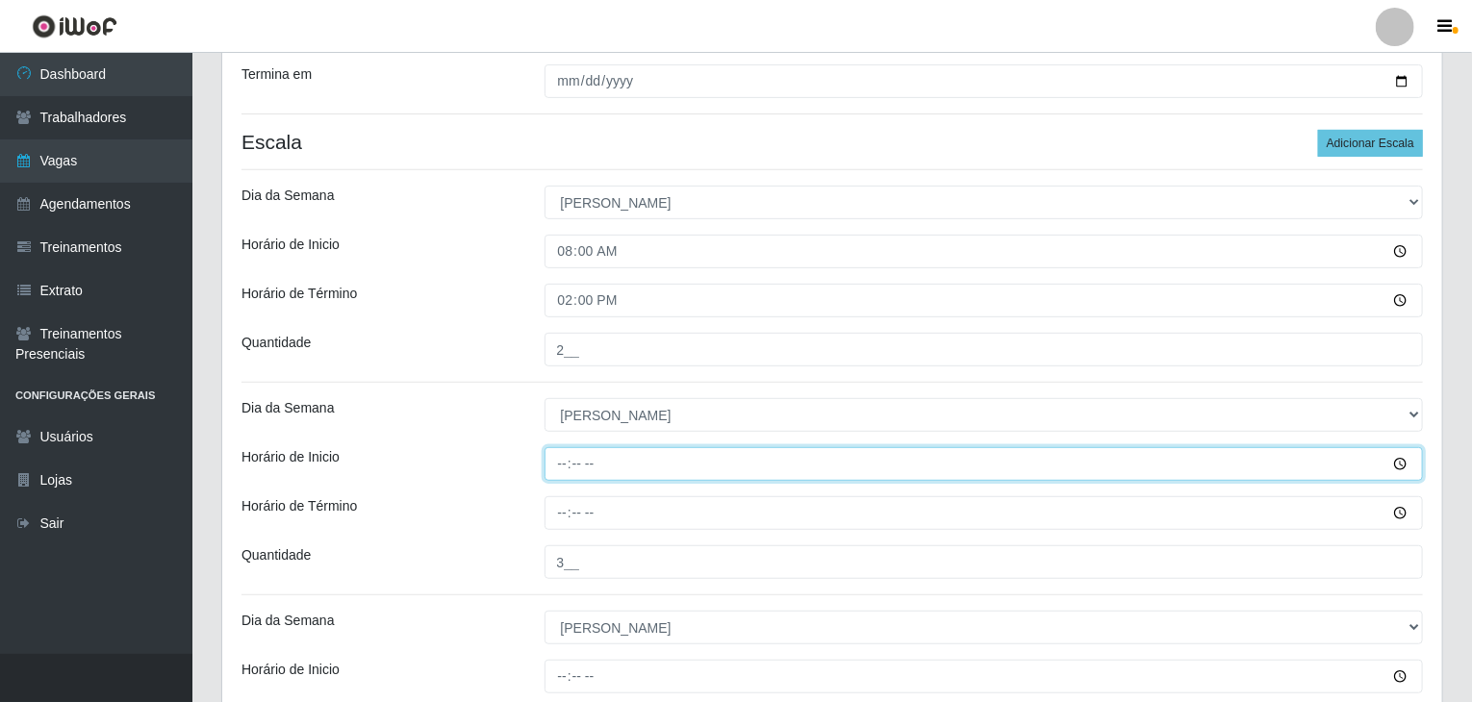
click at [565, 468] on input "Horário de Inicio" at bounding box center [983, 464] width 879 height 34
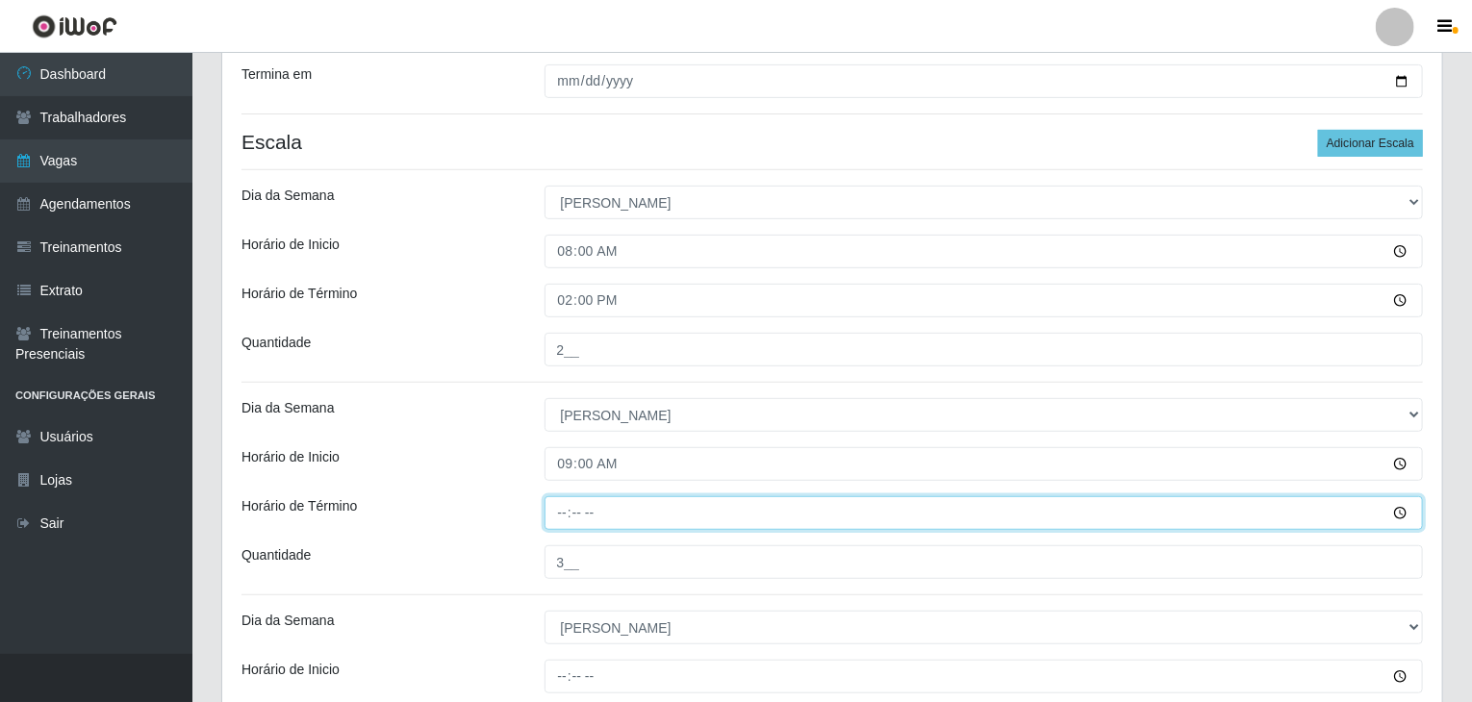
click at [563, 504] on input "Horário de Término" at bounding box center [983, 513] width 879 height 34
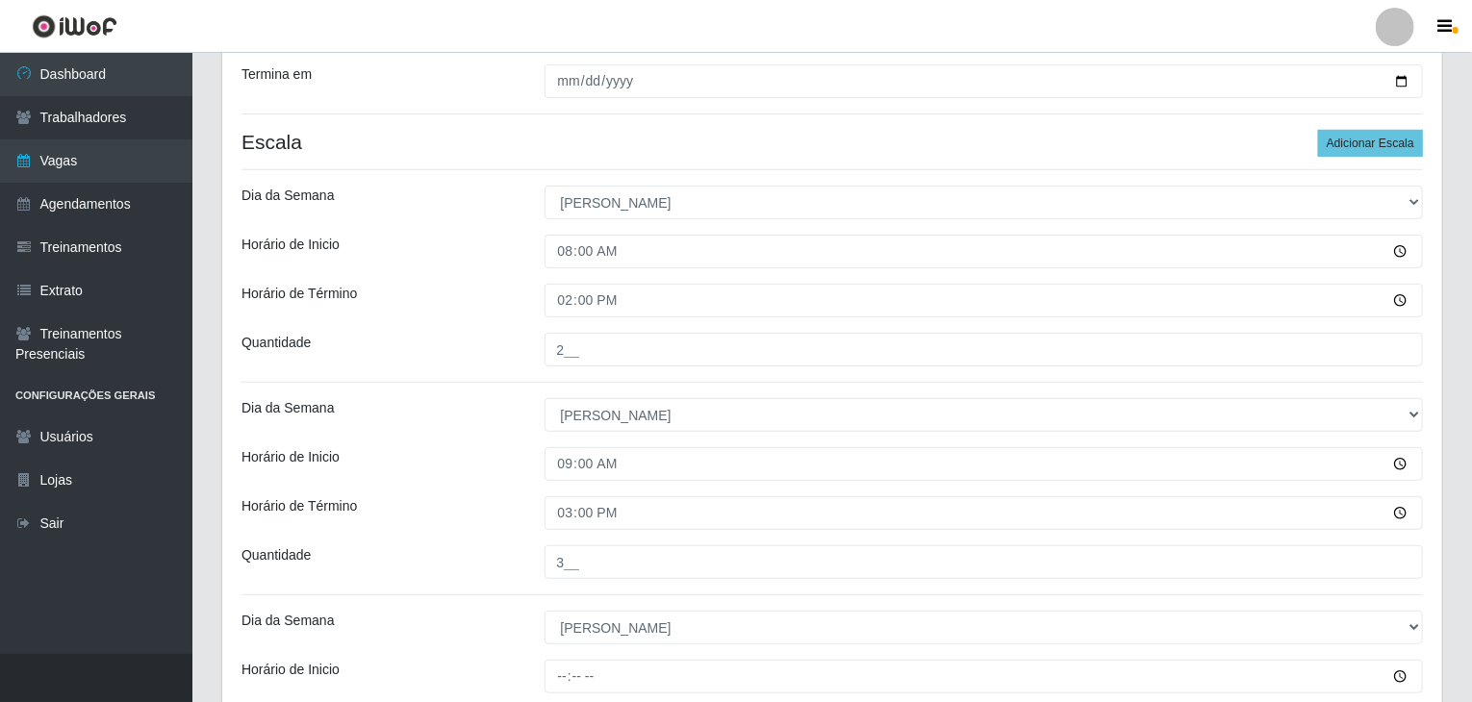
click at [510, 443] on div "Loja Rede Compras Supermercados - LOJA 2 Função [Selecione...] ASG ASG + ASG ++…" at bounding box center [832, 450] width 1220 height 1209
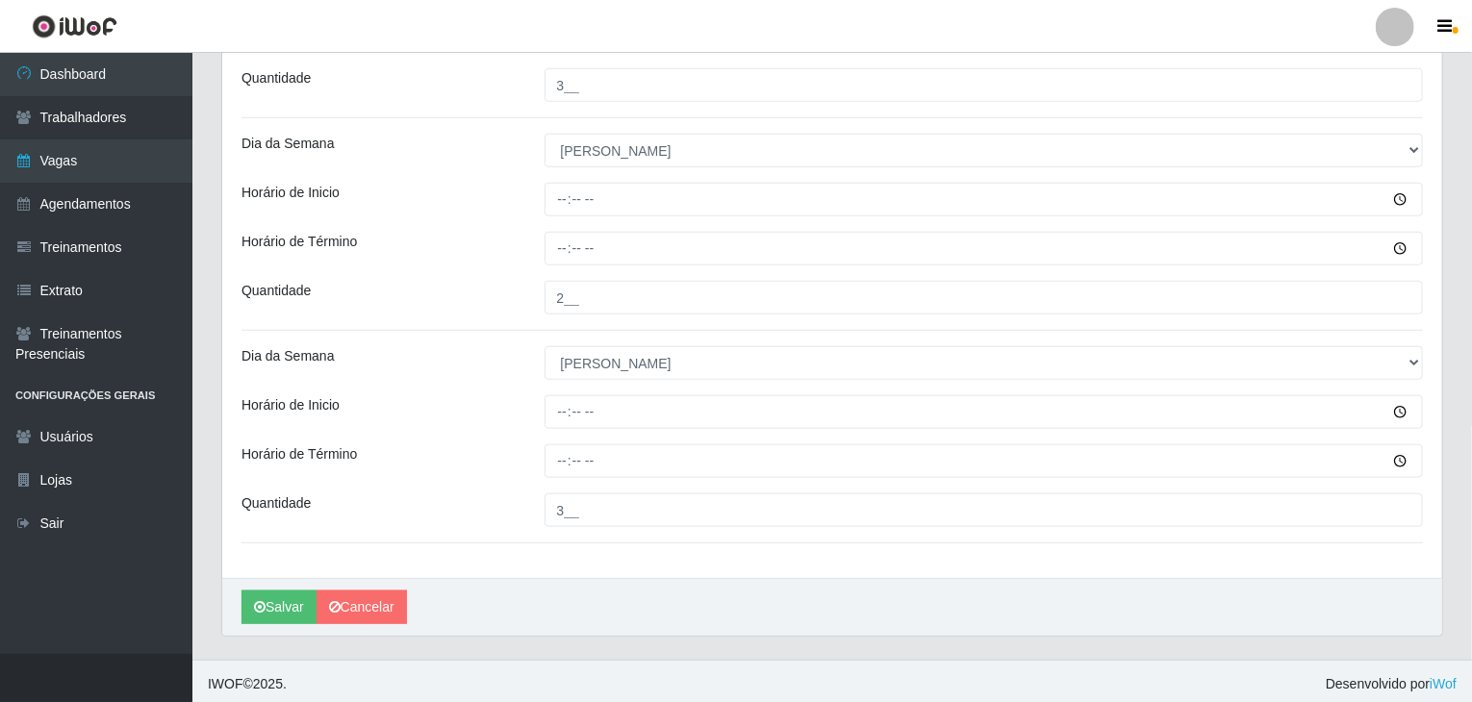
scroll to position [800, 0]
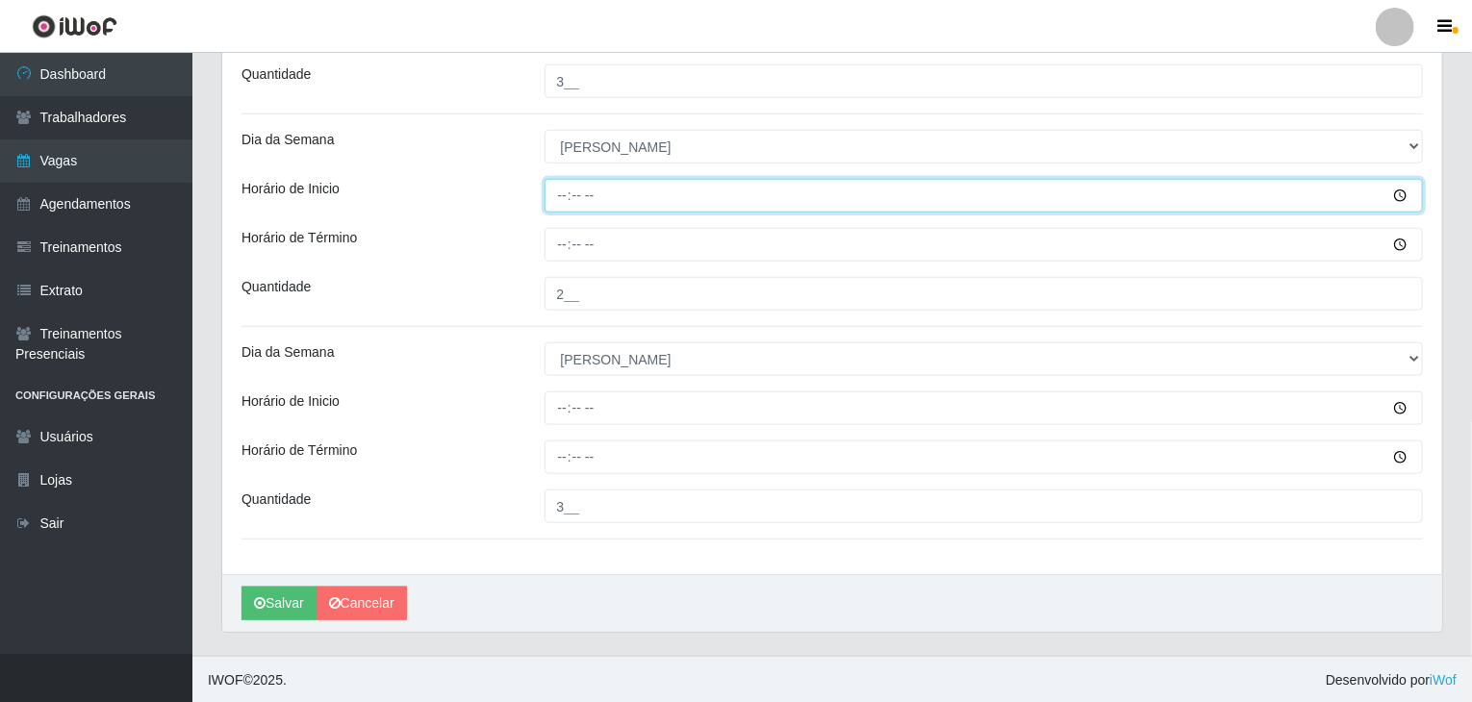
click at [563, 200] on input "Horário de Inicio" at bounding box center [983, 196] width 879 height 34
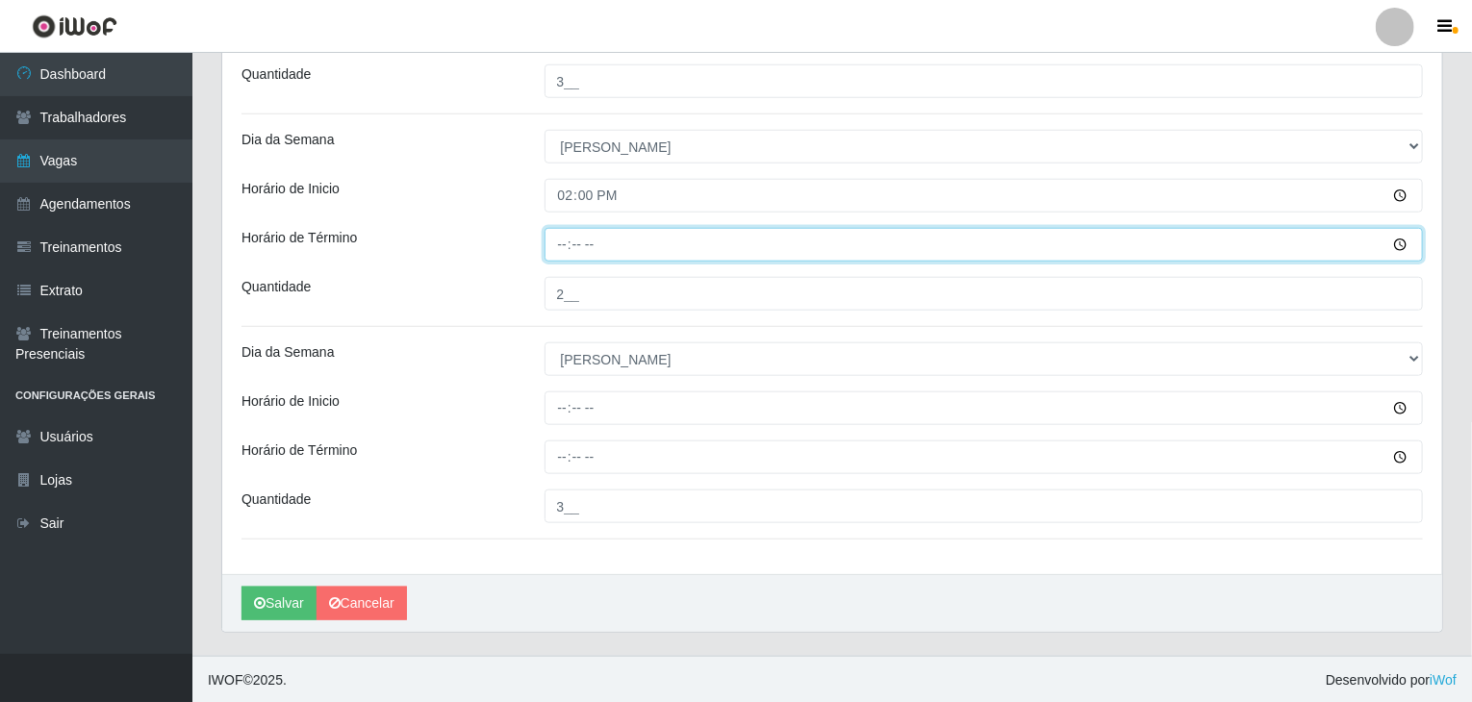
click at [554, 240] on input "Horário de Término" at bounding box center [983, 245] width 879 height 34
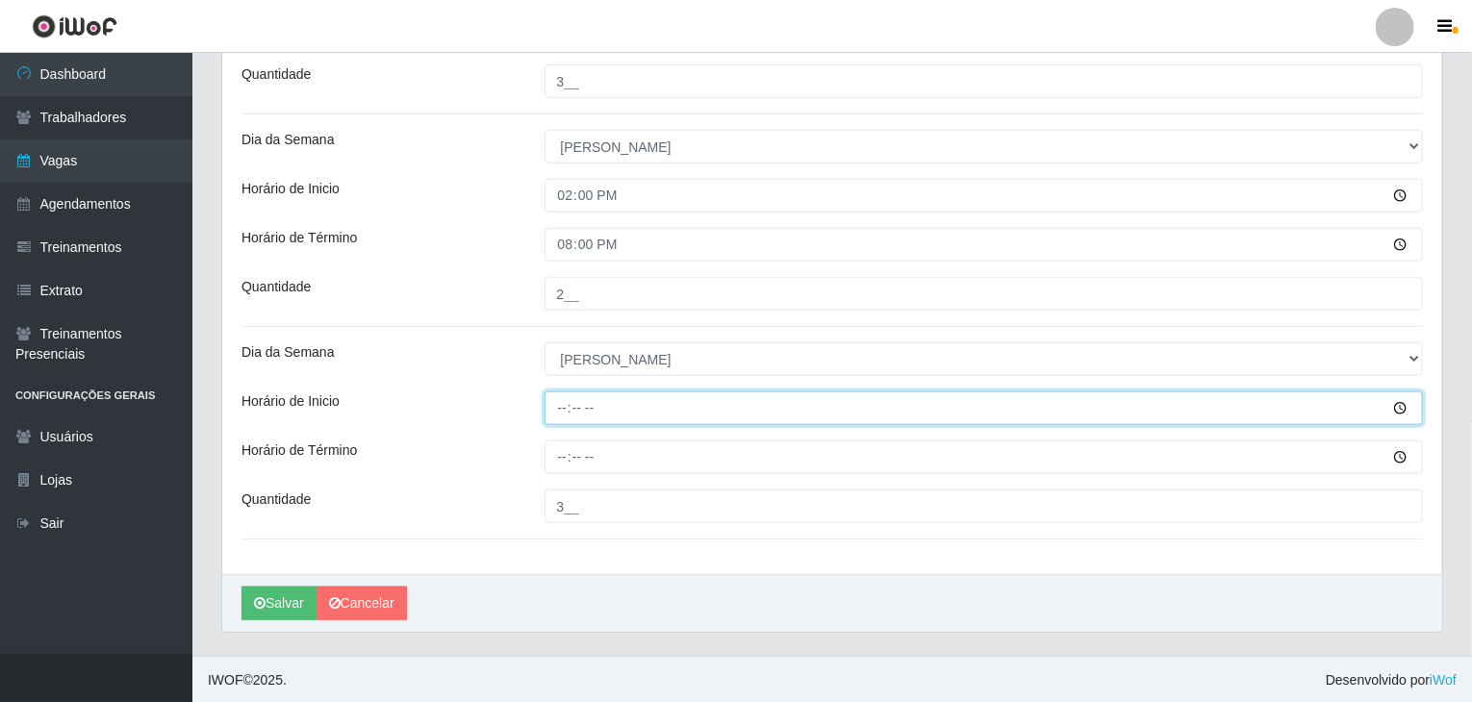
click at [558, 410] on input "Horário de Inicio" at bounding box center [983, 409] width 879 height 34
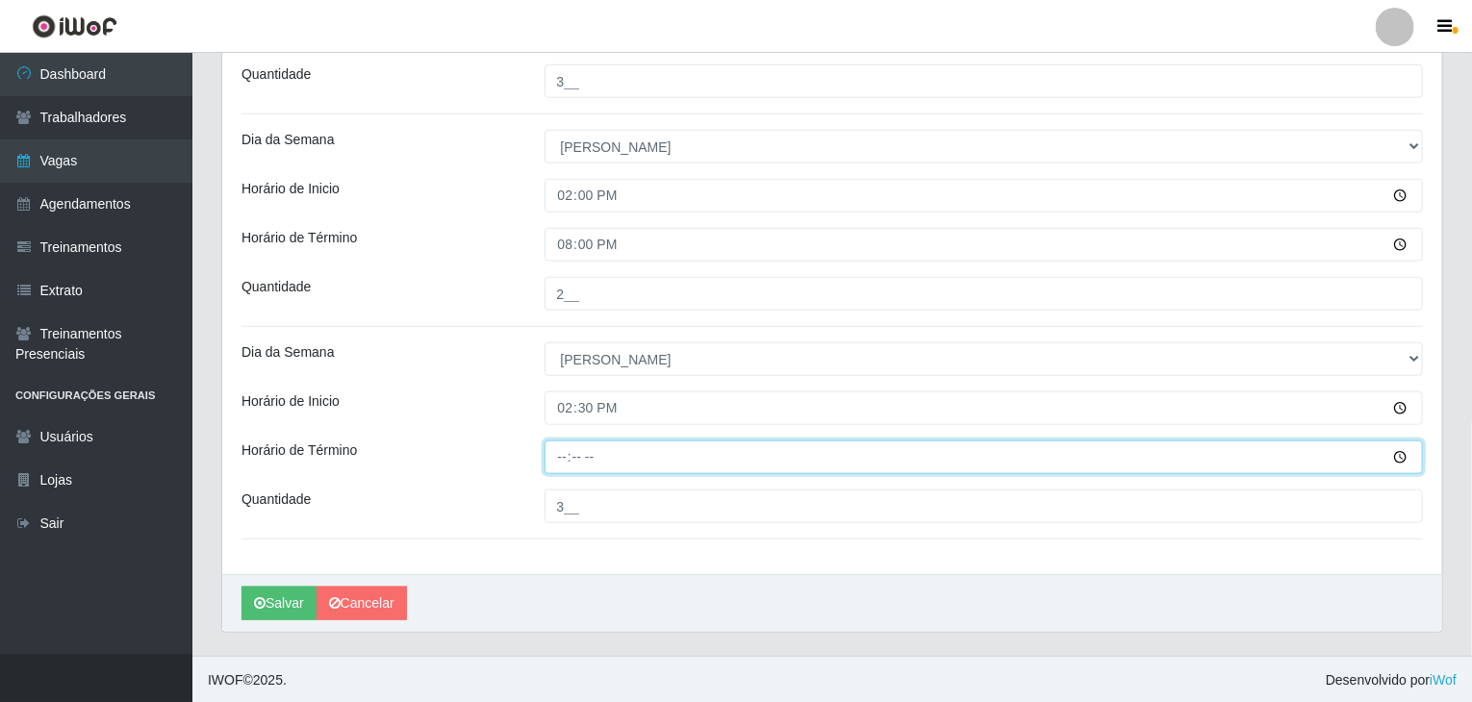
click at [562, 462] on input "Horário de Término" at bounding box center [983, 458] width 879 height 34
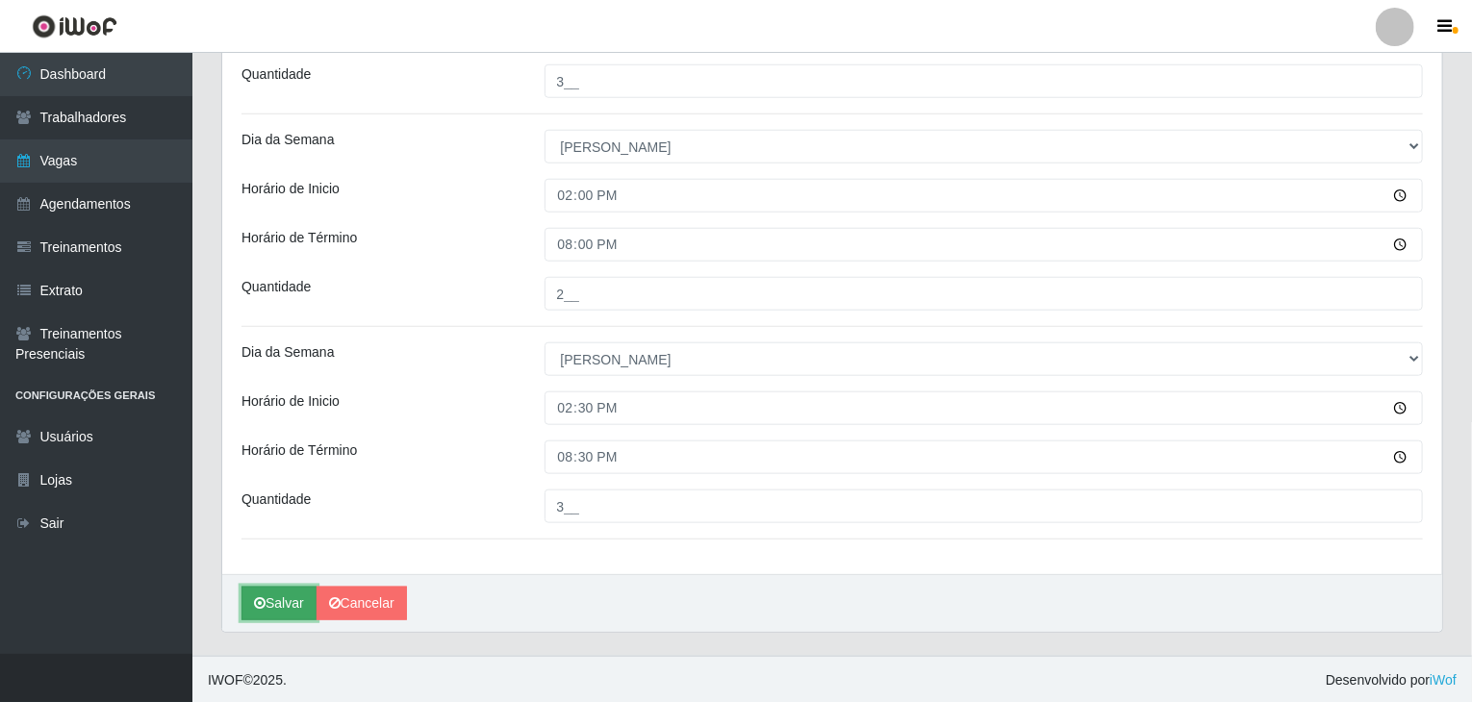
click at [281, 590] on button "Salvar" at bounding box center [278, 604] width 75 height 34
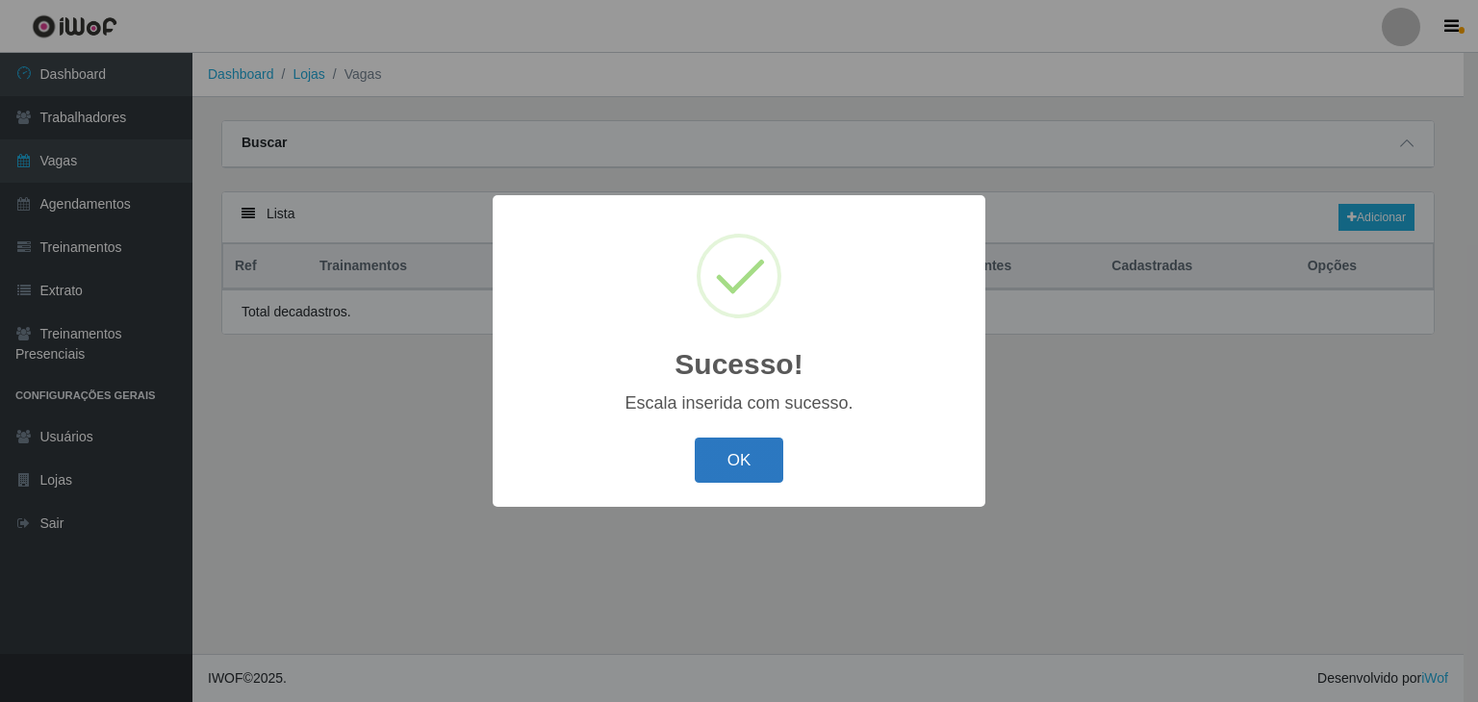
click at [736, 453] on button "OK" at bounding box center [739, 460] width 89 height 45
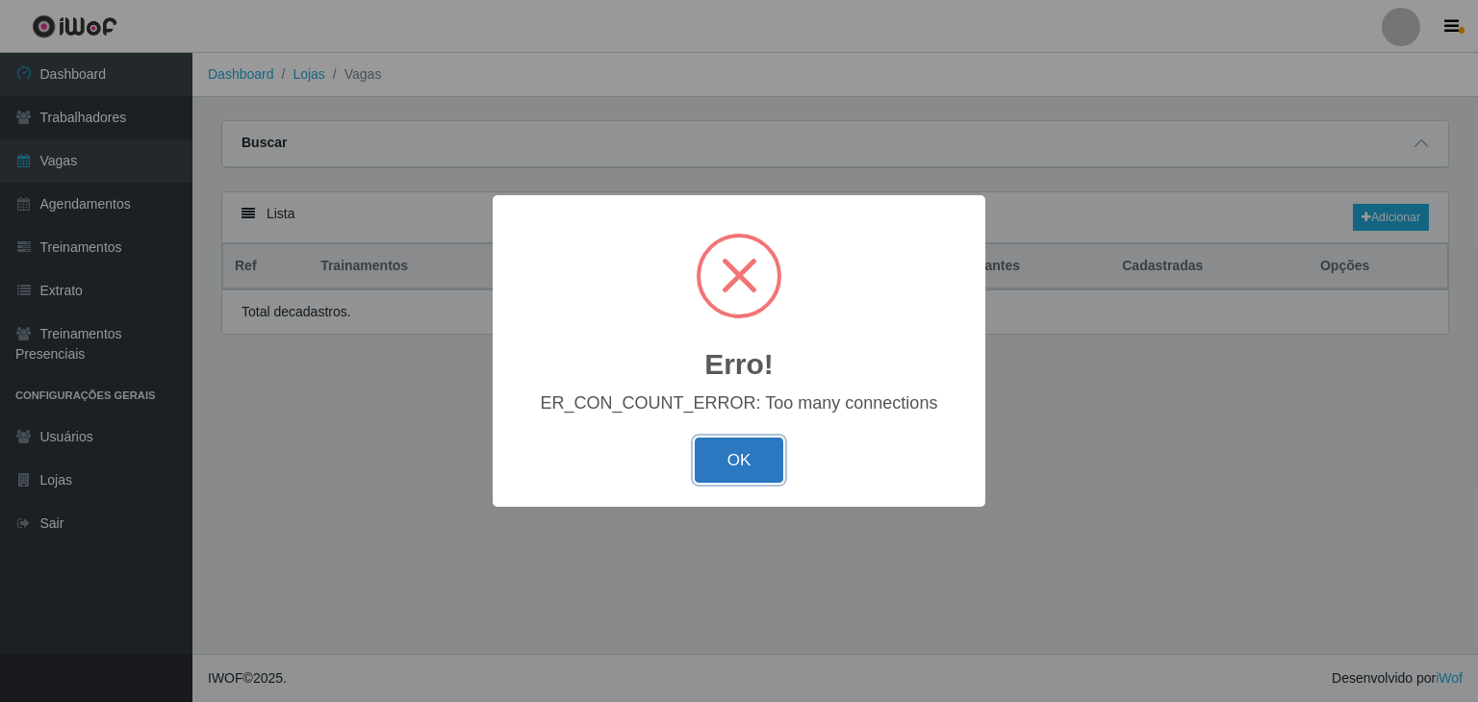
click at [760, 478] on button "OK" at bounding box center [739, 460] width 89 height 45
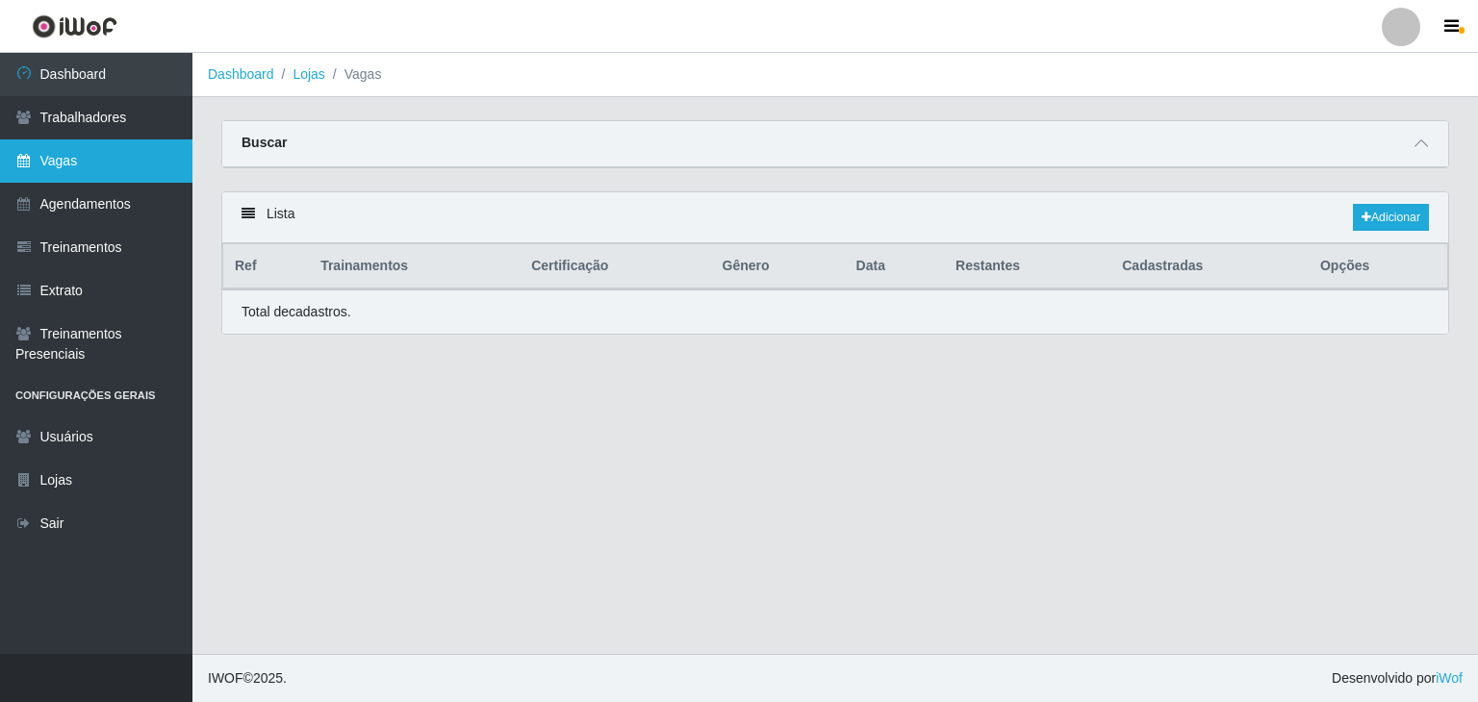
click at [101, 156] on link "Vagas" at bounding box center [96, 160] width 192 height 43
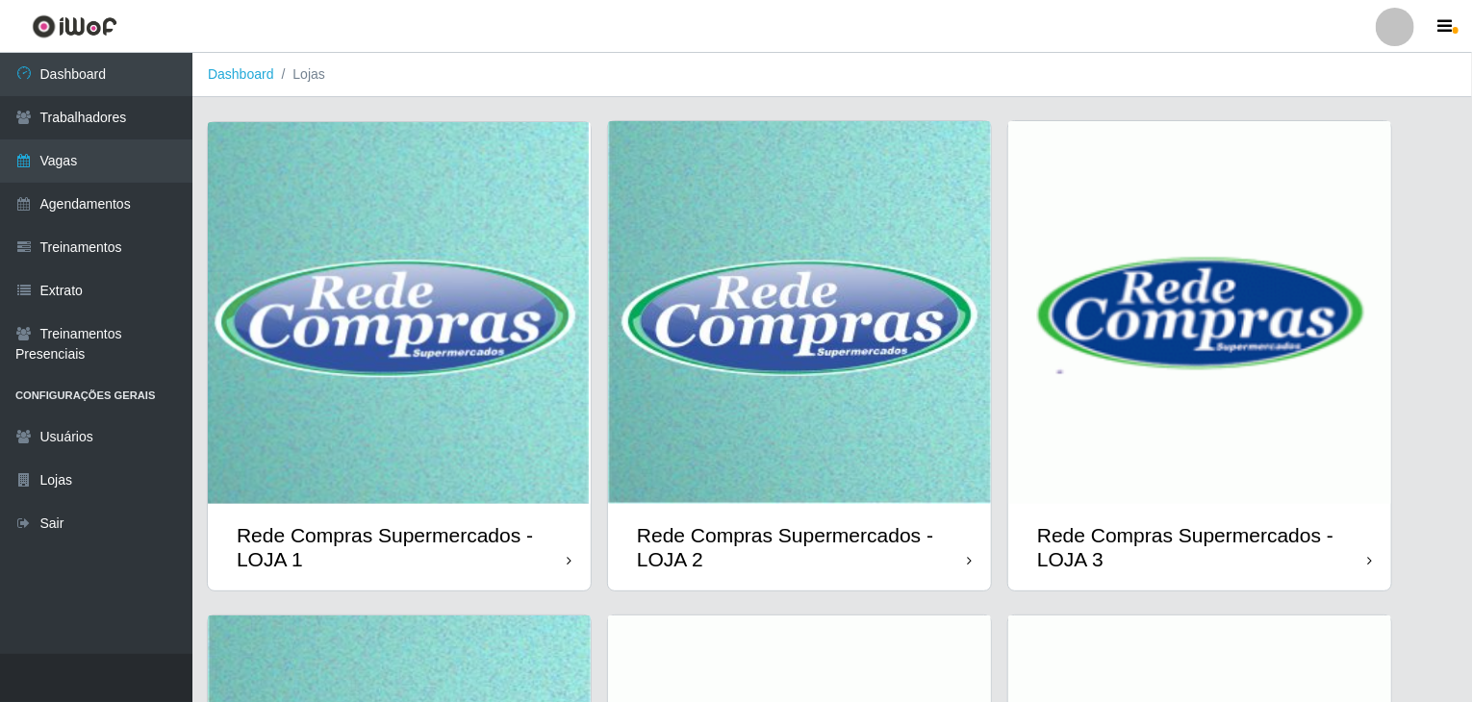
click at [729, 369] on img at bounding box center [799, 312] width 383 height 383
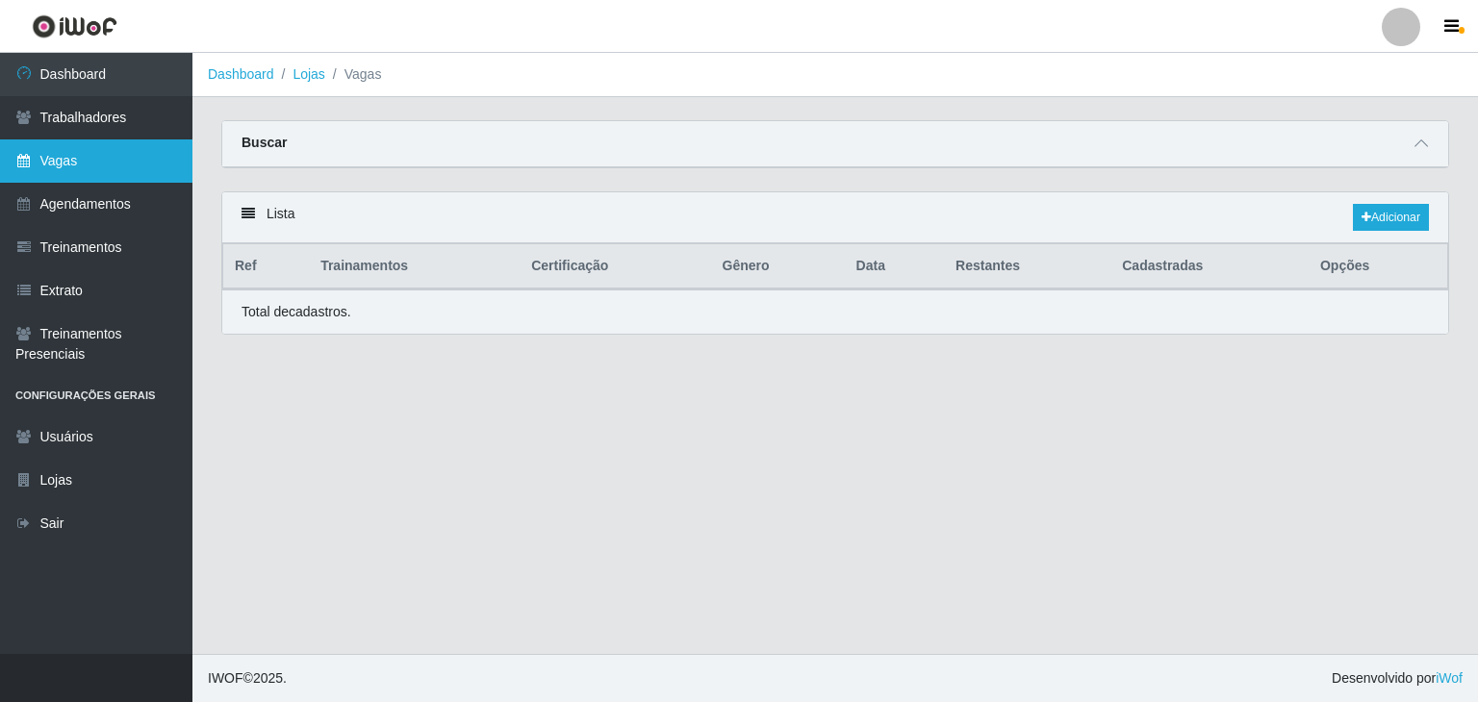
click at [38, 174] on link "Vagas" at bounding box center [96, 160] width 192 height 43
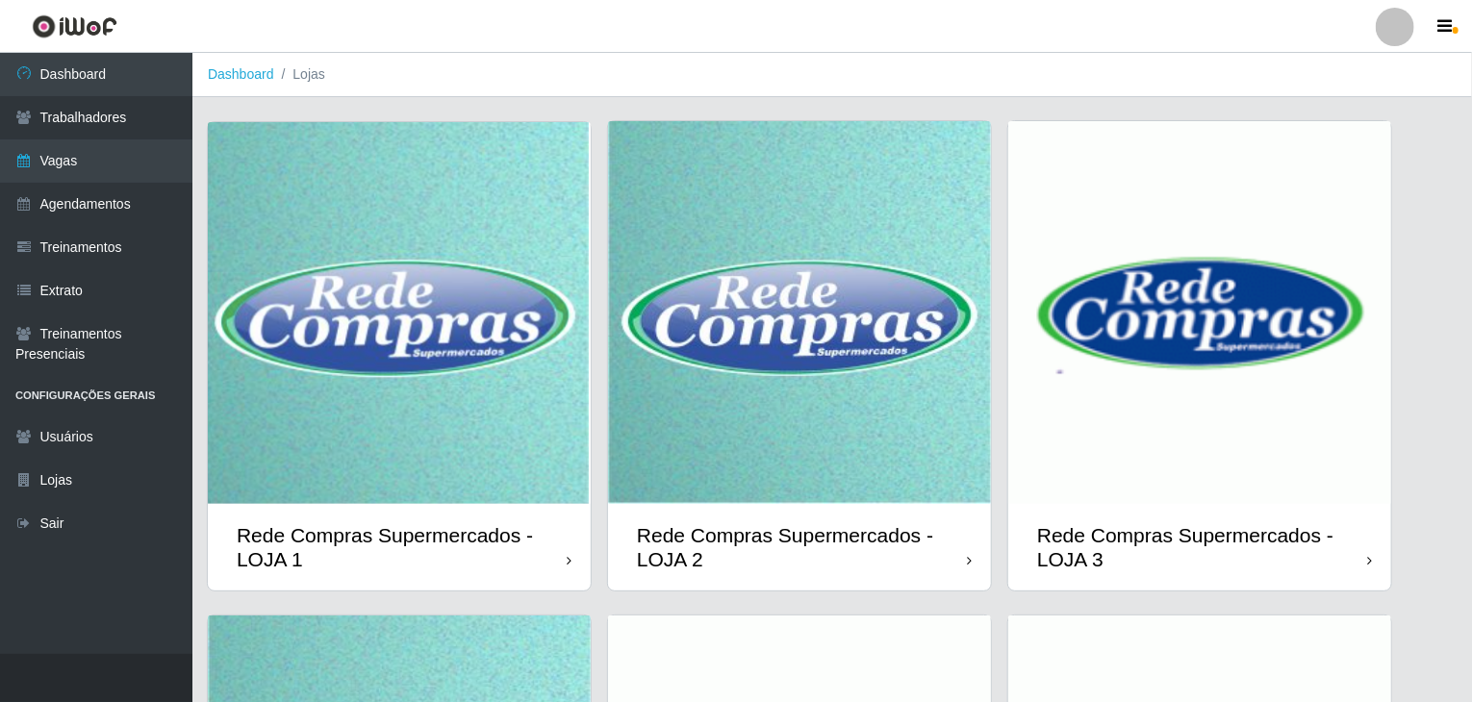
click at [412, 342] on img at bounding box center [399, 313] width 383 height 382
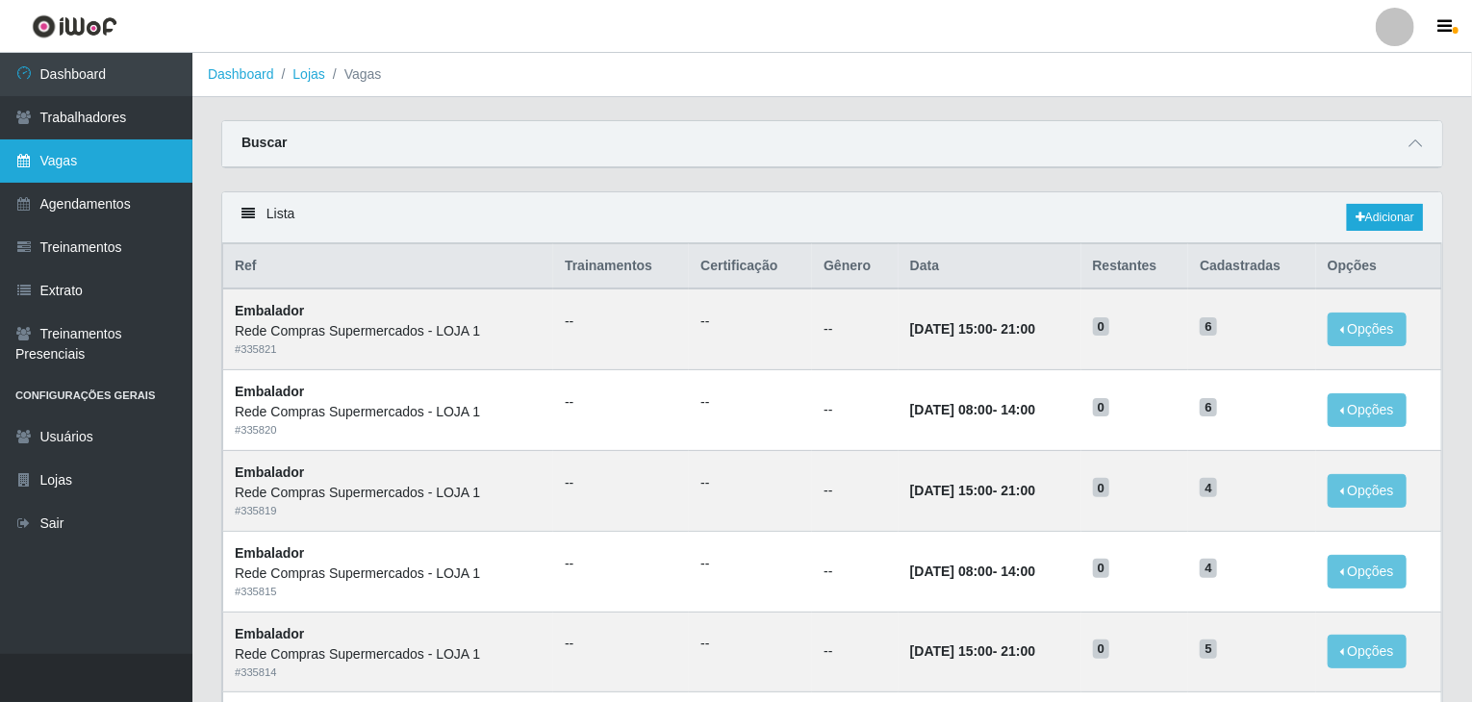
click at [33, 175] on link "Vagas" at bounding box center [96, 160] width 192 height 43
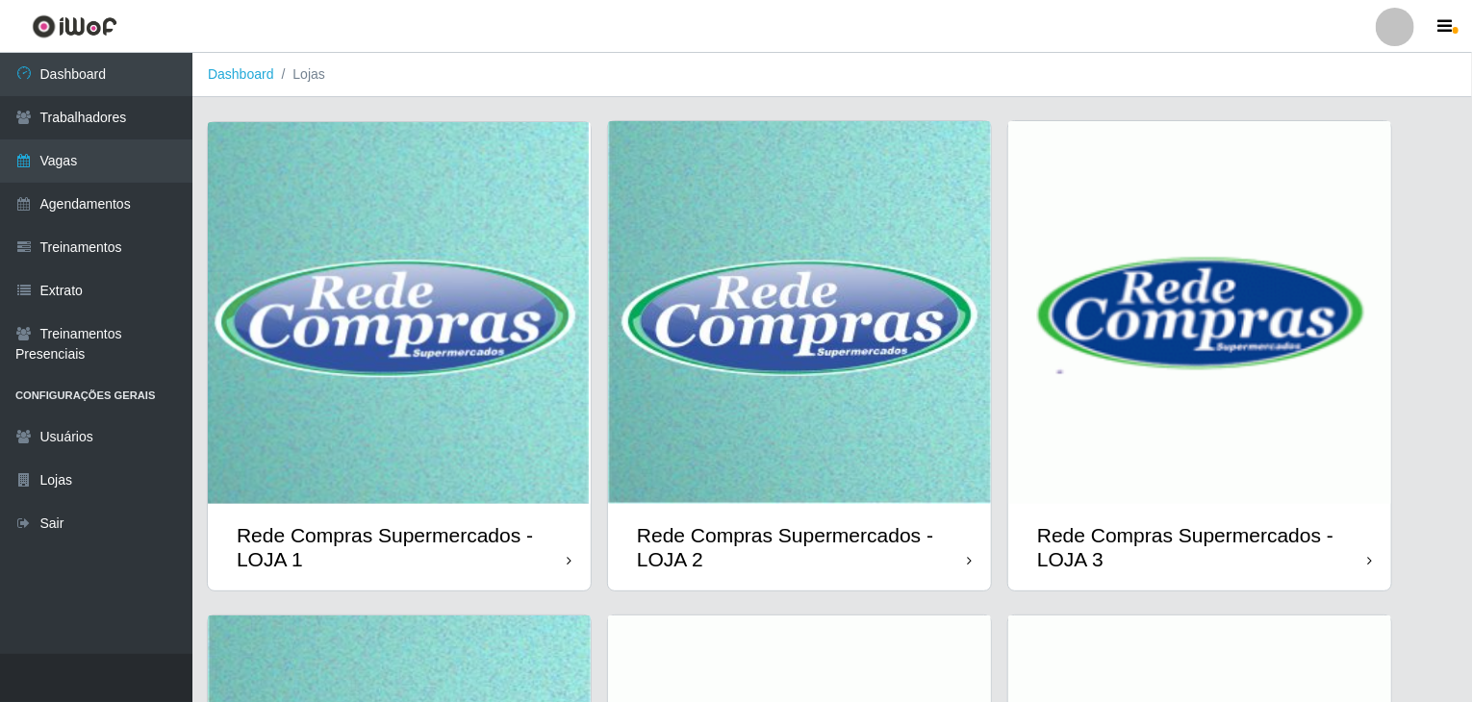
click at [855, 436] on img at bounding box center [799, 312] width 383 height 383
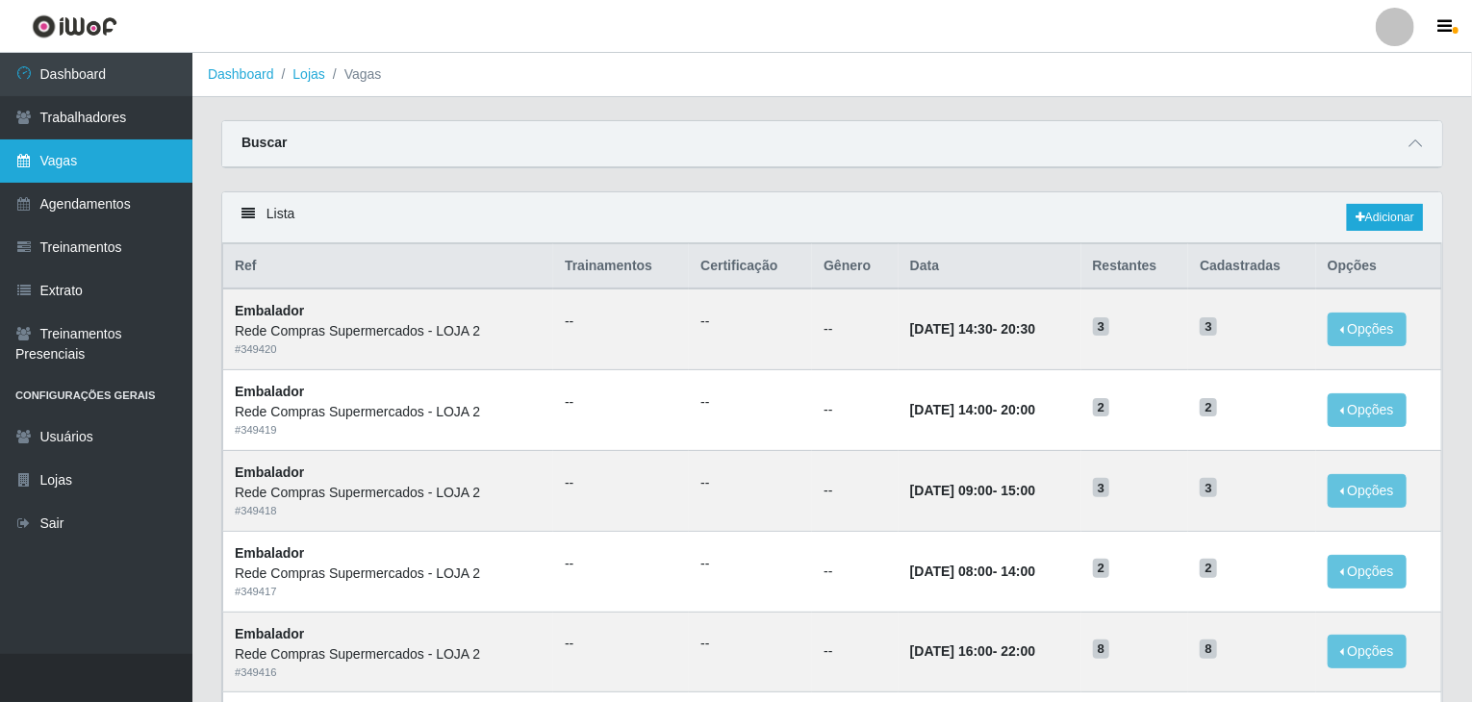
click at [85, 157] on link "Vagas" at bounding box center [96, 160] width 192 height 43
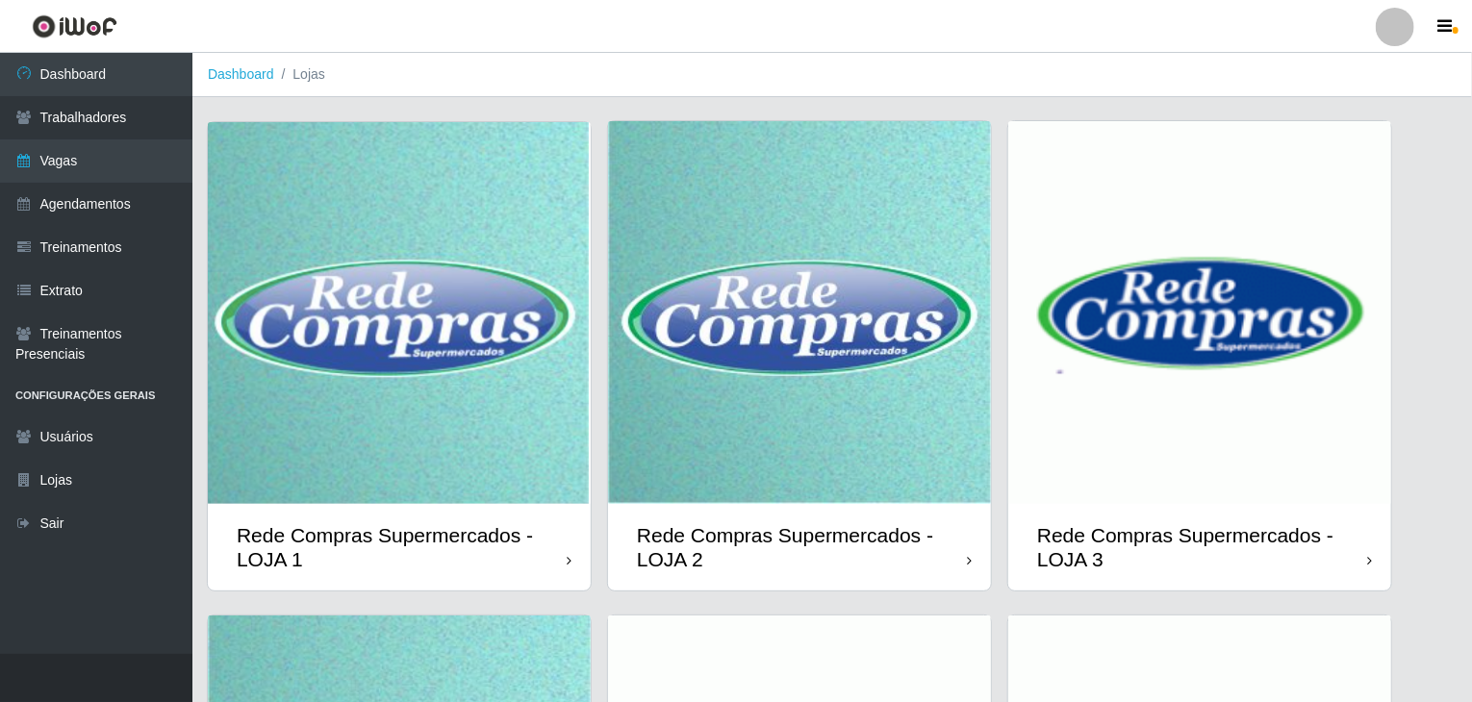
click at [497, 336] on img at bounding box center [399, 313] width 383 height 382
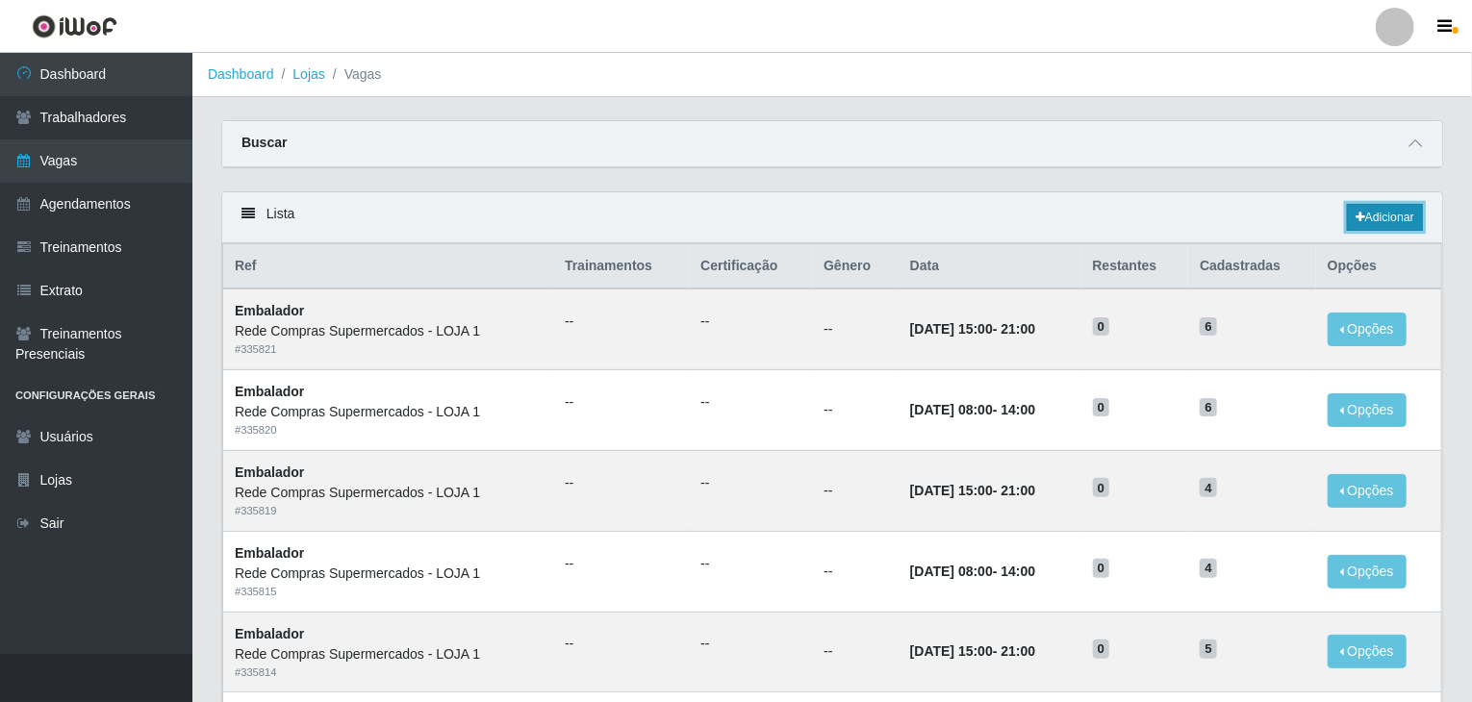
click at [1394, 211] on link "Adicionar" at bounding box center [1385, 217] width 76 height 27
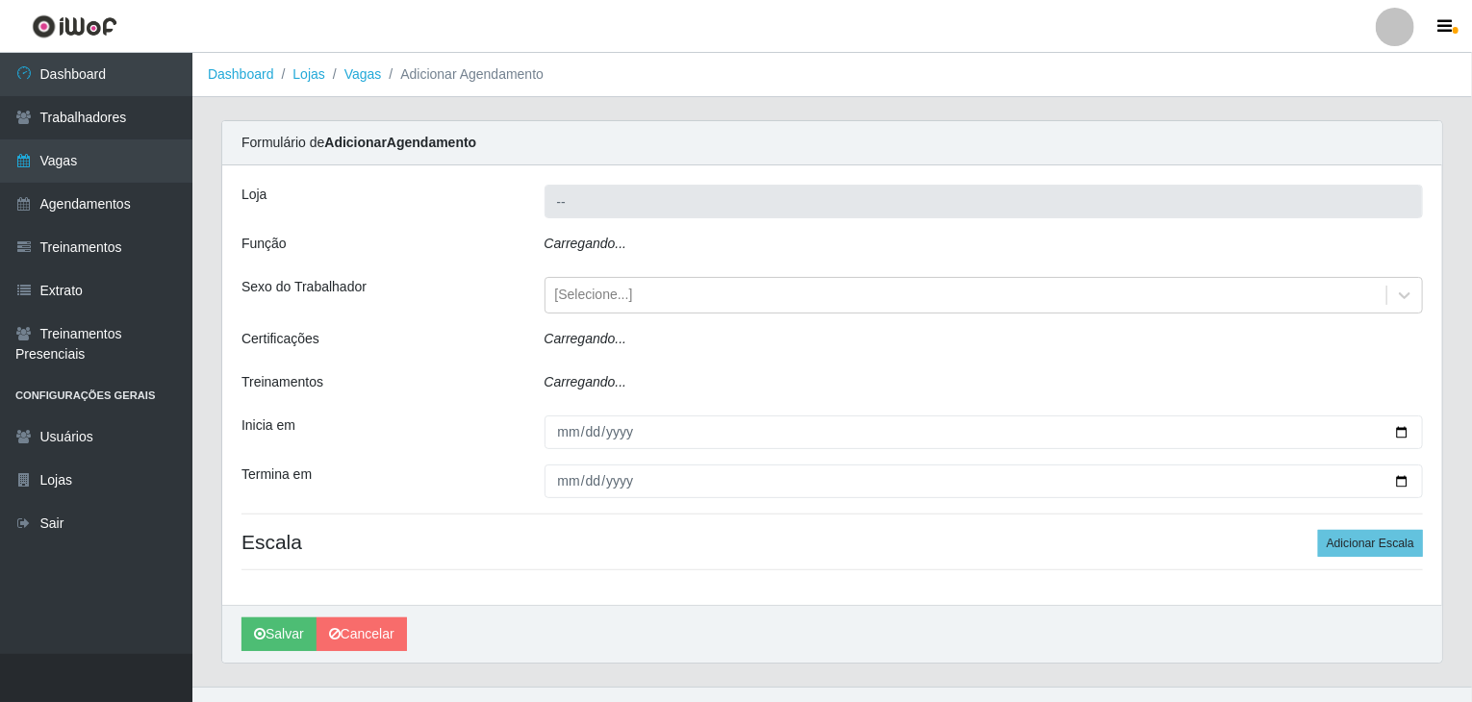
type input "Rede Compras Supermercados - LOJA 1"
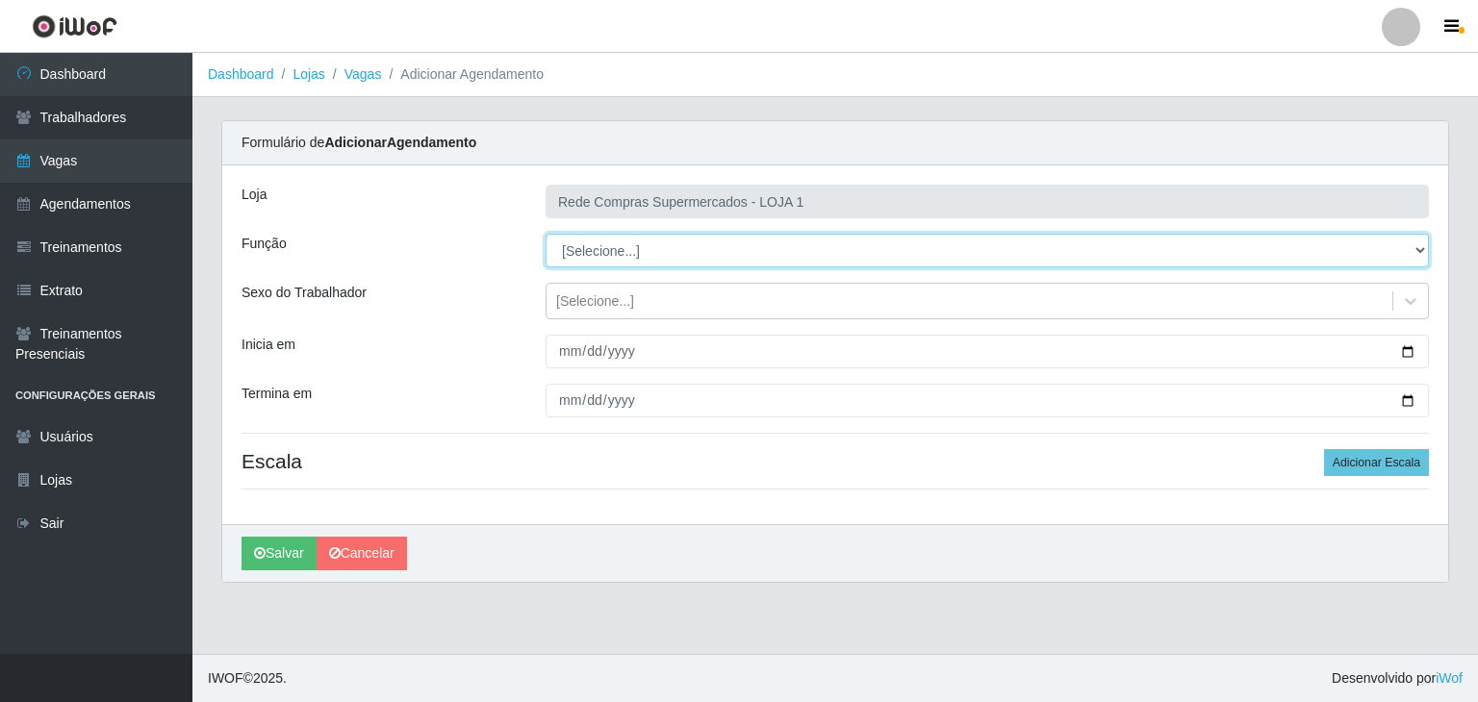
drag, startPoint x: 667, startPoint y: 237, endPoint x: 657, endPoint y: 249, distance: 15.8
click at [657, 249] on select "[Selecione...] ASG ASG + ASG ++ Balconista Balconista + Balconista ++ Embalador…" at bounding box center [986, 251] width 883 height 34
select select "1"
click at [545, 234] on select "[Selecione...] ASG ASG + ASG ++ Balconista Balconista + Balconista ++ Embalador…" at bounding box center [986, 251] width 883 height 34
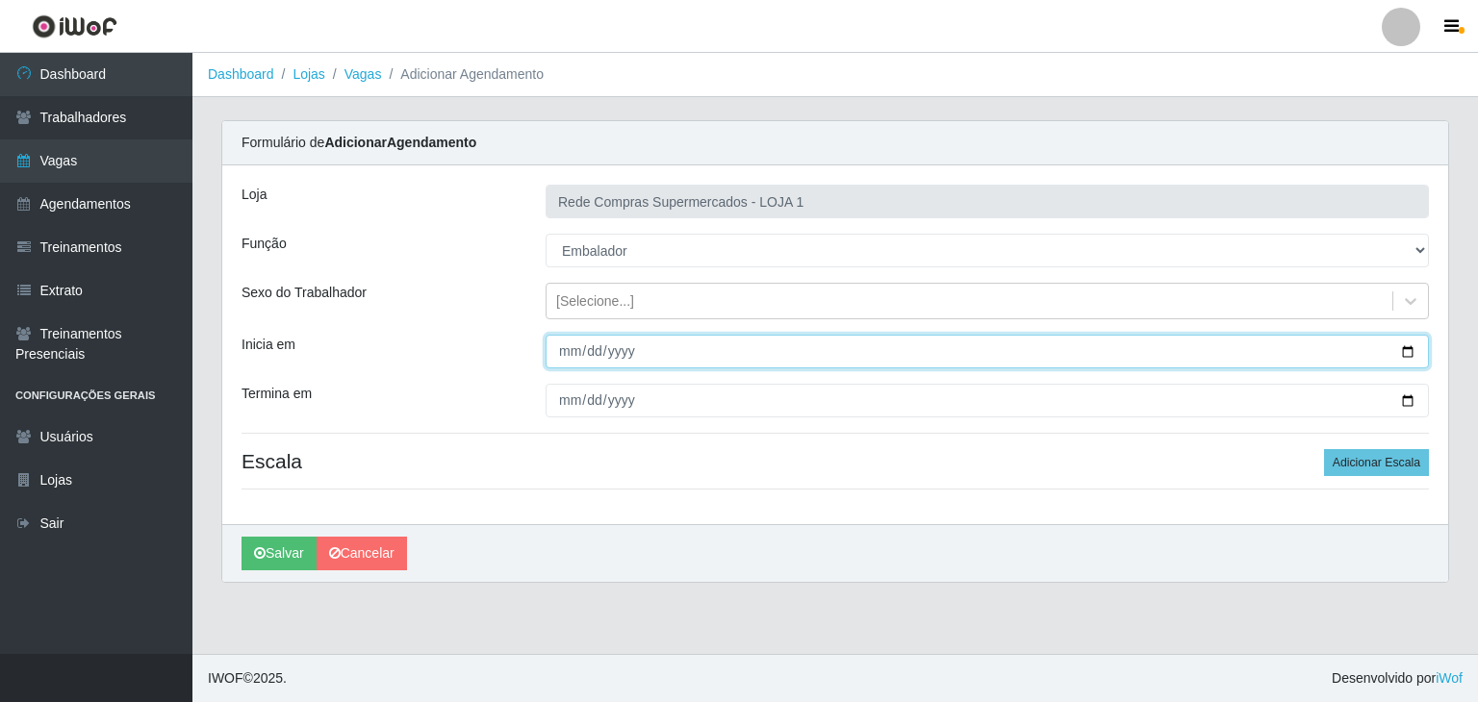
drag, startPoint x: 1408, startPoint y: 349, endPoint x: 1297, endPoint y: 348, distance: 111.6
click at [1406, 349] on input "Inicia em" at bounding box center [986, 352] width 883 height 34
type input "[DATE]"
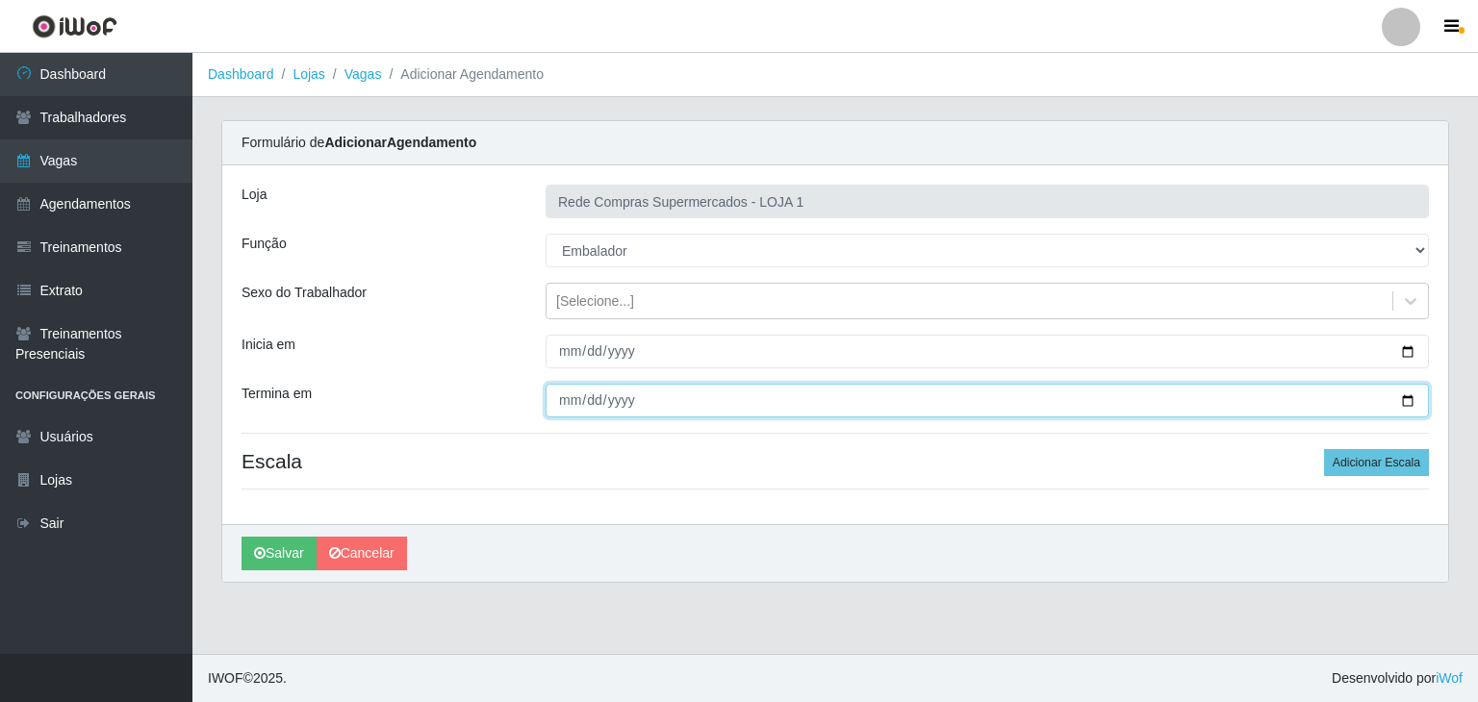
click at [1411, 397] on input "Termina em" at bounding box center [986, 401] width 883 height 34
type input "[DATE]"
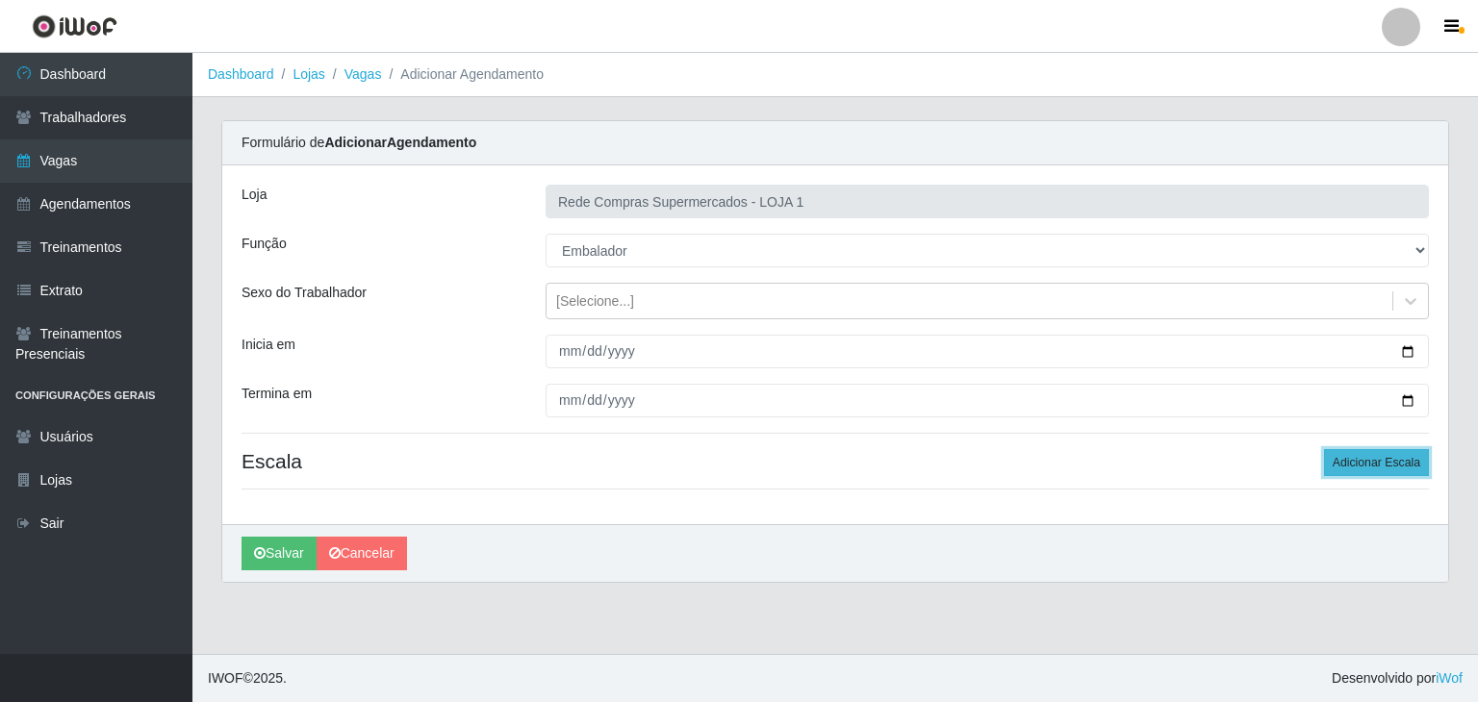
click at [1409, 463] on button "Adicionar Escala" at bounding box center [1376, 462] width 105 height 27
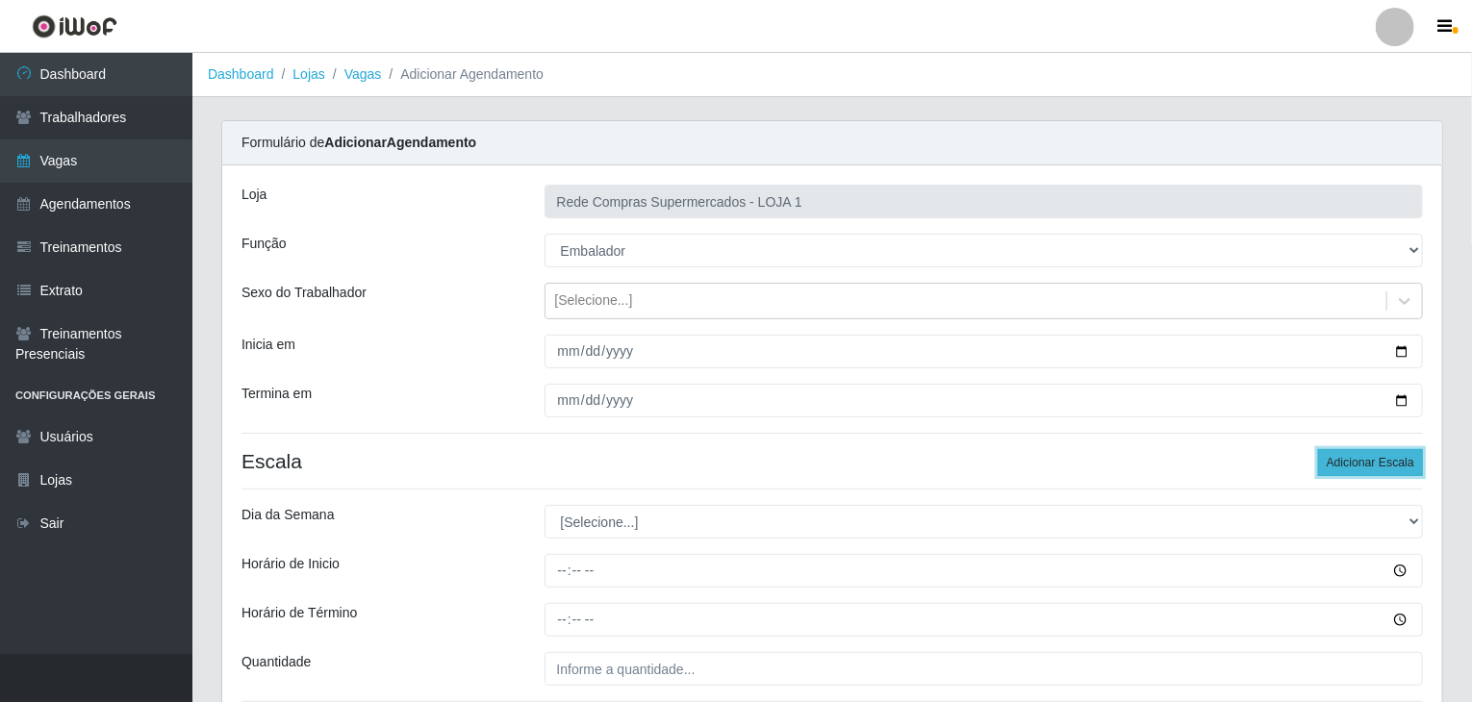
click at [1409, 463] on button "Adicionar Escala" at bounding box center [1370, 462] width 105 height 27
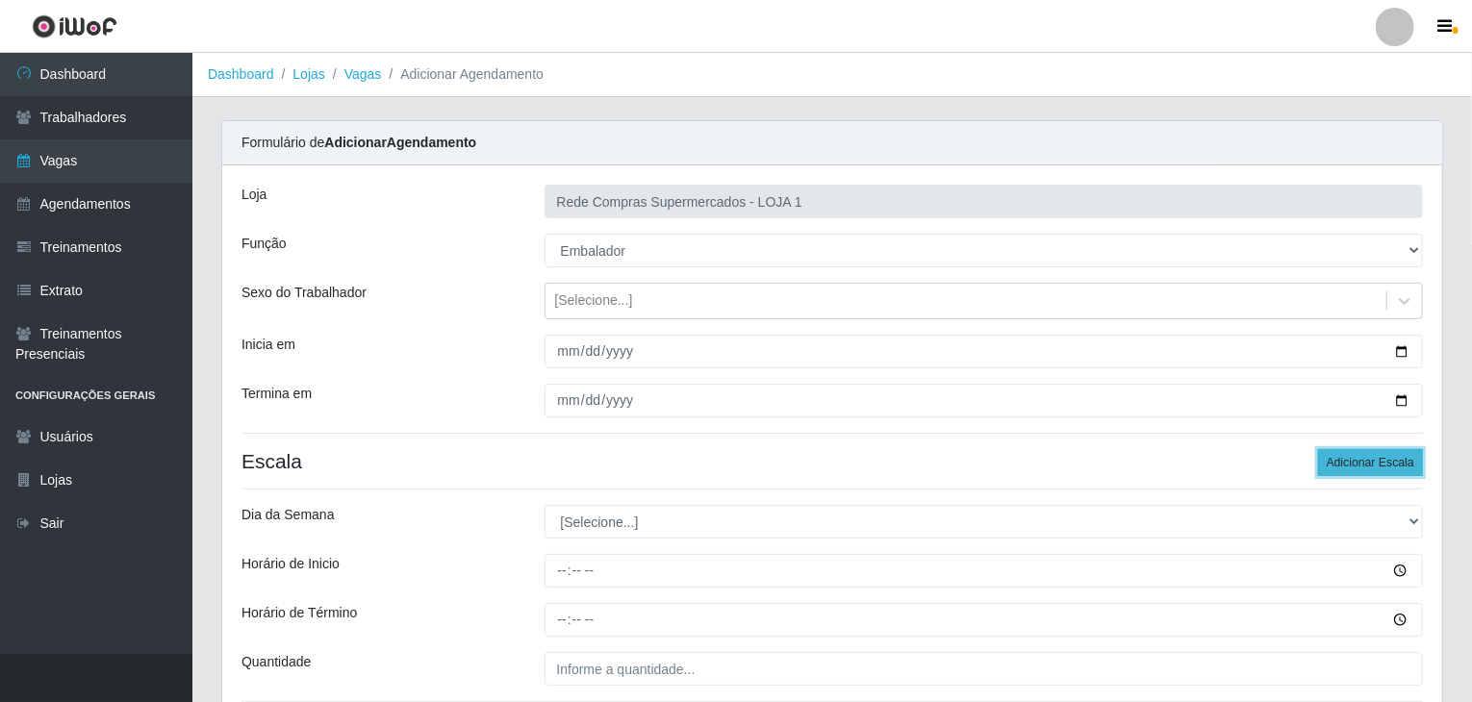
click at [1409, 463] on button "Adicionar Escala" at bounding box center [1370, 462] width 105 height 27
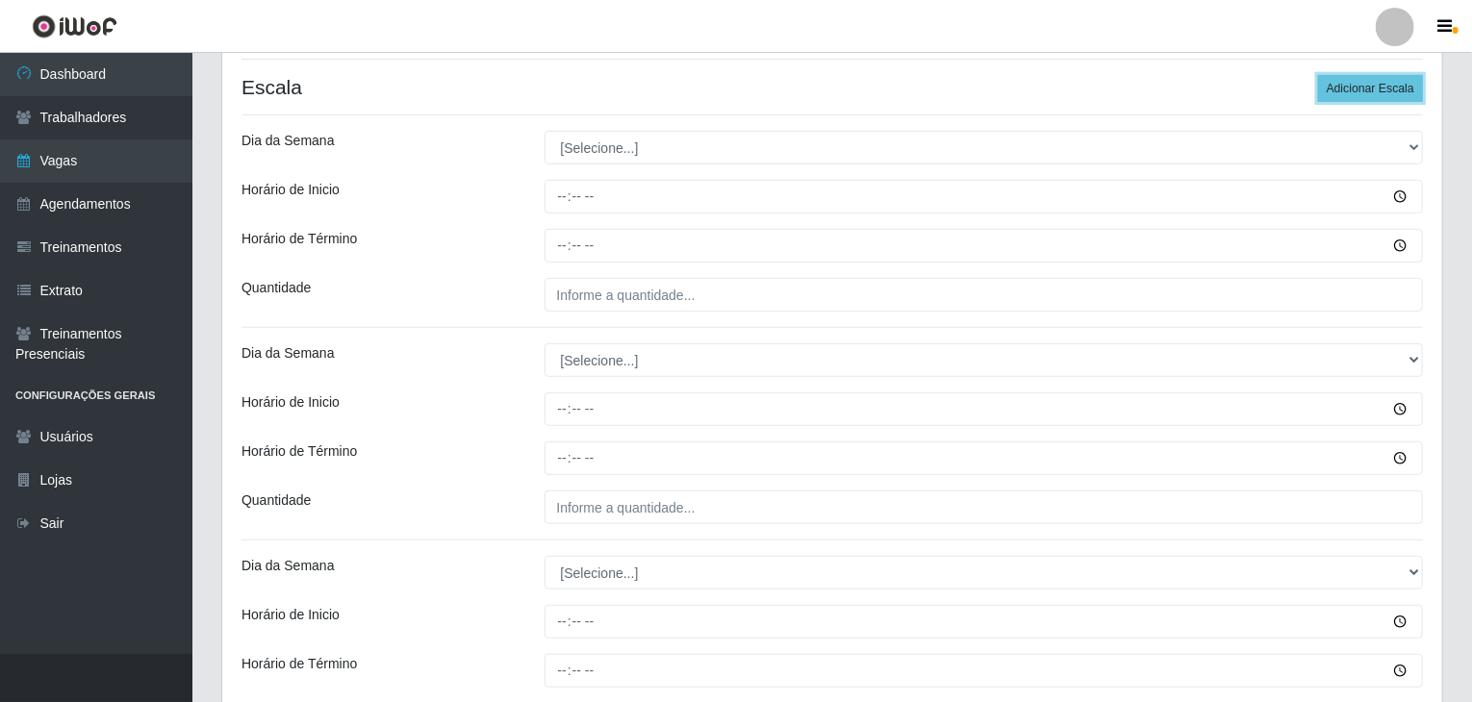
scroll to position [385, 0]
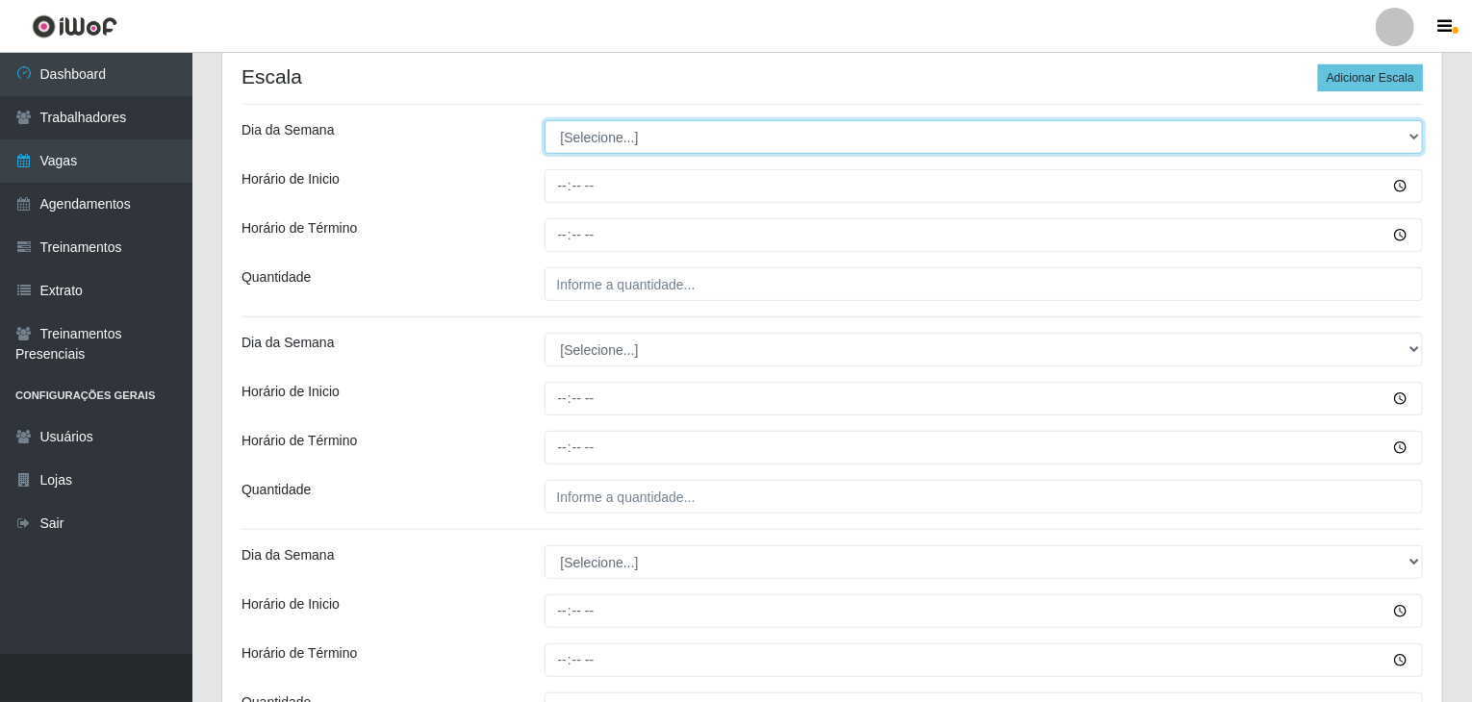
click at [600, 146] on select "[Selecione...] Segunda Terça Quarta Quinta Sexta Sábado Domingo" at bounding box center [983, 137] width 879 height 34
select select "3"
click at [544, 120] on select "[Selecione...] Segunda Terça Quarta Quinta Sexta Sábado Domingo" at bounding box center [983, 137] width 879 height 34
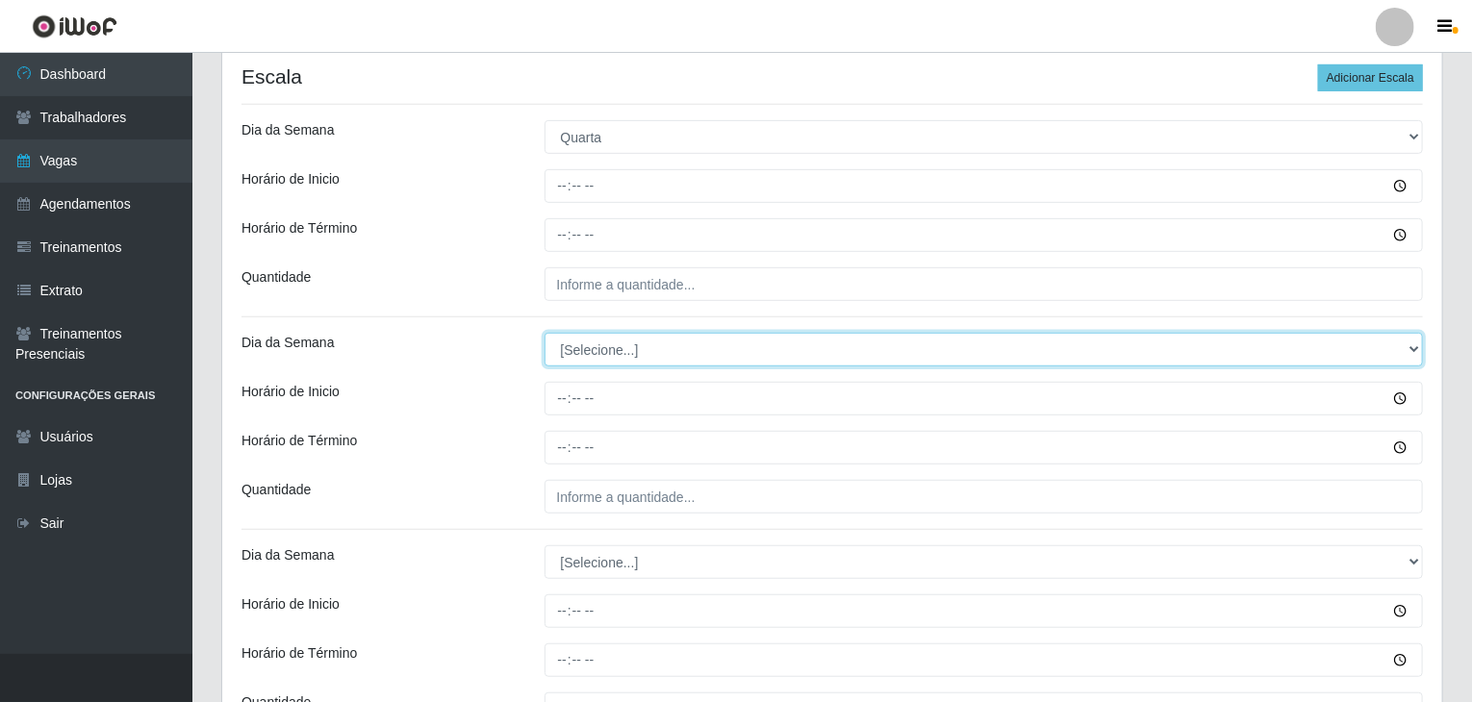
click at [619, 351] on select "[Selecione...] Segunda Terça Quarta Quinta Sexta Sábado Domingo" at bounding box center [983, 350] width 879 height 34
select select "3"
click at [544, 333] on select "[Selecione...] Segunda Terça Quarta Quinta Sexta Sábado Domingo" at bounding box center [983, 350] width 879 height 34
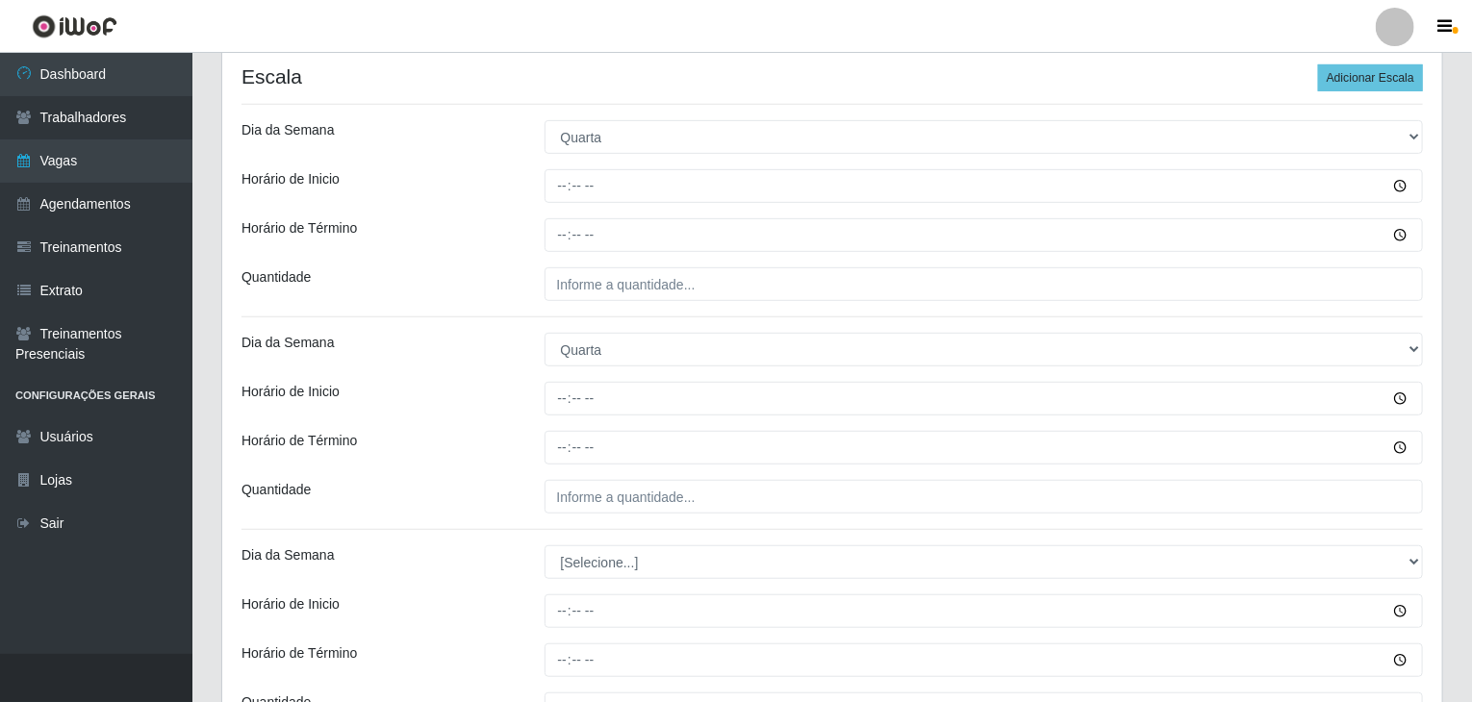
click at [493, 432] on div "Horário de Término" at bounding box center [378, 448] width 303 height 34
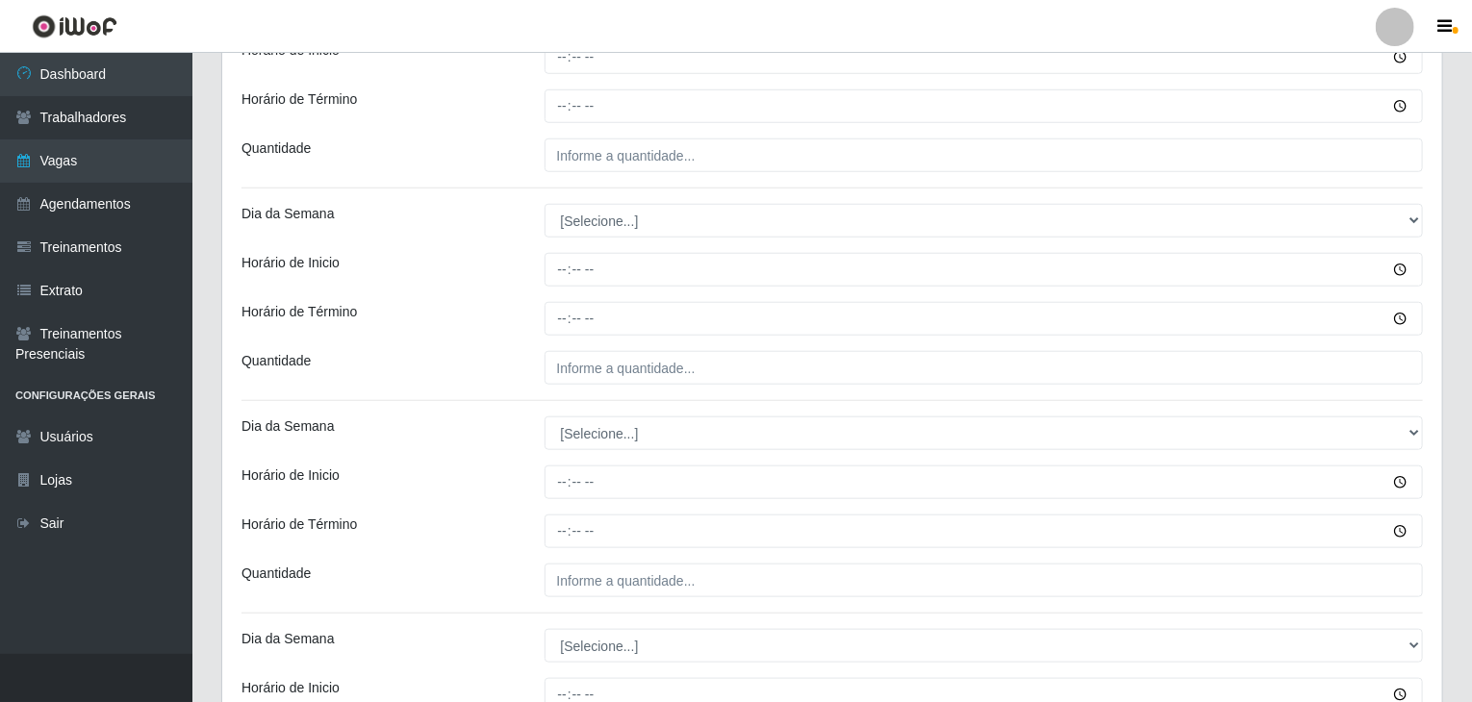
scroll to position [770, 0]
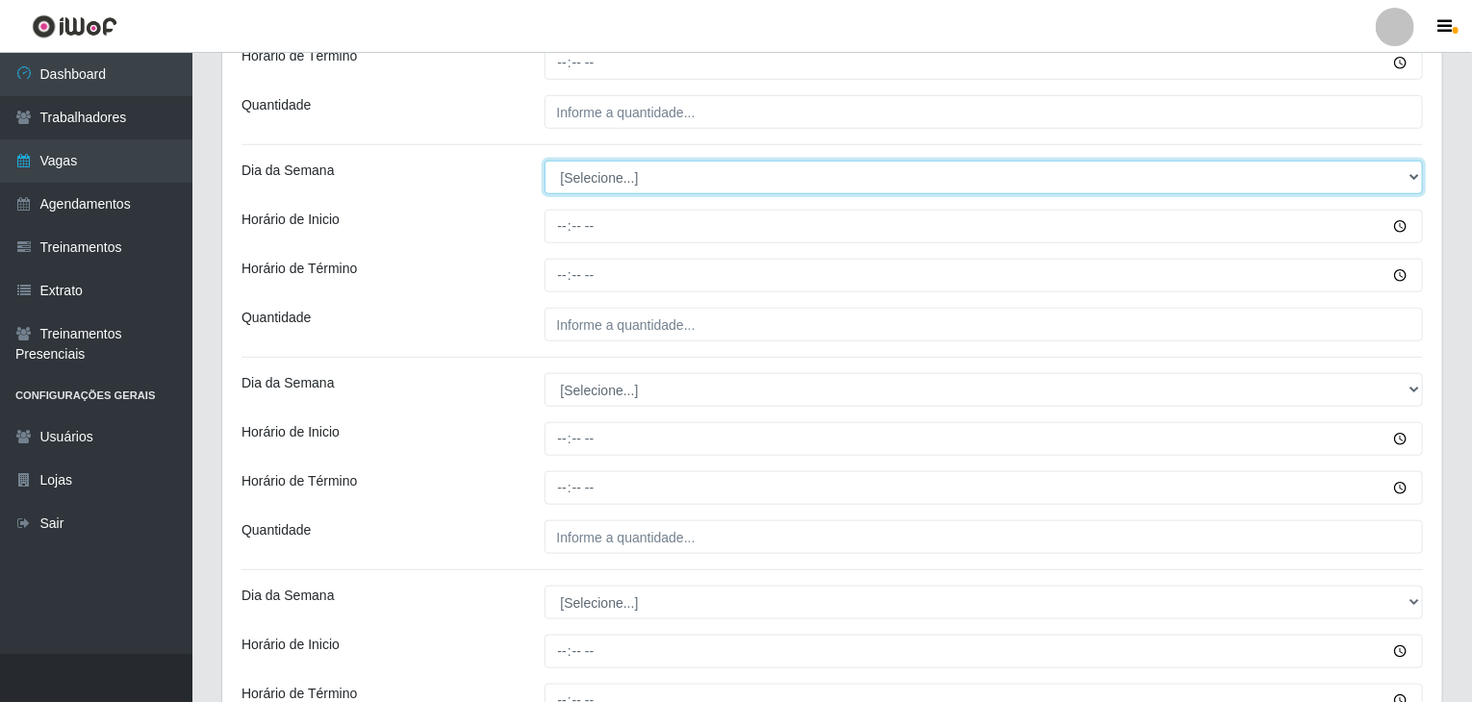
click at [576, 178] on select "[Selecione...] Segunda Terça Quarta Quinta Sexta Sábado Domingo" at bounding box center [983, 178] width 879 height 34
select select "4"
click at [544, 161] on select "[Selecione...] Segunda Terça Quarta Quinta Sexta Sábado Domingo" at bounding box center [983, 178] width 879 height 34
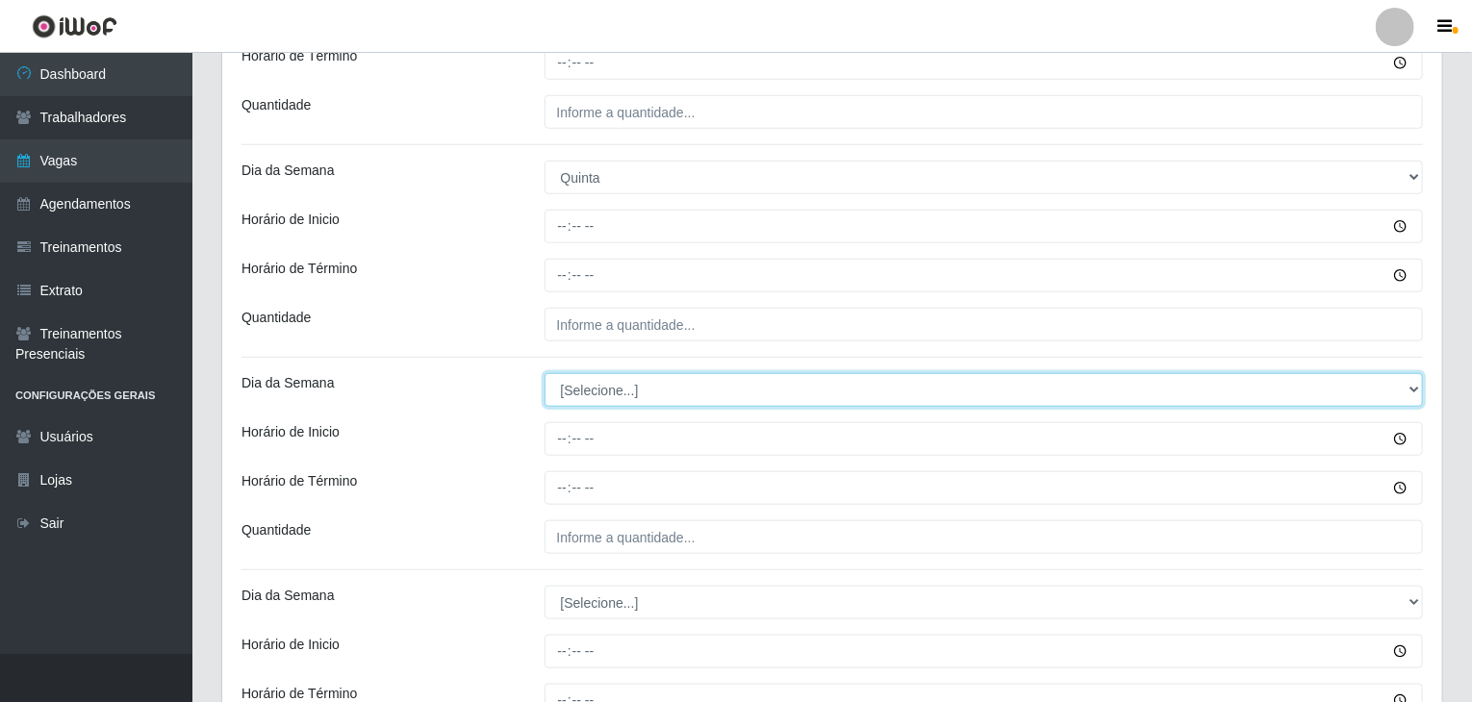
click at [593, 383] on select "[Selecione...] Segunda Terça Quarta Quinta Sexta Sábado Domingo" at bounding box center [983, 390] width 879 height 34
select select "4"
click at [544, 373] on select "[Selecione...] Segunda Terça Quarta Quinta Sexta Sábado Domingo" at bounding box center [983, 390] width 879 height 34
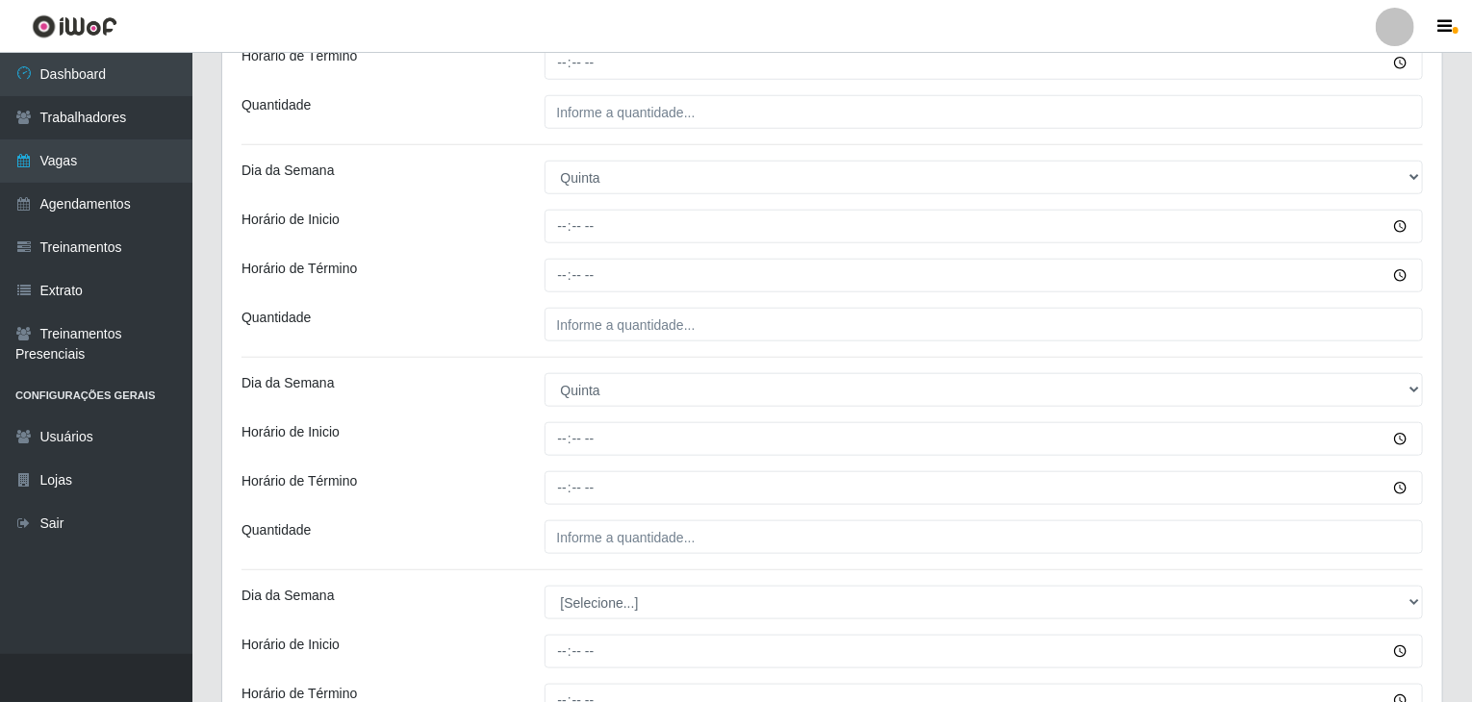
click at [508, 443] on div "Horário de Inicio" at bounding box center [378, 439] width 303 height 34
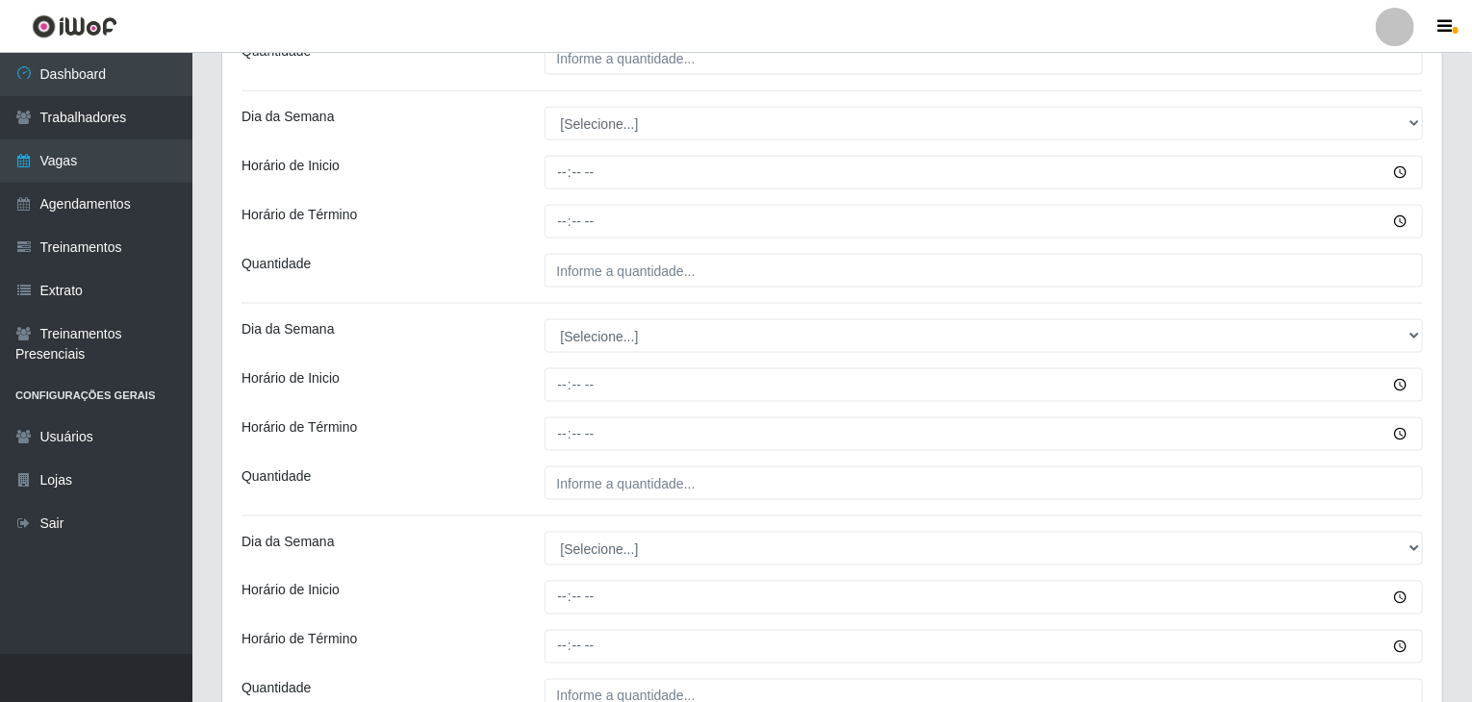
scroll to position [1251, 0]
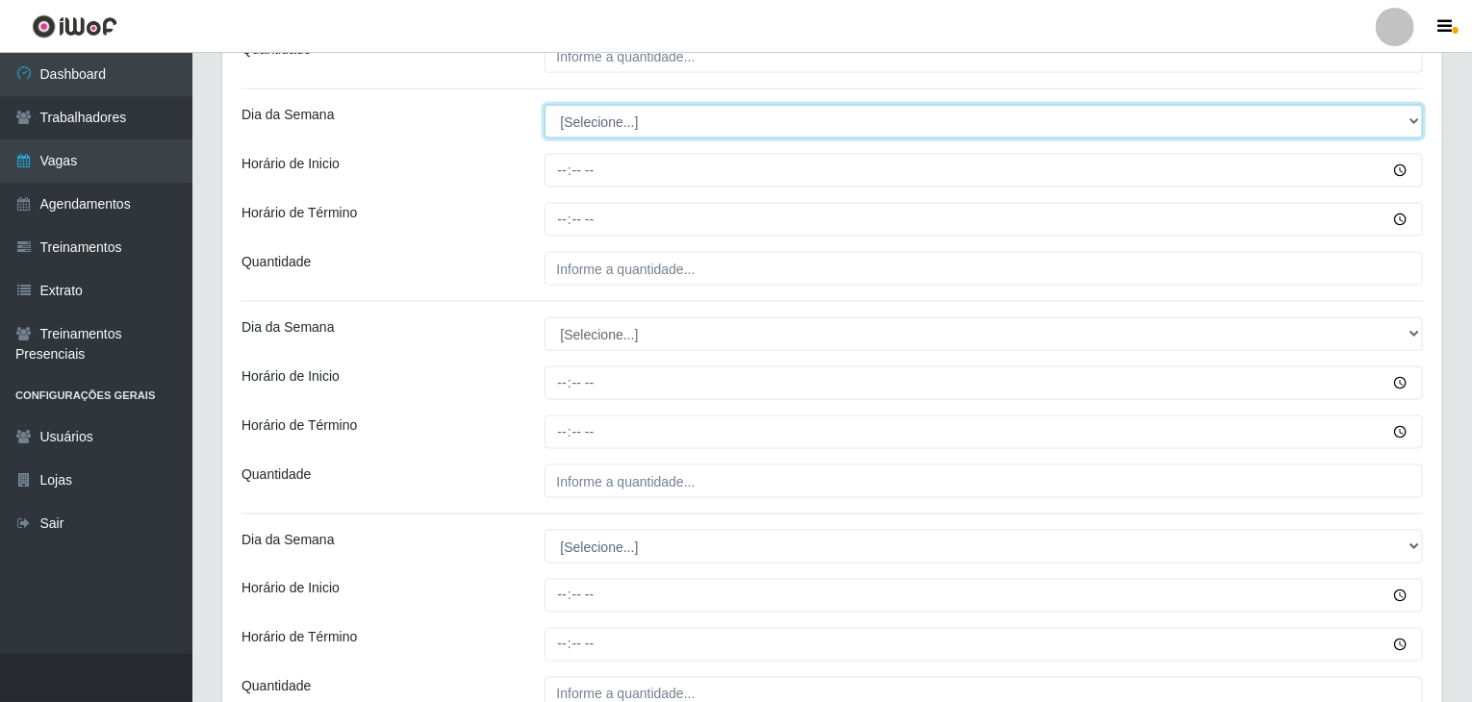
click at [586, 127] on select "[Selecione...] Segunda Terça Quarta Quinta Sexta Sábado Domingo" at bounding box center [983, 122] width 879 height 34
select select "5"
click at [544, 105] on select "[Selecione...] Segunda Terça Quarta Quinta Sexta Sábado Domingo" at bounding box center [983, 122] width 879 height 34
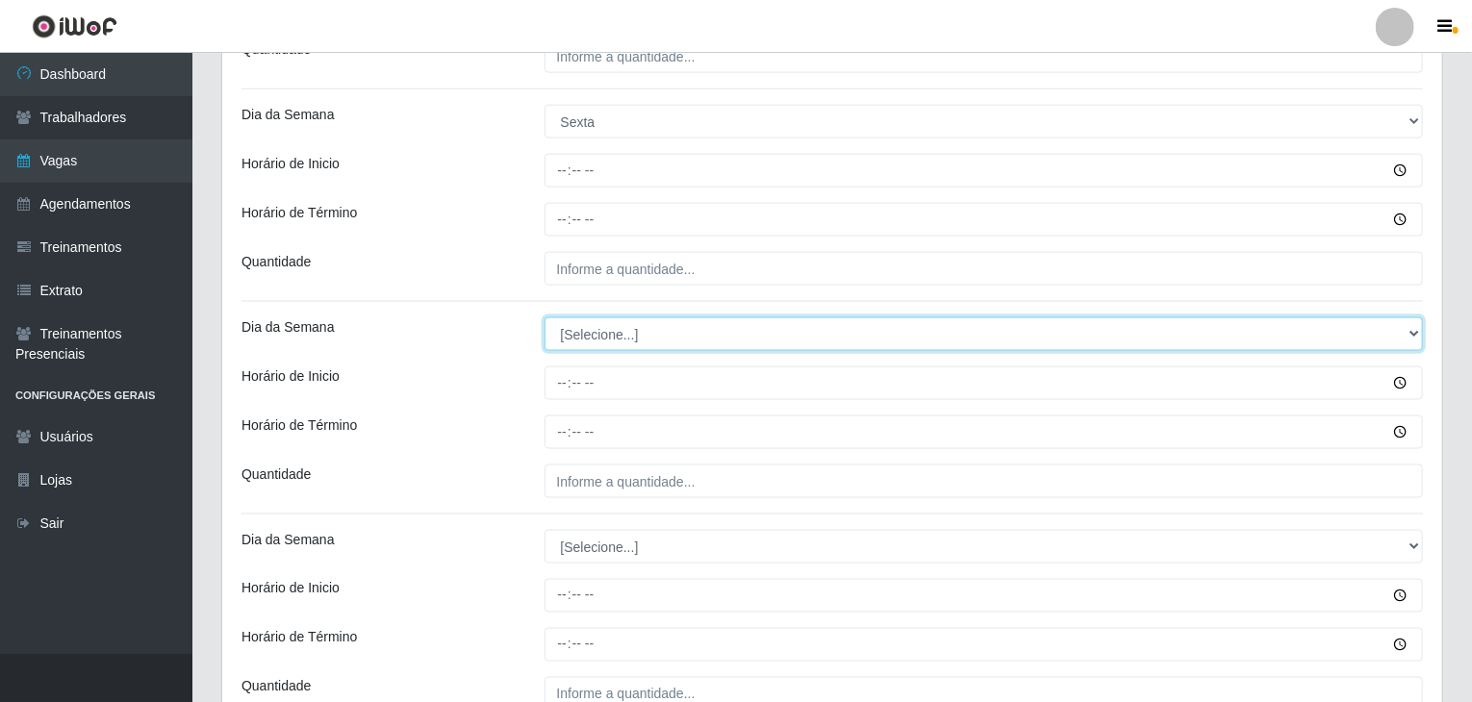
click at [598, 333] on select "[Selecione...] Segunda Terça Quarta Quinta Sexta Sábado Domingo" at bounding box center [983, 334] width 879 height 34
select select "5"
click at [544, 317] on select "[Selecione...] Segunda Terça Quarta Quinta Sexta Sábado Domingo" at bounding box center [983, 334] width 879 height 34
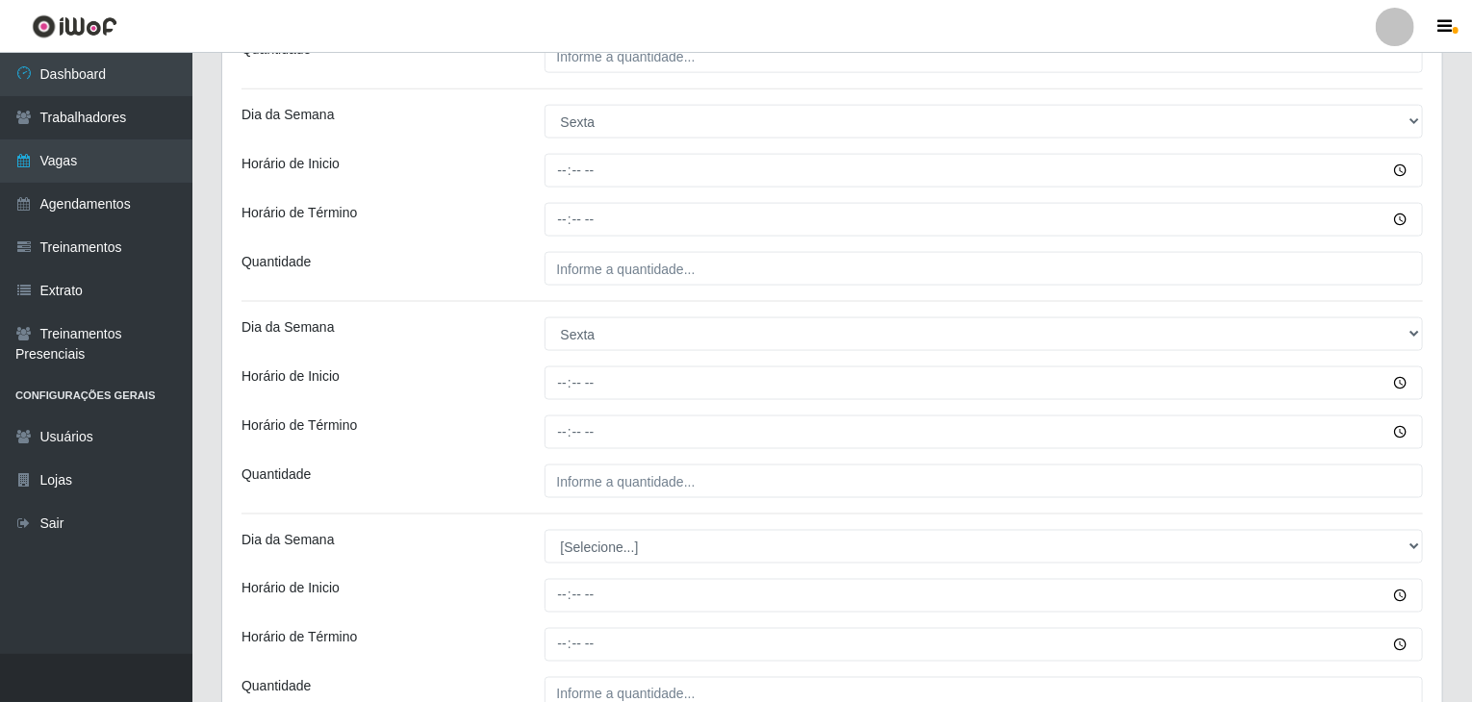
click at [466, 416] on div "Horário de Término" at bounding box center [378, 433] width 303 height 34
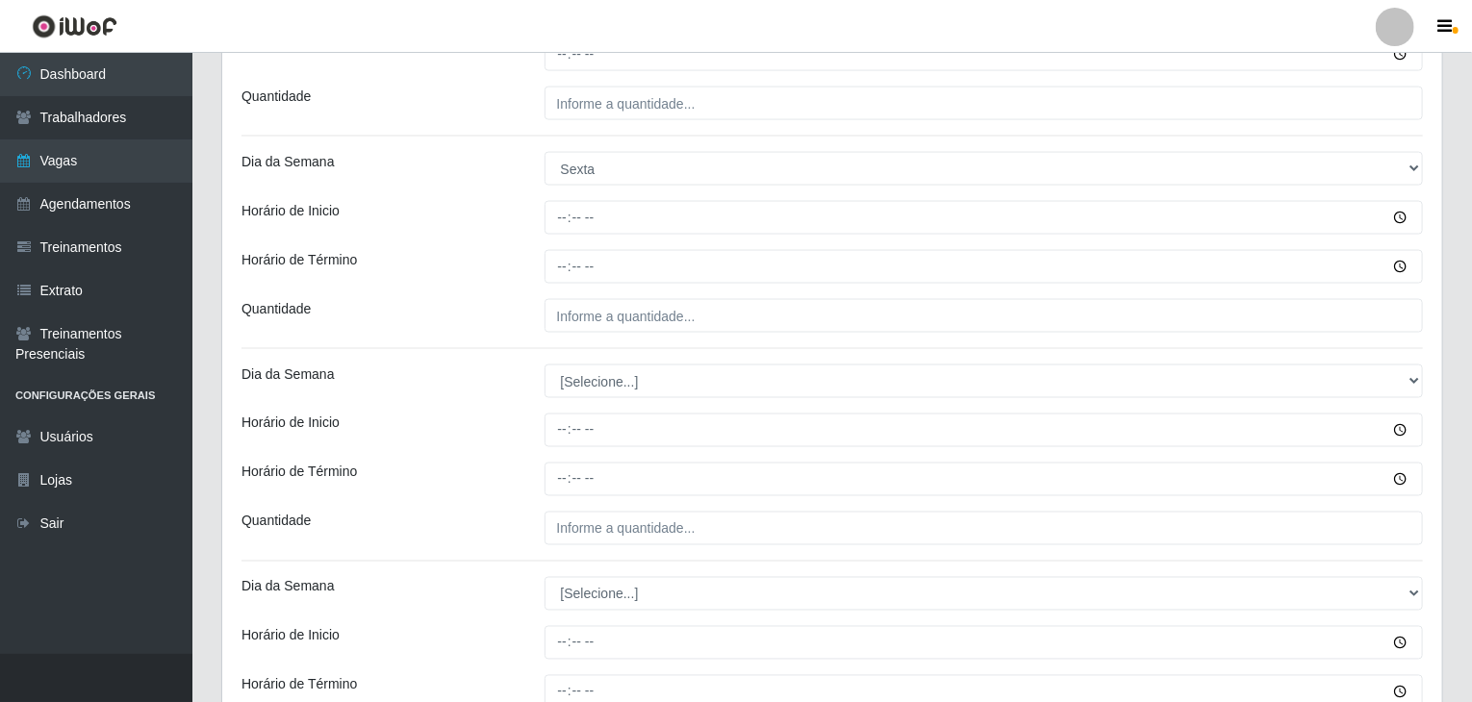
scroll to position [1635, 0]
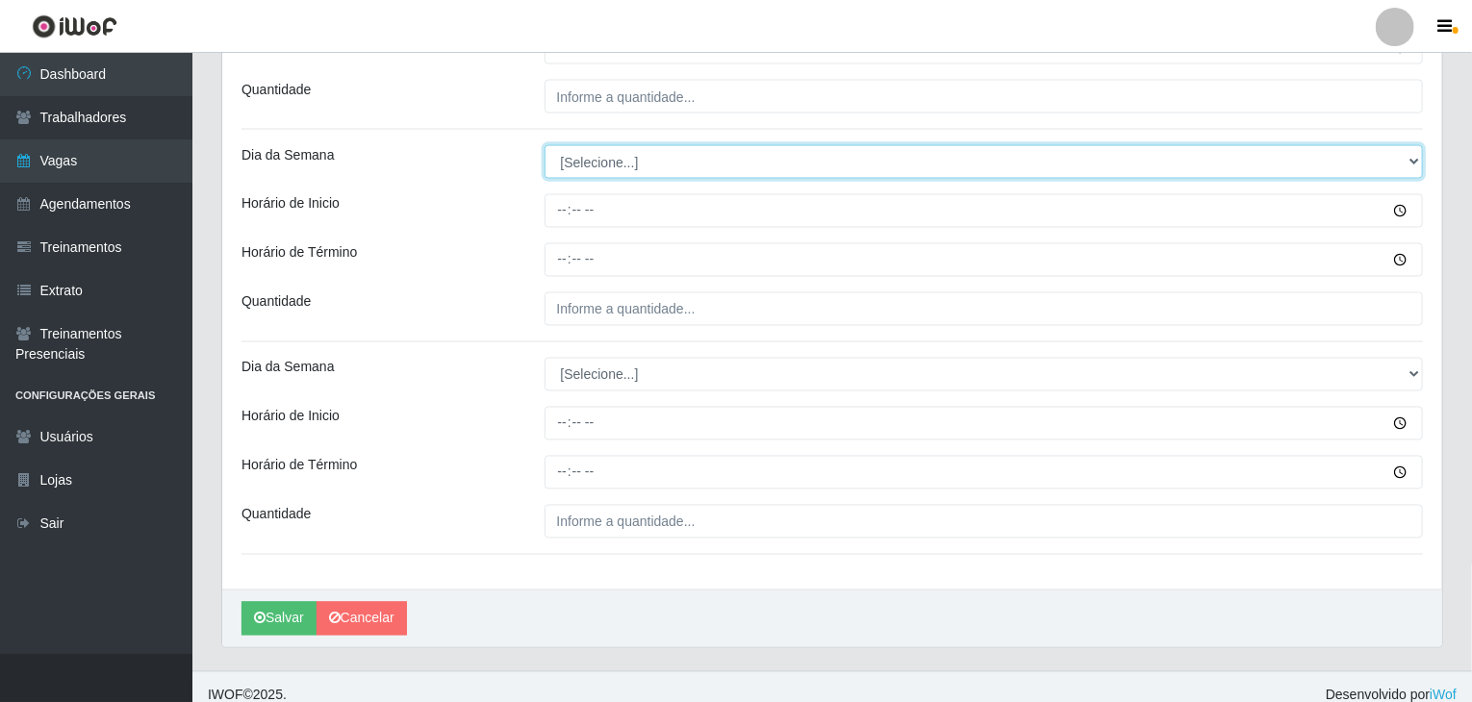
click at [627, 154] on select "[Selecione...] Segunda Terça Quarta Quinta Sexta Sábado Domingo" at bounding box center [983, 162] width 879 height 34
select select "6"
click at [544, 145] on select "[Selecione...] Segunda Terça Quarta Quinta Sexta Sábado Domingo" at bounding box center [983, 162] width 879 height 34
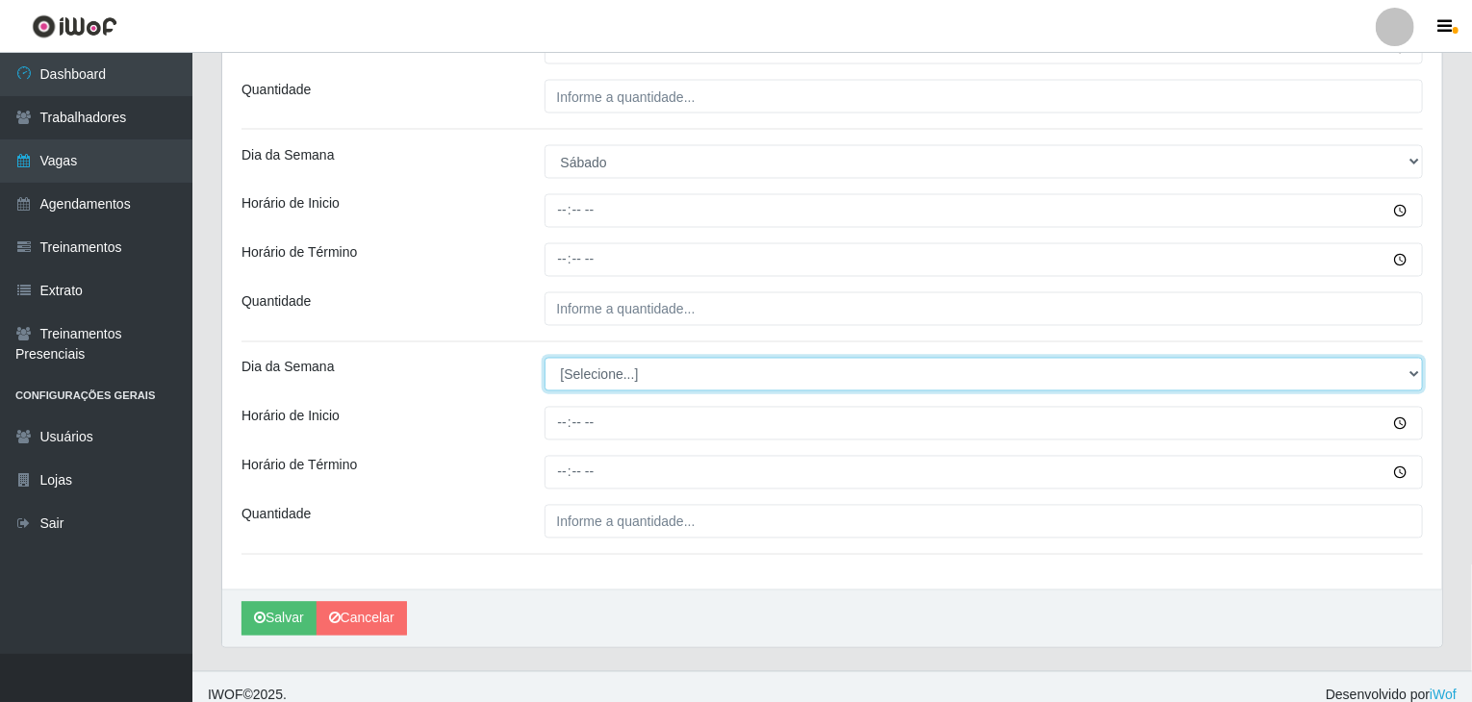
click at [589, 376] on select "[Selecione...] Segunda Terça Quarta Quinta Sexta Sábado Domingo" at bounding box center [983, 375] width 879 height 34
select select "6"
click at [544, 358] on select "[Selecione...] Segunda Terça Quarta Quinta Sexta Sábado Domingo" at bounding box center [983, 375] width 879 height 34
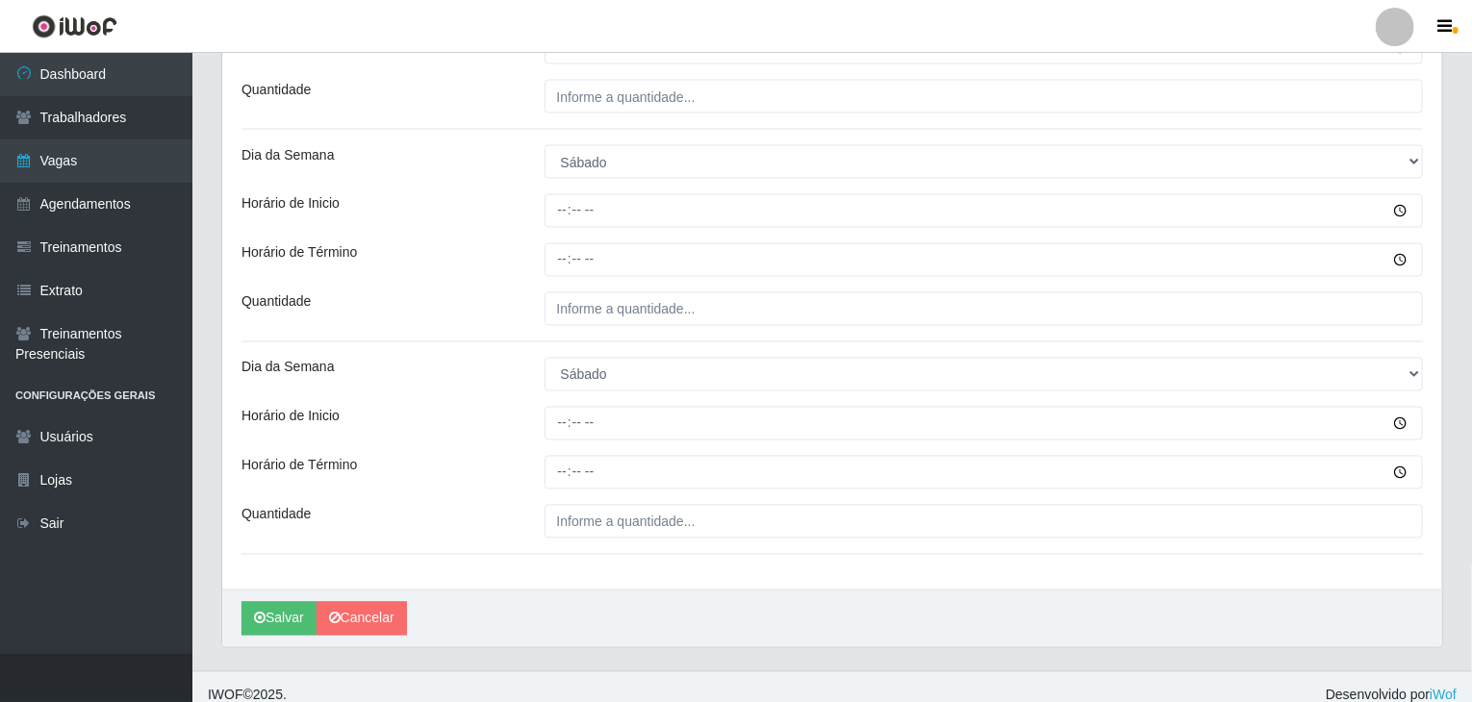
click at [403, 422] on div "Horário de Inicio" at bounding box center [378, 424] width 303 height 34
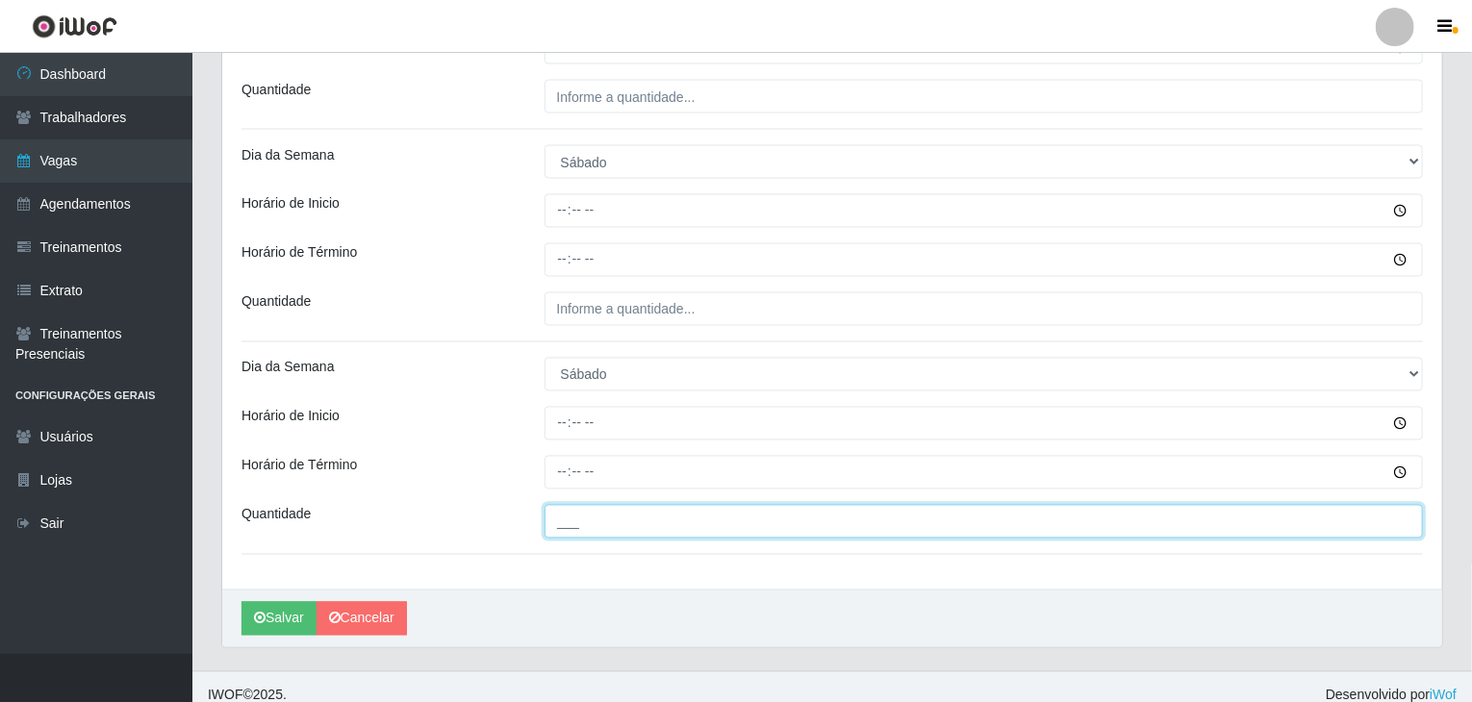
click at [746, 510] on input "___" at bounding box center [983, 522] width 879 height 34
type input "6__"
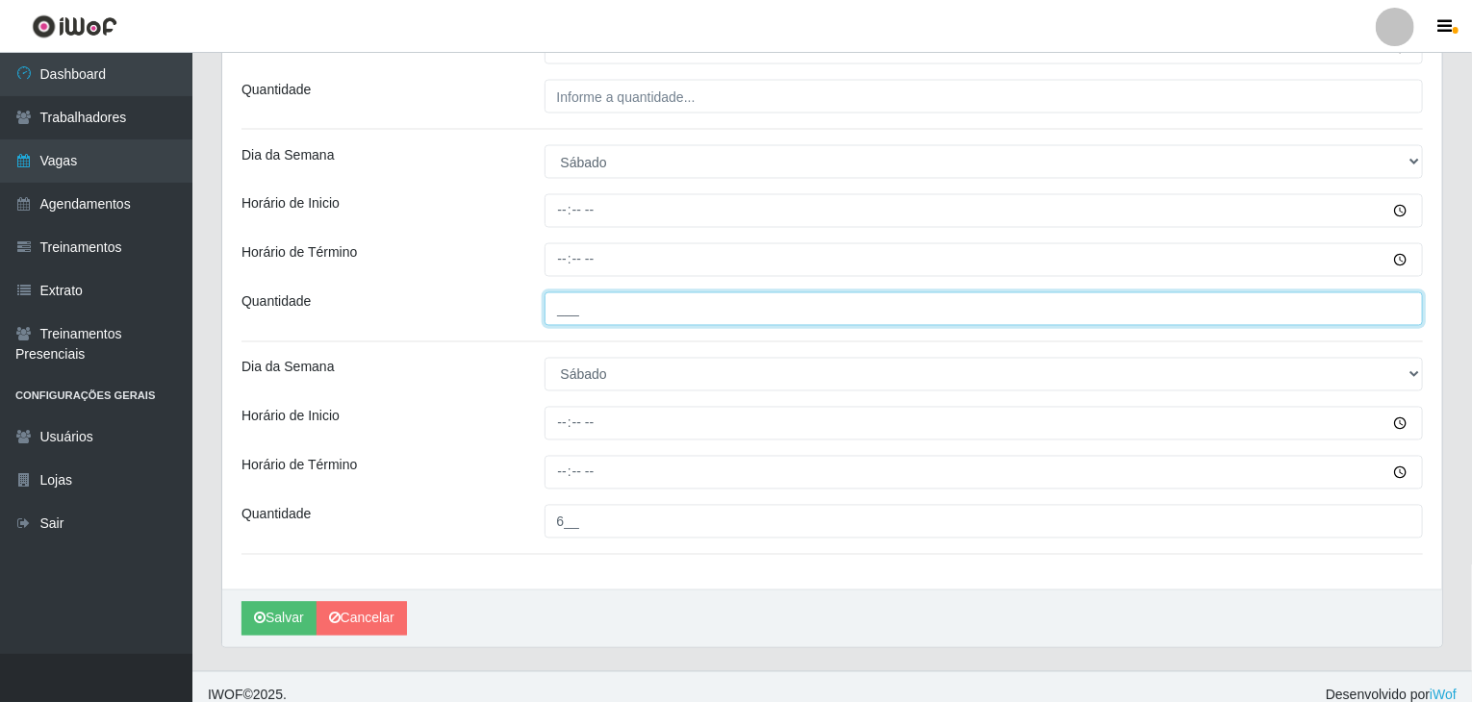
click at [643, 313] on input "___" at bounding box center [983, 309] width 879 height 34
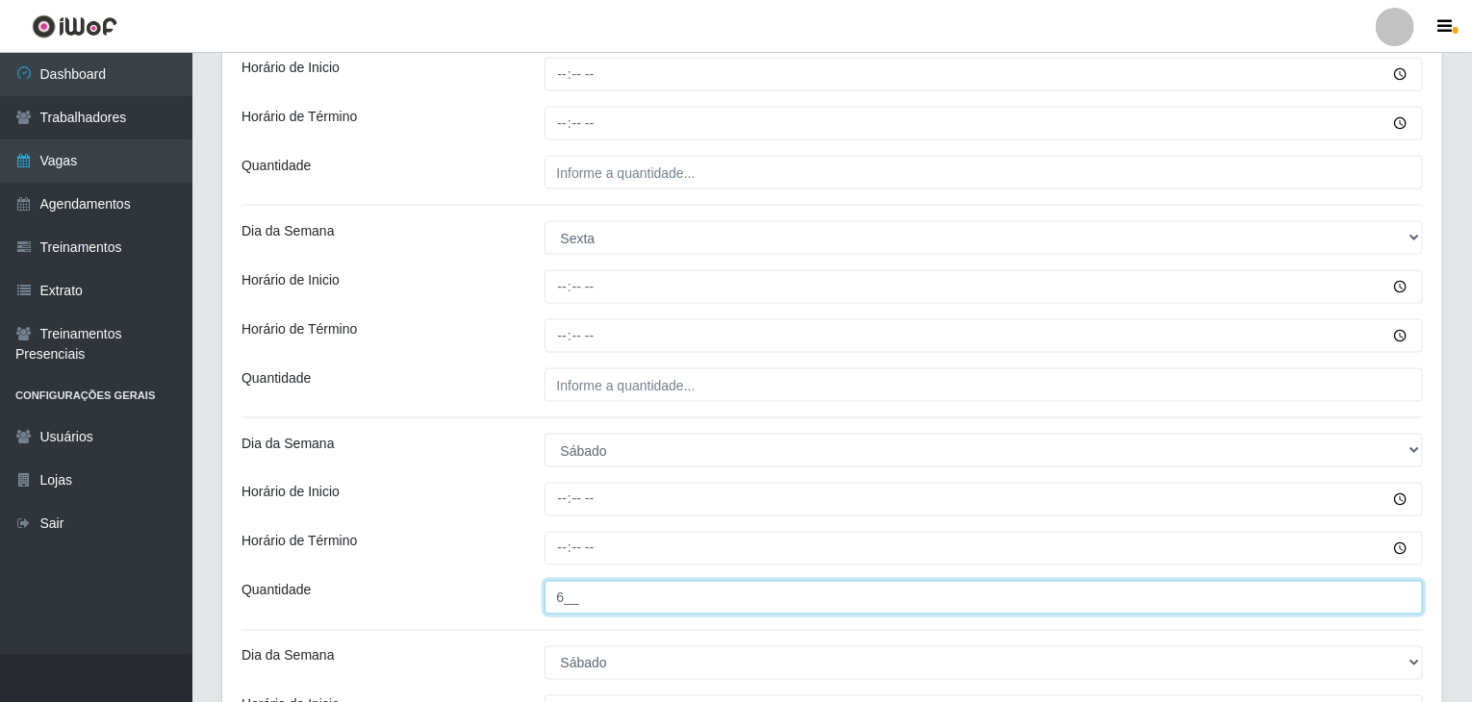
type input "6__"
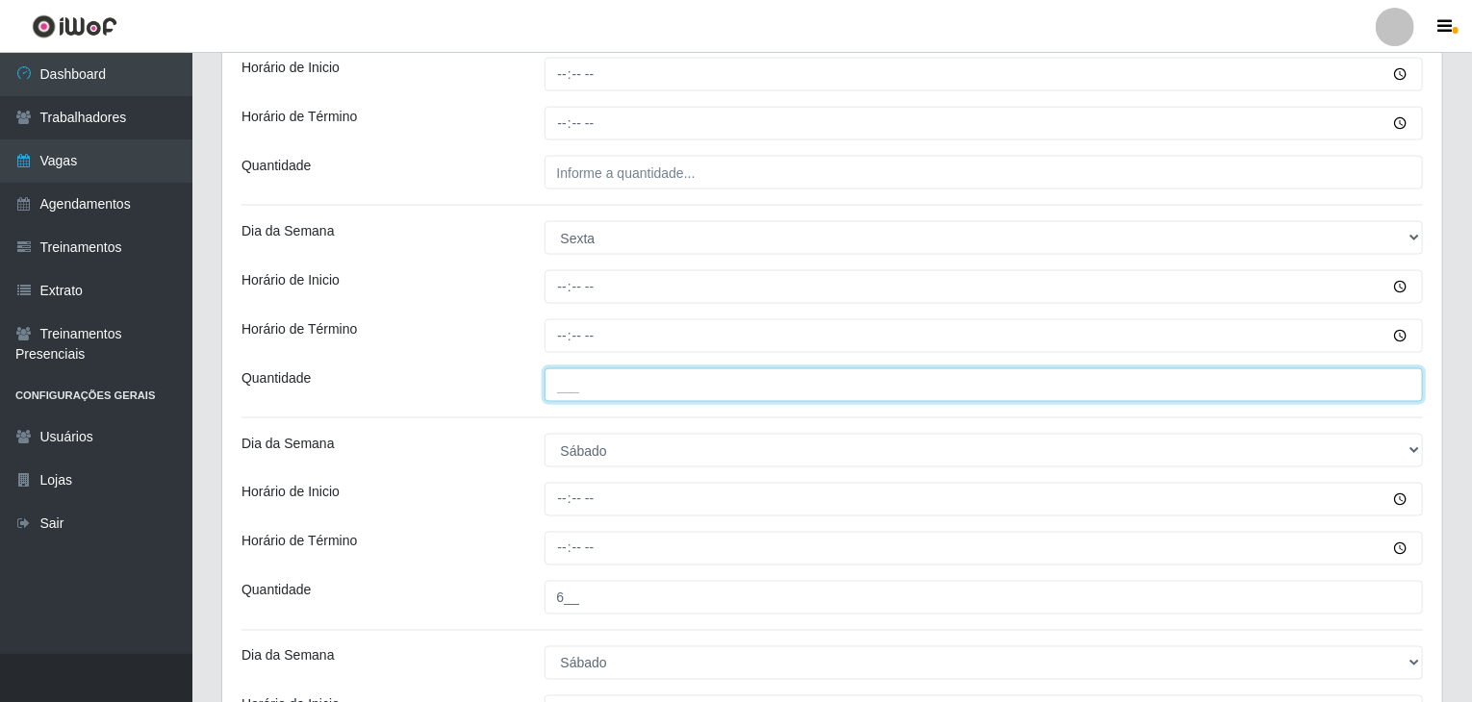
click at [708, 368] on input "___" at bounding box center [983, 385] width 879 height 34
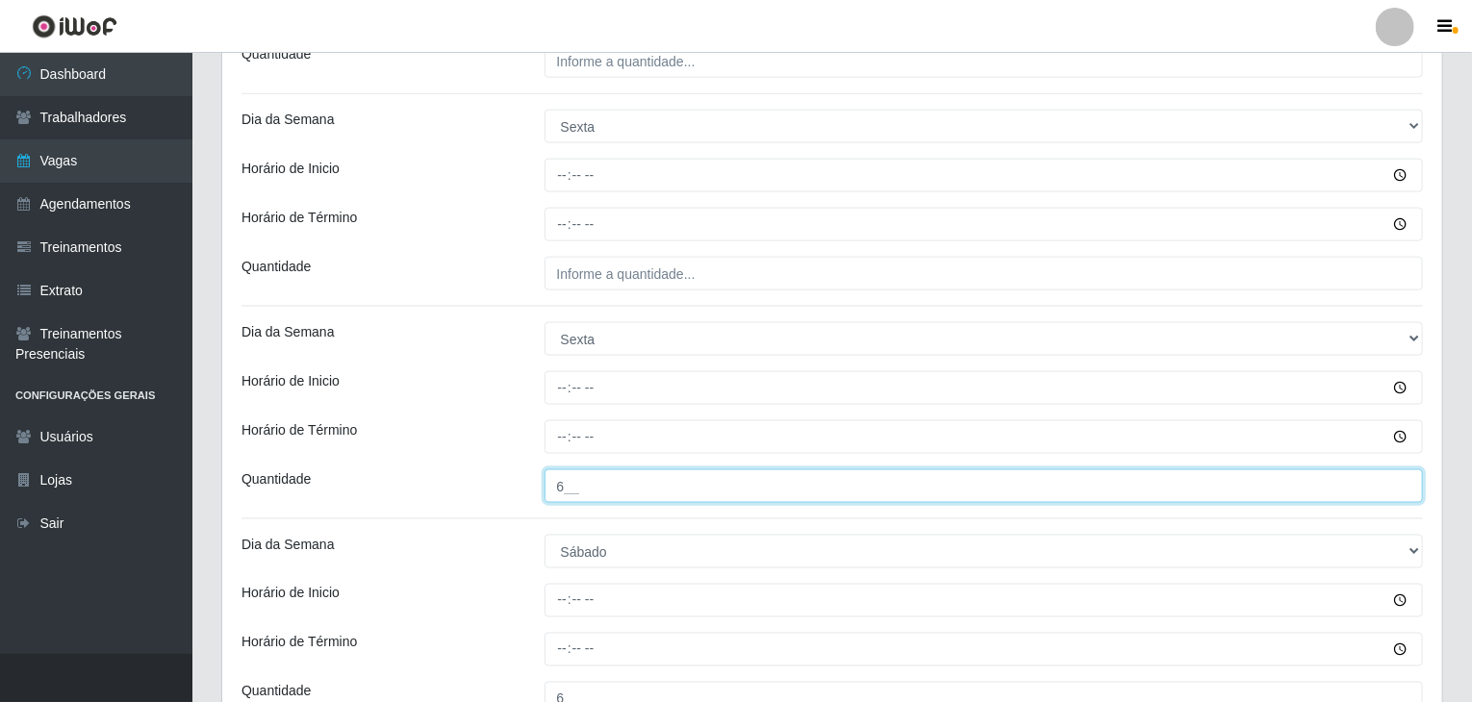
scroll to position [1058, 0]
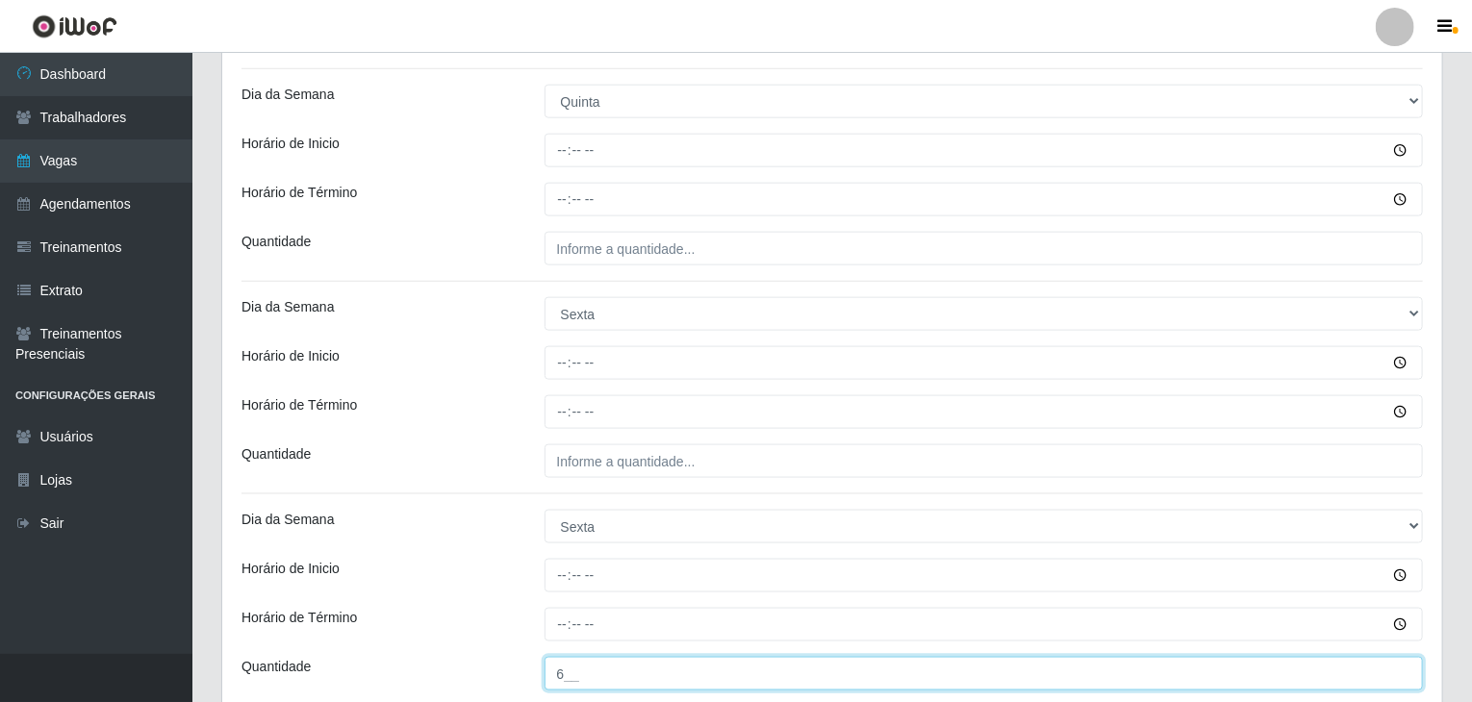
type input "6__"
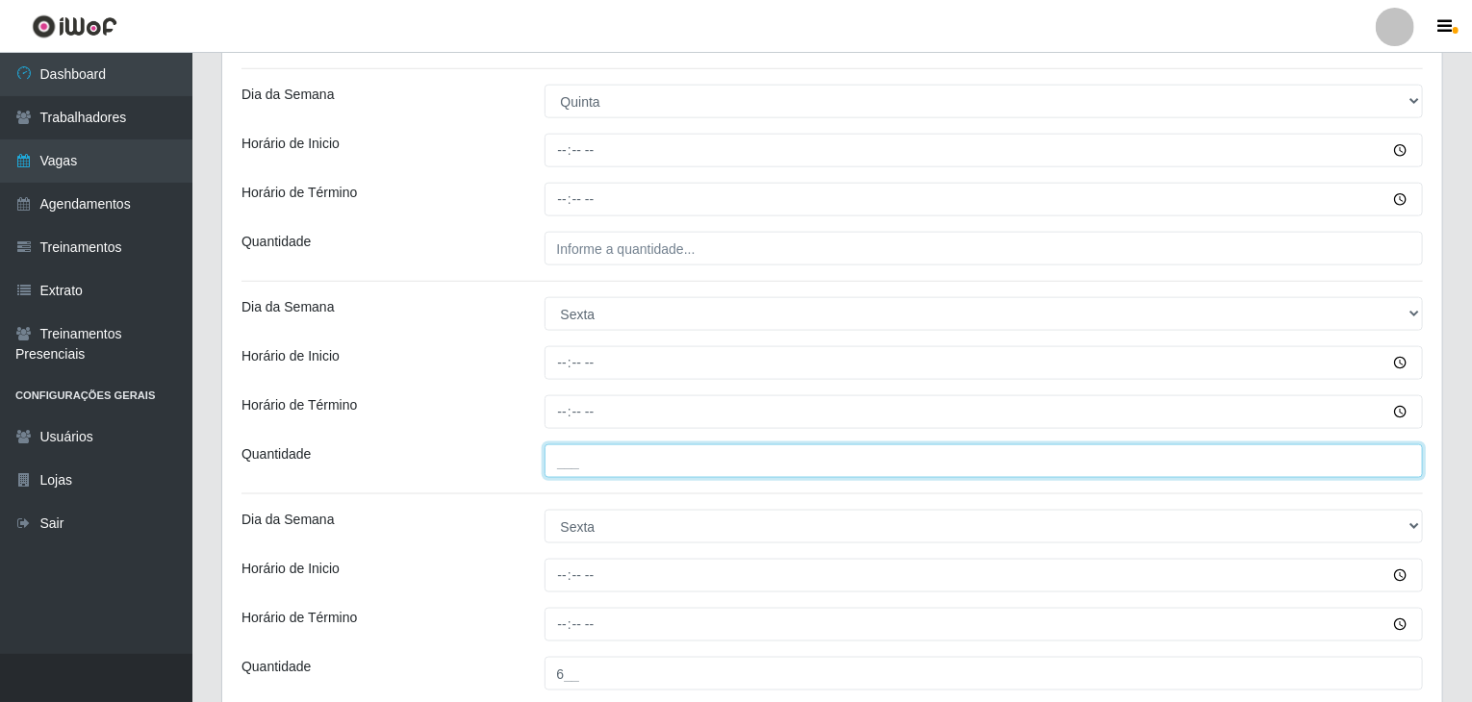
click at [697, 448] on input "___" at bounding box center [983, 461] width 879 height 34
type input "6__"
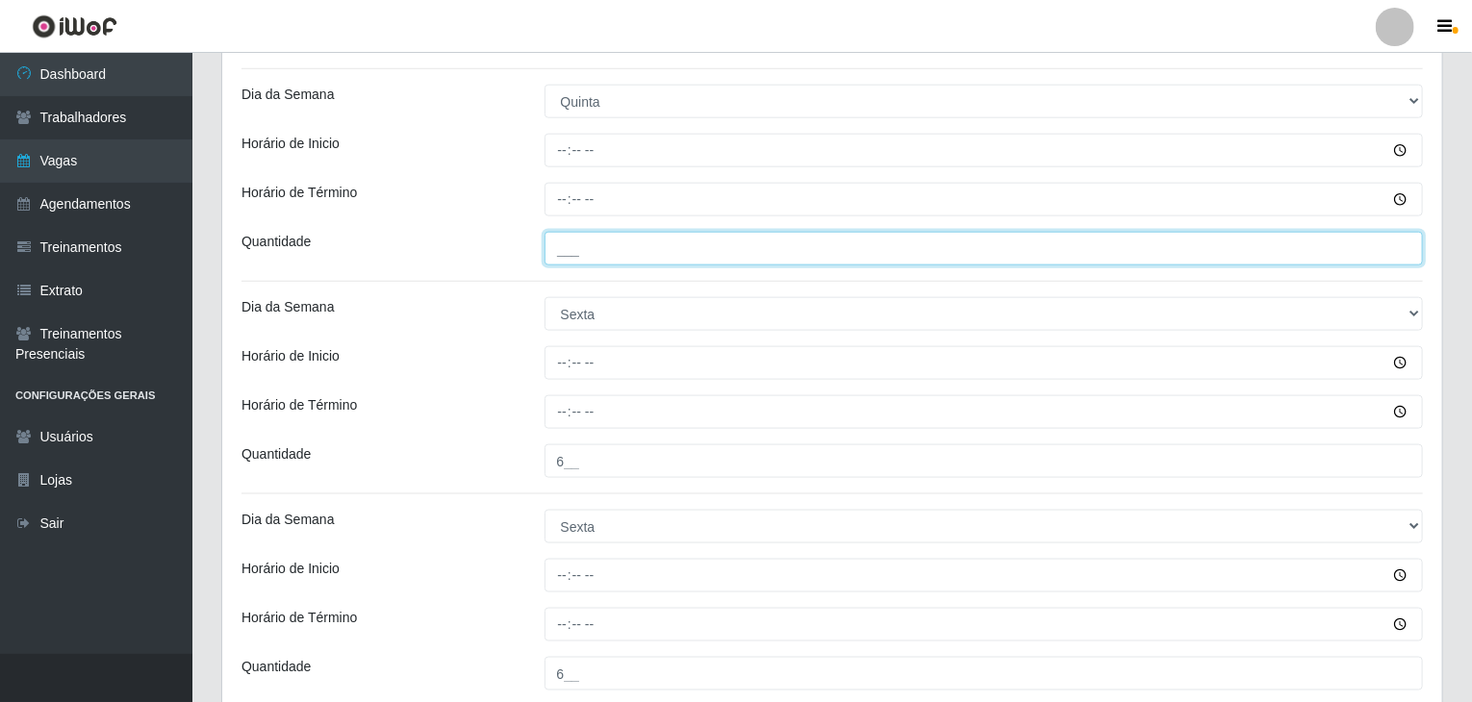
click at [672, 263] on input "___" at bounding box center [983, 249] width 879 height 34
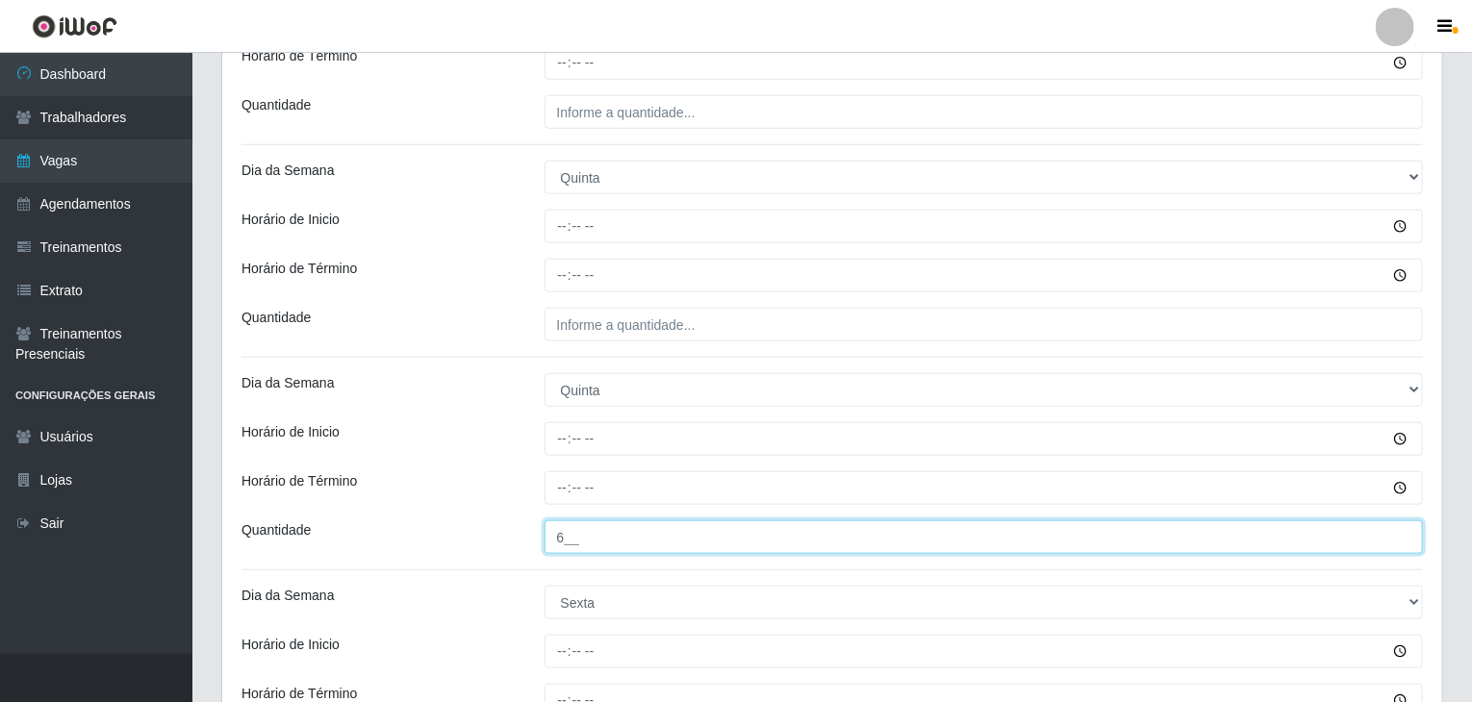
type input "6__"
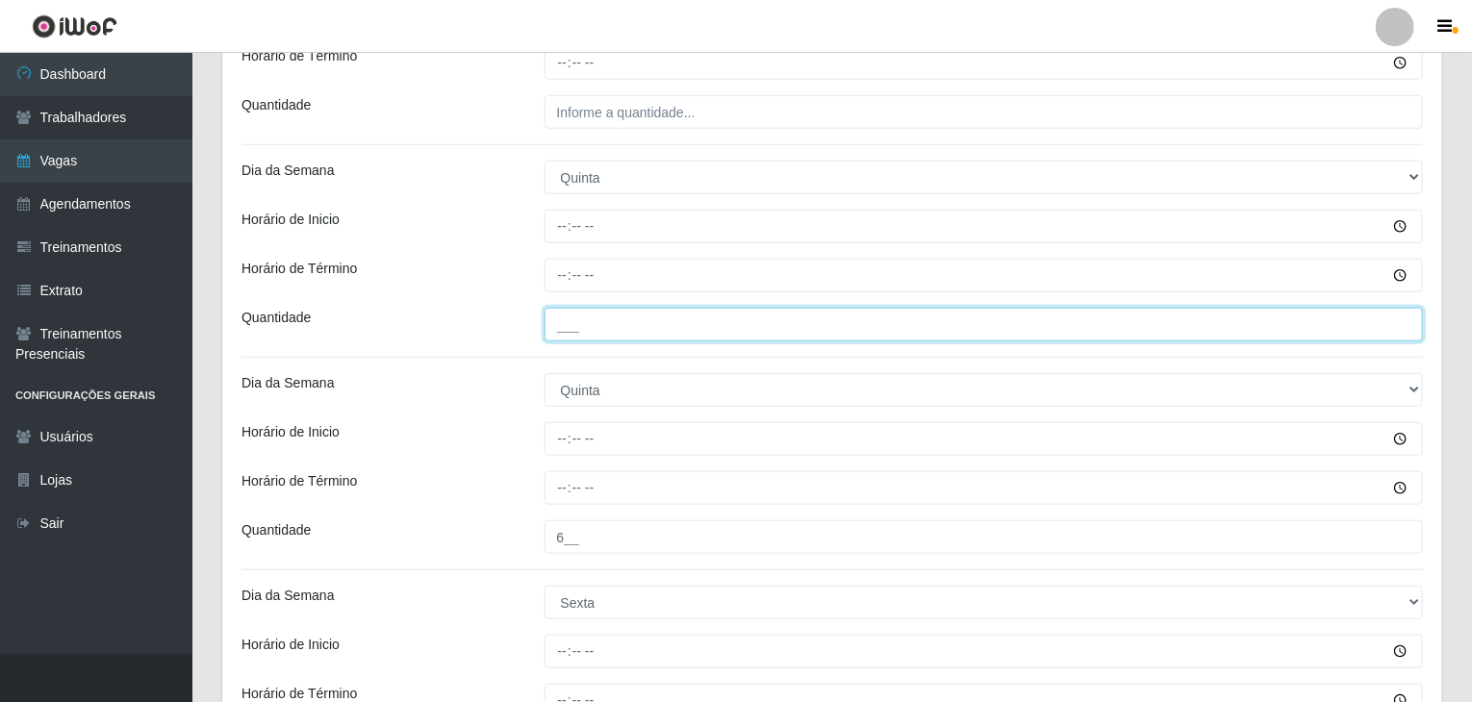
click at [703, 326] on input "___" at bounding box center [983, 325] width 879 height 34
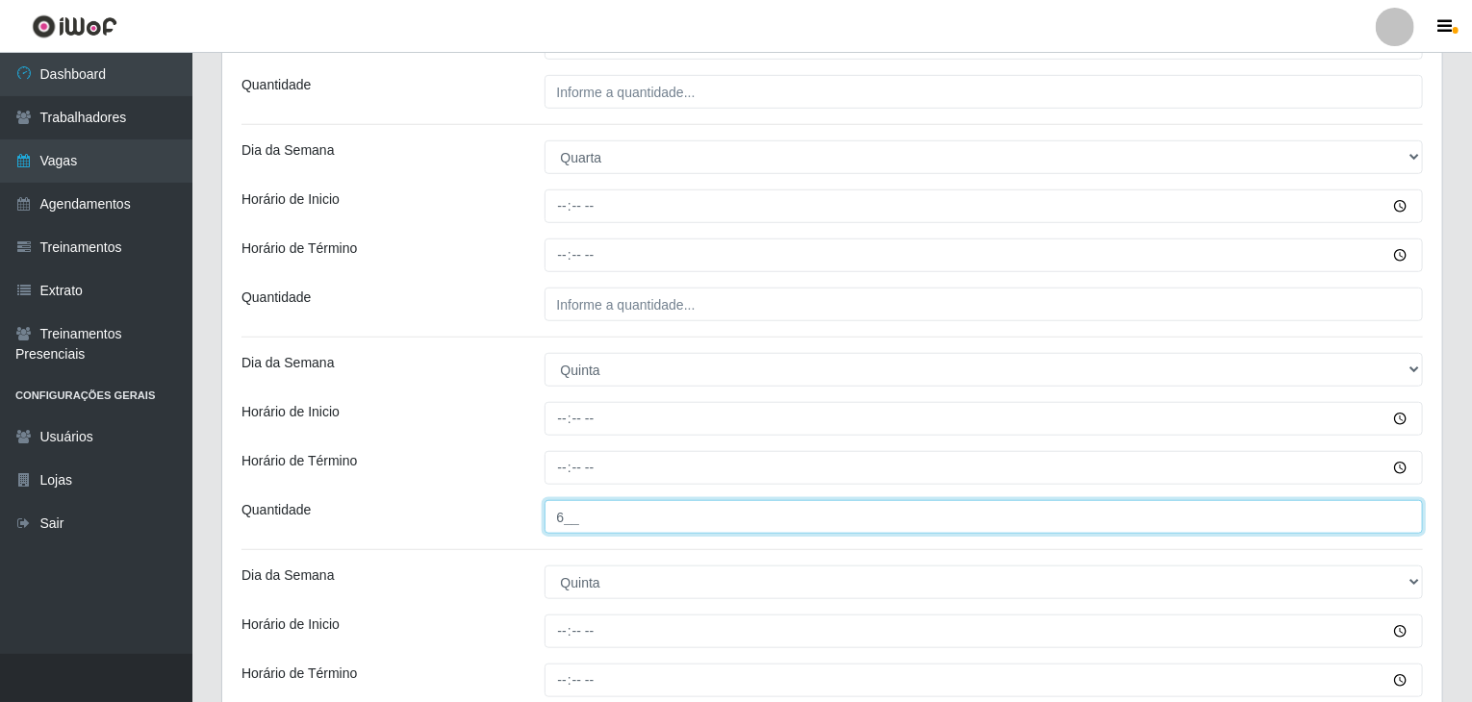
type input "6__"
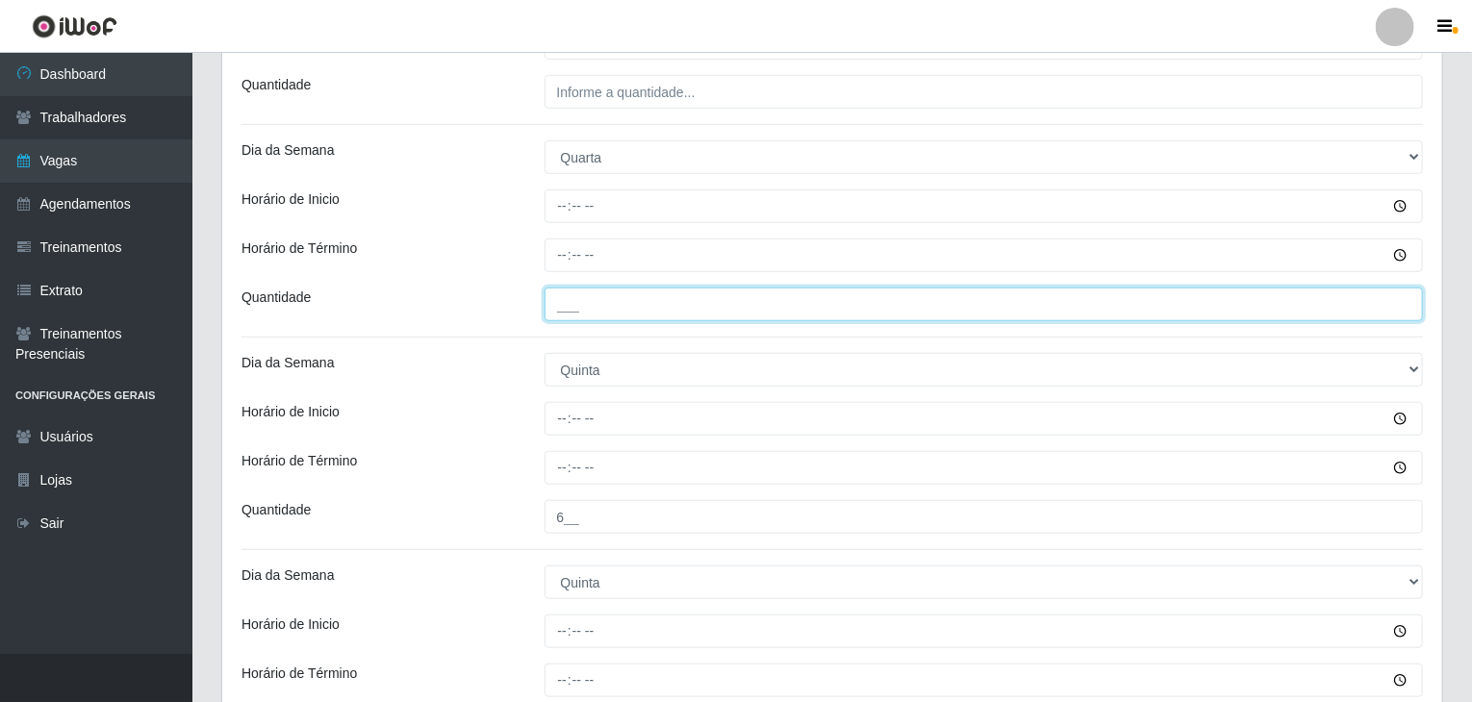
click at [695, 308] on input "___" at bounding box center [983, 305] width 879 height 34
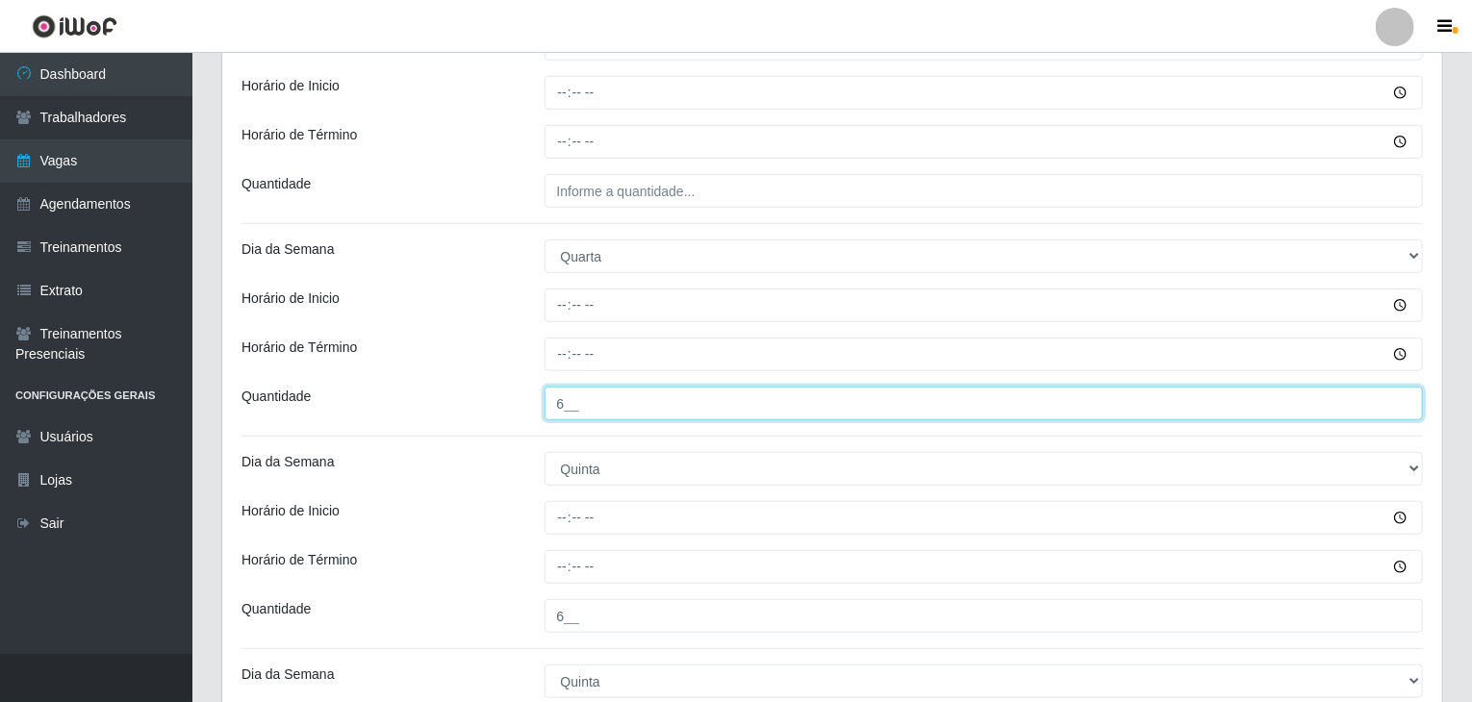
scroll to position [385, 0]
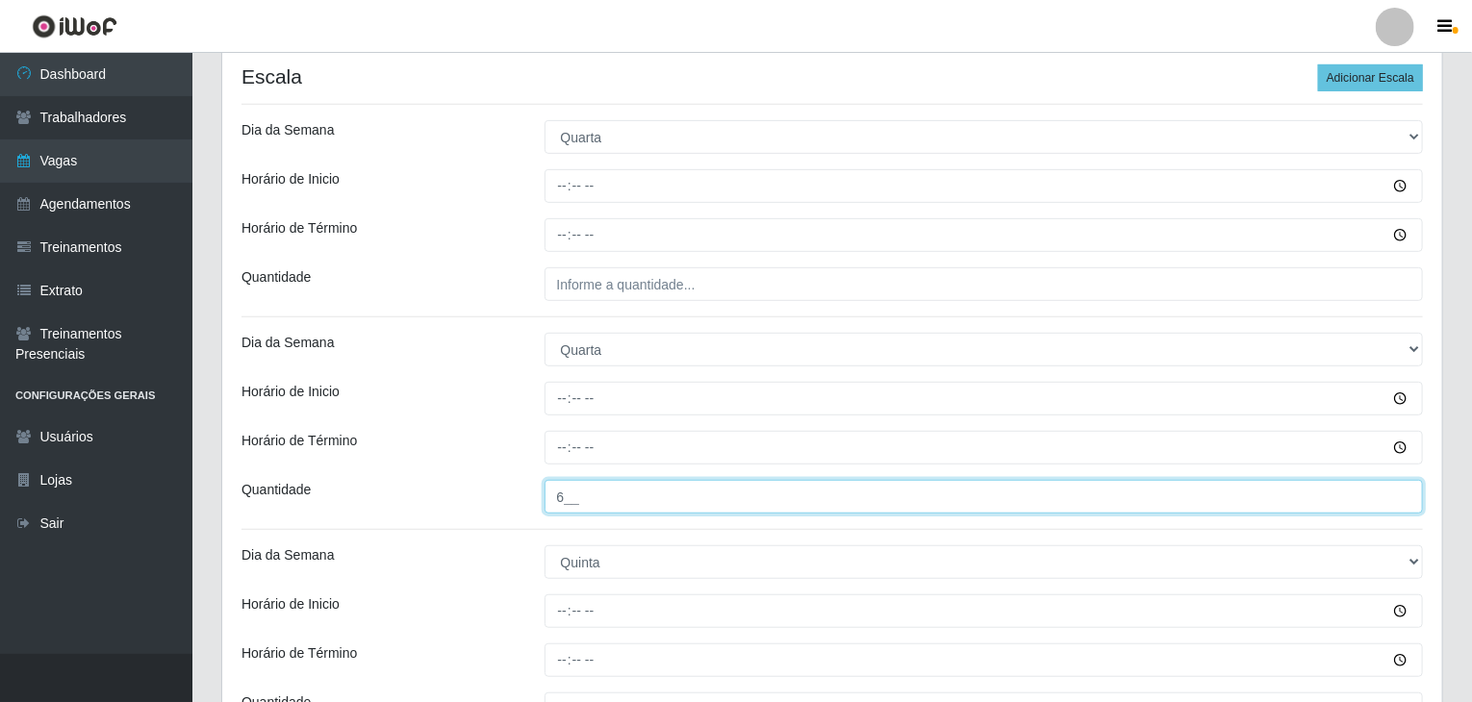
type input "6__"
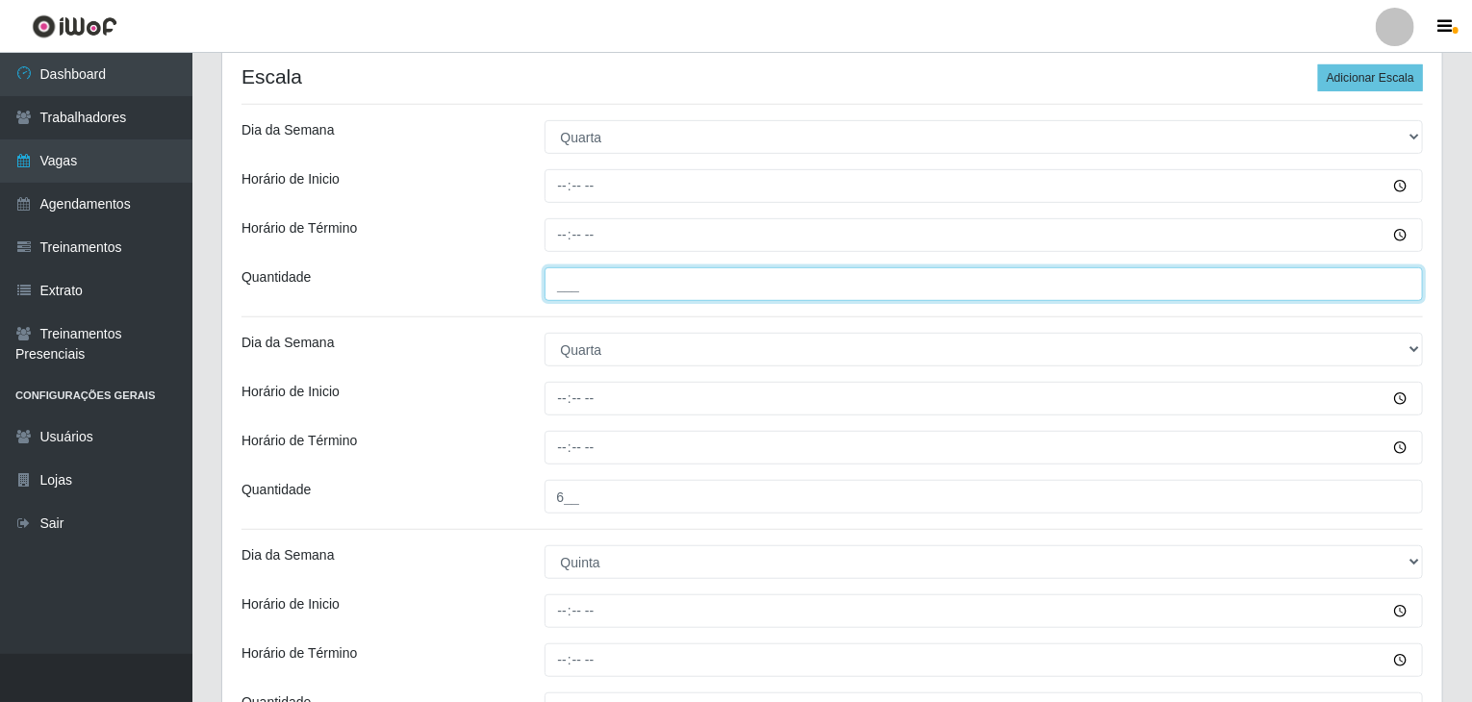
click at [660, 297] on input "___" at bounding box center [983, 284] width 879 height 34
type input "6__"
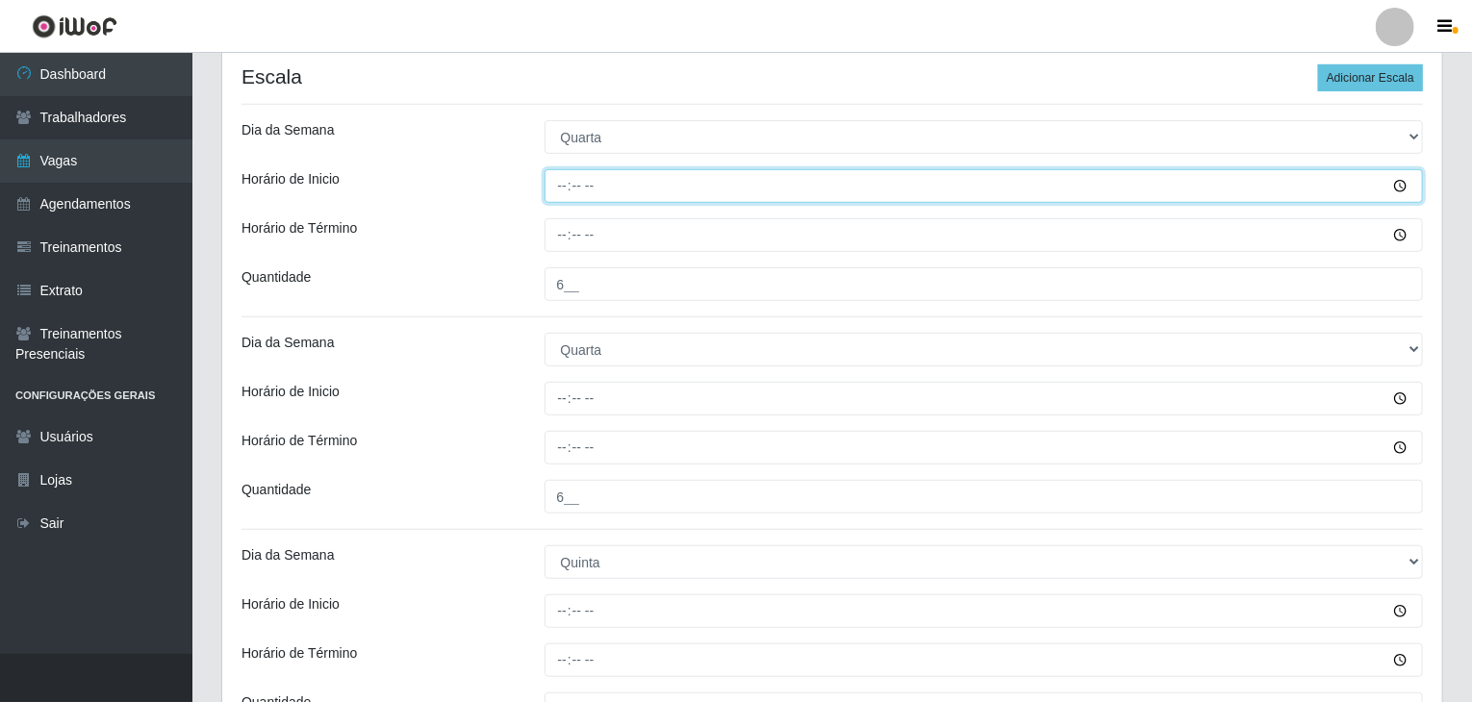
click at [568, 189] on input "Horário de Inicio" at bounding box center [983, 186] width 879 height 34
type input "09:00"
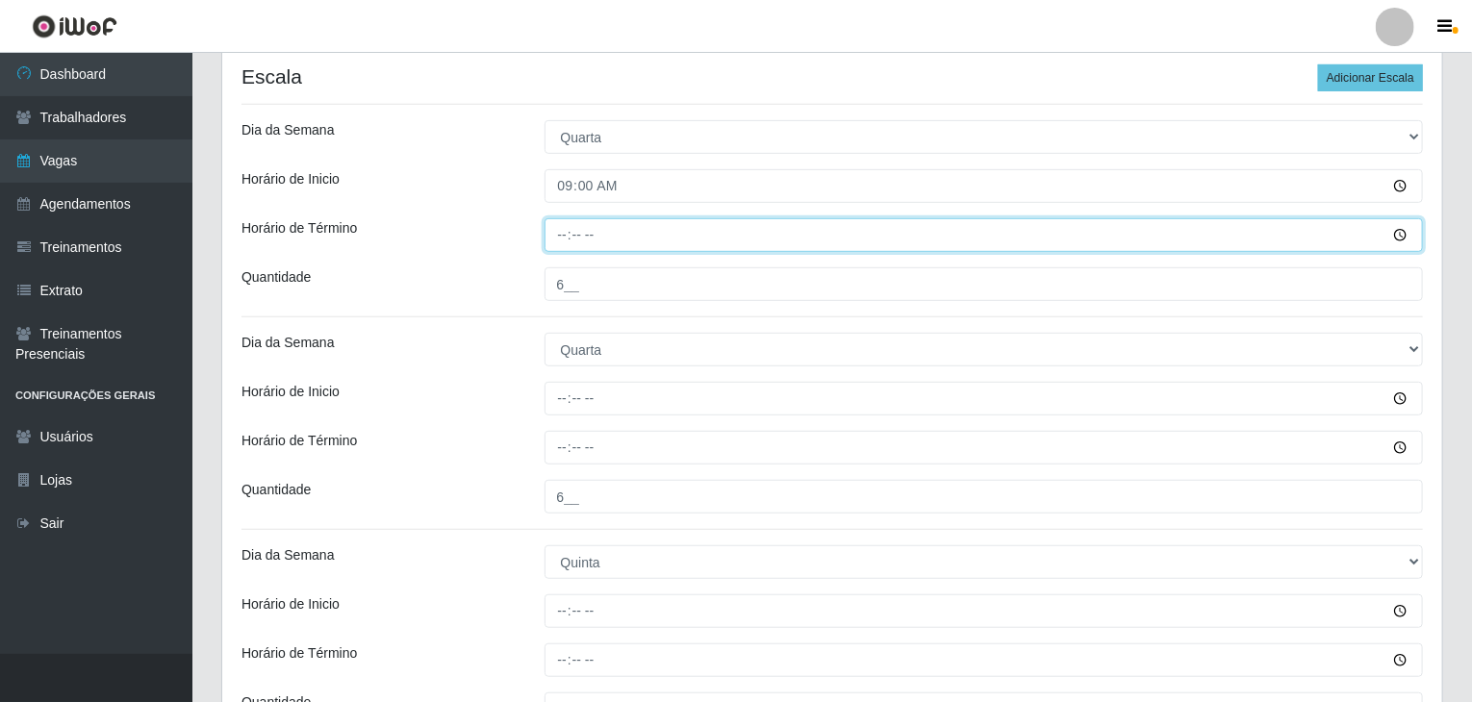
click at [561, 229] on input "Horário de Término" at bounding box center [983, 235] width 879 height 34
type input "15:00"
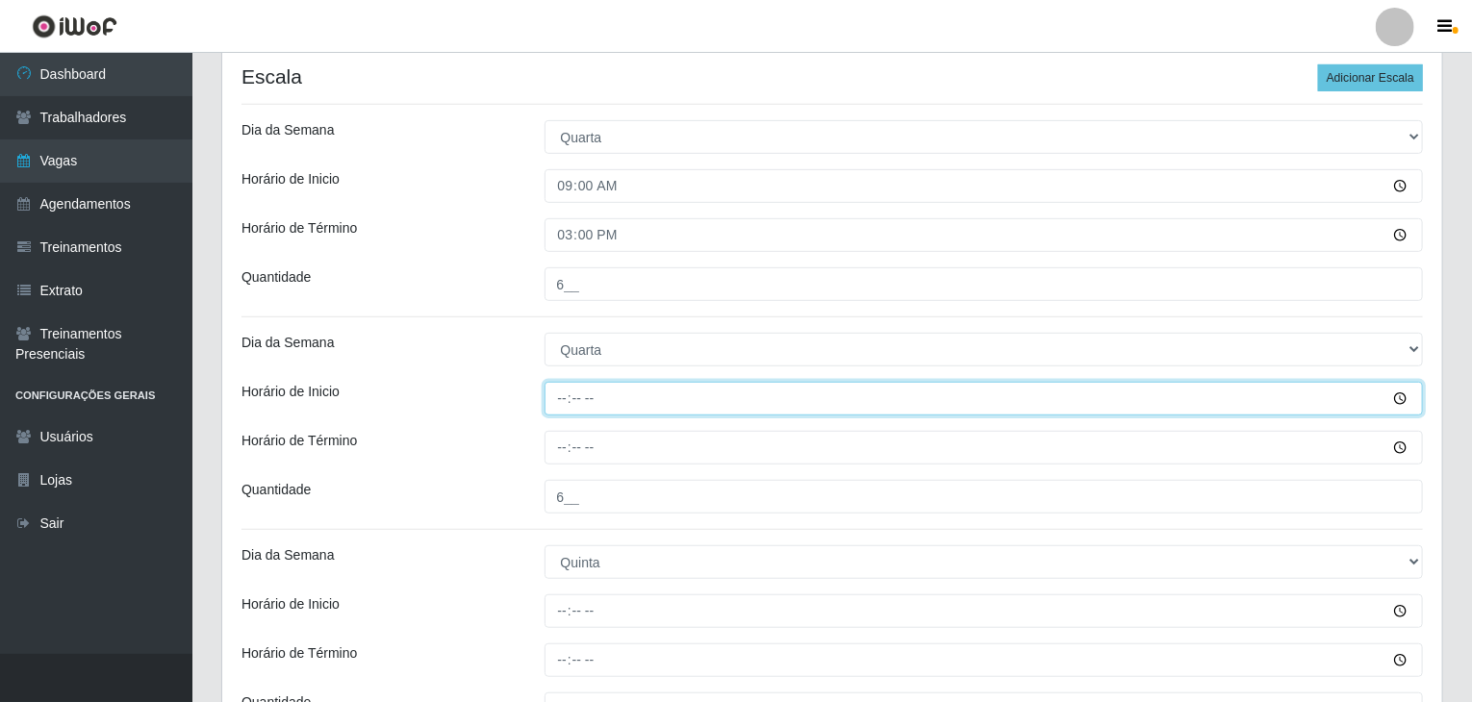
click at [553, 398] on input "Horário de Inicio" at bounding box center [983, 399] width 879 height 34
type input "15:00"
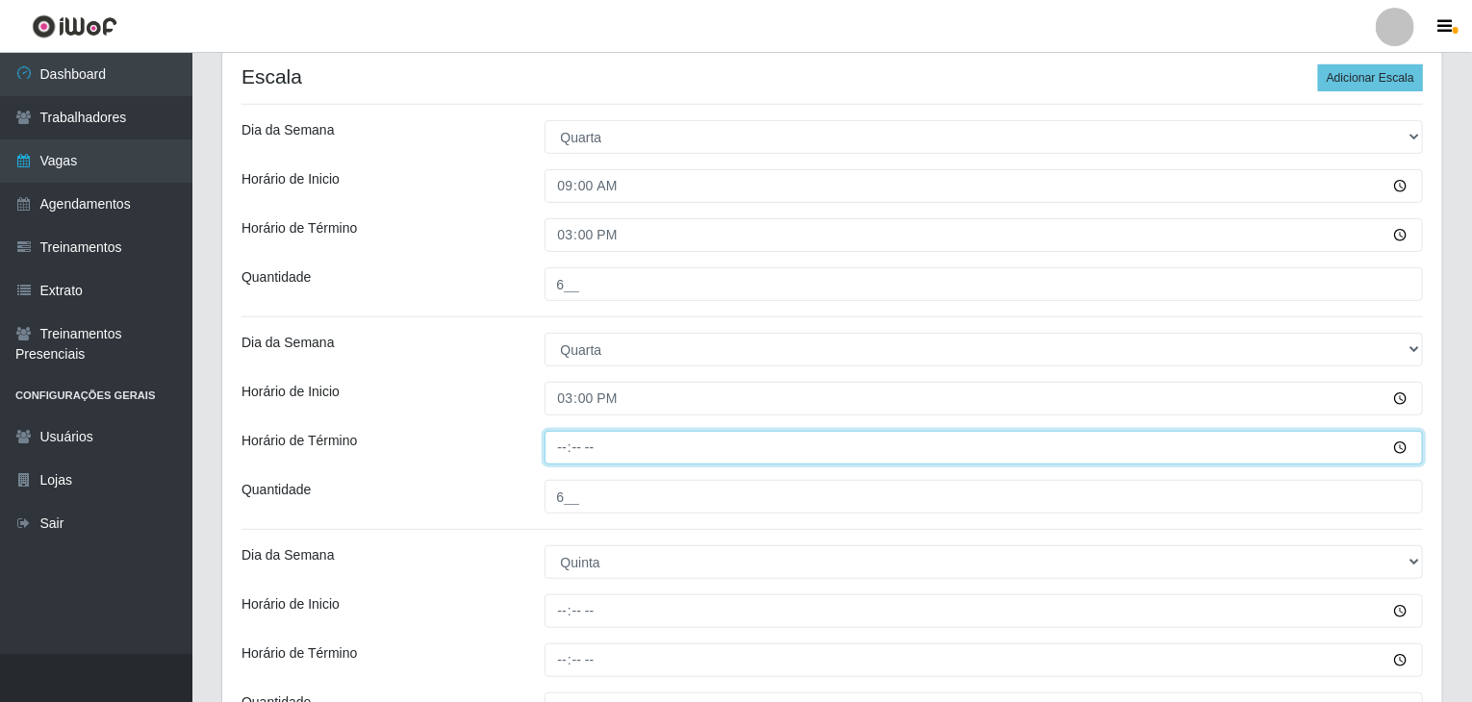
click at [558, 452] on input "Horário de Término" at bounding box center [983, 448] width 879 height 34
type input "21:00"
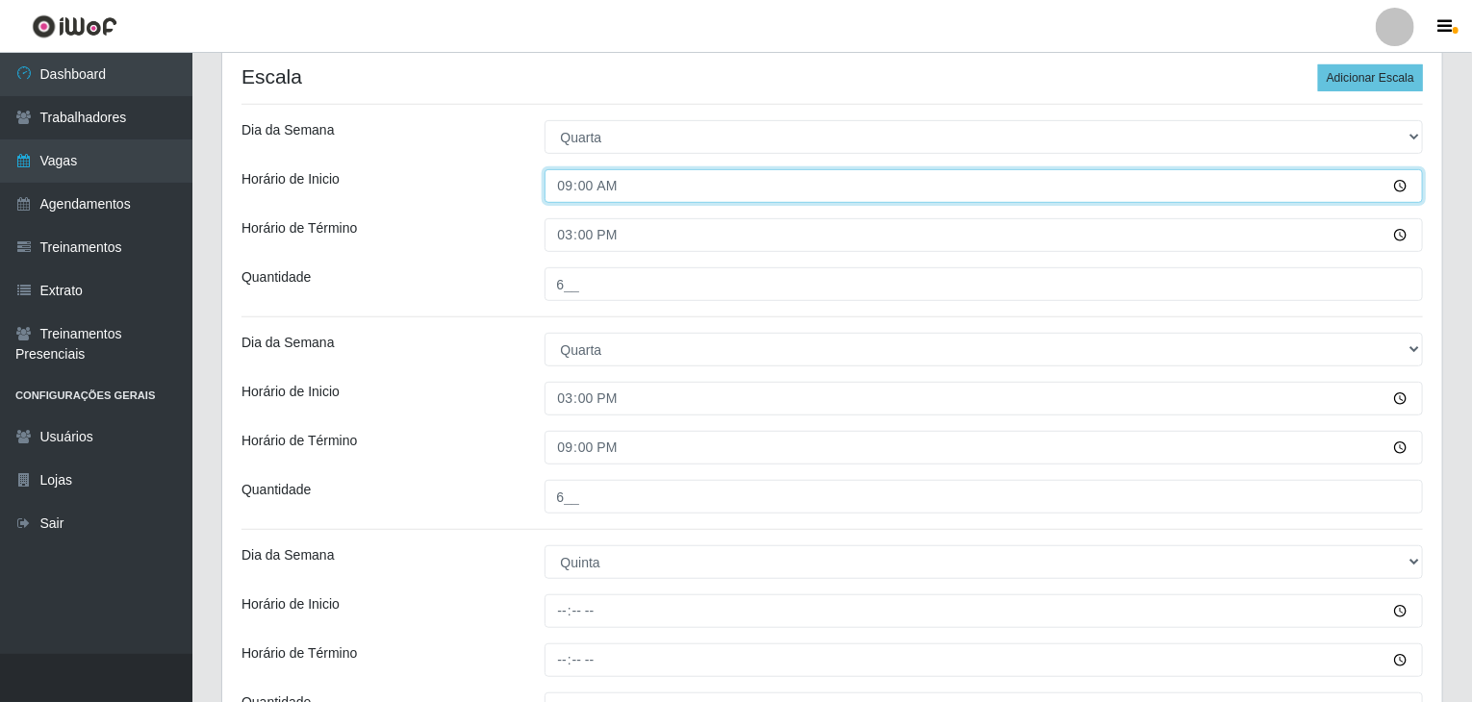
click at [567, 197] on input "09:00" at bounding box center [983, 186] width 879 height 34
type input "08:00"
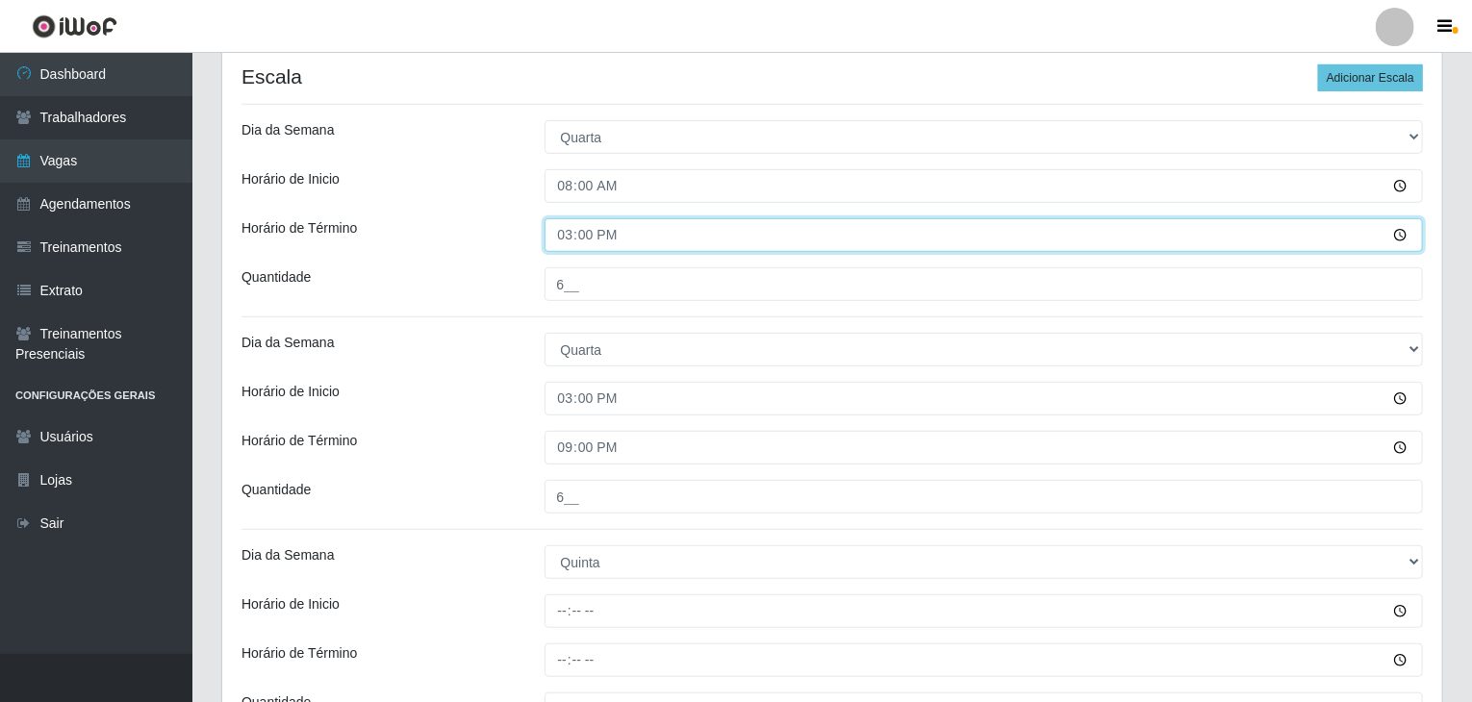
click at [553, 230] on input "15:00" at bounding box center [983, 235] width 879 height 34
type input "14:00"
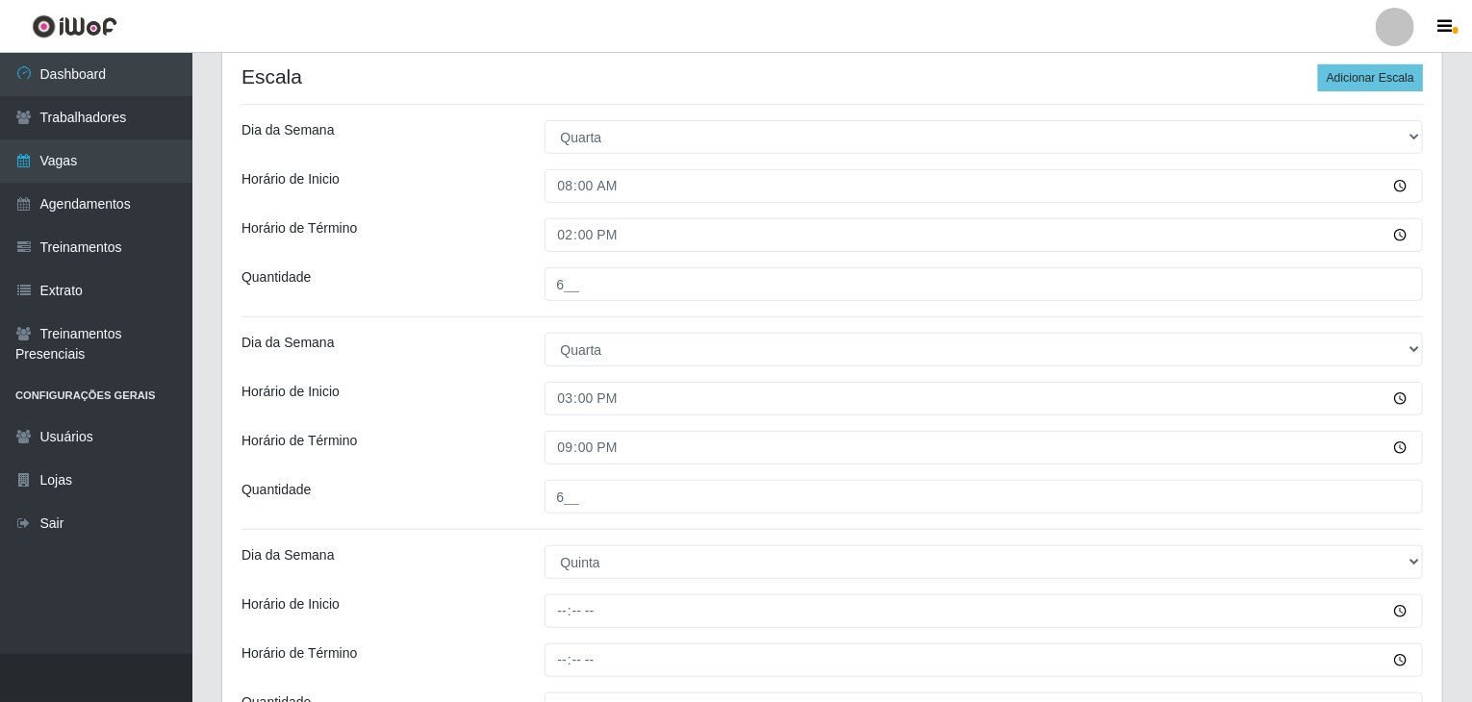
click at [490, 220] on div "Horário de Término" at bounding box center [378, 235] width 303 height 34
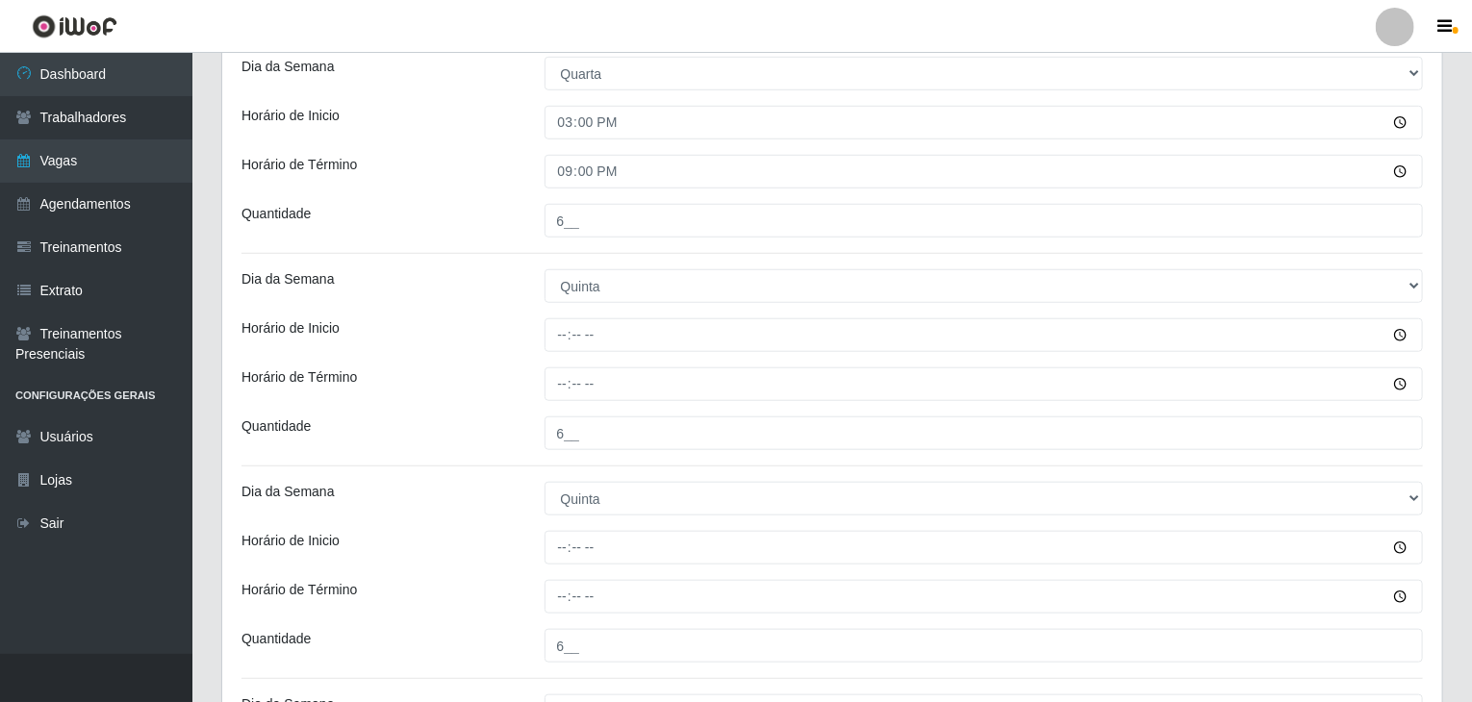
scroll to position [673, 0]
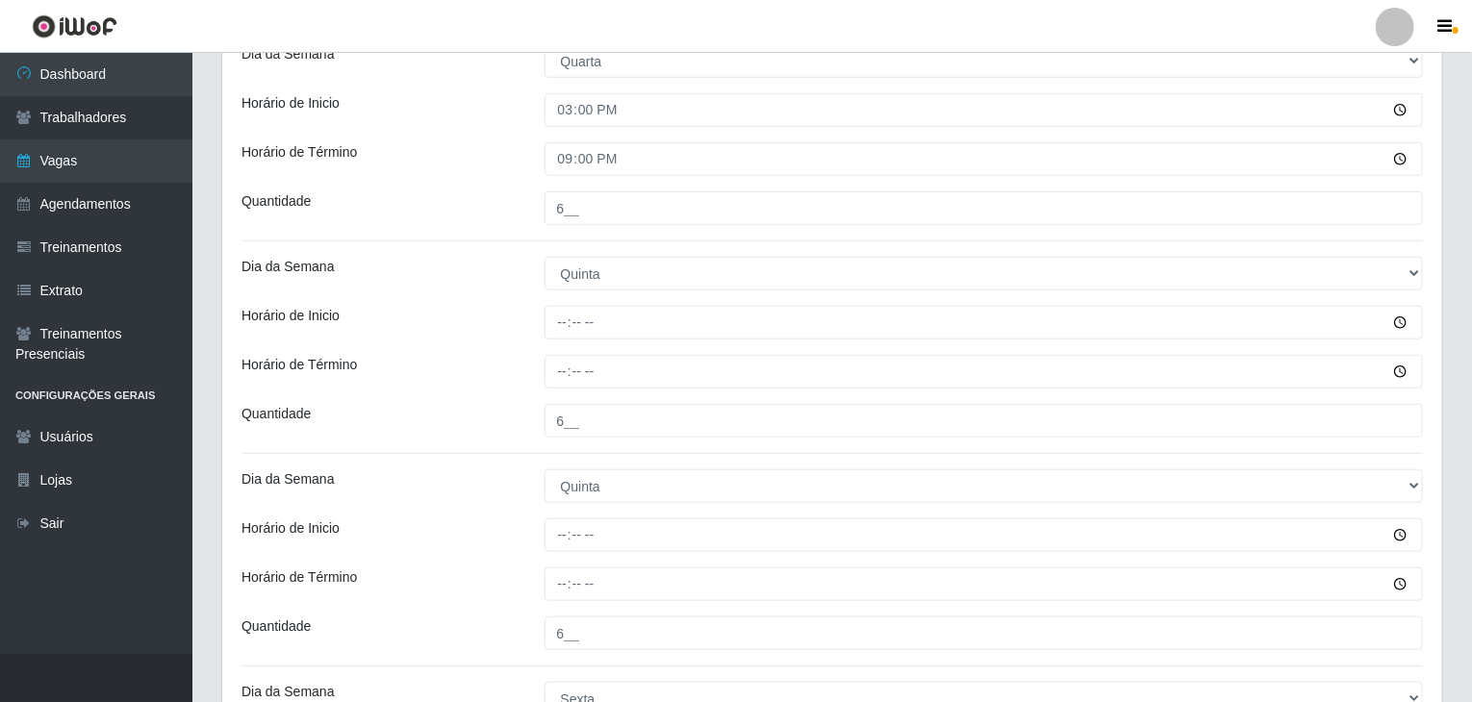
click at [540, 327] on div at bounding box center [984, 323] width 908 height 34
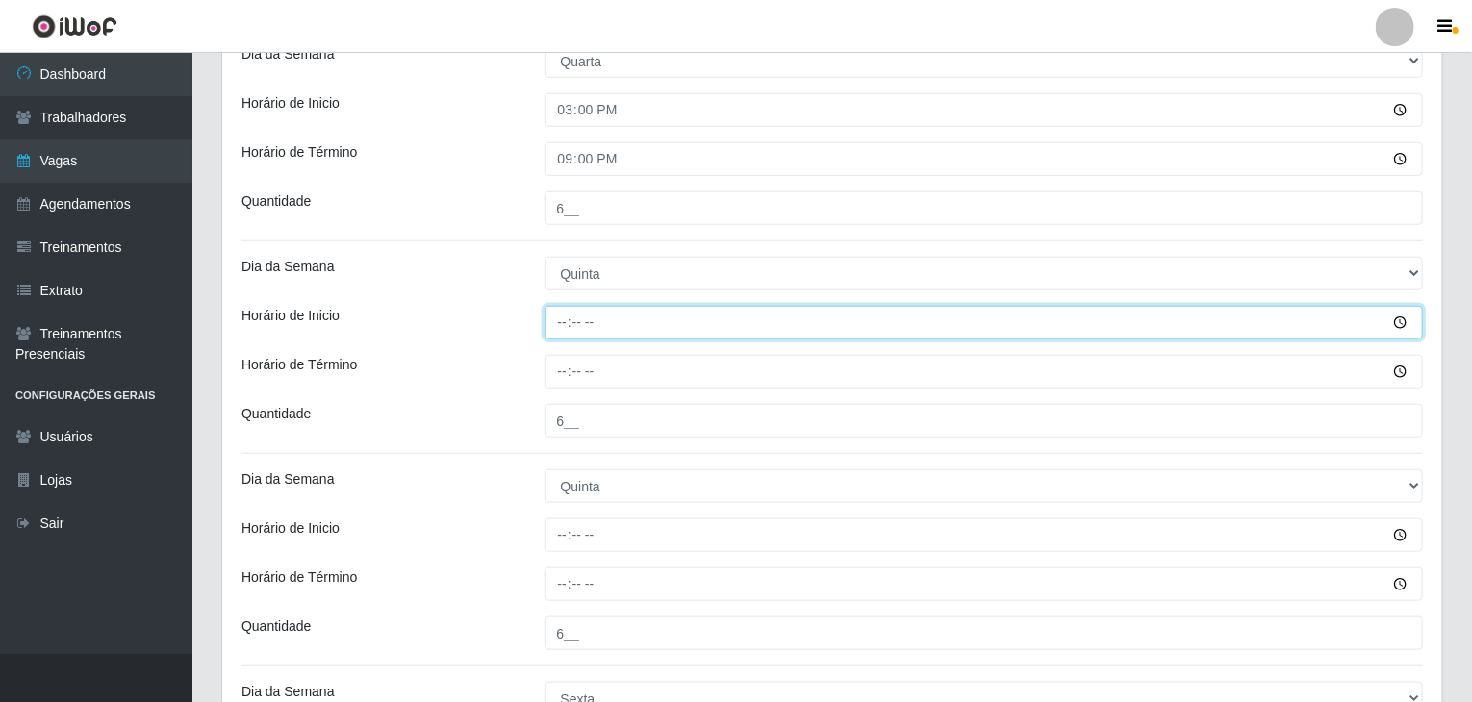
click at [556, 331] on input "Horário de Inicio" at bounding box center [983, 323] width 879 height 34
type input "08:00"
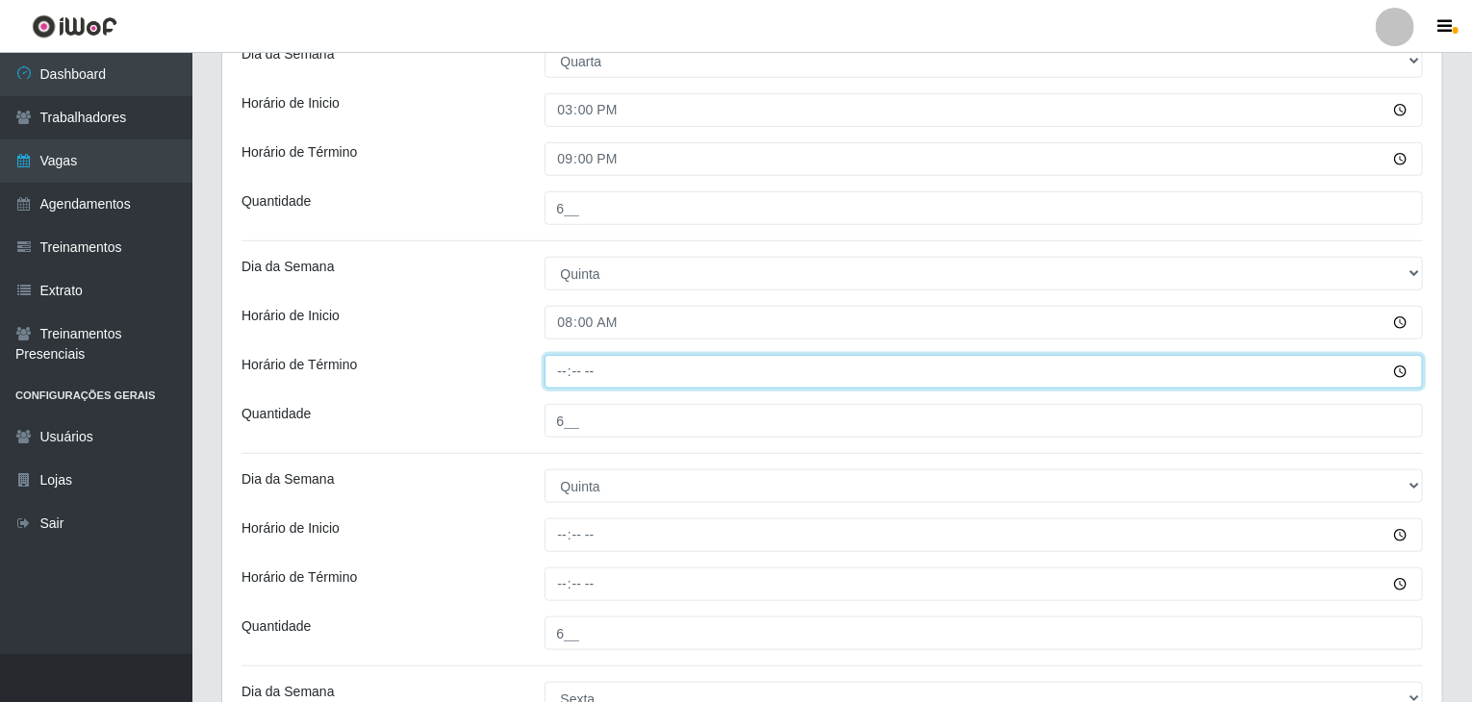
click at [559, 367] on input "Horário de Término" at bounding box center [983, 372] width 879 height 34
type input "14:00"
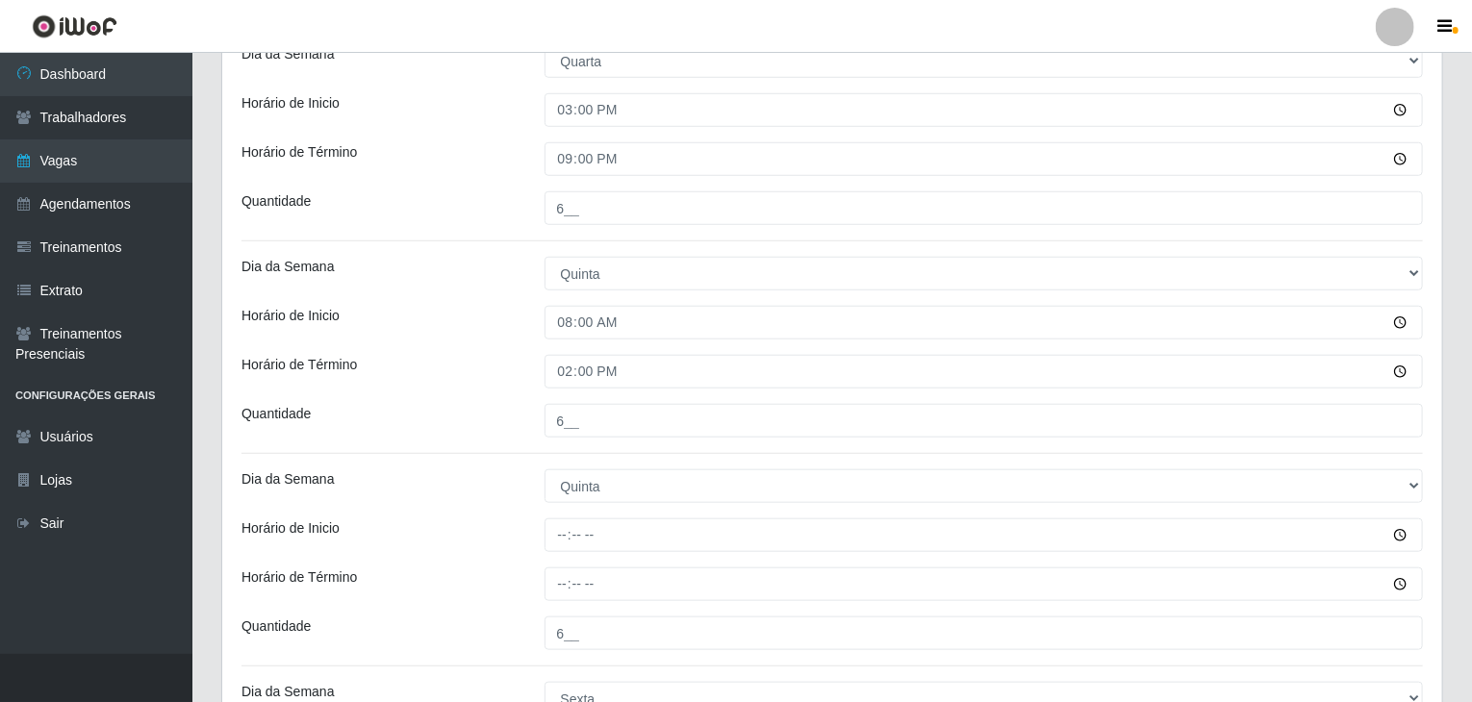
click at [519, 362] on div "Horário de Término" at bounding box center [378, 372] width 303 height 34
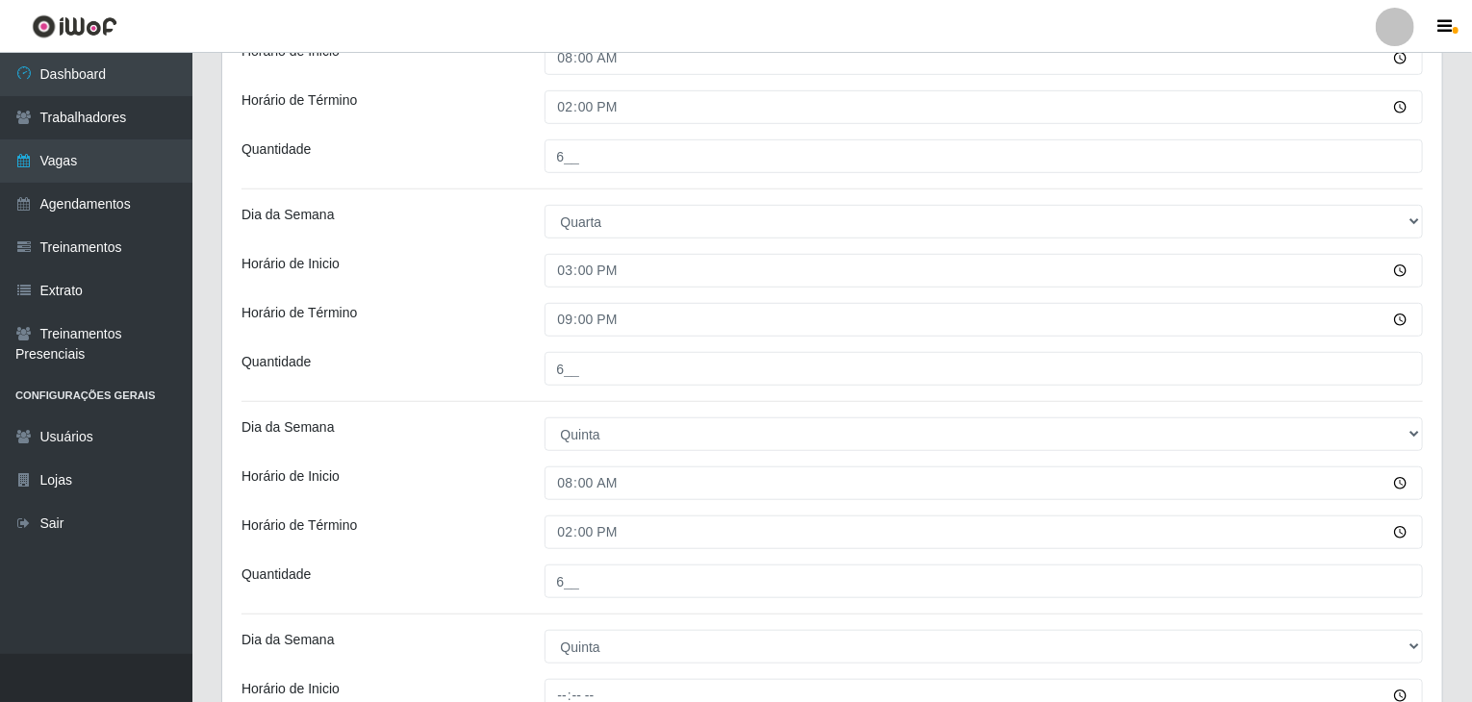
scroll to position [481, 0]
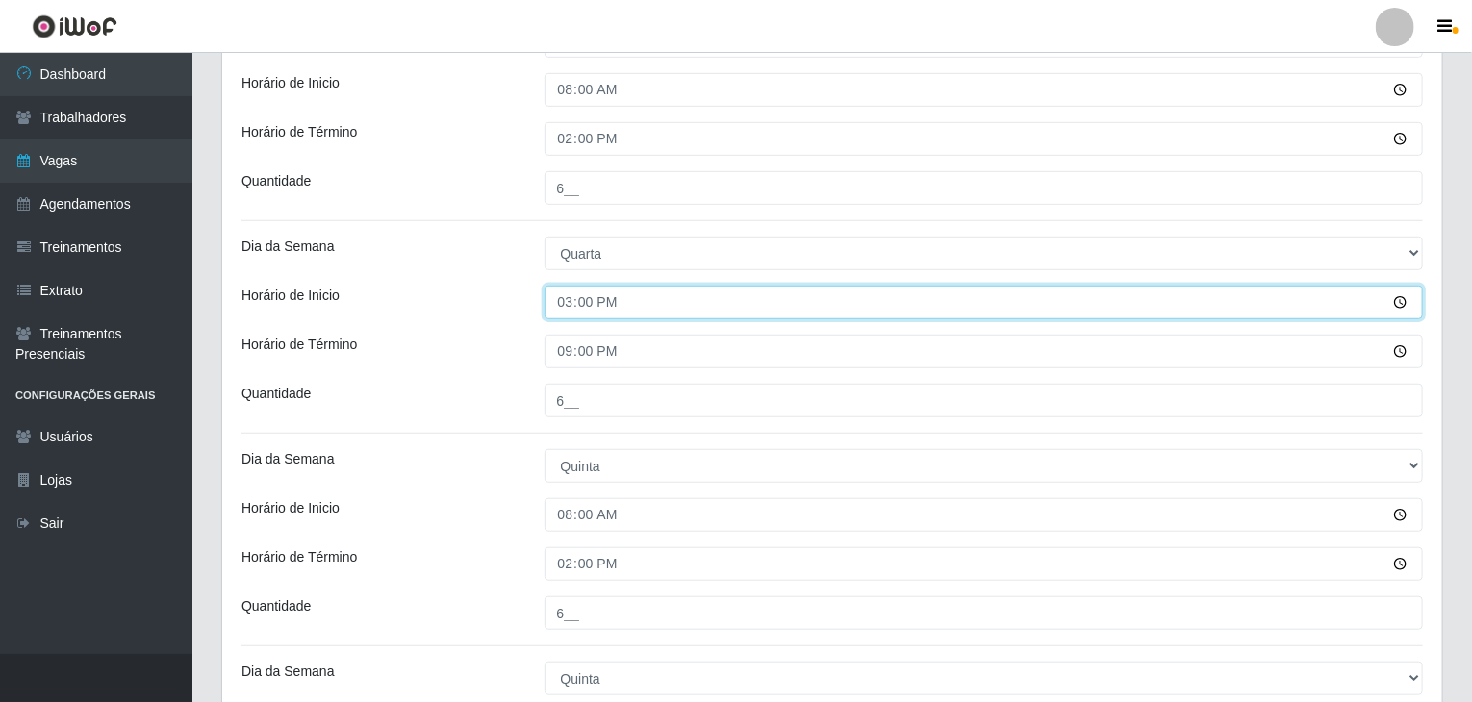
click at [557, 300] on input "15:00" at bounding box center [983, 303] width 879 height 34
type input "14:00"
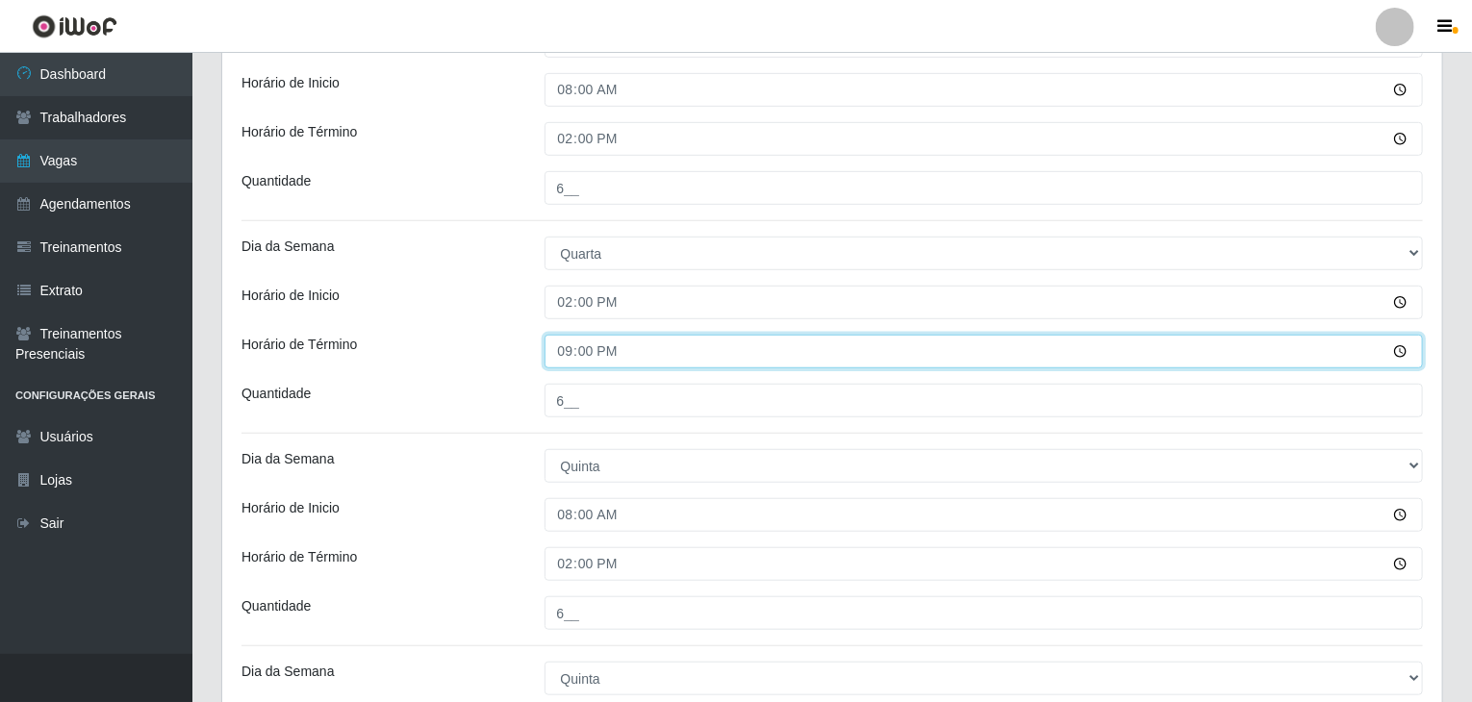
click at [560, 343] on input "21:00" at bounding box center [983, 352] width 879 height 34
type input "20:00"
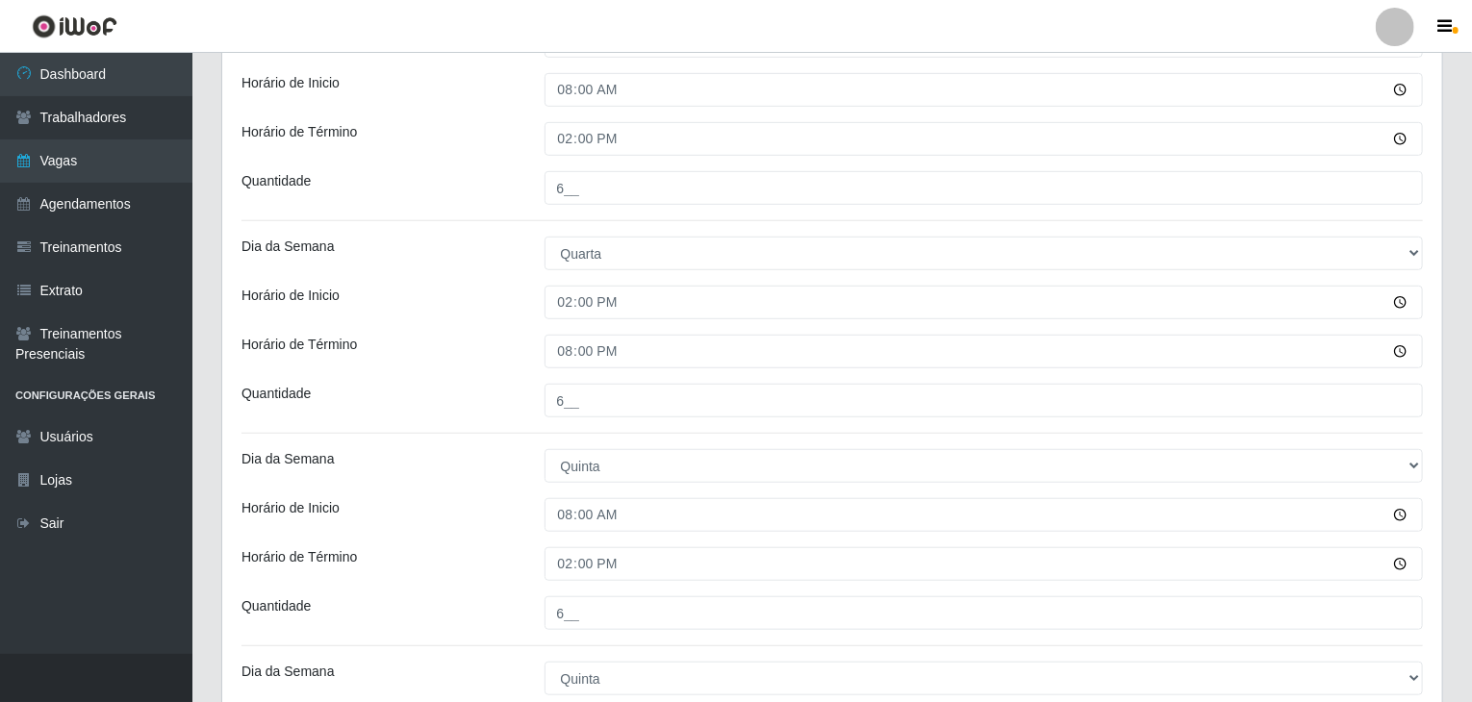
click at [437, 354] on div "Horário de Término" at bounding box center [378, 352] width 303 height 34
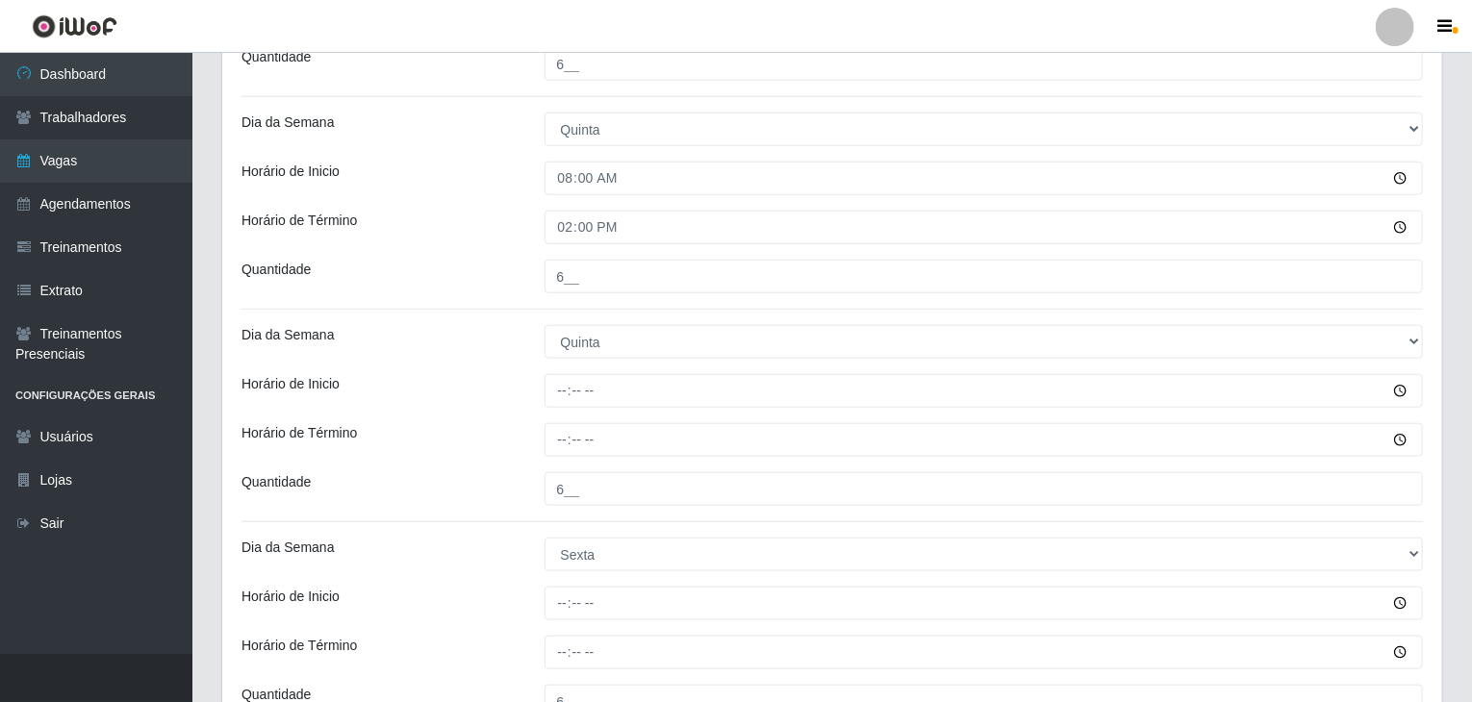
scroll to position [866, 0]
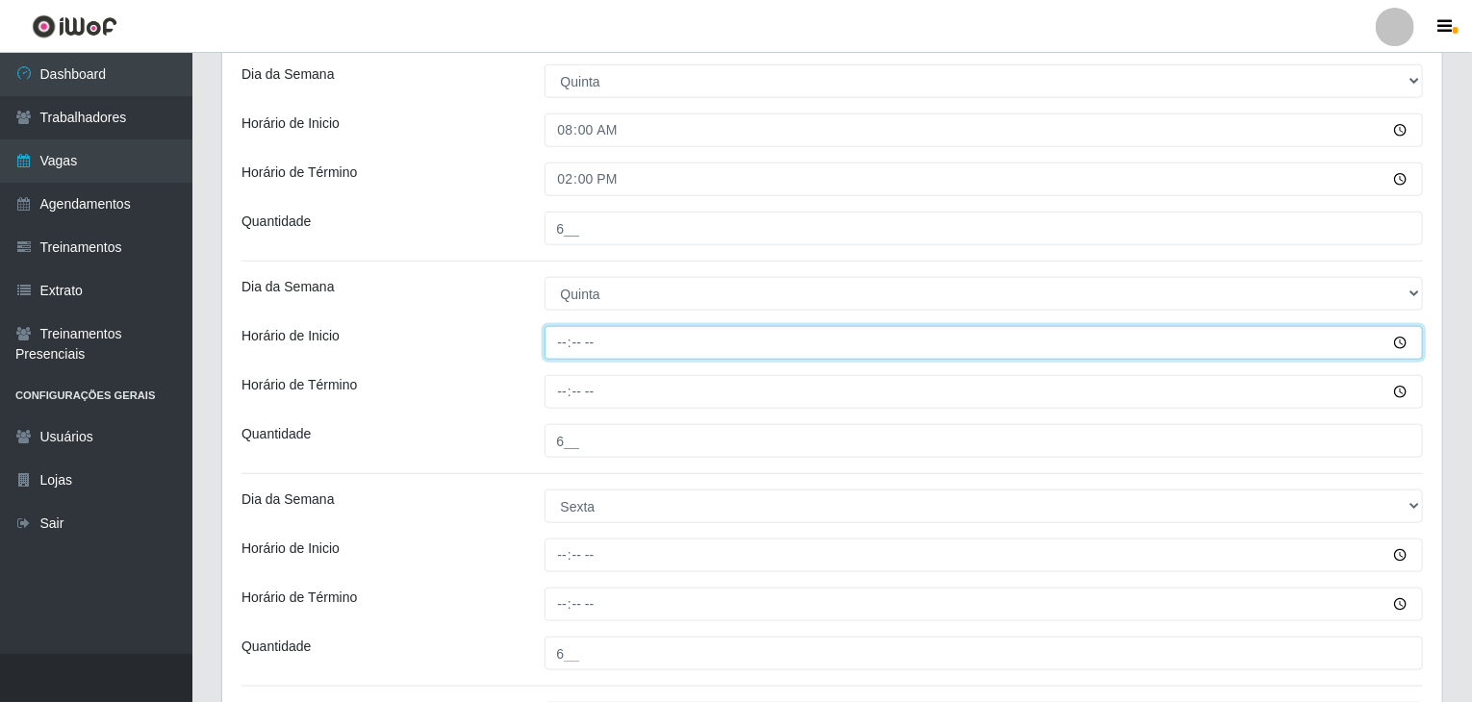
click at [554, 354] on input "Horário de Inicio" at bounding box center [983, 343] width 879 height 34
type input "14:00"
click at [569, 337] on input "14:00" at bounding box center [983, 343] width 879 height 34
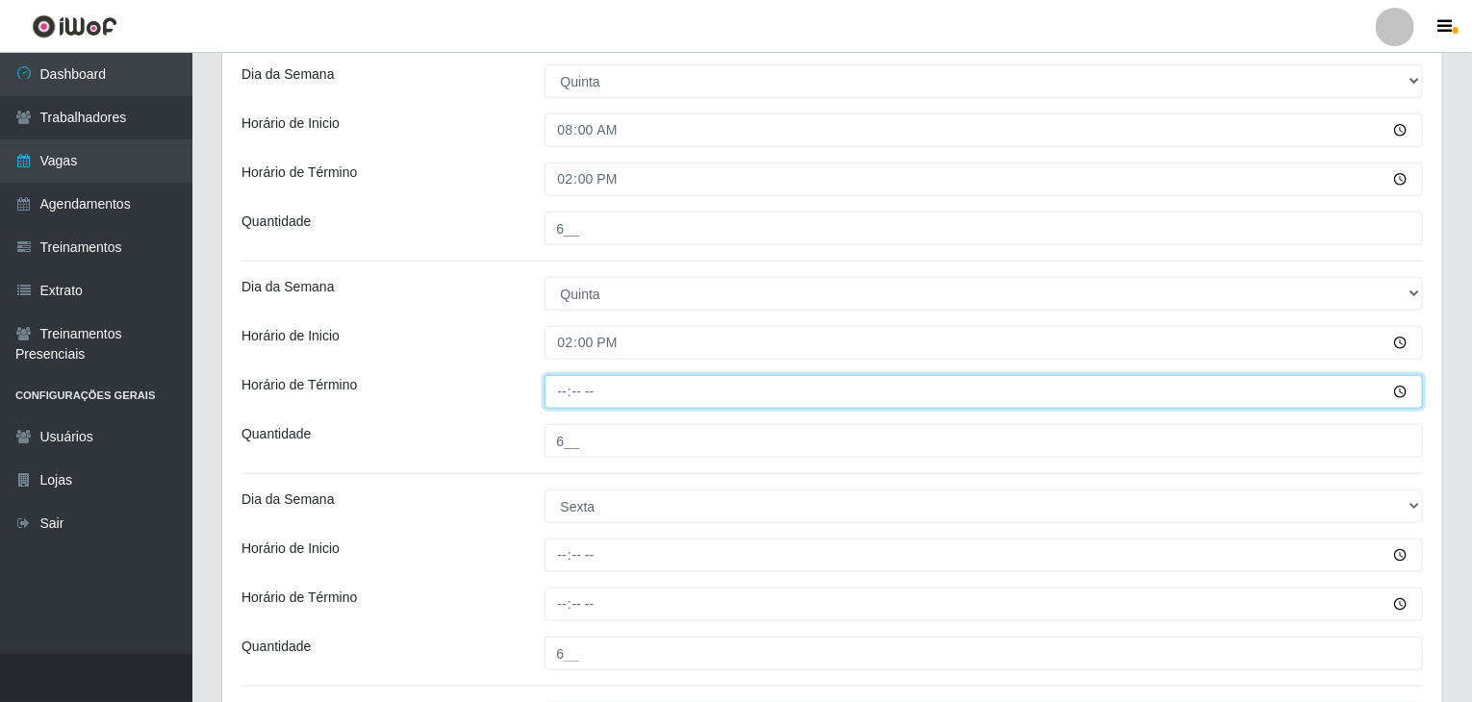
click at [566, 384] on input "Horário de Término" at bounding box center [983, 392] width 879 height 34
type input "20:00"
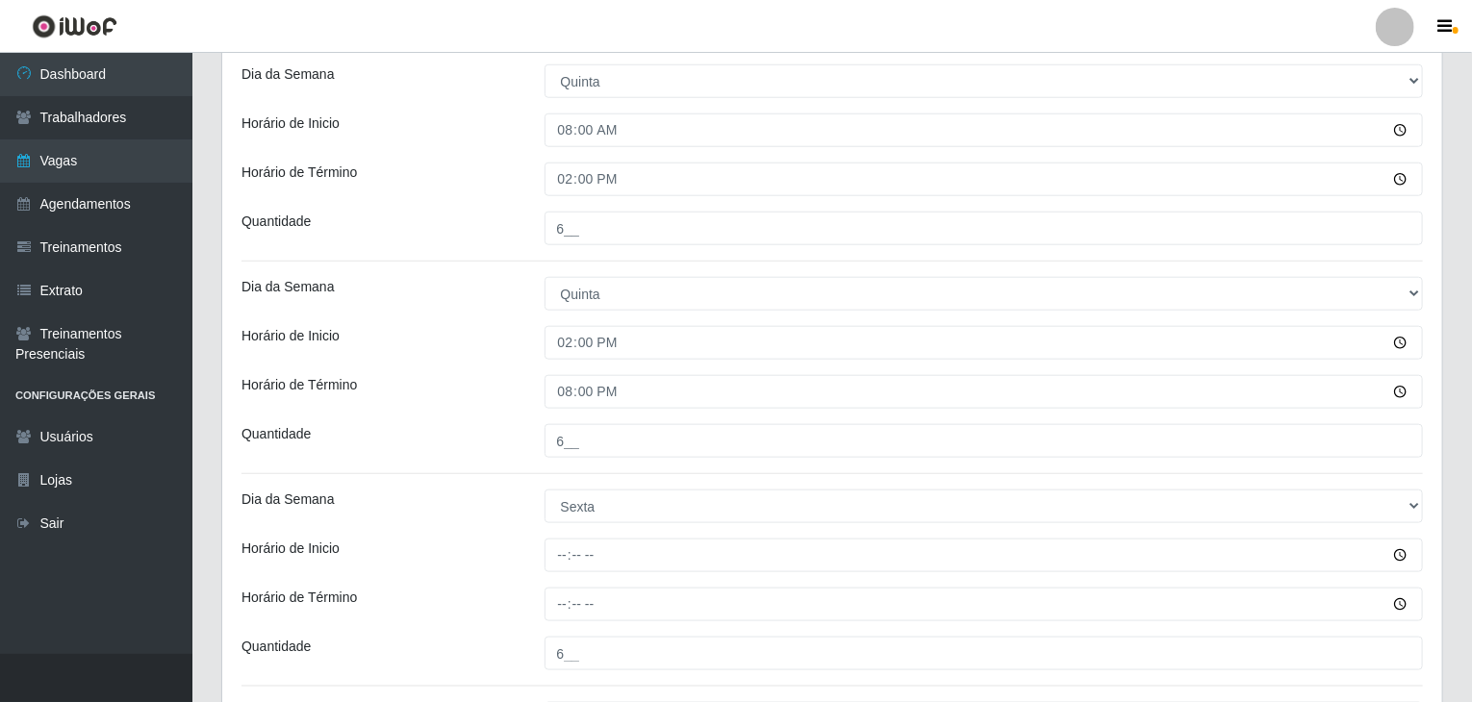
click at [530, 369] on div "Loja Rede Compras Supermercados - LOJA 1 Função [Selecione...] ASG ASG + ASG ++…" at bounding box center [832, 329] width 1220 height 2059
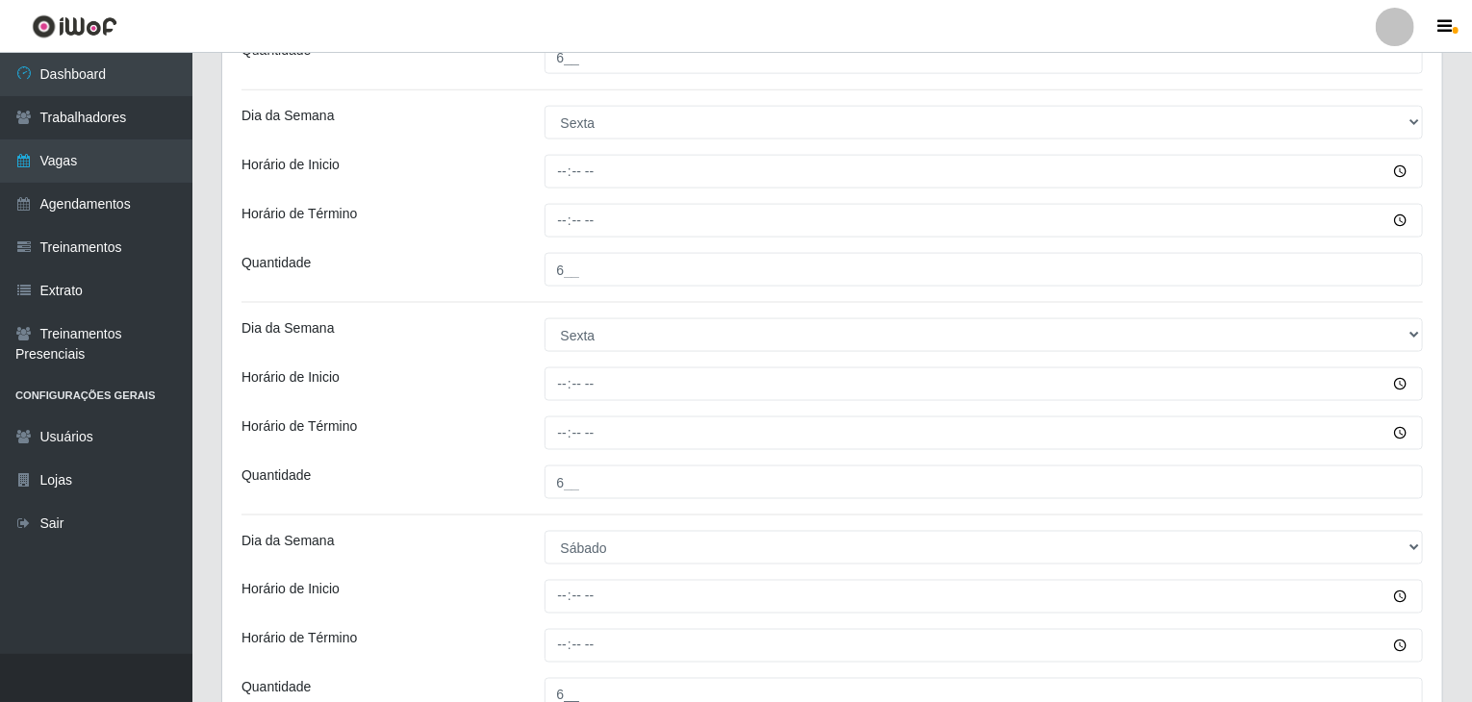
scroll to position [1251, 0]
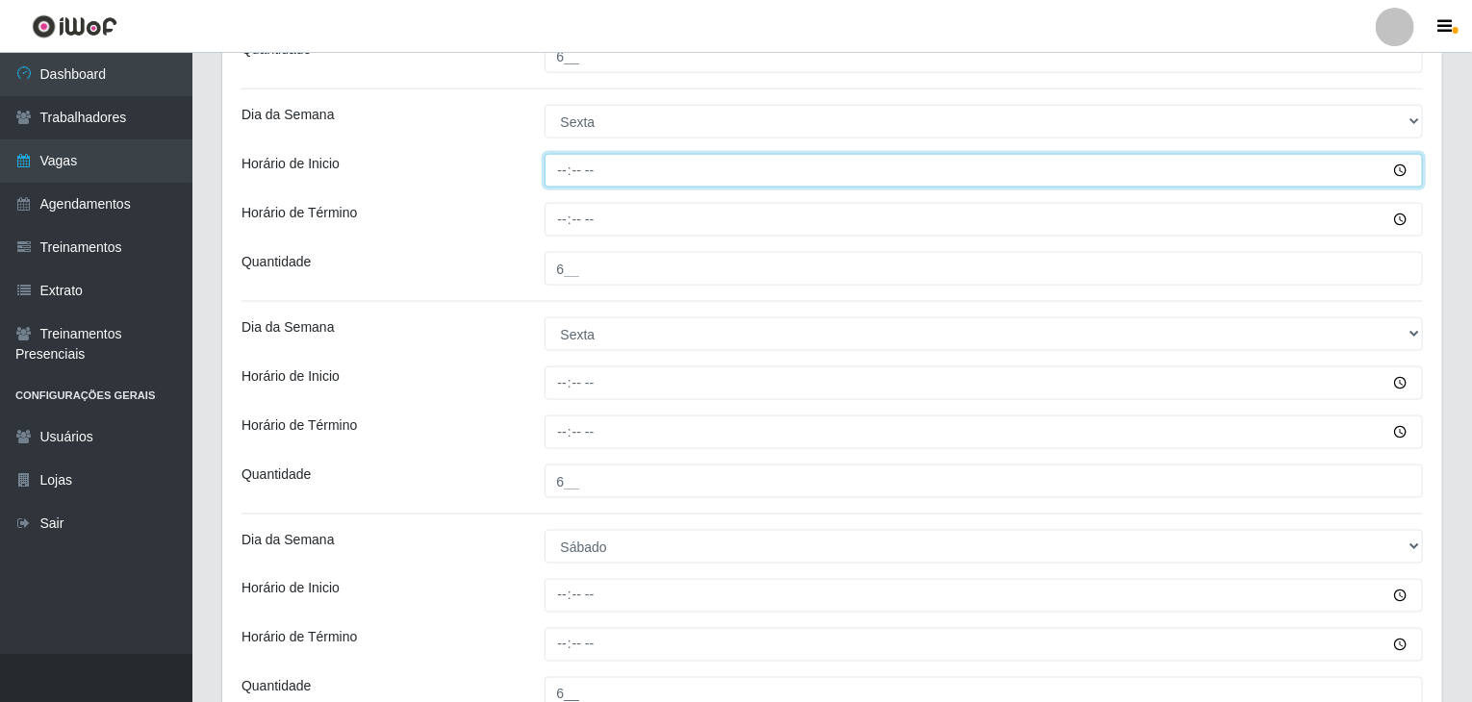
click at [554, 178] on input "Horário de Inicio" at bounding box center [983, 171] width 879 height 34
type input "08:00"
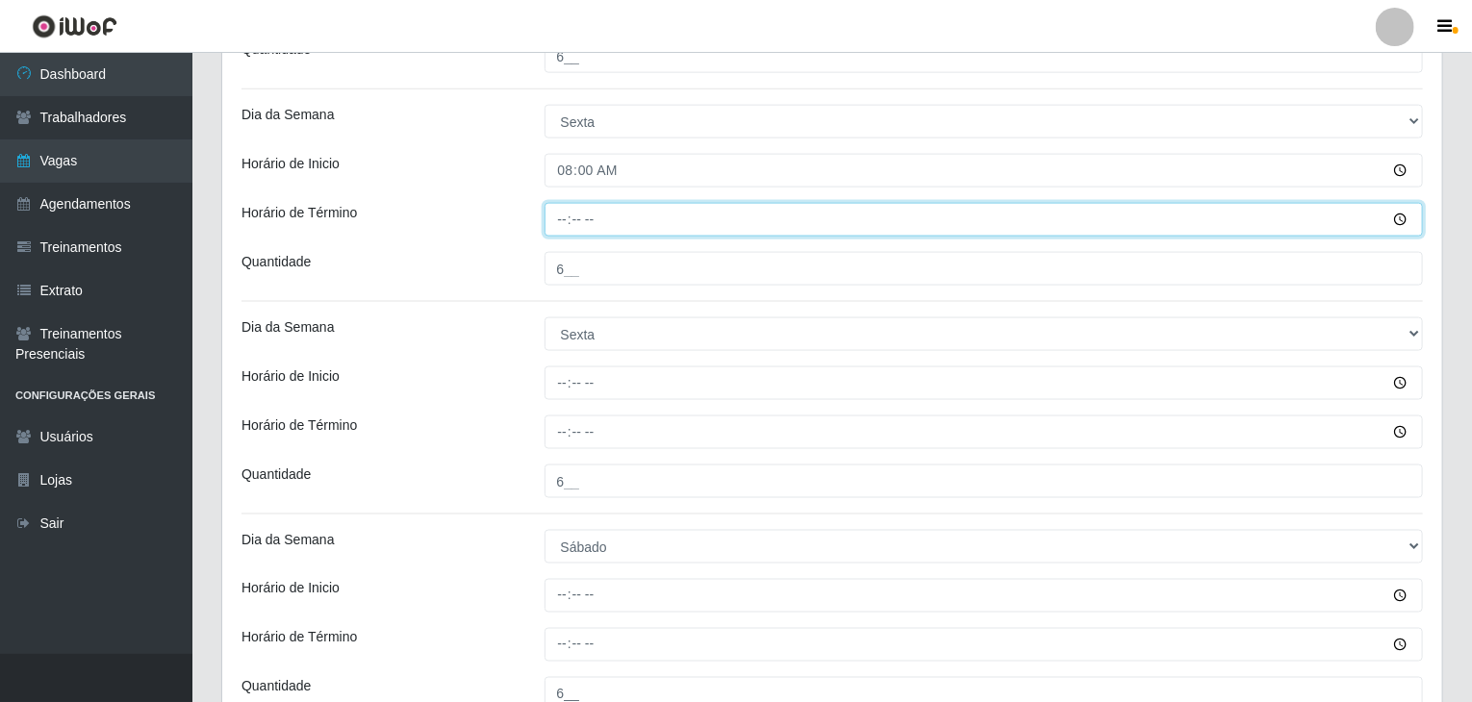
click at [564, 215] on input "Horário de Término" at bounding box center [983, 220] width 879 height 34
type input "14:00"
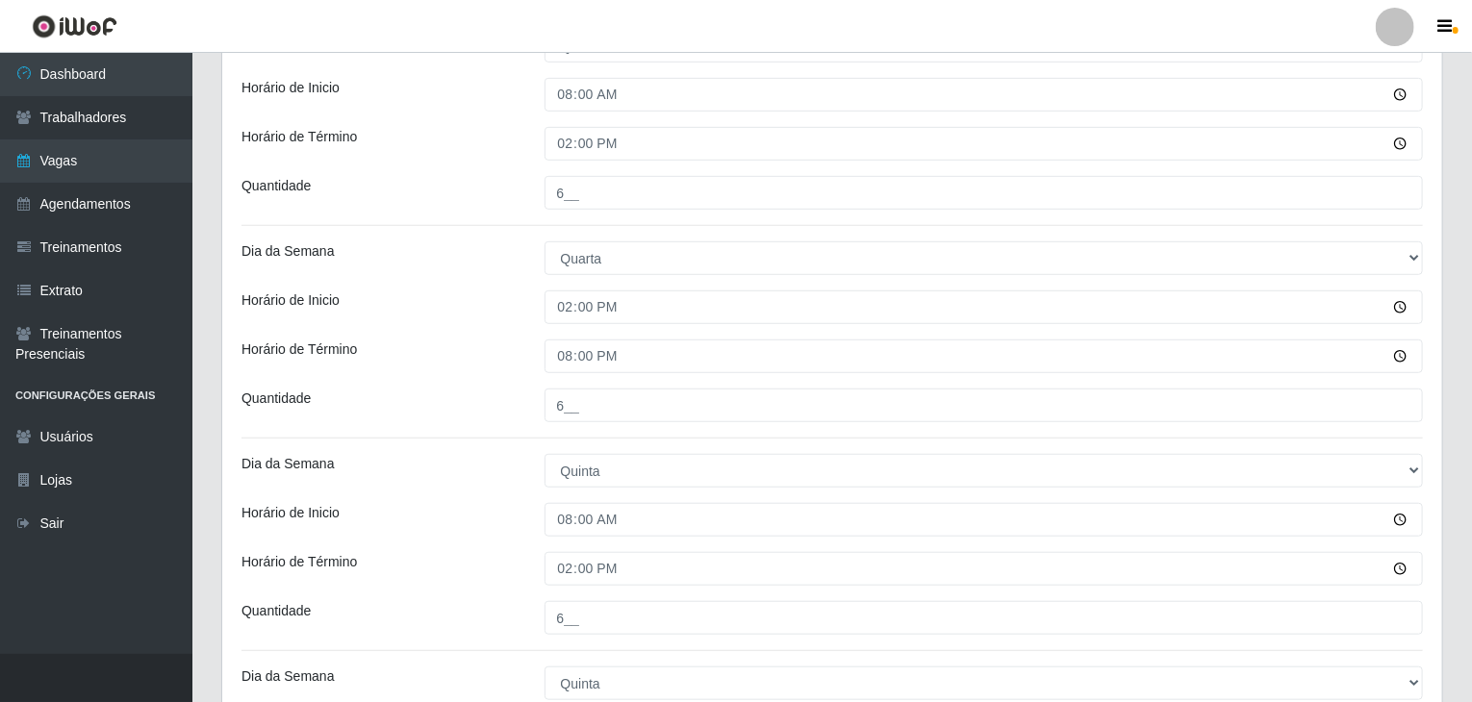
scroll to position [481, 0]
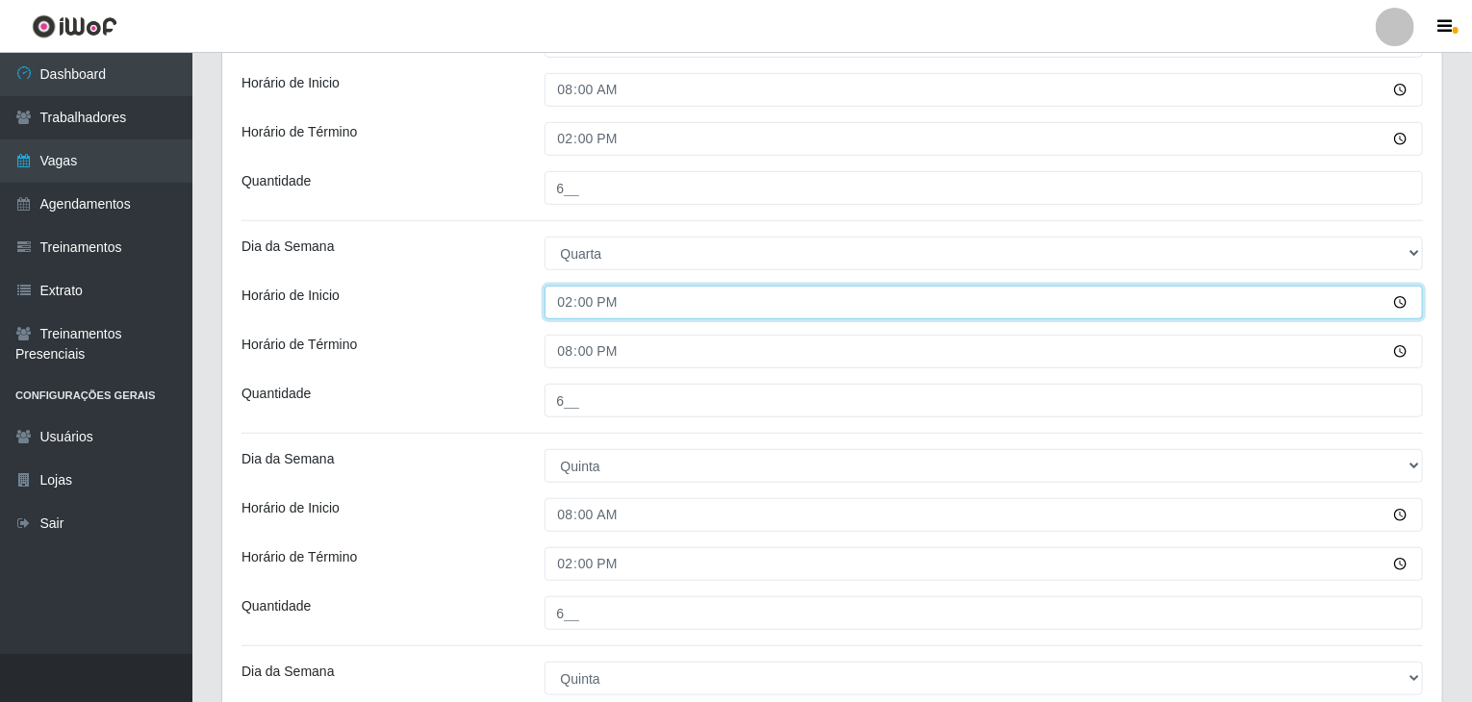
click at [569, 297] on input "14:00" at bounding box center [983, 303] width 879 height 34
type input "15:00"
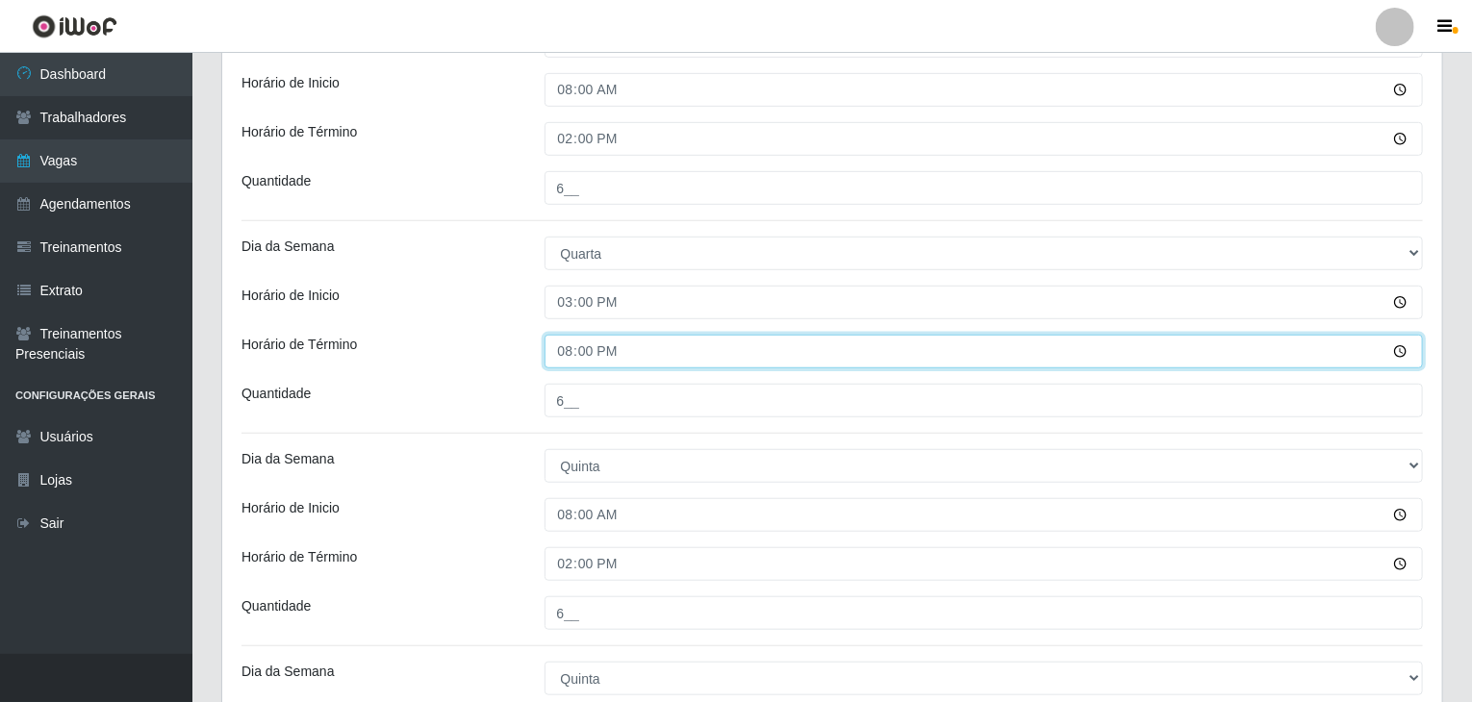
click at [563, 353] on input "20:00" at bounding box center [983, 352] width 879 height 34
type input "21:00"
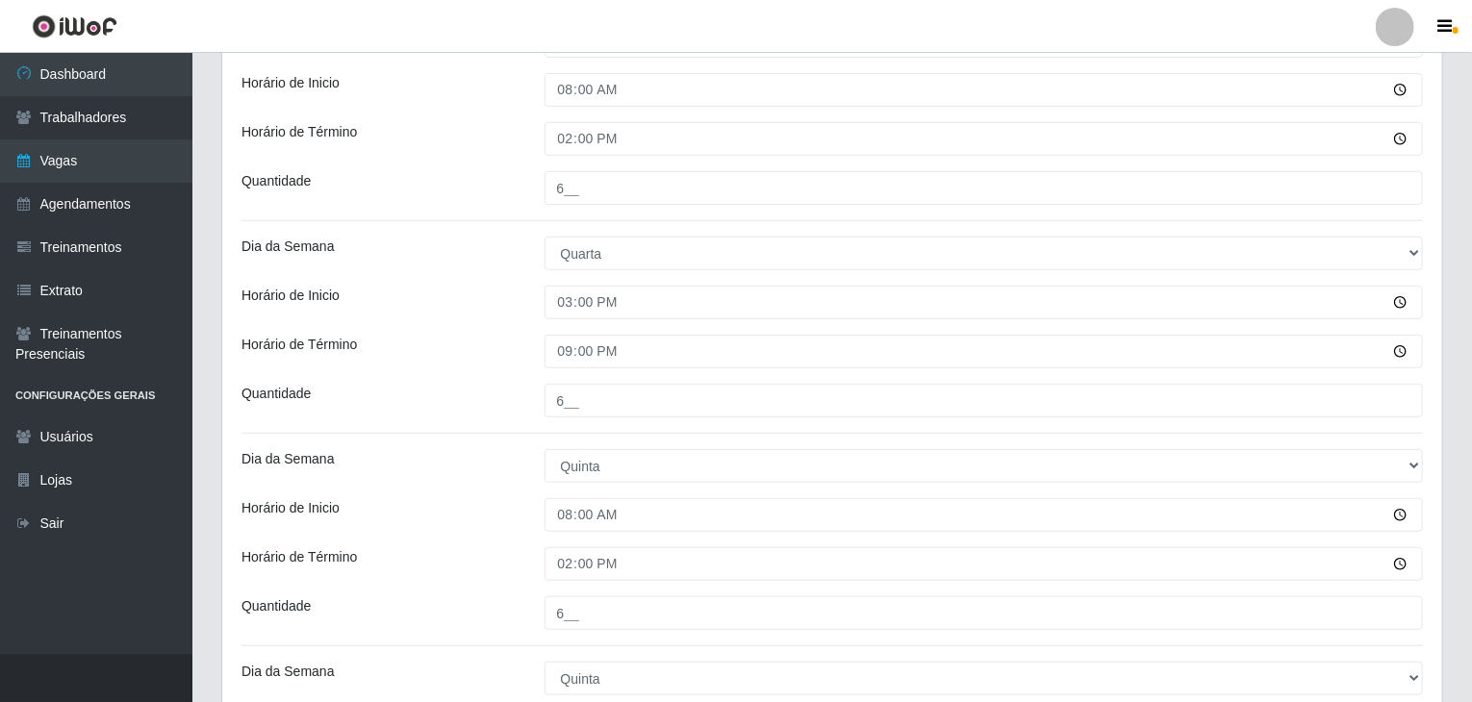
click at [497, 331] on div "Loja Rede Compras Supermercados - LOJA 1 Função [Selecione...] ASG ASG + ASG ++…" at bounding box center [832, 713] width 1220 height 2059
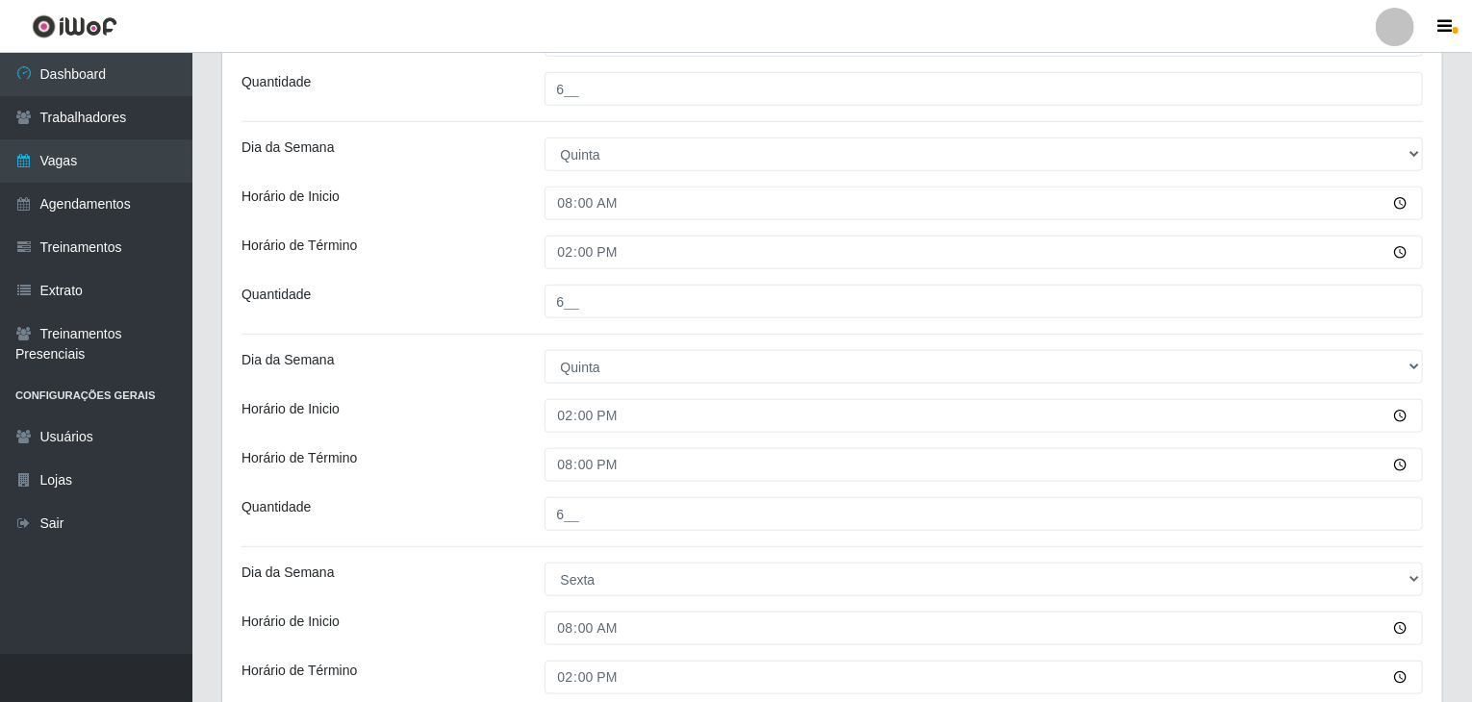
scroll to position [866, 0]
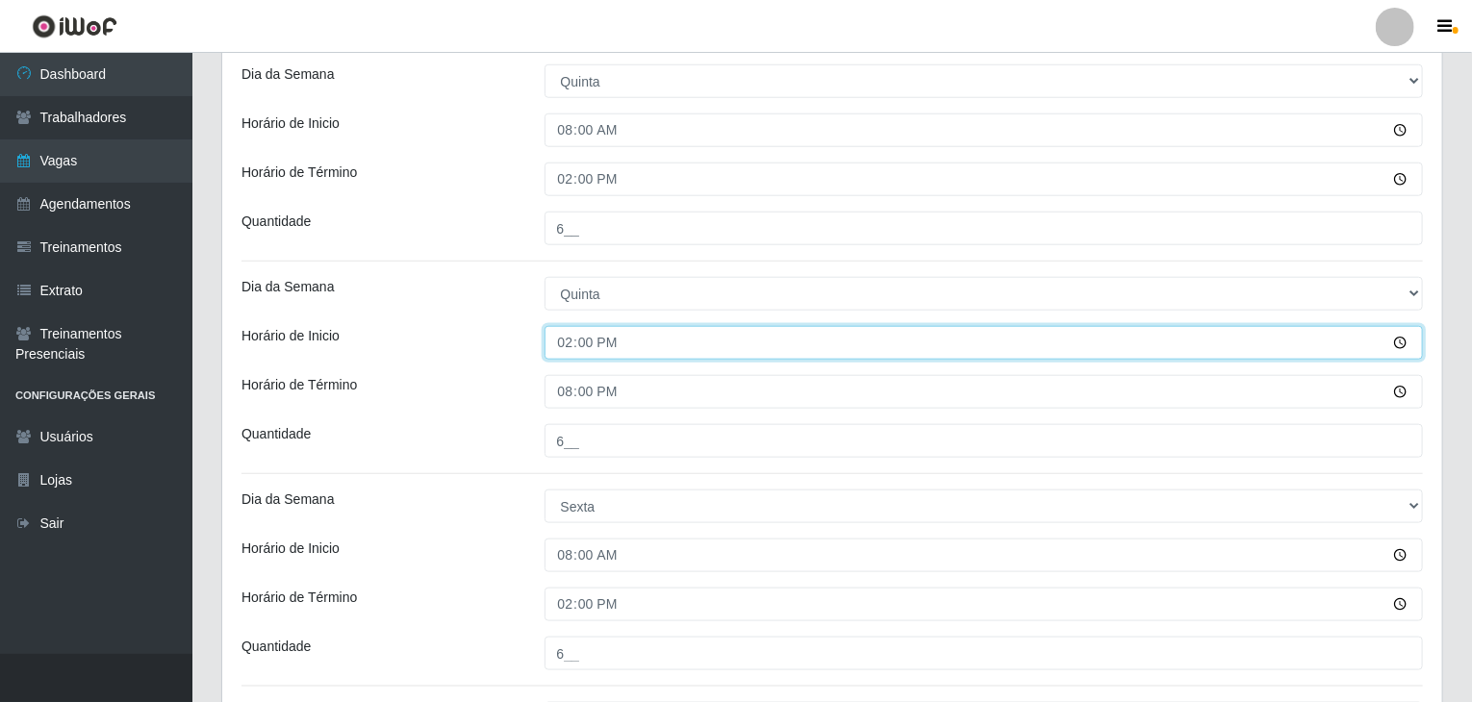
click at [567, 329] on input "14:00" at bounding box center [983, 343] width 879 height 34
type input "15:00"
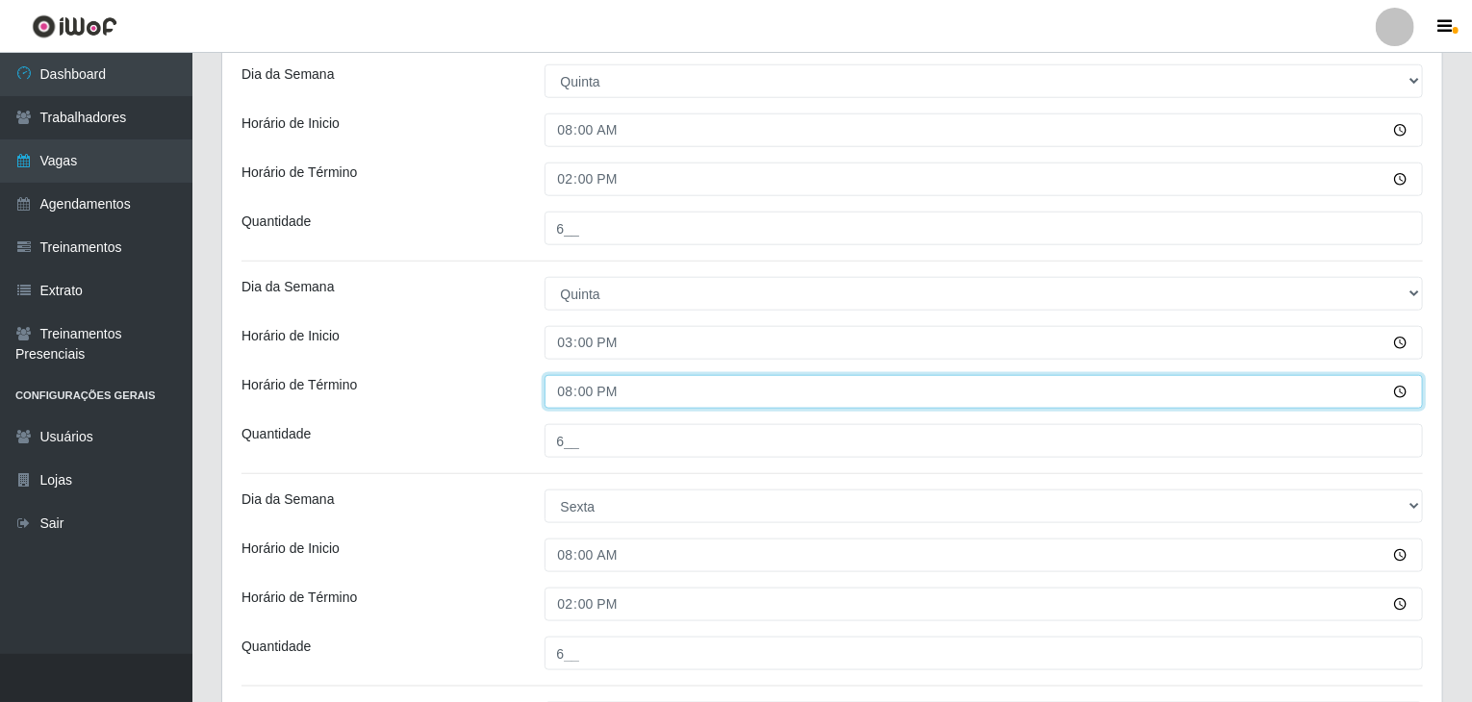
click at [560, 382] on input "20:00" at bounding box center [983, 392] width 879 height 34
type input "21:00"
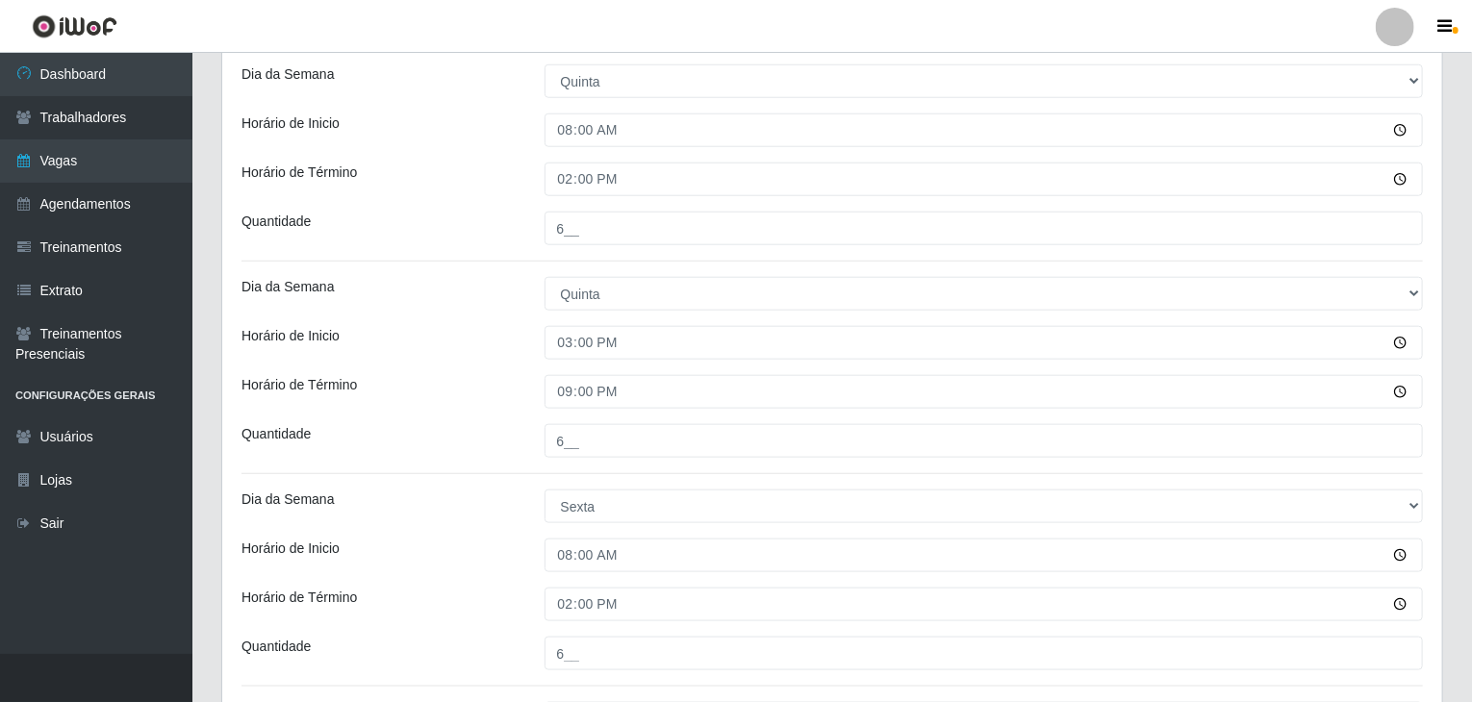
click at [505, 363] on div "Loja Rede Compras Supermercados - LOJA 1 Função [Selecione...] ASG ASG + ASG ++…" at bounding box center [832, 329] width 1220 height 2059
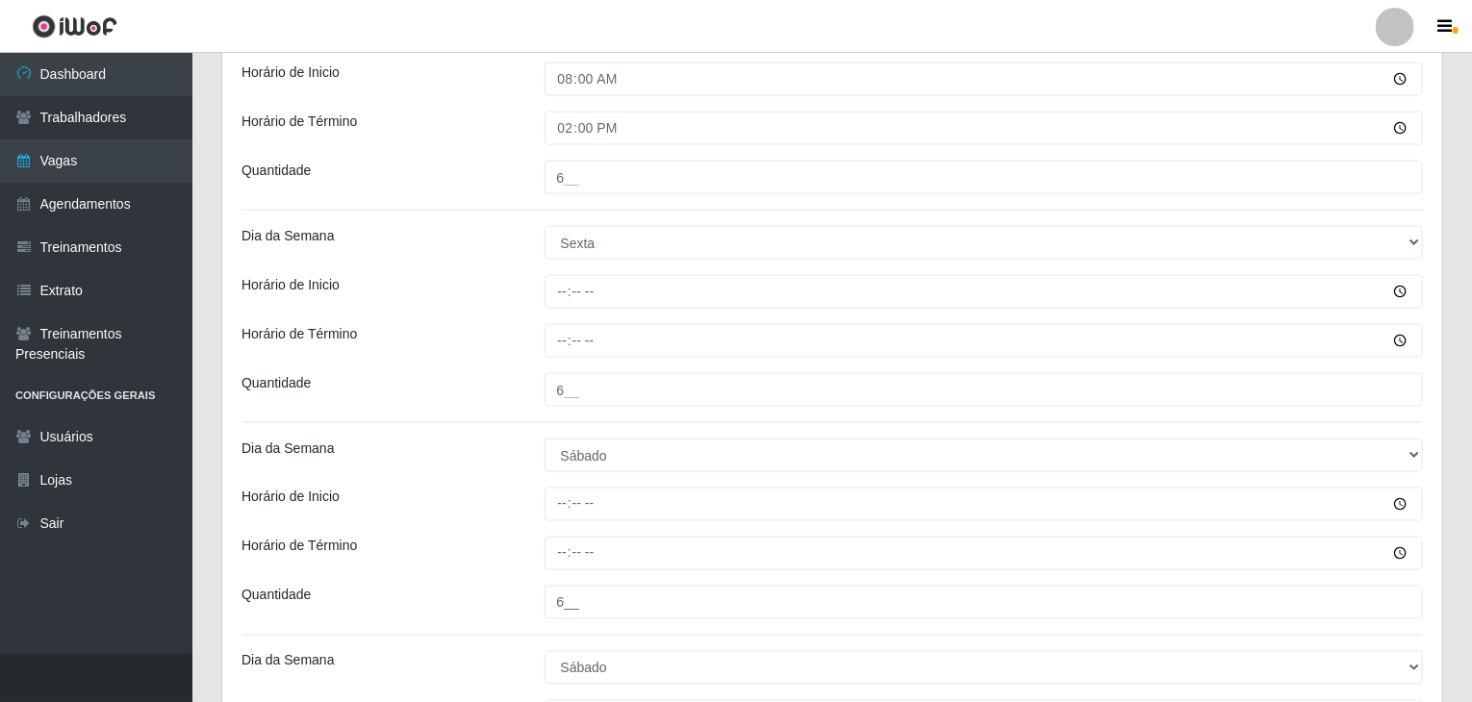
scroll to position [1347, 0]
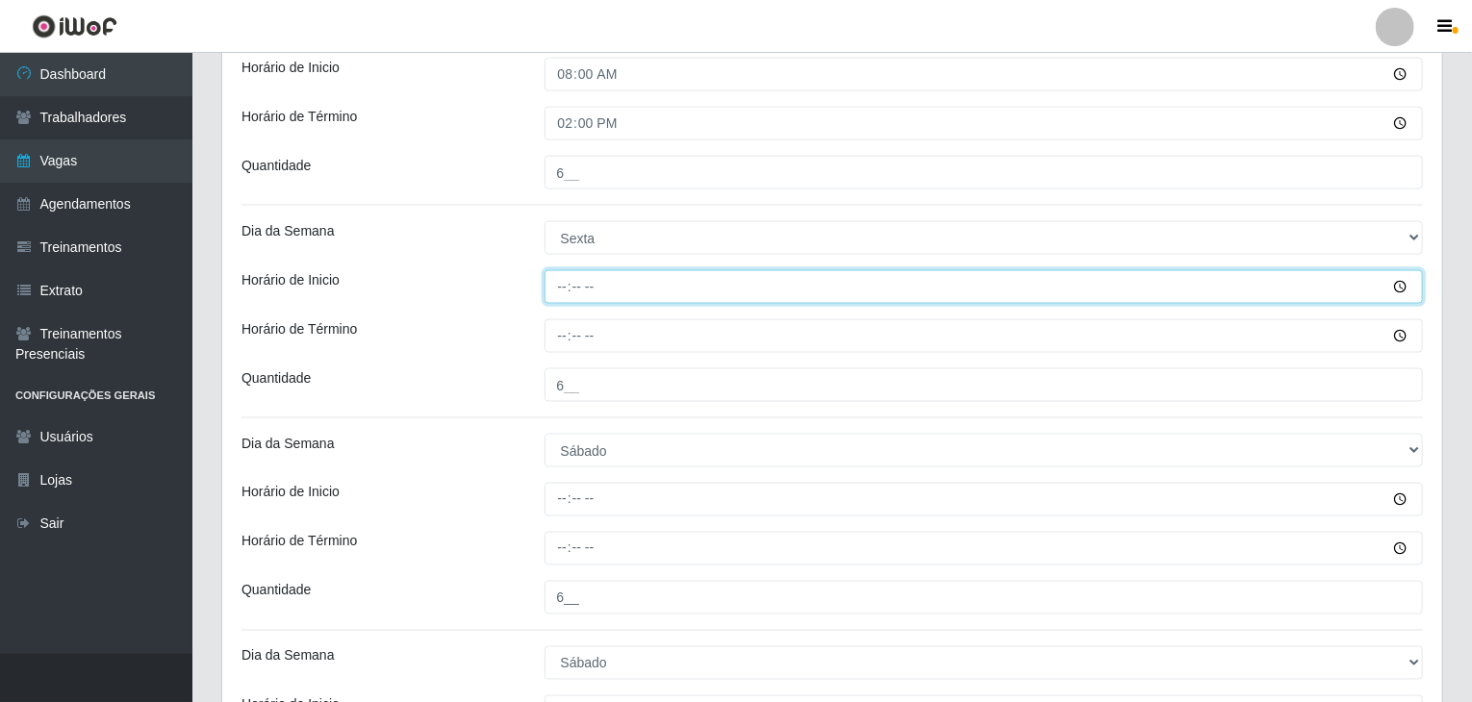
click at [560, 290] on input "Horário de Inicio" at bounding box center [983, 287] width 879 height 34
type input "15:00"
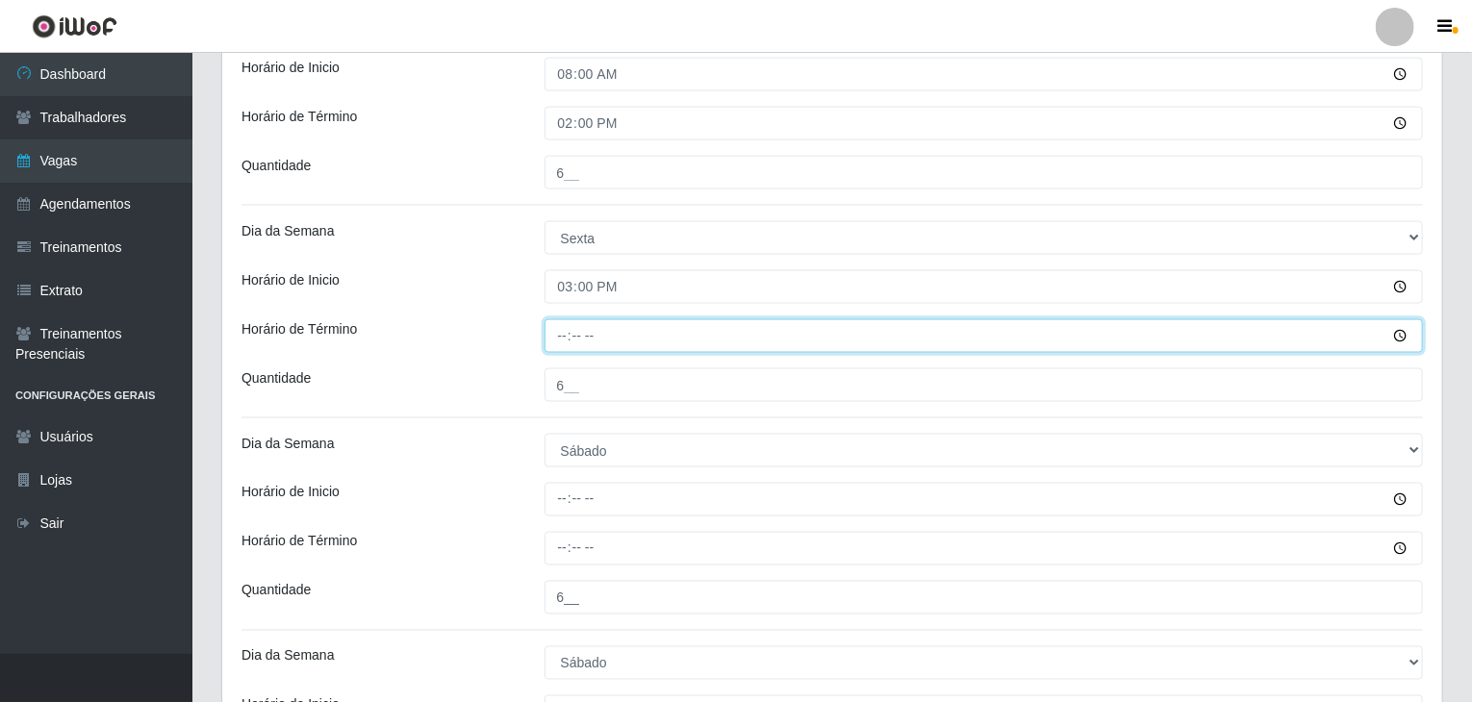
click at [555, 330] on input "Horário de Término" at bounding box center [983, 336] width 879 height 34
type input "21:00"
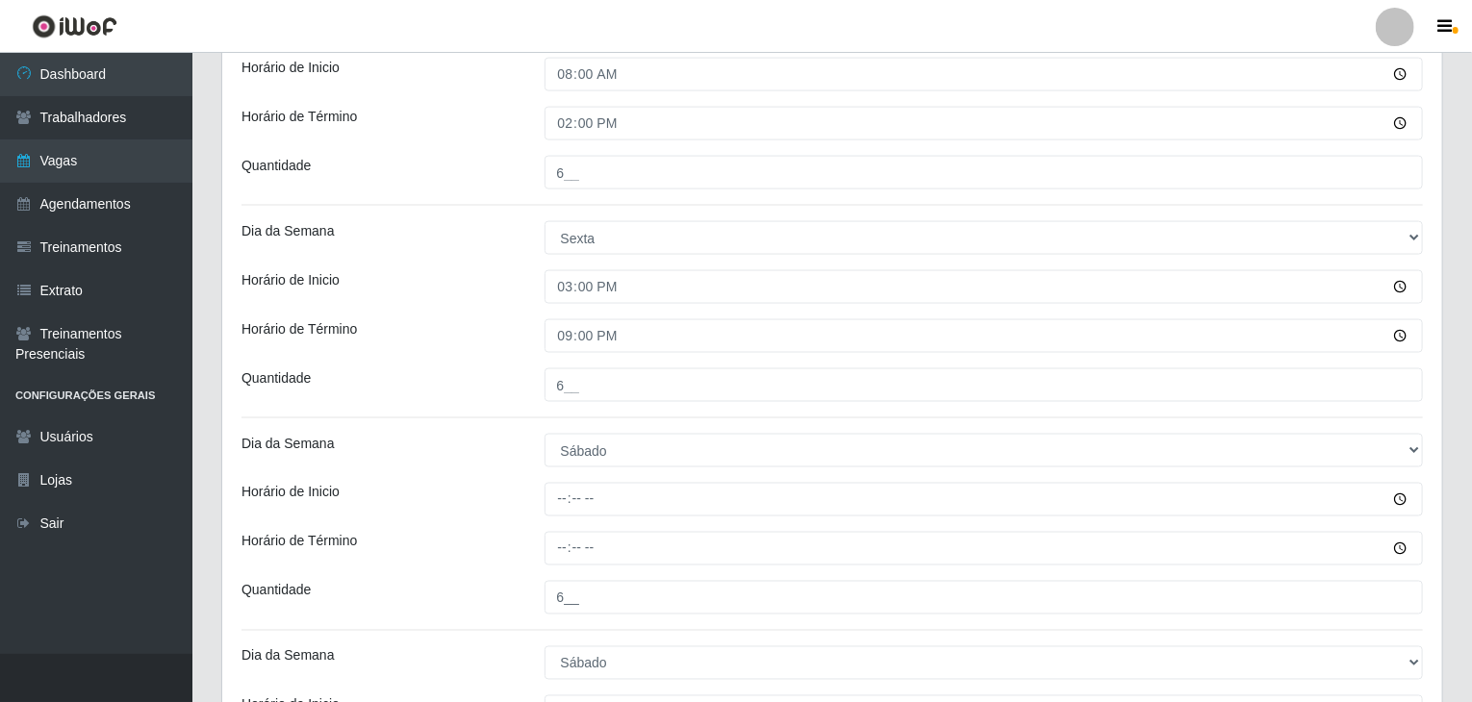
click at [370, 319] on div "Horário de Término" at bounding box center [378, 336] width 303 height 34
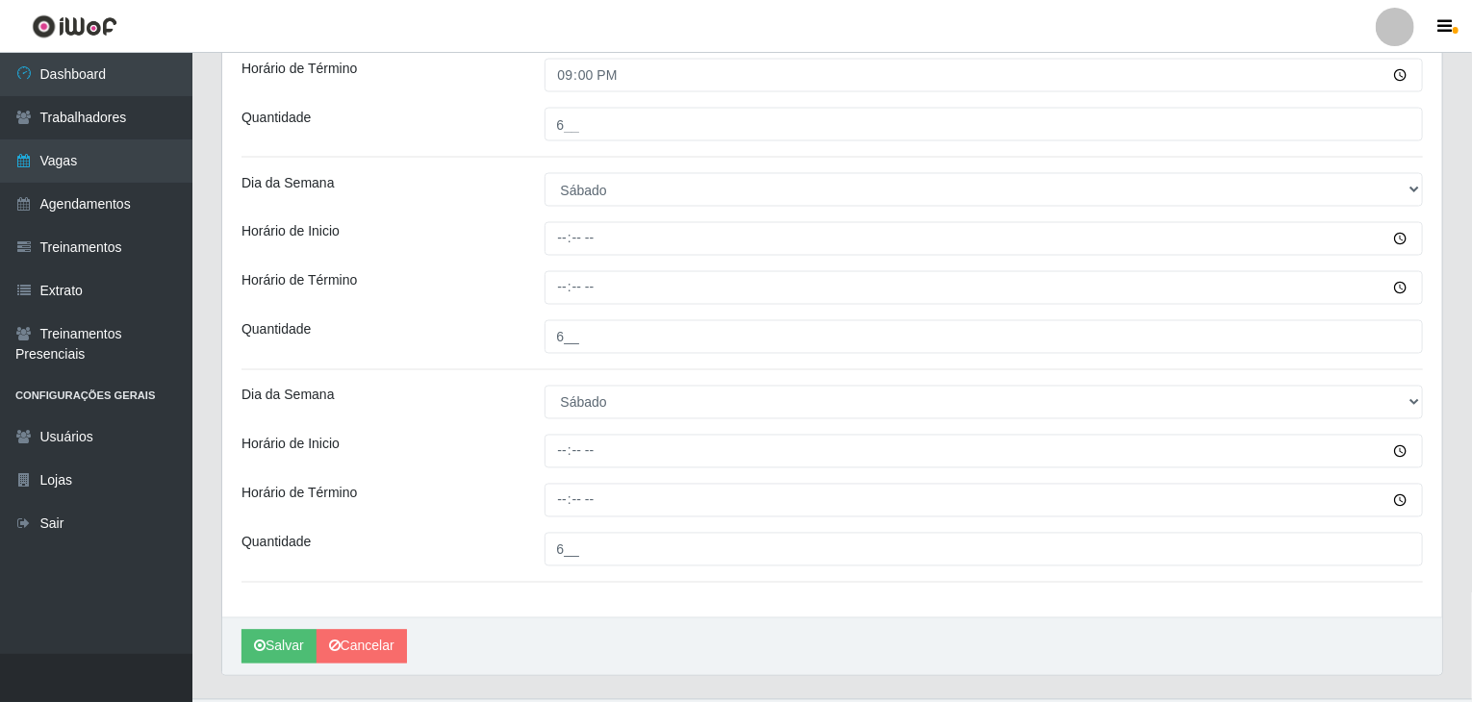
scroll to position [1635, 0]
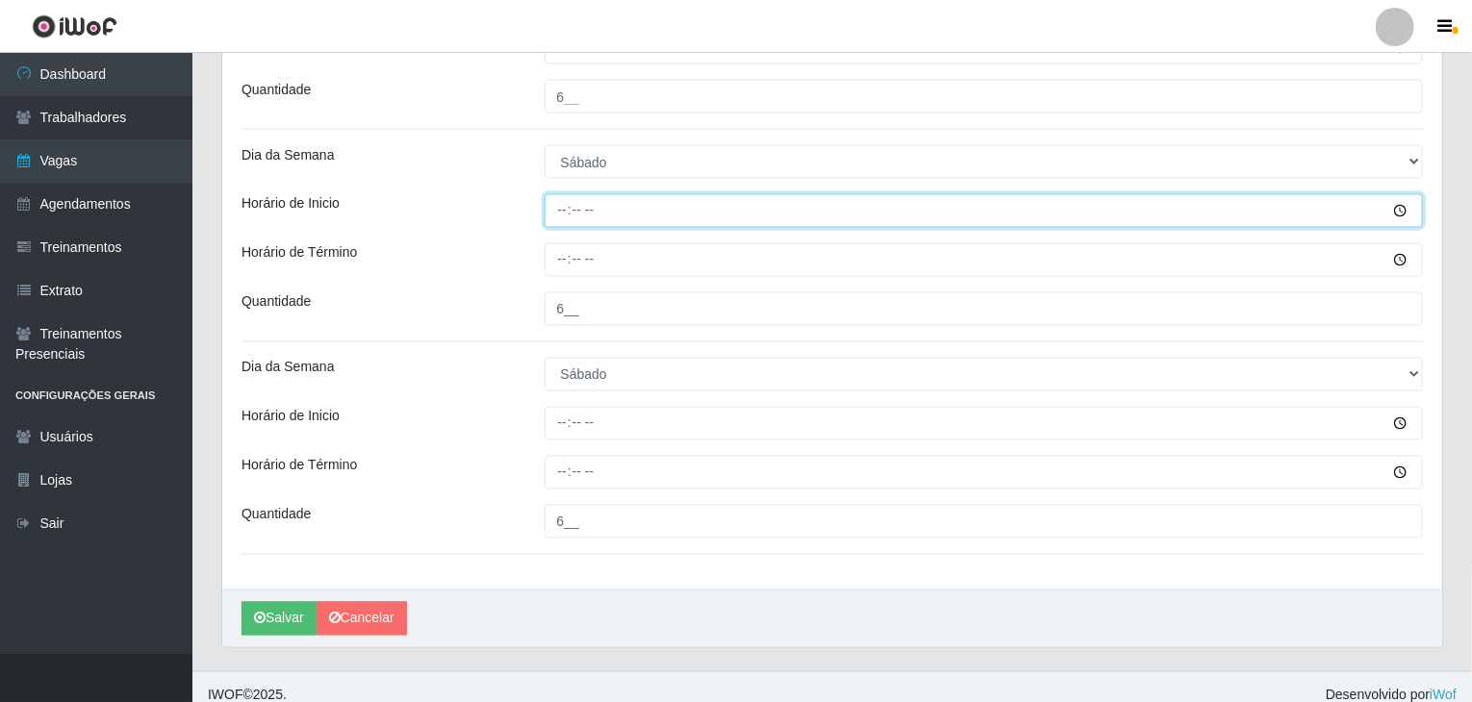
click at [562, 211] on input "Horário de Inicio" at bounding box center [983, 211] width 879 height 34
type input "08:00"
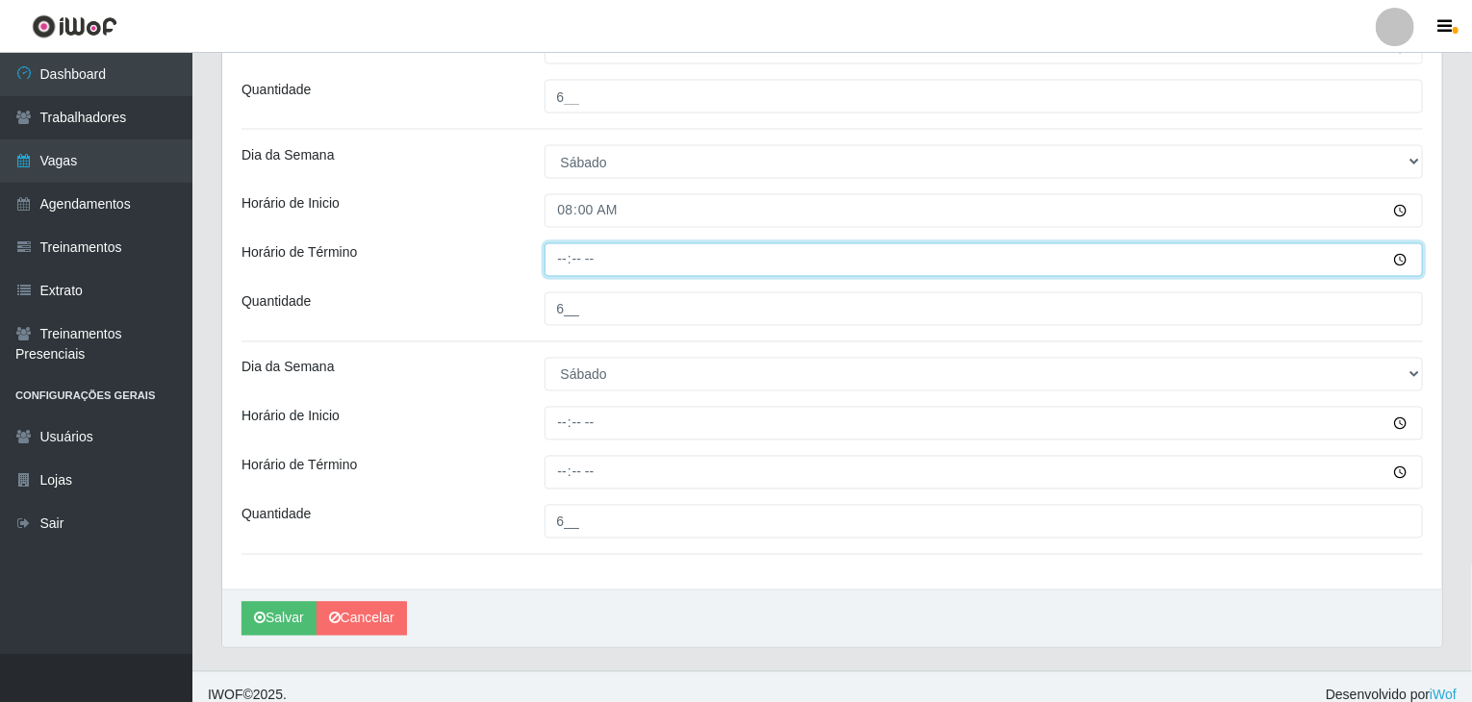
click at [562, 262] on input "Horário de Término" at bounding box center [983, 260] width 879 height 34
type input "14:00"
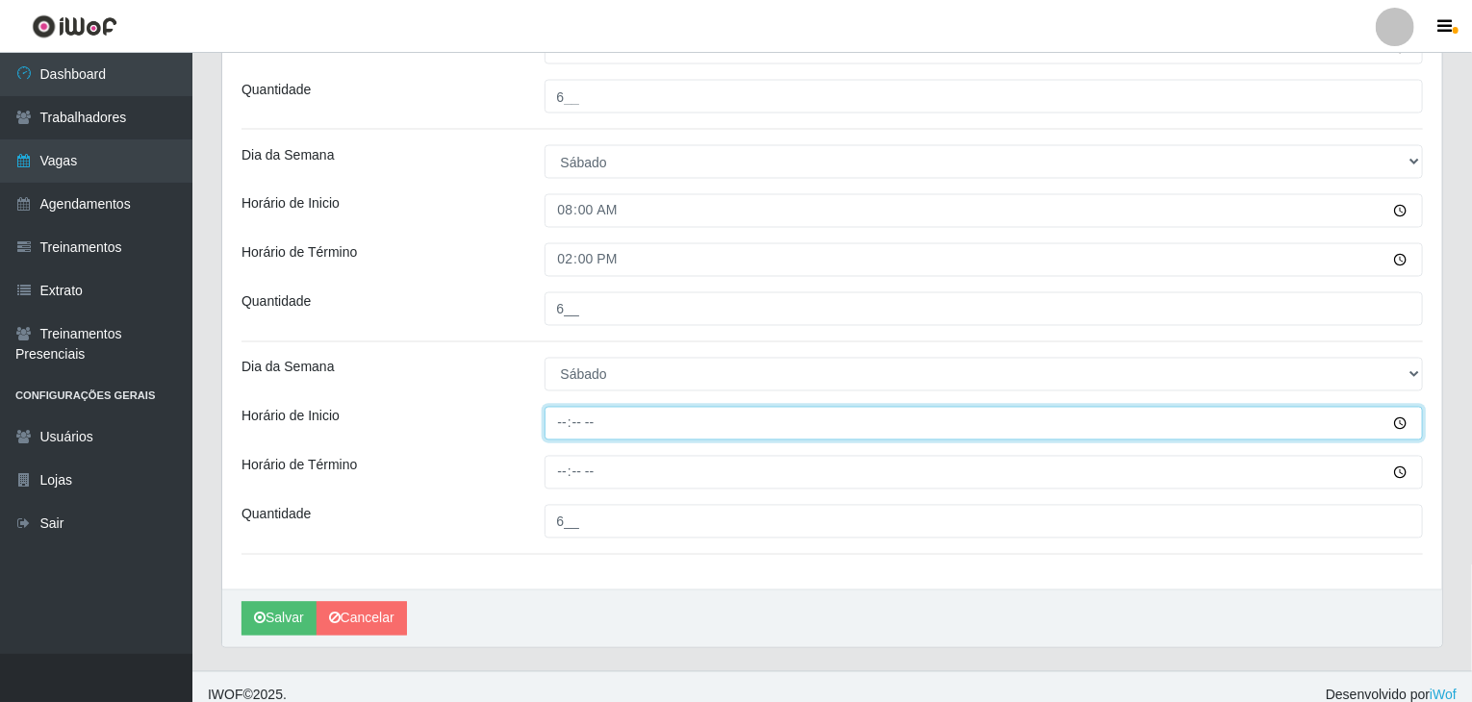
click at [567, 417] on input "Horário de Inicio" at bounding box center [983, 424] width 879 height 34
click at [562, 417] on input "15:00" at bounding box center [983, 424] width 879 height 34
type input "14:00"
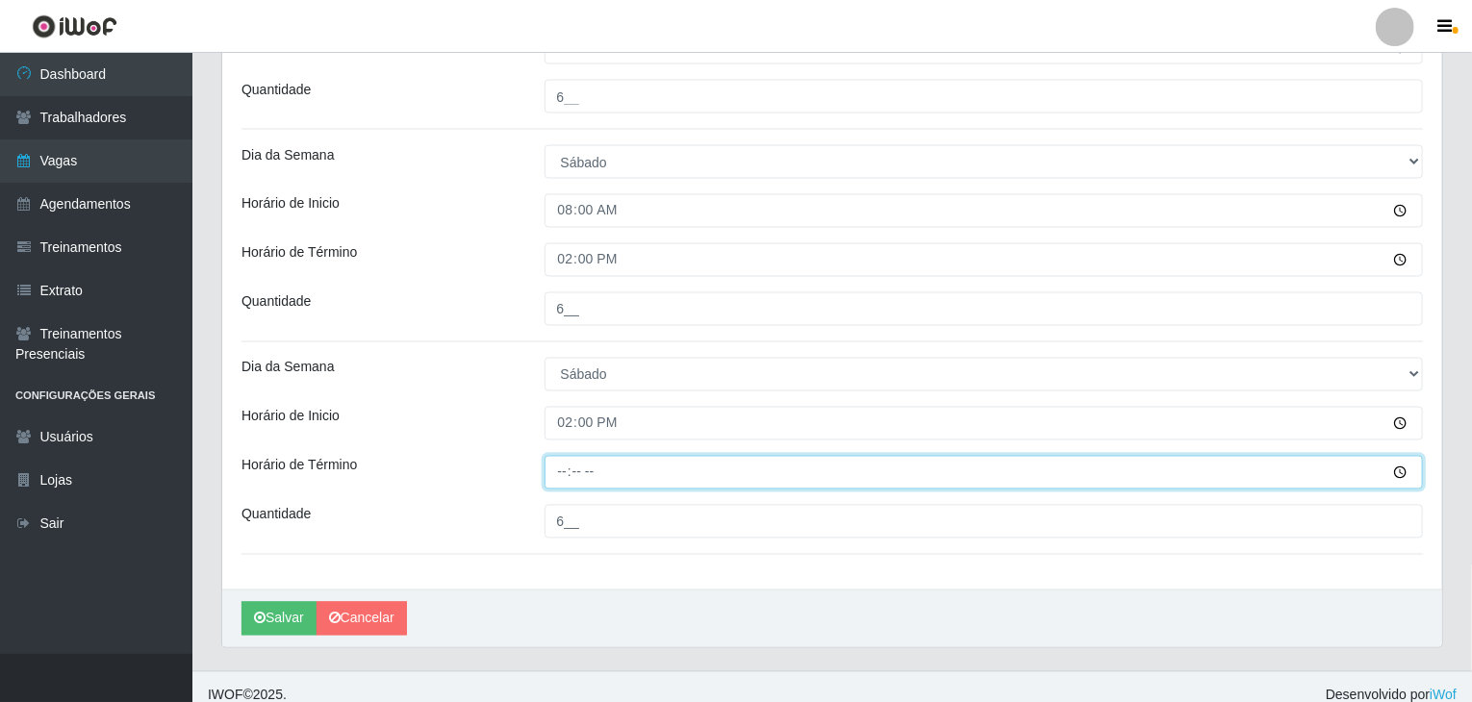
click at [565, 472] on input "Horário de Término" at bounding box center [983, 473] width 879 height 34
type input "20:00"
click at [497, 432] on div "Horário de Inicio" at bounding box center [378, 424] width 303 height 34
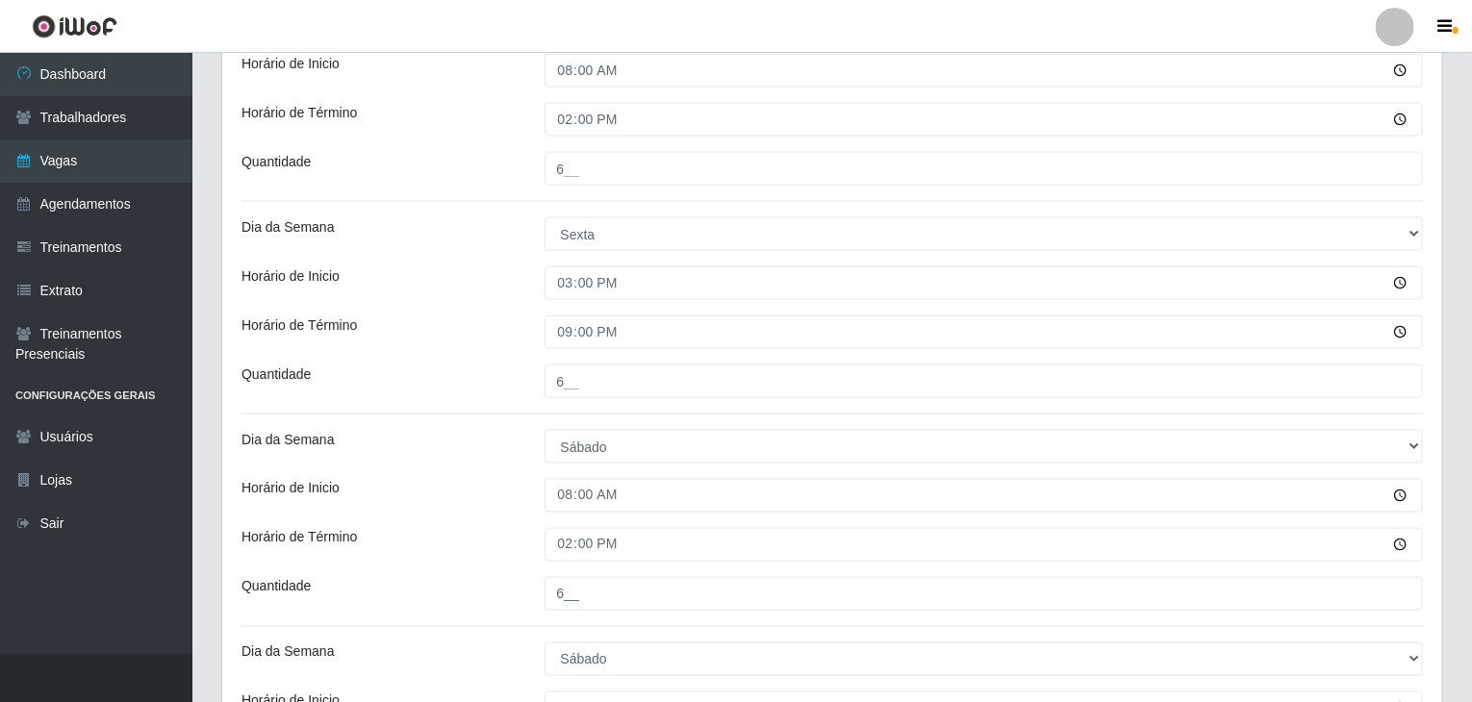
scroll to position [1347, 0]
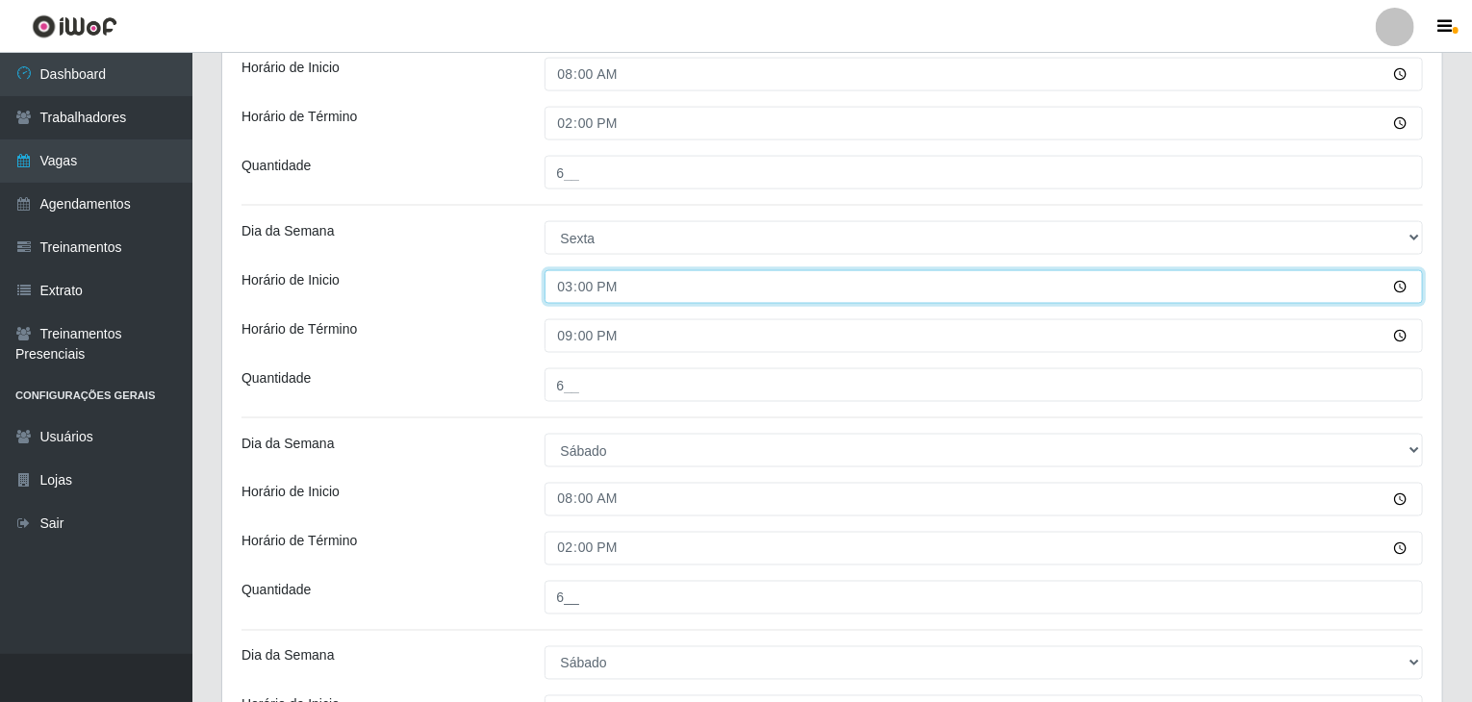
click at [560, 286] on input "15:00" at bounding box center [983, 287] width 879 height 34
type input "14:00"
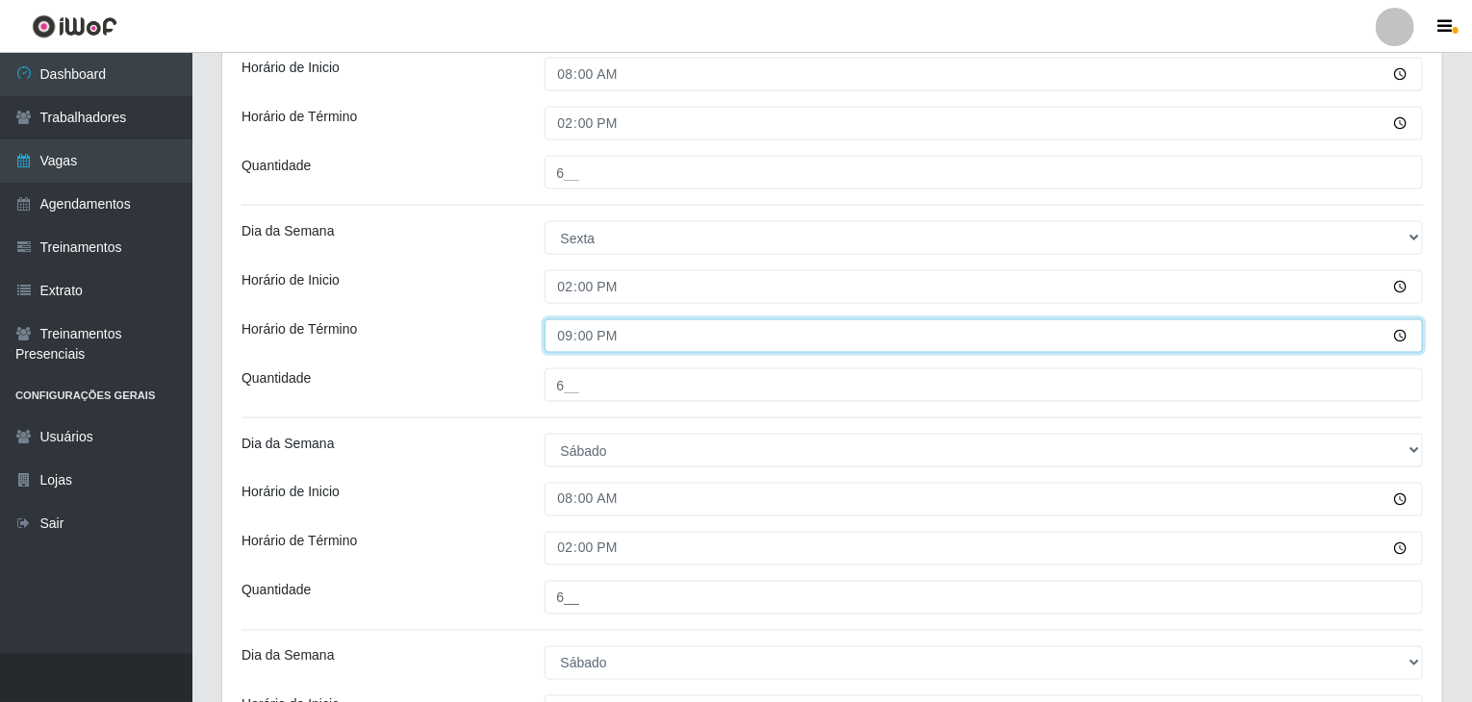
click at [571, 320] on input "21:00" at bounding box center [983, 336] width 879 height 34
type input "20:00"
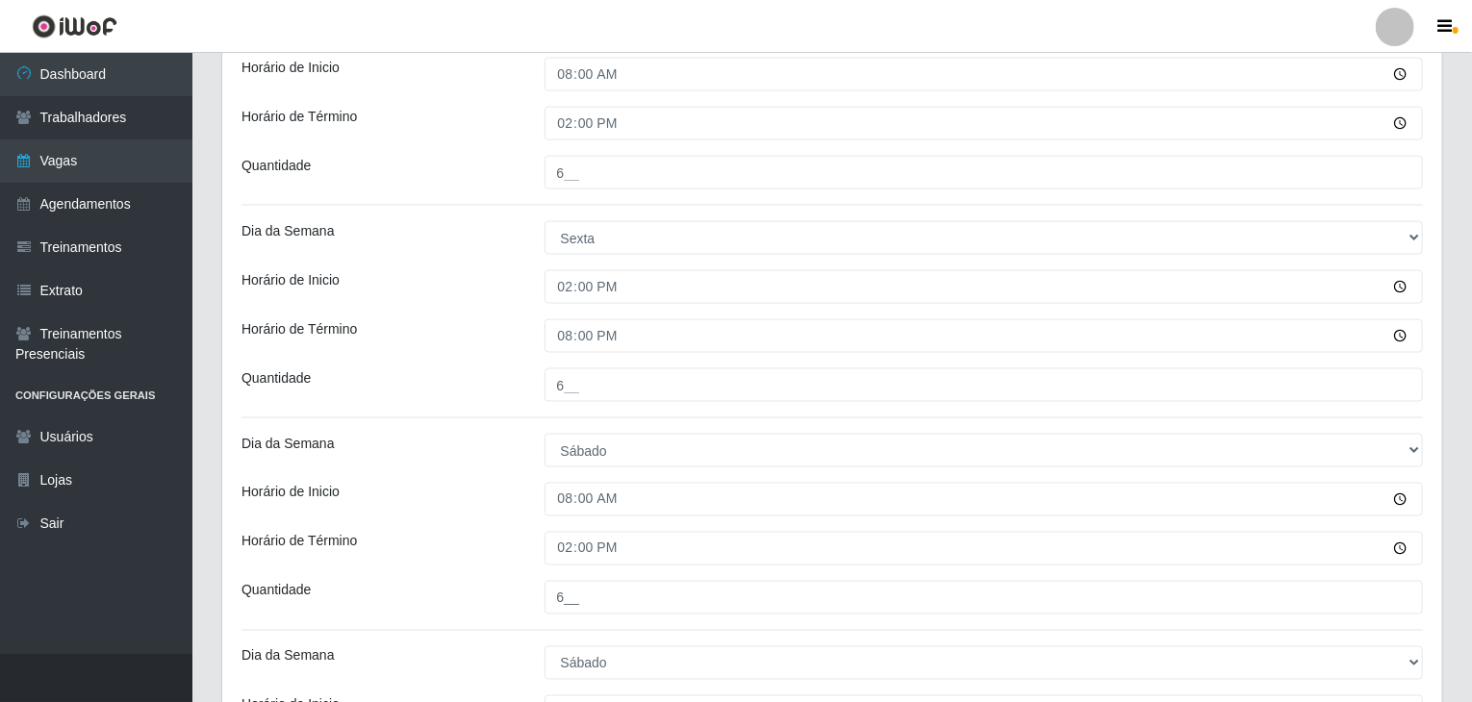
click at [501, 294] on div "Horário de Inicio" at bounding box center [378, 287] width 303 height 34
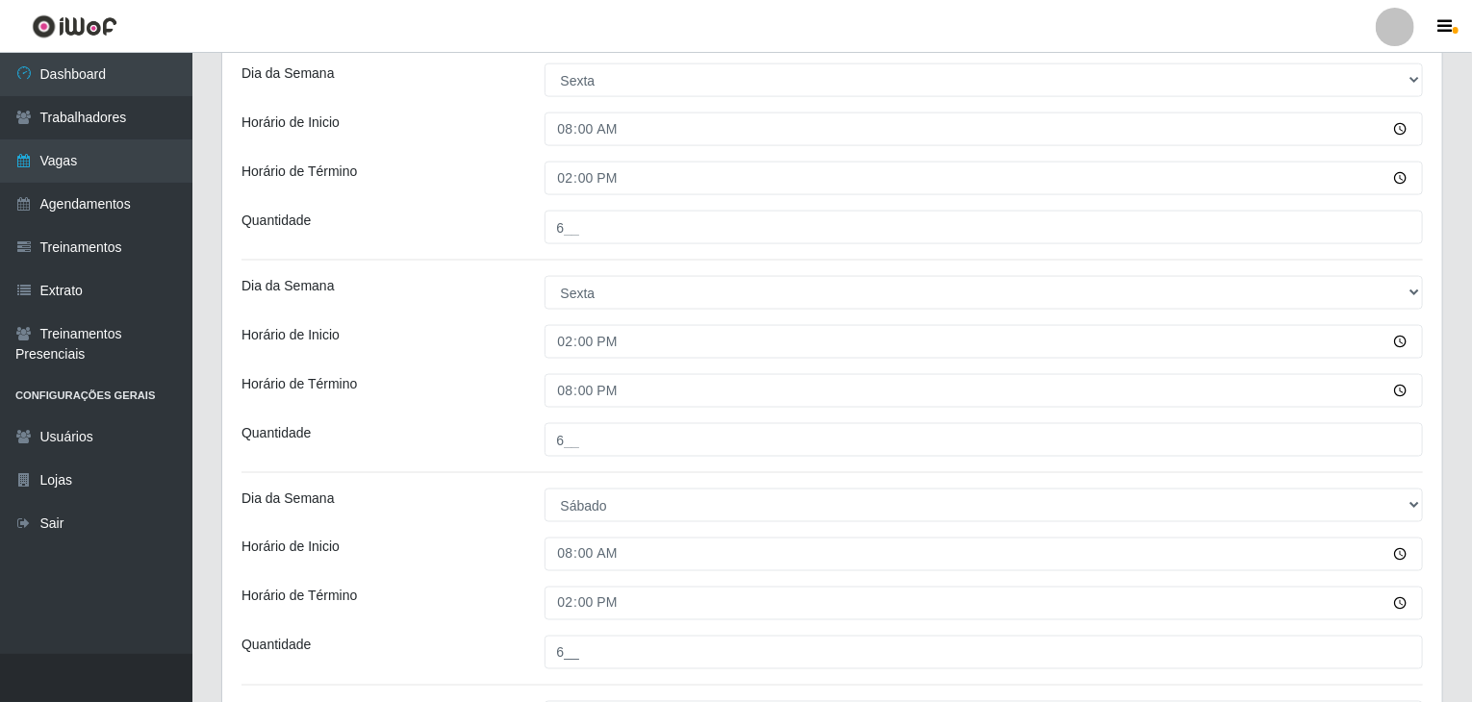
scroll to position [1650, 0]
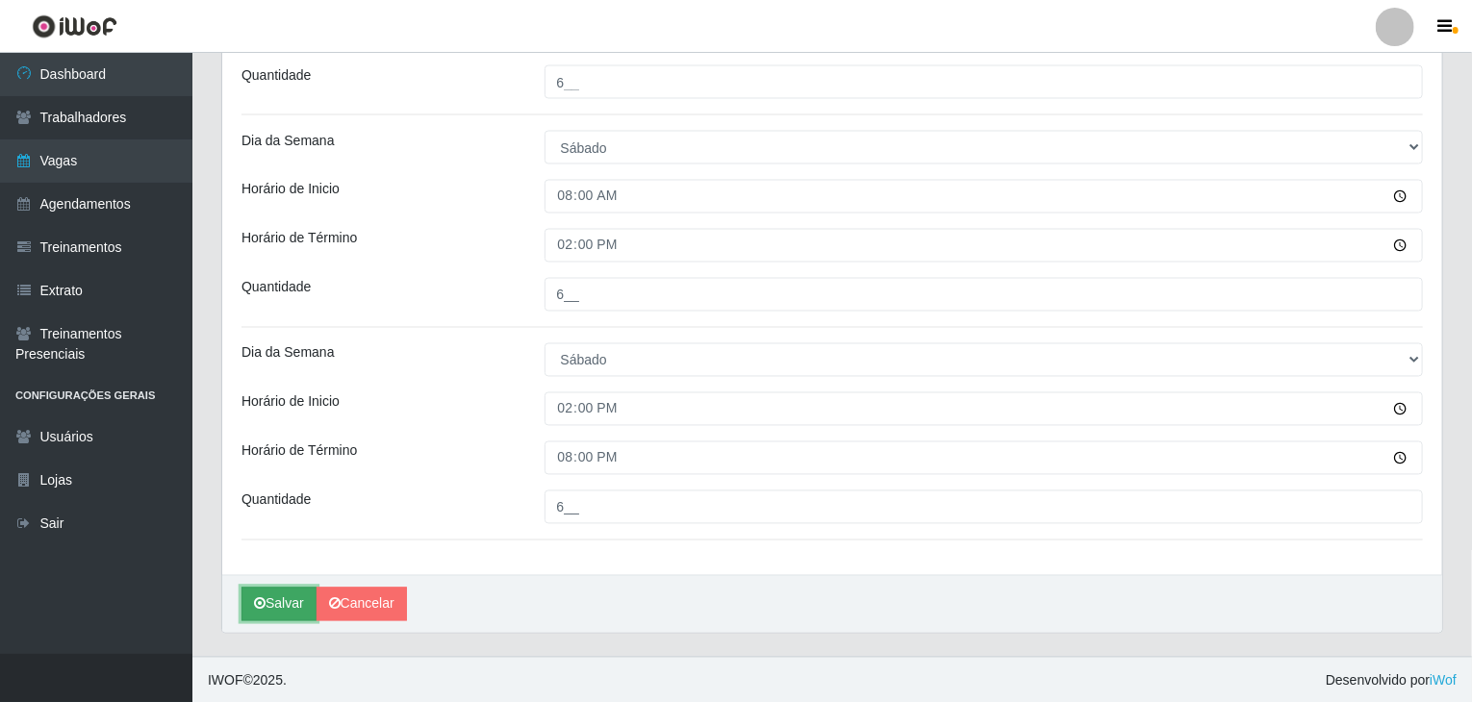
click at [273, 607] on button "Salvar" at bounding box center [278, 605] width 75 height 34
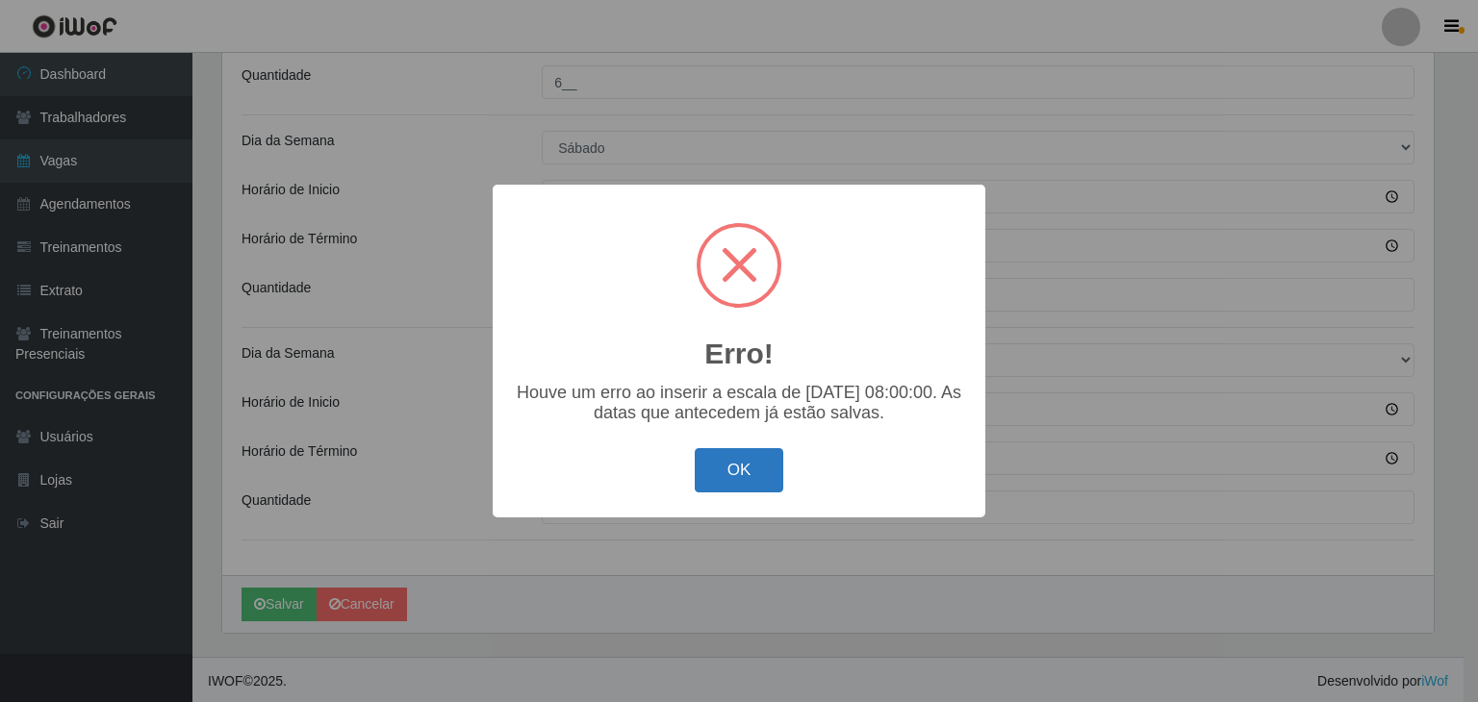
click at [766, 472] on button "OK" at bounding box center [739, 470] width 89 height 45
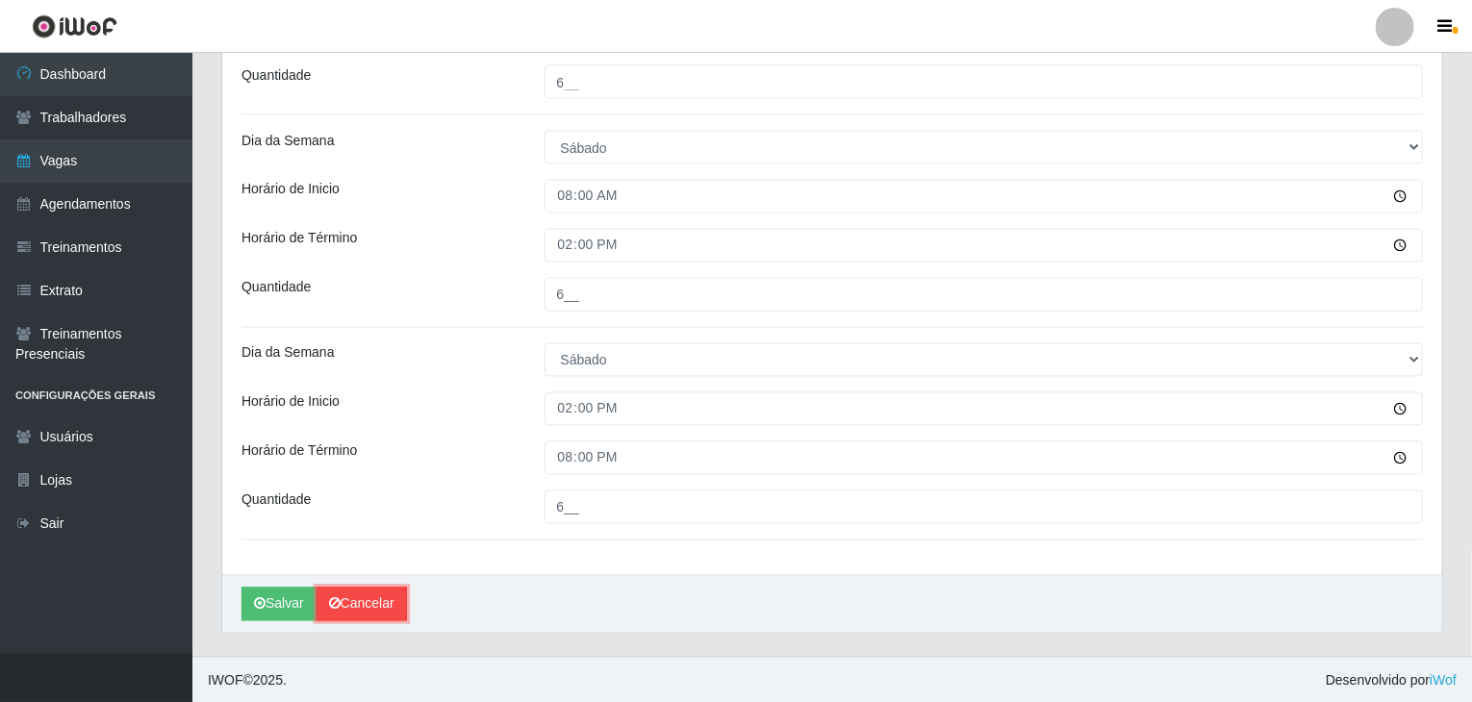
click at [389, 601] on link "Cancelar" at bounding box center [361, 605] width 90 height 34
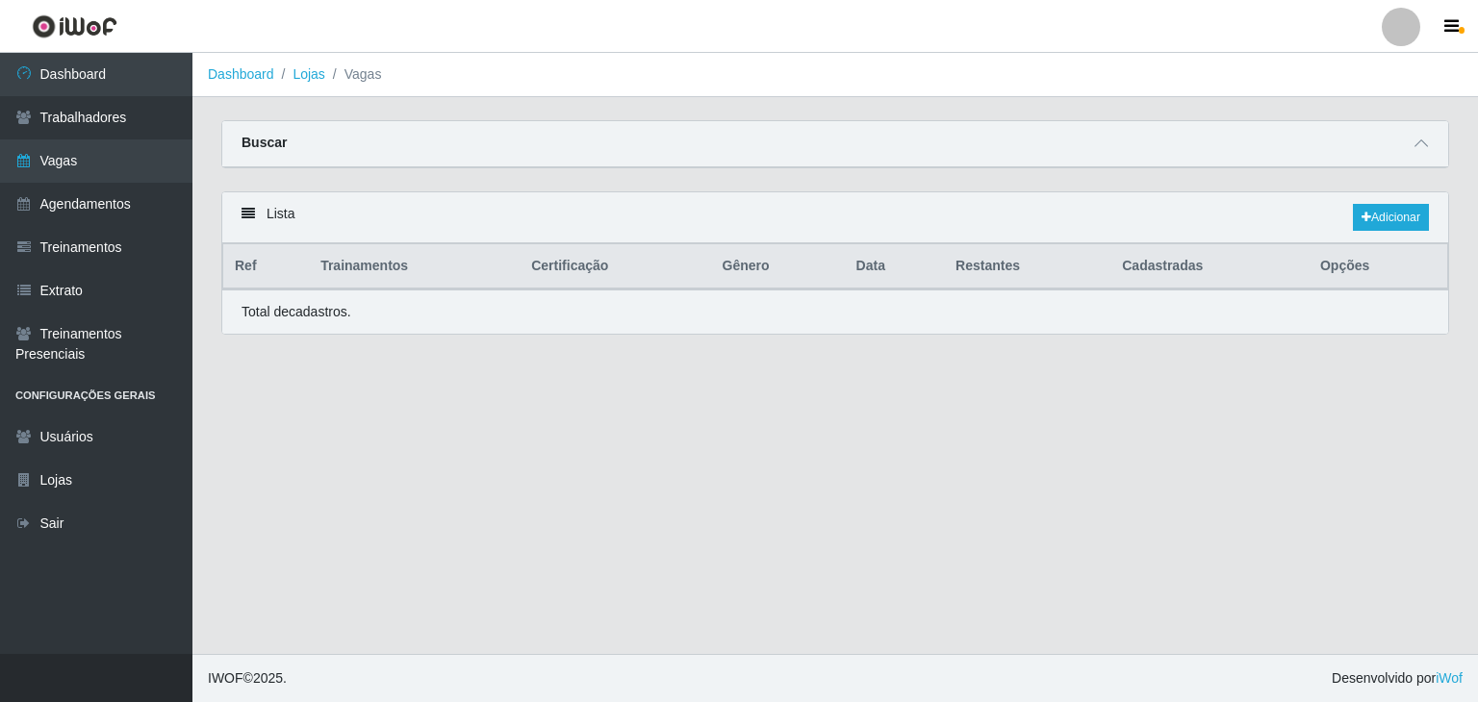
click at [270, 447] on main "Dashboard Lojas Vagas Carregando... Buscar Início em Término em Função [Selecio…" at bounding box center [834, 353] width 1285 height 601
click at [101, 156] on link "Vagas" at bounding box center [96, 160] width 192 height 43
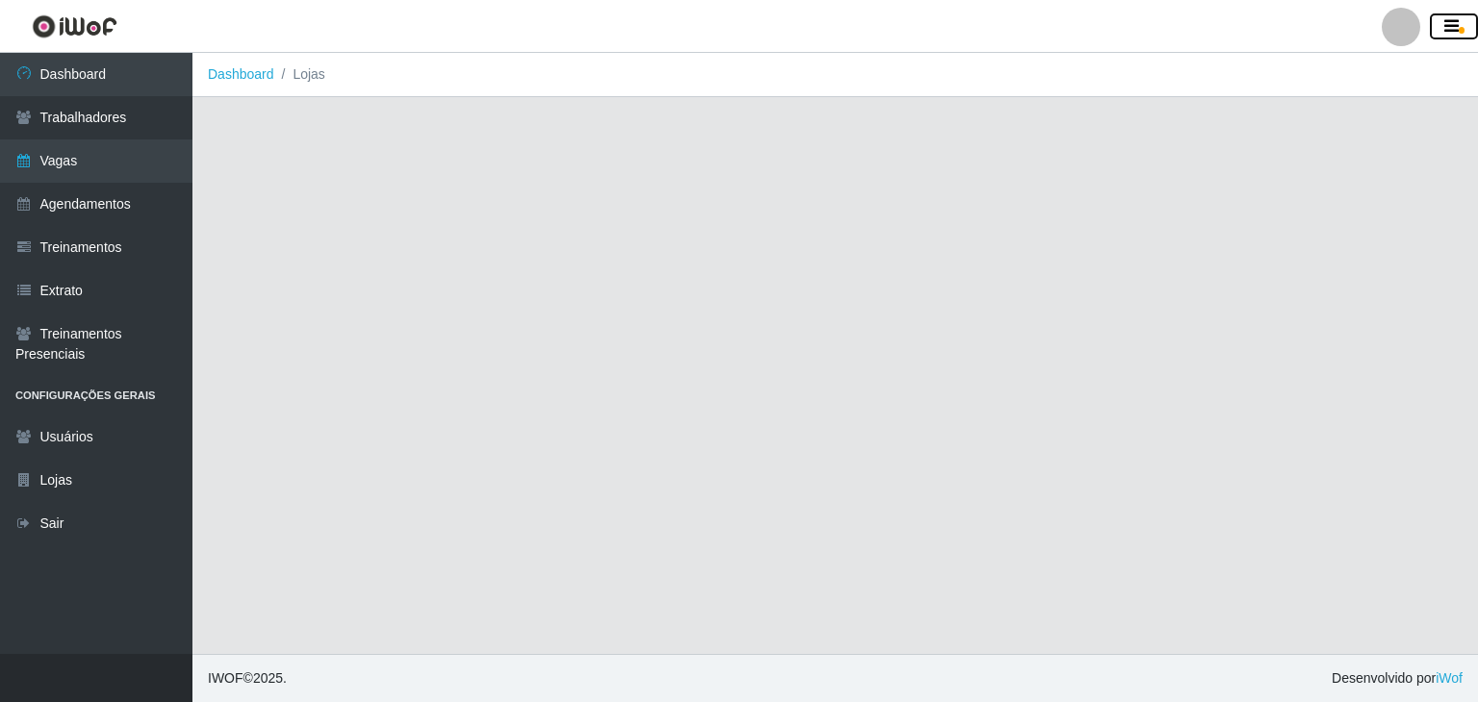
click at [1448, 27] on button "button" at bounding box center [1453, 26] width 48 height 27
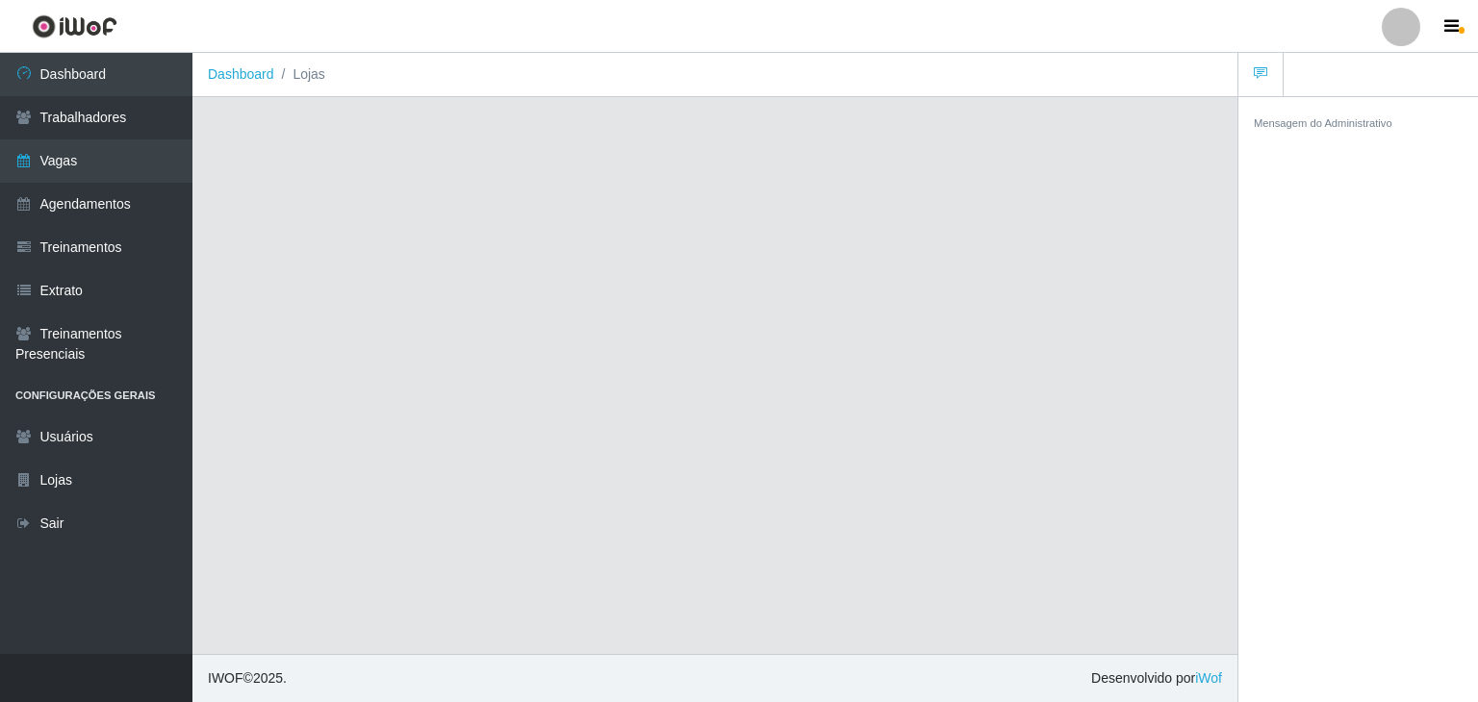
click at [1411, 23] on div at bounding box center [1400, 27] width 38 height 38
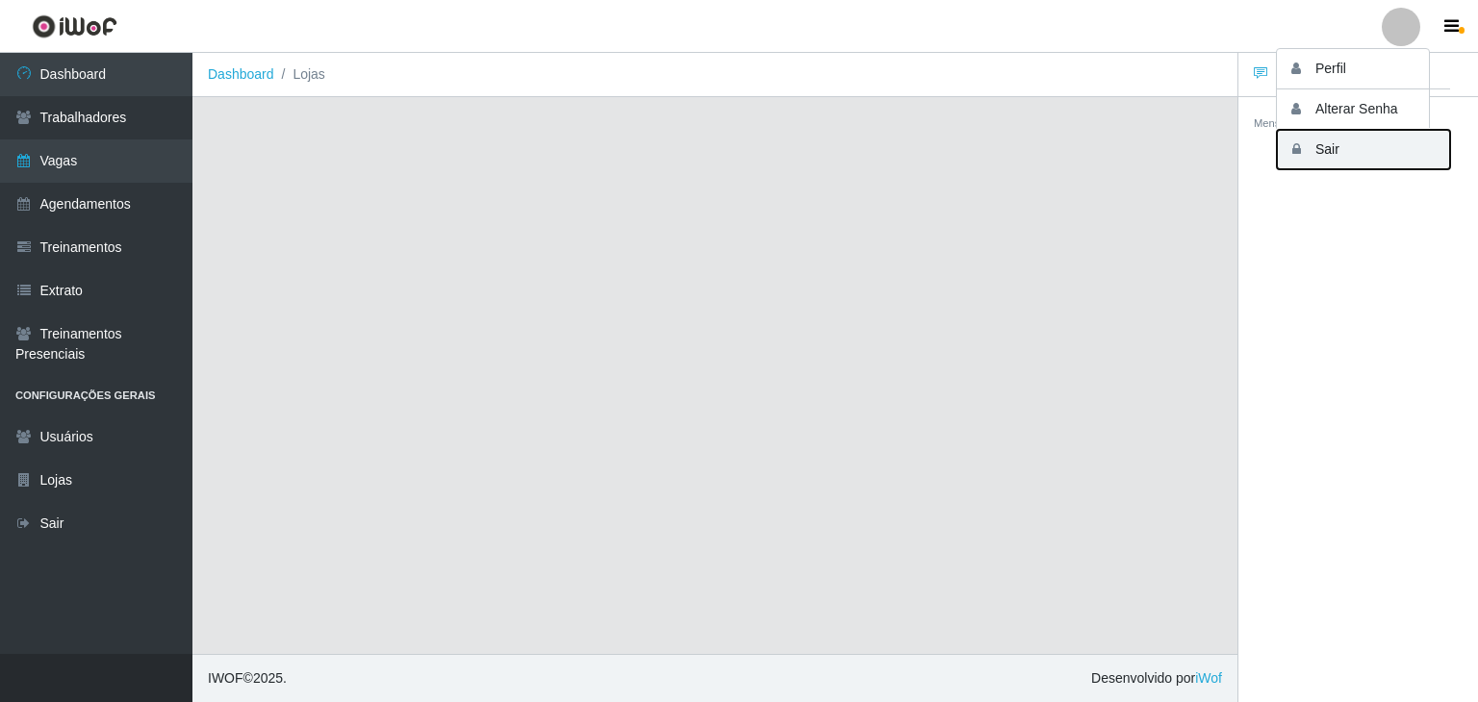
click at [1375, 148] on button "Sair" at bounding box center [1362, 149] width 173 height 39
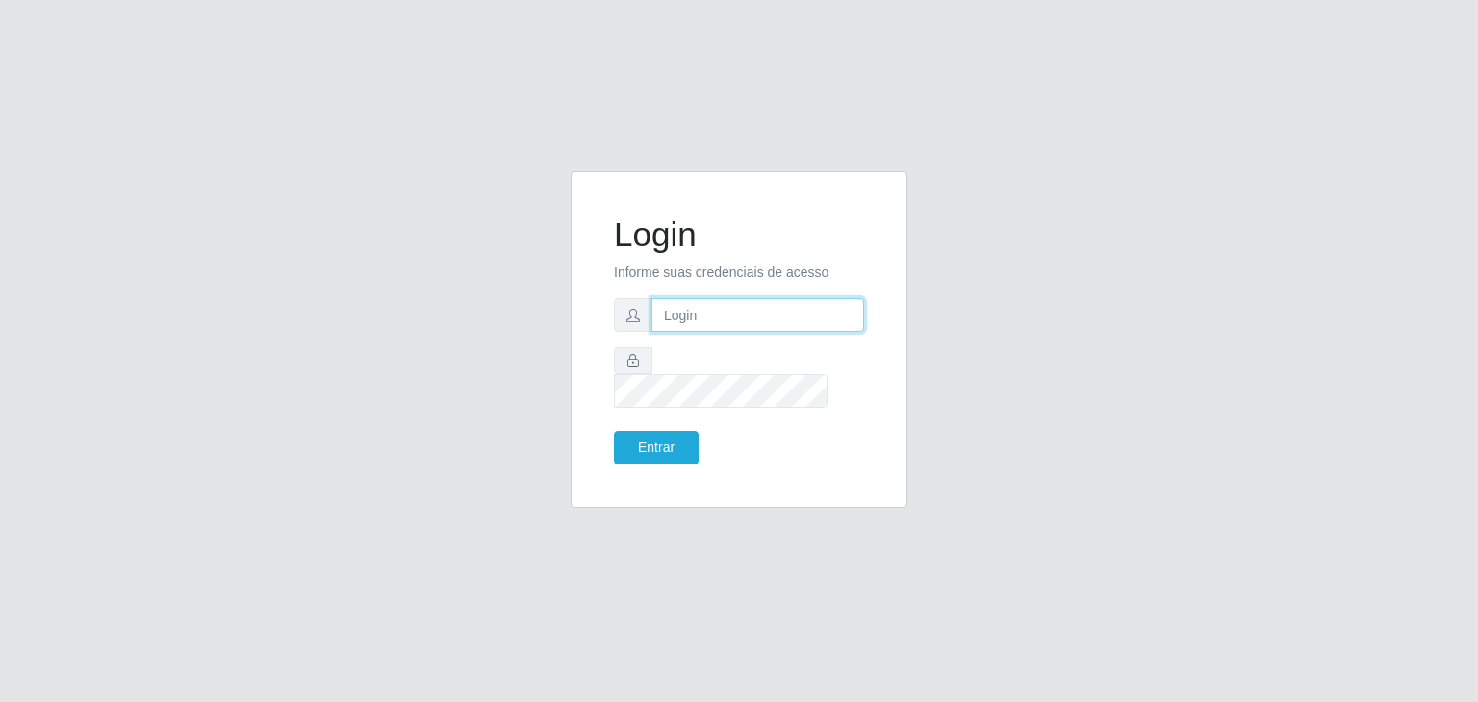
type input "jeisonrede@compras"
click at [678, 436] on button "Entrar" at bounding box center [656, 448] width 85 height 34
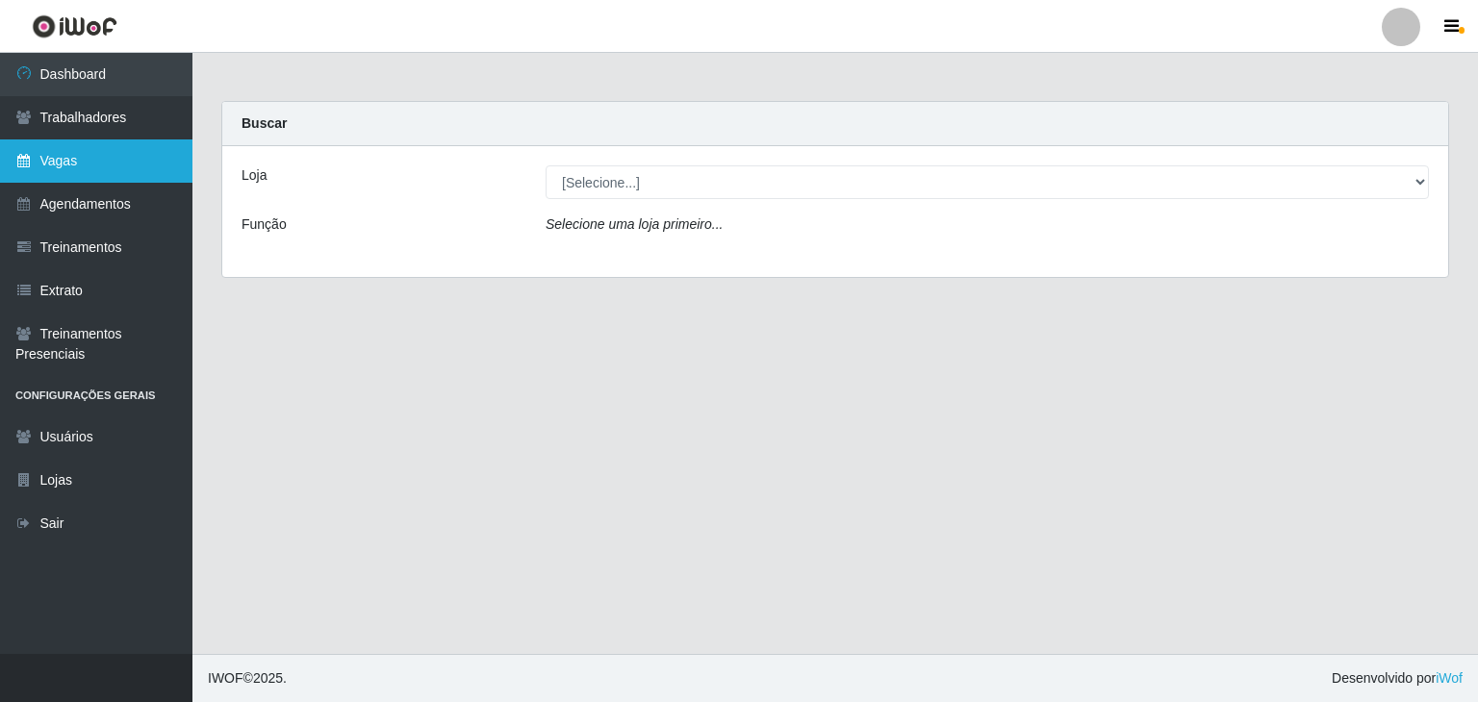
click at [124, 174] on link "Vagas" at bounding box center [96, 160] width 192 height 43
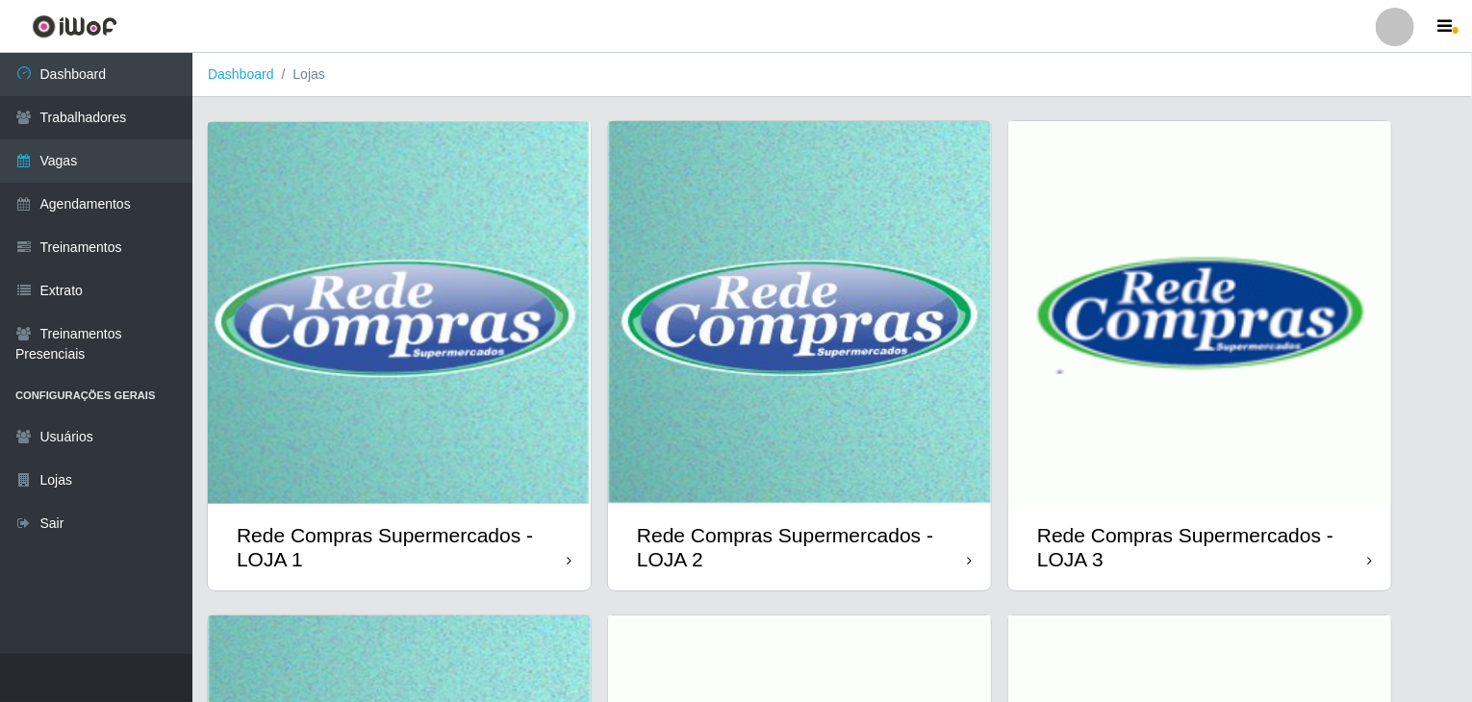
click at [424, 291] on img at bounding box center [399, 313] width 383 height 382
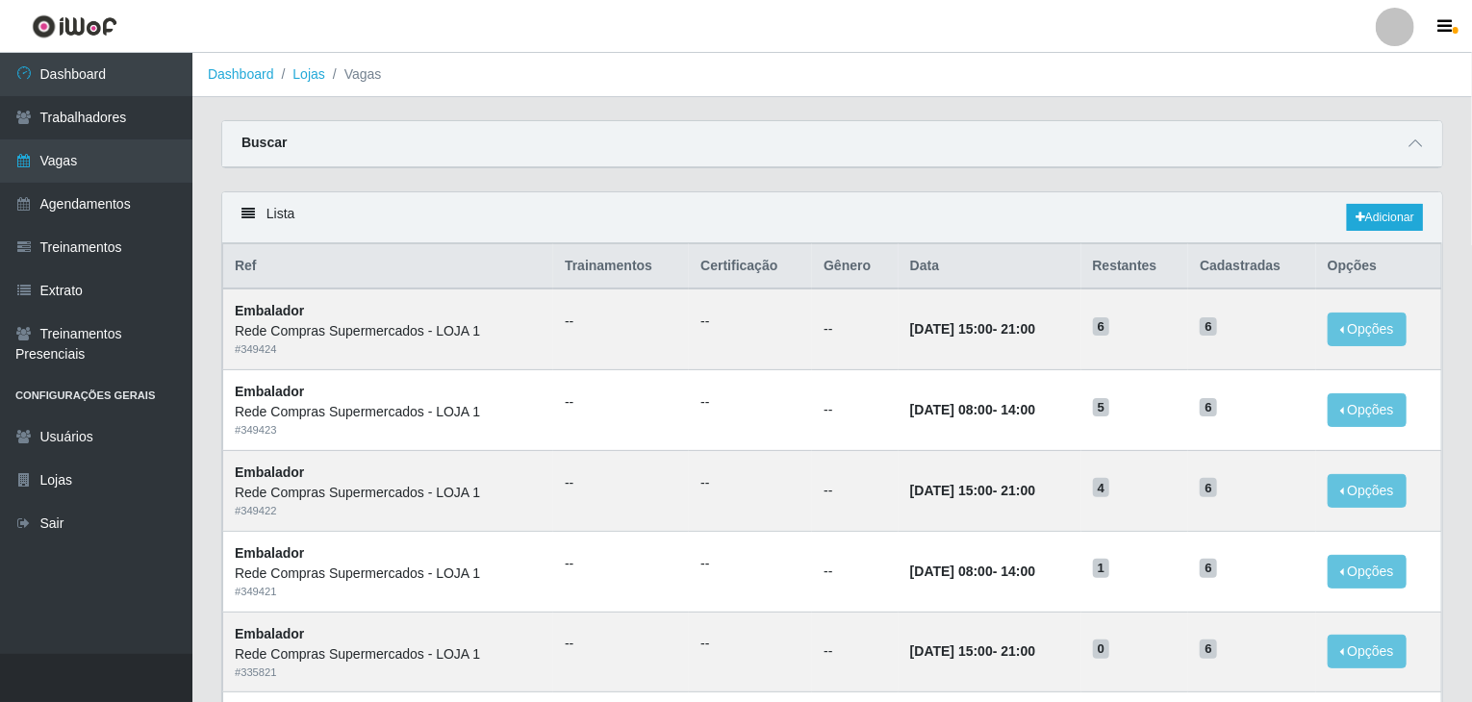
scroll to position [96, 0]
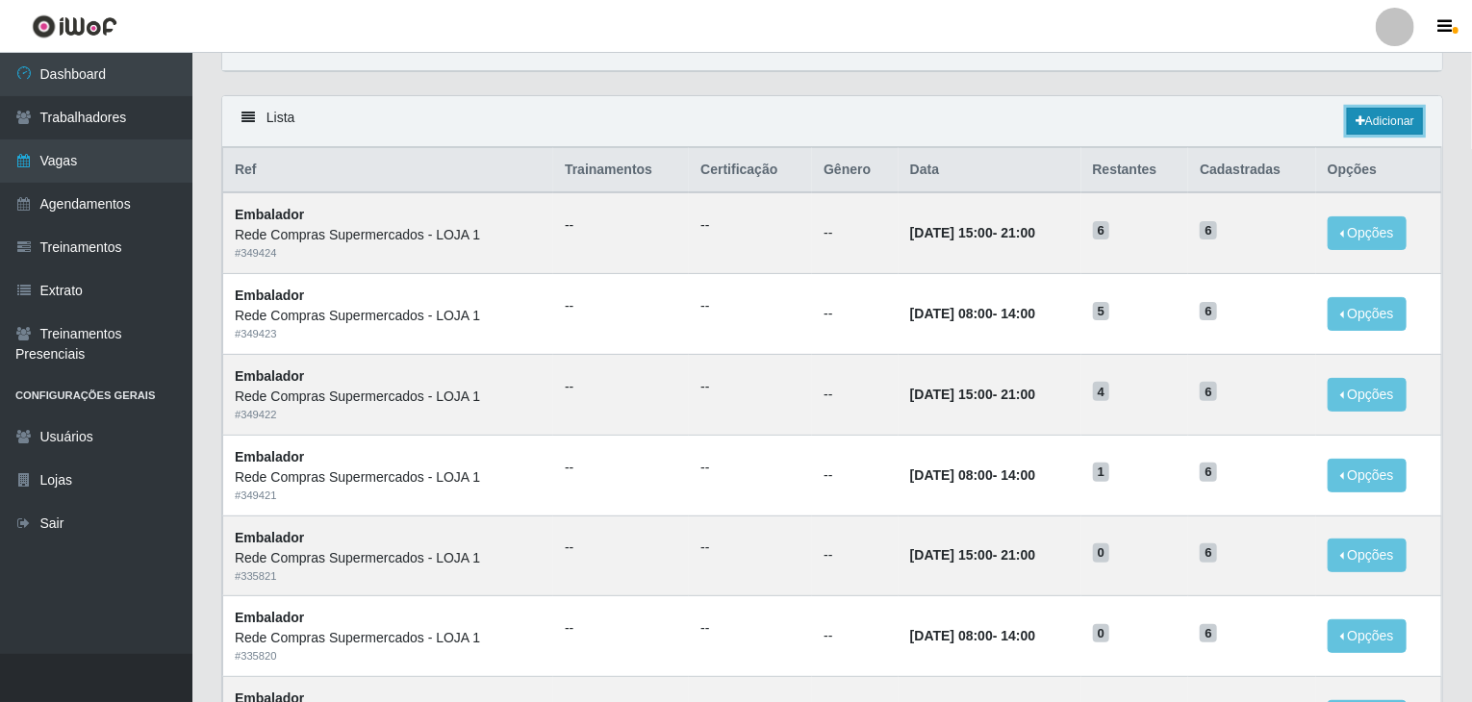
click at [1402, 116] on link "Adicionar" at bounding box center [1385, 121] width 76 height 27
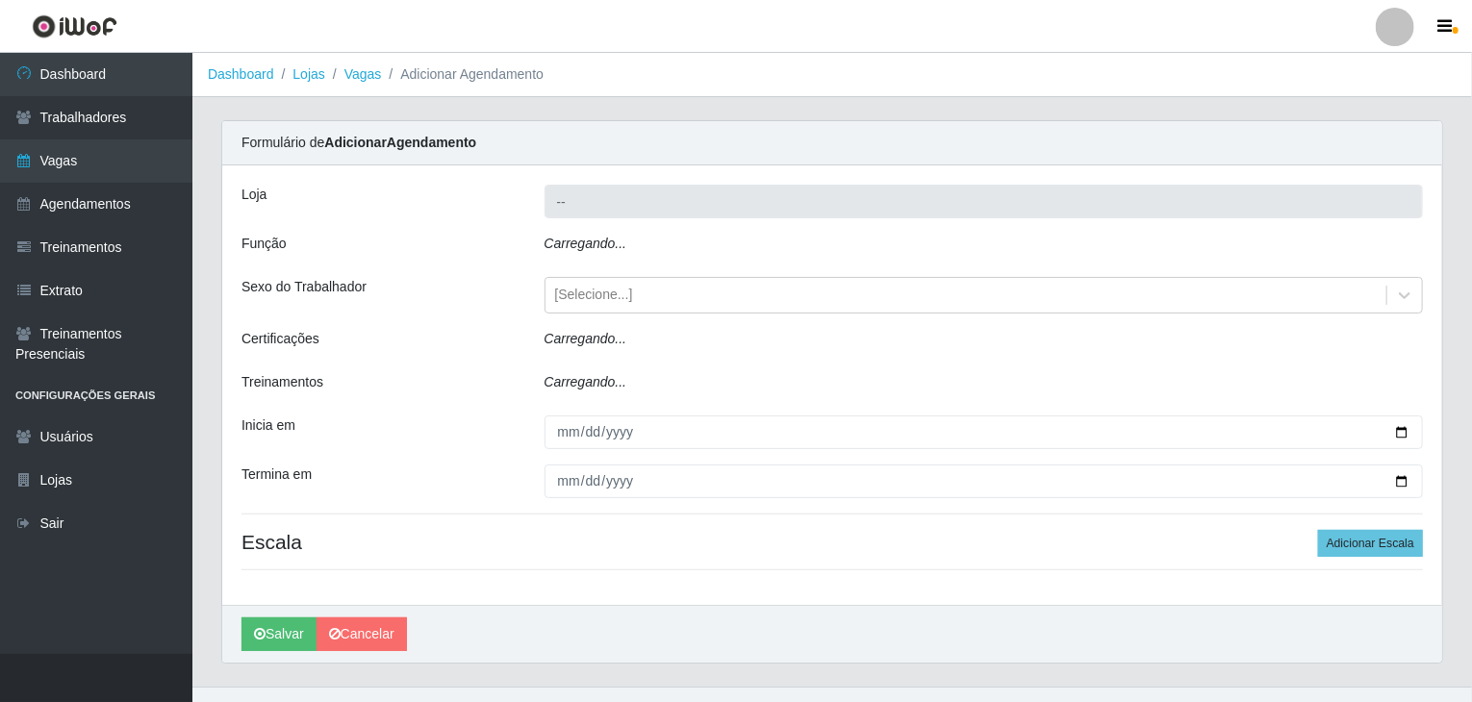
type input "Rede Compras Supermercados - LOJA 1"
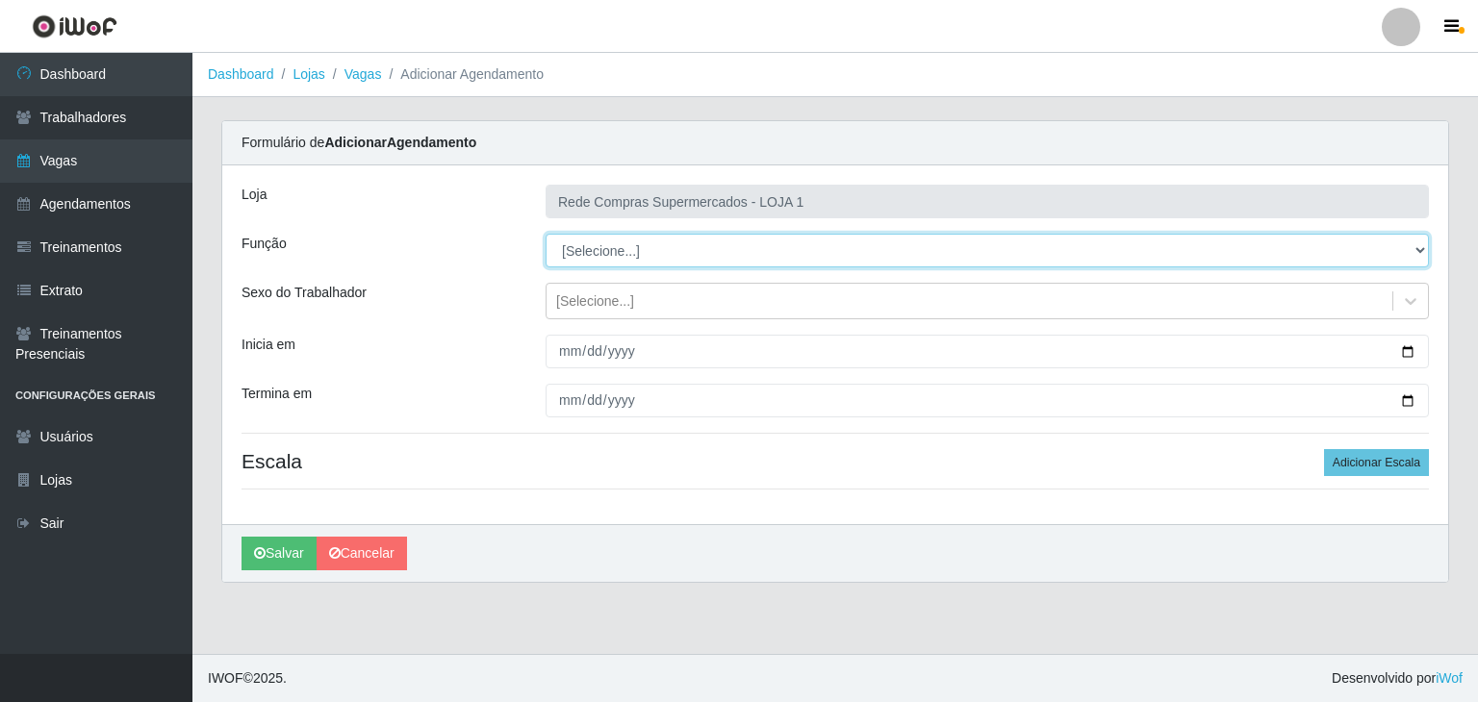
click at [609, 246] on select "[Selecione...] ASG ASG + ASG ++ Balconista Balconista + Balconista ++ Embalador…" at bounding box center [986, 251] width 883 height 34
select select "1"
click at [545, 234] on select "[Selecione...] ASG ASG + ASG ++ Balconista Balconista + Balconista ++ Embalador…" at bounding box center [986, 251] width 883 height 34
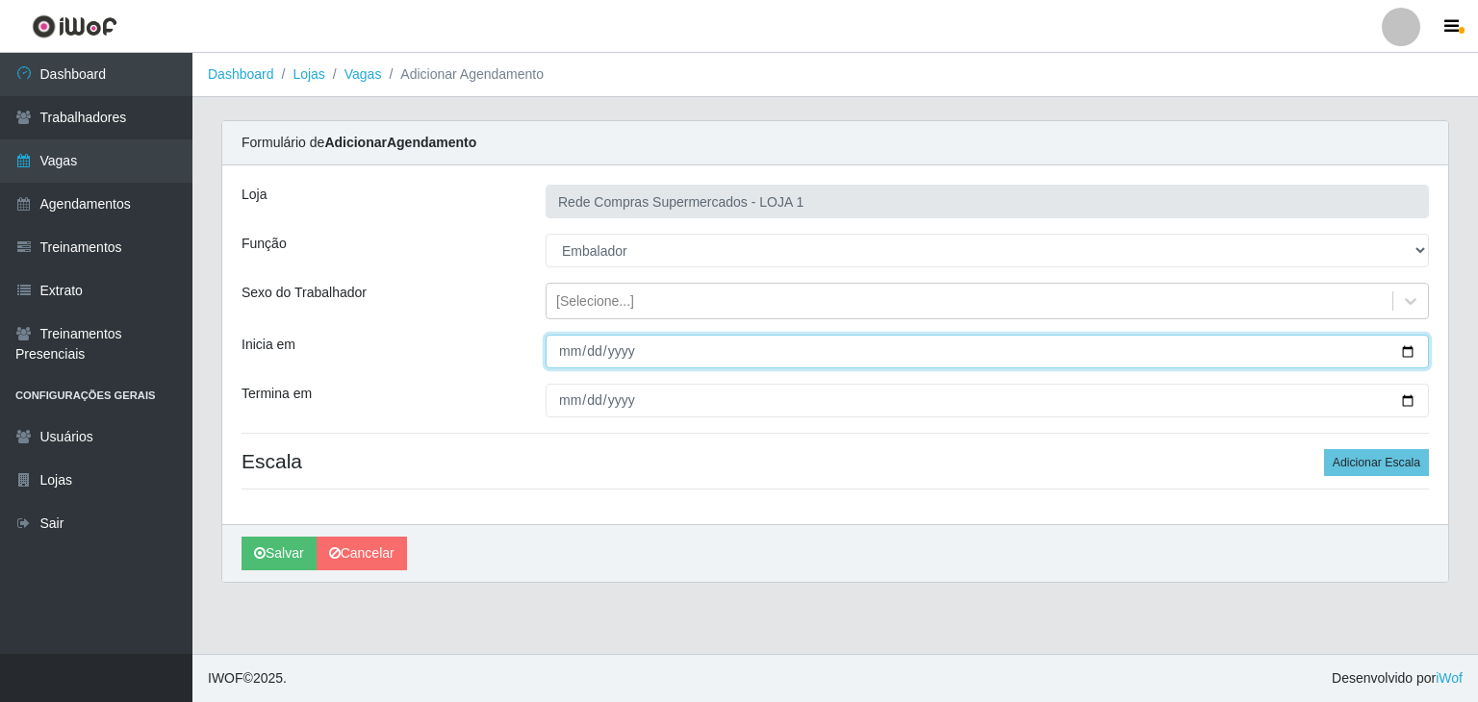
click at [1405, 344] on input "Inicia em" at bounding box center [986, 352] width 883 height 34
type input "[DATE]"
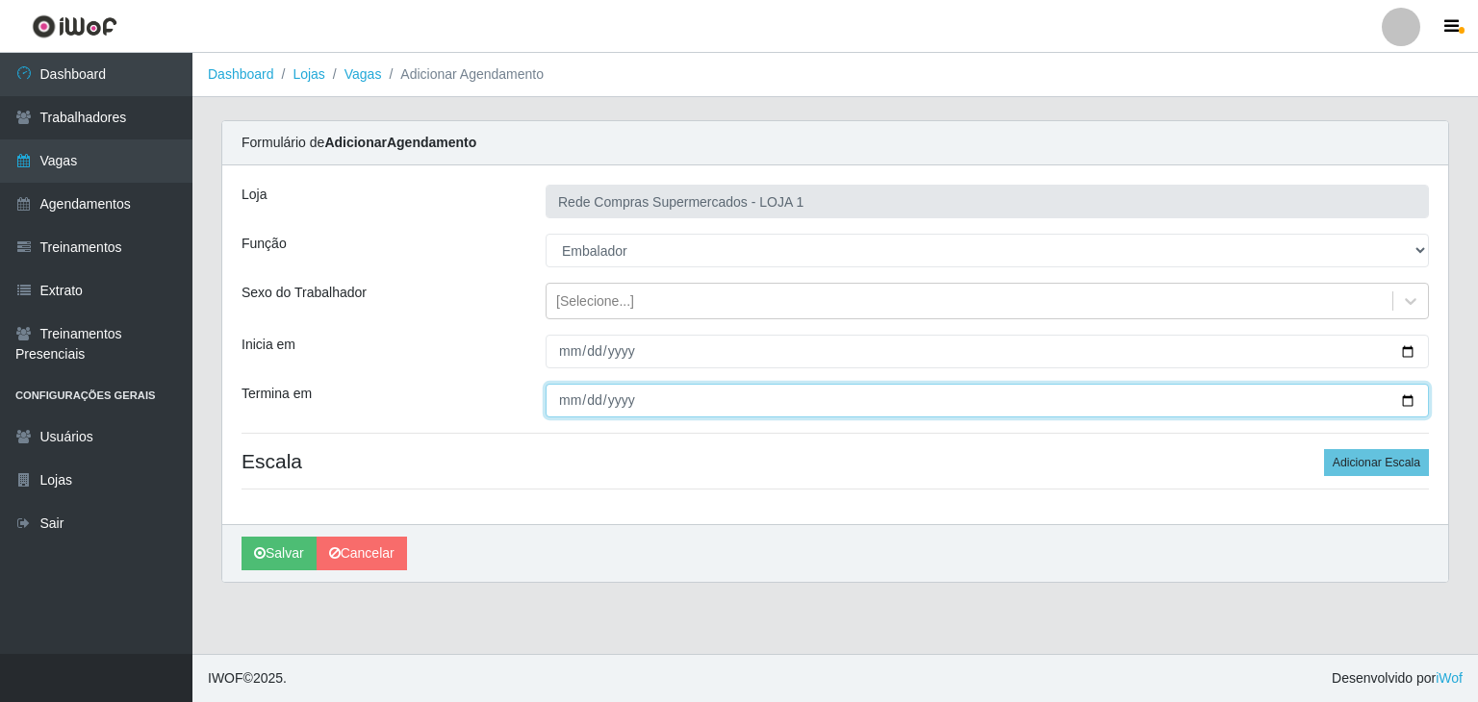
click at [1401, 401] on input "Termina em" at bounding box center [986, 401] width 883 height 34
type input "[DATE]"
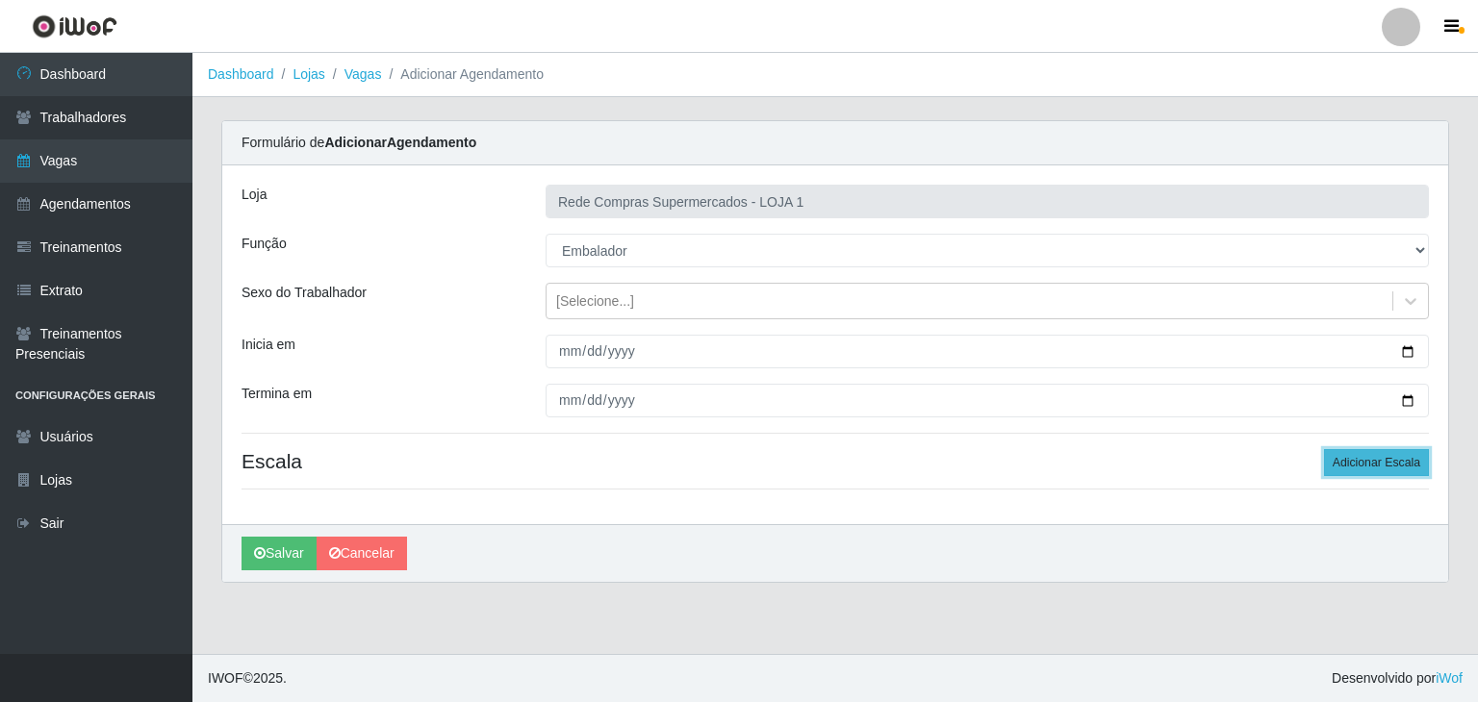
click at [1423, 457] on button "Adicionar Escala" at bounding box center [1376, 462] width 105 height 27
click at [1423, 457] on button "Adicionar Escala" at bounding box center [1370, 462] width 105 height 27
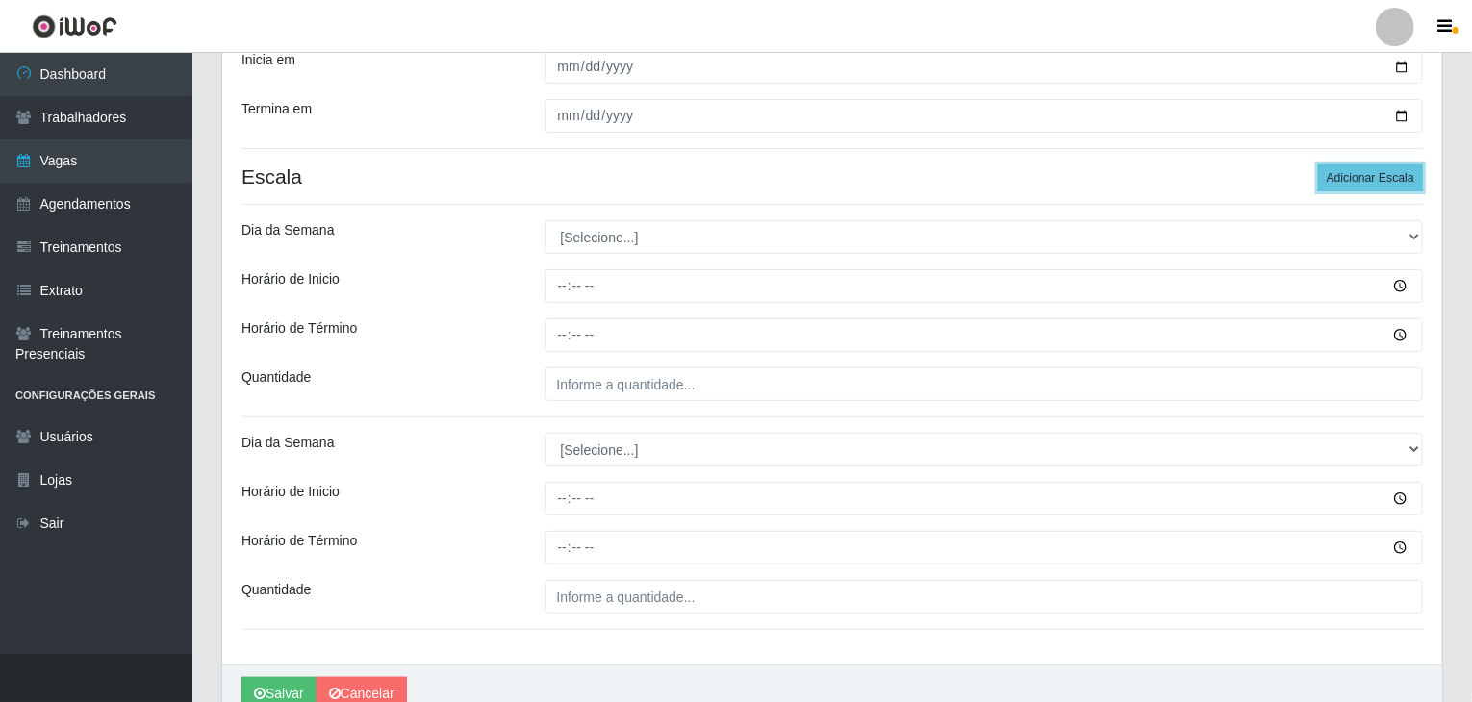
scroll to position [289, 0]
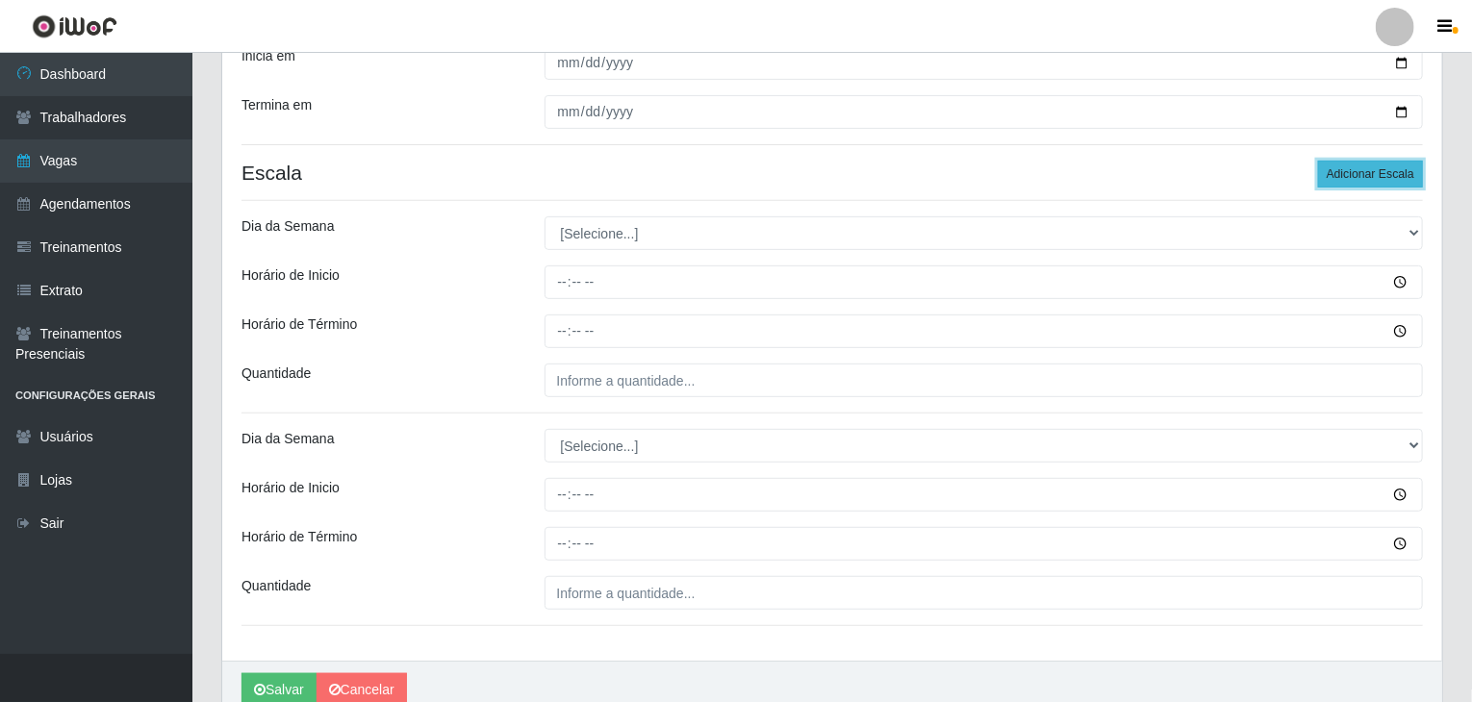
click at [1361, 174] on button "Adicionar Escala" at bounding box center [1370, 174] width 105 height 27
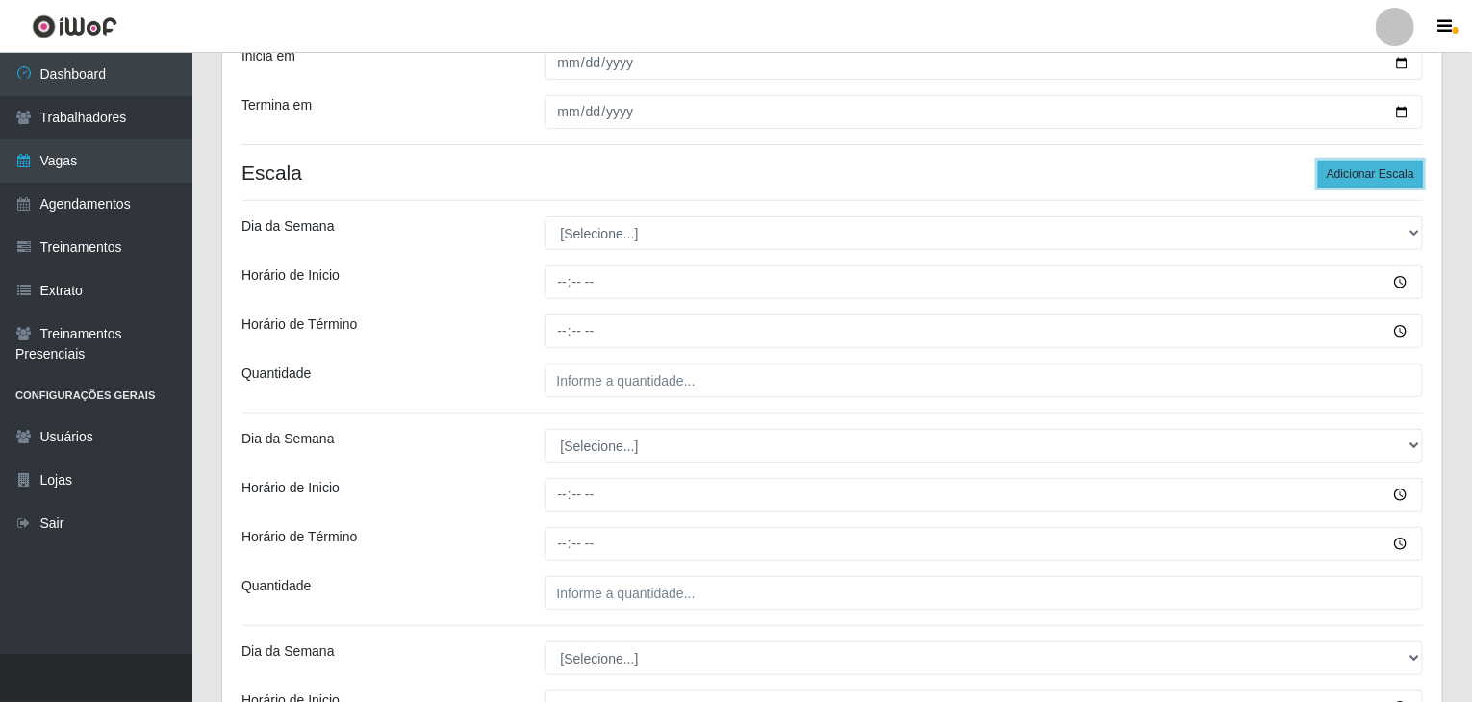
click at [1361, 174] on button "Adicionar Escala" at bounding box center [1370, 174] width 105 height 27
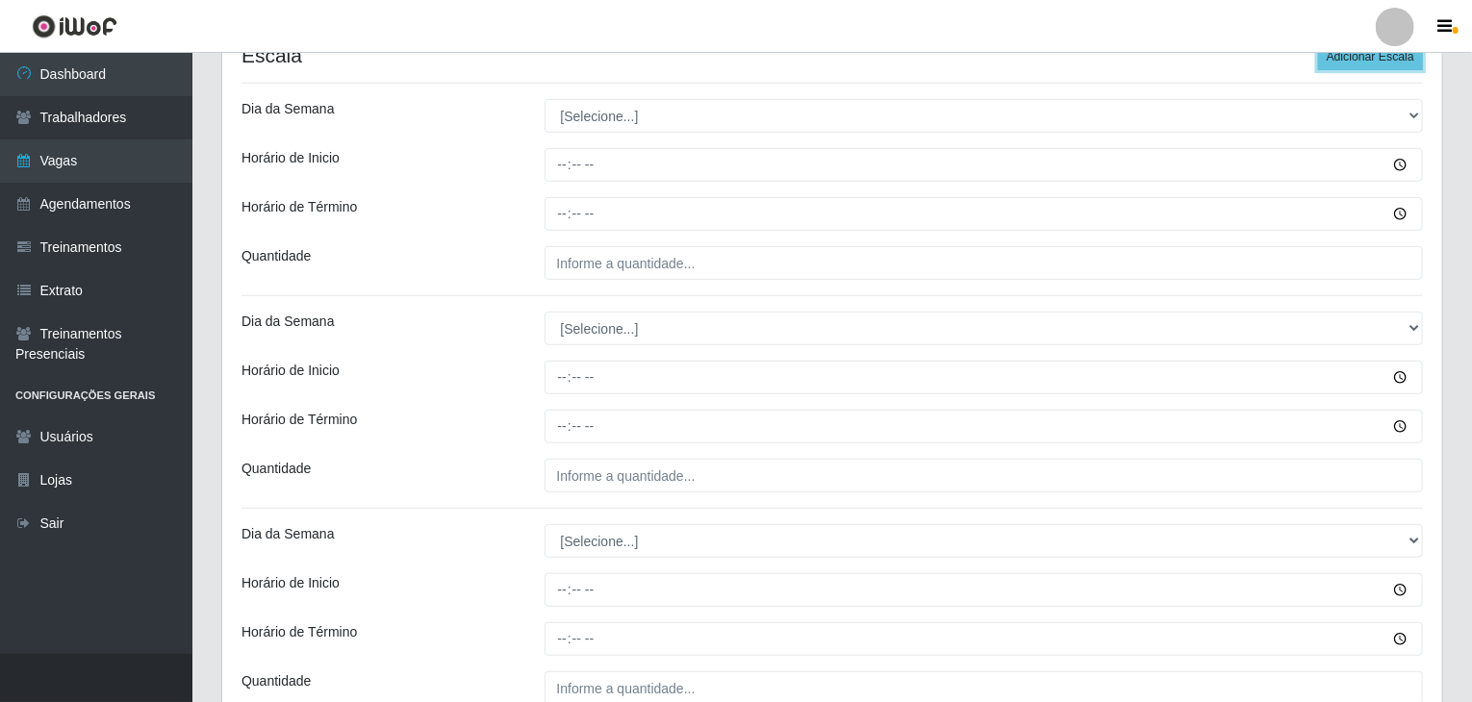
scroll to position [385, 0]
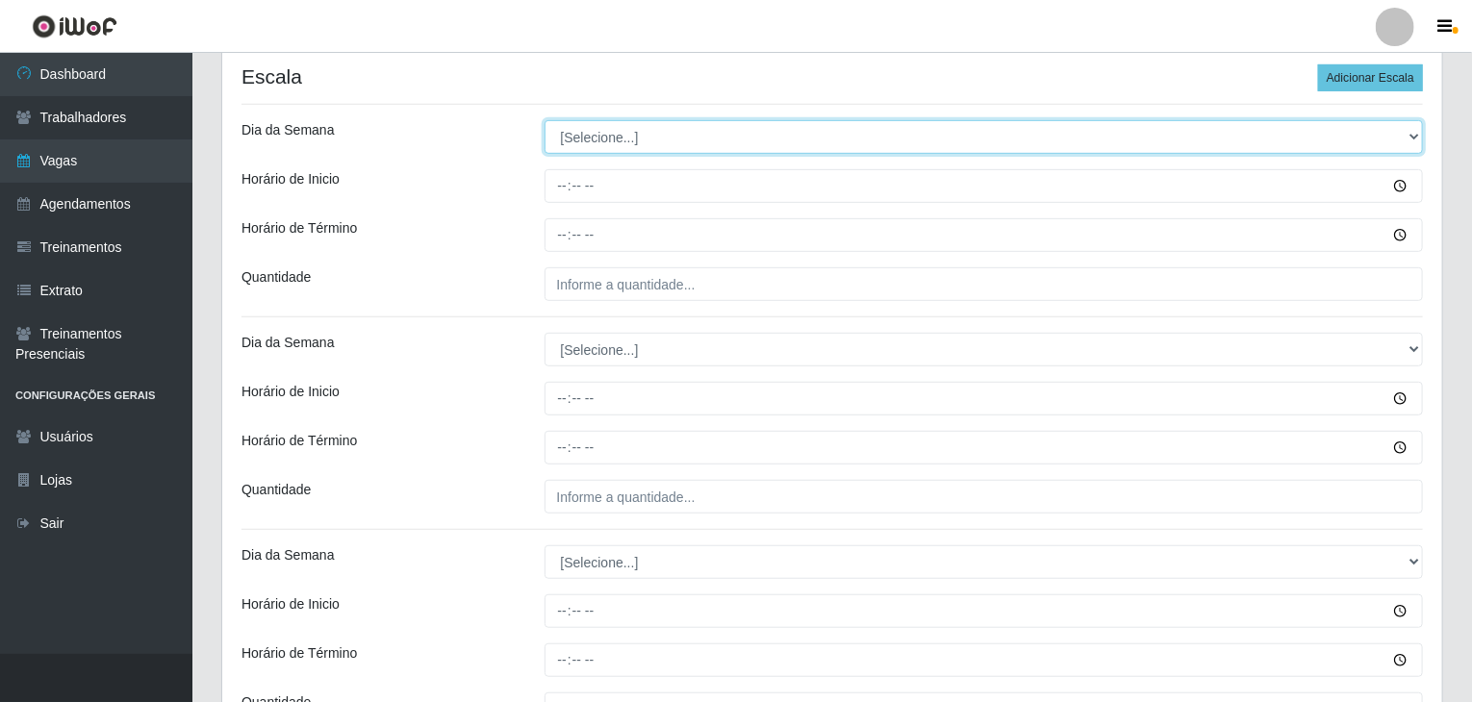
click at [623, 133] on select "[Selecione...] Segunda Terça Quarta Quinta Sexta Sábado Domingo" at bounding box center [983, 137] width 879 height 34
select select "5"
click at [544, 120] on select "[Selecione...] Segunda Terça Quarta Quinta Sexta Sábado Domingo" at bounding box center [983, 137] width 879 height 34
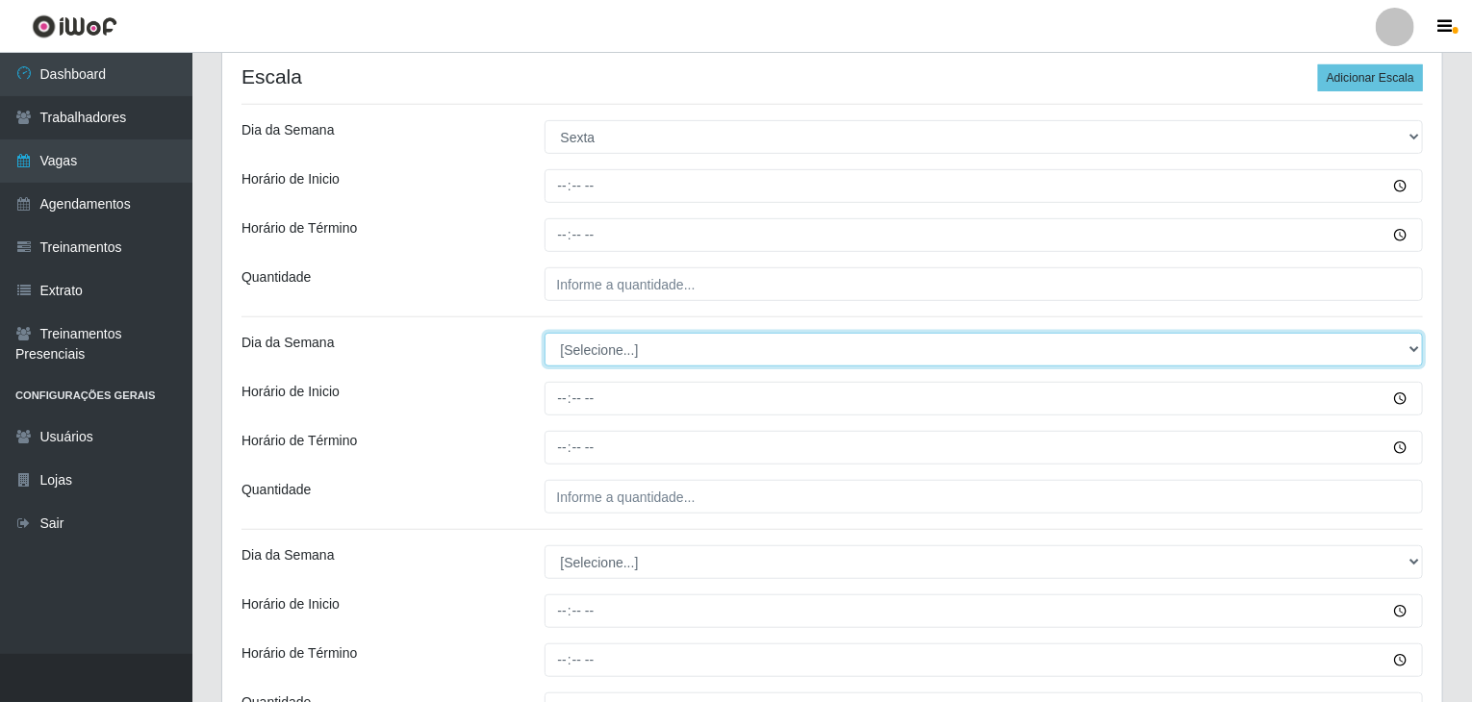
click at [607, 342] on select "[Selecione...] Segunda Terça Quarta Quinta Sexta Sábado Domingo" at bounding box center [983, 350] width 879 height 34
select select "5"
click at [544, 333] on select "[Selecione...] Segunda Terça Quarta Quinta Sexta Sábado Domingo" at bounding box center [983, 350] width 879 height 34
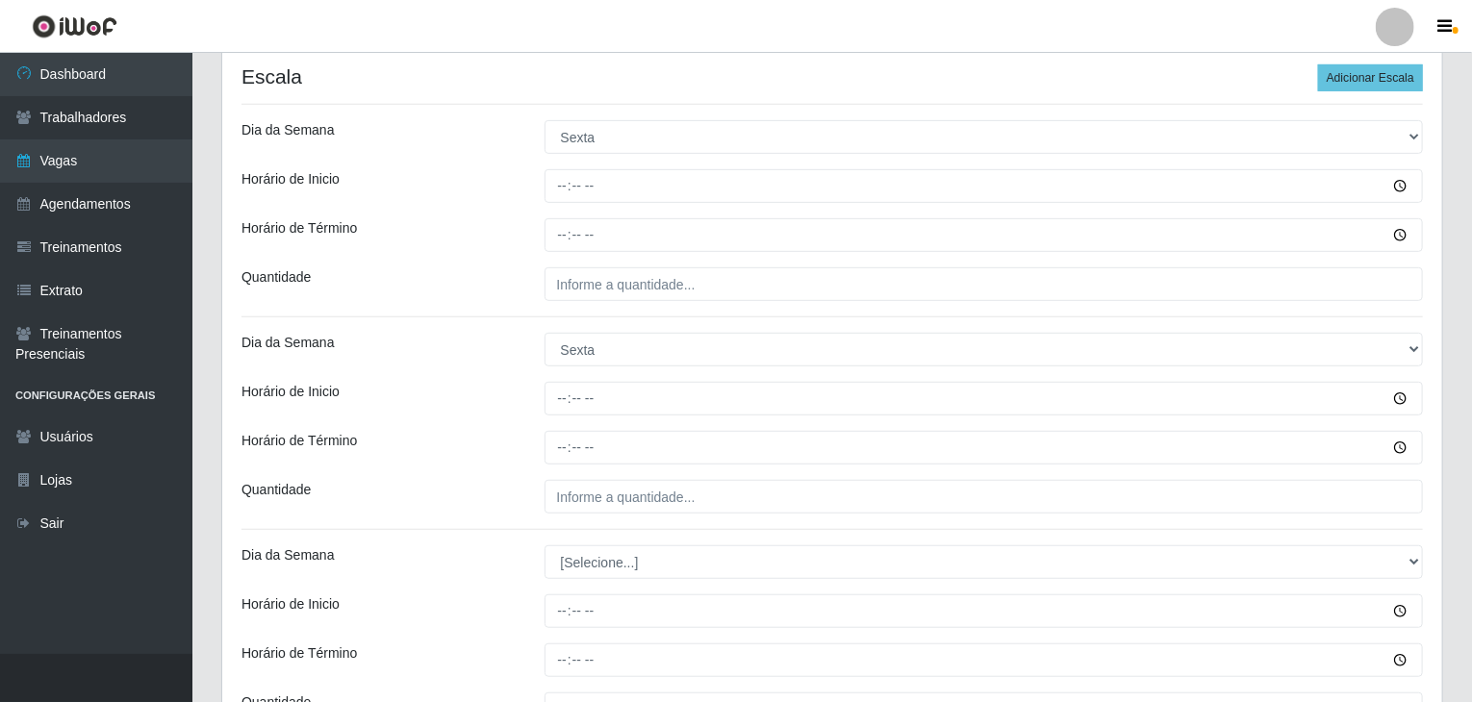
click at [539, 442] on div at bounding box center [984, 448] width 908 height 34
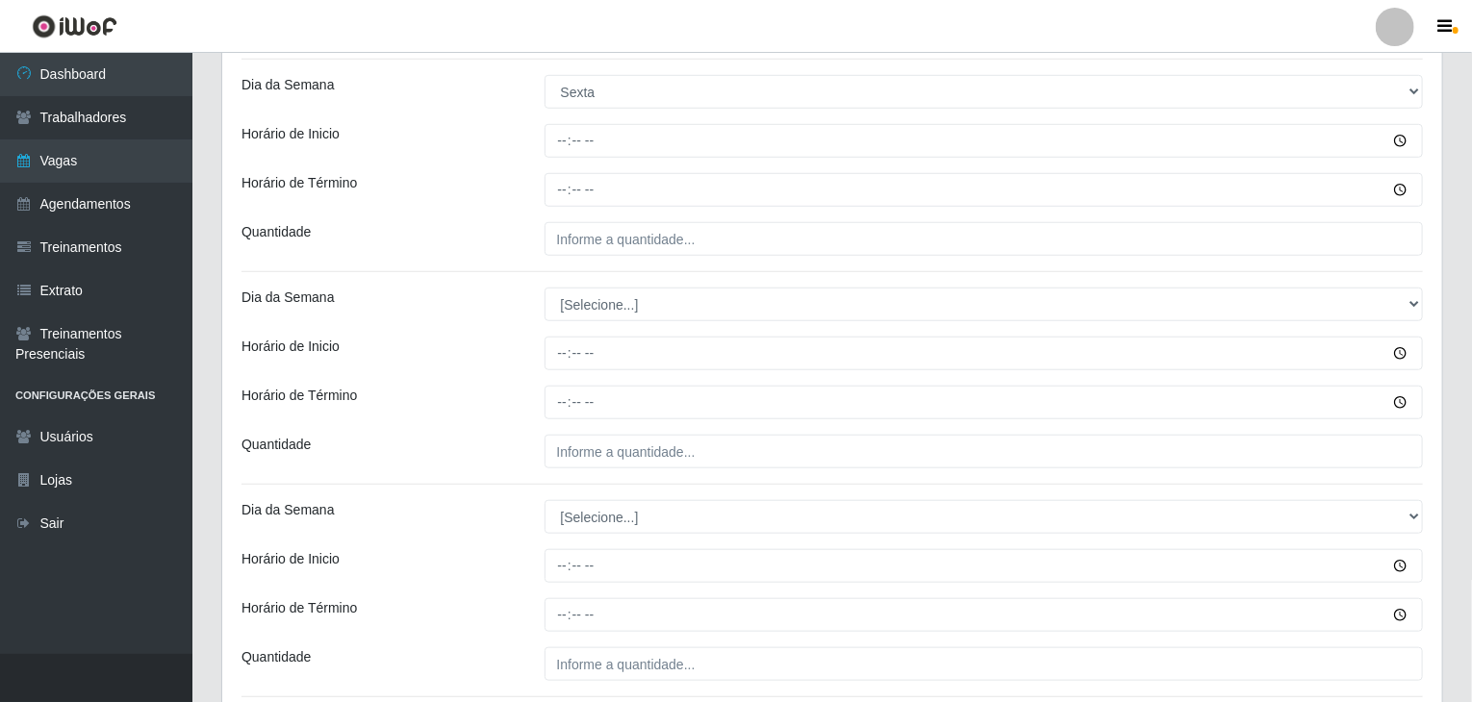
scroll to position [673, 0]
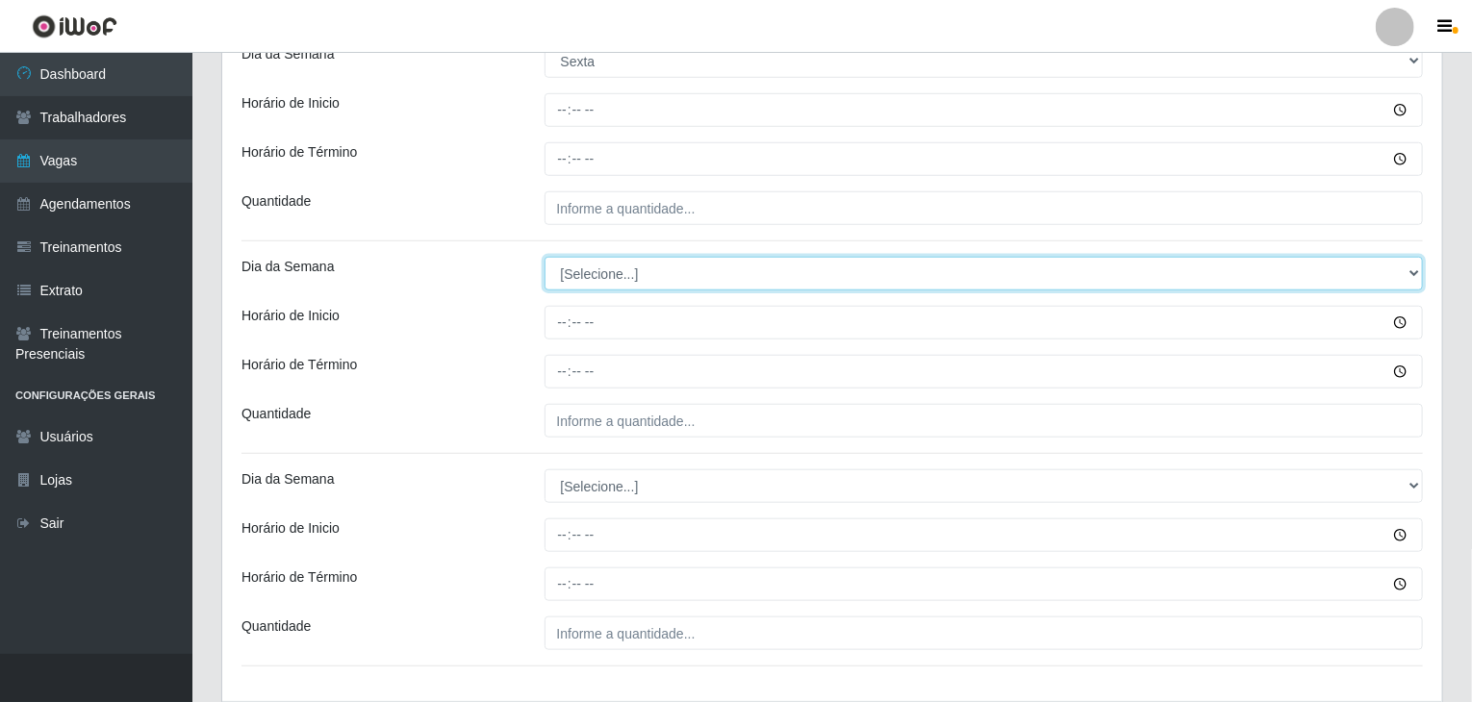
click at [619, 282] on select "[Selecione...] Segunda Terça Quarta Quinta Sexta Sábado Domingo" at bounding box center [983, 274] width 879 height 34
select select "5"
click at [544, 257] on select "[Selecione...] Segunda Terça Quarta Quinta Sexta Sábado Domingo" at bounding box center [983, 274] width 879 height 34
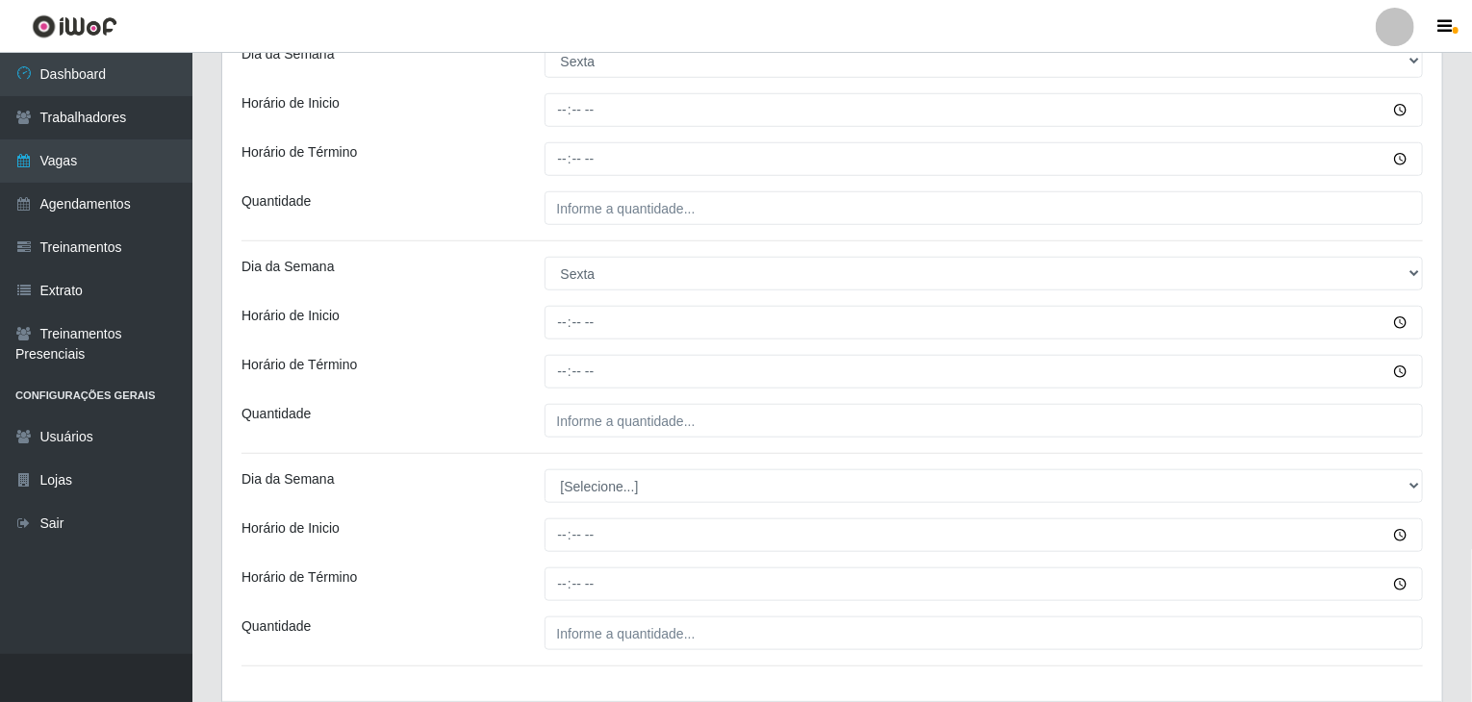
click at [525, 363] on div "Horário de Término" at bounding box center [378, 372] width 303 height 34
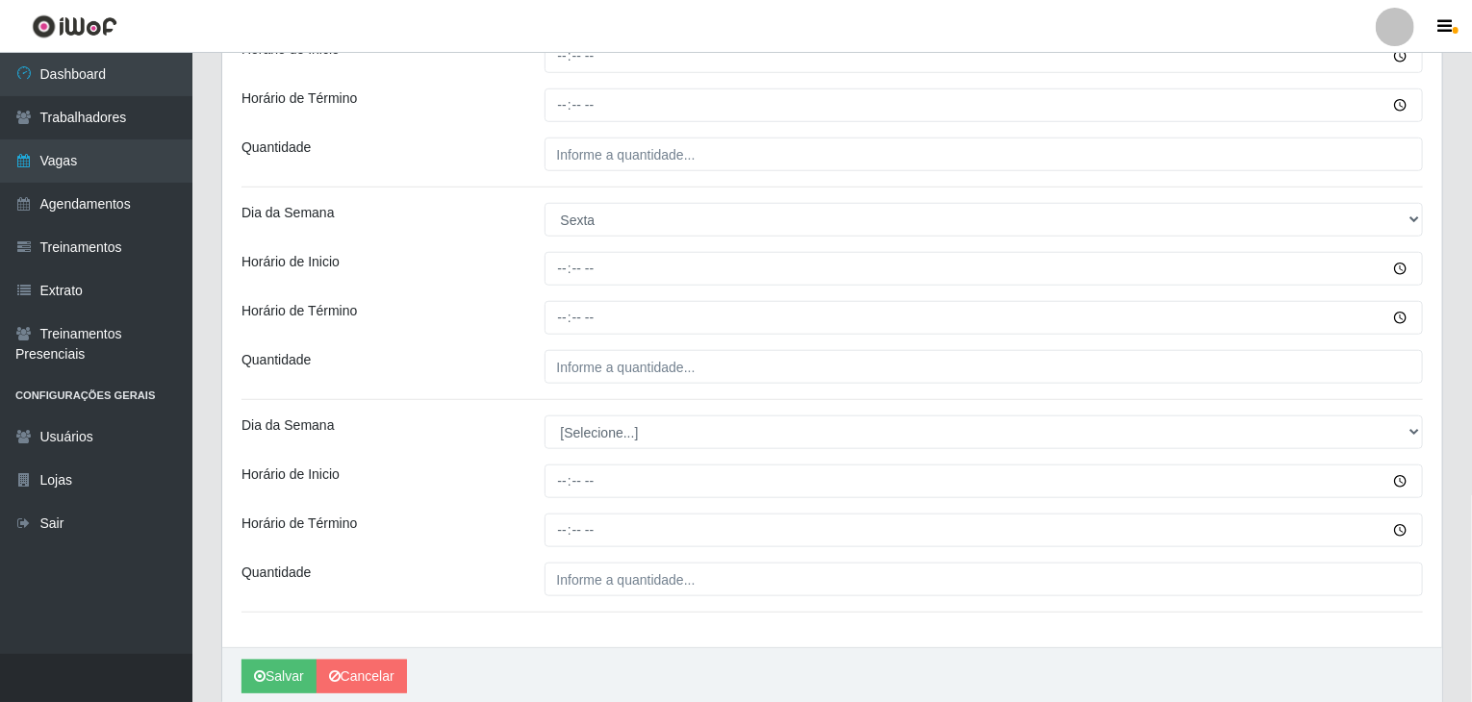
scroll to position [800, 0]
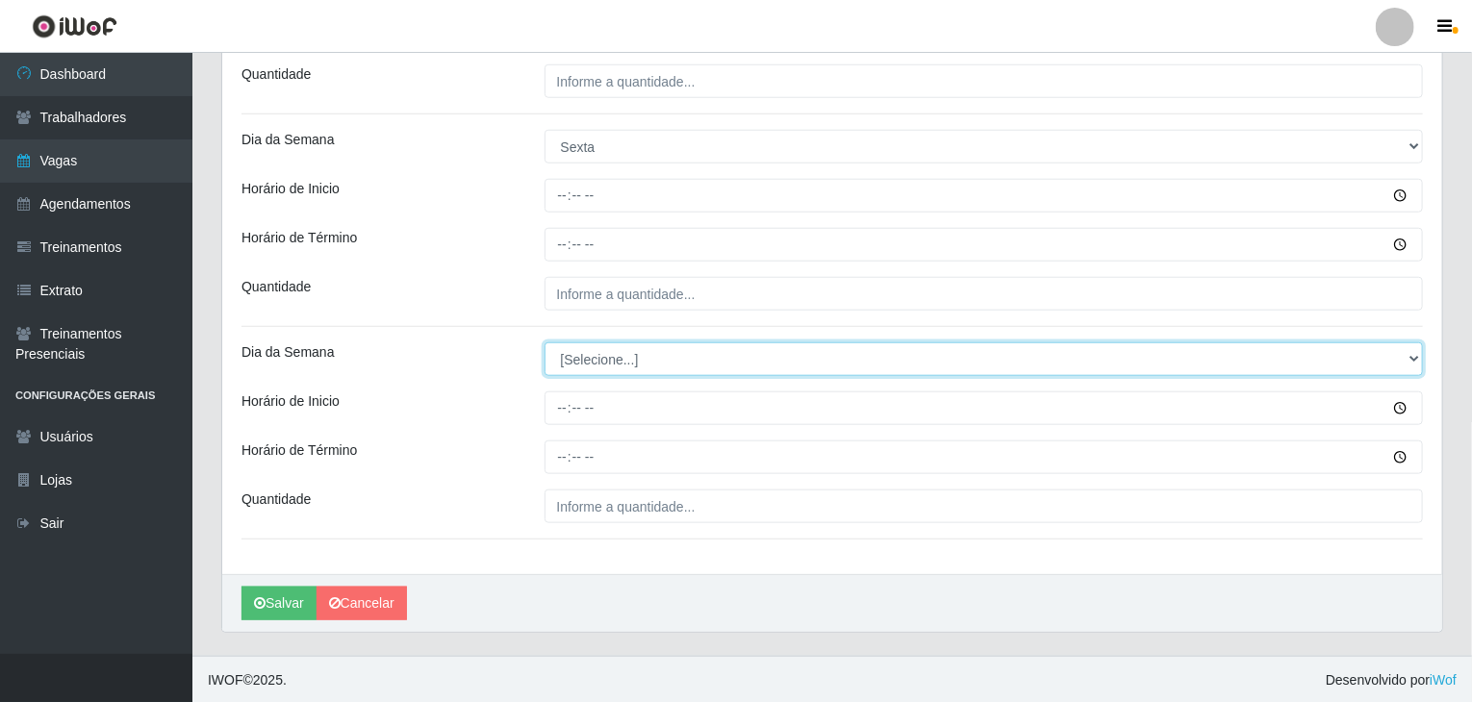
click at [632, 353] on select "[Selecione...] Segunda Terça Quarta Quinta Sexta Sábado Domingo" at bounding box center [983, 359] width 879 height 34
click at [619, 363] on select "[Selecione...] Segunda Terça Quarta Quinta Sexta Sábado Domingo" at bounding box center [983, 359] width 879 height 34
select select "6"
click at [544, 342] on select "[Selecione...] Segunda Terça Quarta Quinta Sexta Sábado Domingo" at bounding box center [983, 359] width 879 height 34
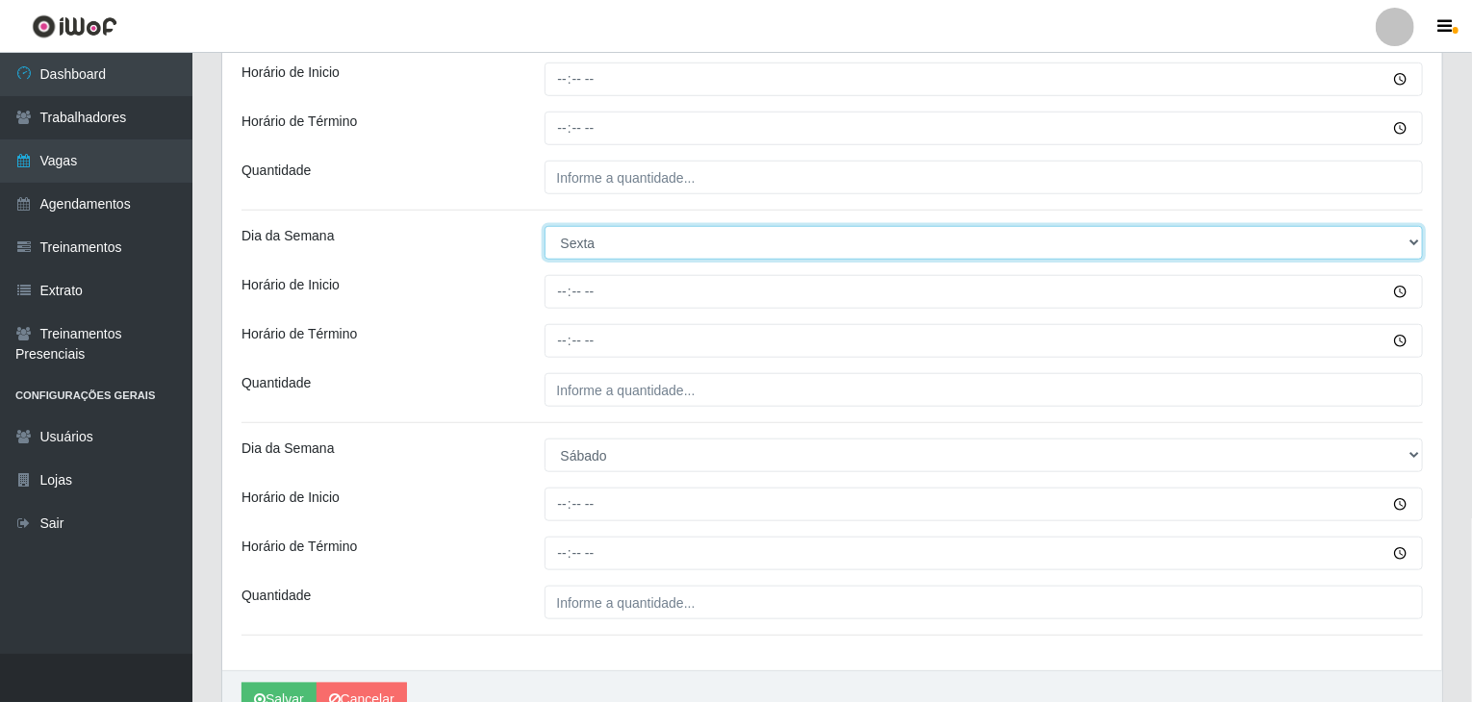
click at [582, 253] on select "[Selecione...] Segunda Terça Quarta Quinta Sexta Sábado Domingo" at bounding box center [983, 243] width 879 height 34
select select "6"
click at [544, 226] on select "[Selecione...] Segunda Terça Quarta Quinta Sexta Sábado Domingo" at bounding box center [983, 243] width 879 height 34
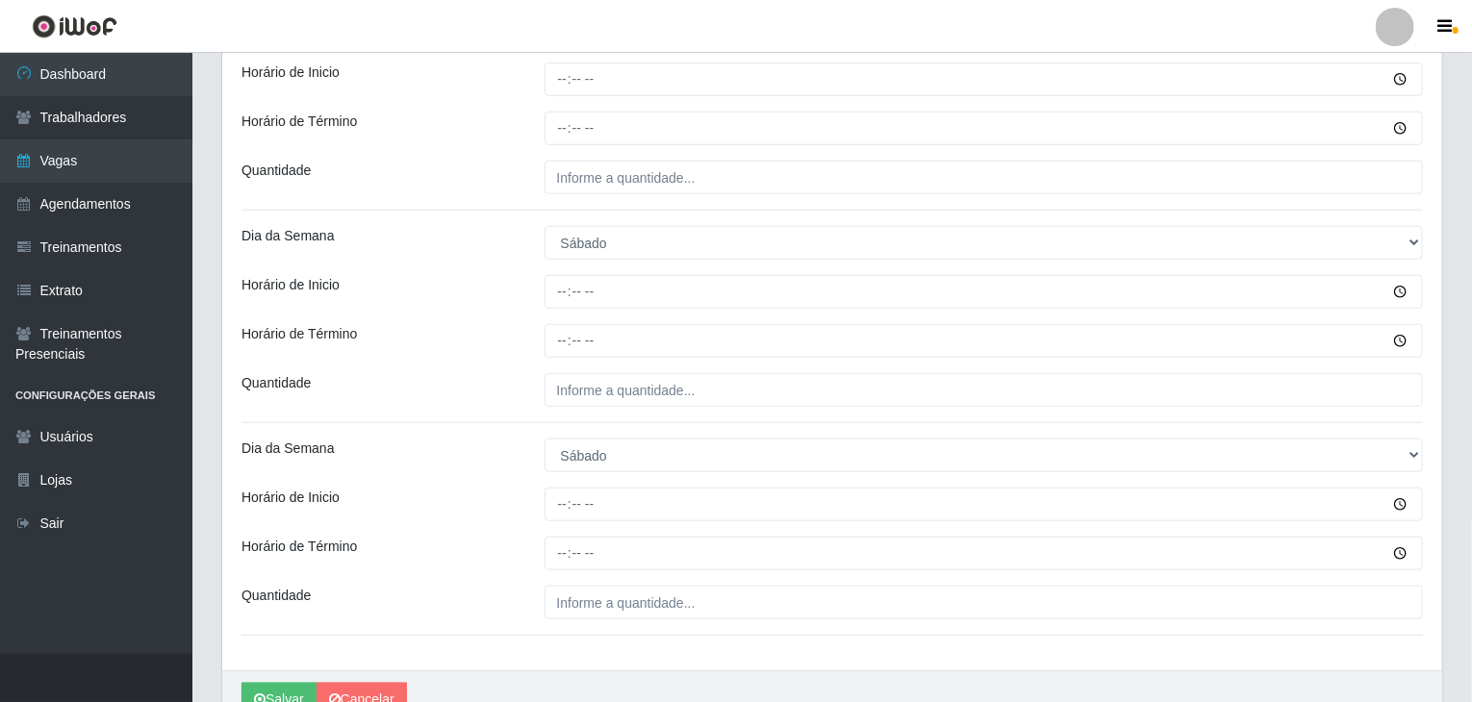
click at [500, 376] on div "Quantidade" at bounding box center [378, 390] width 303 height 34
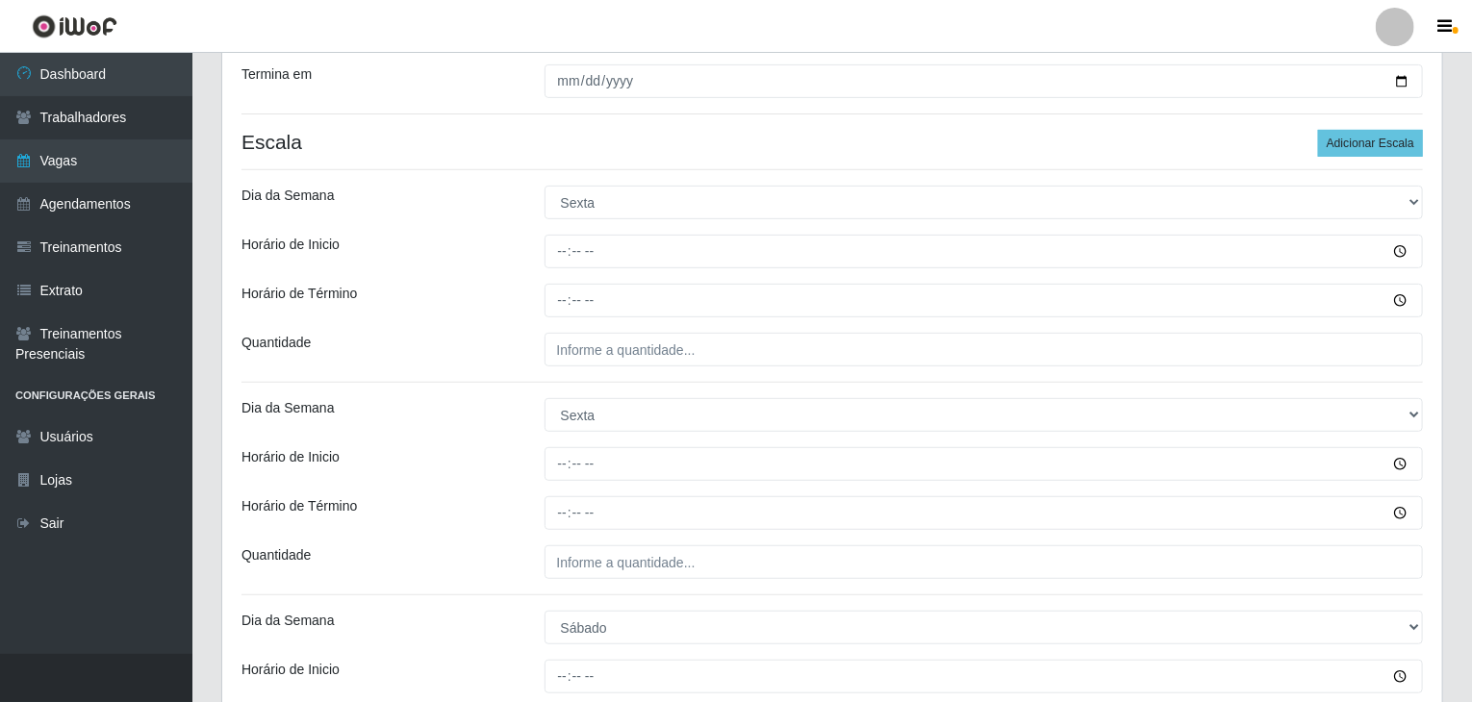
scroll to position [416, 0]
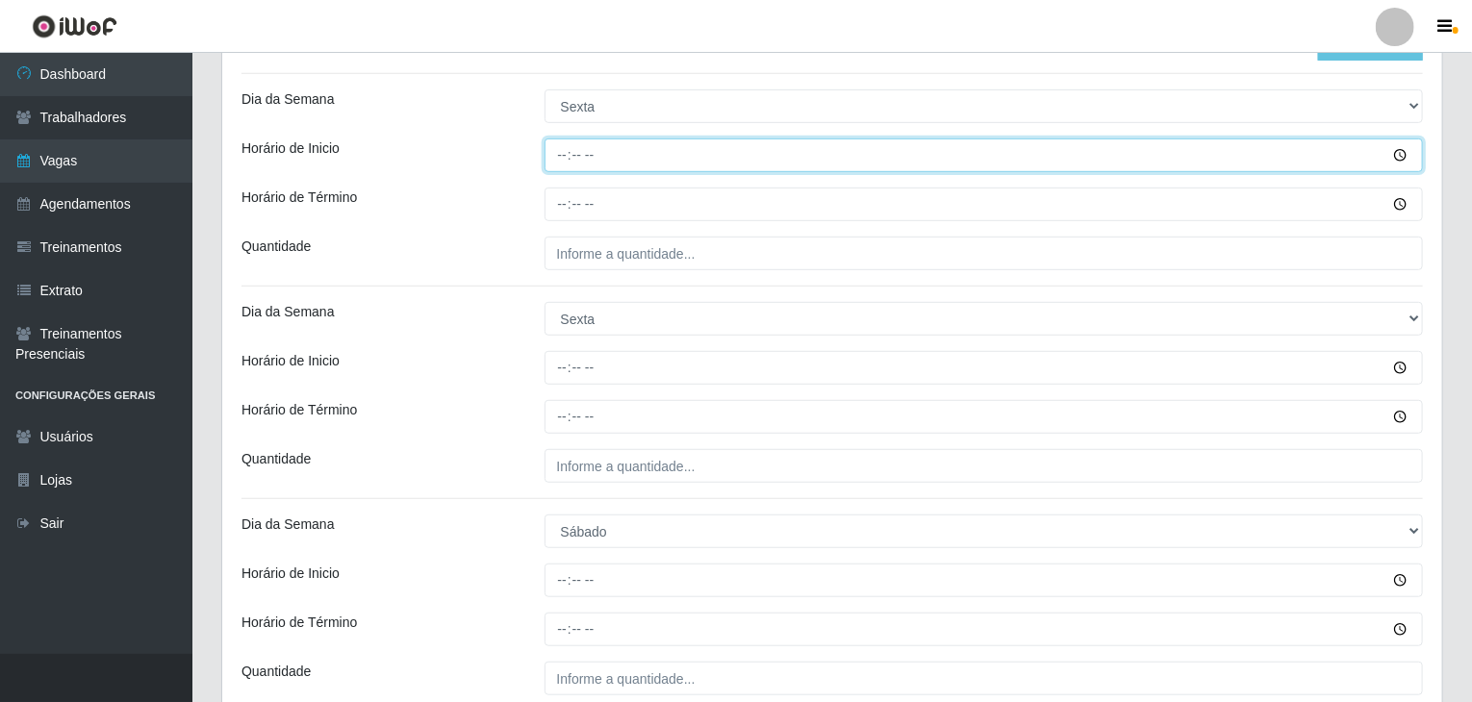
click at [566, 158] on input "Horário de Inicio" at bounding box center [983, 156] width 879 height 34
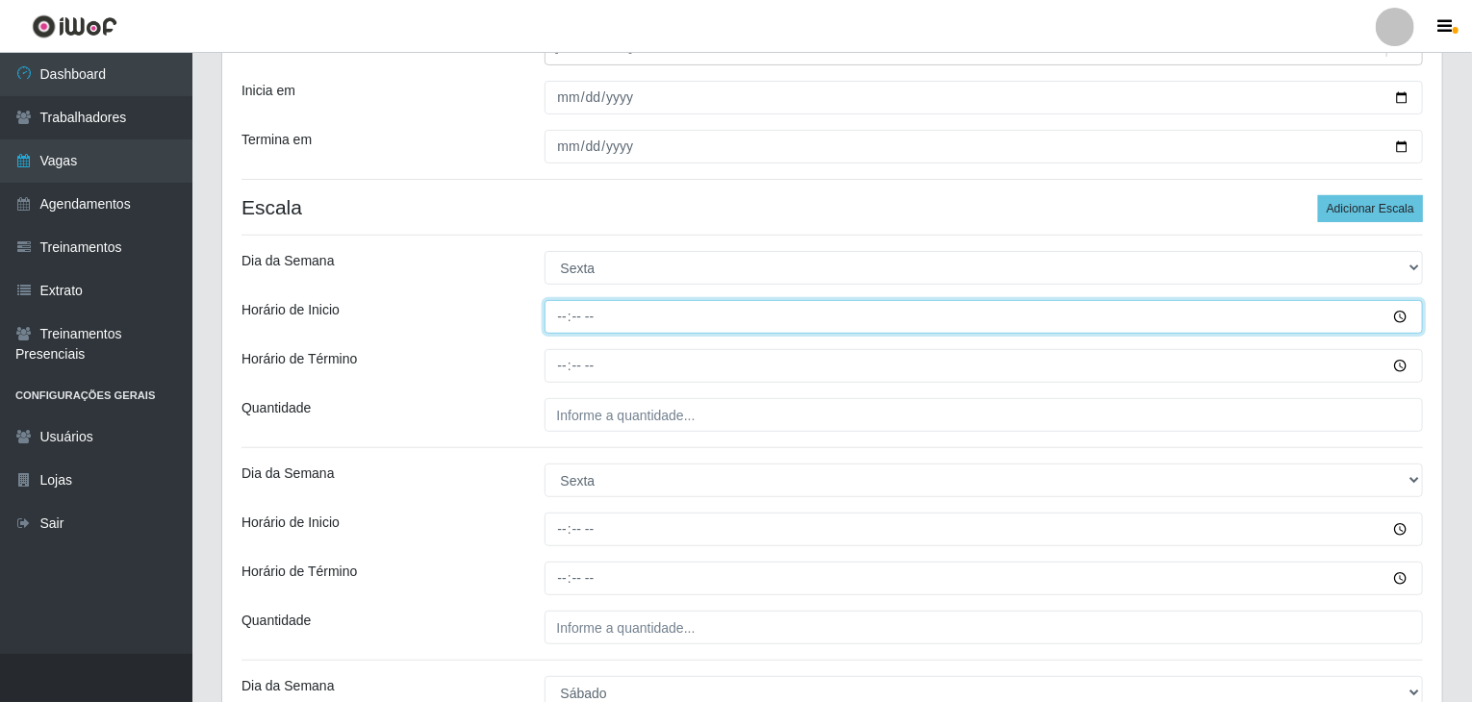
scroll to position [289, 0]
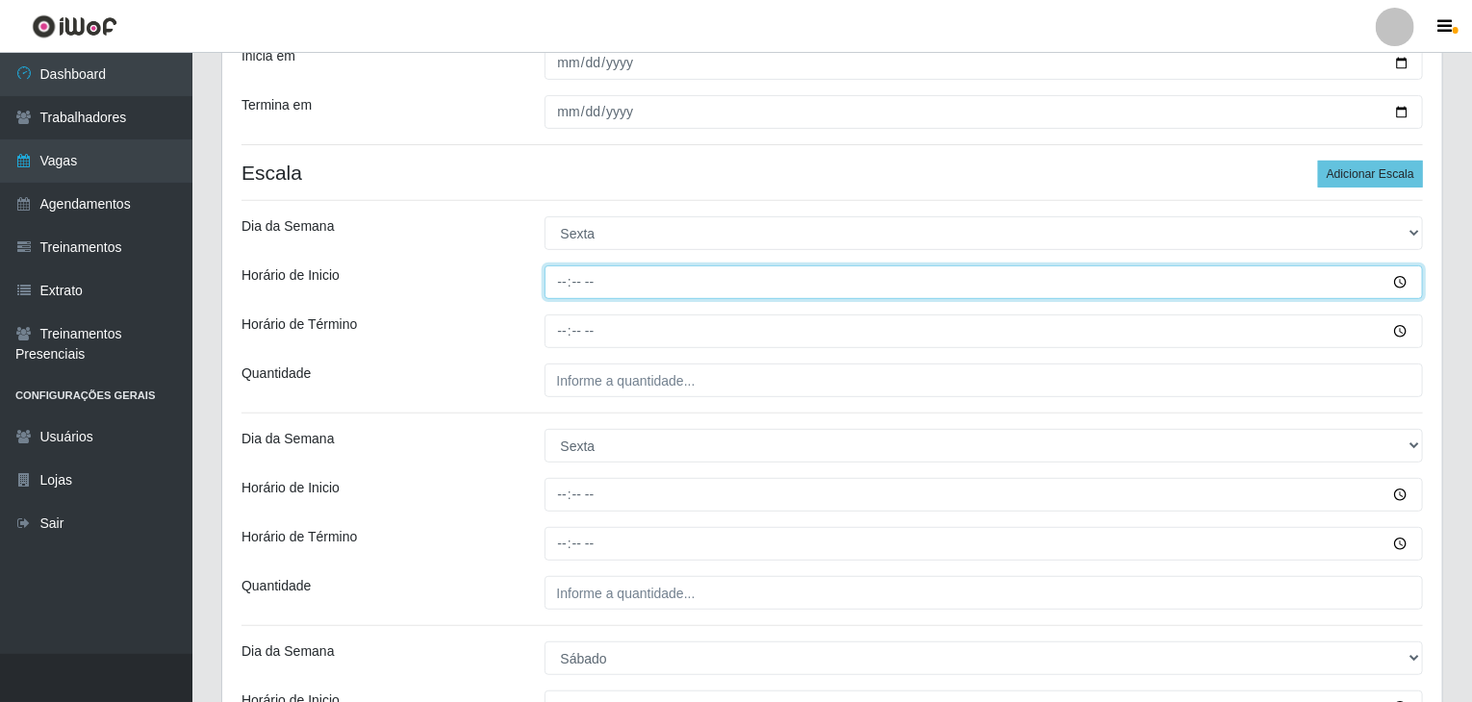
type input "08:00"
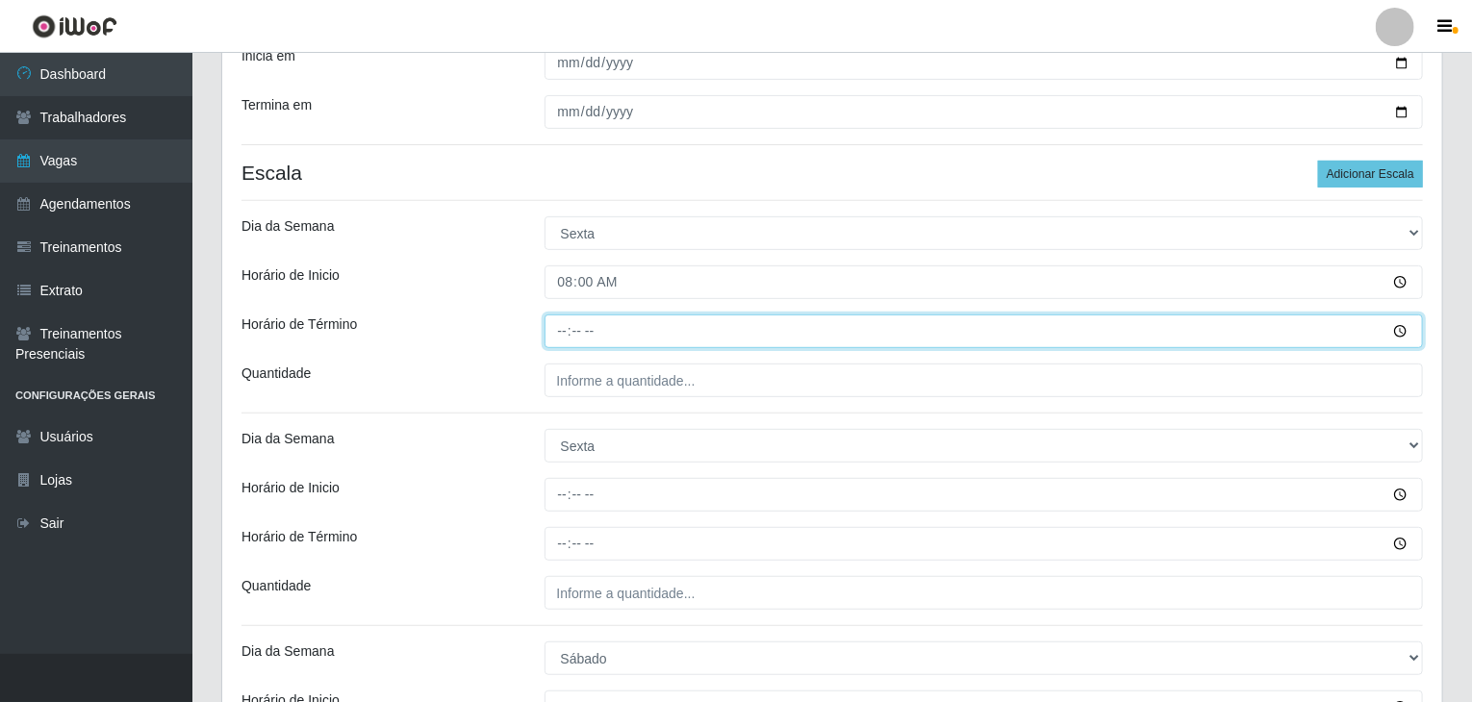
click at [546, 331] on input "Horário de Término" at bounding box center [983, 332] width 879 height 34
type input "14:00"
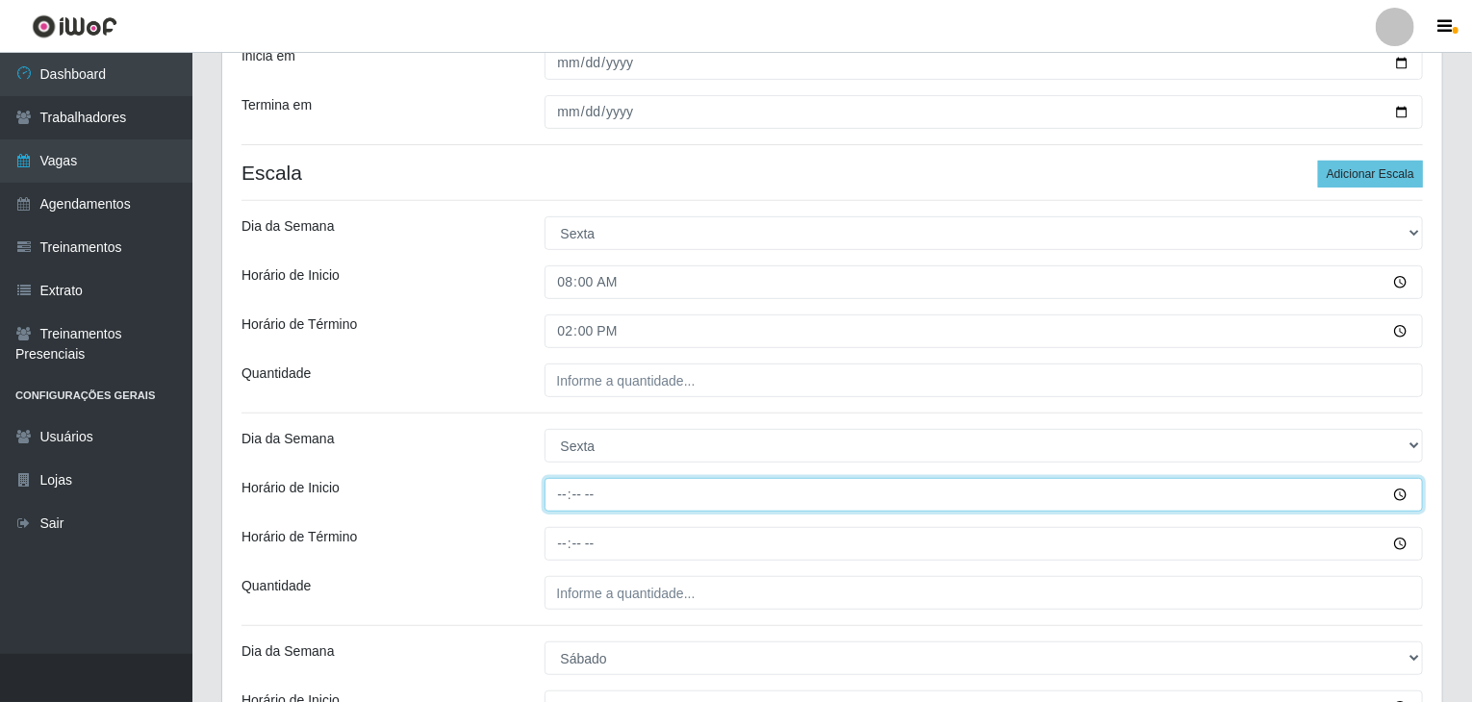
click at [563, 497] on input "Horário de Inicio" at bounding box center [983, 495] width 879 height 34
type input "14:00"
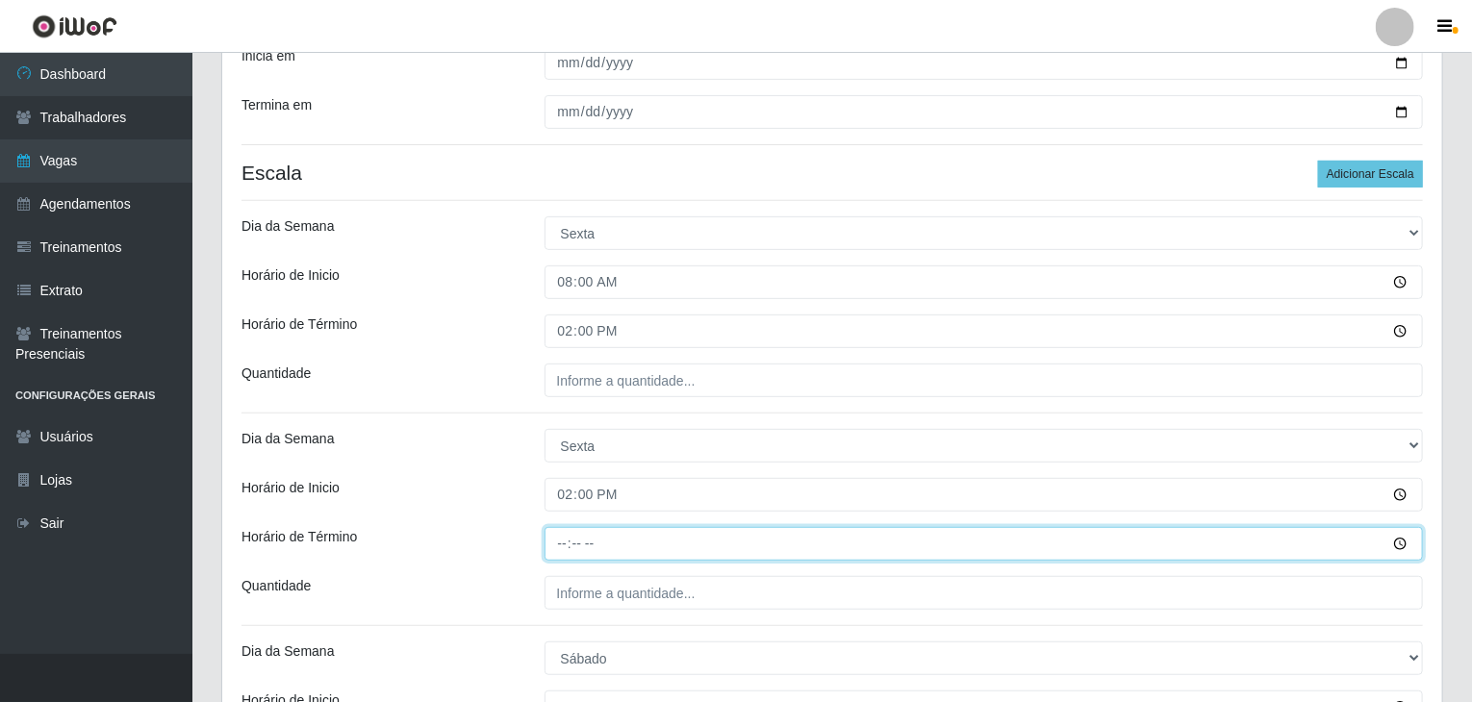
click at [566, 540] on input "Horário de Término" at bounding box center [983, 544] width 879 height 34
type input "20:00"
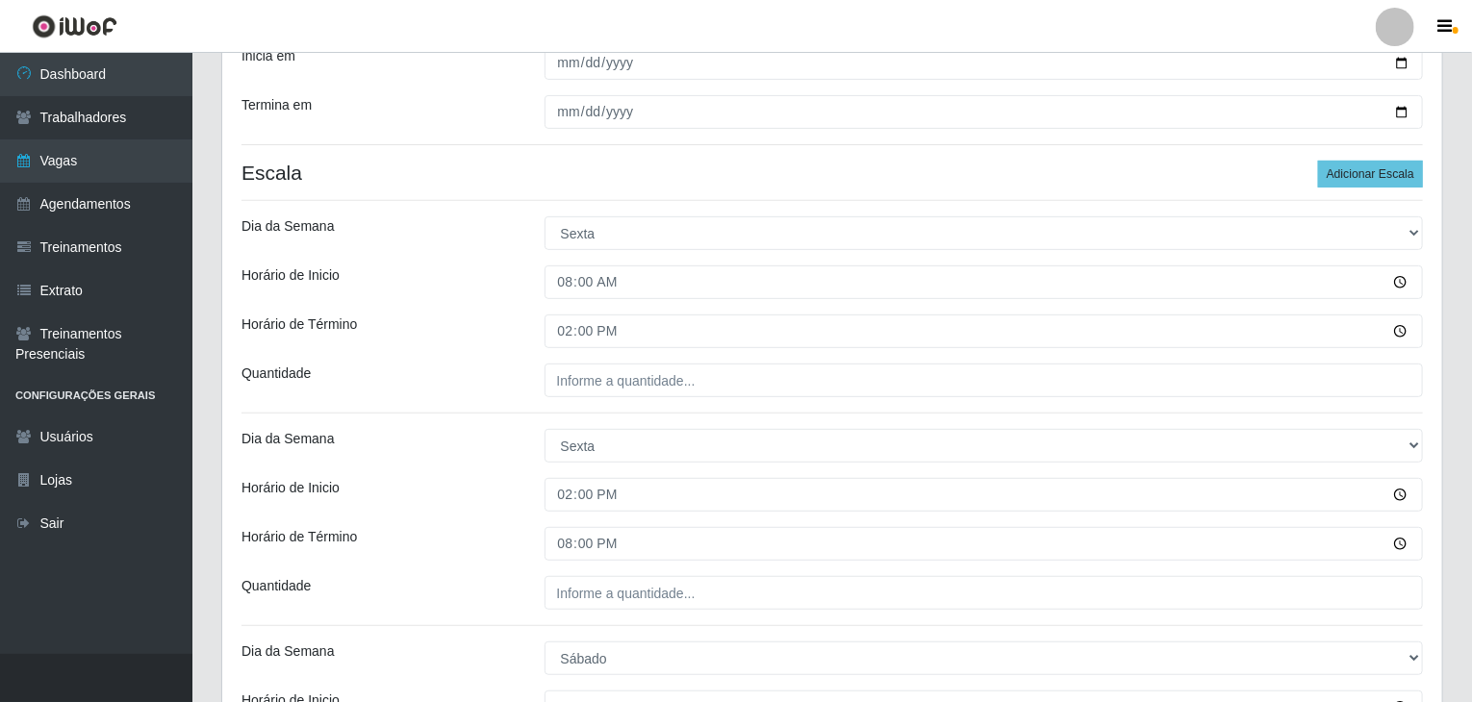
click at [466, 474] on div "Loja Rede Compras Supermercados - LOJA 1 Função [Selecione...] ASG ASG + ASG ++…" at bounding box center [832, 481] width 1220 height 1209
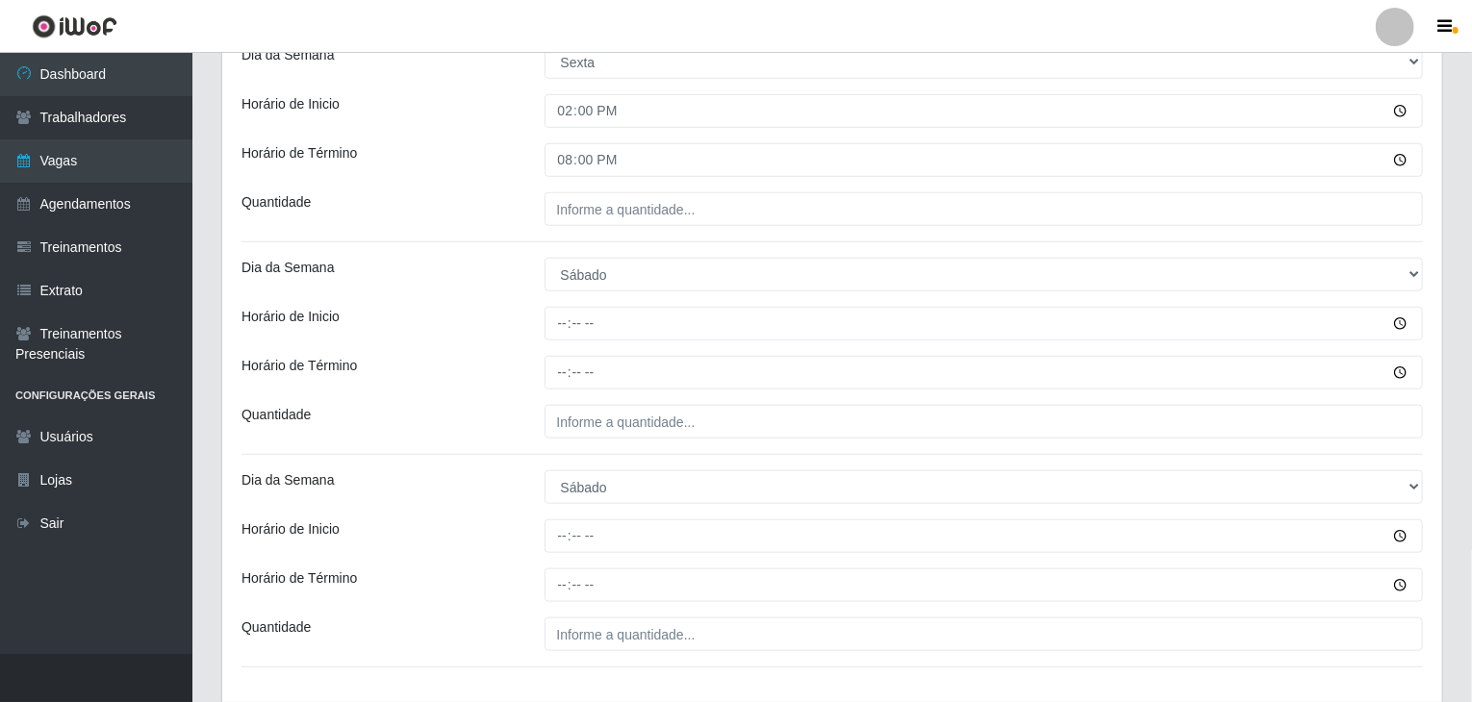
scroll to position [673, 0]
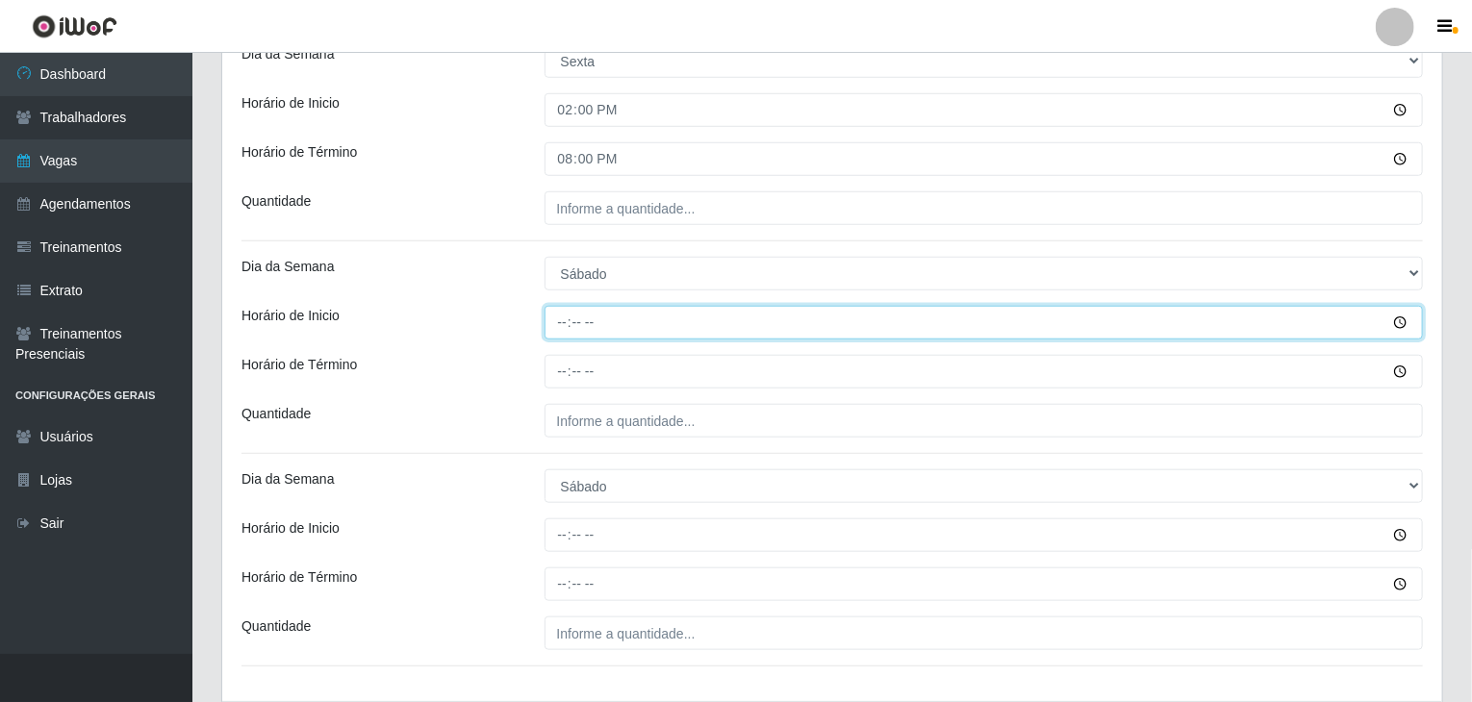
click at [569, 319] on input "Horário de Inicio" at bounding box center [983, 323] width 879 height 34
click at [563, 319] on input "Horário de Inicio" at bounding box center [983, 323] width 879 height 34
type input "08:00"
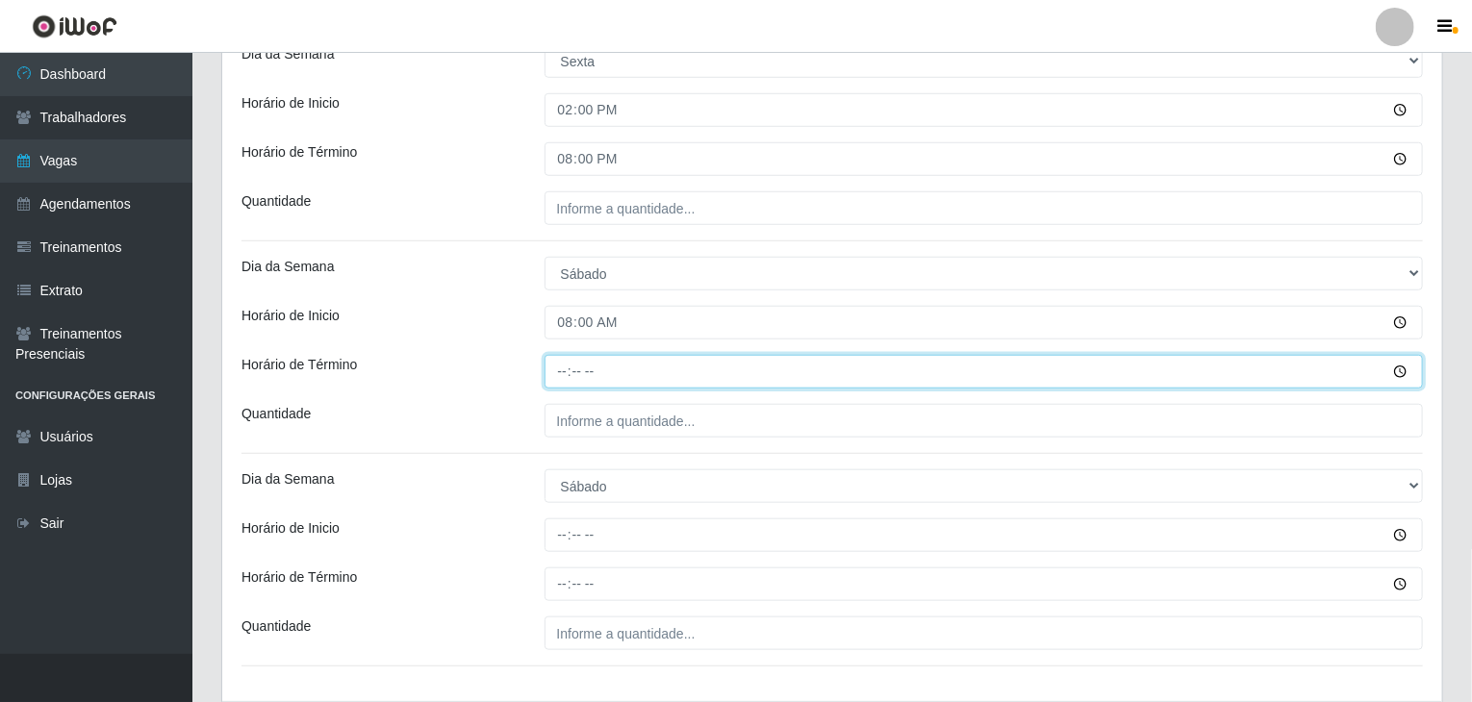
click at [566, 371] on input "Horário de Término" at bounding box center [983, 372] width 879 height 34
type input "14:00"
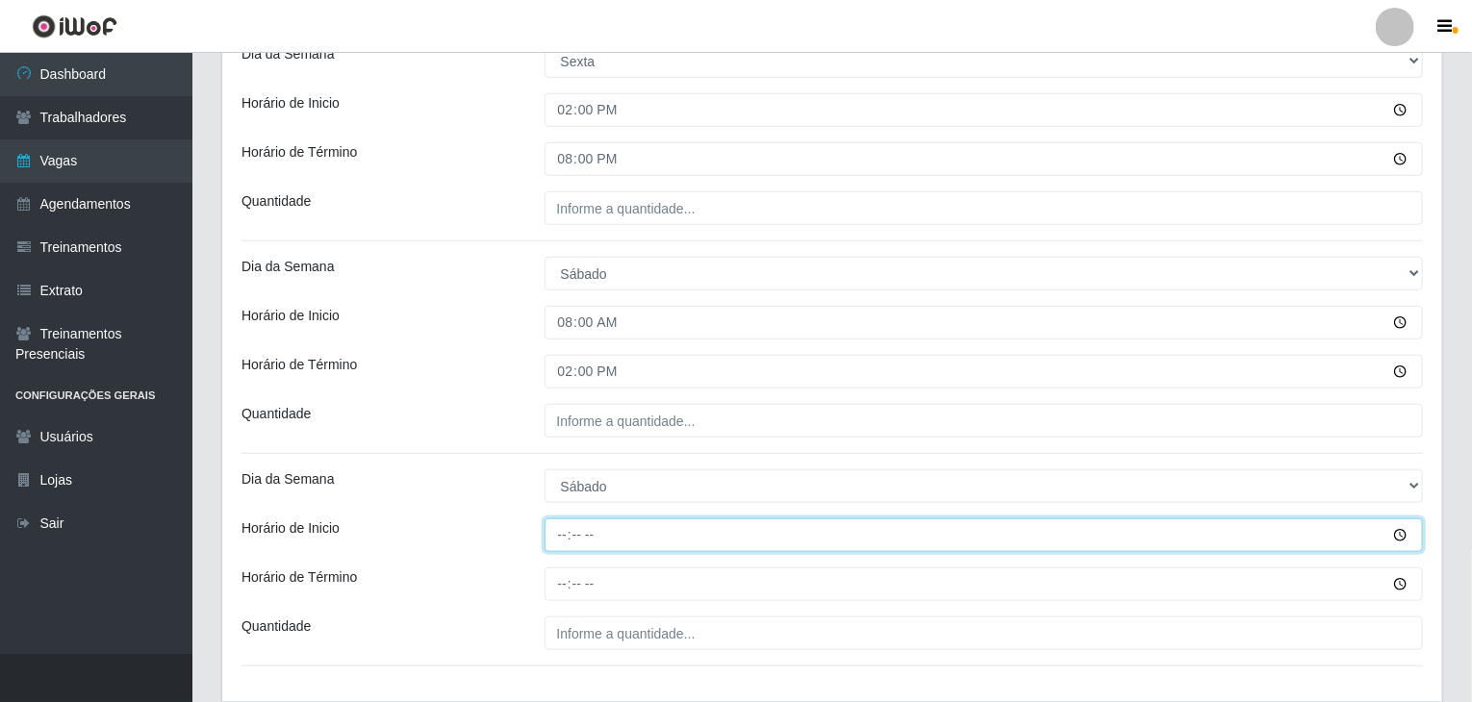
click at [566, 533] on input "Horário de Inicio" at bounding box center [983, 535] width 879 height 34
type input "14:00"
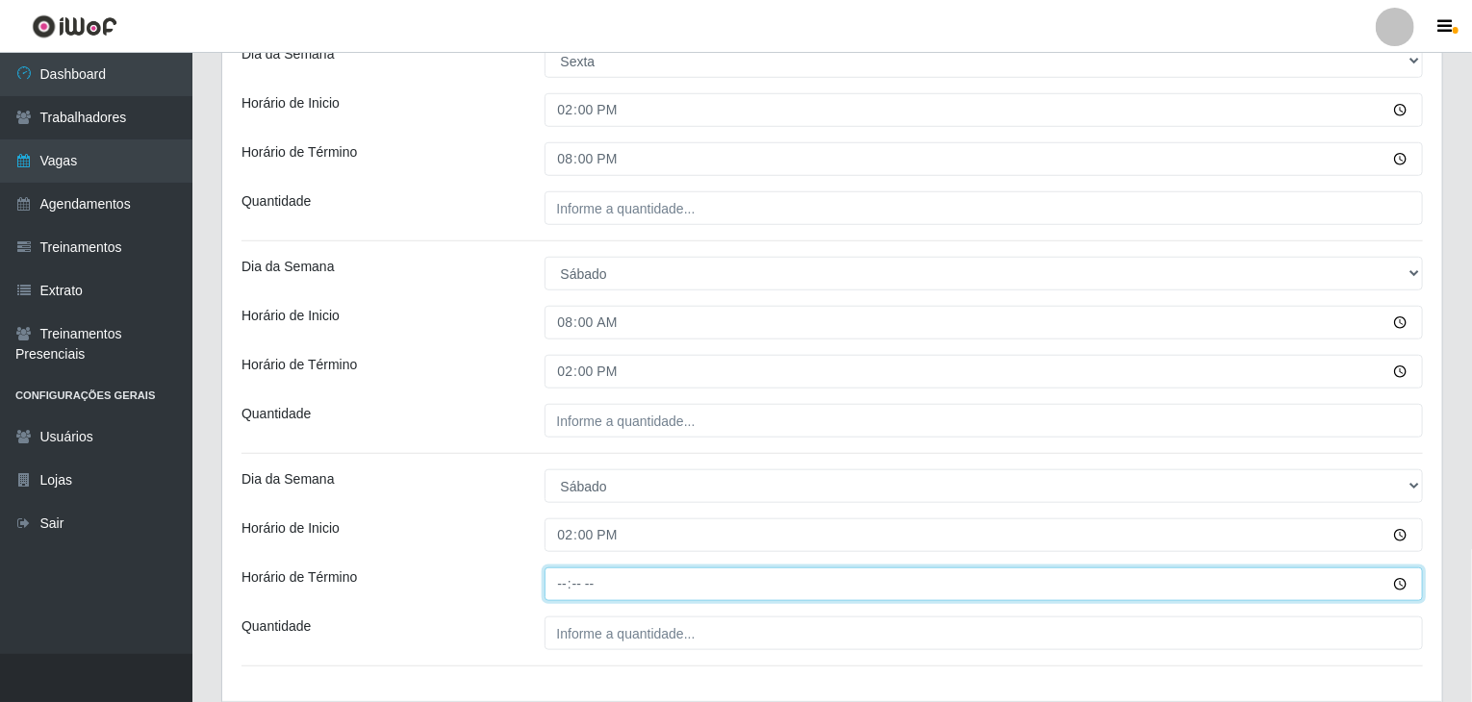
click at [562, 571] on input "Horário de Término" at bounding box center [983, 585] width 879 height 34
type input "20:00"
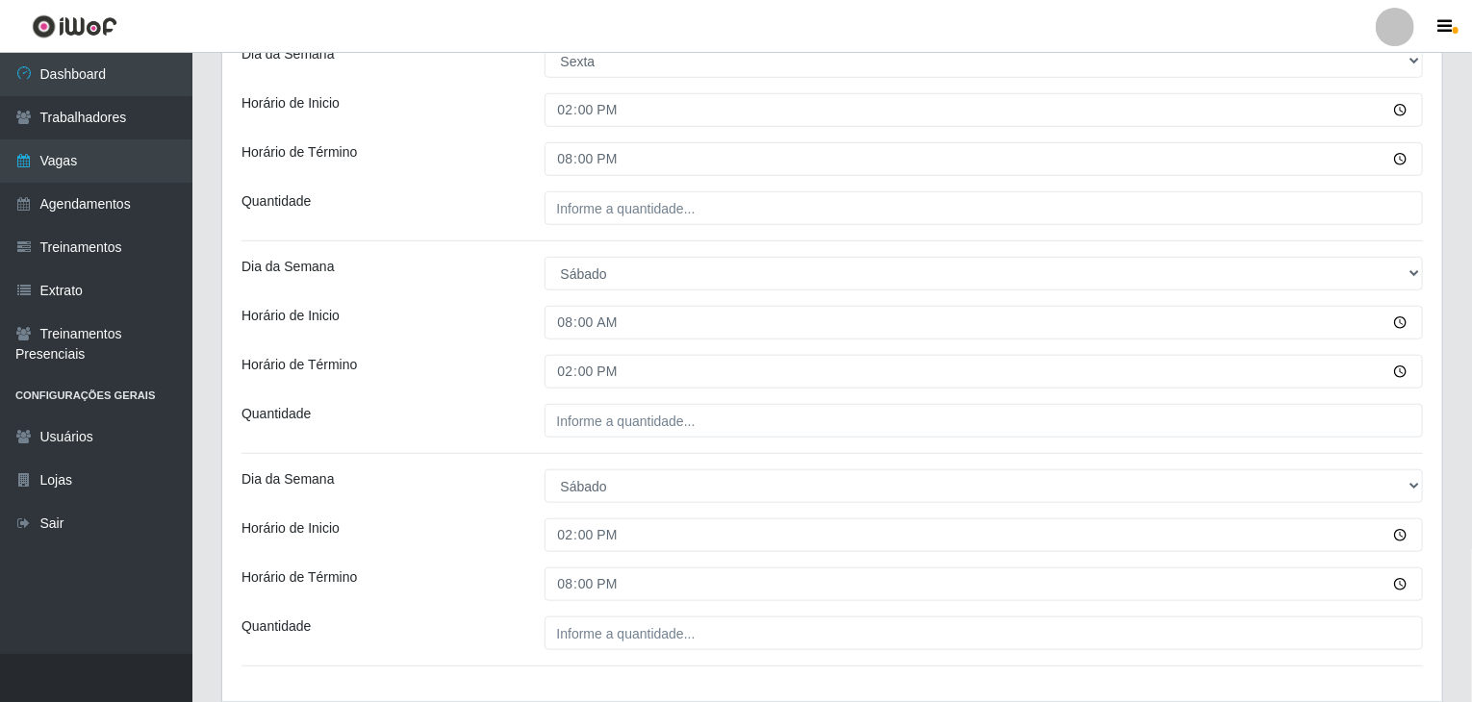
click at [487, 513] on div "Loja Rede Compras Supermercados - LOJA 1 Função [Selecione...] ASG ASG + ASG ++…" at bounding box center [832, 96] width 1220 height 1209
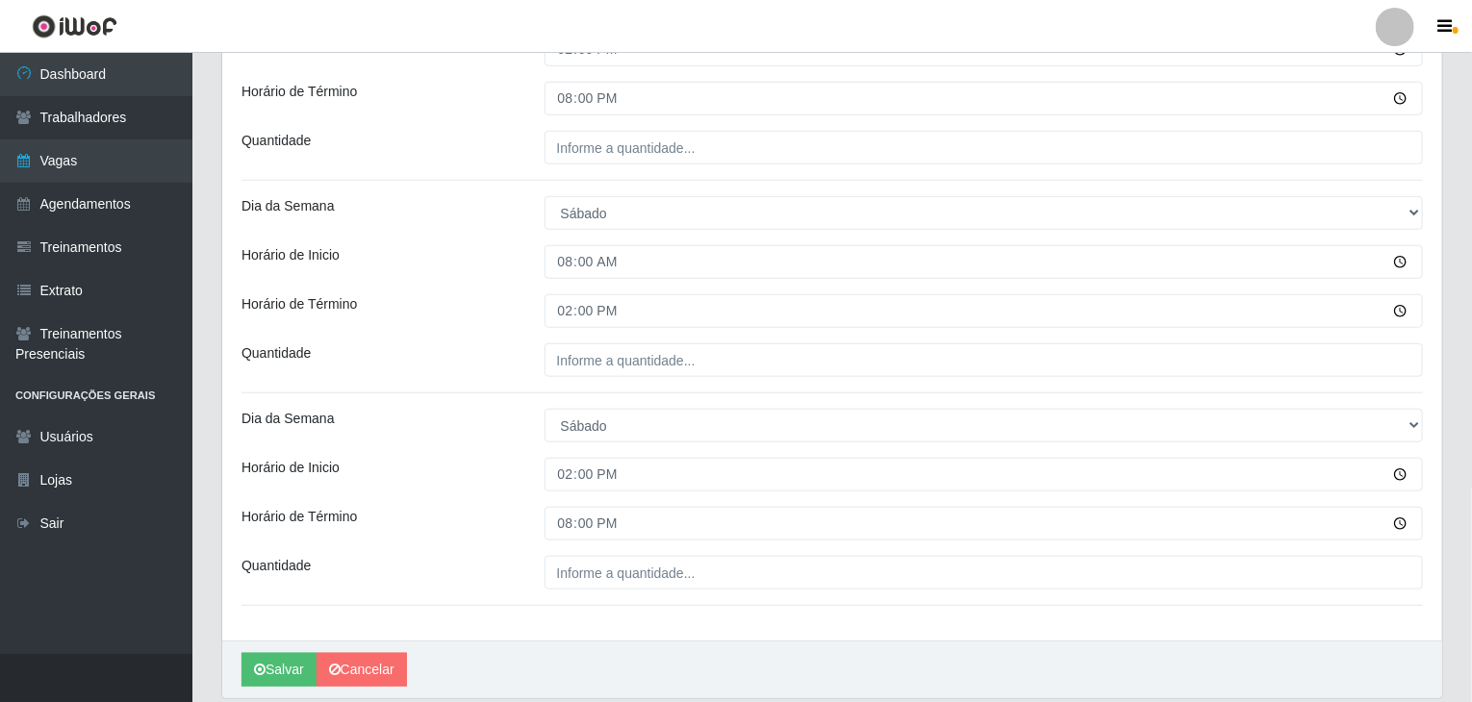
scroll to position [800, 0]
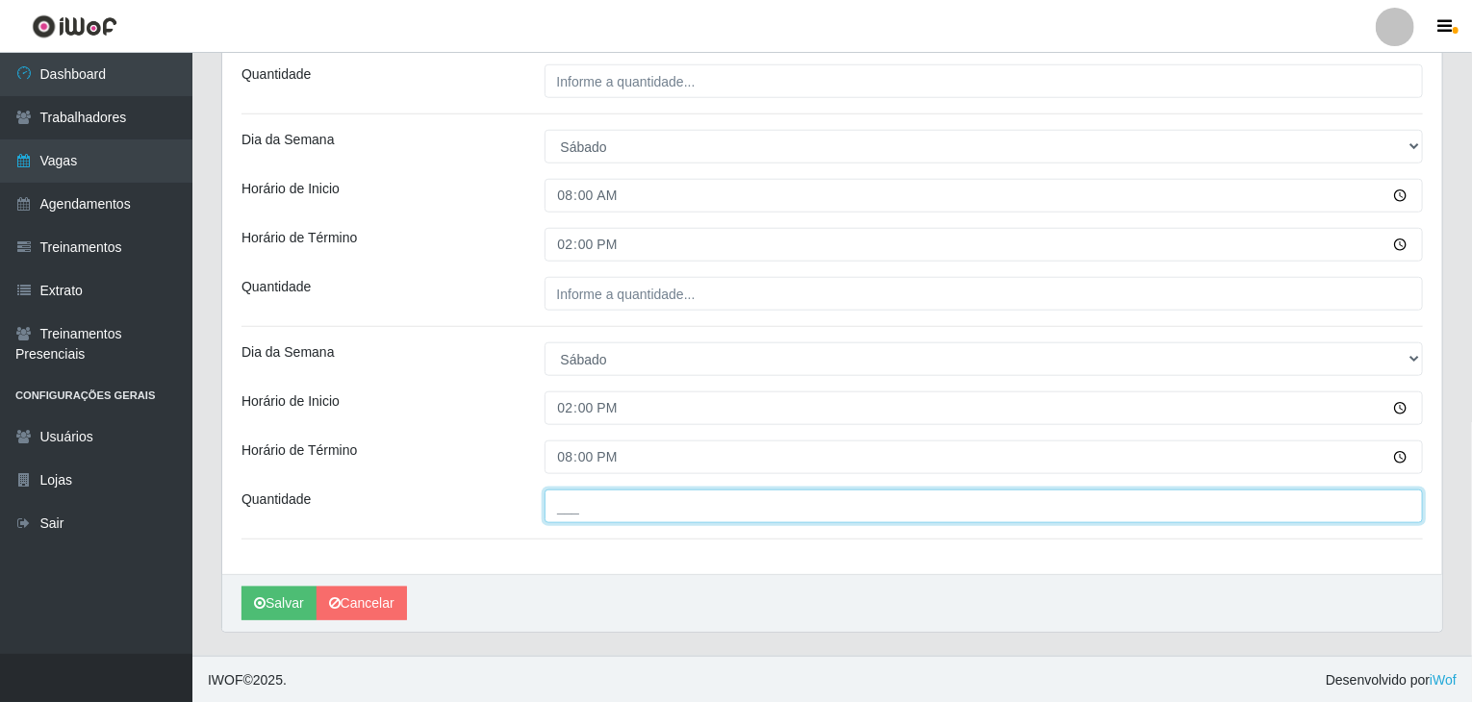
click at [644, 510] on input "___" at bounding box center [983, 507] width 879 height 34
type input "6__"
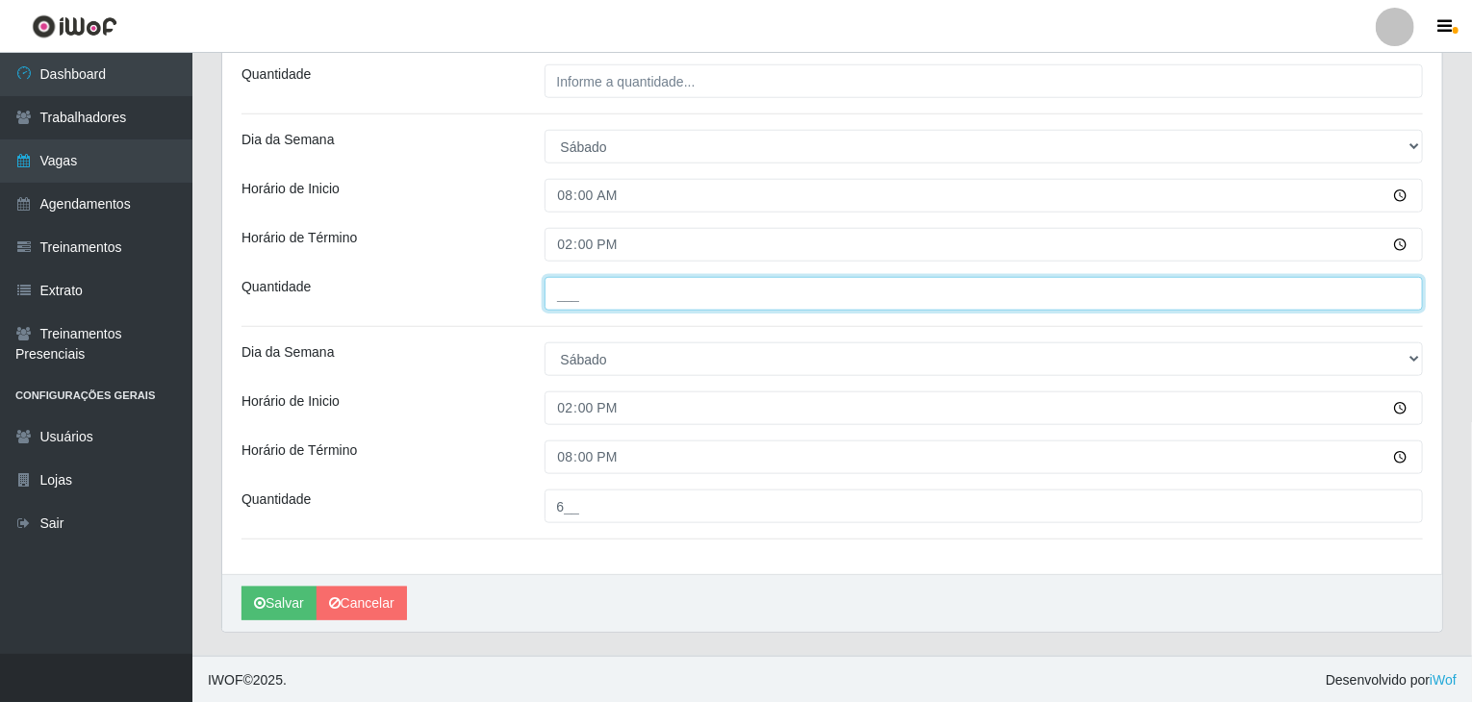
click at [585, 299] on input "___" at bounding box center [983, 294] width 879 height 34
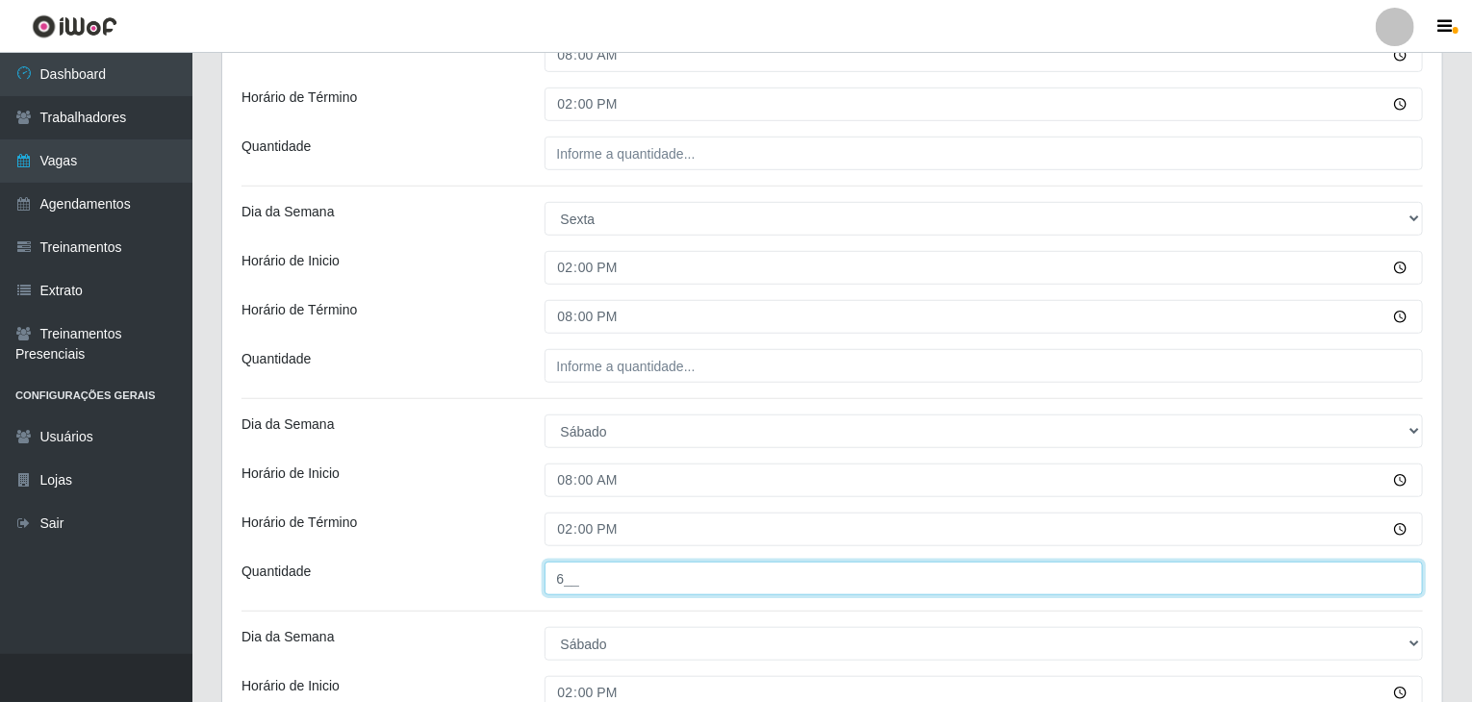
scroll to position [512, 0]
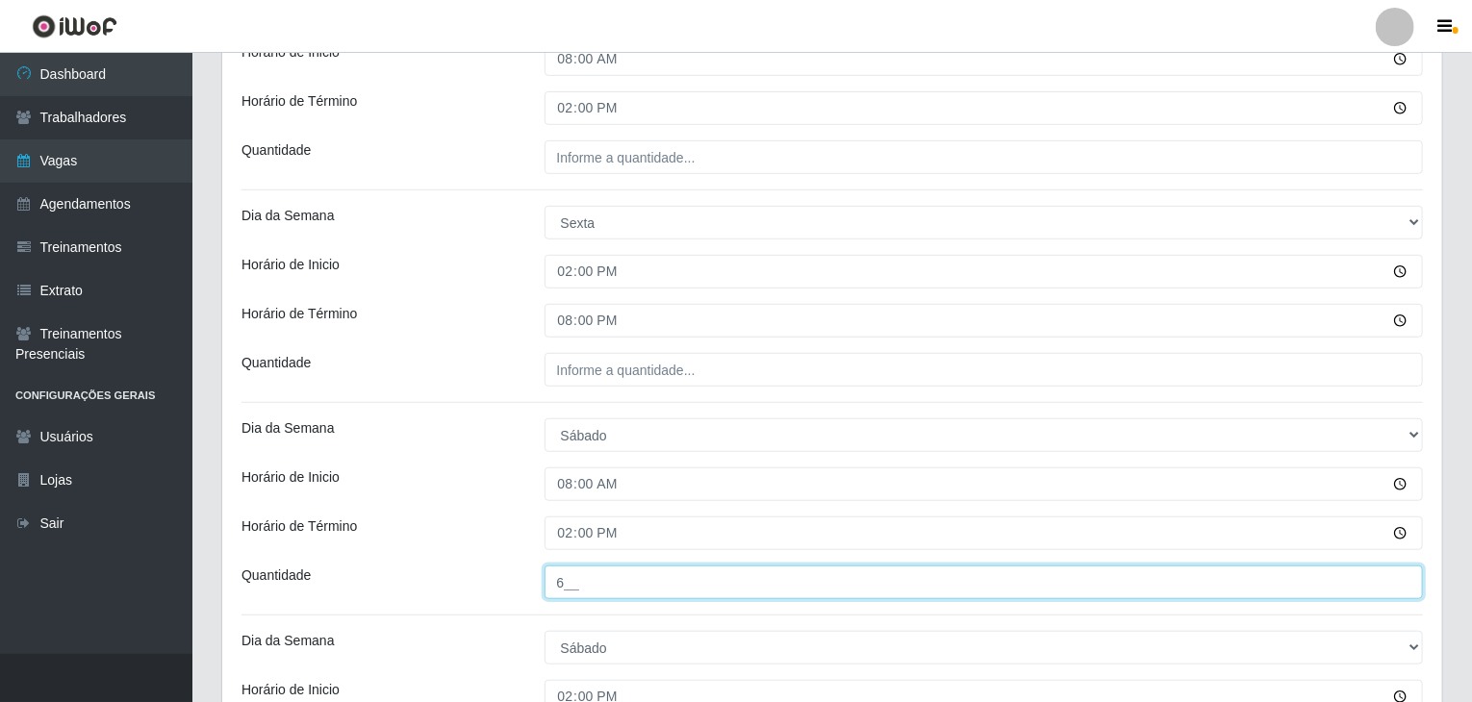
type input "6__"
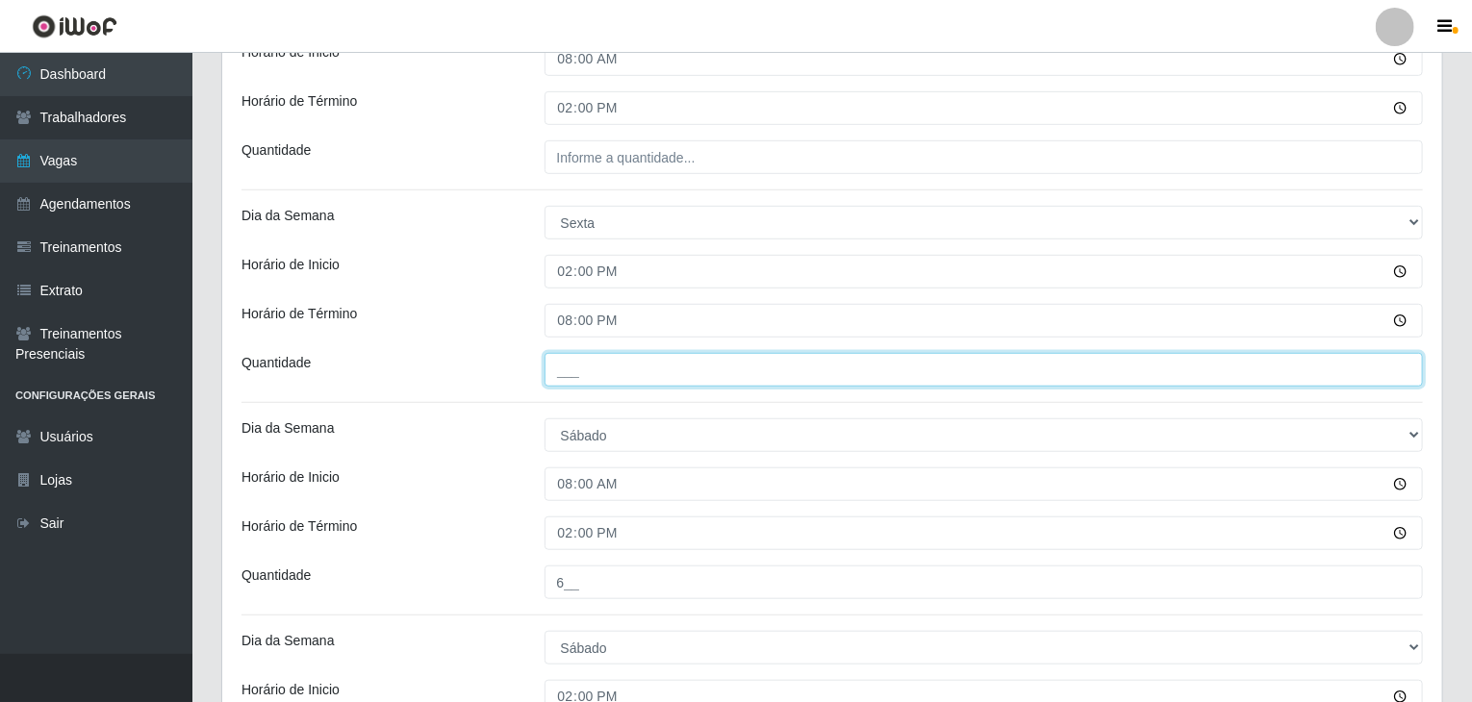
click at [695, 367] on input "___" at bounding box center [983, 370] width 879 height 34
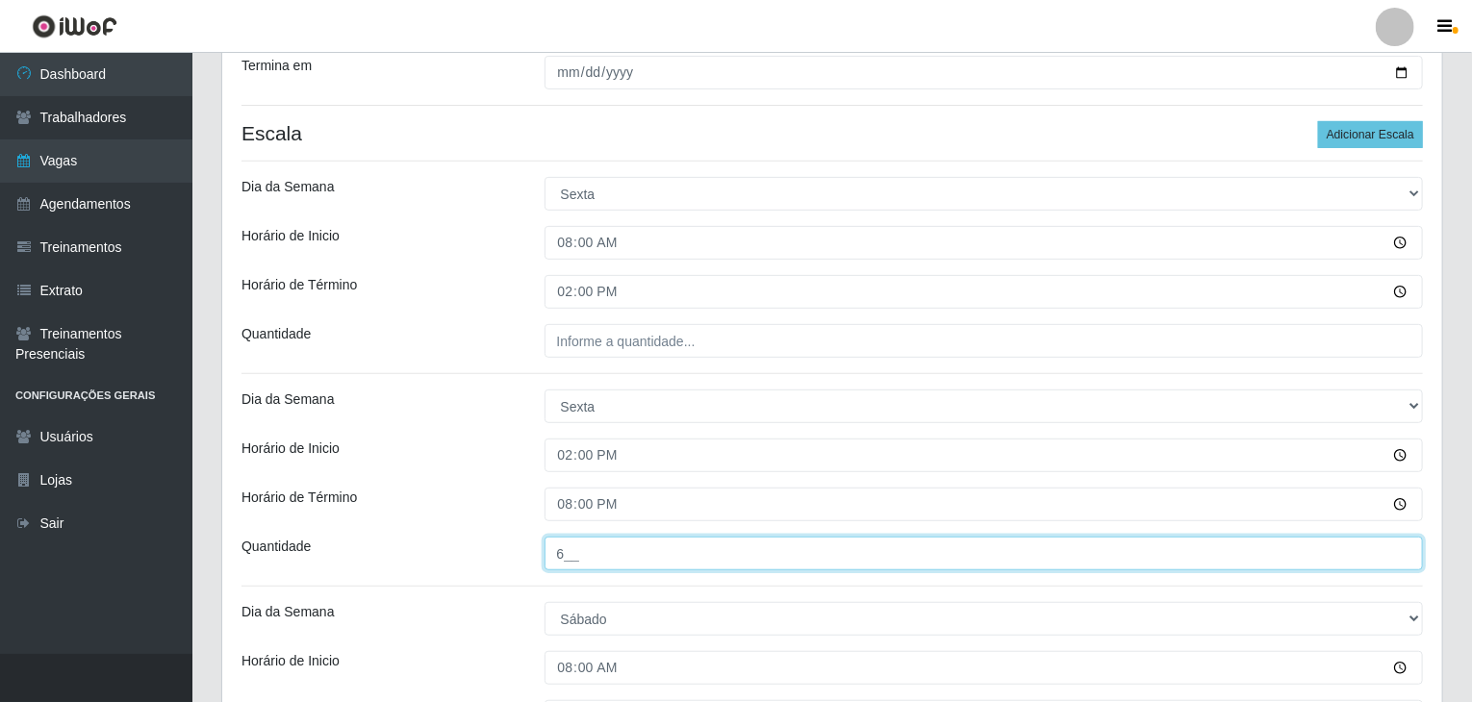
scroll to position [319, 0]
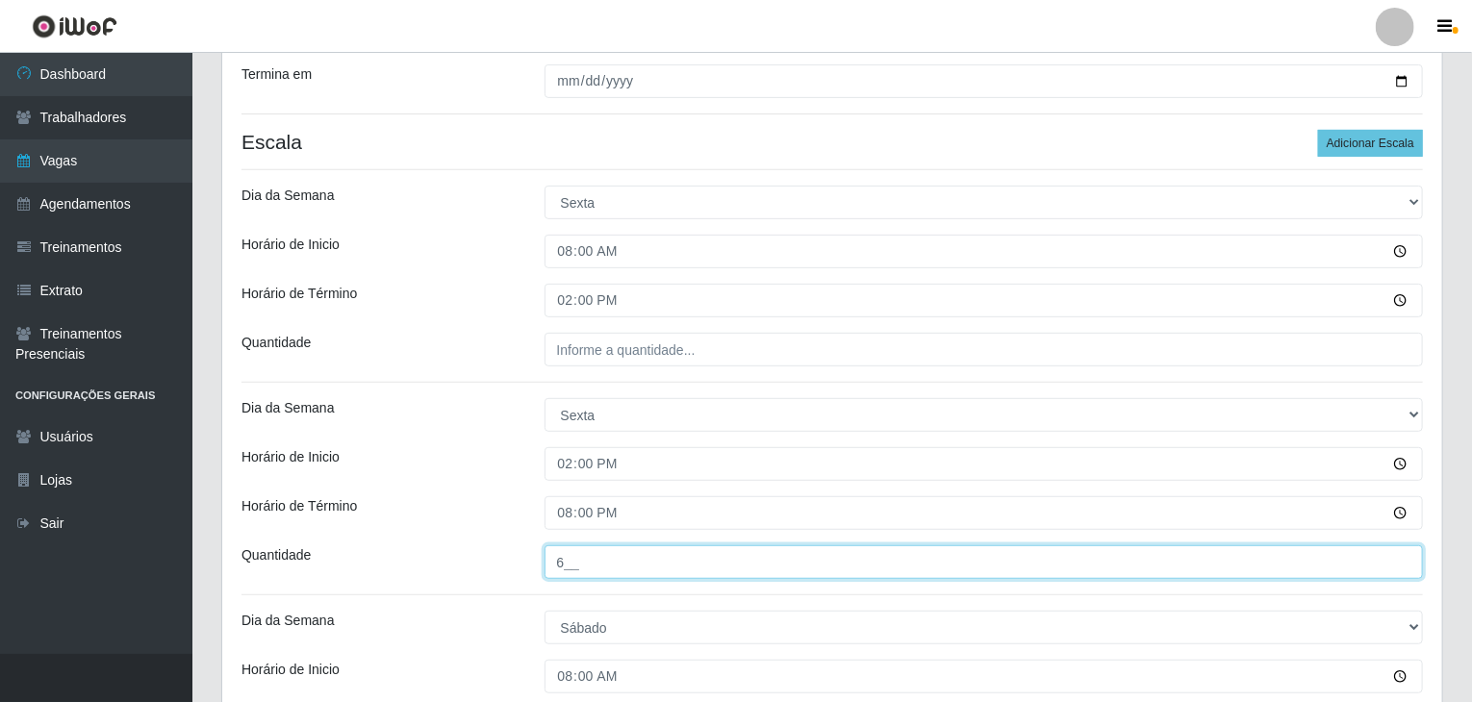
type input "6__"
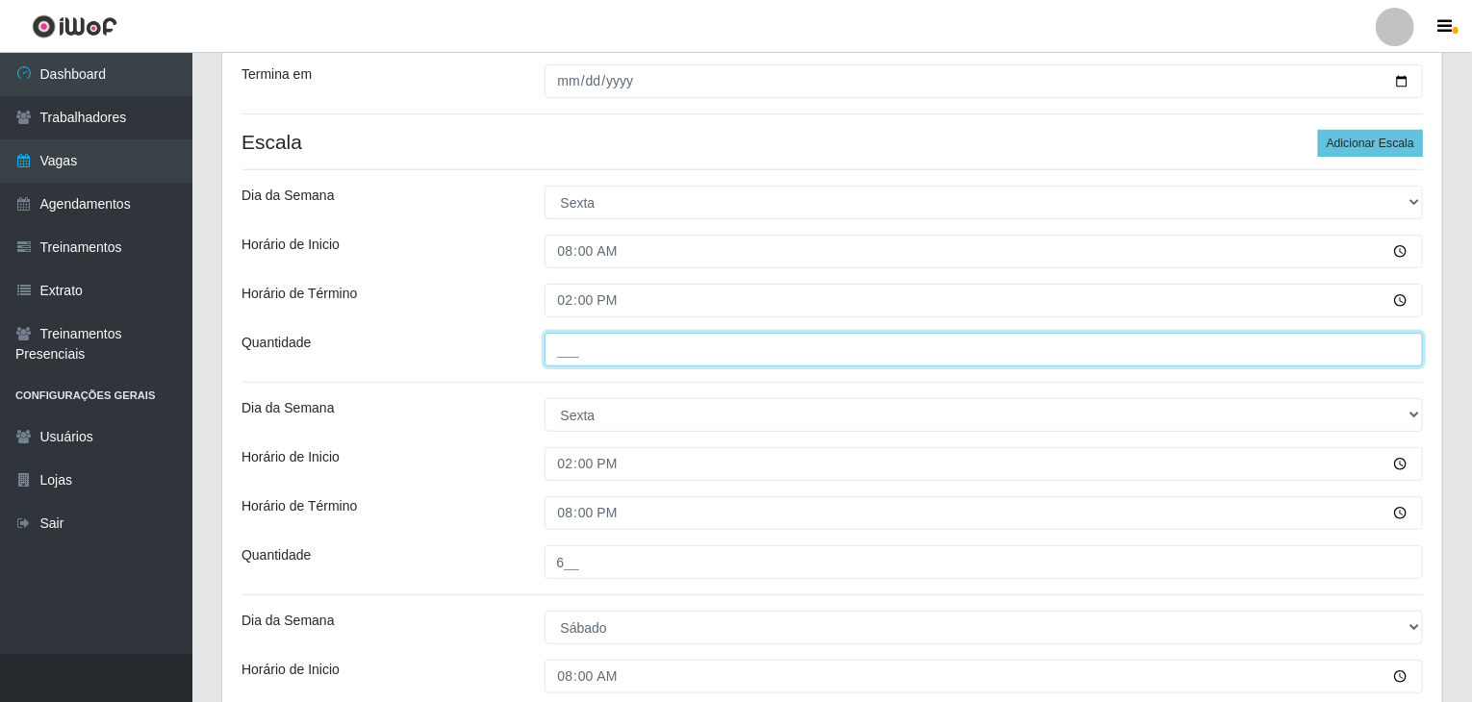
click at [657, 340] on input "___" at bounding box center [983, 350] width 879 height 34
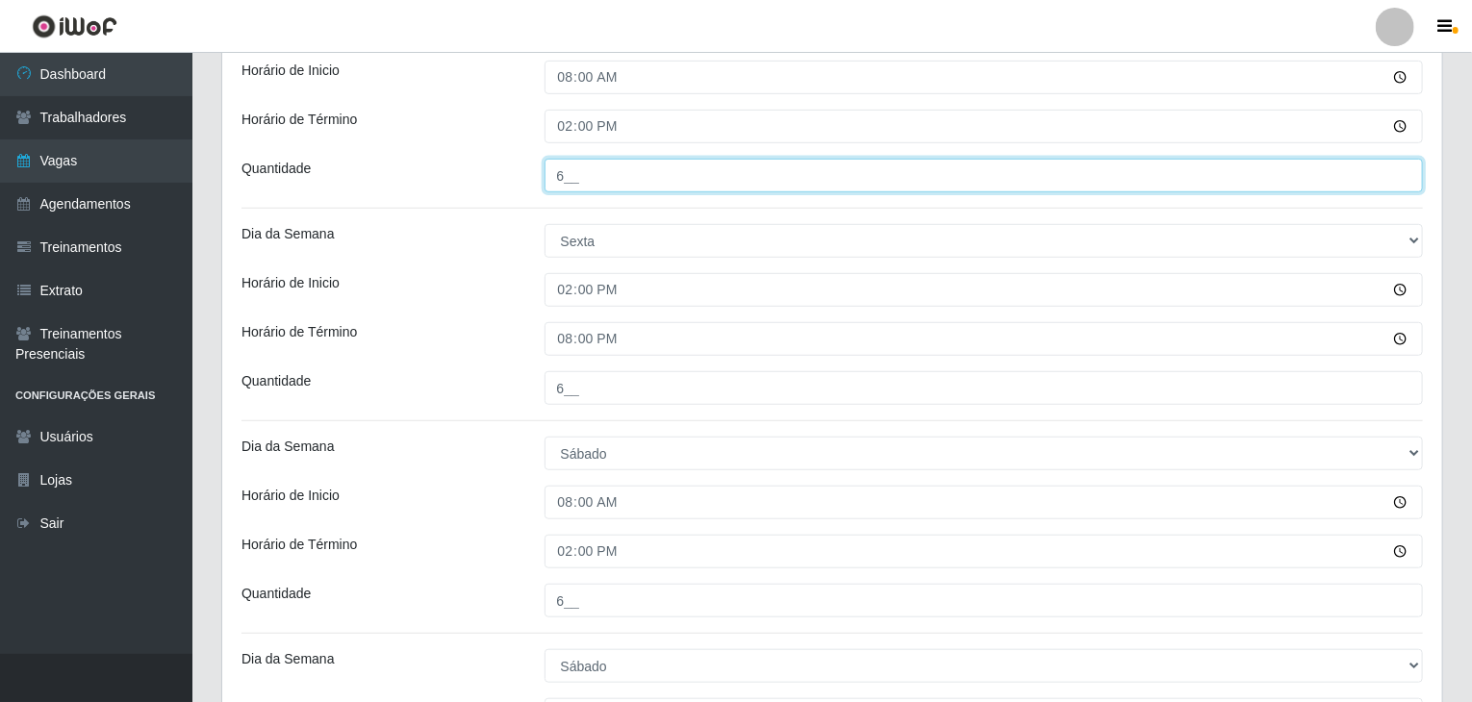
scroll to position [800, 0]
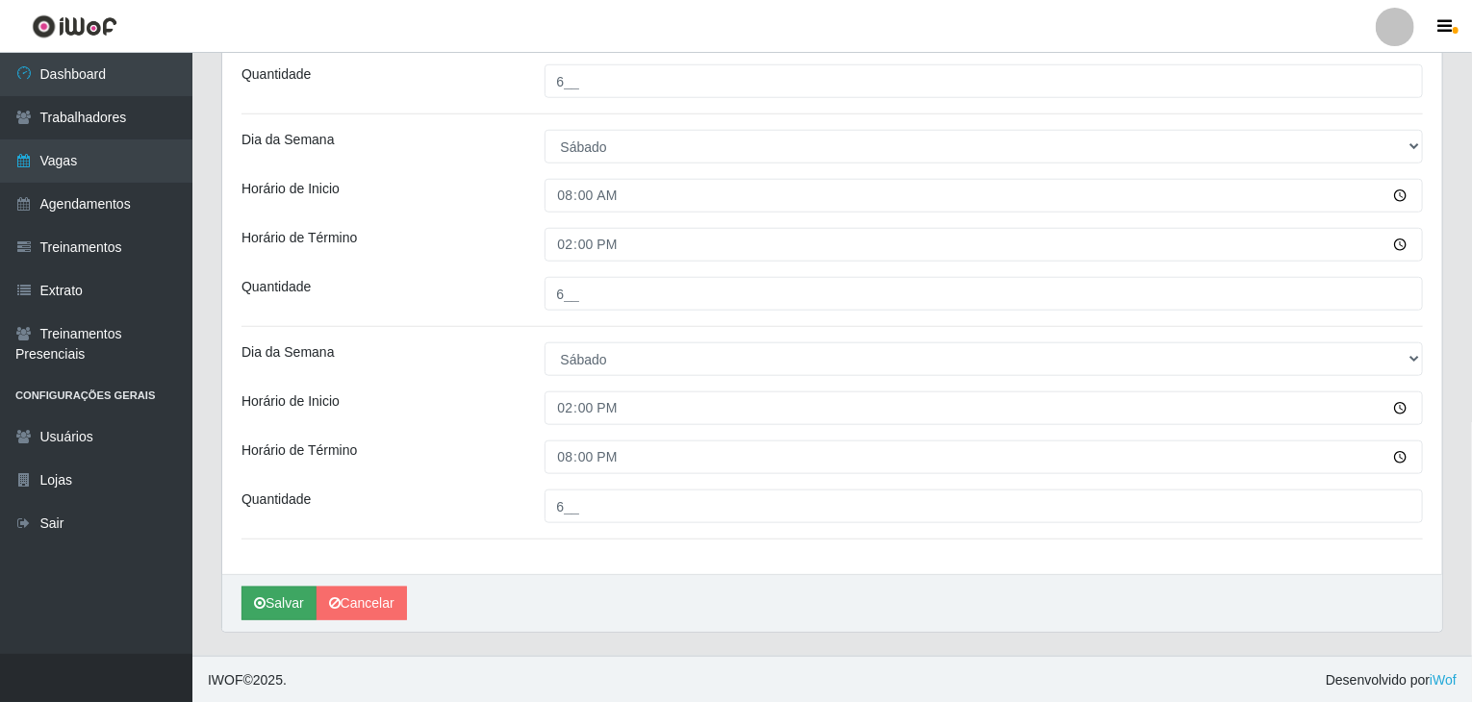
type input "6__"
click at [273, 594] on button "Salvar" at bounding box center [278, 604] width 75 height 34
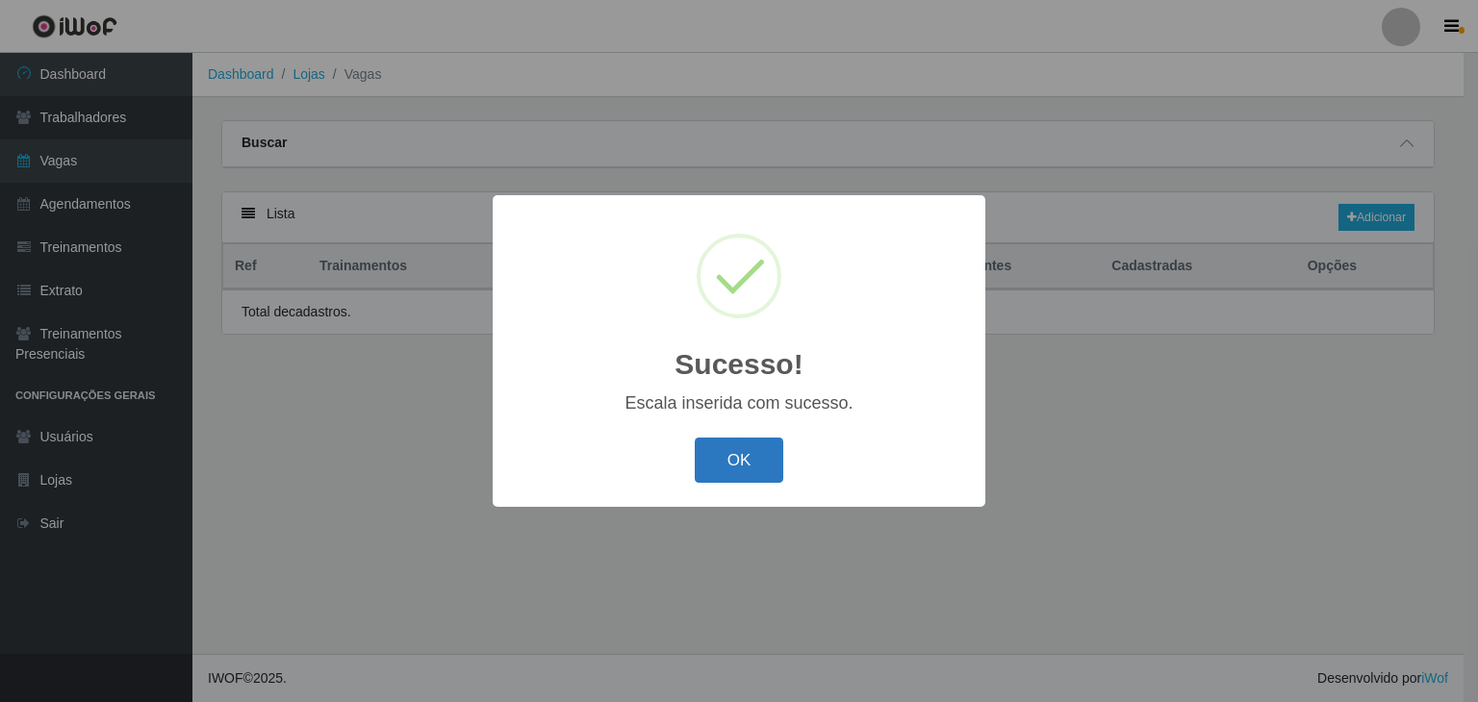
click at [750, 450] on button "OK" at bounding box center [739, 460] width 89 height 45
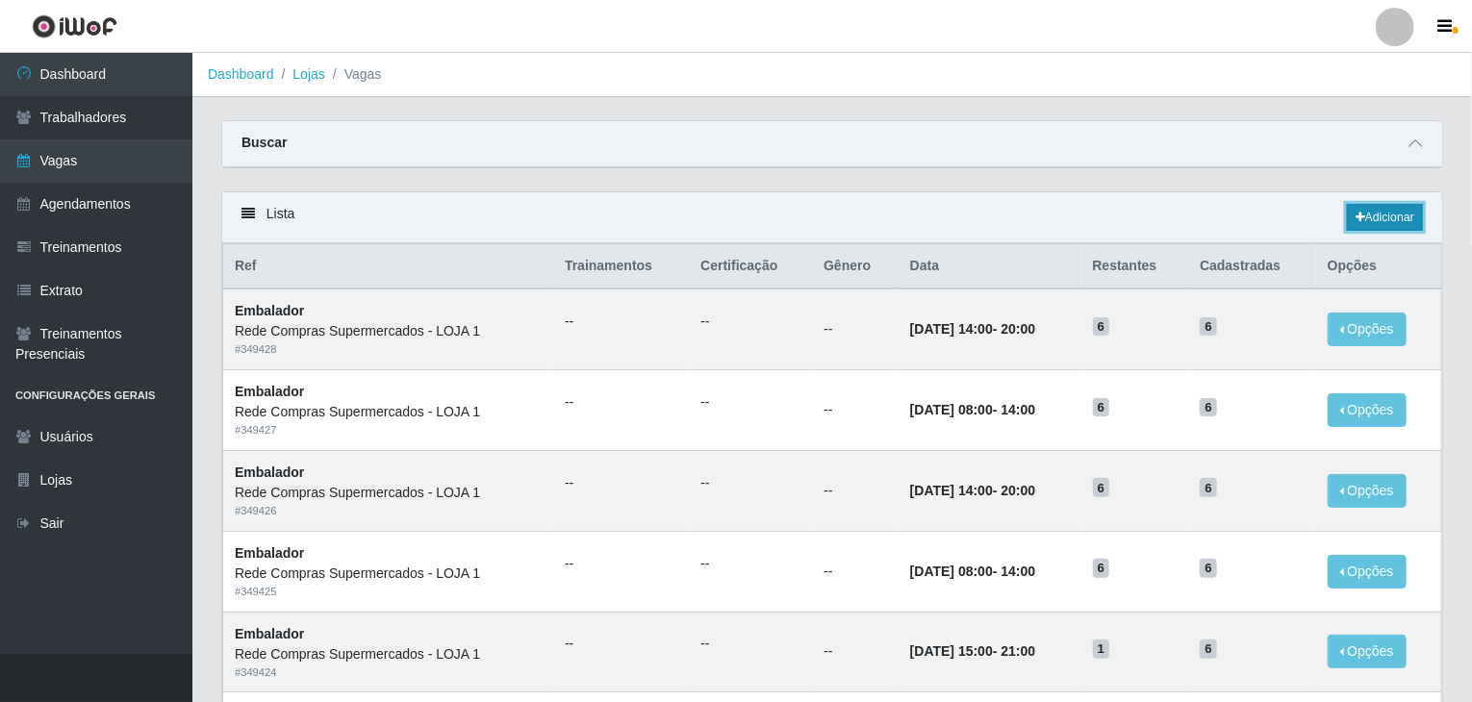
click at [1376, 229] on link "Adicionar" at bounding box center [1385, 217] width 76 height 27
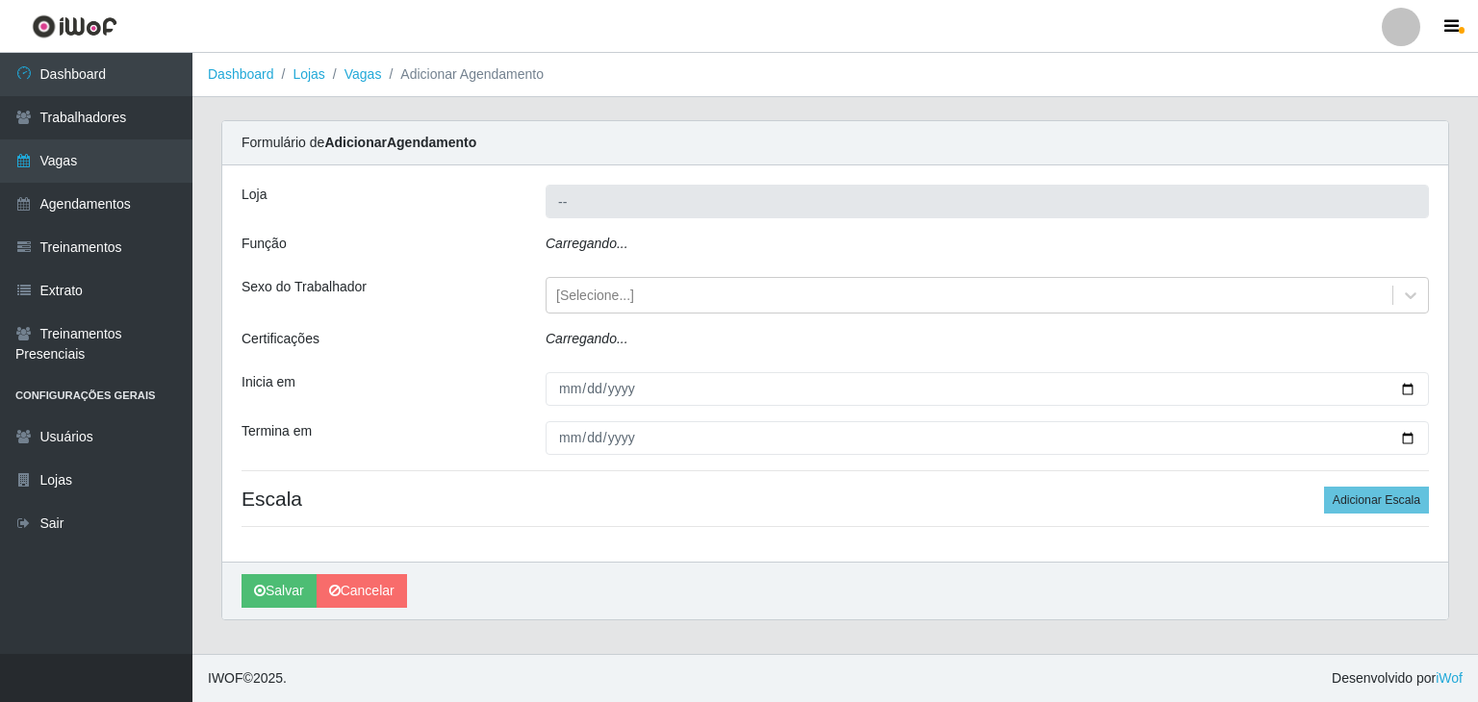
type input "Rede Compras Supermercados - LOJA 1"
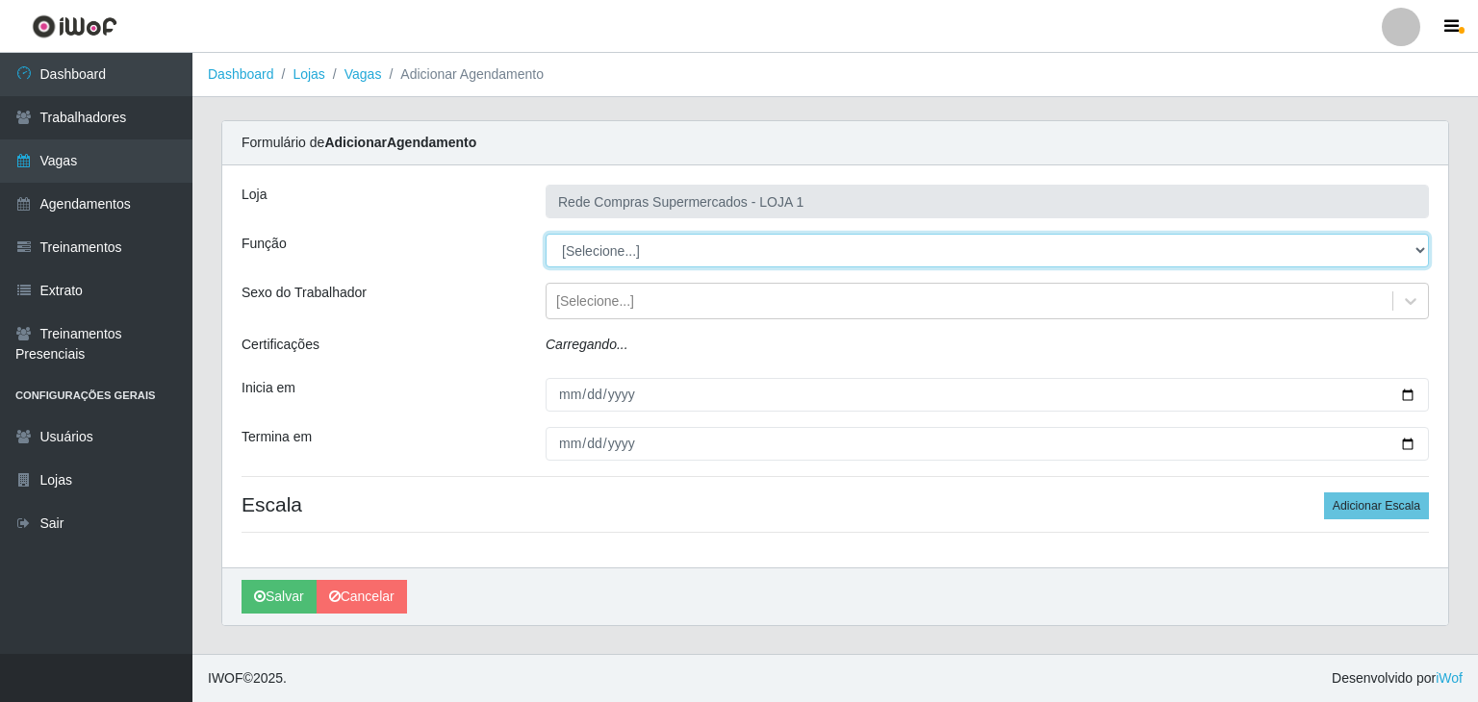
click at [631, 239] on select "[Selecione...] ASG ASG + ASG ++ Balconista Balconista + Balconista ++ Embalador…" at bounding box center [986, 251] width 883 height 34
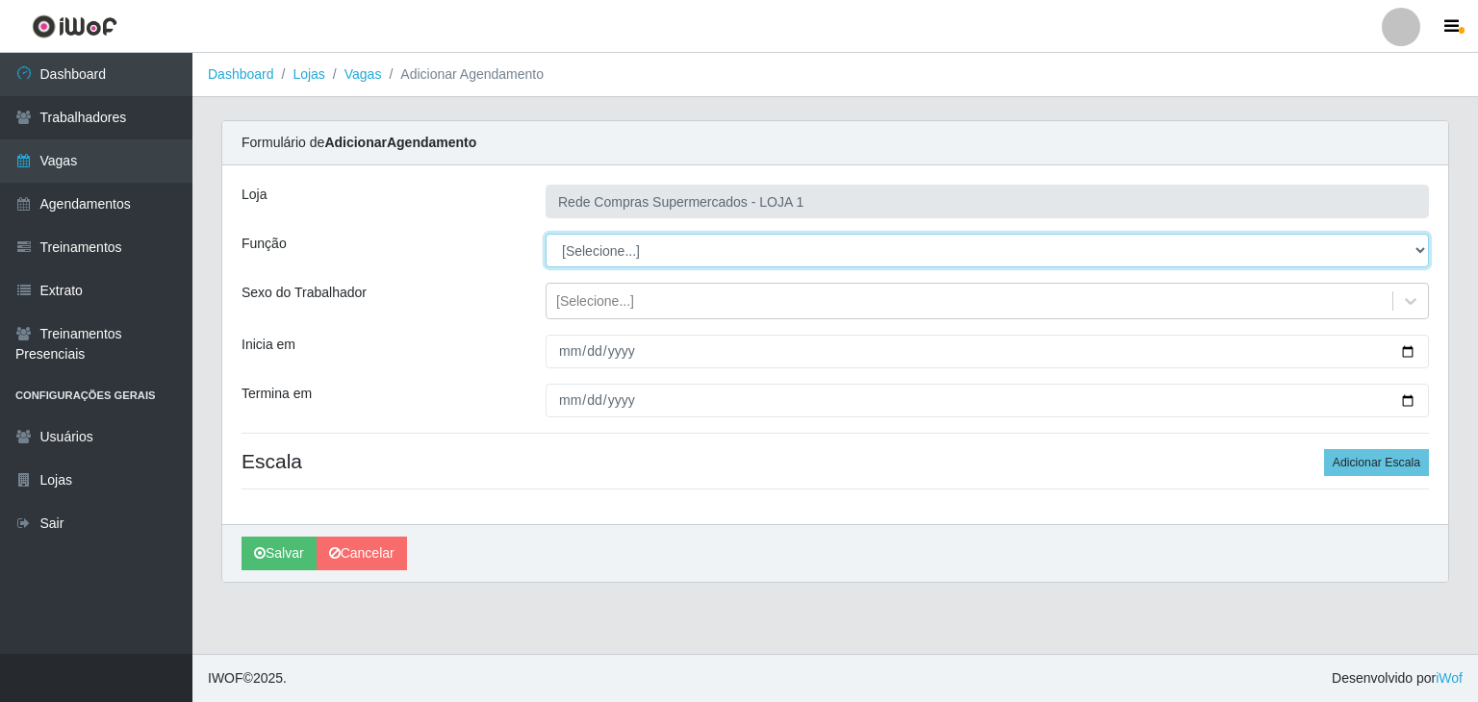
select select "1"
click at [545, 234] on select "[Selecione...] ASG ASG + ASG ++ Balconista Balconista + Balconista ++ Embalador…" at bounding box center [986, 251] width 883 height 34
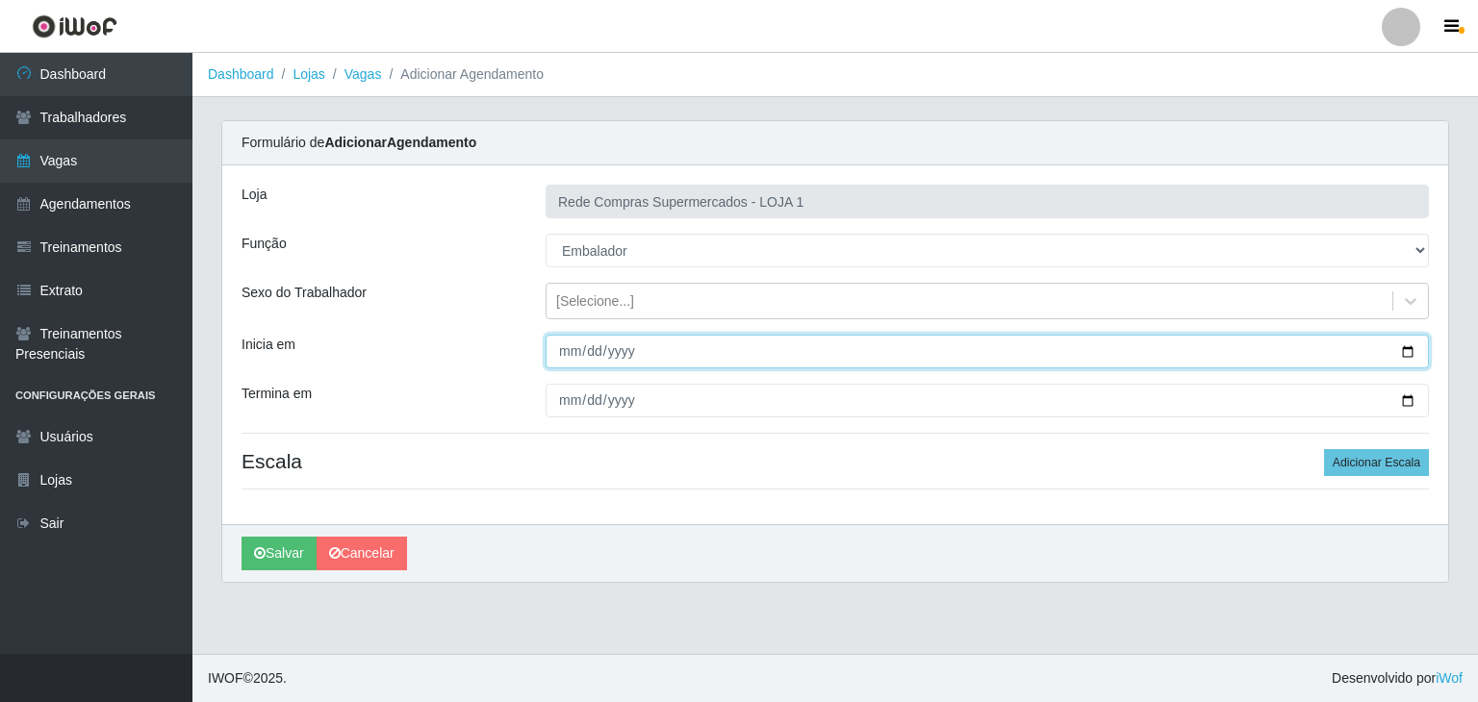
click at [1414, 354] on input "Inicia em" at bounding box center [986, 352] width 883 height 34
type input "[DATE]"
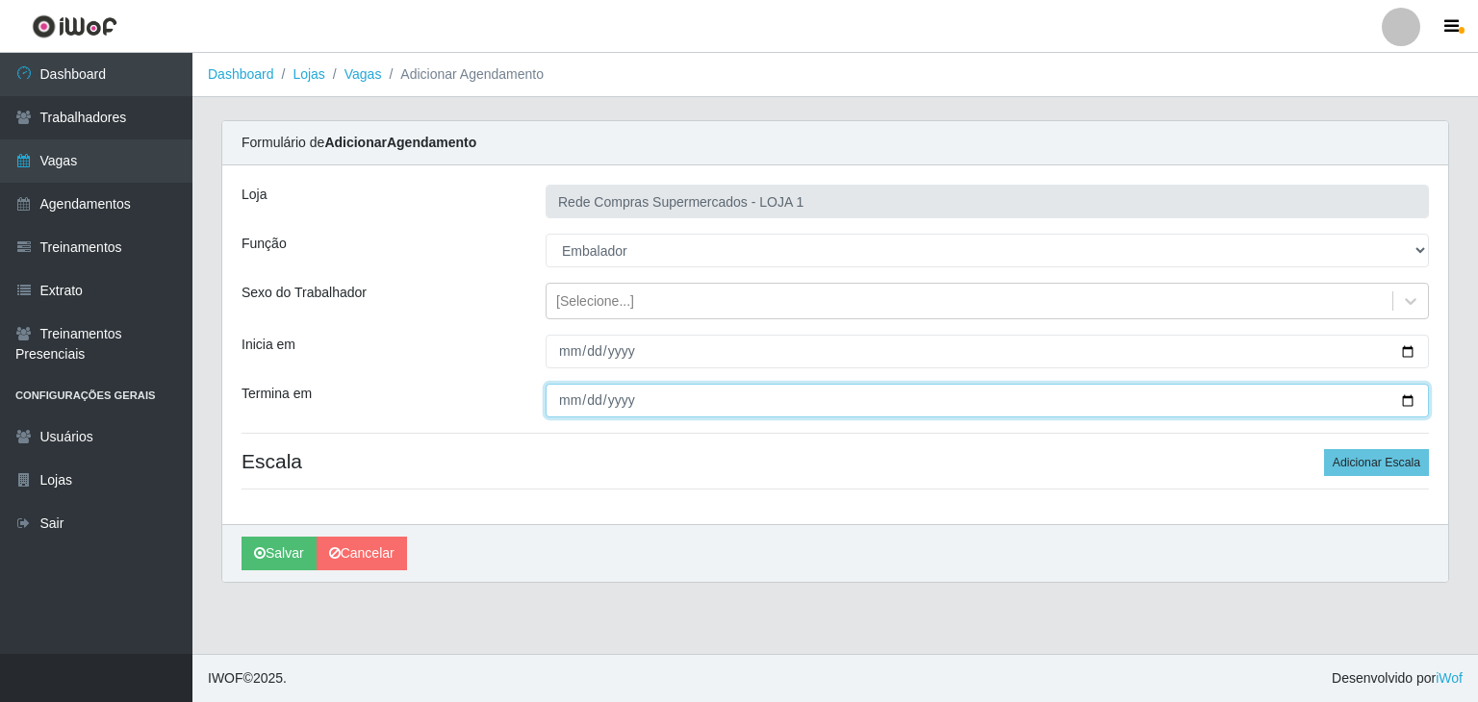
click at [1408, 399] on input "Termina em" at bounding box center [986, 401] width 883 height 34
type input "[DATE]"
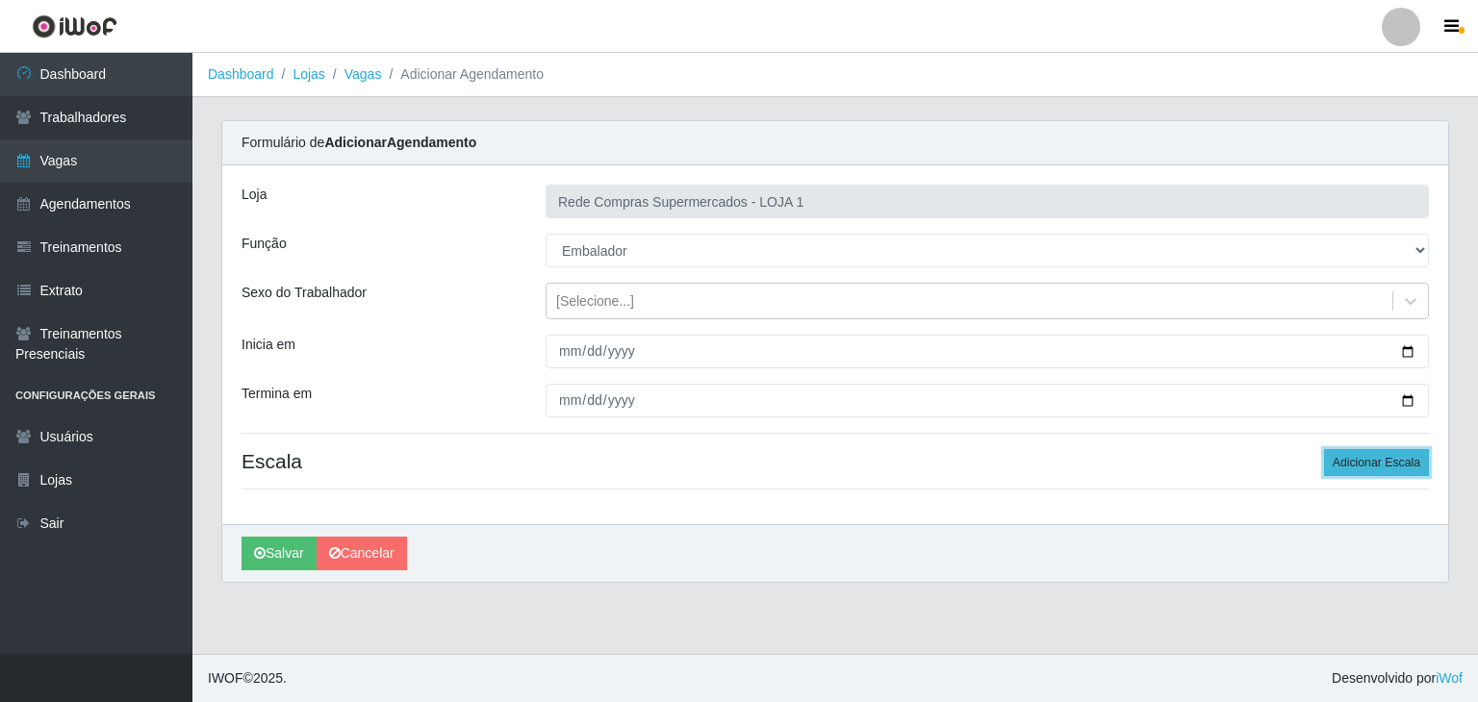
click at [1362, 459] on button "Adicionar Escala" at bounding box center [1376, 462] width 105 height 27
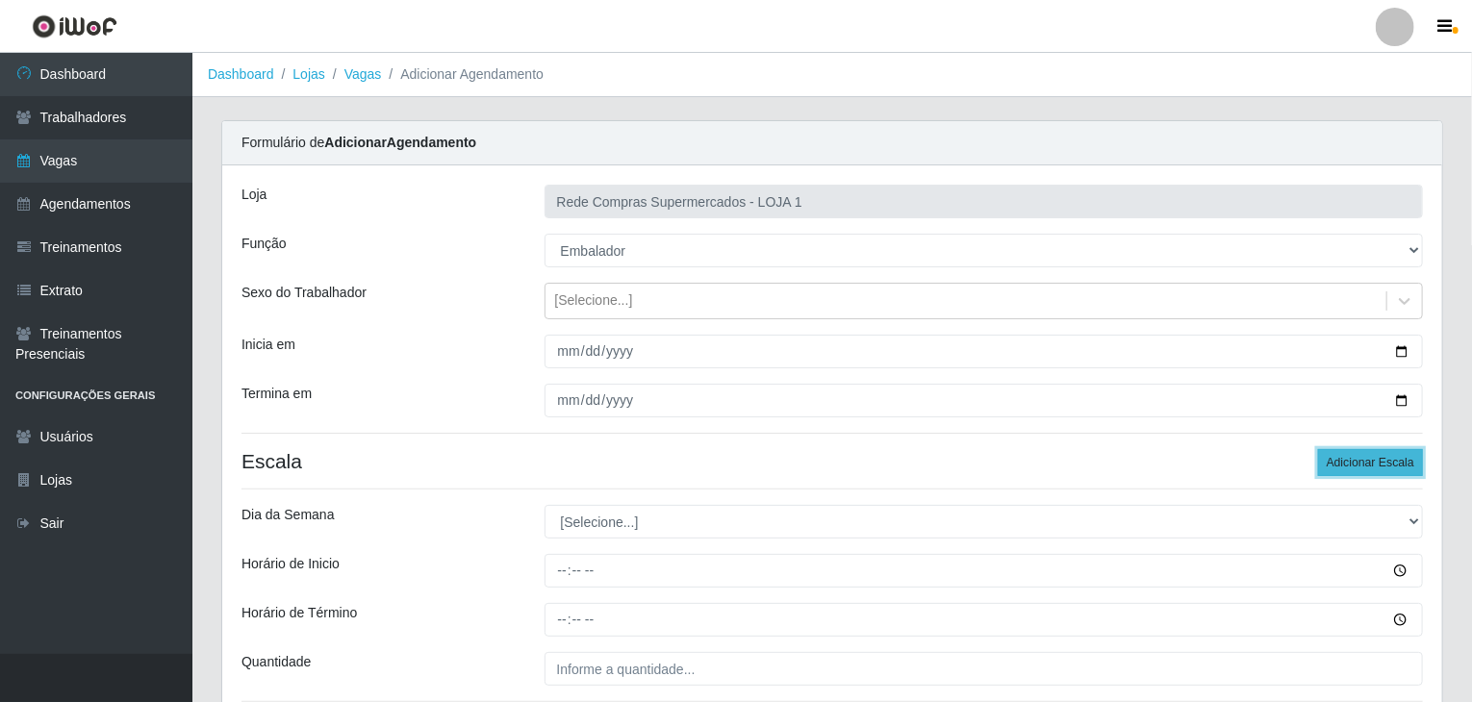
click at [1361, 459] on button "Adicionar Escala" at bounding box center [1370, 462] width 105 height 27
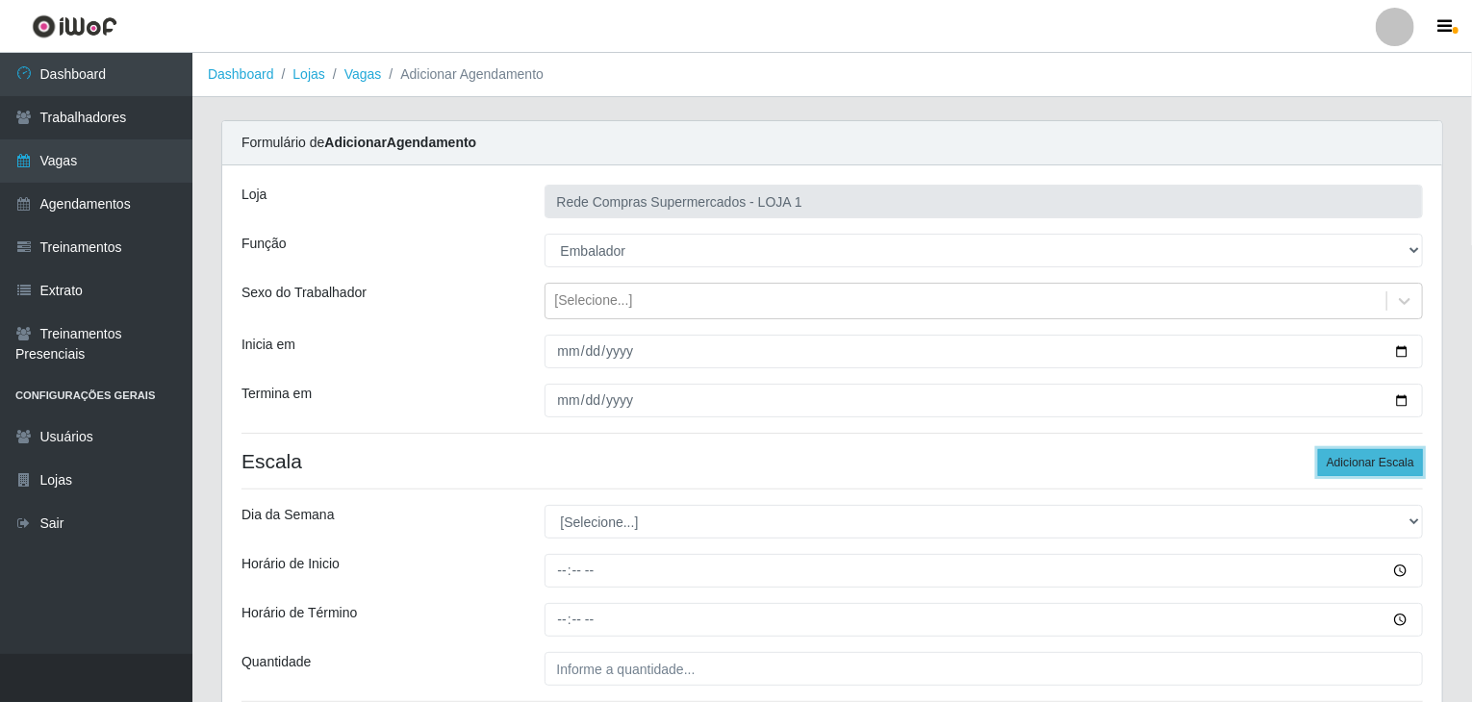
click at [1361, 459] on button "Adicionar Escala" at bounding box center [1370, 462] width 105 height 27
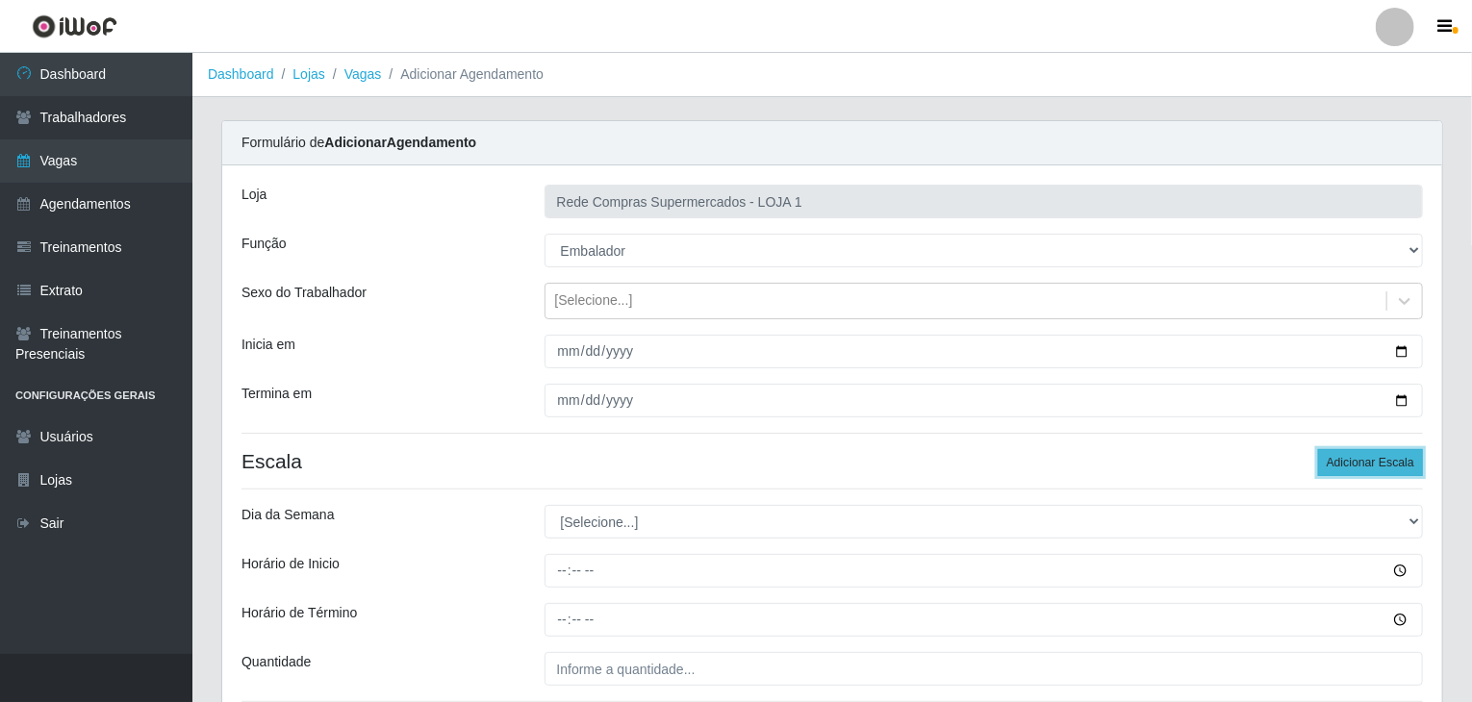
click at [1361, 459] on button "Adicionar Escala" at bounding box center [1370, 462] width 105 height 27
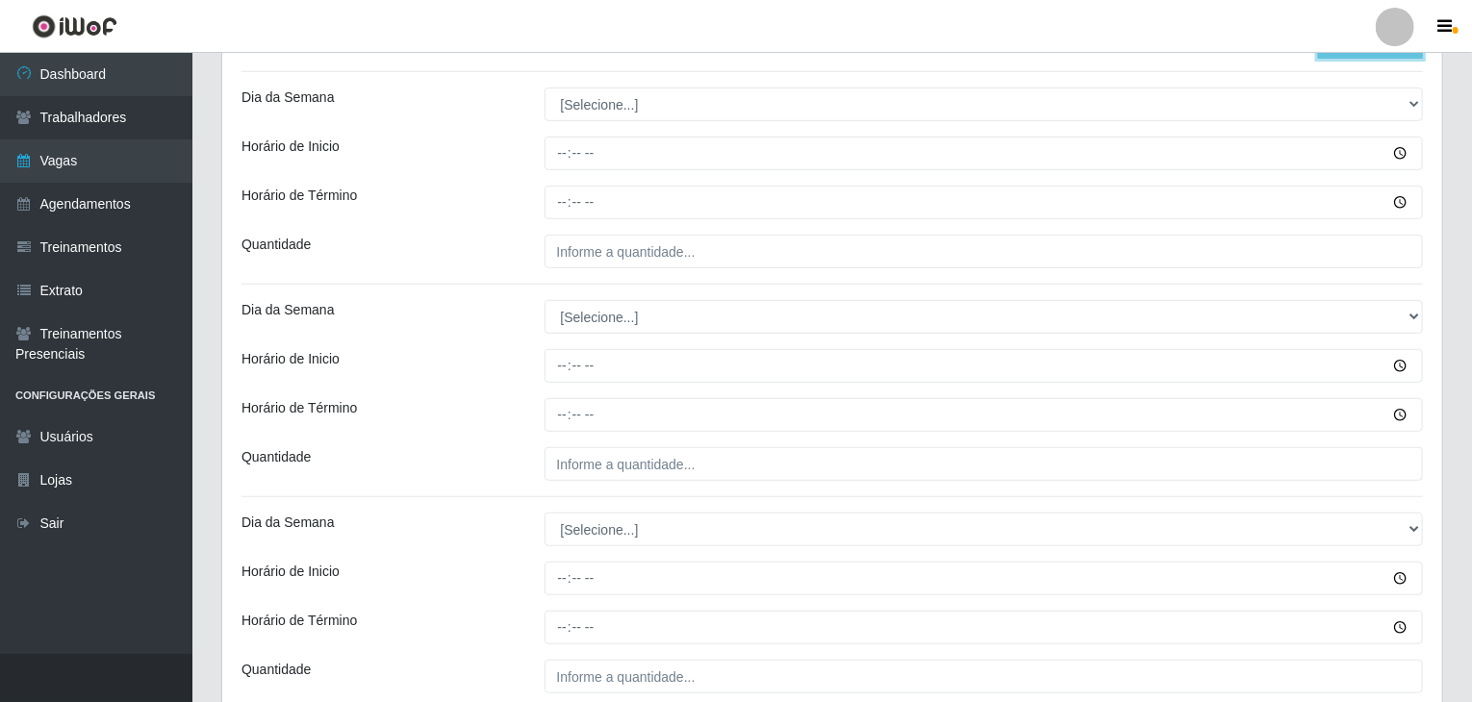
scroll to position [385, 0]
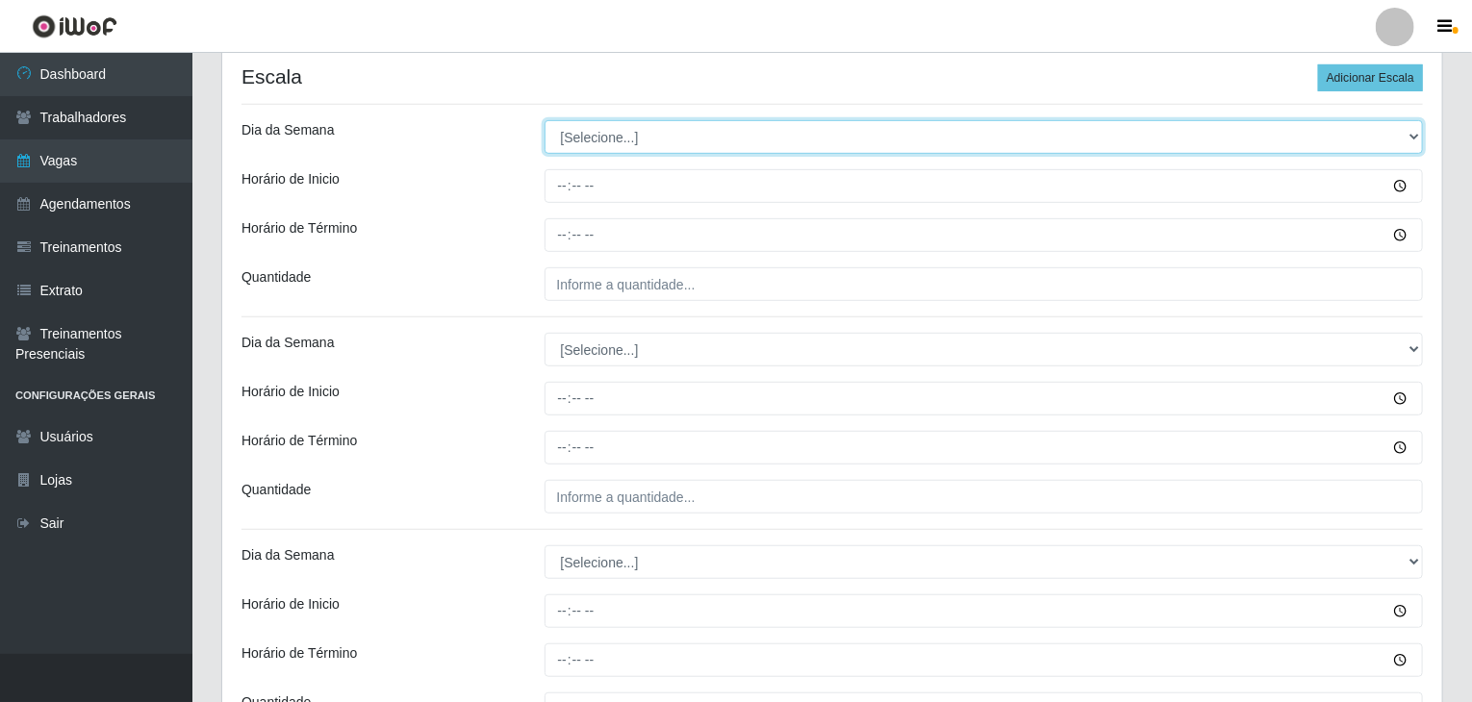
click at [594, 148] on select "[Selecione...] Segunda Terça Quarta Quinta Sexta Sábado Domingo" at bounding box center [983, 137] width 879 height 34
select select "1"
click at [544, 120] on select "[Selecione...] Segunda Terça Quarta Quinta Sexta Sábado Domingo" at bounding box center [983, 137] width 879 height 34
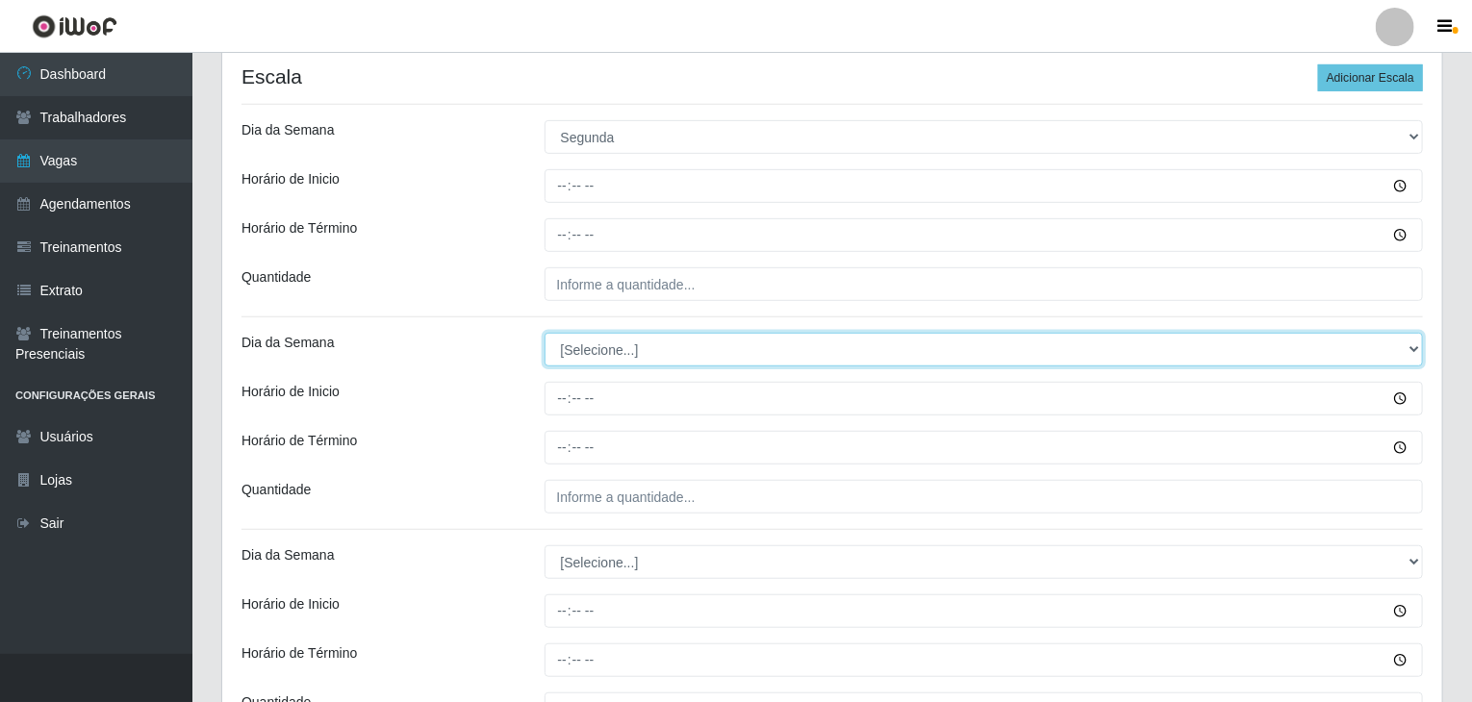
click at [608, 354] on select "[Selecione...] Segunda Terça Quarta Quinta Sexta Sábado Domingo" at bounding box center [983, 350] width 879 height 34
select select "1"
click at [544, 333] on select "[Selecione...] Segunda Terça Quarta Quinta Sexta Sábado Domingo" at bounding box center [983, 350] width 879 height 34
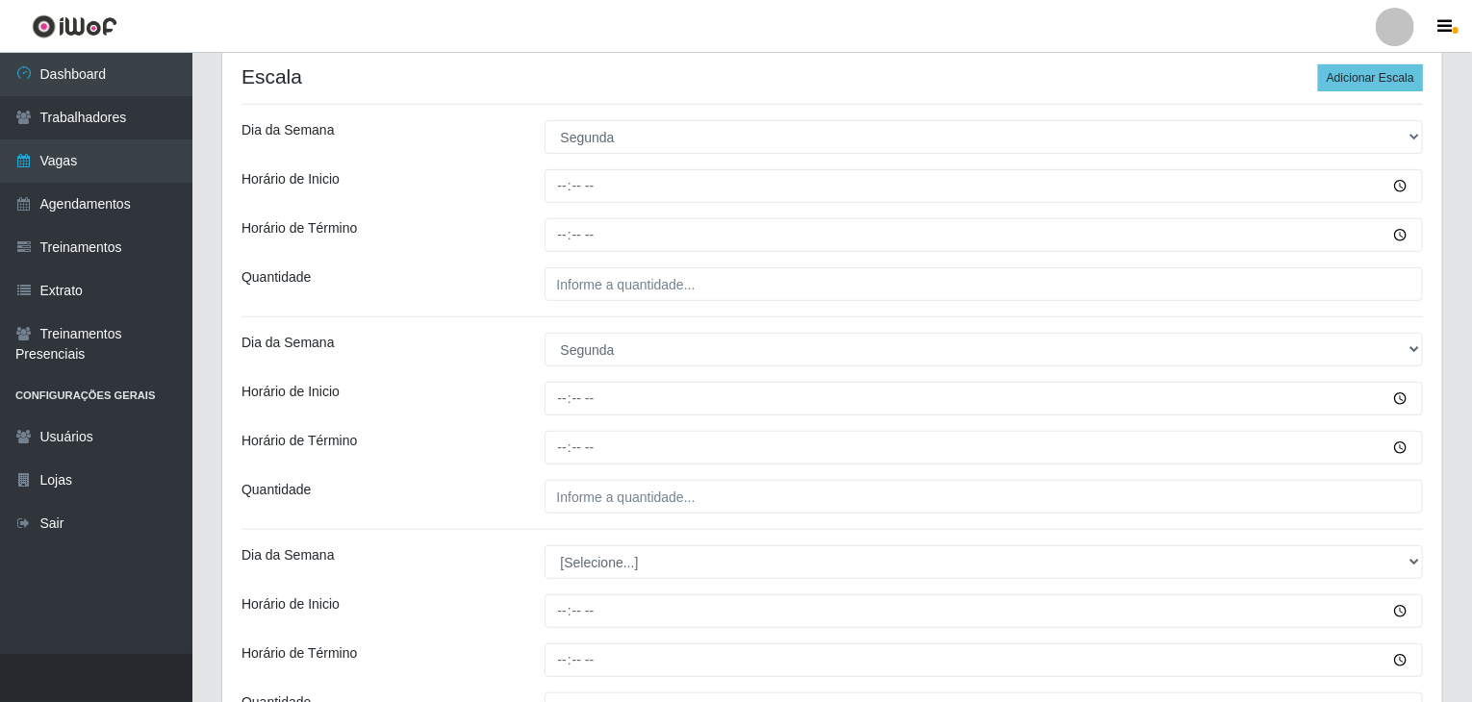
click at [505, 382] on div "Horário de Inicio" at bounding box center [378, 399] width 303 height 34
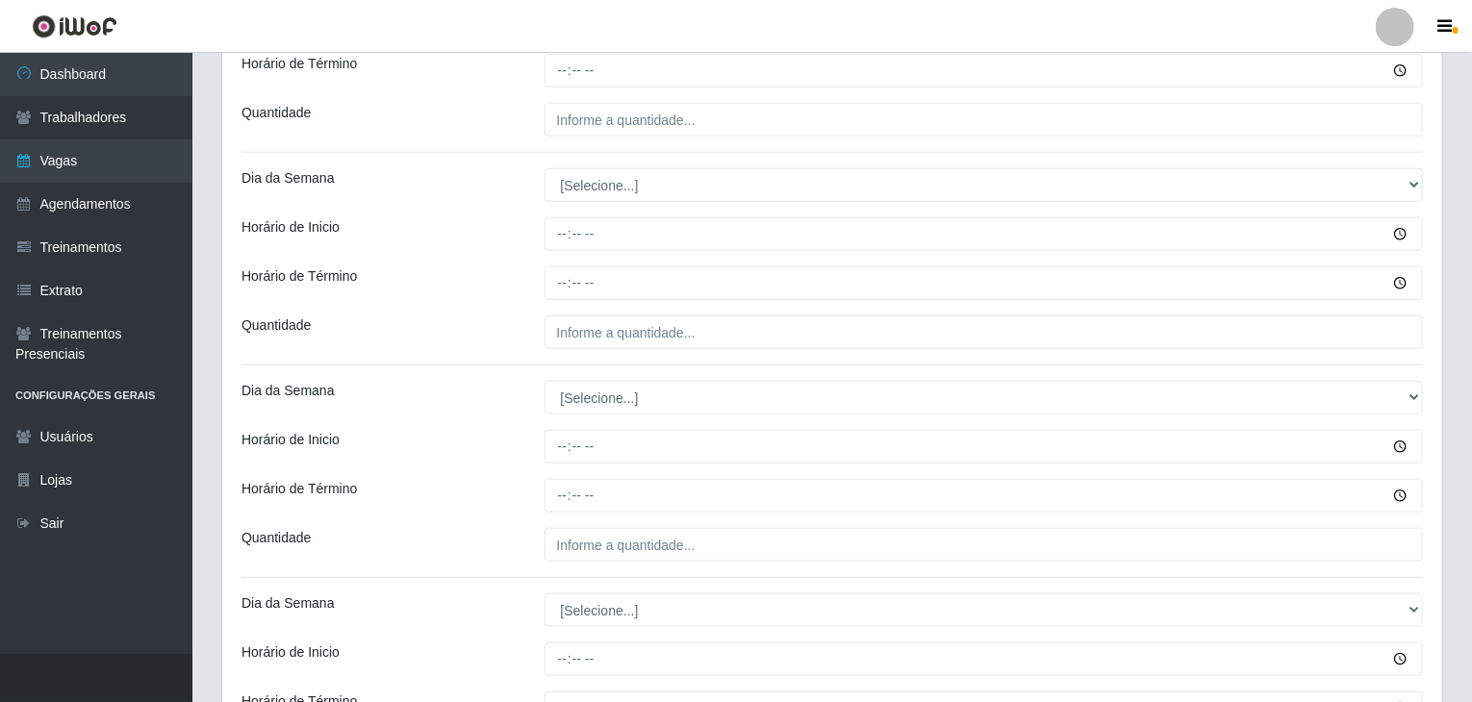
scroll to position [770, 0]
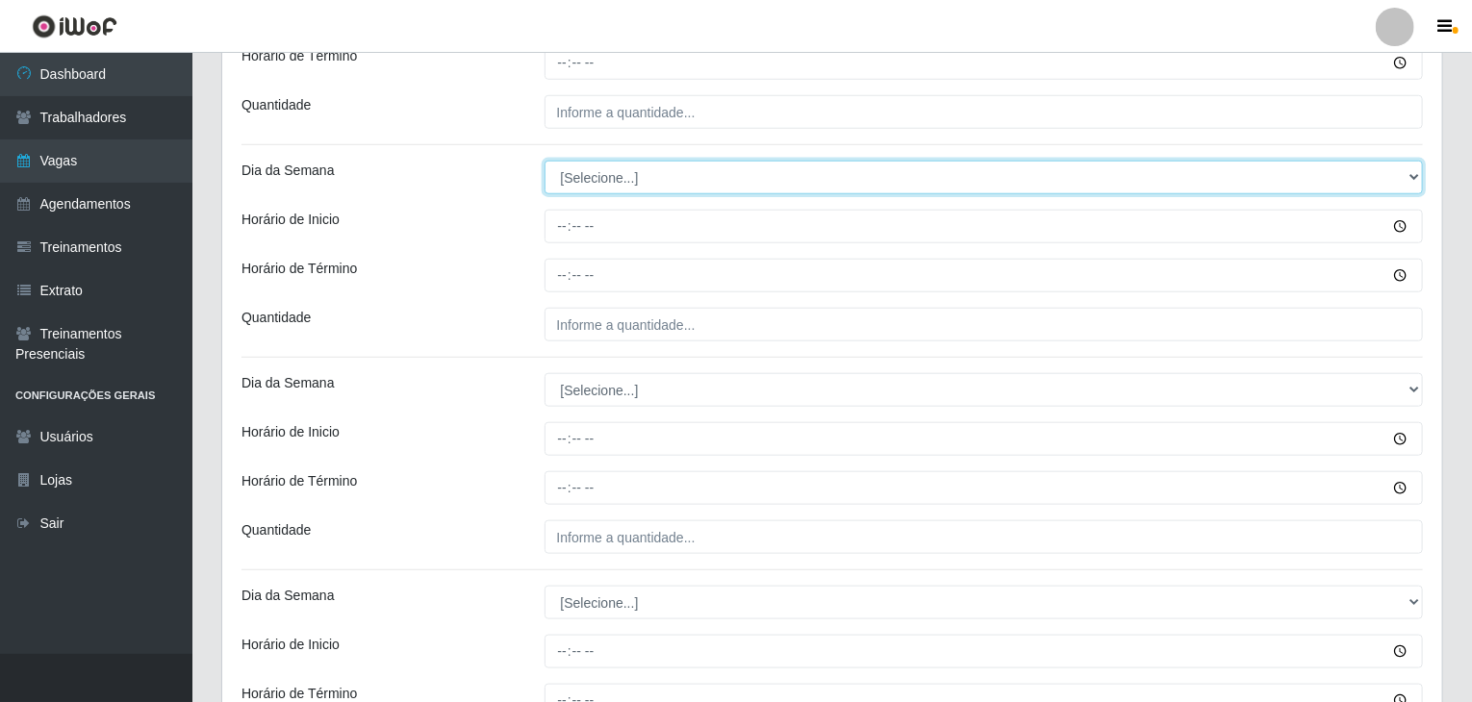
click at [615, 171] on select "[Selecione...] Segunda Terça Quarta Quinta Sexta Sábado Domingo" at bounding box center [983, 178] width 879 height 34
select select "2"
click at [544, 161] on select "[Selecione...] Segunda Terça Quarta Quinta Sexta Sábado Domingo" at bounding box center [983, 178] width 879 height 34
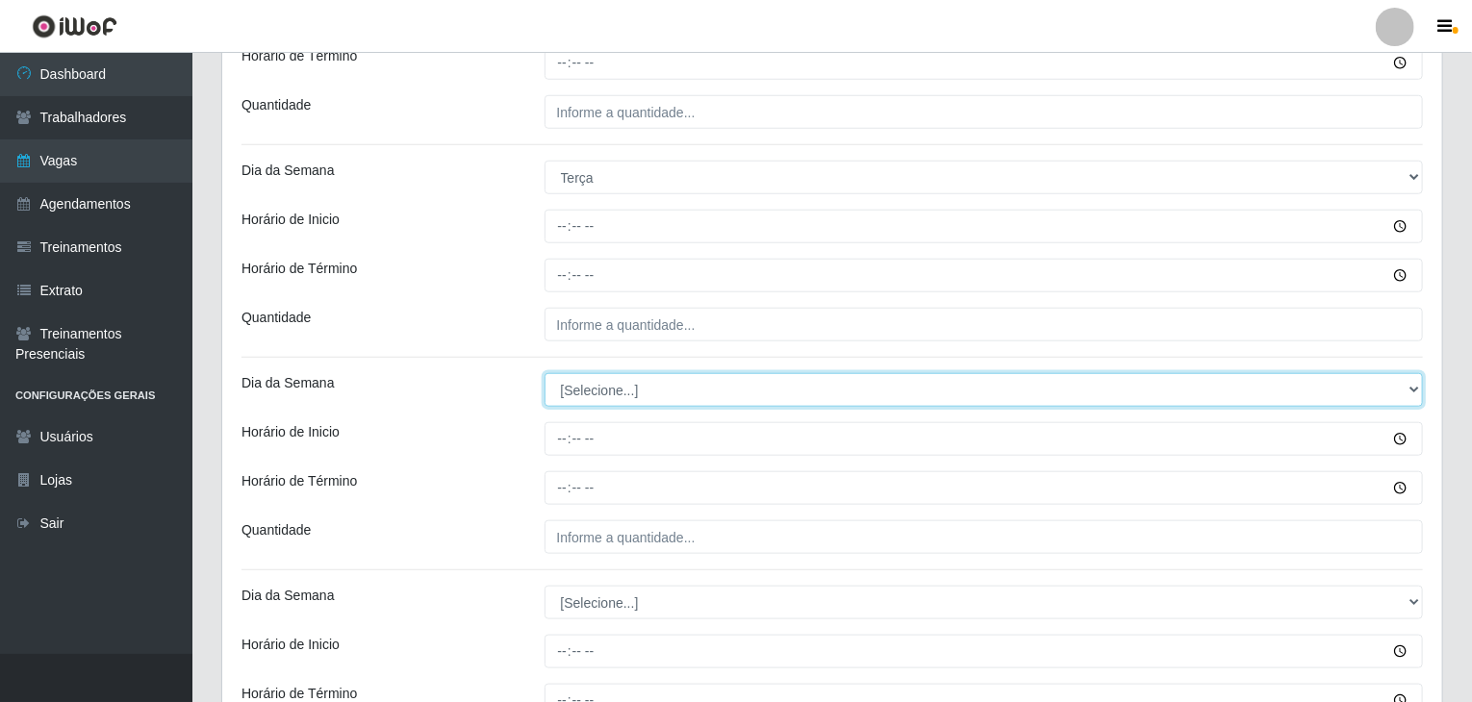
drag, startPoint x: 632, startPoint y: 390, endPoint x: 636, endPoint y: 400, distance: 11.3
click at [632, 390] on select "[Selecione...] Segunda Terça Quarta Quinta Sexta Sábado Domingo" at bounding box center [983, 390] width 879 height 34
select select "2"
click at [544, 373] on select "[Selecione...] Segunda Terça Quarta Quinta Sexta Sábado Domingo" at bounding box center [983, 390] width 879 height 34
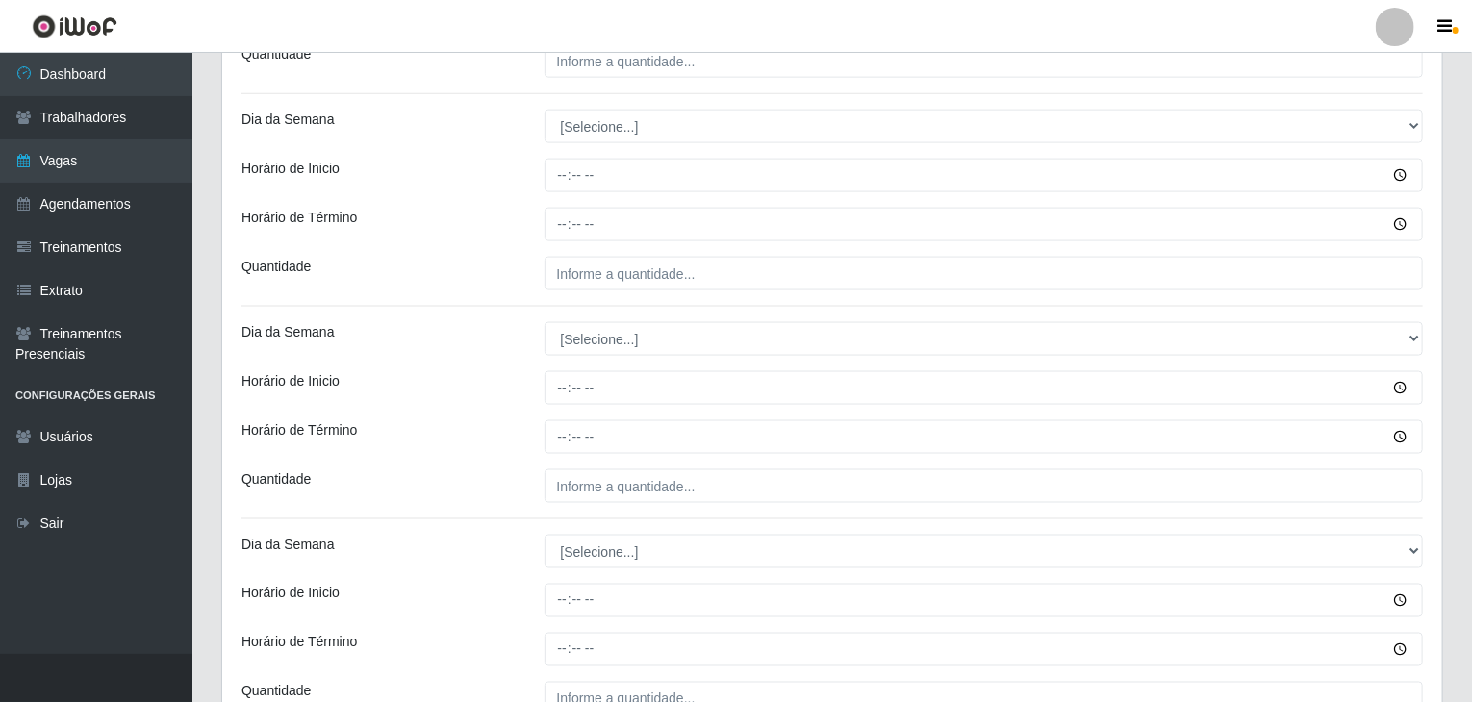
scroll to position [1251, 0]
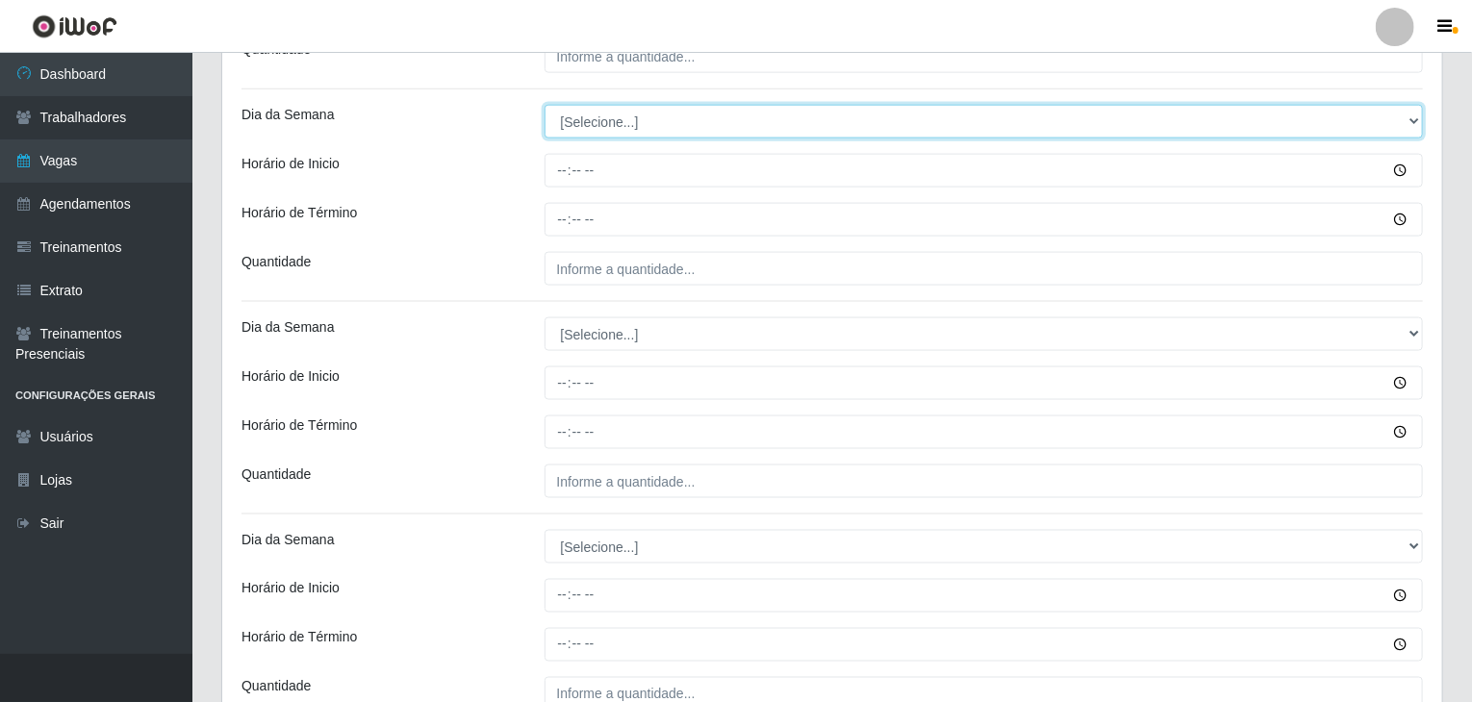
click at [613, 122] on select "[Selecione...] Segunda Terça Quarta Quinta Sexta Sábado Domingo" at bounding box center [983, 122] width 879 height 34
select select "3"
click at [544, 105] on select "[Selecione...] Segunda Terça Quarta Quinta Sexta Sábado Domingo" at bounding box center [983, 122] width 879 height 34
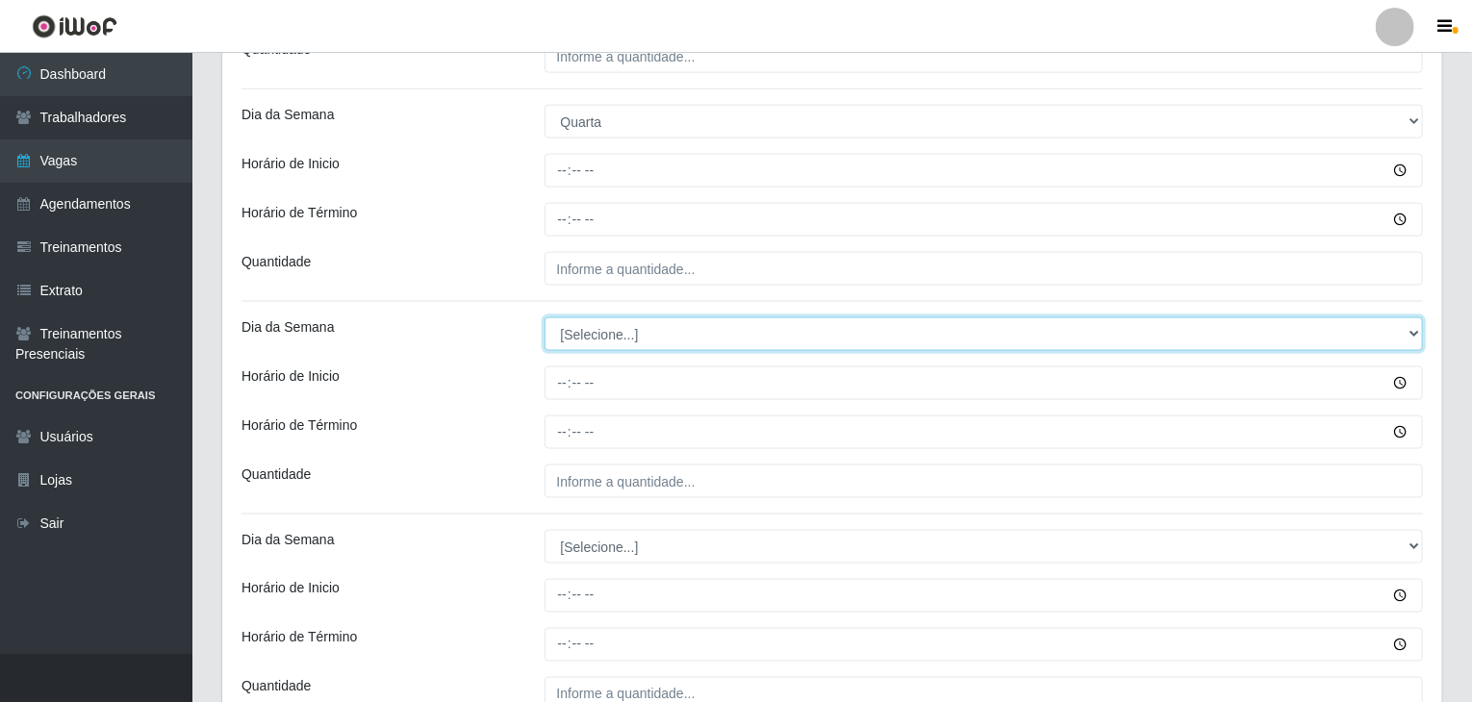
click at [597, 332] on select "[Selecione...] Segunda Terça Quarta Quinta Sexta Sábado Domingo" at bounding box center [983, 334] width 879 height 34
select select "3"
click at [544, 317] on select "[Selecione...] Segunda Terça Quarta Quinta Sexta Sábado Domingo" at bounding box center [983, 334] width 879 height 34
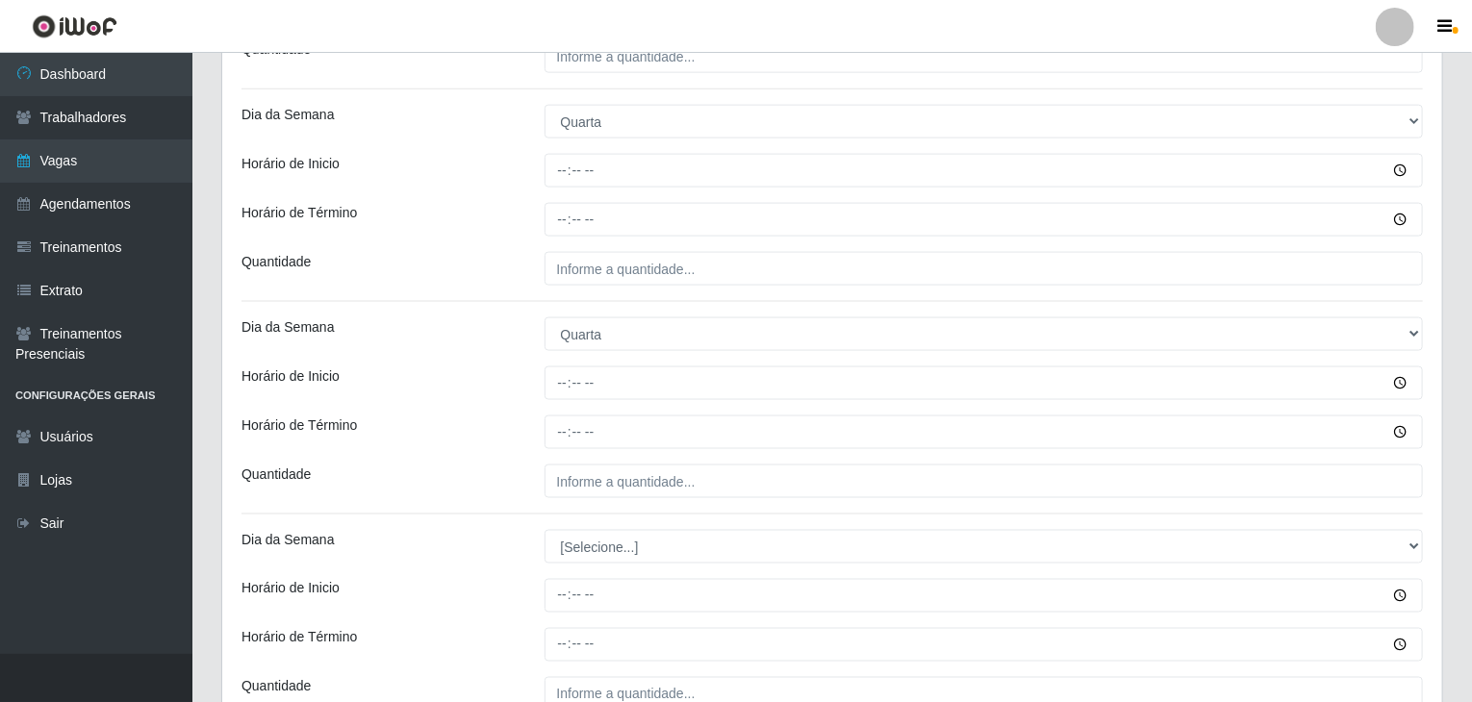
click at [469, 358] on div "Loja Rede Compras Supermercados - LOJA 1 Função [Selecione...] ASG ASG + ASG ++…" at bounding box center [832, 370] width 1220 height 2910
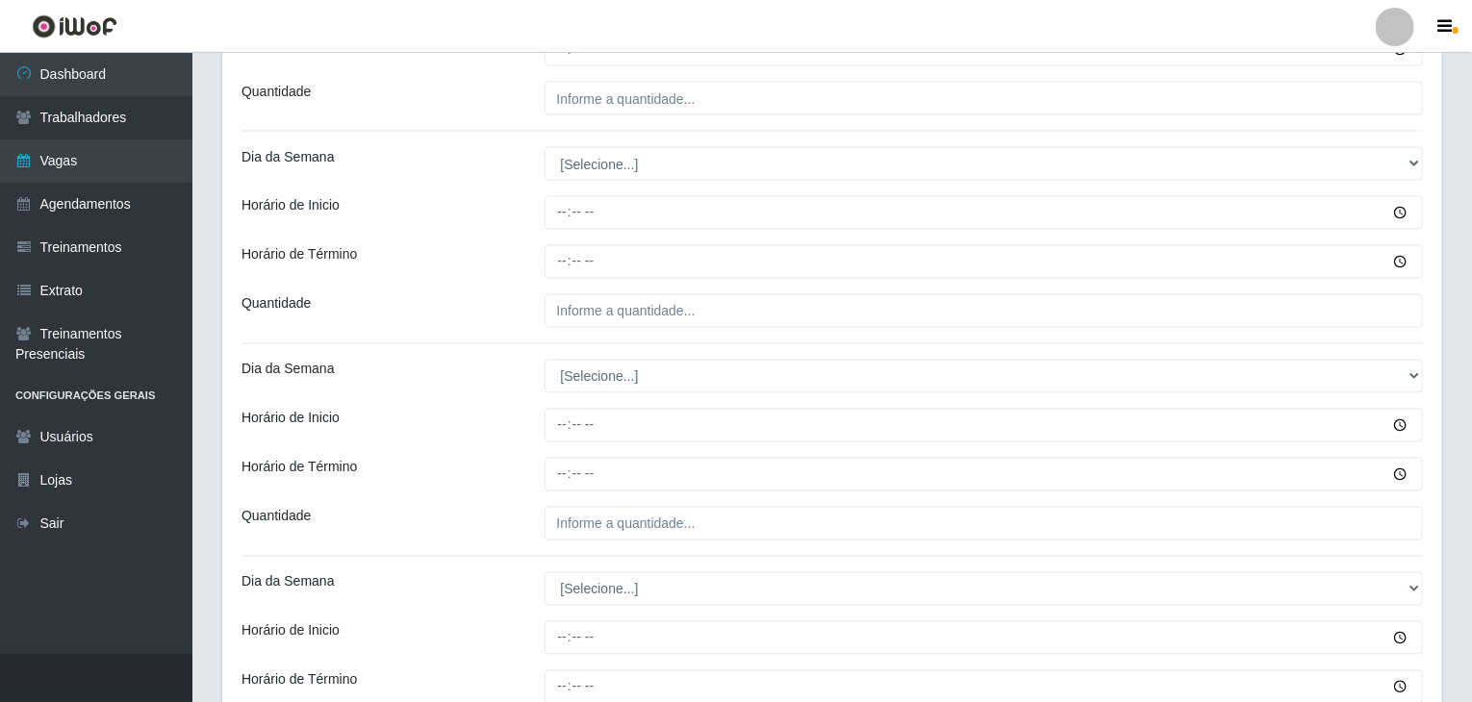
scroll to position [1635, 0]
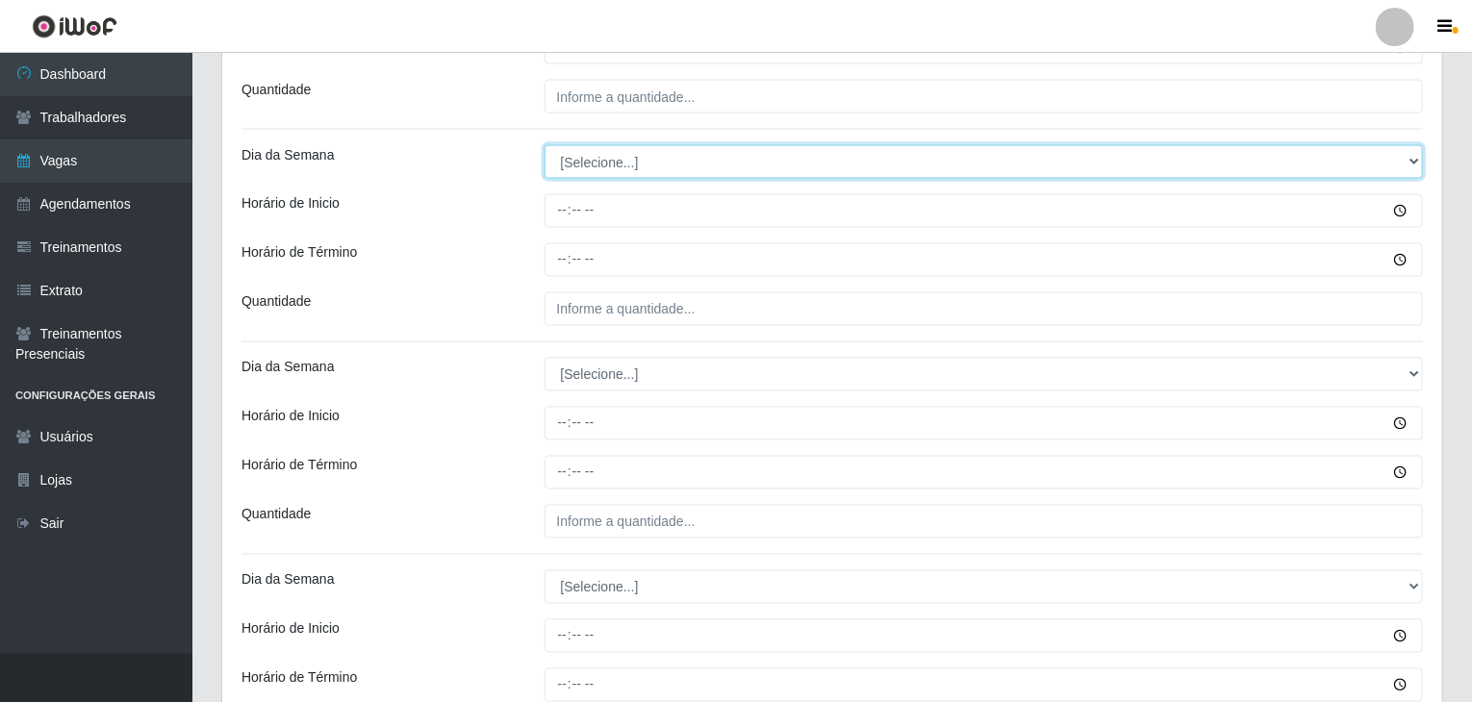
click at [643, 153] on select "[Selecione...] Segunda Terça Quarta Quinta Sexta Sábado Domingo" at bounding box center [983, 162] width 879 height 34
select select "4"
click at [544, 145] on select "[Selecione...] Segunda Terça Quarta Quinta Sexta Sábado Domingo" at bounding box center [983, 162] width 879 height 34
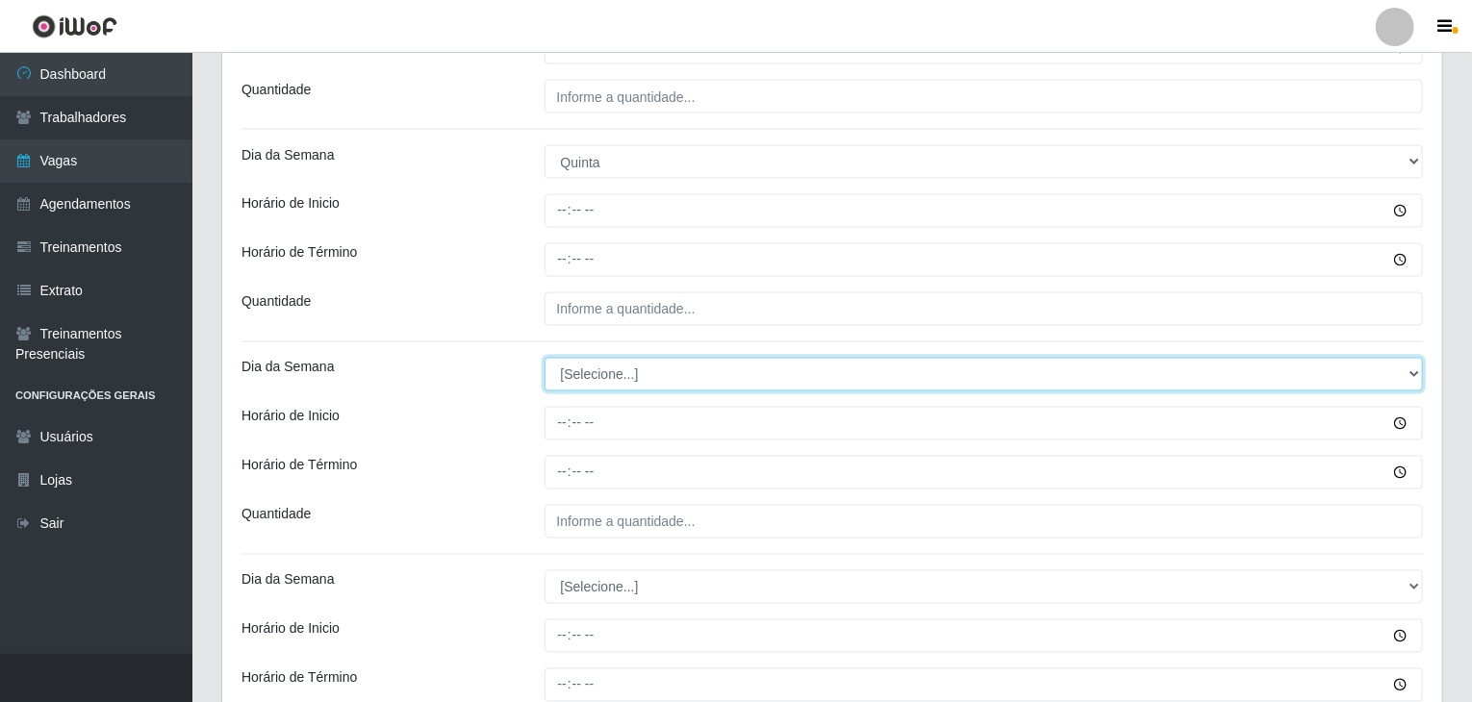
click at [601, 366] on select "[Selecione...] Segunda Terça Quarta Quinta Sexta Sábado Domingo" at bounding box center [983, 375] width 879 height 34
select select "4"
click at [544, 358] on select "[Selecione...] Segunda Terça Quarta Quinta Sexta Sábado Domingo" at bounding box center [983, 375] width 879 height 34
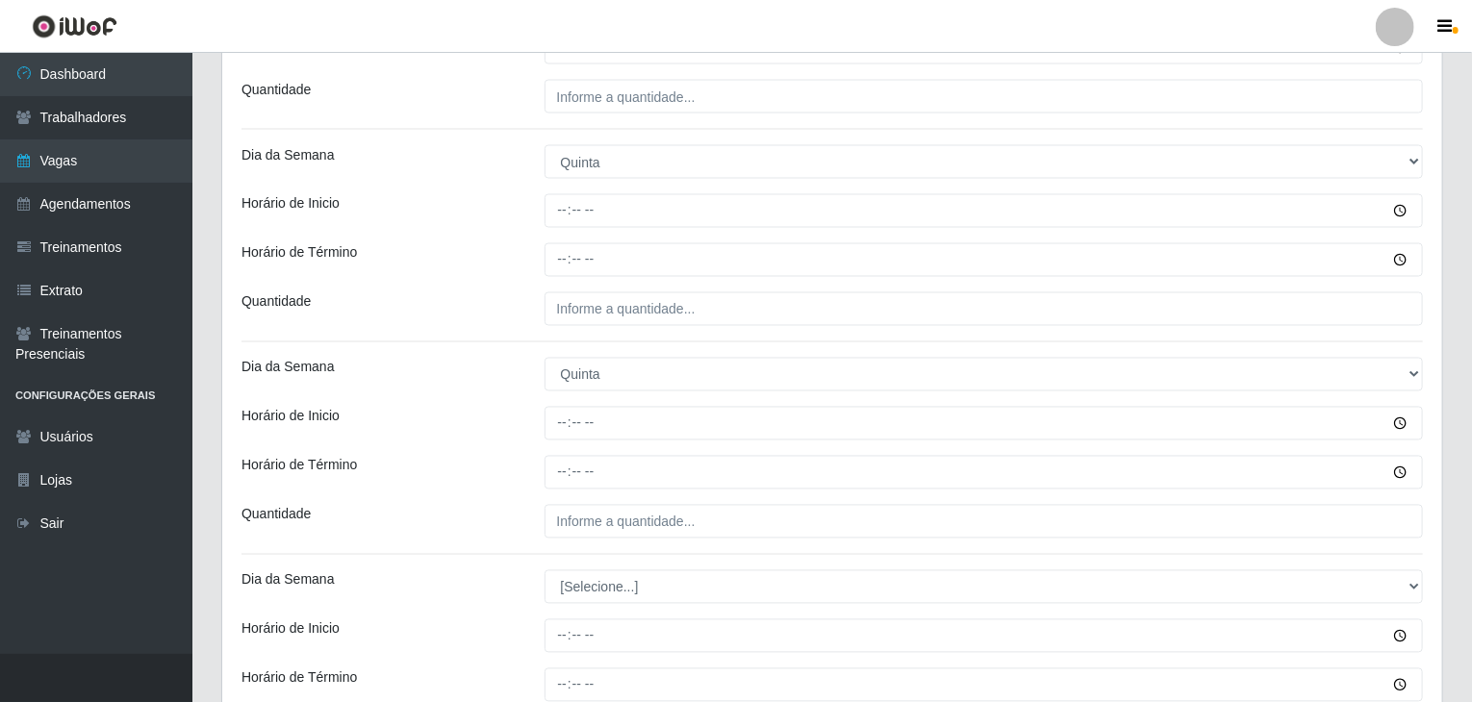
click at [473, 420] on div "Horário de Inicio" at bounding box center [378, 424] width 303 height 34
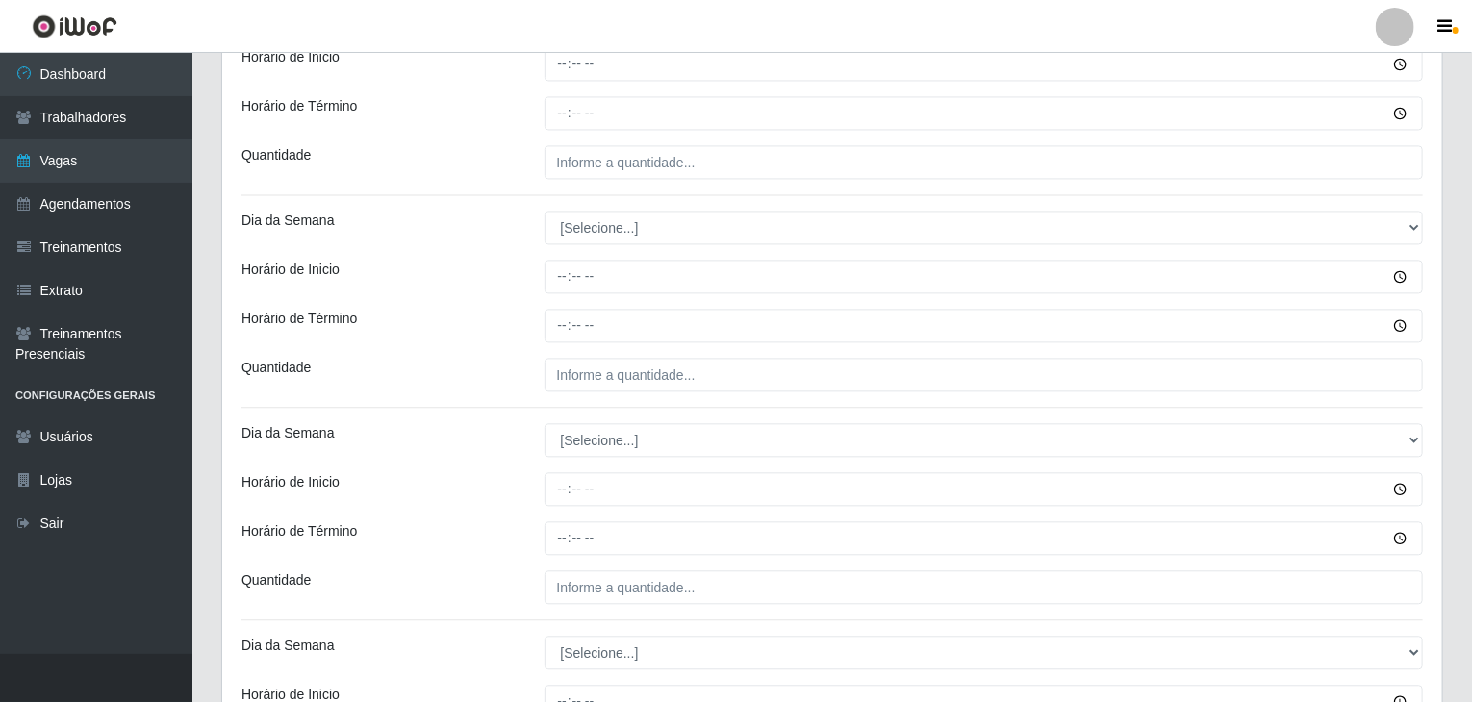
scroll to position [2020, 0]
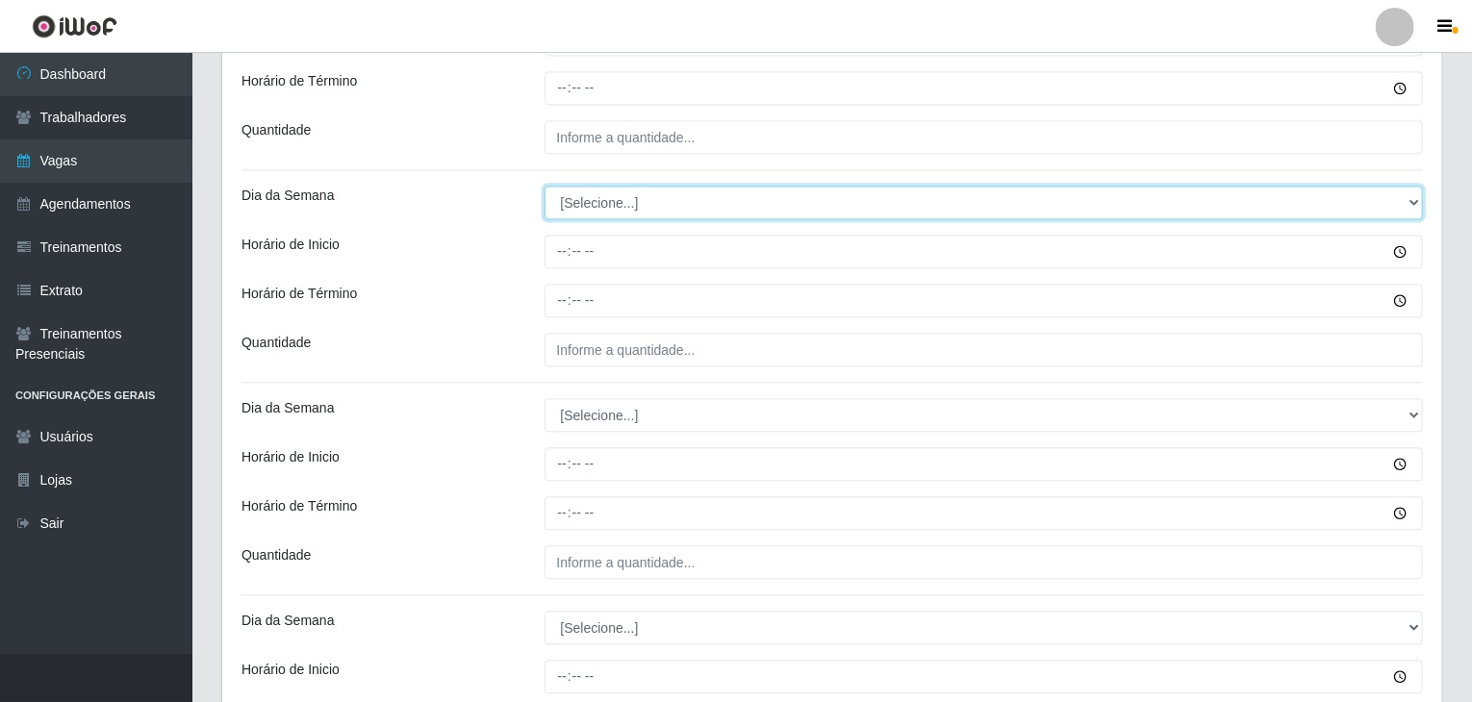
click at [654, 190] on select "[Selecione...] Segunda Terça Quarta Quinta Sexta Sábado Domingo" at bounding box center [983, 203] width 879 height 34
select select "5"
click at [544, 186] on select "[Selecione...] Segunda Terça Quarta Quinta Sexta Sábado Domingo" at bounding box center [983, 203] width 879 height 34
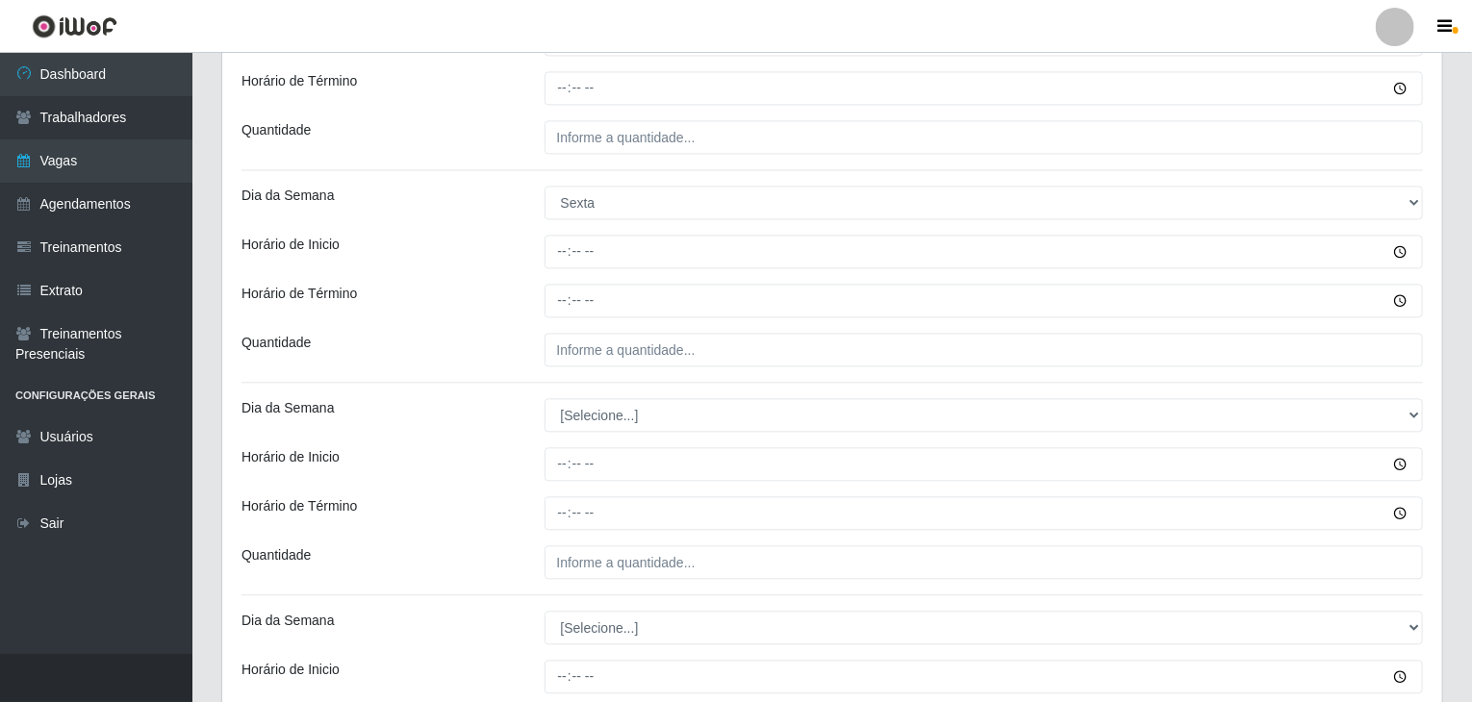
click at [485, 315] on div "Horário de Término" at bounding box center [378, 301] width 303 height 34
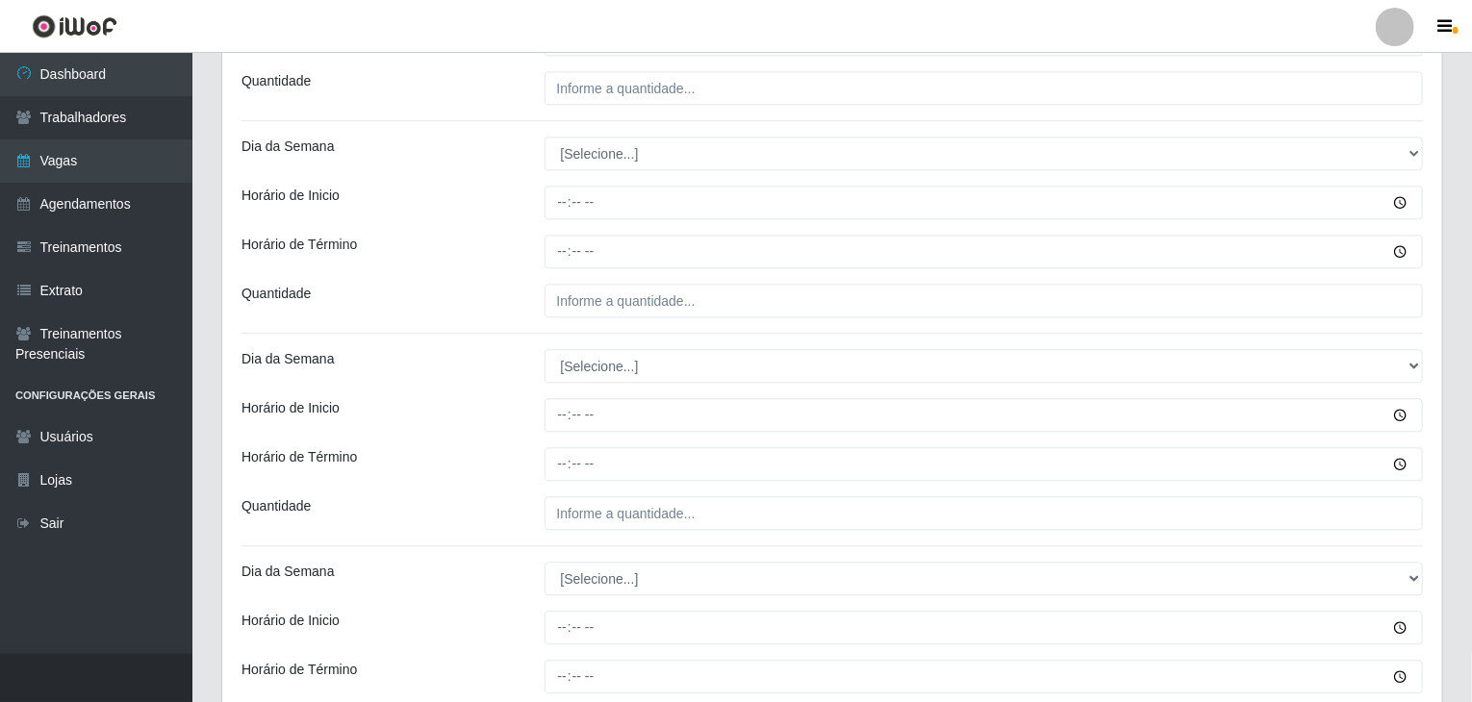
scroll to position [2309, 0]
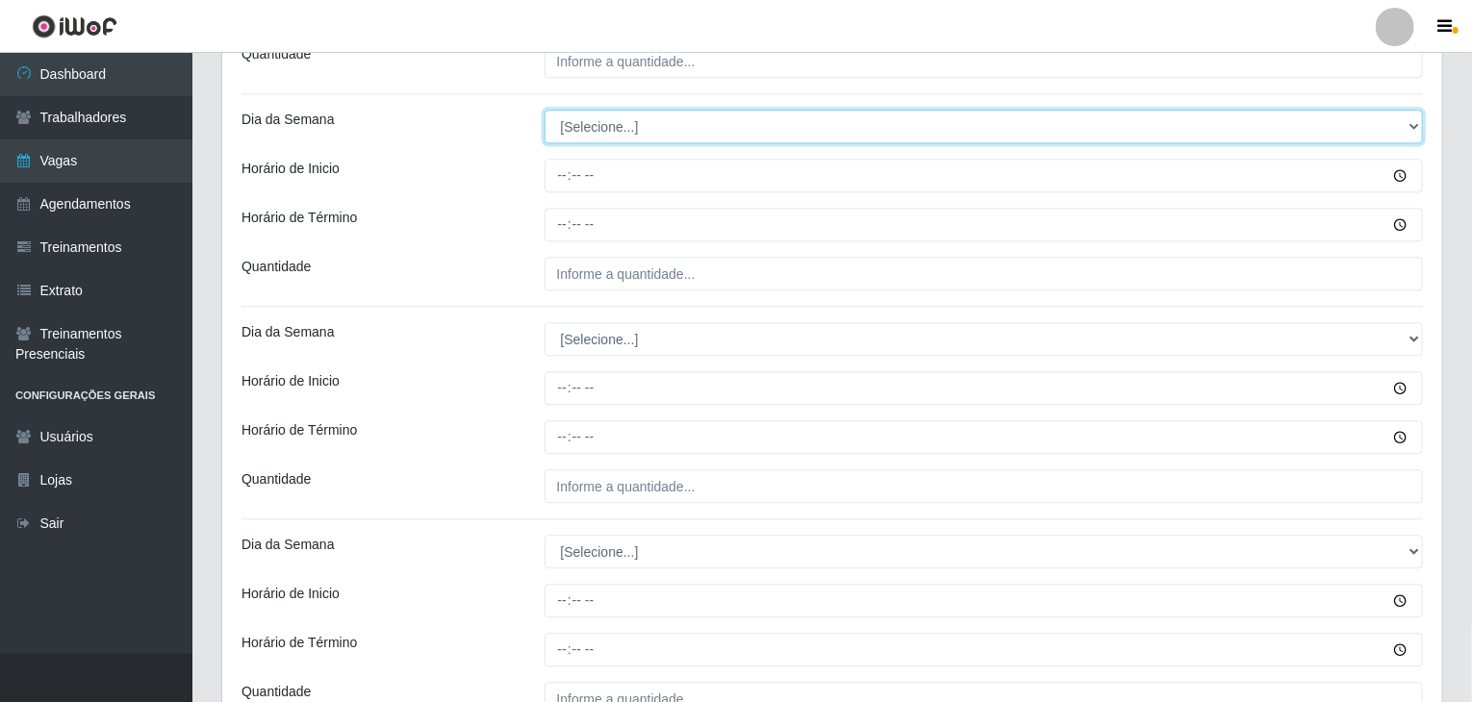
click at [610, 117] on select "[Selecione...] Segunda Terça Quarta Quinta Sexta Sábado Domingo" at bounding box center [983, 127] width 879 height 34
select select "5"
click at [544, 110] on select "[Selecione...] Segunda Terça Quarta Quinta Sexta Sábado Domingo" at bounding box center [983, 127] width 879 height 34
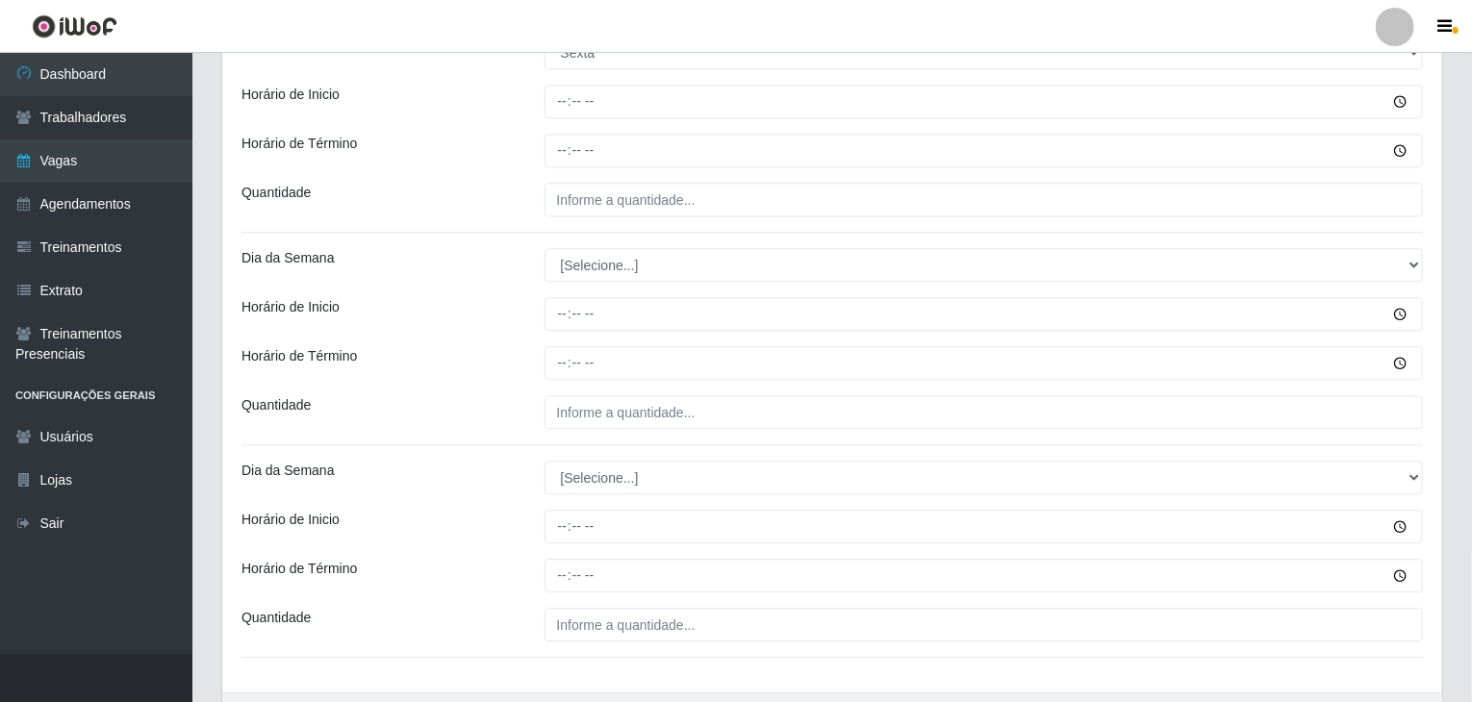
scroll to position [2499, 0]
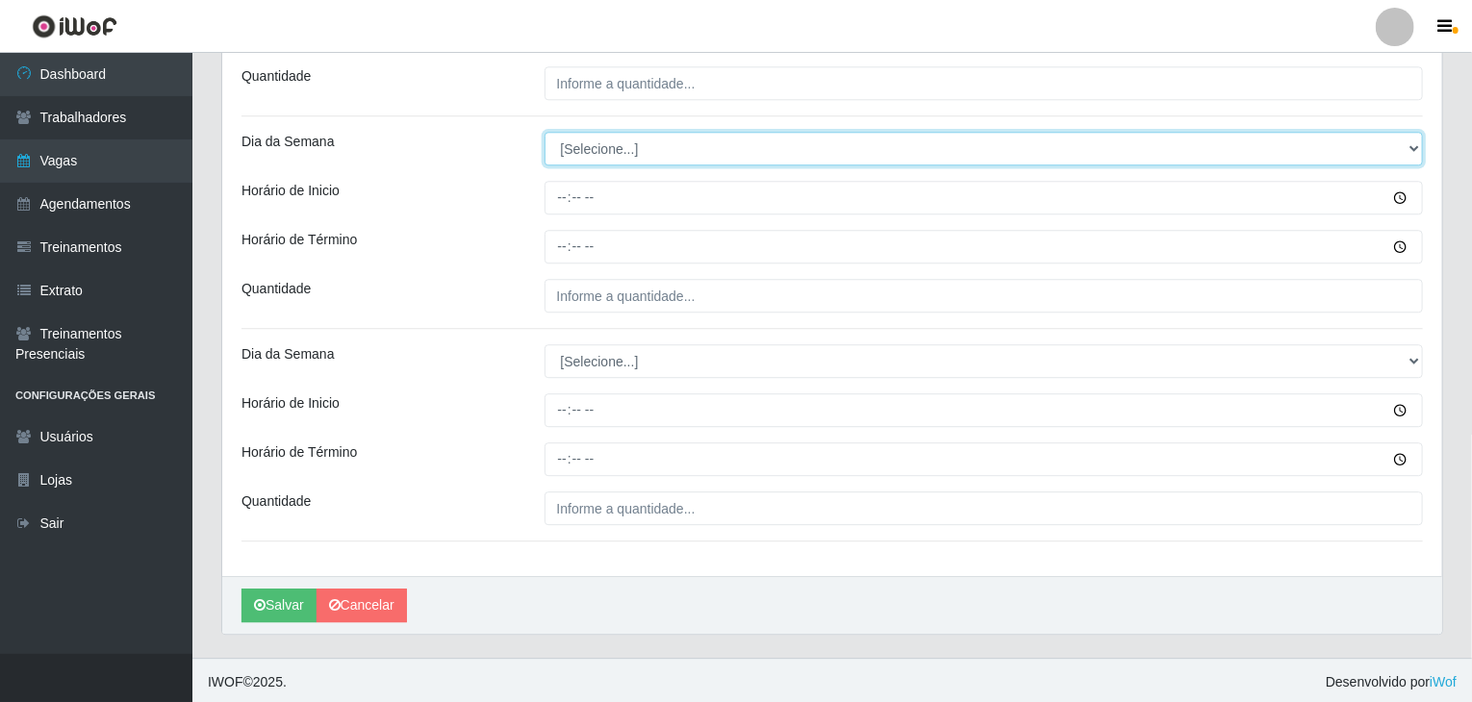
click at [603, 135] on select "[Selecione...] Segunda Terça Quarta Quinta Sexta Sábado Domingo" at bounding box center [983, 149] width 879 height 34
select select "6"
click at [544, 132] on select "[Selecione...] Segunda Terça Quarta Quinta Sexta Sábado Domingo" at bounding box center [983, 149] width 879 height 34
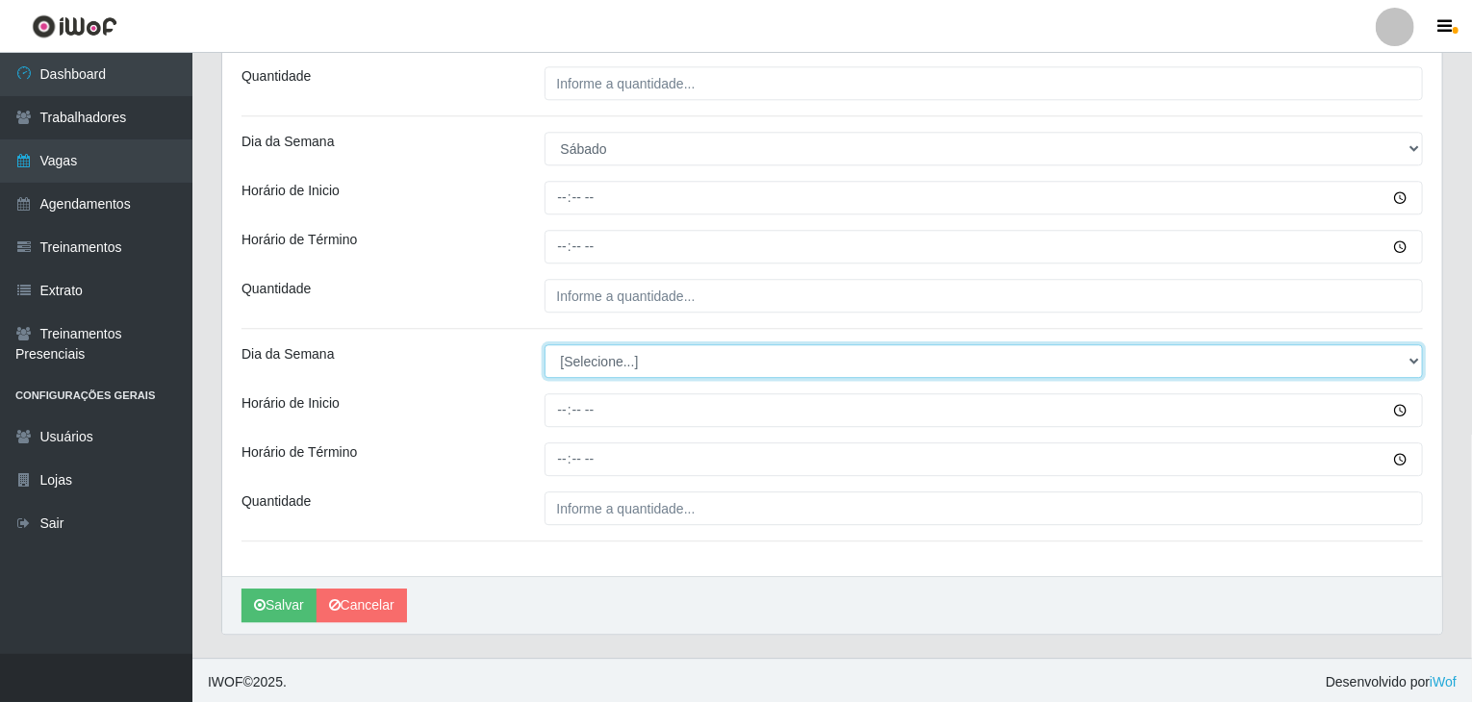
click at [621, 363] on select "[Selecione...] Segunda Terça Quarta Quinta Sexta Sábado Domingo" at bounding box center [983, 361] width 879 height 34
select select "6"
click at [544, 344] on select "[Selecione...] Segunda Terça Quarta Quinta Sexta Sábado Domingo" at bounding box center [983, 361] width 879 height 34
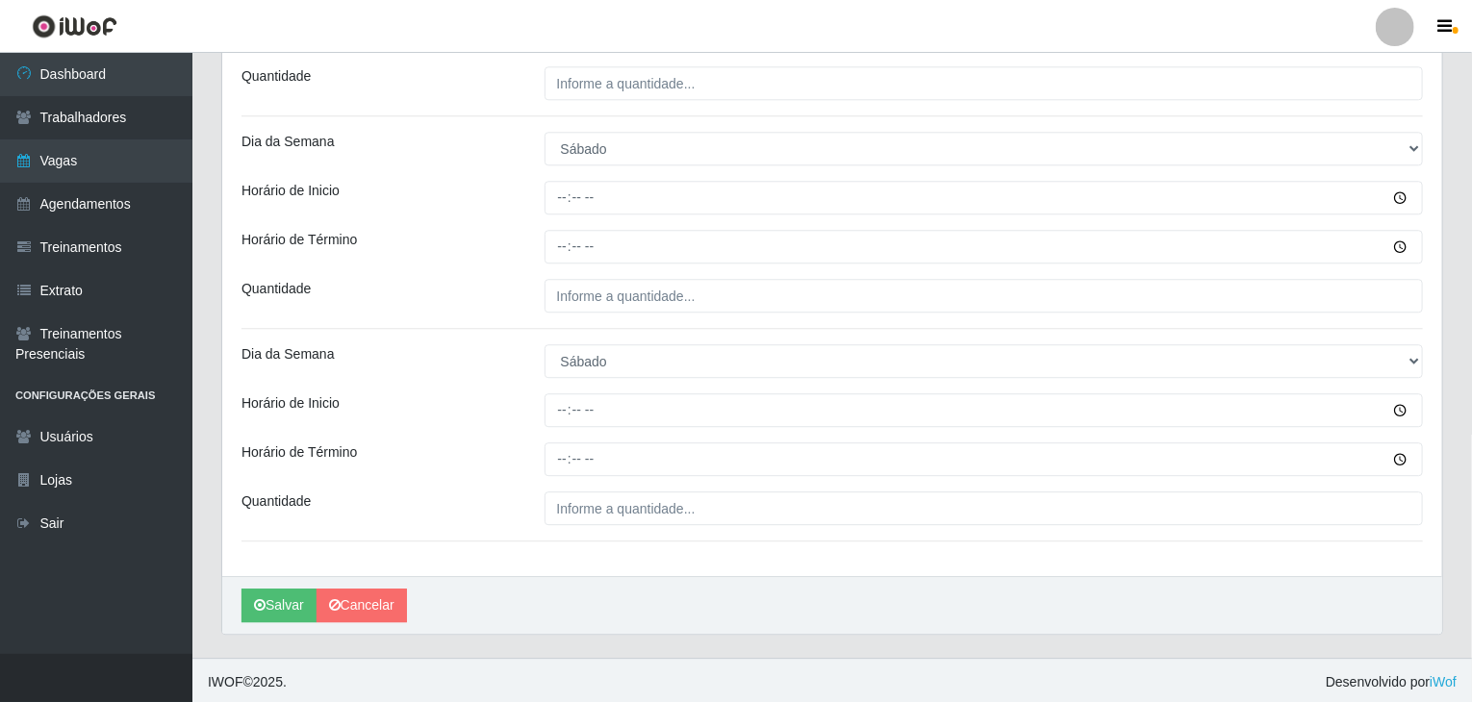
click at [505, 450] on div "Horário de Término" at bounding box center [378, 459] width 303 height 34
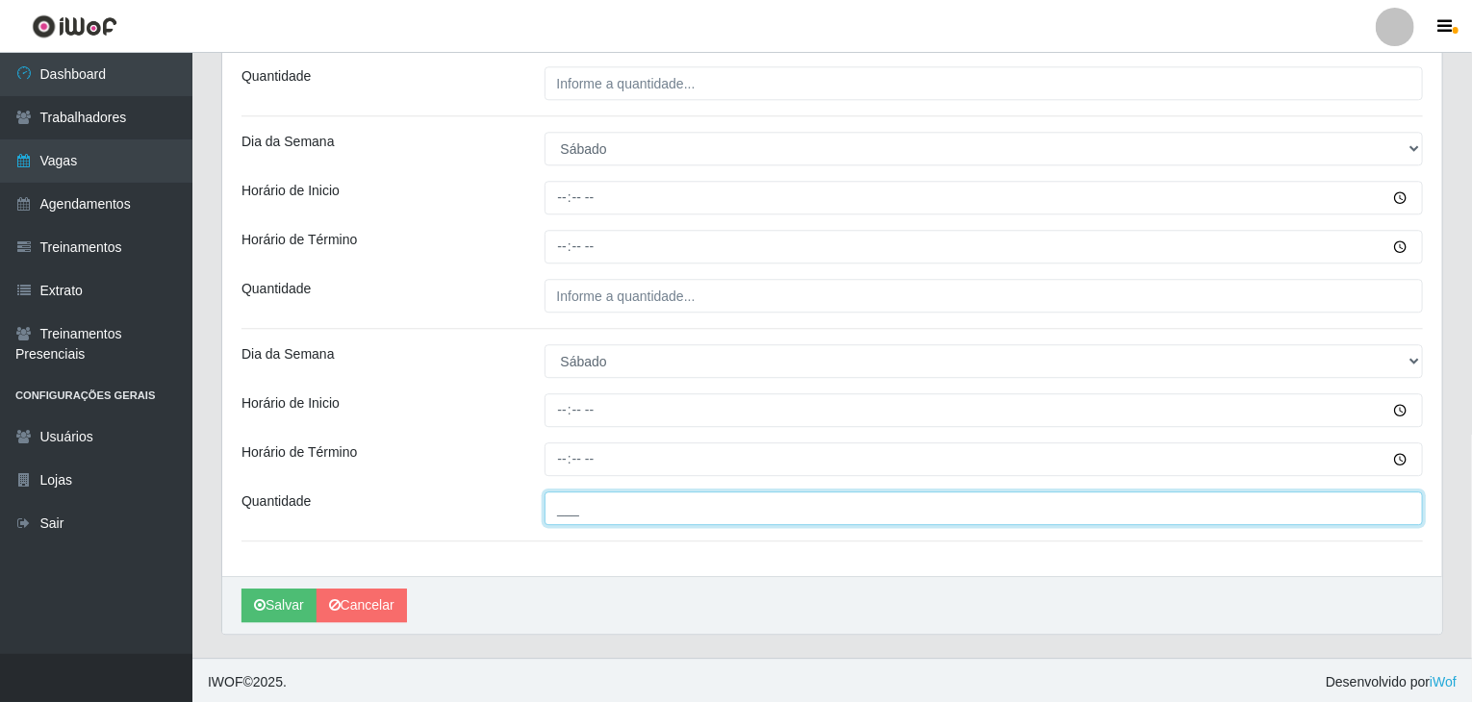
click at [682, 517] on input "___" at bounding box center [983, 509] width 879 height 34
type input "6__"
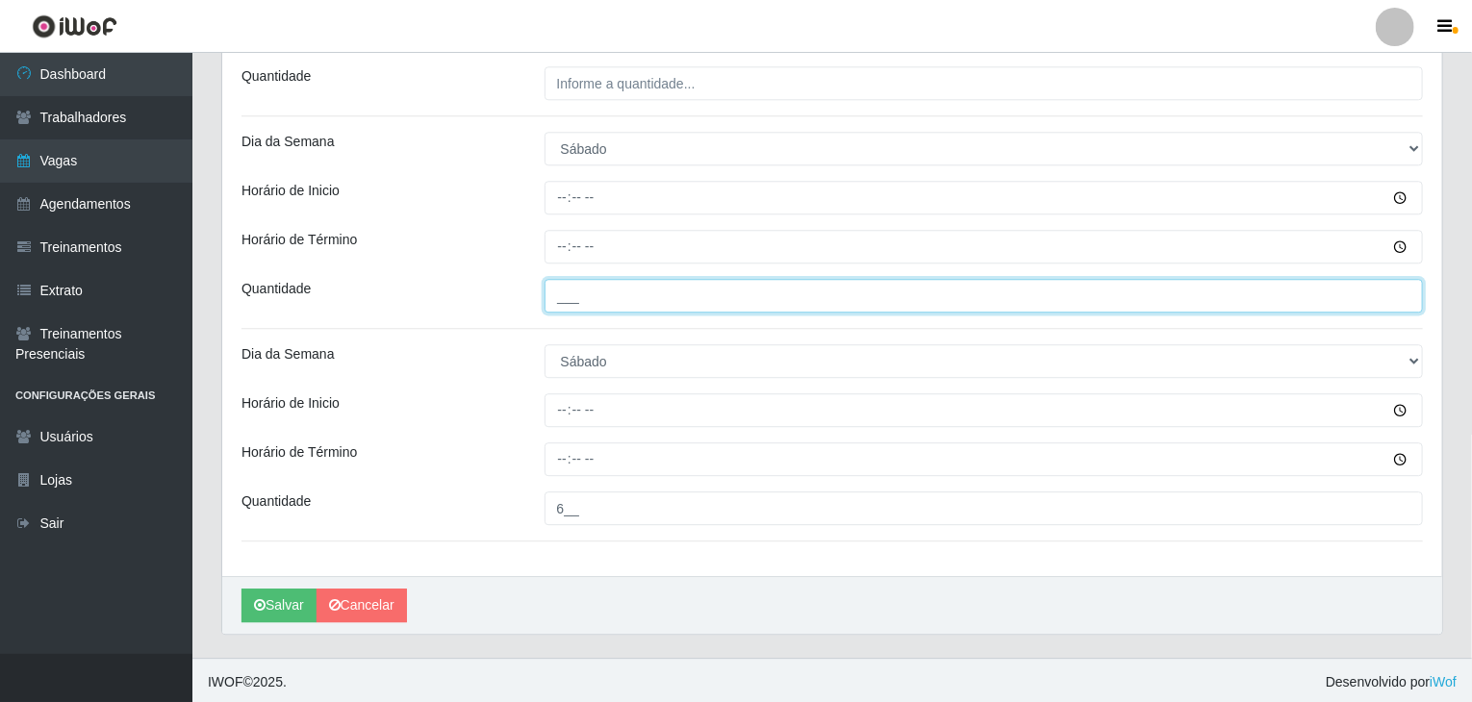
click at [596, 279] on input "___" at bounding box center [983, 296] width 879 height 34
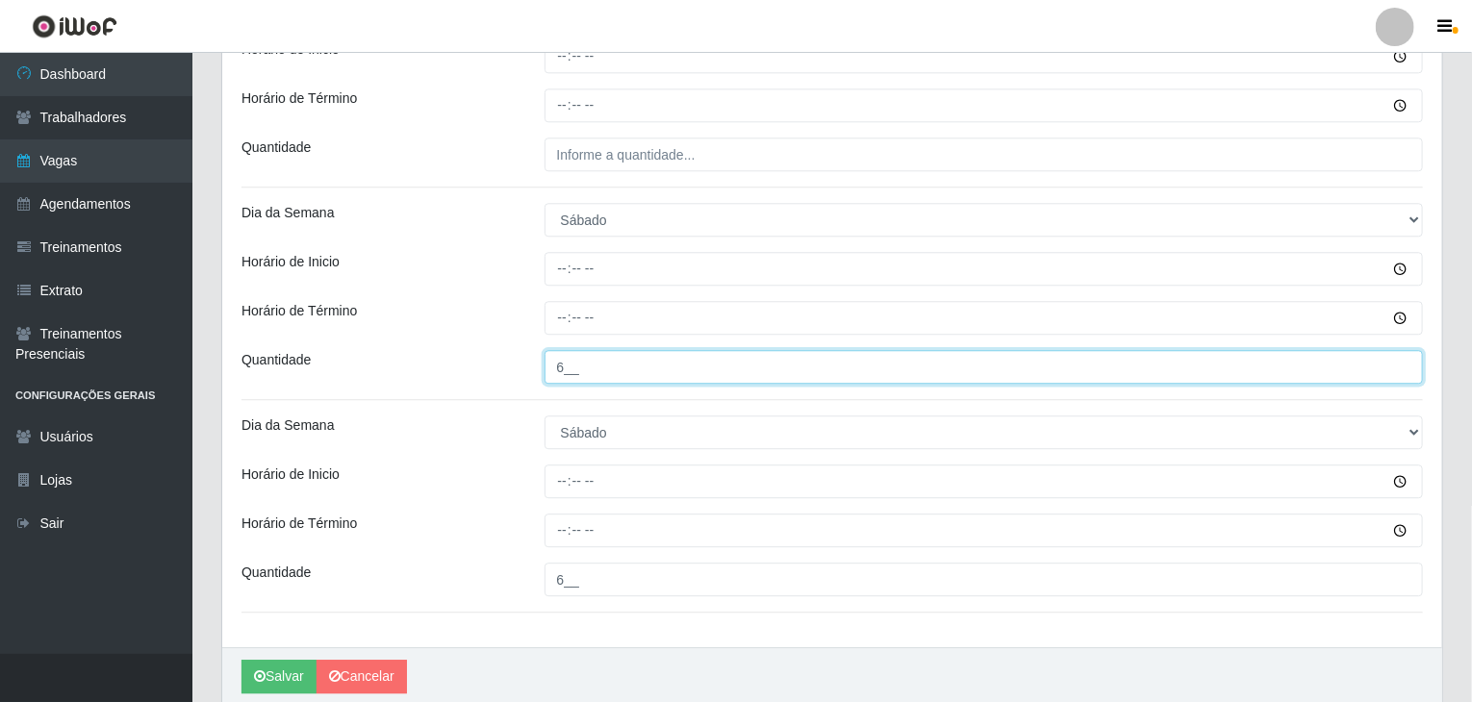
scroll to position [2307, 0]
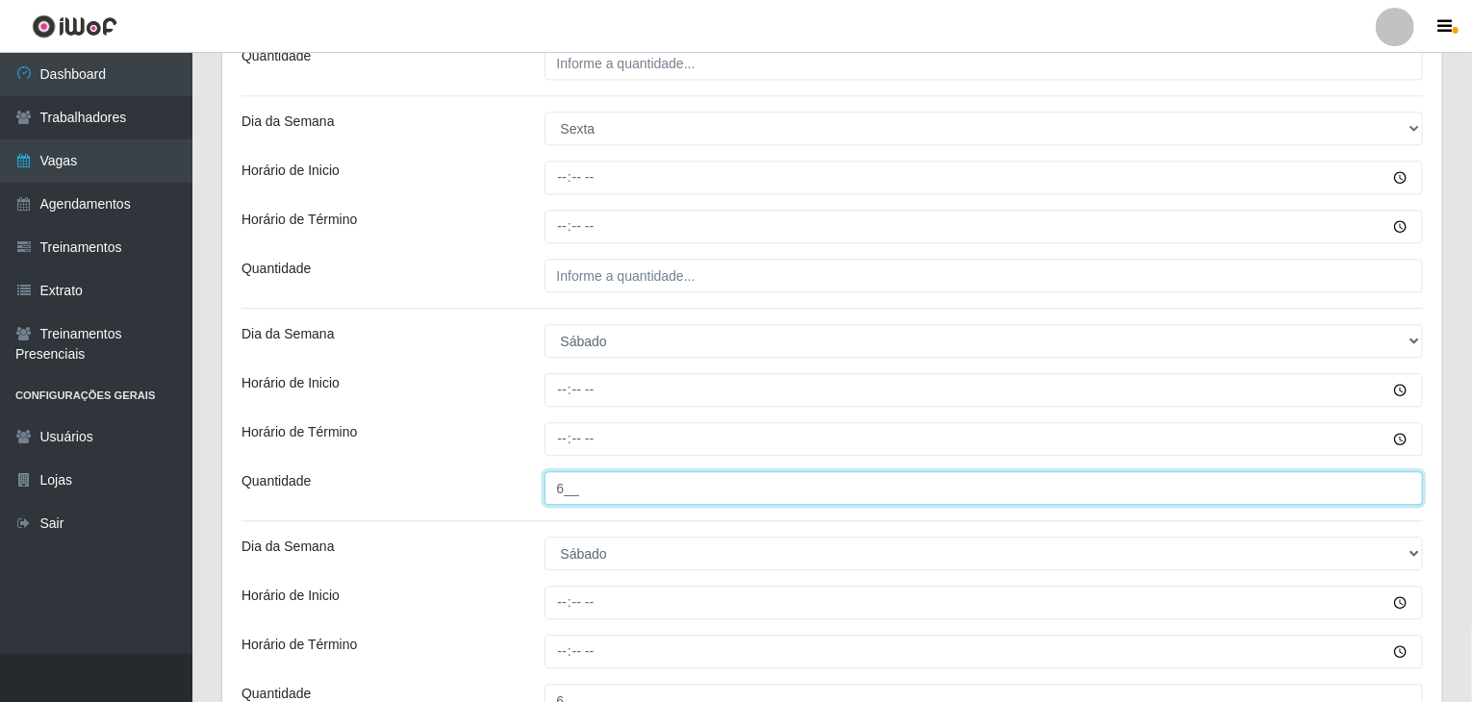
type input "6__"
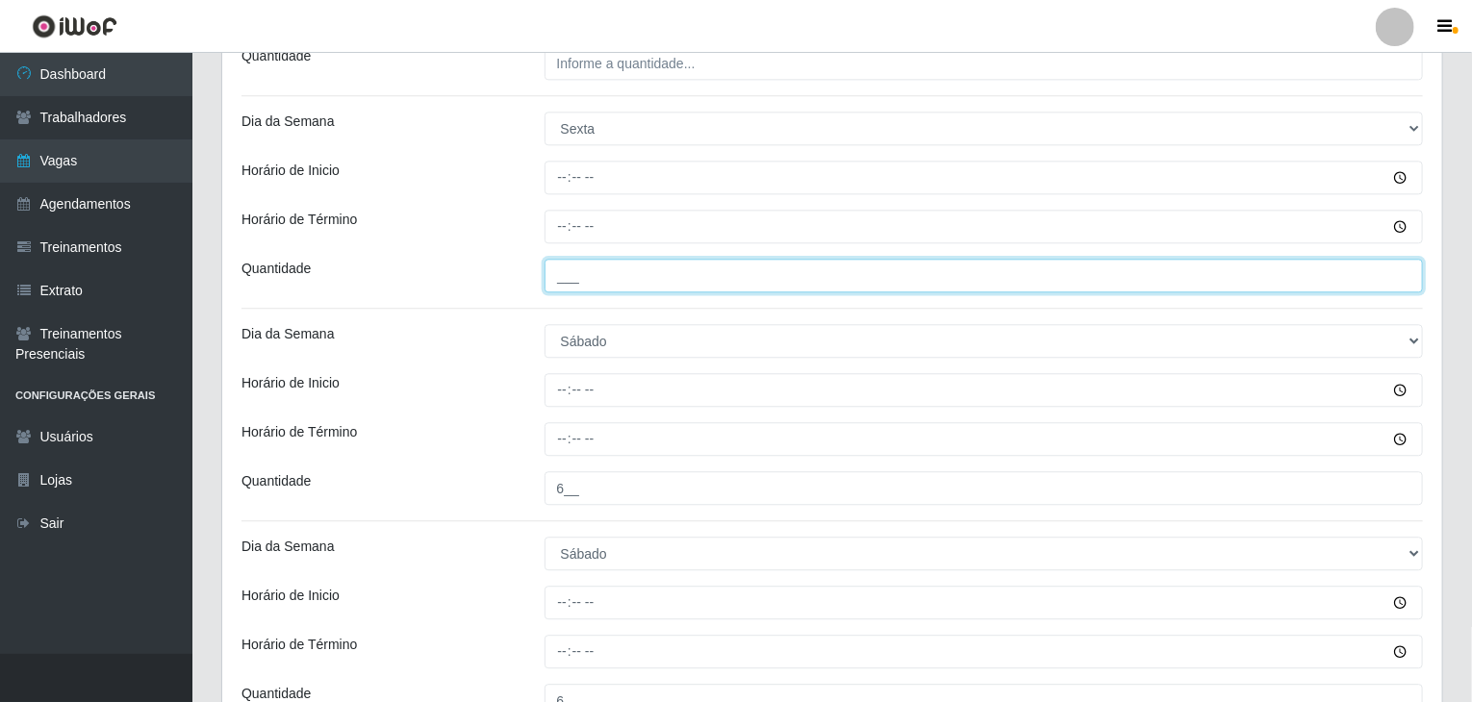
click at [650, 280] on input "___" at bounding box center [983, 276] width 879 height 34
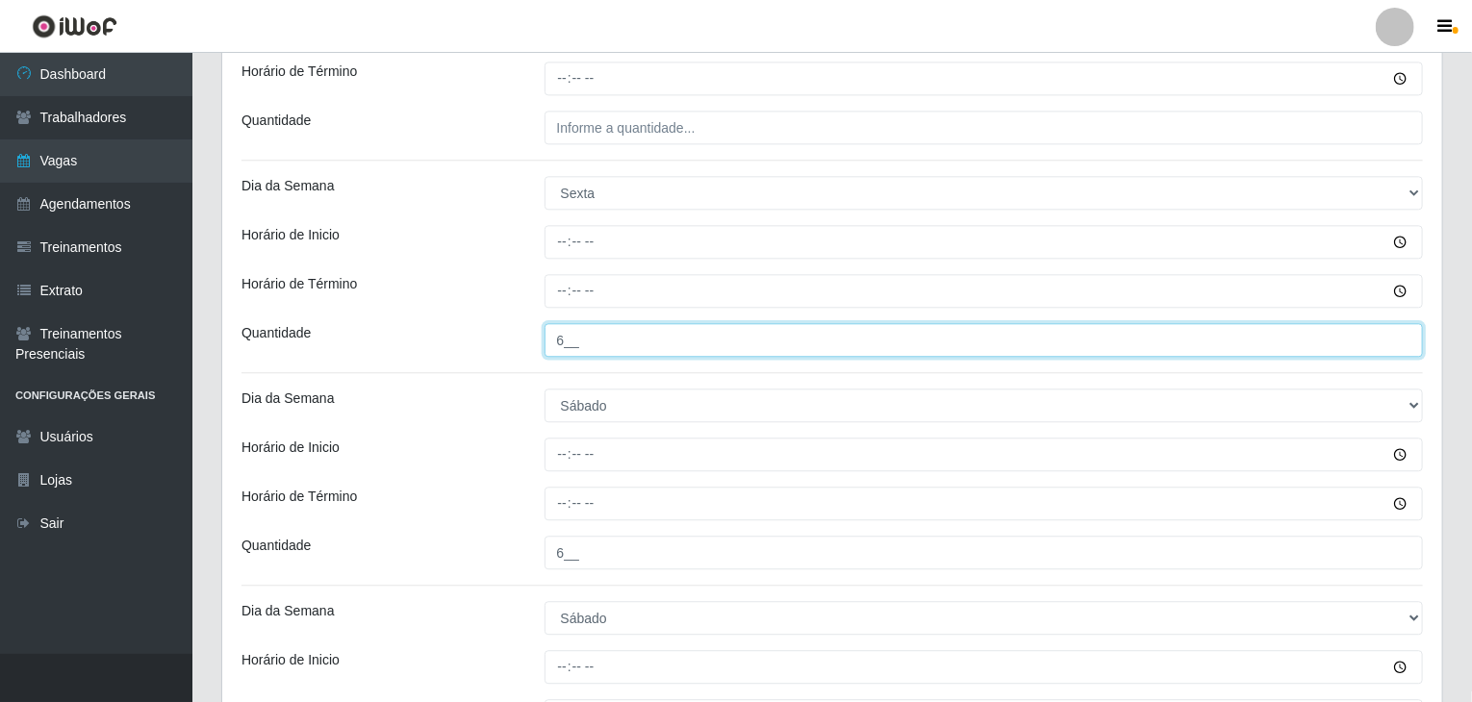
scroll to position [2211, 0]
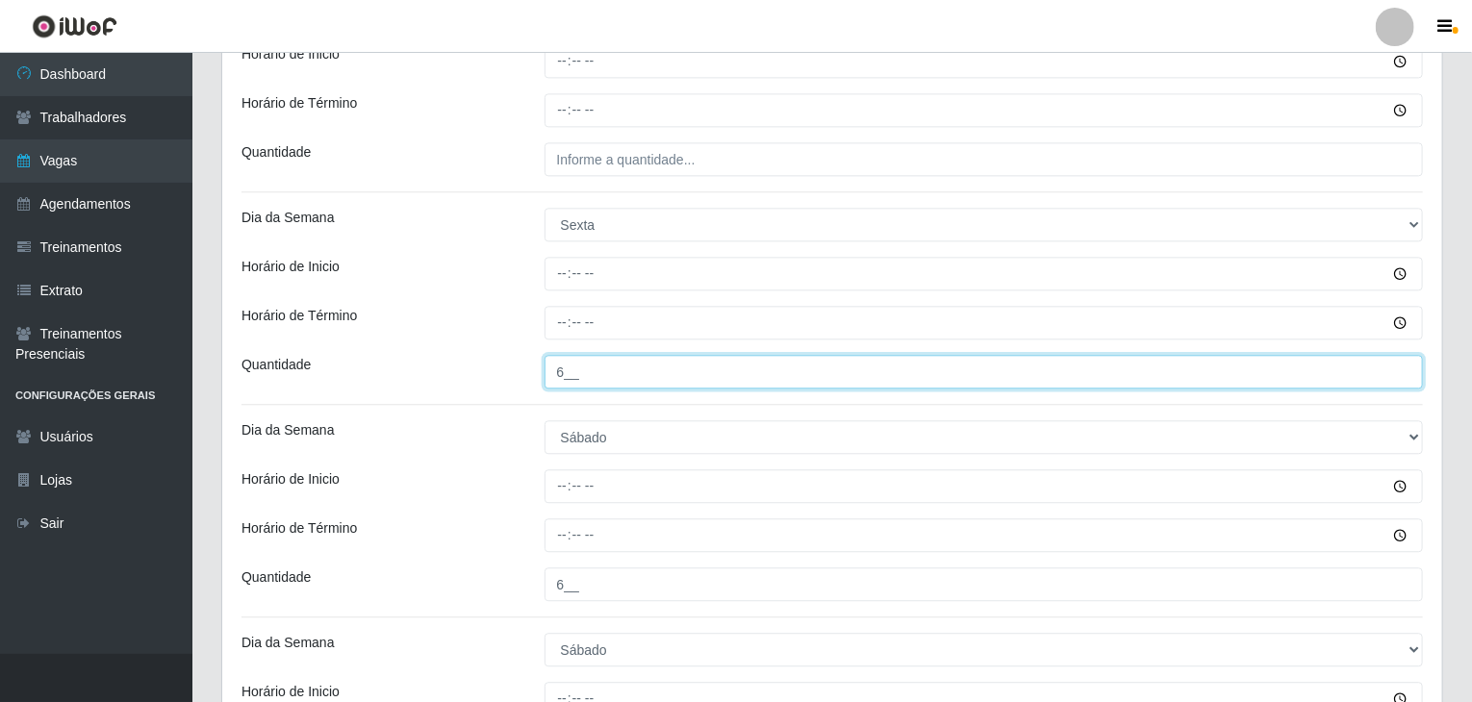
type input "6__"
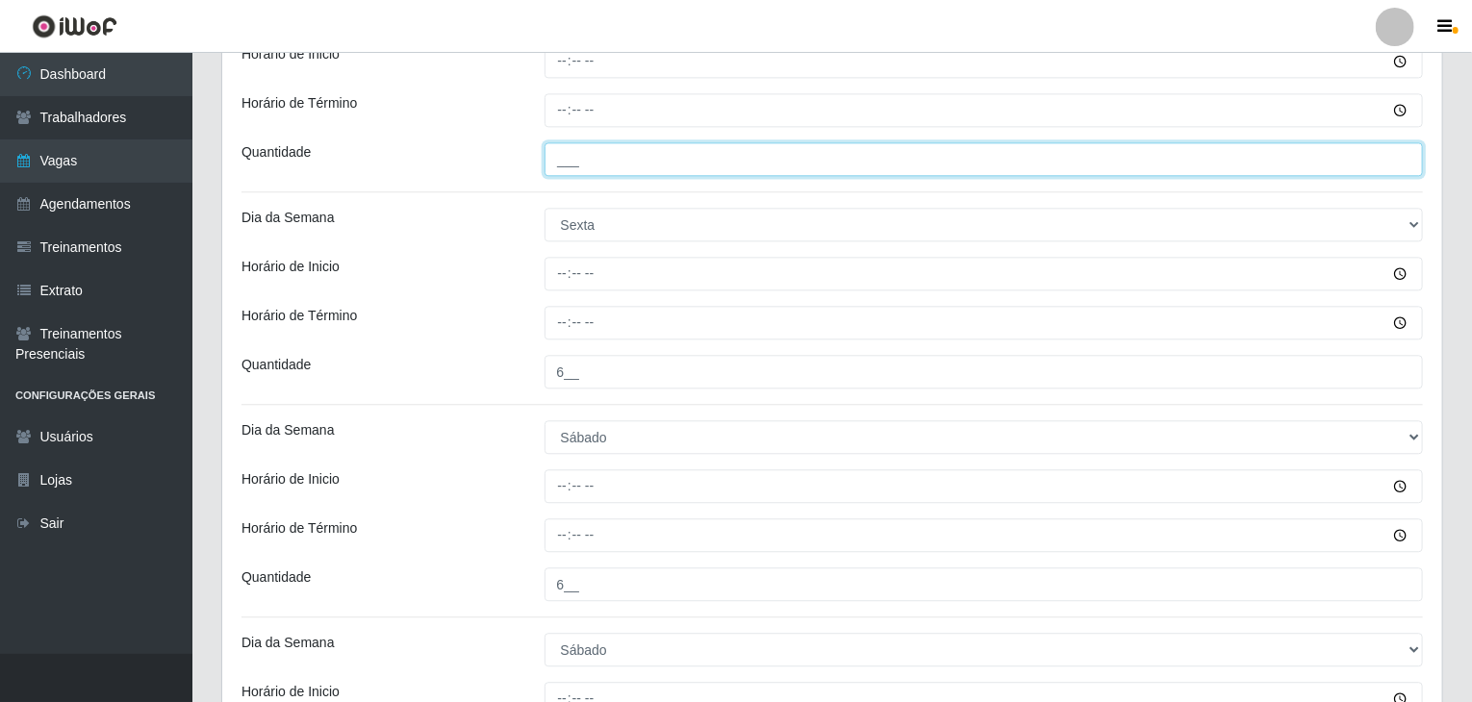
click at [614, 167] on input "___" at bounding box center [983, 159] width 879 height 34
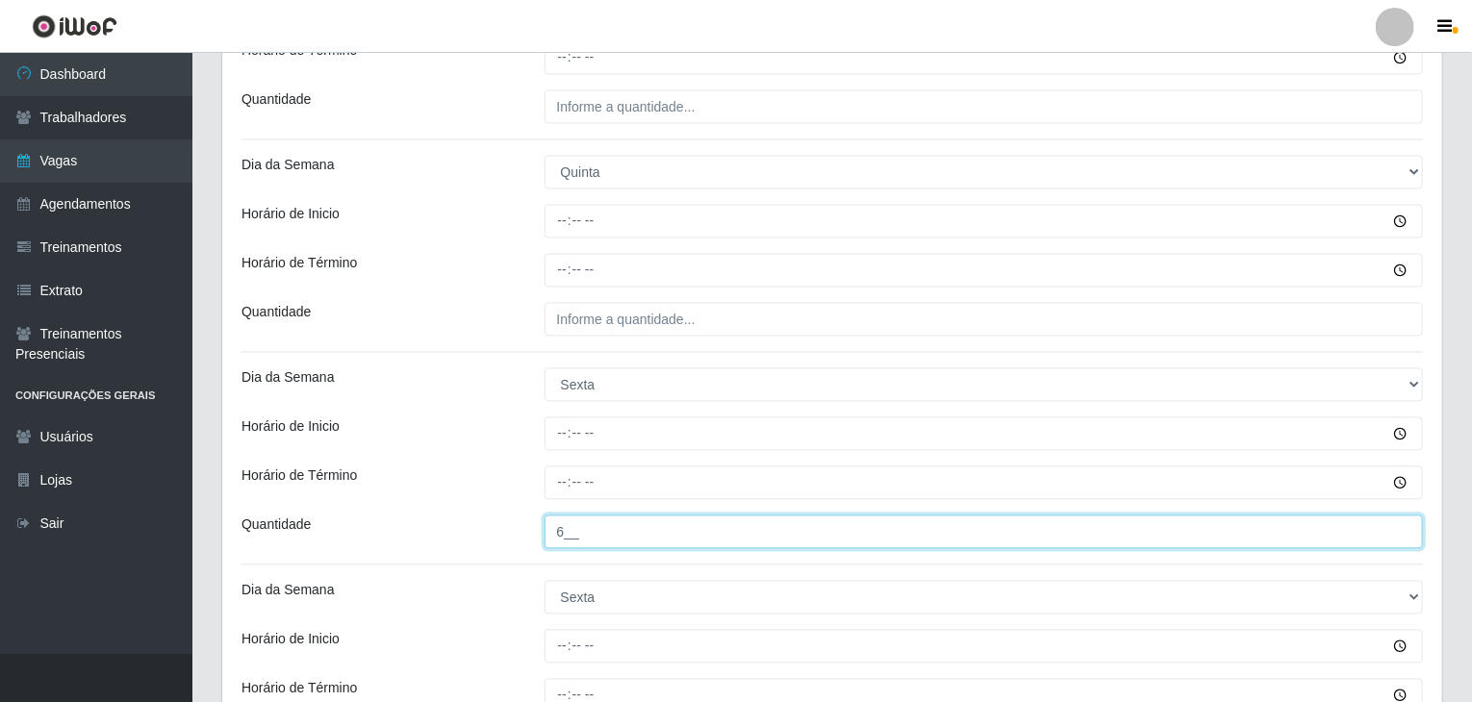
scroll to position [1826, 0]
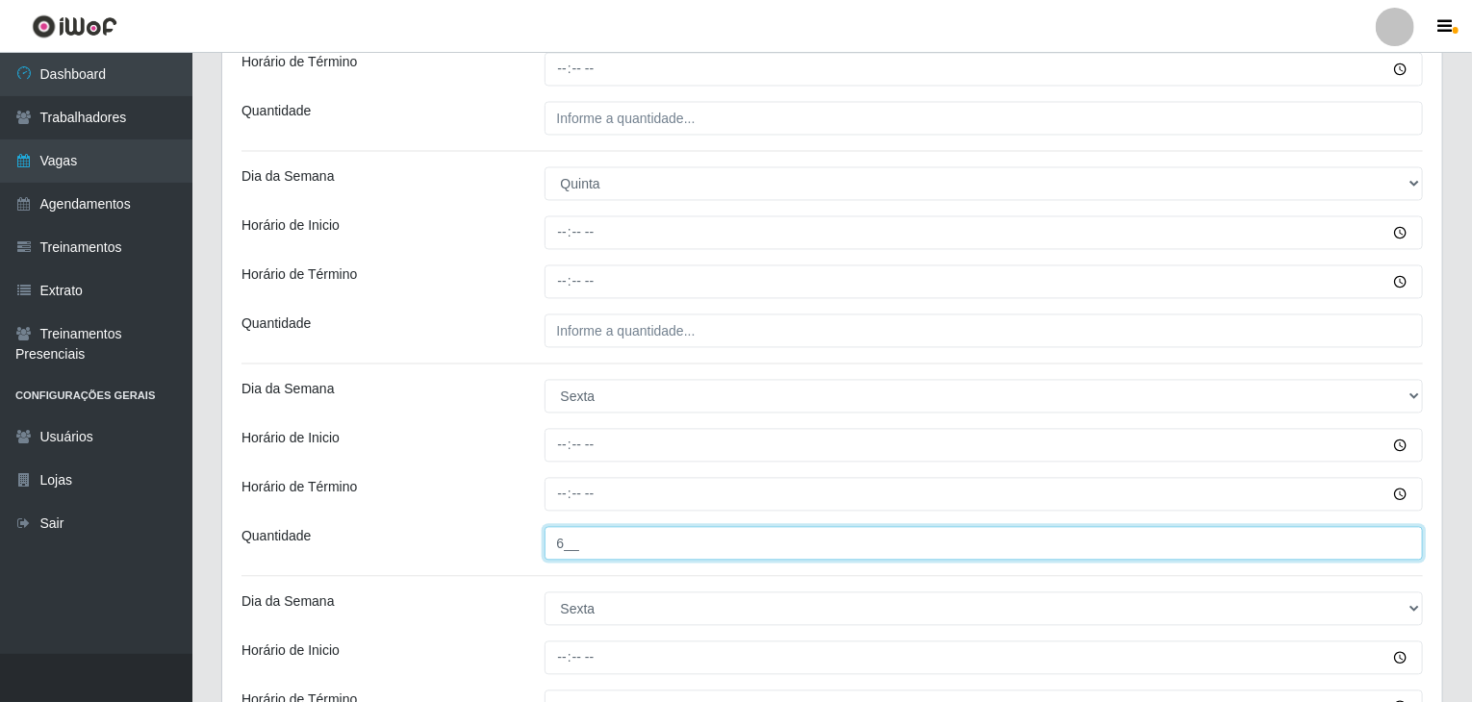
type input "6__"
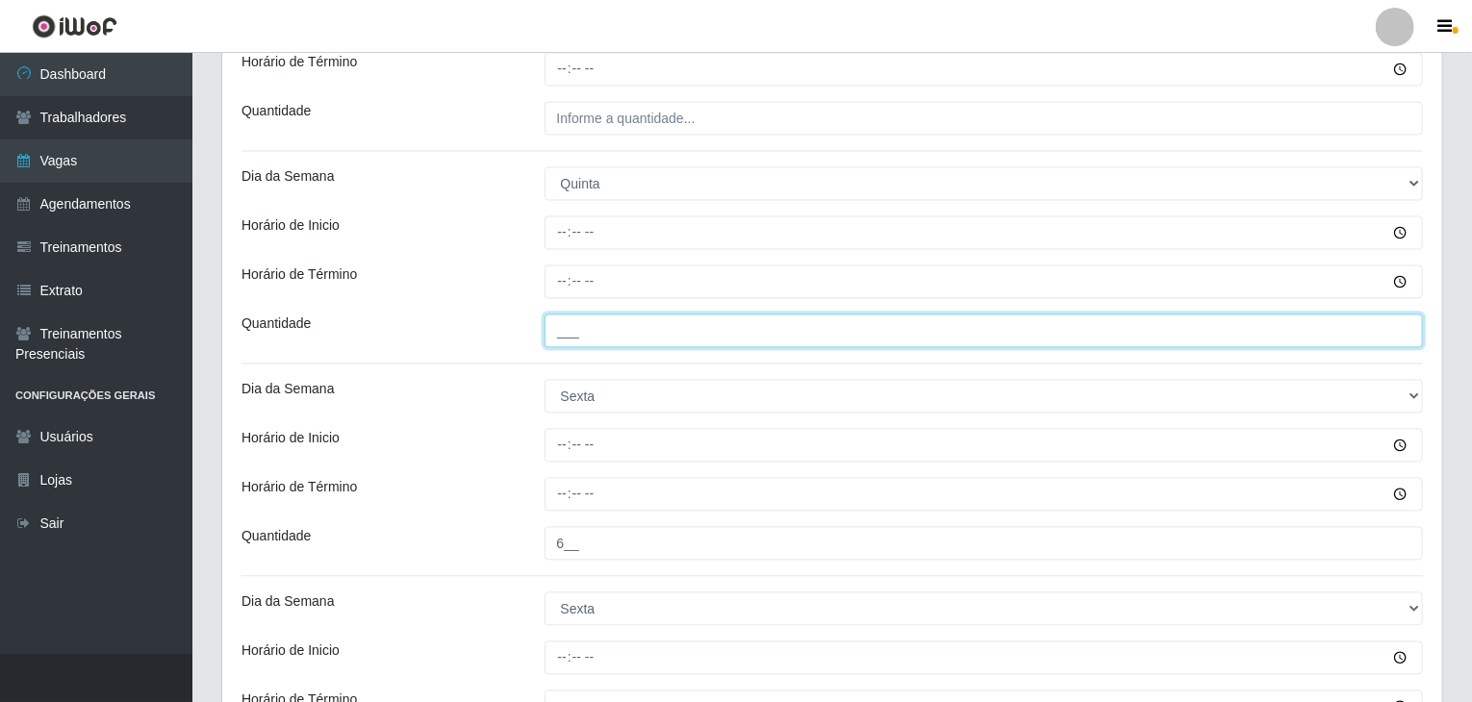
click at [670, 336] on input "___" at bounding box center [983, 332] width 879 height 34
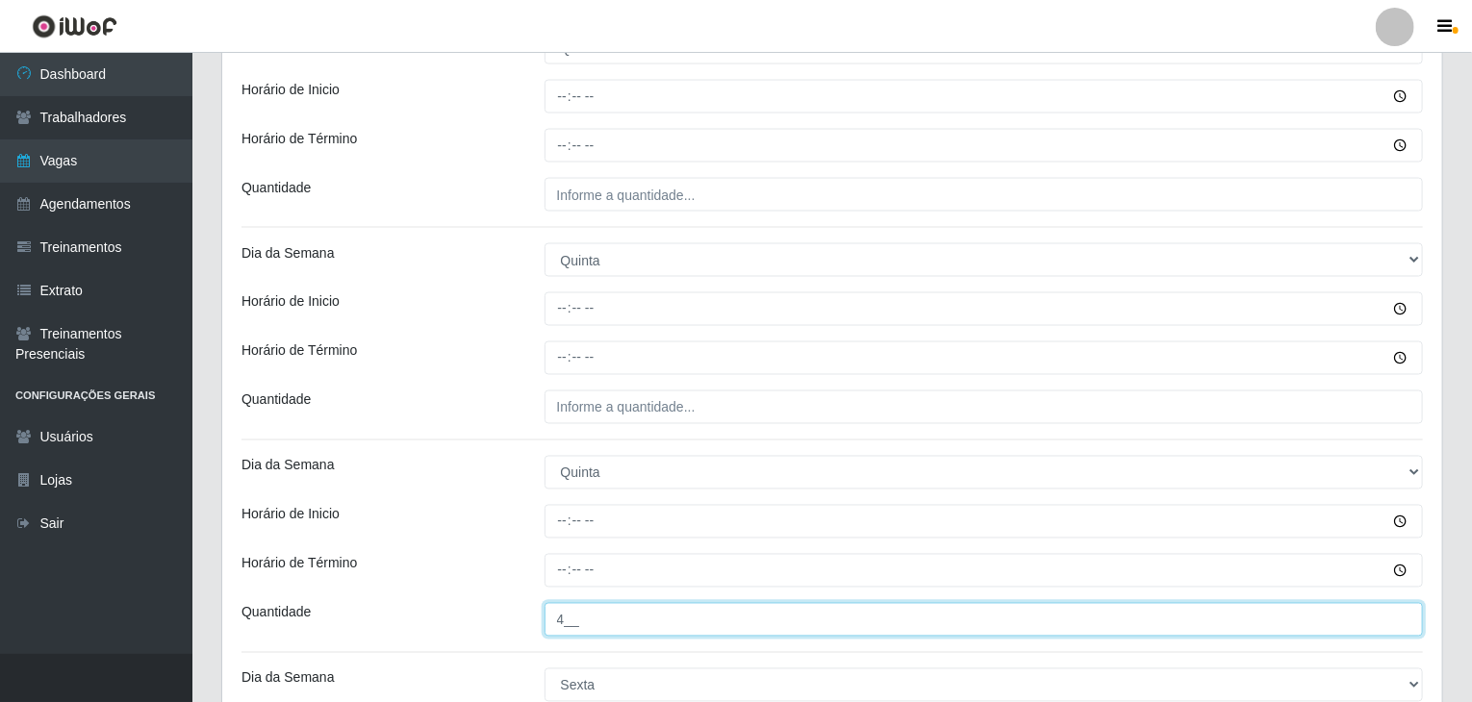
type input "4__"
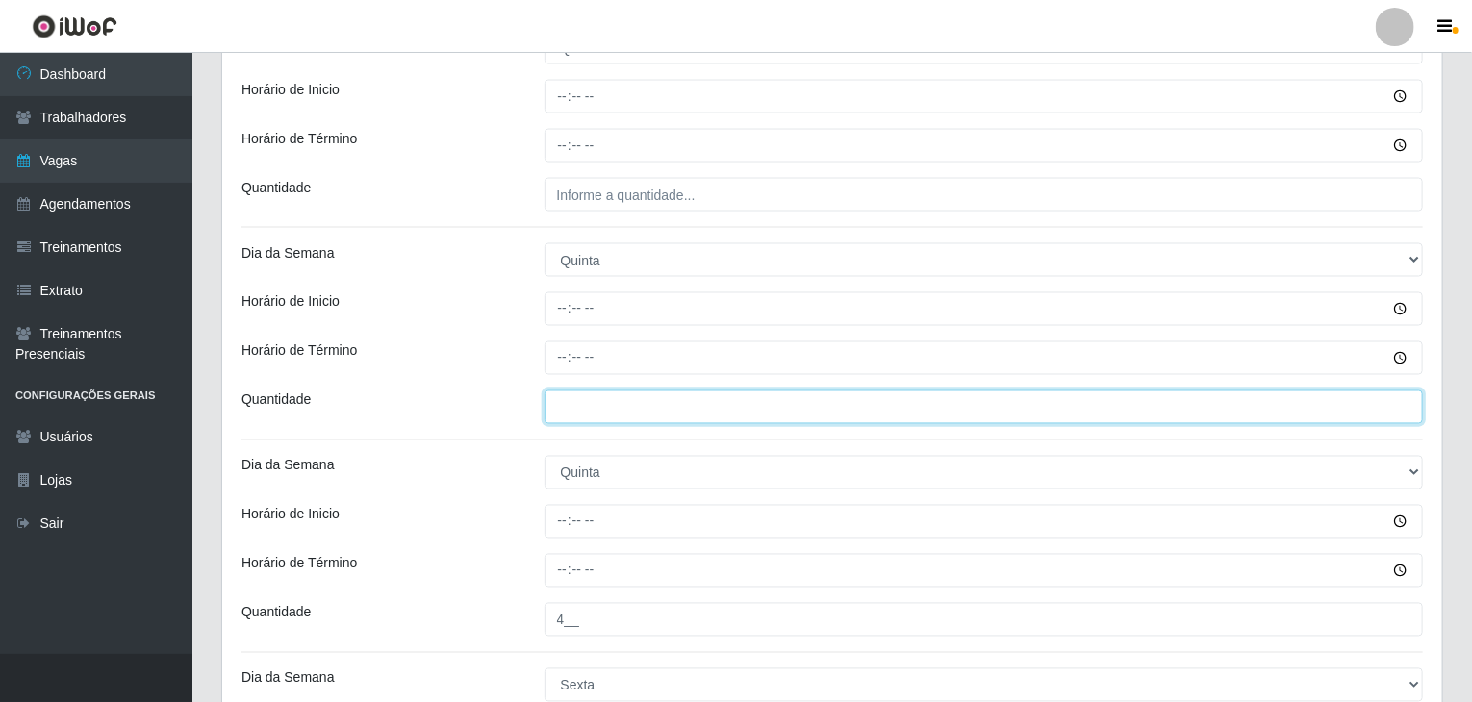
click at [642, 410] on input "___" at bounding box center [983, 408] width 879 height 34
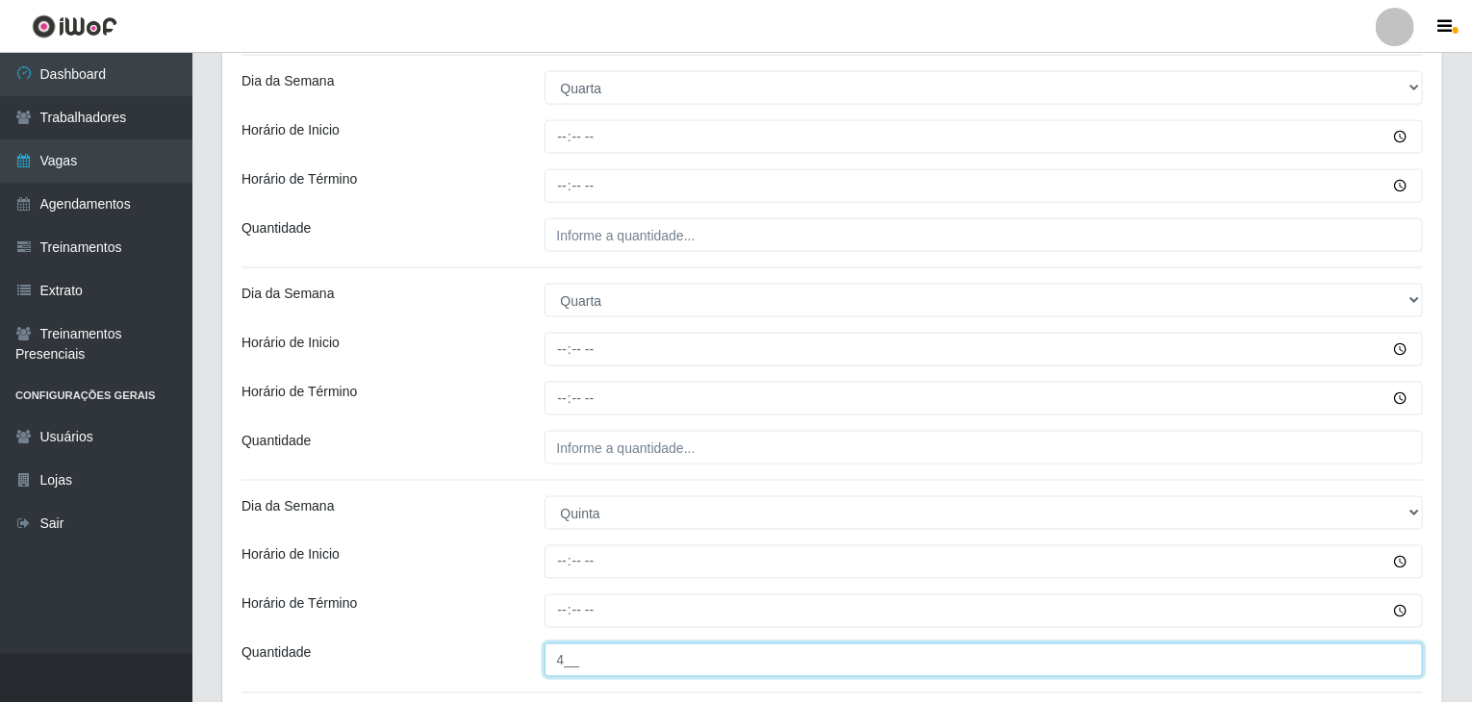
scroll to position [1249, 0]
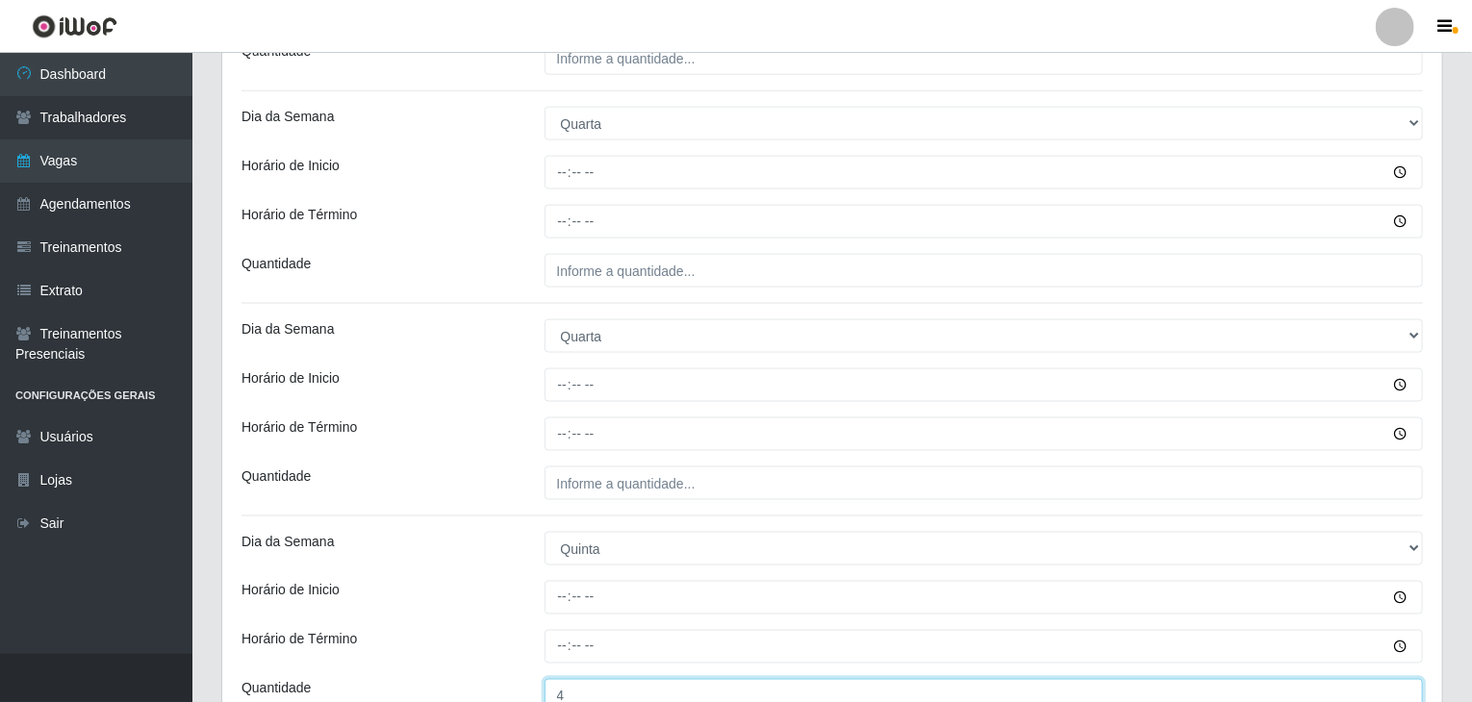
type input "4__"
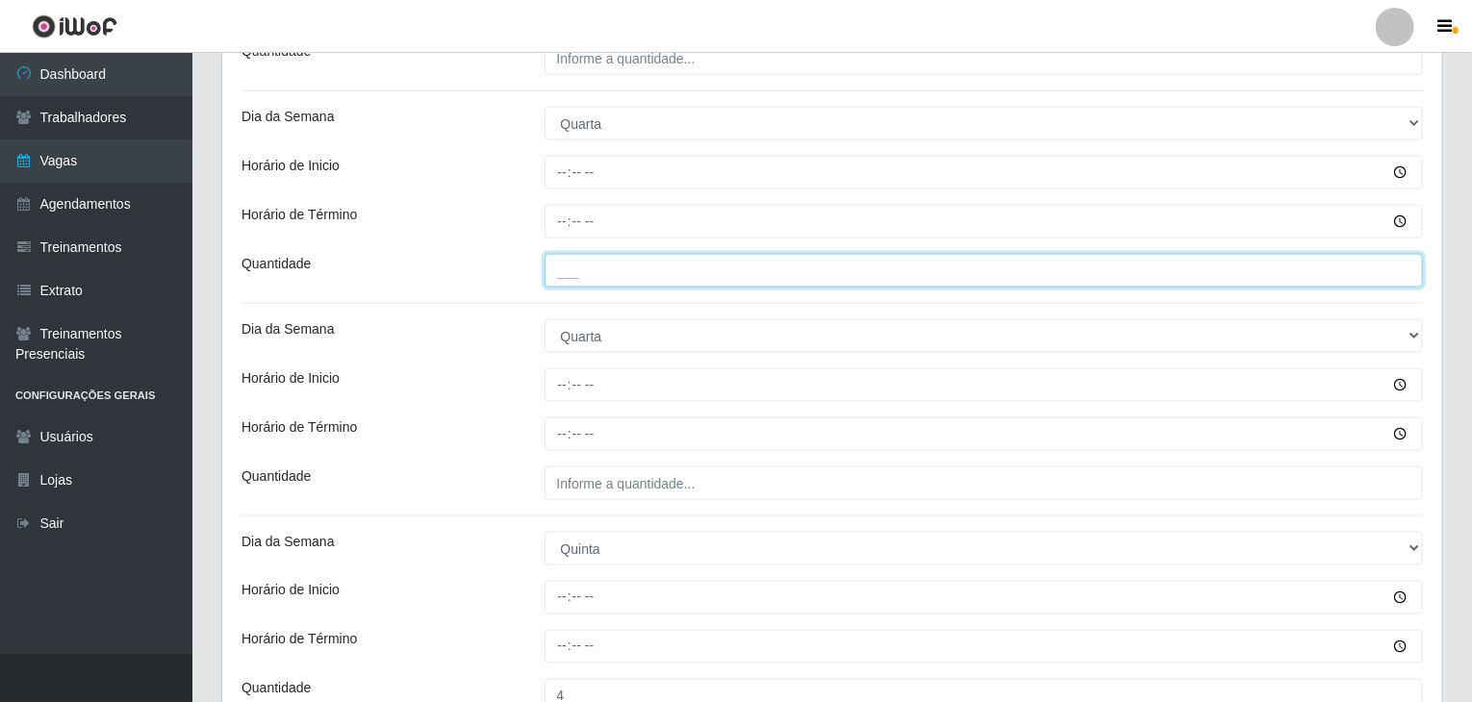
click at [643, 272] on input "___" at bounding box center [983, 271] width 879 height 34
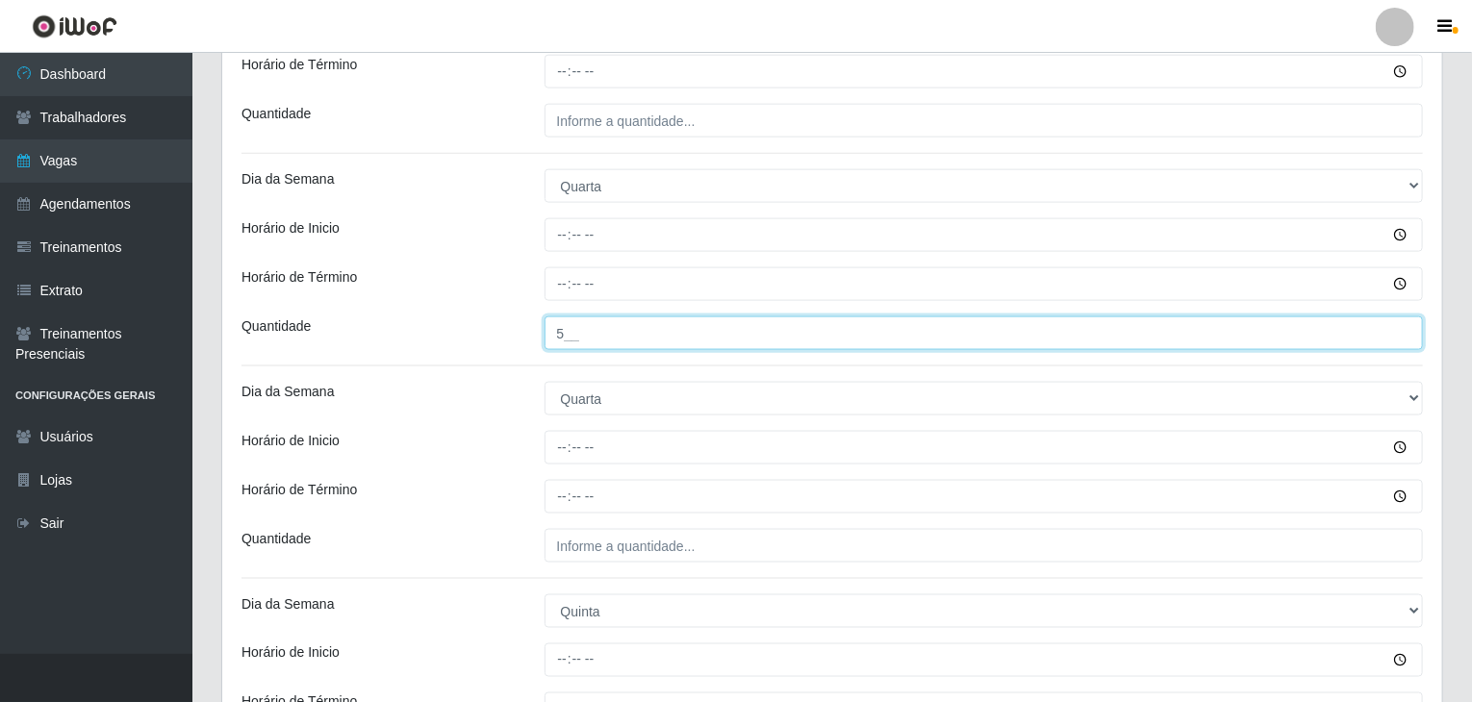
scroll to position [1056, 0]
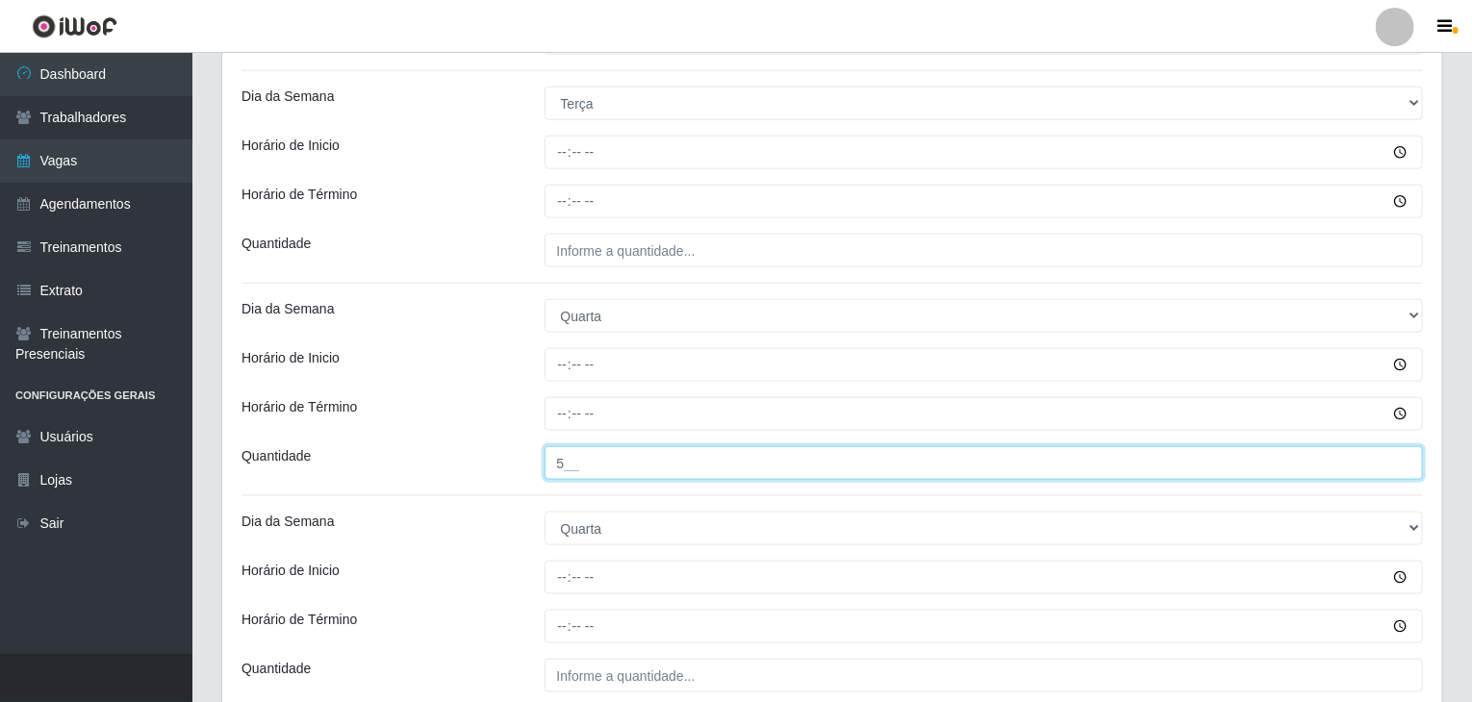
type input "5__"
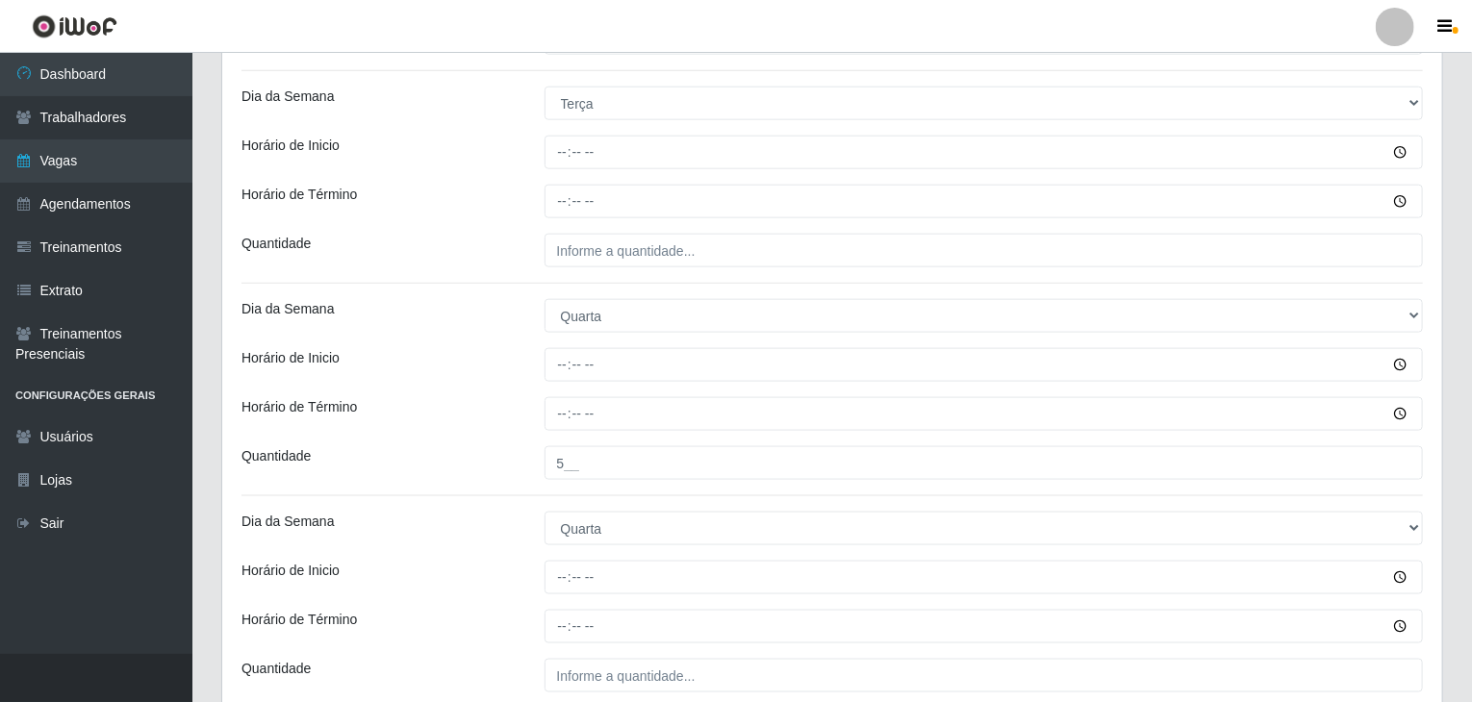
click at [626, 220] on div "Loja Rede Compras Supermercados - LOJA 1 Função [Selecione...] ASG ASG + ASG ++…" at bounding box center [832, 564] width 1220 height 2910
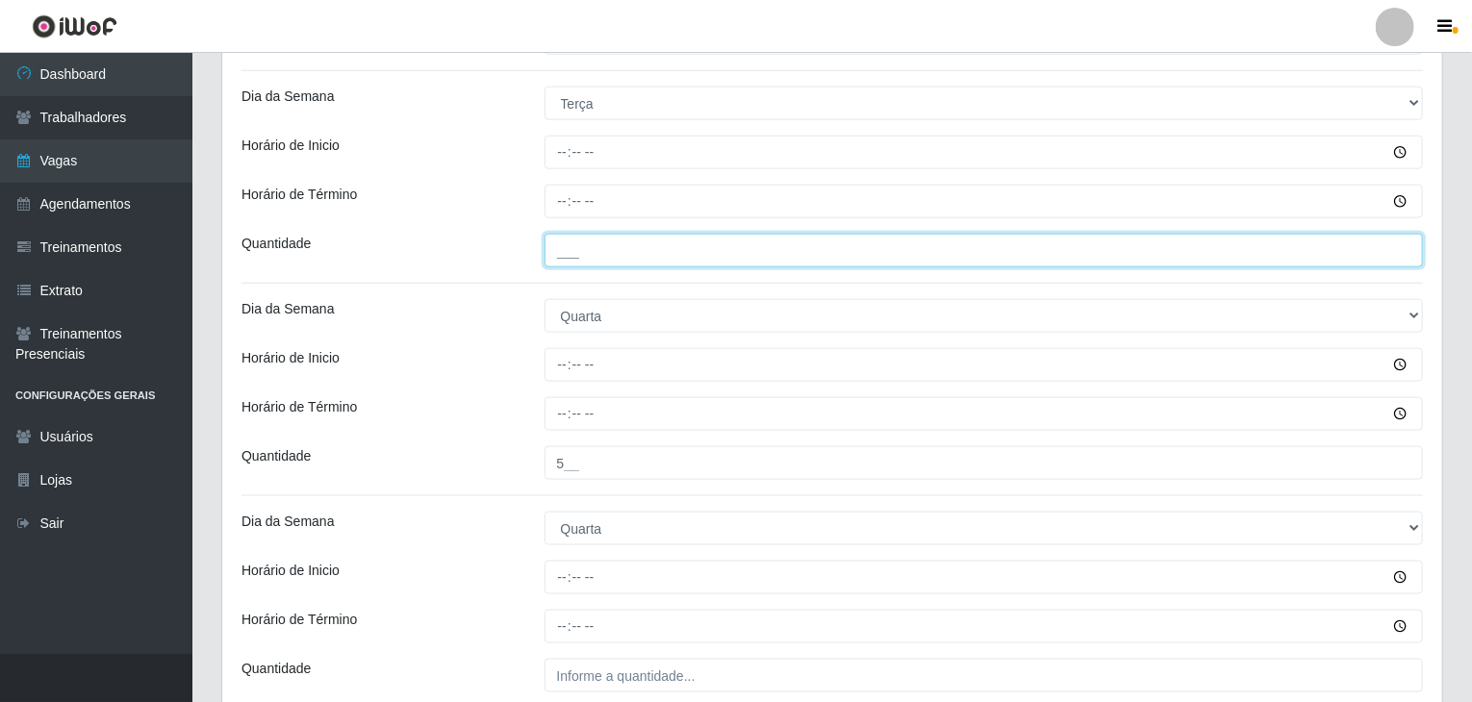
click at [638, 247] on input "___" at bounding box center [983, 251] width 879 height 34
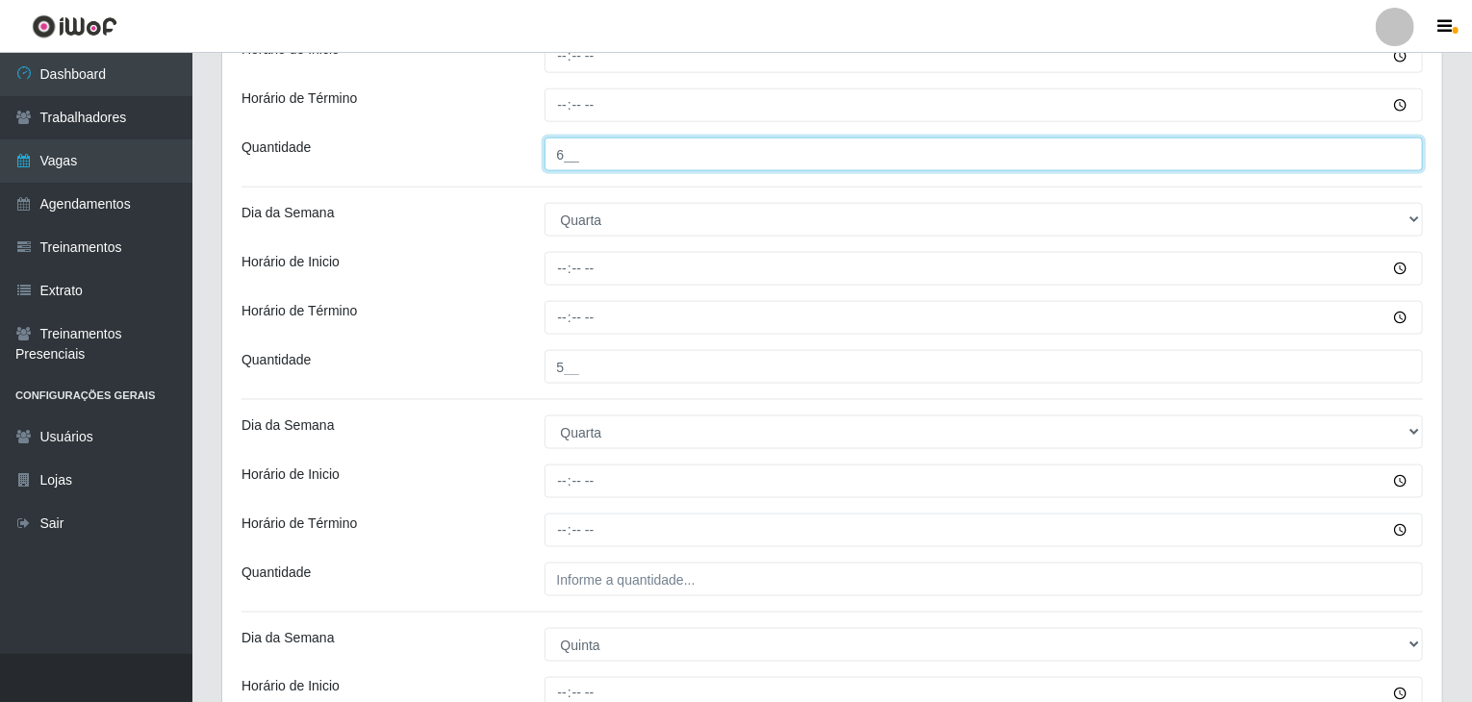
scroll to position [1249, 0]
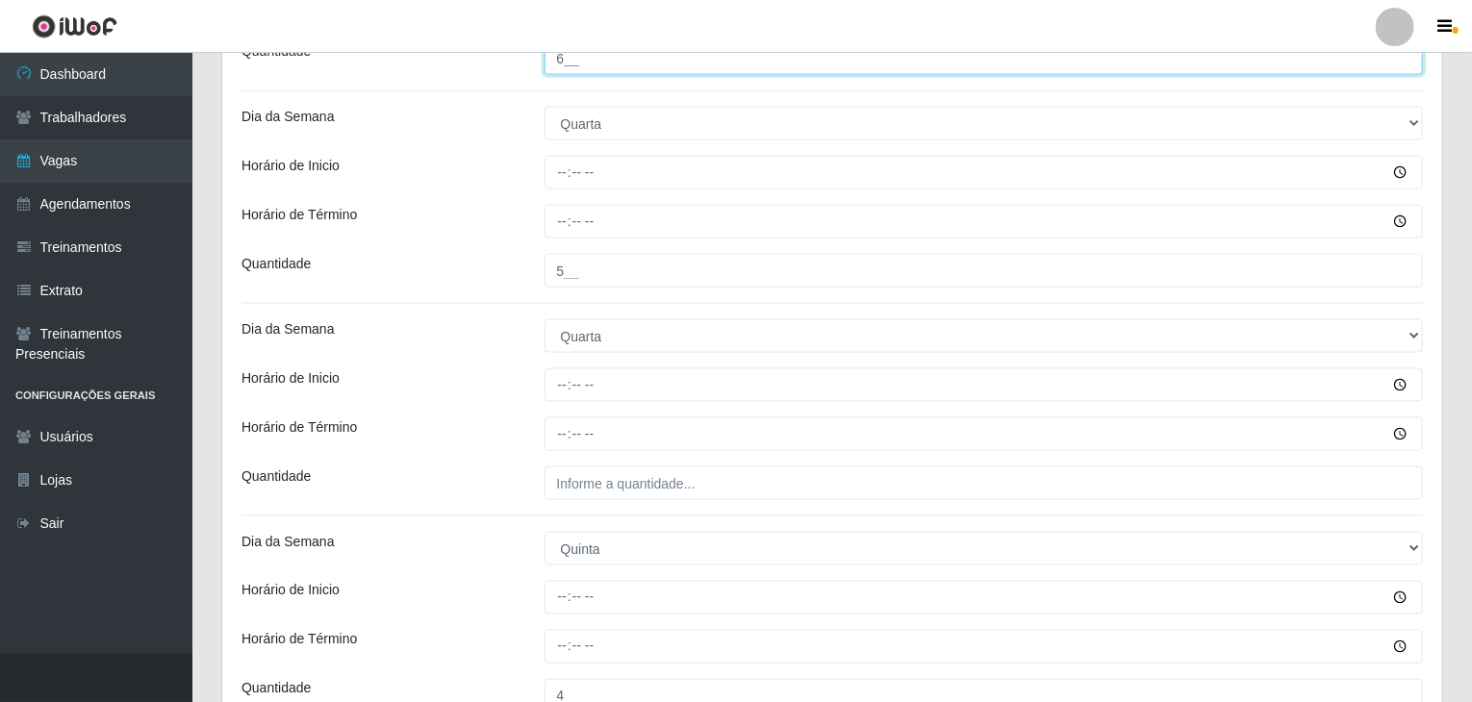
type input "6__"
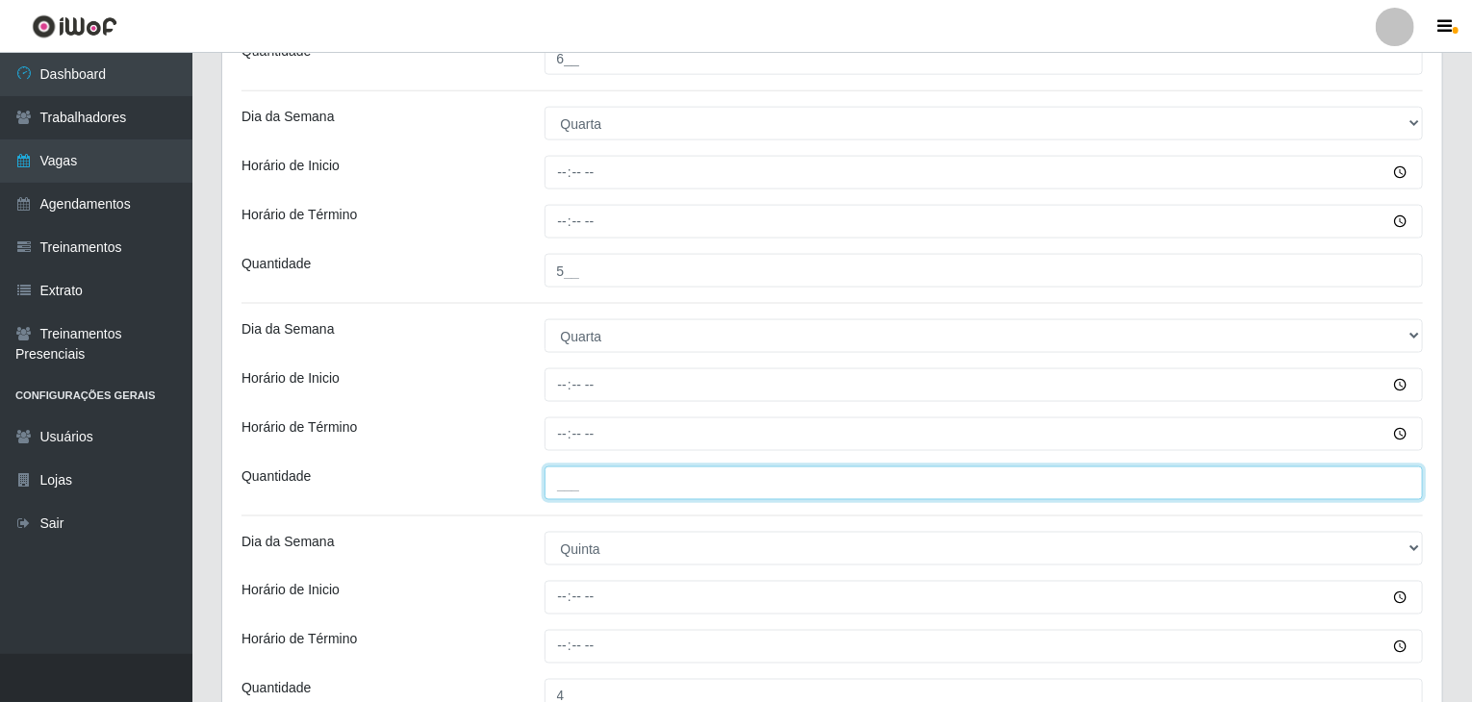
click at [685, 482] on input "___" at bounding box center [983, 484] width 879 height 34
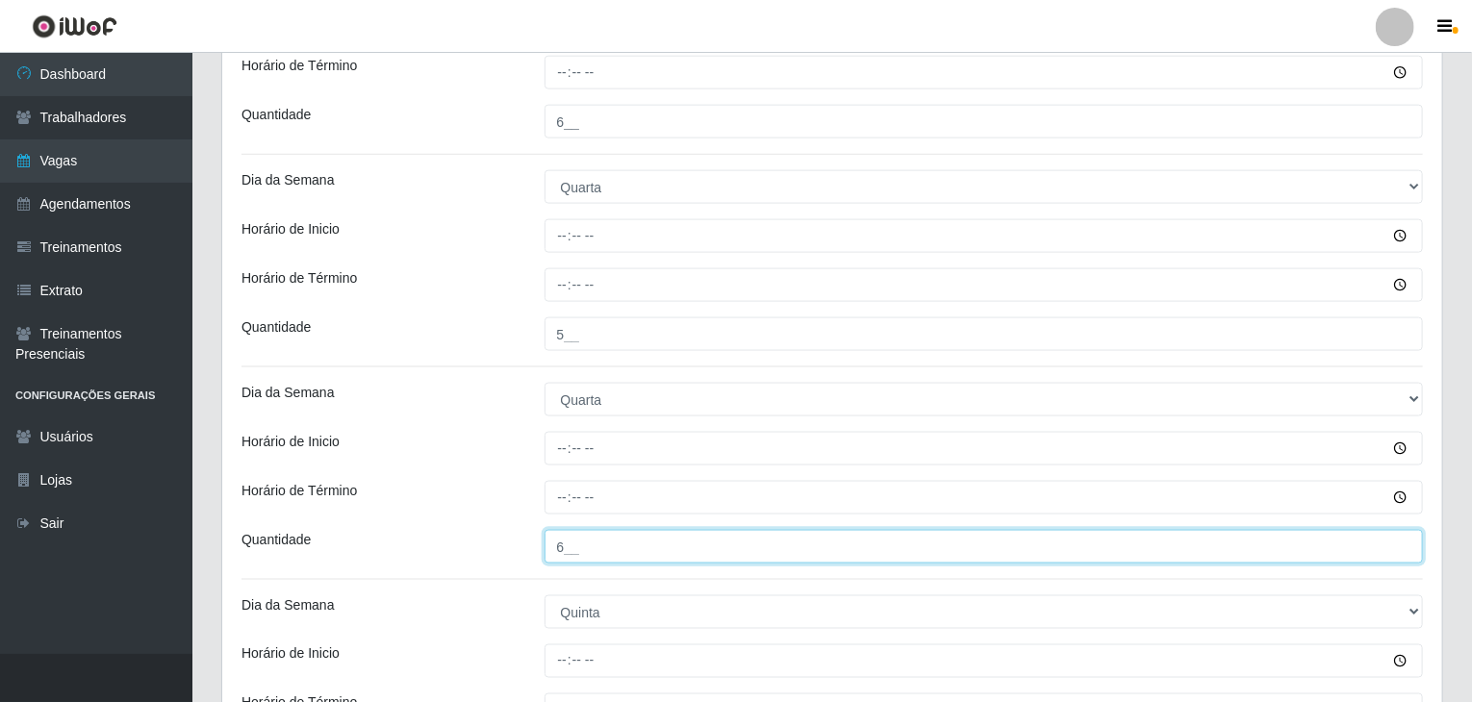
scroll to position [1152, 0]
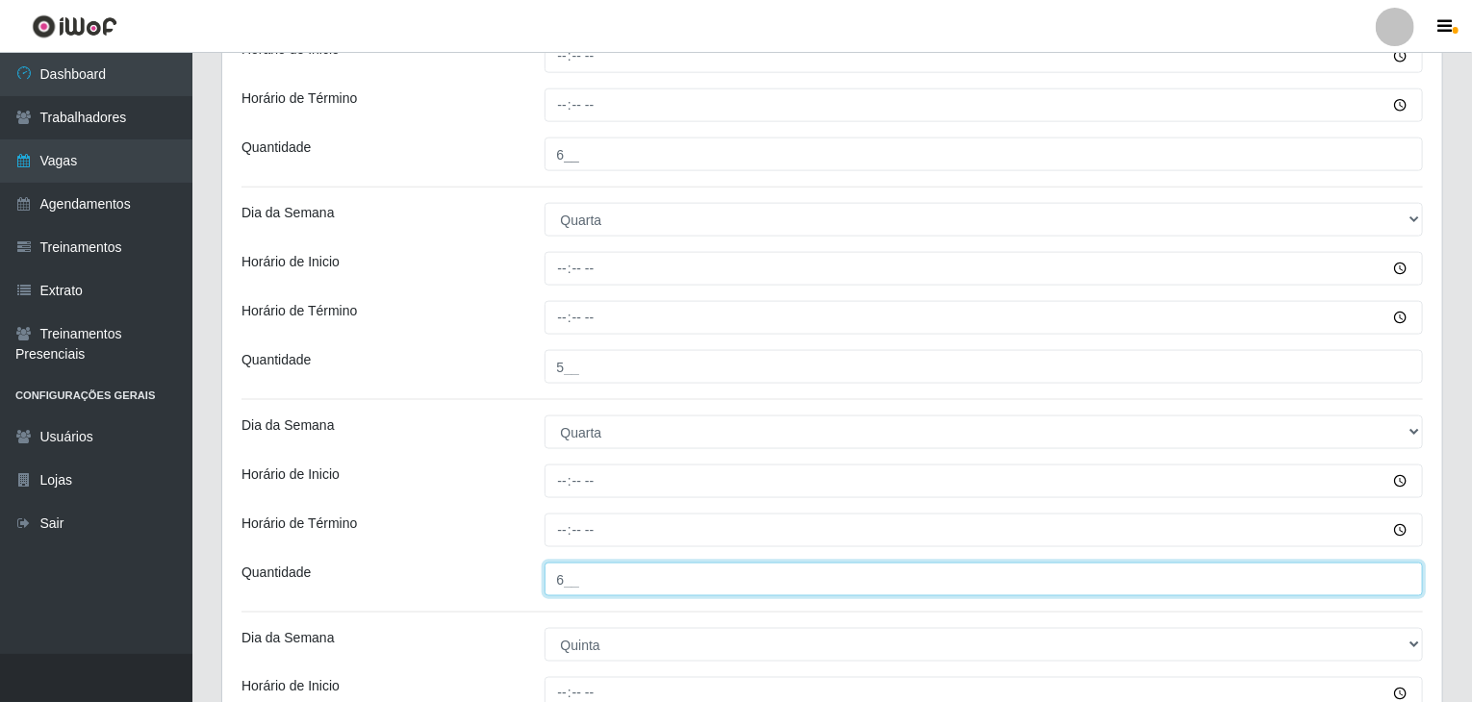
type input "6__"
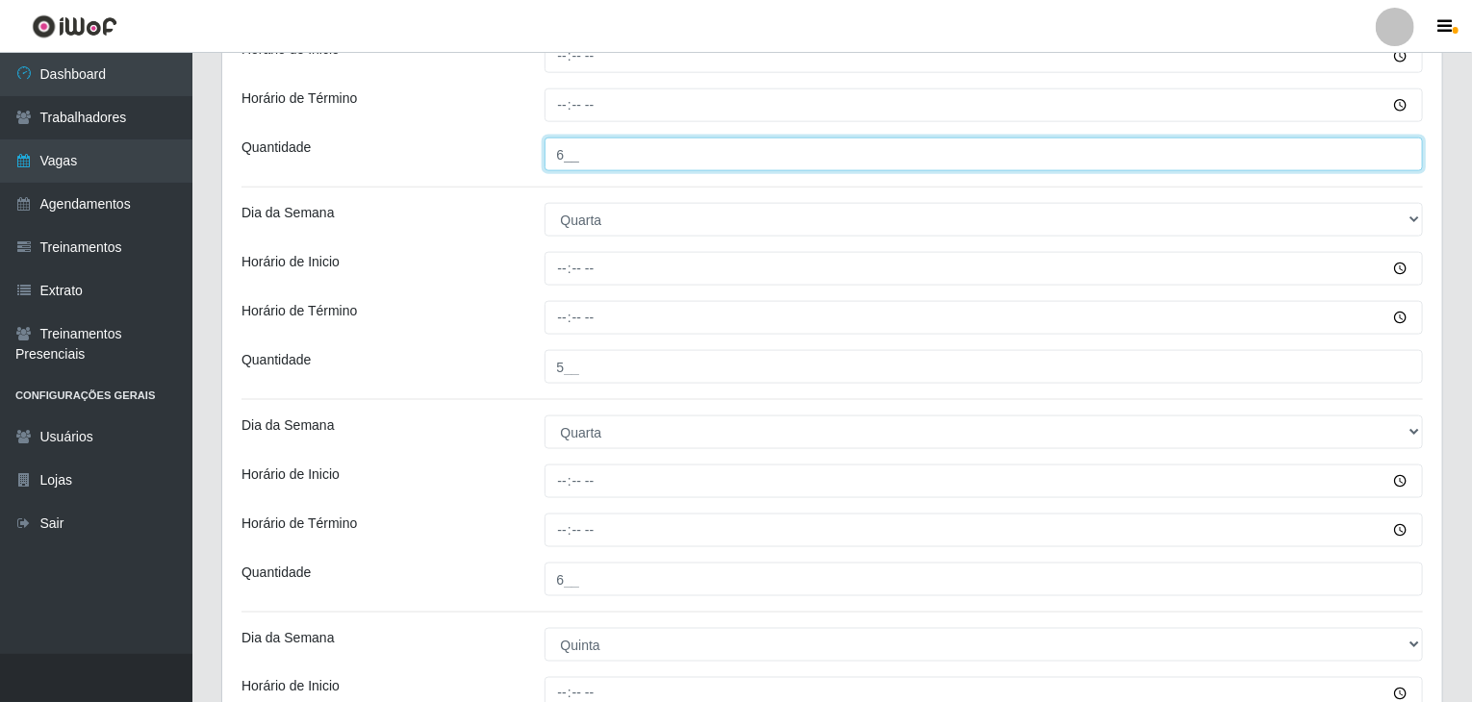
drag, startPoint x: 560, startPoint y: 151, endPoint x: 546, endPoint y: 150, distance: 13.5
click at [546, 150] on input "6__" at bounding box center [983, 155] width 879 height 34
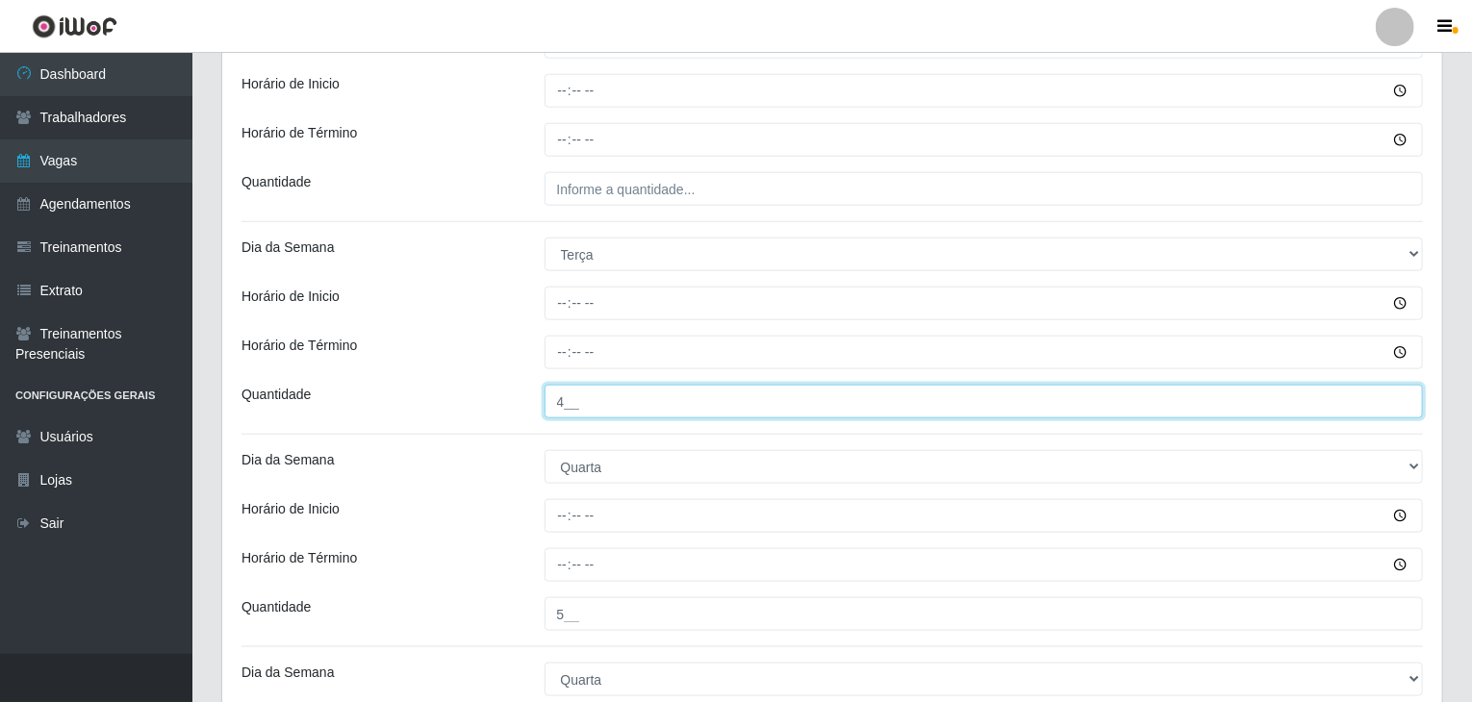
scroll to position [864, 0]
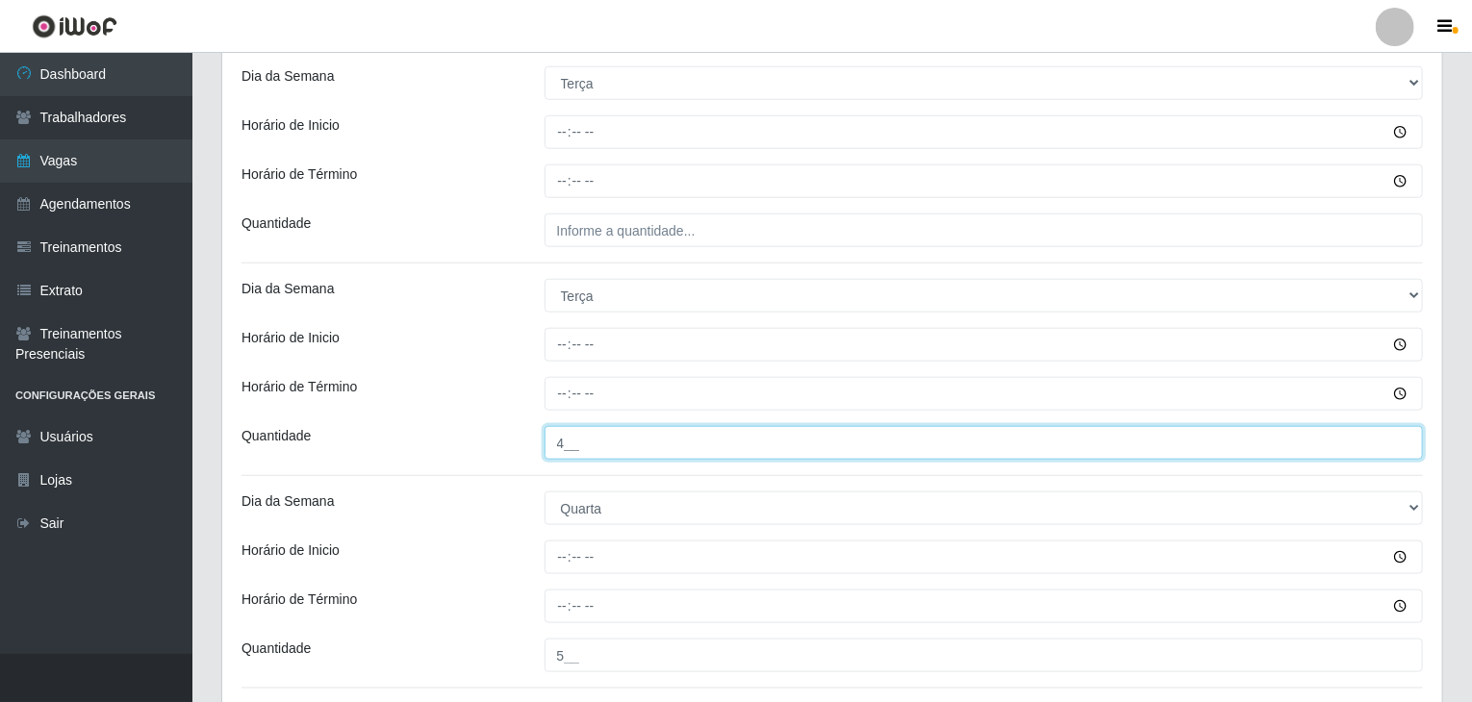
type input "4__"
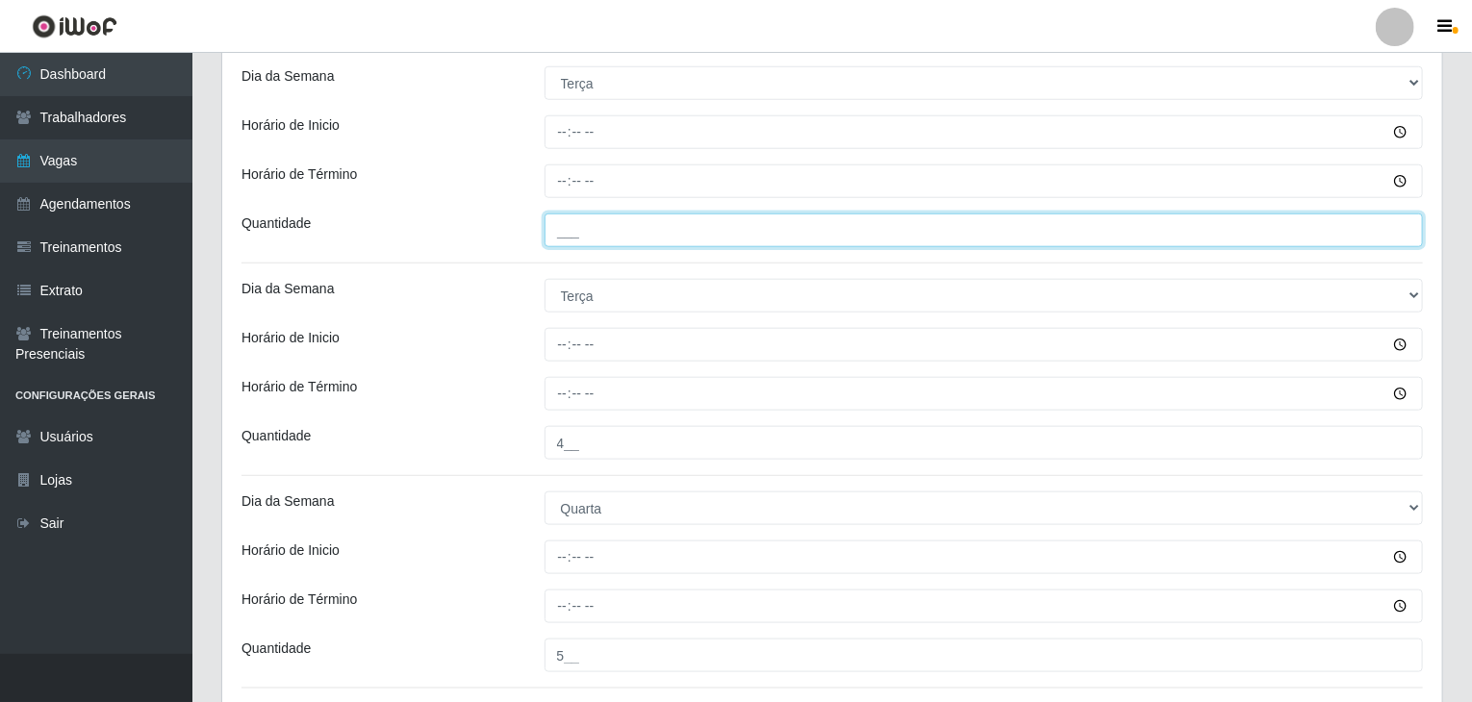
click at [639, 218] on input "___" at bounding box center [983, 231] width 879 height 34
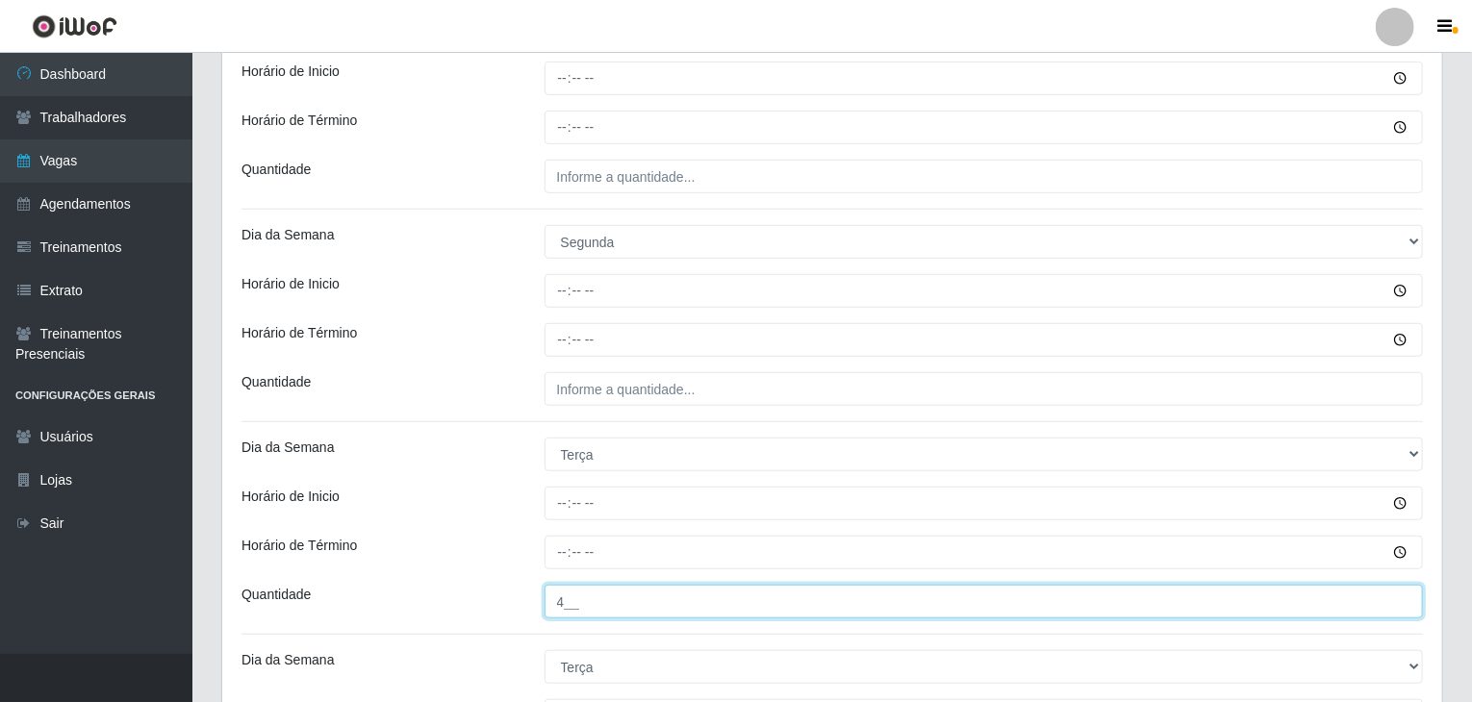
scroll to position [479, 0]
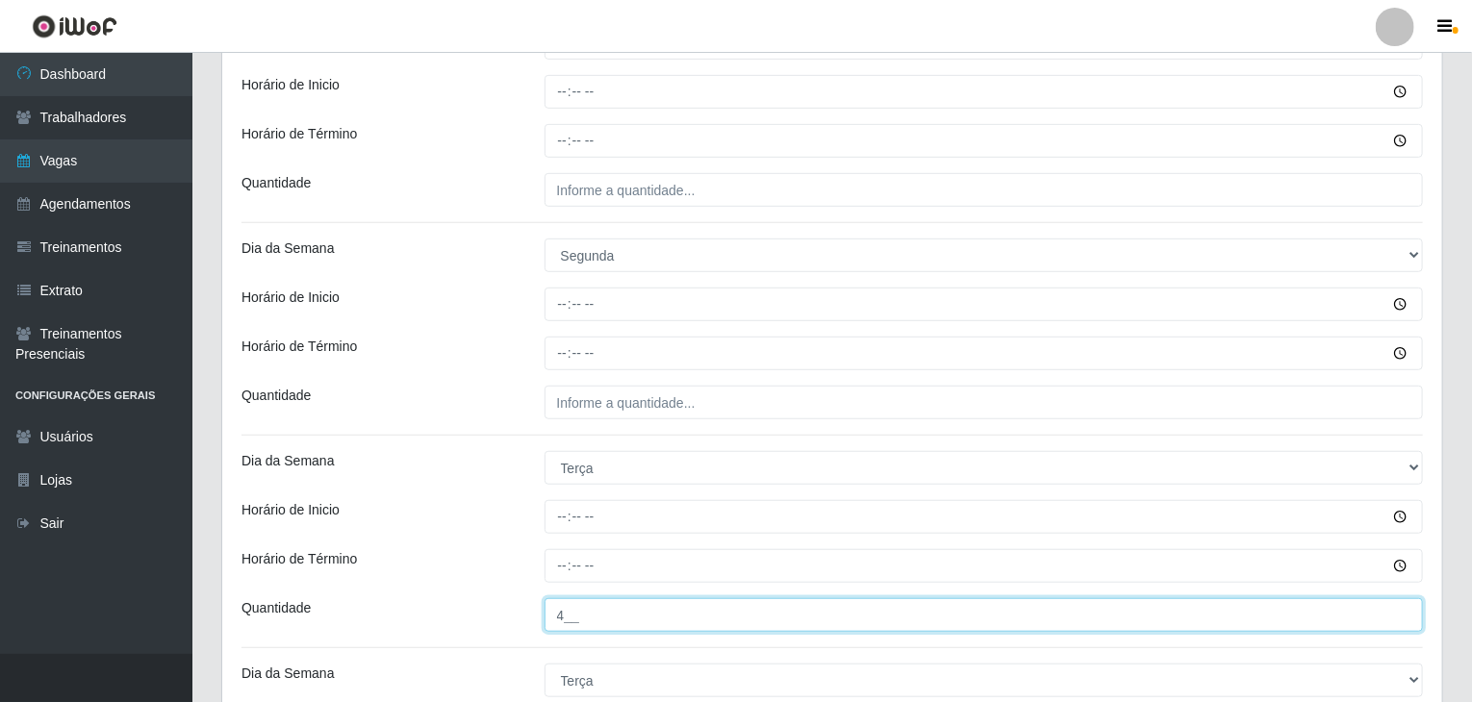
type input "4__"
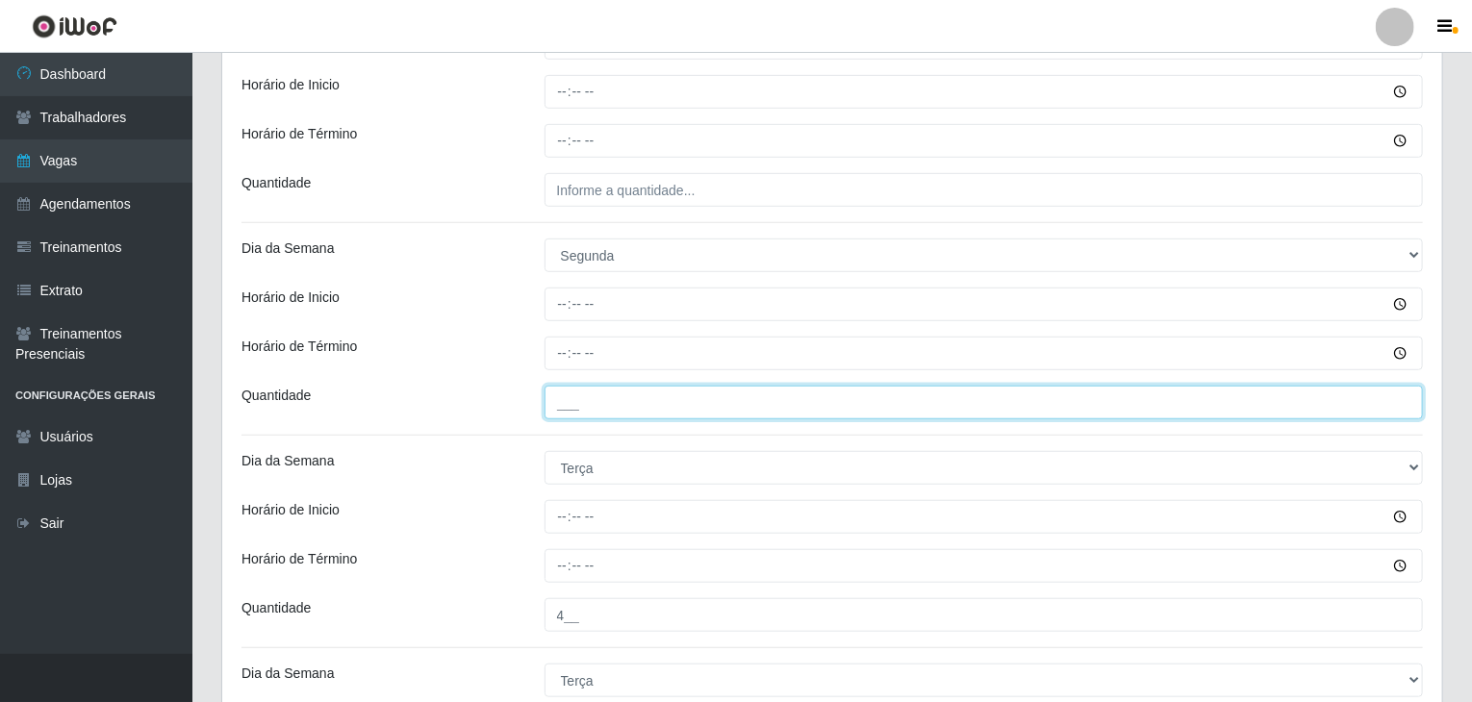
drag, startPoint x: 670, startPoint y: 414, endPoint x: 681, endPoint y: 417, distance: 11.9
click at [674, 416] on input "___" at bounding box center [983, 403] width 879 height 34
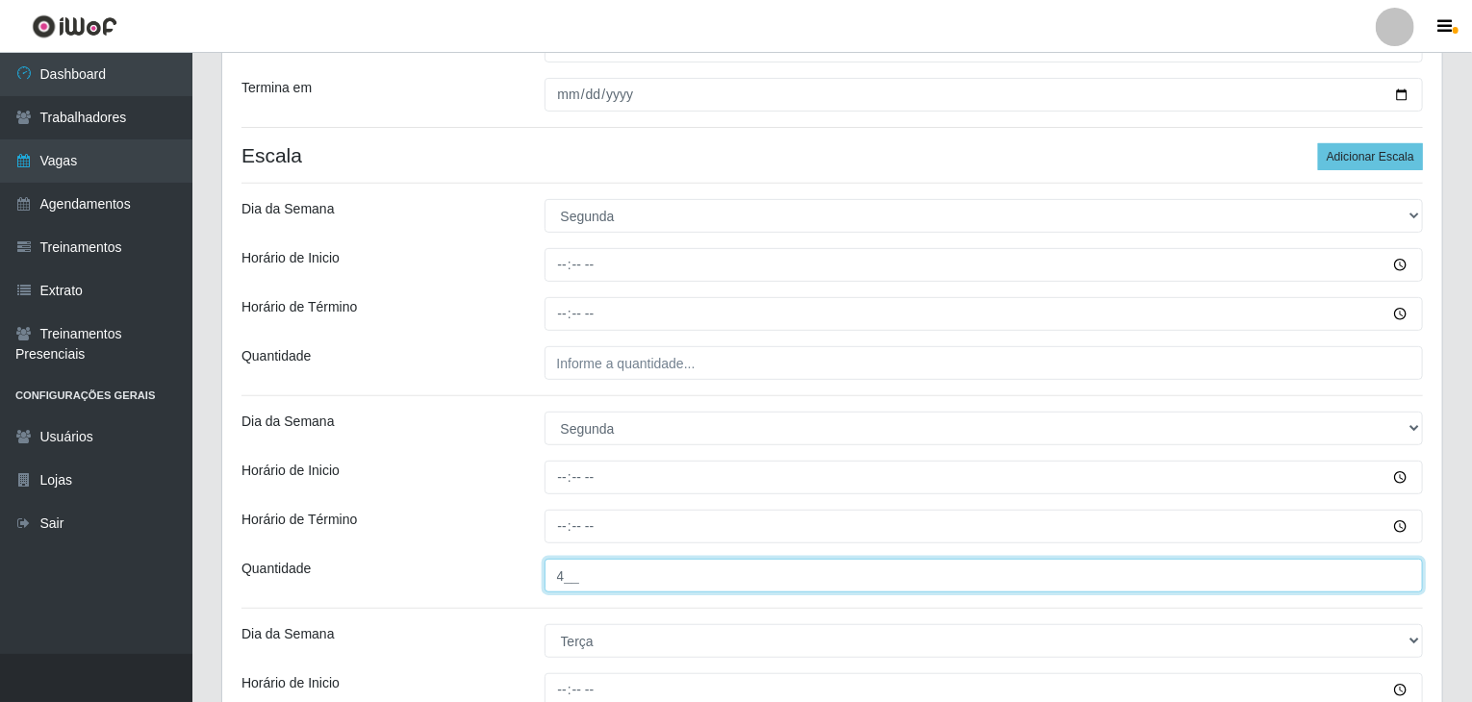
scroll to position [287, 0]
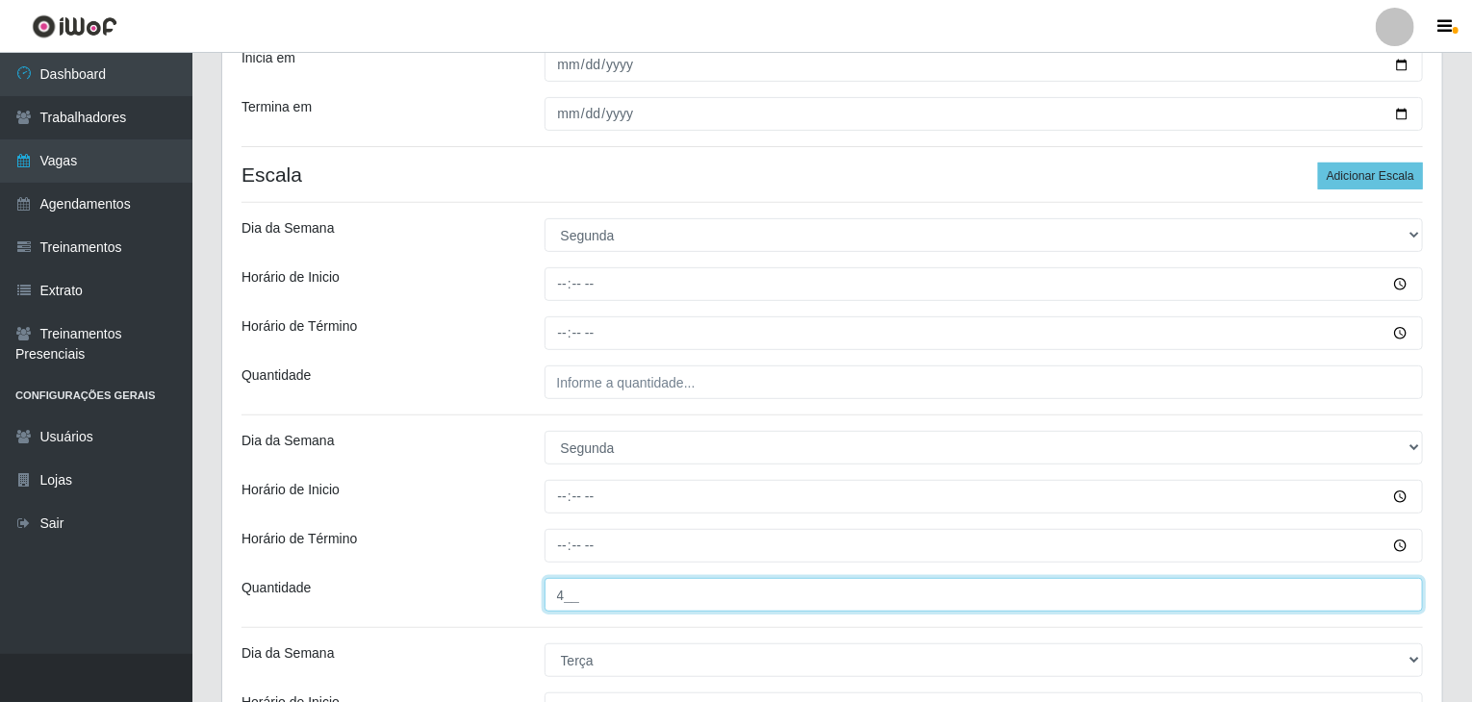
type input "4__"
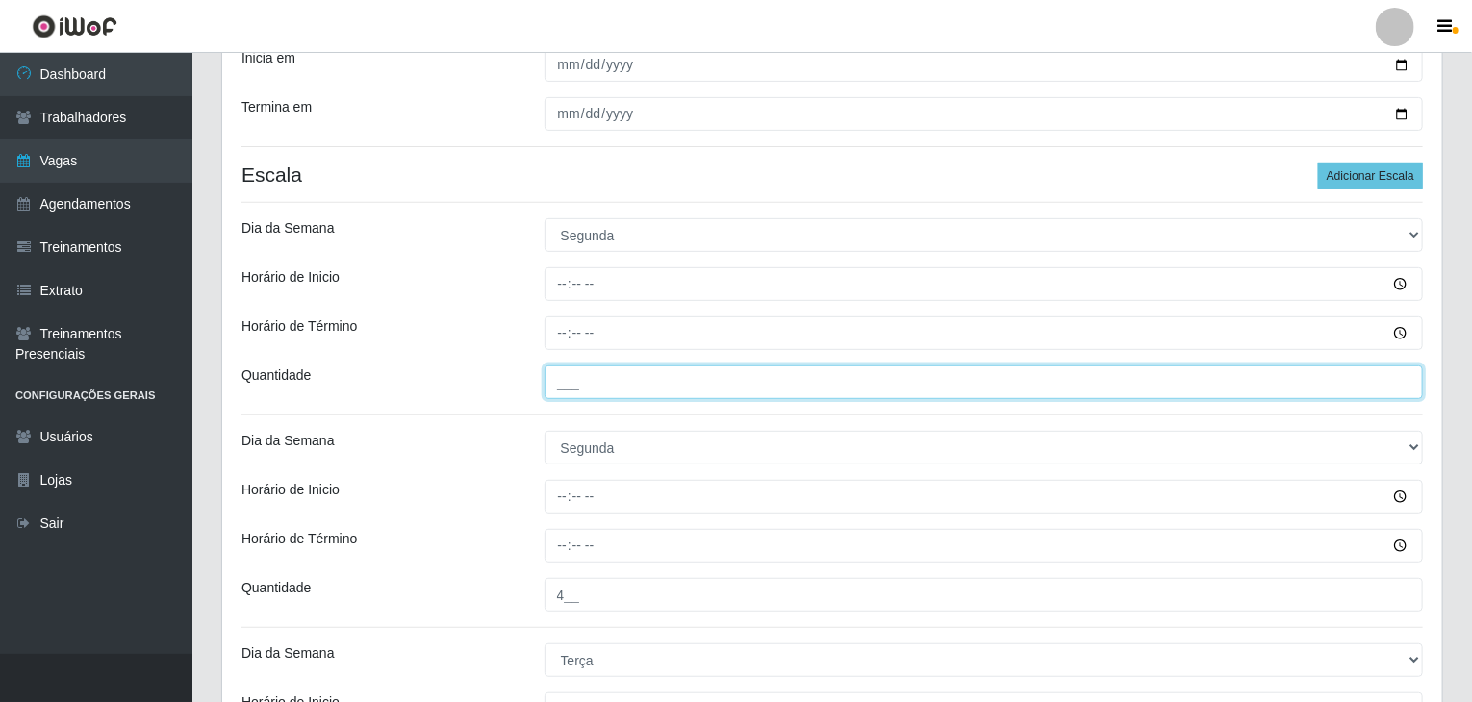
click at [711, 382] on input "___" at bounding box center [983, 383] width 879 height 34
type input "4__"
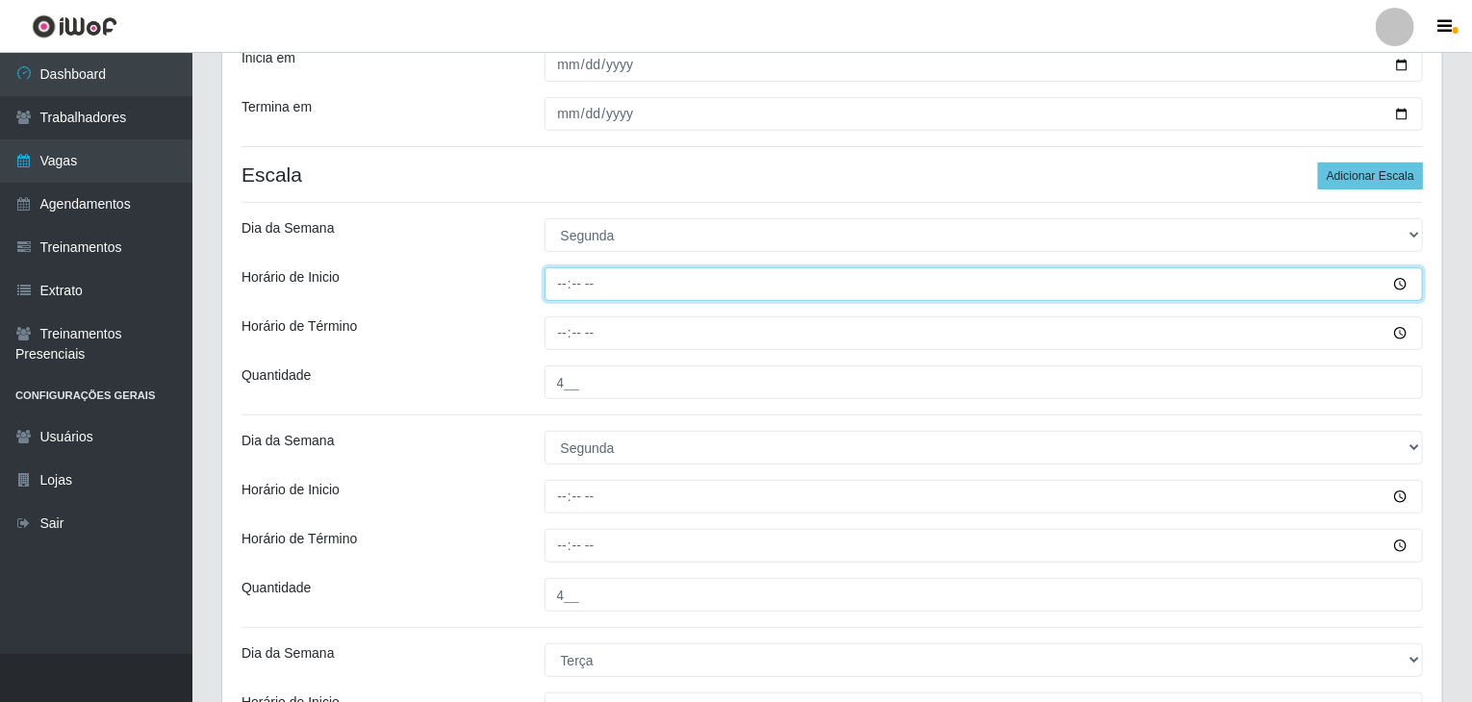
click at [564, 280] on input "Horário de Inicio" at bounding box center [983, 284] width 879 height 34
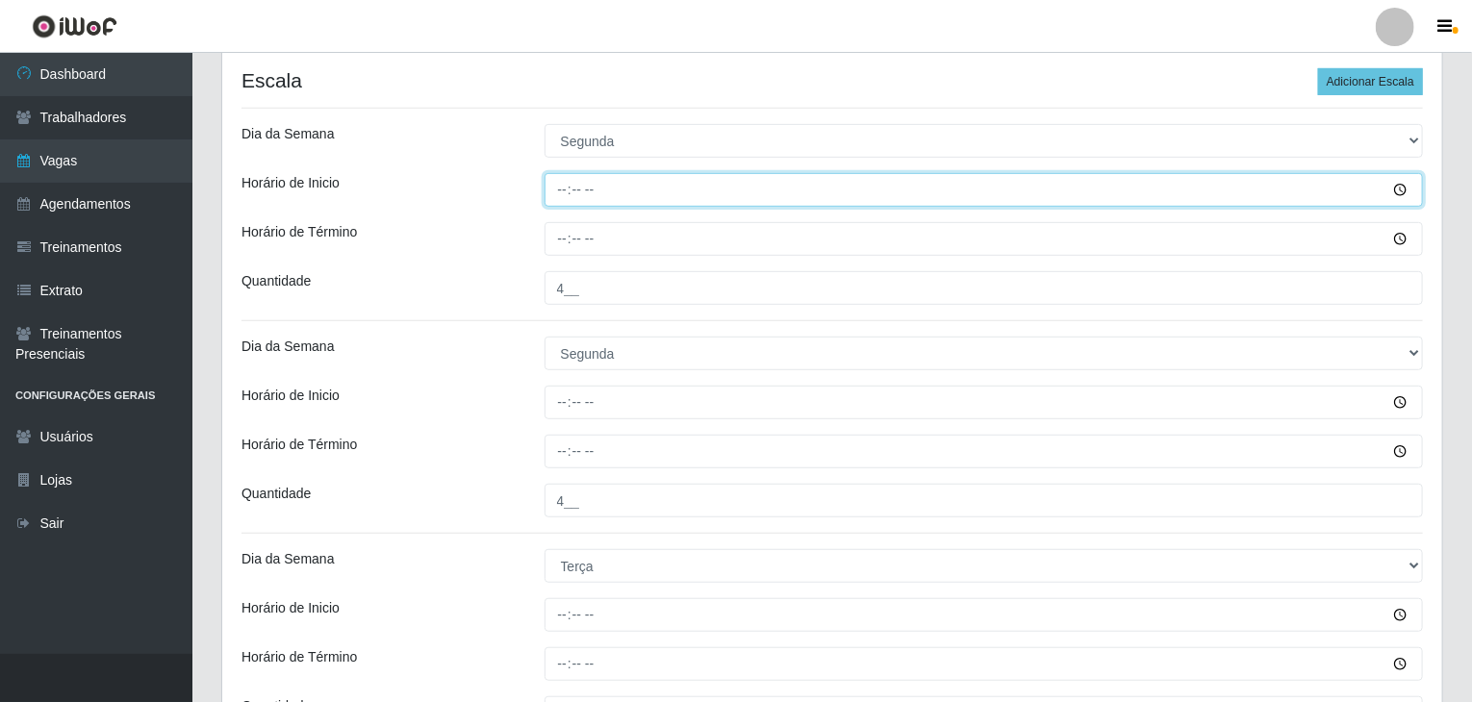
scroll to position [385, 0]
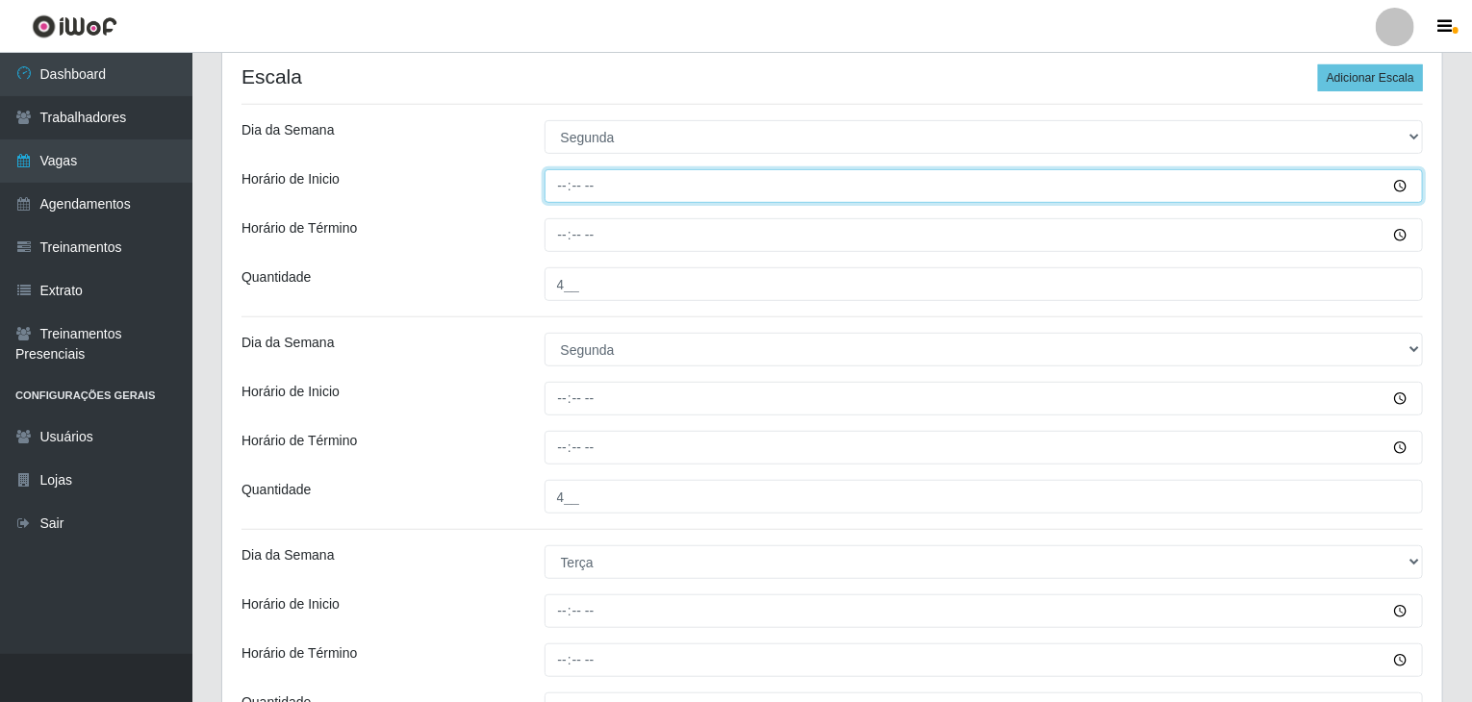
type input "08:00"
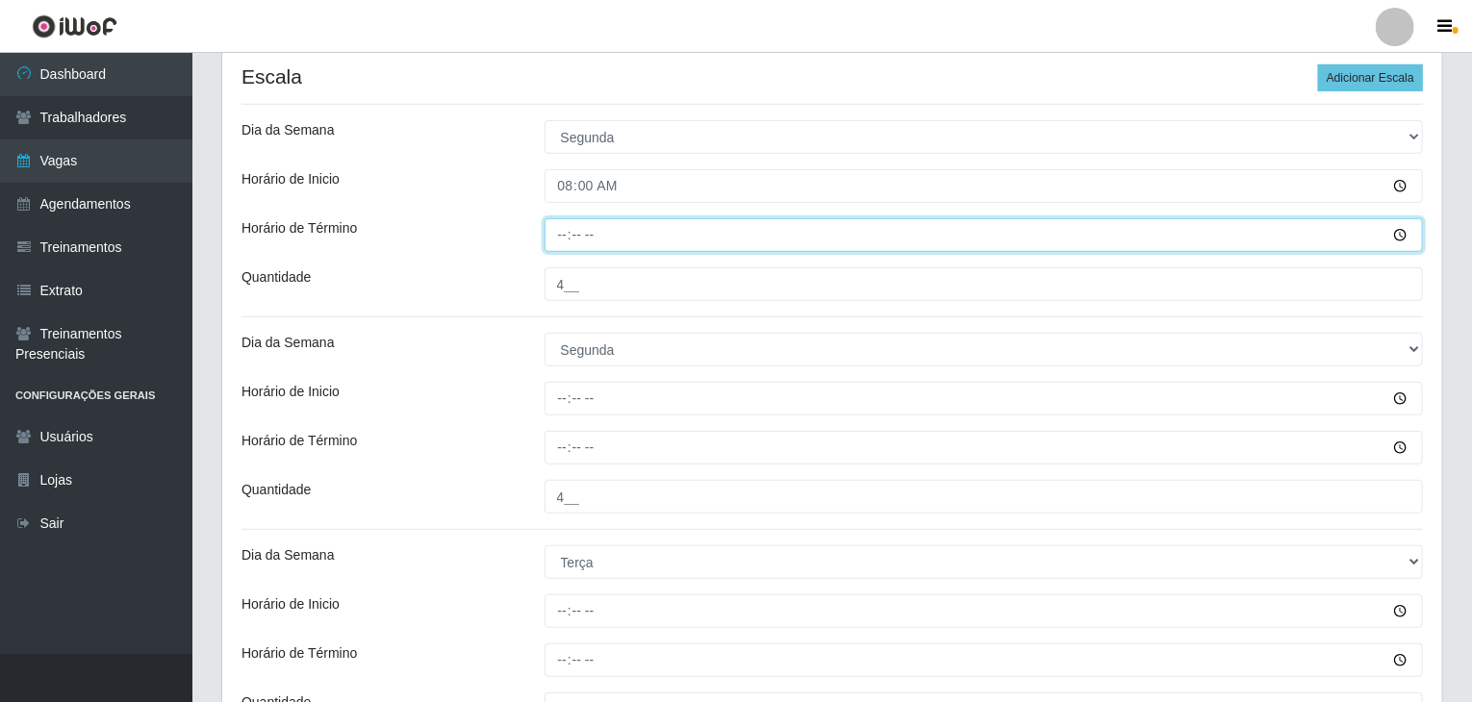
click at [562, 231] on input "Horário de Término" at bounding box center [983, 235] width 879 height 34
type input "14:00"
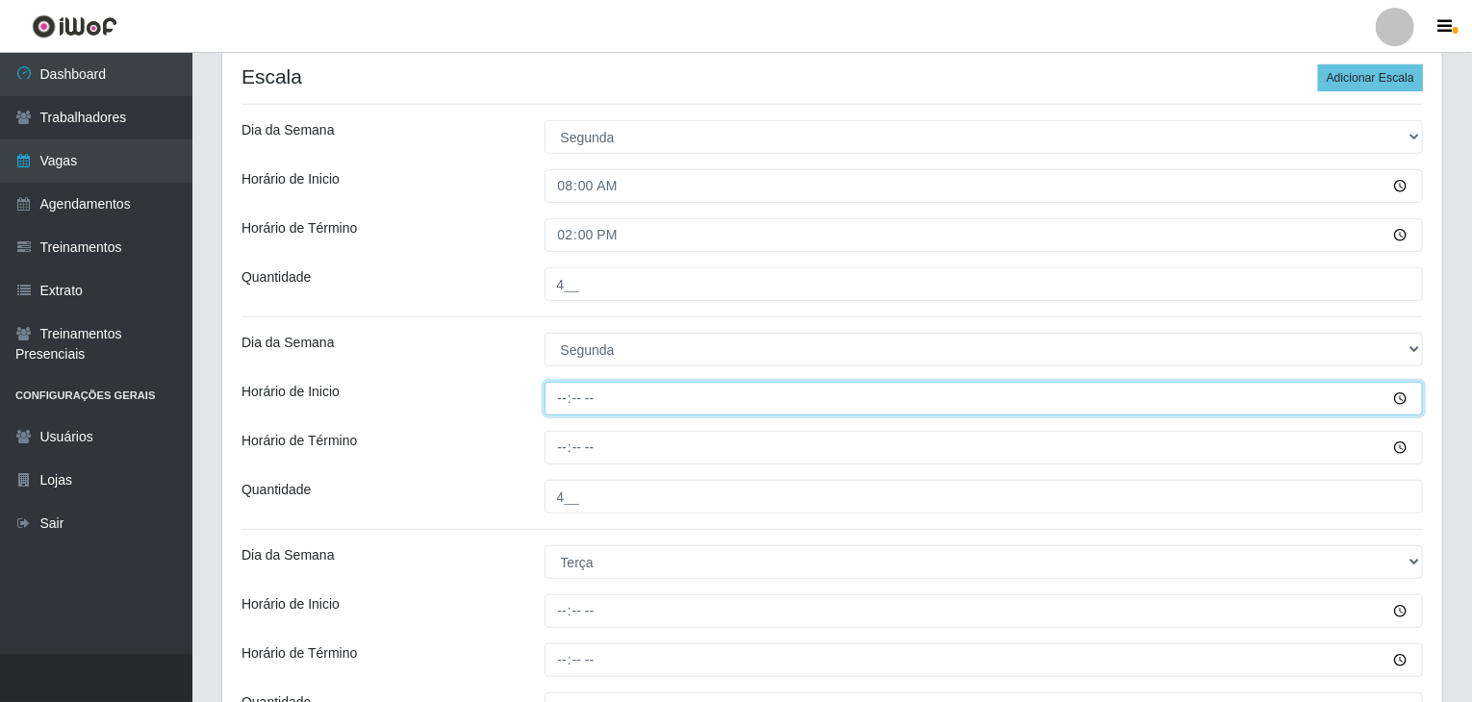
click at [560, 403] on input "Horário de Inicio" at bounding box center [983, 399] width 879 height 34
type input "15:00"
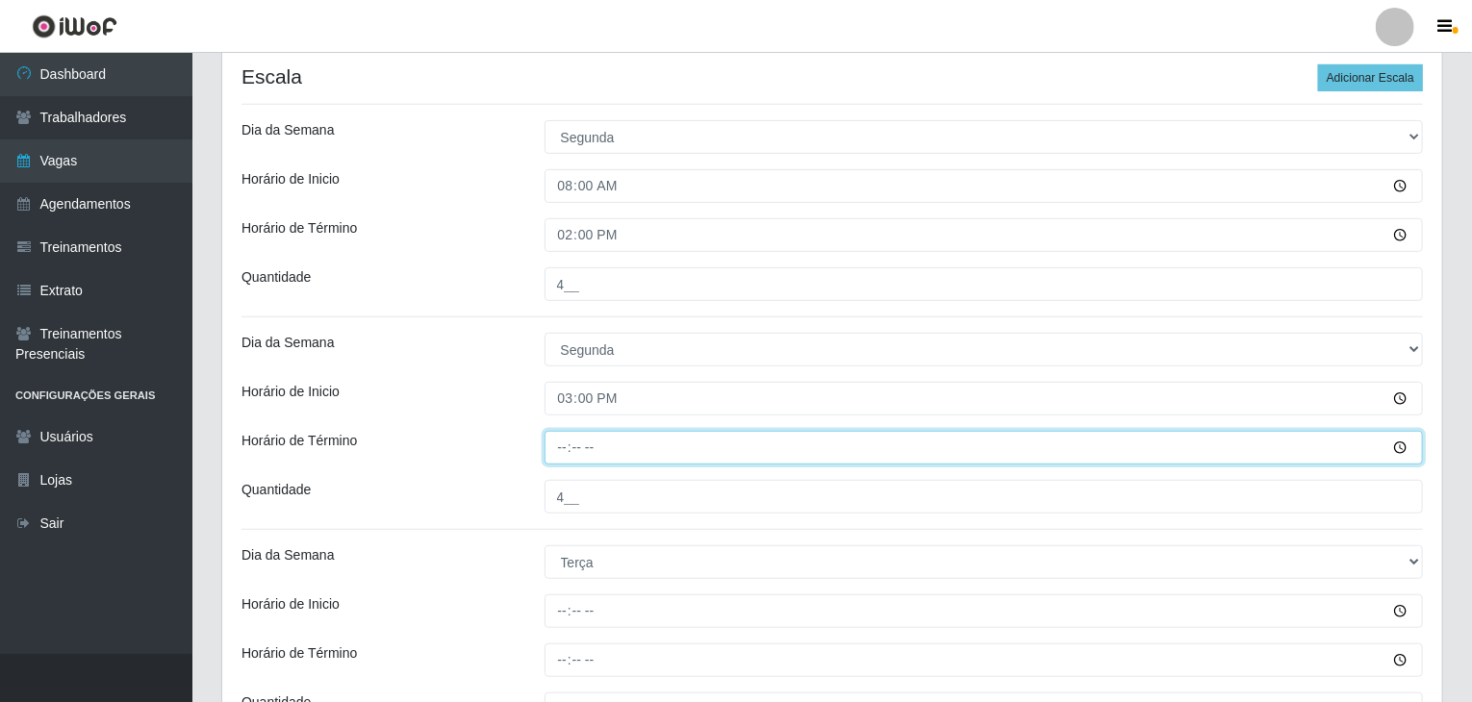
click at [566, 442] on input "Horário de Término" at bounding box center [983, 448] width 879 height 34
type input "21:00"
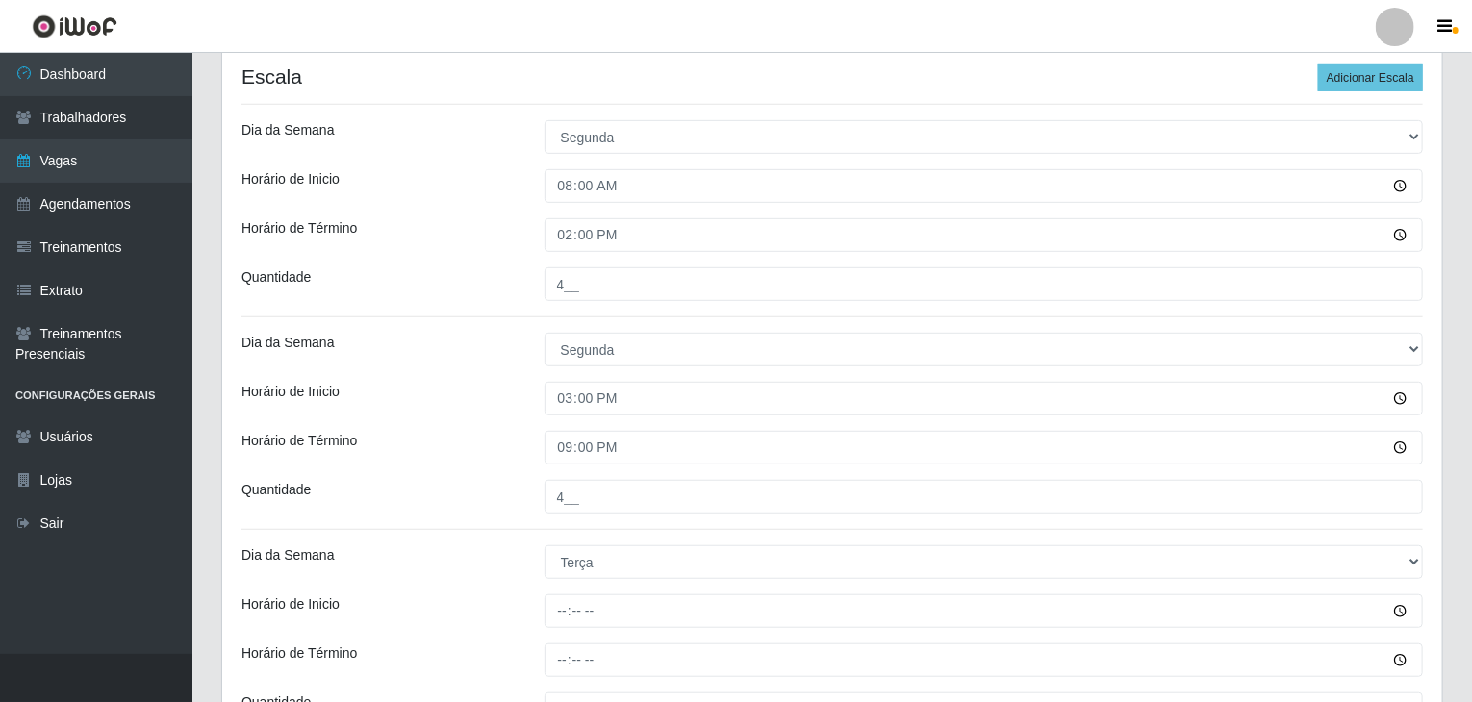
click at [522, 435] on div "Horário de Término" at bounding box center [378, 448] width 303 height 34
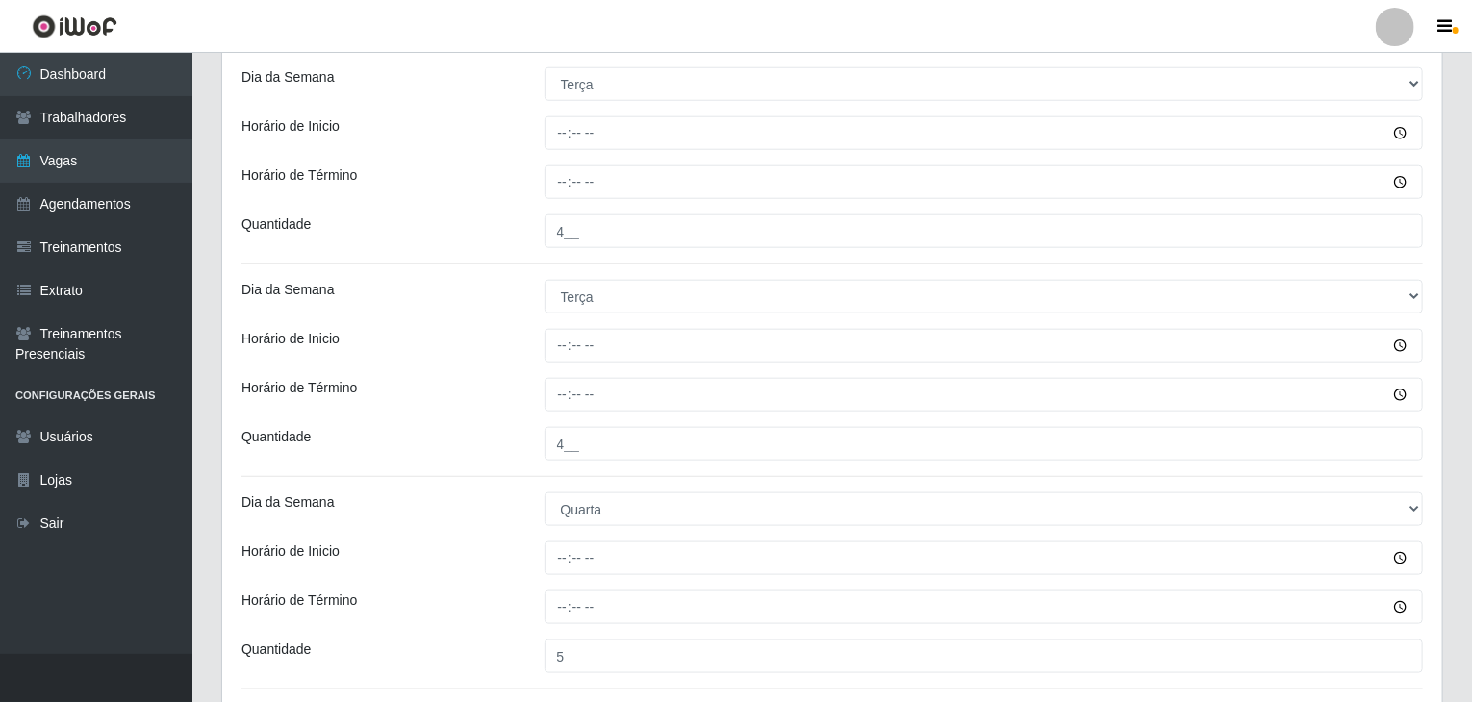
scroll to position [866, 0]
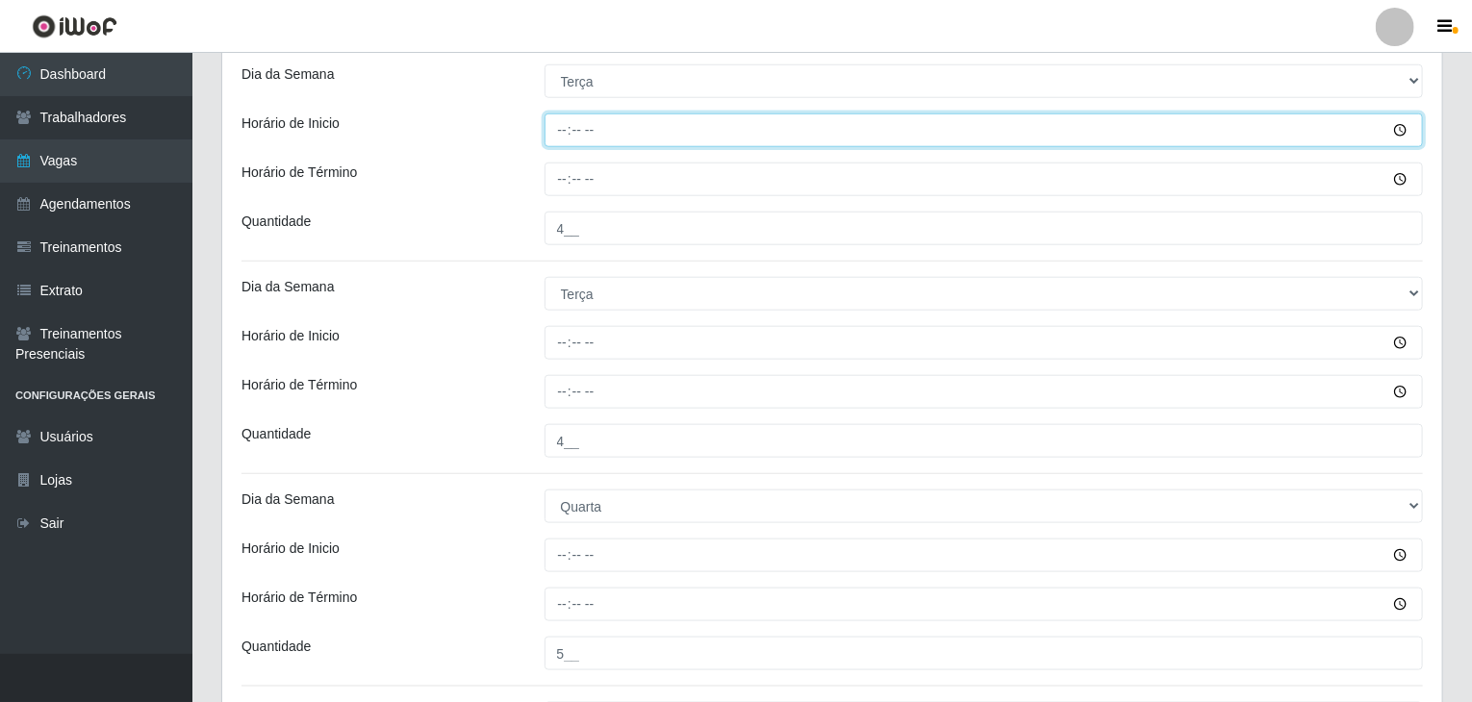
click at [558, 125] on input "Horário de Inicio" at bounding box center [983, 131] width 879 height 34
type input "08:00"
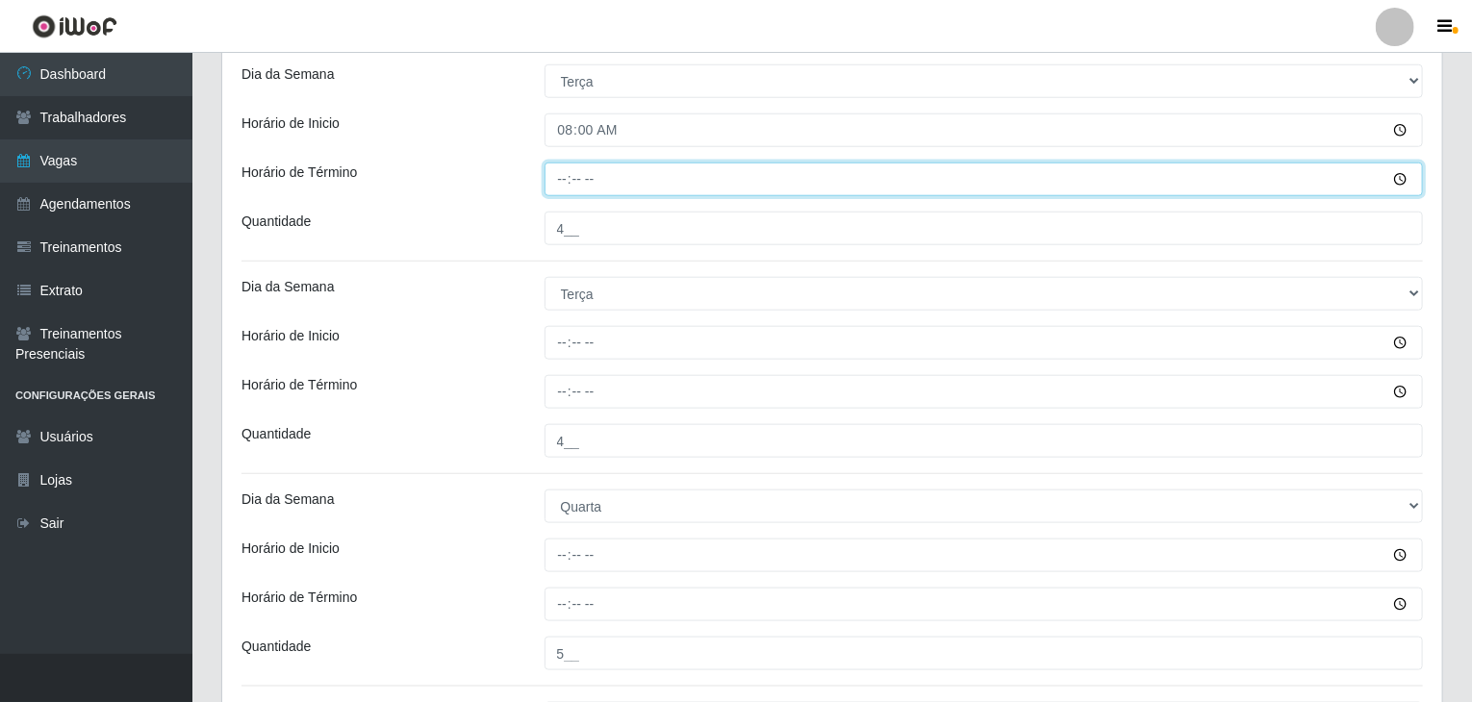
click at [554, 183] on input "Horário de Término" at bounding box center [983, 180] width 879 height 34
type input "14:00"
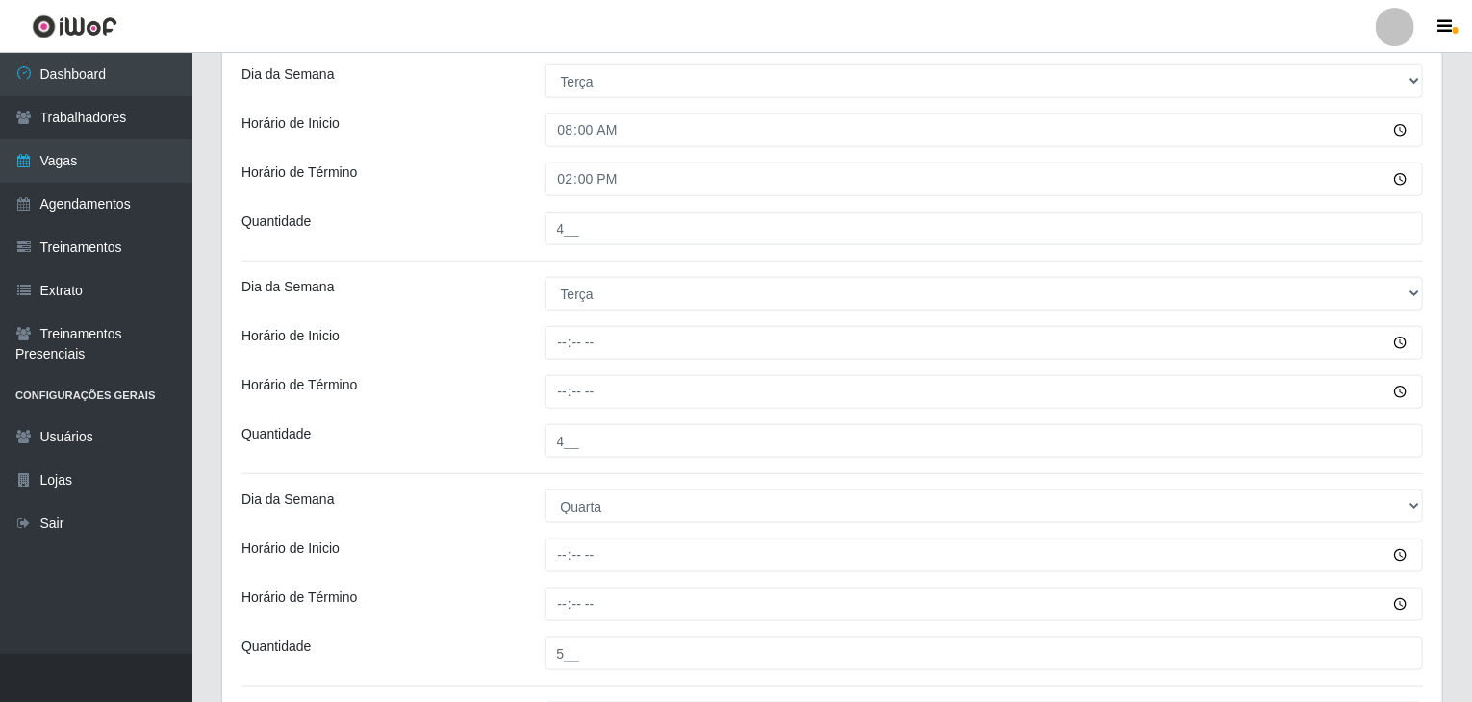
click at [542, 350] on div at bounding box center [984, 343] width 908 height 34
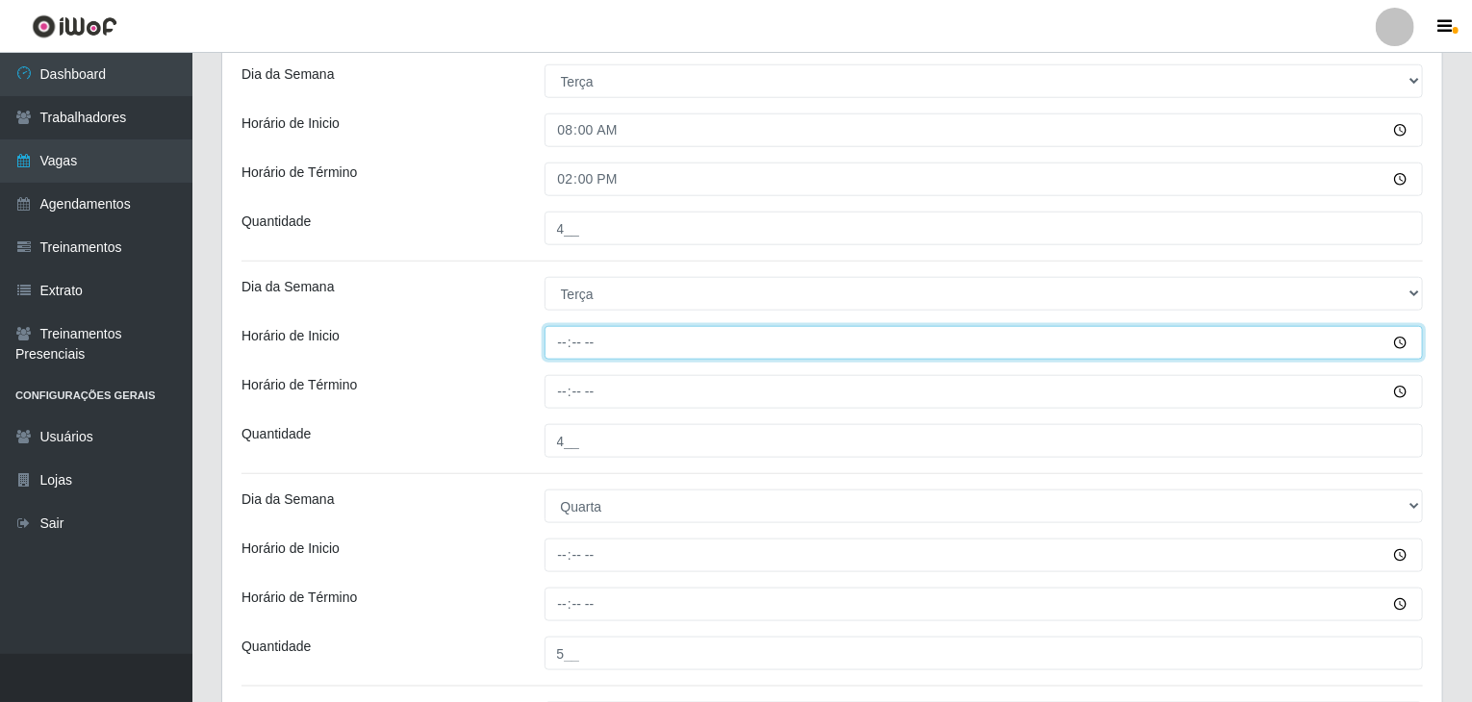
click at [565, 343] on input "Horário de Inicio" at bounding box center [983, 343] width 879 height 34
type input "15:00"
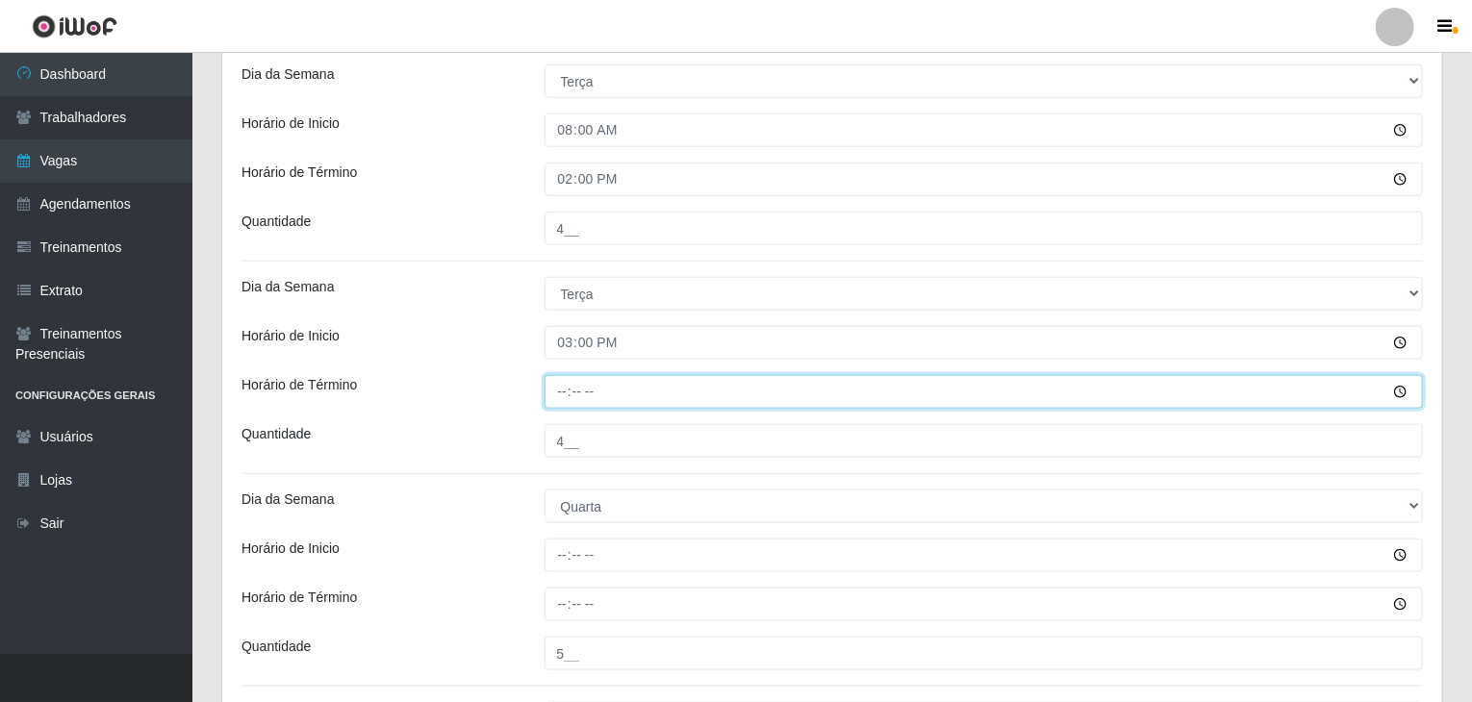
click at [560, 393] on input "Horário de Término" at bounding box center [983, 392] width 879 height 34
type input "21:00"
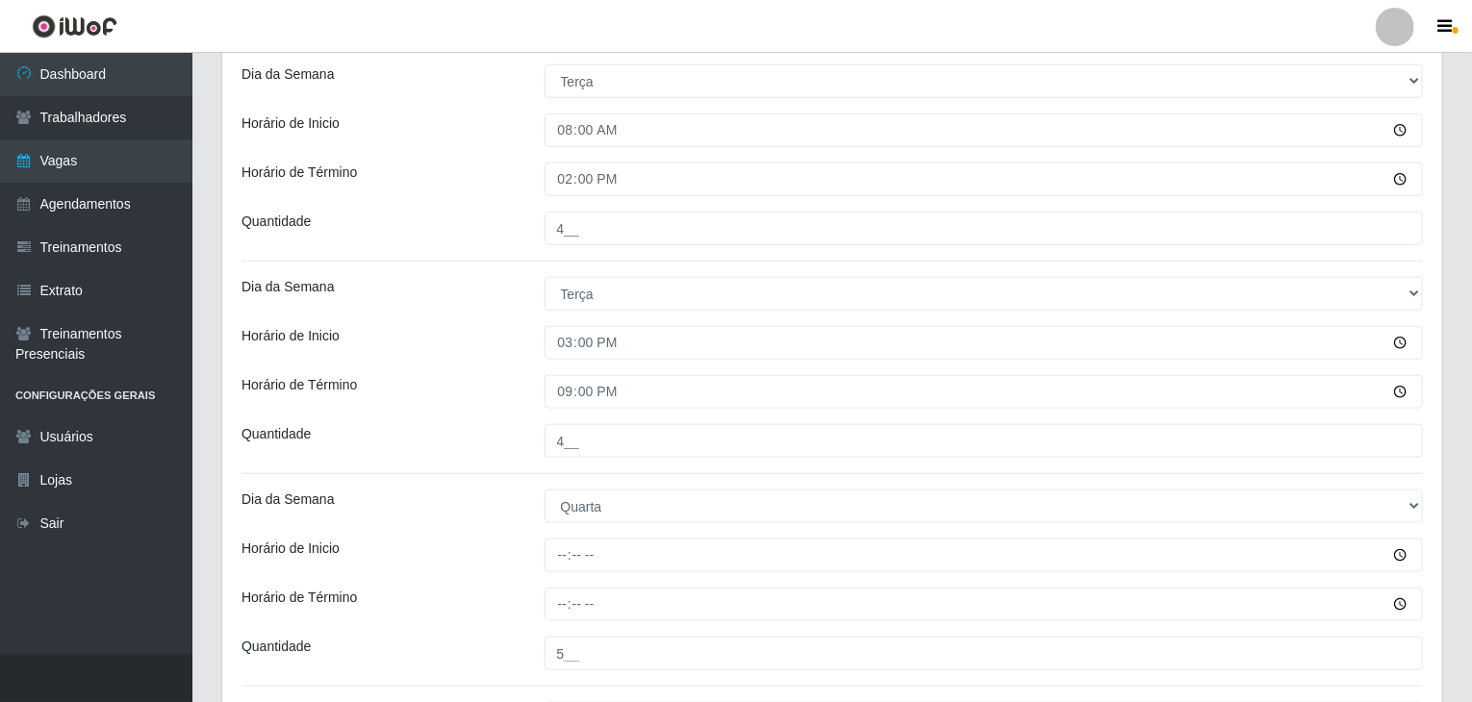
click at [507, 380] on div "Horário de Término" at bounding box center [378, 392] width 303 height 34
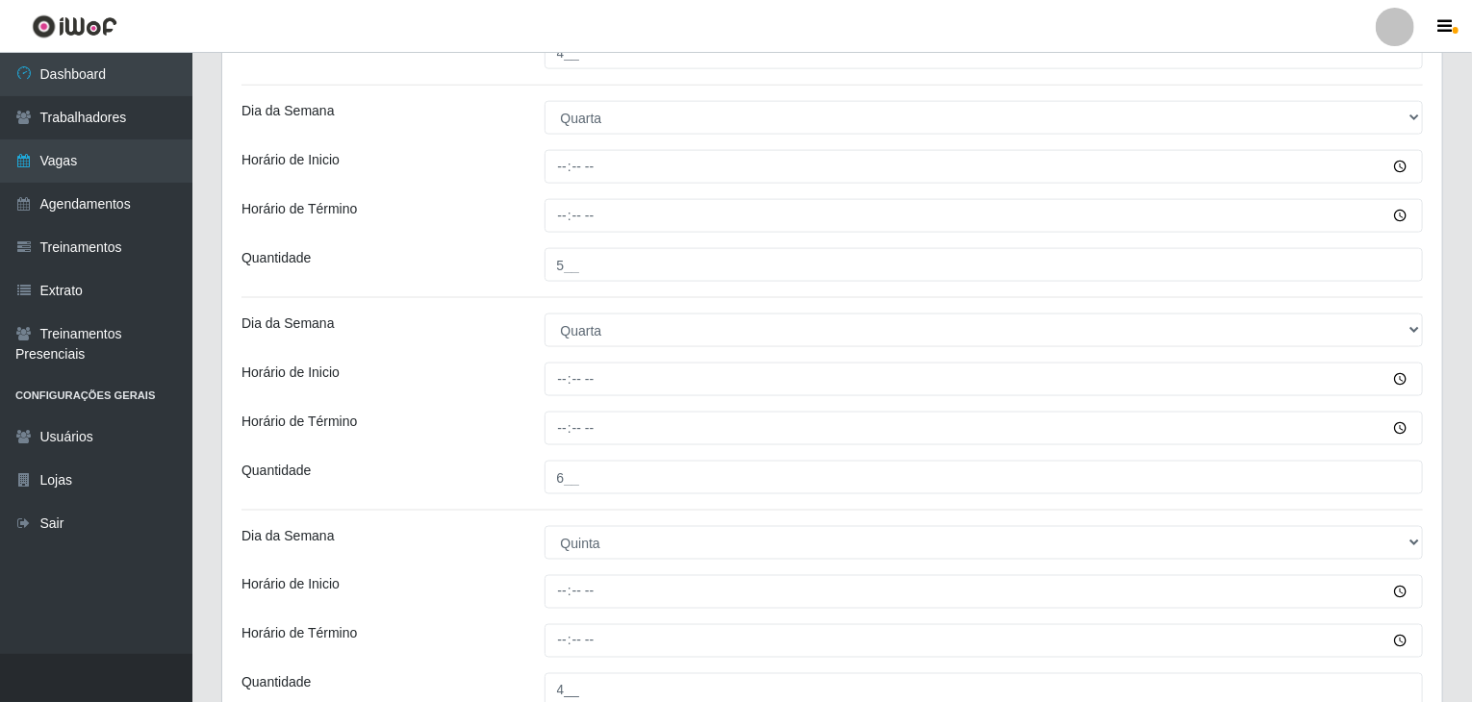
scroll to position [1251, 0]
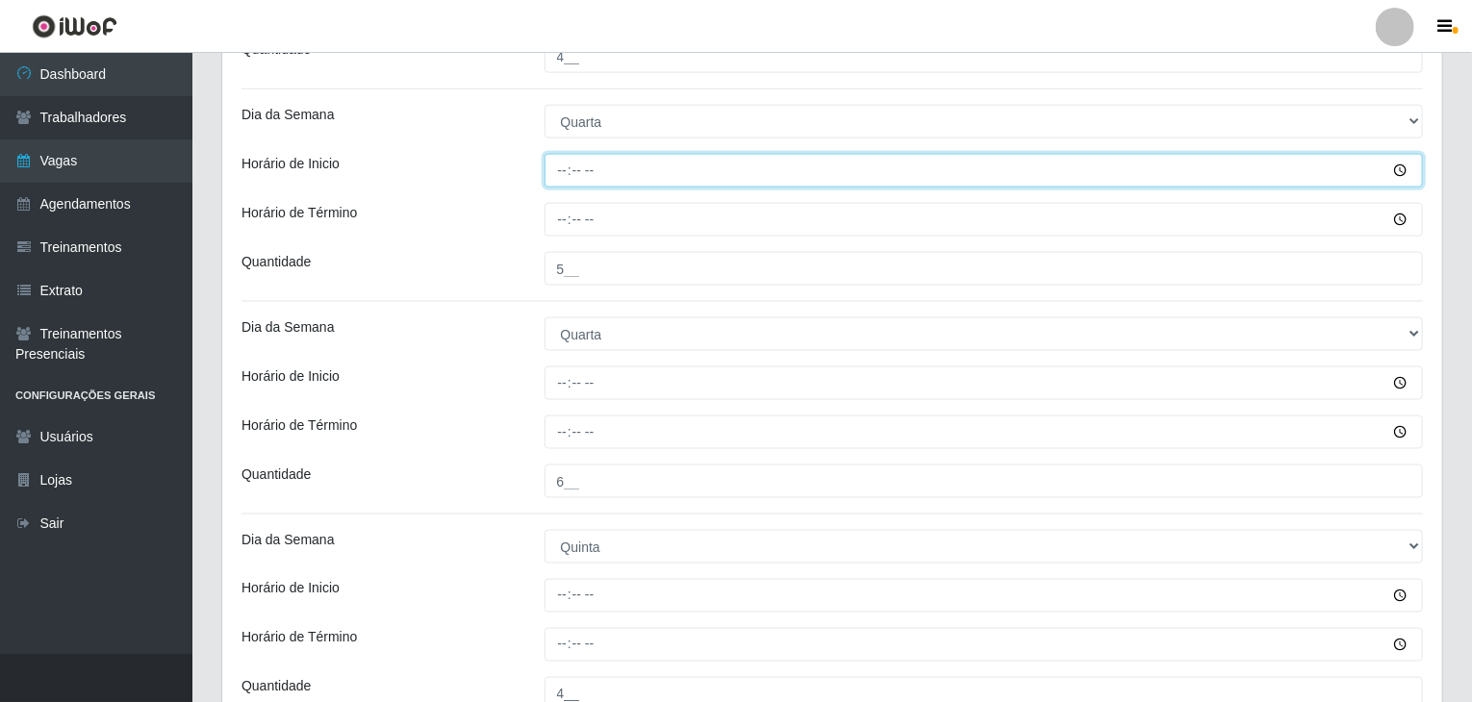
click at [563, 170] on input "Horário de Inicio" at bounding box center [983, 171] width 879 height 34
type input "08:00"
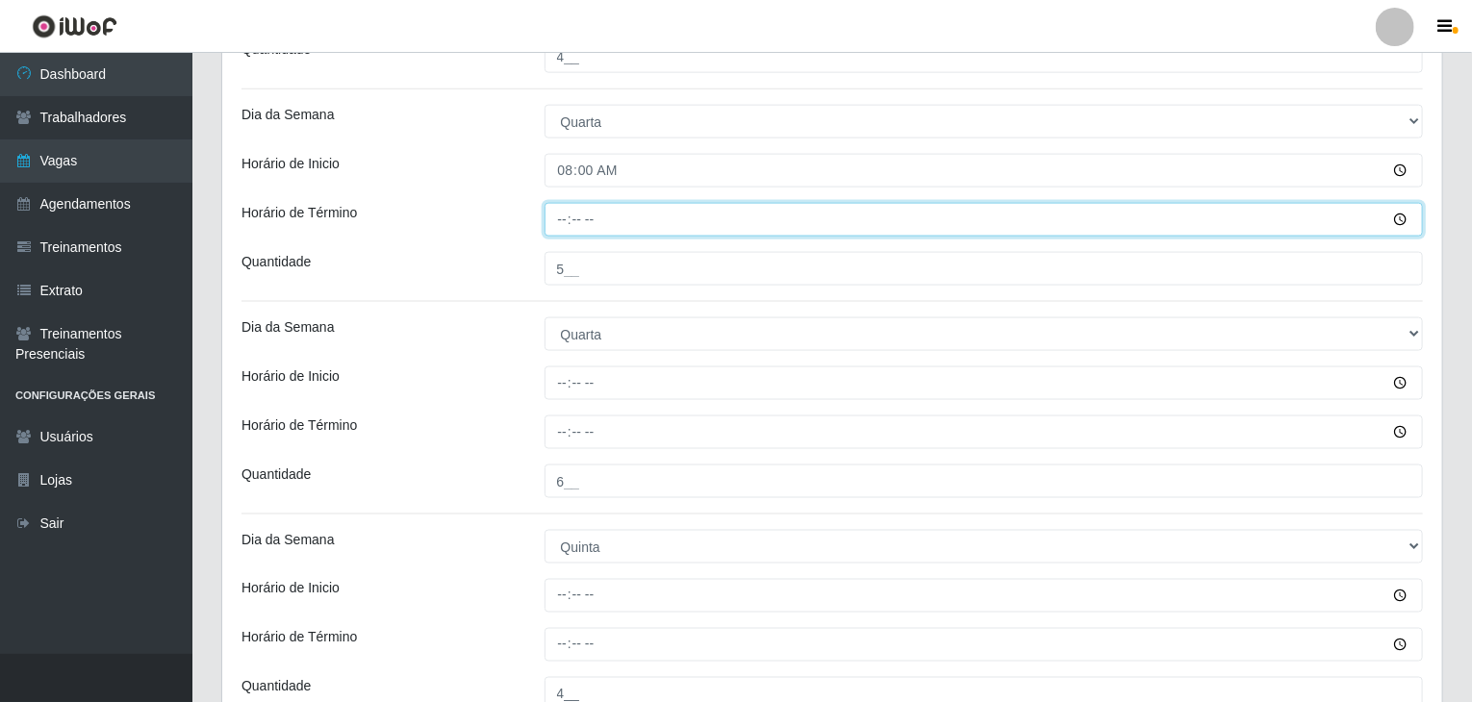
click at [562, 228] on input "Horário de Término" at bounding box center [983, 220] width 879 height 34
type input "14:00"
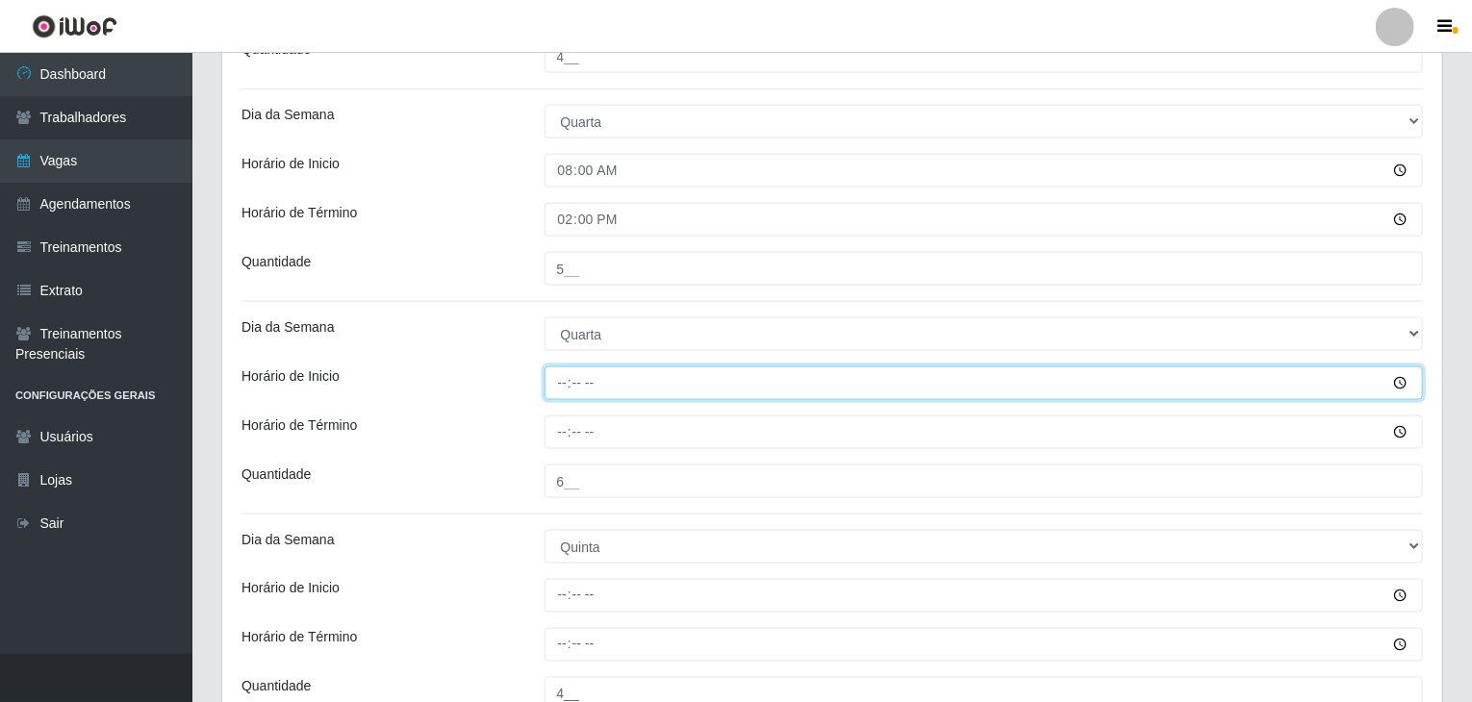
click at [548, 385] on input "Horário de Inicio" at bounding box center [983, 383] width 879 height 34
type input "15:00"
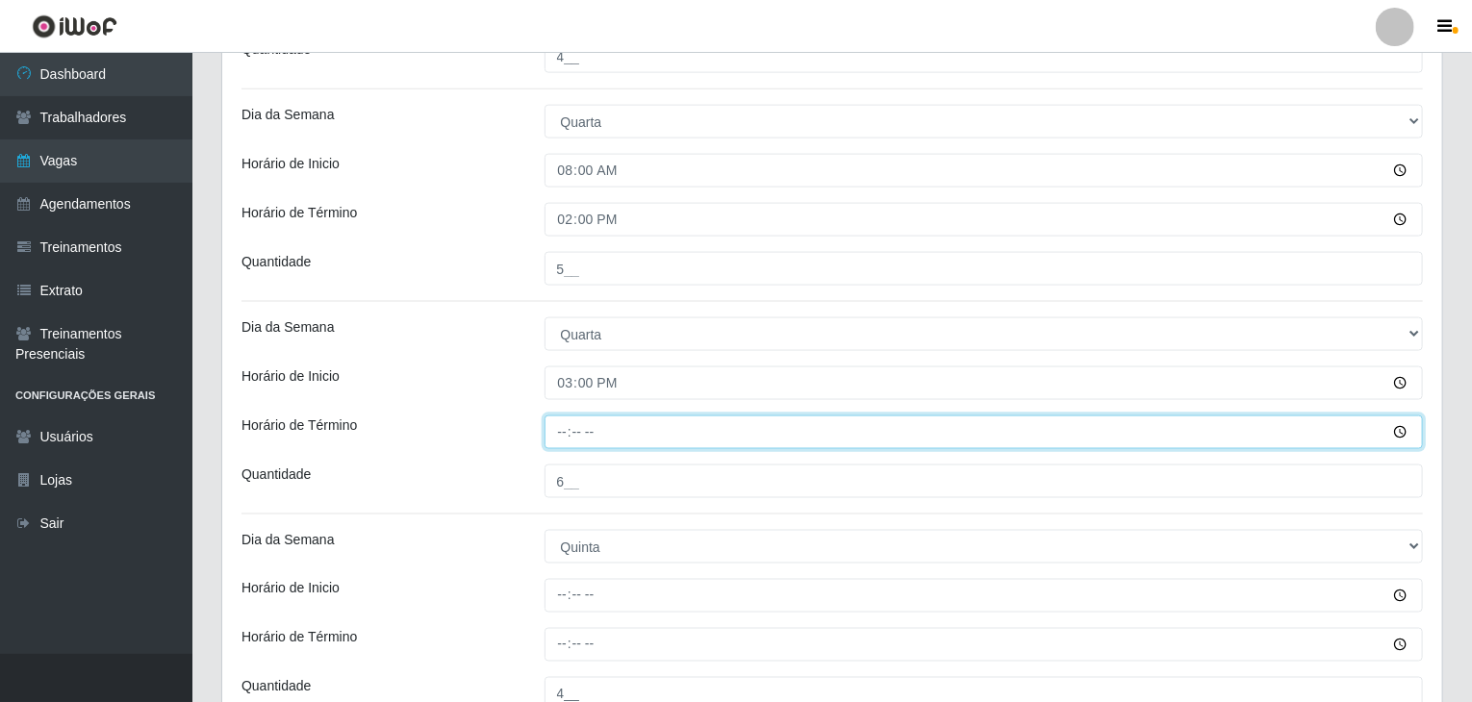
click at [565, 428] on input "Horário de Término" at bounding box center [983, 433] width 879 height 34
type input "21:00"
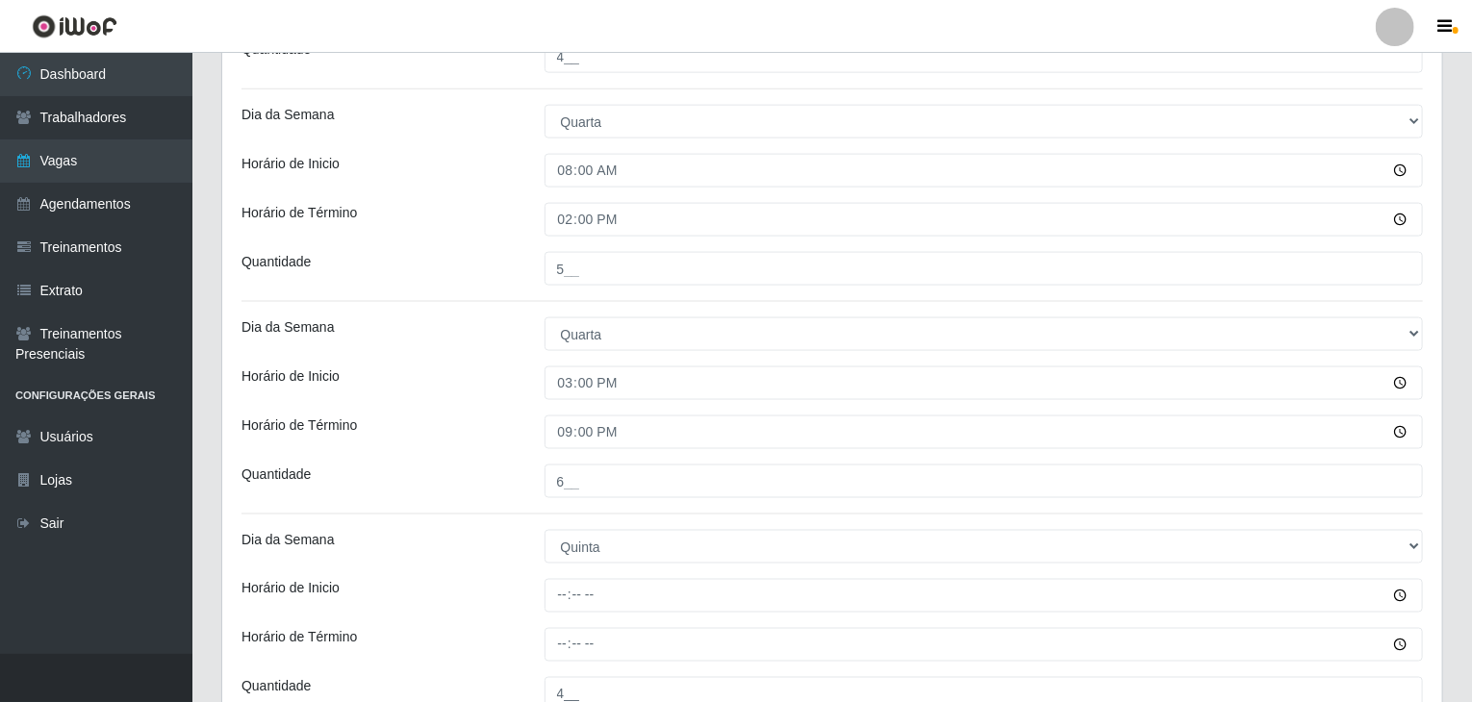
click at [521, 390] on div "Horário de Inicio" at bounding box center [378, 383] width 303 height 34
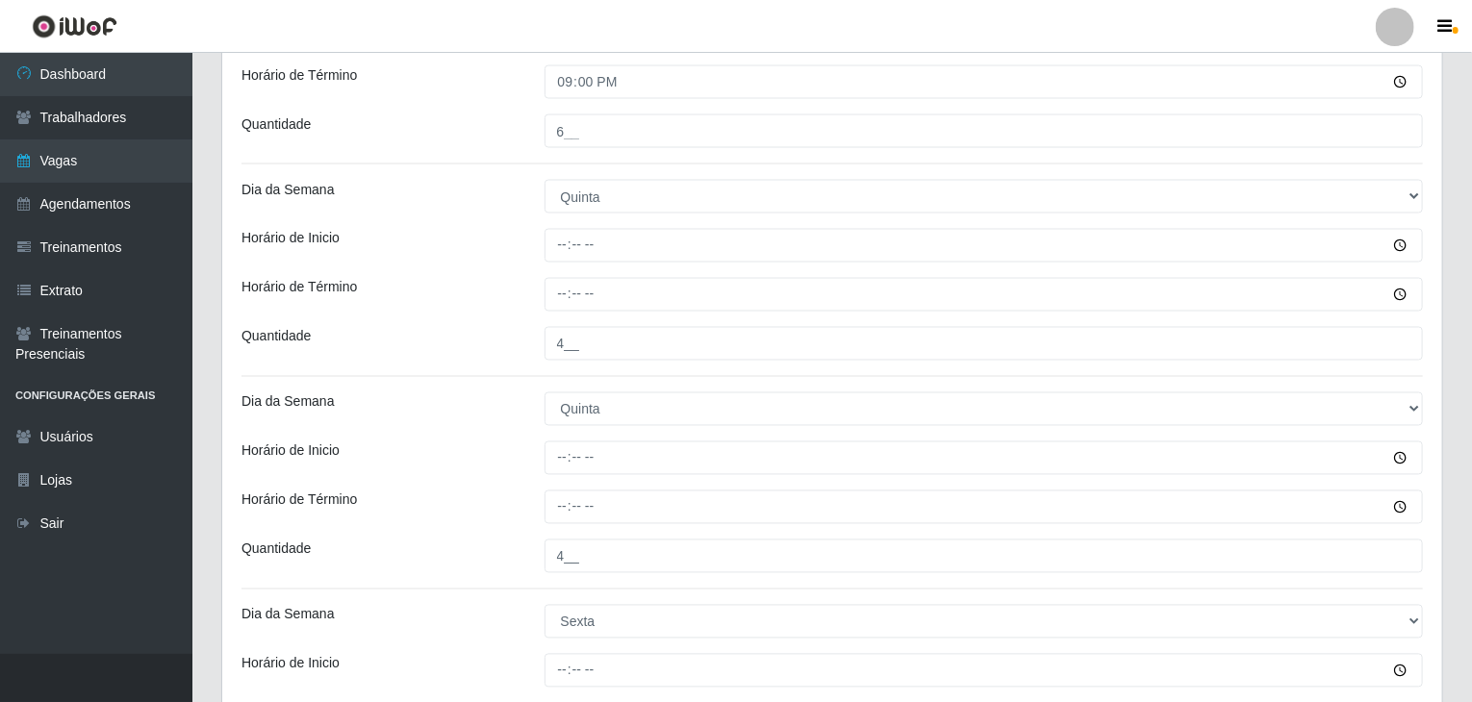
scroll to position [1635, 0]
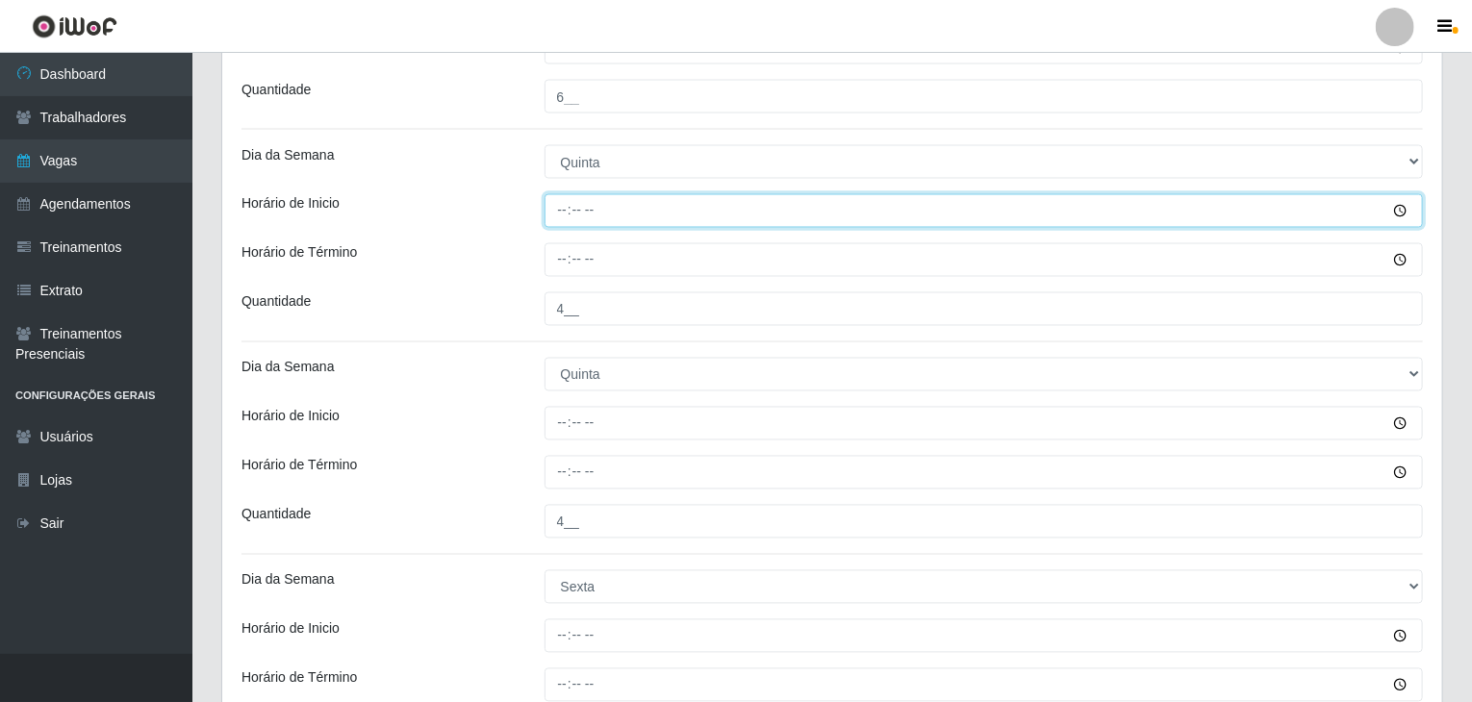
click at [561, 212] on input "Horário de Inicio" at bounding box center [983, 211] width 879 height 34
type input "08:00"
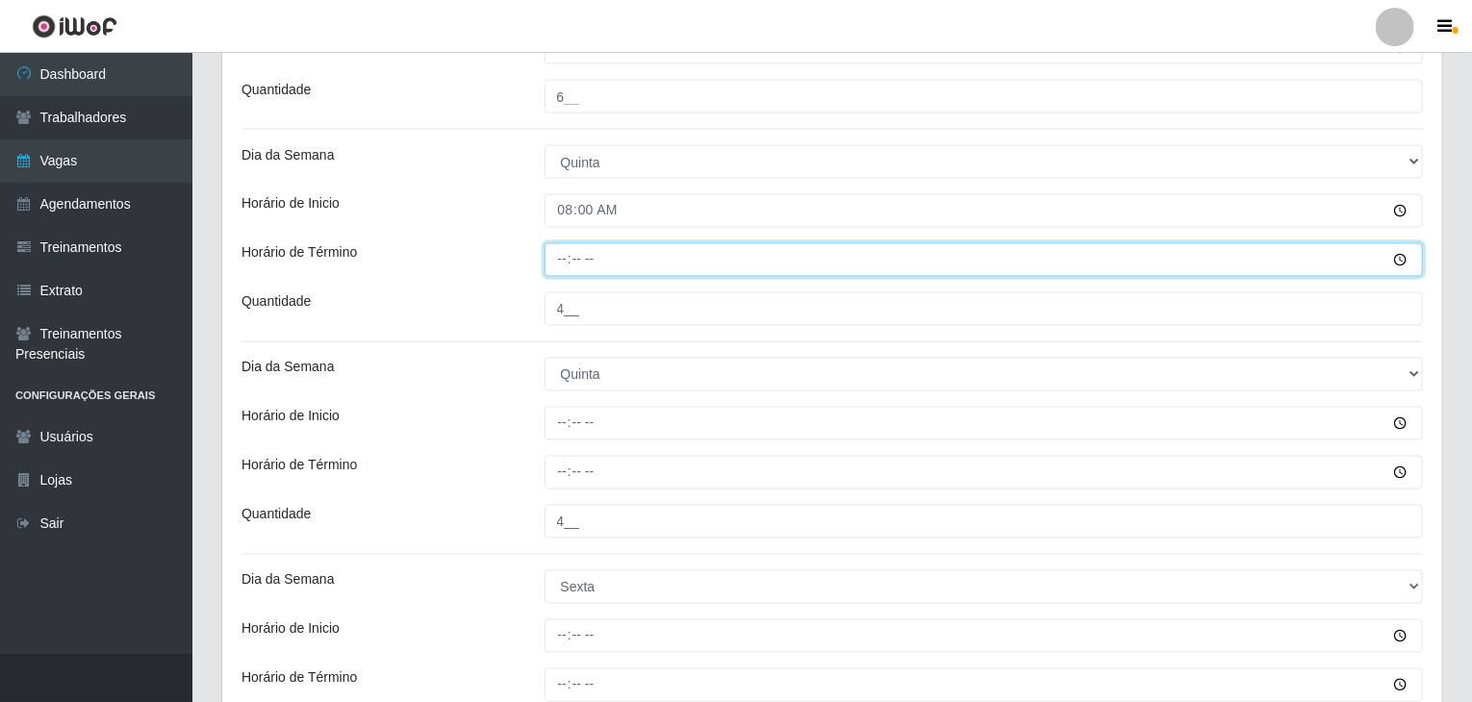
click at [551, 266] on input "Horário de Término" at bounding box center [983, 260] width 879 height 34
type input "14:00"
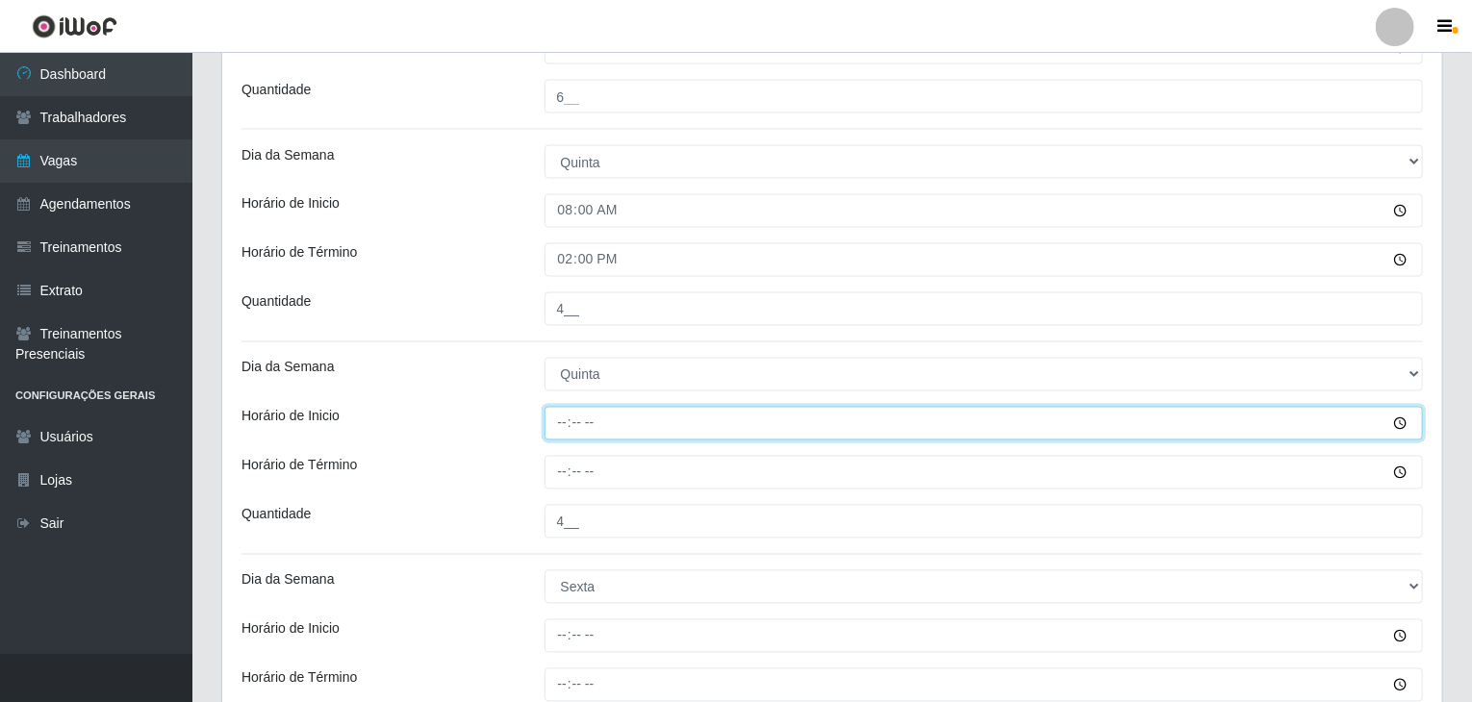
click at [558, 424] on input "Horário de Inicio" at bounding box center [983, 424] width 879 height 34
type input "15:00"
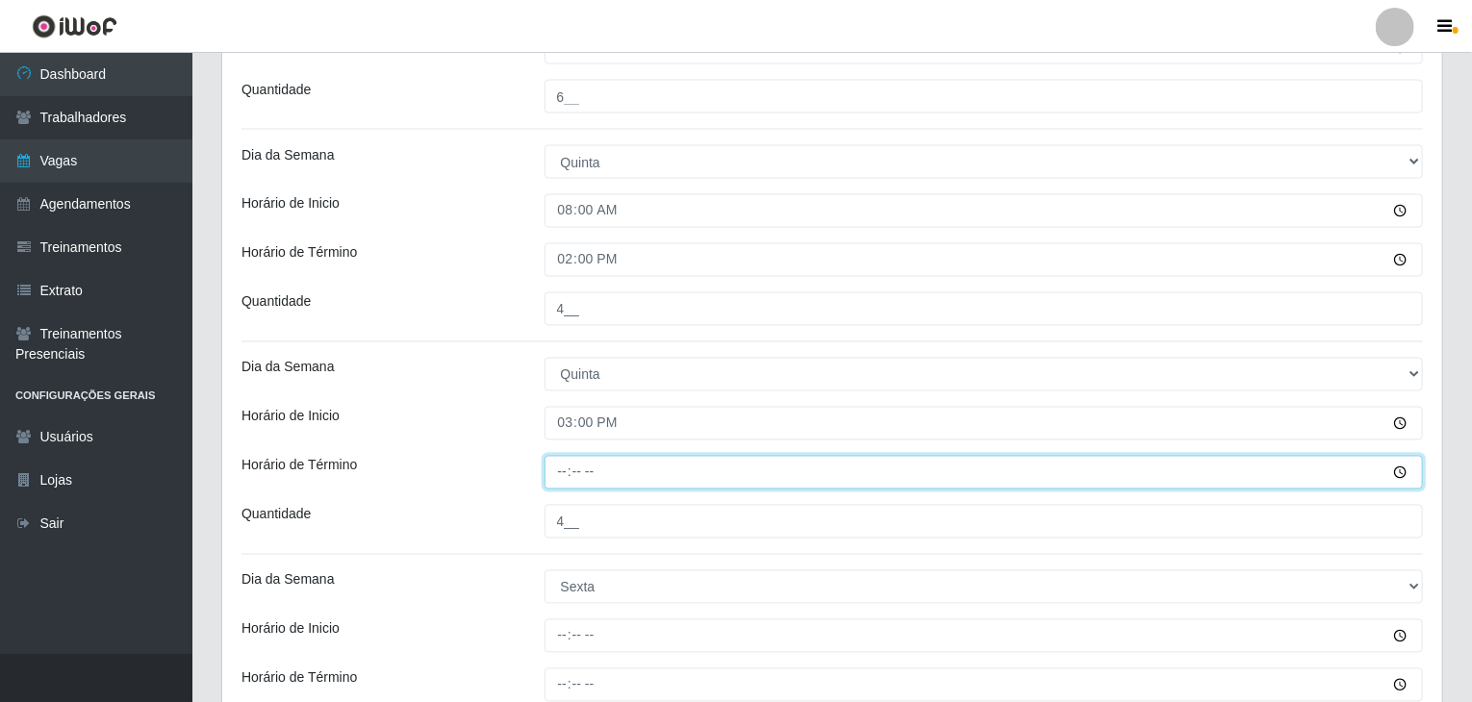
click at [558, 469] on input "Horário de Término" at bounding box center [983, 473] width 879 height 34
type input "21:00"
click at [516, 432] on div "Horário de Inicio" at bounding box center [378, 424] width 303 height 34
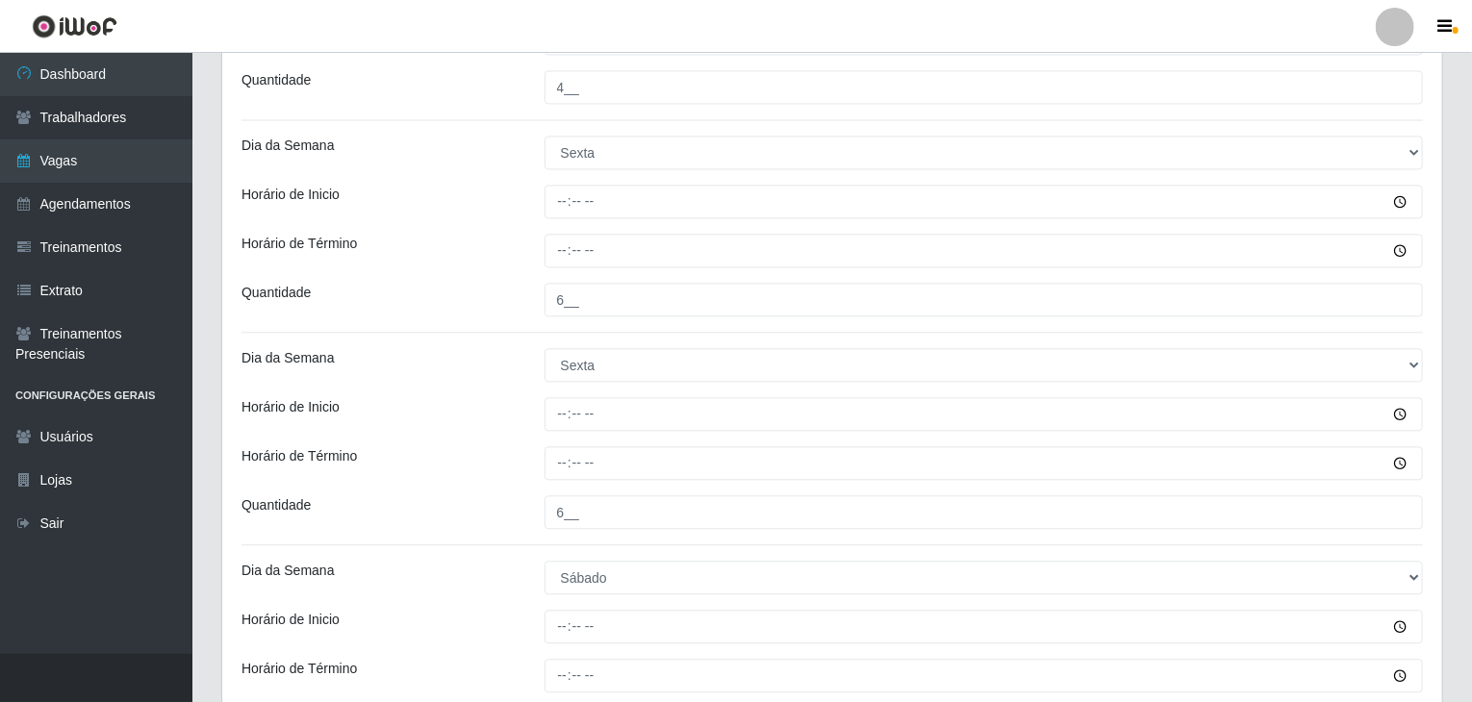
scroll to position [2116, 0]
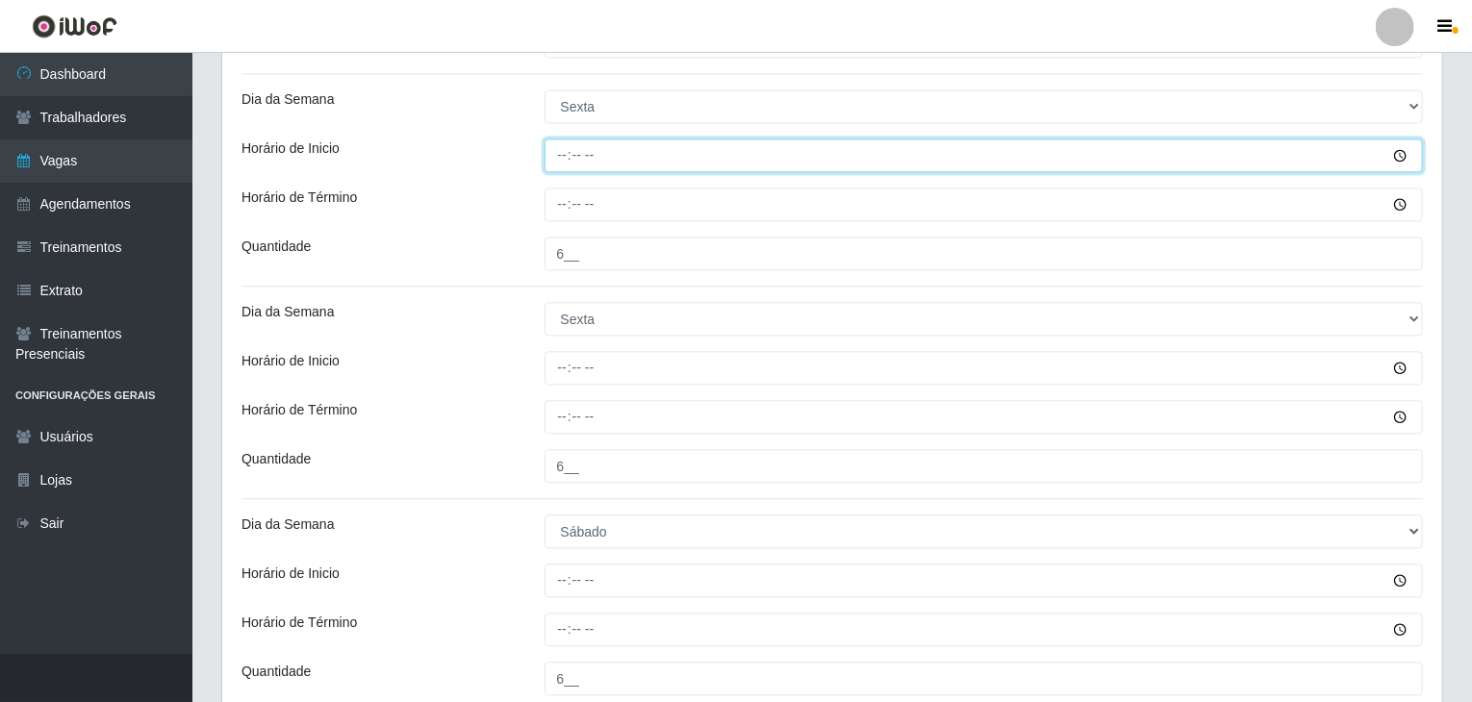
click at [560, 153] on input "Horário de Inicio" at bounding box center [983, 156] width 879 height 34
type input "08:10"
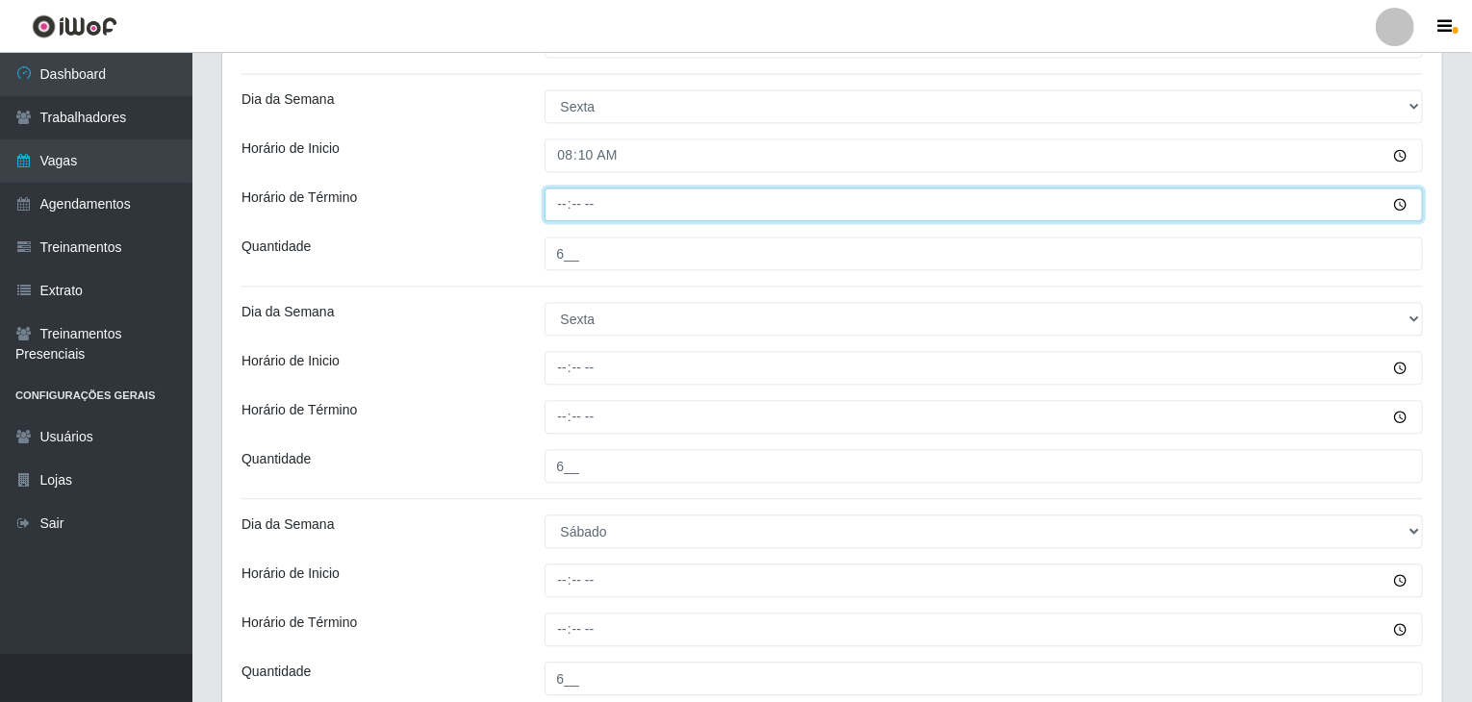
click at [561, 195] on input "Horário de Término" at bounding box center [983, 205] width 879 height 34
type input "14:00"
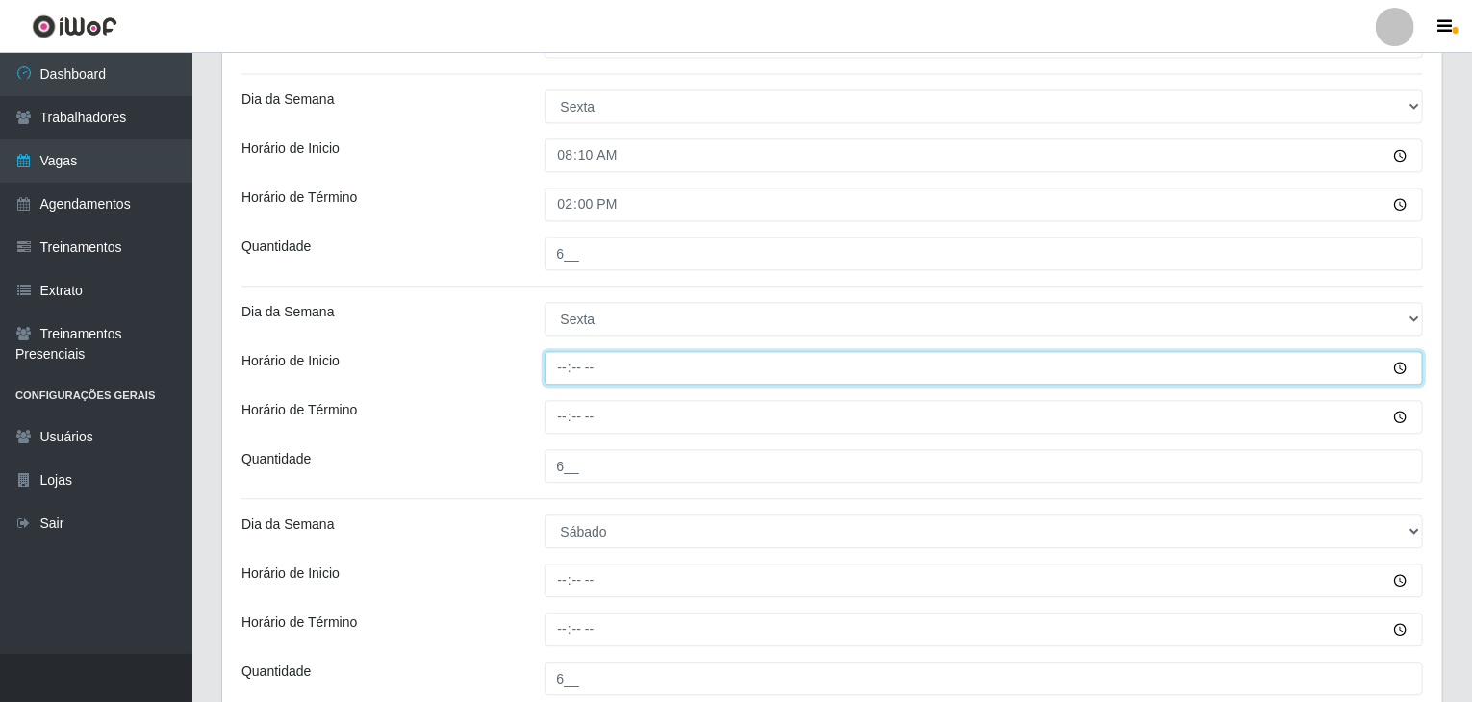
click at [559, 367] on input "Horário de Inicio" at bounding box center [983, 368] width 879 height 34
type input "15:00"
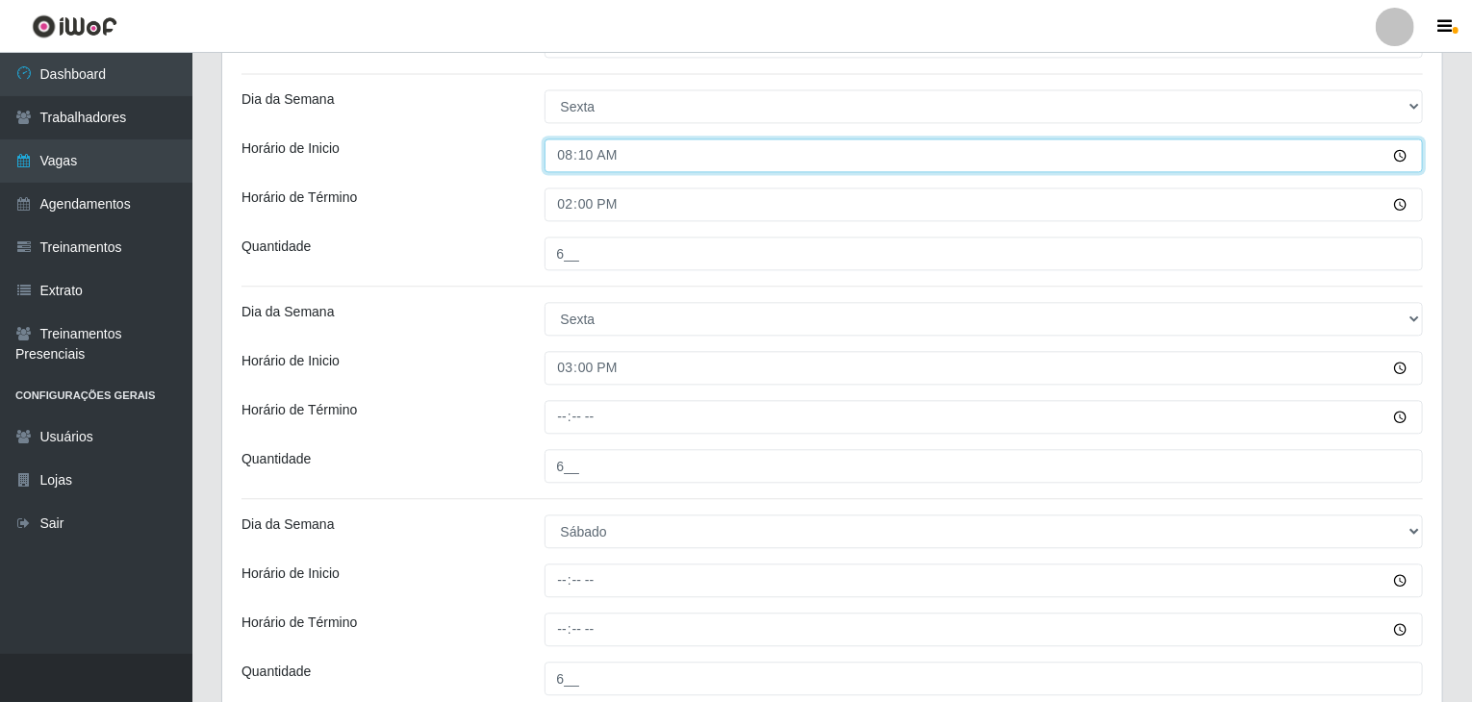
click at [584, 155] on input "08:10" at bounding box center [983, 156] width 879 height 34
type input "08:00"
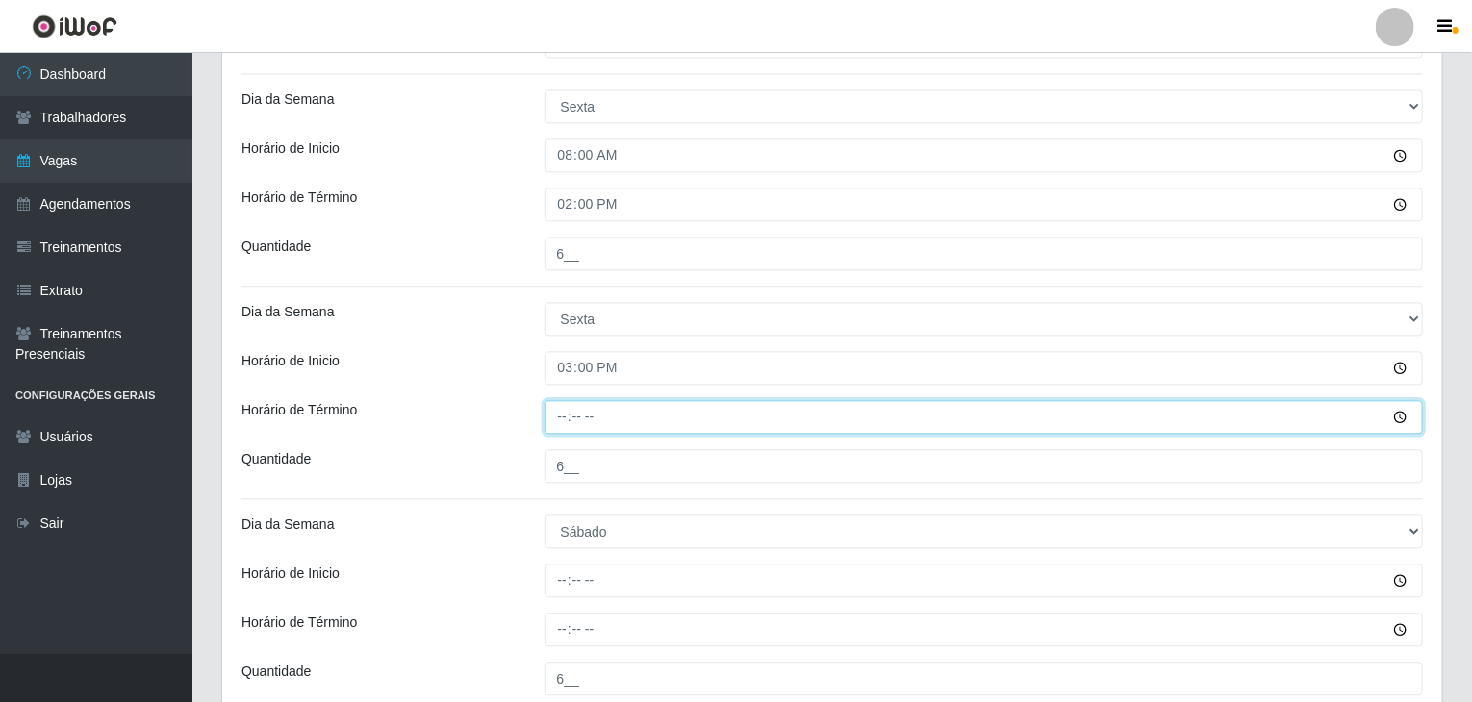
click at [565, 403] on input "Horário de Término" at bounding box center [983, 417] width 879 height 34
type input "21:00"
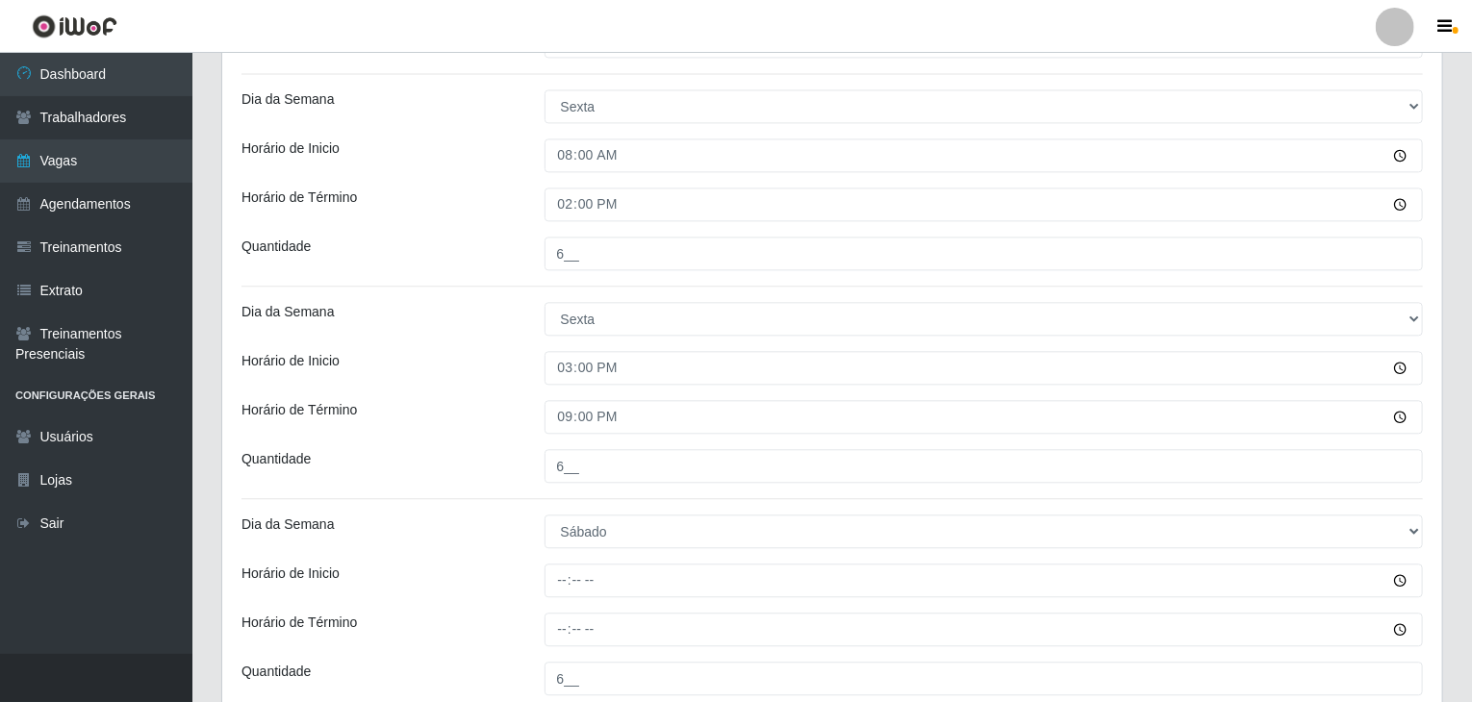
click at [491, 402] on div "Horário de Término" at bounding box center [378, 417] width 303 height 34
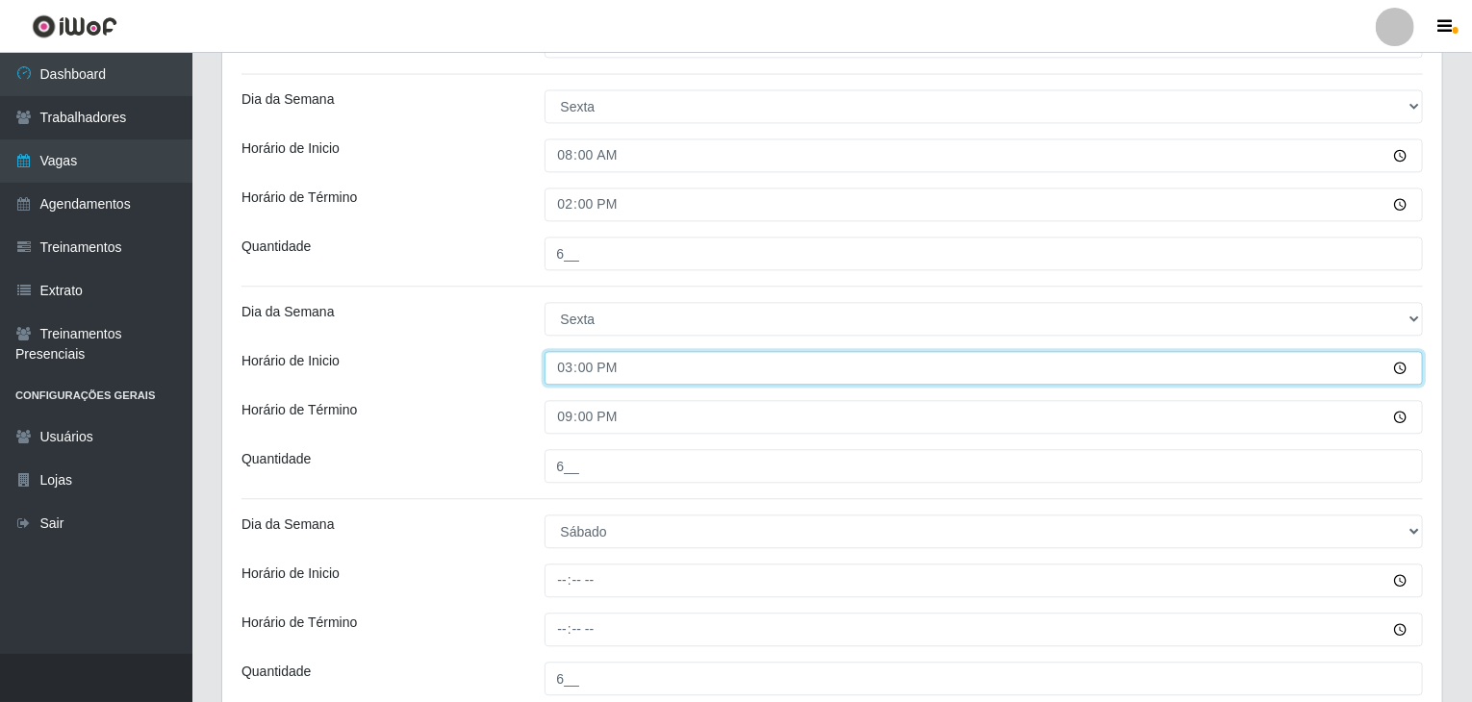
click at [566, 358] on input "15:00" at bounding box center [983, 368] width 879 height 34
type input "14:00"
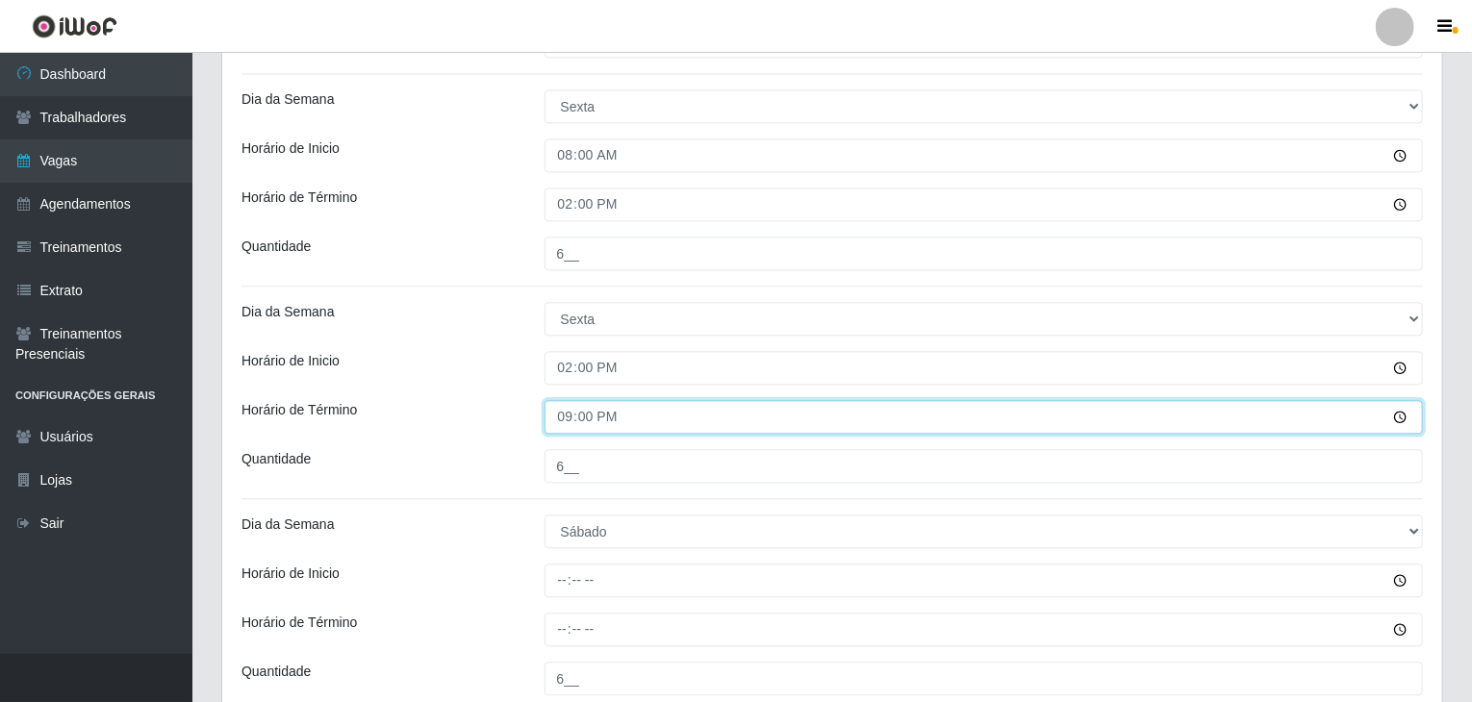
click at [560, 420] on input "21:00" at bounding box center [983, 417] width 879 height 34
type input "20:00"
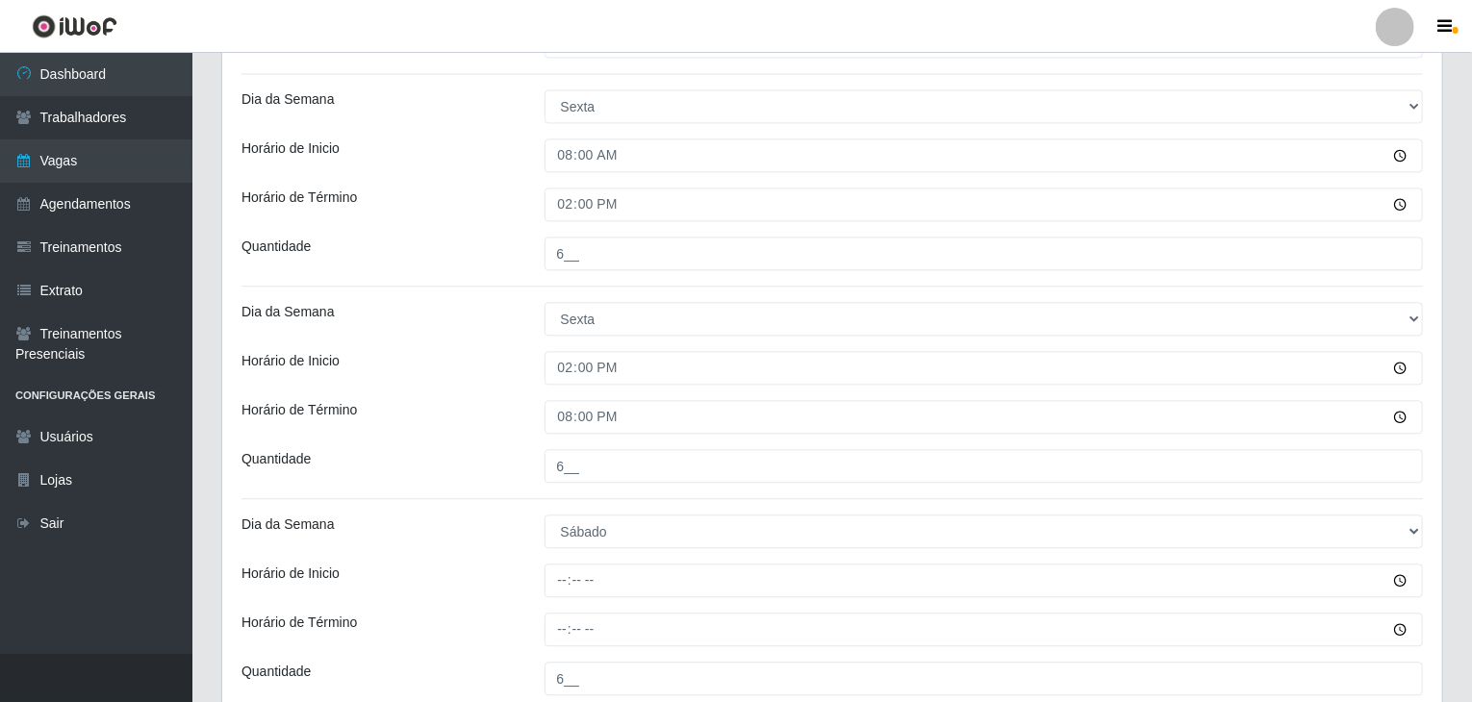
click at [532, 415] on div "20:00" at bounding box center [984, 417] width 908 height 34
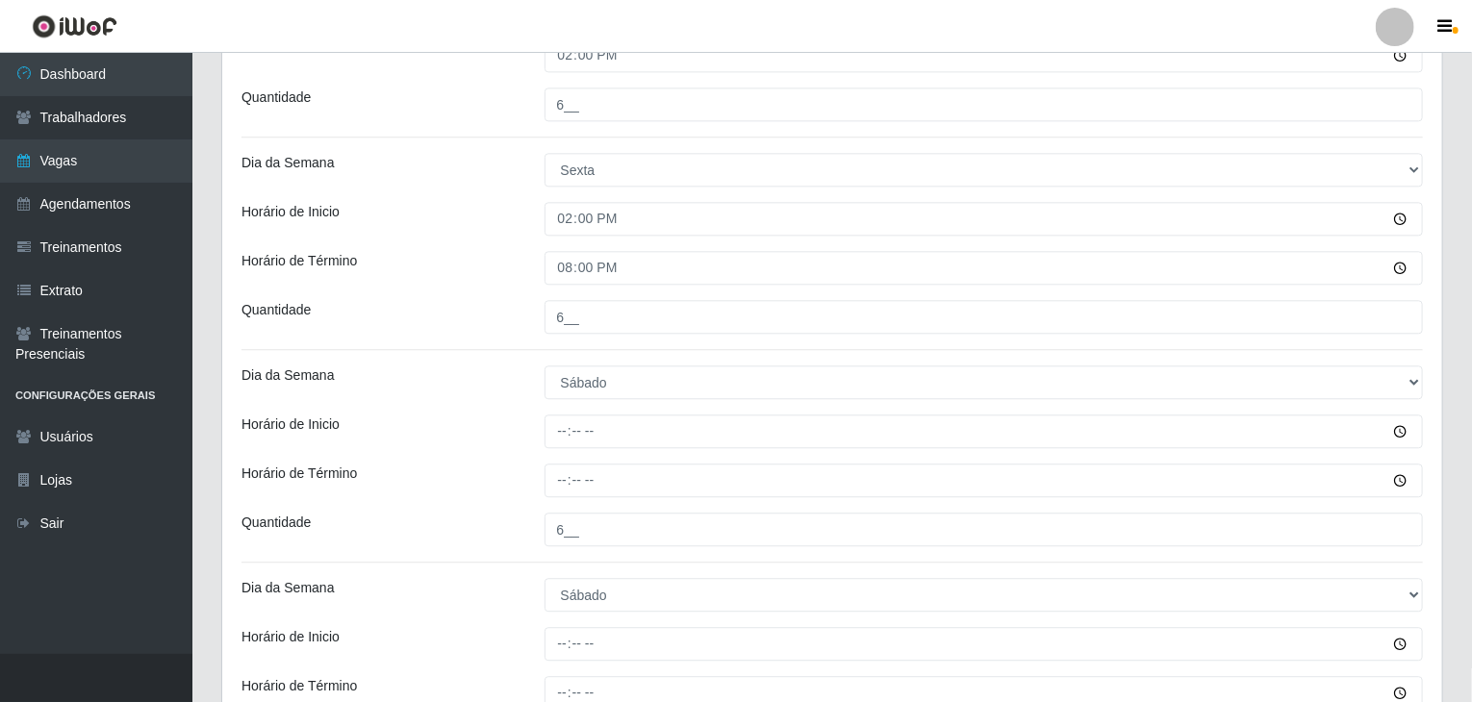
scroll to position [2405, 0]
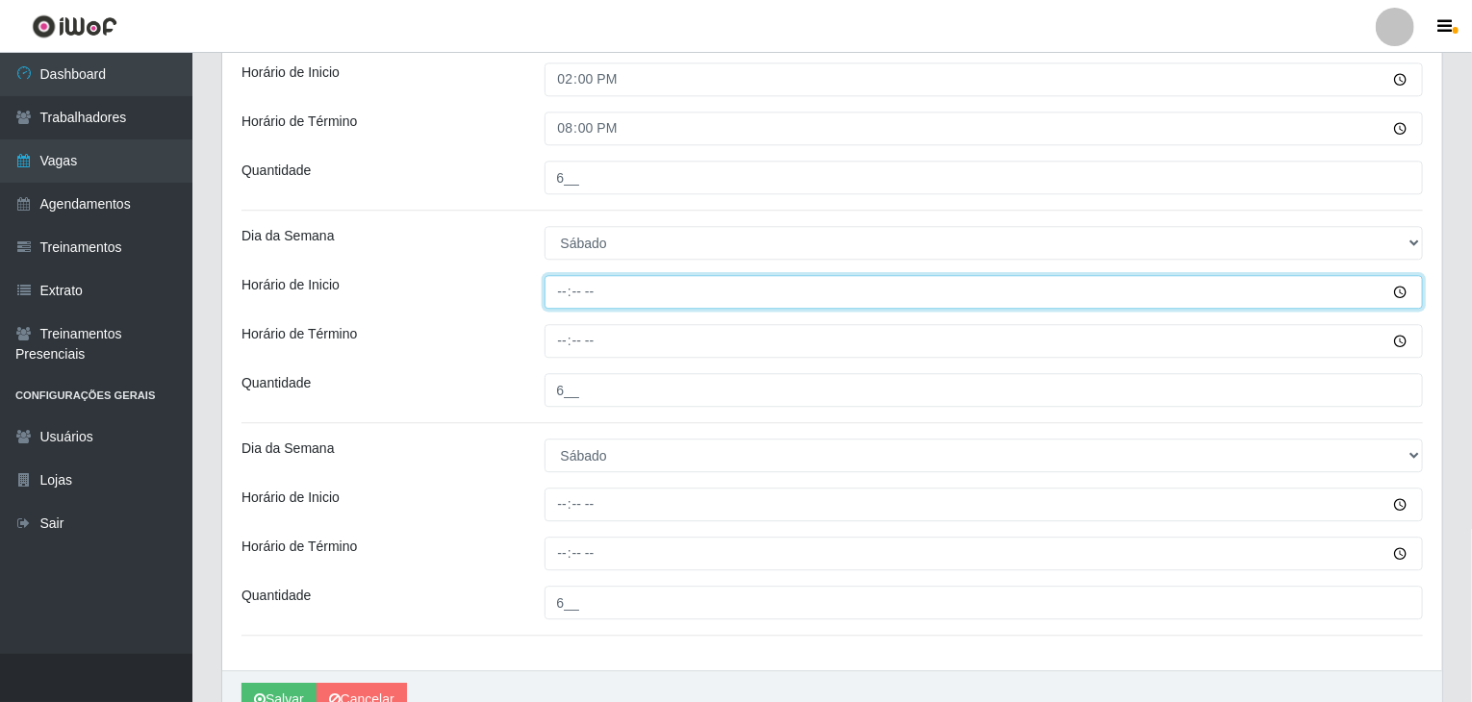
click at [561, 286] on input "Horário de Inicio" at bounding box center [983, 292] width 879 height 34
type input "08:00"
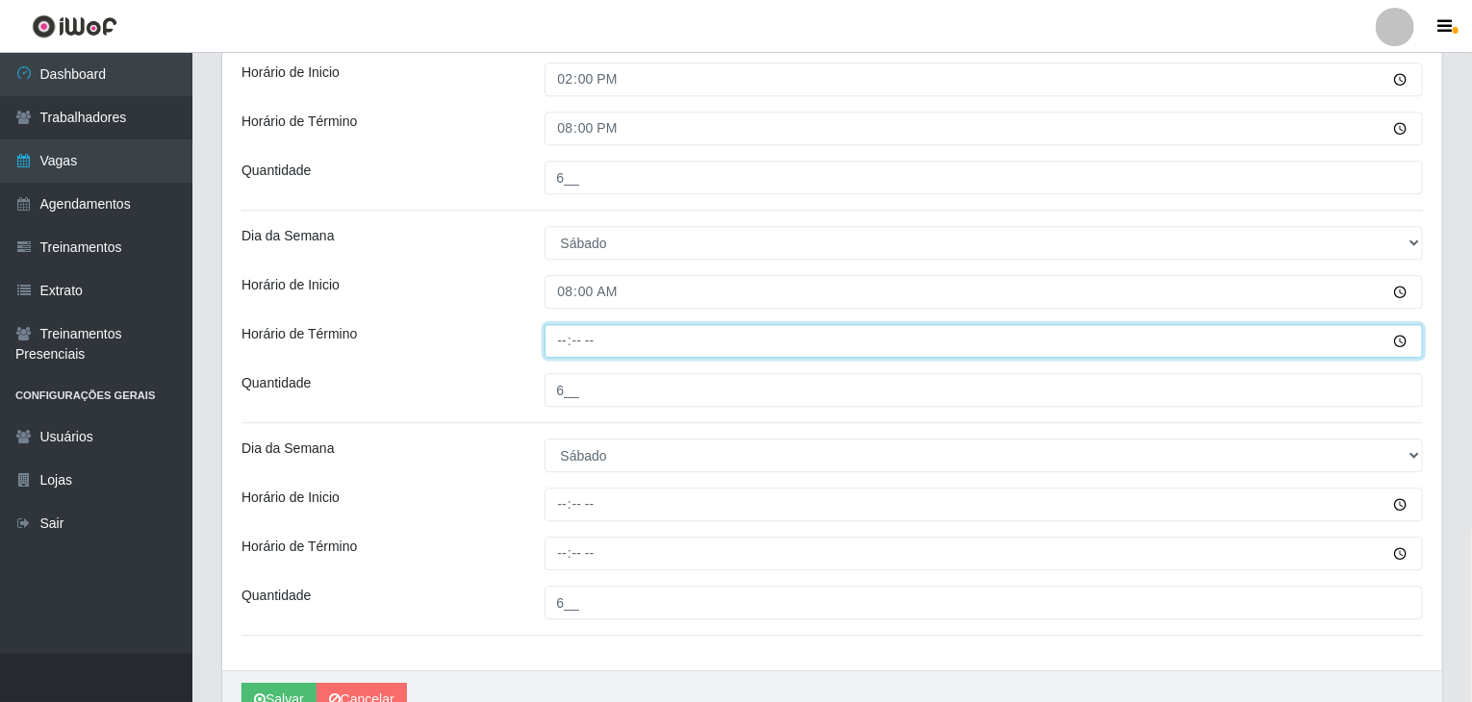
click at [561, 347] on input "Horário de Término" at bounding box center [983, 341] width 879 height 34
type input "14:00"
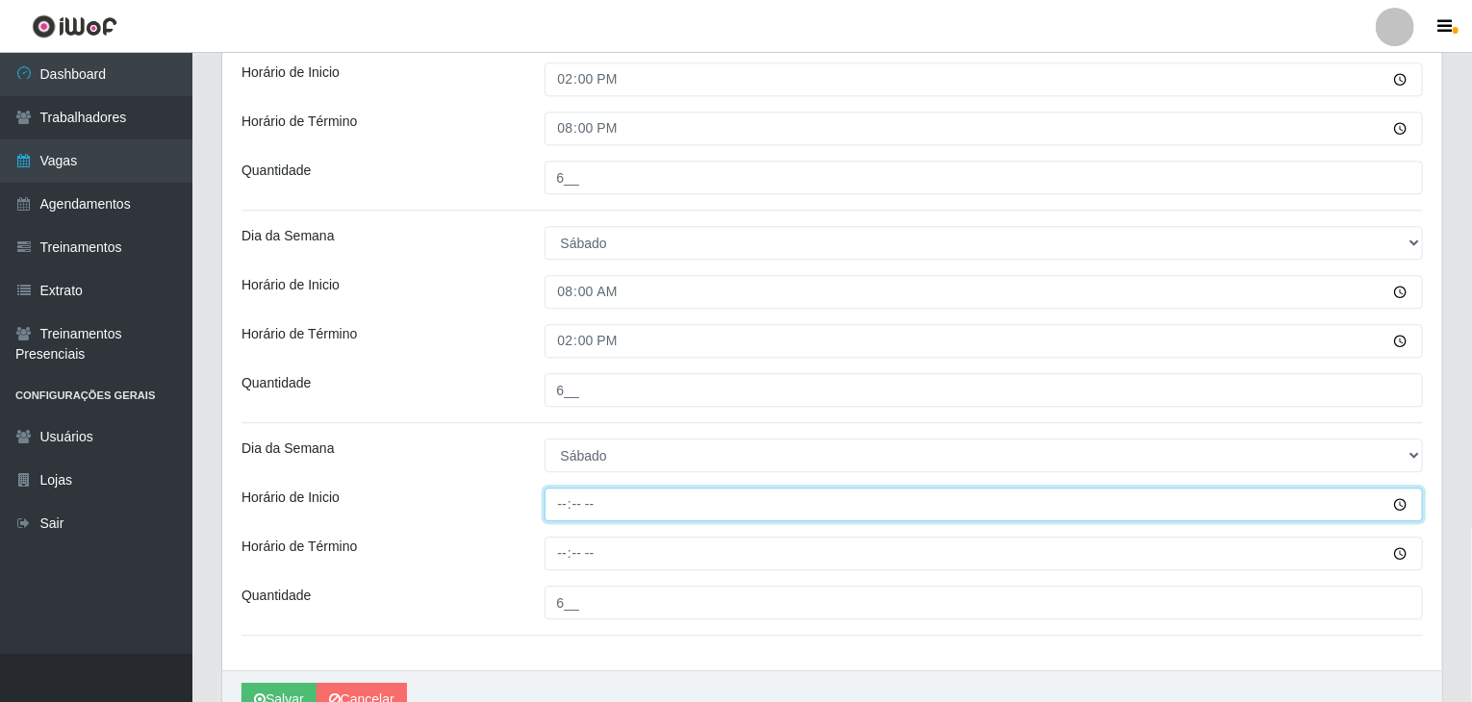
click at [556, 501] on input "Horário de Inicio" at bounding box center [983, 505] width 879 height 34
type input "14:00"
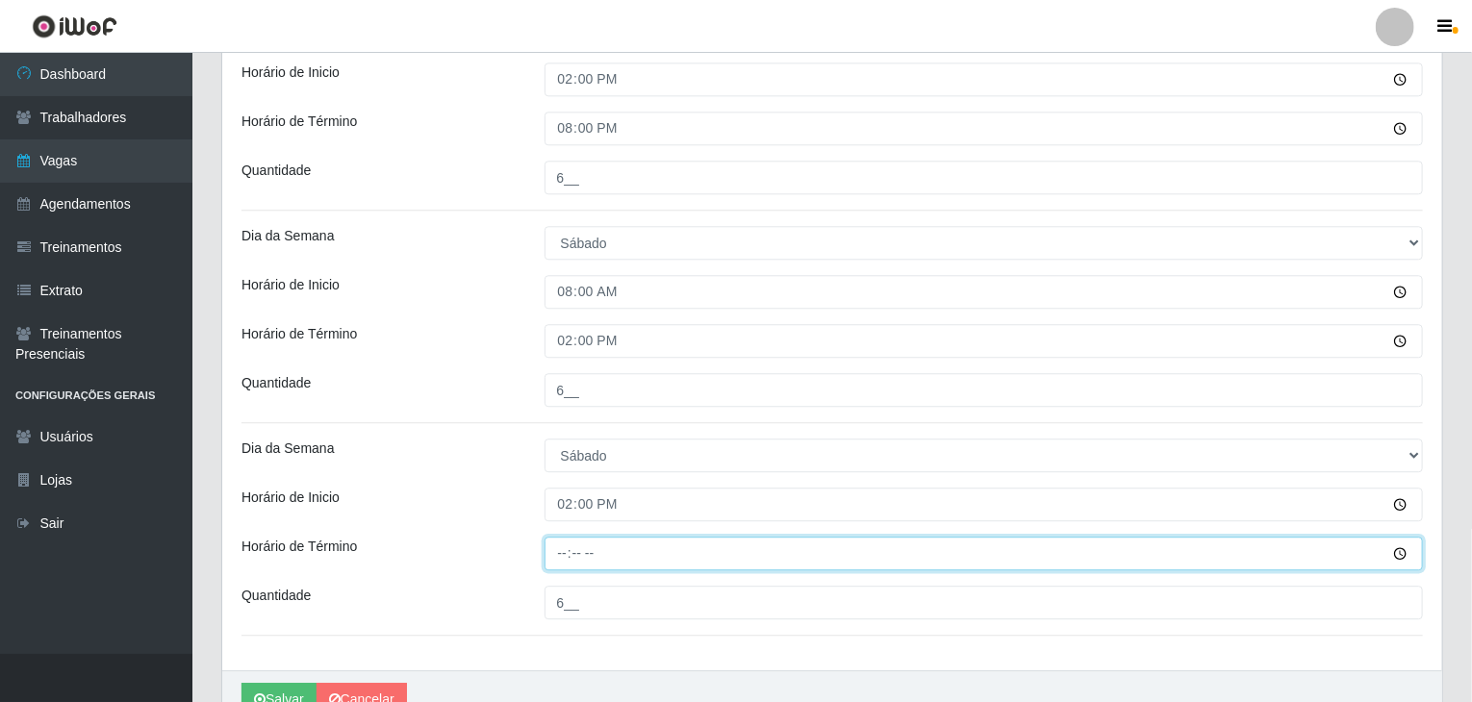
click at [568, 553] on input "Horário de Término" at bounding box center [983, 554] width 879 height 34
type input "20:00"
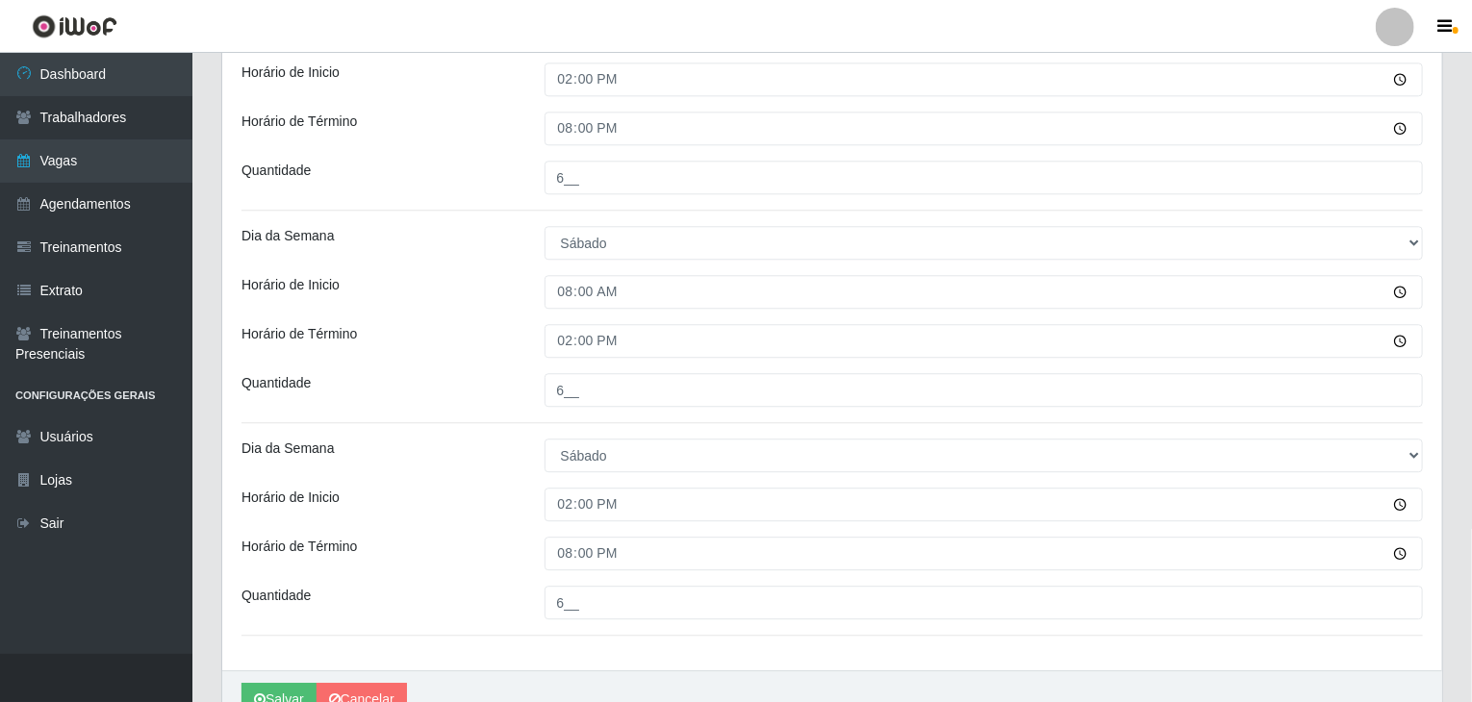
click at [439, 543] on div "Horário de Término" at bounding box center [378, 554] width 303 height 34
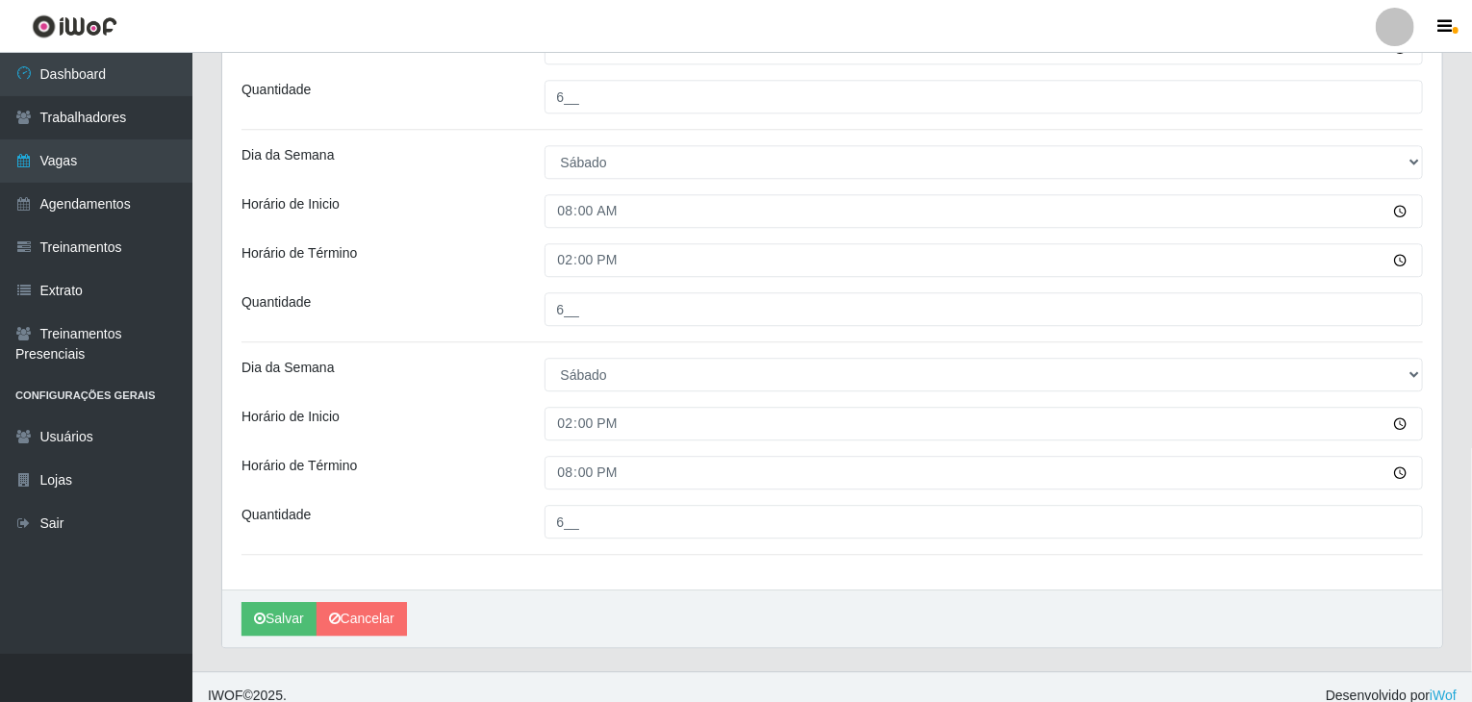
scroll to position [2499, 0]
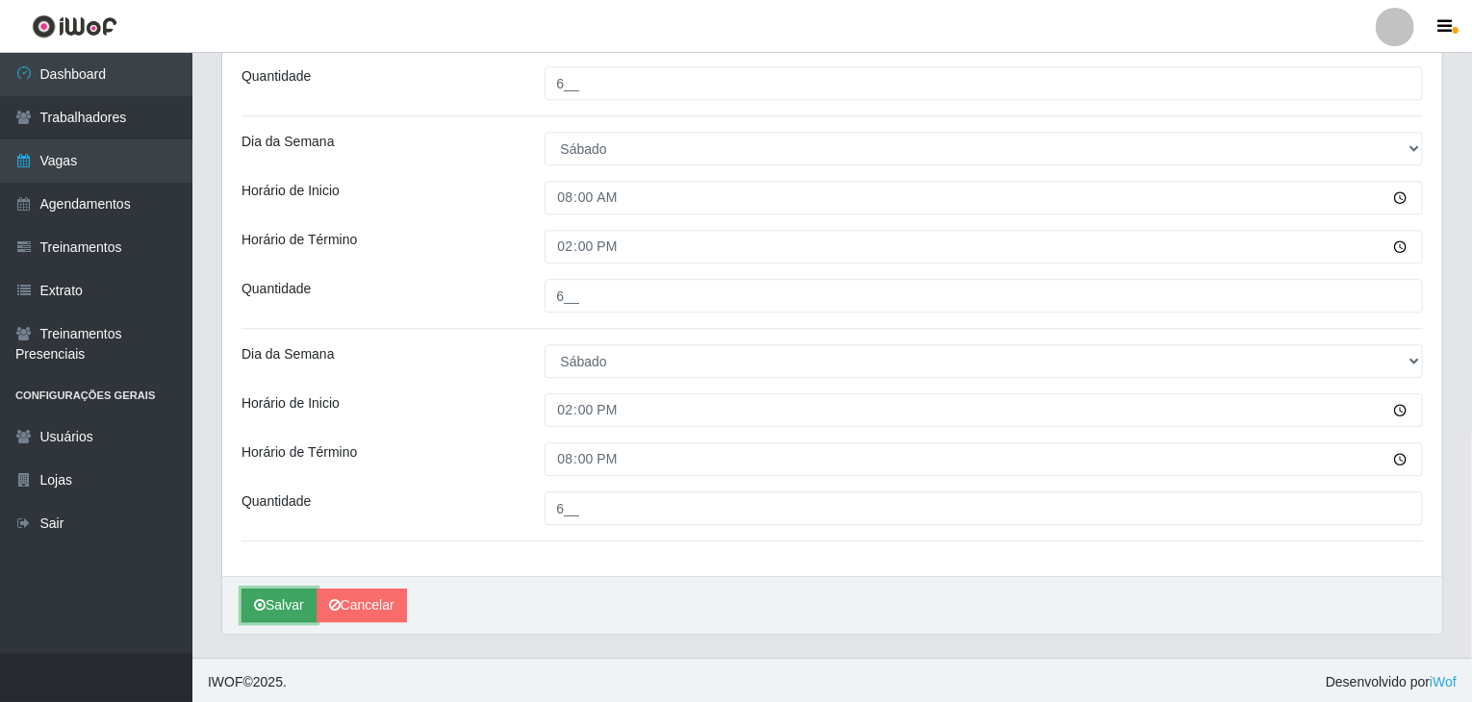
click at [282, 603] on button "Salvar" at bounding box center [278, 606] width 75 height 34
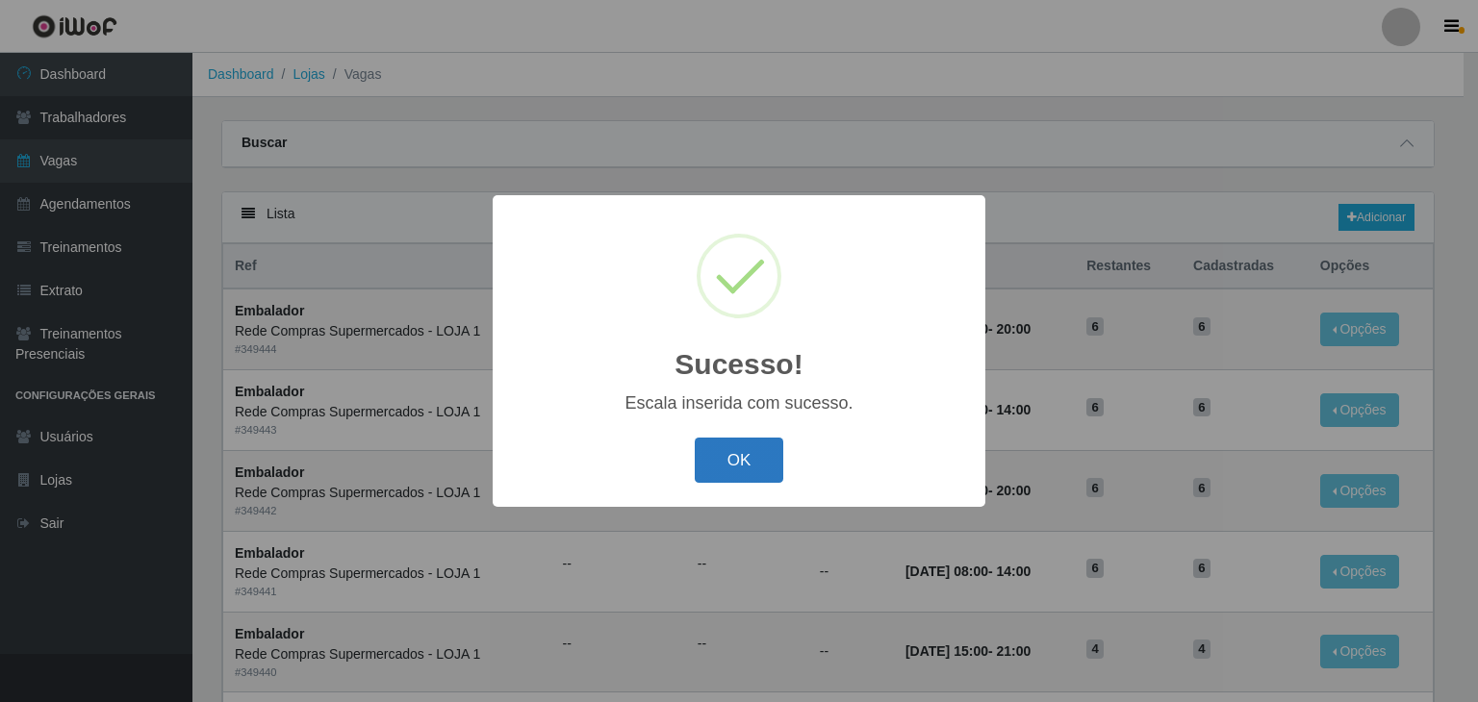
click at [715, 482] on button "OK" at bounding box center [739, 460] width 89 height 45
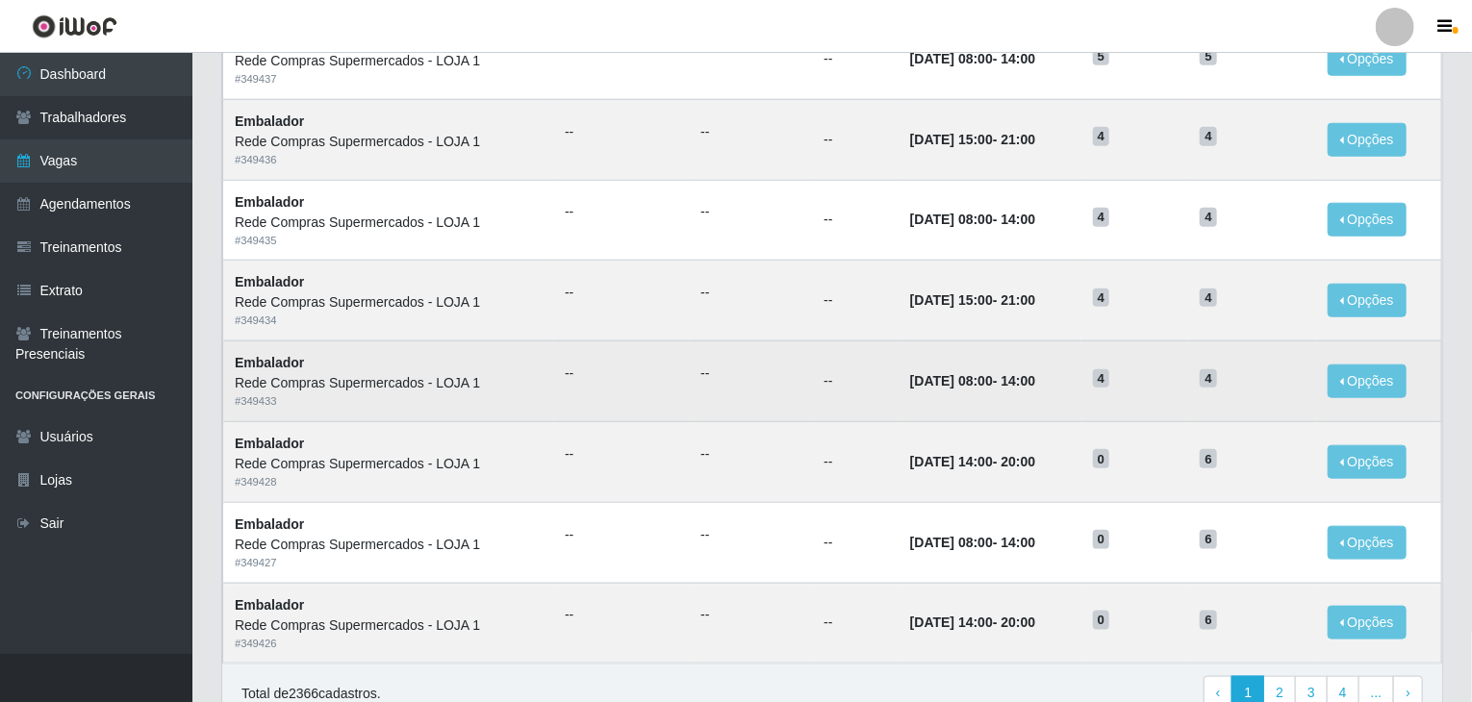
scroll to position [866, 0]
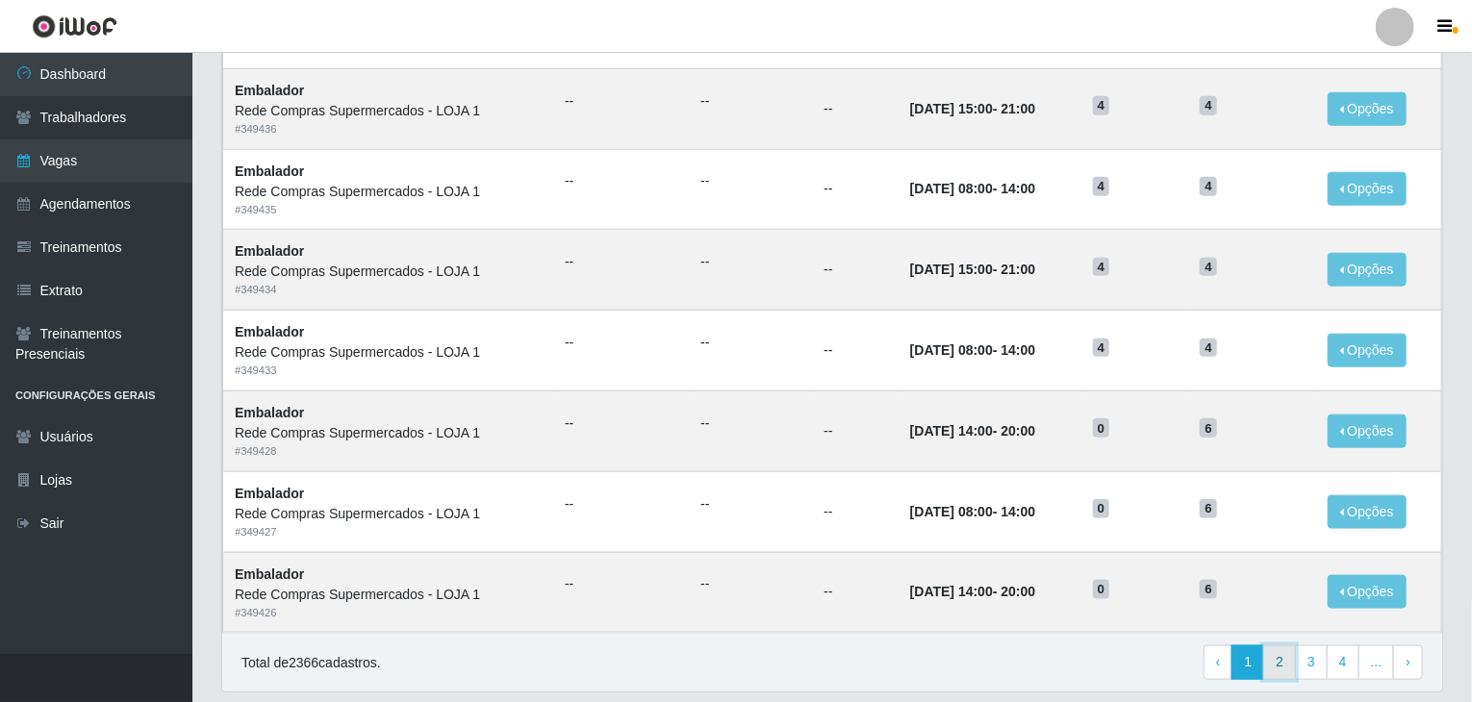
click at [1274, 663] on link "2" at bounding box center [1279, 662] width 33 height 35
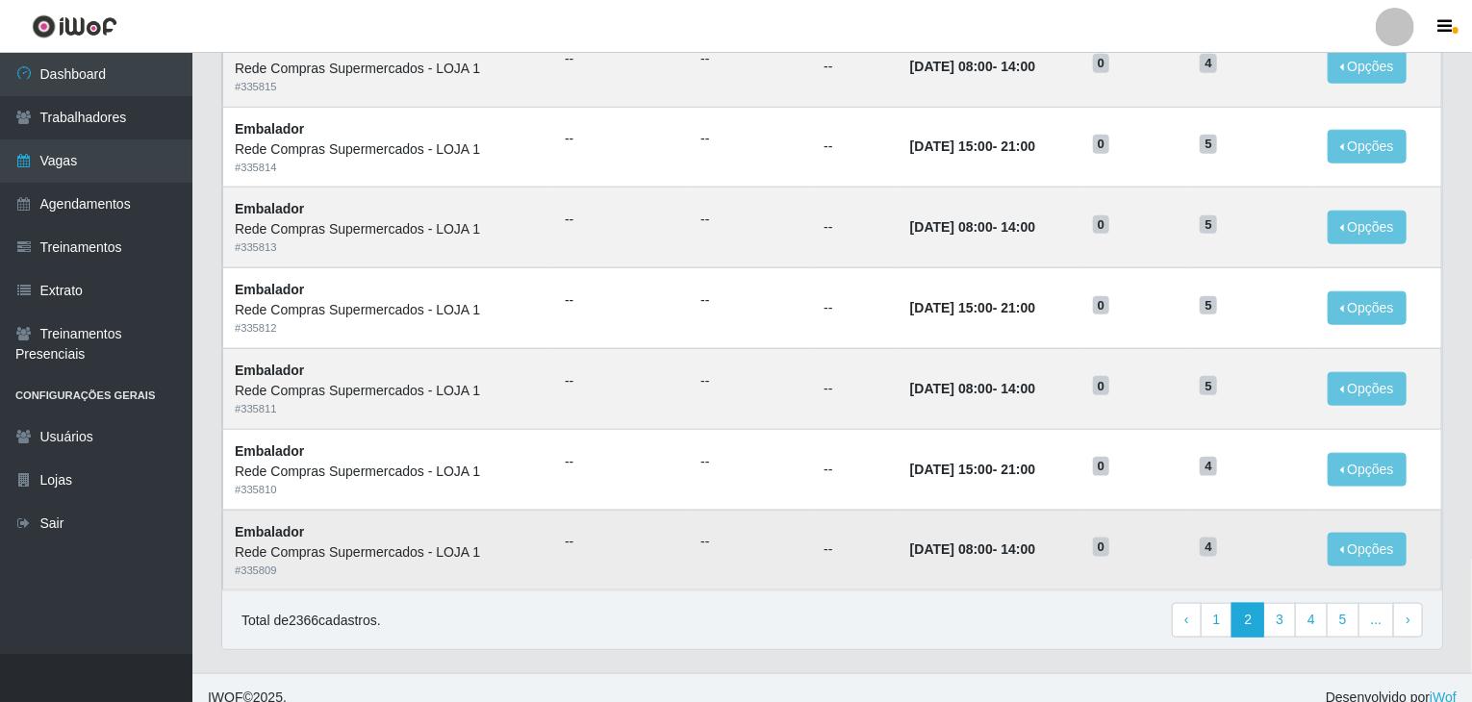
scroll to position [922, 0]
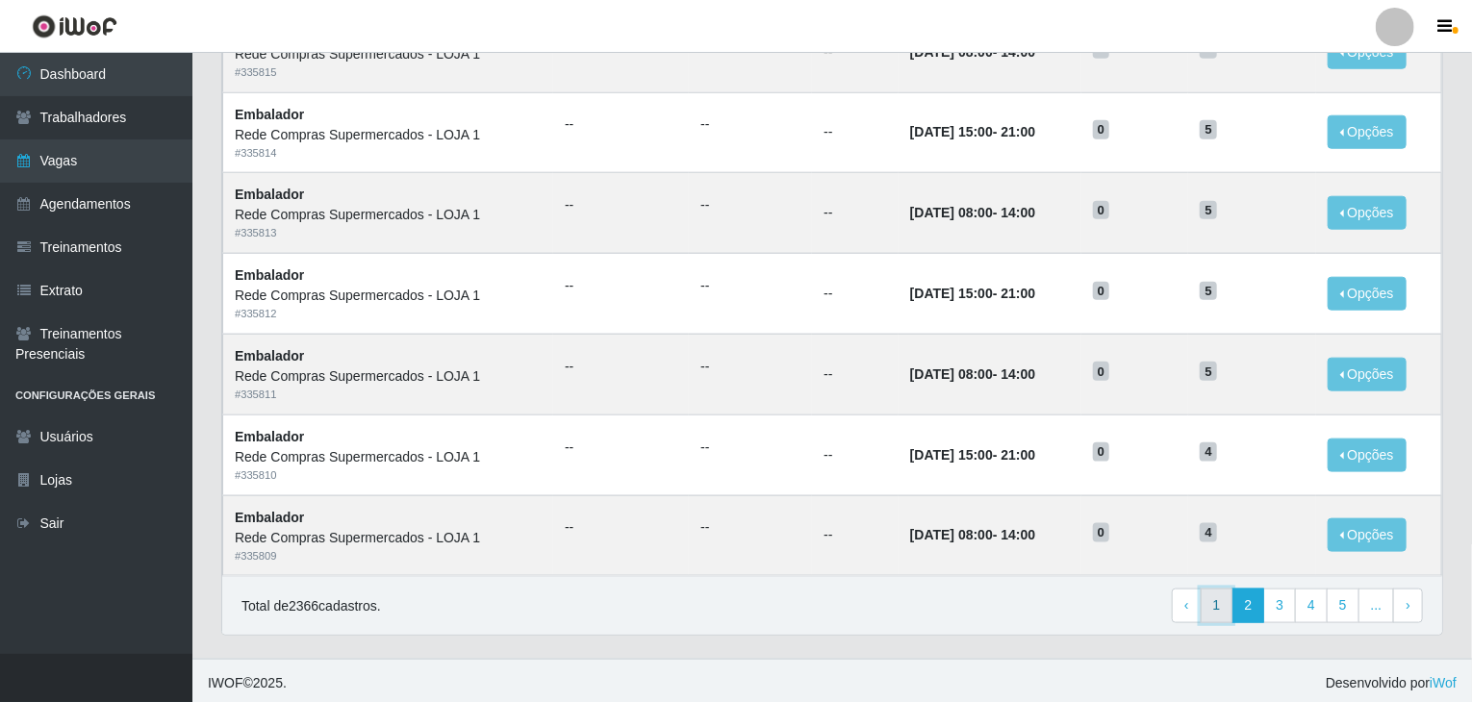
click at [1223, 616] on link "1" at bounding box center [1216, 606] width 33 height 35
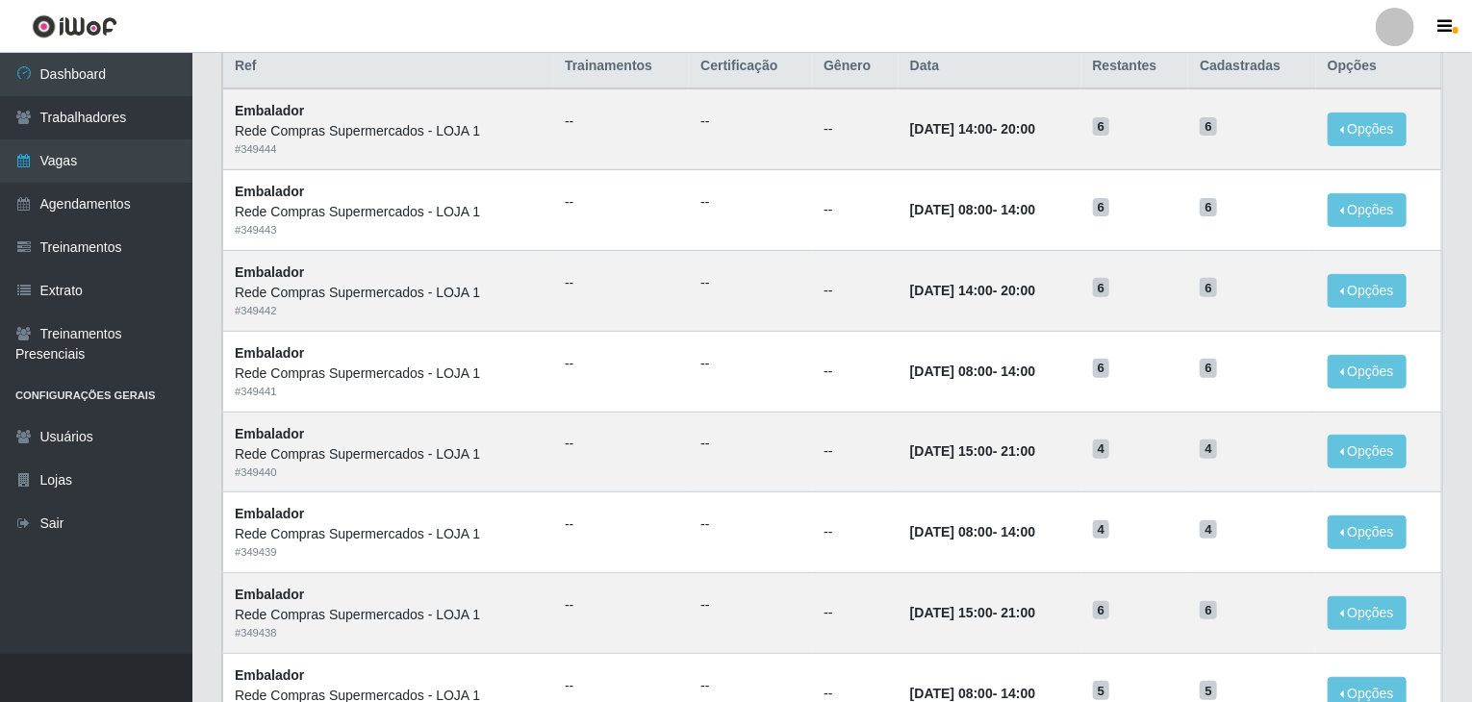
scroll to position [57, 0]
